Goal: Task Accomplishment & Management: Use online tool/utility

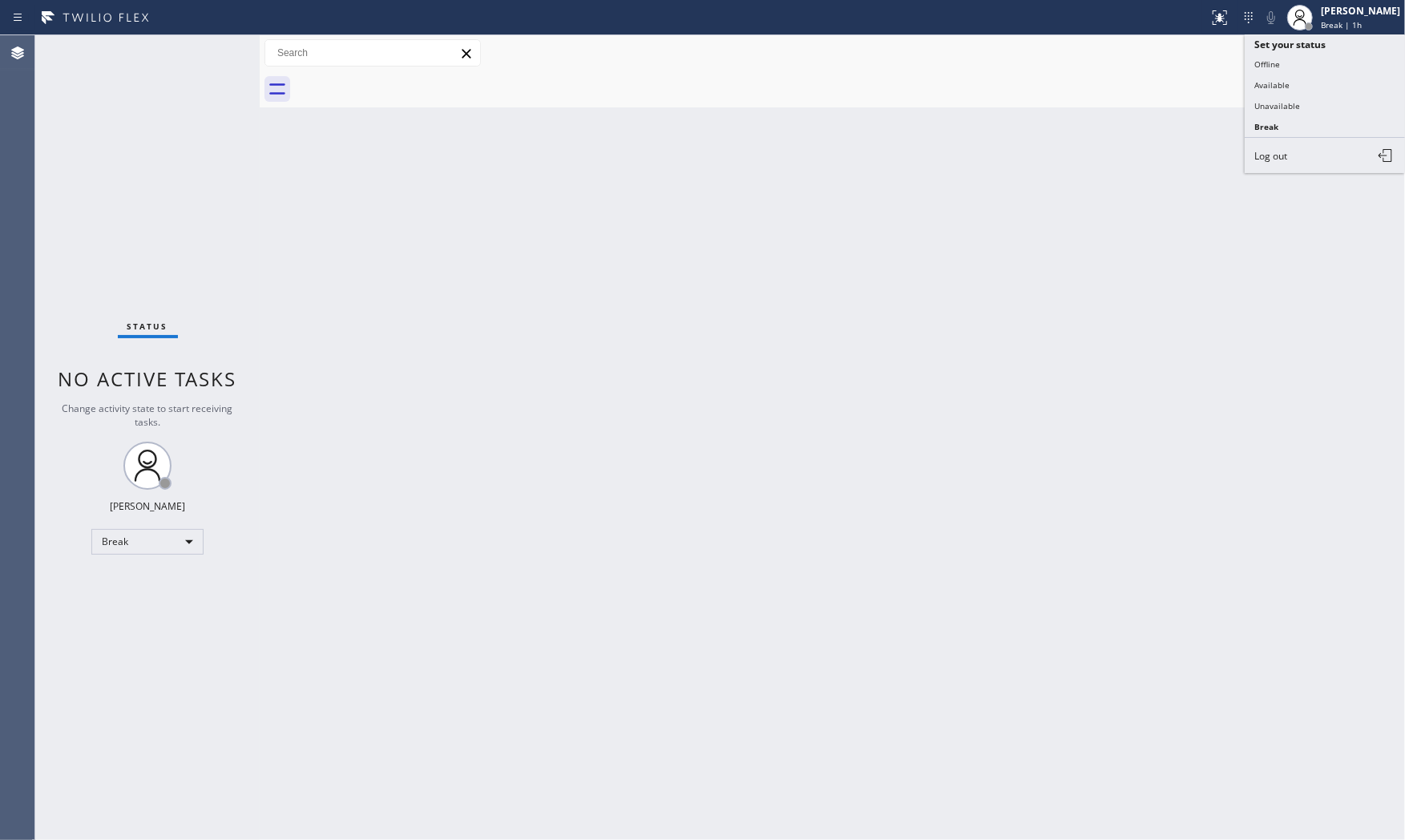
click at [1331, 75] on button "Available" at bounding box center [1325, 85] width 160 height 21
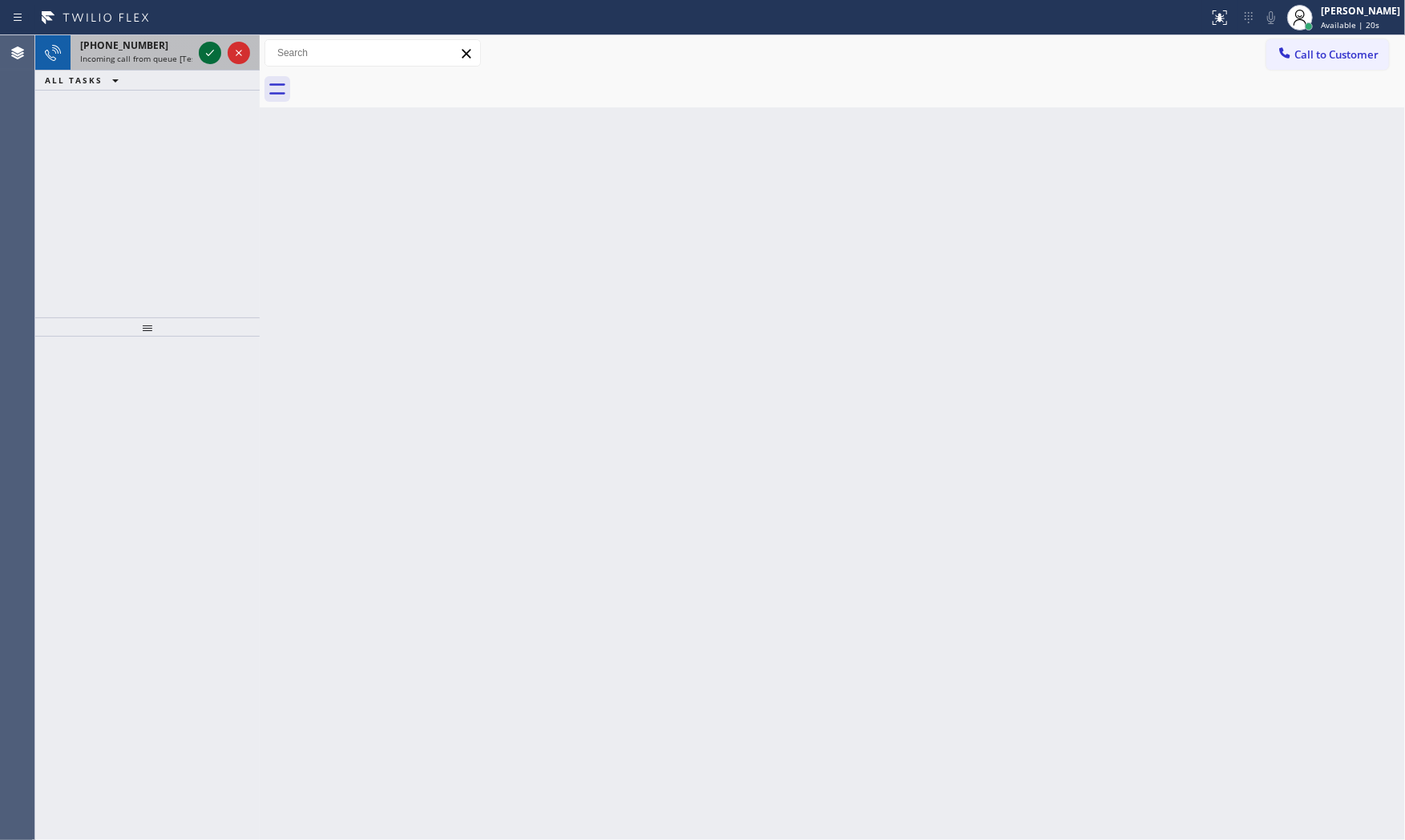
click at [207, 49] on icon at bounding box center [210, 52] width 19 height 19
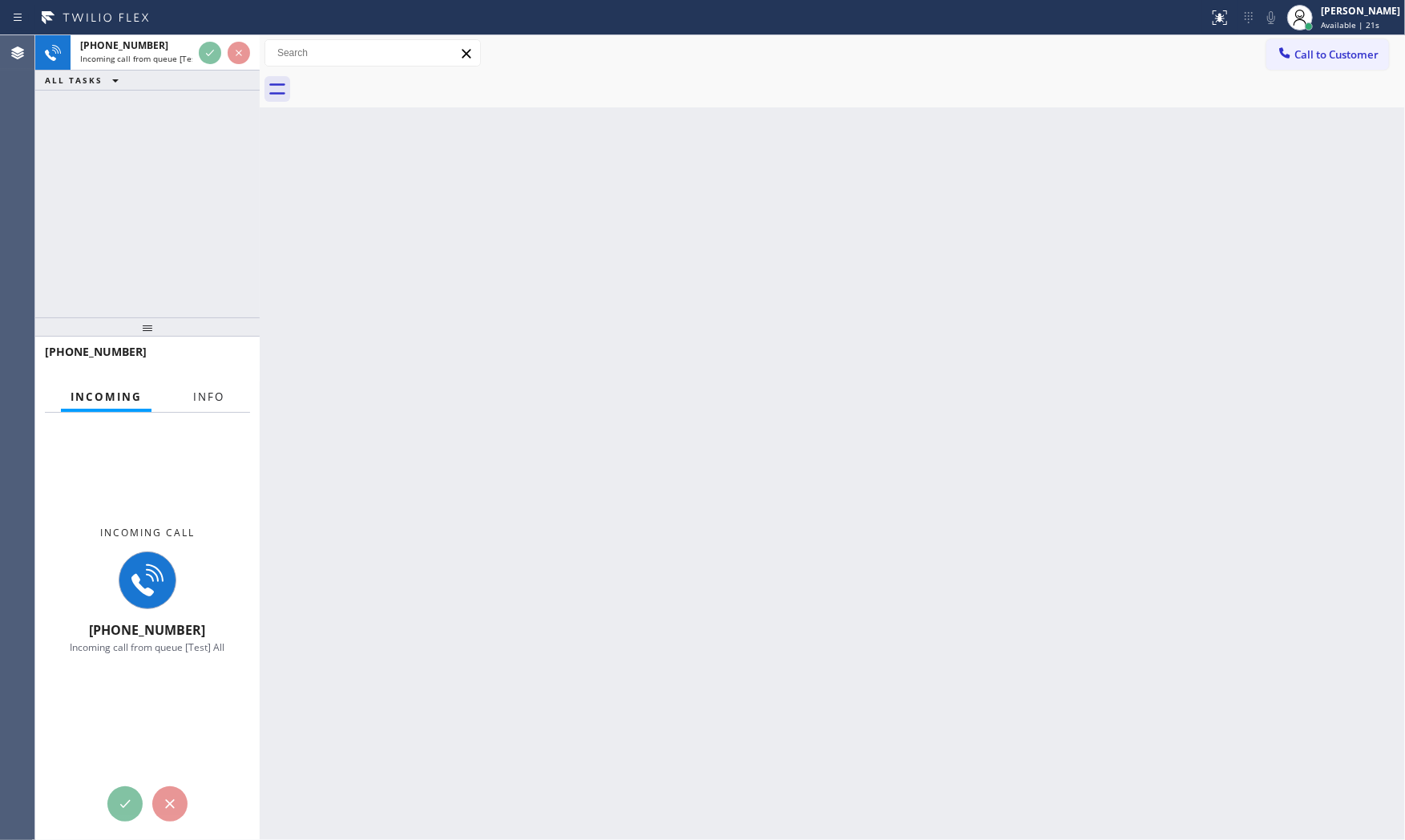
click at [210, 385] on button "Info" at bounding box center [209, 397] width 50 height 31
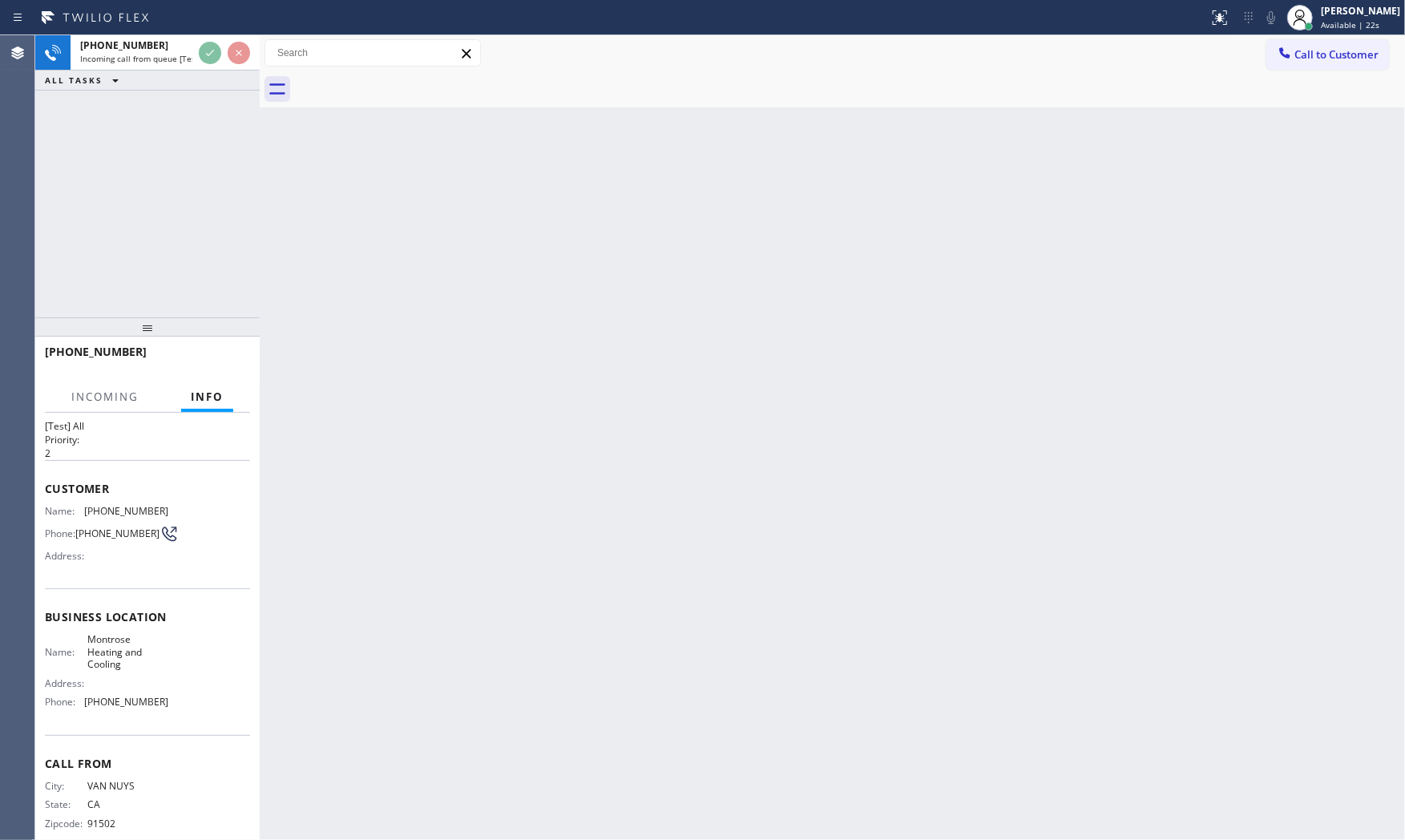
scroll to position [49, 0]
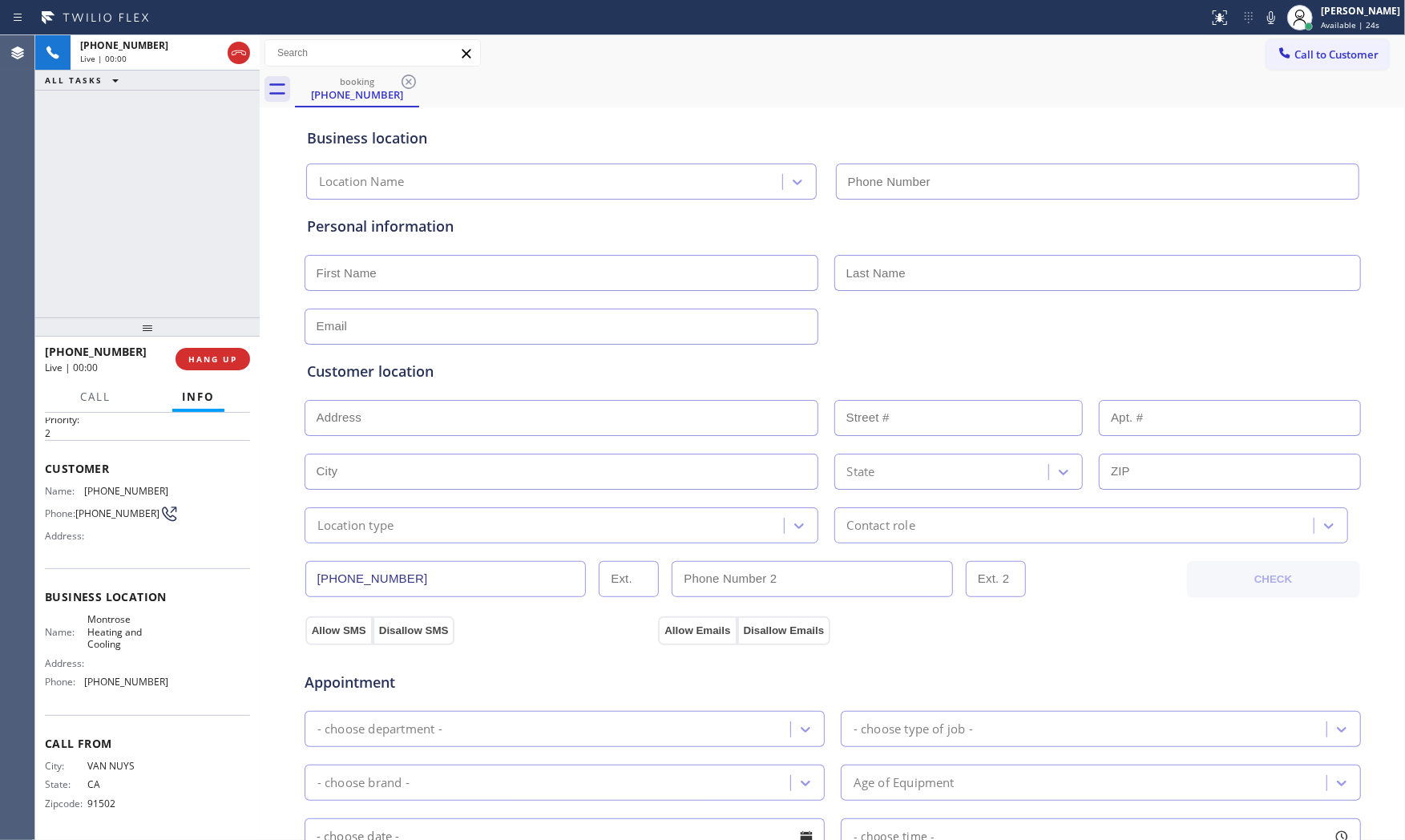
type input "[PHONE_NUMBER]"
click at [210, 362] on span "HANG UP" at bounding box center [212, 359] width 49 height 11
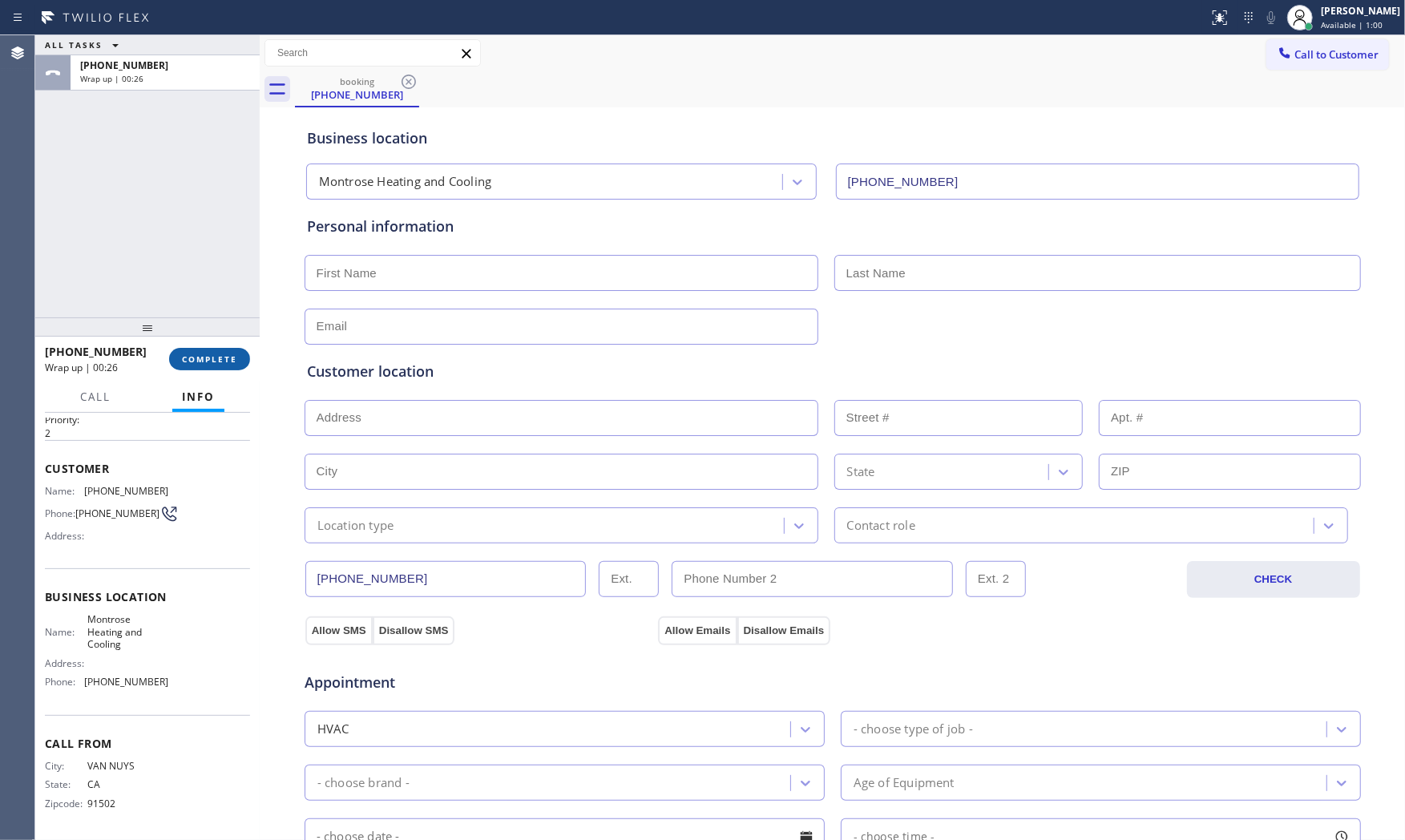
click at [210, 349] on button "COMPLETE" at bounding box center [210, 359] width 81 height 22
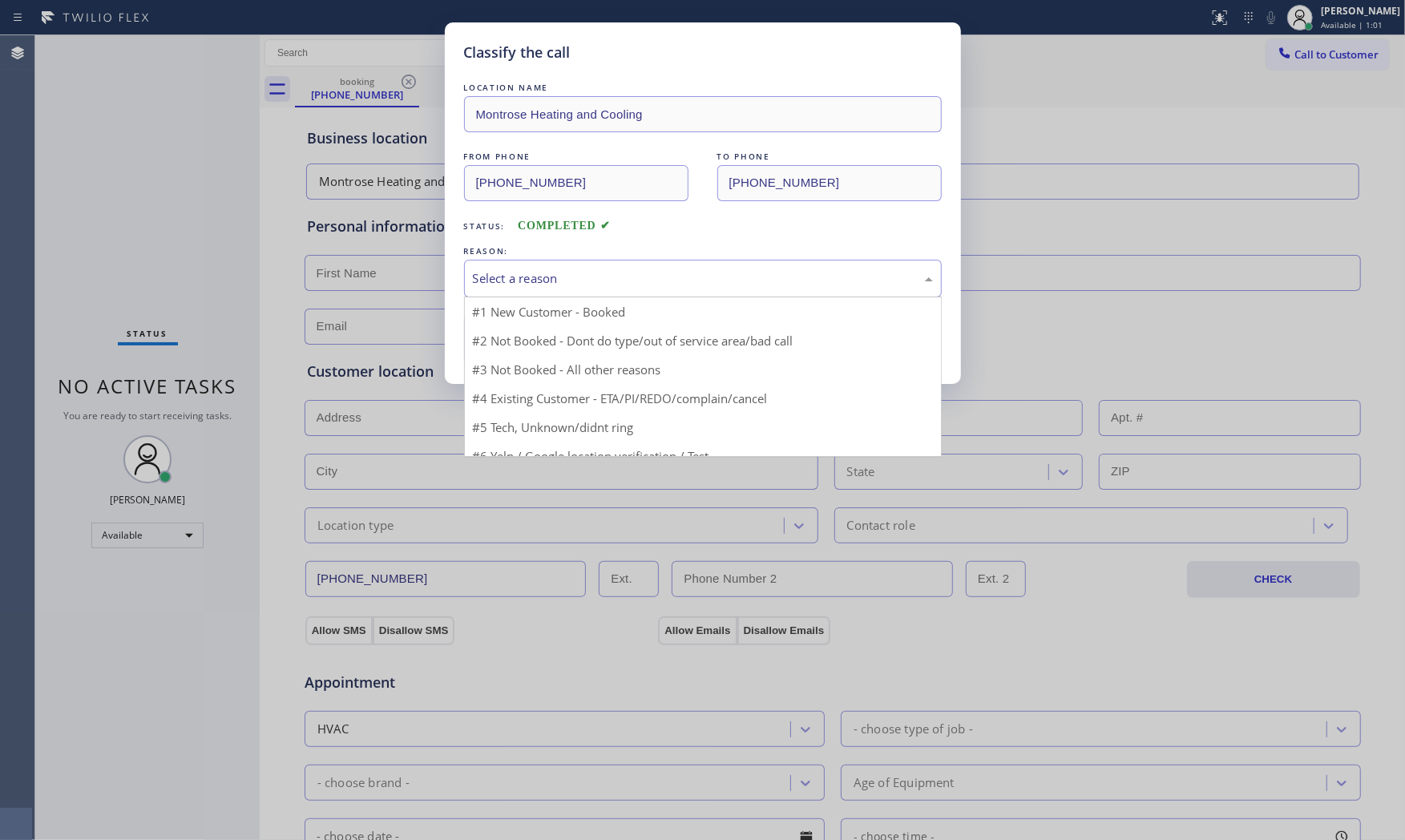
click at [569, 283] on div "Select a reason" at bounding box center [702, 278] width 460 height 18
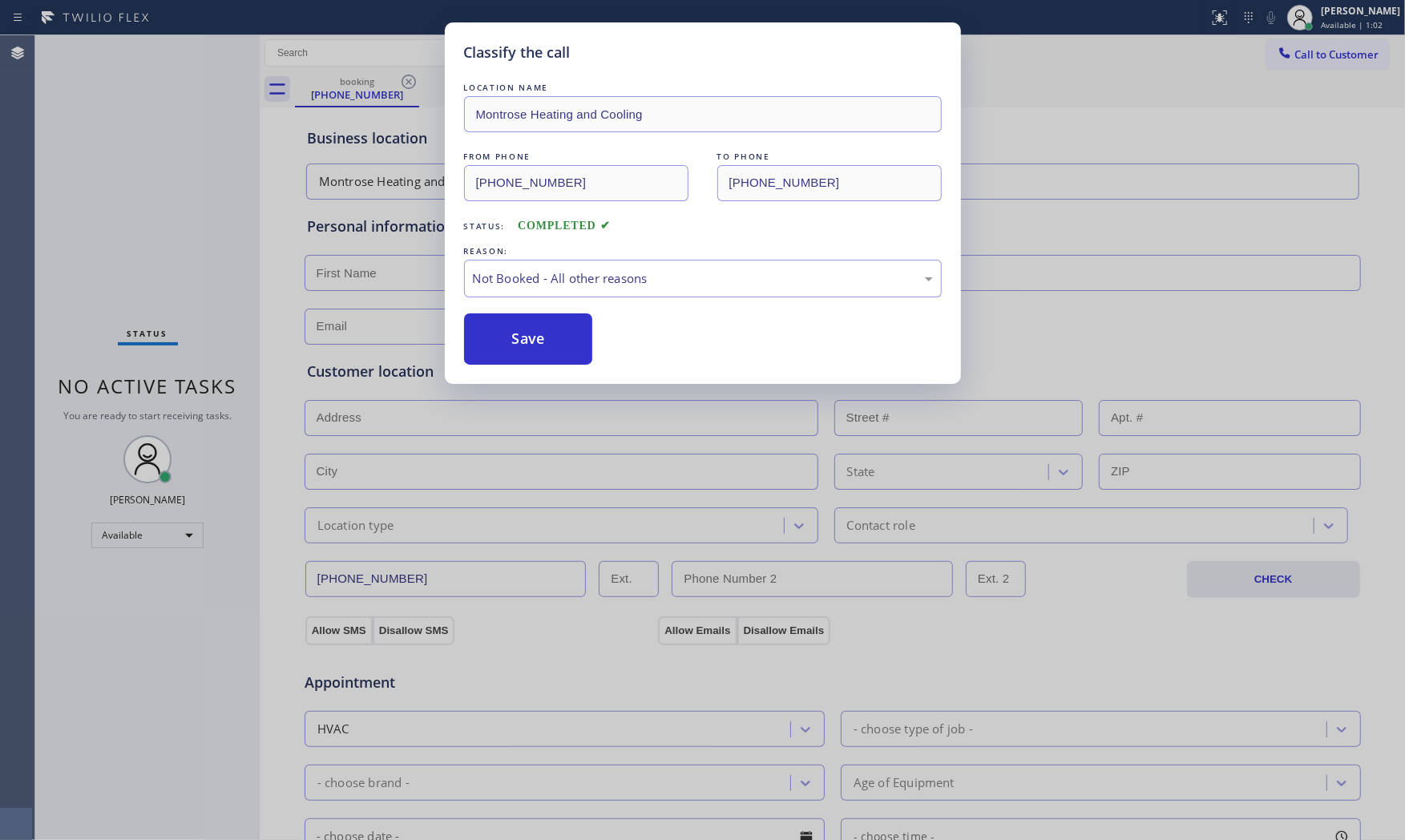
click at [538, 331] on button "Save" at bounding box center [528, 338] width 129 height 51
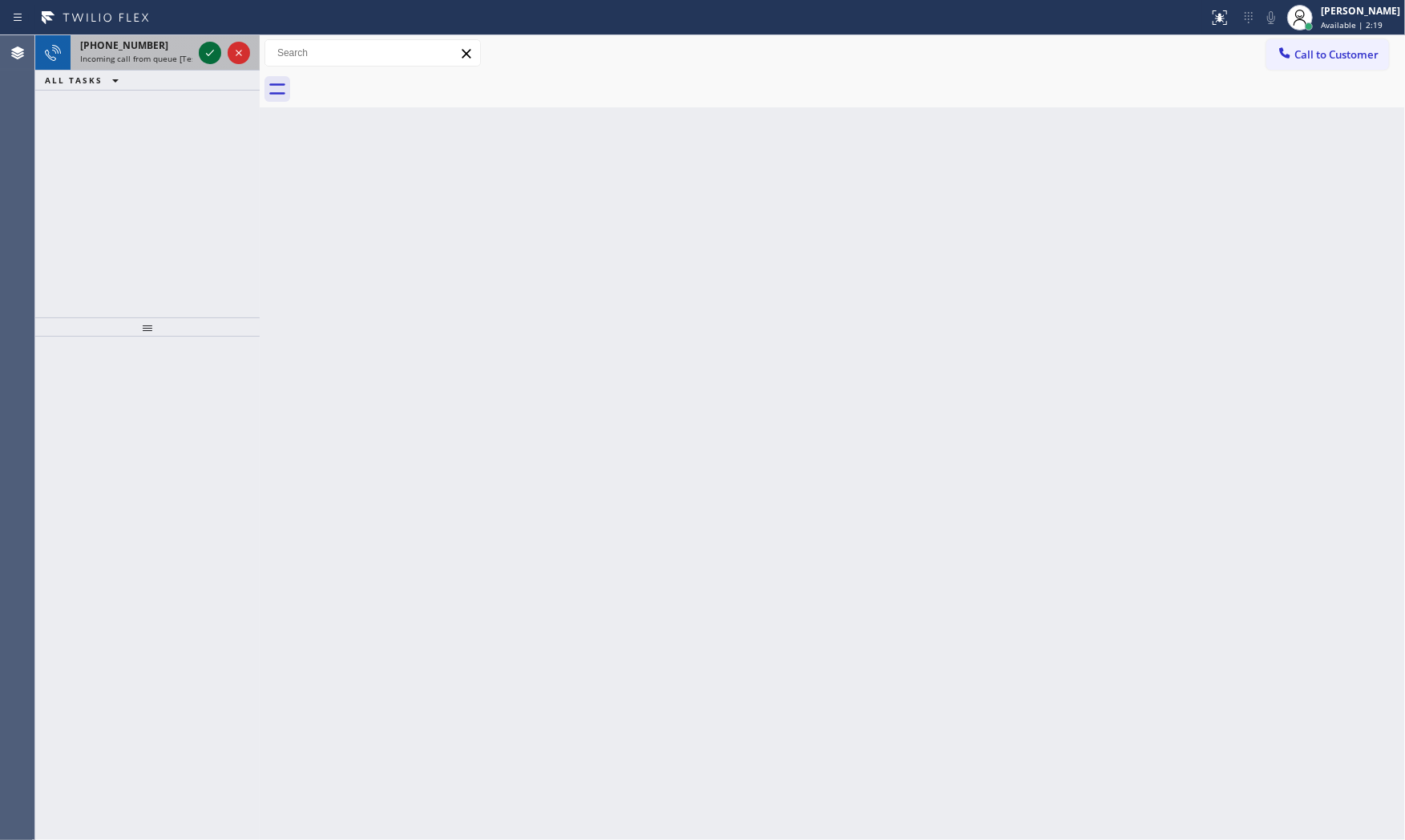
drag, startPoint x: 228, startPoint y: 60, endPoint x: 204, endPoint y: 55, distance: 24.5
click at [204, 55] on icon at bounding box center [210, 52] width 19 height 19
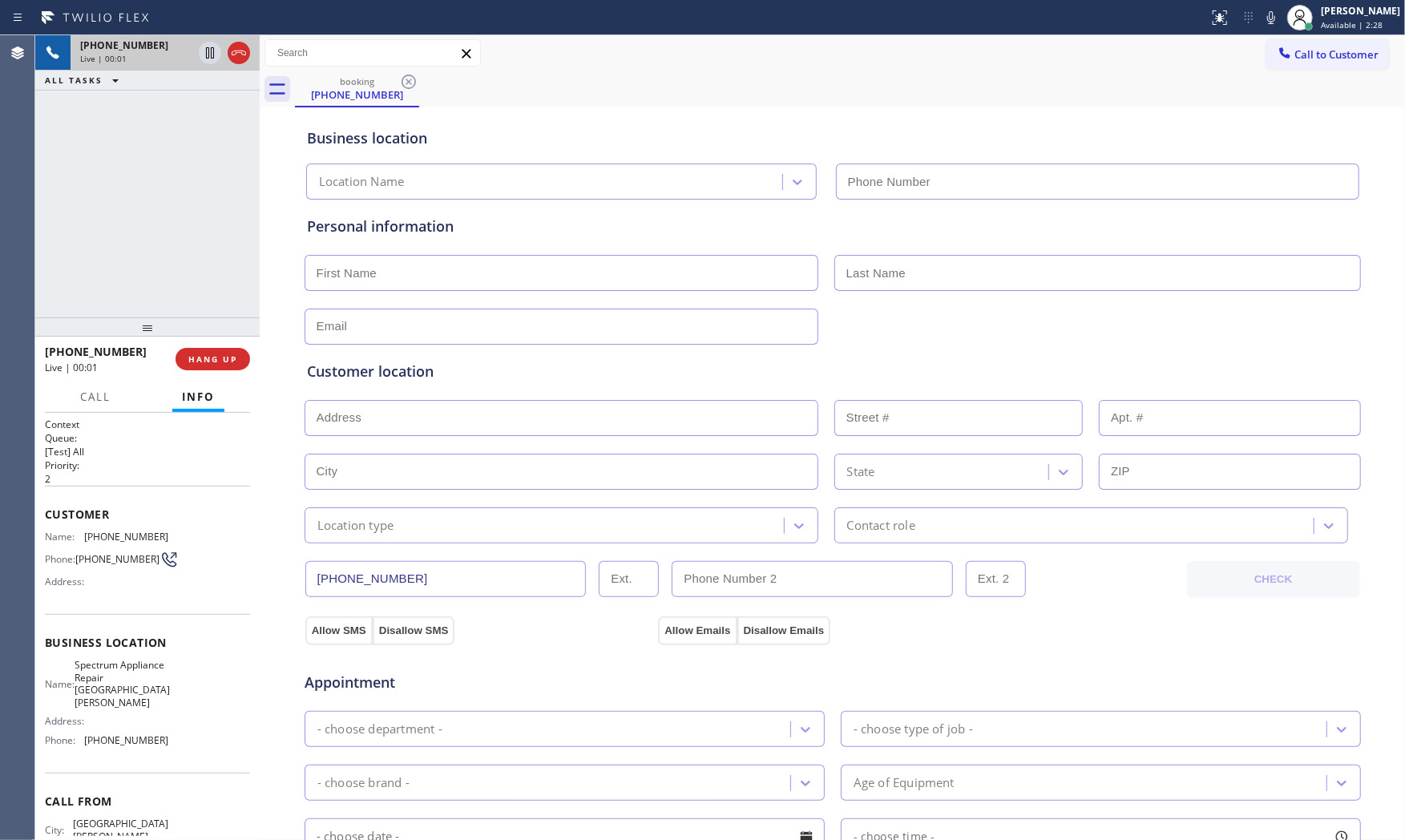
type input "[PHONE_NUMBER]"
click at [214, 358] on span "HANG UP" at bounding box center [212, 359] width 49 height 11
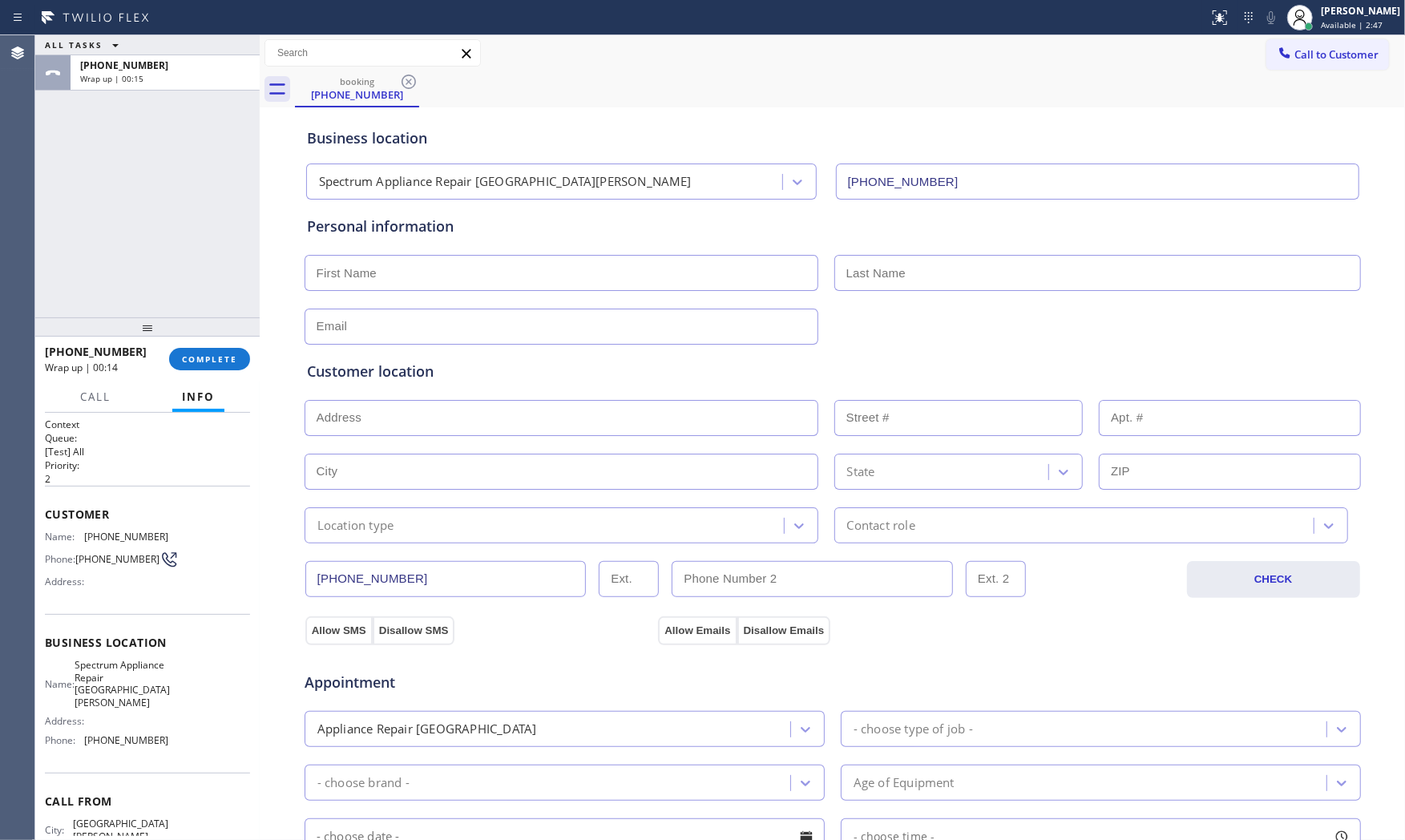
click at [229, 342] on div "+14083325056 Wrap up | 00:14 COMPLETE" at bounding box center [148, 359] width 205 height 41
click at [229, 342] on div "+14083325056 Wrap up | 00:15 COMPLETE" at bounding box center [148, 359] width 205 height 41
click at [229, 350] on button "COMPLETE" at bounding box center [210, 359] width 81 height 22
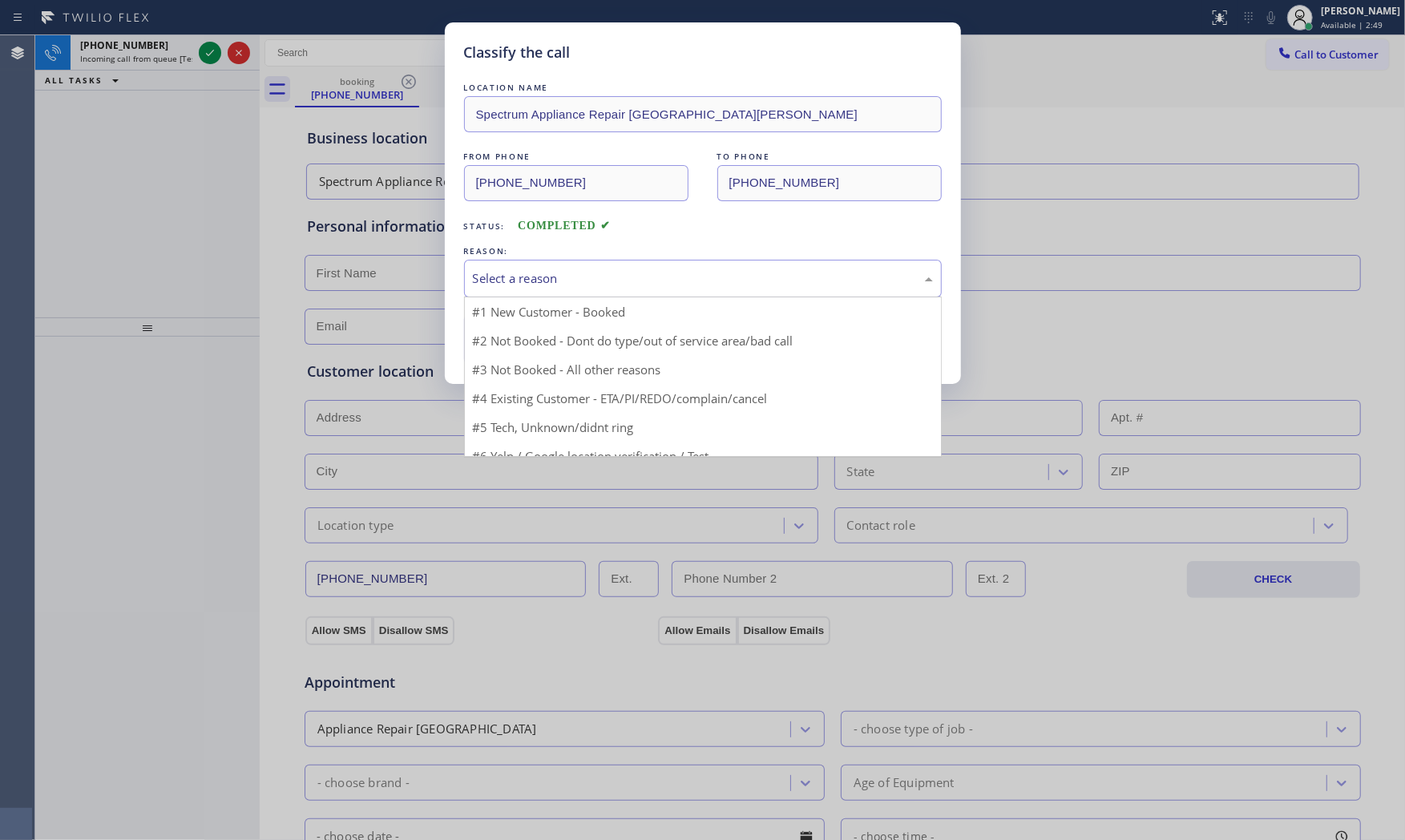
drag, startPoint x: 731, startPoint y: 276, endPoint x: 721, endPoint y: 285, distance: 13.5
click at [724, 282] on div "Select a reason" at bounding box center [702, 278] width 460 height 18
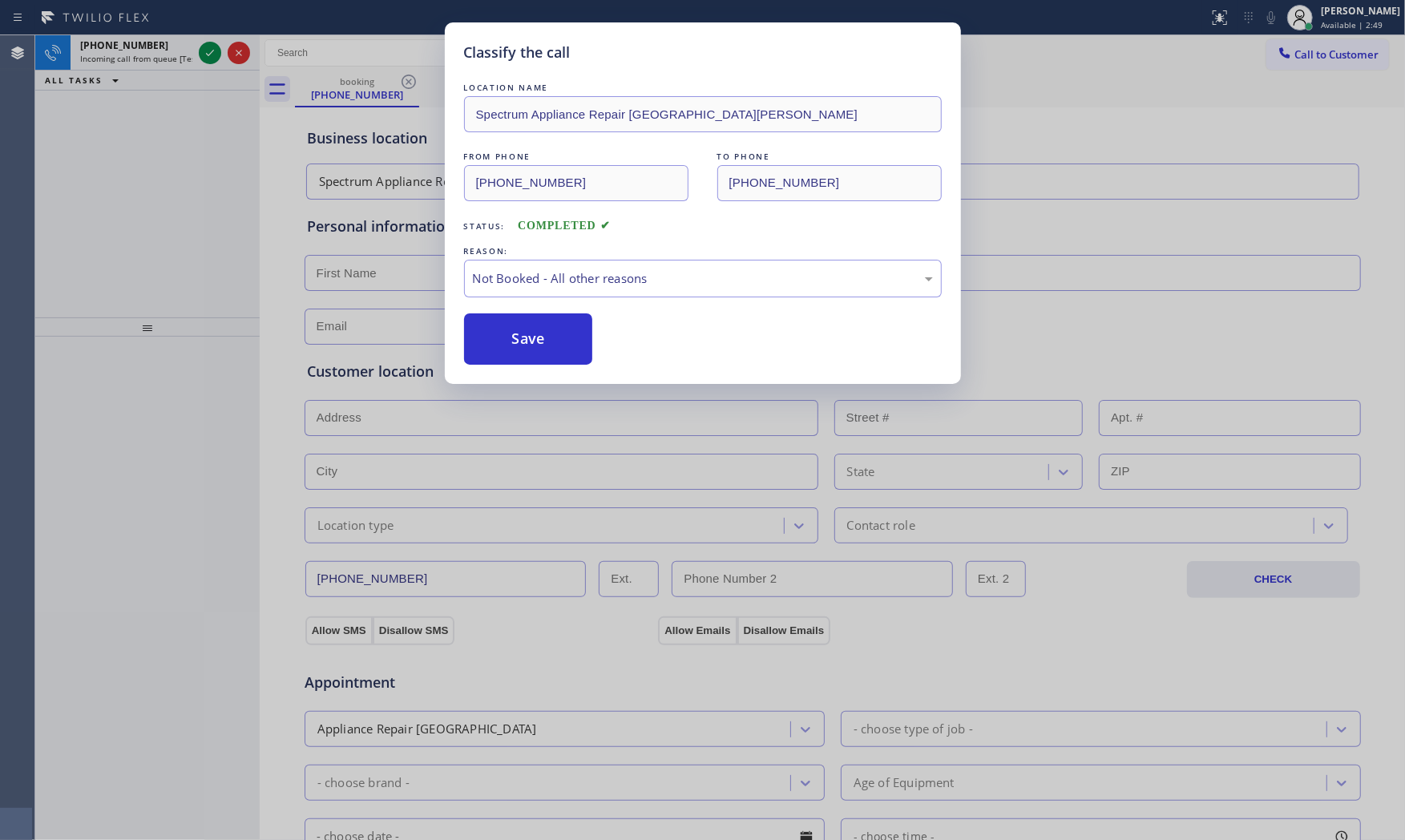
click at [541, 347] on button "Save" at bounding box center [528, 338] width 129 height 51
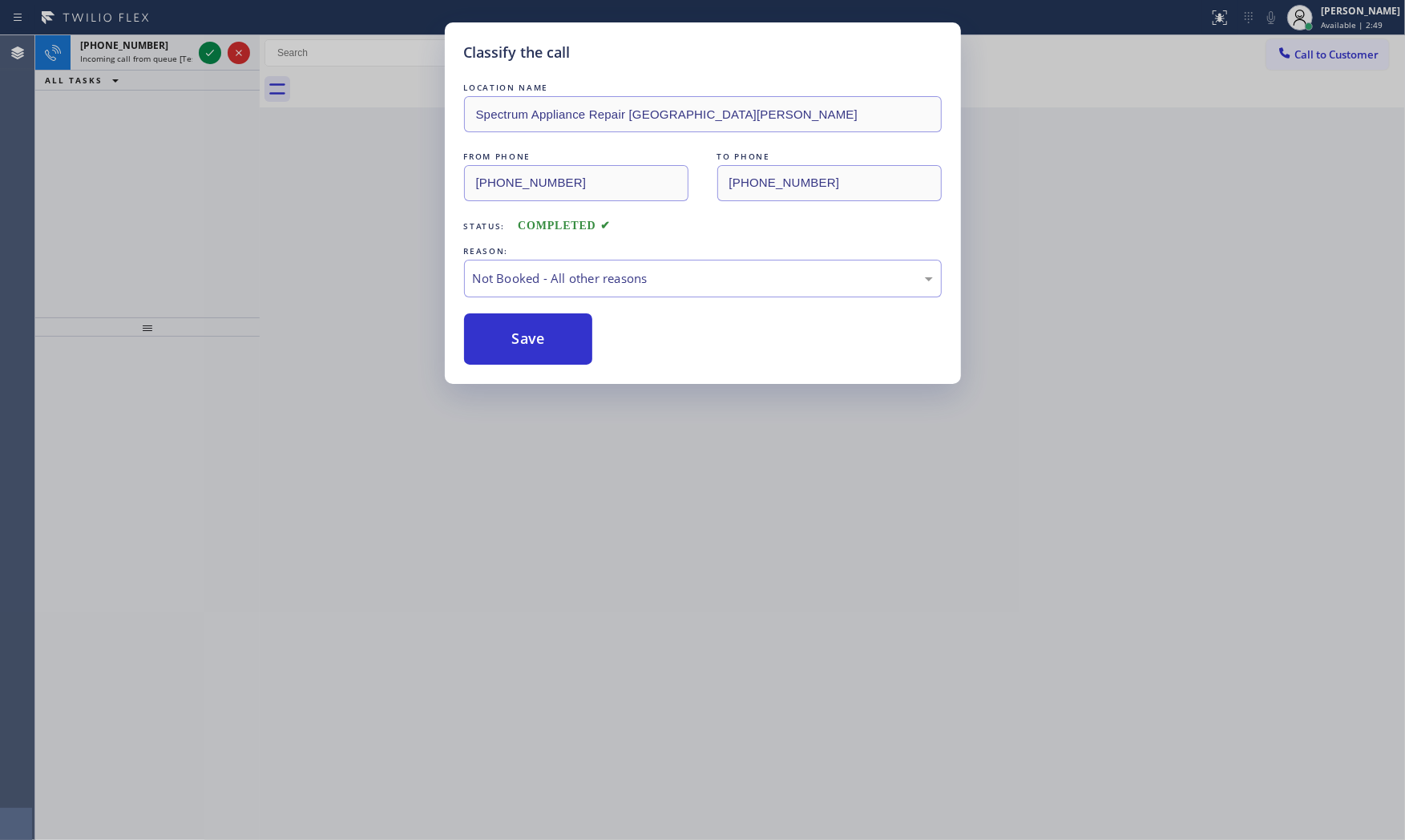
click at [541, 347] on button "Save" at bounding box center [528, 338] width 129 height 51
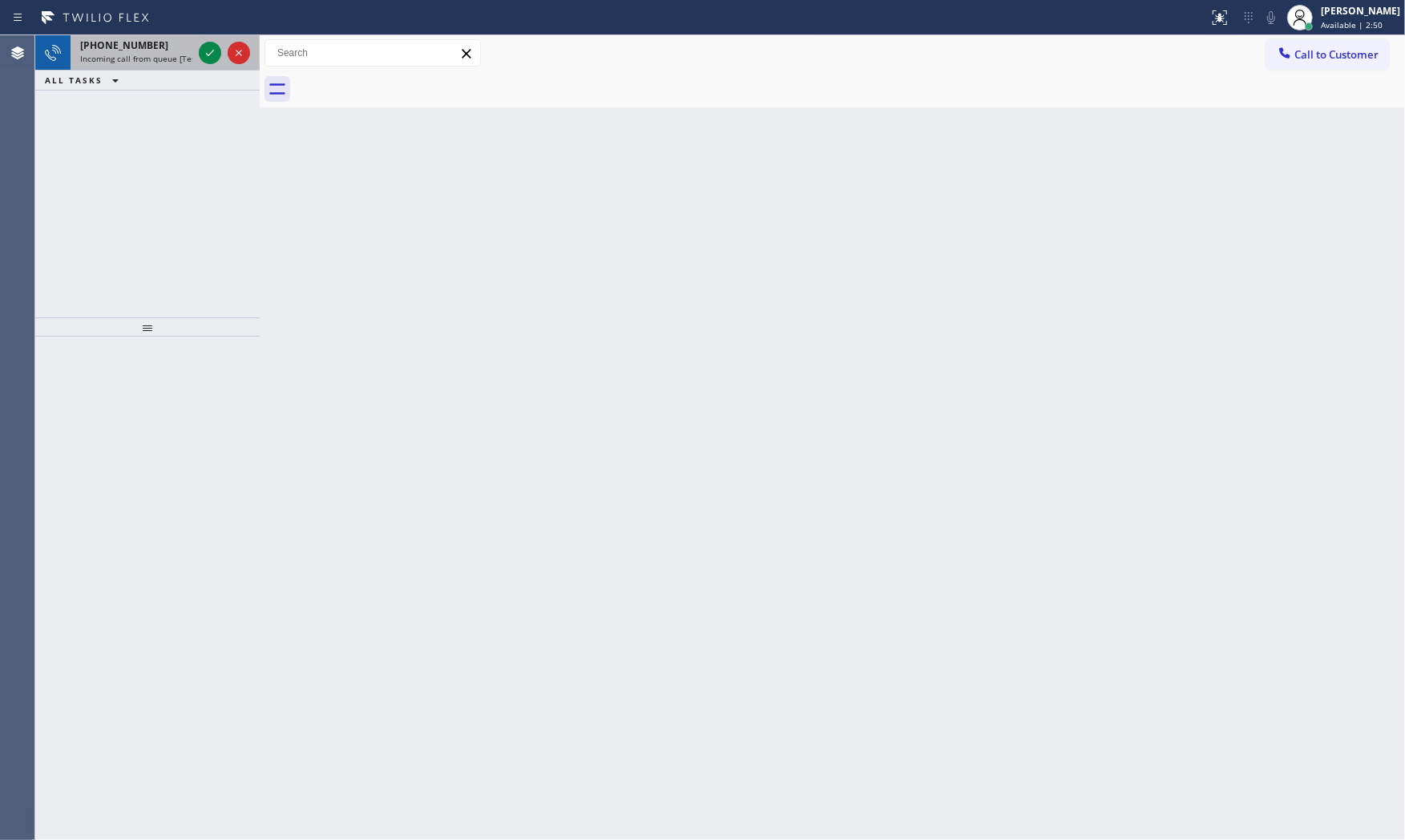
click at [179, 49] on div "+16617423358" at bounding box center [136, 45] width 112 height 13
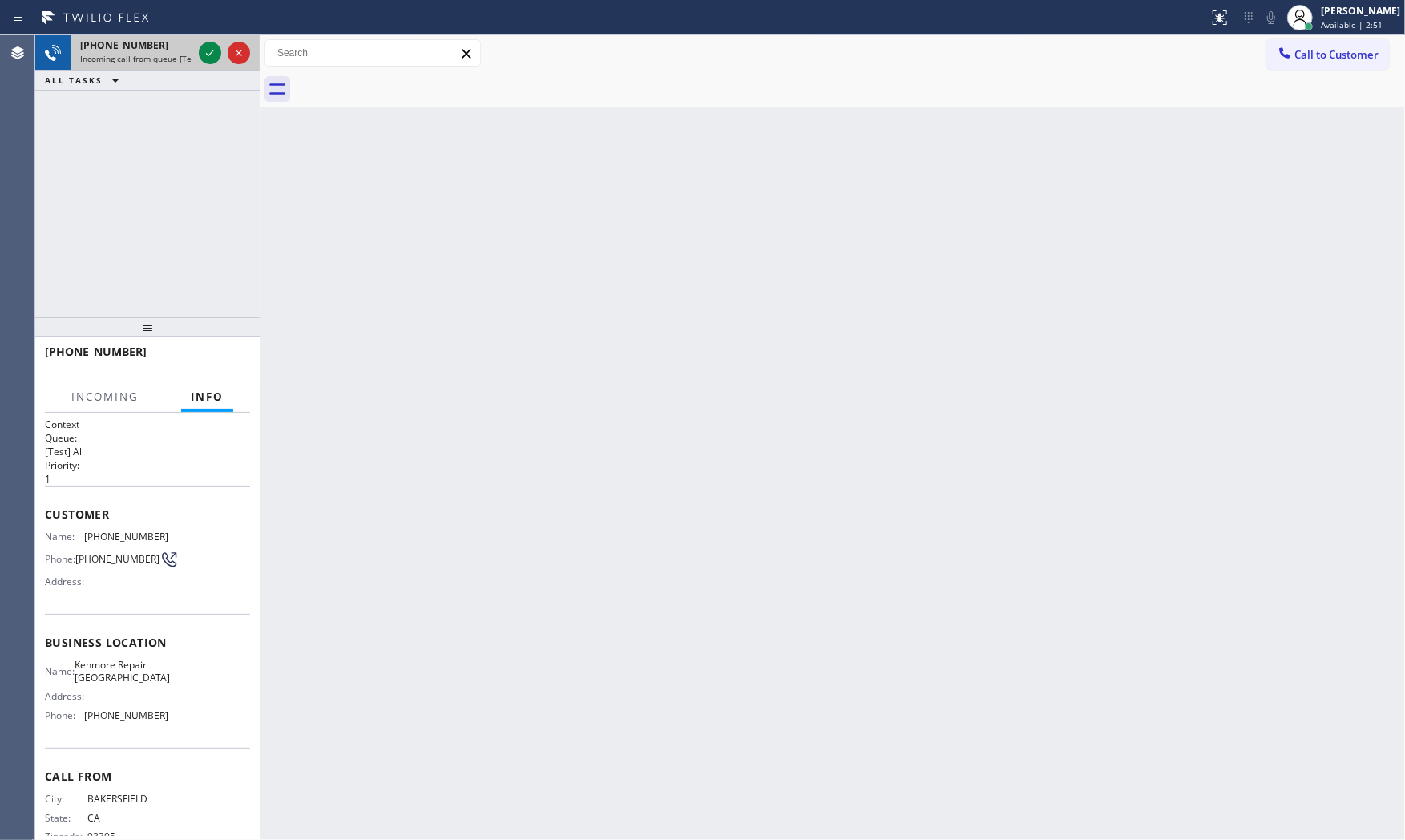
click at [196, 49] on div at bounding box center [224, 52] width 58 height 35
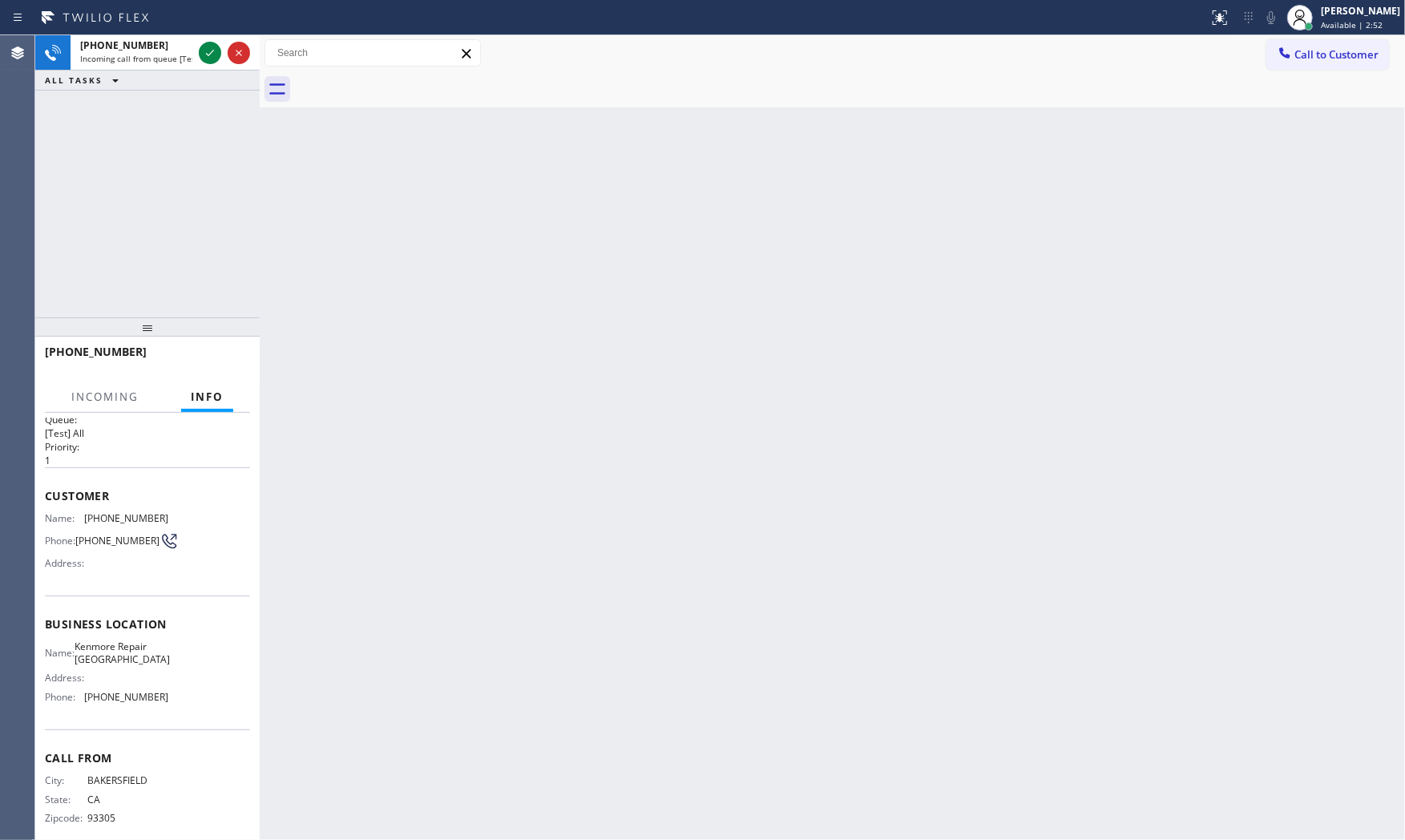
scroll to position [37, 0]
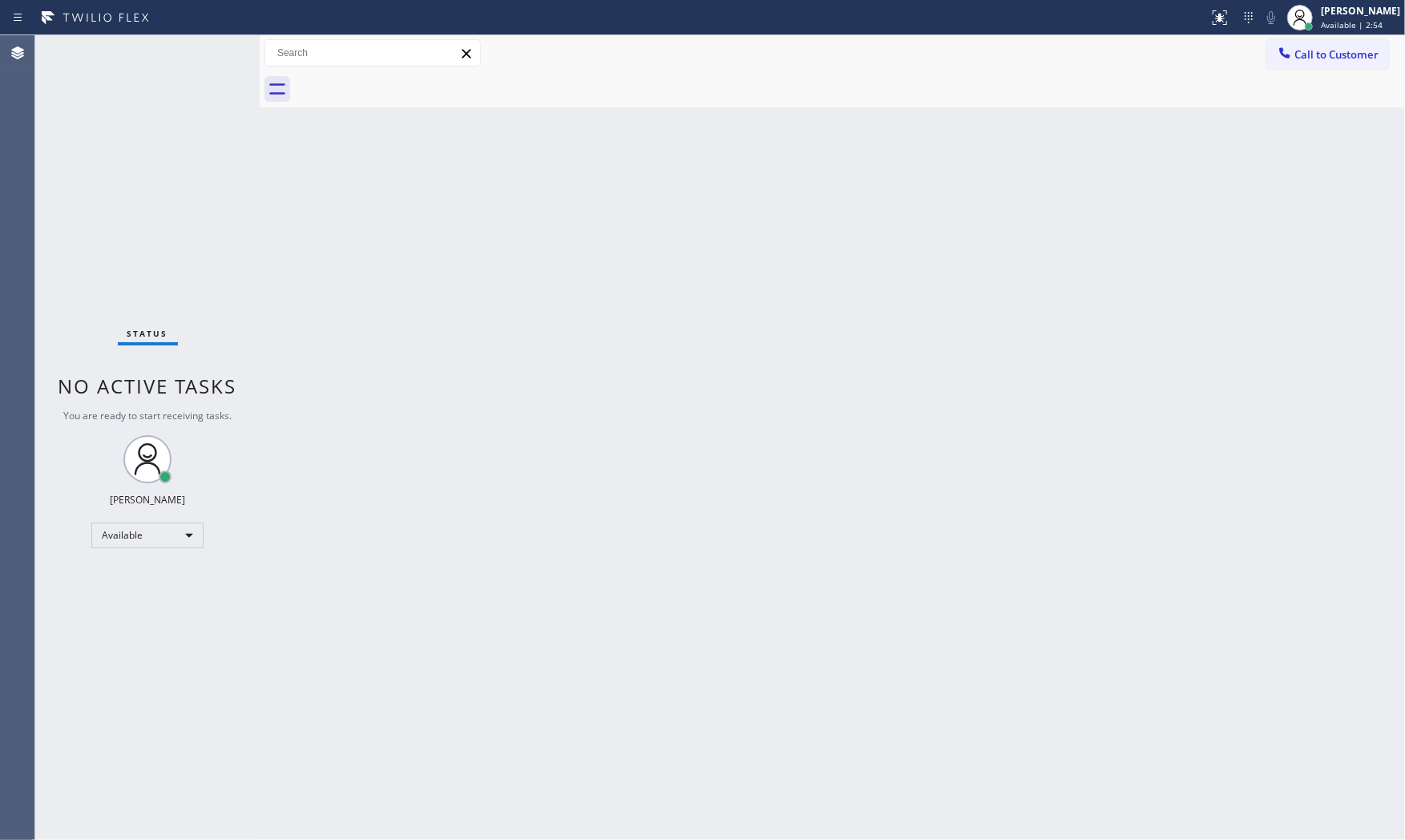
click at [195, 53] on div "Status No active tasks You are ready to start receiving tasks. [PERSON_NAME] Av…" at bounding box center [147, 437] width 224 height 805
click at [202, 54] on div "Status No active tasks You are ready to start receiving tasks. [PERSON_NAME] Av…" at bounding box center [147, 437] width 224 height 805
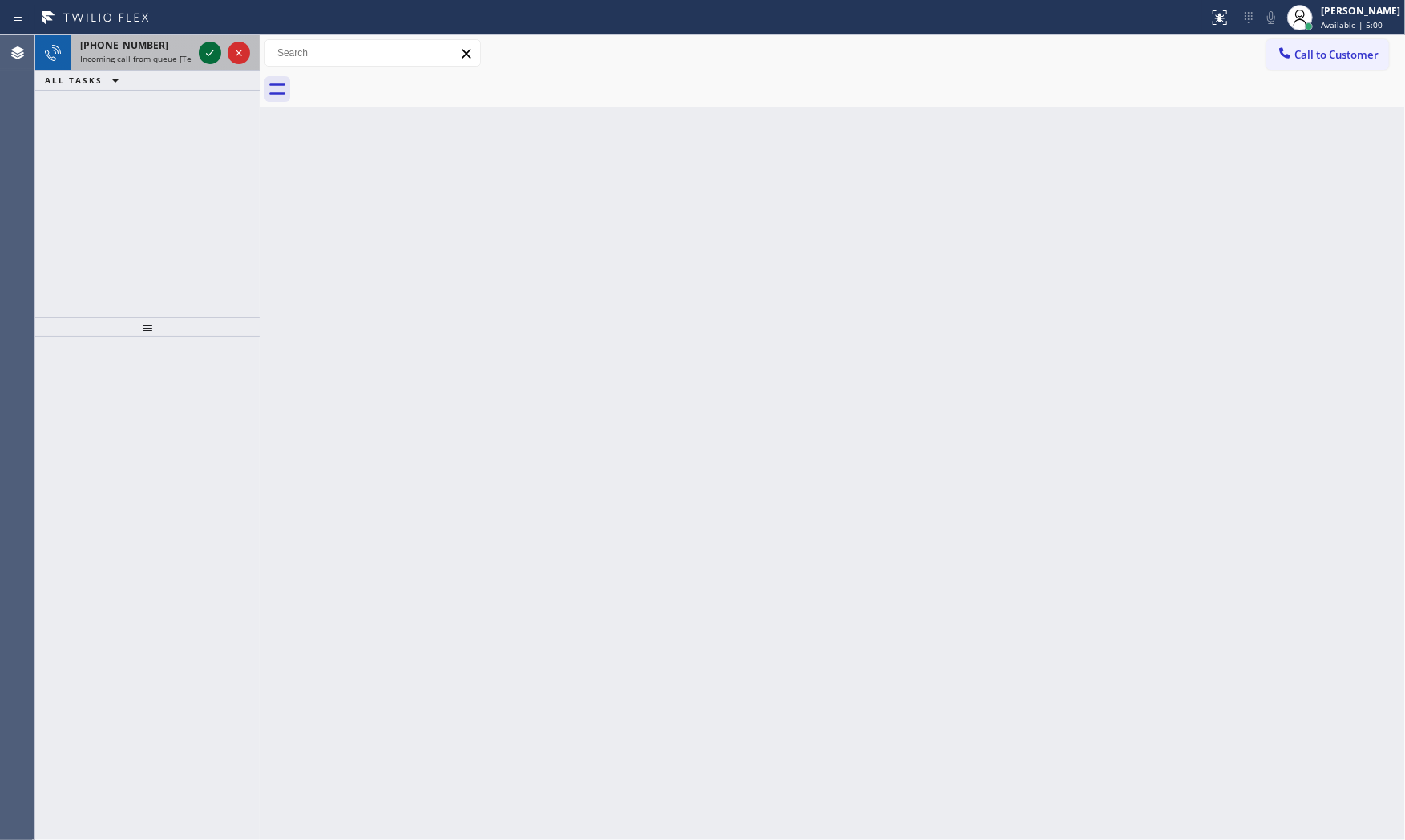
click at [220, 51] on div at bounding box center [210, 52] width 22 height 19
click at [204, 45] on icon at bounding box center [210, 52] width 19 height 19
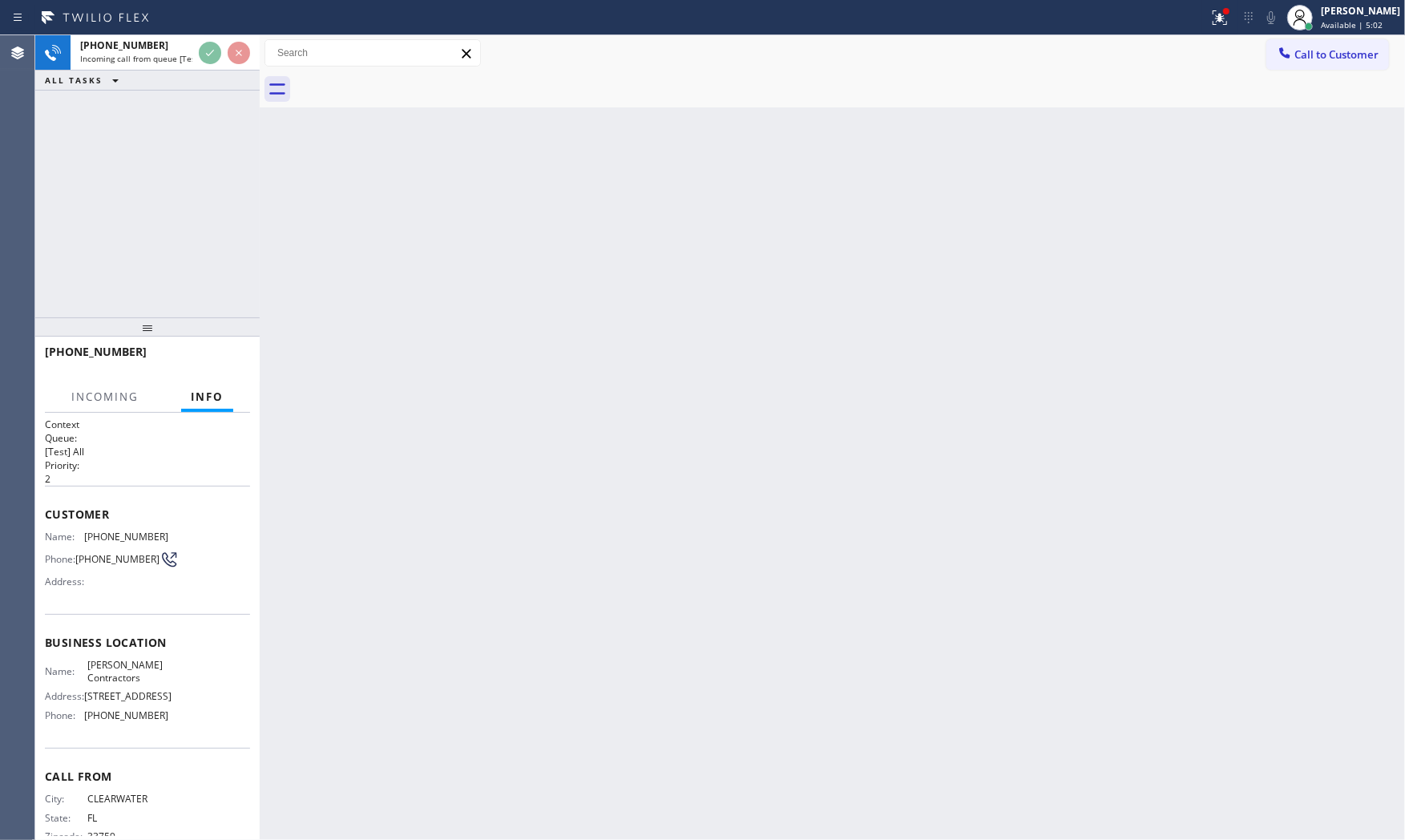
scroll to position [37, 0]
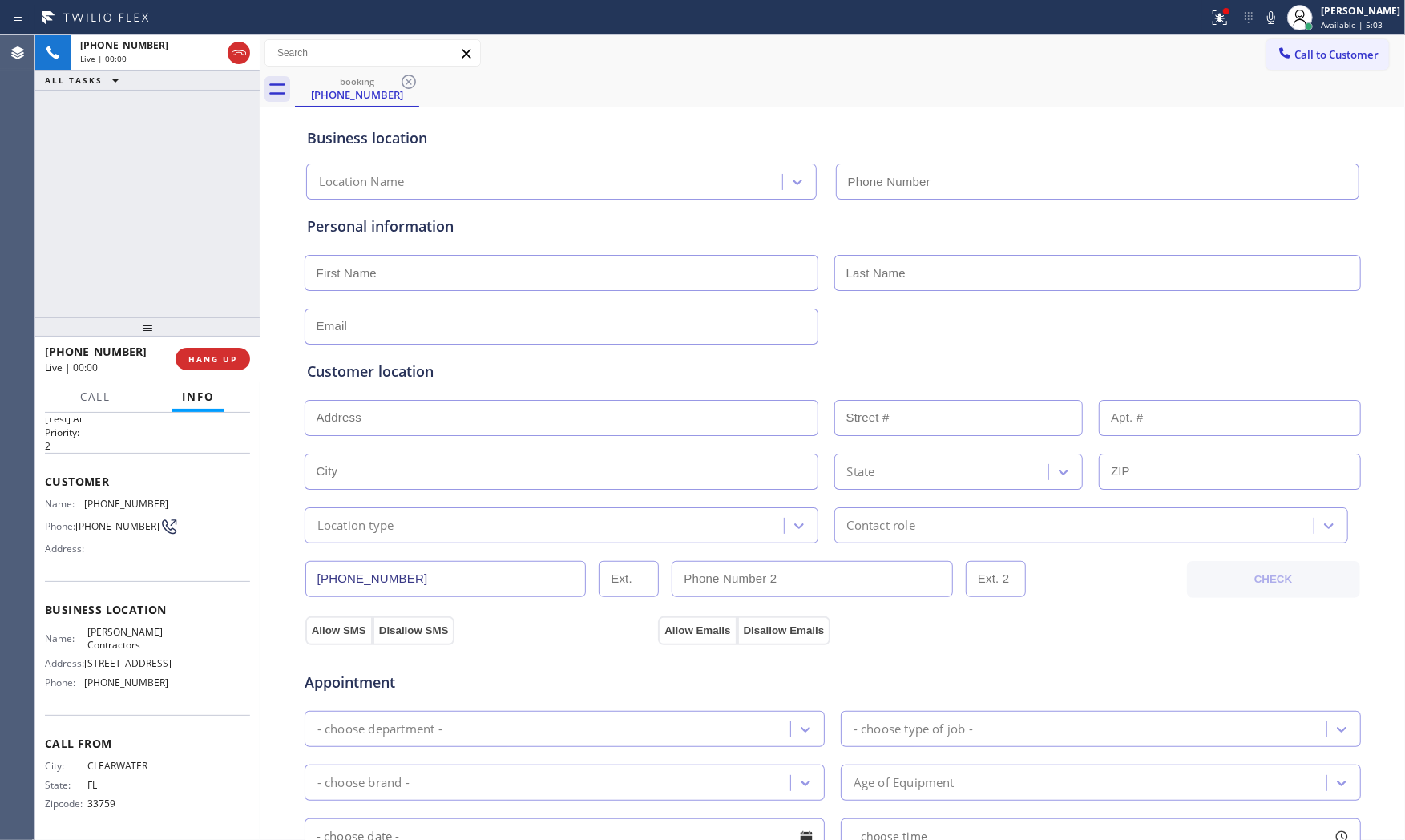
type input "[PHONE_NUMBER]"
click at [205, 361] on span "HANG UP" at bounding box center [212, 359] width 49 height 11
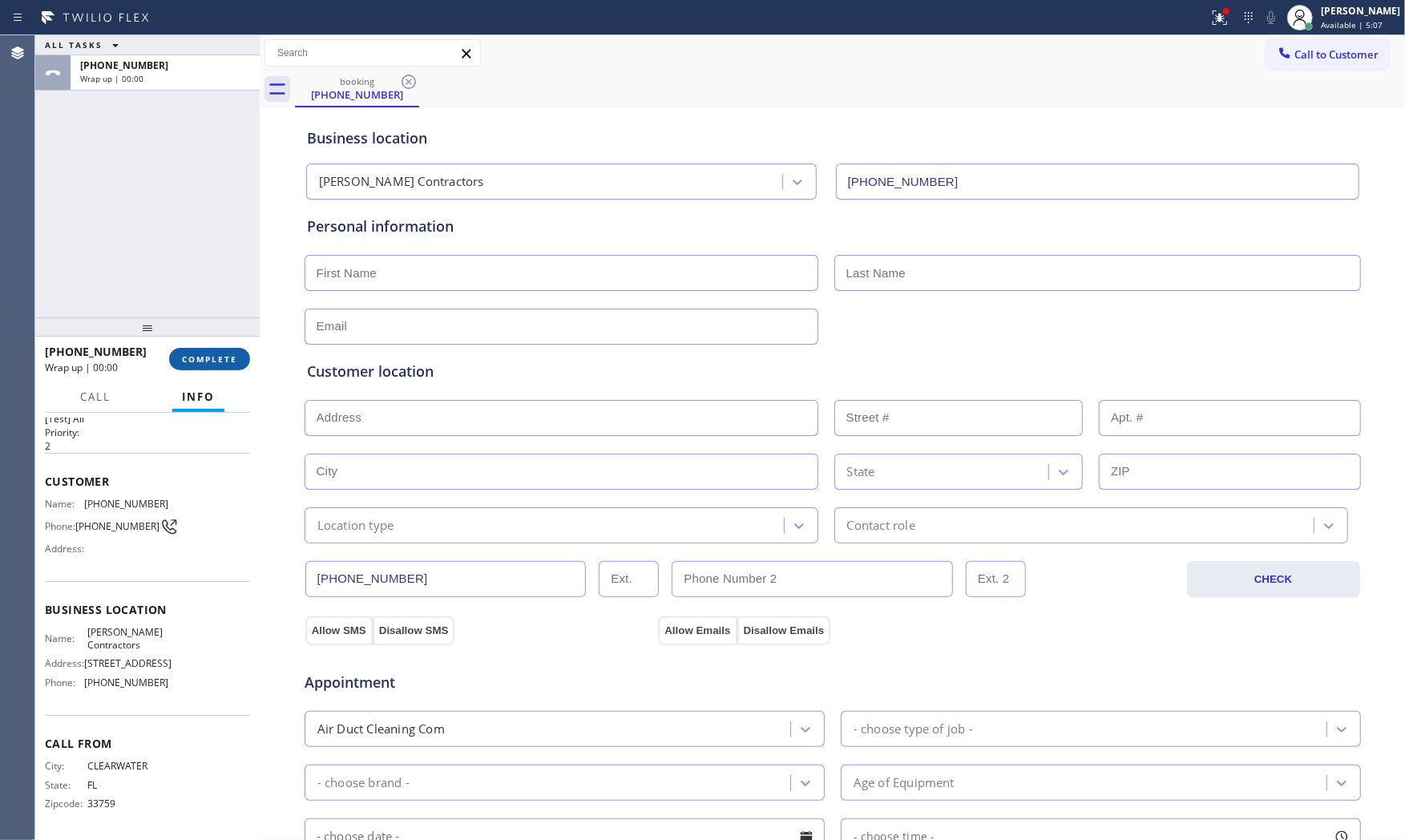
click at [205, 361] on span "COMPLETE" at bounding box center [209, 359] width 55 height 11
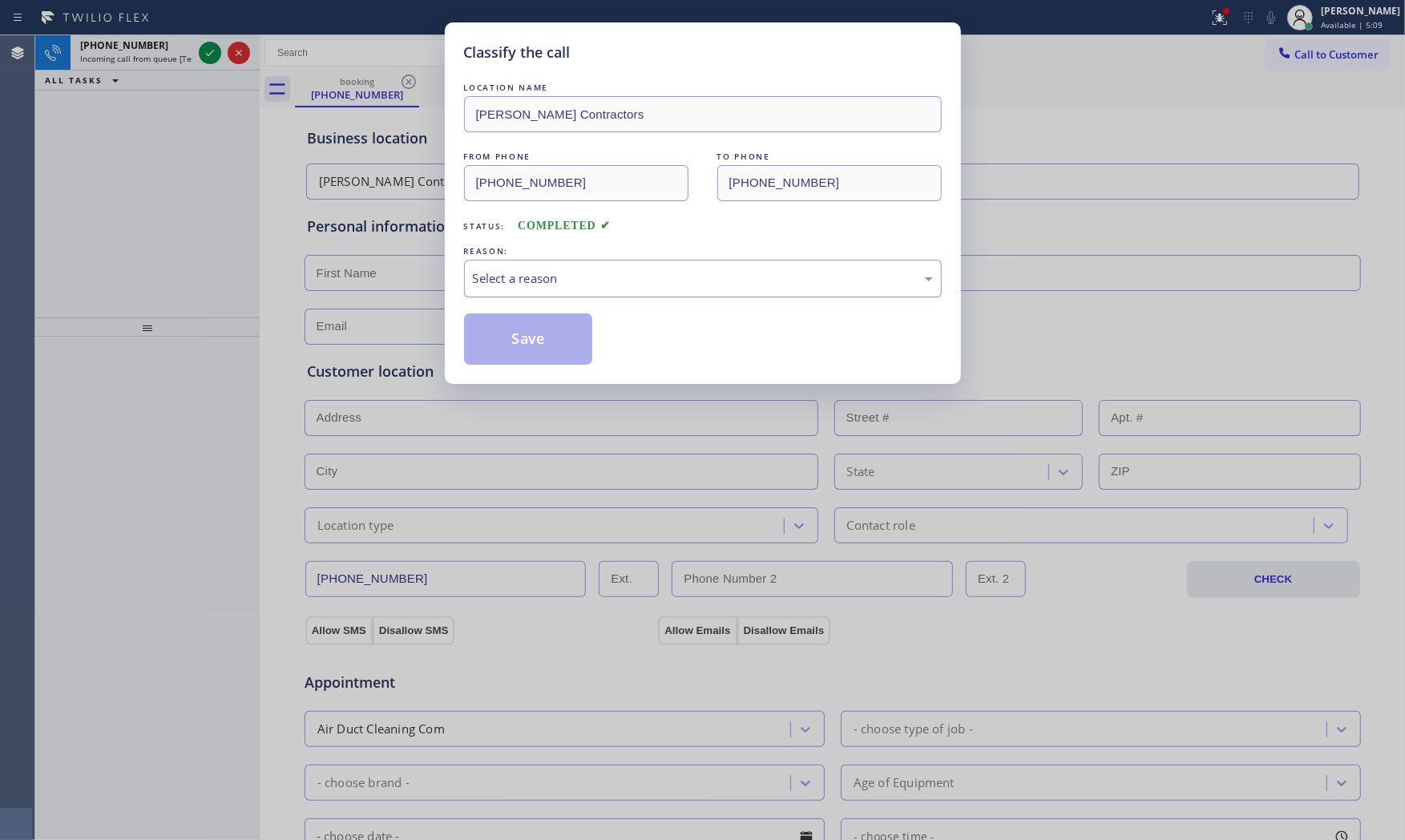
click at [660, 277] on div "Select a reason" at bounding box center [702, 278] width 460 height 18
click at [518, 328] on button "Save" at bounding box center [528, 338] width 129 height 51
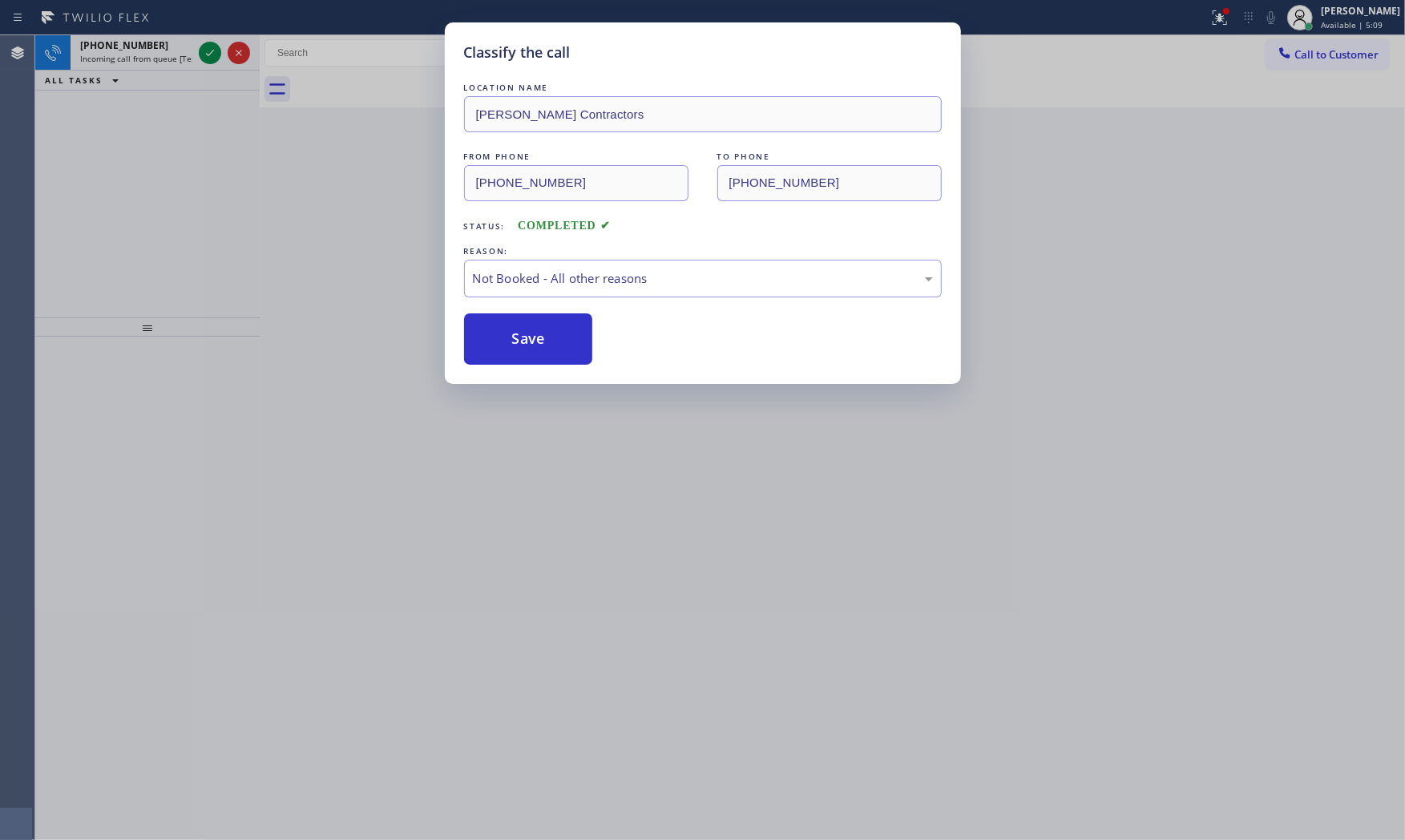
drag, startPoint x: 518, startPoint y: 328, endPoint x: 267, endPoint y: 192, distance: 285.5
click at [510, 324] on button "Save" at bounding box center [528, 338] width 129 height 51
click at [176, 49] on div "Classify the call LOCATION NAME Florencio Harten Contractors FROM PHONE (813) 5…" at bounding box center [702, 420] width 1405 height 840
click at [176, 49] on div "+14695666947" at bounding box center [136, 45] width 112 height 13
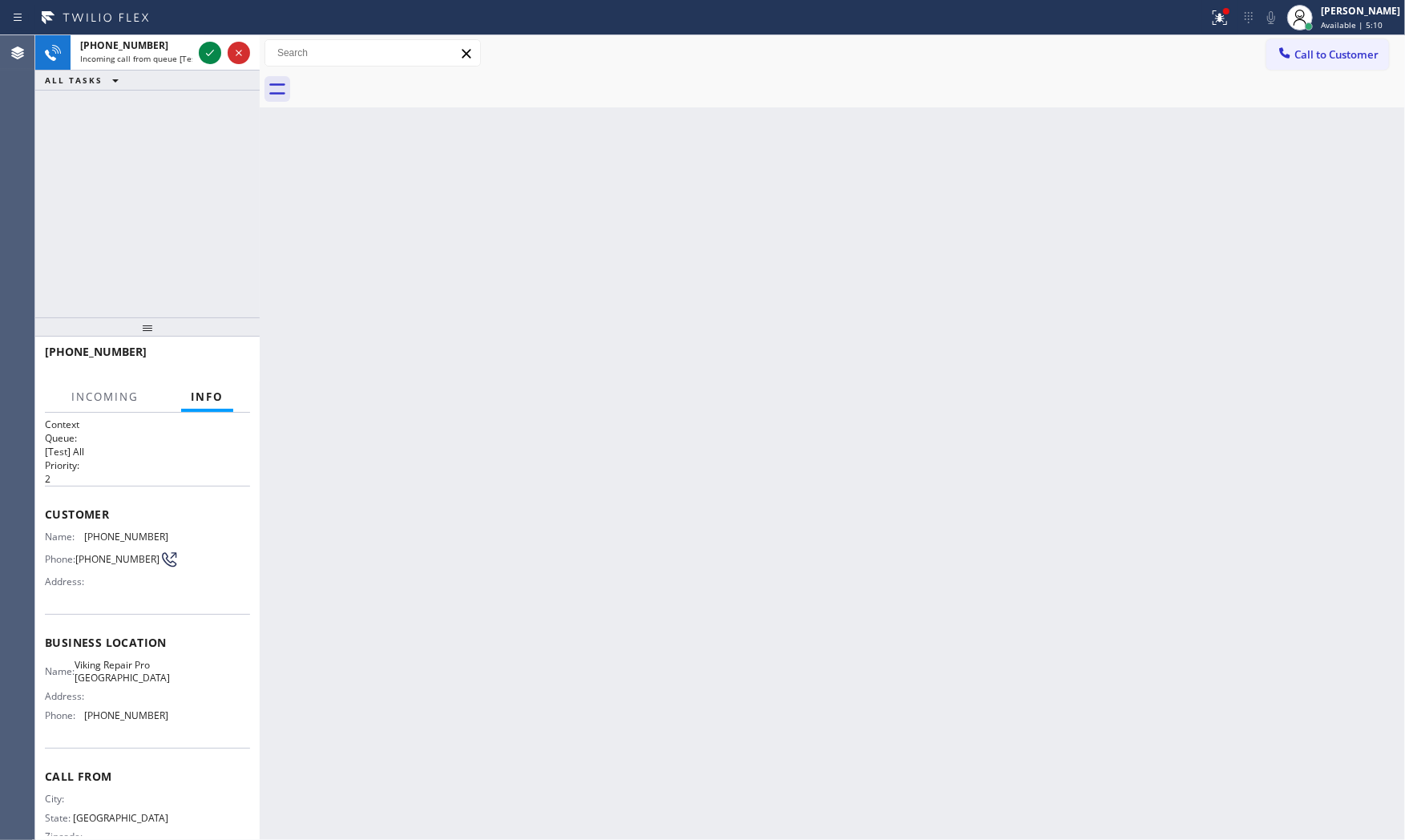
click at [176, 49] on div "+14695666947" at bounding box center [136, 45] width 112 height 13
click at [202, 54] on icon at bounding box center [210, 52] width 19 height 19
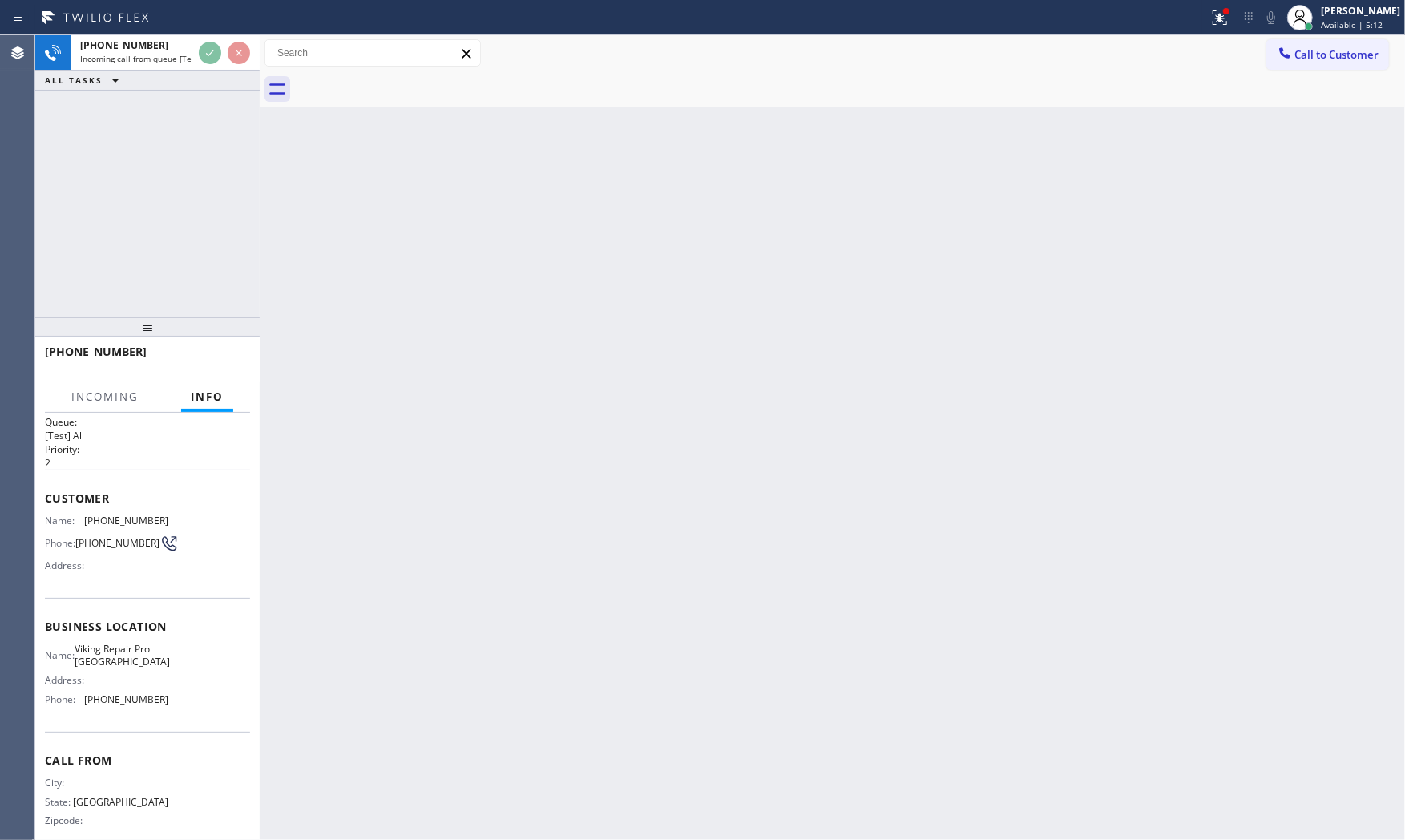
scroll to position [37, 0]
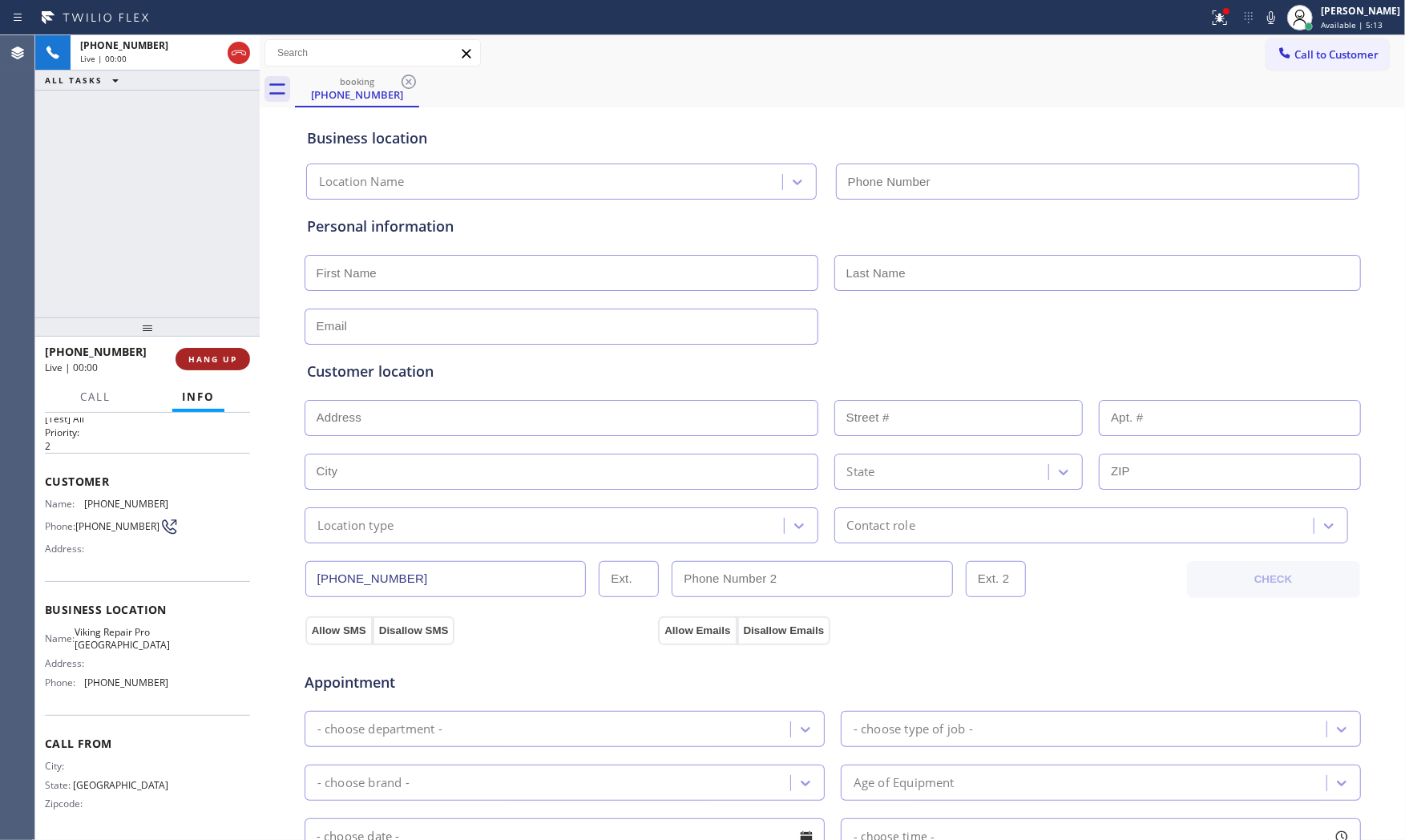
type input "[PHONE_NUMBER]"
click at [232, 357] on span "HANG UP" at bounding box center [212, 359] width 49 height 11
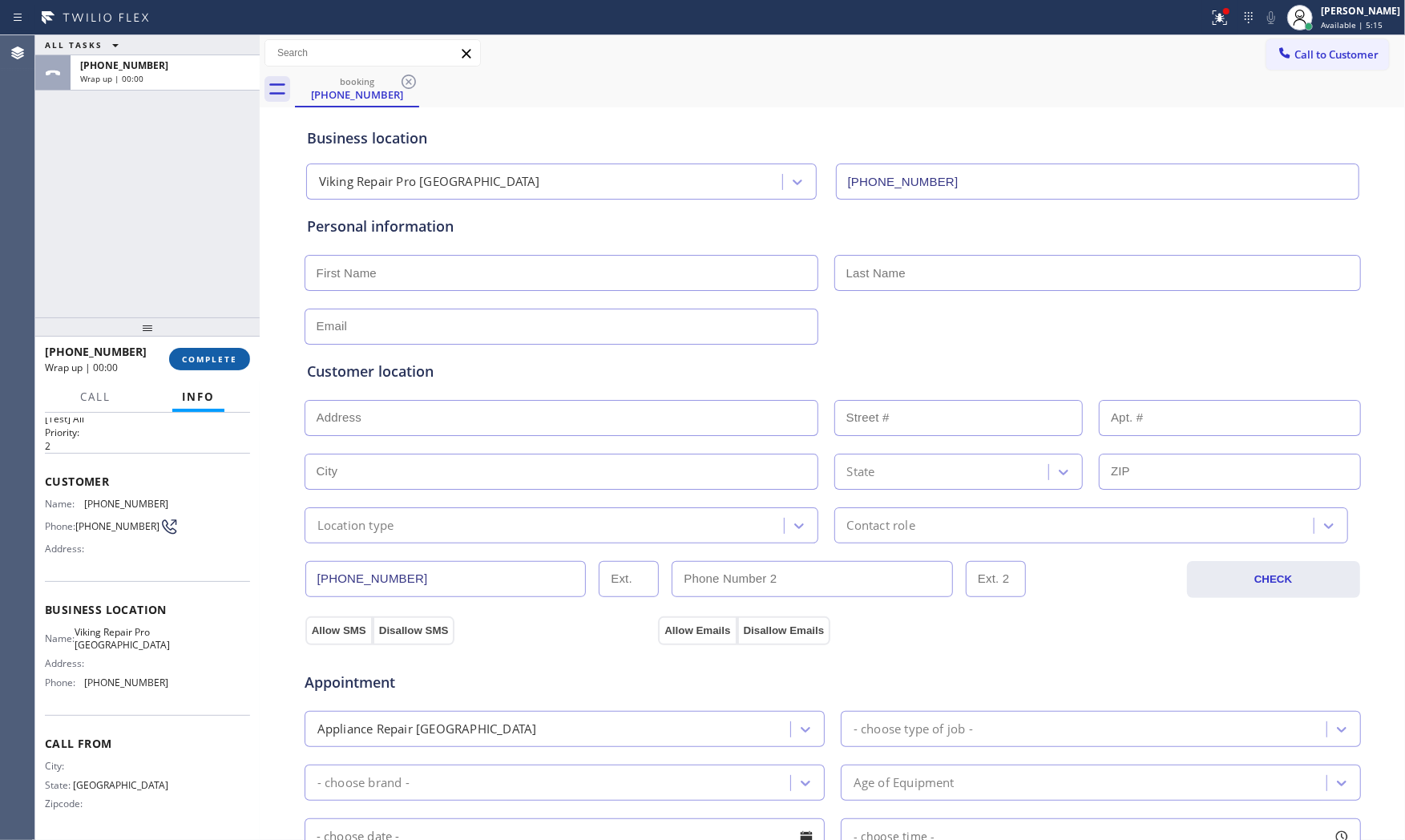
click at [232, 357] on span "COMPLETE" at bounding box center [209, 359] width 55 height 11
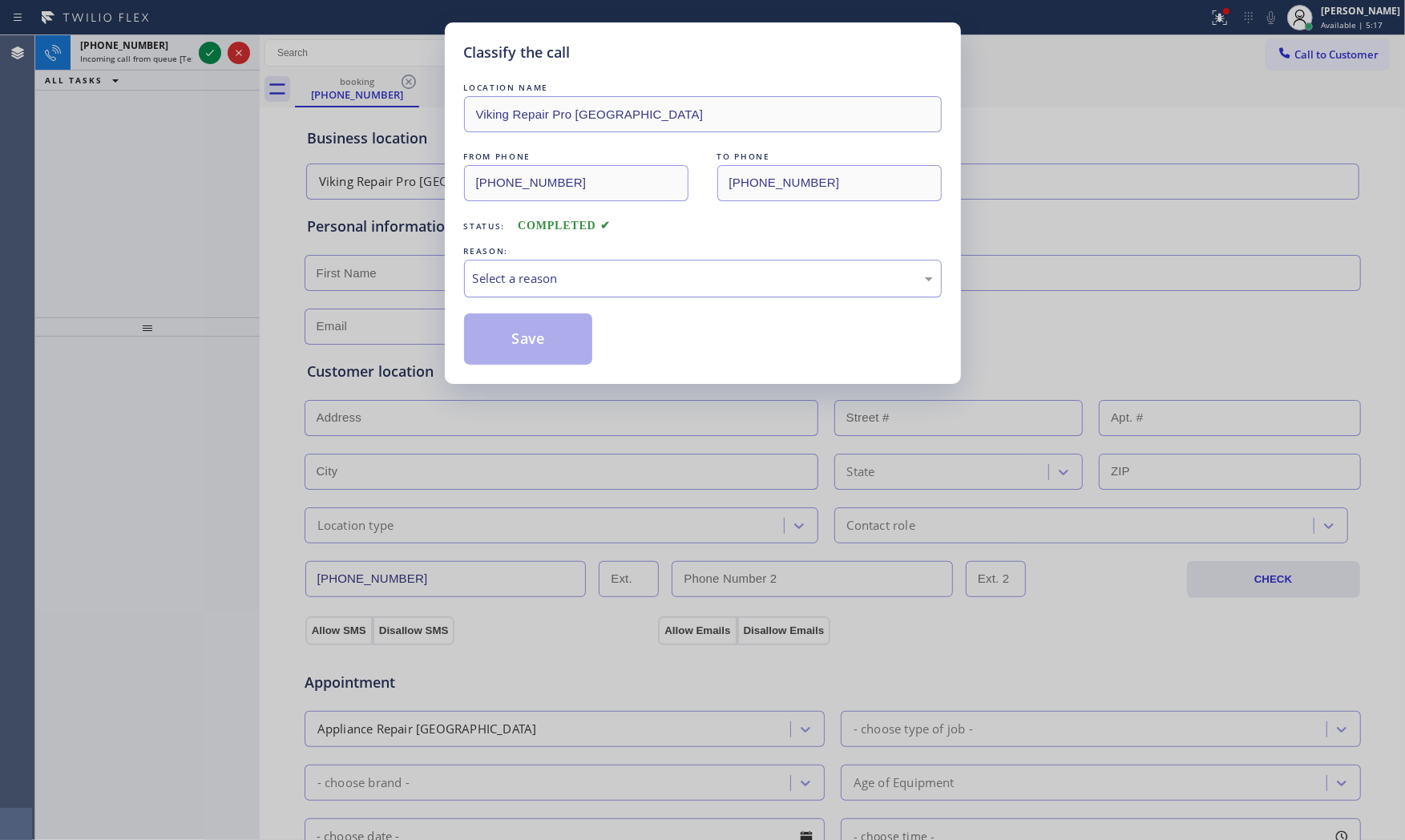
click at [548, 275] on div "Select a reason" at bounding box center [702, 278] width 460 height 18
click at [501, 334] on button "Save" at bounding box center [528, 338] width 129 height 51
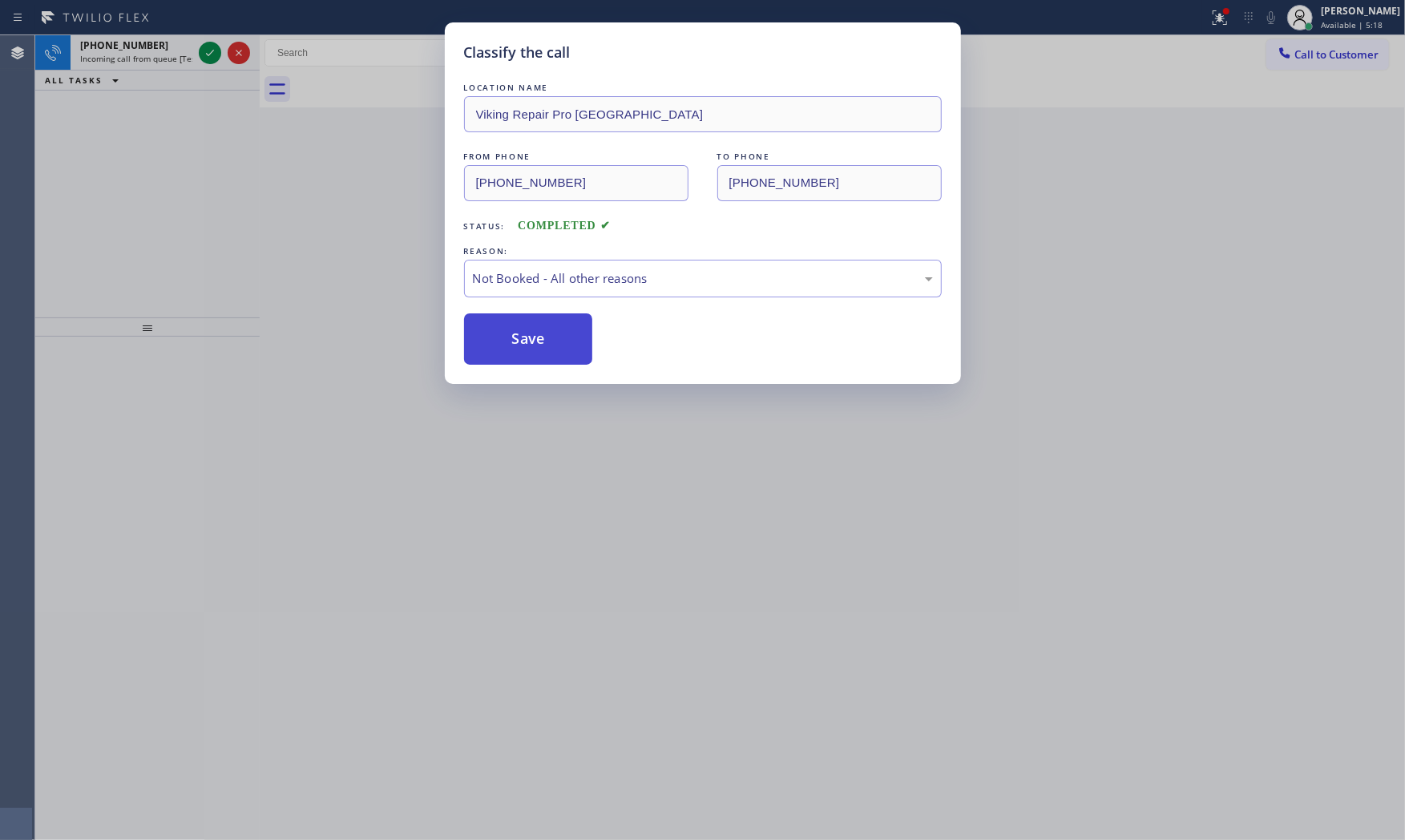
drag, startPoint x: 499, startPoint y: 334, endPoint x: 492, endPoint y: 326, distance: 10.6
click at [498, 332] on button "Save" at bounding box center [528, 338] width 129 height 51
click at [176, 54] on div "Classify the call LOCATION NAME Montrose Heating and Cooling FROM PHONE (818) 4…" at bounding box center [720, 437] width 1370 height 805
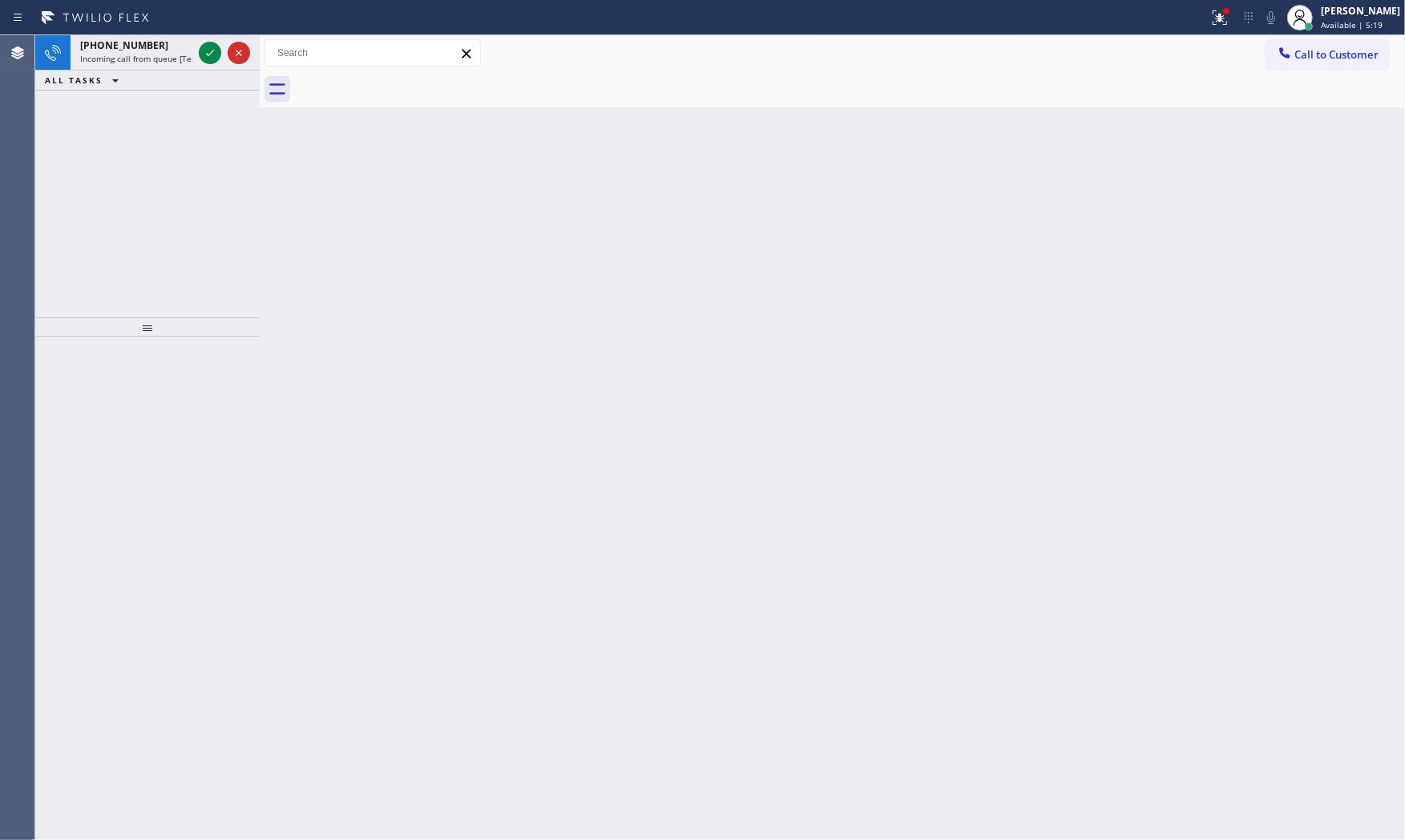
click at [176, 54] on span "Incoming call from queue [Test] All" at bounding box center [147, 58] width 133 height 11
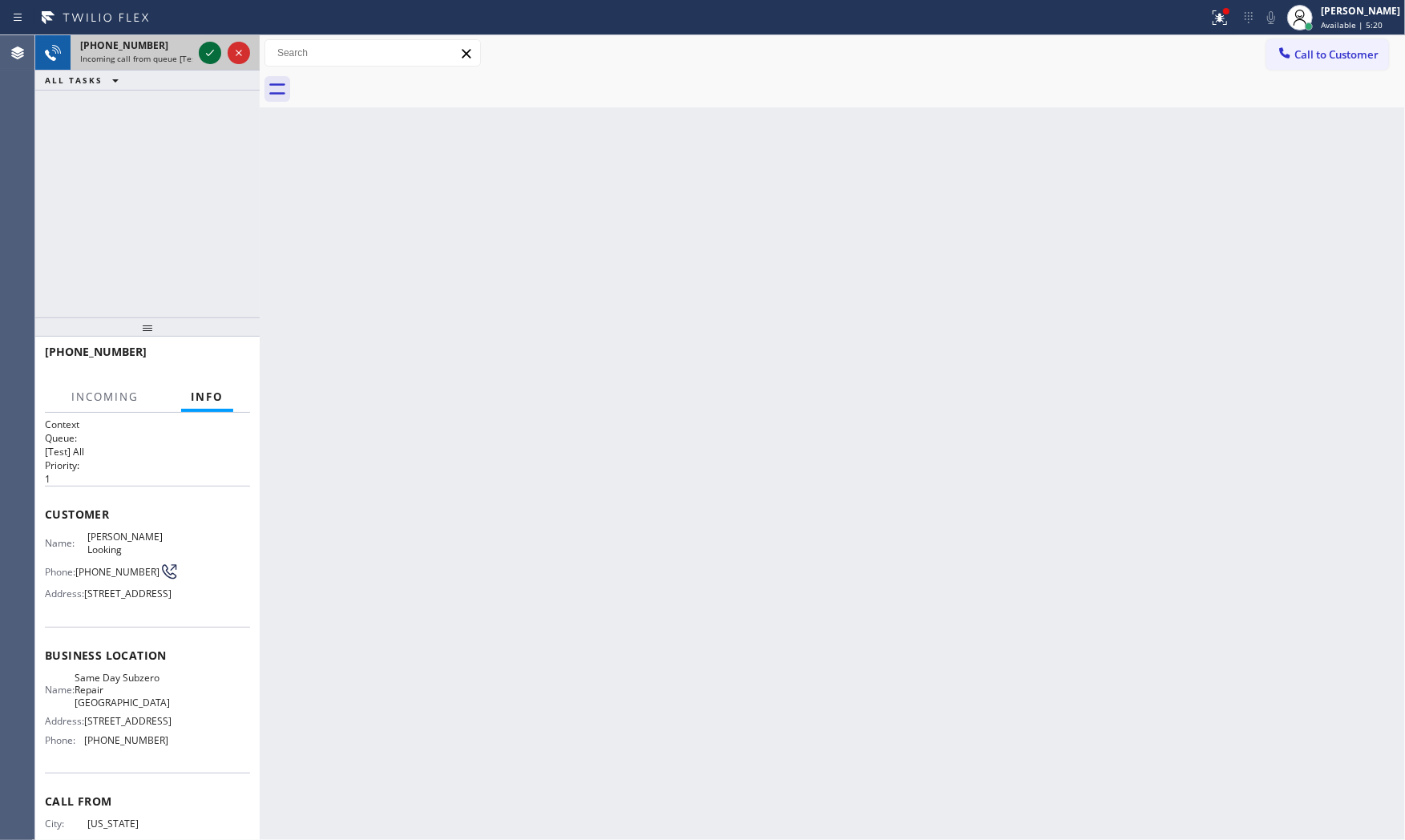
click at [202, 54] on icon at bounding box center [210, 52] width 19 height 19
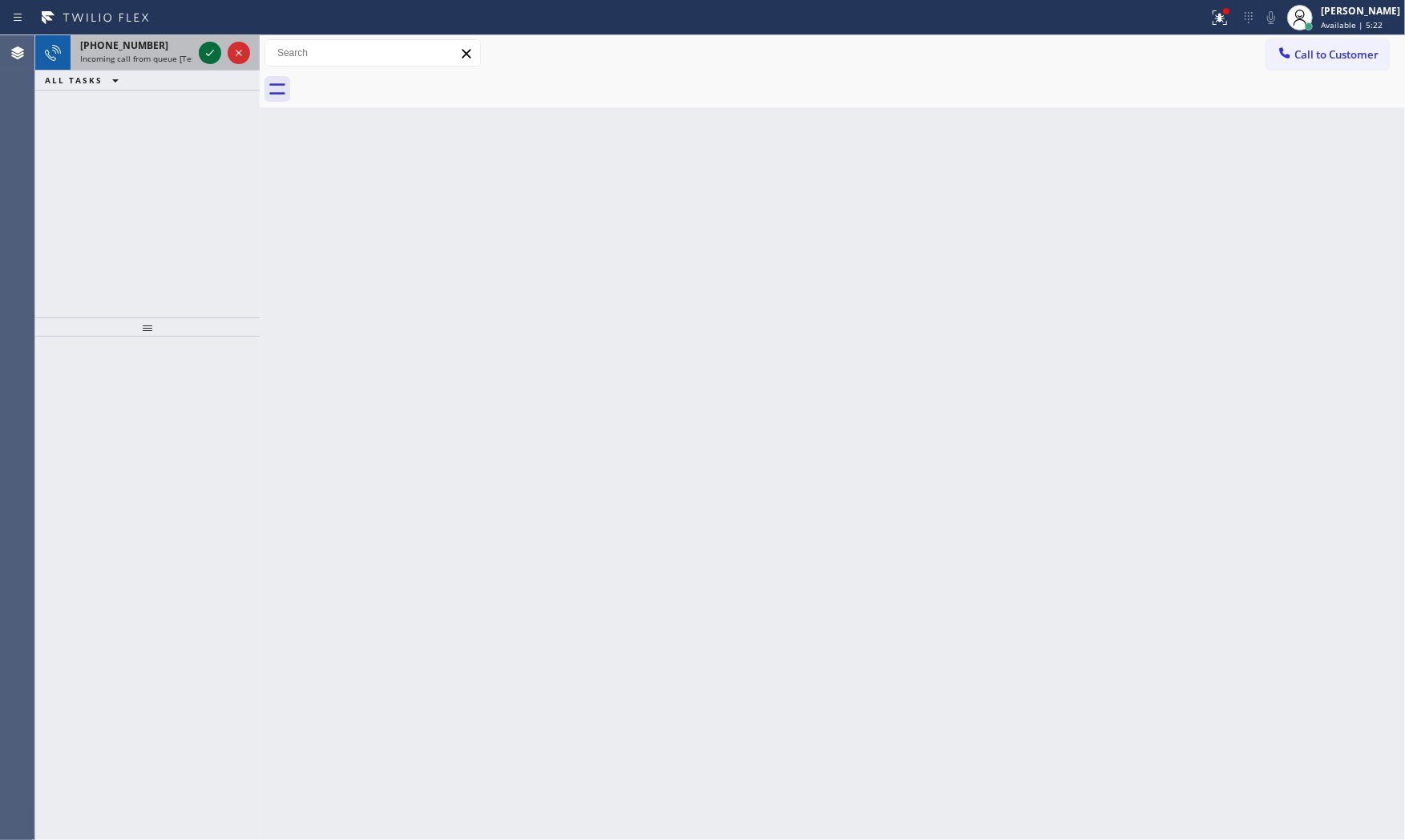
click at [210, 62] on div at bounding box center [224, 52] width 58 height 35
click at [193, 37] on div "+14154902668 Incoming call from queue [Test] All" at bounding box center [132, 52] width 125 height 35
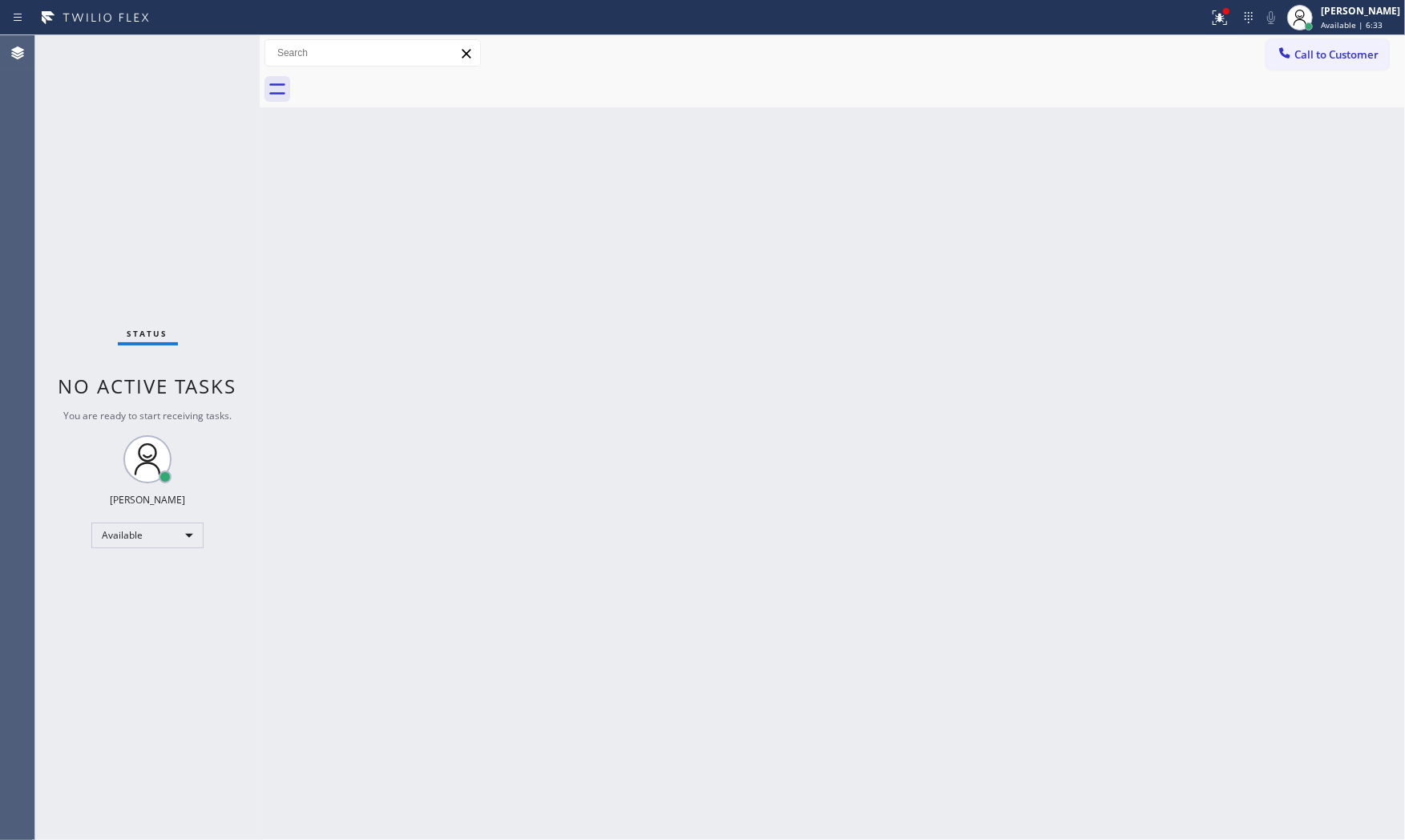
click at [206, 49] on div "Status No active tasks You are ready to start receiving tasks. [PERSON_NAME] Av…" at bounding box center [147, 437] width 224 height 805
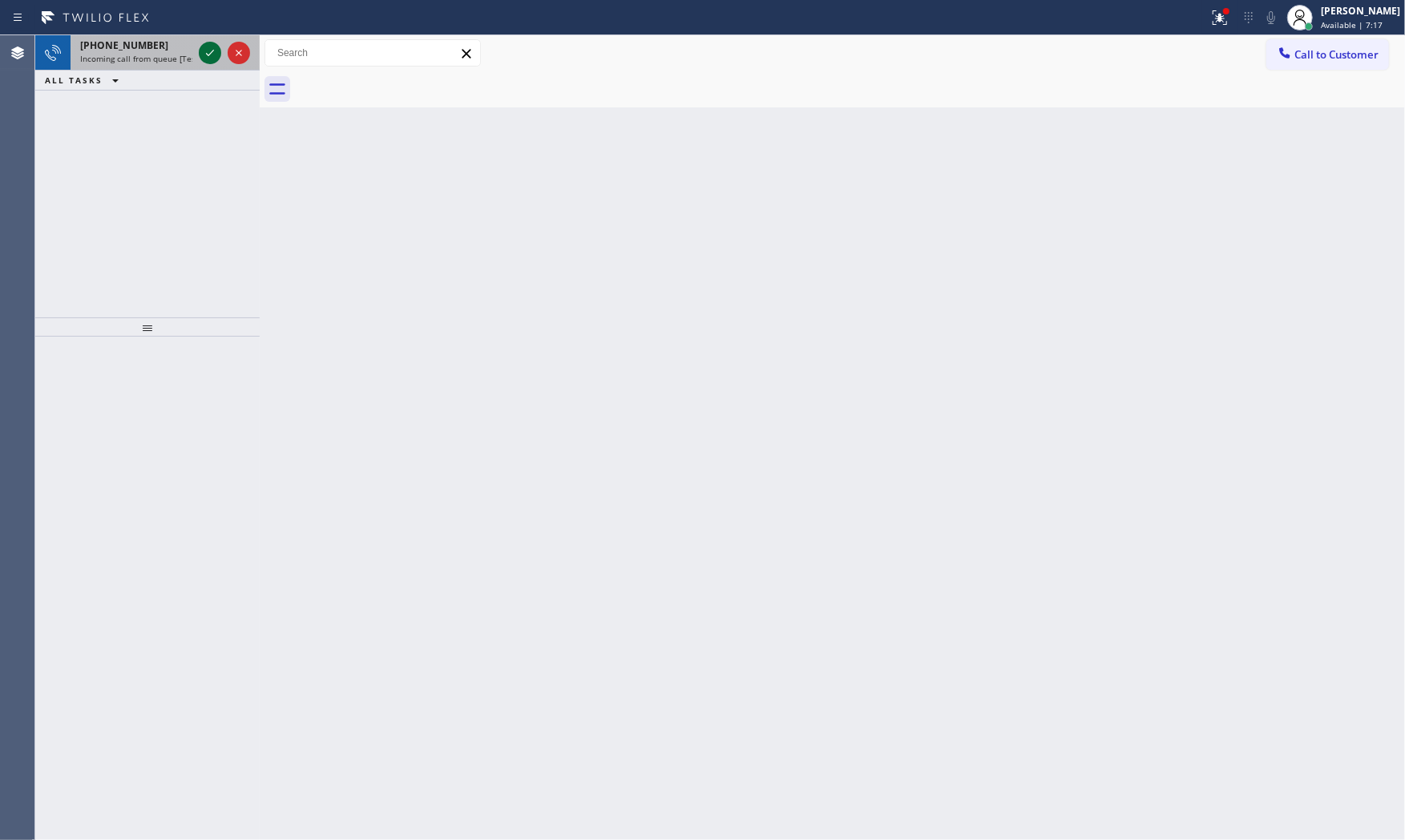
click at [206, 49] on icon at bounding box center [210, 52] width 19 height 19
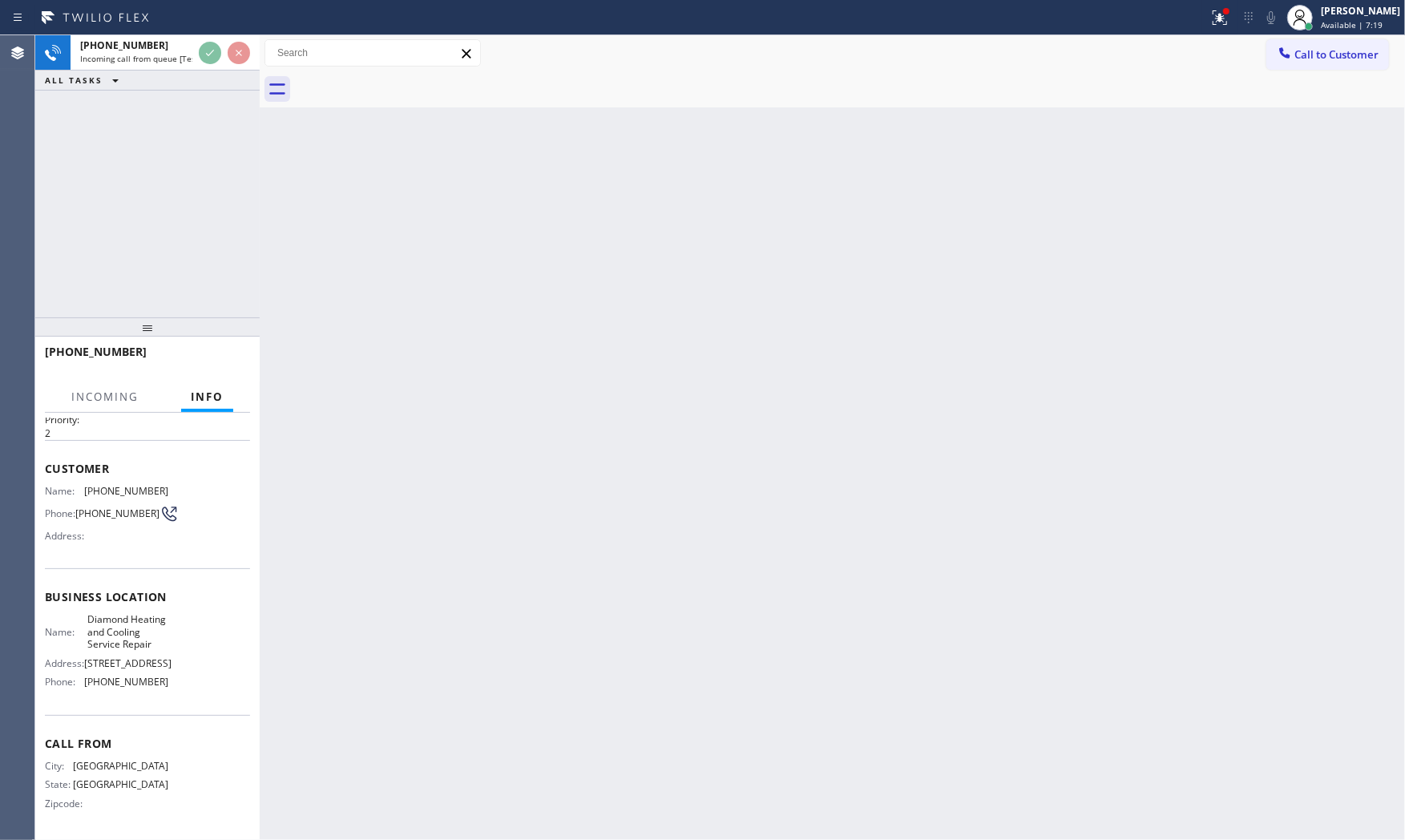
scroll to position [111, 0]
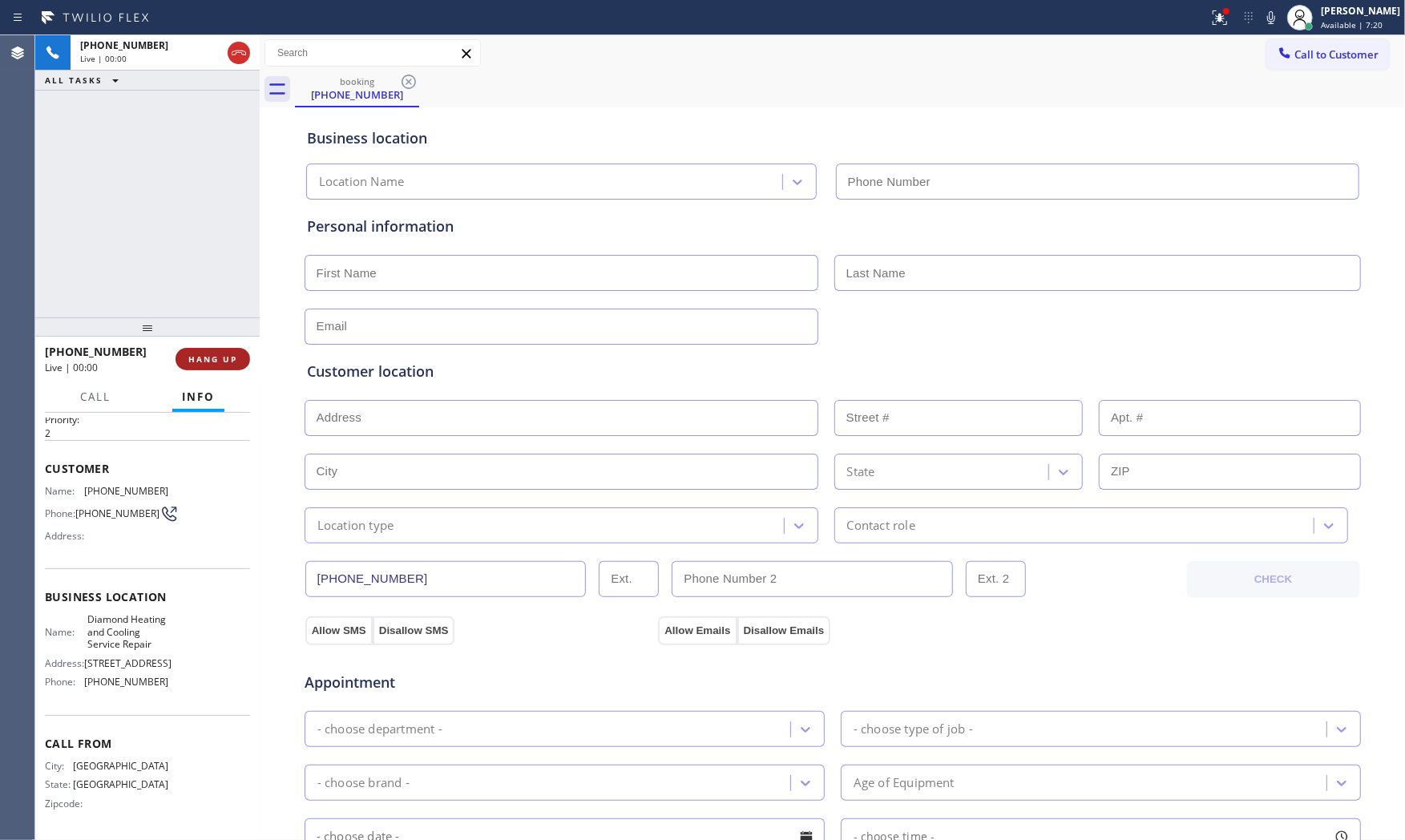
drag, startPoint x: 229, startPoint y: 373, endPoint x: 228, endPoint y: 363, distance: 10.0
click at [229, 371] on div "+13463239358 Live | 00:00 HANG UP" at bounding box center [148, 359] width 205 height 41
type input "[PHONE_NUMBER]"
click at [227, 362] on span "HANG UP" at bounding box center [212, 359] width 49 height 11
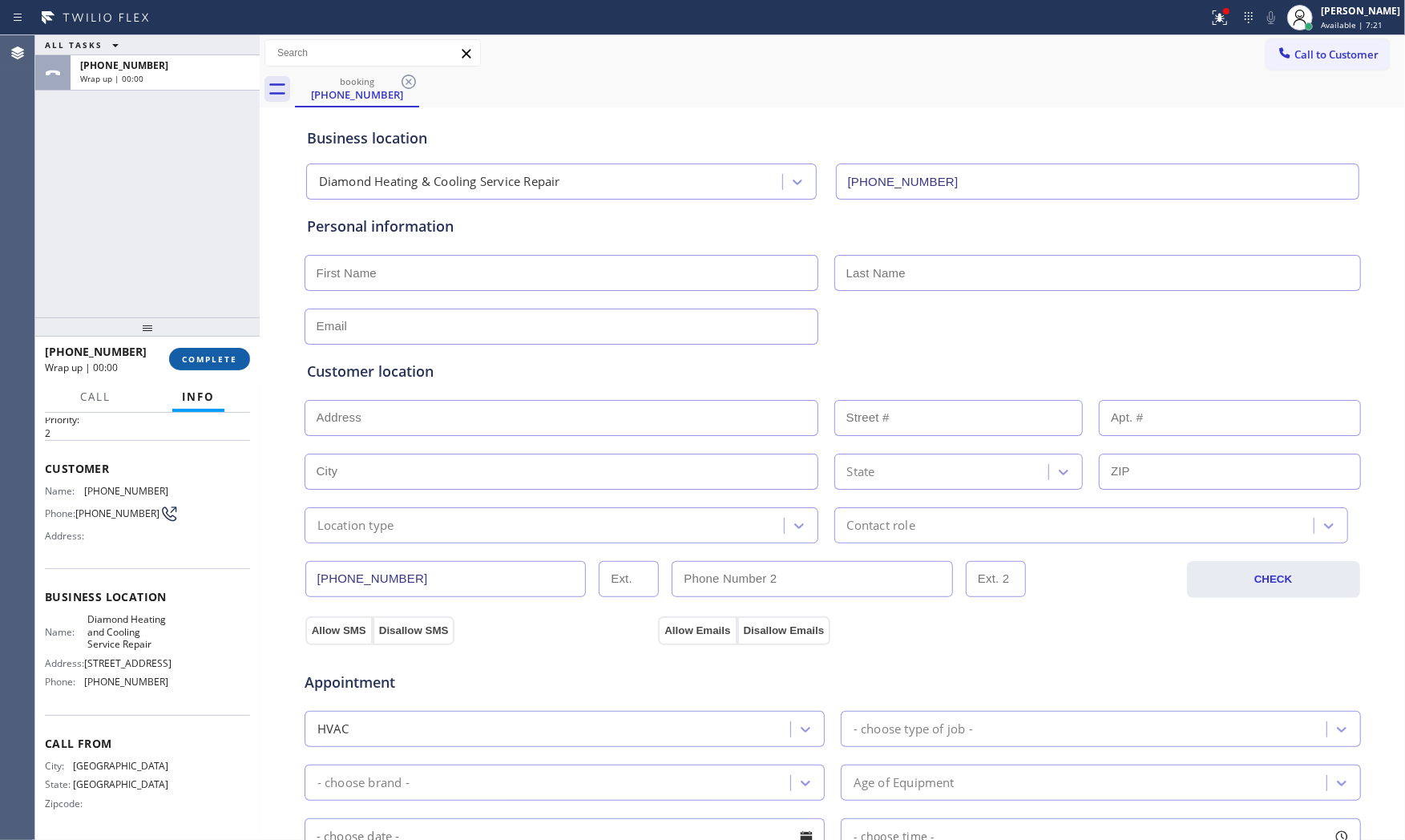
click at [227, 362] on span "COMPLETE" at bounding box center [209, 359] width 55 height 11
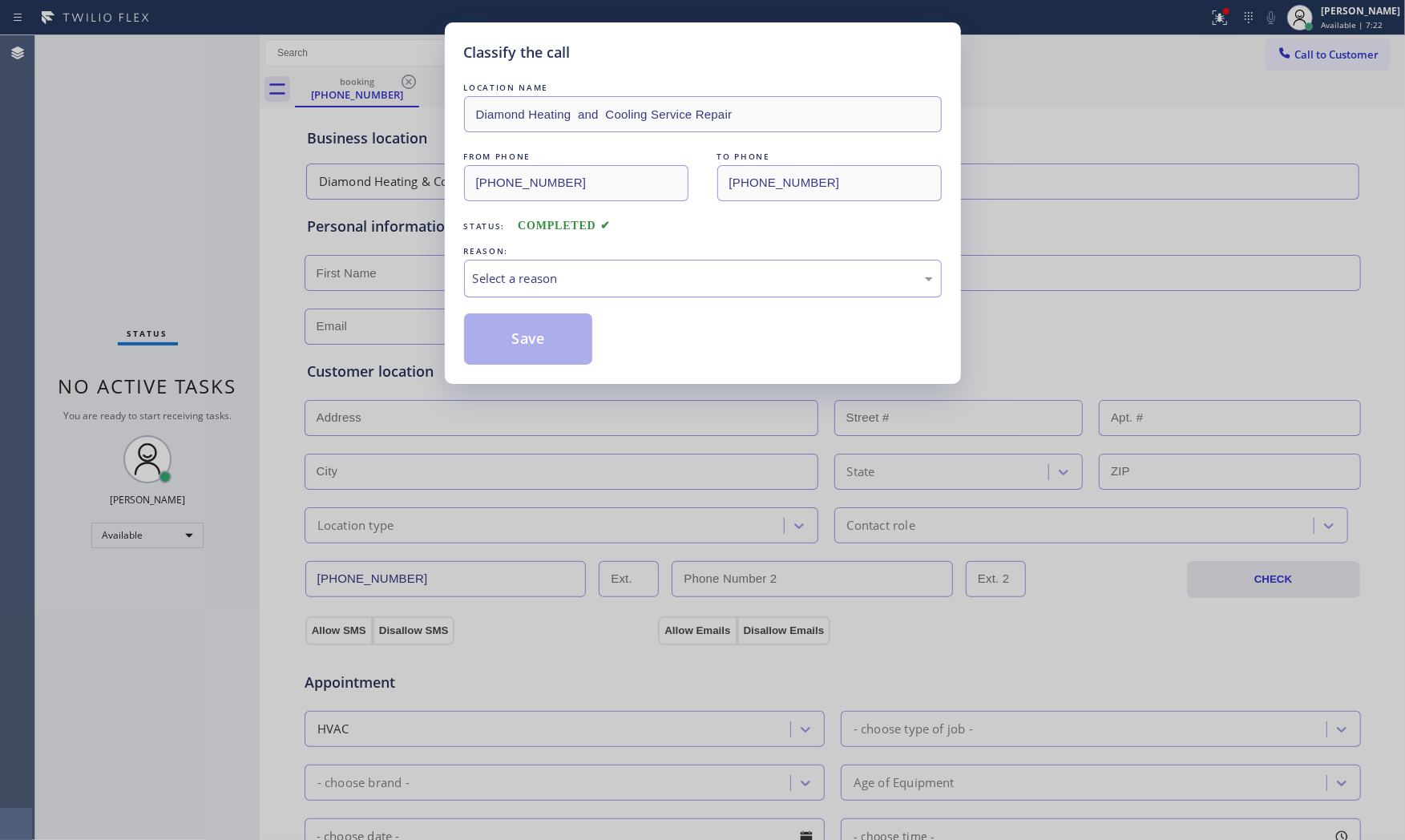
click at [497, 290] on div "Select a reason" at bounding box center [702, 279] width 478 height 38
click at [513, 340] on button "Save" at bounding box center [528, 338] width 129 height 51
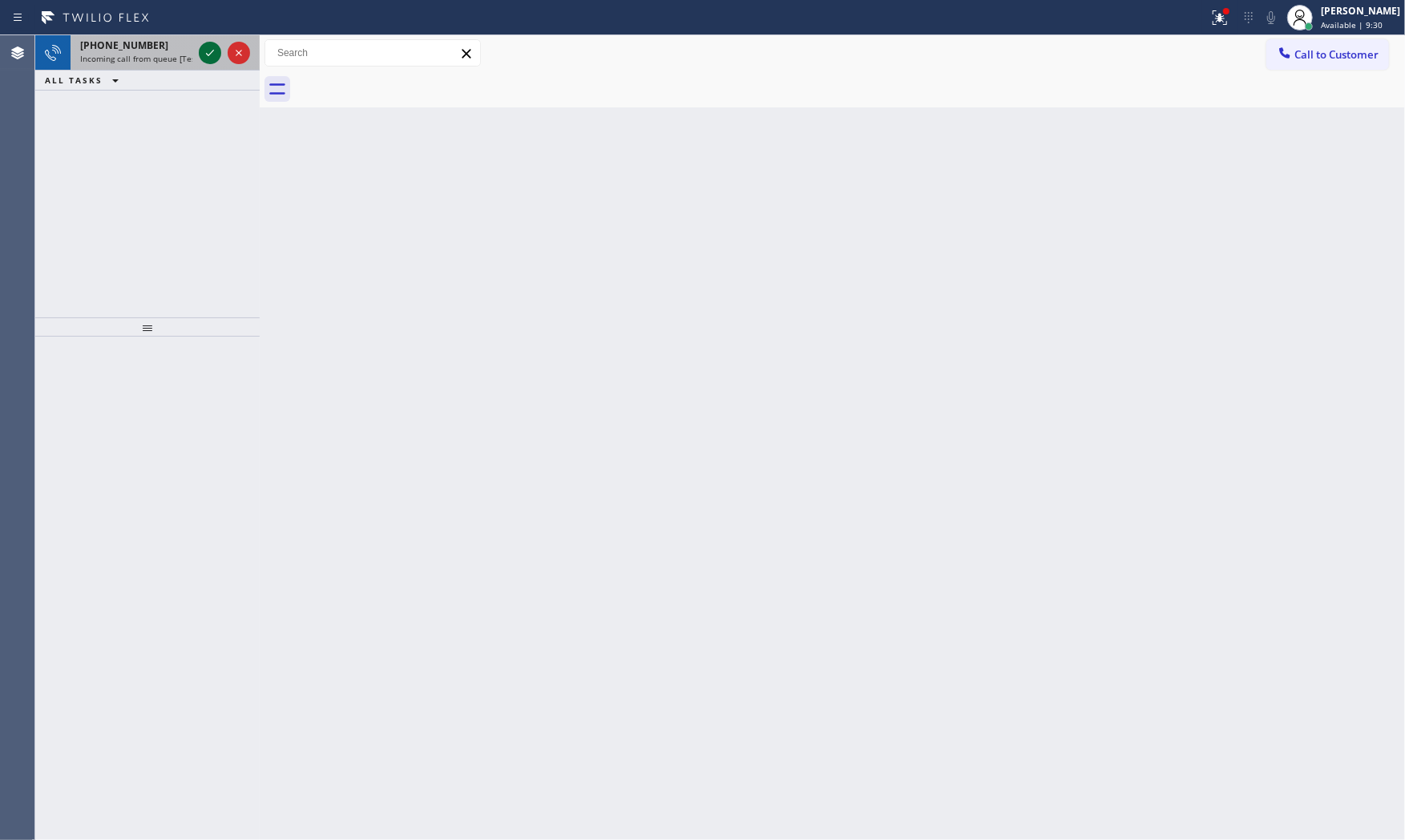
click at [209, 52] on icon at bounding box center [210, 52] width 19 height 19
click at [205, 54] on icon at bounding box center [210, 52] width 19 height 19
click at [212, 53] on icon at bounding box center [210, 52] width 19 height 19
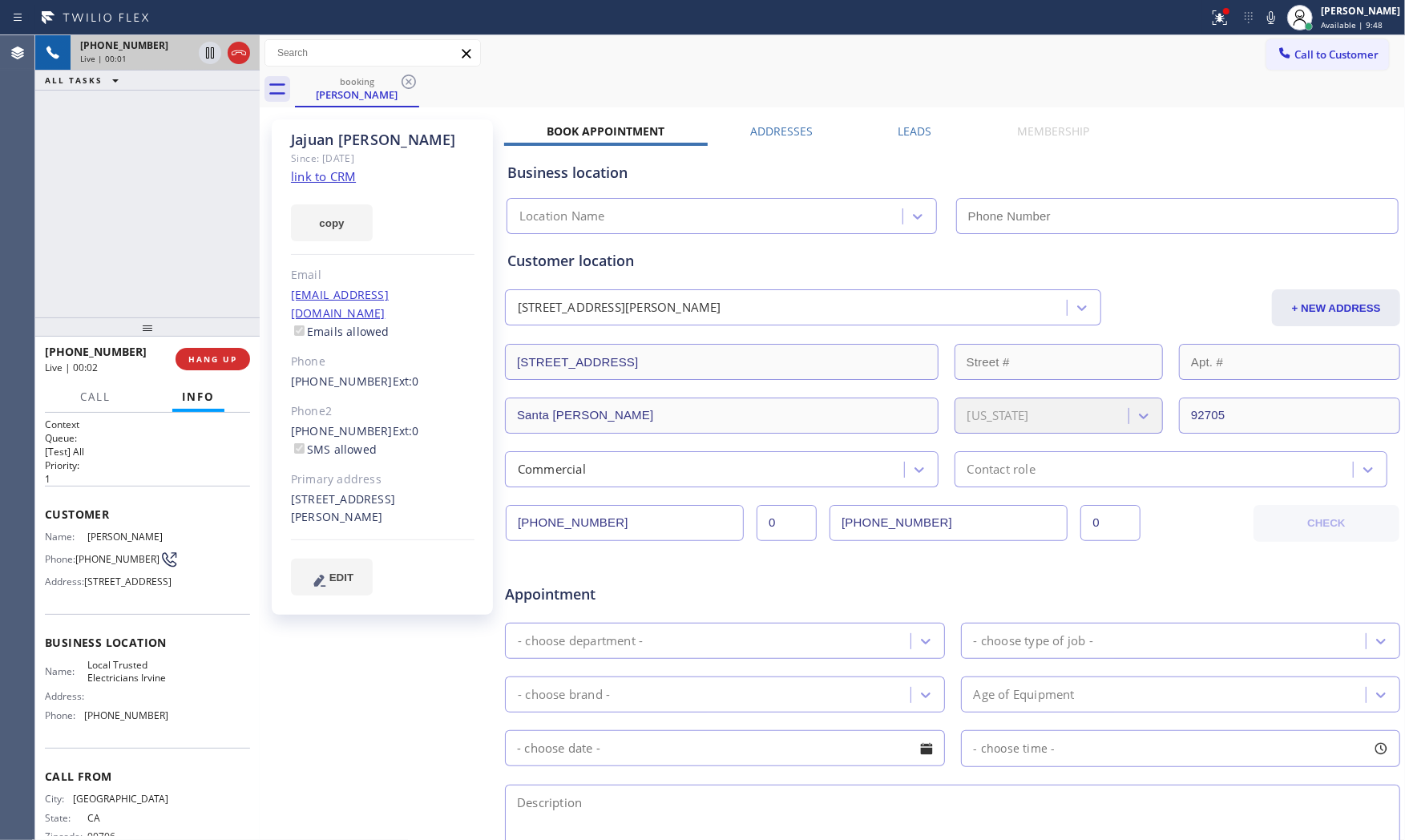
type input "[PHONE_NUMBER]"
click at [323, 165] on div "Since: [DATE]" at bounding box center [382, 158] width 183 height 18
click at [325, 173] on link "link to CRM" at bounding box center [323, 176] width 65 height 16
click at [1203, 22] on div at bounding box center [1219, 17] width 35 height 19
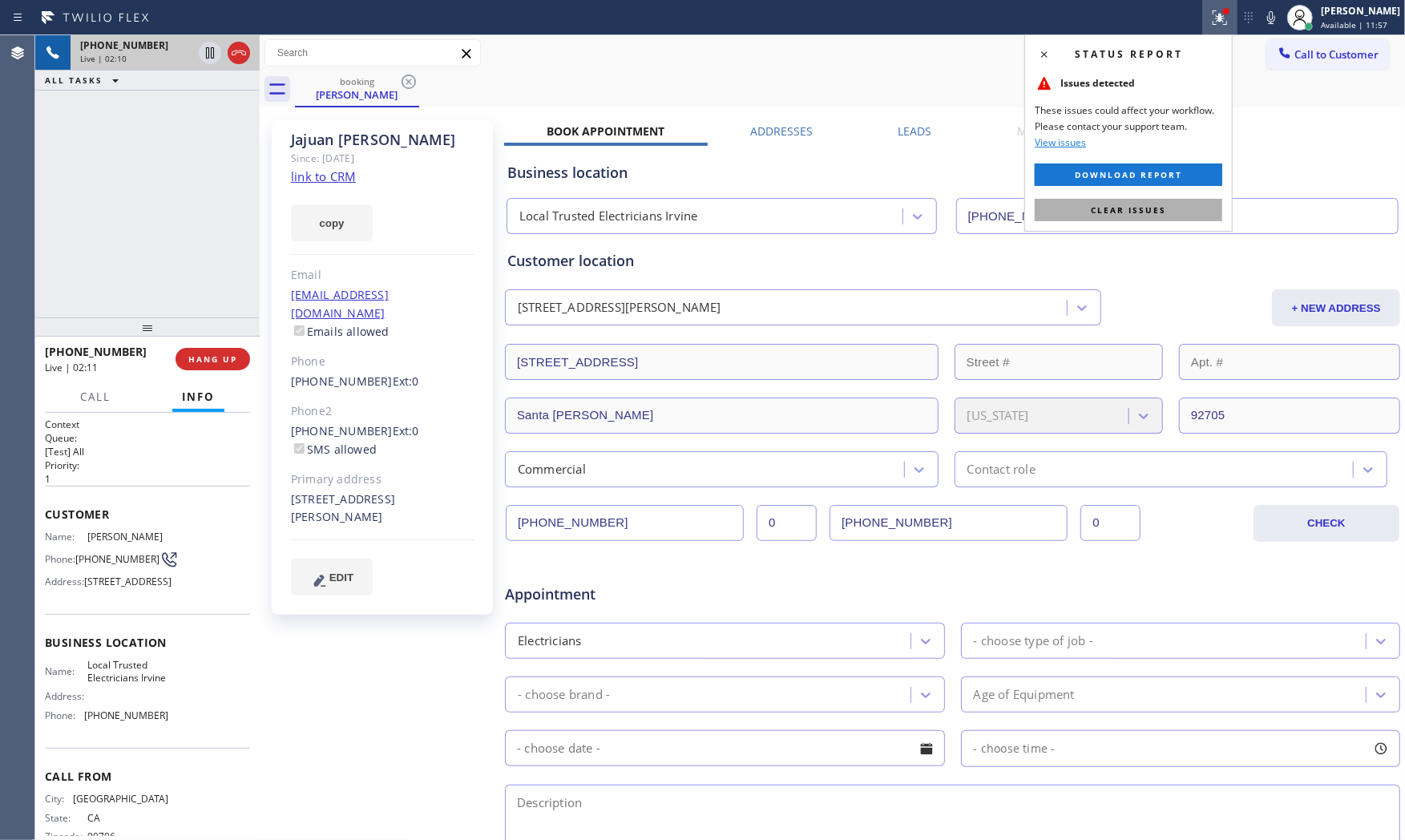
click at [1154, 212] on span "Clear issues" at bounding box center [1129, 210] width 76 height 11
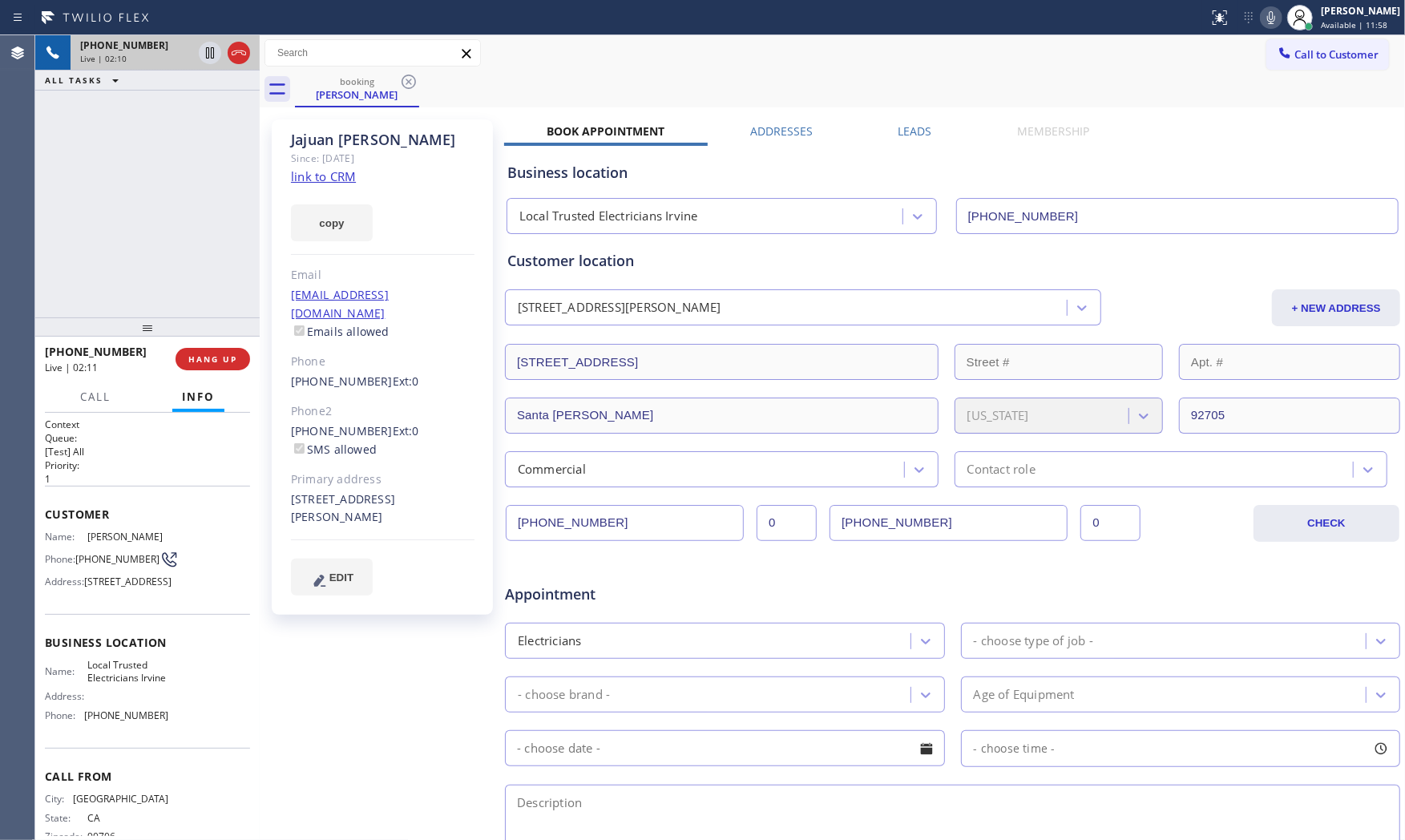
click at [1261, 14] on icon at bounding box center [1270, 17] width 19 height 19
click at [219, 366] on button "HANG UP" at bounding box center [212, 359] width 75 height 22
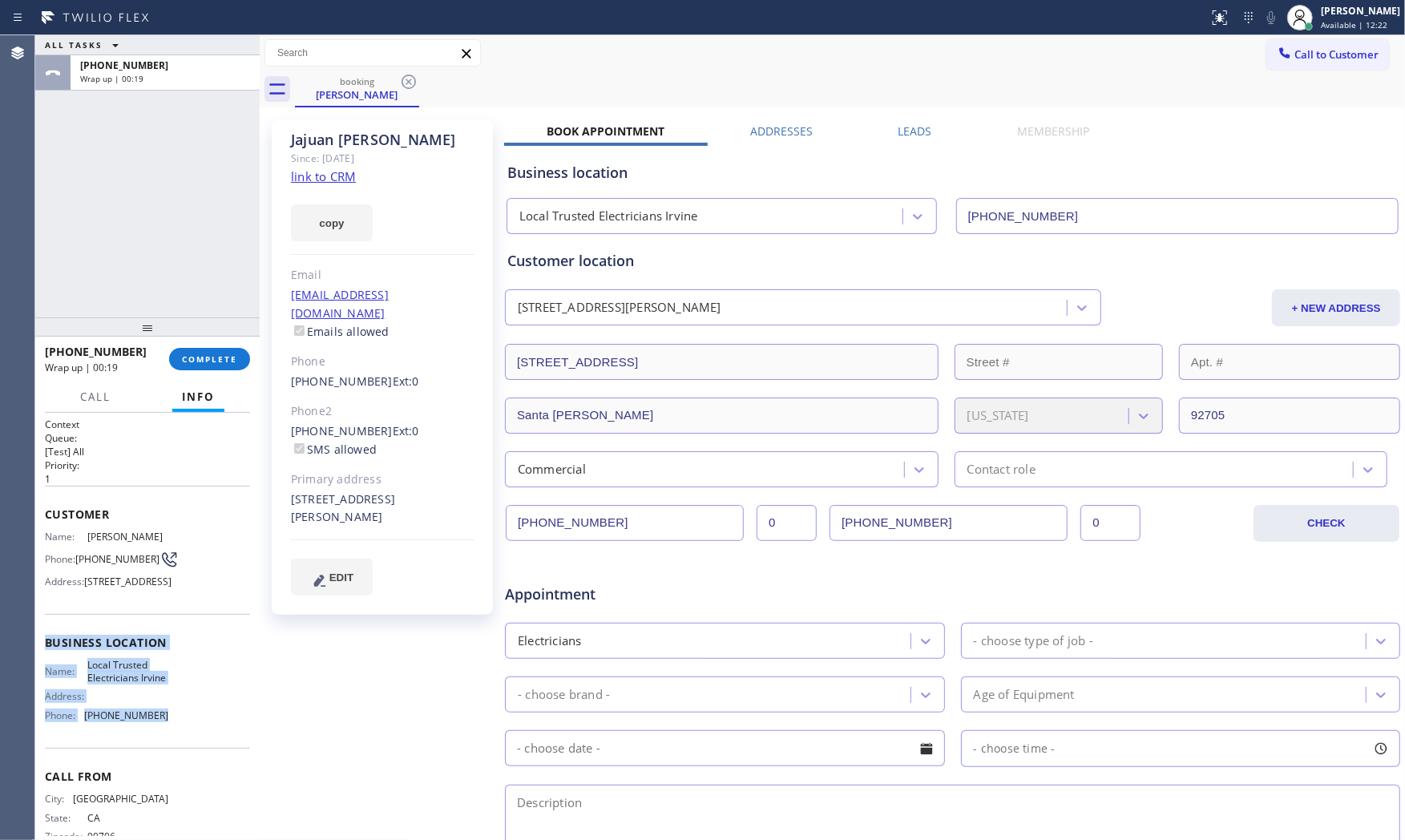
drag, startPoint x: 45, startPoint y: 666, endPoint x: 175, endPoint y: 769, distance: 165.9
click at [175, 747] on div "Business location Name: Local Trusted Electricians Irvine Address: Phone: (949)…" at bounding box center [148, 680] width 205 height 134
copy div "Business location Name: Local Trusted Electricians Irvine Address: Phone: (949)…"
click at [108, 60] on span "+15622915189" at bounding box center [124, 65] width 88 height 13
click at [229, 353] on span "COMPLETE" at bounding box center [209, 359] width 55 height 11
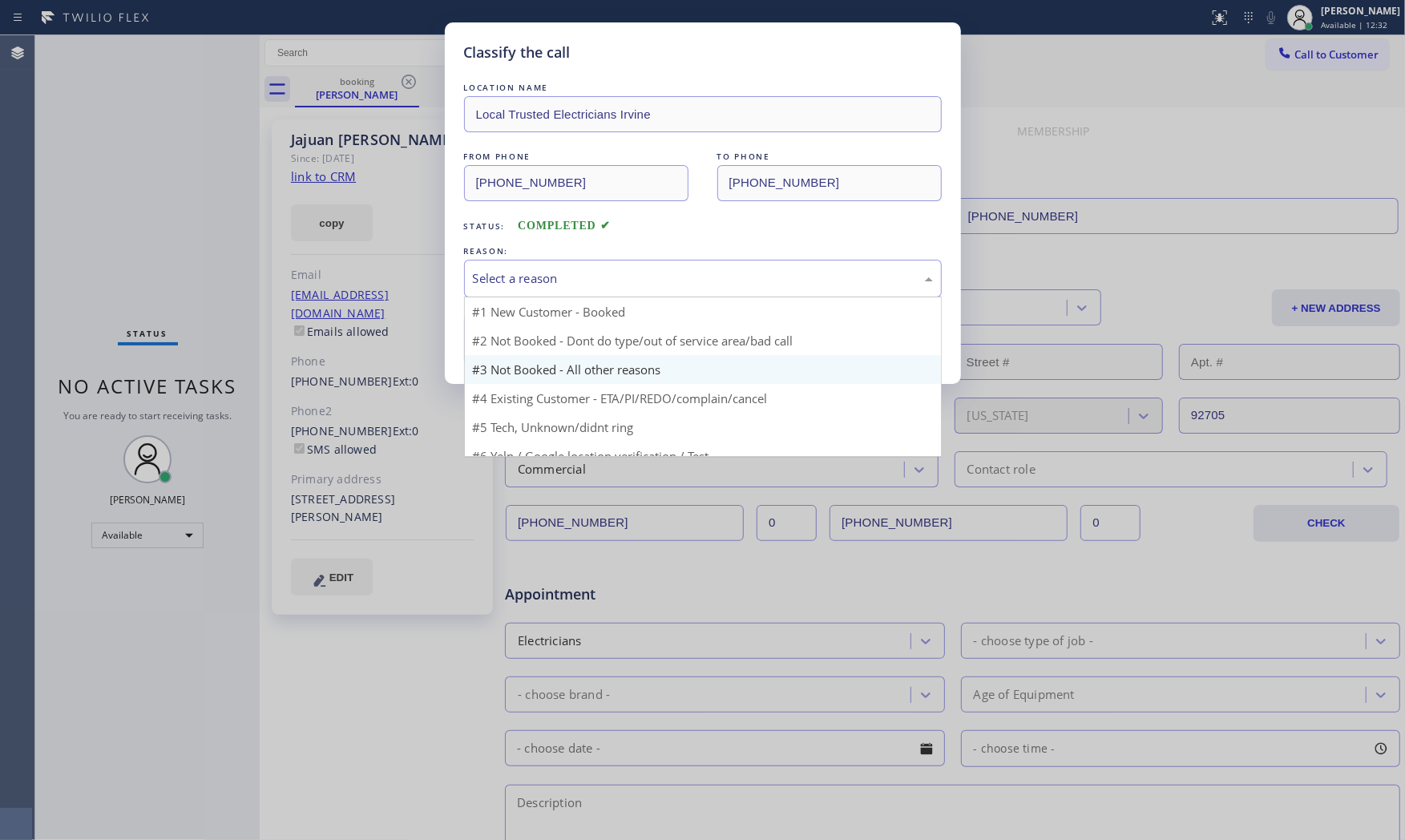
drag, startPoint x: 593, startPoint y: 271, endPoint x: 553, endPoint y: 337, distance: 77.2
click at [591, 277] on div "Select a reason" at bounding box center [702, 278] width 460 height 18
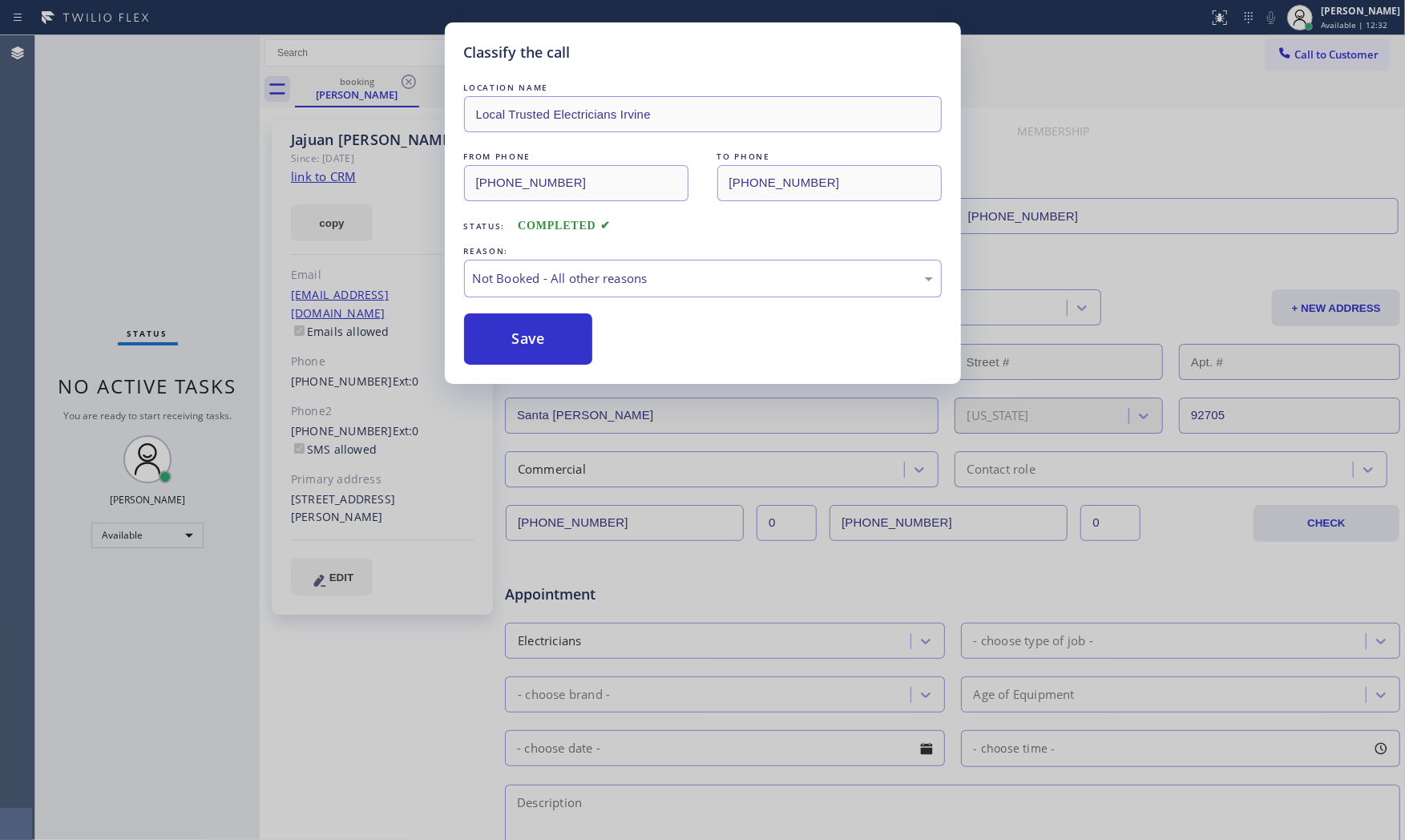
click at [548, 343] on button "Save" at bounding box center [528, 338] width 129 height 51
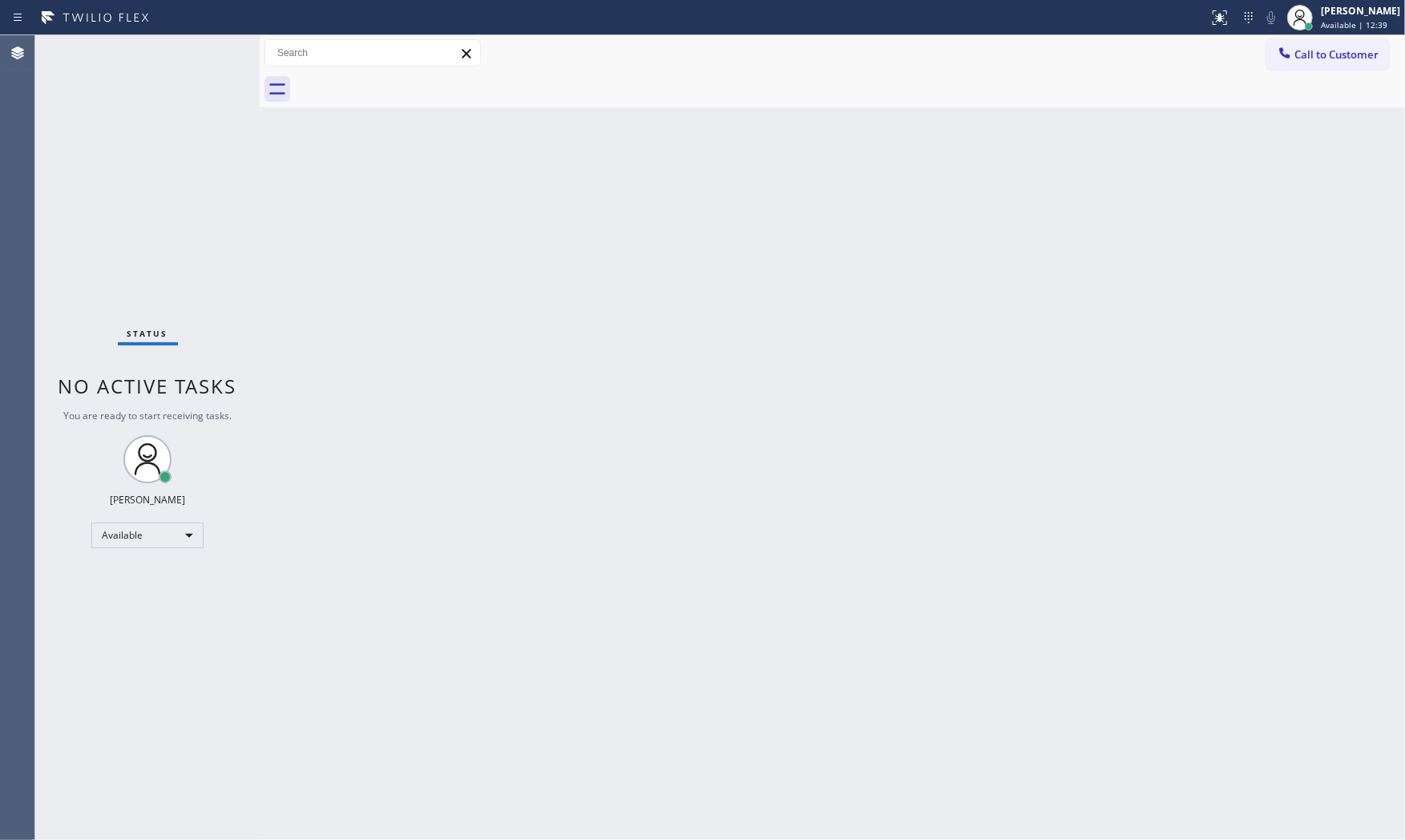
click at [175, 48] on div "Status No active tasks You are ready to start receiving tasks. [PERSON_NAME] Av…" at bounding box center [147, 437] width 224 height 805
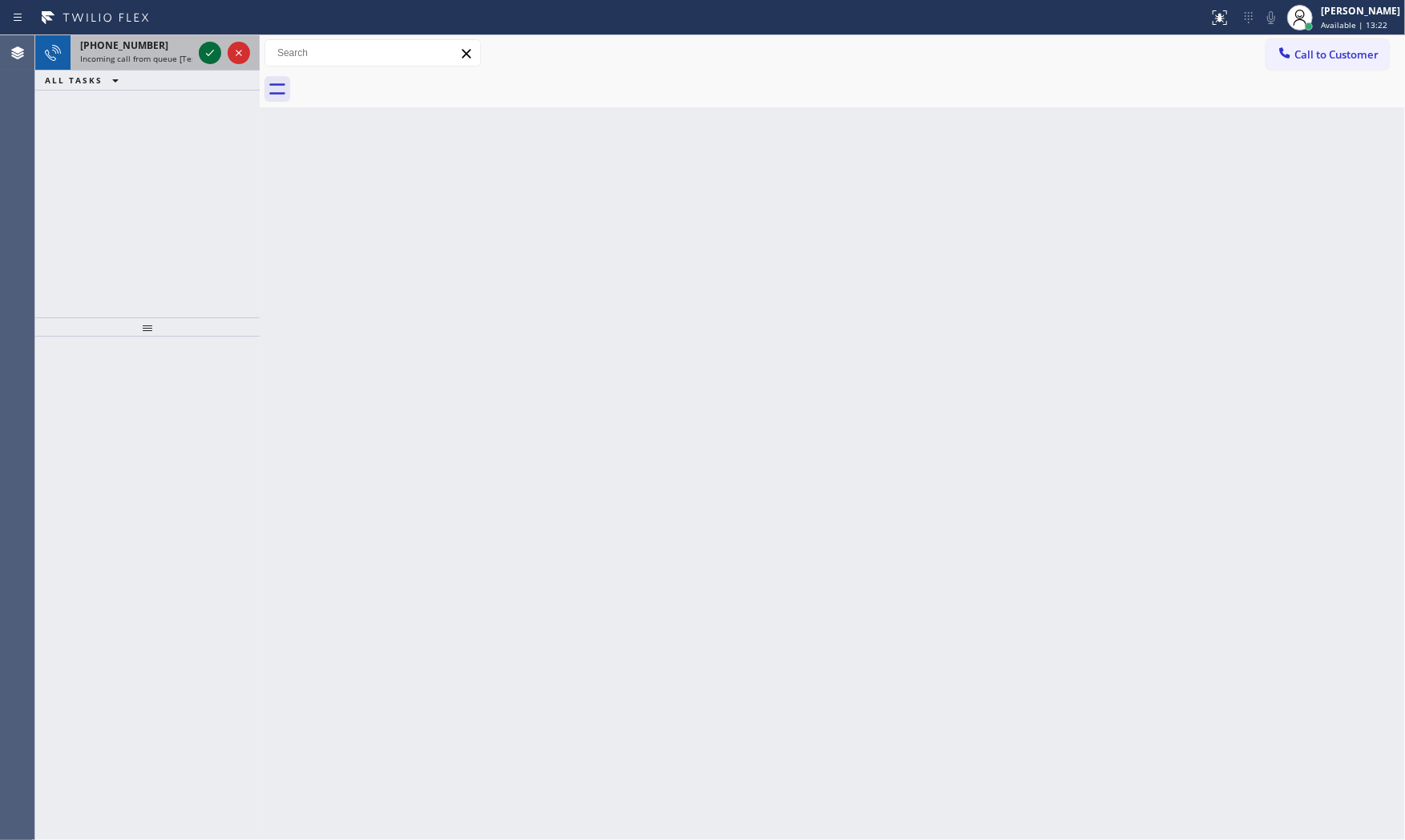
click at [211, 49] on icon at bounding box center [210, 52] width 19 height 19
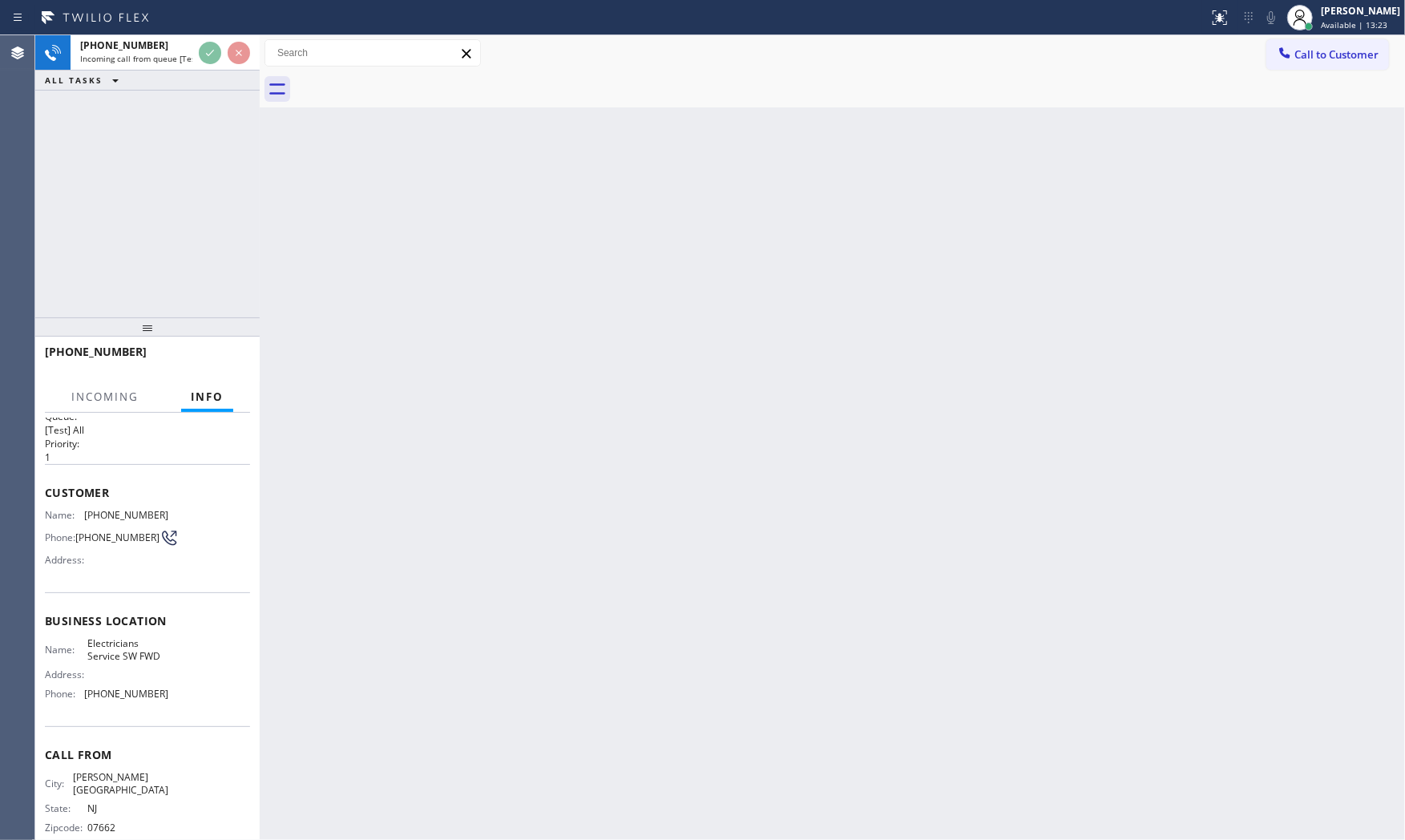
scroll to position [37, 0]
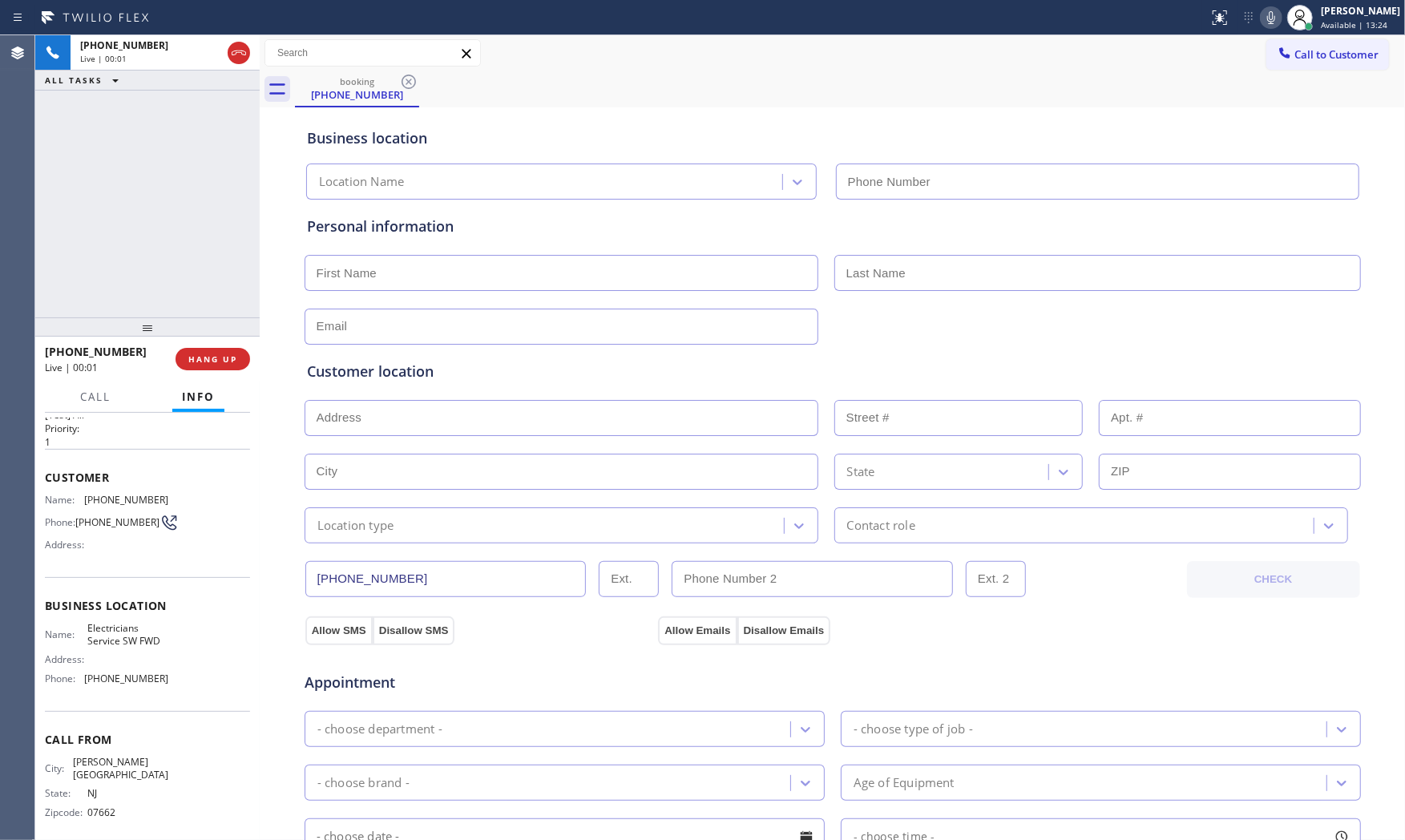
type input "[PHONE_NUMBER]"
click at [199, 357] on span "HANG UP" at bounding box center [212, 359] width 49 height 11
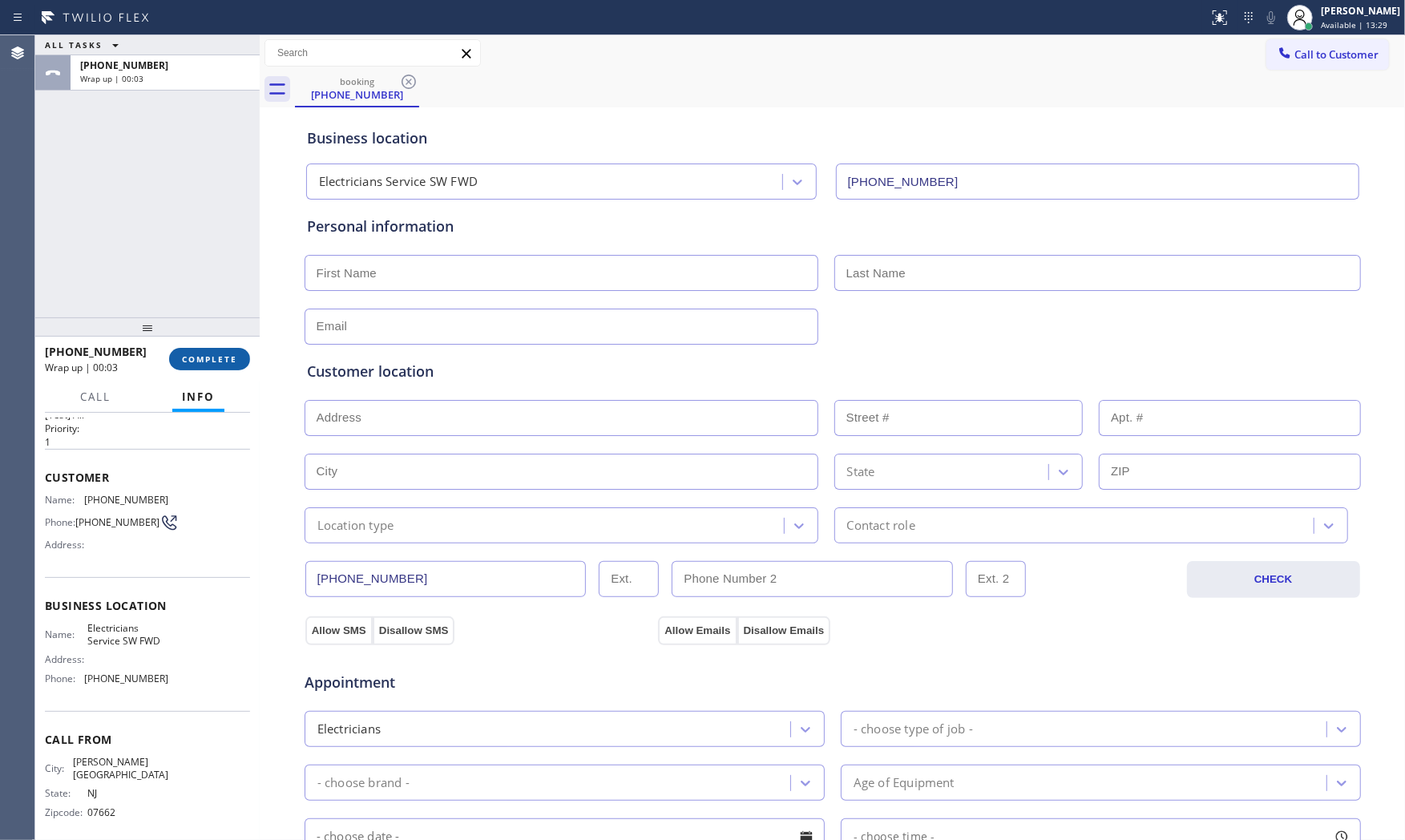
click at [199, 357] on span "COMPLETE" at bounding box center [209, 359] width 55 height 11
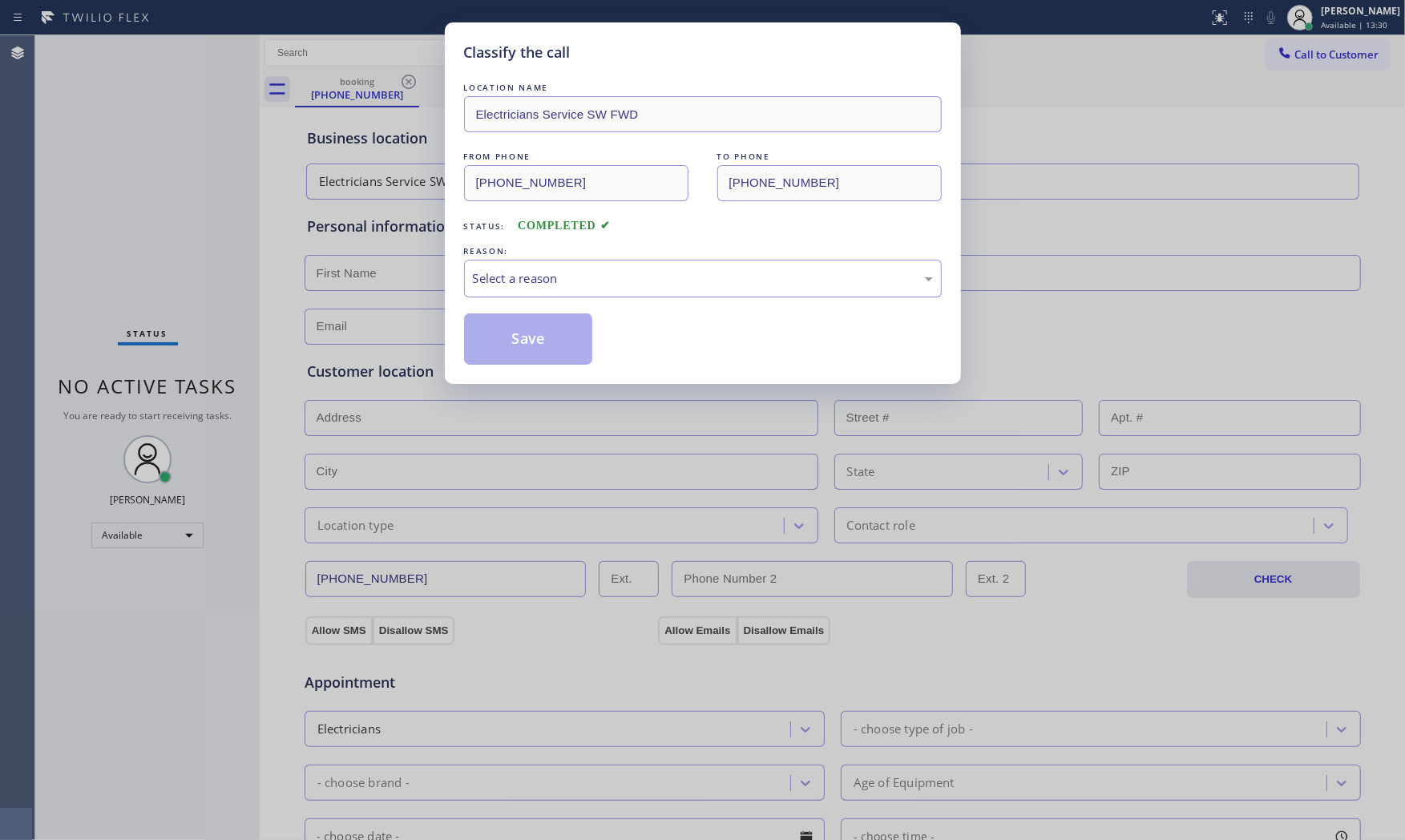
click at [634, 283] on div "Select a reason" at bounding box center [702, 278] width 460 height 18
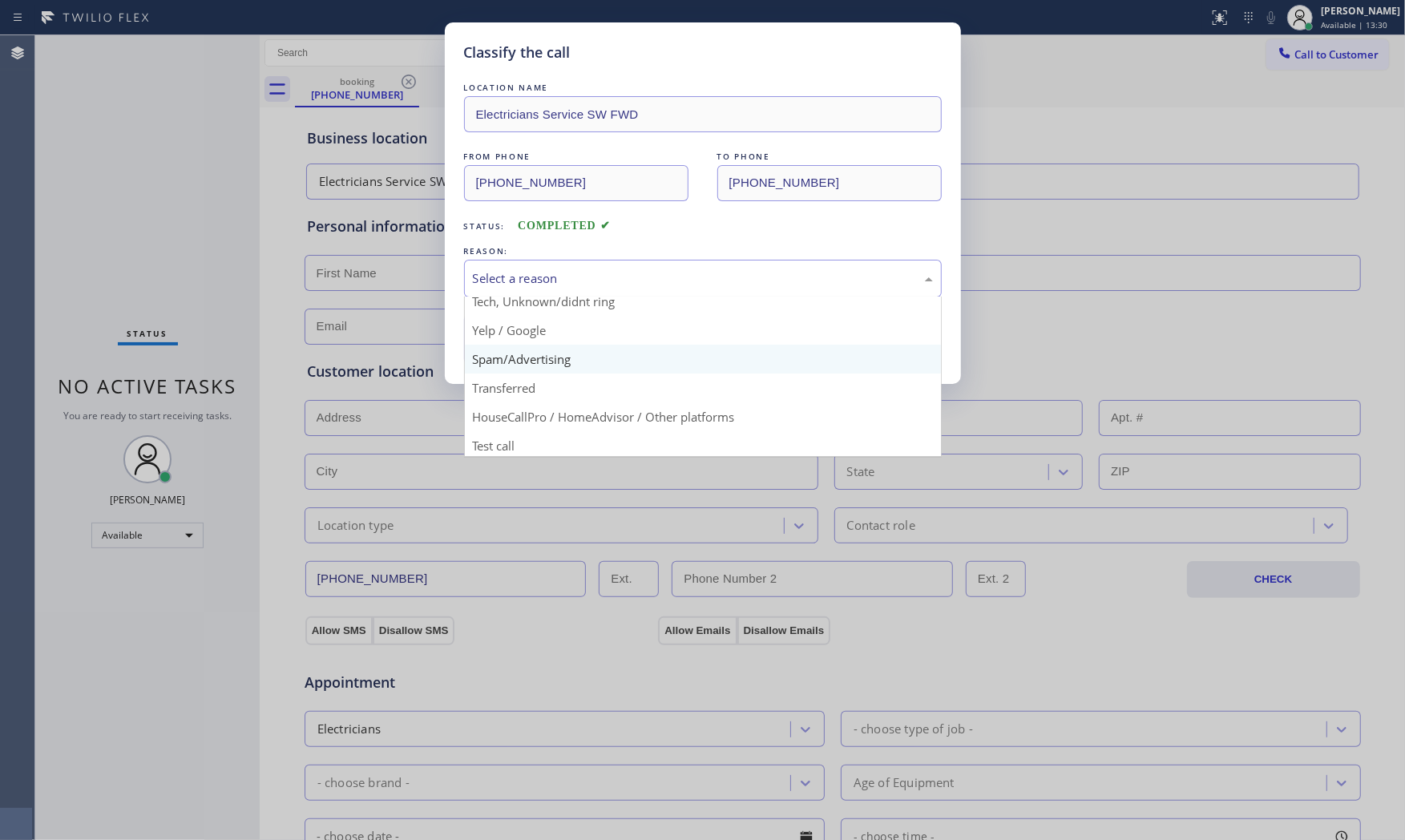
scroll to position [100, 0]
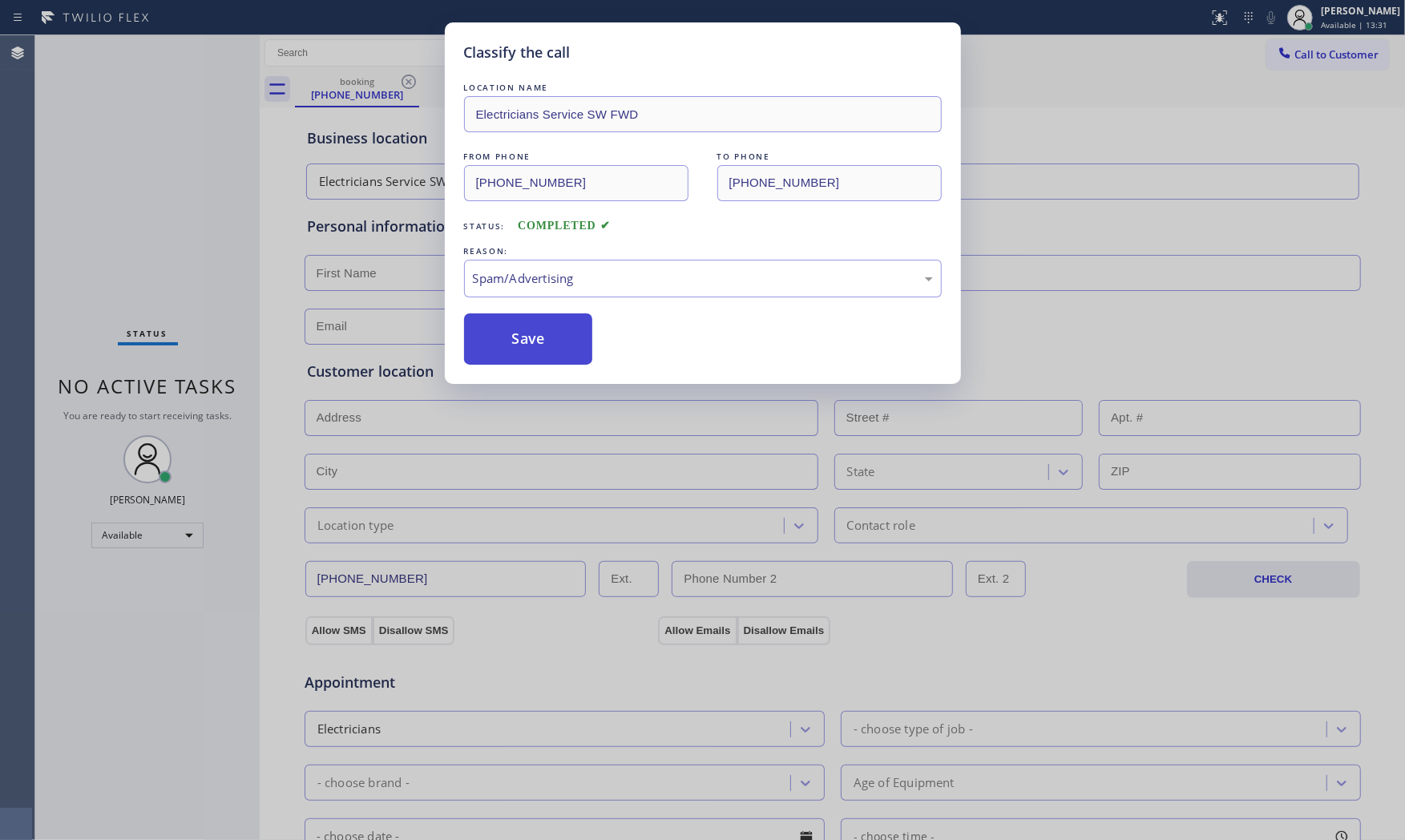
click at [550, 343] on button "Save" at bounding box center [528, 338] width 129 height 51
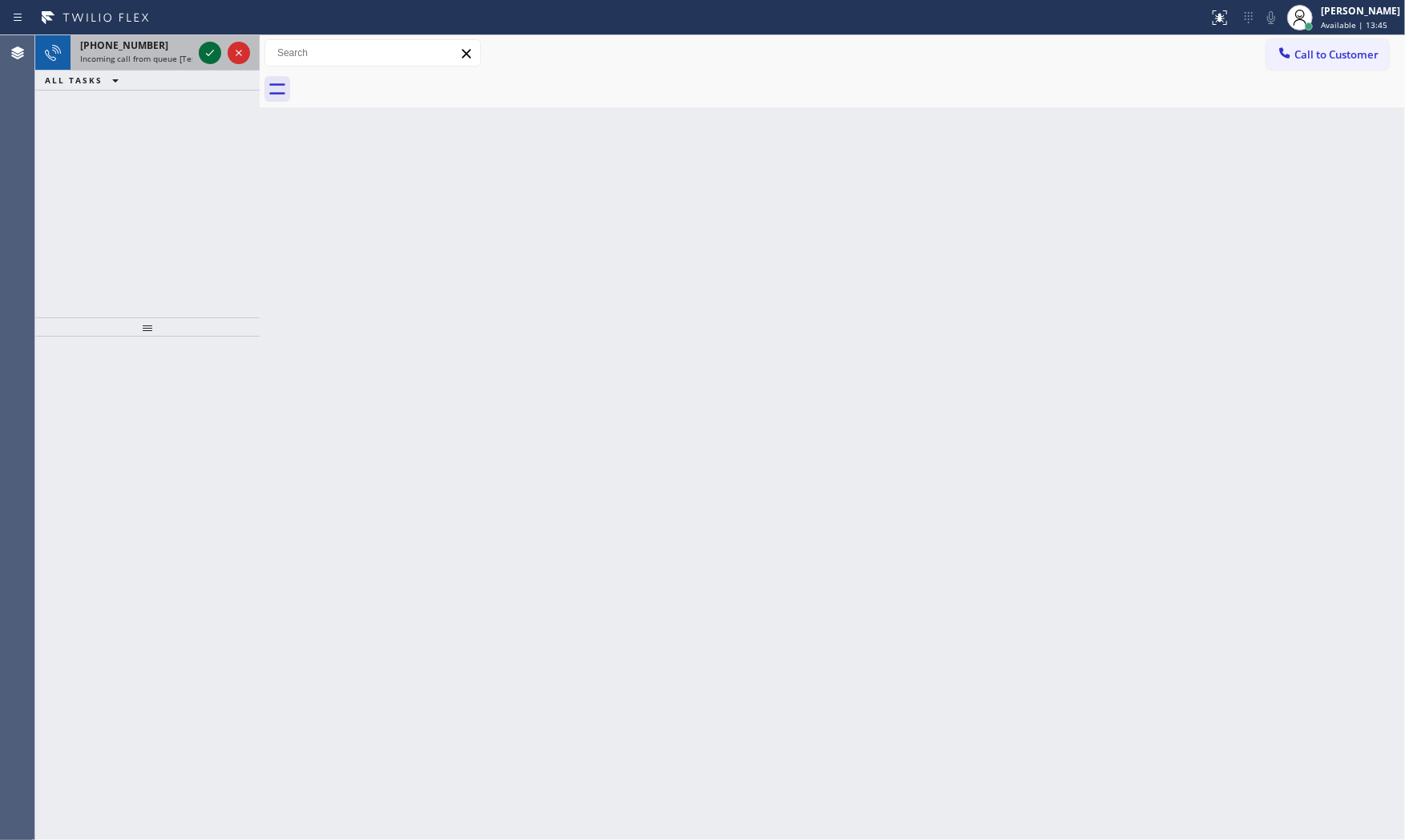
click at [210, 55] on icon at bounding box center [210, 52] width 19 height 19
click at [207, 44] on icon at bounding box center [210, 52] width 19 height 19
click at [166, 46] on div "+13059246278" at bounding box center [136, 45] width 112 height 13
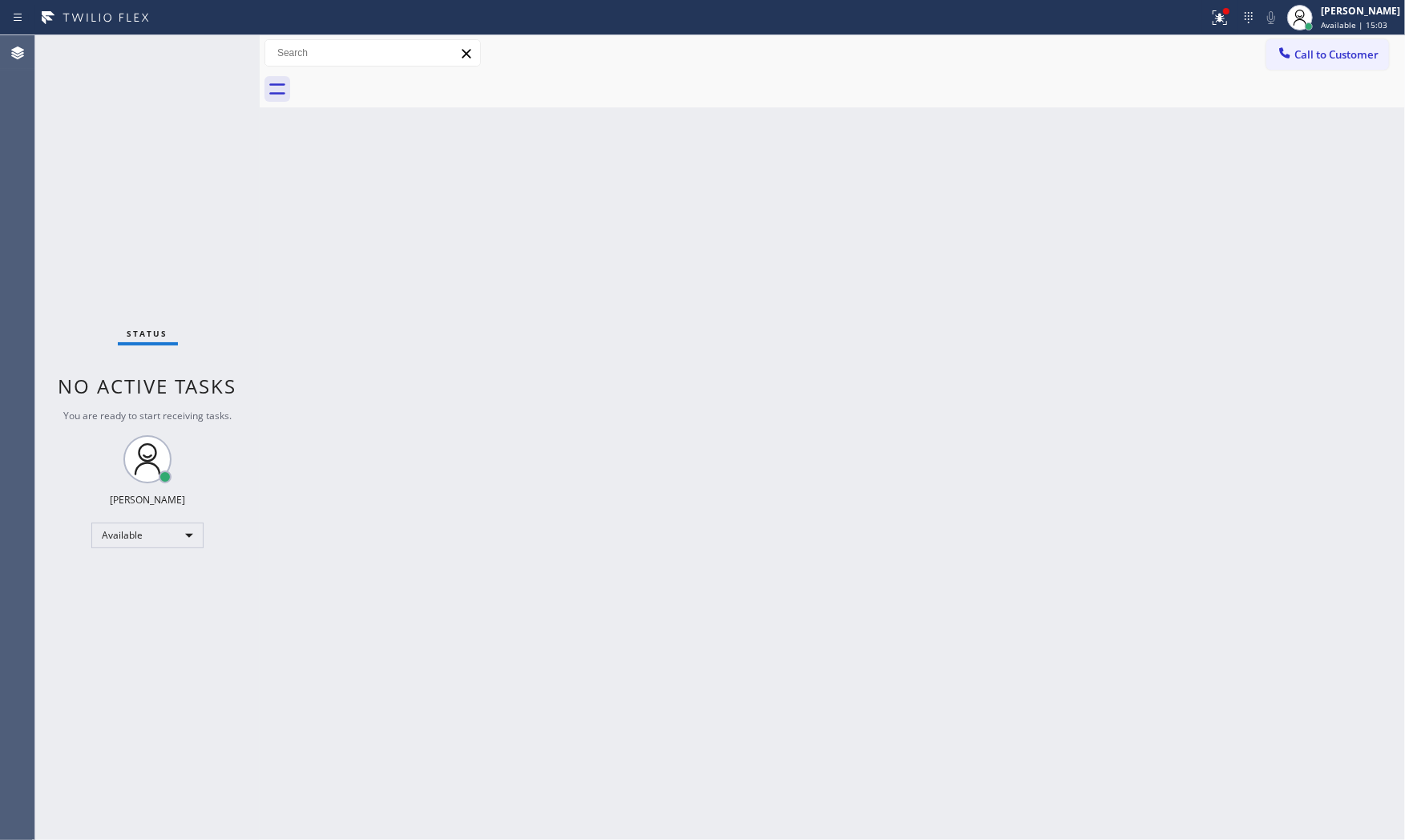
click at [203, 54] on div "Status No active tasks You are ready to start receiving tasks. [PERSON_NAME] Av…" at bounding box center [147, 437] width 224 height 805
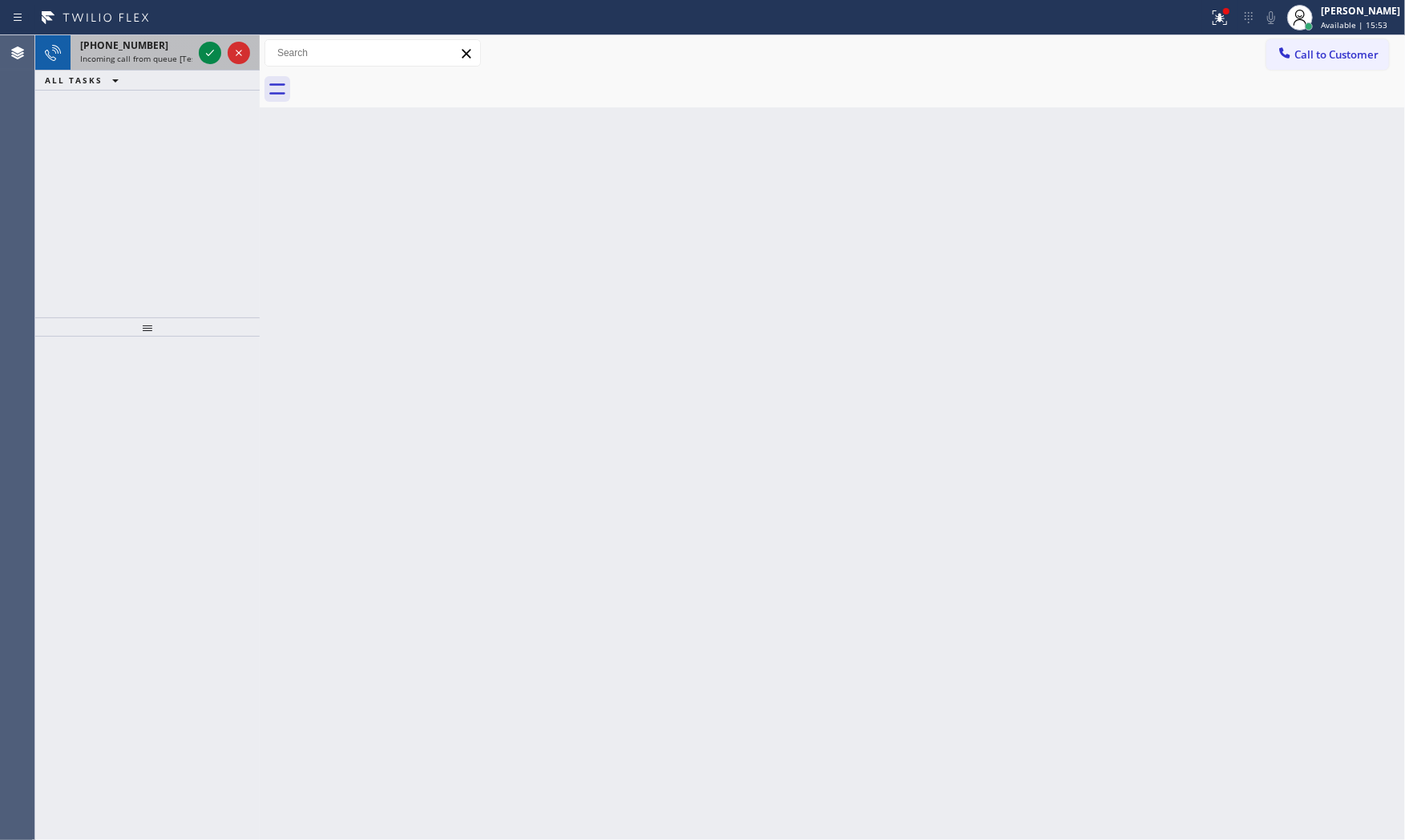
click at [188, 49] on div "+12792057734" at bounding box center [136, 45] width 112 height 13
click at [213, 53] on icon at bounding box center [210, 52] width 19 height 19
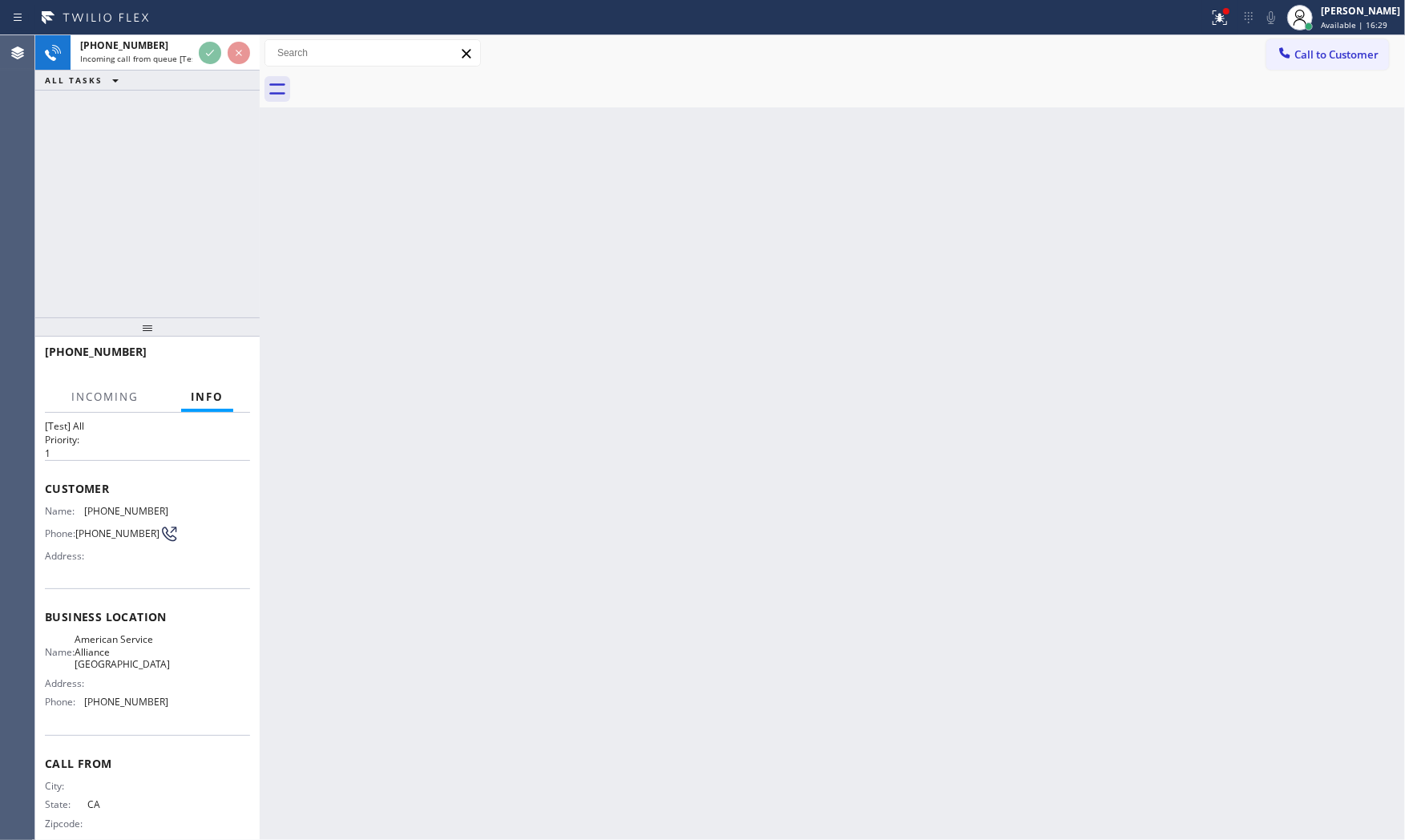
scroll to position [49, 0]
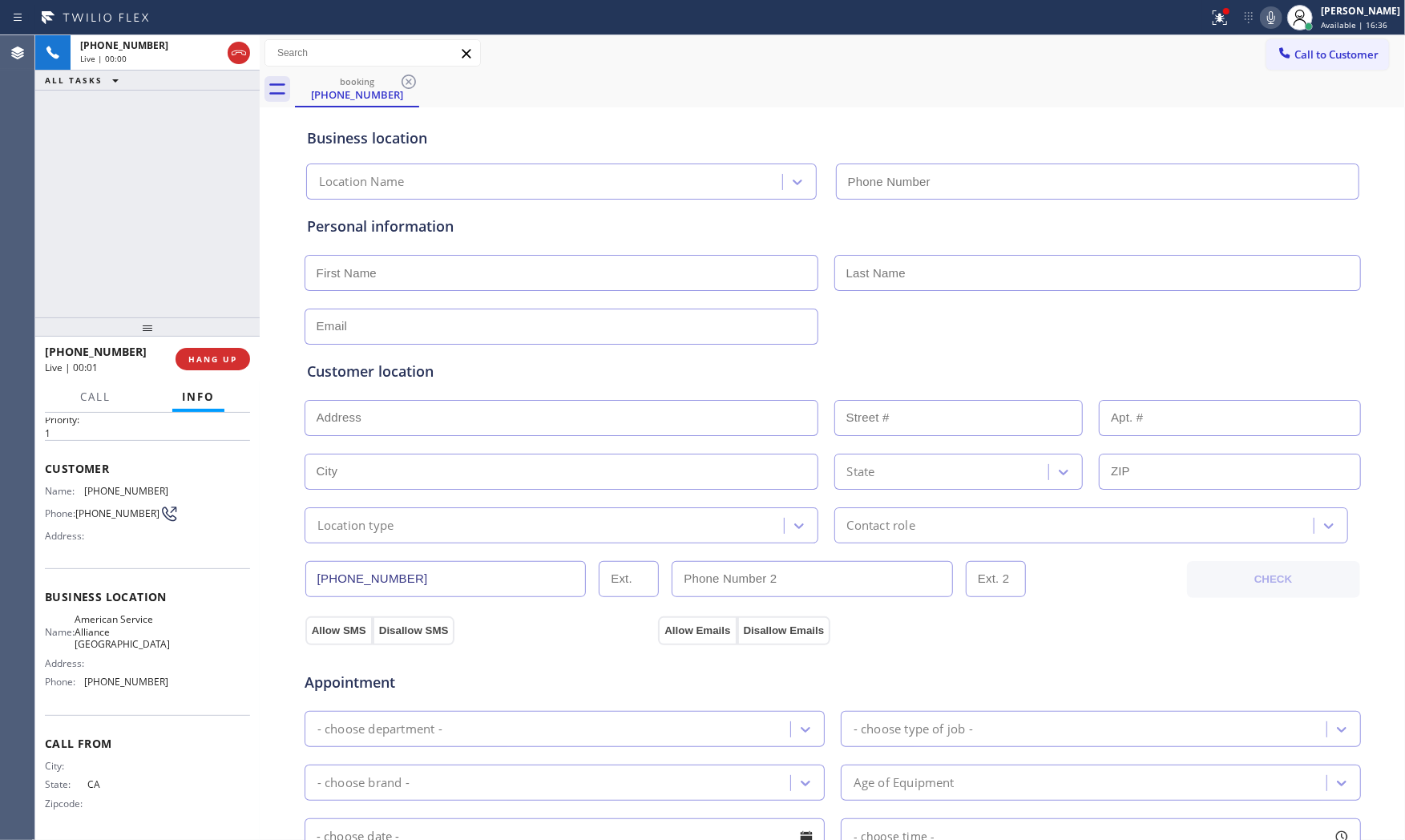
type input "[PHONE_NUMBER]"
click at [202, 354] on span "HANG UP" at bounding box center [212, 359] width 49 height 11
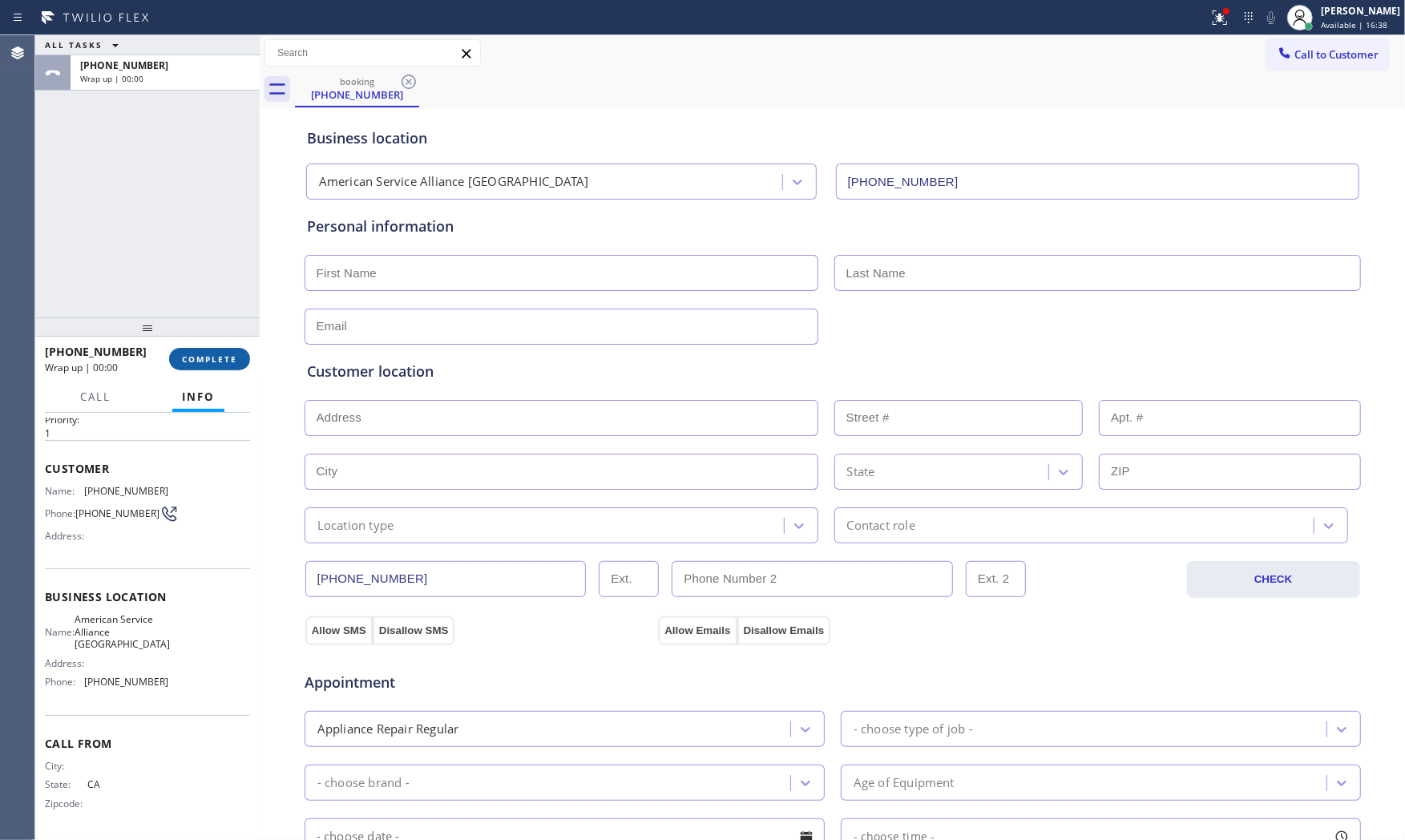
click at [202, 354] on span "COMPLETE" at bounding box center [209, 359] width 55 height 11
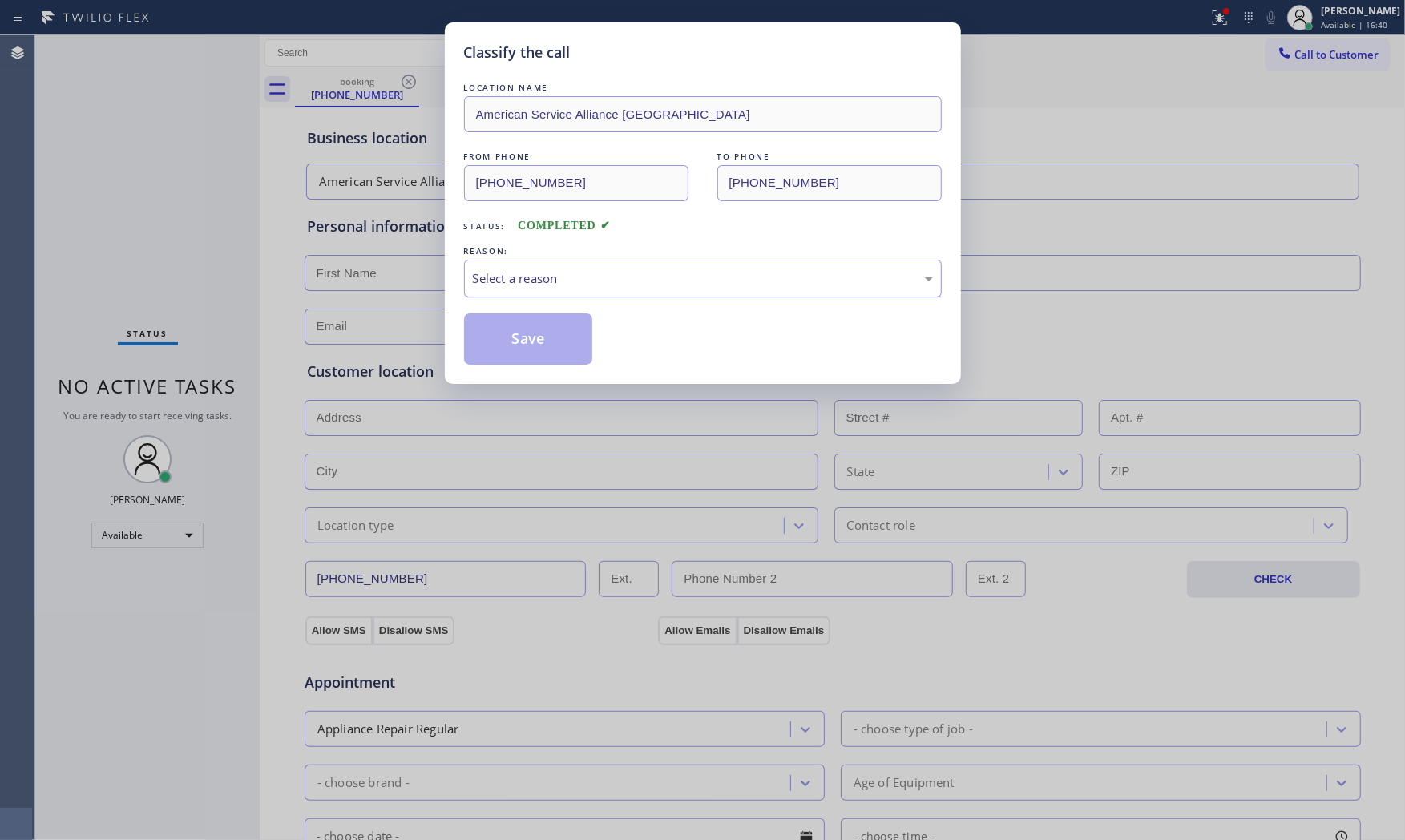
click at [554, 279] on div "Select a reason" at bounding box center [702, 278] width 460 height 18
click at [535, 340] on button "Save" at bounding box center [528, 338] width 129 height 51
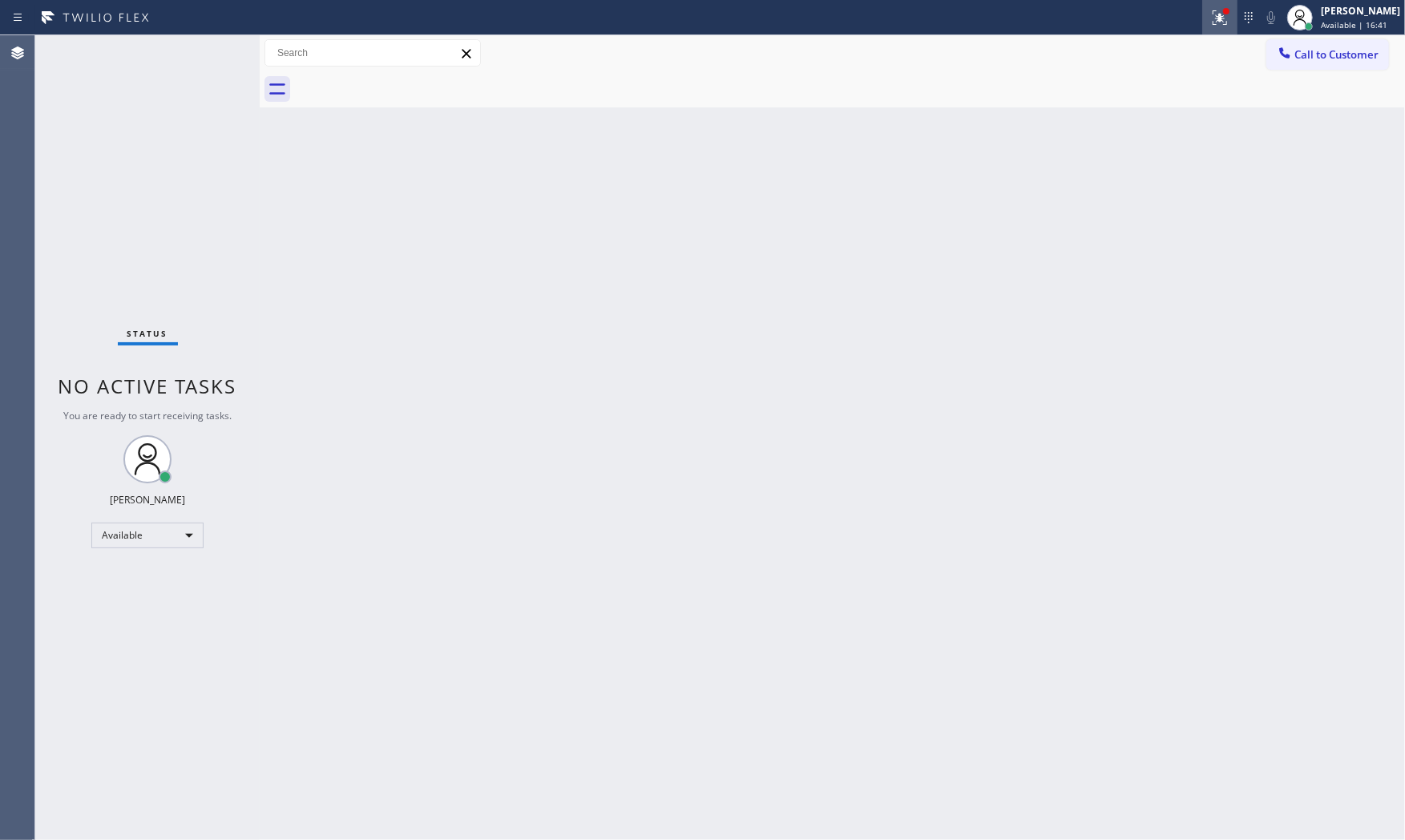
click at [1220, 25] on icon at bounding box center [1219, 17] width 19 height 19
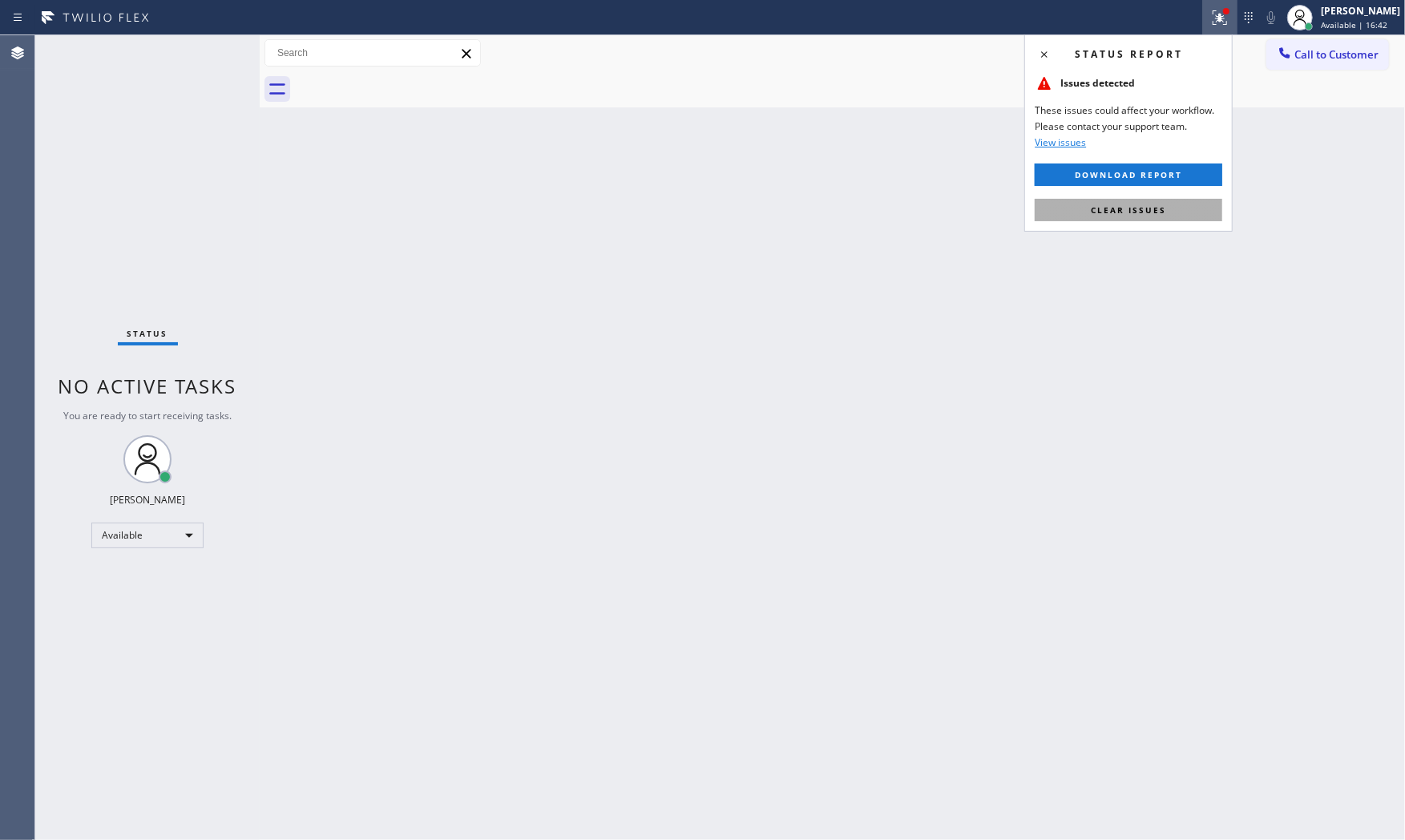
click at [1166, 205] on button "Clear issues" at bounding box center [1128, 210] width 187 height 22
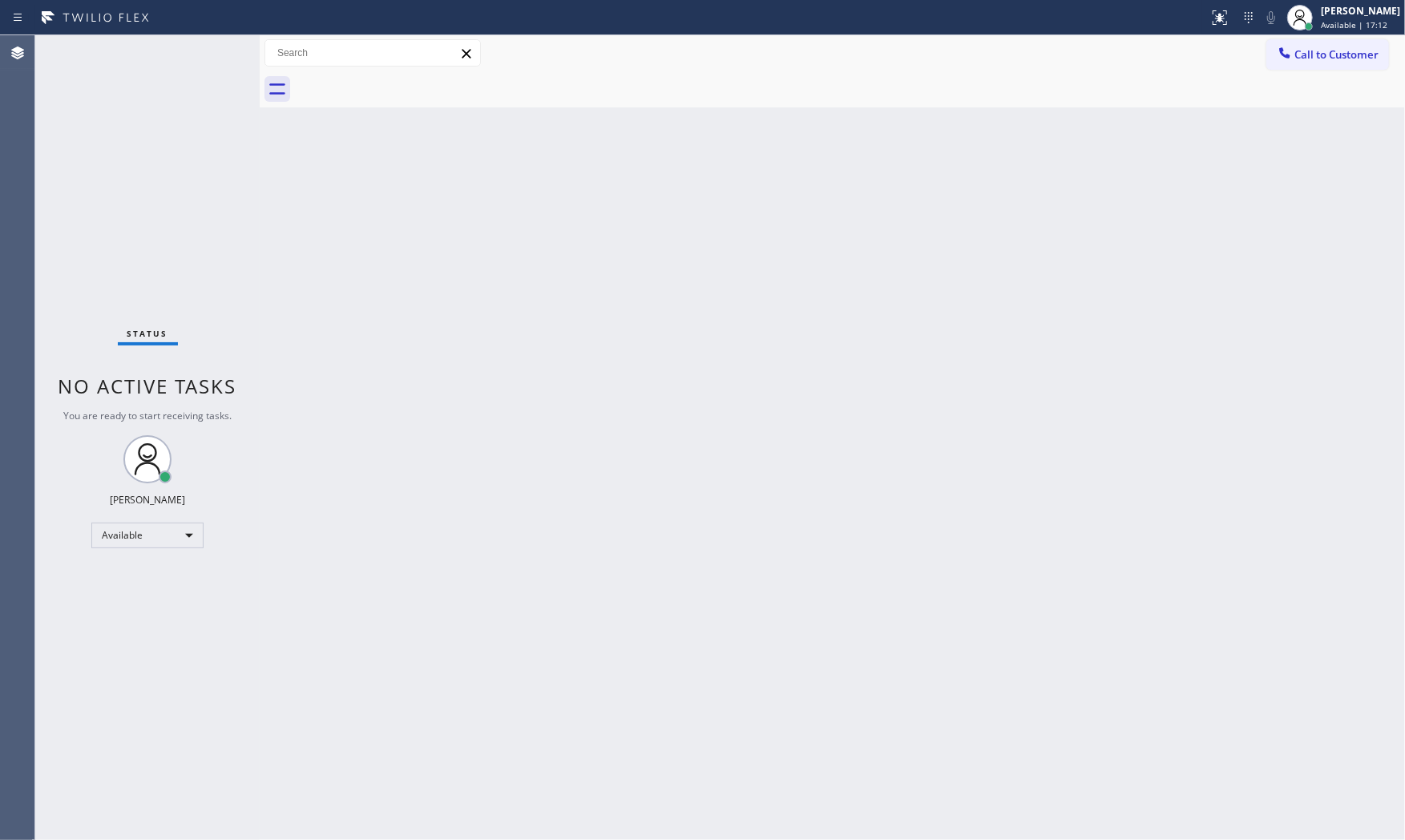
click at [214, 51] on div "Status No active tasks You are ready to start receiving tasks. [PERSON_NAME] Av…" at bounding box center [147, 437] width 224 height 805
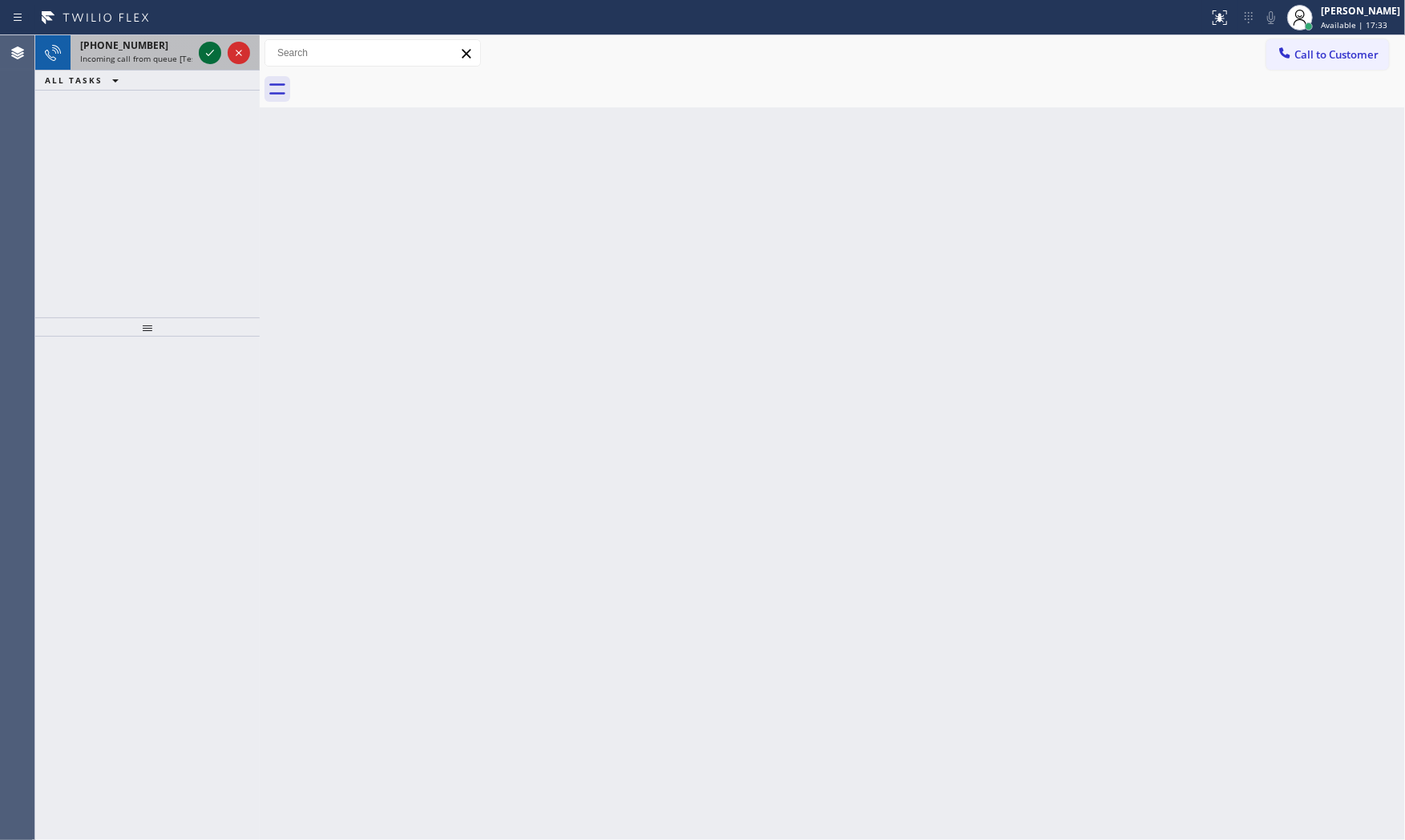
click at [214, 51] on icon at bounding box center [210, 52] width 19 height 19
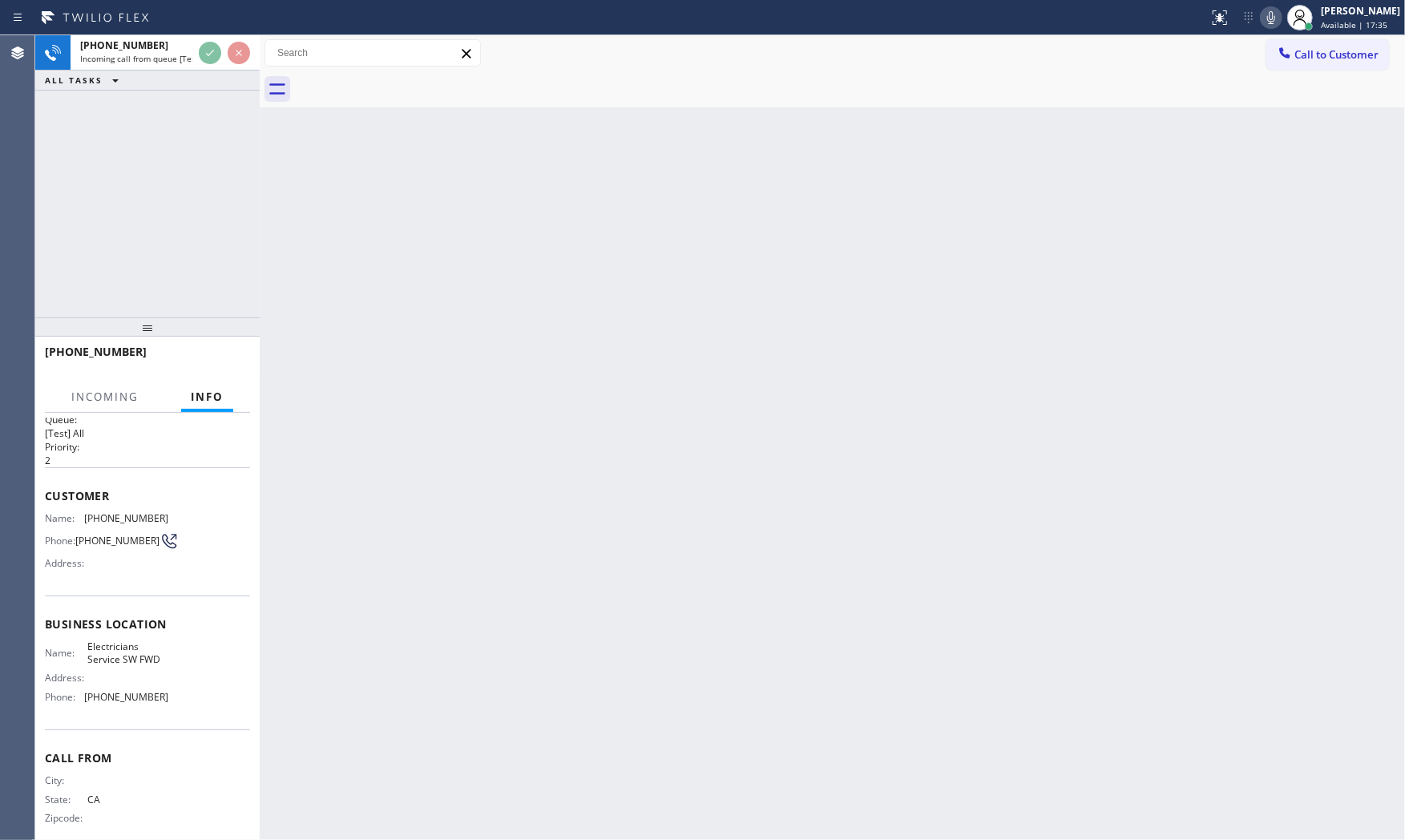
scroll to position [37, 0]
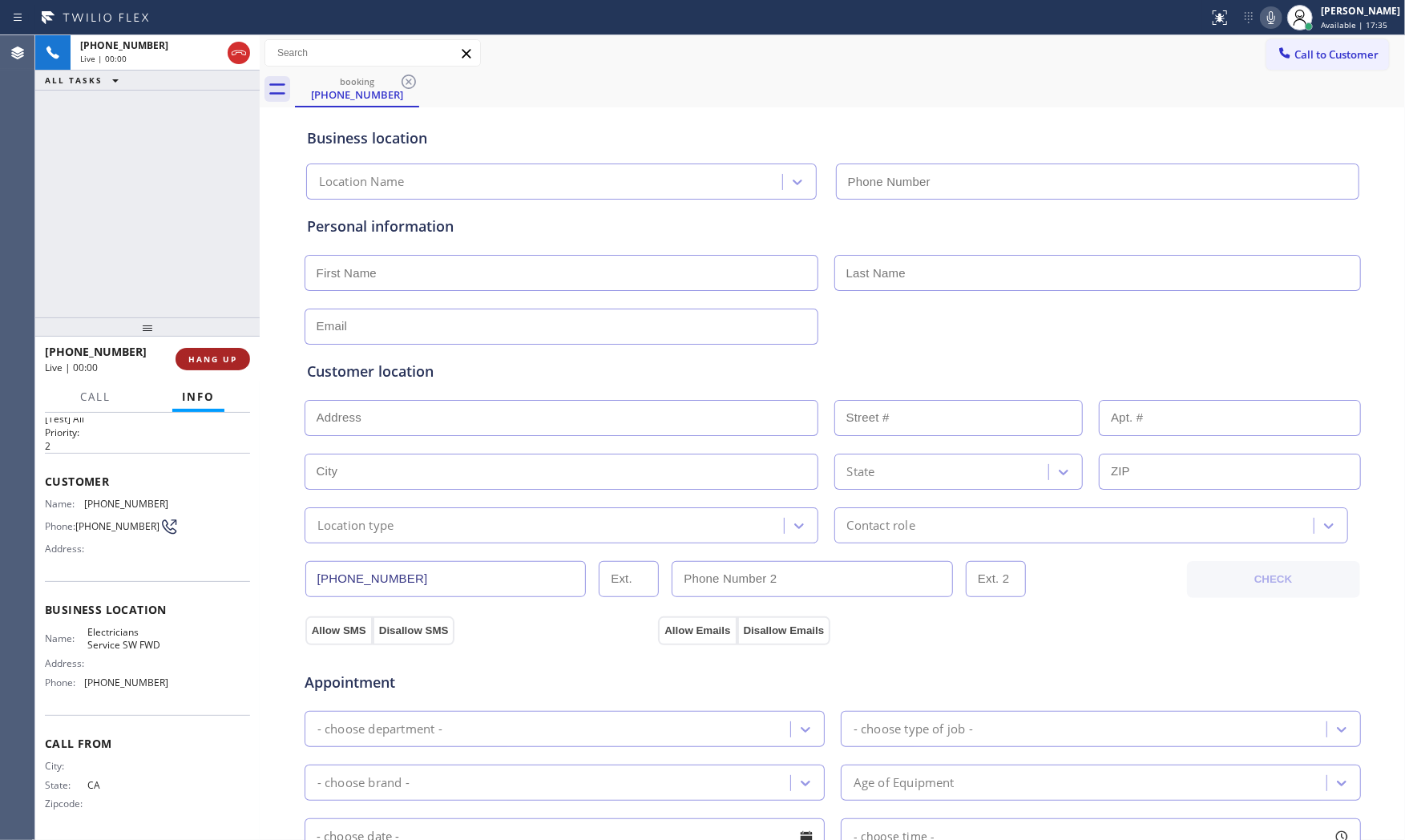
type input "[PHONE_NUMBER]"
click at [222, 364] on button "HANG UP" at bounding box center [212, 359] width 75 height 22
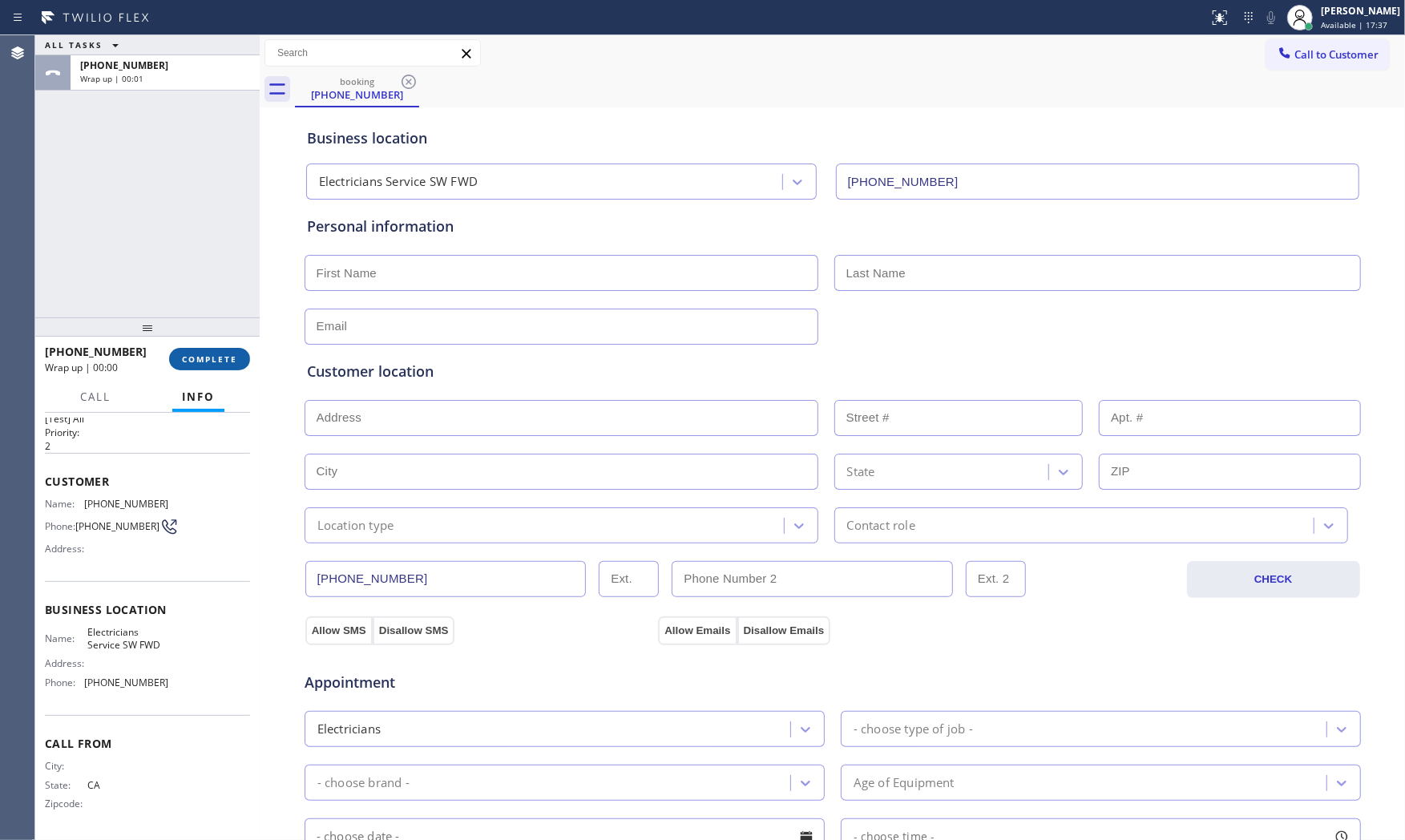
click at [222, 364] on button "COMPLETE" at bounding box center [210, 359] width 81 height 22
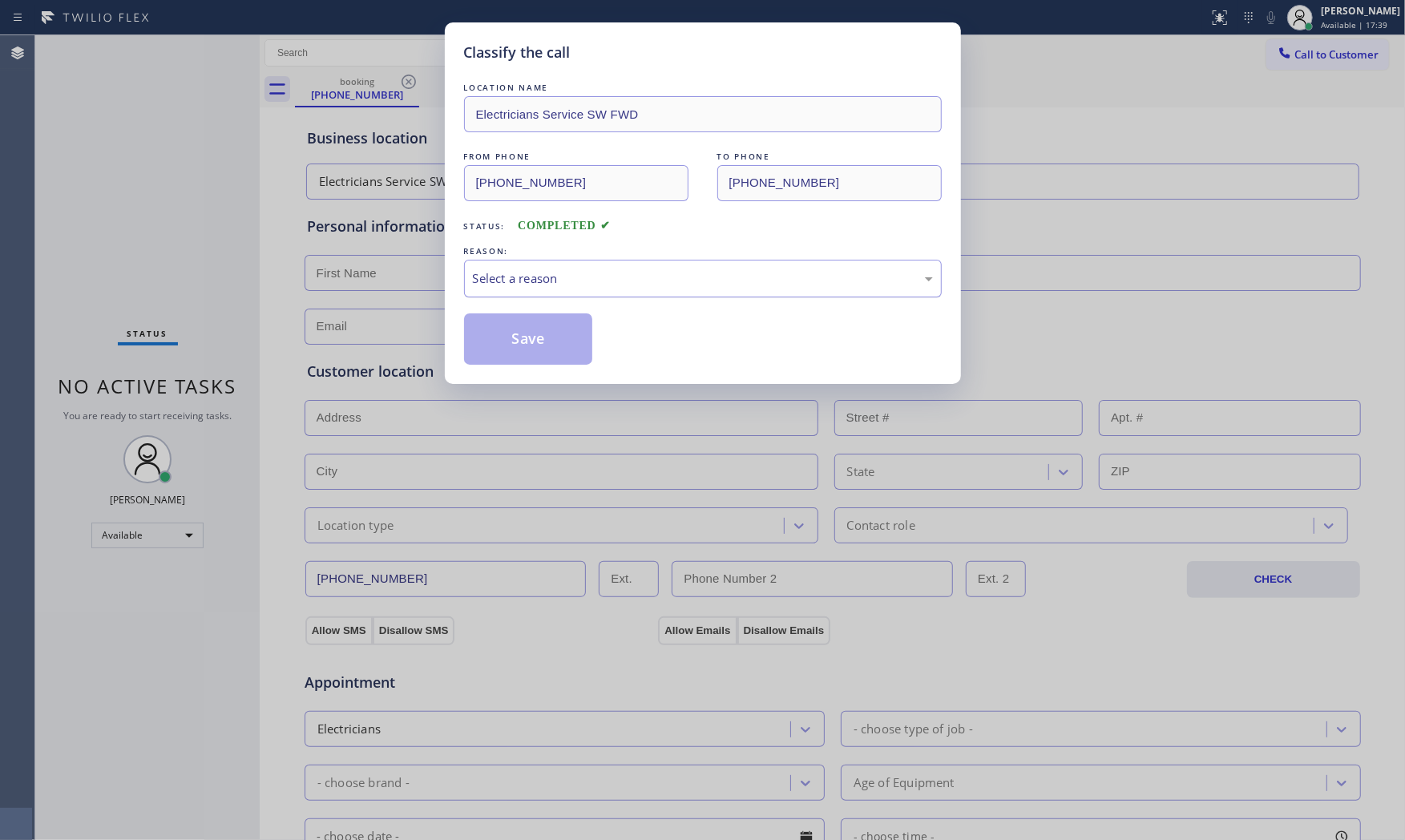
drag, startPoint x: 572, startPoint y: 285, endPoint x: 570, endPoint y: 294, distance: 9.2
click at [574, 285] on div "Select a reason" at bounding box center [702, 278] width 460 height 18
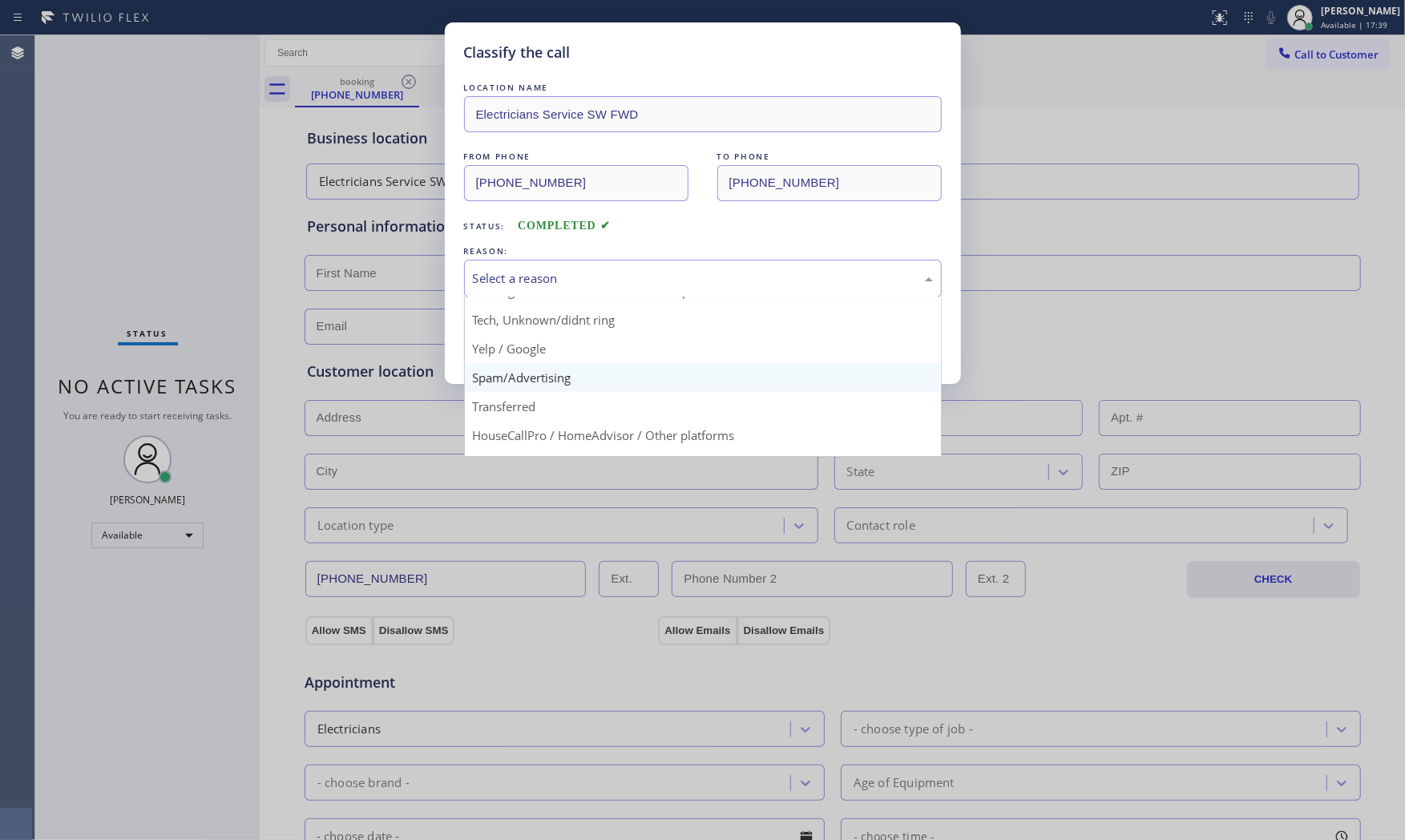
scroll to position [100, 0]
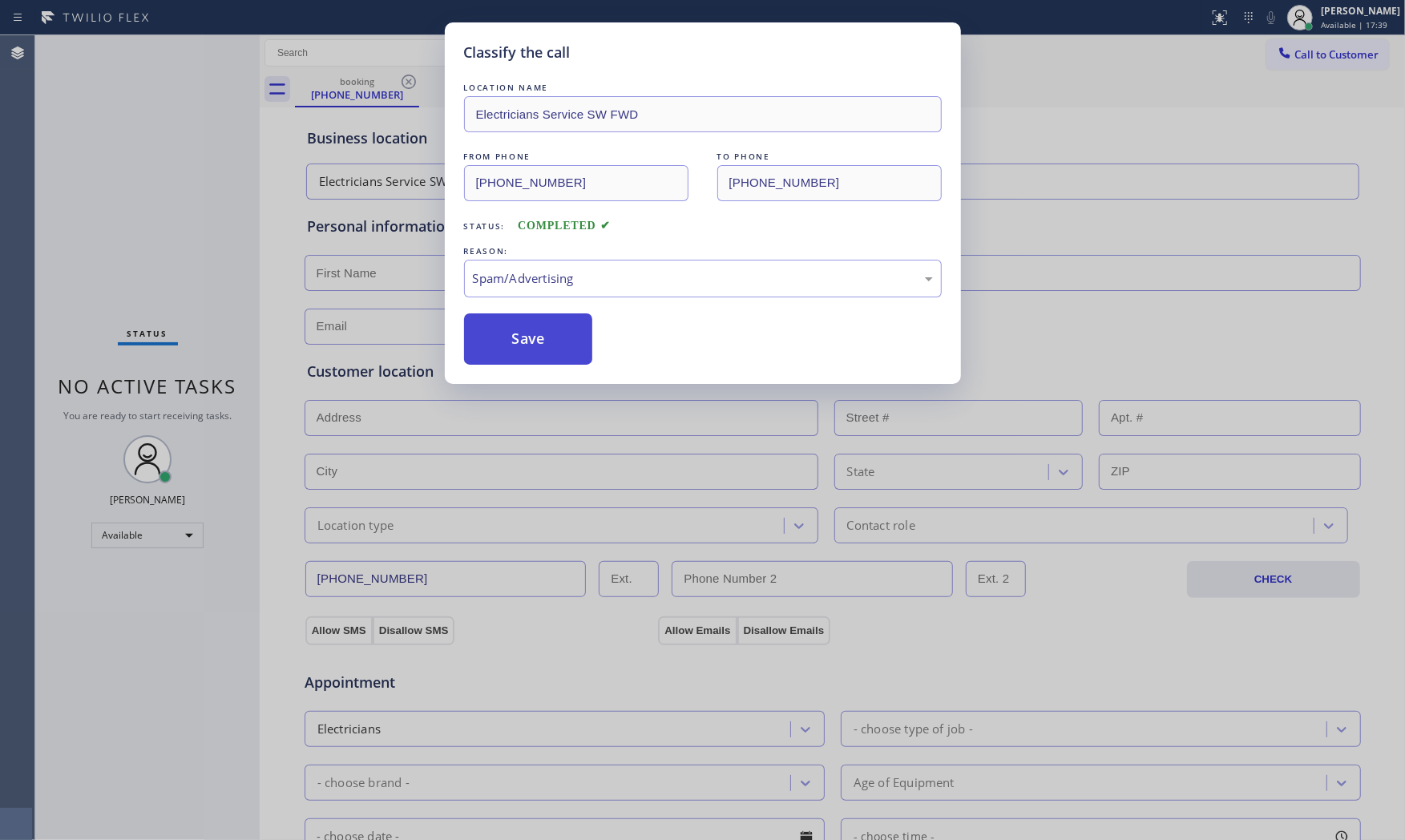
click at [558, 351] on button "Save" at bounding box center [528, 338] width 129 height 51
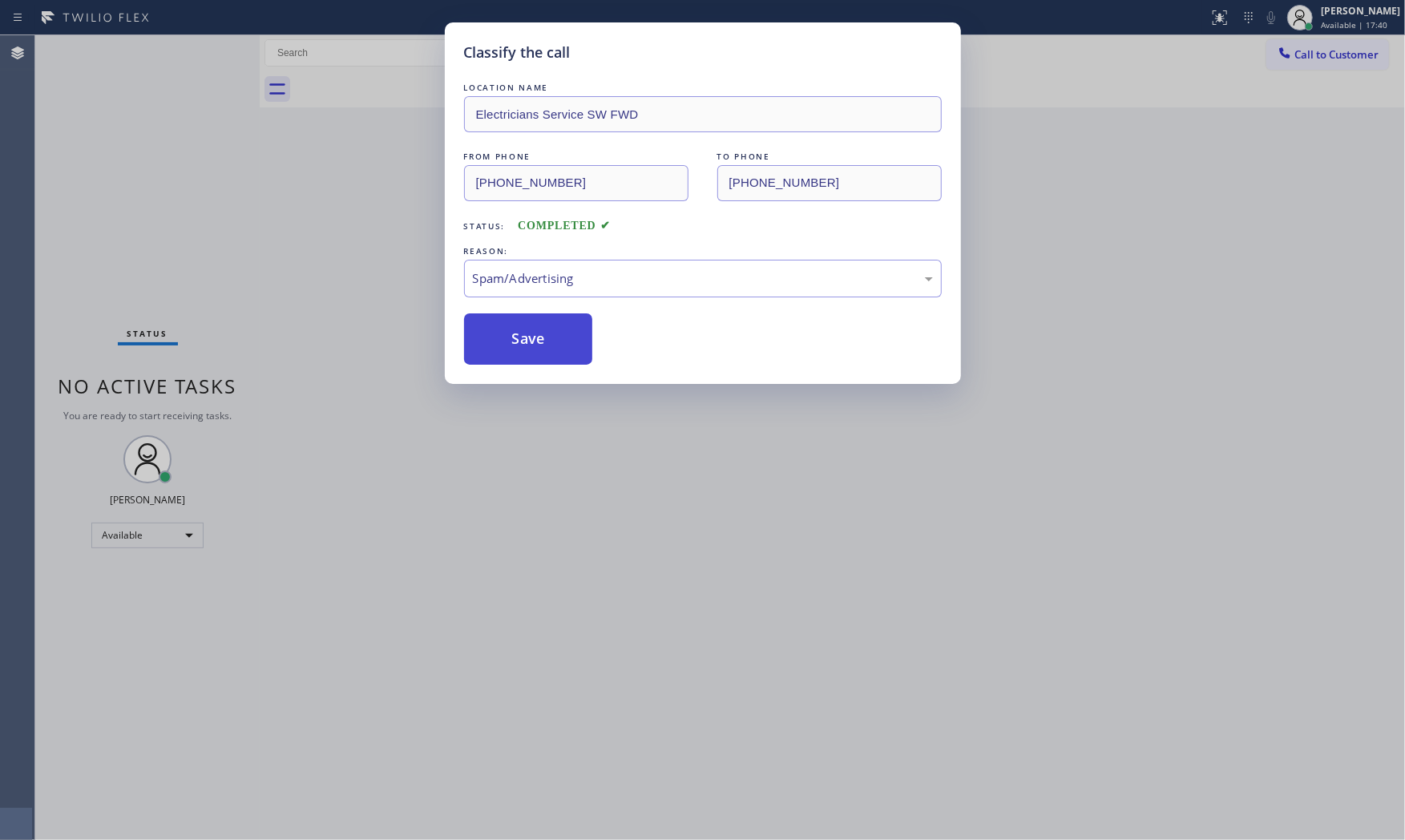
click at [558, 351] on button "Save" at bounding box center [528, 338] width 129 height 51
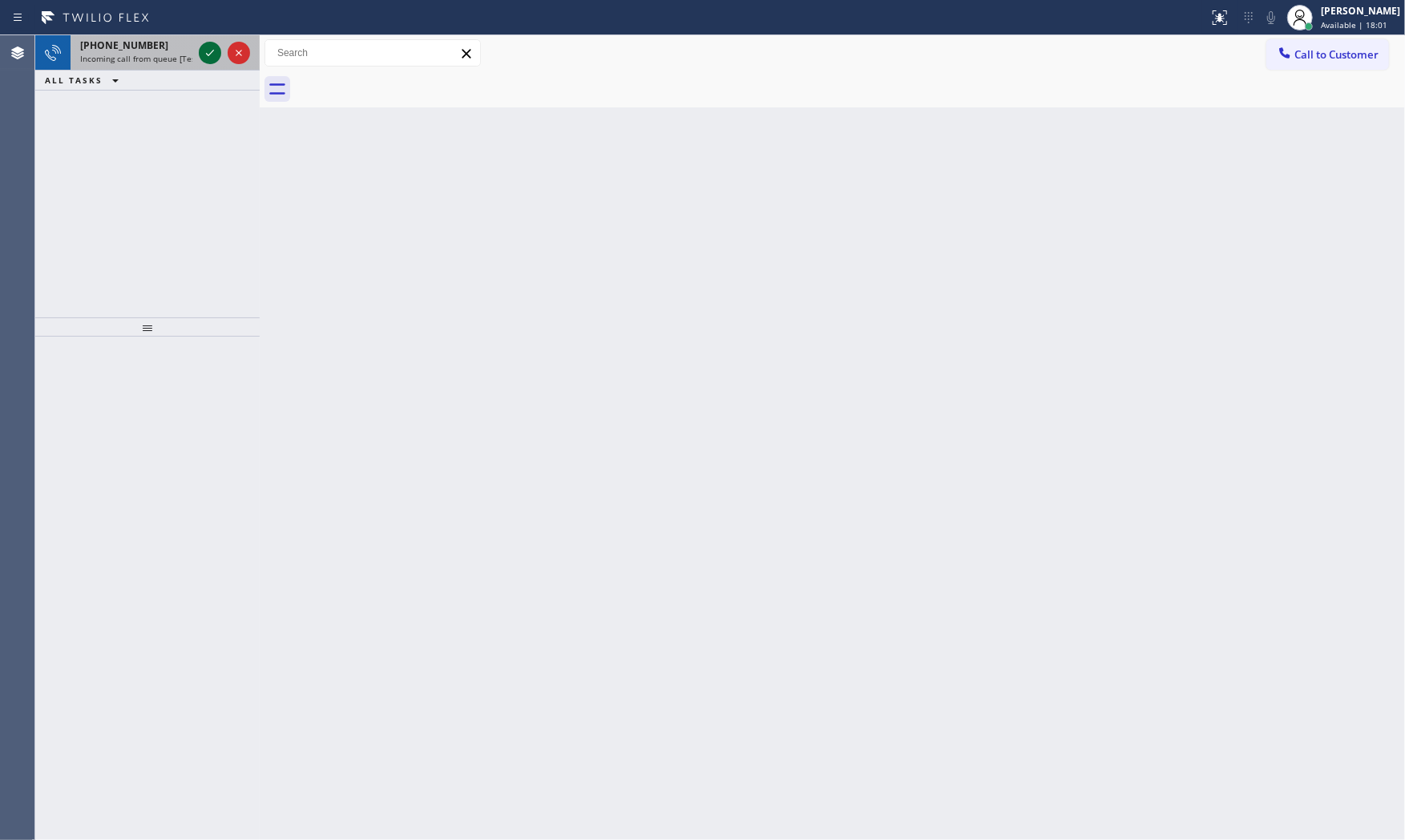
click at [214, 51] on icon at bounding box center [210, 52] width 19 height 19
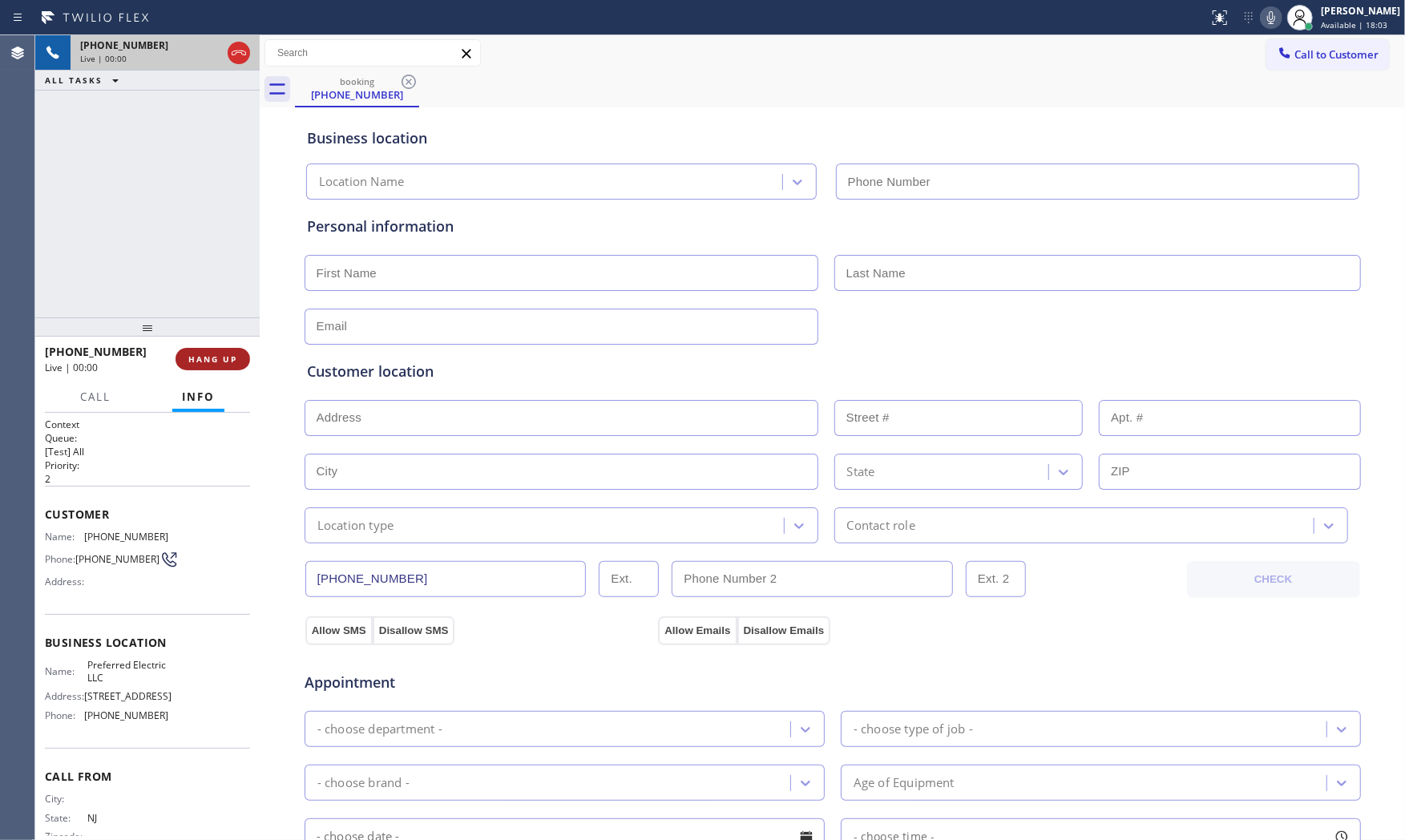
type input "[PHONE_NUMBER]"
click at [228, 353] on span "HANG UP" at bounding box center [212, 359] width 49 height 11
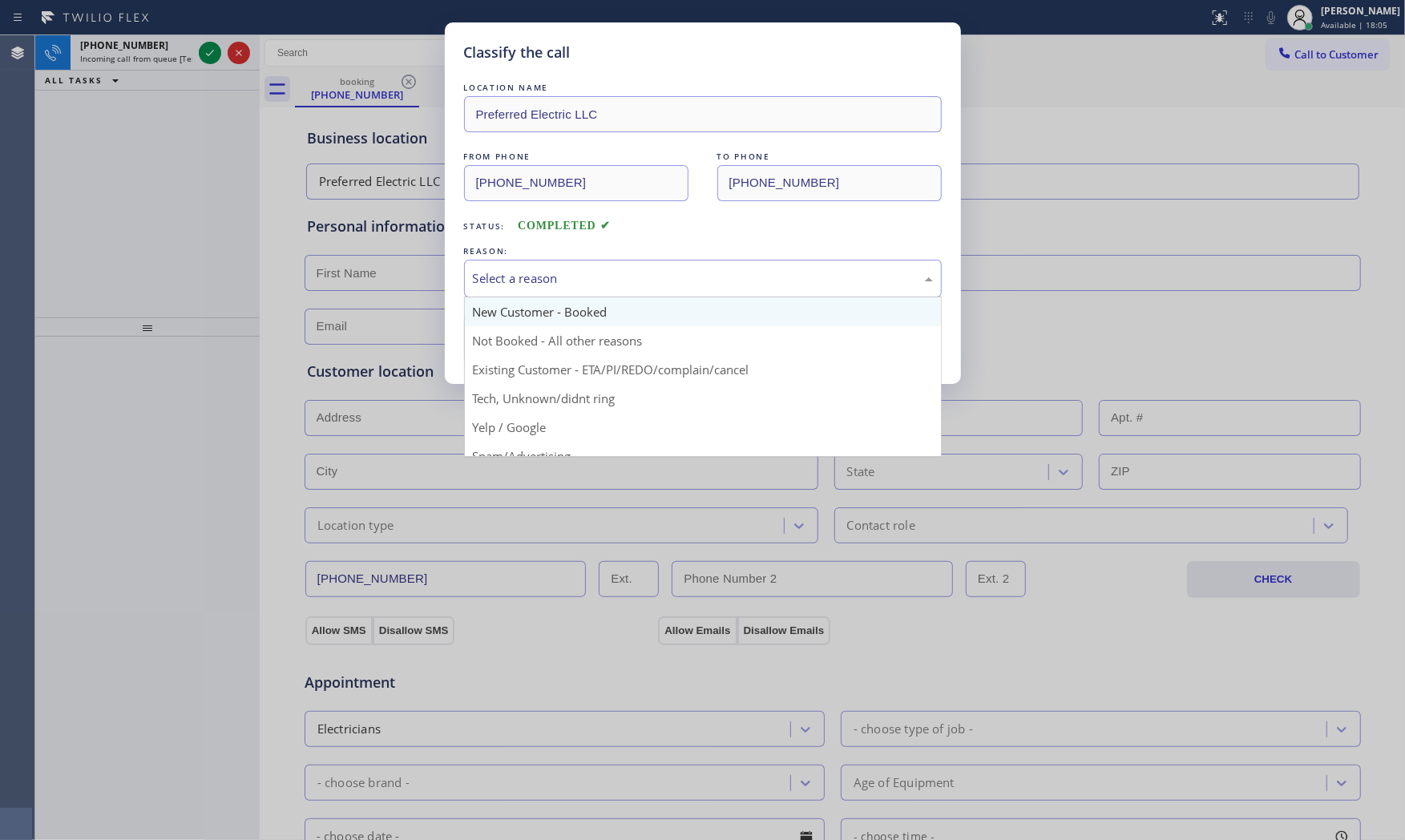
drag, startPoint x: 537, startPoint y: 282, endPoint x: 535, endPoint y: 300, distance: 18.1
click at [538, 282] on div "Select a reason" at bounding box center [702, 278] width 460 height 18
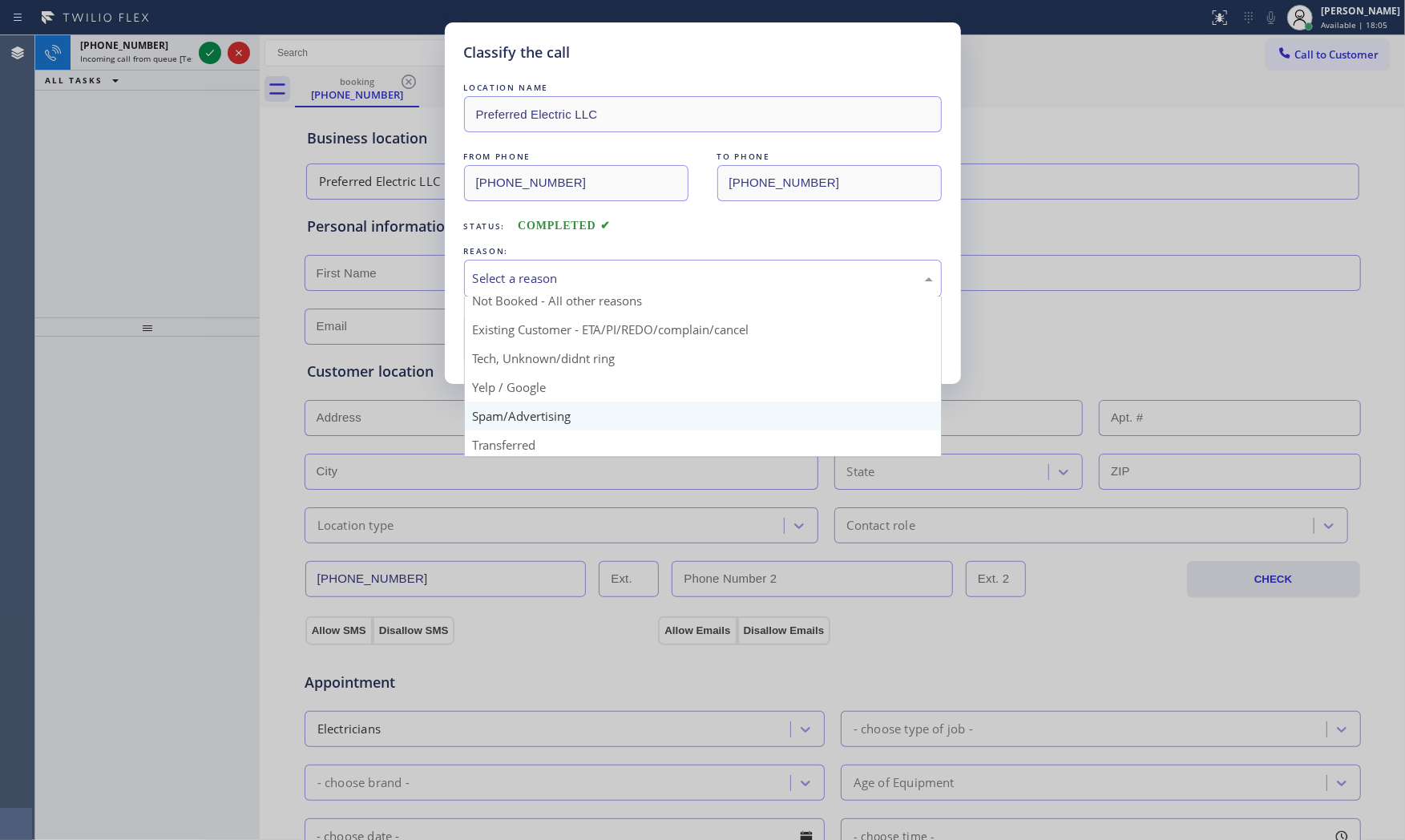
scroll to position [100, 0]
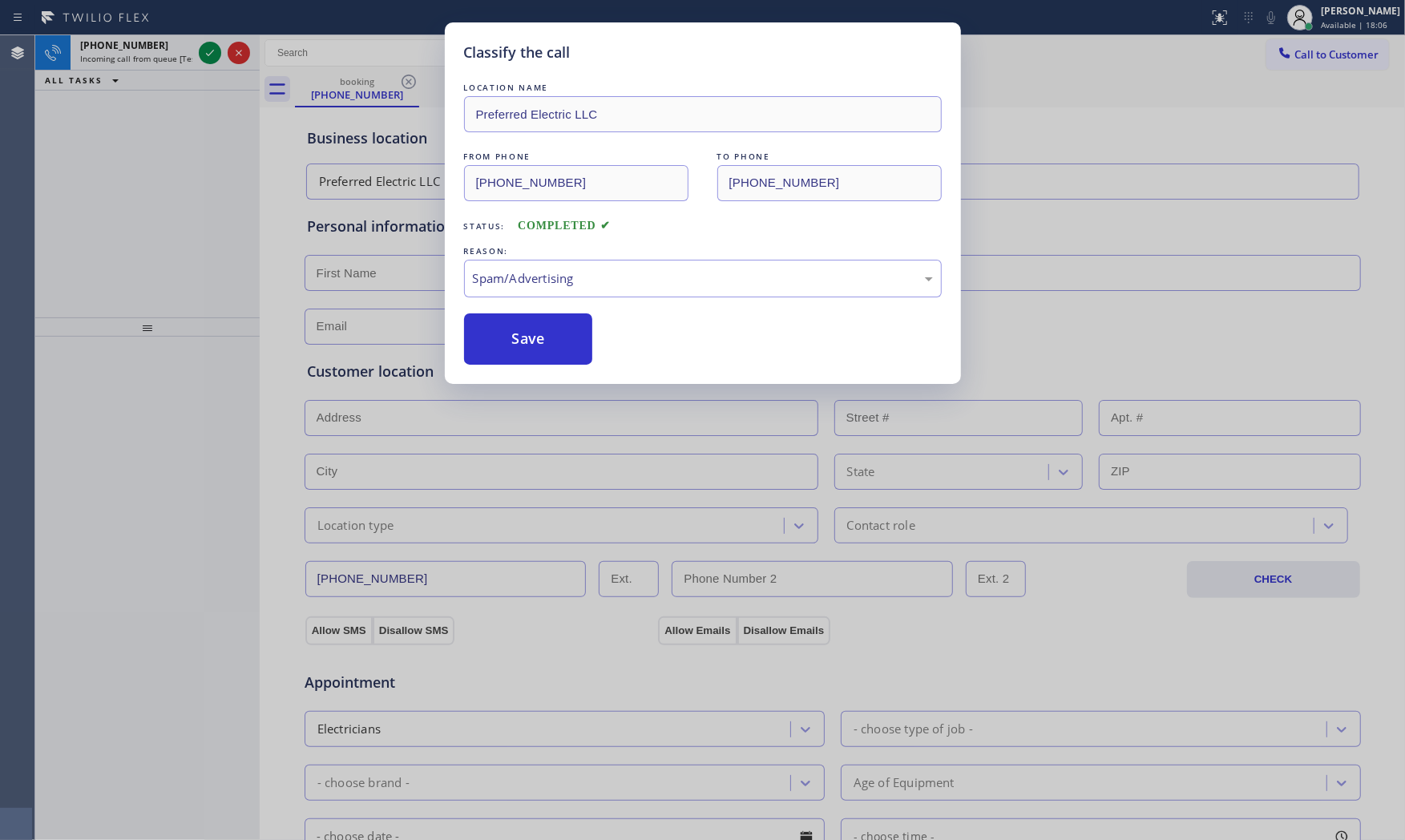
click at [538, 356] on button "Save" at bounding box center [528, 338] width 129 height 51
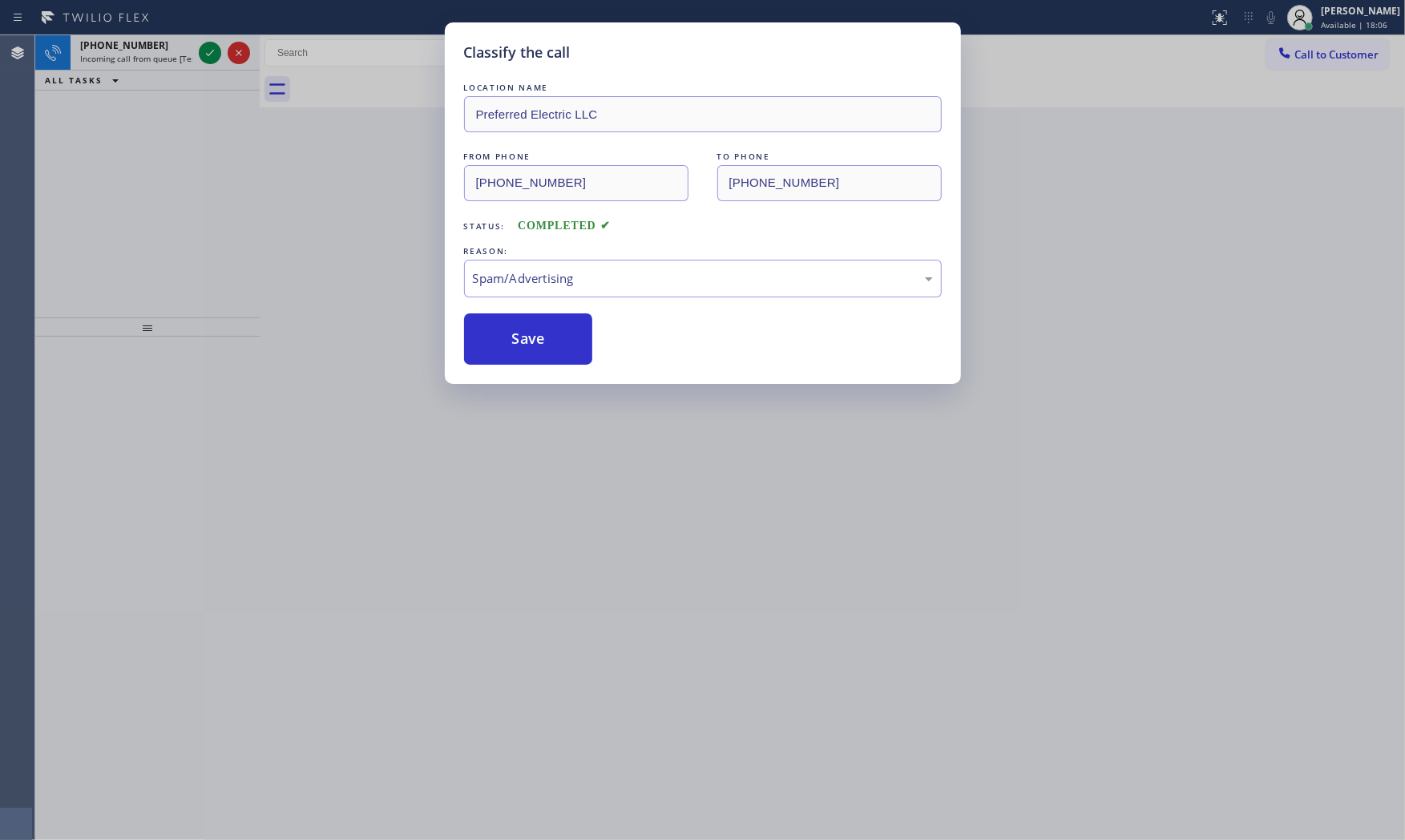
drag, startPoint x: 538, startPoint y: 356, endPoint x: 434, endPoint y: 237, distance: 158.0
click at [535, 353] on button "Save" at bounding box center [528, 338] width 129 height 51
click at [209, 57] on icon at bounding box center [210, 52] width 19 height 19
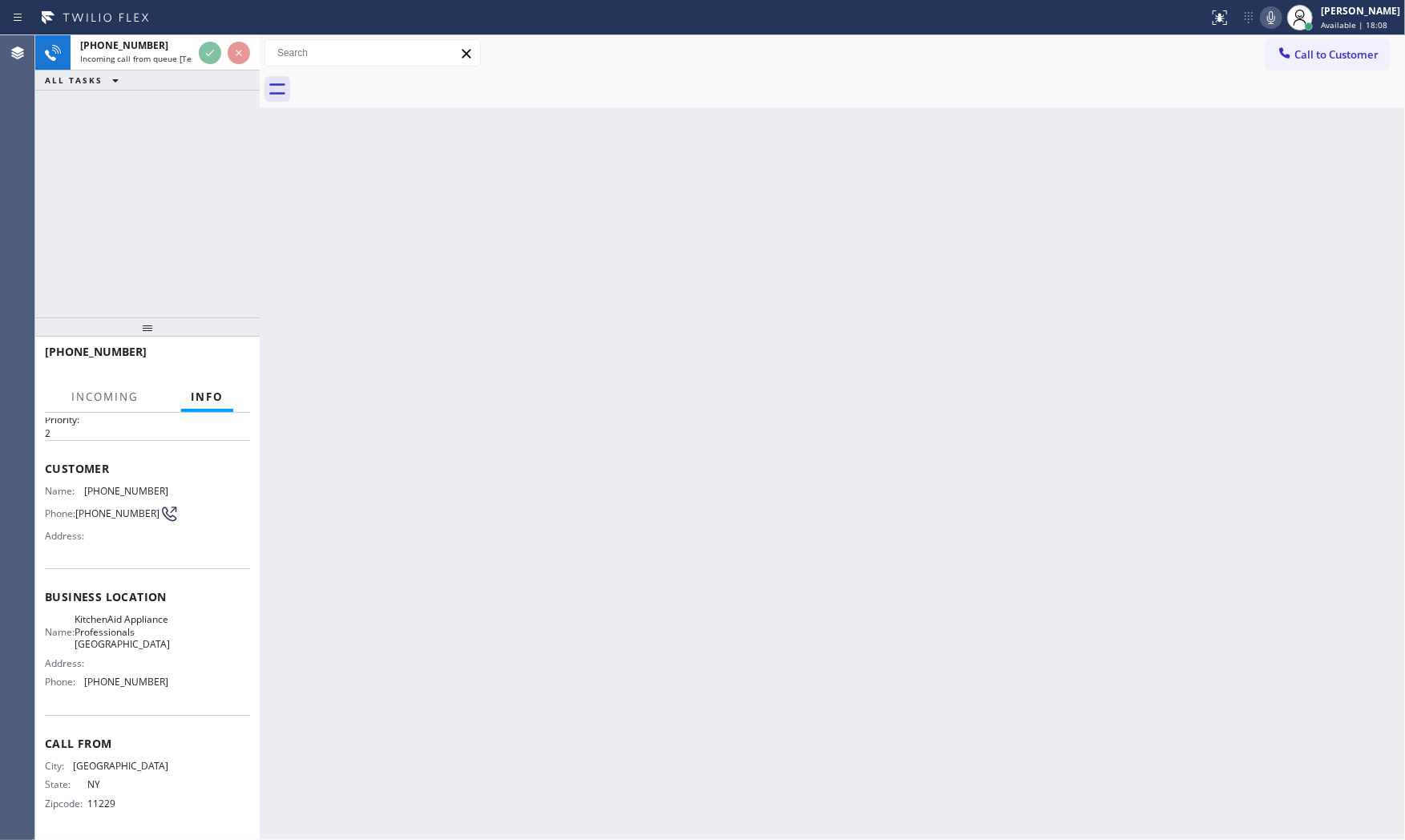
scroll to position [62, 0]
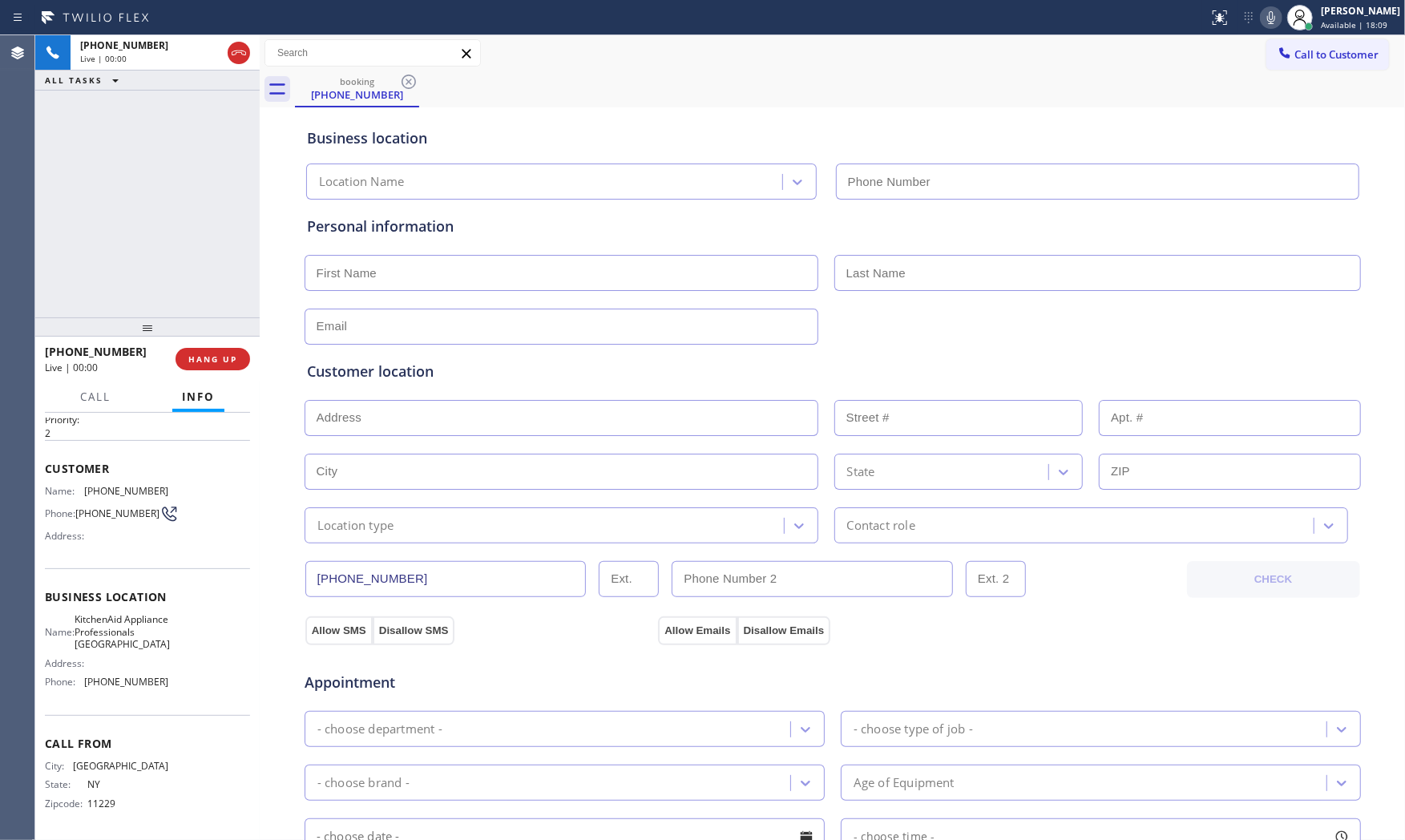
type input "[PHONE_NUMBER]"
click at [1268, 8] on icon at bounding box center [1270, 17] width 19 height 19
click at [1269, 22] on icon at bounding box center [1270, 17] width 19 height 19
click at [230, 351] on button "HANG UP" at bounding box center [212, 359] width 75 height 22
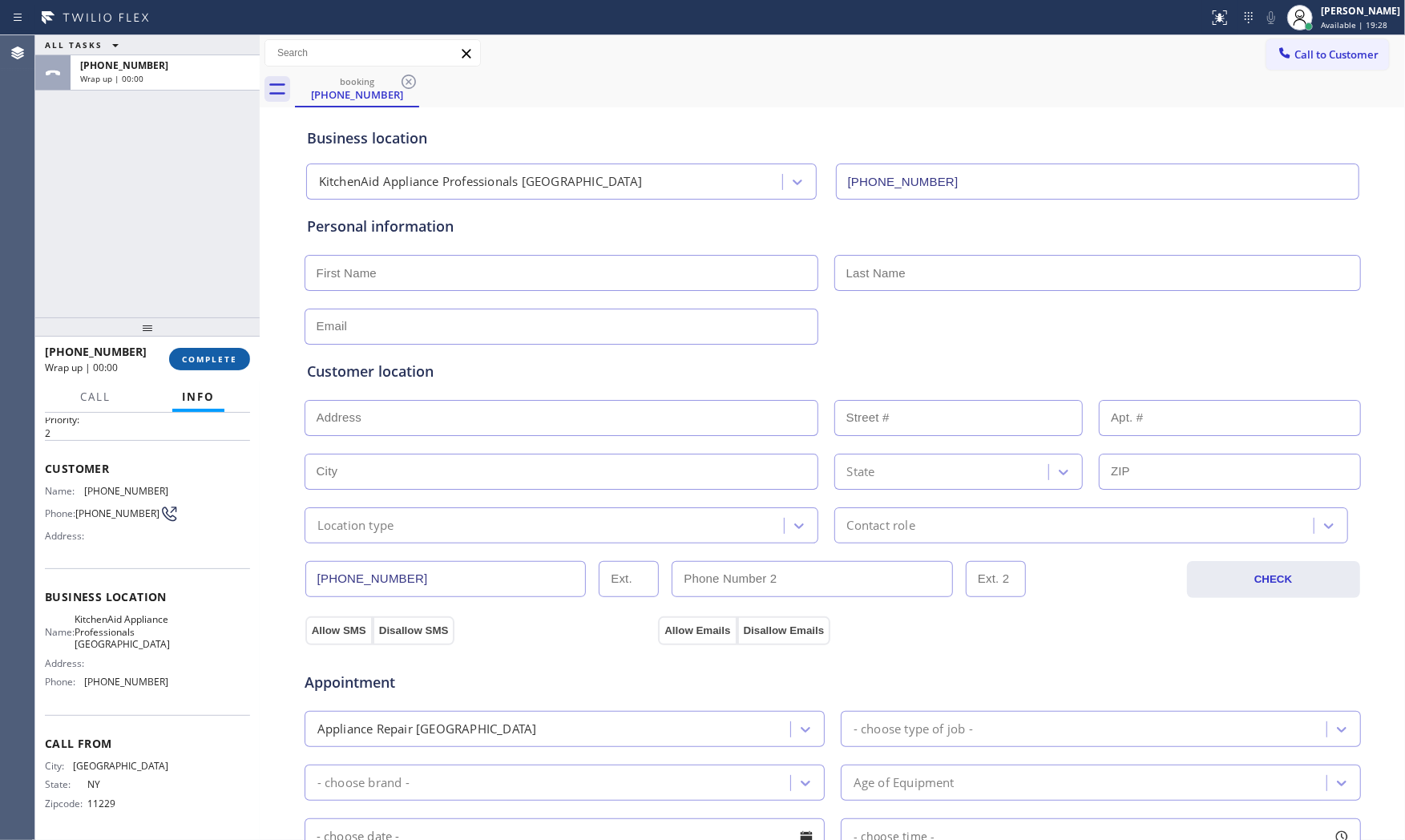
click at [231, 351] on button "COMPLETE" at bounding box center [210, 359] width 81 height 22
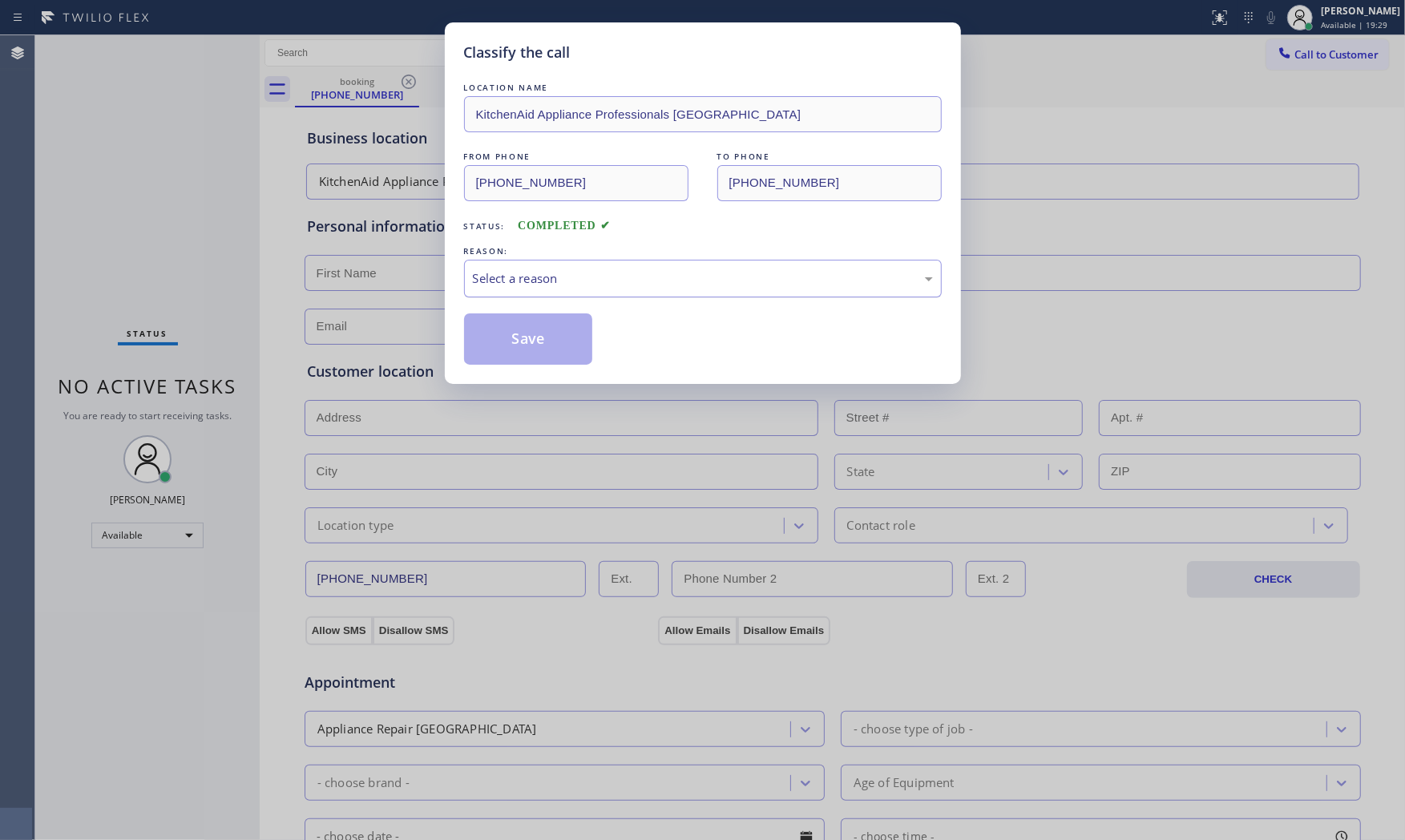
click at [643, 273] on div "Select a reason" at bounding box center [702, 278] width 460 height 18
click at [553, 335] on button "Save" at bounding box center [528, 338] width 129 height 51
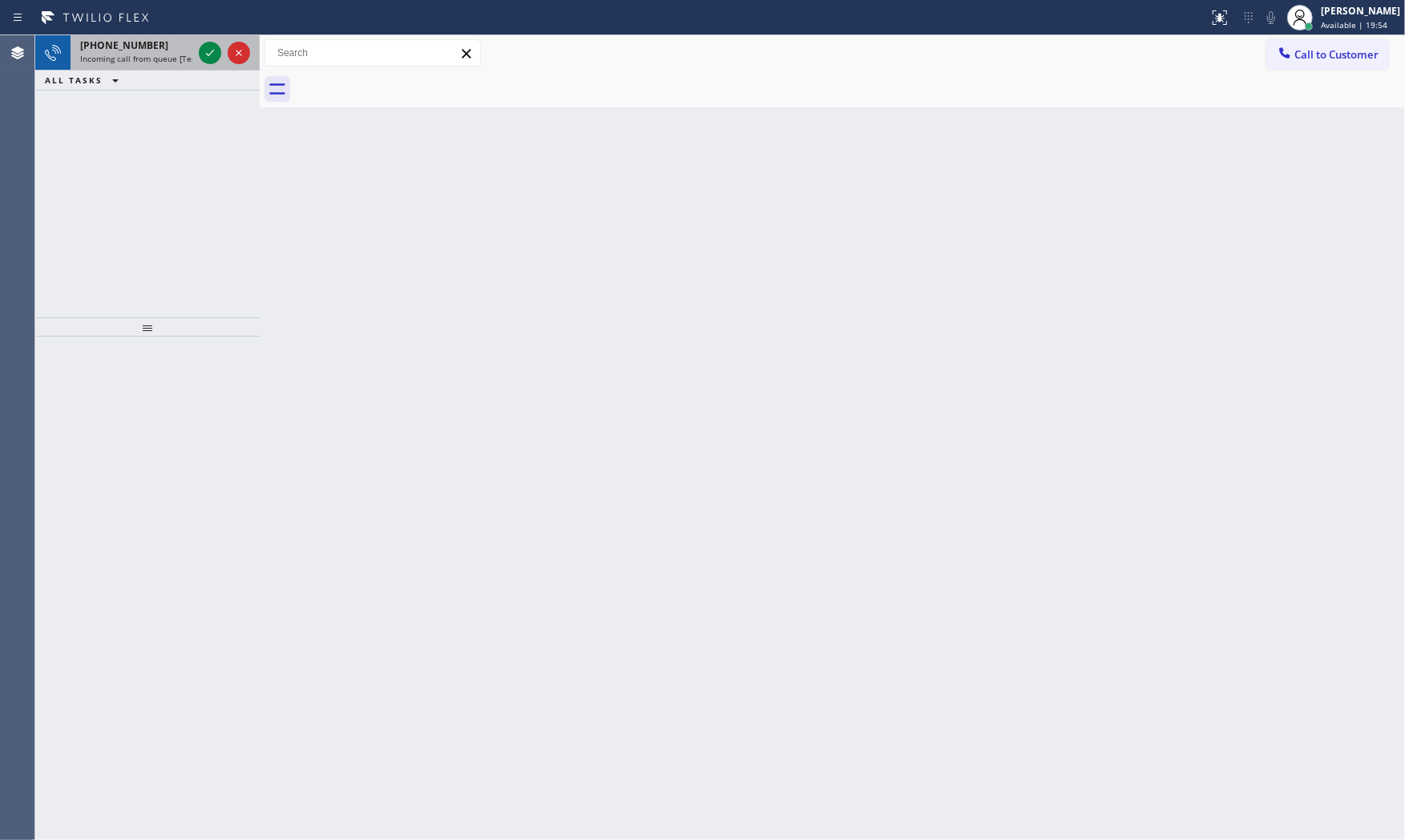
click at [145, 50] on span "+15624845896" at bounding box center [124, 45] width 88 height 13
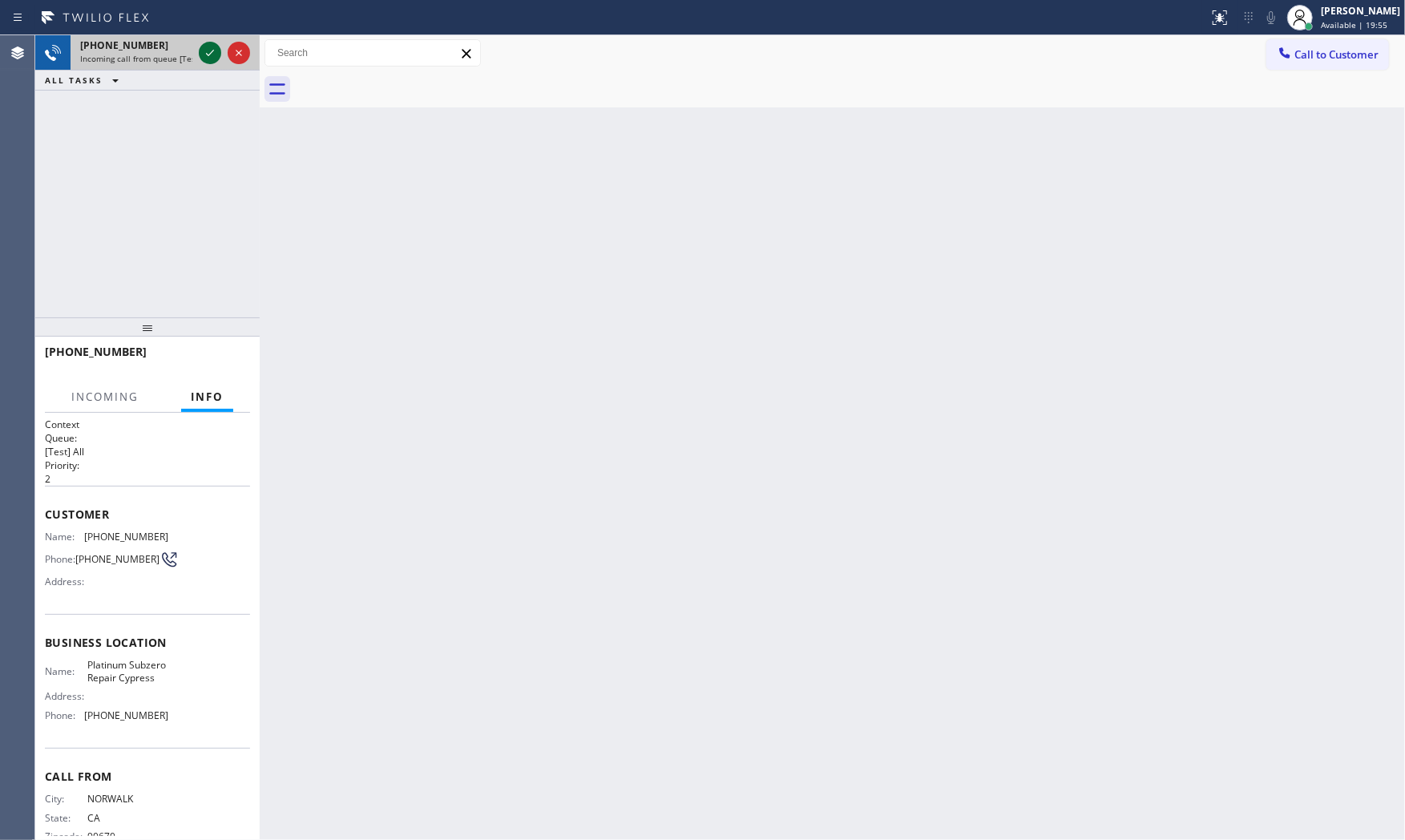
click at [210, 49] on icon at bounding box center [210, 52] width 19 height 19
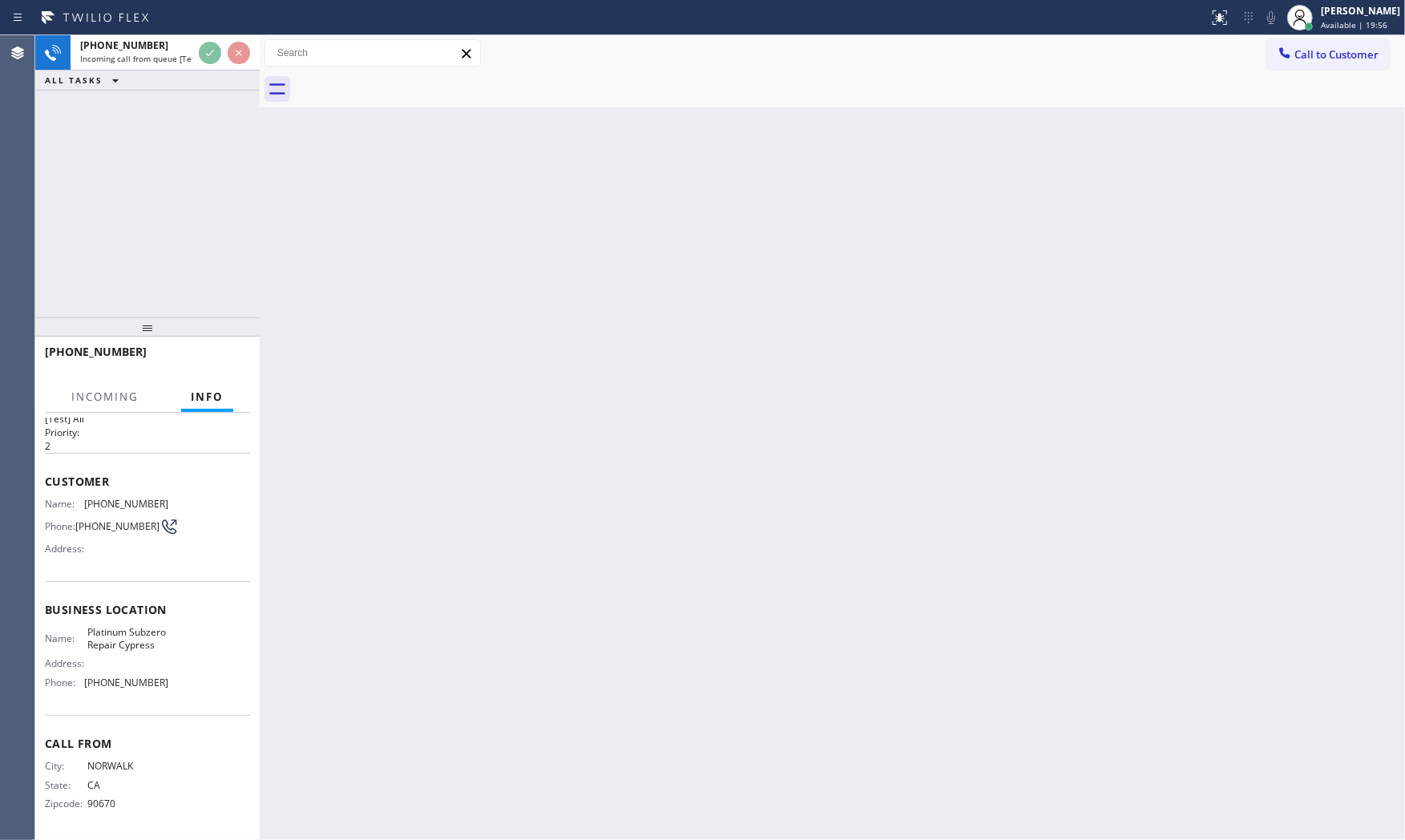
scroll to position [49, 0]
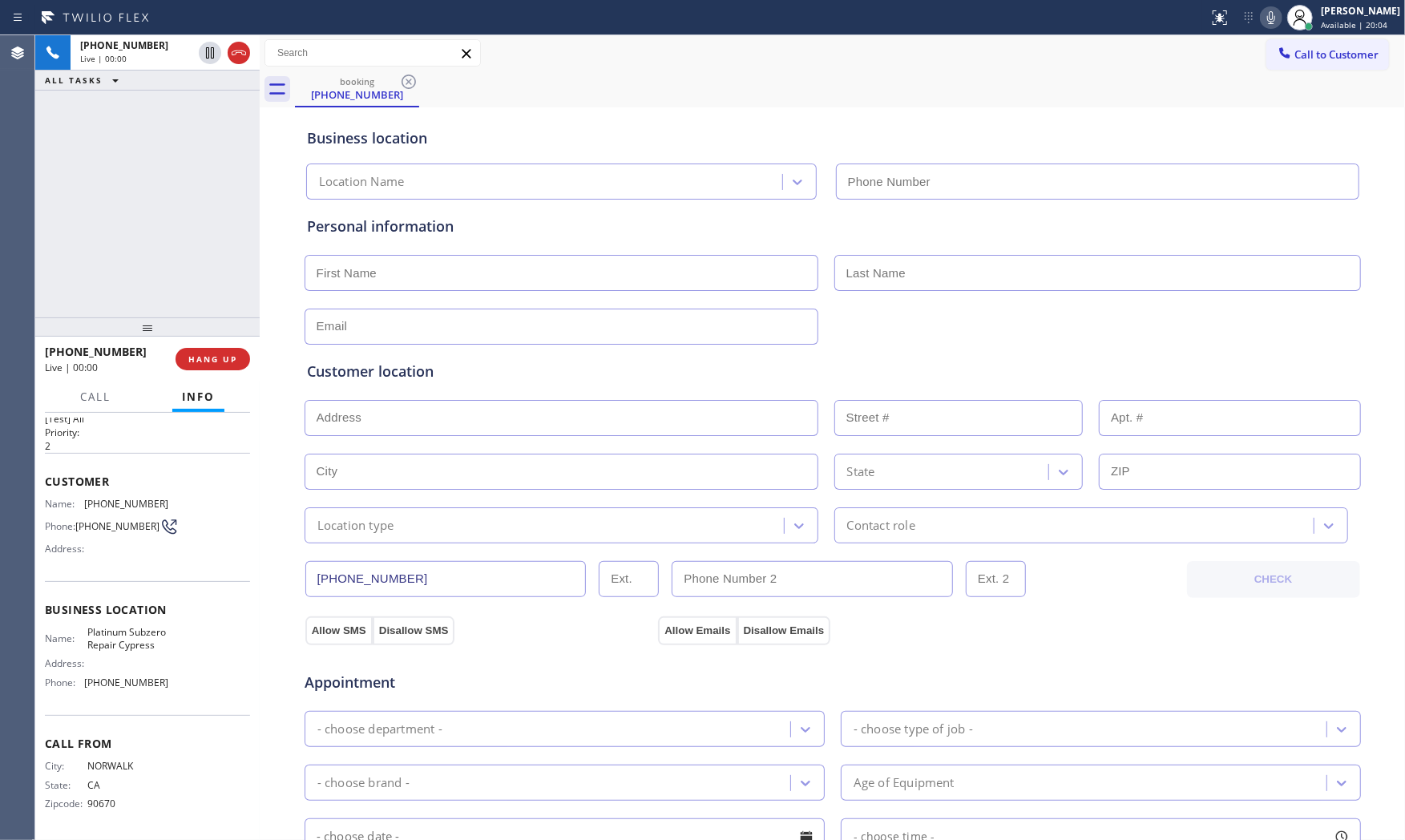
type input "[PHONE_NUMBER]"
drag, startPoint x: 252, startPoint y: 346, endPoint x: 237, endPoint y: 362, distance: 21.9
click at [246, 353] on div "+15624845896 Live | 00:01 HANG UP" at bounding box center [147, 359] width 224 height 45
click at [237, 362] on button "HANG UP" at bounding box center [212, 359] width 75 height 22
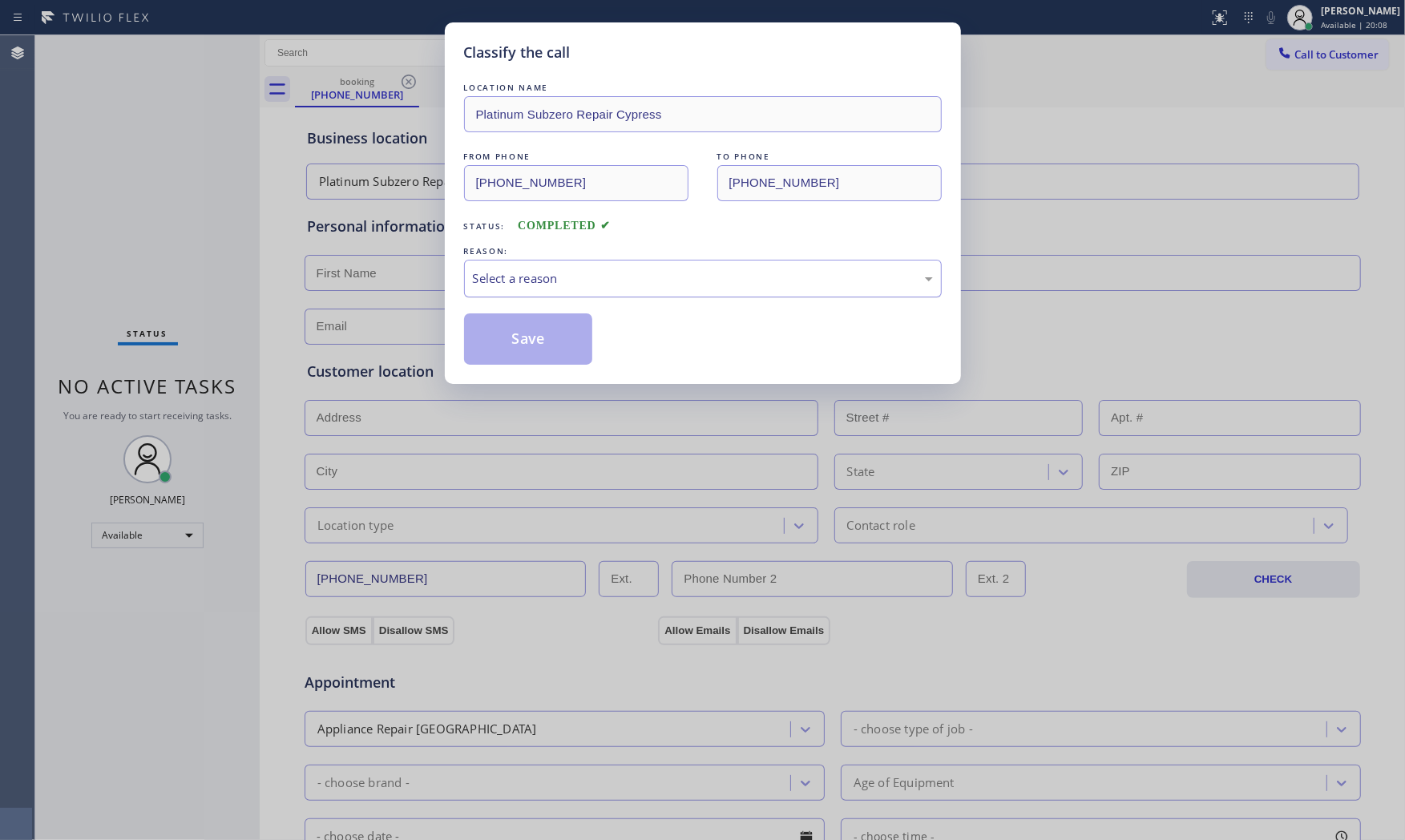
click at [580, 275] on div "Select a reason" at bounding box center [702, 278] width 460 height 18
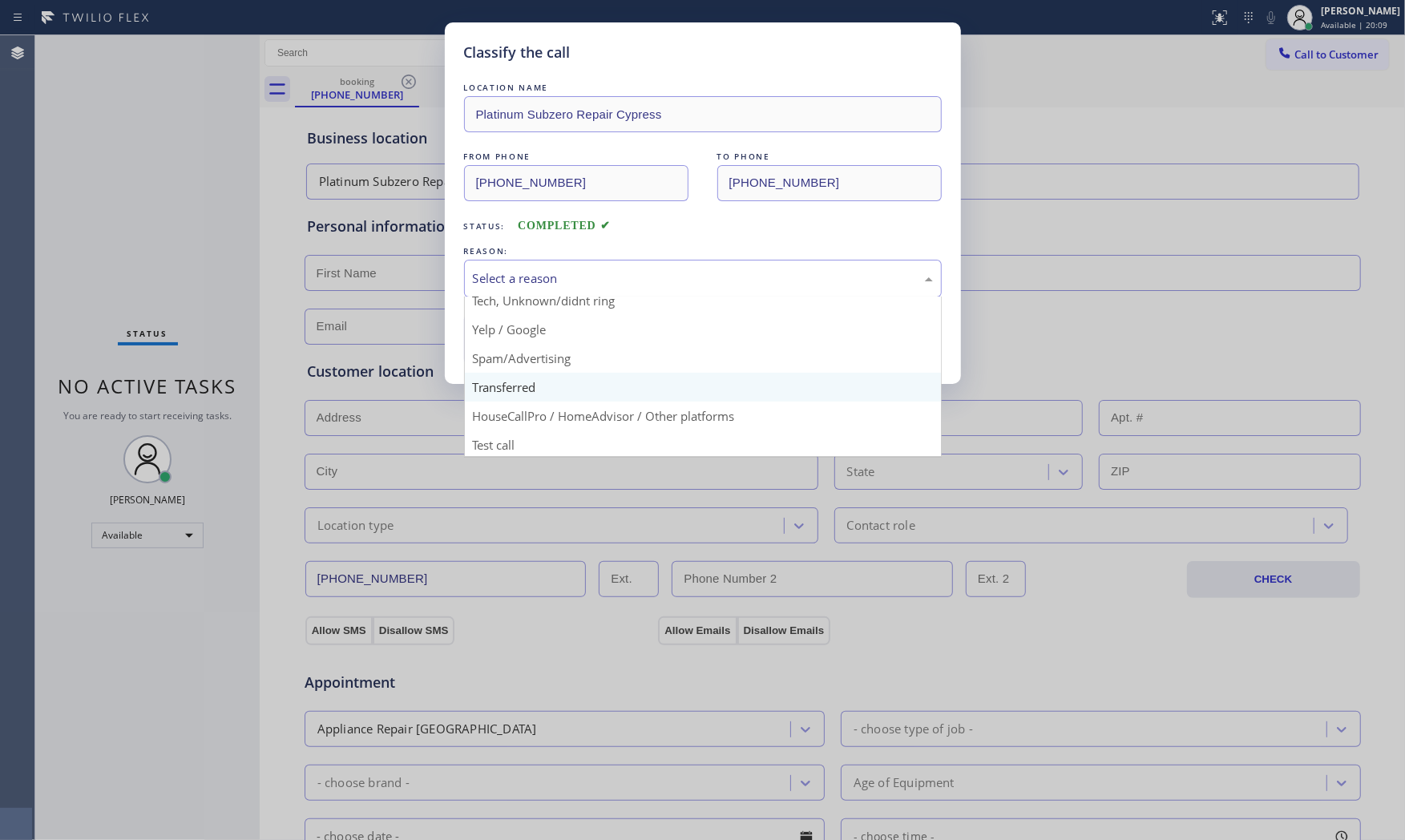
scroll to position [100, 0]
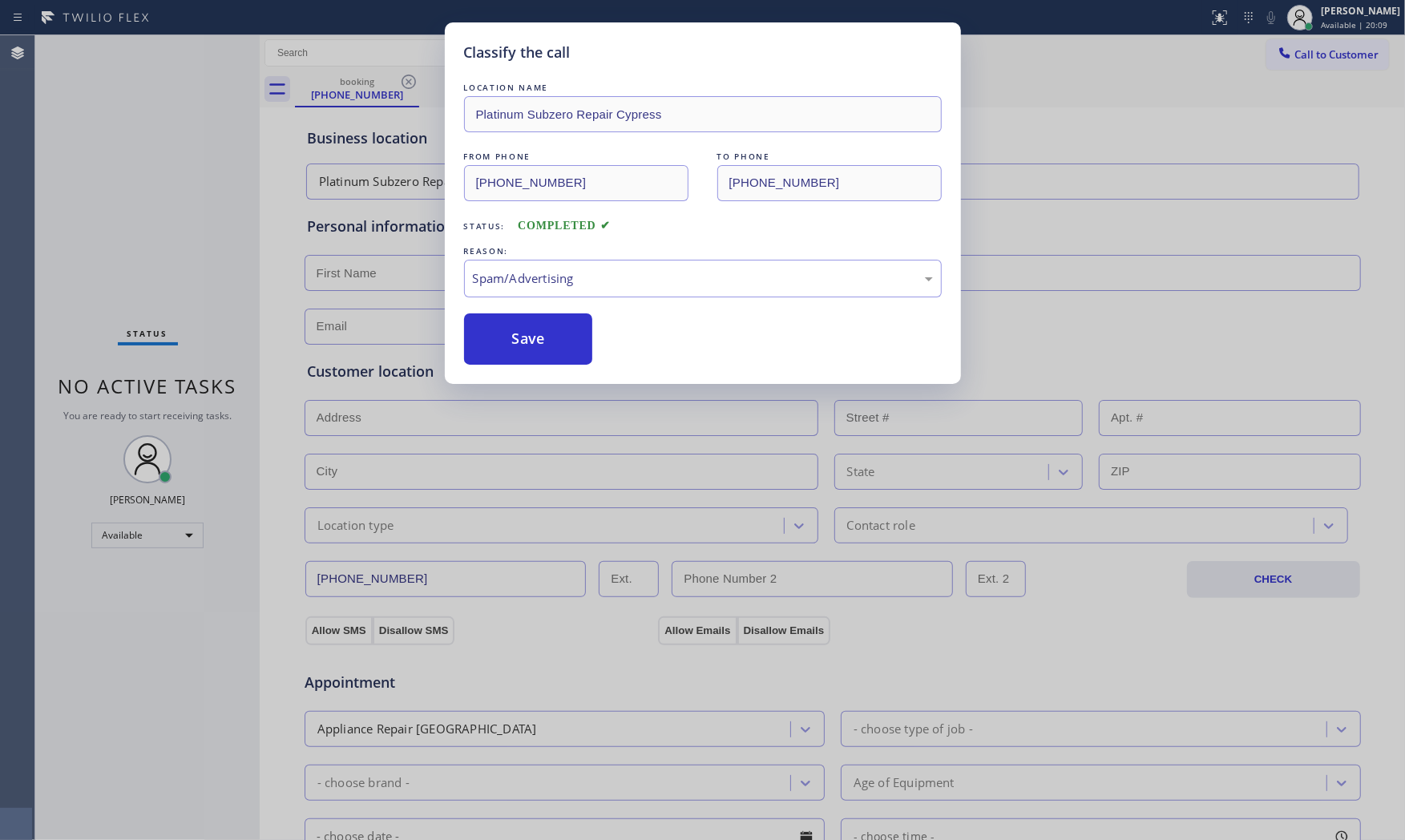
click at [549, 359] on button "Save" at bounding box center [528, 338] width 129 height 51
click at [549, 358] on button "Save" at bounding box center [528, 338] width 129 height 51
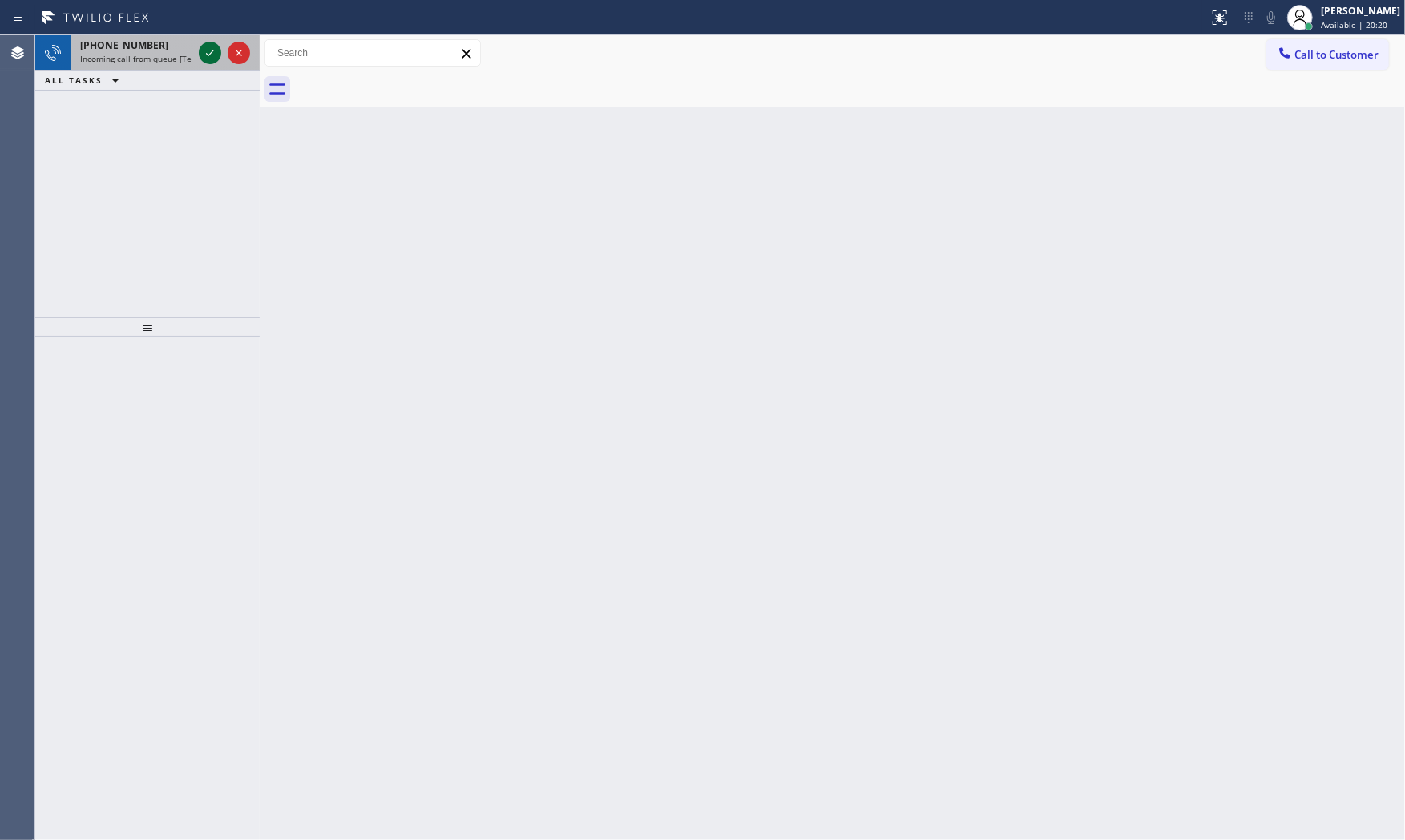
click at [199, 50] on div at bounding box center [210, 52] width 22 height 19
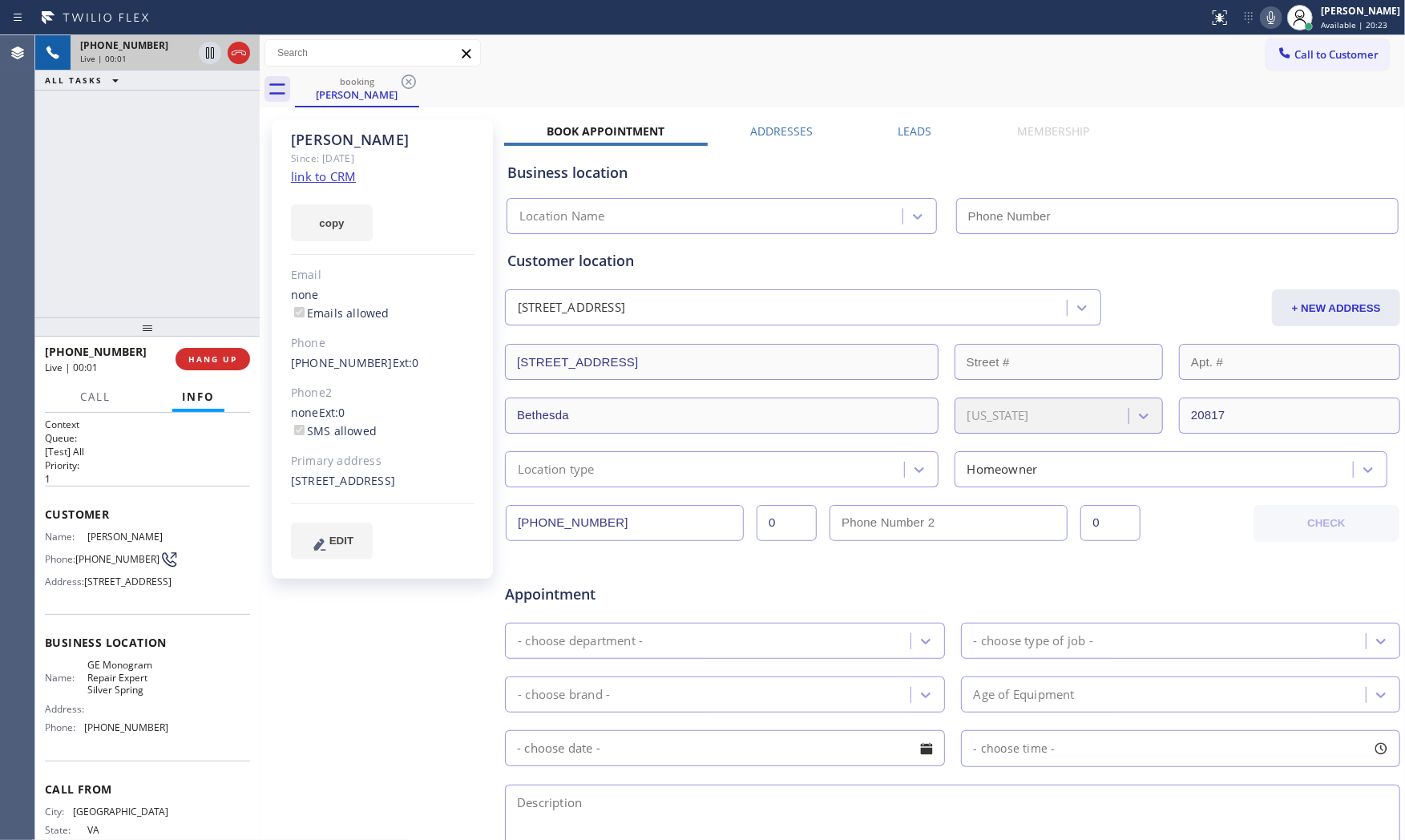
type input "[PHONE_NUMBER]"
click at [305, 174] on link "link to CRM" at bounding box center [323, 176] width 65 height 16
click at [1261, 22] on icon at bounding box center [1270, 17] width 19 height 19
click at [312, 490] on div "6219 Goodview Street Bethesda, 20817 MD" at bounding box center [382, 481] width 183 height 18
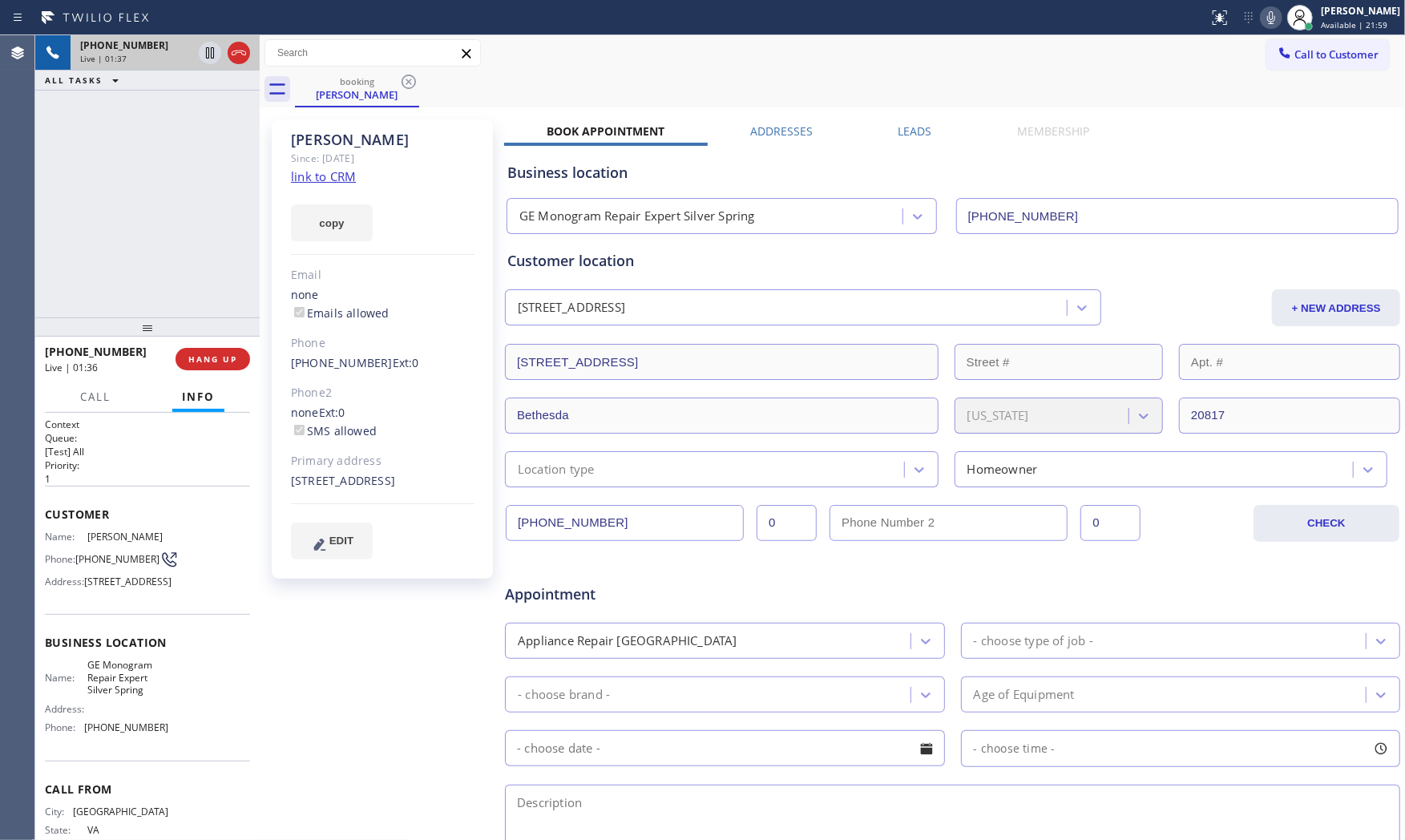
click at [311, 490] on div "6219 Goodview Street Bethesda, 20817 MD" at bounding box center [382, 481] width 183 height 18
copy div "20817"
click at [1261, 26] on icon at bounding box center [1270, 17] width 19 height 19
click at [1268, 28] on div "Status report No issues detected If you experience an issue, please download th…" at bounding box center [1302, 17] width 202 height 35
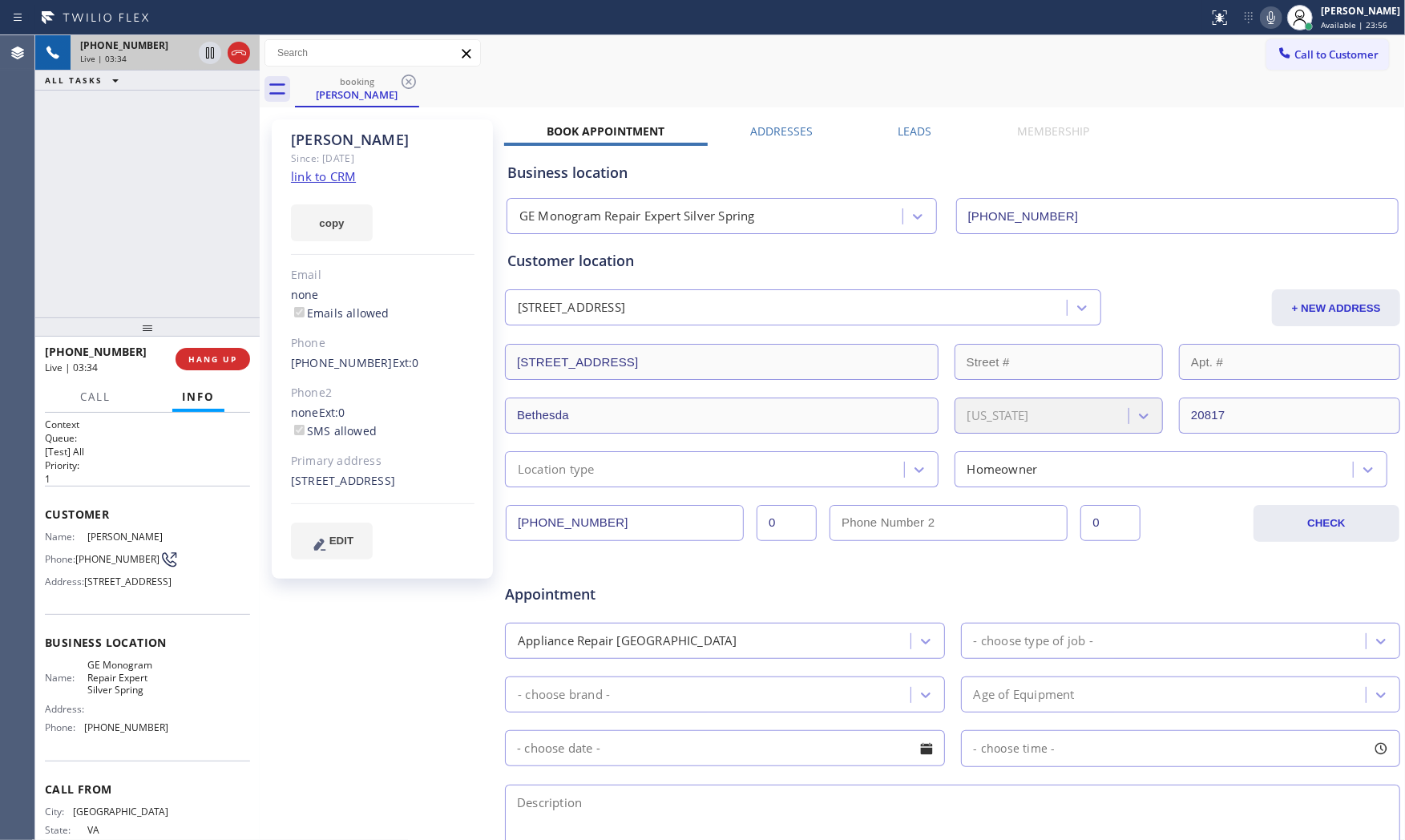
click at [1268, 22] on icon at bounding box center [1270, 17] width 19 height 19
click at [1261, 20] on icon at bounding box center [1270, 17] width 19 height 19
click at [1264, 16] on icon at bounding box center [1270, 17] width 19 height 19
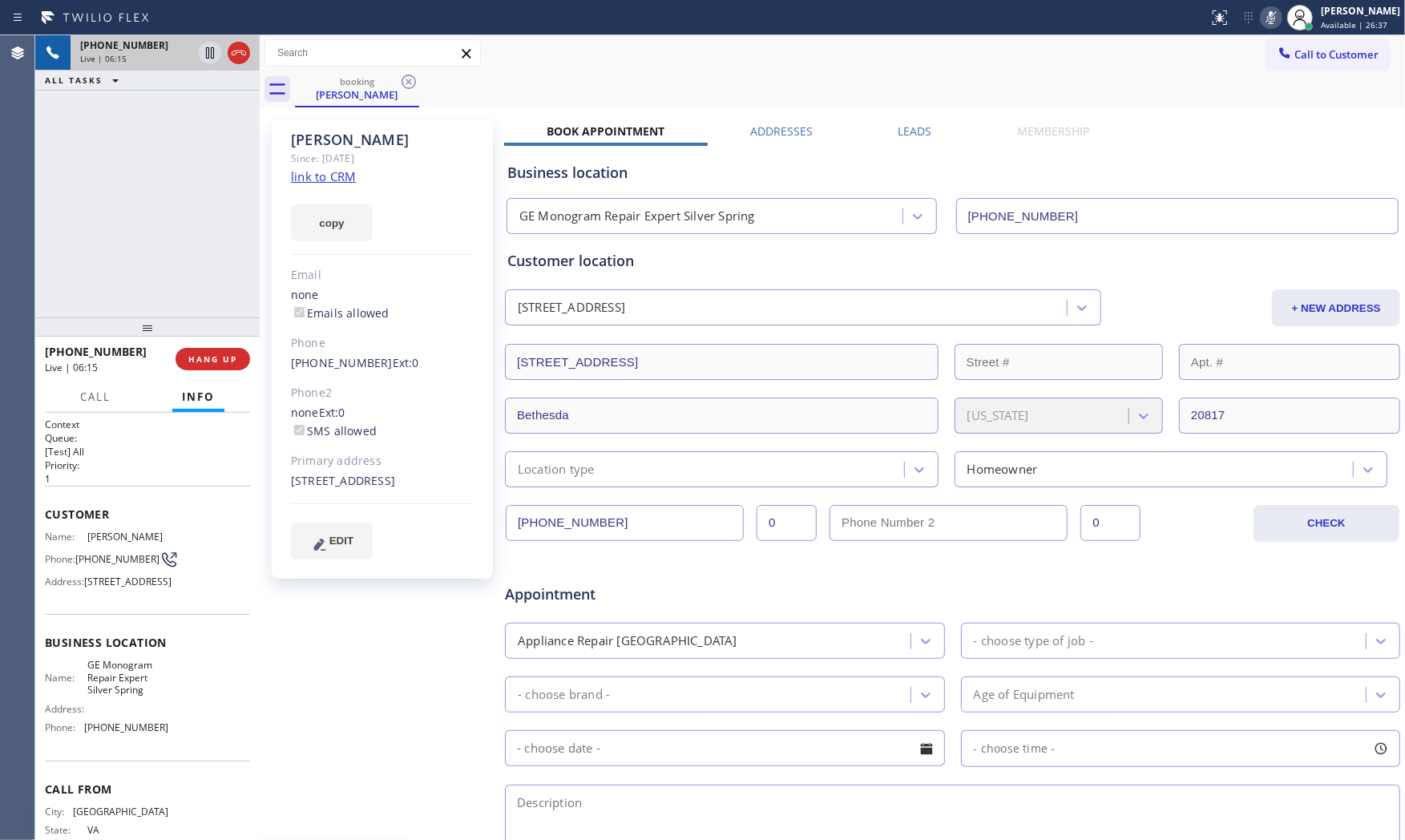
click at [1264, 16] on icon at bounding box center [1270, 17] width 19 height 19
click at [1271, 17] on icon at bounding box center [1270, 17] width 19 height 19
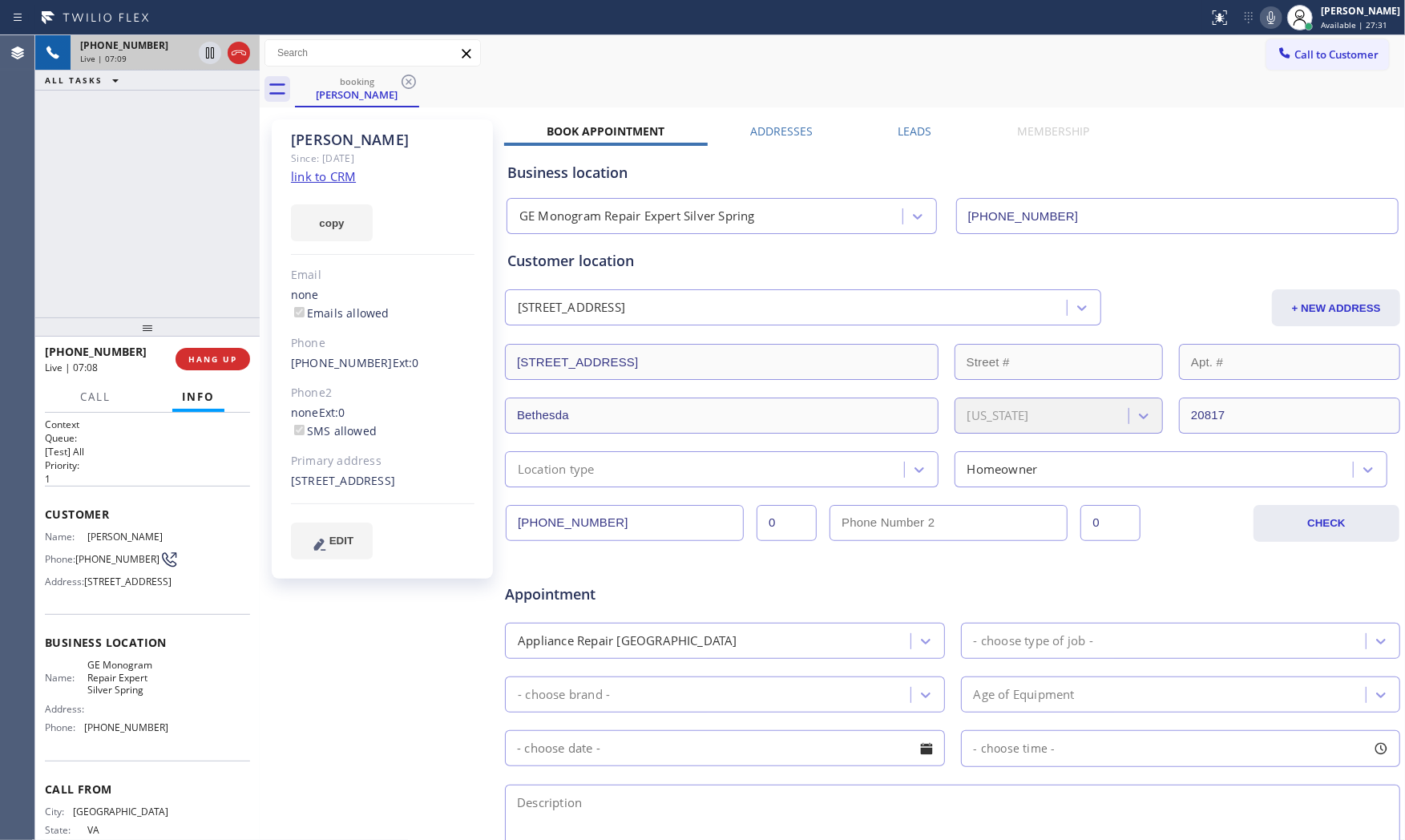
click at [1271, 17] on icon at bounding box center [1270, 17] width 19 height 19
click at [1269, 11] on icon at bounding box center [1270, 17] width 19 height 19
click at [1264, 9] on icon at bounding box center [1270, 17] width 19 height 19
click at [311, 490] on div "6219 Goodview Street Bethesda, 20817 MD" at bounding box center [382, 481] width 183 height 18
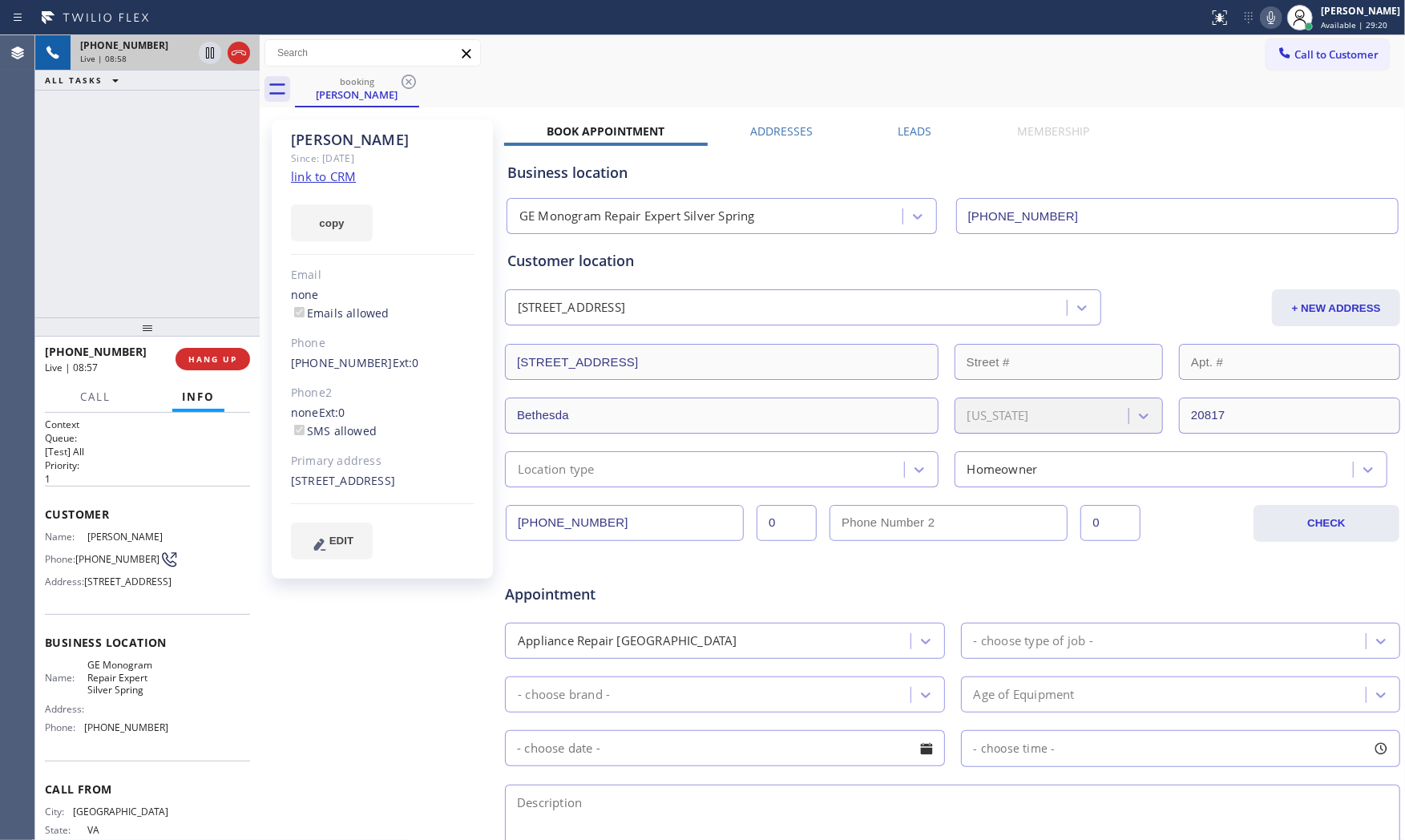
click at [311, 490] on div "6219 Goodview Street Bethesda, 20817 MD" at bounding box center [382, 481] width 183 height 18
copy div "20817"
click at [1261, 20] on icon at bounding box center [1270, 17] width 19 height 19
click at [210, 58] on icon at bounding box center [210, 52] width 19 height 19
click at [97, 532] on span "Garry" at bounding box center [127, 536] width 80 height 12
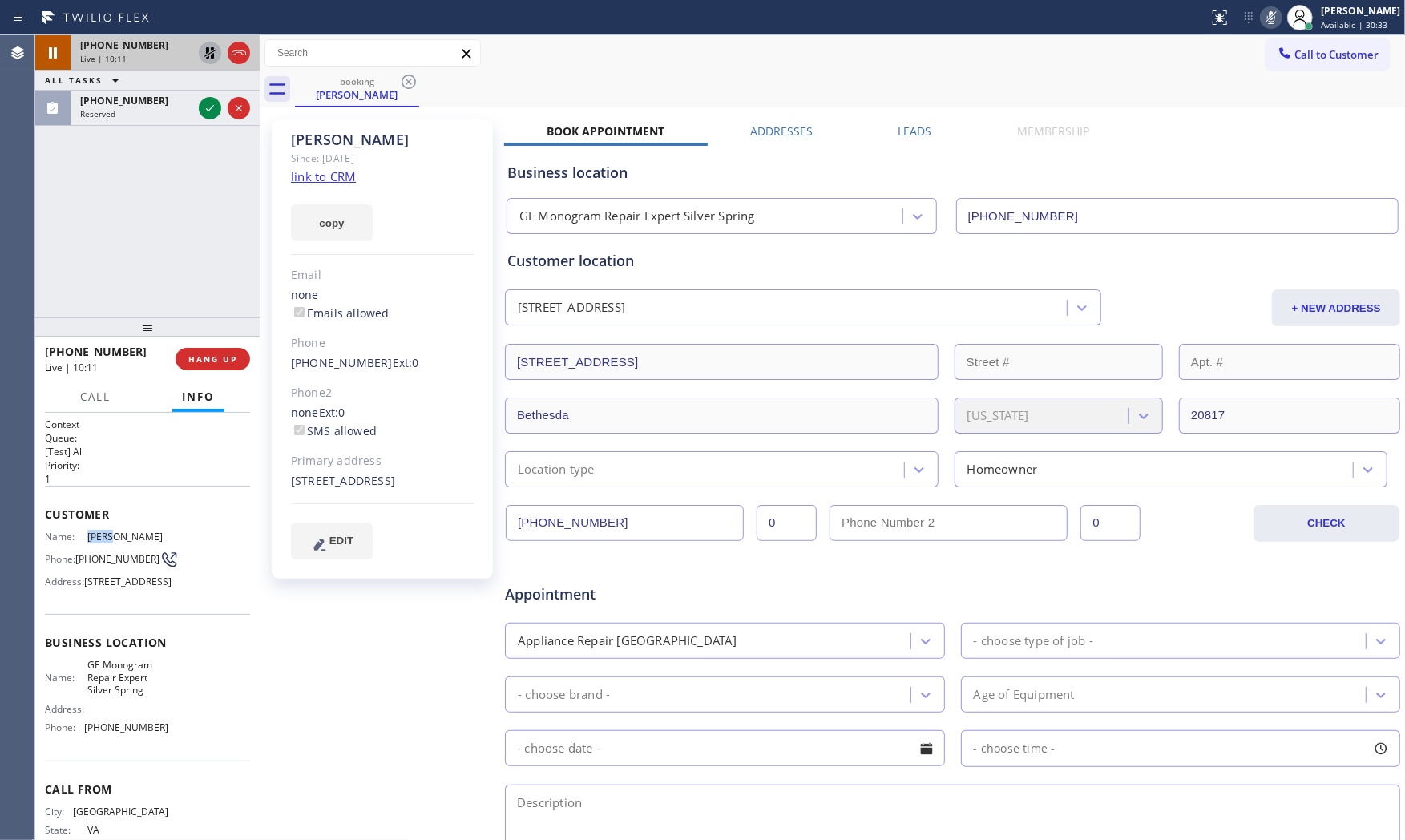
click at [97, 532] on span "Garry" at bounding box center [127, 536] width 80 height 12
copy span "Garry"
click at [103, 573] on div "Name: Garry Phone: (571) 239-8644 Address: 6219 Goodview St, Bethesda, MD 20817…" at bounding box center [106, 562] width 123 height 63
click at [99, 564] on span "[PHONE_NUMBER]" at bounding box center [118, 559] width 85 height 12
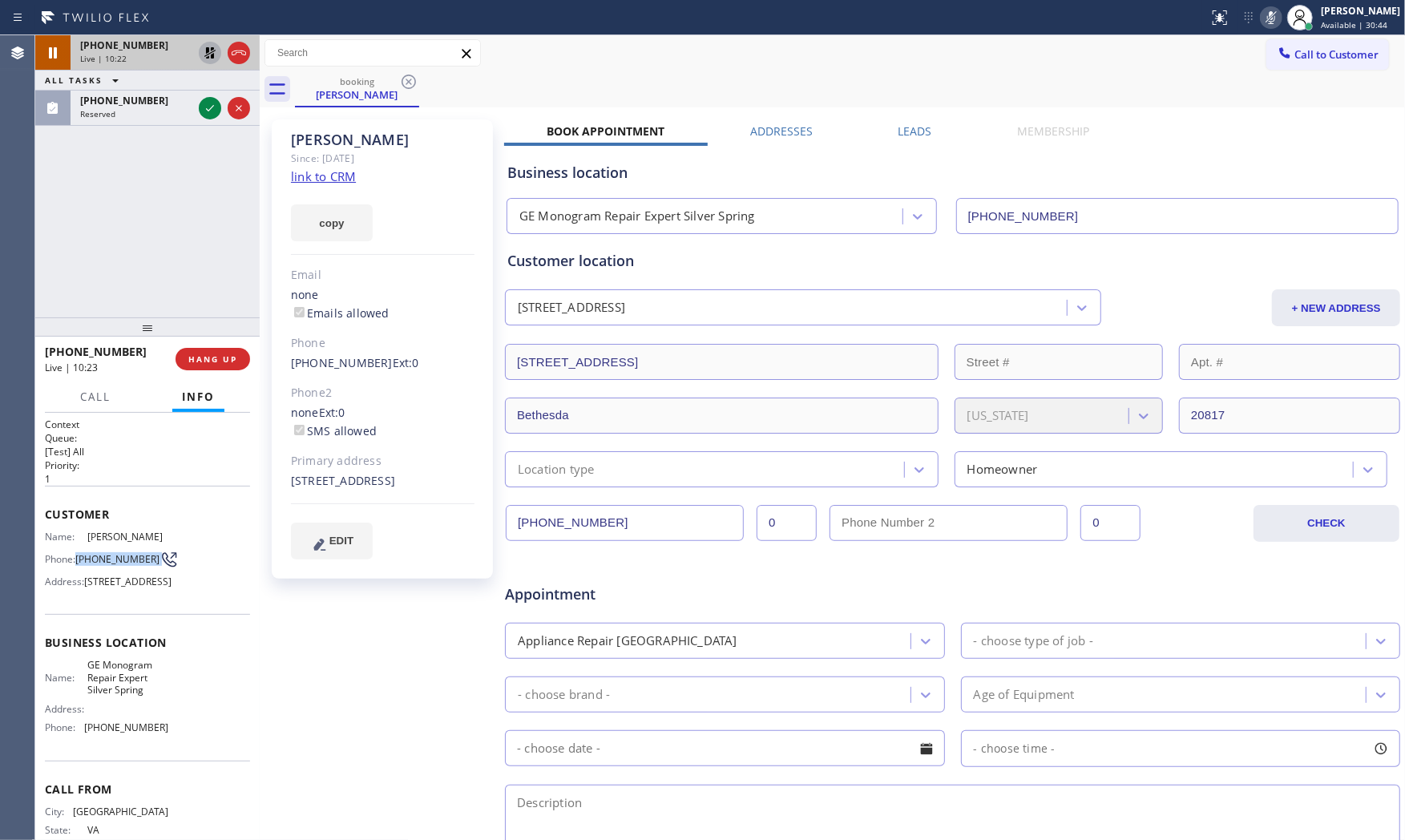
click at [99, 564] on span "[PHONE_NUMBER]" at bounding box center [118, 559] width 85 height 12
copy div "[PHONE_NUMBER]"
click at [1264, 24] on icon at bounding box center [1270, 17] width 19 height 19
click at [210, 58] on icon at bounding box center [210, 52] width 19 height 19
click at [1268, 32] on div "Status report No issues detected If you experience an issue, please download th…" at bounding box center [1302, 17] width 202 height 35
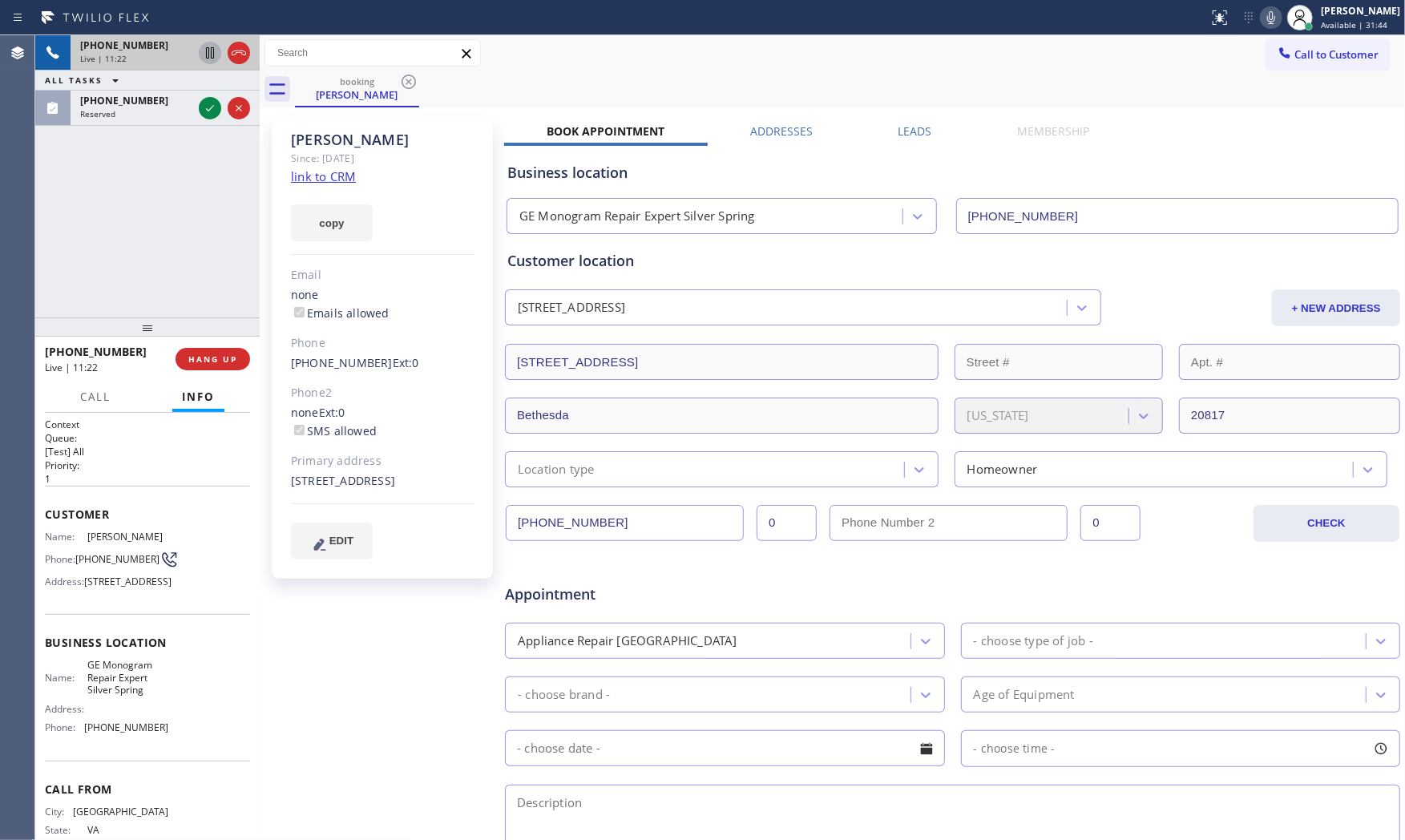
click at [1264, 24] on icon at bounding box center [1270, 17] width 19 height 19
click at [1263, 10] on icon at bounding box center [1270, 17] width 19 height 19
click at [1268, 20] on icon at bounding box center [1270, 17] width 19 height 19
click at [1263, 17] on icon at bounding box center [1270, 17] width 19 height 19
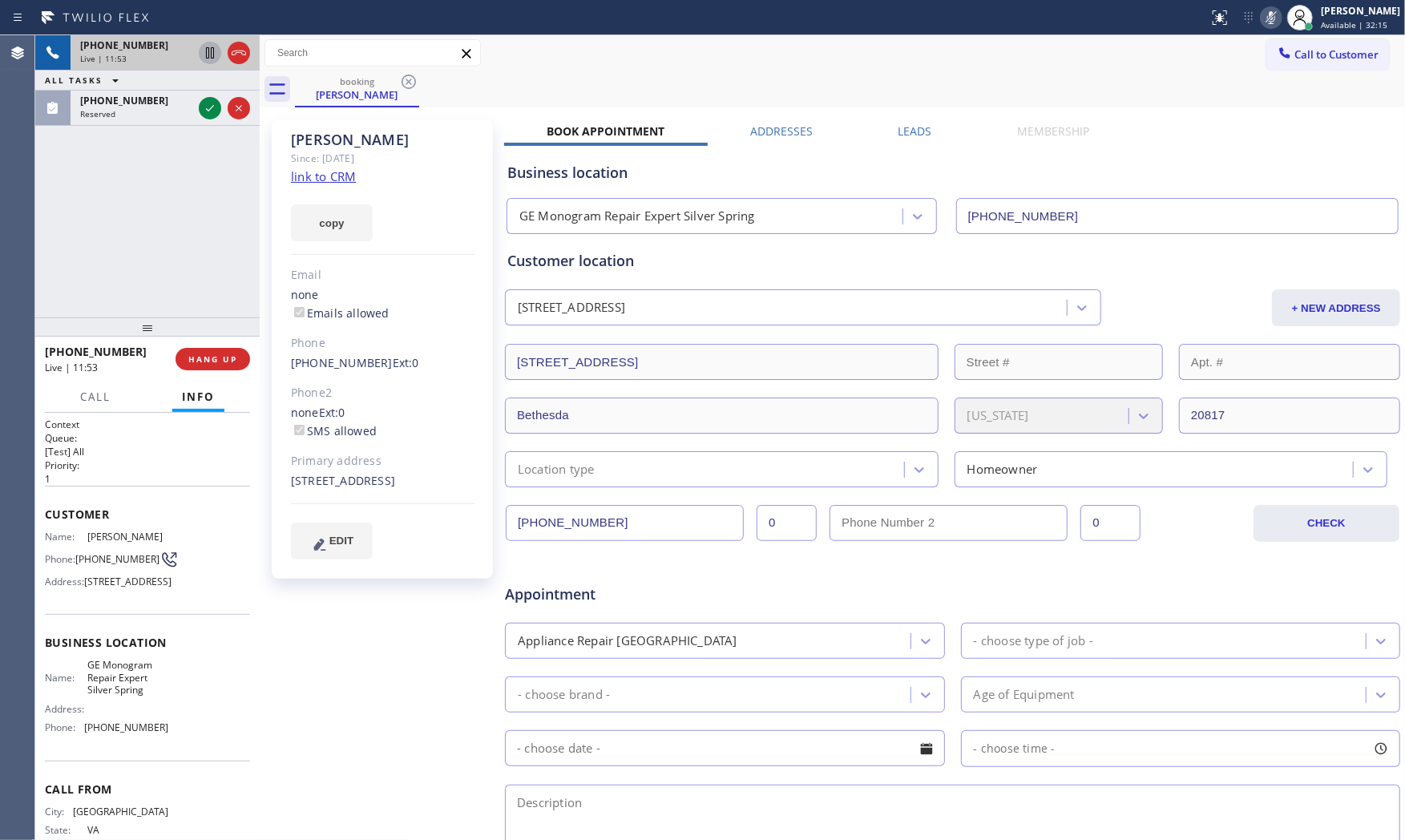
click at [1263, 17] on icon at bounding box center [1270, 17] width 19 height 19
click at [1261, 21] on icon at bounding box center [1270, 17] width 19 height 19
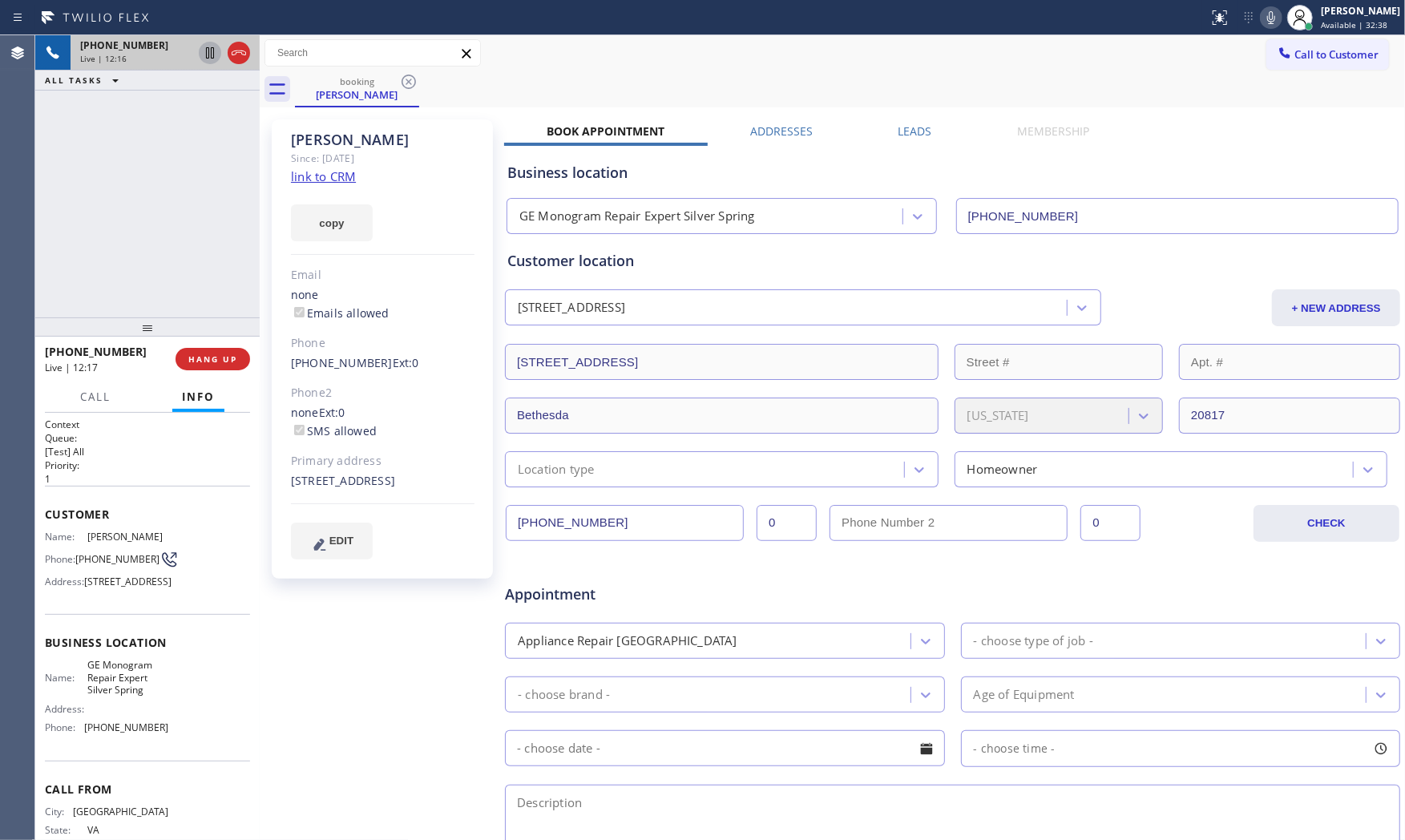
click at [1267, 19] on icon at bounding box center [1271, 17] width 8 height 13
click at [1275, 20] on icon at bounding box center [1270, 17] width 19 height 19
click at [1275, 22] on icon at bounding box center [1270, 17] width 19 height 19
click at [1268, 22] on icon at bounding box center [1270, 17] width 19 height 19
click at [303, 490] on div "6219 Goodview Street Bethesda, 20817 MD" at bounding box center [382, 481] width 183 height 18
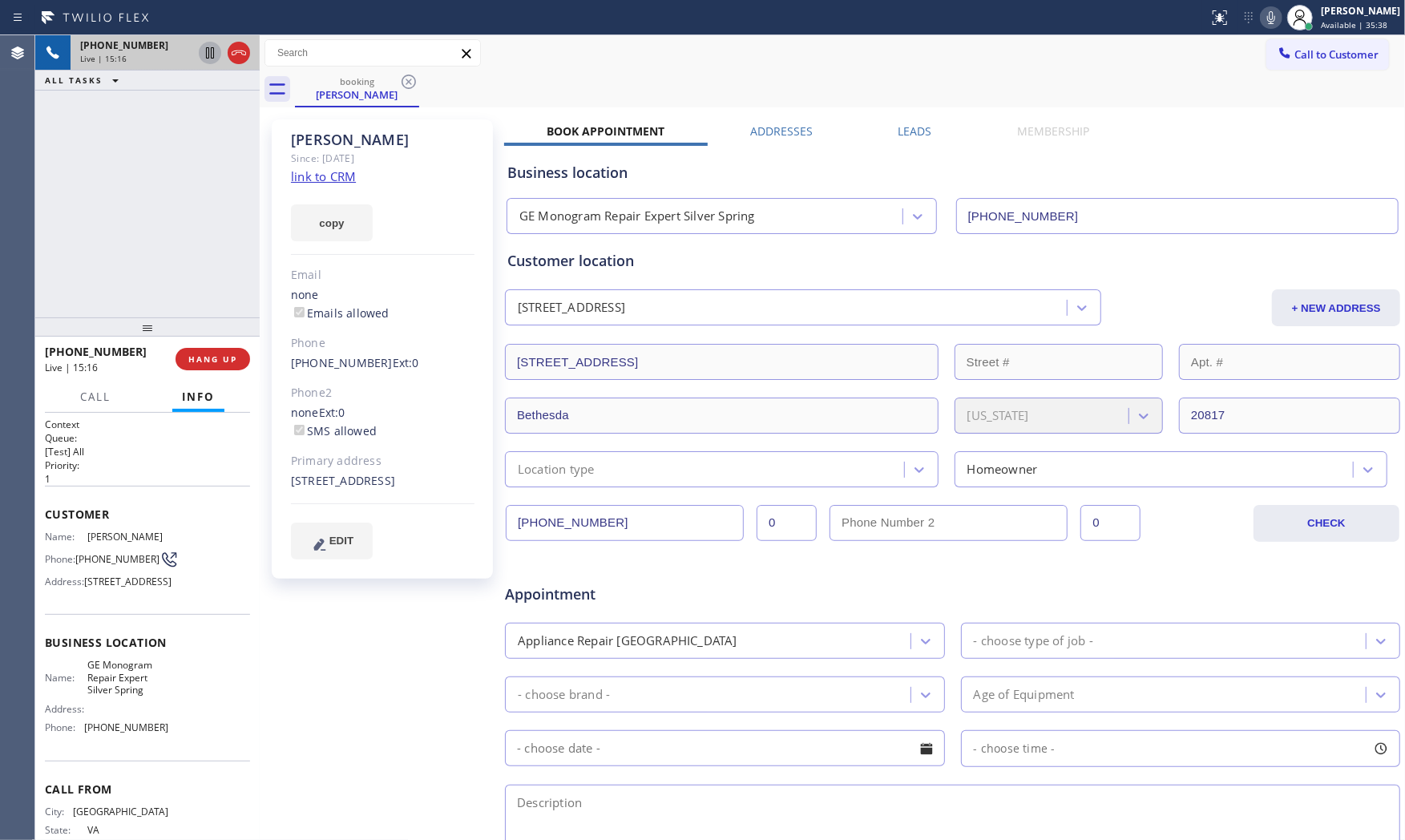
click at [303, 490] on div "6219 Goodview Street Bethesda, 20817 MD" at bounding box center [382, 481] width 183 height 18
copy div "20817"
click at [1263, 18] on icon at bounding box center [1270, 17] width 19 height 19
click at [425, 693] on div "Garry Since: 20 may 2020 link to CRM copy Email none Emails allowed Phone (571)…" at bounding box center [383, 630] width 240 height 1039
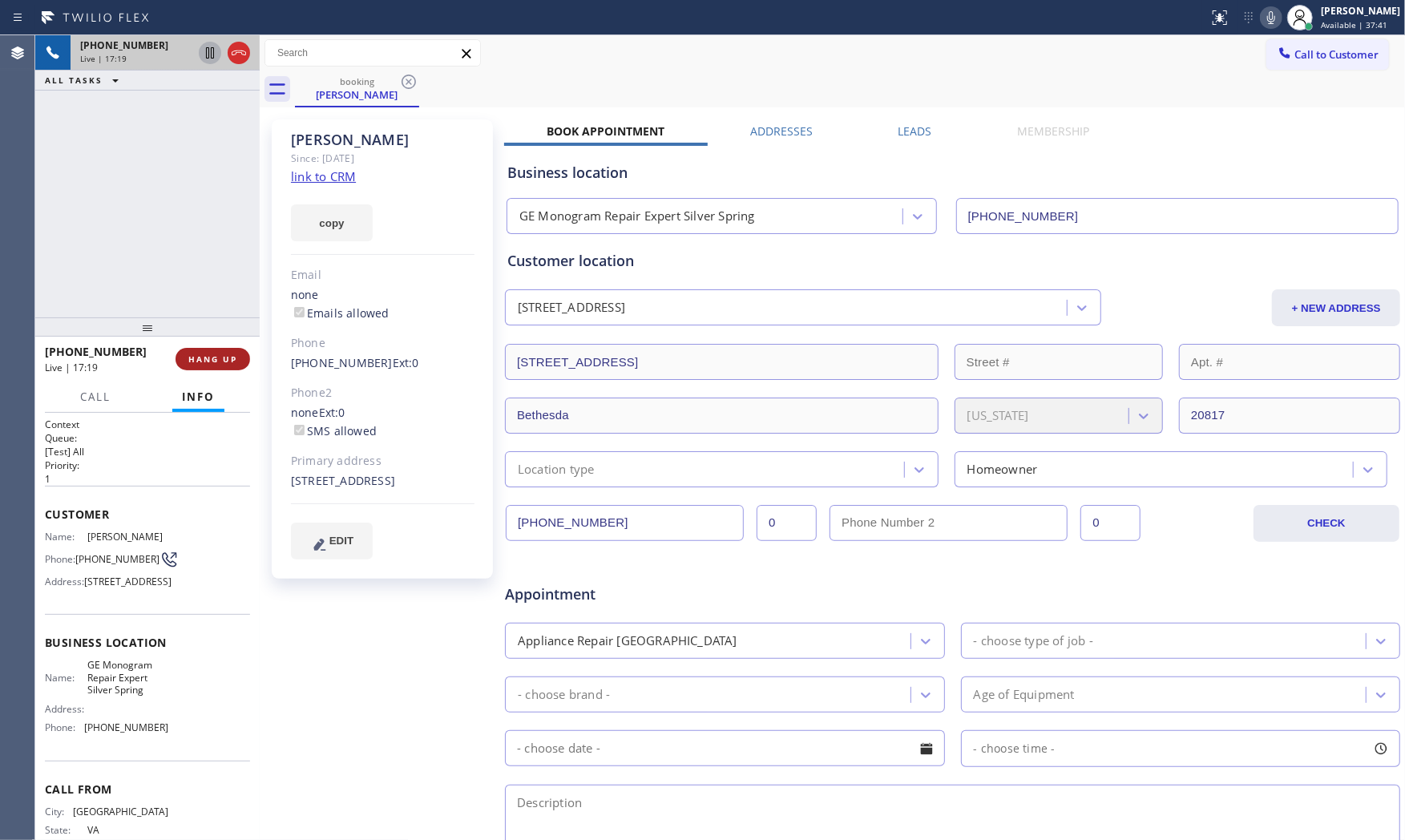
click at [226, 353] on span "HANG UP" at bounding box center [212, 359] width 49 height 11
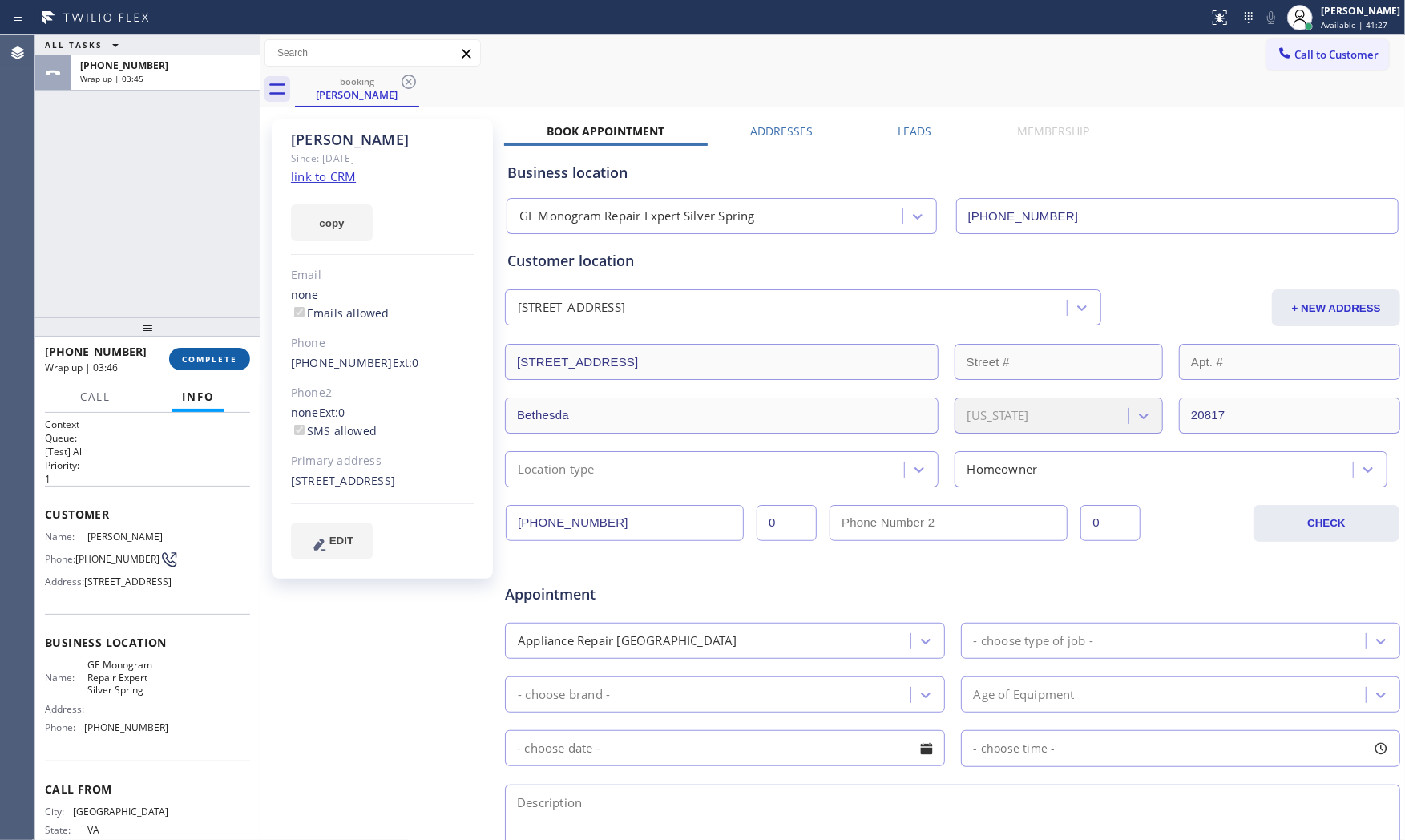
click at [223, 361] on span "COMPLETE" at bounding box center [209, 359] width 55 height 11
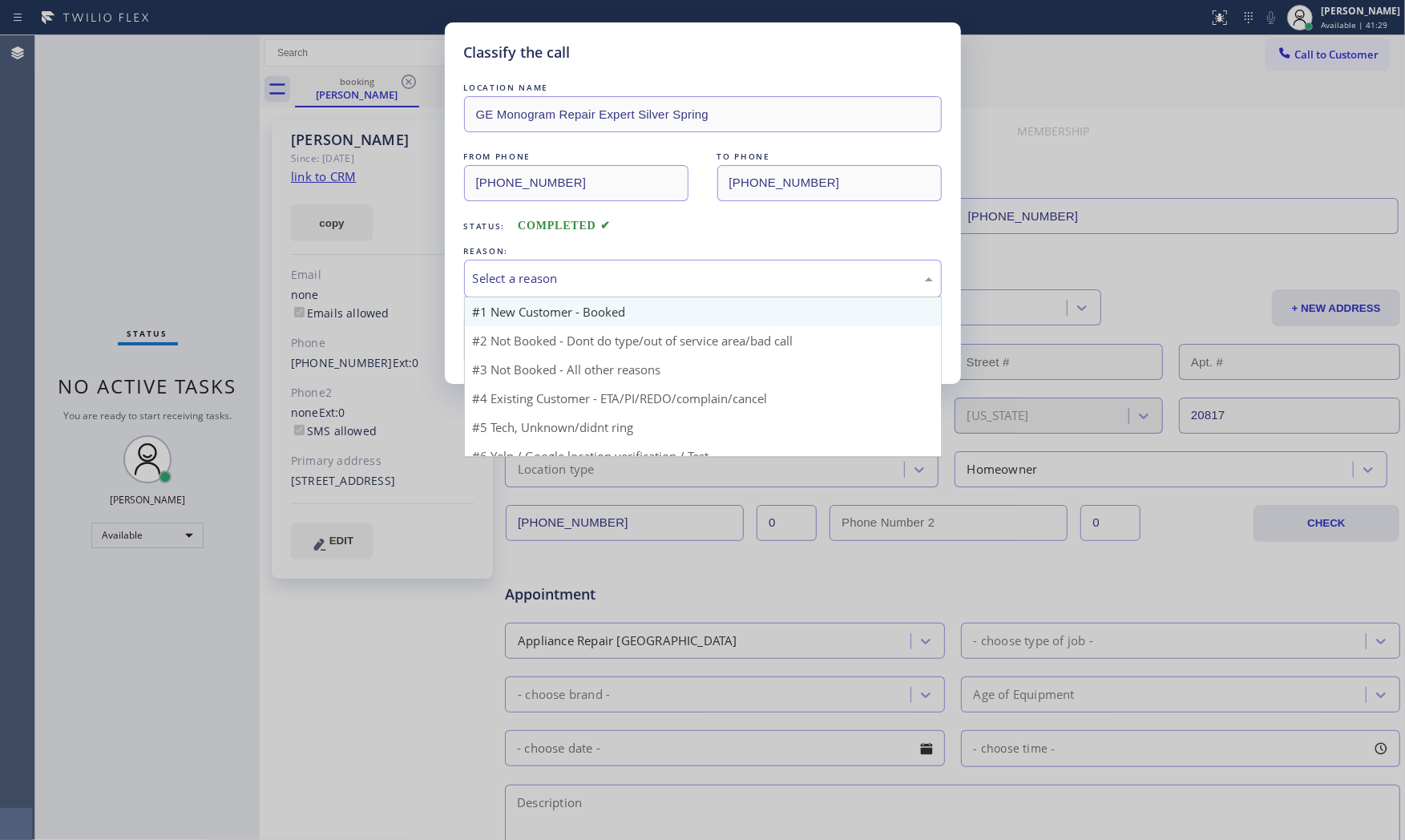
drag, startPoint x: 524, startPoint y: 270, endPoint x: 529, endPoint y: 317, distance: 47.3
click at [524, 273] on div "Select a reason" at bounding box center [702, 278] width 460 height 18
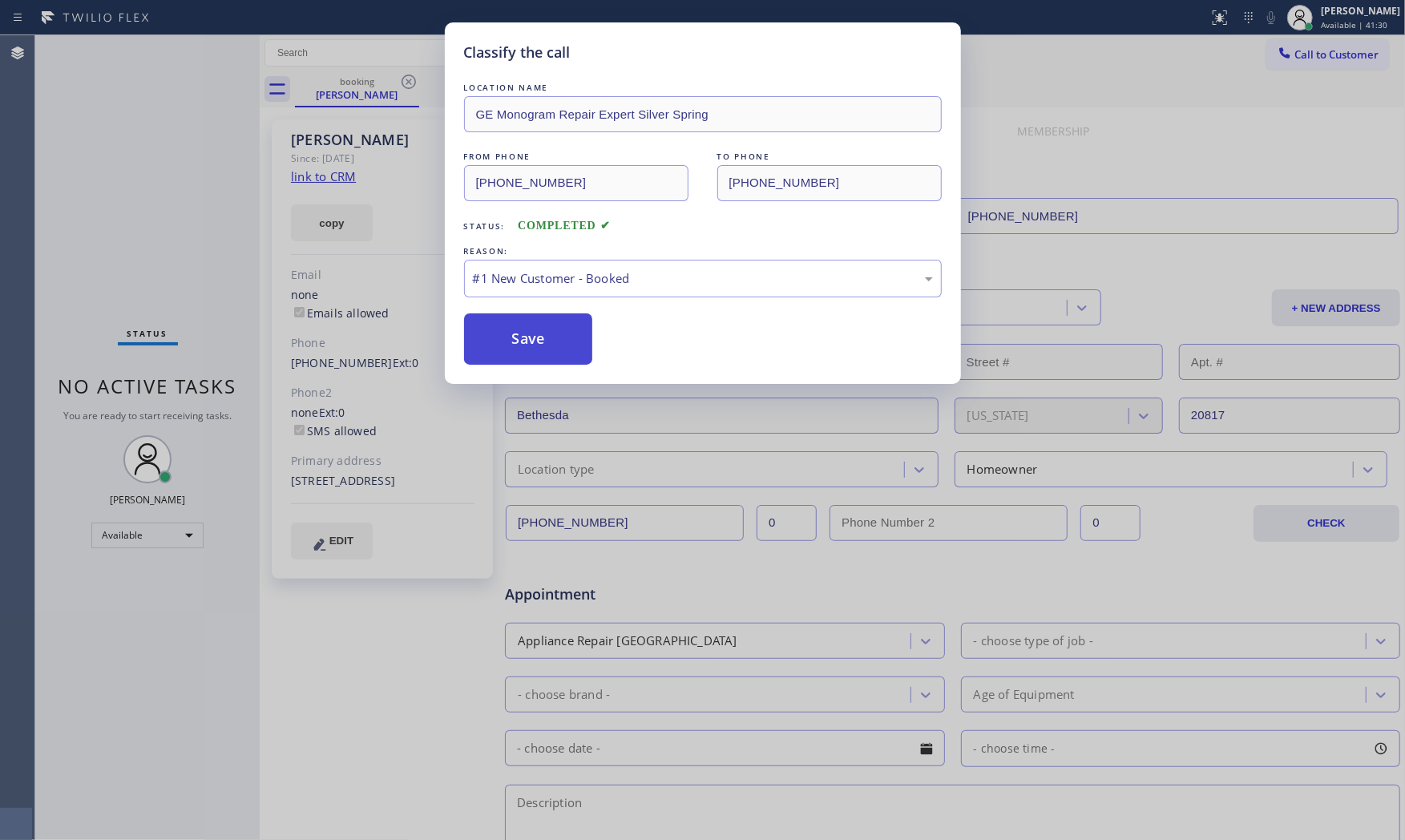
click at [532, 334] on button "Save" at bounding box center [528, 338] width 129 height 51
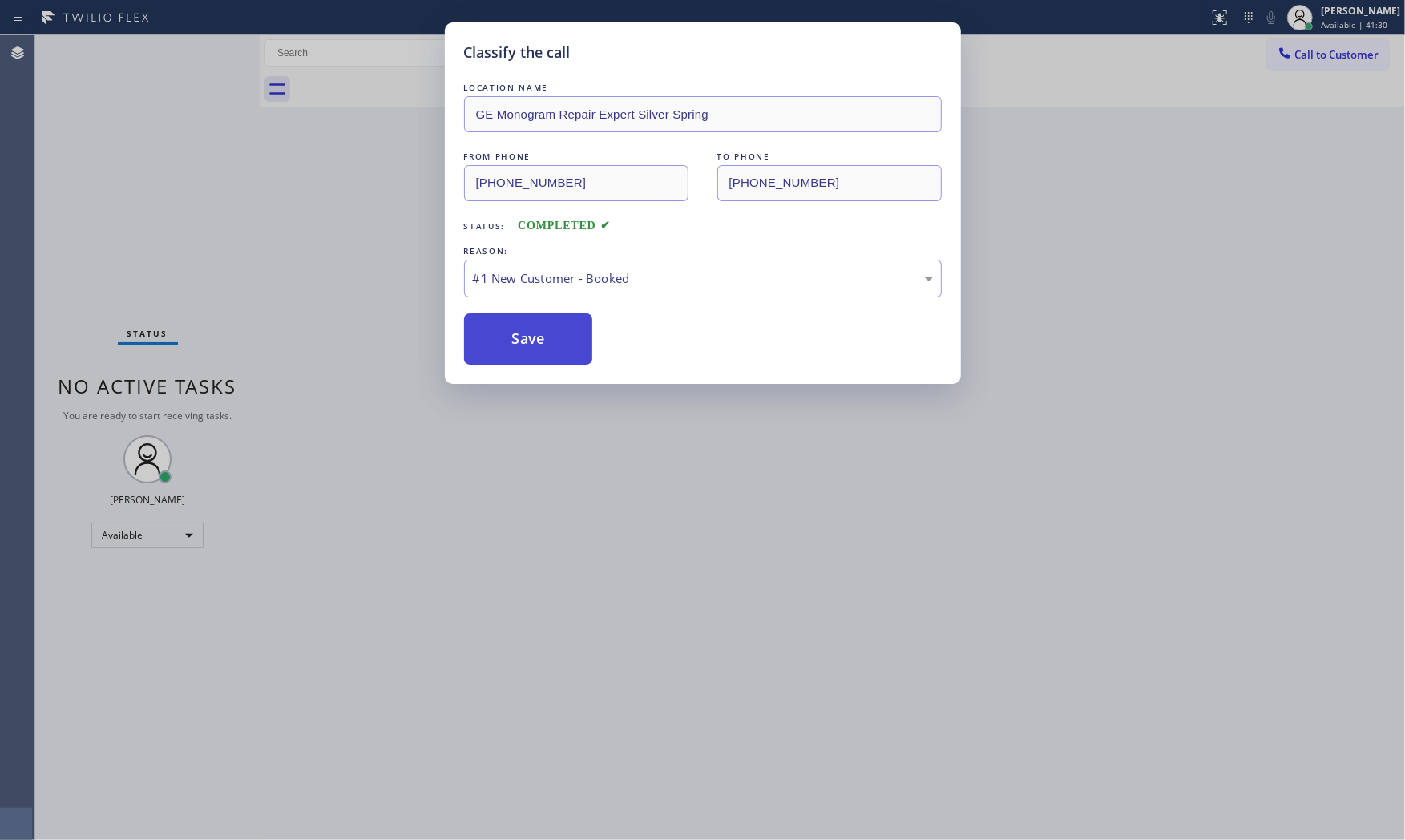
click at [532, 334] on button "Save" at bounding box center [528, 338] width 129 height 51
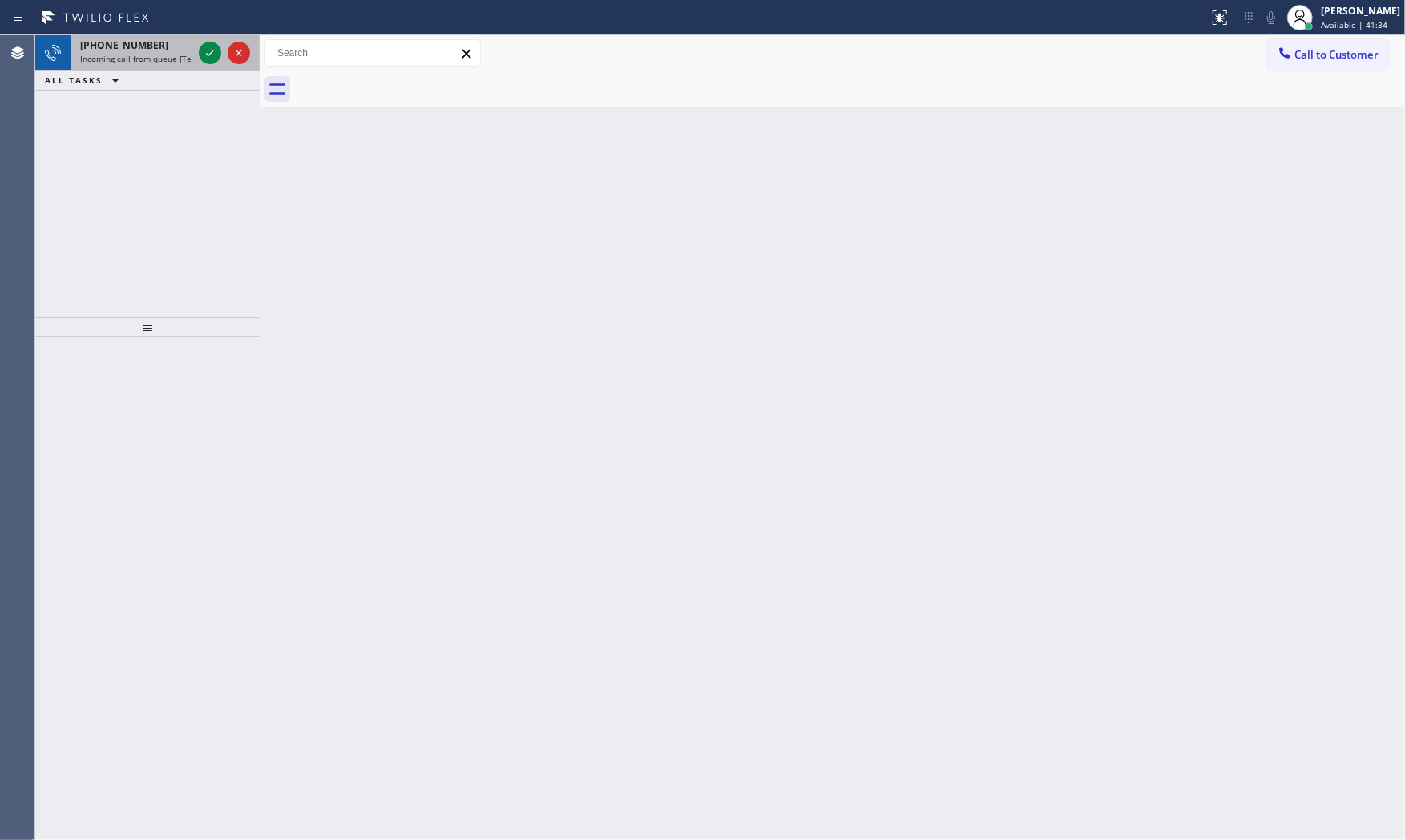
click at [173, 55] on span "Incoming call from queue [Test] All" at bounding box center [147, 58] width 133 height 11
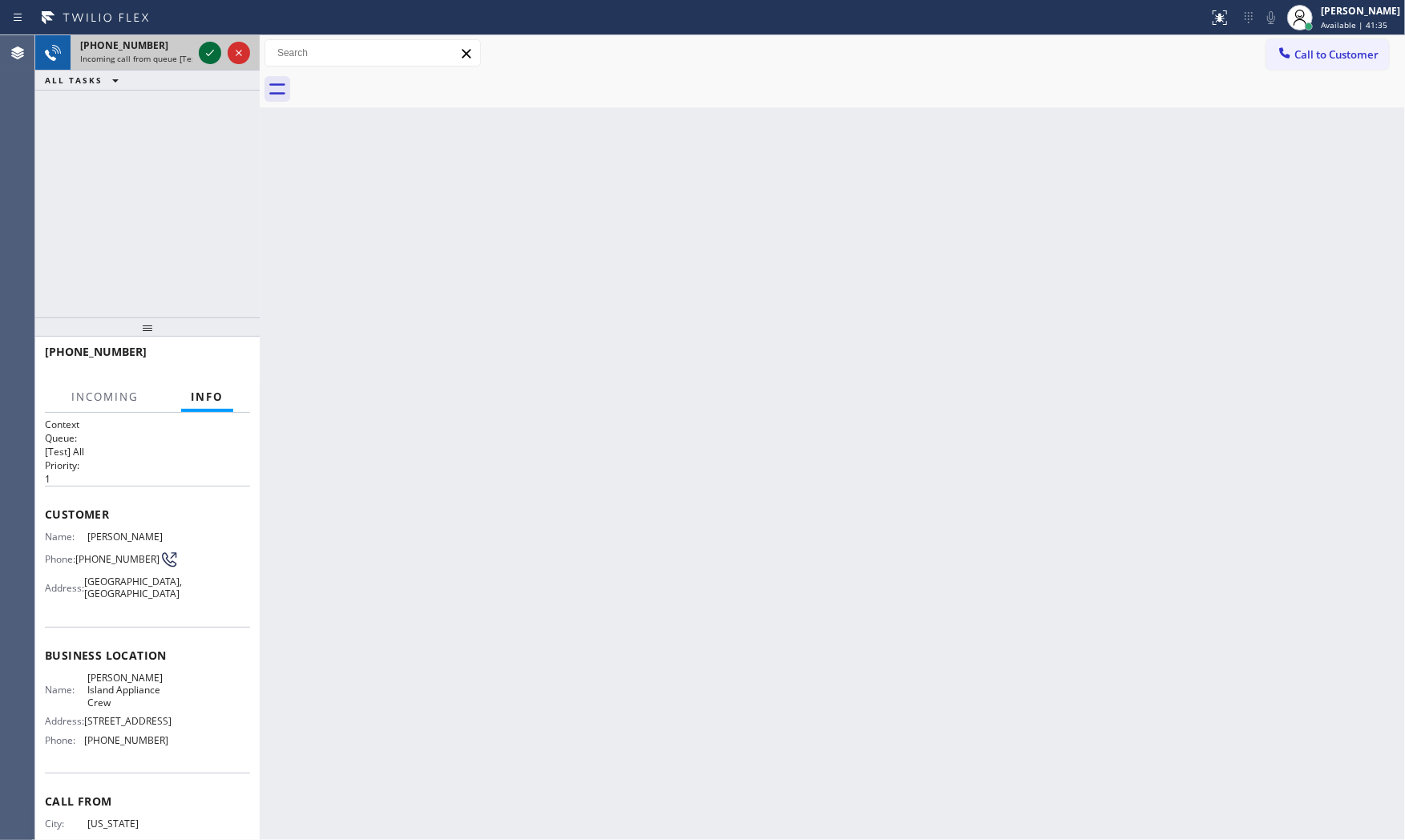
click at [220, 55] on div at bounding box center [210, 52] width 22 height 19
click at [210, 367] on button "HANG UP" at bounding box center [212, 359] width 75 height 22
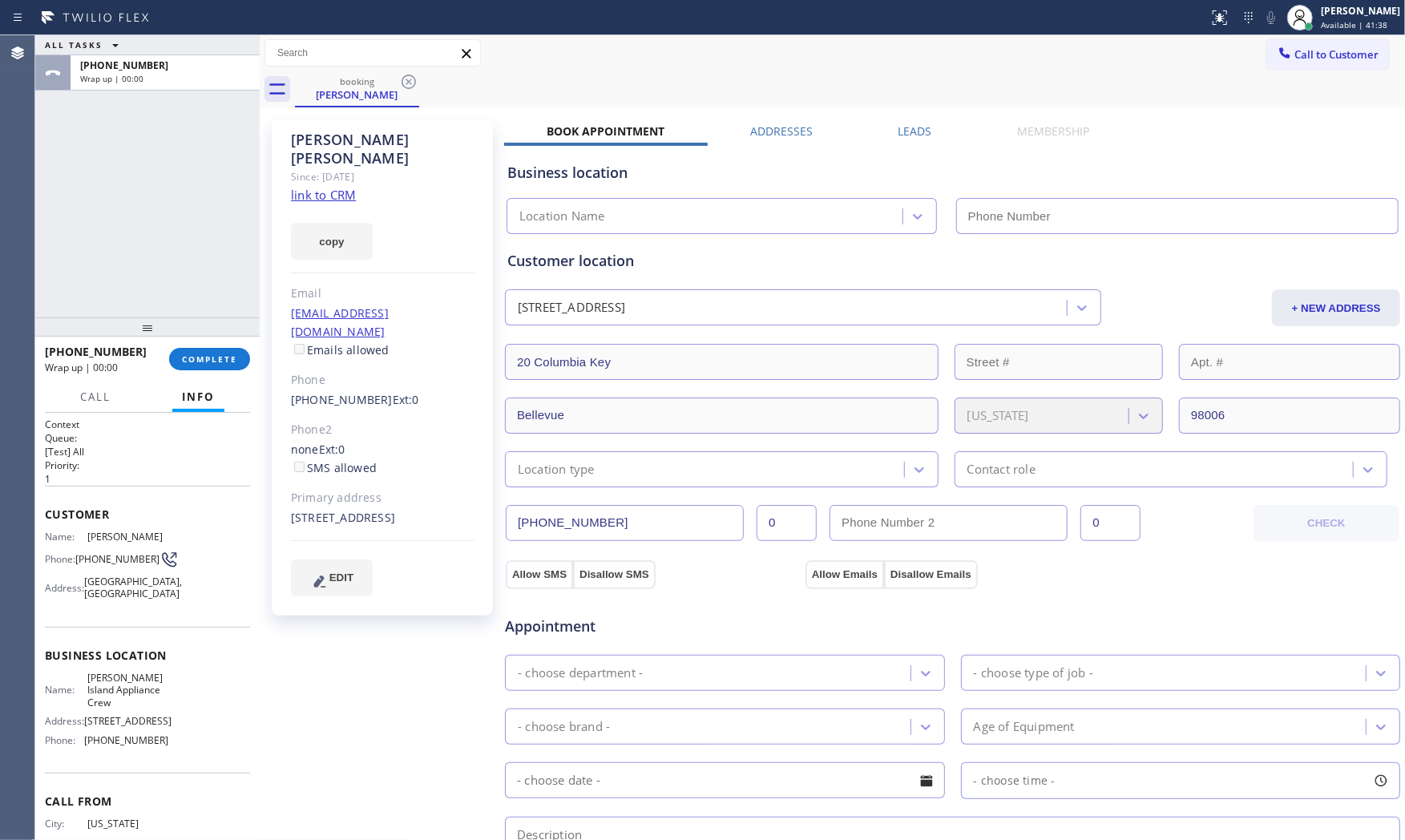
type input "[PHONE_NUMBER]"
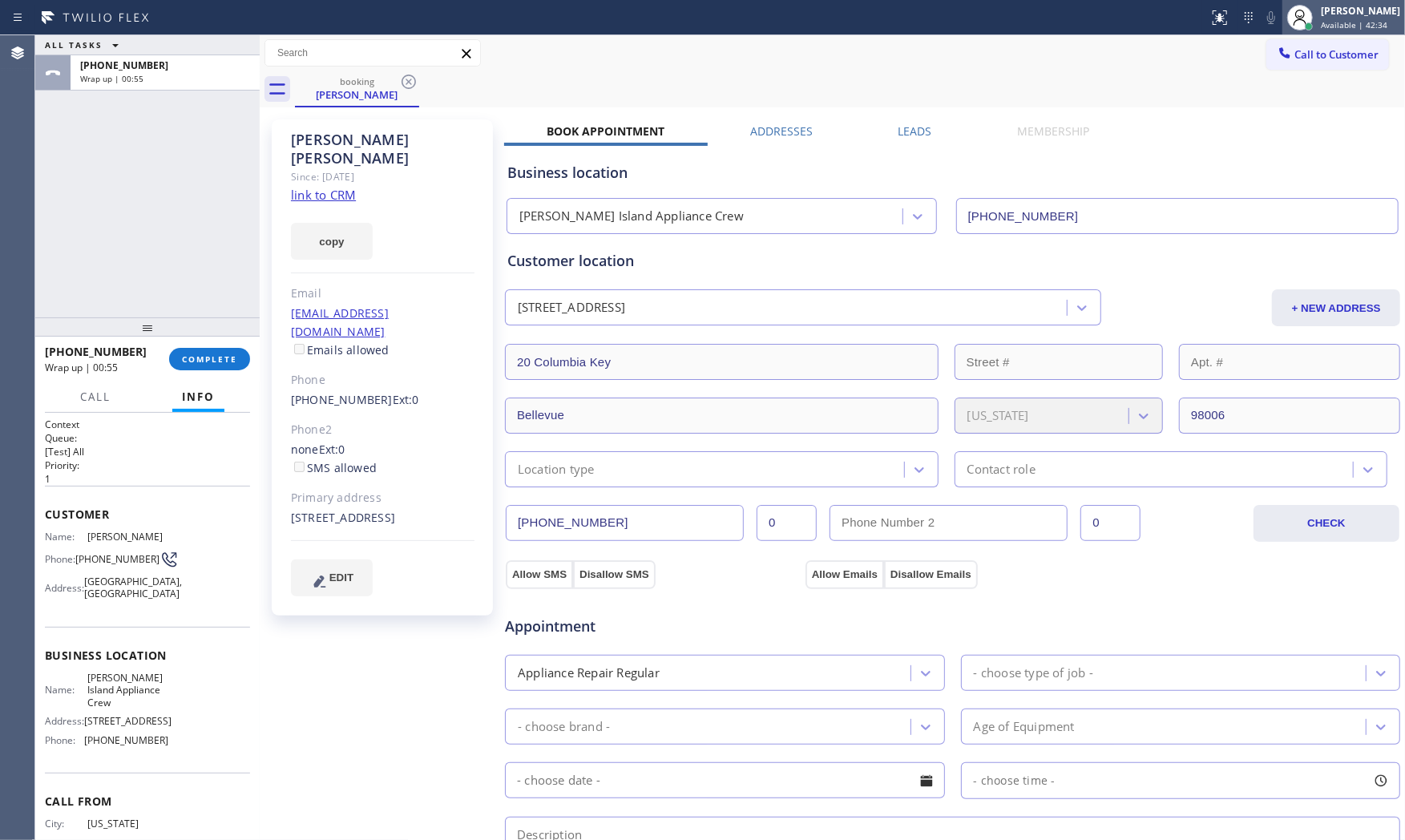
click at [1330, 10] on div "[PERSON_NAME]" at bounding box center [1360, 10] width 79 height 13
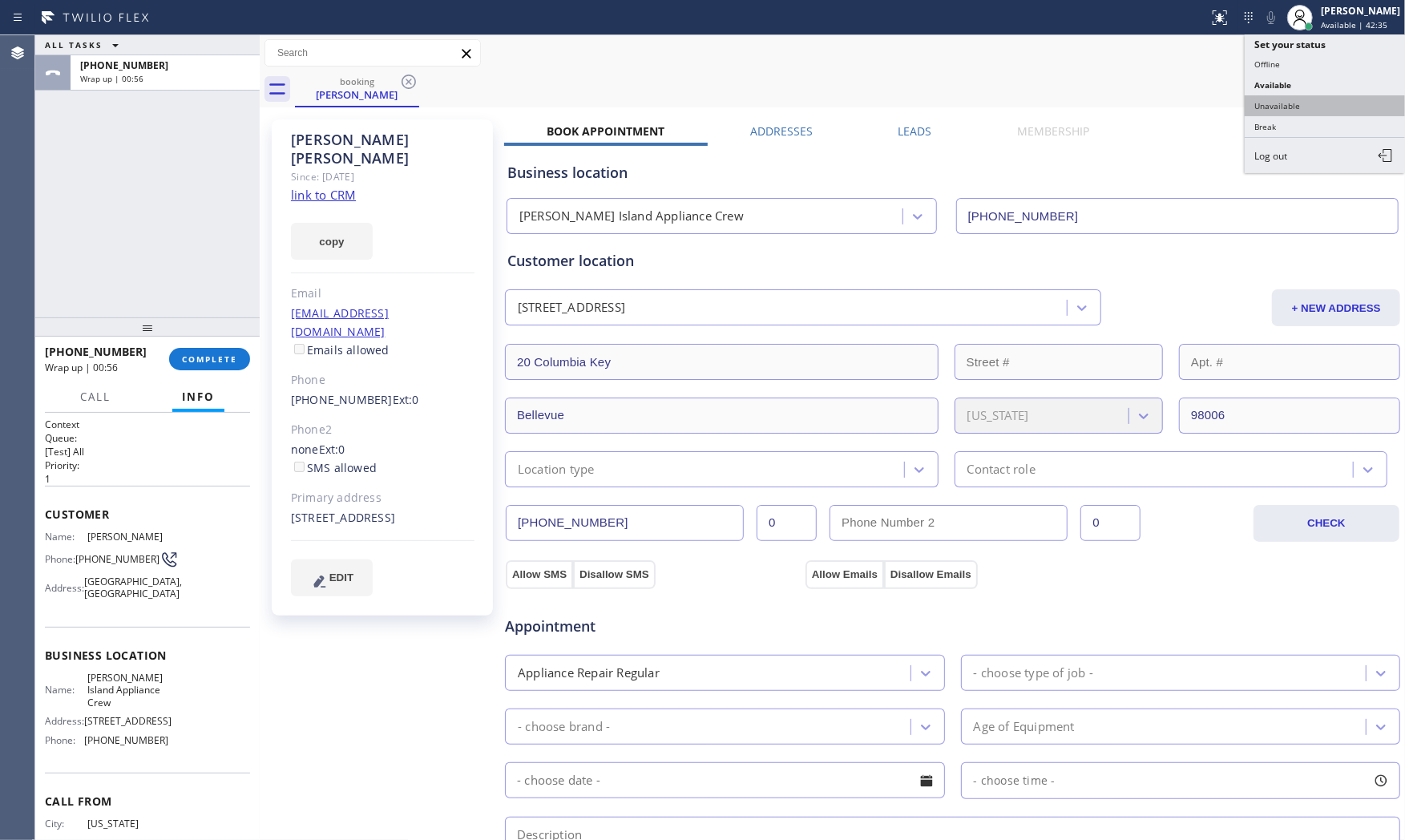
click at [1310, 102] on button "Unavailable" at bounding box center [1325, 105] width 160 height 21
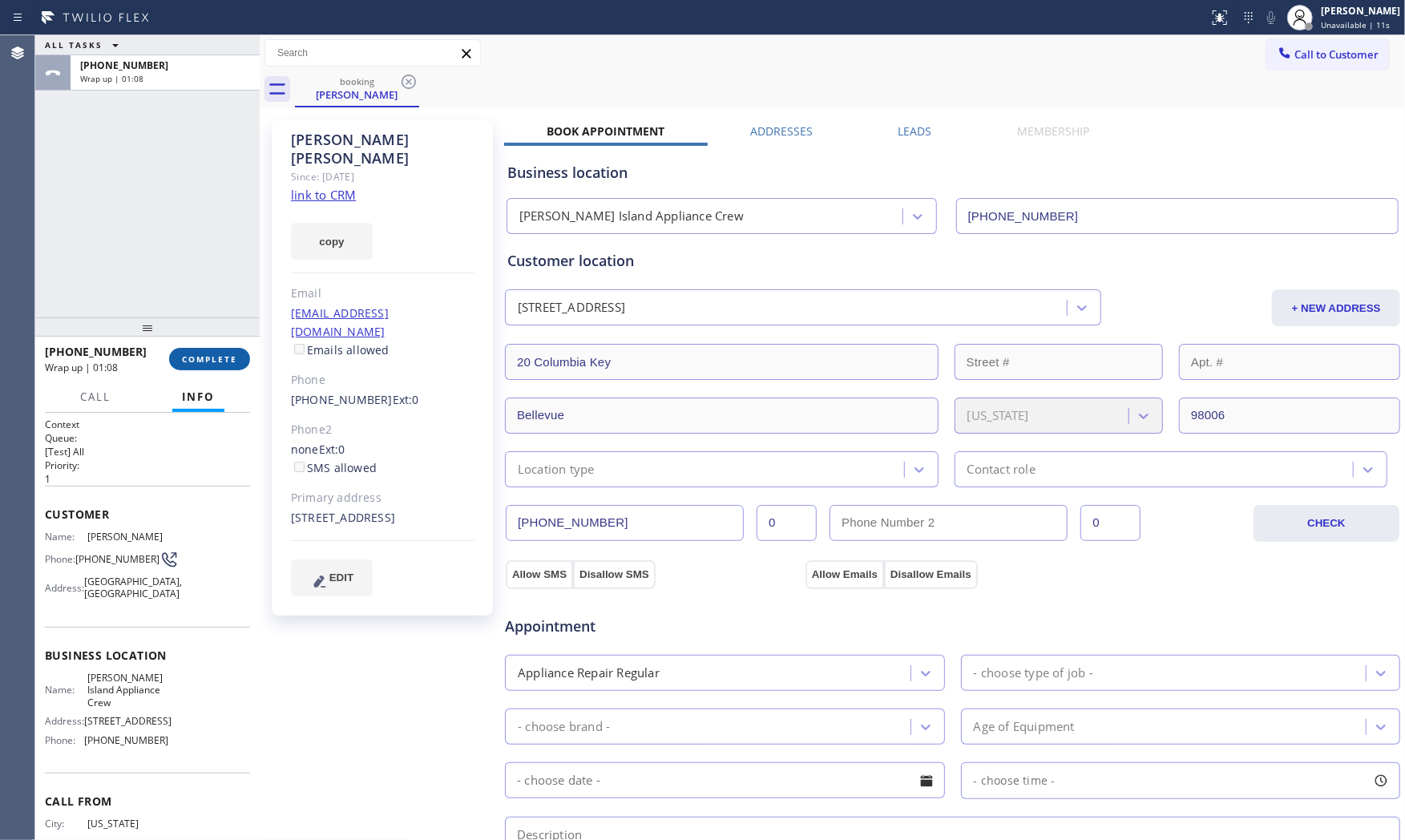
click at [212, 357] on span "COMPLETE" at bounding box center [209, 359] width 55 height 11
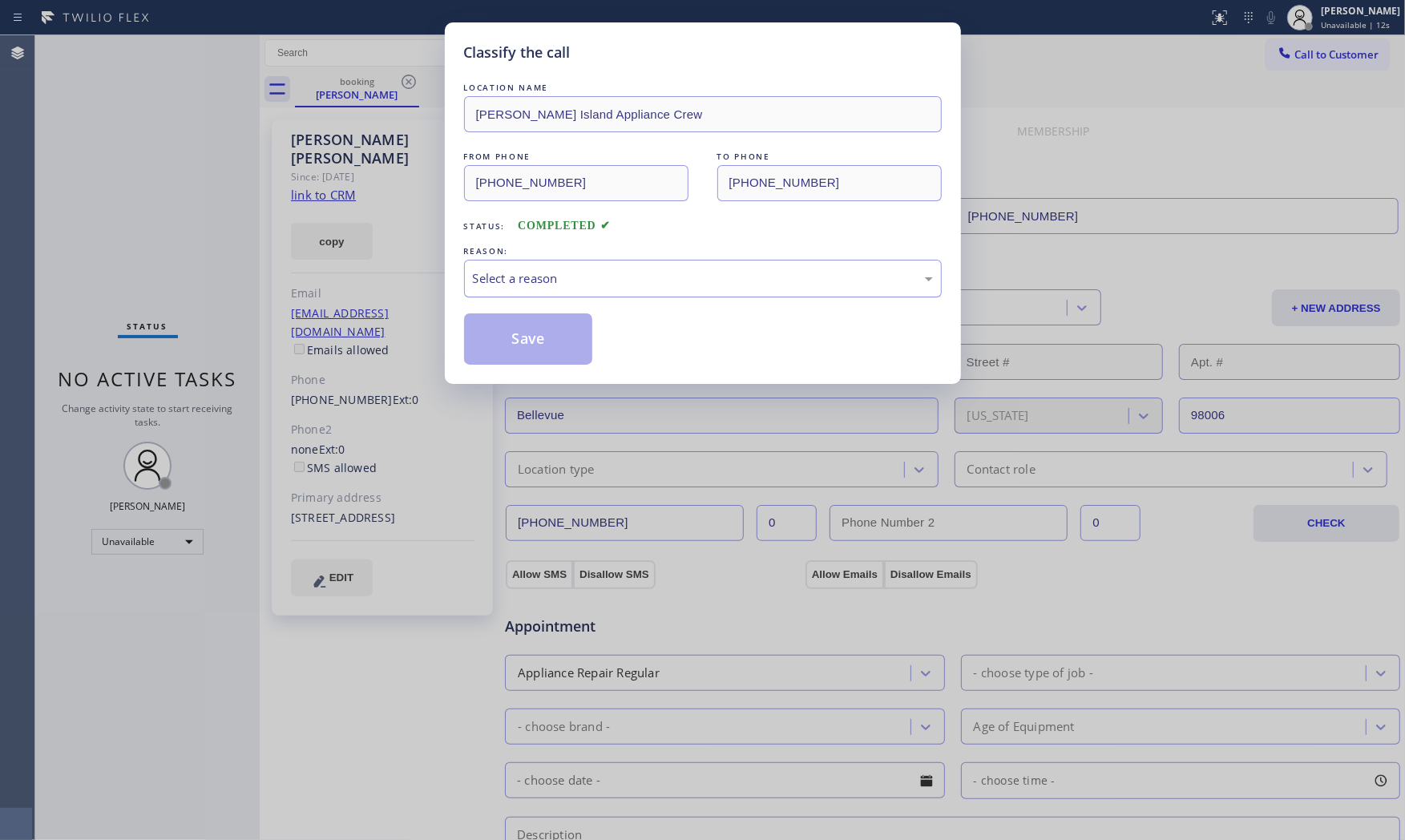
drag, startPoint x: 483, startPoint y: 275, endPoint x: 489, endPoint y: 291, distance: 17.1
click at [483, 275] on div "Select a reason" at bounding box center [702, 278] width 460 height 18
click at [503, 335] on button "Save" at bounding box center [528, 338] width 129 height 51
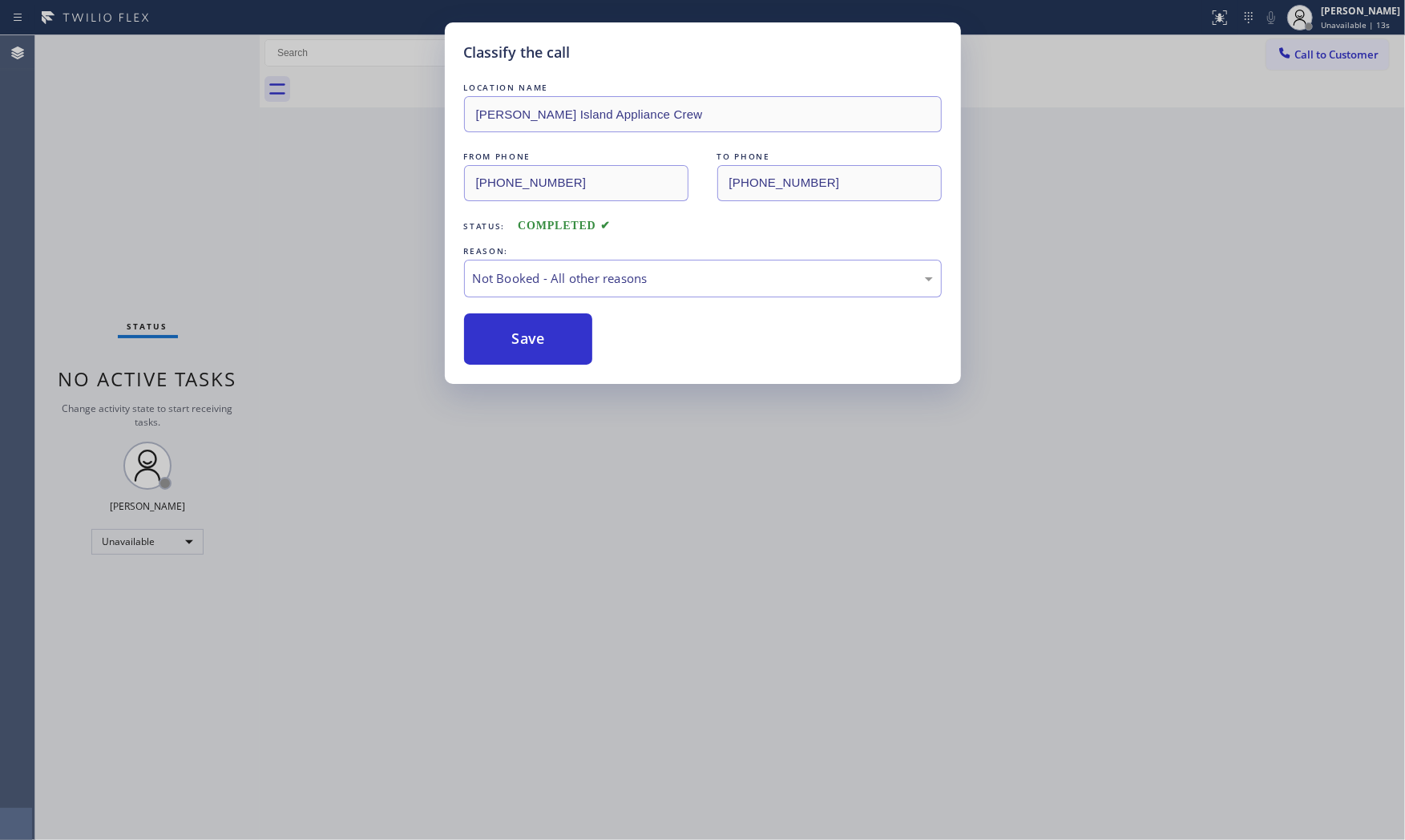
click at [503, 335] on button "Save" at bounding box center [528, 338] width 129 height 51
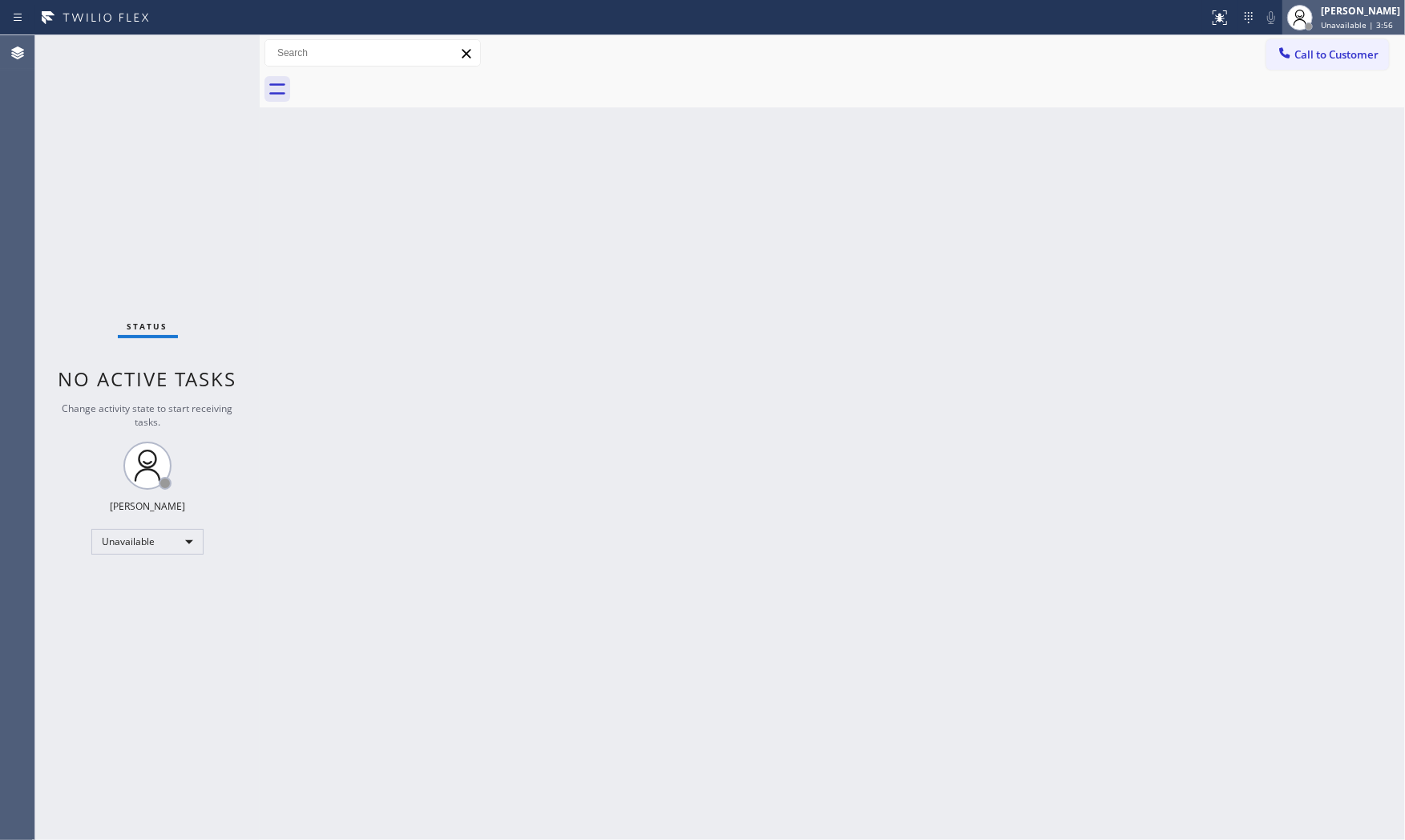
click at [1320, 28] on span "Unavailable | 3:56" at bounding box center [1356, 24] width 72 height 11
click at [1312, 78] on button "Available" at bounding box center [1325, 85] width 160 height 21
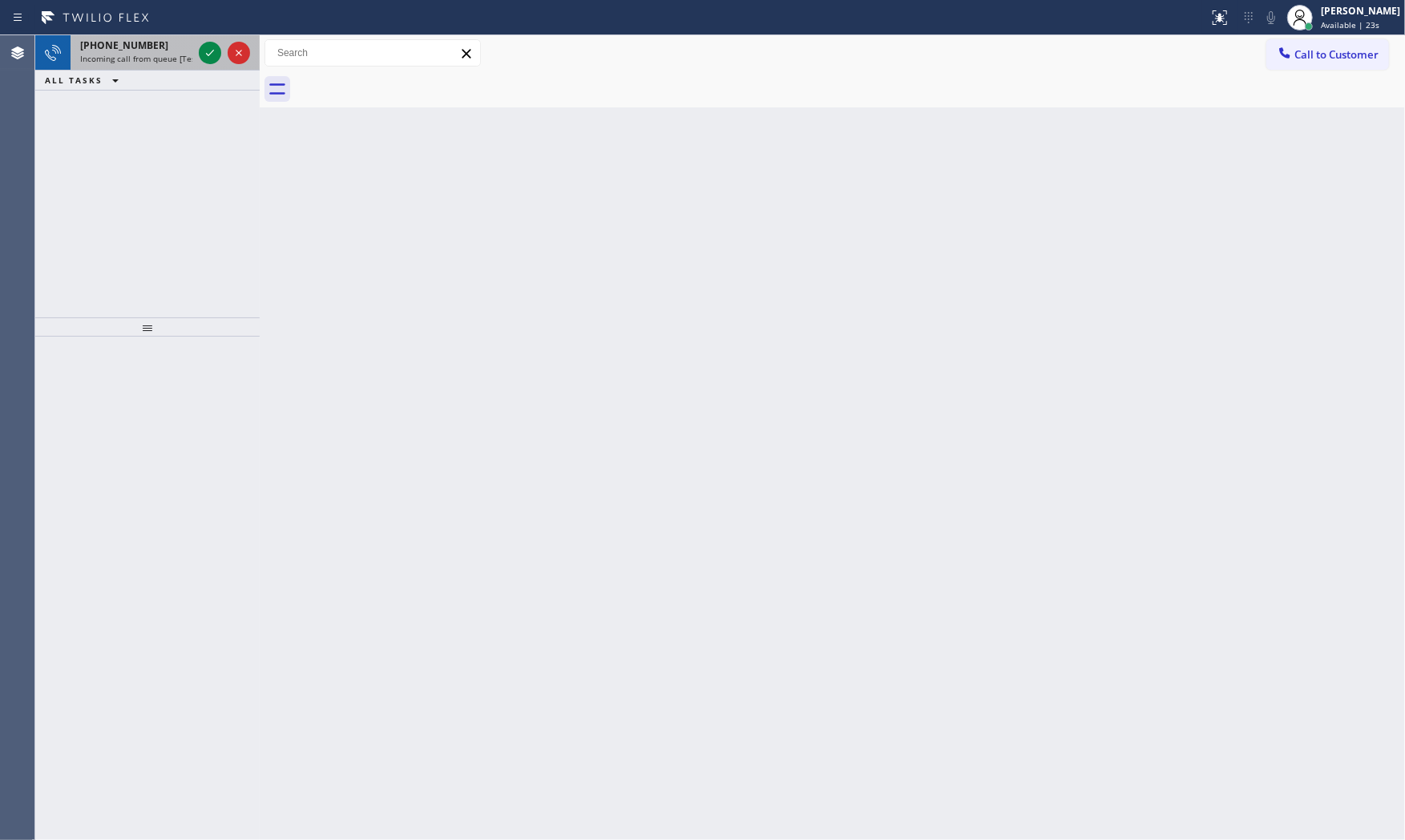
drag, startPoint x: 150, startPoint y: 48, endPoint x: 172, endPoint y: 51, distance: 22.2
click at [151, 48] on div "+18052317774" at bounding box center [136, 45] width 112 height 13
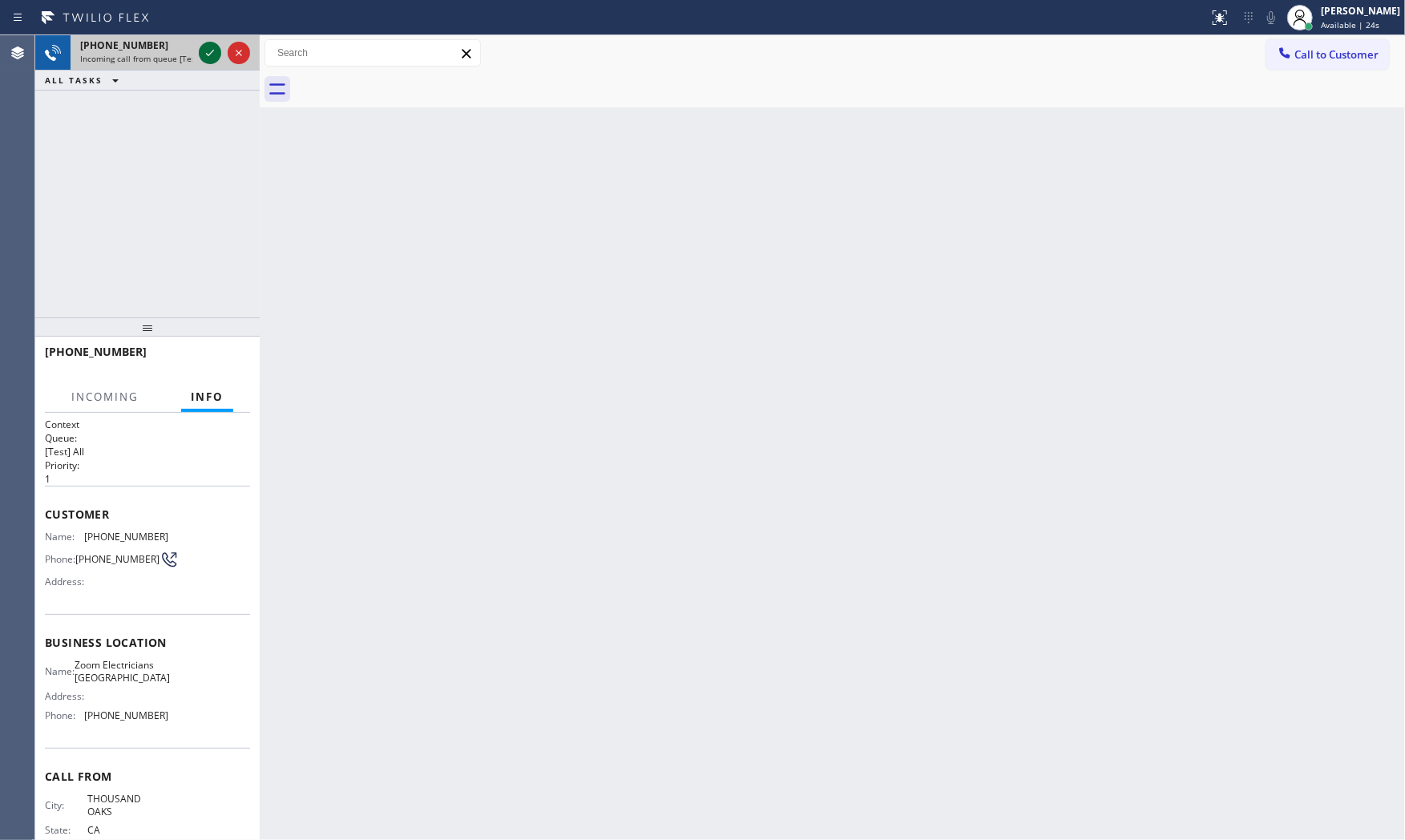
click at [210, 53] on icon at bounding box center [210, 52] width 8 height 6
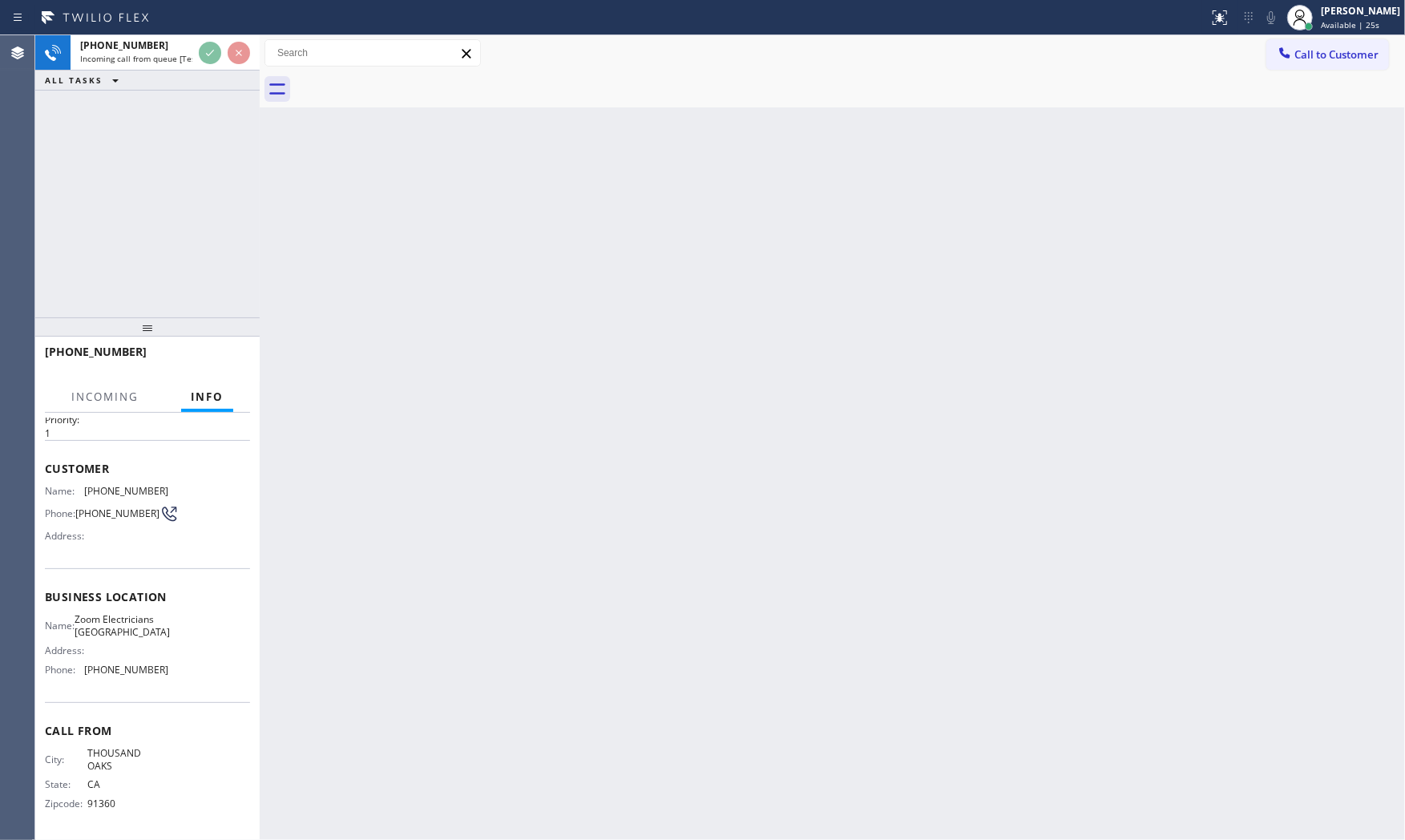
scroll to position [75, 0]
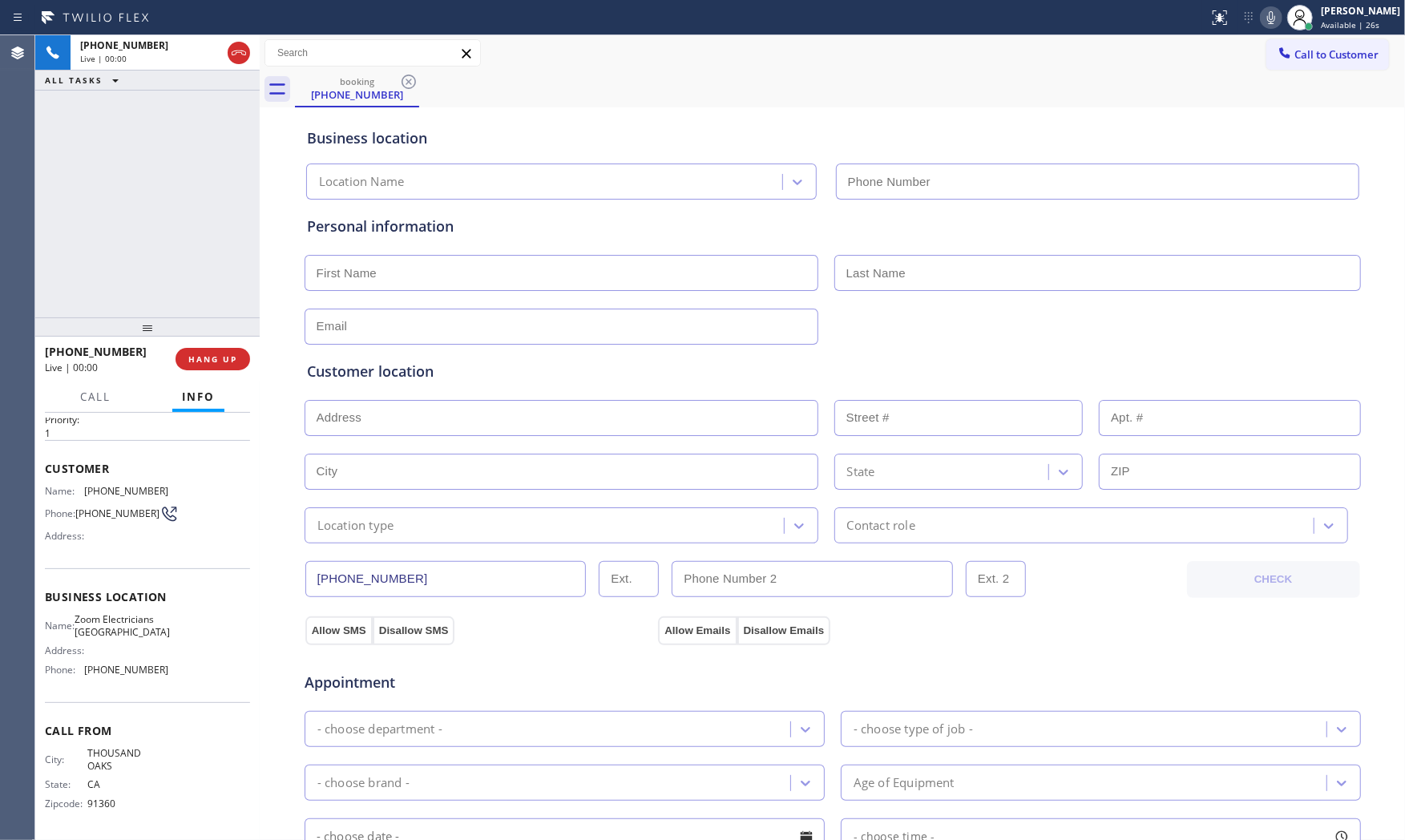
type input "[PHONE_NUMBER]"
click at [231, 365] on button "HANG UP" at bounding box center [212, 359] width 75 height 22
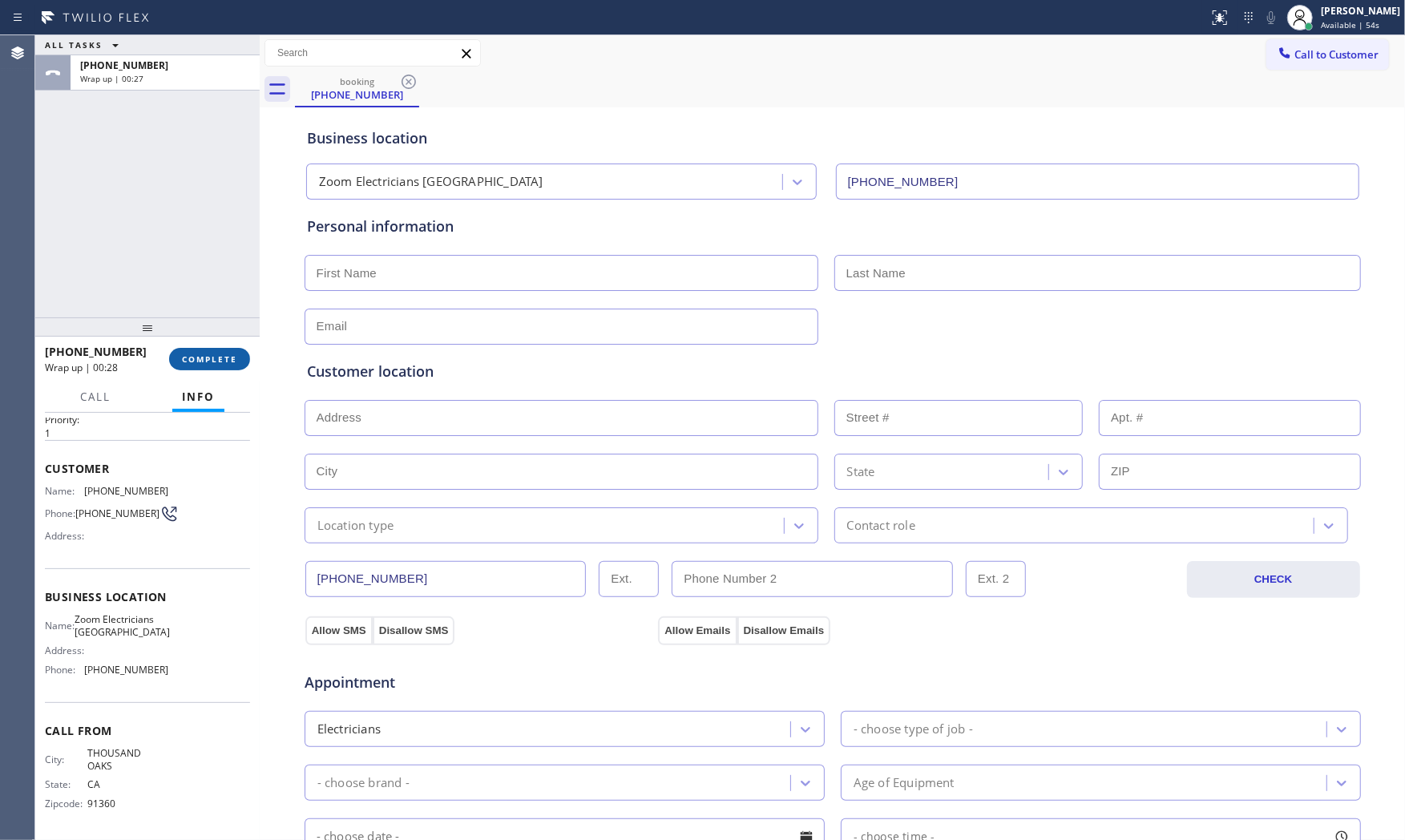
click at [228, 353] on span "COMPLETE" at bounding box center [209, 359] width 55 height 11
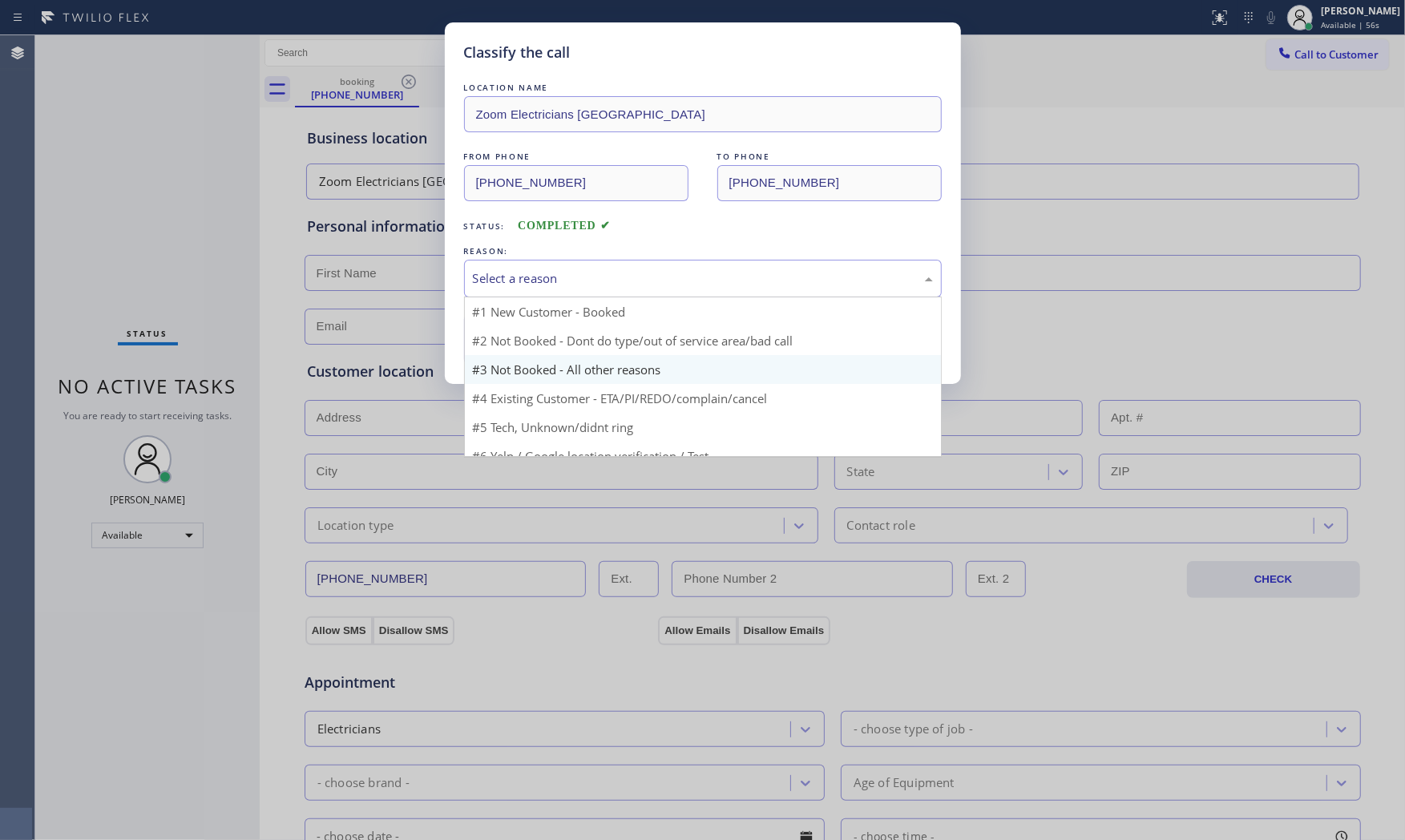
drag, startPoint x: 510, startPoint y: 264, endPoint x: 511, endPoint y: 326, distance: 62.0
click at [510, 267] on div "Select a reason" at bounding box center [702, 279] width 478 height 38
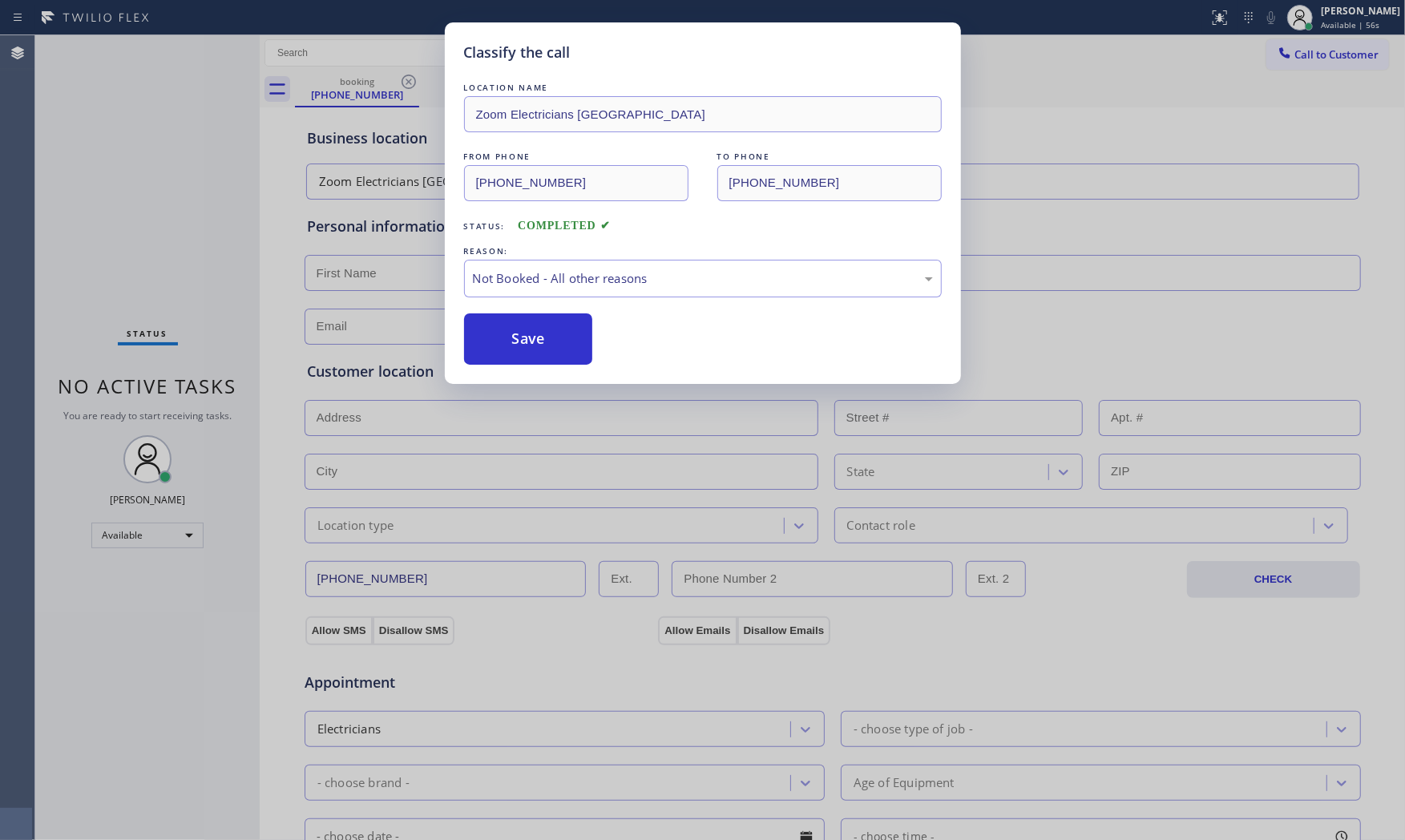
click at [516, 341] on button "Save" at bounding box center [528, 338] width 129 height 51
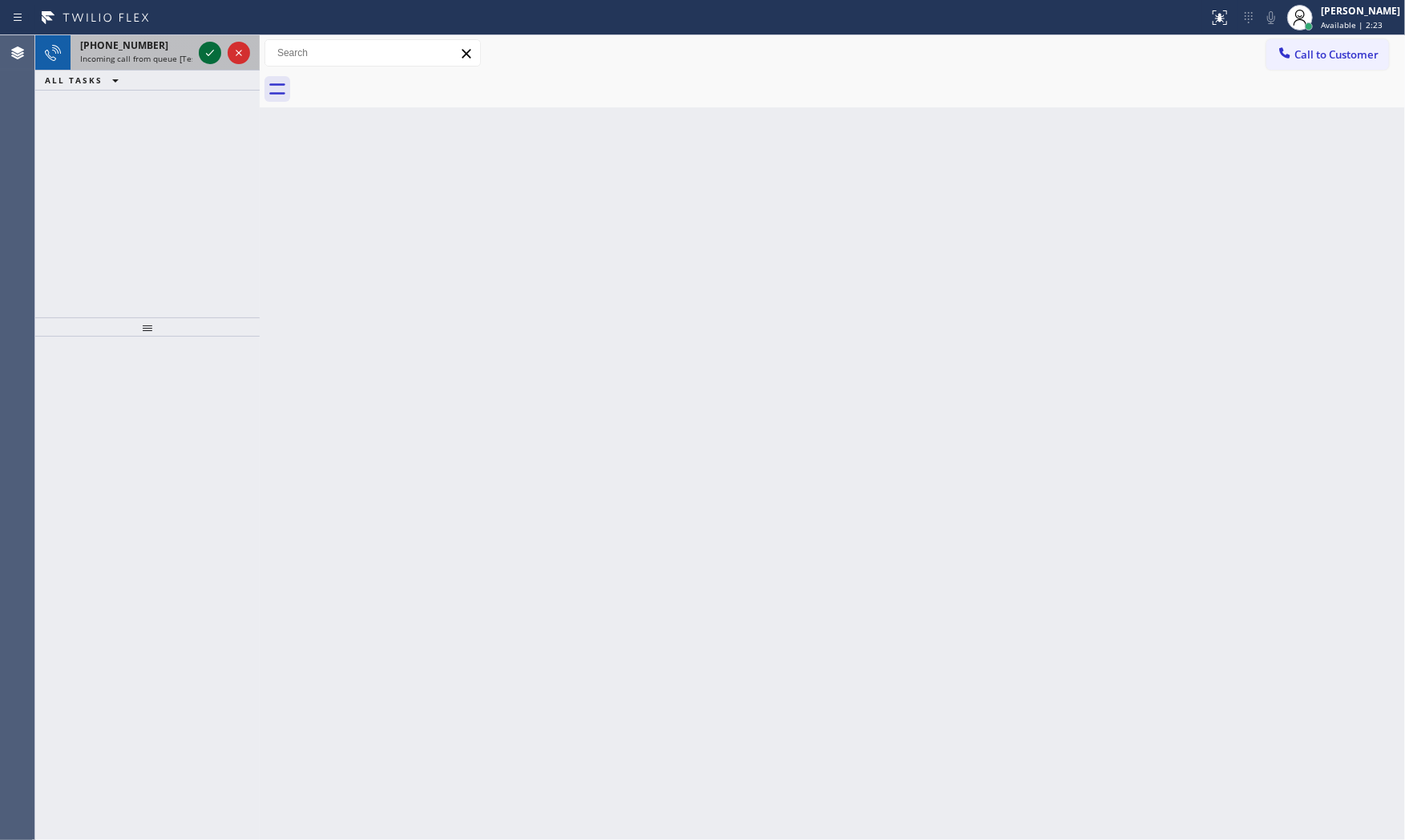
click at [202, 52] on icon at bounding box center [210, 52] width 19 height 19
click at [171, 60] on span "Incoming call from queue [Test] All" at bounding box center [147, 58] width 133 height 11
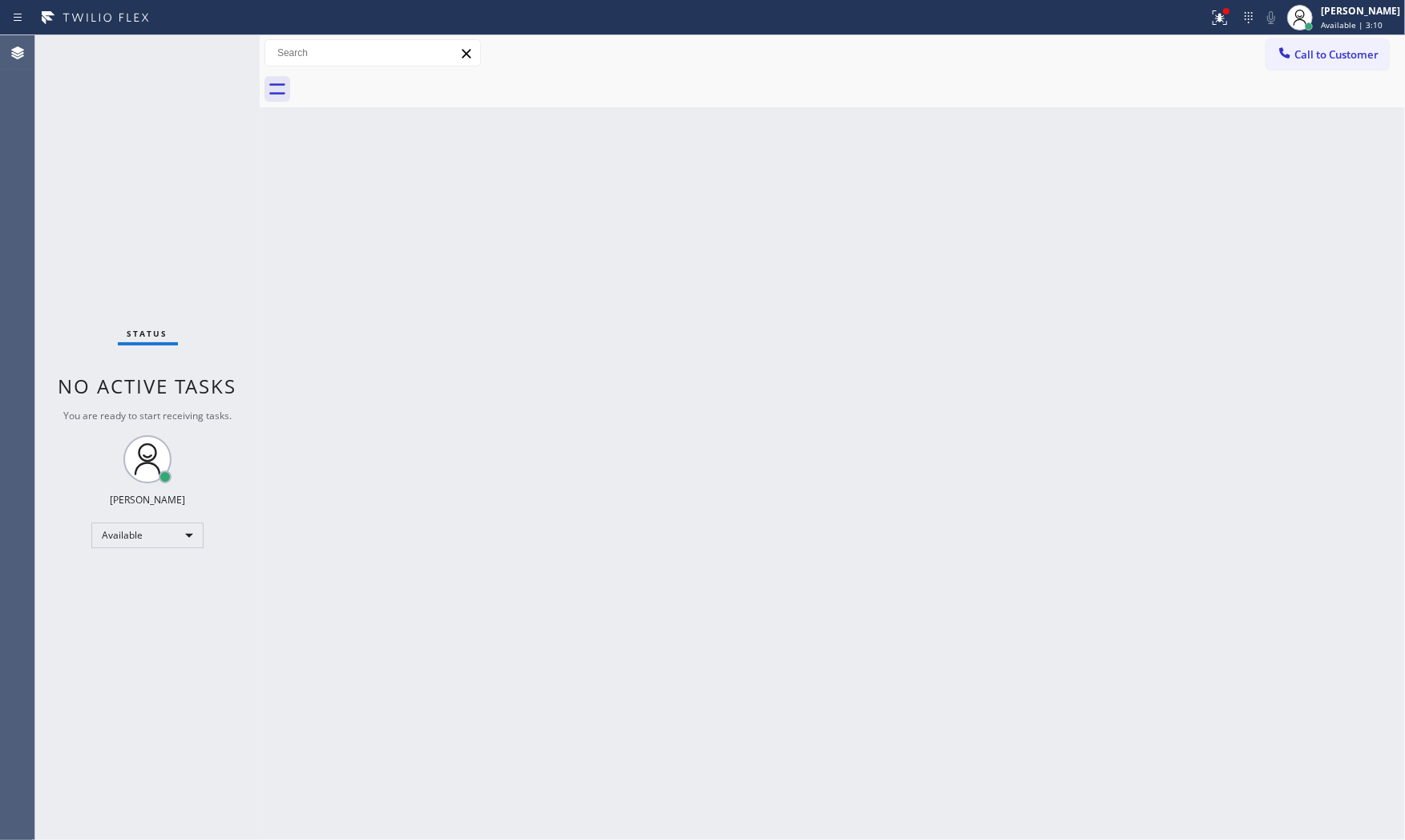
drag, startPoint x: 158, startPoint y: 49, endPoint x: 180, endPoint y: 55, distance: 22.8
click at [162, 48] on div "Status No active tasks You are ready to start receiving tasks. [PERSON_NAME] Av…" at bounding box center [147, 437] width 224 height 805
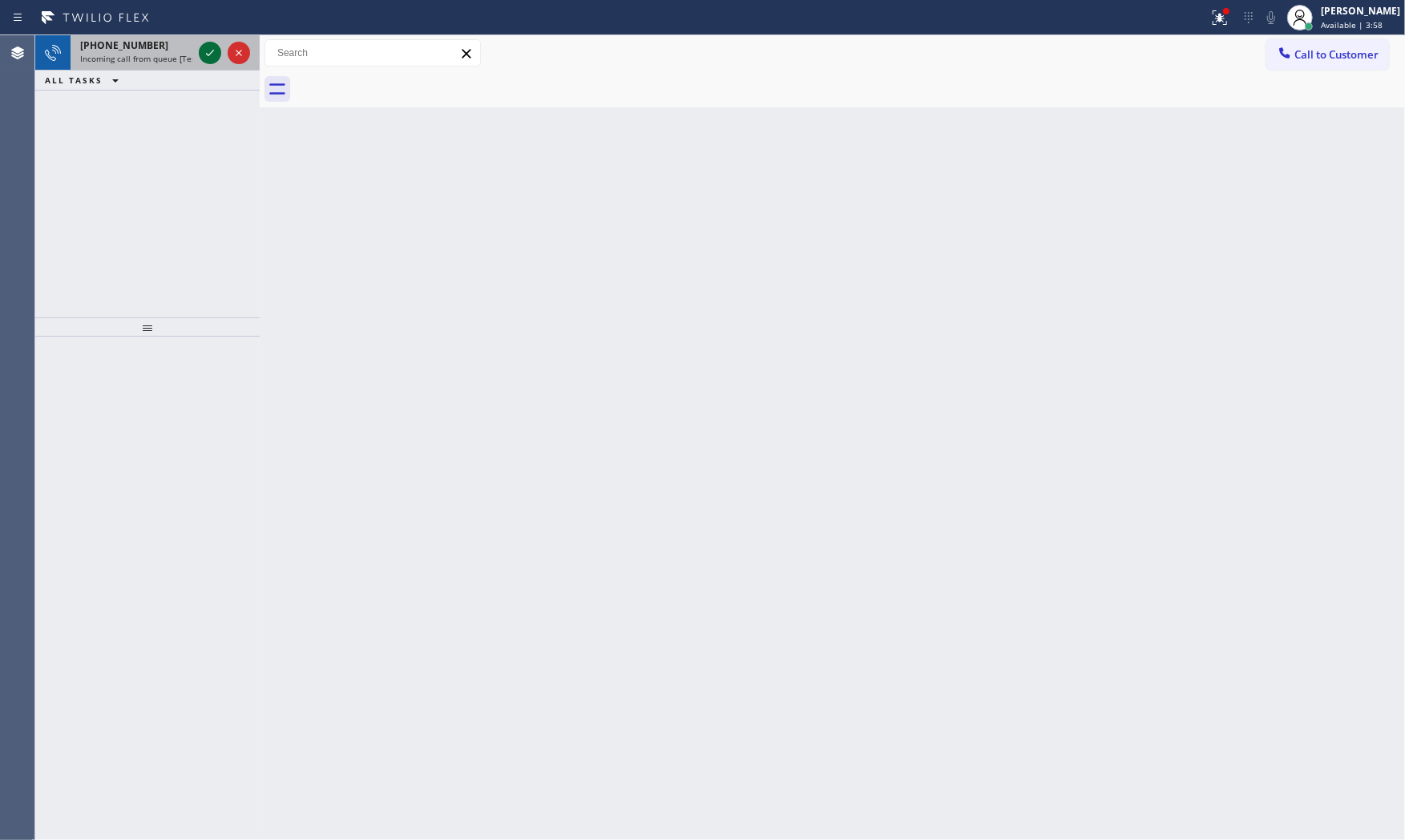
drag, startPoint x: 168, startPoint y: 46, endPoint x: 205, endPoint y: 50, distance: 37.2
click at [168, 47] on div "+16263798842" at bounding box center [136, 45] width 112 height 13
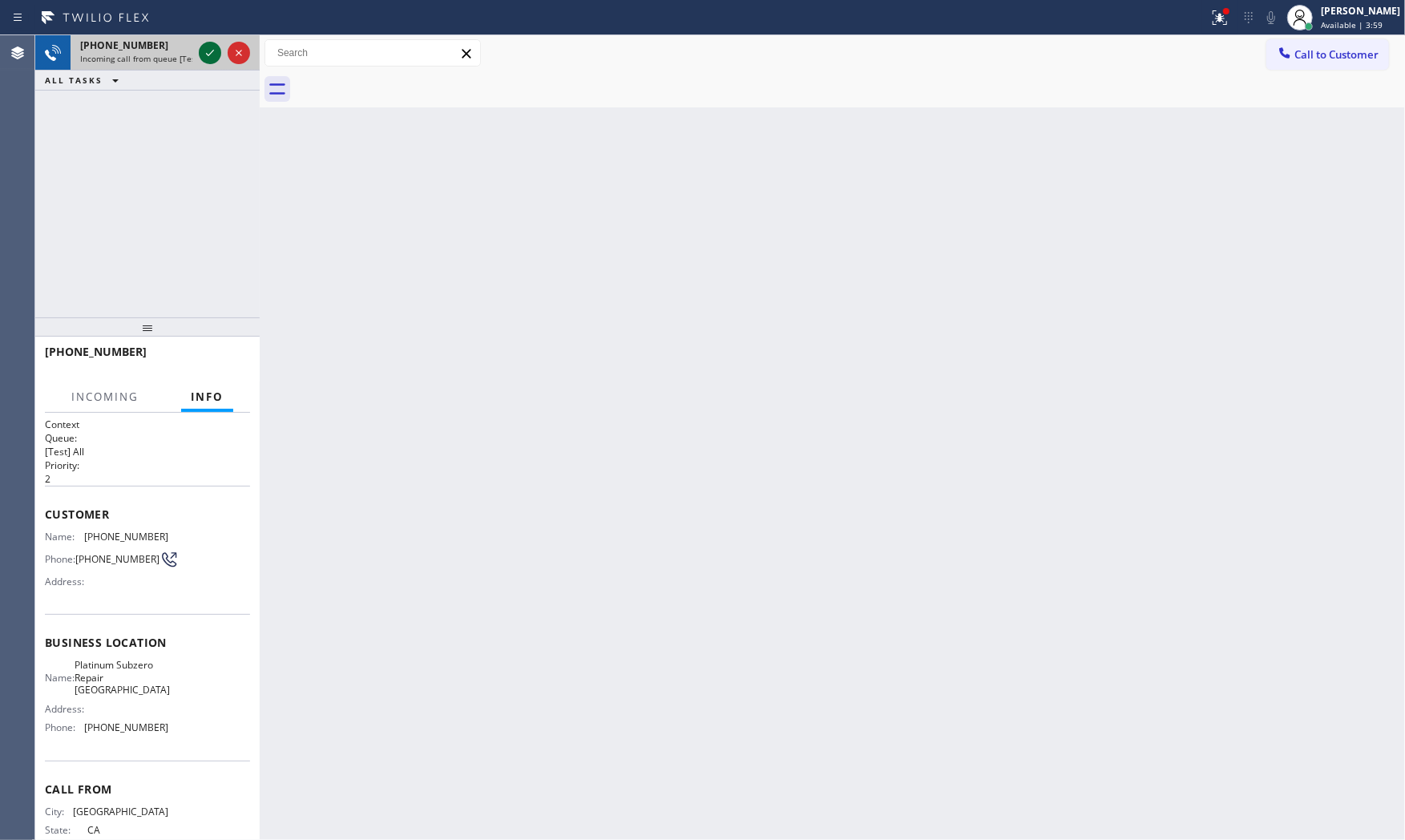
click at [205, 50] on icon at bounding box center [210, 52] width 19 height 19
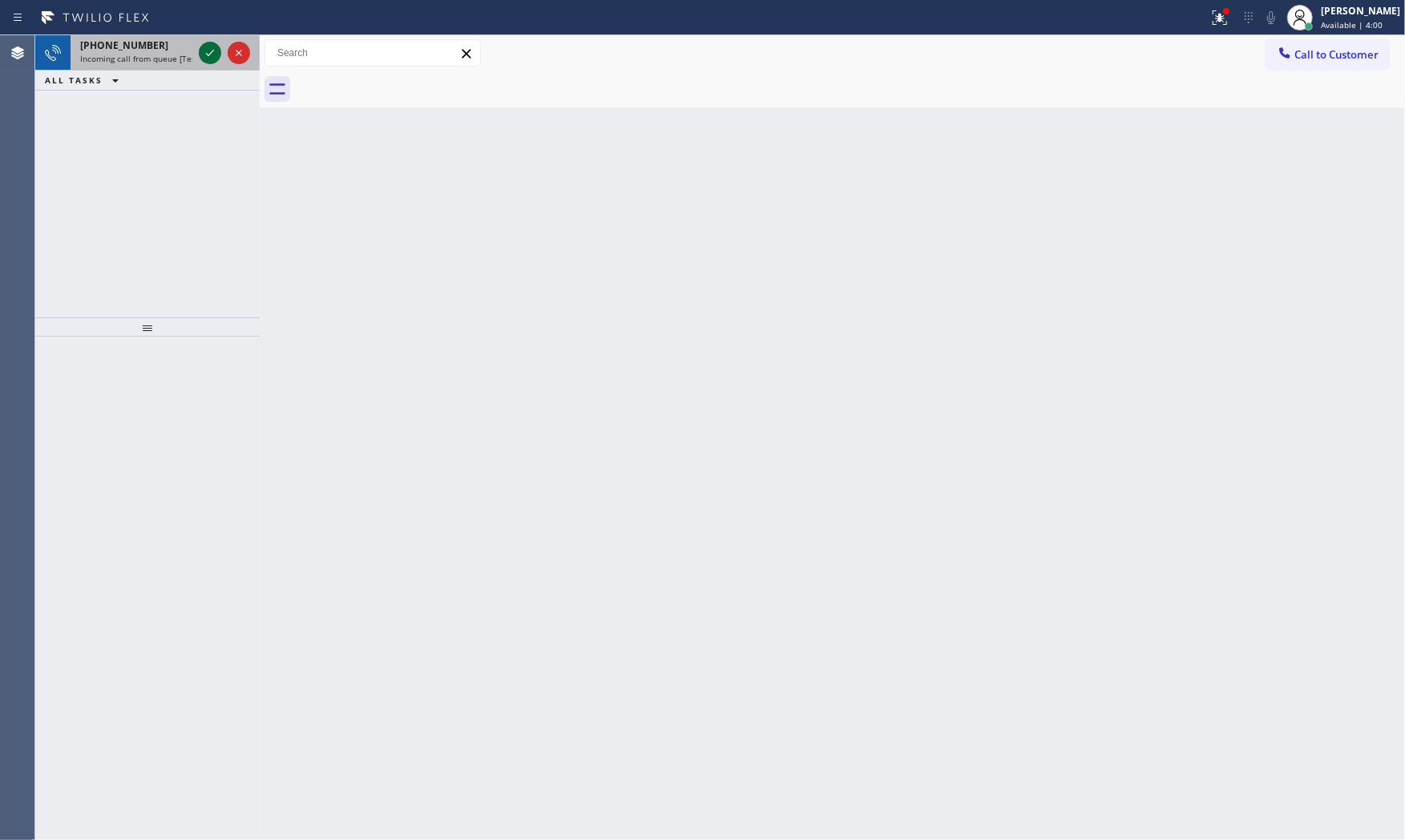
click at [205, 51] on icon at bounding box center [210, 52] width 19 height 19
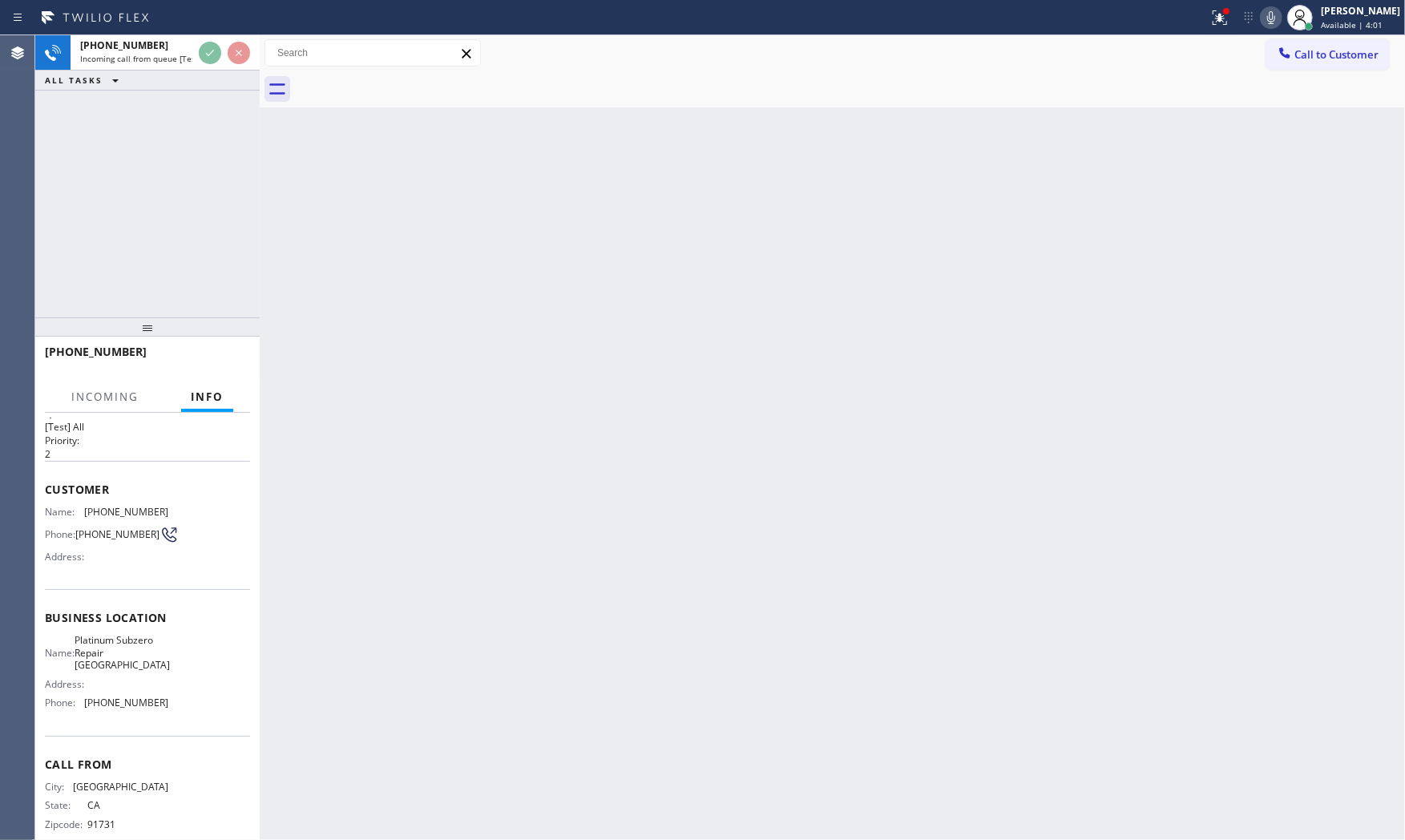
scroll to position [49, 0]
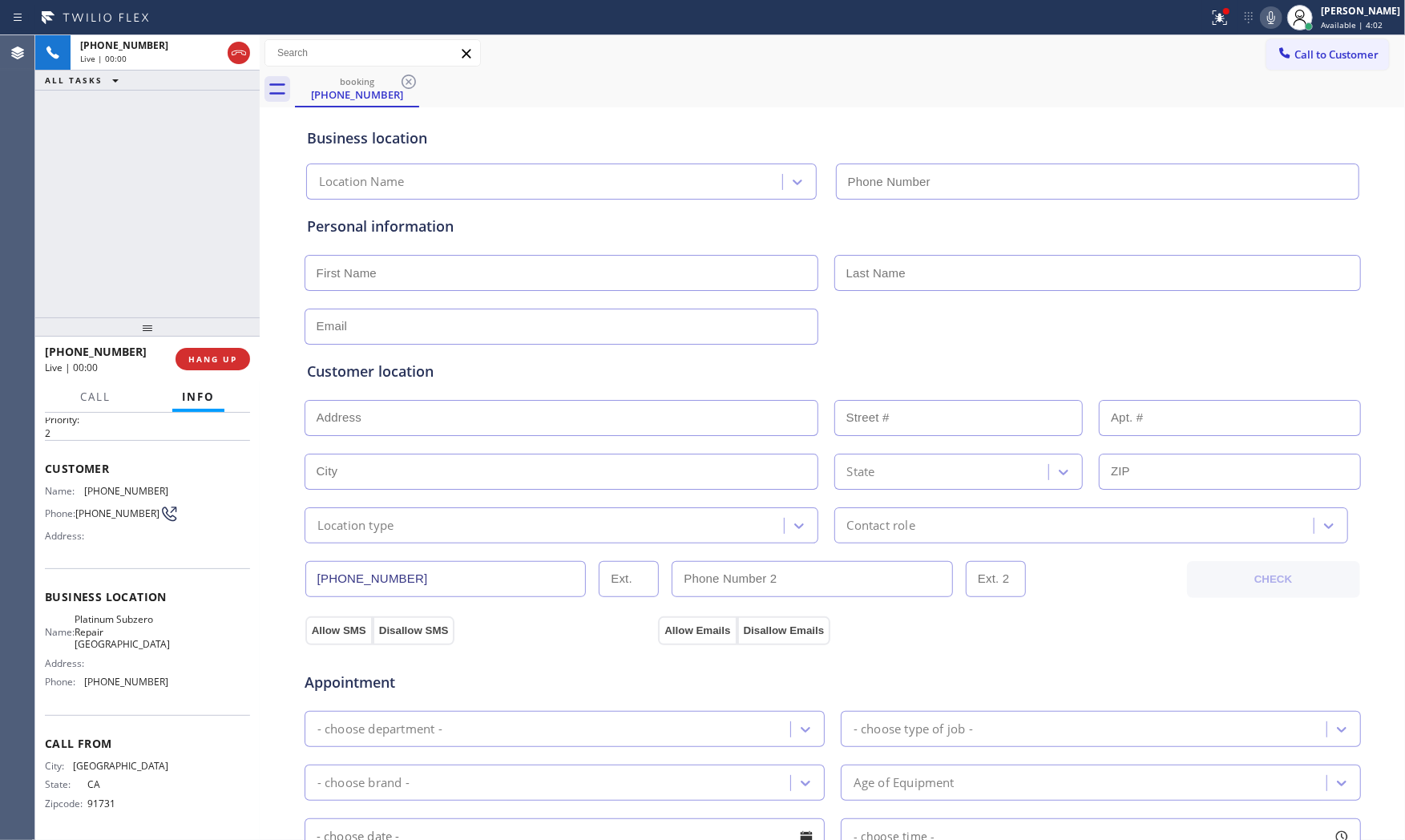
type input "[PHONE_NUMBER]"
click at [210, 358] on span "HANG UP" at bounding box center [212, 359] width 49 height 11
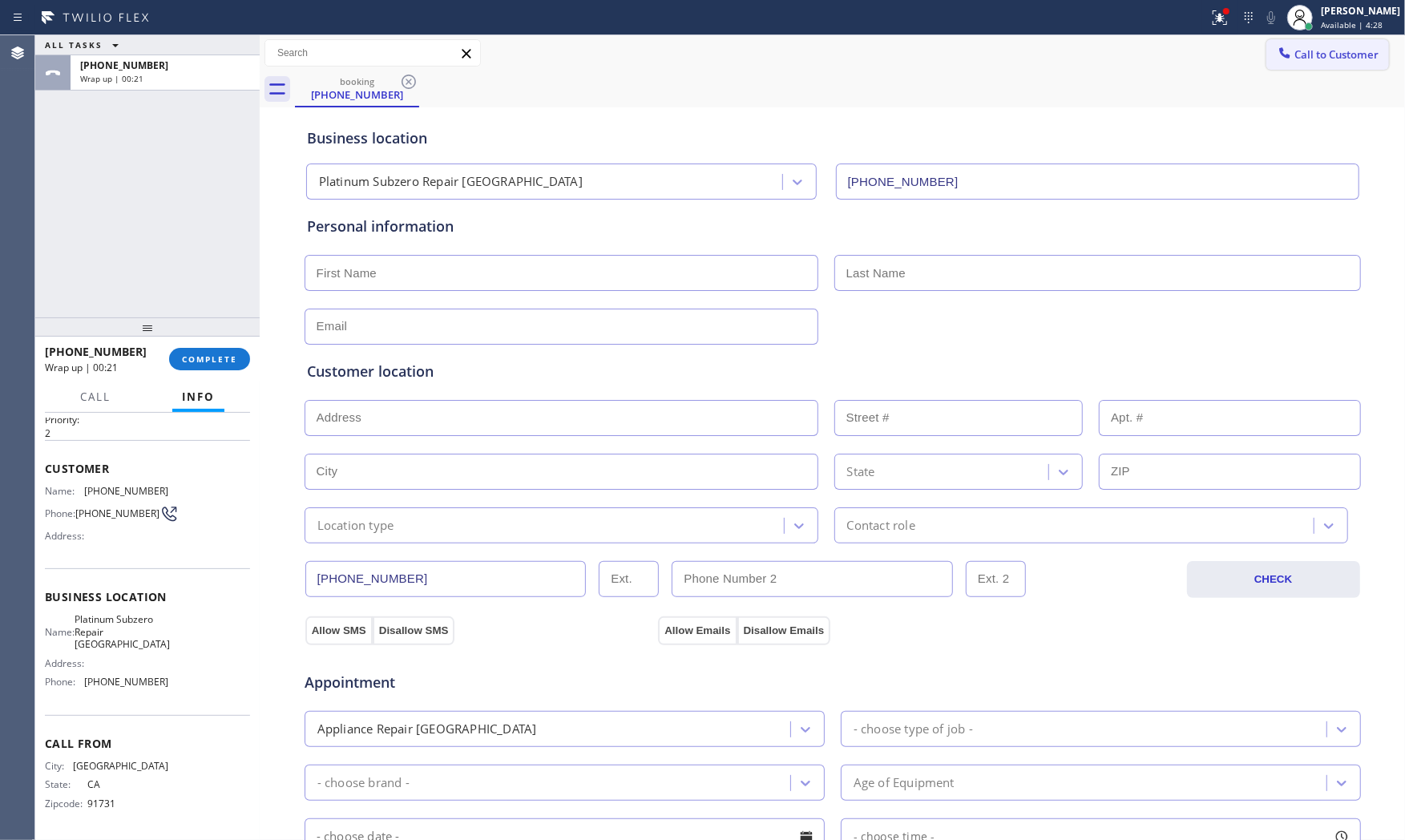
click at [1318, 61] on span "Call to Customer" at bounding box center [1337, 55] width 85 height 14
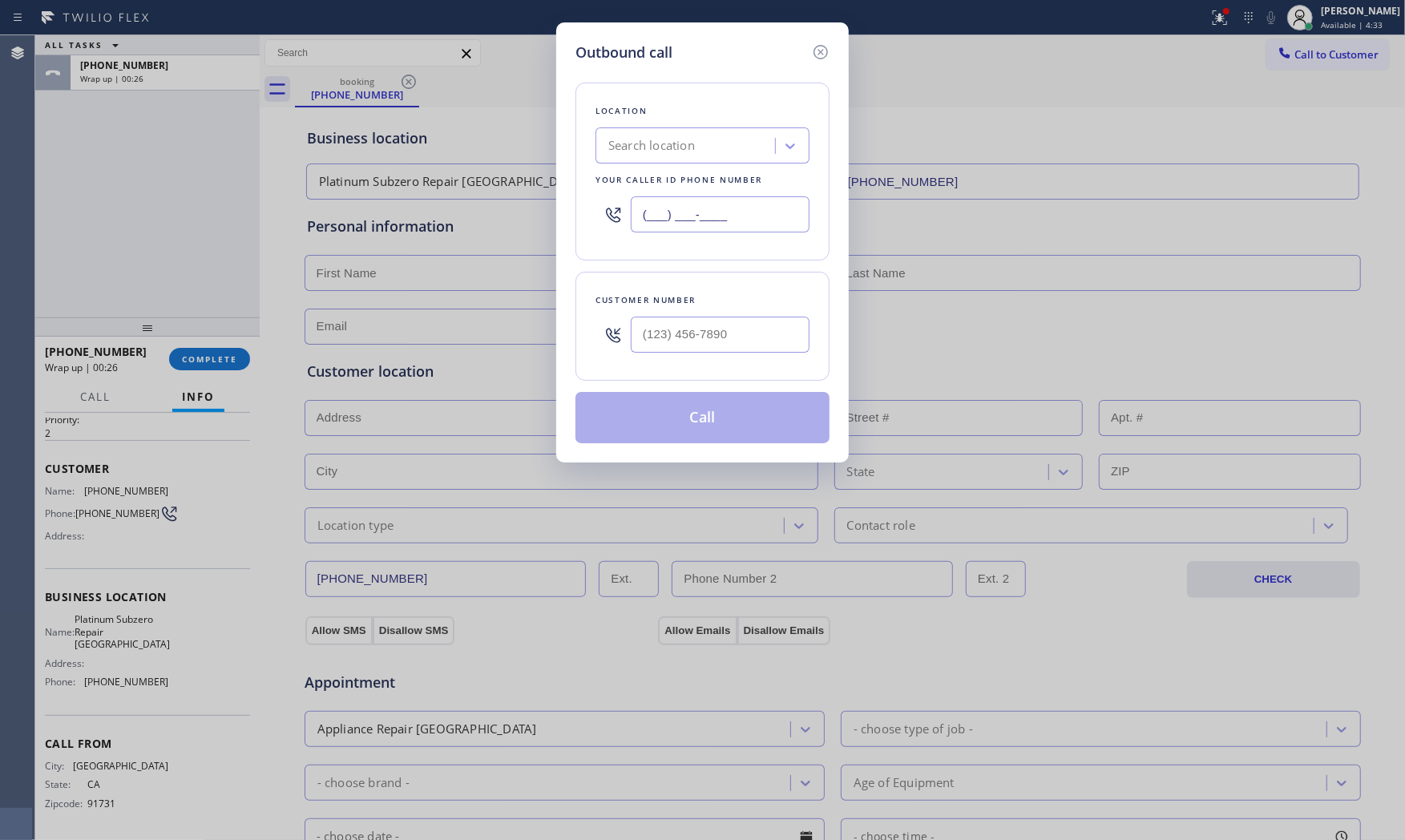
click at [715, 205] on input "(___) ___-____" at bounding box center [720, 214] width 179 height 36
paste input "571) 239-8644"
type input "[PHONE_NUMBER]"
click at [706, 338] on input "(___) ___-____" at bounding box center [720, 335] width 179 height 36
paste input "571) 239-8644"
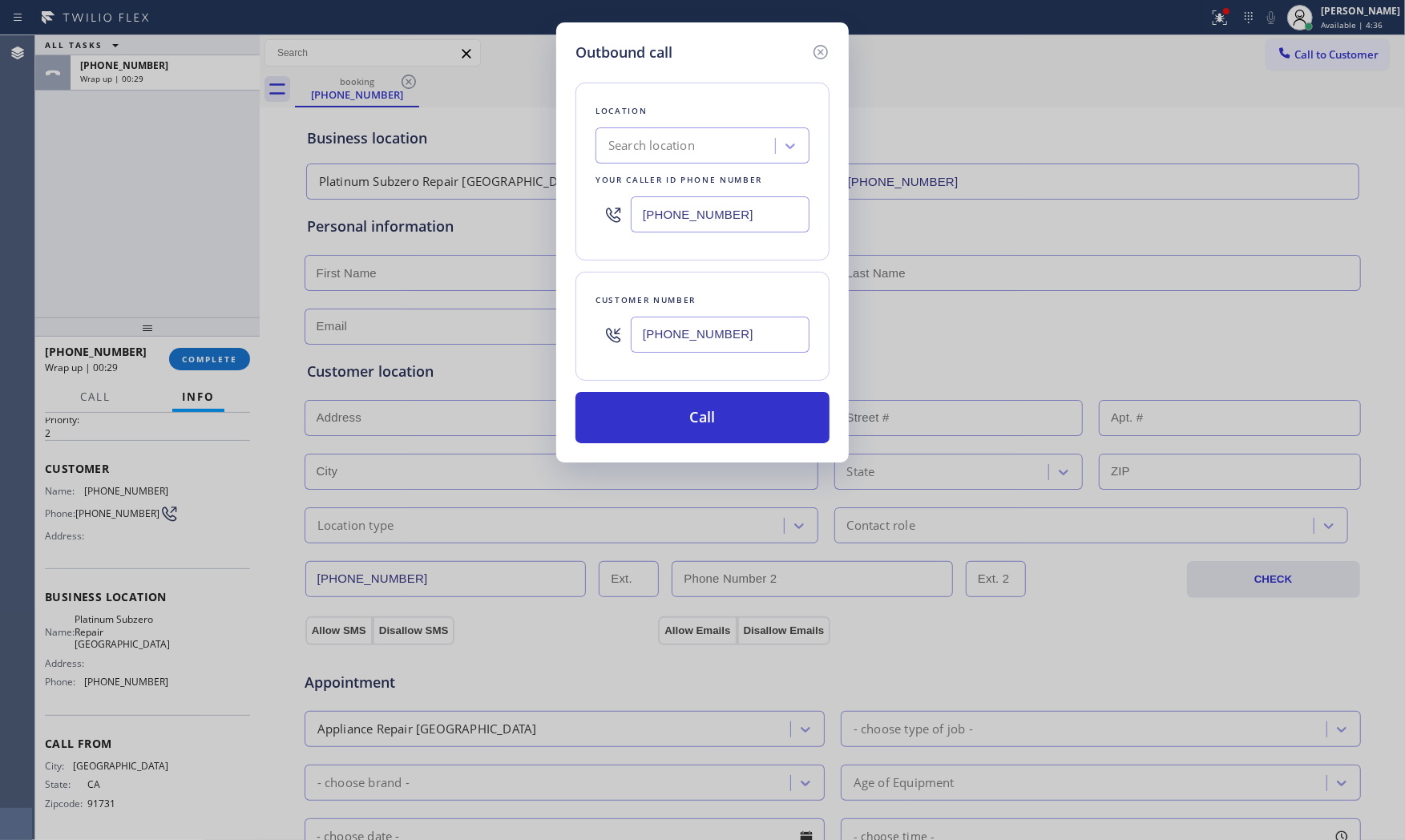
type input "[PHONE_NUMBER]"
click at [794, 202] on input "[PHONE_NUMBER]" at bounding box center [720, 214] width 179 height 36
paste input "410) 291-1407"
type input "[PHONE_NUMBER]"
click at [731, 409] on button "Call" at bounding box center [702, 417] width 254 height 51
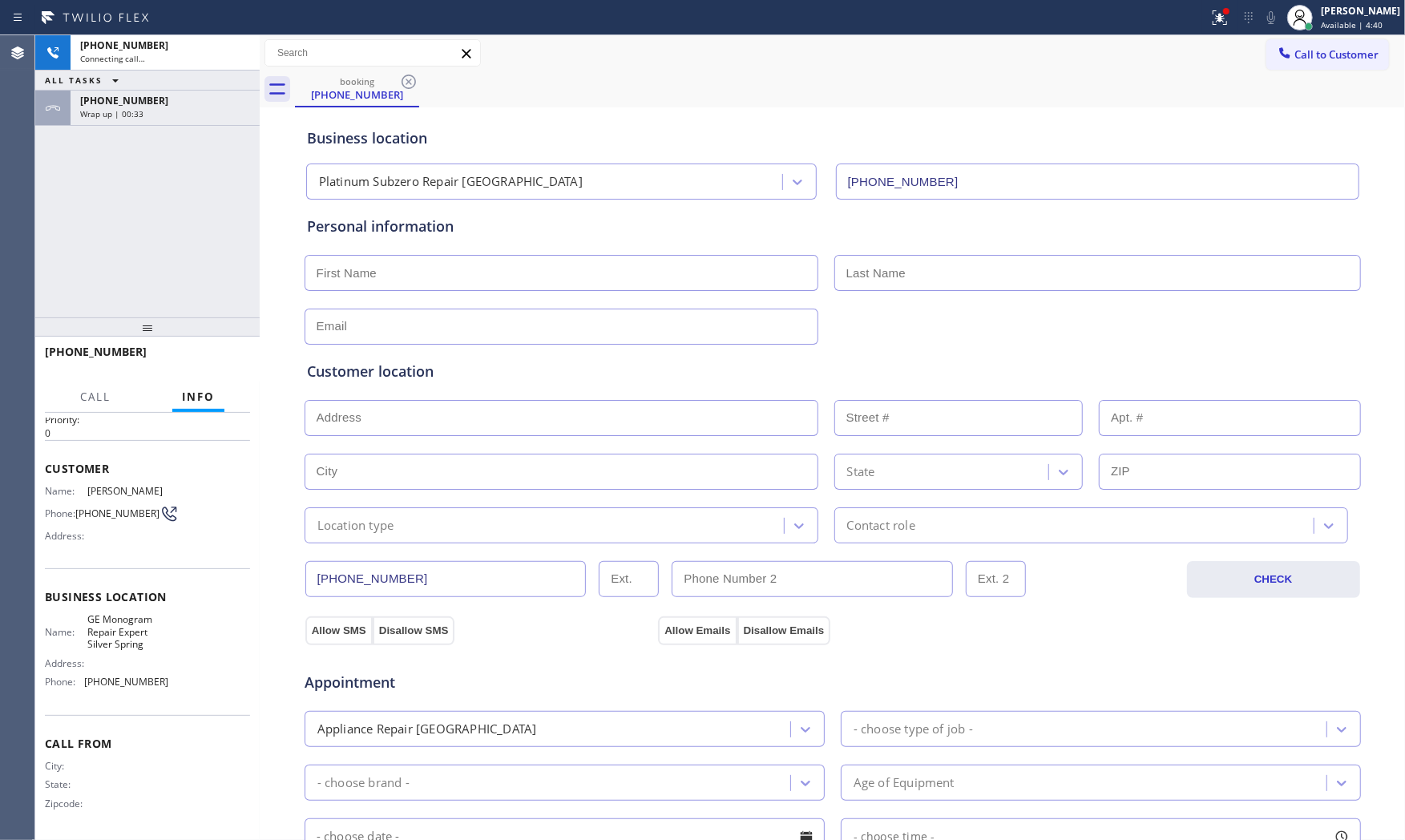
drag, startPoint x: 116, startPoint y: 102, endPoint x: 148, endPoint y: 191, distance: 94.6
click at [116, 103] on span "+16263798842" at bounding box center [124, 100] width 88 height 13
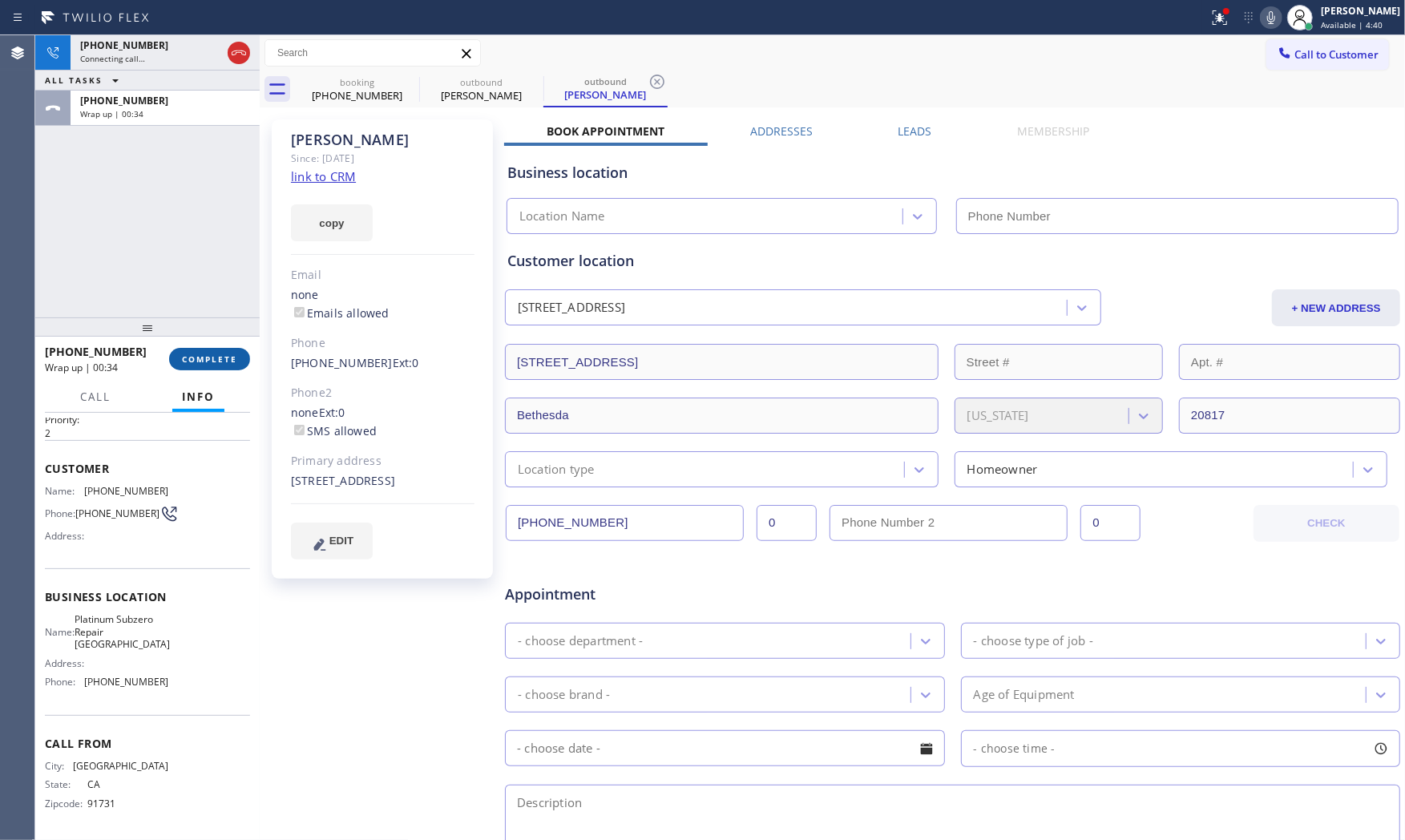
click at [188, 347] on div "+16263798842 Wrap up | 00:34 COMPLETE" at bounding box center [148, 359] width 205 height 41
click at [198, 354] on span "COMPLETE" at bounding box center [209, 359] width 55 height 11
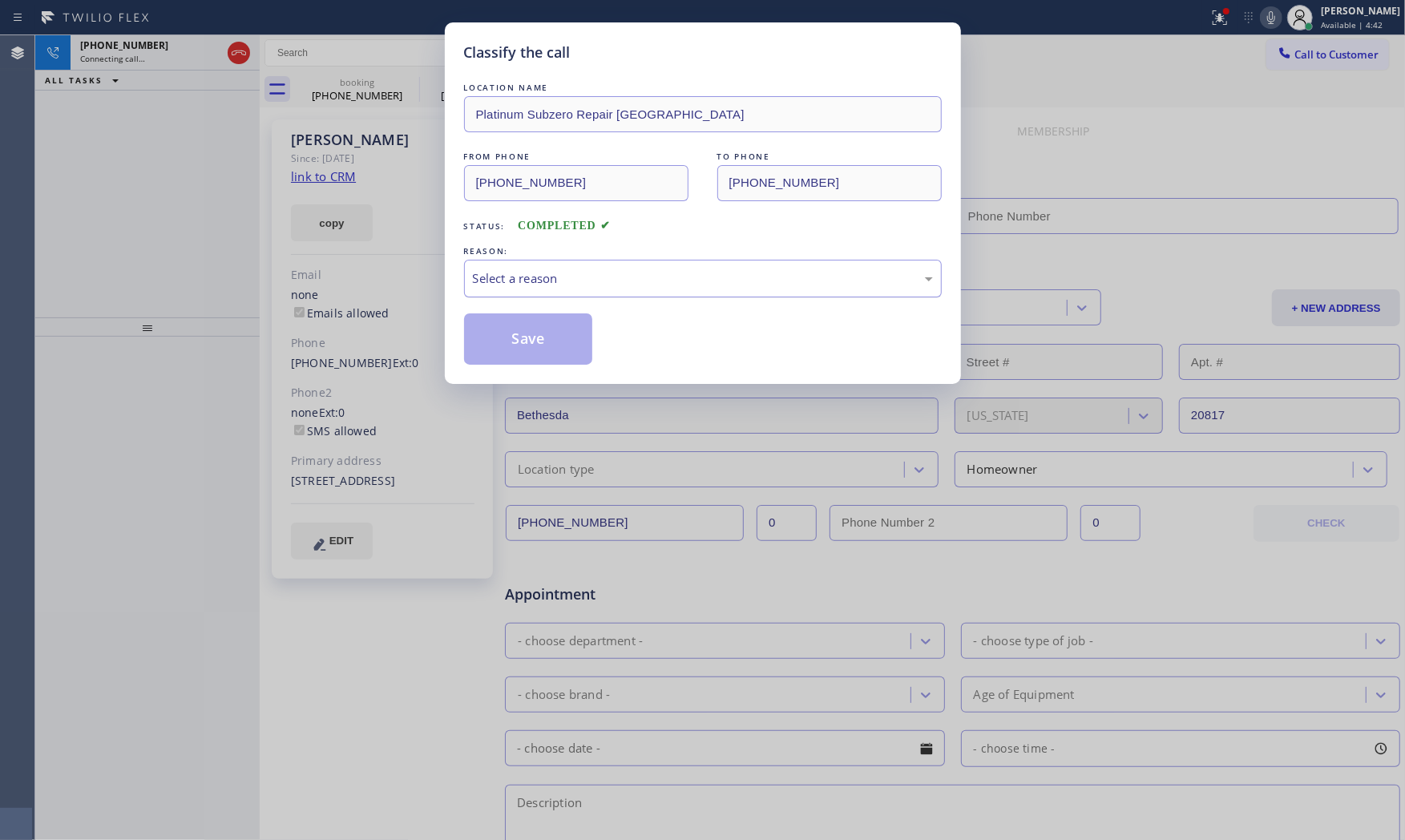
drag, startPoint x: 513, startPoint y: 282, endPoint x: 517, endPoint y: 292, distance: 10.8
click at [514, 283] on div "Select a reason" at bounding box center [702, 278] width 460 height 18
type input "[PHONE_NUMBER]"
click at [539, 290] on div "New Customer - Booked" at bounding box center [702, 279] width 478 height 38
click at [526, 331] on button "Save" at bounding box center [528, 338] width 129 height 51
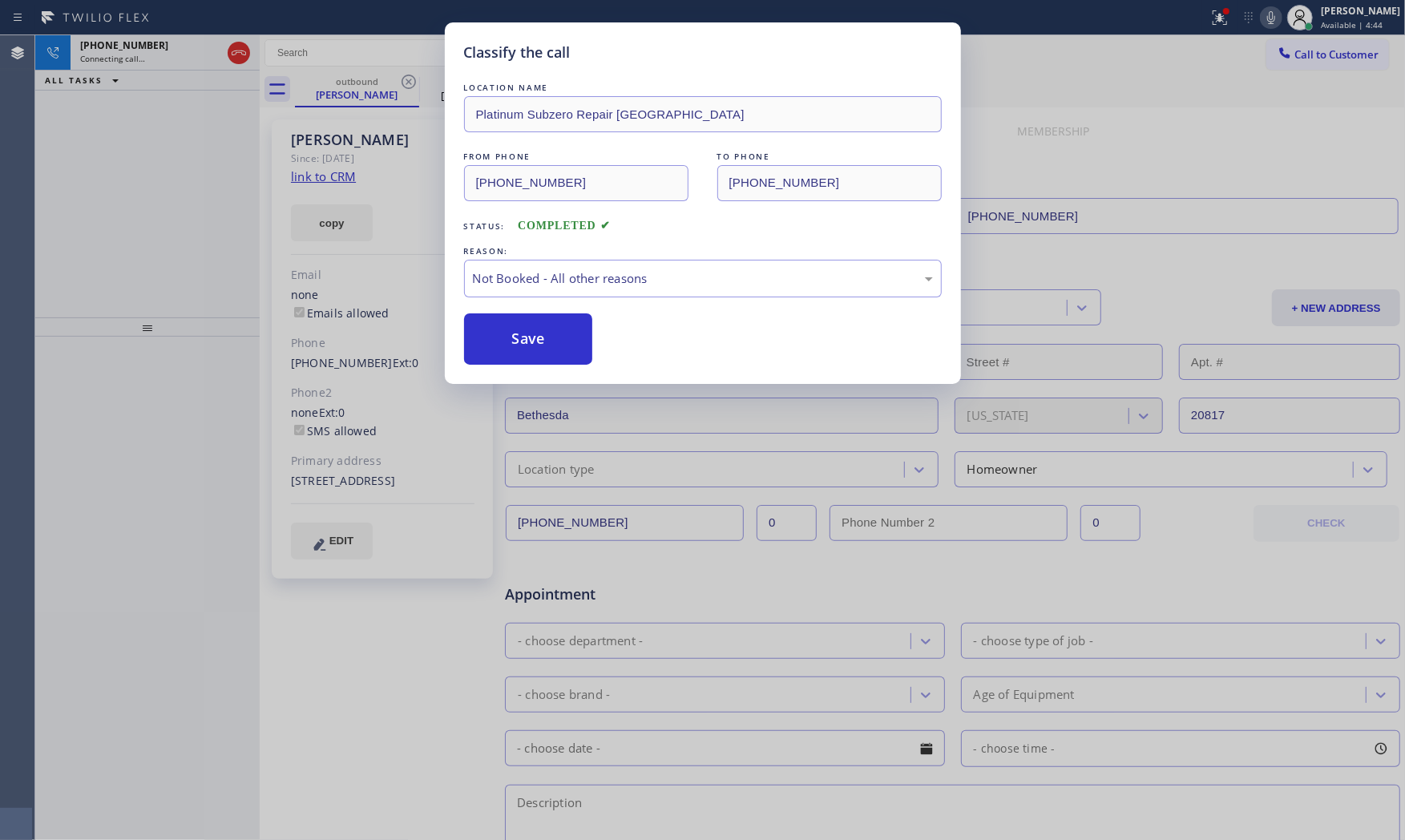
click at [526, 331] on button "Save" at bounding box center [528, 338] width 129 height 51
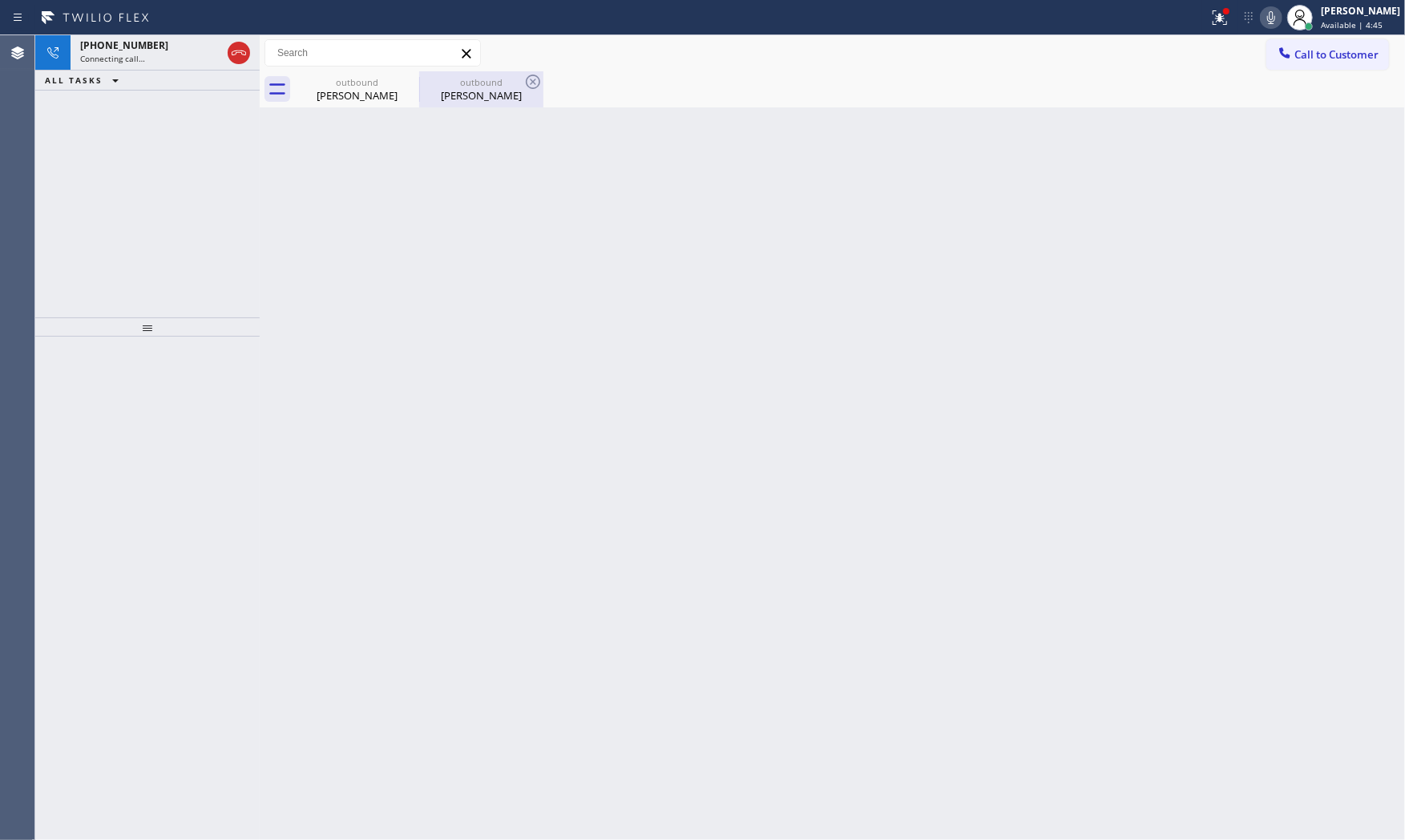
click at [479, 98] on div "Garry" at bounding box center [481, 95] width 121 height 14
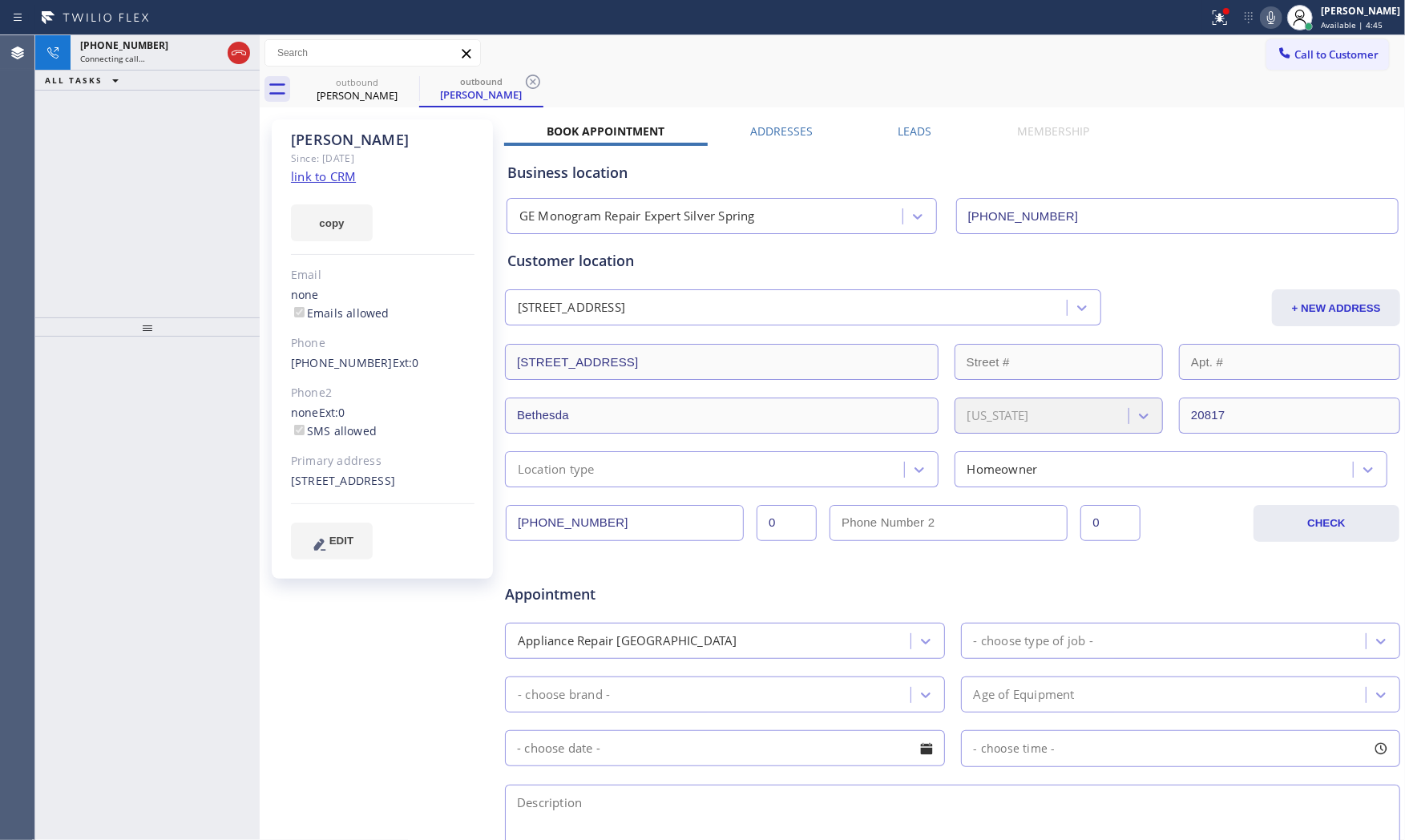
click at [529, 82] on icon at bounding box center [532, 81] width 19 height 19
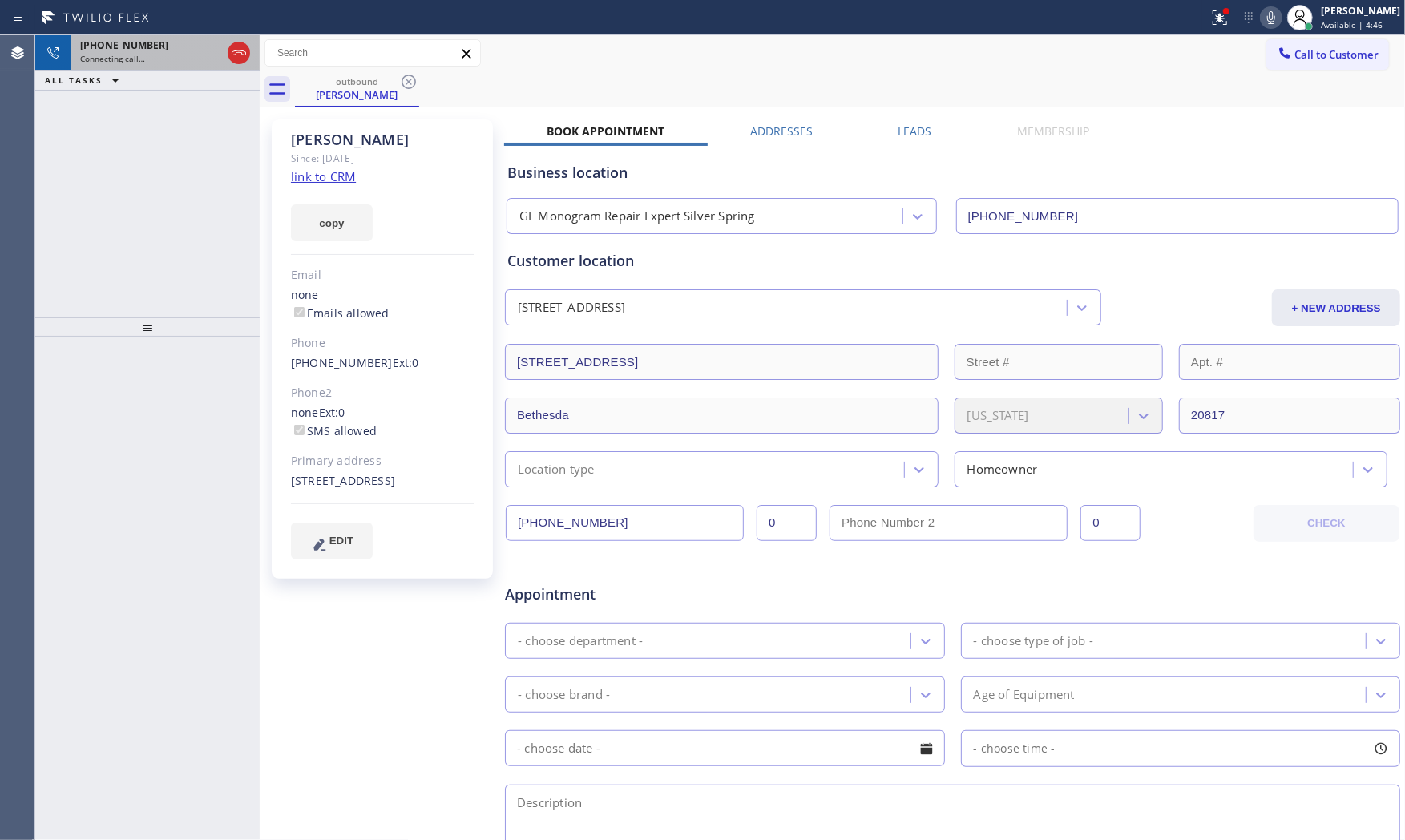
click at [114, 68] on div "+15712398644 Connecting call…" at bounding box center [147, 52] width 154 height 35
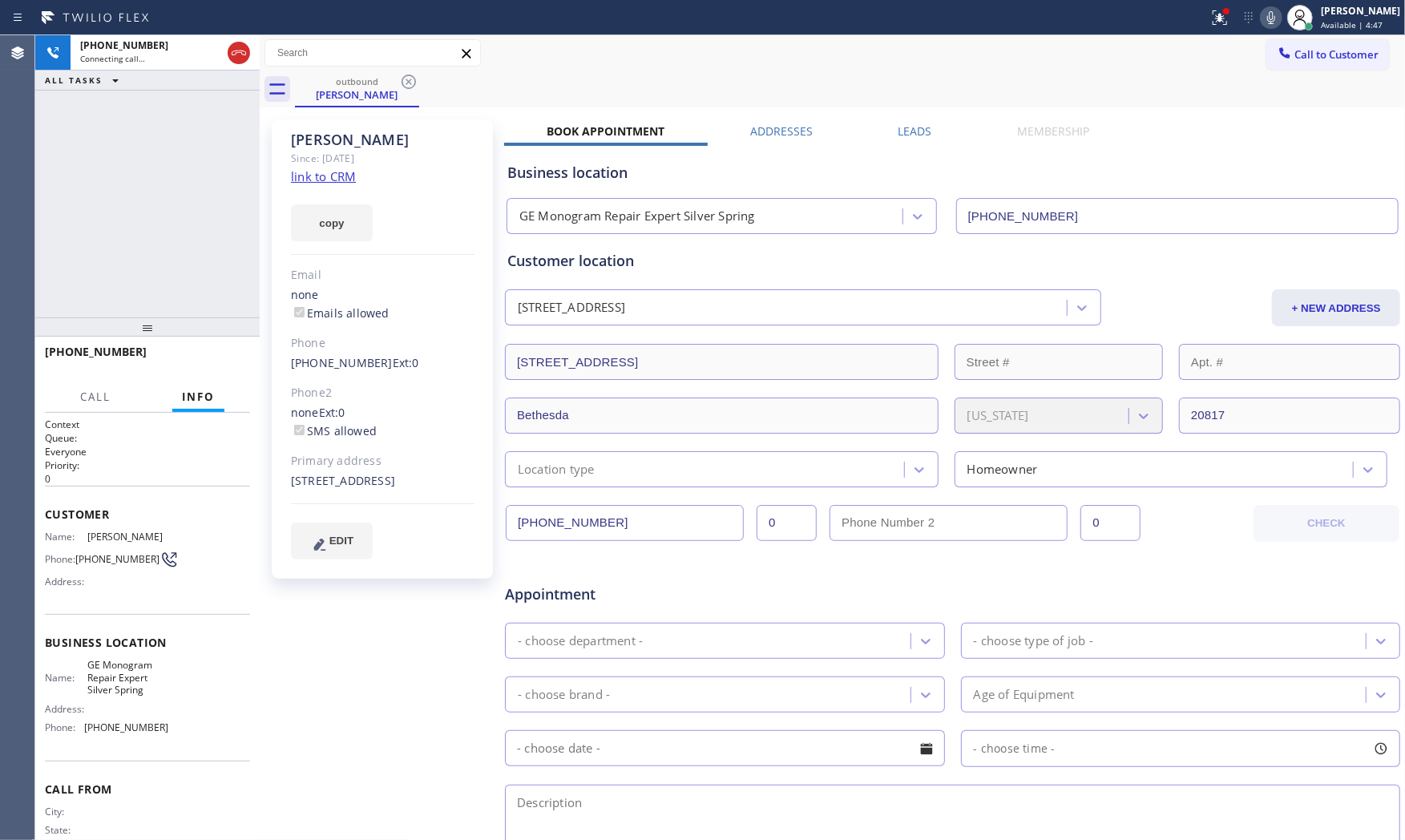
drag, startPoint x: 1221, startPoint y: 17, endPoint x: 1212, endPoint y: 45, distance: 29.4
click at [1221, 16] on icon at bounding box center [1219, 17] width 19 height 19
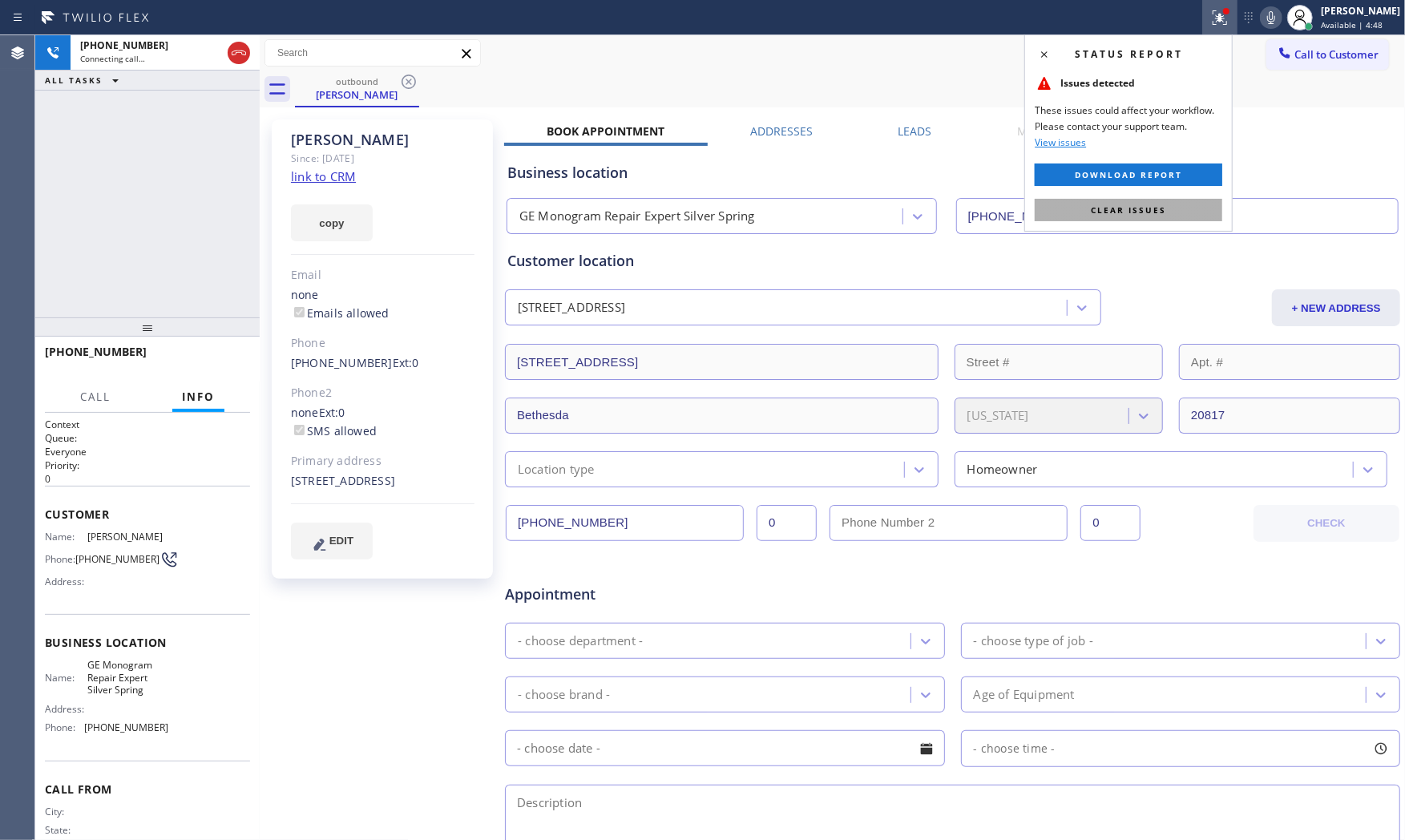
click at [1176, 210] on button "Clear issues" at bounding box center [1128, 210] width 187 height 22
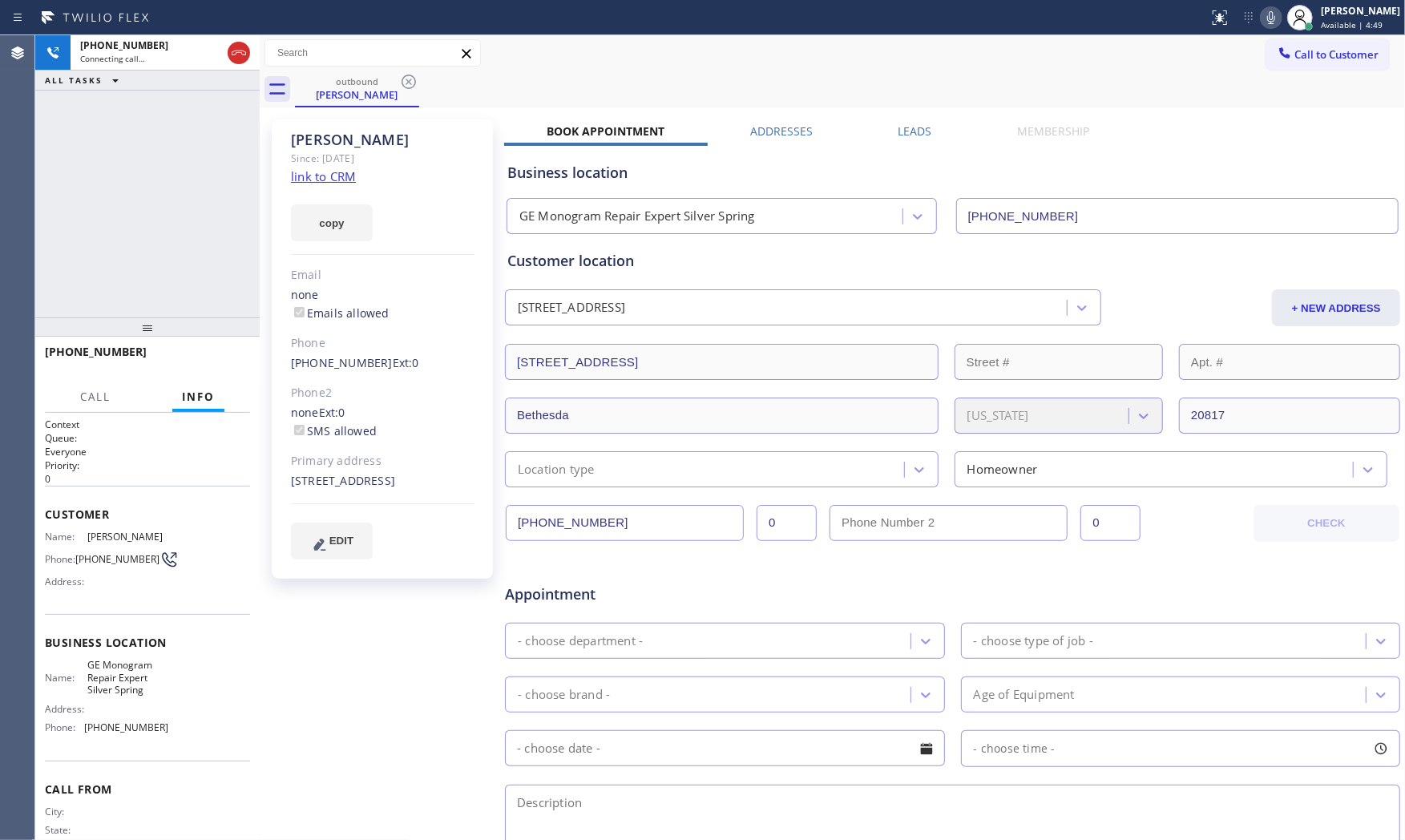
click at [1261, 18] on icon at bounding box center [1270, 17] width 19 height 19
click at [1261, 13] on icon at bounding box center [1270, 17] width 19 height 19
drag, startPoint x: 289, startPoint y: 367, endPoint x: 371, endPoint y: 367, distance: 82.0
click at [371, 367] on div "Garry Since: 20 may 2020 link to CRM copy Email none Emails allowed Phone (571)…" at bounding box center [382, 349] width 221 height 460
copy link "[PHONE_NUMBER]"
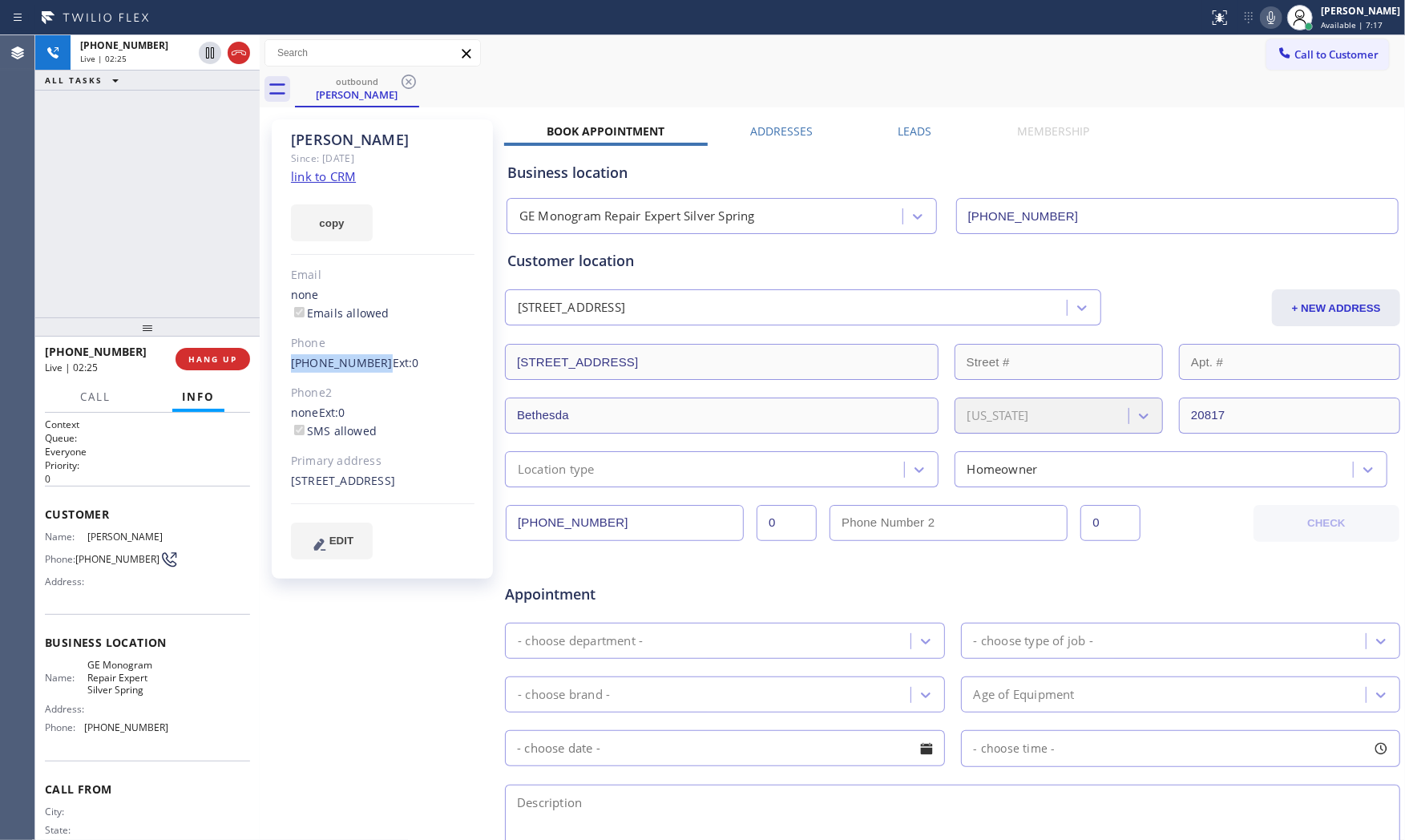
copy link "[PHONE_NUMBER]"
click at [242, 356] on button "HANG UP" at bounding box center [212, 359] width 75 height 22
click at [118, 85] on div "+15712398644 Wrap up | 03:44" at bounding box center [161, 72] width 183 height 35
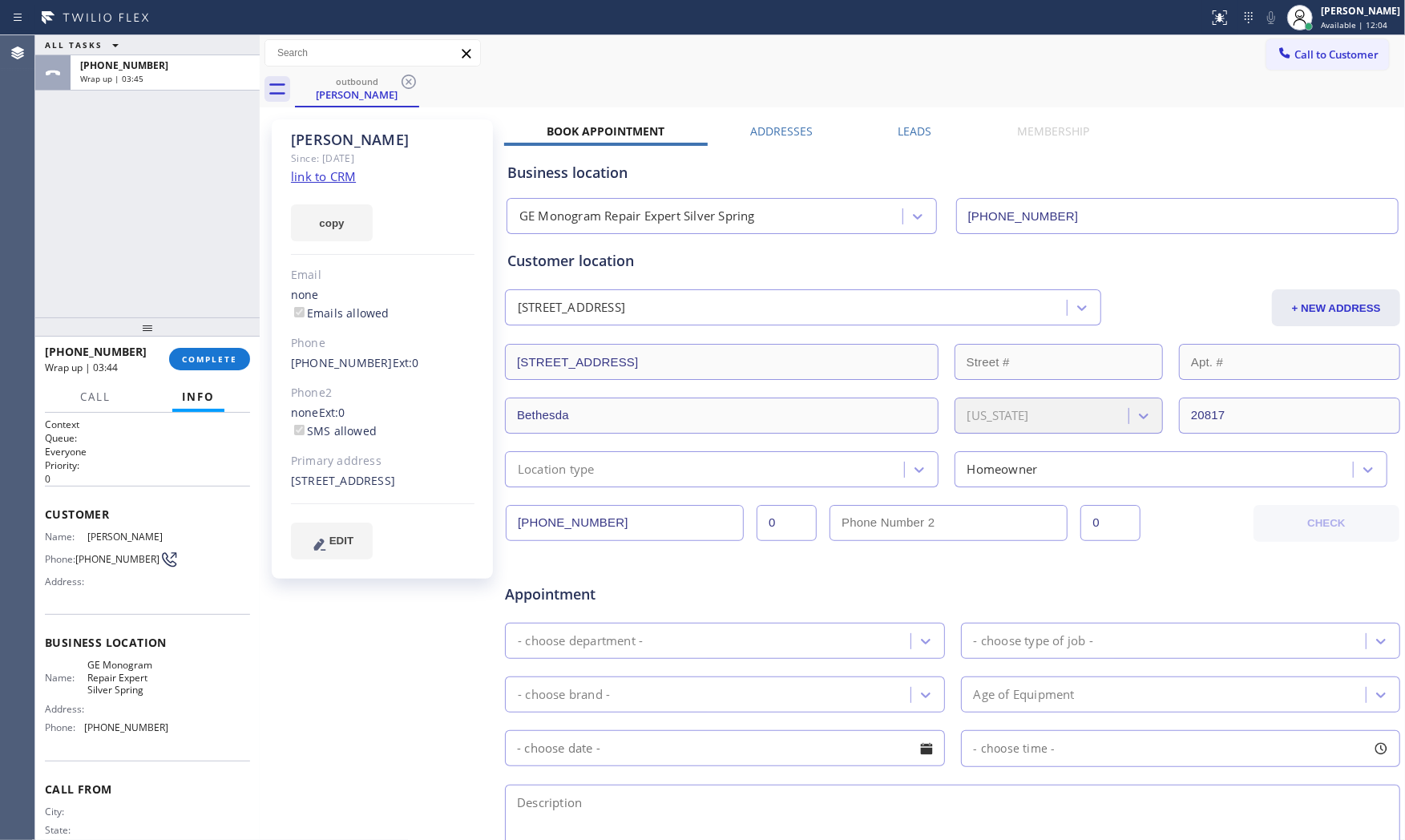
click at [210, 379] on div "+15712398644 Wrap up | 03:44 COMPLETE" at bounding box center [148, 359] width 205 height 41
click at [206, 364] on button "COMPLETE" at bounding box center [210, 359] width 81 height 22
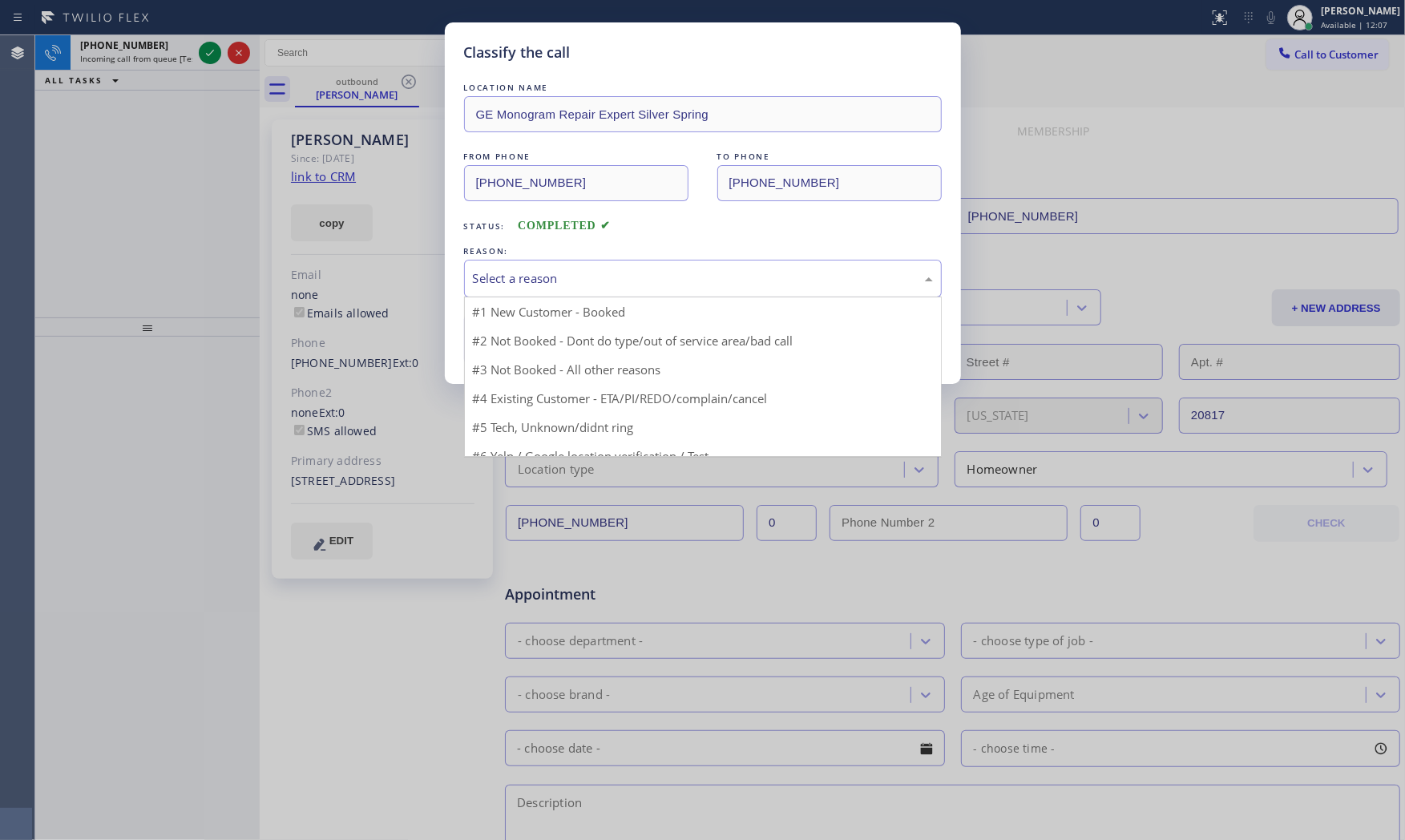
drag, startPoint x: 510, startPoint y: 282, endPoint x: 511, endPoint y: 329, distance: 47.0
click at [510, 283] on div "Select a reason" at bounding box center [702, 278] width 460 height 18
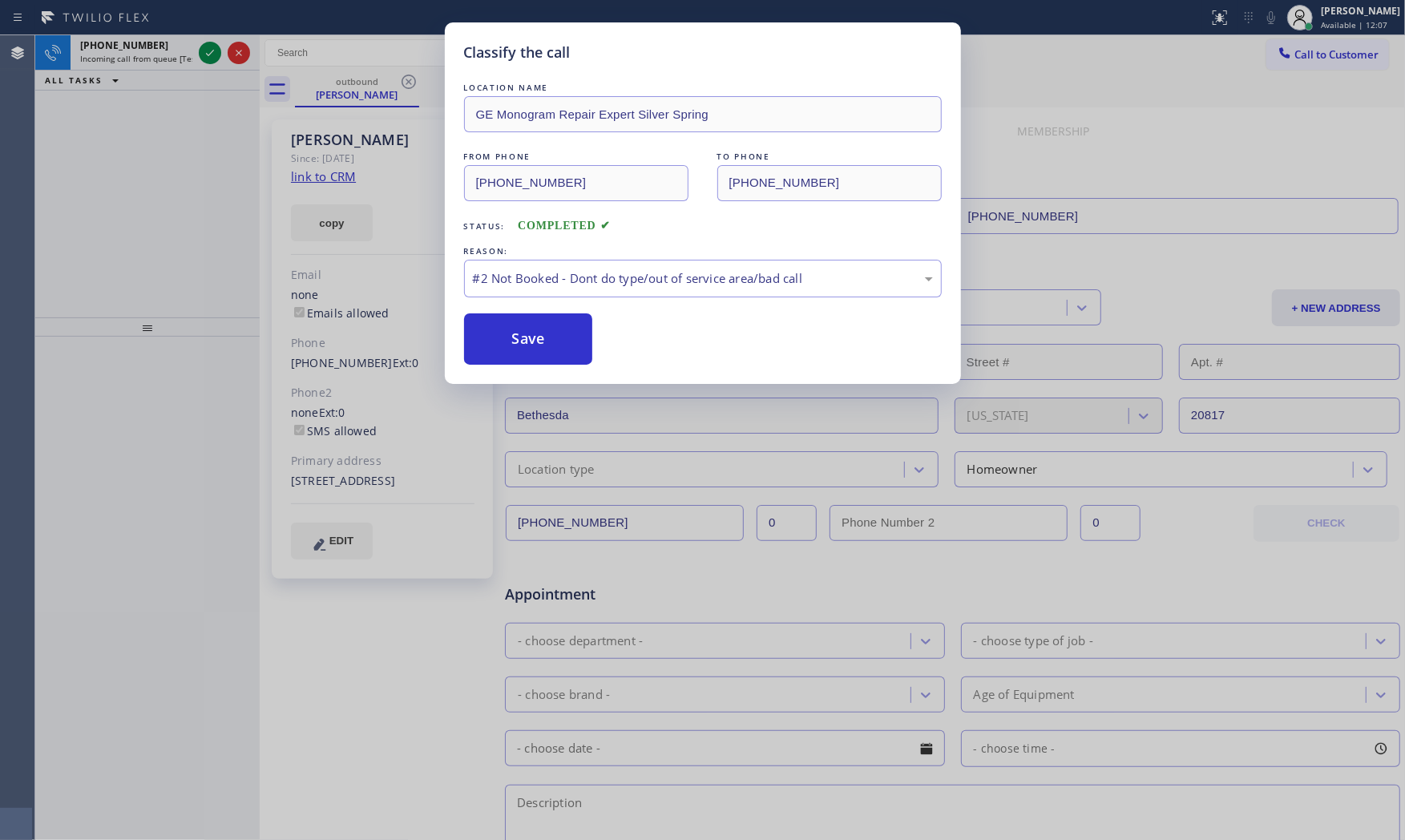
click at [514, 335] on button "Save" at bounding box center [528, 338] width 129 height 51
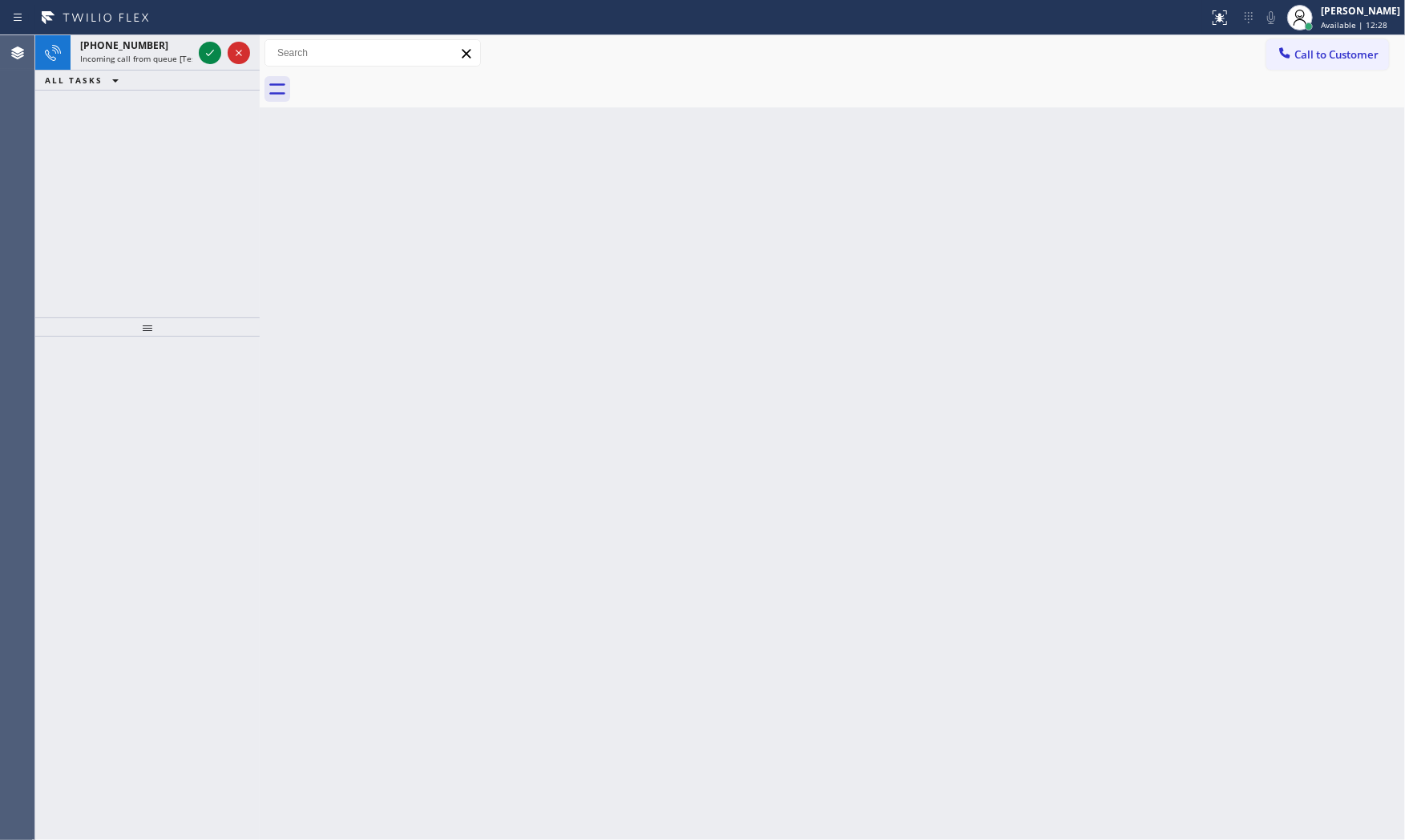
click at [209, 49] on icon at bounding box center [210, 52] width 19 height 19
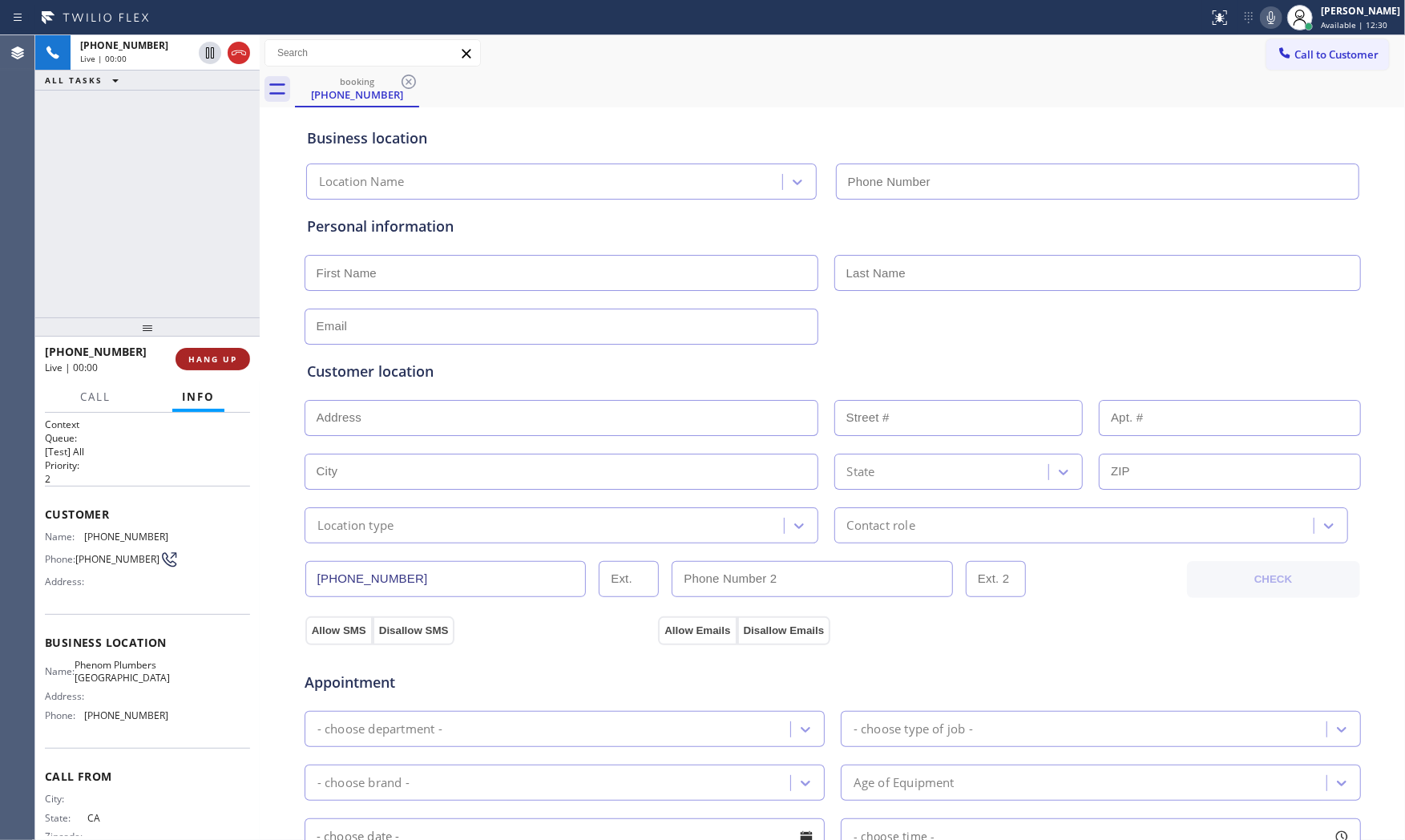
type input "[PHONE_NUMBER]"
click at [229, 357] on span "HANG UP" at bounding box center [212, 359] width 49 height 11
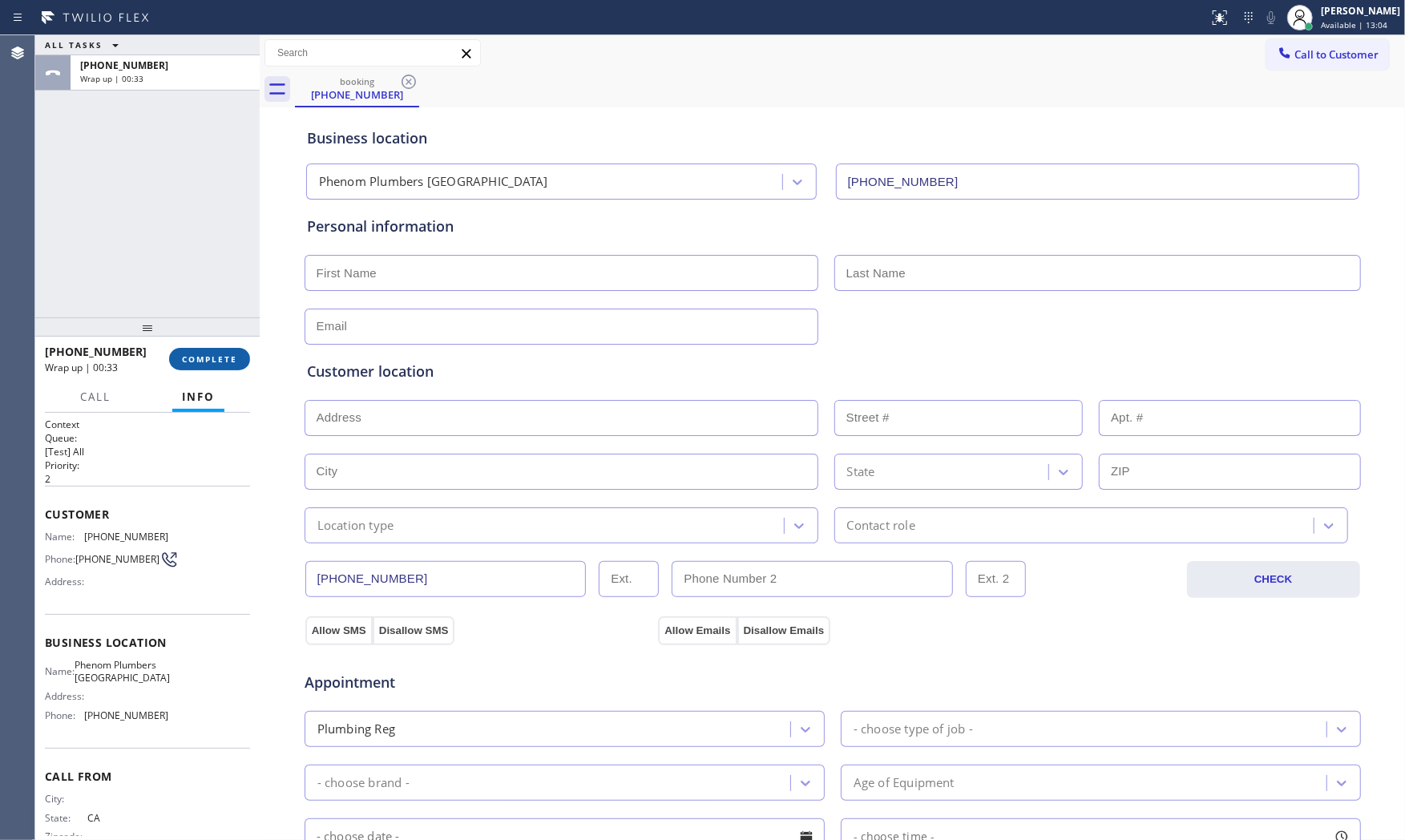
click at [210, 366] on button "COMPLETE" at bounding box center [210, 359] width 81 height 22
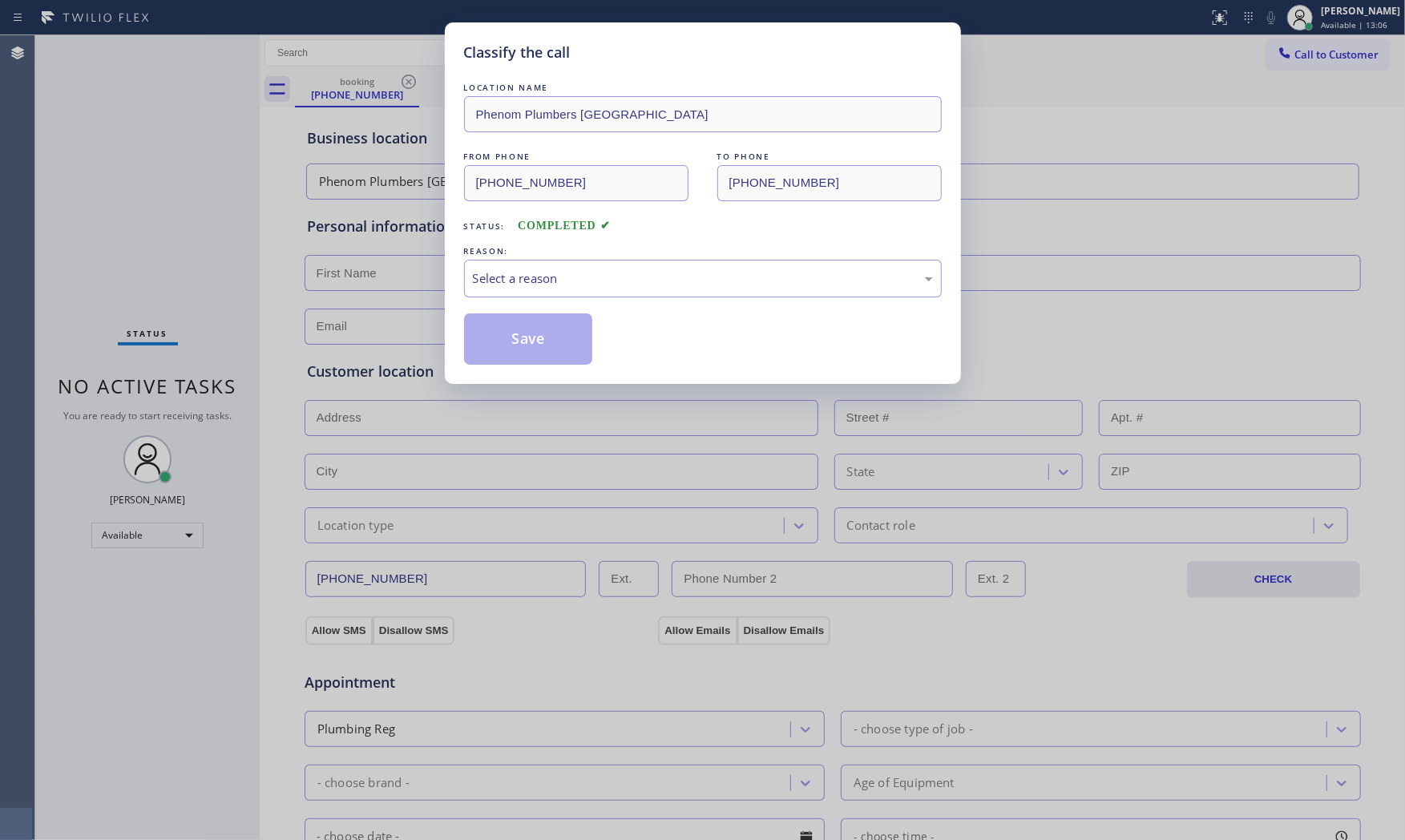
click at [558, 300] on div "LOCATION NAME Phenom Plumbers Newport Beach FROM PHONE (442) 465-5462 TO PHONE …" at bounding box center [702, 221] width 478 height 285
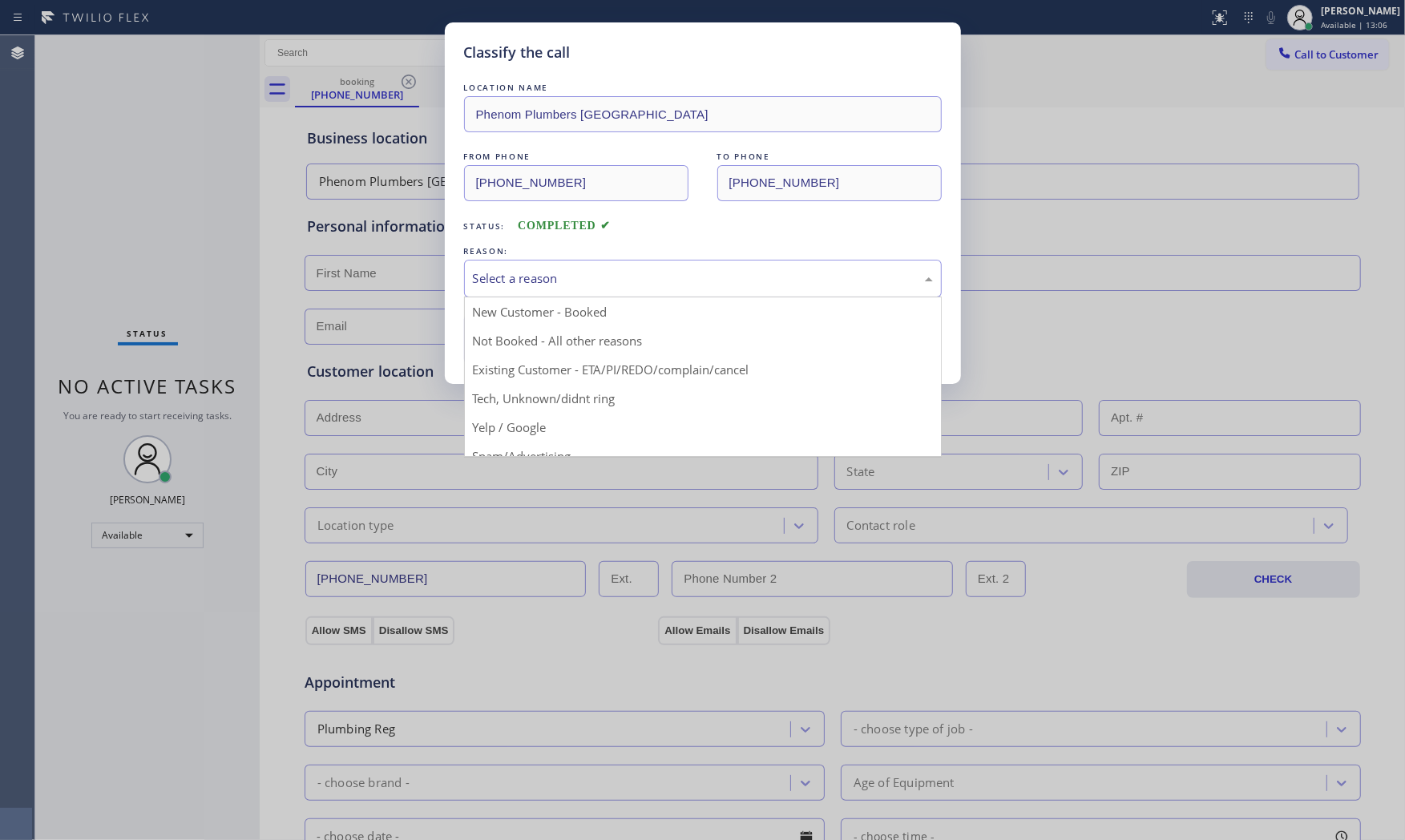
click at [561, 286] on div "Select a reason" at bounding box center [702, 278] width 460 height 18
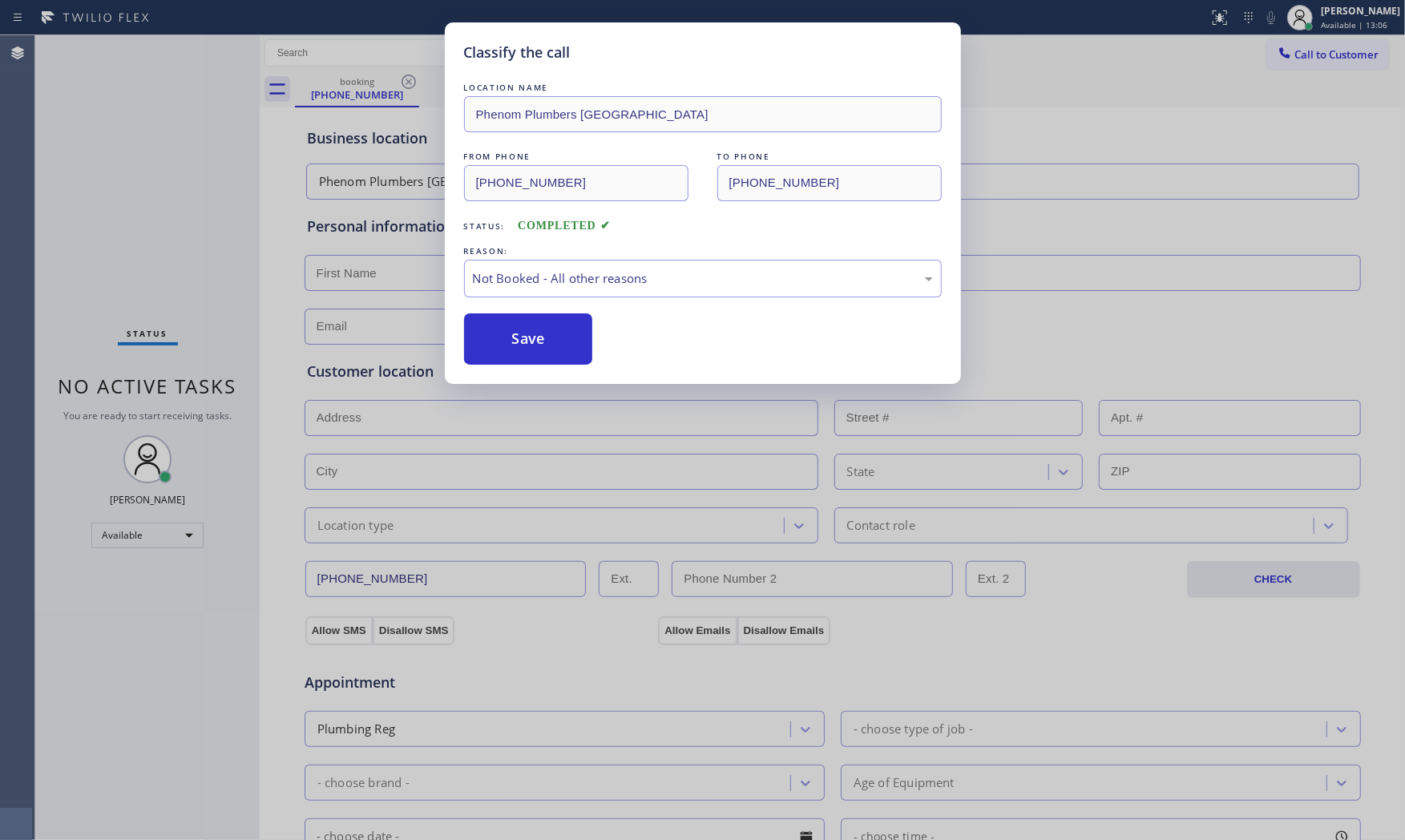
click at [550, 342] on button "Save" at bounding box center [528, 338] width 129 height 51
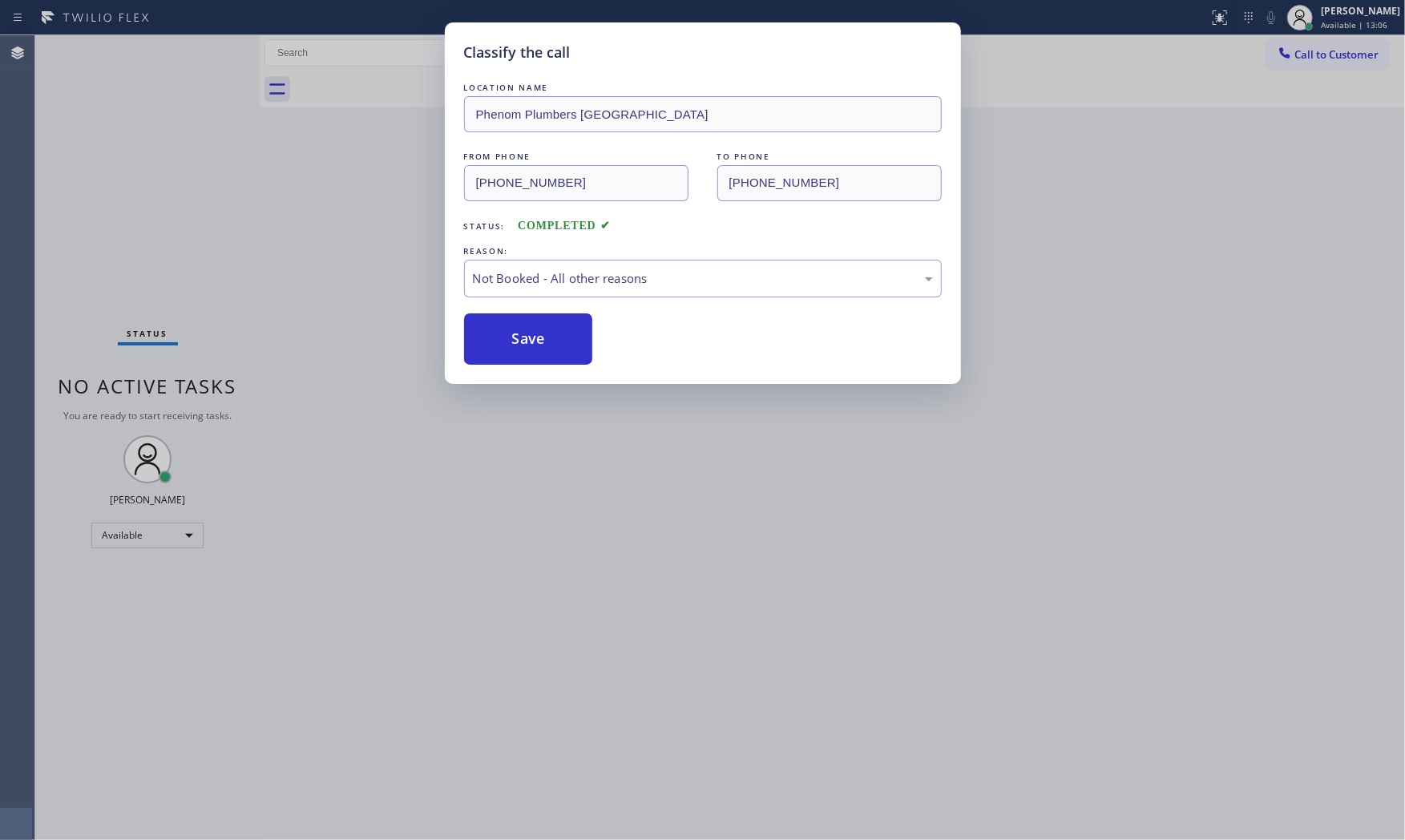
click at [550, 342] on button "Save" at bounding box center [528, 338] width 129 height 51
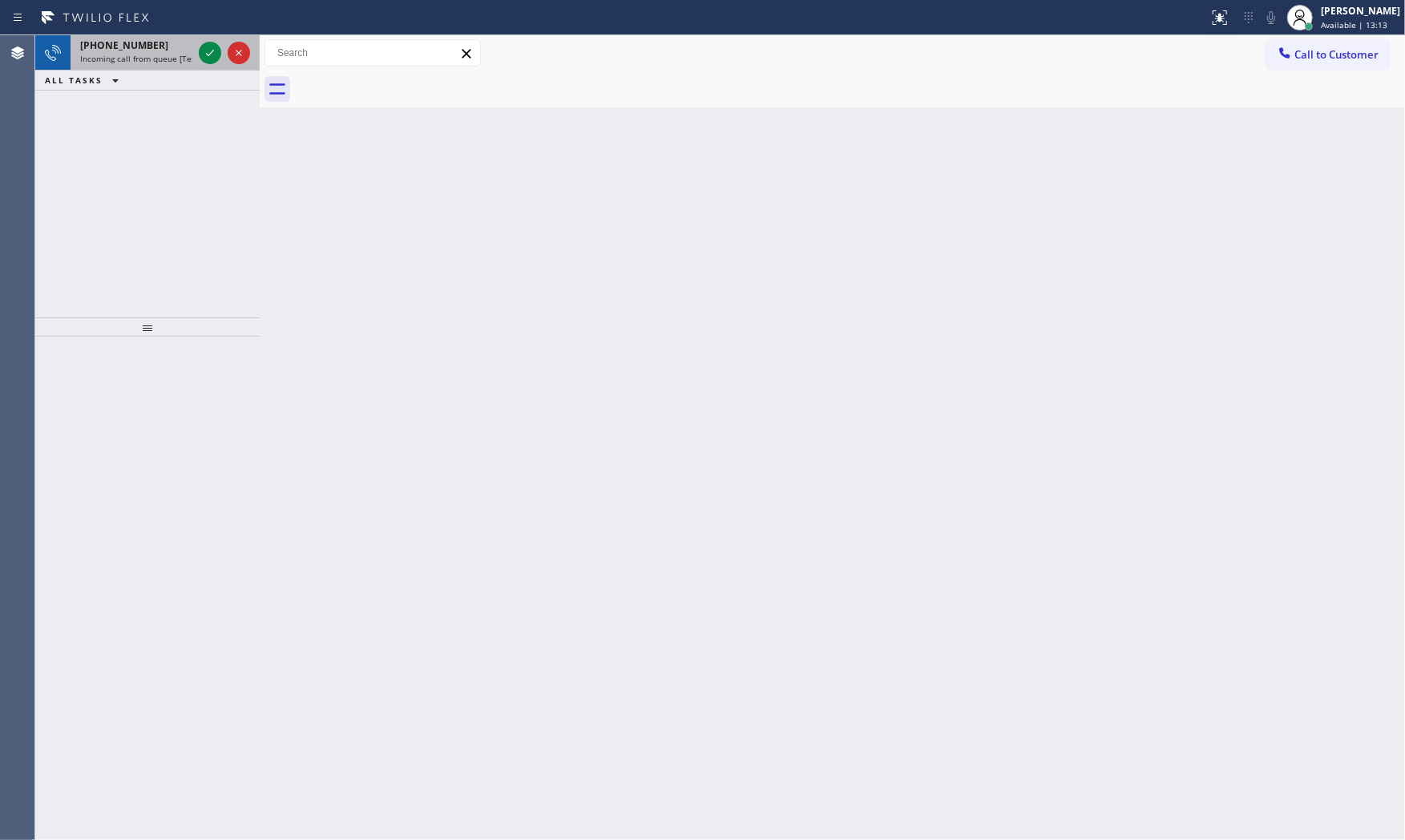
click at [141, 59] on span "Incoming call from queue [Test] All" at bounding box center [147, 58] width 133 height 11
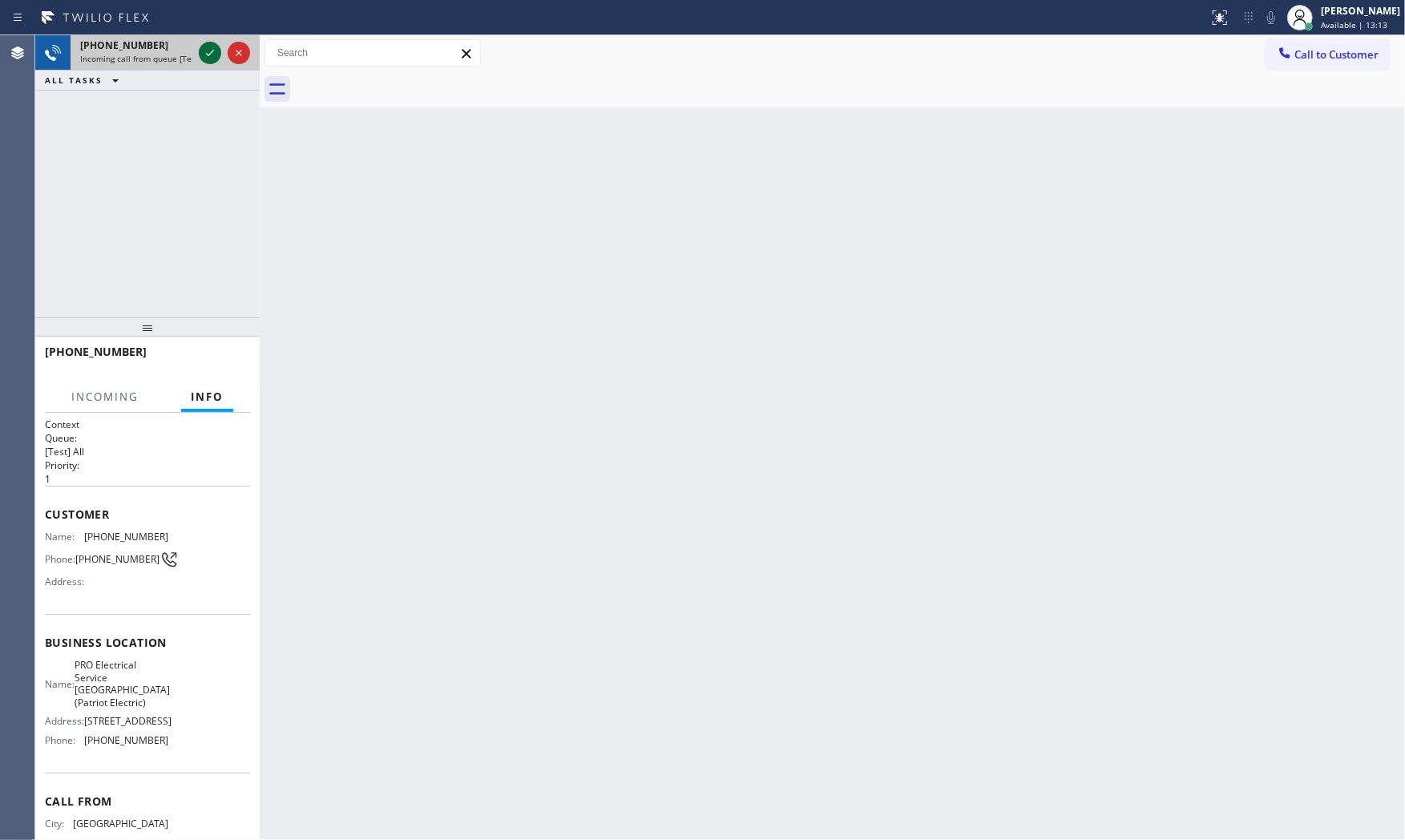
click at [207, 52] on icon at bounding box center [210, 52] width 19 height 19
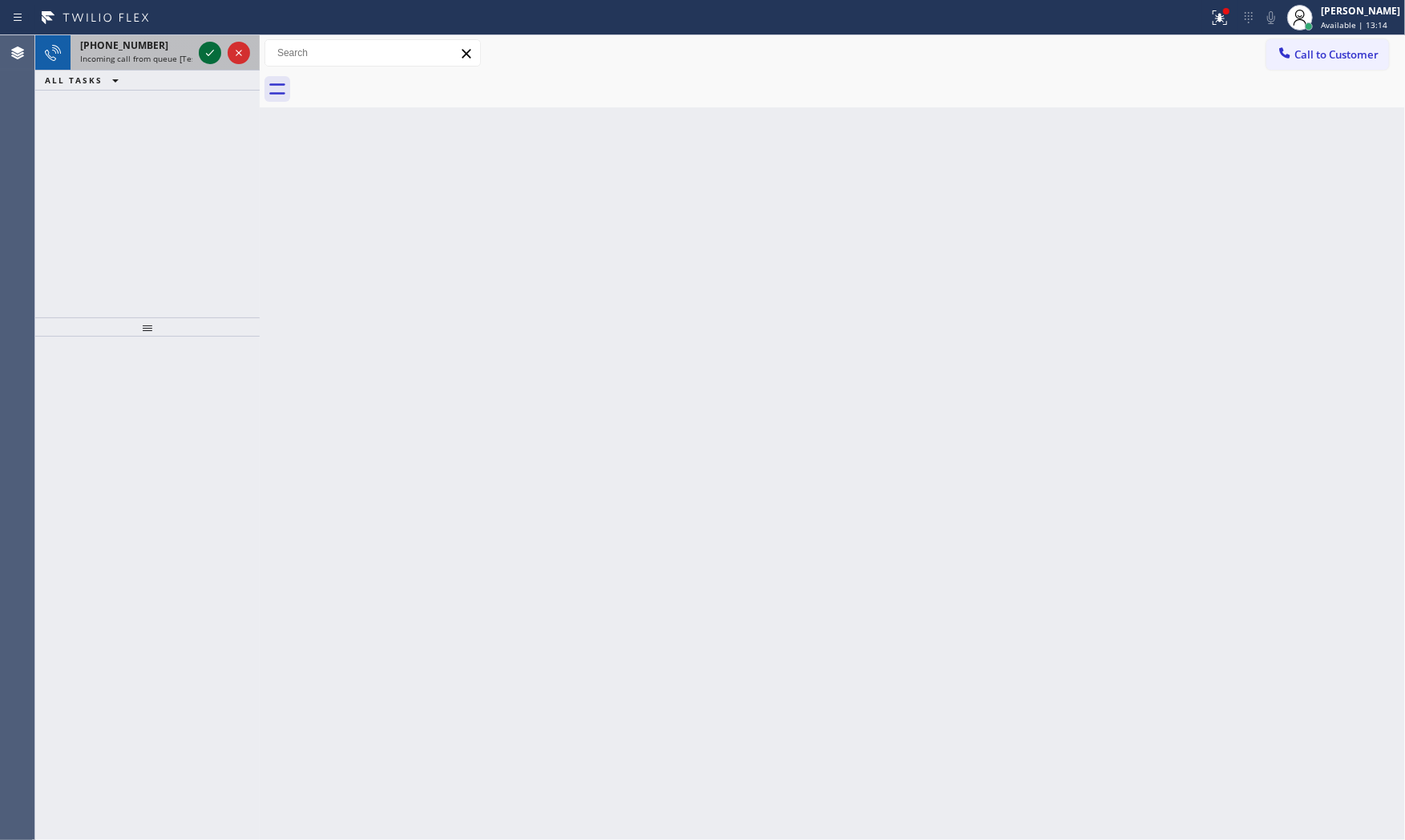
click at [209, 49] on icon at bounding box center [210, 52] width 19 height 19
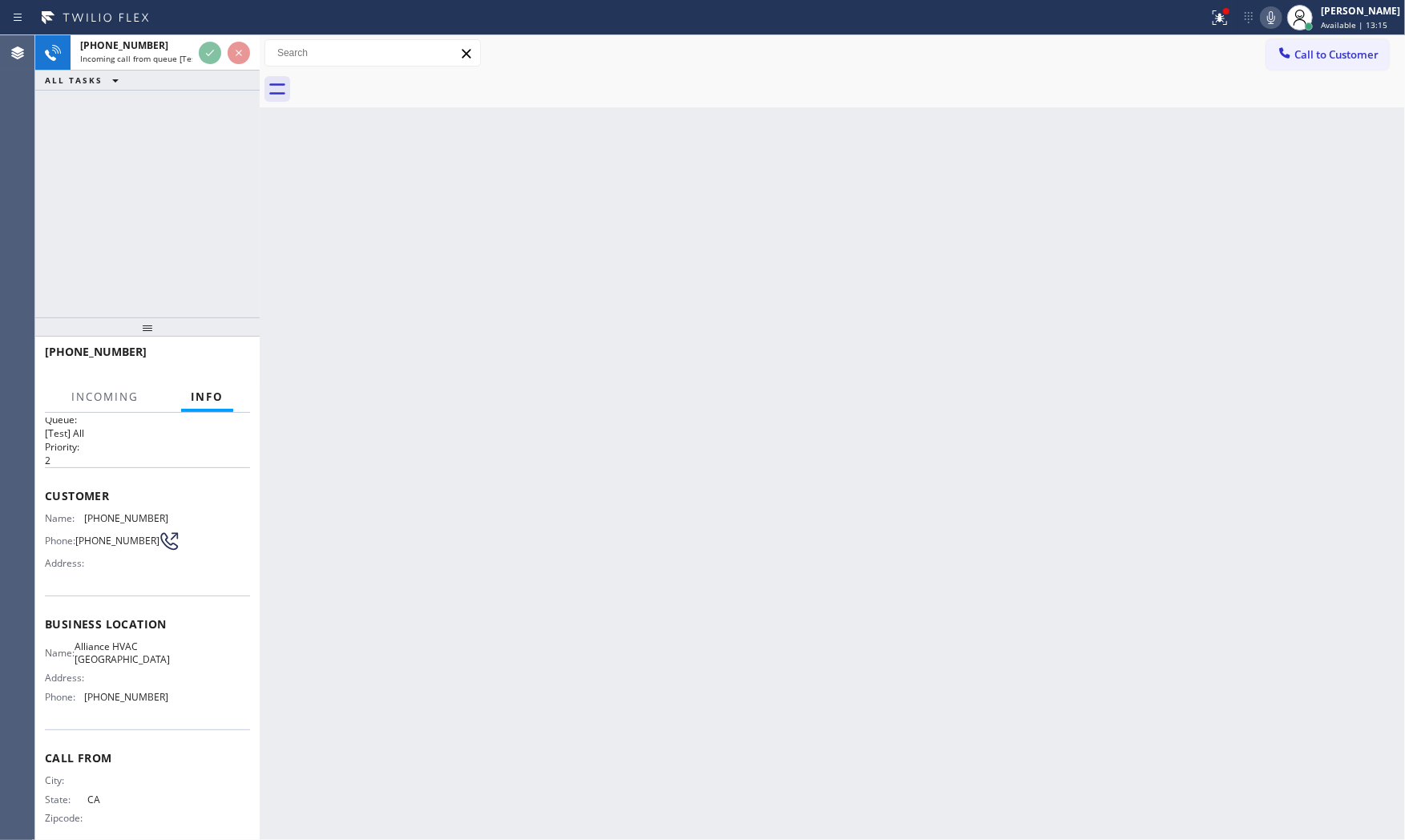
scroll to position [37, 0]
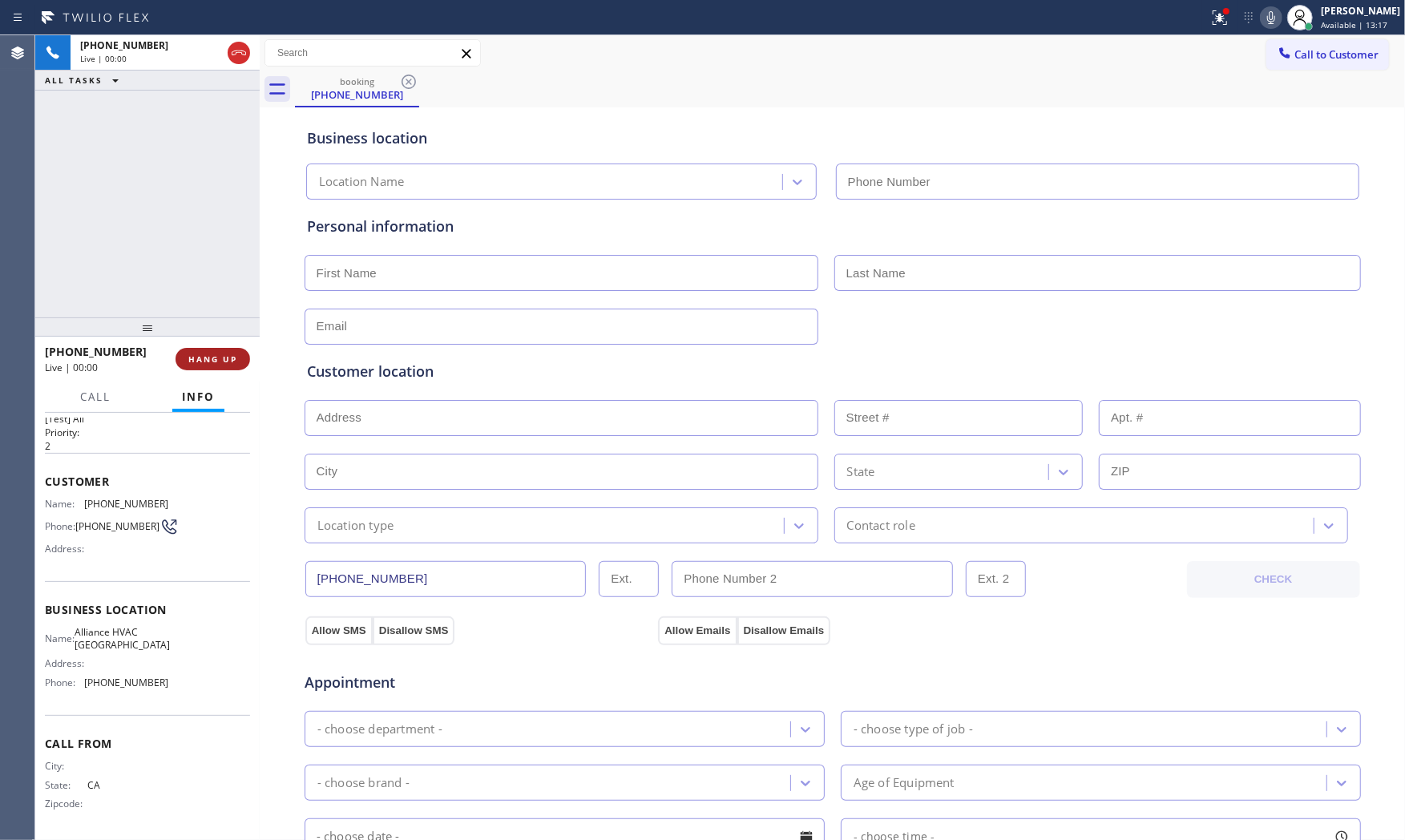
type input "[PHONE_NUMBER]"
click at [223, 351] on button "HANG UP" at bounding box center [212, 359] width 75 height 22
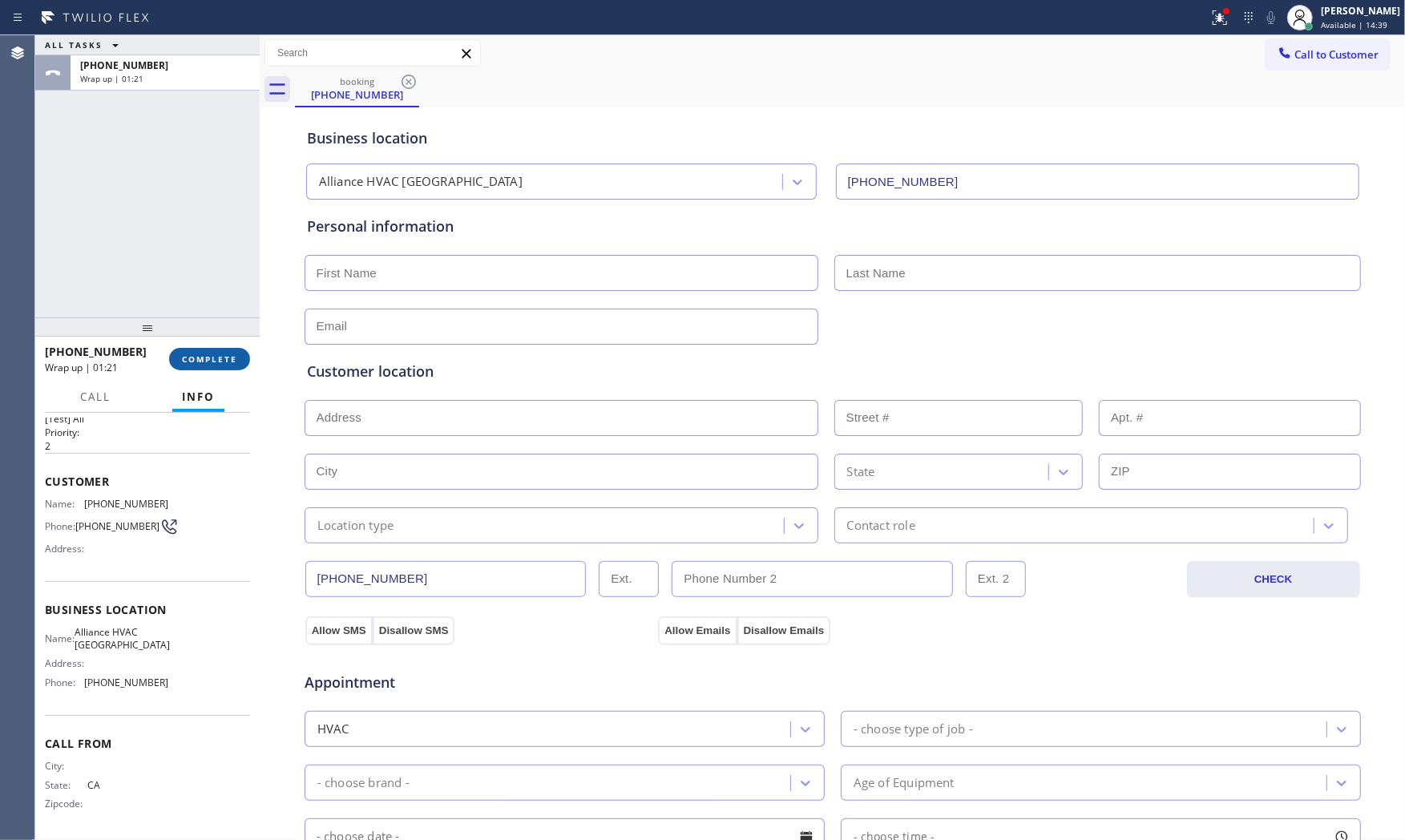
click at [213, 350] on button "COMPLETE" at bounding box center [210, 359] width 81 height 22
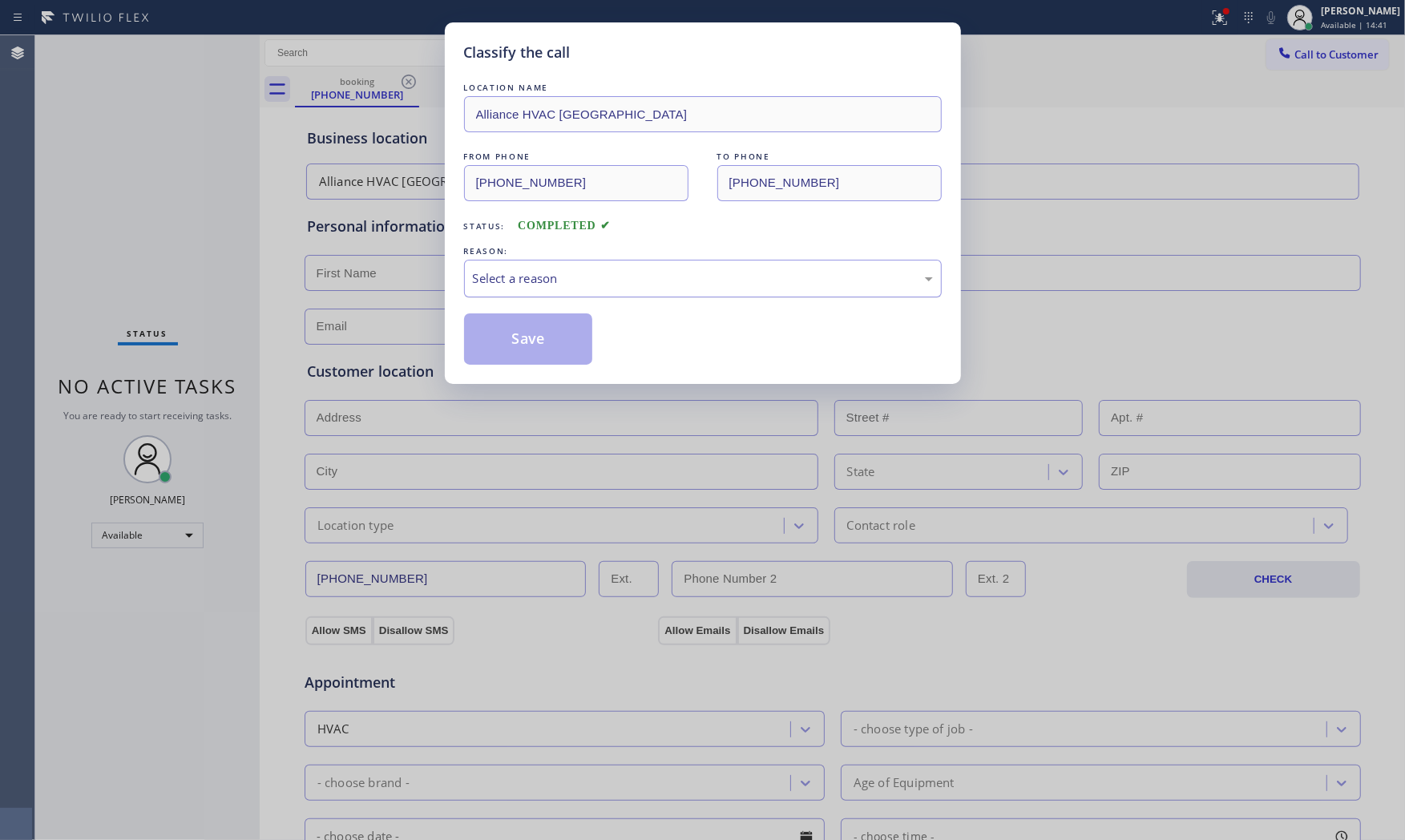
click at [524, 270] on div "Select a reason" at bounding box center [702, 278] width 460 height 18
click at [524, 336] on button "Save" at bounding box center [528, 338] width 129 height 51
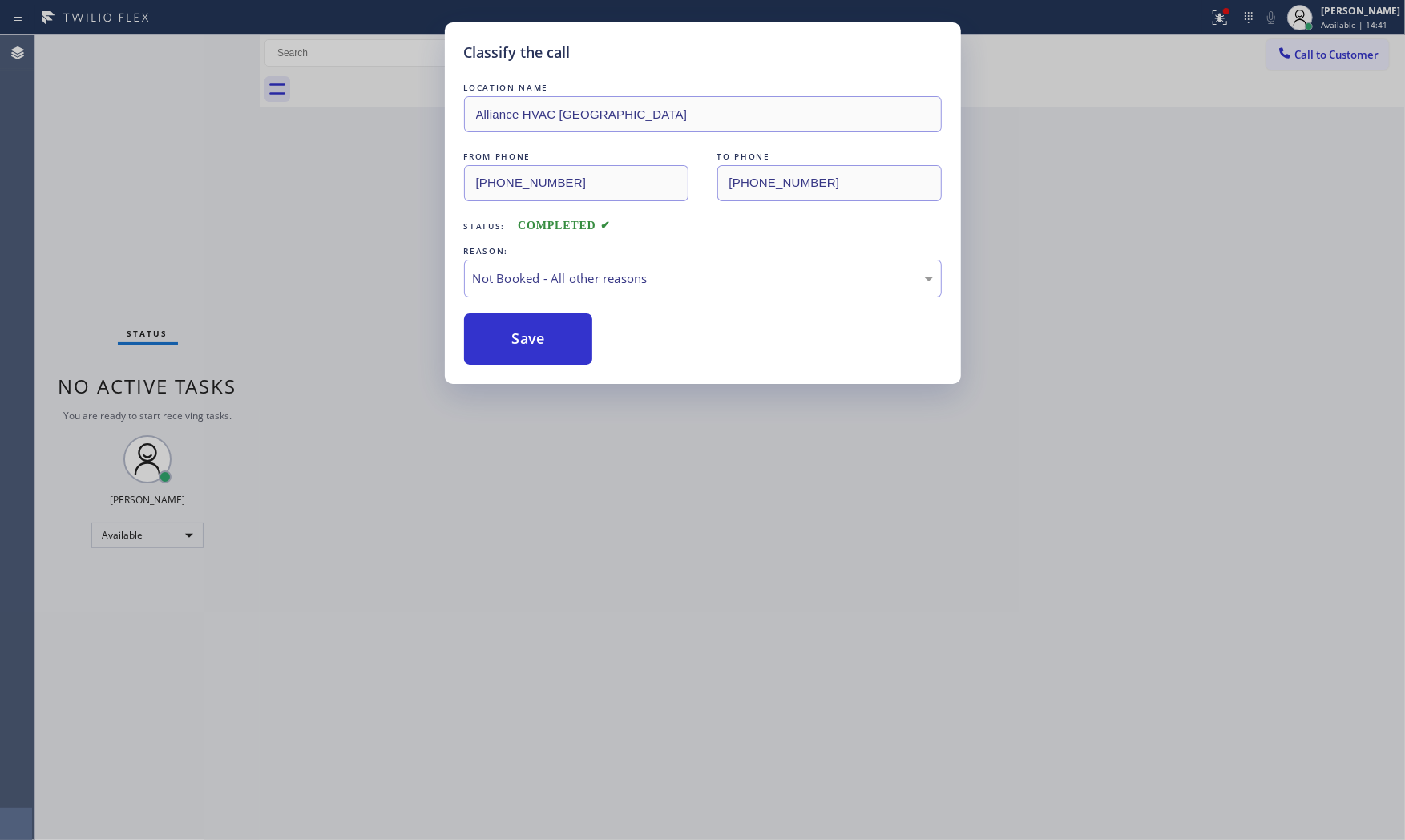
click at [524, 336] on button "Save" at bounding box center [528, 338] width 129 height 51
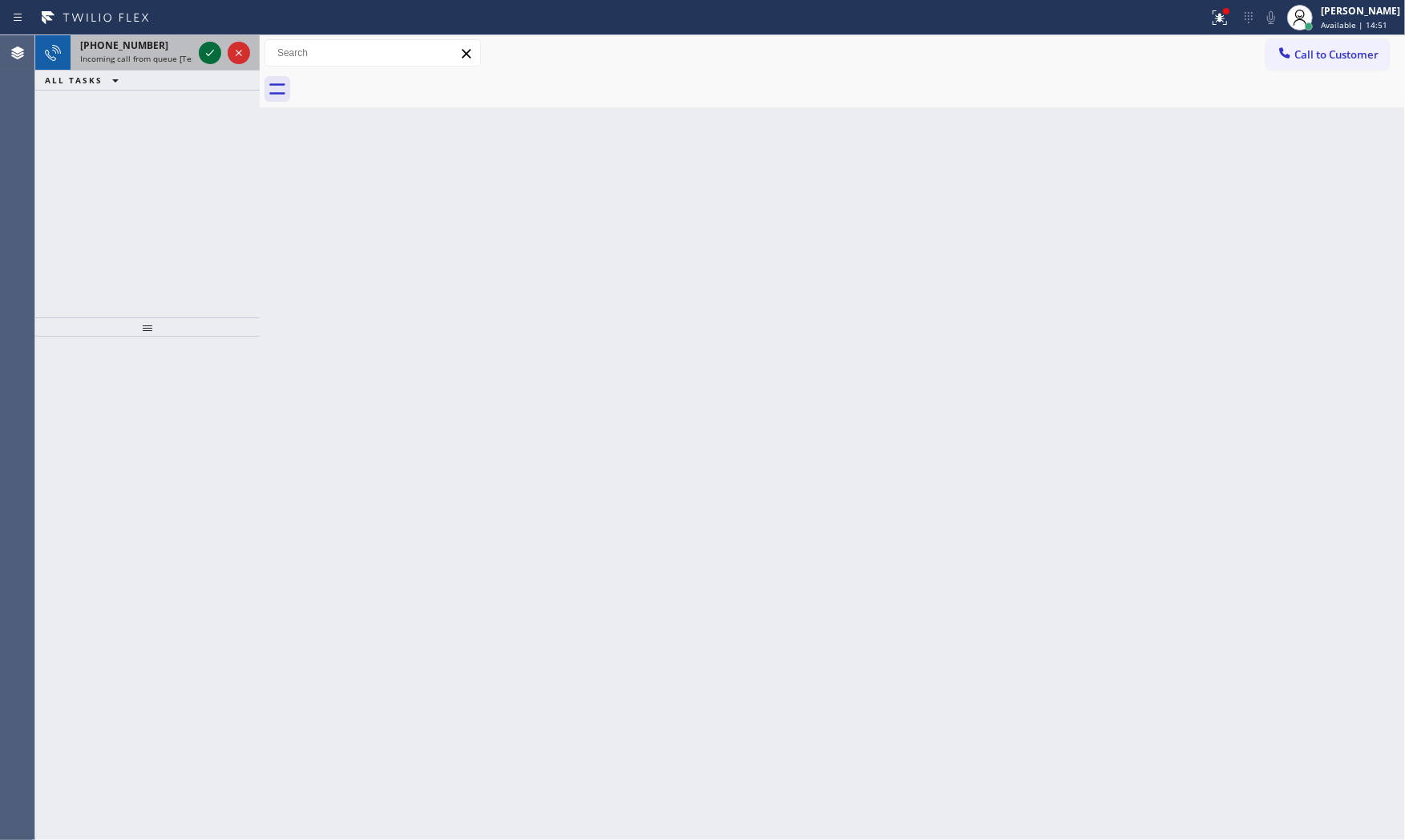
click at [212, 43] on icon at bounding box center [210, 52] width 19 height 19
click at [205, 47] on icon at bounding box center [210, 52] width 19 height 19
click at [205, 45] on icon at bounding box center [210, 52] width 19 height 19
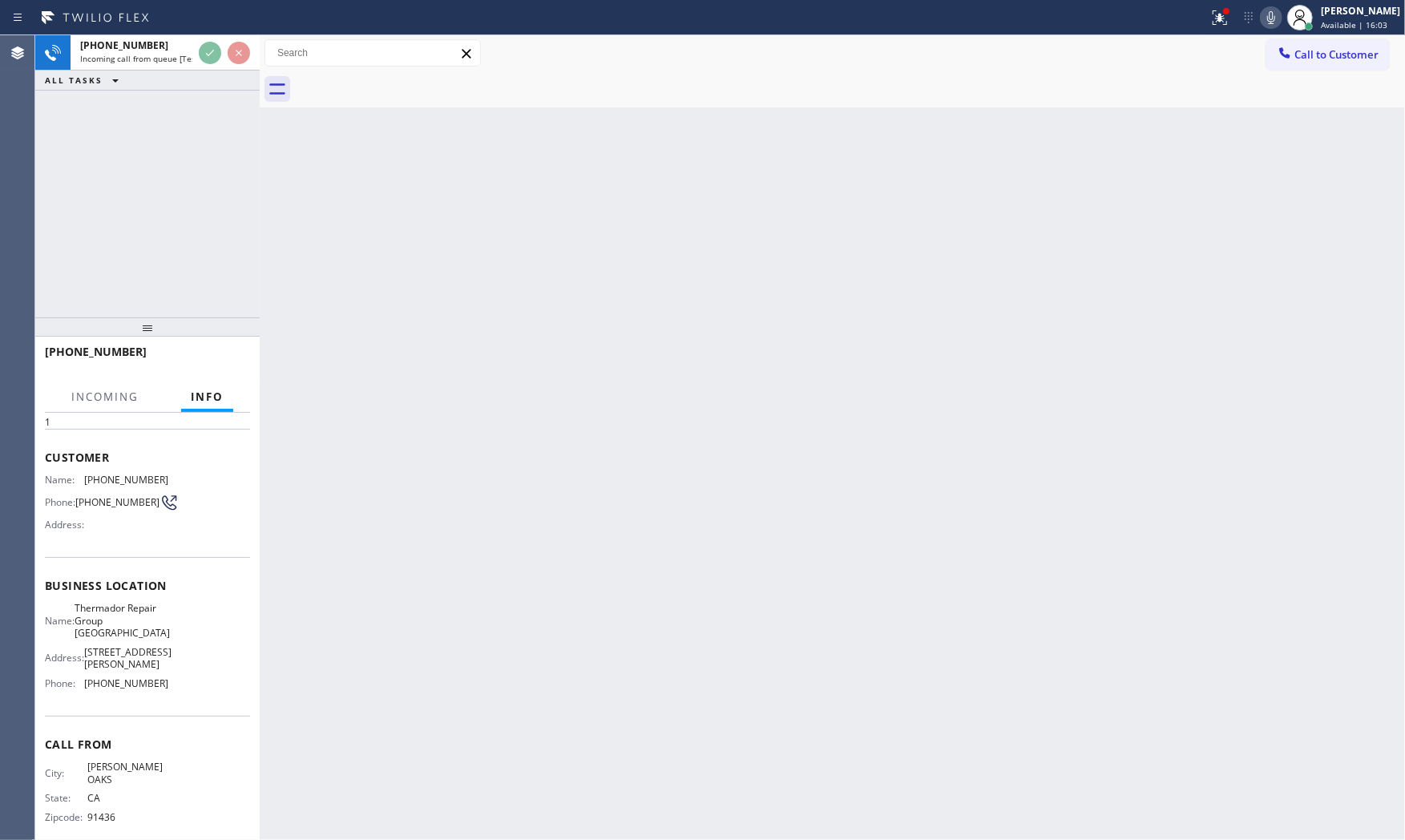
scroll to position [62, 0]
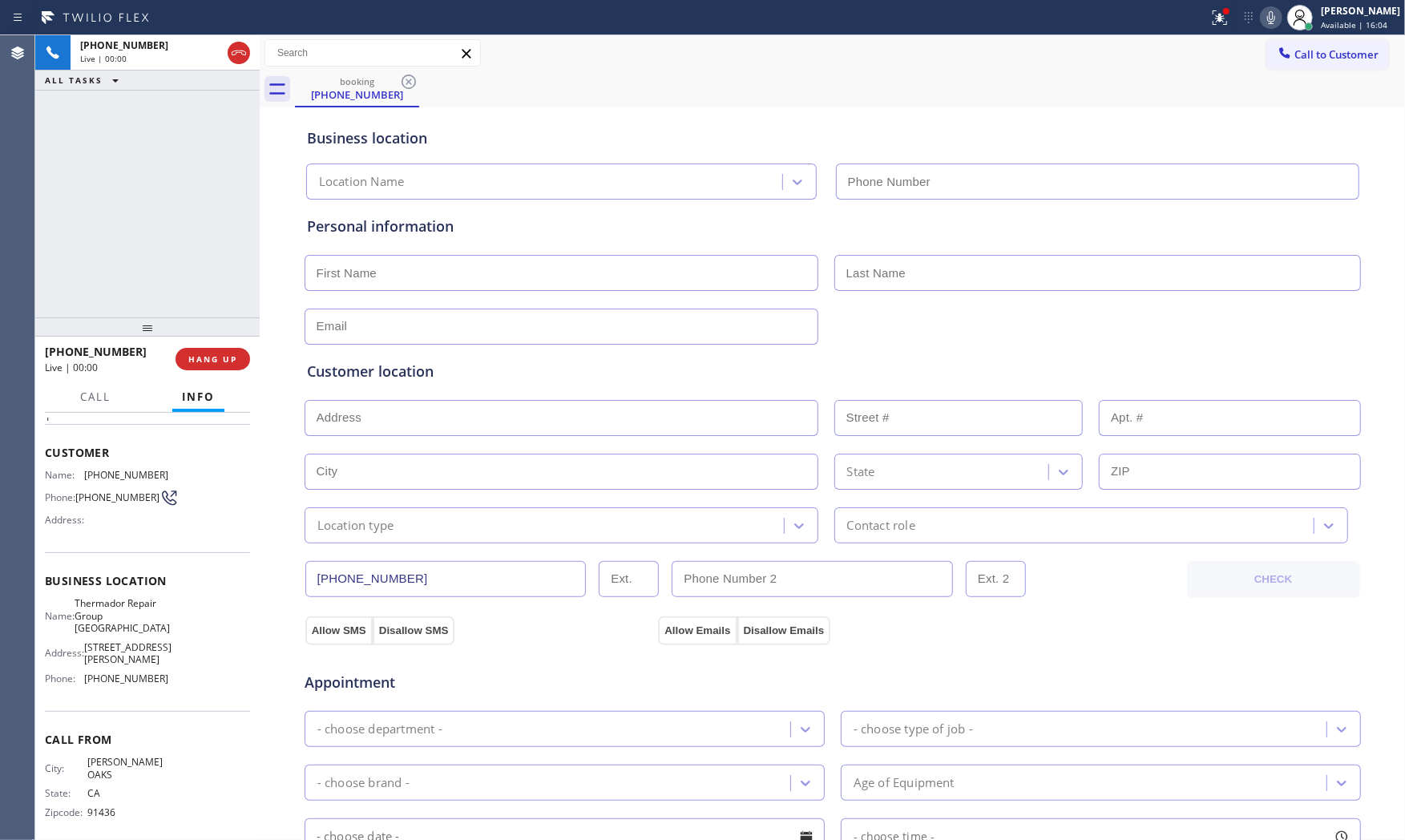
type input "[PHONE_NUMBER]"
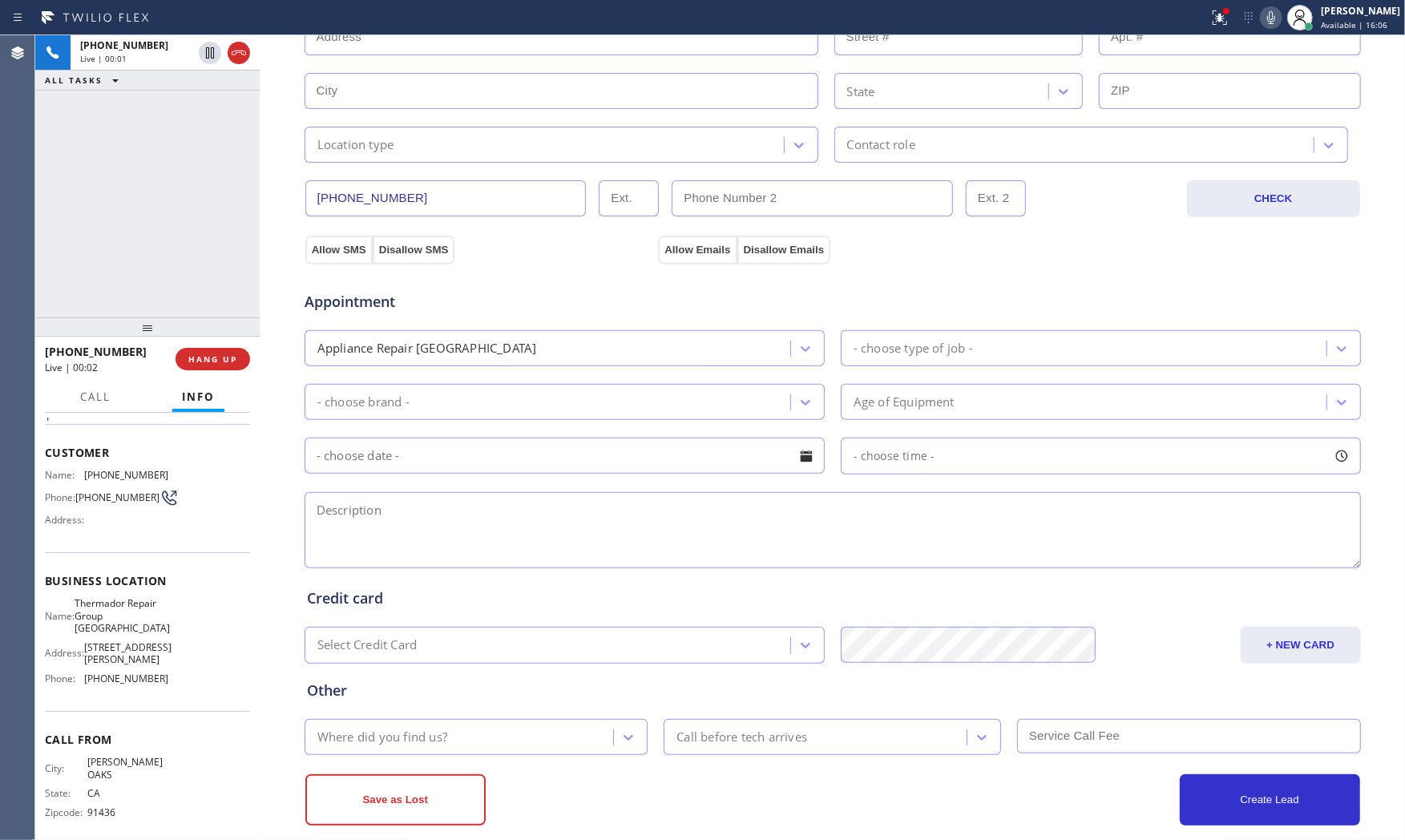
scroll to position [401, 0]
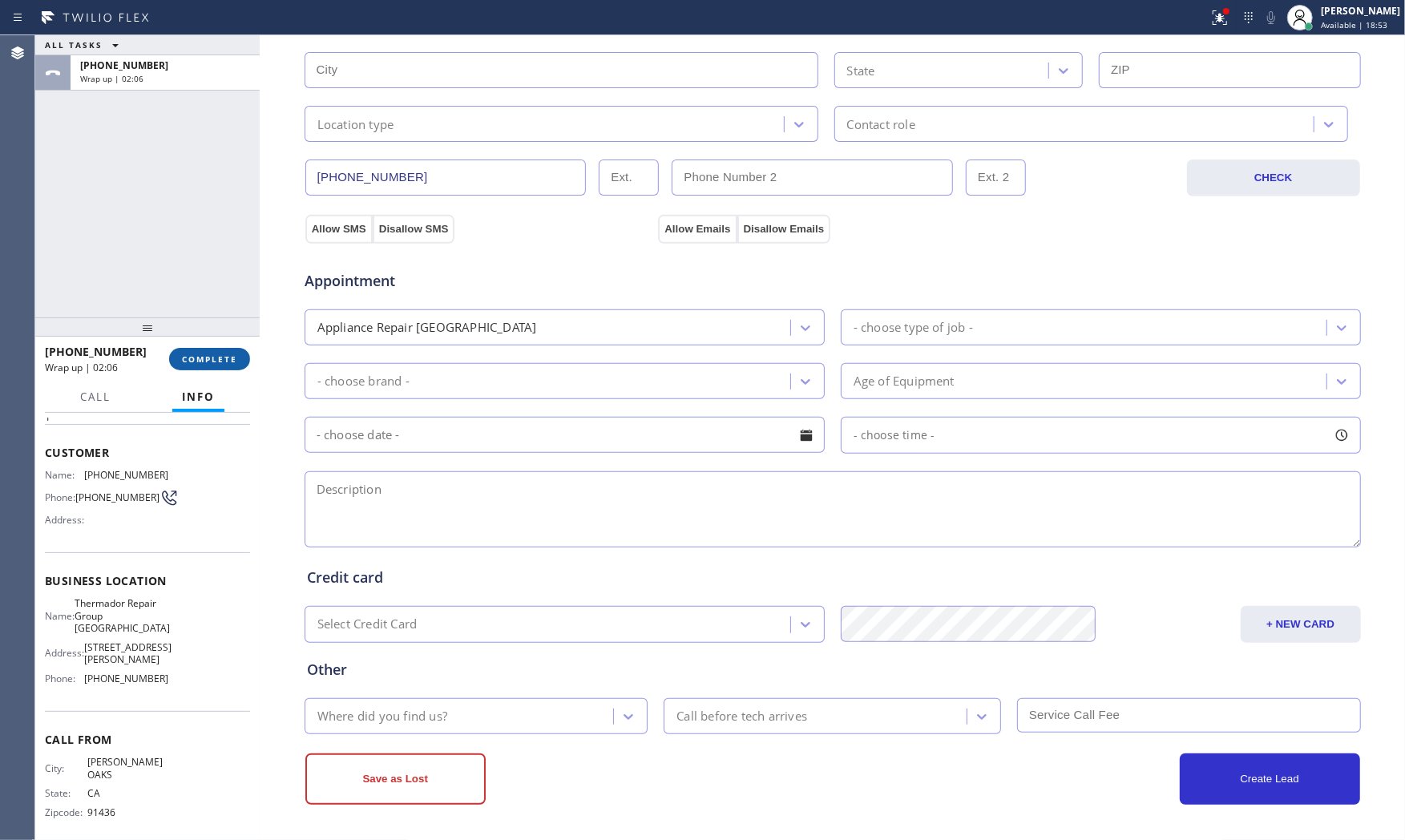
click at [204, 353] on span "COMPLETE" at bounding box center [209, 359] width 55 height 11
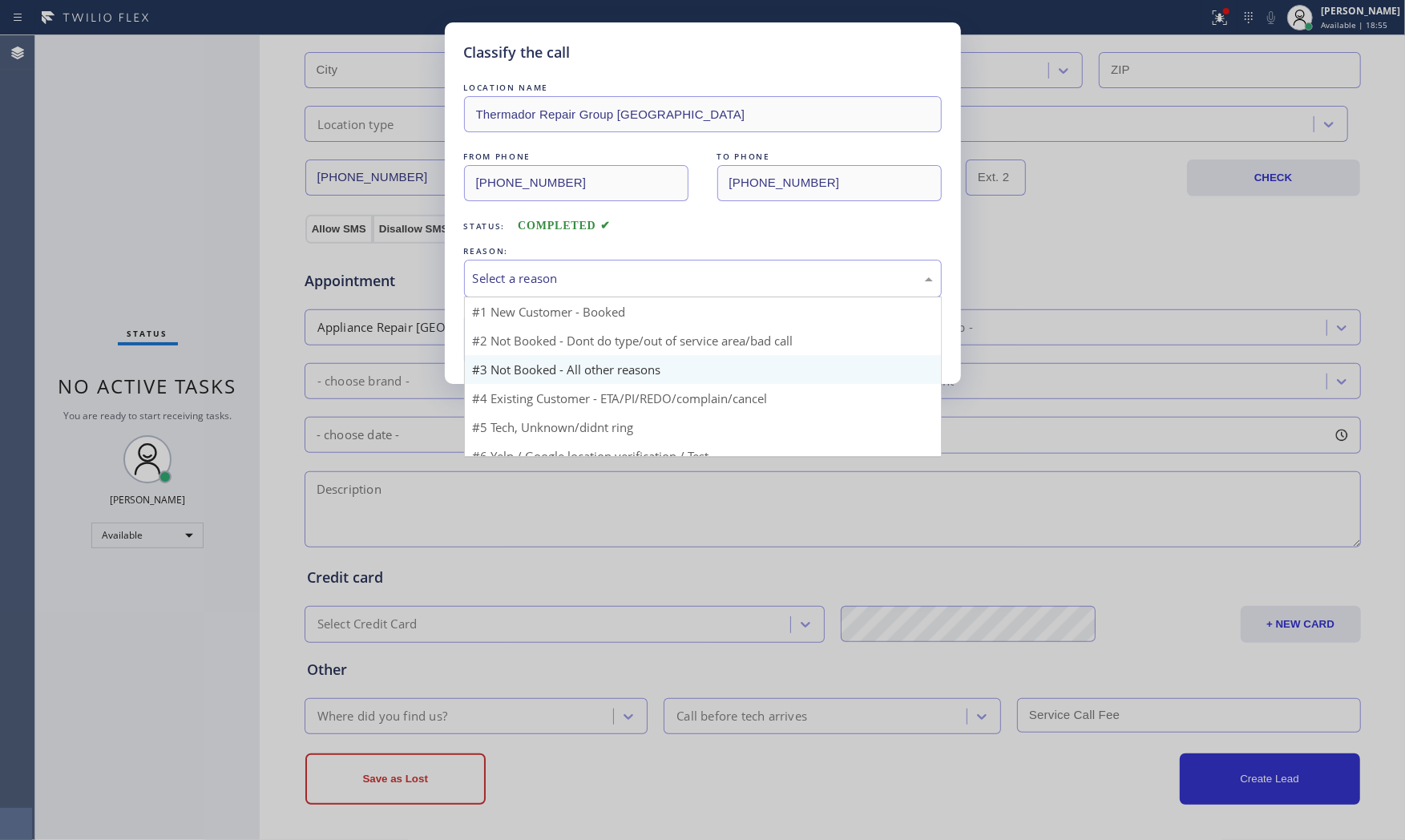
drag, startPoint x: 541, startPoint y: 290, endPoint x: 539, endPoint y: 346, distance: 56.0
click at [541, 292] on div "Select a reason" at bounding box center [702, 279] width 478 height 38
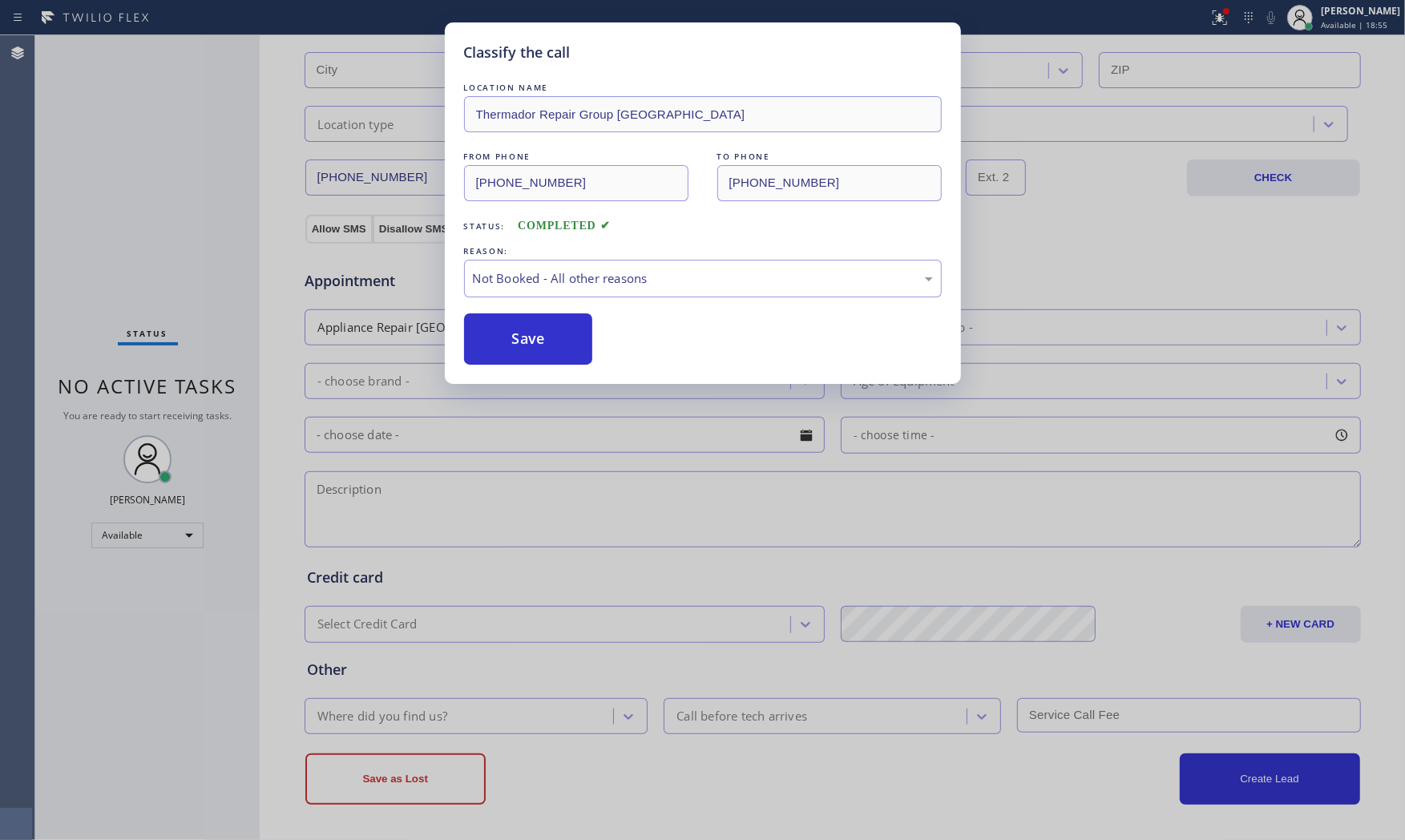
click at [539, 347] on button "Save" at bounding box center [528, 338] width 129 height 51
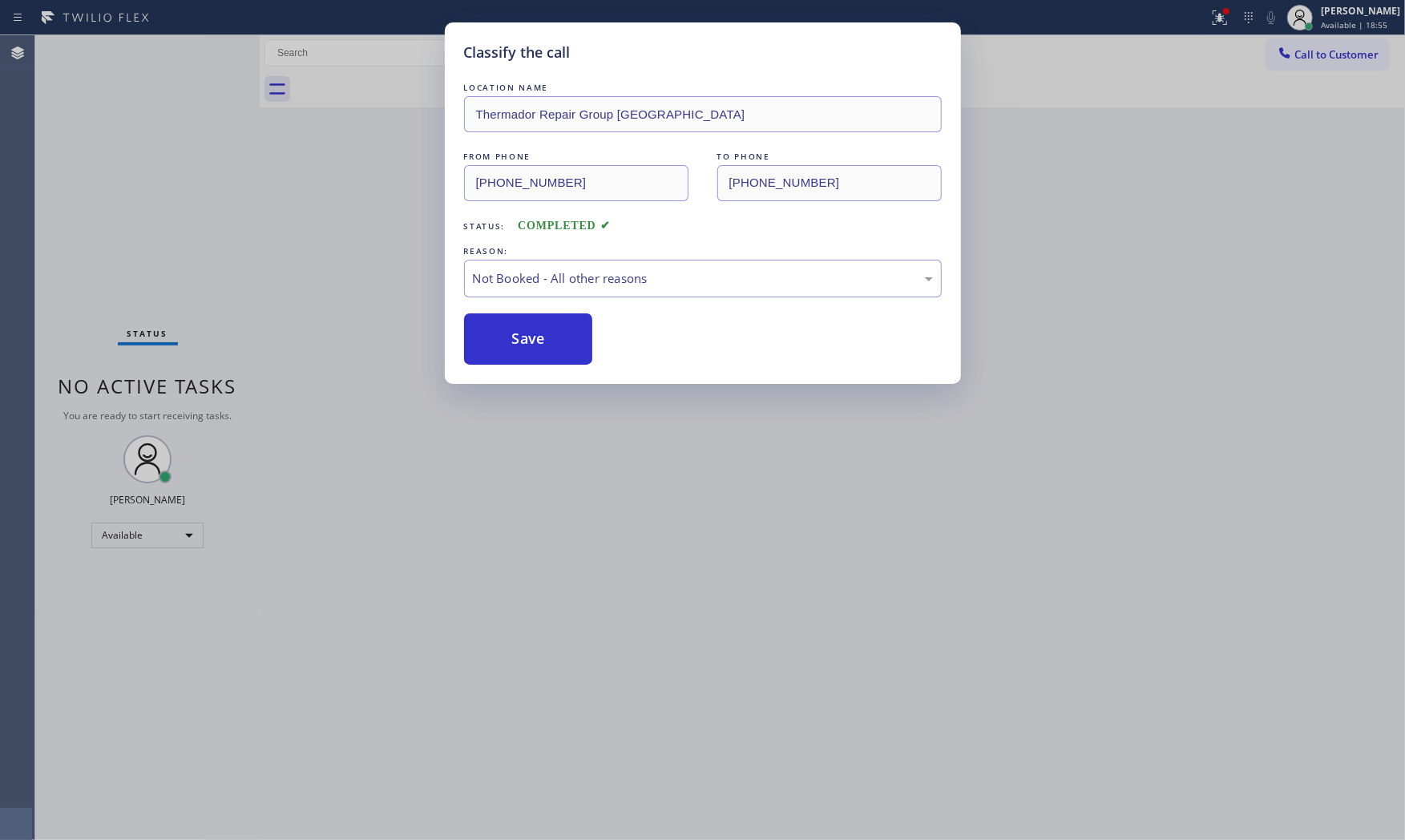
click at [539, 347] on button "Save" at bounding box center [528, 338] width 129 height 51
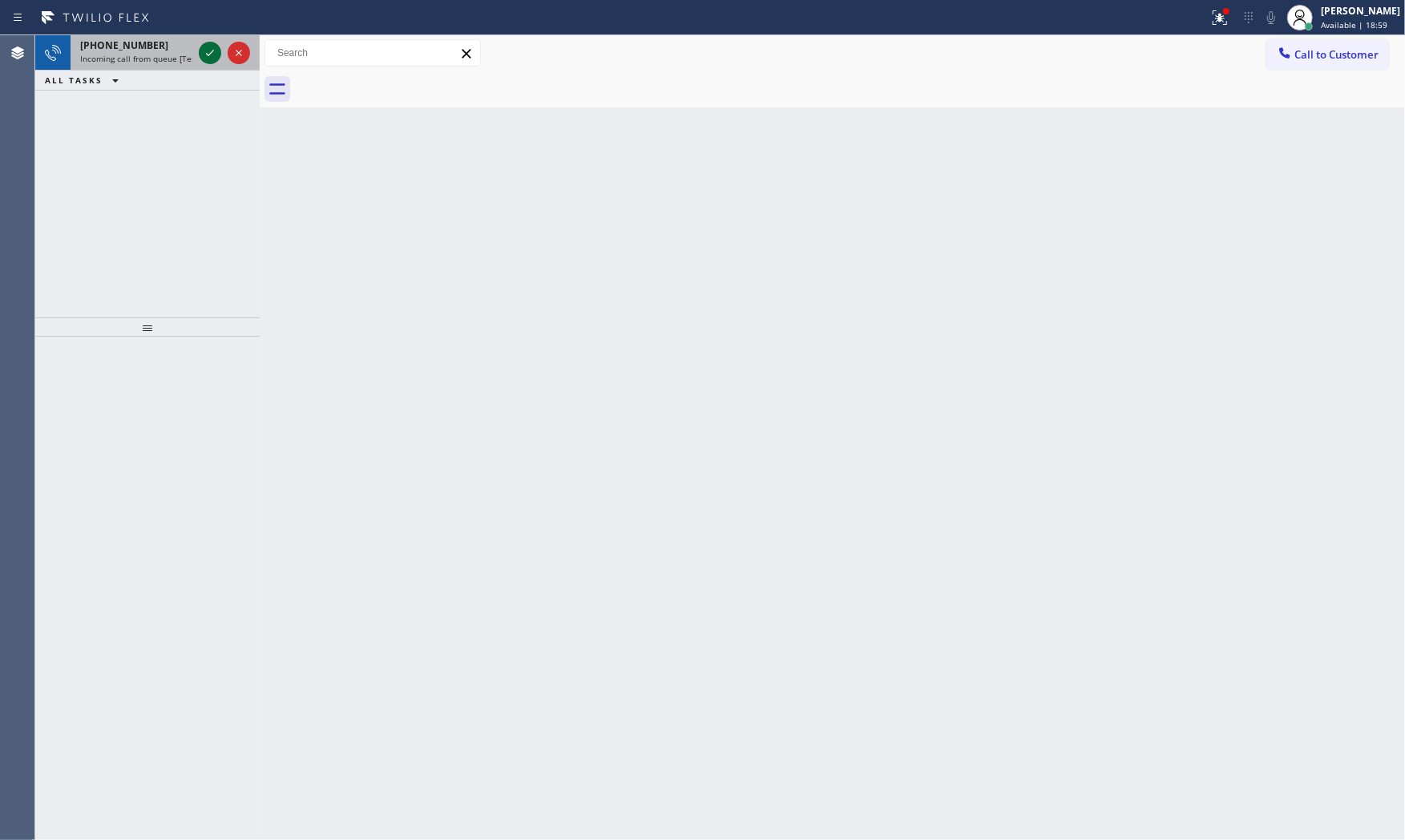
click at [217, 54] on icon at bounding box center [210, 52] width 19 height 19
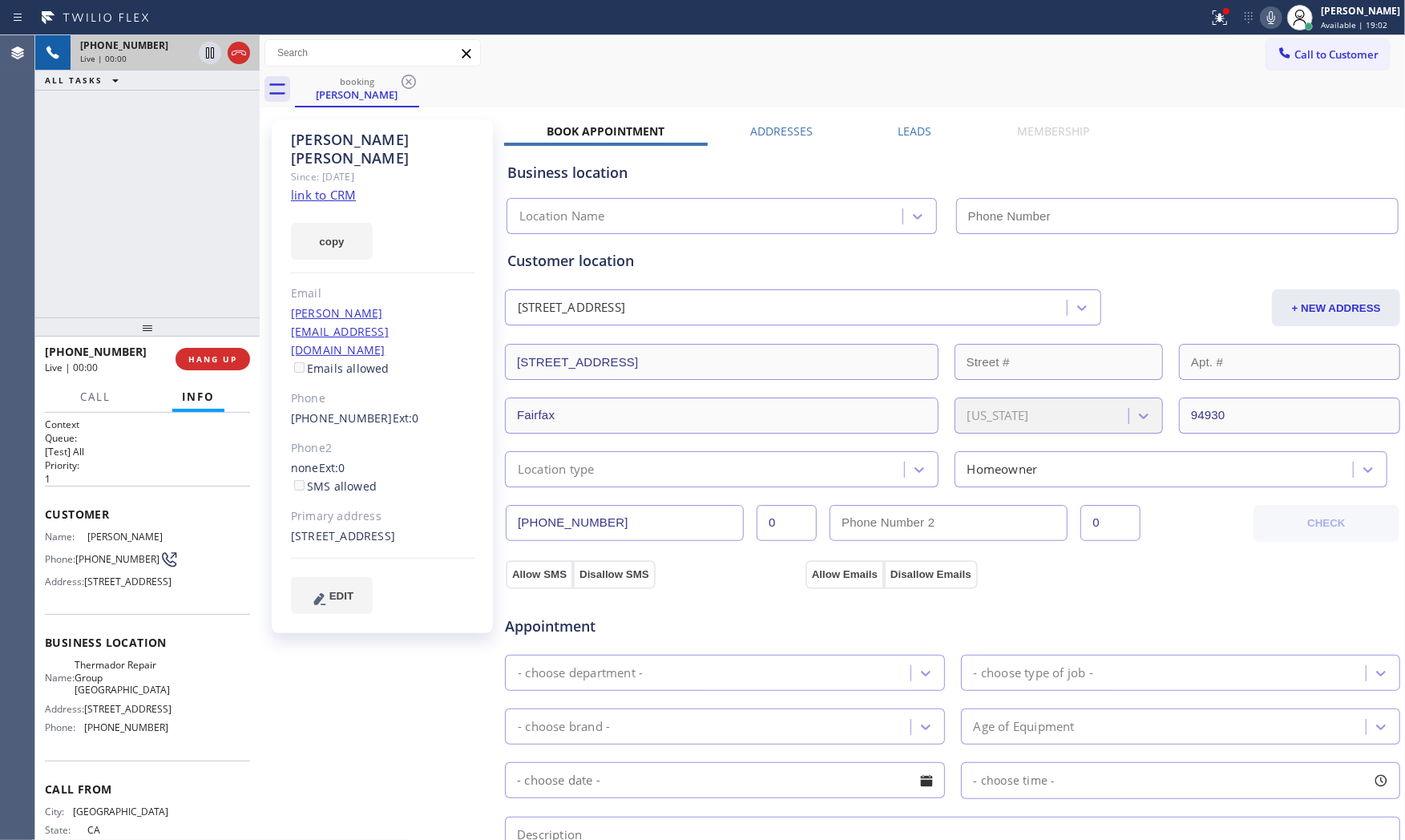
type input "[PHONE_NUMBER]"
click at [110, 55] on span "Live | 00:09" at bounding box center [103, 58] width 47 height 11
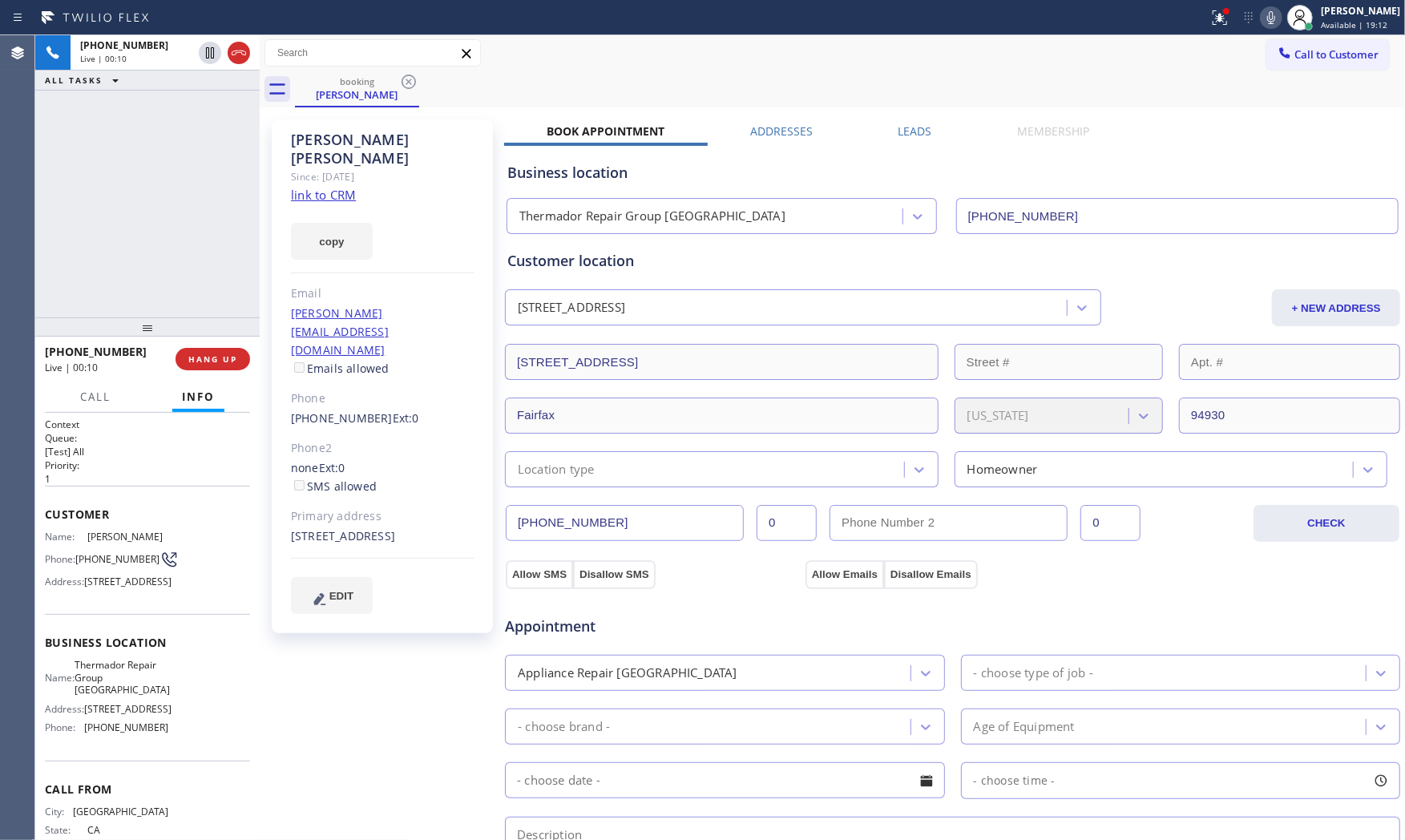
click at [341, 187] on link "link to CRM" at bounding box center [323, 195] width 65 height 16
click at [1261, 12] on icon at bounding box center [1270, 17] width 19 height 19
click at [210, 58] on icon at bounding box center [210, 52] width 19 height 19
click at [1261, 26] on icon at bounding box center [1270, 17] width 19 height 19
click at [212, 54] on icon at bounding box center [210, 53] width 11 height 11
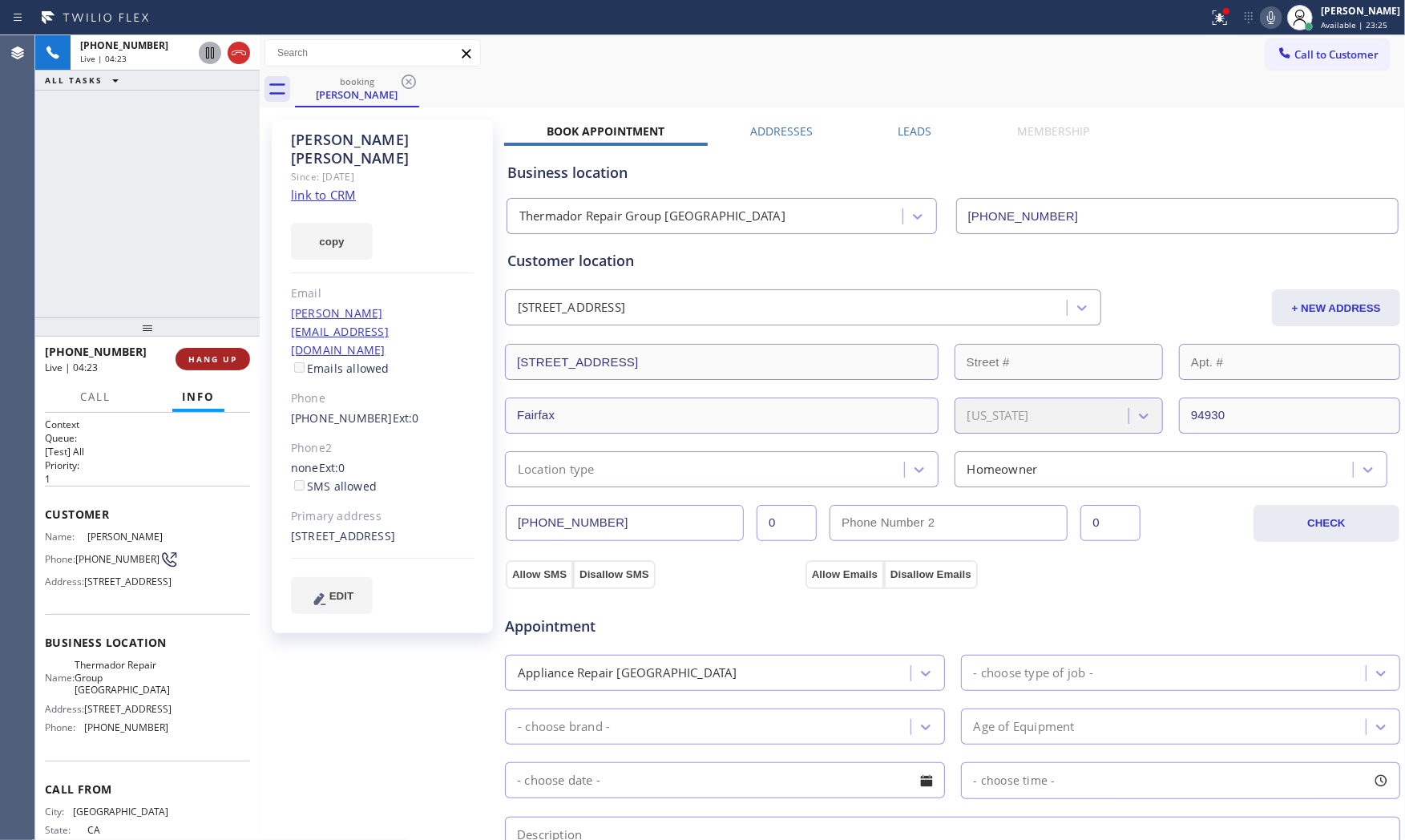
click at [215, 362] on span "HANG UP" at bounding box center [212, 359] width 49 height 11
click at [121, 51] on icon at bounding box center [115, 44] width 19 height 19
click at [195, 66] on div "+14152971074" at bounding box center [165, 65] width 170 height 13
click at [161, 90] on div "ALL TASKS ALL TASKS ACTIVE TASKS TASKS IN WRAP UP +14152971074 Wrap up | 00:38" at bounding box center [147, 176] width 224 height 282
click at [164, 82] on div "Wrap up | 00:38" at bounding box center [165, 78] width 170 height 11
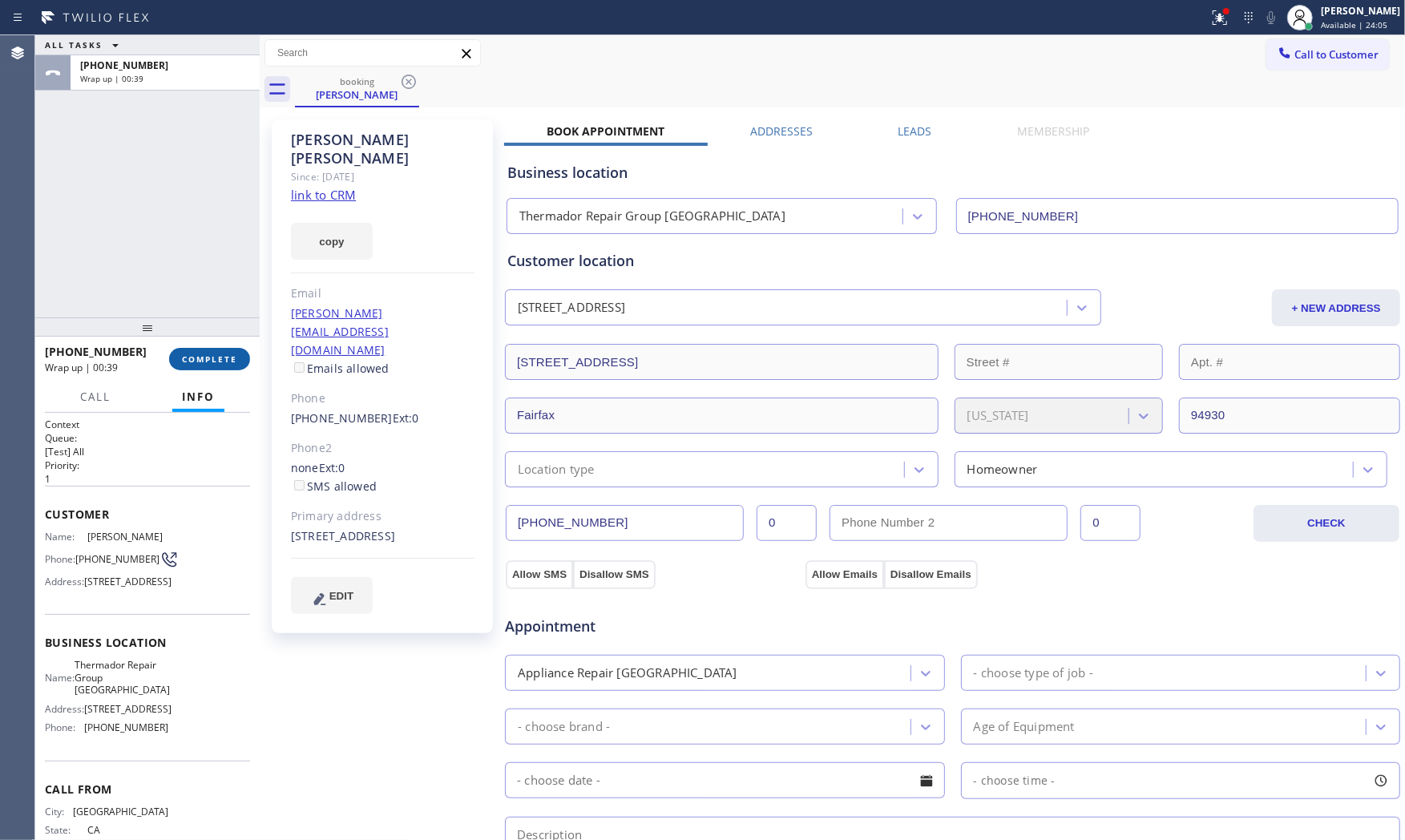
click at [209, 361] on span "COMPLETE" at bounding box center [209, 359] width 55 height 11
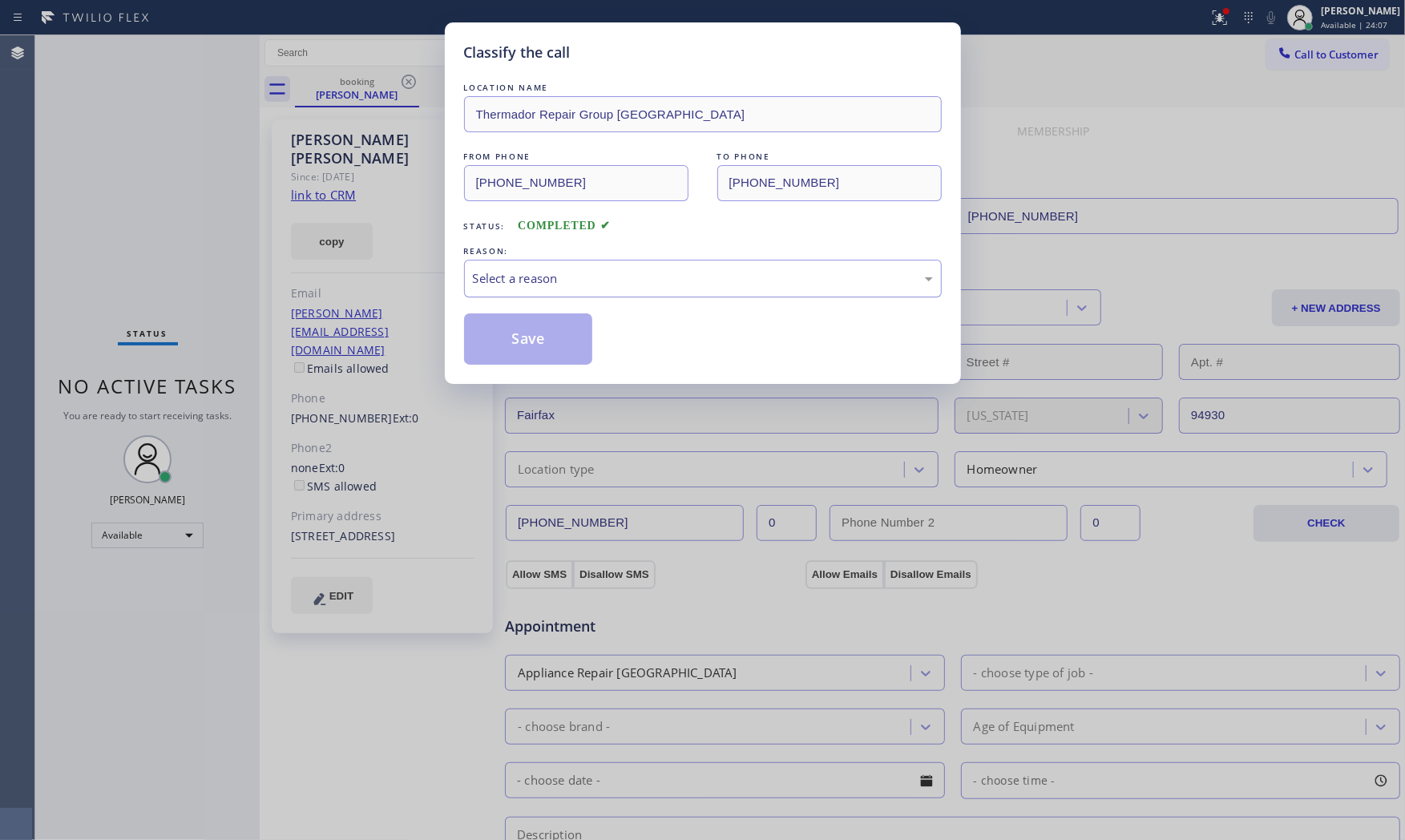
click at [509, 286] on div "Select a reason" at bounding box center [702, 278] width 460 height 18
click at [527, 347] on button "Save" at bounding box center [528, 338] width 129 height 51
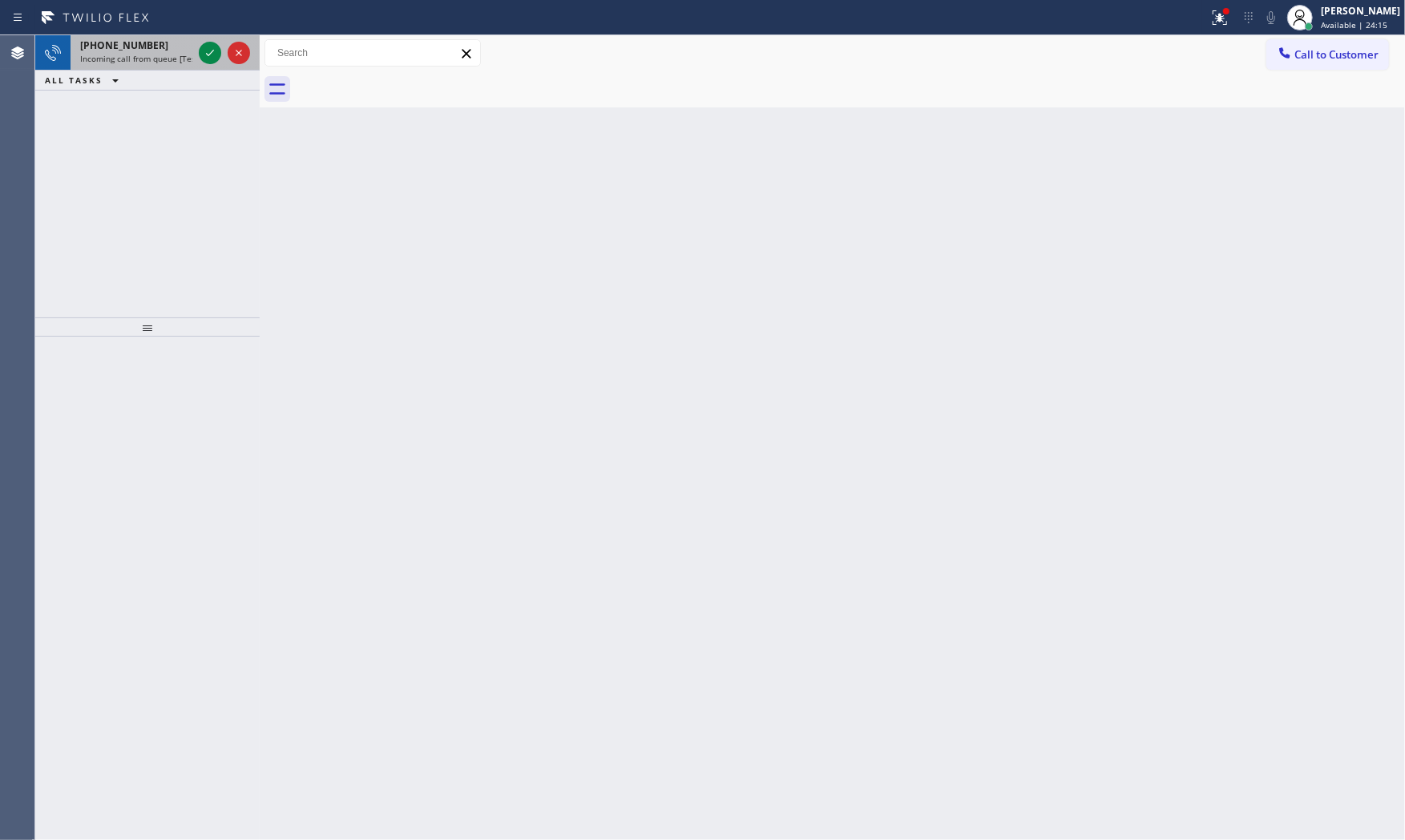
click at [197, 53] on div at bounding box center [224, 52] width 58 height 35
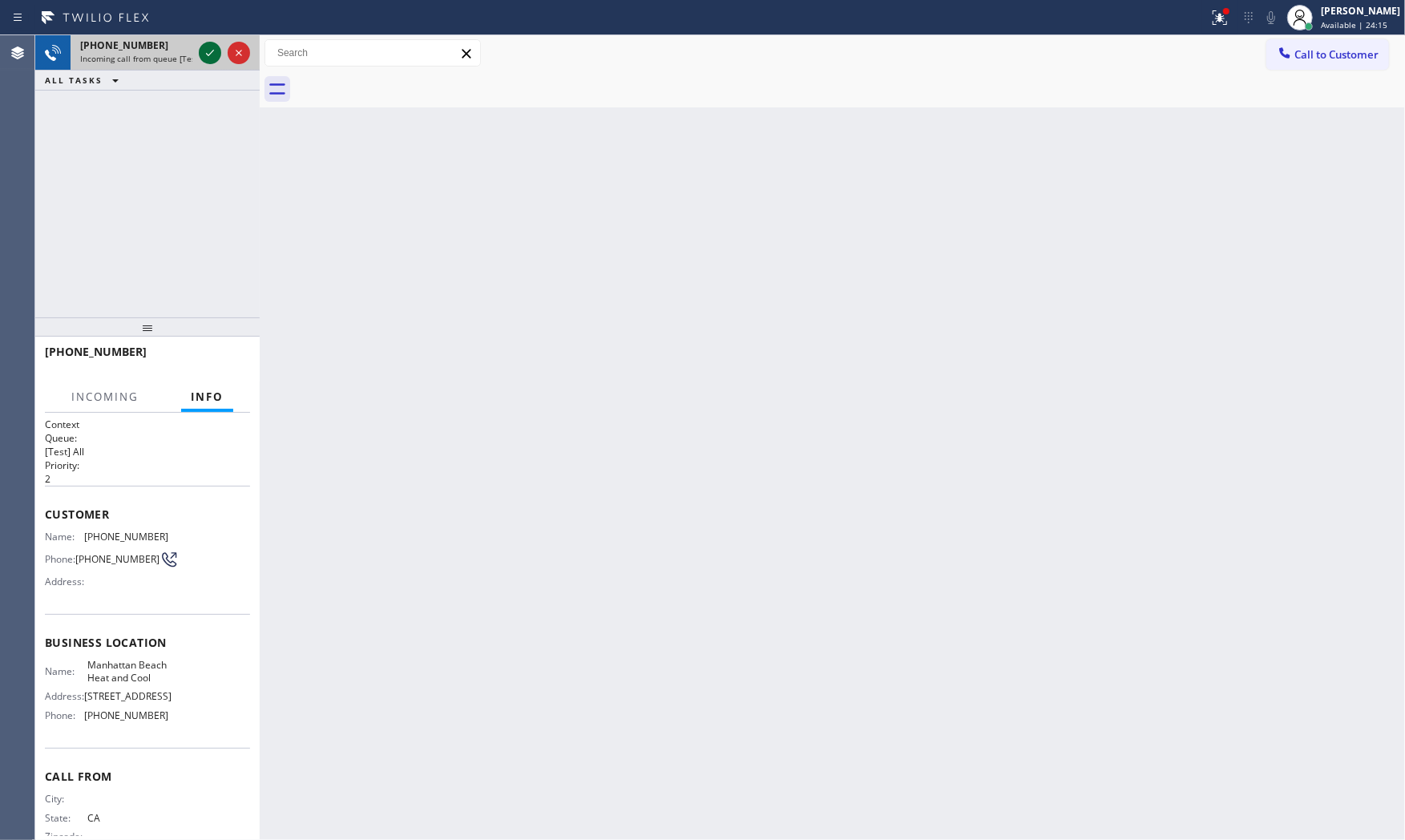
click at [202, 52] on icon at bounding box center [210, 52] width 19 height 19
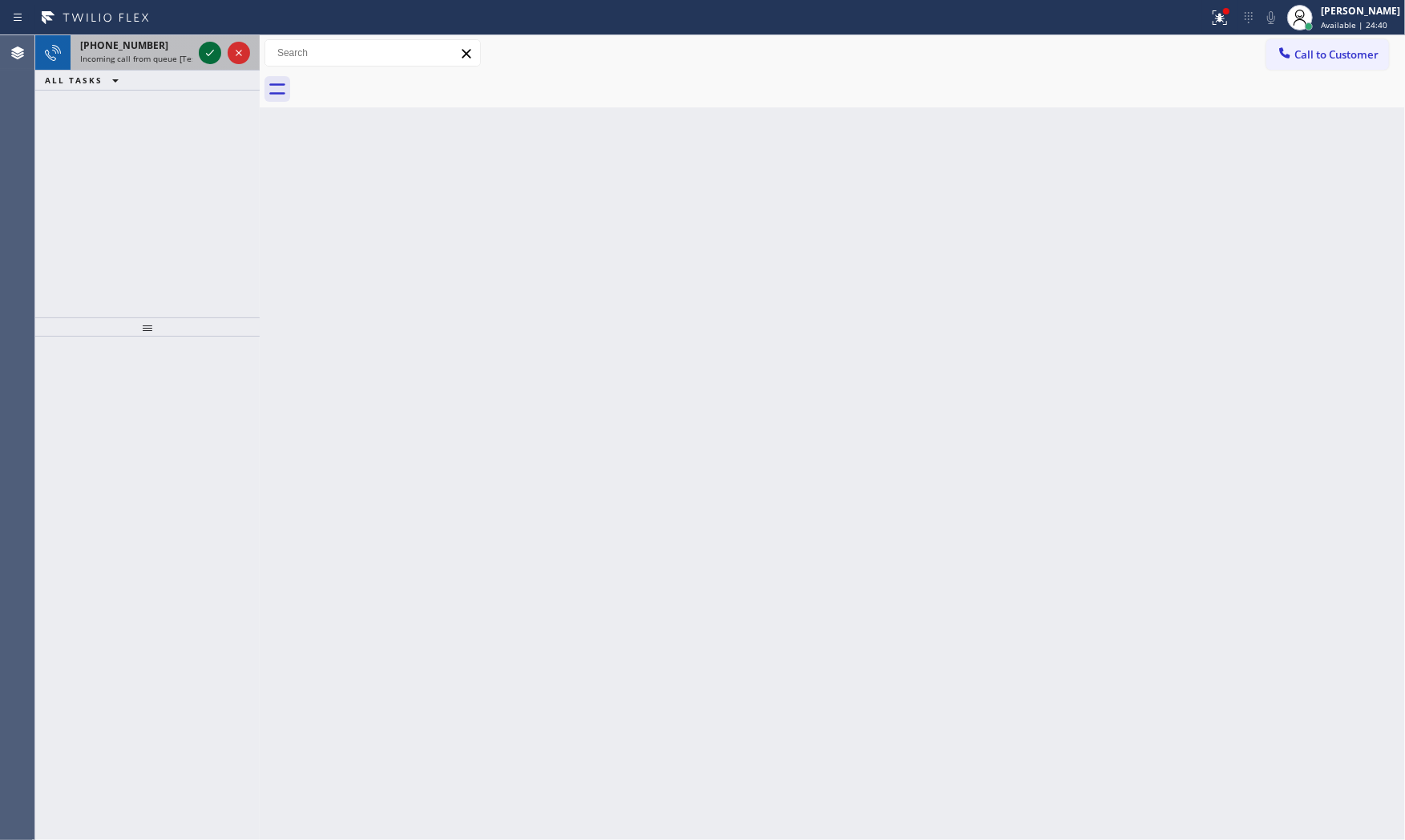
click at [198, 52] on div at bounding box center [224, 52] width 58 height 35
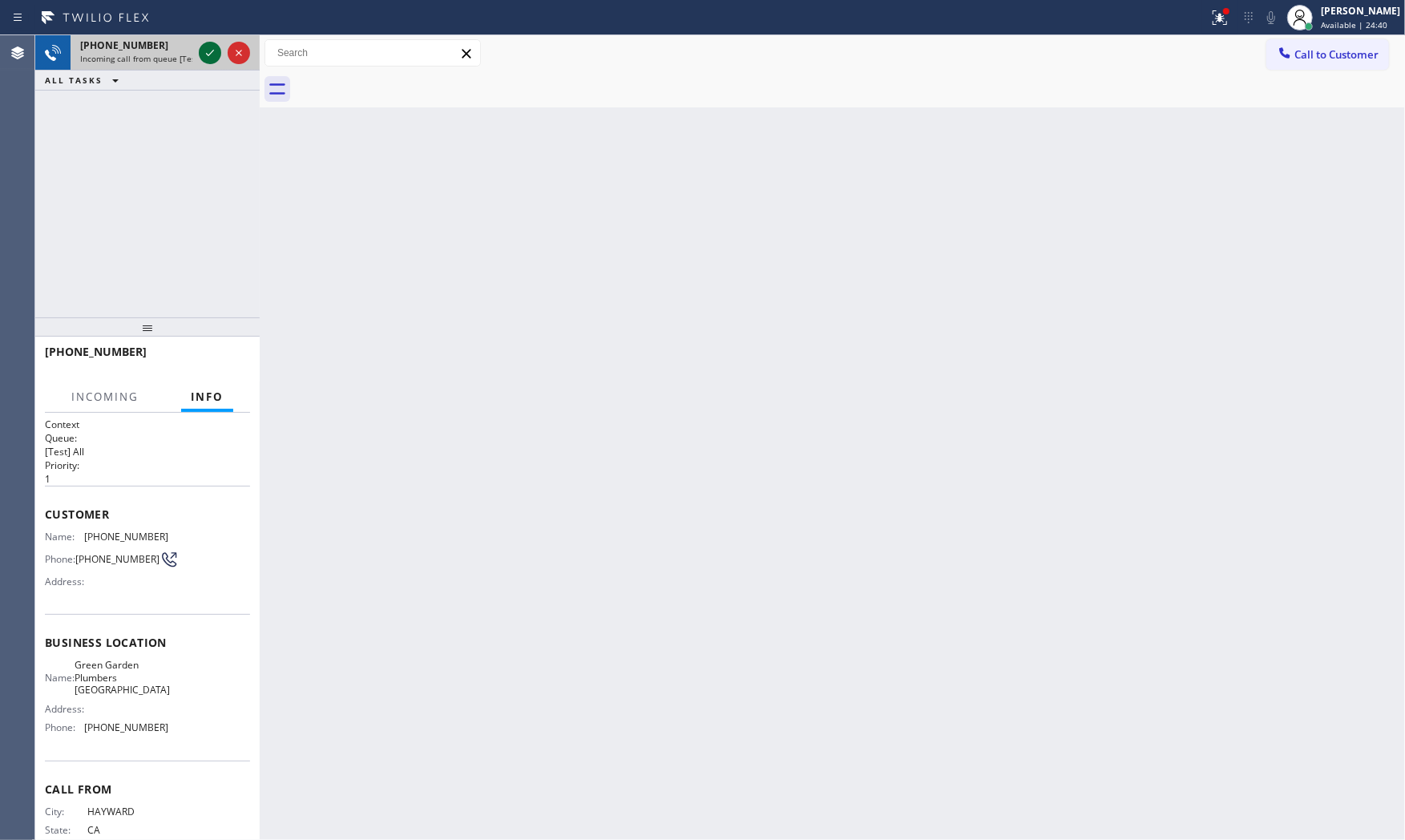
click at [199, 52] on div at bounding box center [210, 52] width 22 height 19
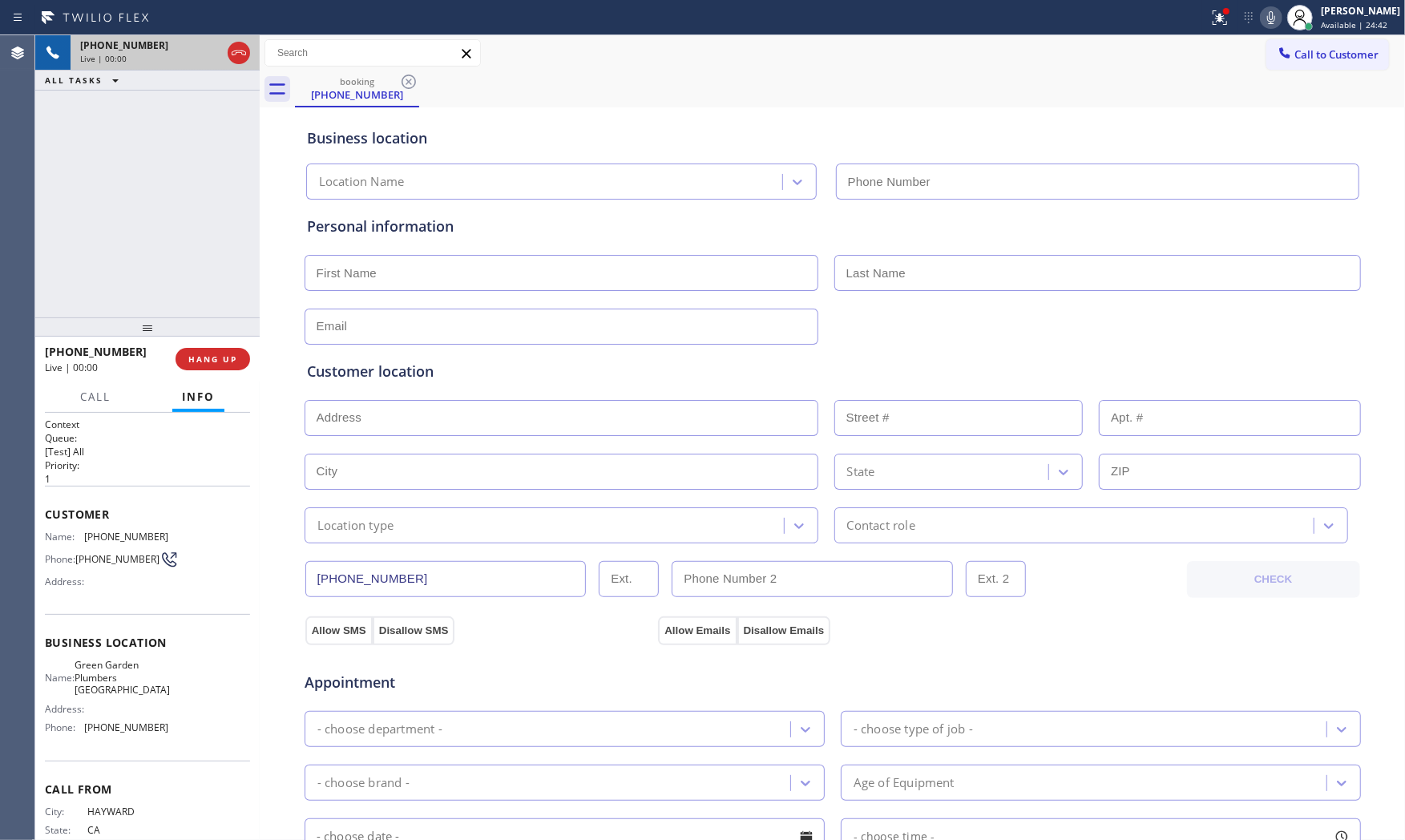
type input "[PHONE_NUMBER]"
click at [226, 363] on span "HANG UP" at bounding box center [212, 359] width 49 height 11
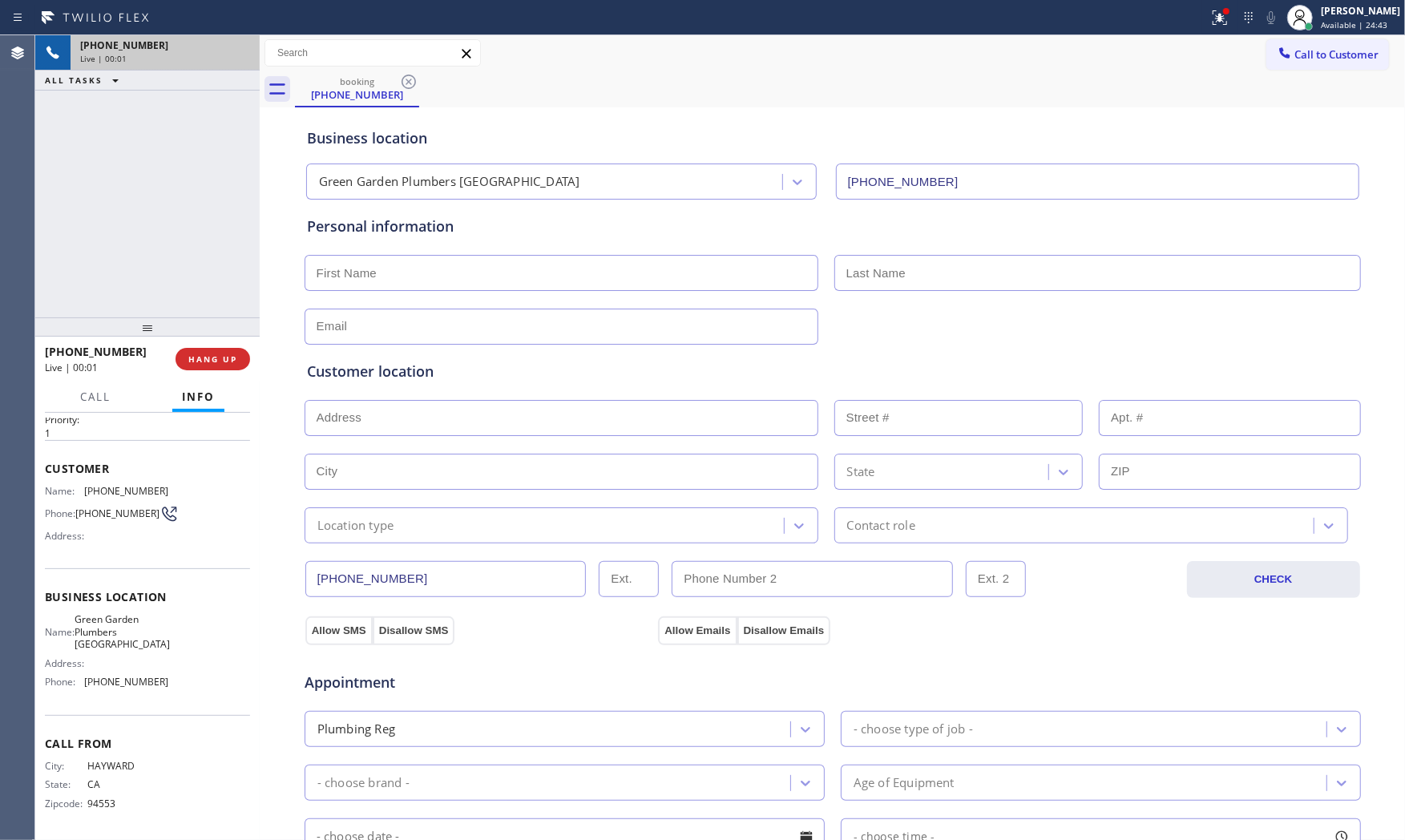
scroll to position [49, 0]
click at [210, 351] on button "COMPLETE" at bounding box center [210, 359] width 81 height 22
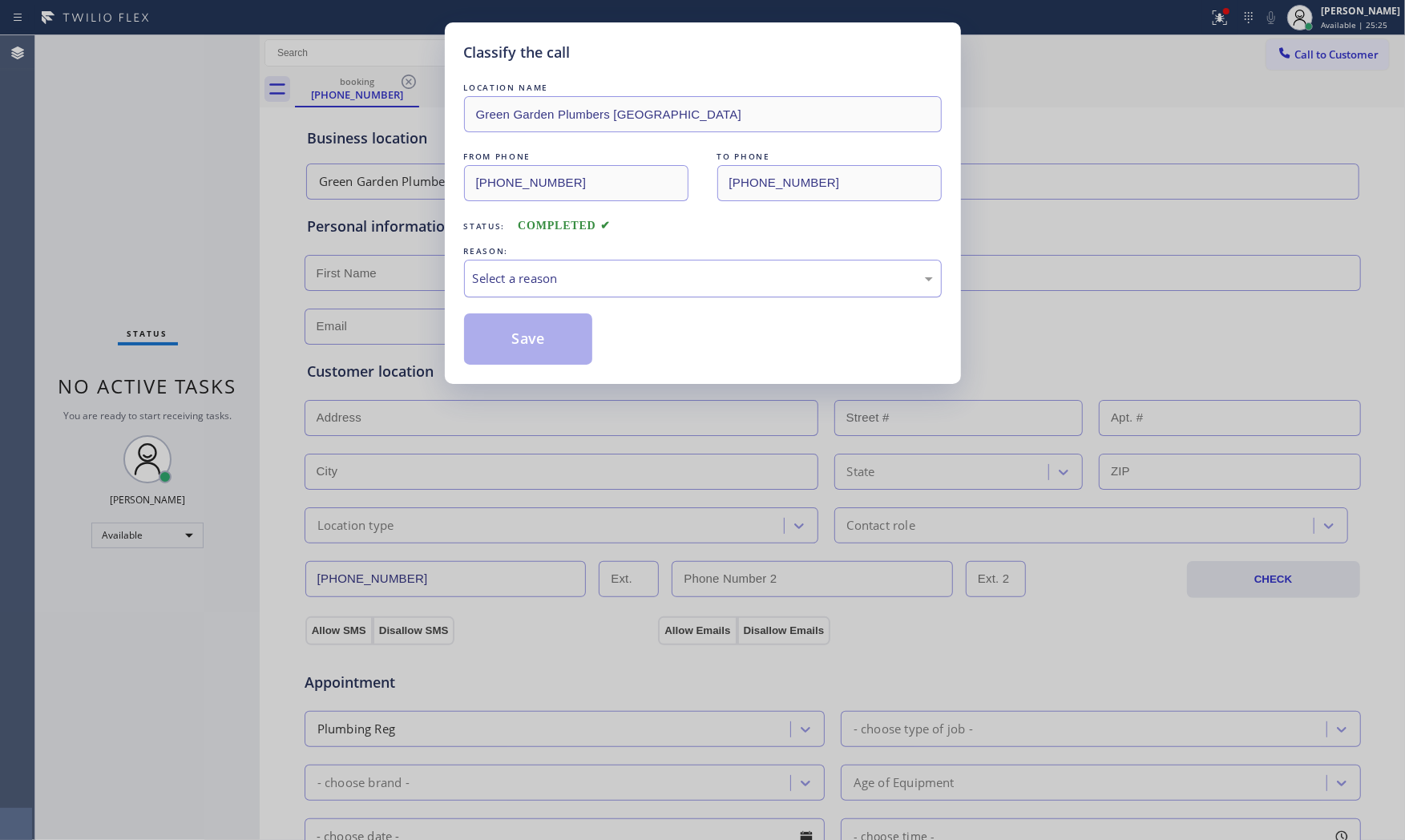
click at [500, 283] on div "Select a reason" at bounding box center [702, 278] width 460 height 18
drag, startPoint x: 523, startPoint y: 279, endPoint x: 523, endPoint y: 292, distance: 13.0
click at [523, 292] on div "New Customer - Booked" at bounding box center [702, 279] width 478 height 38
click at [524, 290] on div "Existing Customer - ETA/PI/REDO/complain/cancel" at bounding box center [702, 279] width 478 height 38
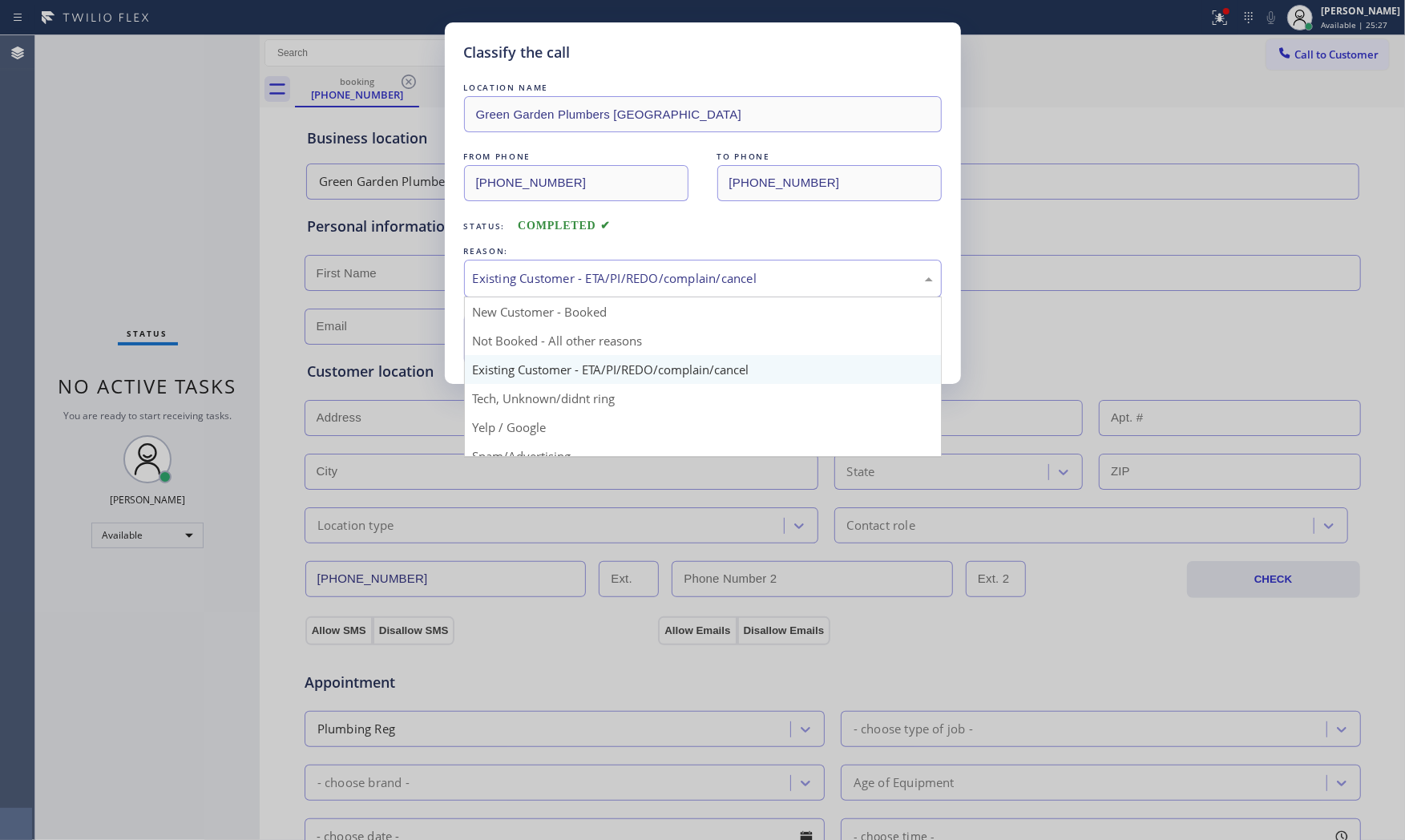
click at [525, 337] on button "Save" at bounding box center [528, 338] width 129 height 51
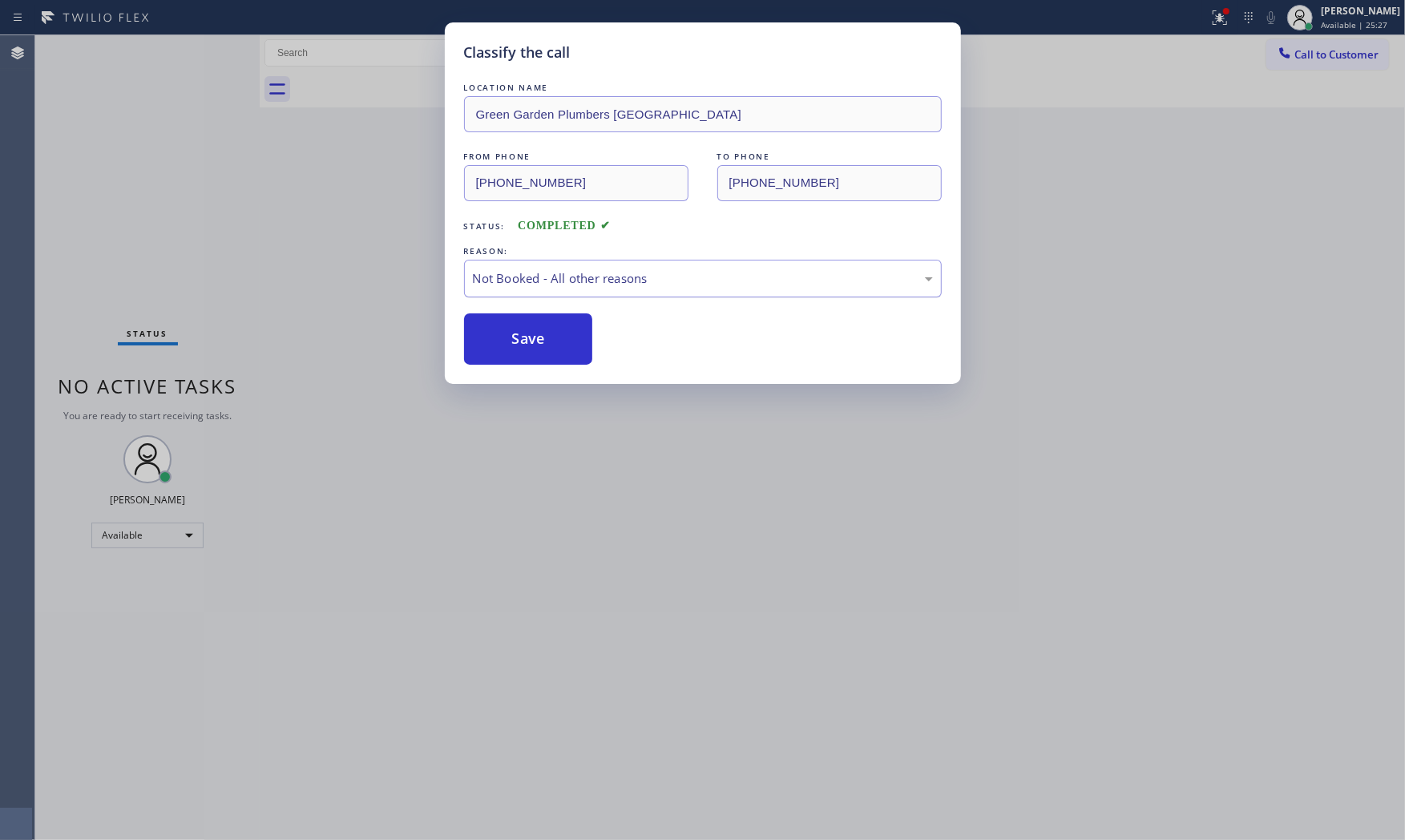
click at [525, 337] on button "Save" at bounding box center [528, 338] width 129 height 51
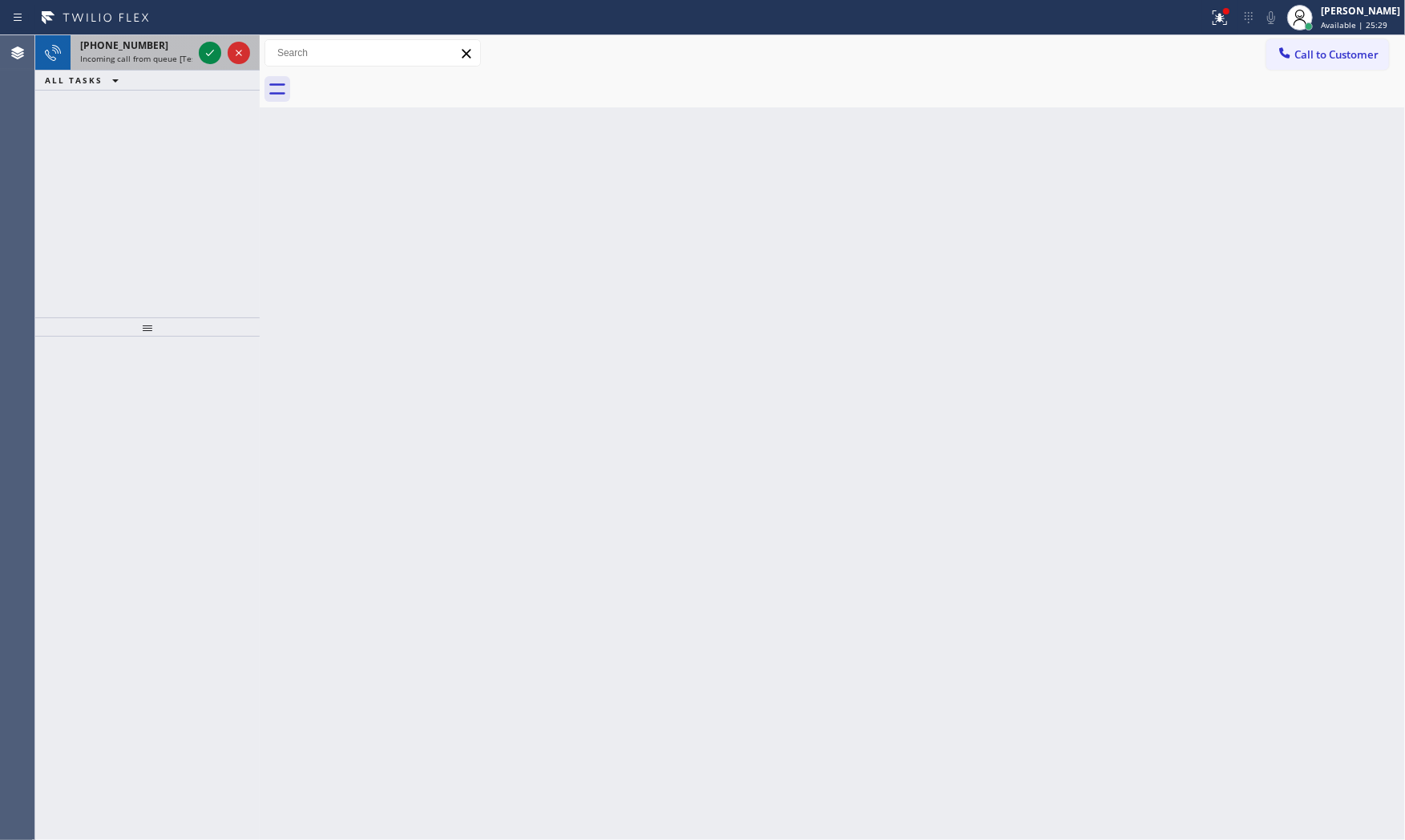
click at [156, 51] on div "[PHONE_NUMBER]" at bounding box center [136, 45] width 112 height 13
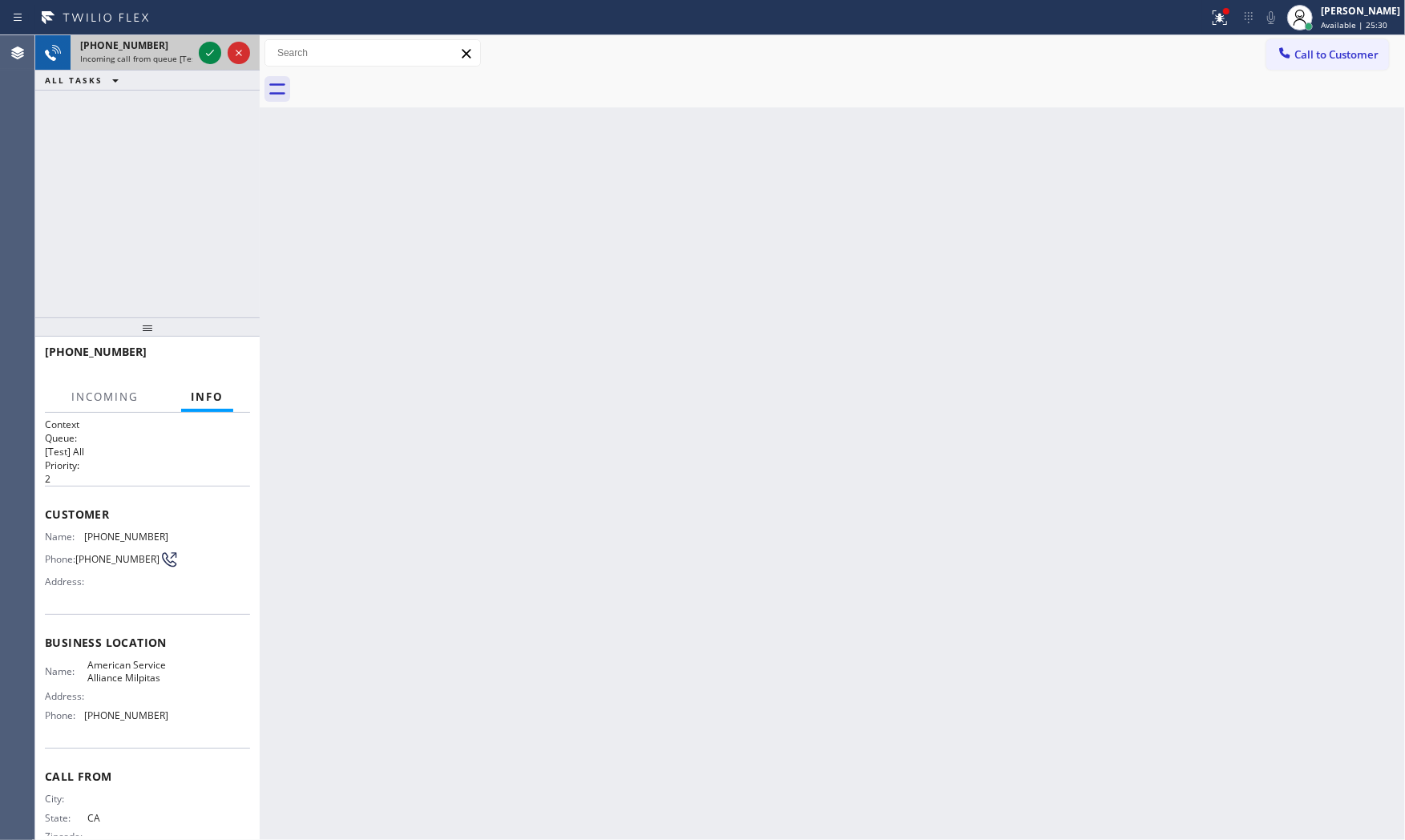
click at [195, 50] on div "[PHONE_NUMBER] Incoming call from queue [Test] All" at bounding box center [147, 52] width 224 height 35
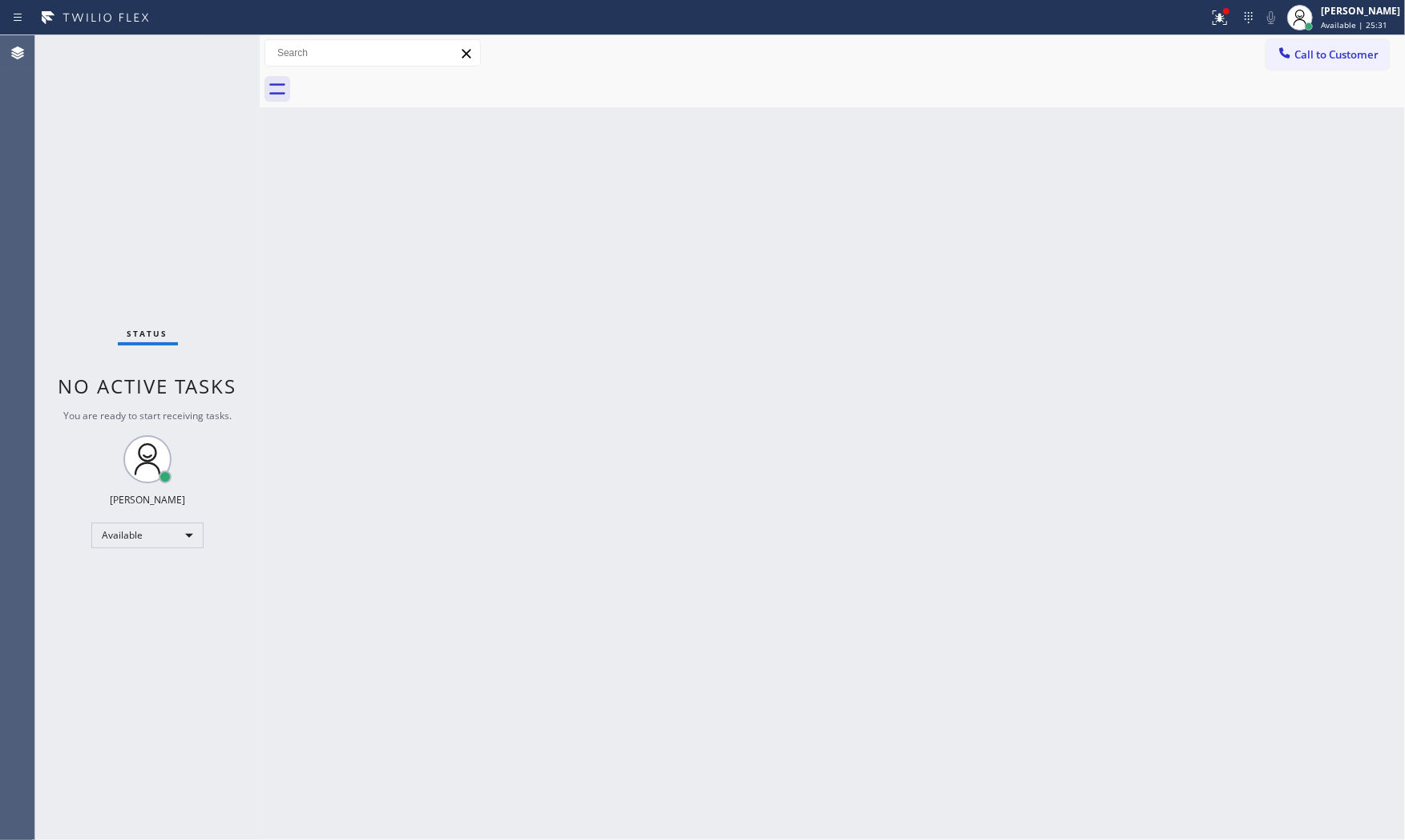
click at [199, 50] on div "Status No active tasks You are ready to start receiving tasks. [PERSON_NAME] Av…" at bounding box center [147, 437] width 224 height 805
click at [199, 49] on div "Status No active tasks You are ready to start receiving tasks. [PERSON_NAME] Av…" at bounding box center [147, 437] width 224 height 805
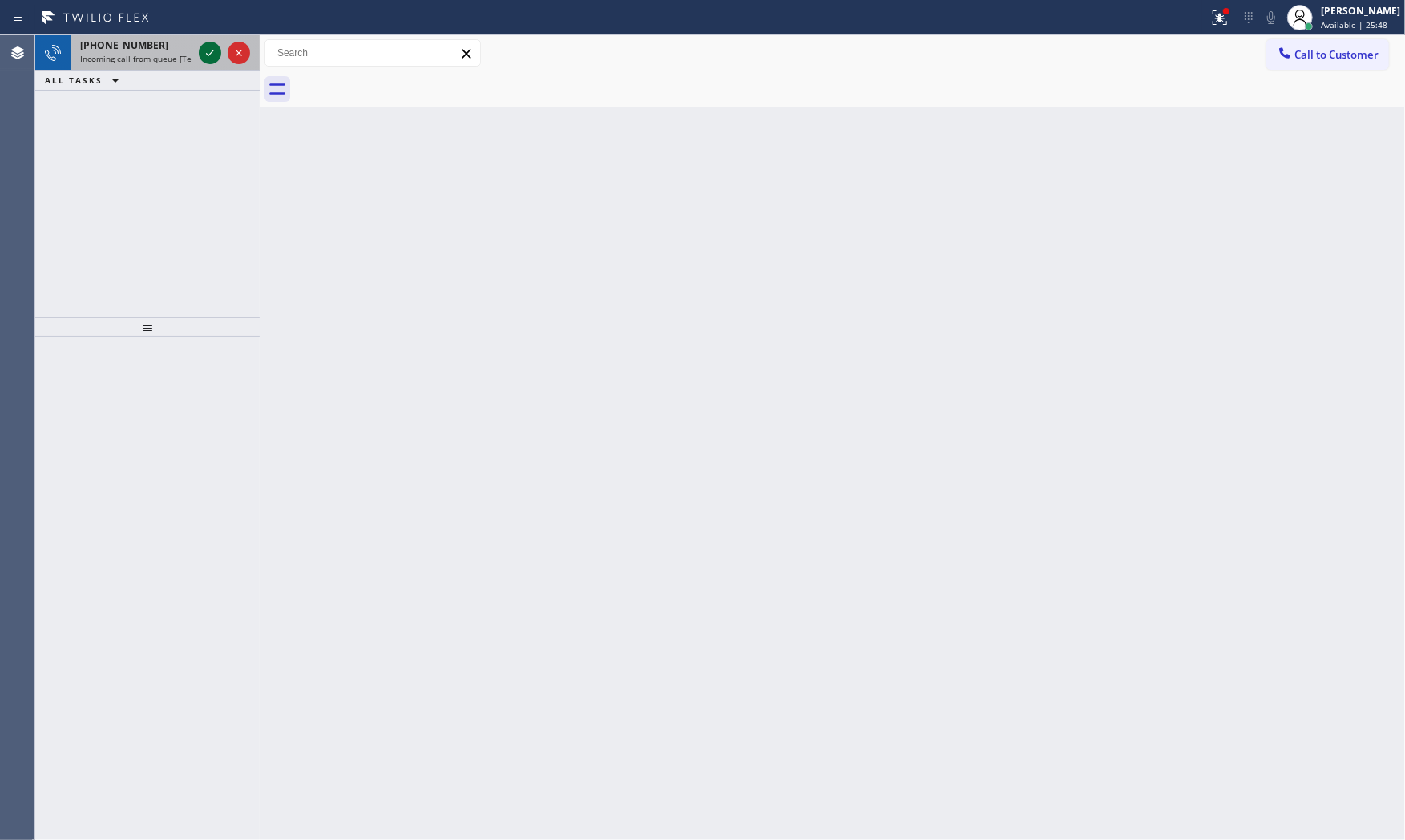
click at [212, 58] on icon at bounding box center [210, 52] width 19 height 19
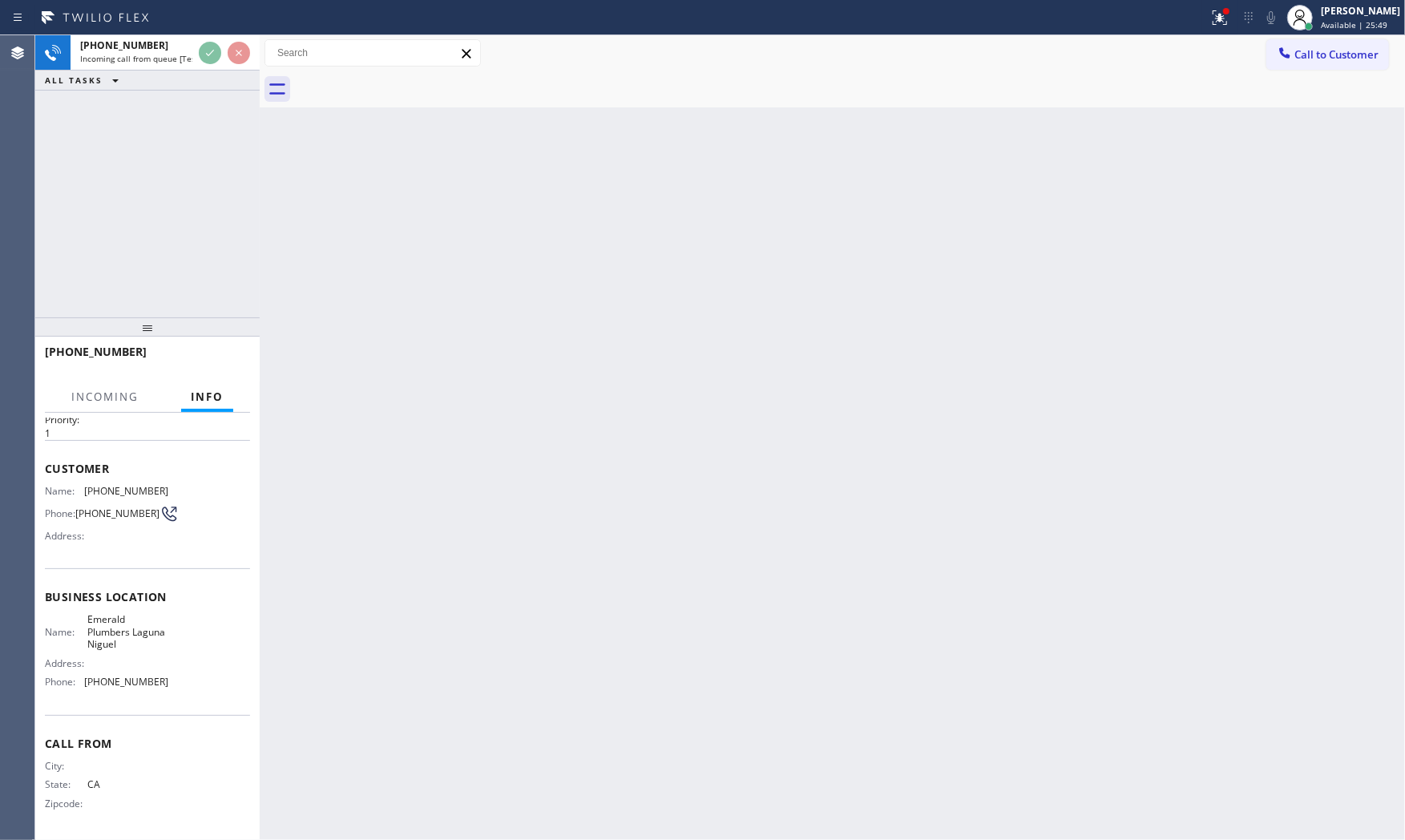
scroll to position [49, 0]
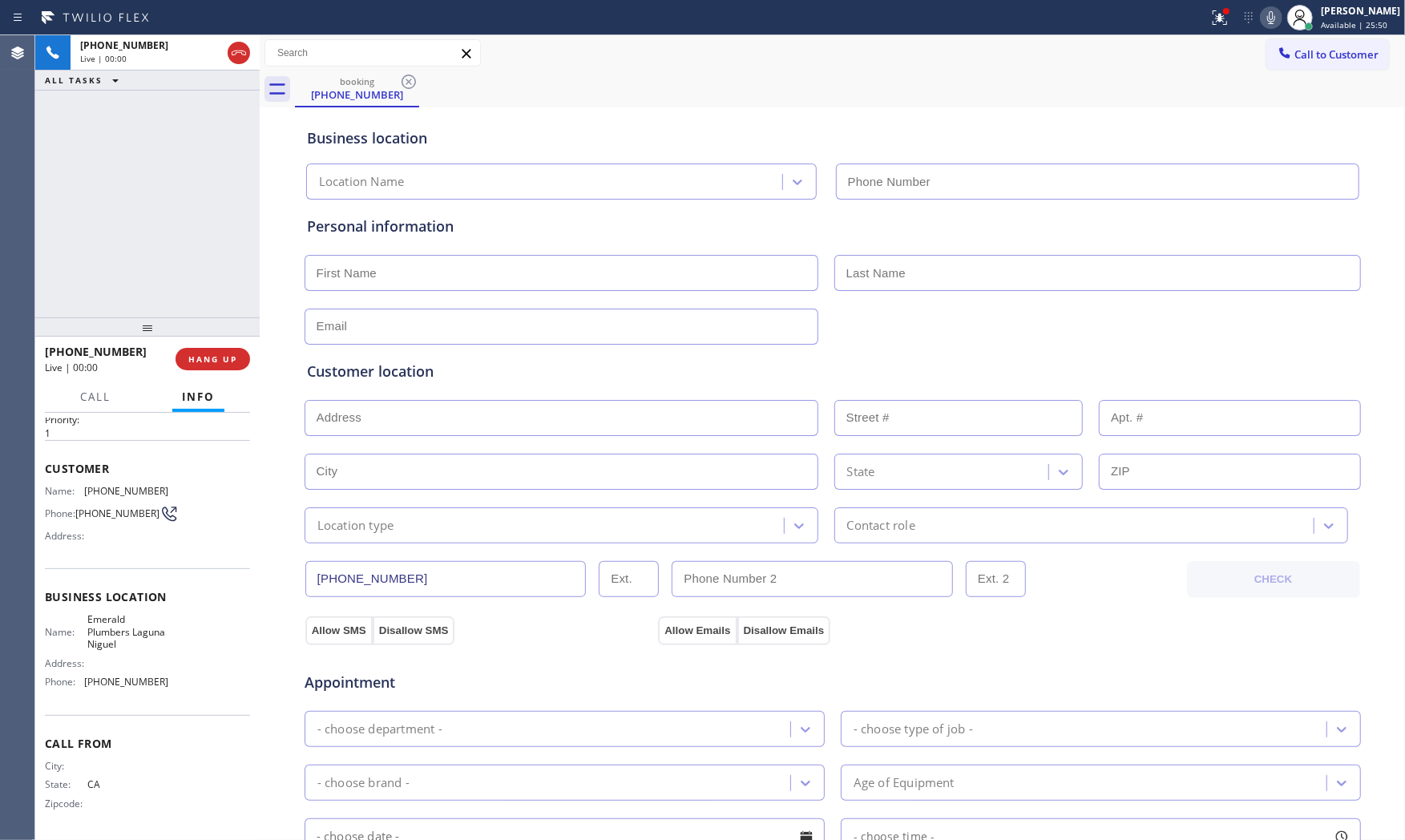
type input "[PHONE_NUMBER]"
click at [232, 377] on div "+14424655462 Live | 00:00 HANG UP" at bounding box center [148, 359] width 205 height 41
click at [232, 369] on button "HANG UP" at bounding box center [212, 359] width 75 height 22
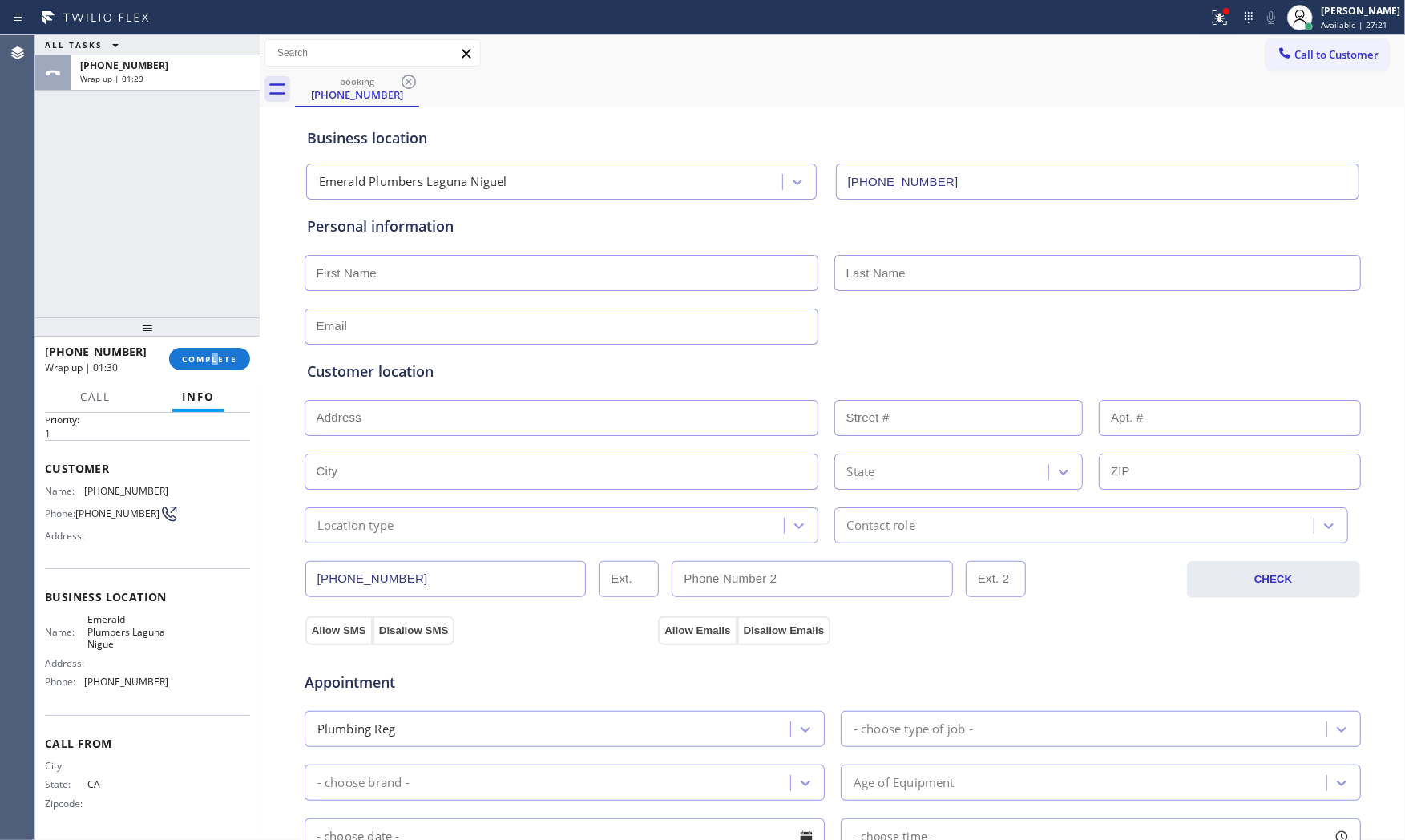
click at [213, 371] on div "+14424655462 Wrap up | 01:30 COMPLETE" at bounding box center [148, 359] width 205 height 41
click at [215, 363] on span "COMPLETE" at bounding box center [209, 359] width 55 height 11
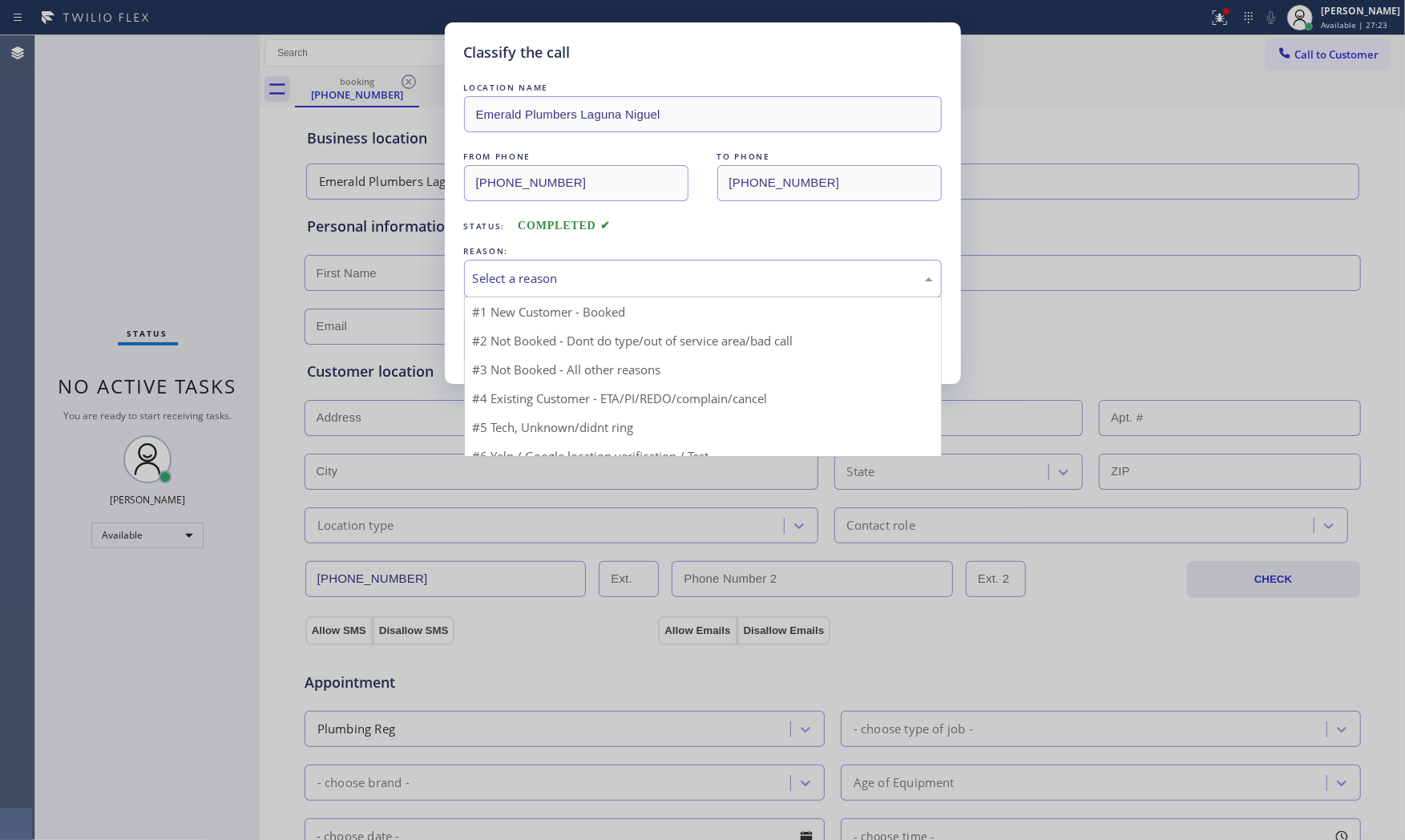
click at [575, 275] on div "Select a reason" at bounding box center [702, 278] width 460 height 18
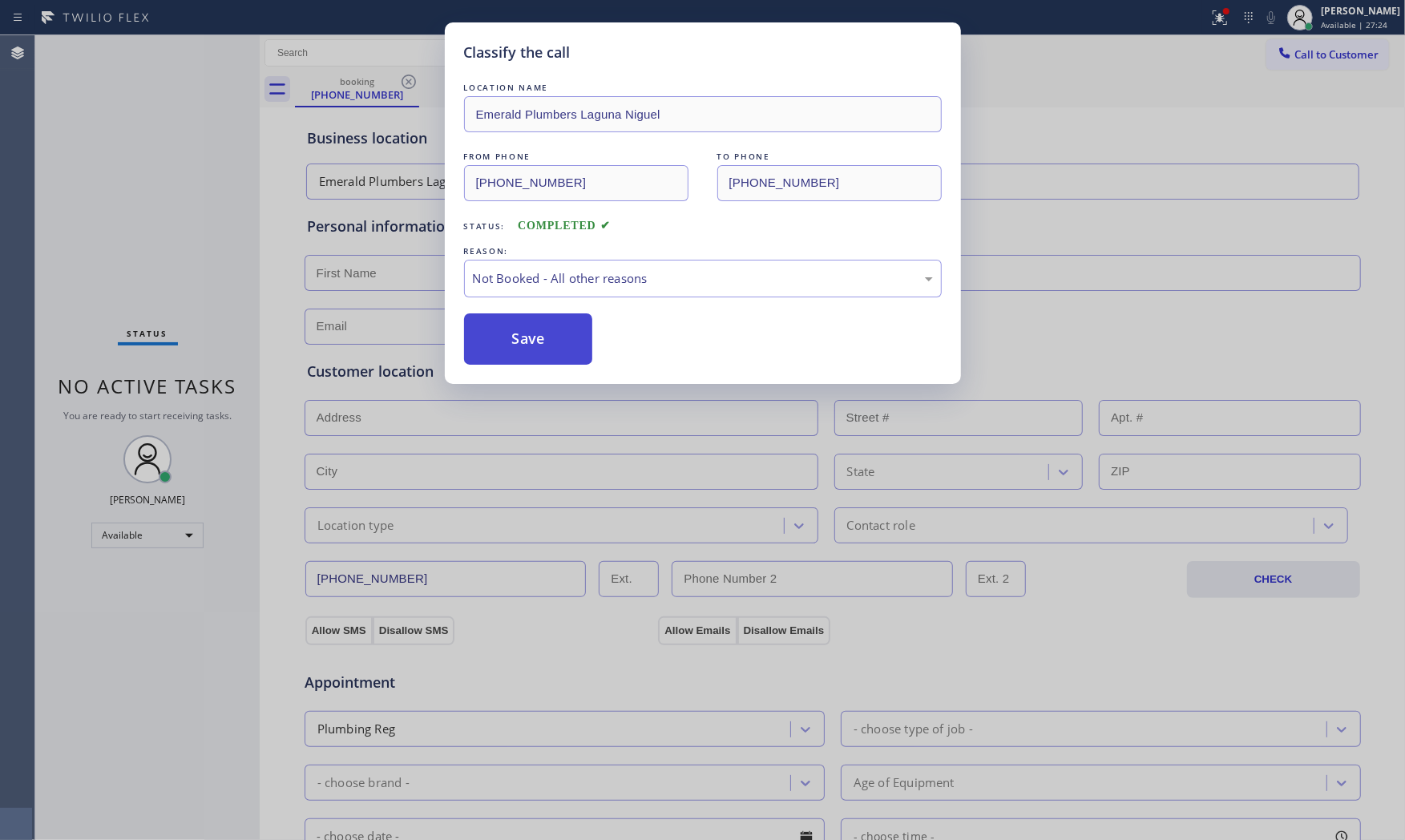
click at [525, 351] on button "Save" at bounding box center [528, 338] width 129 height 51
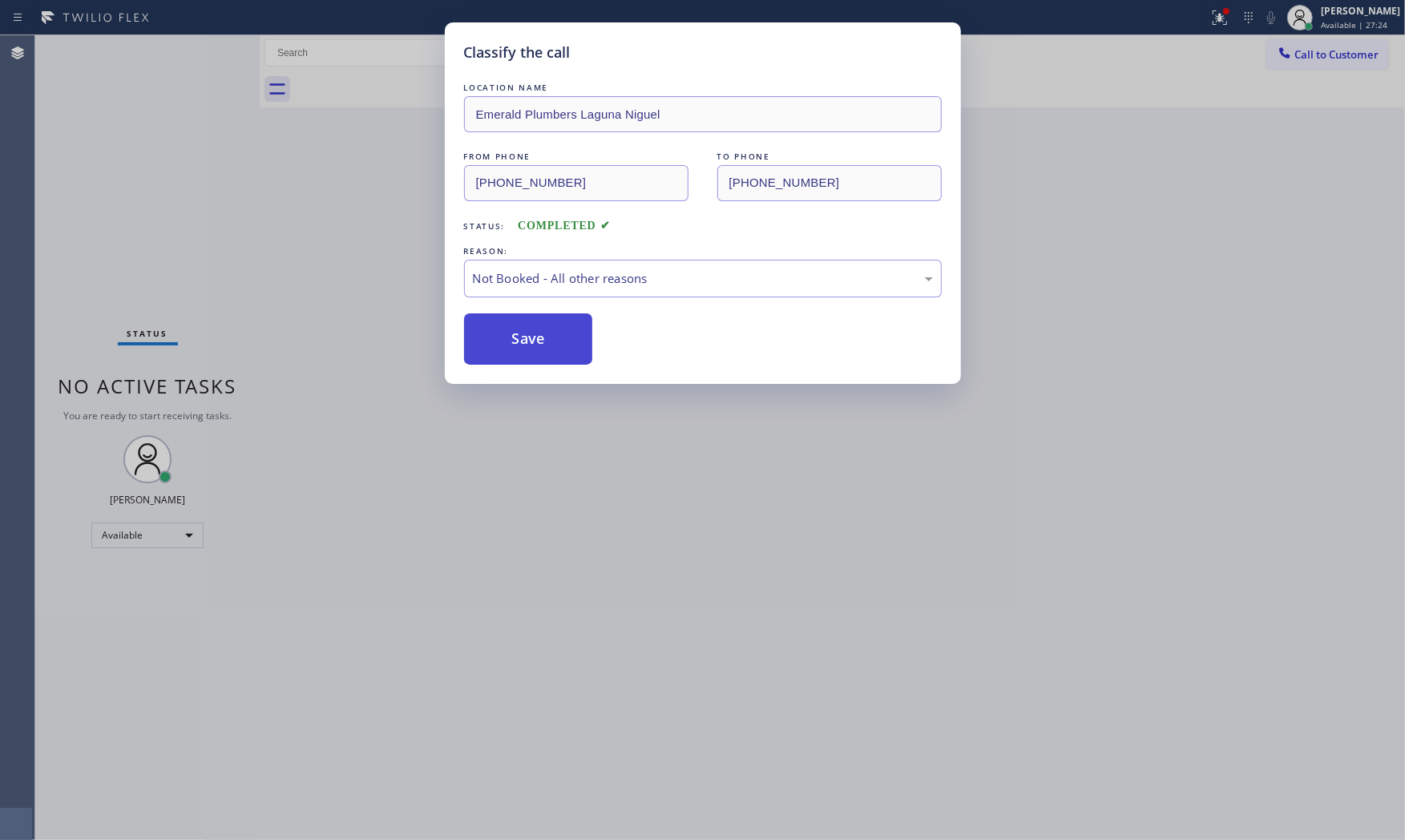
click at [525, 351] on button "Save" at bounding box center [528, 338] width 129 height 51
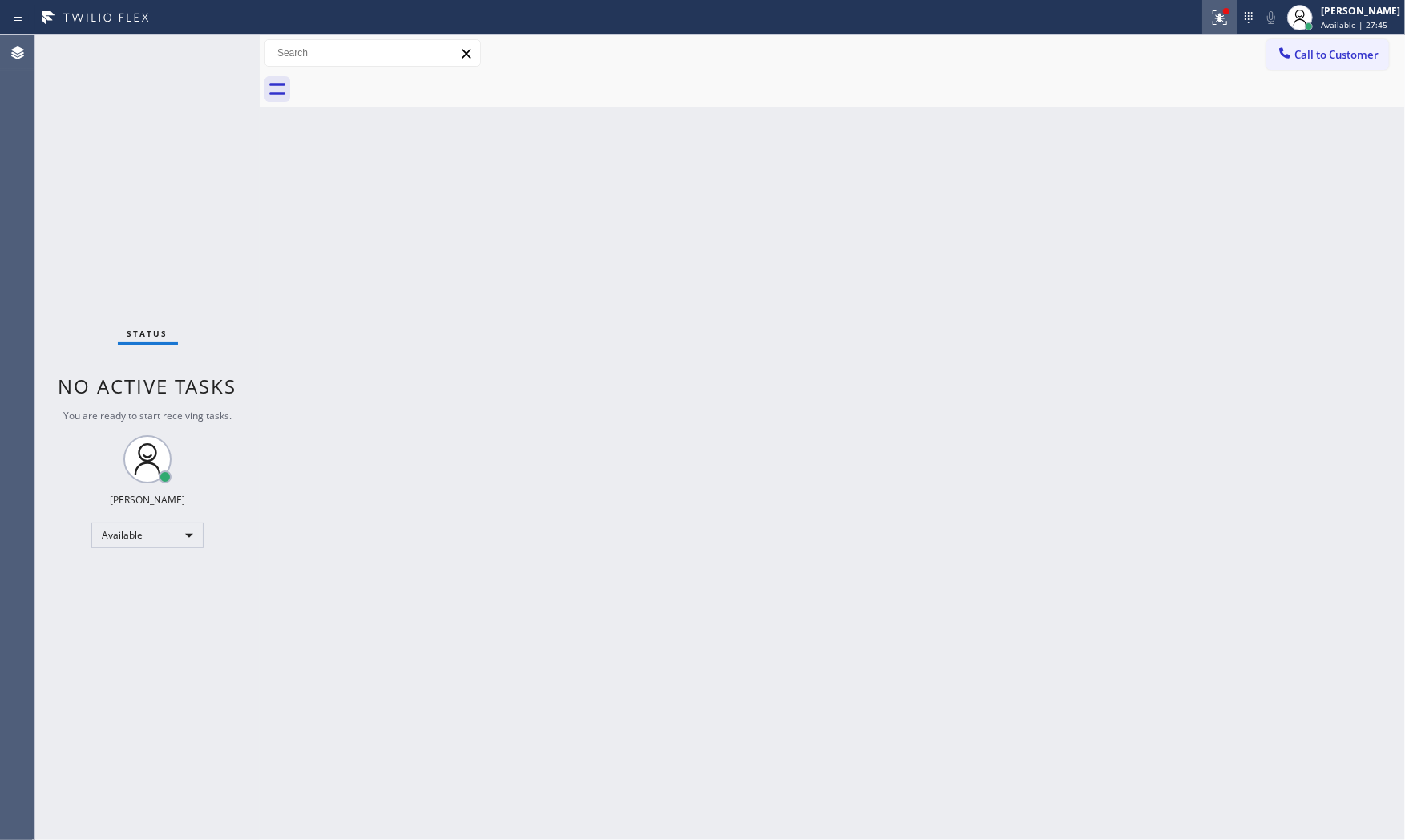
click at [1211, 1] on button at bounding box center [1219, 17] width 35 height 35
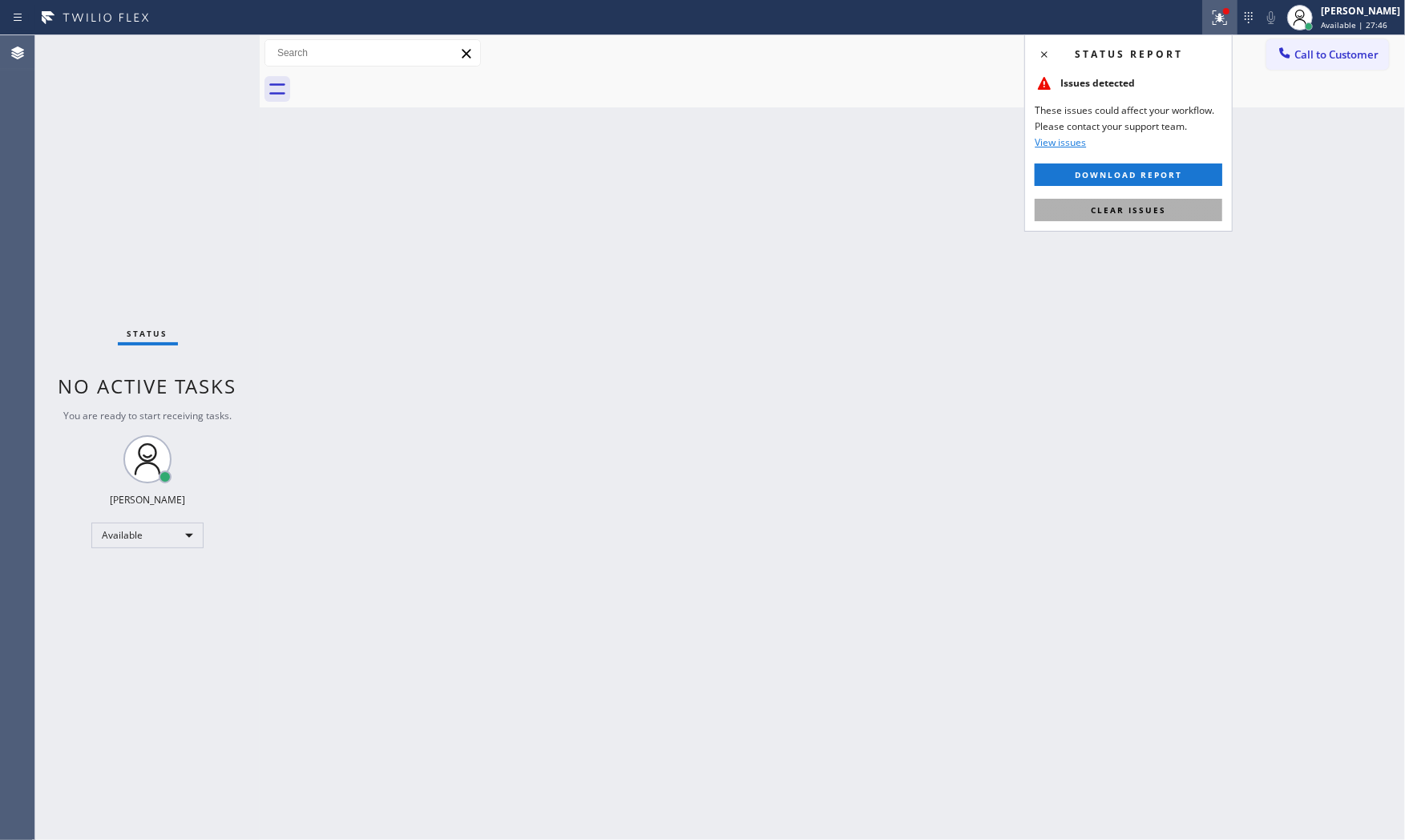
click at [1156, 214] on span "Clear issues" at bounding box center [1129, 210] width 76 height 11
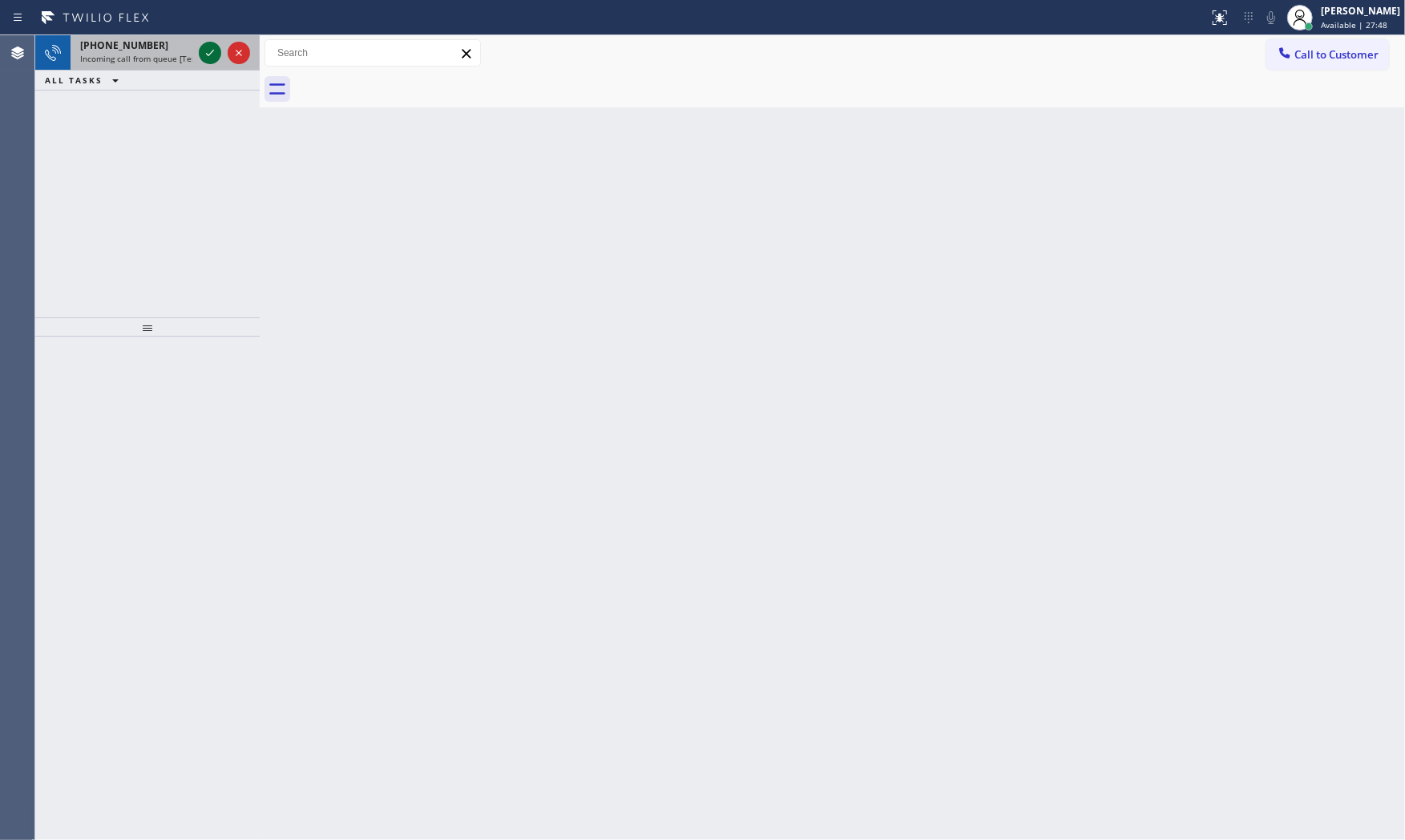
click at [213, 58] on icon at bounding box center [210, 52] width 19 height 19
click at [217, 59] on icon at bounding box center [210, 52] width 19 height 19
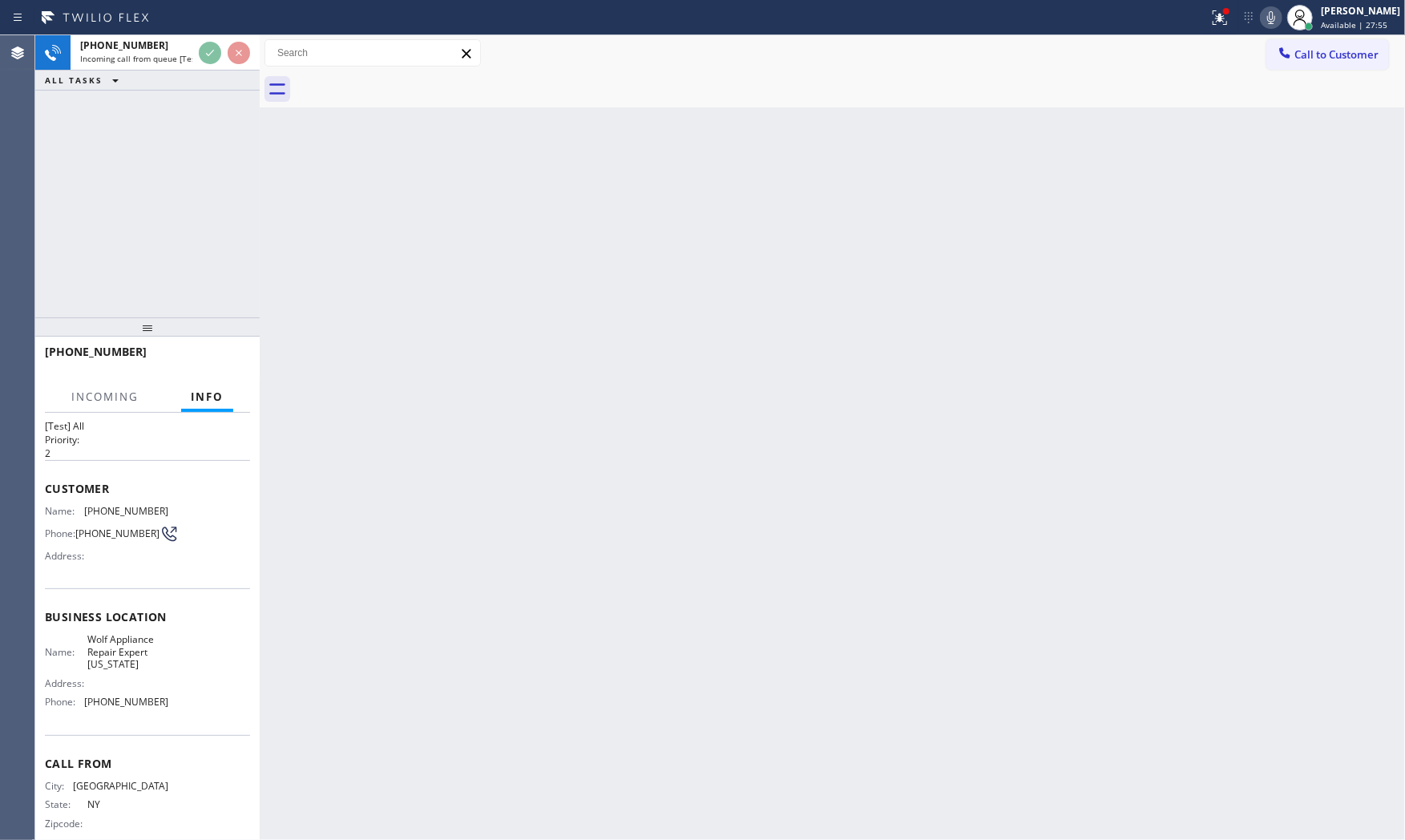
scroll to position [49, 0]
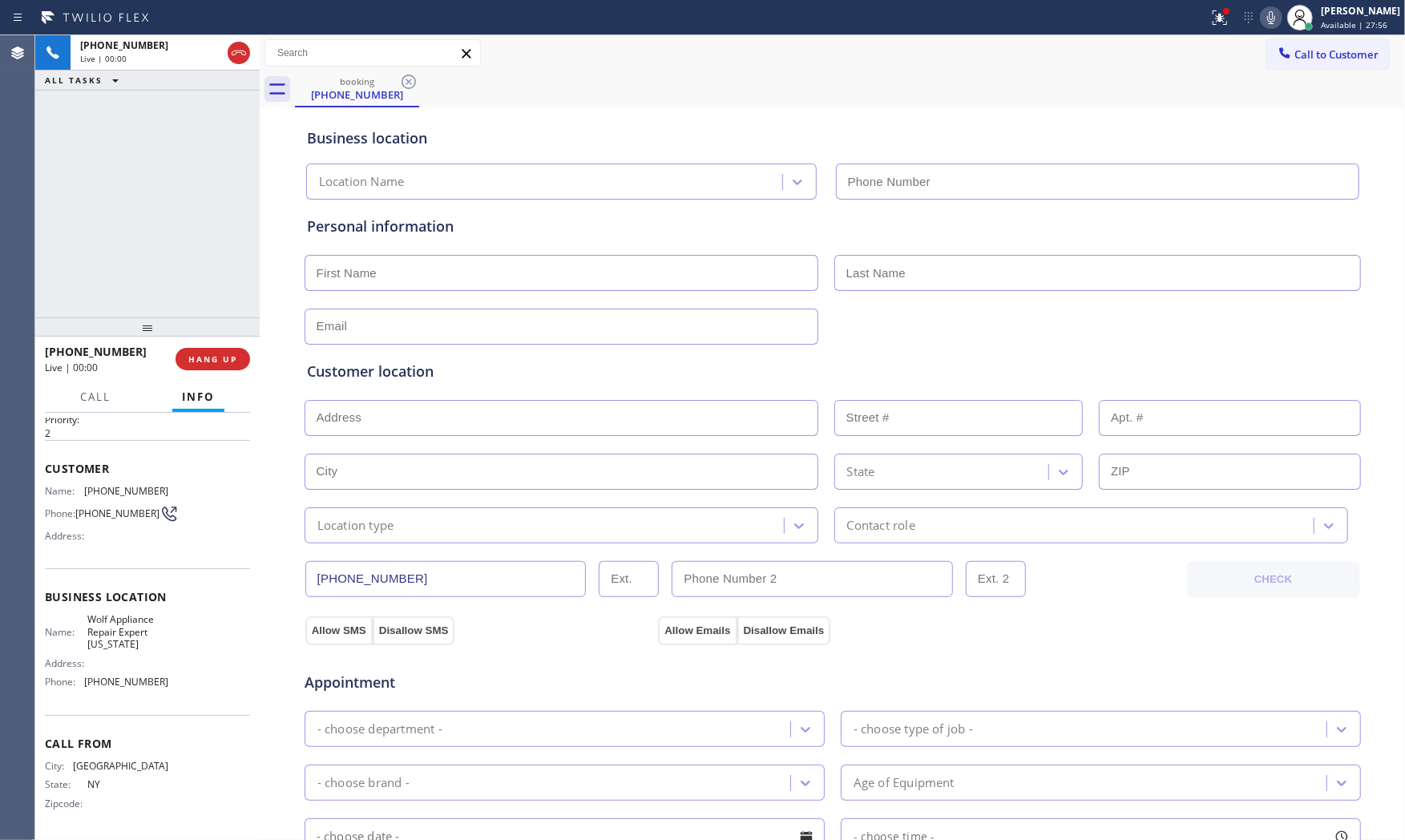
type input "[PHONE_NUMBER]"
click at [214, 363] on span "HANG UP" at bounding box center [212, 359] width 49 height 11
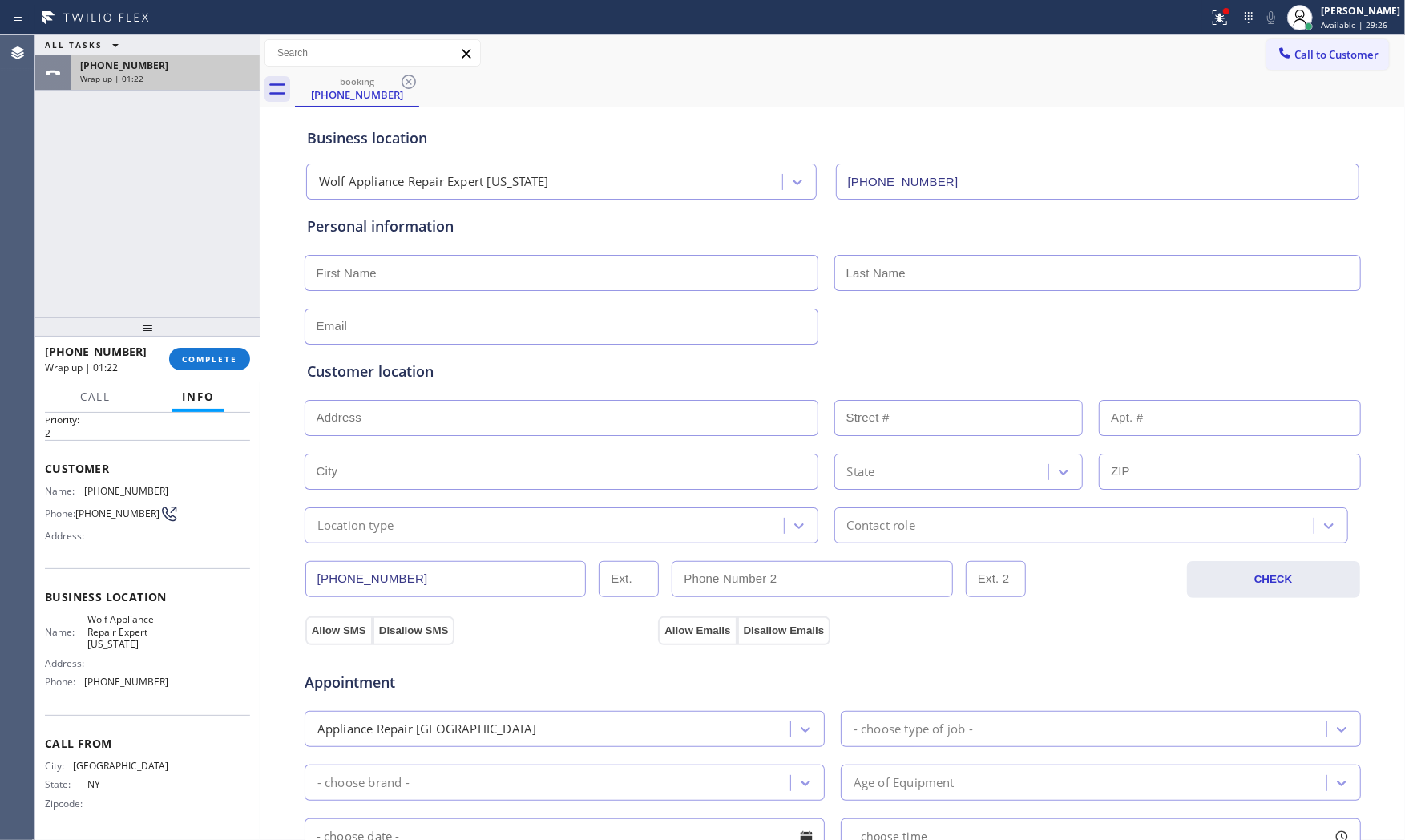
click at [82, 66] on span "+13322960410" at bounding box center [124, 65] width 88 height 13
click at [204, 366] on button "COMPLETE" at bounding box center [210, 359] width 81 height 22
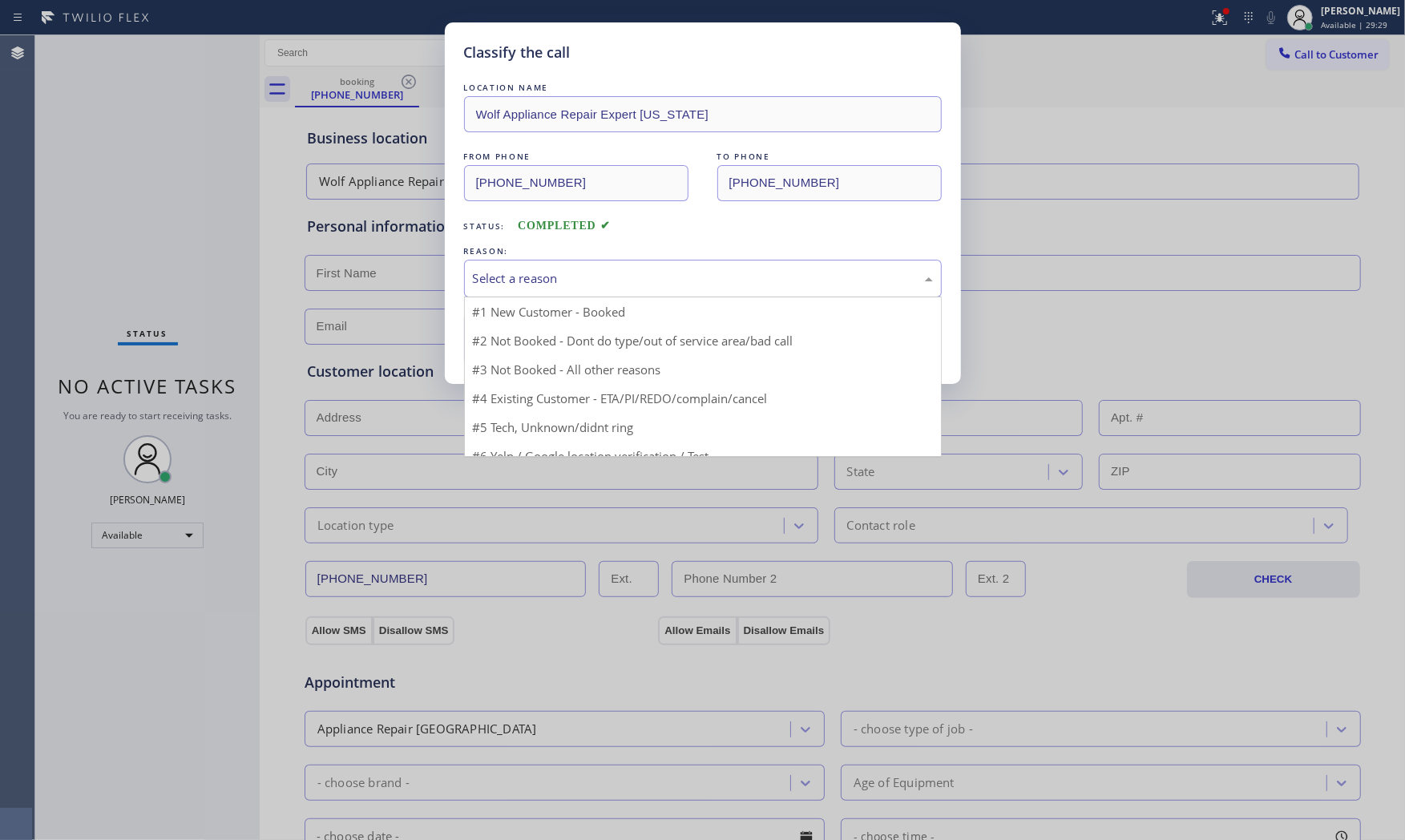
click at [621, 279] on div "Select a reason" at bounding box center [702, 278] width 460 height 18
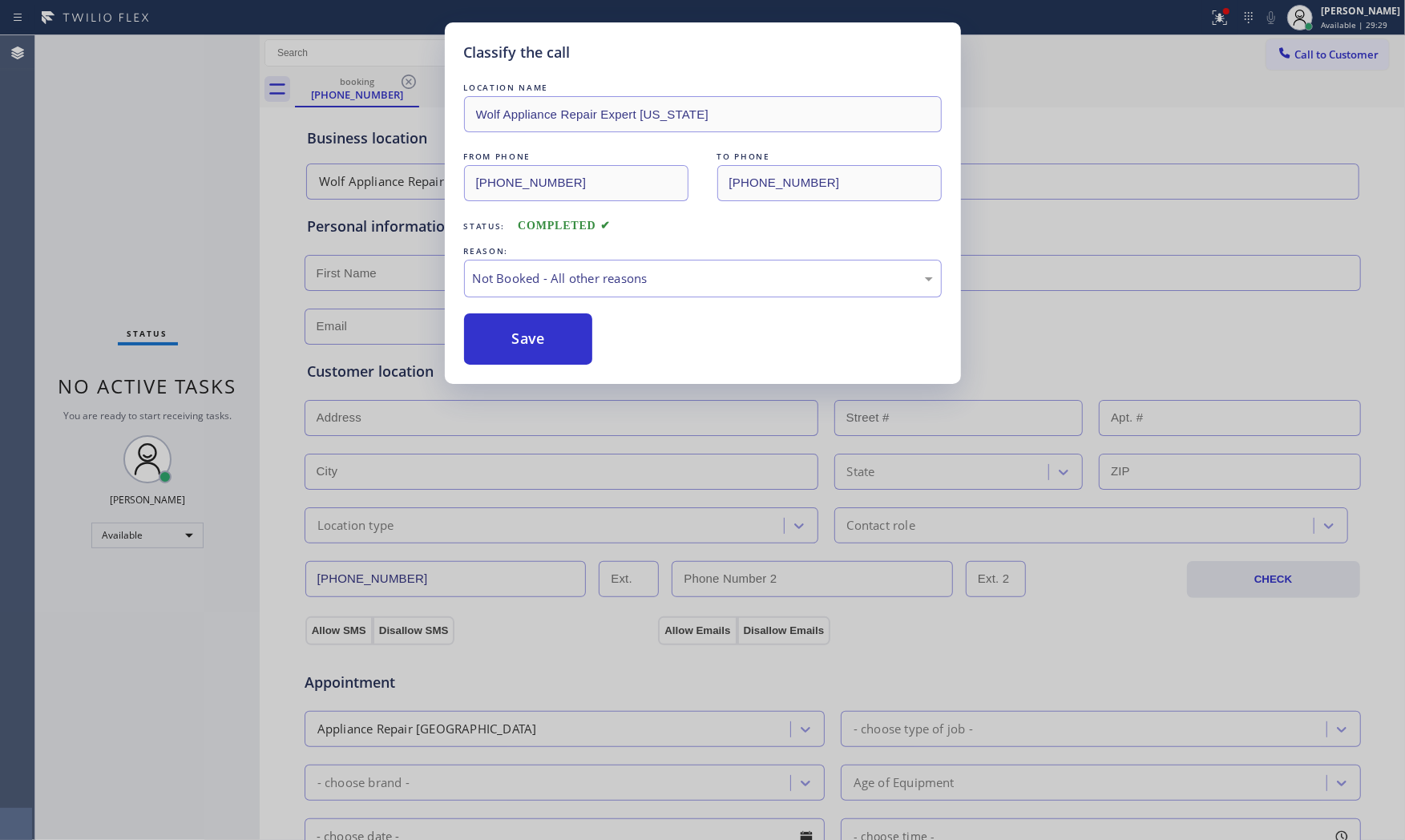
click at [506, 349] on button "Save" at bounding box center [528, 338] width 129 height 51
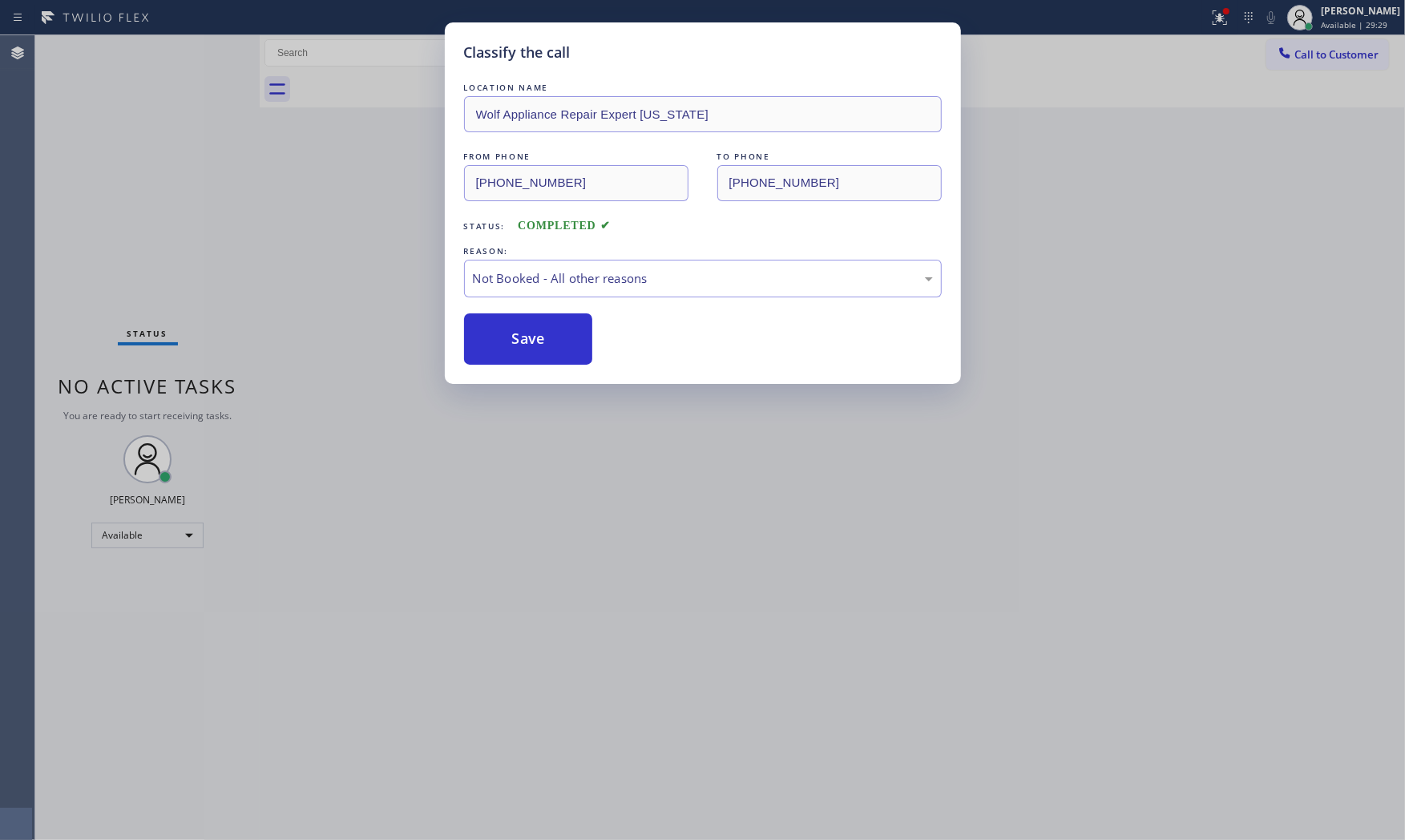
click at [506, 349] on button "Save" at bounding box center [528, 338] width 129 height 51
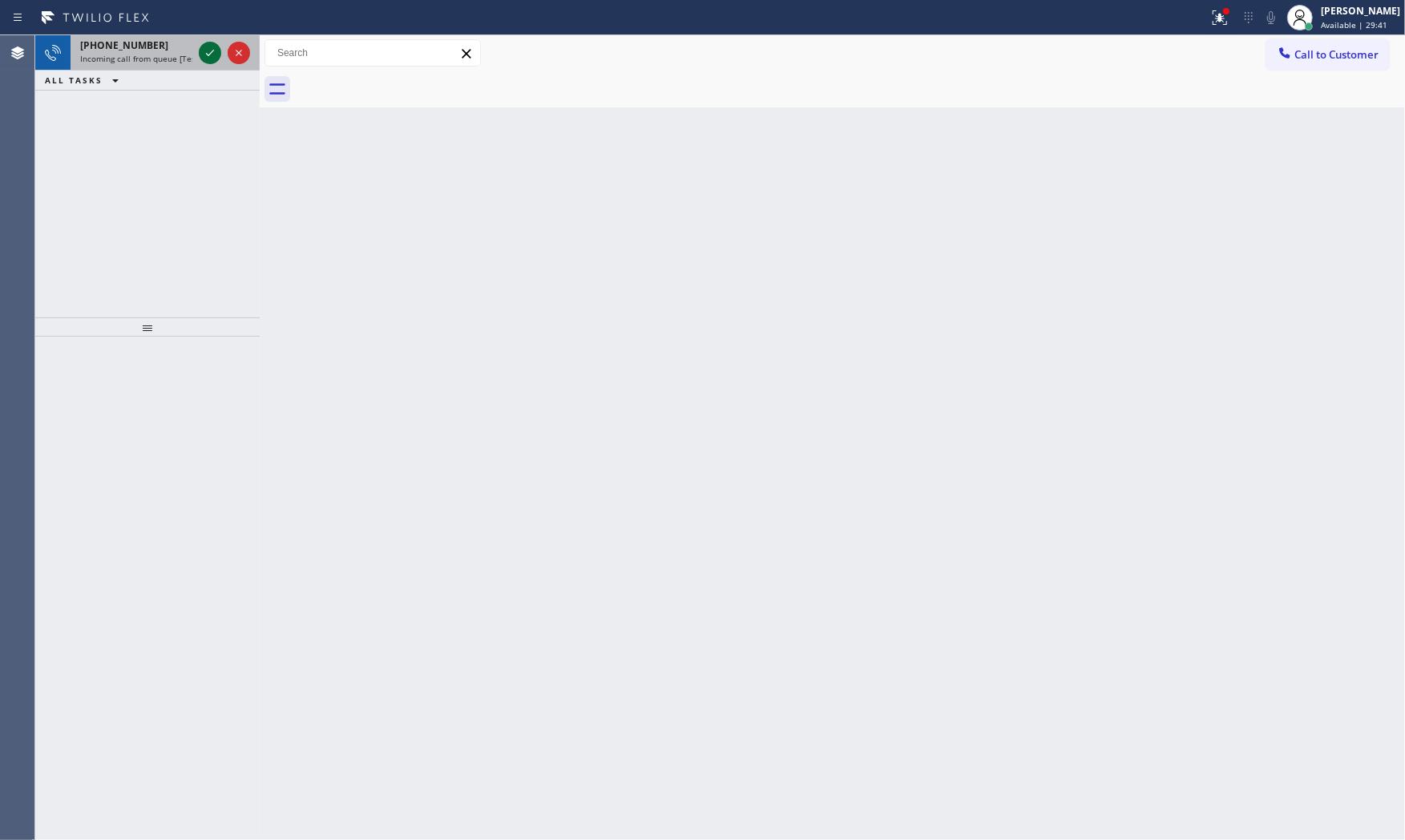
click at [202, 51] on icon at bounding box center [210, 52] width 19 height 19
click at [210, 55] on icon at bounding box center [210, 52] width 8 height 6
click at [213, 52] on icon at bounding box center [210, 52] width 19 height 19
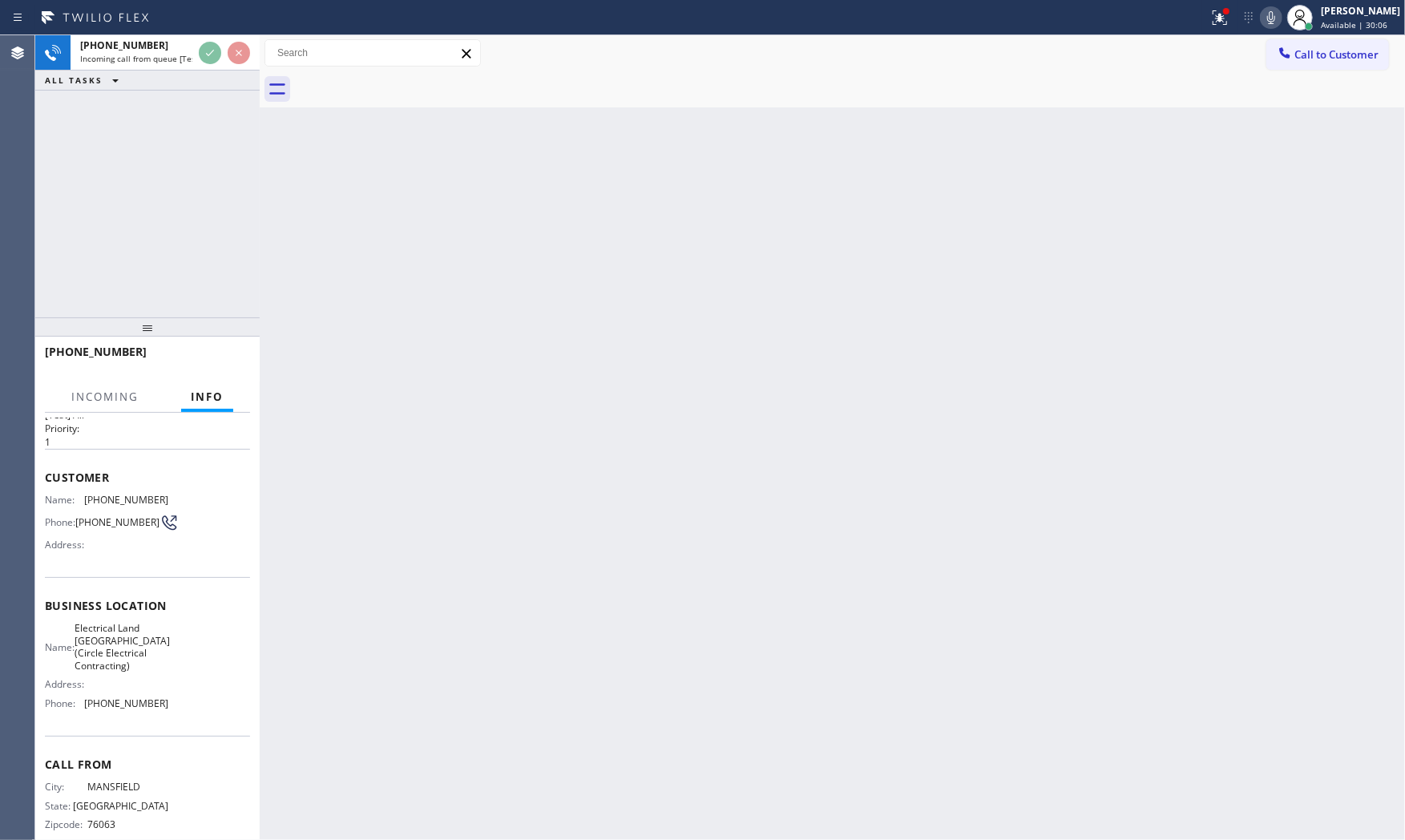
scroll to position [75, 0]
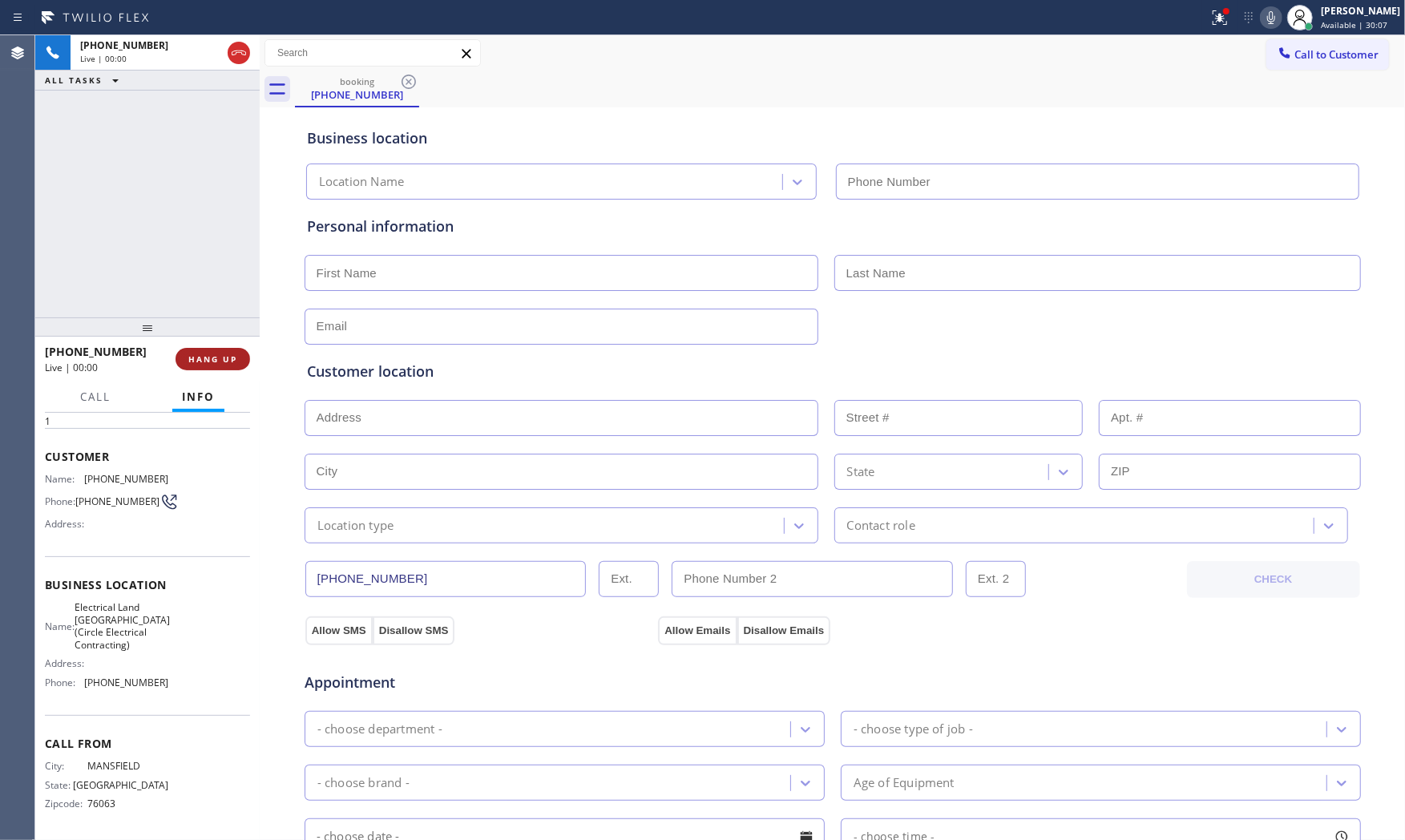
type input "[PHONE_NUMBER]"
click at [207, 356] on span "HANG UP" at bounding box center [212, 359] width 49 height 11
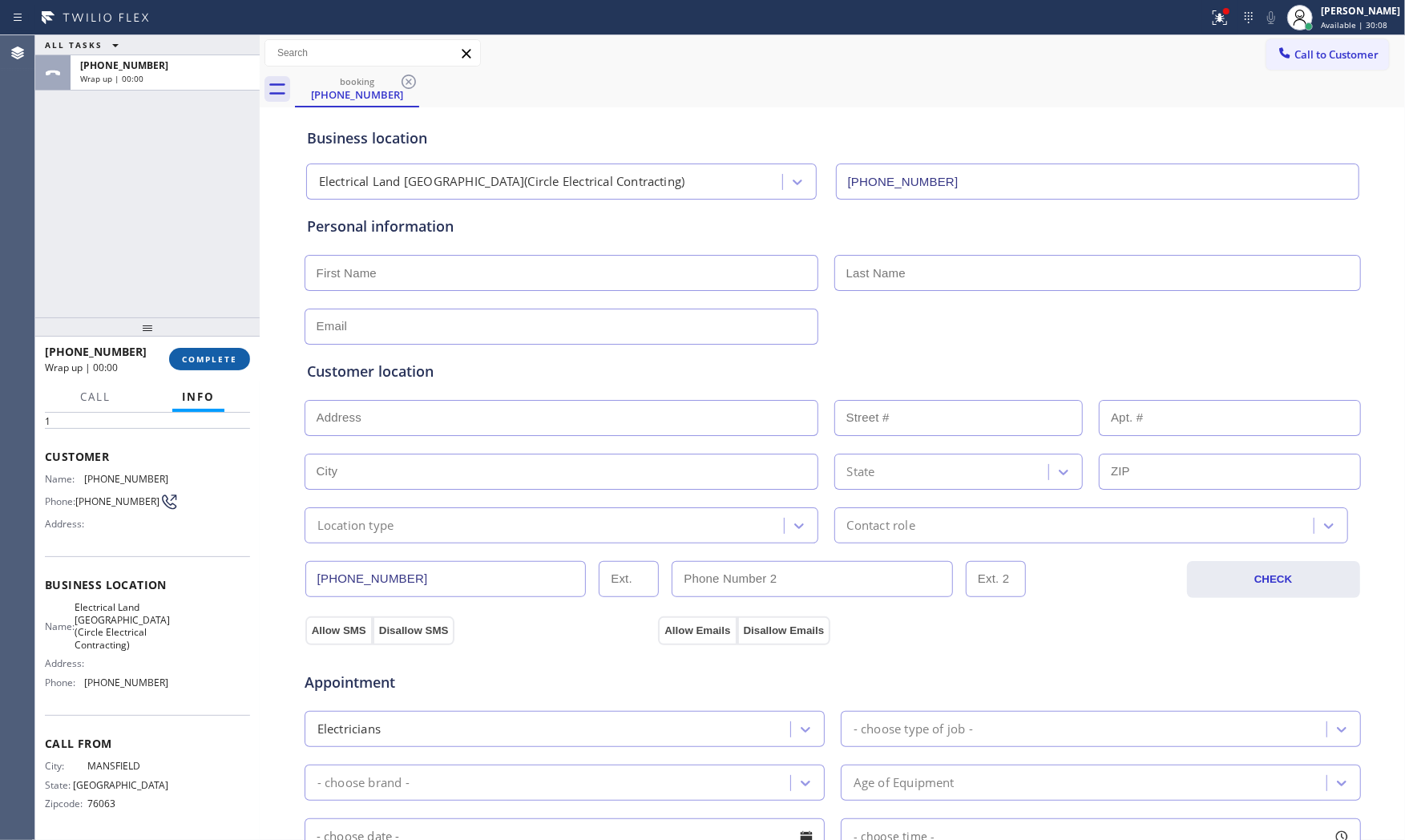
click at [207, 356] on span "COMPLETE" at bounding box center [209, 359] width 55 height 11
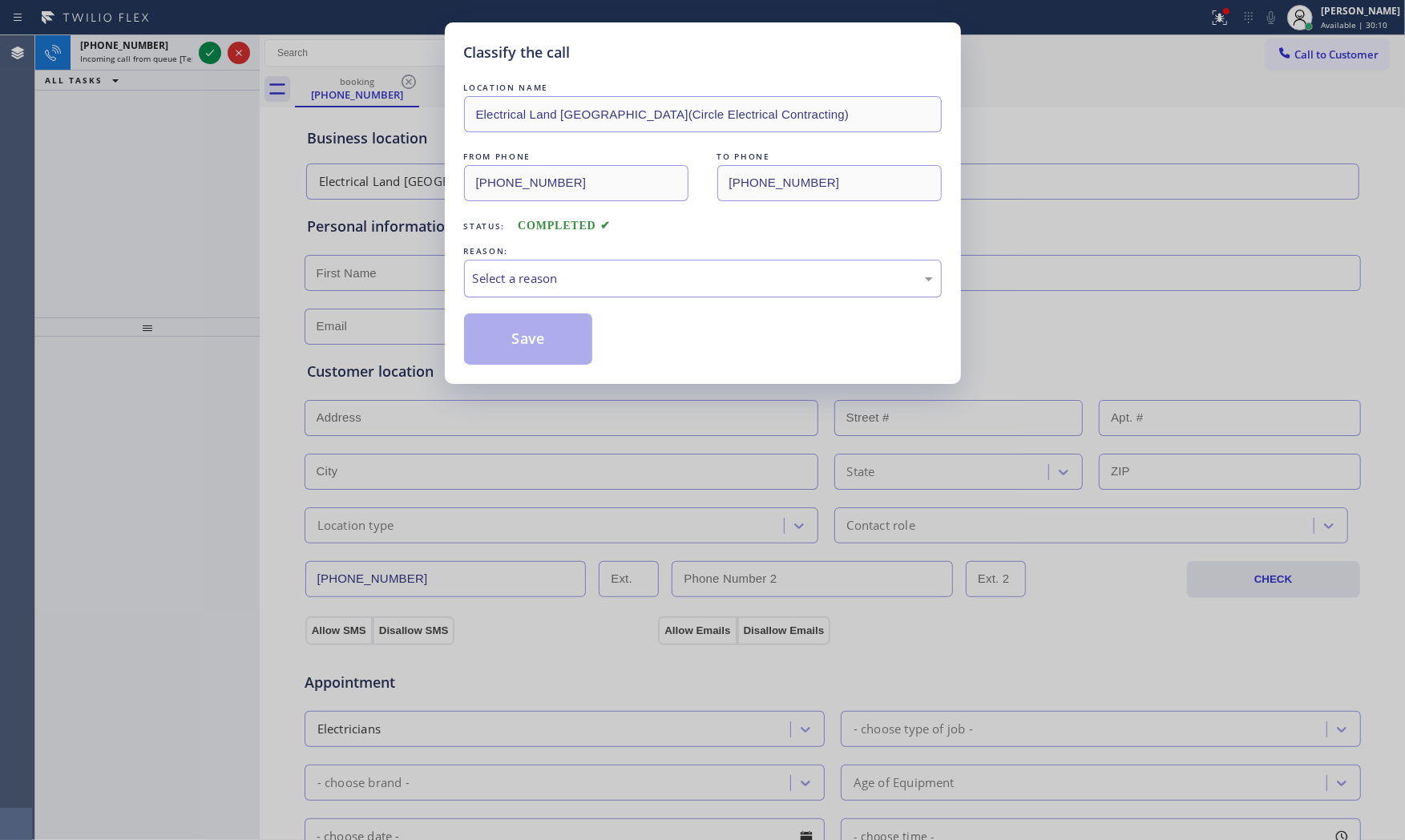
drag, startPoint x: 625, startPoint y: 276, endPoint x: 605, endPoint y: 290, distance: 24.4
click at [622, 276] on div "Select a reason" at bounding box center [702, 278] width 460 height 18
click at [515, 343] on button "Save" at bounding box center [528, 338] width 129 height 51
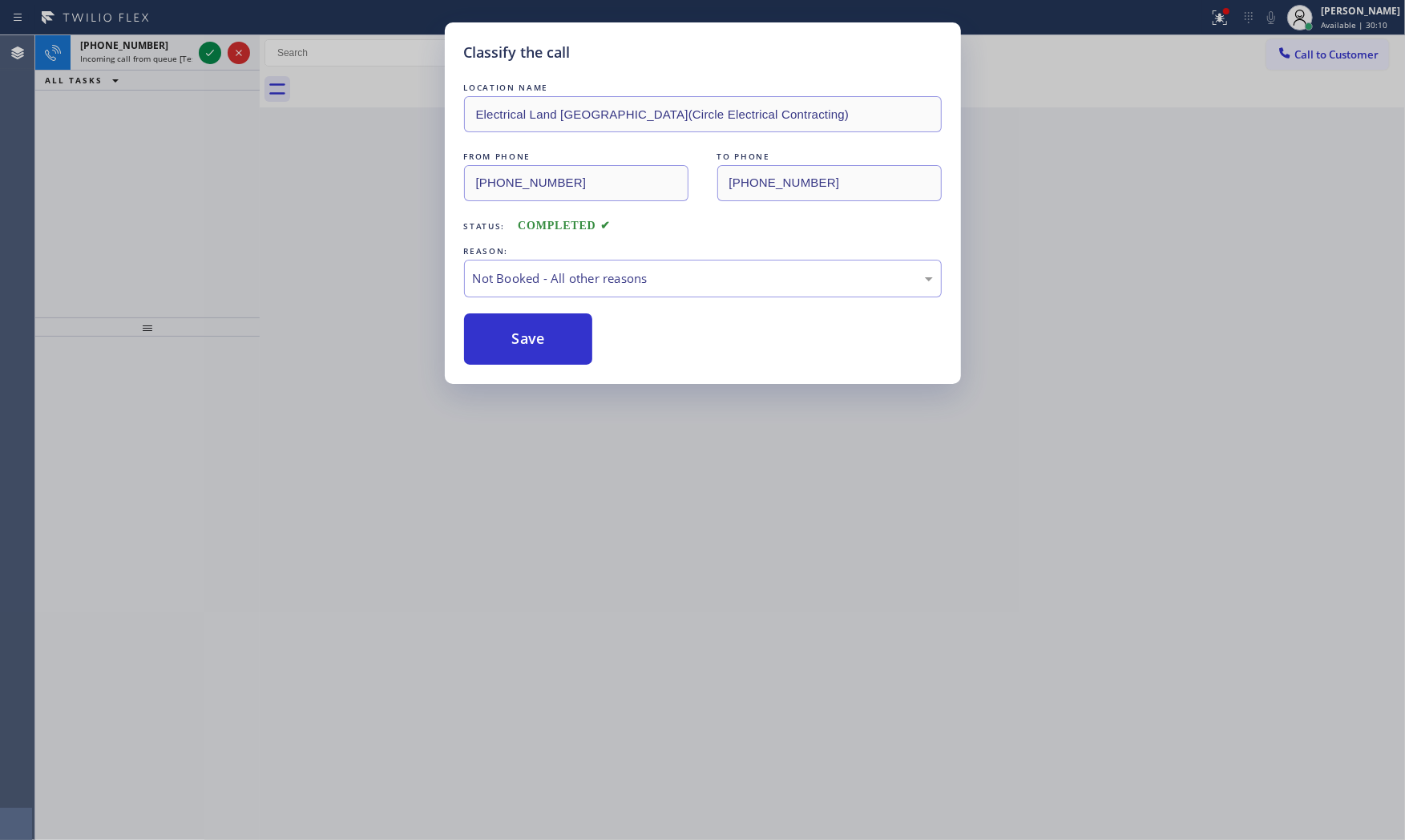
click at [515, 343] on button "Save" at bounding box center [528, 338] width 129 height 51
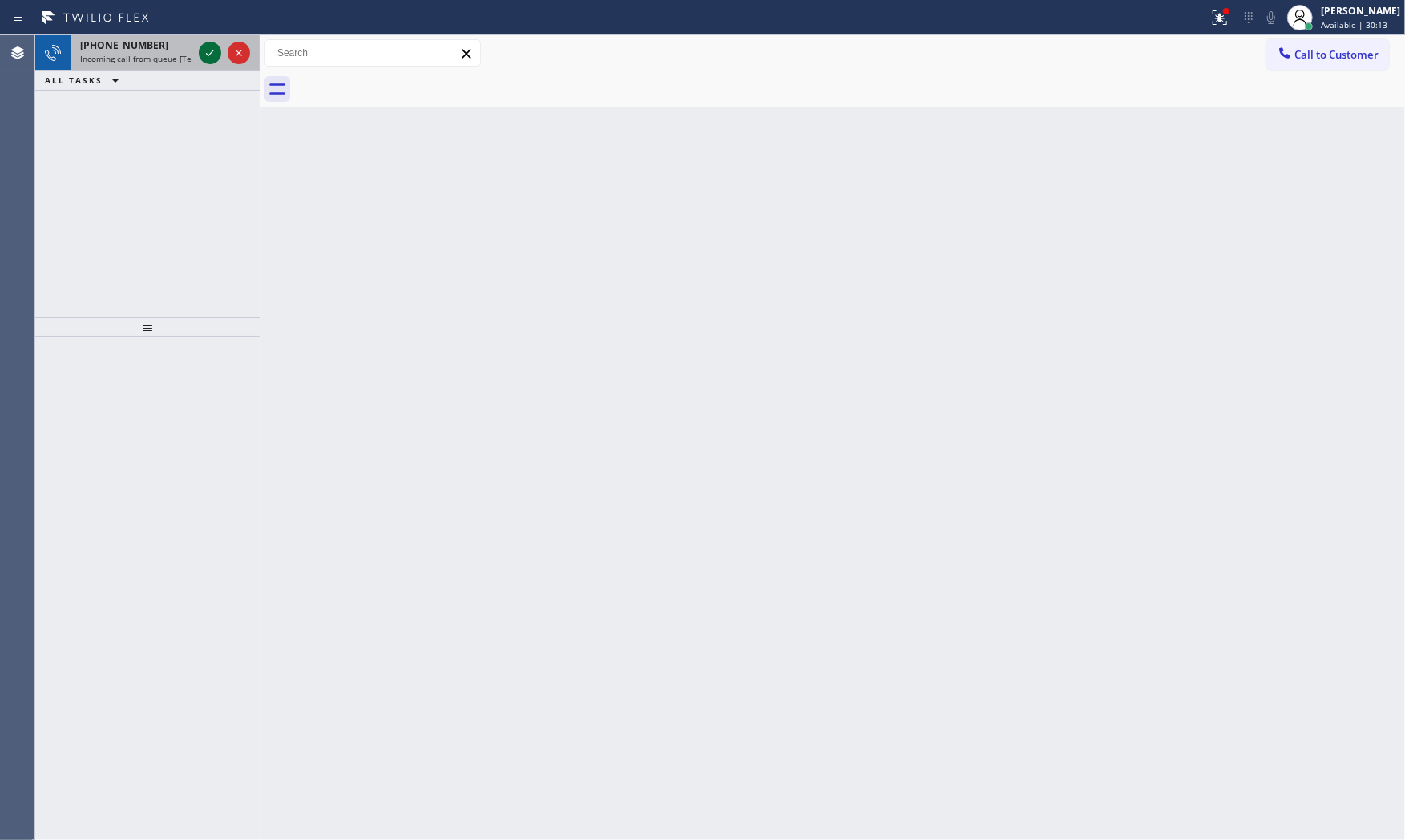
click at [206, 47] on icon at bounding box center [210, 52] width 19 height 19
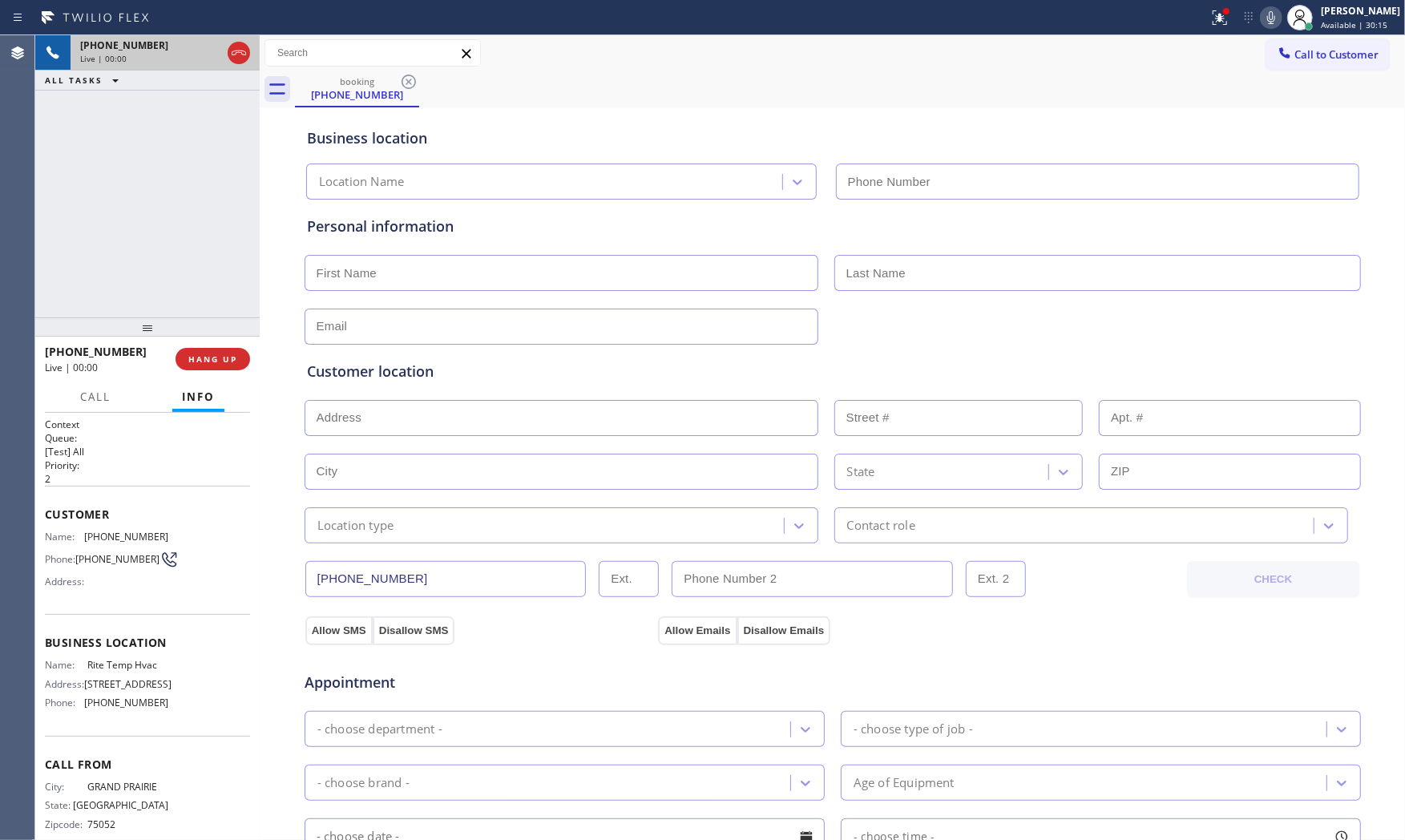
type input "[PHONE_NUMBER]"
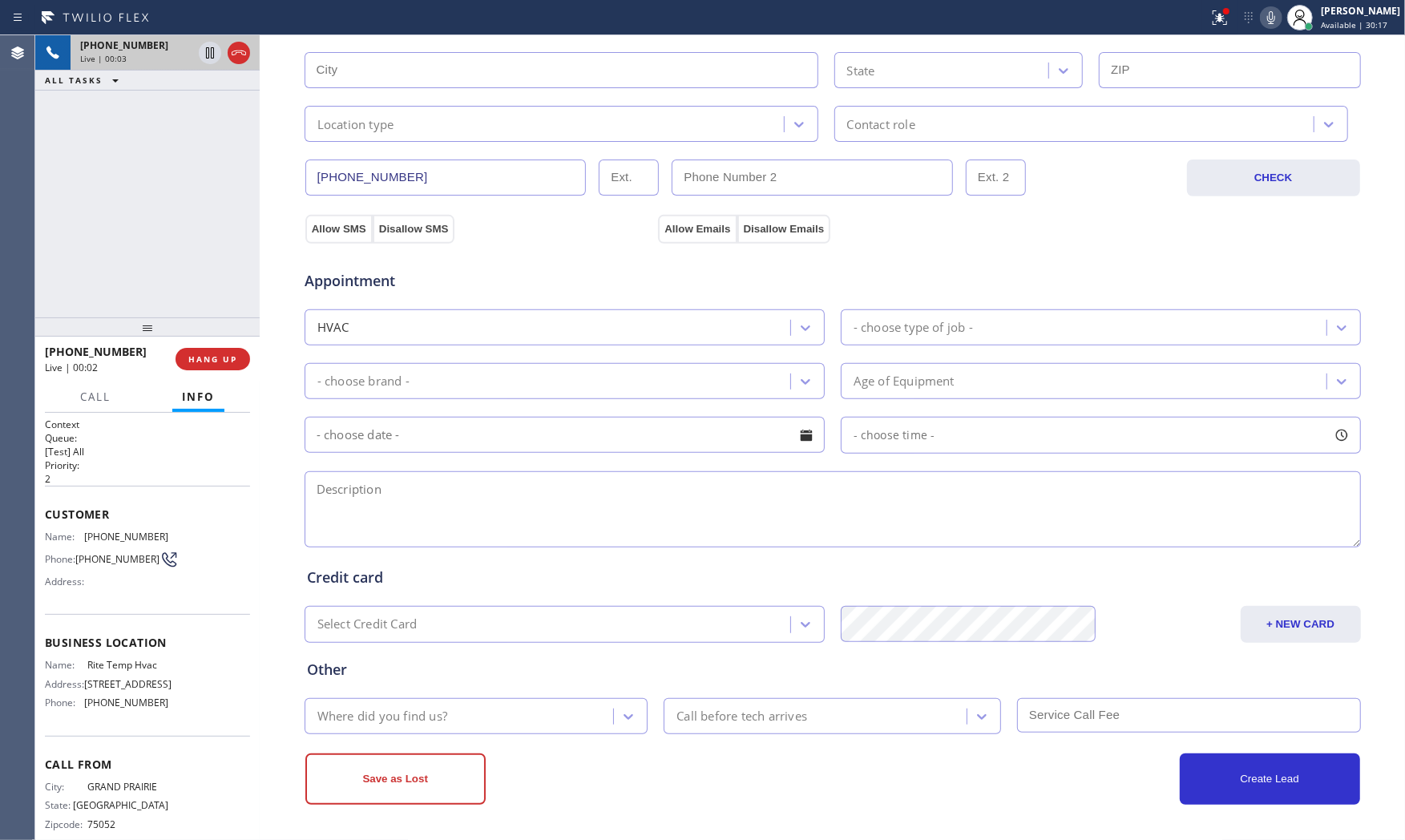
scroll to position [49, 0]
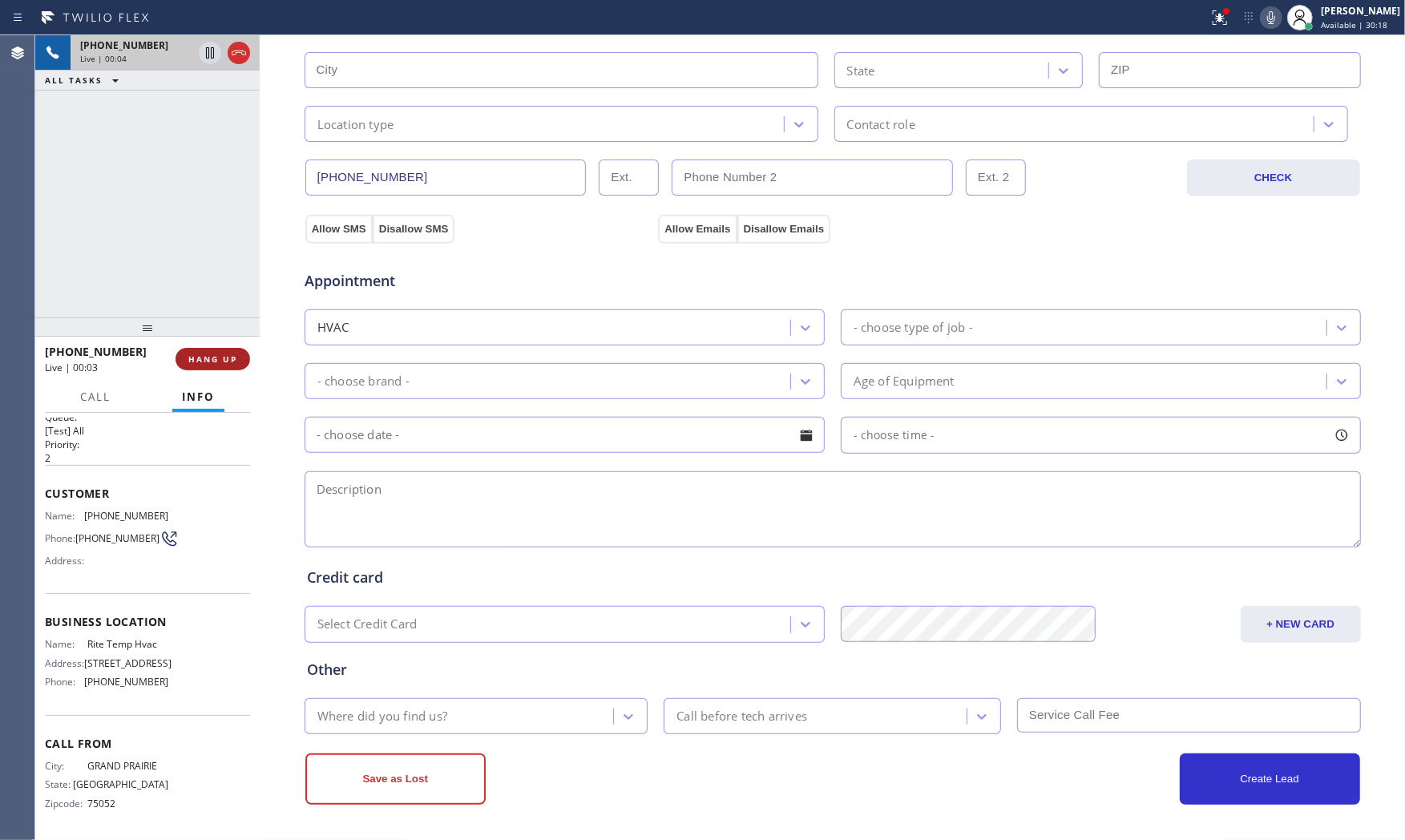
click at [213, 364] on button "HANG UP" at bounding box center [212, 359] width 75 height 22
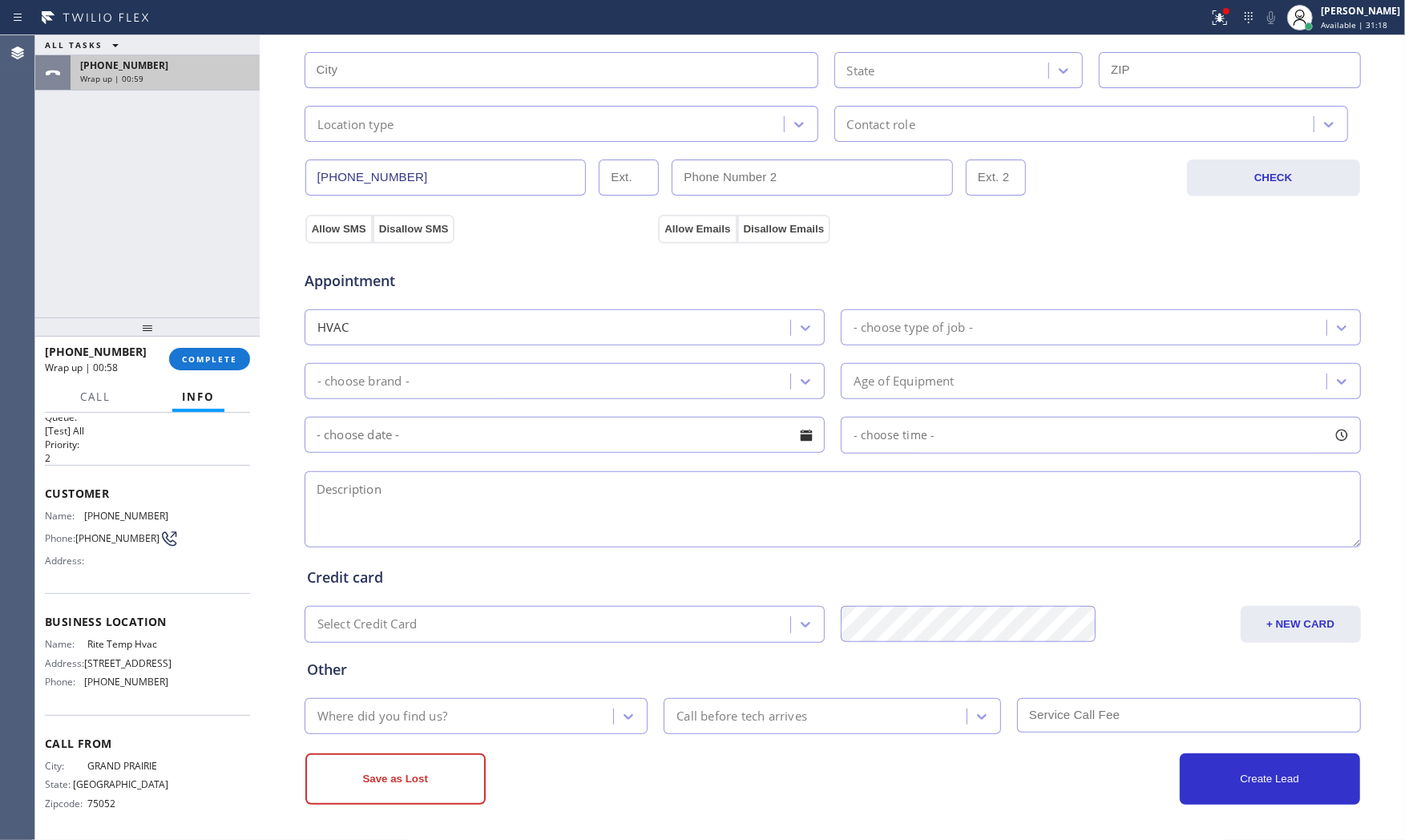
click at [178, 73] on div "Wrap up | 00:59" at bounding box center [165, 78] width 170 height 11
click at [215, 356] on span "COMPLETE" at bounding box center [209, 359] width 55 height 11
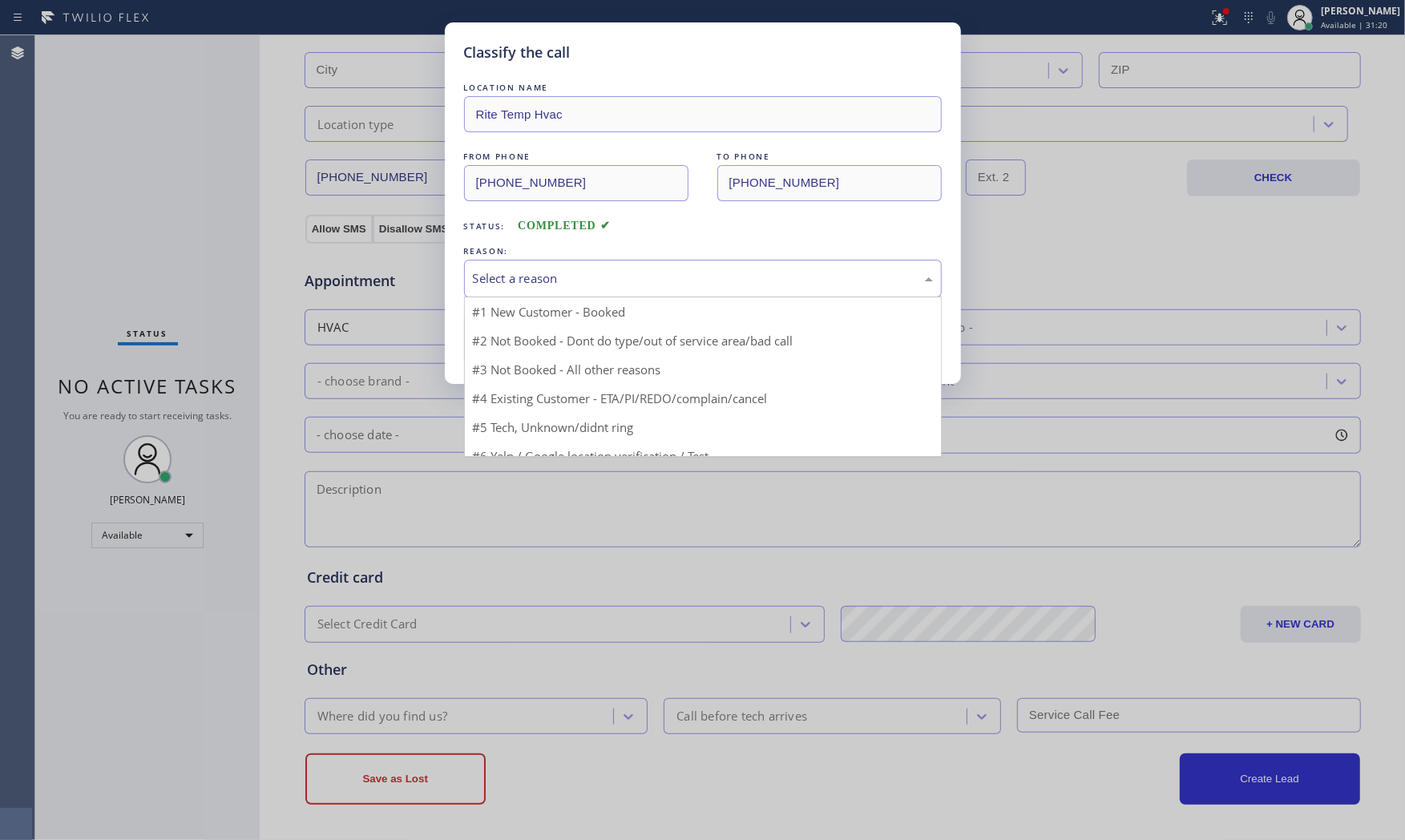
drag, startPoint x: 563, startPoint y: 282, endPoint x: 557, endPoint y: 336, distance: 54.3
click at [563, 283] on div "Select a reason" at bounding box center [702, 278] width 460 height 18
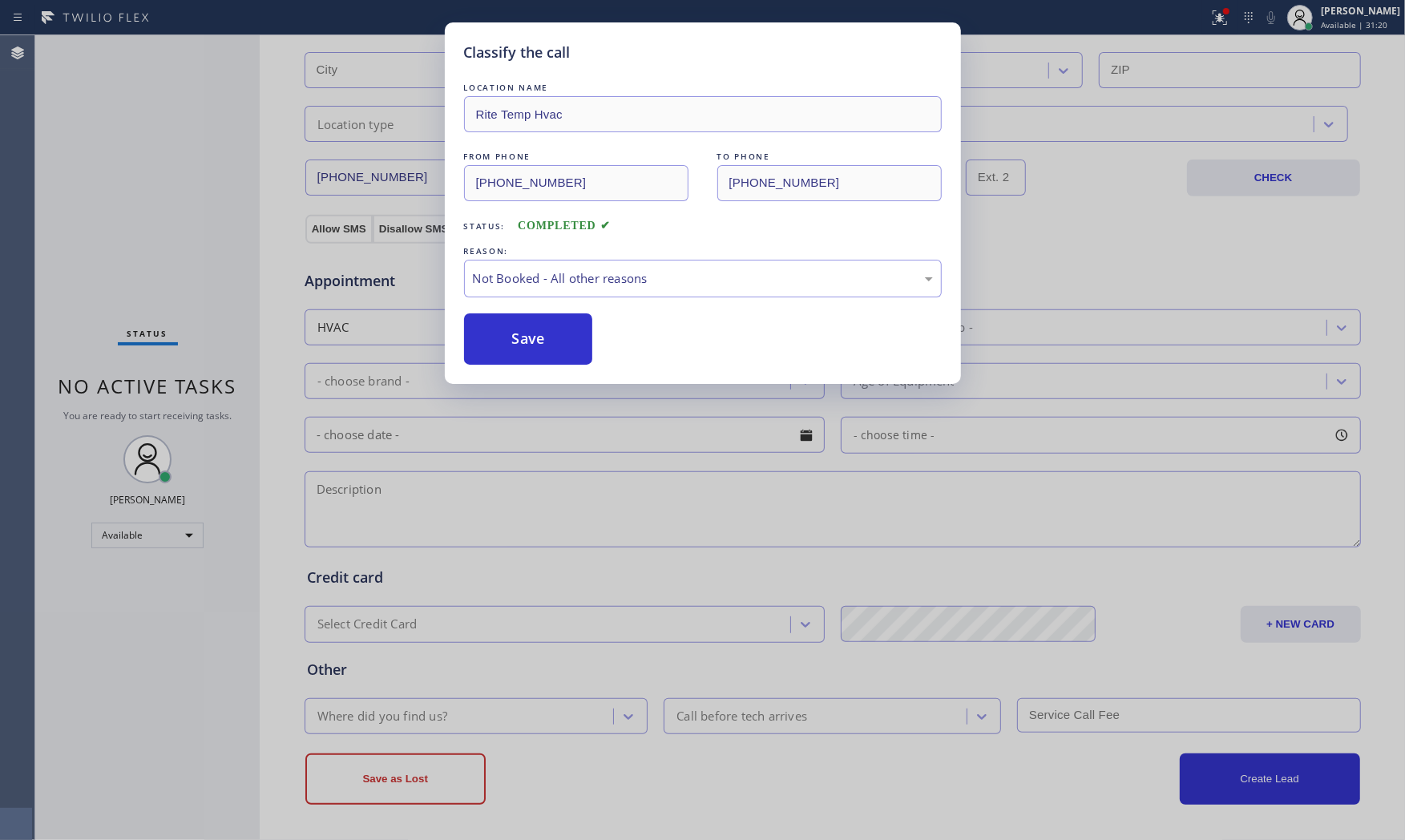
click at [555, 341] on button "Save" at bounding box center [528, 338] width 129 height 51
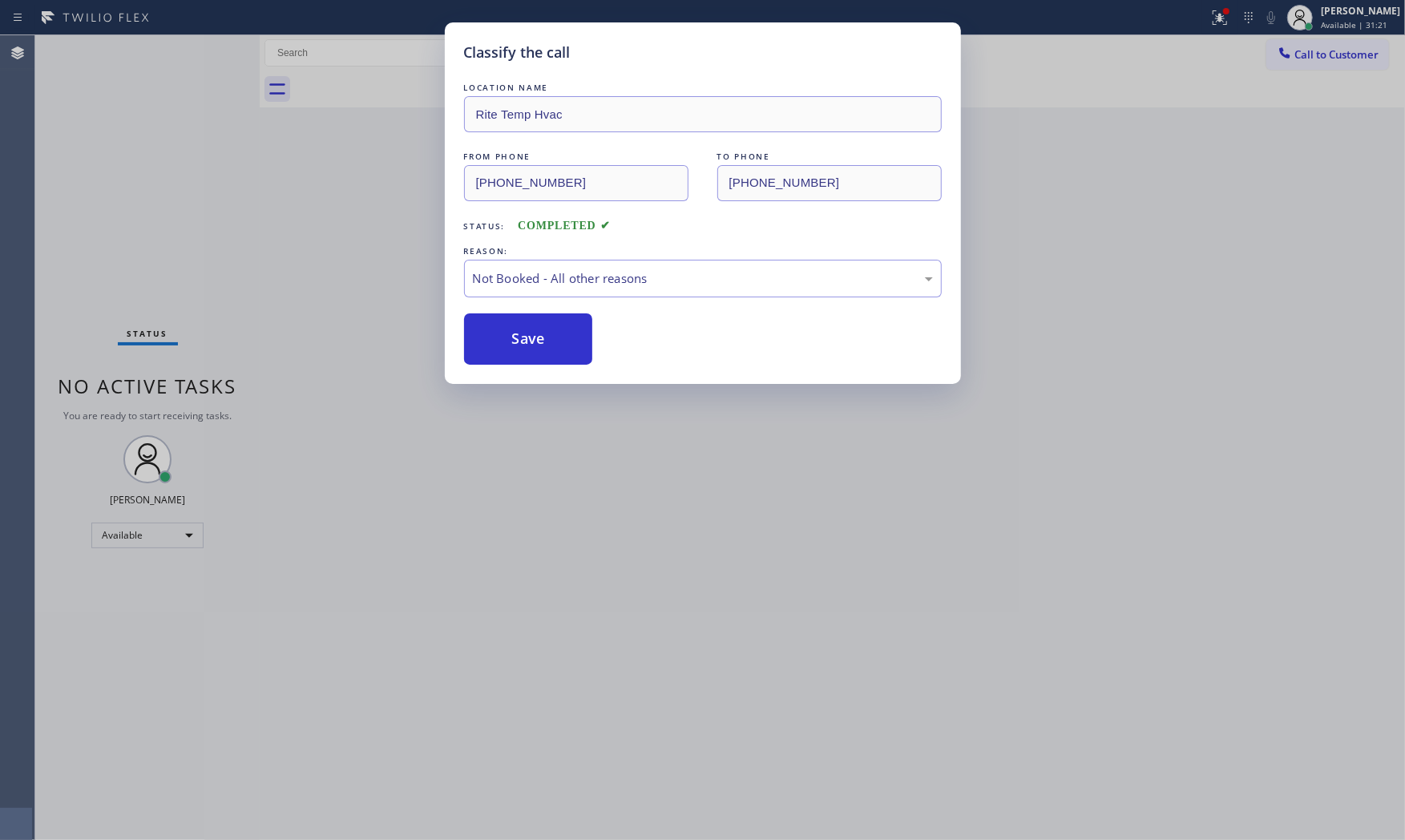
click at [555, 341] on button "Save" at bounding box center [528, 338] width 129 height 51
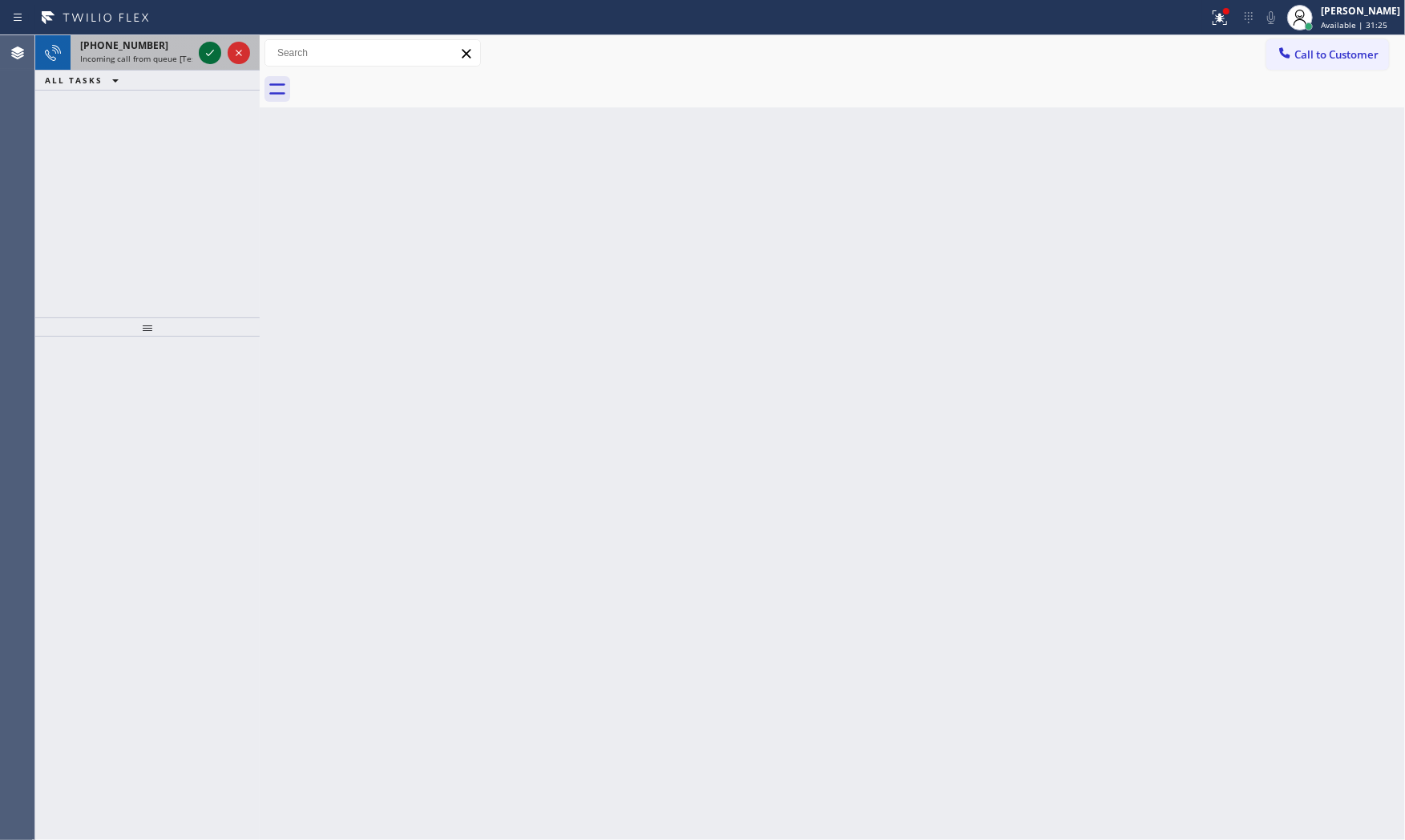
click at [199, 56] on div at bounding box center [210, 52] width 22 height 19
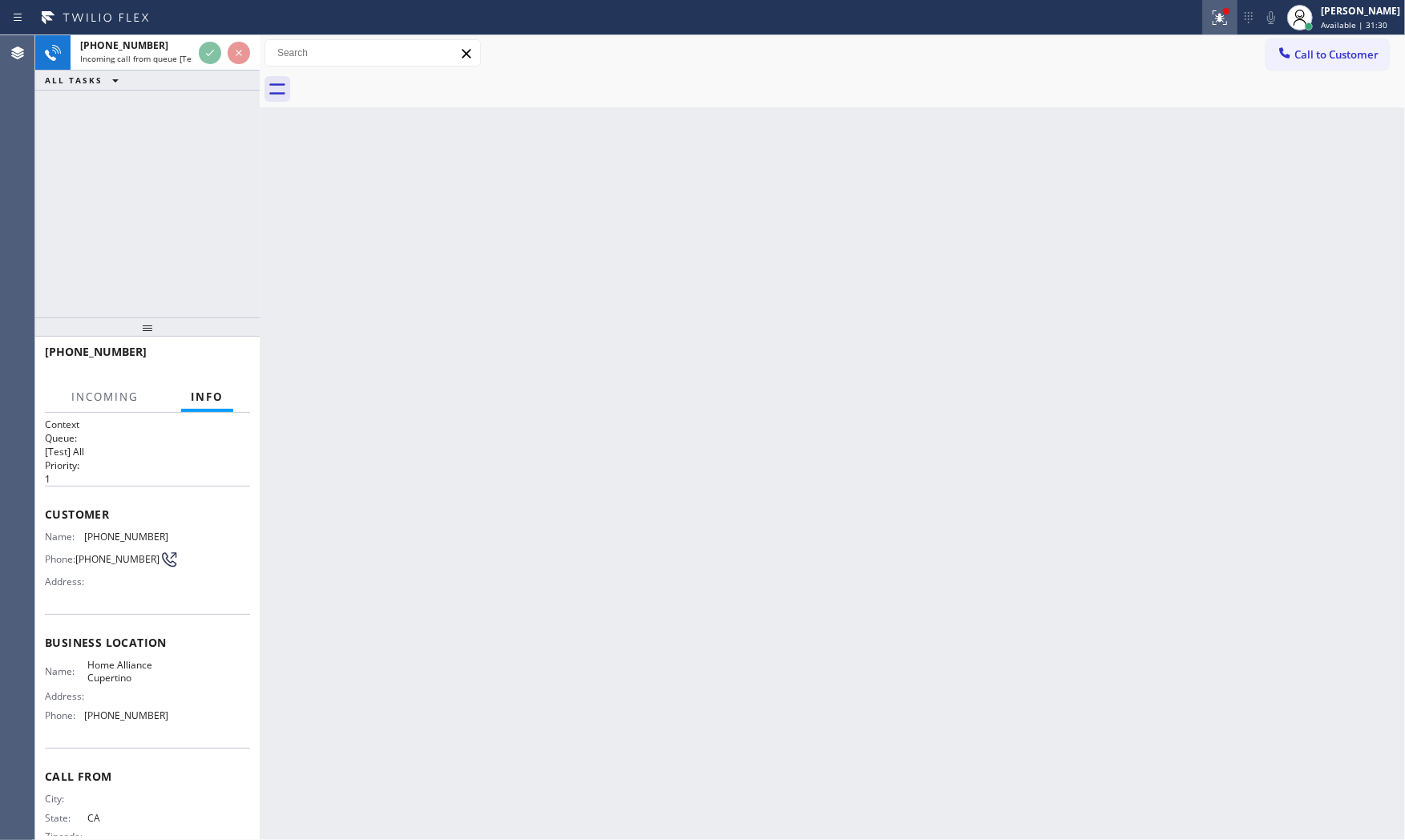
click at [1210, 8] on icon at bounding box center [1219, 17] width 19 height 19
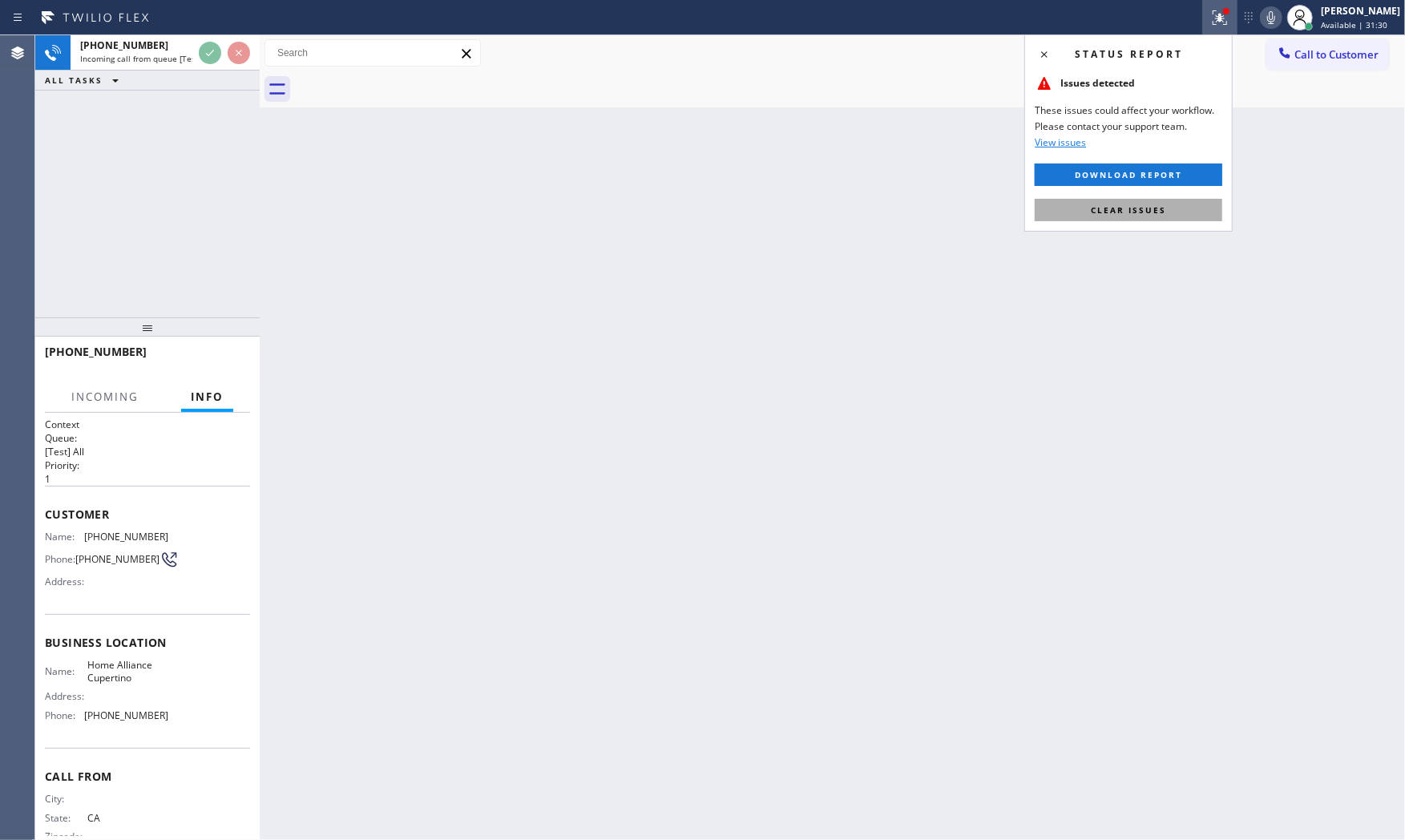
click at [1121, 220] on button "Clear issues" at bounding box center [1128, 210] width 187 height 22
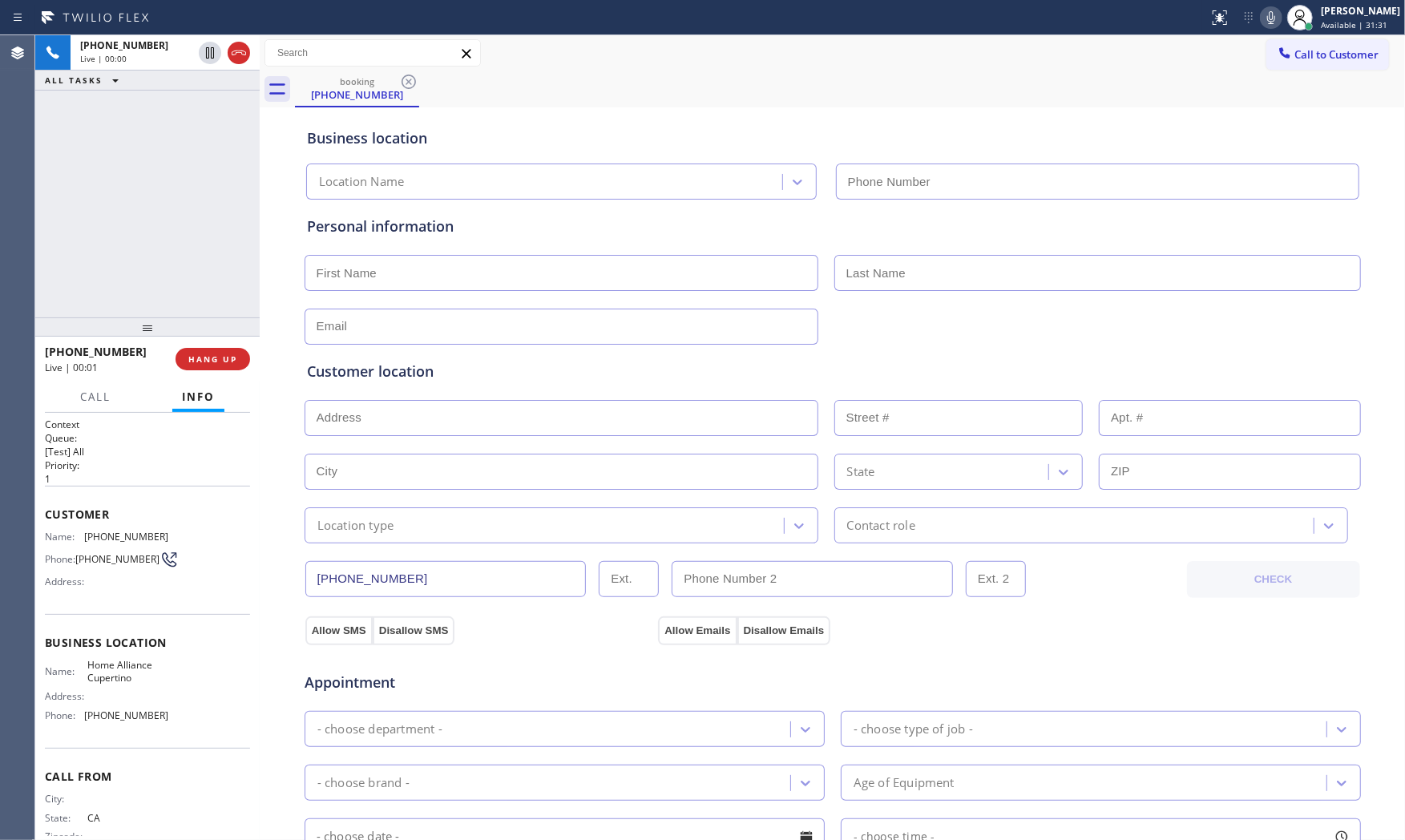
type input "[PHONE_NUMBER]"
click at [219, 357] on span "HANG UP" at bounding box center [212, 359] width 49 height 11
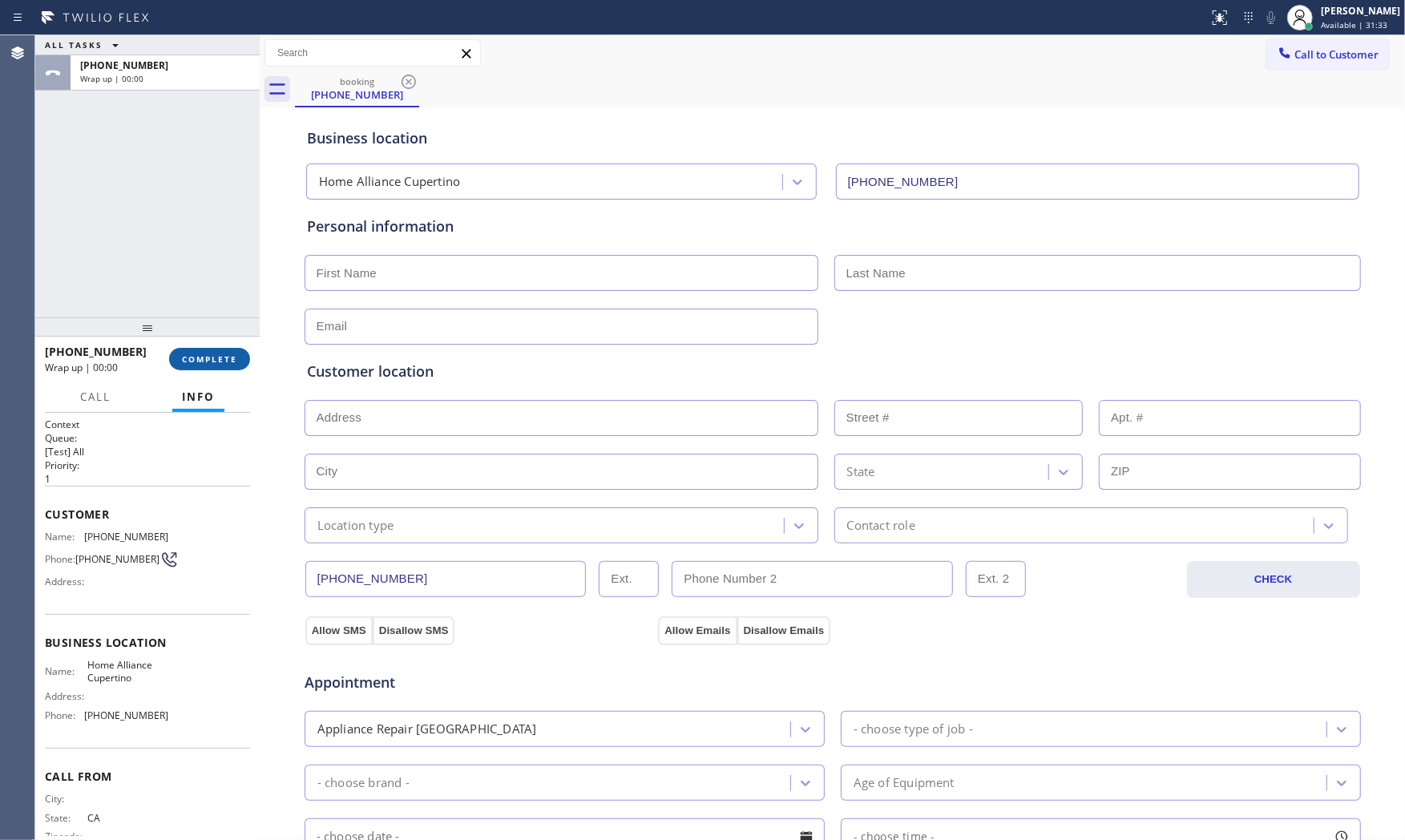
click at [218, 357] on span "COMPLETE" at bounding box center [209, 359] width 55 height 11
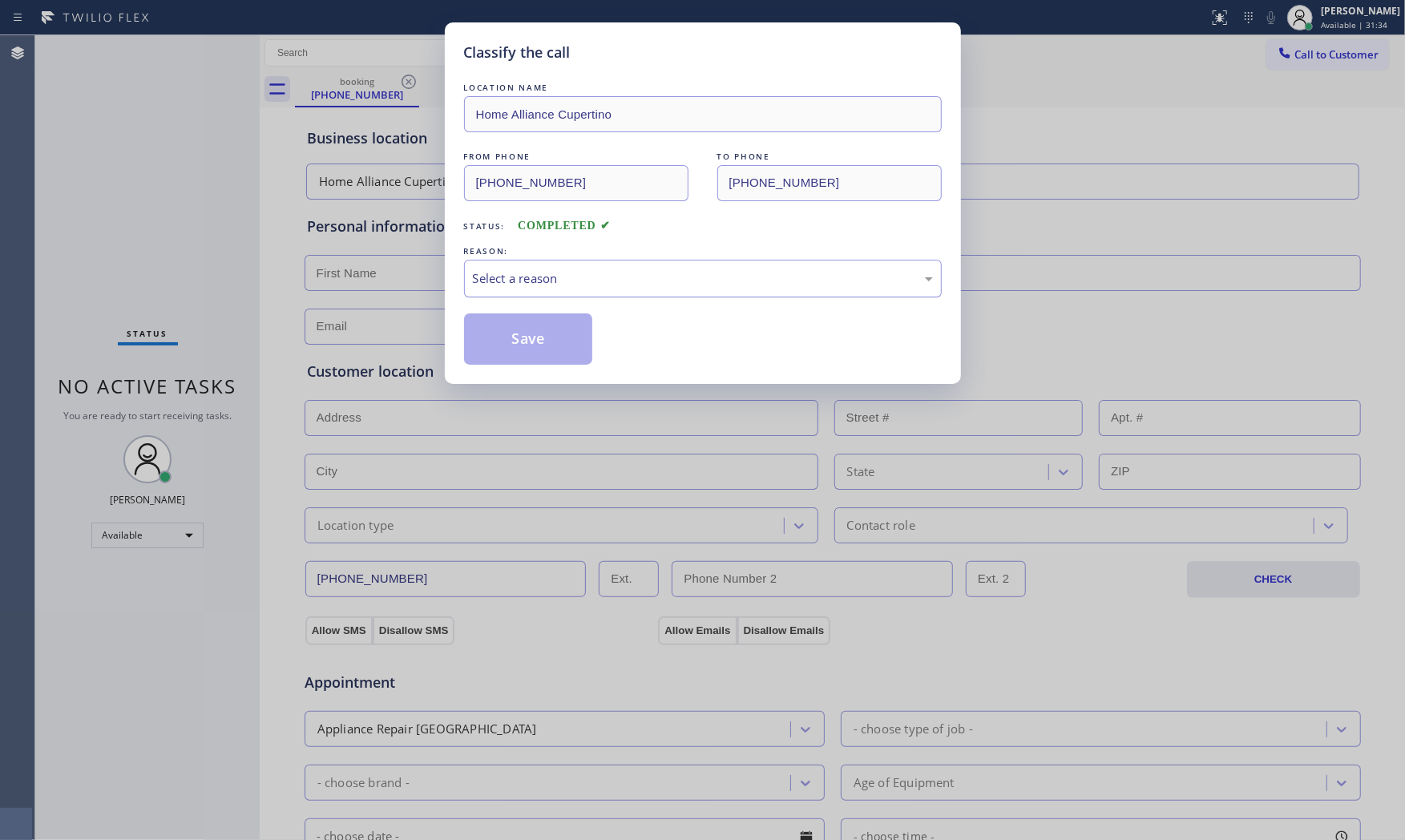
click at [540, 286] on div "Select a reason" at bounding box center [702, 278] width 460 height 18
click at [516, 343] on button "Save" at bounding box center [528, 338] width 129 height 51
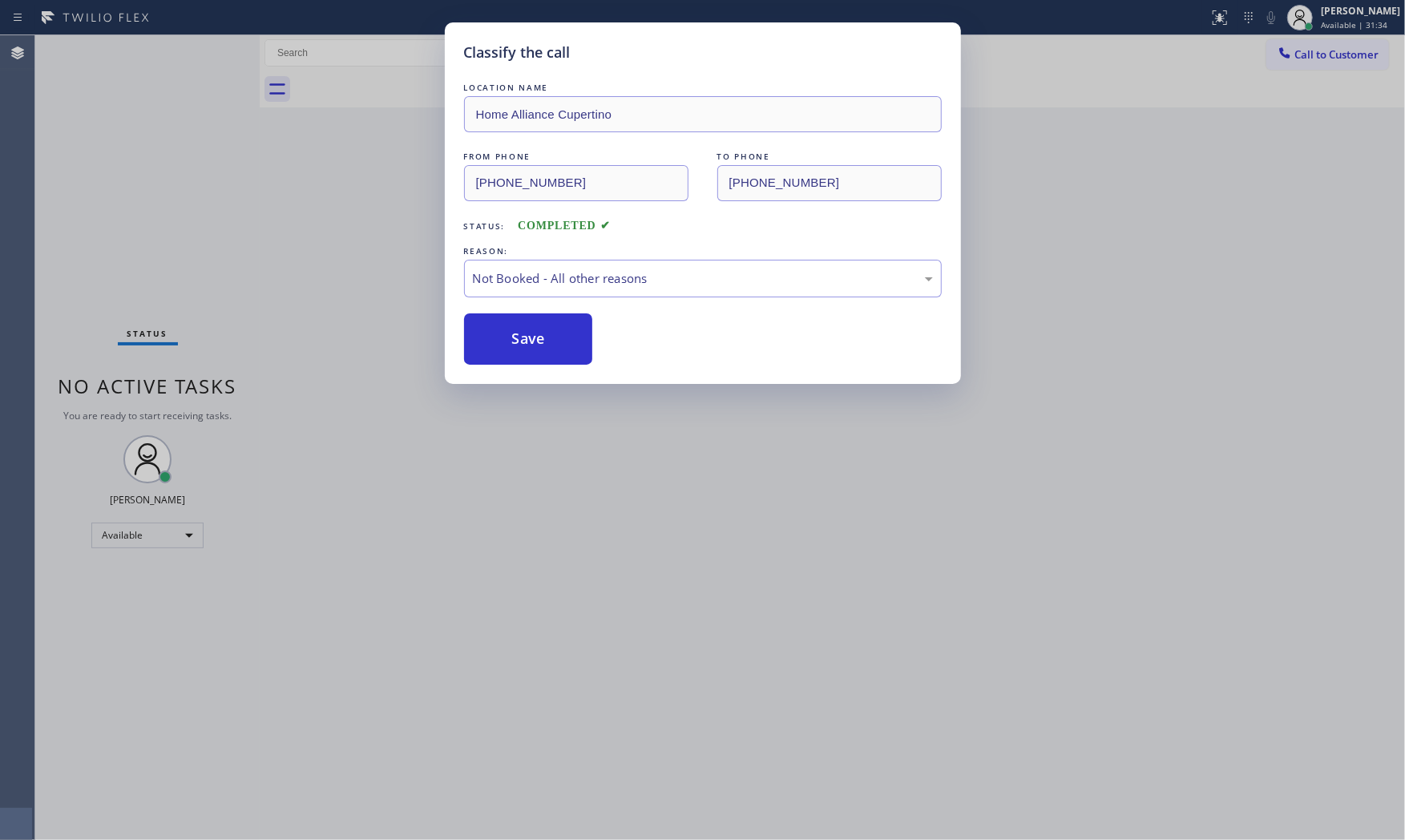
click at [516, 343] on button "Save" at bounding box center [528, 338] width 129 height 51
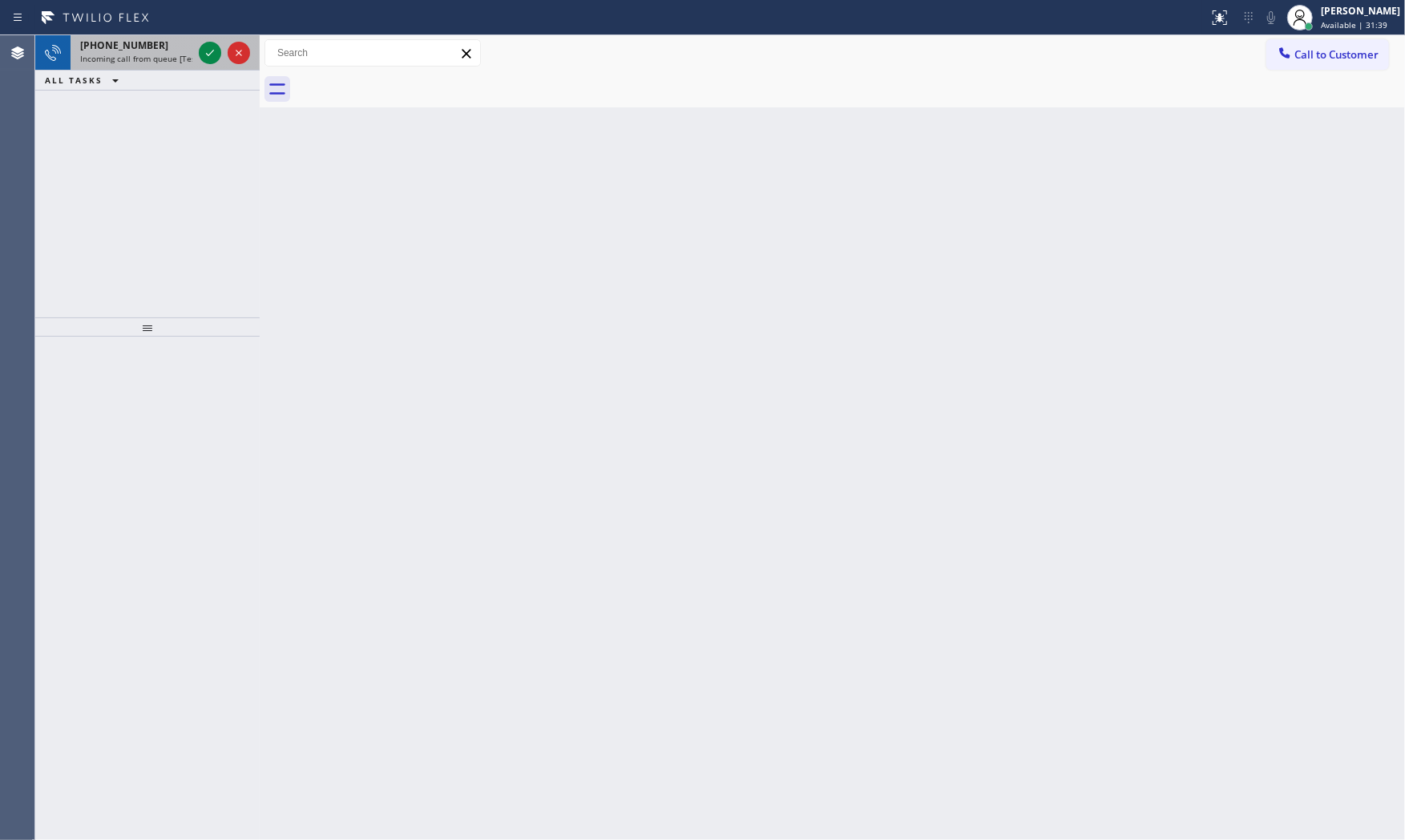
drag, startPoint x: 153, startPoint y: 46, endPoint x: 182, endPoint y: 51, distance: 29.4
click at [155, 47] on div "+13103095871" at bounding box center [136, 45] width 112 height 13
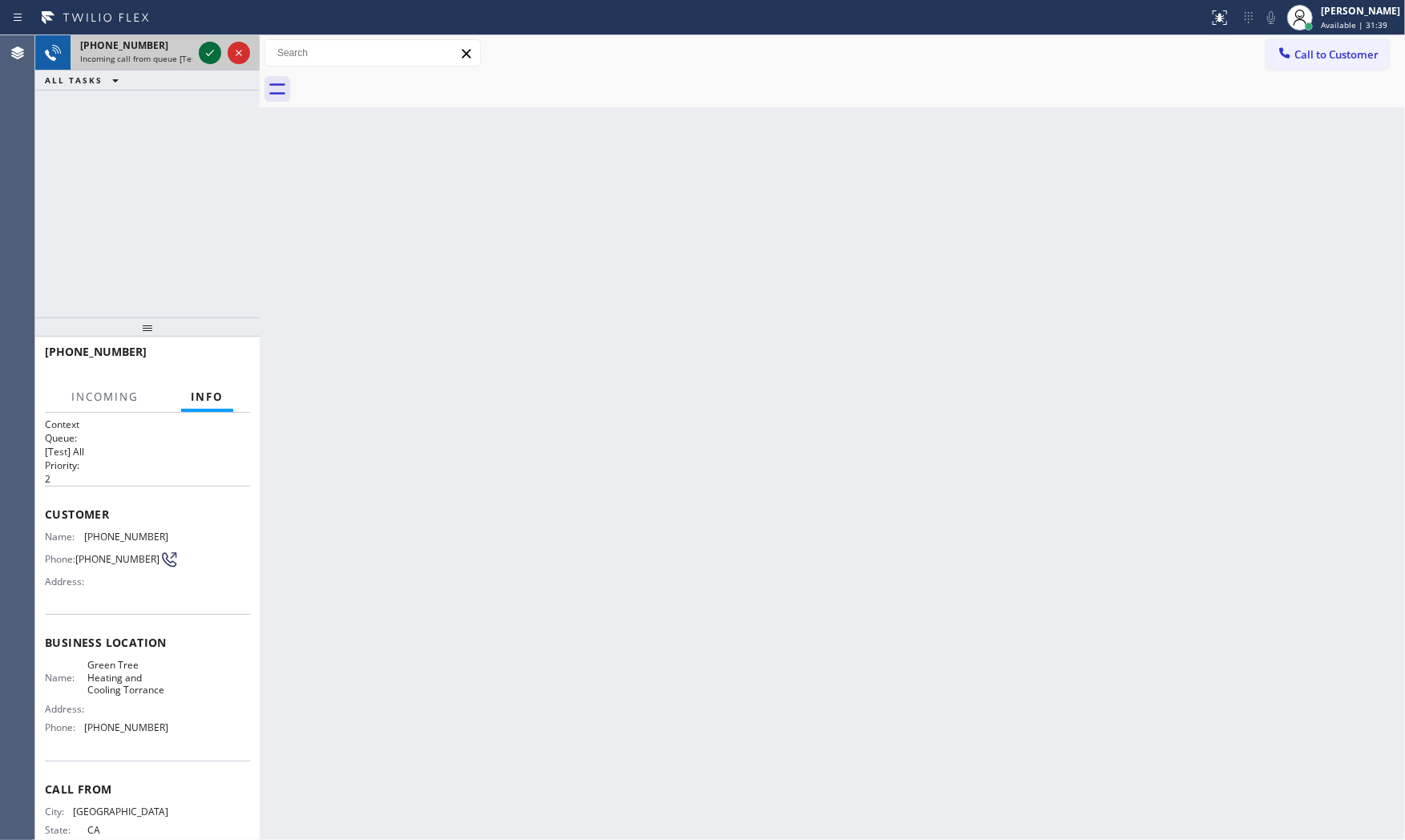
click at [212, 53] on icon at bounding box center [210, 52] width 19 height 19
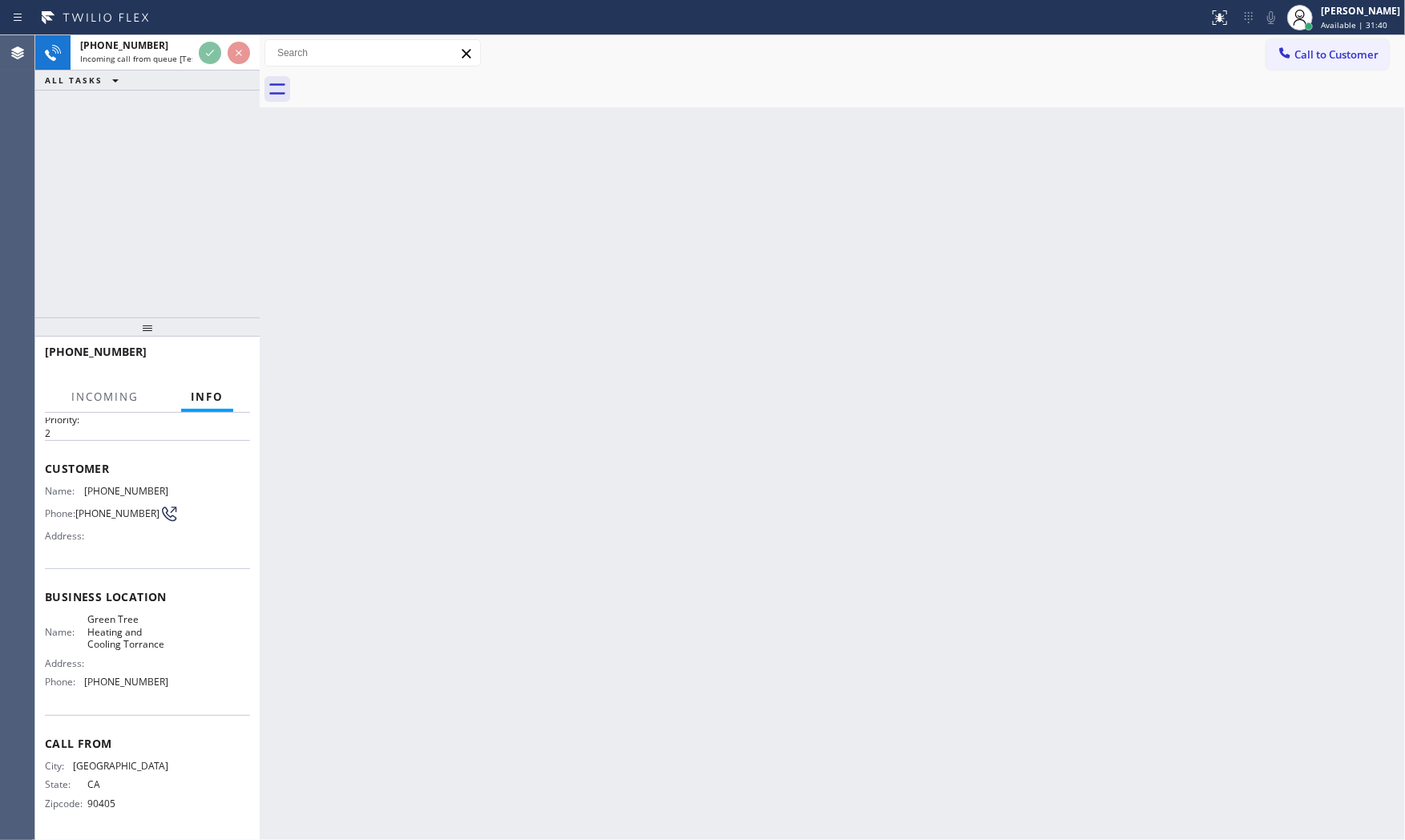
scroll to position [62, 0]
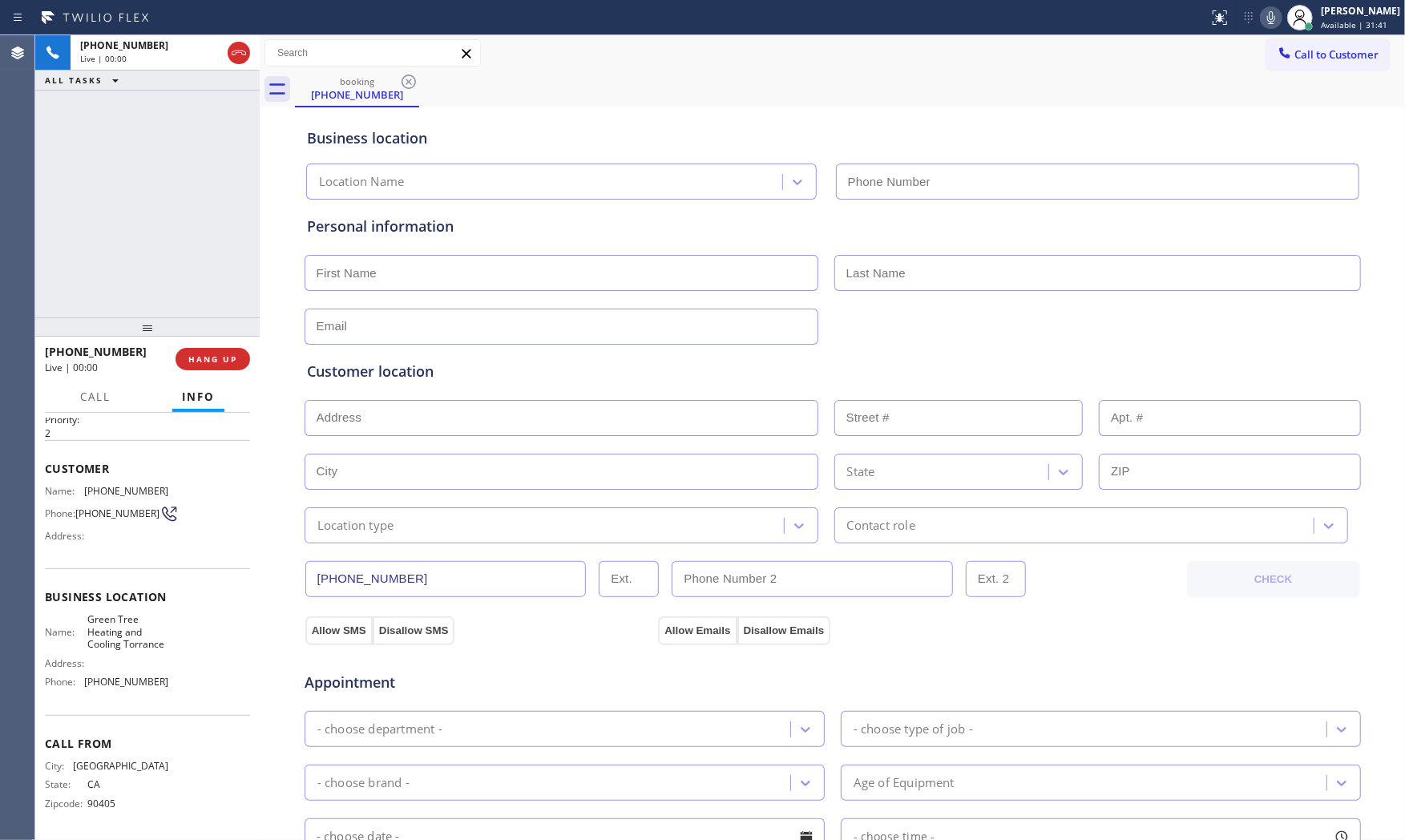
type input "[PHONE_NUMBER]"
click at [201, 364] on button "HANG UP" at bounding box center [212, 359] width 75 height 22
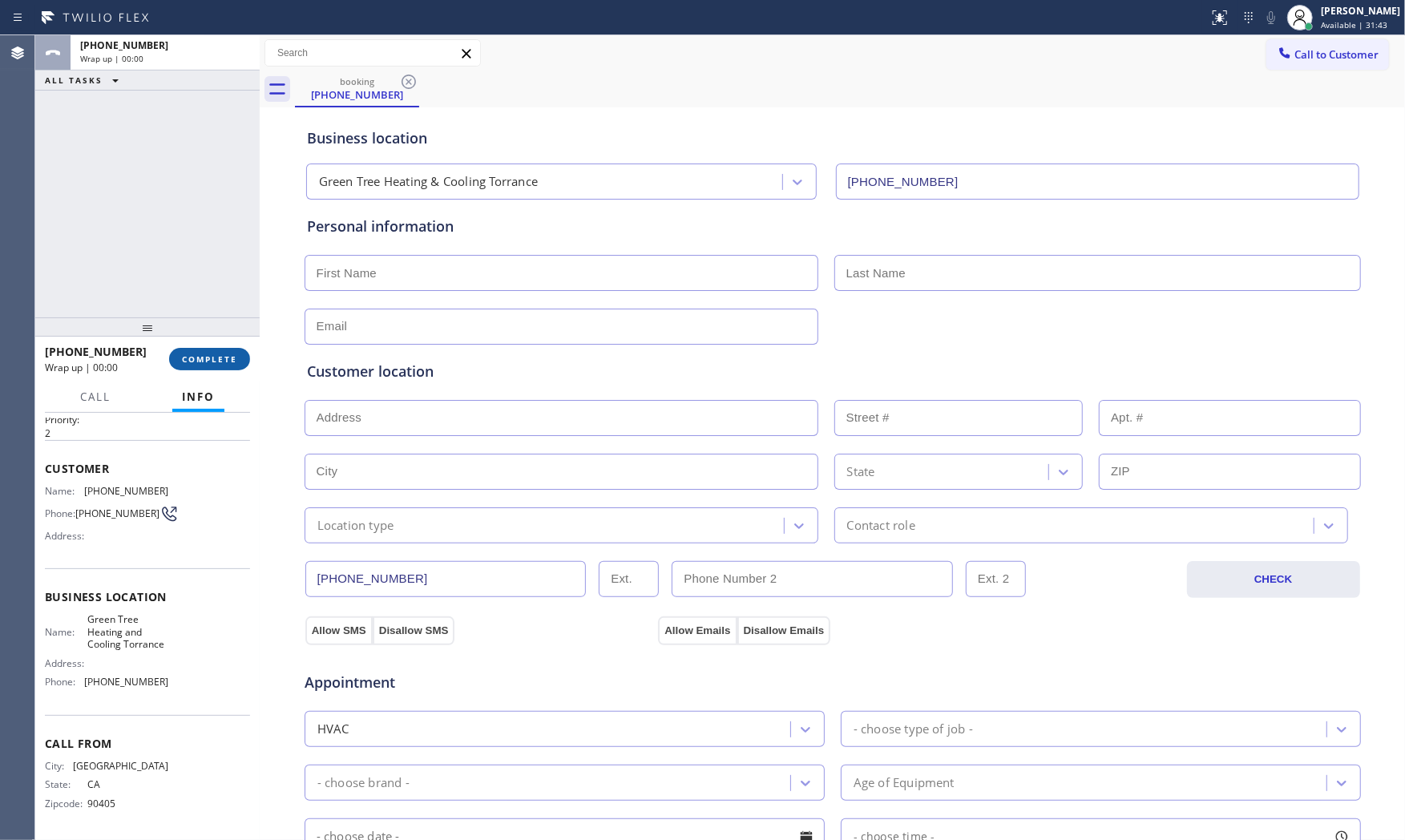
click at [201, 364] on button "COMPLETE" at bounding box center [210, 359] width 81 height 22
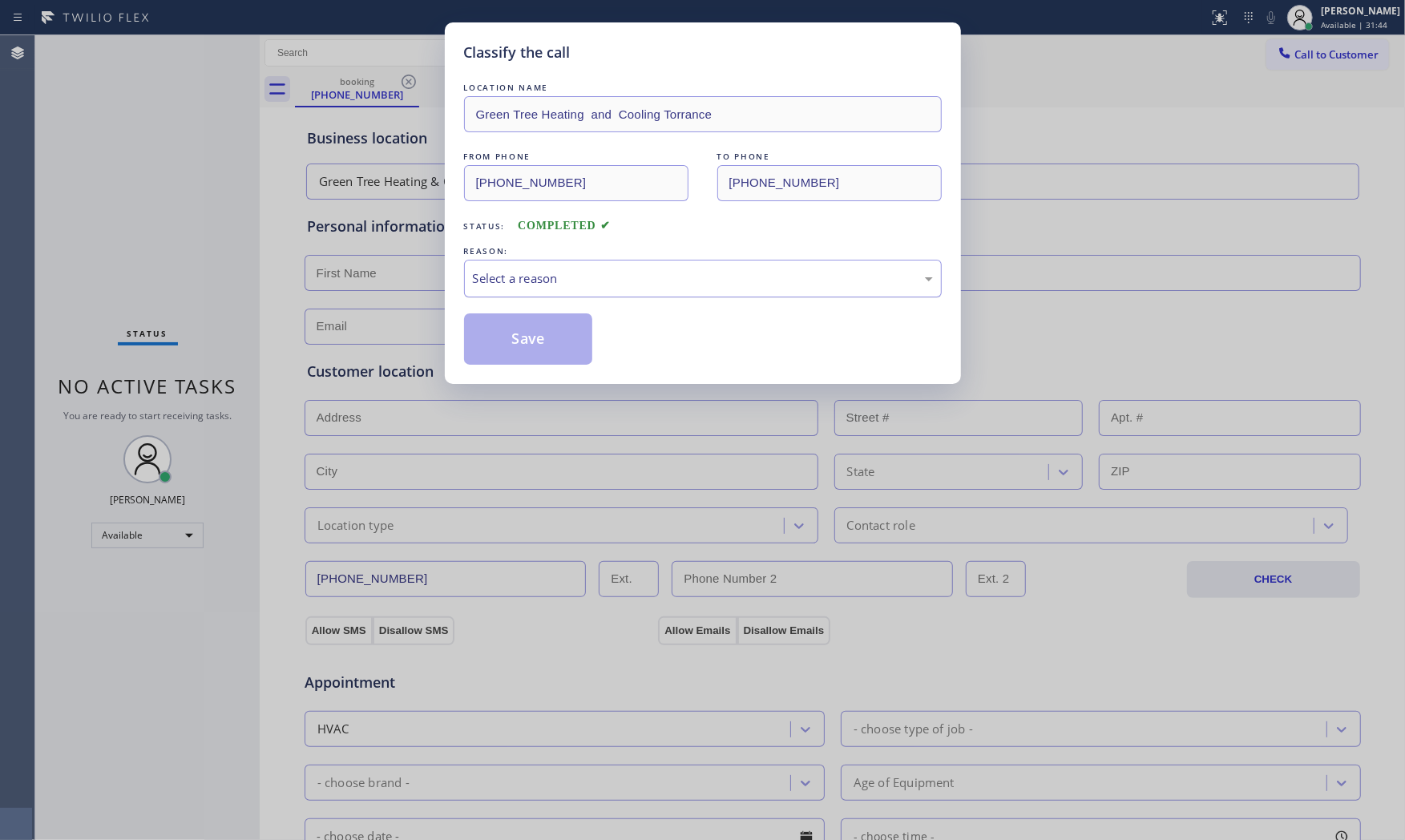
click at [598, 278] on div "Select a reason" at bounding box center [702, 278] width 460 height 18
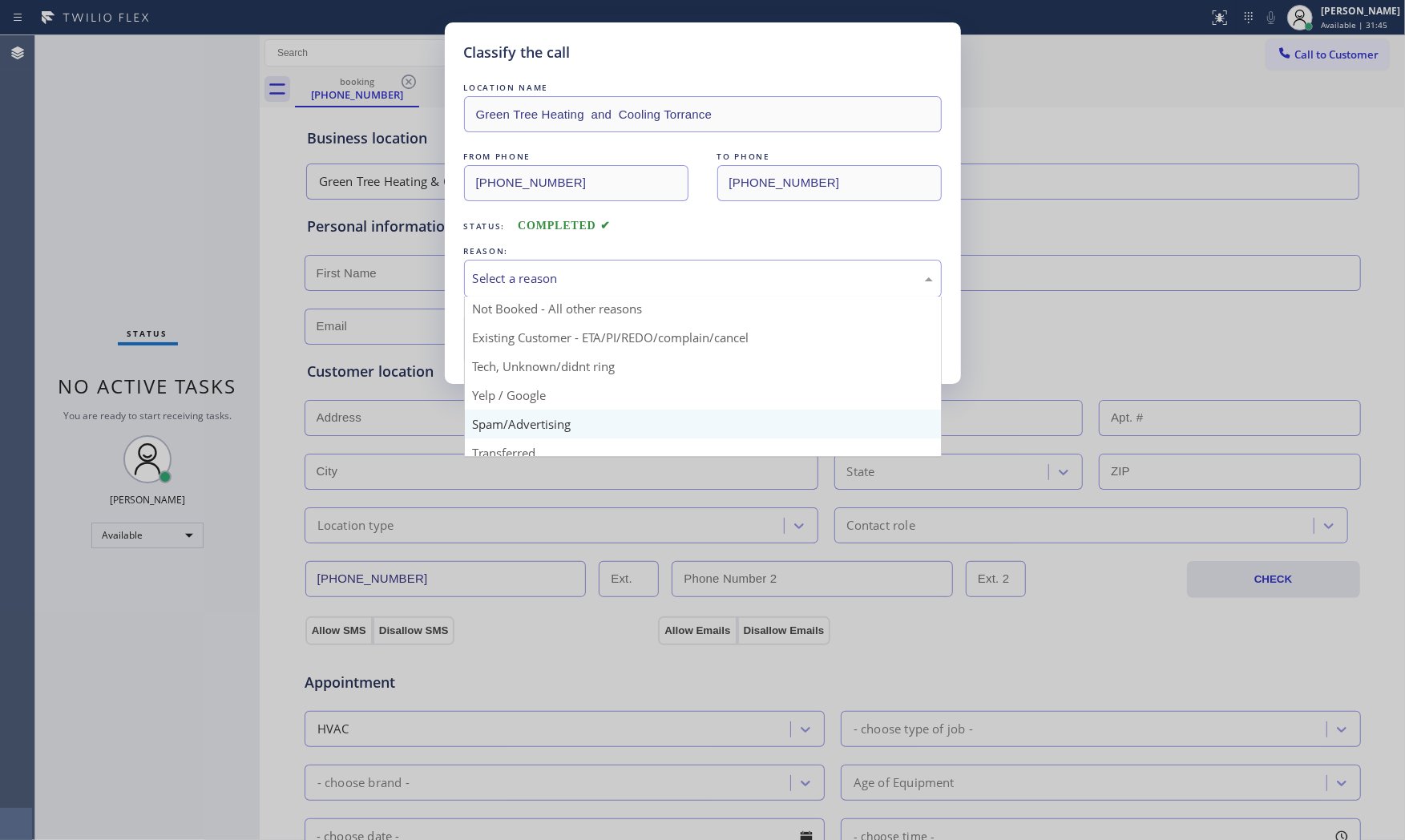
scroll to position [100, 0]
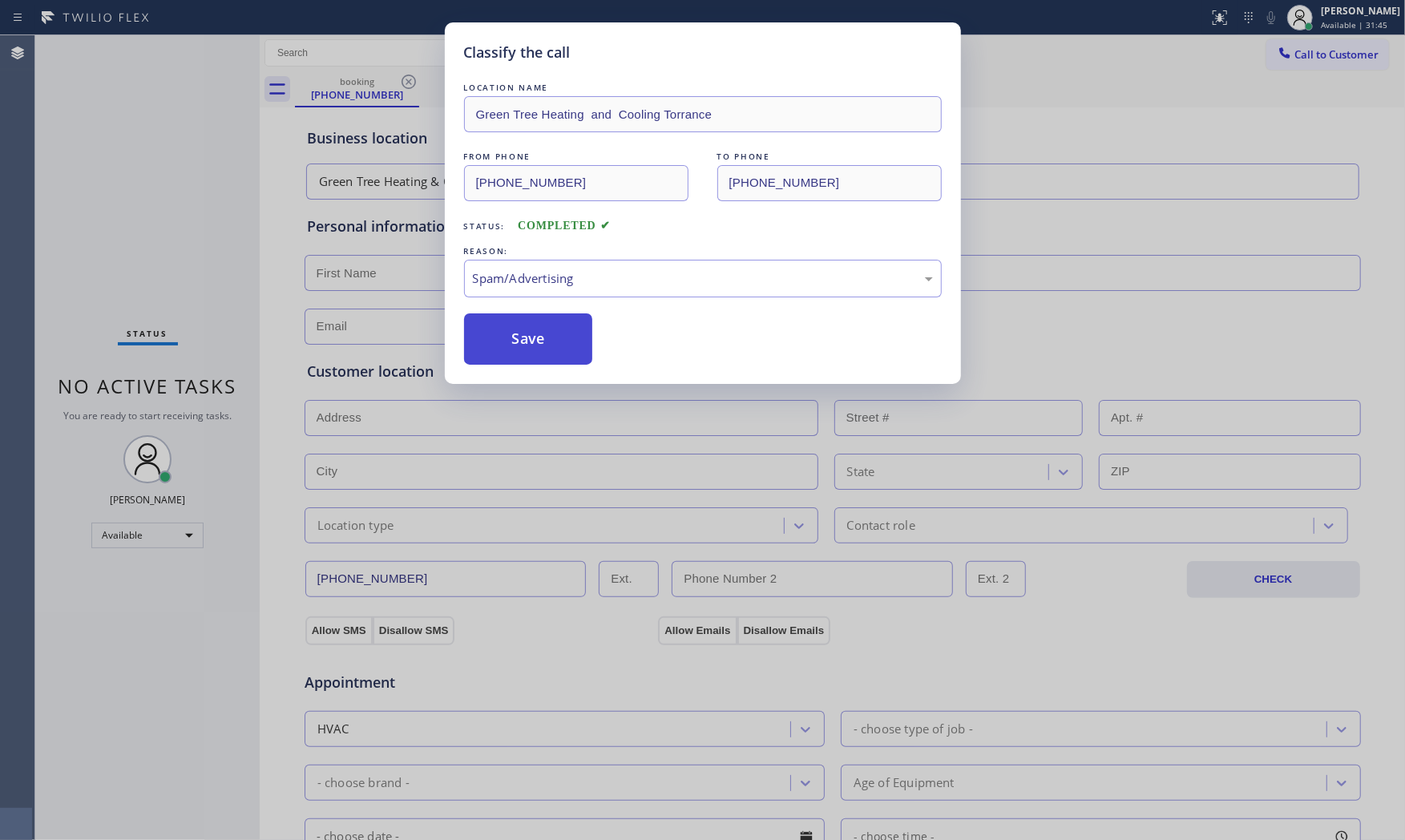
click at [524, 341] on button "Save" at bounding box center [528, 338] width 129 height 51
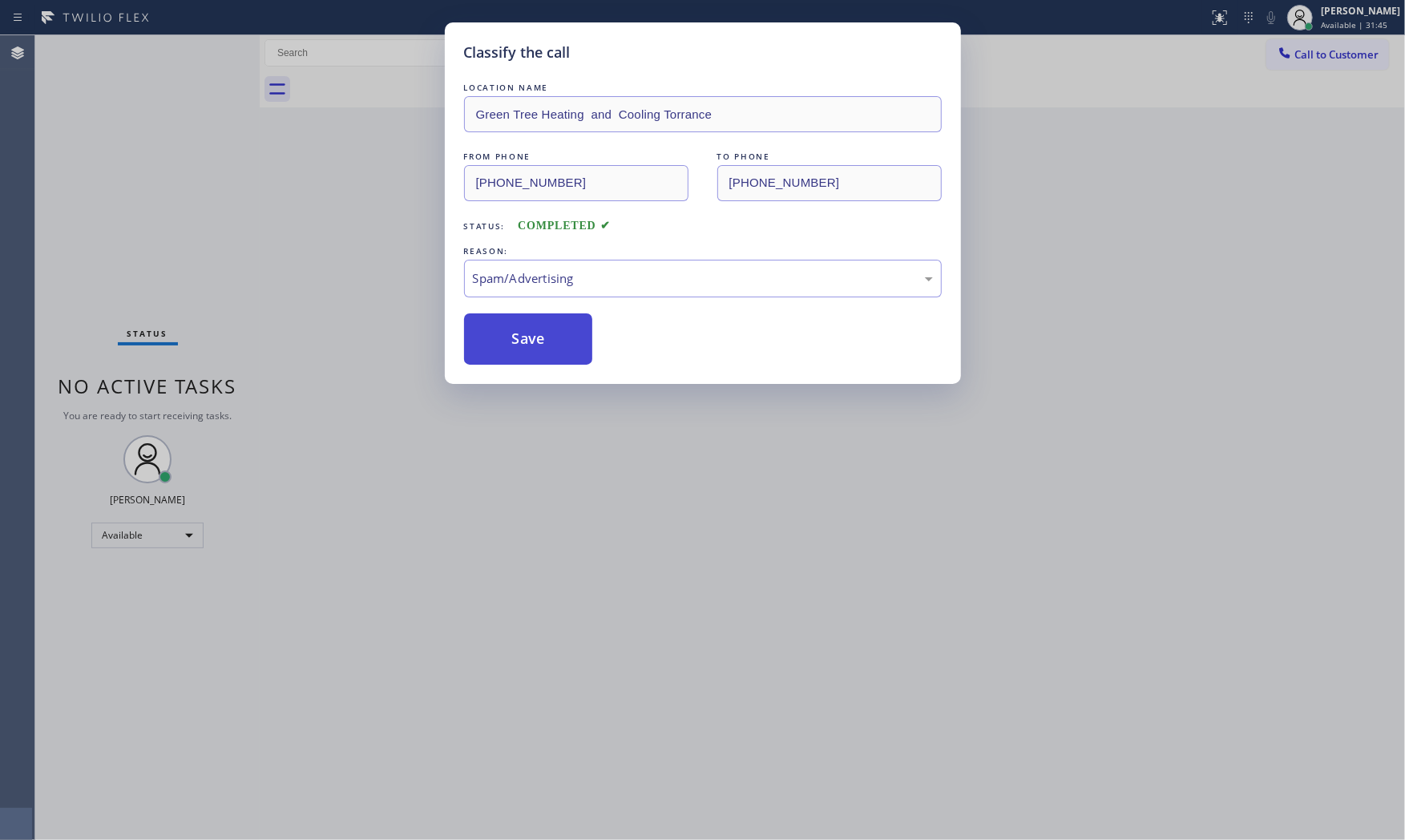
click at [524, 341] on button "Save" at bounding box center [528, 338] width 129 height 51
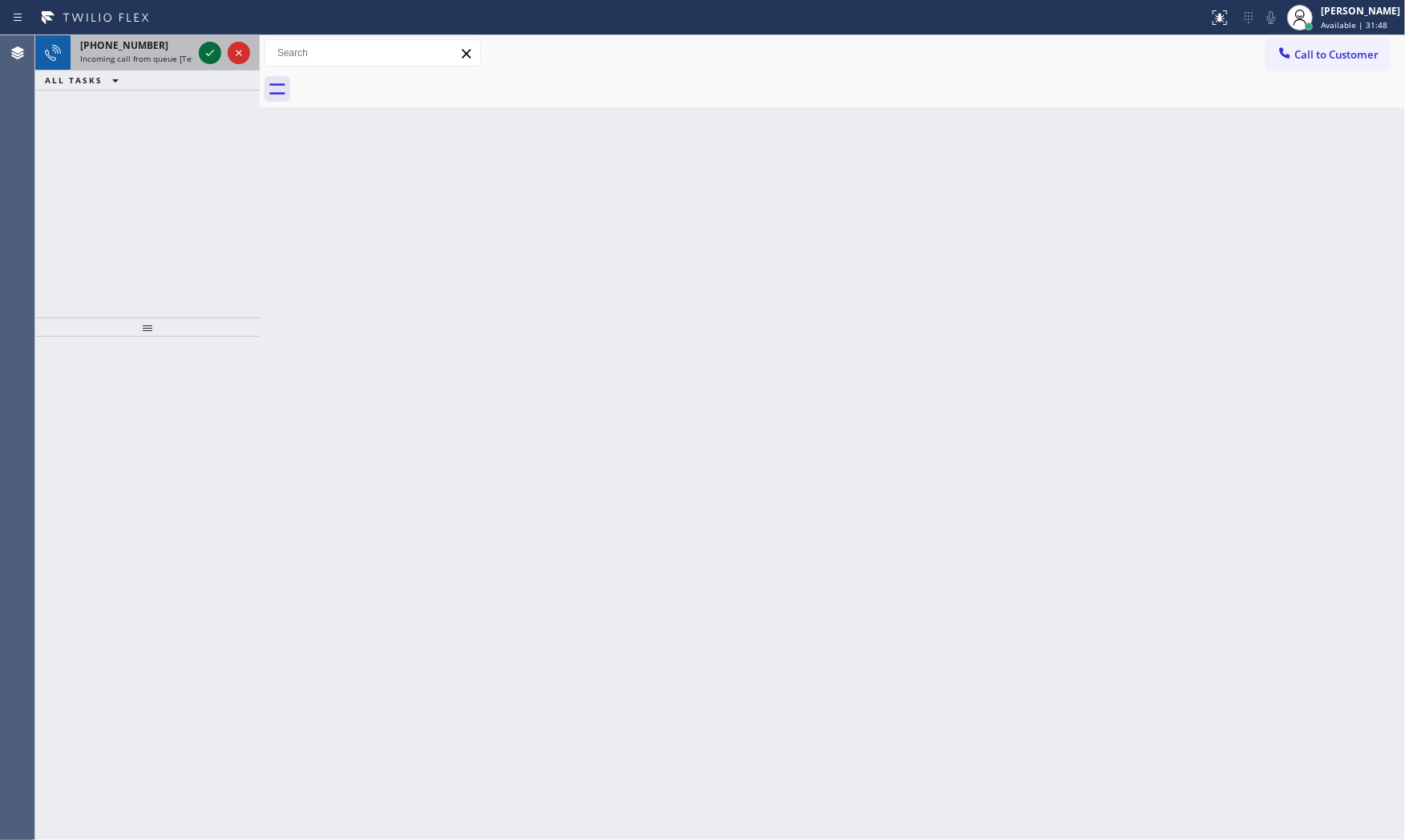
click at [206, 46] on icon at bounding box center [210, 52] width 19 height 19
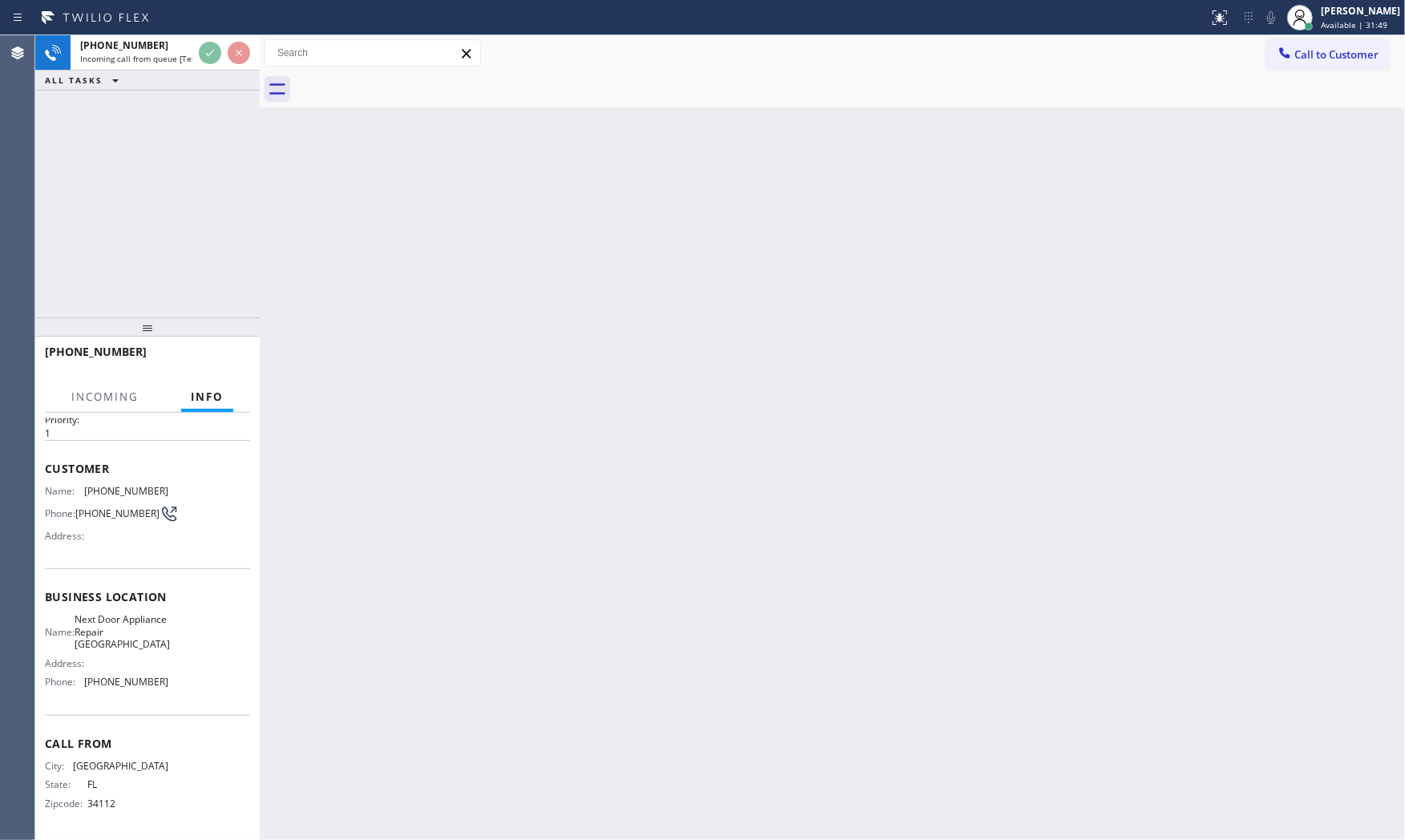
scroll to position [62, 0]
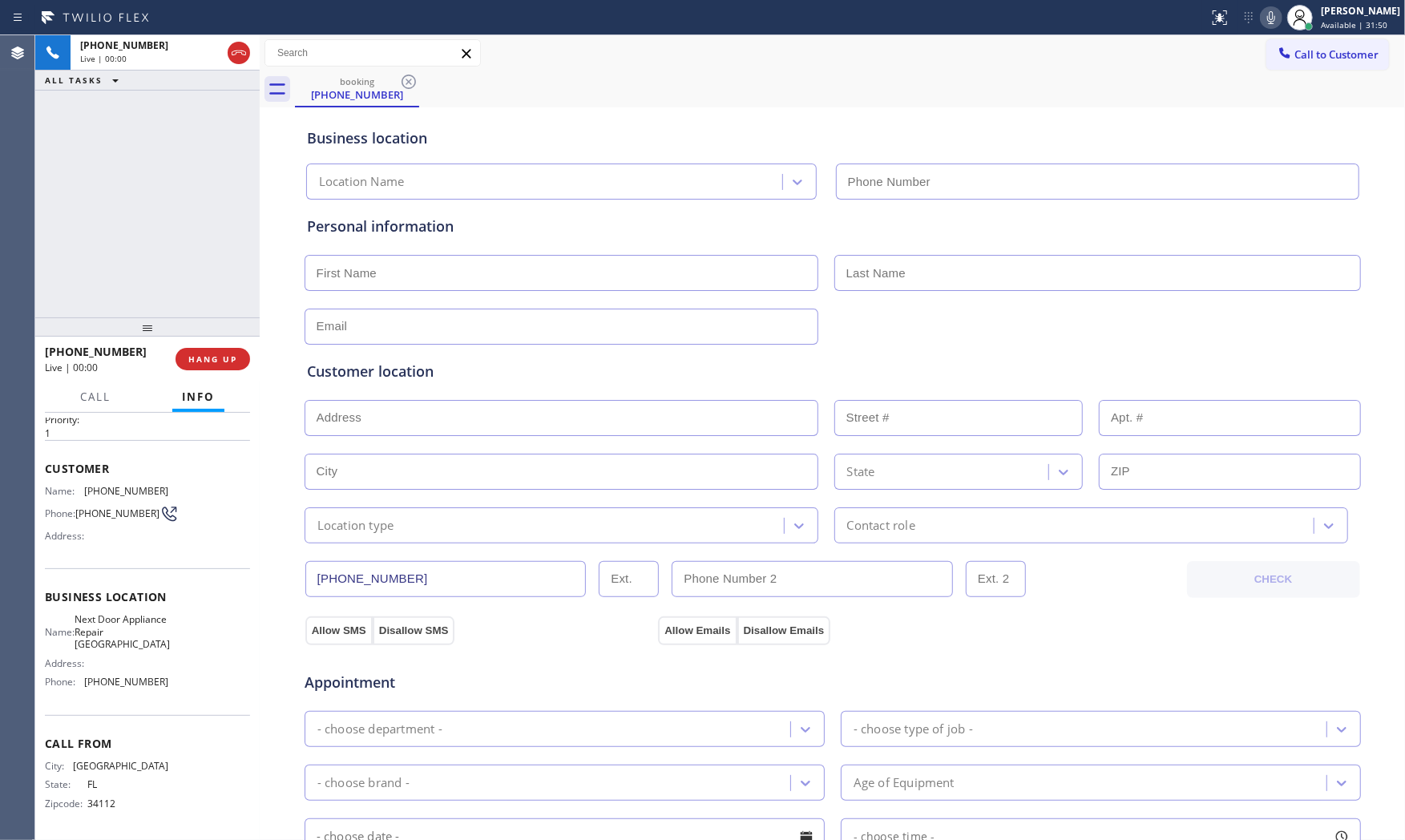
type input "[PHONE_NUMBER]"
click at [236, 379] on div "+12392073607 Live | 00:01 HANG UP" at bounding box center [148, 359] width 205 height 41
click at [232, 371] on div "+12392073607 Live | 00:01 HANG UP" at bounding box center [148, 359] width 205 height 41
click at [231, 358] on span "HANG UP" at bounding box center [212, 359] width 49 height 11
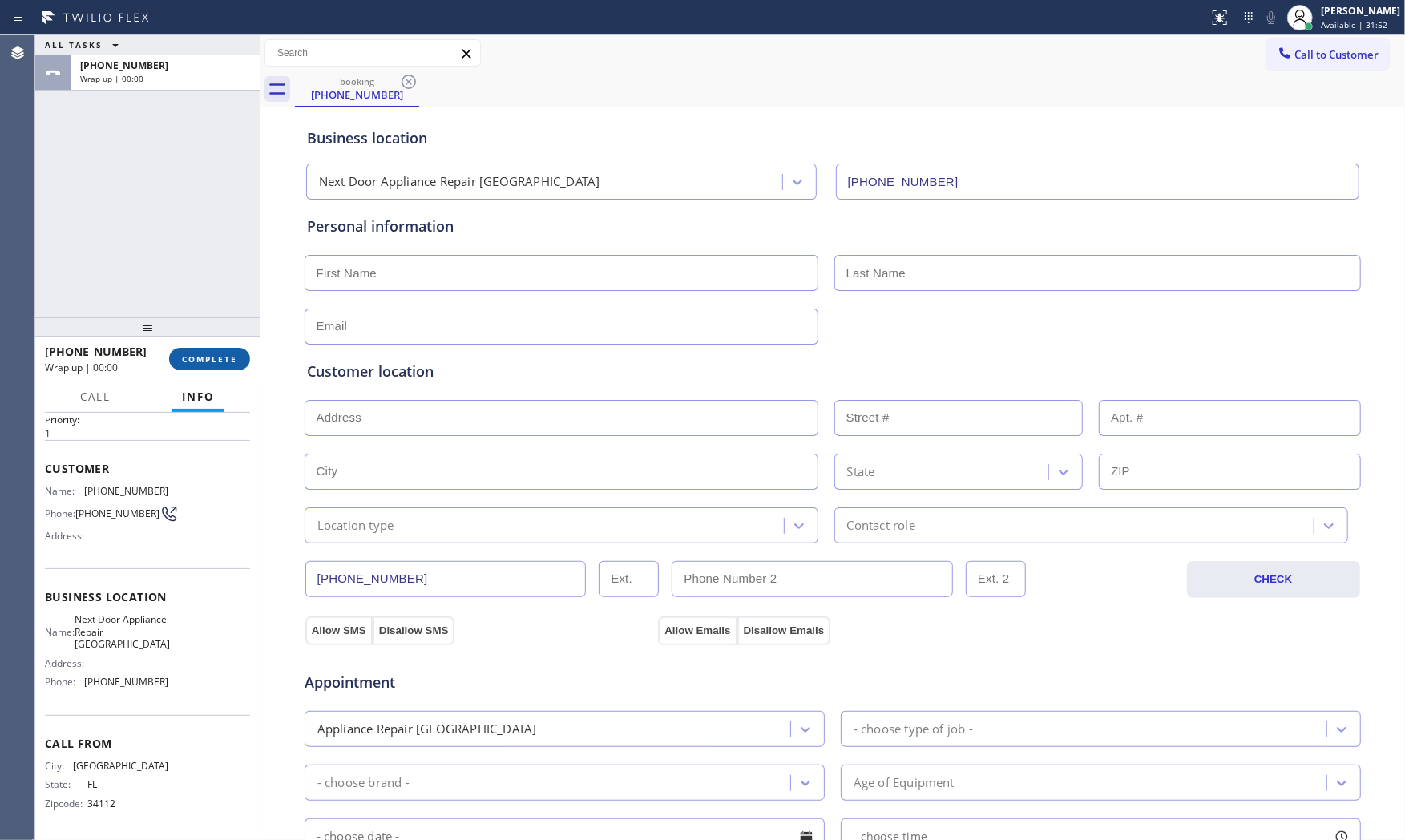
click at [231, 358] on span "COMPLETE" at bounding box center [209, 359] width 55 height 11
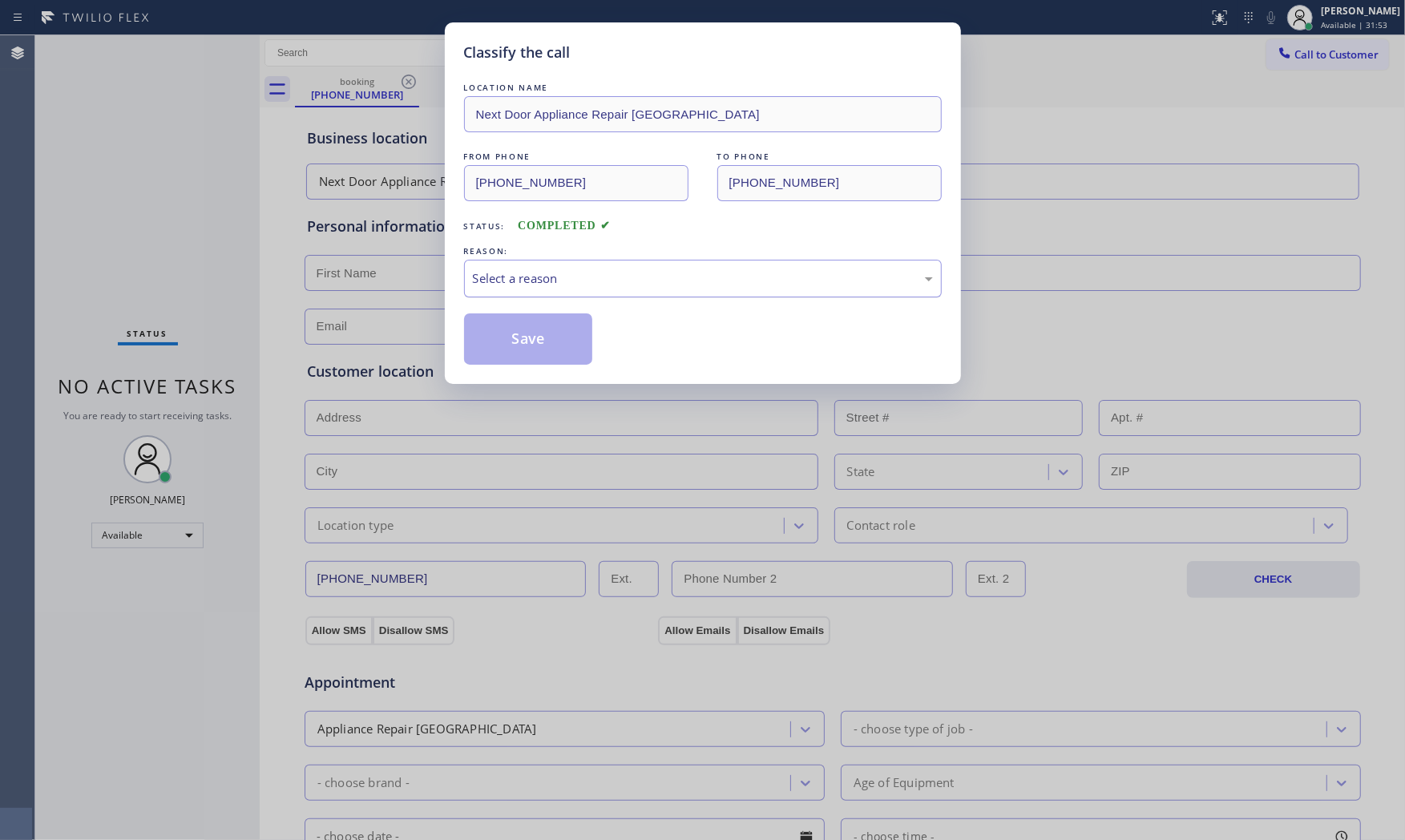
click at [555, 294] on div "Select a reason" at bounding box center [702, 279] width 478 height 38
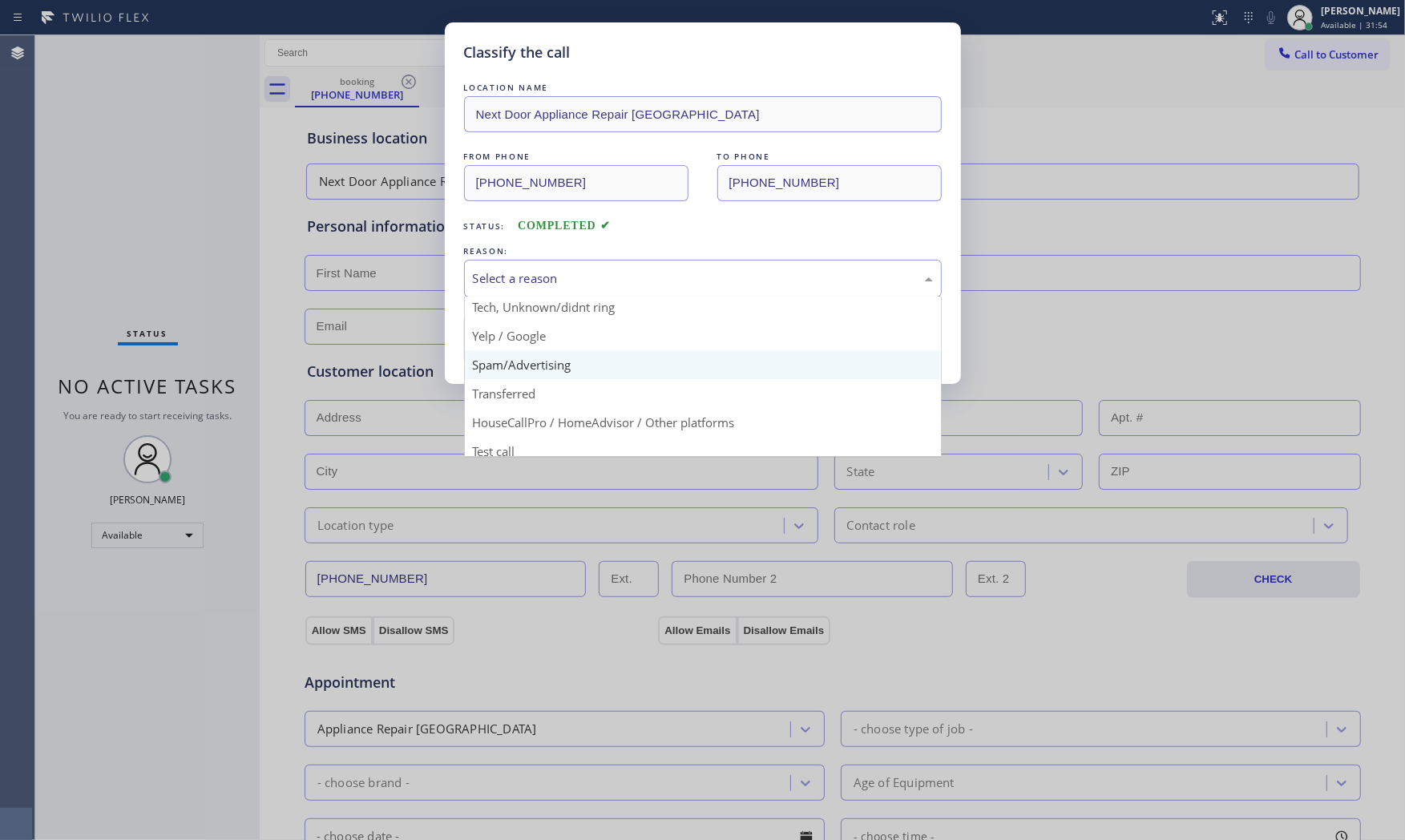
scroll to position [100, 0]
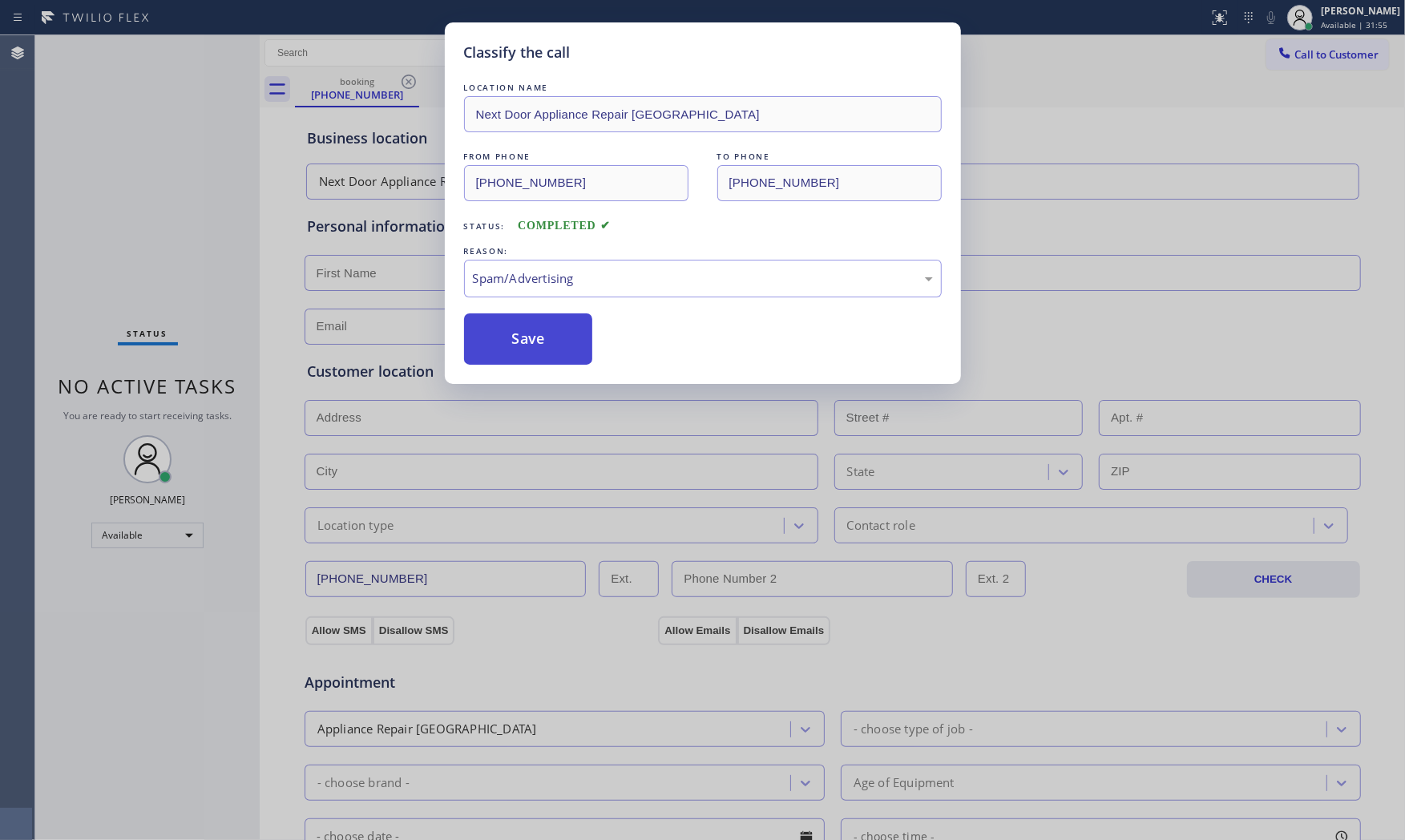
click at [530, 340] on button "Save" at bounding box center [528, 338] width 129 height 51
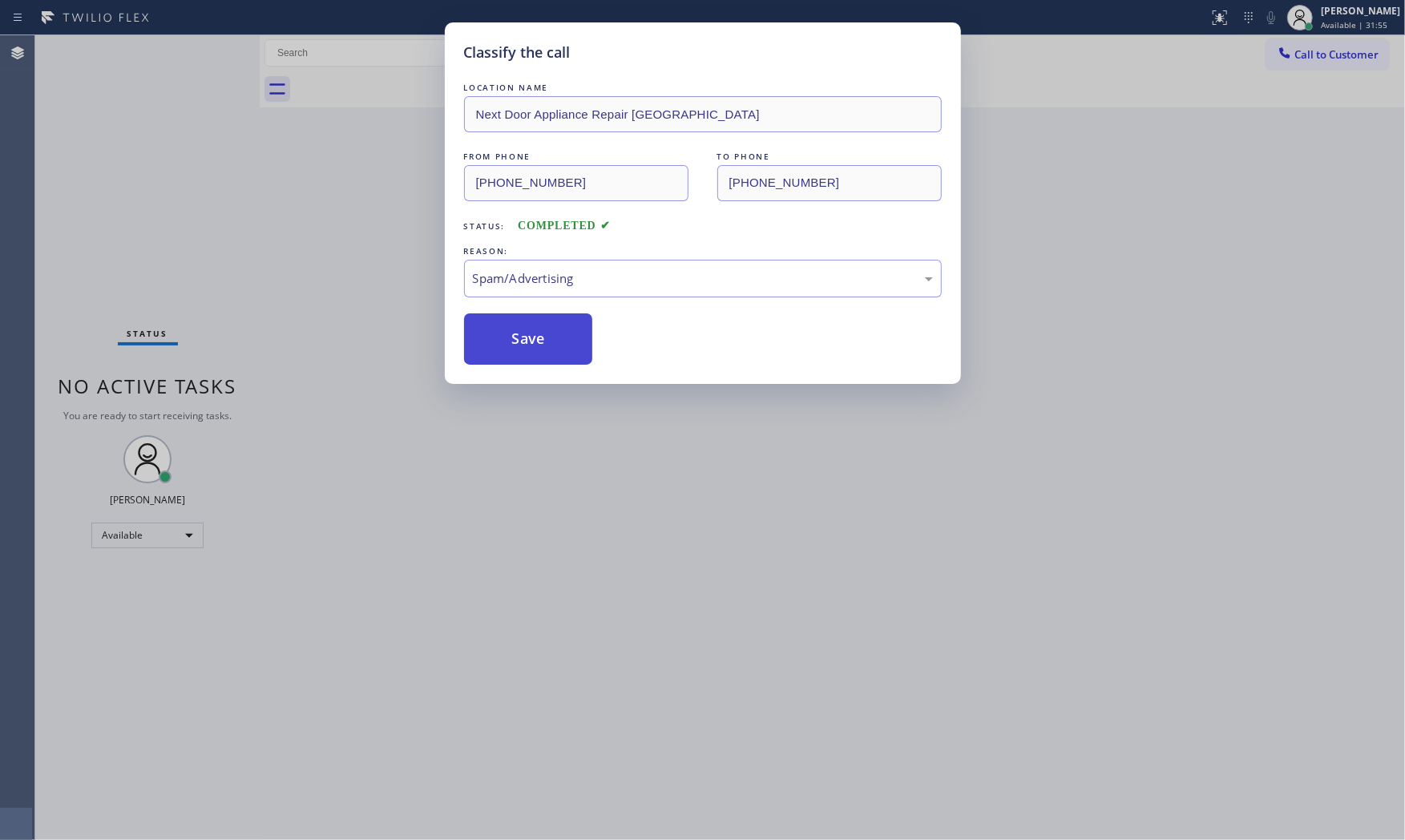
click at [530, 340] on button "Save" at bounding box center [528, 338] width 129 height 51
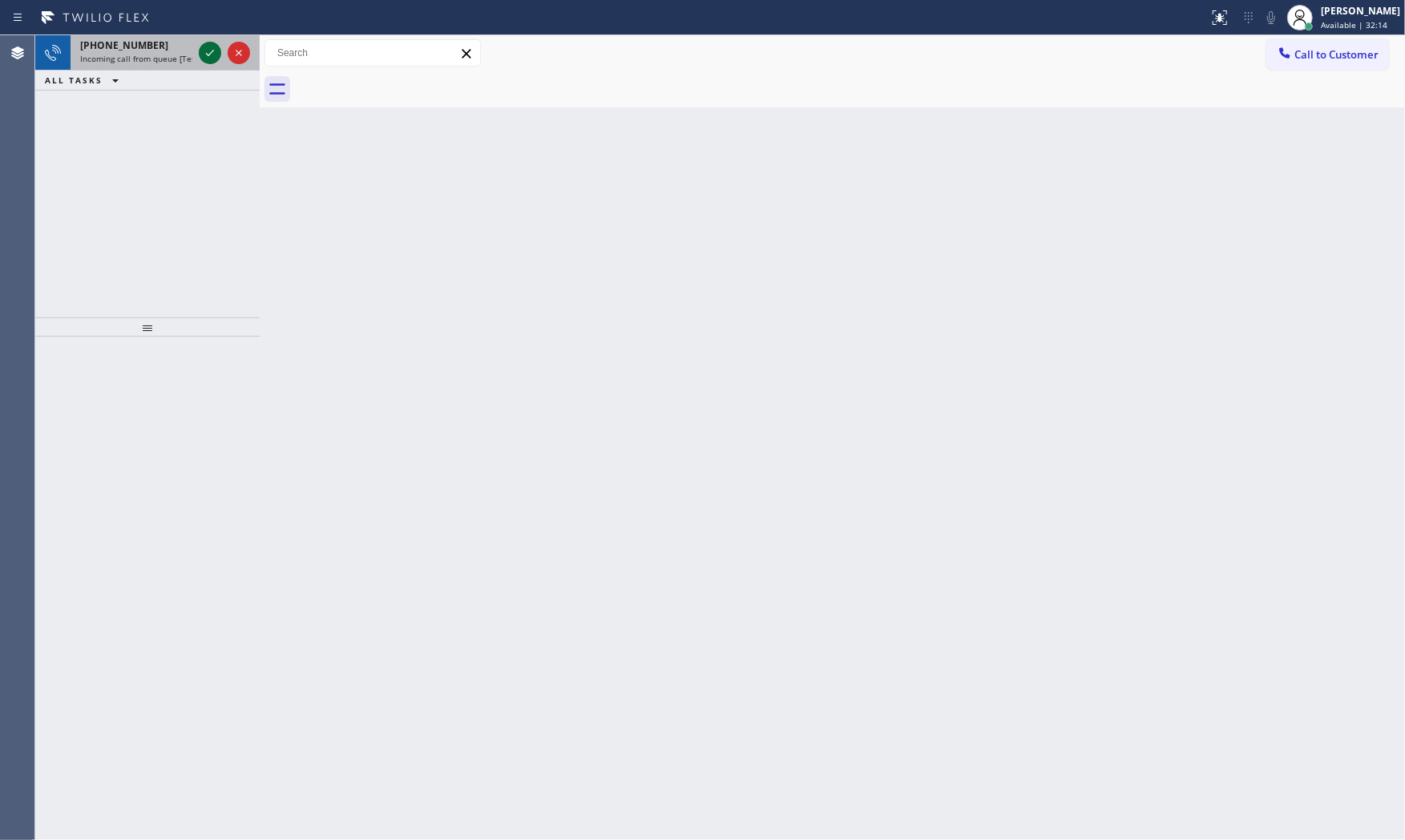
click at [211, 54] on icon at bounding box center [210, 52] width 19 height 19
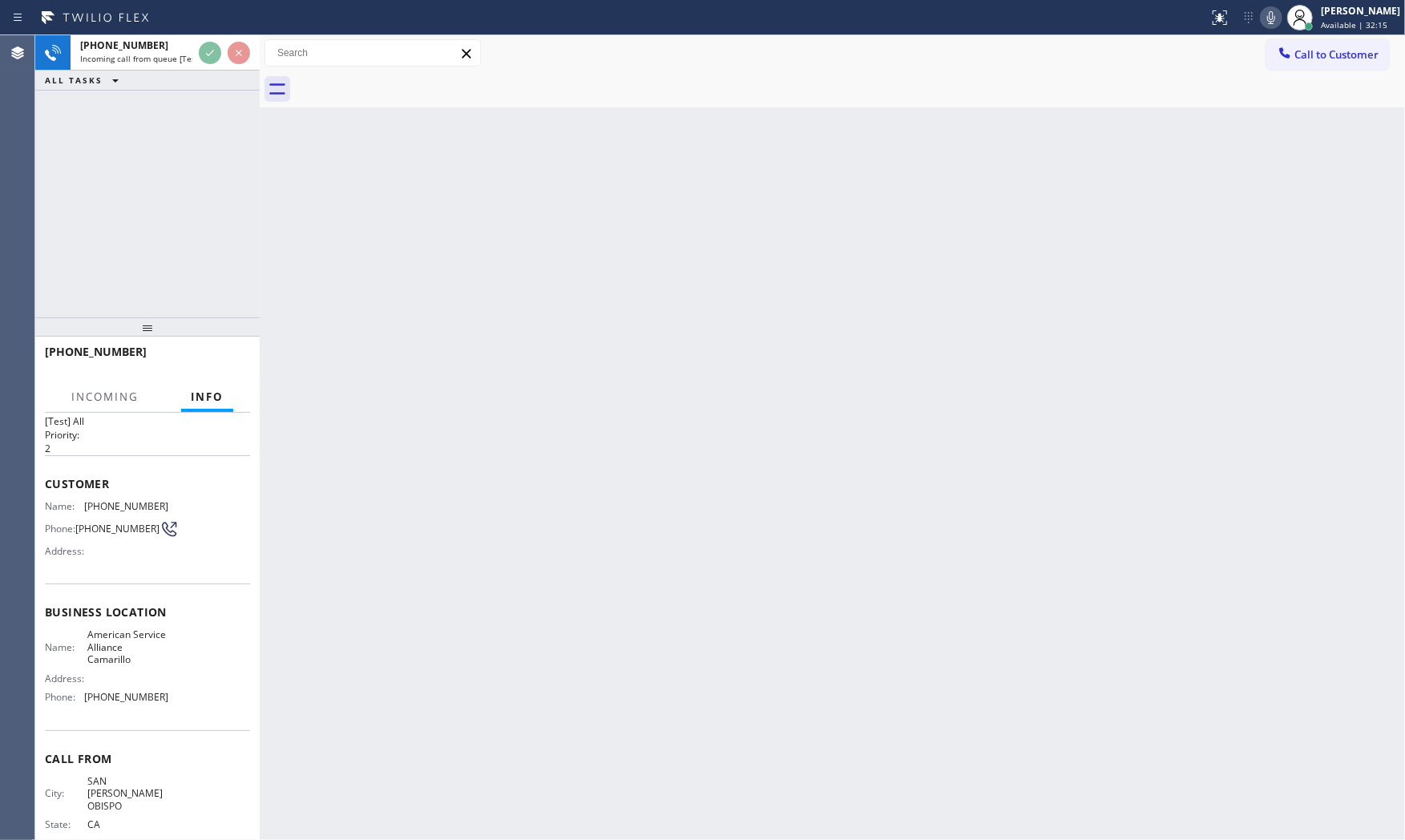
scroll to position [62, 0]
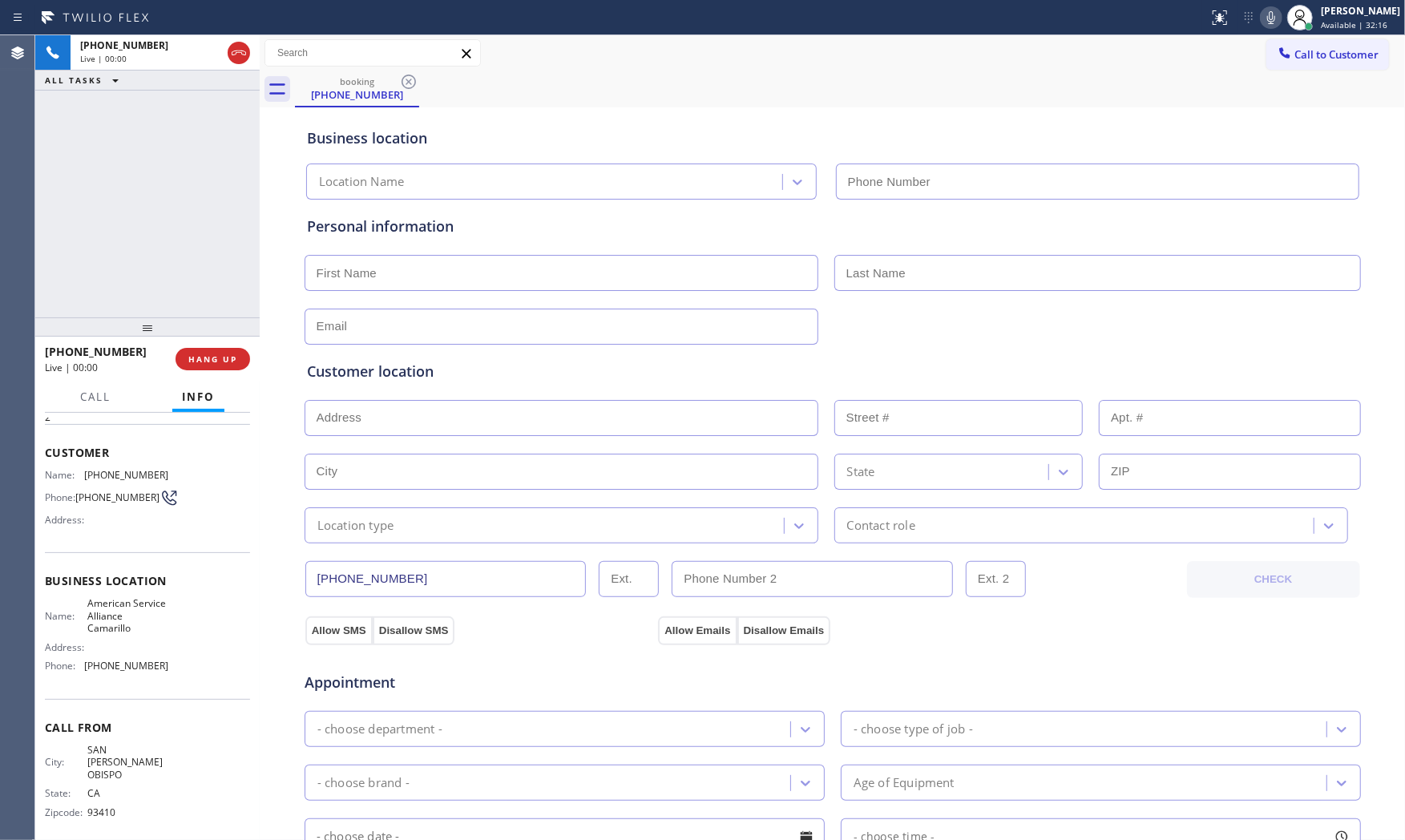
type input "[PHONE_NUMBER]"
click at [212, 366] on button "HANG UP" at bounding box center [212, 359] width 75 height 22
click at [213, 366] on button "HANG UP" at bounding box center [212, 359] width 75 height 22
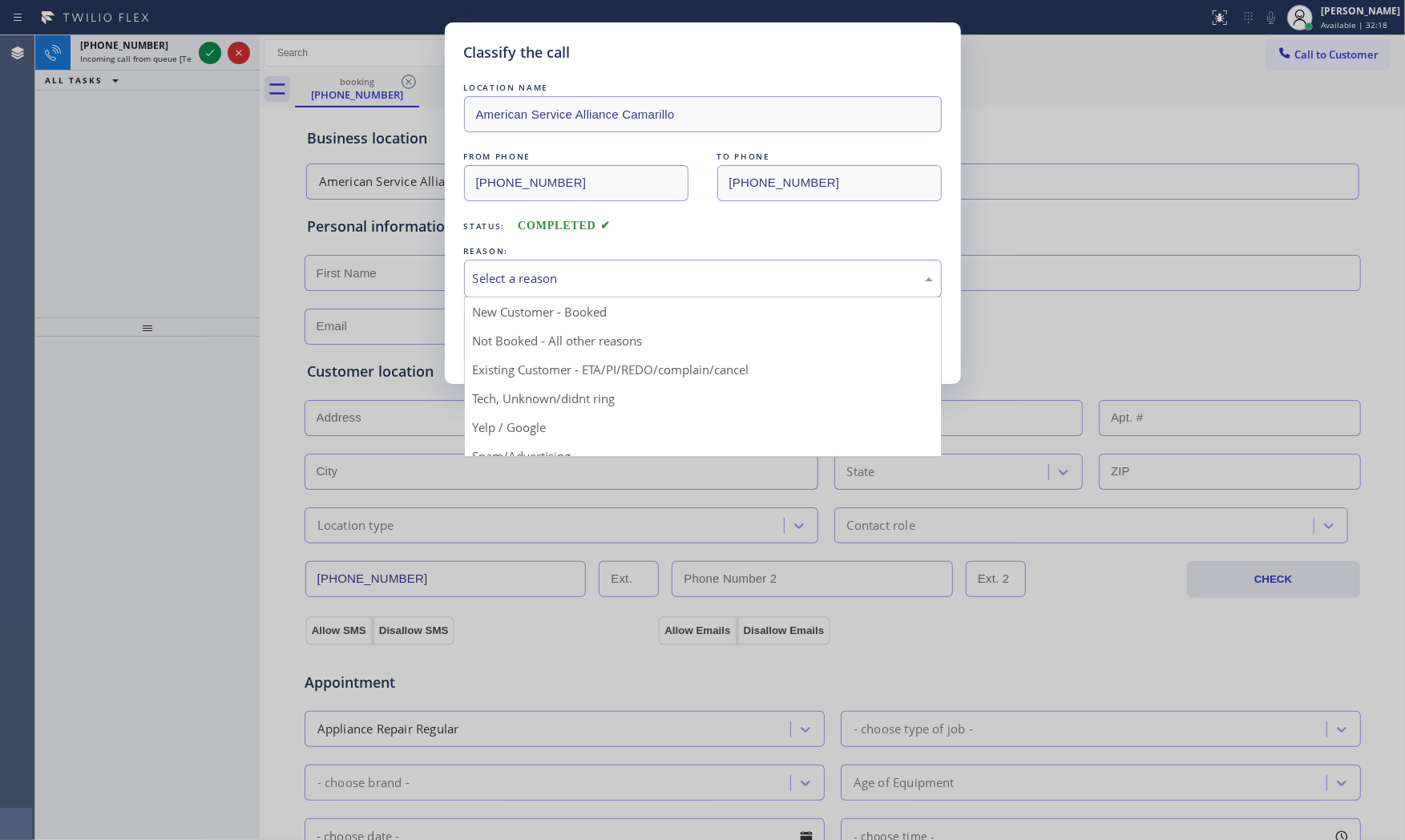
click at [530, 290] on div "Select a reason" at bounding box center [702, 279] width 478 height 38
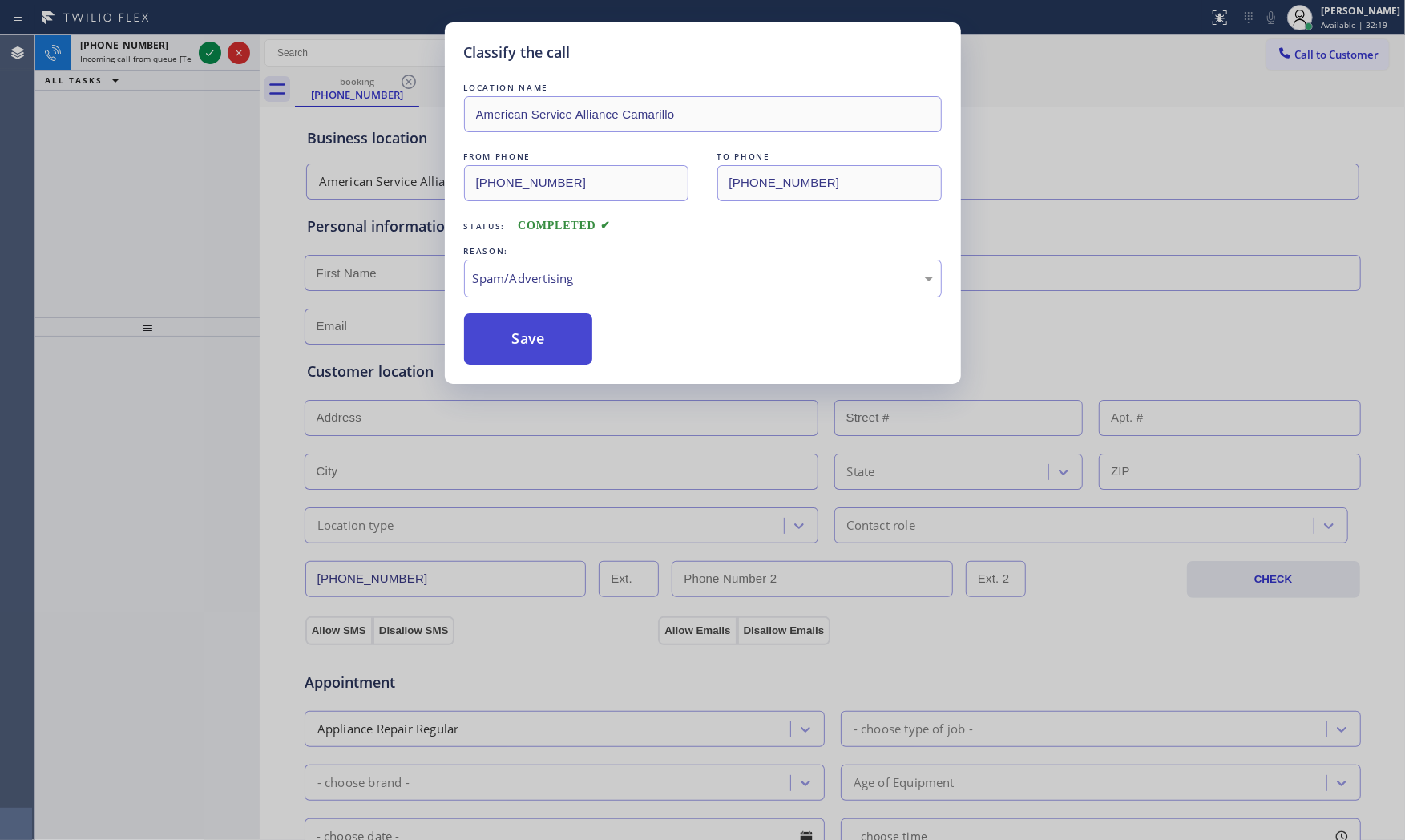
click at [525, 327] on button "Save" at bounding box center [528, 338] width 129 height 51
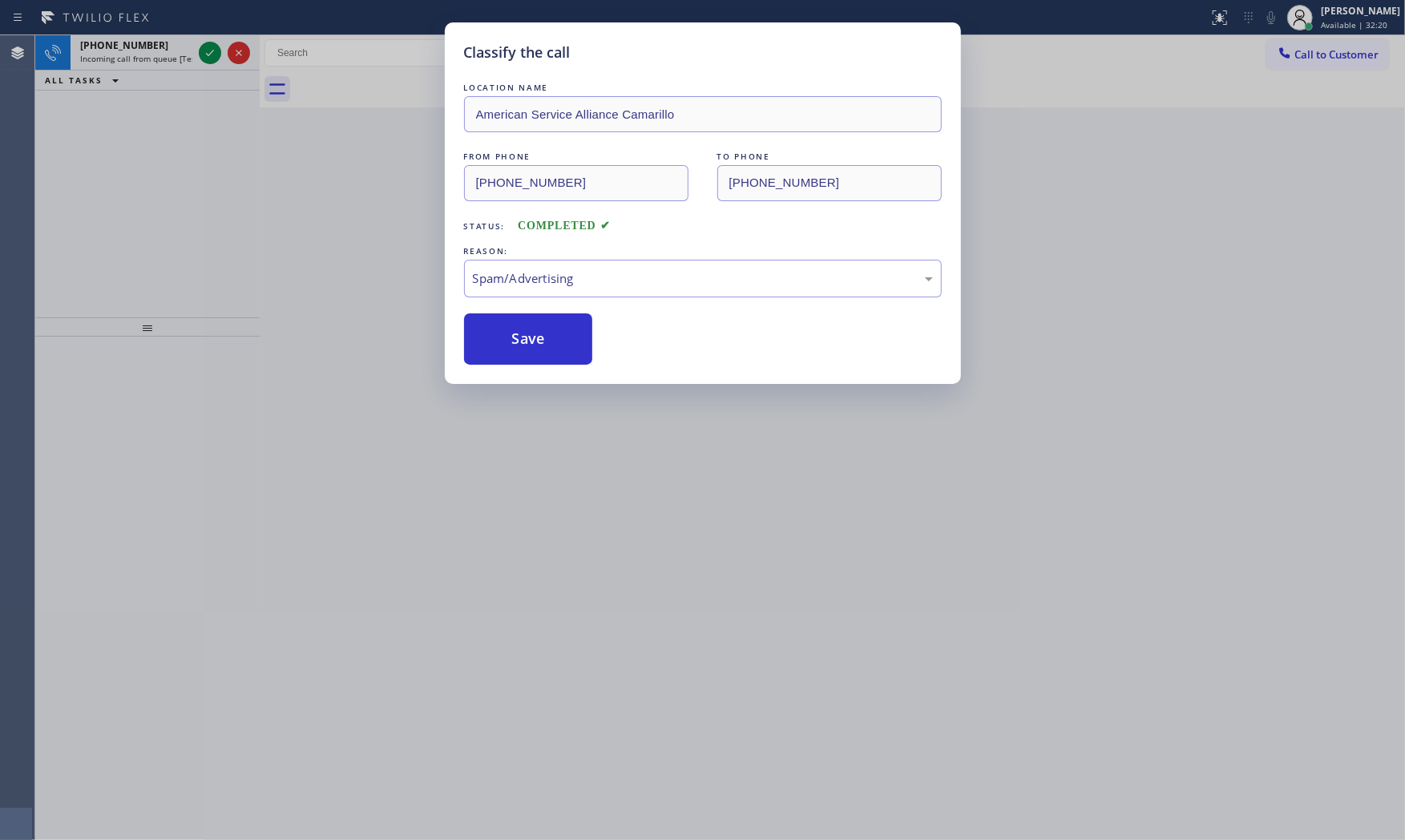
click at [217, 52] on div "Classify the call LOCATION NAME Montrose Heating and Cooling FROM PHONE [PHONE_…" at bounding box center [720, 437] width 1370 height 805
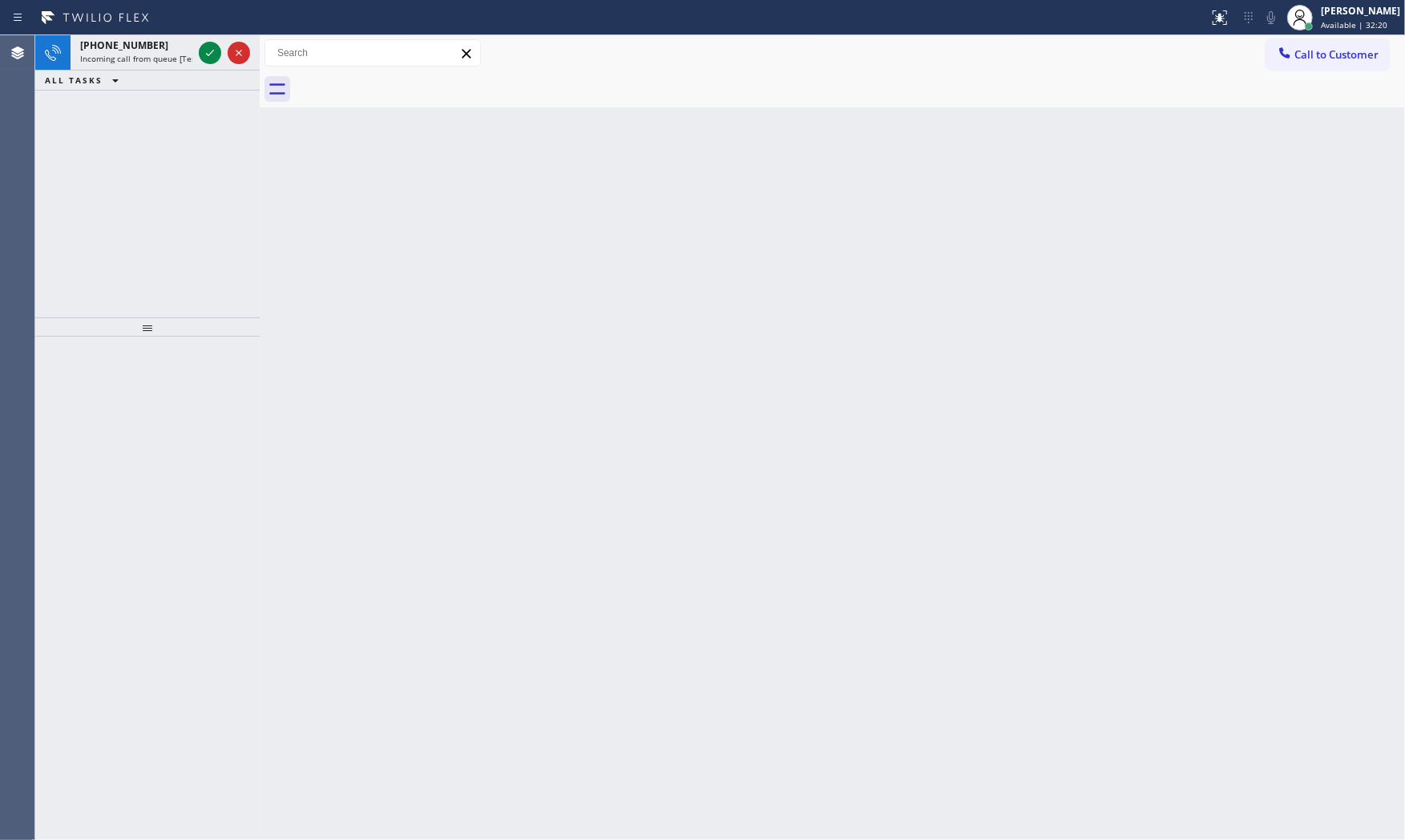
click at [217, 52] on icon at bounding box center [210, 52] width 19 height 19
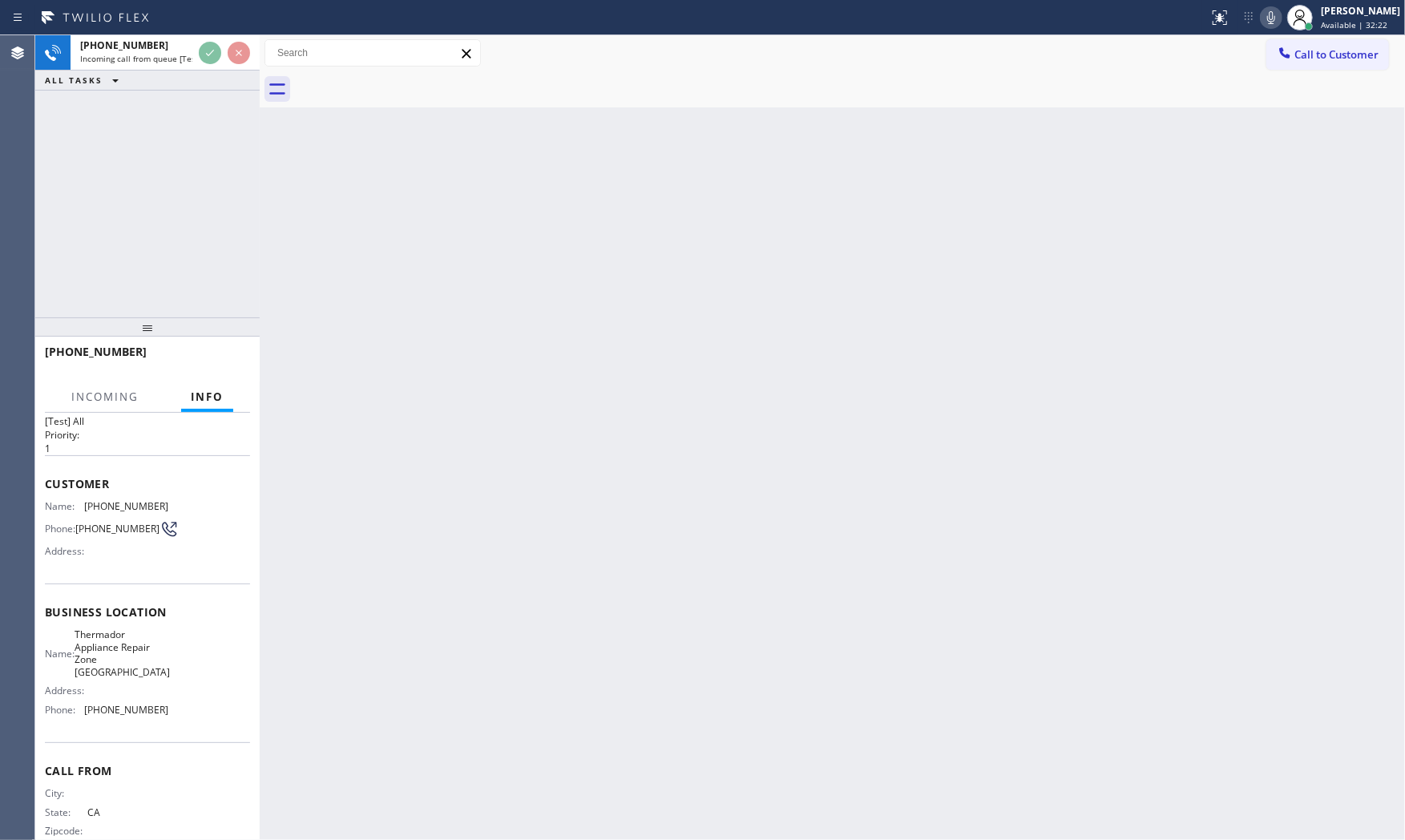
scroll to position [62, 0]
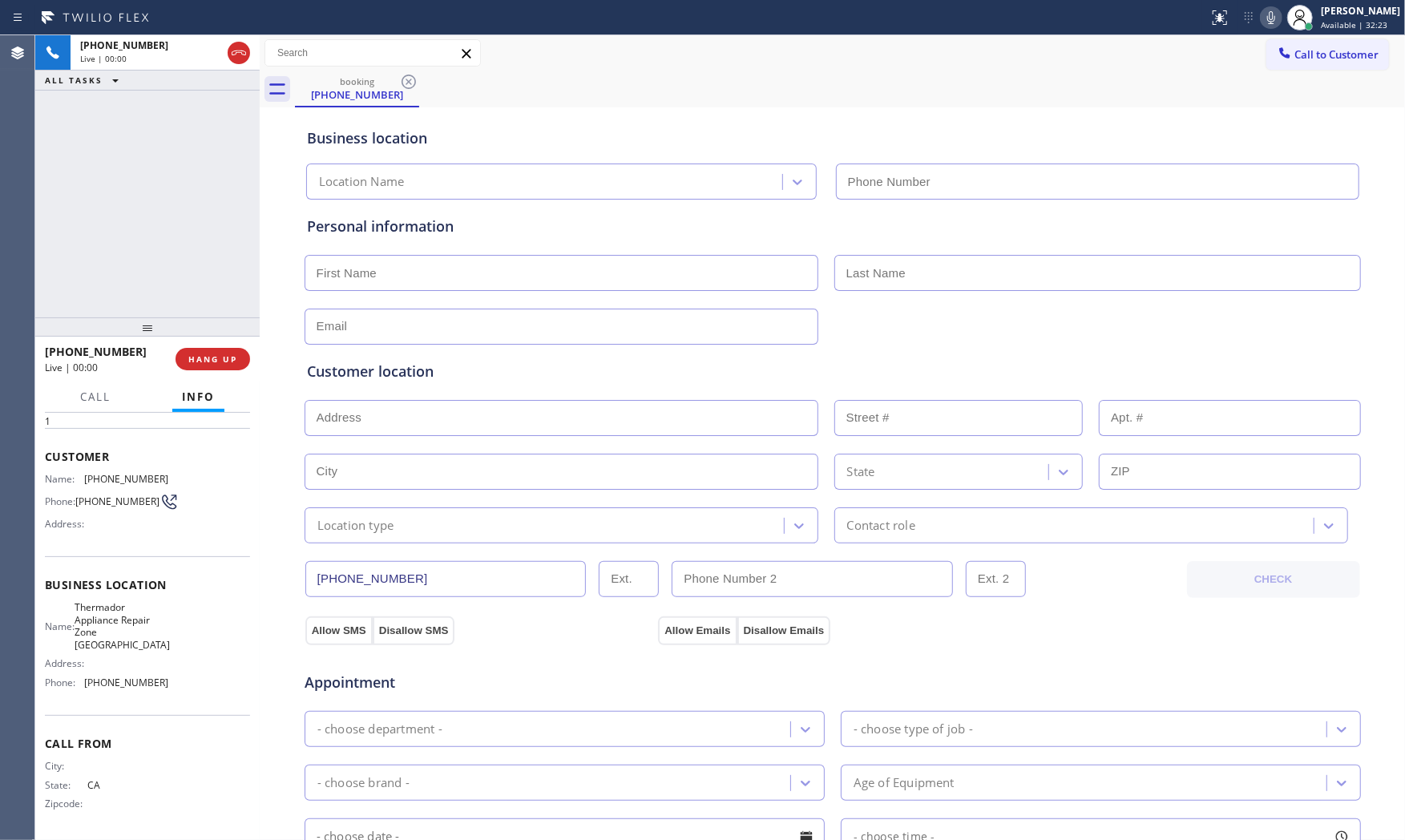
type input "[PHONE_NUMBER]"
click at [217, 367] on button "HANG UP" at bounding box center [212, 359] width 75 height 22
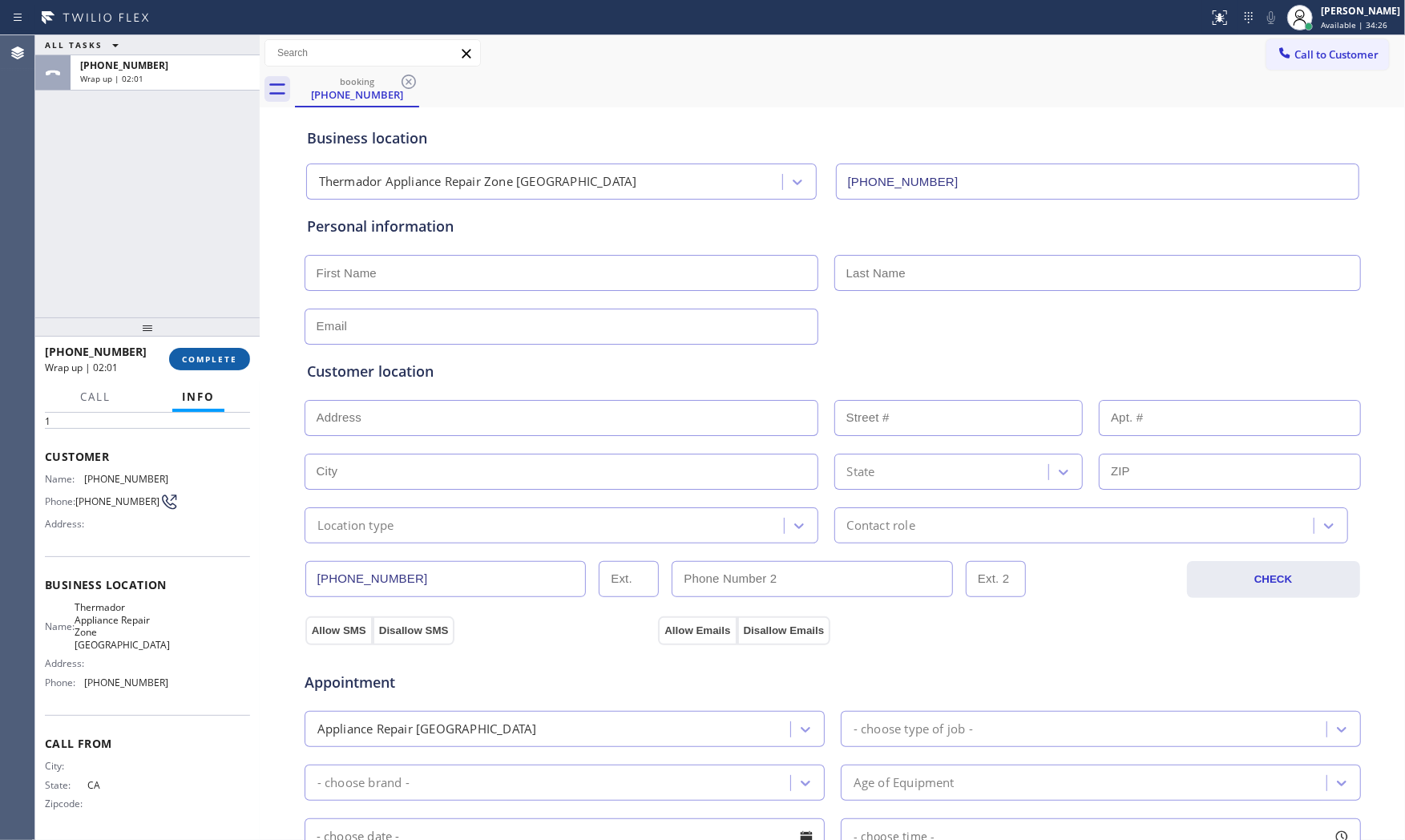
click at [243, 356] on button "COMPLETE" at bounding box center [210, 359] width 81 height 22
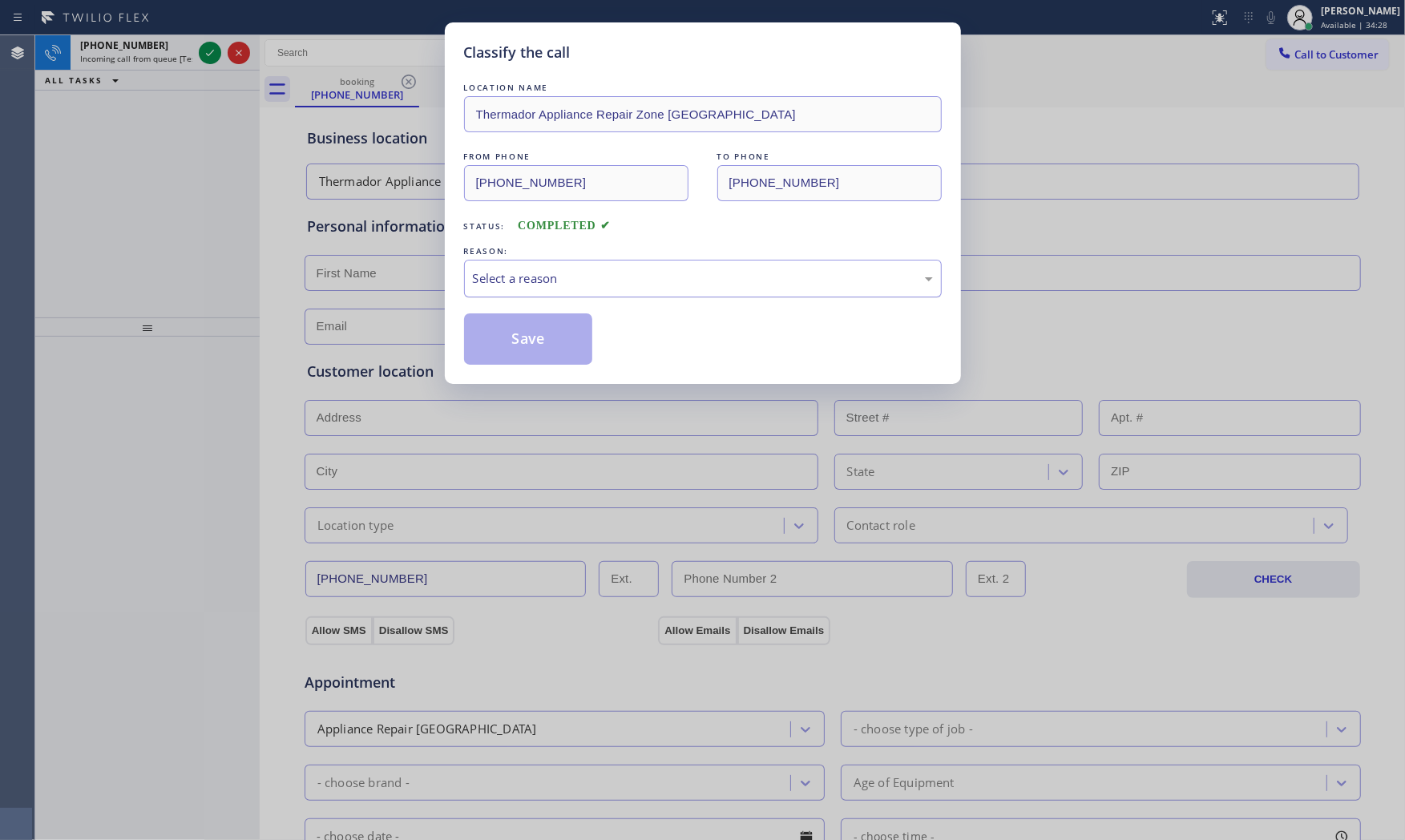
drag, startPoint x: 505, startPoint y: 278, endPoint x: 511, endPoint y: 295, distance: 18.0
click at [506, 281] on div "Select a reason" at bounding box center [702, 278] width 460 height 18
click at [517, 346] on button "Save" at bounding box center [528, 338] width 129 height 51
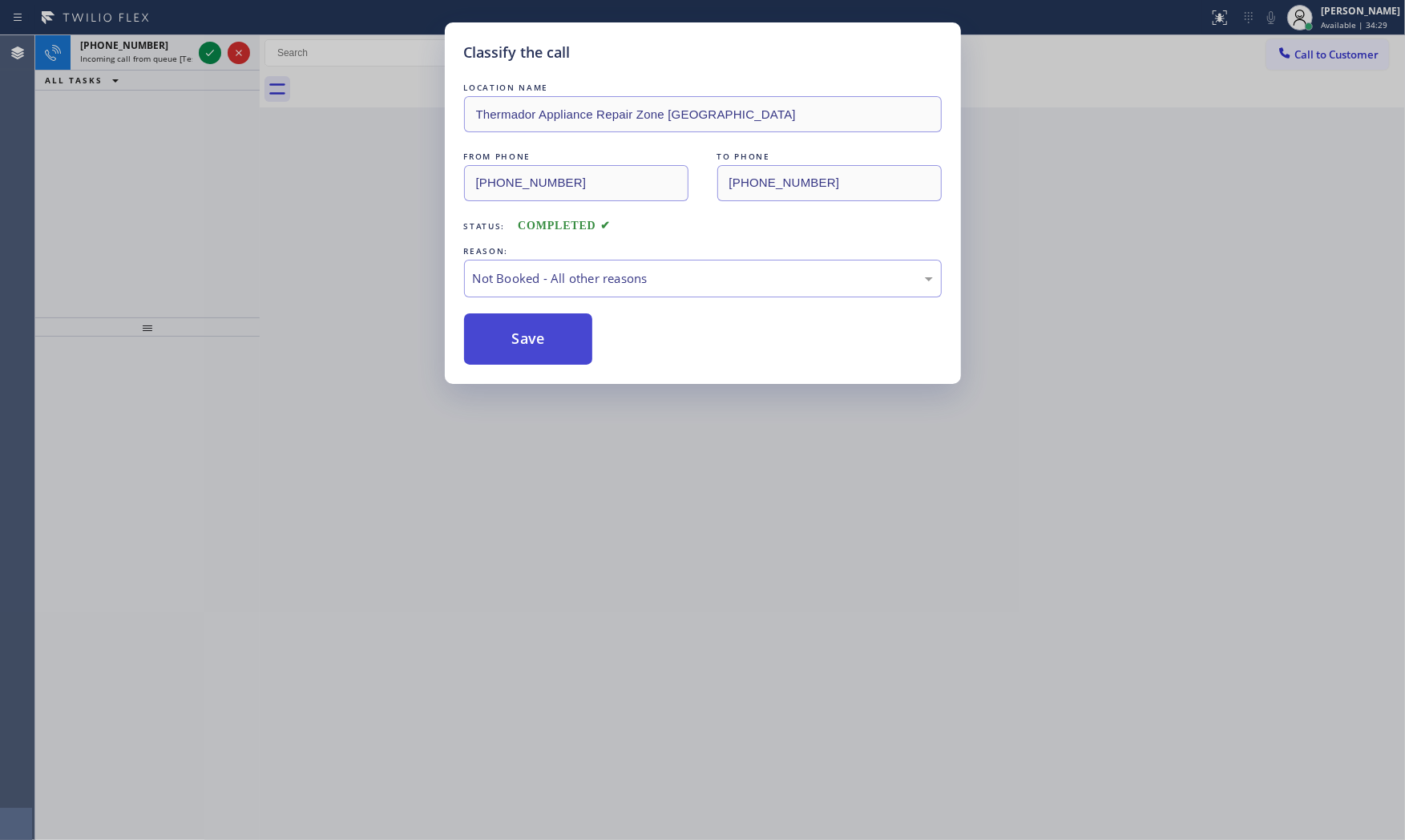
click at [517, 345] on button "Save" at bounding box center [528, 338] width 129 height 51
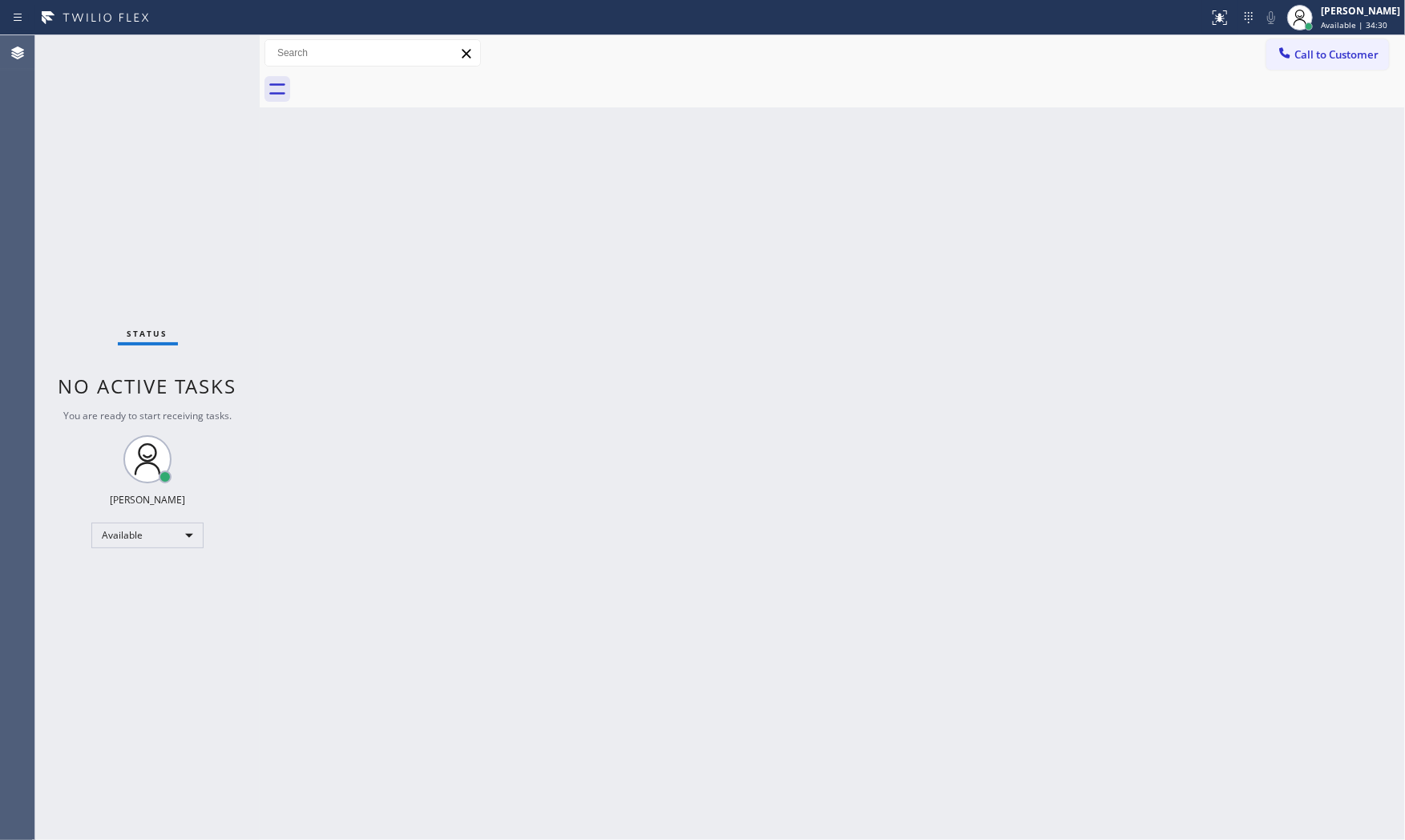
click at [169, 62] on div "Classify the call LOCATION NAME Montrose Heating and Cooling FROM PHONE [PHONE_…" at bounding box center [720, 437] width 1370 height 805
click at [170, 62] on div "Status No active tasks You are ready to start receiving tasks. [PERSON_NAME] Av…" at bounding box center [147, 437] width 224 height 805
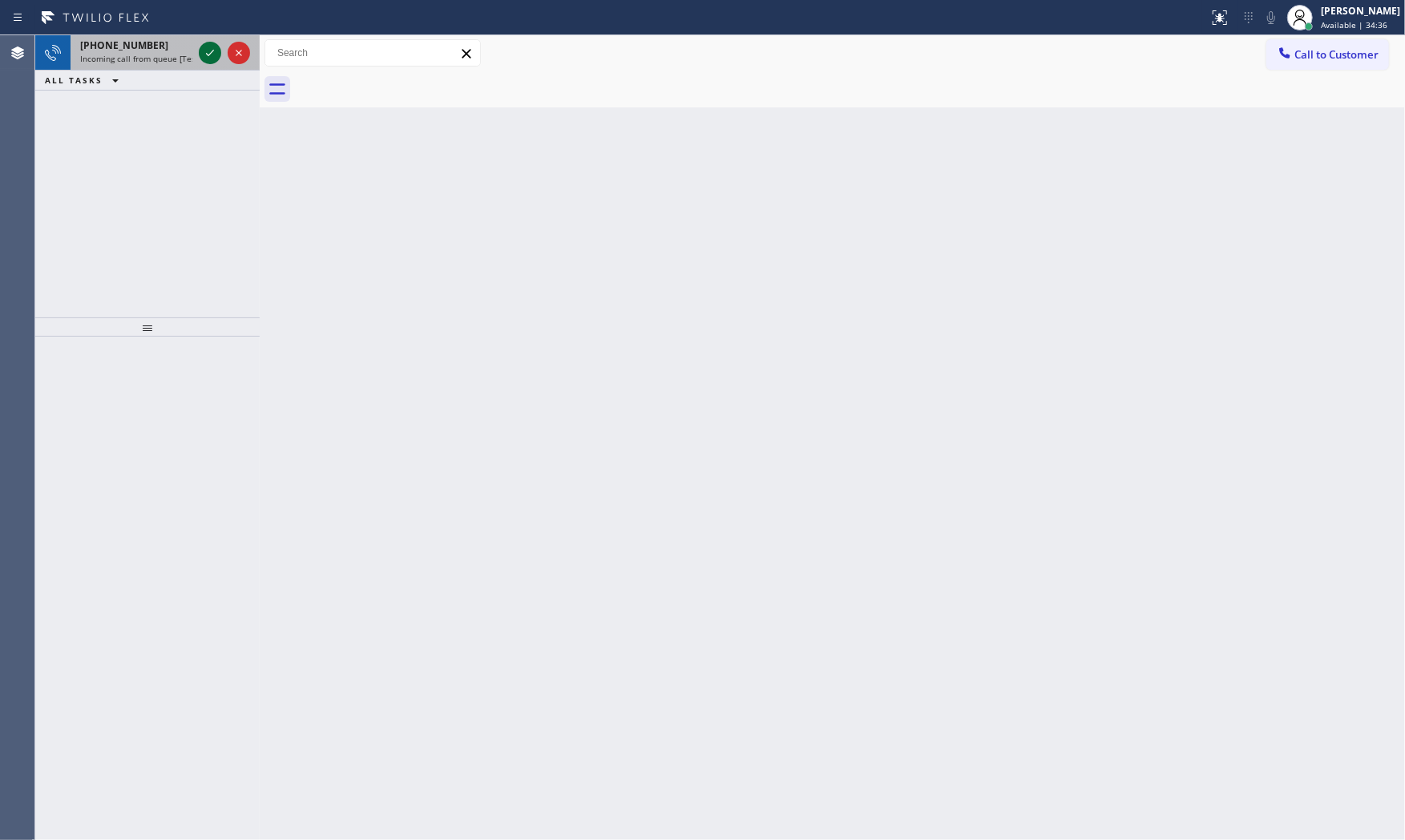
click at [214, 53] on icon at bounding box center [210, 52] width 19 height 19
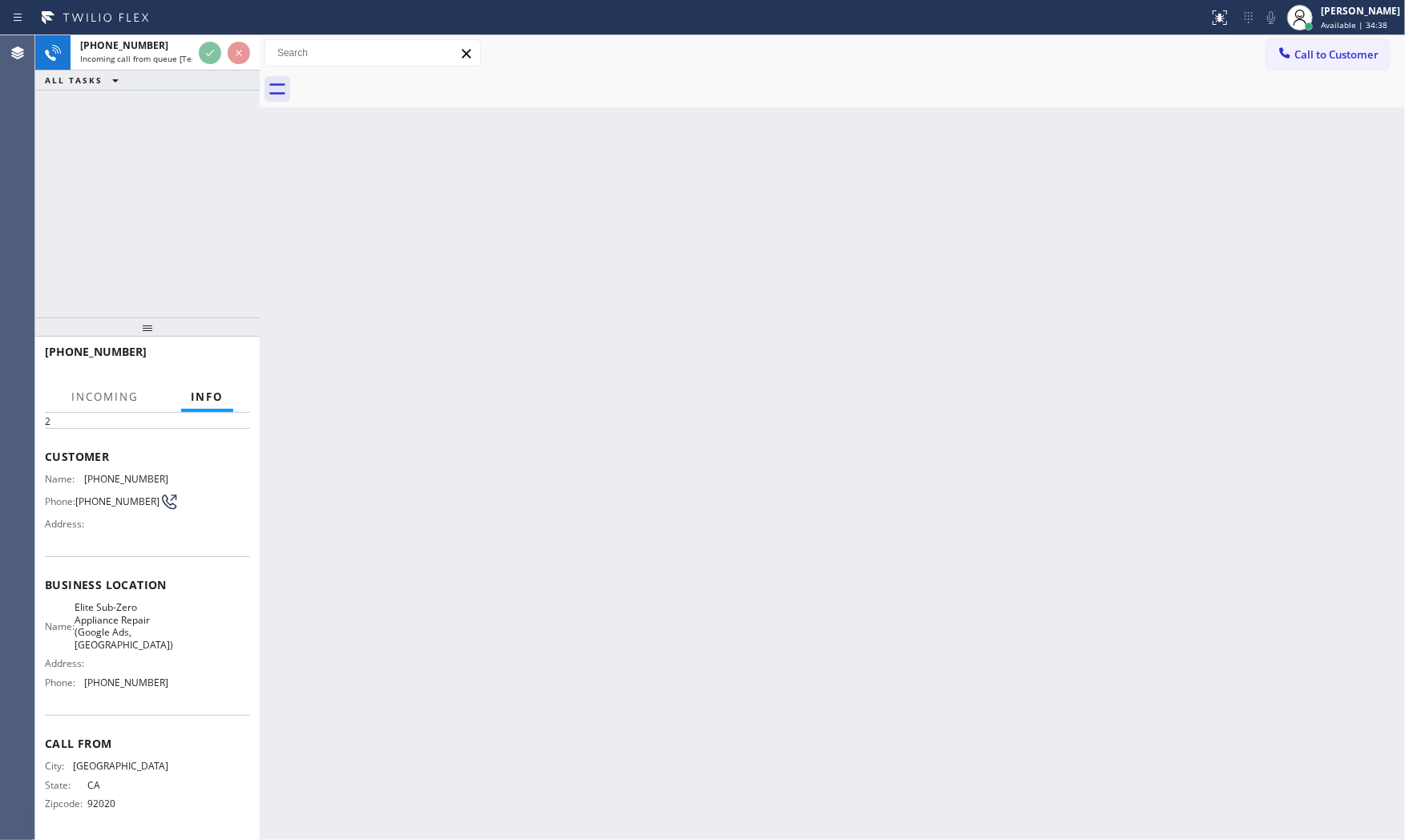
scroll to position [62, 0]
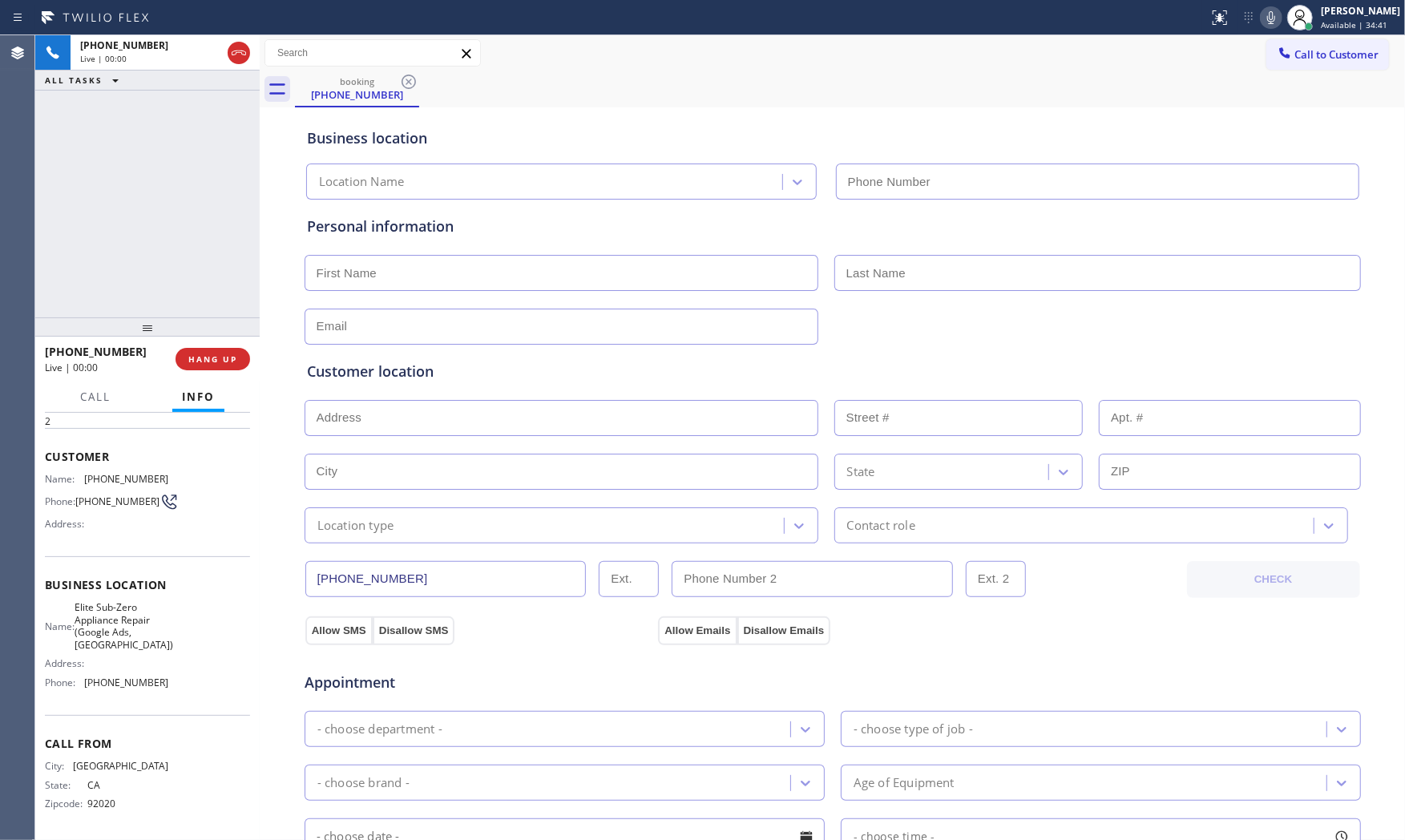
type input "[PHONE_NUMBER]"
click at [1268, 13] on icon at bounding box center [1270, 17] width 19 height 19
click at [1264, 22] on icon at bounding box center [1270, 17] width 19 height 19
click at [102, 808] on span "92020" at bounding box center [127, 803] width 80 height 12
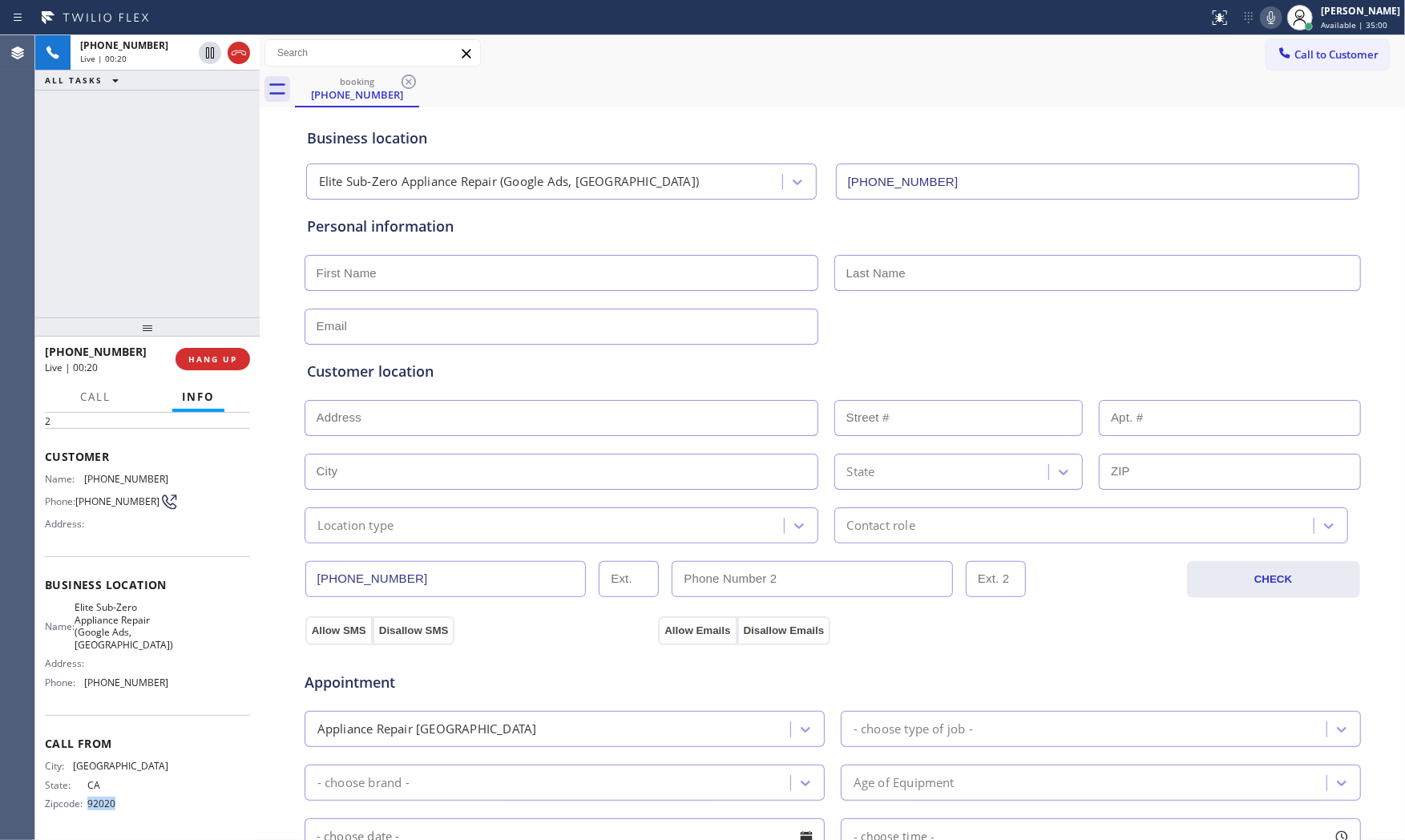
copy span "92020"
click at [201, 350] on button "COMPLETE" at bounding box center [210, 359] width 81 height 22
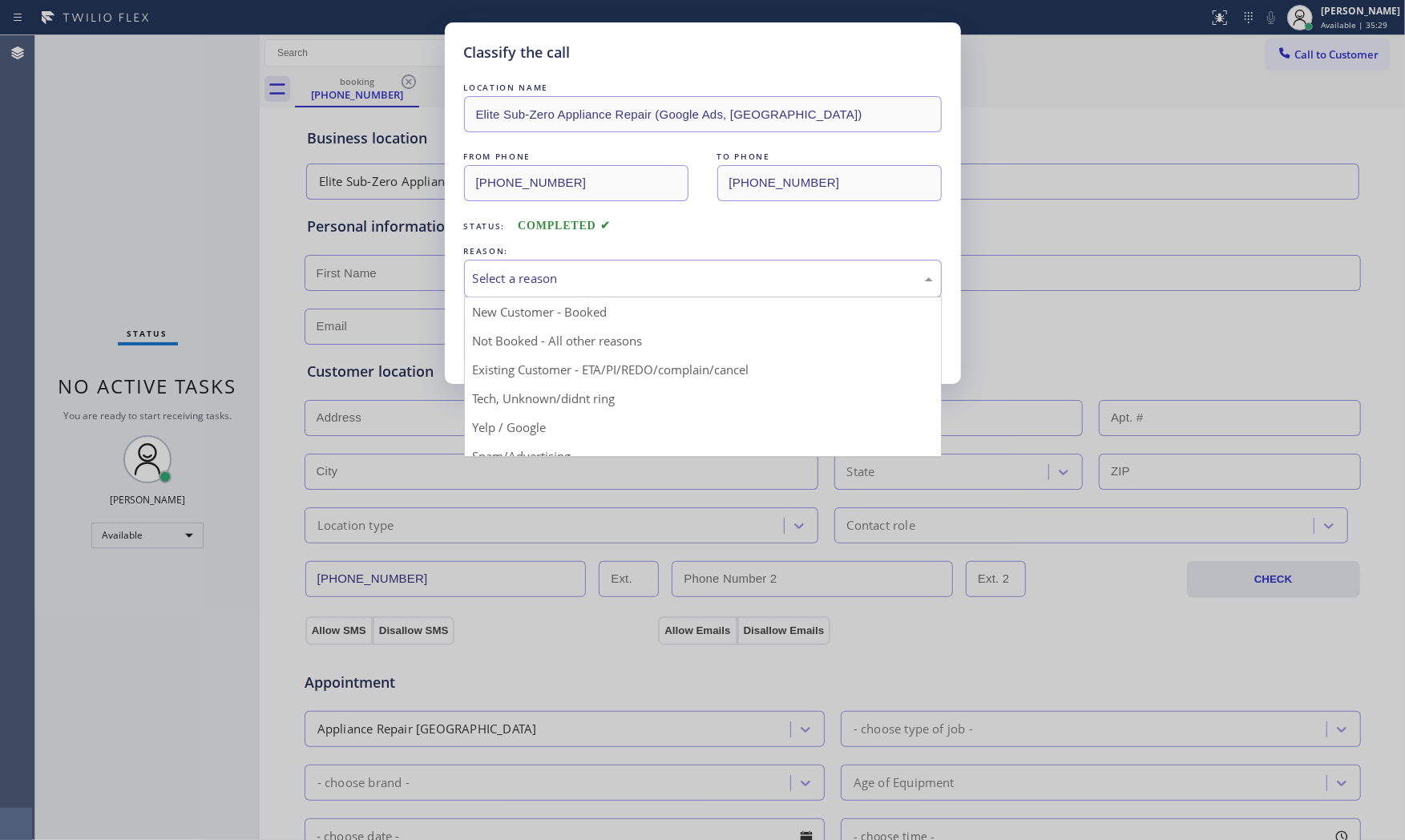
click at [525, 281] on div "Select a reason" at bounding box center [702, 278] width 460 height 18
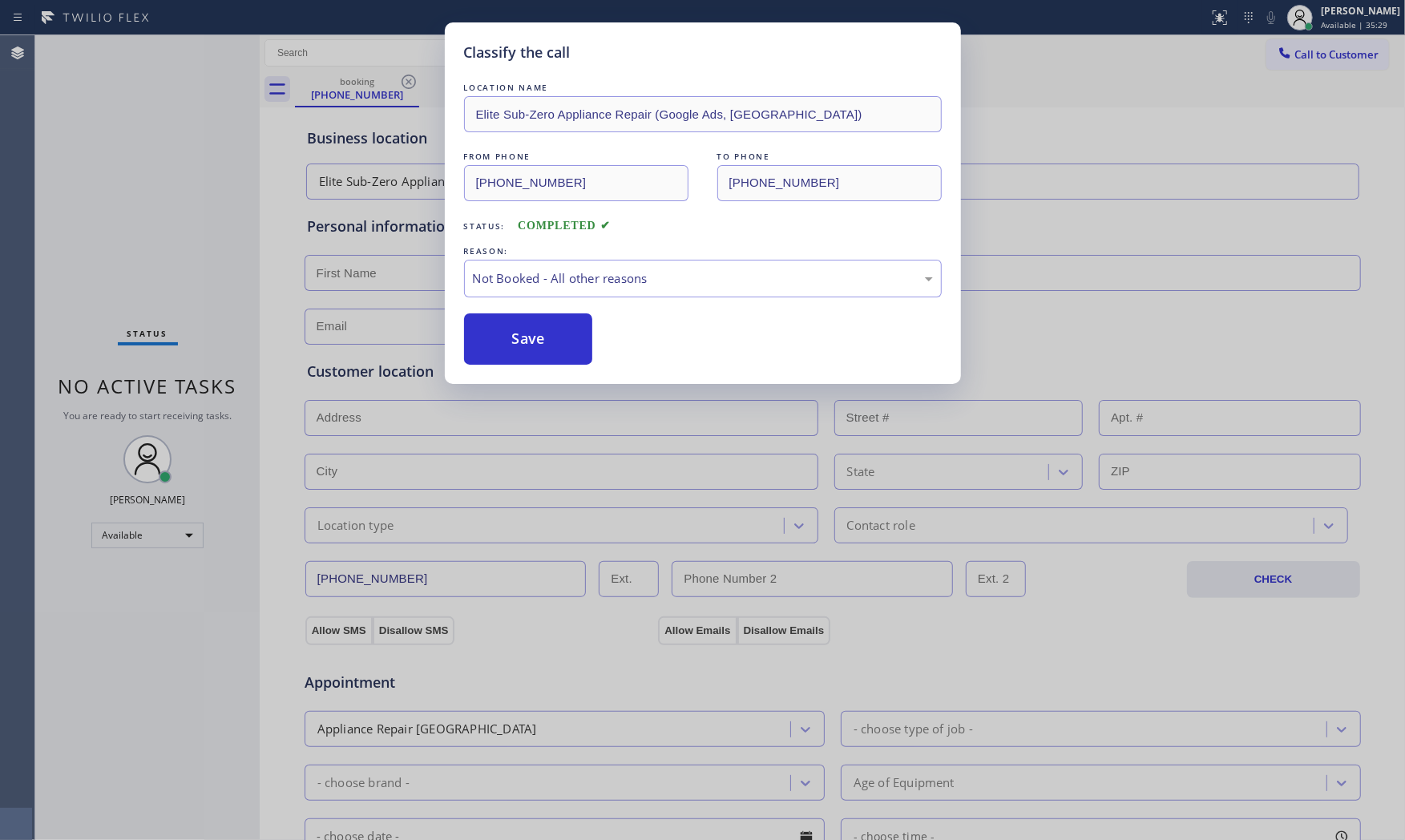
click at [525, 344] on button "Save" at bounding box center [528, 338] width 129 height 51
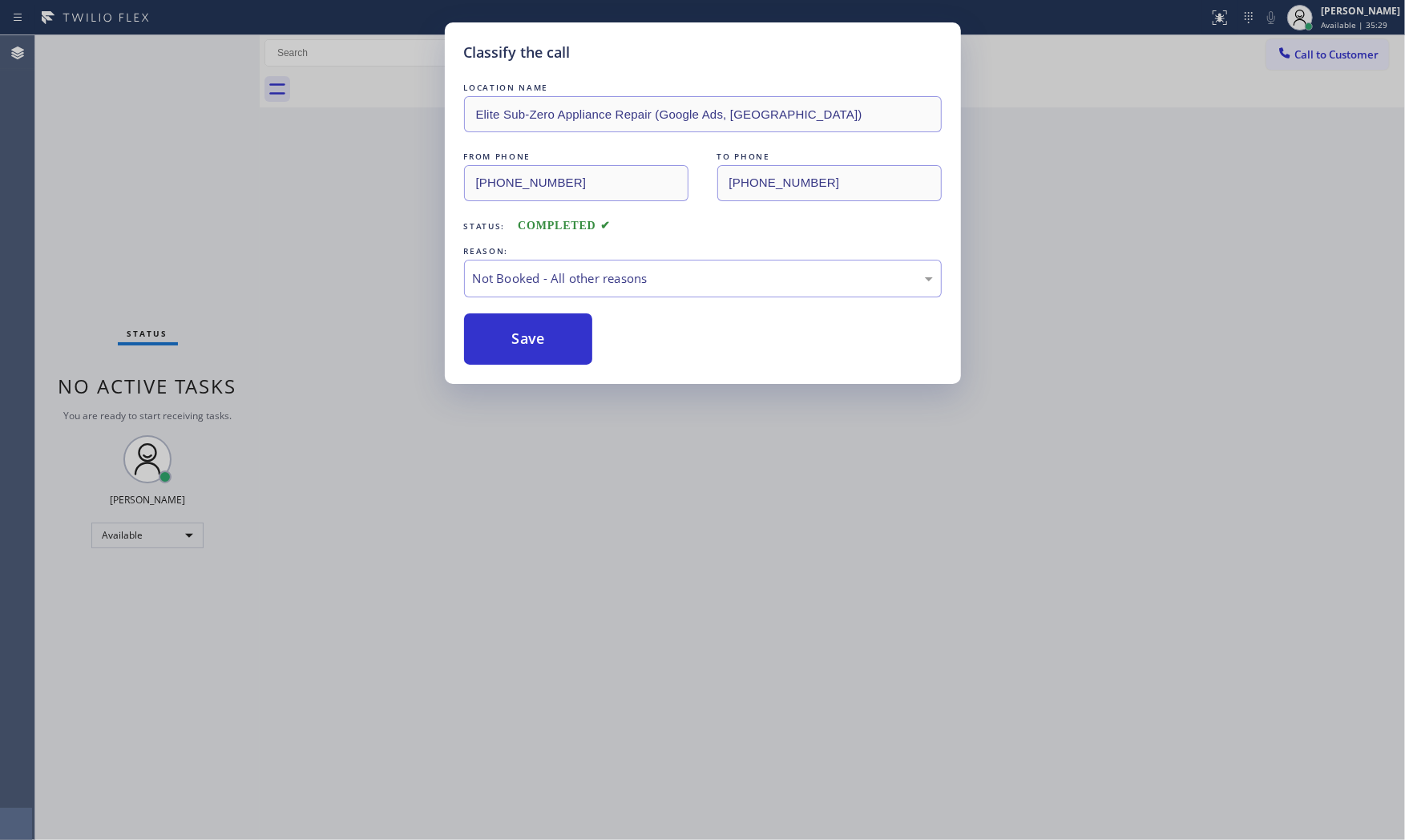
click at [525, 344] on button "Save" at bounding box center [528, 338] width 129 height 51
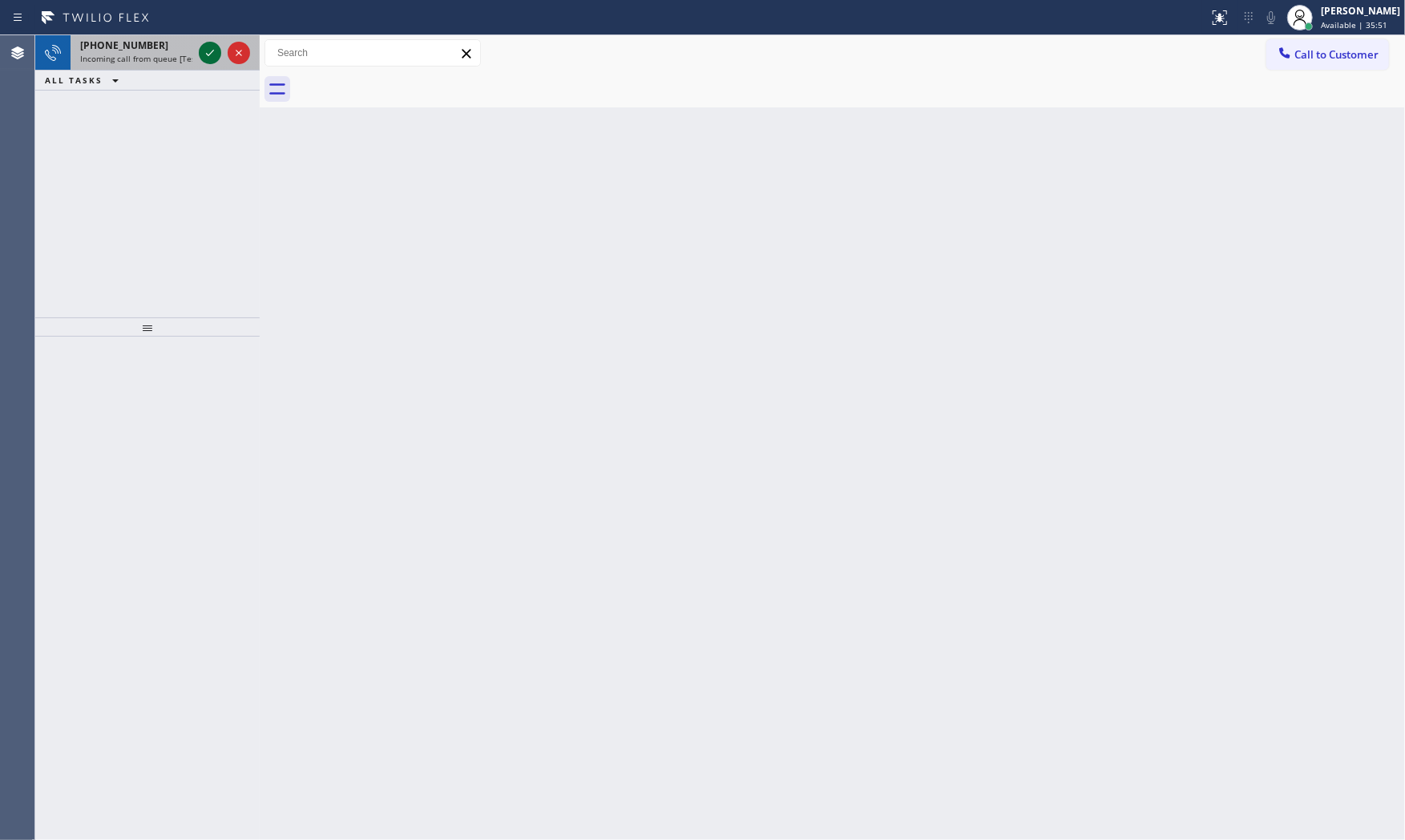
click at [210, 59] on icon at bounding box center [210, 52] width 19 height 19
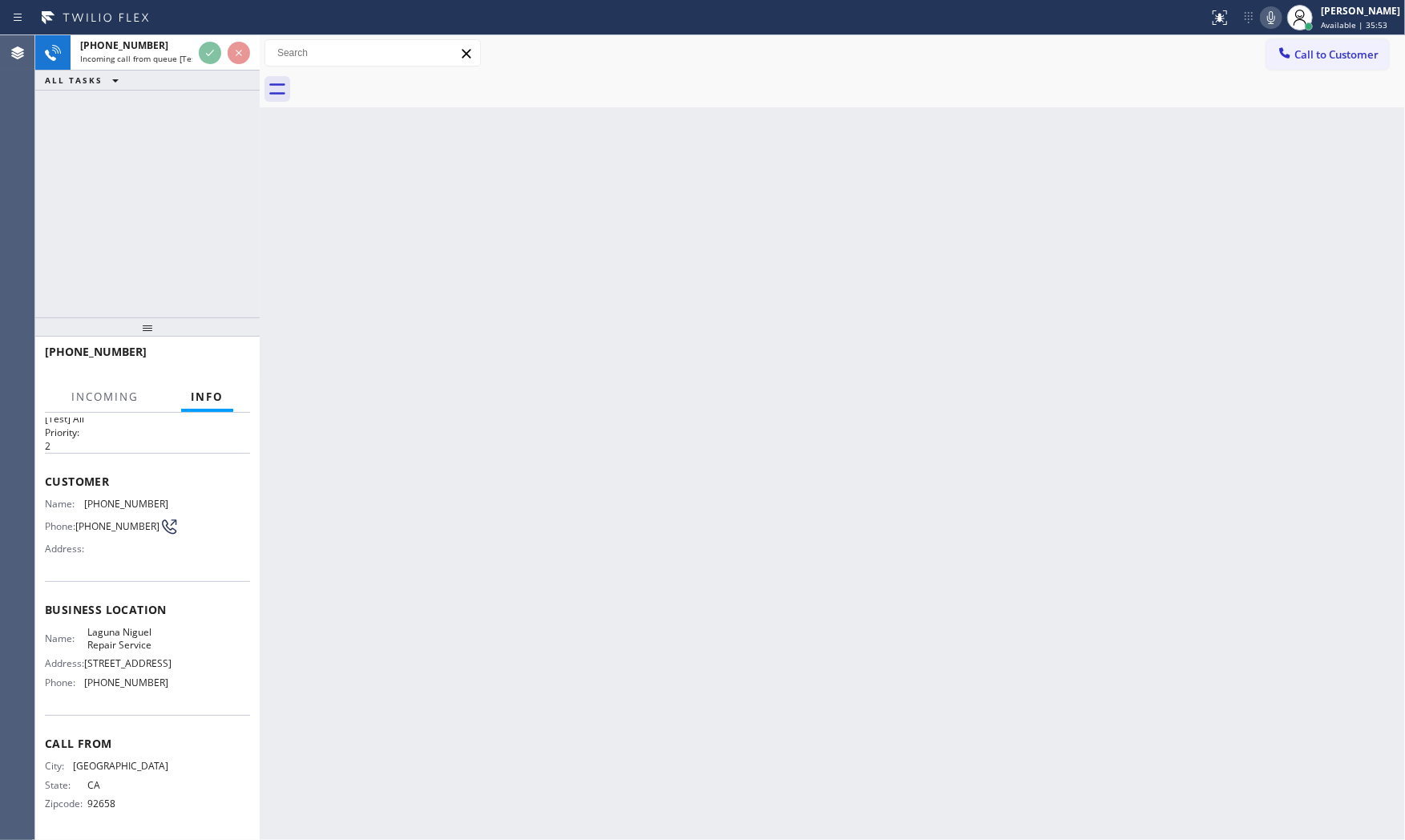
scroll to position [49, 0]
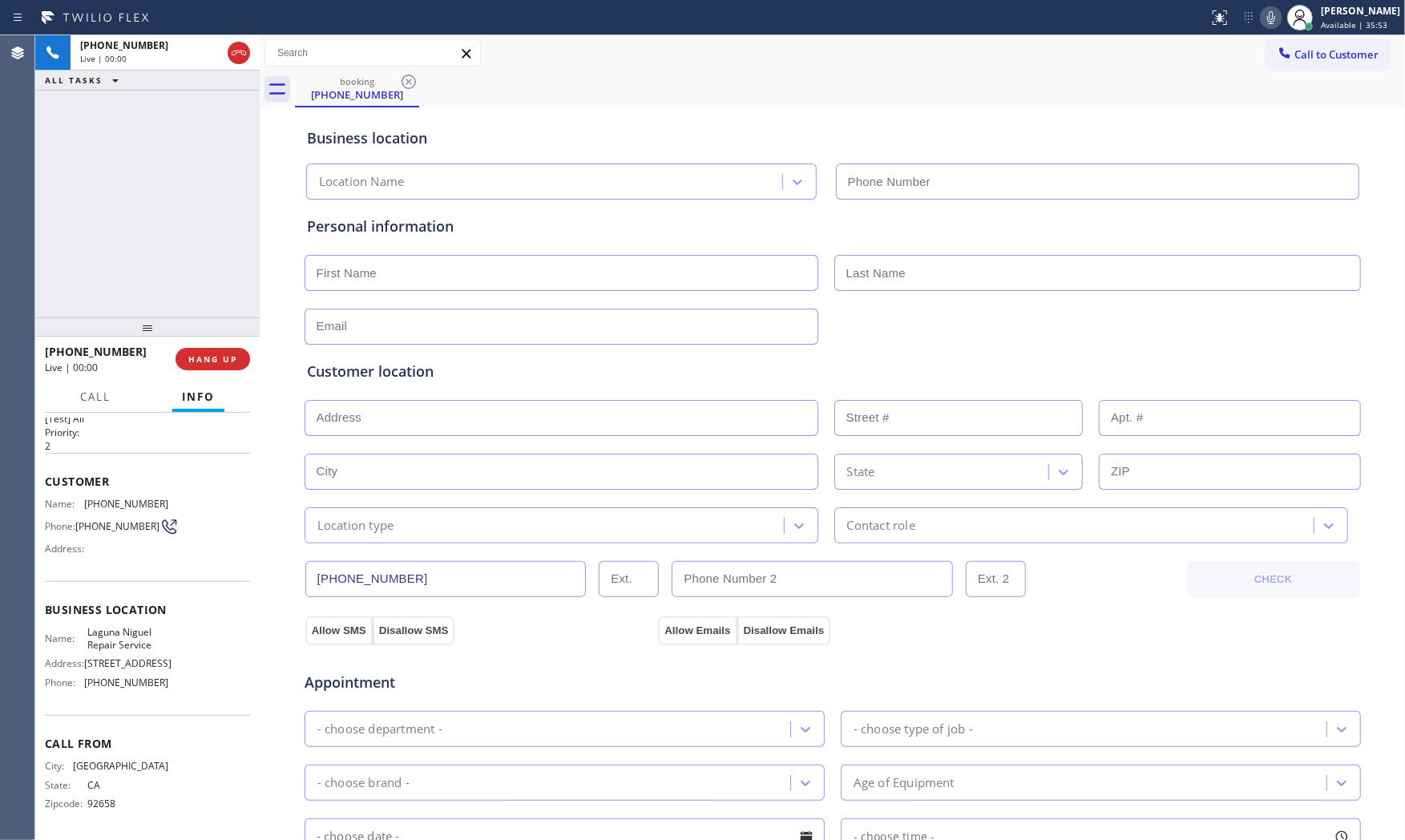
type input "[PHONE_NUMBER]"
click at [1260, 13] on div at bounding box center [1271, 17] width 22 height 19
click at [1265, 18] on icon at bounding box center [1270, 17] width 19 height 19
click at [1261, 18] on icon at bounding box center [1270, 17] width 19 height 19
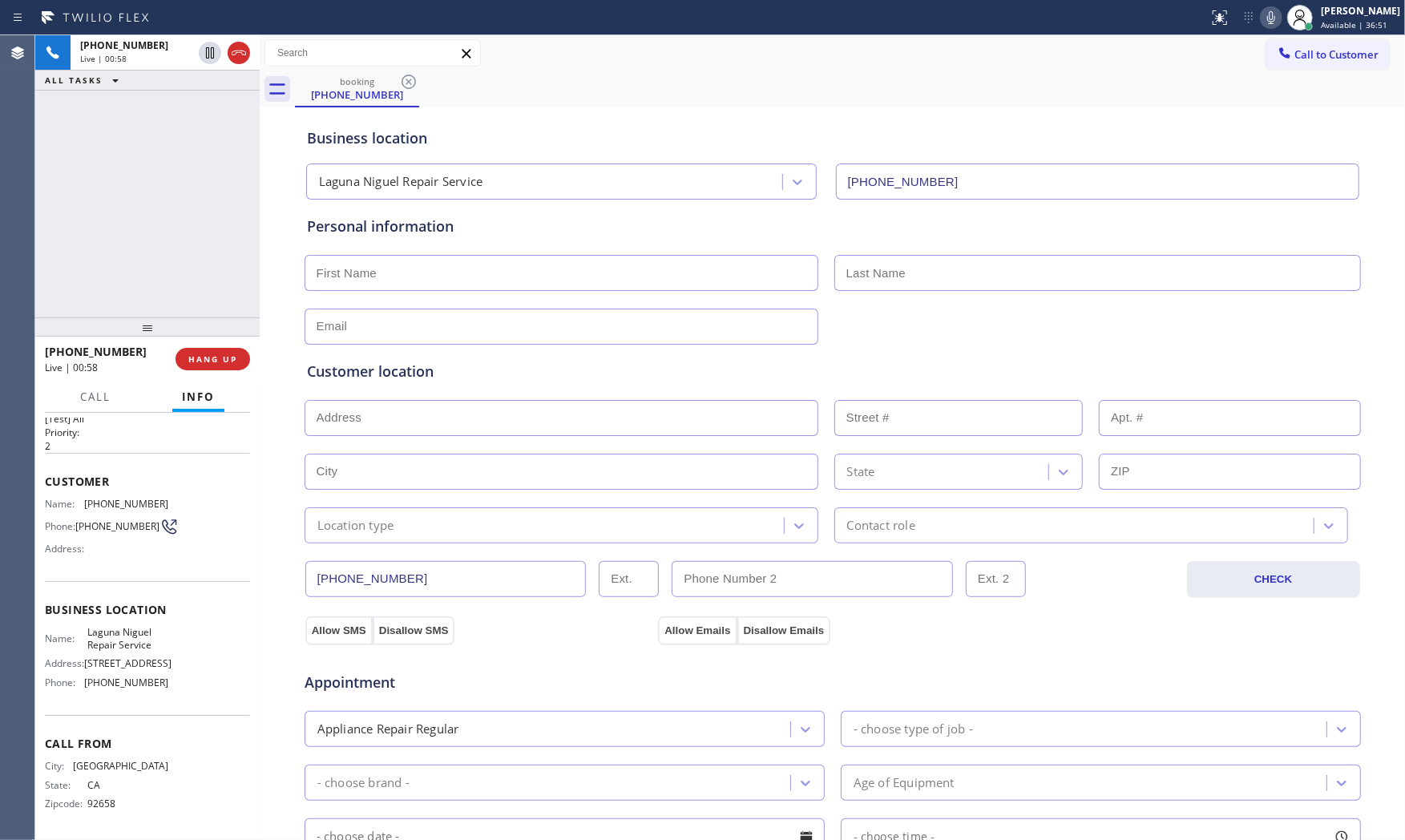
click at [1261, 13] on icon at bounding box center [1270, 17] width 19 height 19
click at [1268, 14] on icon at bounding box center [1270, 17] width 19 height 19
drag, startPoint x: 84, startPoint y: 619, endPoint x: 155, endPoint y: 621, distance: 71.0
click at [155, 626] on div "Name: Laguna Niguel Repair Service" at bounding box center [106, 639] width 123 height 25
click at [1270, 14] on icon at bounding box center [1270, 17] width 19 height 19
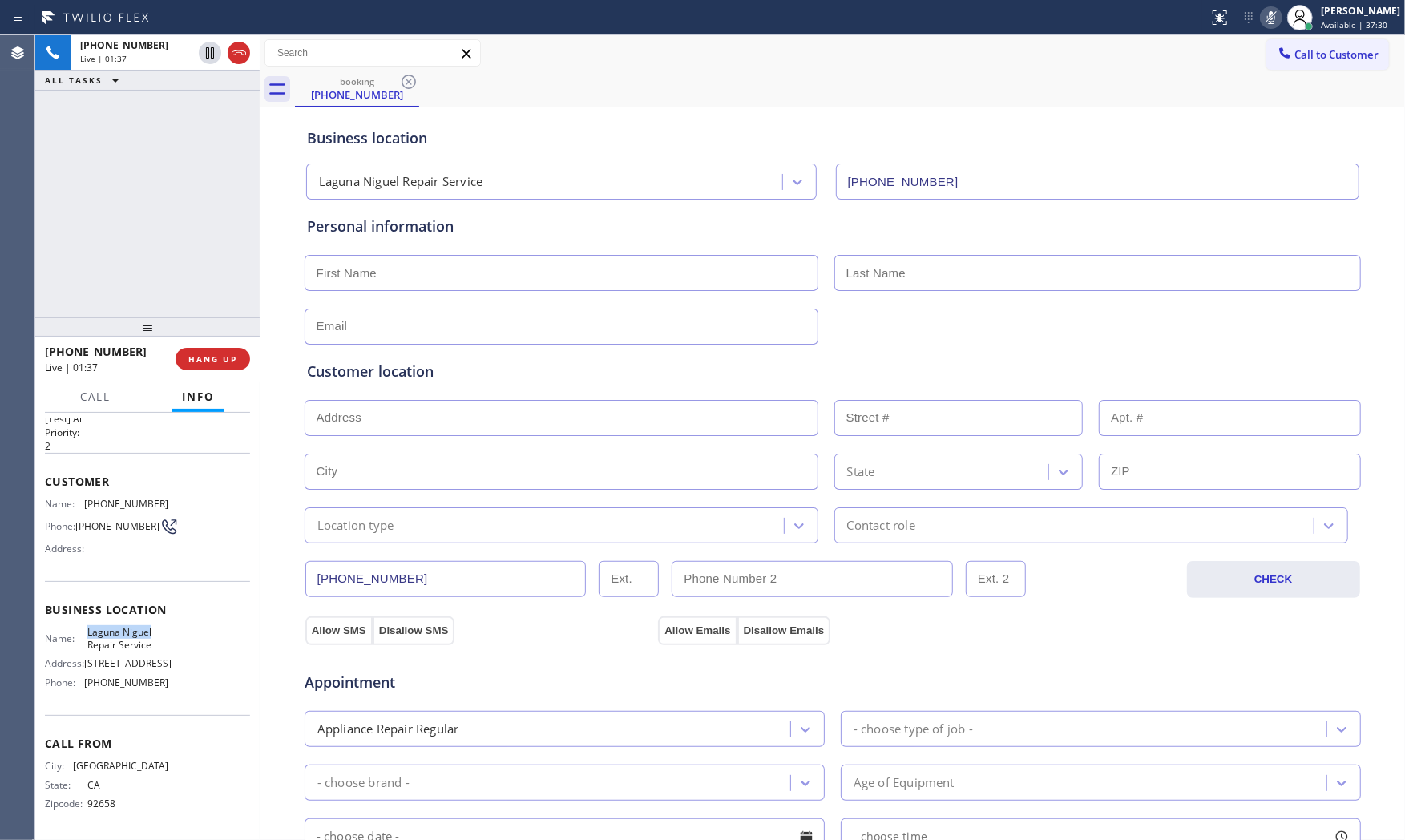
click at [1270, 14] on icon at bounding box center [1270, 17] width 19 height 19
drag, startPoint x: 123, startPoint y: 40, endPoint x: 258, endPoint y: 53, distance: 135.6
click at [124, 40] on span "+19493714608" at bounding box center [124, 45] width 88 height 13
click at [1260, 17] on div at bounding box center [1271, 17] width 22 height 19
click at [1261, 17] on icon at bounding box center [1270, 17] width 19 height 19
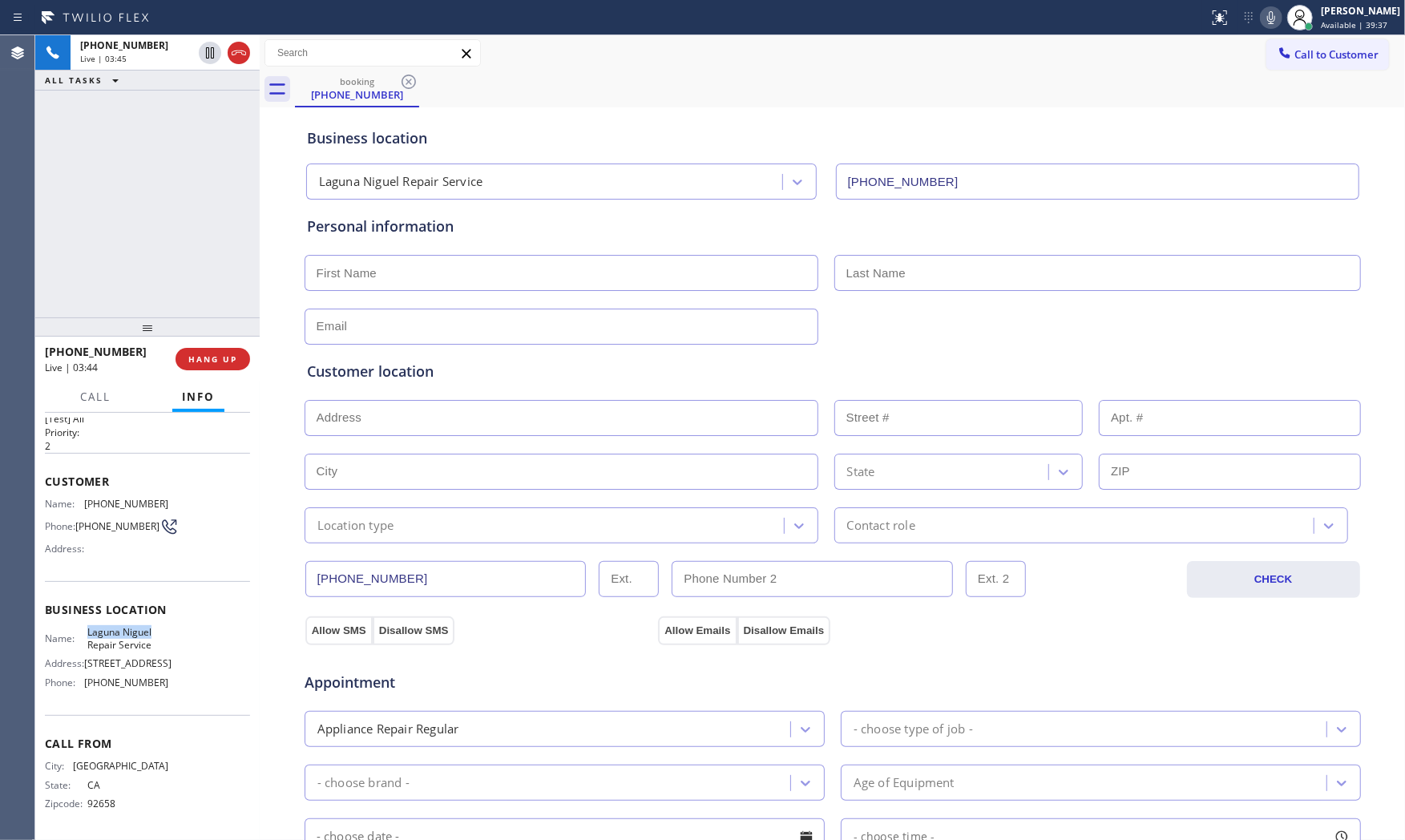
click at [1261, 17] on icon at bounding box center [1270, 17] width 19 height 19
click at [1261, 27] on button at bounding box center [1271, 17] width 22 height 22
click at [1261, 26] on icon at bounding box center [1270, 17] width 19 height 19
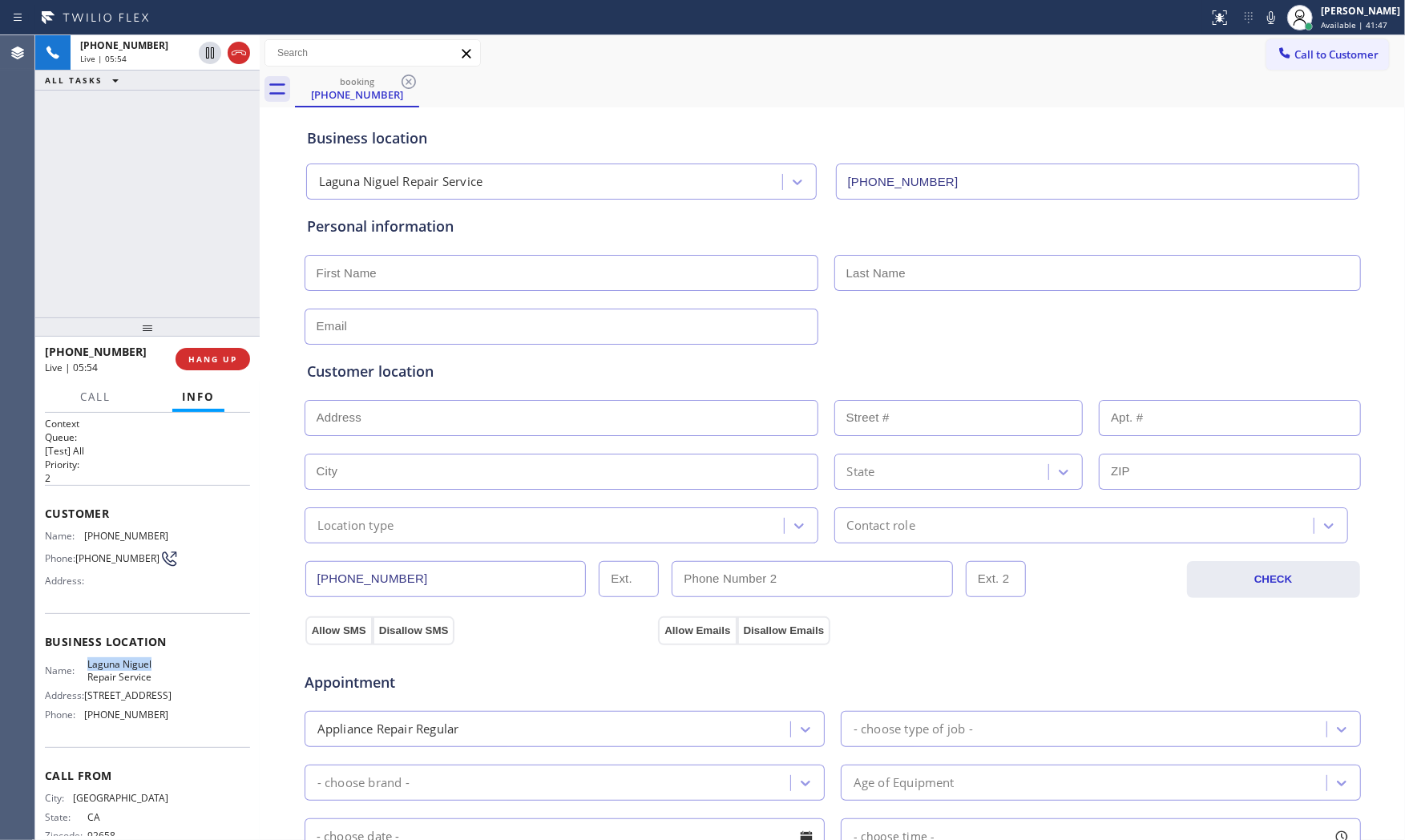
scroll to position [0, 0]
click at [133, 532] on span "[PHONE_NUMBER]" at bounding box center [127, 536] width 85 height 12
copy span "[PHONE_NUMBER]"
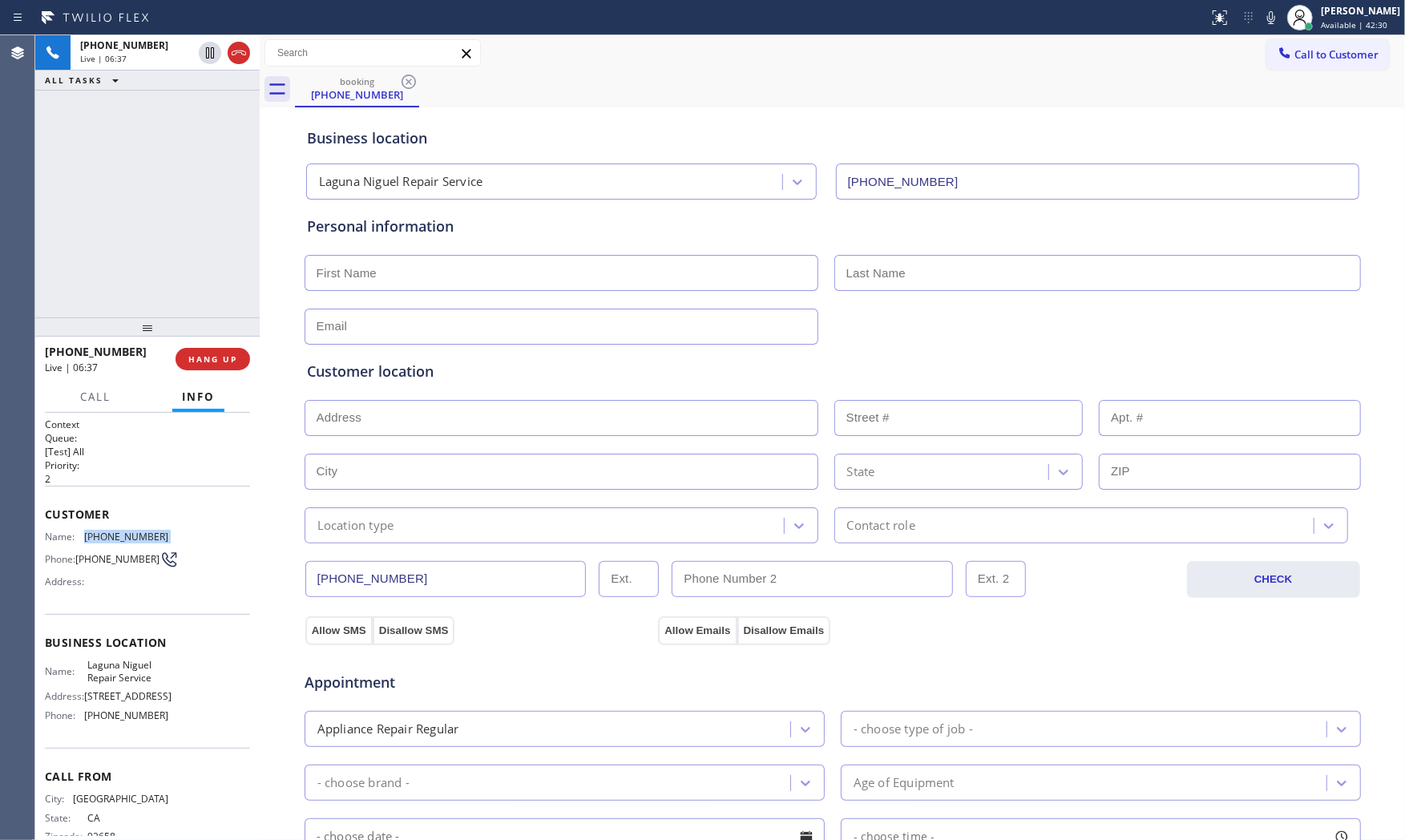
click at [1270, 17] on icon at bounding box center [1270, 17] width 19 height 19
click at [198, 362] on span "HANG UP" at bounding box center [212, 359] width 49 height 11
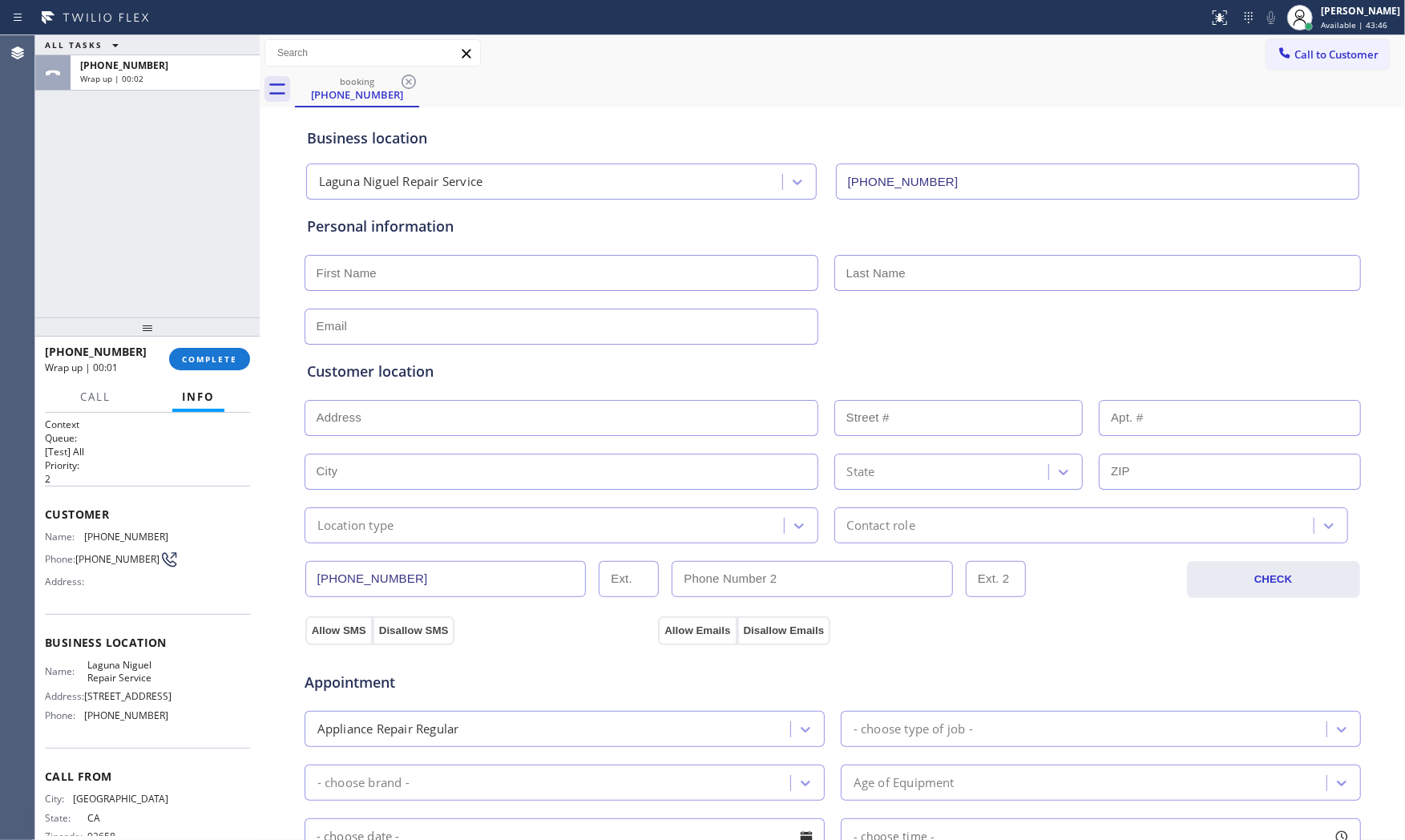
click at [408, 262] on input "text" at bounding box center [561, 273] width 514 height 36
paste input "Nicole"
type input "Nicole"
click at [917, 310] on div at bounding box center [833, 325] width 1060 height 40
click at [915, 282] on input "text" at bounding box center [1096, 273] width 526 height 36
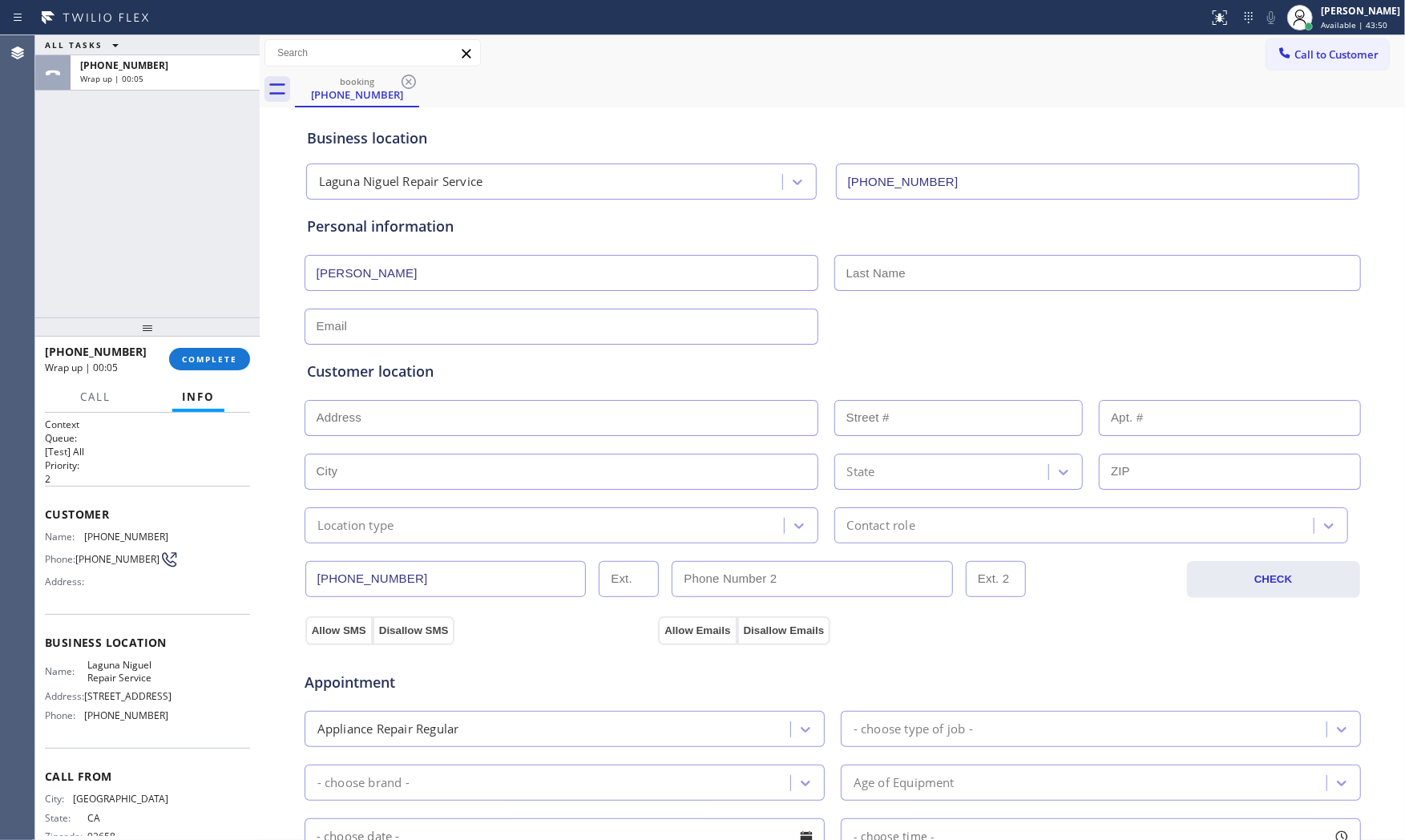
paste input "Demetry"
type input "Demetry"
drag, startPoint x: 373, startPoint y: 330, endPoint x: 383, endPoint y: 330, distance: 10.0
click at [373, 330] on input "text" at bounding box center [561, 326] width 514 height 36
paste input "ni.demetry@yahoo.com"
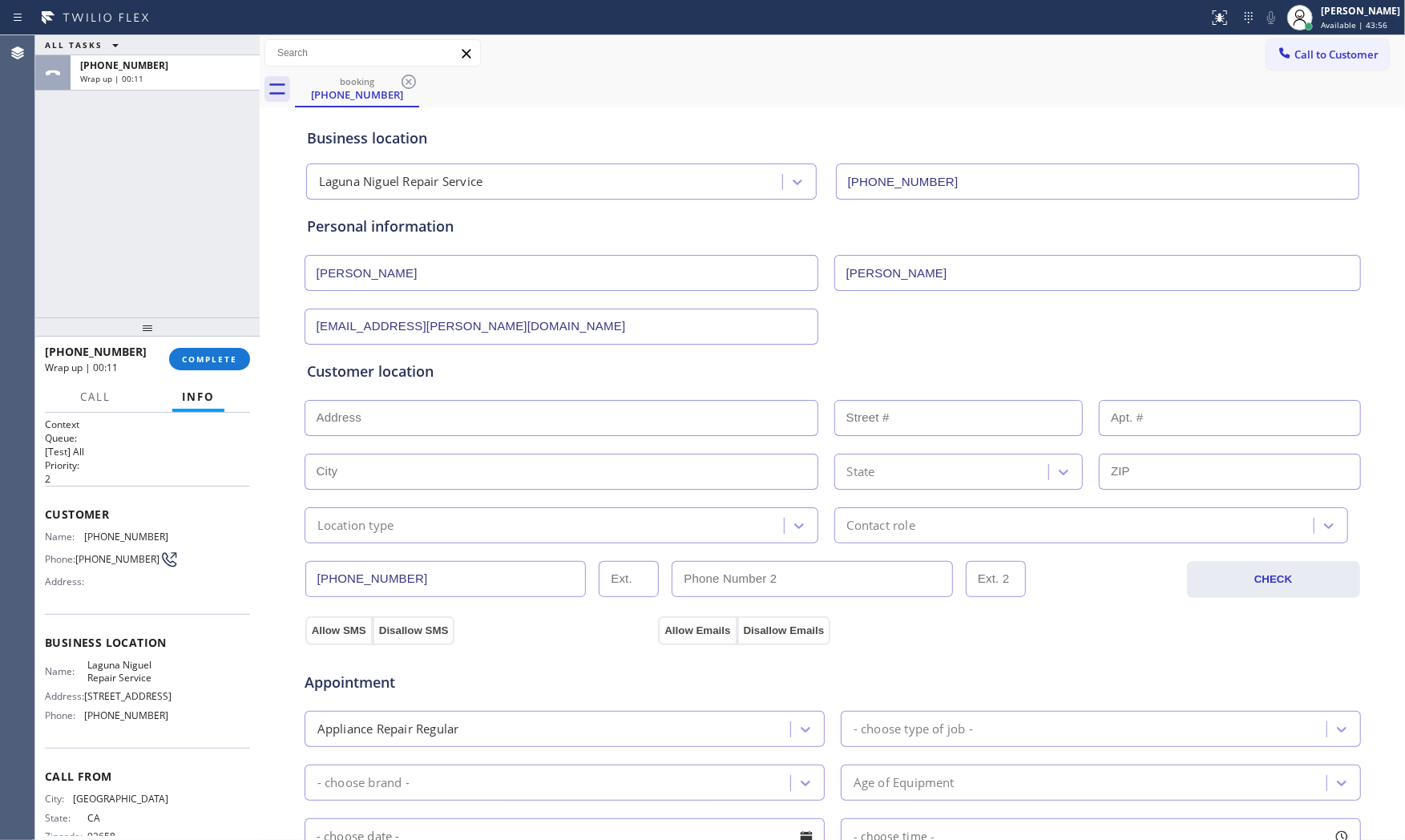
type input "ni.demetry@yahoo.com"
click at [731, 353] on div "Customer location >> ADD NEW ADDRESS << + NEW ADDRESS State Location type Conta…" at bounding box center [833, 443] width 1058 height 199
click at [502, 419] on input "text" at bounding box center [561, 418] width 514 height 36
paste input "31273 E Nine DrLaguna Niguel, CA 92677, USA"
type input "31273 E Nine Dr"
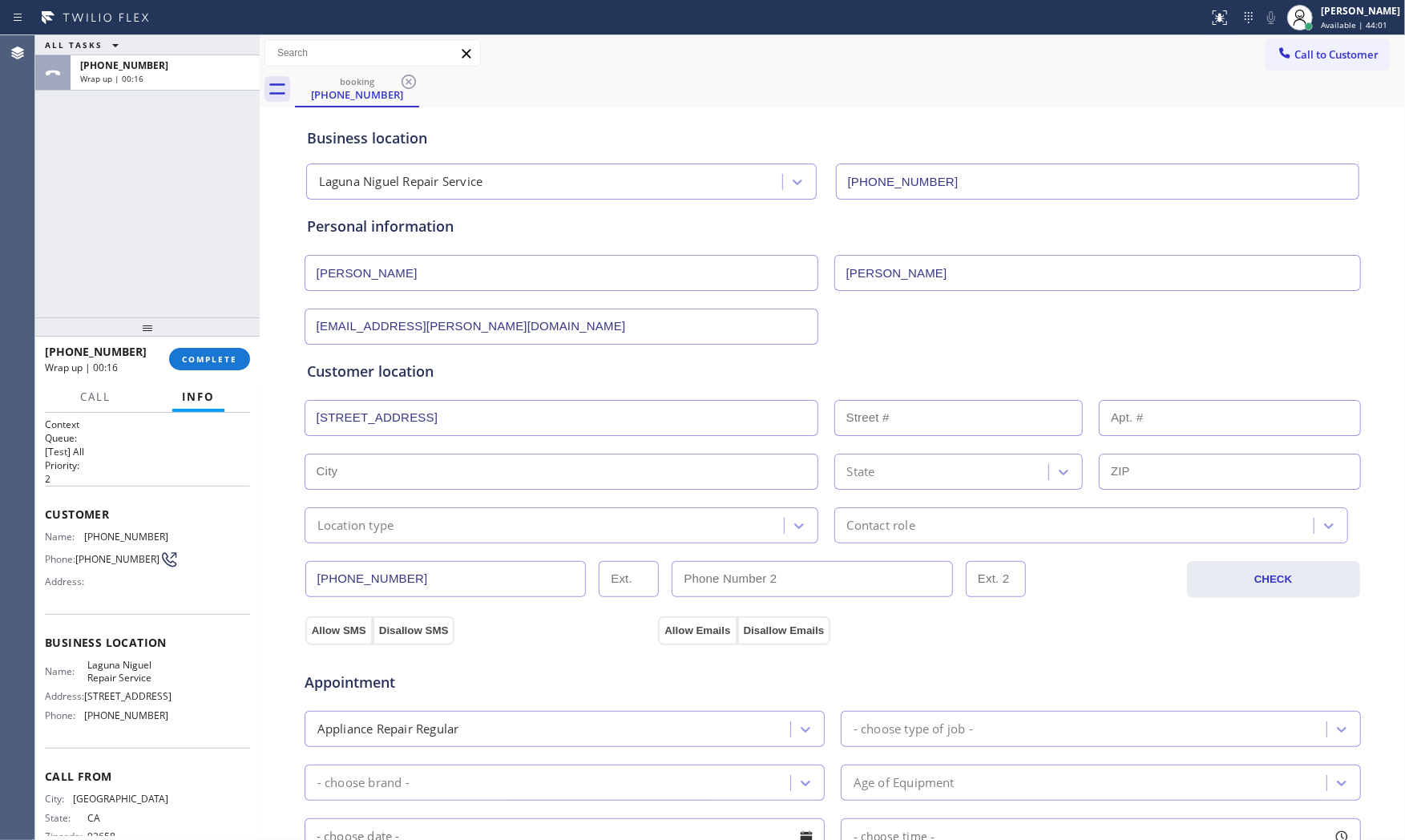
type input "31273"
type input "Laguna Niguel"
type input "92677"
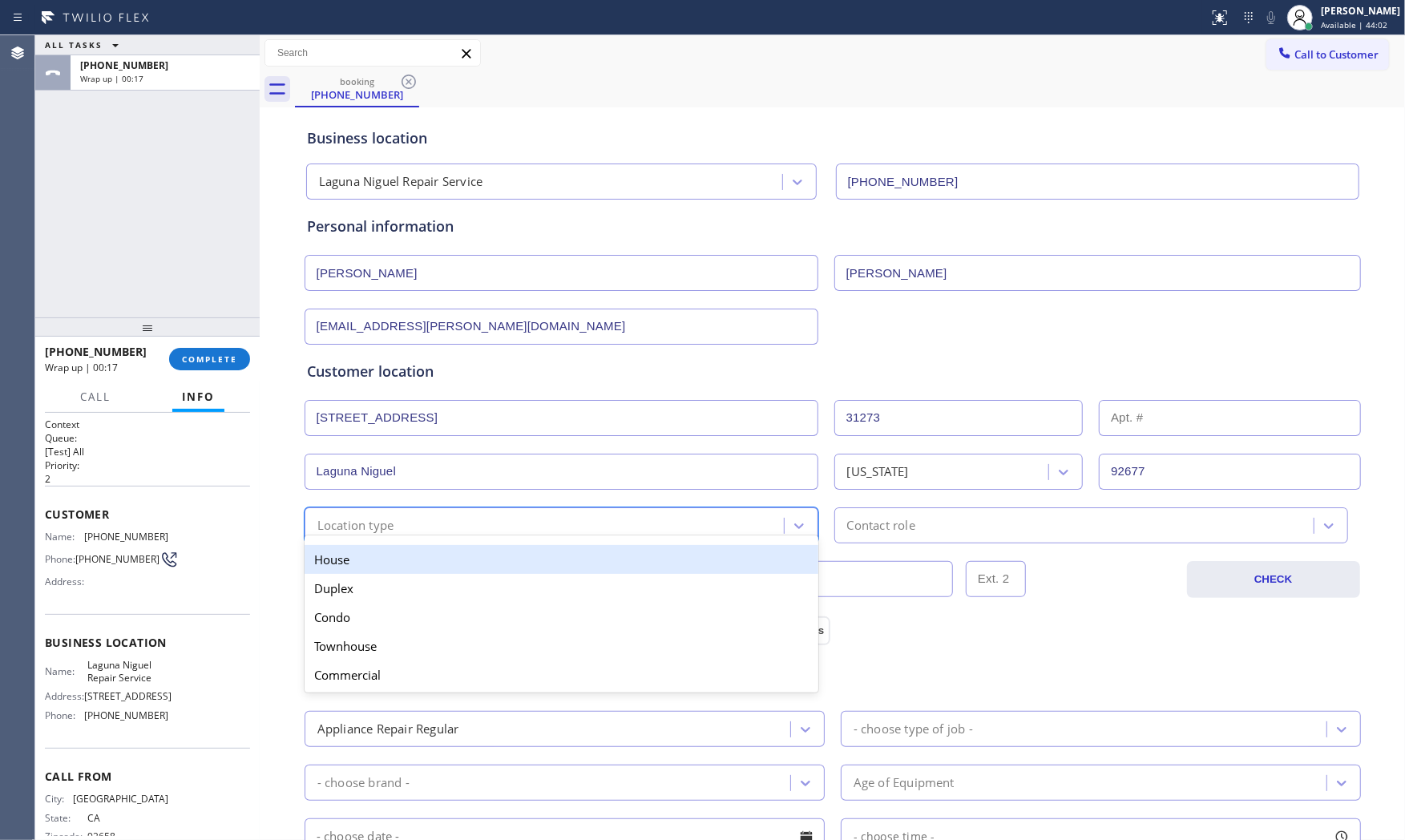
click at [404, 532] on div "Location type" at bounding box center [546, 524] width 474 height 28
click at [387, 564] on div "House" at bounding box center [561, 559] width 514 height 29
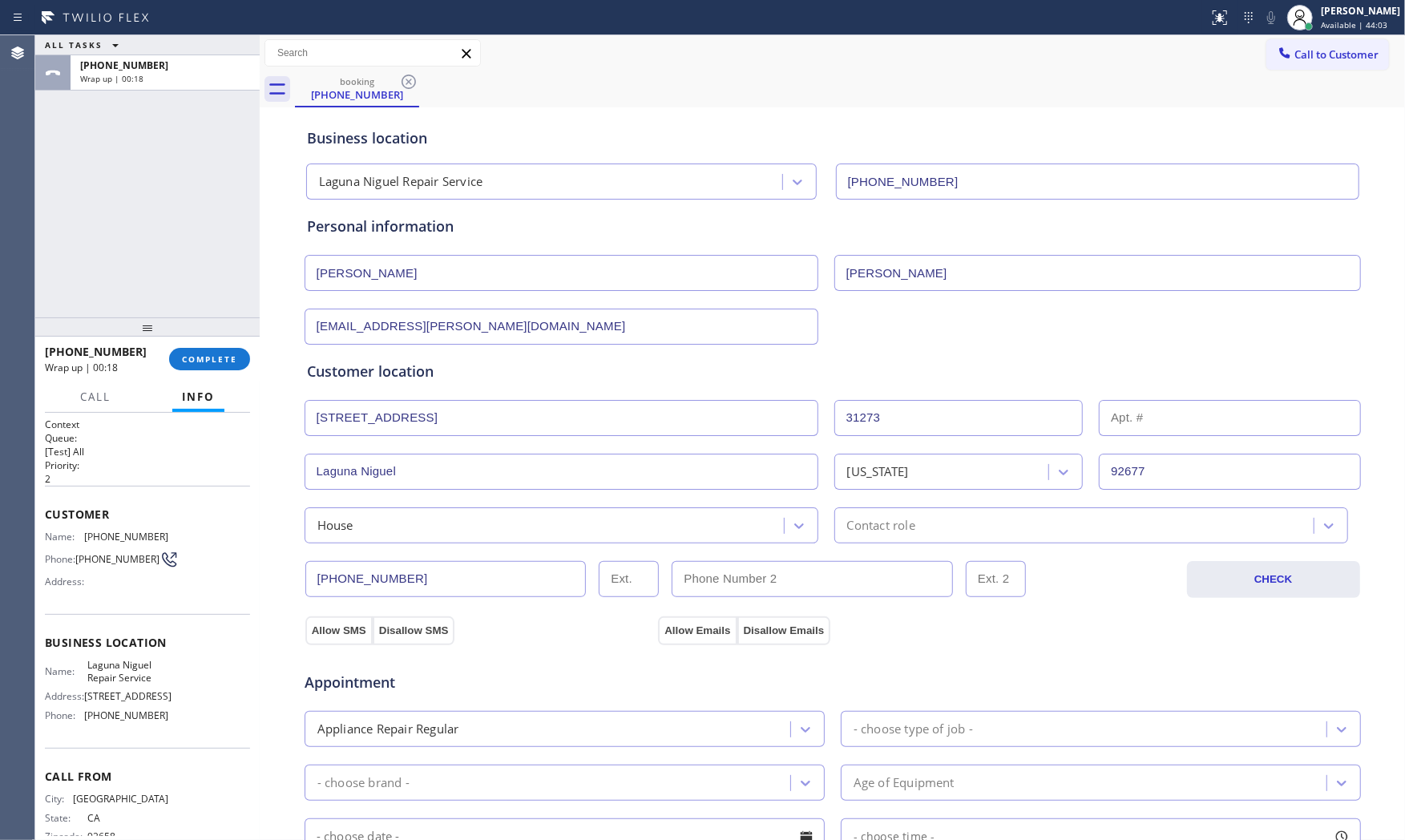
click at [1025, 545] on div "(949) 371-4608 CHECK" at bounding box center [833, 570] width 1058 height 55
click at [498, 531] on div "House" at bounding box center [546, 524] width 474 height 28
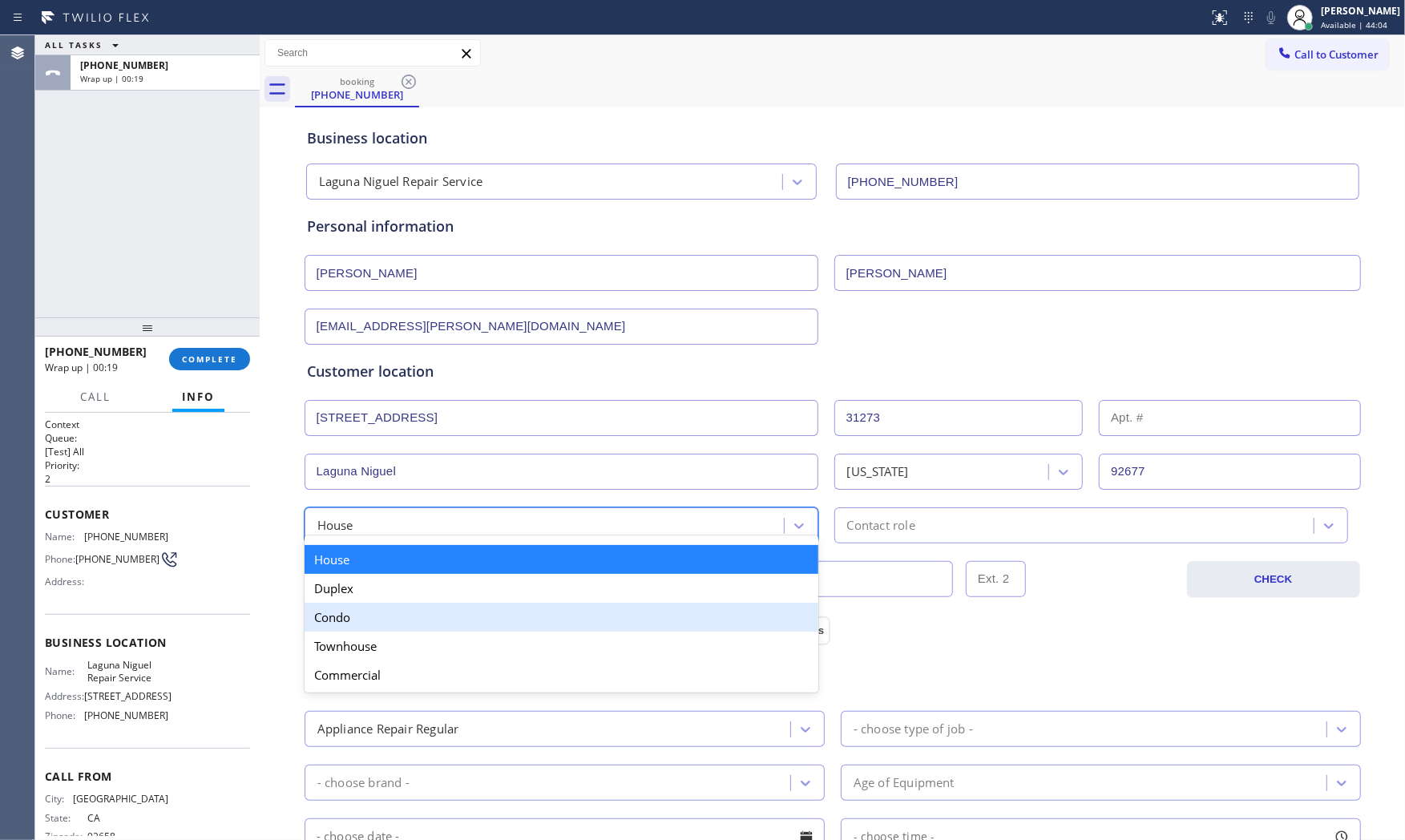
click at [375, 614] on div "Condo" at bounding box center [561, 617] width 514 height 29
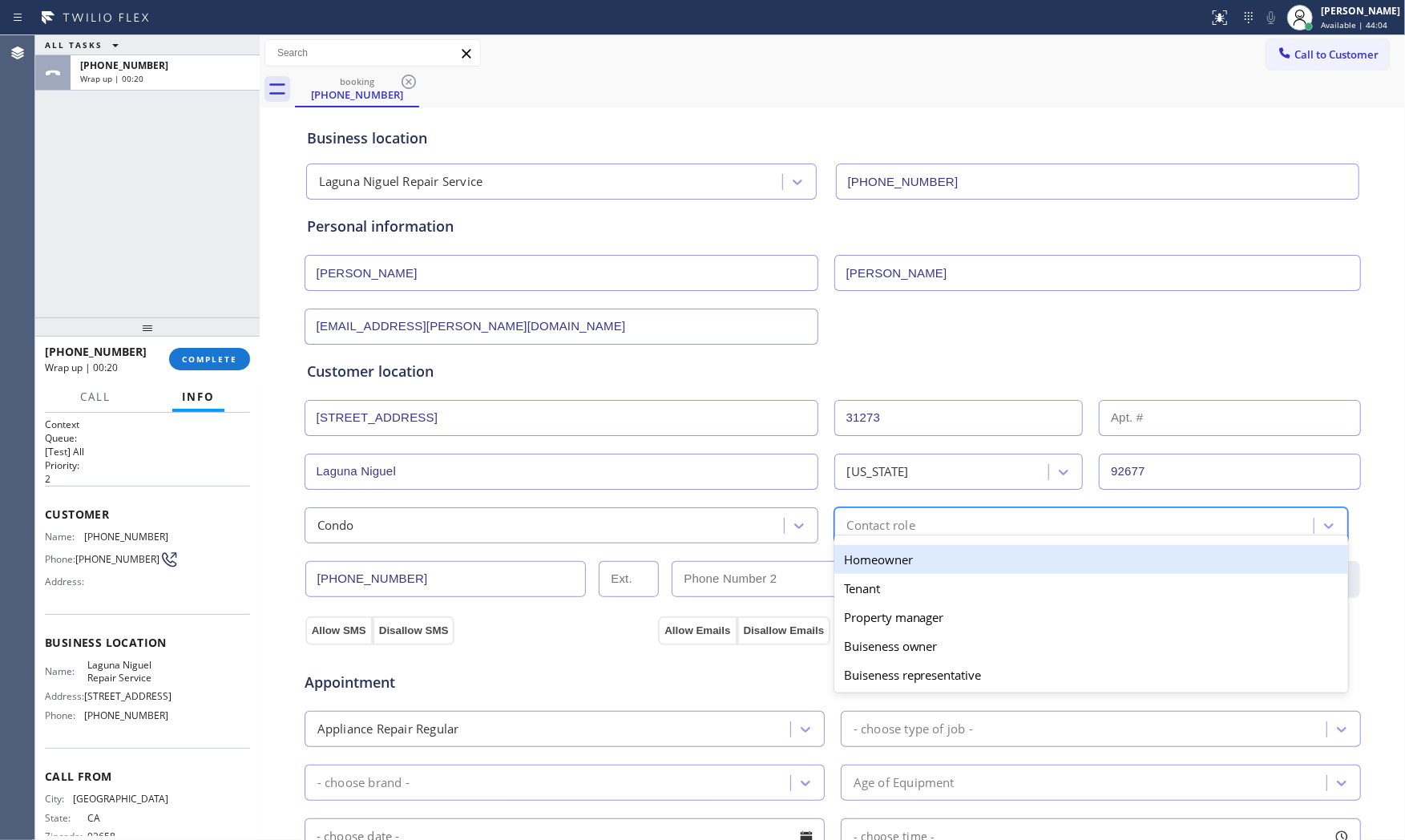
click at [898, 535] on div "option Homeowner focused, 1 of 5. 5 results available. Use Up and Down to choos…" at bounding box center [1090, 525] width 514 height 36
drag, startPoint x: 877, startPoint y: 571, endPoint x: 548, endPoint y: 574, distance: 329.0
click at [874, 571] on div "Homeowner" at bounding box center [1090, 559] width 514 height 29
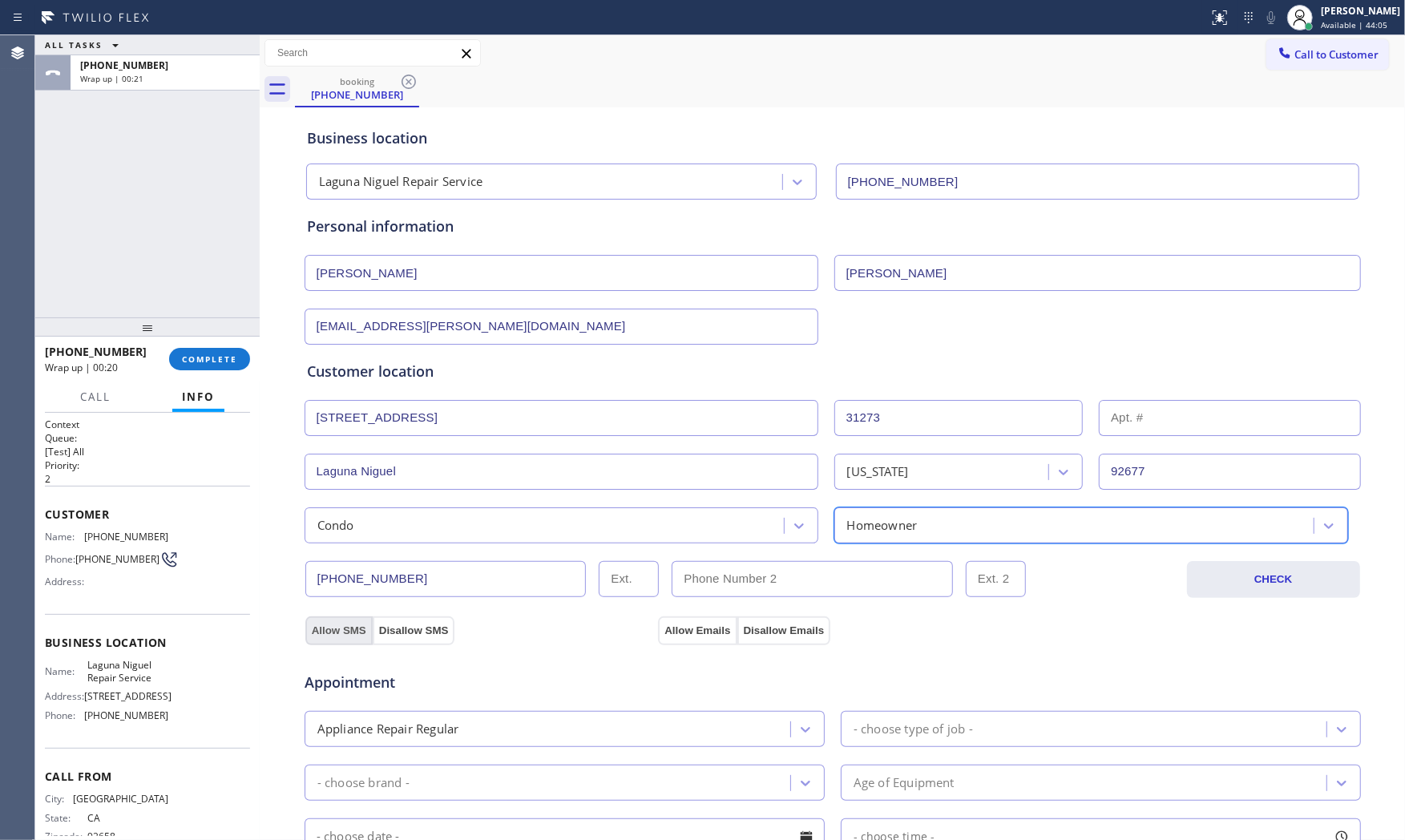
click at [318, 621] on button "Allow SMS" at bounding box center [338, 630] width 67 height 29
click at [678, 636] on button "Allow Emails" at bounding box center [696, 630] width 78 height 29
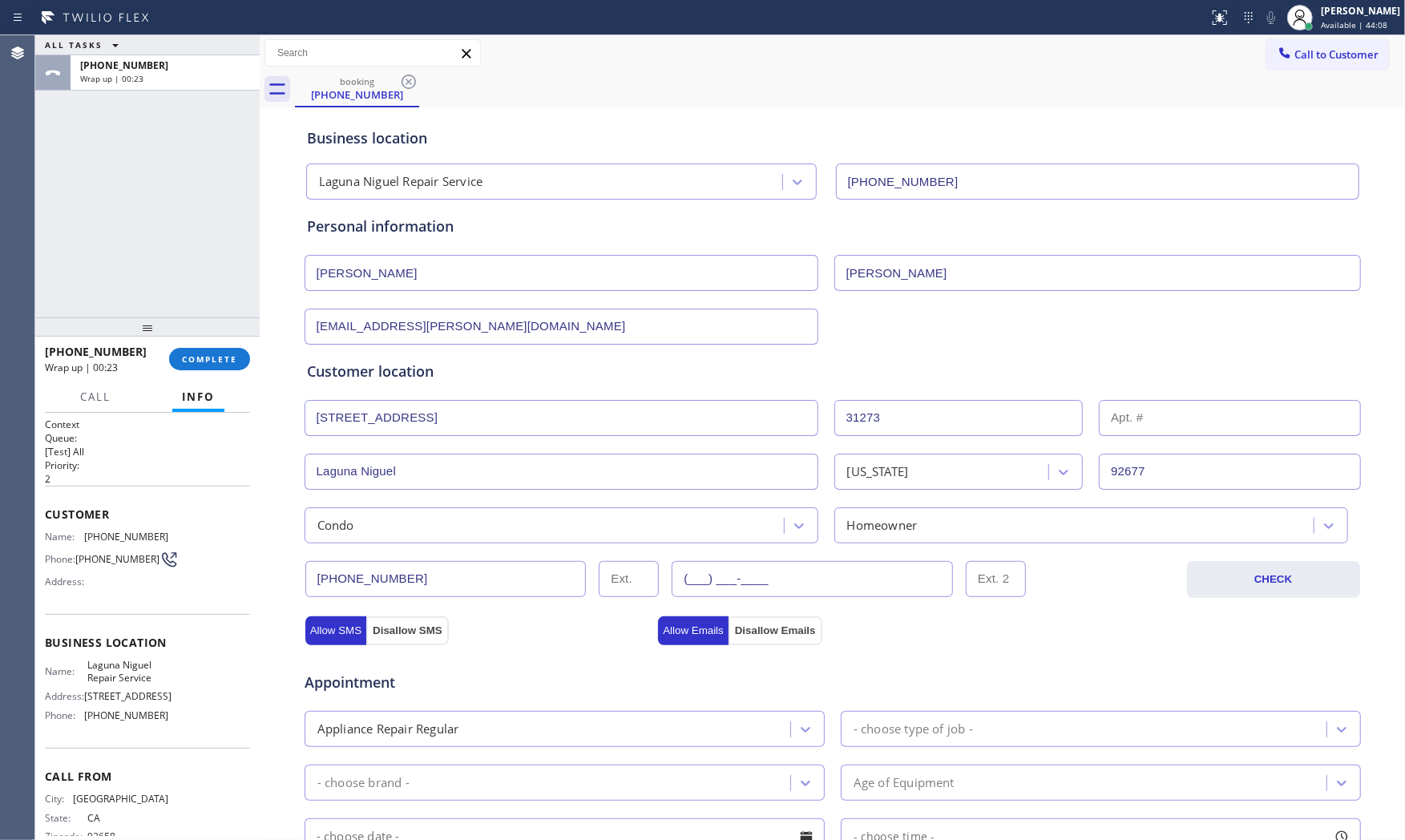
click at [832, 575] on input "(___) ___-____" at bounding box center [812, 579] width 282 height 36
paste input "949) 371-4127"
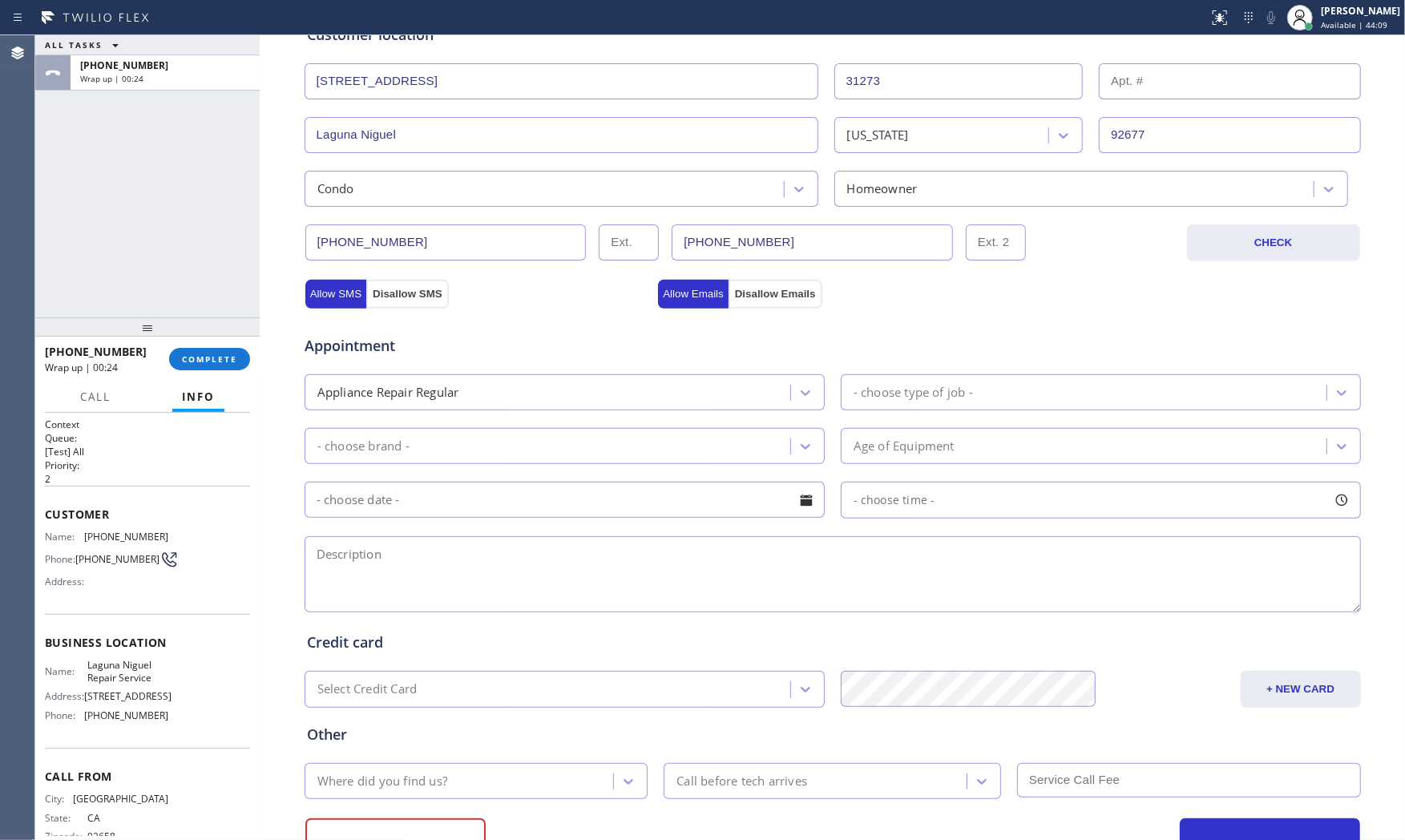
scroll to position [356, 0]
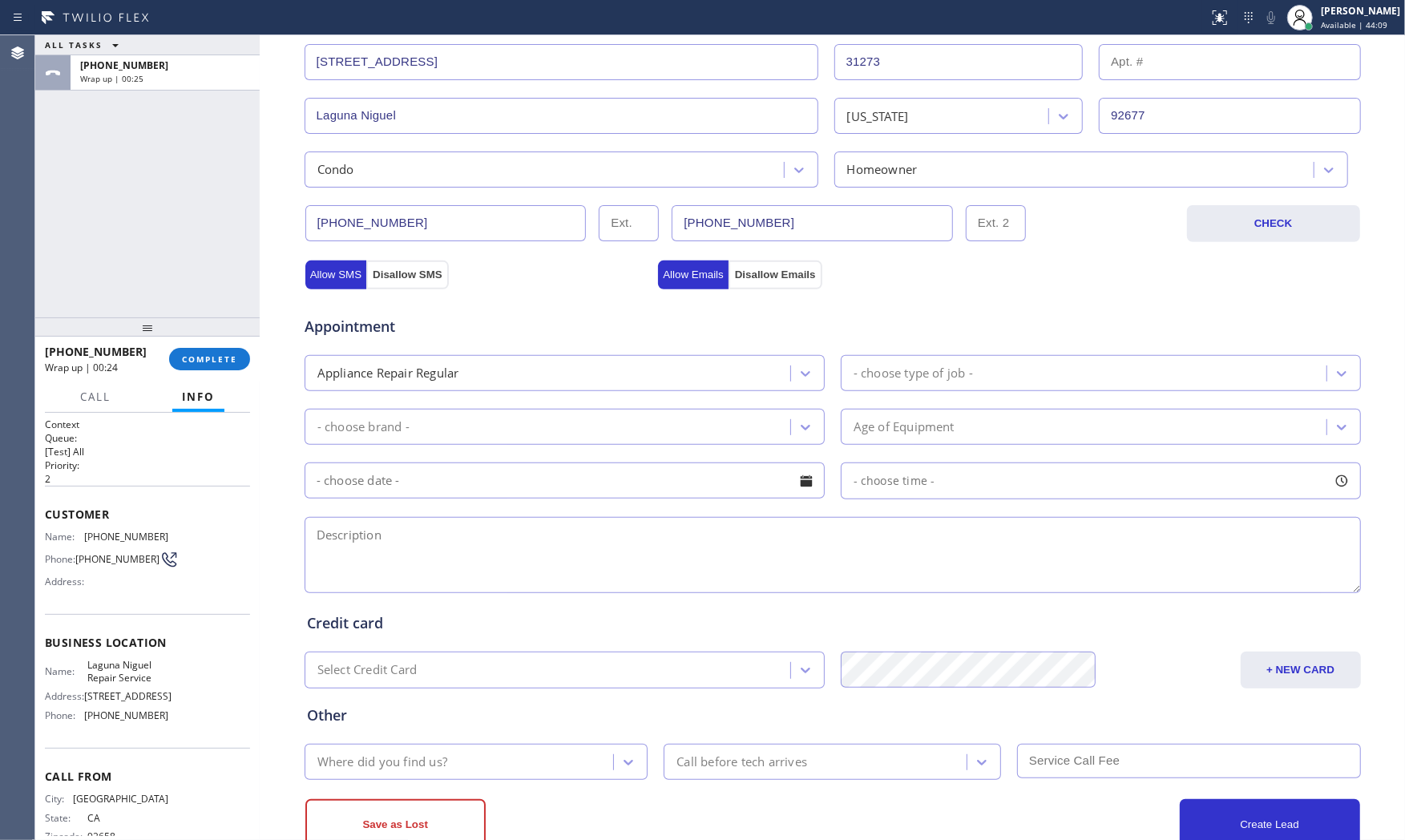
type input "(949) 371-4127"
click at [935, 370] on div "- choose type of job -" at bounding box center [913, 372] width 120 height 18
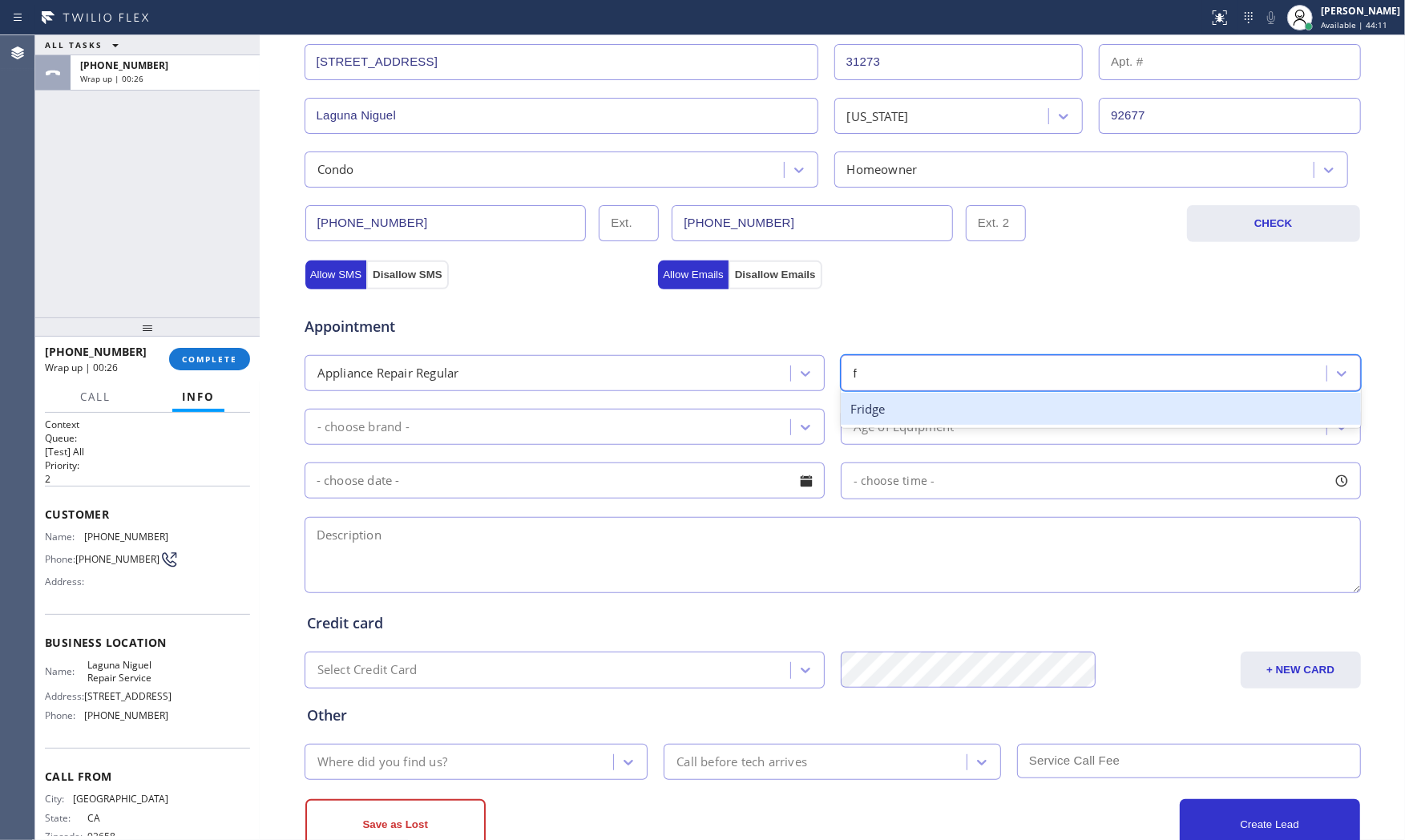
type input "fr"
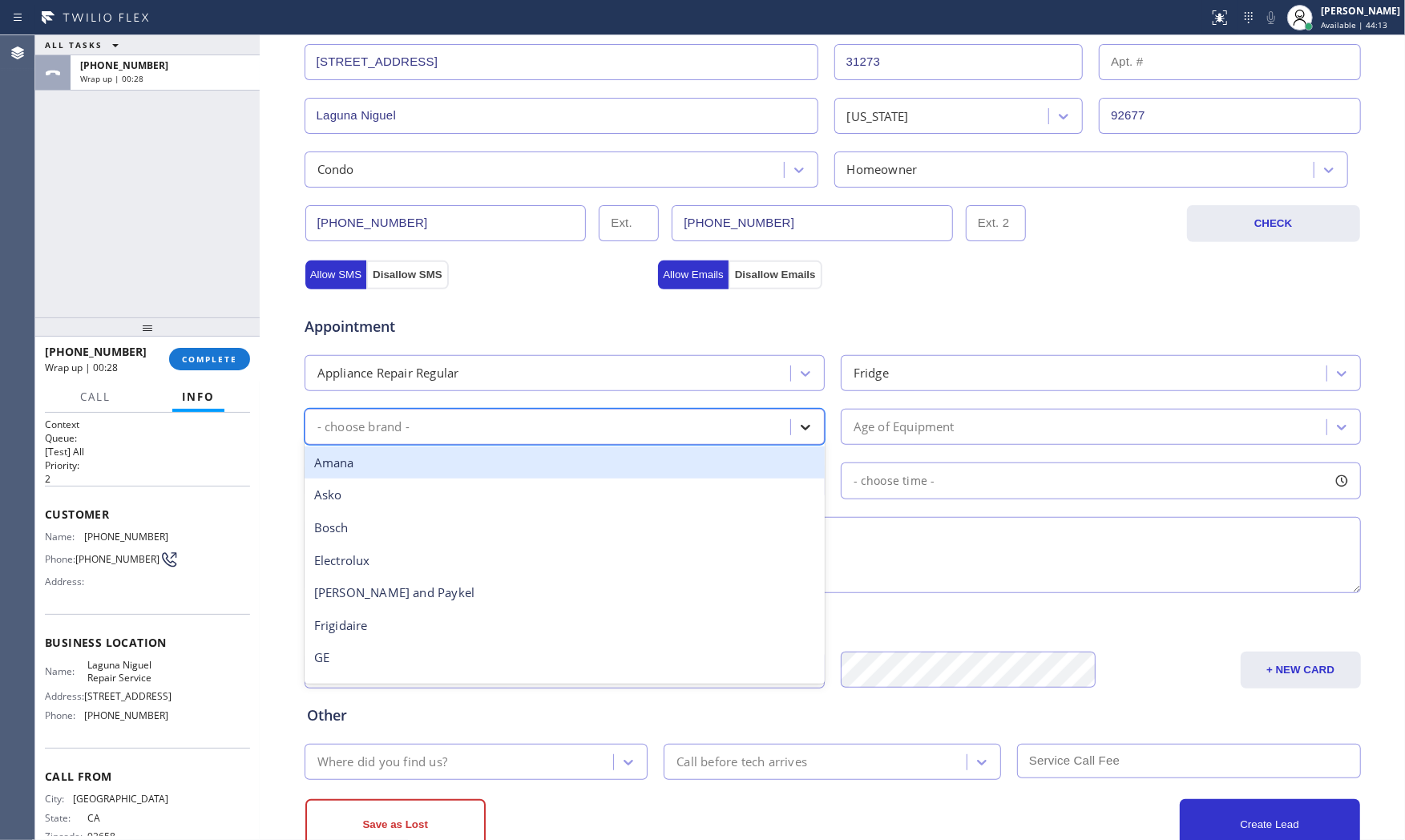
click at [798, 437] on div at bounding box center [805, 427] width 29 height 29
type input "t"
type input "other"
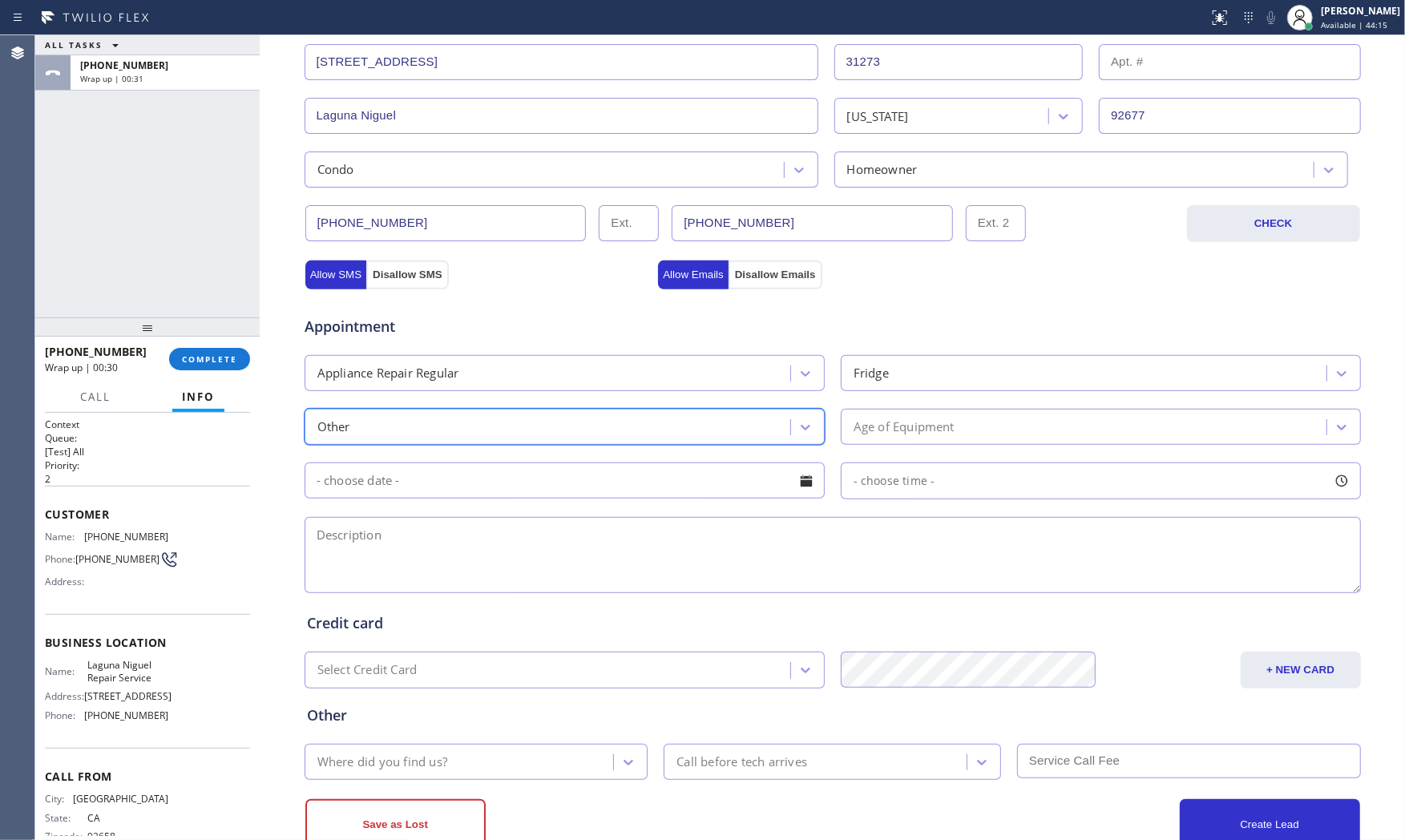
click at [896, 416] on div "Age of Equipment" at bounding box center [1086, 426] width 481 height 28
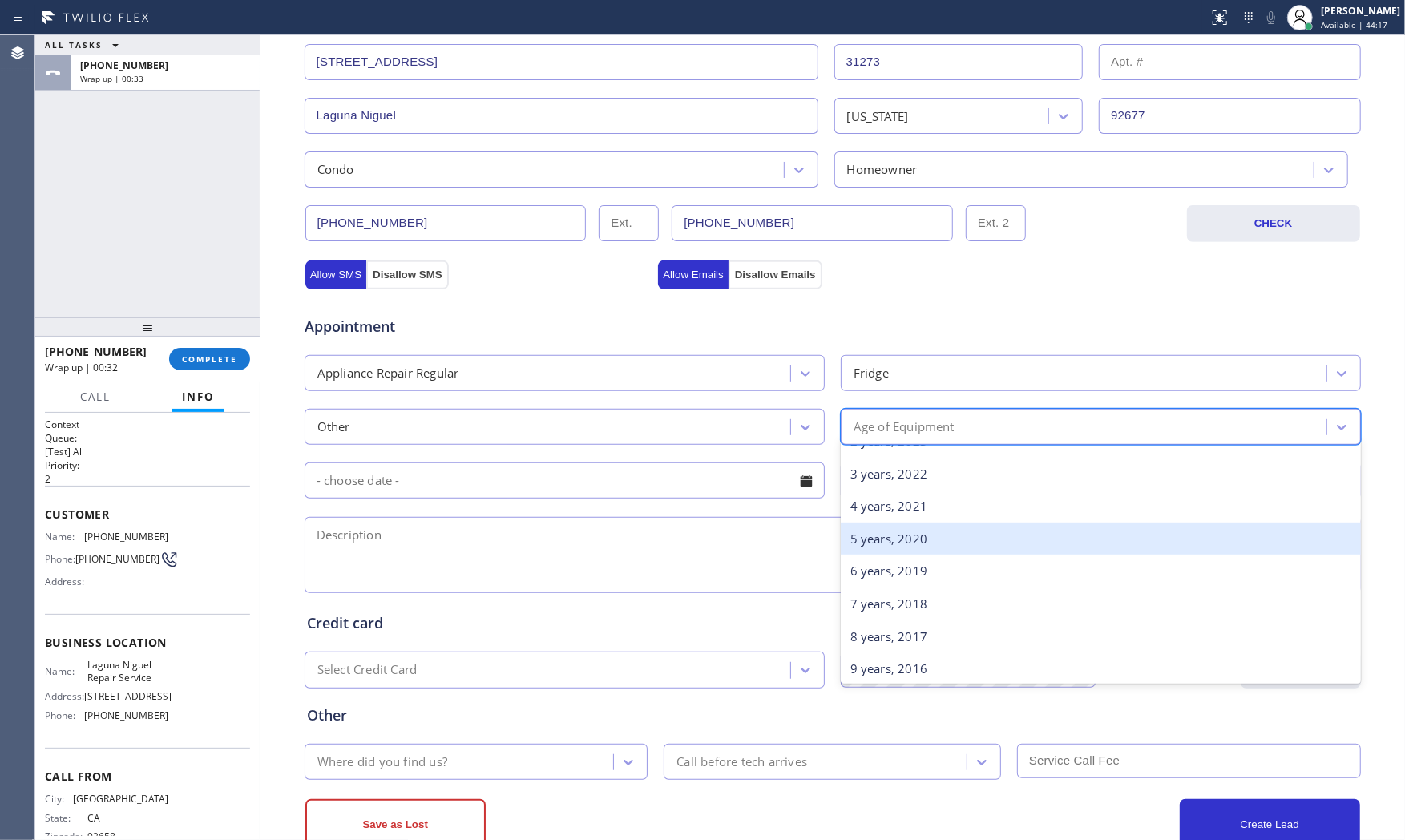
scroll to position [89, 0]
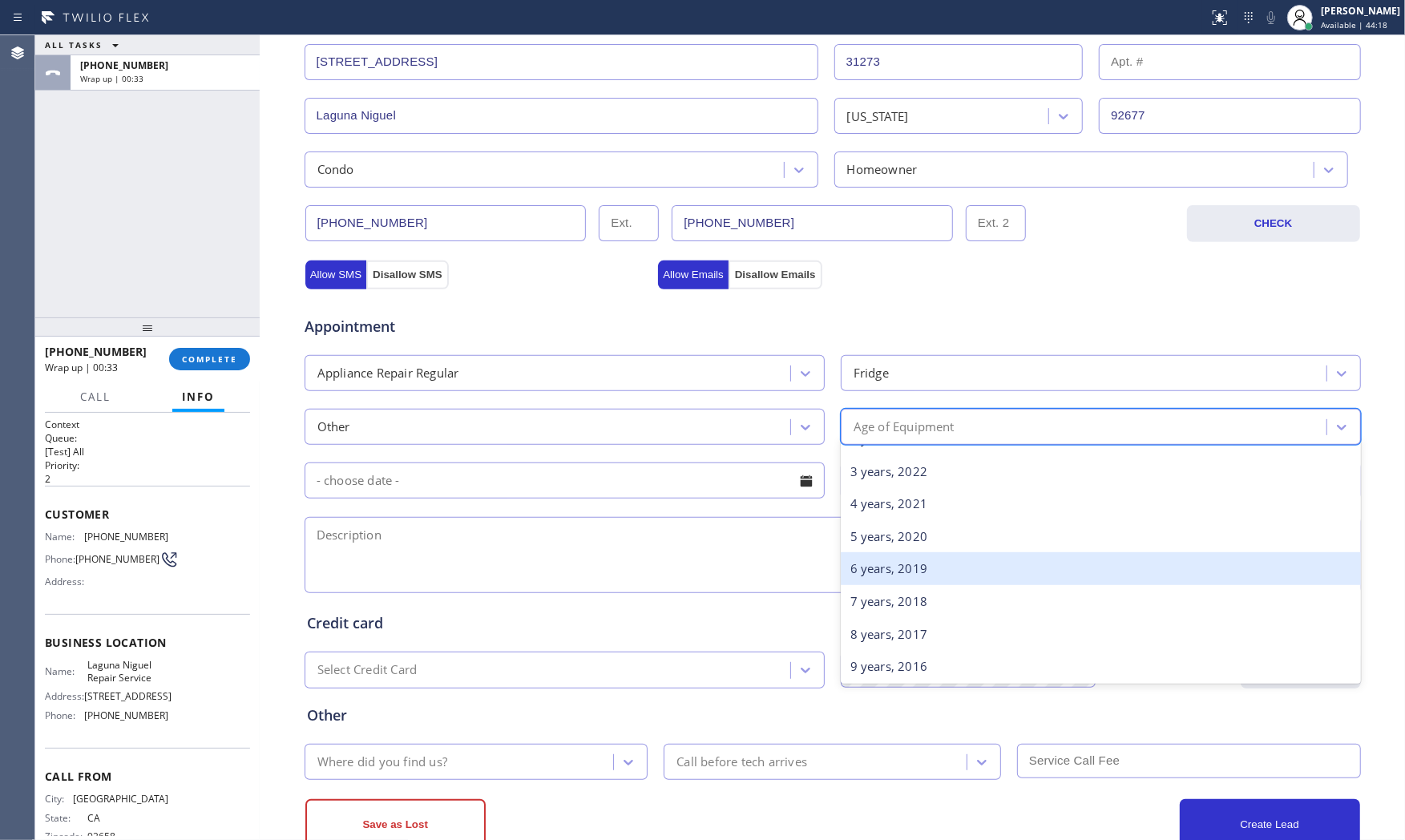
click at [910, 576] on div "6 years, 2019" at bounding box center [1101, 568] width 520 height 33
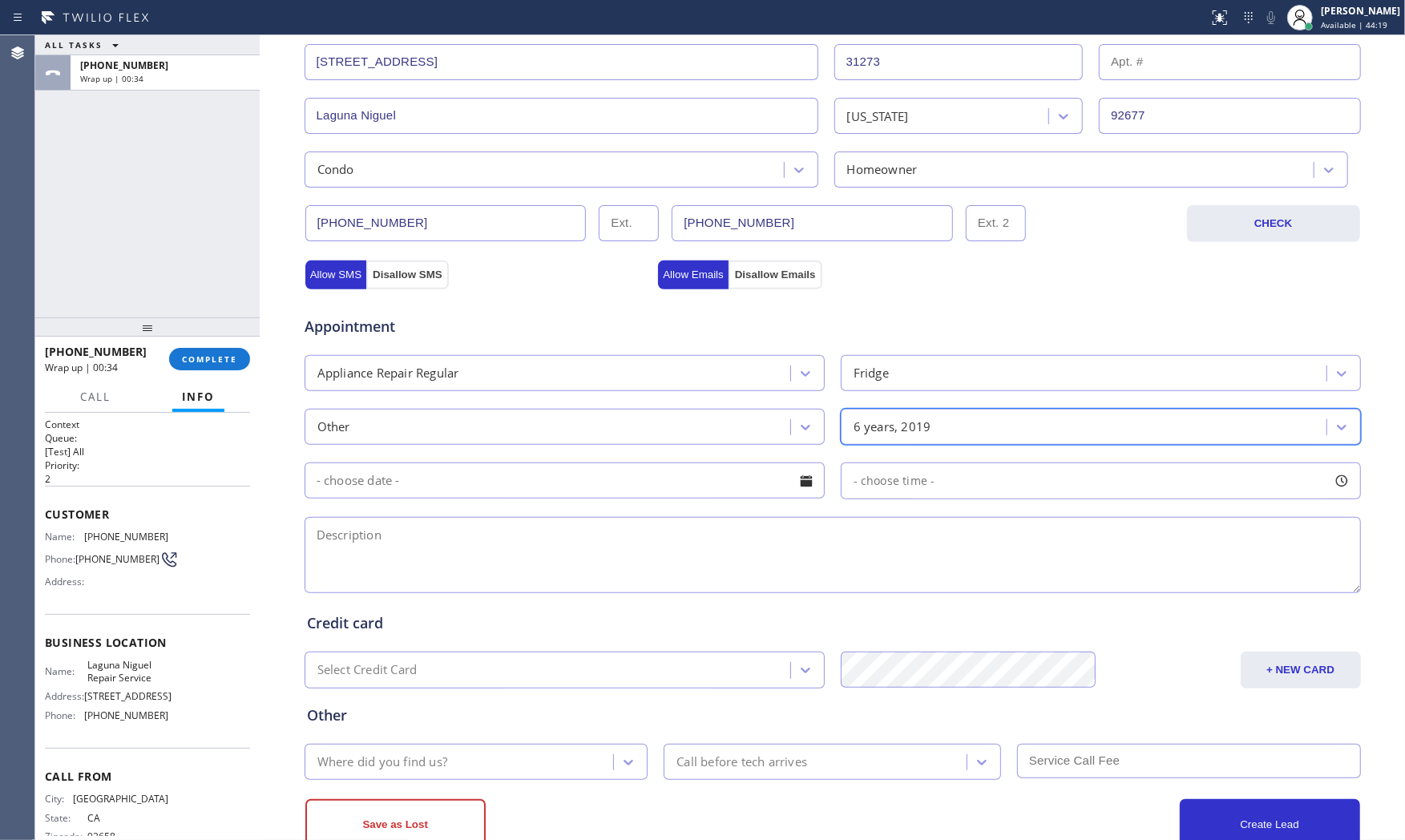
click at [666, 492] on input "text" at bounding box center [565, 480] width 520 height 36
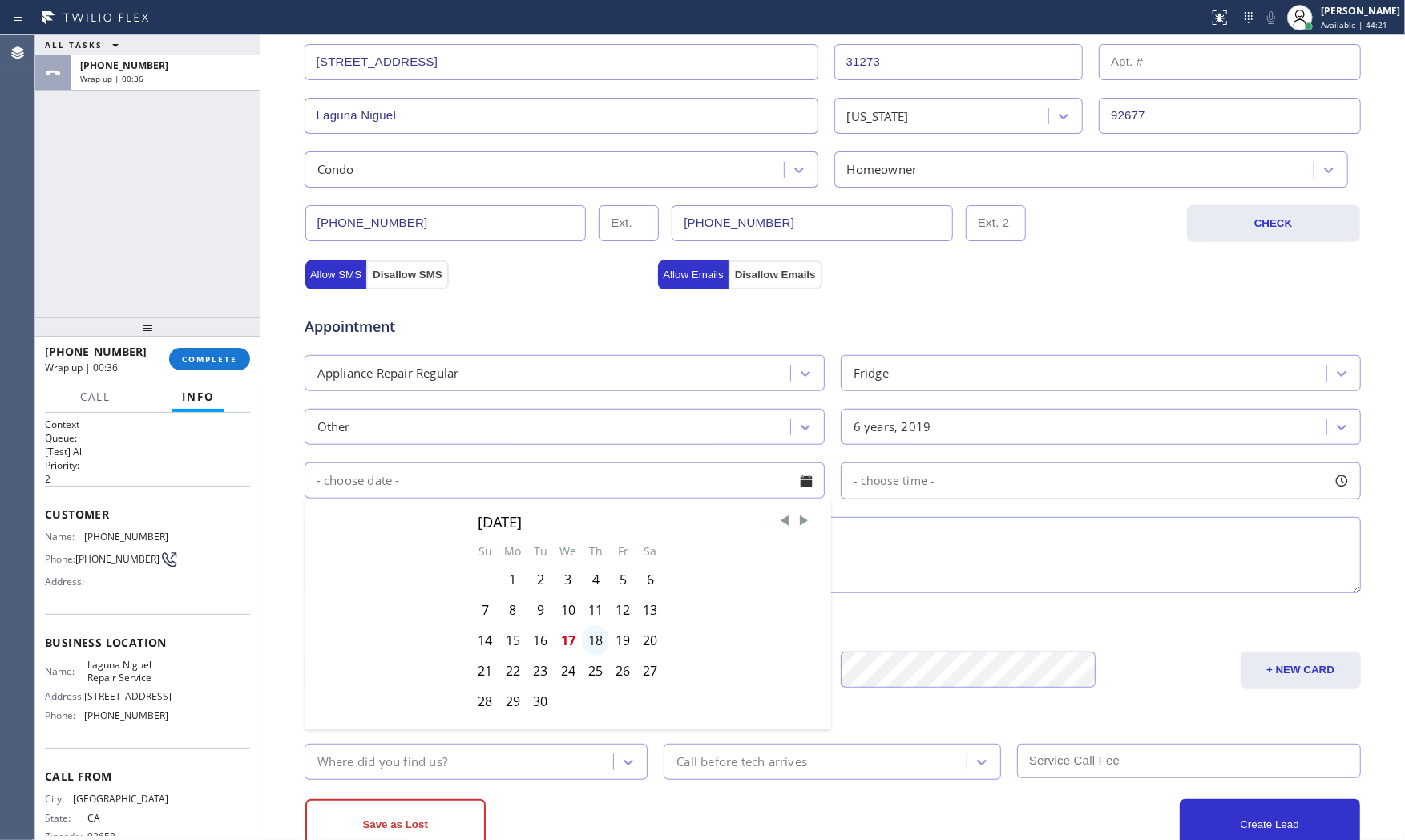
click at [597, 639] on div "18" at bounding box center [595, 640] width 27 height 31
type input "09/18/2025"
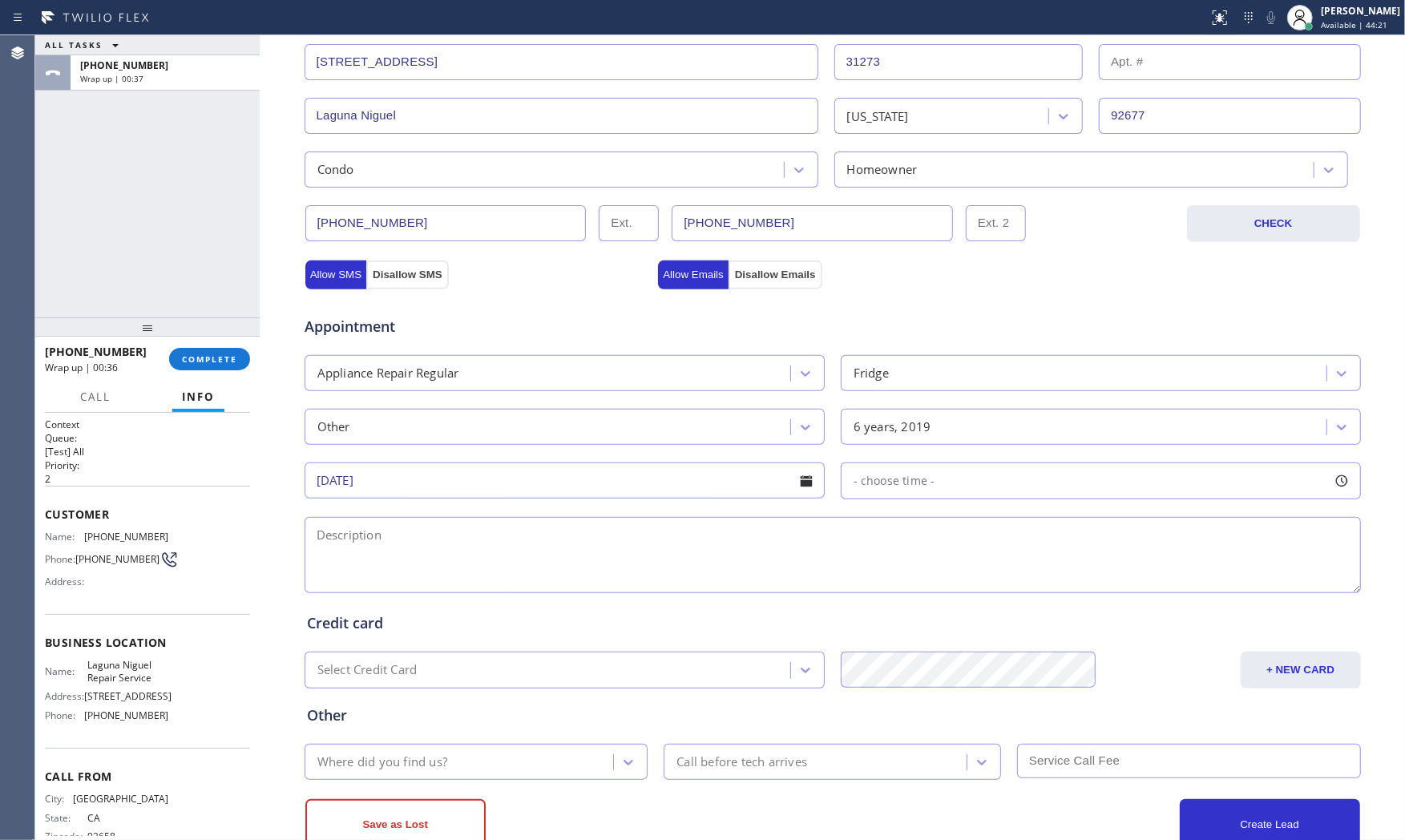
click at [935, 471] on div "- choose time -" at bounding box center [1101, 480] width 520 height 37
drag, startPoint x: 936, startPoint y: 576, endPoint x: 1114, endPoint y: 575, distance: 178.0
click at [1114, 575] on div at bounding box center [1123, 578] width 19 height 33
drag, startPoint x: 865, startPoint y: 576, endPoint x: 926, endPoint y: 582, distance: 61.3
click at [926, 582] on div "FROM TILL 8:00 AM 3:00 PM" at bounding box center [1089, 557] width 497 height 115
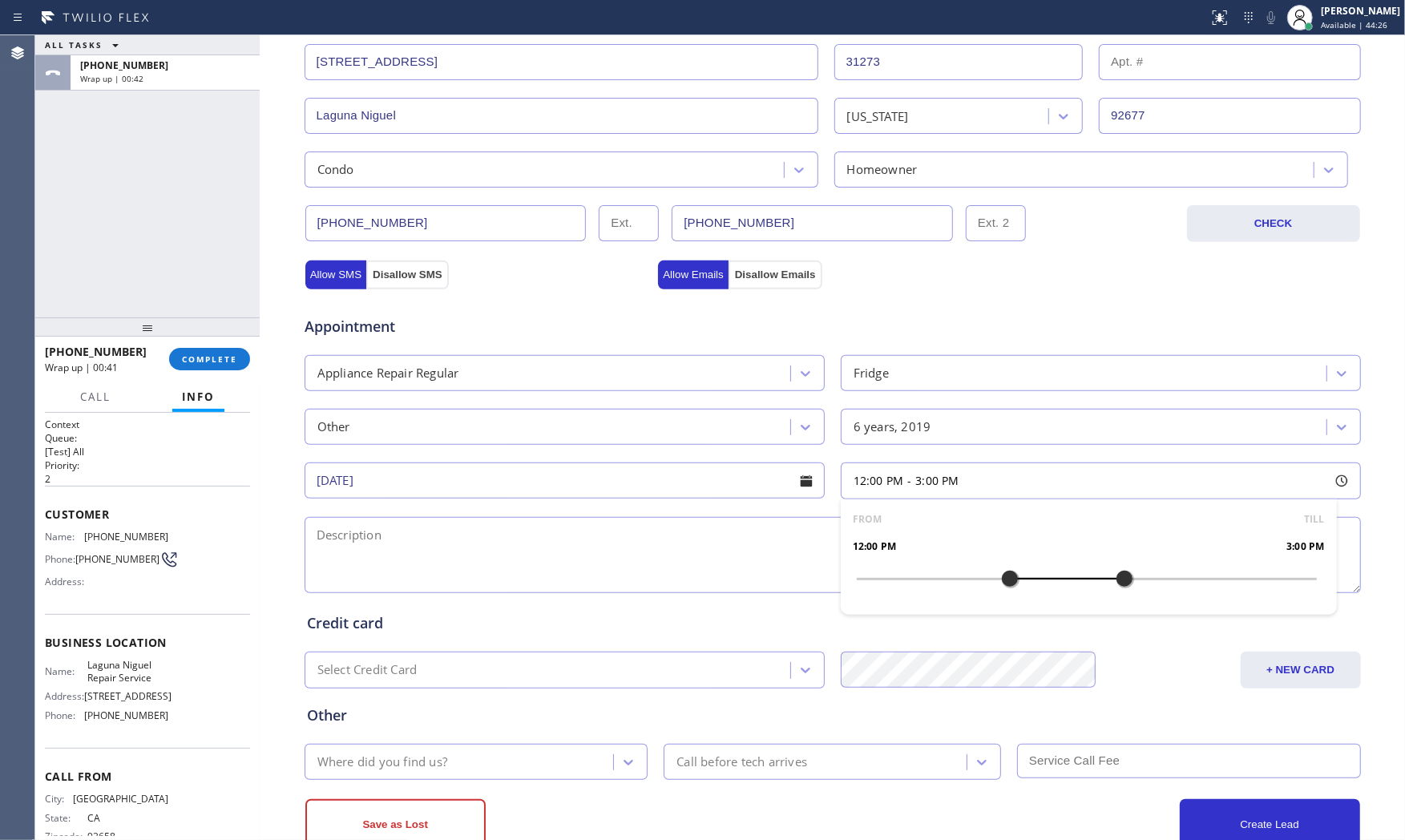
drag, startPoint x: 843, startPoint y: 581, endPoint x: 1006, endPoint y: 581, distance: 163.0
click at [1006, 581] on div at bounding box center [1009, 578] width 19 height 33
click at [761, 561] on textarea at bounding box center [833, 555] width 1056 height 76
click at [136, 675] on span "Laguna Niguel Repair Service" at bounding box center [127, 671] width 80 height 25
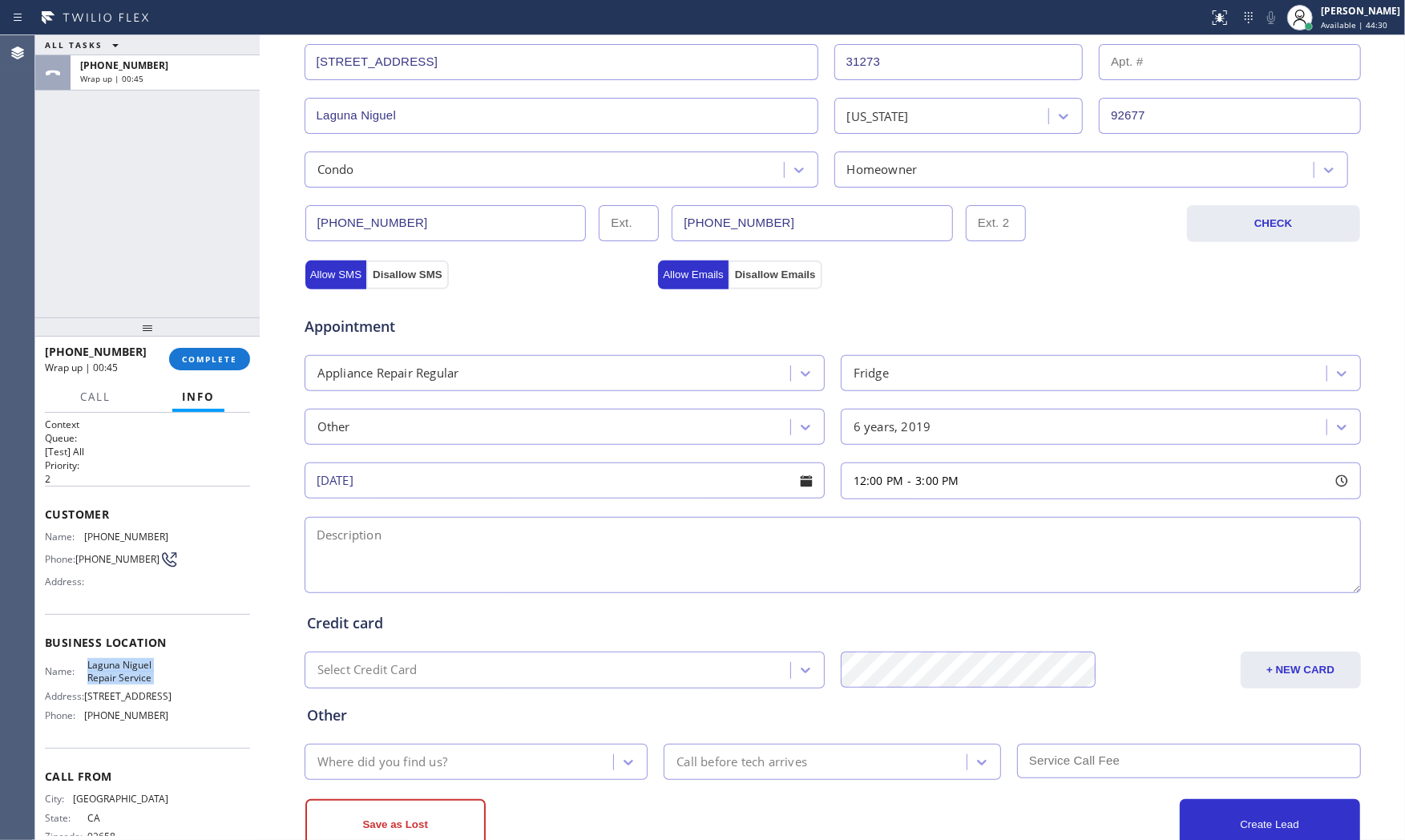
drag, startPoint x: 136, startPoint y: 675, endPoint x: 170, endPoint y: 668, distance: 34.7
click at [138, 675] on span "Laguna Niguel Repair Service" at bounding box center [127, 671] width 80 height 25
click at [435, 547] on textarea at bounding box center [833, 555] width 1056 height 76
paste textarea "12-3 $40 Hisense | fridgeFS | the fridge is cold but constanly going on and off…"
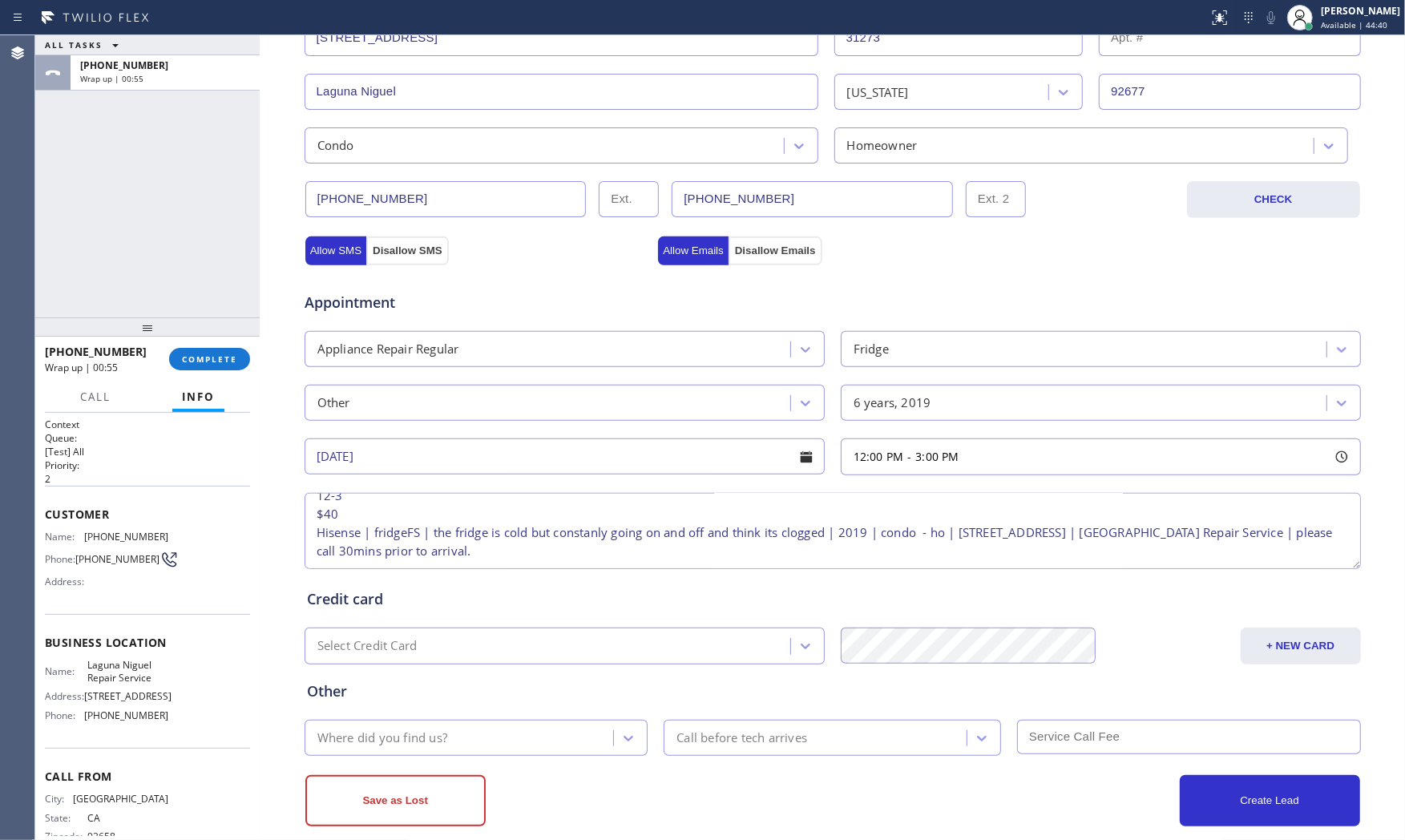
scroll to position [401, 0]
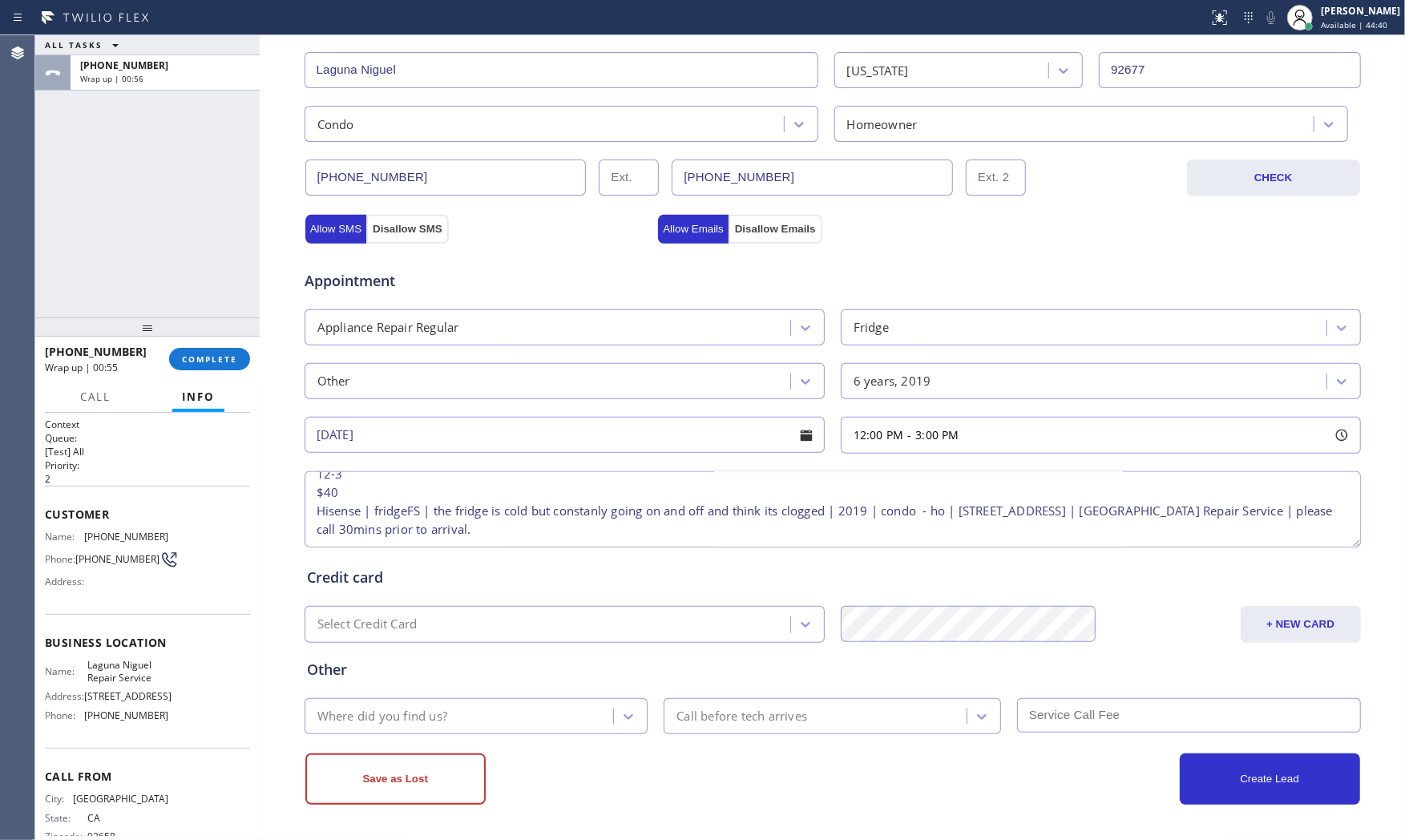
type textarea "12-3 $40 Hisense | fridgeFS | the fridge is cold but constanly going on and off…"
click at [439, 711] on div "Where did you find us?" at bounding box center [382, 716] width 130 height 18
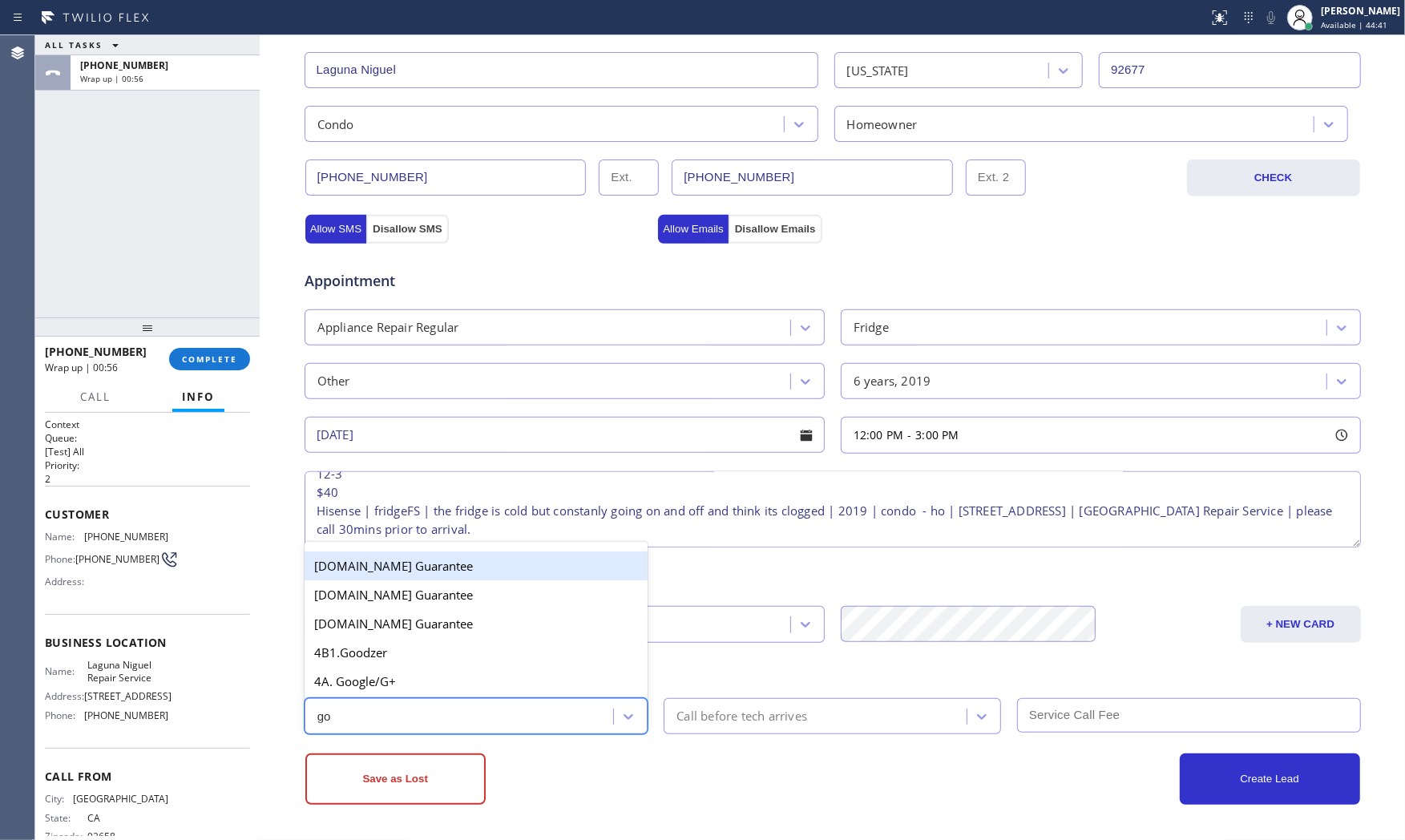
type input "goo"
click at [471, 654] on div "4B1.Goodzer" at bounding box center [477, 652] width 344 height 29
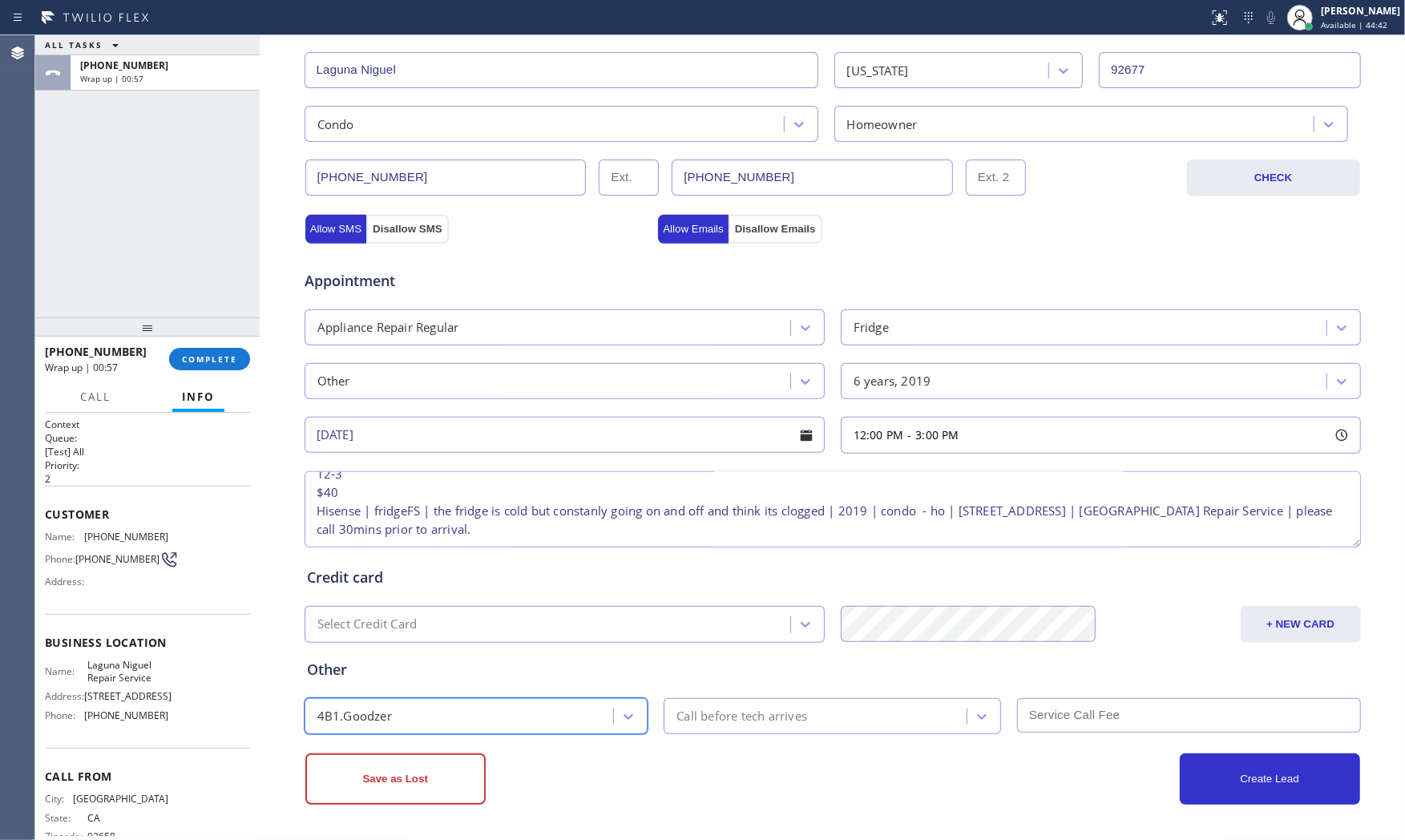
click at [473, 708] on div "4B1.Goodzer" at bounding box center [461, 715] width 305 height 28
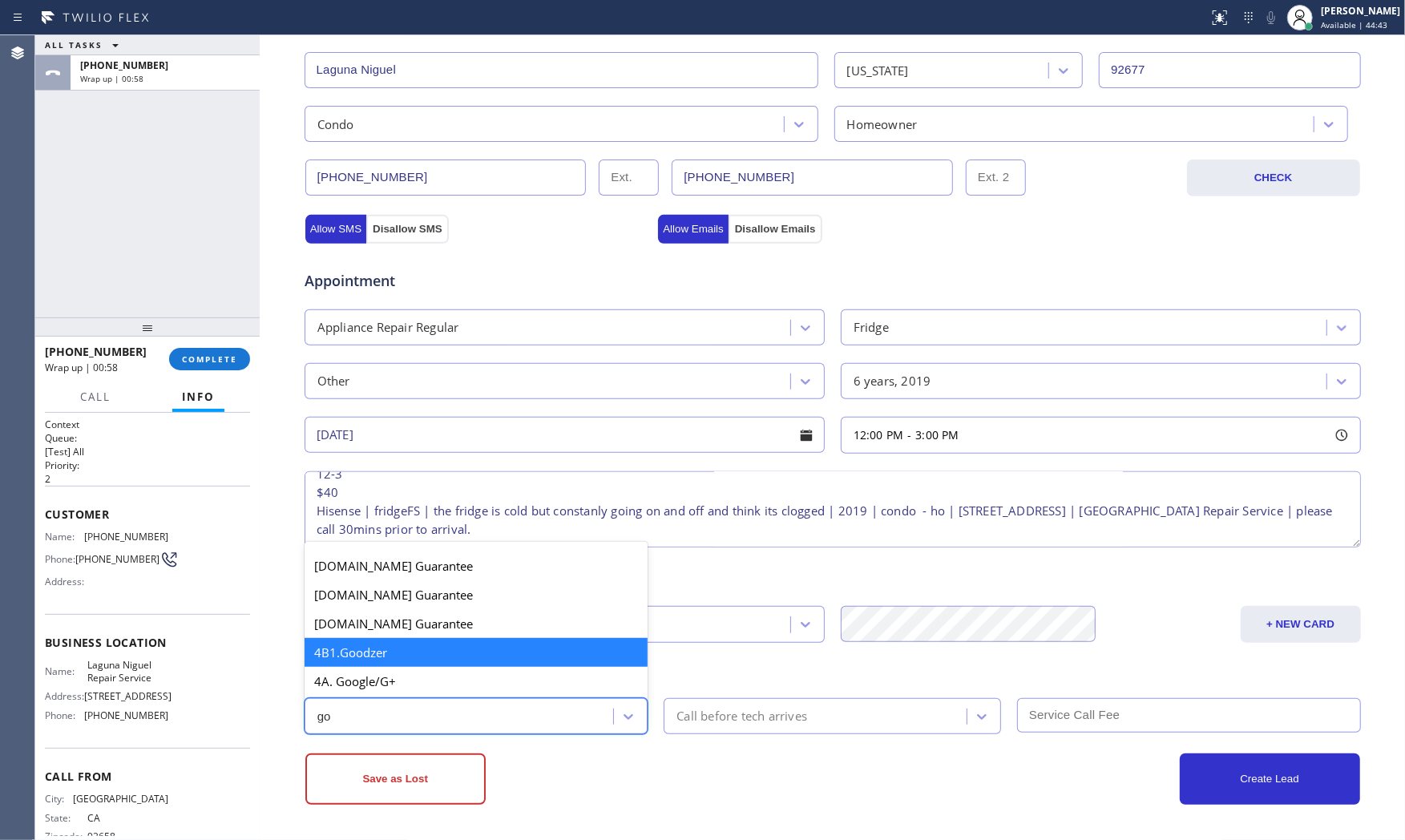
scroll to position [0, 0]
type input "goo"
click at [411, 672] on div "4A. Google/G+" at bounding box center [477, 681] width 344 height 29
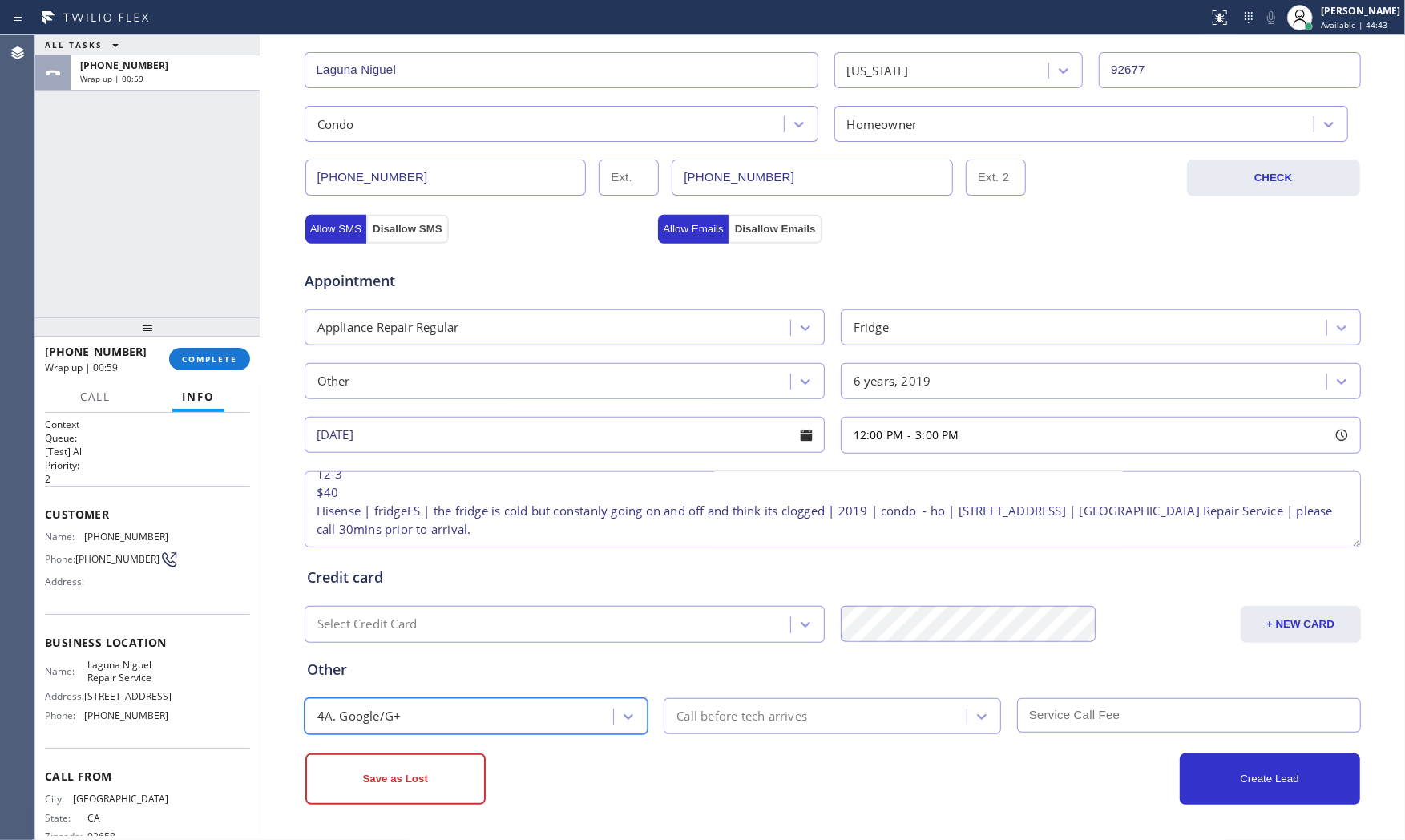
click at [635, 775] on div "Save as Lost" at bounding box center [568, 779] width 527 height 51
click at [730, 711] on div "Call before tech arrives" at bounding box center [741, 716] width 130 height 18
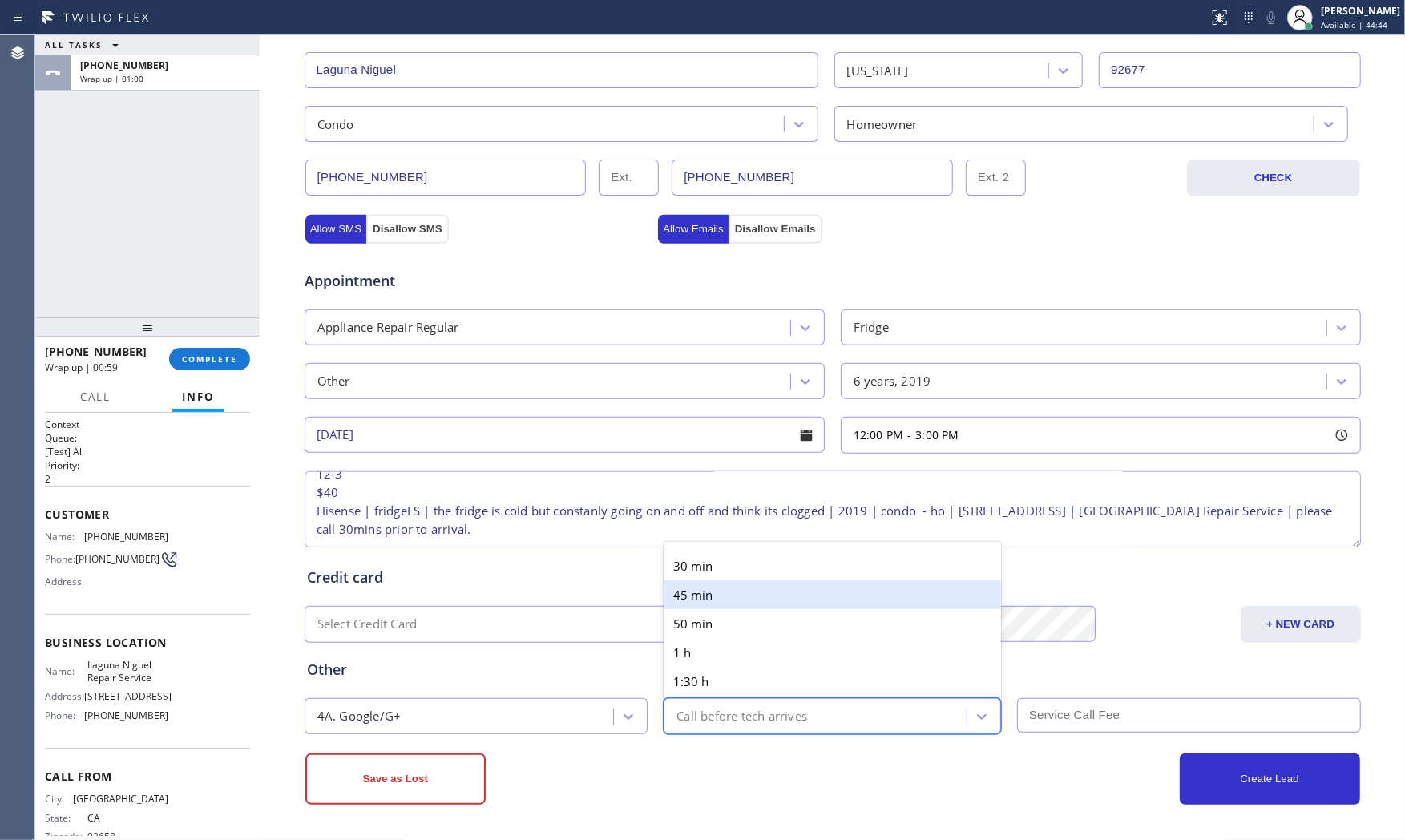
click at [768, 559] on div "30 min" at bounding box center [832, 566] width 337 height 29
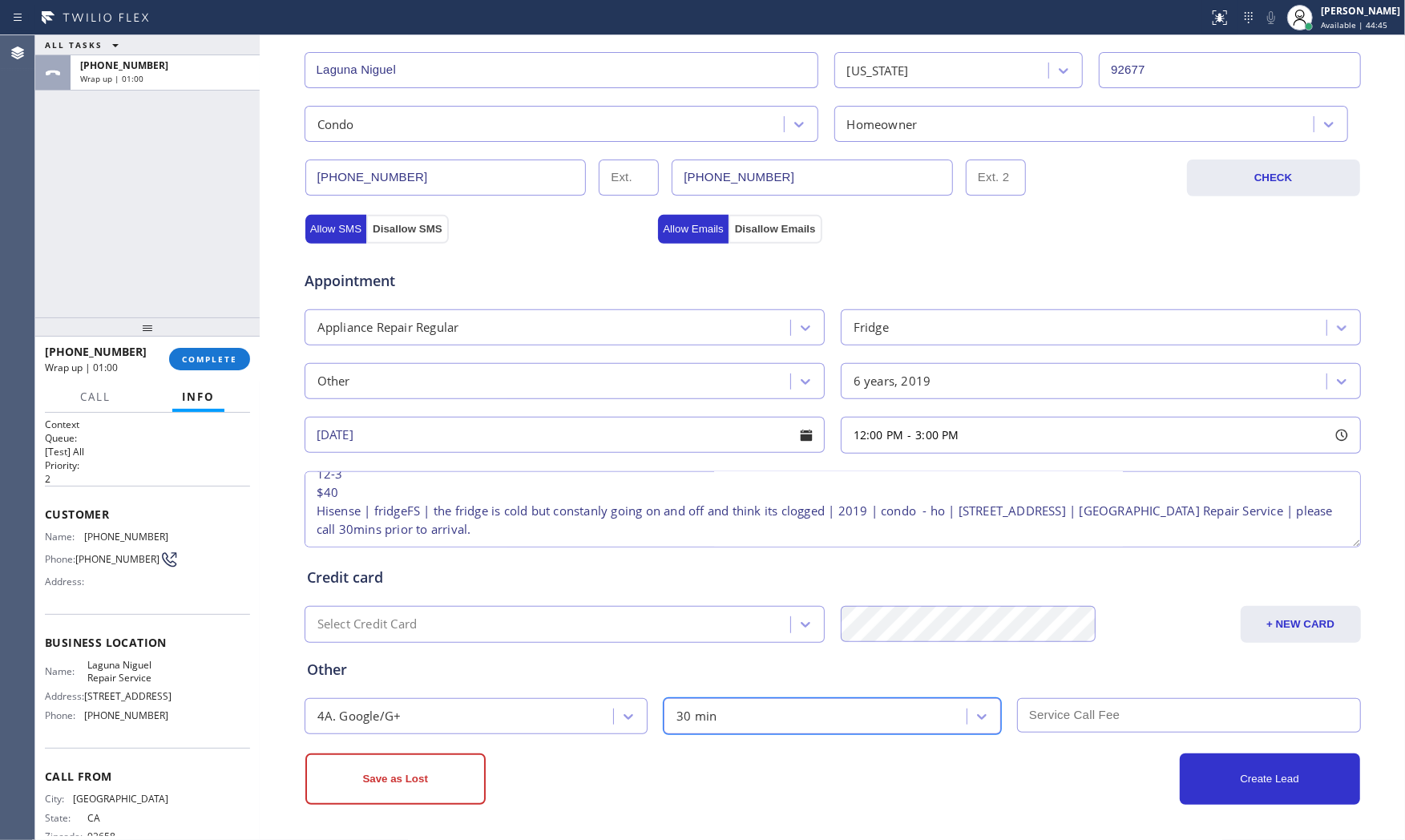
click at [1090, 715] on input "text" at bounding box center [1189, 715] width 344 height 34
type input "40"
click at [1034, 781] on div "Create Lead" at bounding box center [1096, 779] width 527 height 51
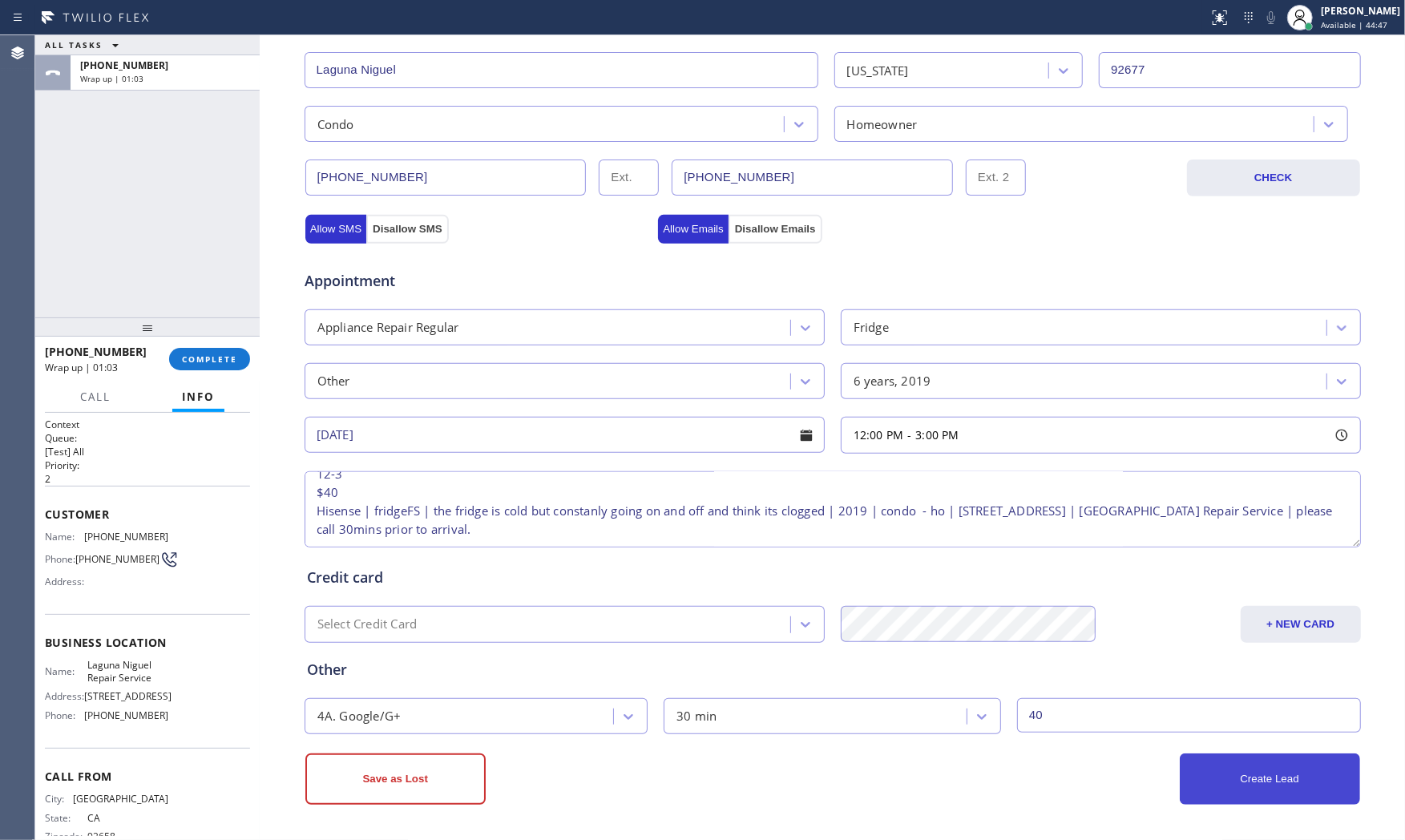
click at [1265, 766] on button "Create Lead" at bounding box center [1270, 779] width 180 height 51
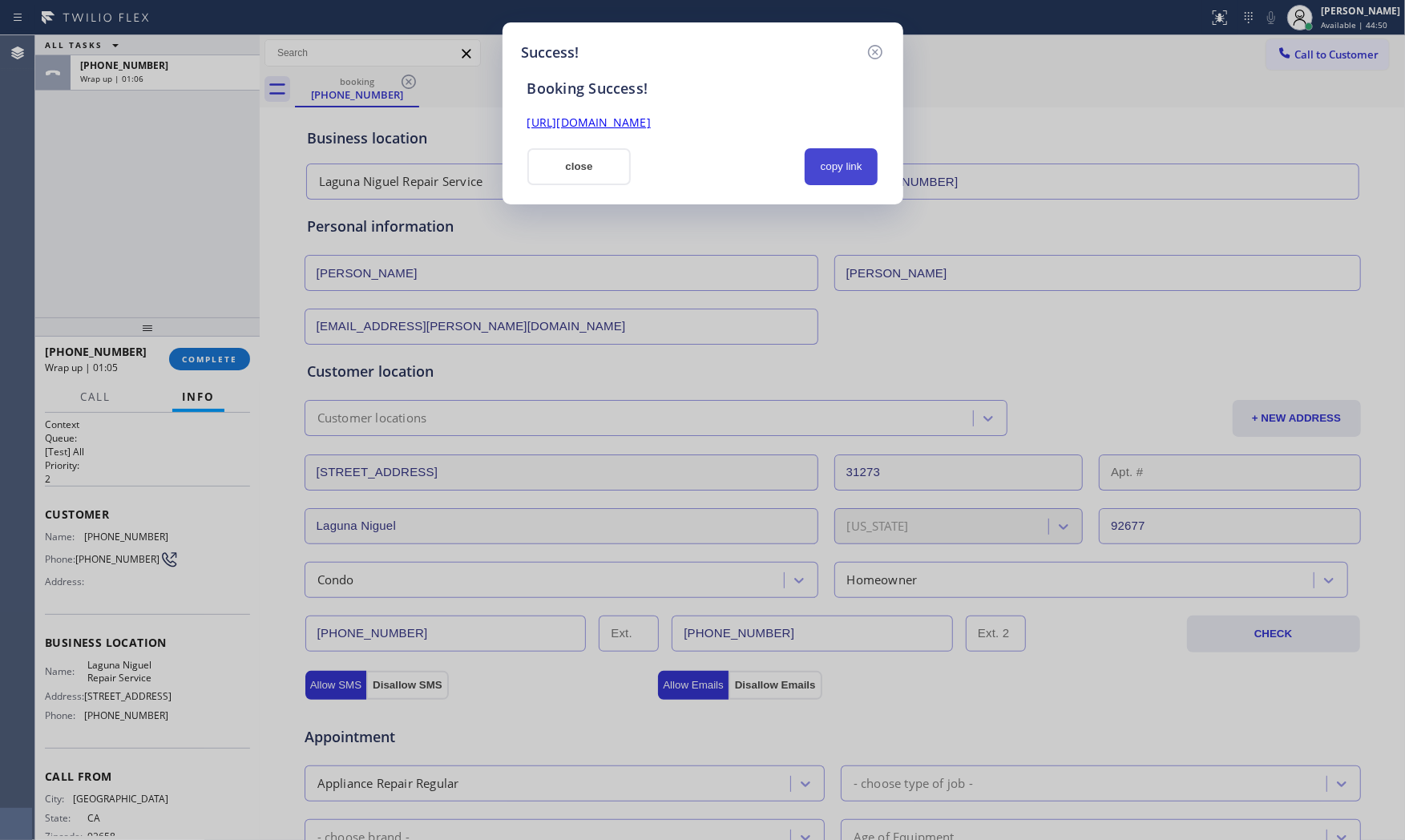
click at [836, 157] on button "copy link" at bounding box center [842, 166] width 74 height 37
drag, startPoint x: 629, startPoint y: 163, endPoint x: 525, endPoint y: 84, distance: 130.6
click at [628, 163] on button "close" at bounding box center [579, 166] width 104 height 37
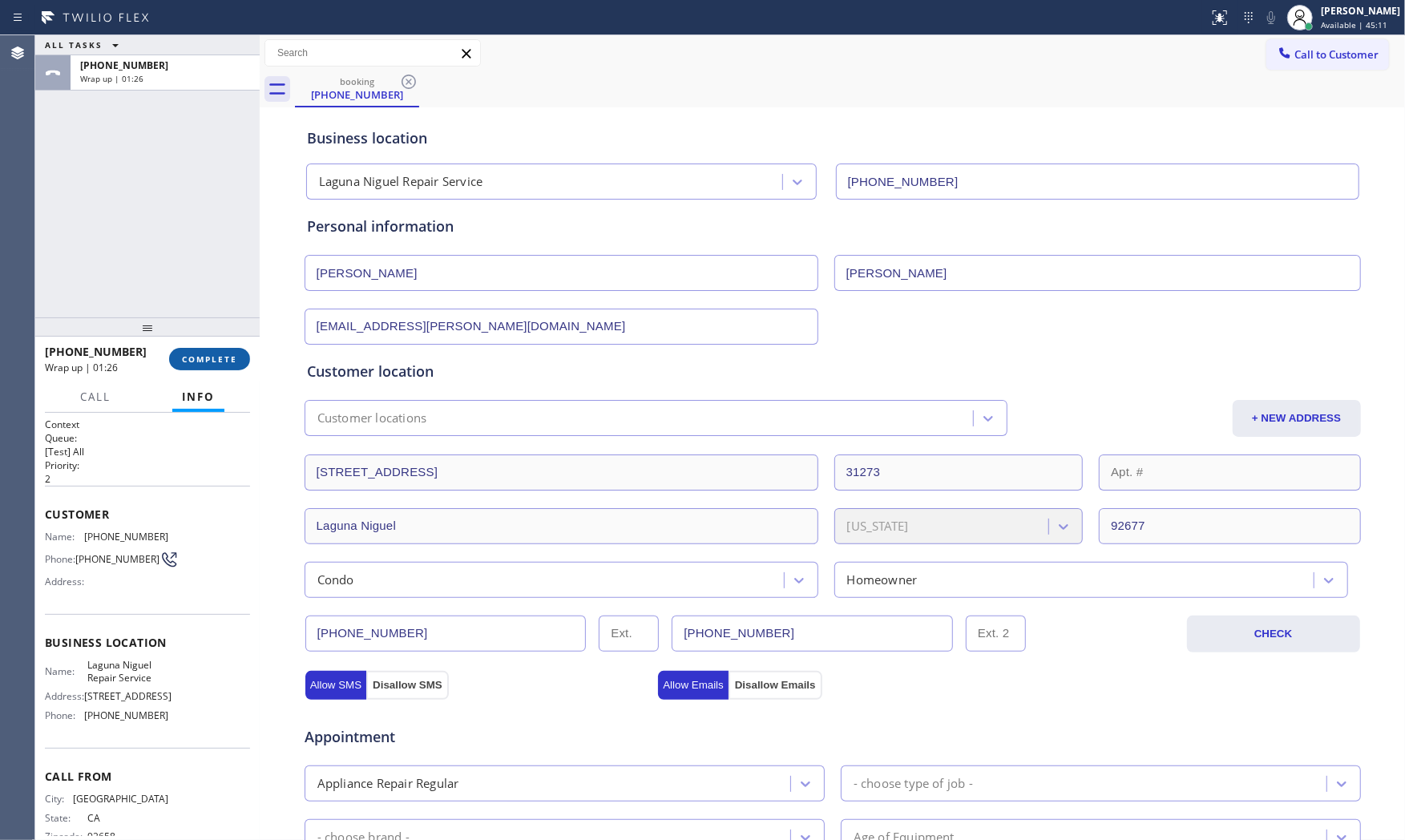
click at [202, 362] on span "COMPLETE" at bounding box center [209, 359] width 55 height 11
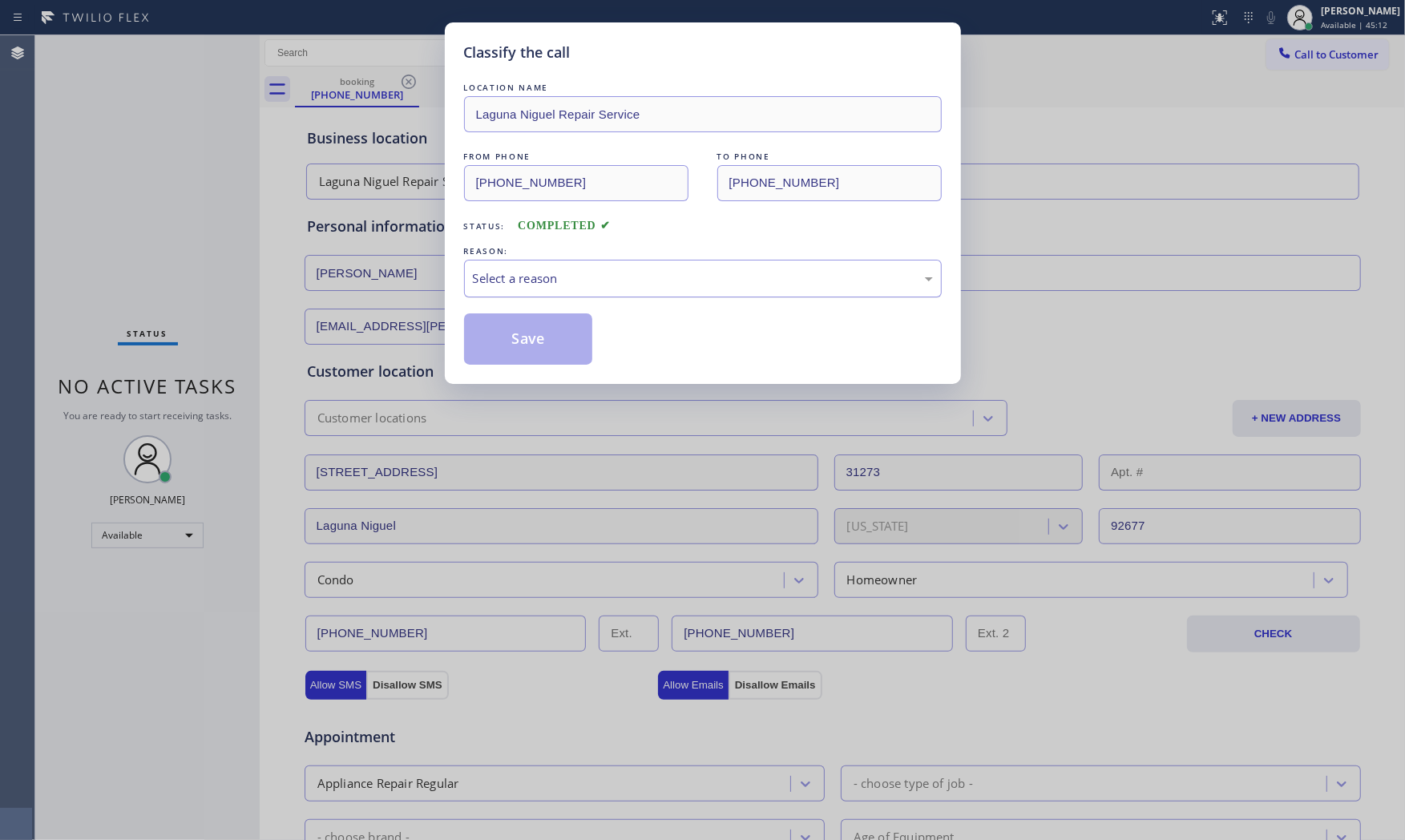
click at [585, 287] on div "Select a reason" at bounding box center [702, 278] width 460 height 18
click at [527, 335] on button "Save" at bounding box center [528, 338] width 129 height 51
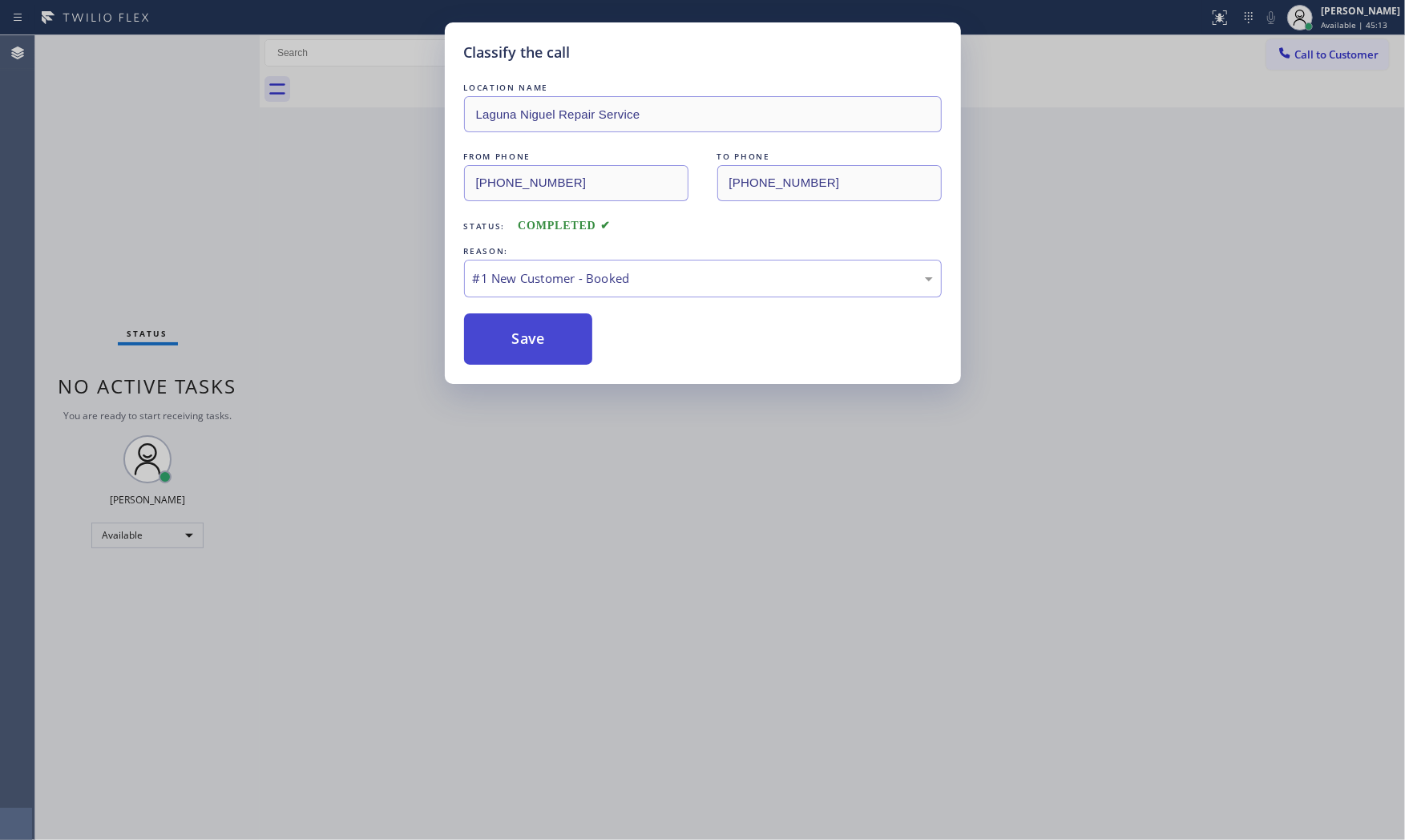
click at [527, 335] on button "Save" at bounding box center [528, 338] width 129 height 51
click at [529, 335] on button "Save" at bounding box center [528, 338] width 129 height 51
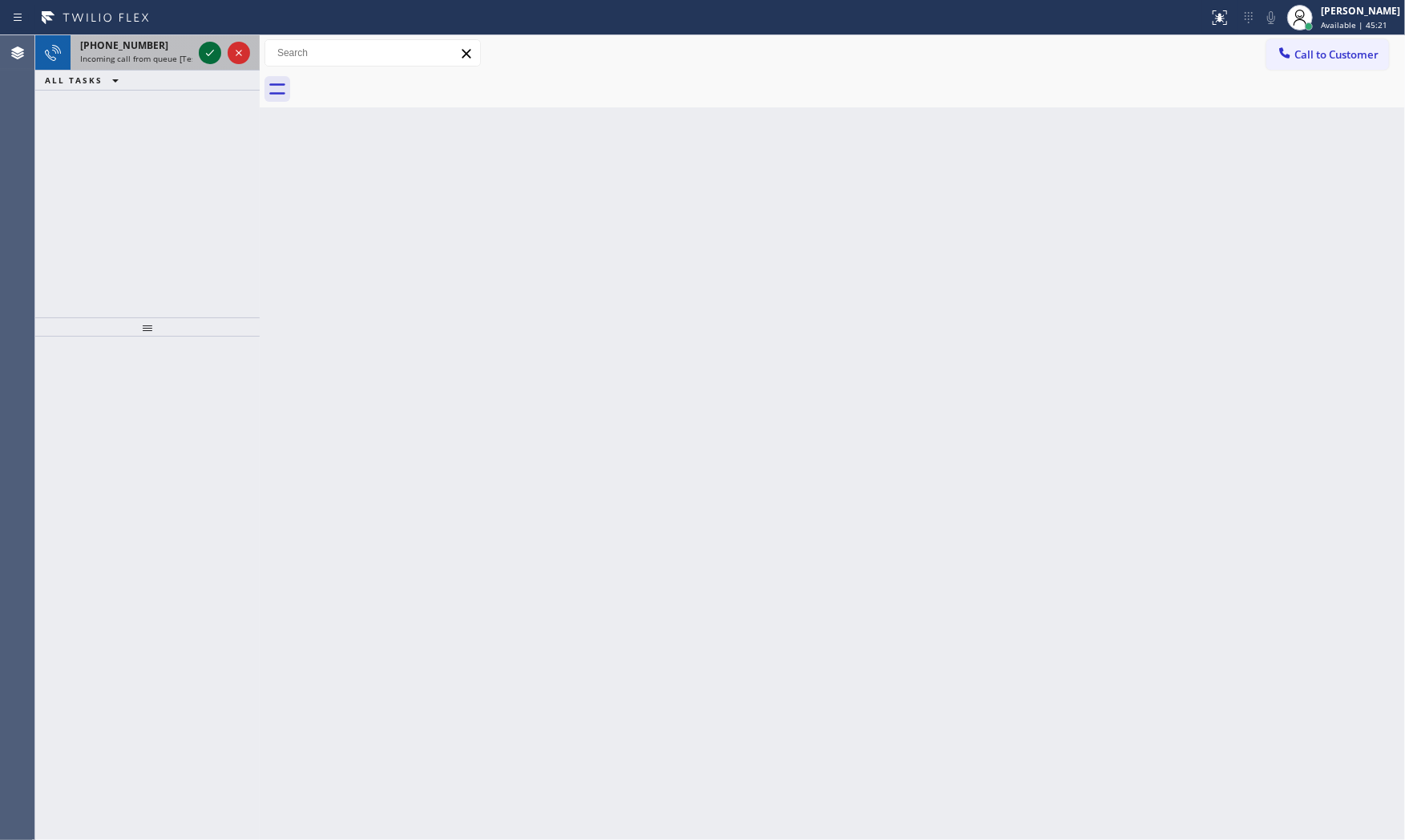
click at [203, 46] on icon at bounding box center [210, 52] width 19 height 19
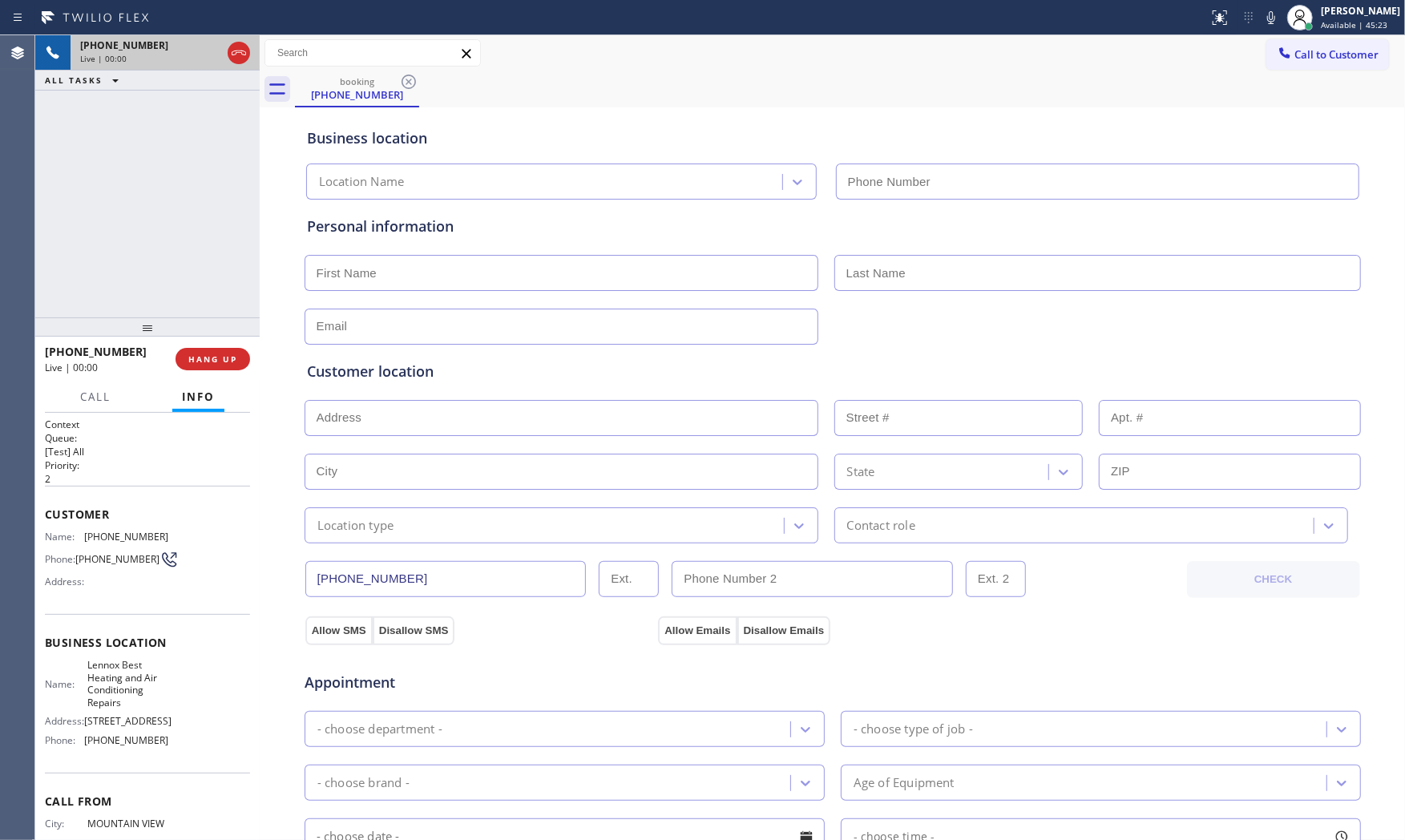
click at [225, 343] on div "+16506236354 Live | 00:00 HANG UP" at bounding box center [148, 359] width 205 height 41
type input "[PHONE_NUMBER]"
click at [229, 353] on button "HANG UP" at bounding box center [212, 359] width 75 height 22
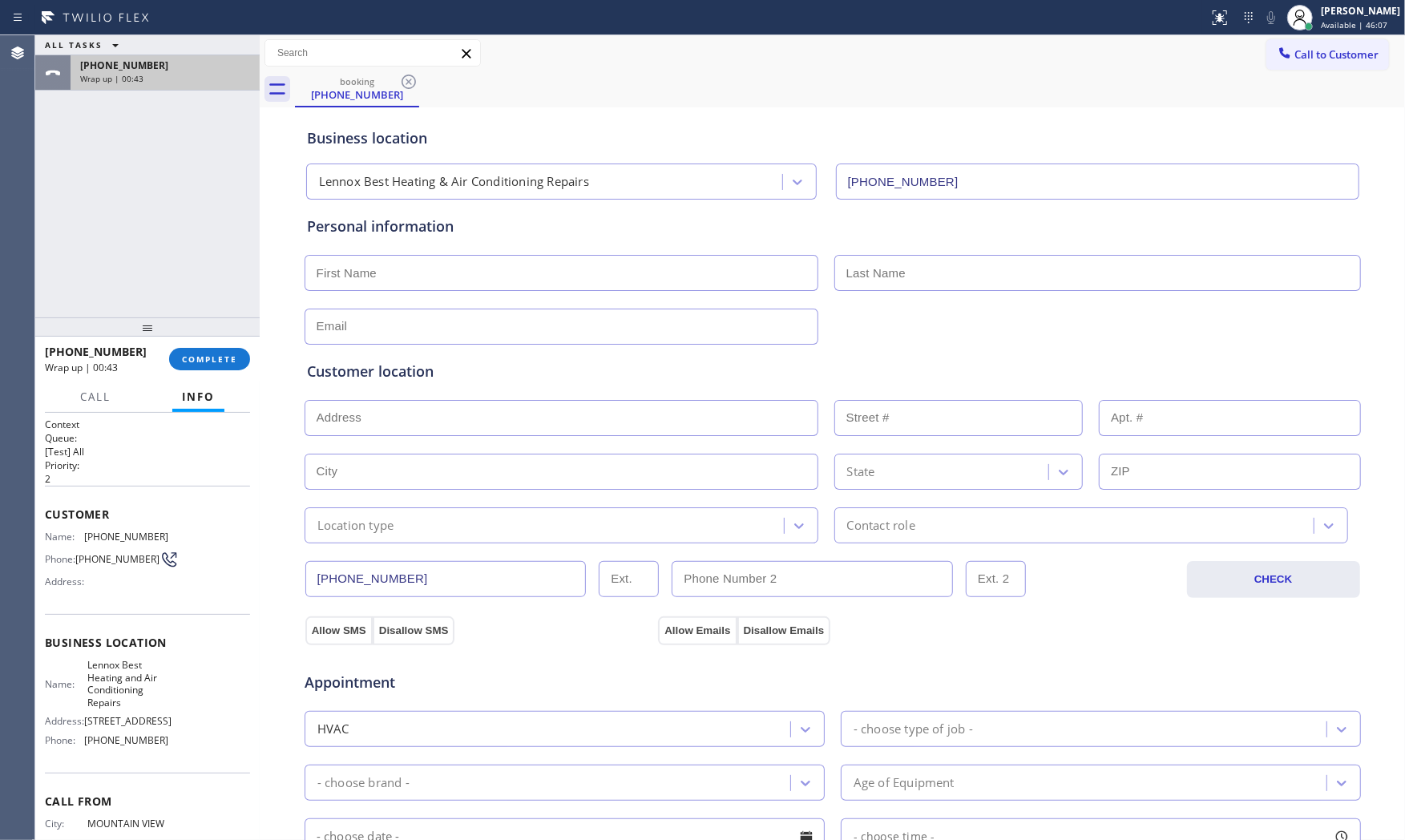
click at [242, 67] on div "+16506236354" at bounding box center [165, 65] width 170 height 13
click at [206, 362] on span "COMPLETE" at bounding box center [209, 359] width 55 height 11
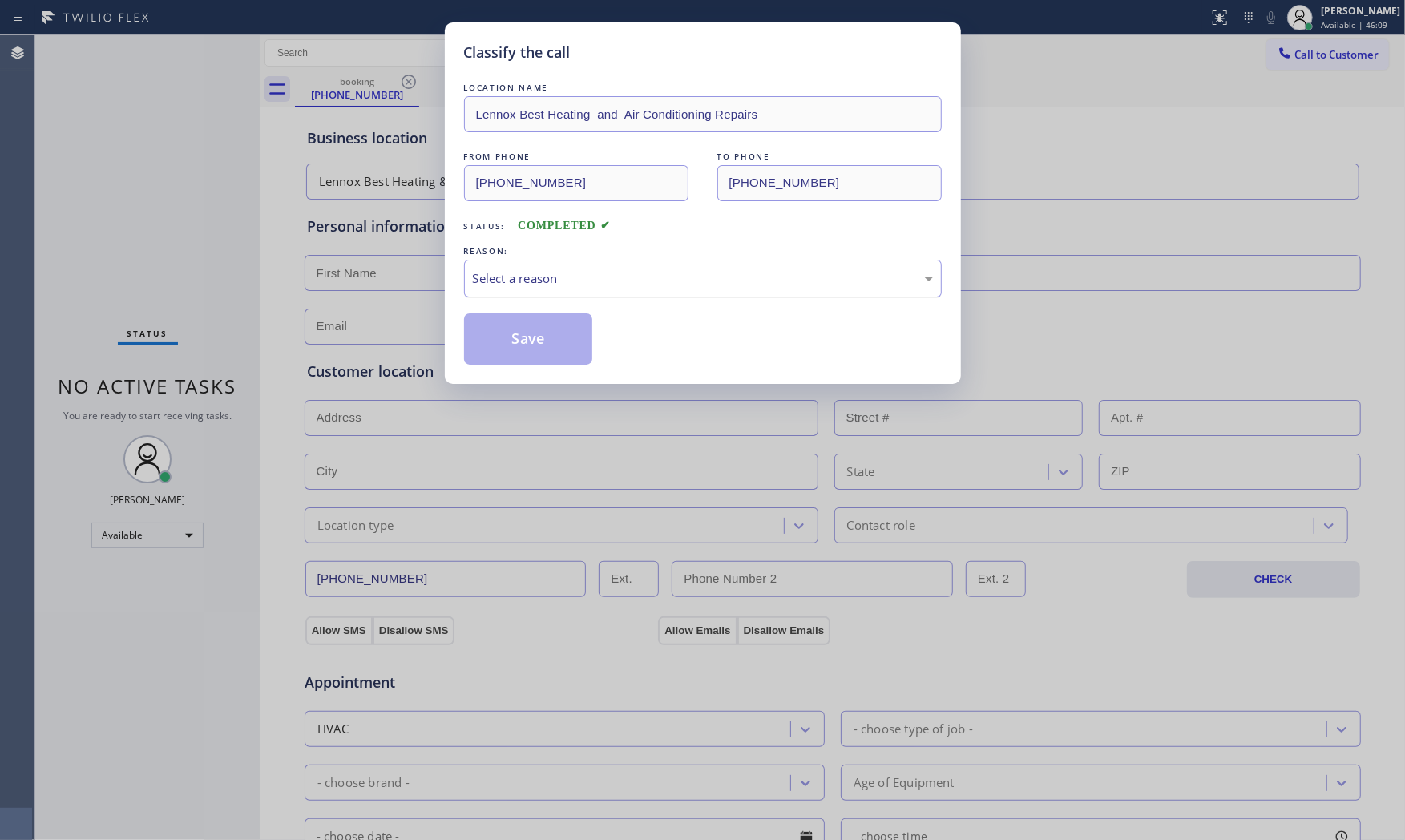
click at [586, 284] on div "Select a reason" at bounding box center [702, 278] width 460 height 18
click at [568, 344] on button "Save" at bounding box center [528, 338] width 129 height 51
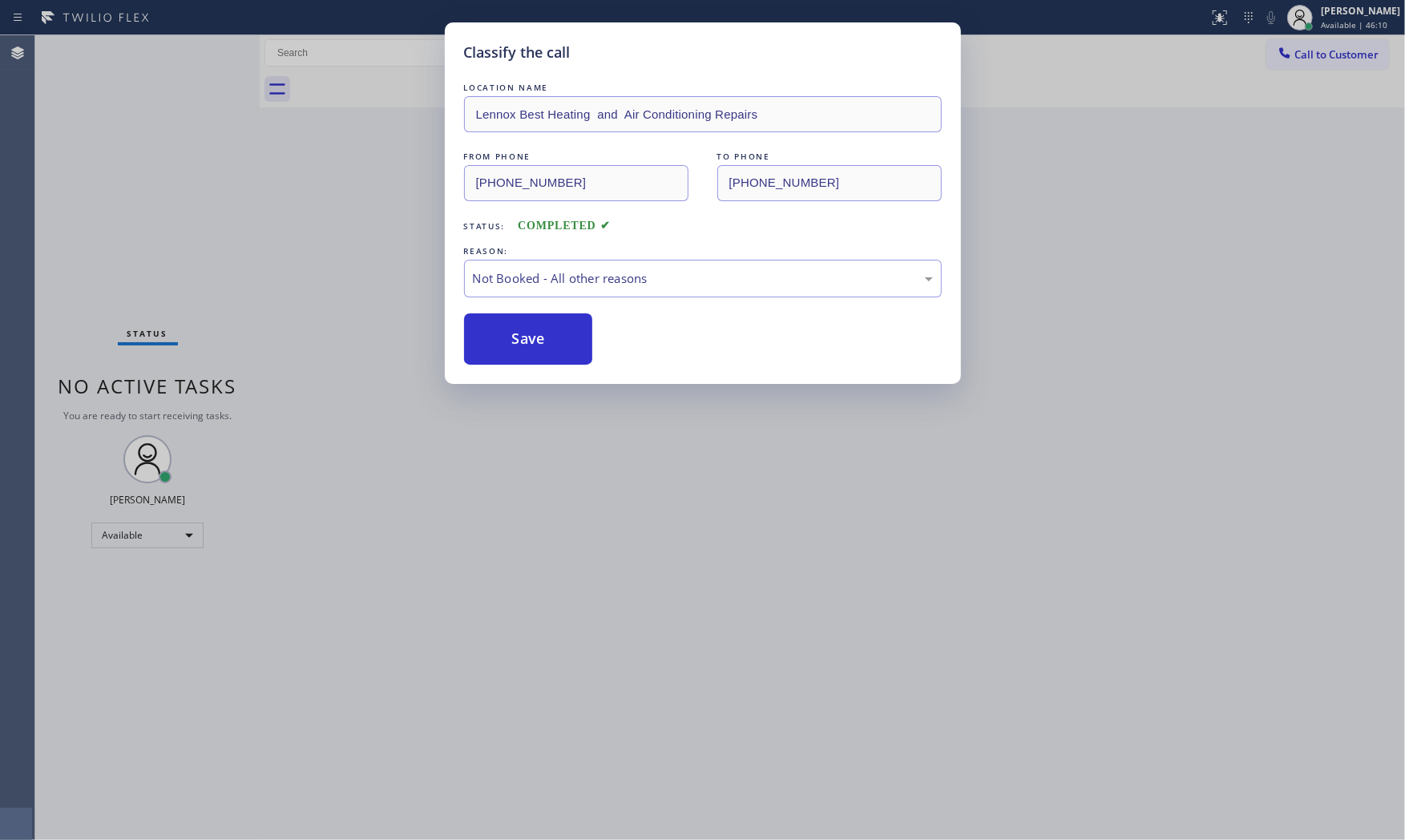
click at [568, 344] on button "Save" at bounding box center [528, 338] width 129 height 51
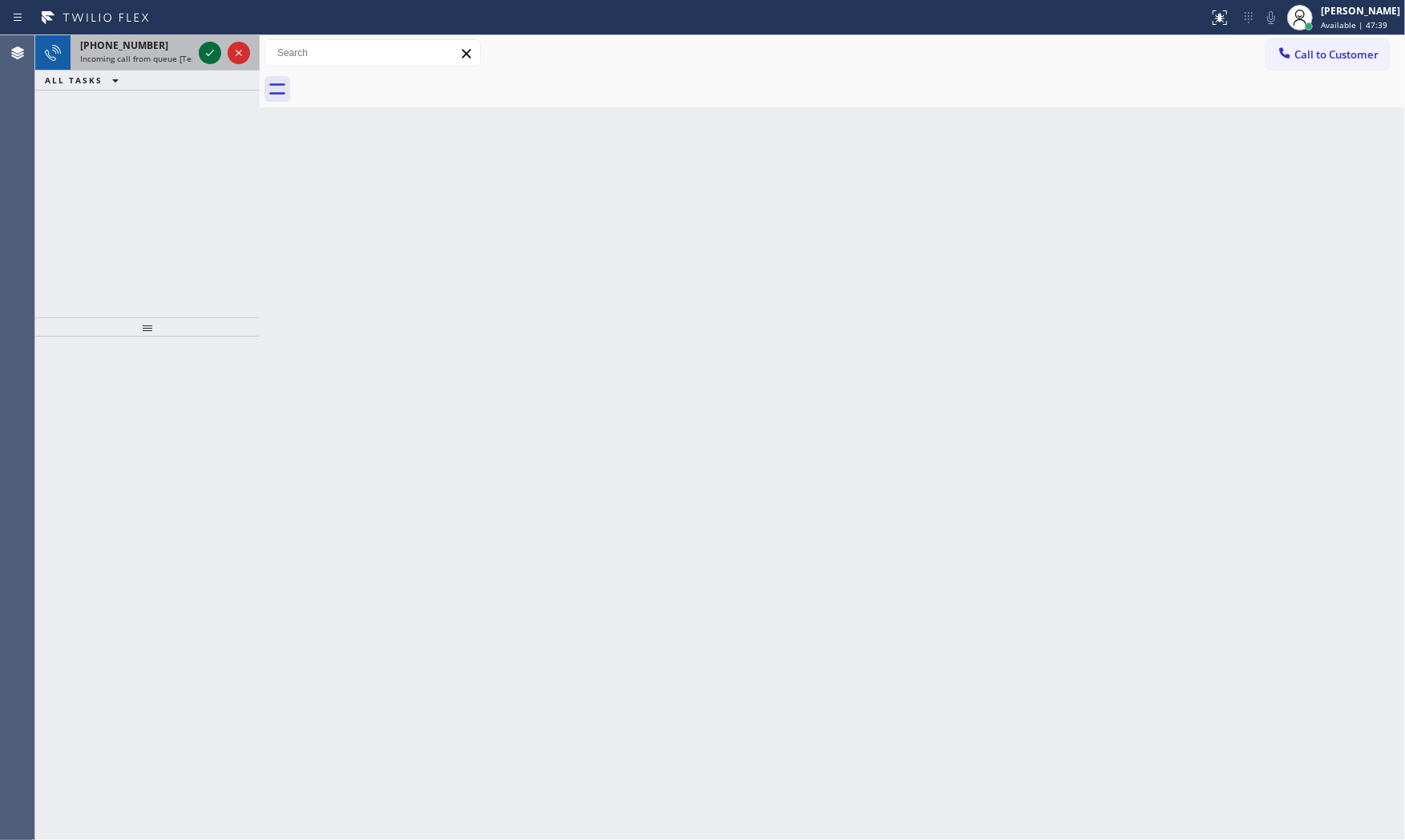
click at [209, 45] on icon at bounding box center [210, 52] width 19 height 19
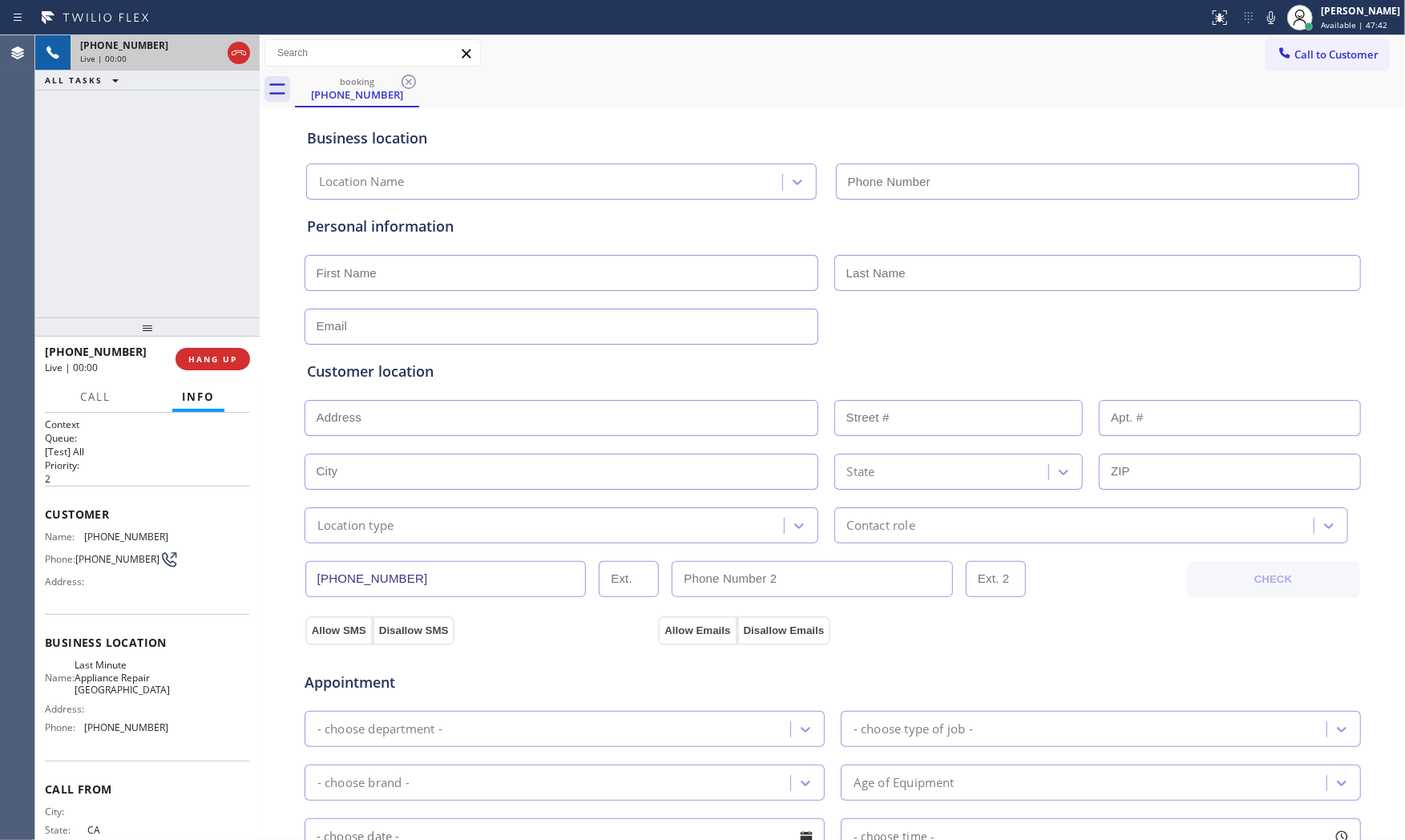
type input "[PHONE_NUMBER]"
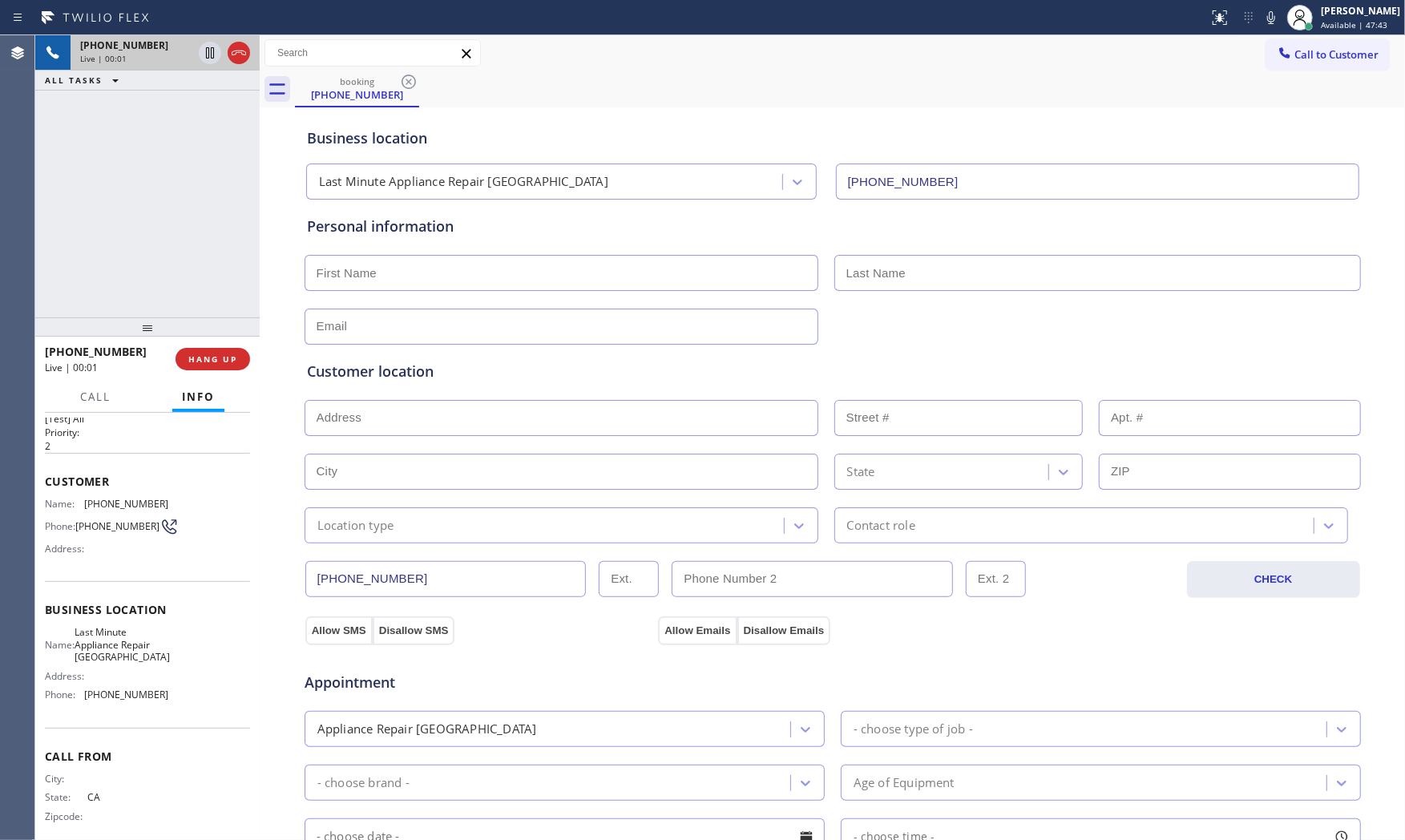
scroll to position [62, 0]
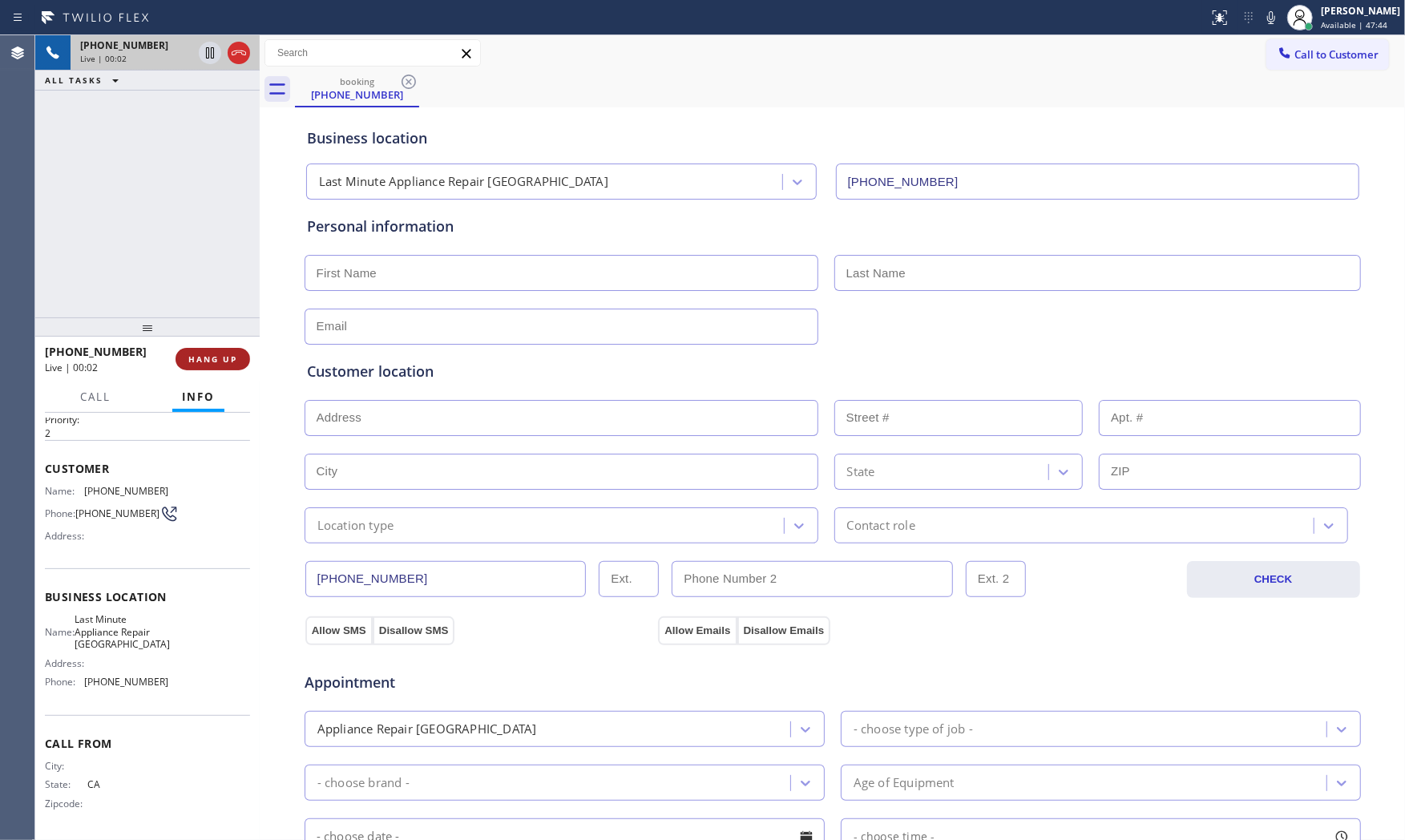
click at [191, 349] on button "HANG UP" at bounding box center [212, 359] width 75 height 22
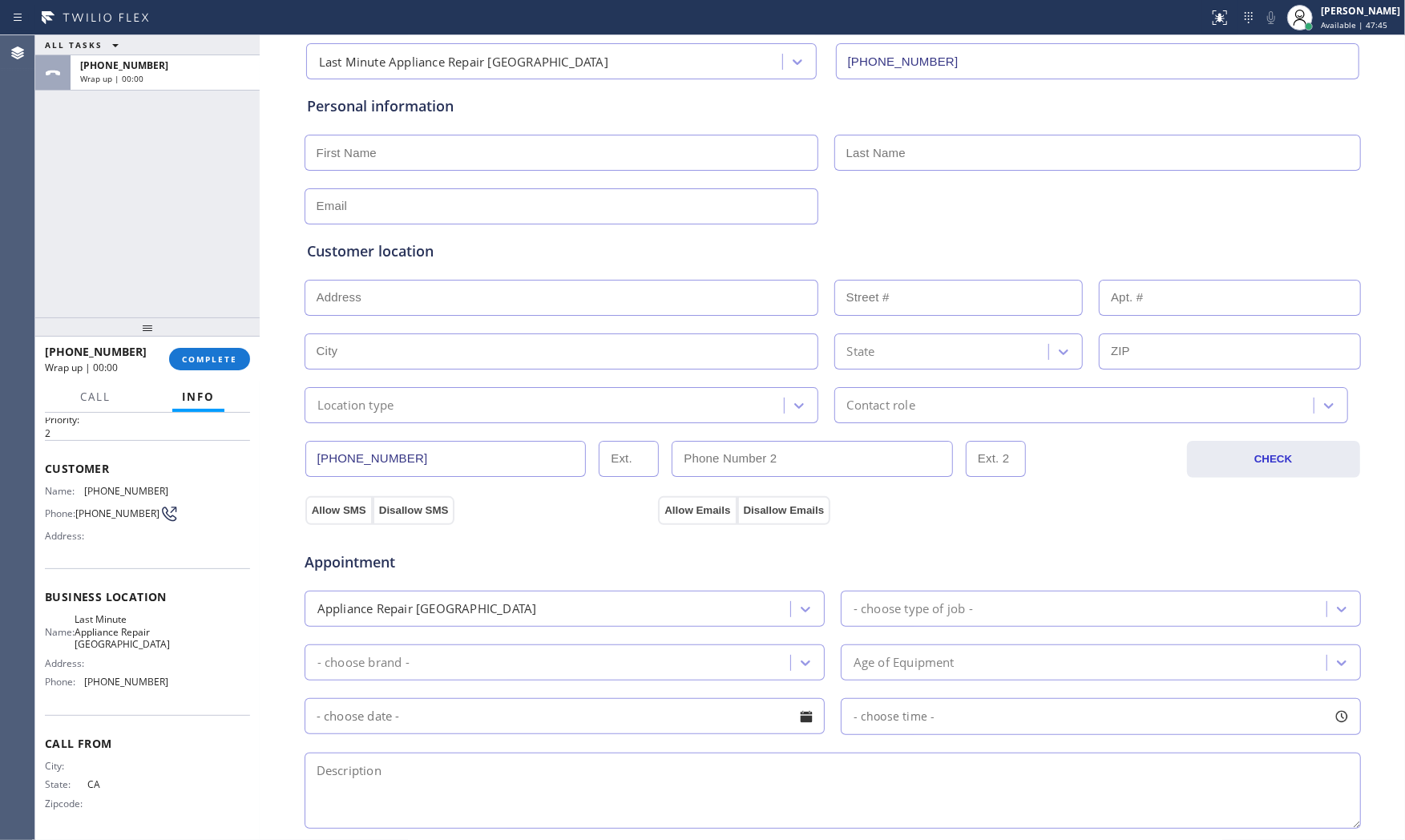
scroll to position [267, 0]
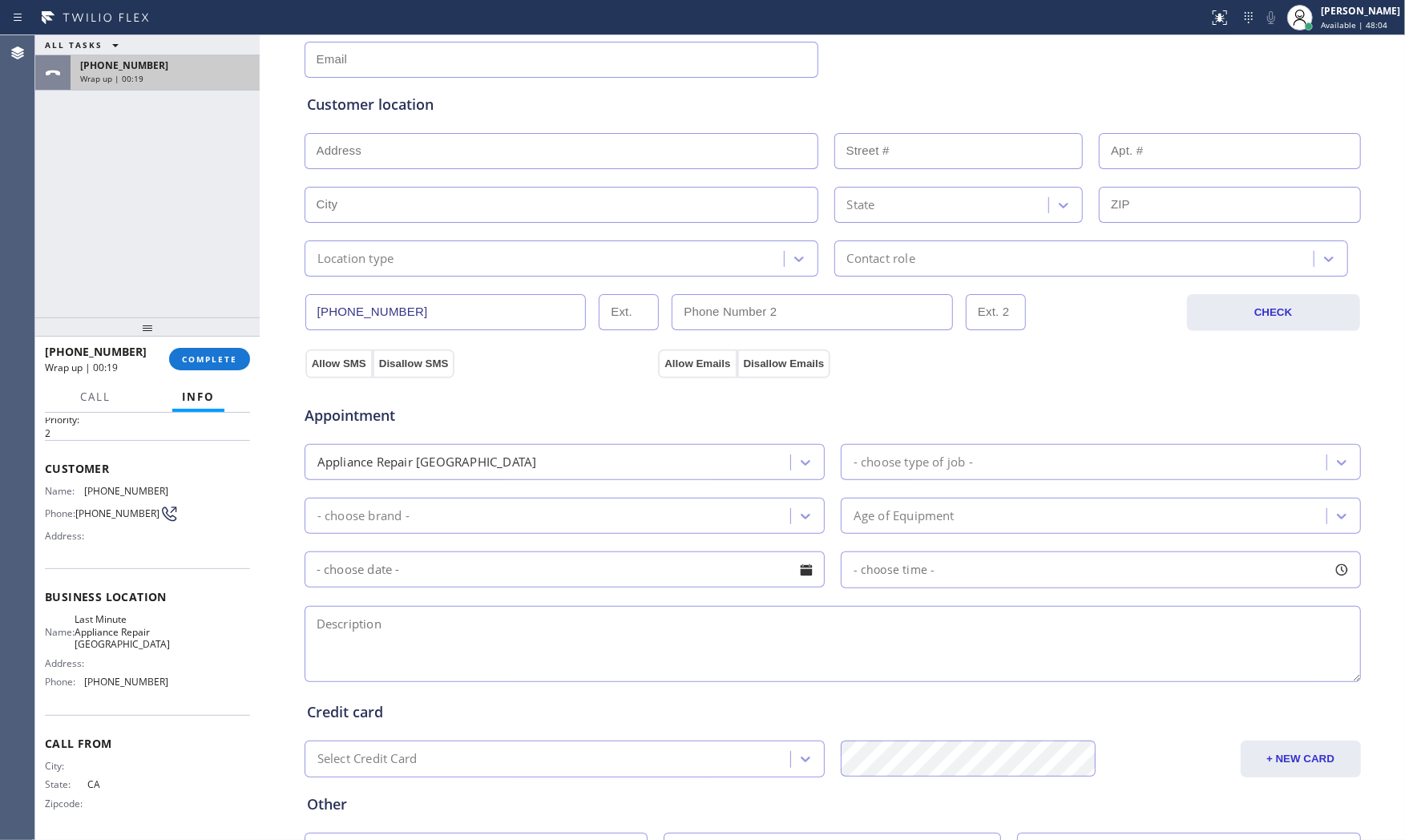
click at [215, 67] on div "+12137893548" at bounding box center [165, 65] width 170 height 13
click at [195, 345] on div "+12137893548 Wrap up | 00:20 COMPLETE" at bounding box center [148, 359] width 205 height 41
click at [203, 353] on span "COMPLETE" at bounding box center [209, 359] width 55 height 11
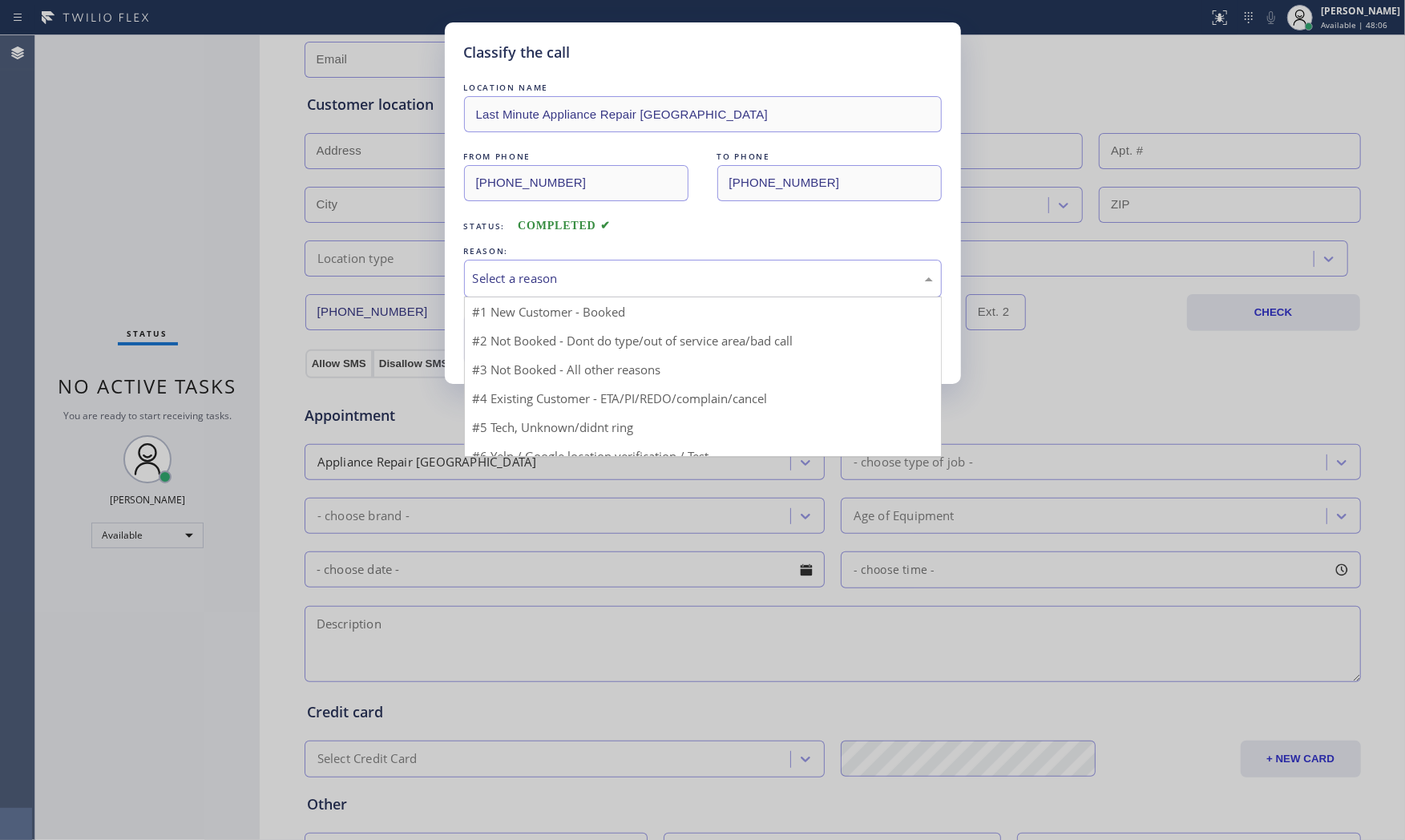
drag, startPoint x: 532, startPoint y: 295, endPoint x: 534, endPoint y: 287, distance: 8.2
click at [533, 291] on div "Select a reason" at bounding box center [702, 279] width 478 height 38
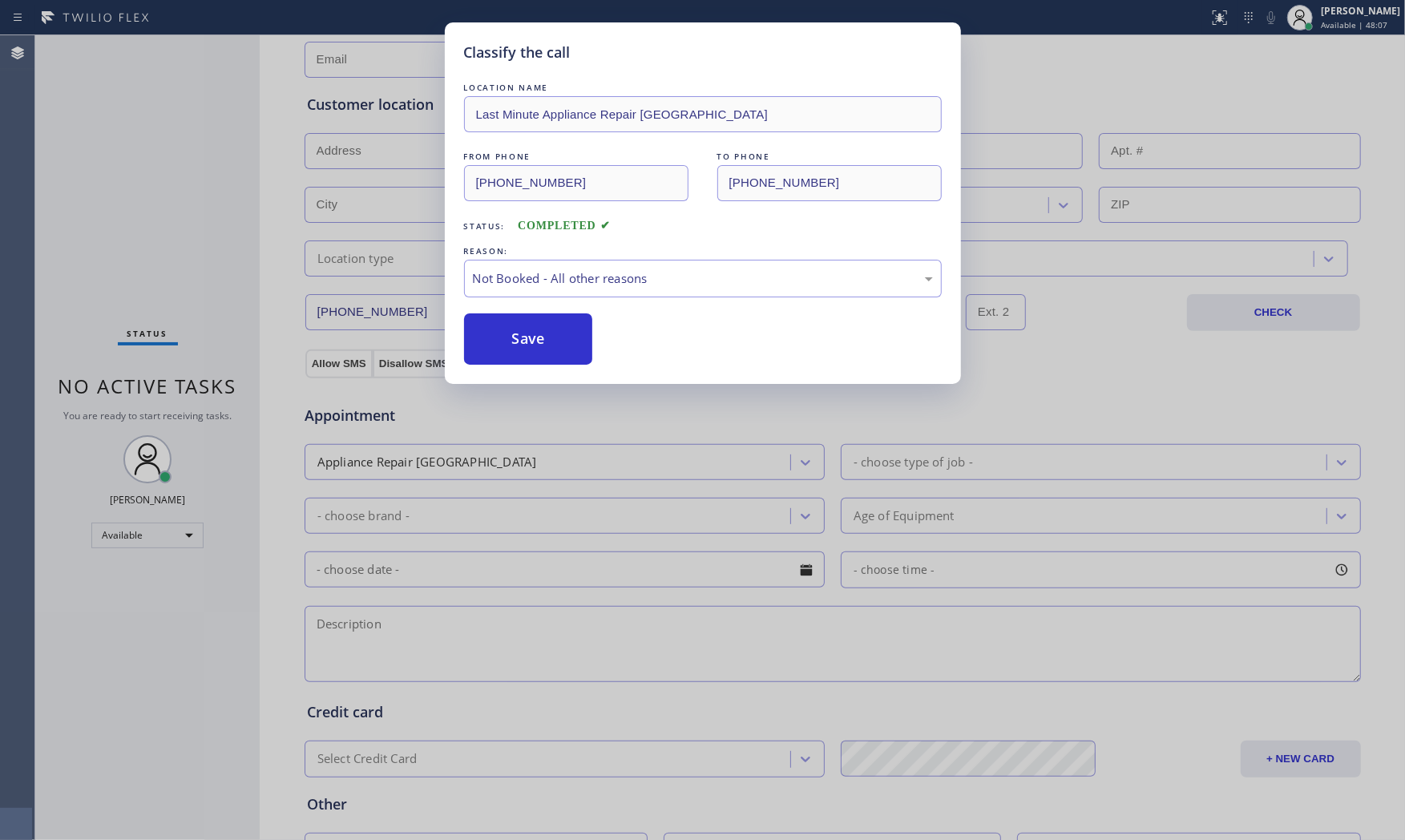
click at [529, 335] on button "Save" at bounding box center [528, 338] width 129 height 51
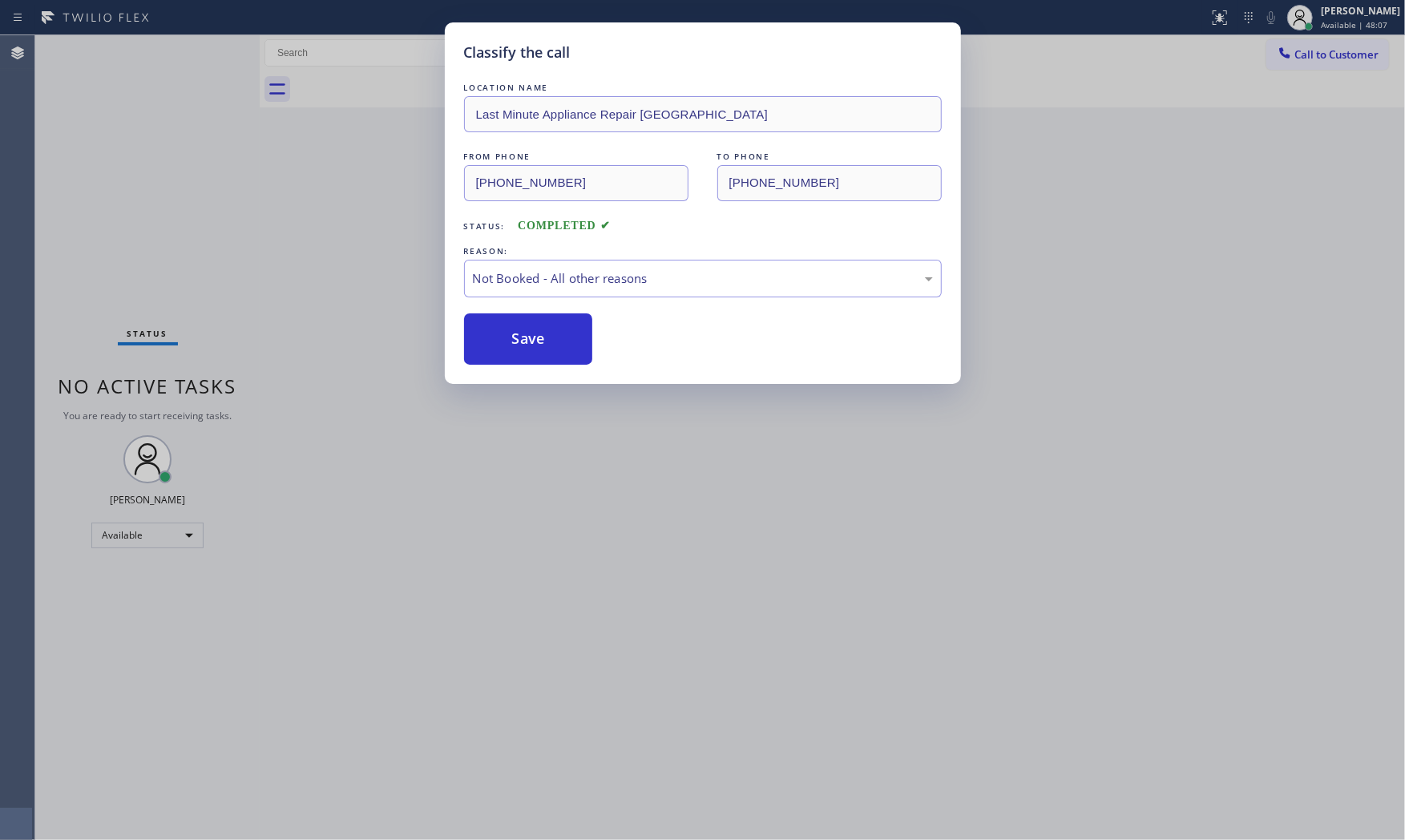
click at [529, 335] on button "Save" at bounding box center [528, 338] width 129 height 51
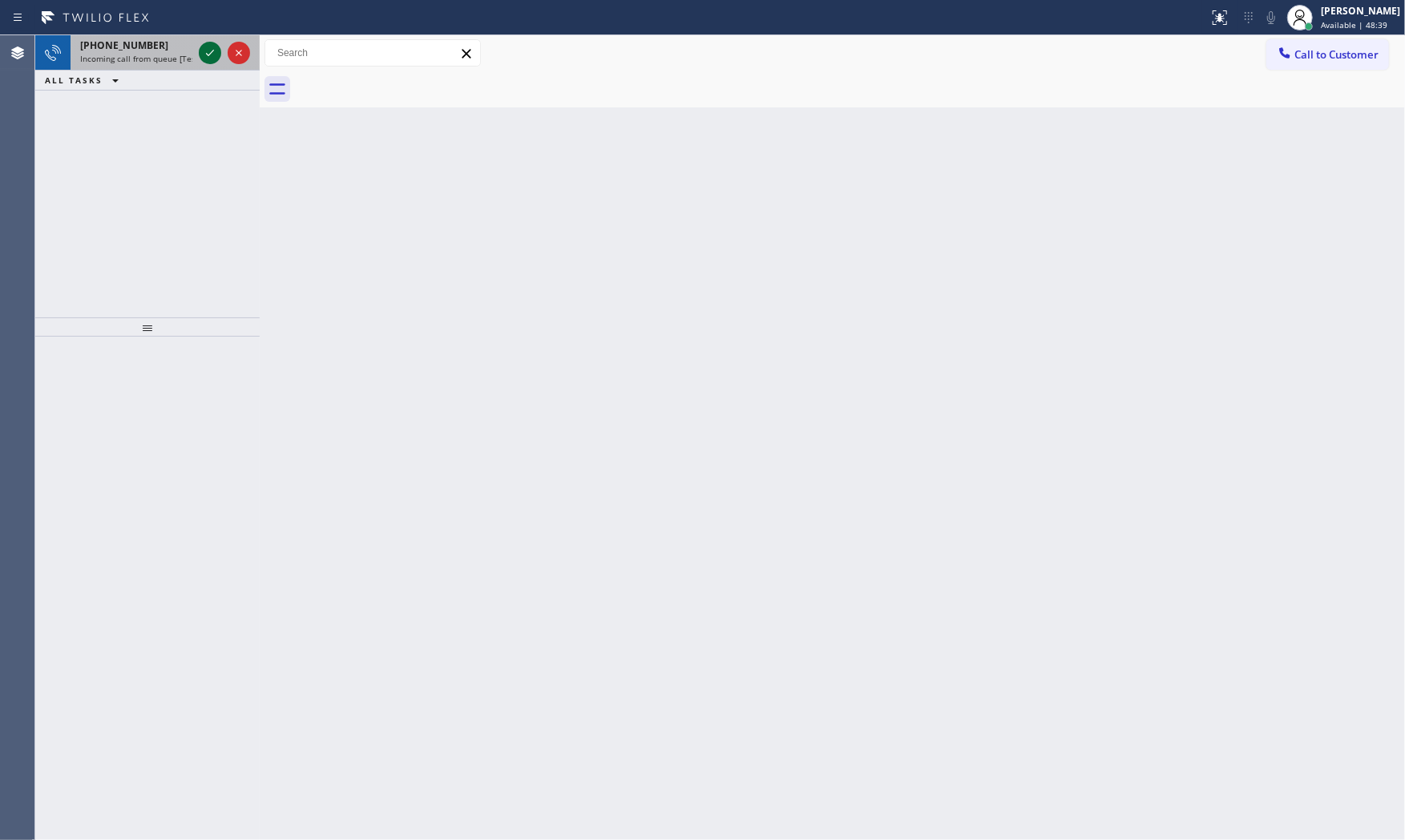
click at [209, 54] on icon at bounding box center [210, 52] width 19 height 19
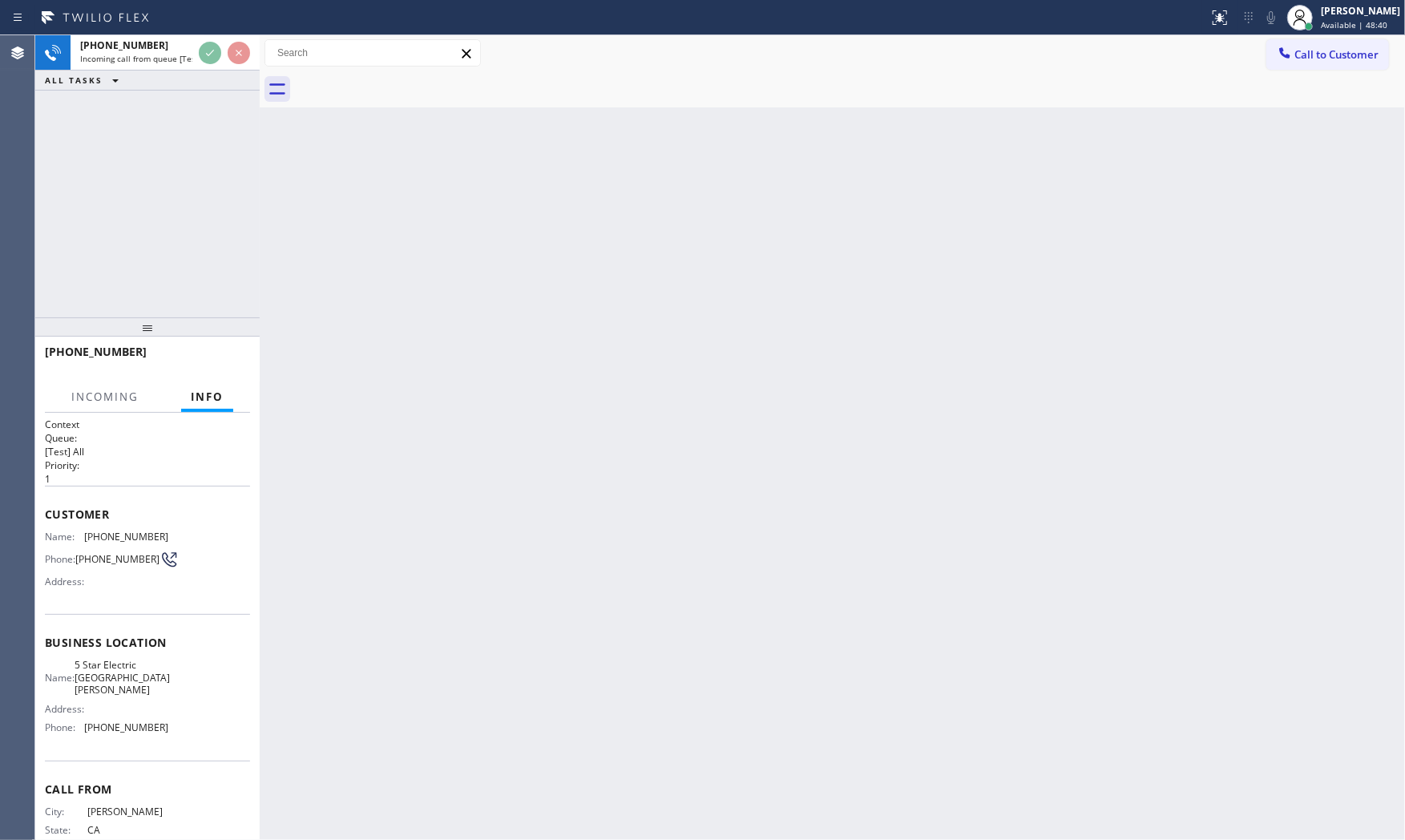
scroll to position [37, 0]
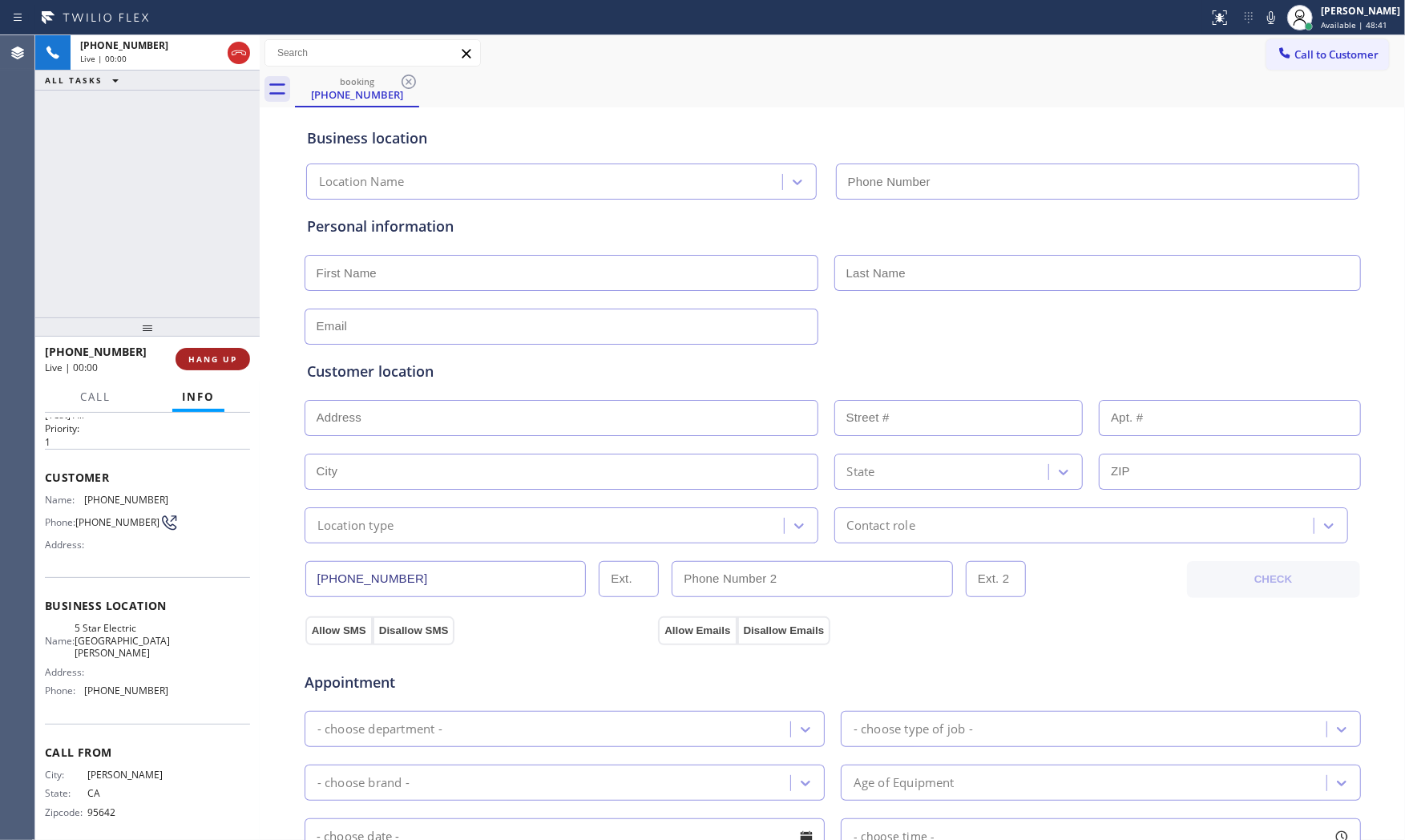
type input "[PHONE_NUMBER]"
click at [212, 361] on span "HANG UP" at bounding box center [212, 359] width 49 height 11
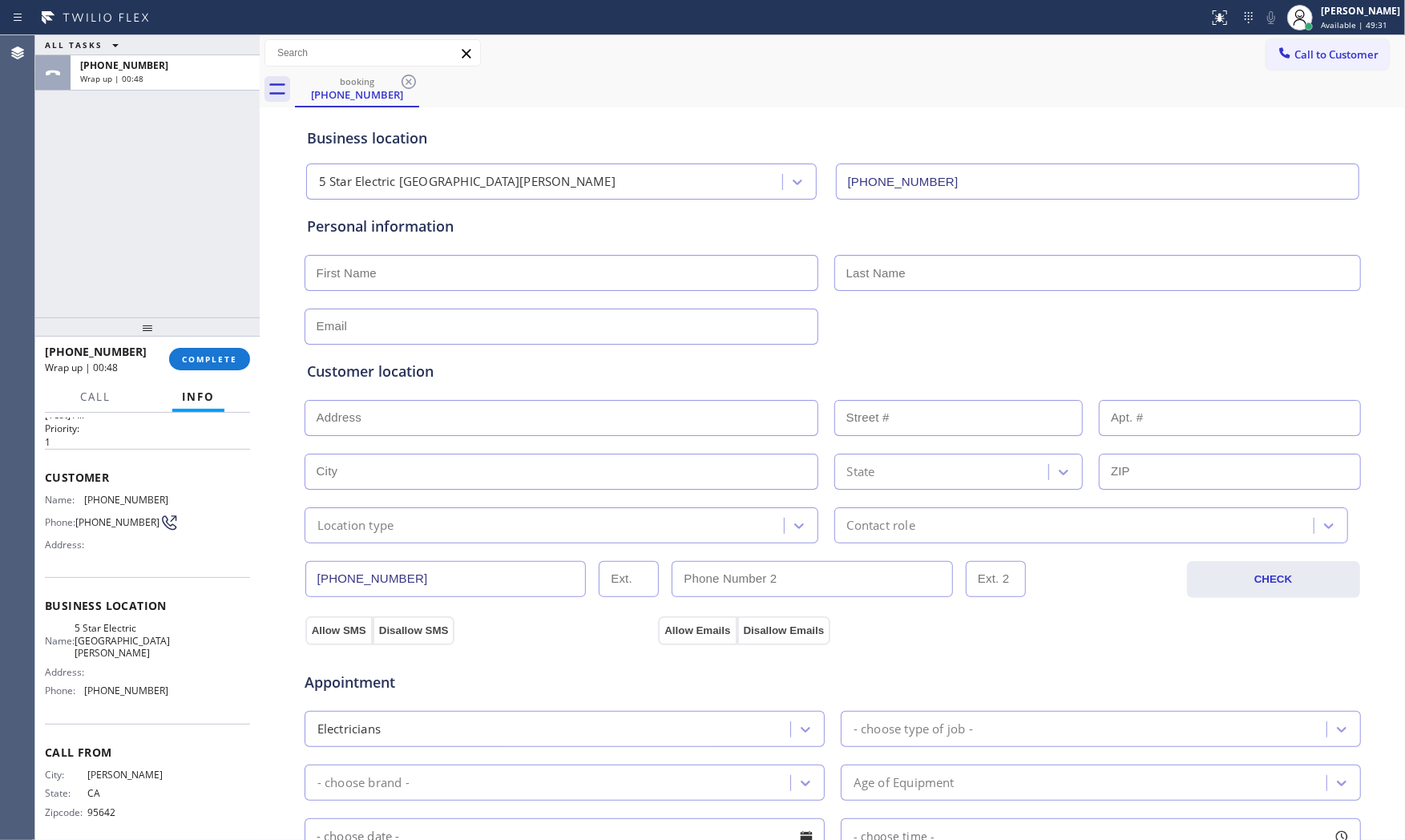
click at [210, 49] on div "ALL TASKS ALL TASKS ACTIVE TASKS TASKS IN WRAP UP" at bounding box center [147, 45] width 224 height 20
click at [205, 67] on div "+12092568864" at bounding box center [165, 65] width 170 height 13
click at [217, 353] on span "COMPLETE" at bounding box center [209, 359] width 55 height 11
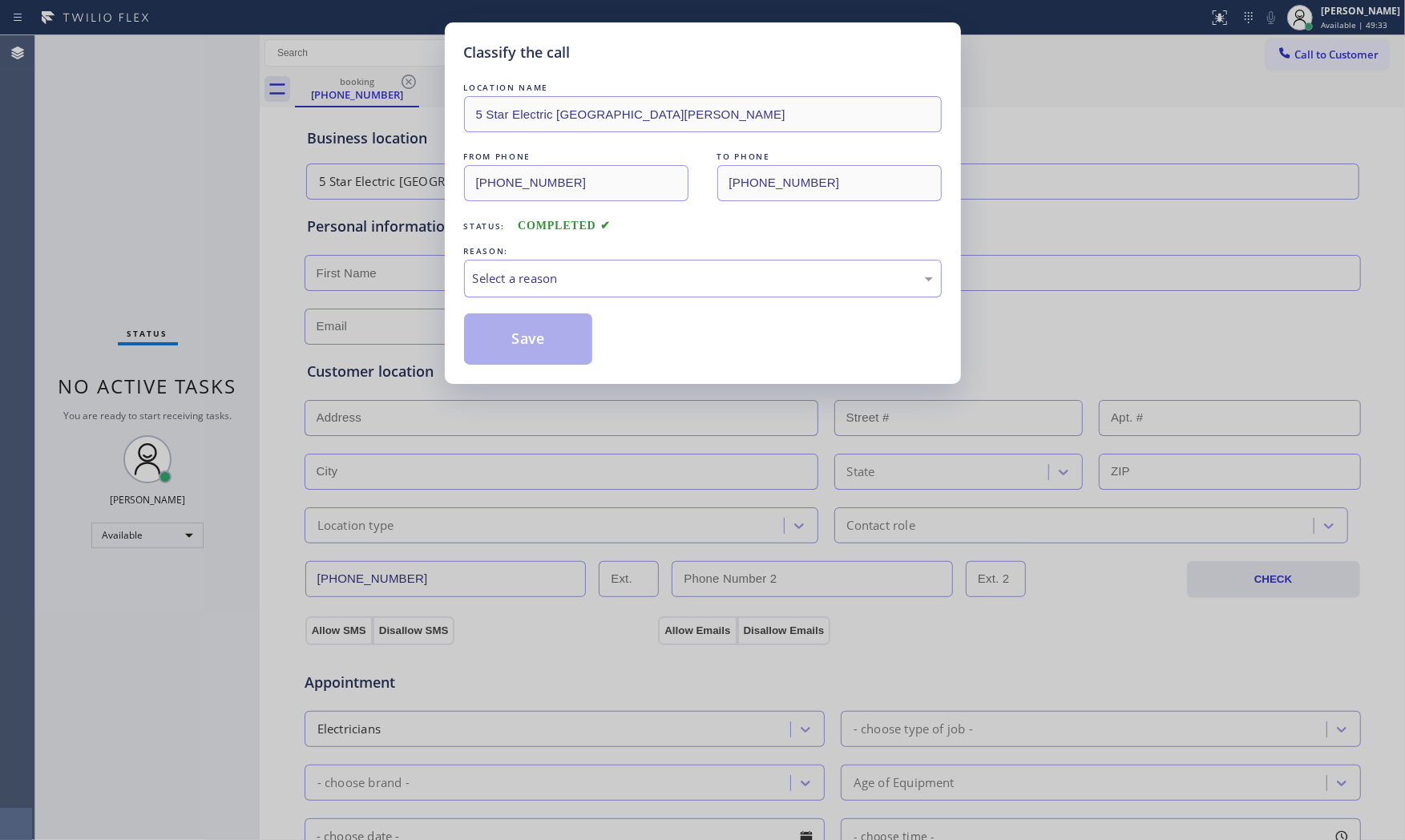
click at [542, 287] on div "Select a reason" at bounding box center [702, 278] width 460 height 18
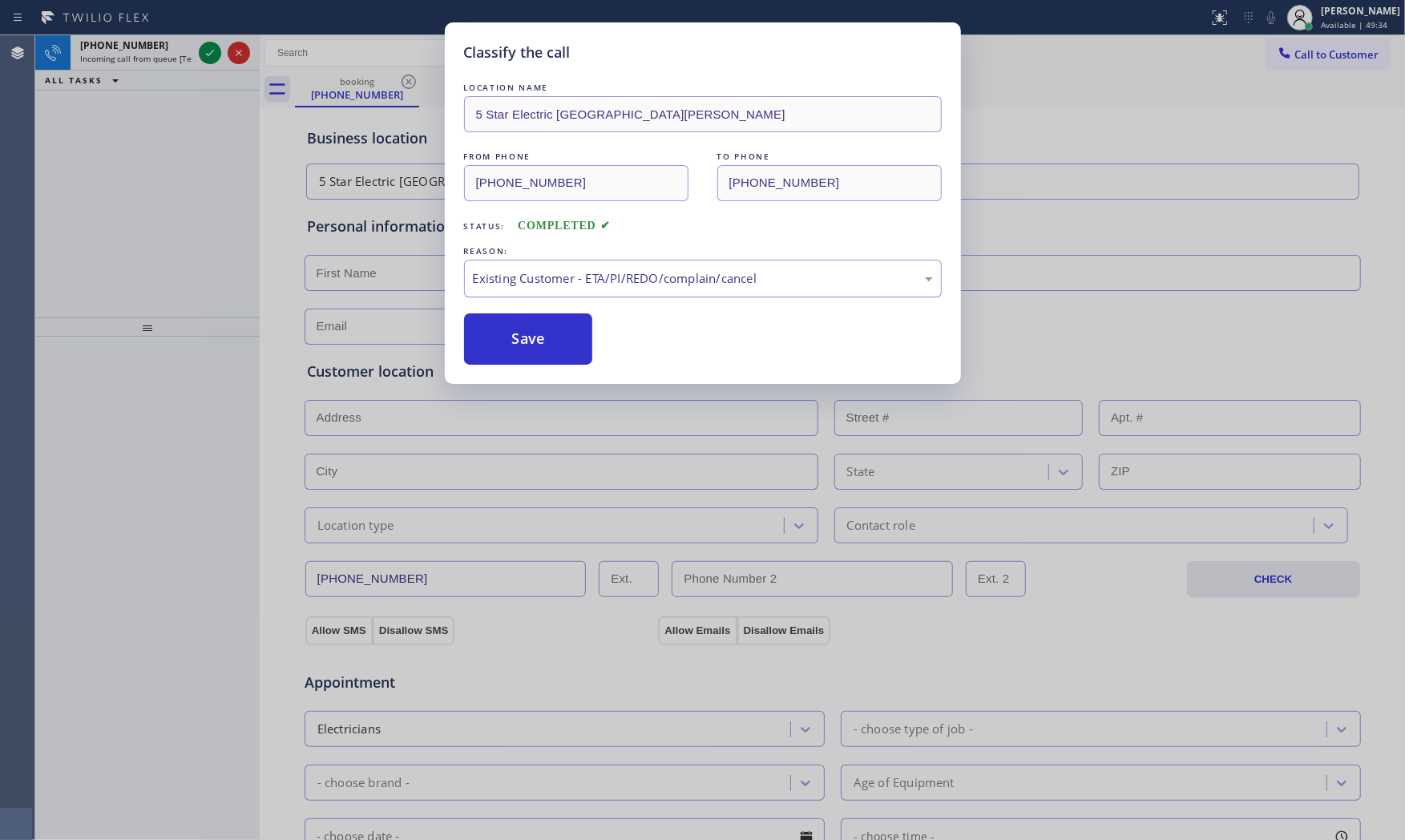
drag, startPoint x: 525, startPoint y: 285, endPoint x: 525, endPoint y: 295, distance: 10.0
click at [525, 292] on div "Existing Customer - ETA/PI/REDO/complain/cancel" at bounding box center [702, 279] width 478 height 38
click at [522, 335] on button "Save" at bounding box center [528, 338] width 129 height 51
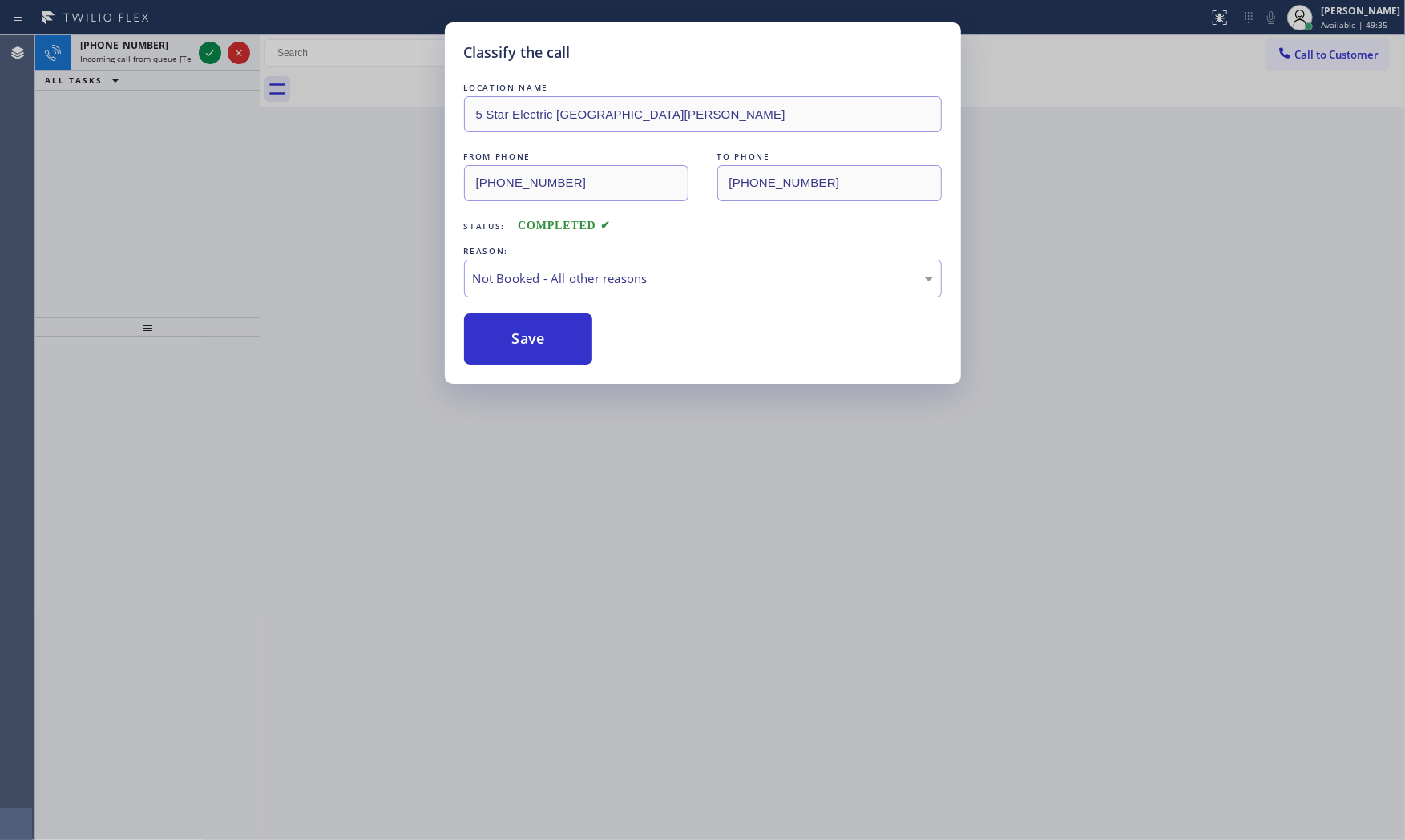
click at [522, 335] on button "Save" at bounding box center [528, 338] width 129 height 51
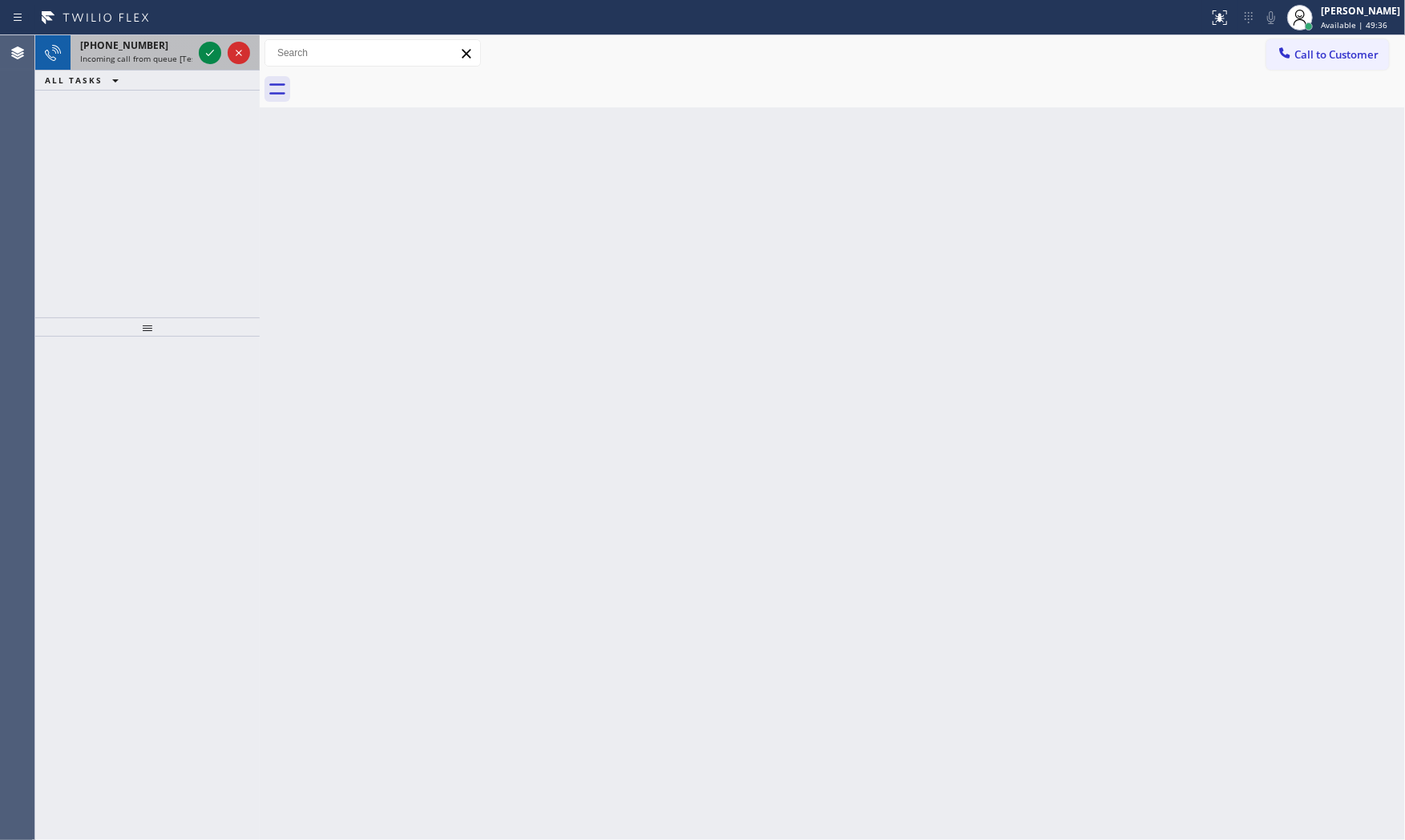
click at [187, 48] on div "+13463239986" at bounding box center [136, 45] width 112 height 13
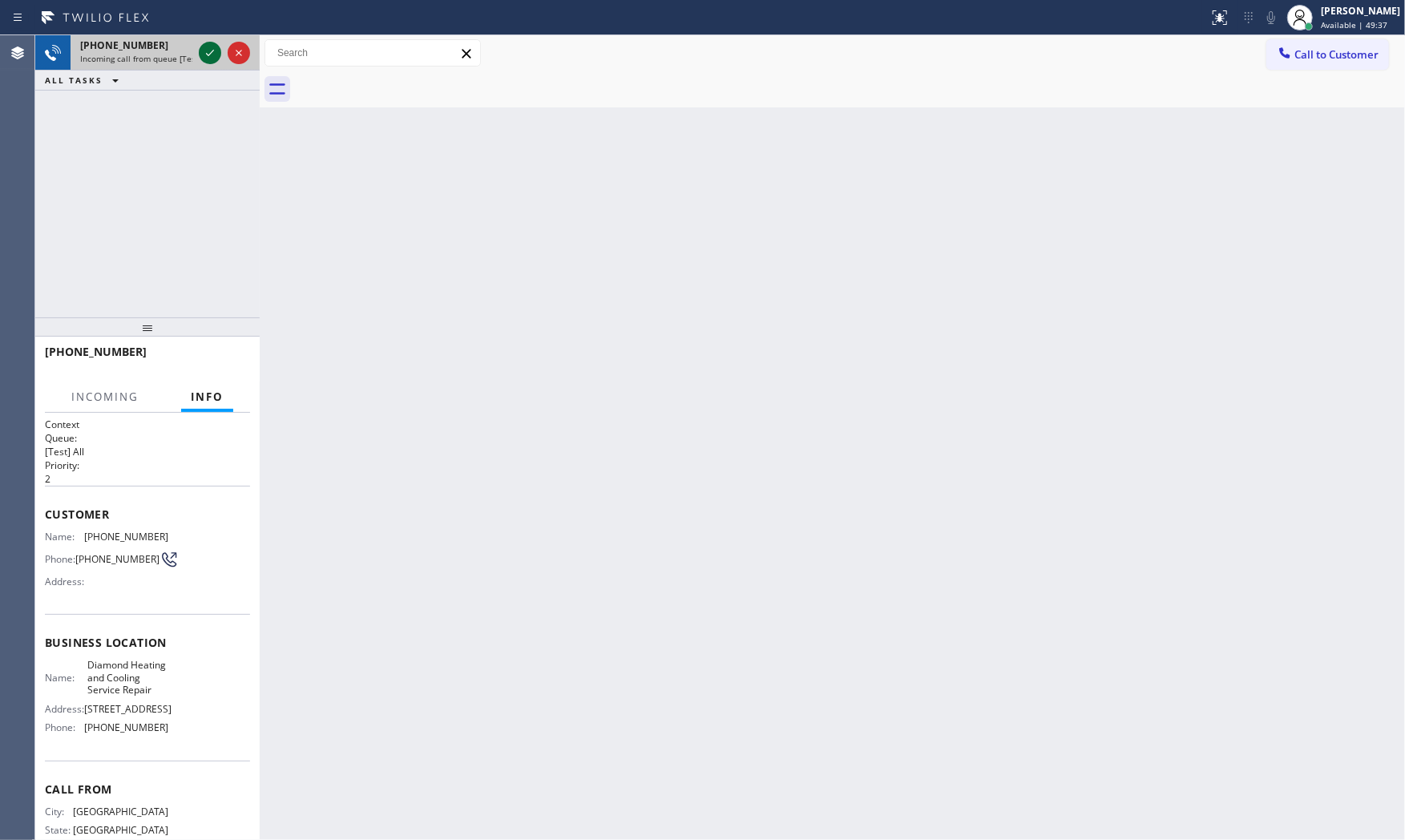
click at [202, 50] on icon at bounding box center [210, 52] width 19 height 19
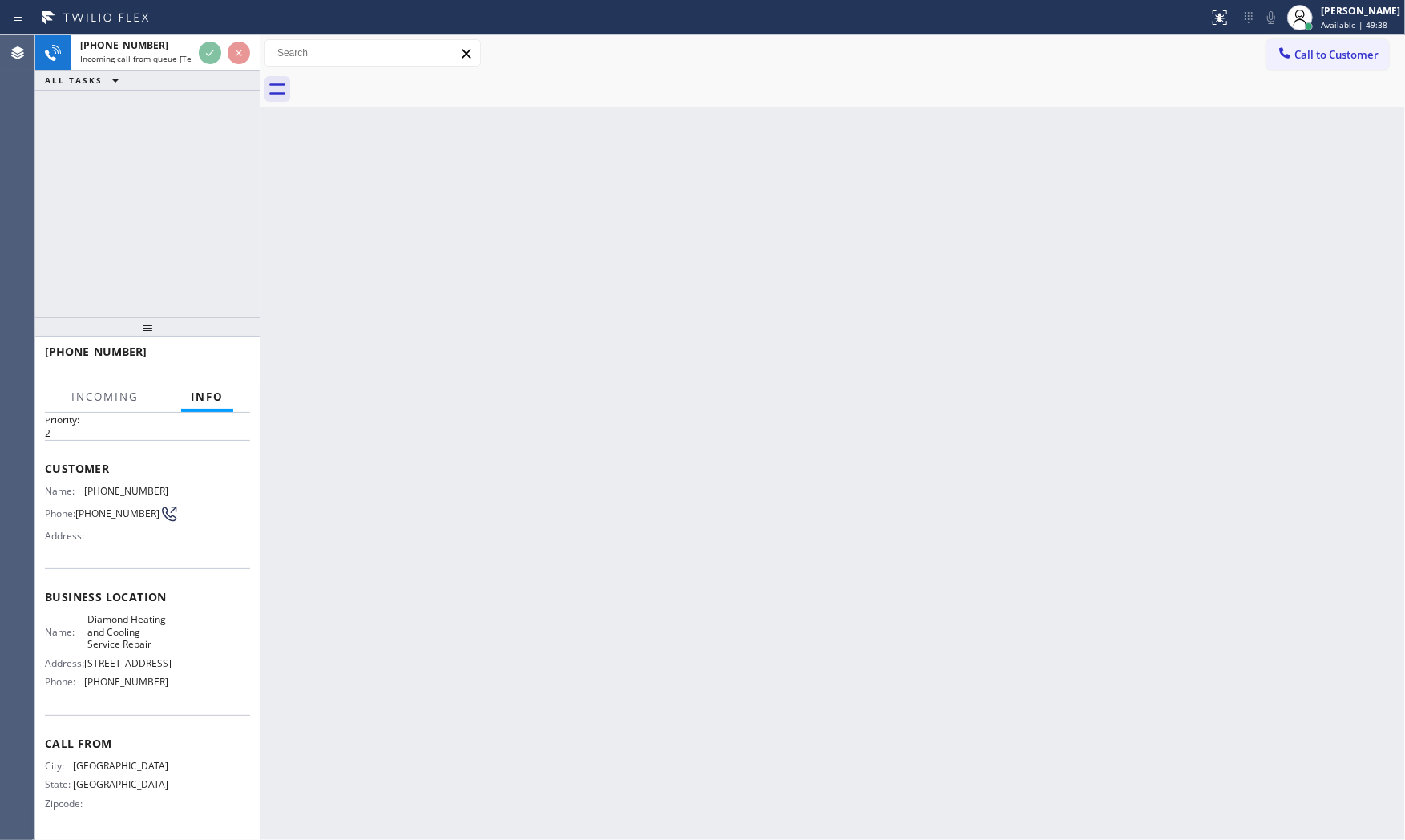
scroll to position [111, 0]
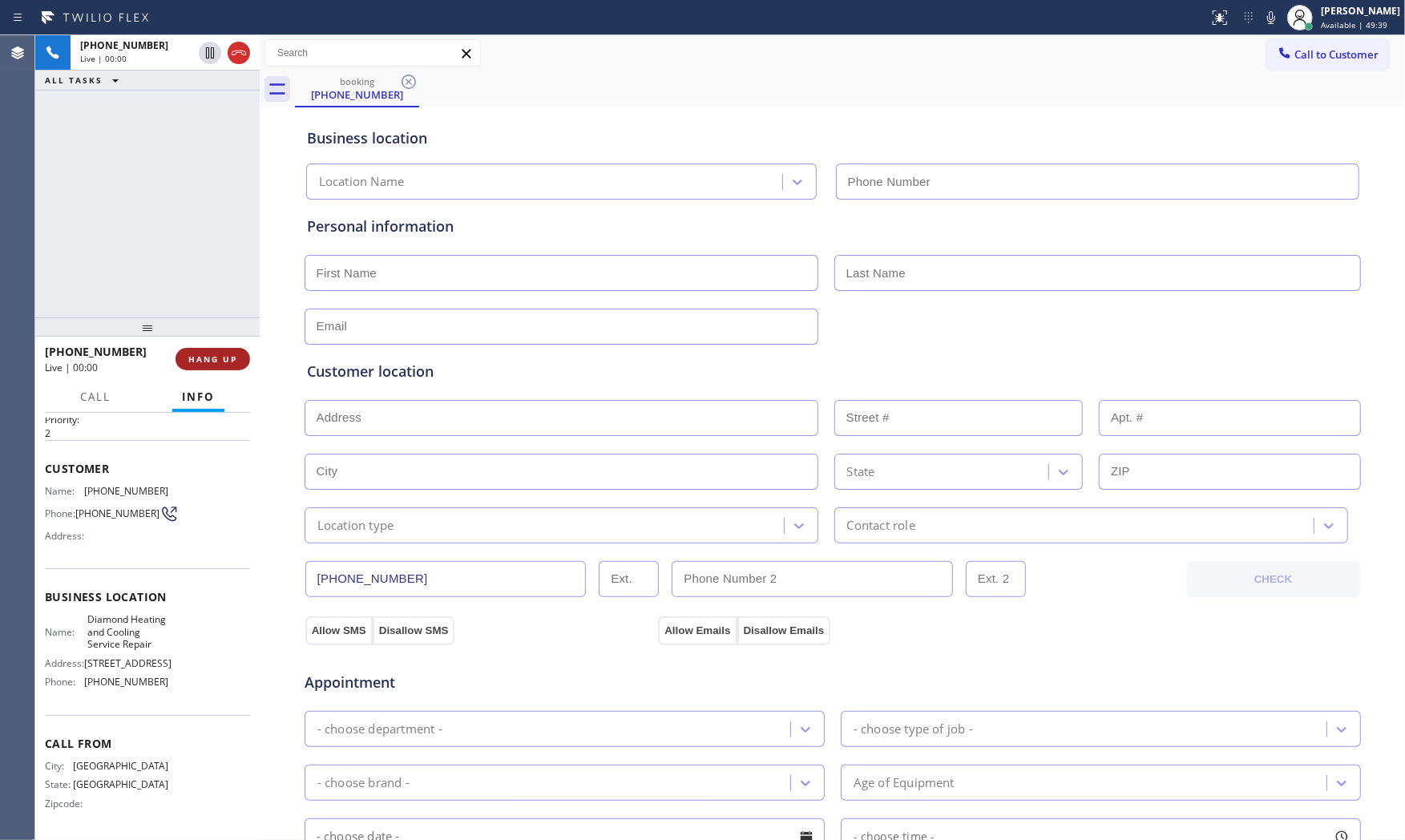
type input "[PHONE_NUMBER]"
click at [210, 356] on span "HANG UP" at bounding box center [212, 359] width 49 height 11
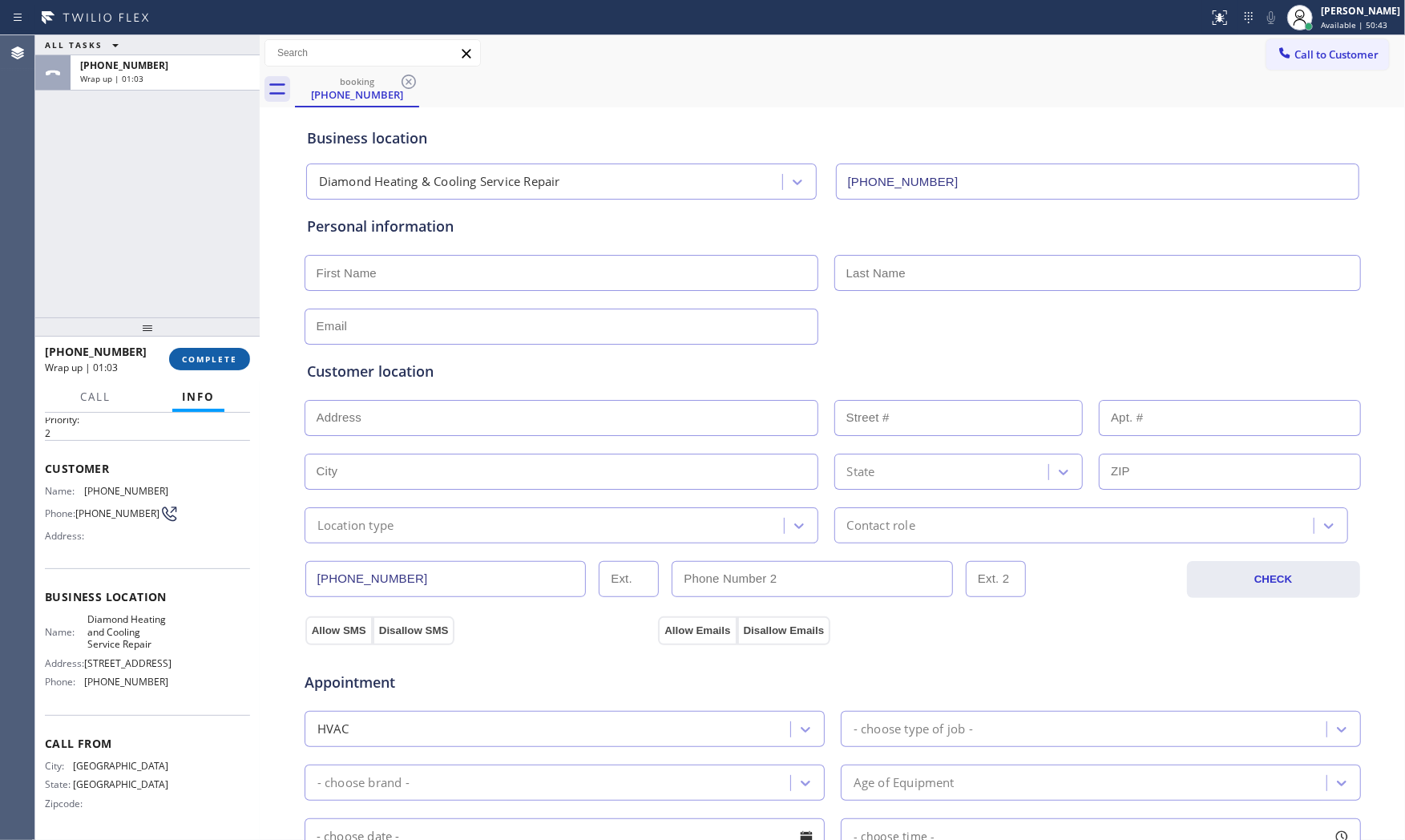
click at [210, 356] on span "COMPLETE" at bounding box center [209, 359] width 55 height 11
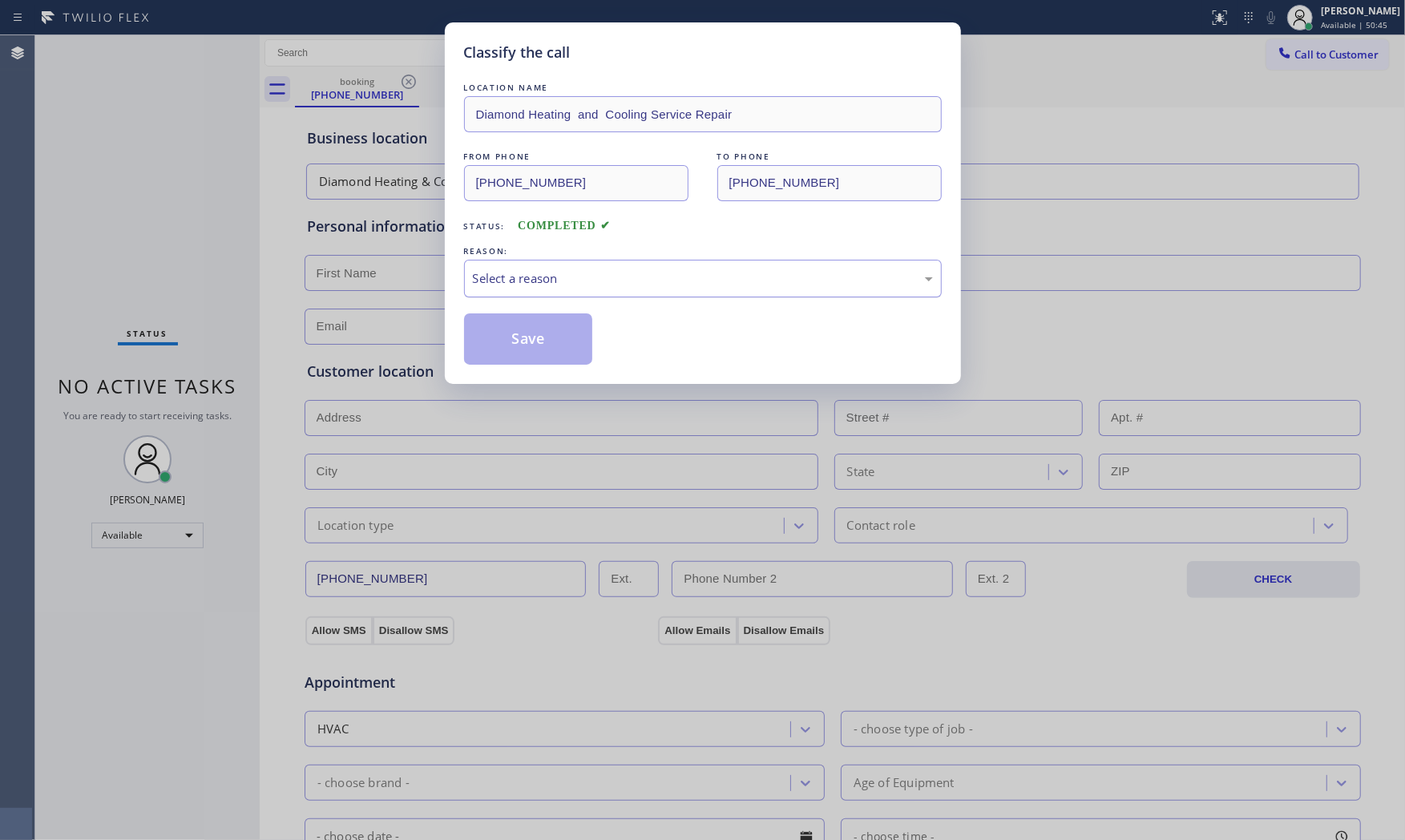
drag, startPoint x: 559, startPoint y: 286, endPoint x: 554, endPoint y: 295, distance: 10.3
click at [561, 286] on div "Select a reason" at bounding box center [702, 278] width 460 height 18
click at [538, 333] on button "Save" at bounding box center [528, 338] width 129 height 51
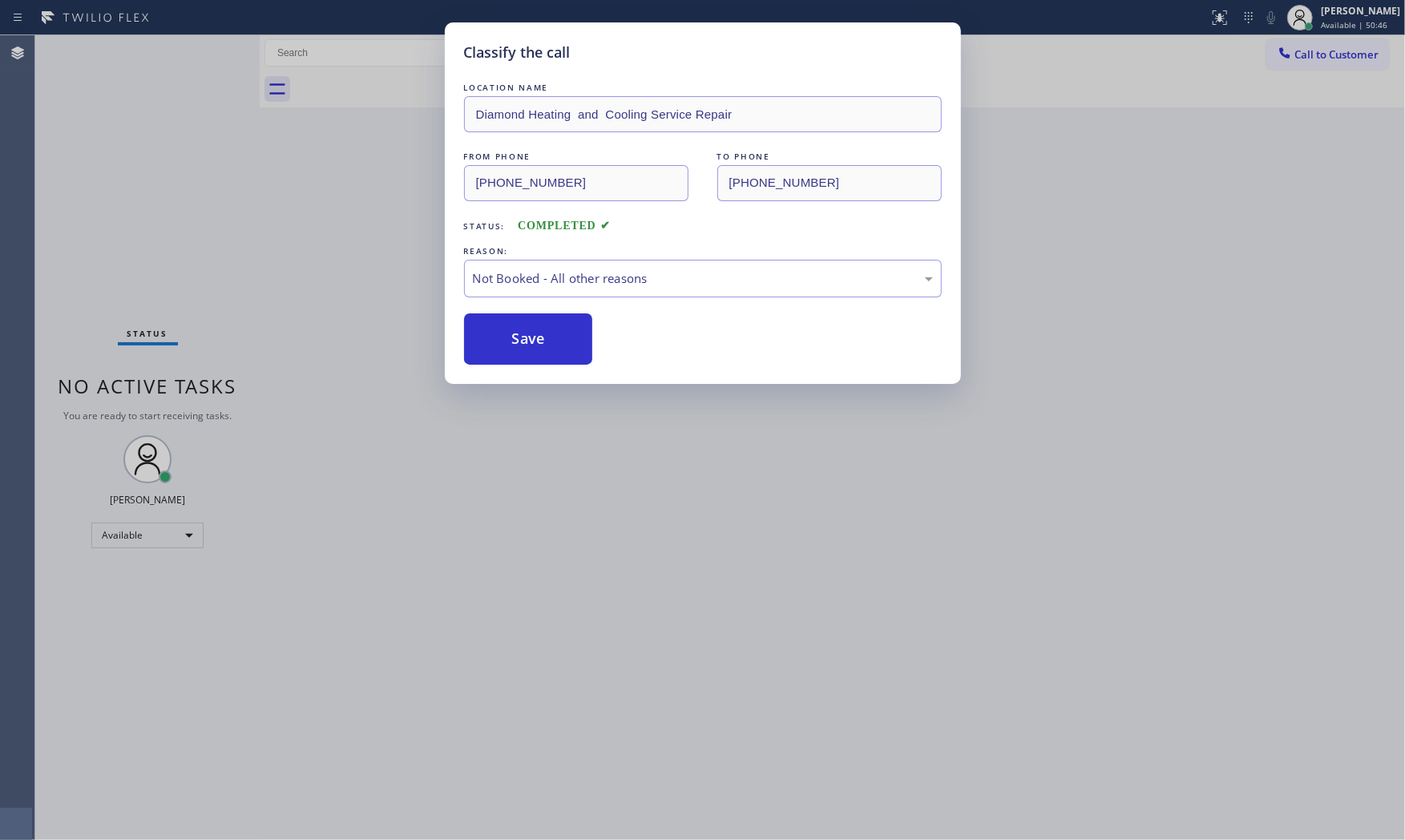
drag, startPoint x: 538, startPoint y: 333, endPoint x: 798, endPoint y: 625, distance: 391.0
click at [538, 334] on button "Save" at bounding box center [528, 338] width 129 height 51
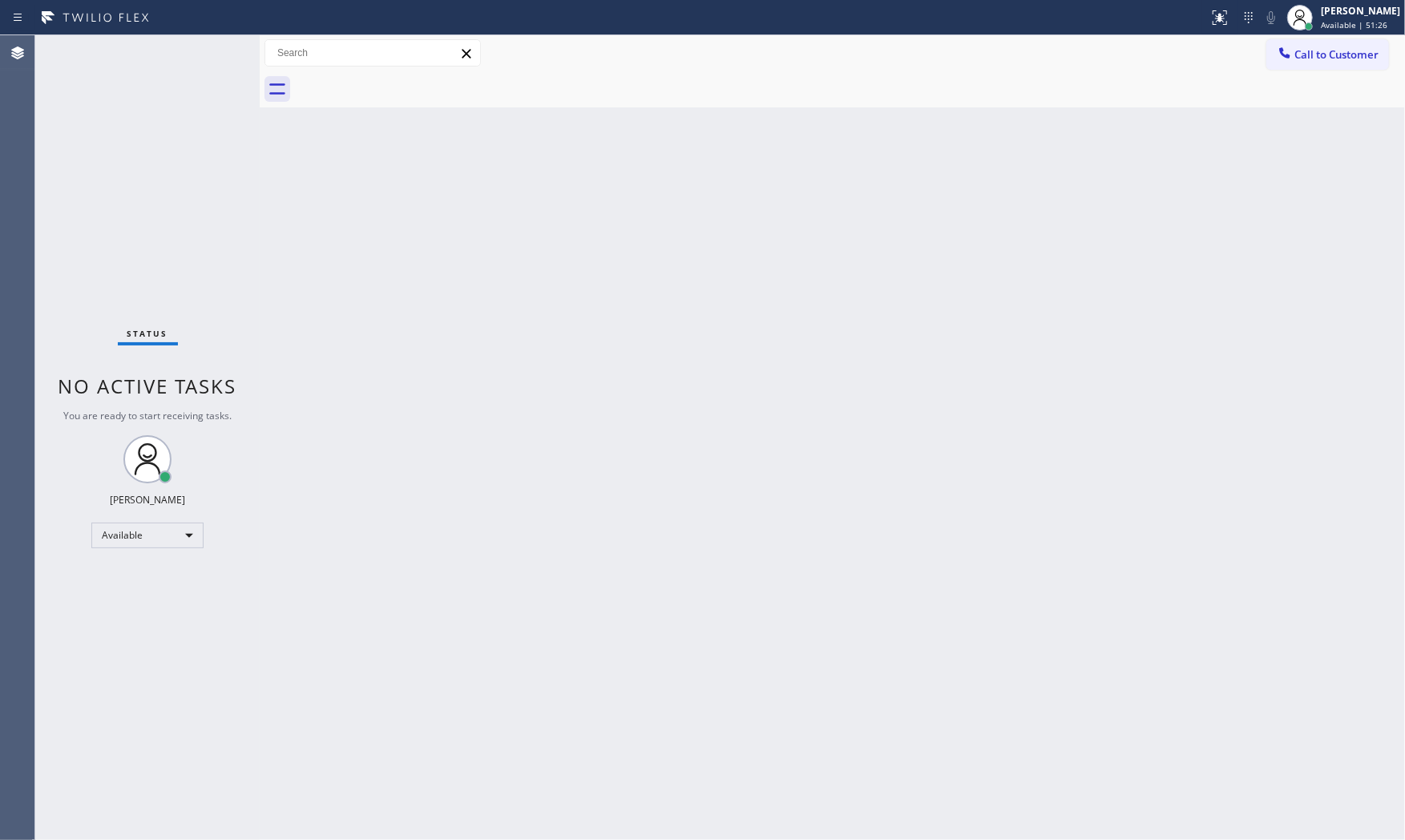
click at [209, 52] on div "Status No active tasks You are ready to start receiving tasks. [PERSON_NAME] Av…" at bounding box center [147, 437] width 224 height 805
click at [205, 38] on div "Status No active tasks You are ready to start receiving tasks. [PERSON_NAME] Av…" at bounding box center [147, 437] width 224 height 805
click at [205, 47] on div "Status No active tasks You are ready to start receiving tasks. [PERSON_NAME] Av…" at bounding box center [147, 437] width 224 height 805
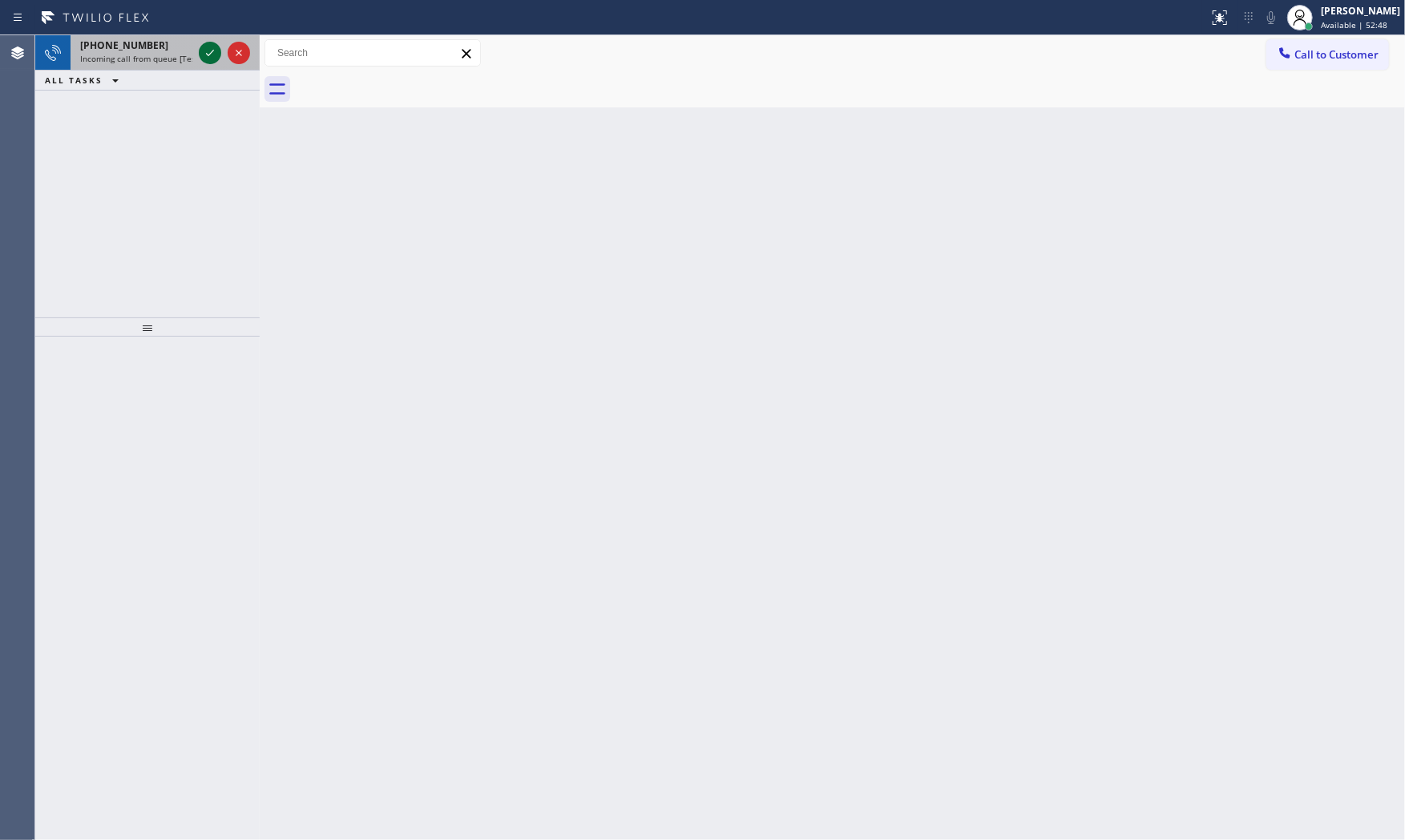
click at [204, 48] on icon at bounding box center [210, 52] width 19 height 19
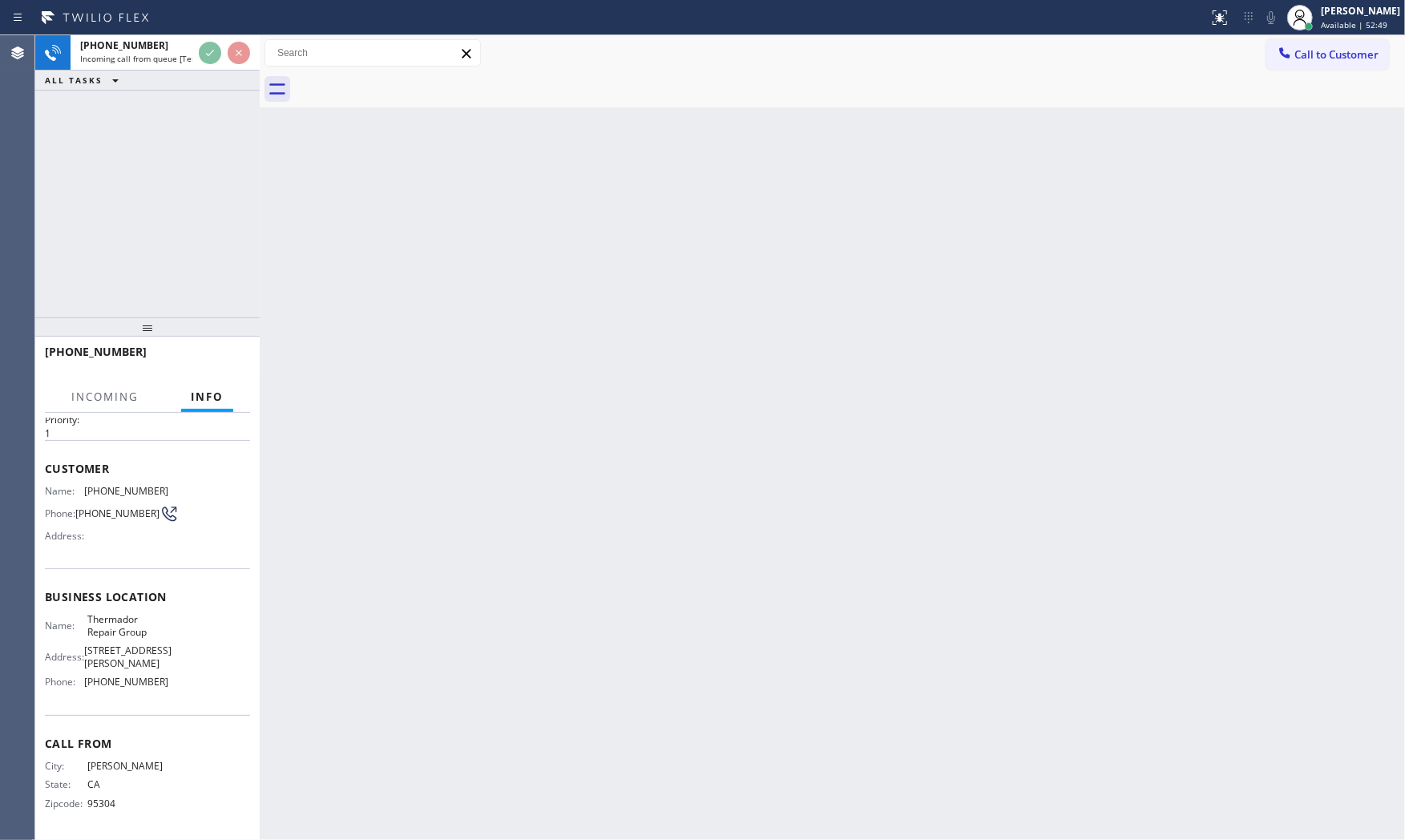
scroll to position [49, 0]
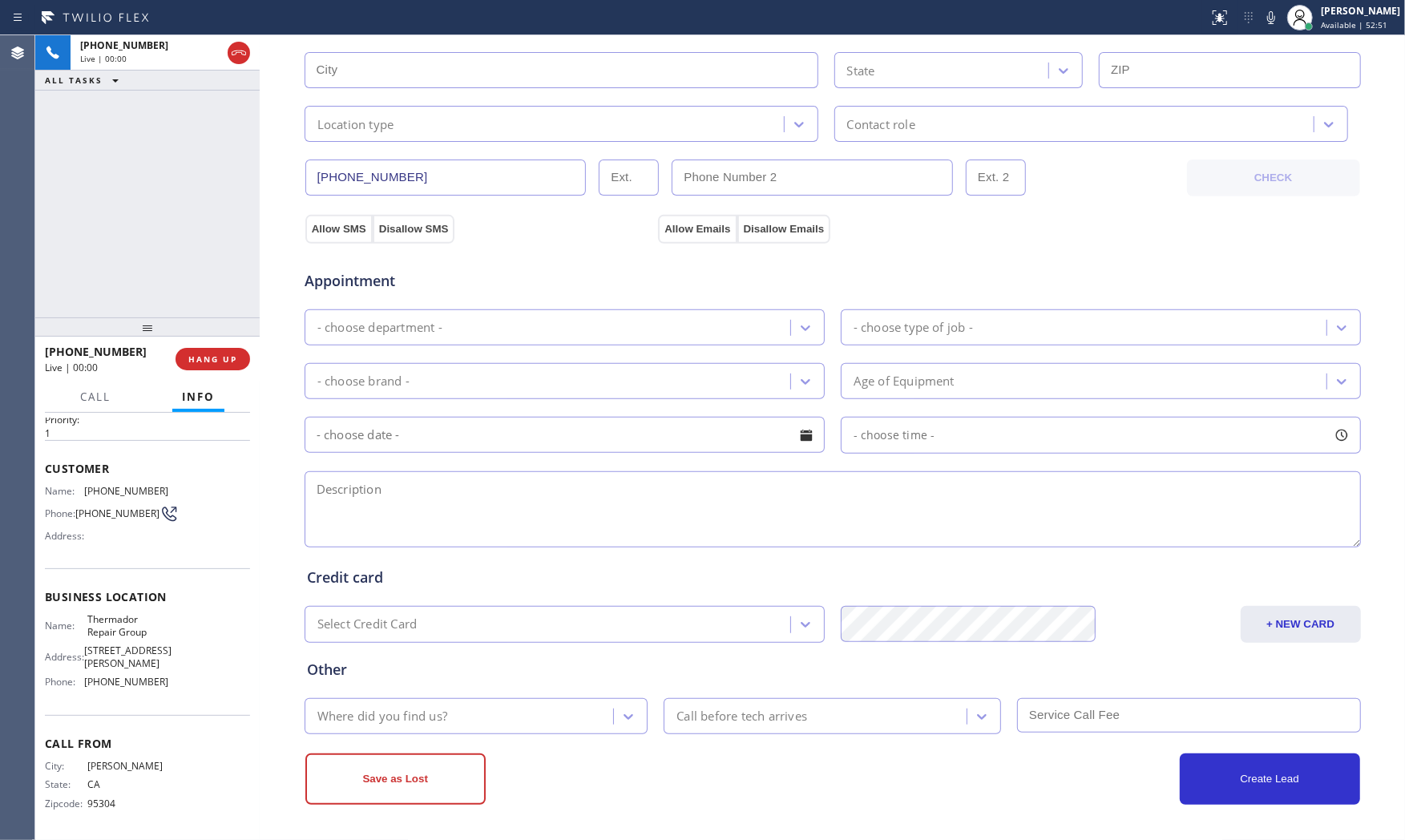
type input "[PHONE_NUMBER]"
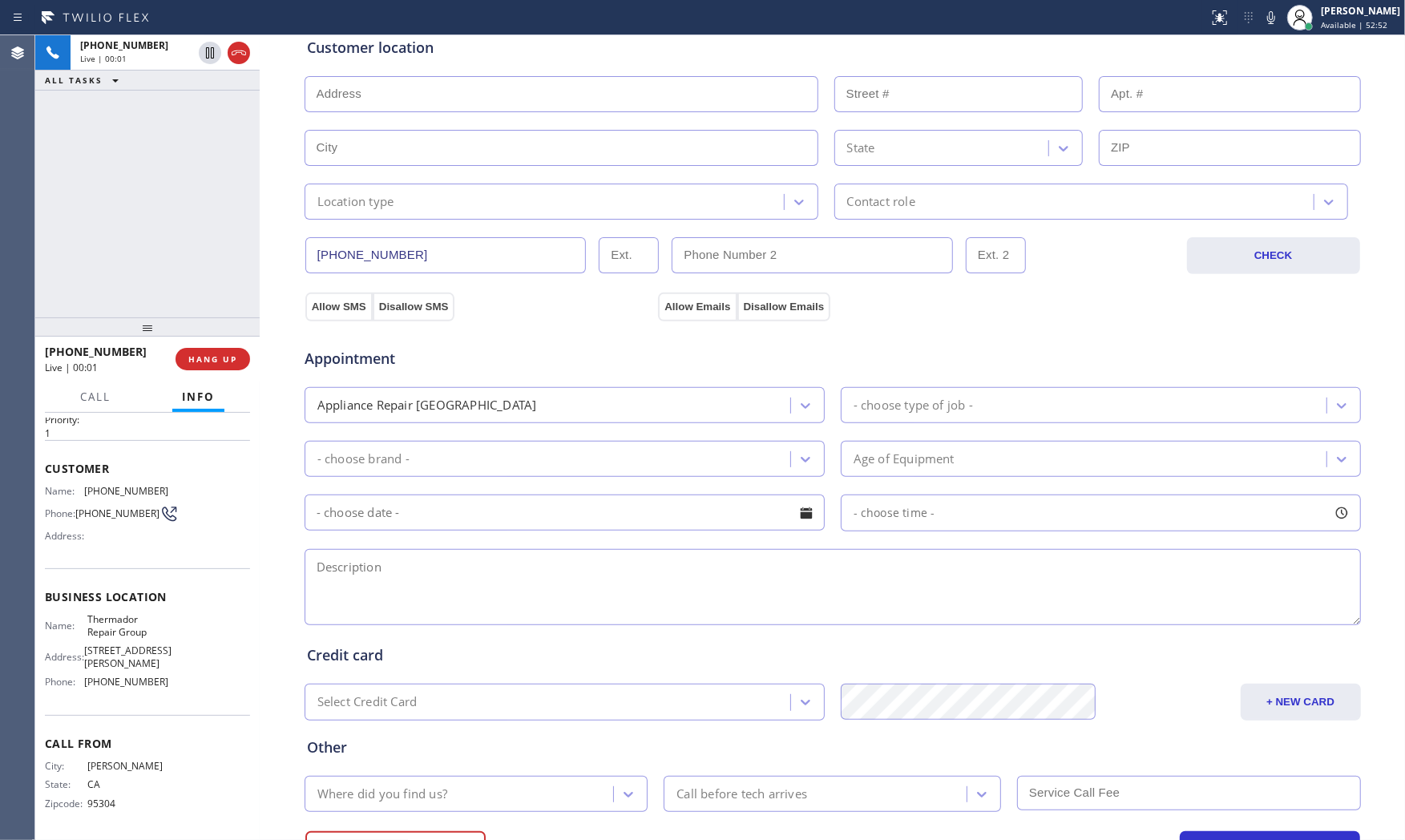
scroll to position [134, 0]
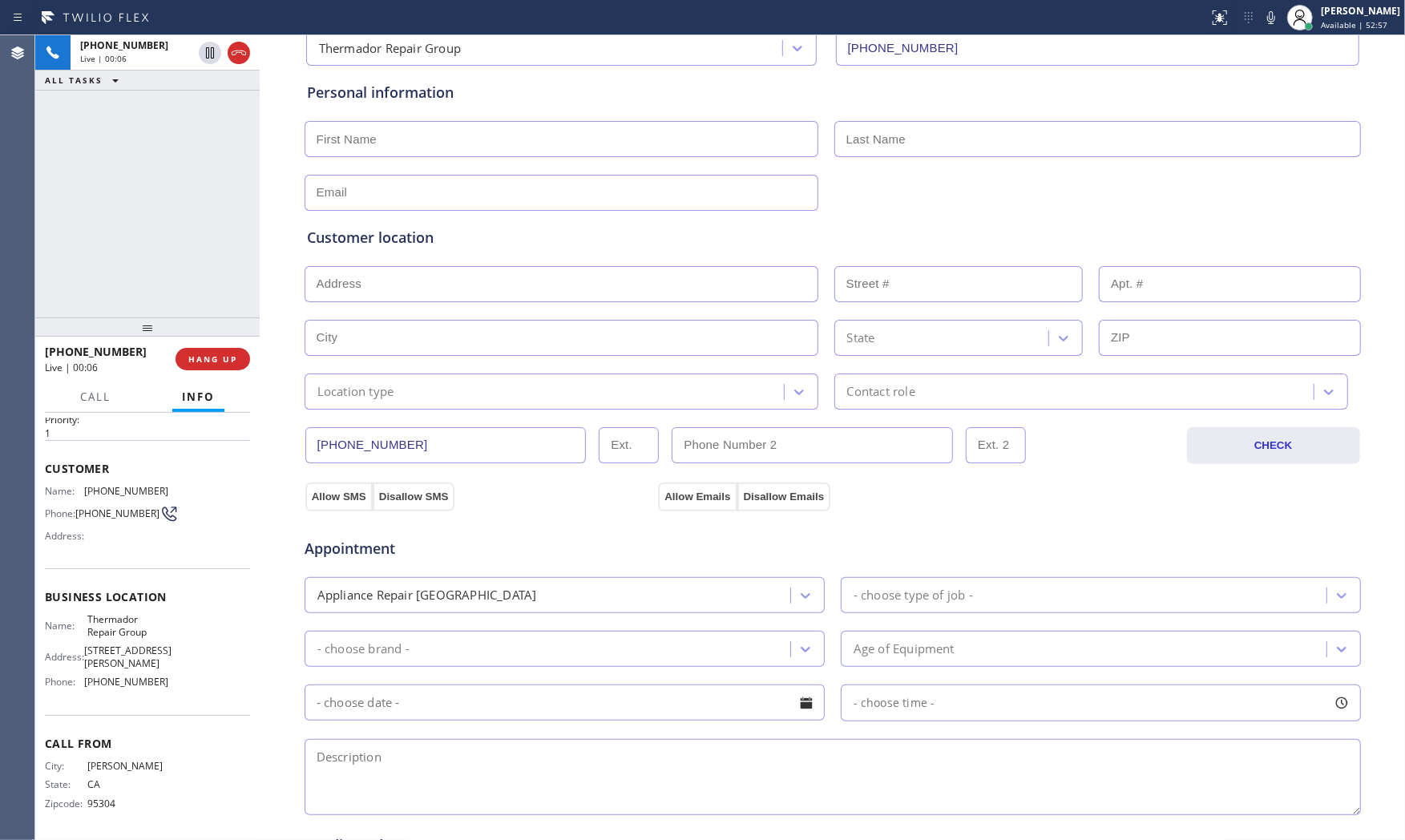
click at [1272, 24] on icon at bounding box center [1270, 17] width 19 height 19
click at [1261, 9] on icon at bounding box center [1270, 17] width 19 height 19
click at [1261, 18] on icon at bounding box center [1270, 17] width 19 height 19
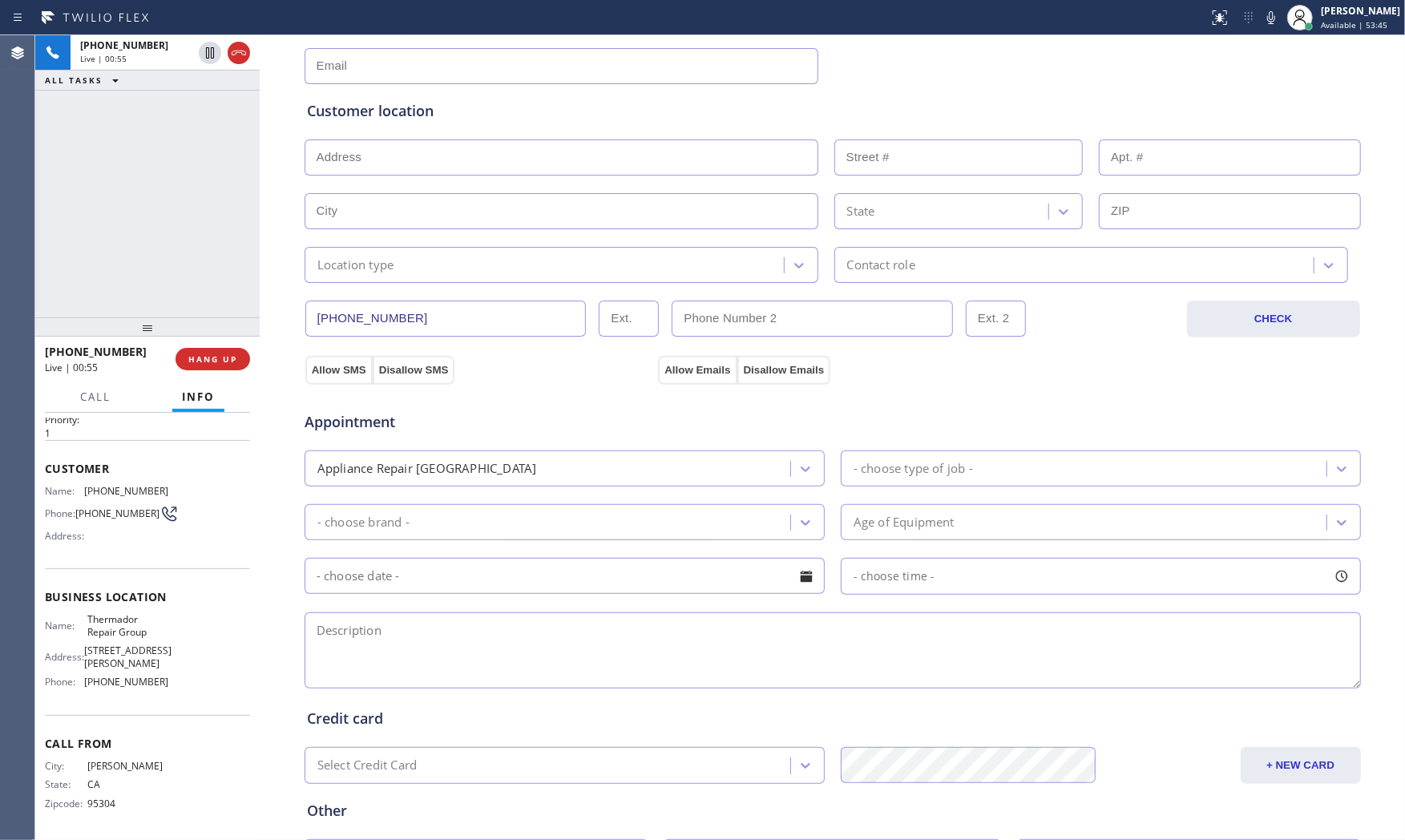
scroll to position [401, 0]
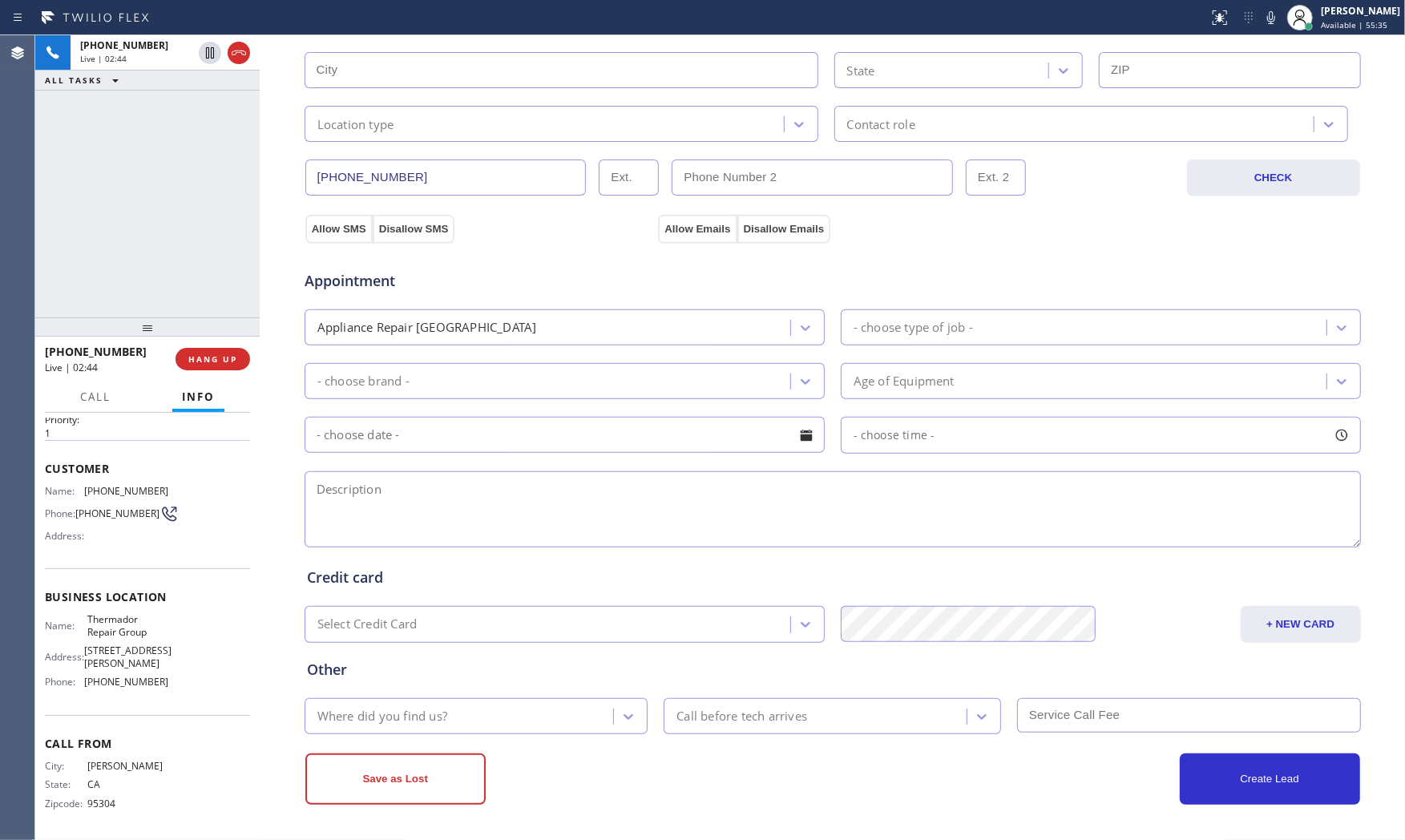
click at [1261, 18] on icon at bounding box center [1270, 17] width 19 height 19
drag, startPoint x: 1256, startPoint y: 18, endPoint x: 1284, endPoint y: 26, distance: 29.1
click at [1261, 18] on icon at bounding box center [1270, 17] width 19 height 19
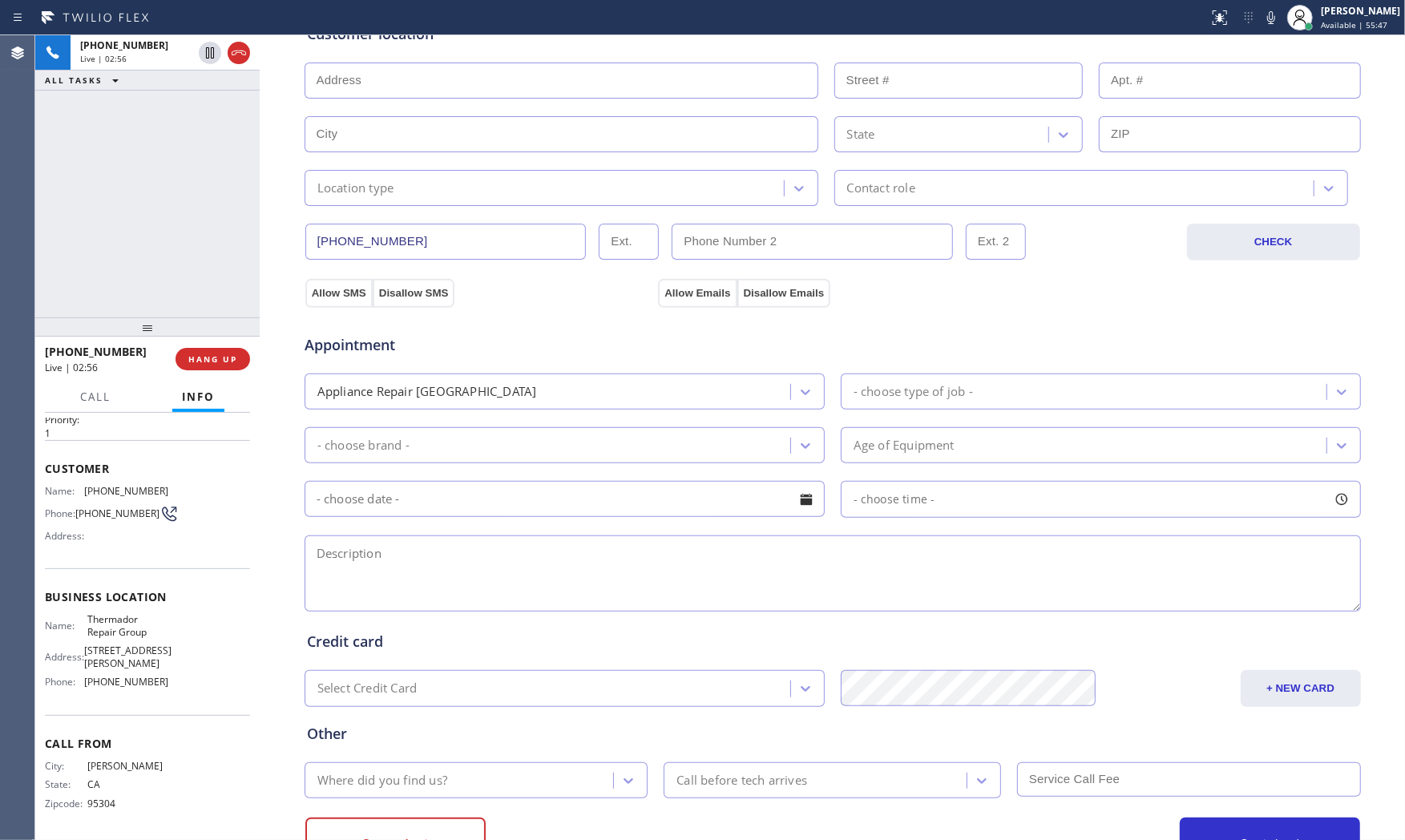
scroll to position [0, 0]
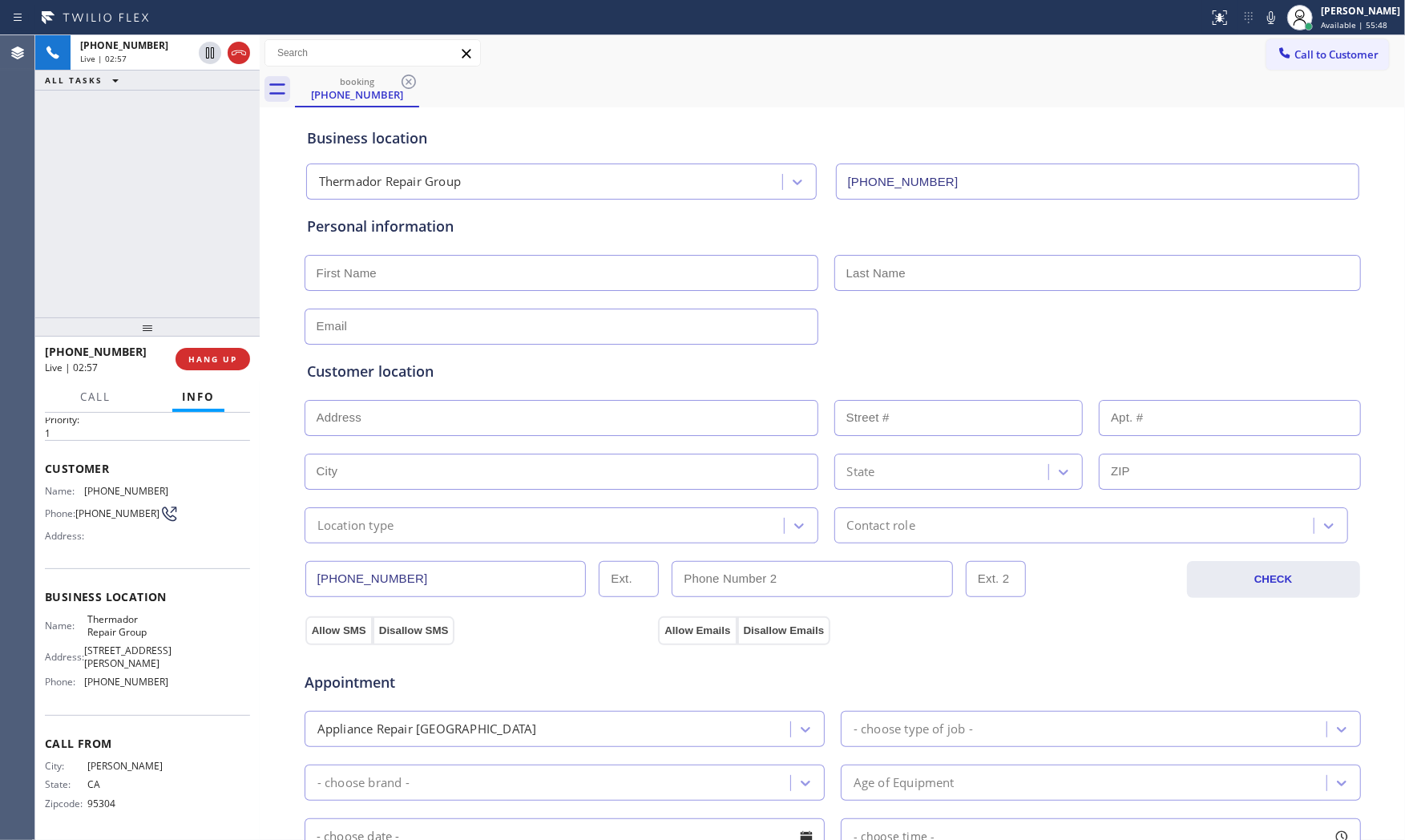
click at [434, 273] on input "text" at bounding box center [561, 273] width 514 height 36
type input "Ms"
click at [240, 356] on button "HANG UP" at bounding box center [212, 359] width 75 height 22
drag, startPoint x: 900, startPoint y: 268, endPoint x: 894, endPoint y: 261, distance: 9.2
click at [900, 268] on input "text" at bounding box center [1096, 273] width 526 height 36
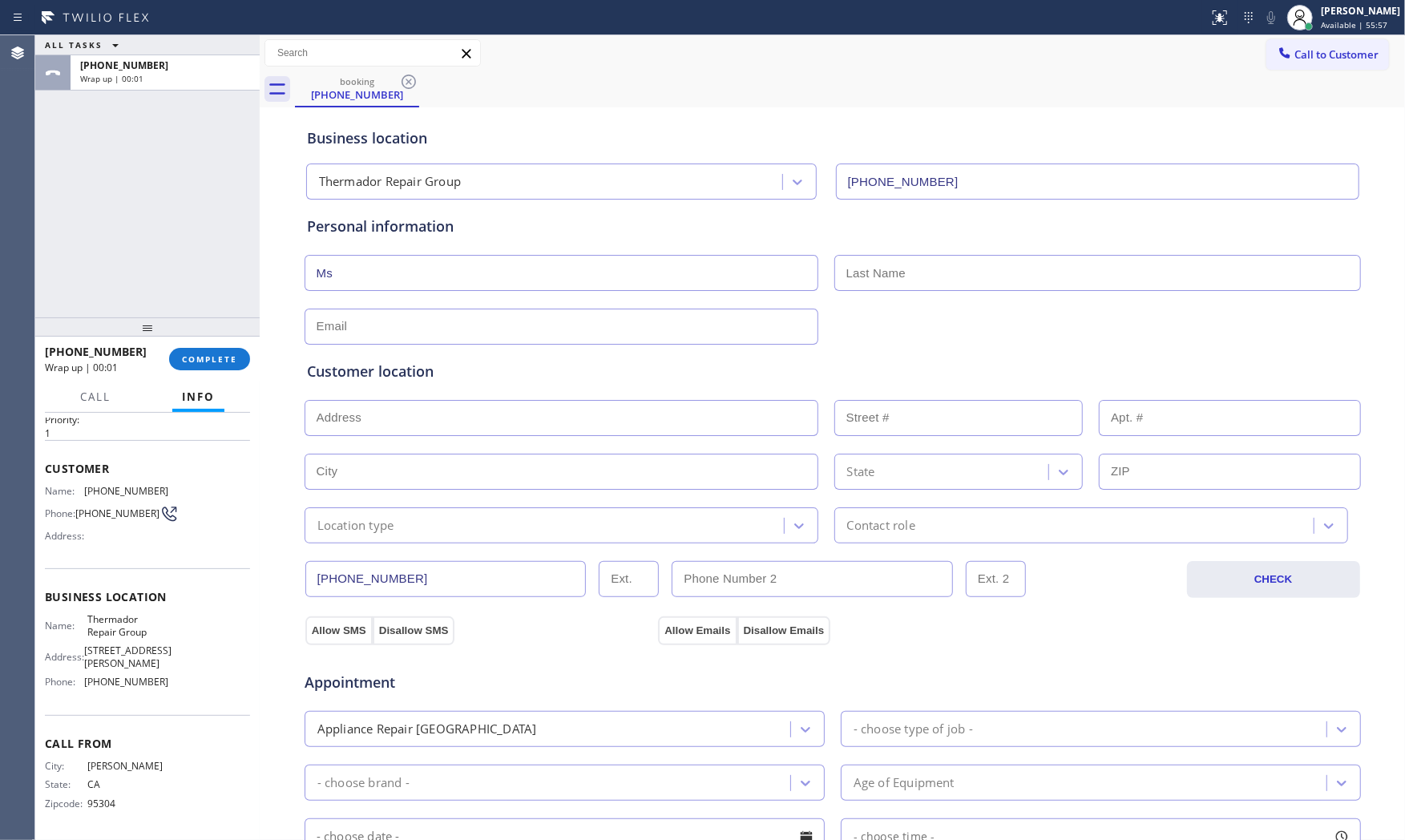
paste input "Michael"
type input "Michael"
click at [643, 303] on div "Personal information Ms Michael" at bounding box center [832, 280] width 1052 height 129
click at [630, 323] on input "text" at bounding box center [561, 326] width 514 height 36
type input "[EMAIL_ADDRESS][DOMAIN_NAME]"
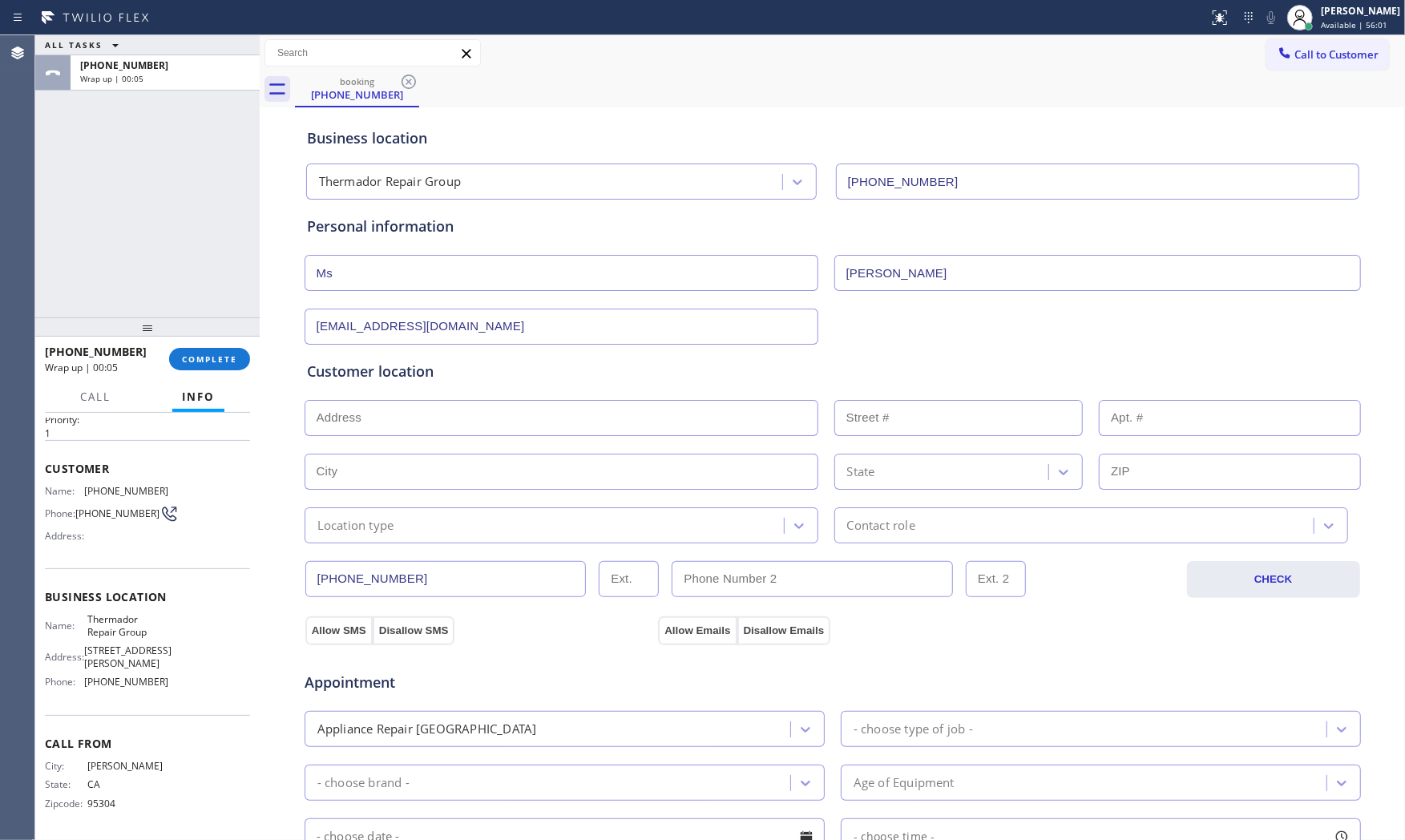
click at [293, 412] on div "Business location Thermador Repair Group (855) 920-0838 Personal information Ms…" at bounding box center [832, 658] width 1137 height 1095
click at [313, 417] on input "text" at bounding box center [561, 418] width 514 height 36
paste input "Brentwood, CA 94513"
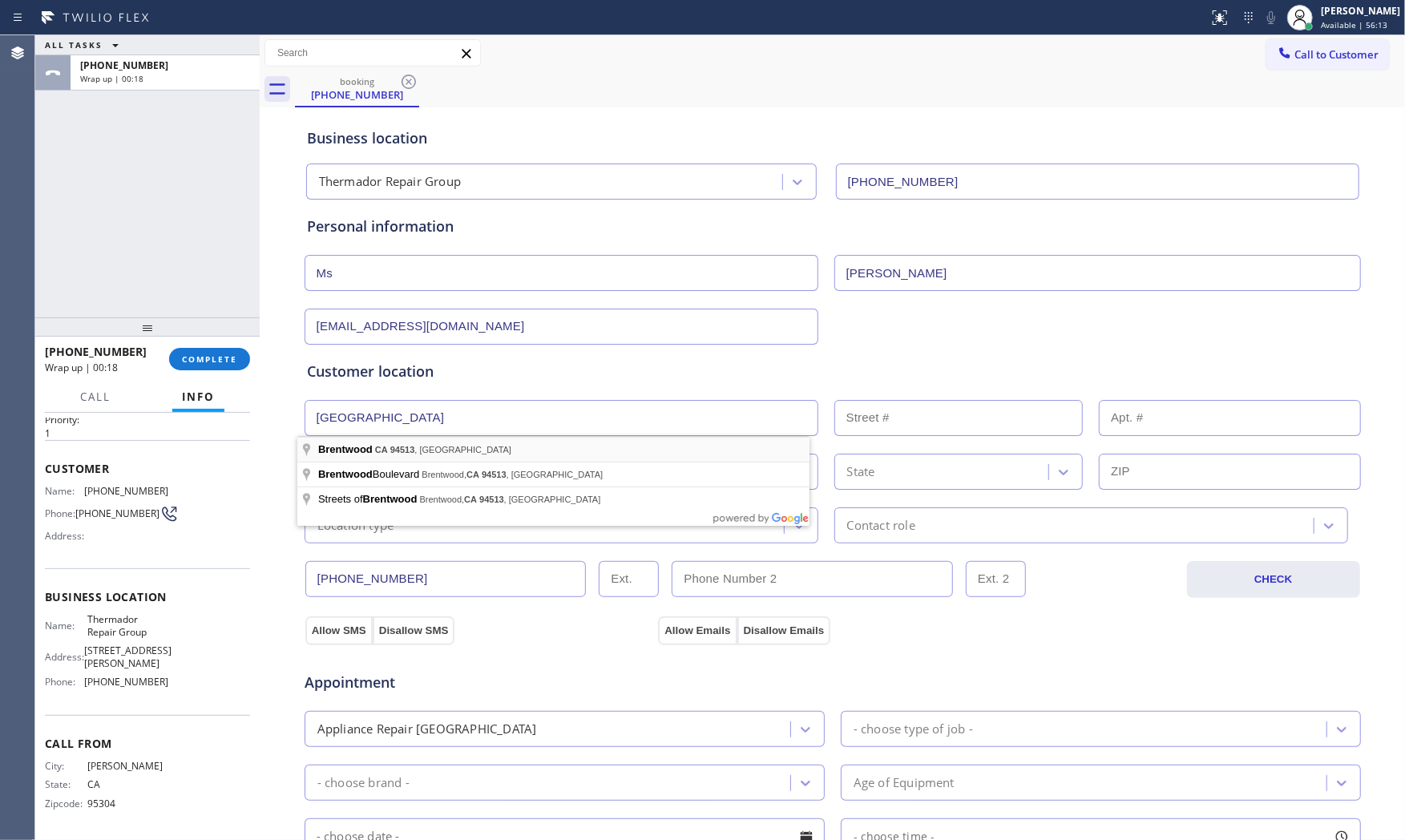
type input "Brentwood, CA 94513, USA"
type input "Brentwood"
type input "94513"
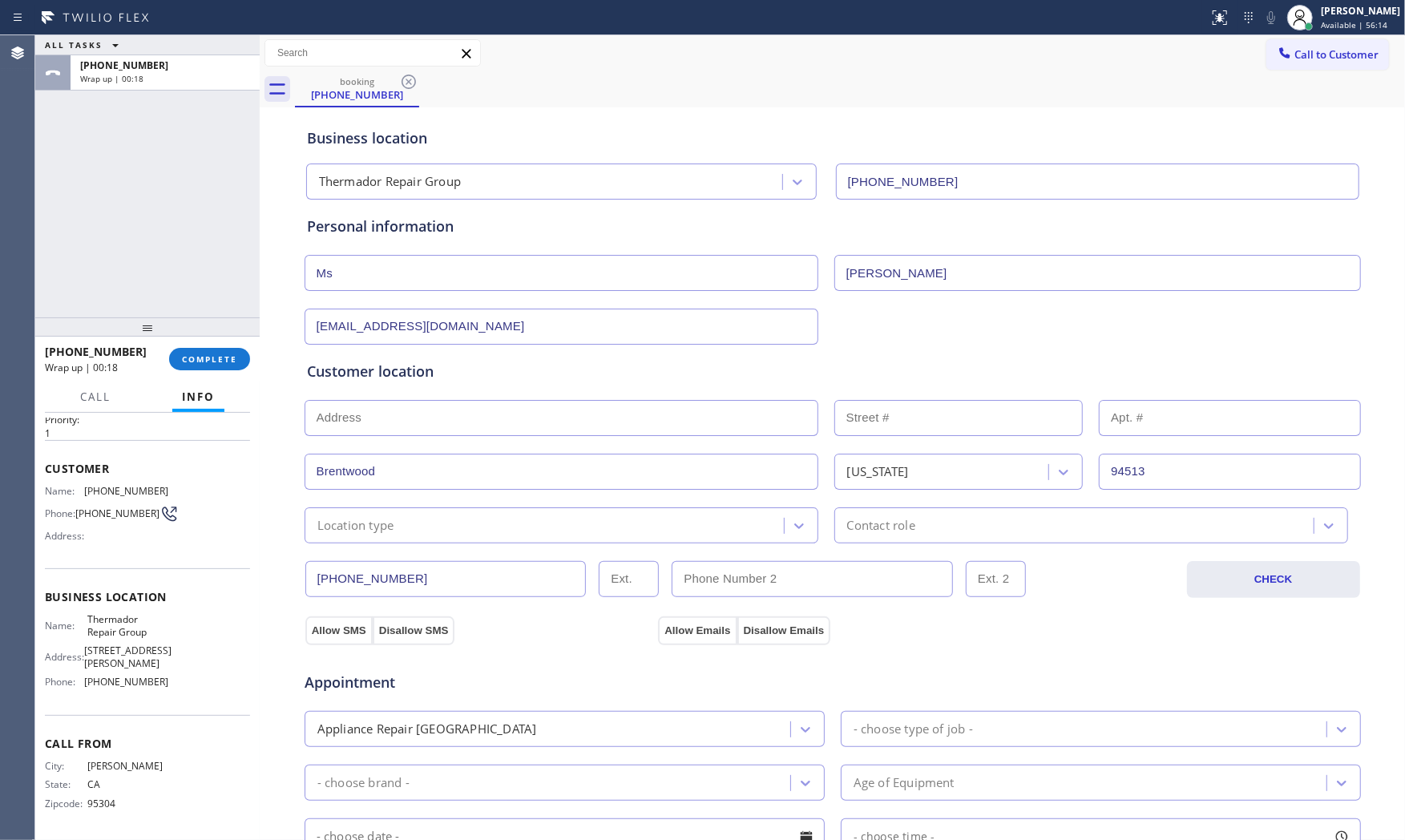
click at [413, 519] on div "Location type" at bounding box center [546, 524] width 474 height 28
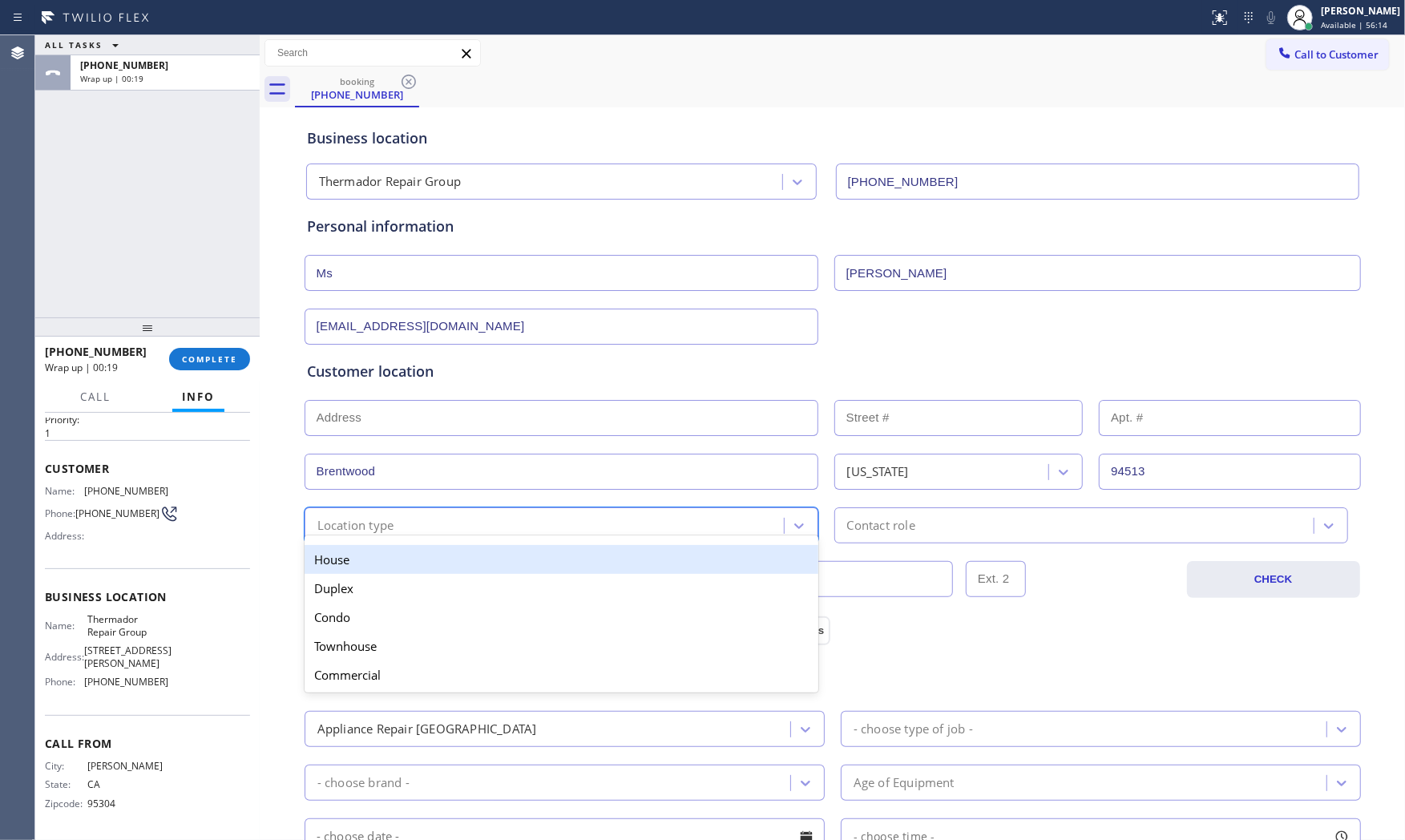
click at [389, 559] on div "House" at bounding box center [561, 559] width 514 height 29
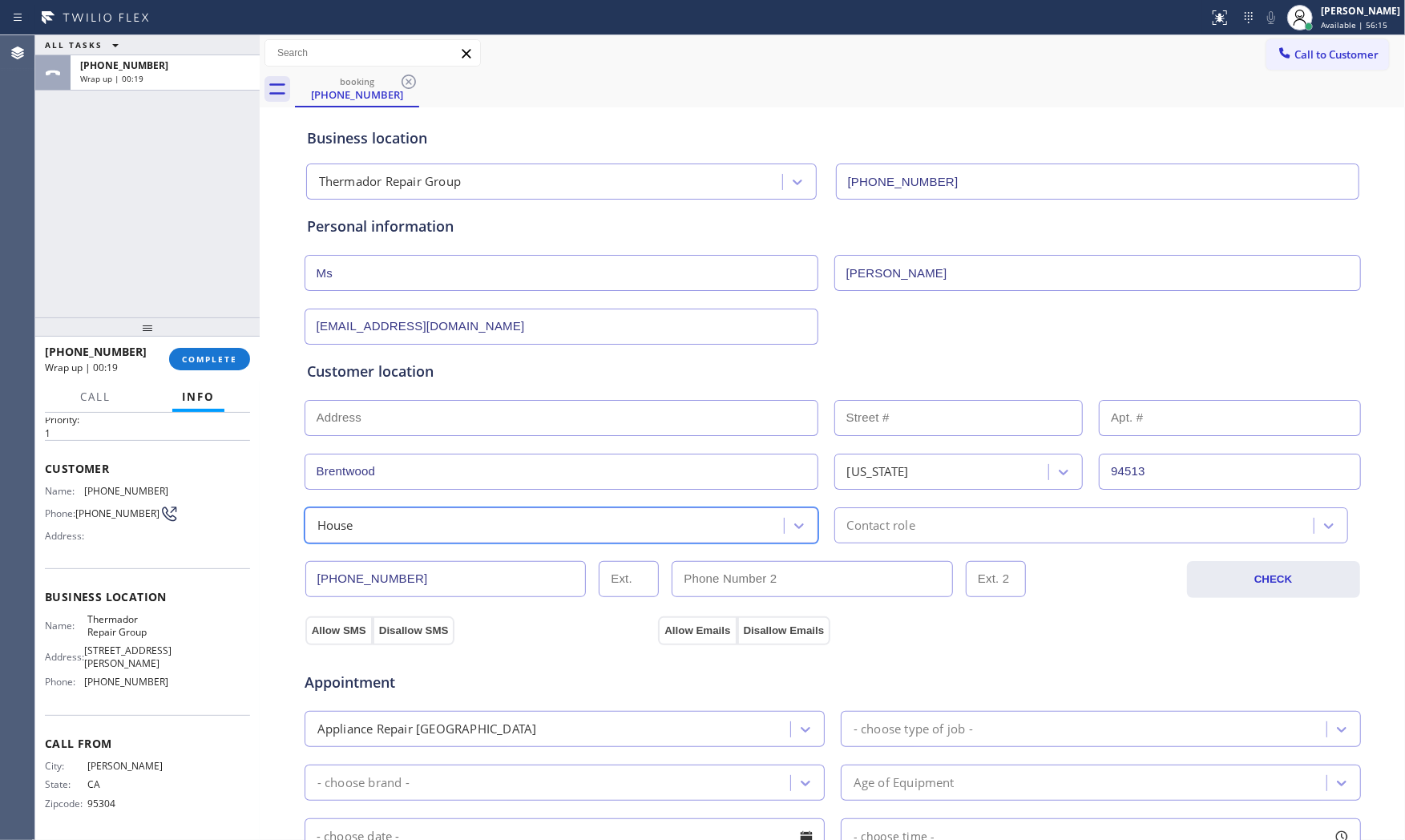
click at [931, 532] on div "Contact role" at bounding box center [1076, 524] width 474 height 28
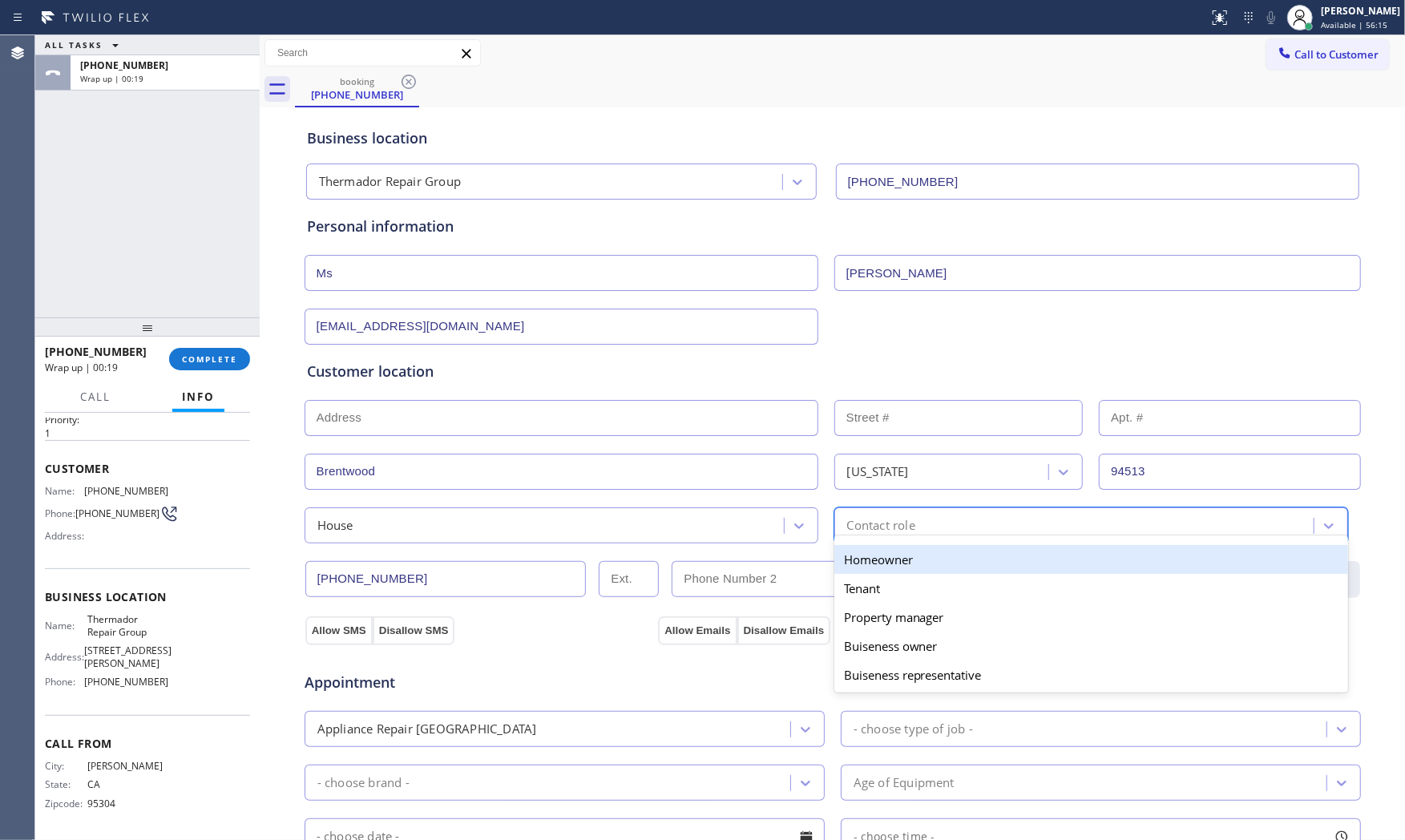
drag, startPoint x: 895, startPoint y: 556, endPoint x: 871, endPoint y: 556, distance: 24.0
click at [893, 556] on div "Homeowner" at bounding box center [1090, 559] width 514 height 29
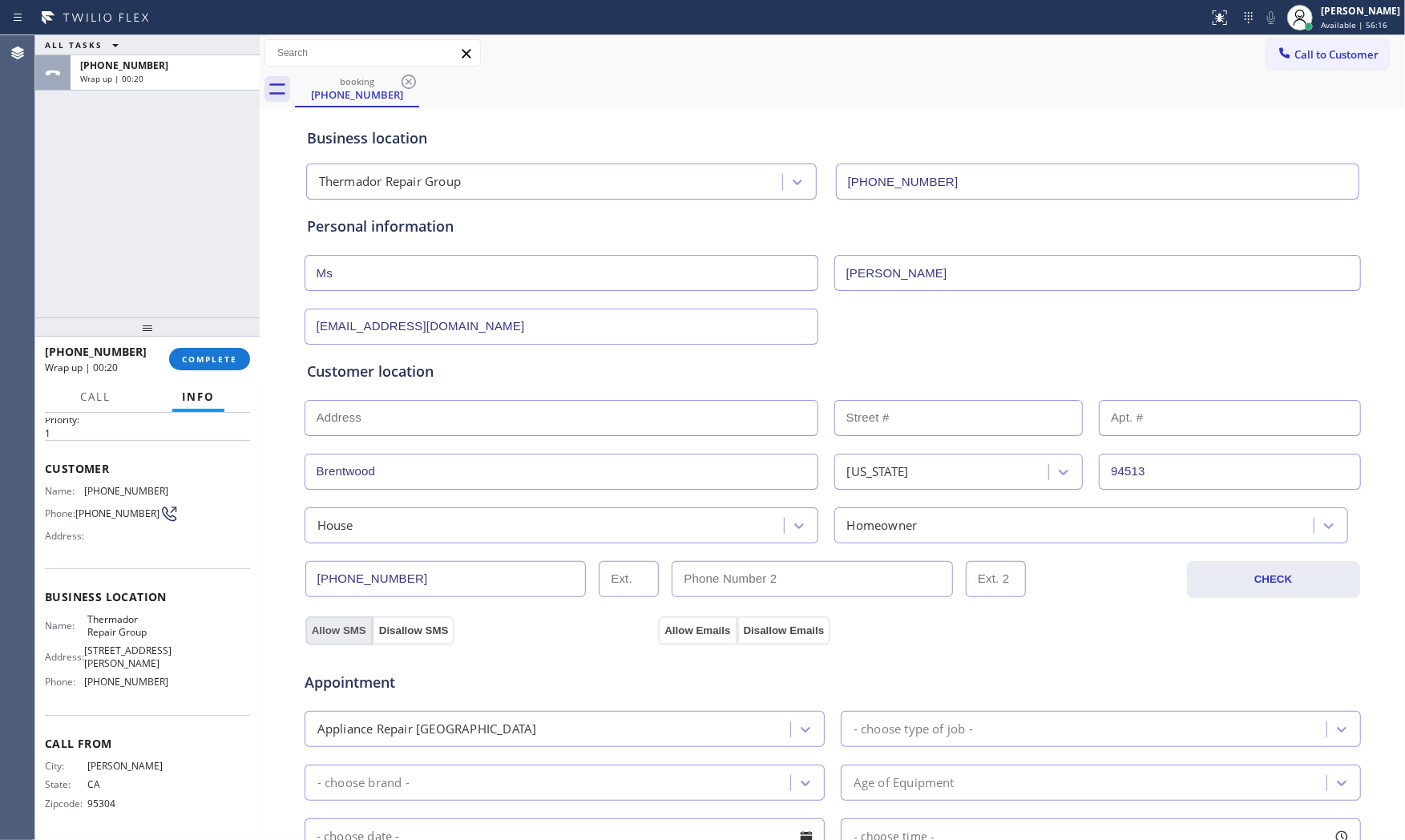
click at [330, 627] on button "Allow SMS" at bounding box center [338, 630] width 67 height 29
click at [687, 621] on button "Allow Emails" at bounding box center [696, 630] width 78 height 29
click at [605, 731] on div "Appliance Repair [GEOGRAPHIC_DATA]" at bounding box center [550, 728] width 481 height 28
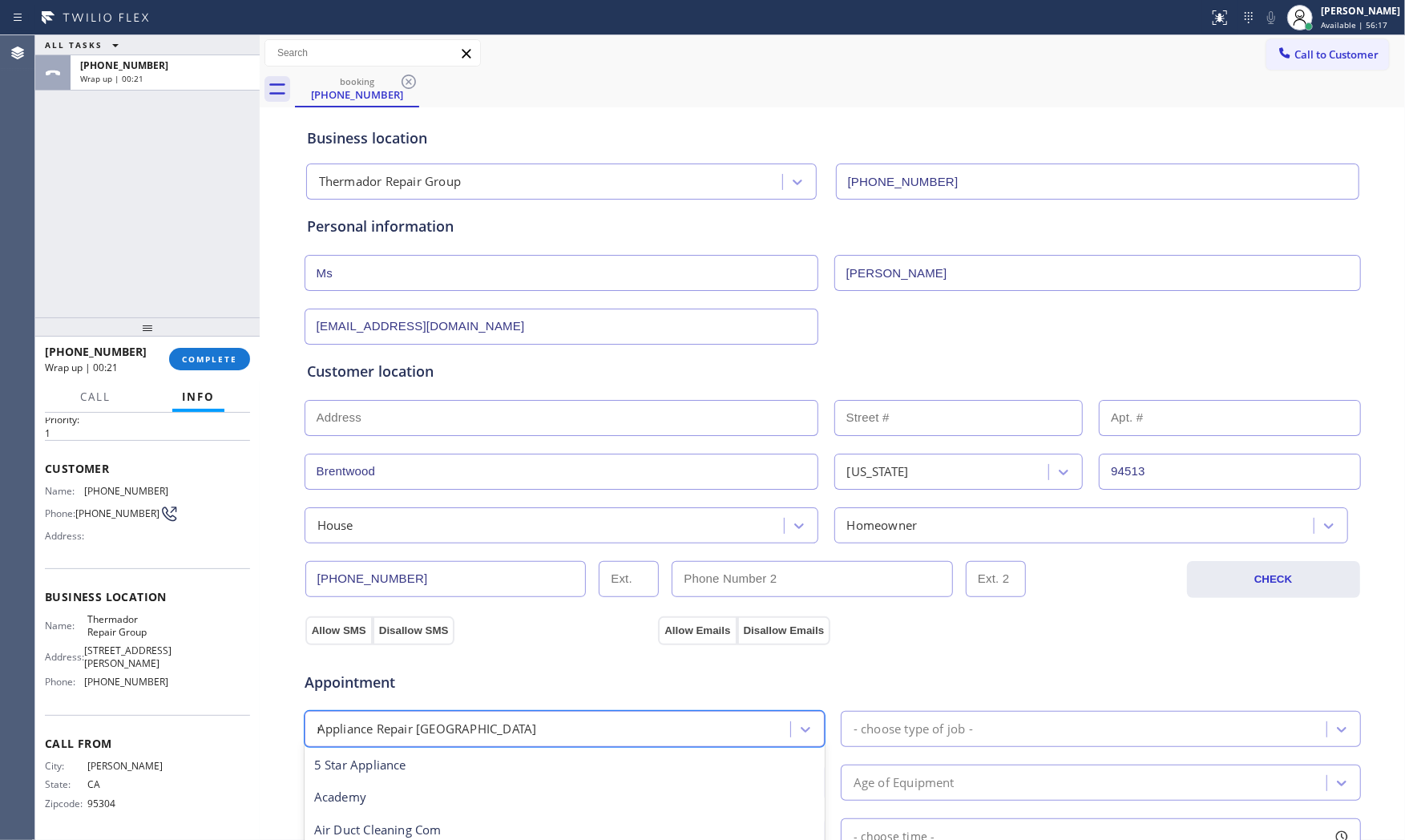
type input "reg"
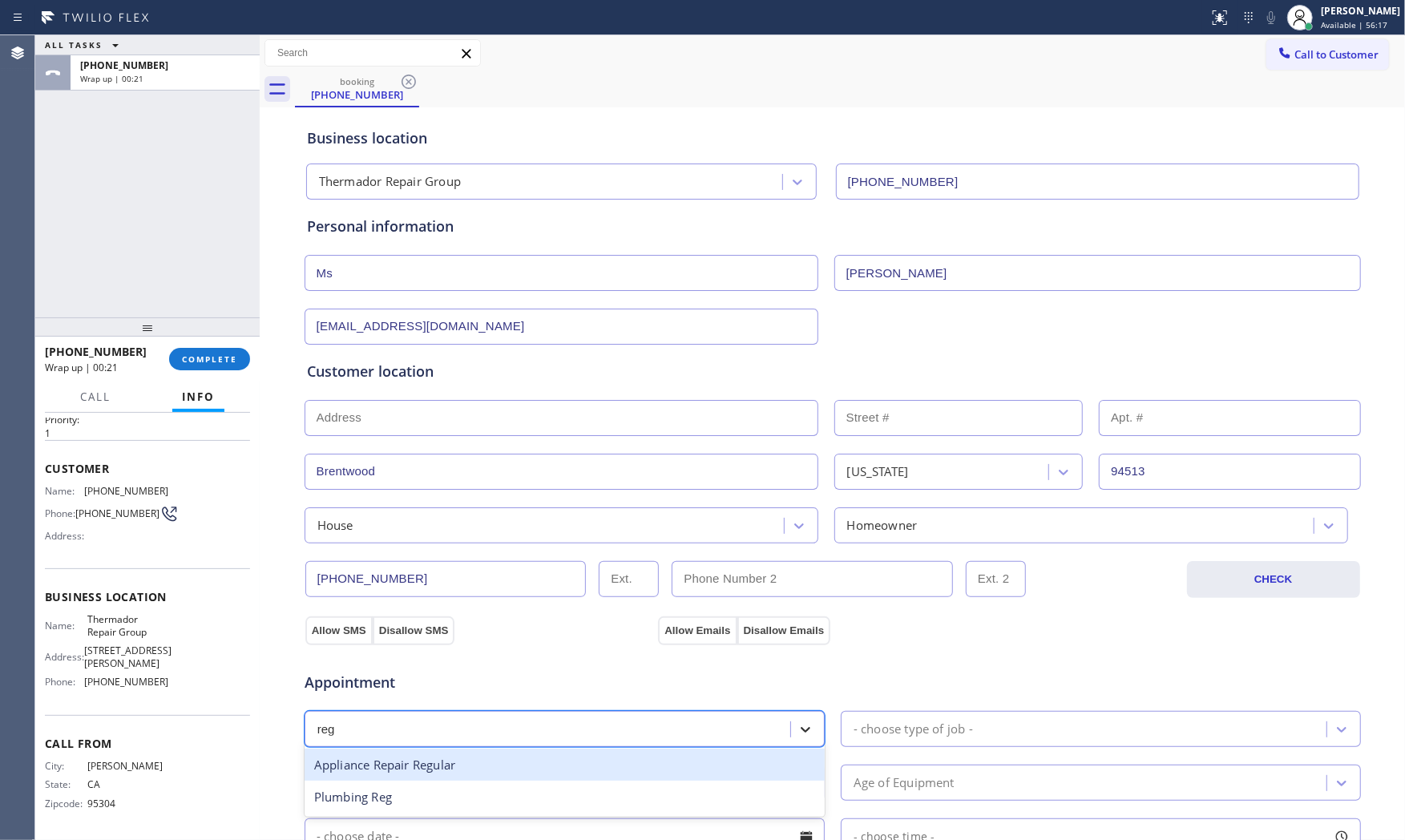
drag, startPoint x: 511, startPoint y: 761, endPoint x: 783, endPoint y: 723, distance: 274.6
click at [513, 761] on div "Appliance Repair Regular" at bounding box center [565, 764] width 520 height 33
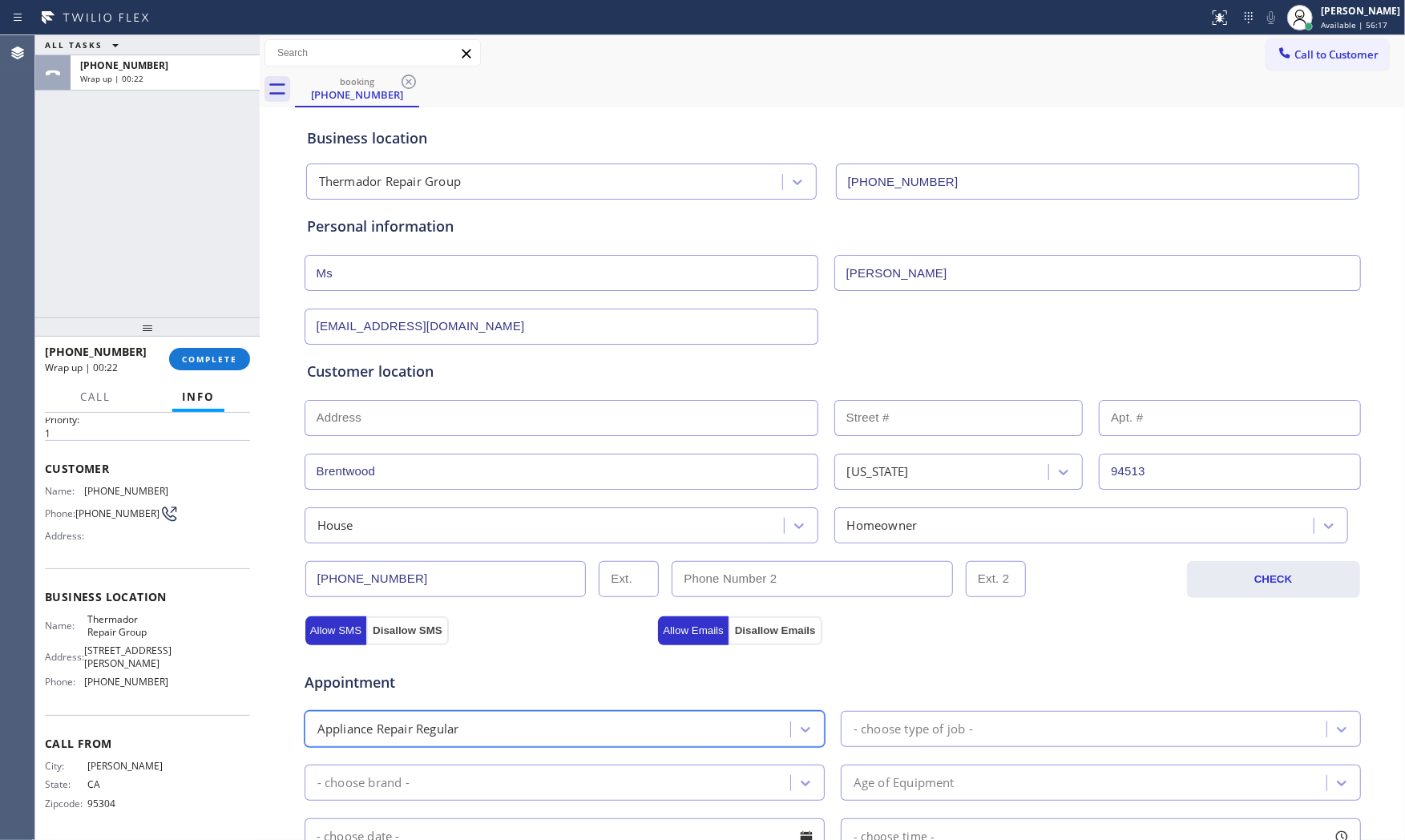
click at [916, 713] on div "- choose type of job -" at bounding box center [1101, 728] width 520 height 36
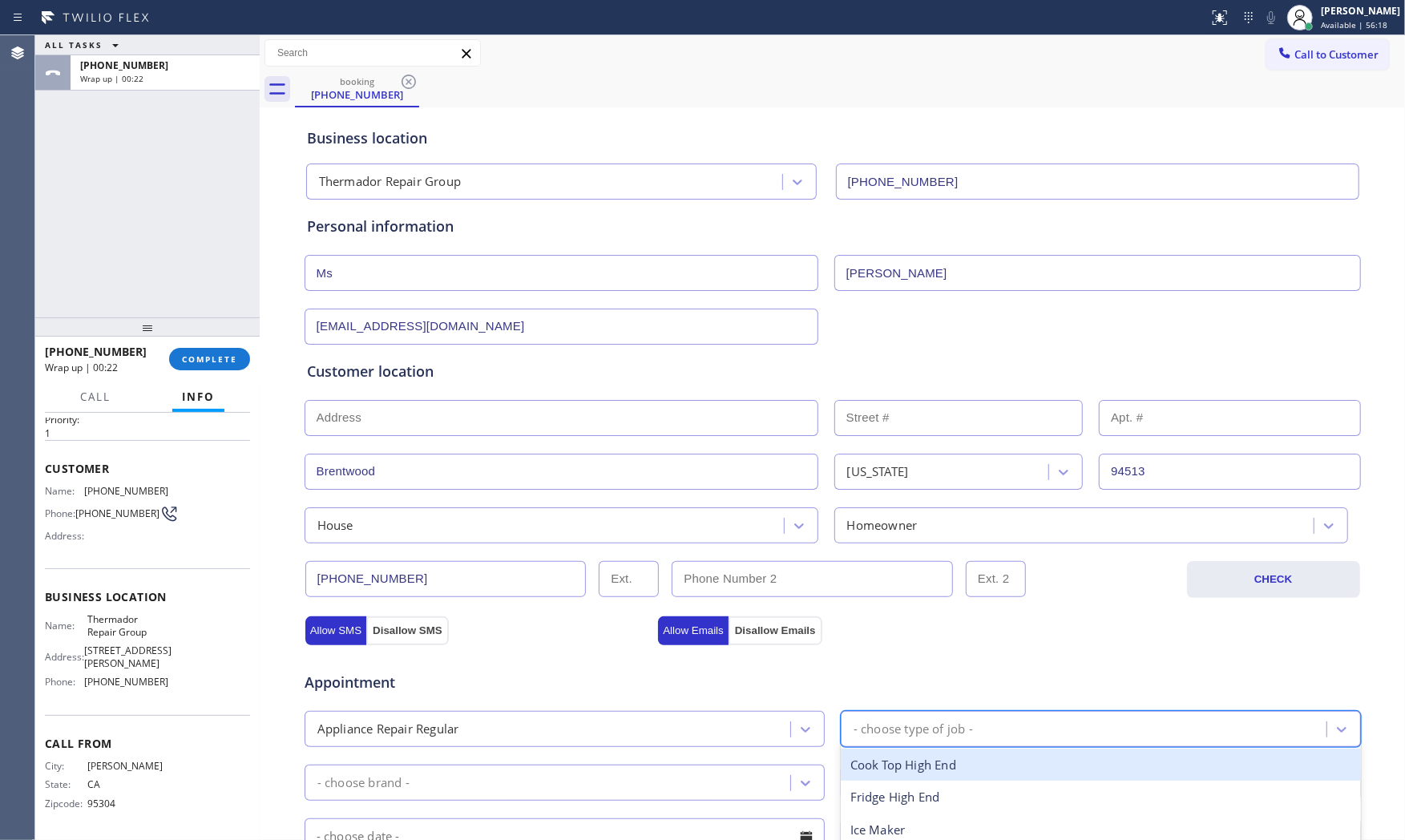
type input "f"
drag, startPoint x: 915, startPoint y: 779, endPoint x: 760, endPoint y: 772, distance: 155.2
click at [914, 779] on div "Fridge" at bounding box center [1101, 764] width 520 height 33
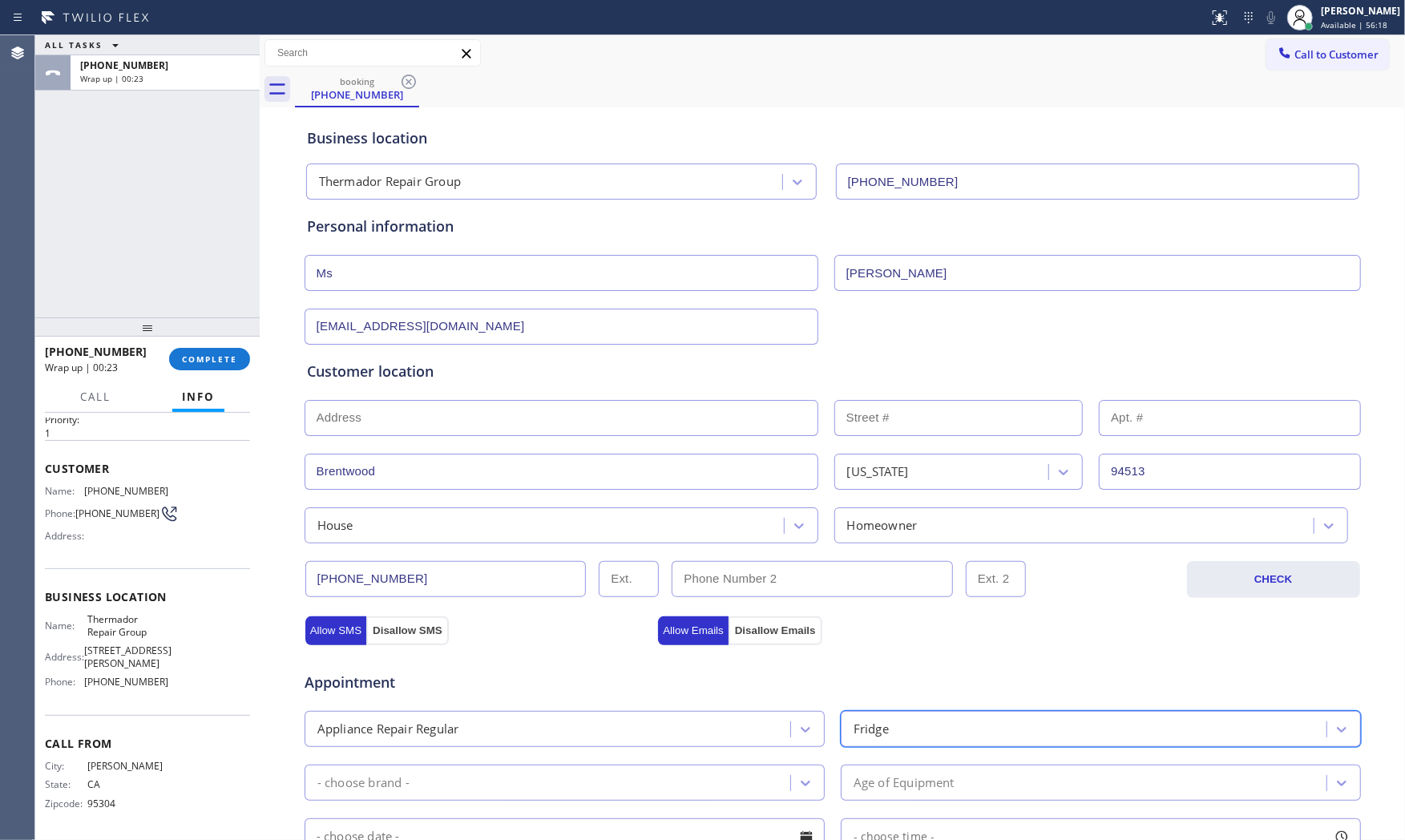
click at [584, 774] on div "- choose brand -" at bounding box center [550, 782] width 481 height 28
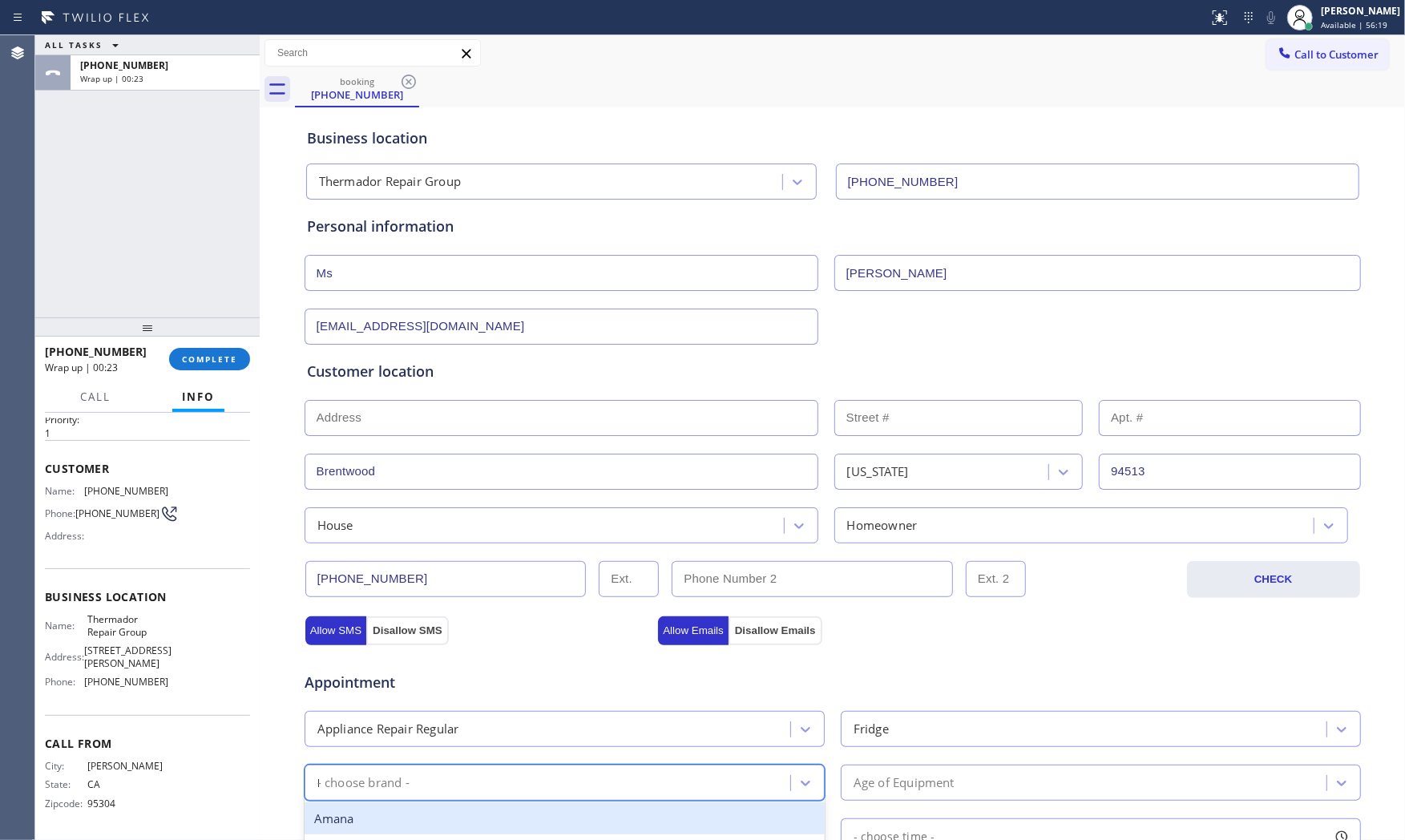
type input "LG"
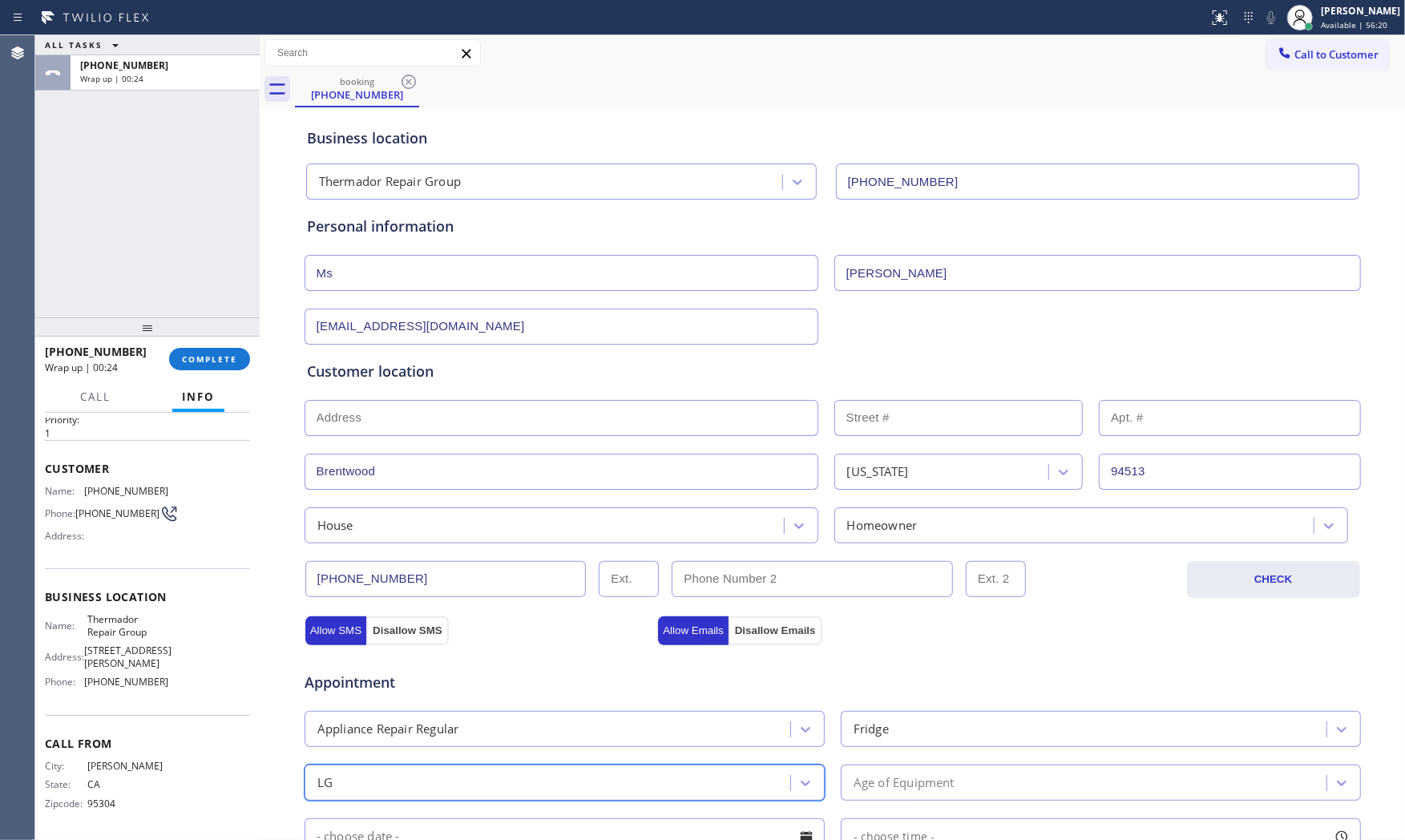
click at [912, 782] on div "Age of Equipment" at bounding box center [904, 782] width 101 height 18
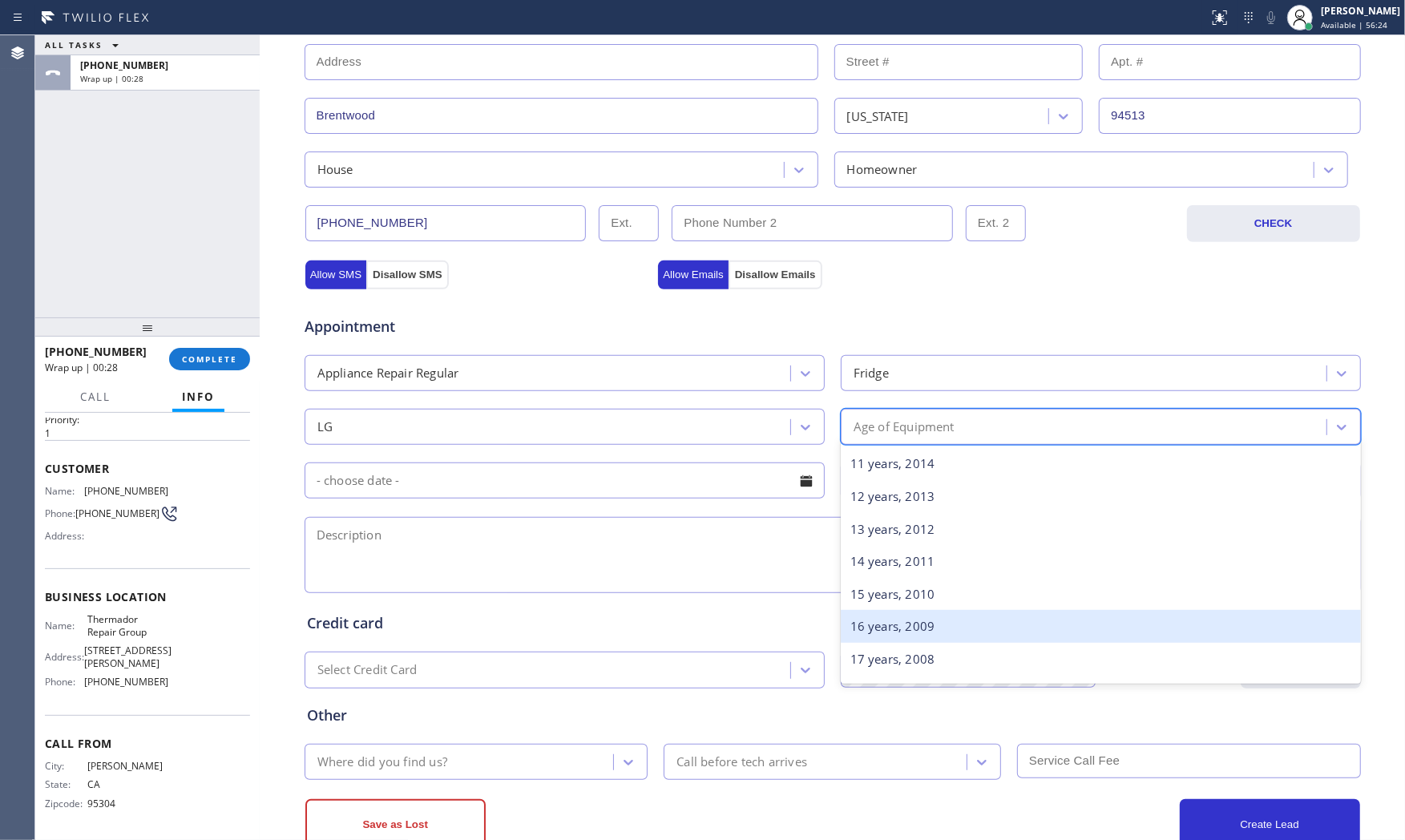
scroll to position [356, 0]
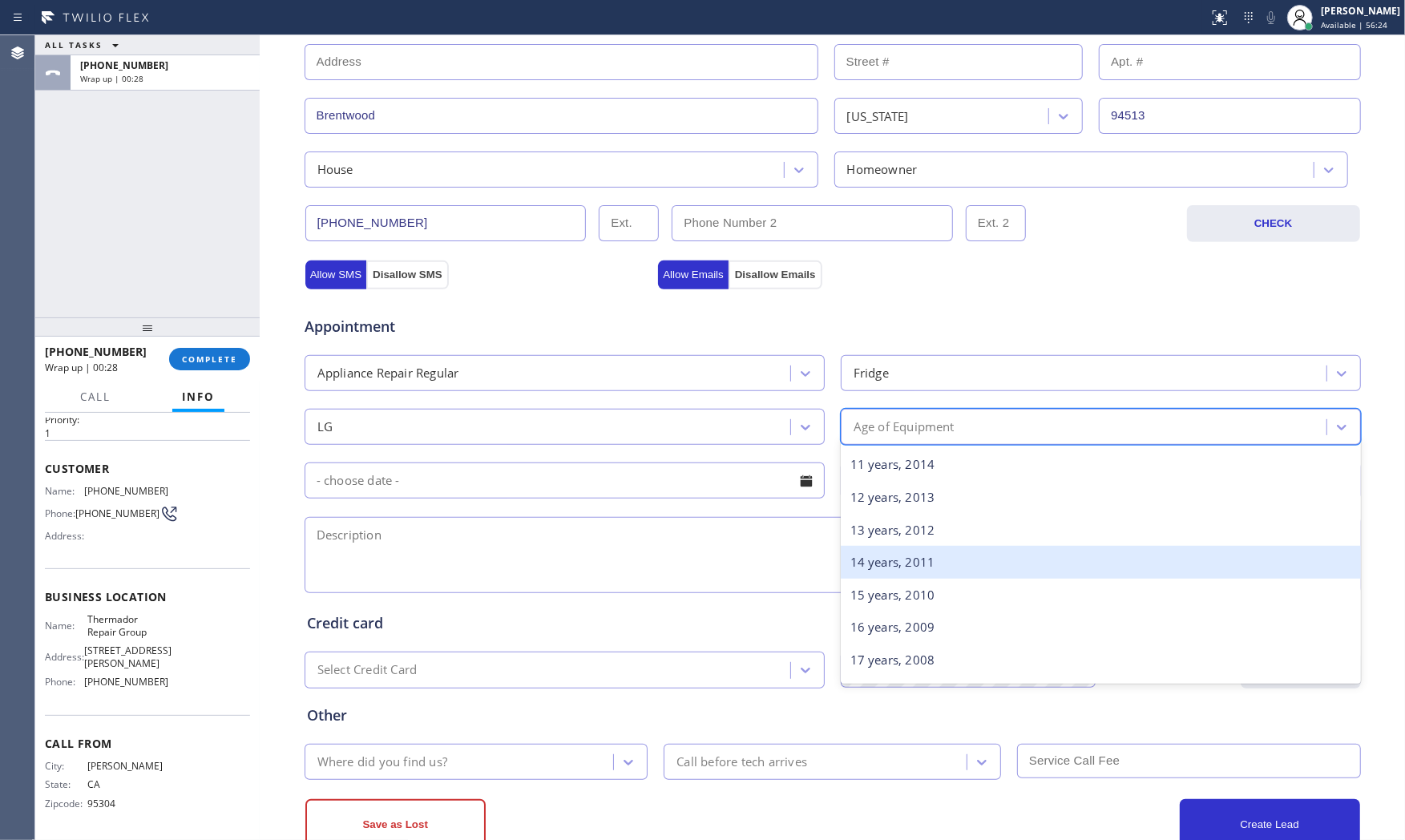
click at [908, 554] on div "14 years, 2011" at bounding box center [1101, 562] width 520 height 33
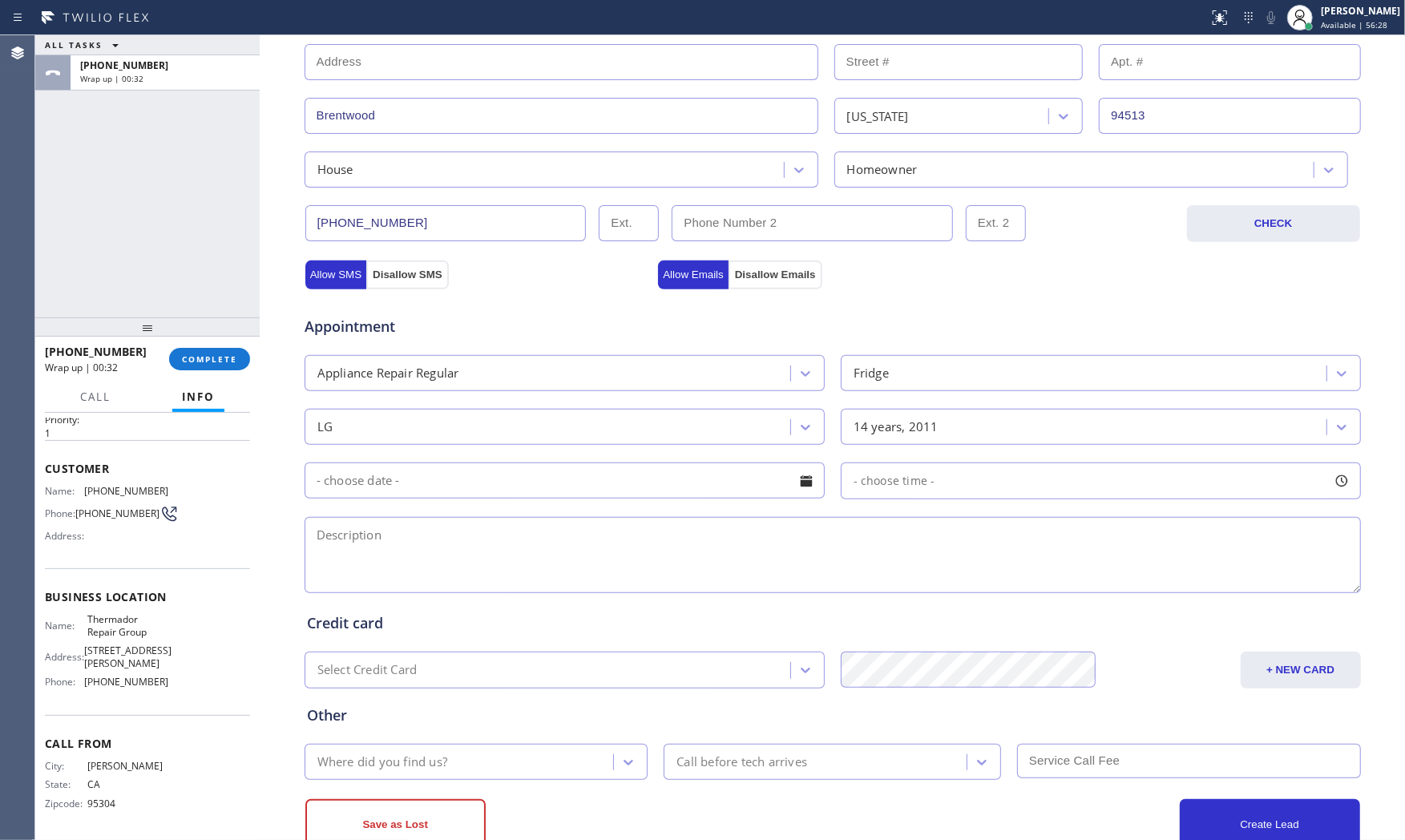
click at [441, 562] on textarea at bounding box center [833, 555] width 1056 height 76
paste textarea "LG | fridgeFS | freezer and fridge stop cooling | 14yo | house - ho | Brentwood…"
click at [878, 550] on textarea "LG | fridgeFS | freezer and fridge stop cooling | 14yo | house - ho | Brentwood…" at bounding box center [833, 555] width 1056 height 76
click at [879, 538] on textarea "LG | fridgeFS | freezer and fridge stop cooling | 14yo | house - ho | Brentwood…" at bounding box center [833, 555] width 1056 height 76
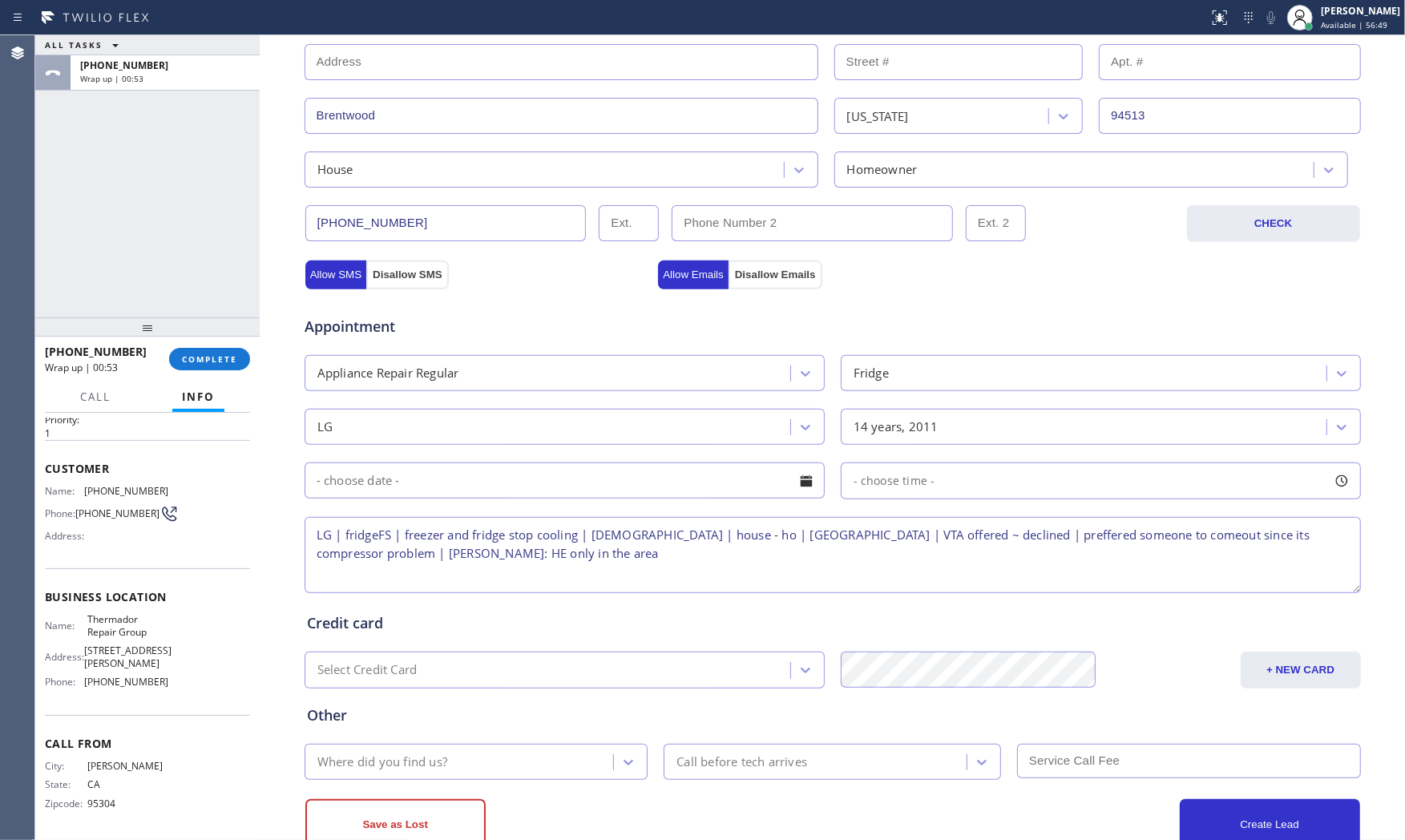
type textarea "LG | fridgeFS | freezer and fridge stop cooling | 14yo | house - ho | Brentwood…"
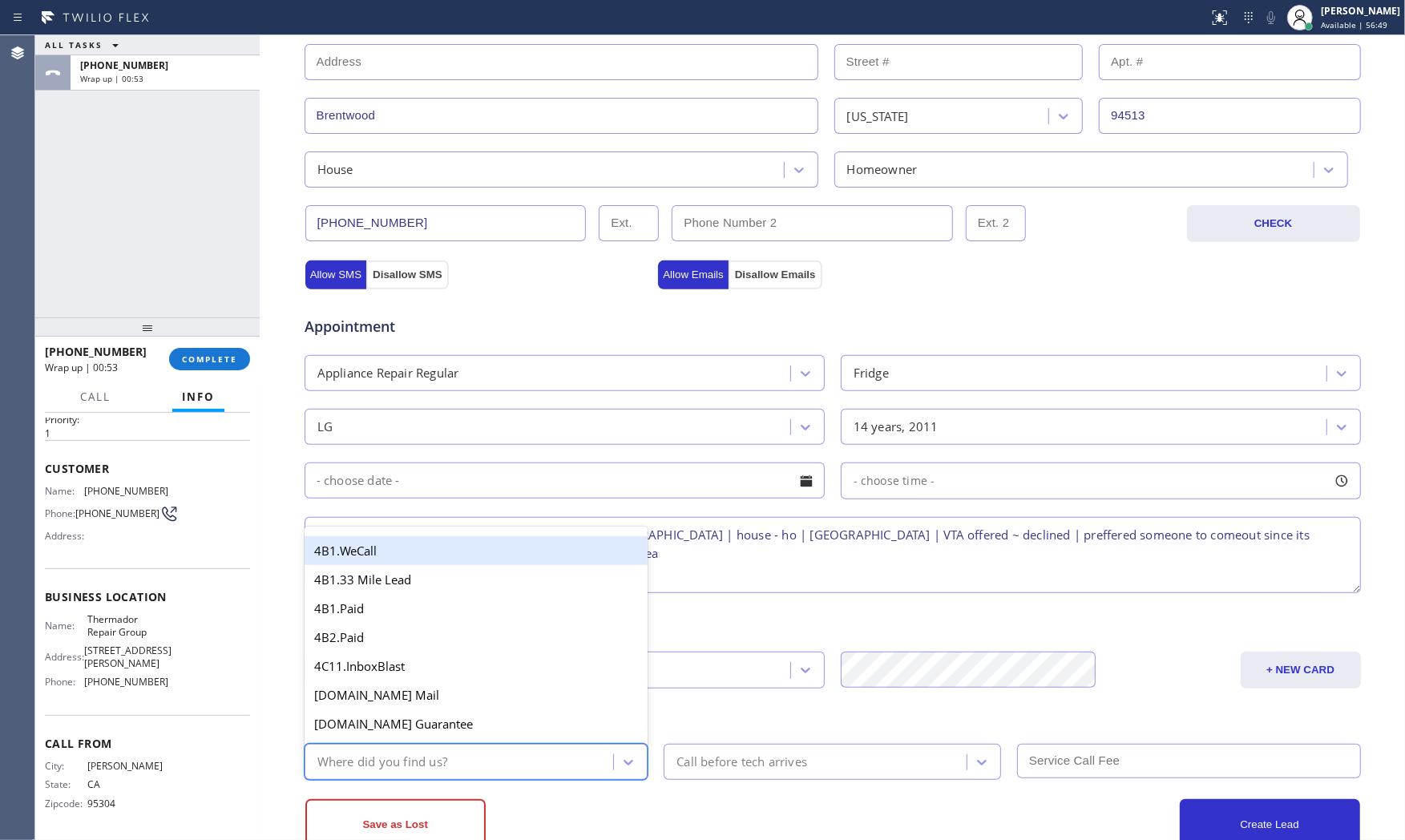
click at [471, 764] on div "Where did you find us?" at bounding box center [461, 761] width 305 height 28
type input "goo"
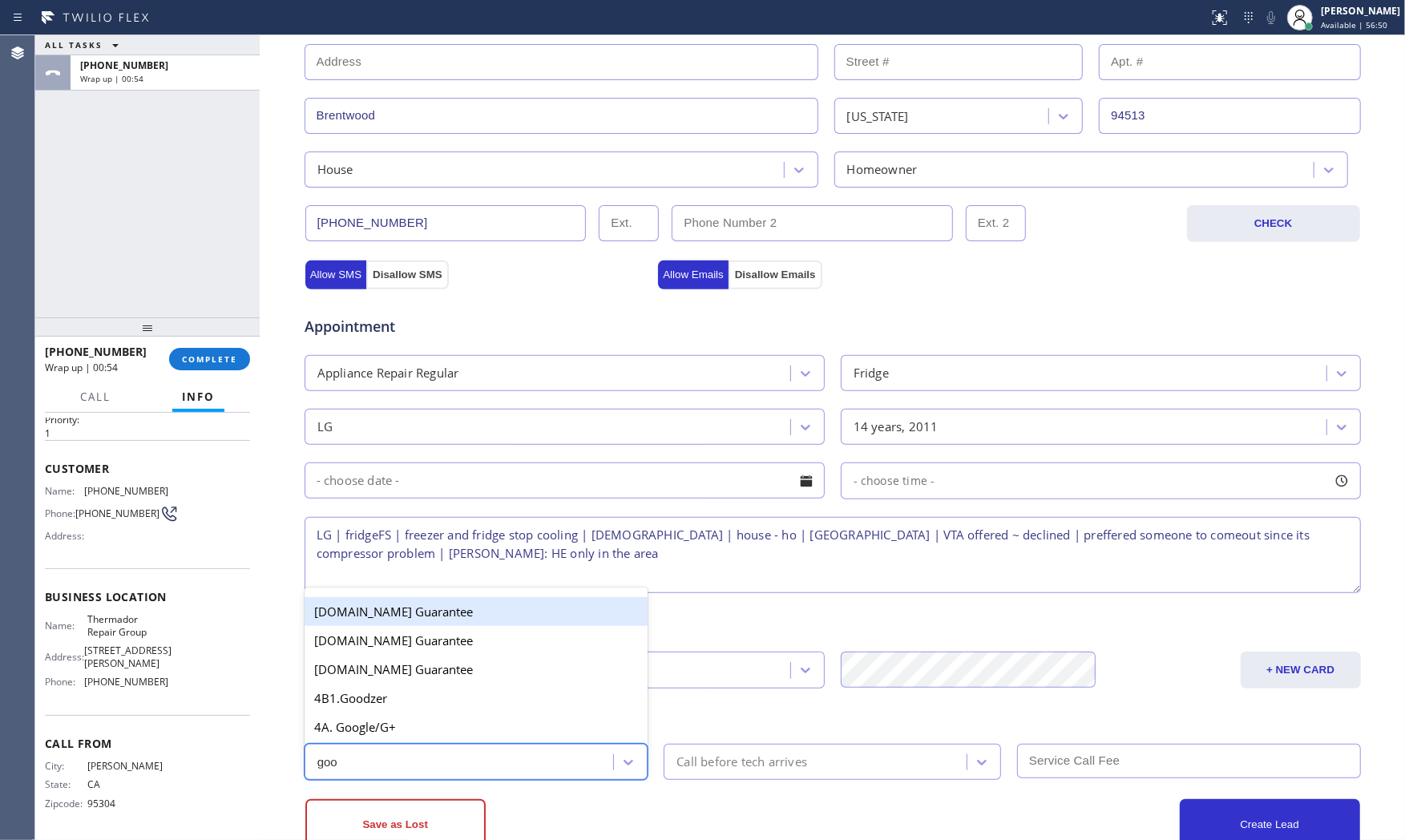
click at [462, 727] on div "4A. Google/G+" at bounding box center [477, 727] width 344 height 29
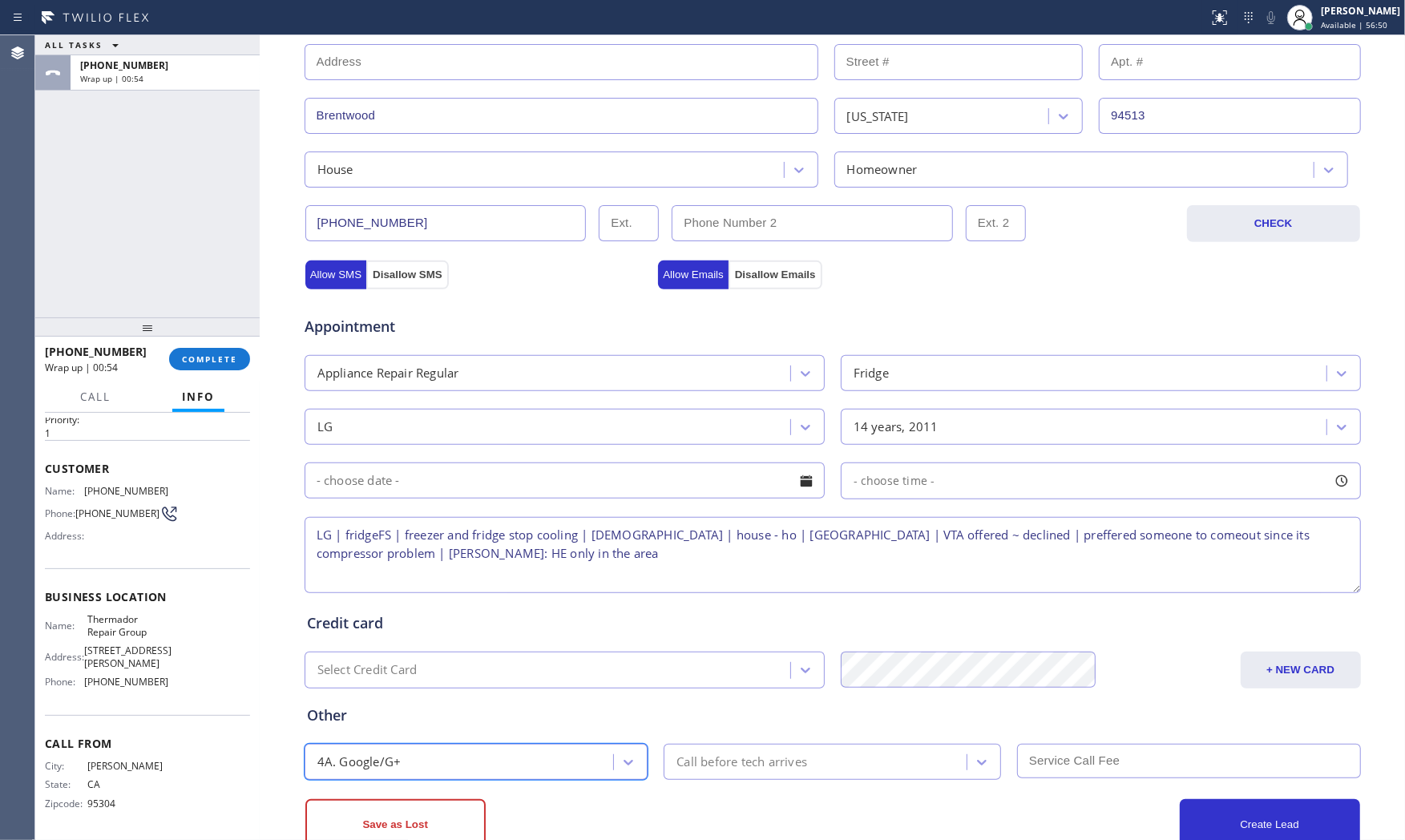
click at [570, 812] on div "Save as Lost" at bounding box center [568, 824] width 527 height 51
click at [421, 815] on button "Save as Lost" at bounding box center [395, 824] width 180 height 51
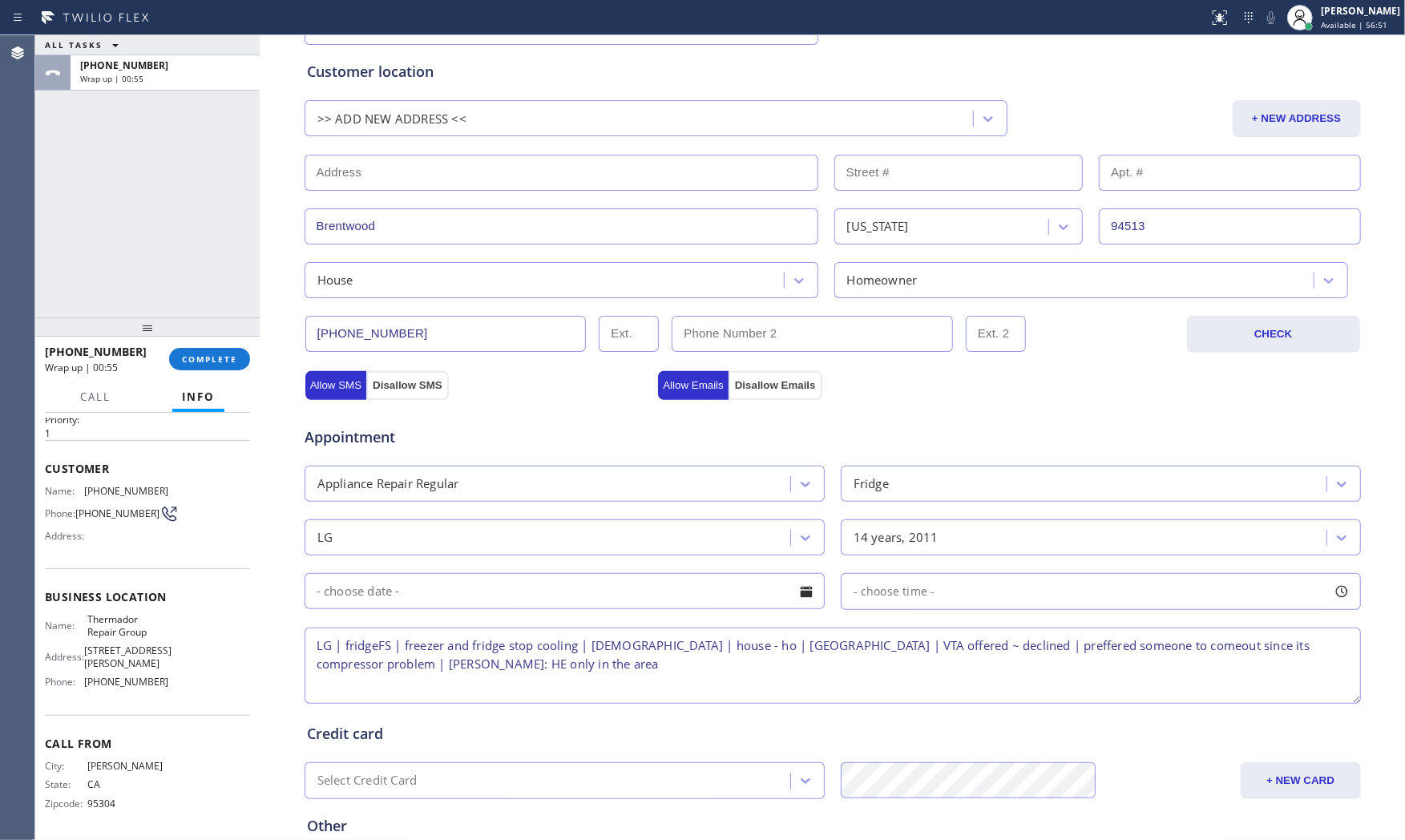
scroll to position [0, 0]
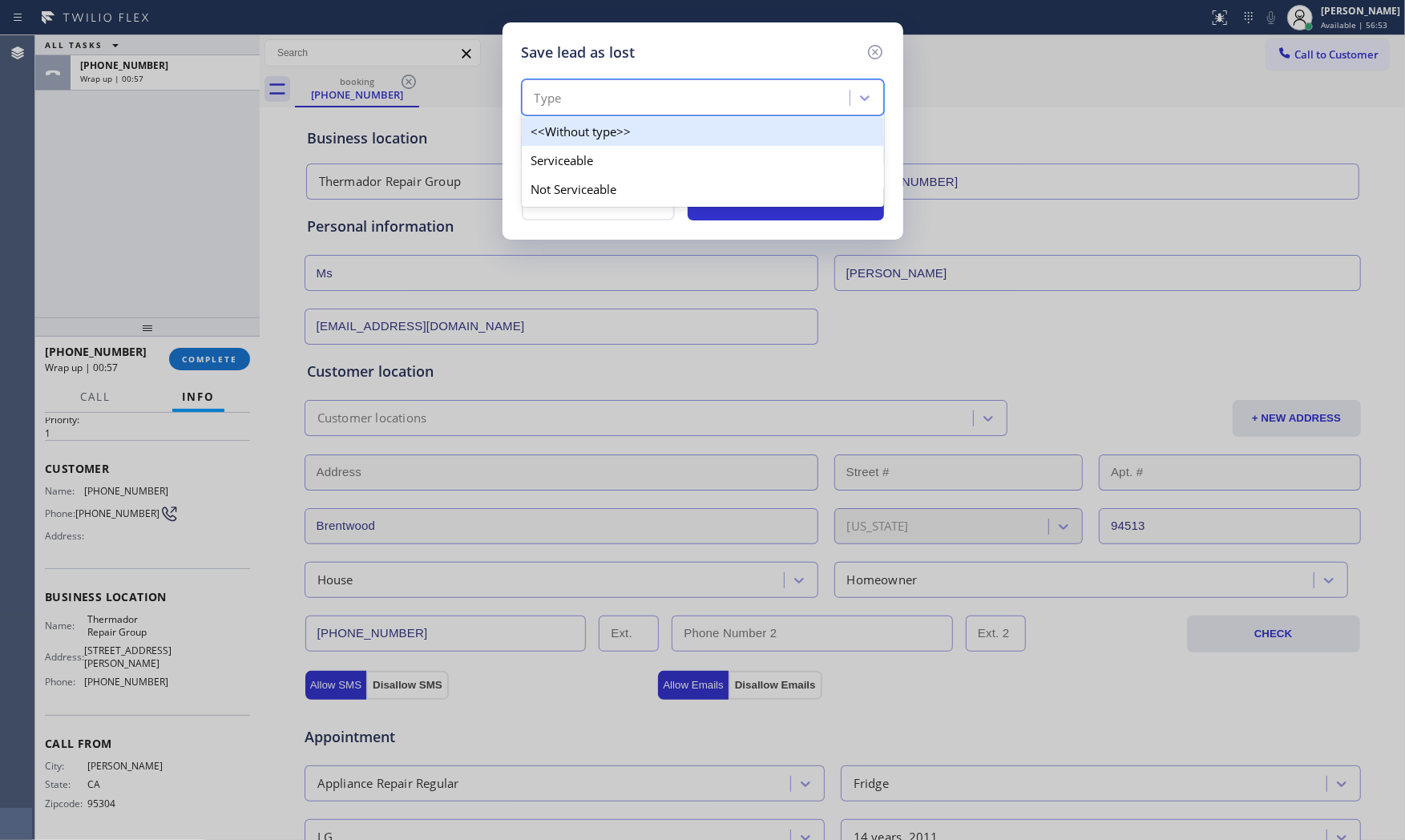
click at [650, 102] on div "Type" at bounding box center [687, 98] width 323 height 28
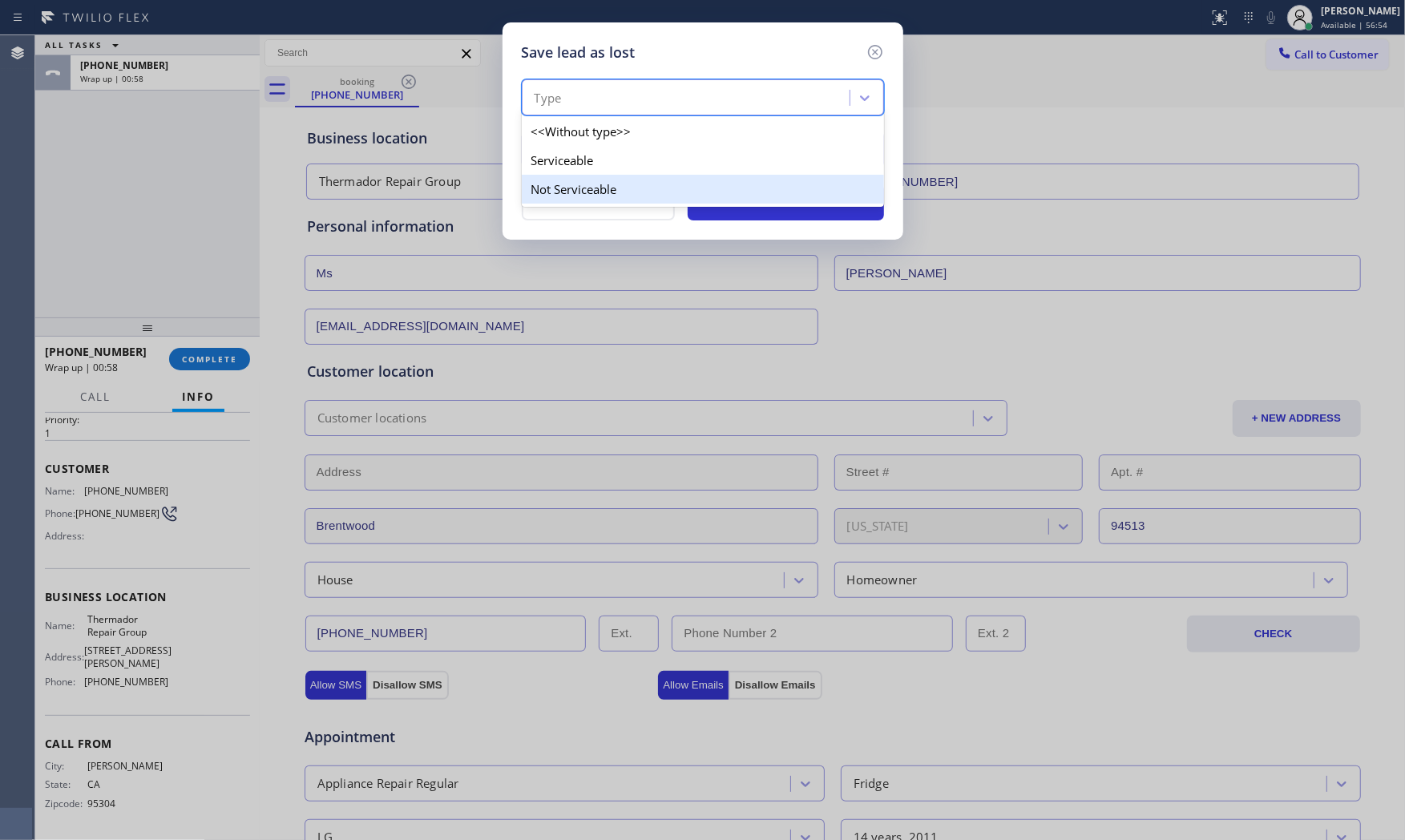
click at [614, 196] on div "Not Serviceable" at bounding box center [702, 189] width 362 height 29
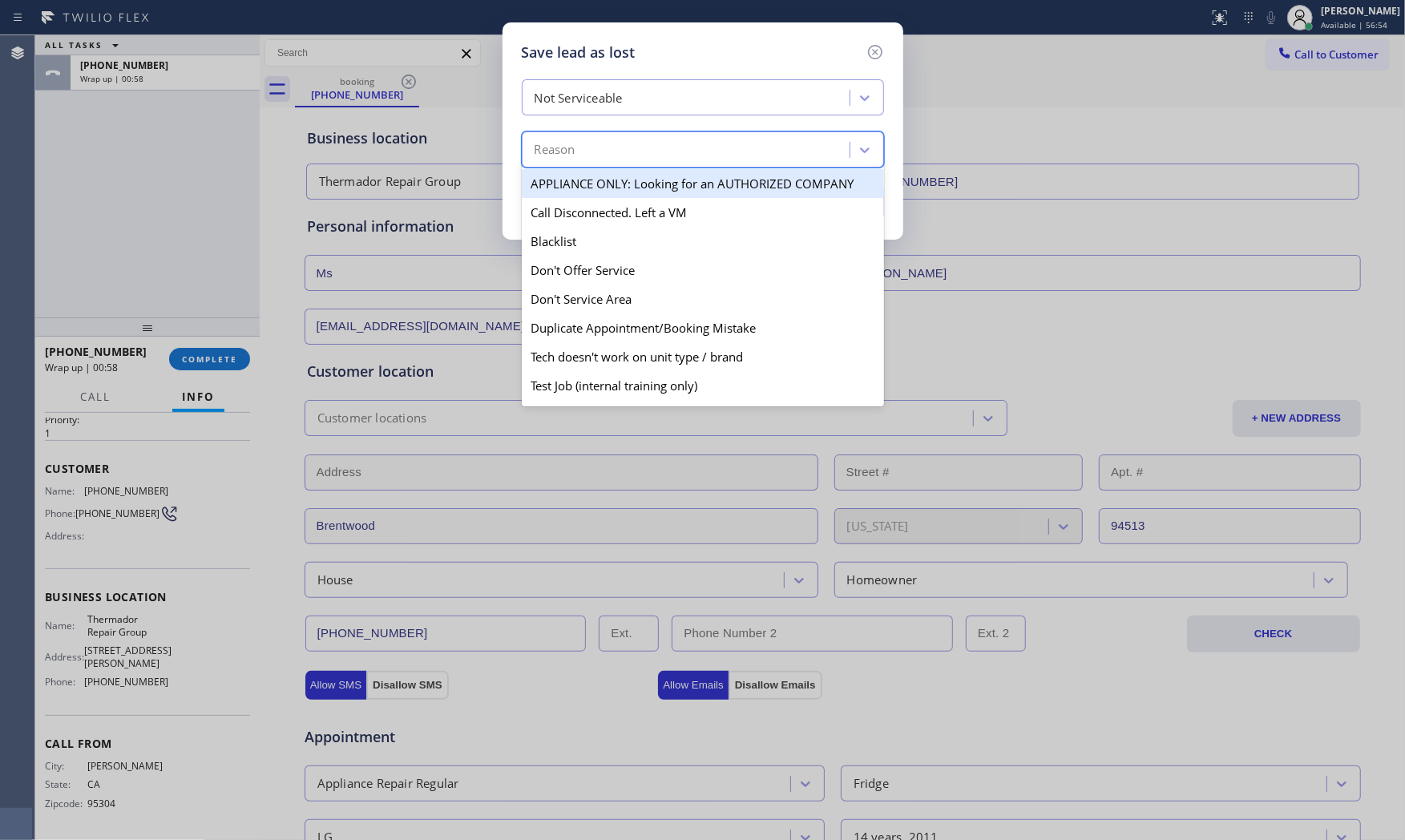
click at [607, 154] on div "Reason" at bounding box center [687, 149] width 323 height 28
click at [612, 94] on div "Not Serviceable" at bounding box center [578, 98] width 88 height 18
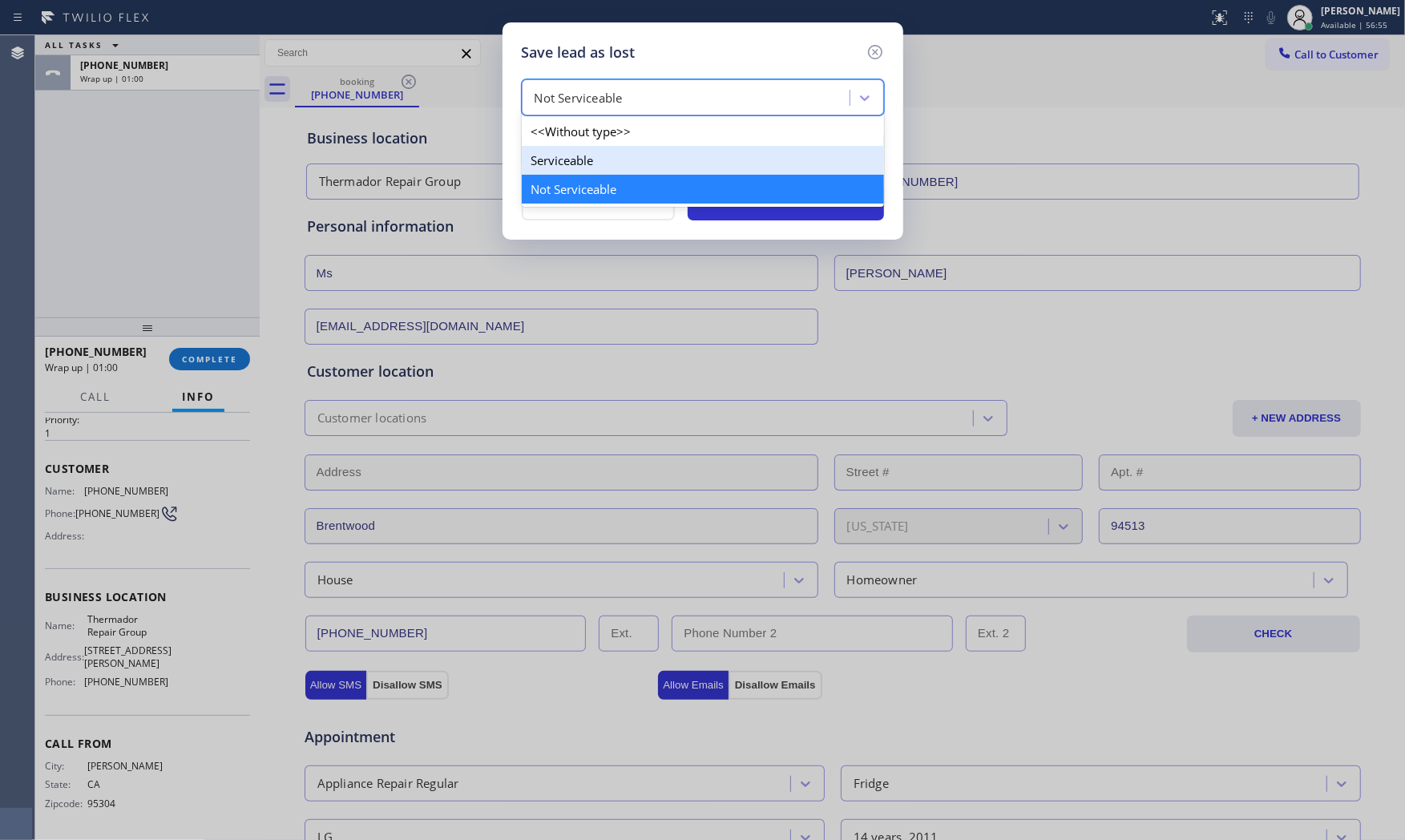
click at [597, 156] on div "Serviceable" at bounding box center [702, 160] width 362 height 29
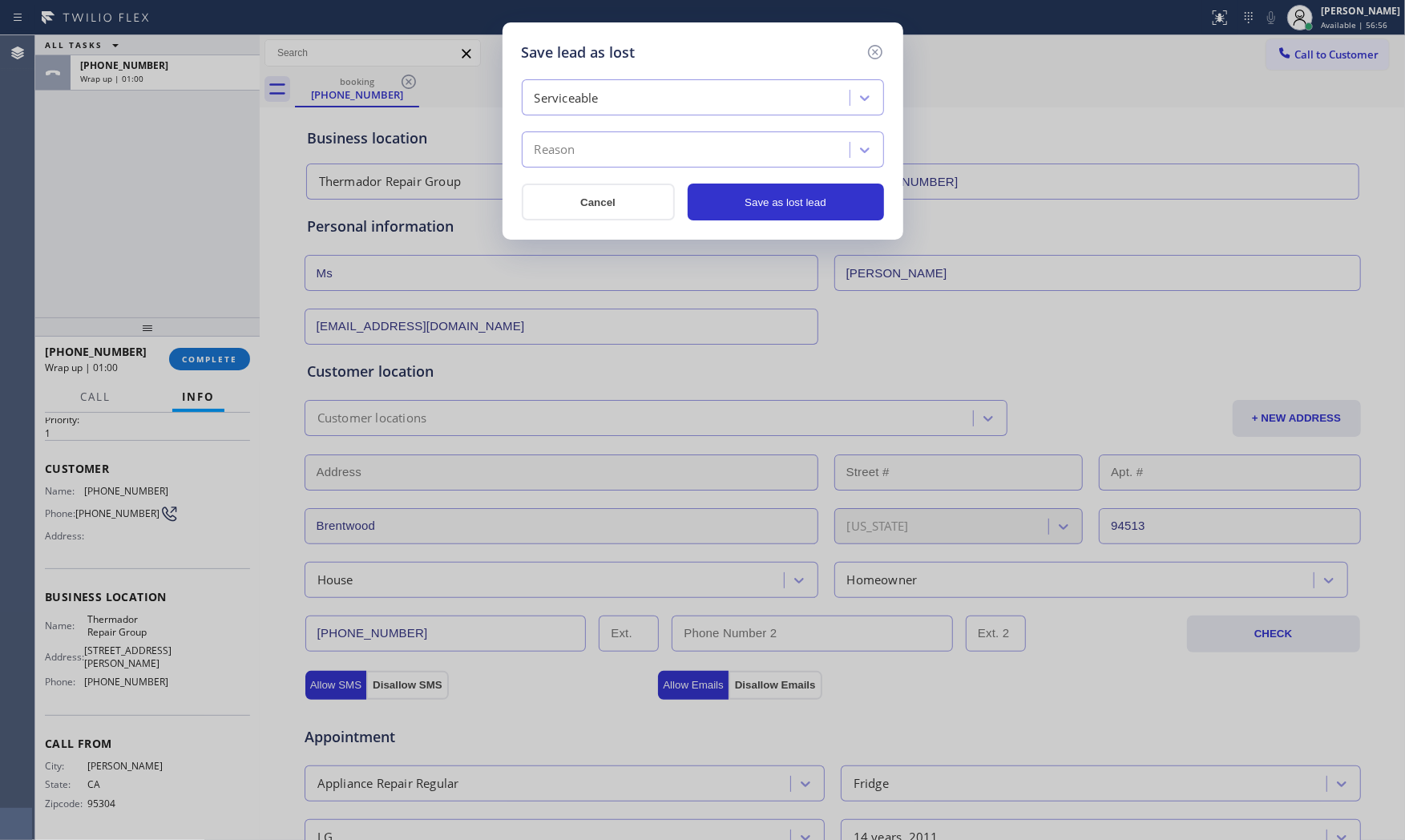
click at [596, 157] on div "Reason" at bounding box center [687, 149] width 323 height 28
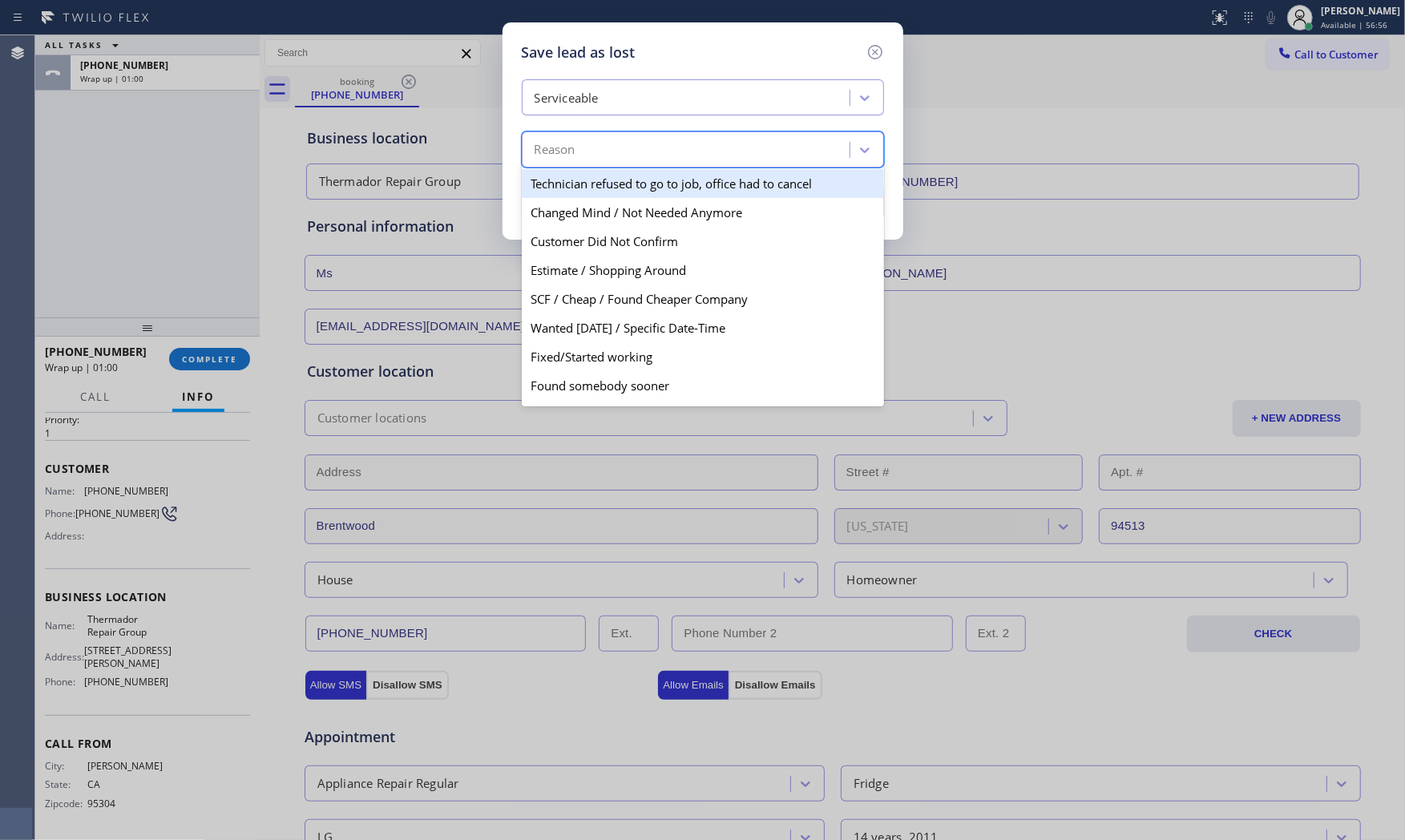
scroll to position [83, 0]
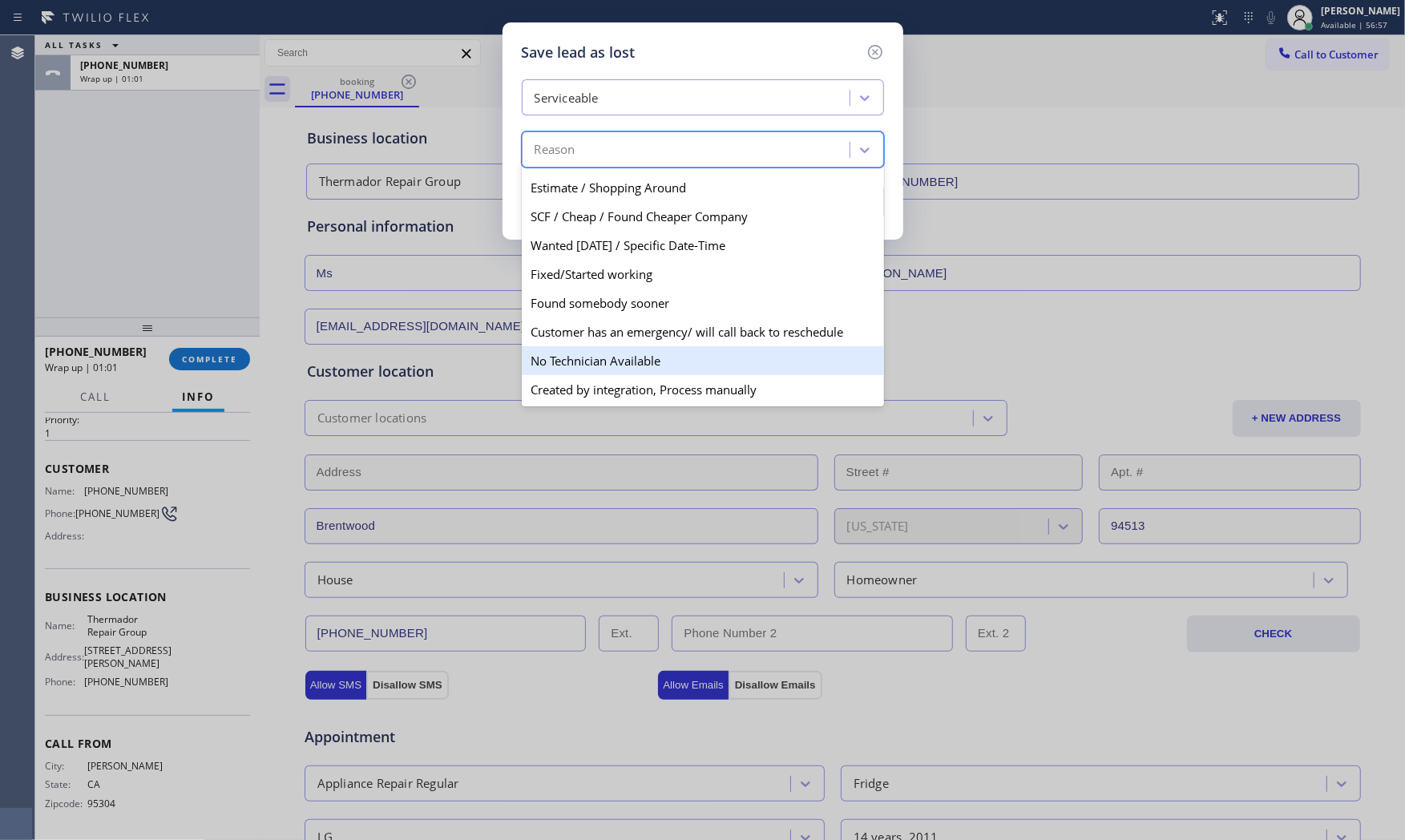
click at [599, 358] on div "No Technician Available" at bounding box center [702, 361] width 362 height 29
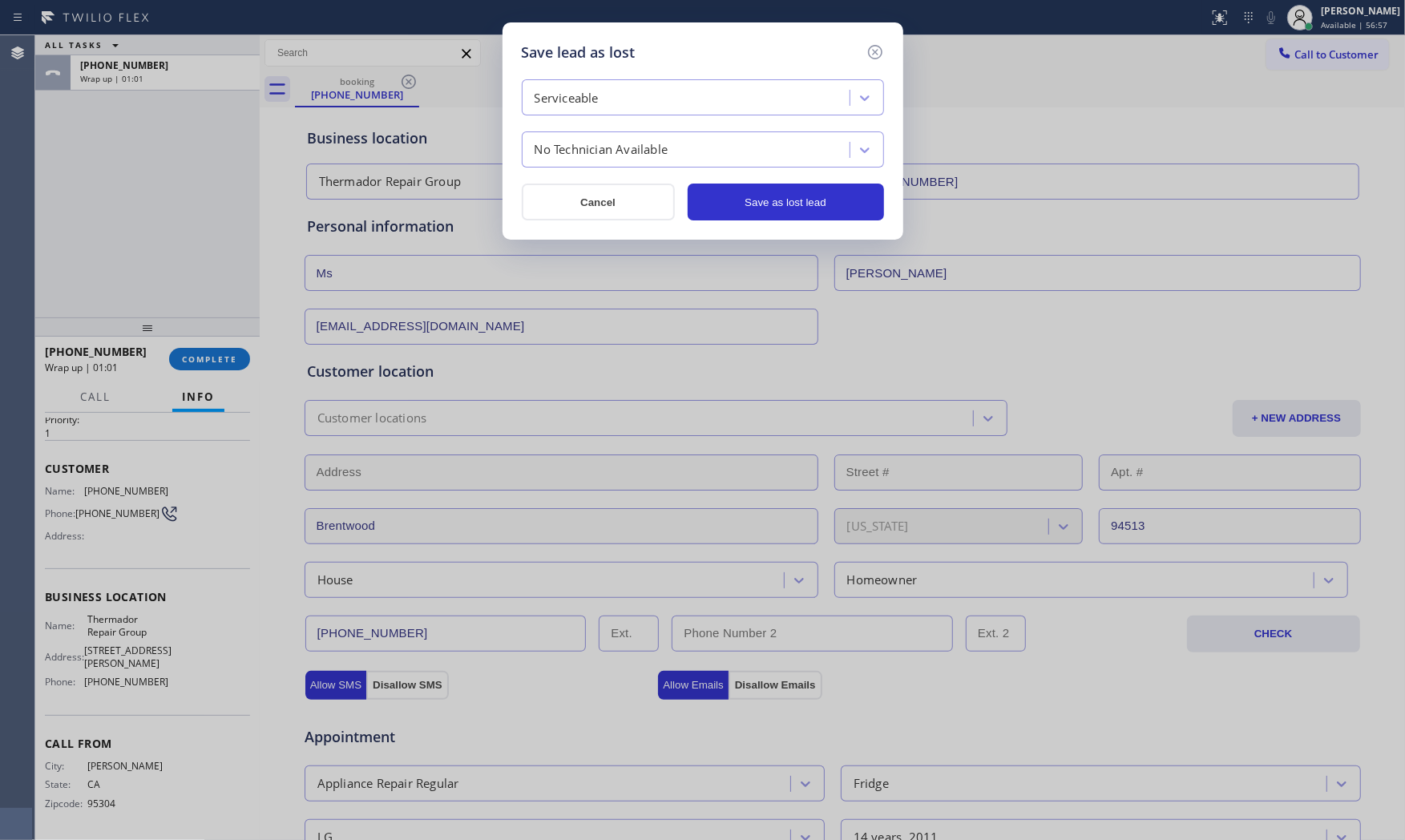
click at [794, 222] on div "Save lead as lost Serviceable No Technician Available Cancel Save as lost lead" at bounding box center [702, 130] width 400 height 217
click at [794, 213] on button "Save as lost lead" at bounding box center [785, 201] width 196 height 37
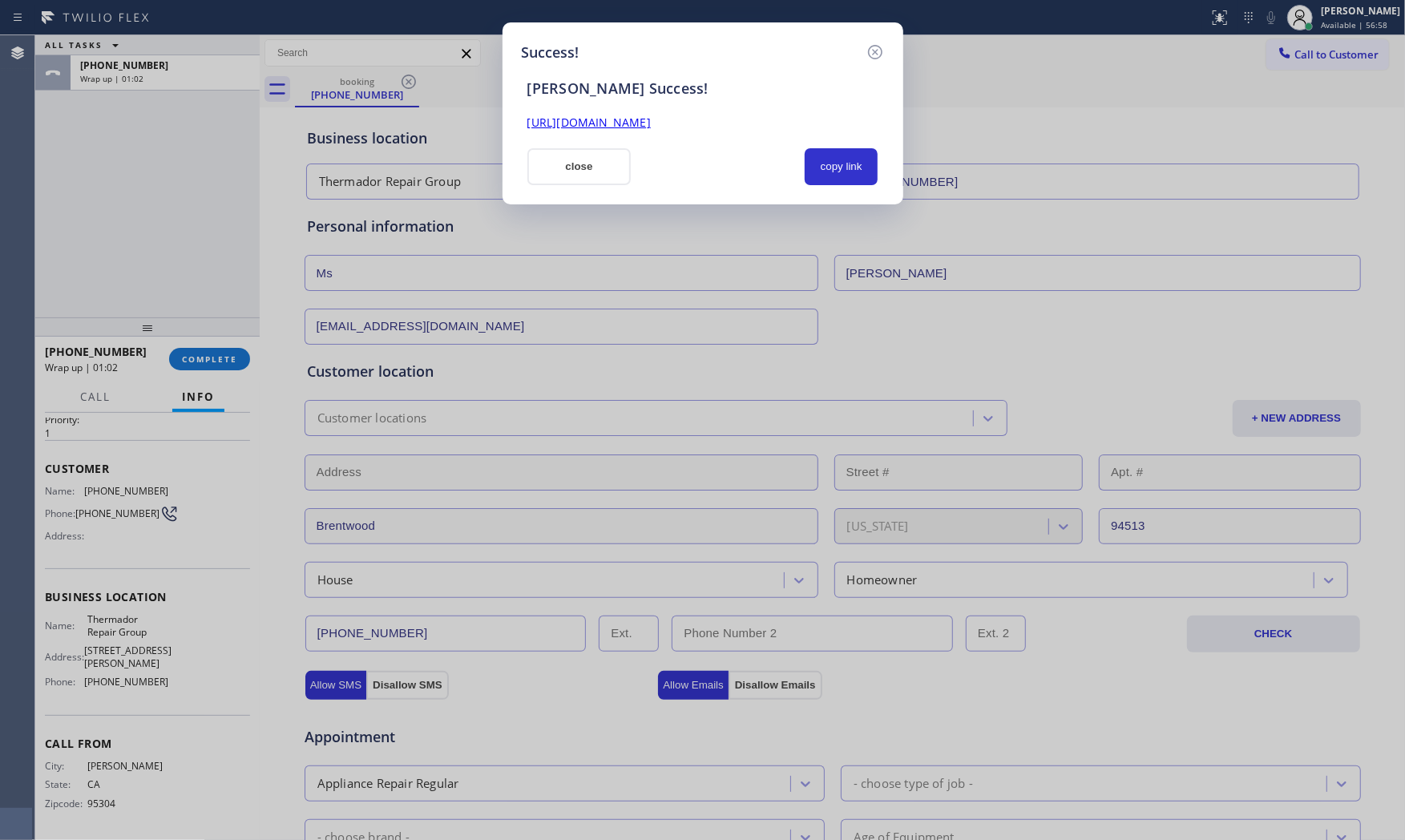
click at [630, 187] on div "Success! SAL Success! https://erp.apollosoft.co/customer/763074#portlet_lead cl…" at bounding box center [702, 113] width 400 height 182
drag, startPoint x: 604, startPoint y: 174, endPoint x: 595, endPoint y: 180, distance: 10.8
click at [599, 176] on button "close" at bounding box center [579, 166] width 104 height 37
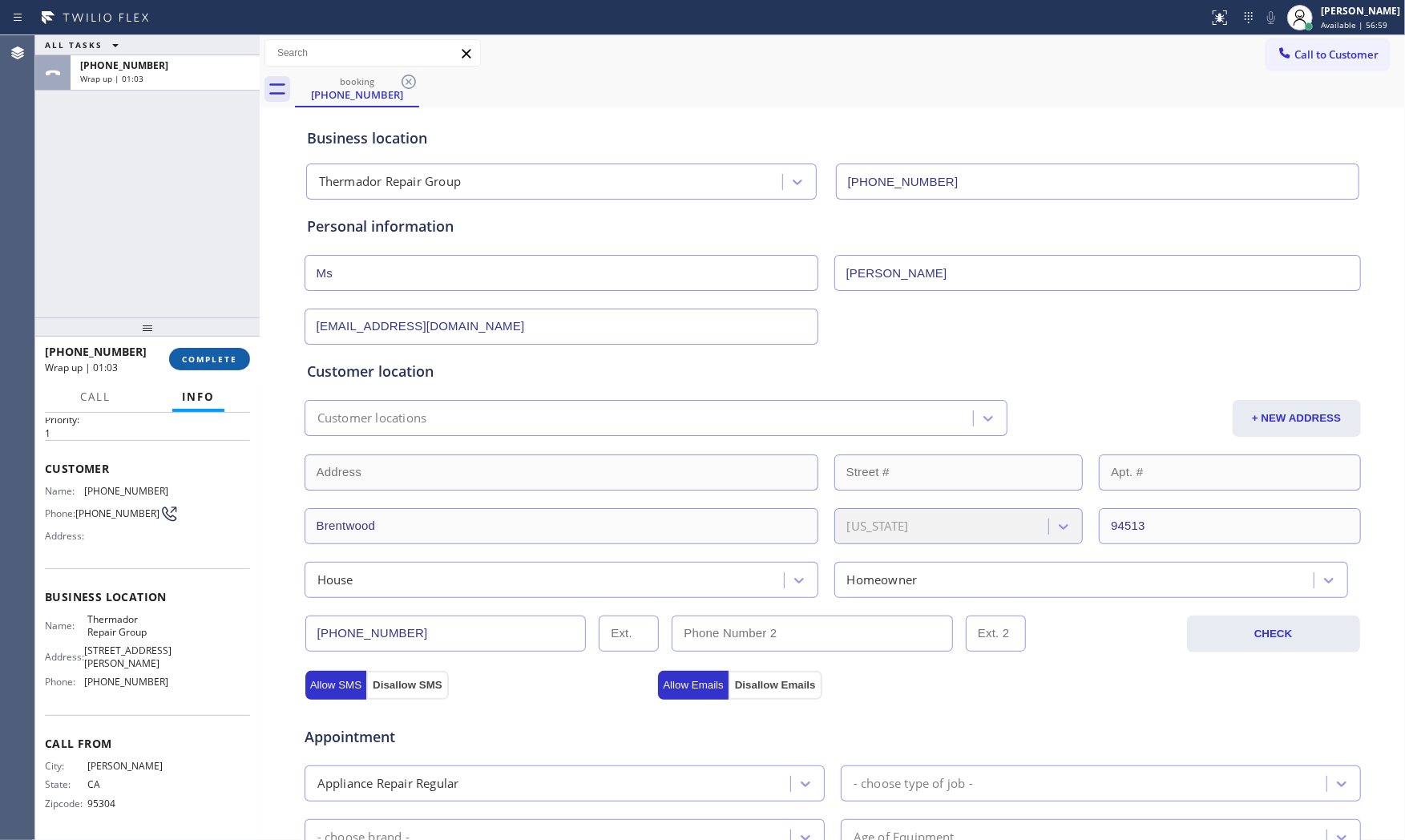
click at [205, 348] on button "COMPLETE" at bounding box center [210, 359] width 81 height 22
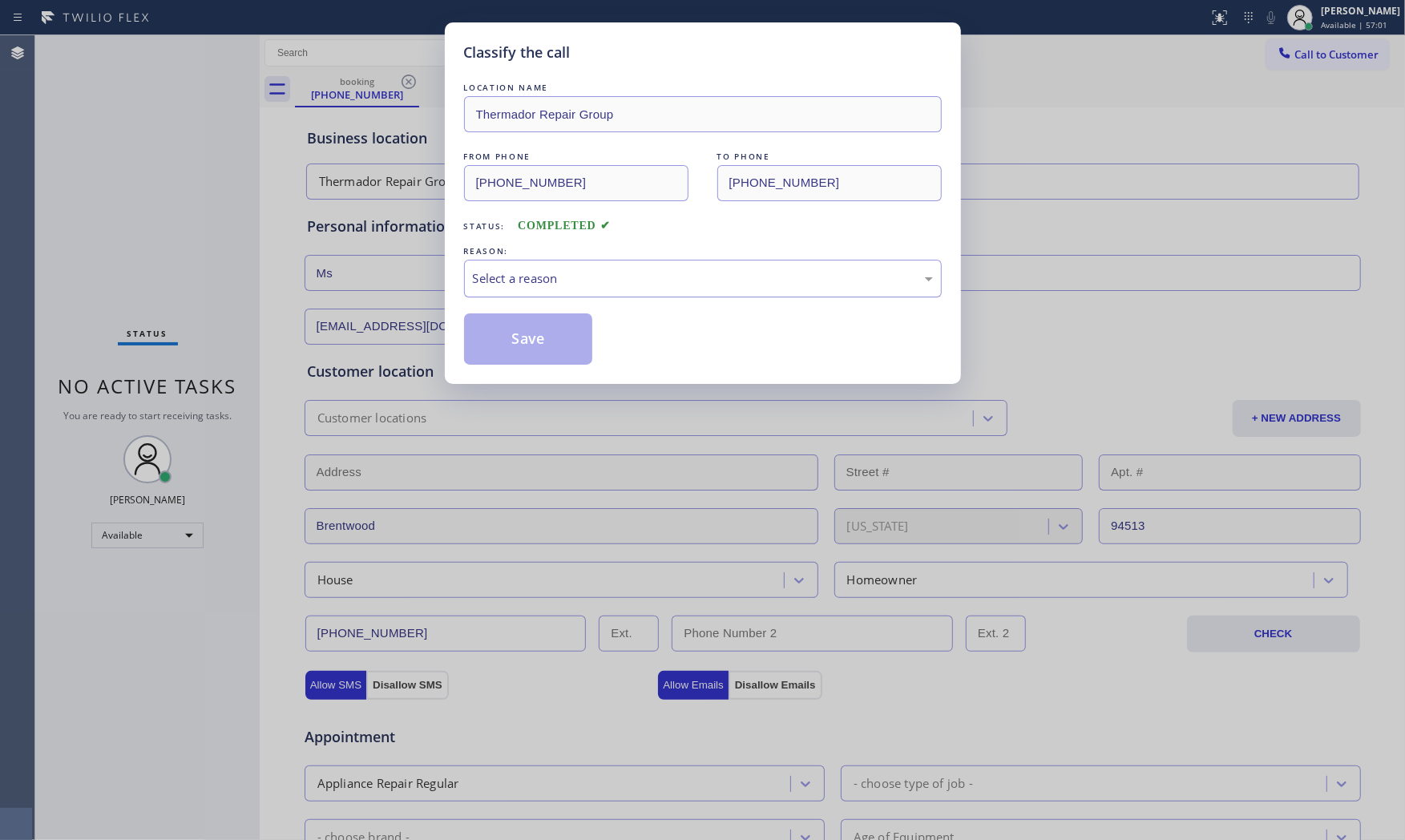
click at [642, 273] on div "Select a reason" at bounding box center [702, 278] width 460 height 18
click at [515, 342] on button "Save" at bounding box center [528, 338] width 129 height 51
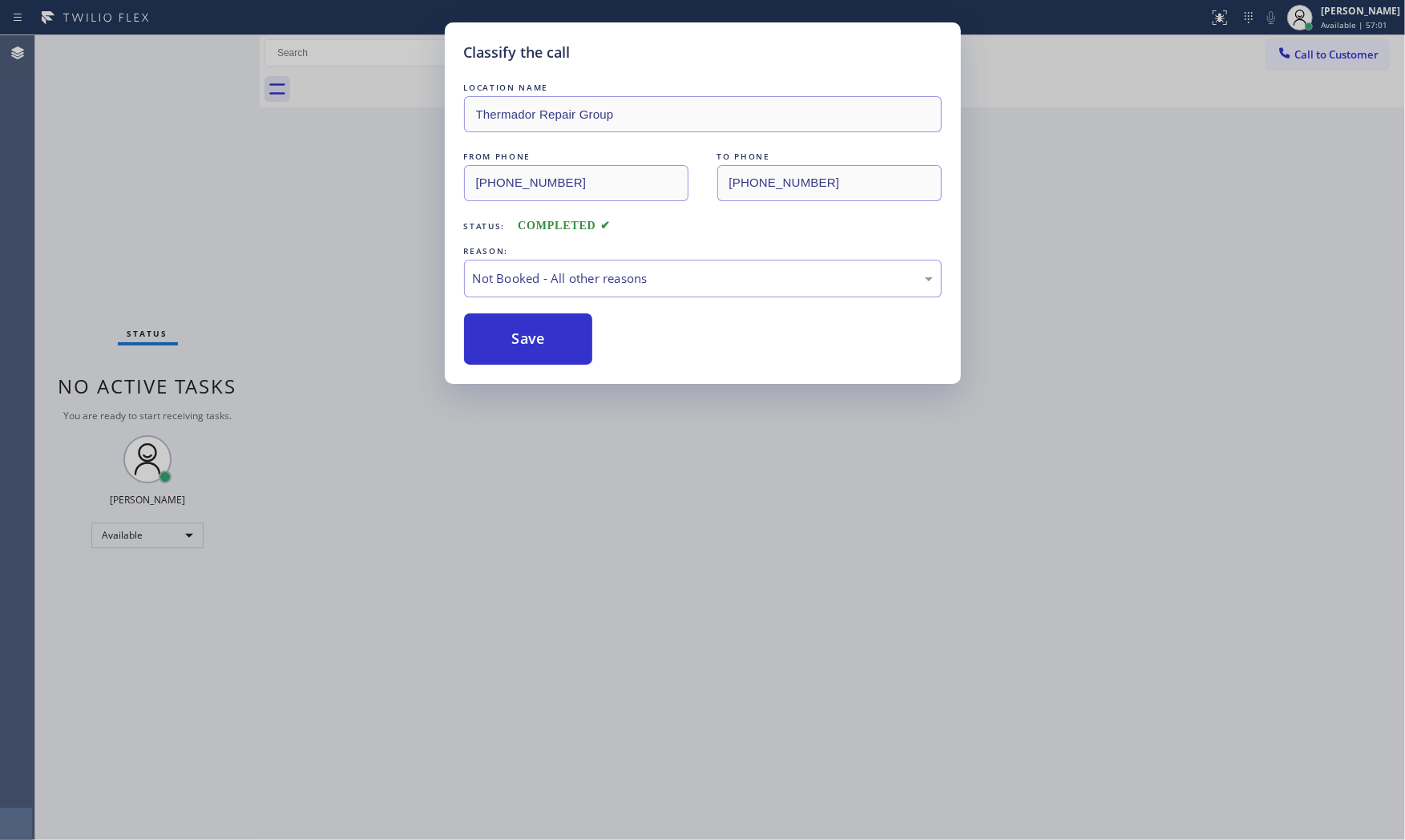
click at [515, 342] on button "Save" at bounding box center [528, 338] width 129 height 51
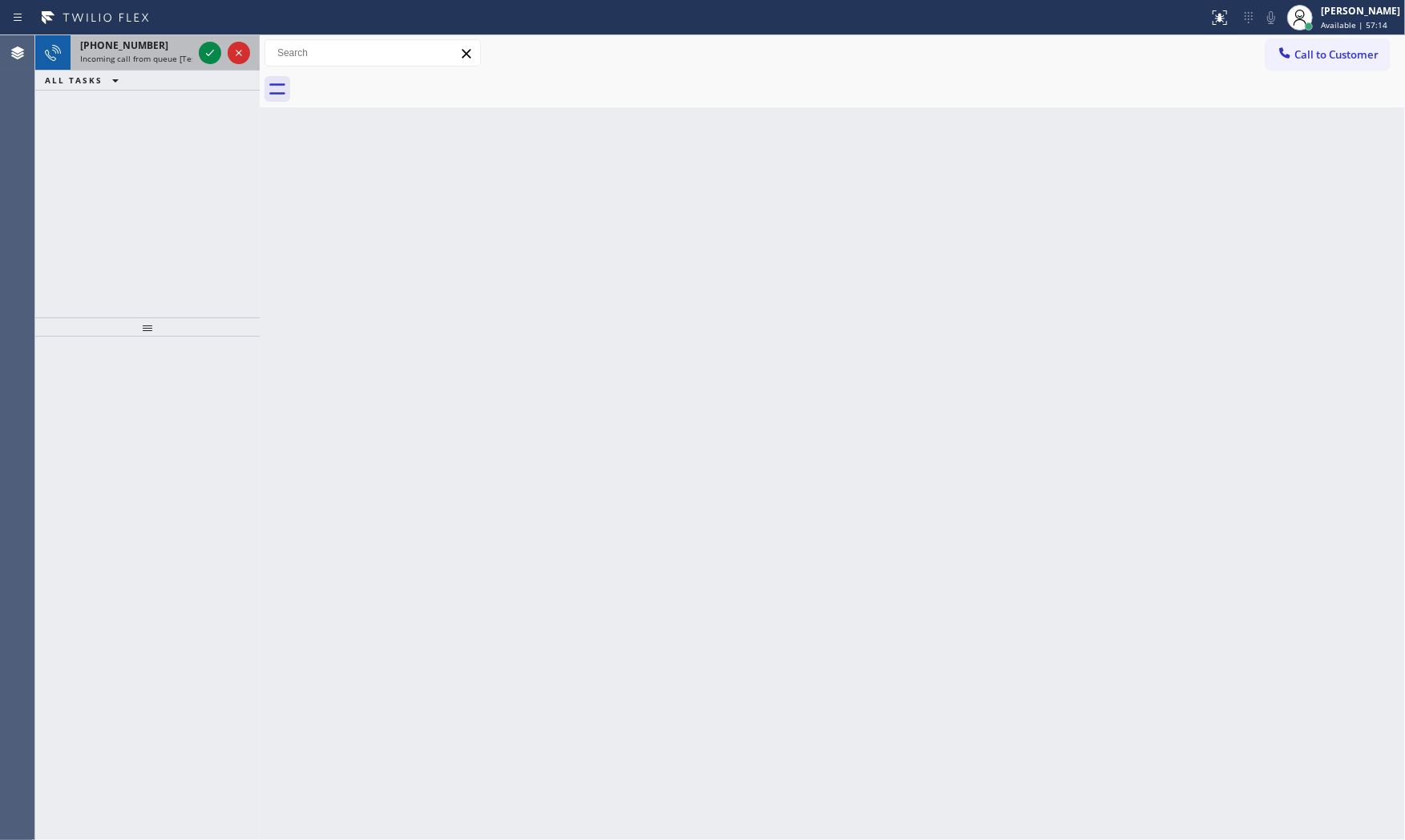
click at [156, 51] on div "+19493518688" at bounding box center [136, 45] width 112 height 13
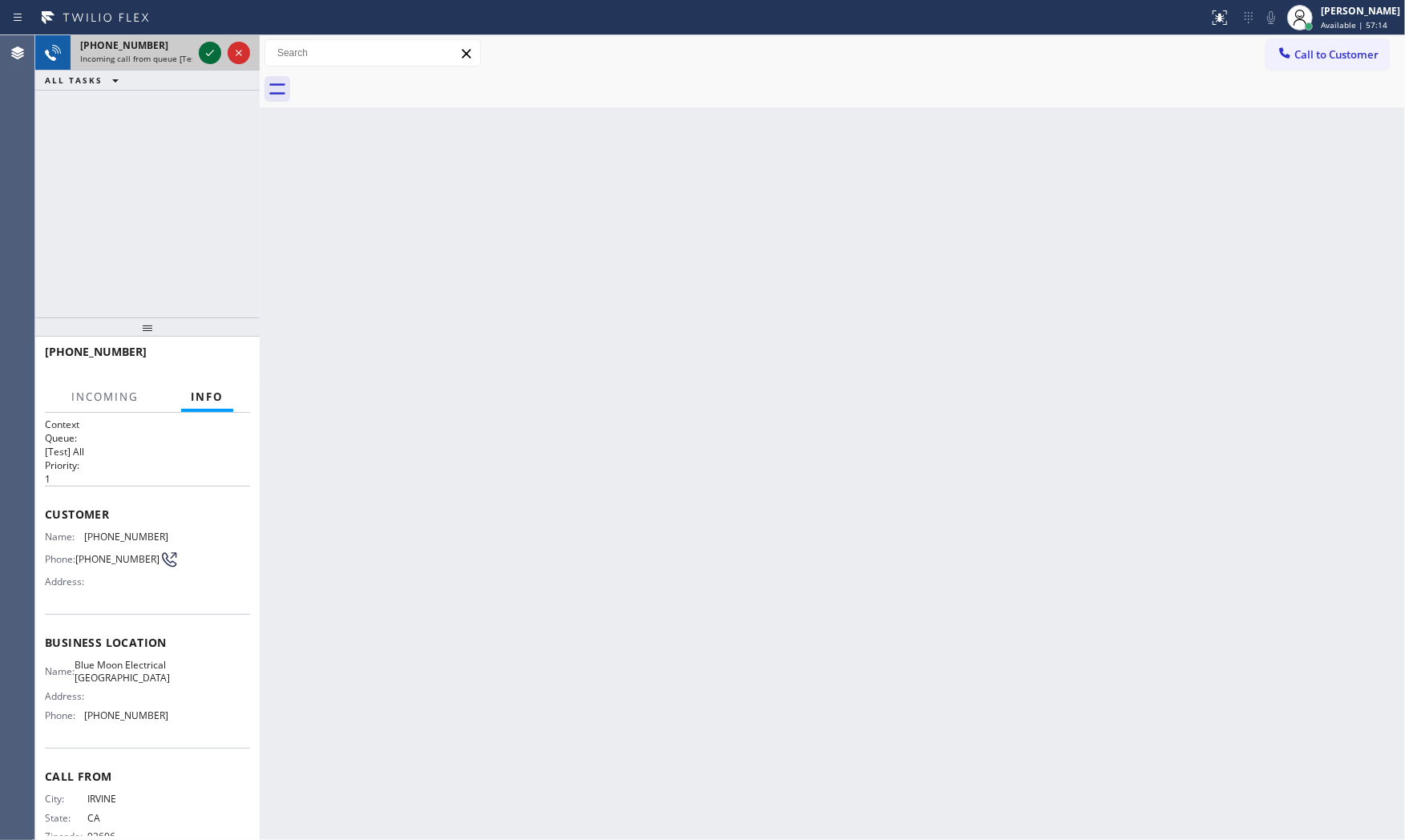
click at [210, 49] on icon at bounding box center [210, 52] width 19 height 19
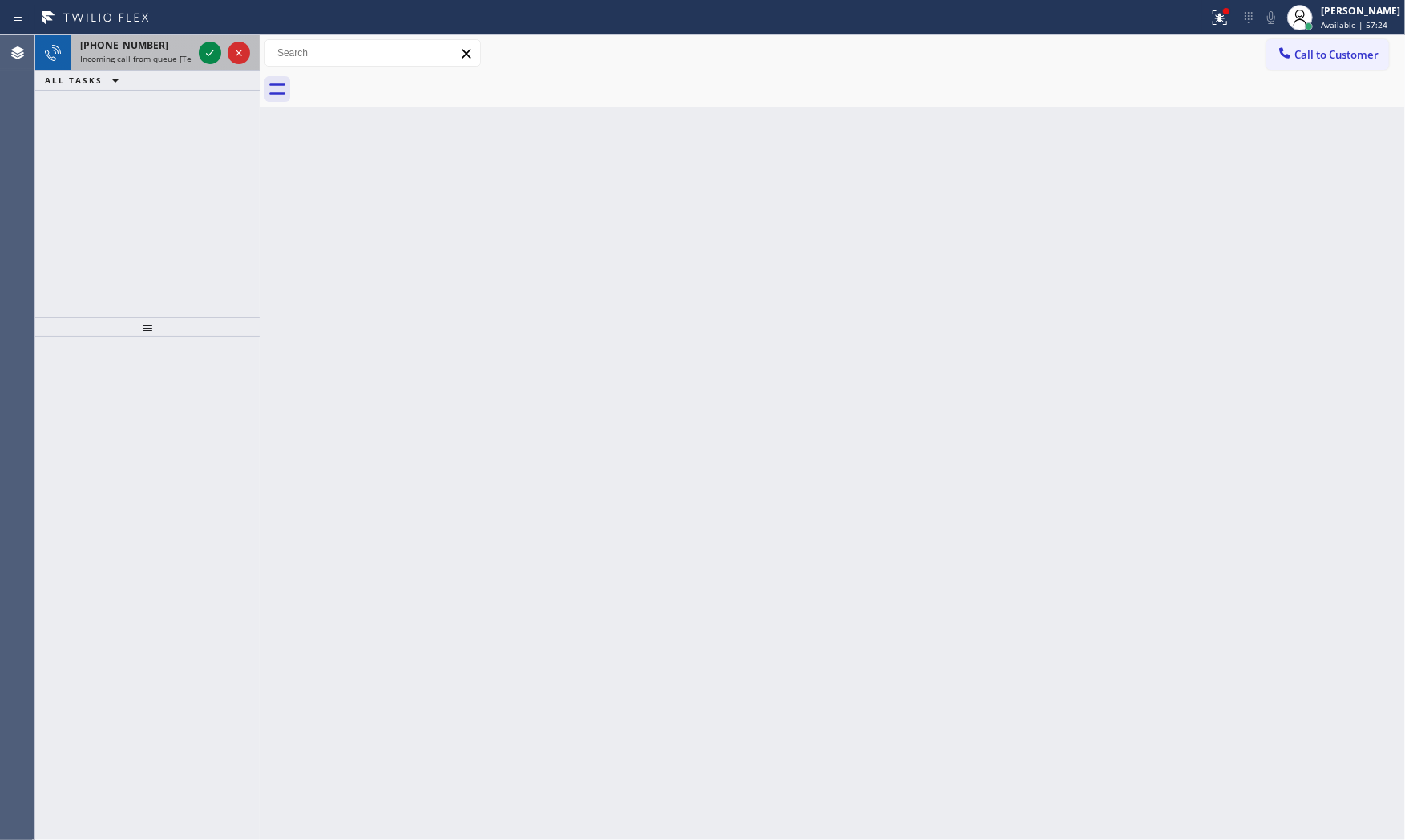
click at [221, 53] on div at bounding box center [224, 52] width 58 height 35
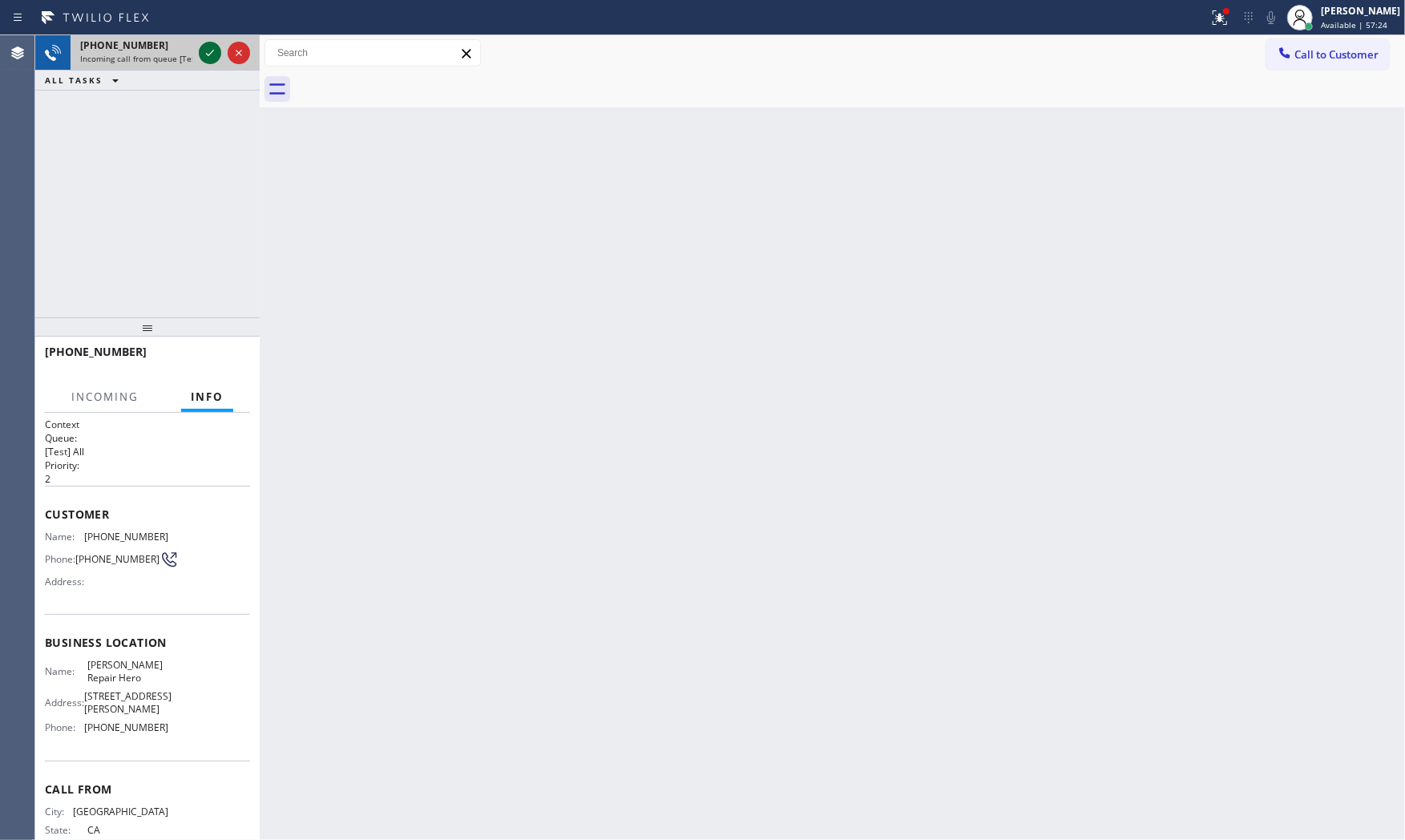
click at [214, 52] on icon at bounding box center [210, 52] width 19 height 19
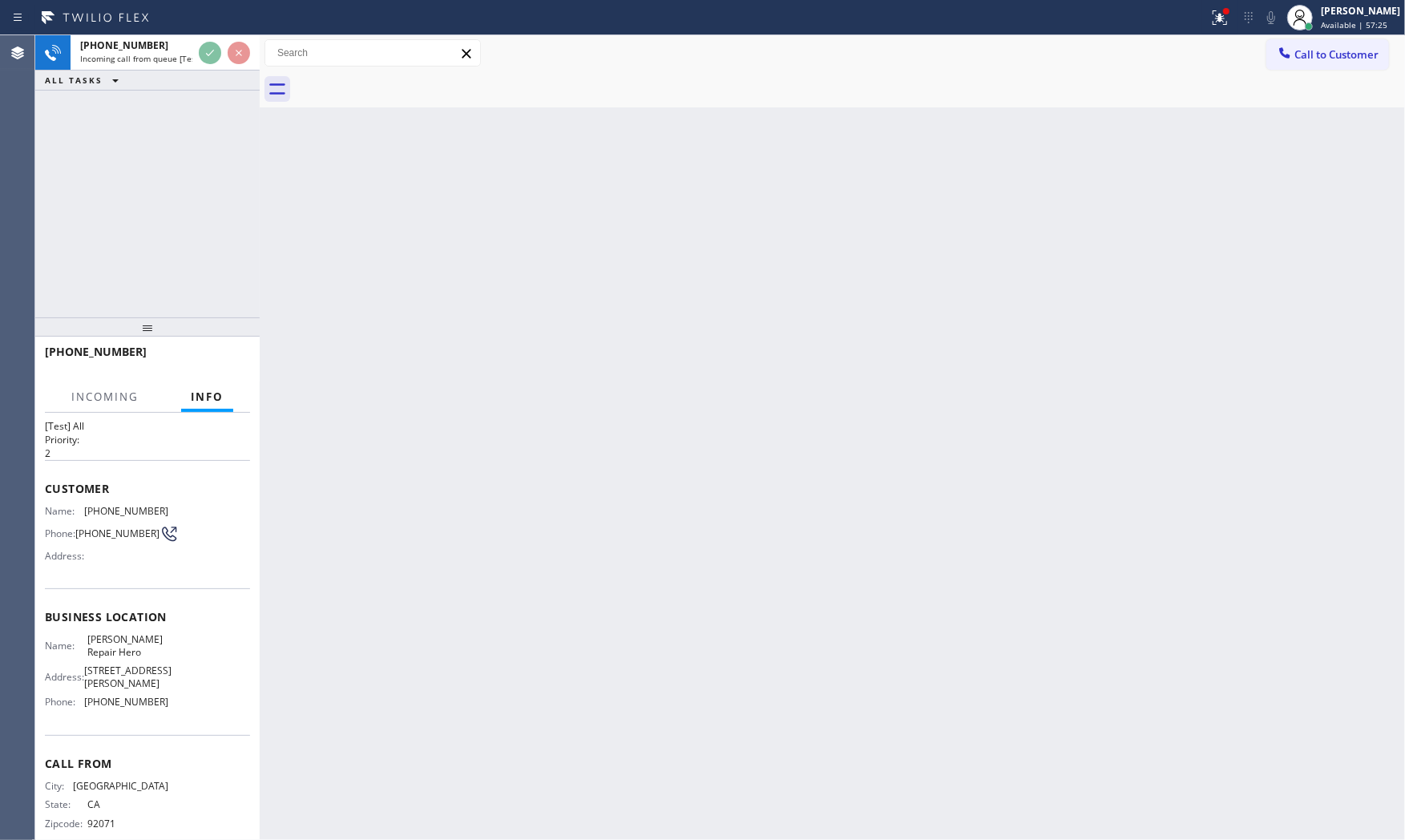
scroll to position [49, 0]
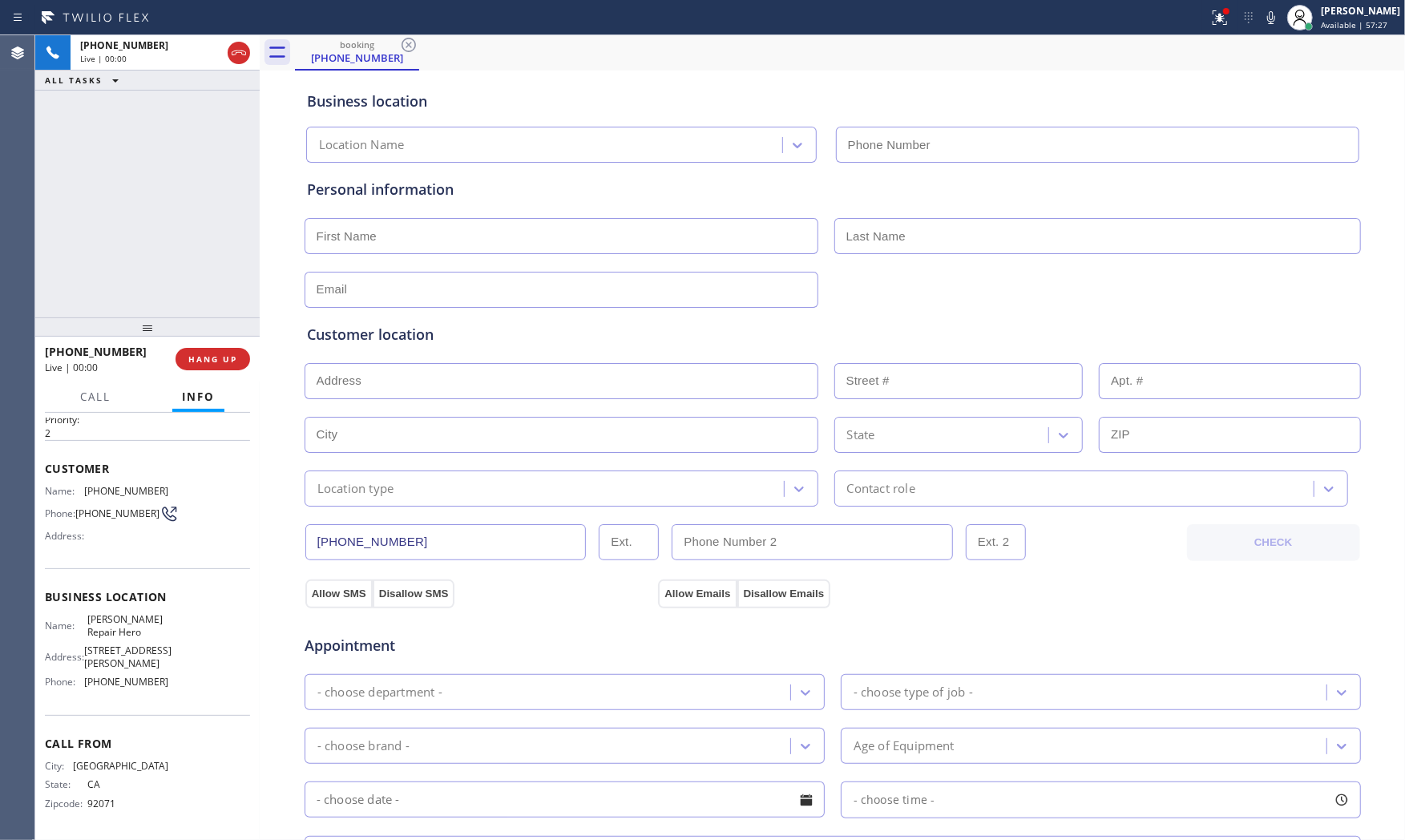
type input "[PHONE_NUMBER]"
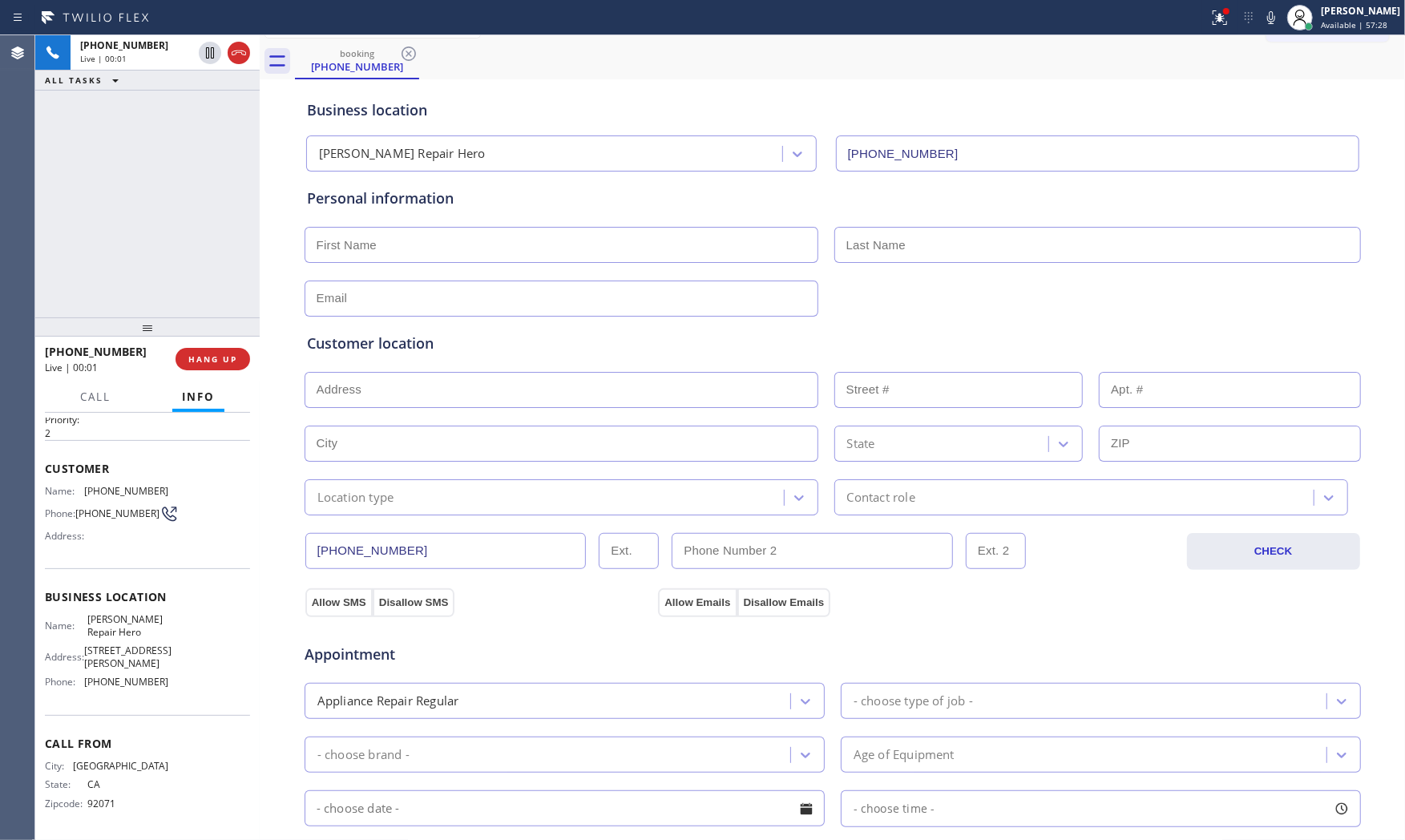
scroll to position [0, 0]
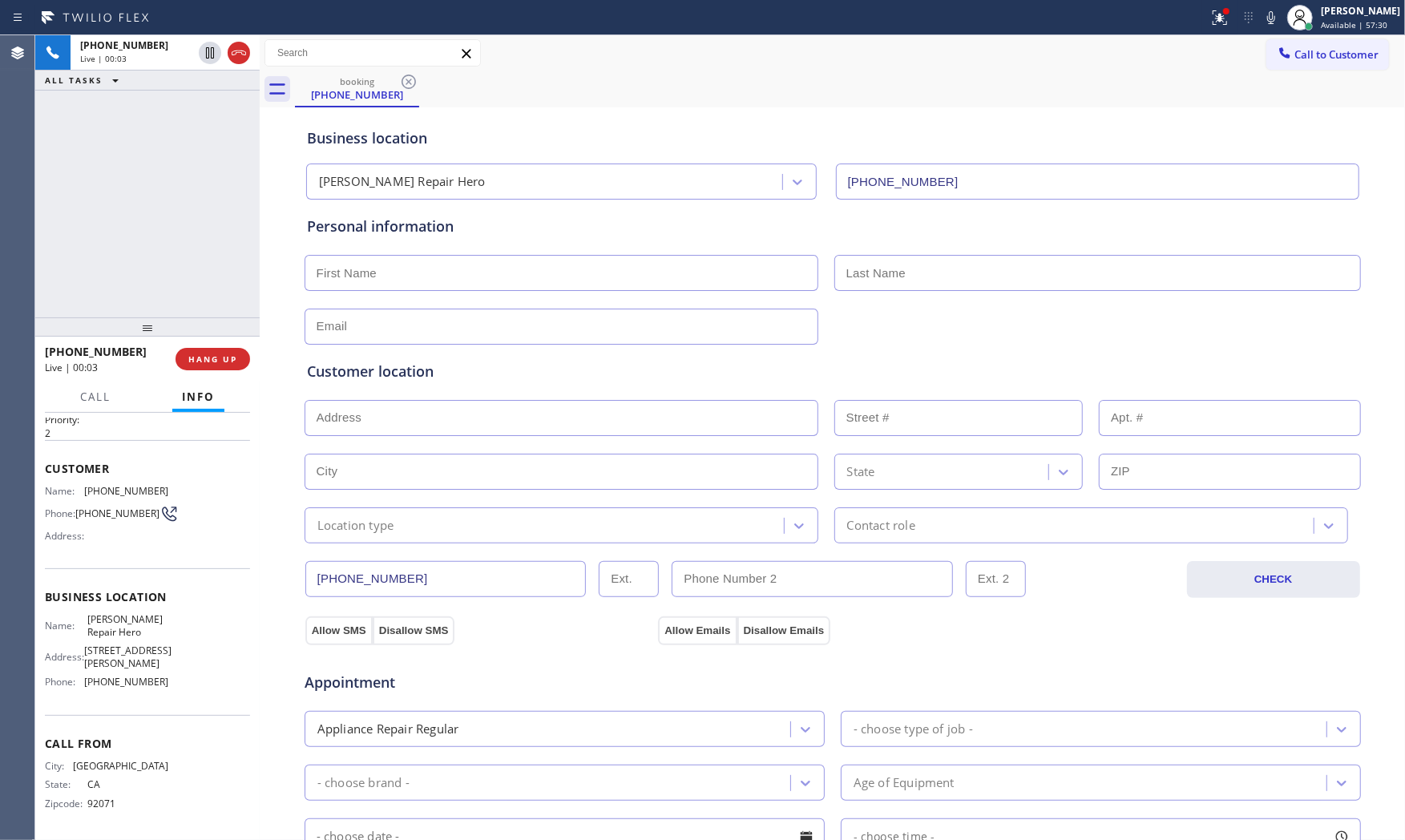
drag, startPoint x: 1266, startPoint y: 19, endPoint x: 1204, endPoint y: 26, distance: 62.4
click at [1265, 19] on icon at bounding box center [1270, 17] width 19 height 19
click at [1202, 26] on div at bounding box center [1219, 17] width 35 height 19
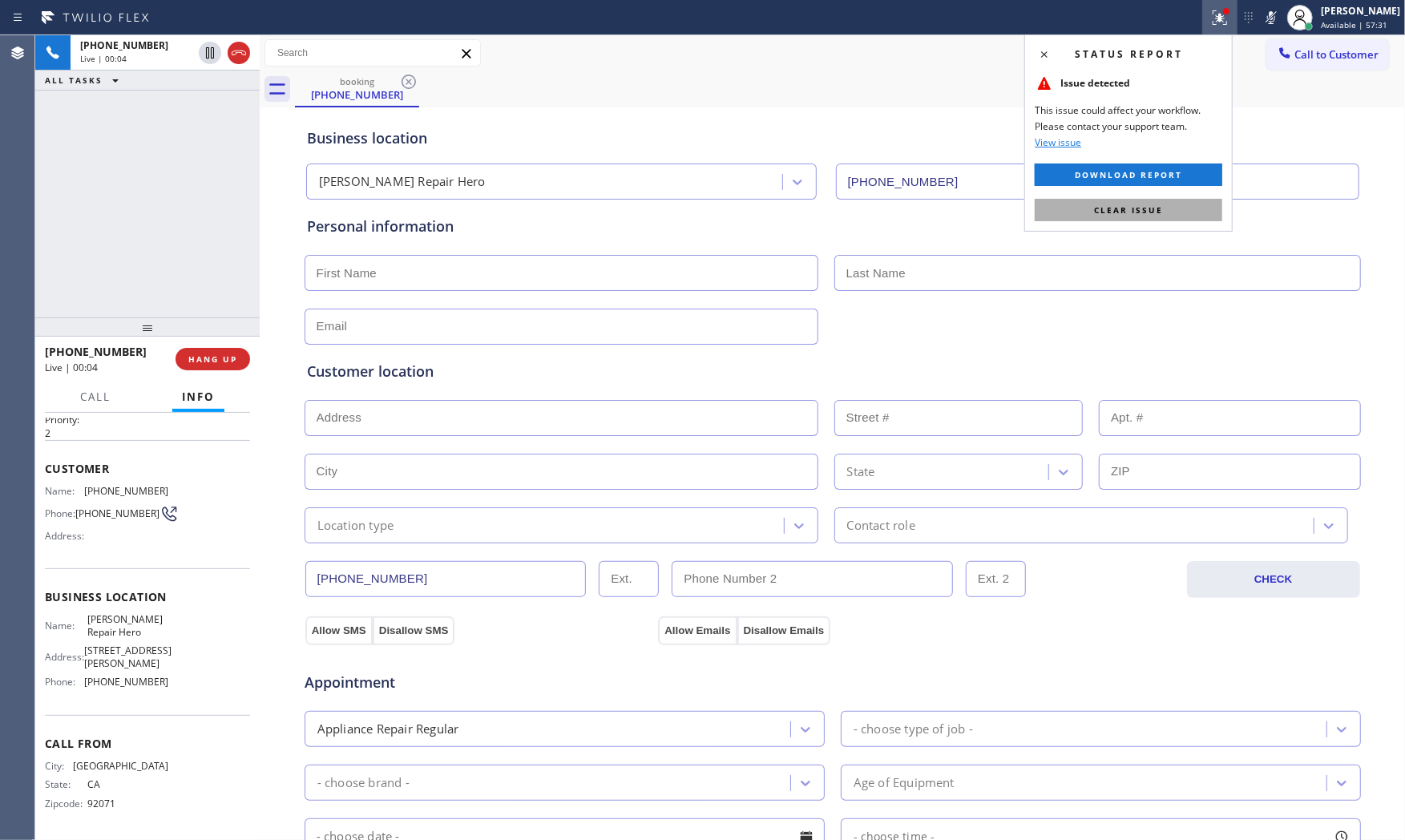
click at [1141, 201] on button "Clear issue" at bounding box center [1128, 210] width 187 height 22
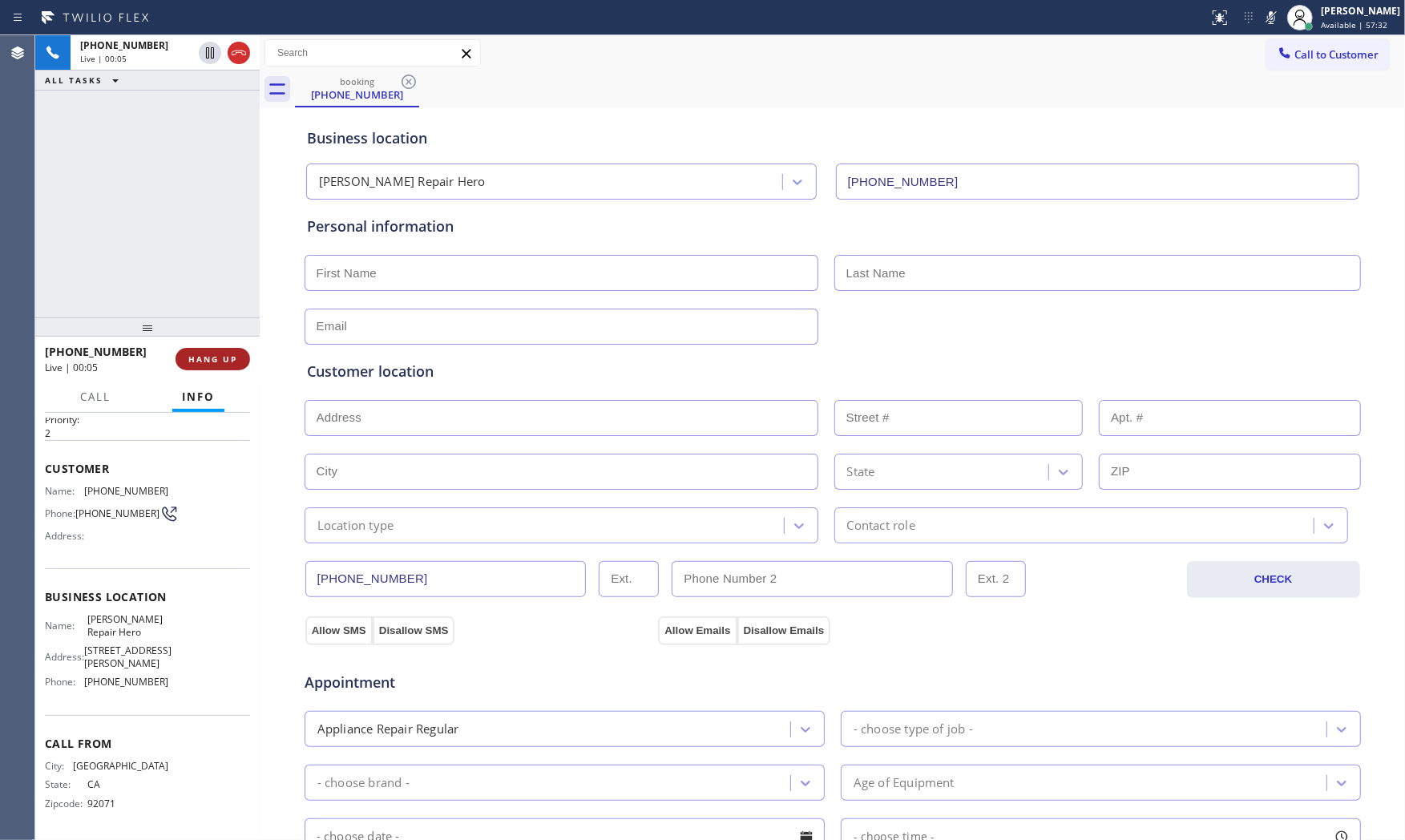
click at [241, 350] on button "HANG UP" at bounding box center [212, 359] width 75 height 22
drag, startPoint x: 241, startPoint y: 350, endPoint x: 246, endPoint y: 337, distance: 13.9
click at [243, 348] on button "COMPLETE" at bounding box center [210, 359] width 81 height 22
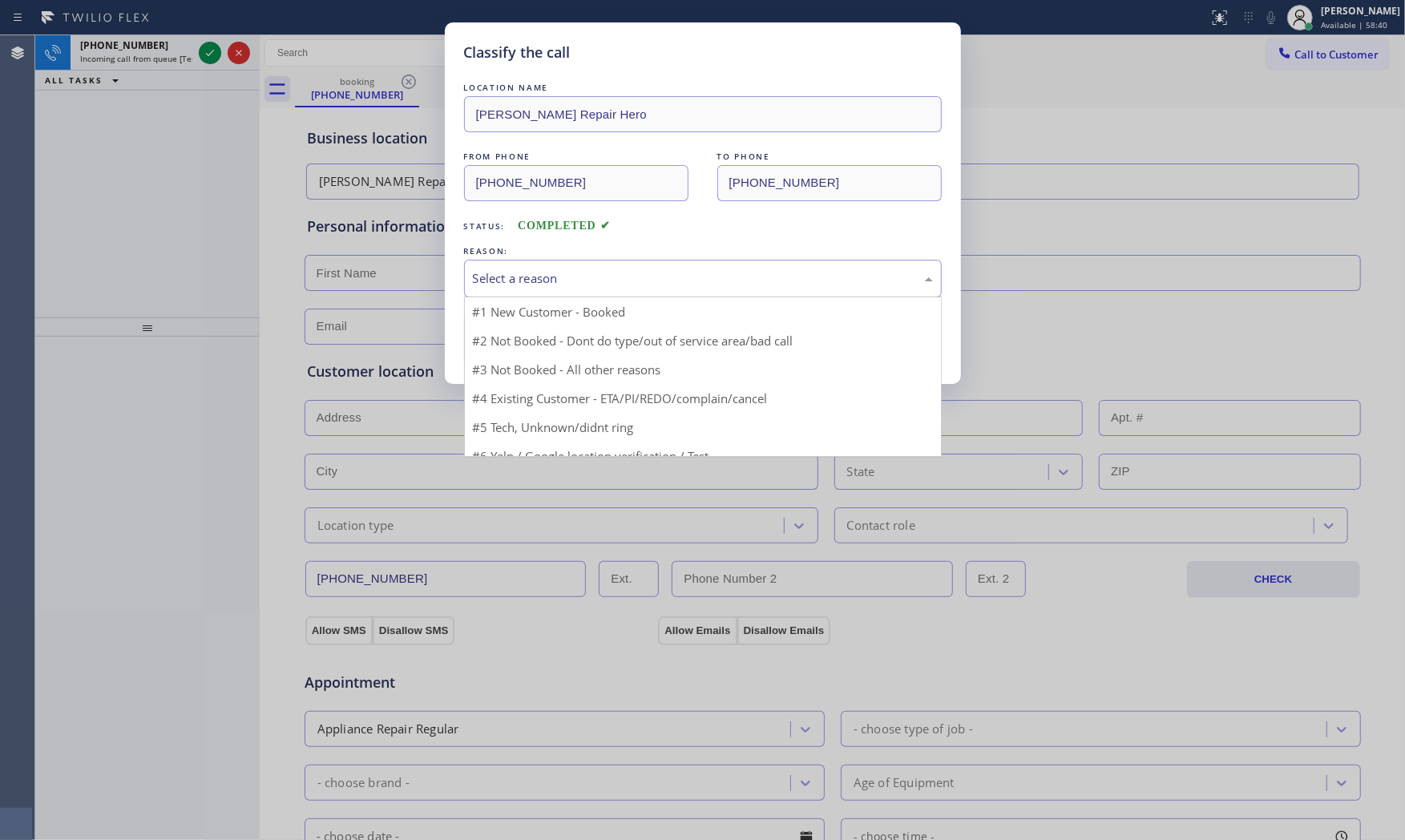
click at [501, 278] on div "Select a reason" at bounding box center [702, 278] width 460 height 18
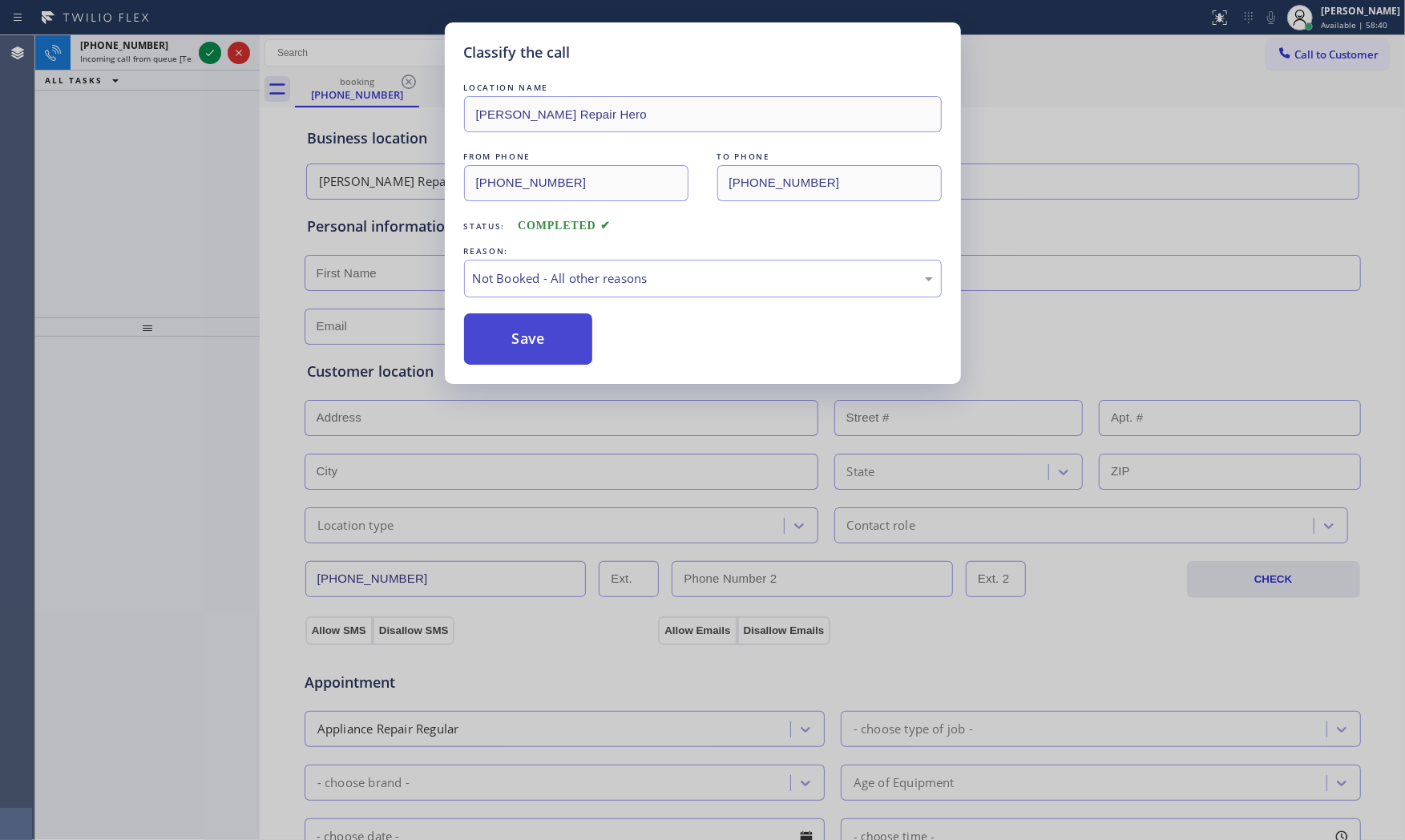
click at [503, 329] on button "Save" at bounding box center [528, 338] width 129 height 51
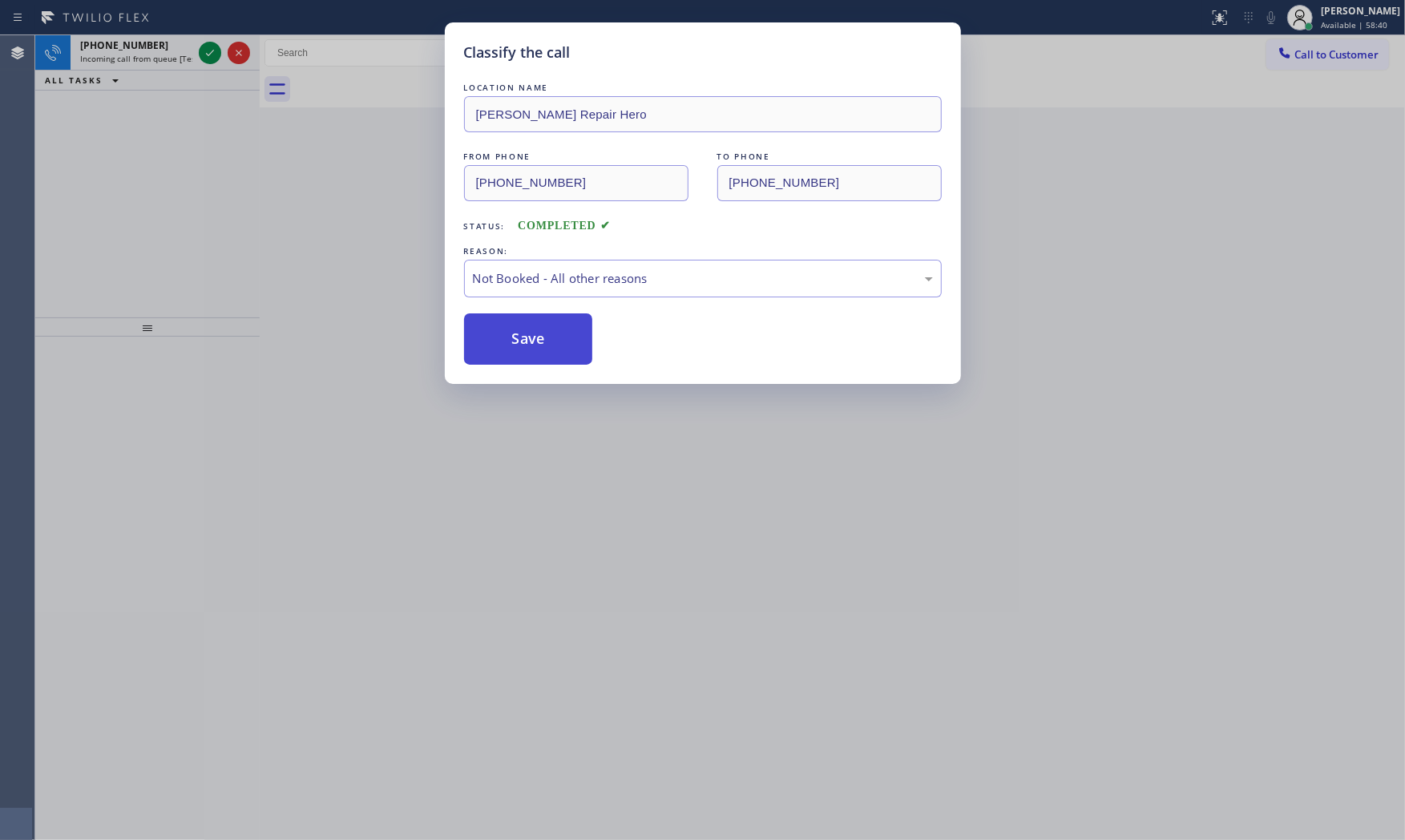
click at [503, 329] on button "Save" at bounding box center [528, 338] width 129 height 51
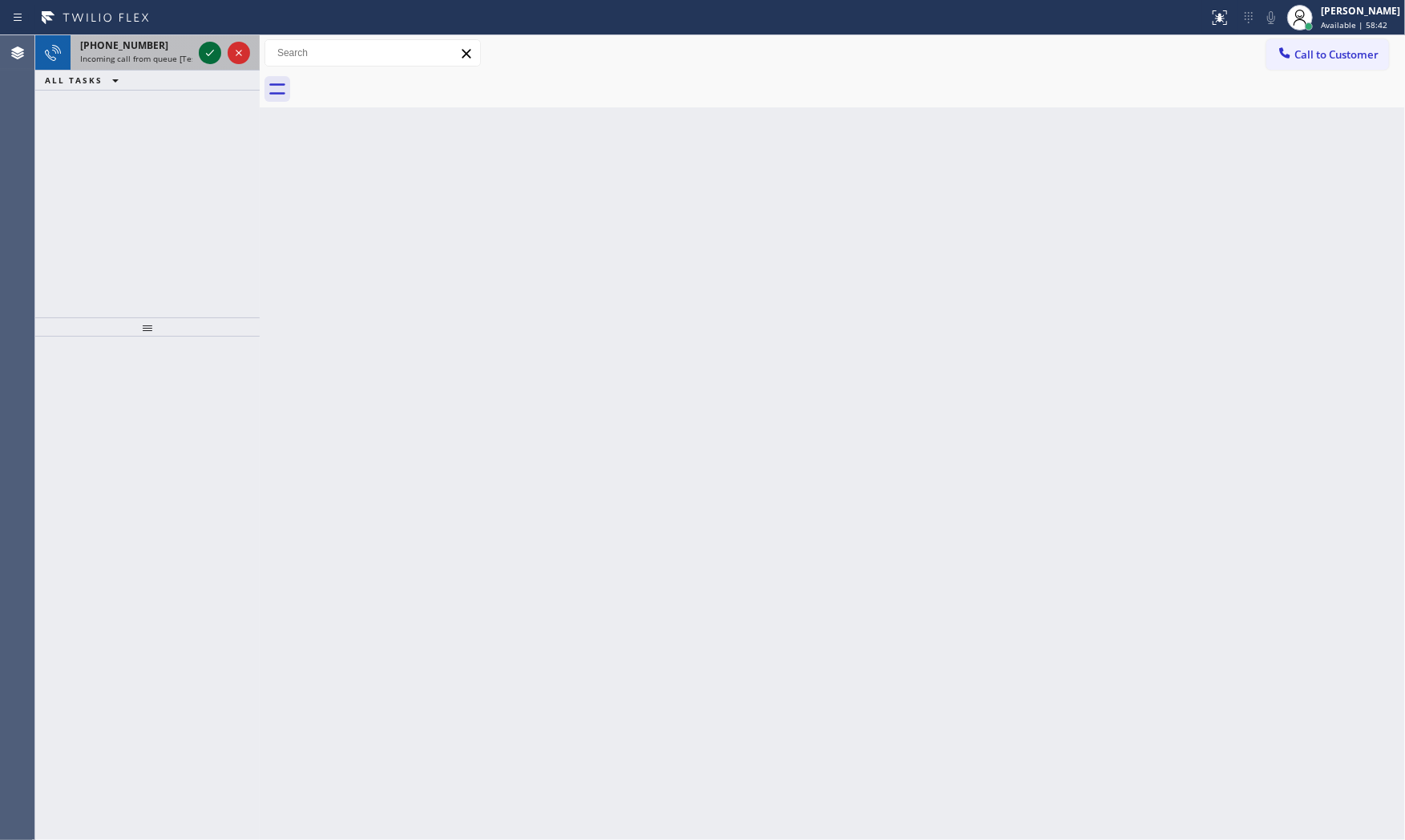
click at [201, 44] on icon at bounding box center [210, 52] width 19 height 19
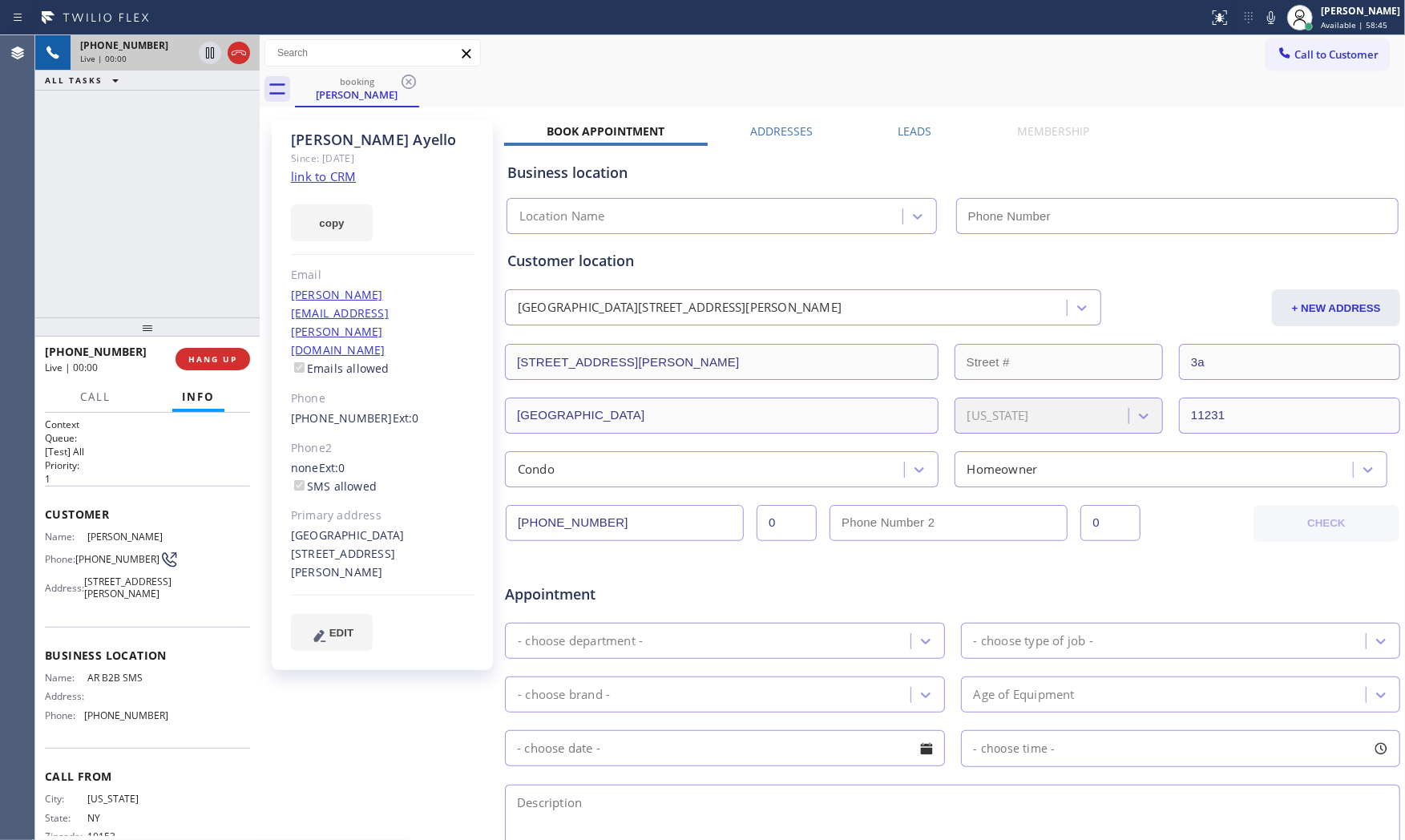
type input "[PHONE_NUMBER]"
click at [326, 174] on link "link to CRM" at bounding box center [323, 176] width 65 height 16
click at [1261, 18] on icon at bounding box center [1270, 17] width 19 height 19
click at [204, 56] on icon at bounding box center [210, 52] width 19 height 19
click at [1262, 21] on icon at bounding box center [1270, 17] width 19 height 19
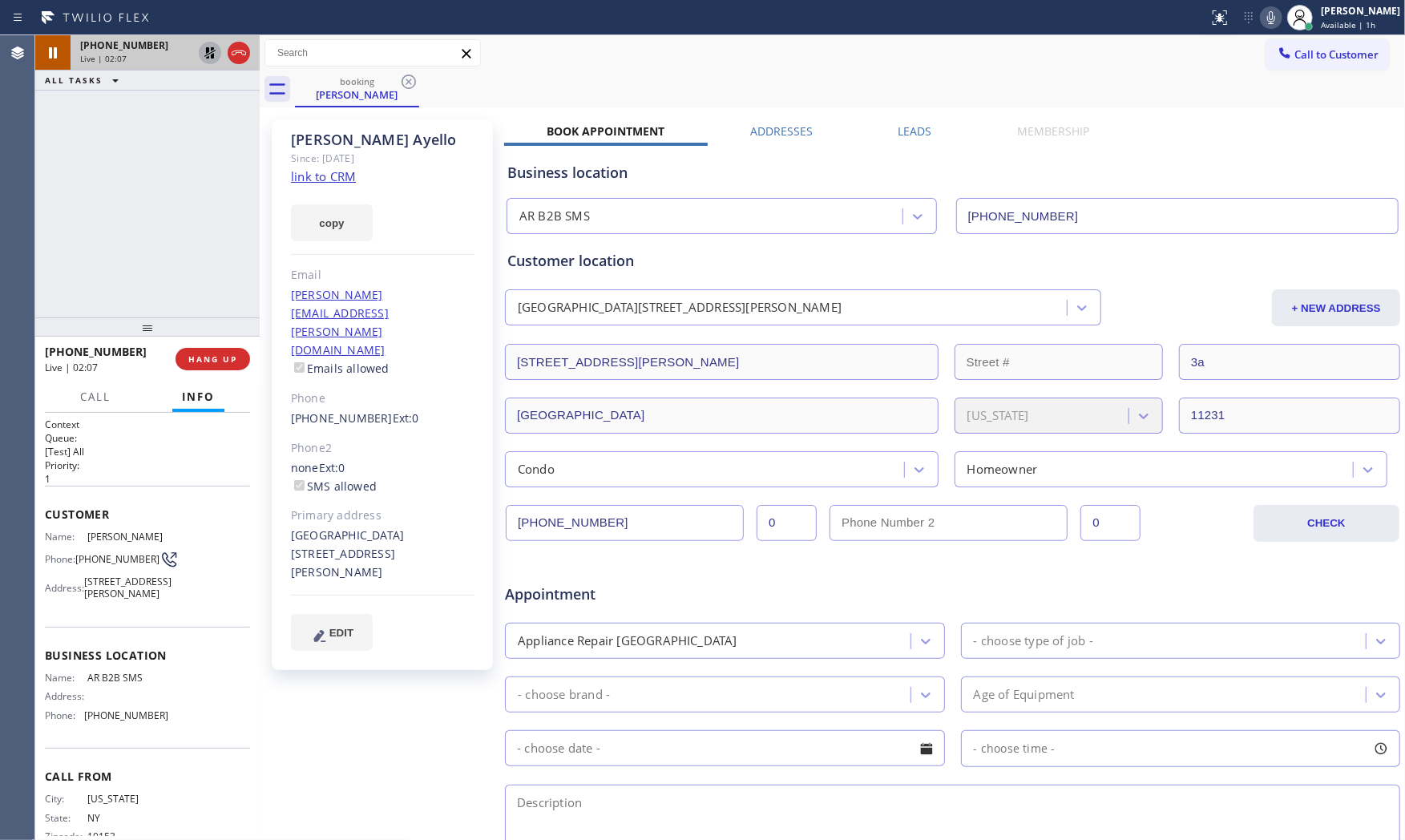
click at [218, 61] on icon at bounding box center [210, 52] width 19 height 19
click at [224, 365] on button "HANG UP" at bounding box center [212, 359] width 75 height 22
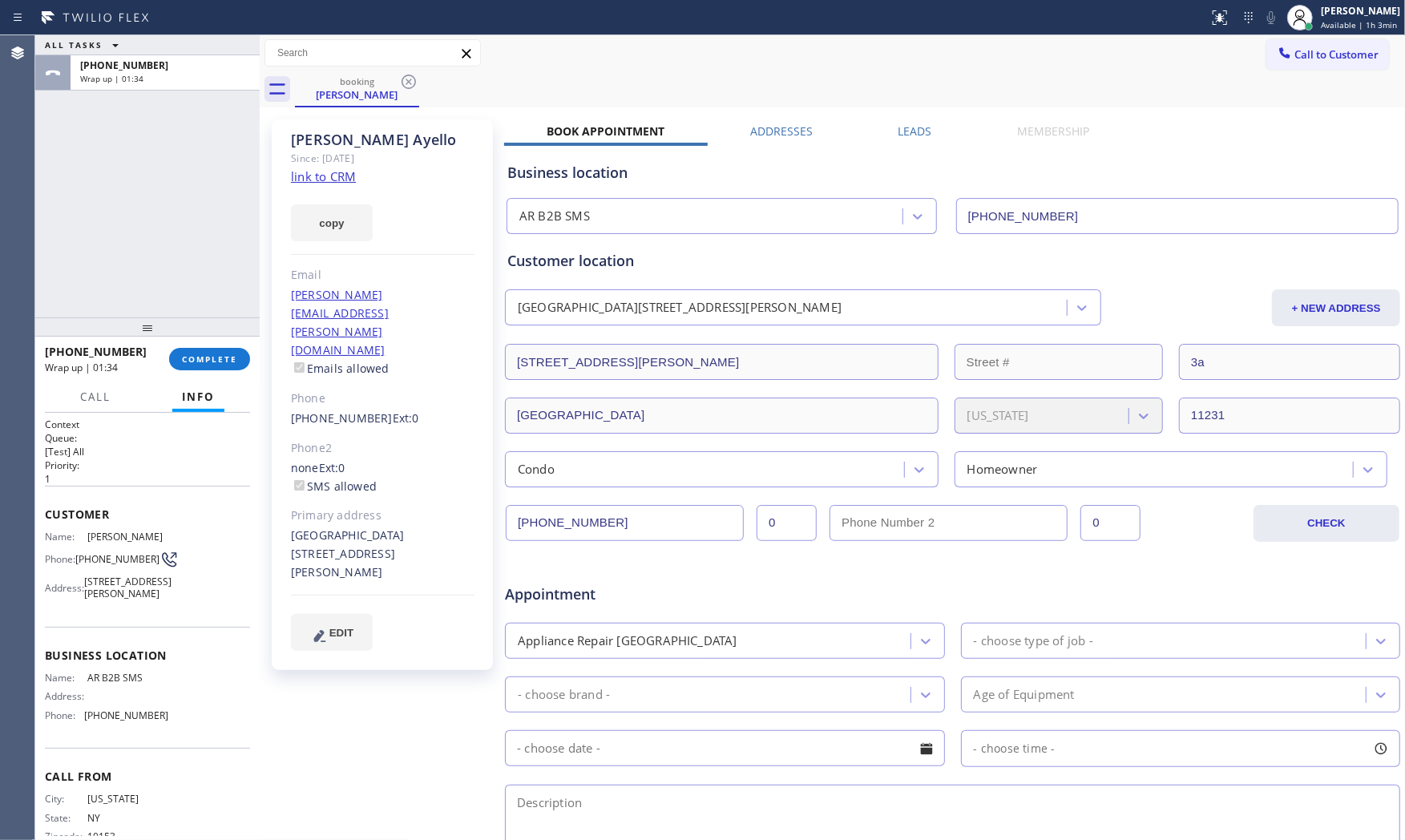
click at [202, 371] on div "+19172502422 Wrap up | 01:34 COMPLETE" at bounding box center [148, 359] width 205 height 41
click at [202, 364] on button "COMPLETE" at bounding box center [210, 359] width 81 height 22
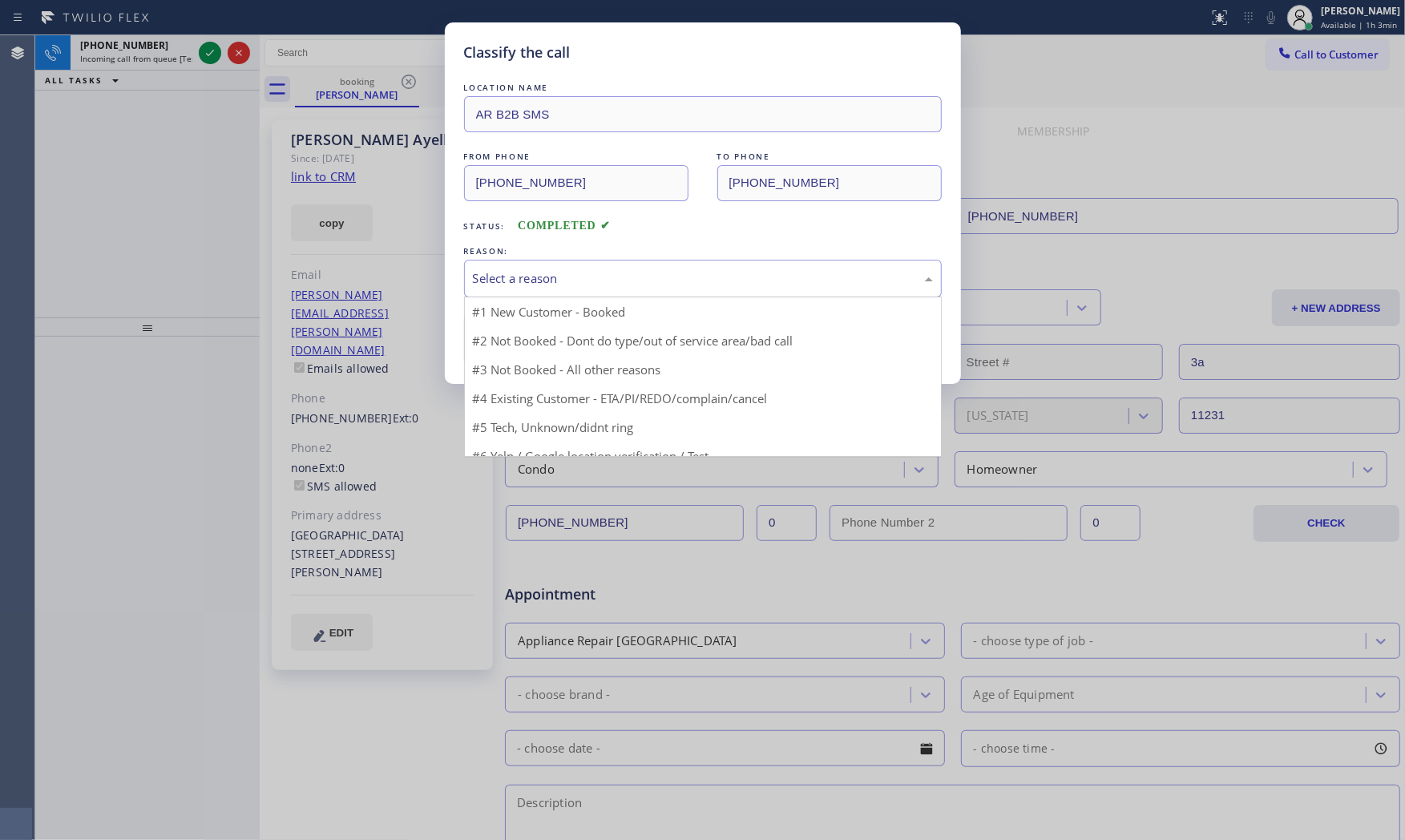
drag, startPoint x: 540, startPoint y: 269, endPoint x: 547, endPoint y: 283, distance: 15.7
click at [541, 269] on div "Select a reason" at bounding box center [702, 278] width 460 height 18
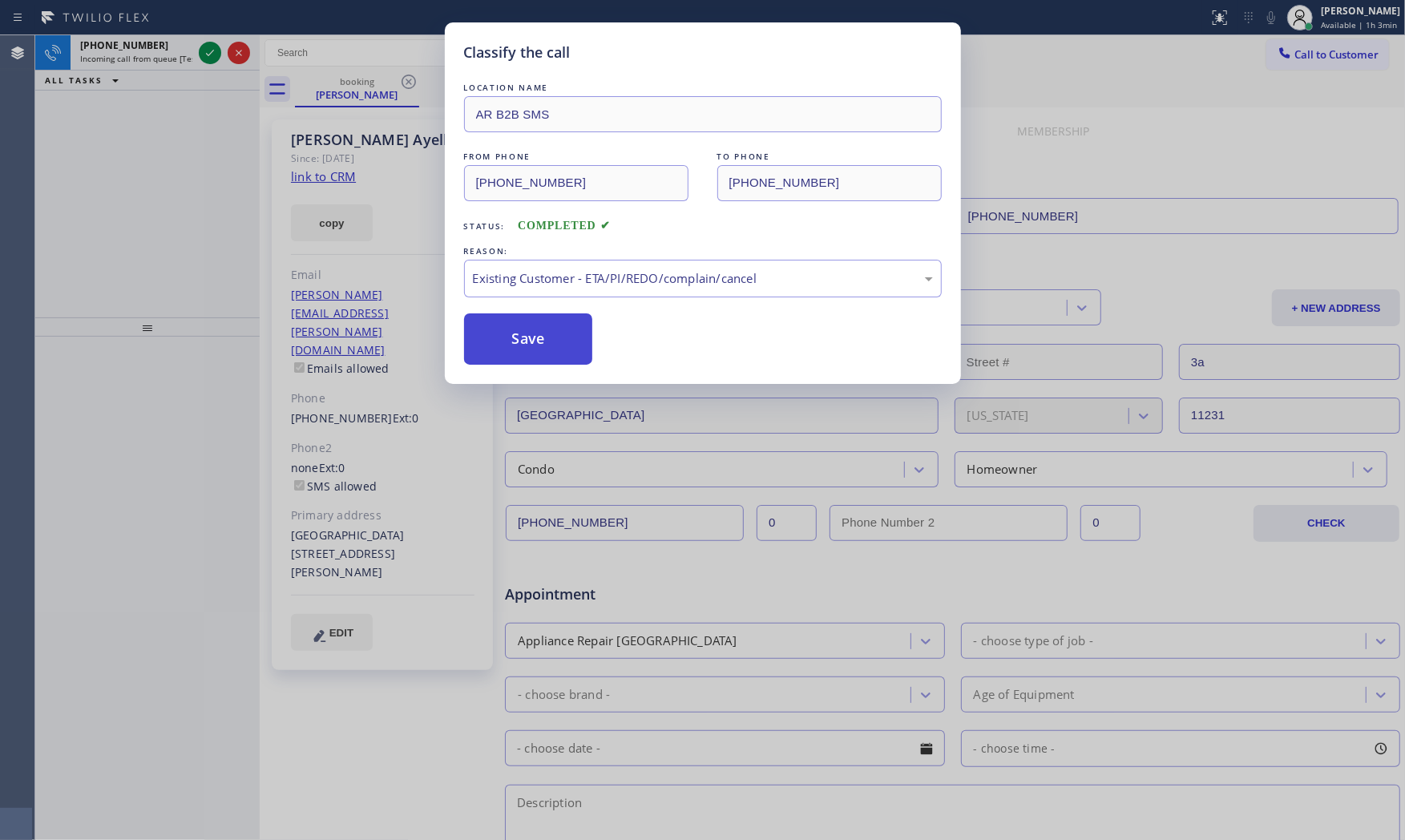
click at [516, 328] on button "Save" at bounding box center [528, 338] width 129 height 51
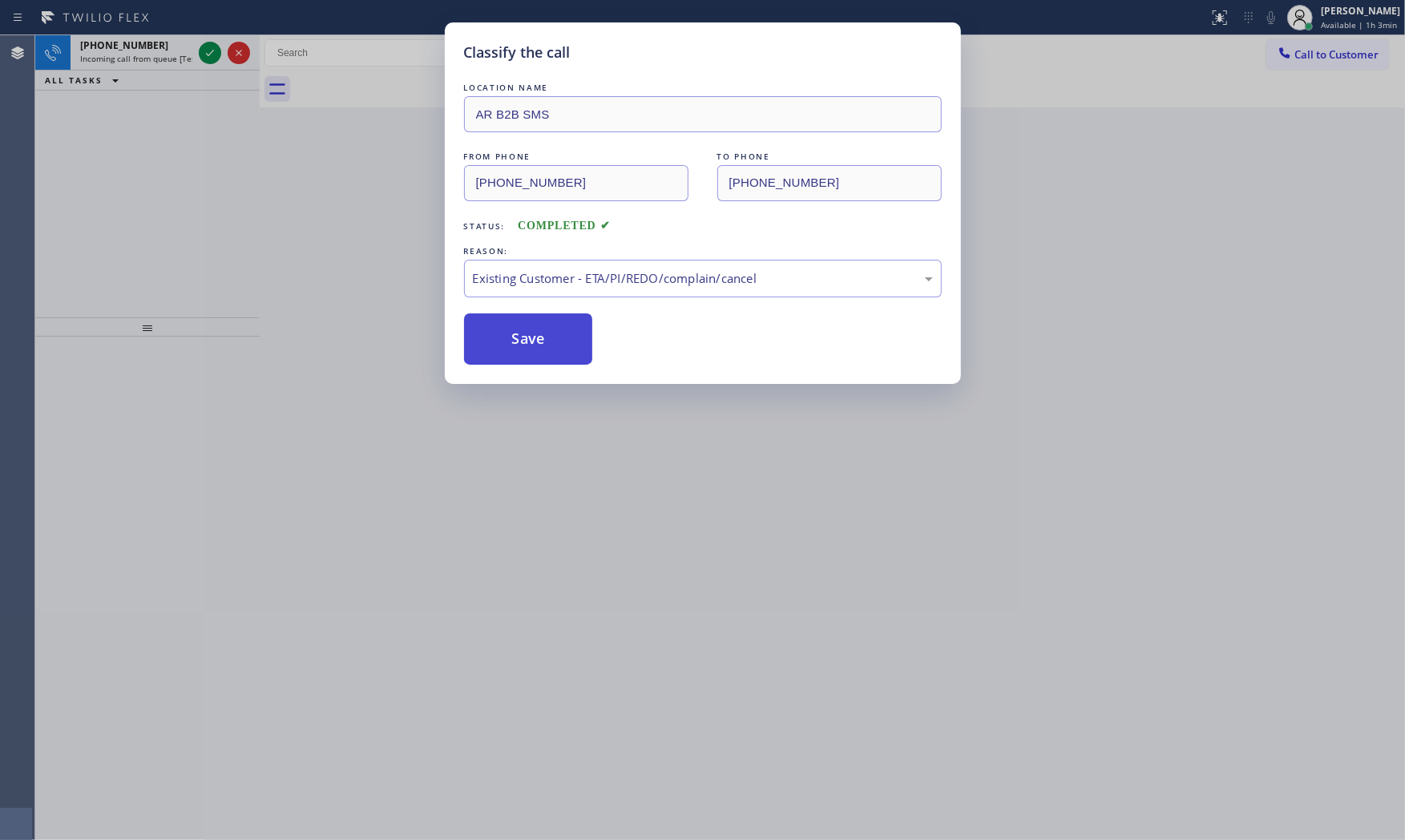
click at [516, 328] on button "Save" at bounding box center [528, 338] width 129 height 51
drag, startPoint x: 170, startPoint y: 54, endPoint x: 182, endPoint y: 54, distance: 12.0
click at [171, 54] on div "Classify the call LOCATION NAME Montrose Heating and Cooling FROM PHONE [PHONE_…" at bounding box center [720, 437] width 1370 height 805
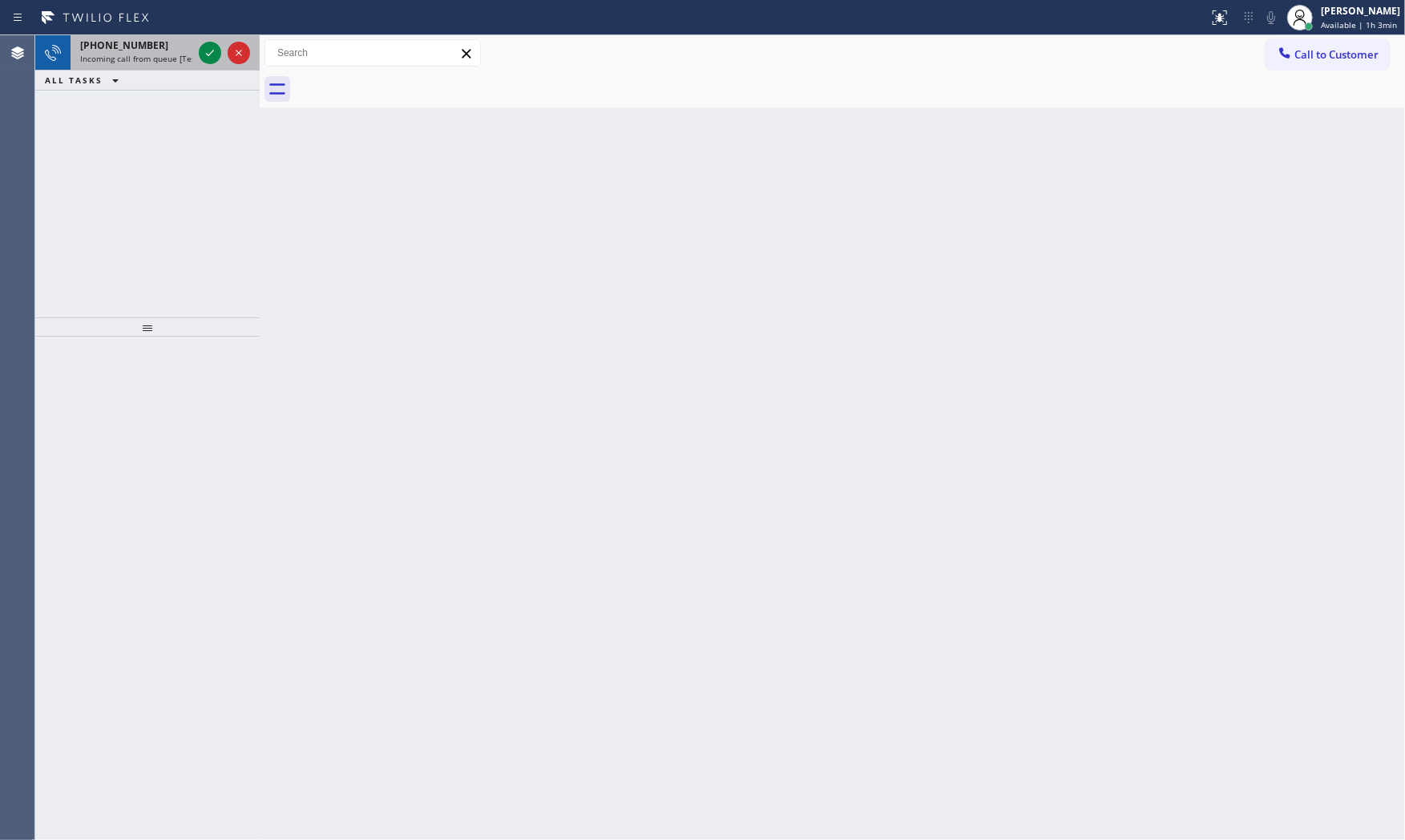
click at [187, 54] on span "Incoming call from queue [Test] All" at bounding box center [147, 58] width 133 height 11
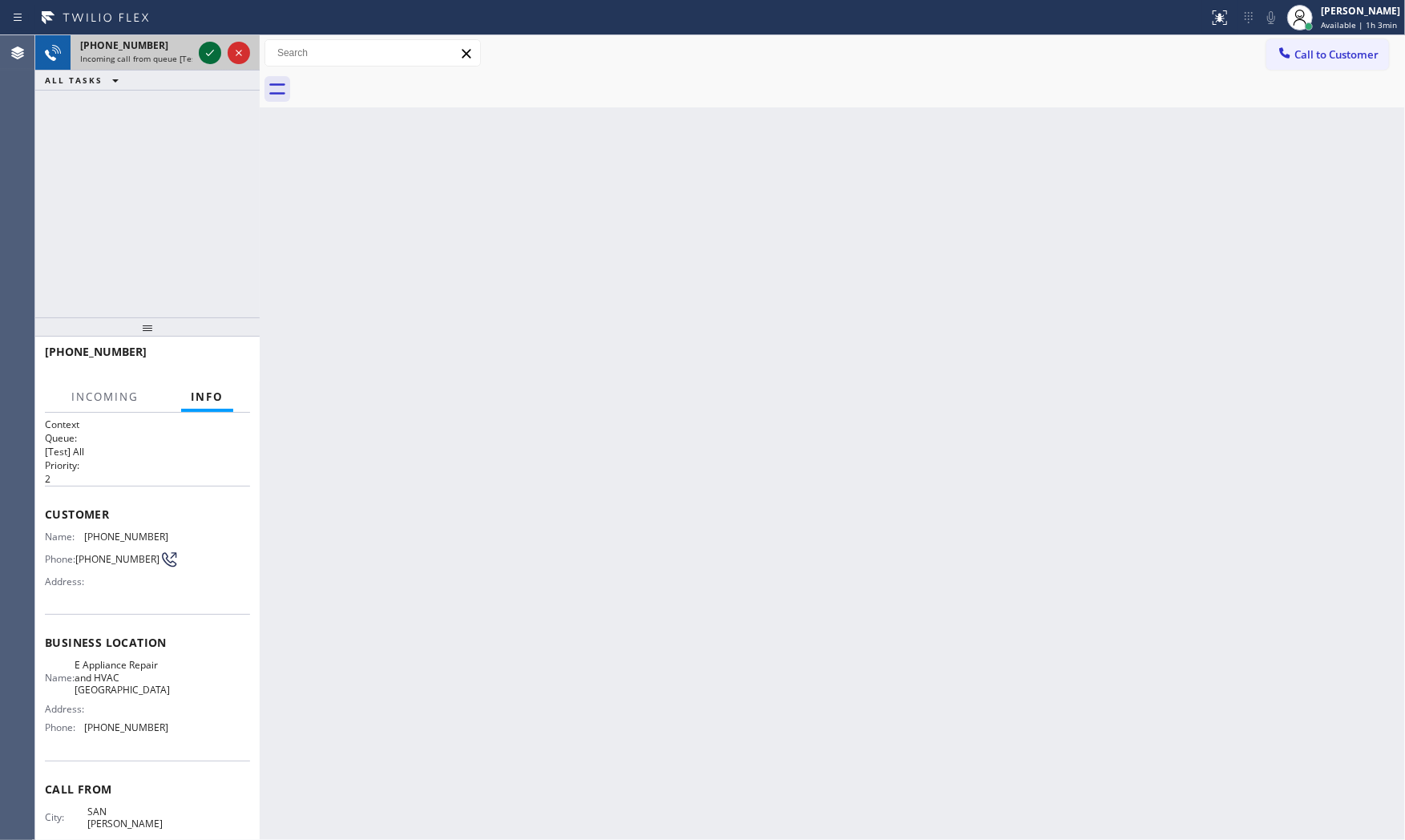
click at [210, 51] on icon at bounding box center [210, 52] width 19 height 19
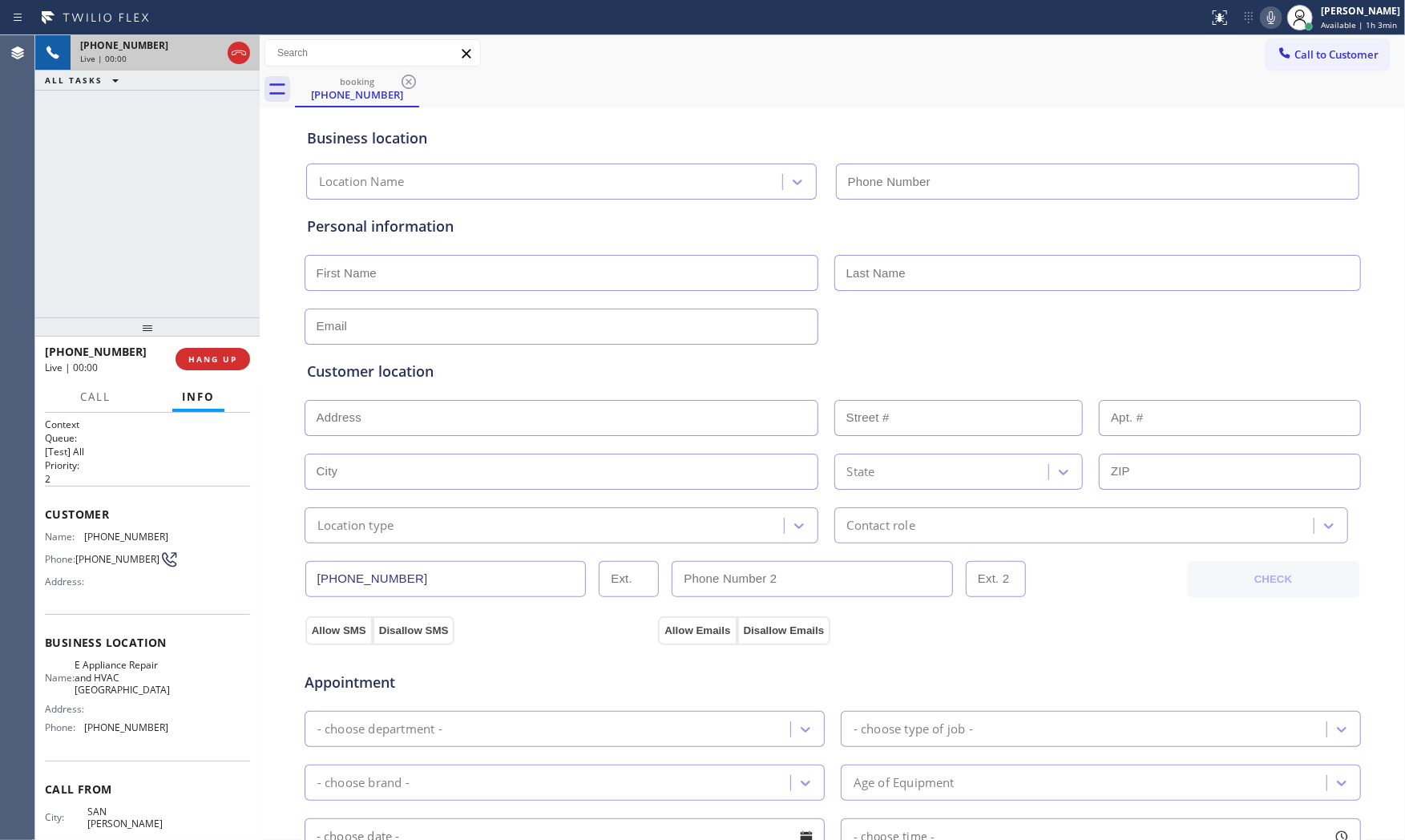
type input "[PHONE_NUMBER]"
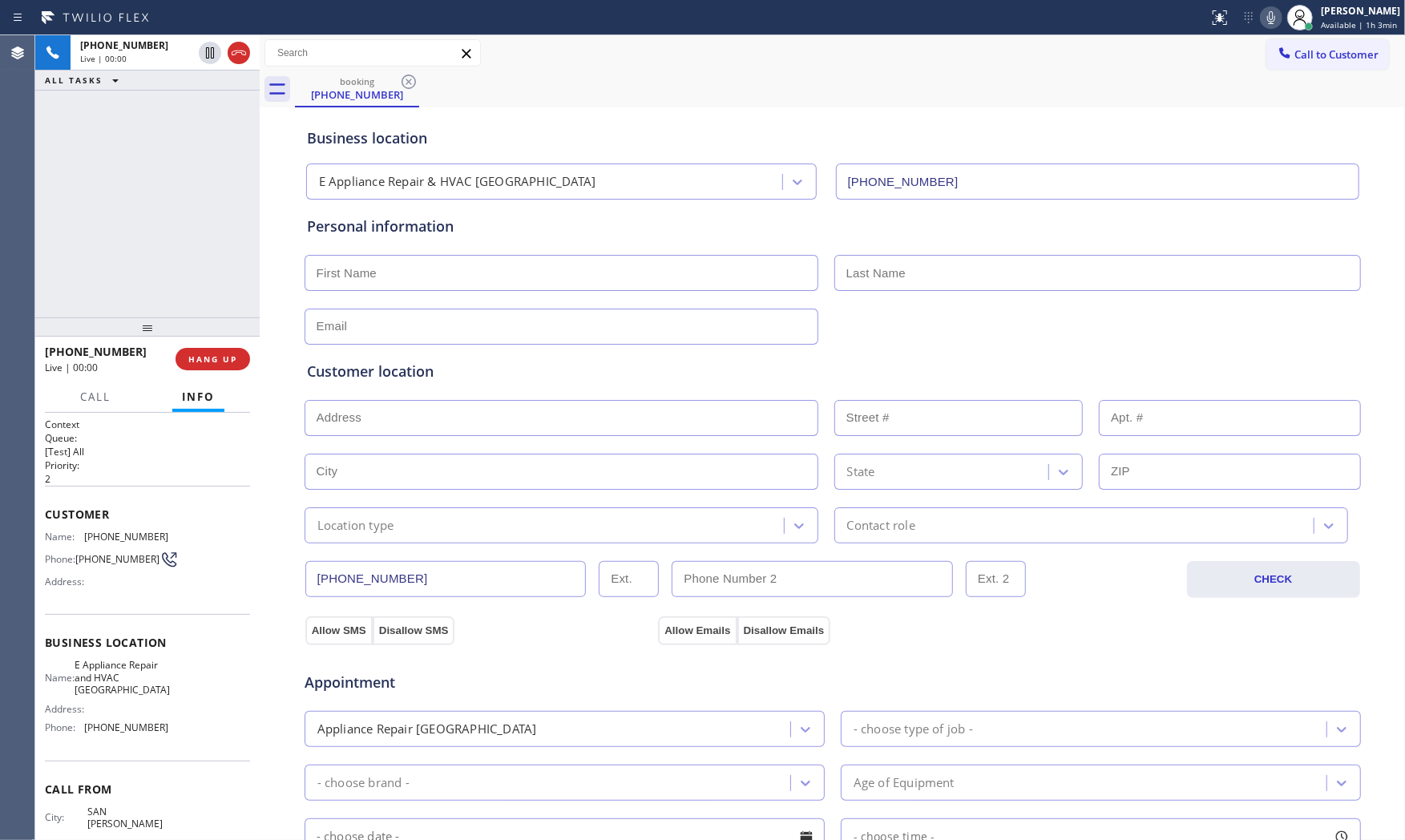
drag, startPoint x: 166, startPoint y: 44, endPoint x: 197, endPoint y: 55, distance: 32.9
click at [165, 44] on div "+16504868922" at bounding box center [136, 45] width 112 height 13
click at [229, 58] on icon at bounding box center [238, 52] width 19 height 19
click at [221, 372] on div "+16504868922 Wrap up | 00:01 COMPLETE" at bounding box center [148, 359] width 205 height 41
click at [218, 355] on span "COMPLETE" at bounding box center [209, 359] width 55 height 11
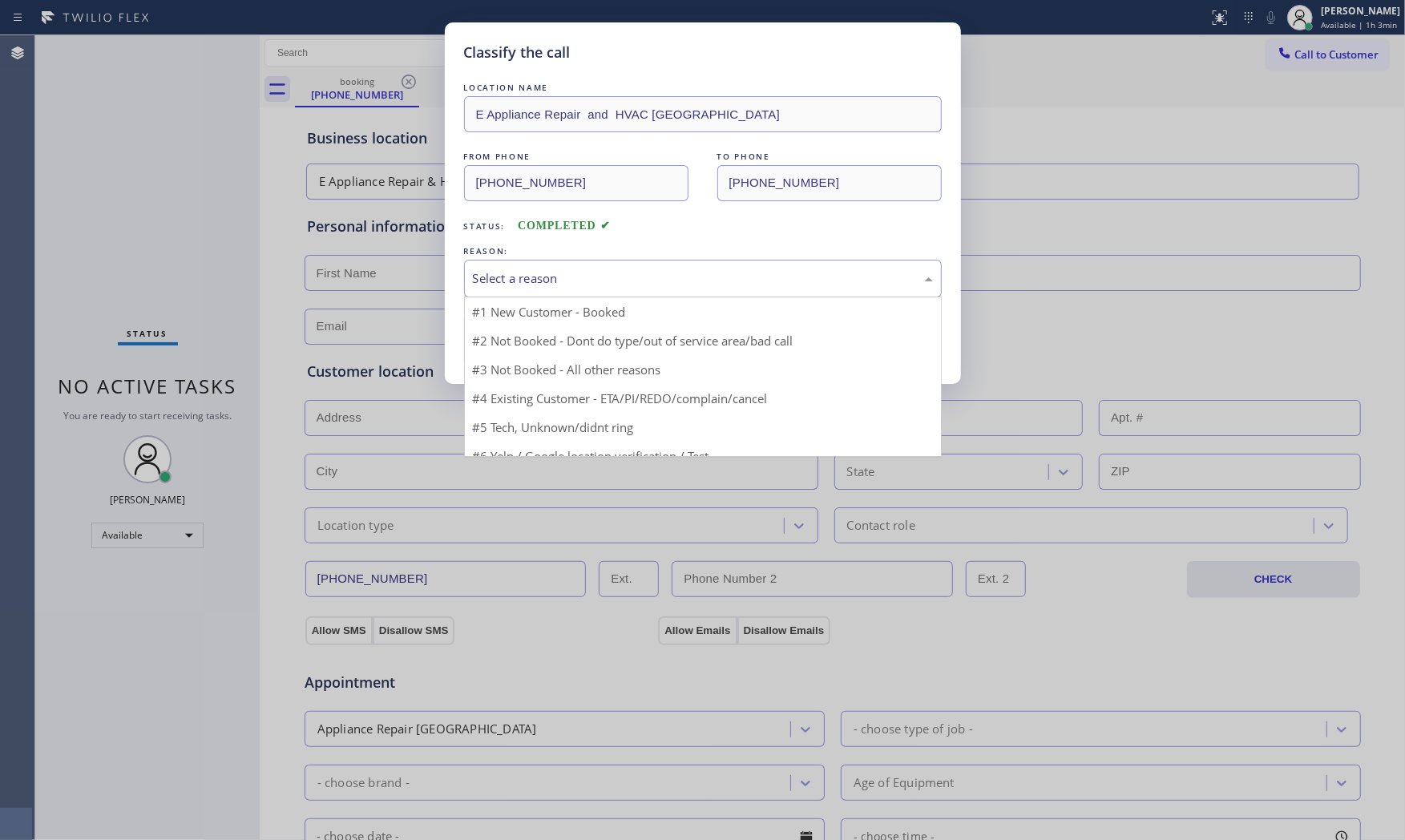
click at [493, 290] on div "Select a reason" at bounding box center [702, 279] width 478 height 38
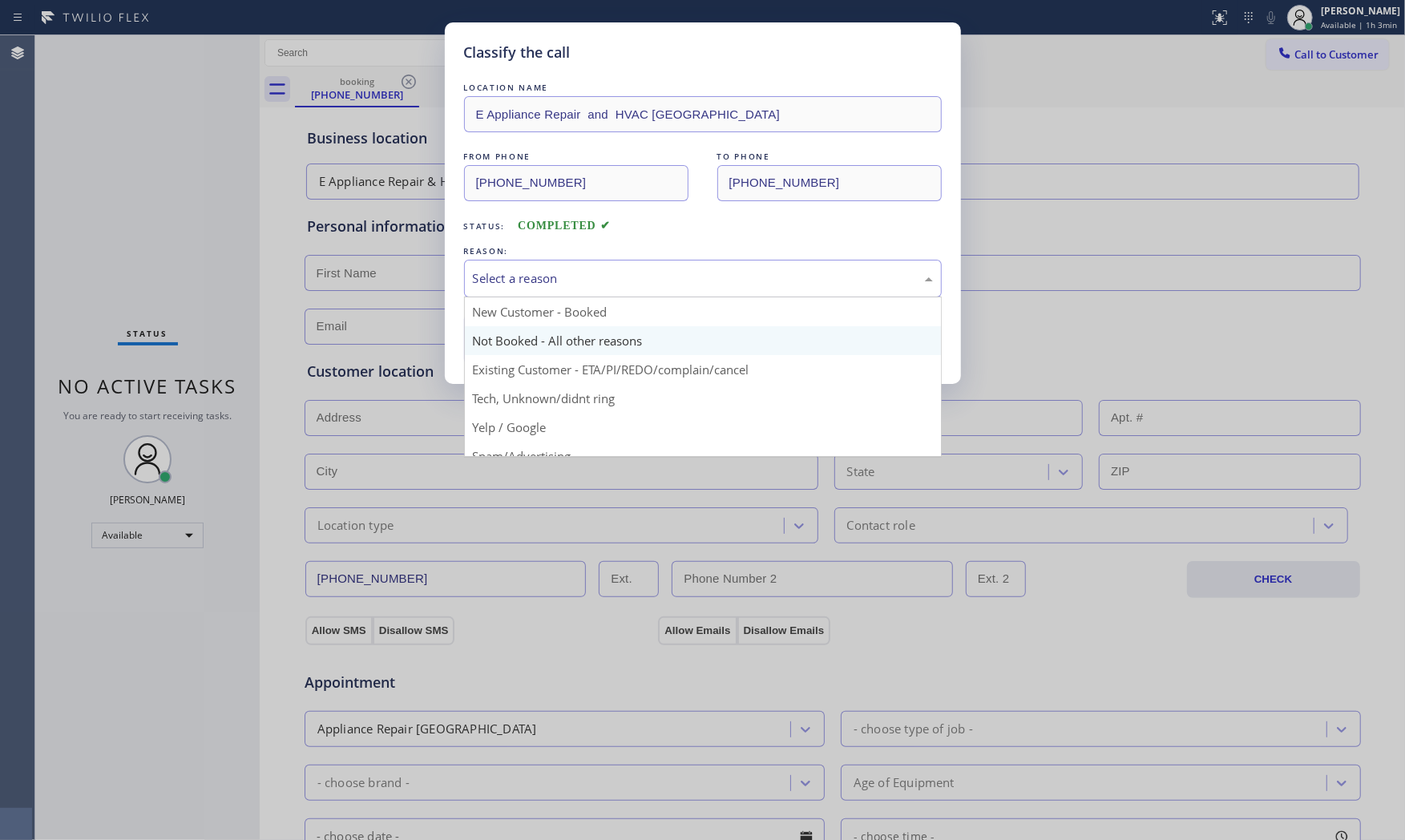
scroll to position [89, 0]
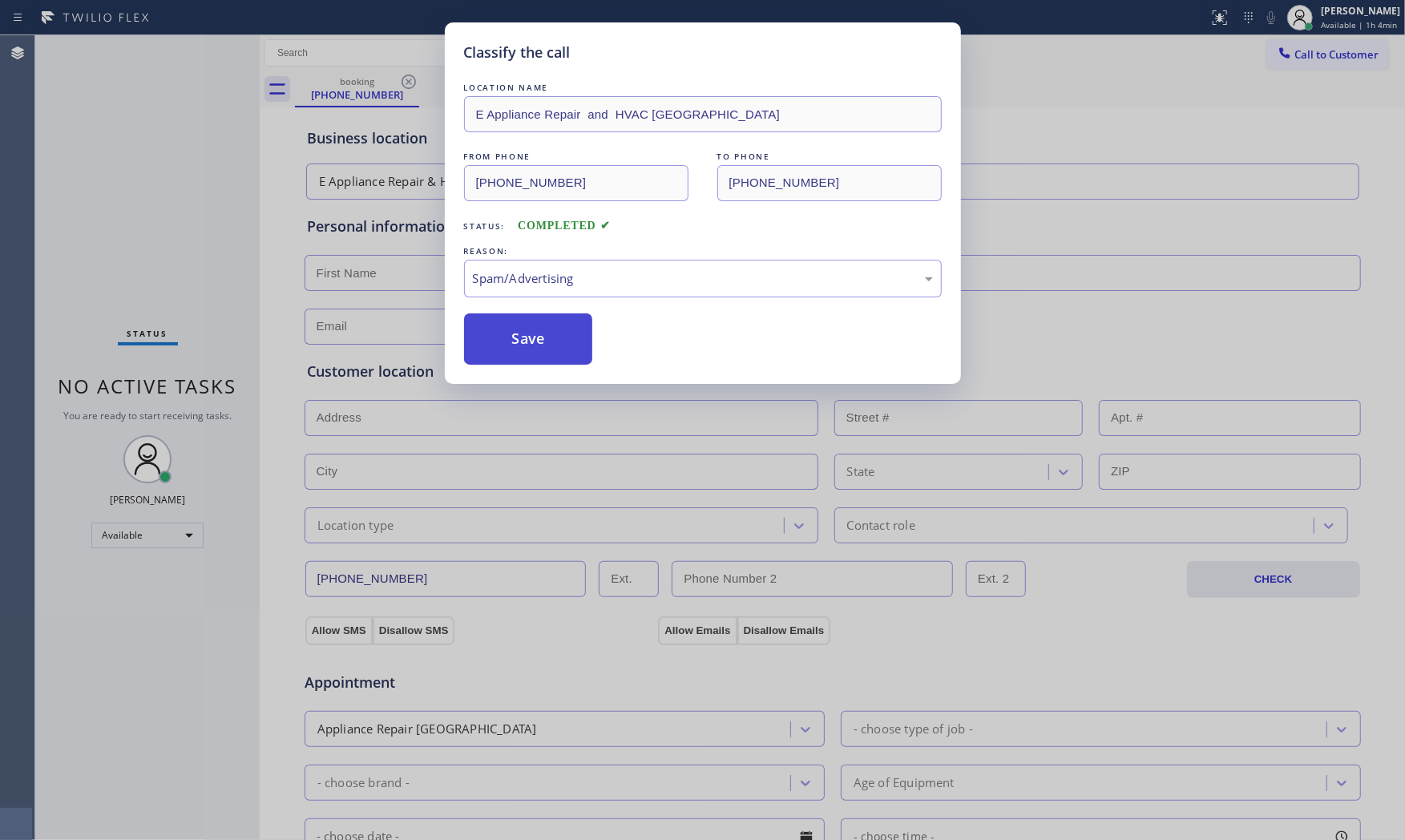
click at [524, 339] on button "Save" at bounding box center [528, 338] width 129 height 51
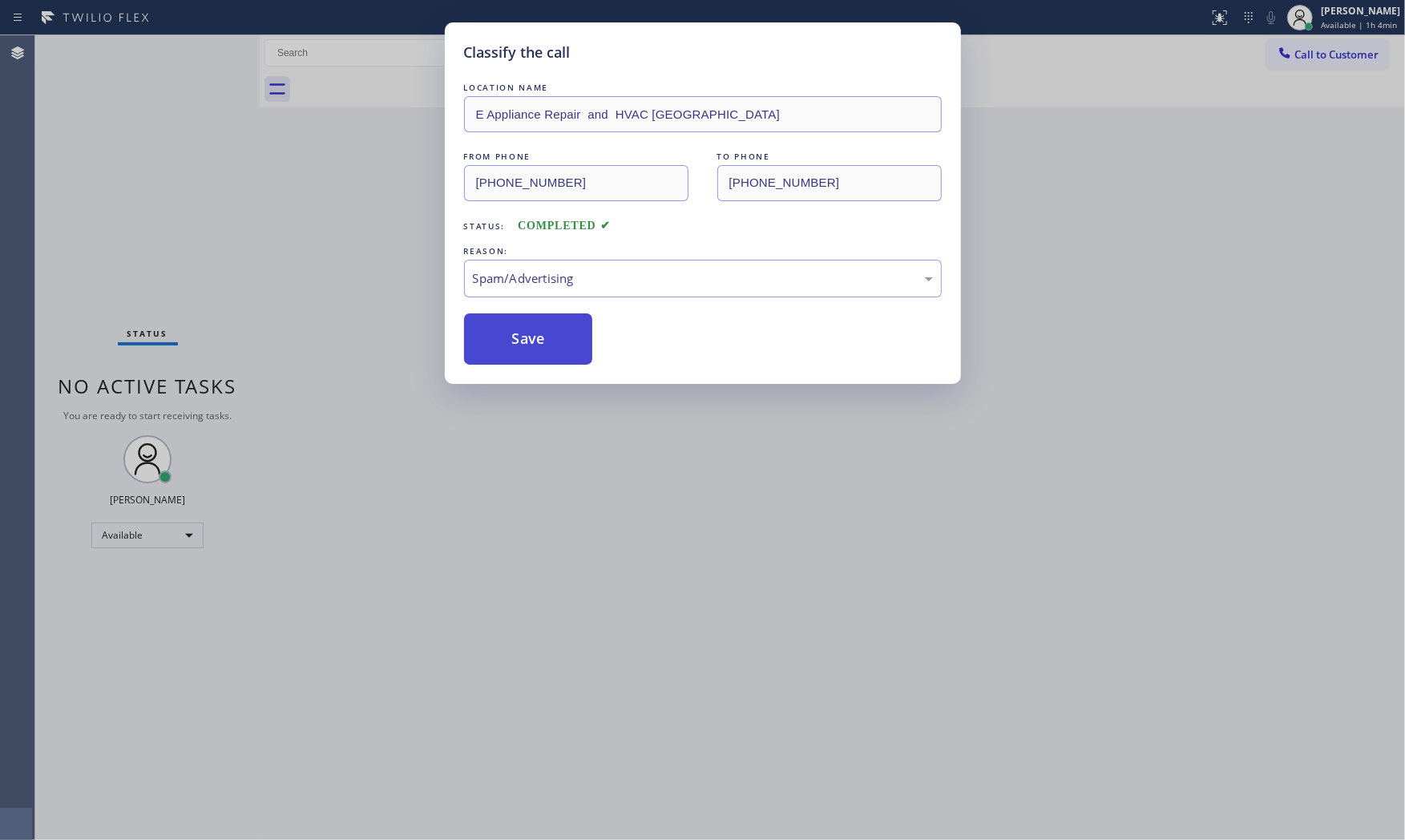
click at [524, 339] on button "Save" at bounding box center [528, 338] width 129 height 51
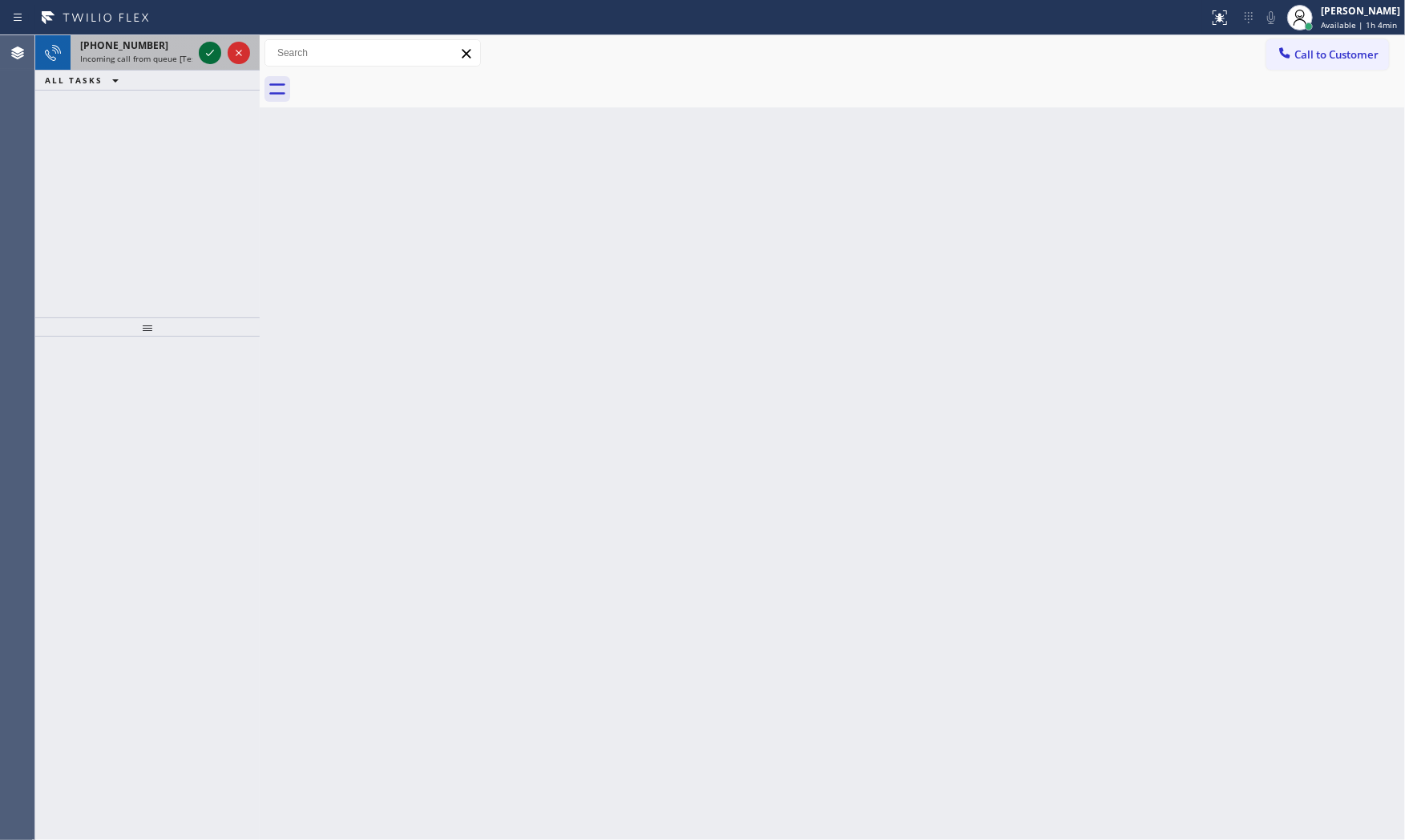
click at [205, 51] on icon at bounding box center [210, 52] width 19 height 19
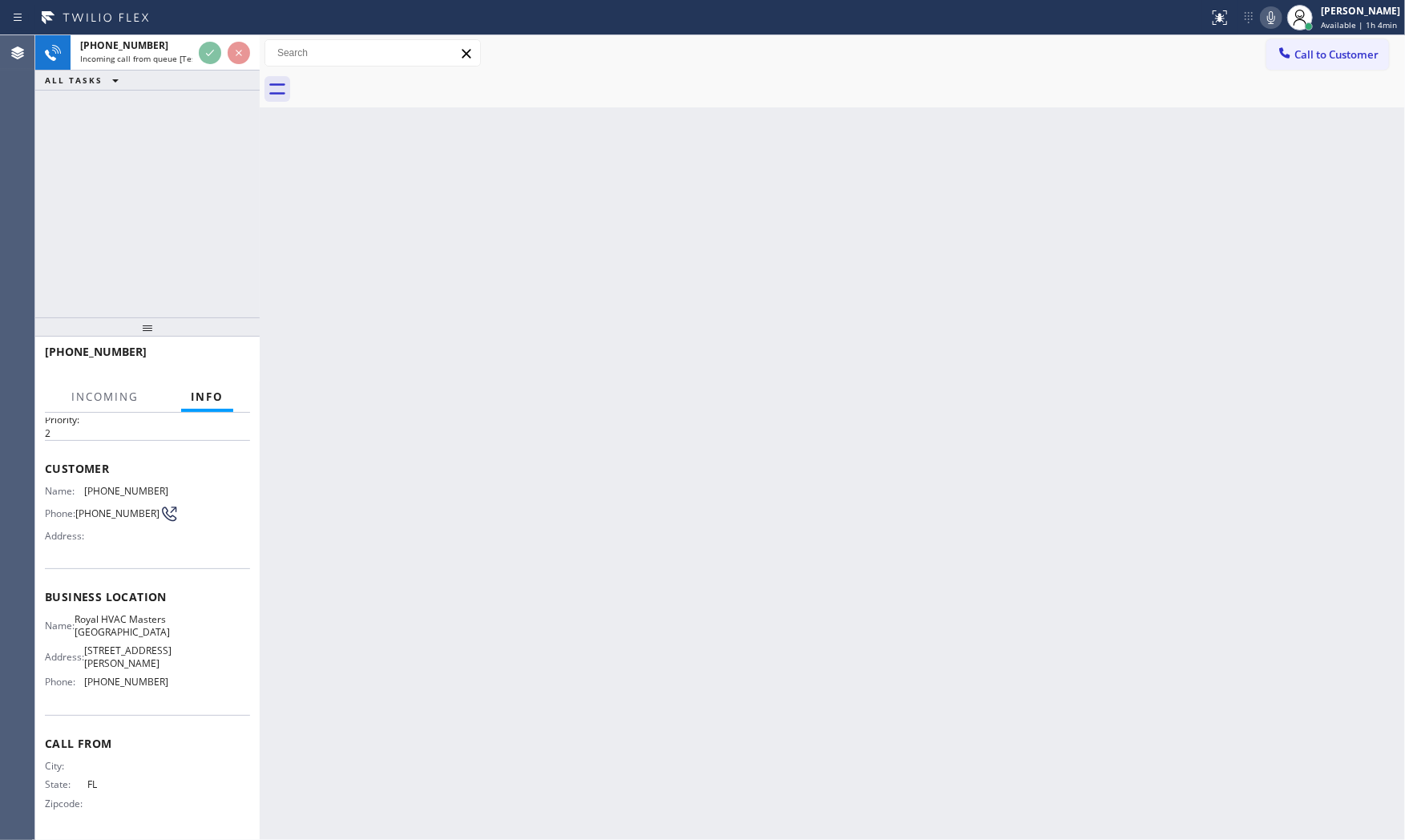
scroll to position [49, 0]
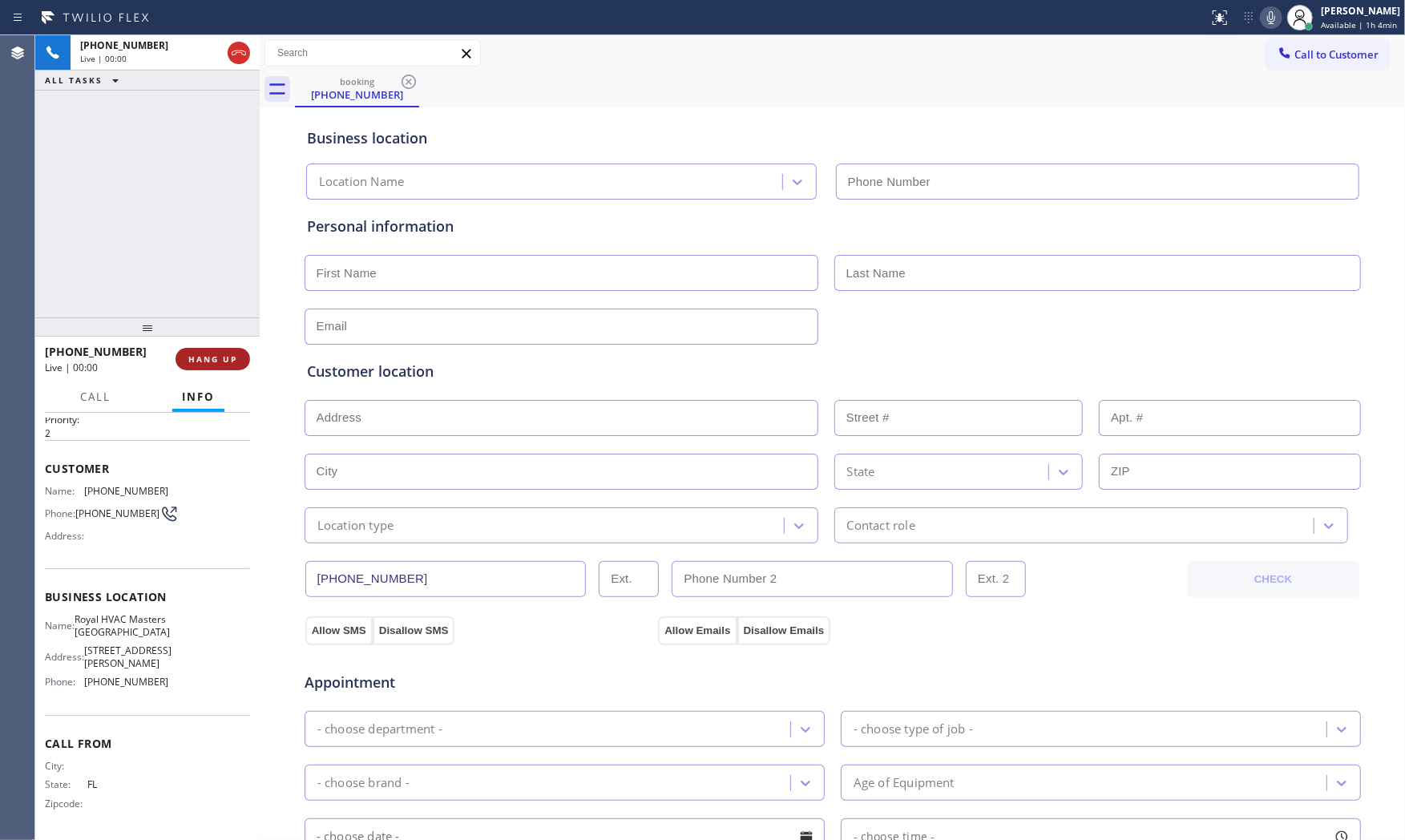
type input "[PHONE_NUMBER]"
click at [198, 358] on span "HANG UP" at bounding box center [212, 359] width 49 height 11
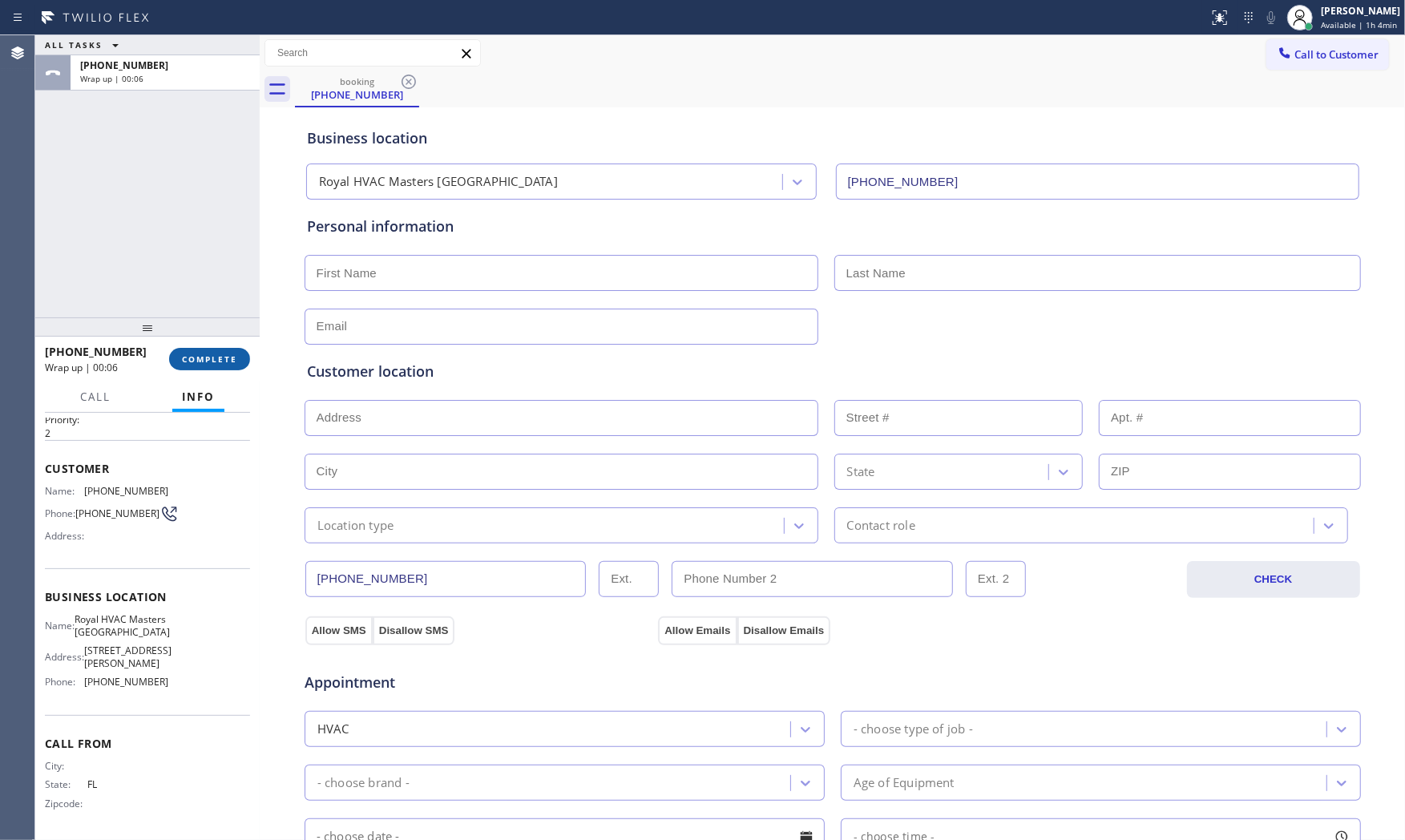
click at [230, 364] on button "COMPLETE" at bounding box center [210, 359] width 81 height 22
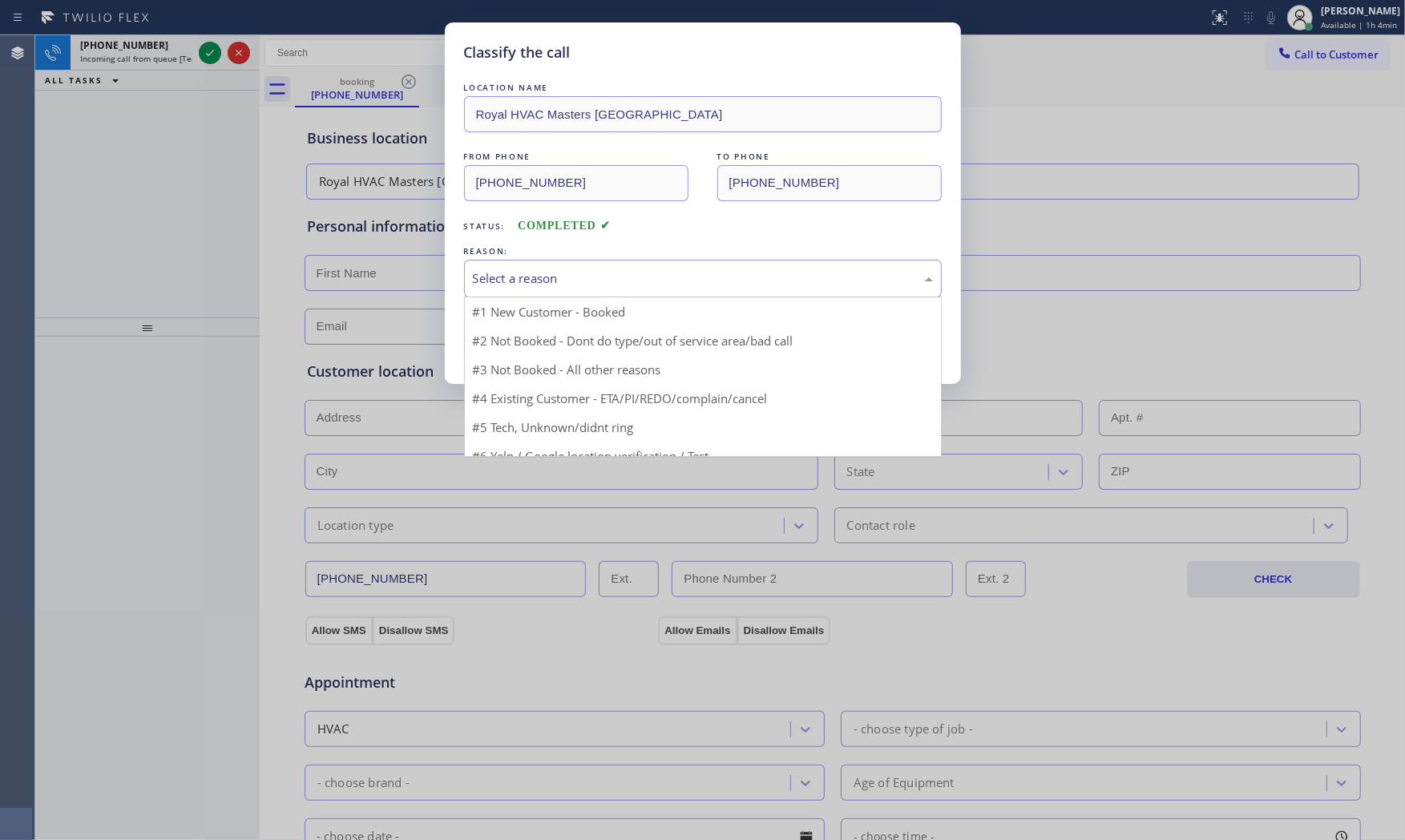
click at [591, 279] on div "Select a reason" at bounding box center [702, 278] width 460 height 18
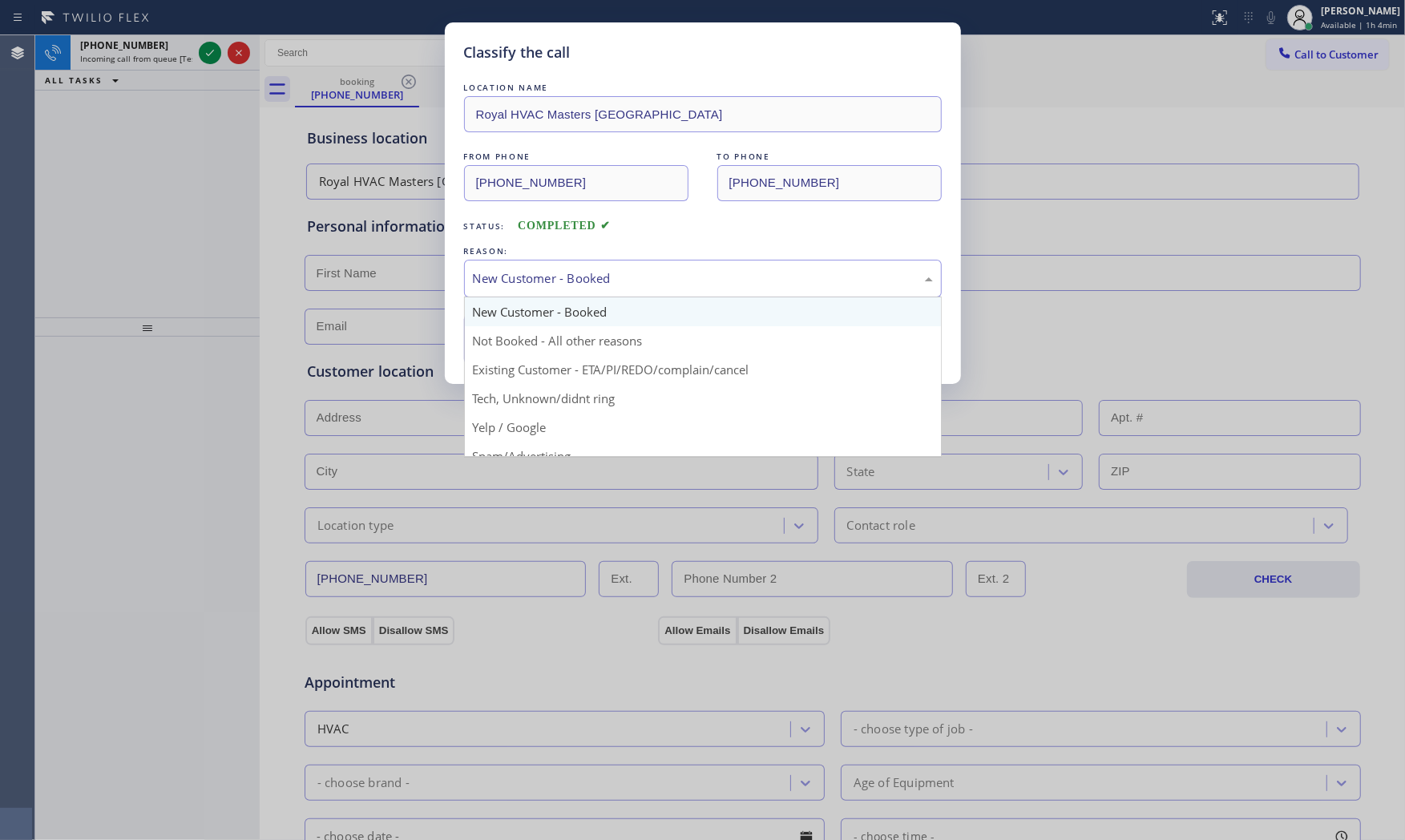
click at [525, 278] on div "New Customer - Booked" at bounding box center [702, 278] width 460 height 18
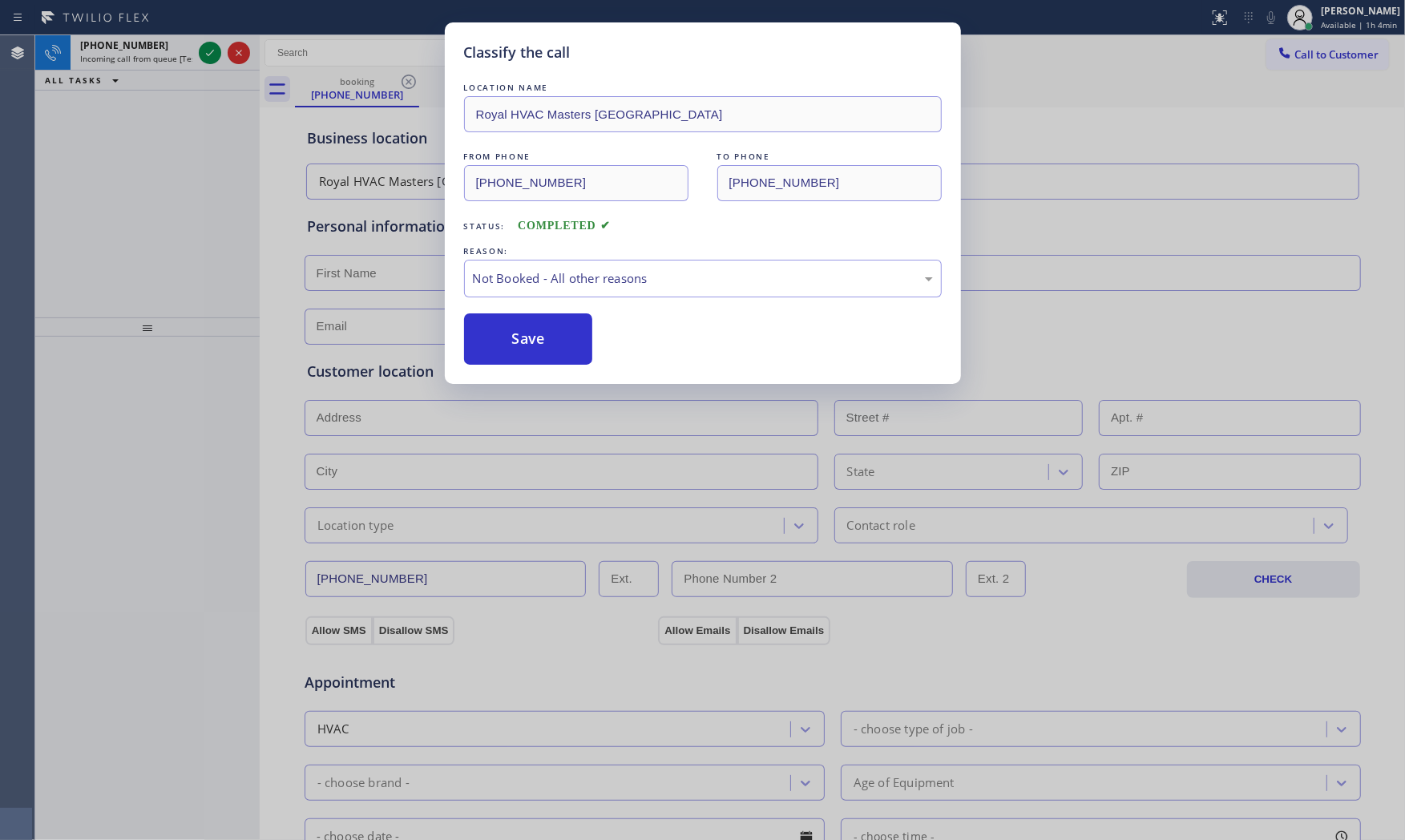
click at [522, 332] on button "Save" at bounding box center [528, 338] width 129 height 51
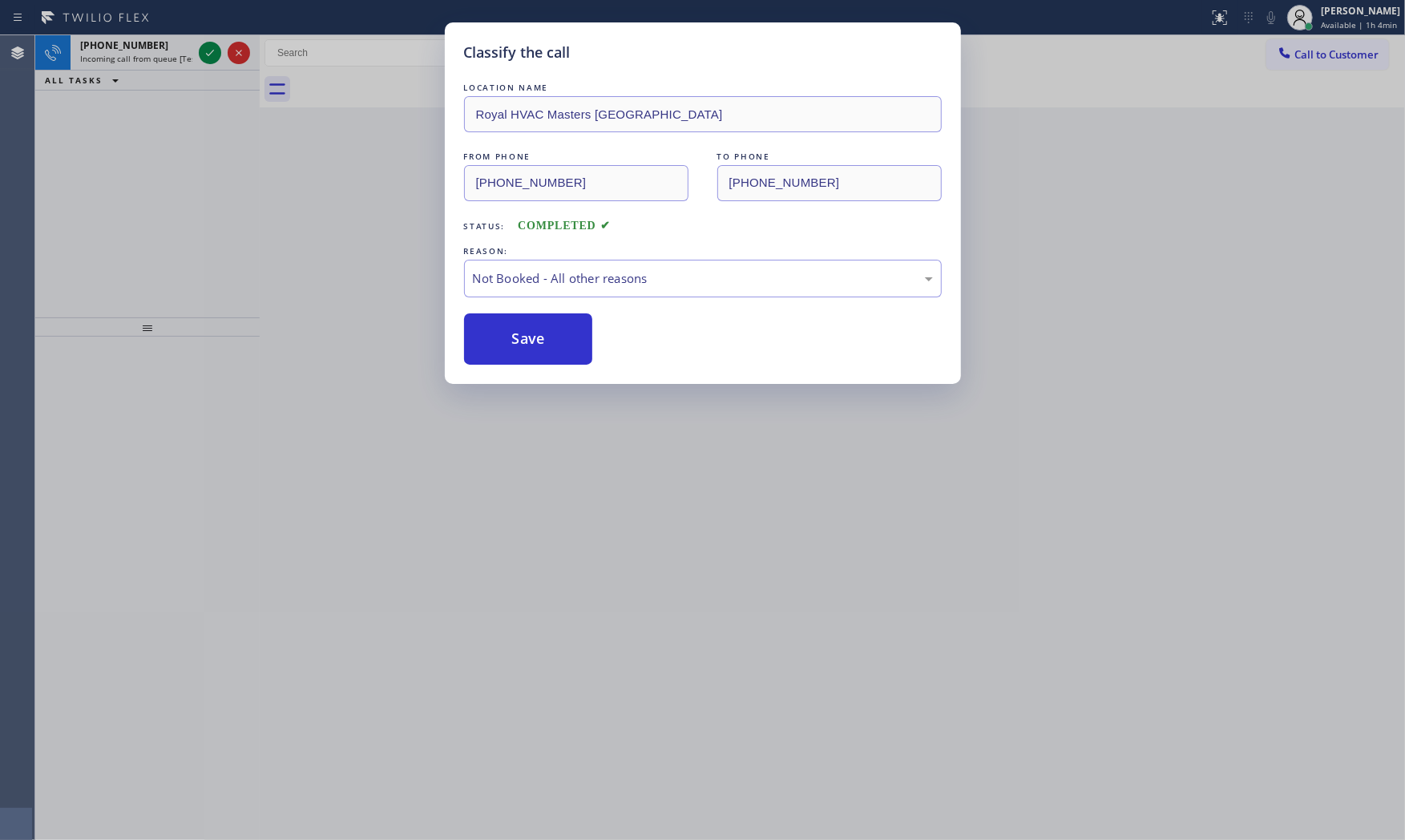
click at [186, 44] on div "Classify the call LOCATION NAME Royal HVAC Masters Coconut Grove FROM PHONE (78…" at bounding box center [702, 420] width 1405 height 840
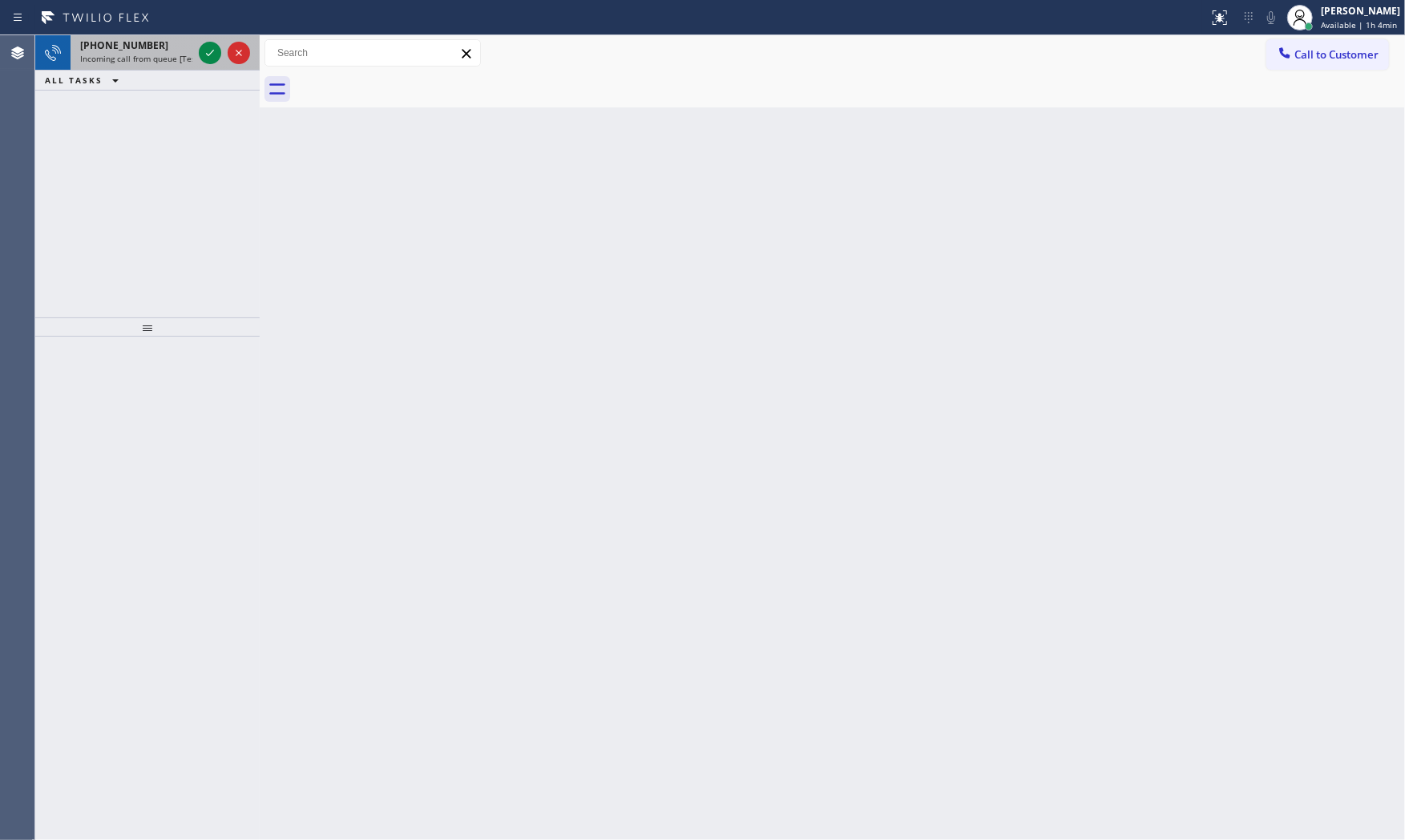
click at [185, 44] on div "+17865836525" at bounding box center [136, 45] width 112 height 13
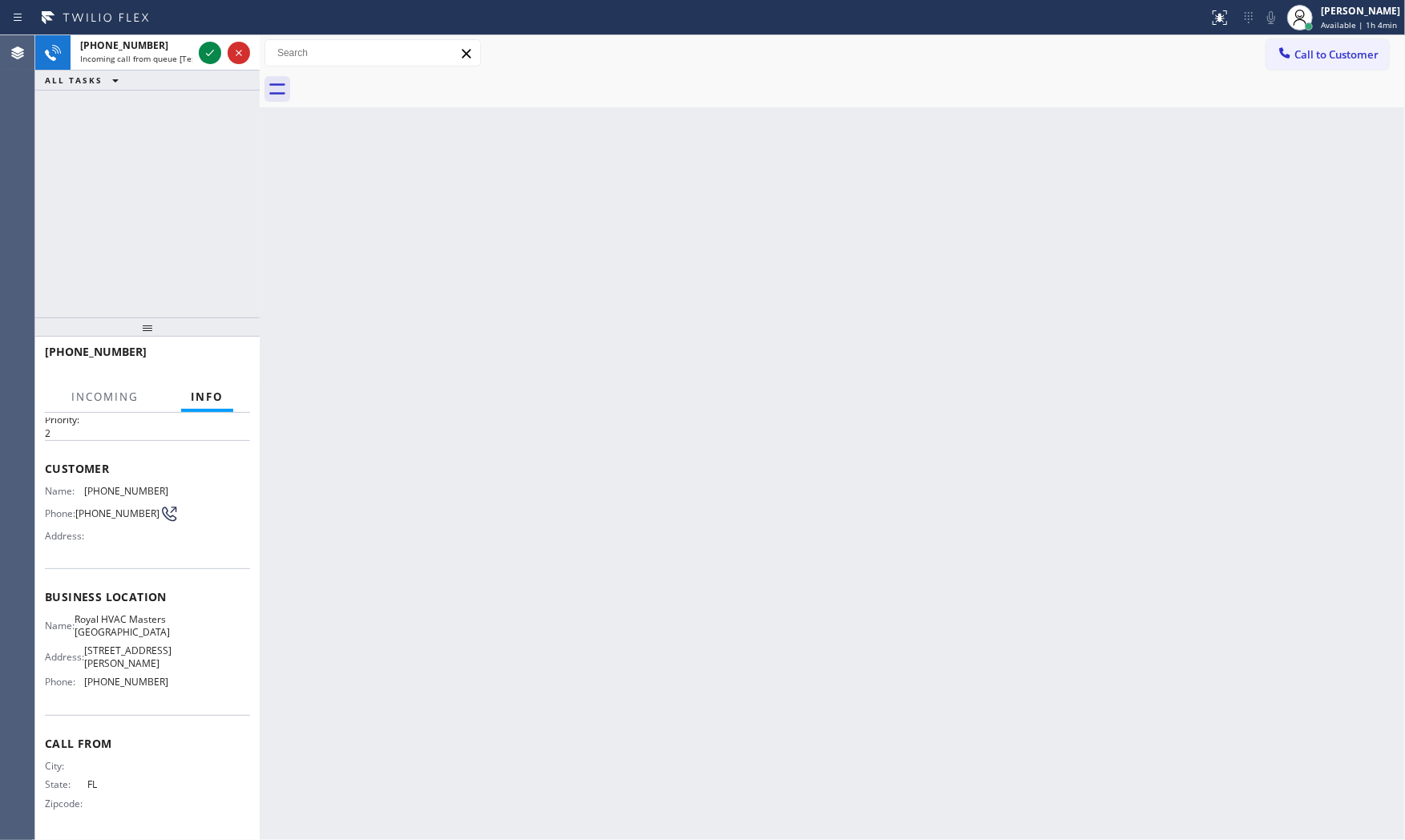
scroll to position [49, 0]
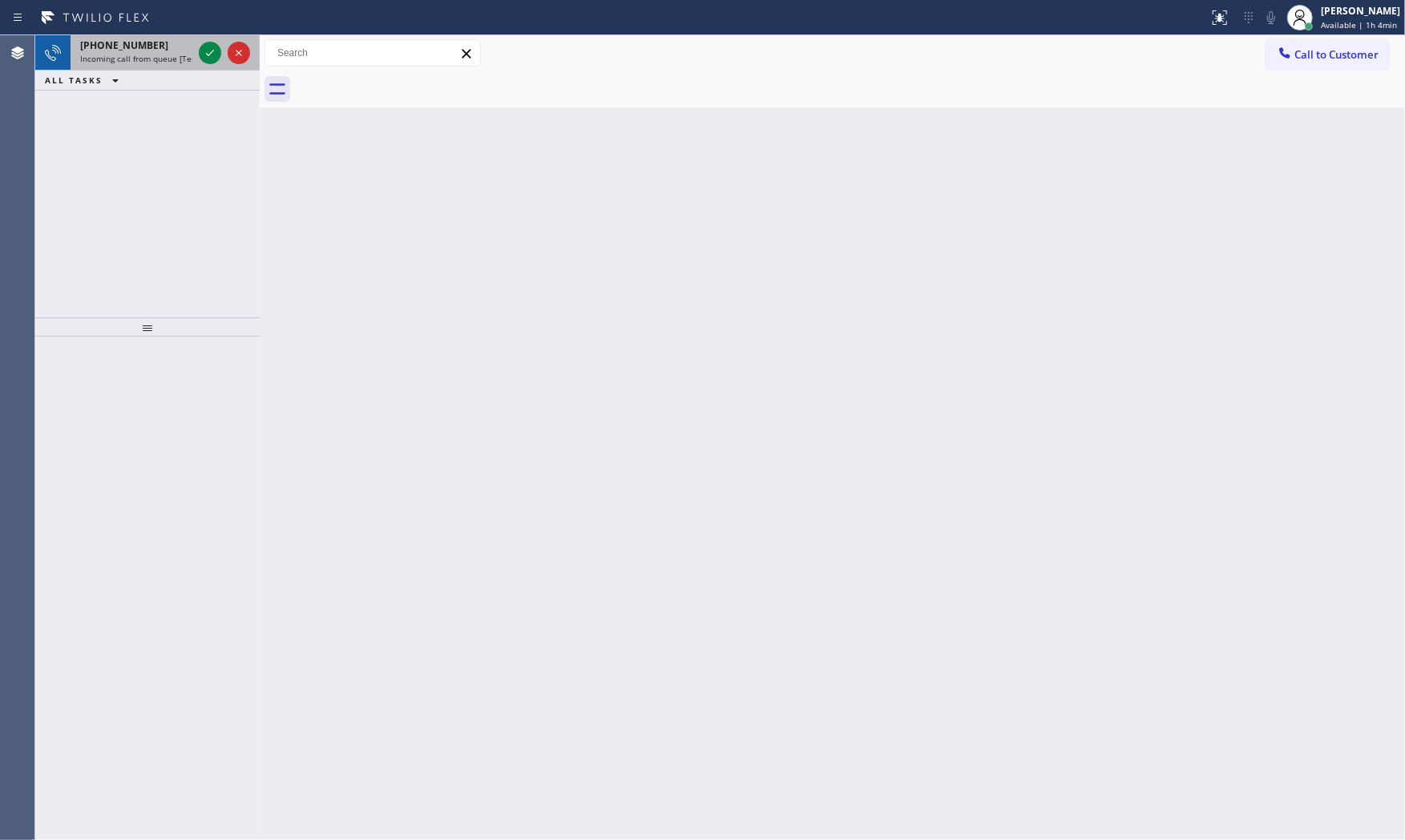
click at [135, 50] on span "+17865836525" at bounding box center [124, 45] width 88 height 13
click at [211, 53] on icon at bounding box center [210, 52] width 19 height 19
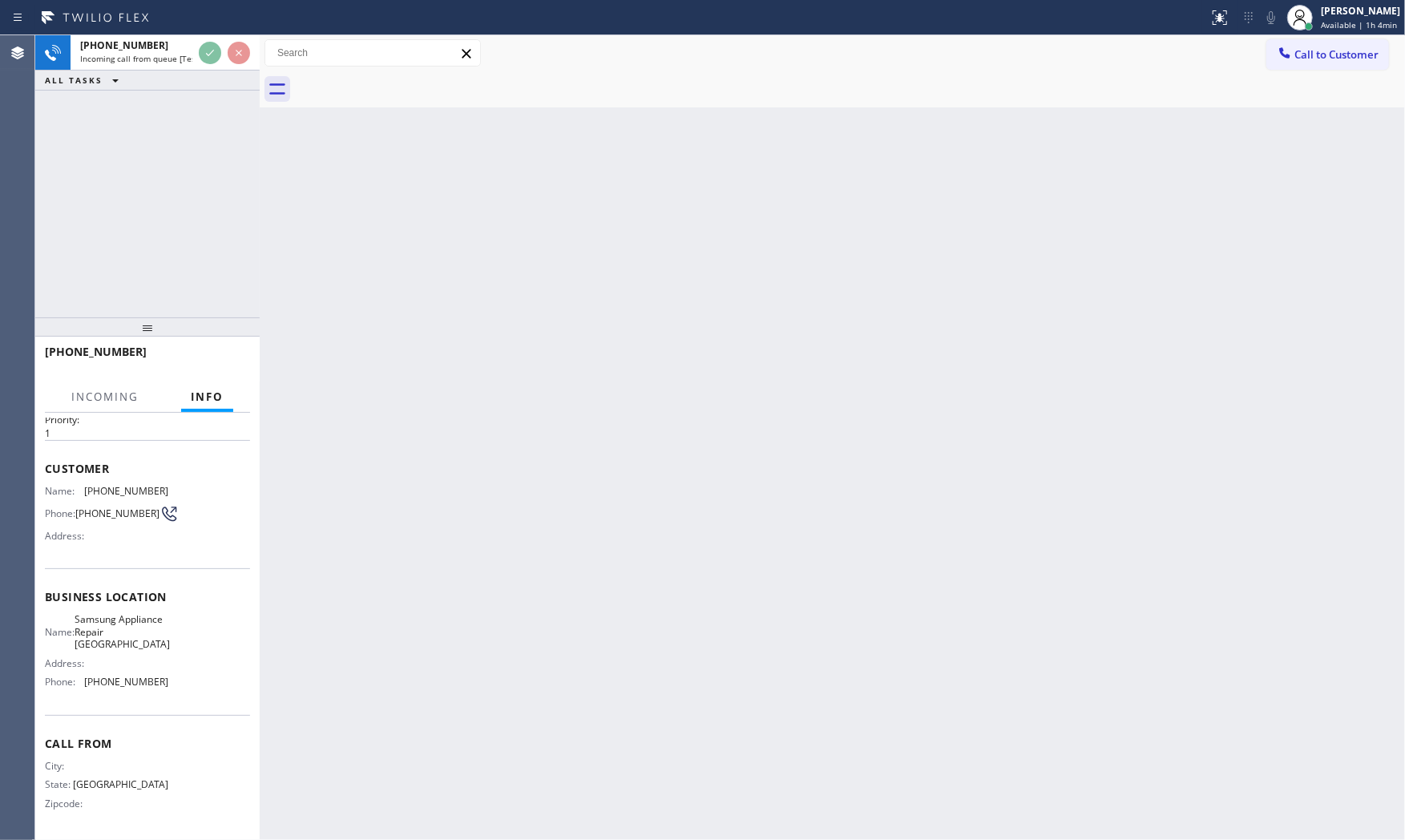
scroll to position [62, 0]
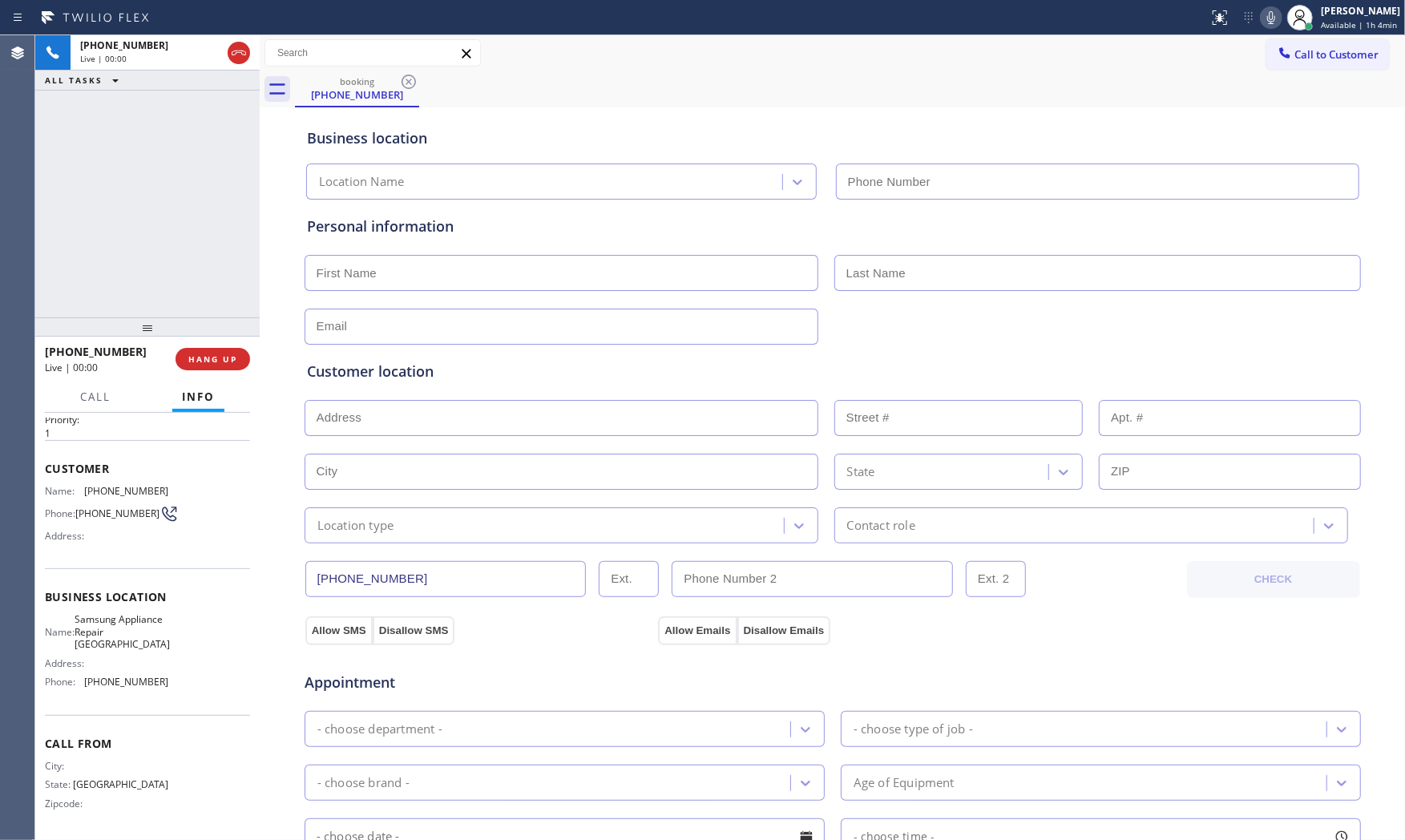
type input "[PHONE_NUMBER]"
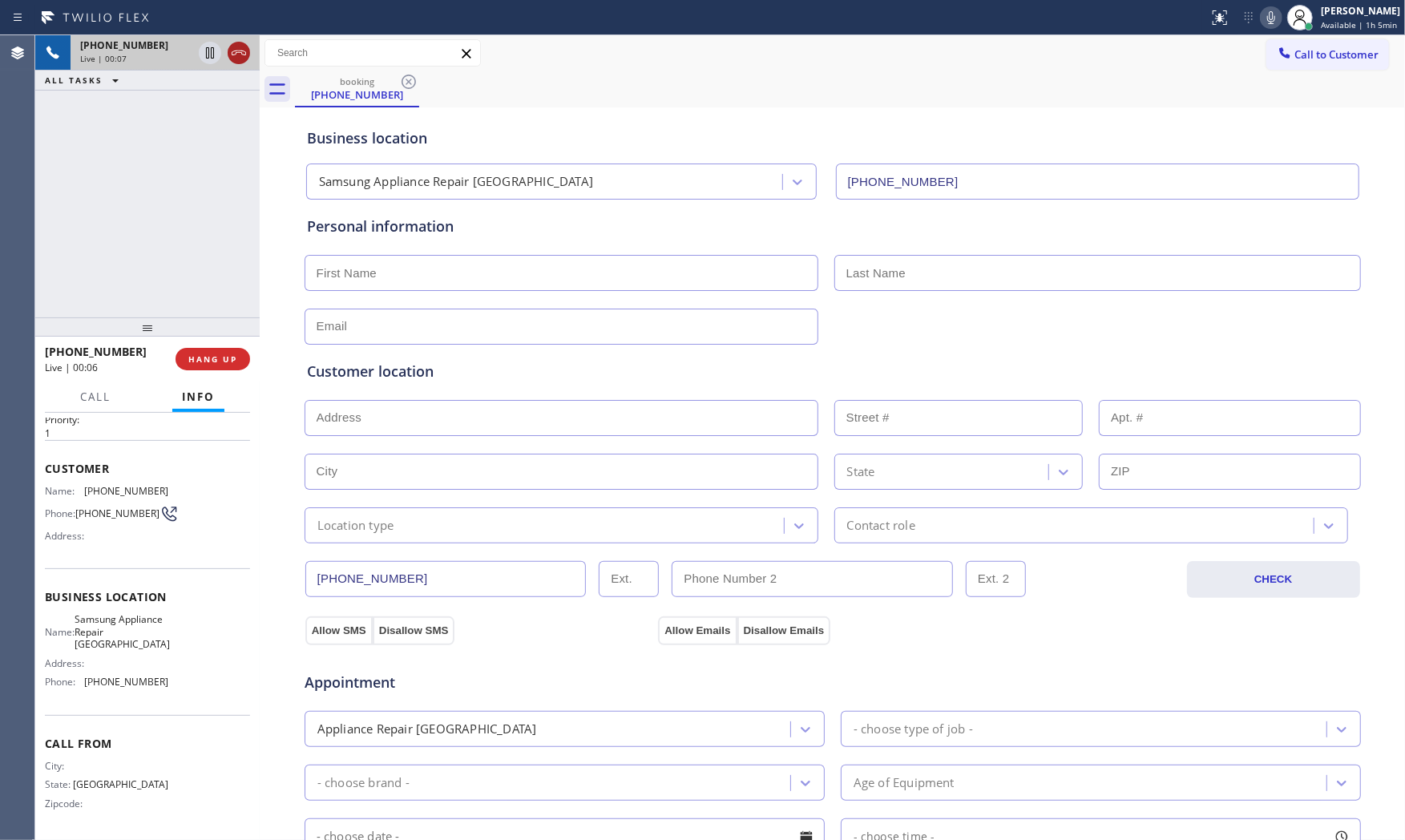
click at [233, 52] on icon at bounding box center [238, 52] width 19 height 19
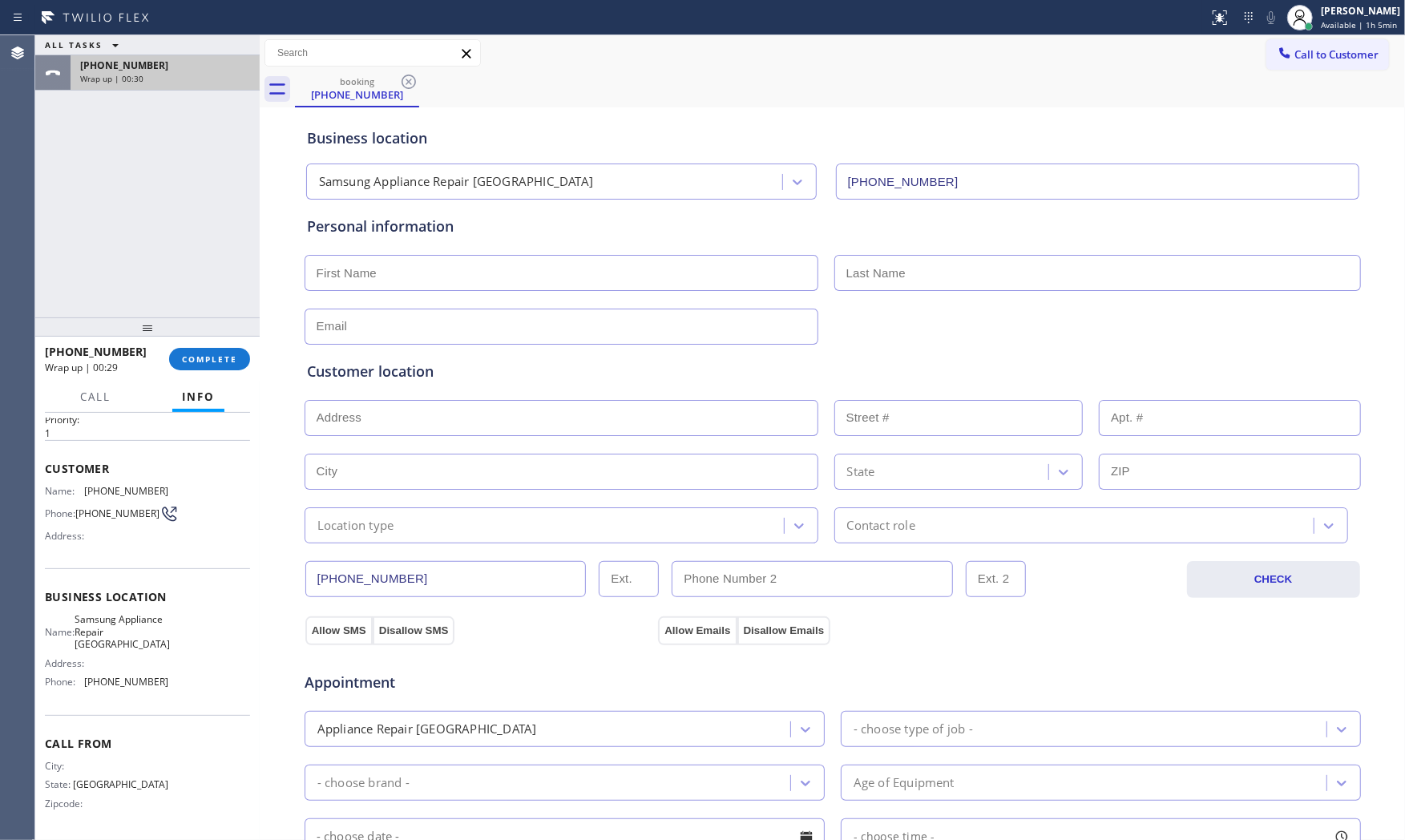
click at [114, 73] on span "Wrap up | 00:30" at bounding box center [112, 78] width 63 height 11
click at [225, 356] on span "COMPLETE" at bounding box center [209, 359] width 55 height 11
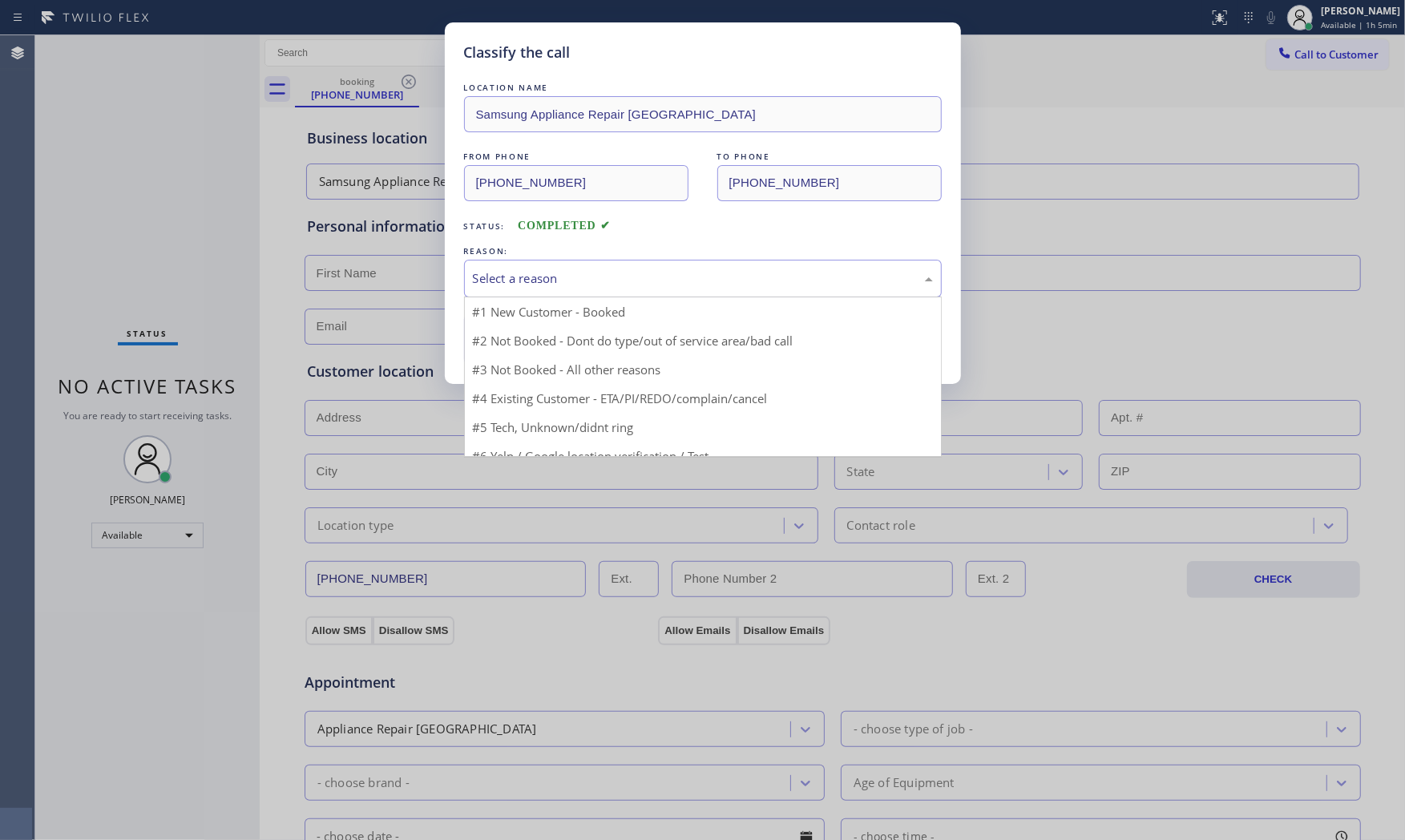
click at [557, 276] on div "Select a reason" at bounding box center [702, 278] width 460 height 18
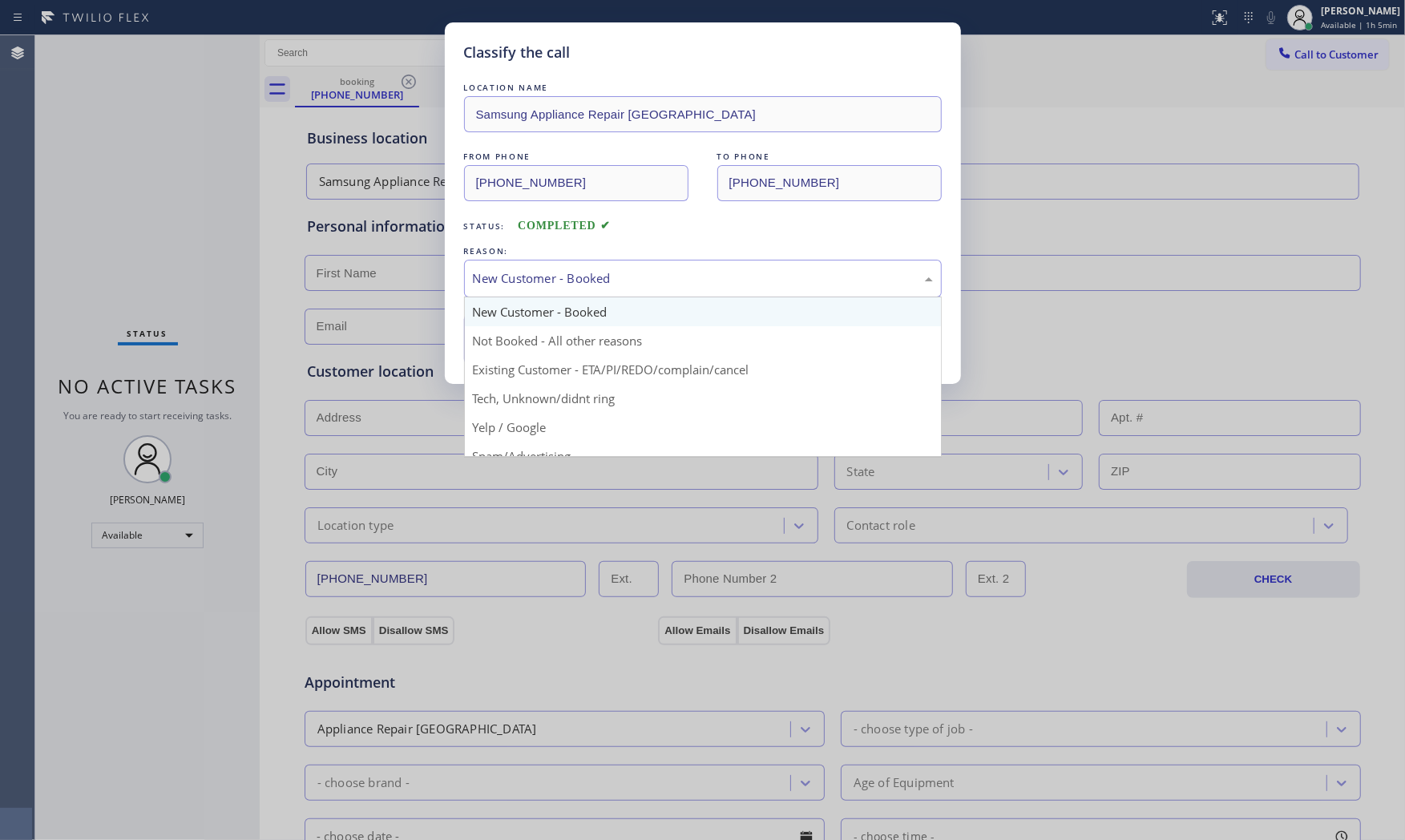
drag, startPoint x: 542, startPoint y: 283, endPoint x: 540, endPoint y: 317, distance: 34.1
click at [541, 298] on div "New Customer - Booked New Customer - Booked Not Booked - All other reasons Exis…" at bounding box center [702, 279] width 478 height 38
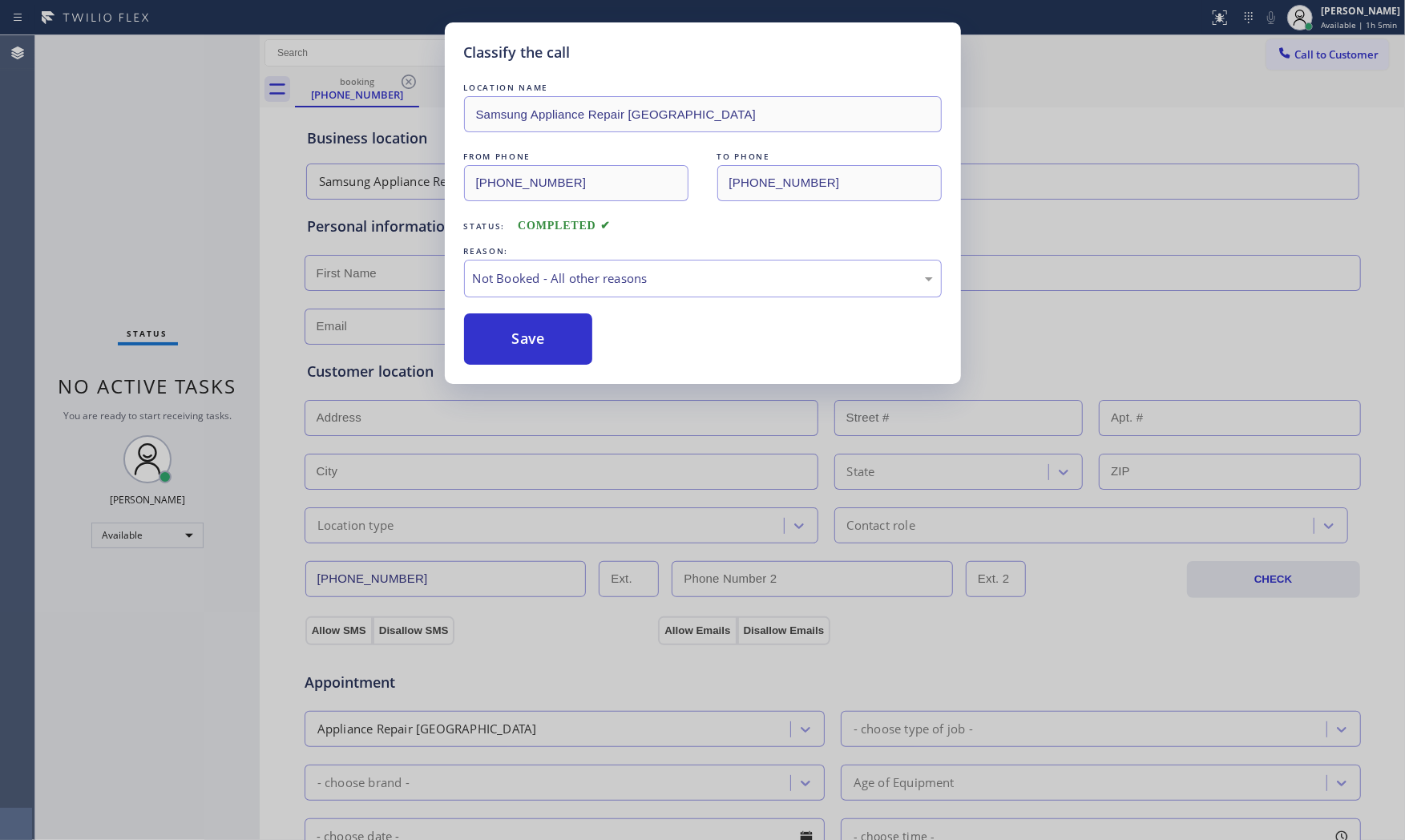
click at [534, 335] on button "Save" at bounding box center [528, 338] width 129 height 51
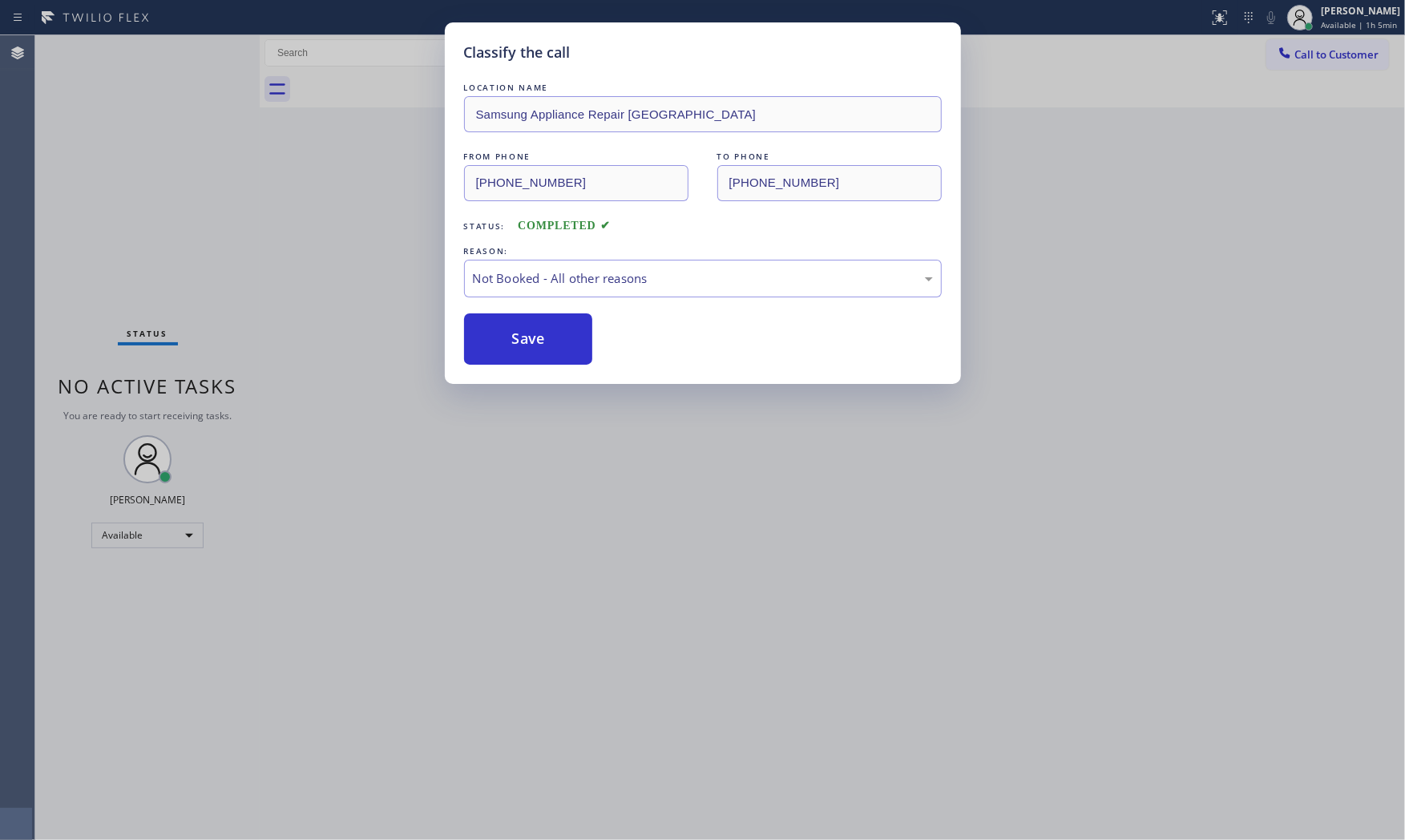
click at [534, 335] on button "Save" at bounding box center [528, 338] width 129 height 51
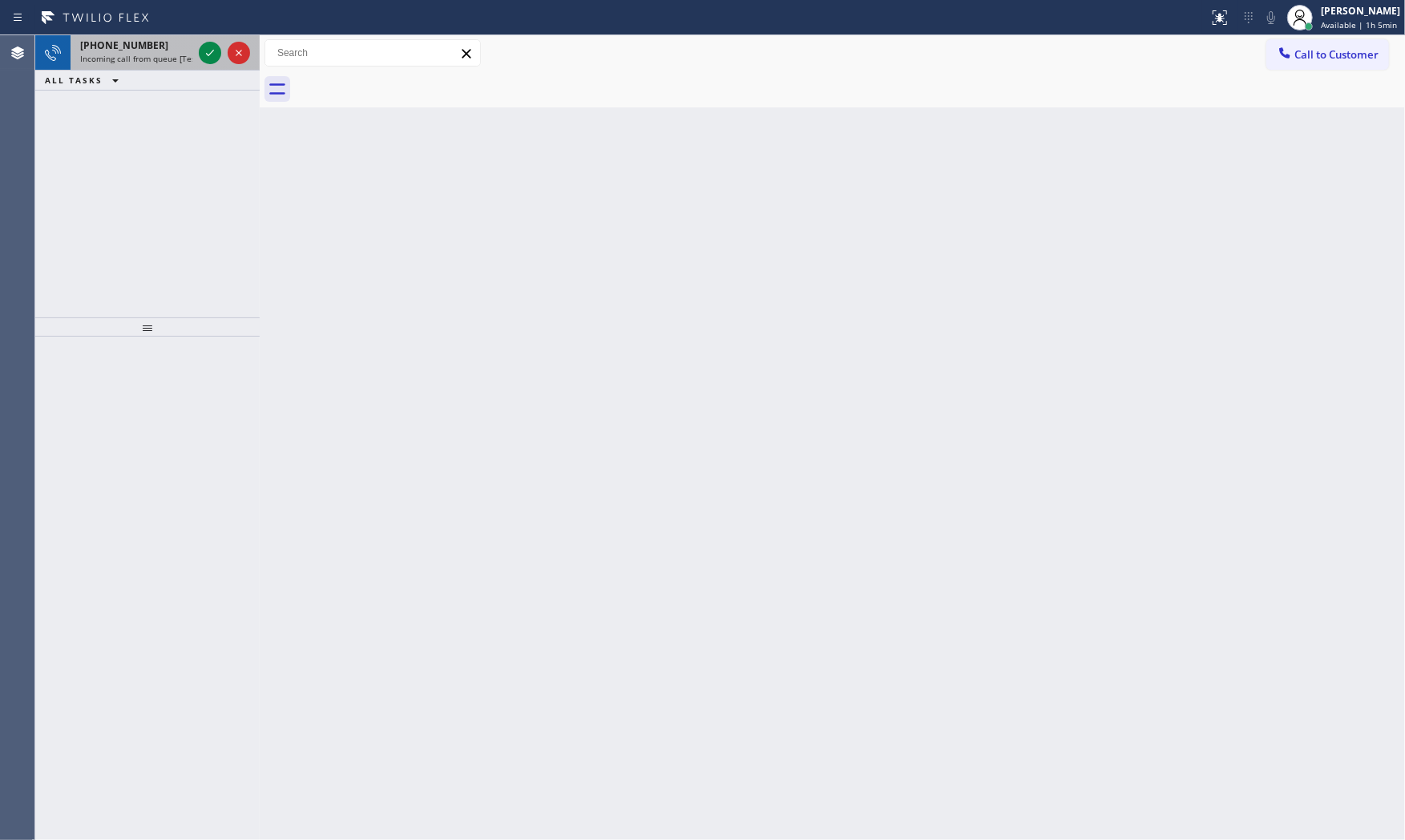
click at [182, 58] on span "Incoming call from queue [Test] All" at bounding box center [147, 58] width 133 height 11
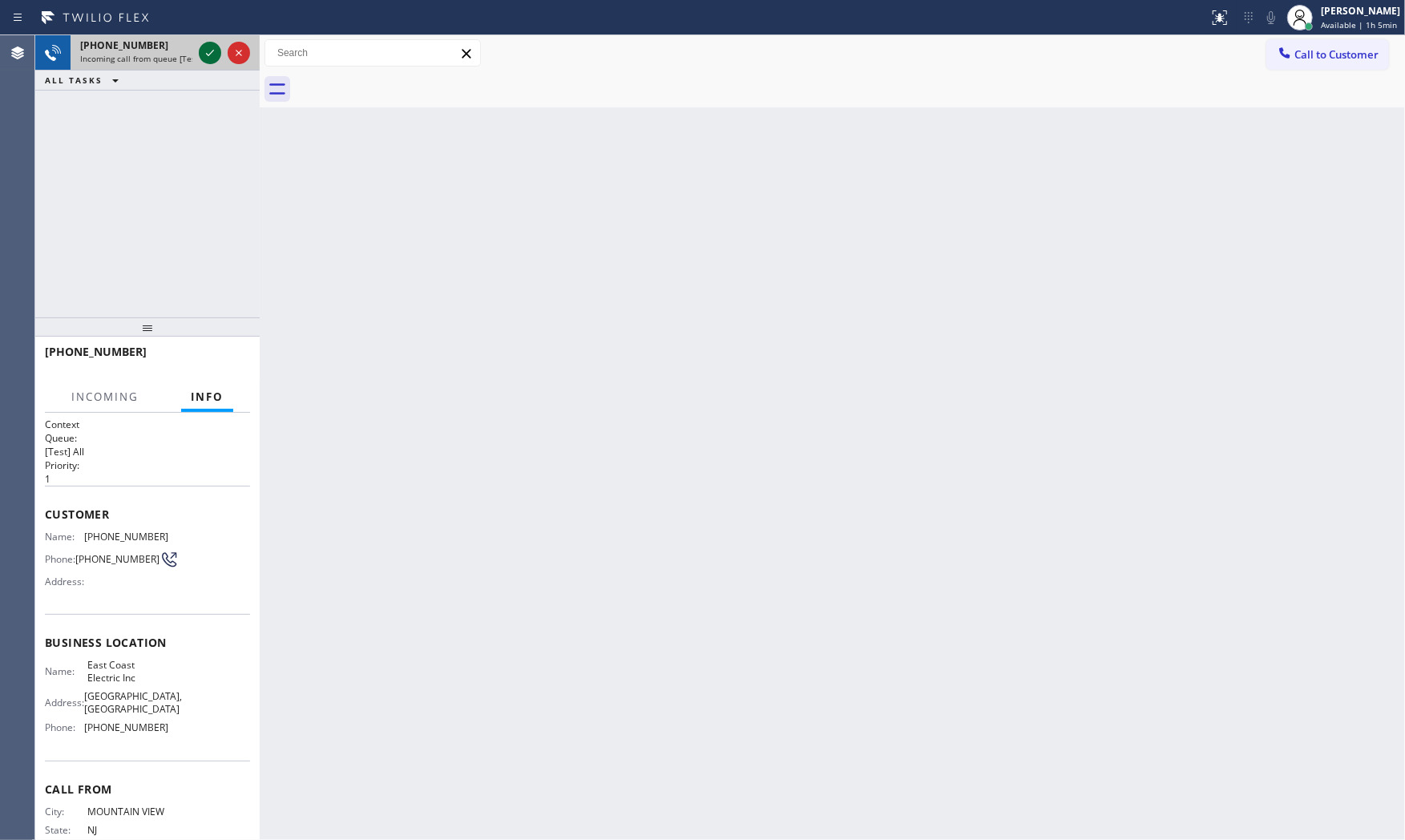
click at [204, 48] on icon at bounding box center [210, 52] width 19 height 19
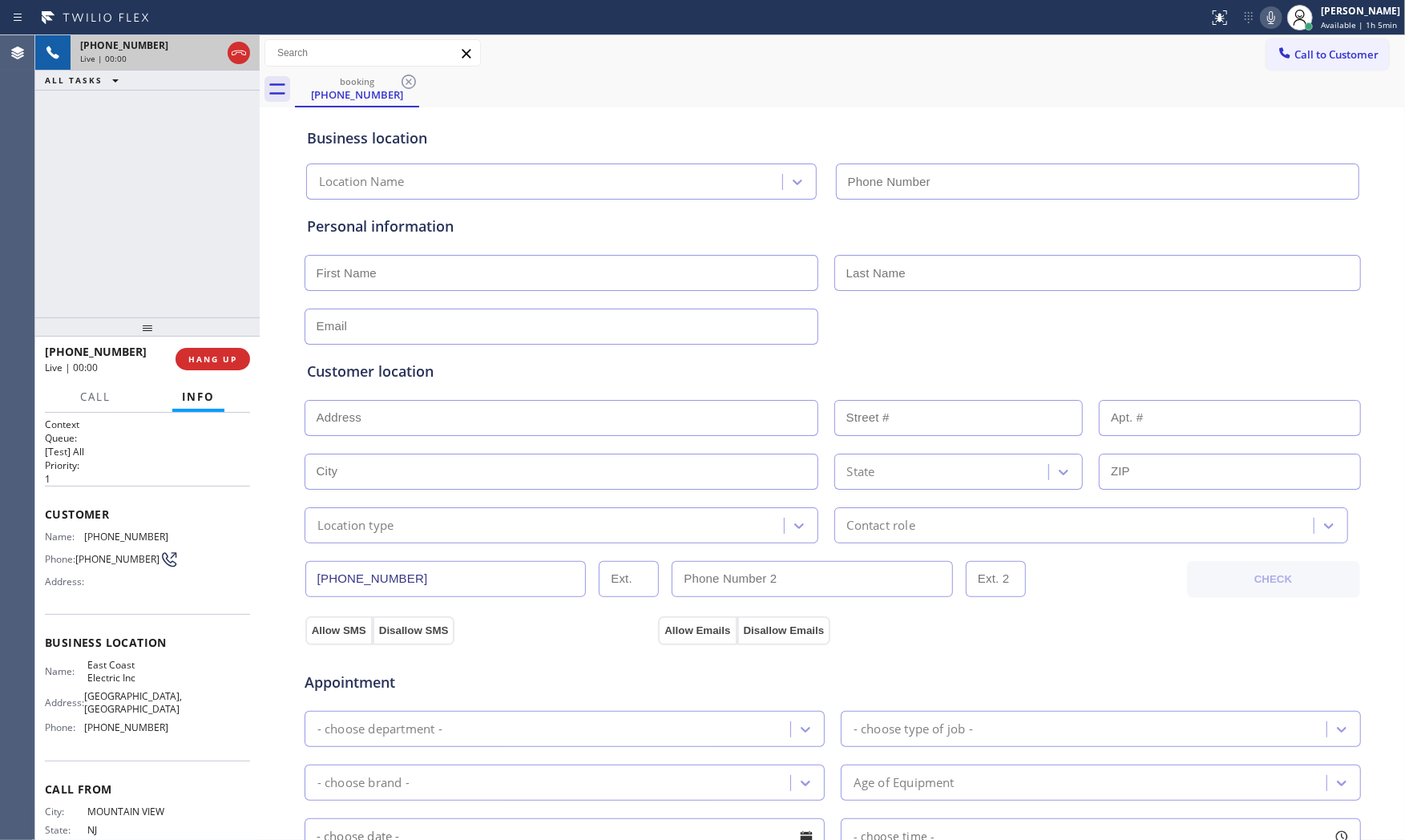
click at [232, 372] on div "+19735198580 Live | 00:00 HANG UP" at bounding box center [148, 359] width 205 height 41
type input "[PHONE_NUMBER]"
click at [227, 358] on span "HANG UP" at bounding box center [212, 359] width 49 height 11
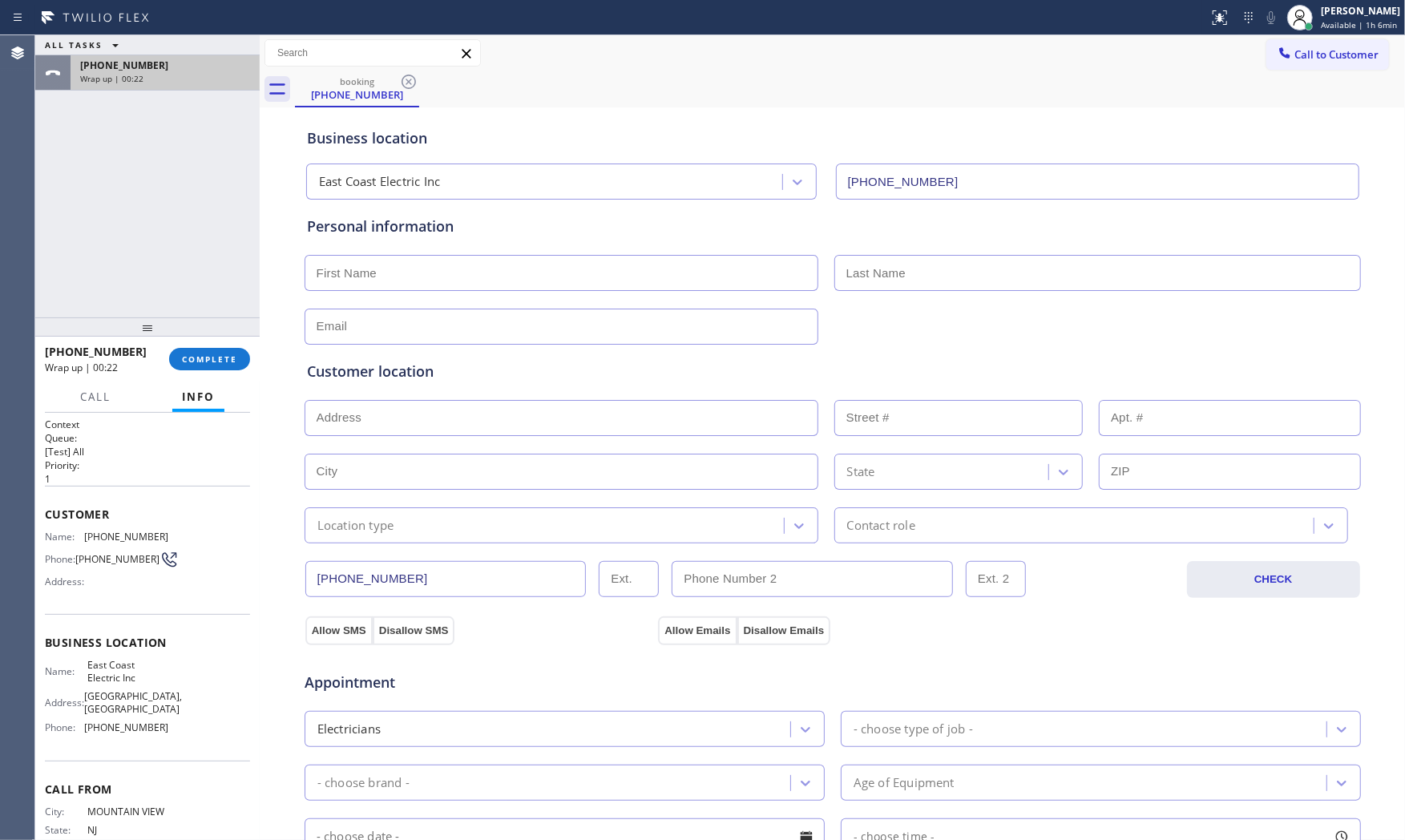
click at [151, 66] on div "+19735198580" at bounding box center [165, 65] width 170 height 13
click at [218, 349] on button "COMPLETE" at bounding box center [210, 359] width 81 height 22
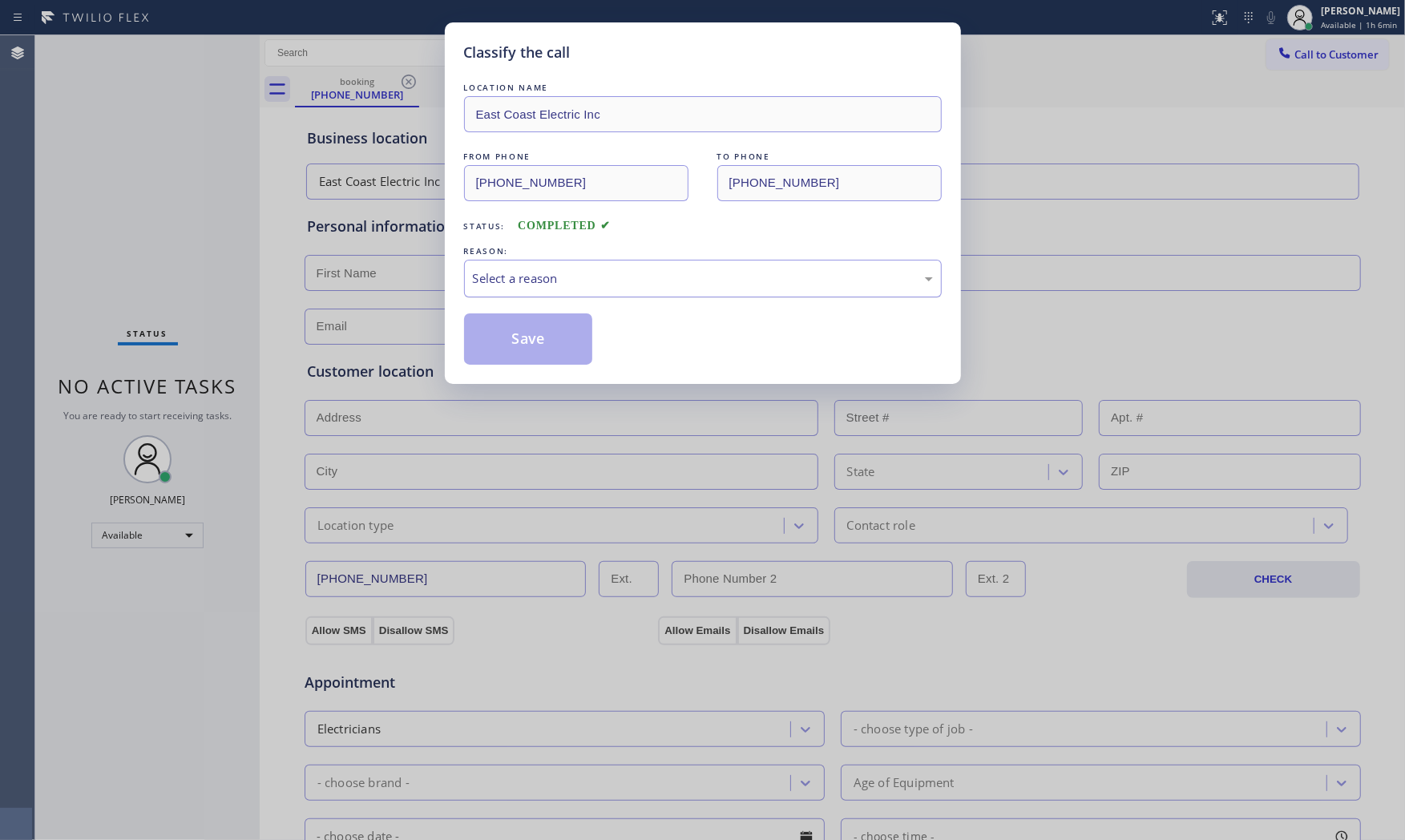
click at [499, 286] on div "Select a reason" at bounding box center [702, 278] width 460 height 18
click at [511, 344] on button "Save" at bounding box center [528, 338] width 129 height 51
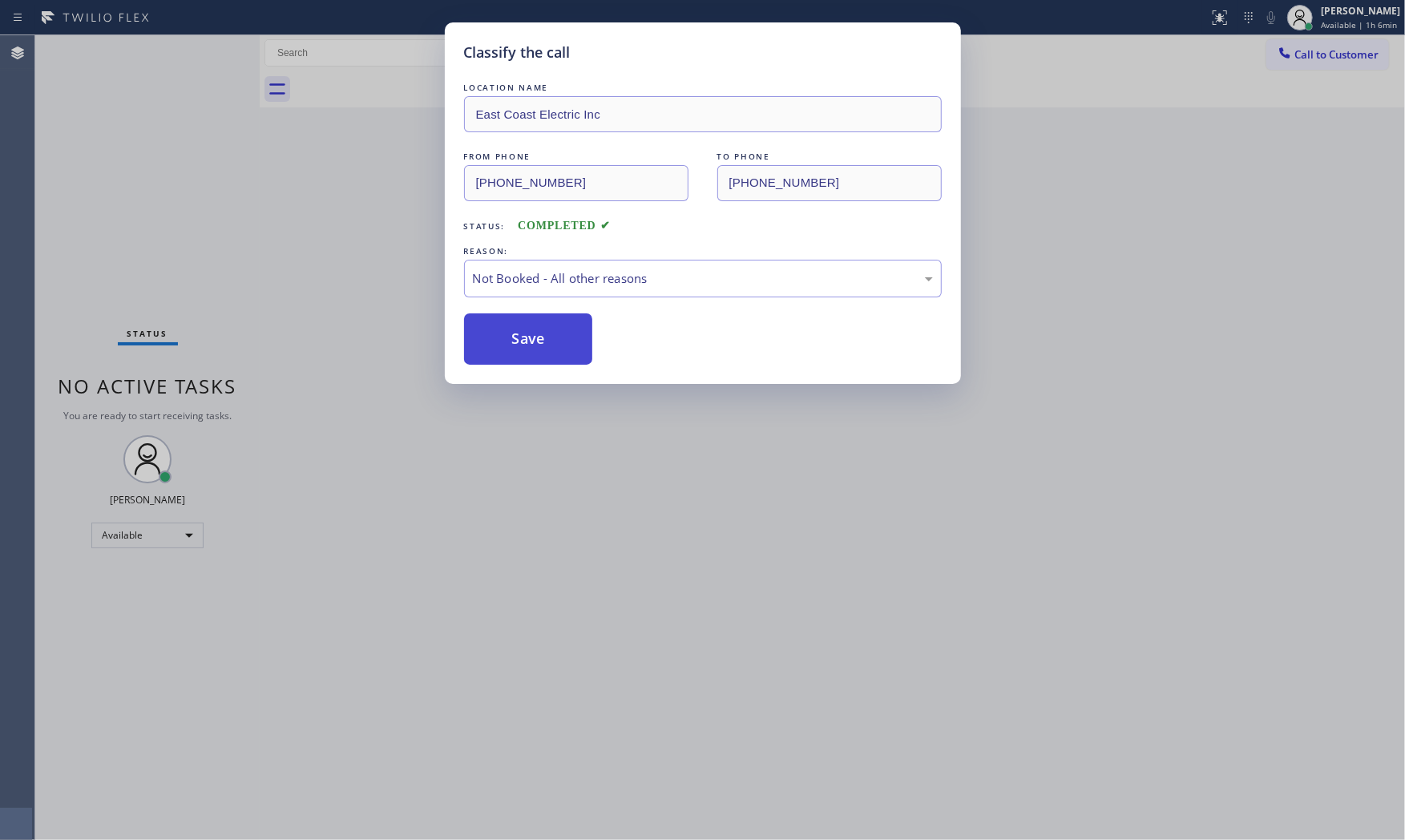
click at [511, 344] on button "Save" at bounding box center [528, 338] width 129 height 51
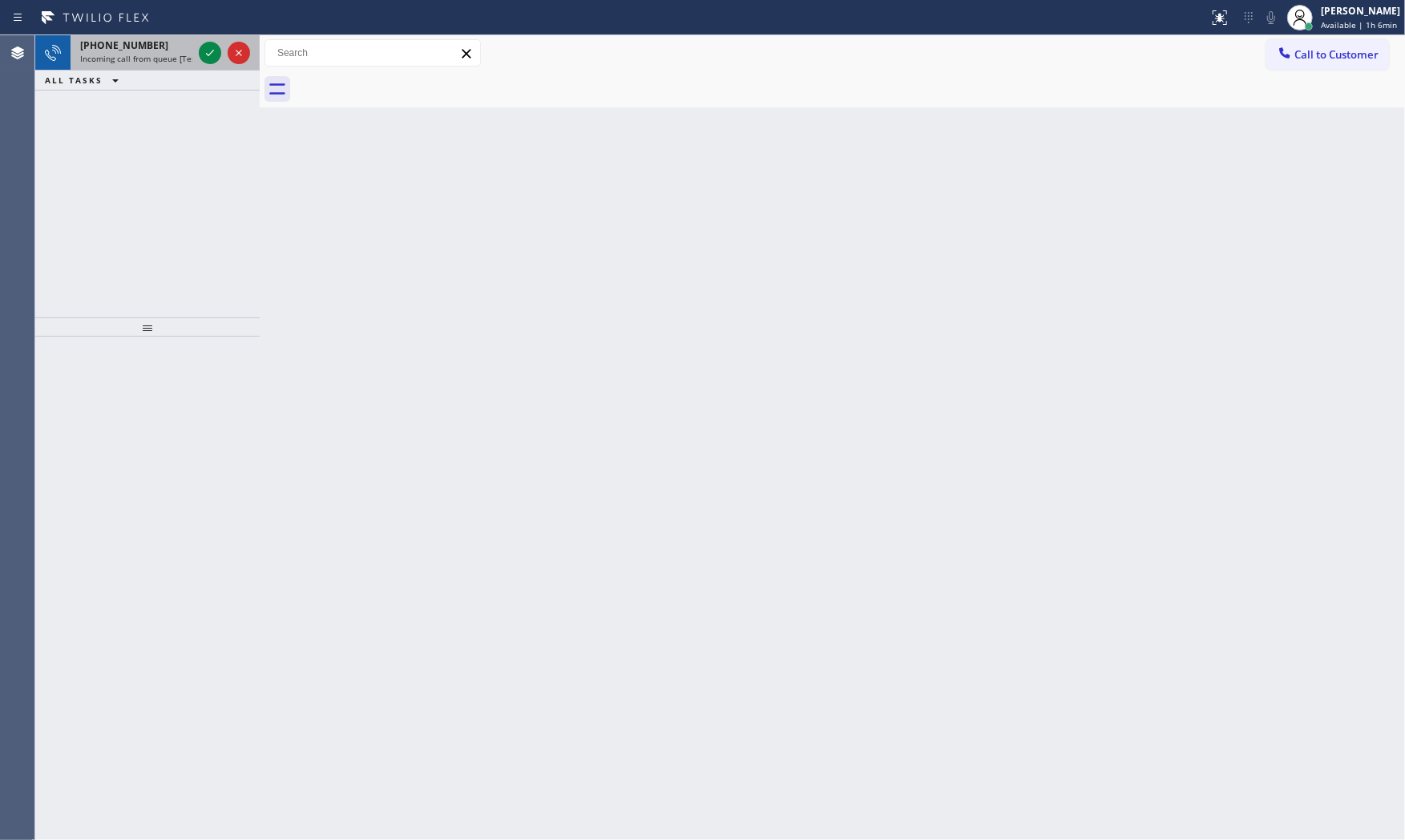
click at [188, 59] on span "Incoming call from queue [Test] All" at bounding box center [147, 58] width 133 height 11
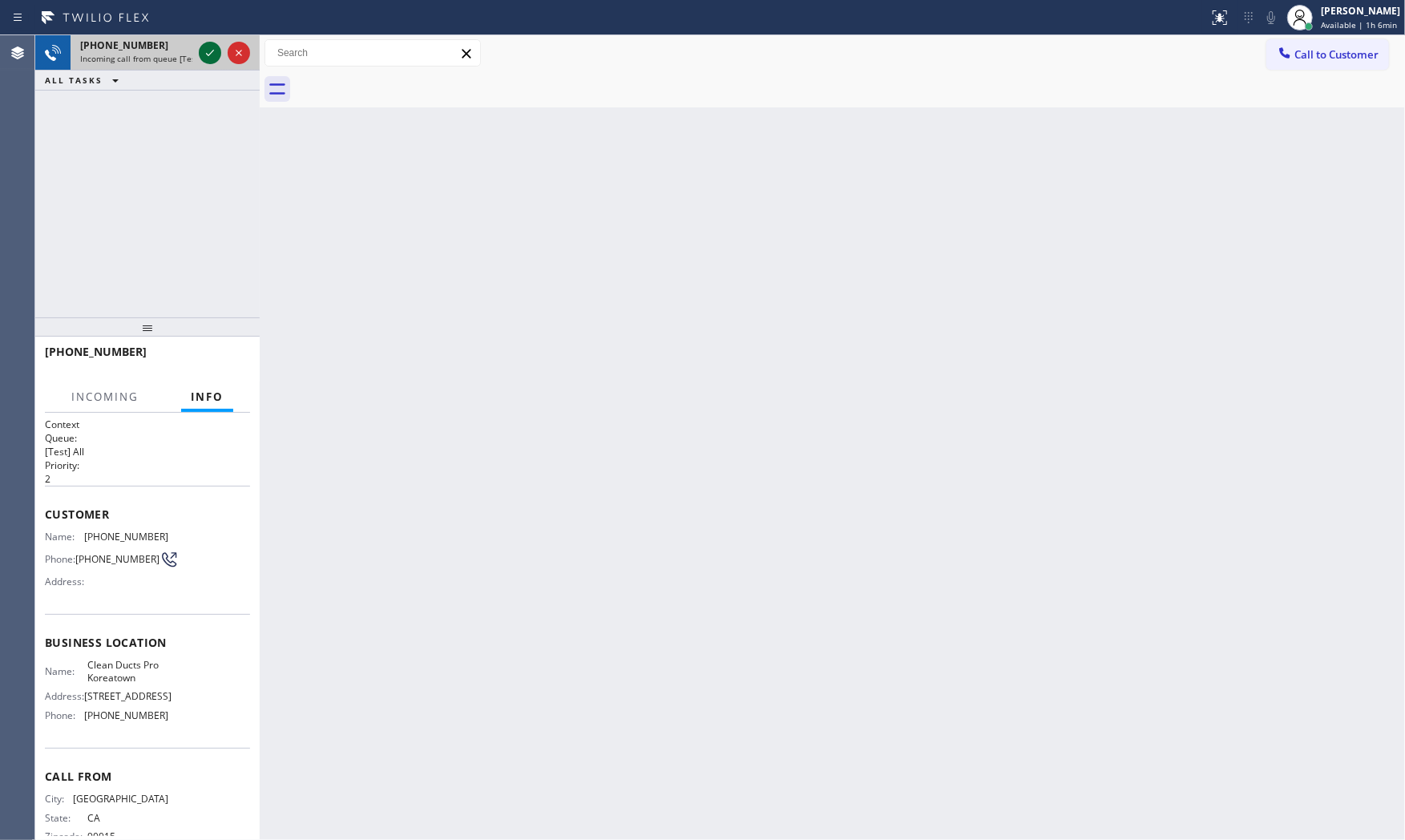
click at [210, 55] on icon at bounding box center [210, 52] width 19 height 19
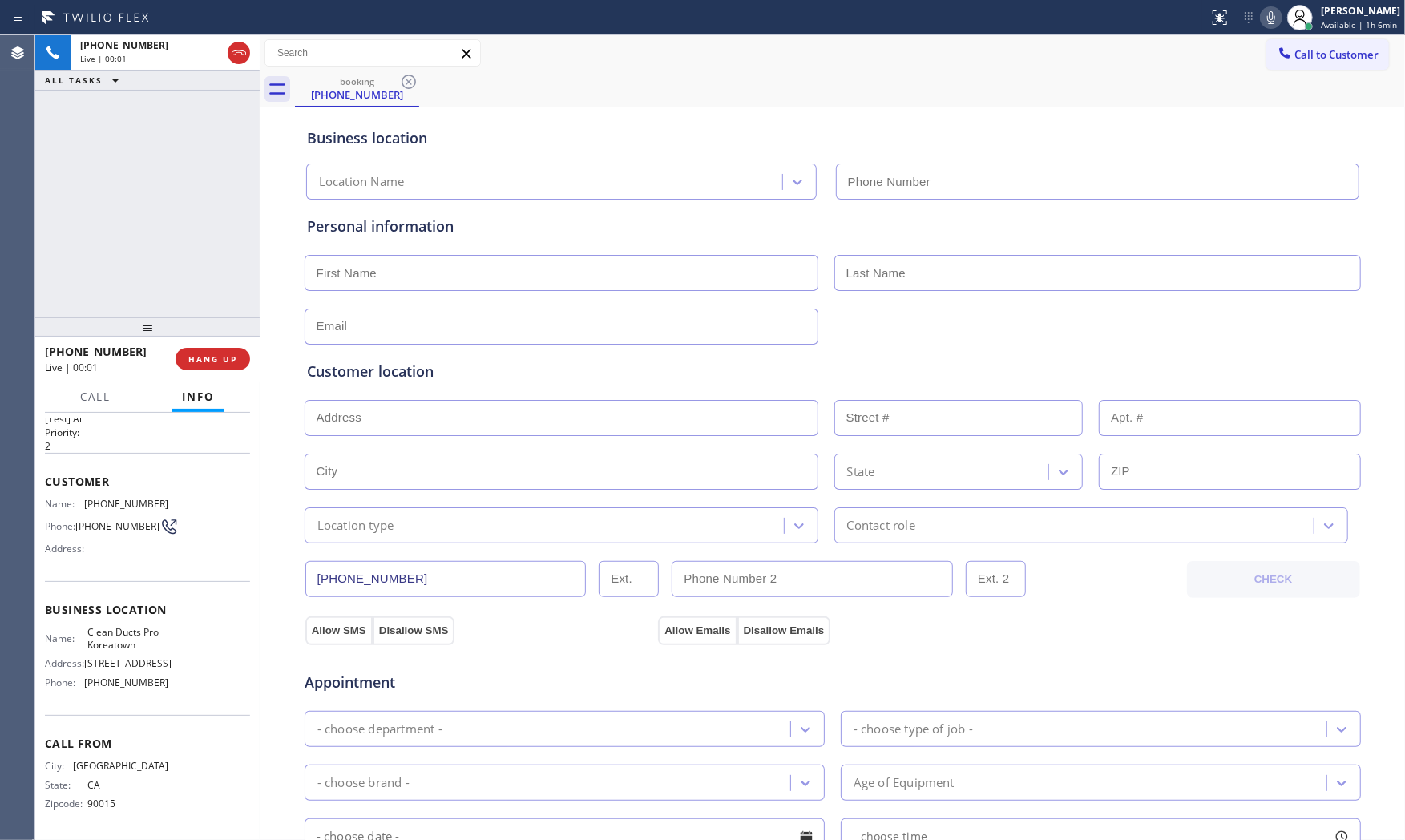
type input "[PHONE_NUMBER]"
click at [219, 363] on span "HANG UP" at bounding box center [212, 359] width 49 height 11
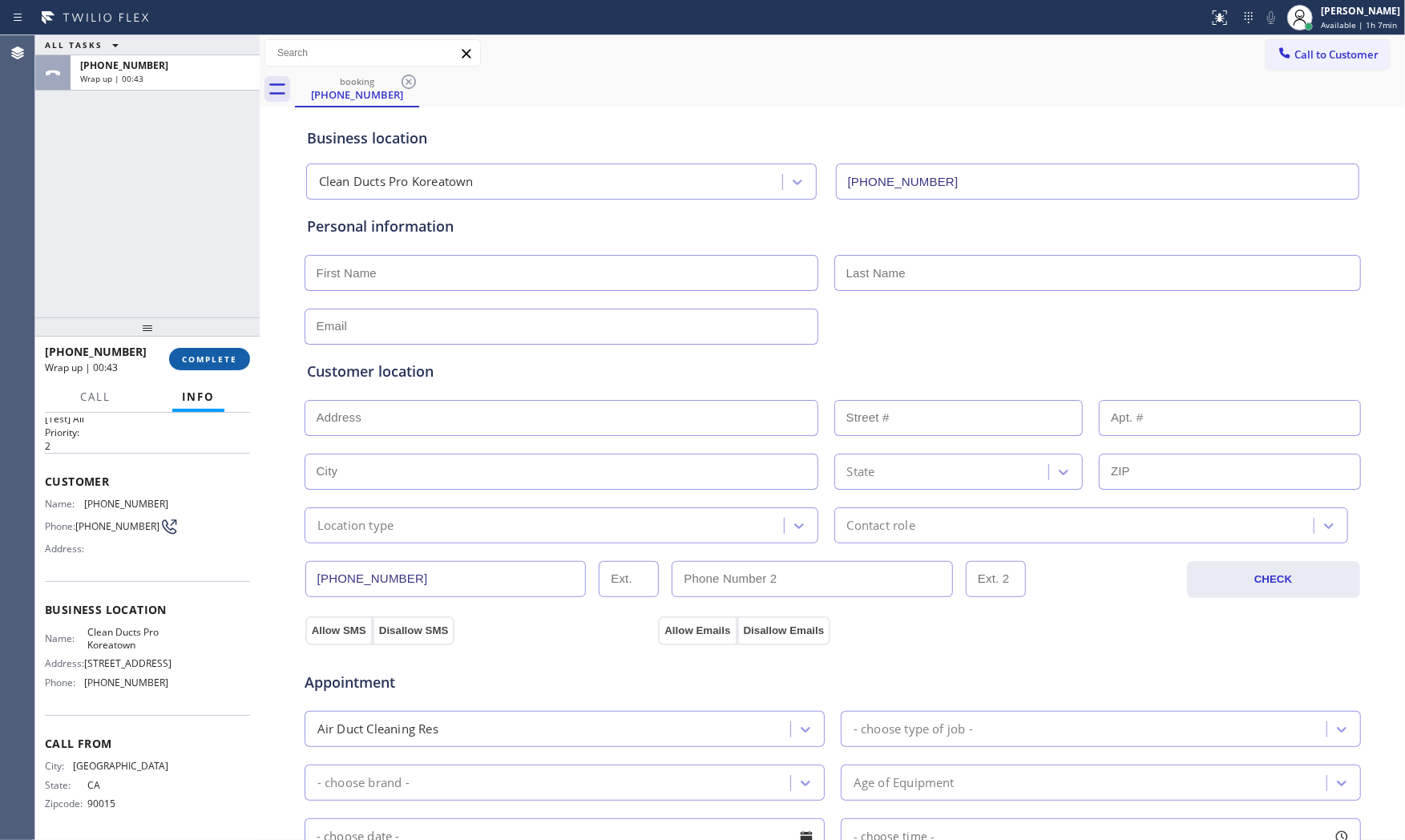
click at [210, 365] on button "COMPLETE" at bounding box center [210, 359] width 81 height 22
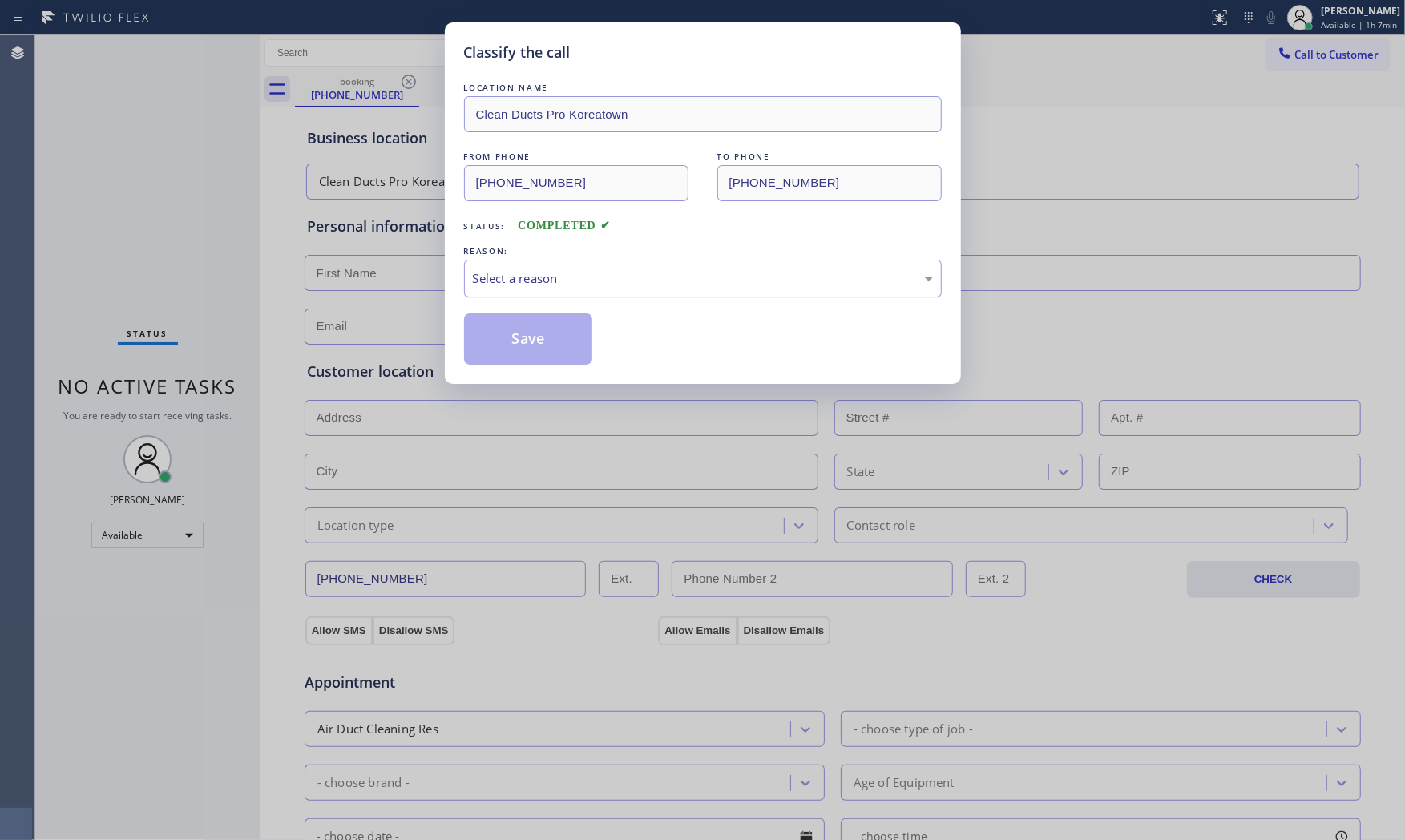
click at [504, 278] on div "Select a reason" at bounding box center [702, 278] width 460 height 18
click at [519, 342] on button "Save" at bounding box center [528, 338] width 129 height 51
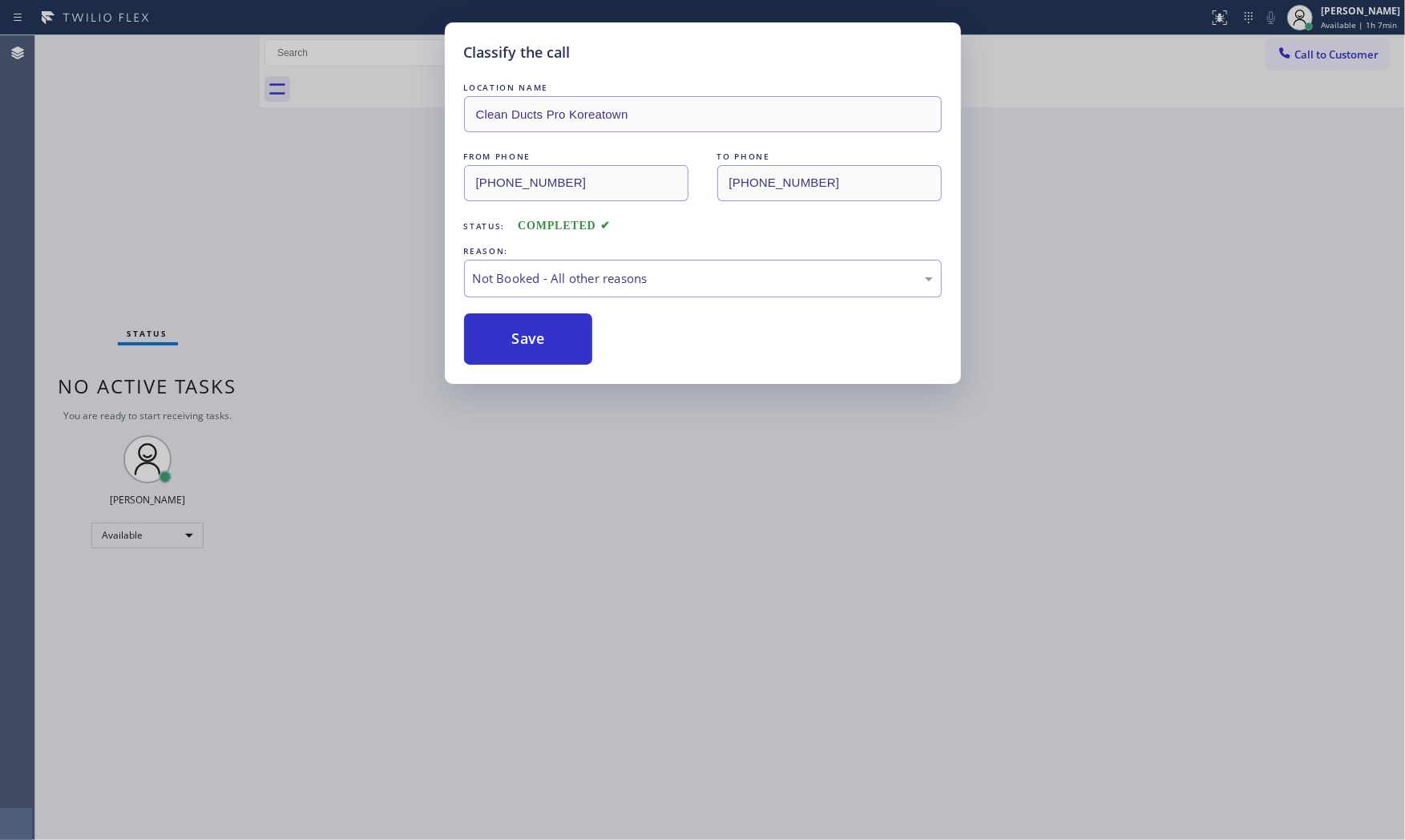
click at [519, 342] on button "Save" at bounding box center [528, 338] width 129 height 51
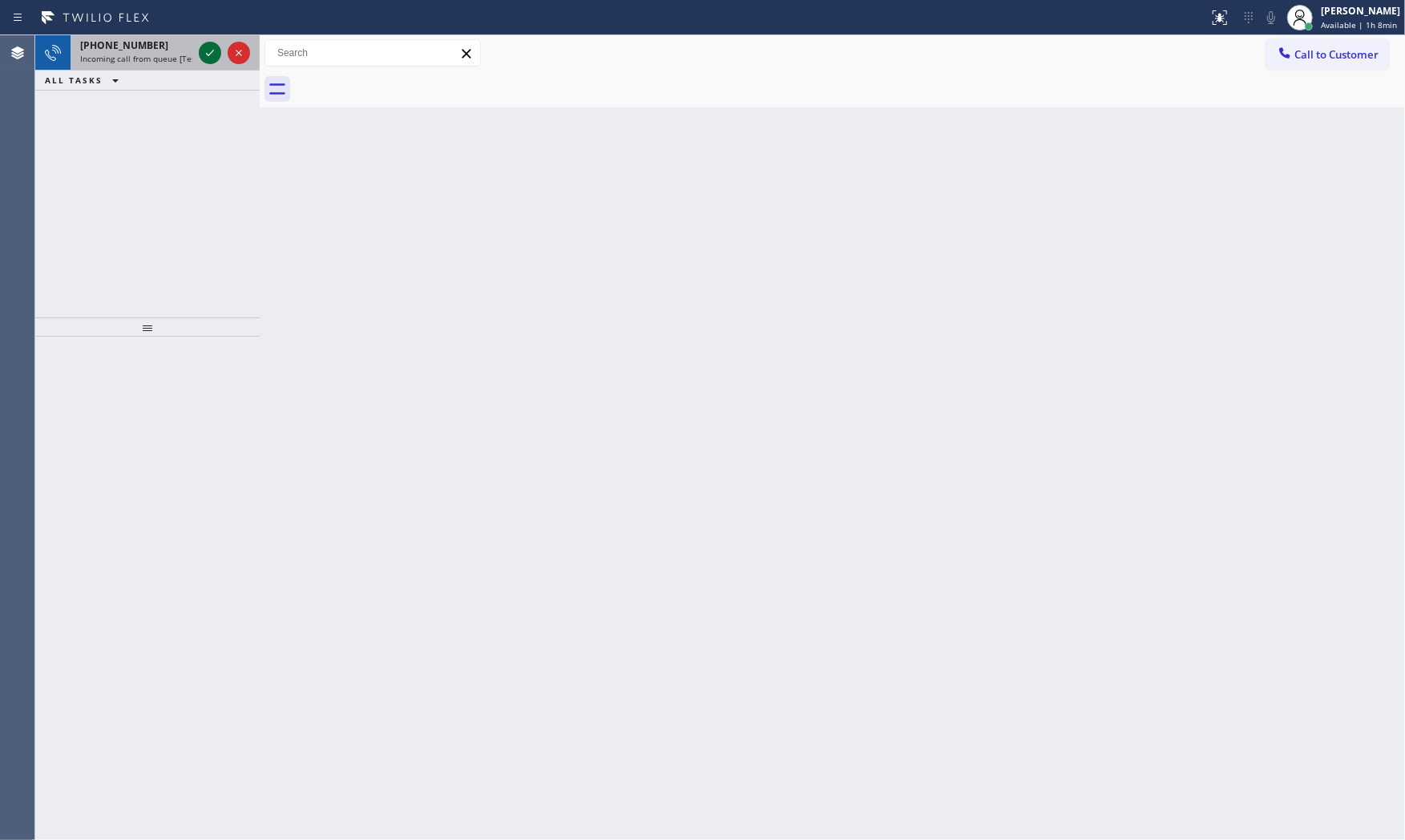
click at [218, 60] on icon at bounding box center [210, 52] width 19 height 19
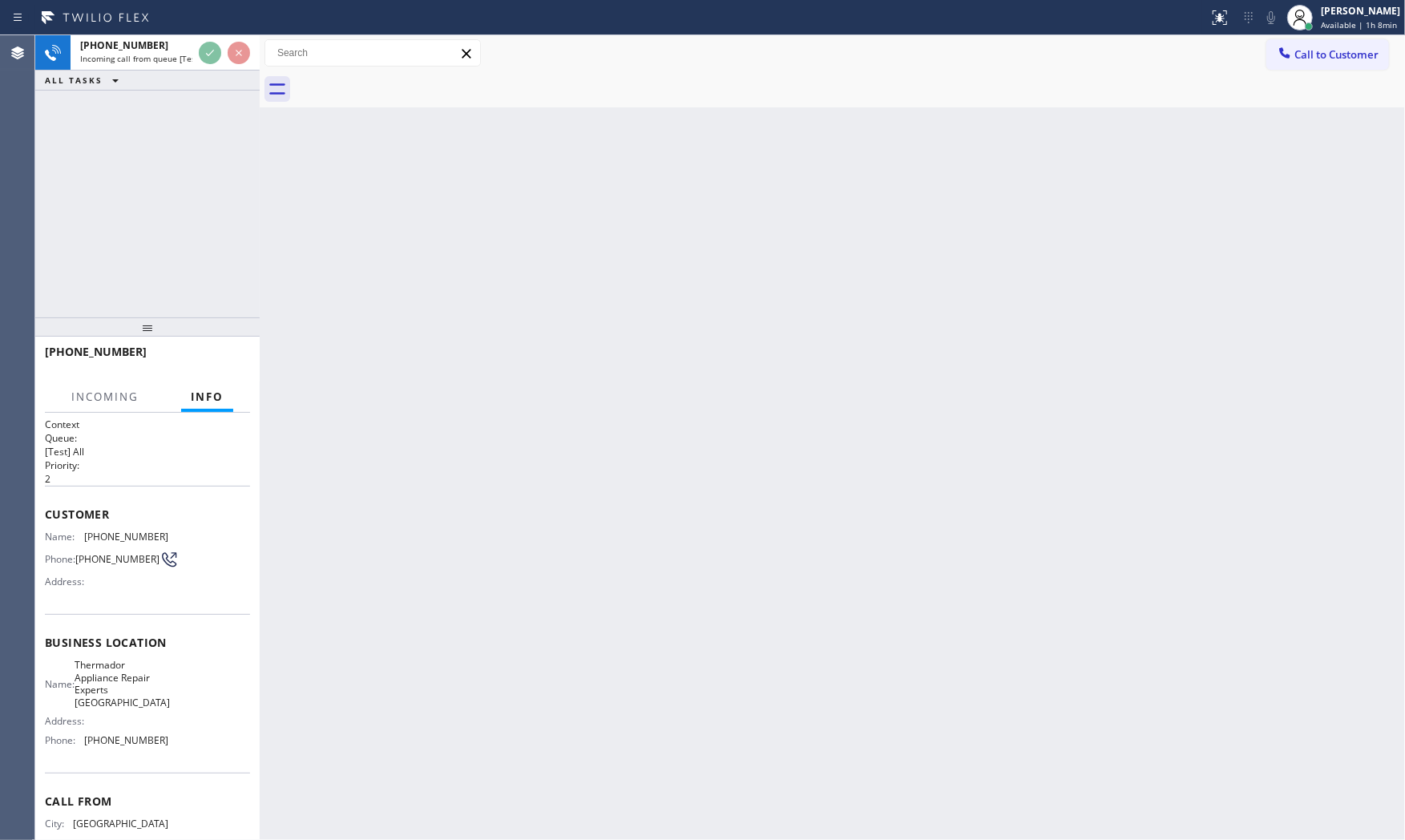
scroll to position [31, 0]
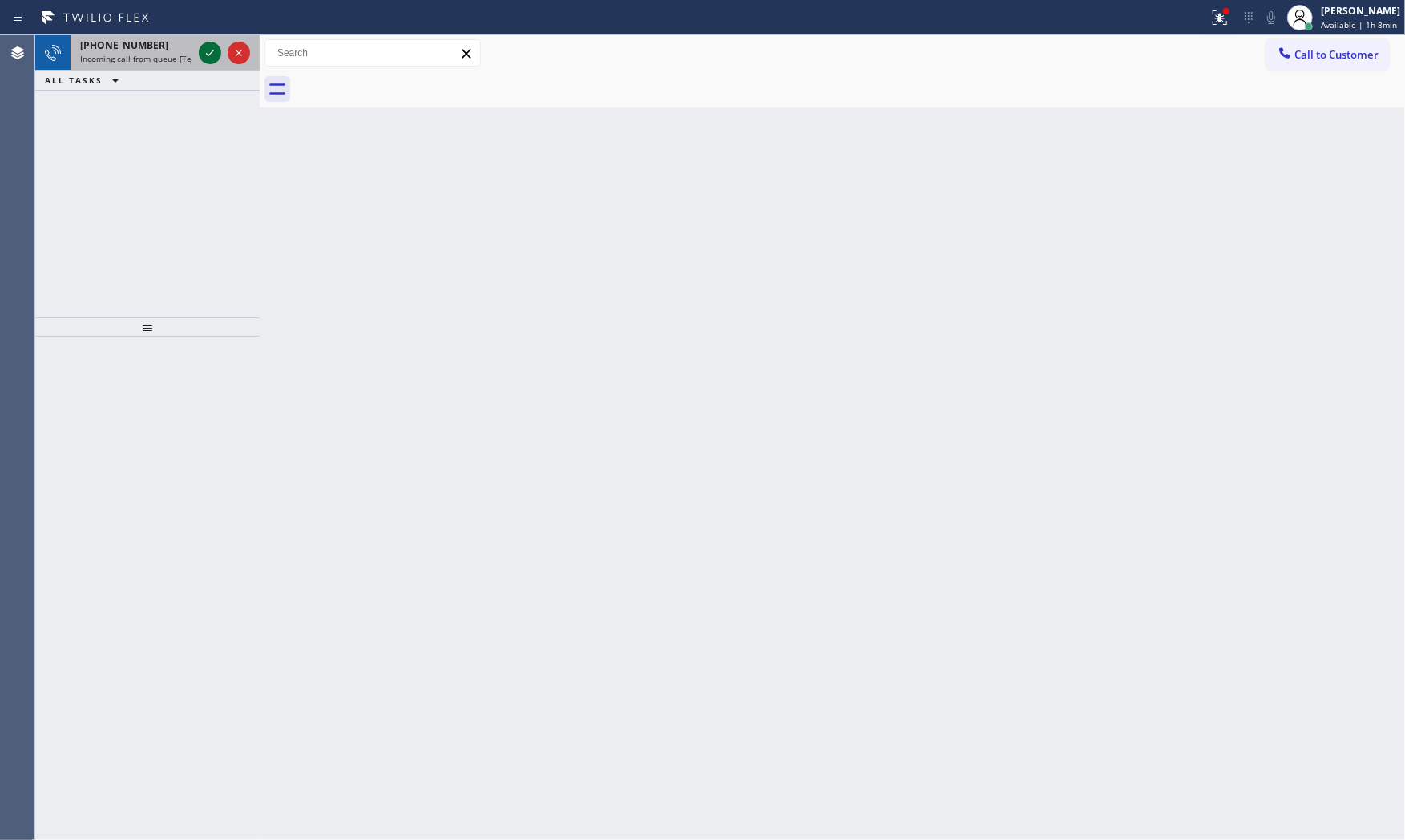
click at [210, 45] on icon at bounding box center [210, 52] width 19 height 19
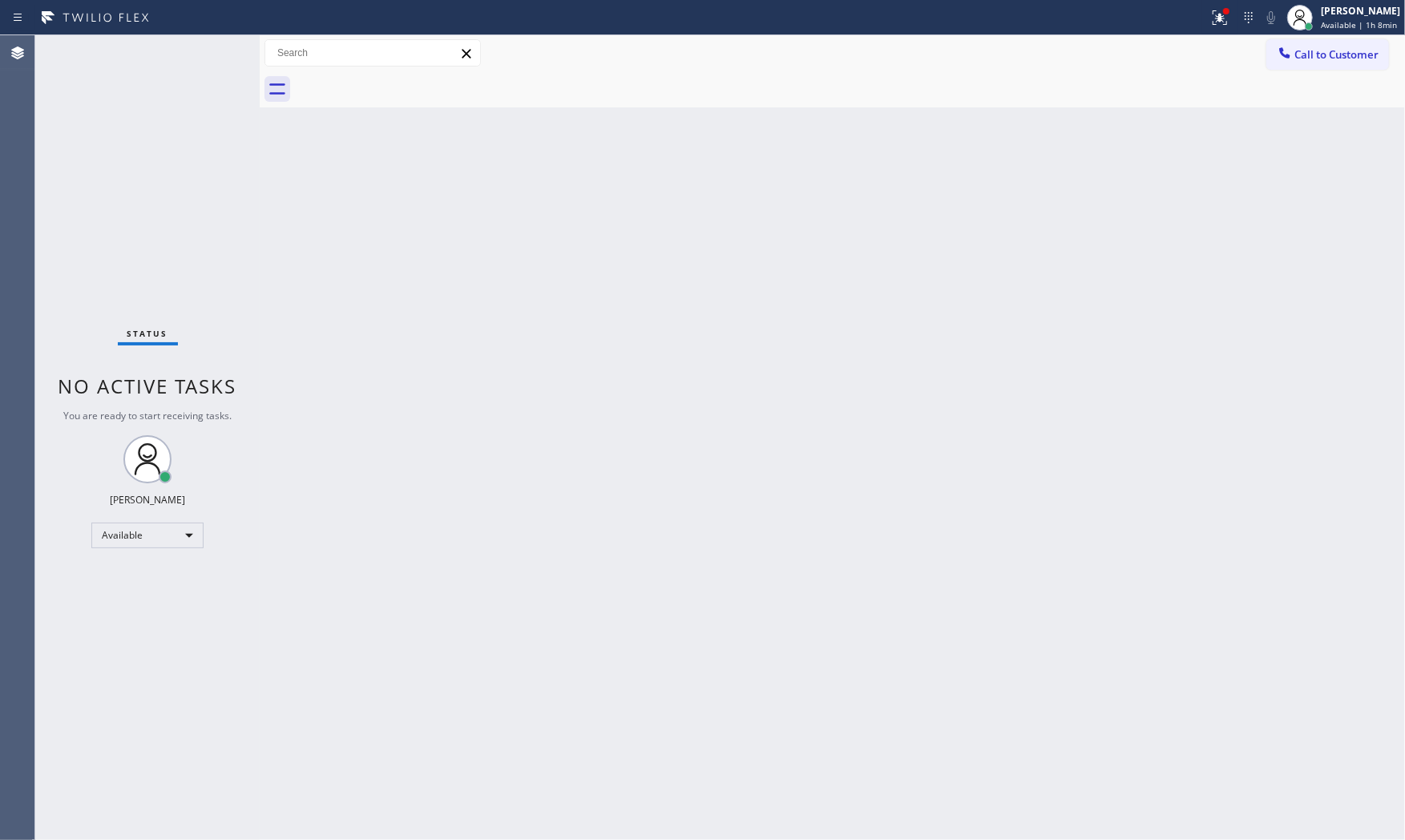
click at [210, 56] on div "Status No active tasks You are ready to start receiving tasks. [PERSON_NAME] Av…" at bounding box center [147, 437] width 224 height 805
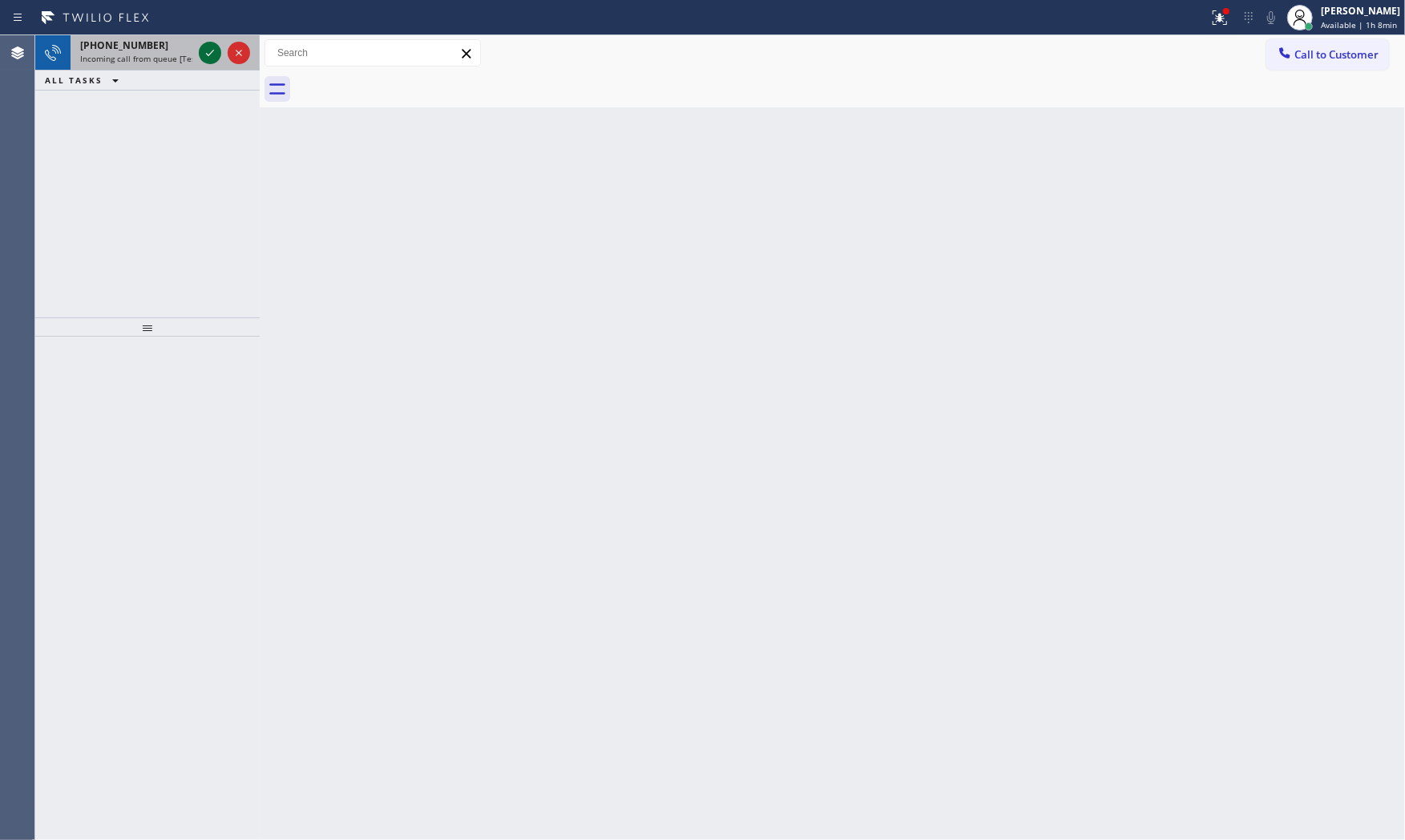
click at [203, 58] on icon at bounding box center [210, 52] width 19 height 19
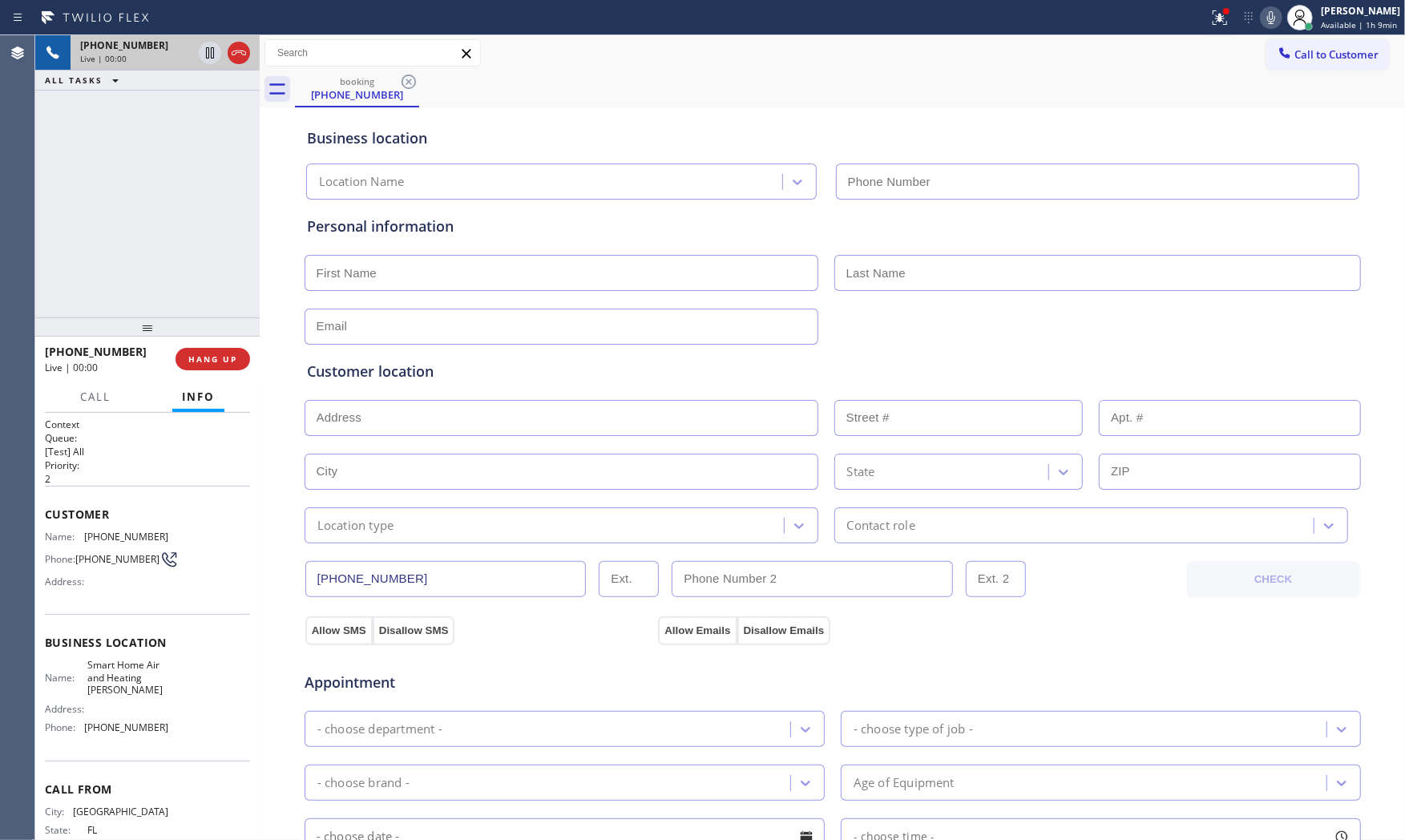
type input "[PHONE_NUMBER]"
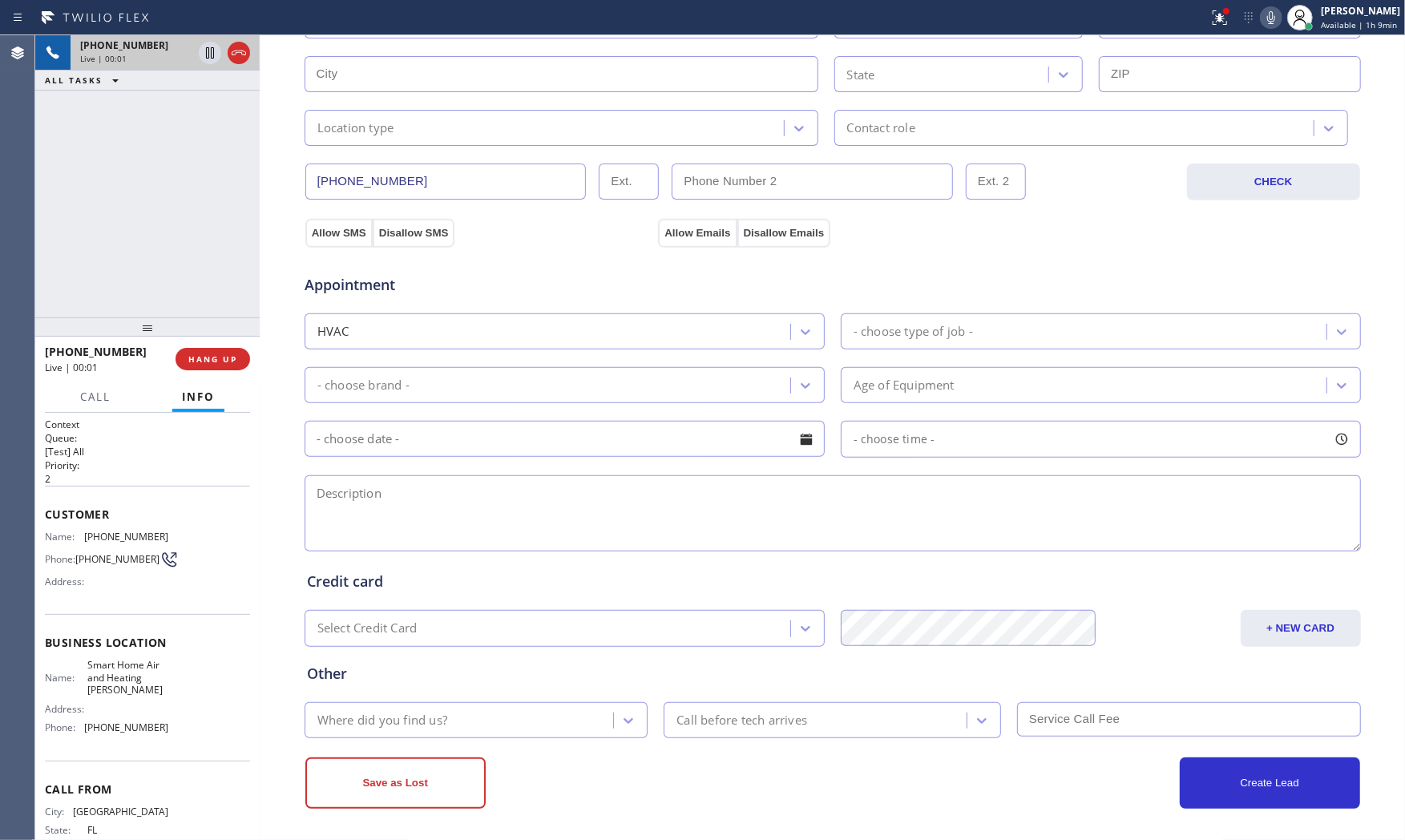
scroll to position [401, 0]
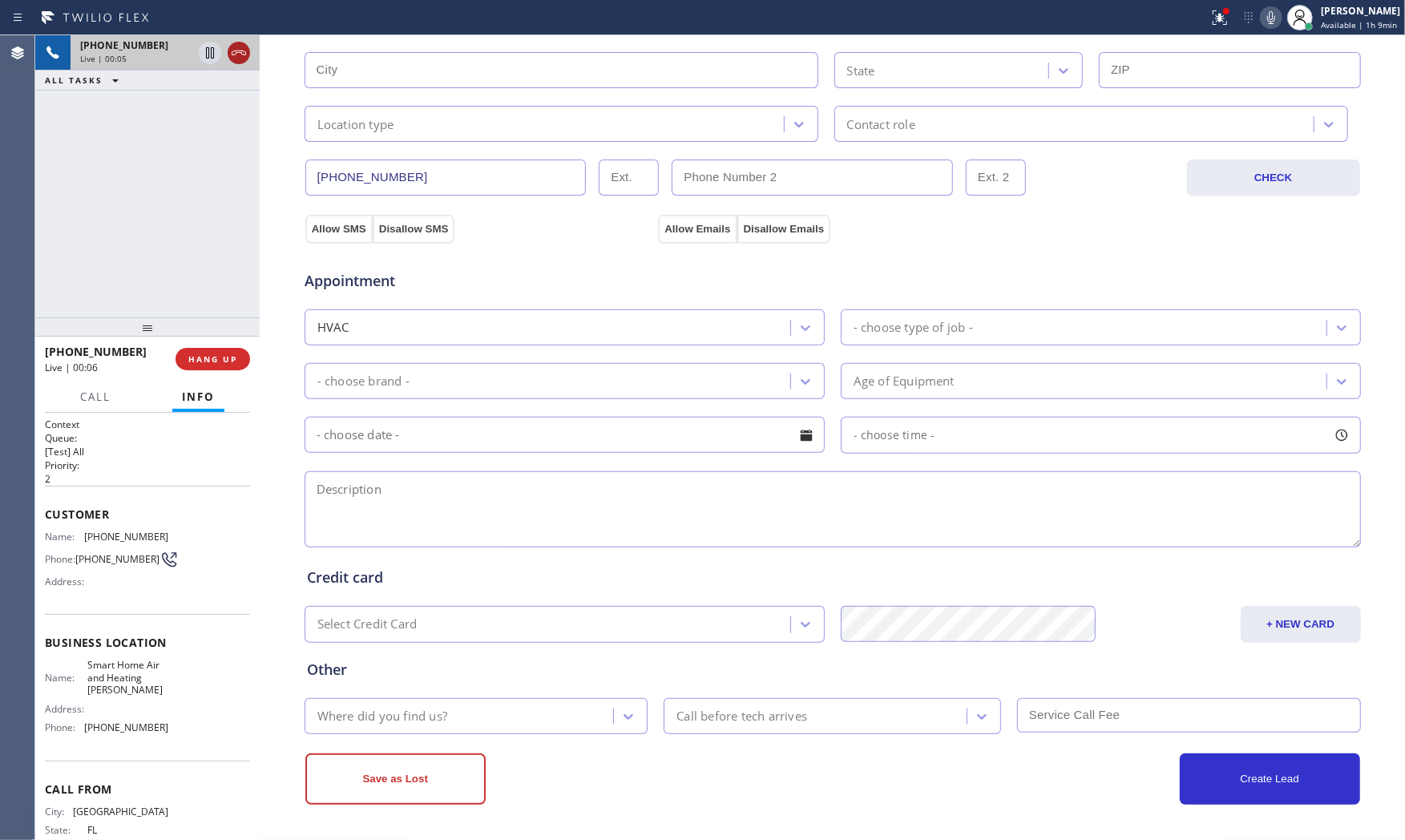
click at [237, 58] on icon at bounding box center [238, 52] width 19 height 19
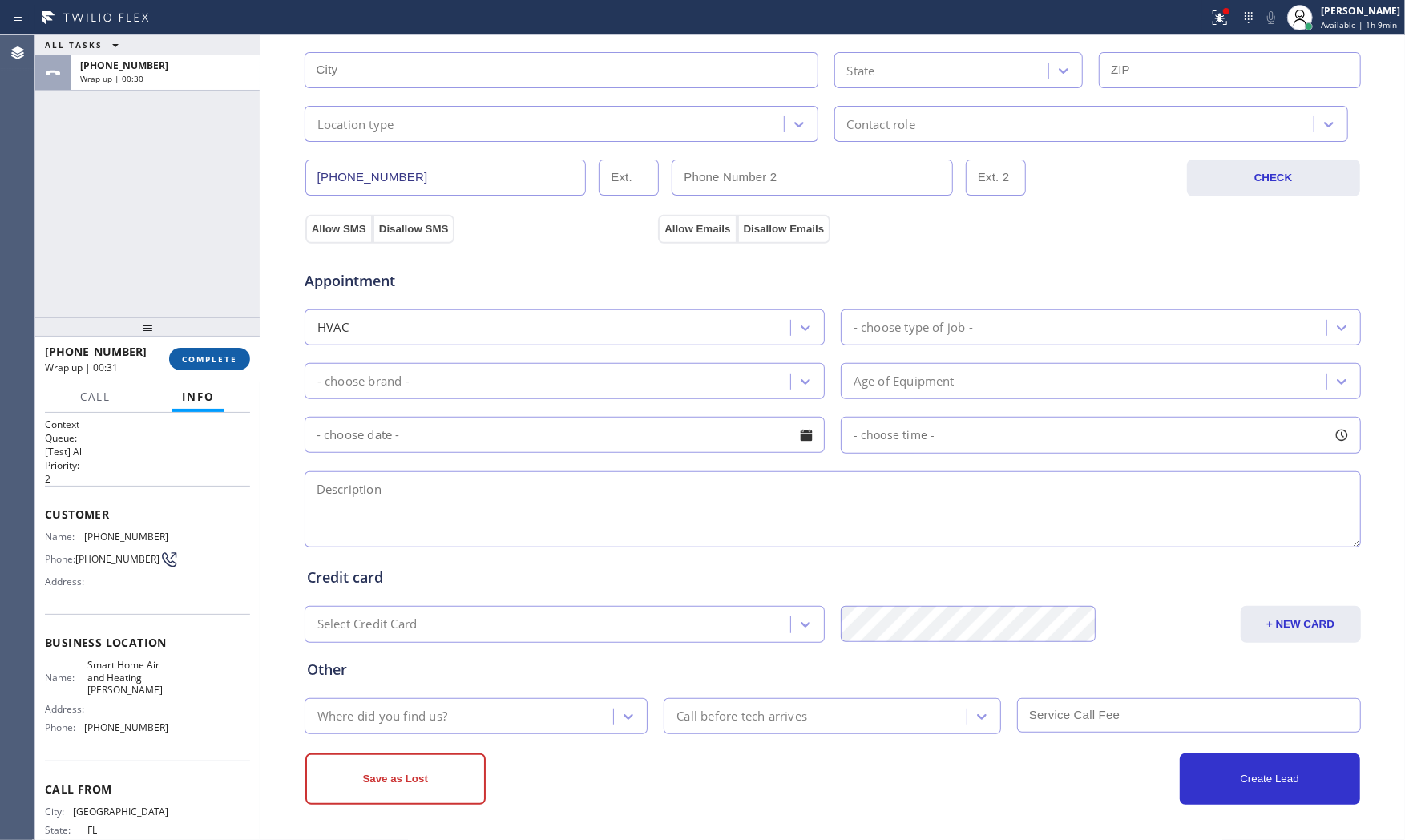
drag, startPoint x: 186, startPoint y: 327, endPoint x: 210, endPoint y: 366, distance: 45.8
click at [187, 329] on div at bounding box center [147, 326] width 224 height 19
click at [210, 367] on button "COMPLETE" at bounding box center [210, 361] width 81 height 22
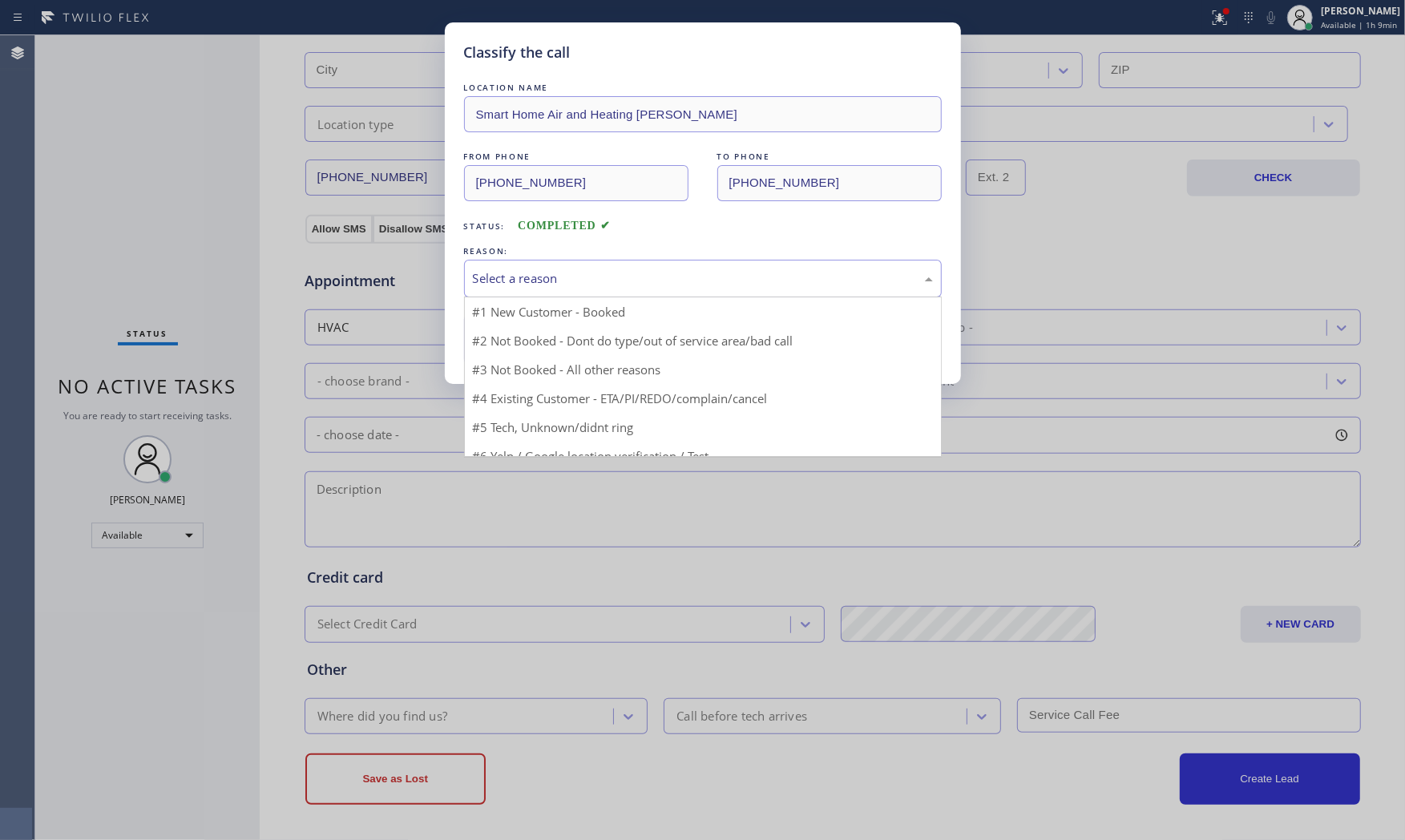
click at [495, 289] on div "Select a reason" at bounding box center [702, 279] width 478 height 38
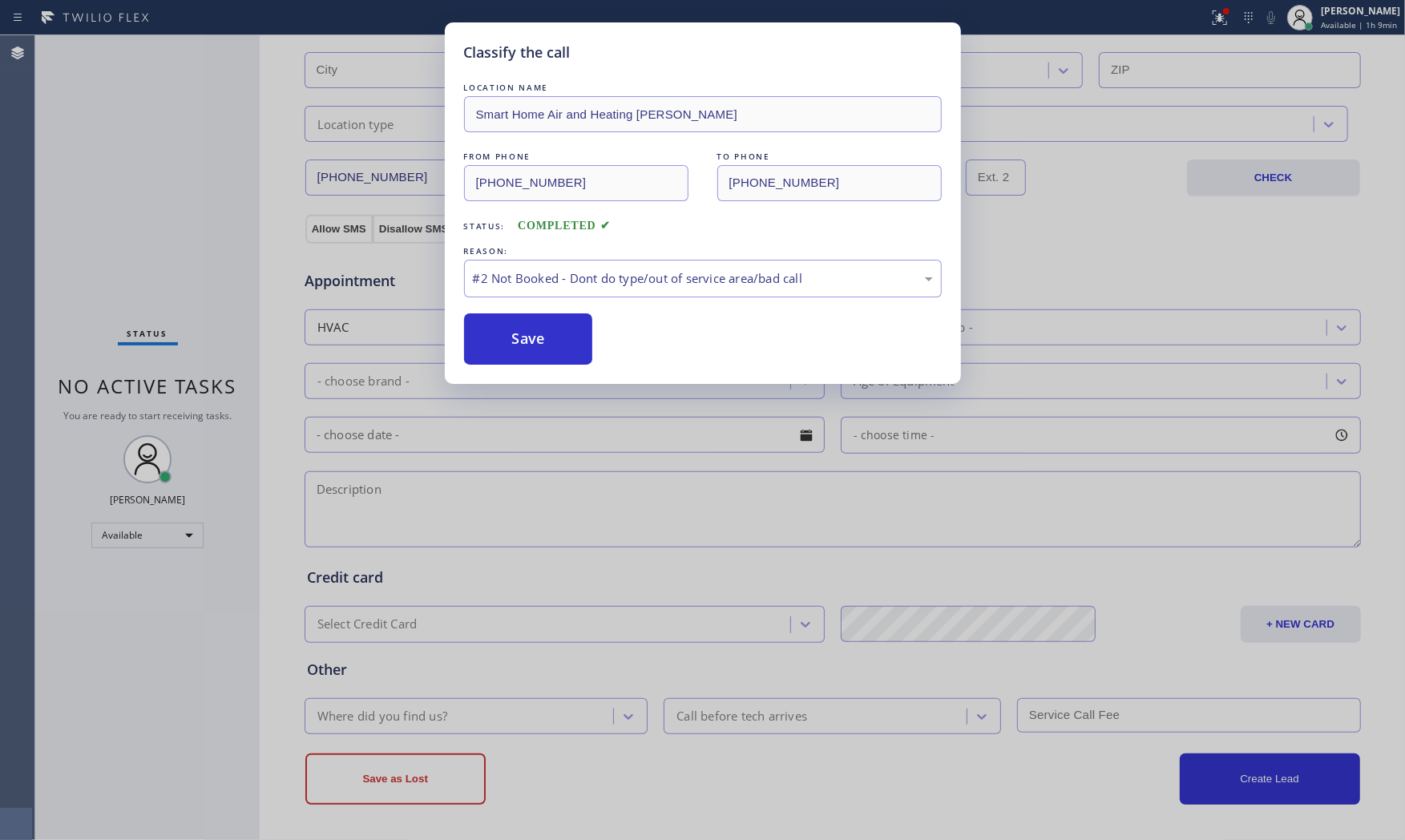
click at [506, 340] on button "Save" at bounding box center [528, 338] width 129 height 51
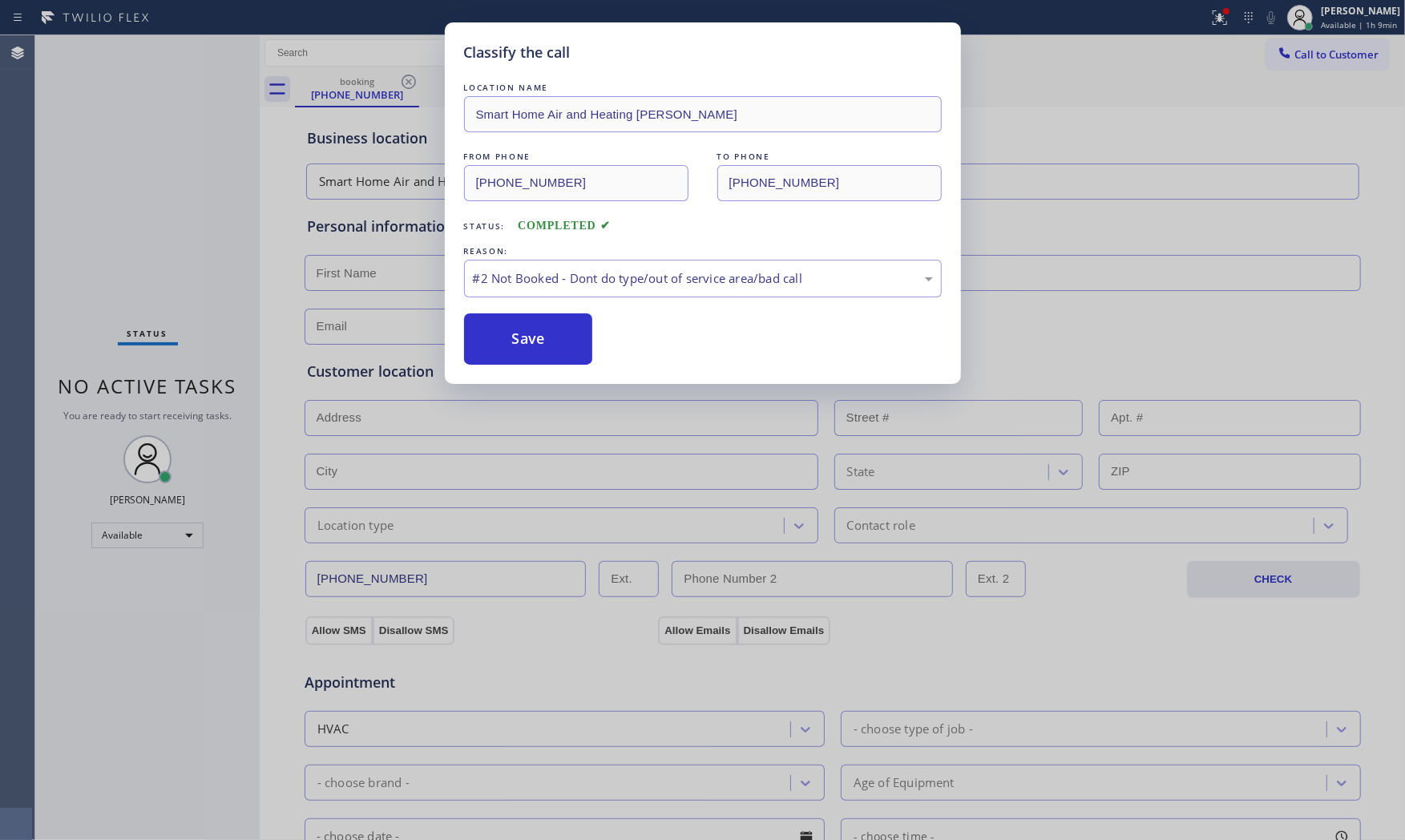
click at [506, 340] on button "Save" at bounding box center [528, 338] width 129 height 51
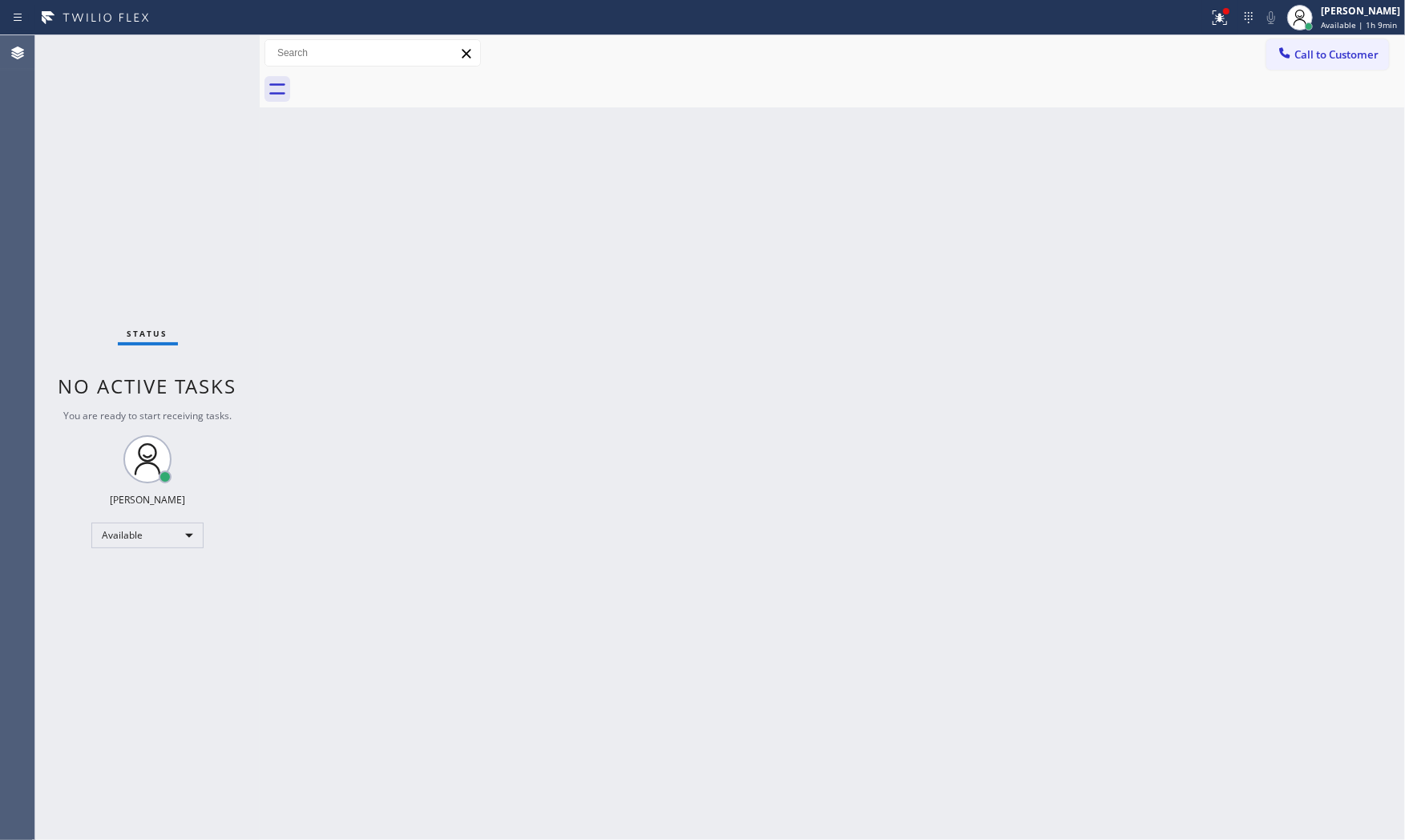
click at [211, 59] on div "Status No active tasks You are ready to start receiving tasks. [PERSON_NAME] Av…" at bounding box center [147, 437] width 224 height 805
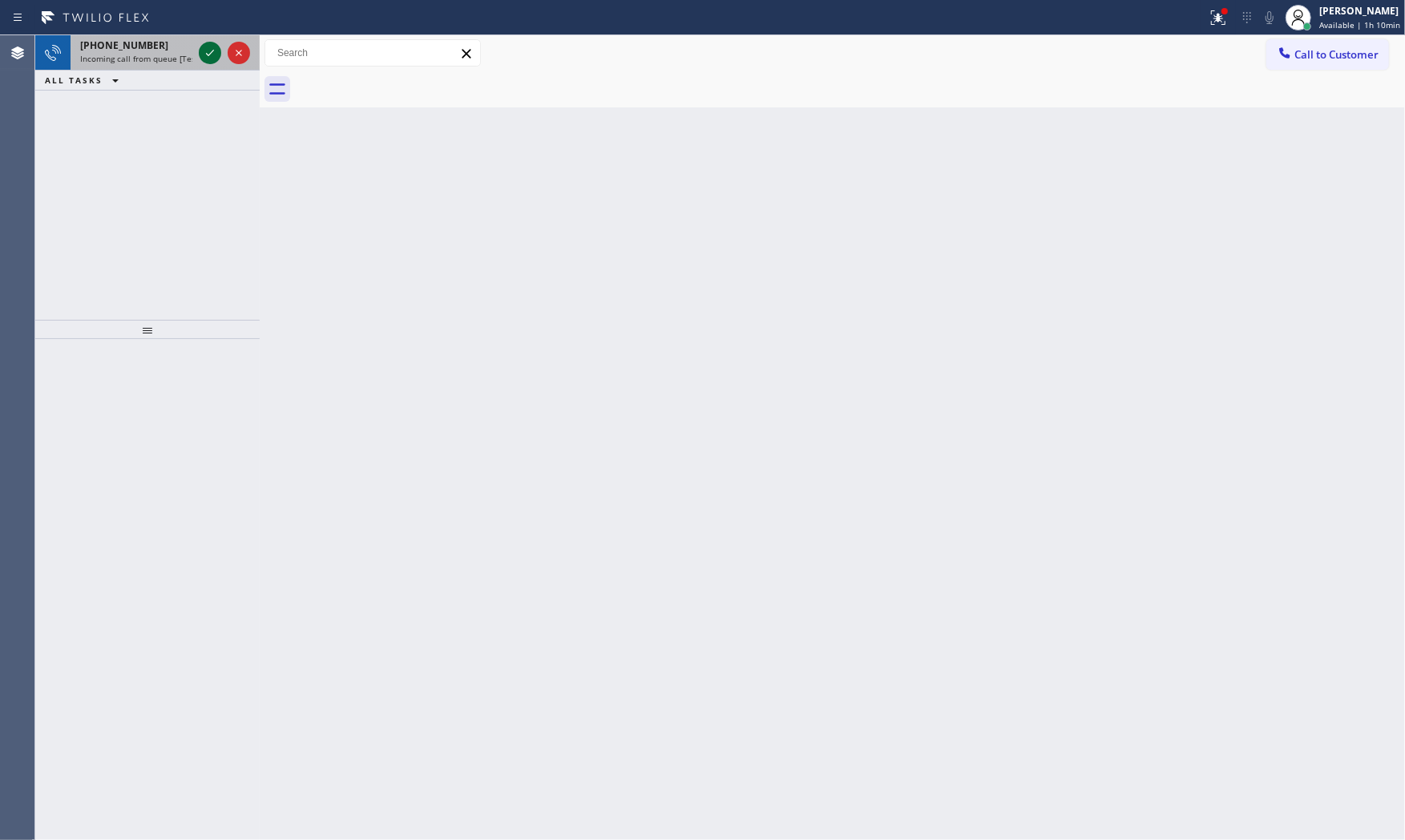
click at [211, 54] on icon at bounding box center [210, 52] width 19 height 19
click at [217, 52] on icon at bounding box center [210, 52] width 19 height 19
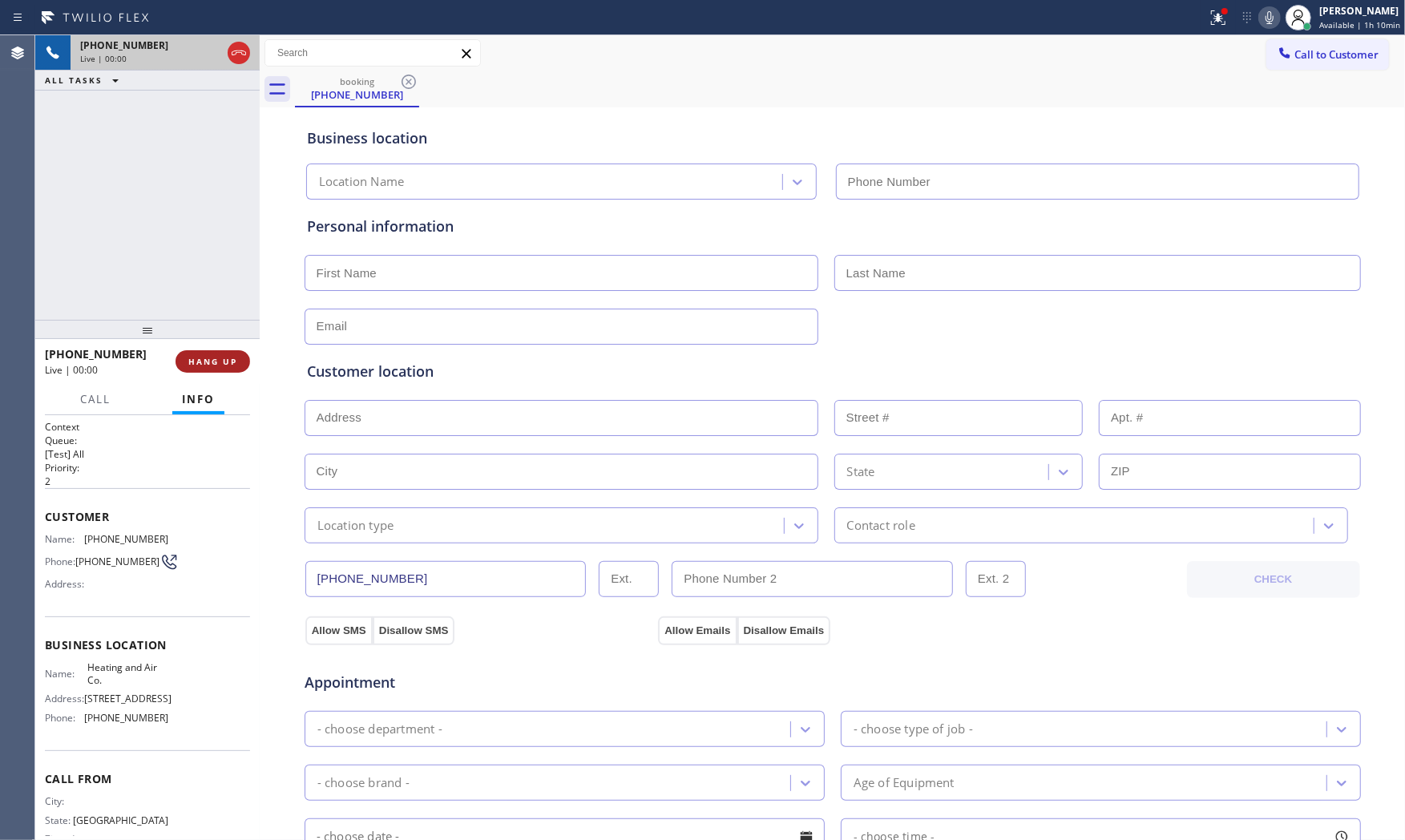
type input "[PHONE_NUMBER]"
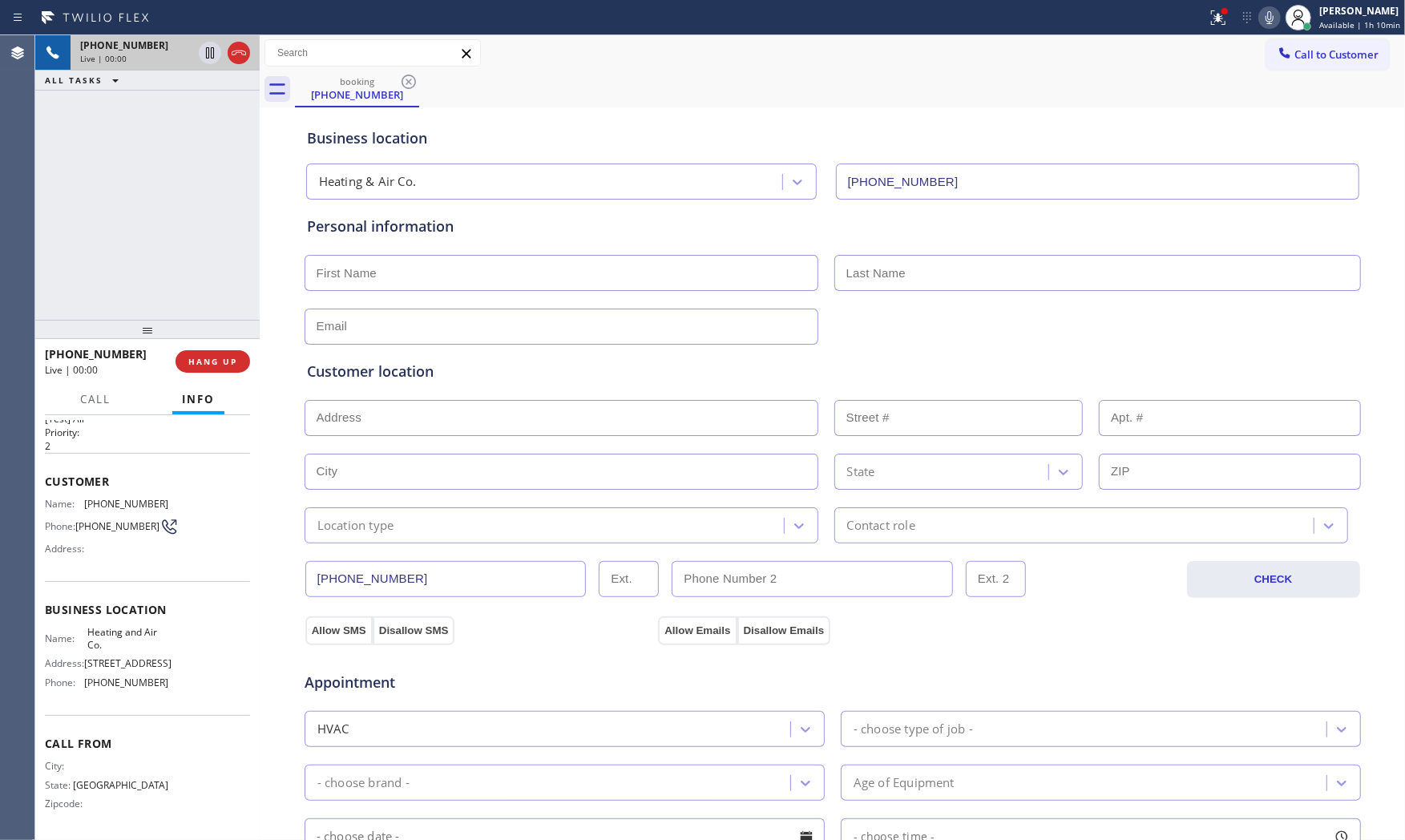
scroll to position [76, 0]
click at [213, 358] on span "HANG UP" at bounding box center [212, 362] width 49 height 11
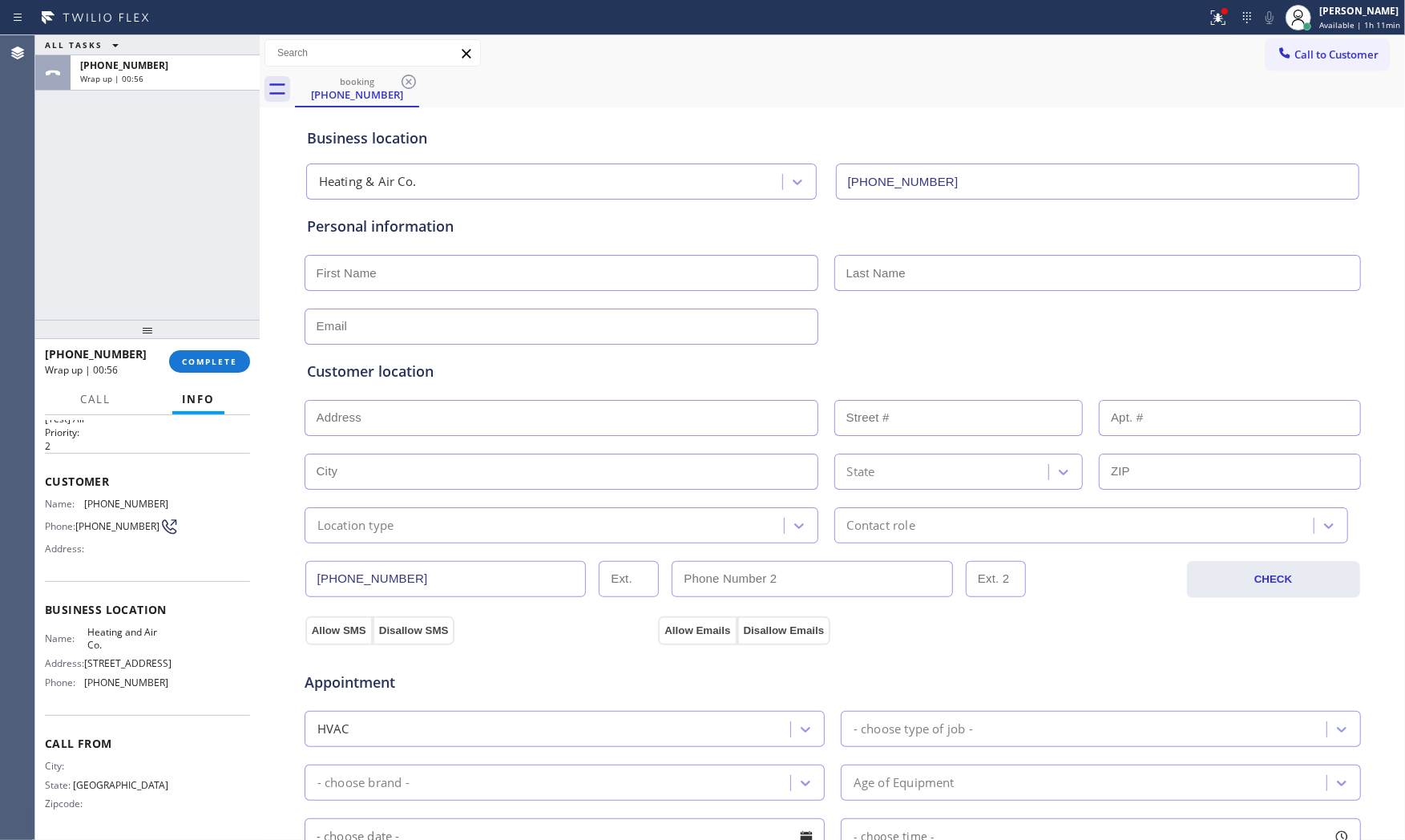
click at [202, 375] on div "+14692817456 Wrap up | 00:56 COMPLETE" at bounding box center [148, 362] width 205 height 41
click at [212, 361] on span "COMPLETE" at bounding box center [209, 362] width 55 height 11
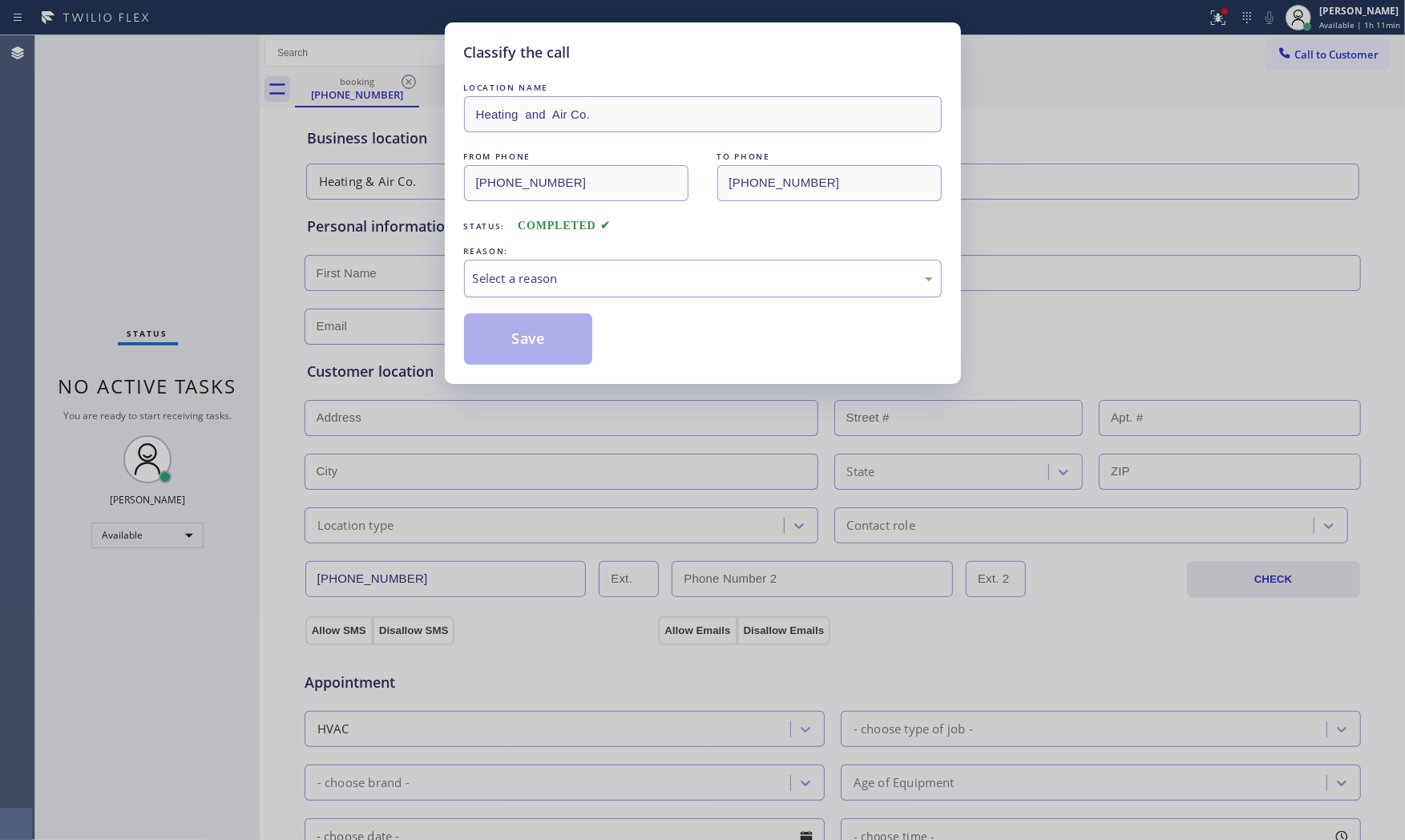
click at [572, 274] on div "Select a reason" at bounding box center [702, 278] width 460 height 18
click at [537, 334] on button "Save" at bounding box center [528, 338] width 129 height 51
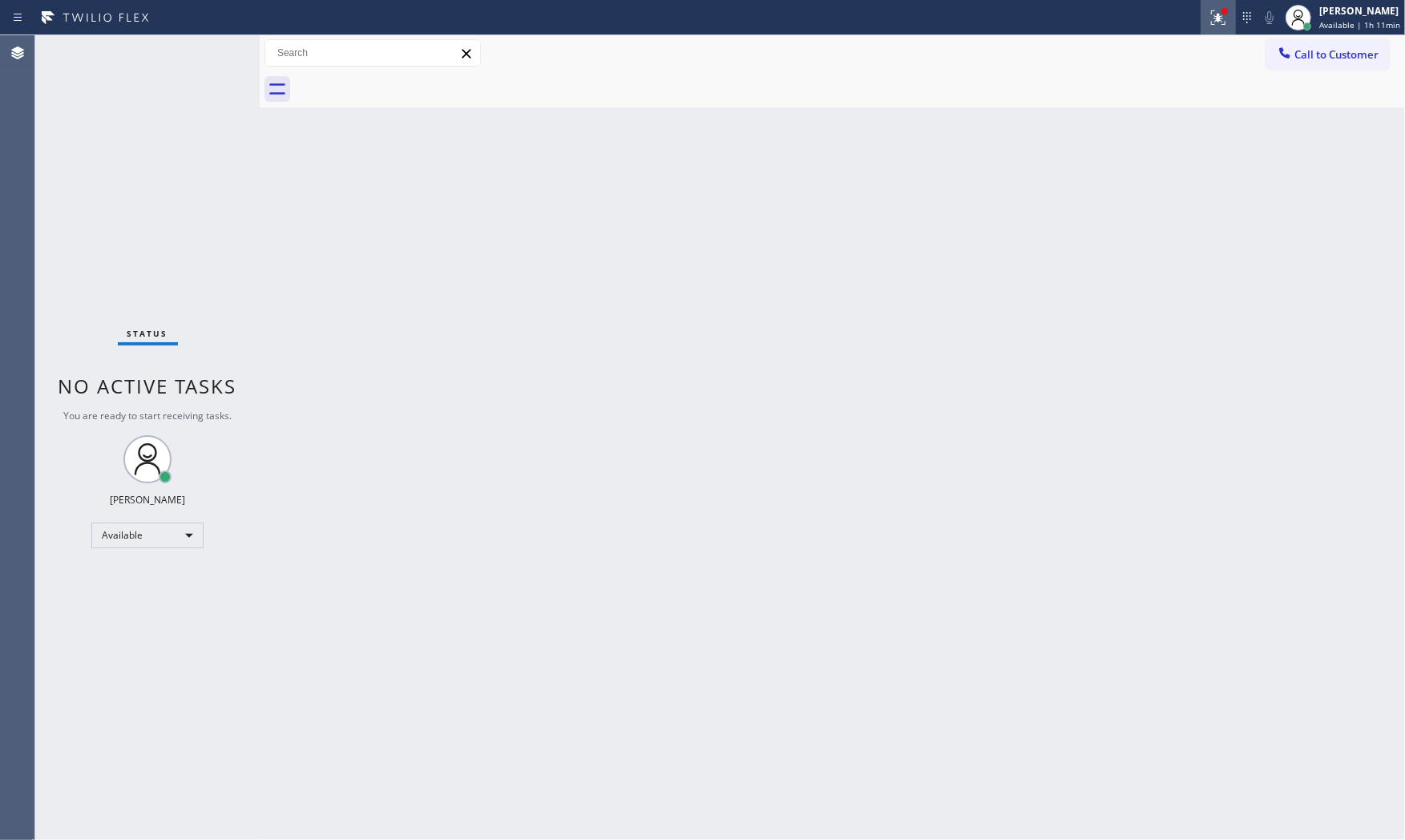
click at [1210, 20] on icon at bounding box center [1218, 17] width 19 height 19
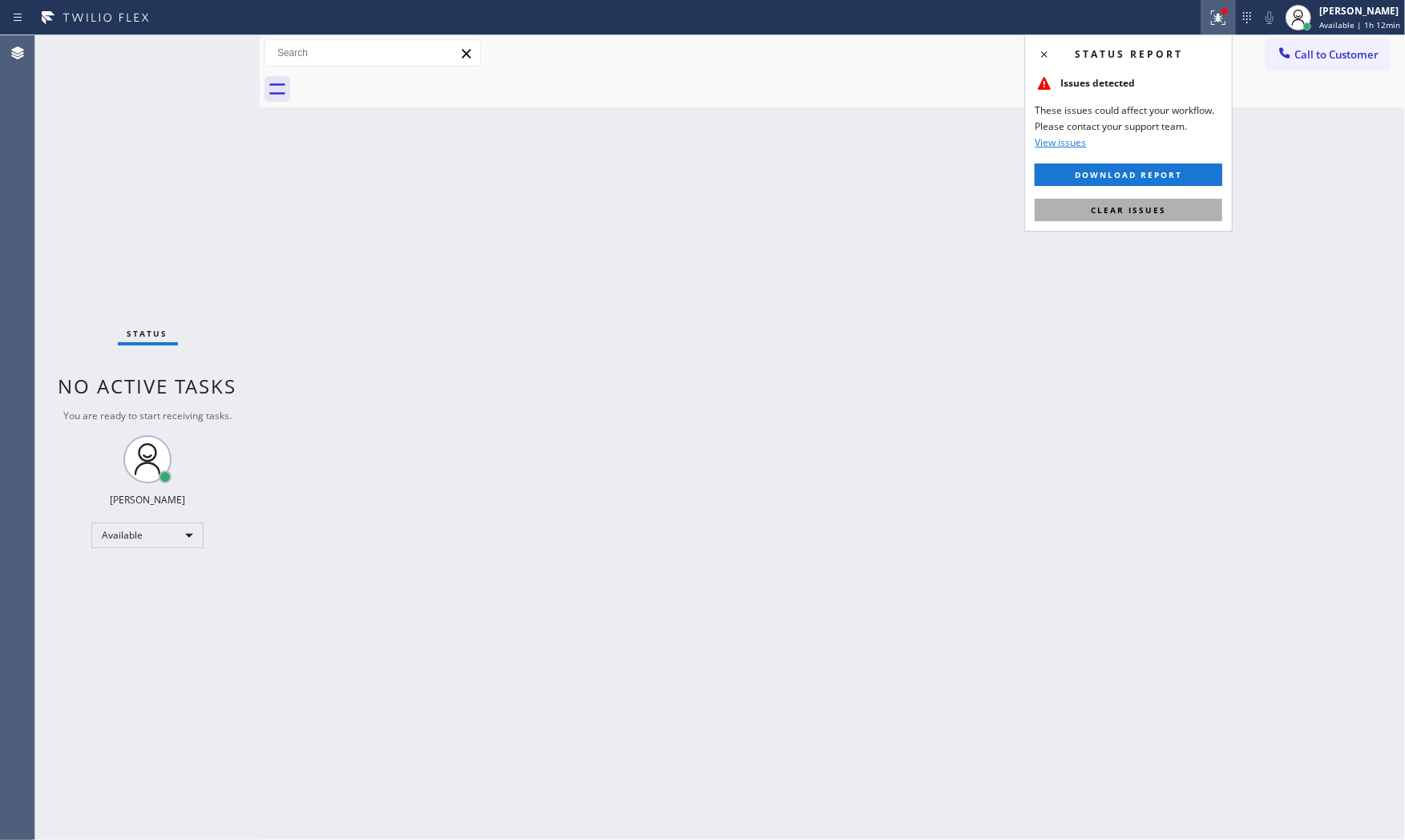
click at [1165, 211] on span "Clear issues" at bounding box center [1129, 210] width 76 height 11
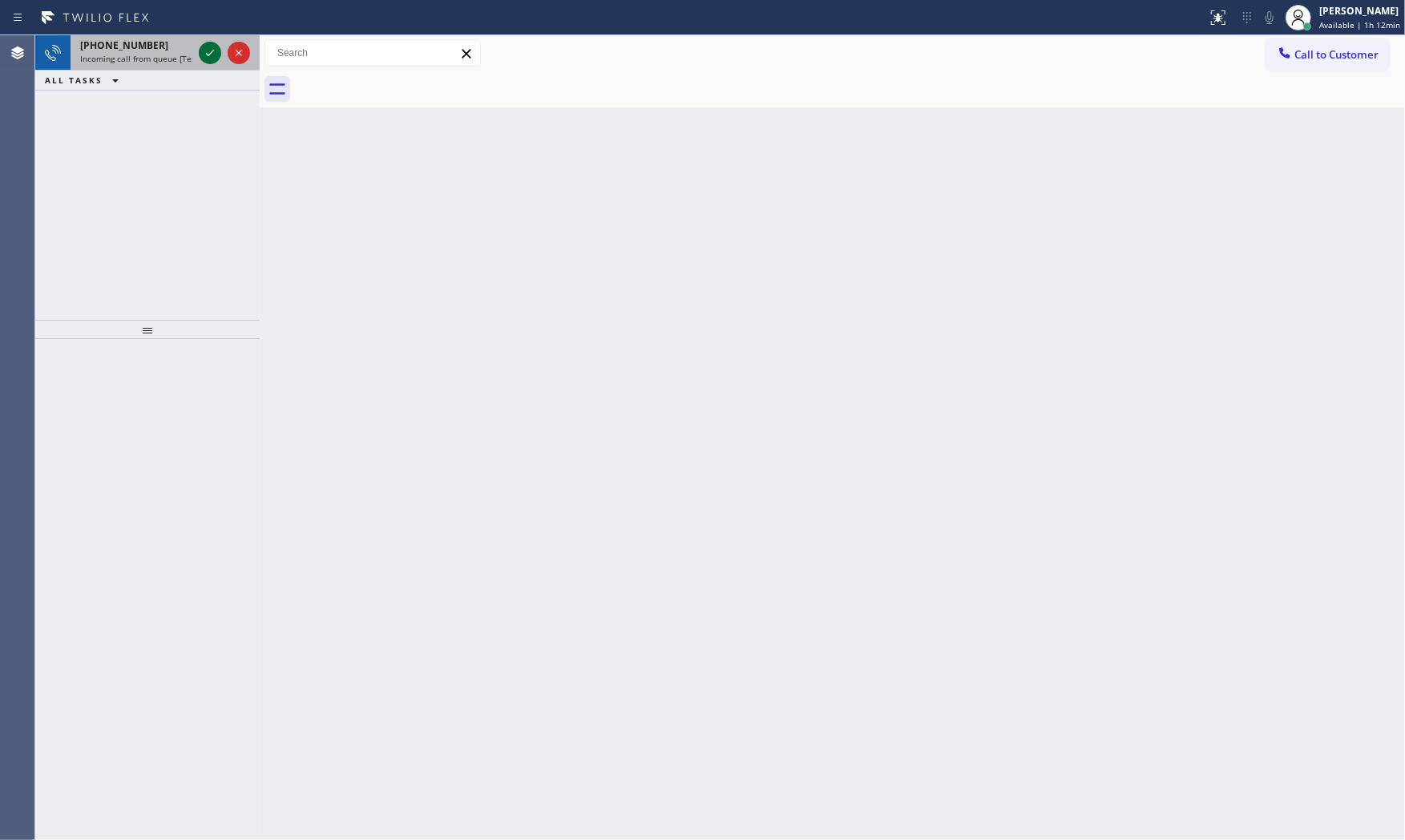
click at [213, 50] on icon at bounding box center [210, 52] width 19 height 19
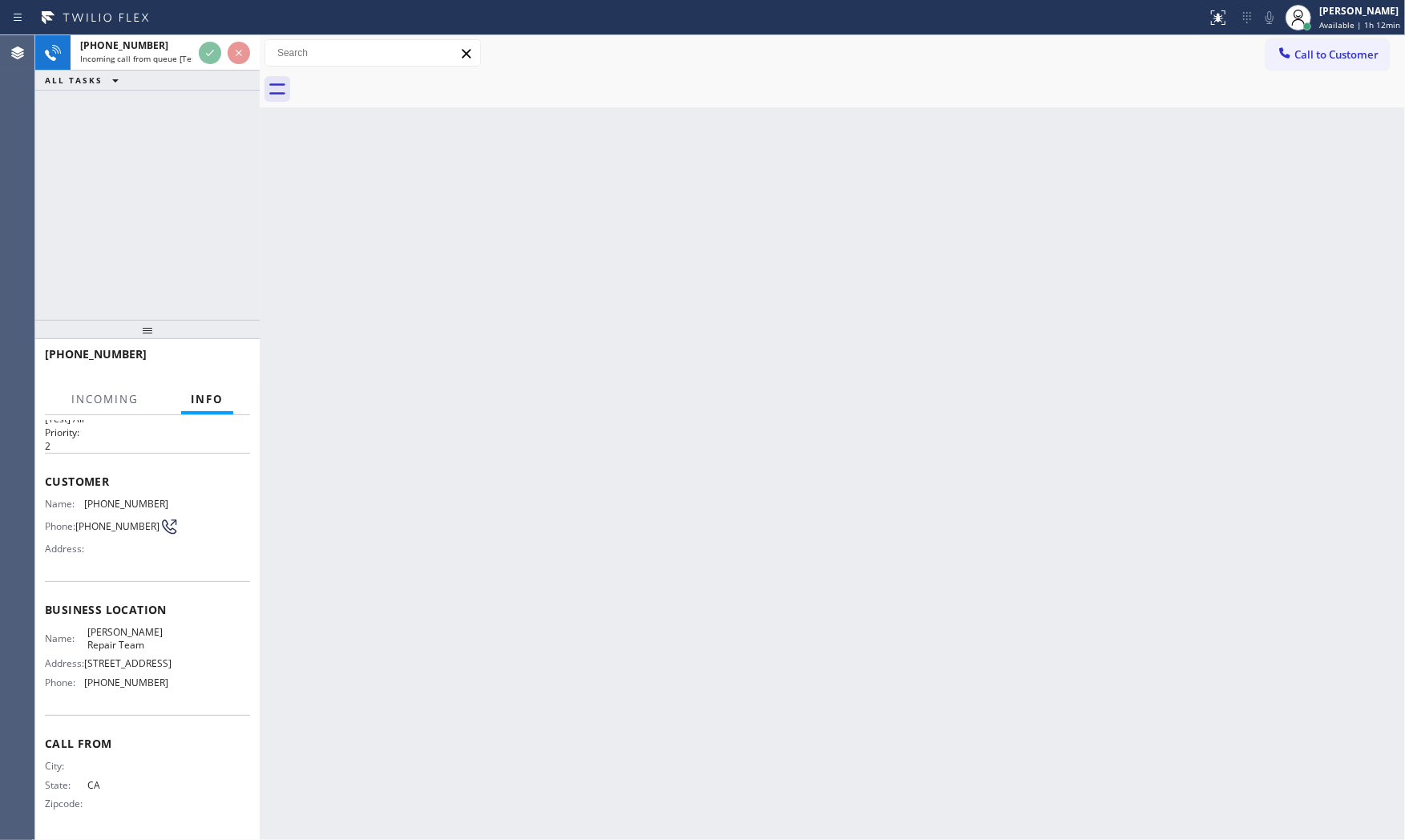
scroll to position [39, 0]
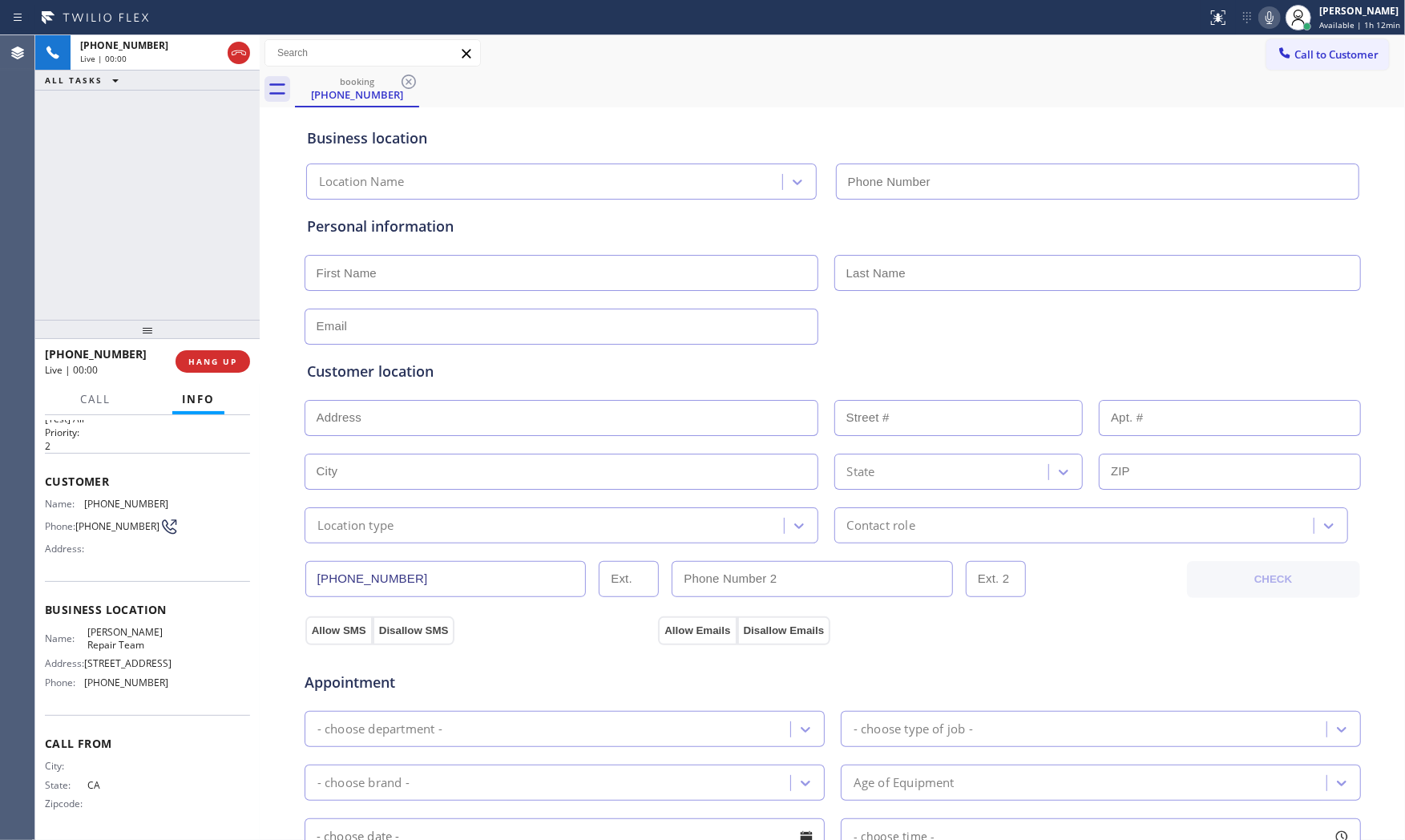
type input "[PHONE_NUMBER]"
click at [202, 363] on span "HANG UP" at bounding box center [212, 362] width 49 height 11
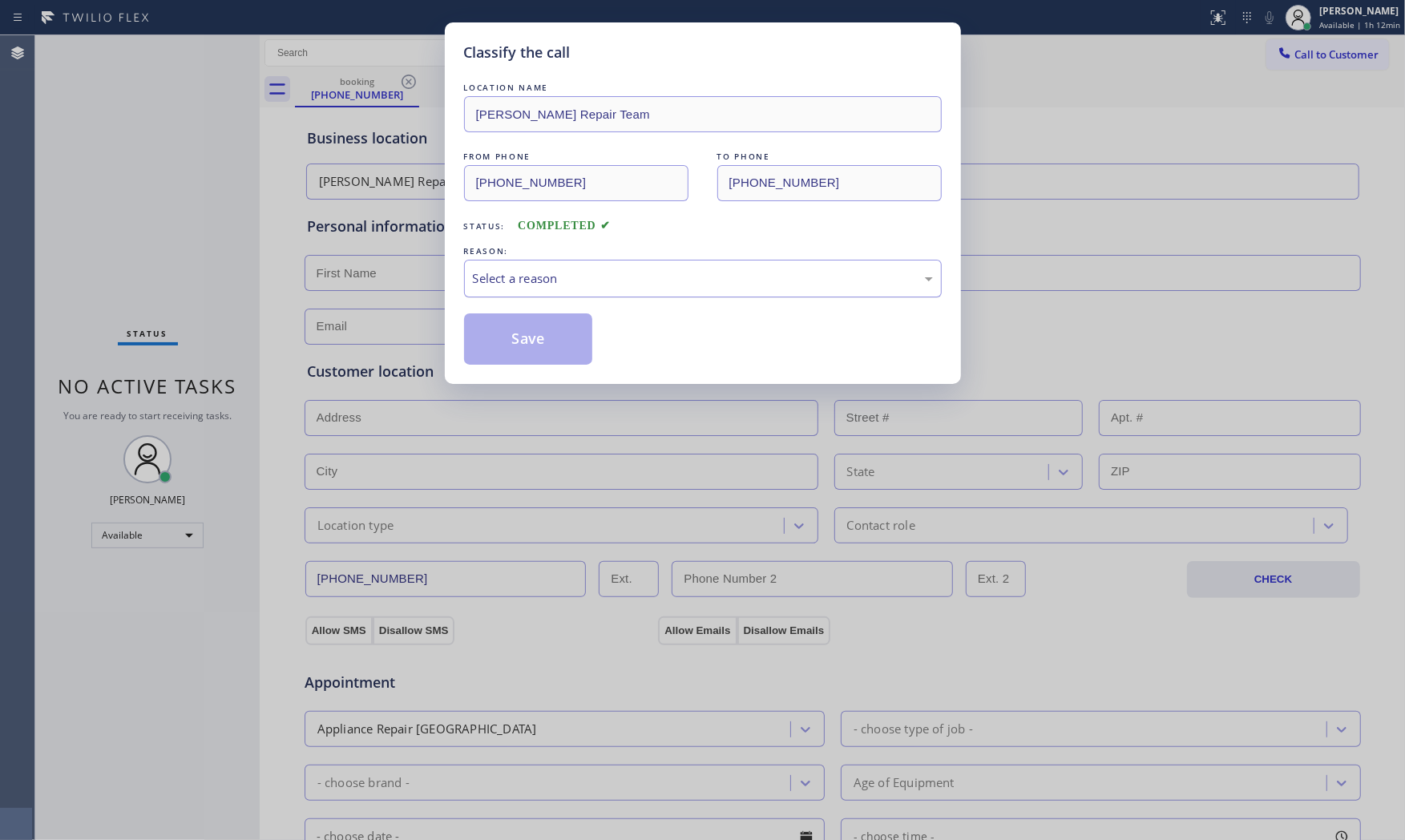
click at [469, 271] on div "Select a reason" at bounding box center [702, 279] width 478 height 38
click at [496, 336] on button "Save" at bounding box center [528, 338] width 129 height 51
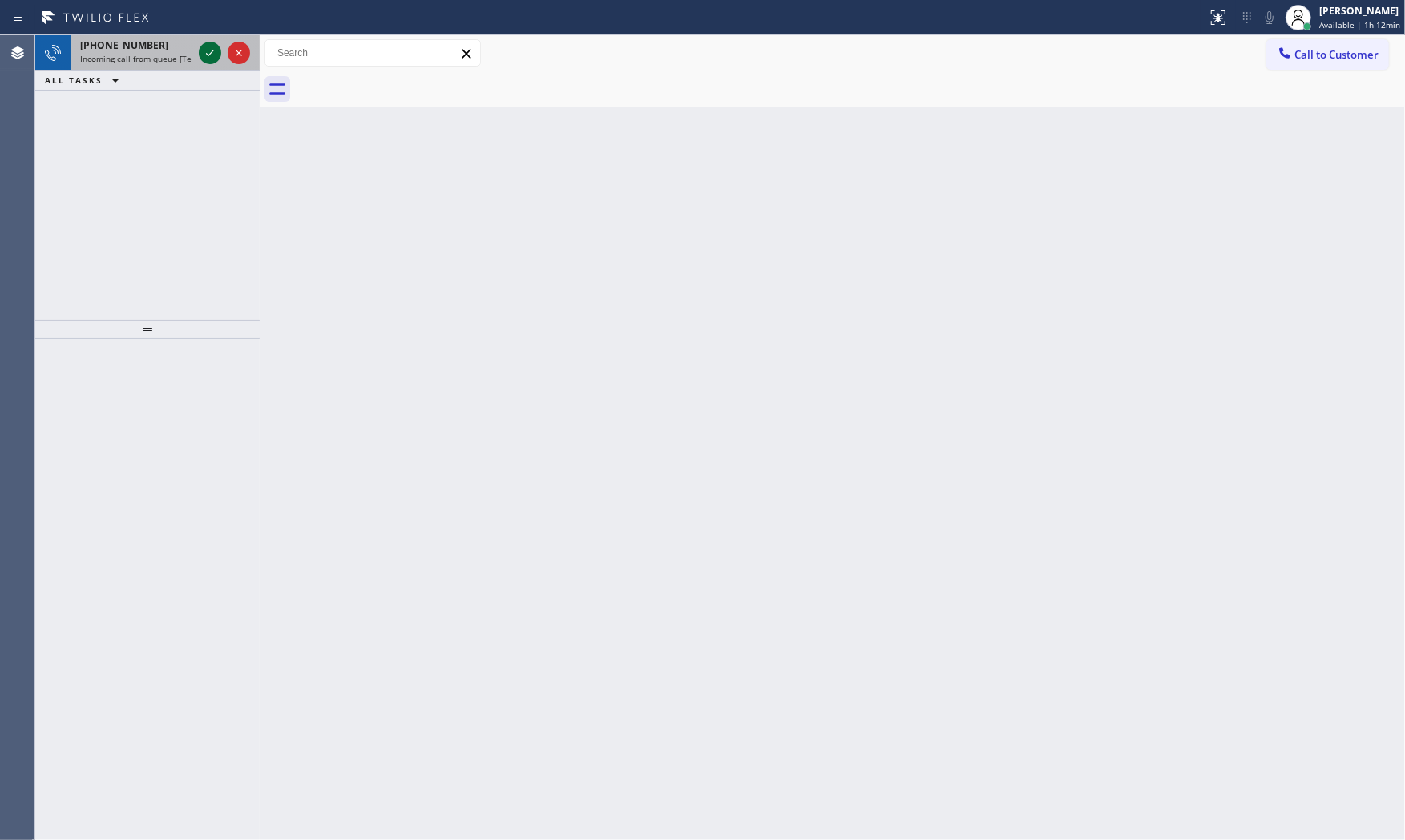
click at [207, 58] on icon at bounding box center [210, 52] width 19 height 19
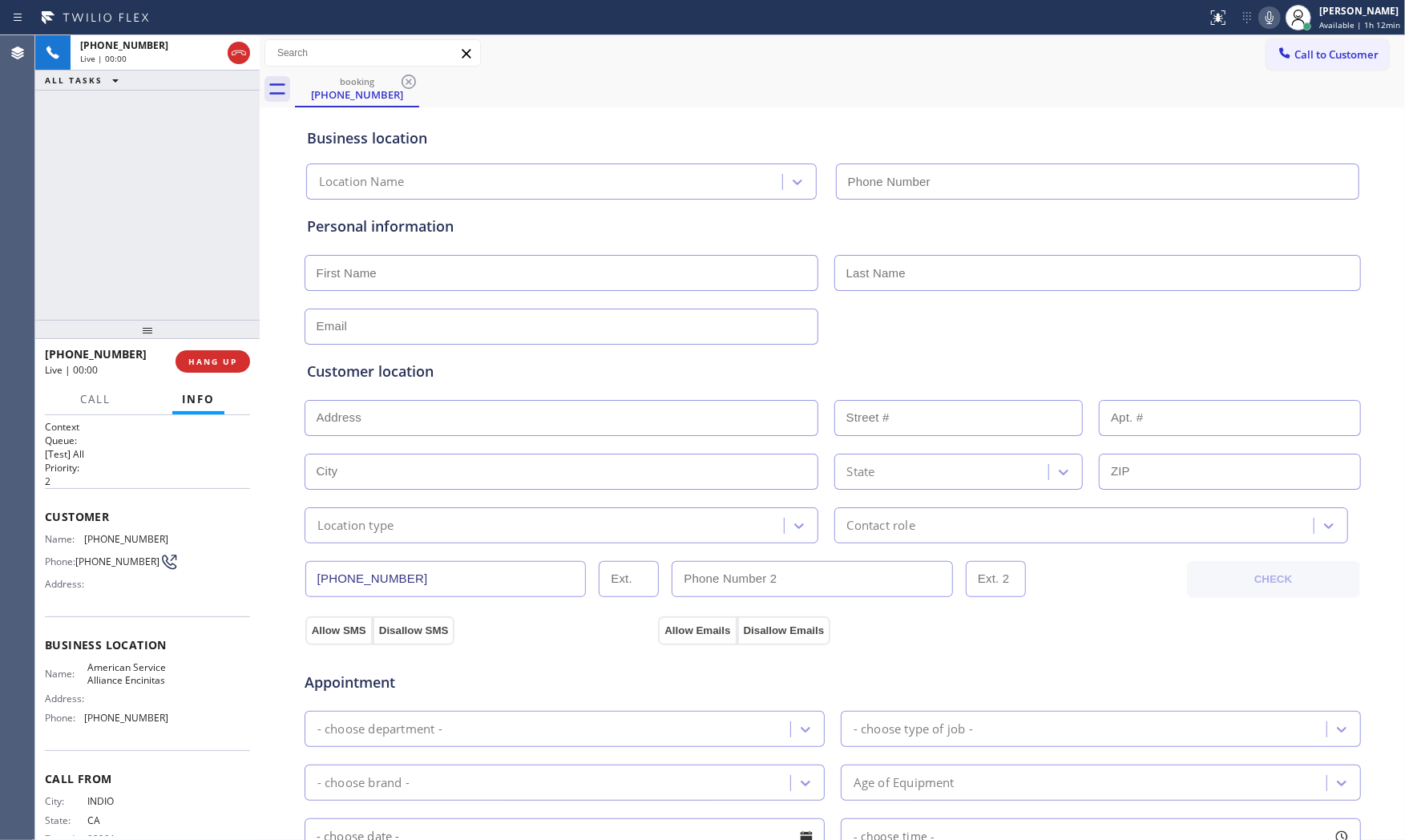
type input "[PHONE_NUMBER]"
click at [185, 370] on button "HANG UP" at bounding box center [212, 361] width 75 height 22
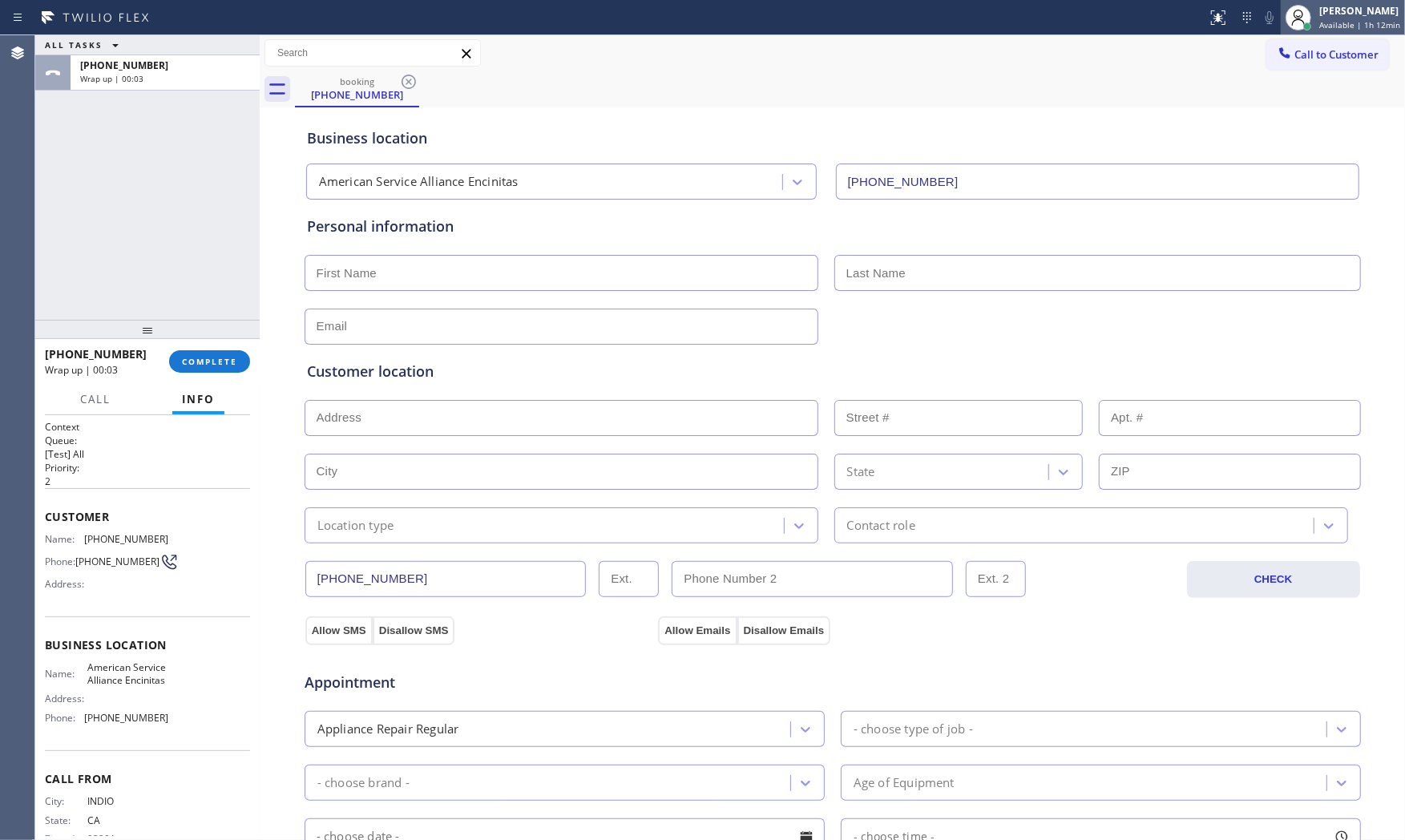
click at [1325, 13] on div "[PERSON_NAME]" at bounding box center [1360, 10] width 81 height 13
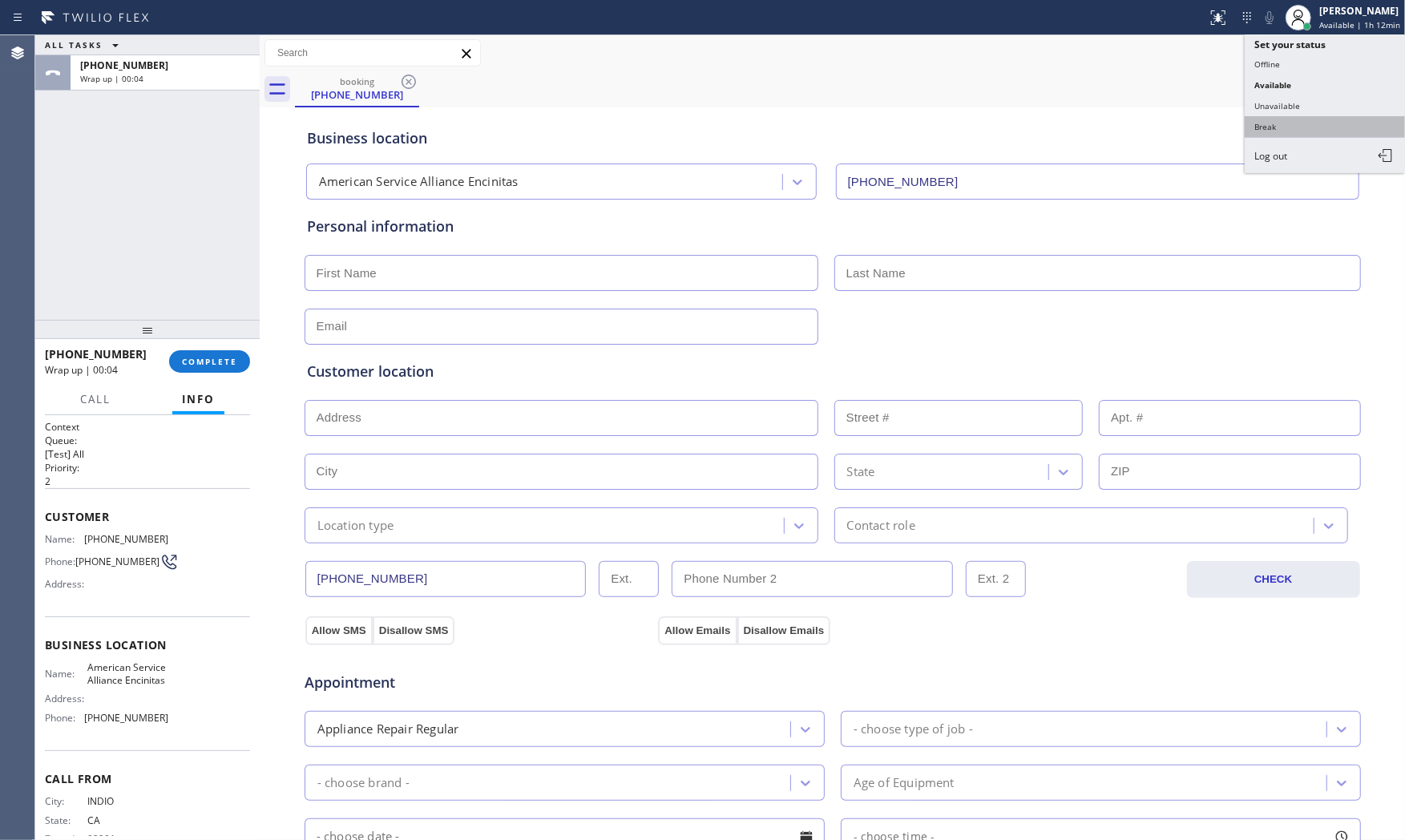
click at [1277, 119] on button "Break" at bounding box center [1325, 126] width 160 height 21
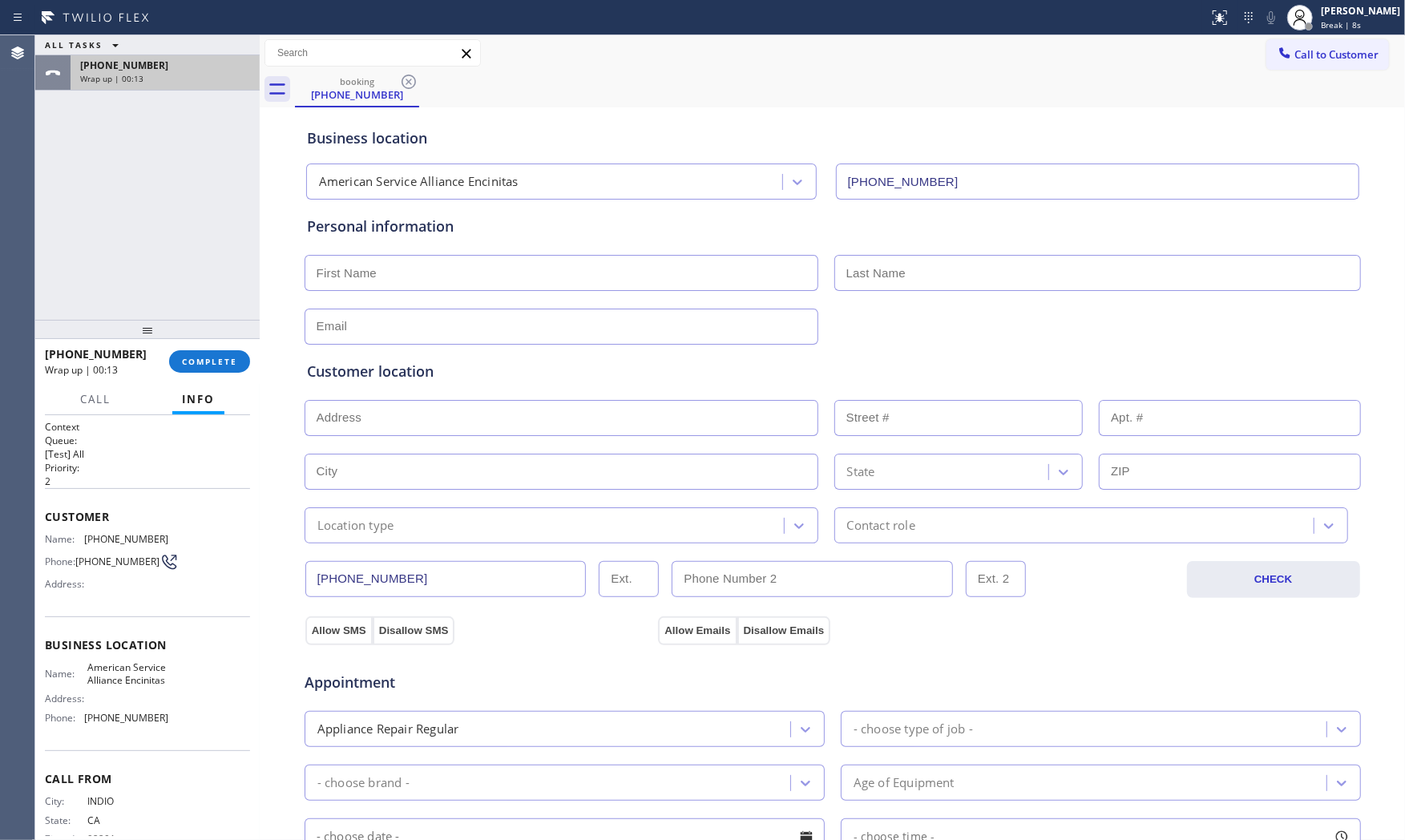
click at [183, 57] on div "+17602628773 Wrap up | 00:13" at bounding box center [161, 72] width 183 height 35
drag, startPoint x: 207, startPoint y: 362, endPoint x: 242, endPoint y: 370, distance: 35.9
click at [209, 363] on span "COMPLETE" at bounding box center [209, 362] width 55 height 11
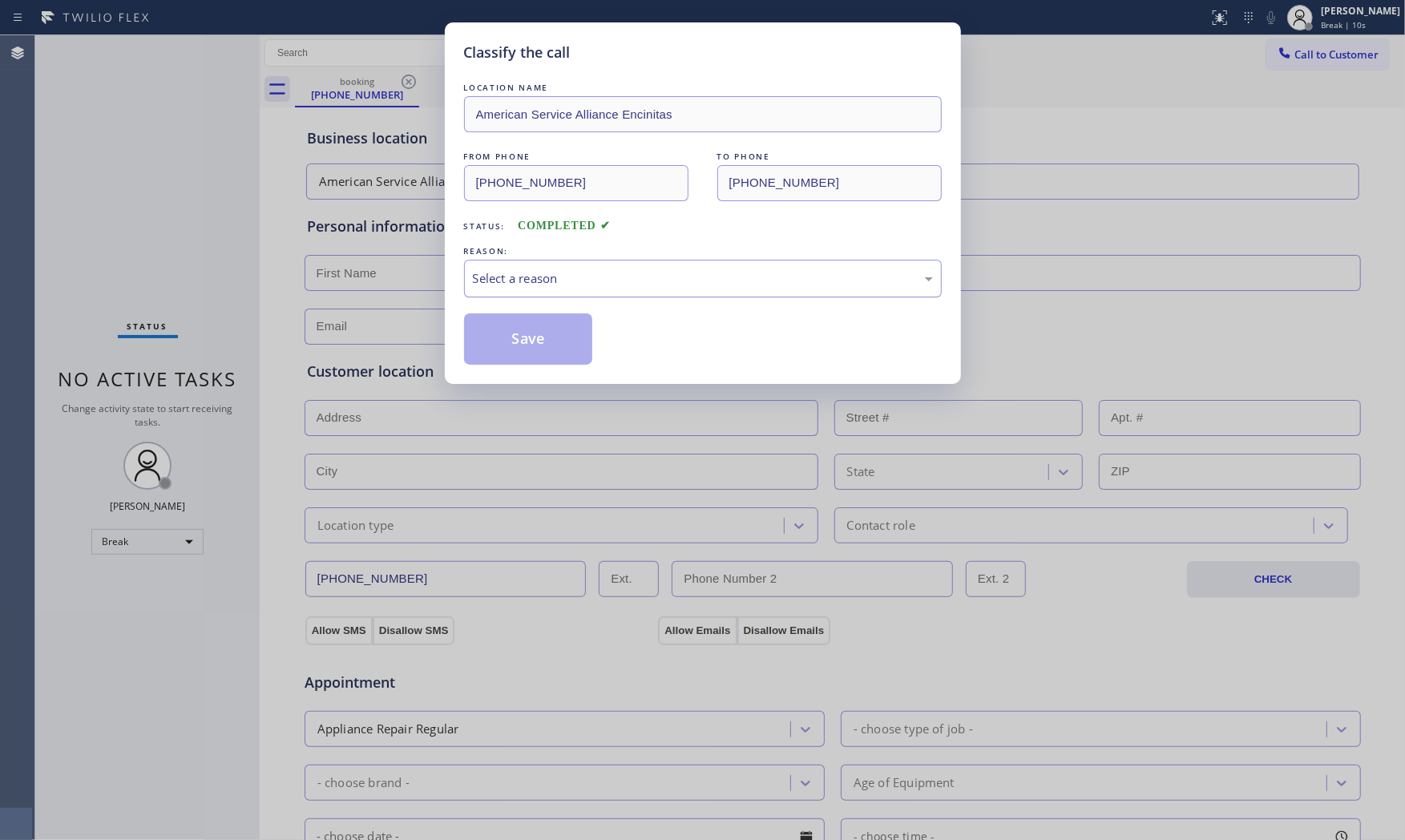
click at [489, 290] on div "Select a reason" at bounding box center [702, 279] width 478 height 38
click at [494, 330] on button "Save" at bounding box center [528, 338] width 129 height 51
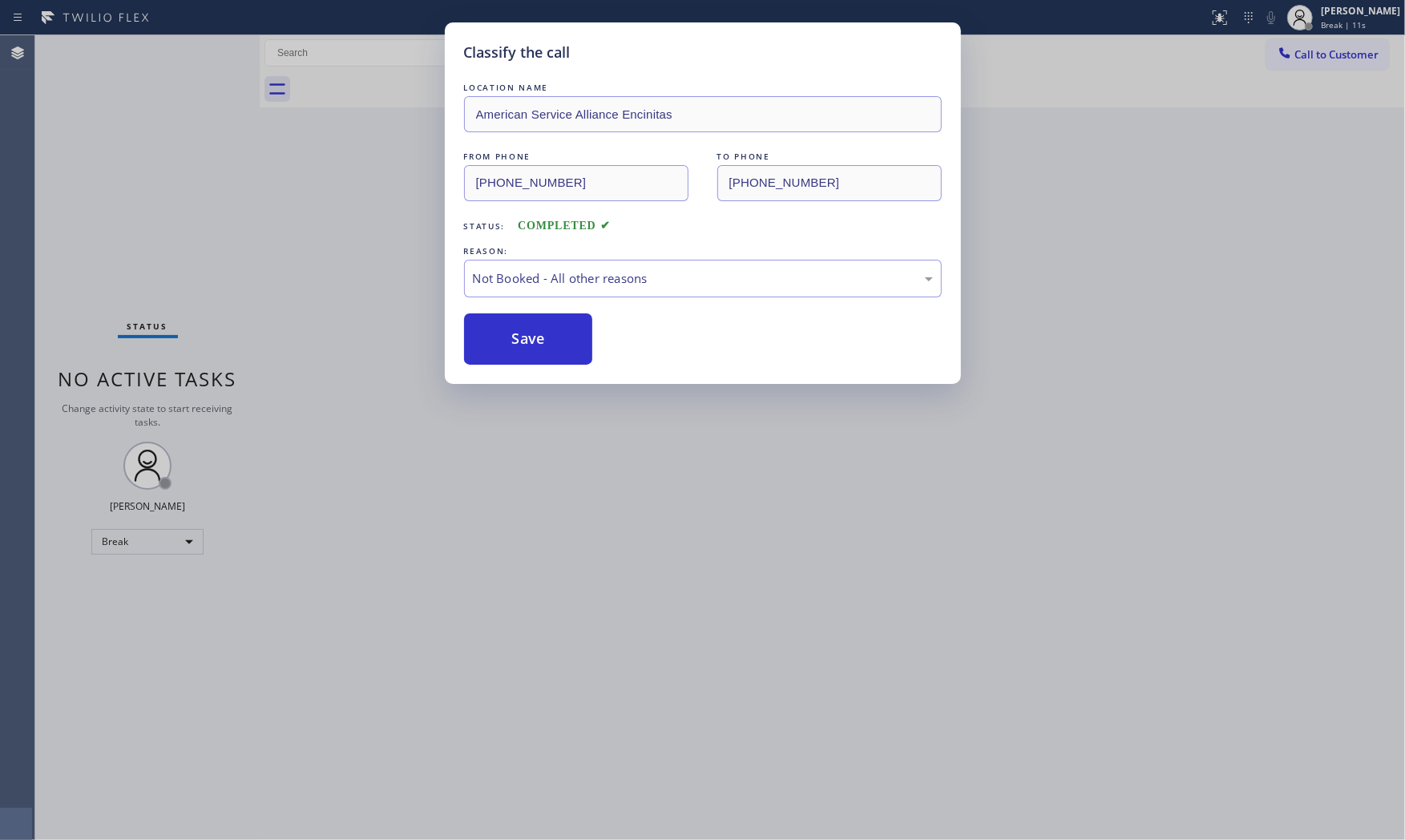
click at [494, 330] on button "Save" at bounding box center [528, 338] width 129 height 51
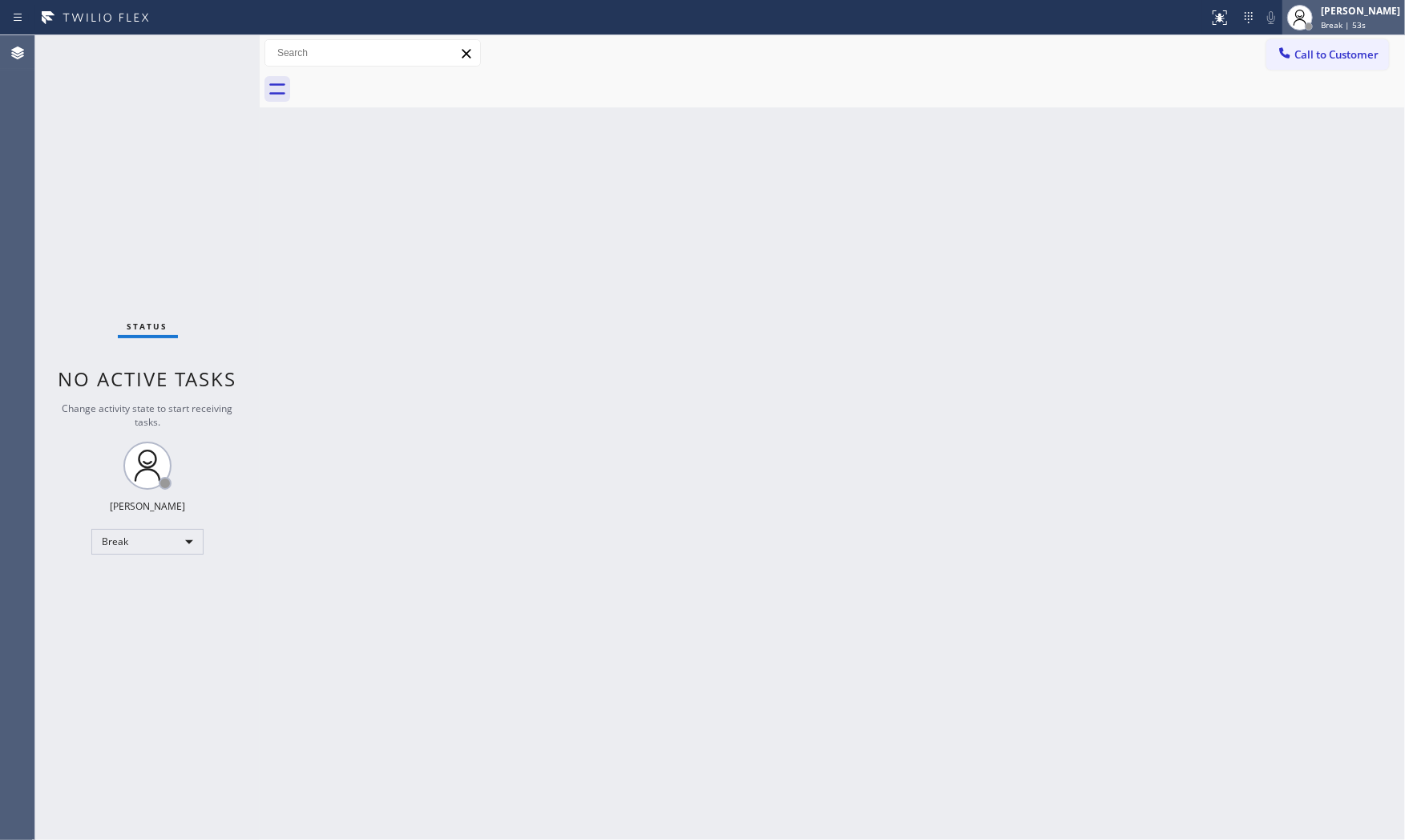
click at [1328, 20] on span "Break | 53s" at bounding box center [1343, 24] width 45 height 11
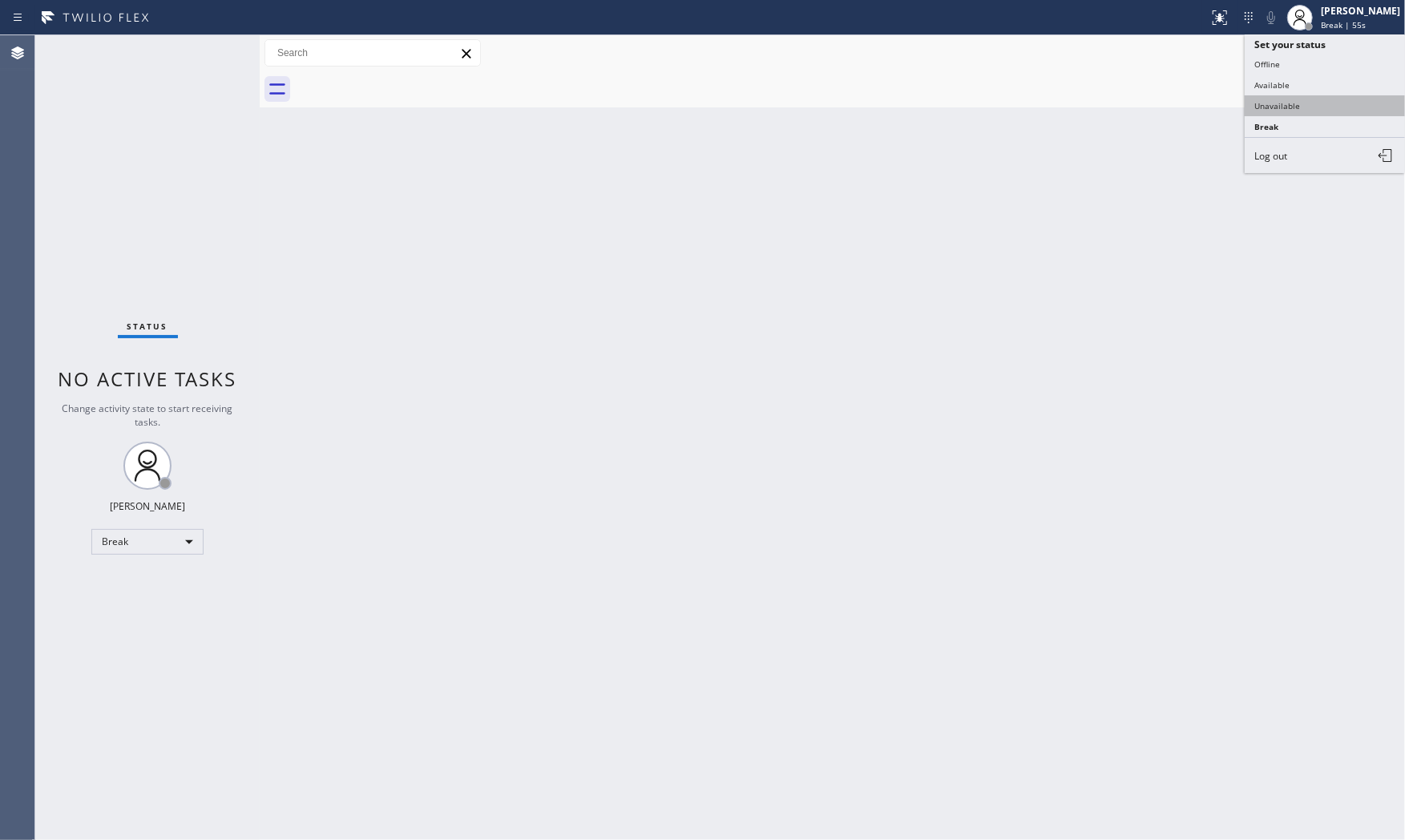
click at [1318, 100] on button "Unavailable" at bounding box center [1325, 105] width 160 height 21
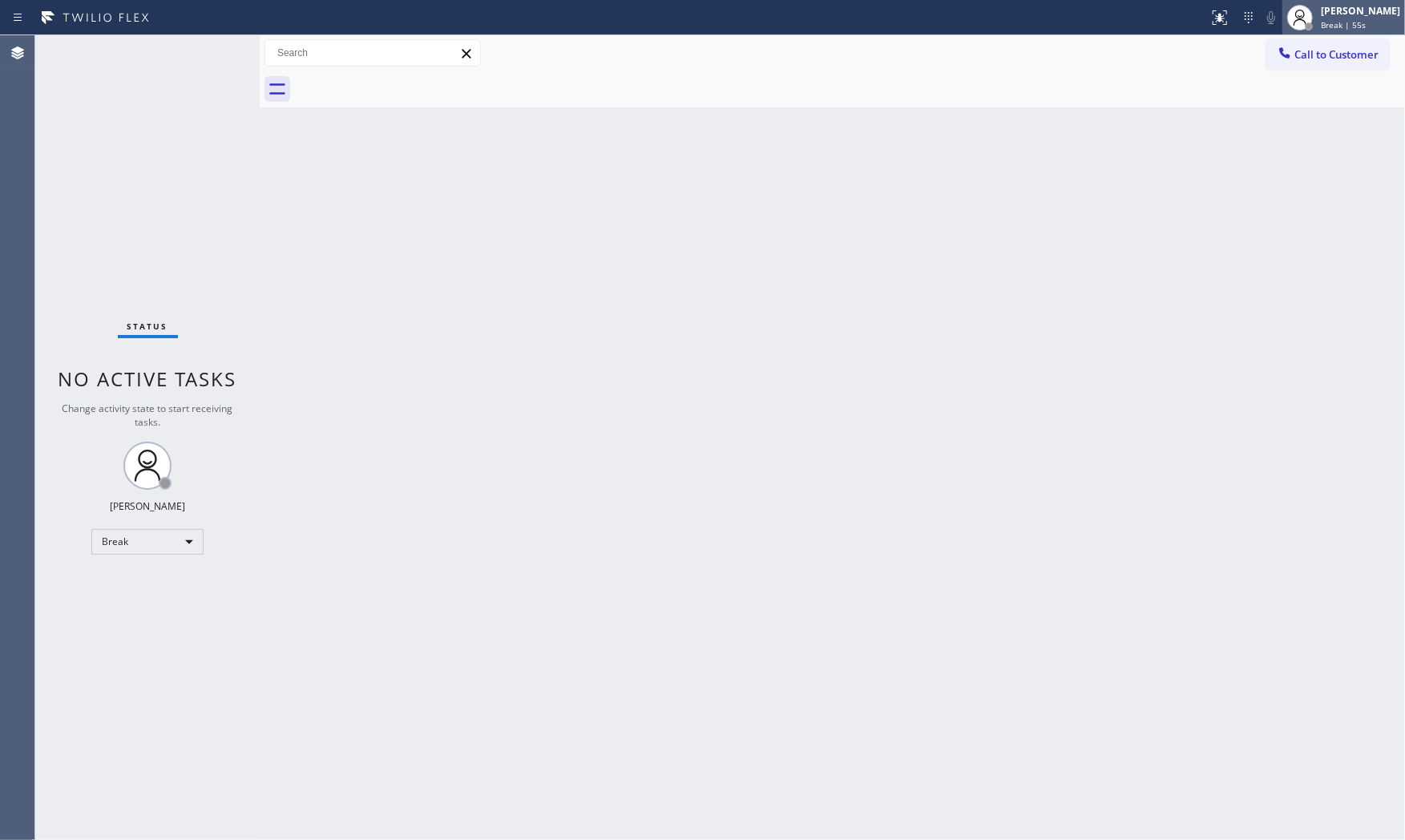
click at [1334, 17] on div "[PERSON_NAME]" at bounding box center [1360, 10] width 79 height 13
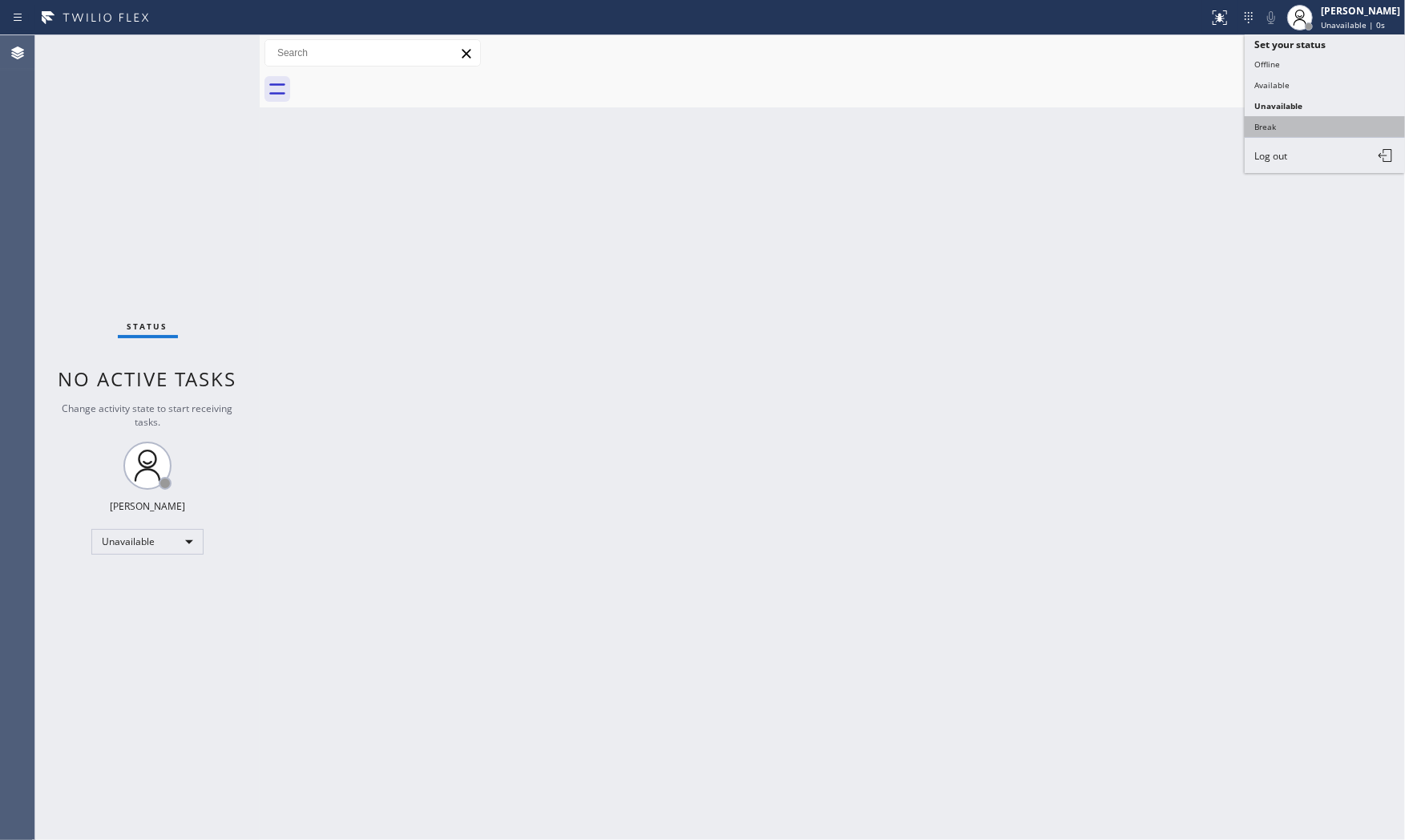
click at [1292, 121] on button "Break" at bounding box center [1325, 126] width 160 height 21
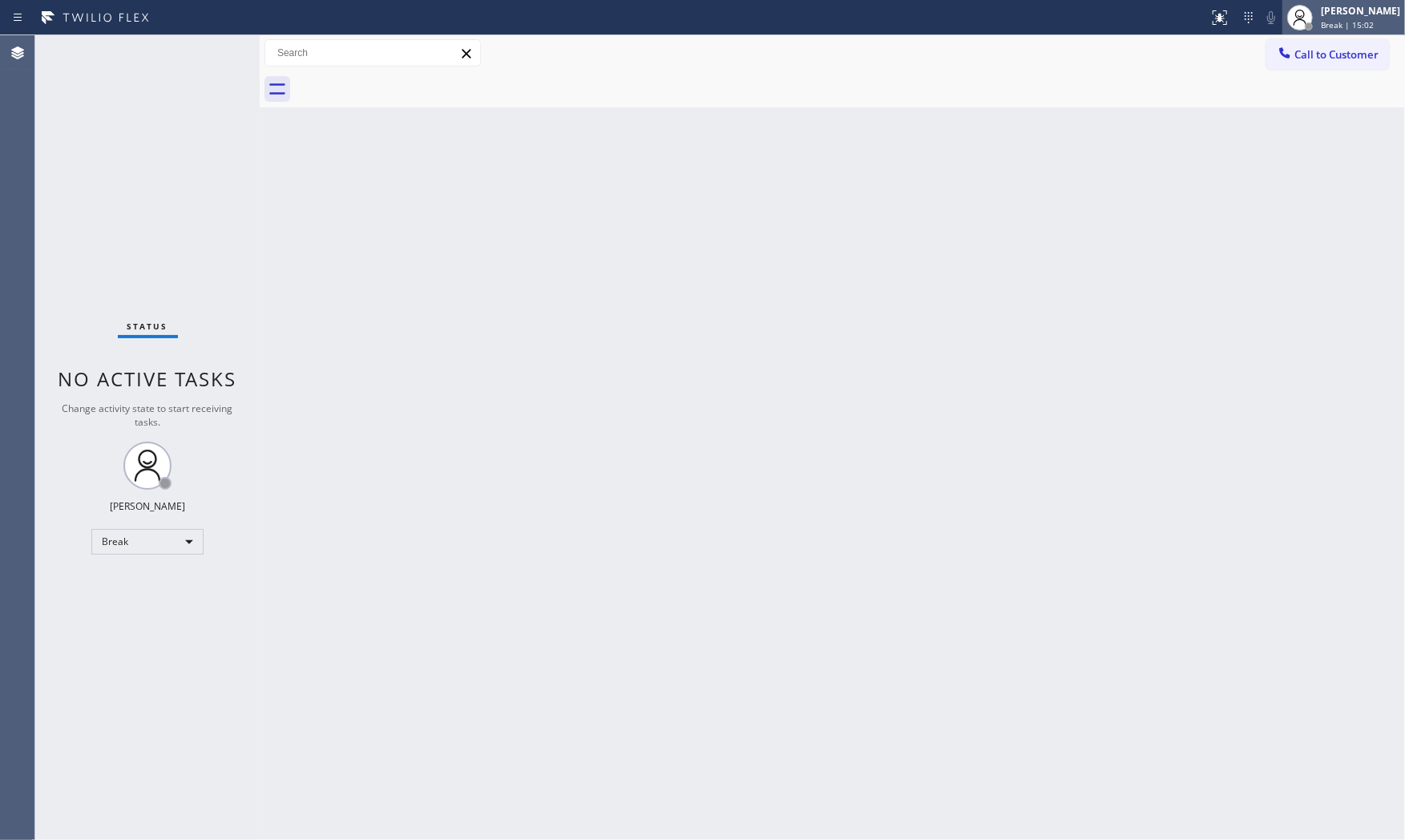
click at [1327, 22] on span "Break | 15:02" at bounding box center [1347, 24] width 53 height 11
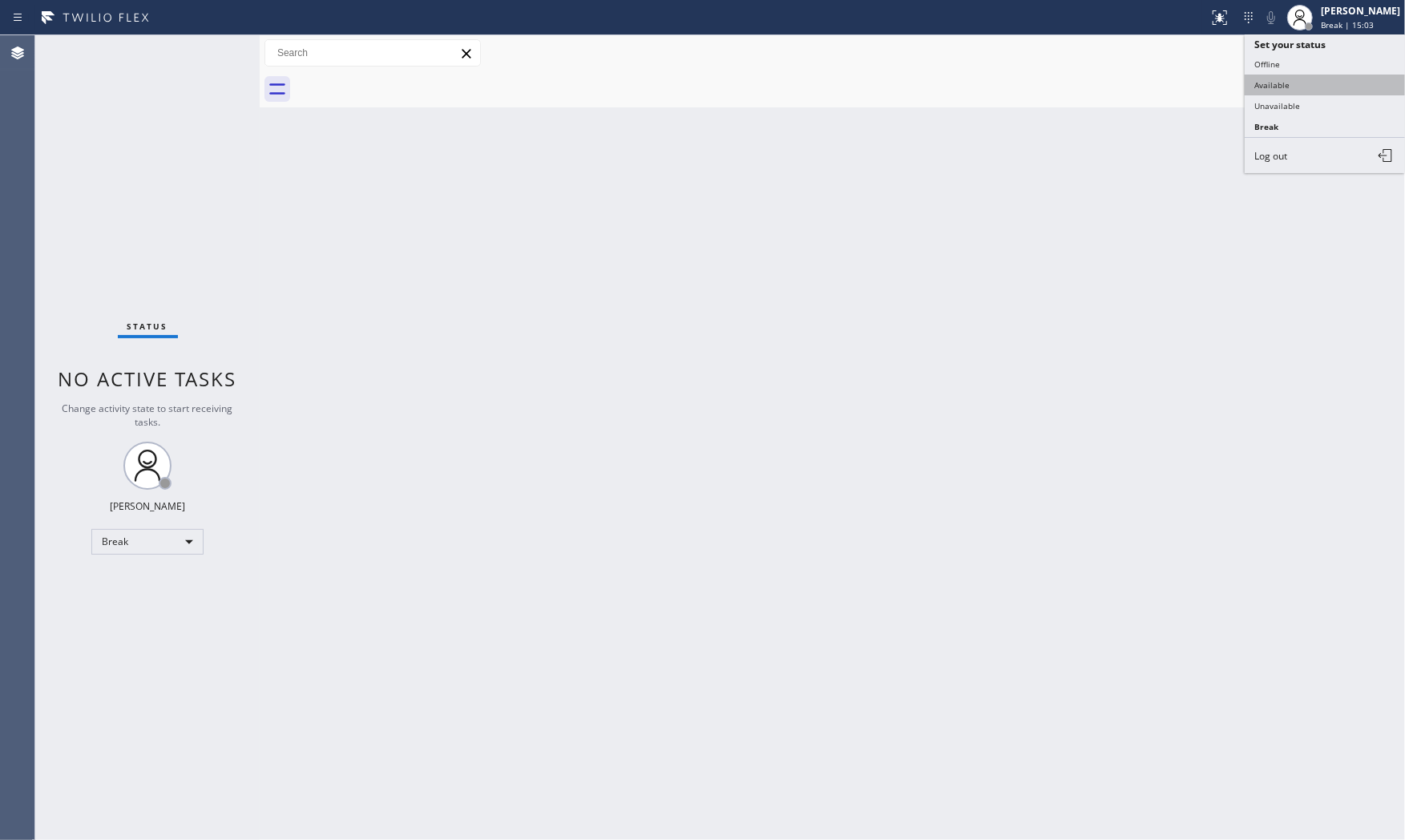
click at [1309, 76] on button "Available" at bounding box center [1325, 85] width 160 height 21
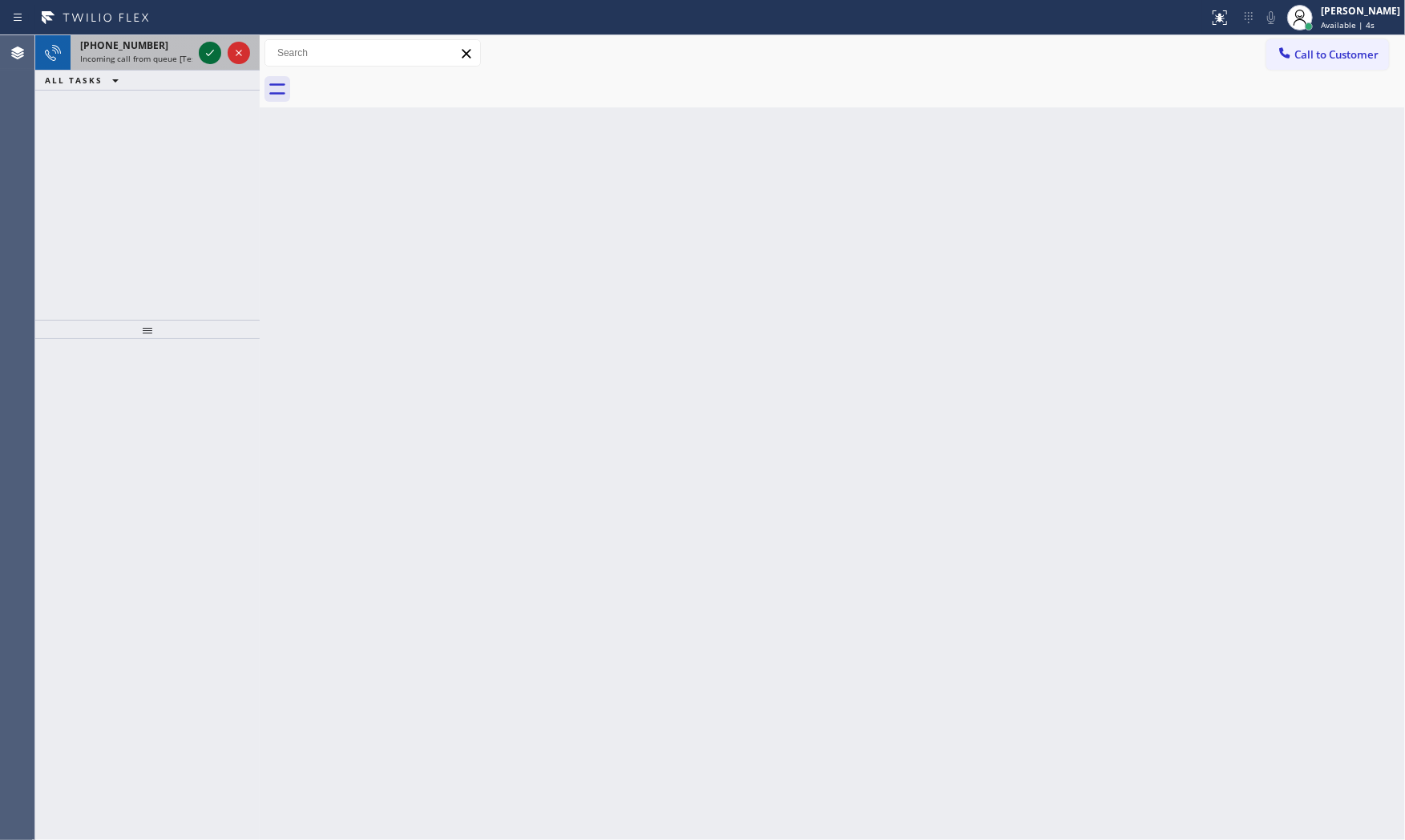
click at [202, 49] on icon at bounding box center [210, 52] width 19 height 19
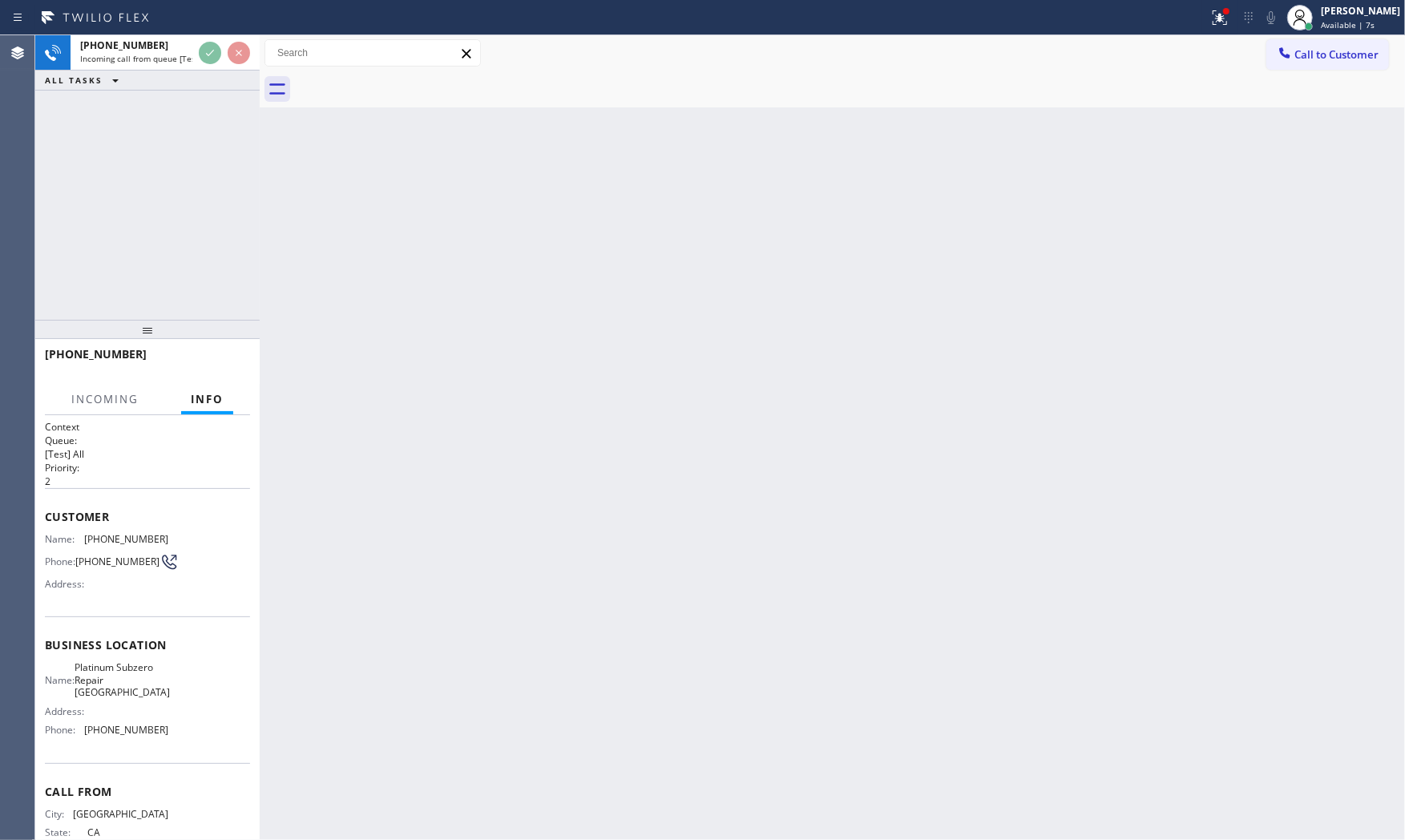
scroll to position [51, 0]
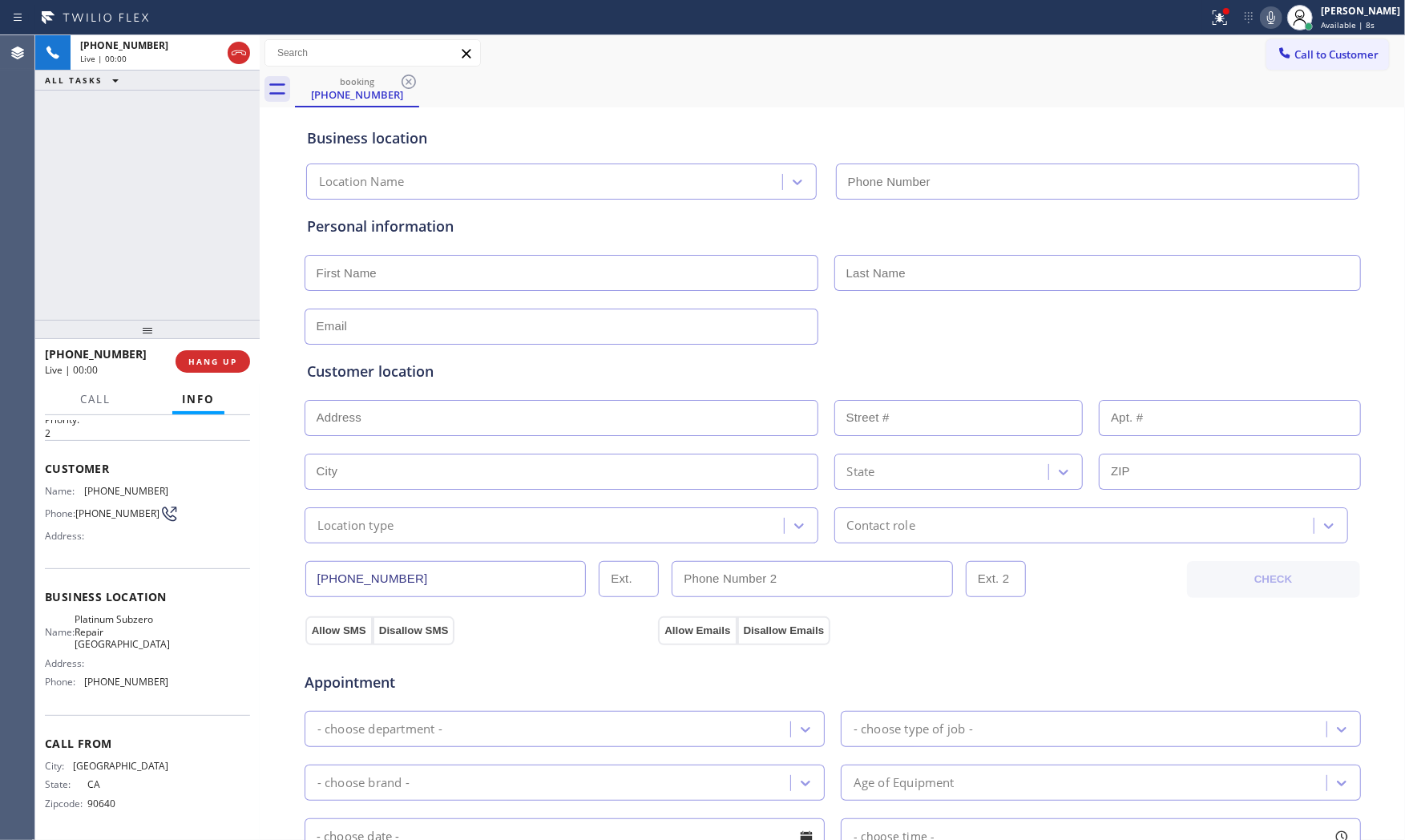
type input "[PHONE_NUMBER]"
click at [232, 356] on span "HANG UP" at bounding box center [212, 362] width 49 height 11
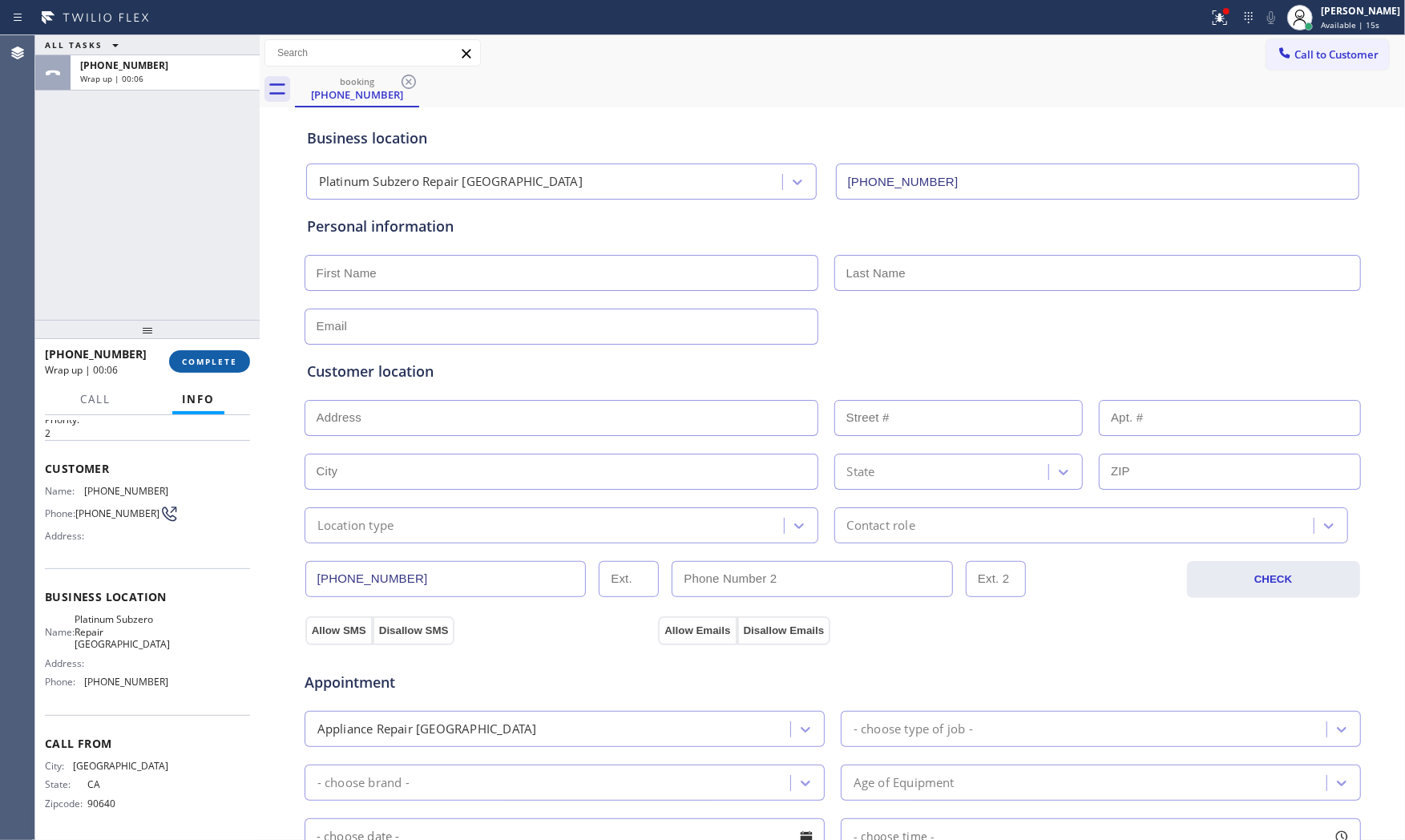
click at [232, 371] on button "COMPLETE" at bounding box center [210, 361] width 81 height 22
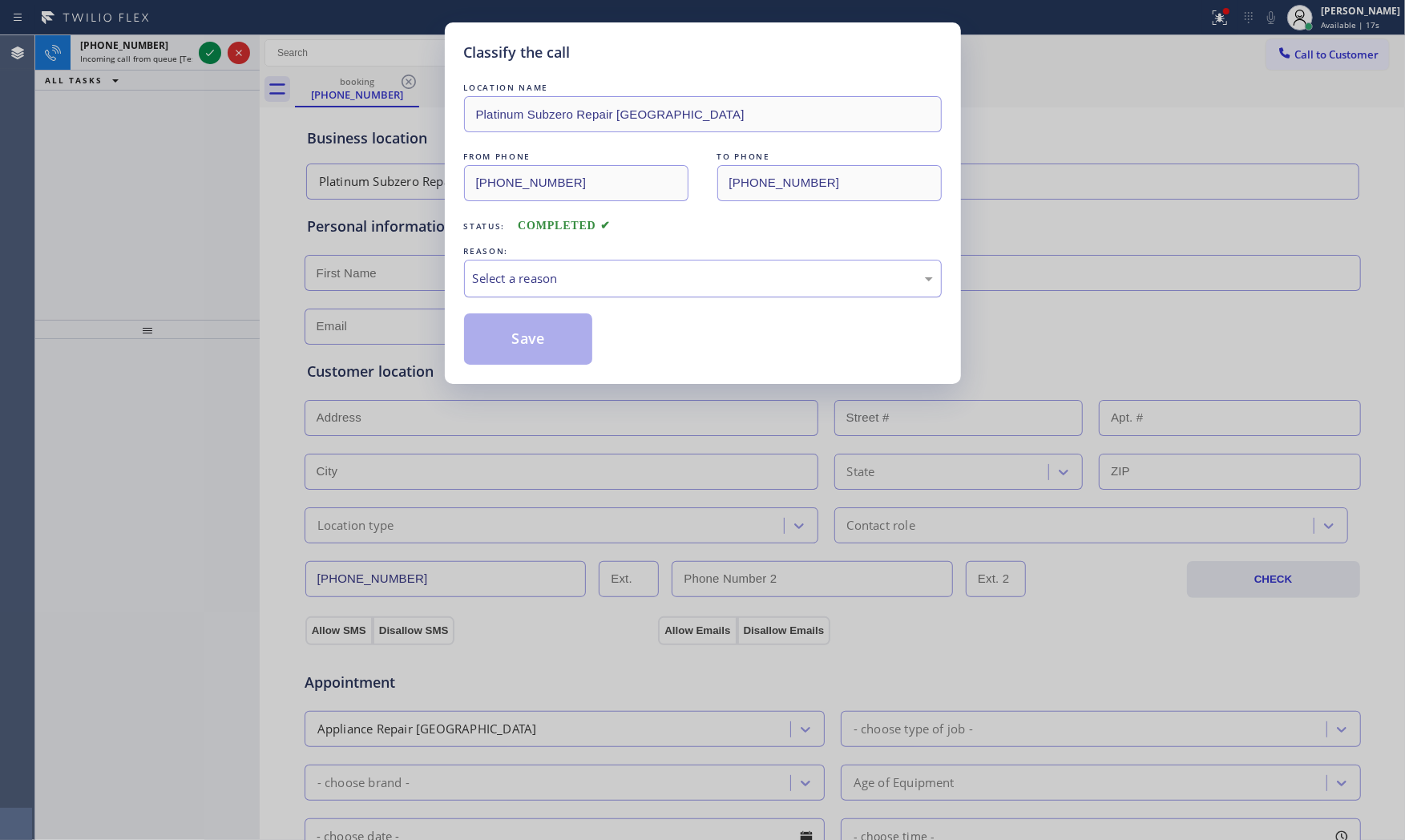
click at [518, 283] on div "Select a reason" at bounding box center [702, 279] width 478 height 38
click at [506, 336] on button "Save" at bounding box center [528, 338] width 129 height 51
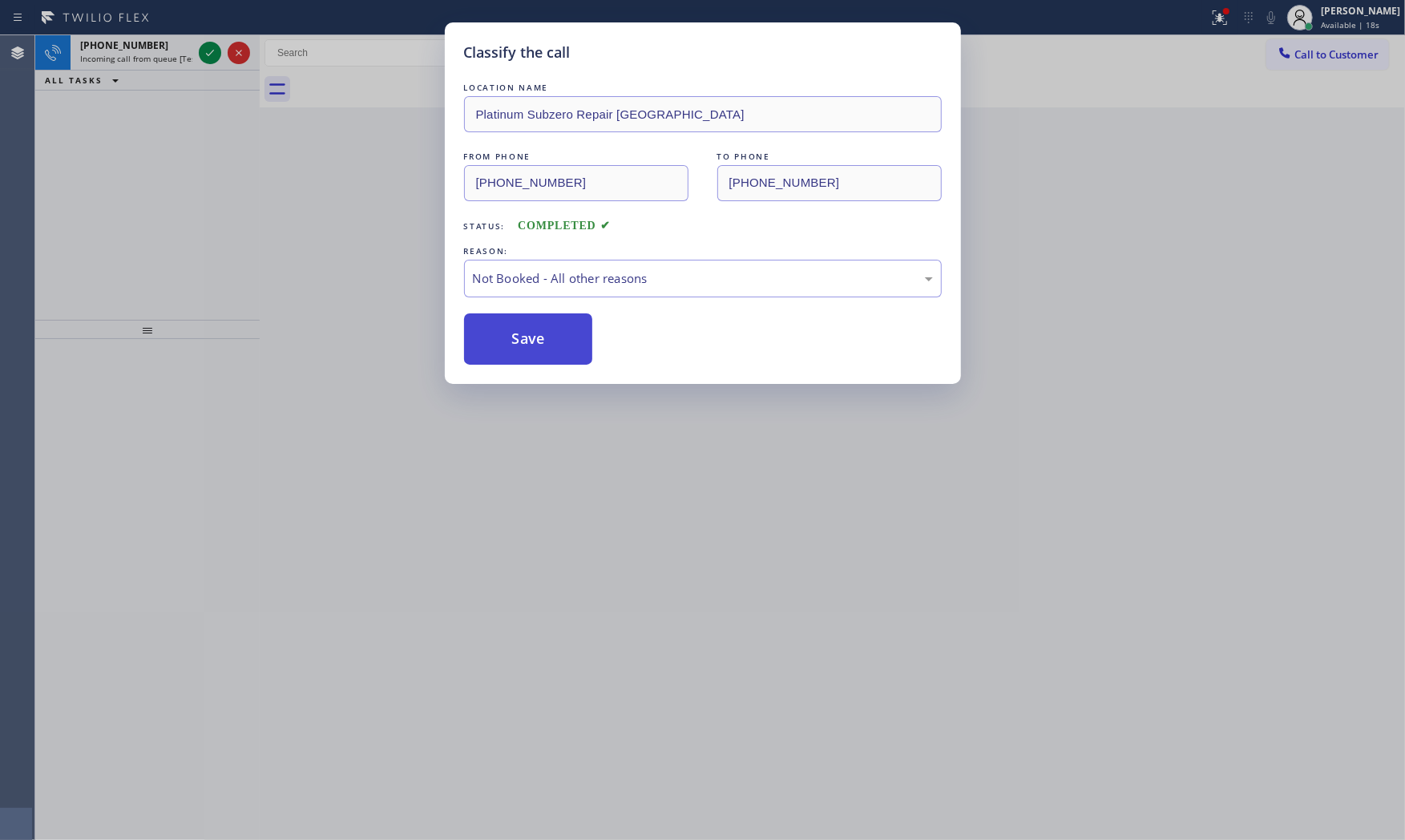
drag, startPoint x: 504, startPoint y: 336, endPoint x: 474, endPoint y: 316, distance: 36.1
click at [489, 325] on button "Save" at bounding box center [528, 338] width 129 height 51
click at [217, 51] on div "Classify the call LOCATION NAME Montrose Heating and Cooling FROM PHONE [PHONE_…" at bounding box center [720, 437] width 1370 height 805
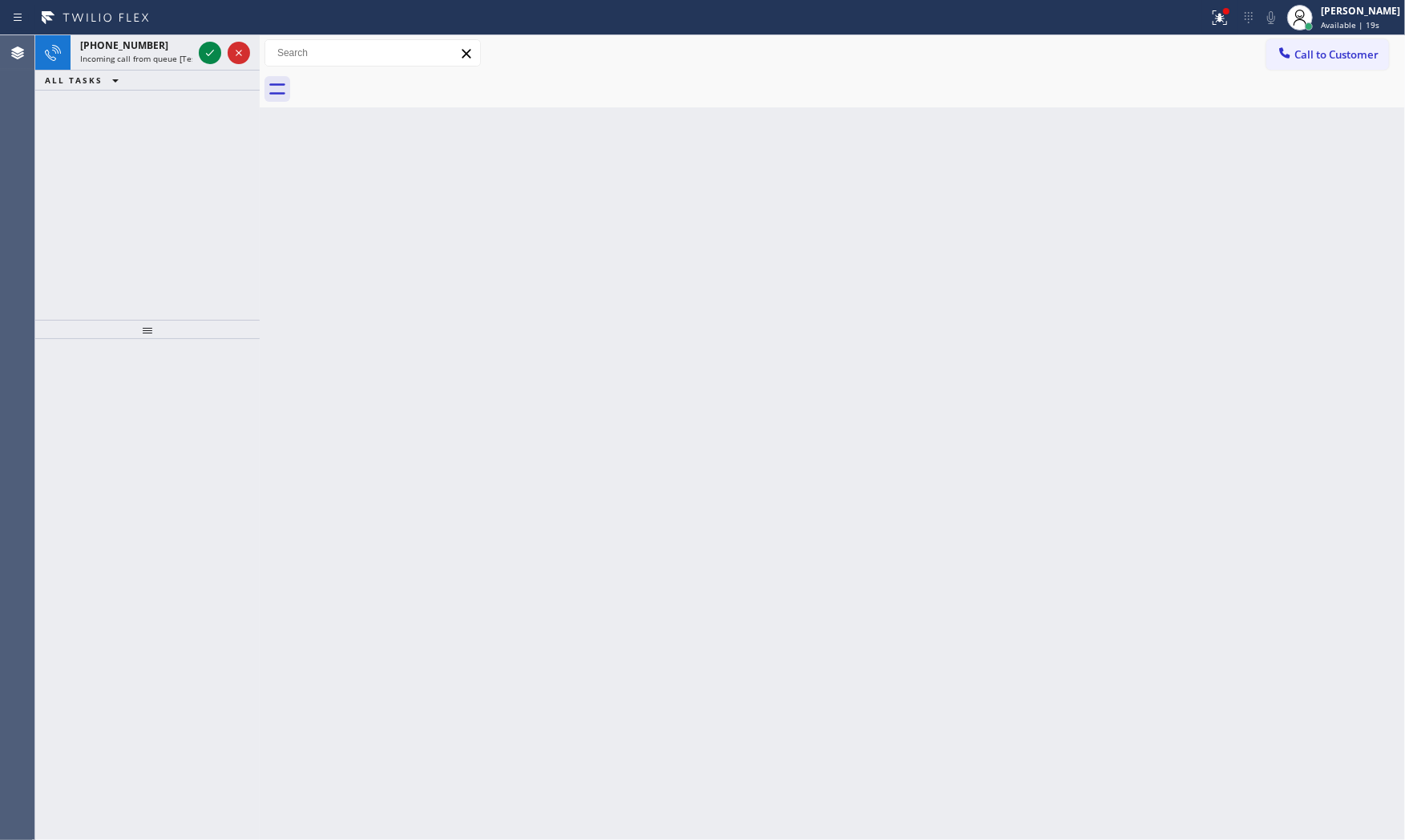
click at [217, 51] on icon at bounding box center [210, 52] width 19 height 19
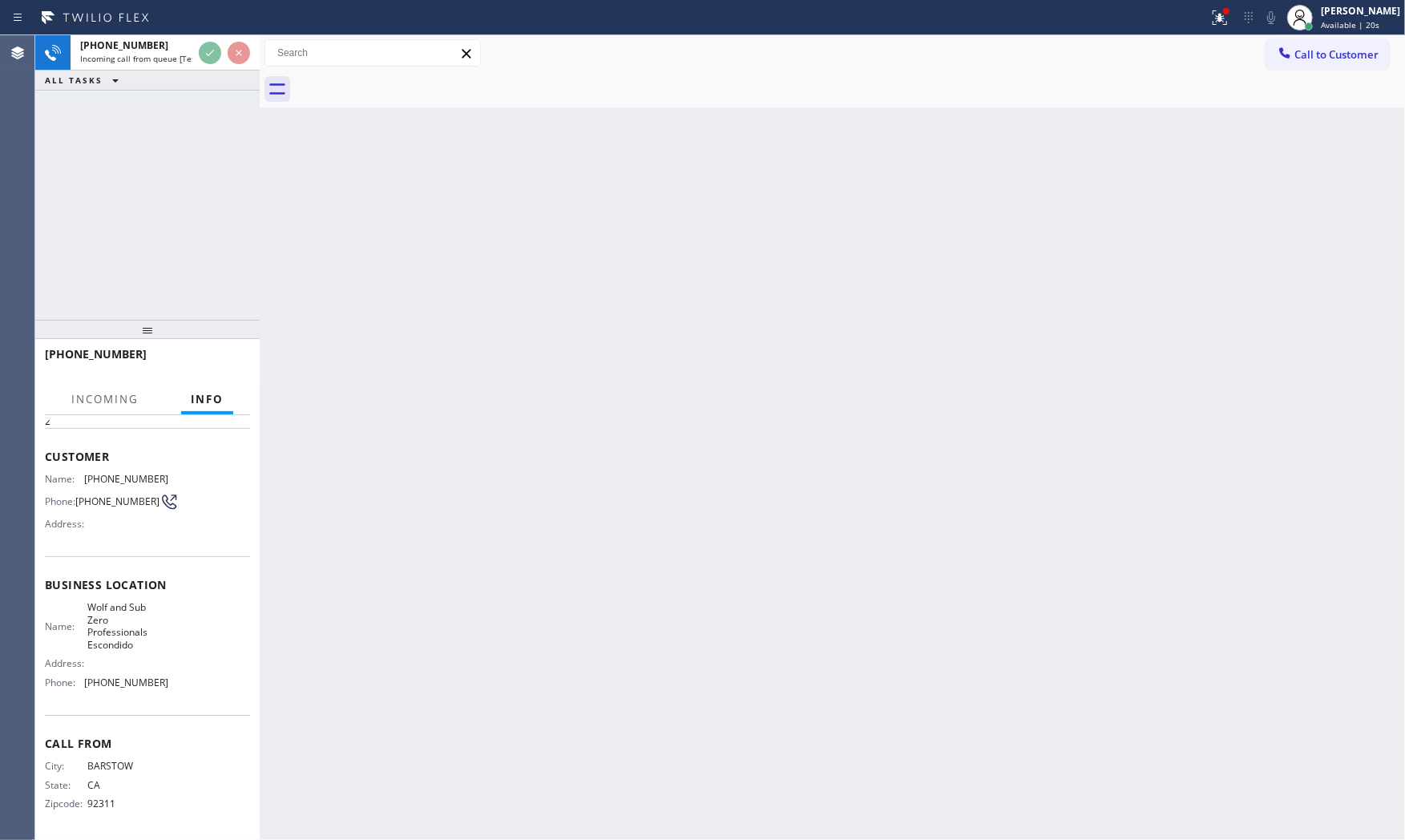
scroll to position [64, 0]
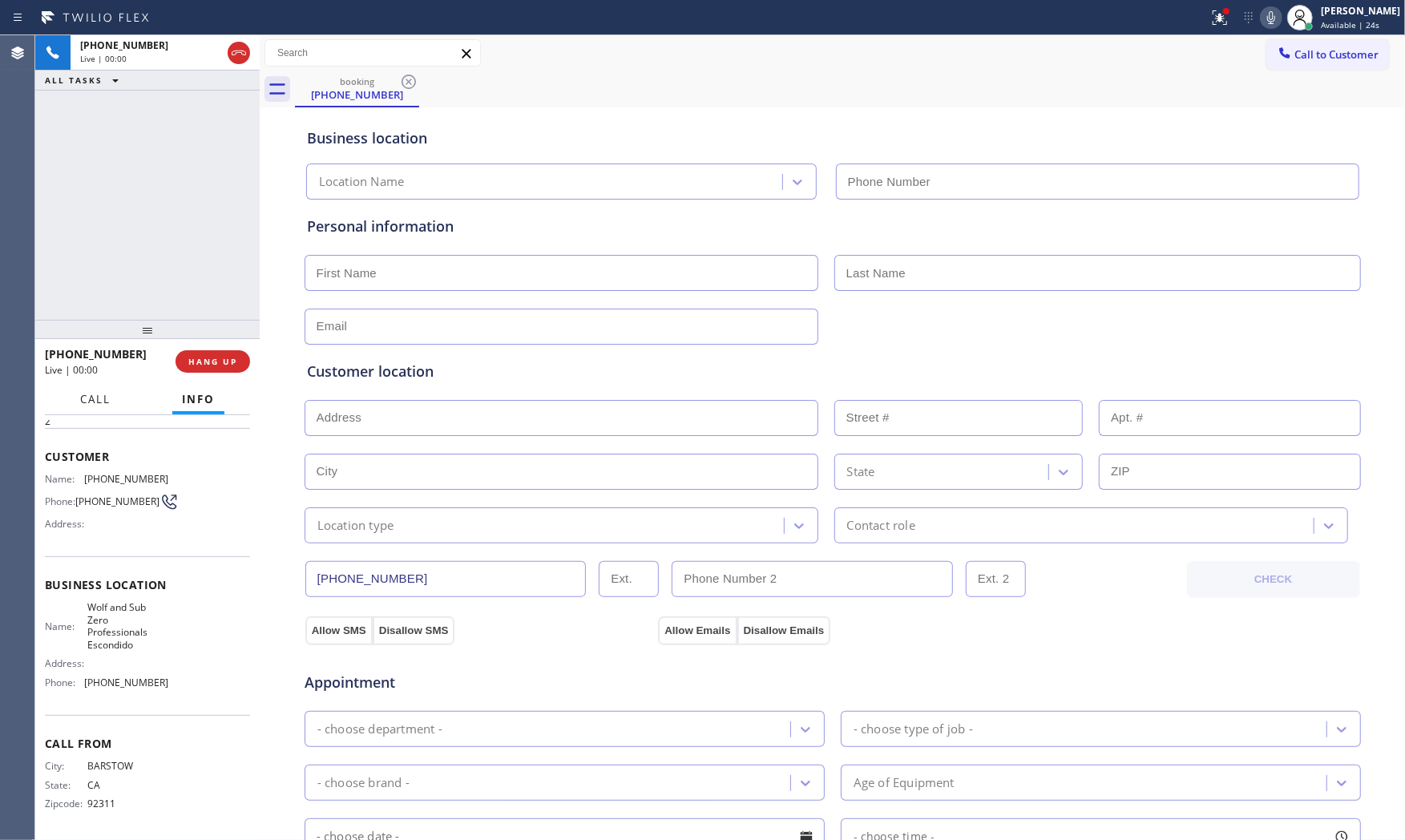
type input "[PHONE_NUMBER]"
click at [217, 364] on span "HANG UP" at bounding box center [212, 362] width 49 height 11
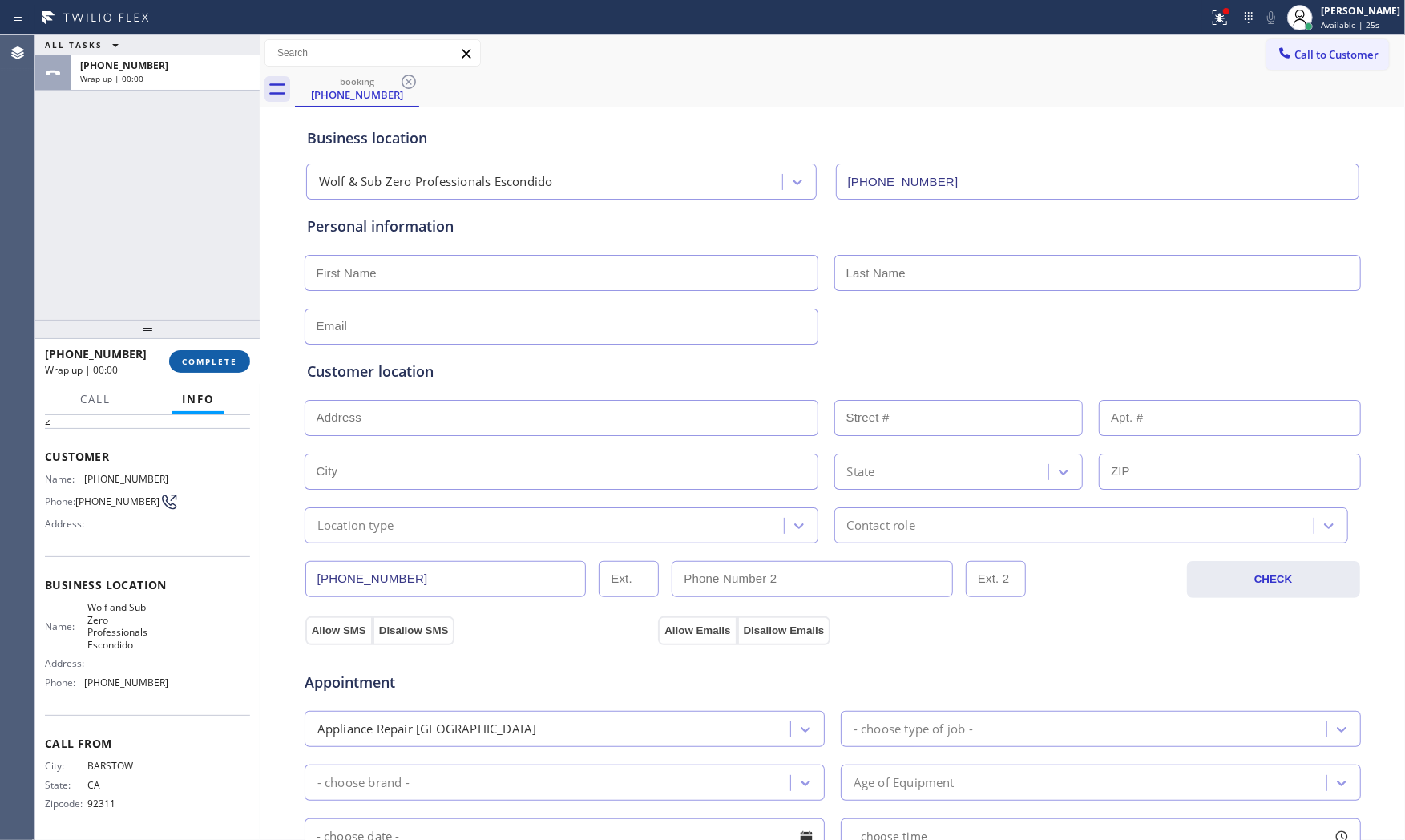
click at [217, 364] on span "COMPLETE" at bounding box center [209, 362] width 55 height 11
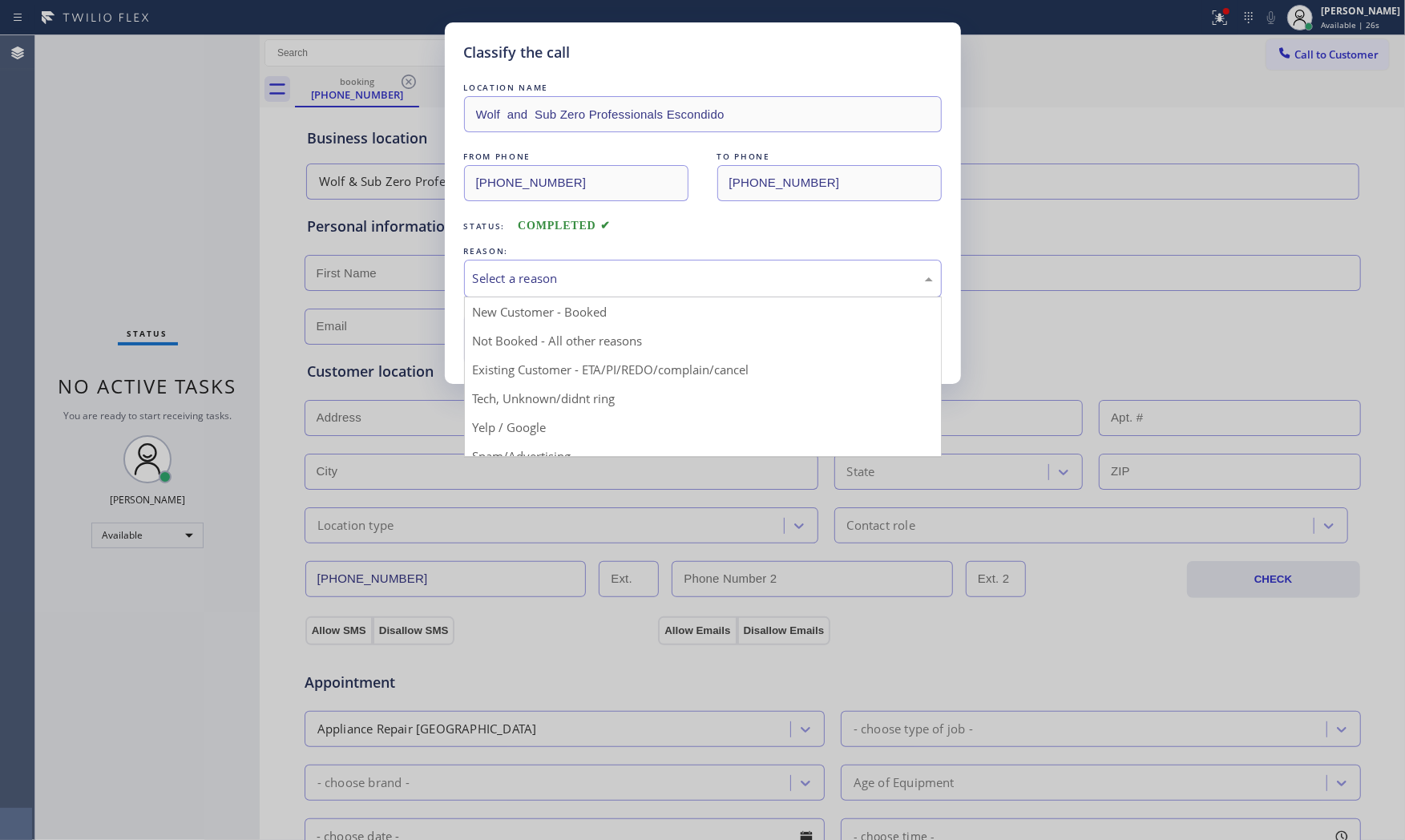
click at [548, 275] on div "Select a reason" at bounding box center [702, 278] width 460 height 18
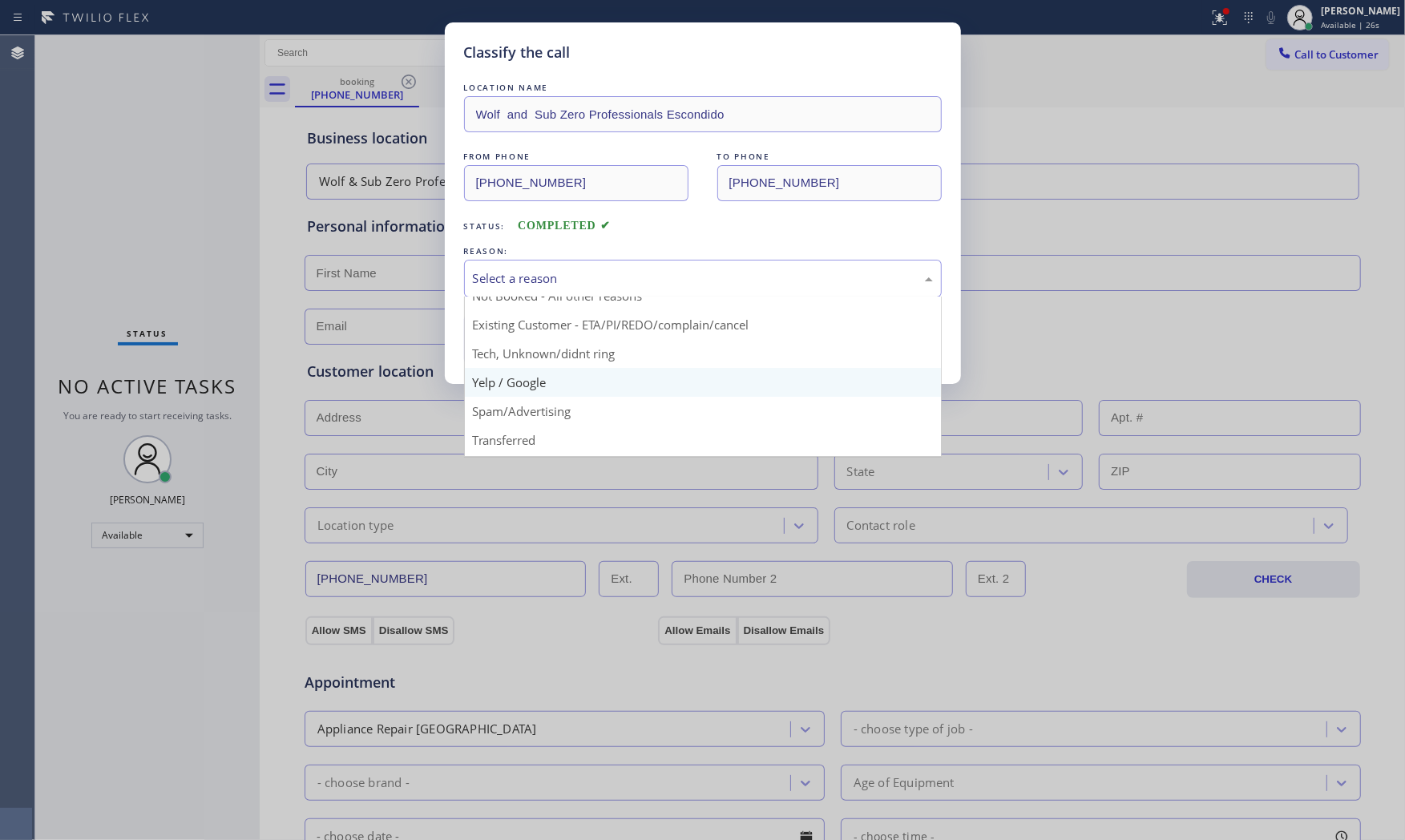
scroll to position [89, 0]
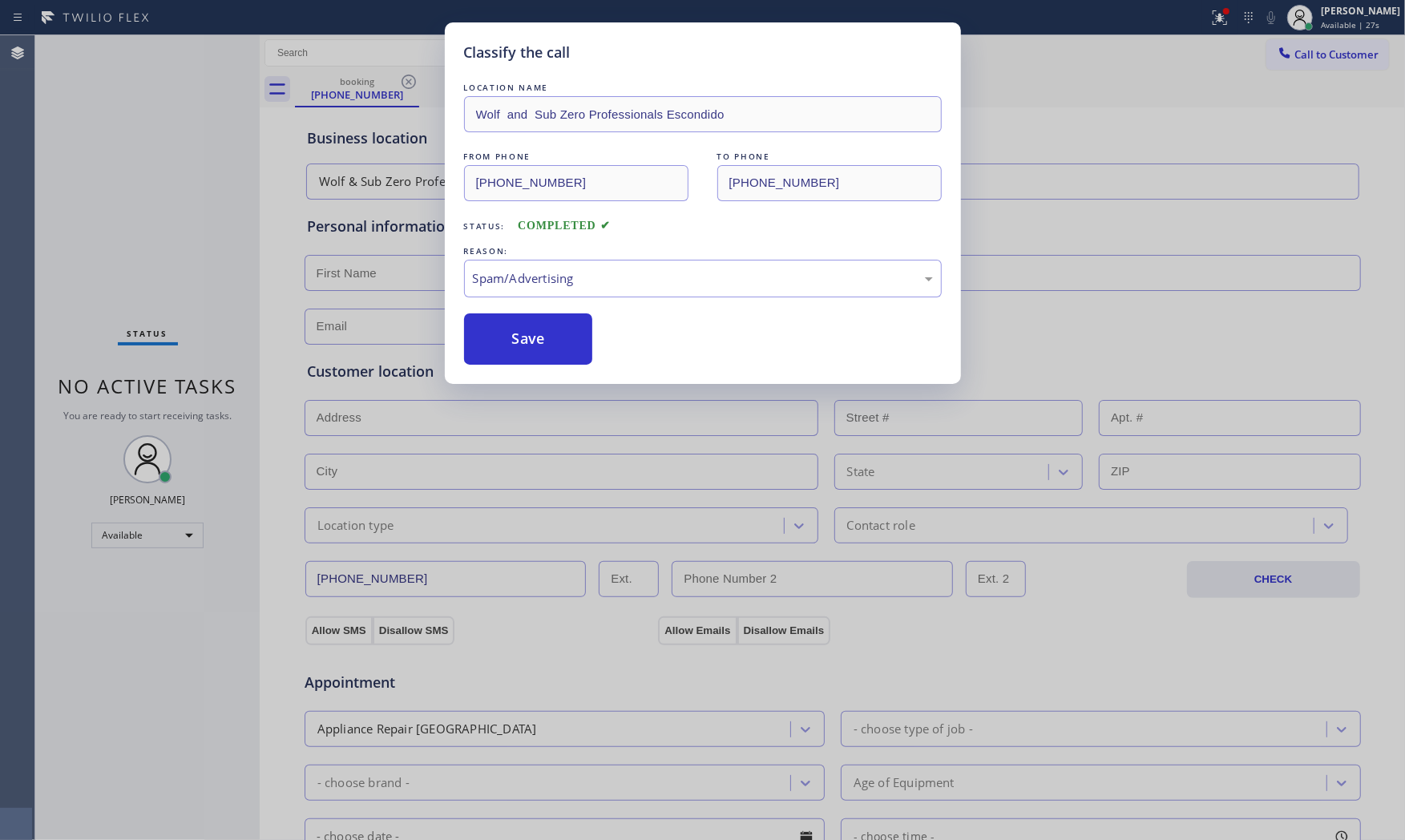
click at [530, 357] on button "Save" at bounding box center [528, 338] width 129 height 51
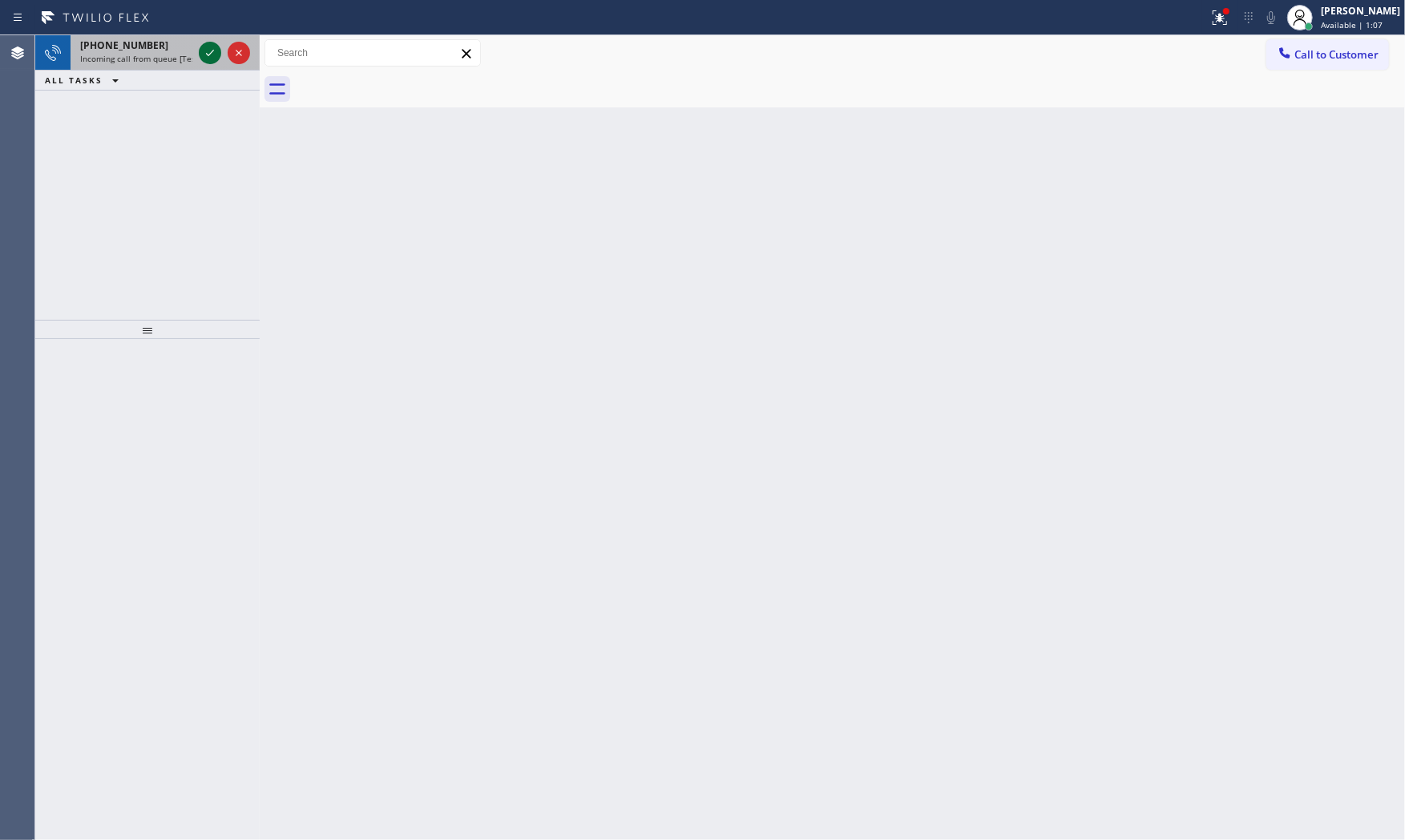
click at [207, 53] on icon at bounding box center [210, 52] width 19 height 19
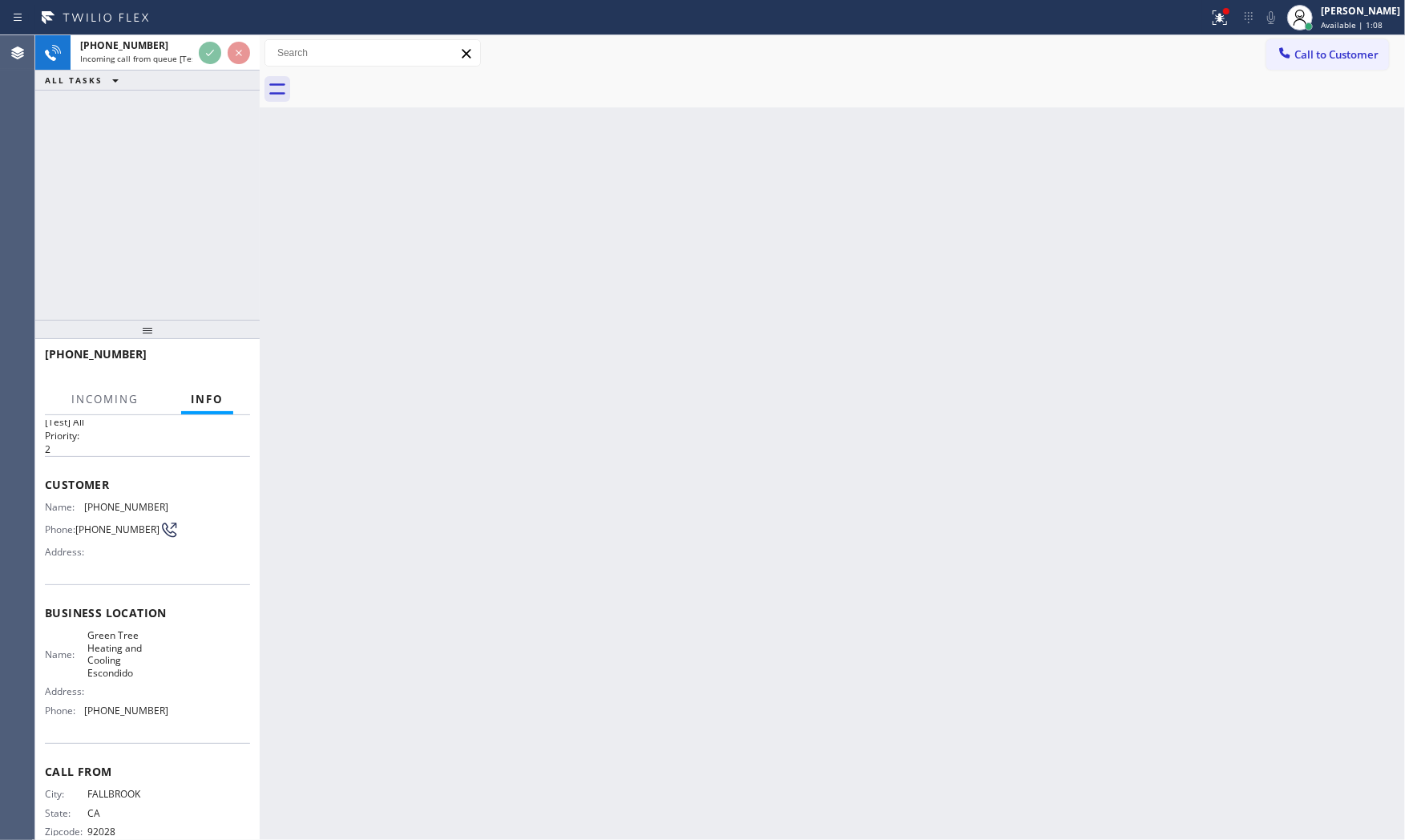
scroll to position [64, 0]
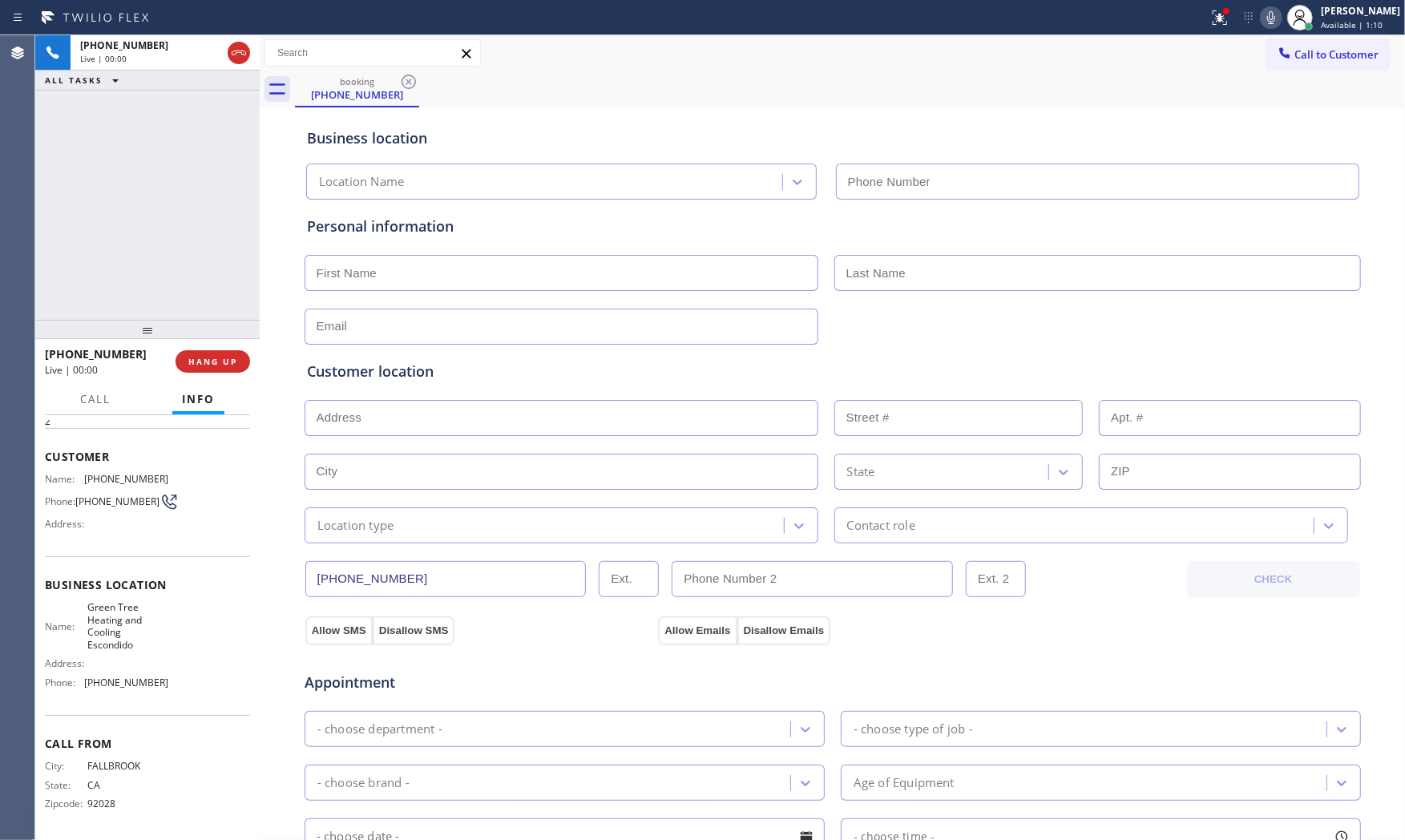
type input "[PHONE_NUMBER]"
click at [225, 349] on div "+17607319465 Live | 00:01 HANG UP" at bounding box center [148, 362] width 205 height 41
click at [228, 350] on button "HANG UP" at bounding box center [212, 361] width 75 height 22
click at [230, 354] on button "HANG UP" at bounding box center [212, 361] width 75 height 22
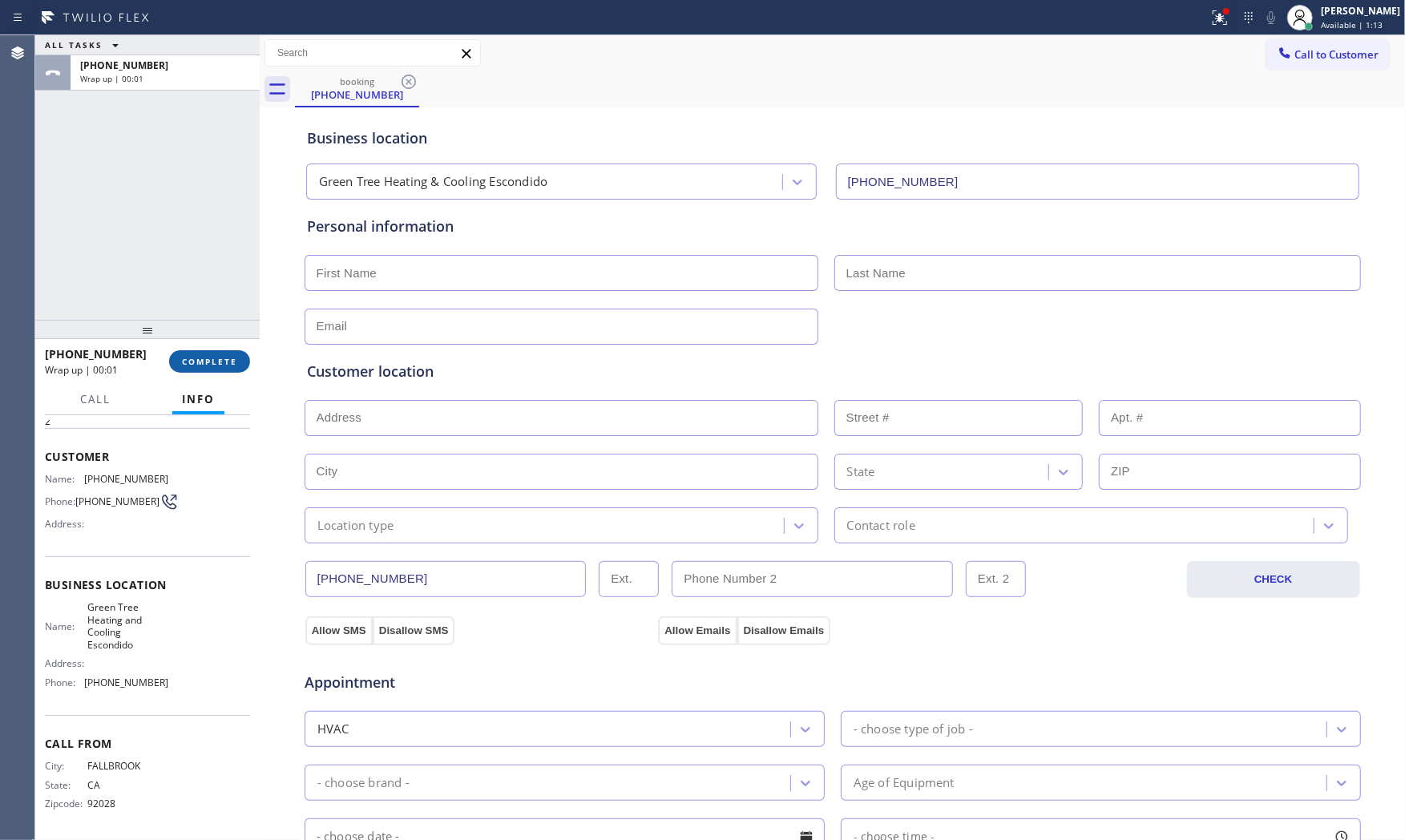
click at [225, 350] on button "COMPLETE" at bounding box center [210, 361] width 81 height 22
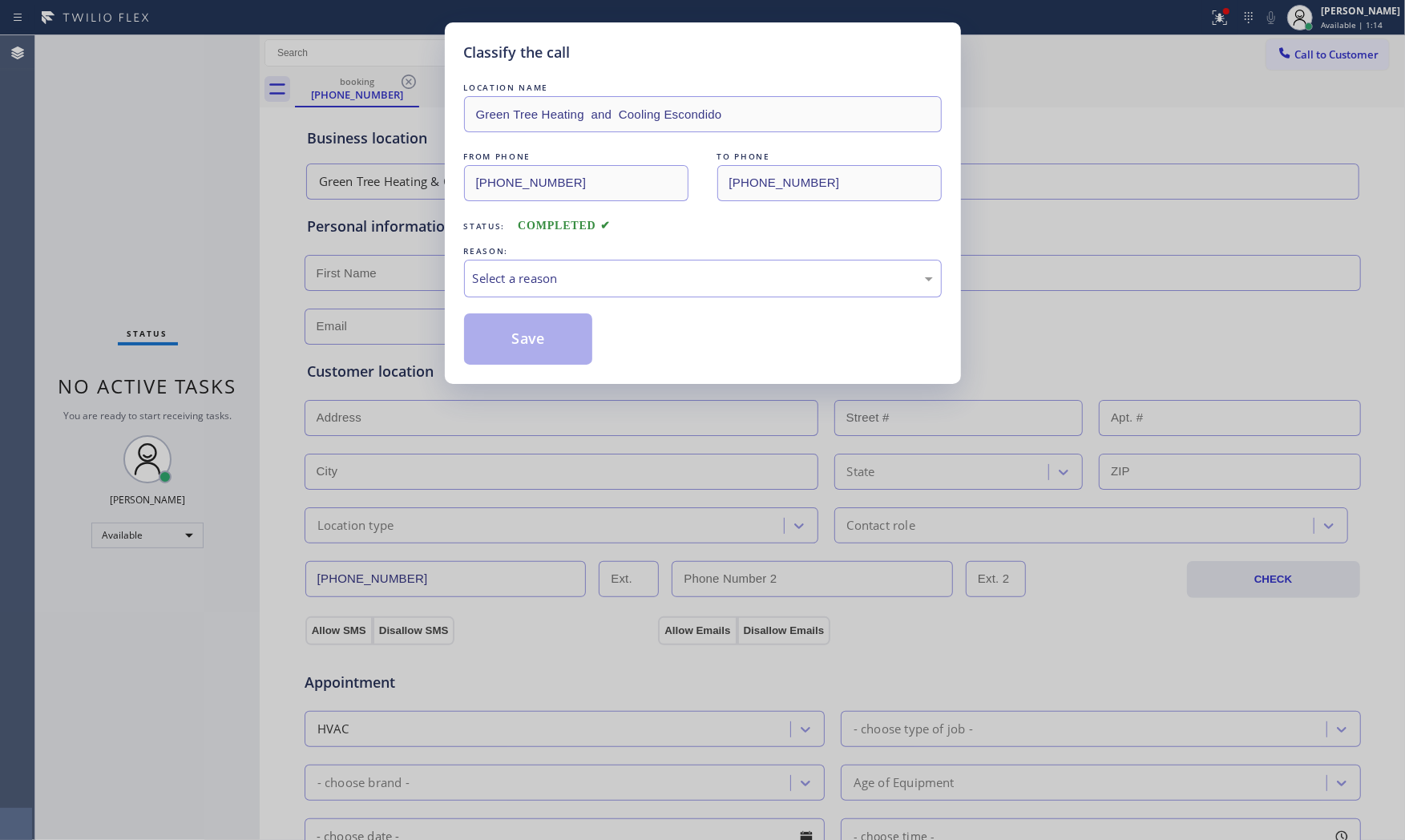
click at [324, 534] on div "Classify the call LOCATION NAME Green Tree Heating and Cooling Escondido FROM P…" at bounding box center [702, 420] width 1405 height 840
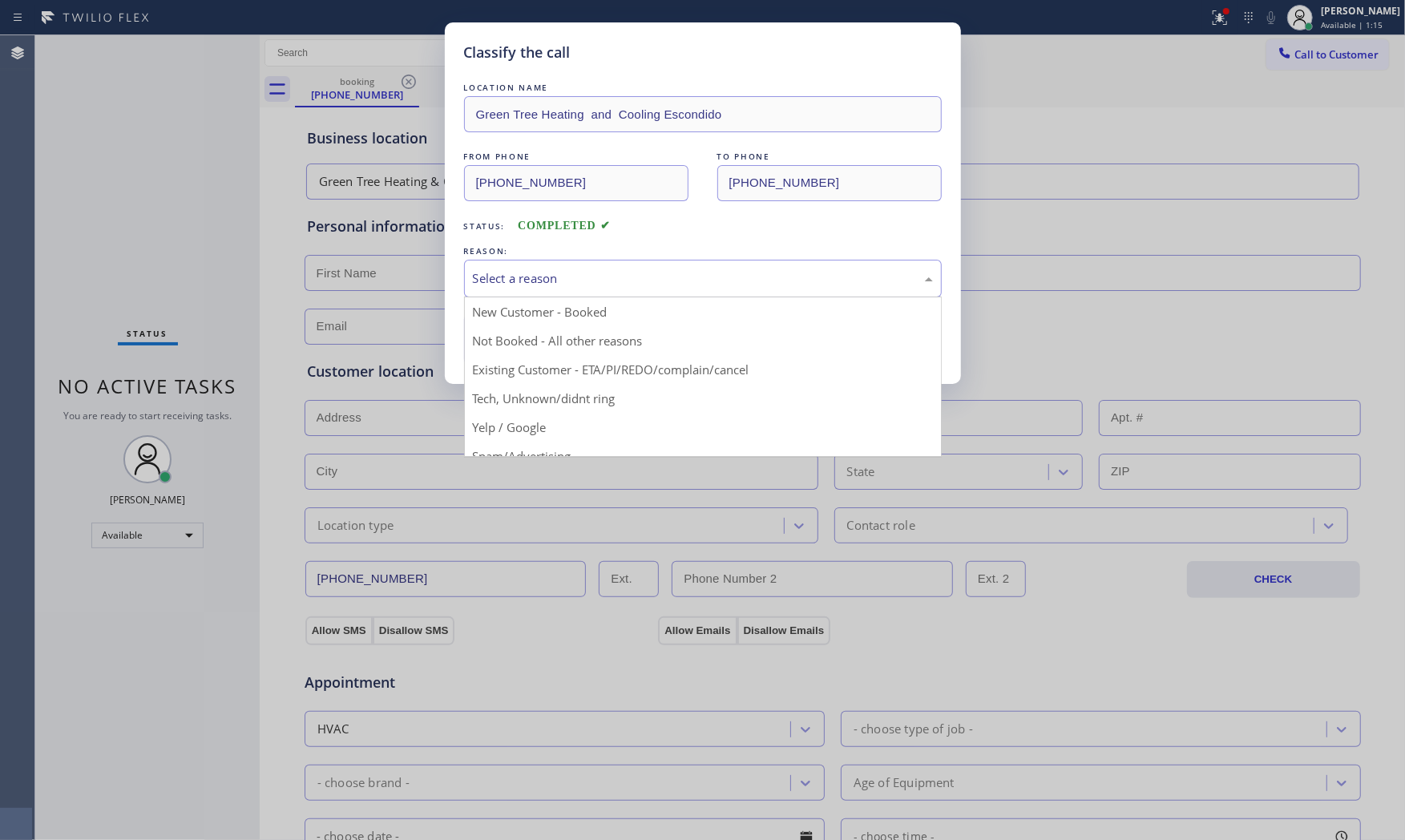
click at [537, 287] on div "Select a reason" at bounding box center [702, 278] width 460 height 18
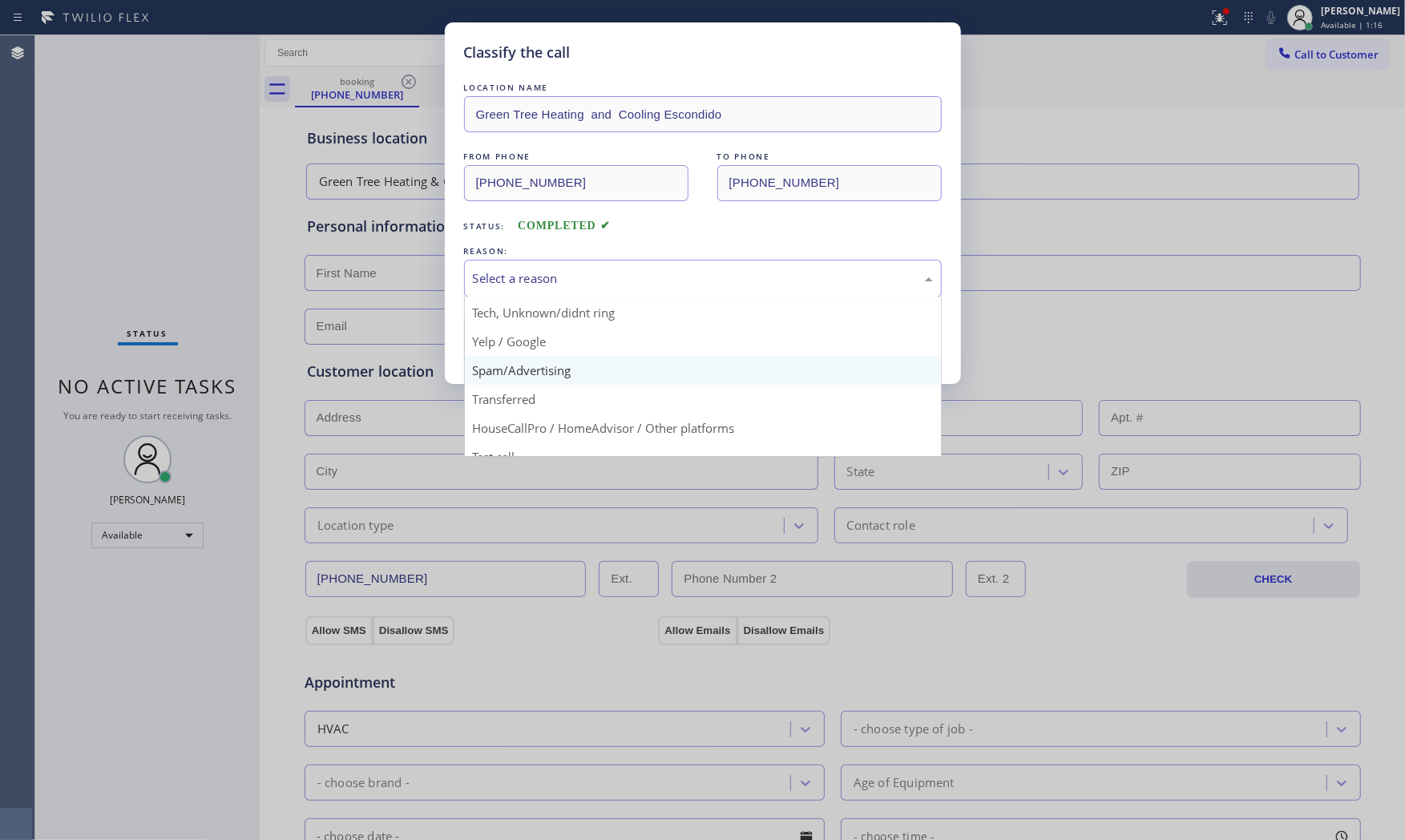
scroll to position [89, 0]
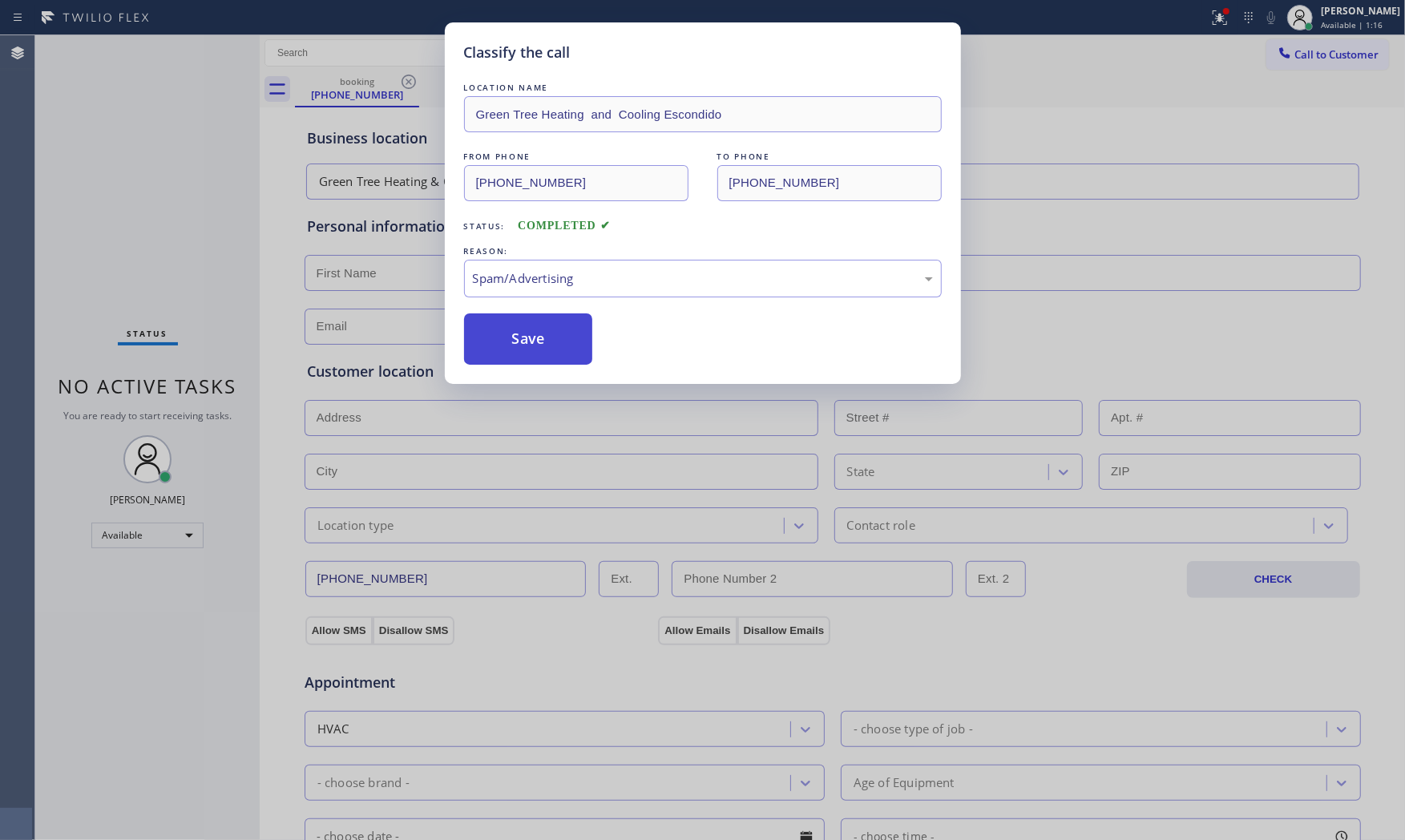
click at [537, 342] on button "Save" at bounding box center [528, 338] width 129 height 51
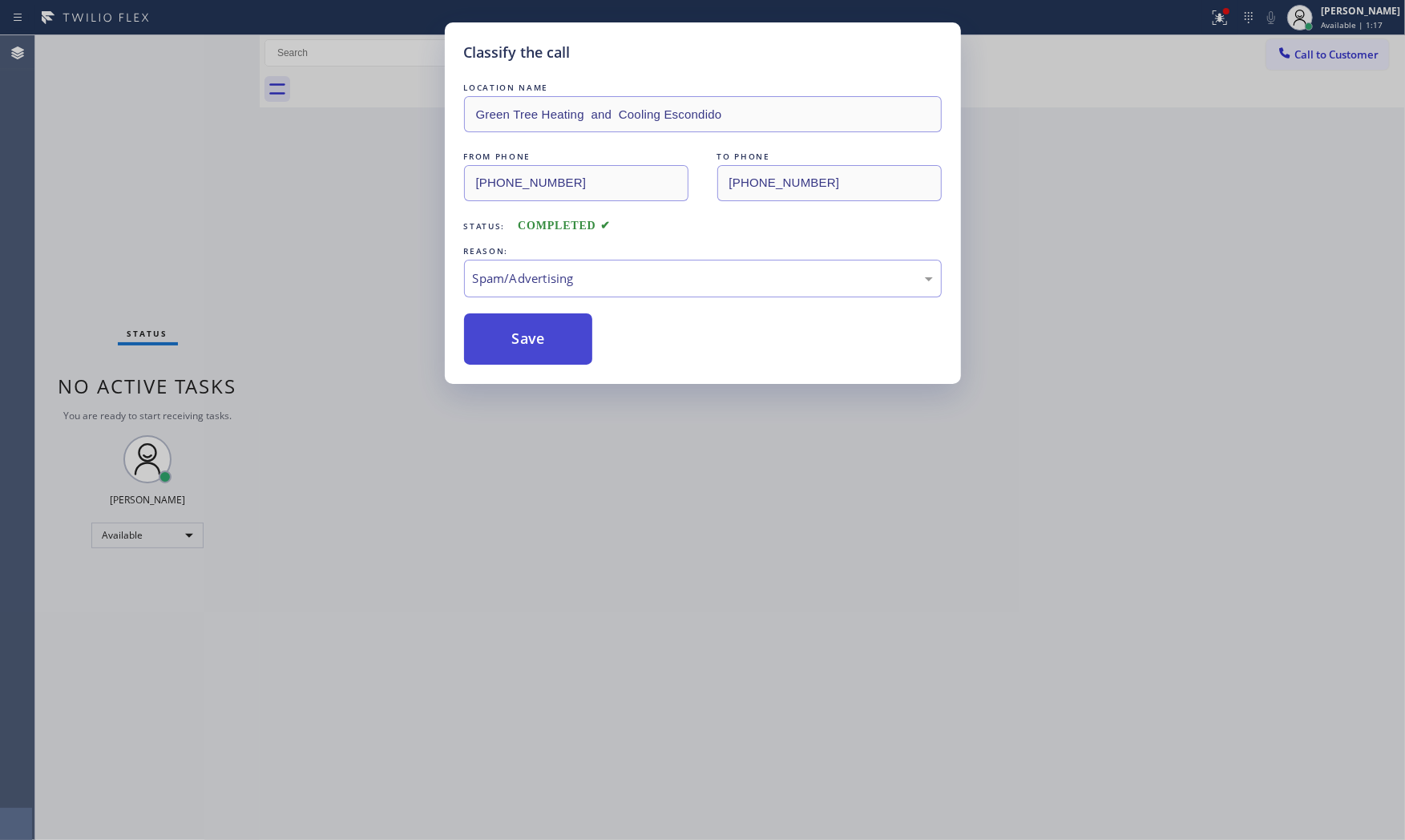
click at [537, 342] on button "Save" at bounding box center [528, 338] width 129 height 51
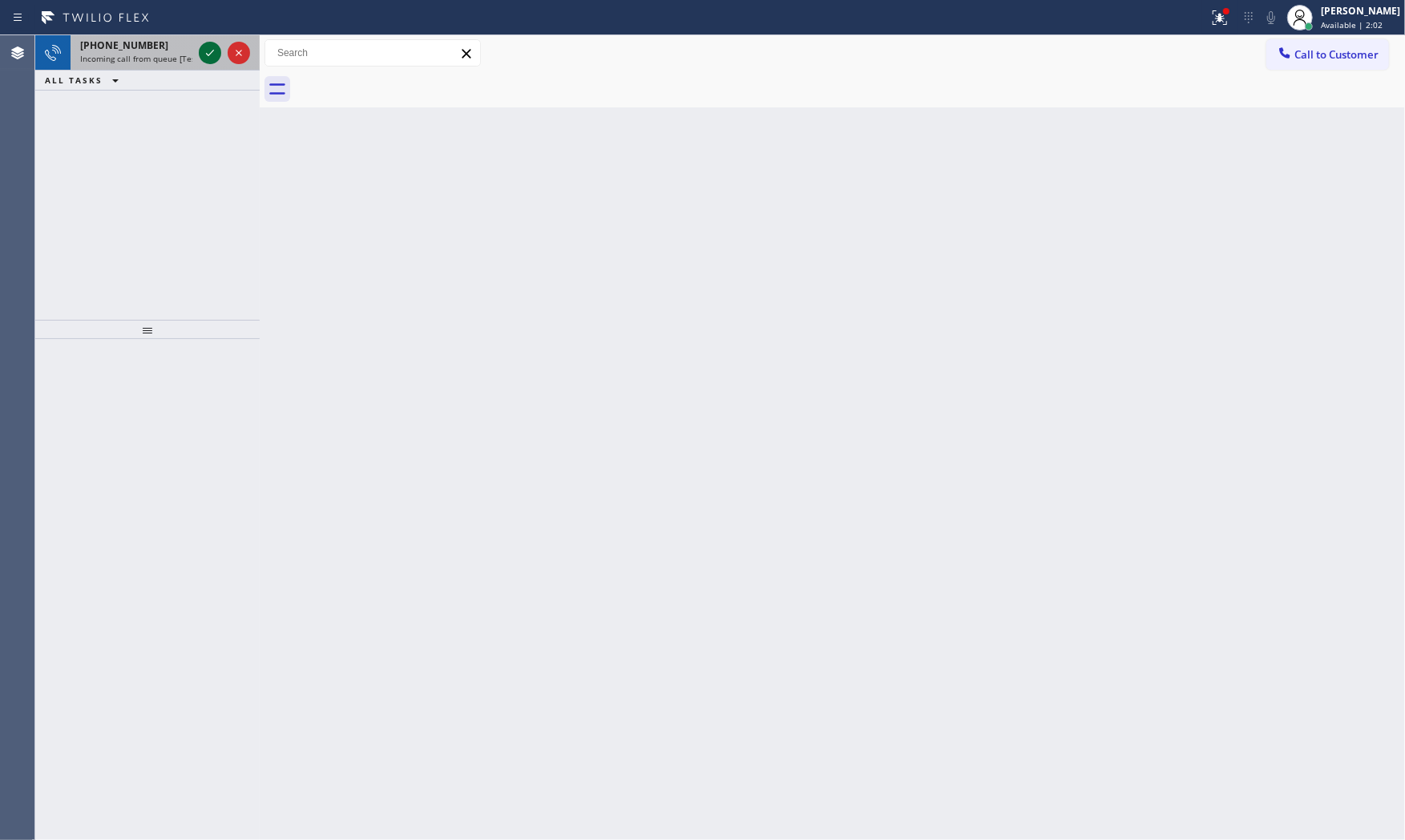
click at [213, 54] on icon at bounding box center [210, 52] width 19 height 19
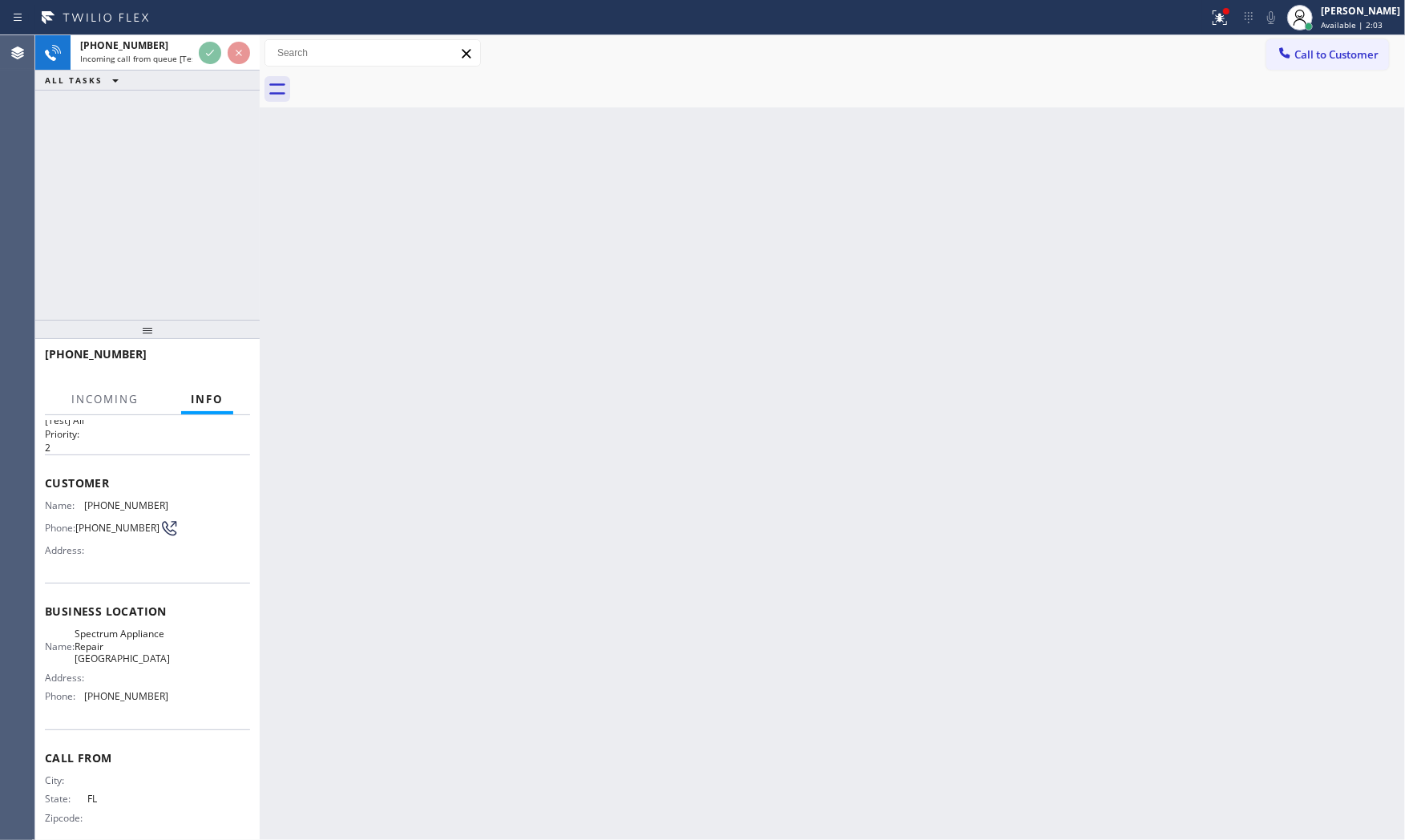
scroll to position [64, 0]
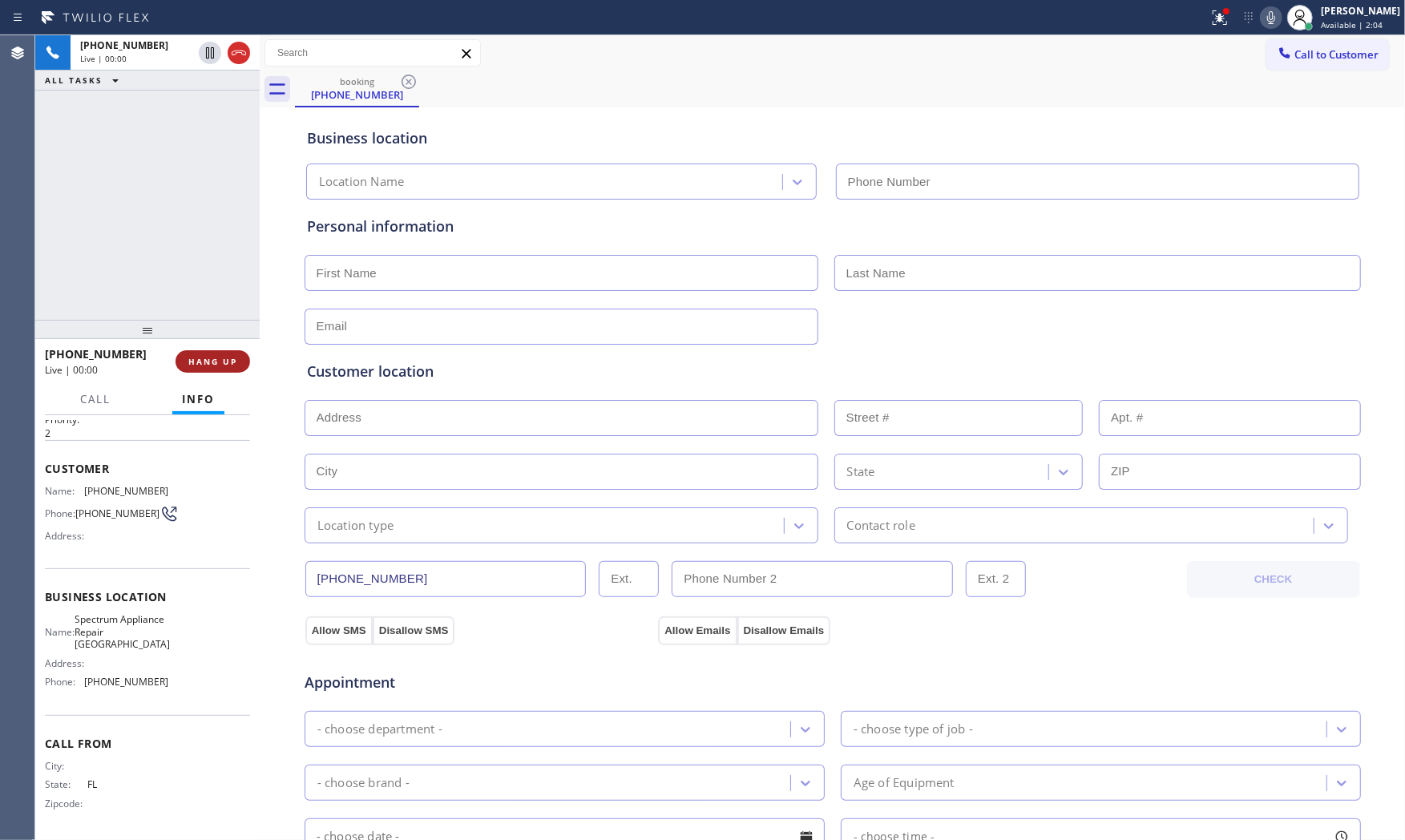
type input "[PHONE_NUMBER]"
click at [238, 367] on button "HANG UP" at bounding box center [212, 361] width 75 height 22
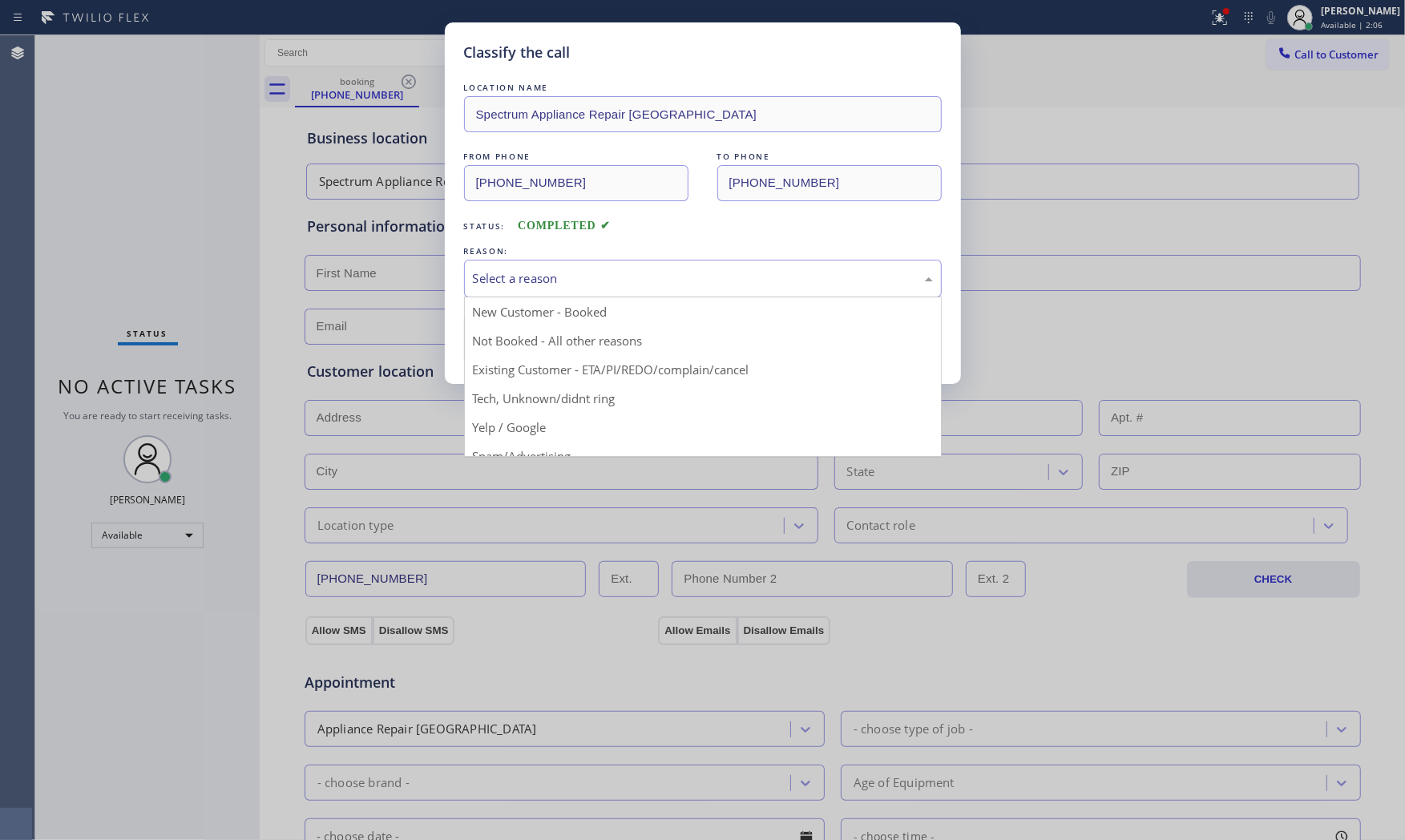
click at [567, 269] on div "Select a reason" at bounding box center [702, 278] width 460 height 18
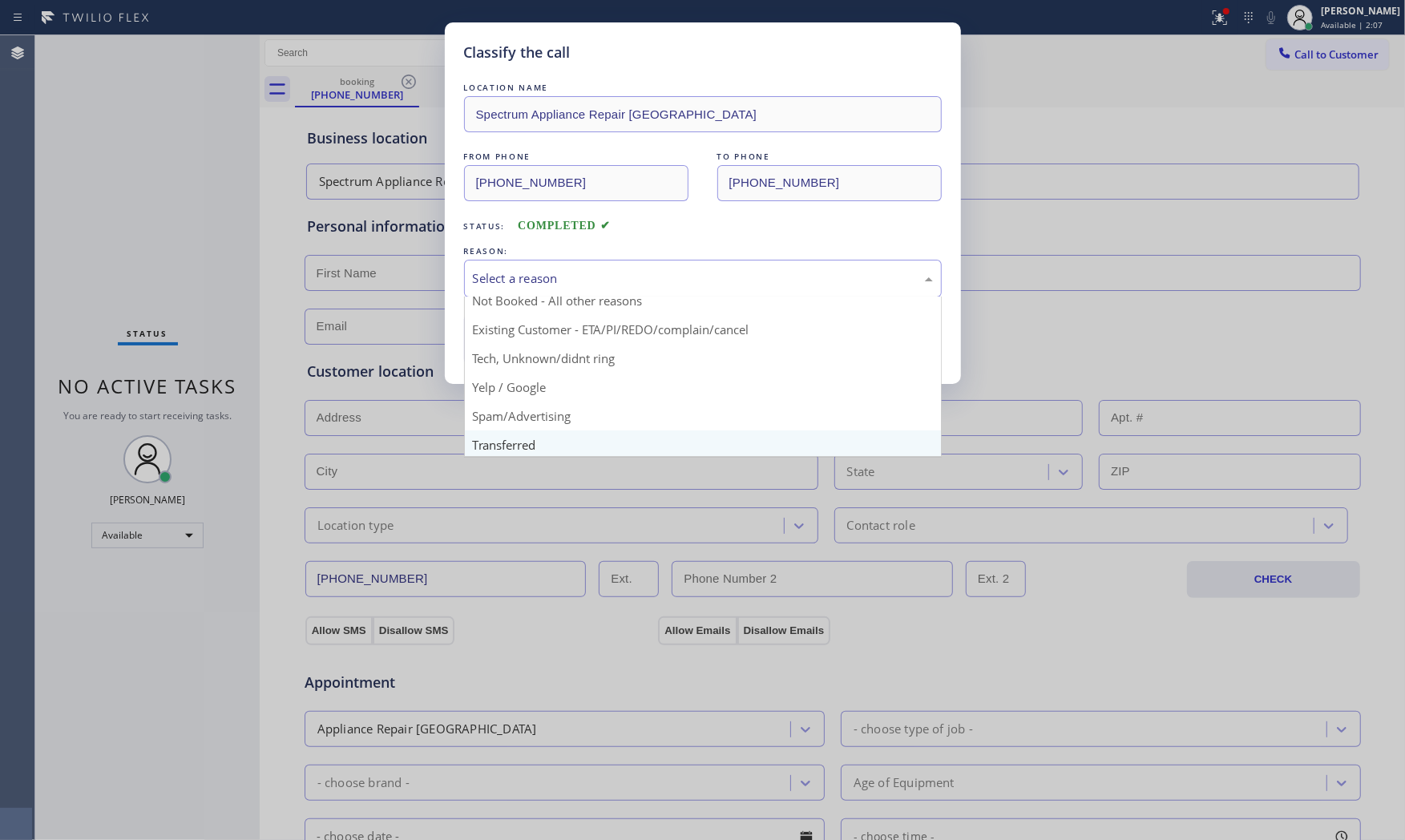
scroll to position [100, 0]
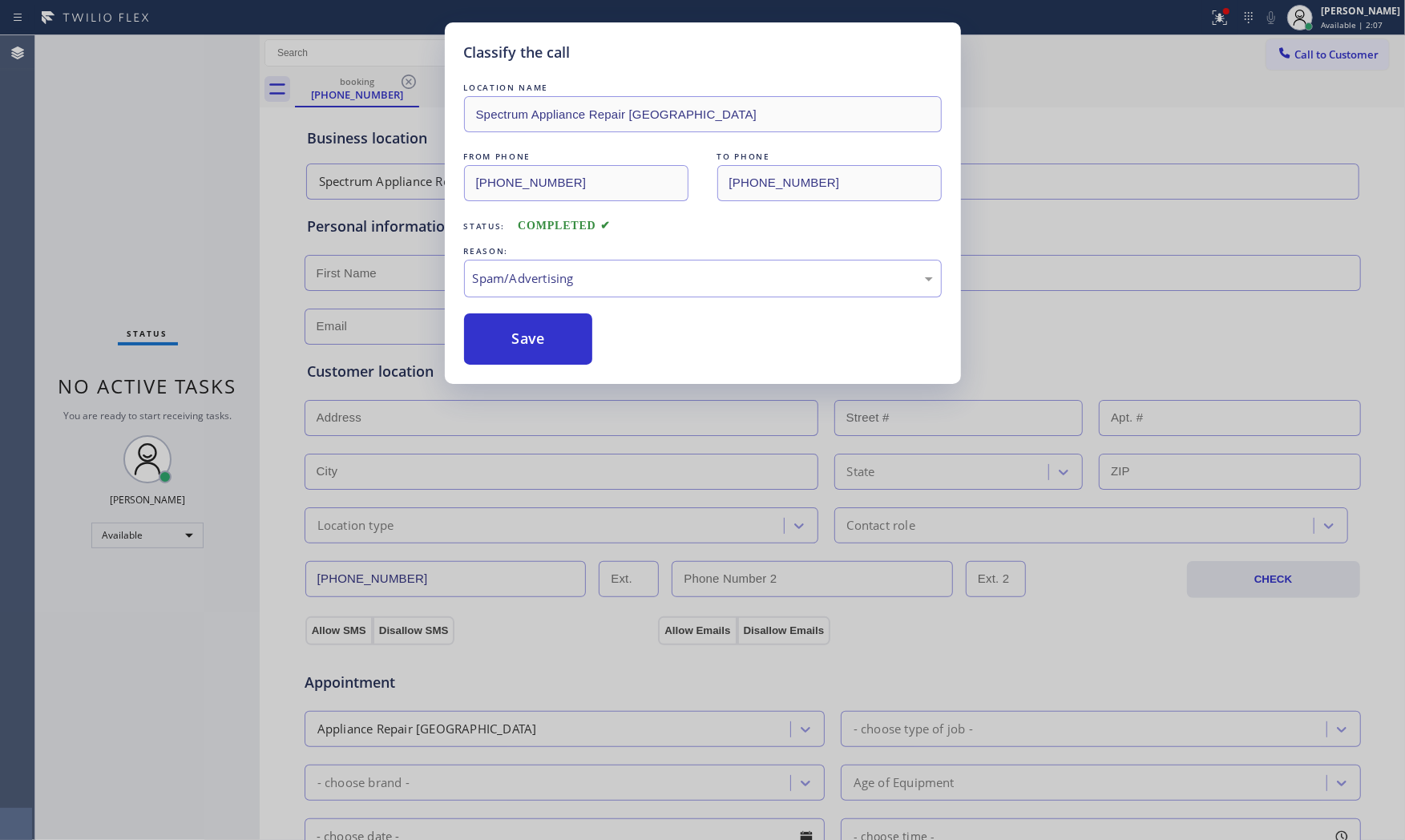
click at [554, 362] on button "Save" at bounding box center [528, 338] width 129 height 51
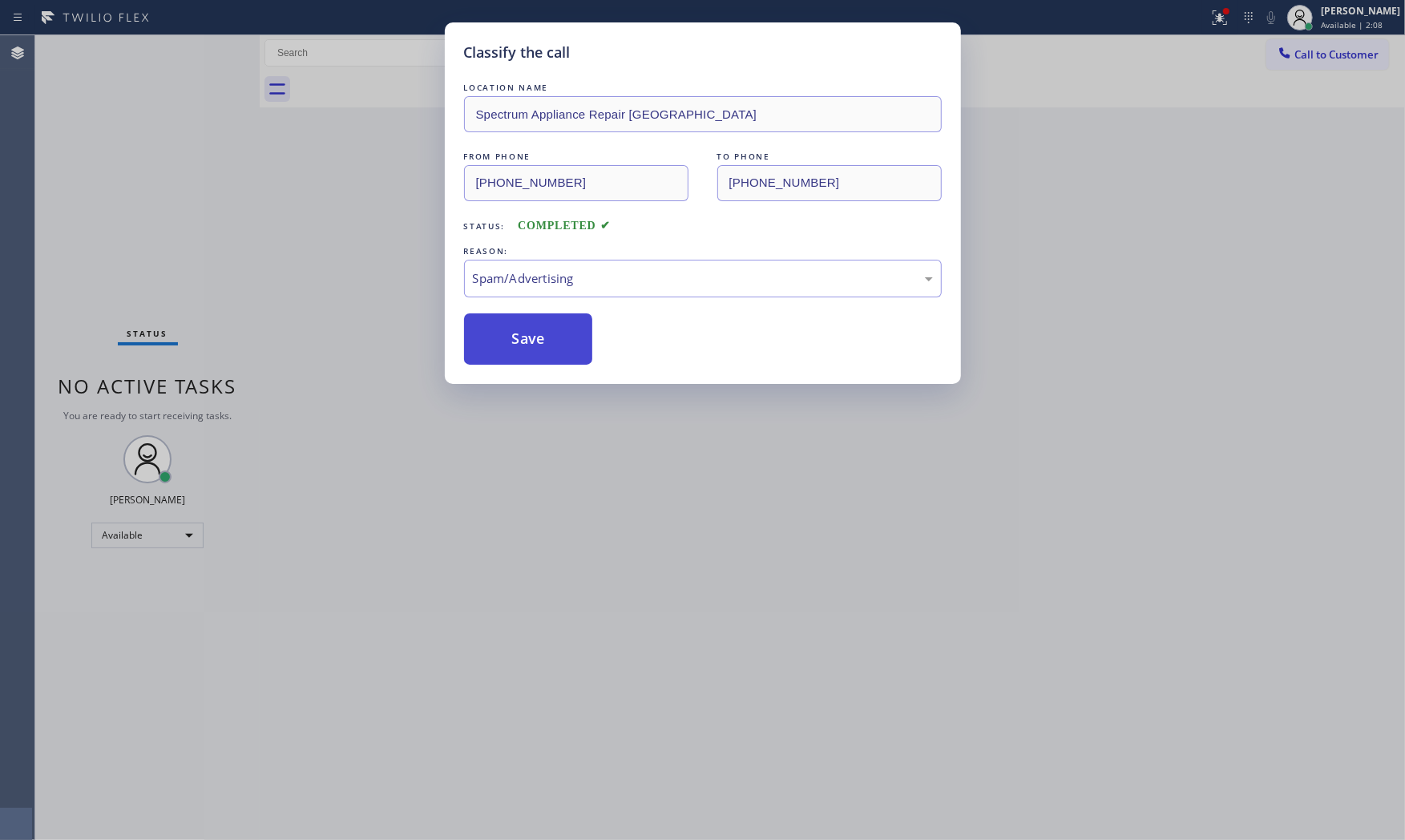
click at [553, 362] on button "Save" at bounding box center [528, 338] width 129 height 51
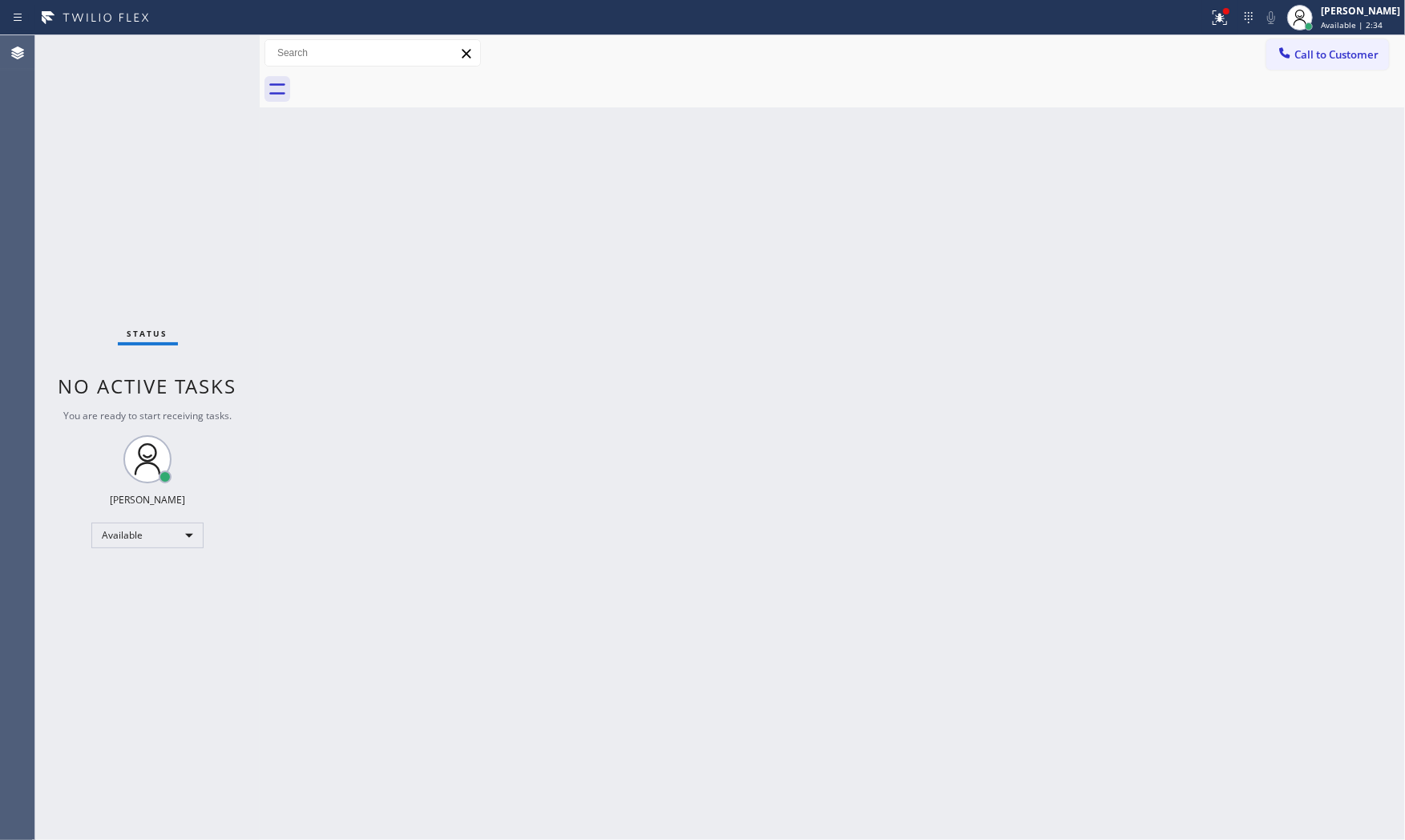
click at [207, 54] on div "Status No active tasks You are ready to start receiving tasks. [PERSON_NAME] Av…" at bounding box center [147, 437] width 224 height 805
click at [1213, 32] on button at bounding box center [1219, 17] width 35 height 35
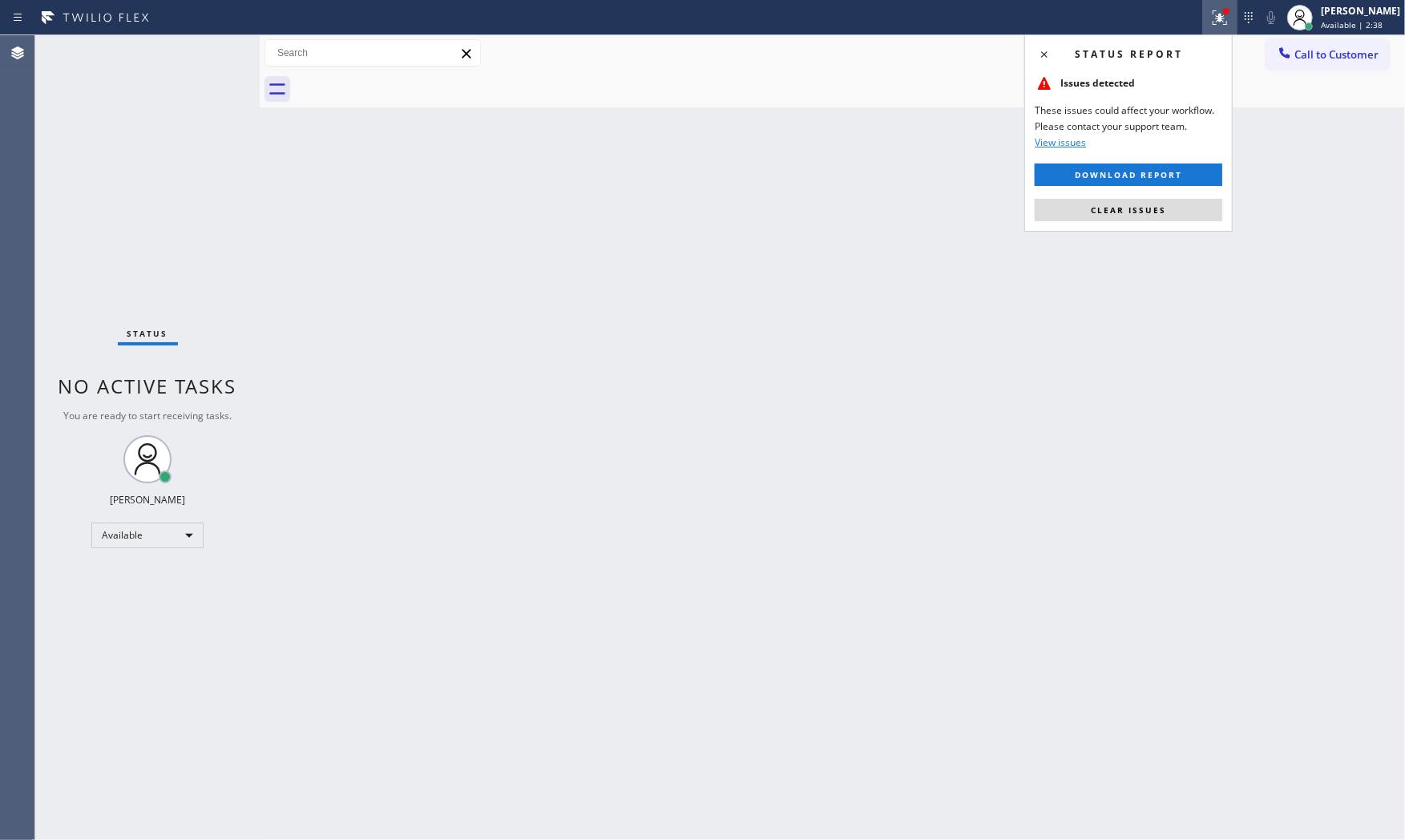
click at [1168, 197] on div "Status report Issues detected These issues could affect your workflow. Please c…" at bounding box center [1129, 132] width 209 height 197
click at [1160, 215] on span "Clear issues" at bounding box center [1129, 210] width 76 height 11
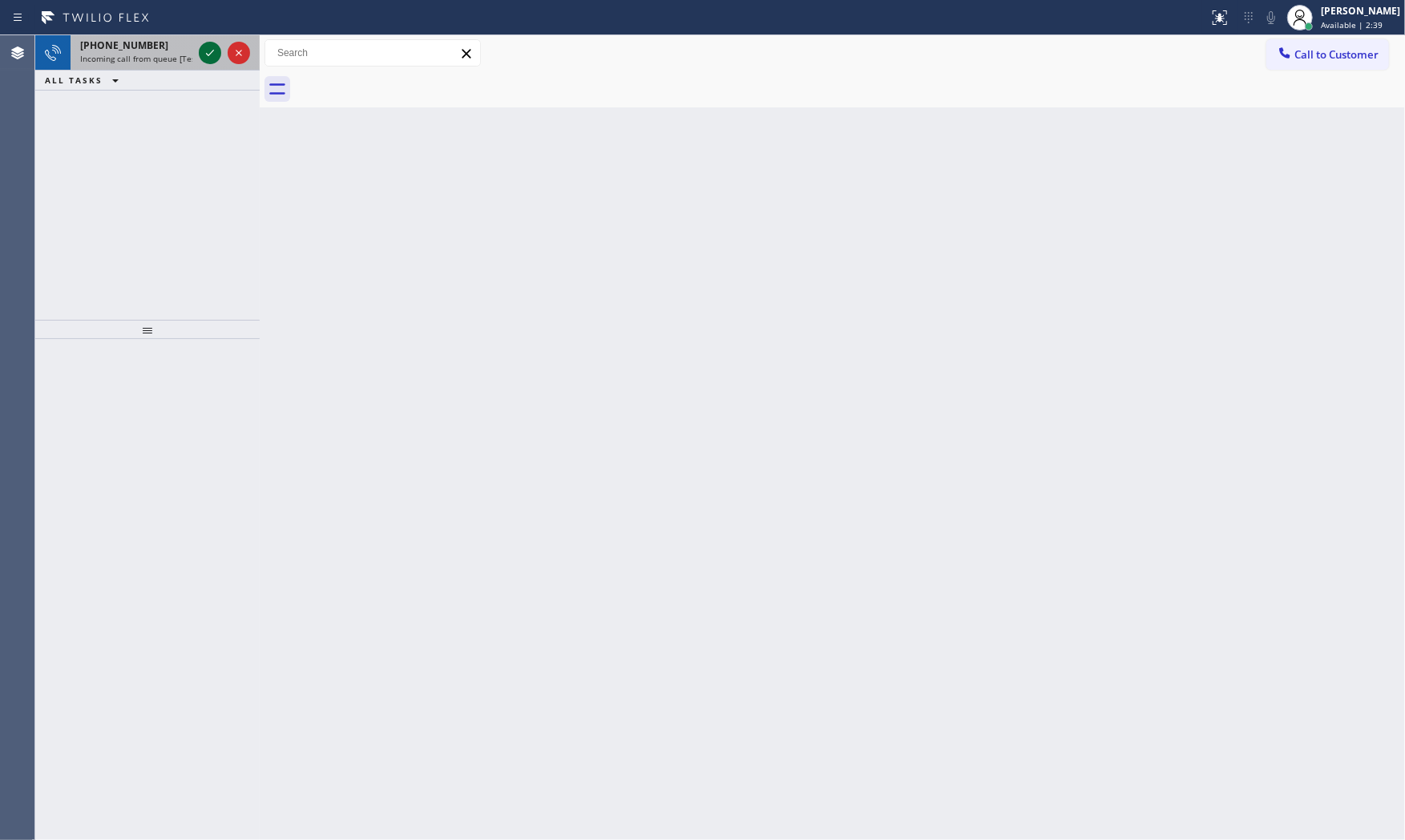
click at [218, 50] on icon at bounding box center [210, 52] width 19 height 19
click at [206, 52] on icon at bounding box center [210, 52] width 19 height 19
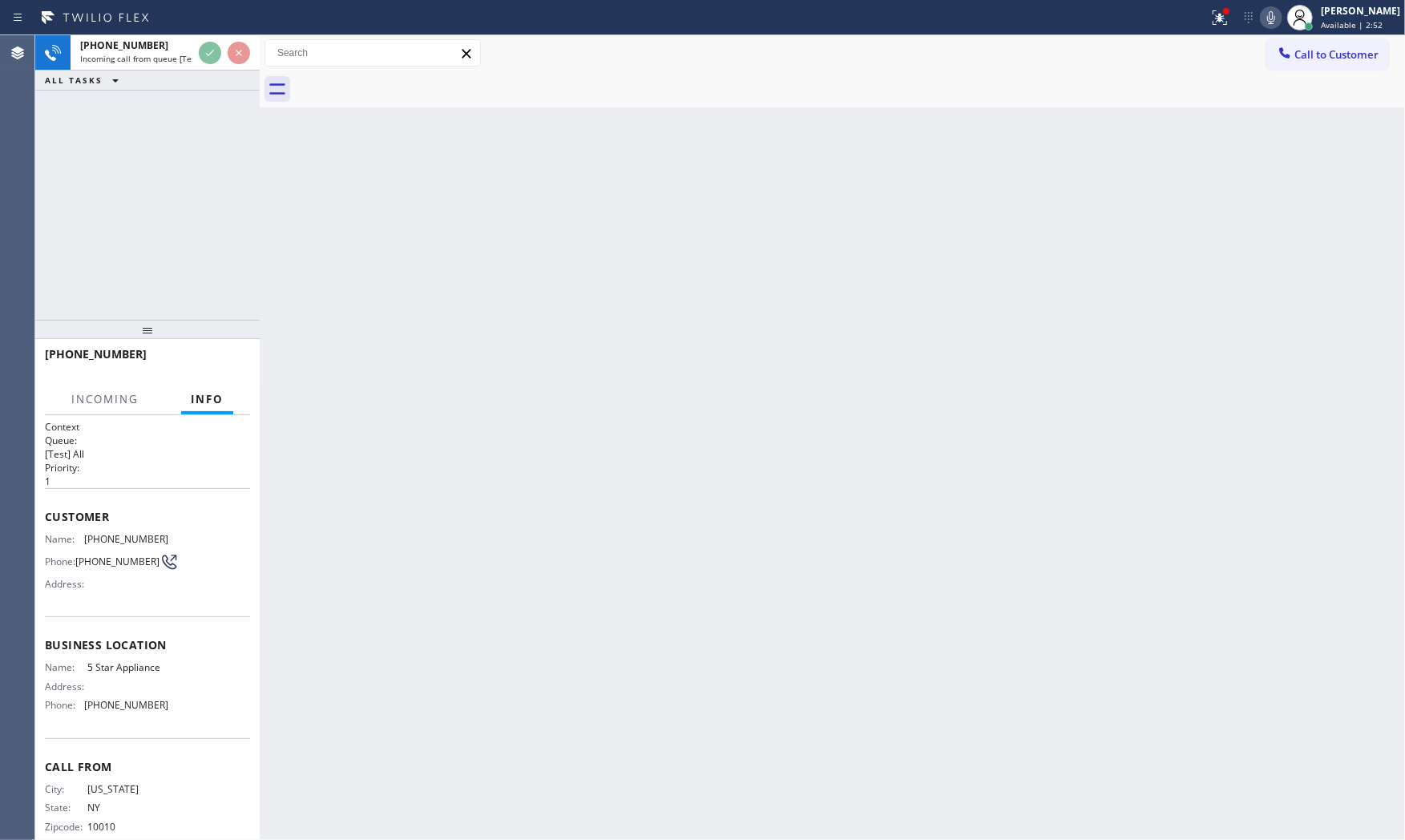
scroll to position [27, 0]
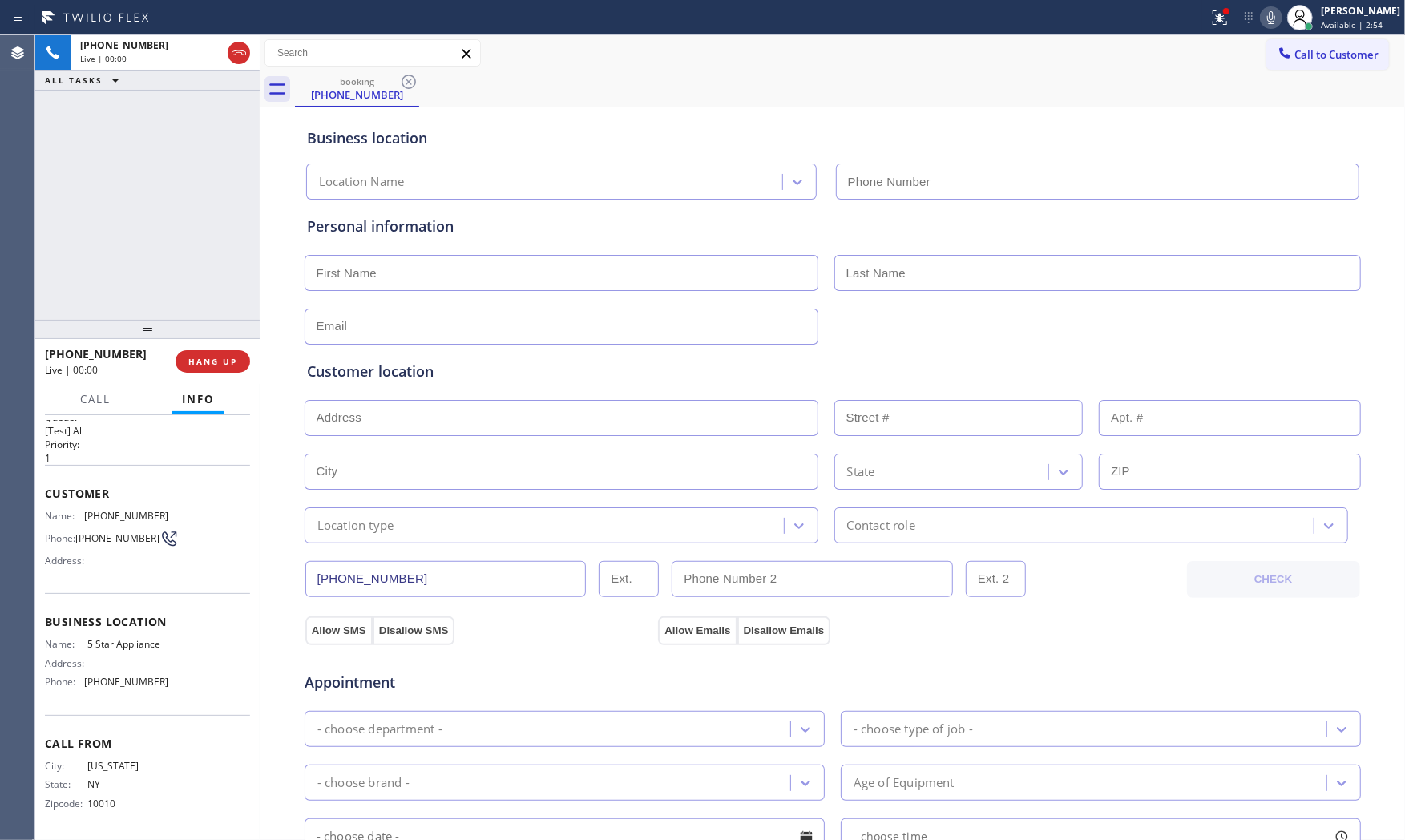
type input "[PHONE_NUMBER]"
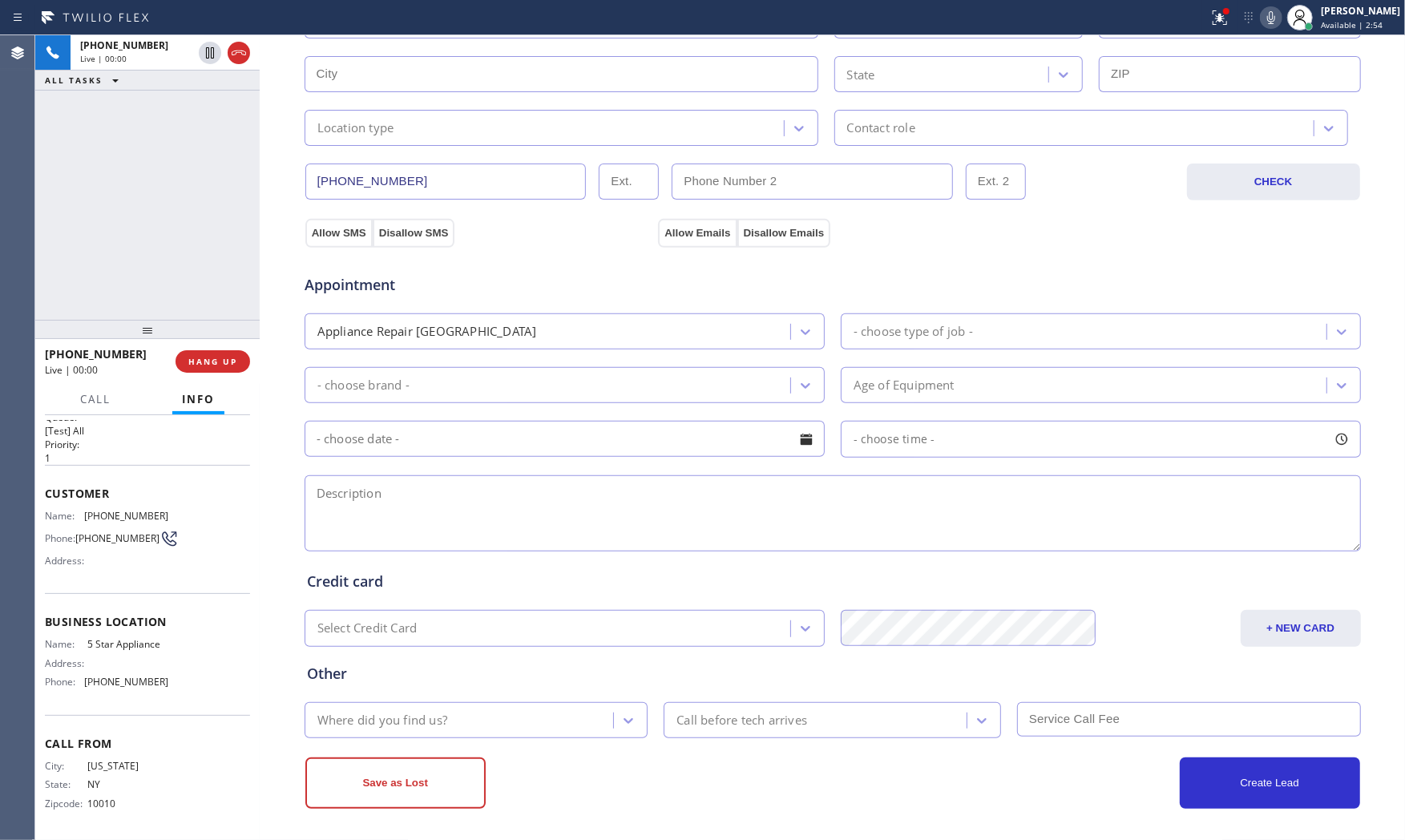
scroll to position [401, 0]
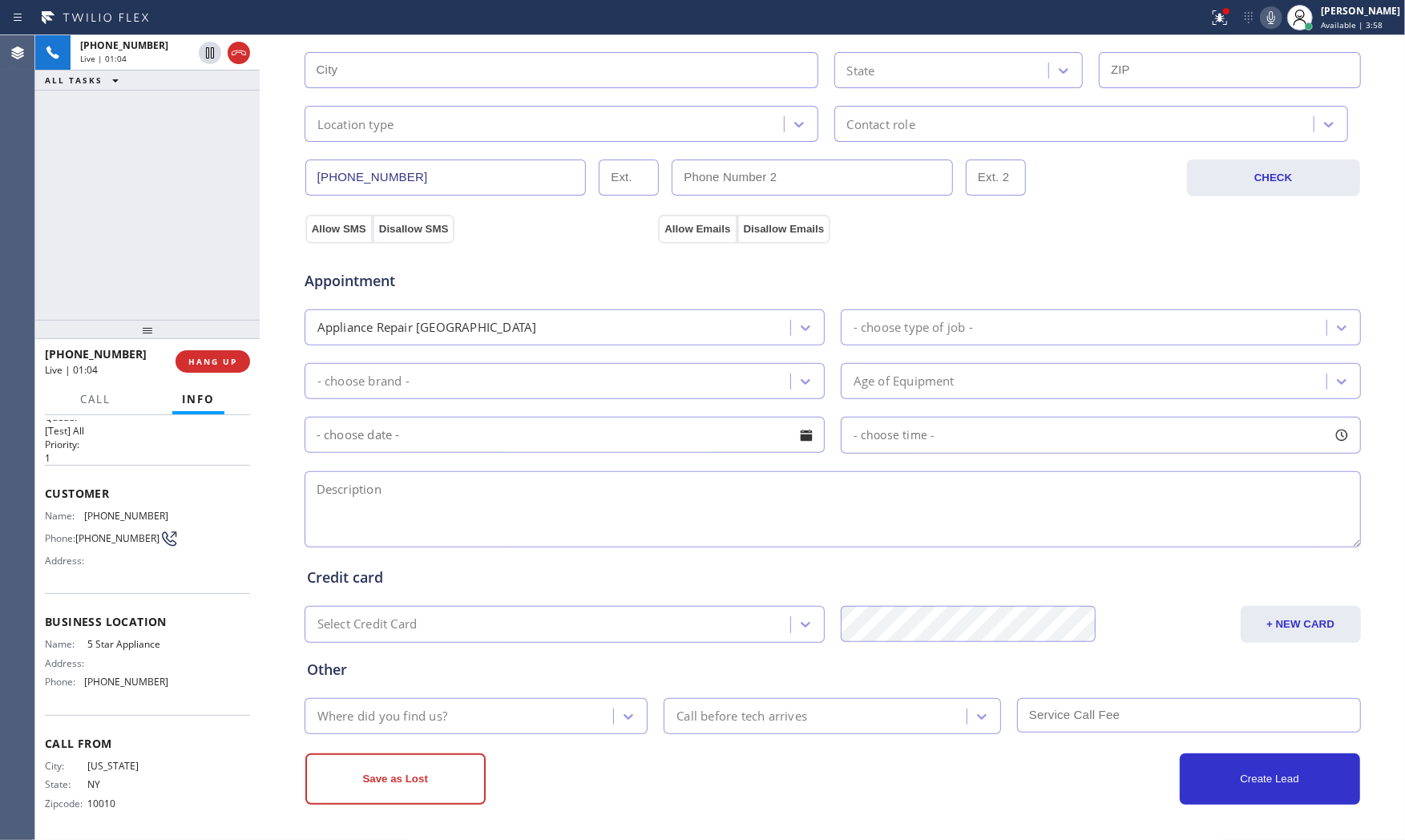
click at [1261, 25] on icon at bounding box center [1270, 17] width 19 height 19
click at [1215, 11] on icon at bounding box center [1219, 17] width 19 height 19
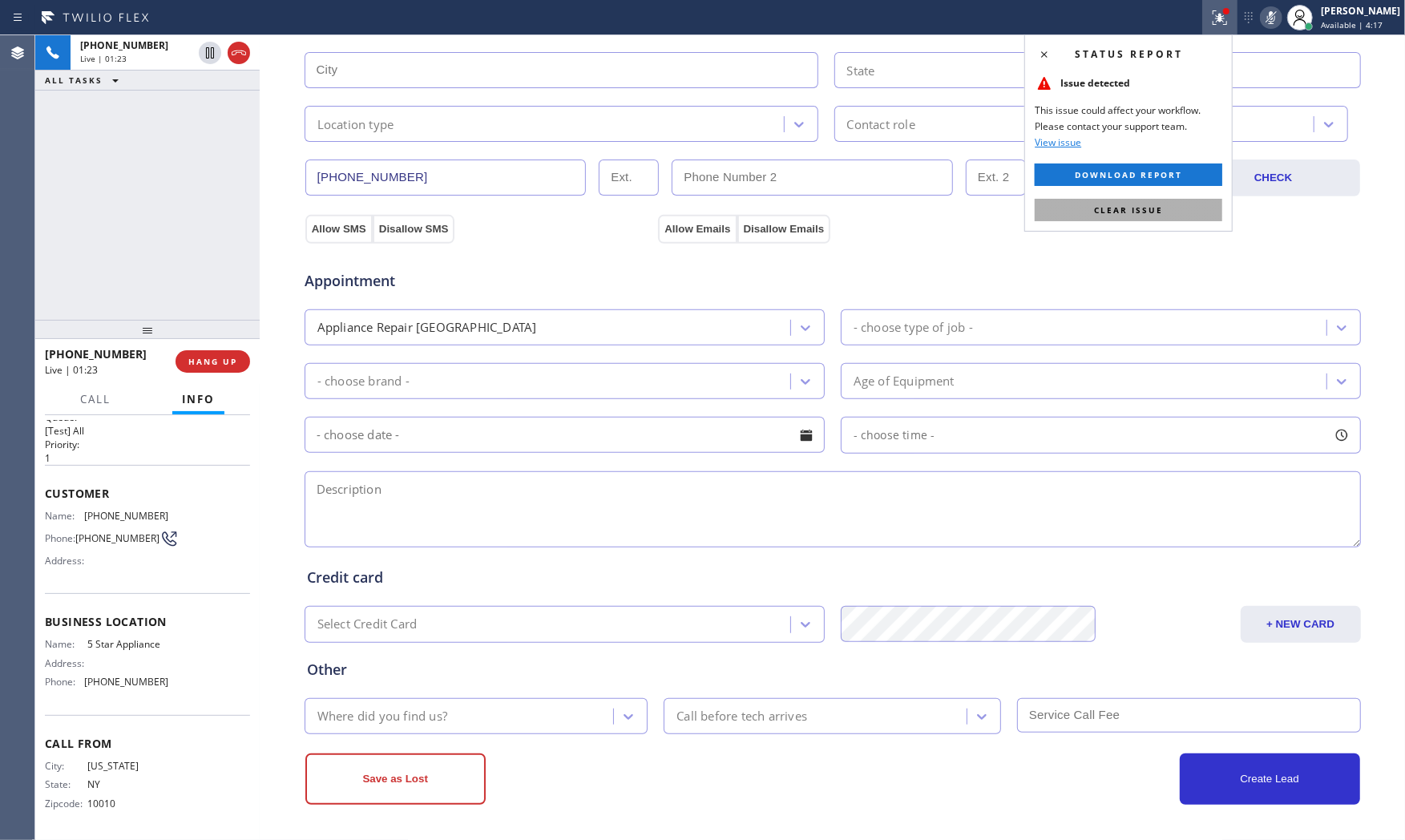
drag, startPoint x: 1124, startPoint y: 210, endPoint x: 1136, endPoint y: 203, distance: 13.9
click at [1127, 210] on span "Clear issue" at bounding box center [1128, 210] width 69 height 11
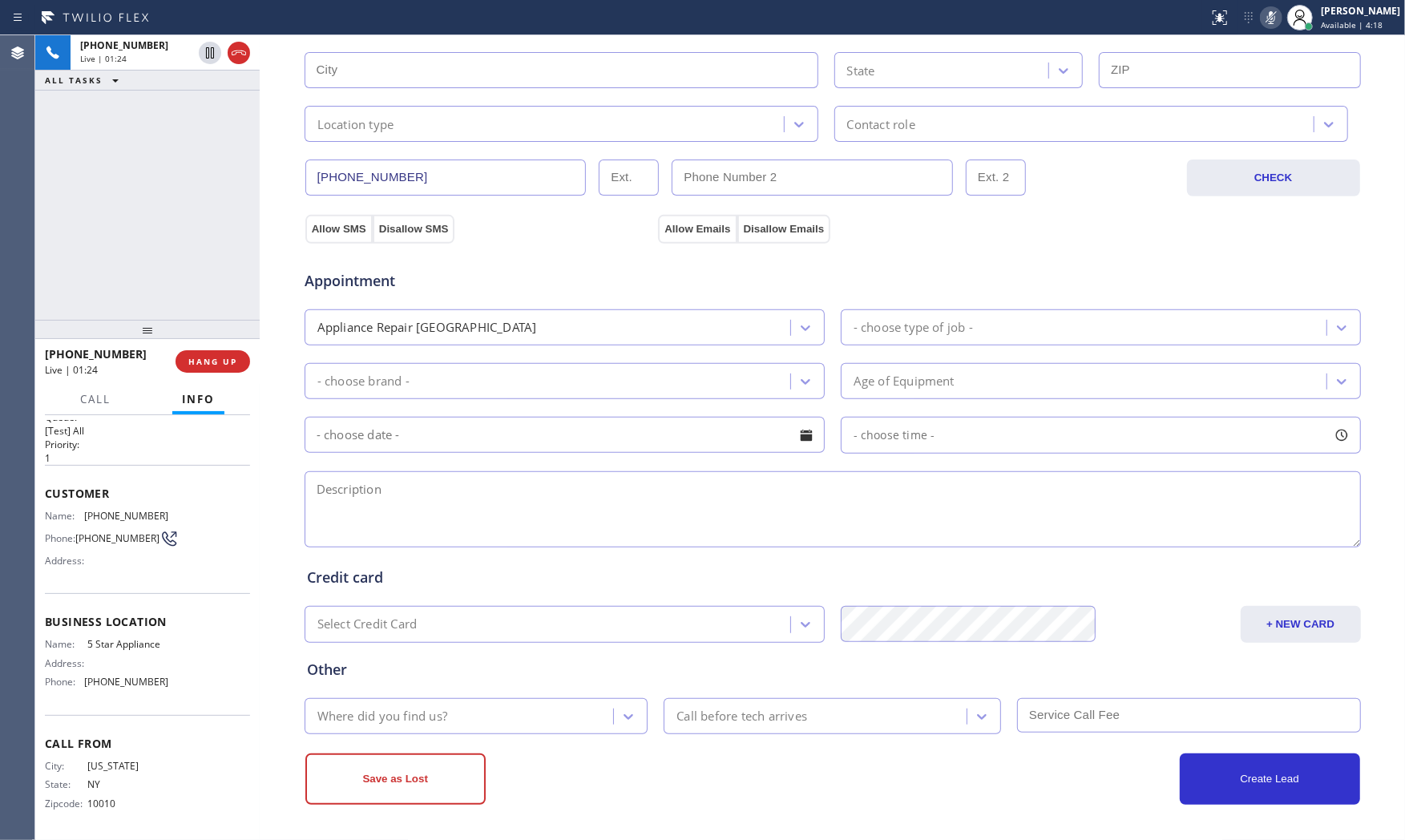
click at [1272, 18] on icon at bounding box center [1270, 17] width 19 height 19
click at [1261, 18] on icon at bounding box center [1270, 17] width 19 height 19
click at [203, 56] on icon at bounding box center [210, 52] width 19 height 19
click at [124, 510] on span "[PHONE_NUMBER]" at bounding box center [127, 515] width 85 height 12
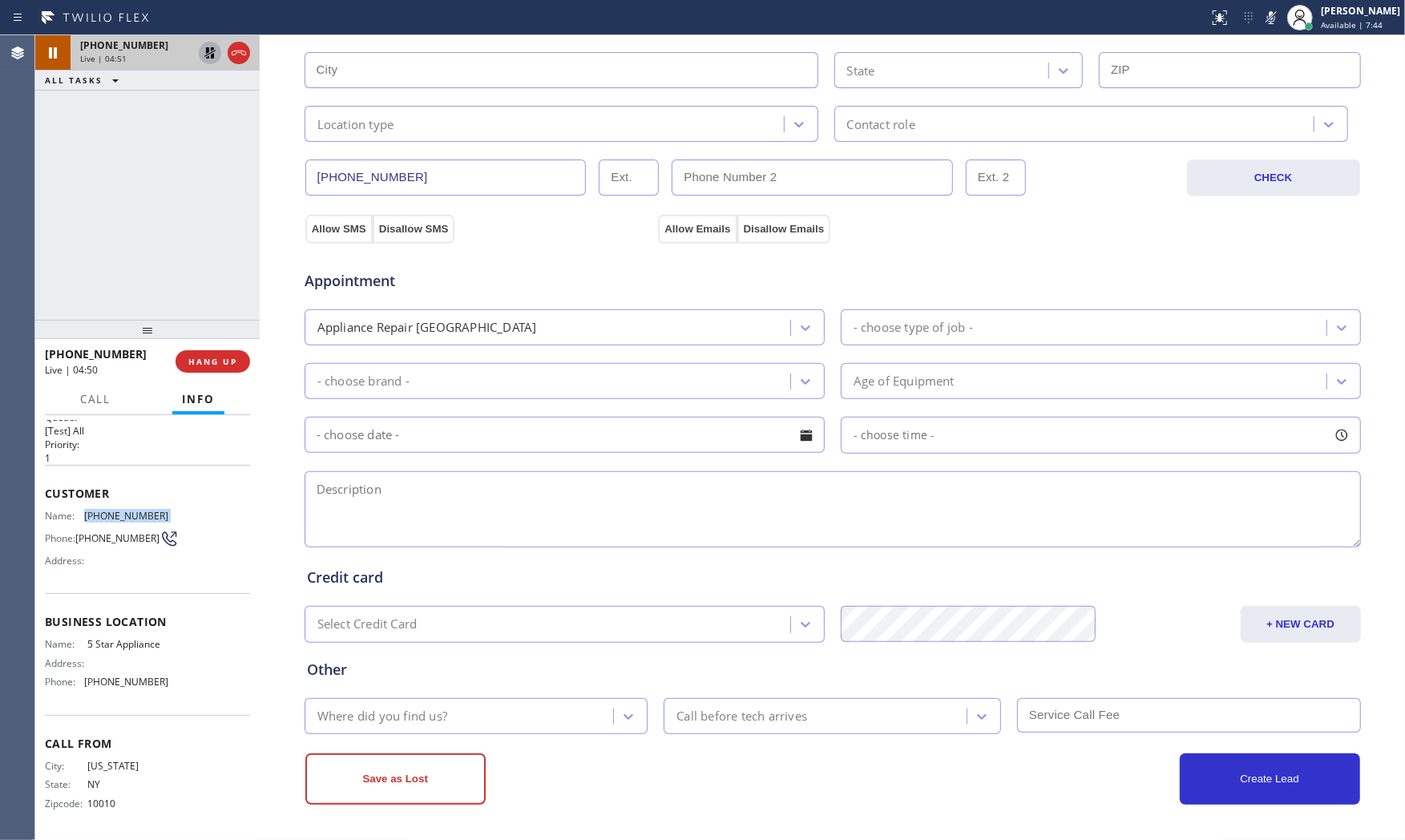
click at [124, 510] on span "[PHONE_NUMBER]" at bounding box center [127, 515] width 85 height 12
click at [1267, 22] on icon at bounding box center [1270, 17] width 19 height 19
click at [214, 59] on icon at bounding box center [210, 52] width 19 height 19
click at [224, 364] on span "HANG UP" at bounding box center [212, 362] width 49 height 11
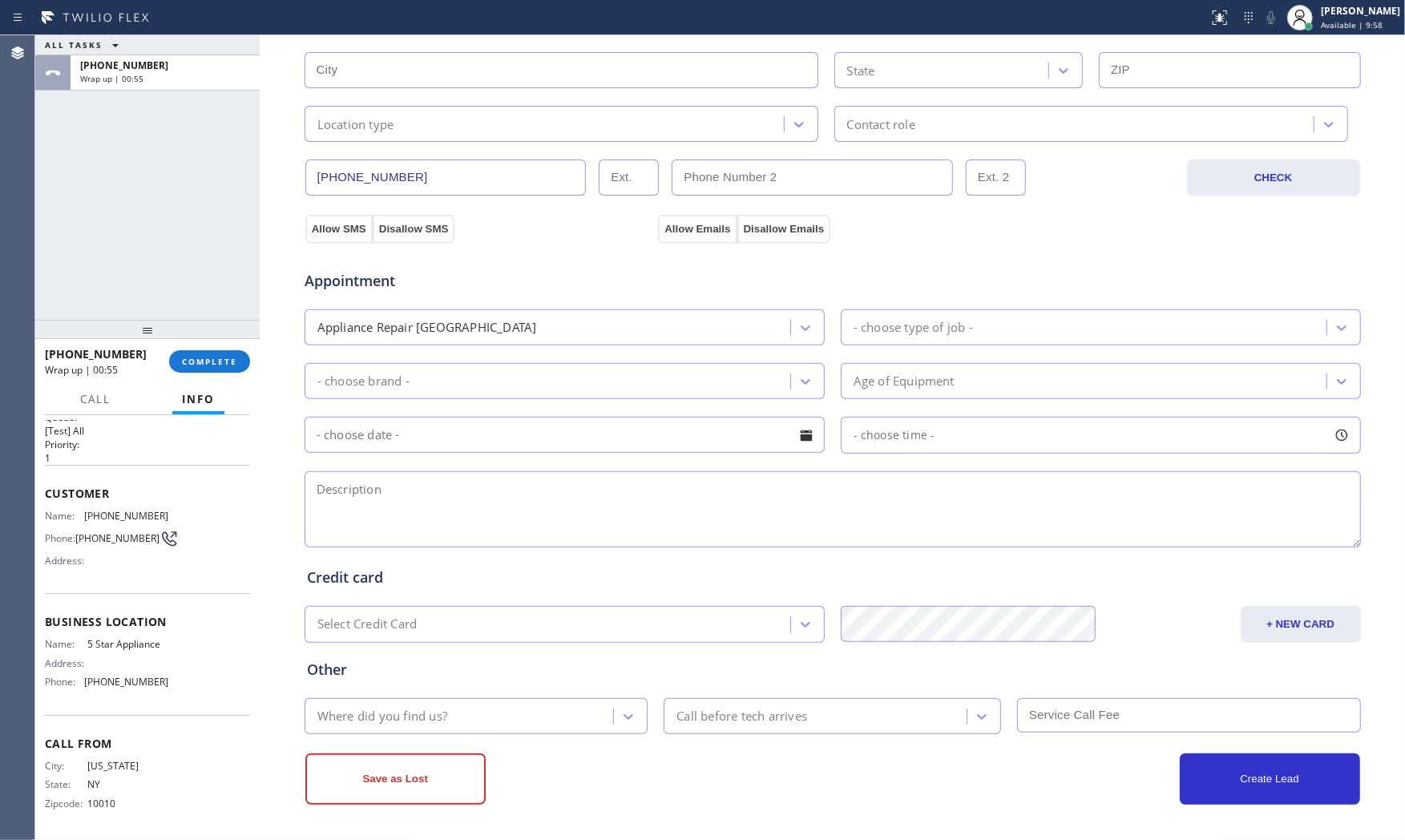
click at [125, 692] on div "Name: 5 Star Appliance Address: Phone: (202) 933-7030" at bounding box center [106, 666] width 123 height 56
click at [122, 687] on div "Name: 5 Star Appliance Address: Phone: (202) 933-7030" at bounding box center [106, 666] width 123 height 56
click at [121, 687] on div "Name: 5 Star Appliance Address: Phone: (202) 933-7030" at bounding box center [106, 666] width 123 height 56
drag, startPoint x: 187, startPoint y: 335, endPoint x: 194, endPoint y: 362, distance: 27.9
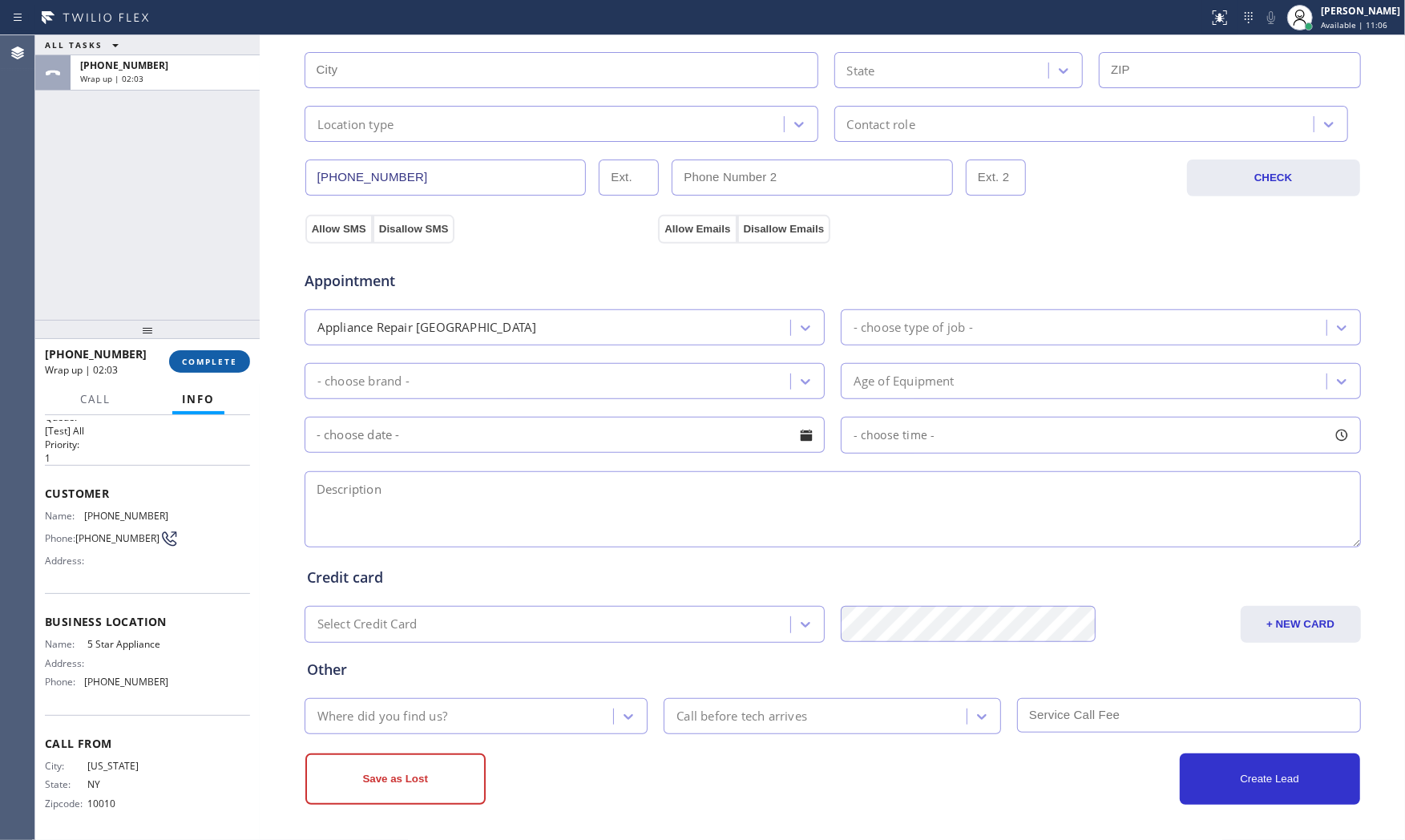
click at [187, 336] on div at bounding box center [147, 328] width 224 height 19
click at [195, 362] on span "COMPLETE" at bounding box center [209, 362] width 55 height 11
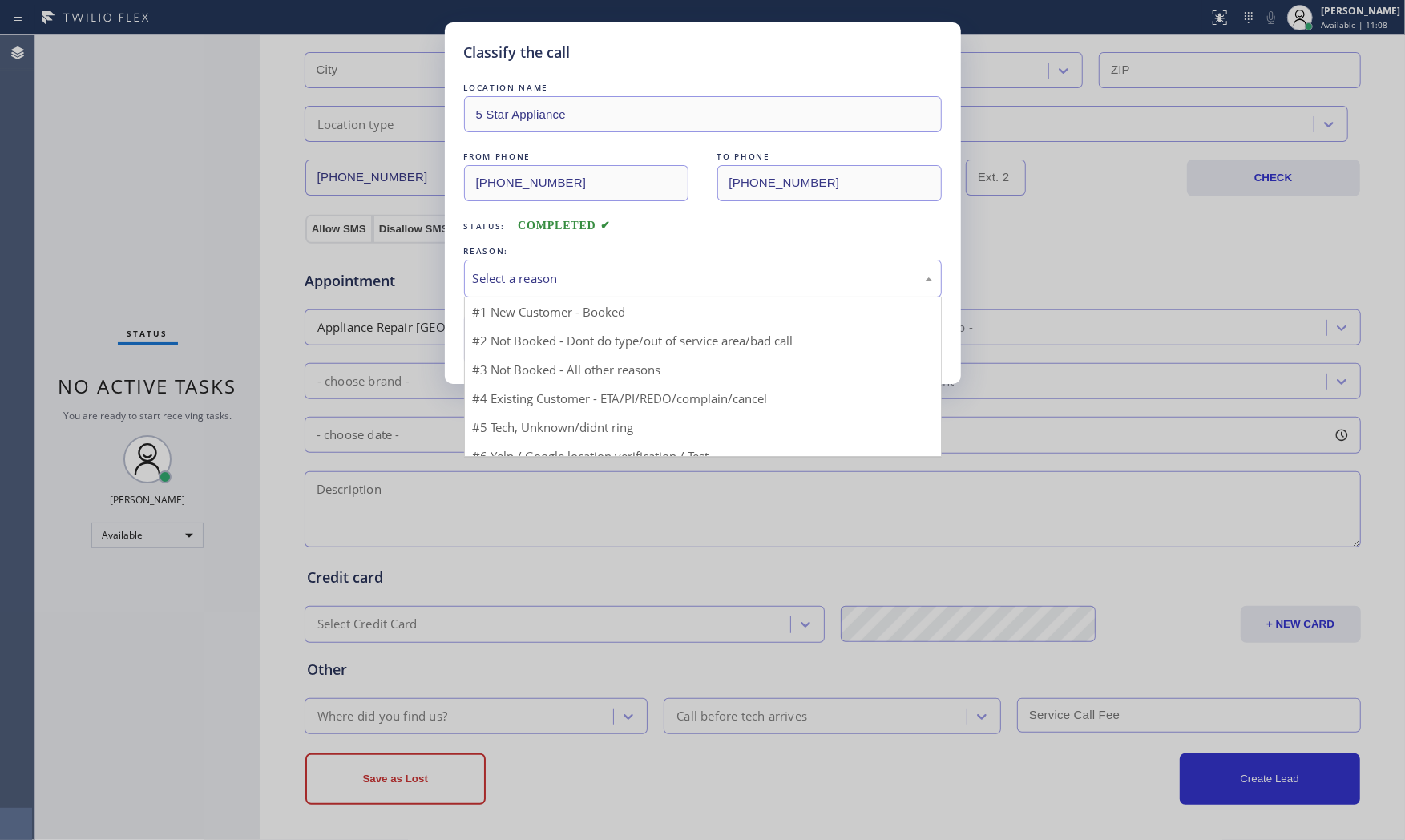
click at [561, 298] on div "Select a reason #1 New Customer - Booked #2 Not Booked - Dont do type/out of se…" at bounding box center [702, 279] width 478 height 38
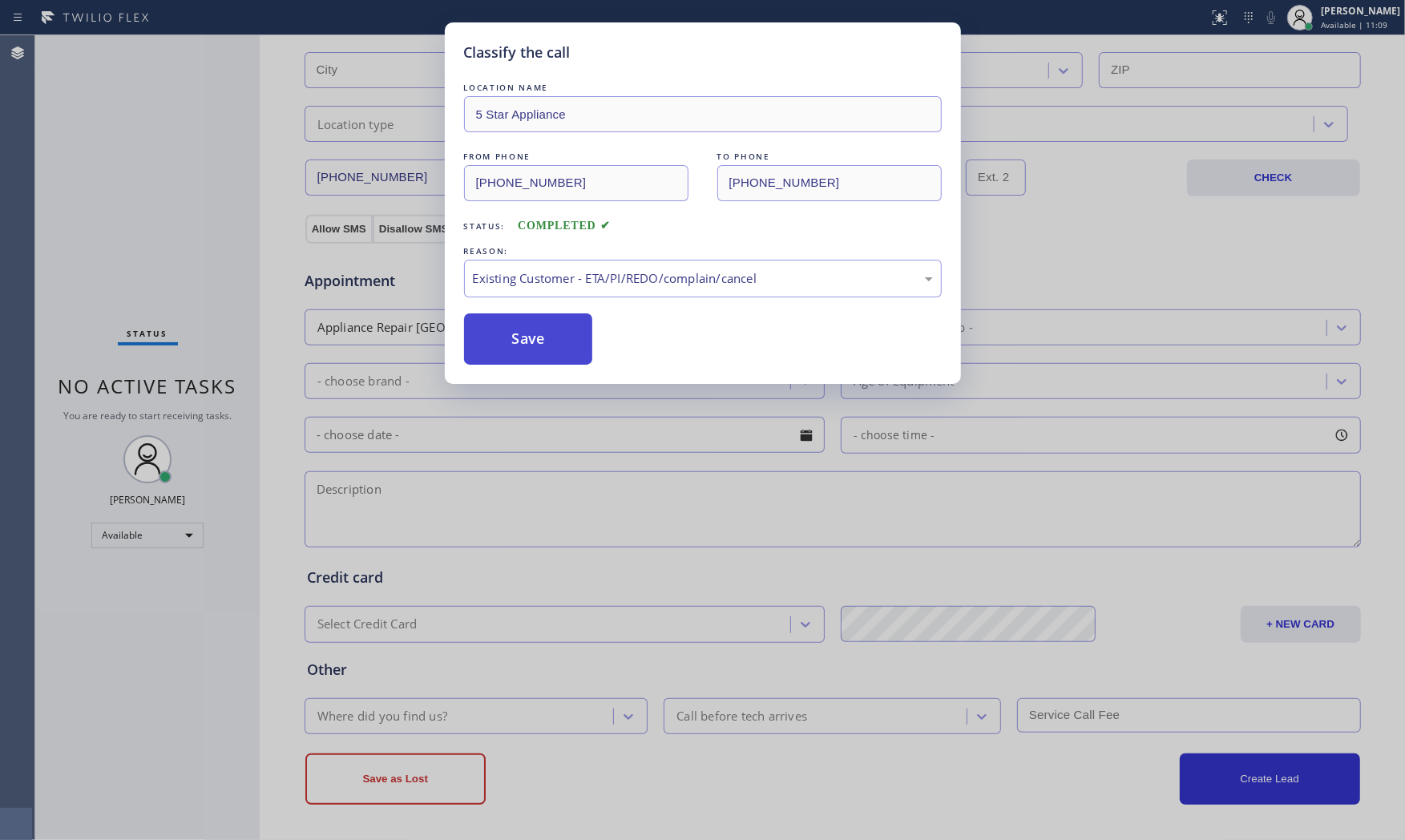
click at [556, 339] on button "Save" at bounding box center [528, 338] width 129 height 51
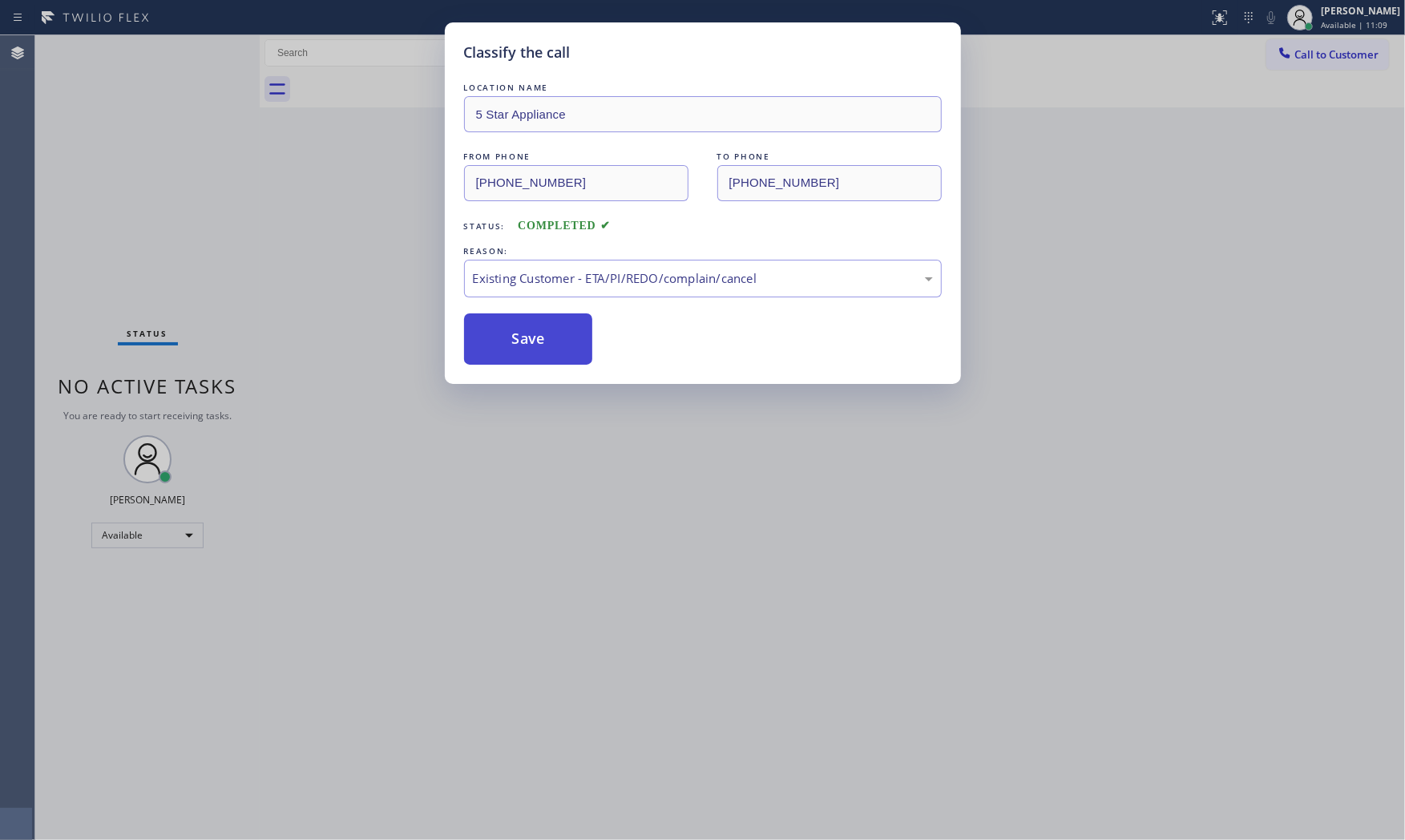
click at [556, 339] on button "Save" at bounding box center [528, 338] width 129 height 51
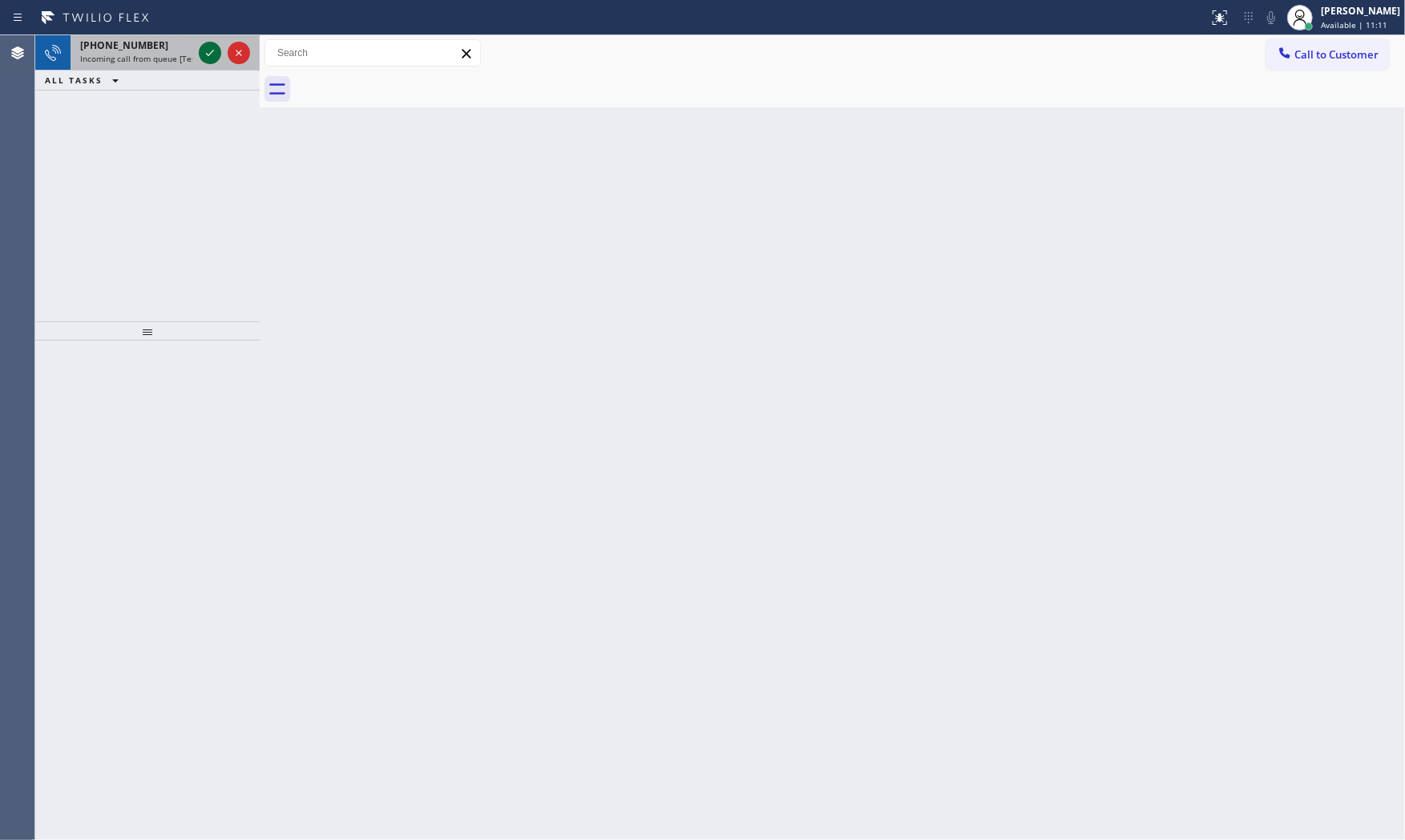
click at [205, 52] on icon at bounding box center [210, 52] width 19 height 19
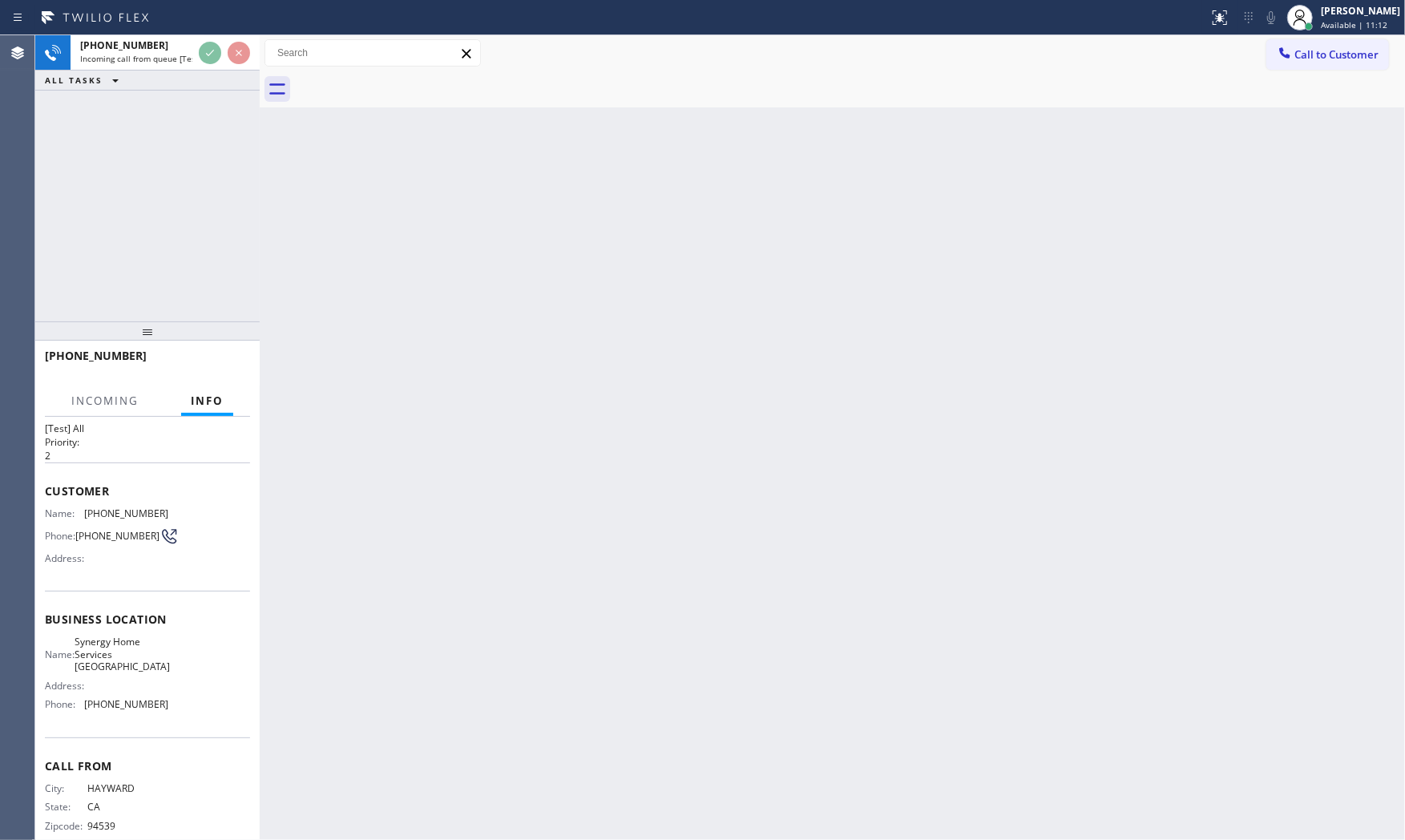
scroll to position [53, 0]
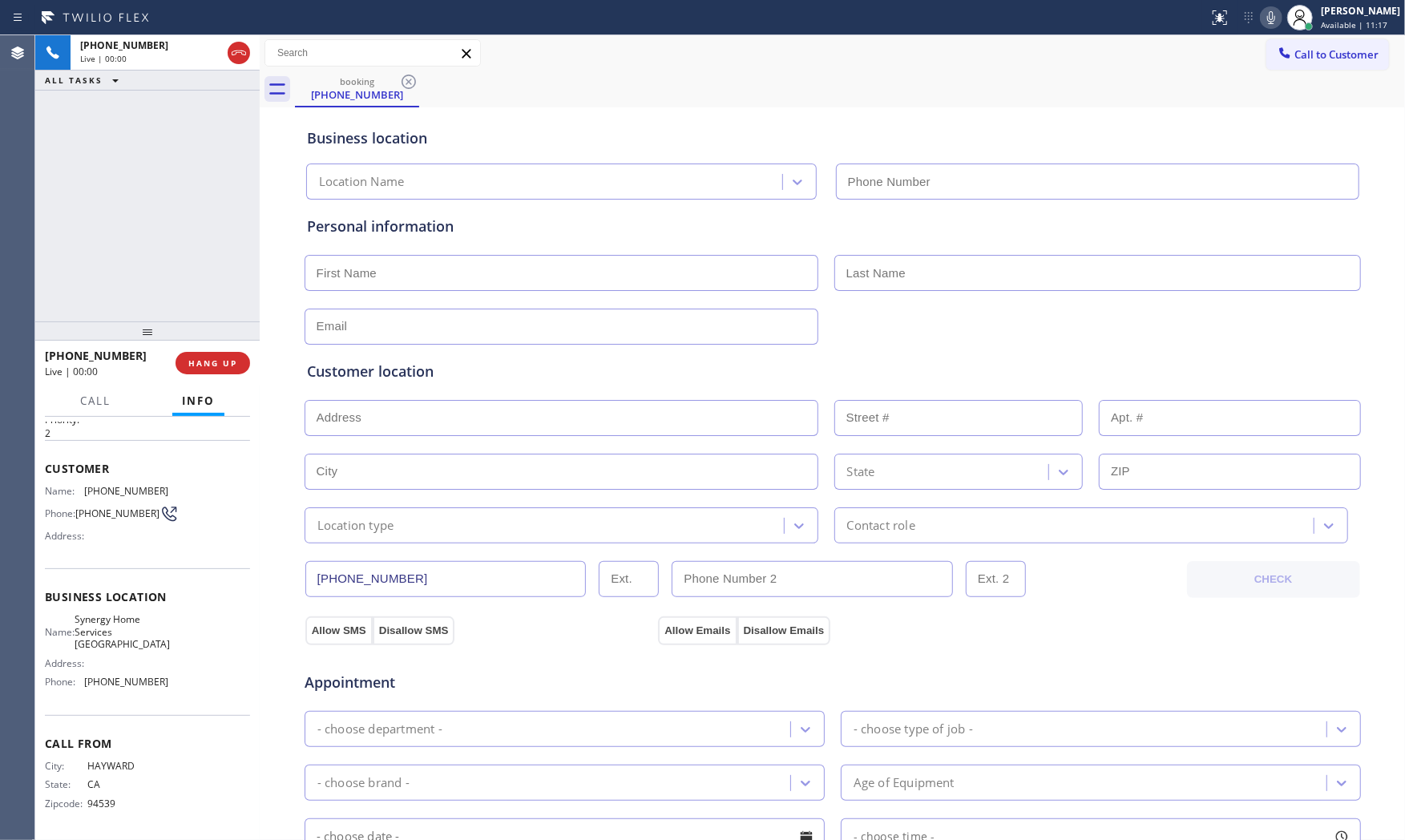
type input "[PHONE_NUMBER]"
click at [236, 349] on div "+15102471649 Live | 00:00 HANG UP" at bounding box center [148, 362] width 205 height 41
click at [236, 364] on span "HANG UP" at bounding box center [212, 362] width 49 height 11
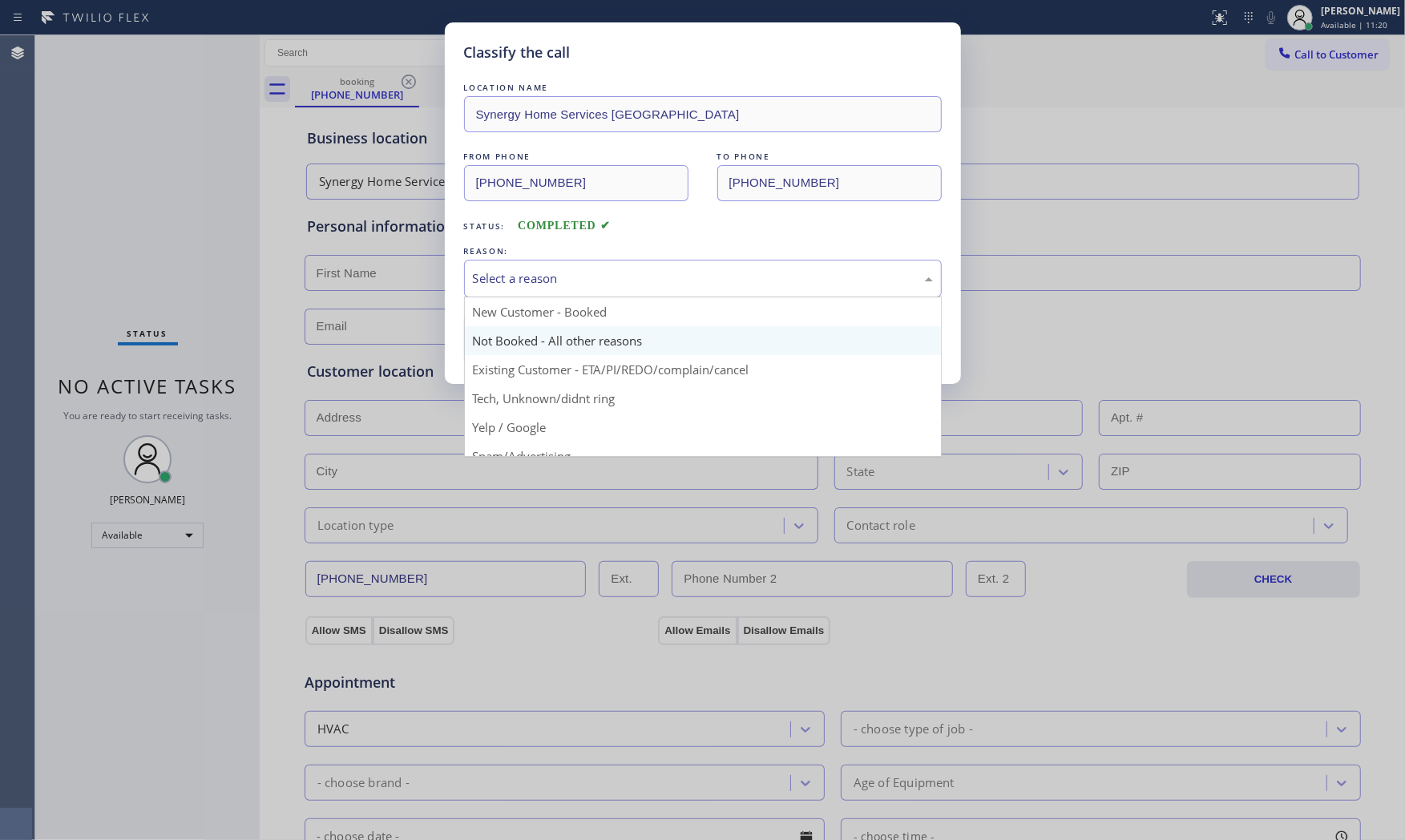
drag, startPoint x: 583, startPoint y: 269, endPoint x: 572, endPoint y: 351, distance: 82.7
click at [581, 279] on div "Select a reason" at bounding box center [702, 278] width 460 height 18
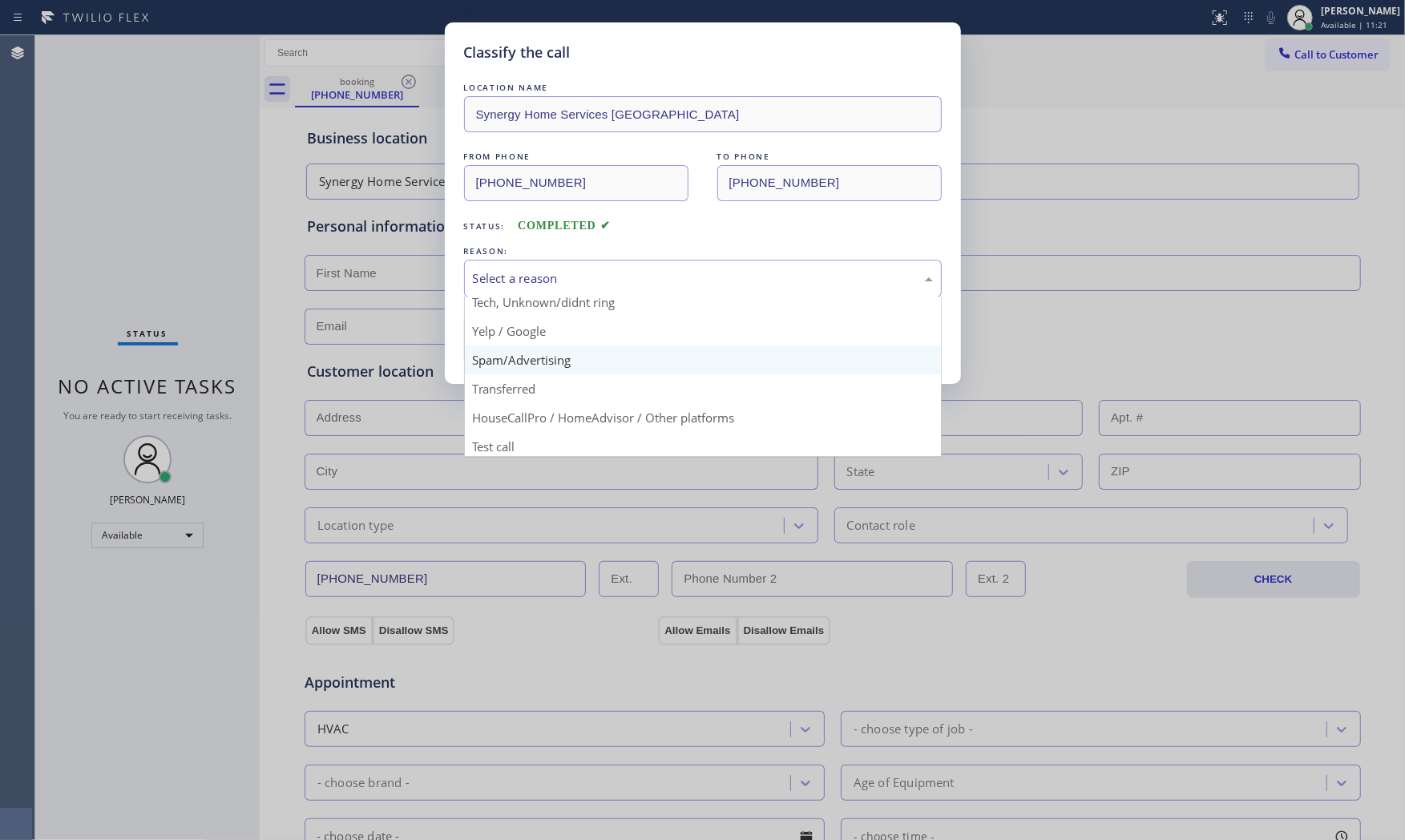
scroll to position [100, 0]
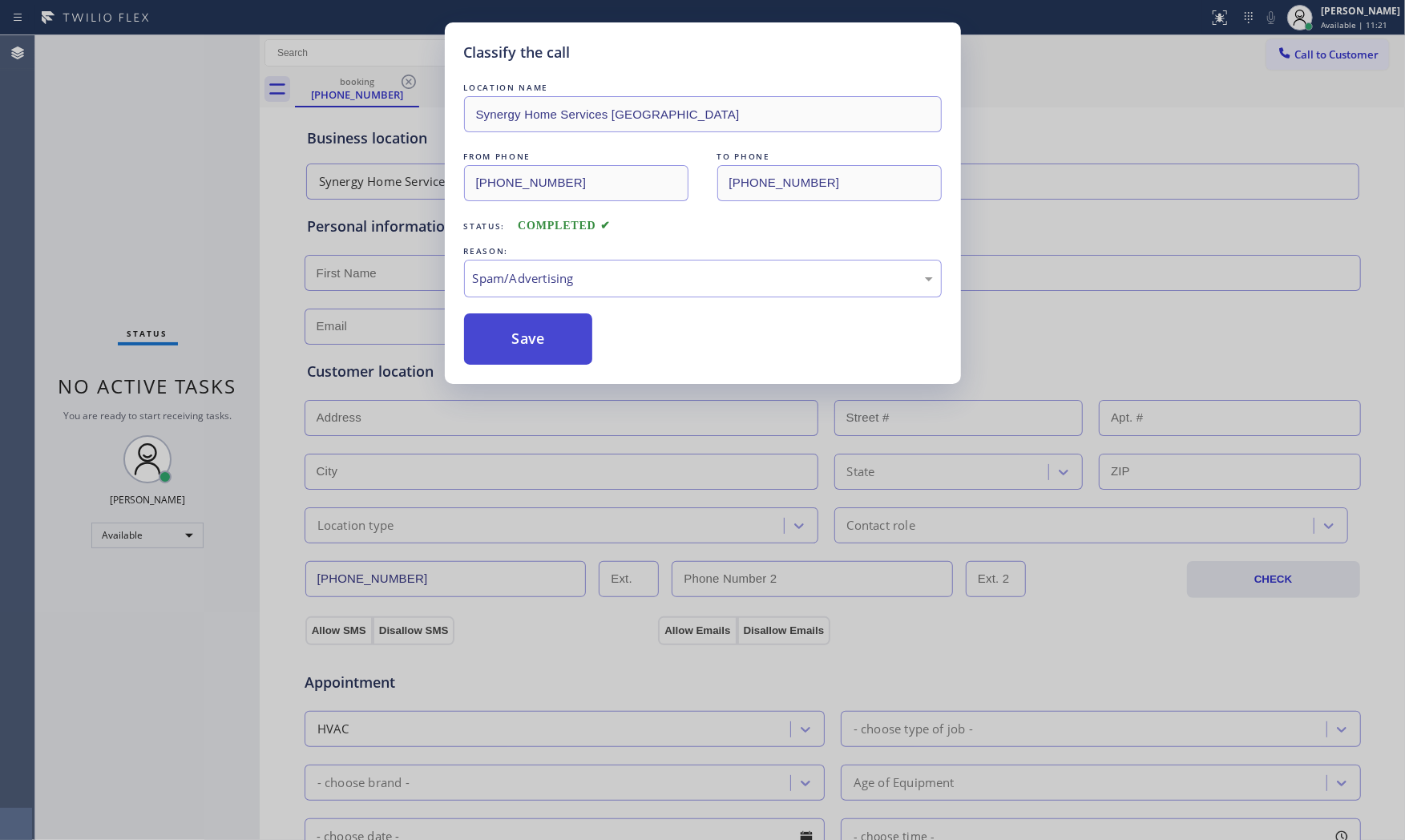
click at [532, 335] on button "Save" at bounding box center [528, 338] width 129 height 51
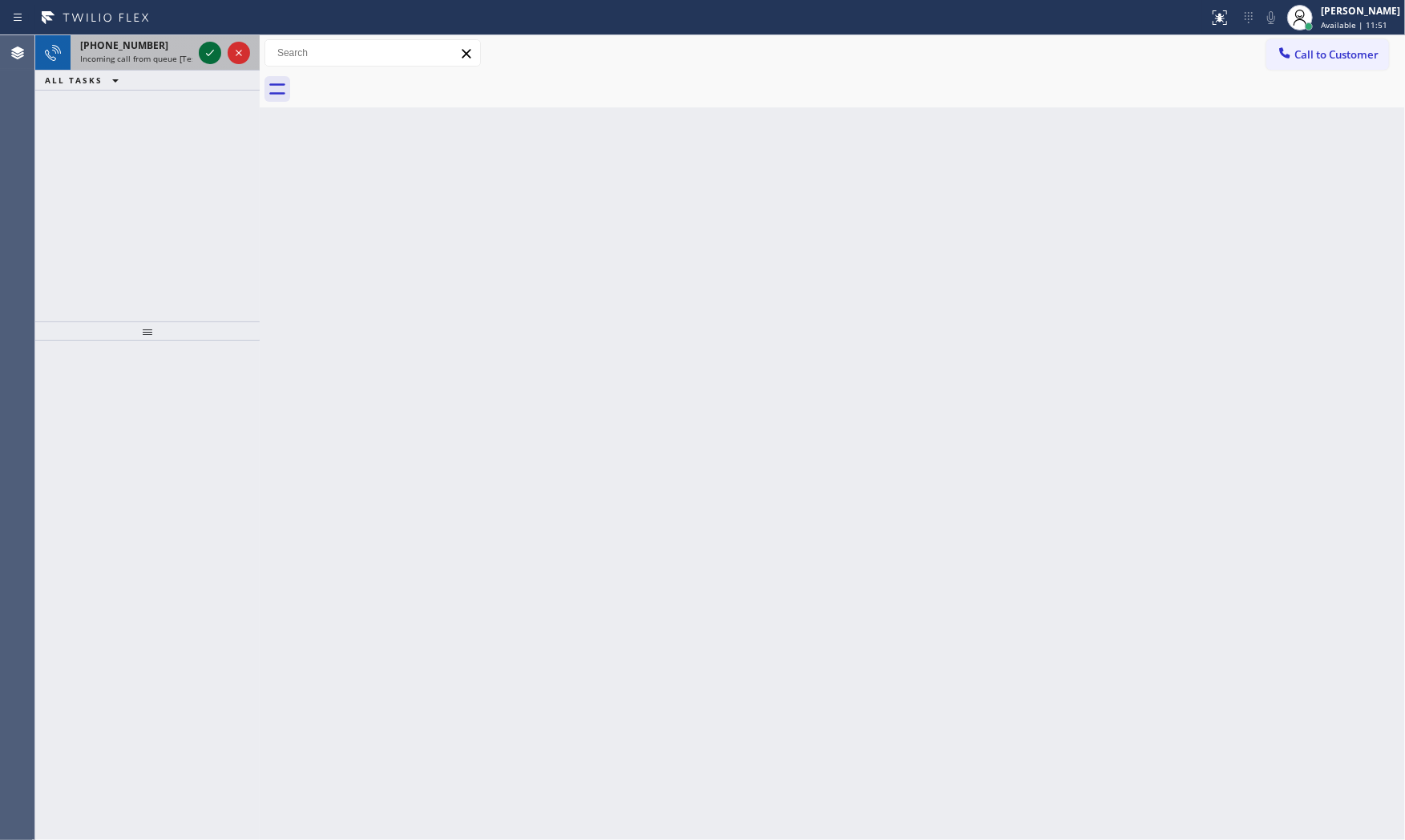
click at [202, 55] on icon at bounding box center [210, 52] width 19 height 19
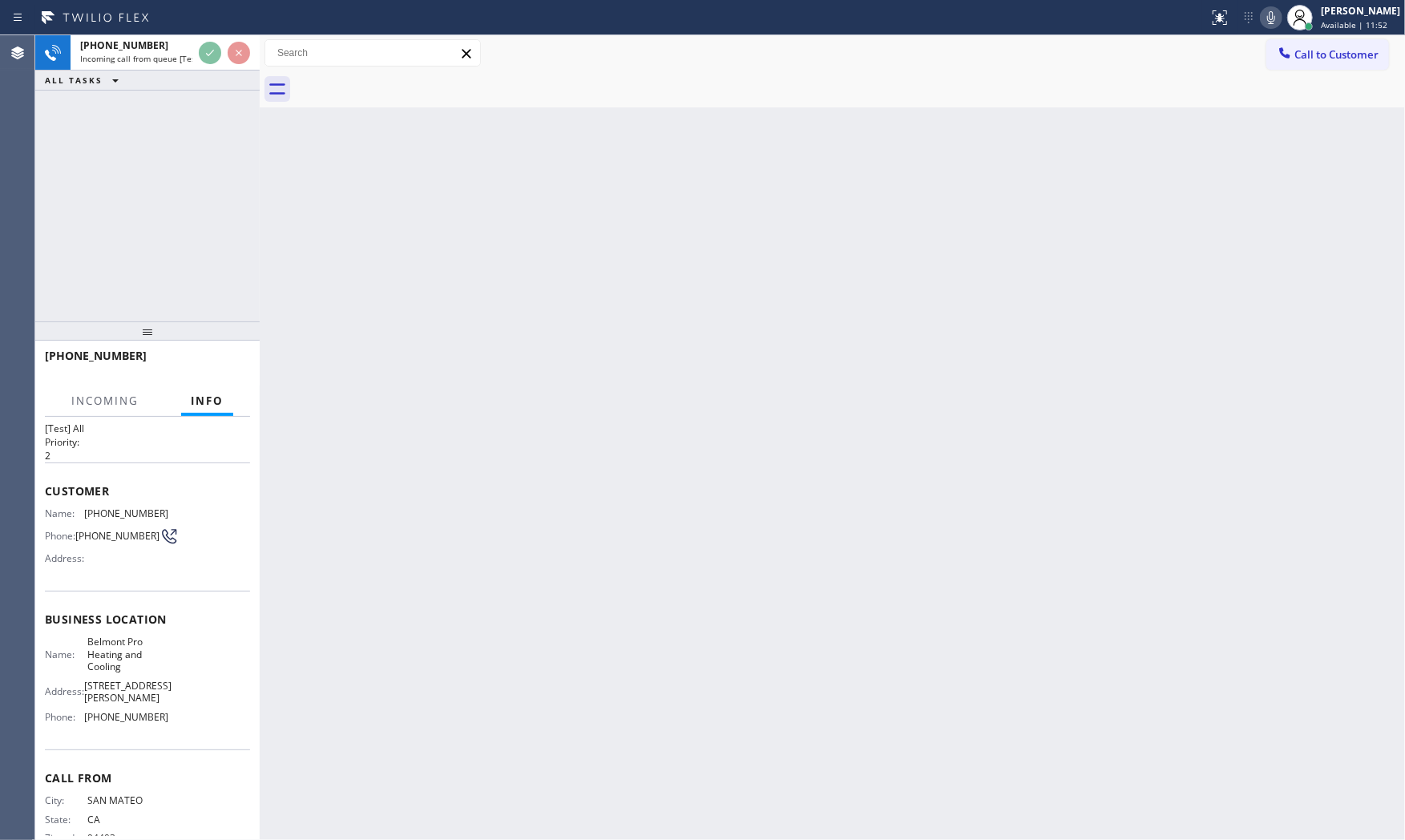
scroll to position [53, 0]
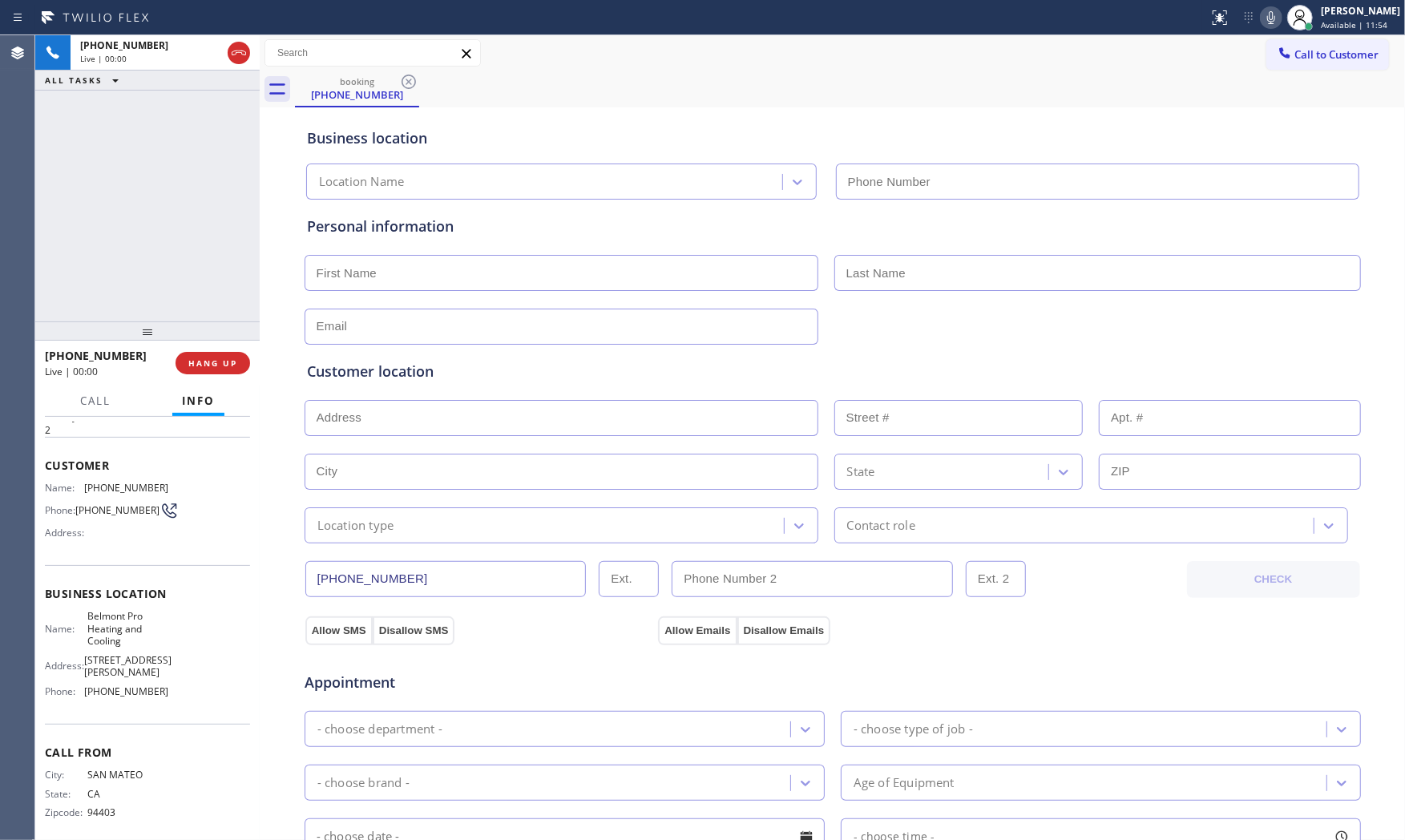
type input "[PHONE_NUMBER]"
click at [189, 363] on span "HANG UP" at bounding box center [212, 362] width 49 height 11
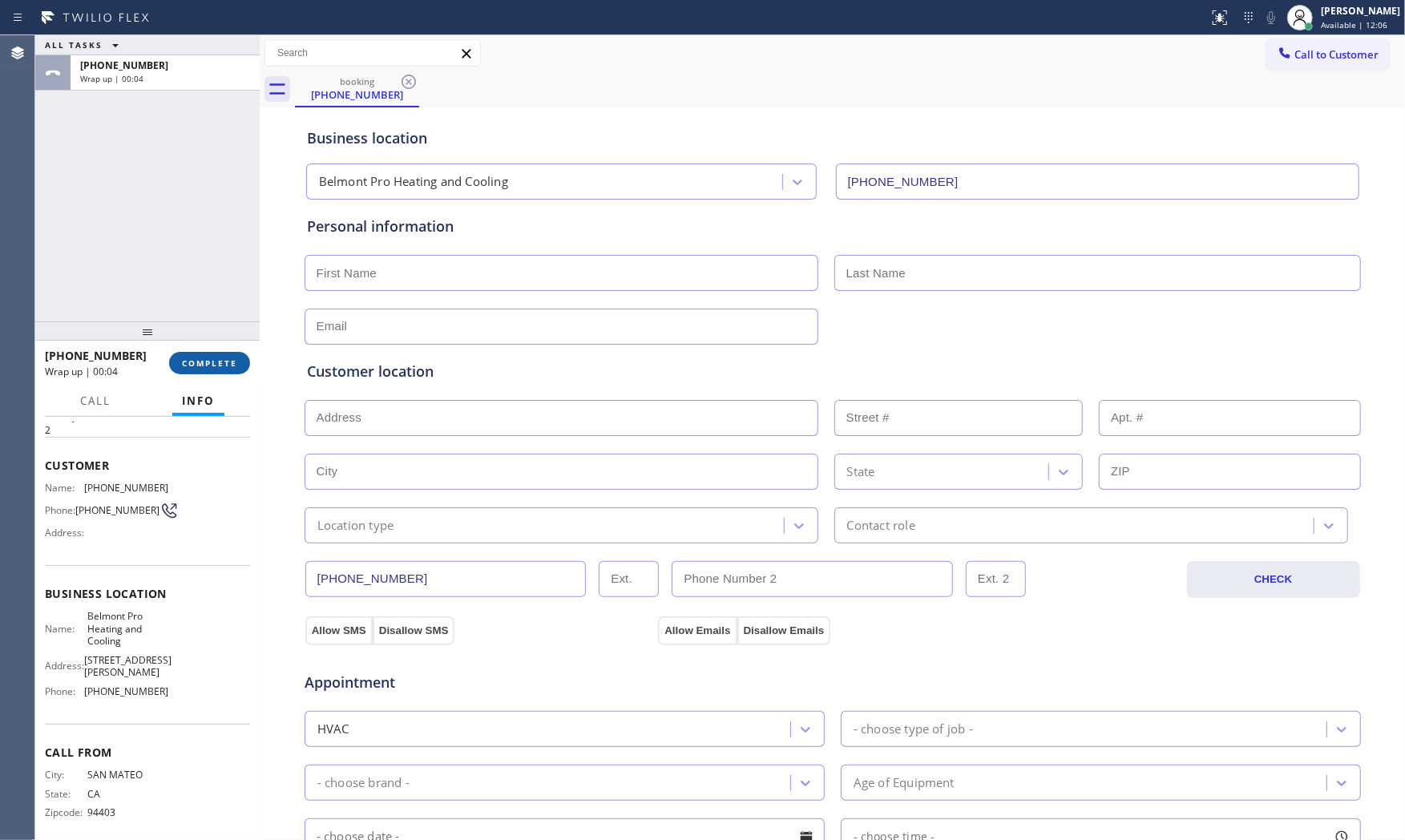
click at [213, 362] on span "COMPLETE" at bounding box center [209, 362] width 55 height 11
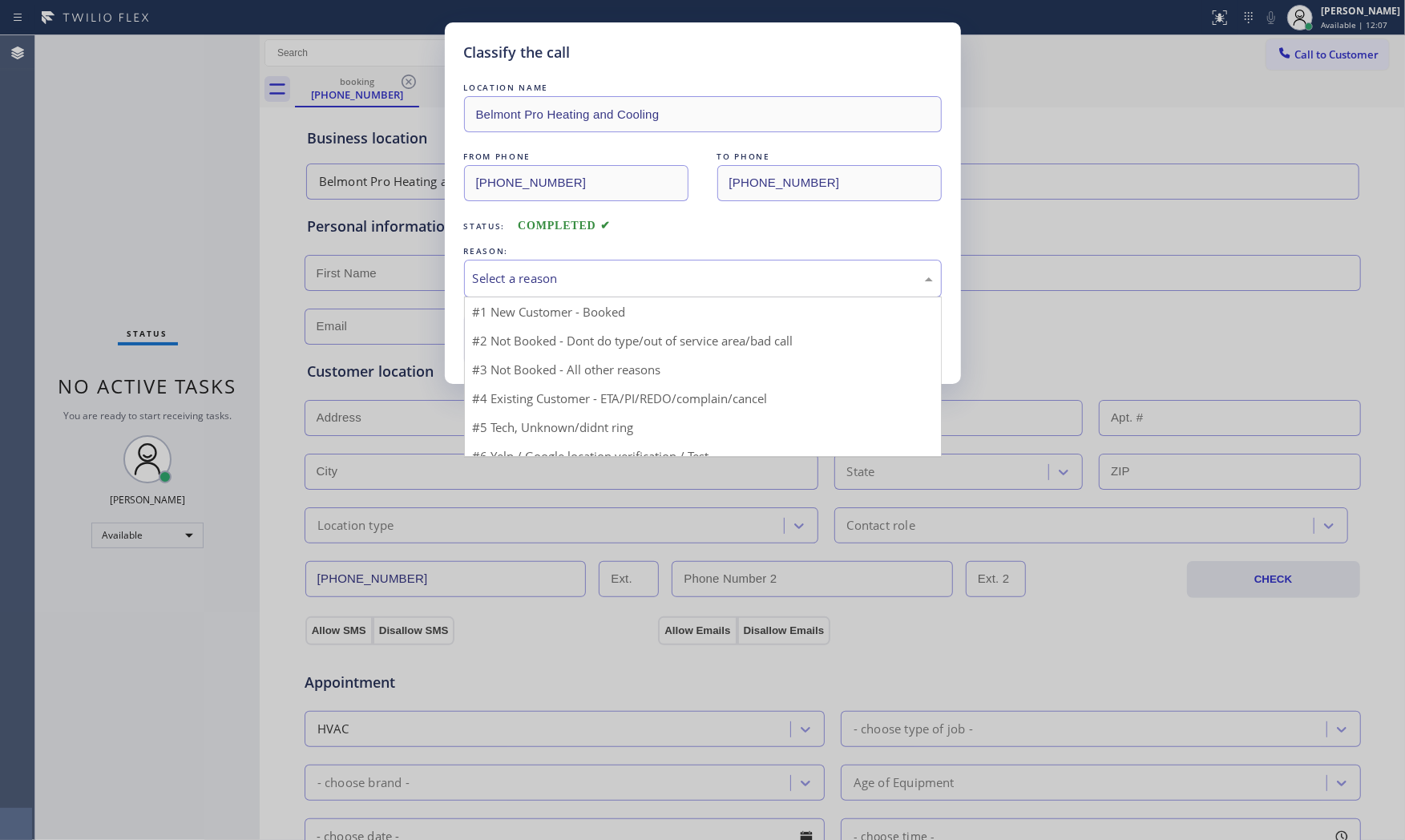
click at [577, 282] on div "Select a reason" at bounding box center [702, 278] width 460 height 18
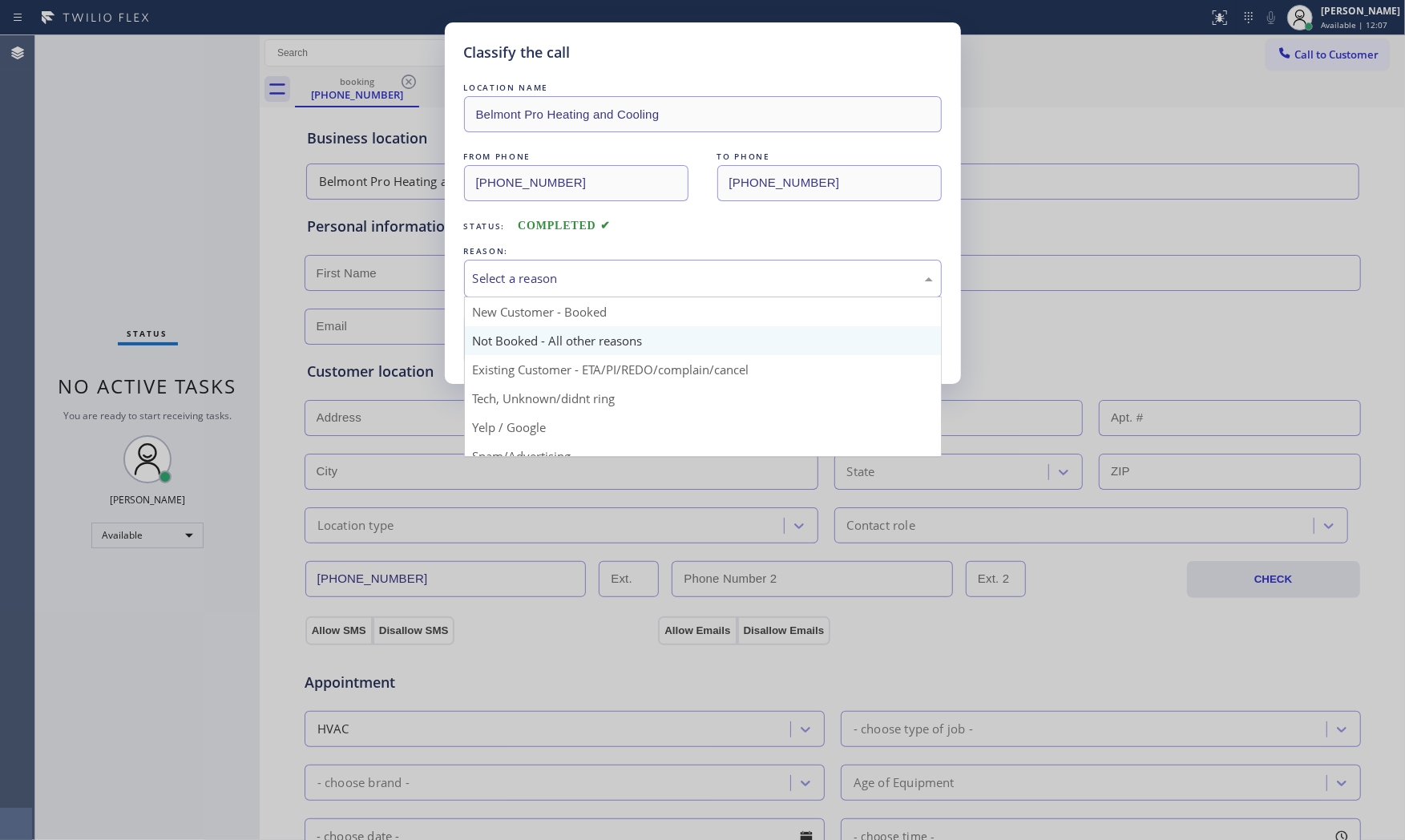
click at [518, 351] on button "Save" at bounding box center [528, 338] width 129 height 51
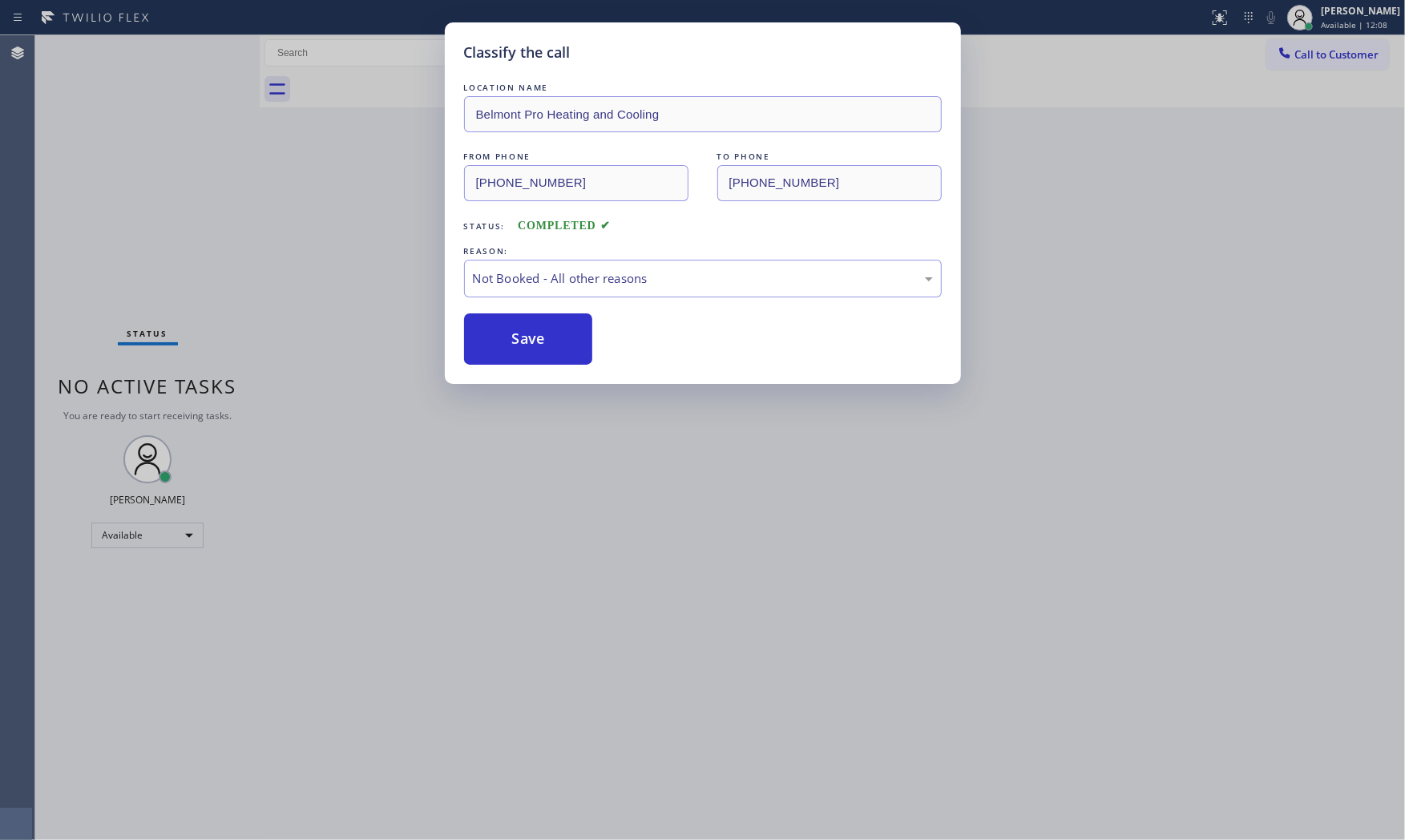
click at [518, 351] on button "Save" at bounding box center [528, 338] width 129 height 51
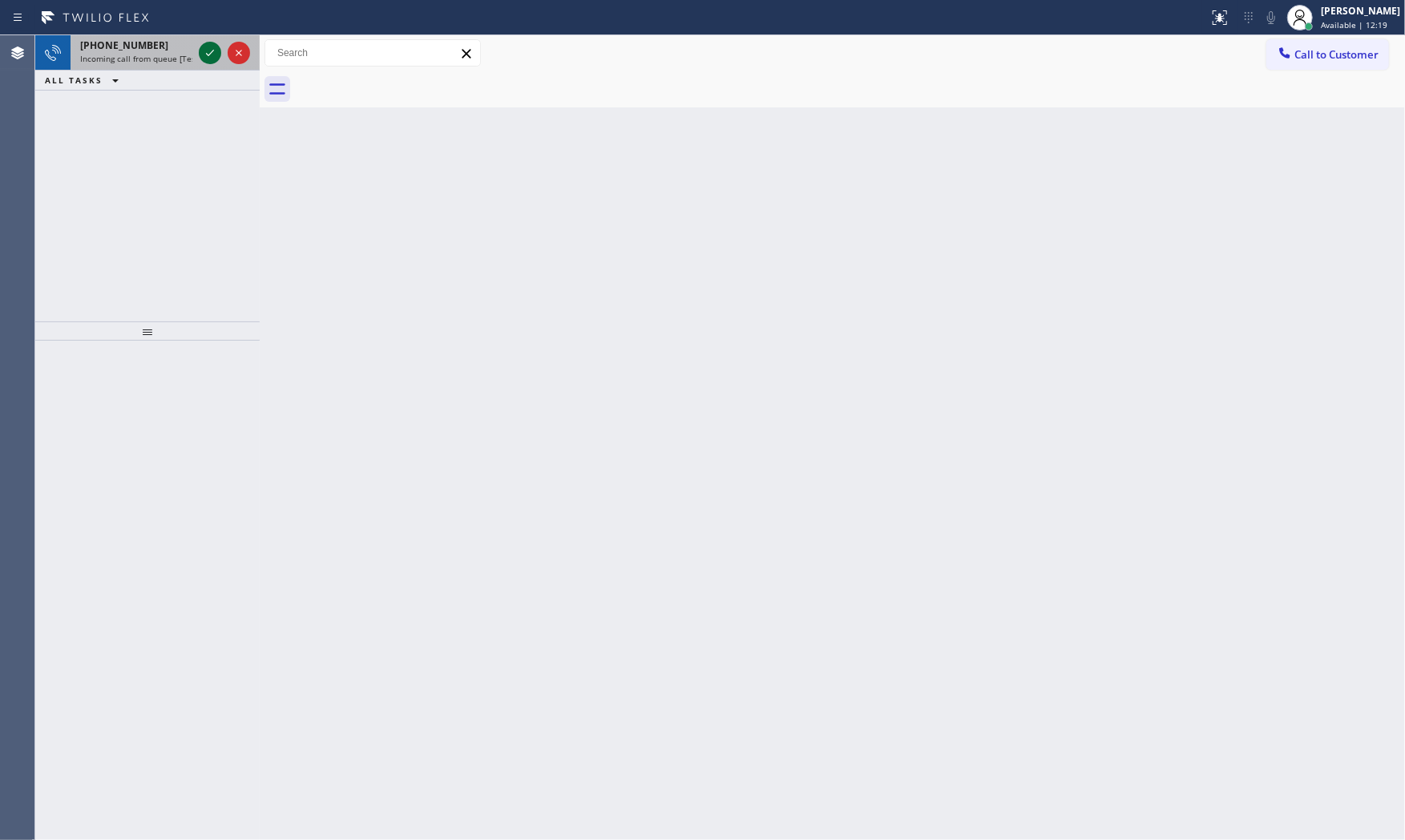
click at [209, 52] on icon at bounding box center [210, 52] width 19 height 19
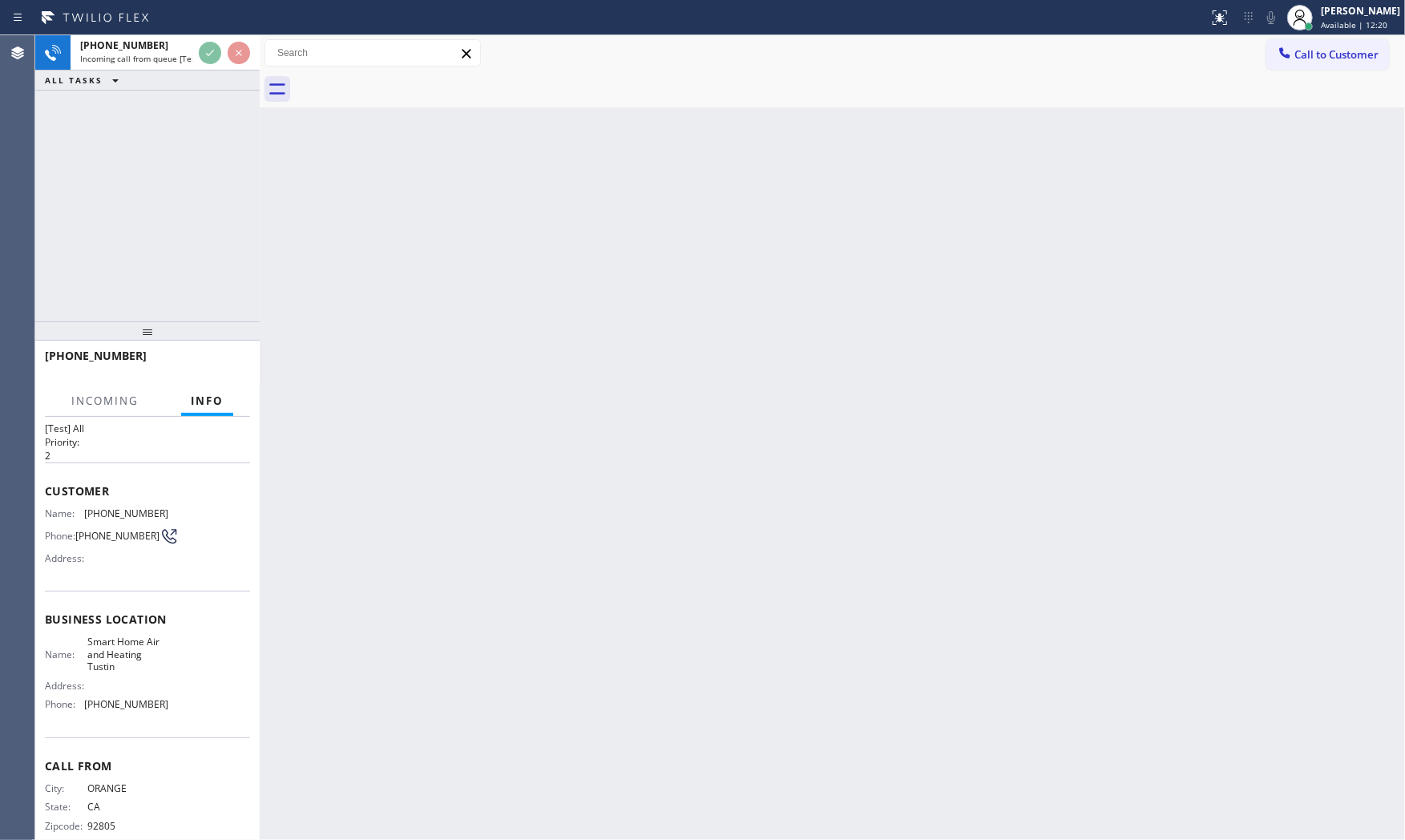
scroll to position [53, 0]
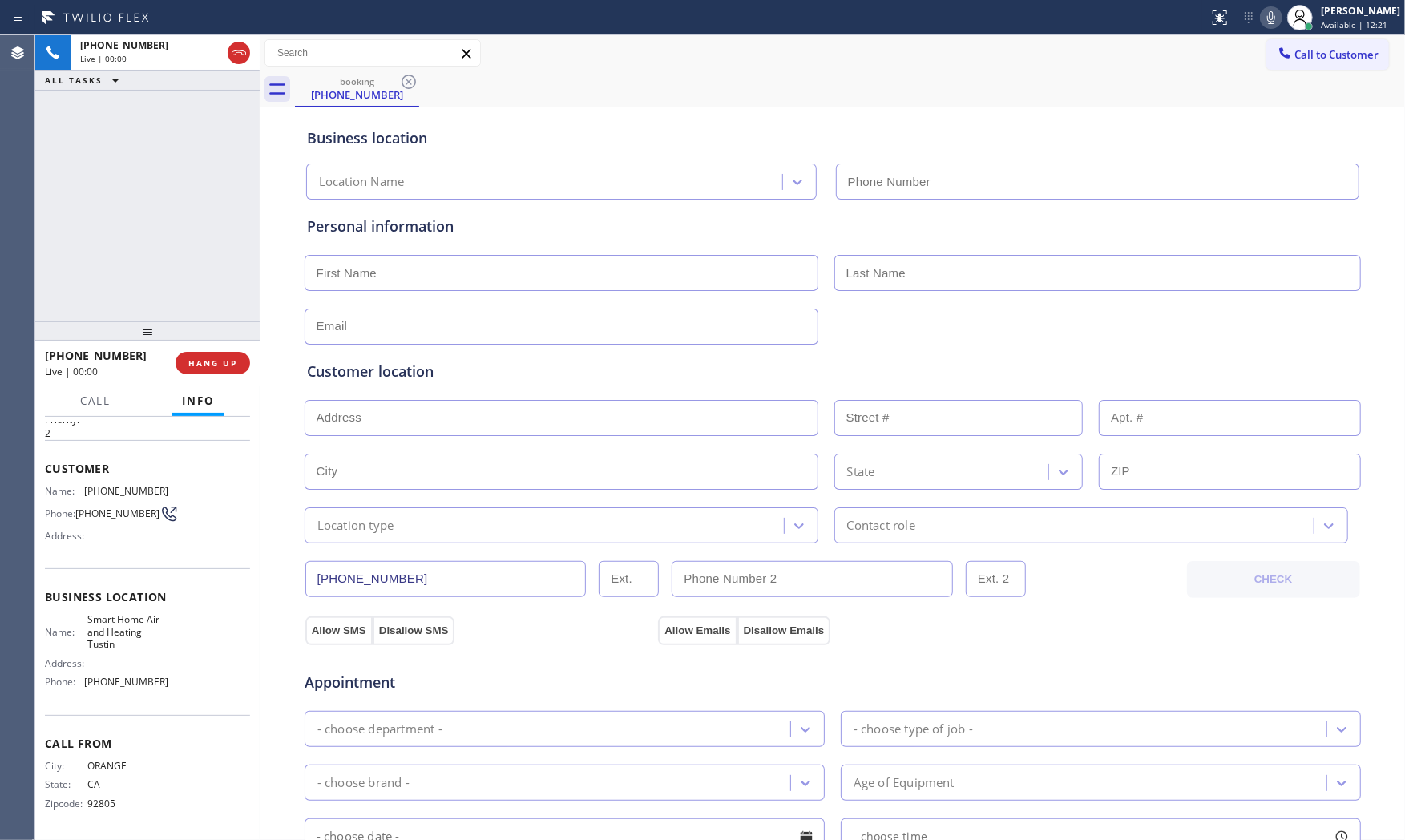
type input "[PHONE_NUMBER]"
click at [209, 357] on span "HANG UP" at bounding box center [212, 362] width 49 height 11
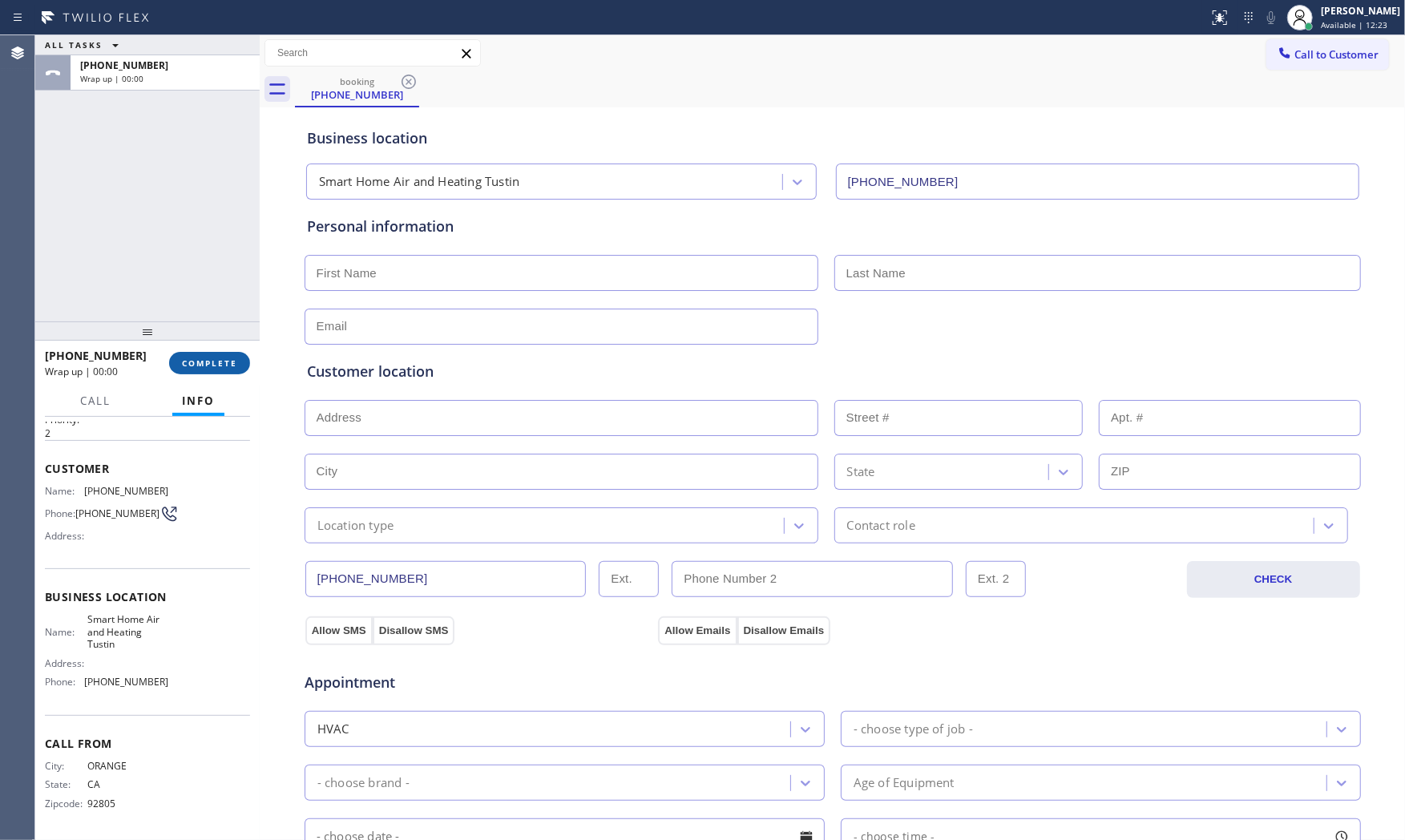
click at [209, 357] on span "COMPLETE" at bounding box center [209, 362] width 55 height 11
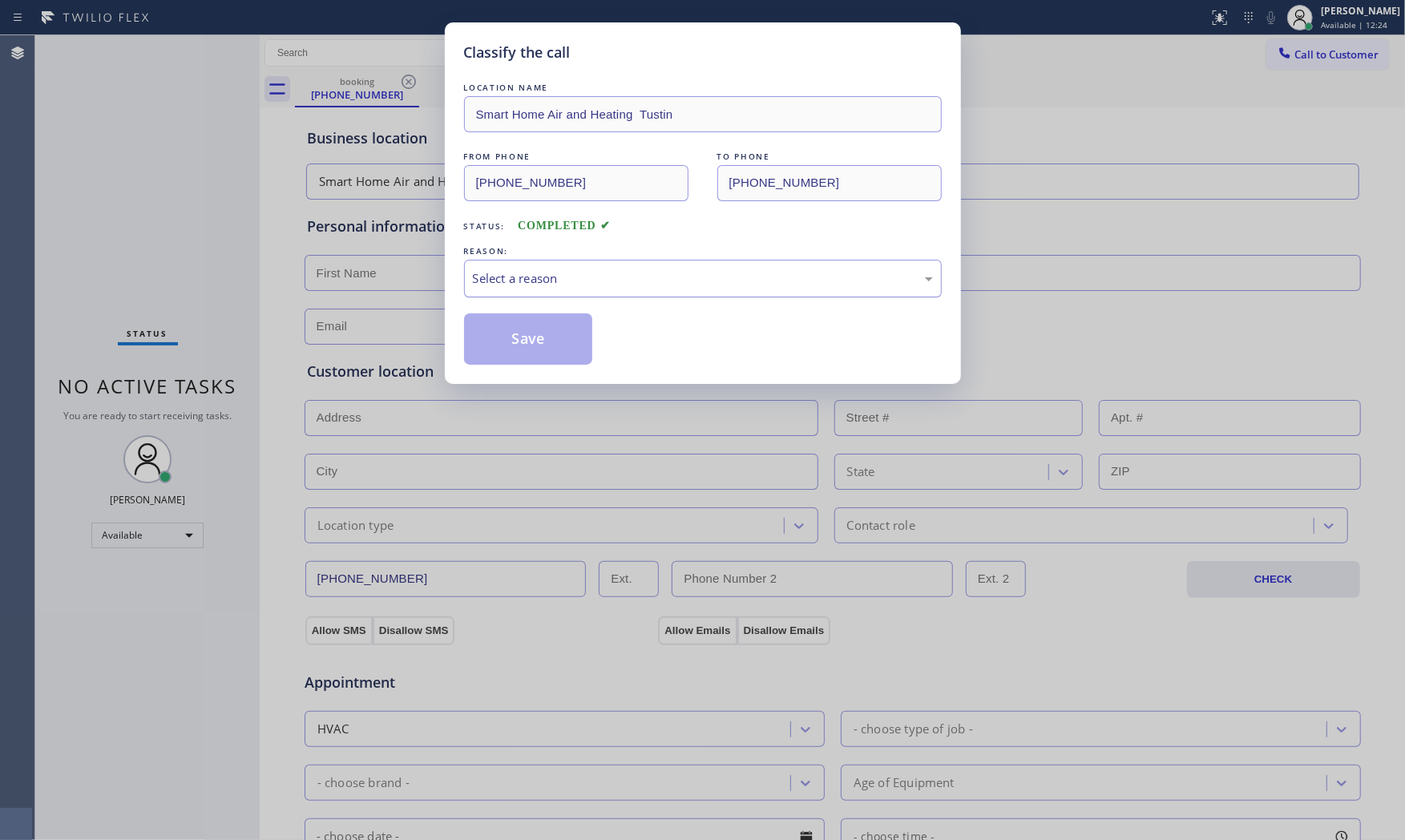
click at [514, 277] on div "Select a reason" at bounding box center [702, 278] width 460 height 18
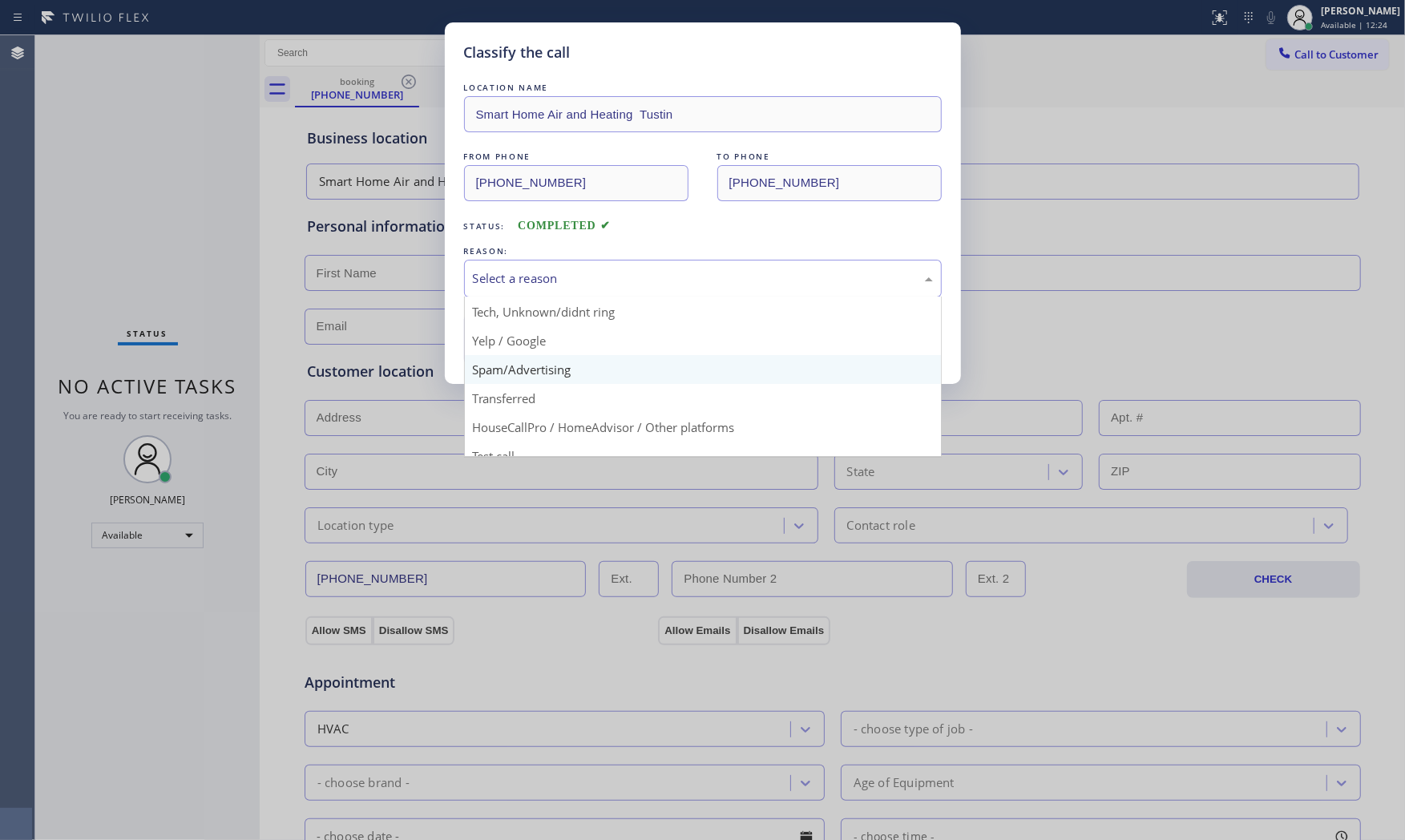
scroll to position [89, 0]
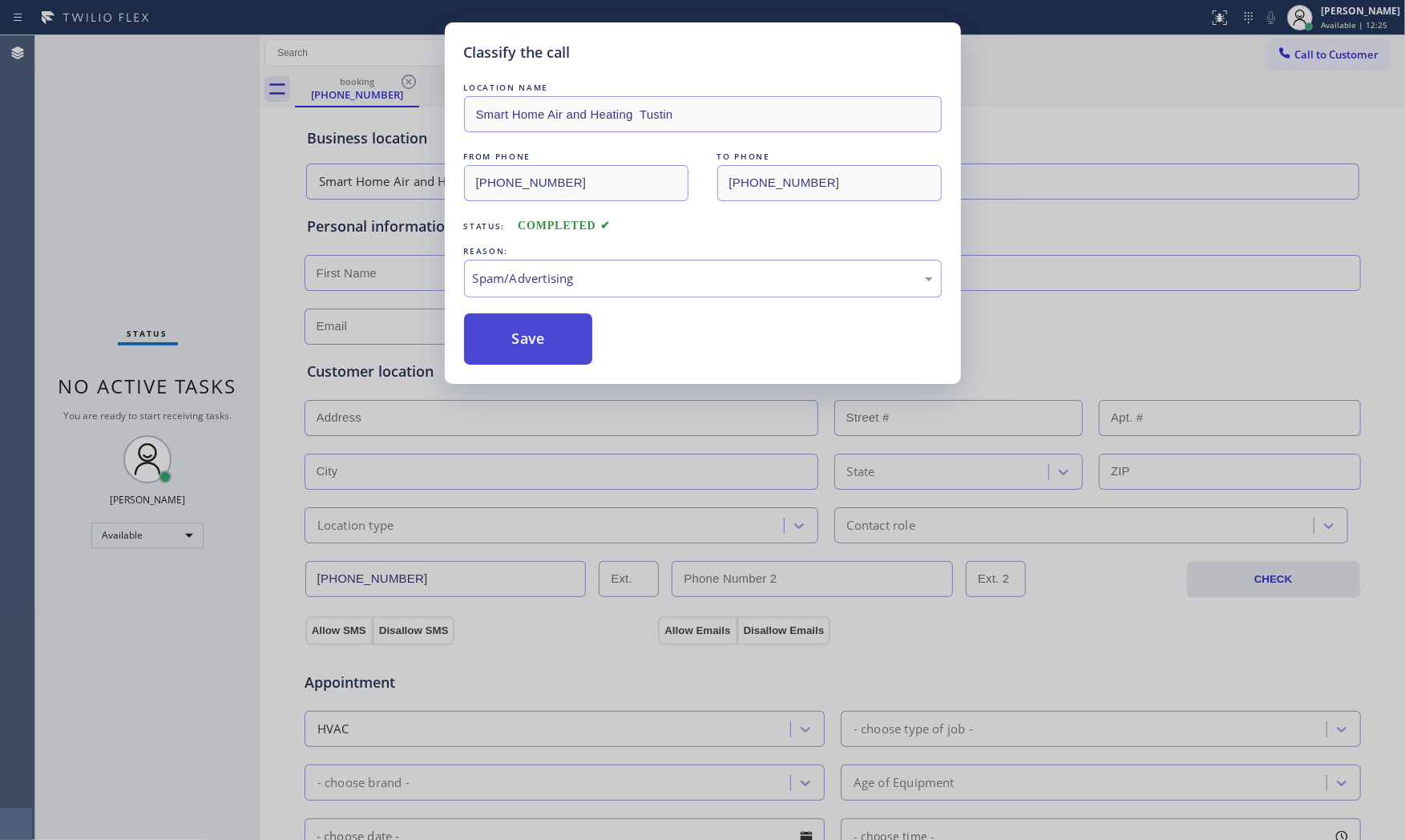
click at [553, 339] on button "Save" at bounding box center [528, 338] width 129 height 51
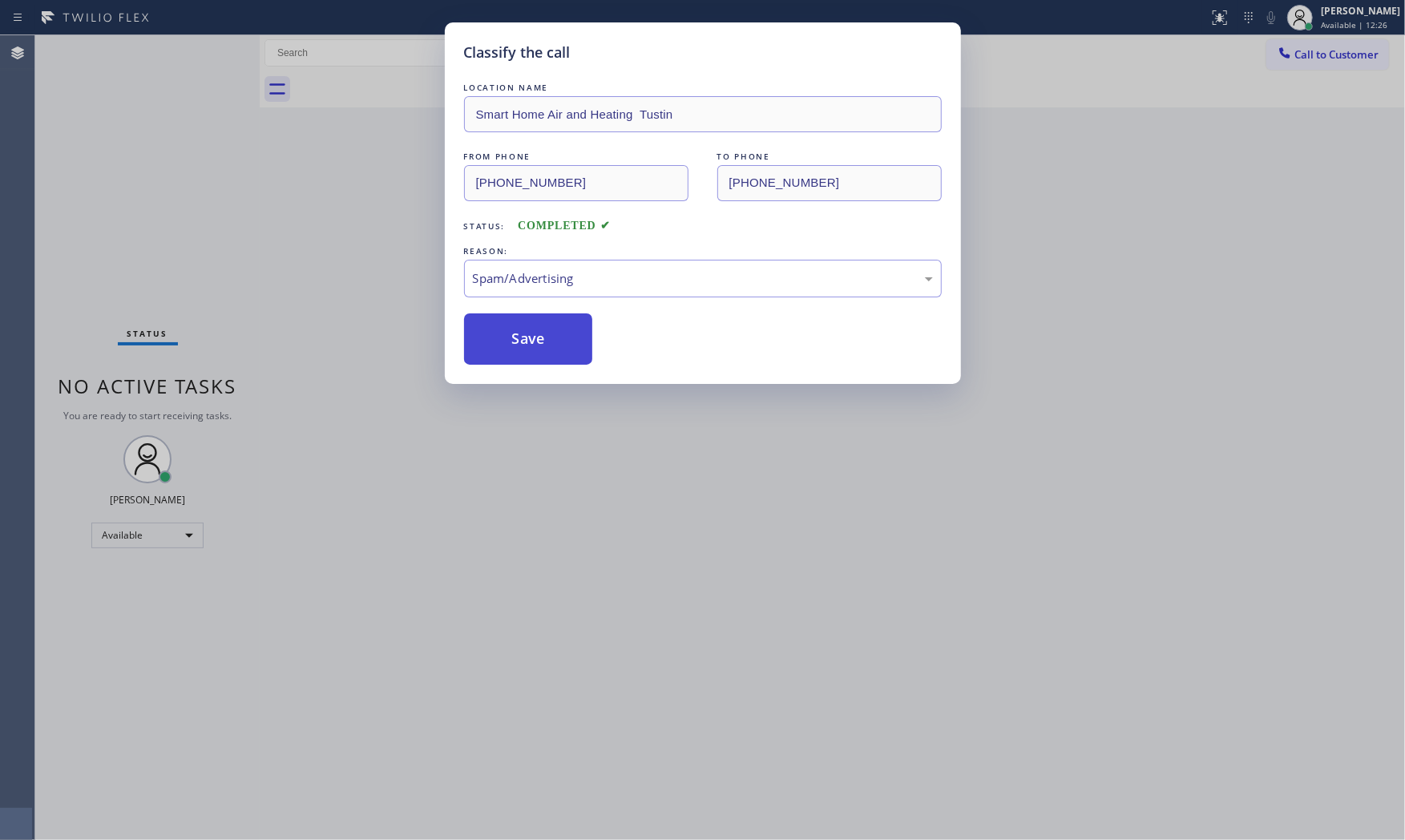
click at [553, 339] on button "Save" at bounding box center [528, 338] width 129 height 51
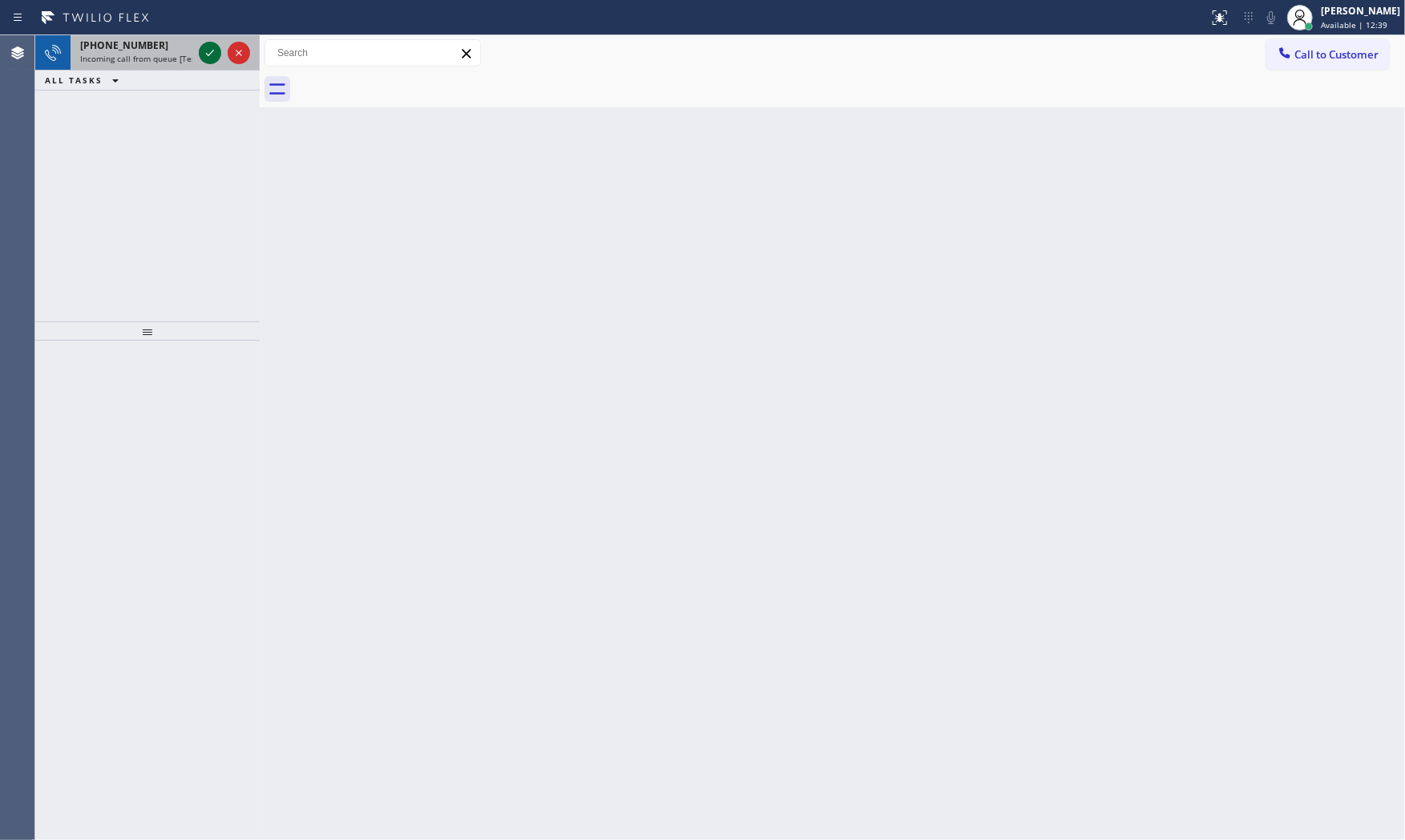
click at [217, 58] on icon at bounding box center [210, 52] width 19 height 19
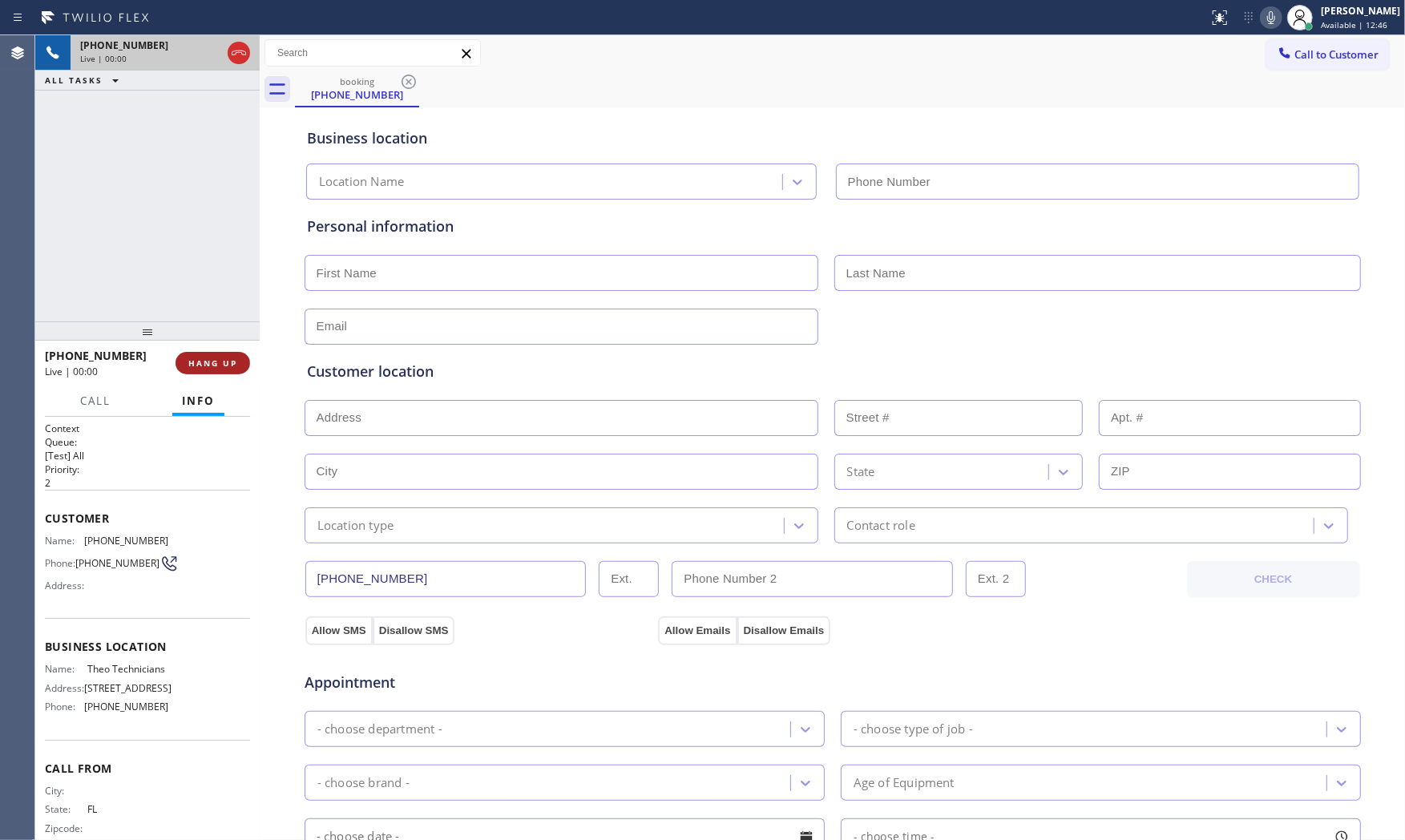
click at [227, 363] on span "HANG UP" at bounding box center [212, 362] width 49 height 11
type input "[PHONE_NUMBER]"
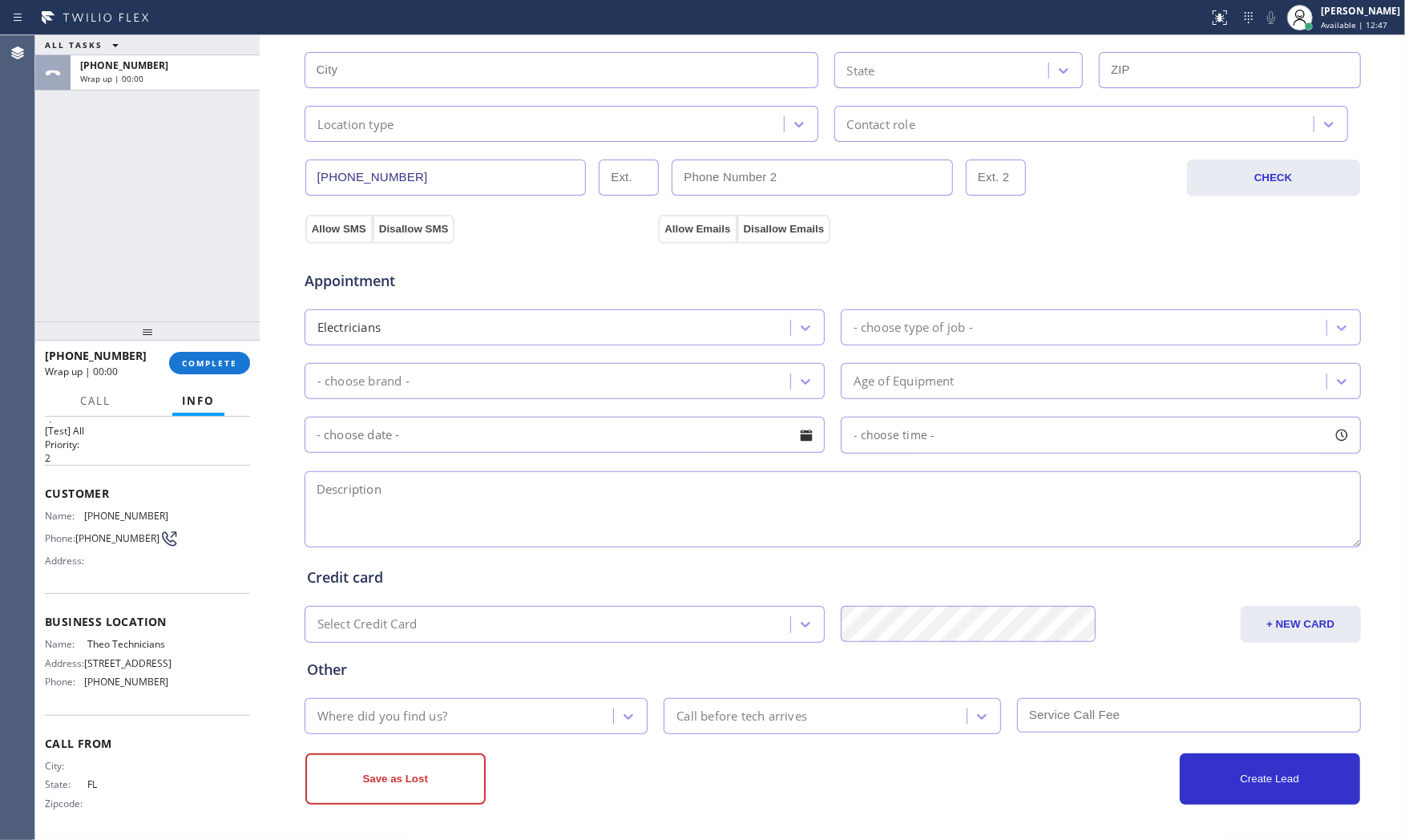
scroll to position [53, 0]
click at [171, 363] on button "COMPLETE" at bounding box center [210, 362] width 81 height 22
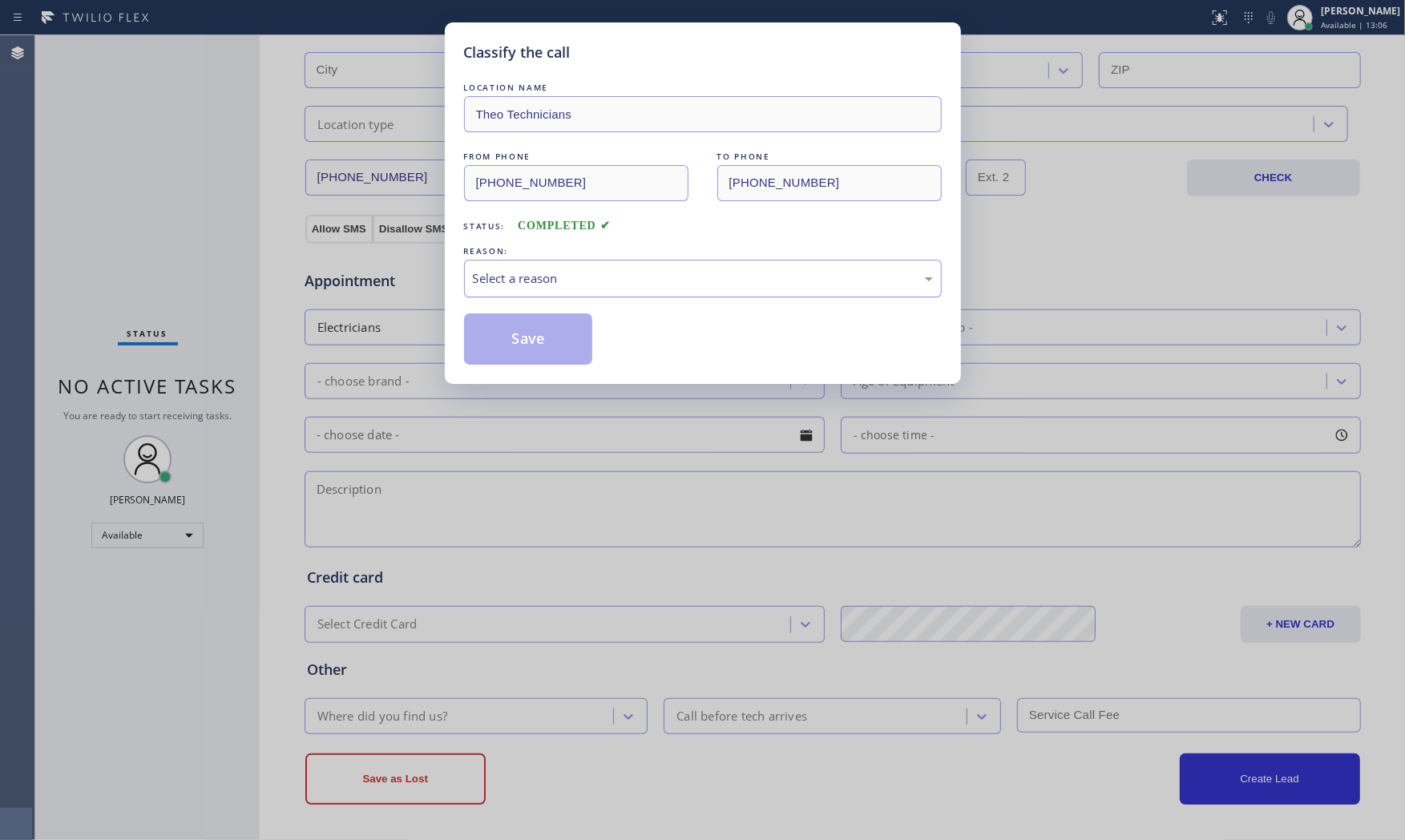
click at [548, 283] on div "Select a reason" at bounding box center [702, 278] width 460 height 18
click at [534, 333] on button "Save" at bounding box center [528, 338] width 129 height 51
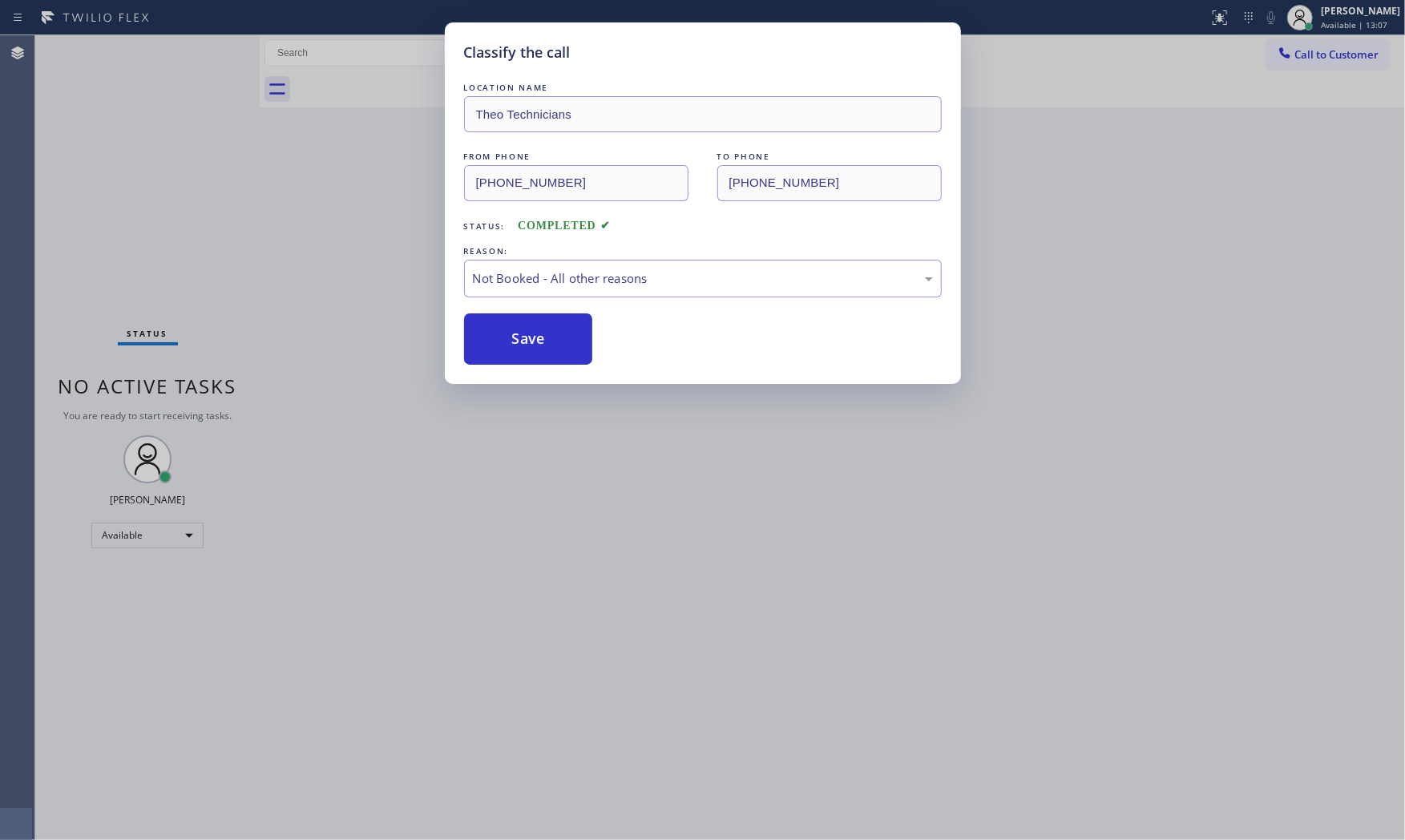
click at [534, 333] on button "Save" at bounding box center [528, 338] width 129 height 51
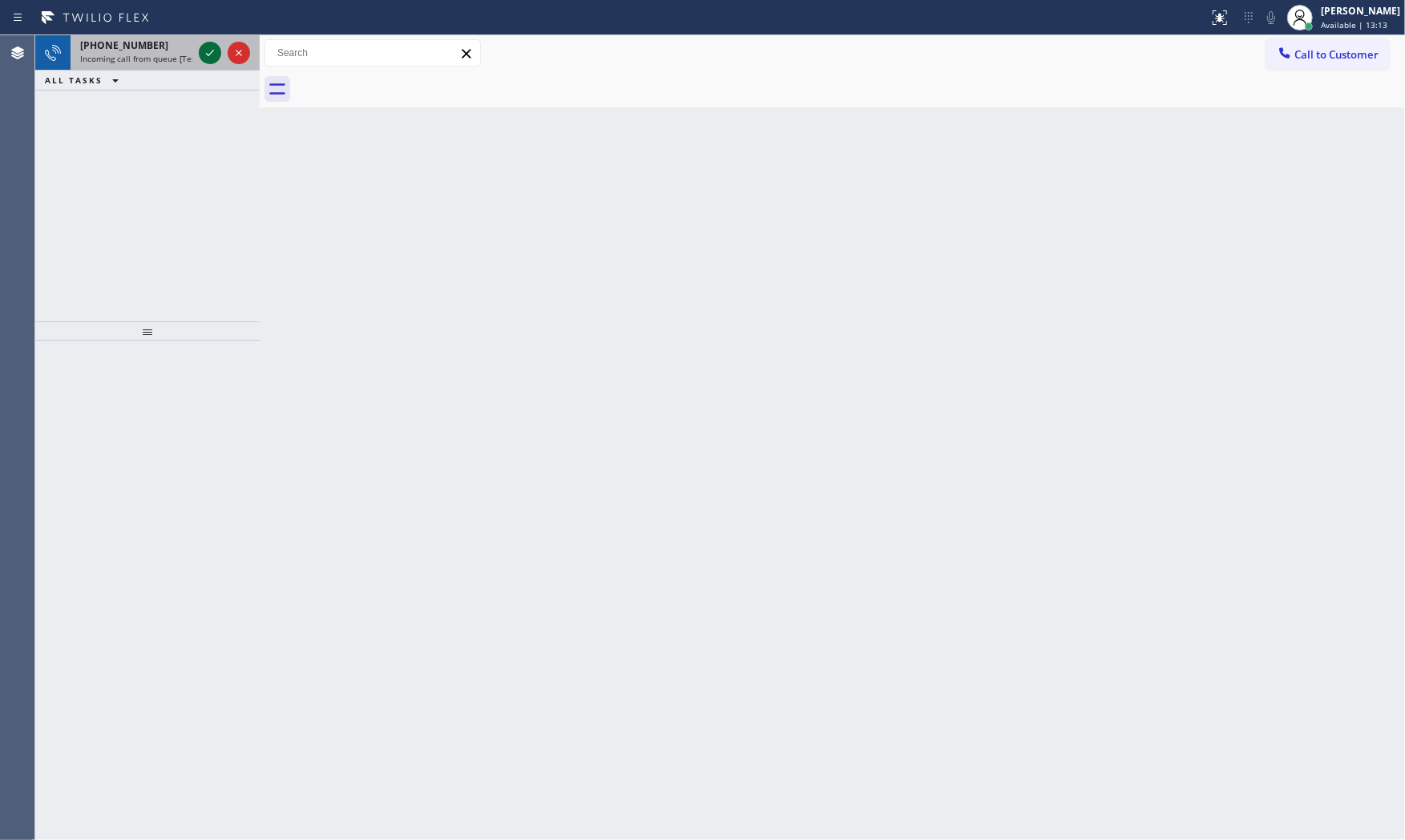
click at [209, 59] on icon at bounding box center [210, 52] width 19 height 19
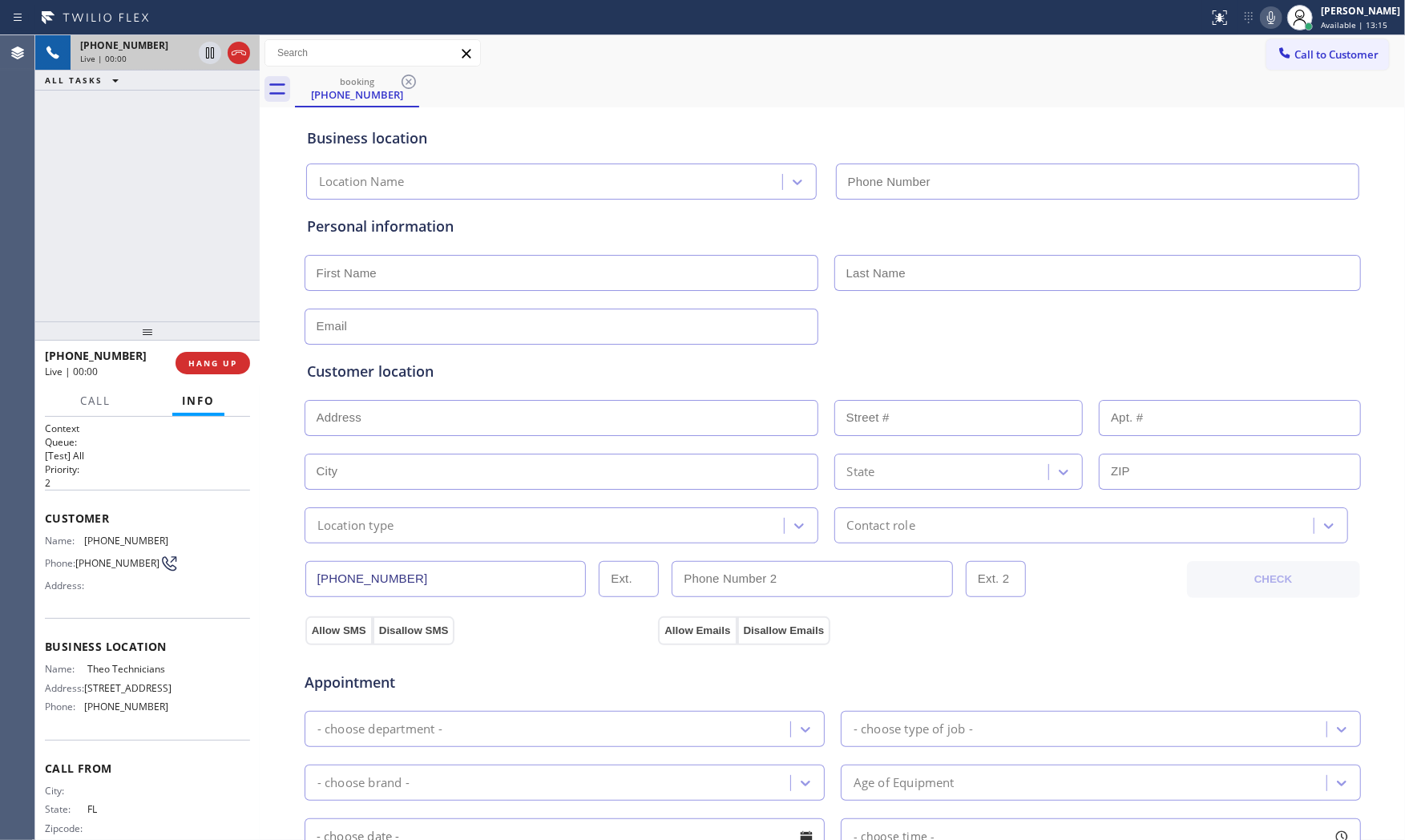
click at [227, 363] on span "HANG UP" at bounding box center [212, 362] width 49 height 11
type input "[PHONE_NUMBER]"
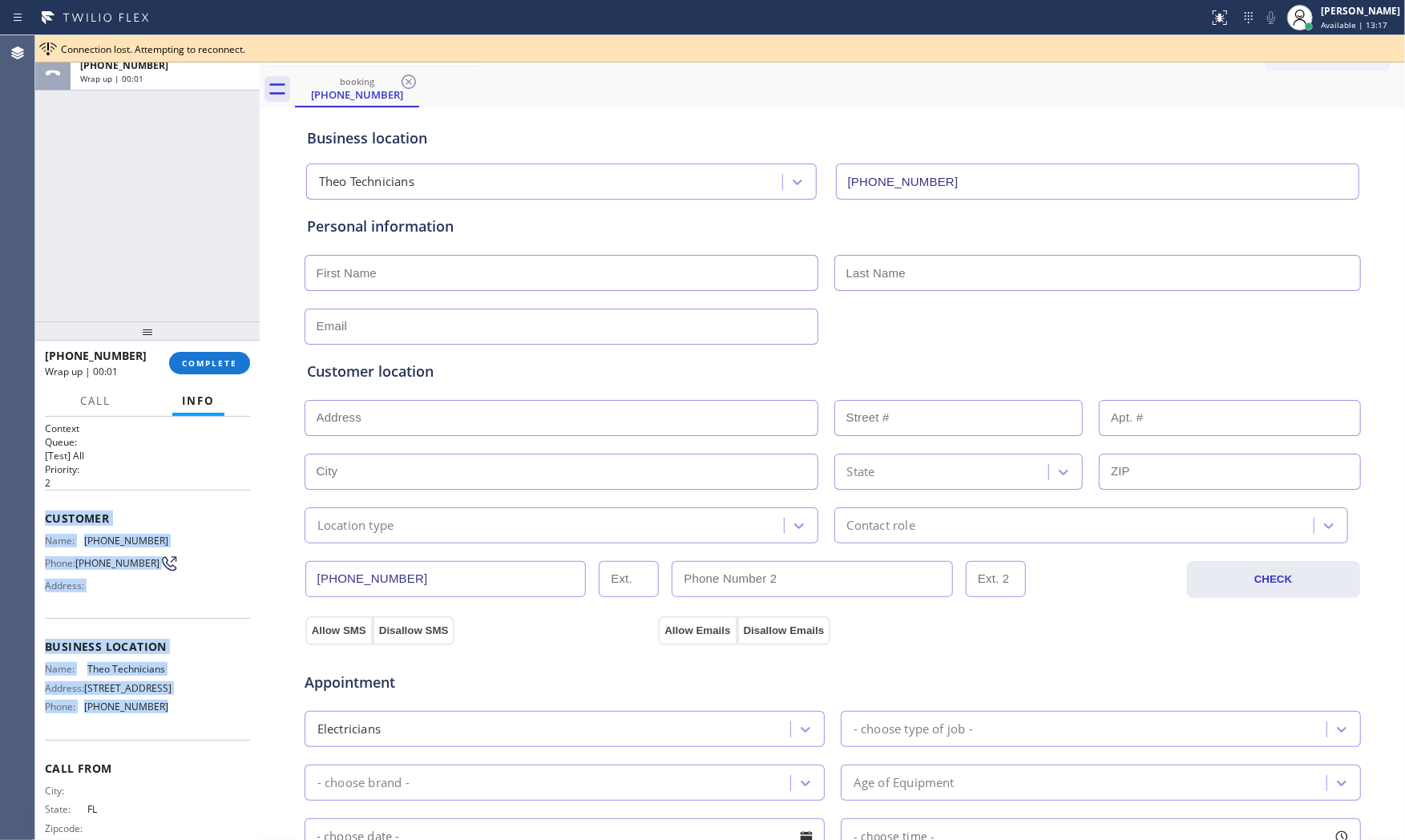
drag, startPoint x: 42, startPoint y: 514, endPoint x: 123, endPoint y: 694, distance: 197.4
click at [183, 733] on div "Context Queue: [Test] All Priority: 2 Customer Name: (786) 450-0821 Phone: (786…" at bounding box center [147, 628] width 224 height 424
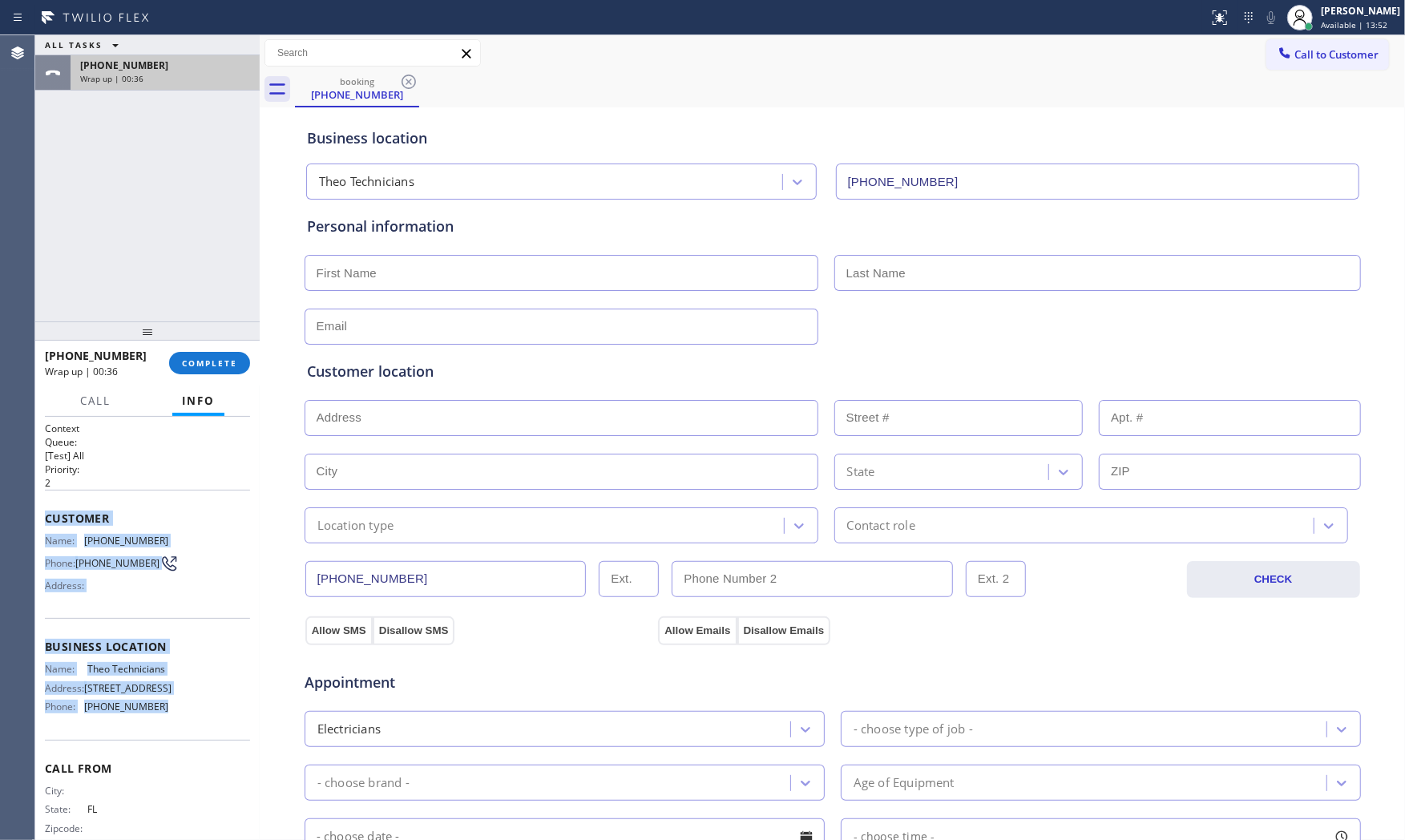
click at [151, 62] on div "+17864500821" at bounding box center [165, 65] width 170 height 13
click at [192, 365] on span "COMPLETE" at bounding box center [209, 362] width 55 height 11
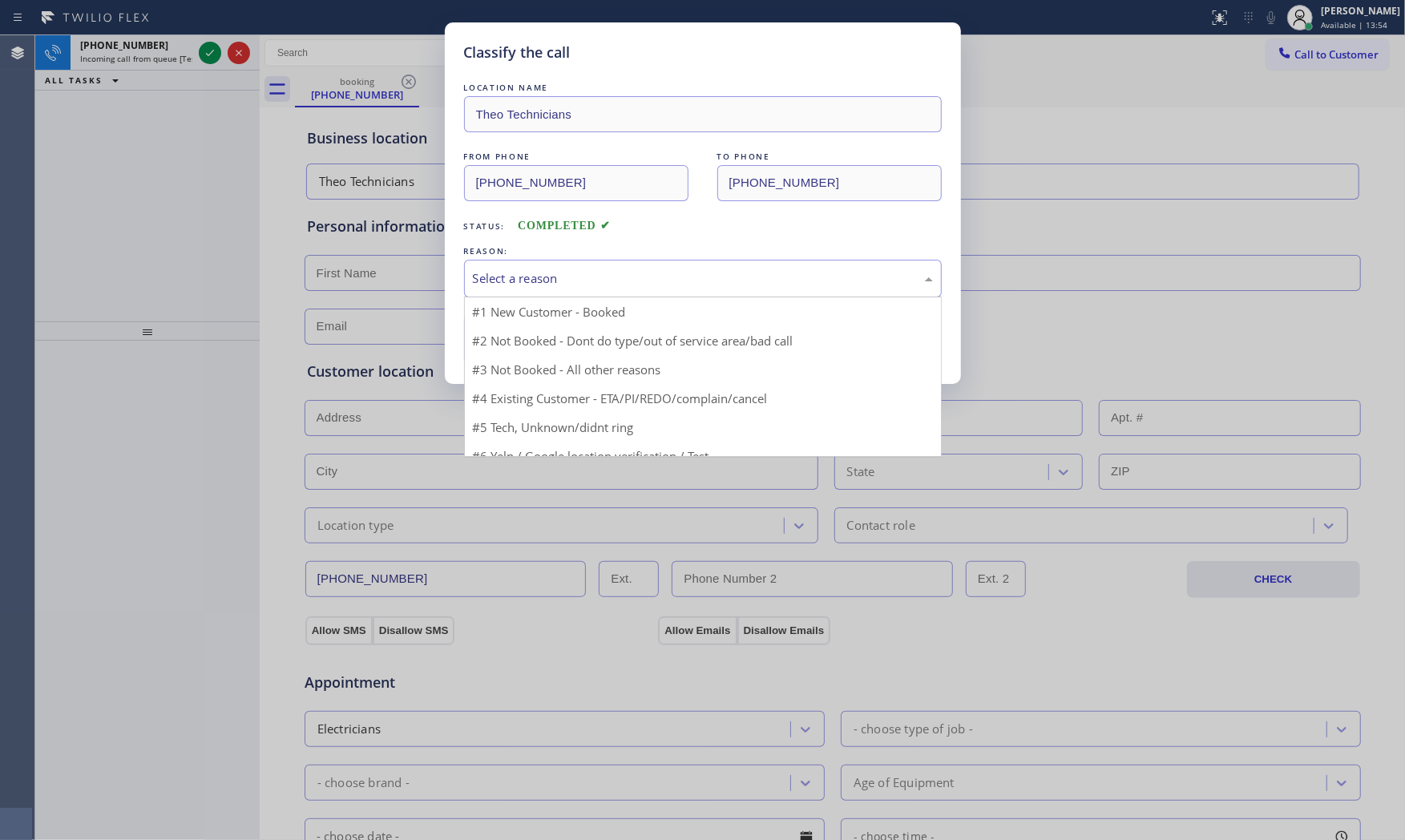
click at [510, 286] on div "Select a reason" at bounding box center [702, 278] width 460 height 18
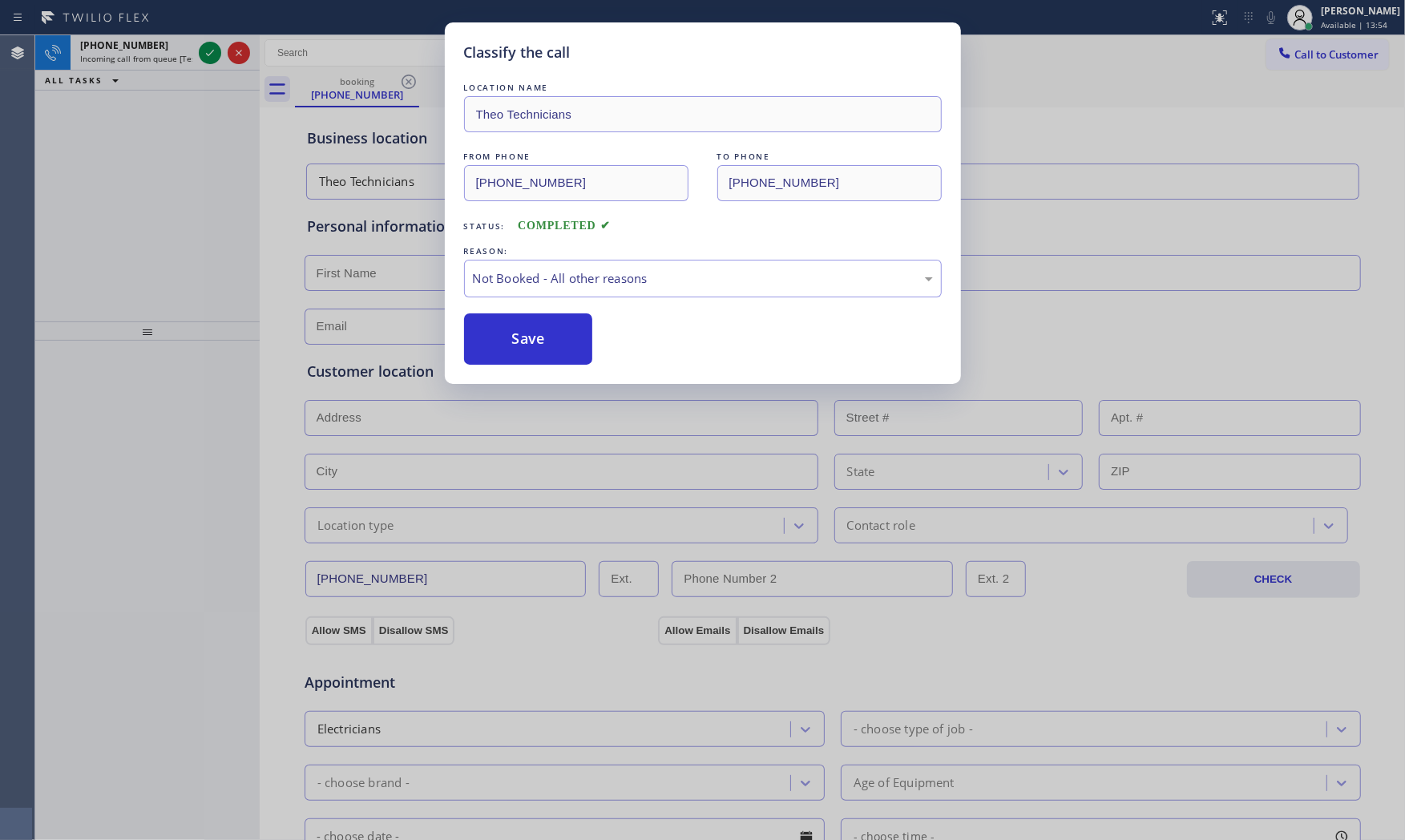
click at [516, 337] on button "Save" at bounding box center [528, 338] width 129 height 51
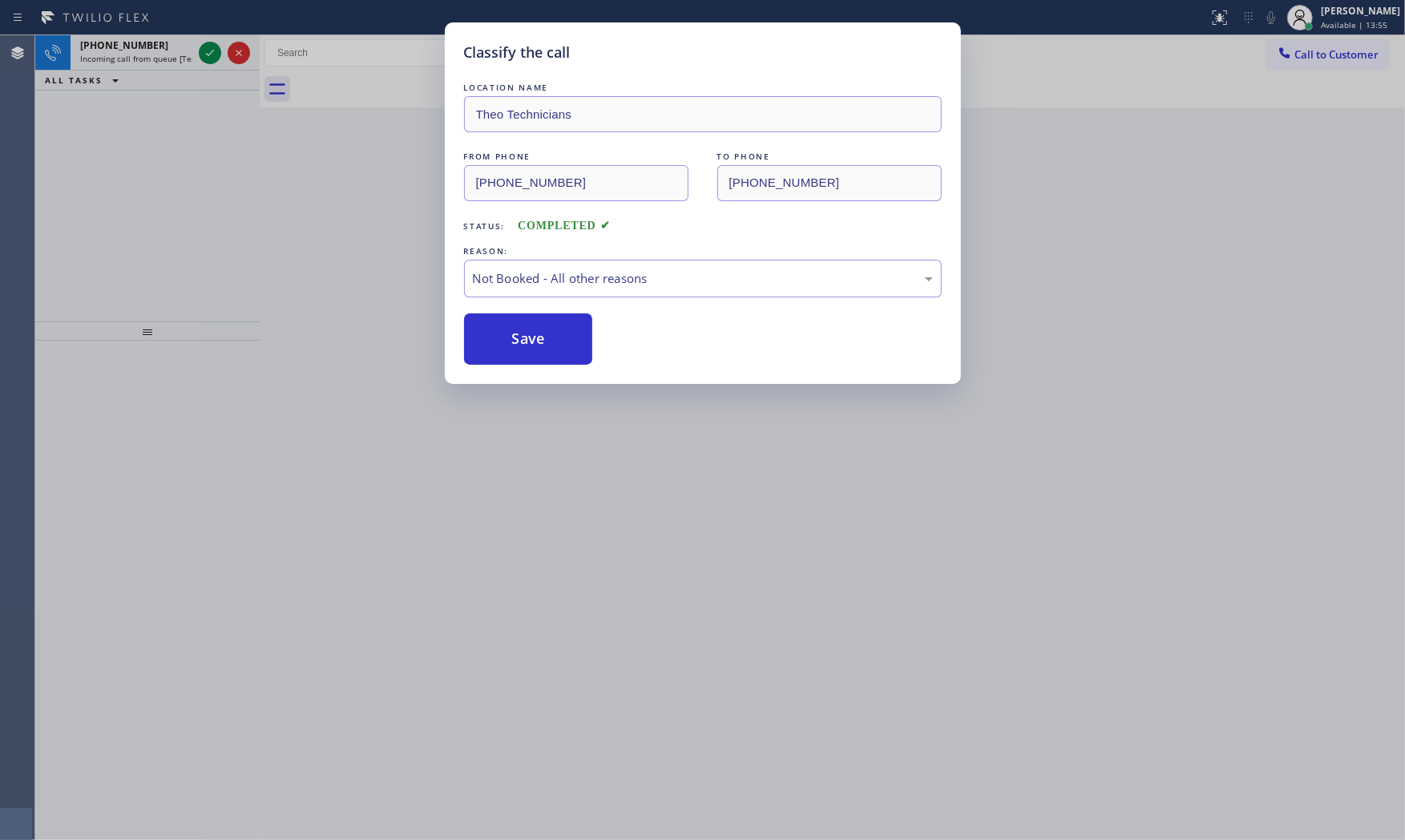
click at [516, 337] on button "Save" at bounding box center [528, 338] width 129 height 51
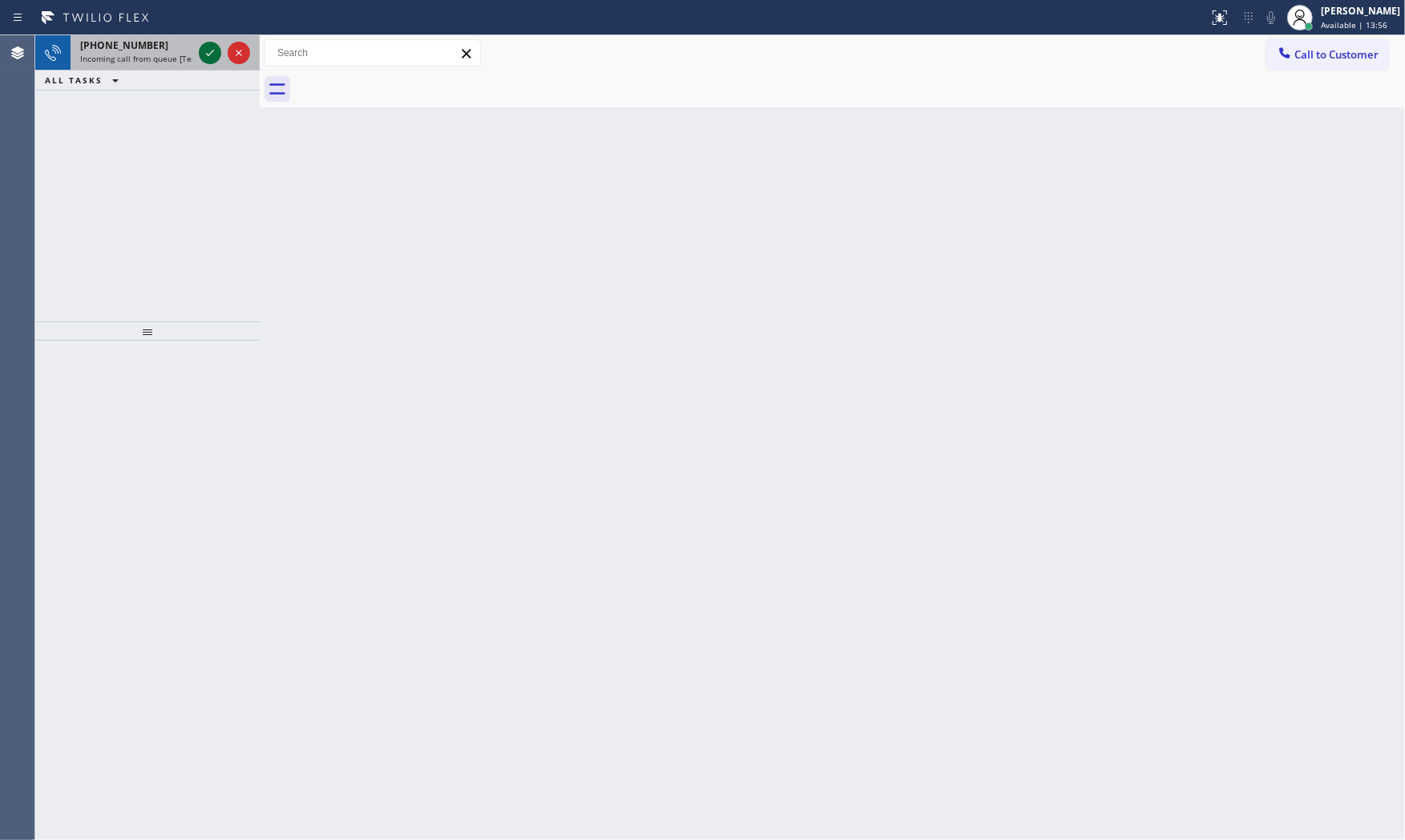
click at [214, 52] on icon at bounding box center [210, 52] width 19 height 19
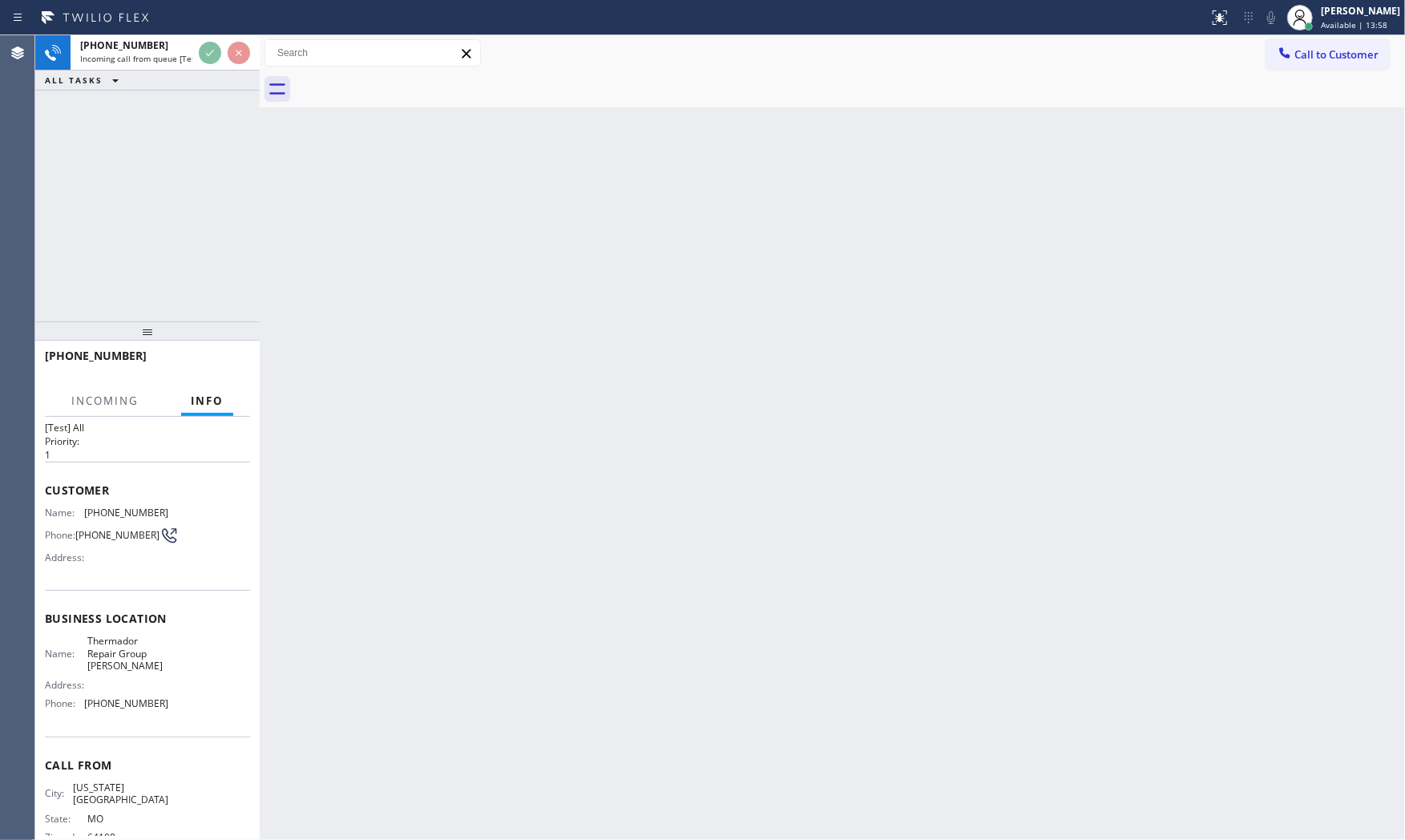
scroll to position [53, 0]
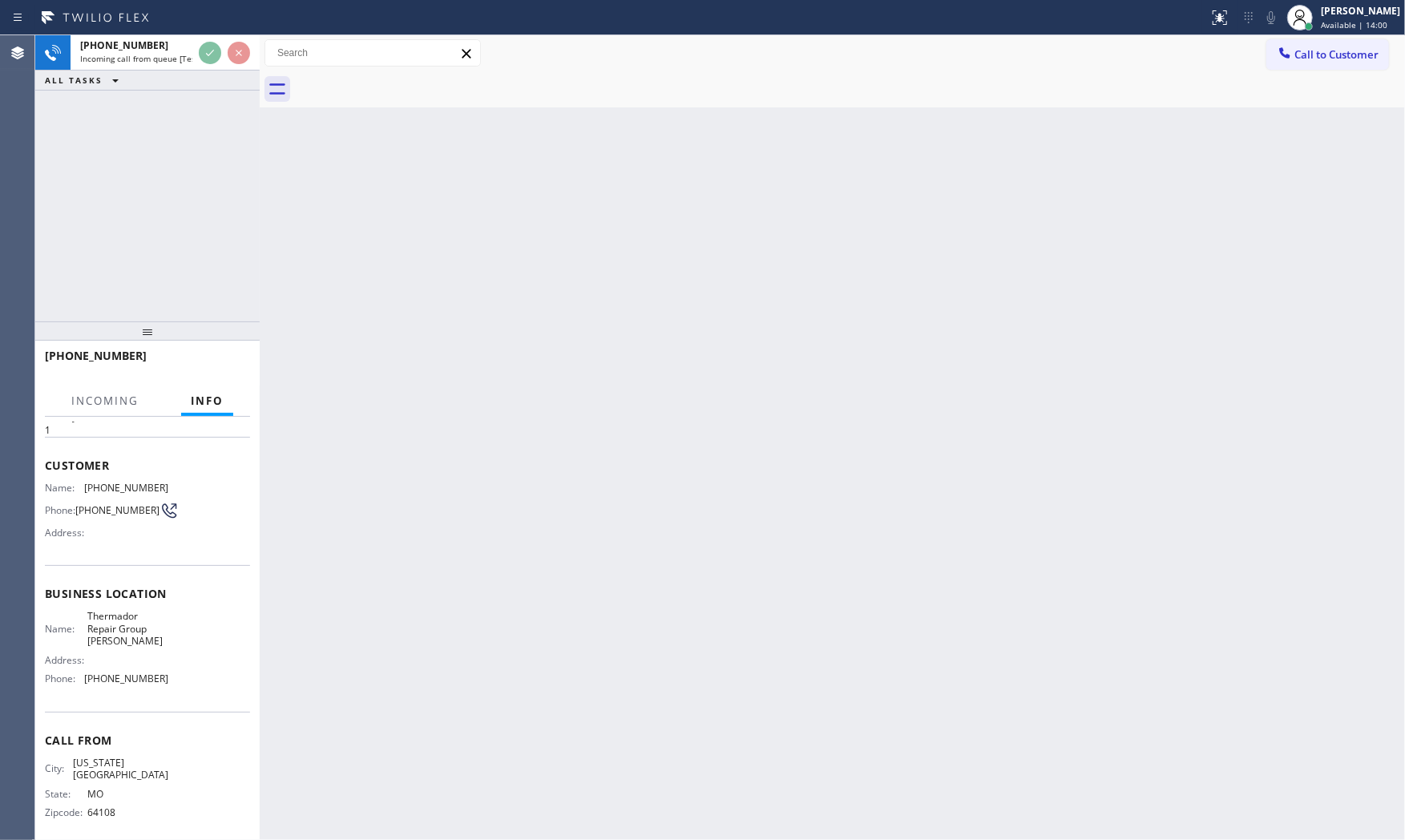
click at [266, 306] on div "Back to Dashboard Change Sender ID Customers Technicians Select a contact Outbo…" at bounding box center [832, 437] width 1145 height 805
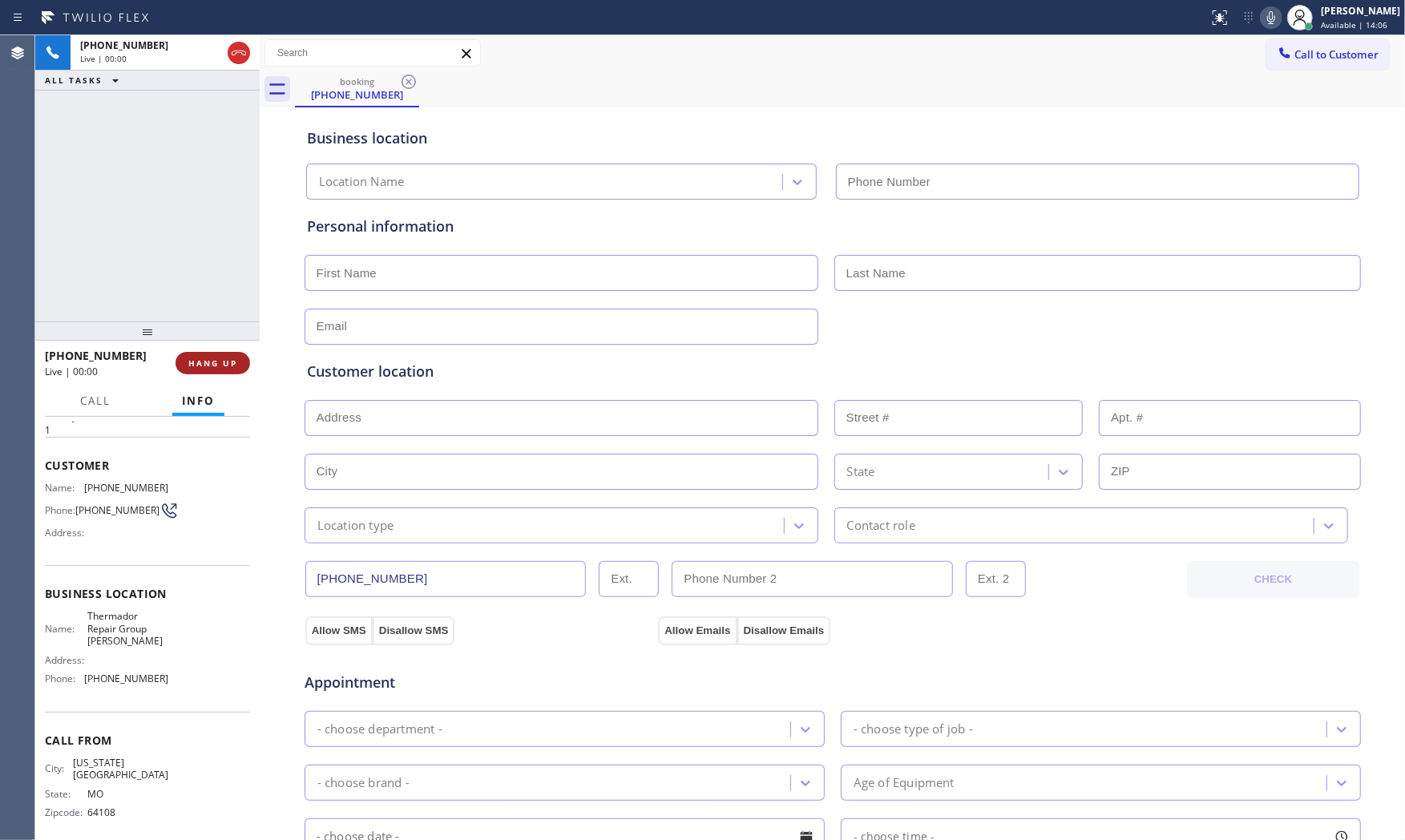
type input "[PHONE_NUMBER]"
click at [213, 367] on span "HANG UP" at bounding box center [212, 362] width 49 height 11
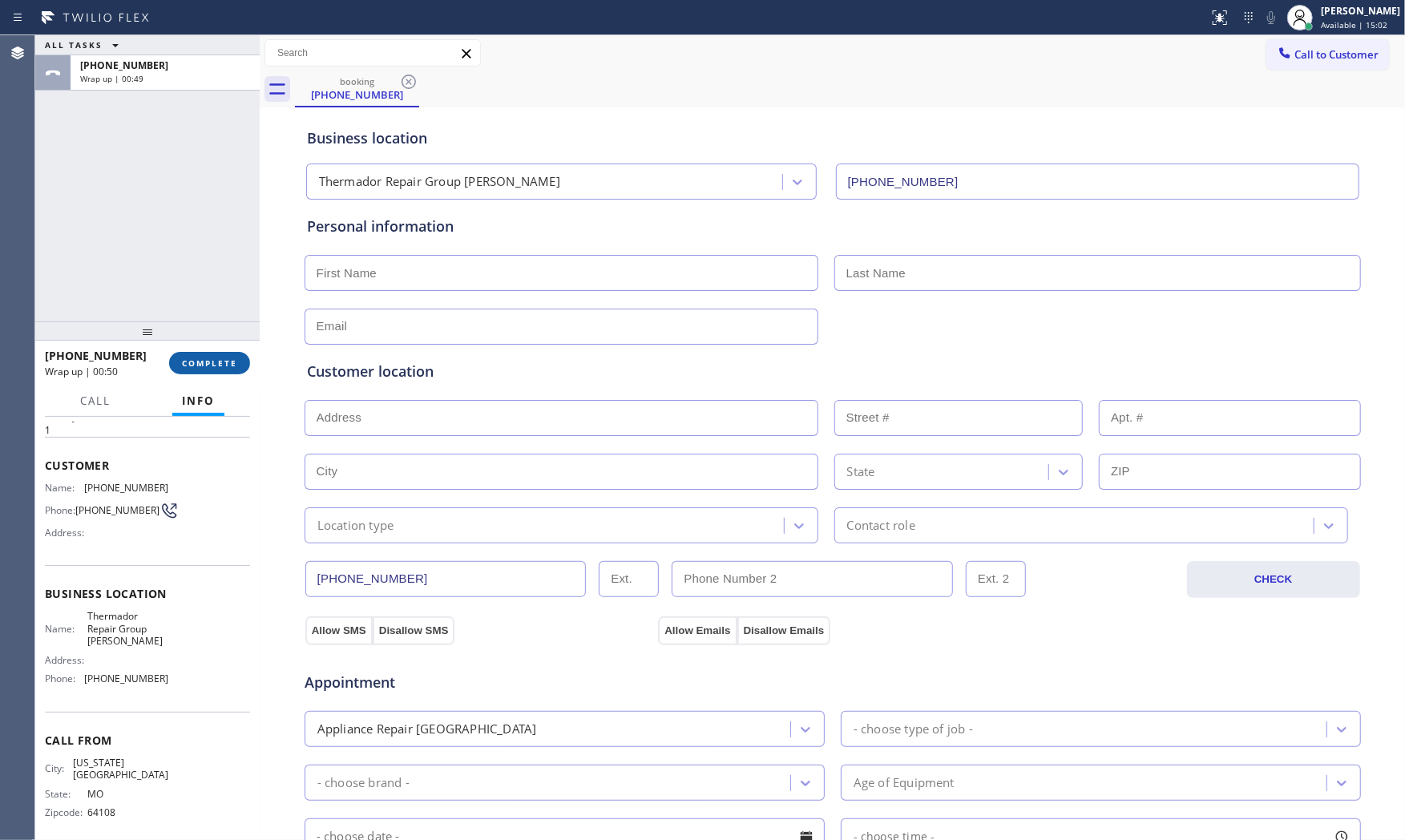
click at [215, 361] on span "COMPLETE" at bounding box center [209, 362] width 55 height 11
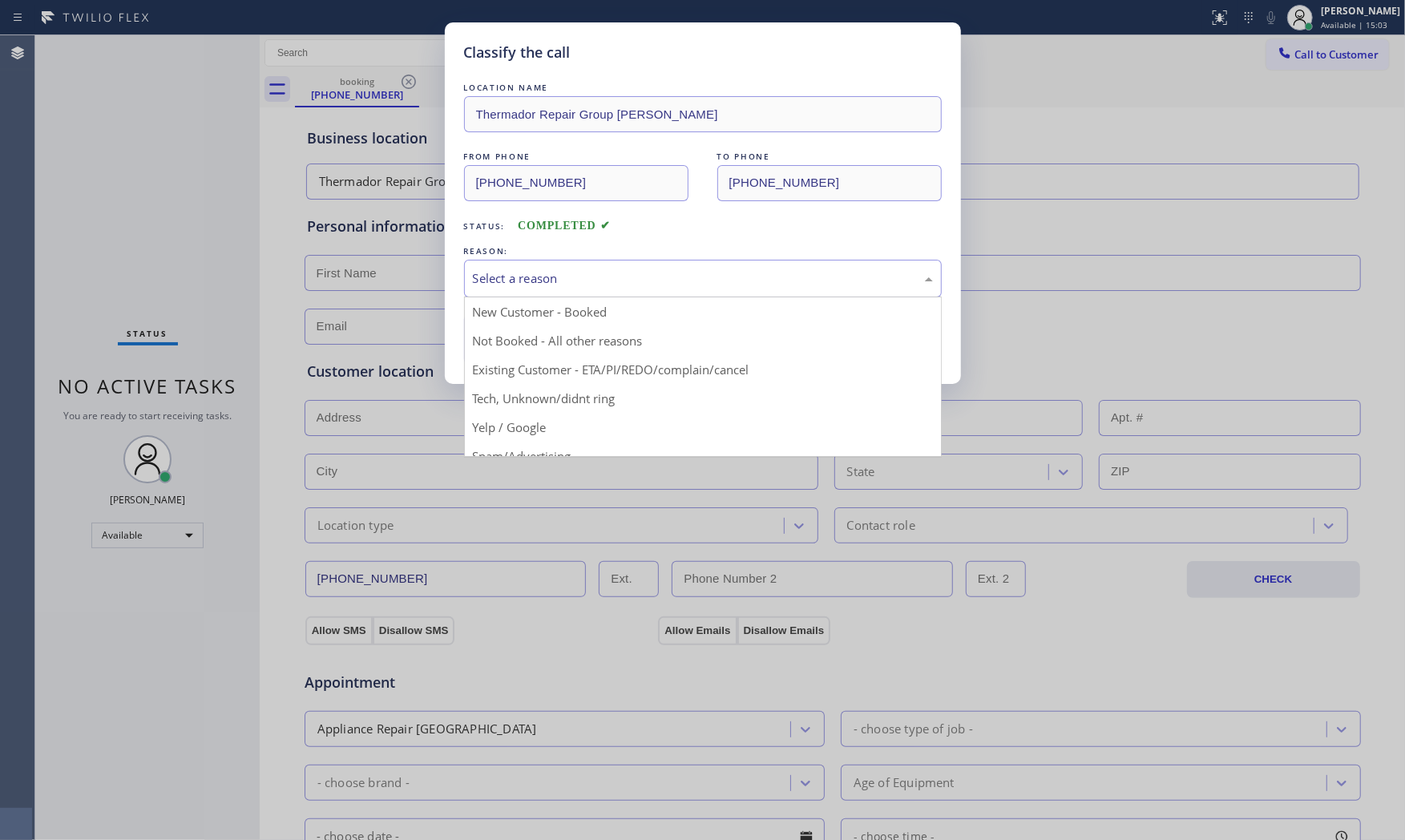
click at [533, 273] on div "Select a reason" at bounding box center [702, 278] width 460 height 18
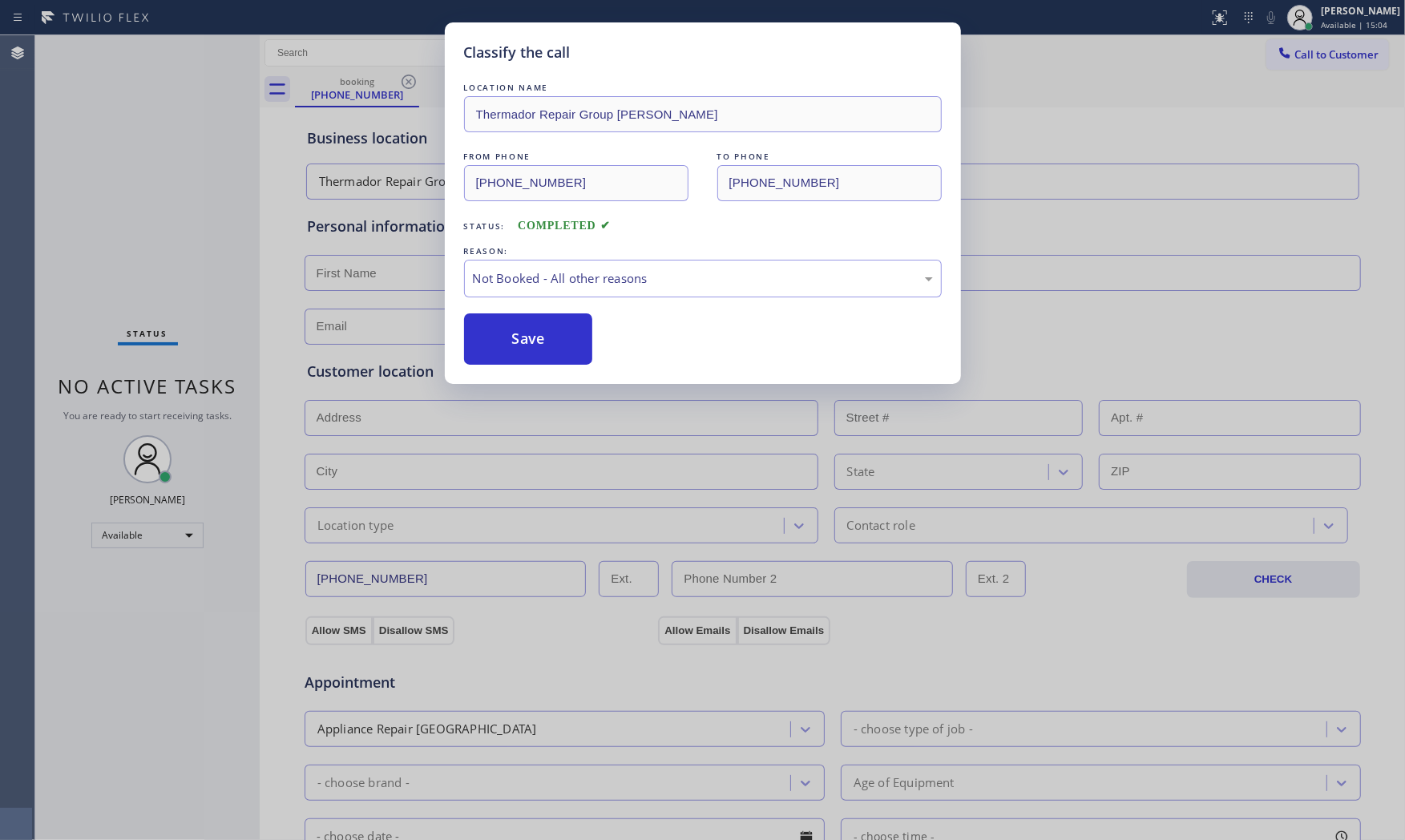
click at [532, 341] on button "Save" at bounding box center [528, 338] width 129 height 51
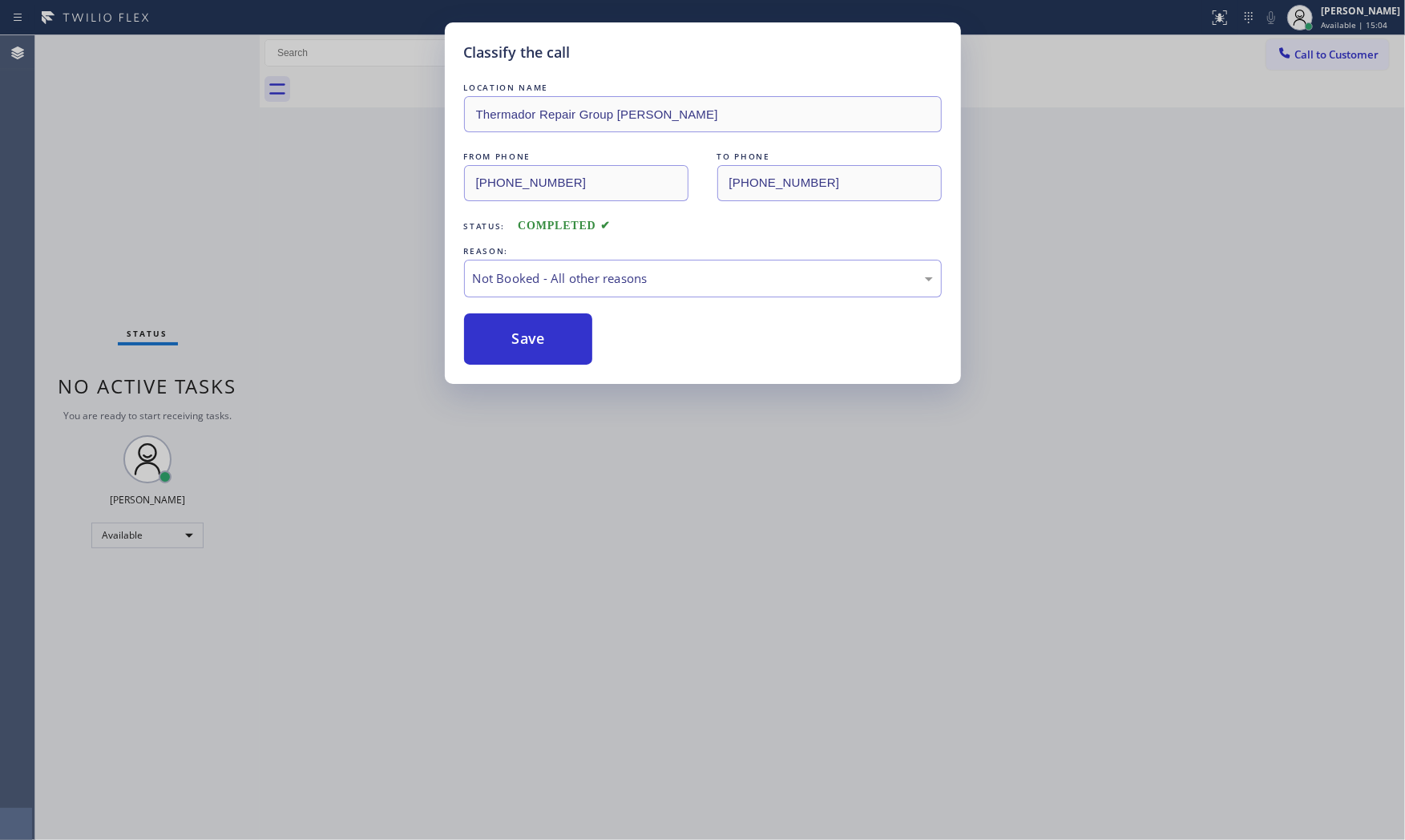
click at [532, 341] on button "Save" at bounding box center [528, 338] width 129 height 51
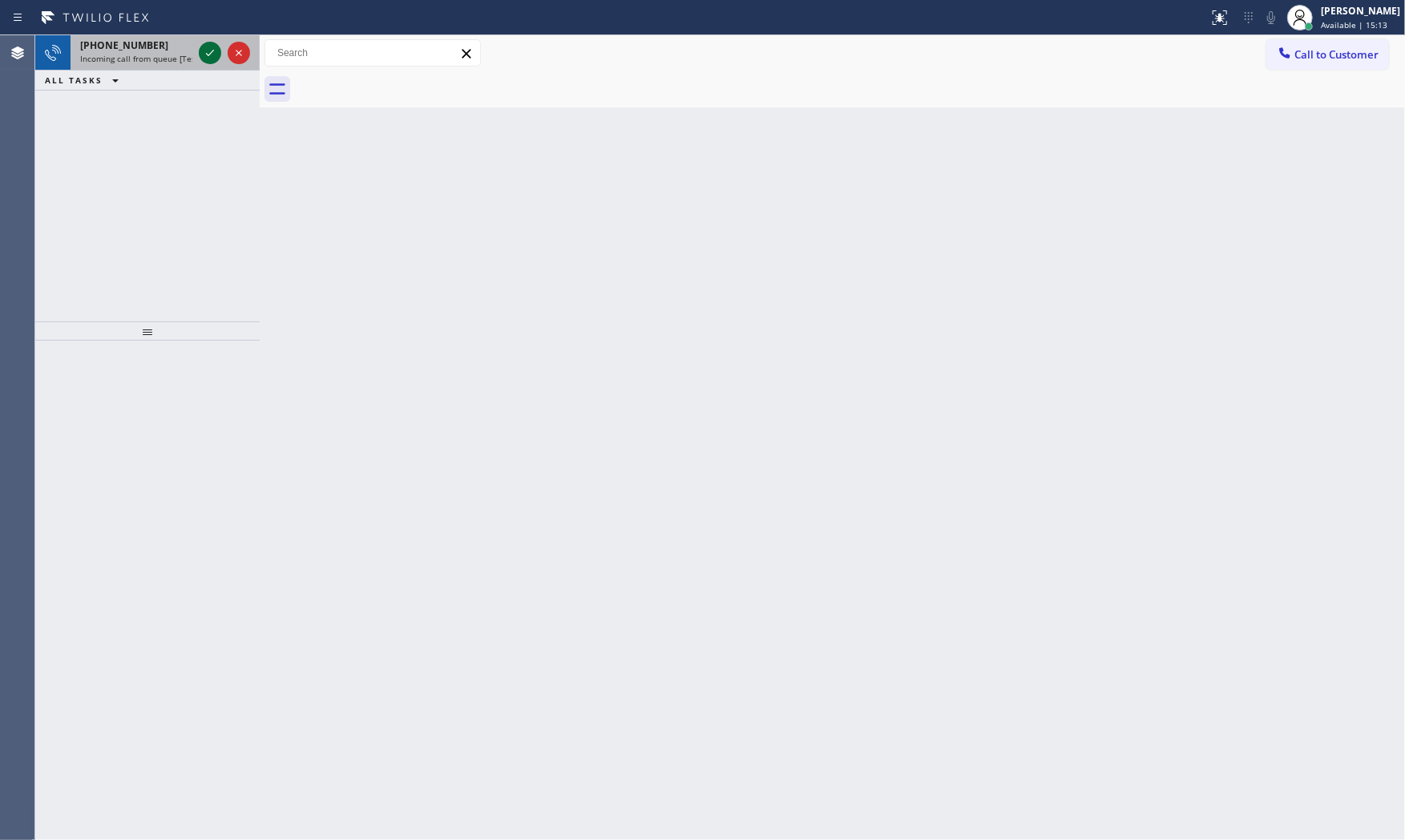
click at [218, 56] on icon at bounding box center [210, 52] width 19 height 19
click at [217, 58] on icon at bounding box center [210, 52] width 19 height 19
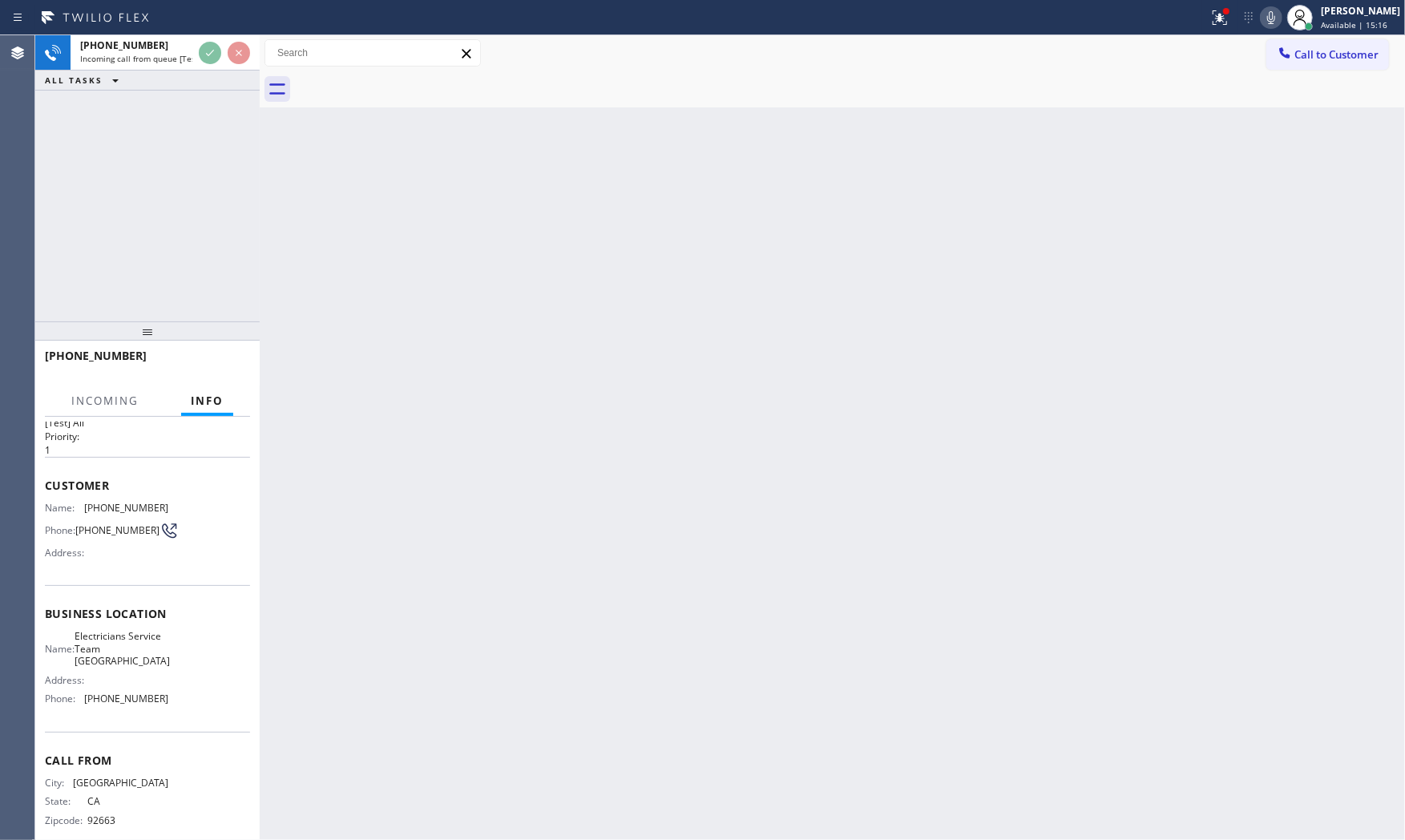
scroll to position [66, 0]
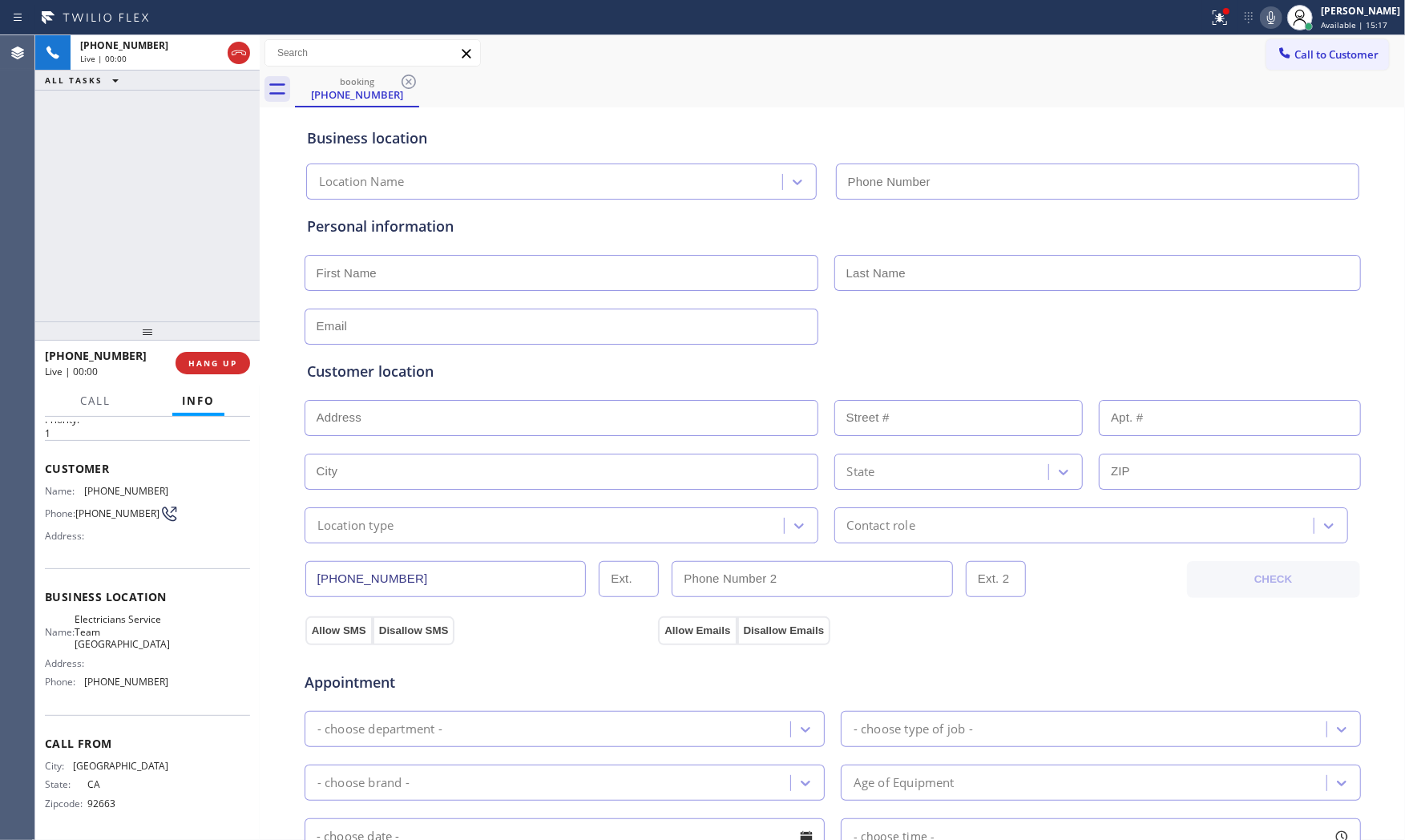
type input "[PHONE_NUMBER]"
click at [224, 364] on span "HANG UP" at bounding box center [212, 362] width 49 height 11
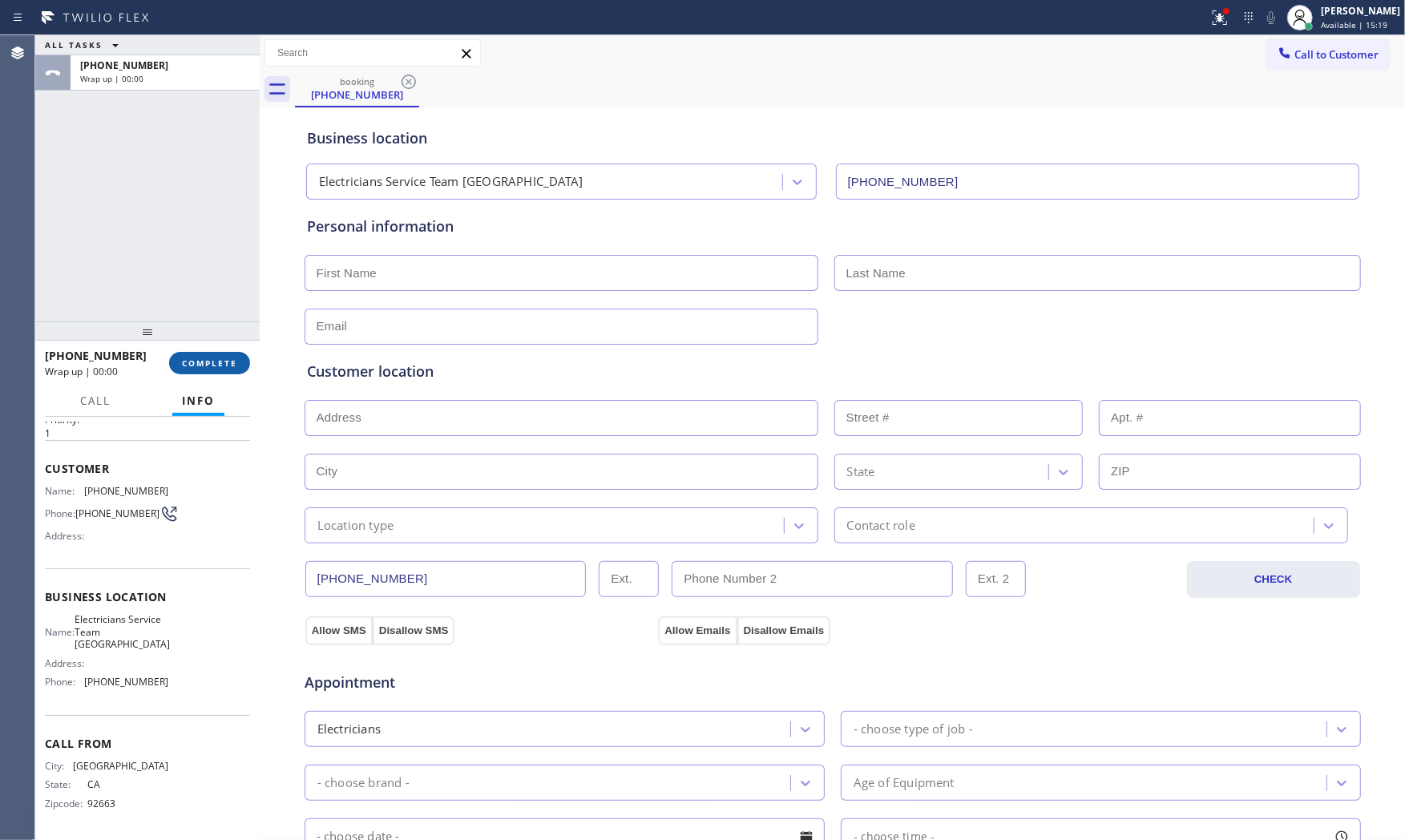
click at [224, 364] on span "COMPLETE" at bounding box center [209, 362] width 55 height 11
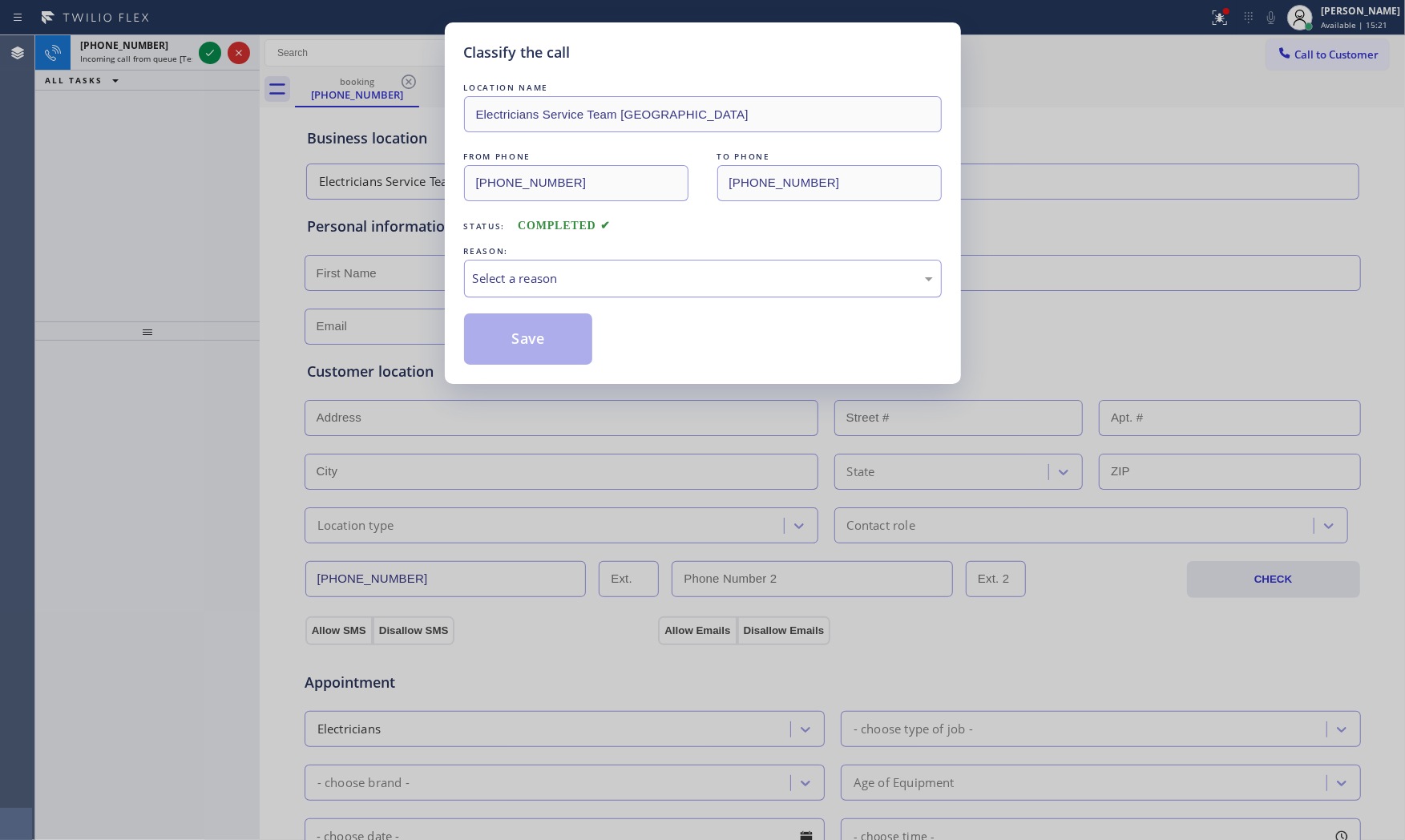
click at [518, 284] on div "Select a reason" at bounding box center [702, 278] width 460 height 18
click at [519, 346] on button "Save" at bounding box center [528, 338] width 129 height 51
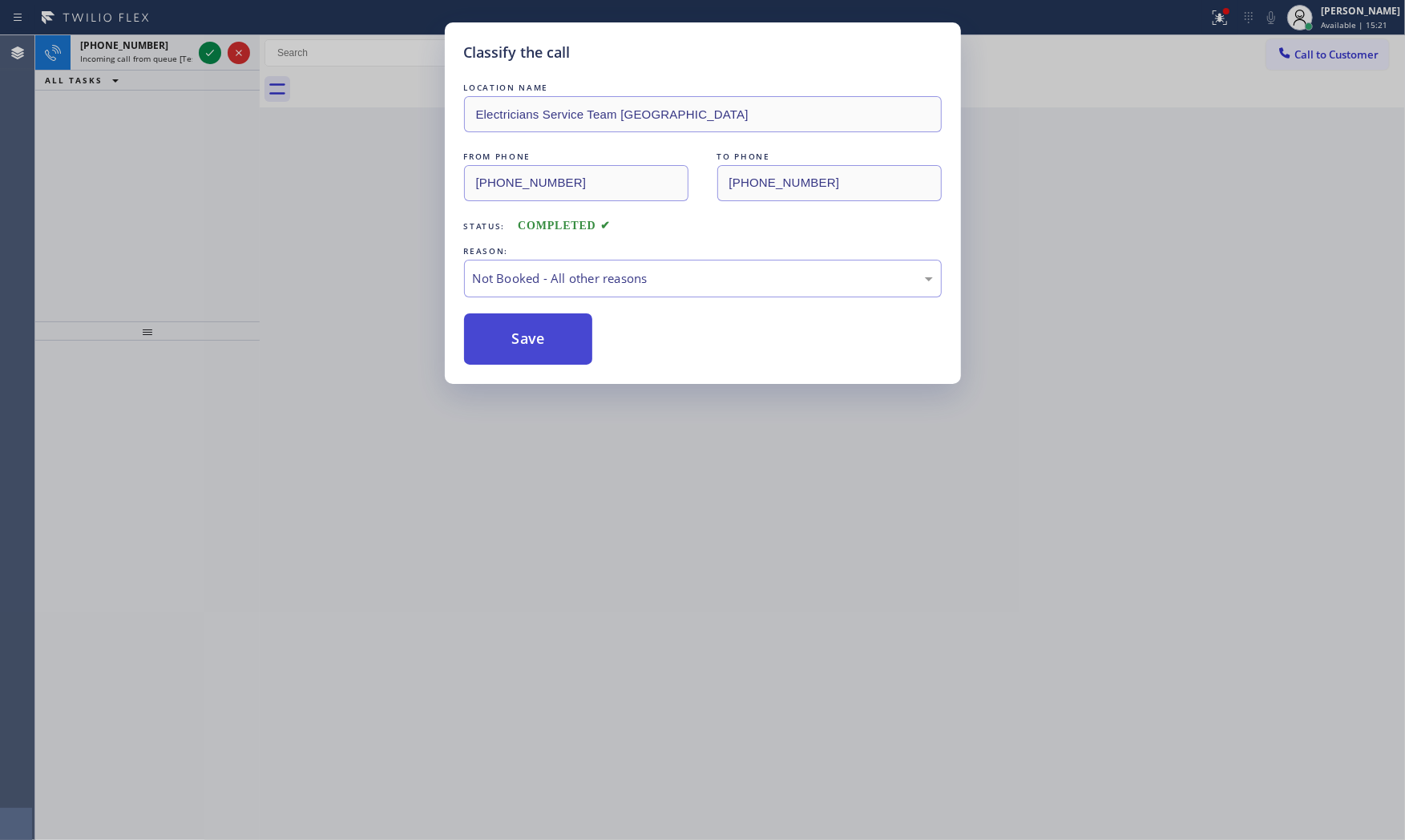
click at [519, 346] on button "Save" at bounding box center [528, 338] width 129 height 51
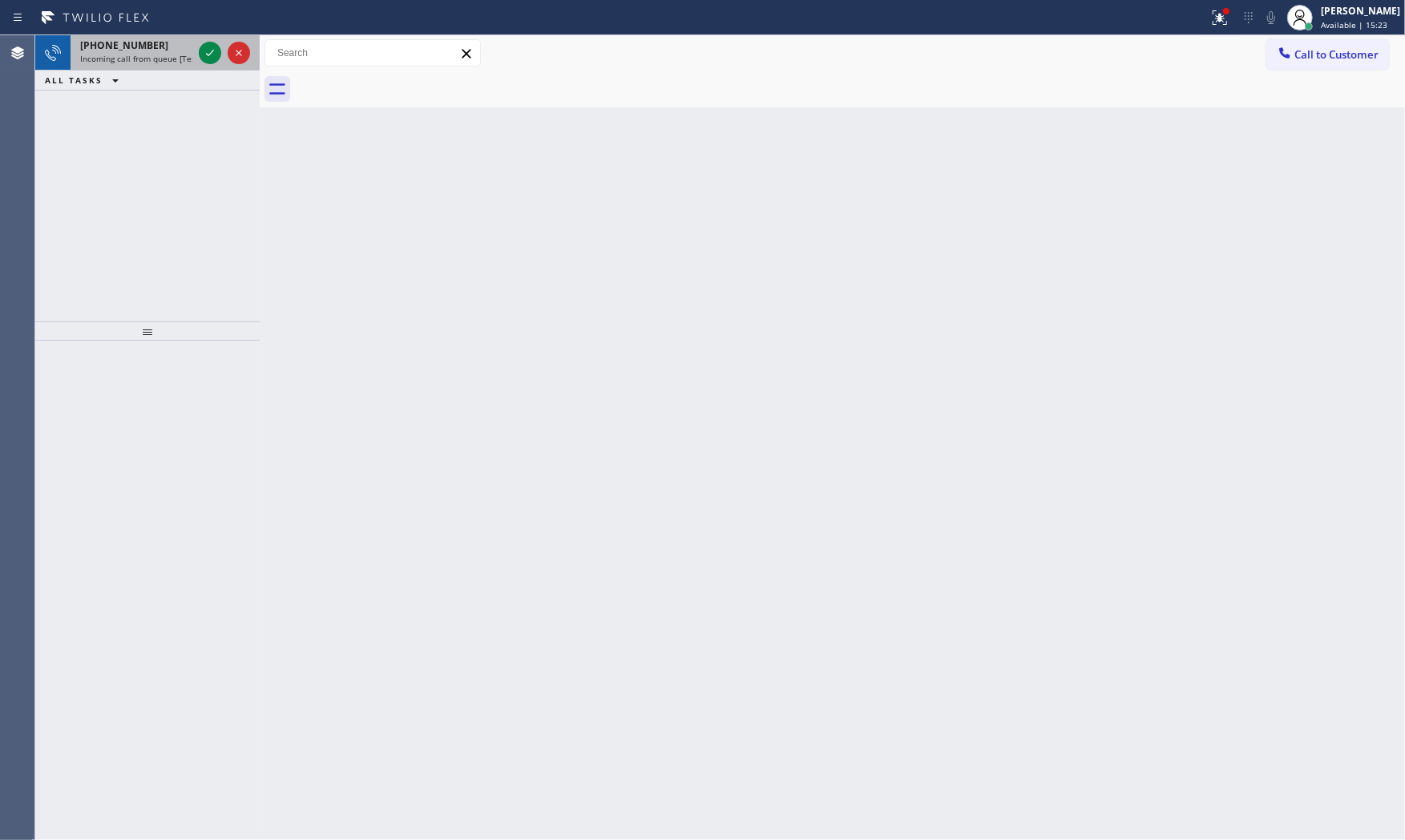
click at [158, 35] on div "+13863810189 Incoming call from queue [Test] All" at bounding box center [132, 52] width 125 height 35
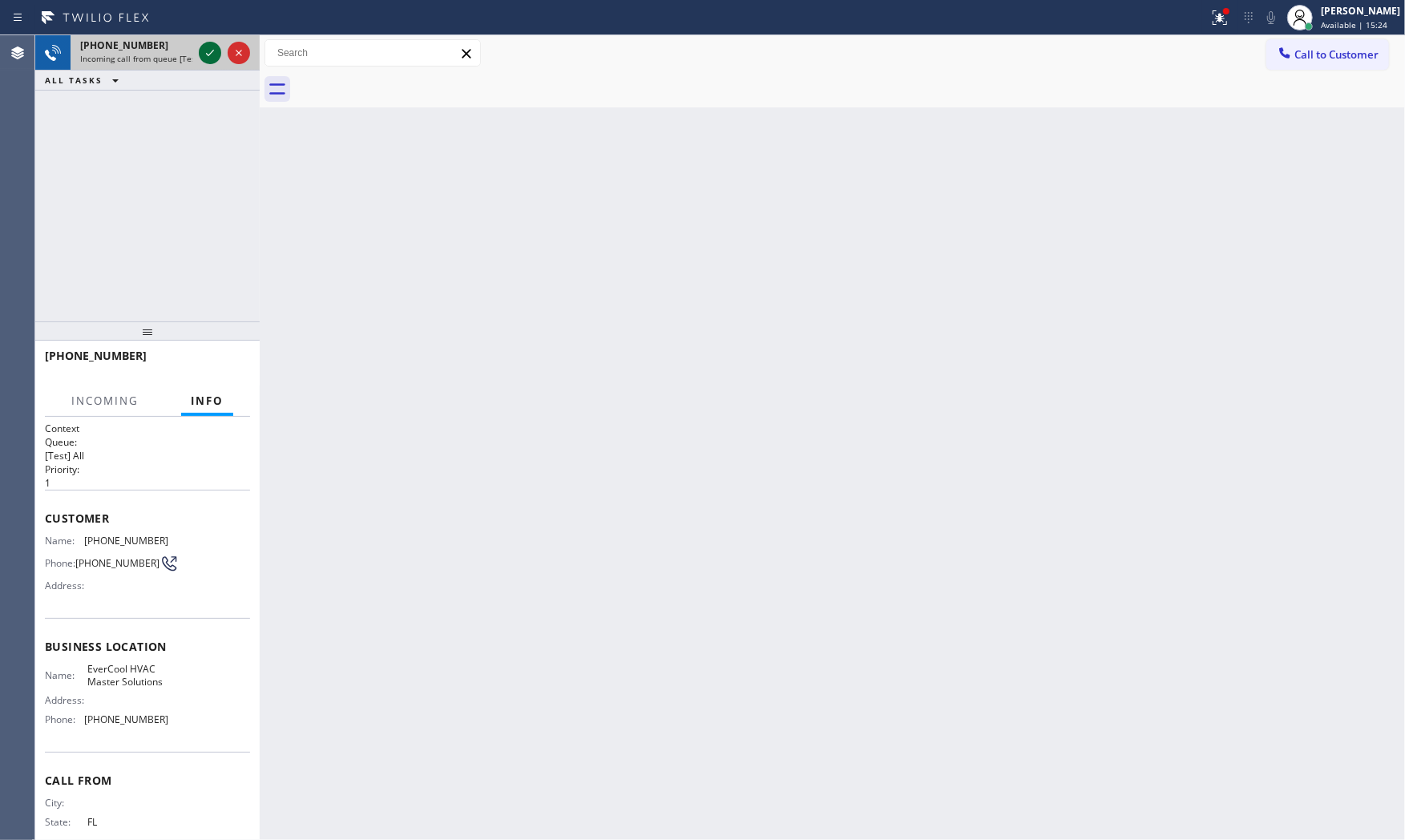
click at [213, 56] on icon at bounding box center [210, 52] width 19 height 19
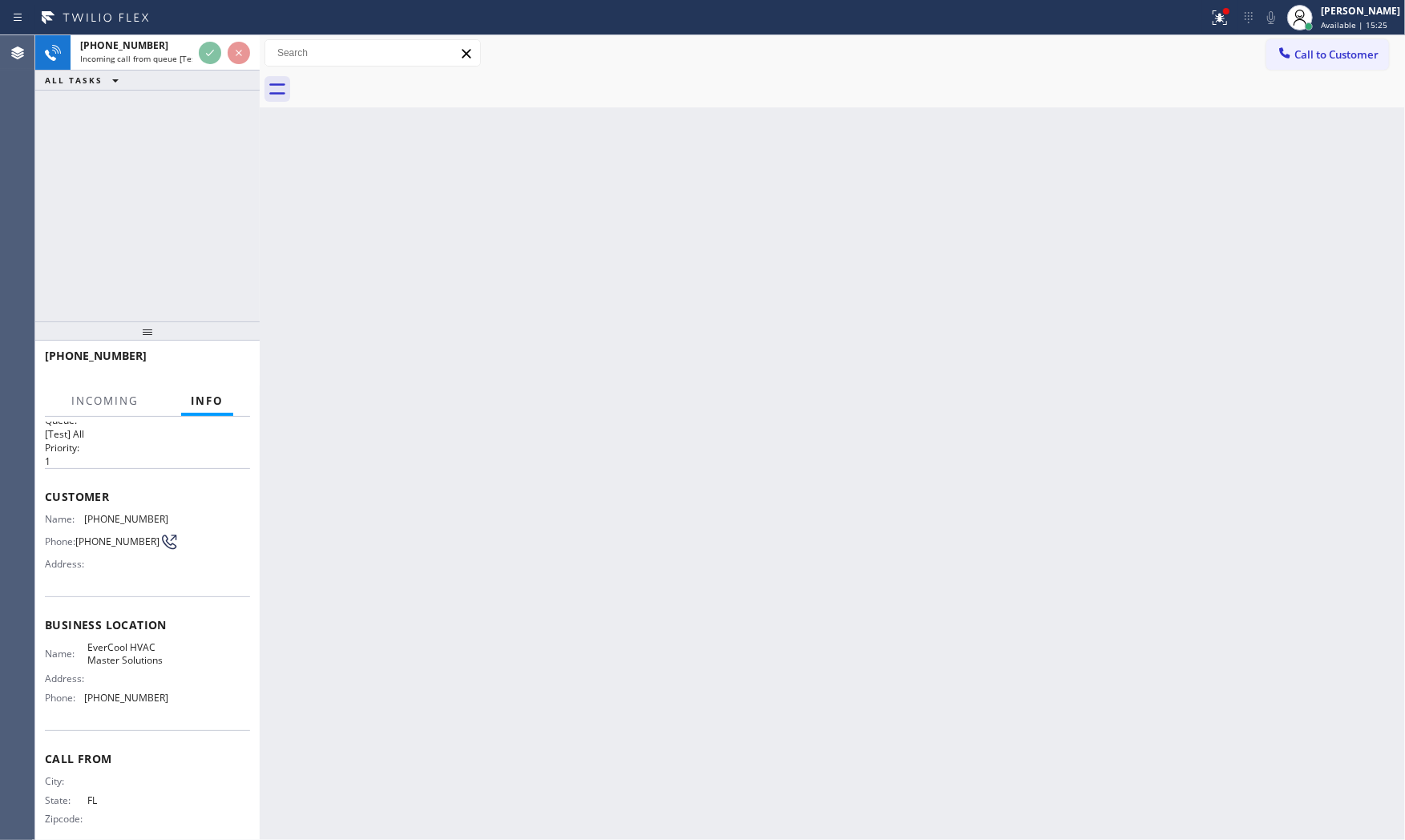
scroll to position [53, 0]
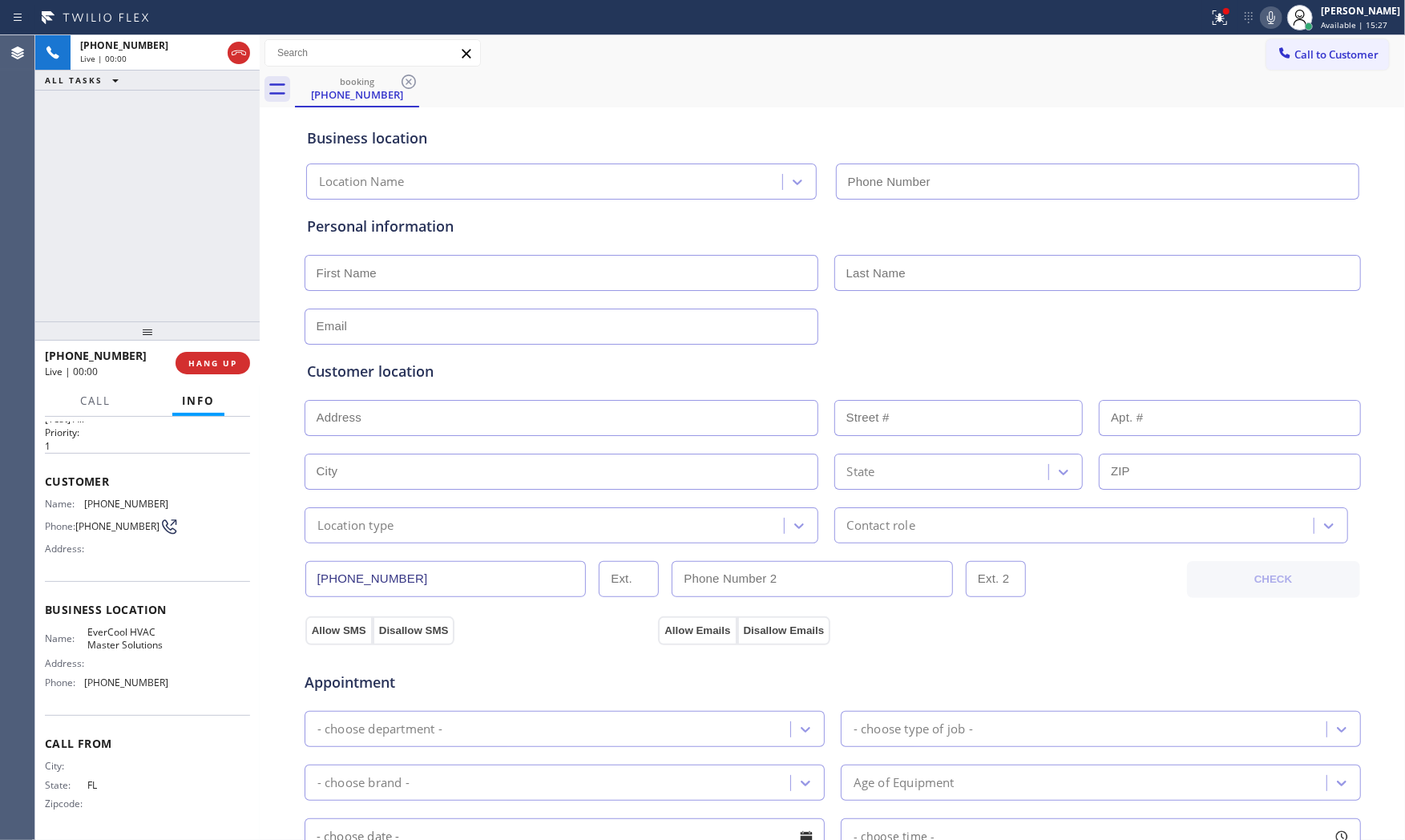
type input "[PHONE_NUMBER]"
click at [217, 362] on span "HANG UP" at bounding box center [212, 362] width 49 height 11
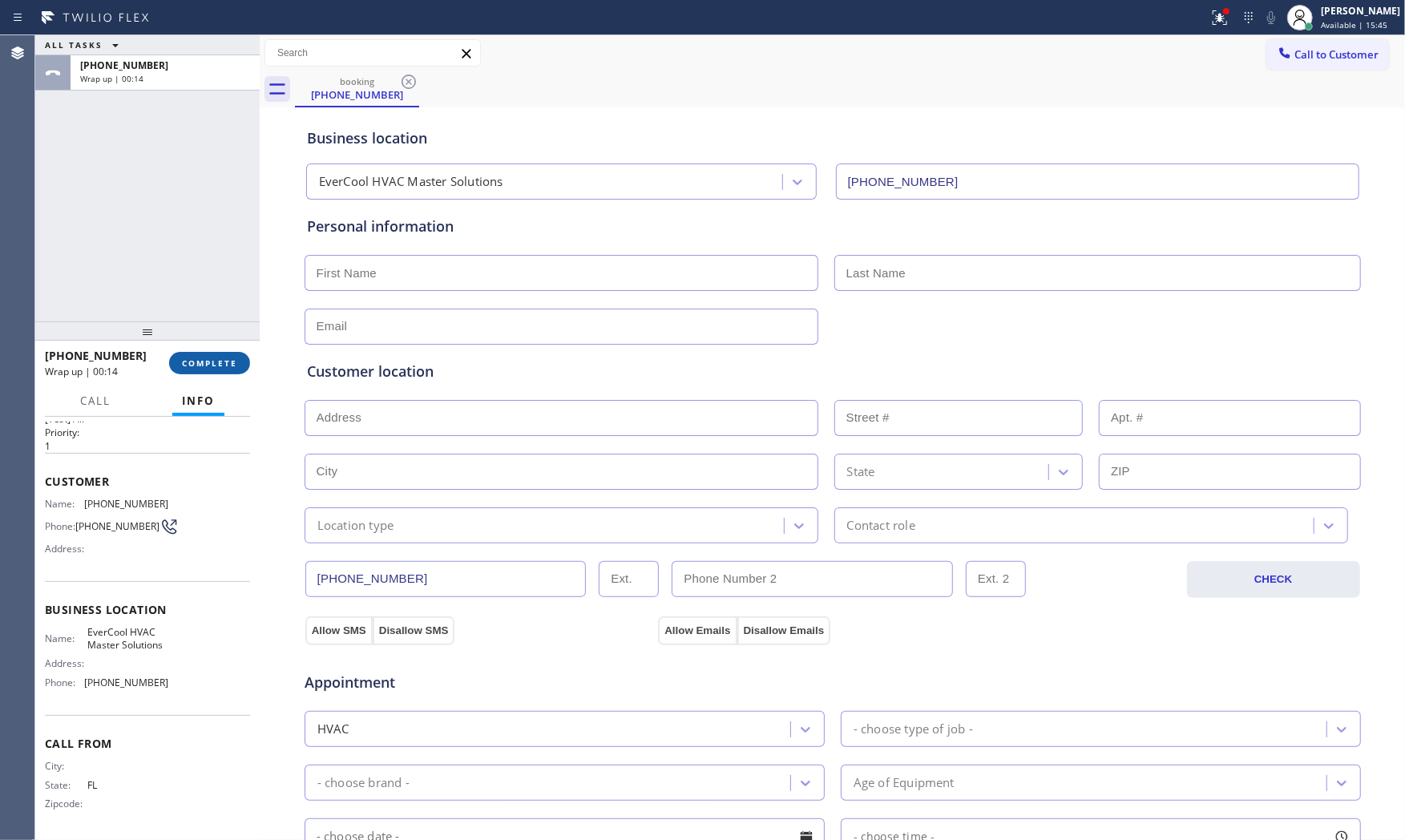
click at [217, 362] on span "COMPLETE" at bounding box center [209, 362] width 55 height 11
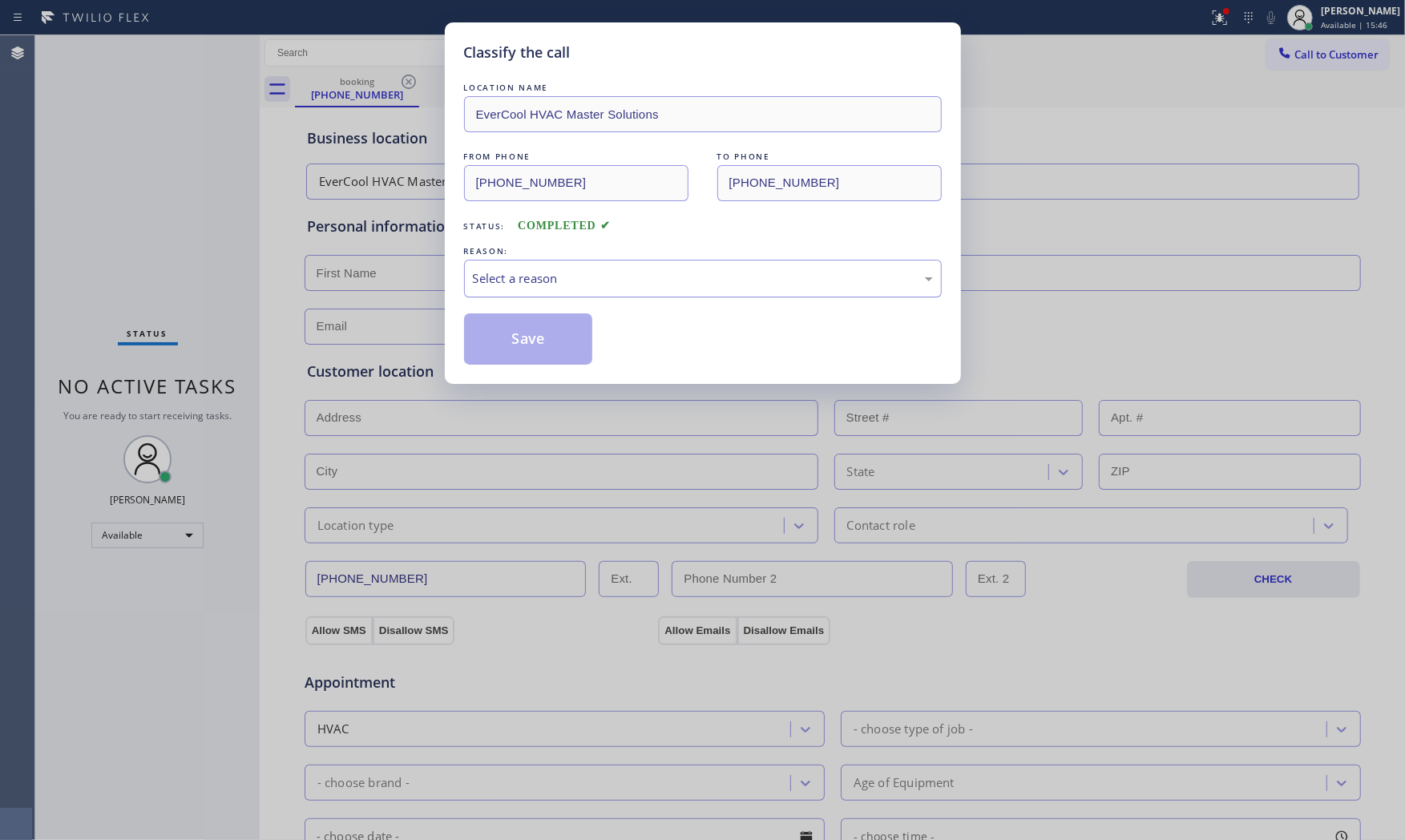
click at [540, 298] on div "Select a reason" at bounding box center [702, 279] width 478 height 38
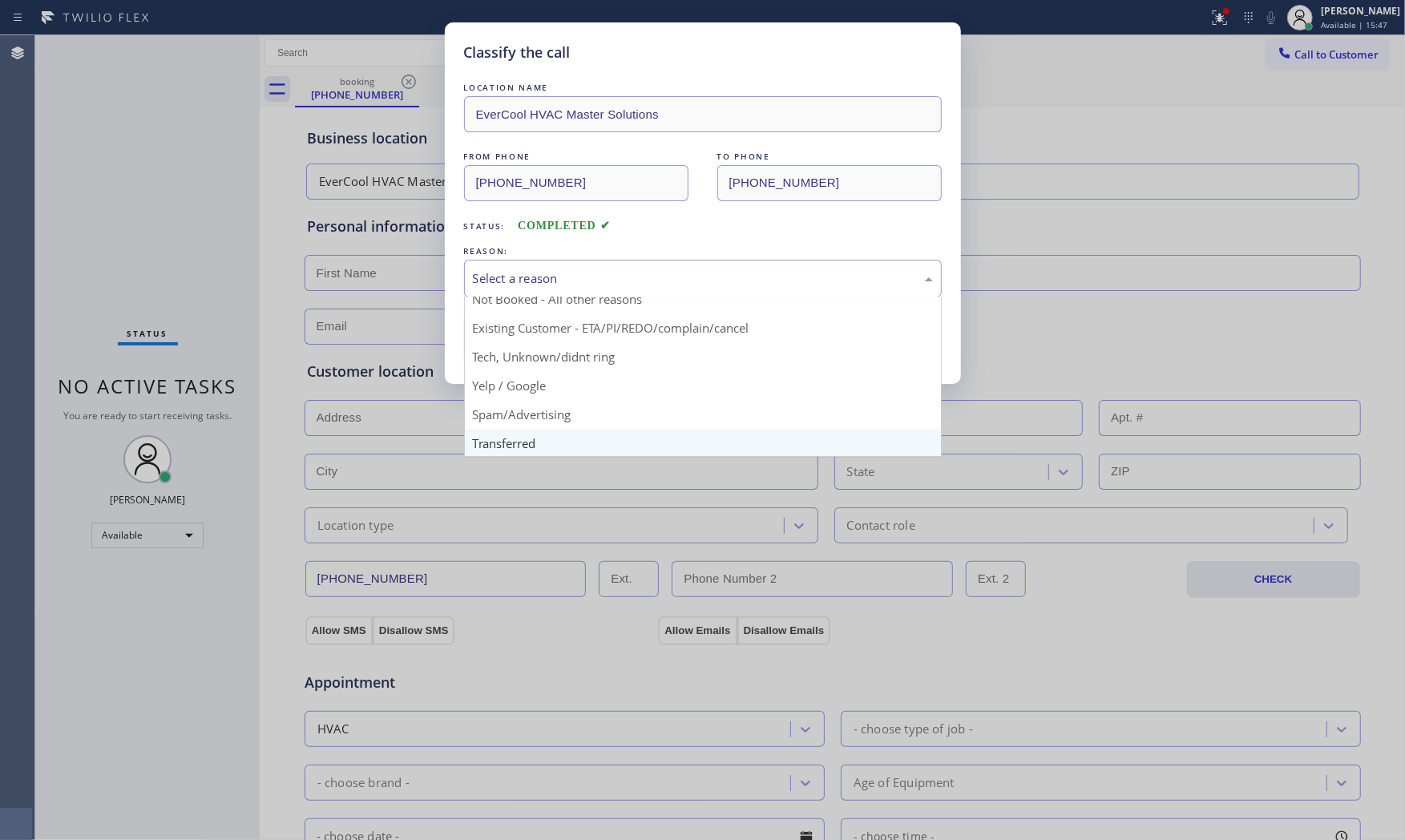
scroll to position [100, 0]
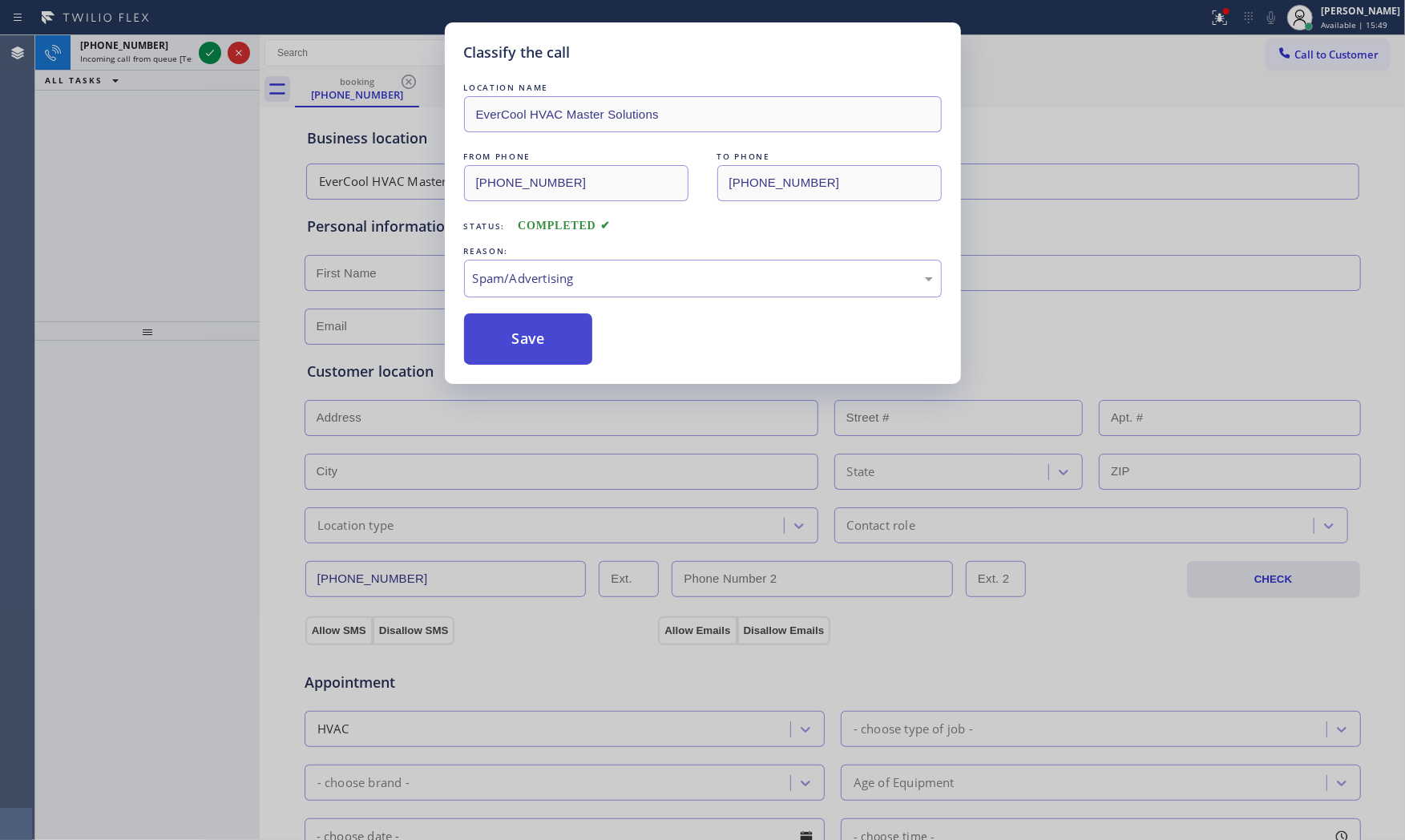
click at [546, 346] on button "Save" at bounding box center [528, 338] width 129 height 51
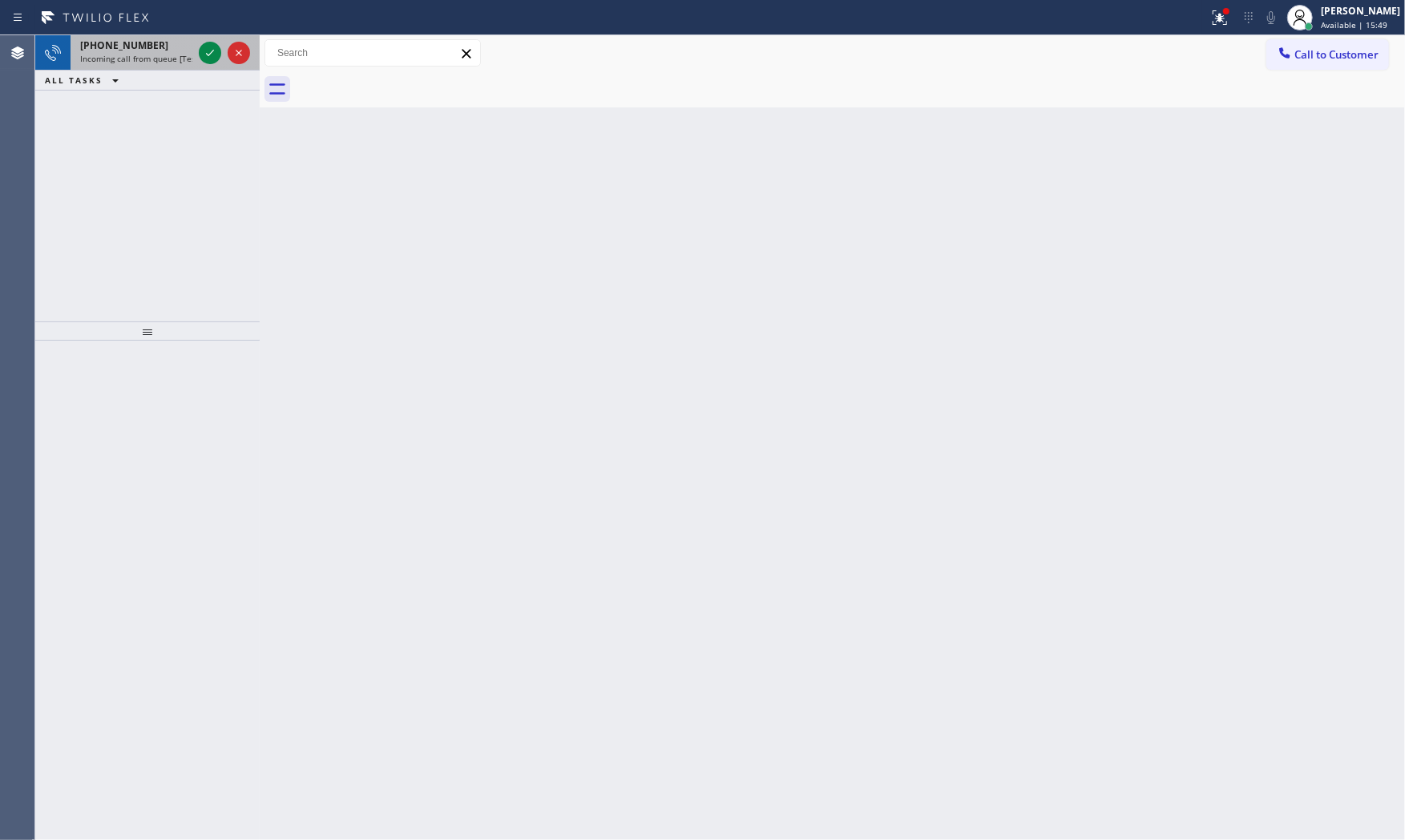
click at [180, 50] on div "+12012771745" at bounding box center [136, 45] width 112 height 13
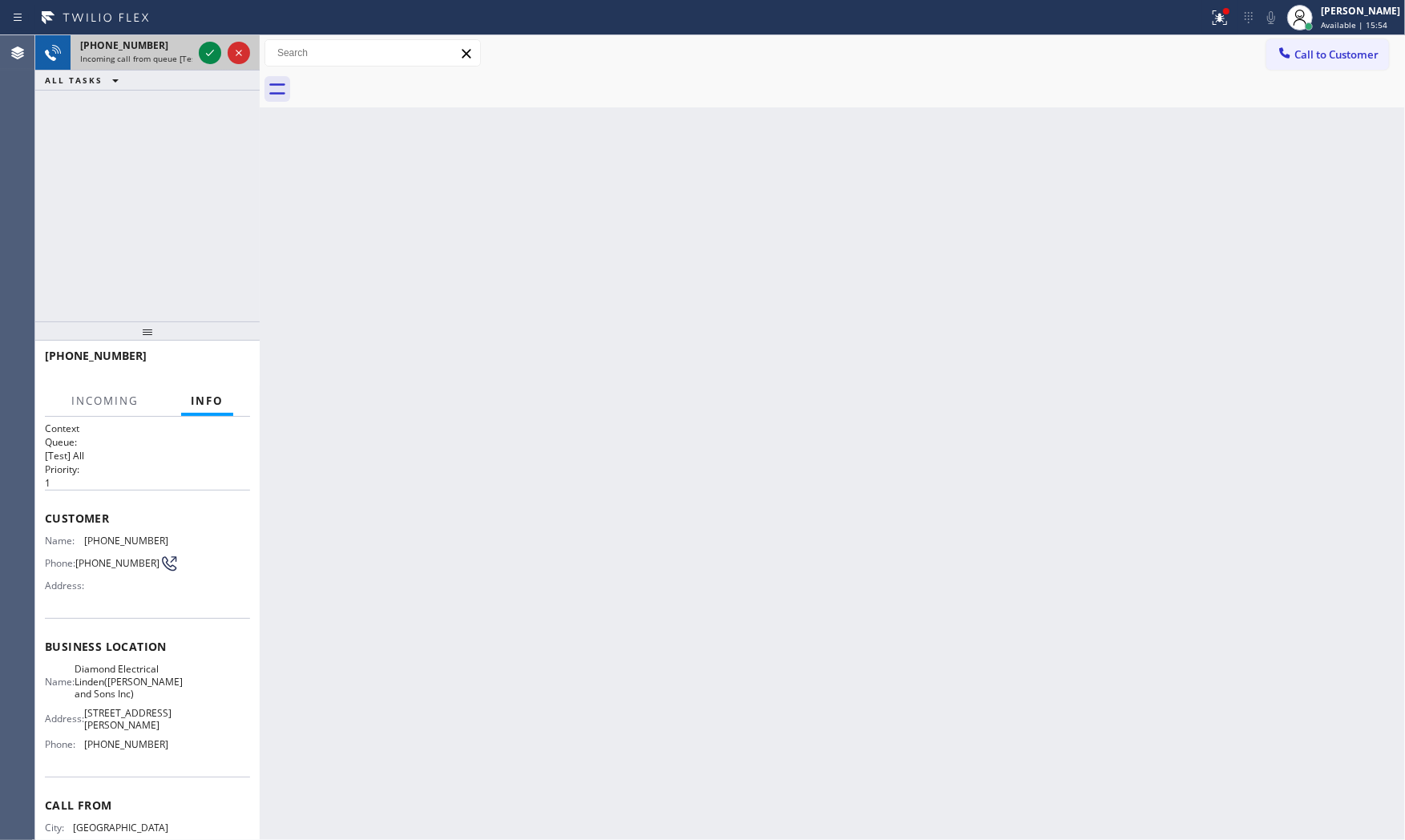
click at [174, 62] on span "Incoming call from queue [Test] All" at bounding box center [147, 58] width 133 height 11
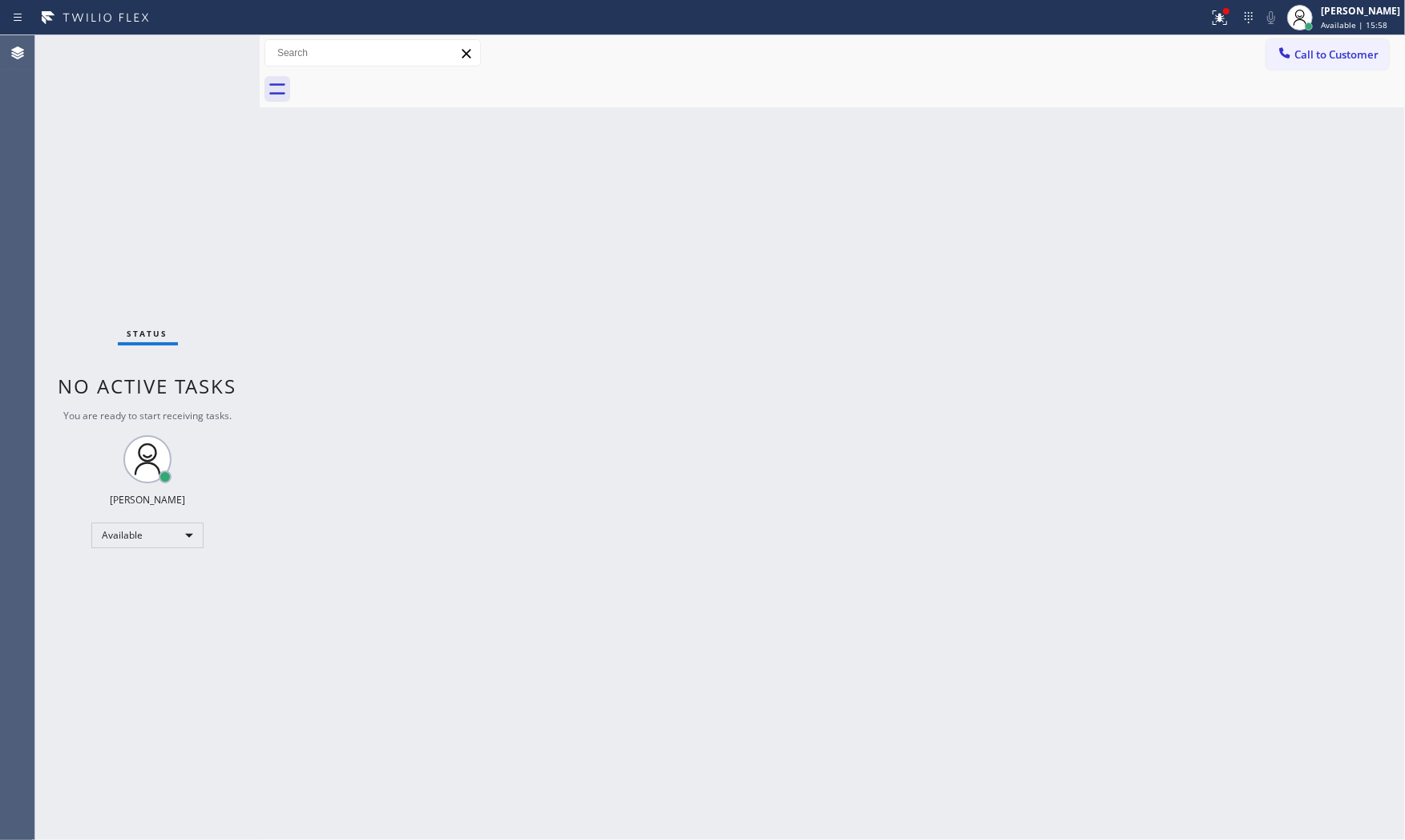
click at [174, 62] on div "Status No active tasks You are ready to start receiving tasks. [PERSON_NAME] Av…" at bounding box center [147, 437] width 224 height 805
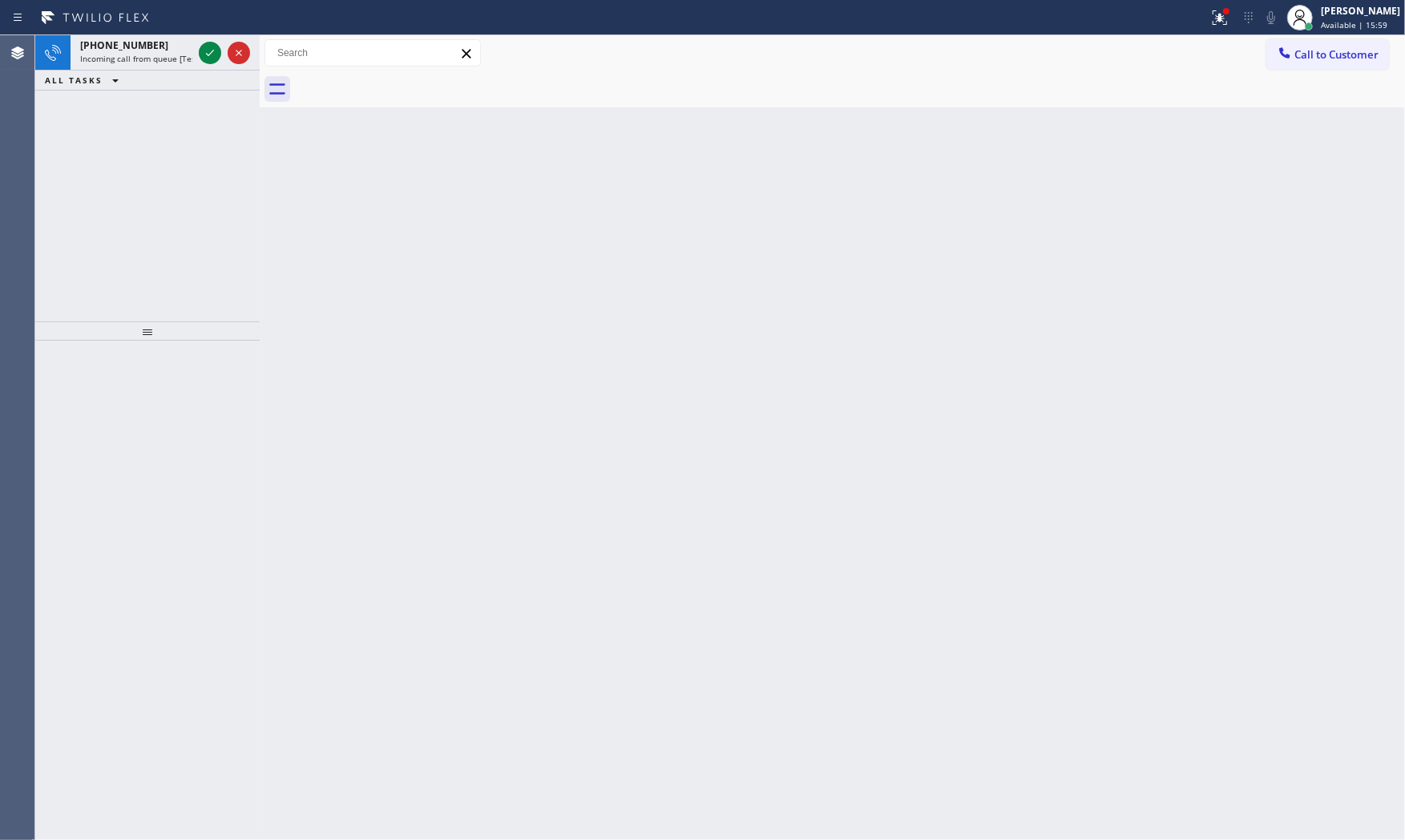
click at [174, 62] on span "Incoming call from queue [Test] All" at bounding box center [147, 58] width 133 height 11
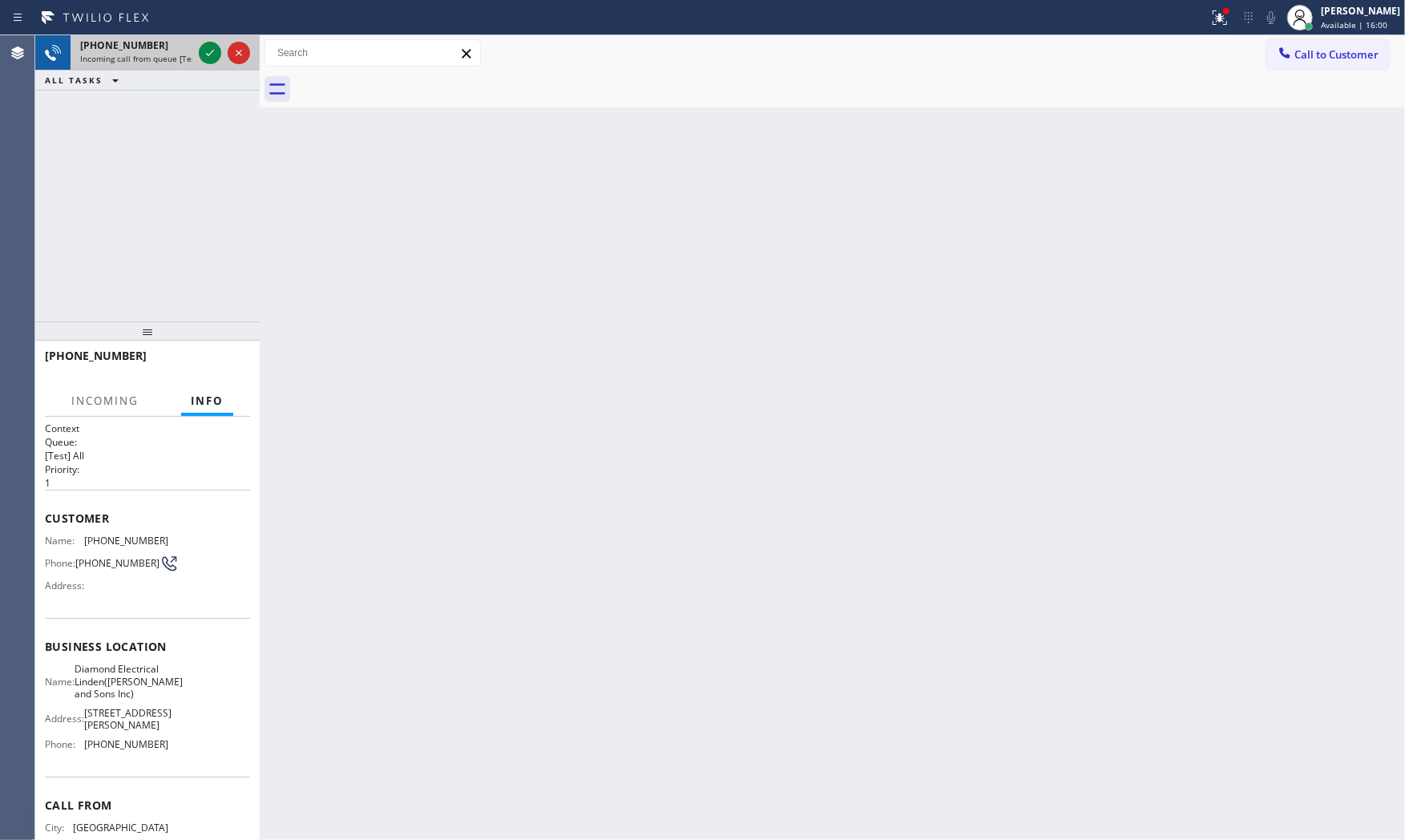
click at [184, 53] on span "Incoming call from queue [Test] All" at bounding box center [147, 58] width 133 height 11
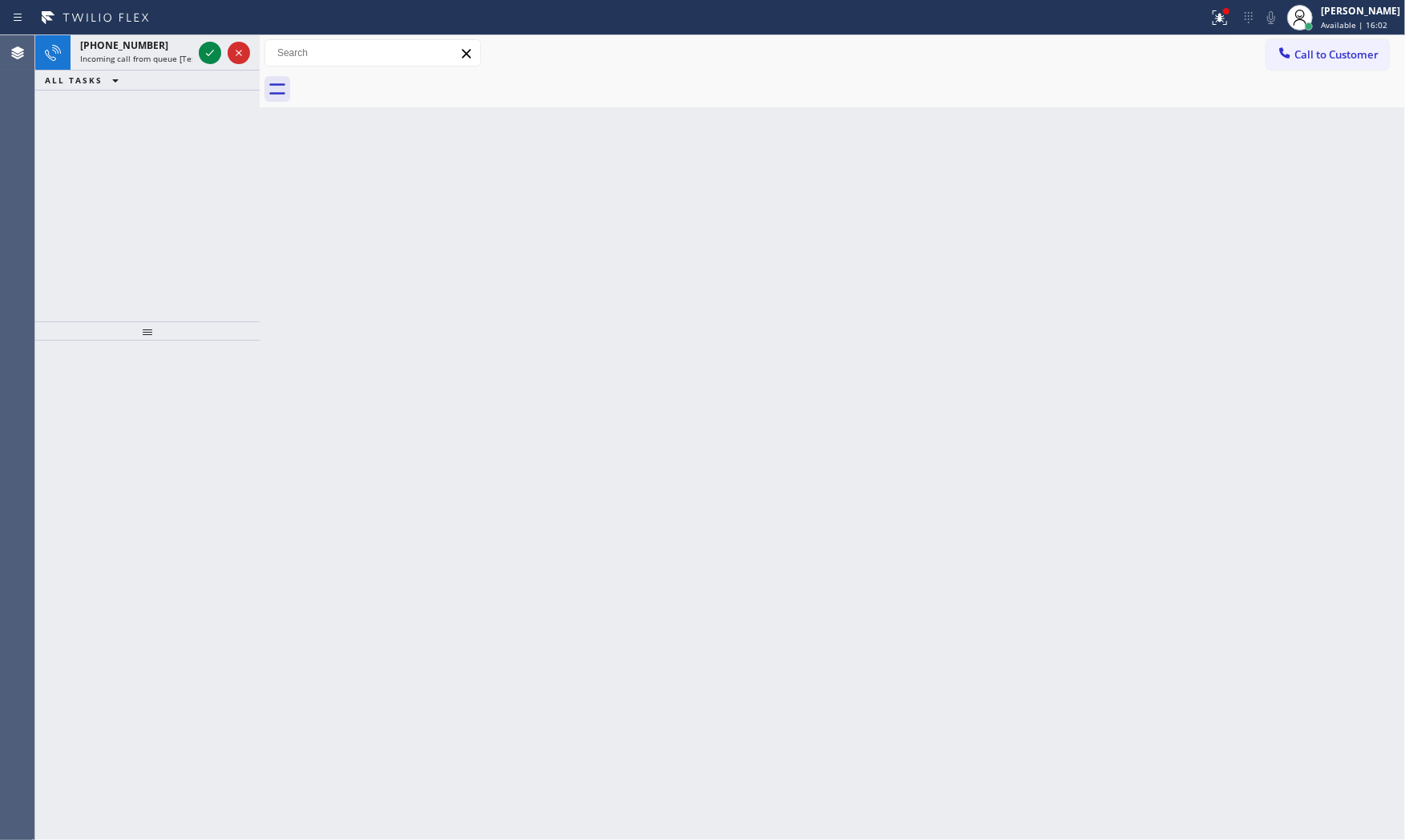
click at [199, 52] on div at bounding box center [210, 52] width 22 height 19
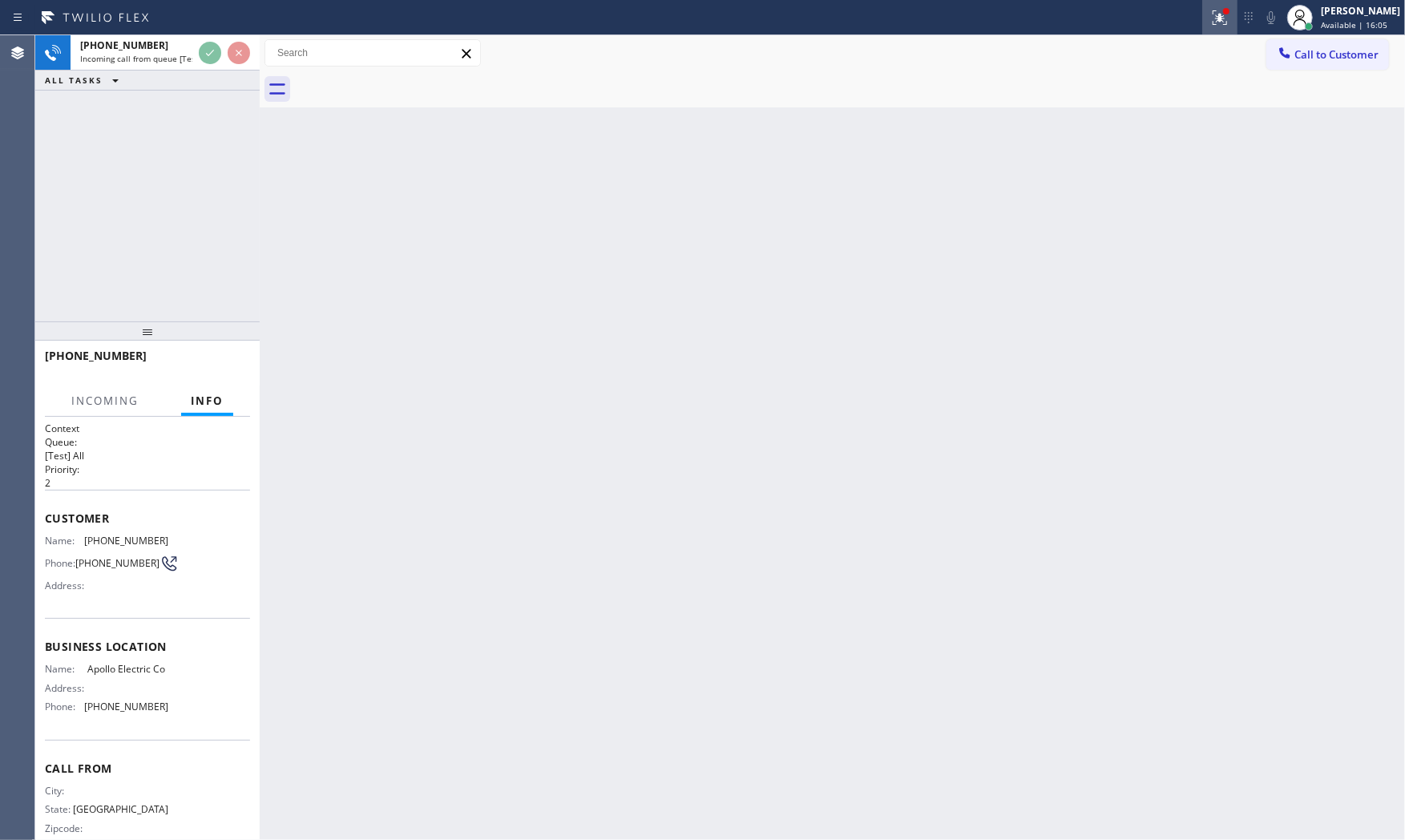
click at [1202, 26] on button at bounding box center [1219, 17] width 35 height 35
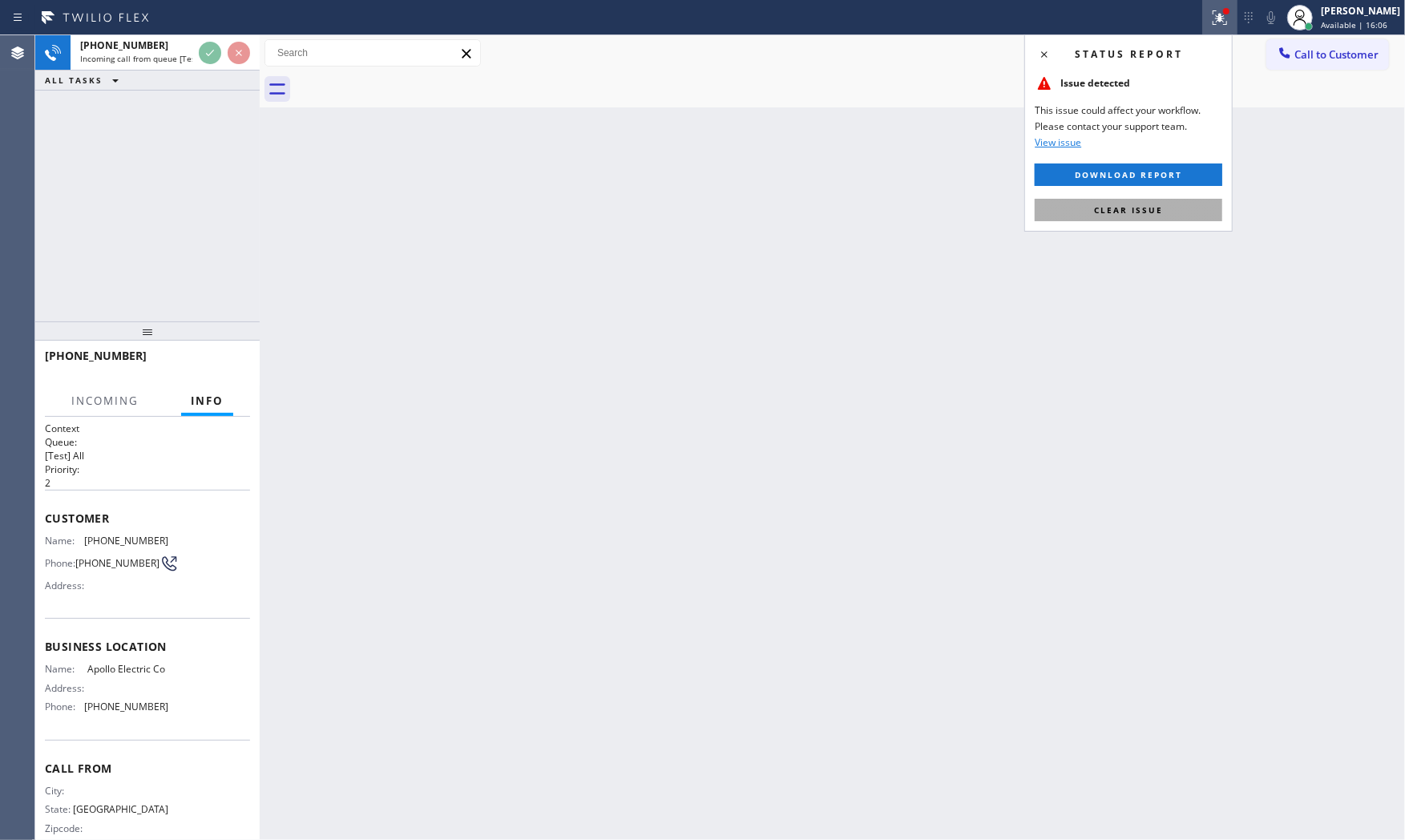
click at [1158, 202] on button "Clear issue" at bounding box center [1128, 210] width 187 height 22
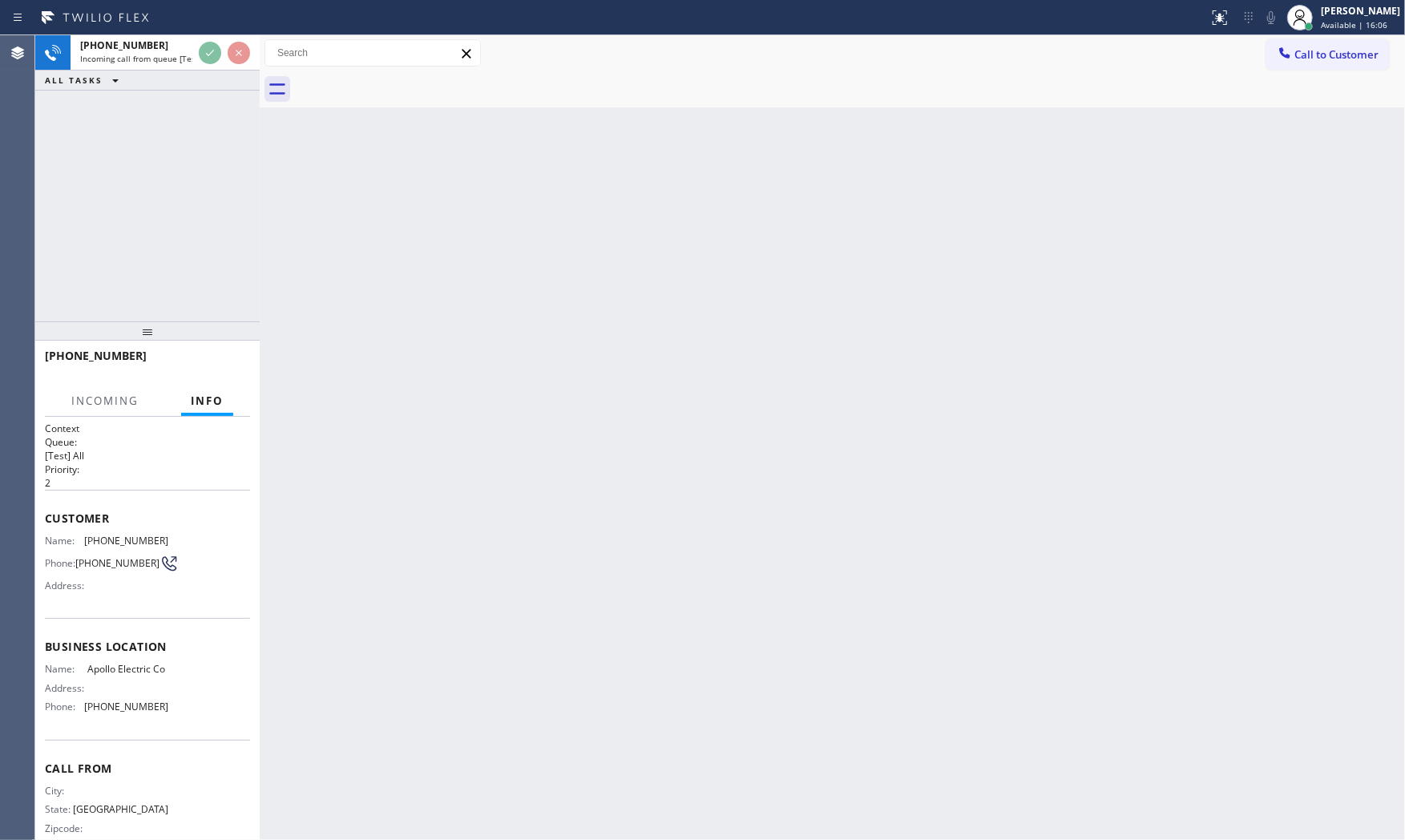
click at [389, 269] on div "Back to Dashboard Change Sender ID Customers Technicians Select a contact Outbo…" at bounding box center [832, 437] width 1145 height 805
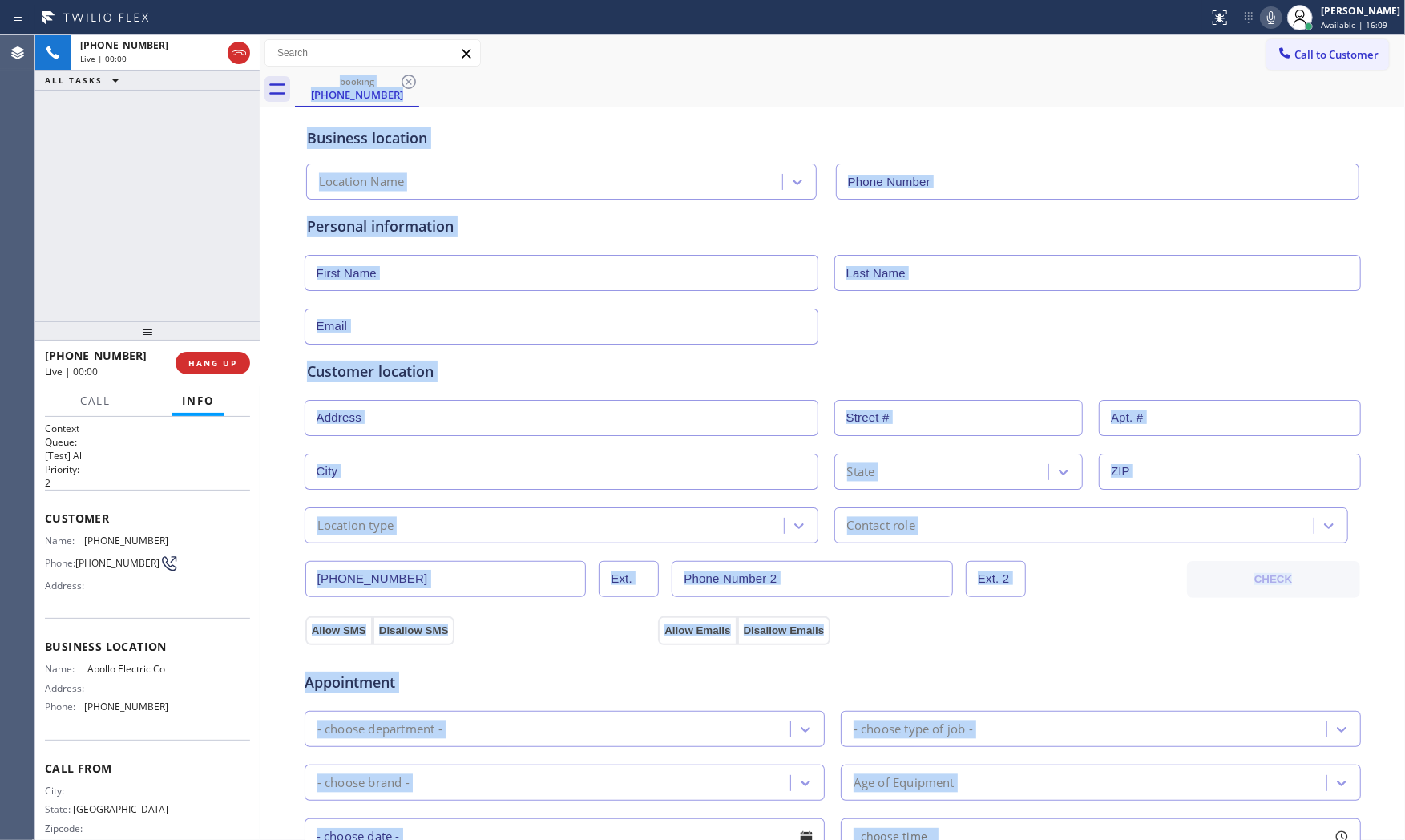
type input "[PHONE_NUMBER]"
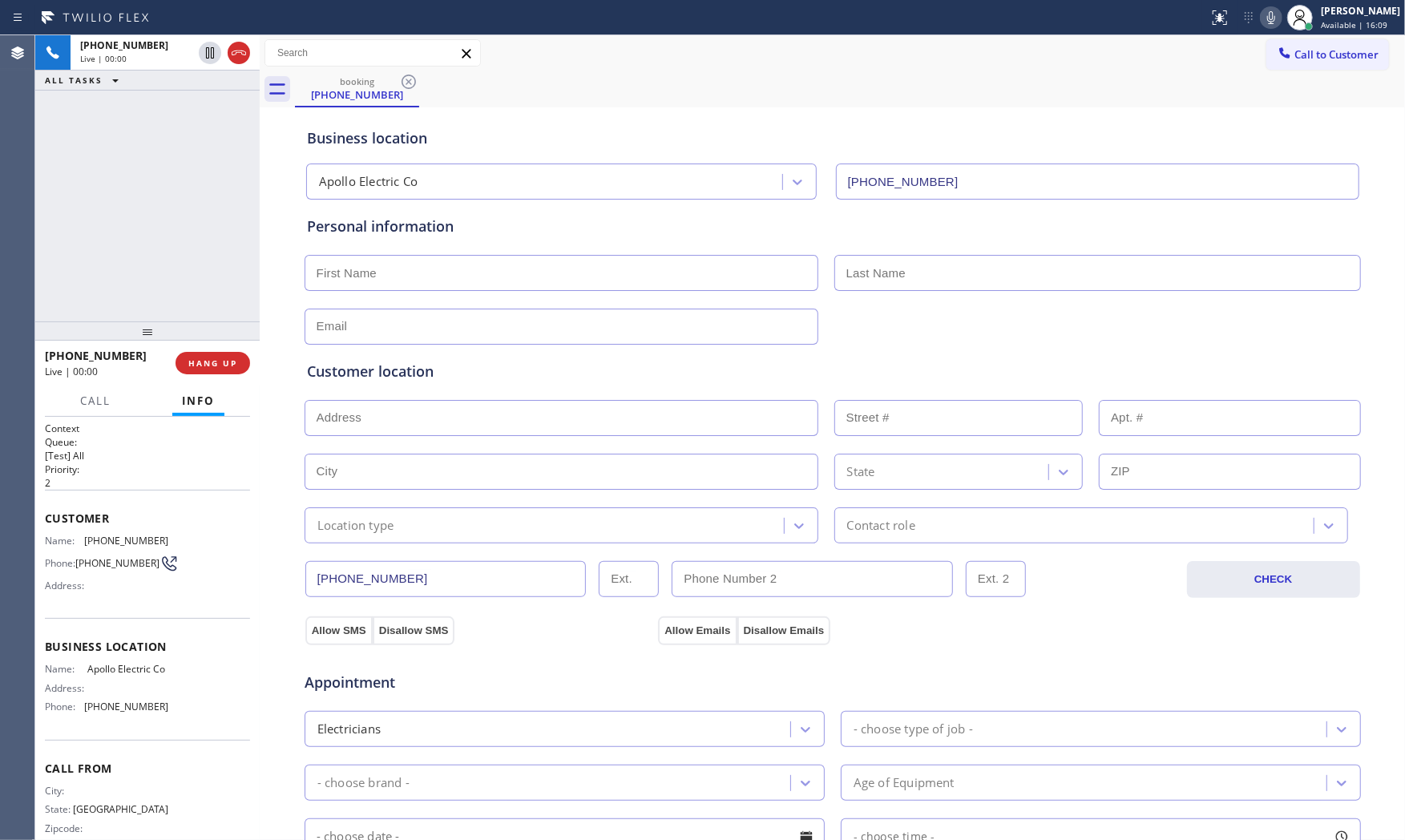
click at [176, 244] on div "+14695290965 Live | 00:00 ALL TASKS ALL TASKS ACTIVE TASKS TASKS IN WRAP UP" at bounding box center [147, 178] width 224 height 286
click at [1260, 24] on div at bounding box center [1271, 17] width 22 height 19
click at [226, 357] on span "COMPLETE" at bounding box center [209, 362] width 55 height 11
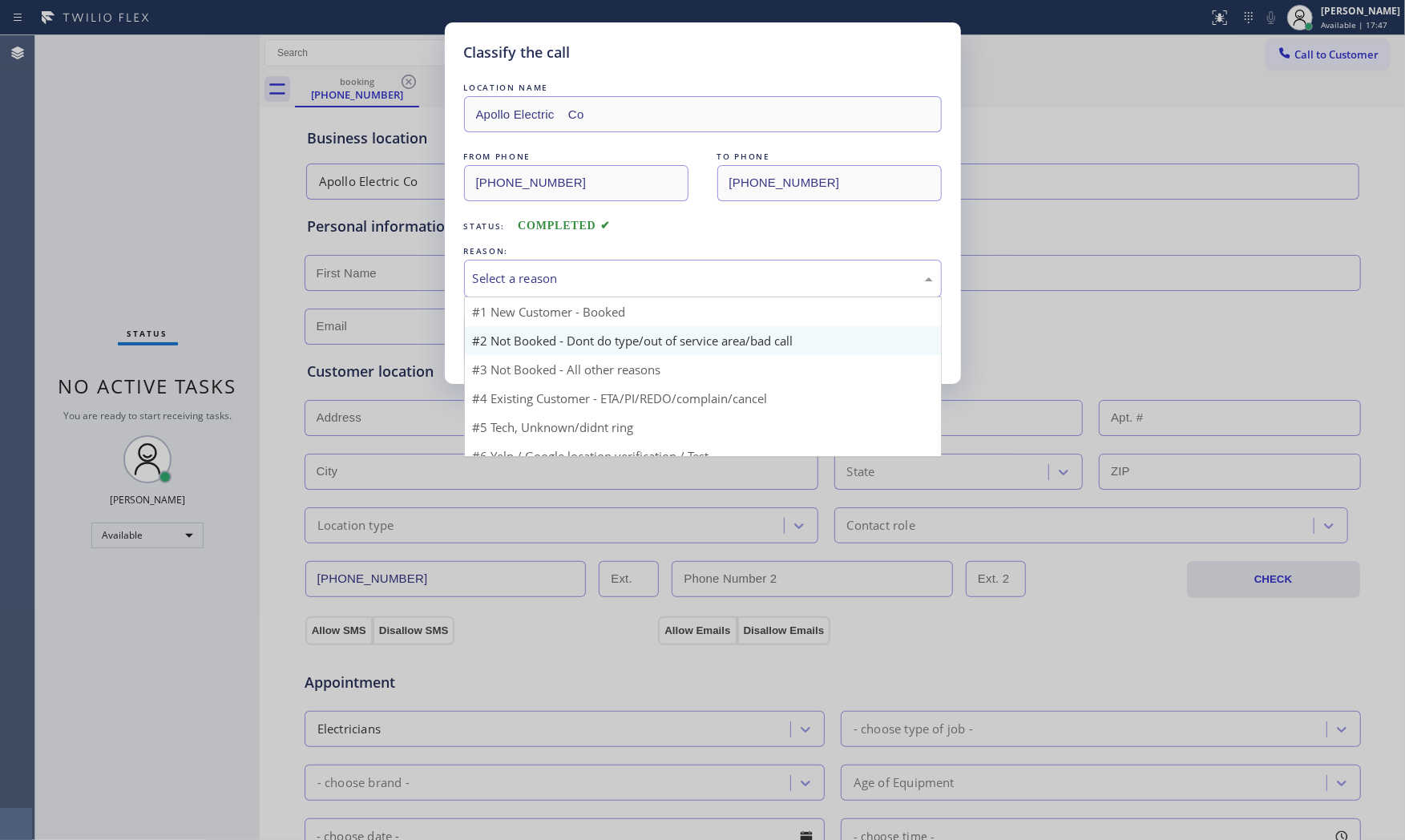
drag, startPoint x: 511, startPoint y: 275, endPoint x: 506, endPoint y: 339, distance: 64.2
click at [511, 286] on div "Select a reason" at bounding box center [702, 278] width 460 height 18
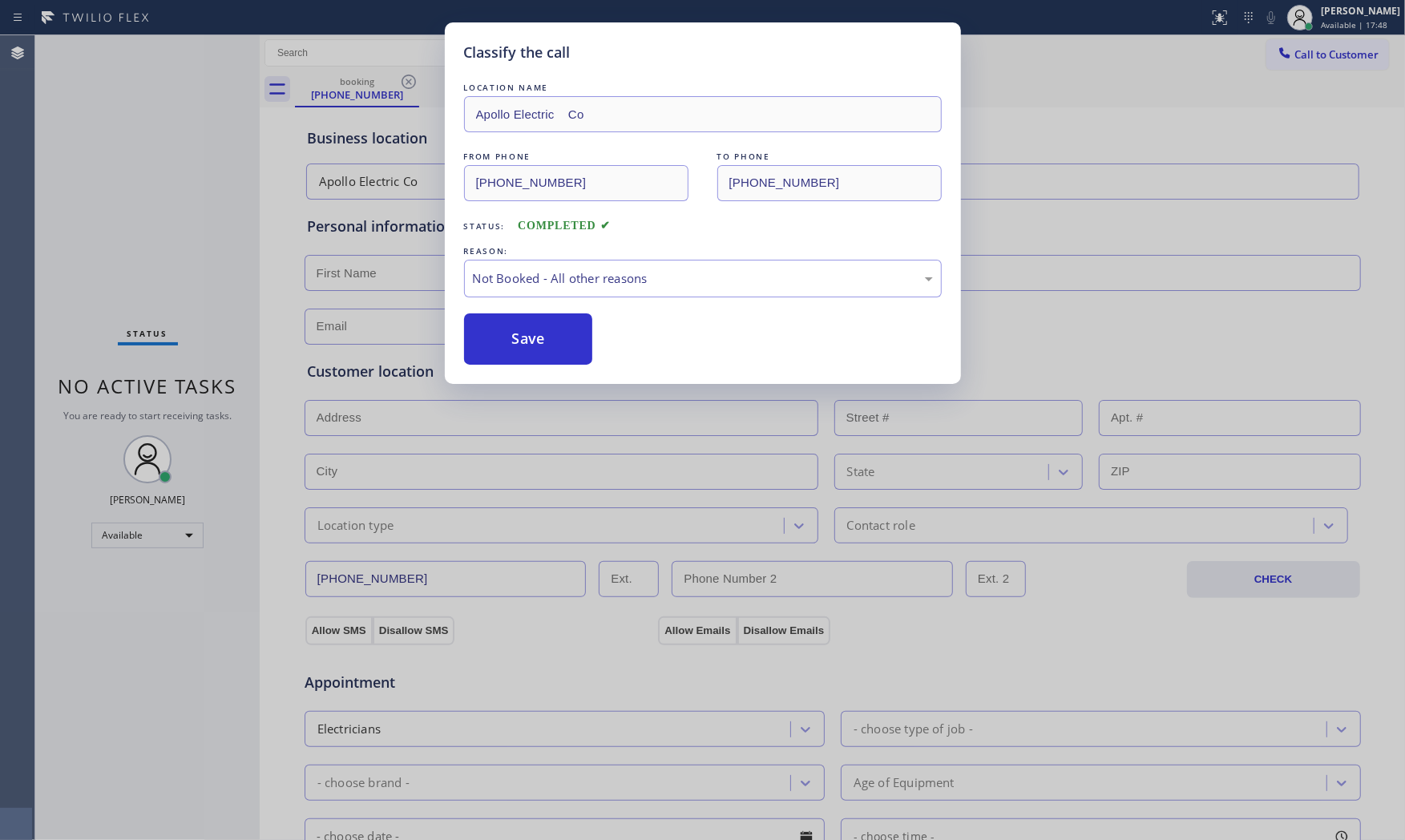
click at [506, 341] on button "Save" at bounding box center [528, 338] width 129 height 51
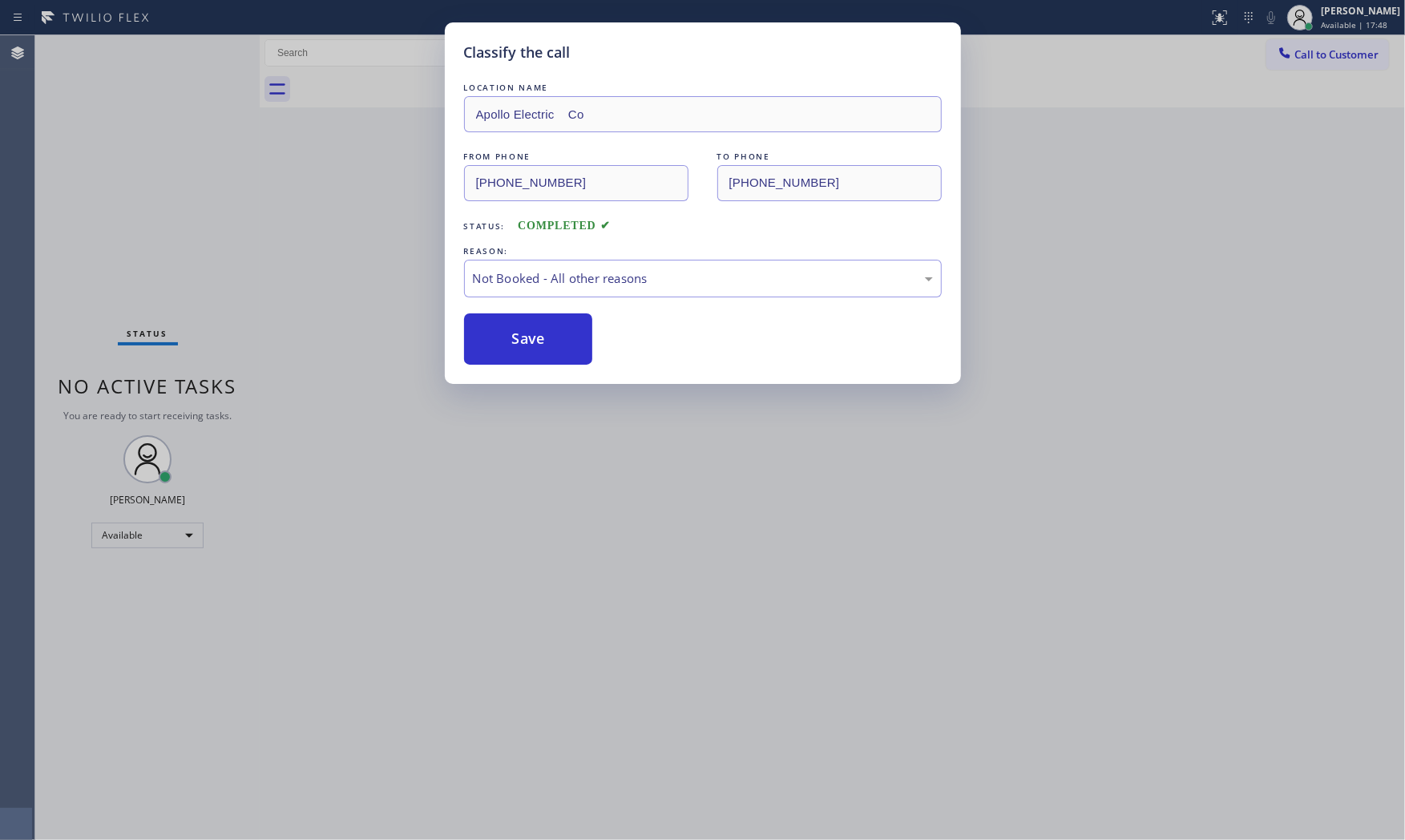
click at [506, 341] on button "Save" at bounding box center [528, 338] width 129 height 51
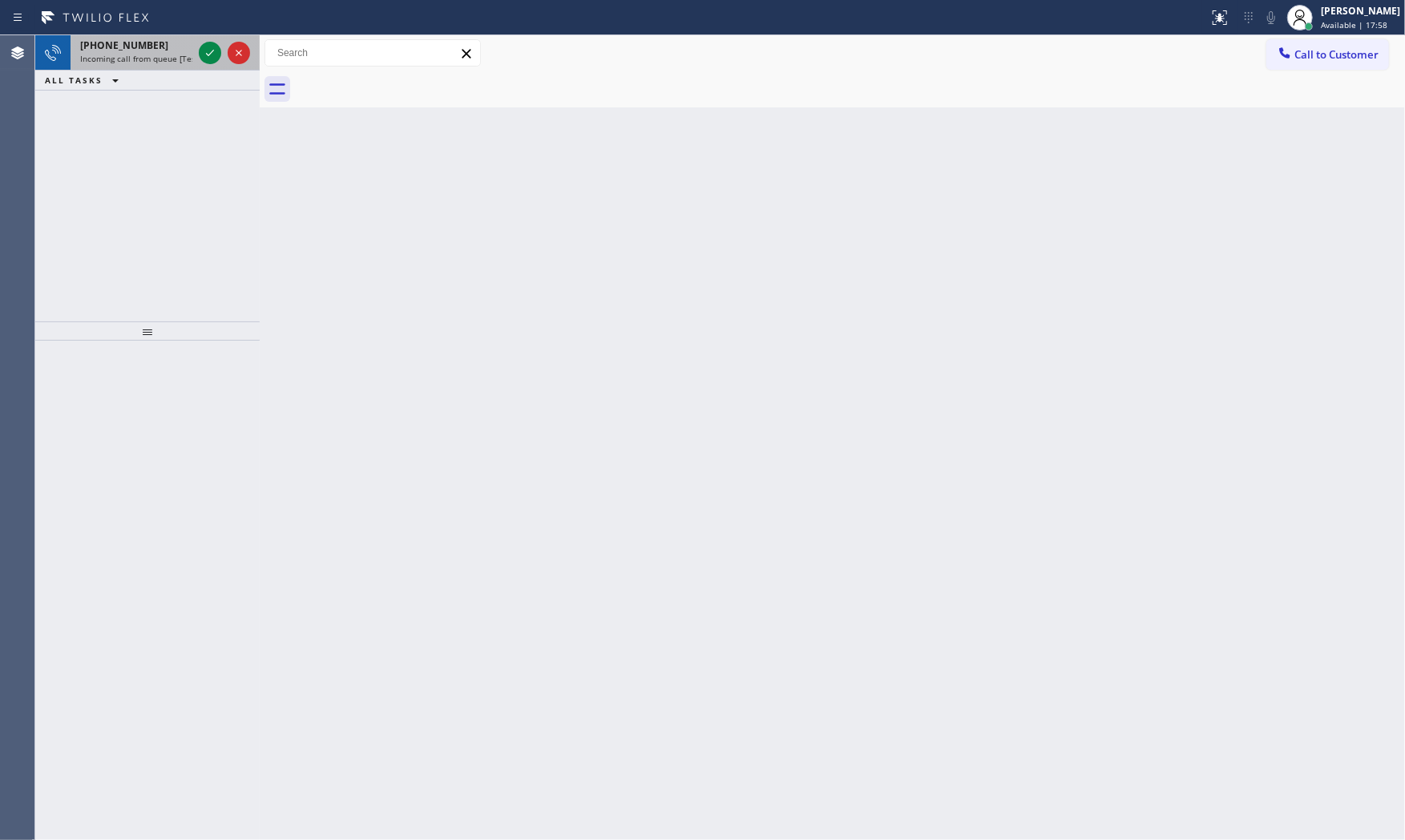
click at [188, 50] on div "+12092568864" at bounding box center [136, 45] width 112 height 13
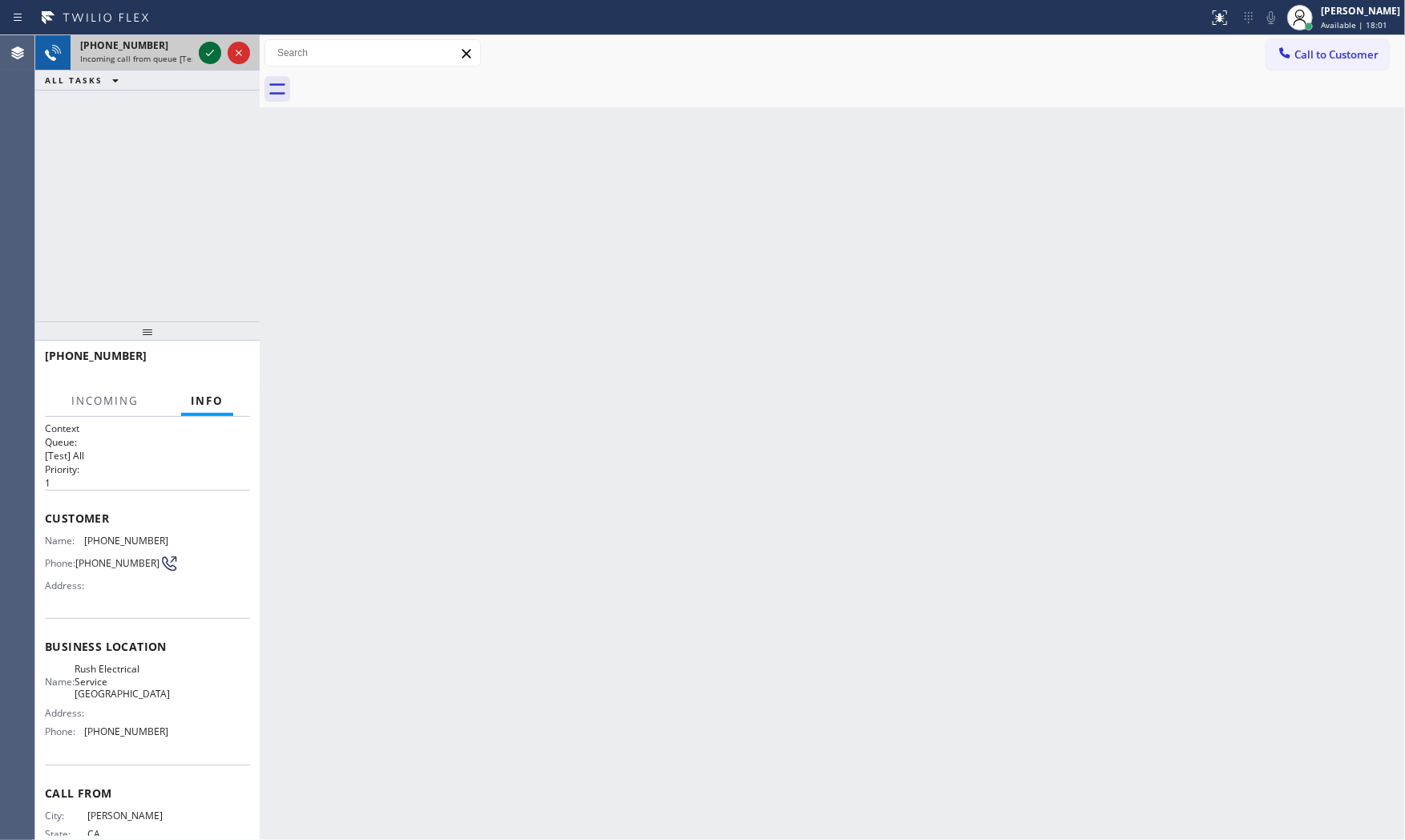
click at [202, 52] on icon at bounding box center [210, 52] width 19 height 19
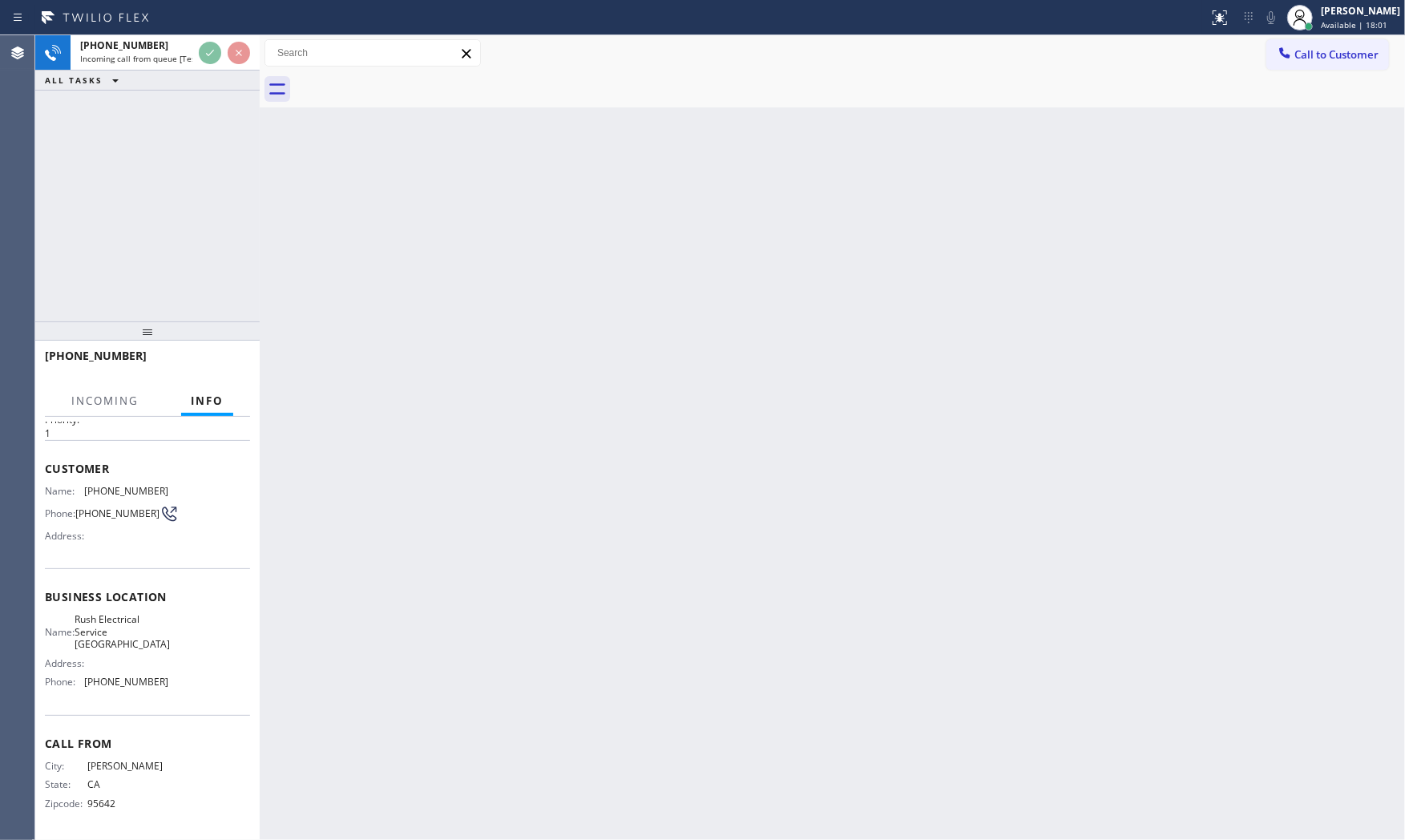
scroll to position [53, 0]
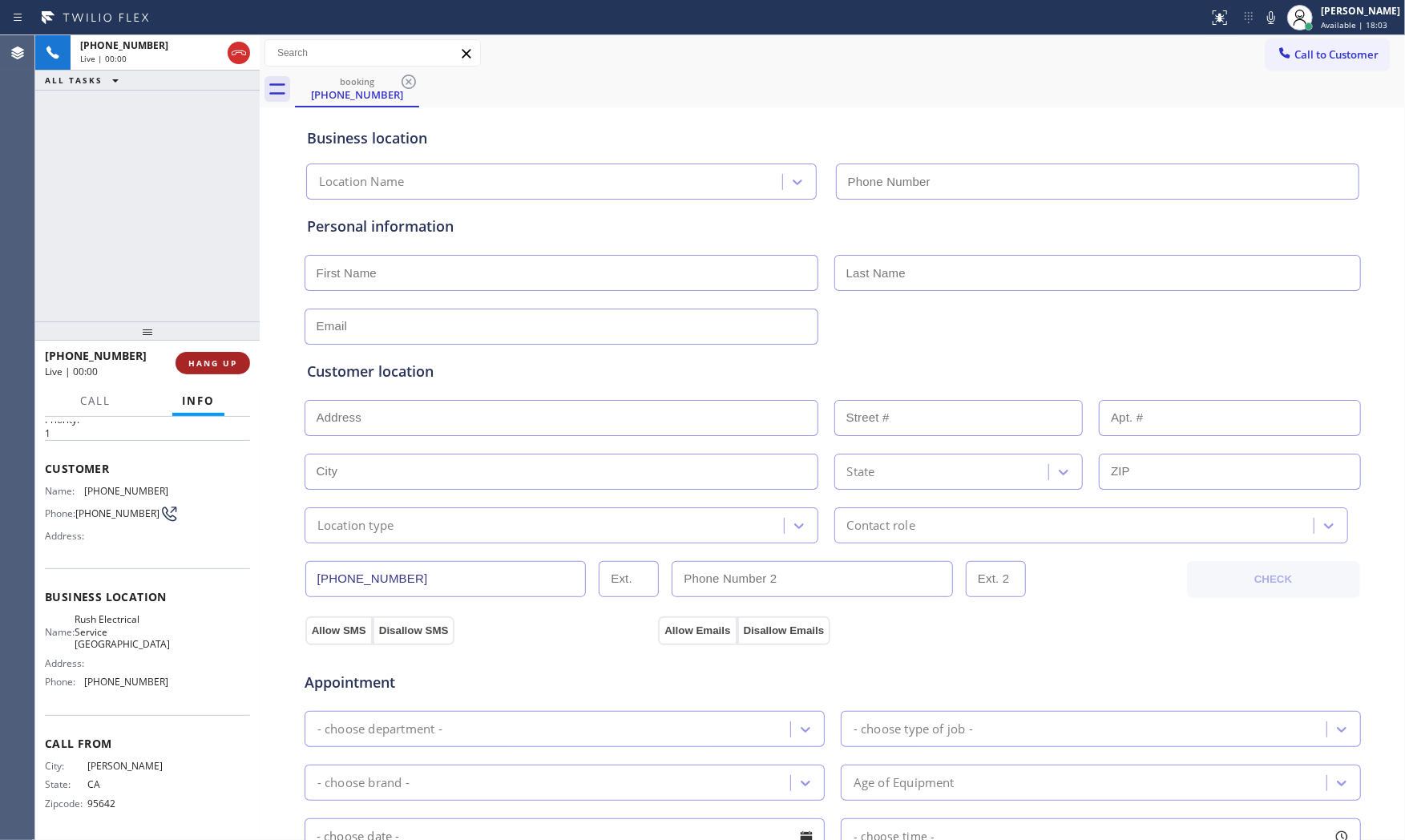
type input "[PHONE_NUMBER]"
click at [210, 364] on span "HANG UP" at bounding box center [212, 362] width 49 height 11
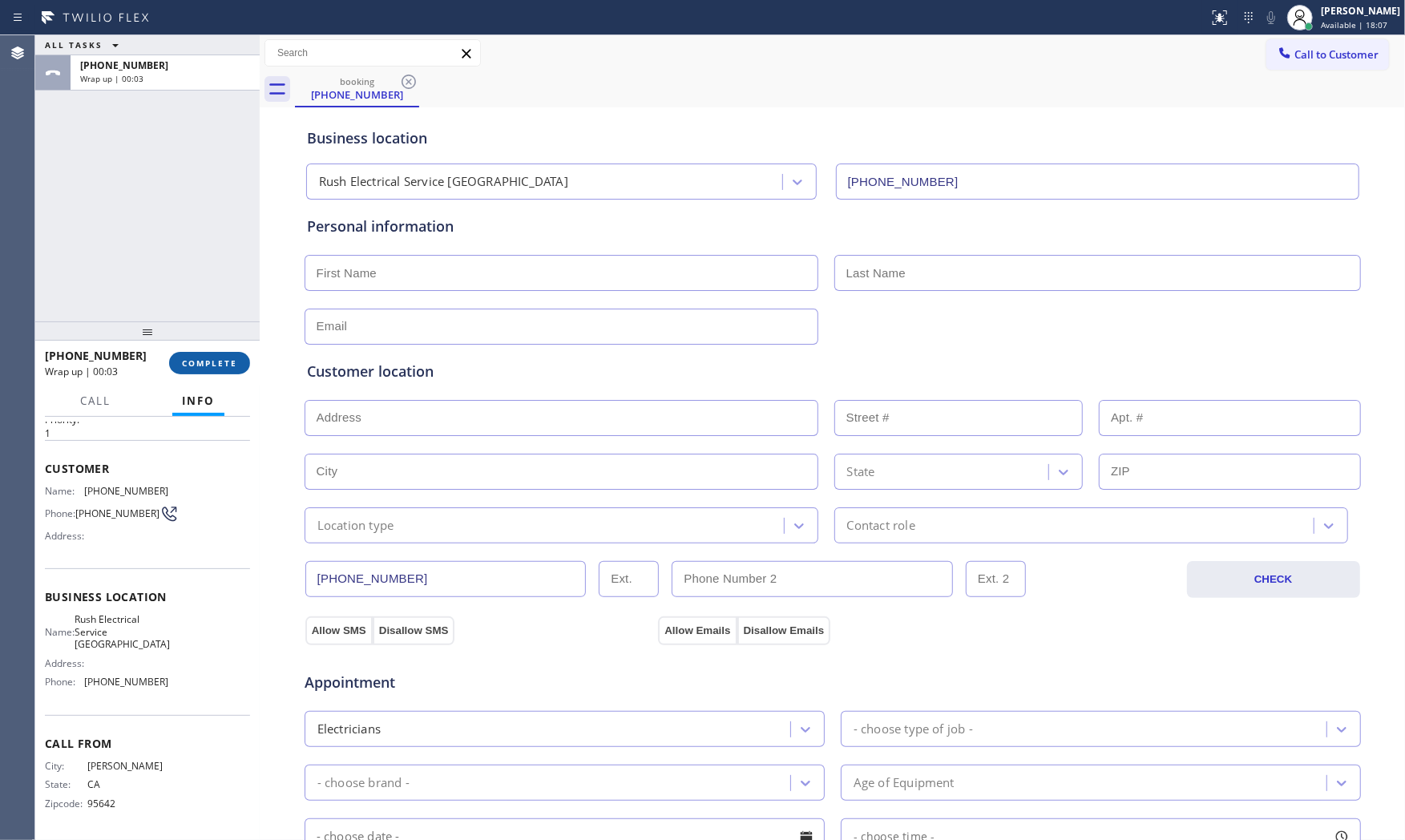
click at [210, 364] on span "COMPLETE" at bounding box center [209, 362] width 55 height 11
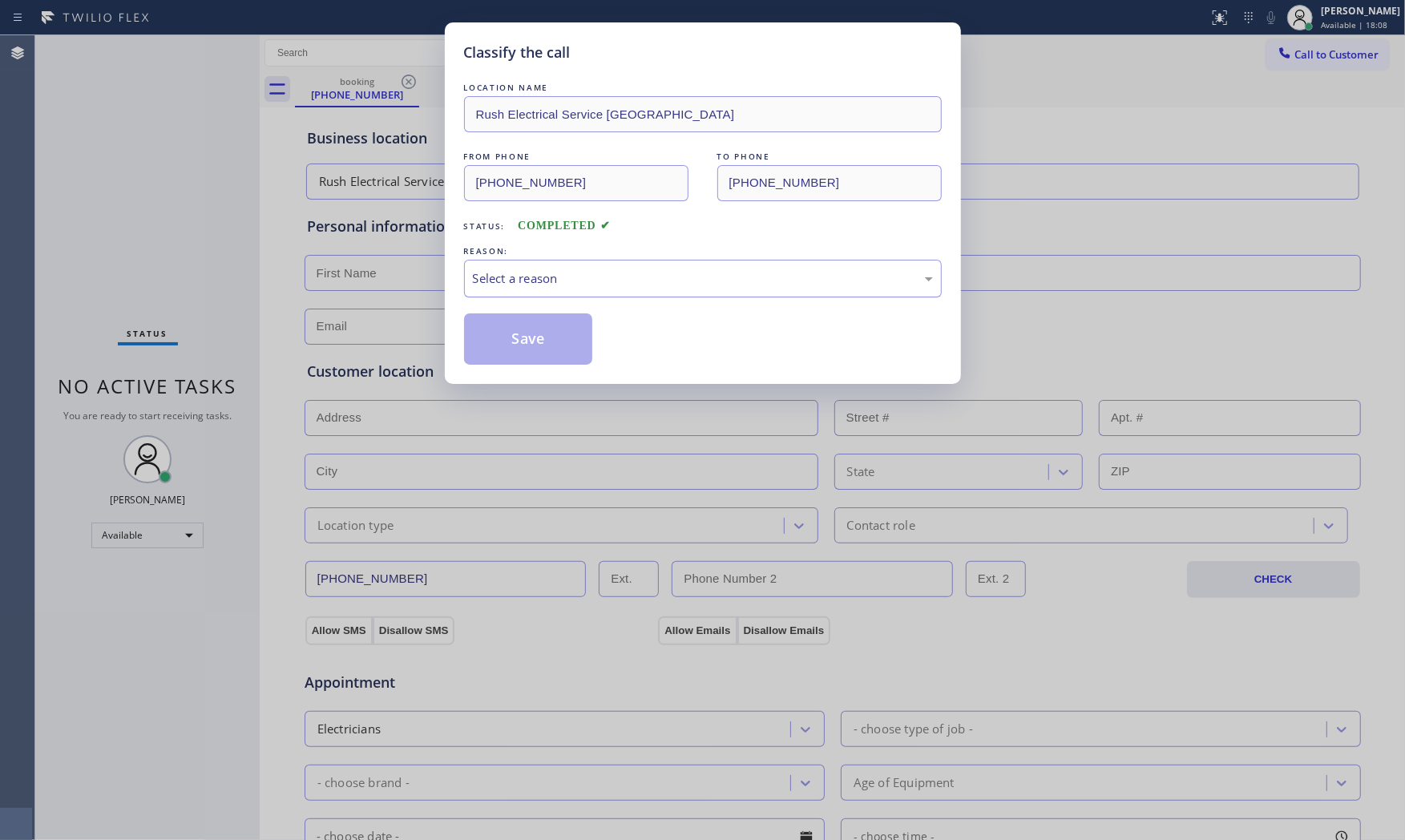
click at [486, 284] on div "Select a reason" at bounding box center [702, 278] width 460 height 18
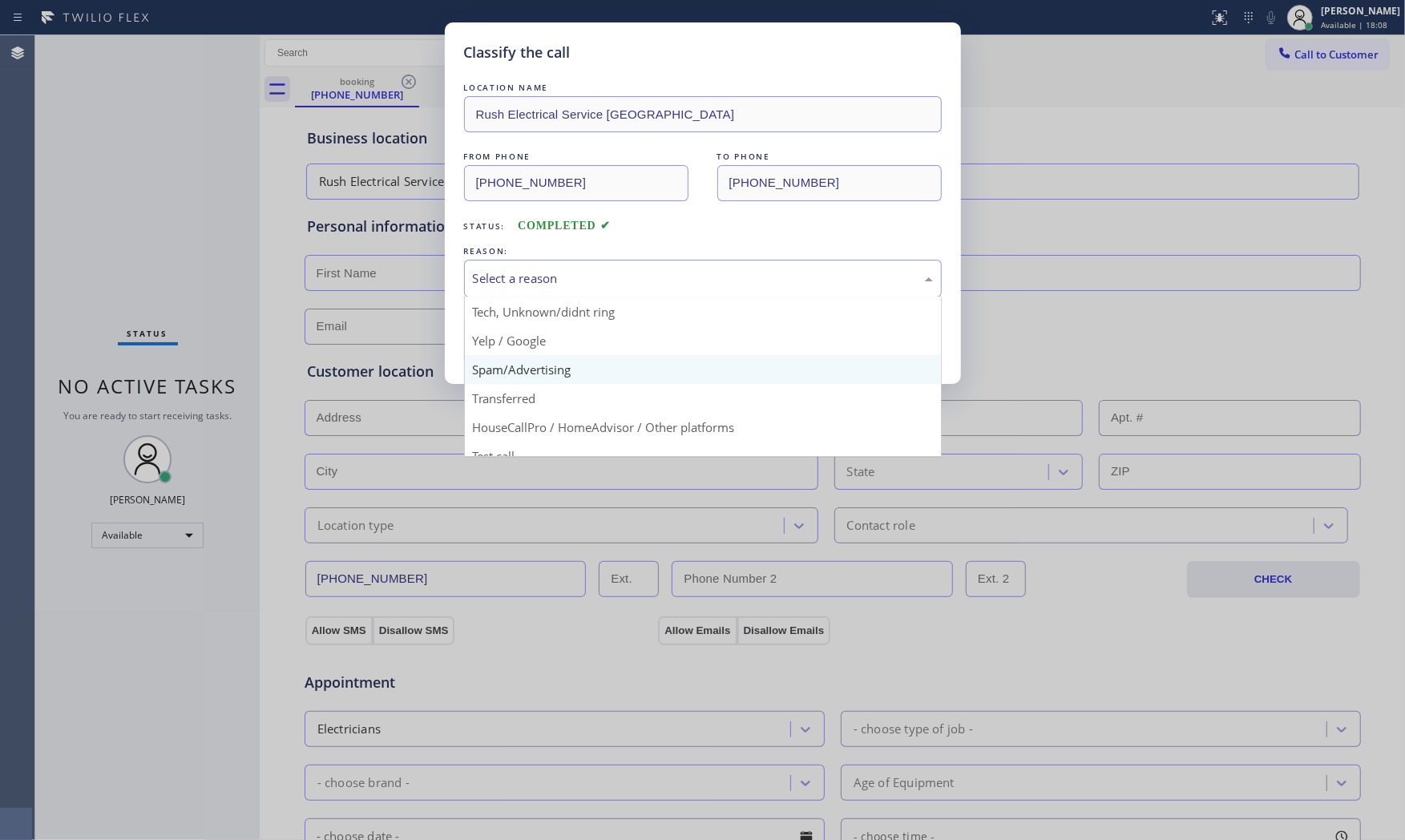
scroll to position [100, 0]
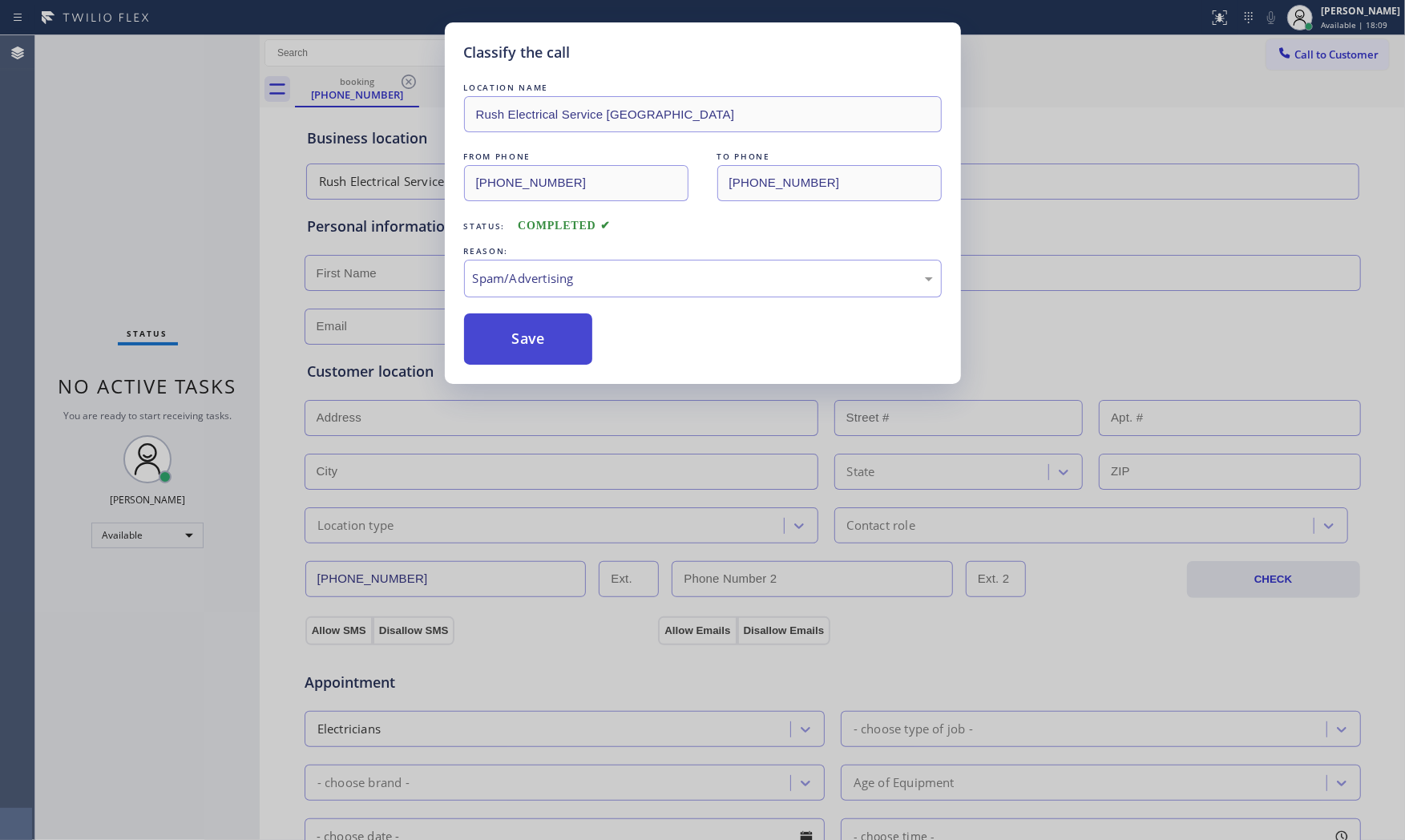
click at [504, 338] on button "Save" at bounding box center [528, 338] width 129 height 51
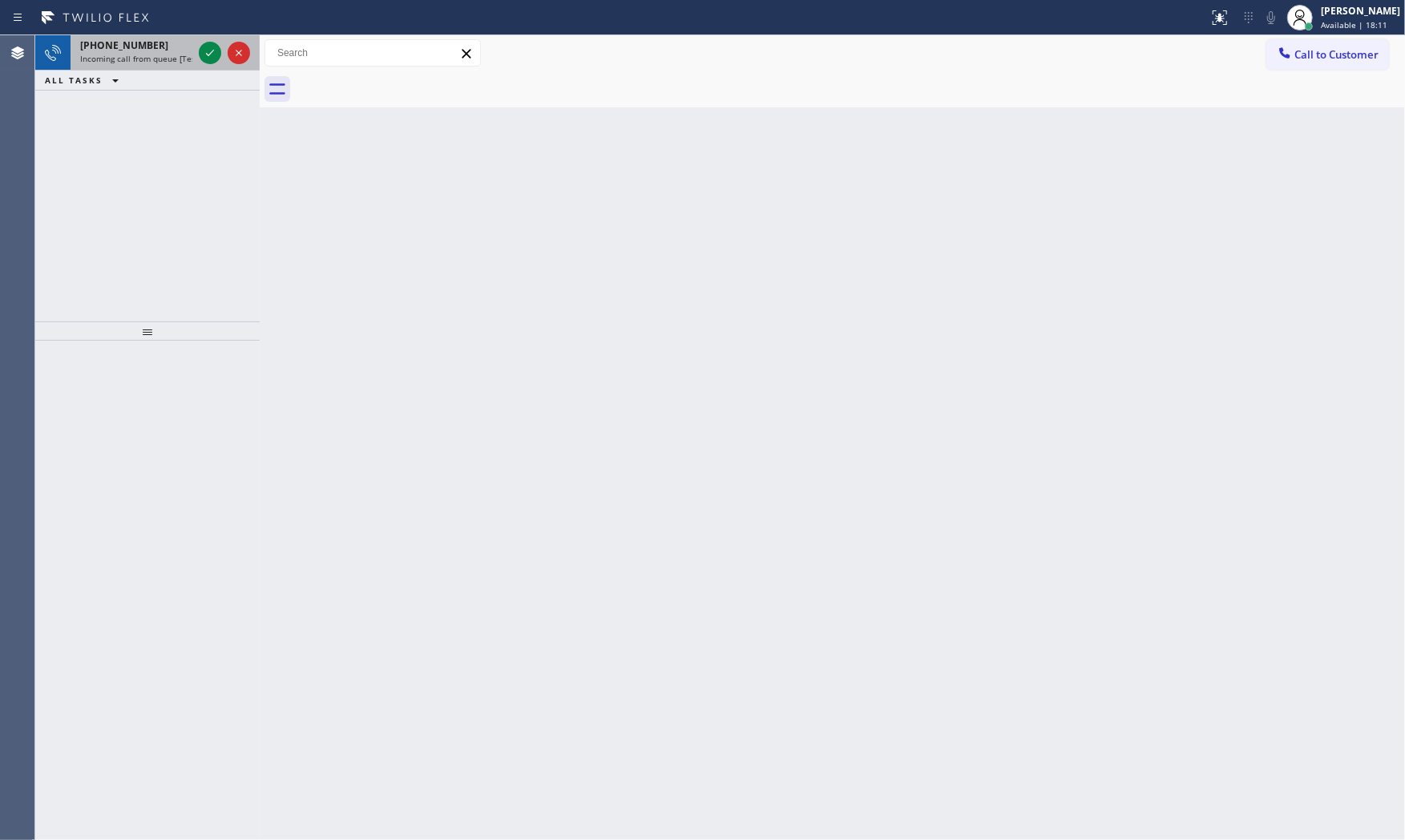
click at [187, 61] on span "Incoming call from queue [Test] All" at bounding box center [147, 58] width 133 height 11
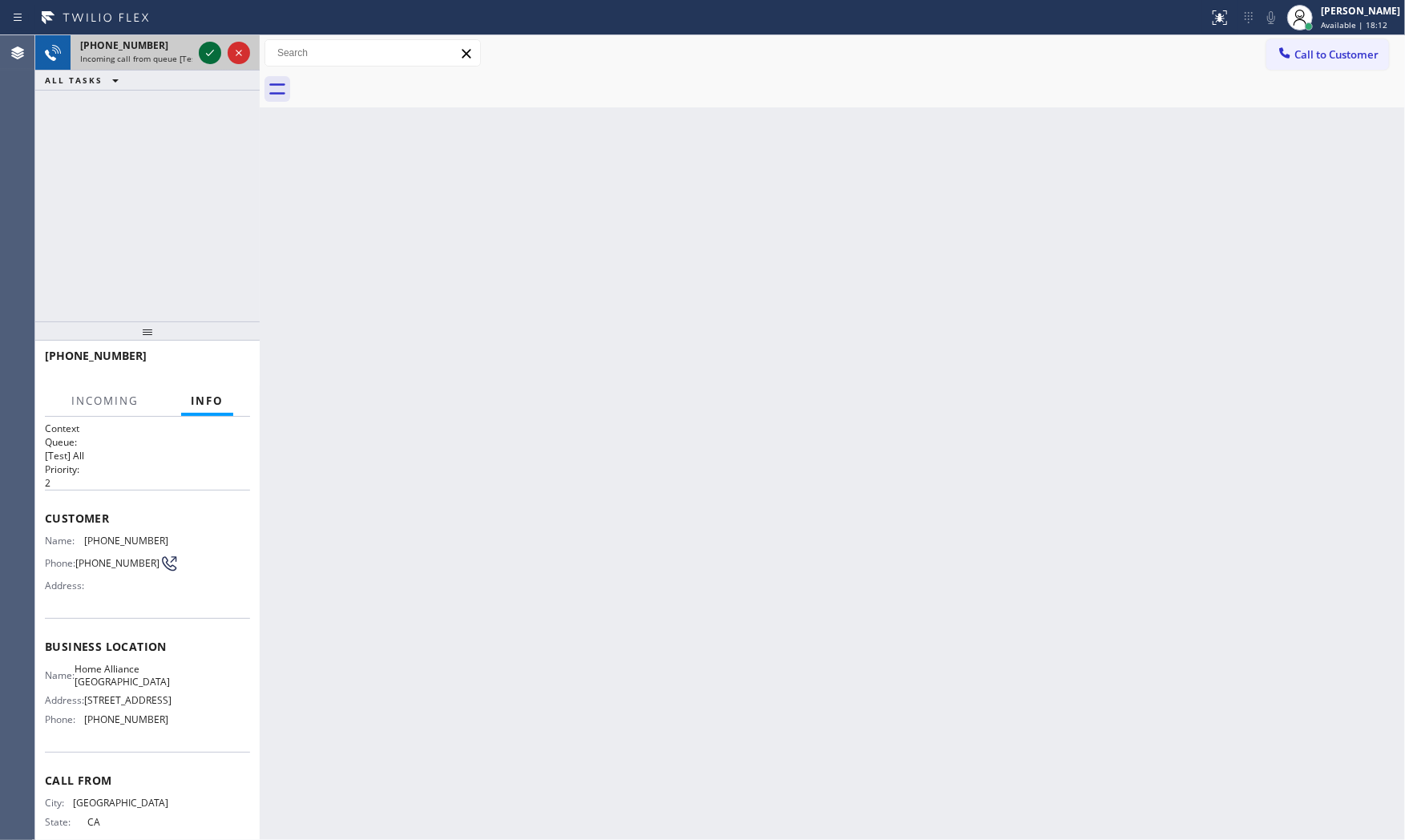
click at [204, 52] on icon at bounding box center [210, 52] width 19 height 19
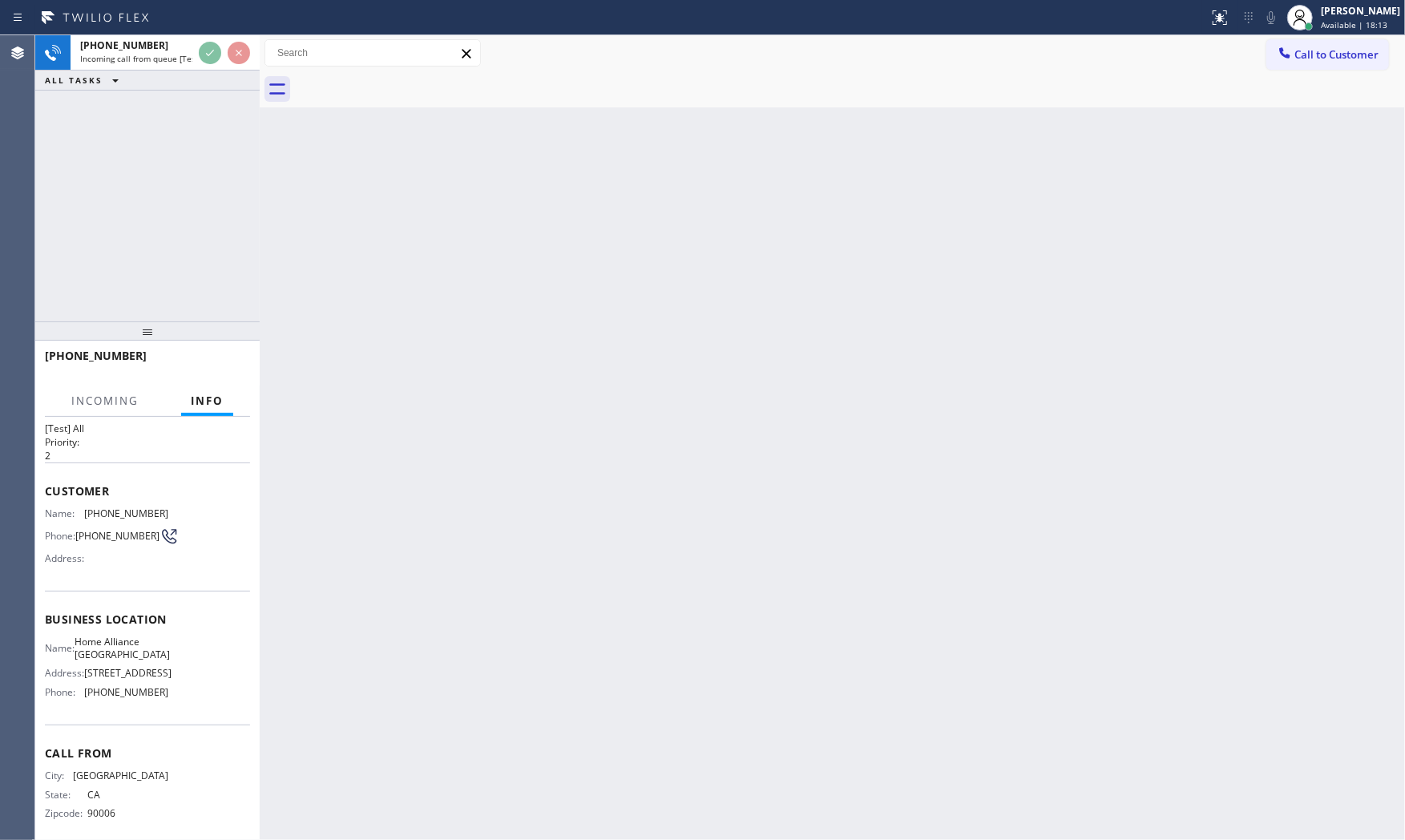
scroll to position [53, 0]
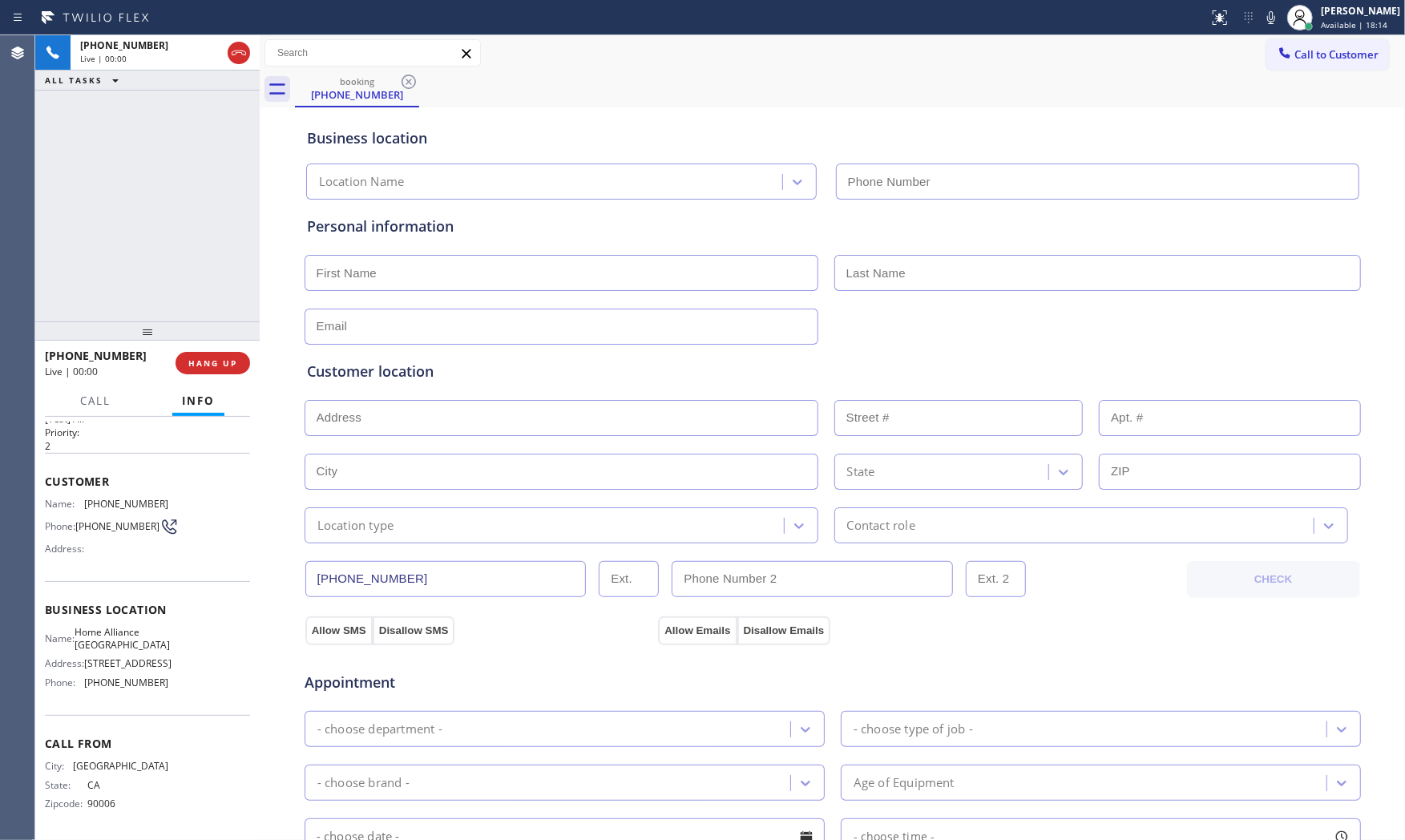
type input "[PHONE_NUMBER]"
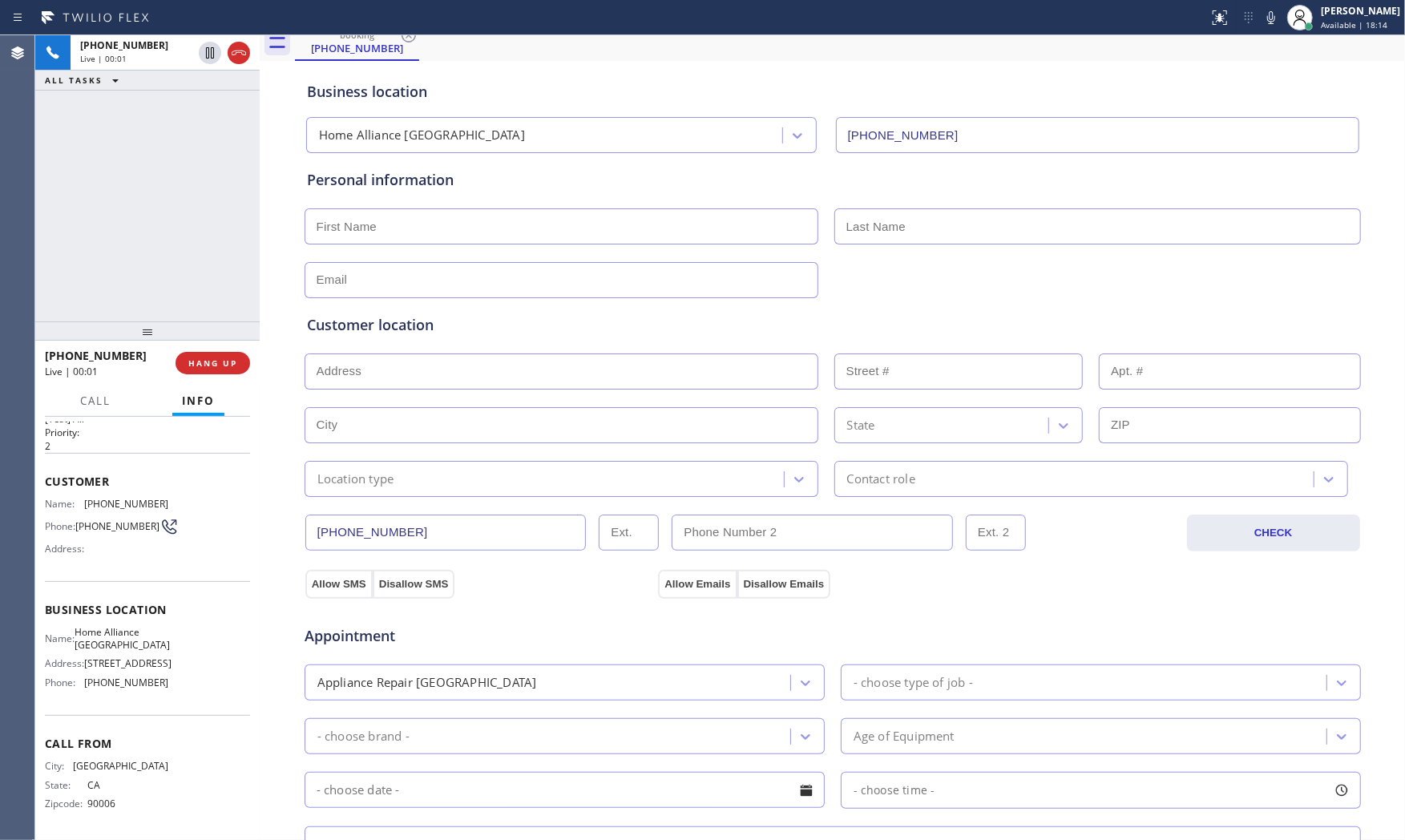
scroll to position [401, 0]
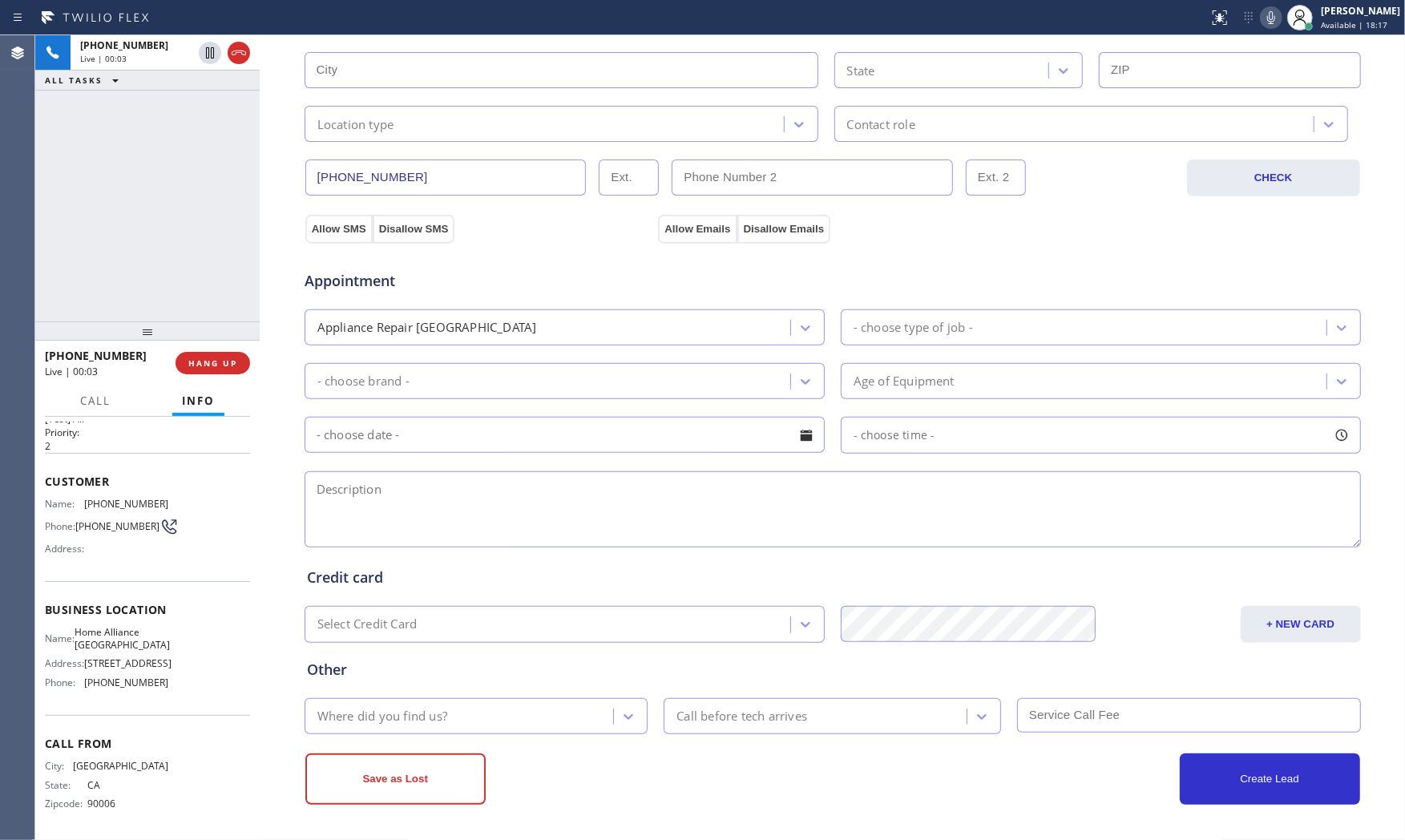
click at [1275, 11] on icon at bounding box center [1270, 17] width 19 height 19
drag, startPoint x: 1265, startPoint y: 10, endPoint x: 1298, endPoint y: 8, distance: 33.1
click at [1265, 10] on icon at bounding box center [1270, 17] width 19 height 19
click at [1268, 26] on icon at bounding box center [1270, 17] width 19 height 19
click at [213, 56] on icon at bounding box center [210, 53] width 8 height 11
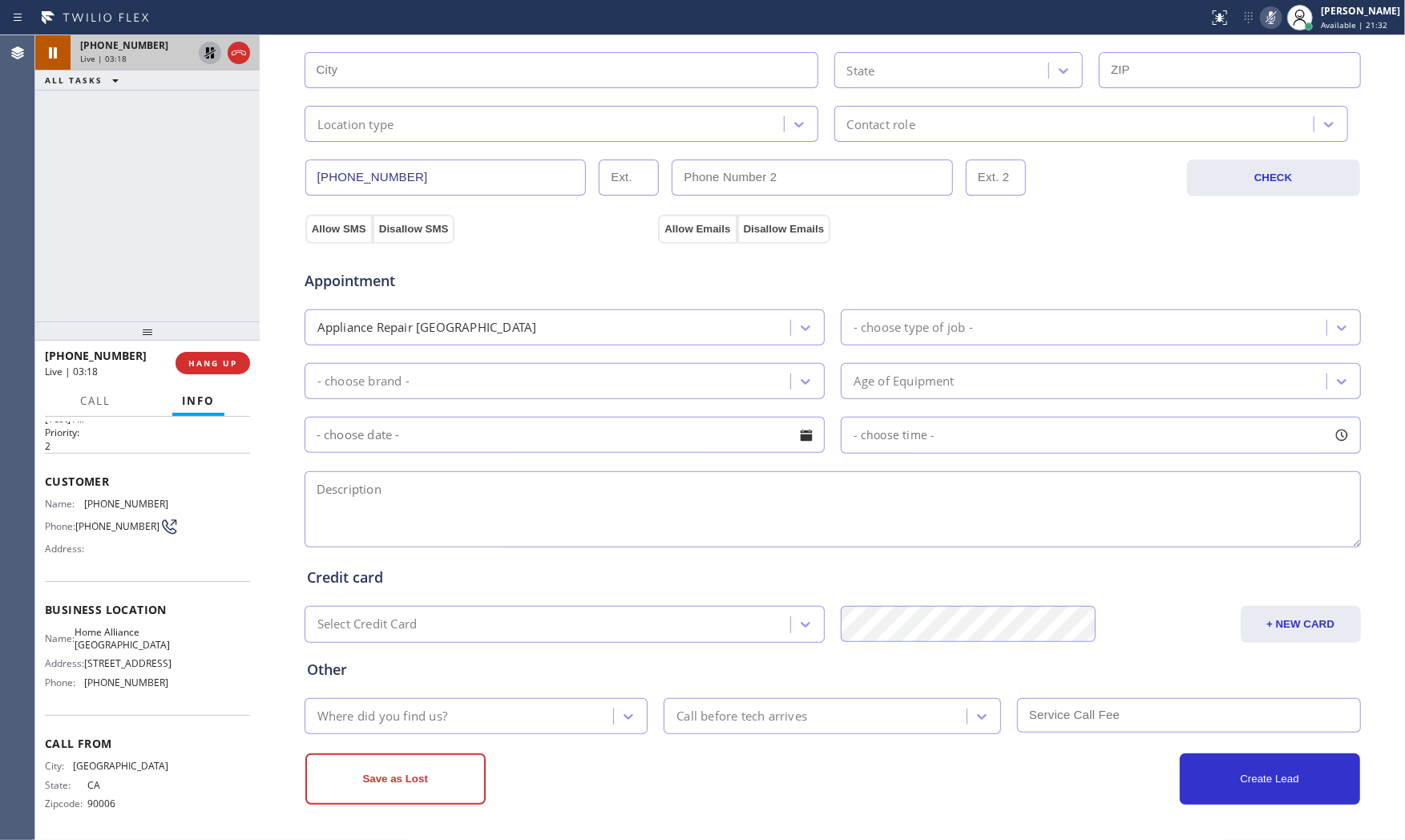
click at [1273, 13] on icon at bounding box center [1270, 17] width 19 height 19
click at [207, 61] on icon at bounding box center [210, 52] width 19 height 19
click at [1268, 21] on icon at bounding box center [1270, 17] width 19 height 19
click at [210, 57] on icon at bounding box center [210, 52] width 19 height 19
drag, startPoint x: 1272, startPoint y: 9, endPoint x: 1193, endPoint y: 29, distance: 81.5
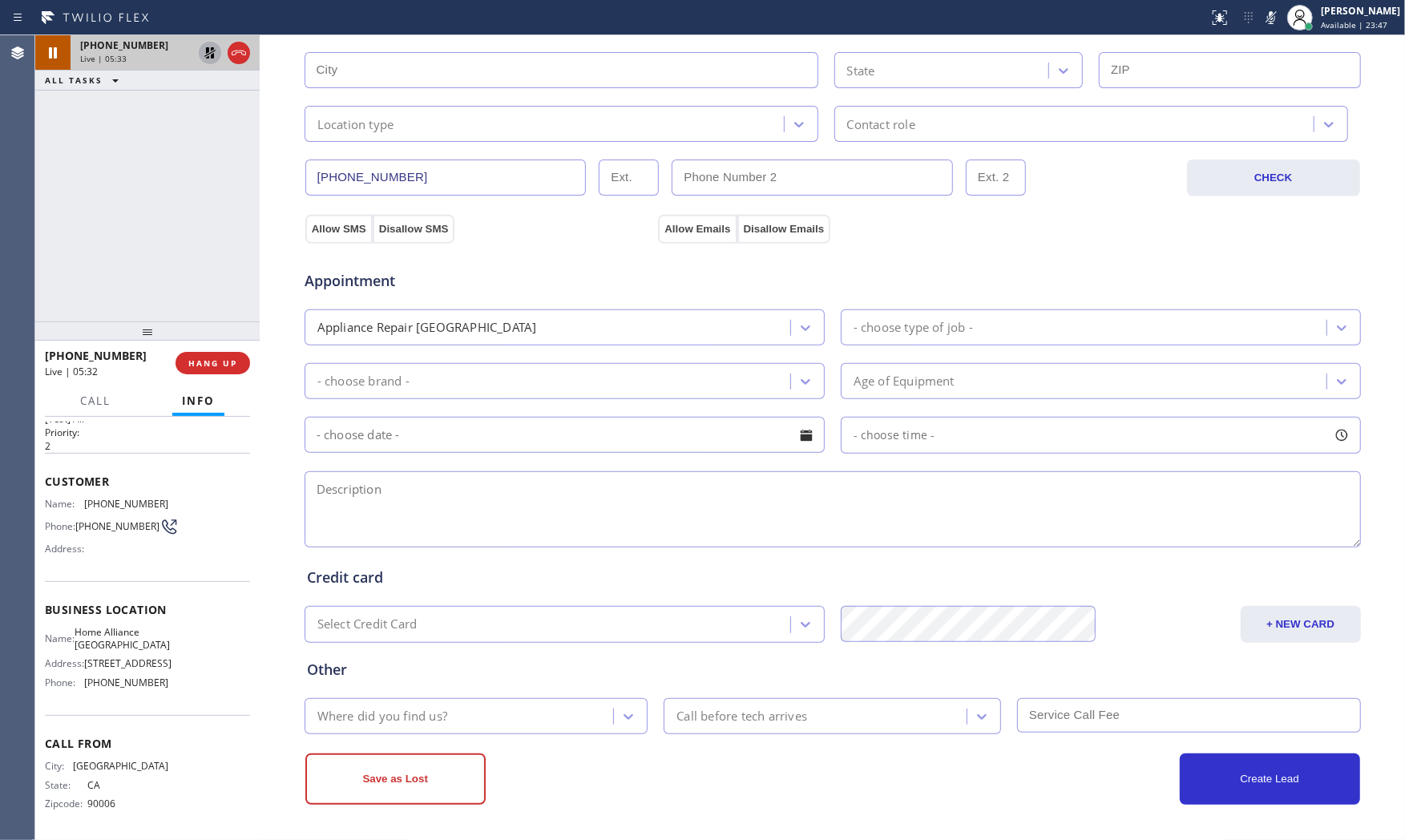
click at [1271, 9] on icon at bounding box center [1270, 17] width 19 height 19
click at [214, 56] on icon at bounding box center [210, 52] width 19 height 19
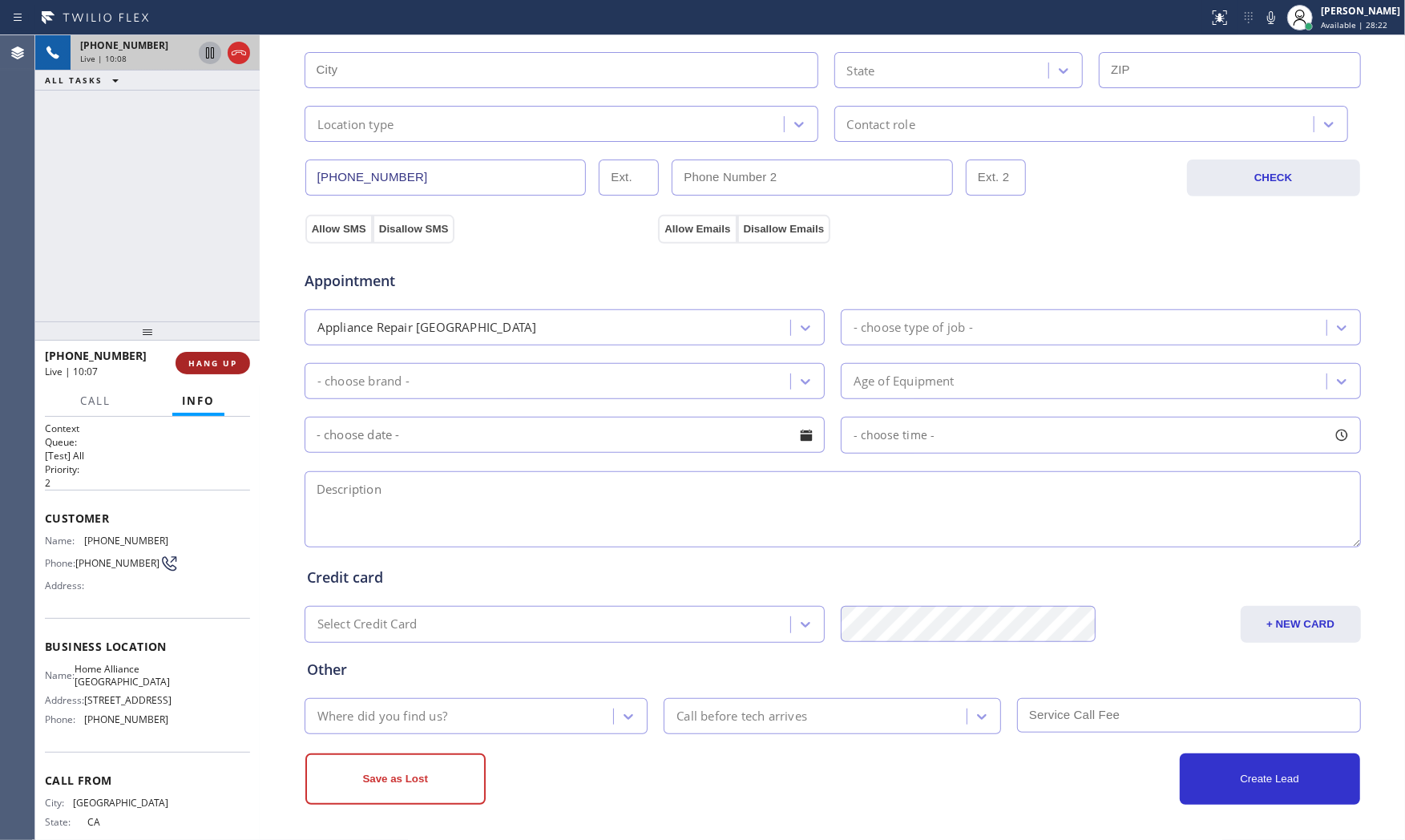
click at [237, 358] on span "HANG UP" at bounding box center [212, 362] width 49 height 11
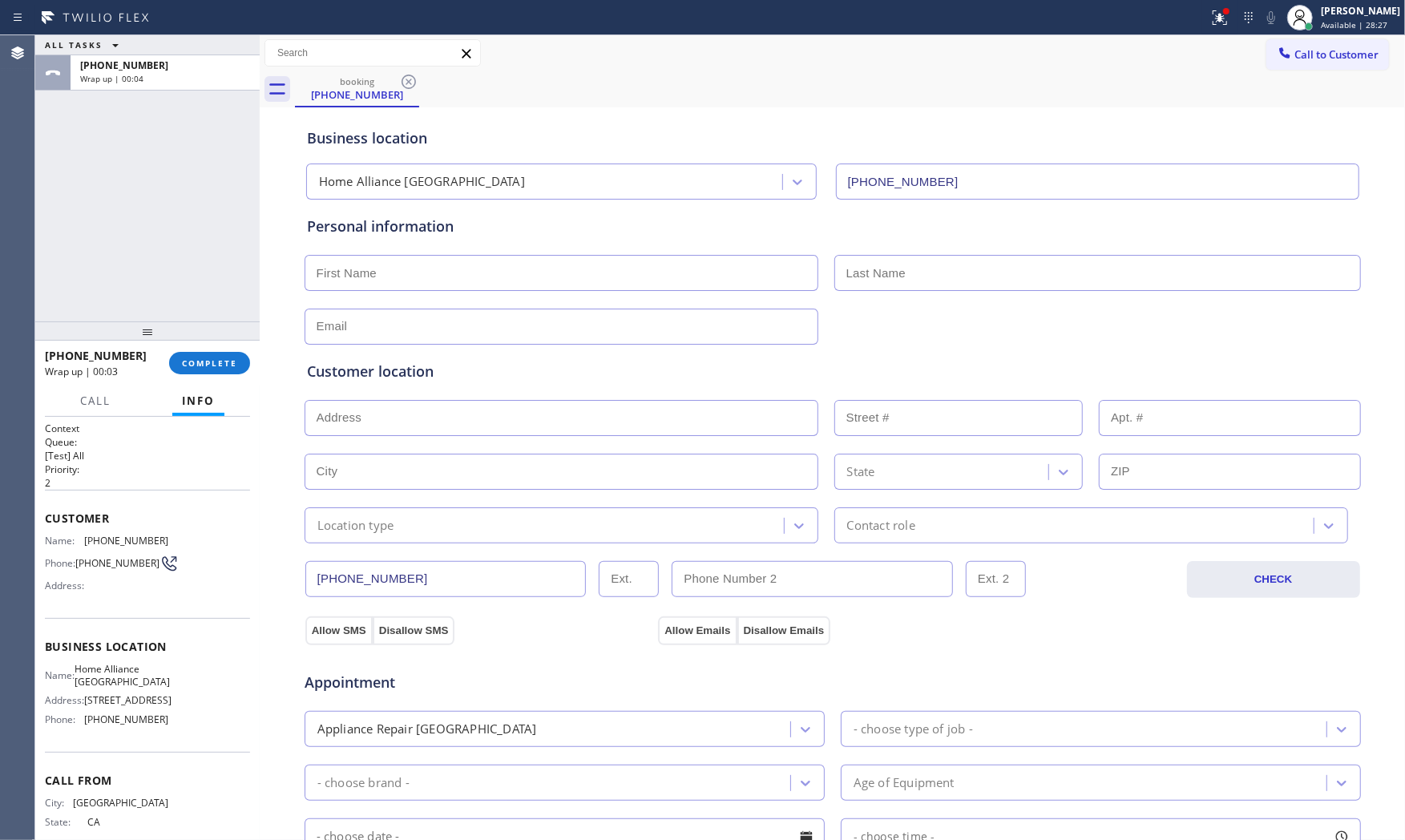
click at [445, 253] on div at bounding box center [833, 272] width 1060 height 40
click at [355, 275] on input "text" at bounding box center [561, 273] width 514 height 36
paste input "Ann"
type input "Ann"
click at [923, 283] on input "text" at bounding box center [1096, 273] width 526 height 36
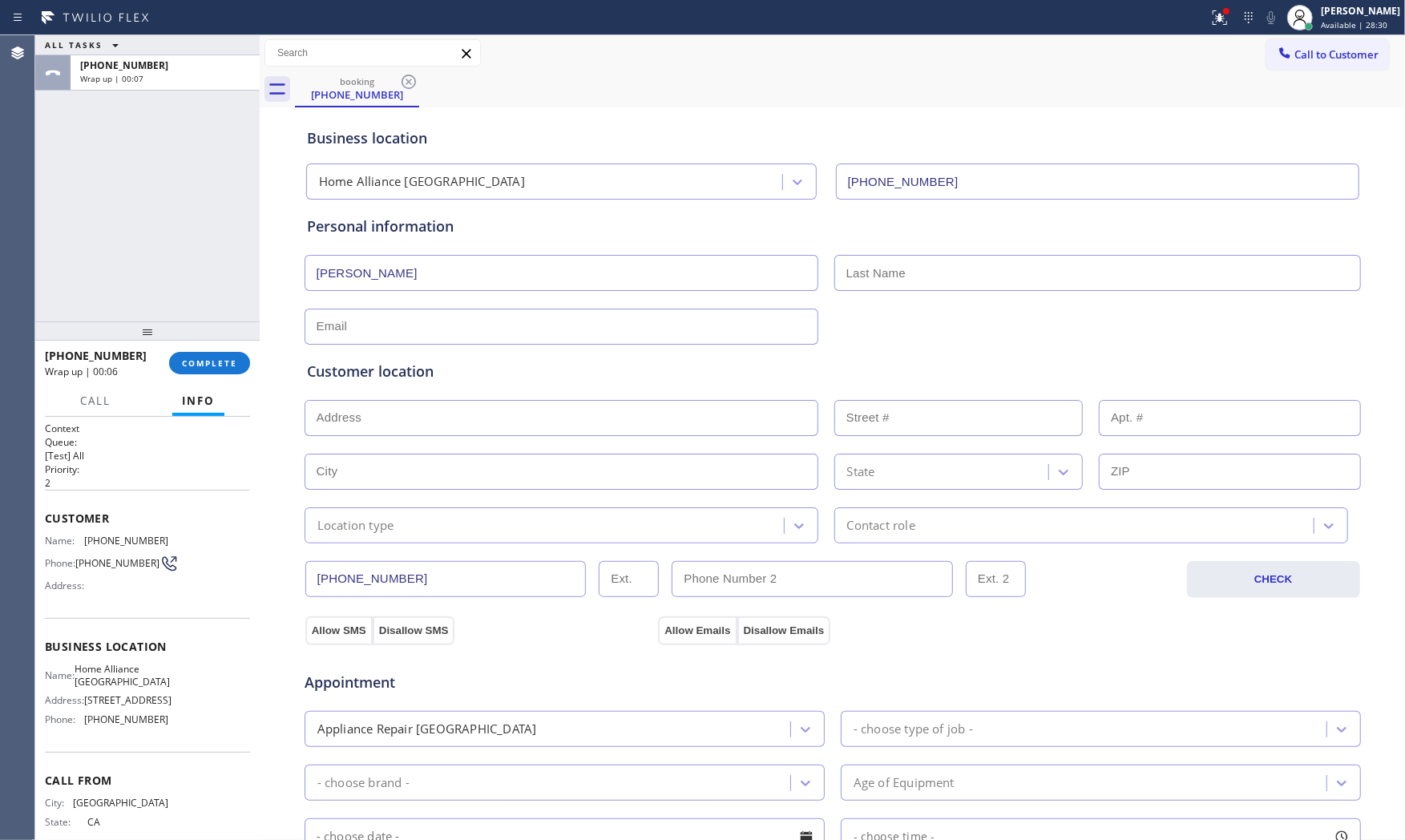
paste input "Morell"
type input "Morell"
drag, startPoint x: 379, startPoint y: 327, endPoint x: 429, endPoint y: 321, distance: 50.4
click at [379, 327] on input "text" at bounding box center [561, 326] width 514 height 36
paste input "ammorell@ca.rr.com"
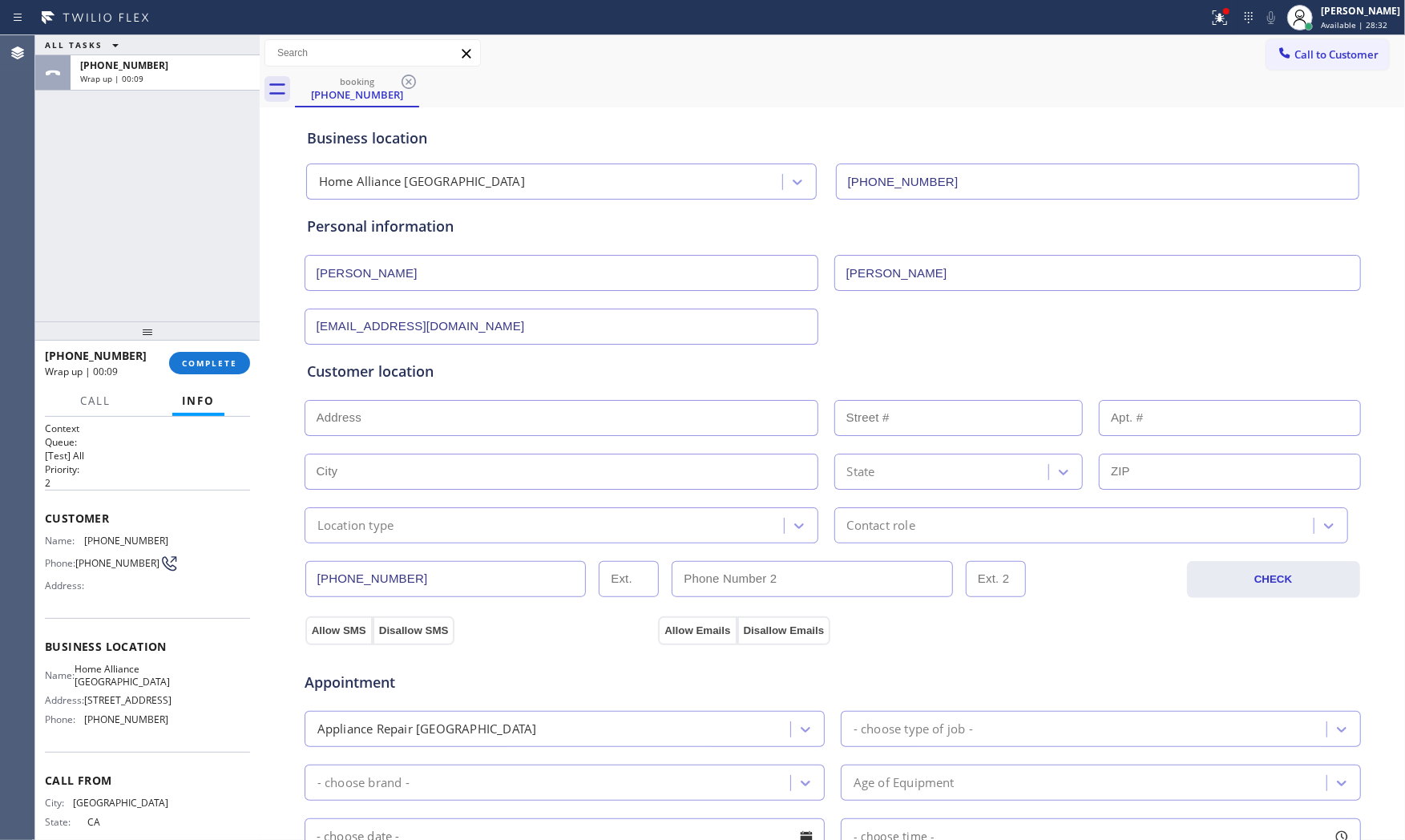
type input "ammorell@ca.rr.com"
click at [439, 417] on input "text" at bounding box center [561, 418] width 514 height 36
paste input "421 La Fayette Park PlLos Angeles, CA 90057, USA"
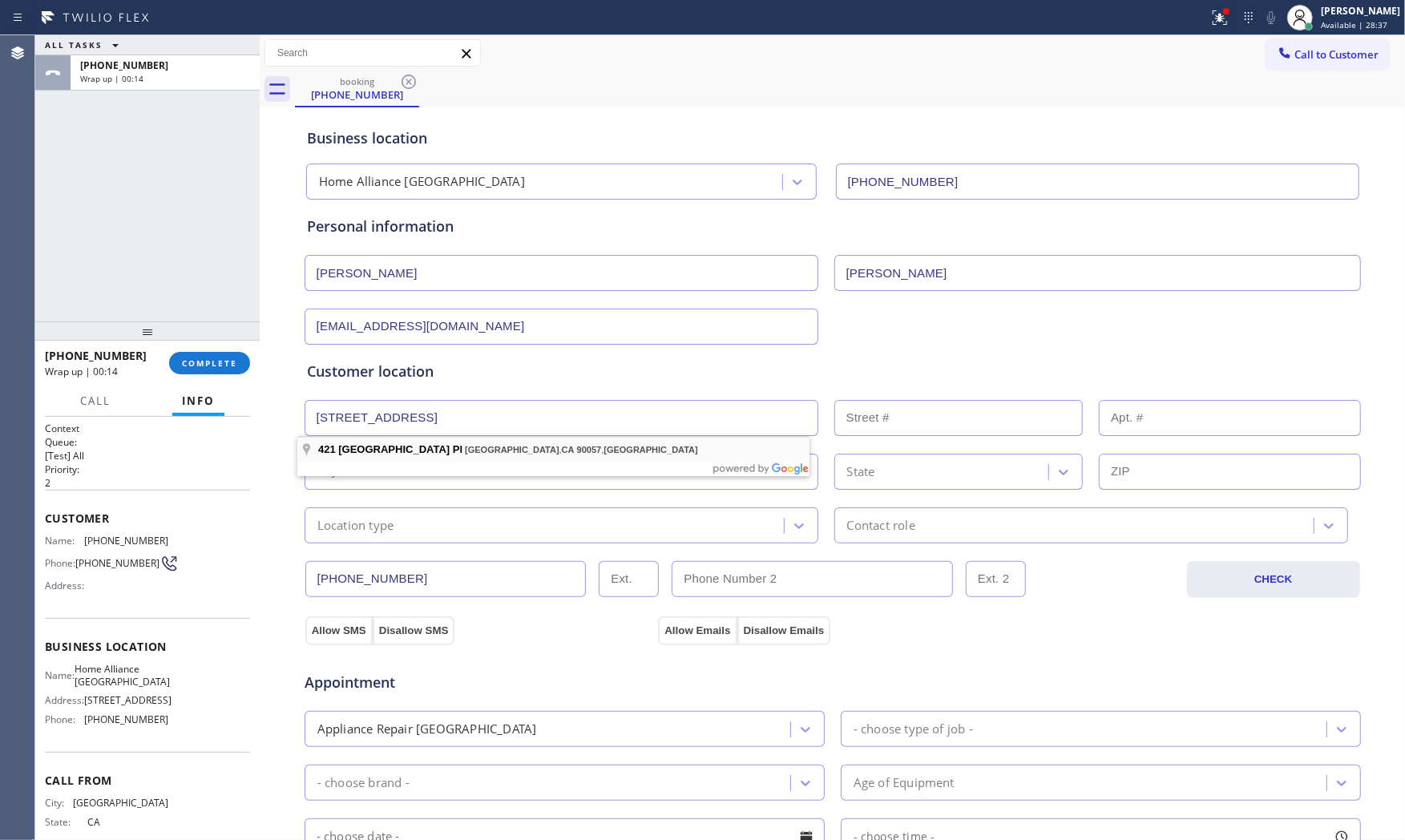
type input "421 La Fayette Park Pl"
type input "421"
type input "Los Angeles"
type input "90057"
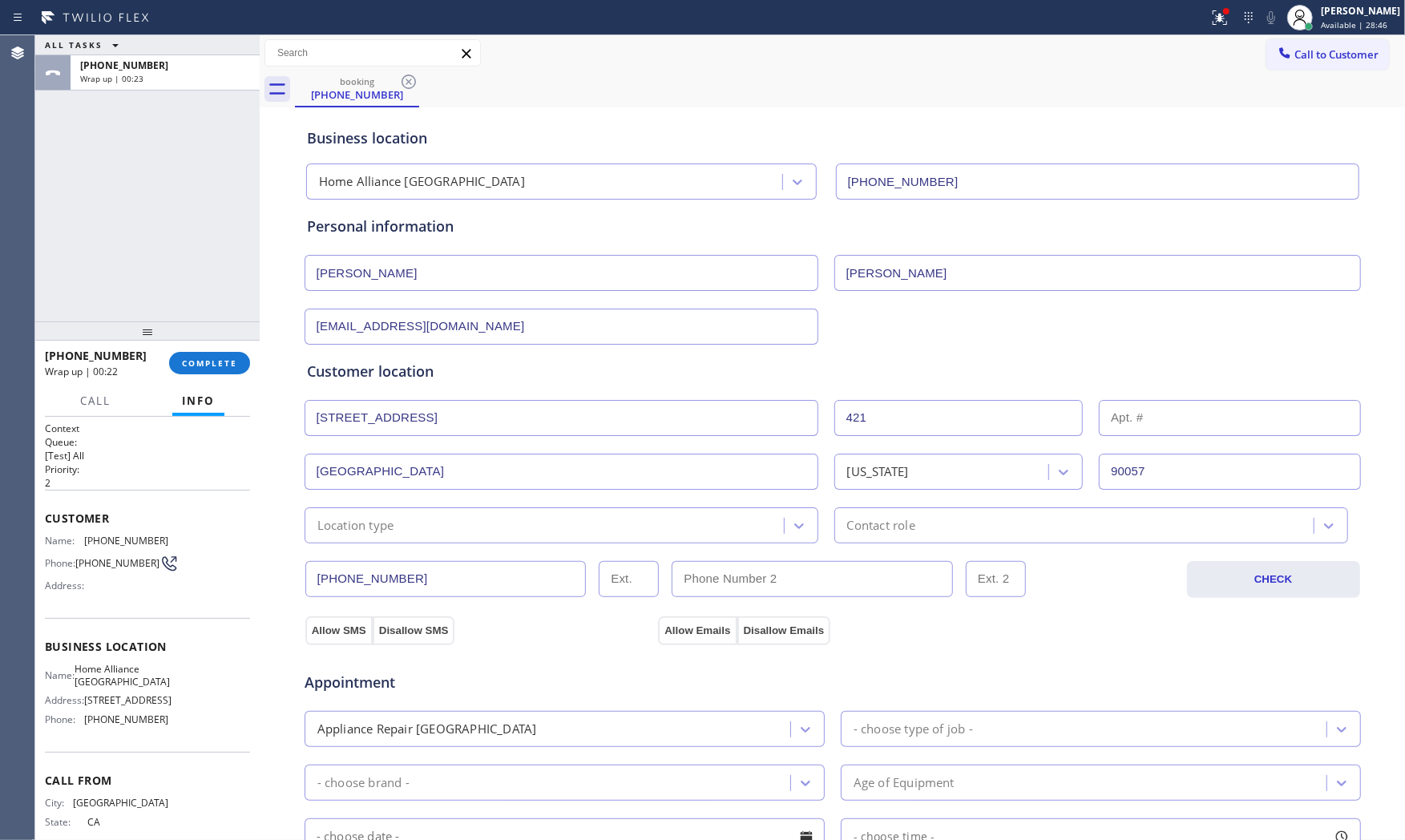
click at [748, 35] on div "Call to Customer Outbound call Location GE Monogram Repair Expert Silver Spring…" at bounding box center [832, 53] width 1145 height 36
click at [535, 543] on div "Location type" at bounding box center [561, 525] width 514 height 36
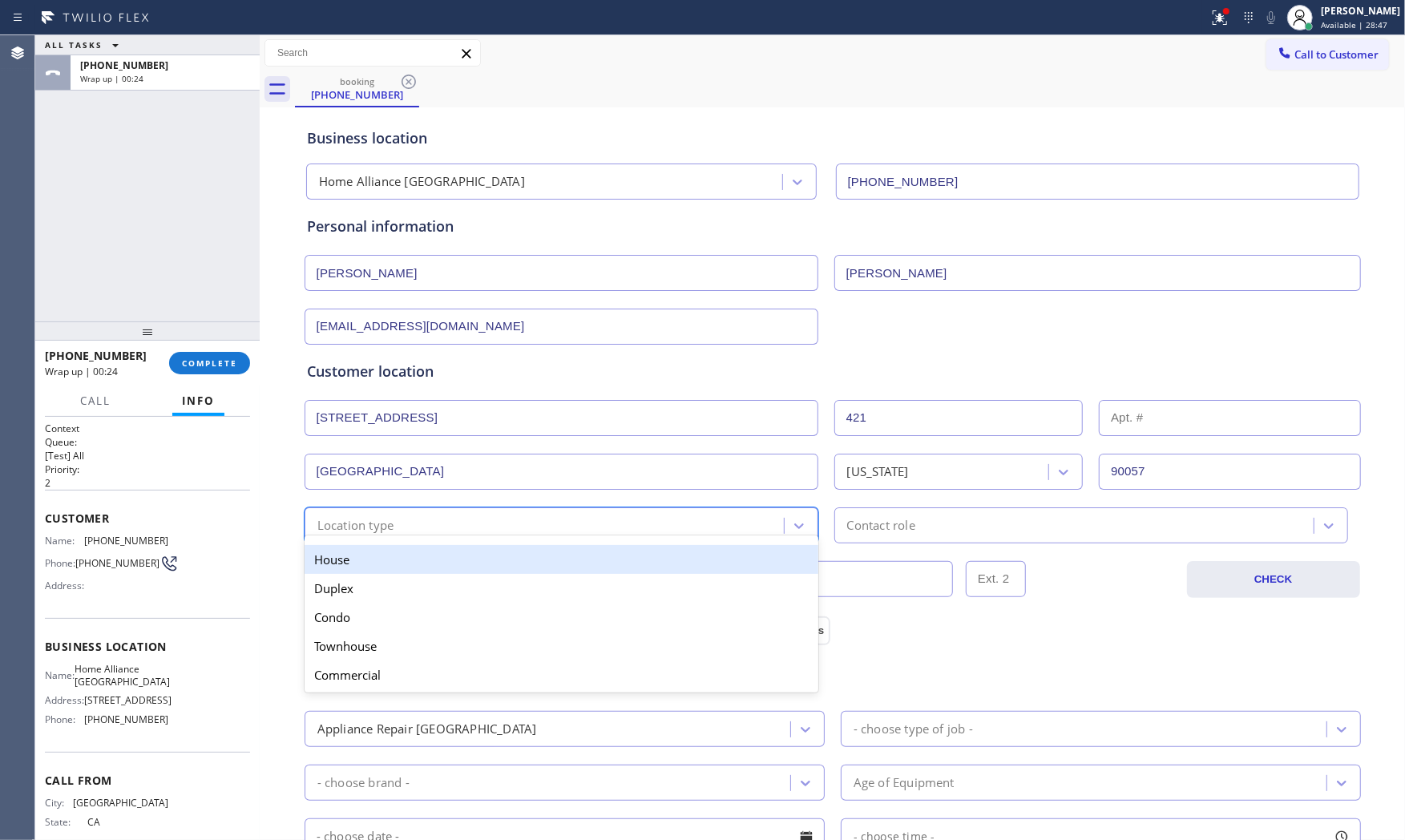
click at [442, 554] on div "House" at bounding box center [561, 559] width 514 height 29
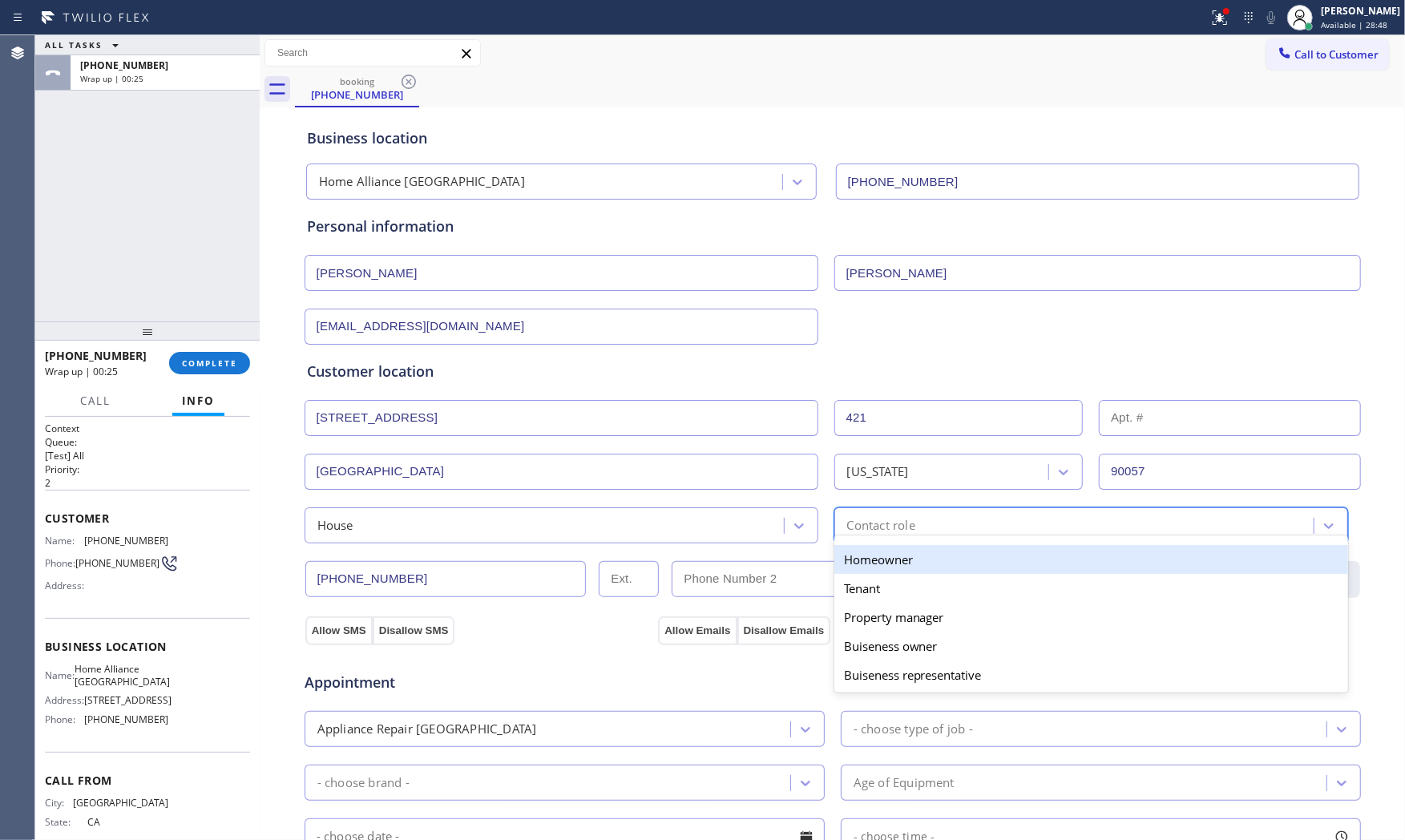
click at [933, 508] on div "Contact role" at bounding box center [1090, 525] width 514 height 36
click at [509, 523] on div "House" at bounding box center [546, 524] width 474 height 28
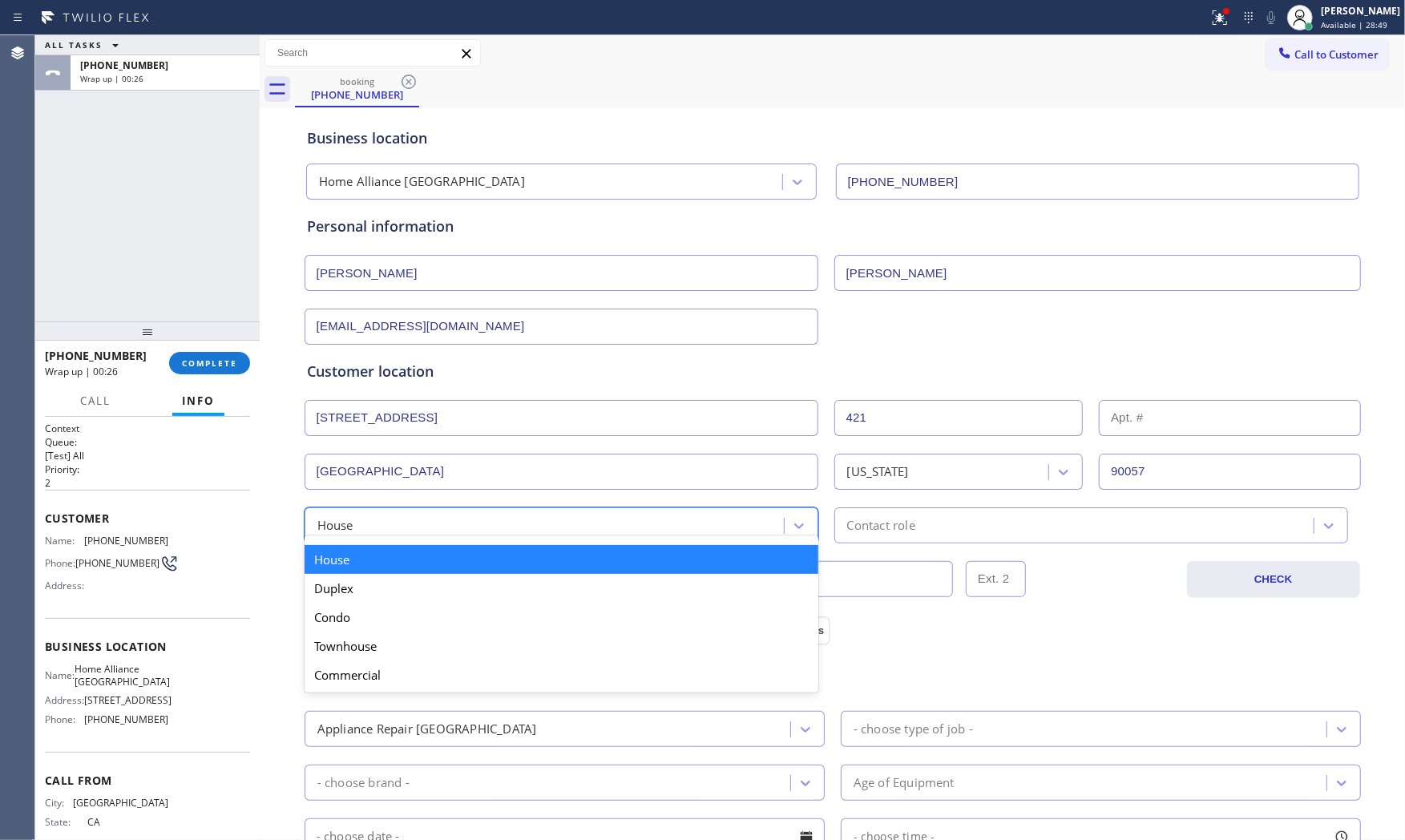
type input "c"
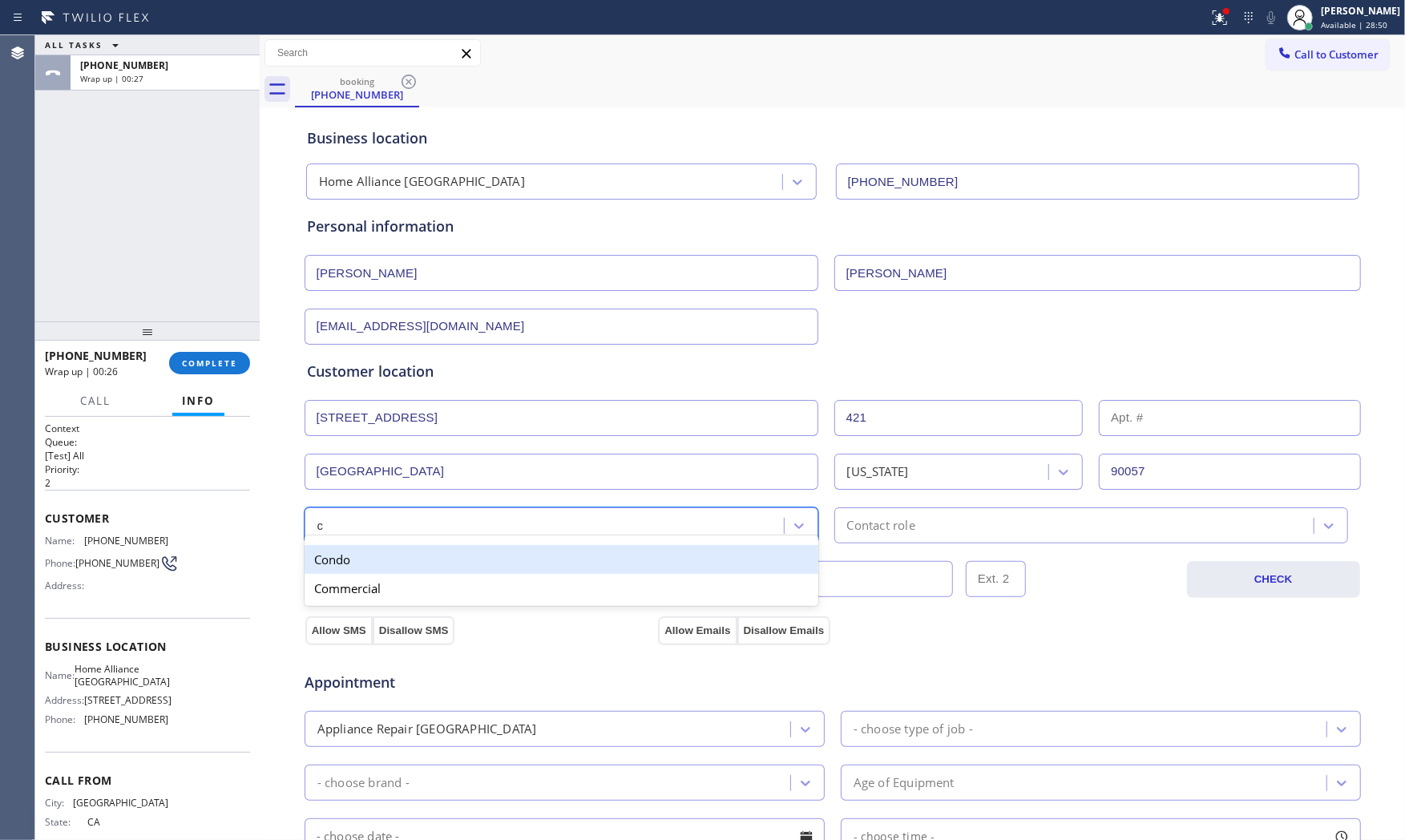
click at [422, 569] on div "Condo" at bounding box center [561, 559] width 514 height 29
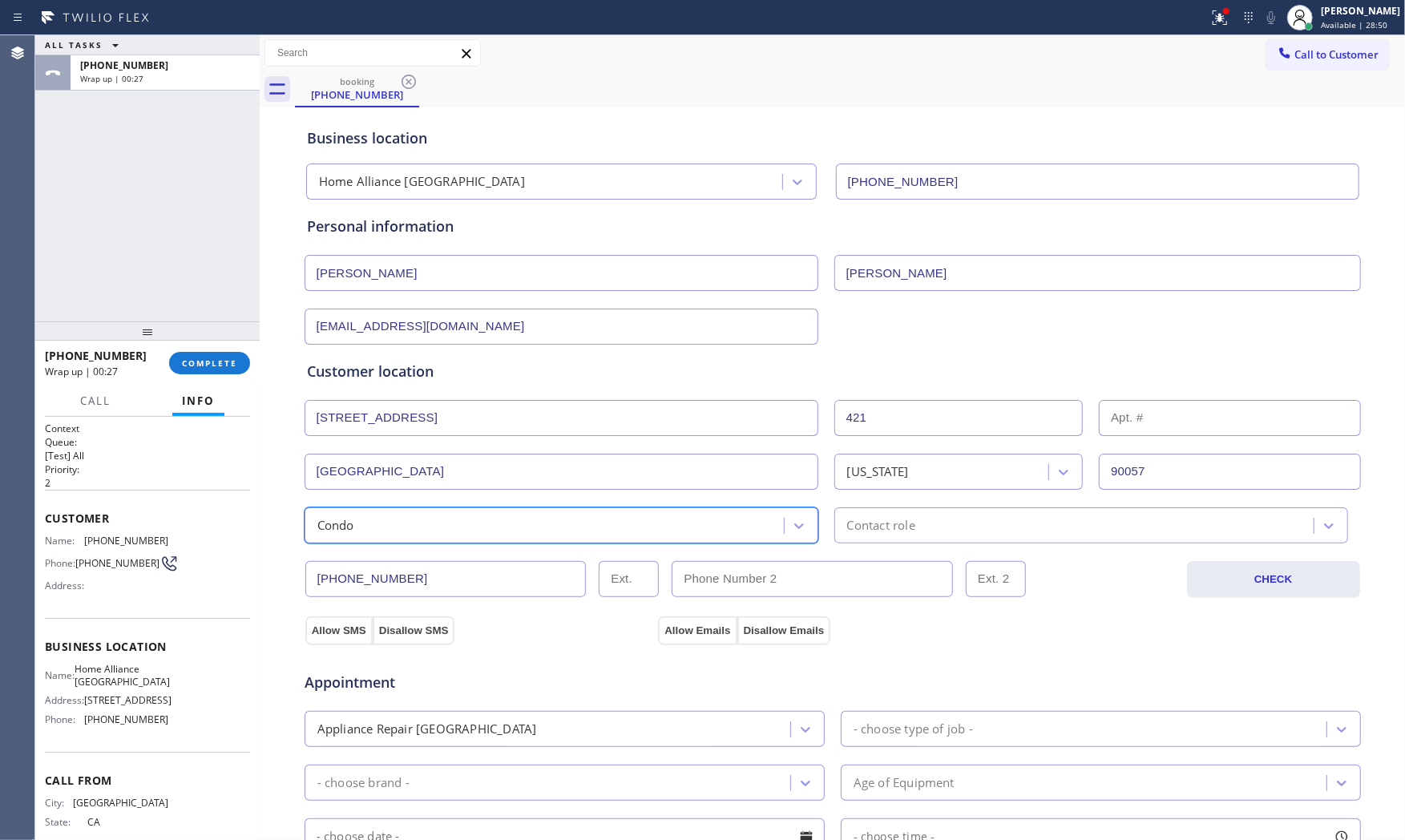
click at [857, 532] on div "Contact role" at bounding box center [881, 525] width 68 height 18
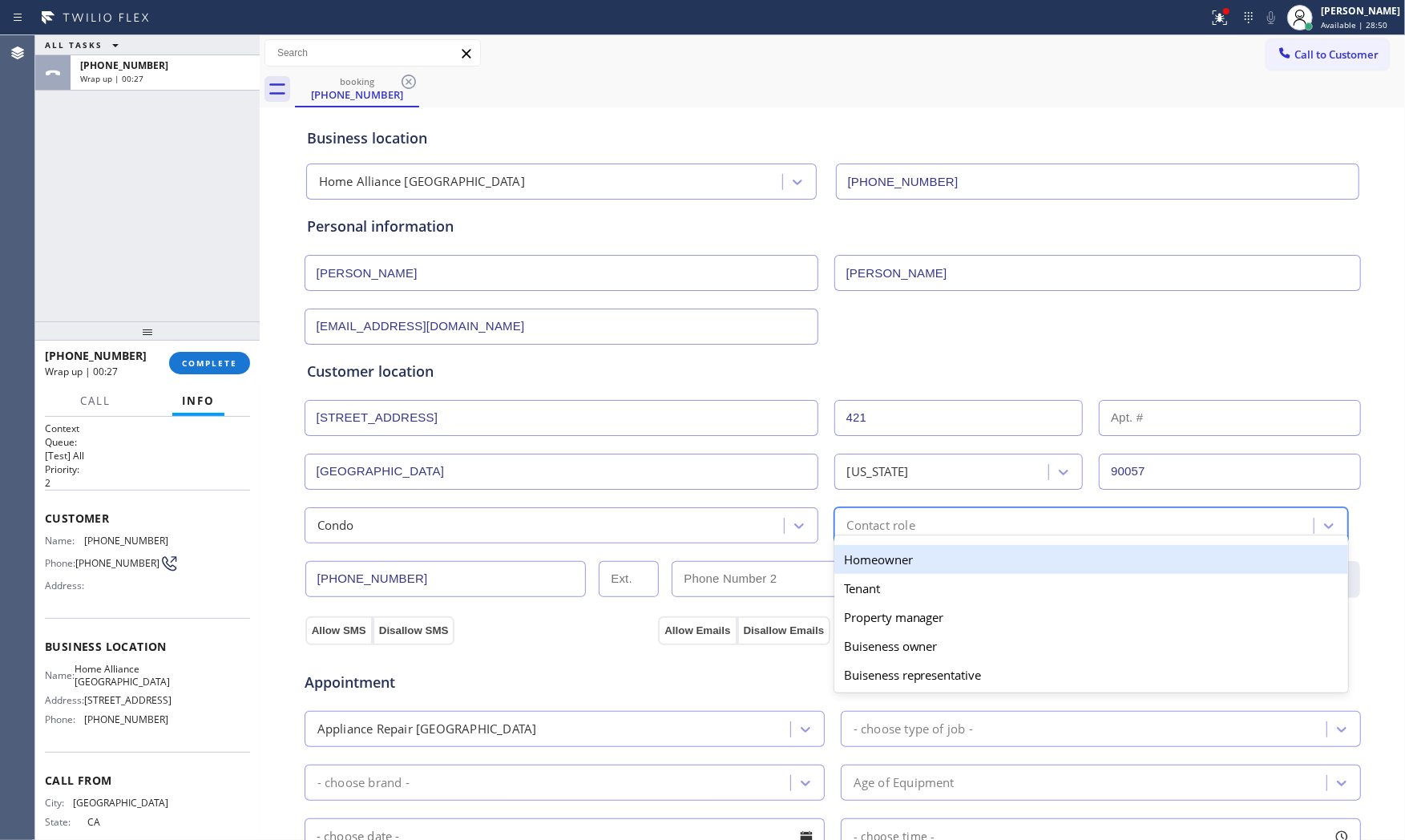
click at [855, 564] on div "Homeowner" at bounding box center [1090, 559] width 514 height 29
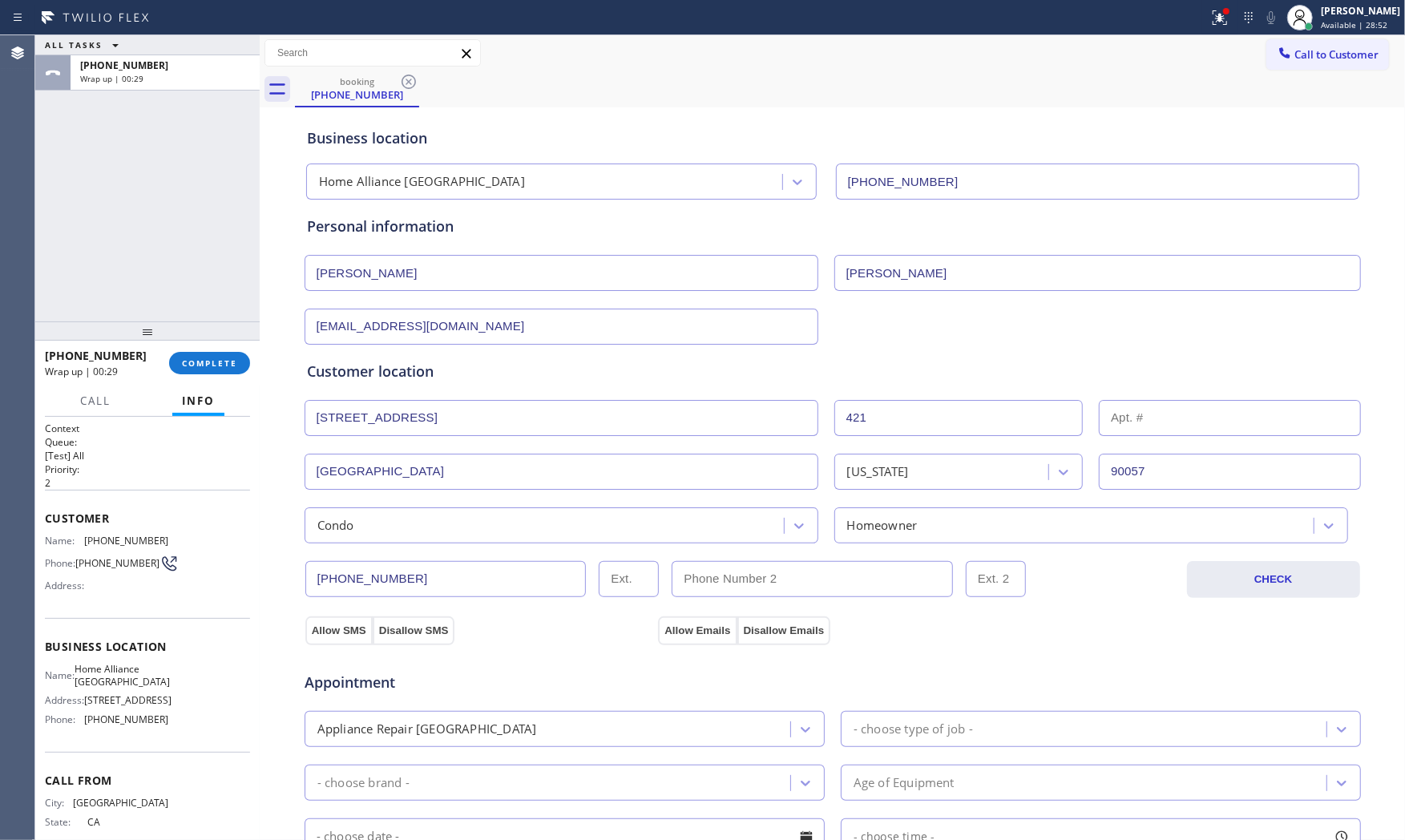
click at [1117, 428] on input "text" at bounding box center [1230, 418] width 262 height 36
paste input "722"
type input "722"
click at [321, 639] on div "Appointment Appliance Repair High End - choose type of job - - choose brand - A…" at bounding box center [833, 794] width 1058 height 314
click at [325, 636] on button "Allow SMS" at bounding box center [338, 630] width 67 height 29
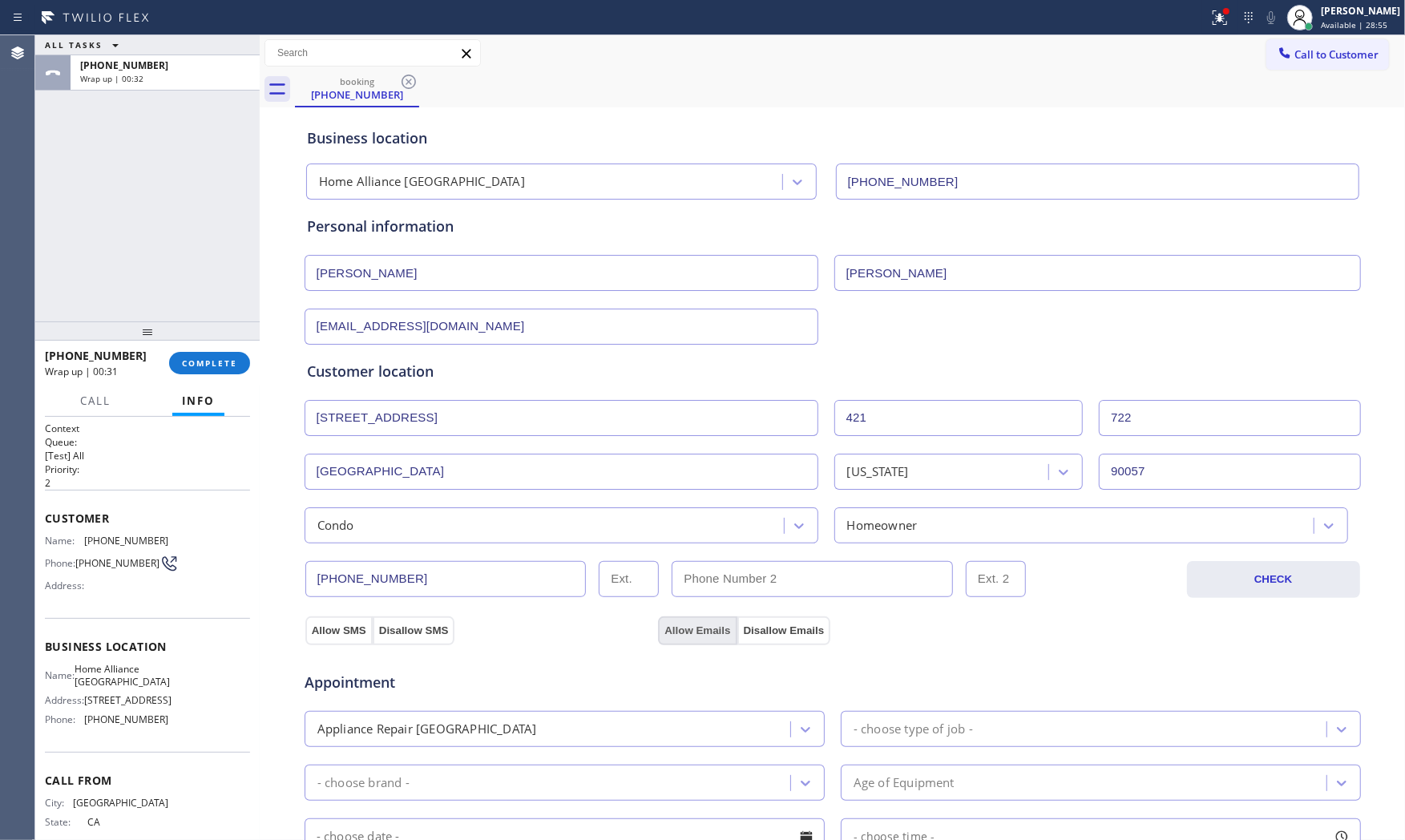
click at [680, 620] on button "Allow Emails" at bounding box center [696, 630] width 78 height 29
click at [573, 729] on div "Appliance Repair [GEOGRAPHIC_DATA]" at bounding box center [550, 728] width 481 height 28
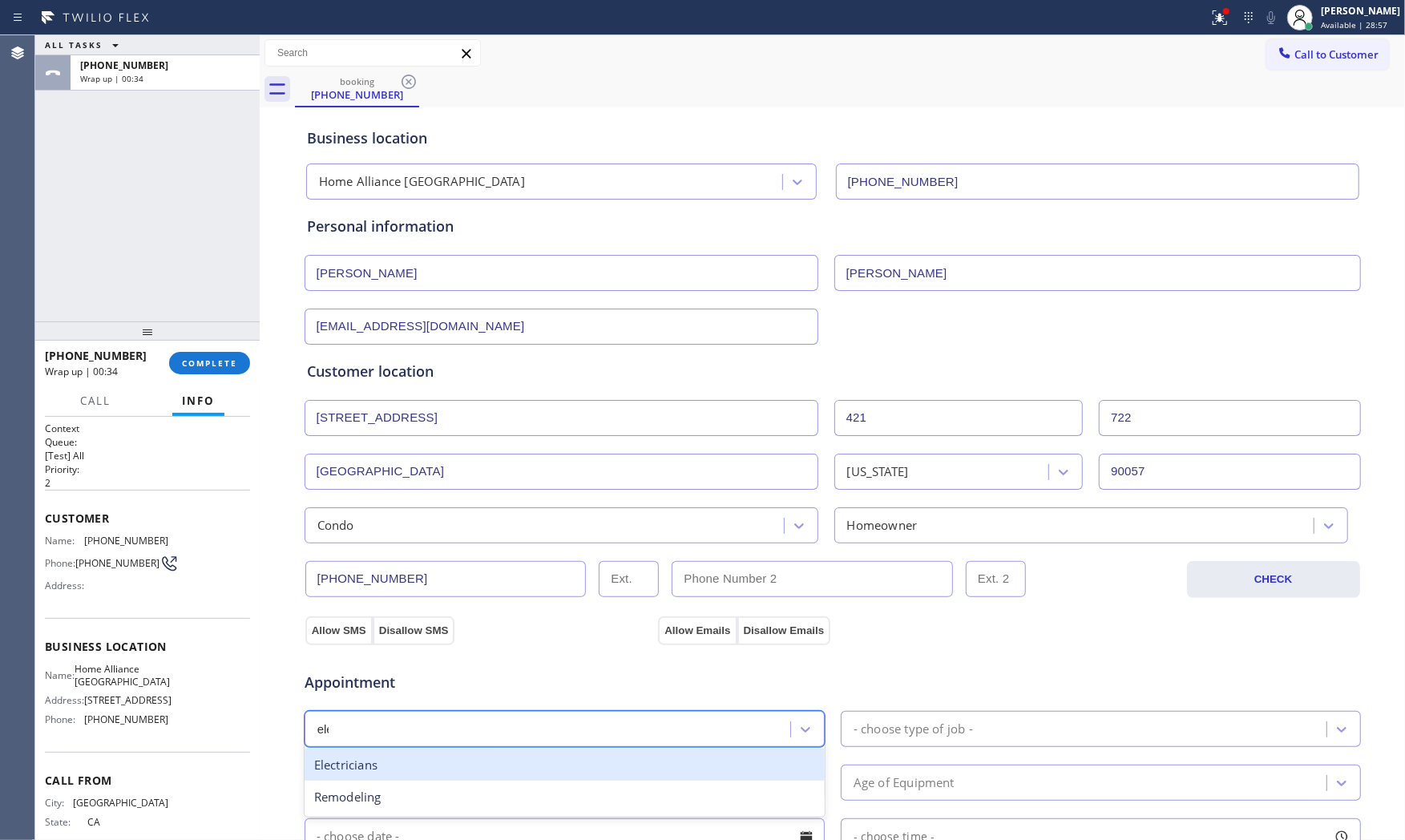
type input "elec"
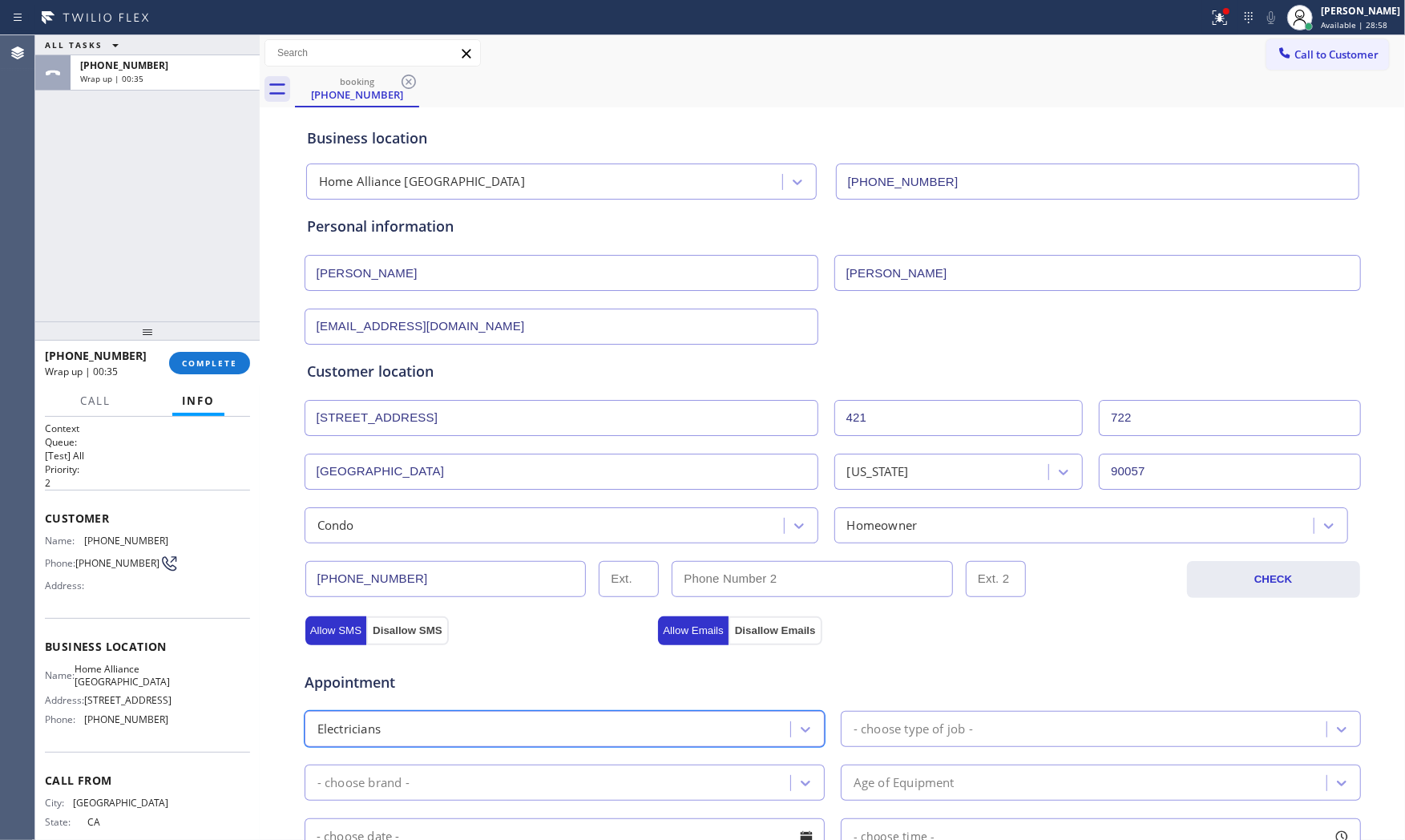
click at [908, 734] on div "- choose type of job -" at bounding box center [913, 728] width 120 height 18
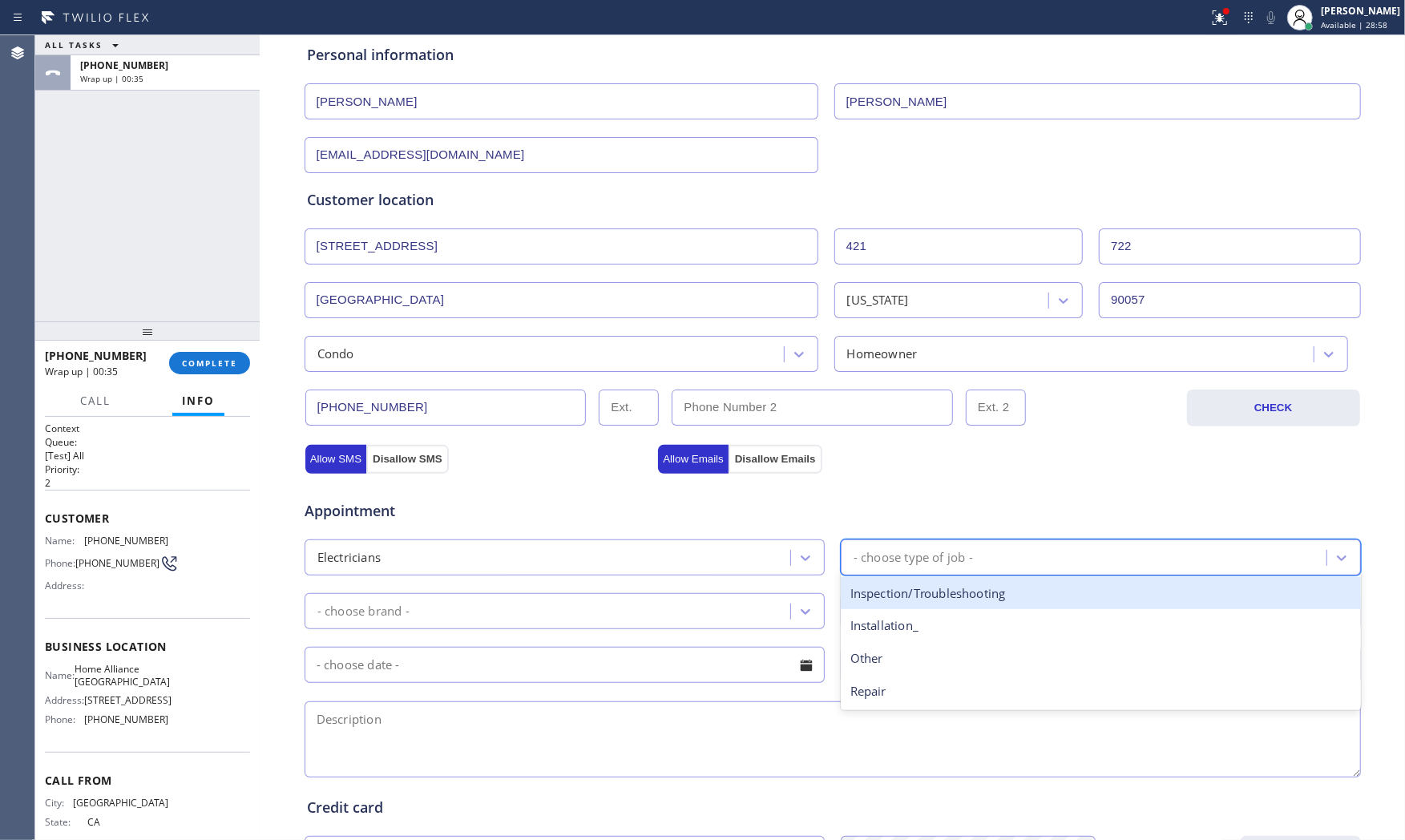
scroll to position [178, 0]
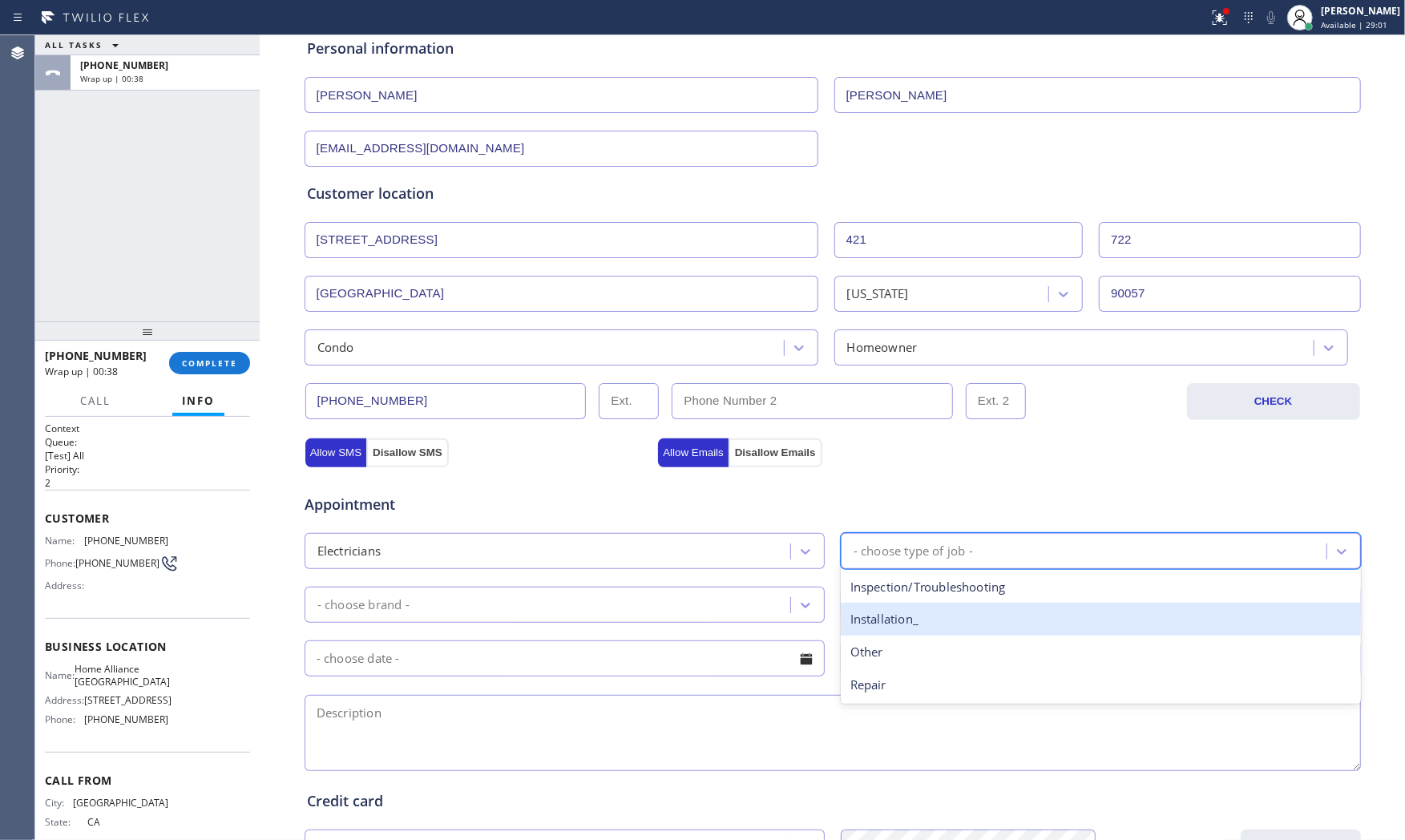
click at [933, 610] on div "Installation_" at bounding box center [1101, 619] width 520 height 33
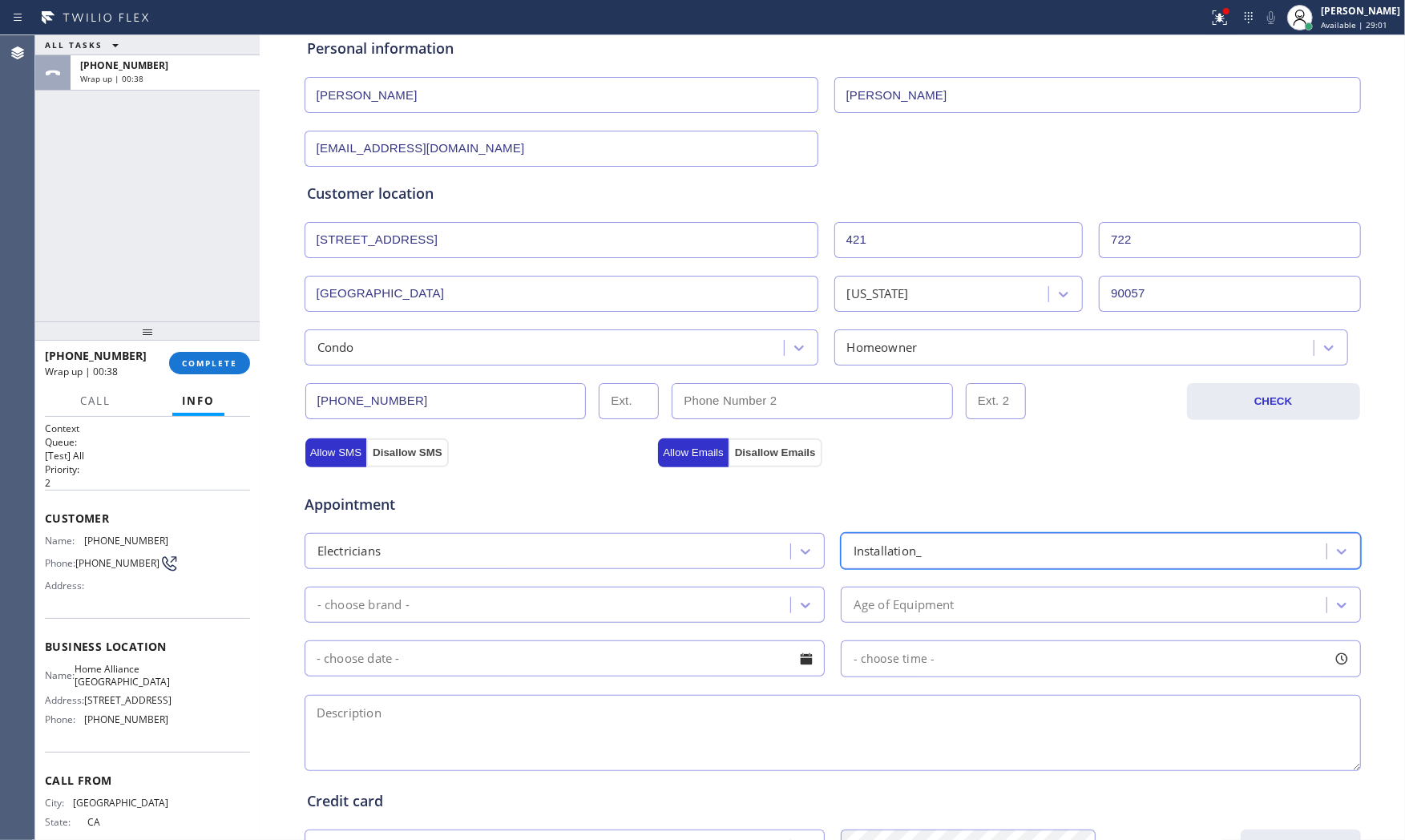
click at [664, 613] on div "- choose brand -" at bounding box center [550, 604] width 481 height 28
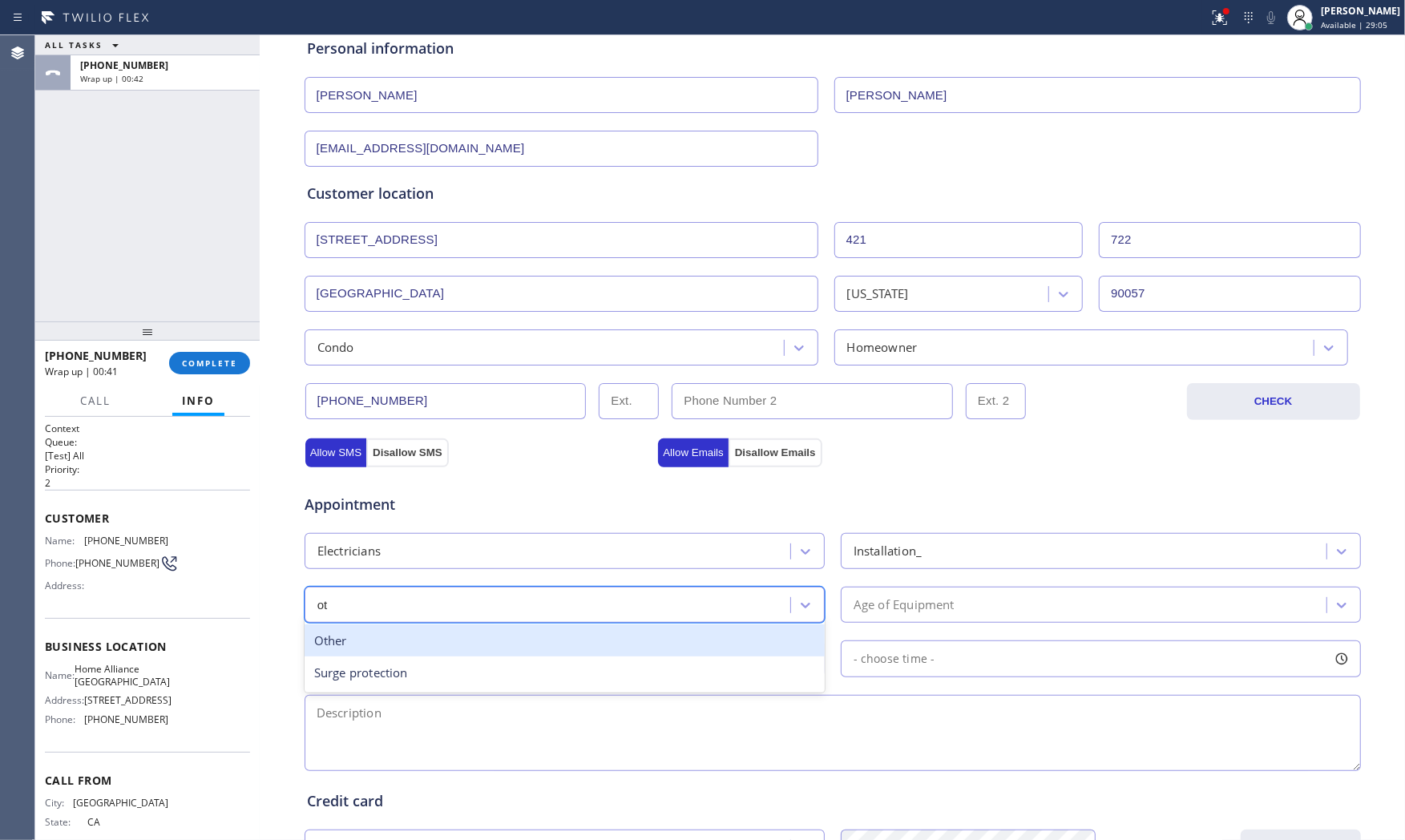
type input "o"
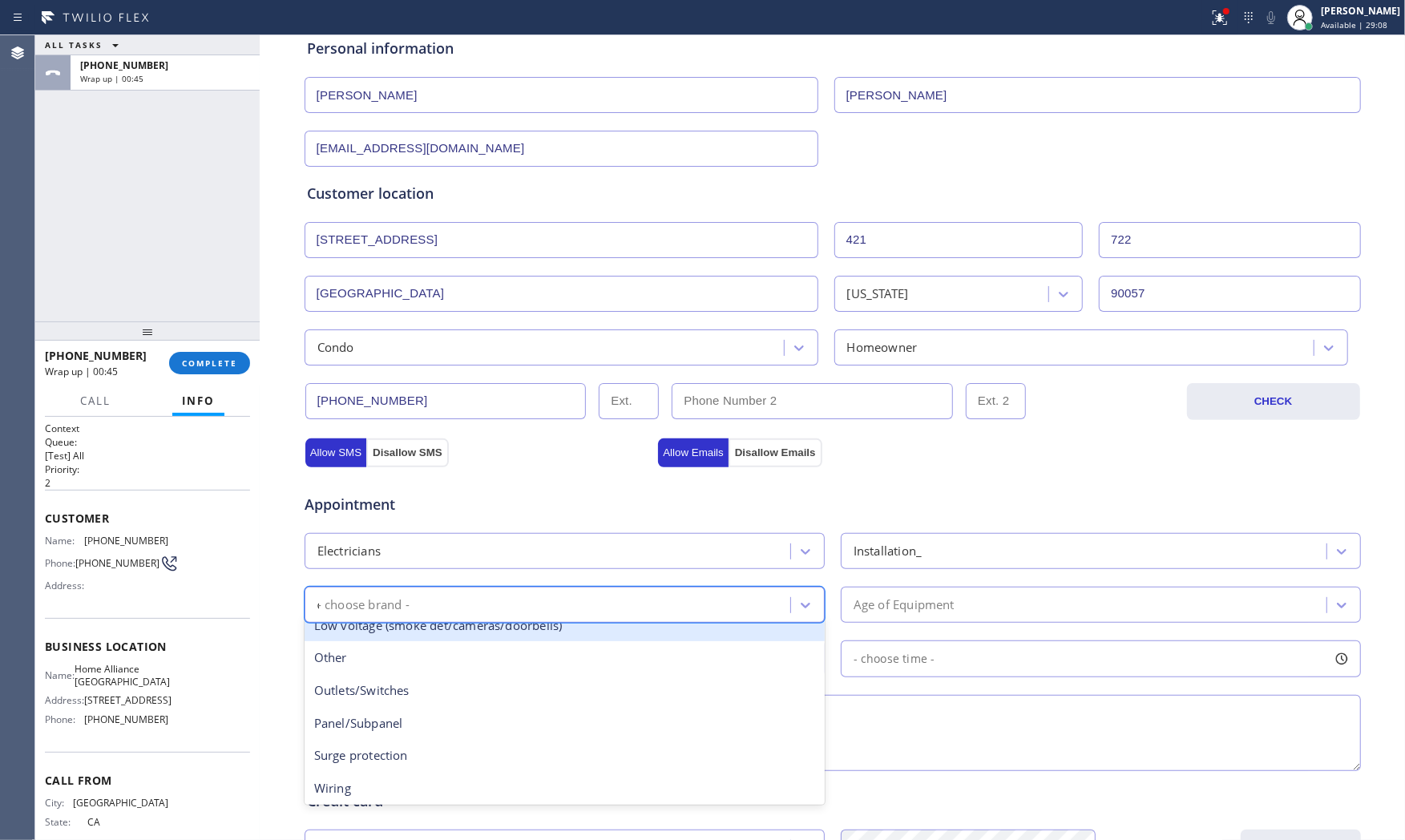
scroll to position [0, 0]
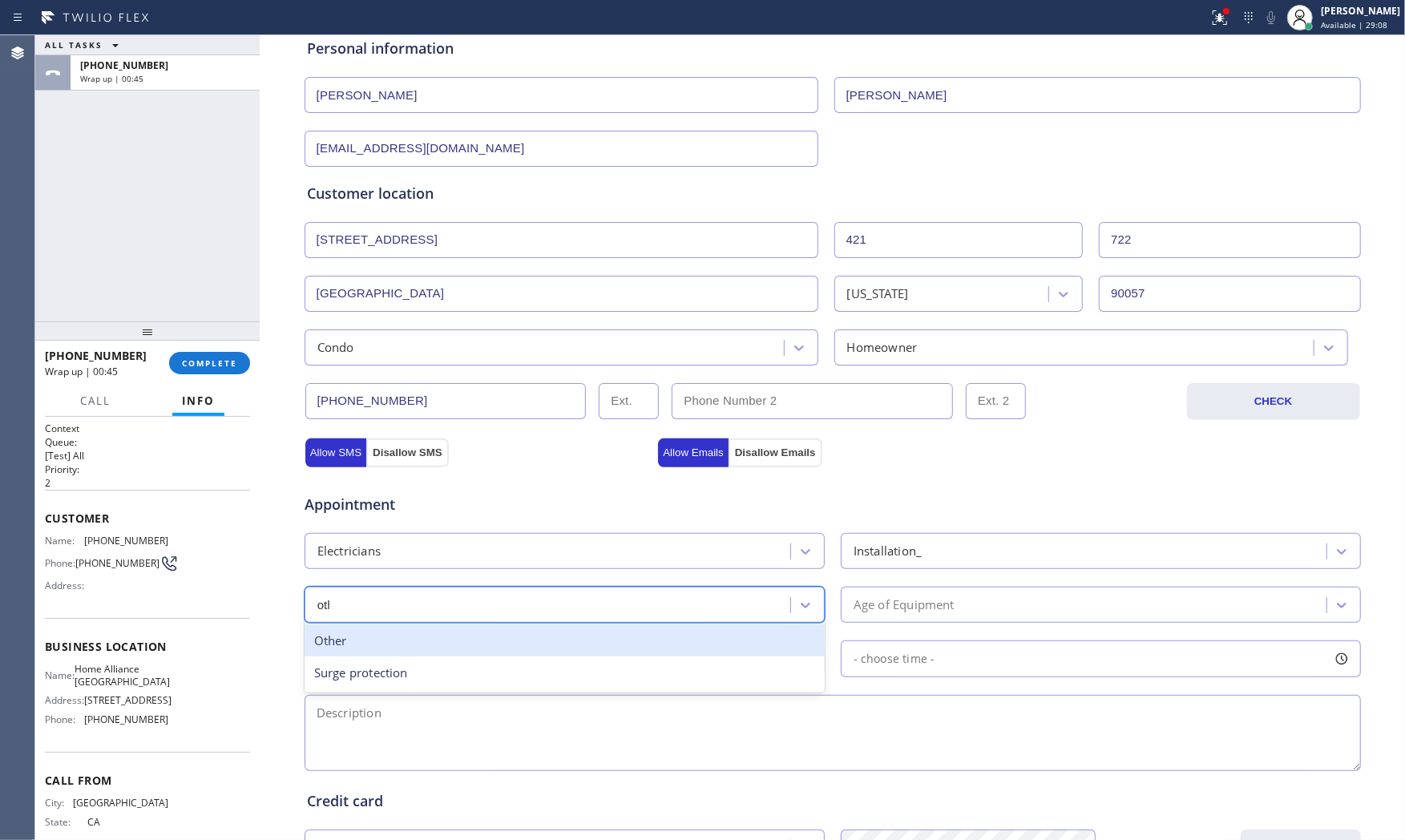
type input "other"
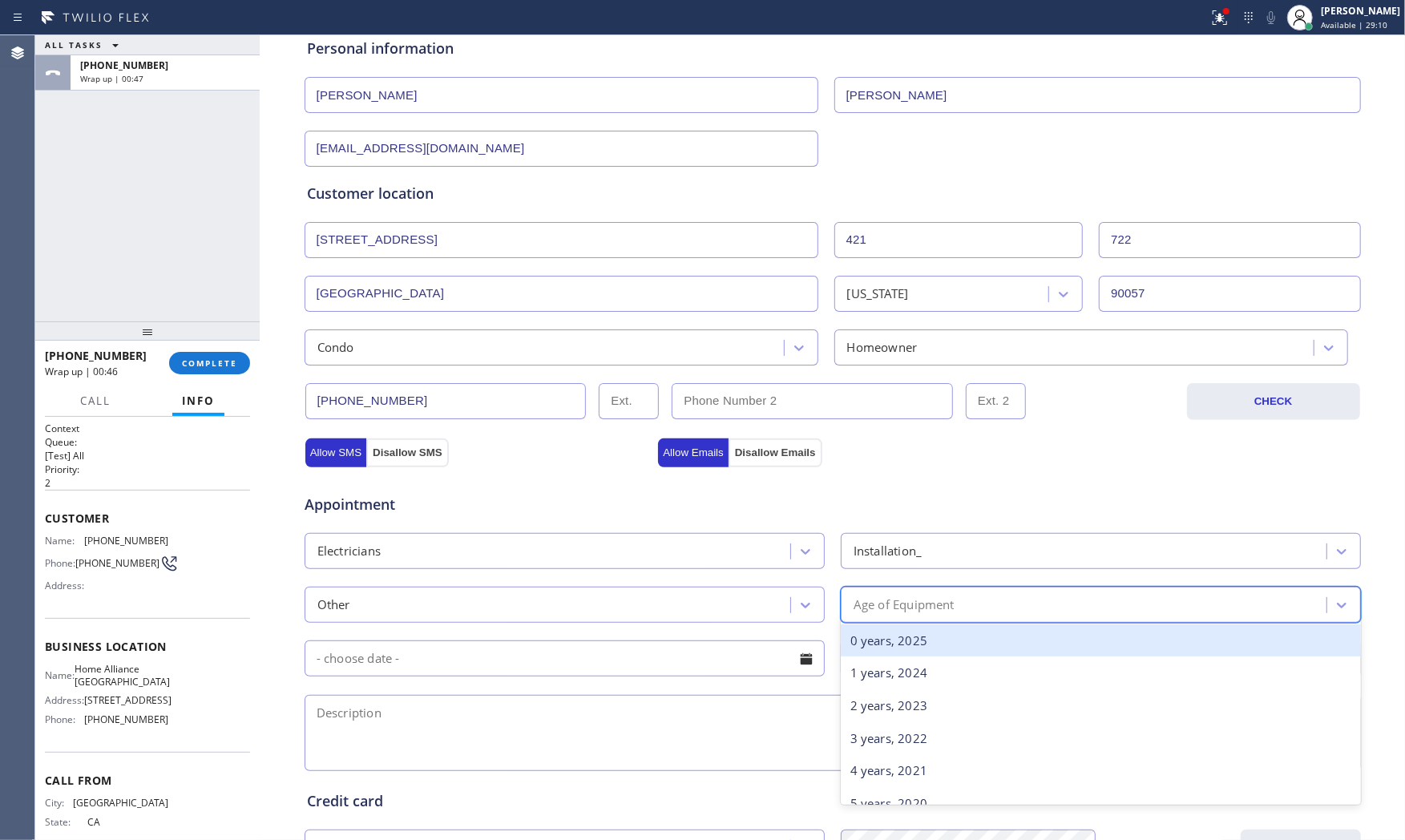
click at [853, 618] on div "Age of Equipment" at bounding box center [1086, 604] width 481 height 28
click at [869, 644] on div "0 years, 2025" at bounding box center [1101, 640] width 520 height 33
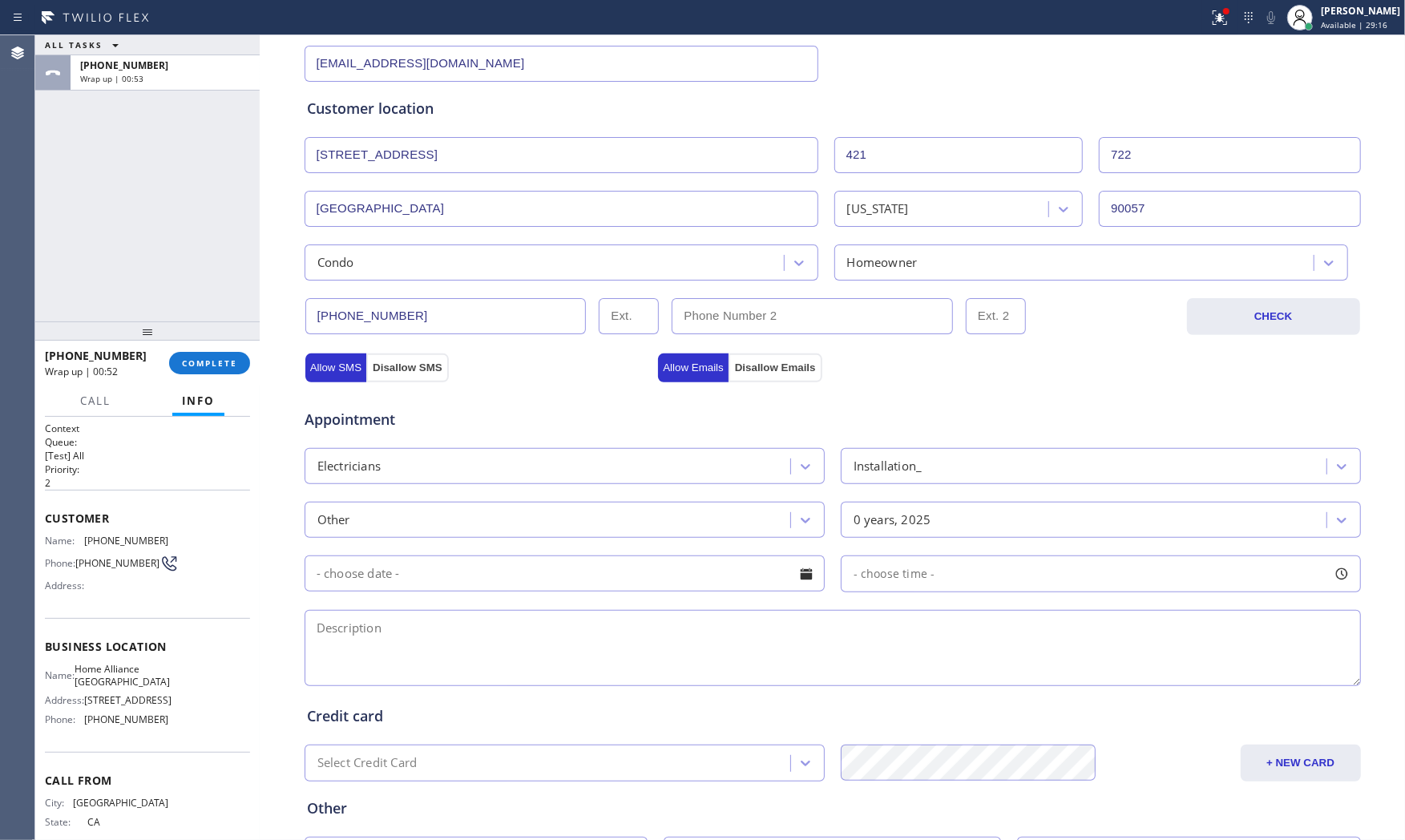
scroll to position [267, 0]
click at [126, 669] on span "Home Alliance [GEOGRAPHIC_DATA]" at bounding box center [122, 675] width 95 height 25
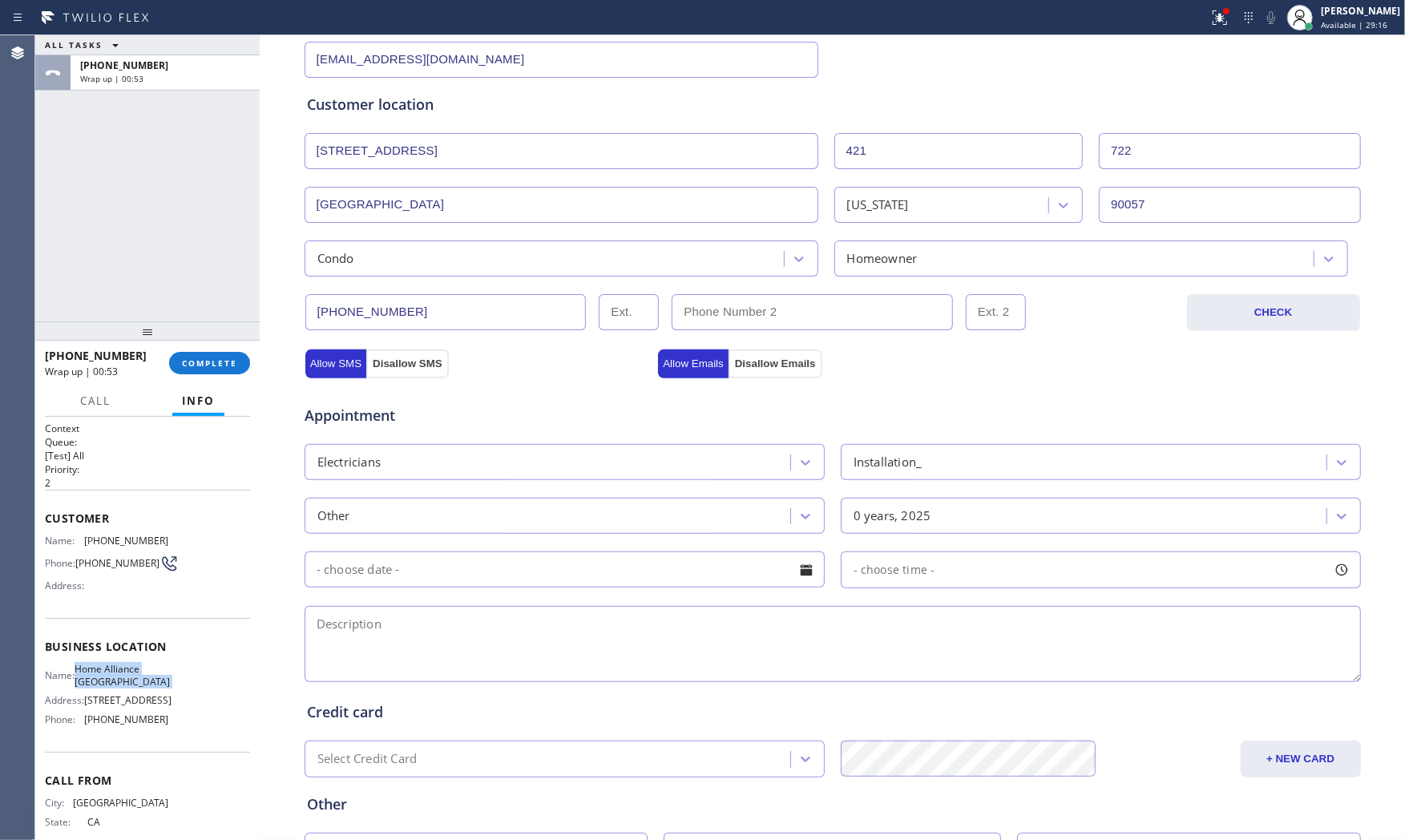
click at [126, 669] on span "Home Alliance [GEOGRAPHIC_DATA]" at bounding box center [122, 675] width 95 height 25
click at [778, 33] on div "Status report Issues detected These issues could affect your workflow. Please c…" at bounding box center [702, 17] width 1405 height 35
click at [429, 643] on textarea at bounding box center [833, 644] width 1056 height 76
paste textarea "1-4 $60 bathroom fan motor is not working agreed to have estimate to replaced a…"
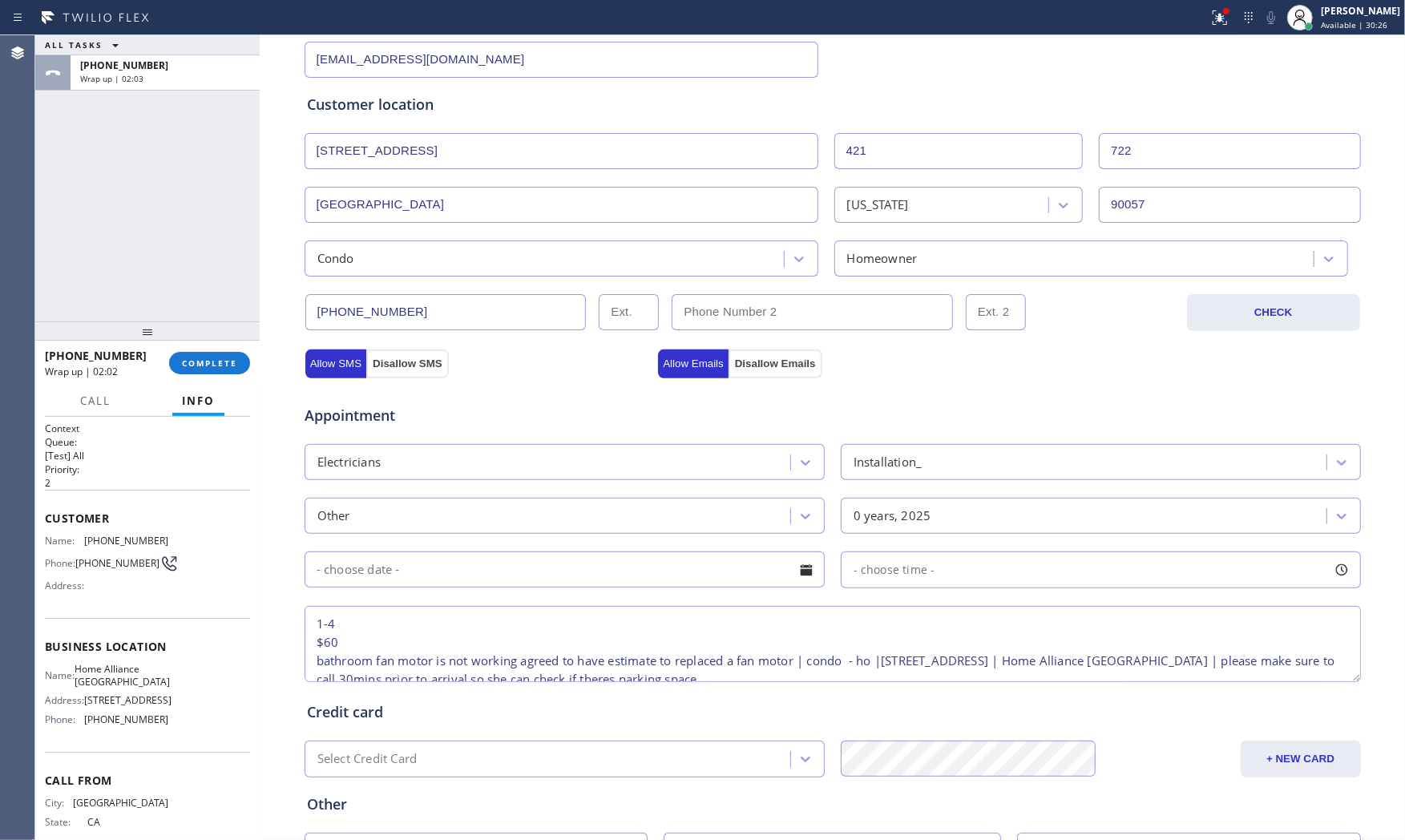
scroll to position [25, 0]
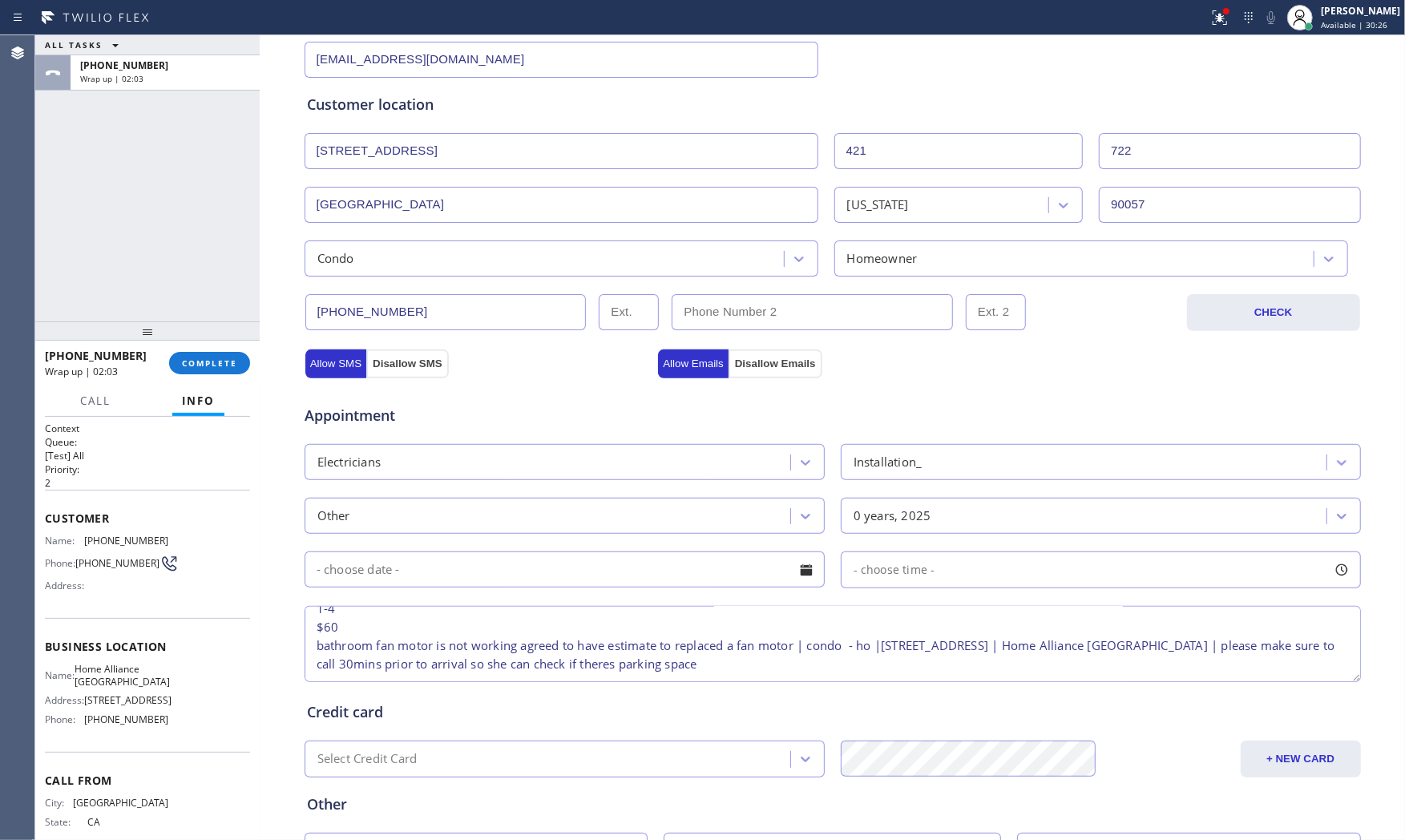
type textarea "1-4 $60 bathroom fan motor is not working agreed to have estimate to replaced a…"
click at [436, 585] on input "text" at bounding box center [565, 569] width 520 height 36
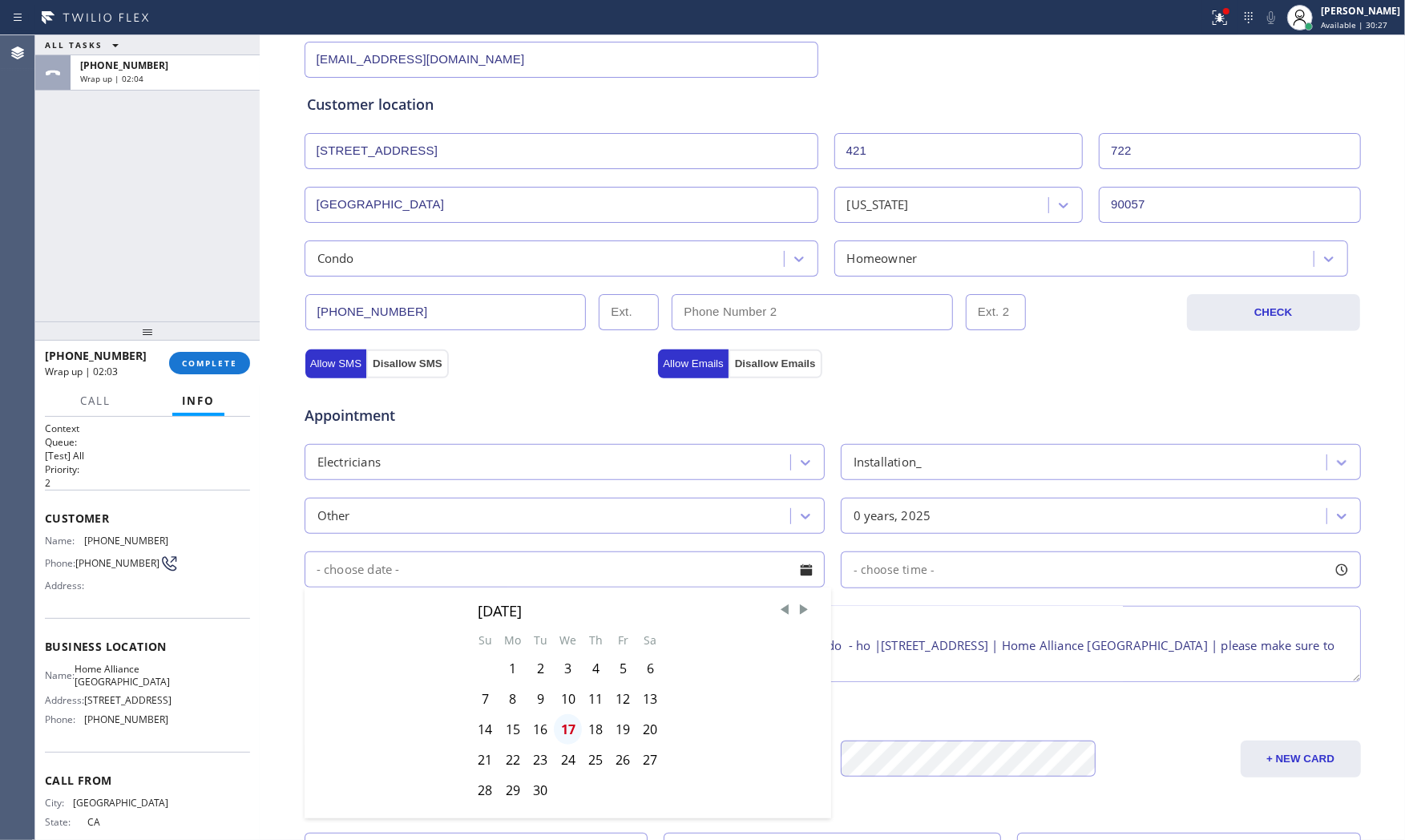
click at [562, 726] on div "17" at bounding box center [568, 729] width 28 height 31
type input "09/17/2025"
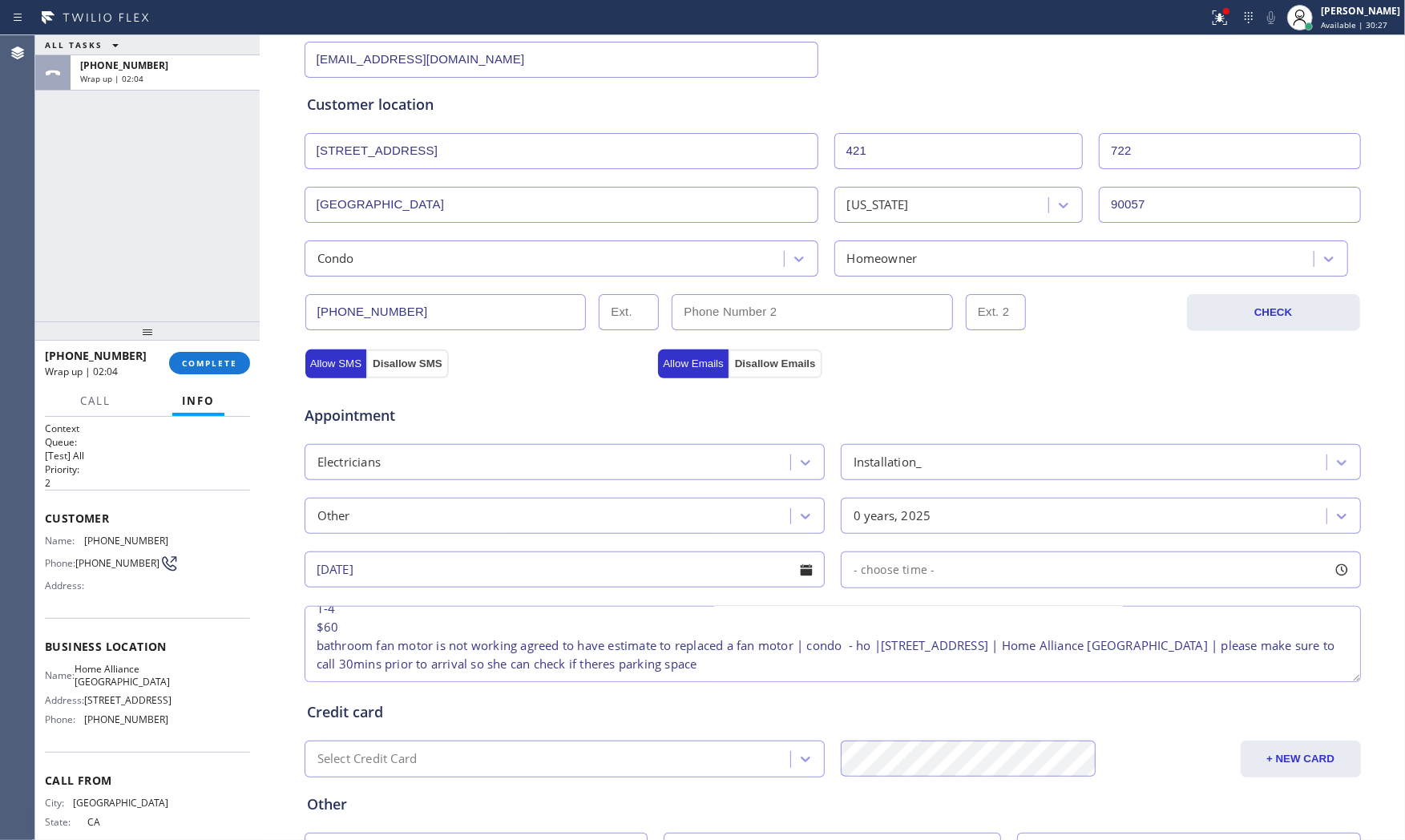
click at [900, 562] on span "- choose time -" at bounding box center [894, 569] width 82 height 15
drag, startPoint x: 846, startPoint y: 672, endPoint x: 919, endPoint y: 666, distance: 73.2
click at [1153, 668] on div at bounding box center [1162, 666] width 19 height 33
drag, startPoint x: 854, startPoint y: 670, endPoint x: 1003, endPoint y: 668, distance: 149.0
click at [1039, 668] on div at bounding box center [1048, 666] width 19 height 33
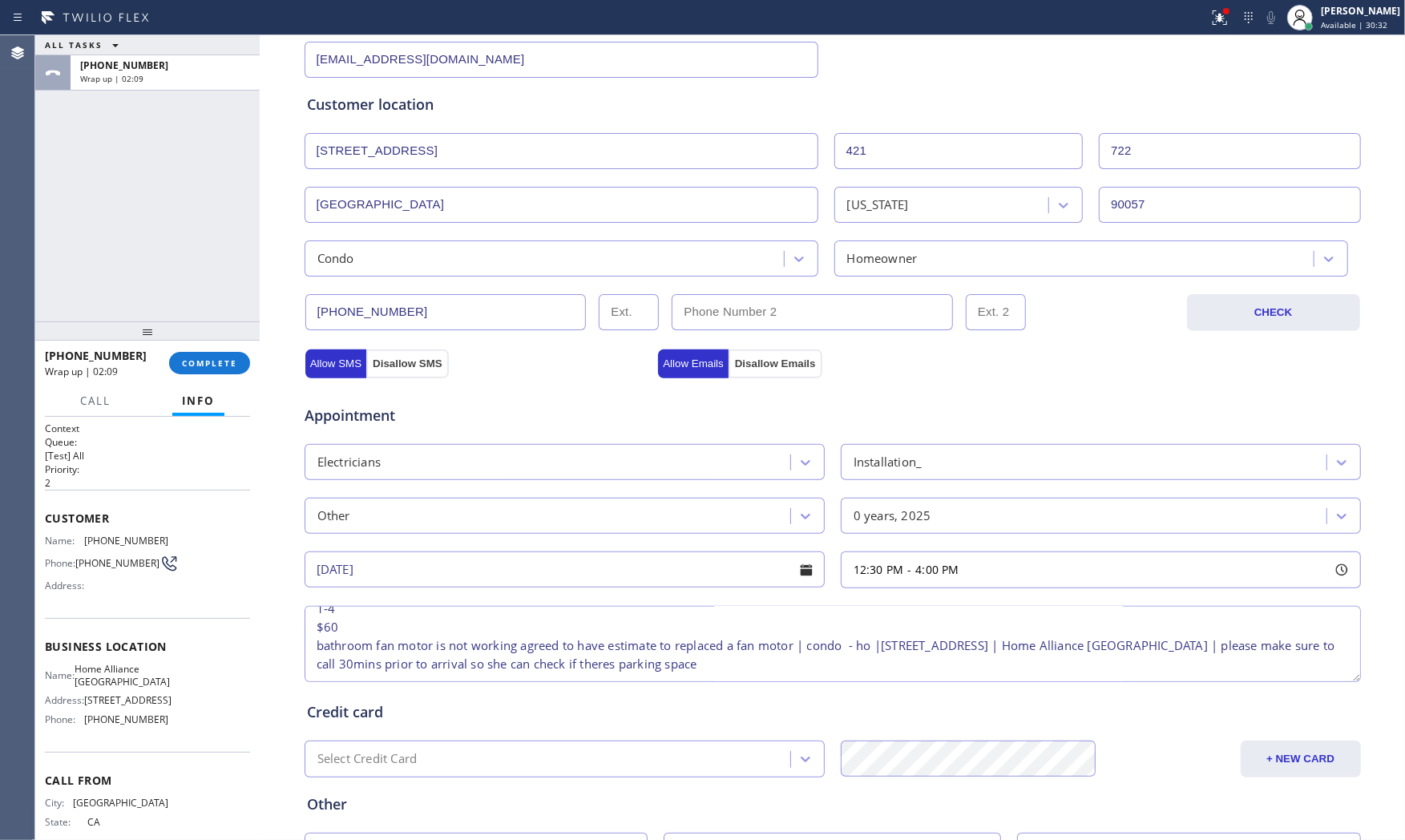
click at [691, 693] on div "Credit card Select Credit Card + NEW CARD CANCEL SAVE" at bounding box center [833, 731] width 1058 height 92
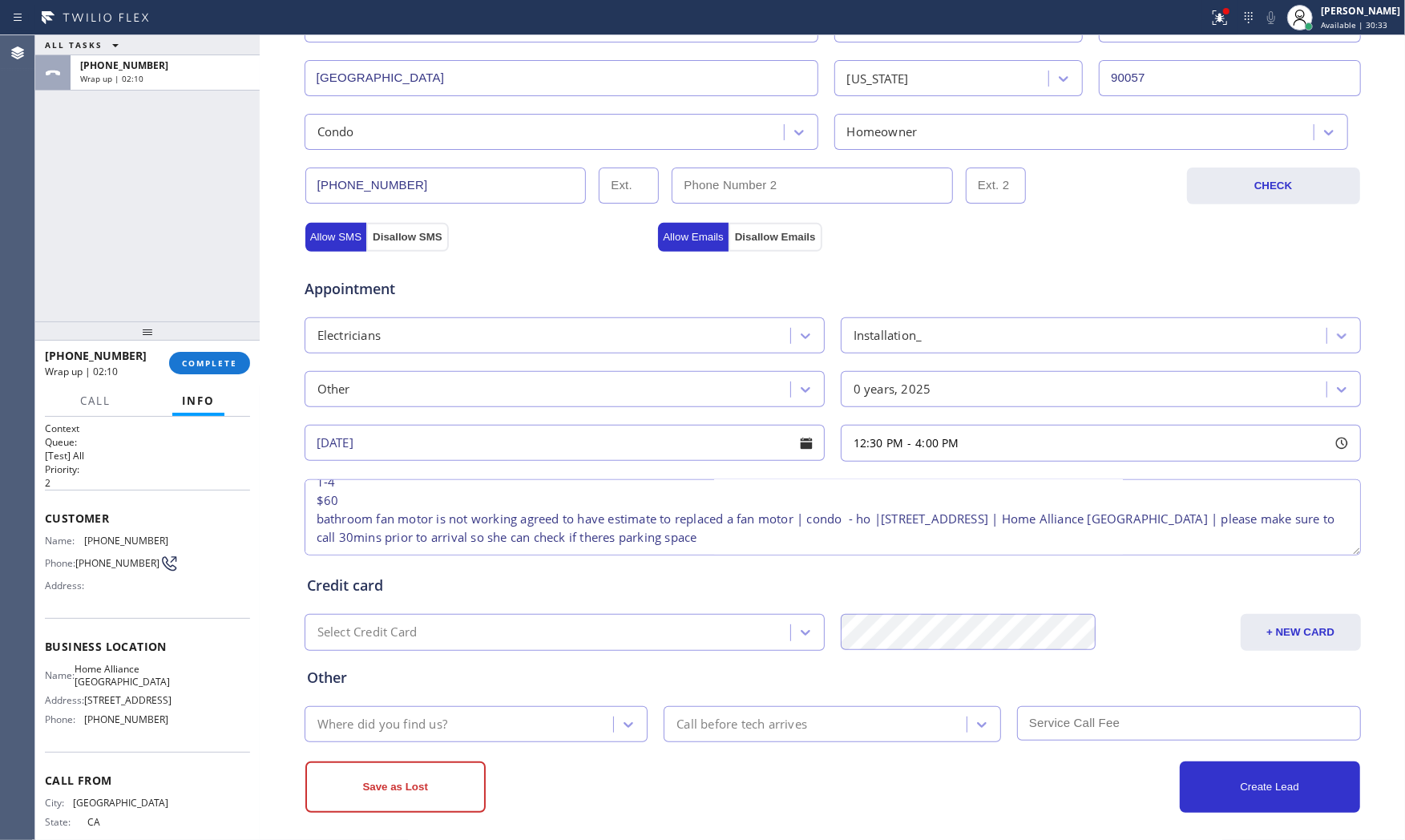
scroll to position [401, 0]
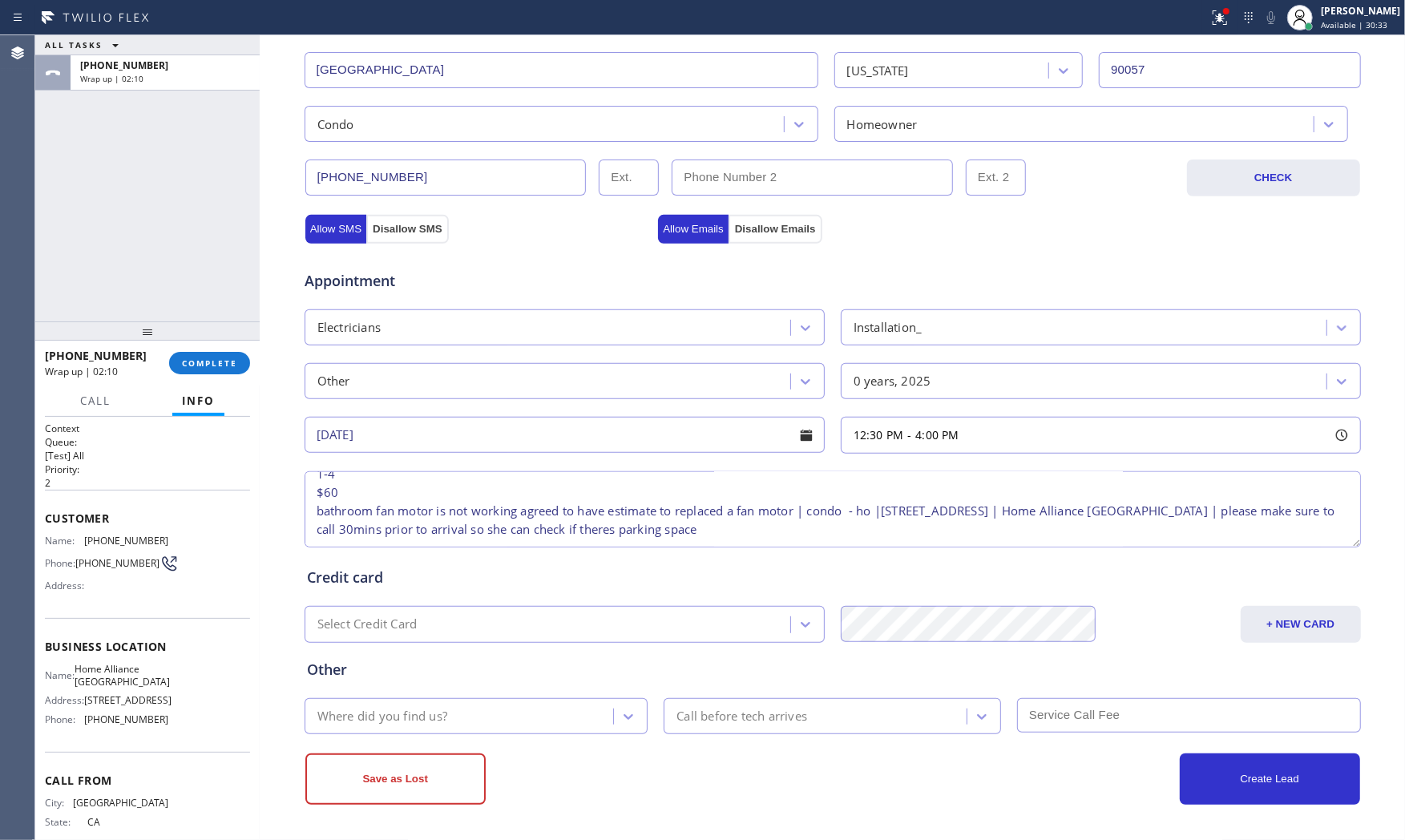
click at [487, 724] on div "Where did you find us?" at bounding box center [461, 715] width 305 height 28
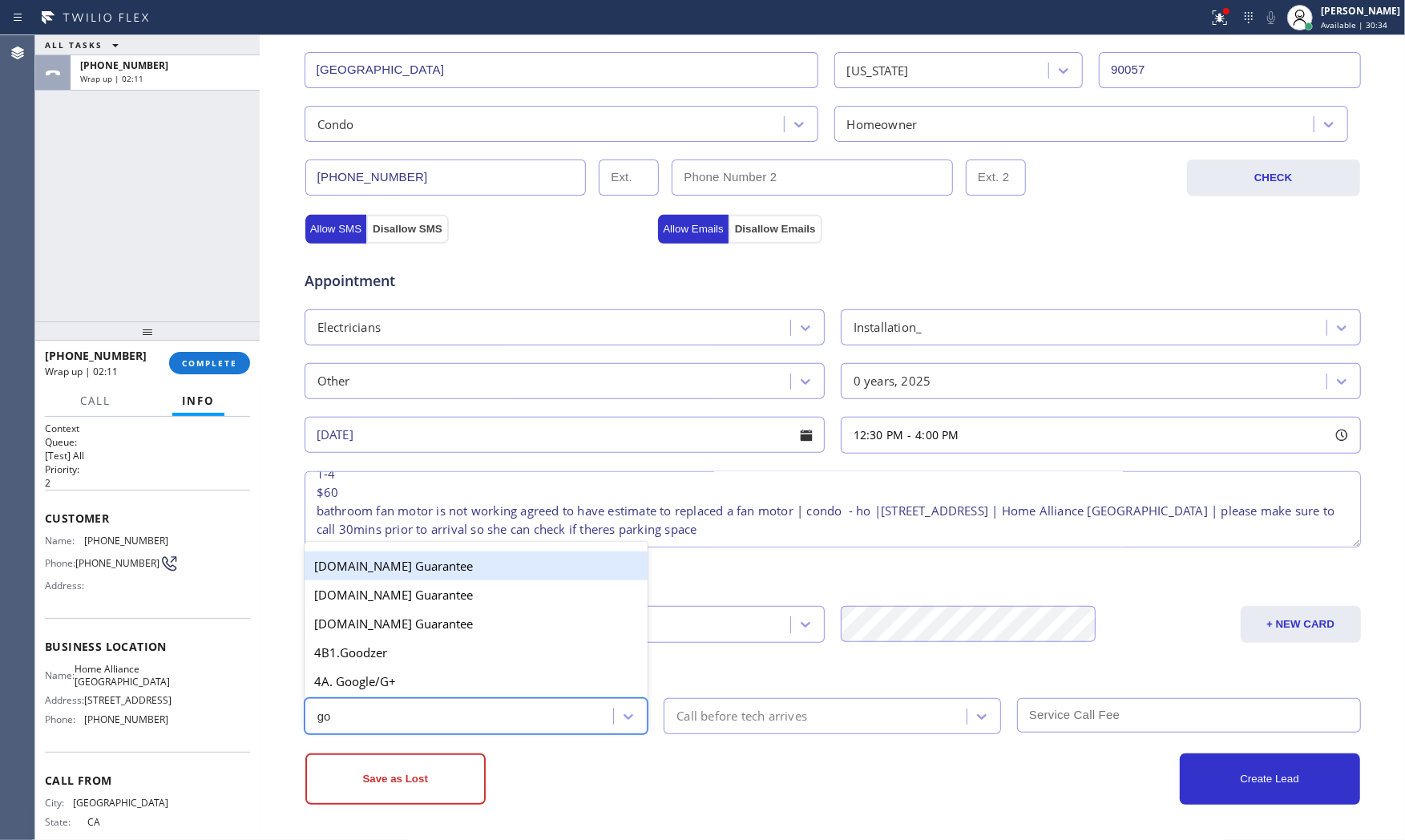
type input "goo"
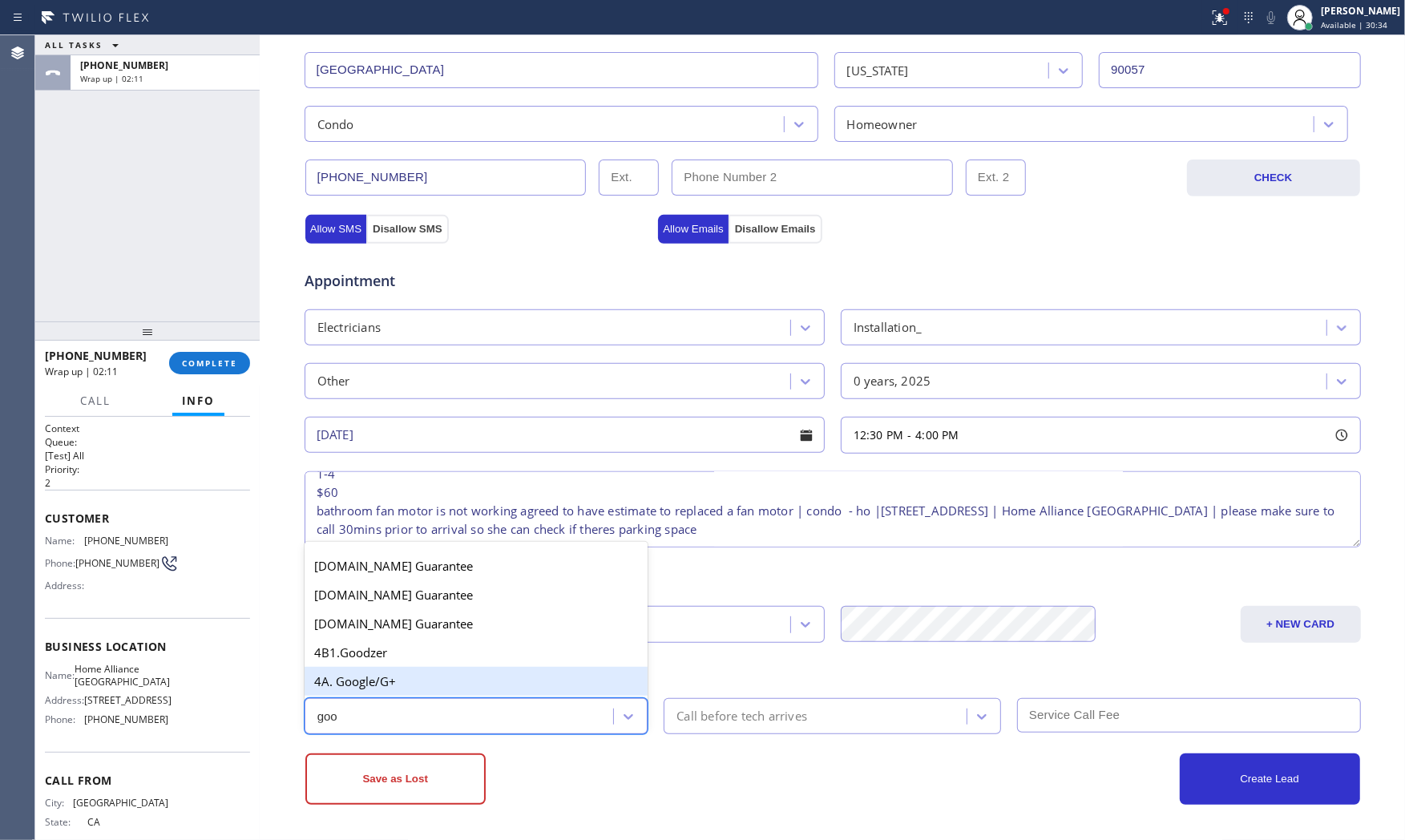
click at [479, 682] on div "4A. Google/G+" at bounding box center [477, 681] width 344 height 29
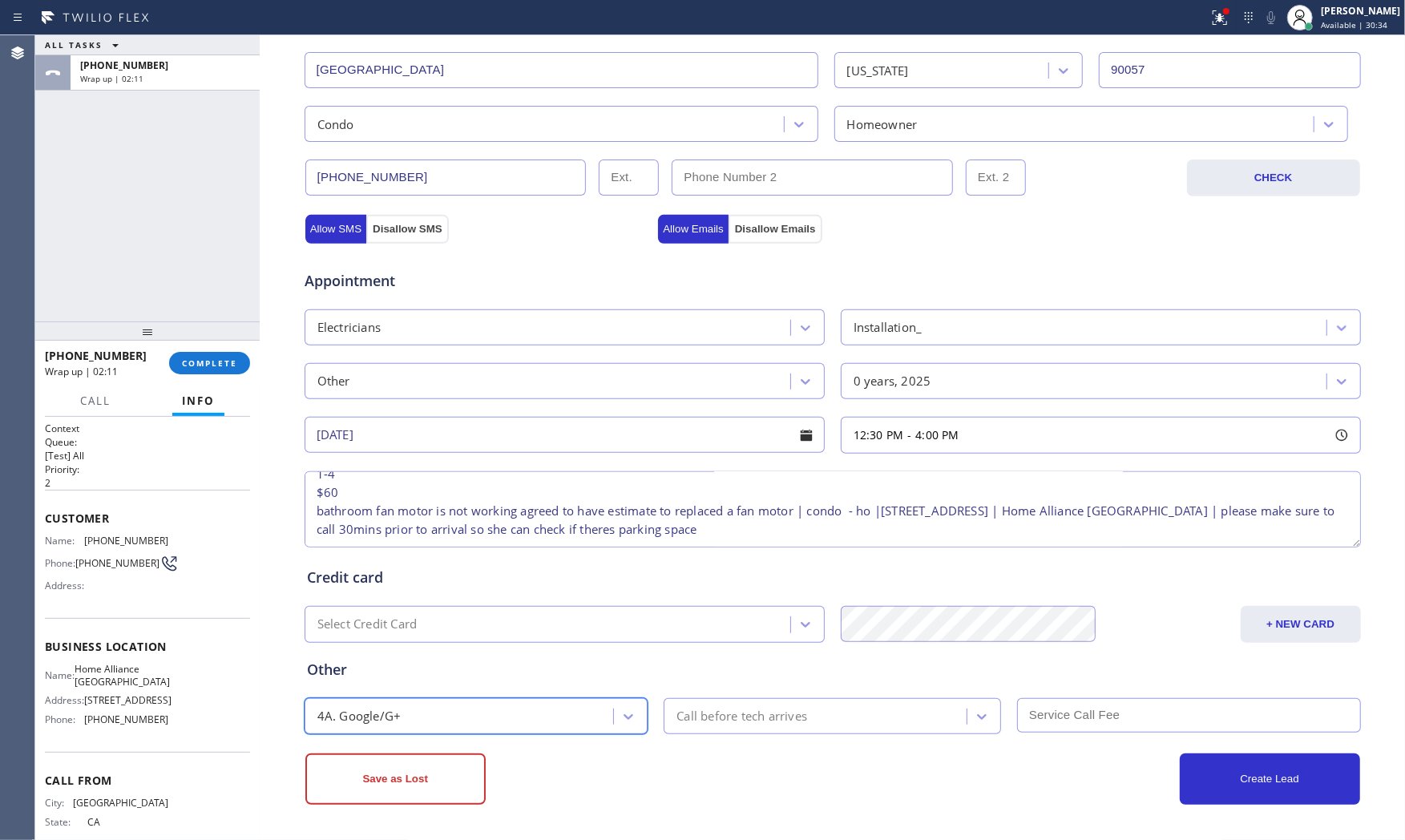
click at [718, 750] on div "Save as Lost Create Lead" at bounding box center [833, 777] width 1058 height 55
drag, startPoint x: 732, startPoint y: 719, endPoint x: 740, endPoint y: 699, distance: 21.5
click at [732, 718] on div "Call before tech arrives" at bounding box center [741, 716] width 130 height 18
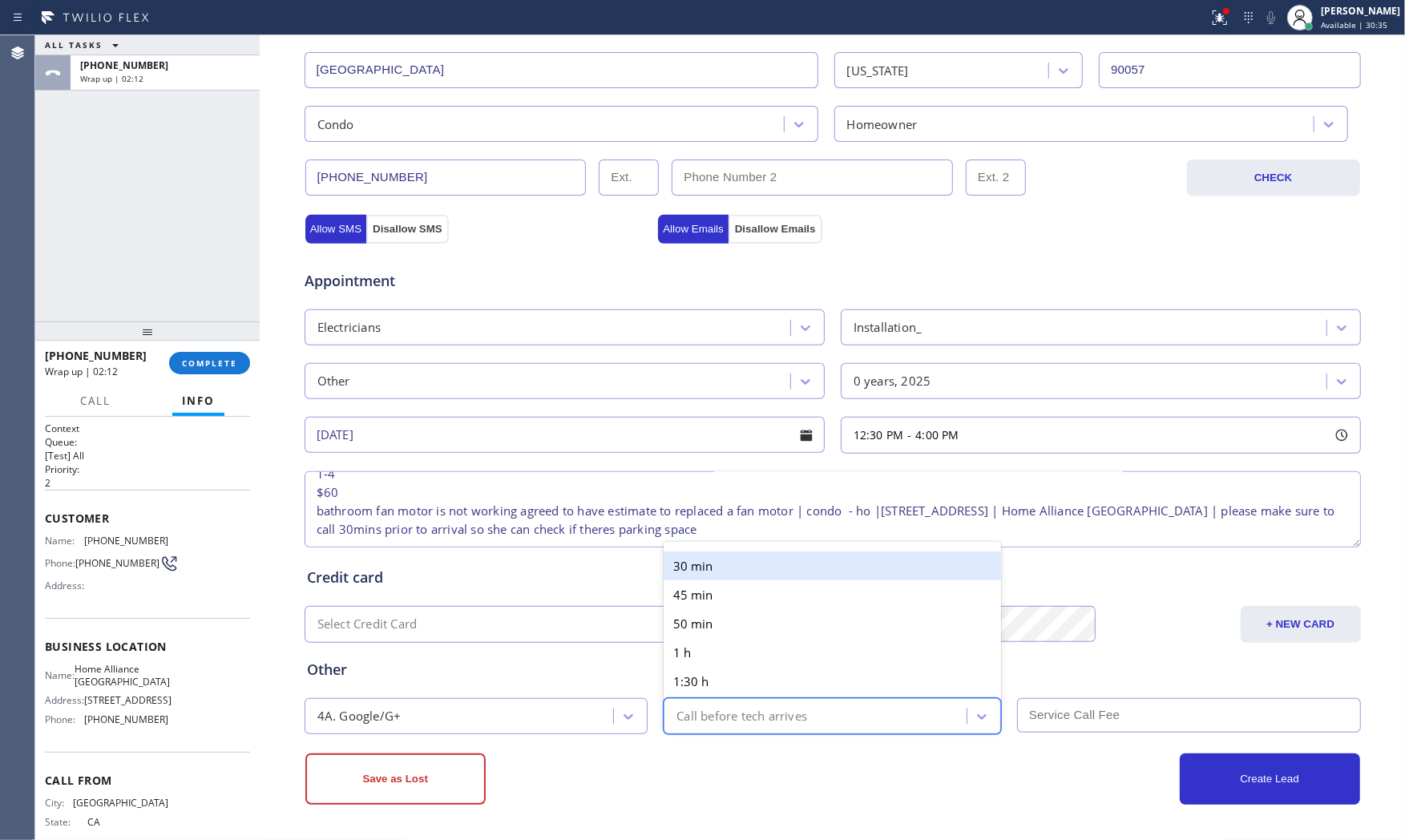
click at [754, 571] on div "30 min" at bounding box center [832, 566] width 337 height 29
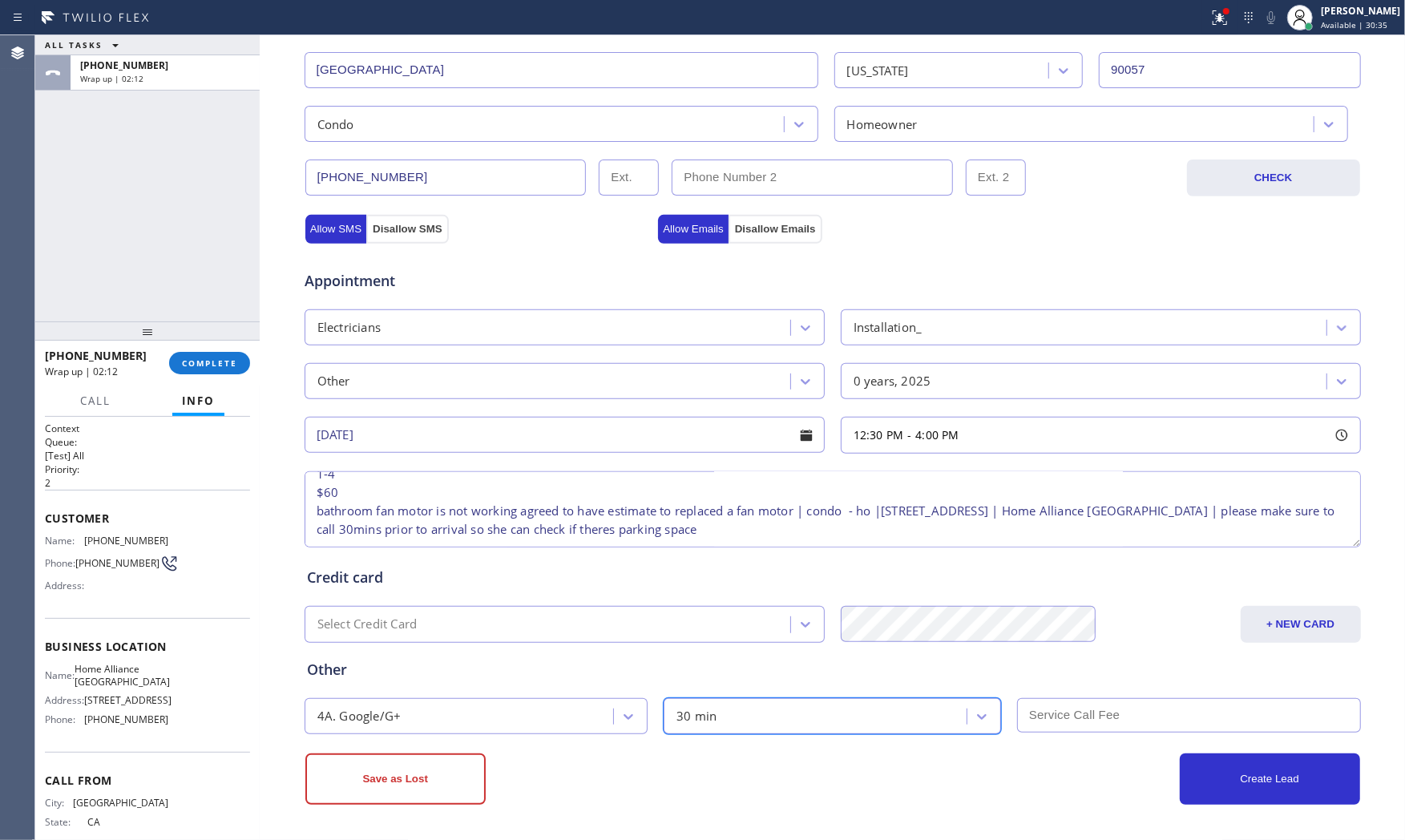
click at [1088, 735] on div "Save as Lost Create Lead" at bounding box center [833, 769] width 1058 height 70
click at [1085, 718] on input "text" at bounding box center [1189, 715] width 344 height 34
type input "60"
click at [1061, 772] on div "Create Lead" at bounding box center [1096, 779] width 527 height 51
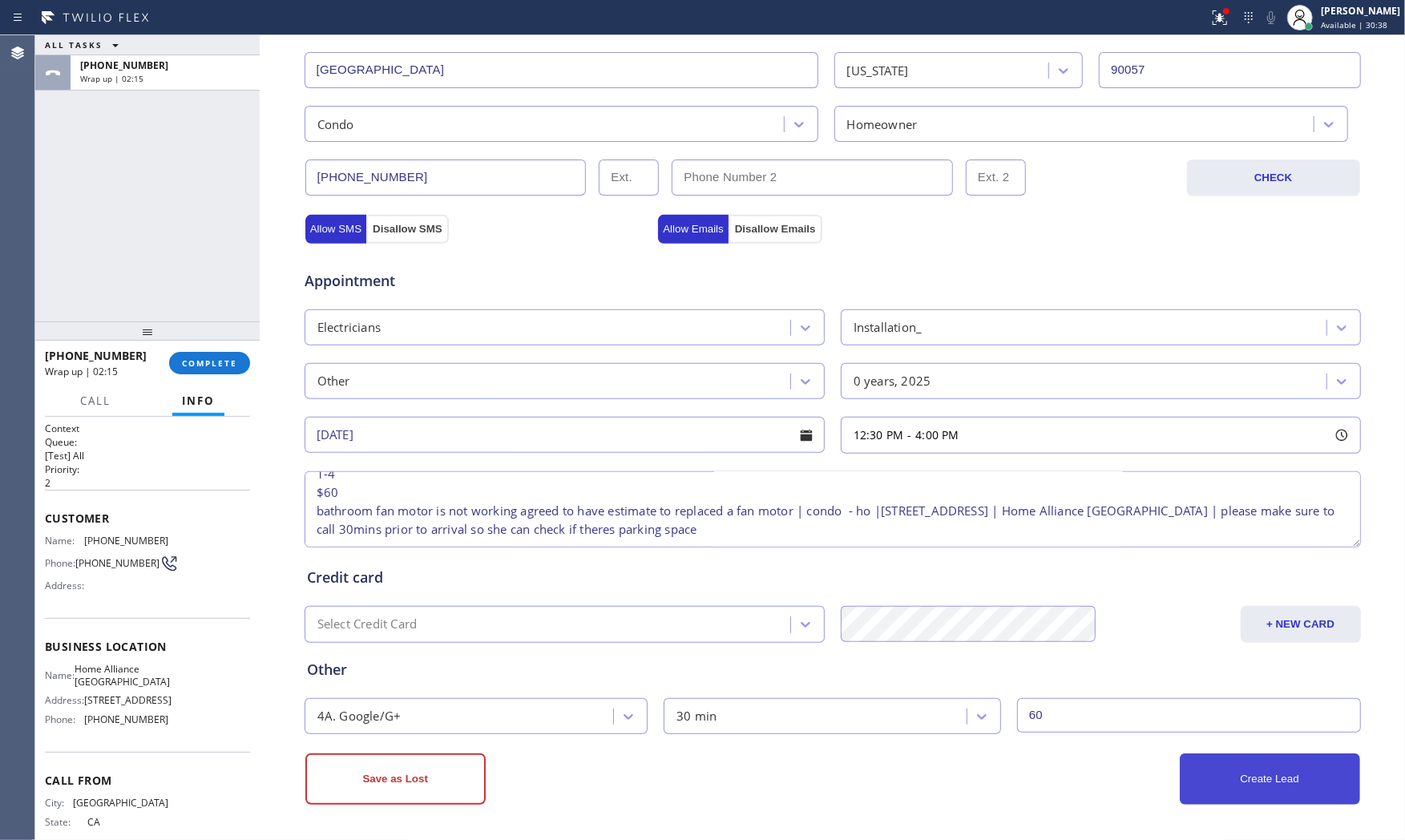
click at [1237, 782] on button "Create Lead" at bounding box center [1270, 779] width 180 height 51
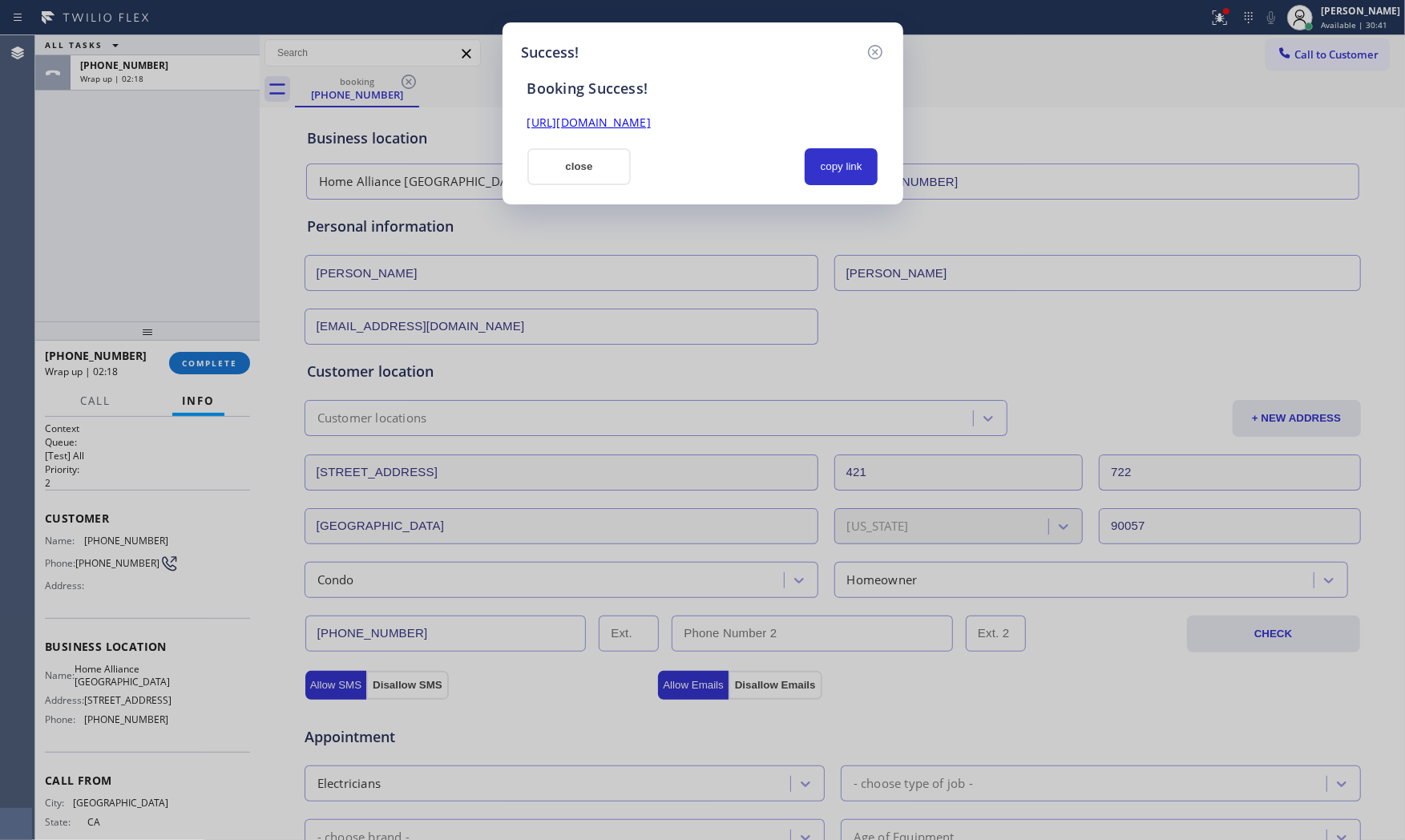
scroll to position [0, 0]
click at [849, 164] on button "copy link" at bounding box center [842, 166] width 74 height 37
click at [604, 163] on button "close" at bounding box center [579, 166] width 104 height 37
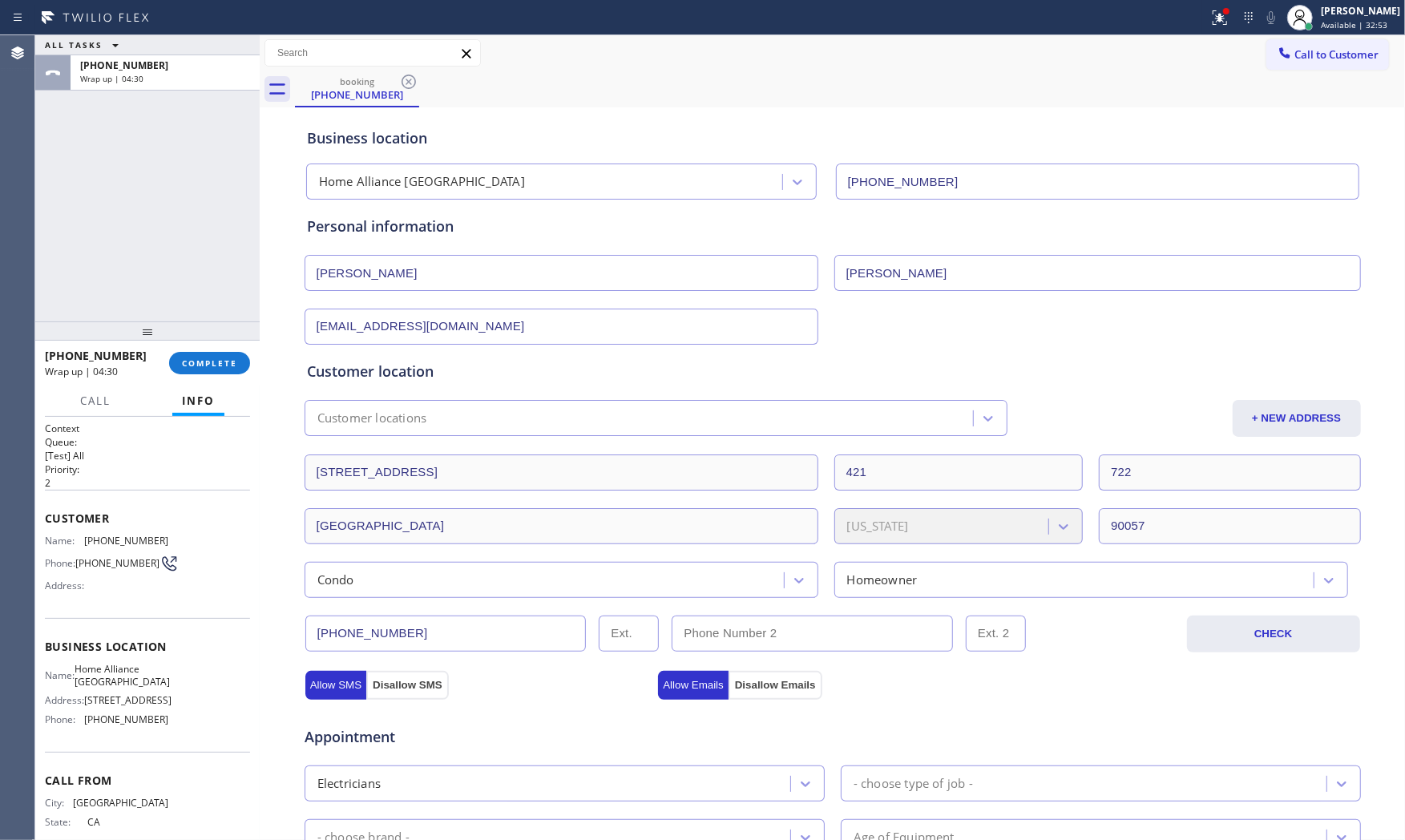
click at [215, 379] on div "+12134468718 Wrap up | 04:30 COMPLETE" at bounding box center [148, 362] width 205 height 41
click at [213, 370] on button "COMPLETE" at bounding box center [210, 362] width 81 height 22
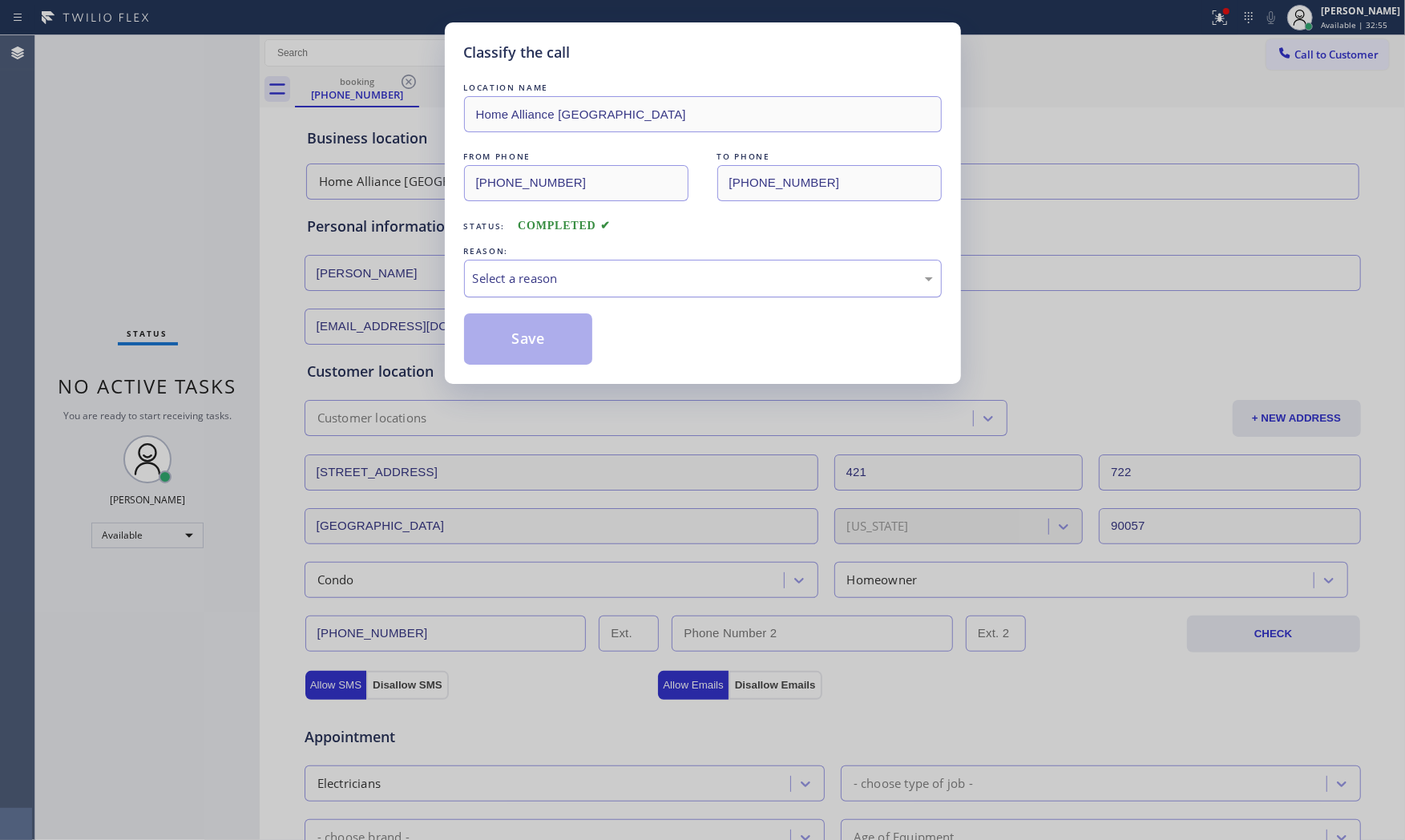
click at [561, 268] on div "Select a reason" at bounding box center [702, 279] width 478 height 38
click at [529, 343] on button "Save" at bounding box center [528, 338] width 129 height 51
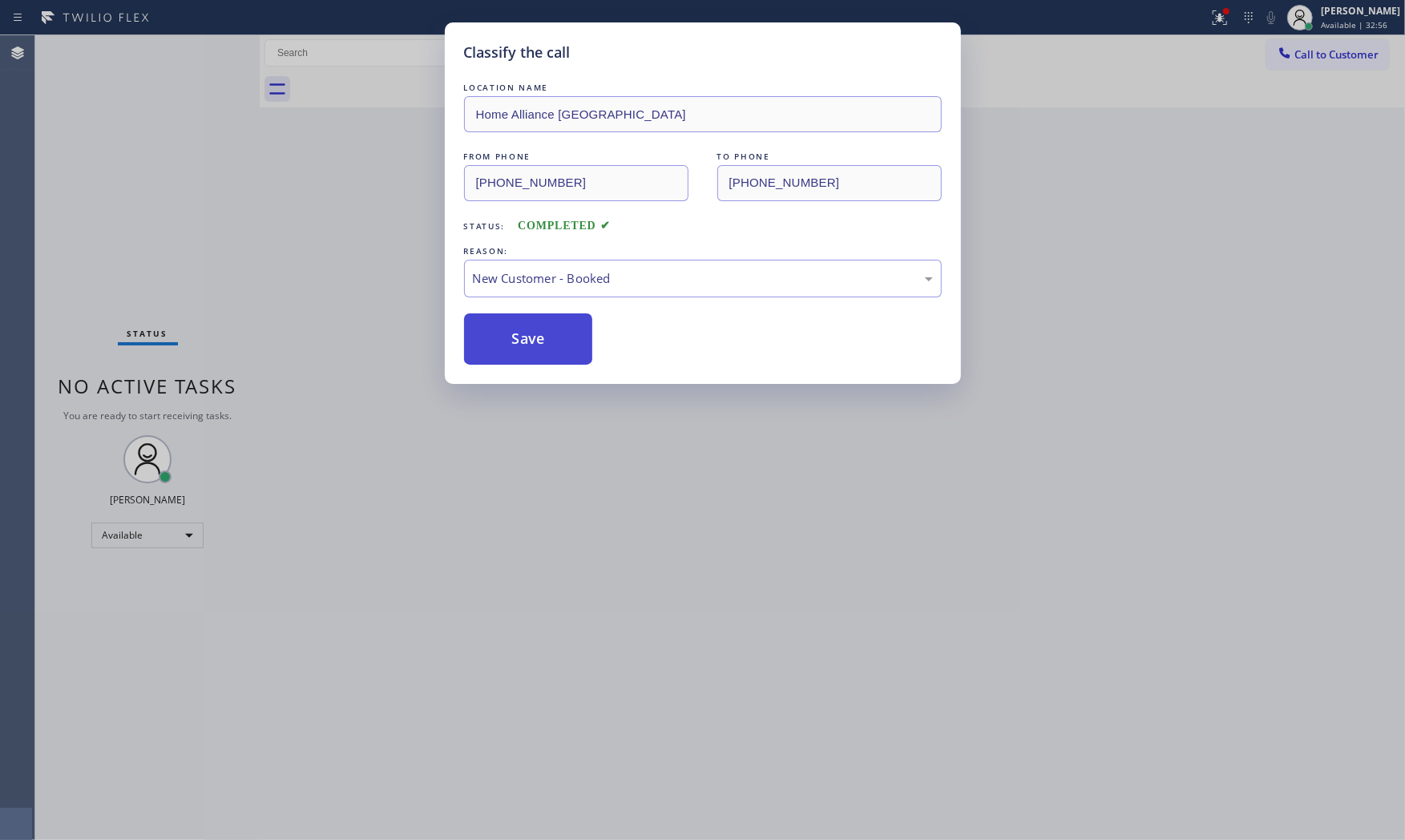
click at [527, 343] on button "Save" at bounding box center [528, 338] width 129 height 51
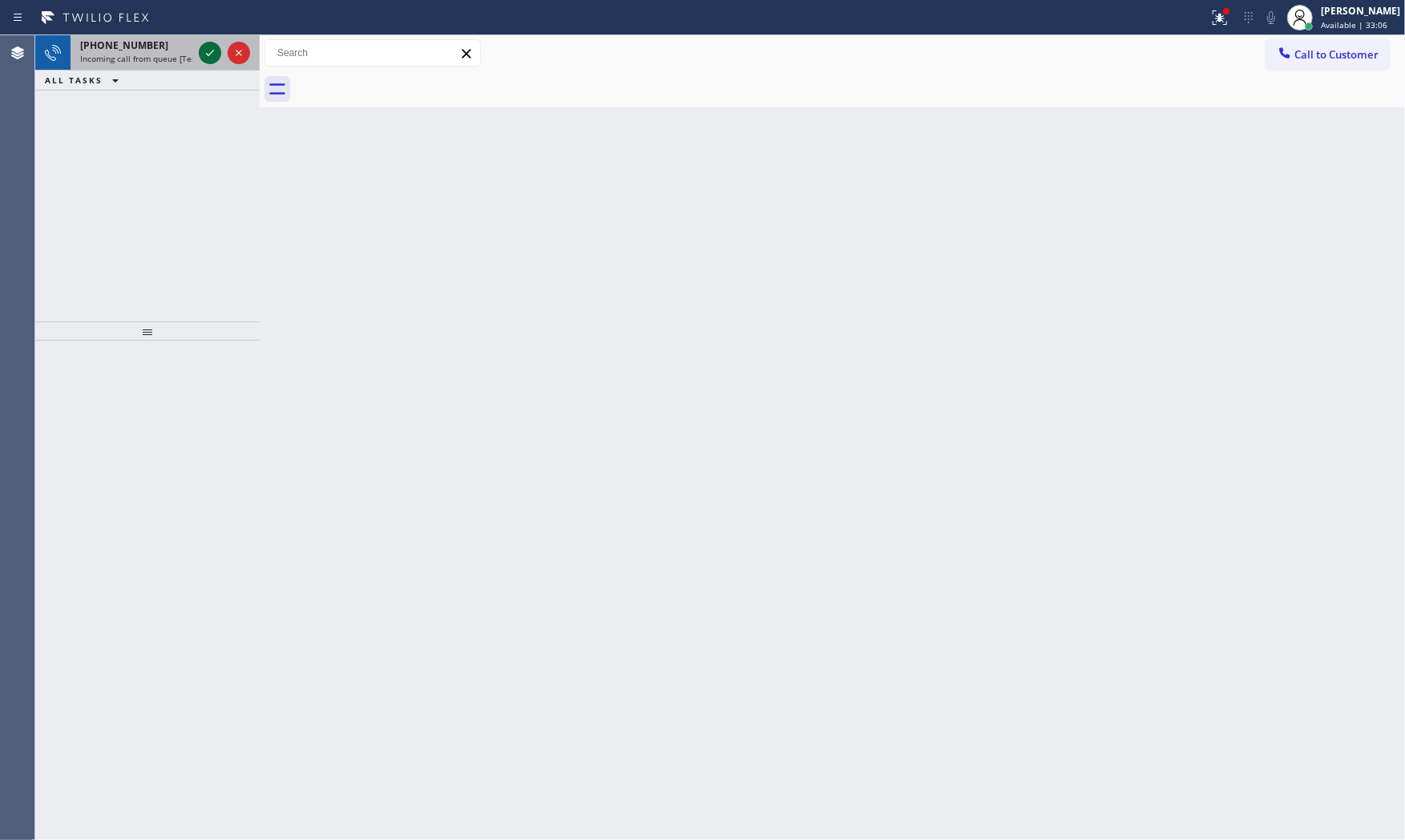
click at [202, 58] on icon at bounding box center [210, 52] width 19 height 19
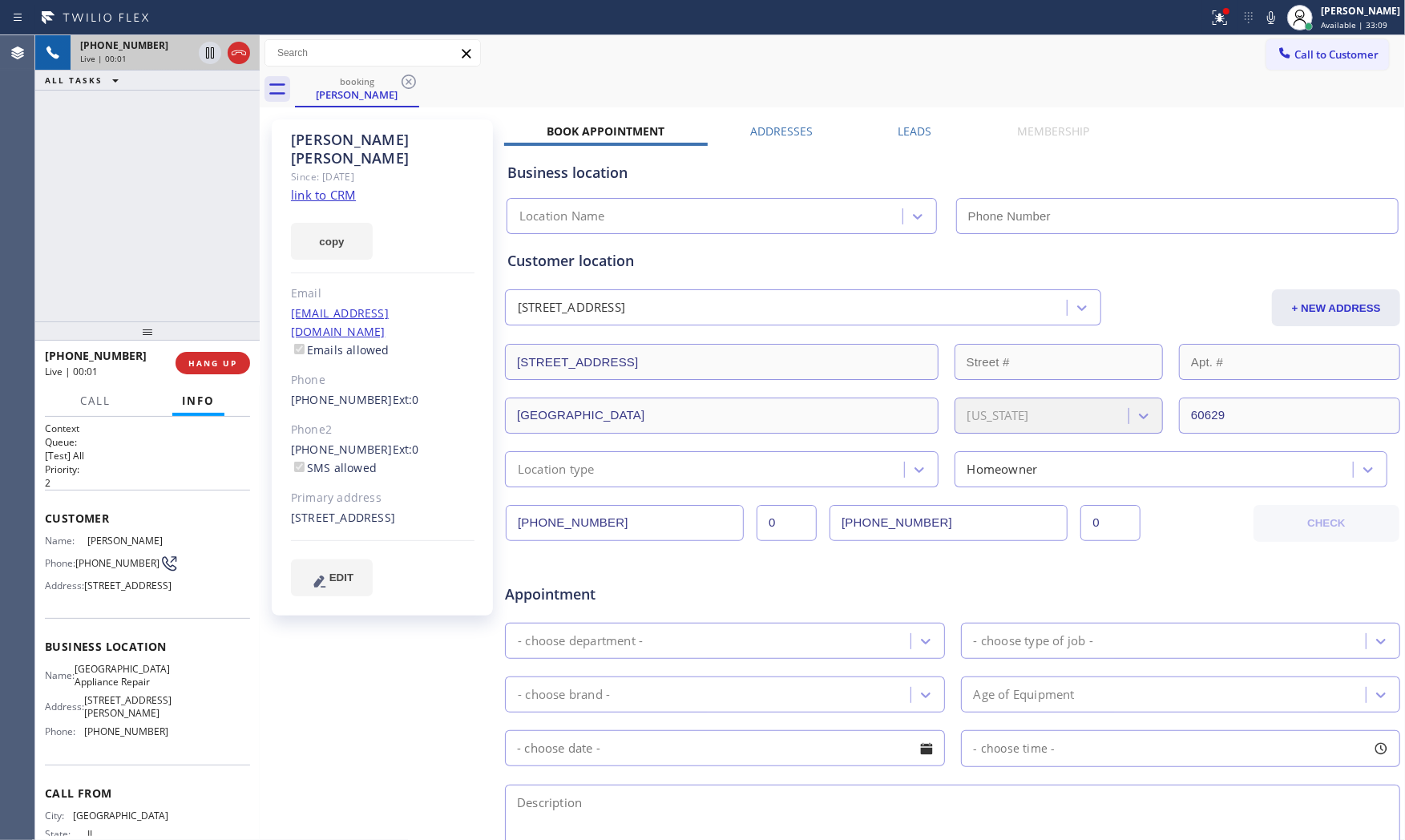
type input "[PHONE_NUMBER]"
click at [329, 187] on link "link to CRM" at bounding box center [323, 195] width 65 height 16
click at [236, 363] on span "HANG UP" at bounding box center [212, 362] width 49 height 11
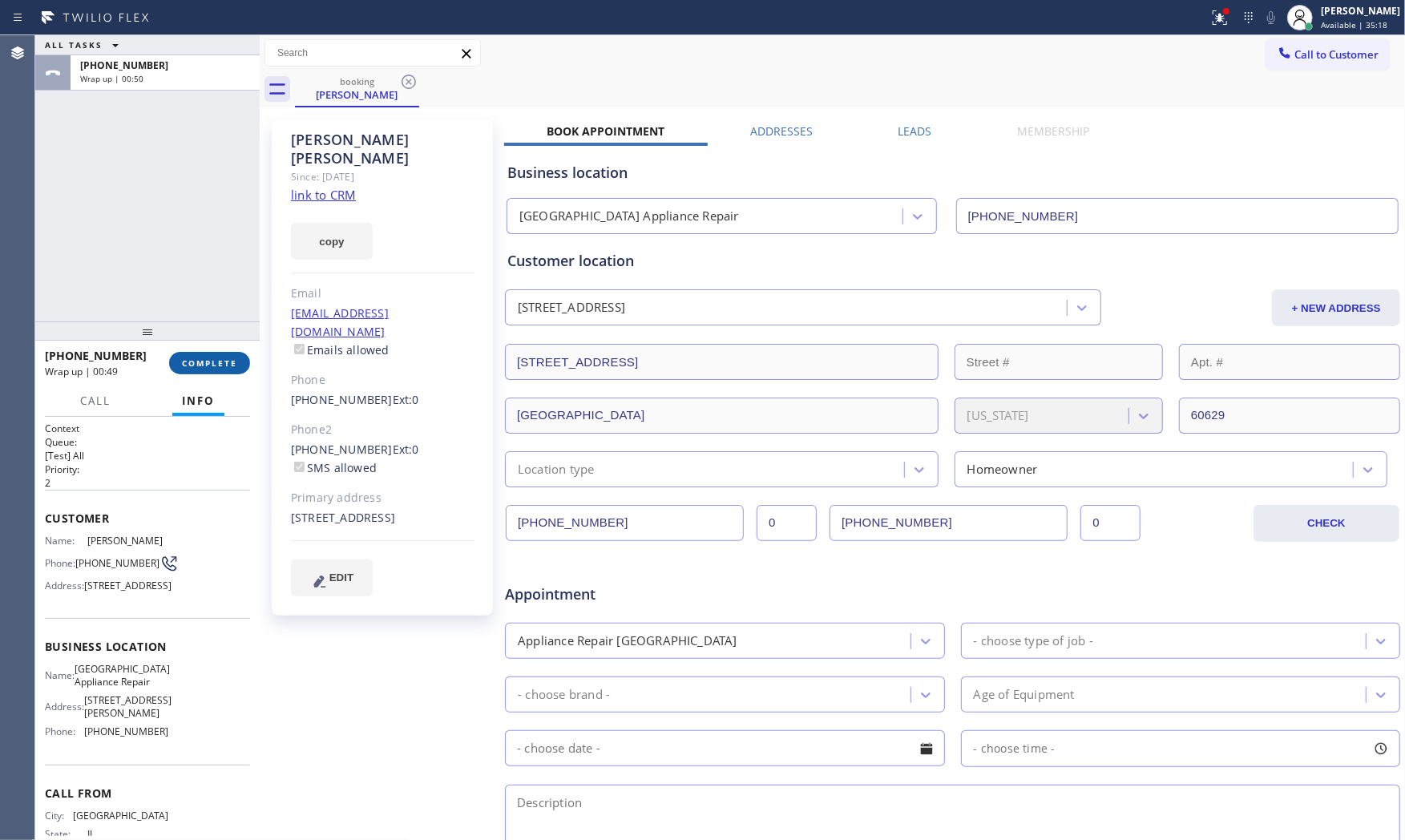
drag, startPoint x: 268, startPoint y: 393, endPoint x: 212, endPoint y: 369, distance: 60.9
click at [262, 391] on div "ALL TASKS ALL TASKS ACTIVE TASKS TASKS IN WRAP UP +13128355011 Wrap up | 00:50 …" at bounding box center [720, 437] width 1370 height 805
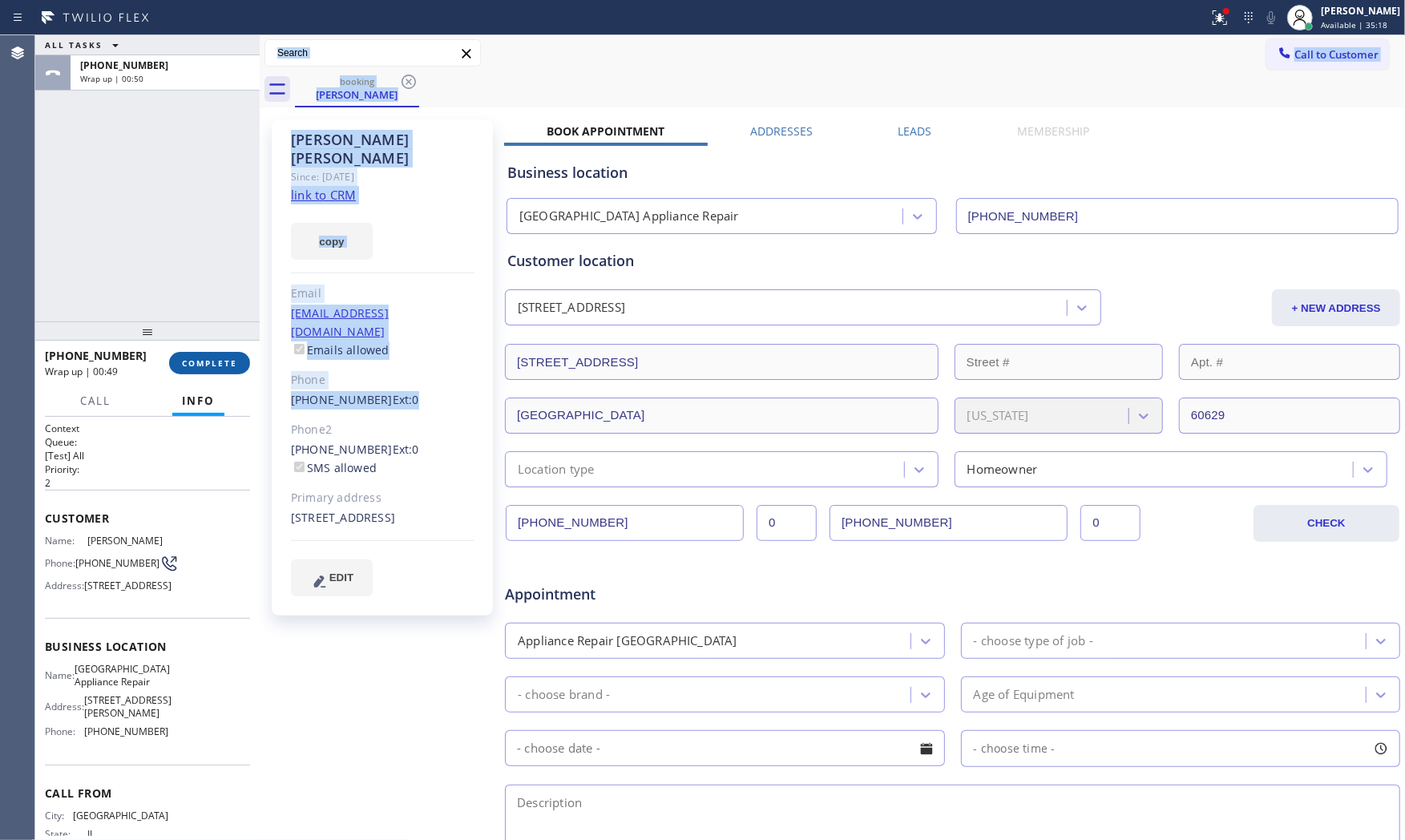
click at [212, 369] on button "COMPLETE" at bounding box center [210, 362] width 81 height 22
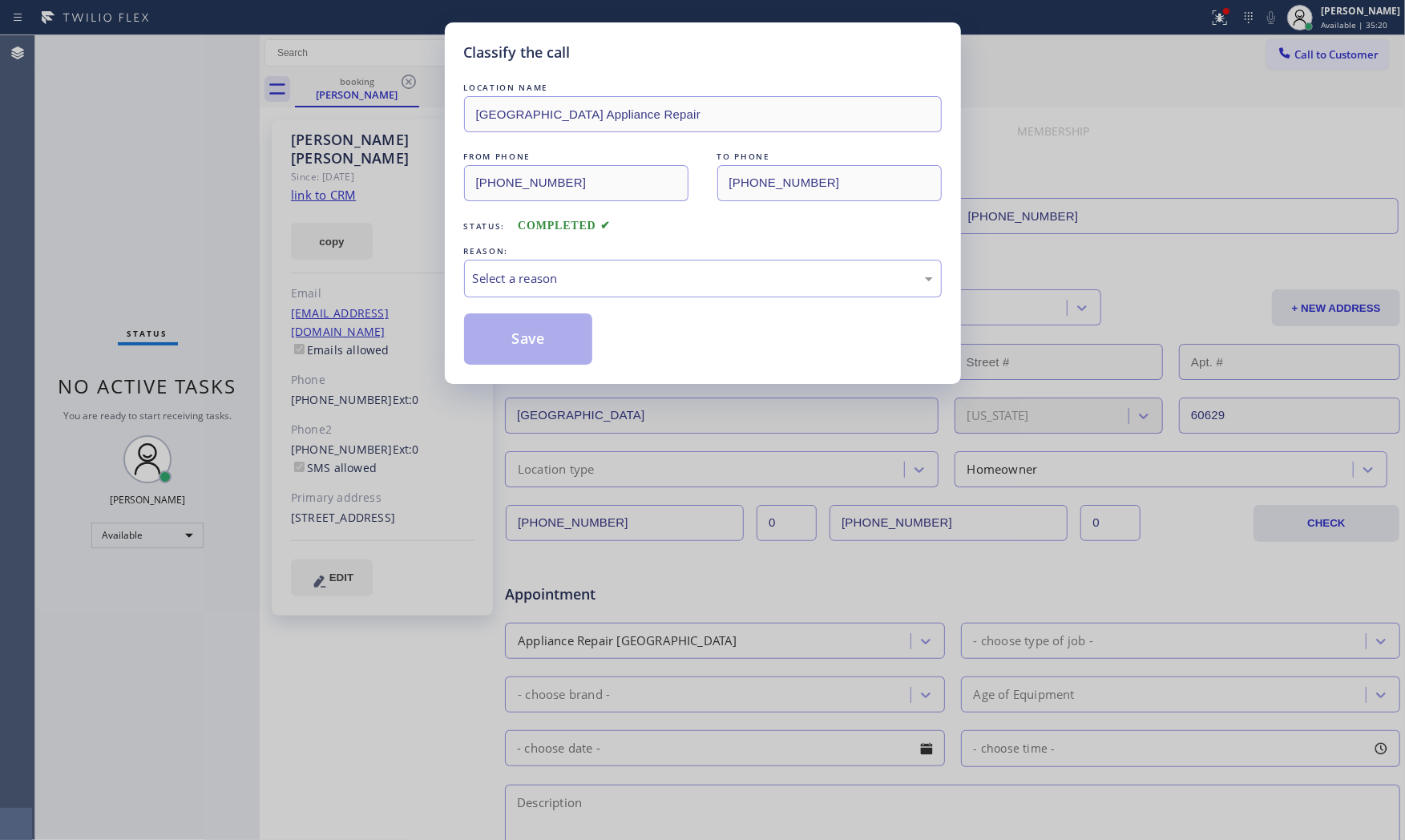
click at [561, 298] on div "LOCATION NAME Calumet Heights Appliance Repair FROM PHONE (312) 835-5011 TO PHO…" at bounding box center [702, 221] width 478 height 285
drag, startPoint x: 565, startPoint y: 273, endPoint x: 563, endPoint y: 294, distance: 21.1
click at [564, 273] on div "Select a reason" at bounding box center [702, 278] width 460 height 18
click at [550, 353] on button "Save" at bounding box center [528, 338] width 129 height 51
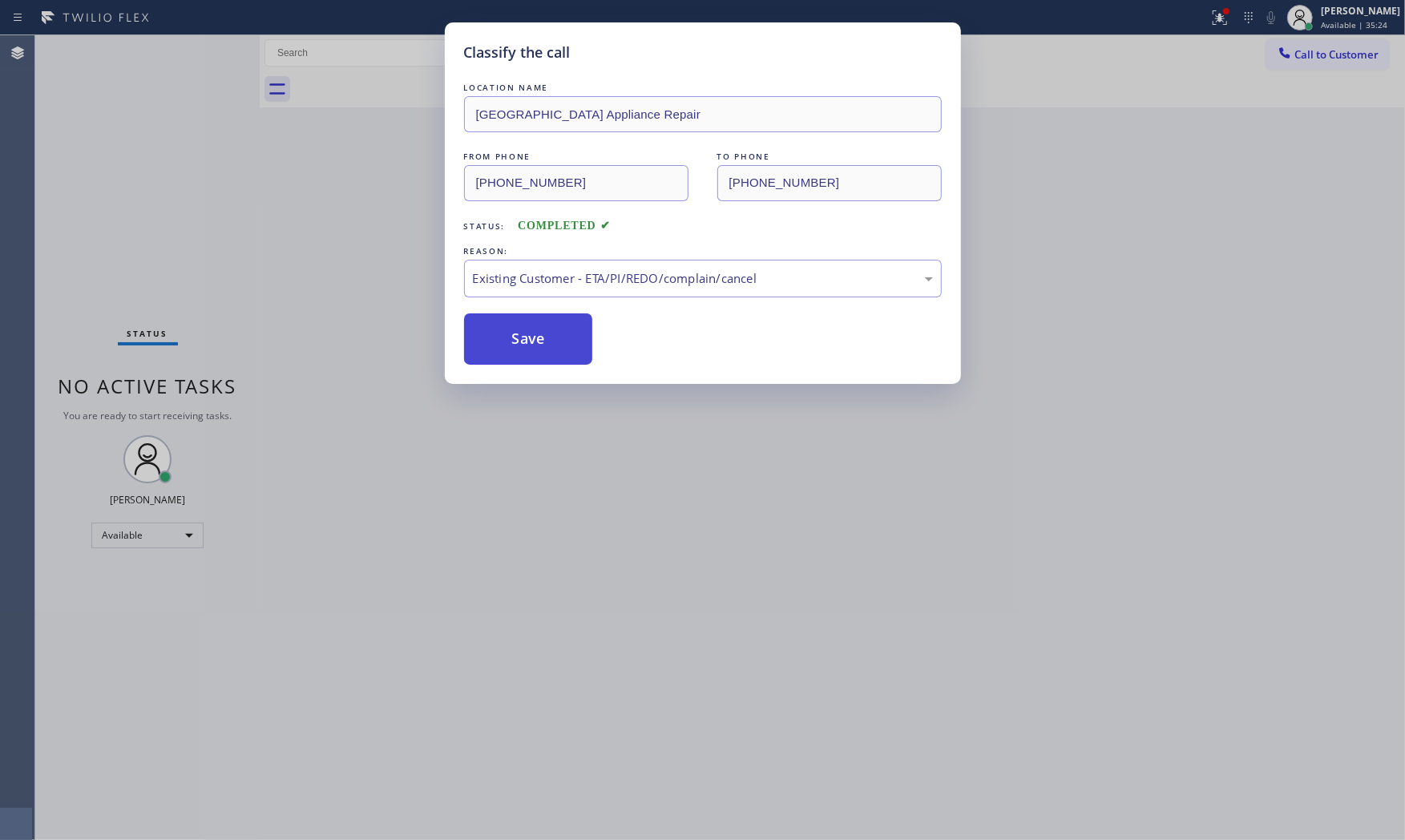
click at [550, 353] on button "Save" at bounding box center [528, 338] width 129 height 51
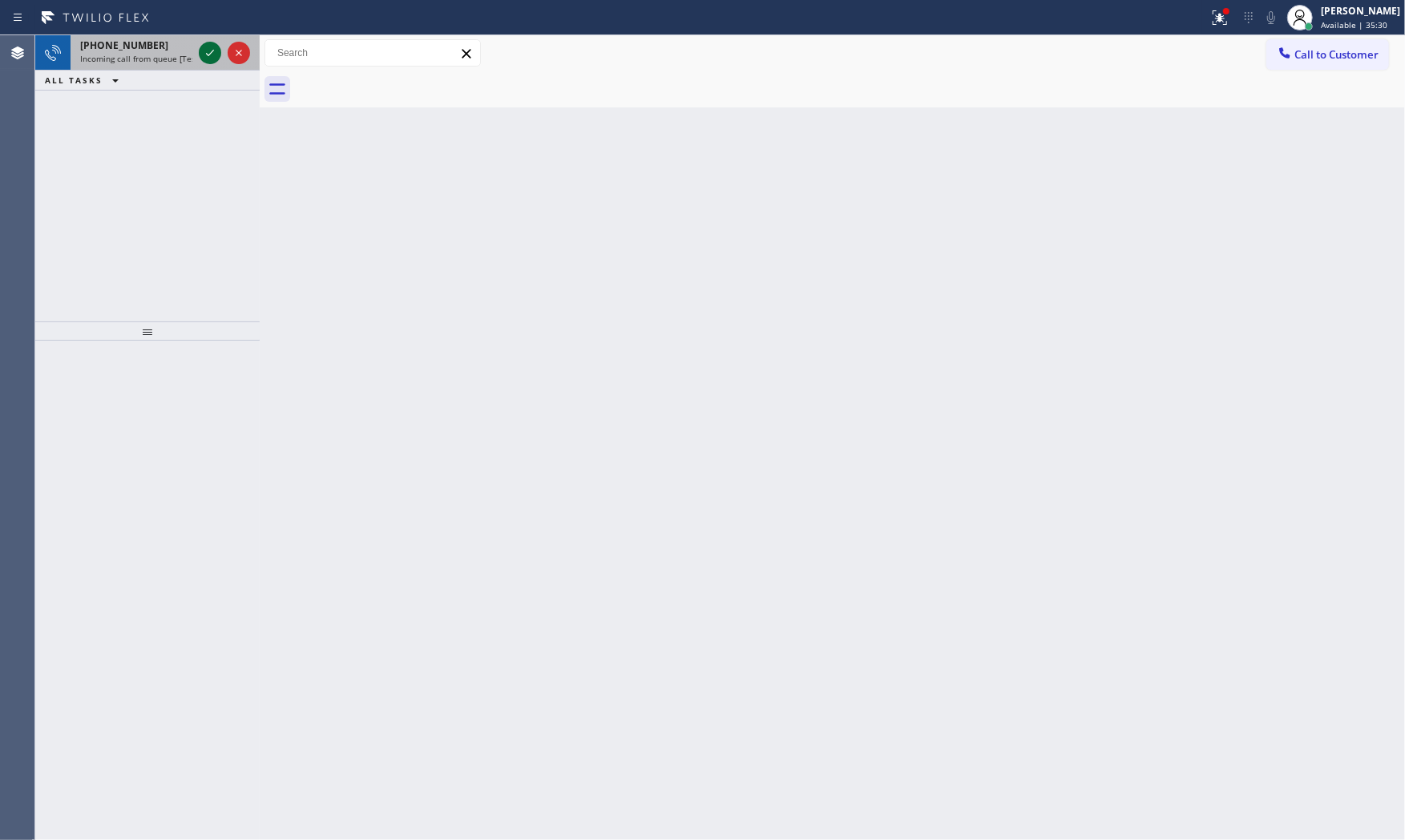
drag, startPoint x: 153, startPoint y: 47, endPoint x: 210, endPoint y: 52, distance: 57.2
click at [154, 47] on div "+15105610004" at bounding box center [136, 45] width 112 height 13
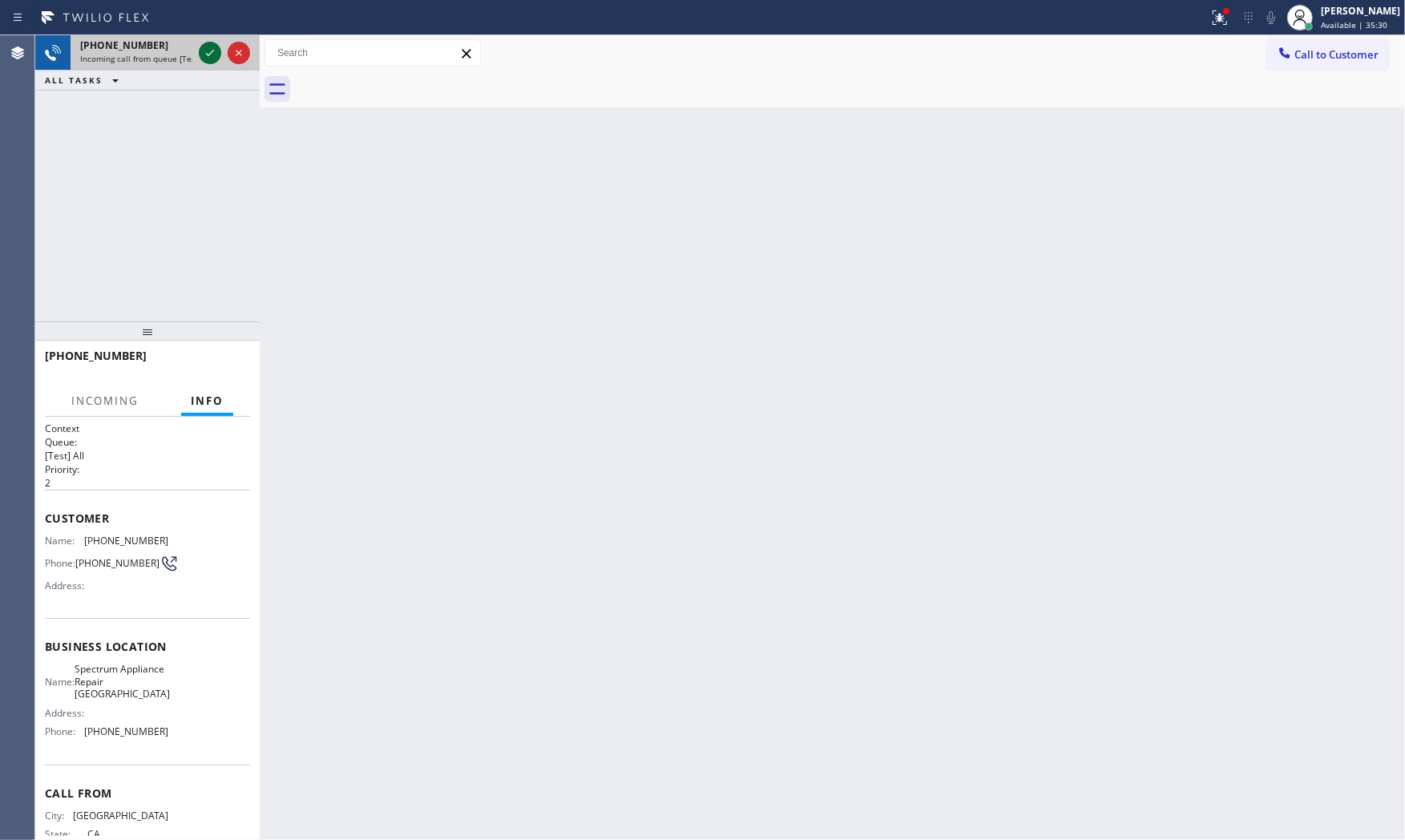
click at [210, 52] on icon at bounding box center [210, 52] width 19 height 19
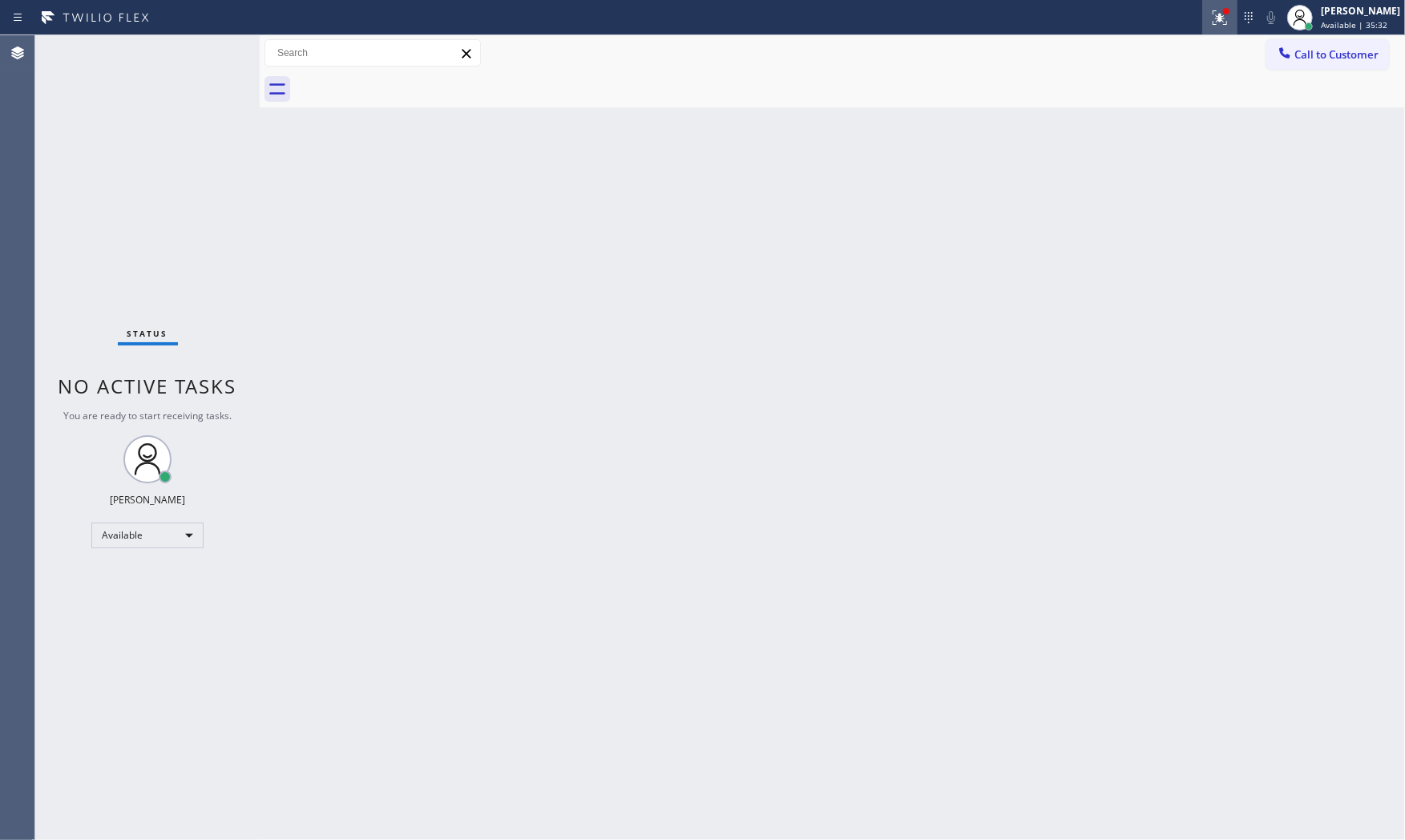
click at [1219, 24] on icon at bounding box center [1219, 17] width 19 height 19
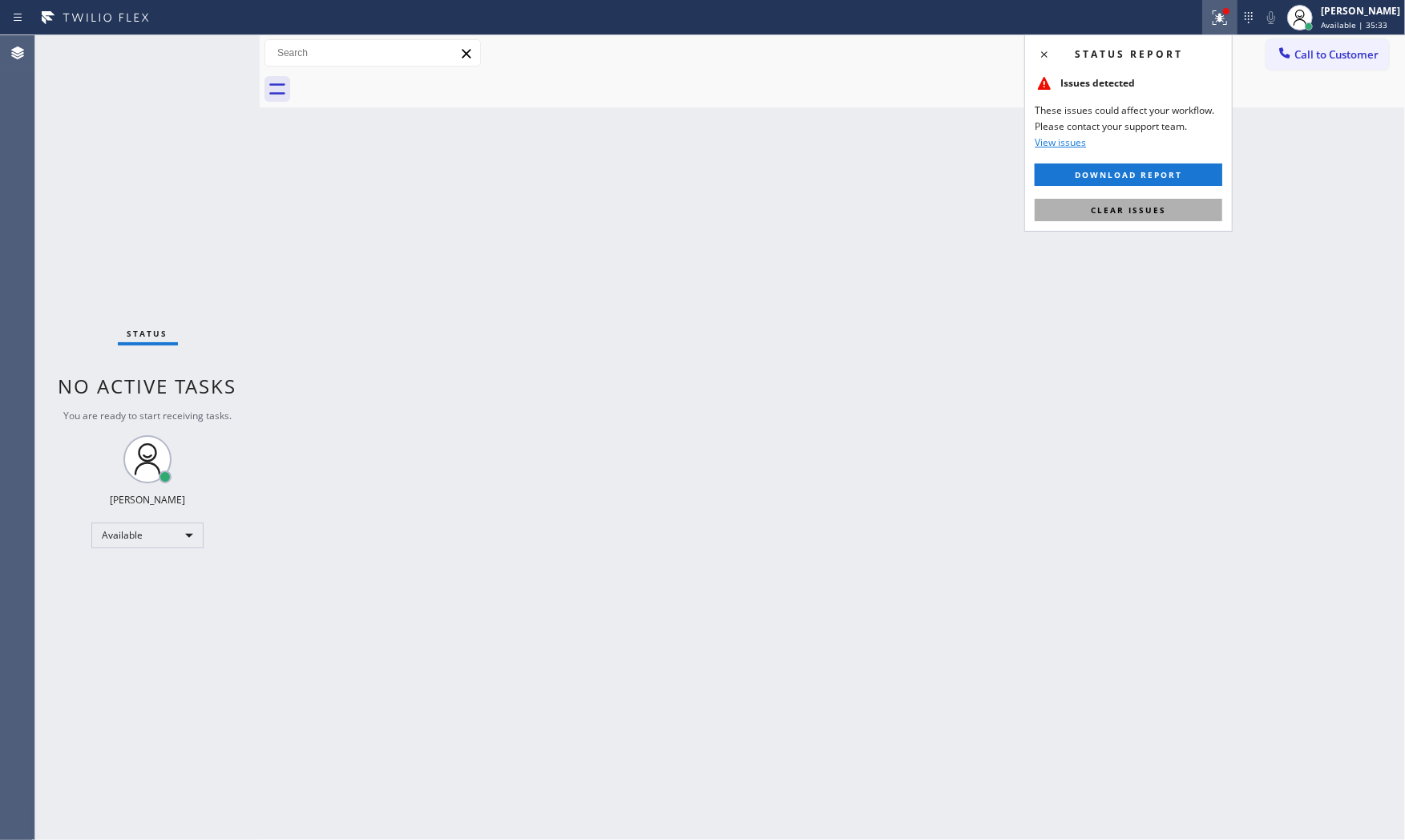
click at [1123, 204] on span "Clear issues" at bounding box center [1129, 210] width 76 height 11
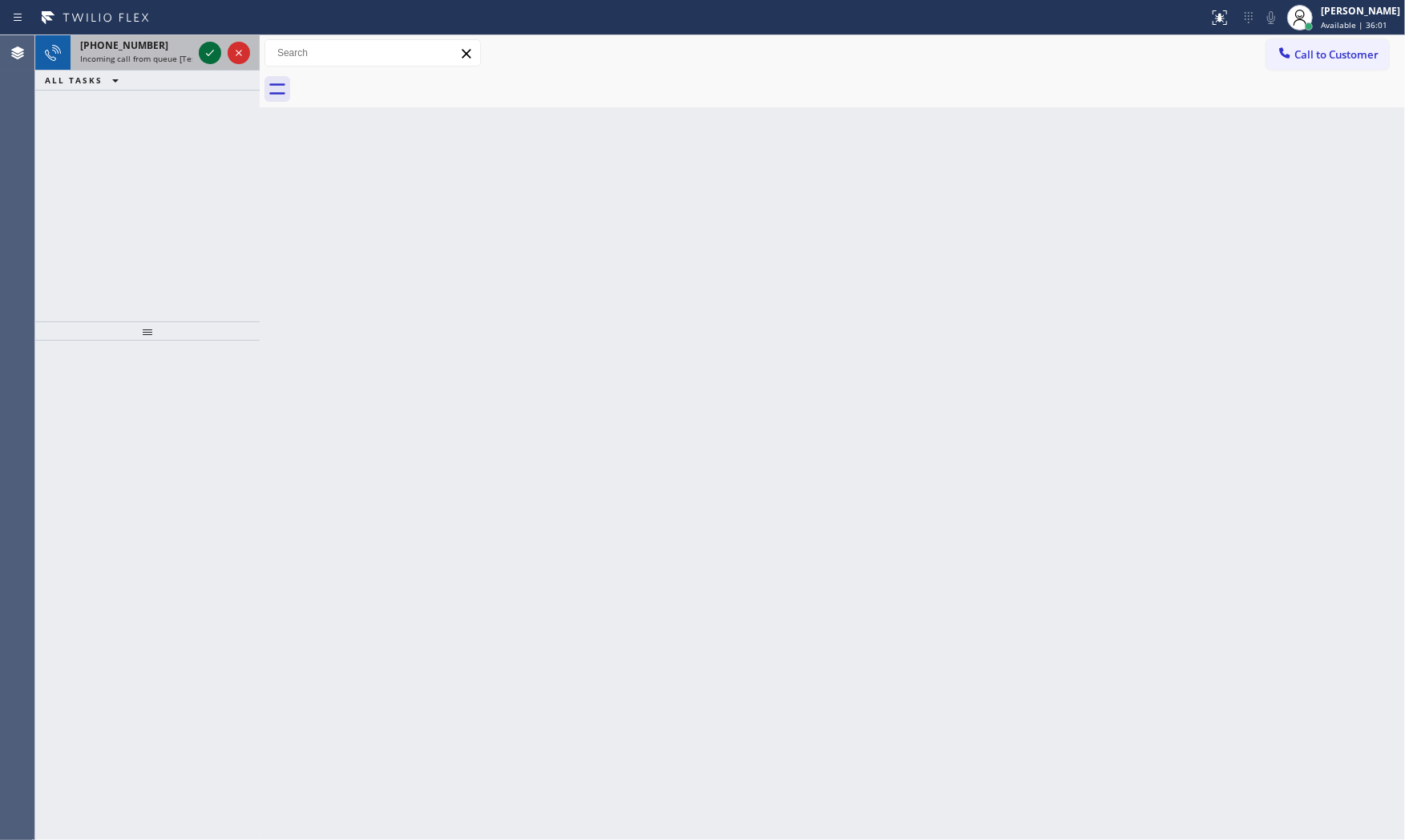
click at [214, 56] on icon at bounding box center [210, 52] width 19 height 19
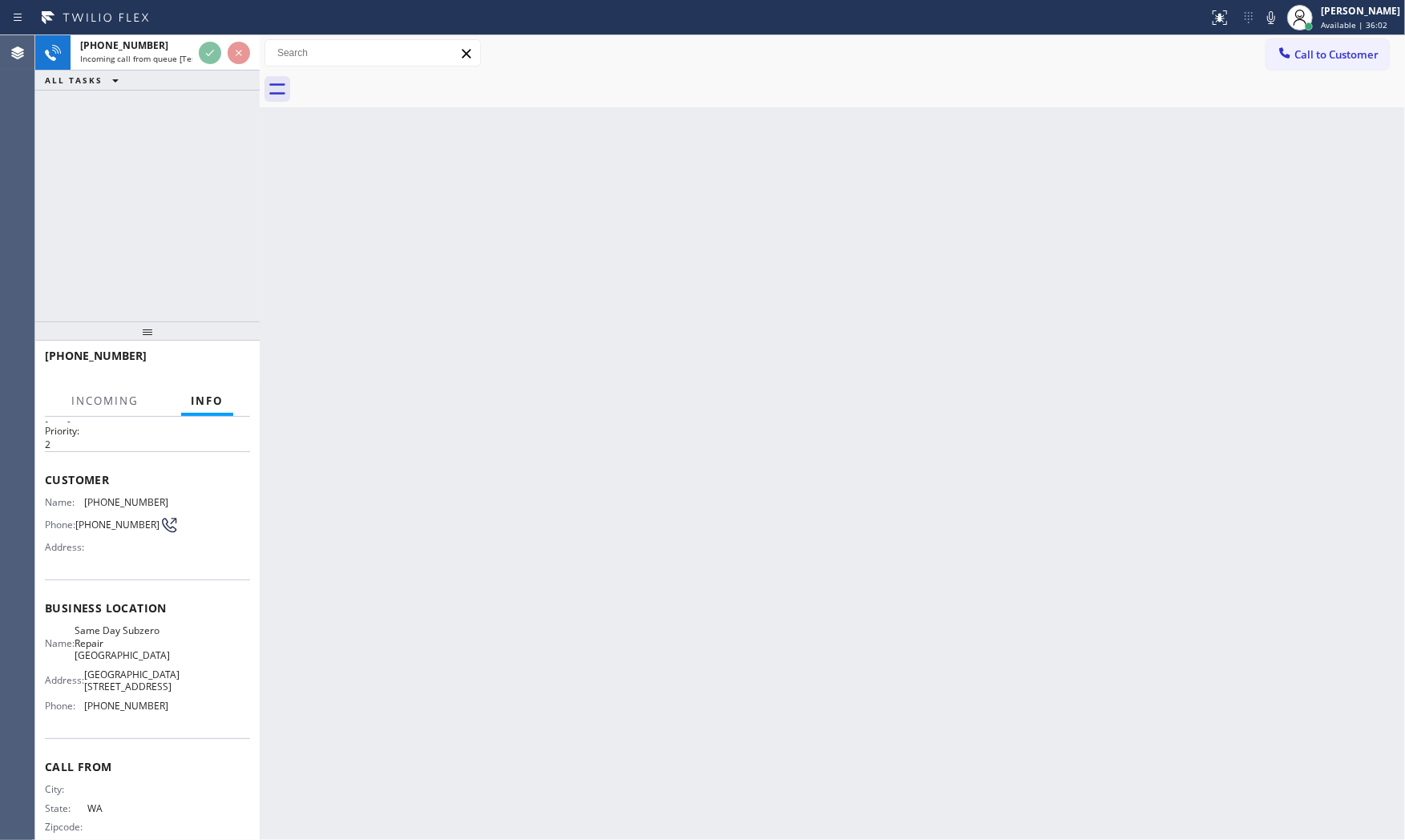
scroll to position [77, 0]
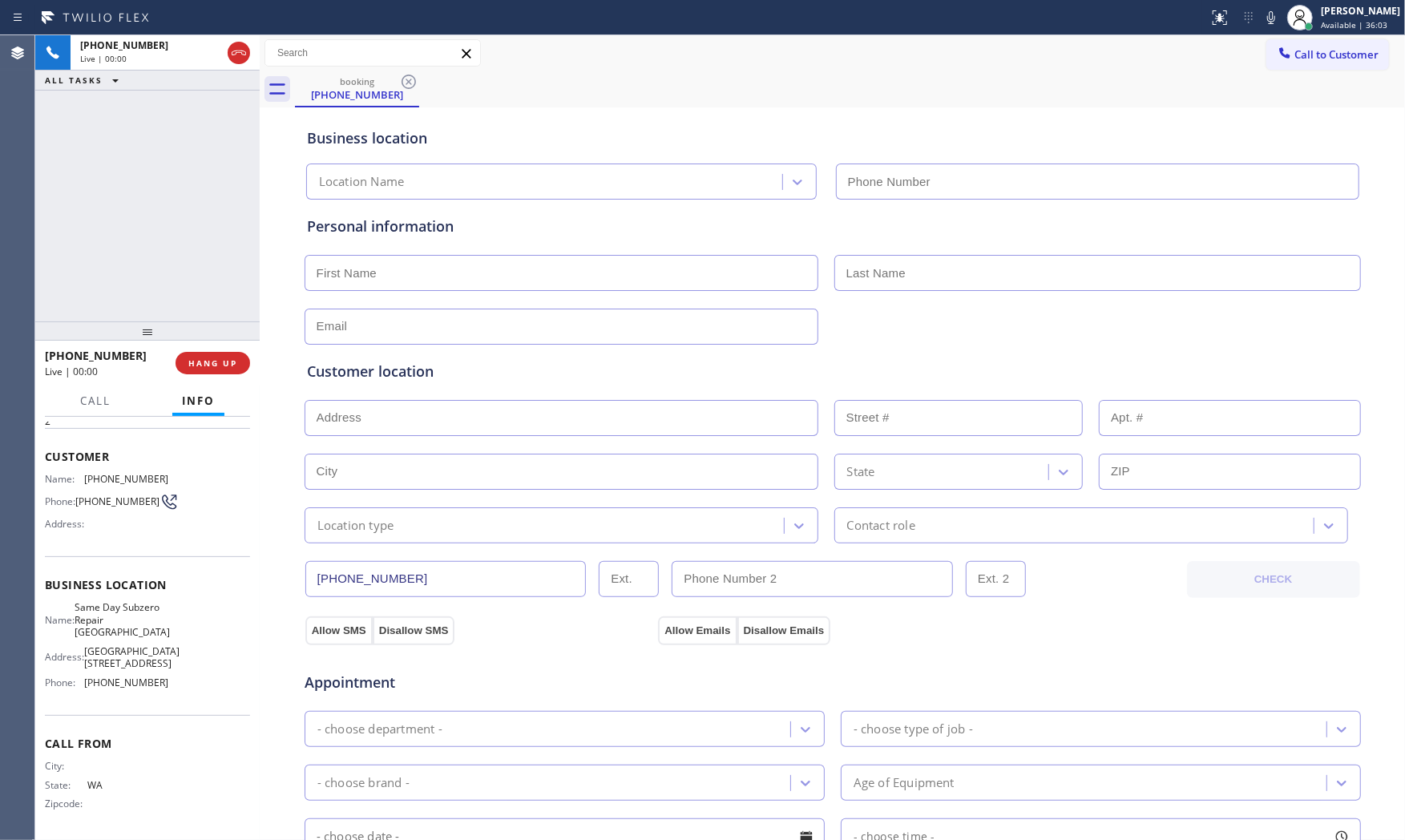
type input "[PHONE_NUMBER]"
click at [228, 362] on span "HANG UP" at bounding box center [212, 362] width 49 height 11
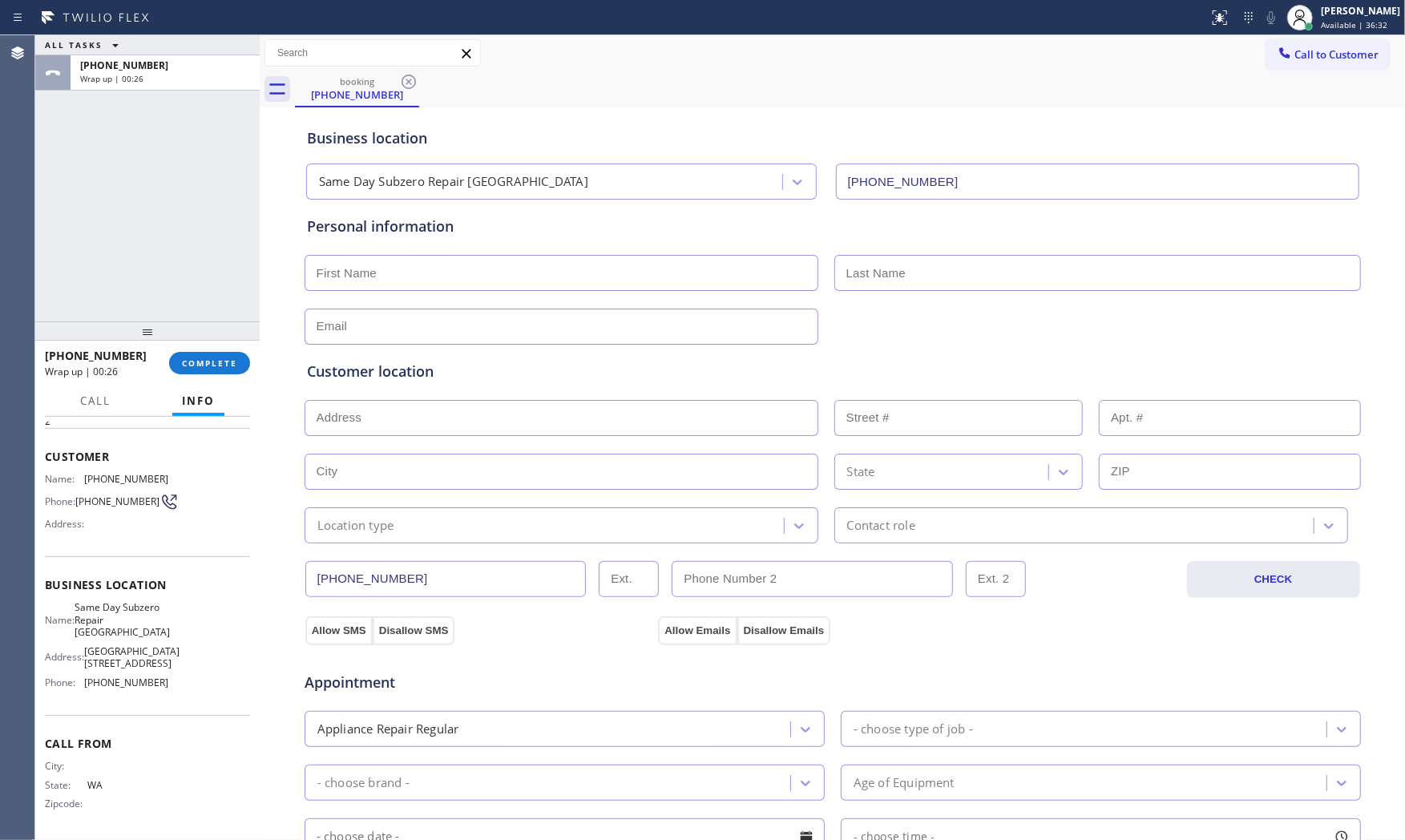
click at [196, 380] on div "+14255054433 Wrap up | 00:26 COMPLETE" at bounding box center [148, 362] width 205 height 41
click at [206, 358] on span "COMPLETE" at bounding box center [209, 362] width 55 height 11
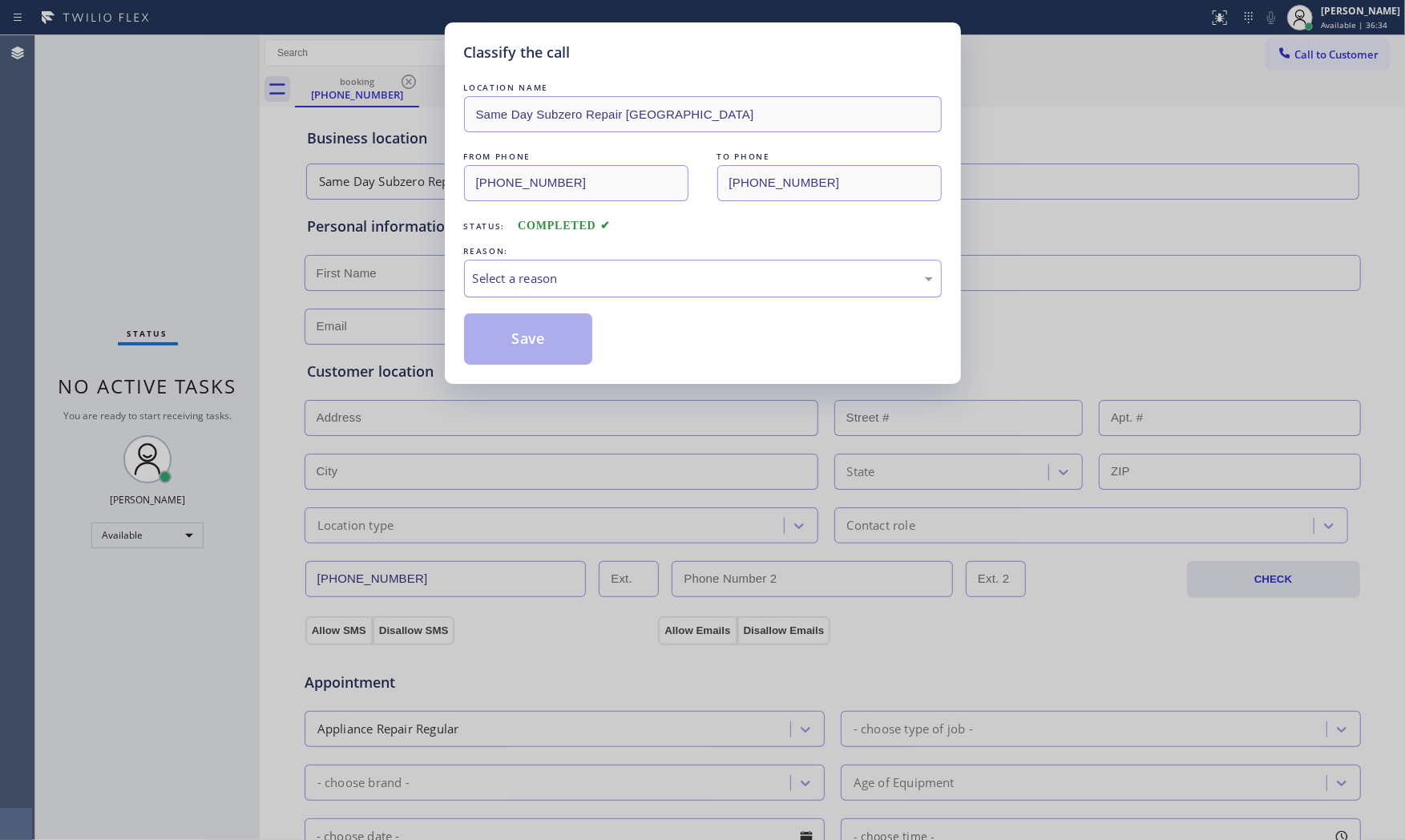
drag, startPoint x: 559, startPoint y: 283, endPoint x: 555, endPoint y: 293, distance: 10.8
click at [557, 287] on div "Select a reason" at bounding box center [702, 278] width 460 height 18
click at [526, 336] on button "Save" at bounding box center [528, 338] width 129 height 51
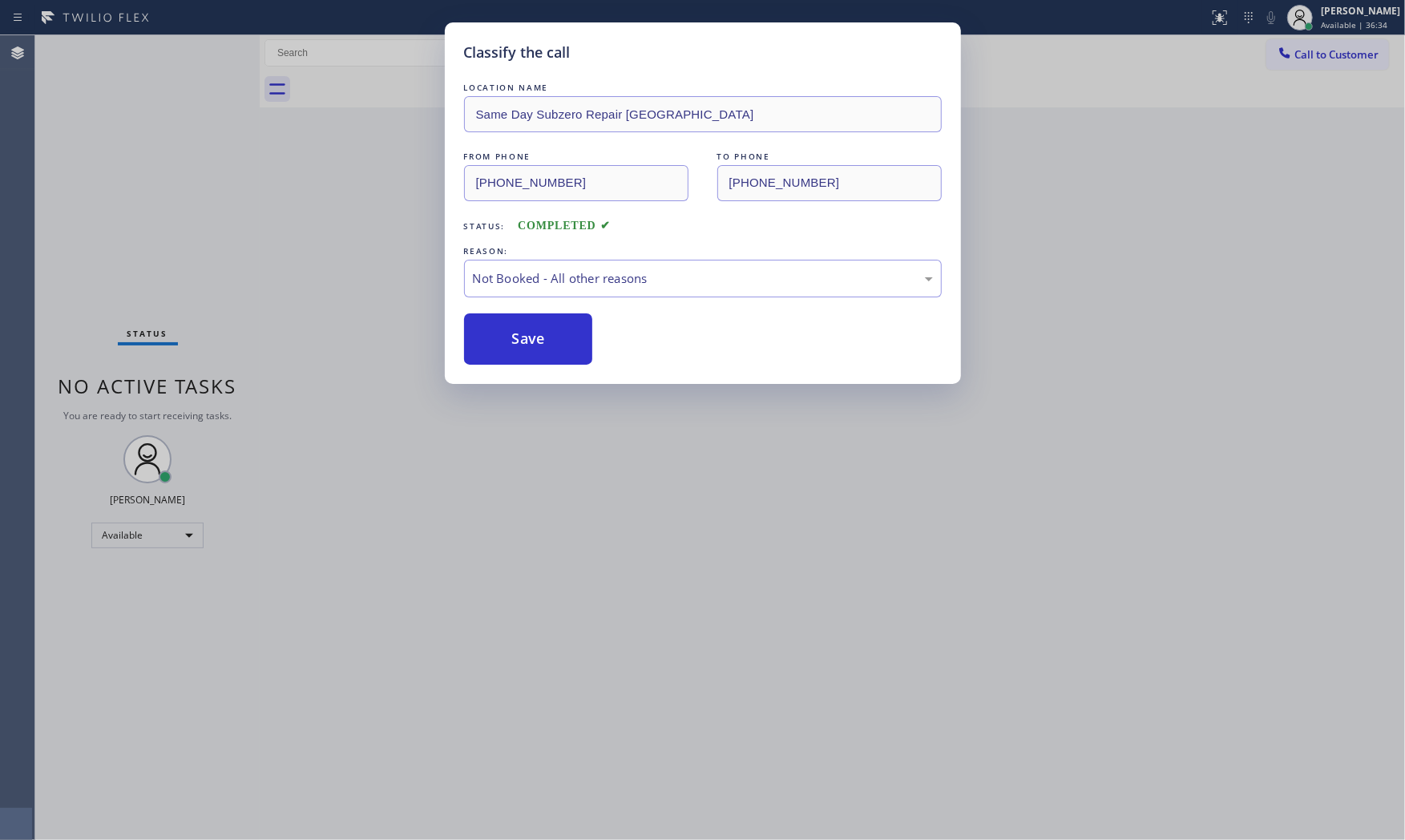
click at [526, 336] on button "Save" at bounding box center [528, 338] width 129 height 51
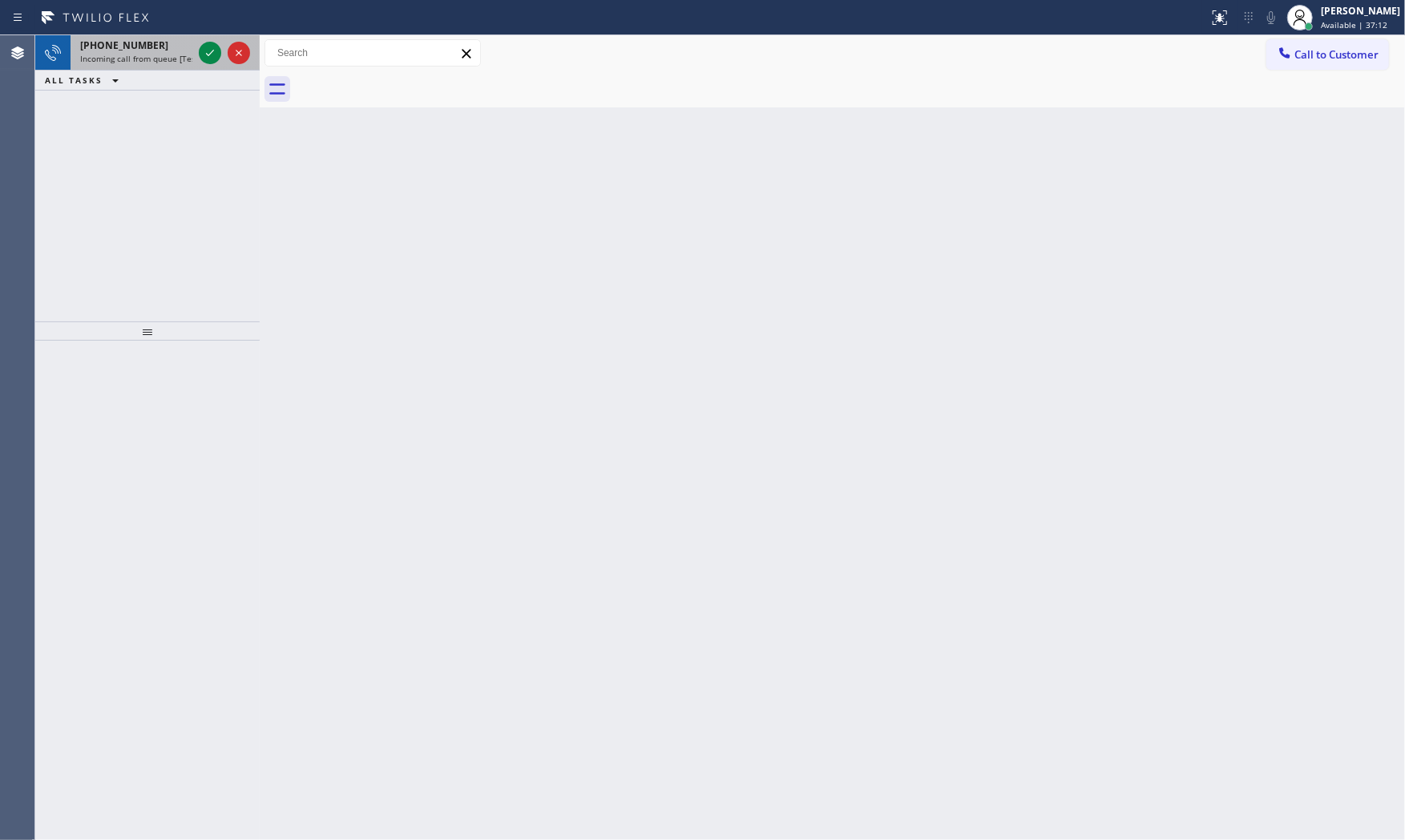
click at [161, 53] on span "Incoming call from queue [Test] All" at bounding box center [147, 58] width 133 height 11
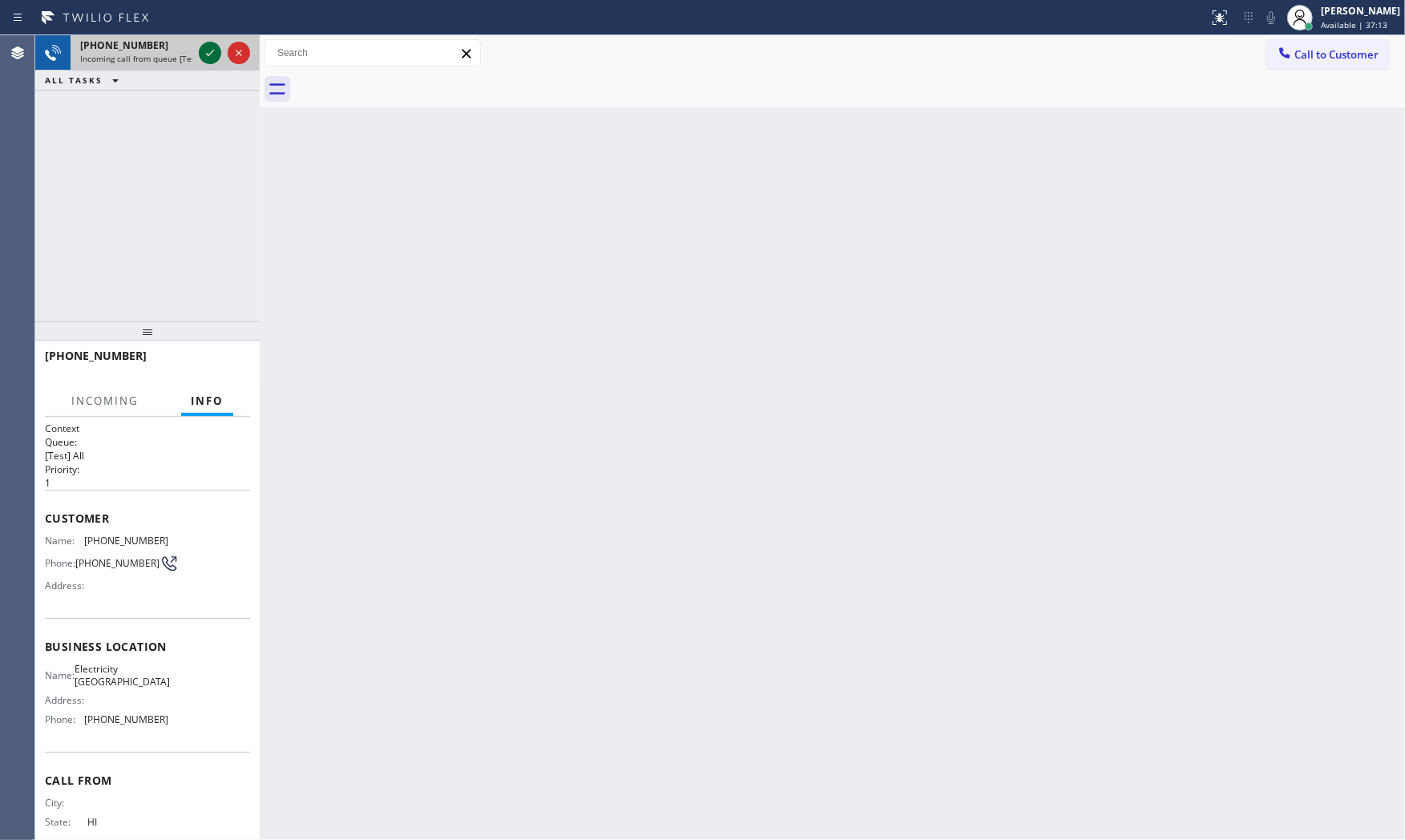
click at [203, 50] on icon at bounding box center [210, 52] width 19 height 19
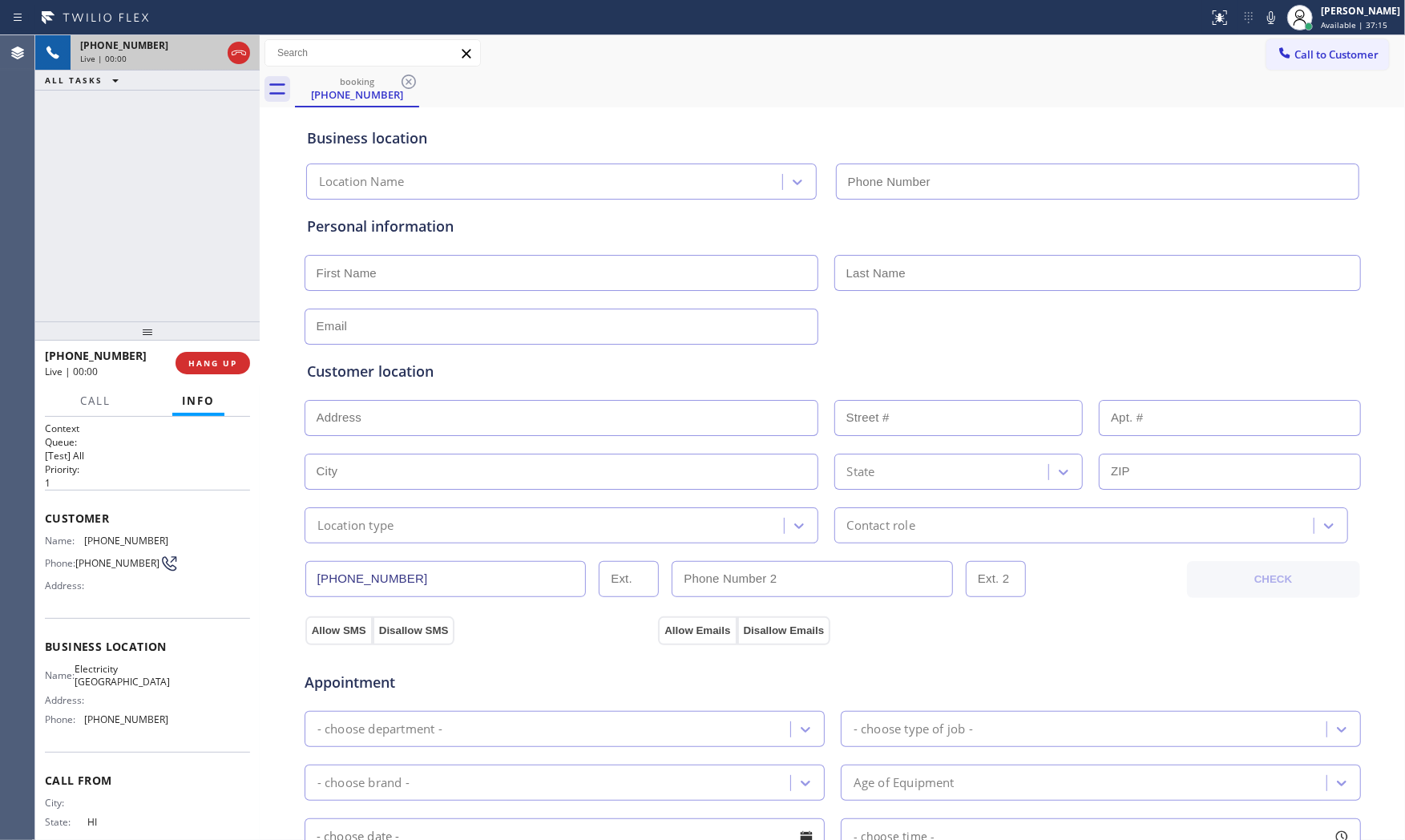
type input "[PHONE_NUMBER]"
click at [188, 366] on span "HANG UP" at bounding box center [212, 362] width 49 height 11
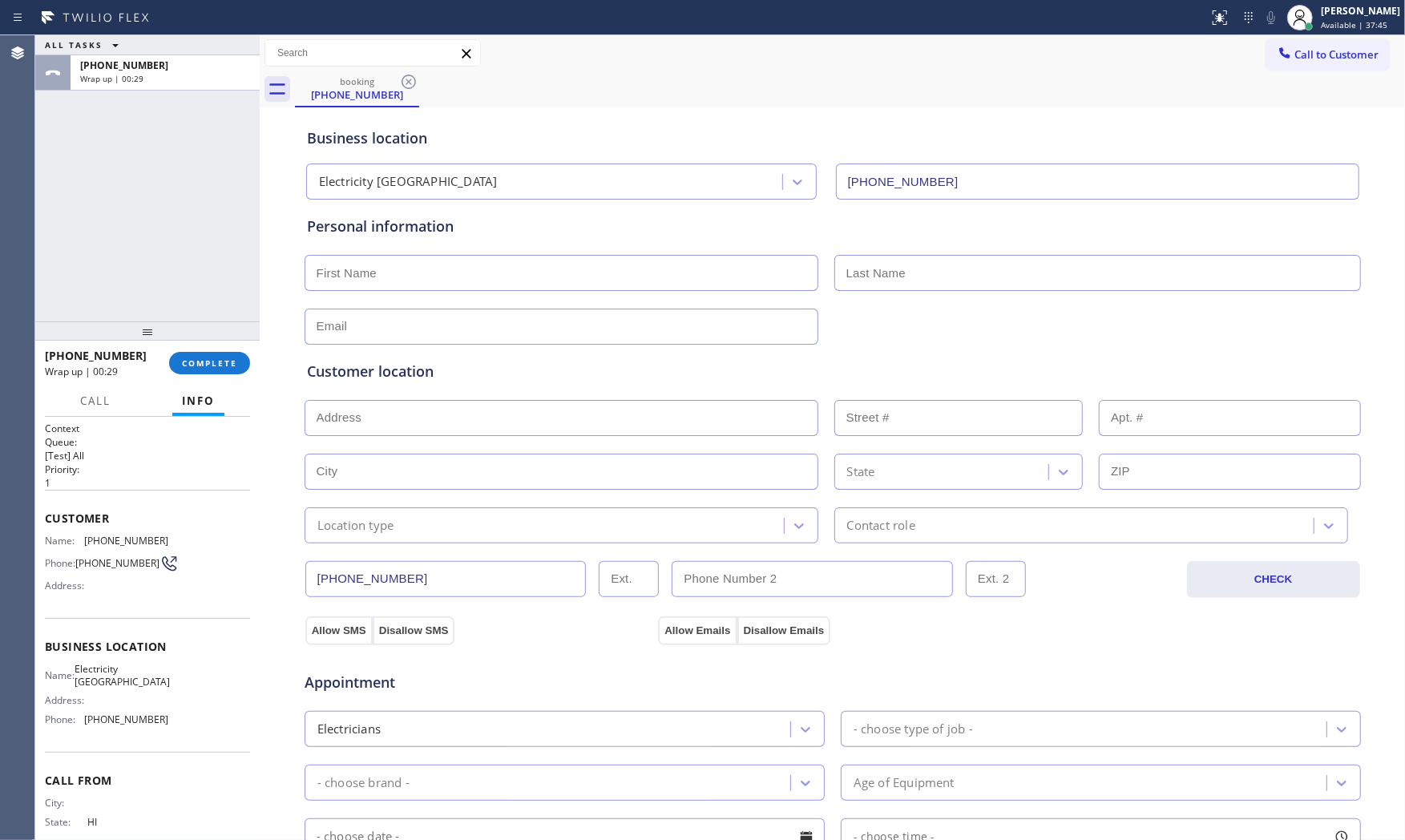
click at [175, 341] on div at bounding box center [147, 330] width 224 height 19
click at [195, 364] on span "COMPLETE" at bounding box center [209, 362] width 55 height 11
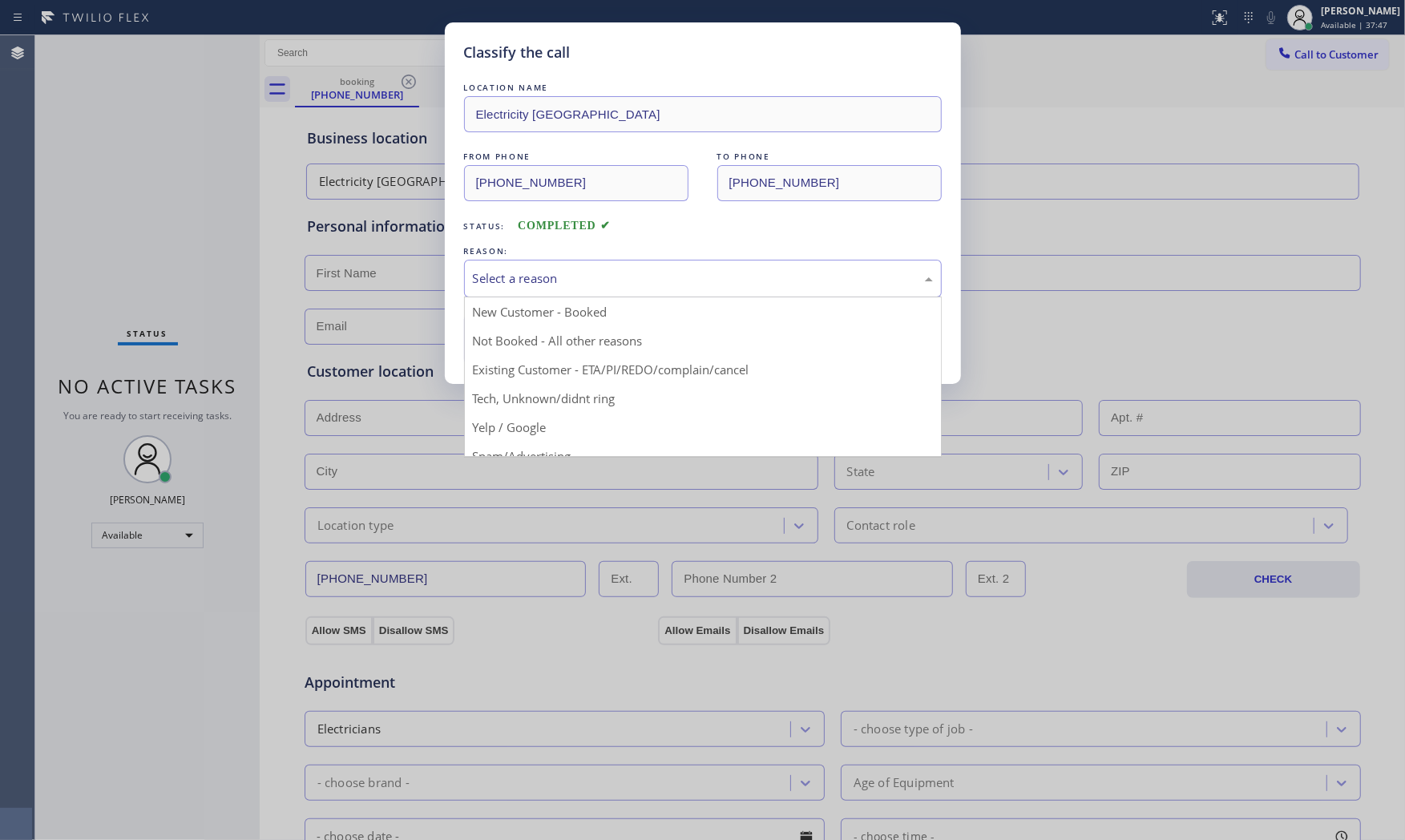
click at [537, 260] on div "Select a reason" at bounding box center [702, 279] width 478 height 38
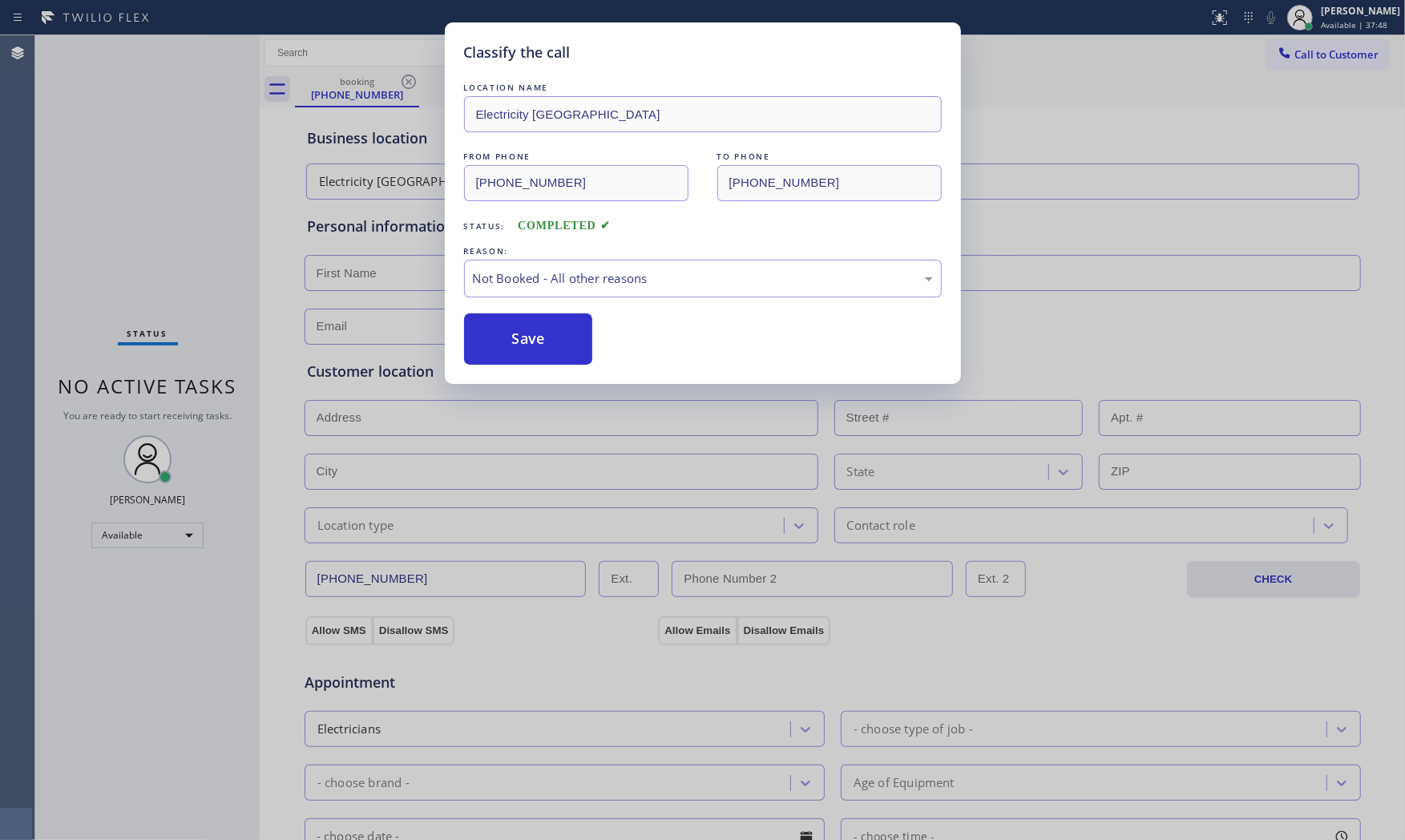
click at [522, 335] on button "Save" at bounding box center [528, 338] width 129 height 51
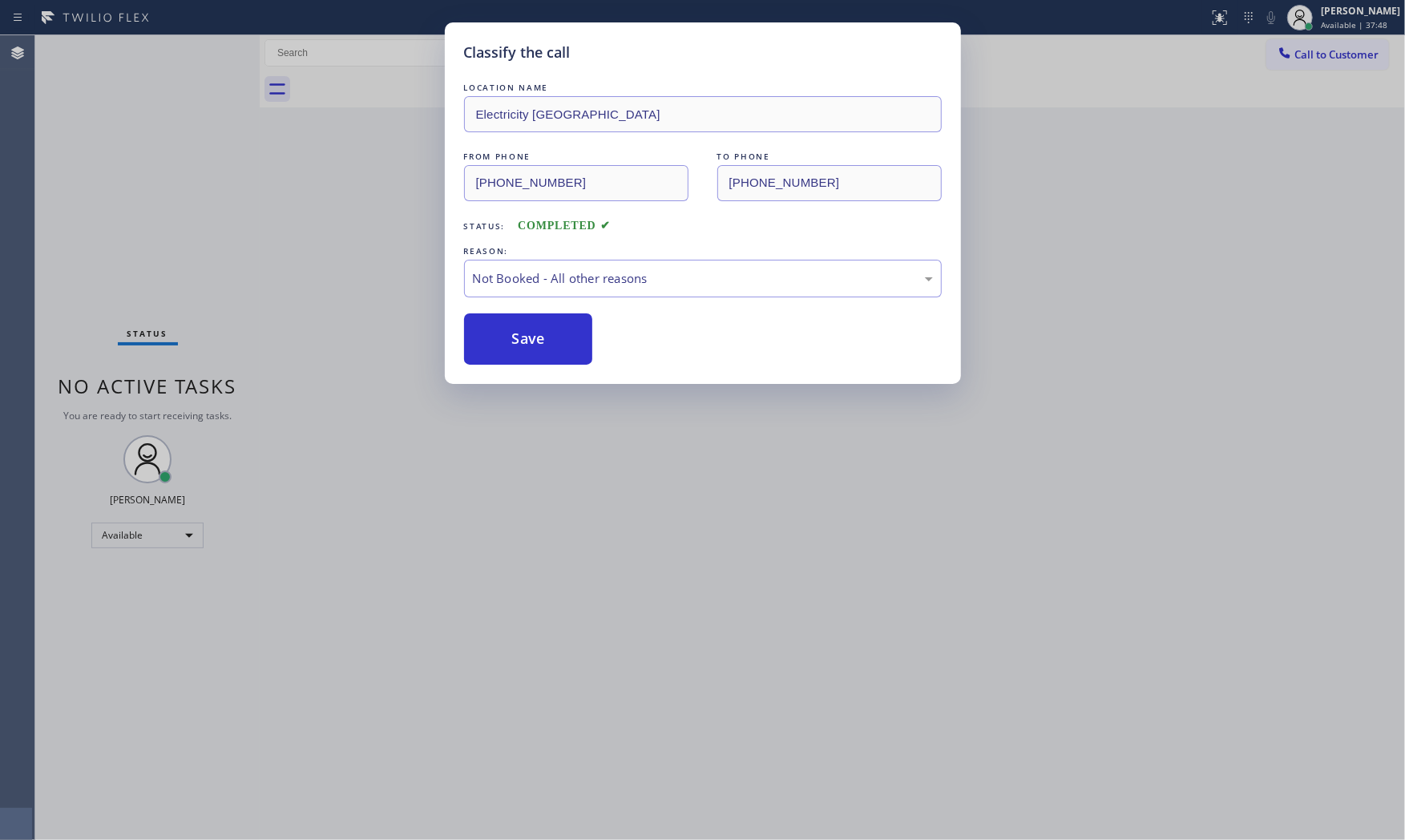
click at [522, 335] on button "Save" at bounding box center [528, 338] width 129 height 51
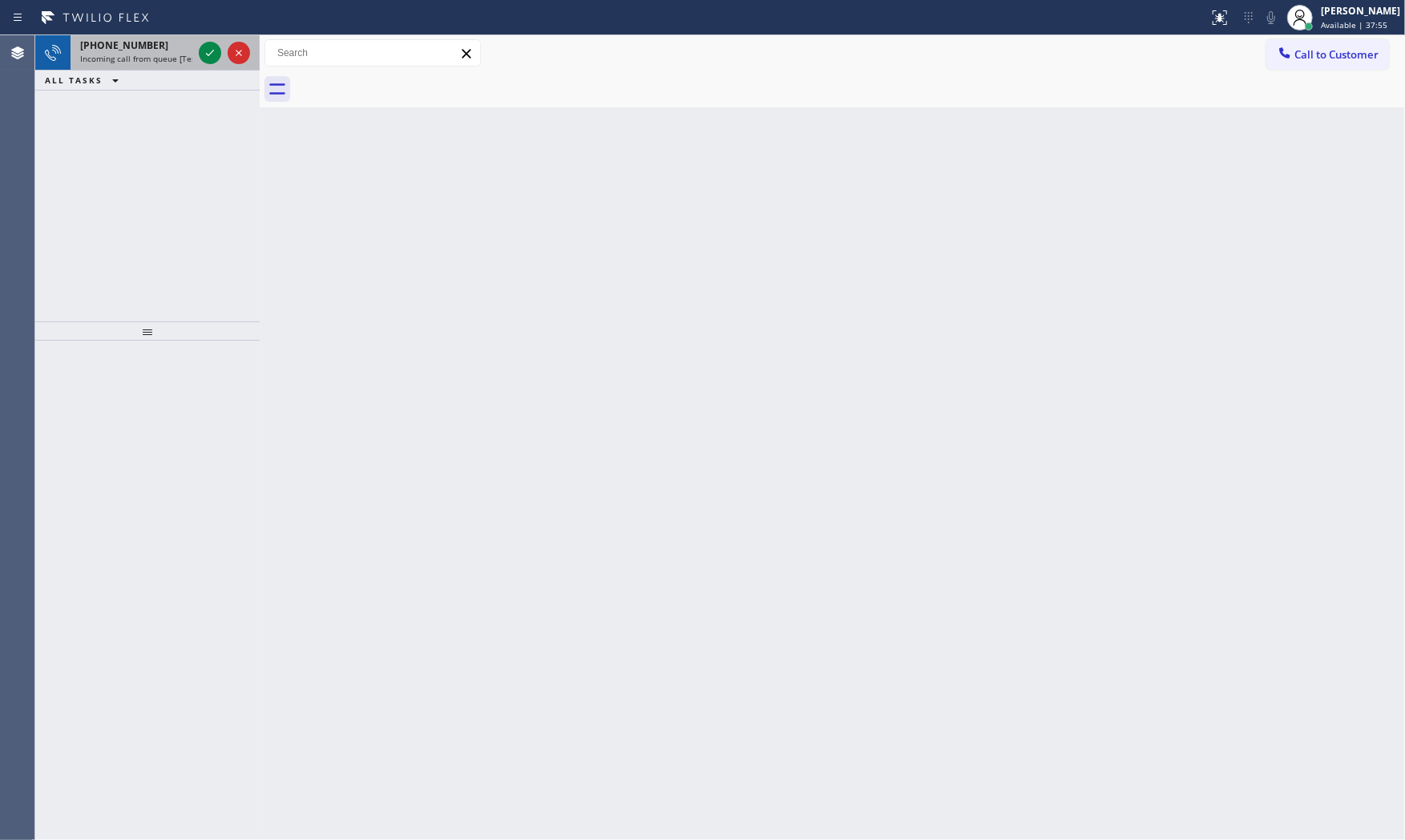
click at [174, 53] on span "Incoming call from queue [Test] All" at bounding box center [147, 58] width 133 height 11
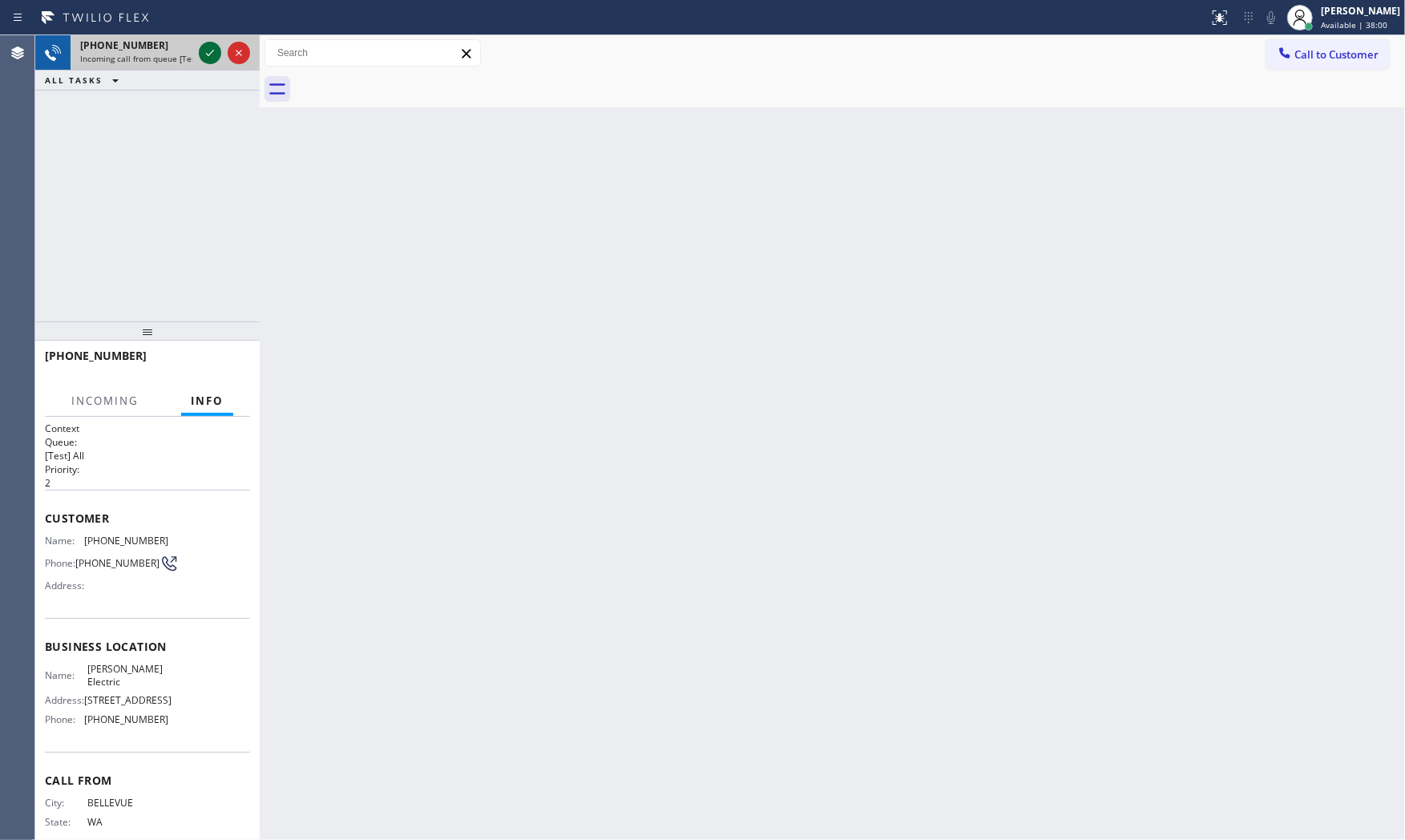
click at [204, 51] on icon at bounding box center [210, 52] width 19 height 19
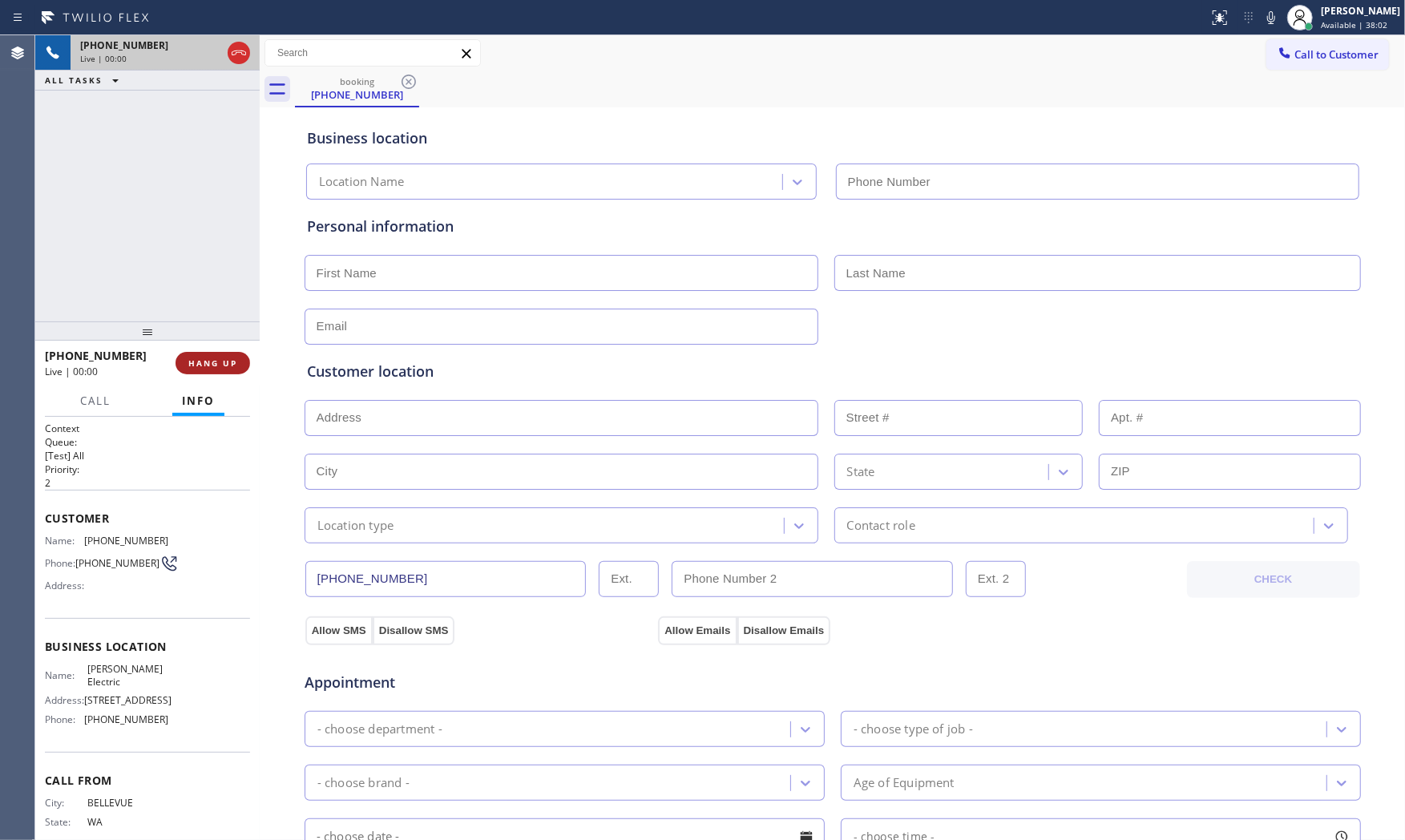
click at [210, 366] on span "HANG UP" at bounding box center [212, 362] width 49 height 11
type input "[PHONE_NUMBER]"
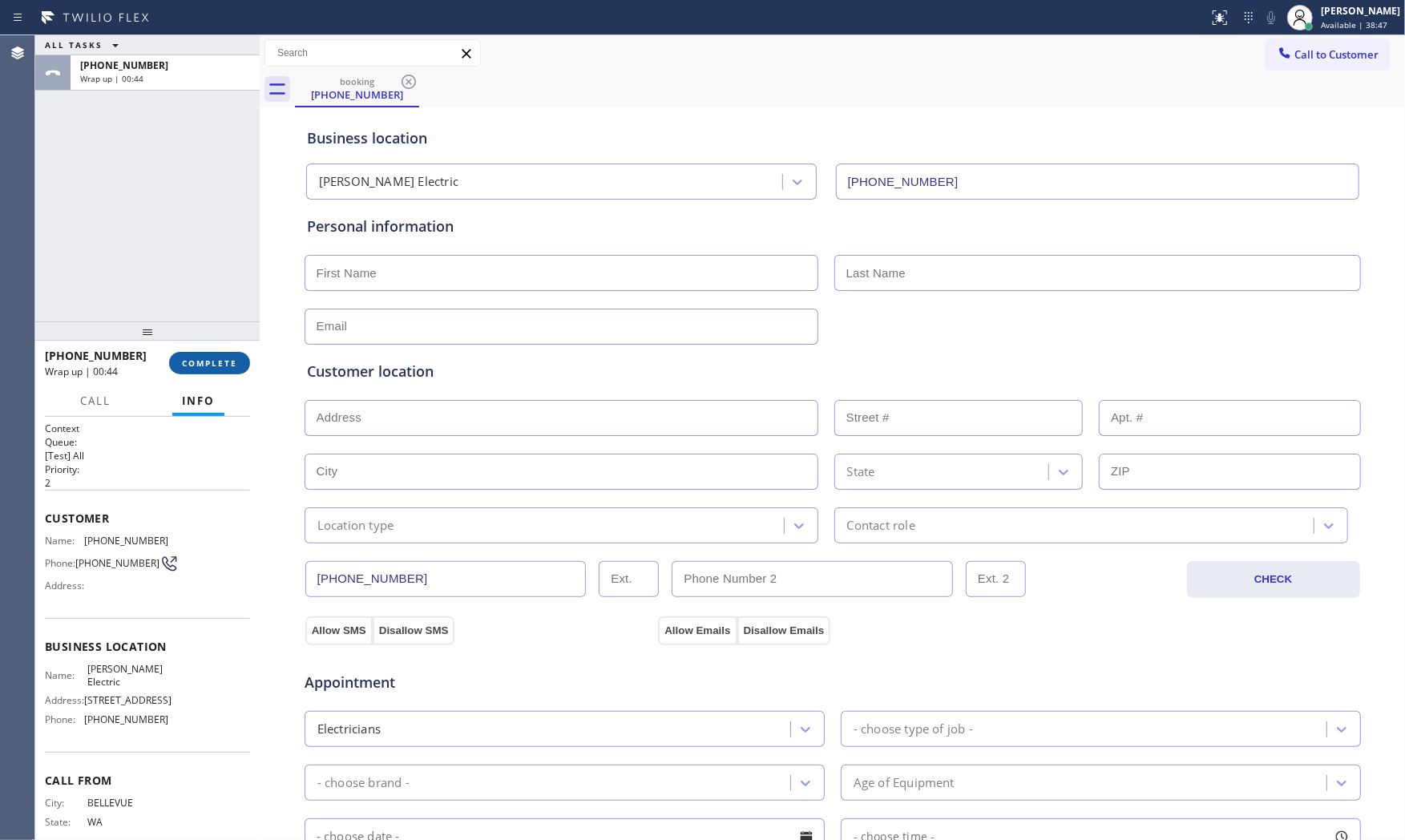
click at [210, 363] on span "COMPLETE" at bounding box center [209, 362] width 55 height 11
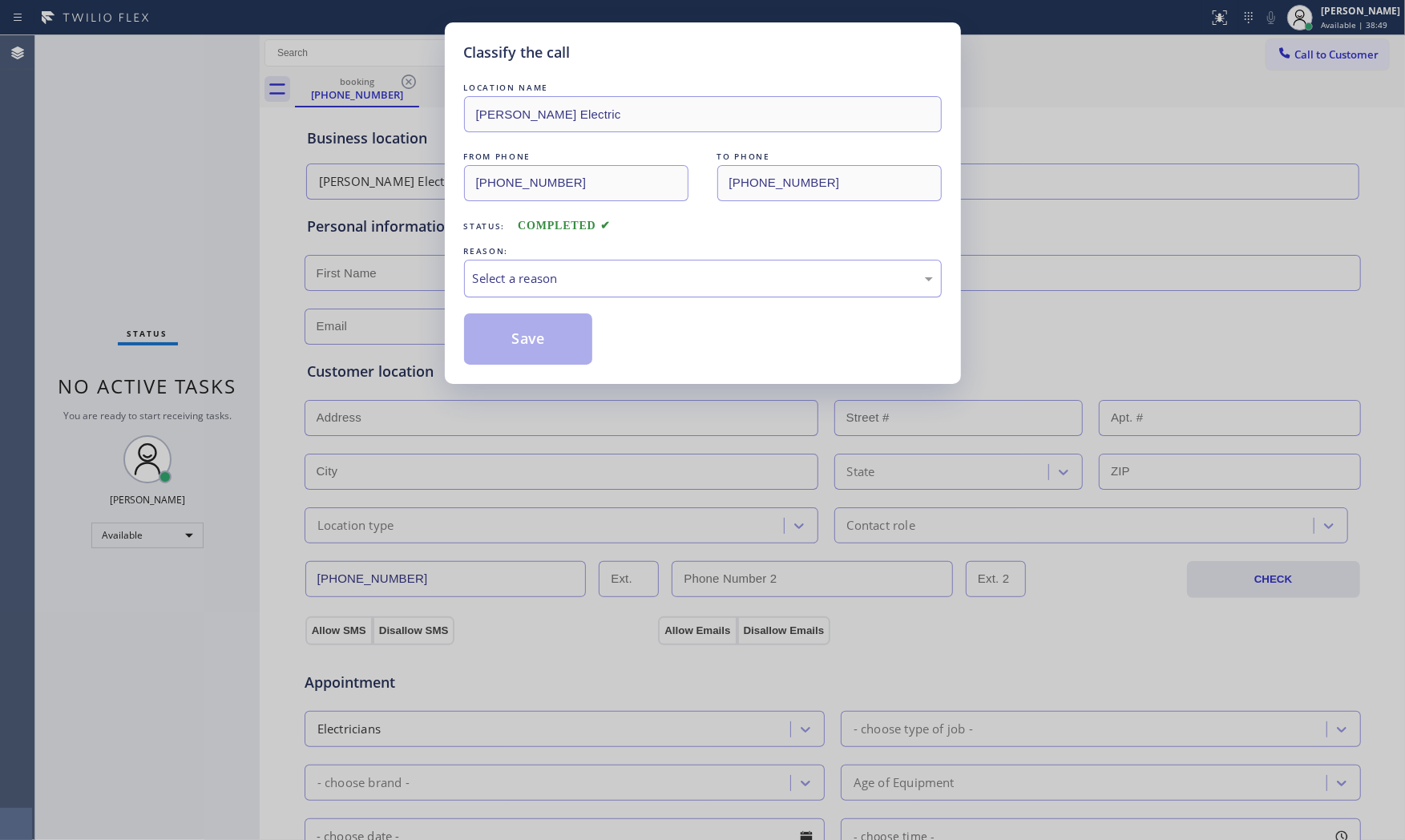
drag, startPoint x: 596, startPoint y: 271, endPoint x: 573, endPoint y: 292, distance: 31.1
click at [595, 271] on div "Select a reason" at bounding box center [702, 278] width 460 height 18
click at [535, 331] on button "Save" at bounding box center [528, 338] width 129 height 51
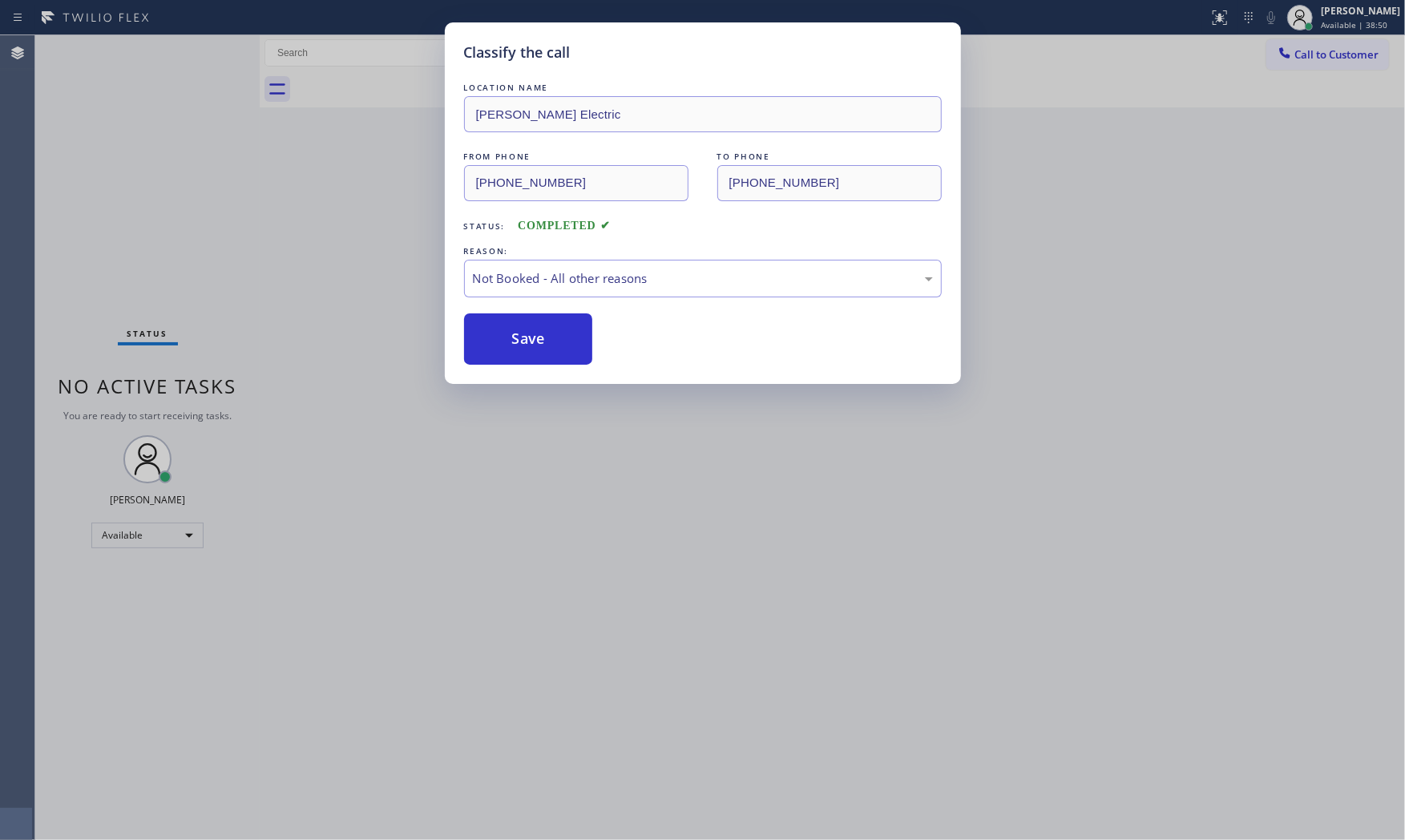
click at [535, 331] on button "Save" at bounding box center [528, 338] width 129 height 51
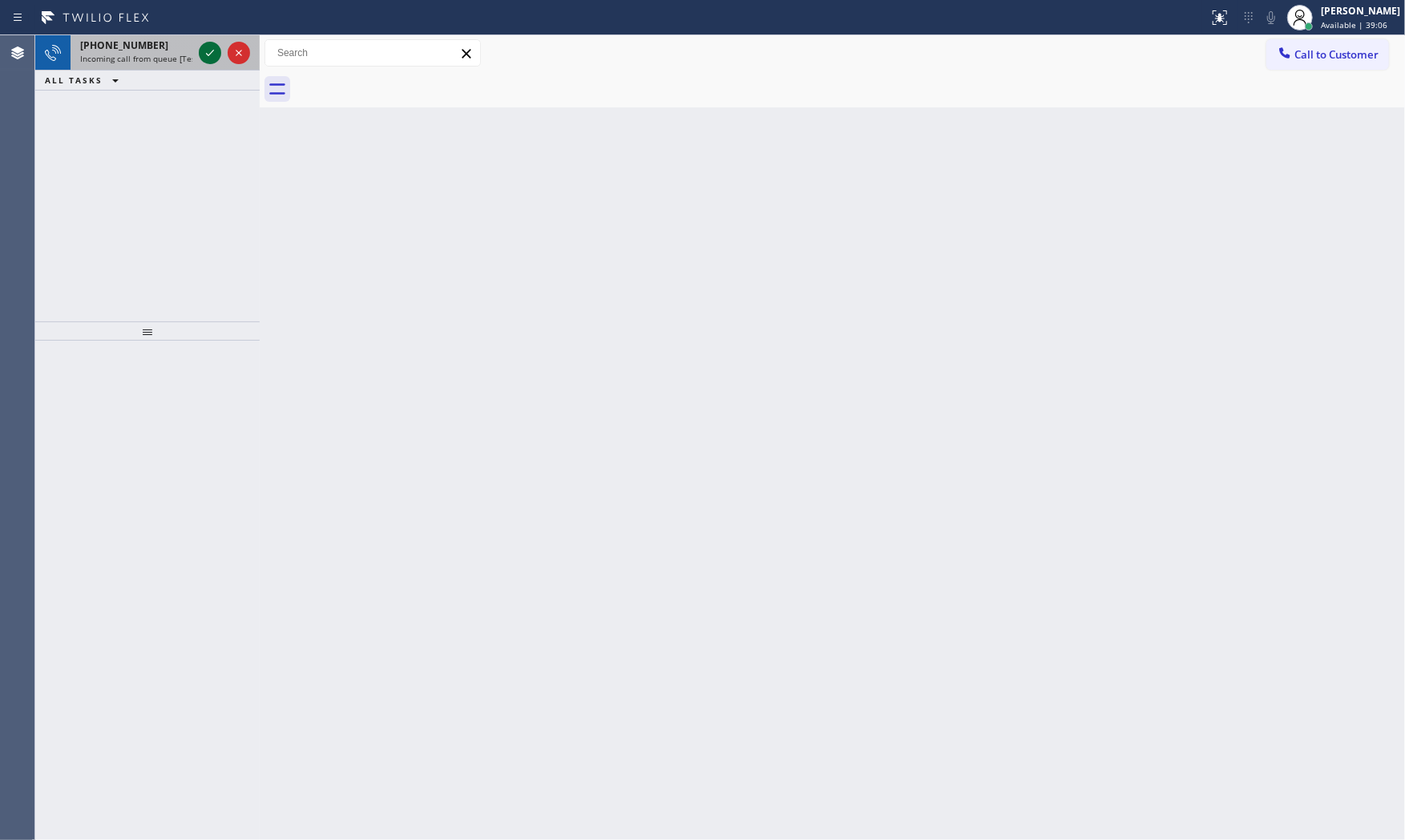
click at [202, 49] on icon at bounding box center [210, 52] width 19 height 19
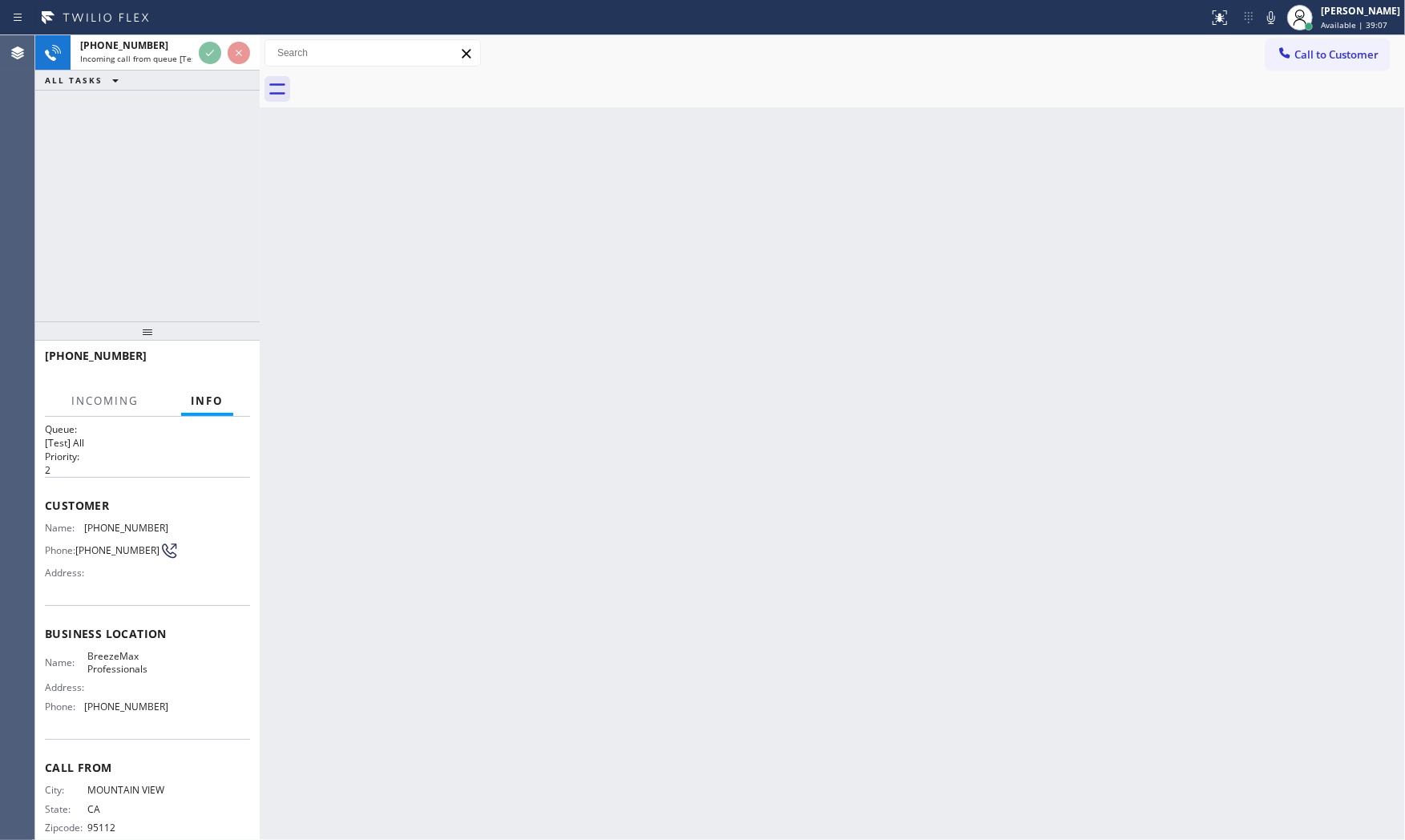
scroll to position [53, 0]
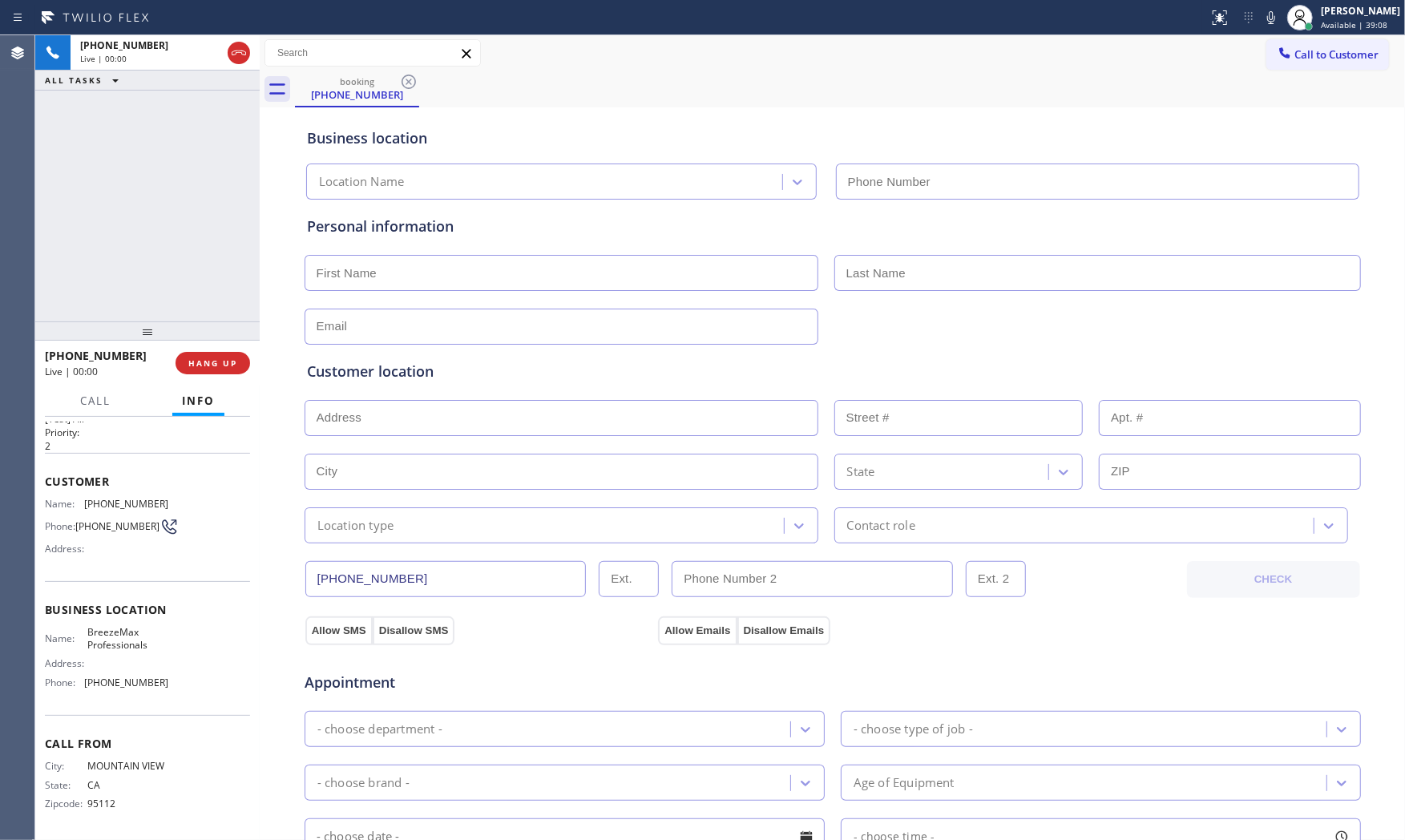
type input "[PHONE_NUMBER]"
click at [194, 354] on button "HANG UP" at bounding box center [212, 362] width 75 height 22
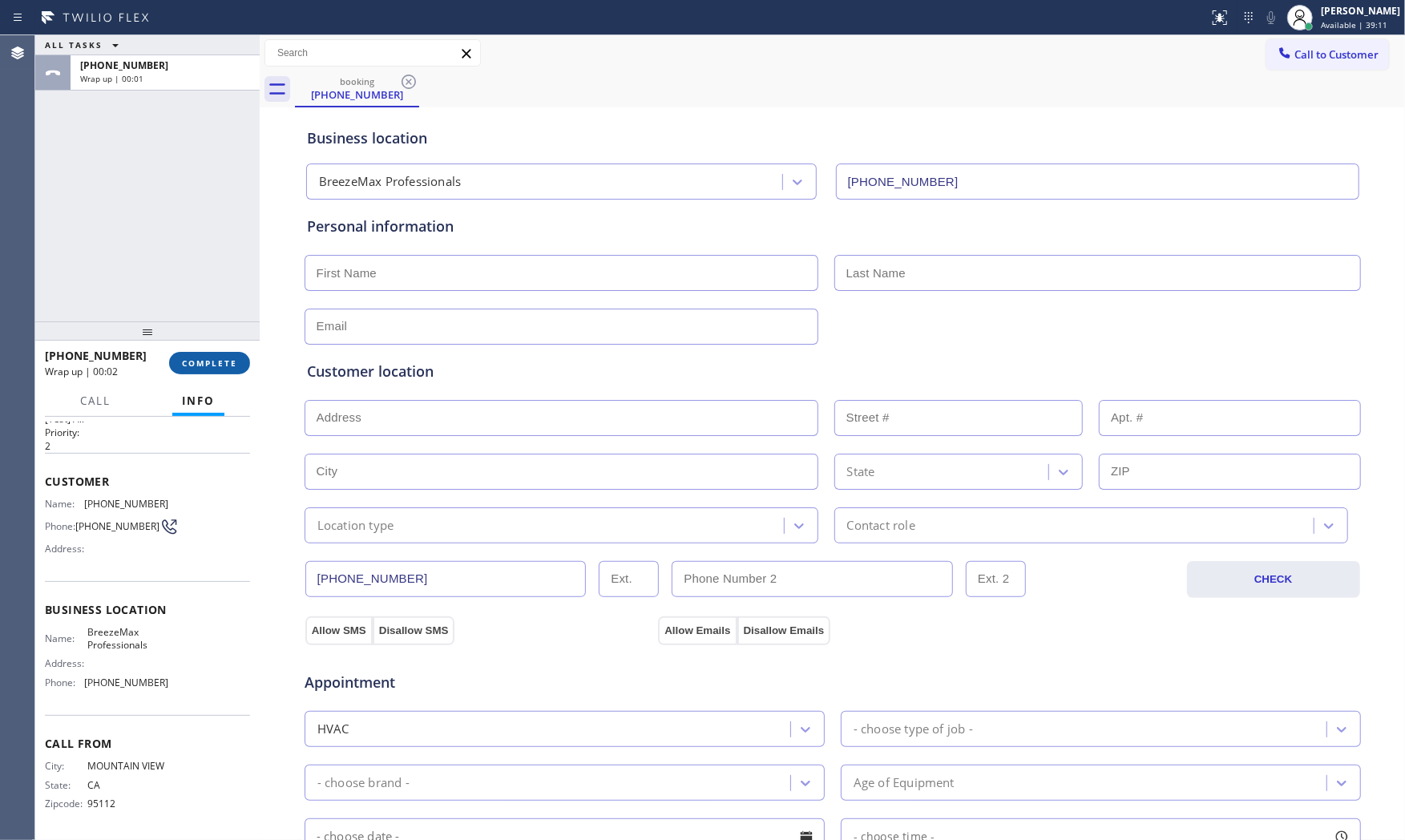
click at [194, 354] on button "COMPLETE" at bounding box center [210, 362] width 81 height 22
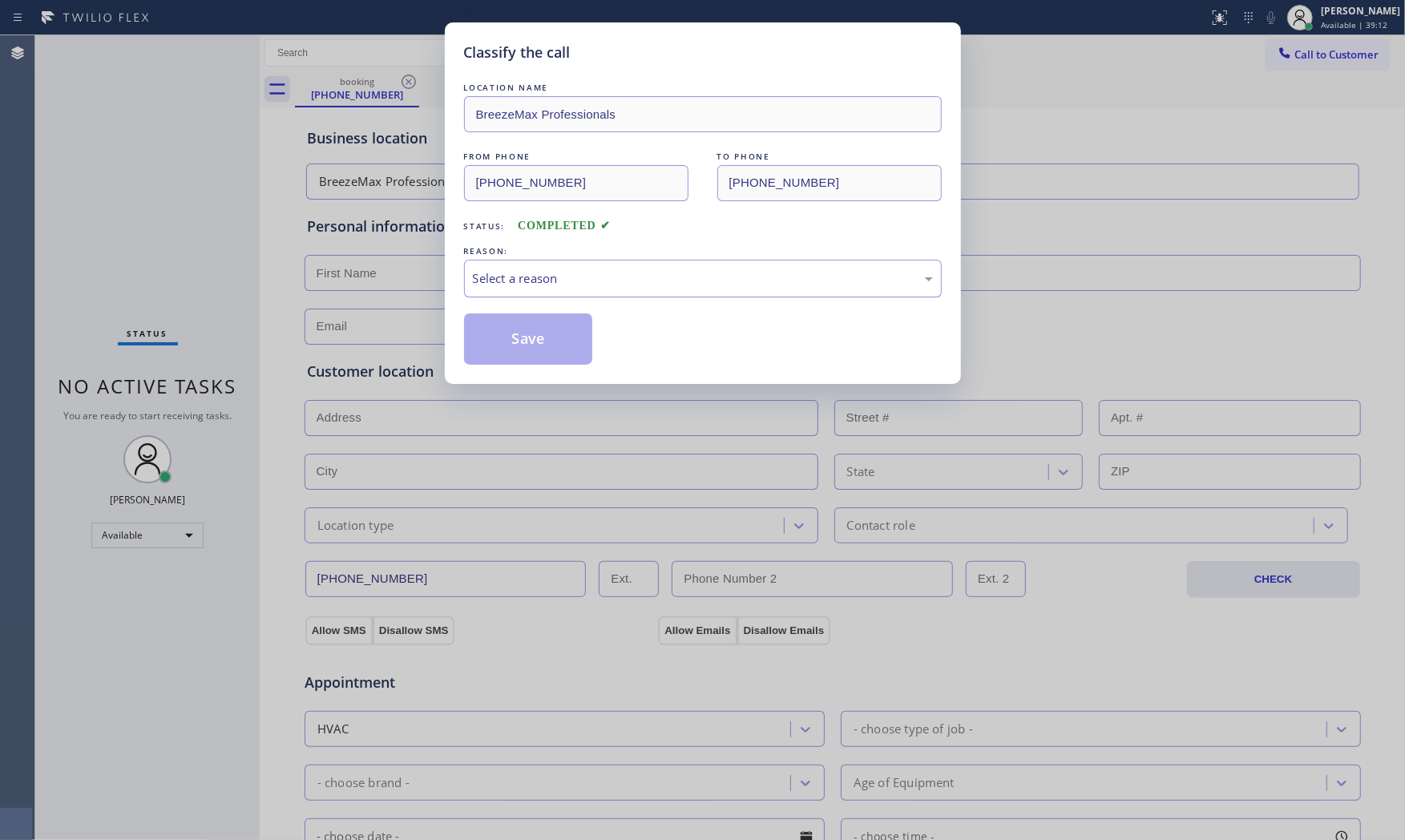
click at [540, 278] on div "Select a reason" at bounding box center [702, 278] width 460 height 18
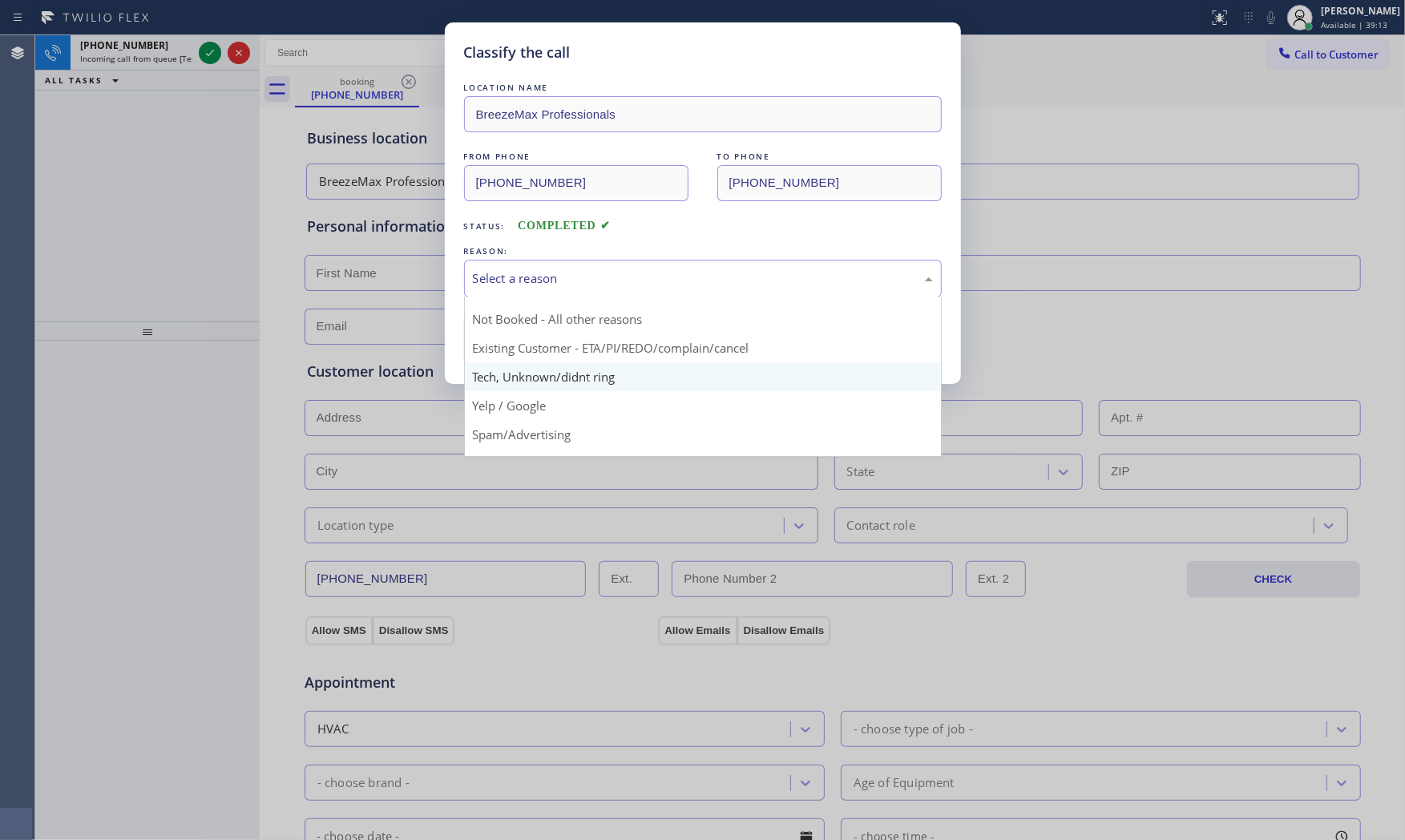
scroll to position [43, 0]
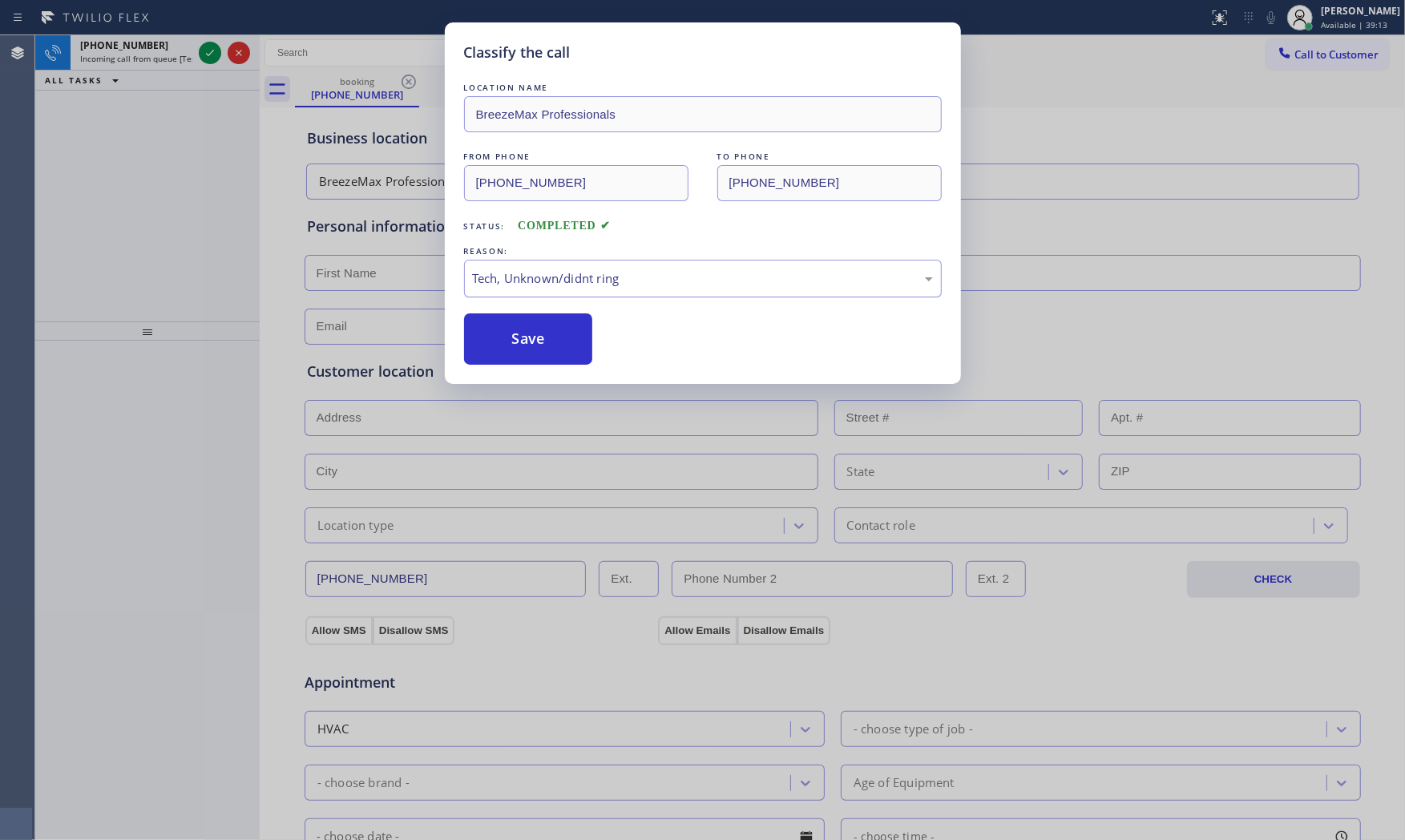
click at [533, 289] on div "Tech, Unknown/didnt ring" at bounding box center [702, 279] width 478 height 38
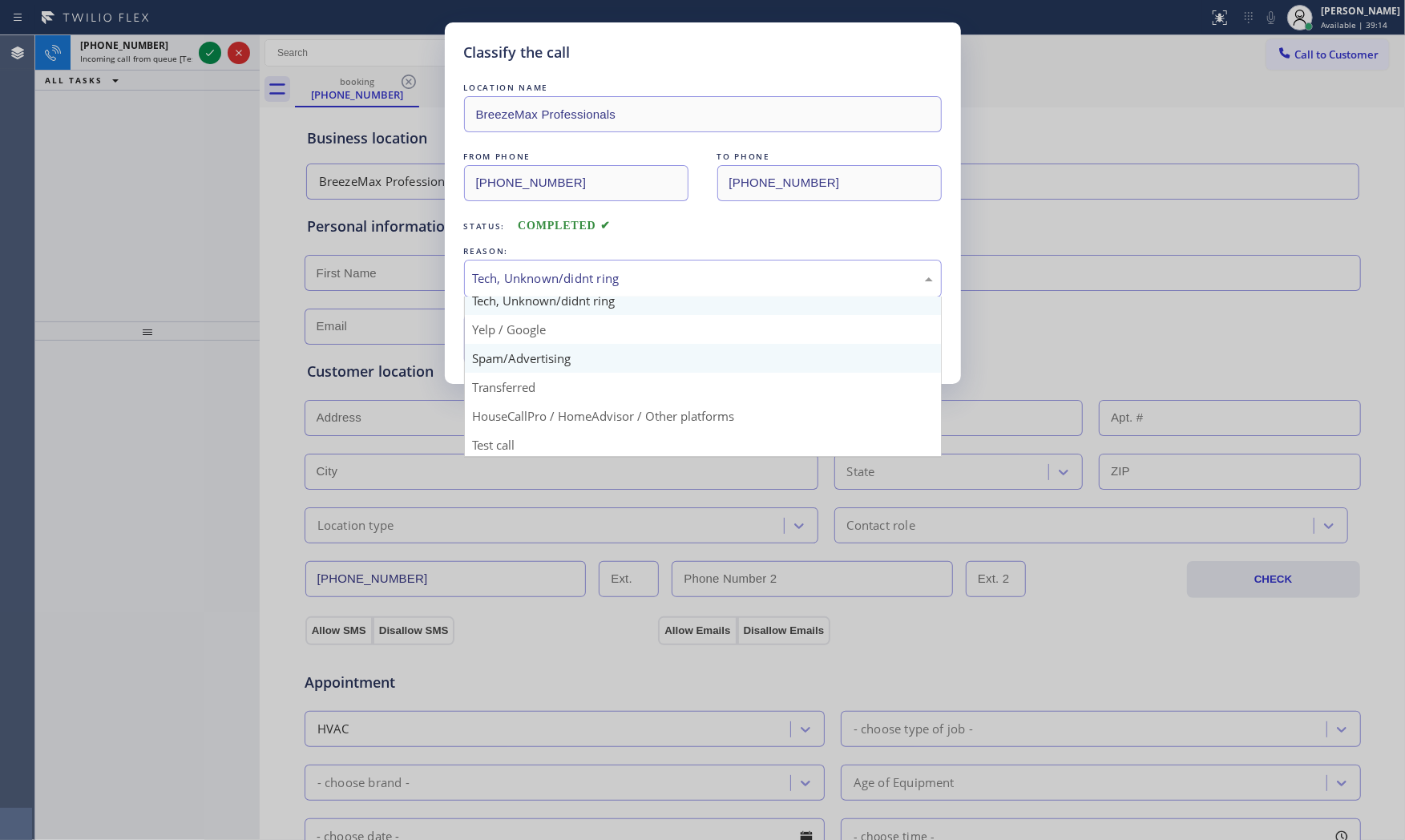
scroll to position [100, 0]
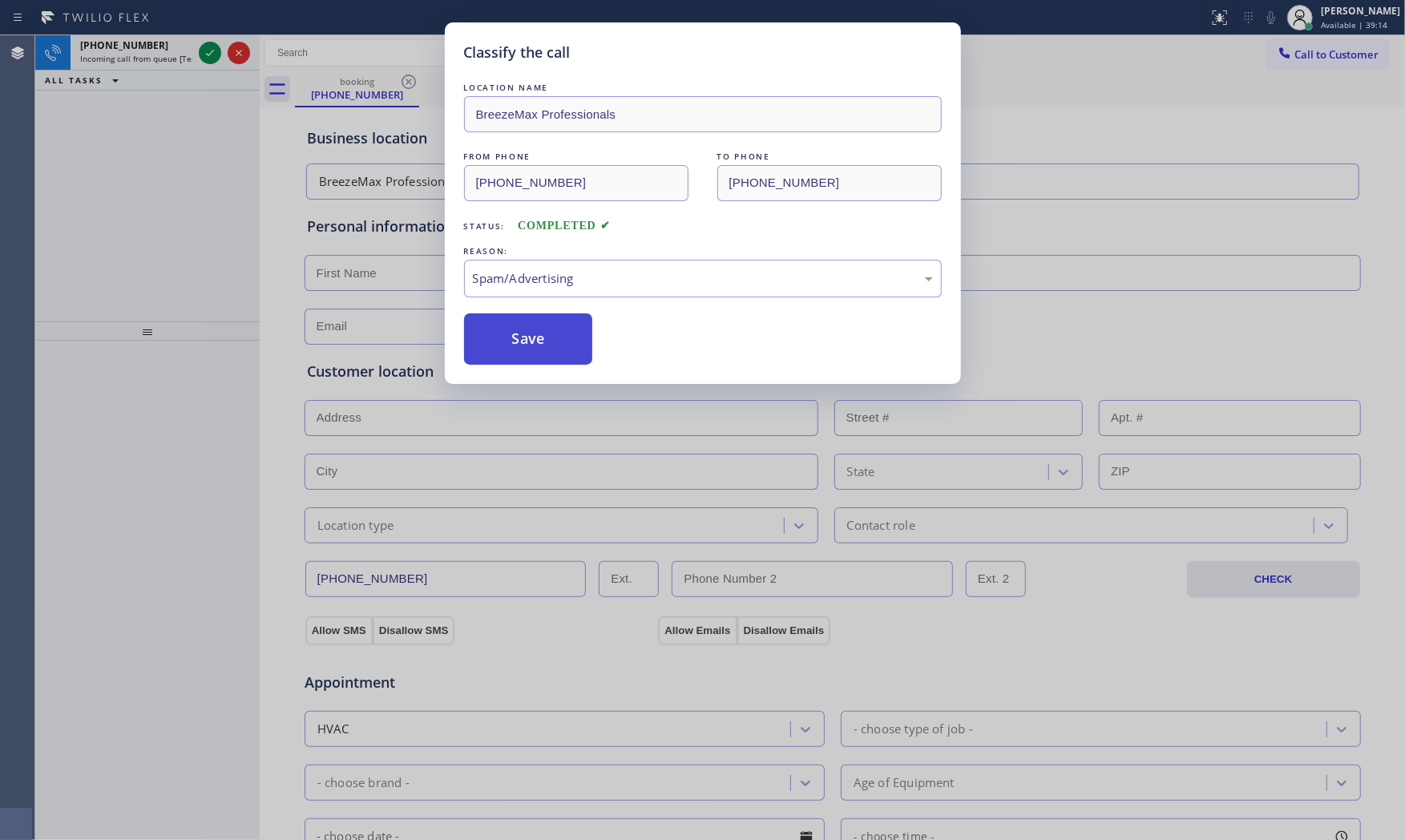
click at [531, 340] on button "Save" at bounding box center [528, 338] width 129 height 51
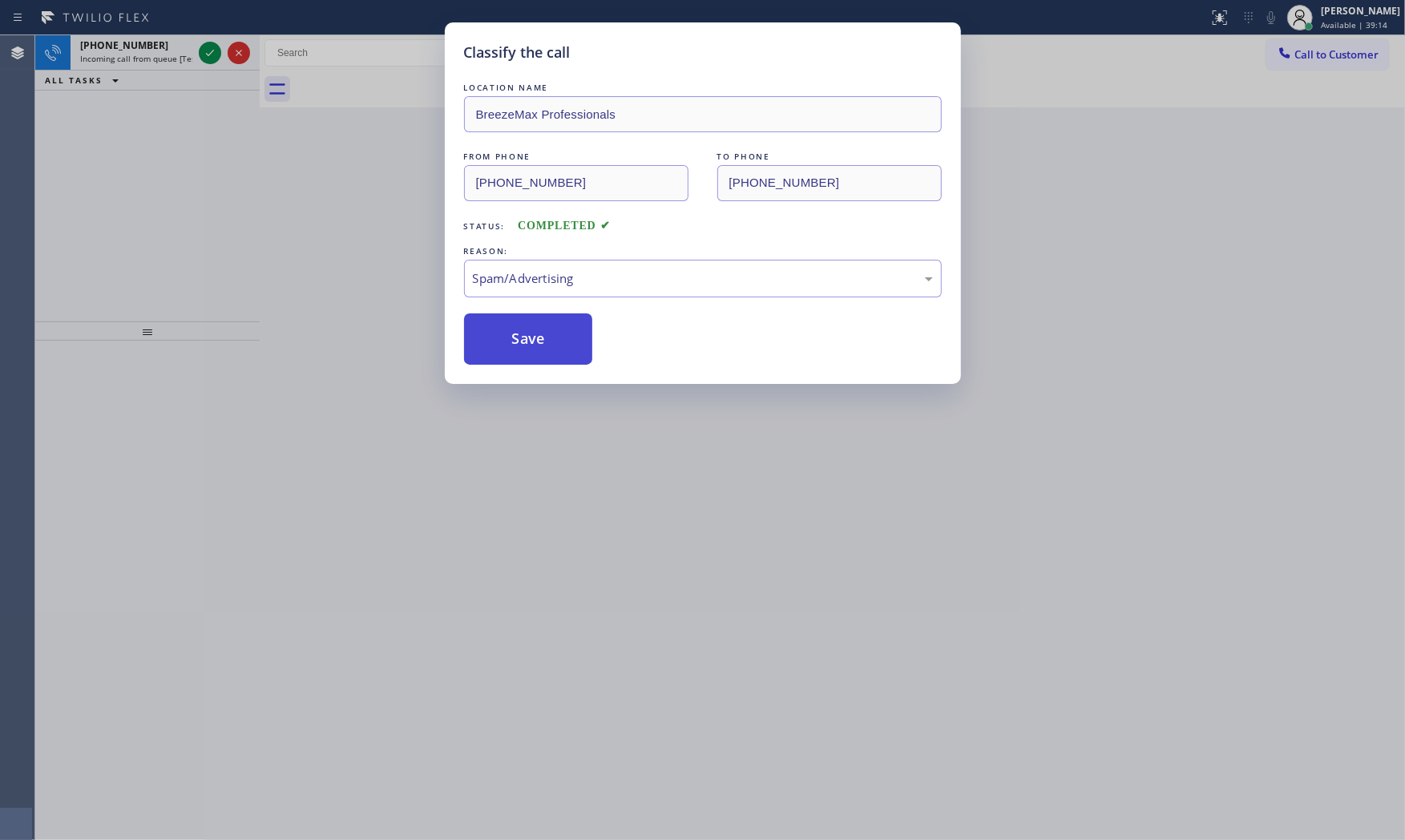
click at [531, 340] on button "Save" at bounding box center [528, 338] width 129 height 51
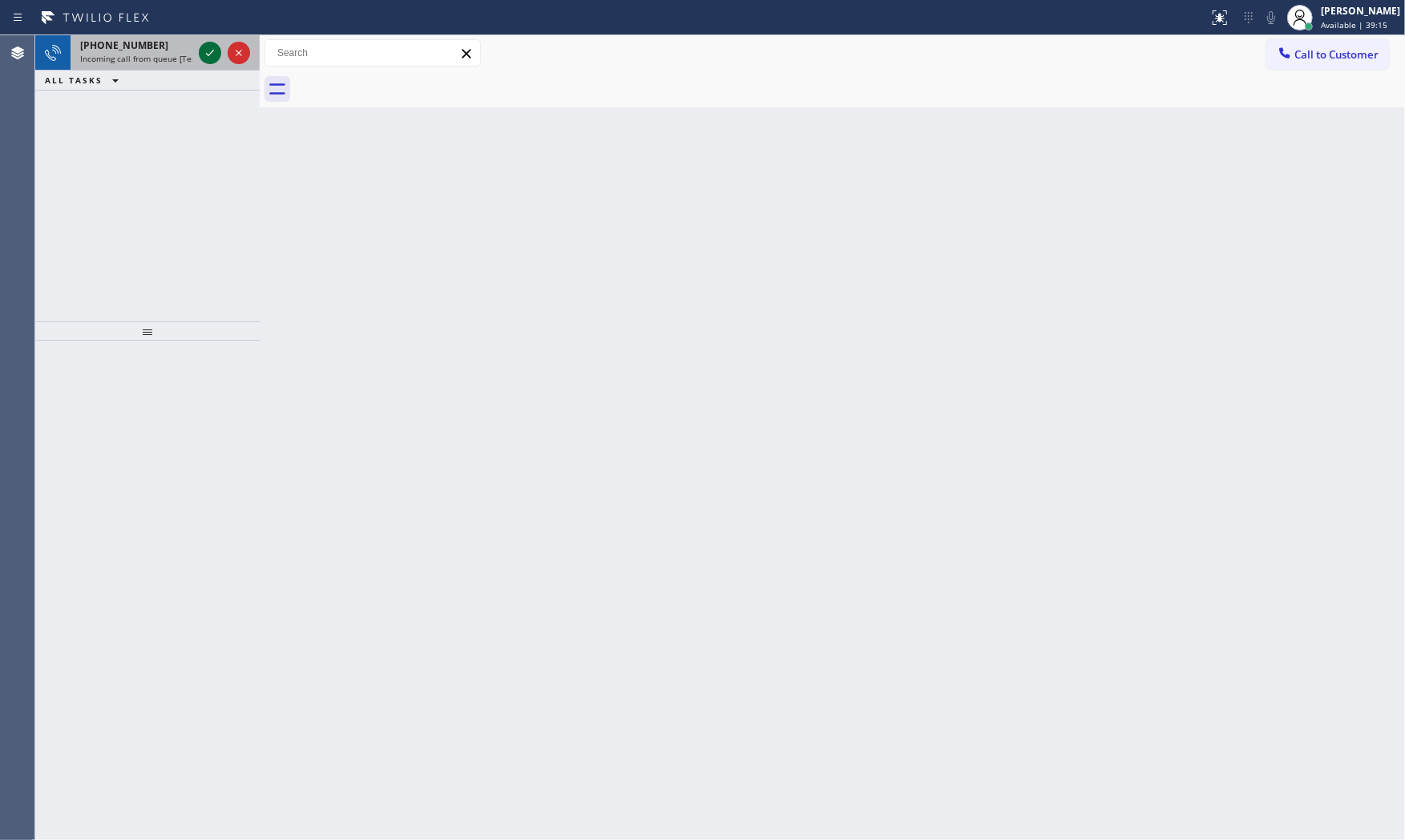
click at [198, 49] on div at bounding box center [224, 52] width 58 height 35
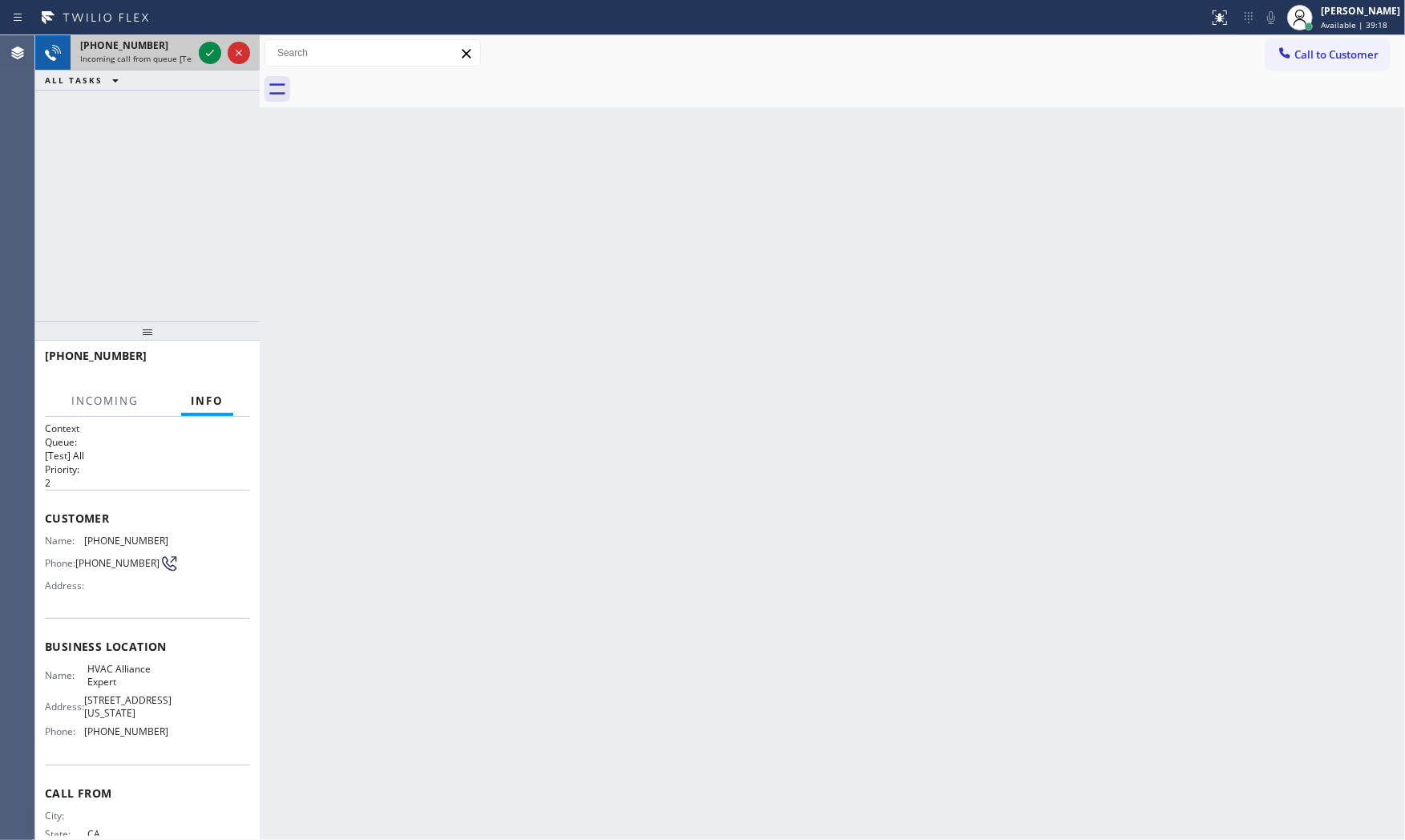
click at [155, 61] on span "Incoming call from queue [Test] All" at bounding box center [147, 58] width 133 height 11
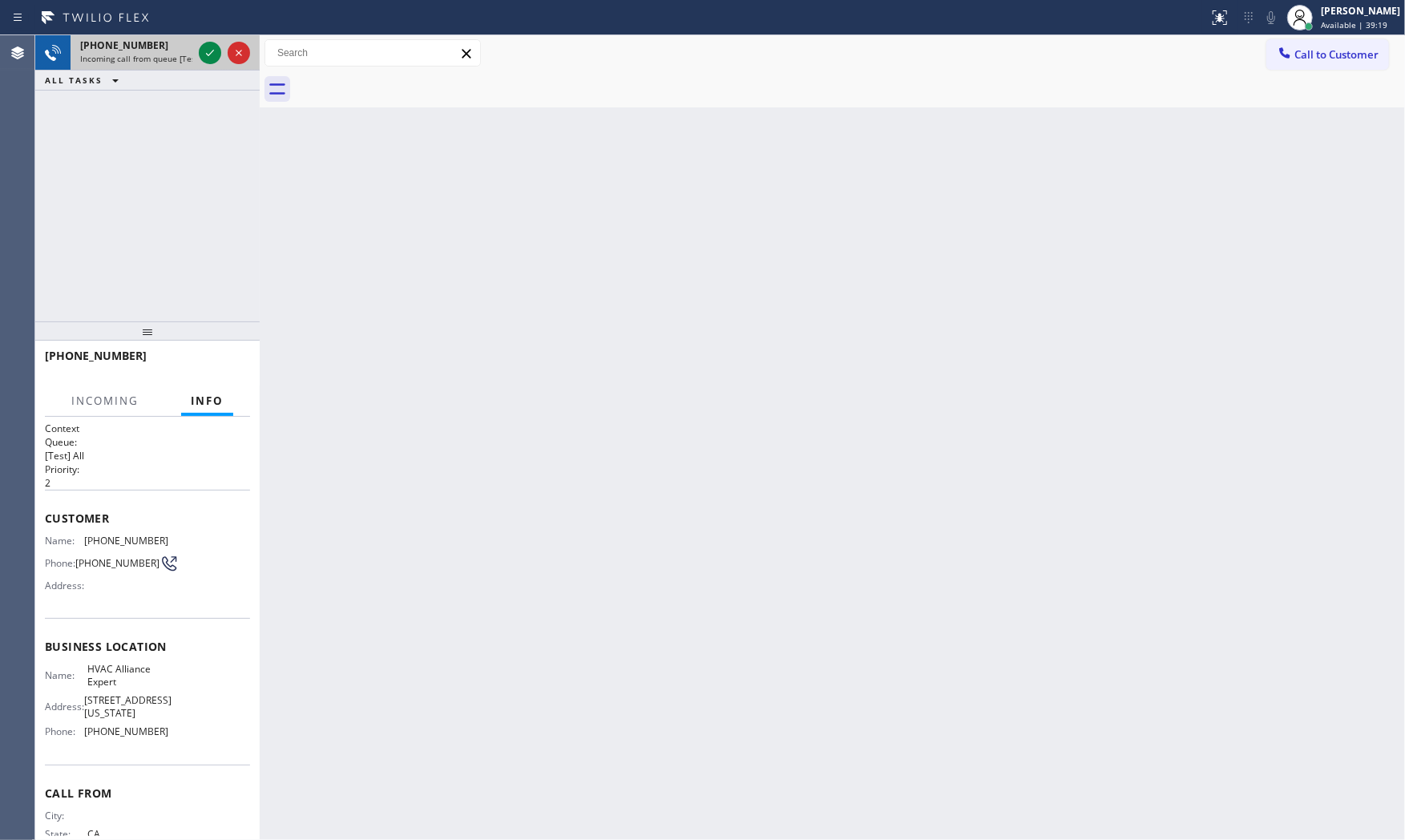
drag, startPoint x: 155, startPoint y: 61, endPoint x: 166, endPoint y: 58, distance: 11.4
click at [160, 59] on span "Incoming call from queue [Test] All" at bounding box center [147, 58] width 133 height 11
click at [166, 58] on span "Incoming call from queue [Test] All" at bounding box center [147, 58] width 133 height 11
click at [201, 56] on icon at bounding box center [210, 52] width 19 height 19
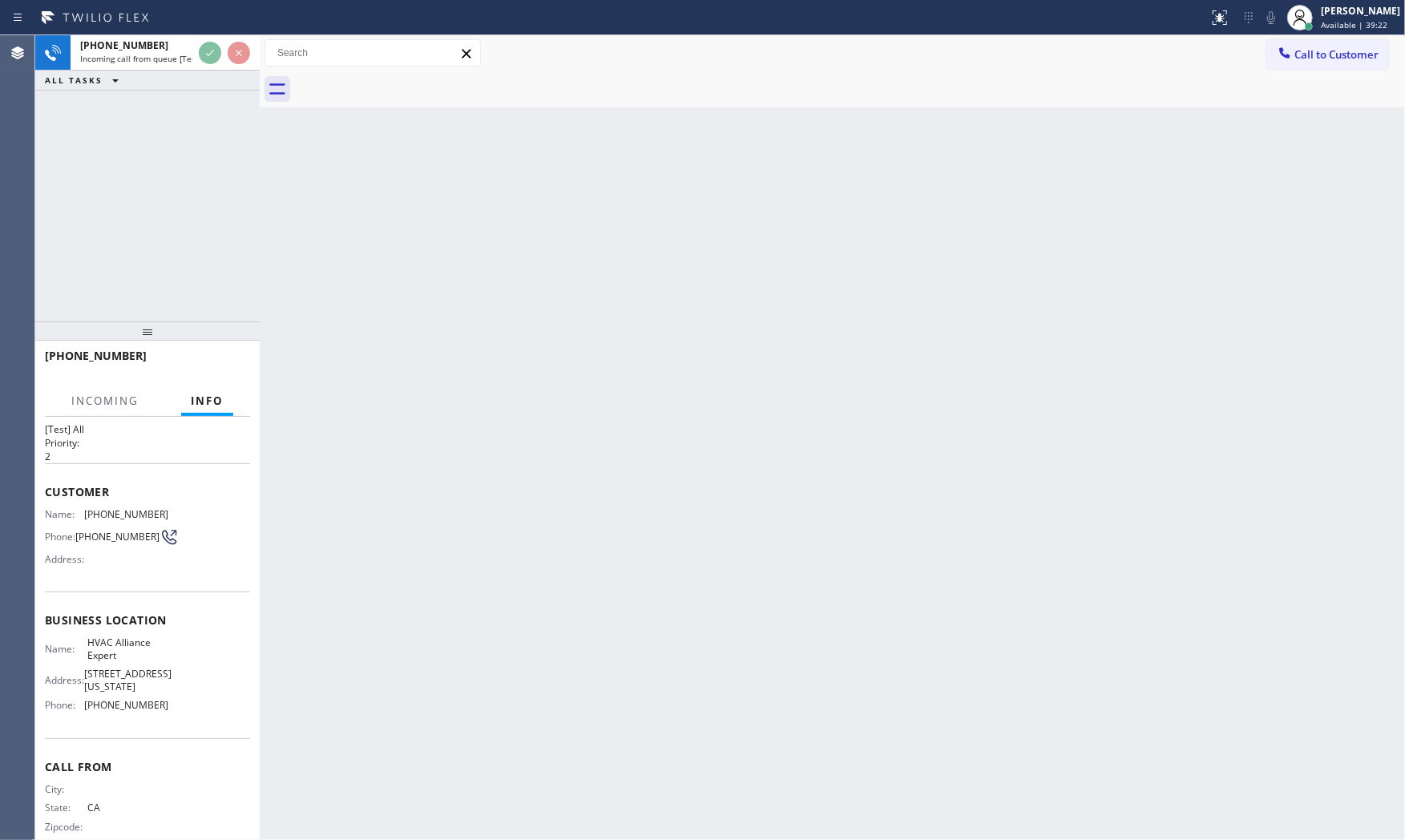
scroll to position [53, 0]
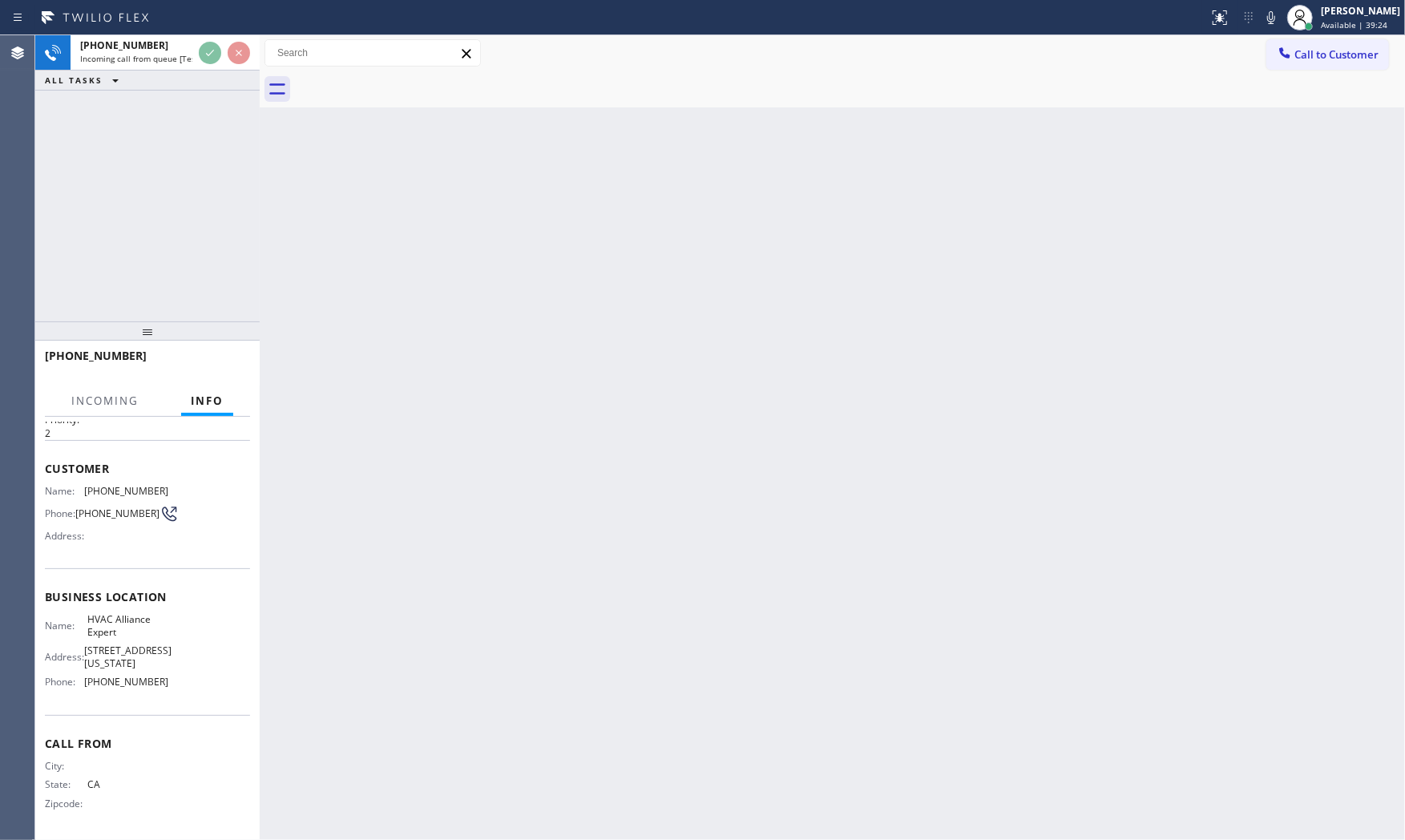
click at [221, 357] on div "+12134512807" at bounding box center [142, 355] width 194 height 15
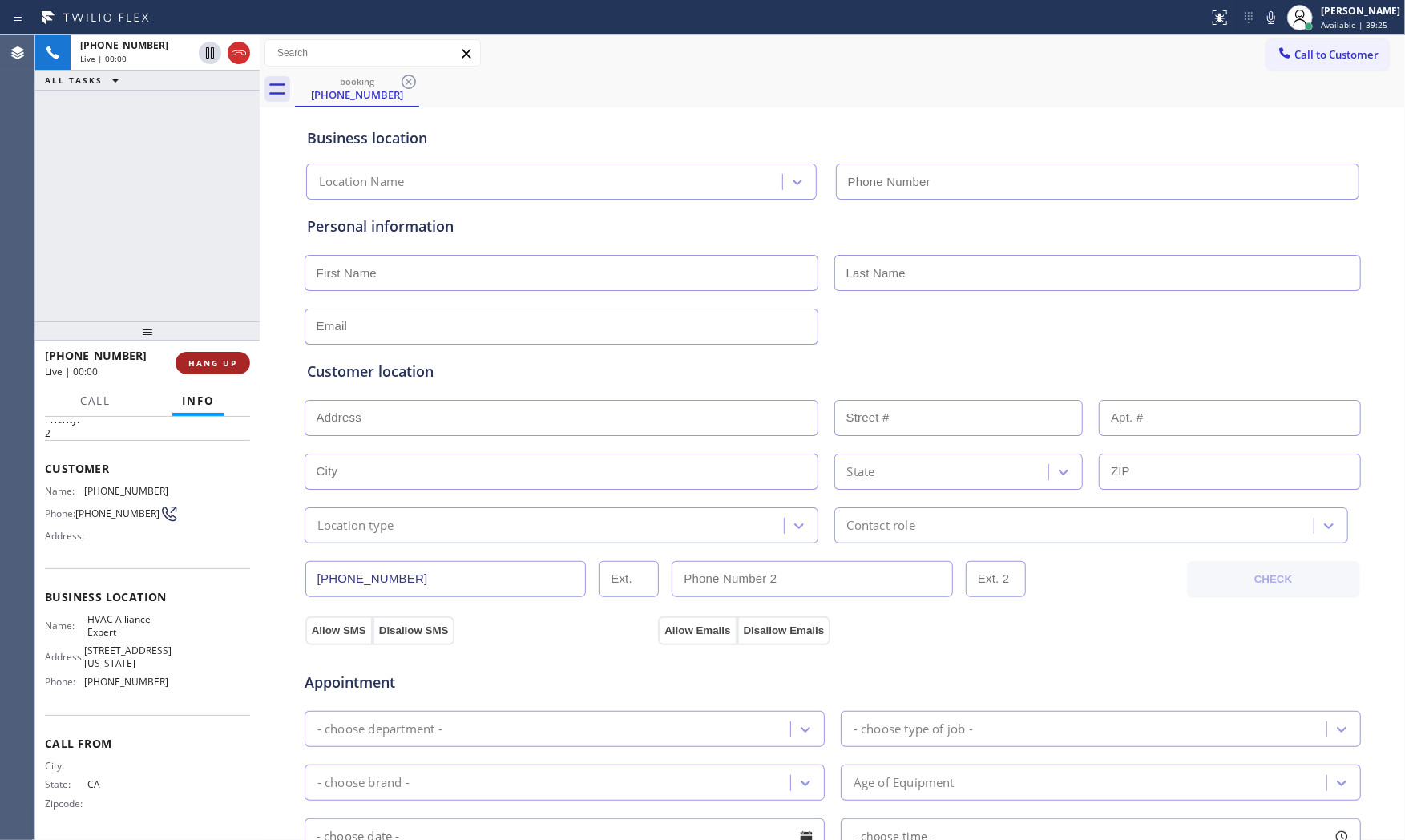
drag, startPoint x: 227, startPoint y: 378, endPoint x: 224, endPoint y: 370, distance: 8.5
click at [227, 377] on div "+12134512807 Live | 00:00 HANG UP" at bounding box center [148, 362] width 205 height 41
click at [224, 370] on button "HANG UP" at bounding box center [212, 362] width 75 height 22
type input "[PHONE_NUMBER]"
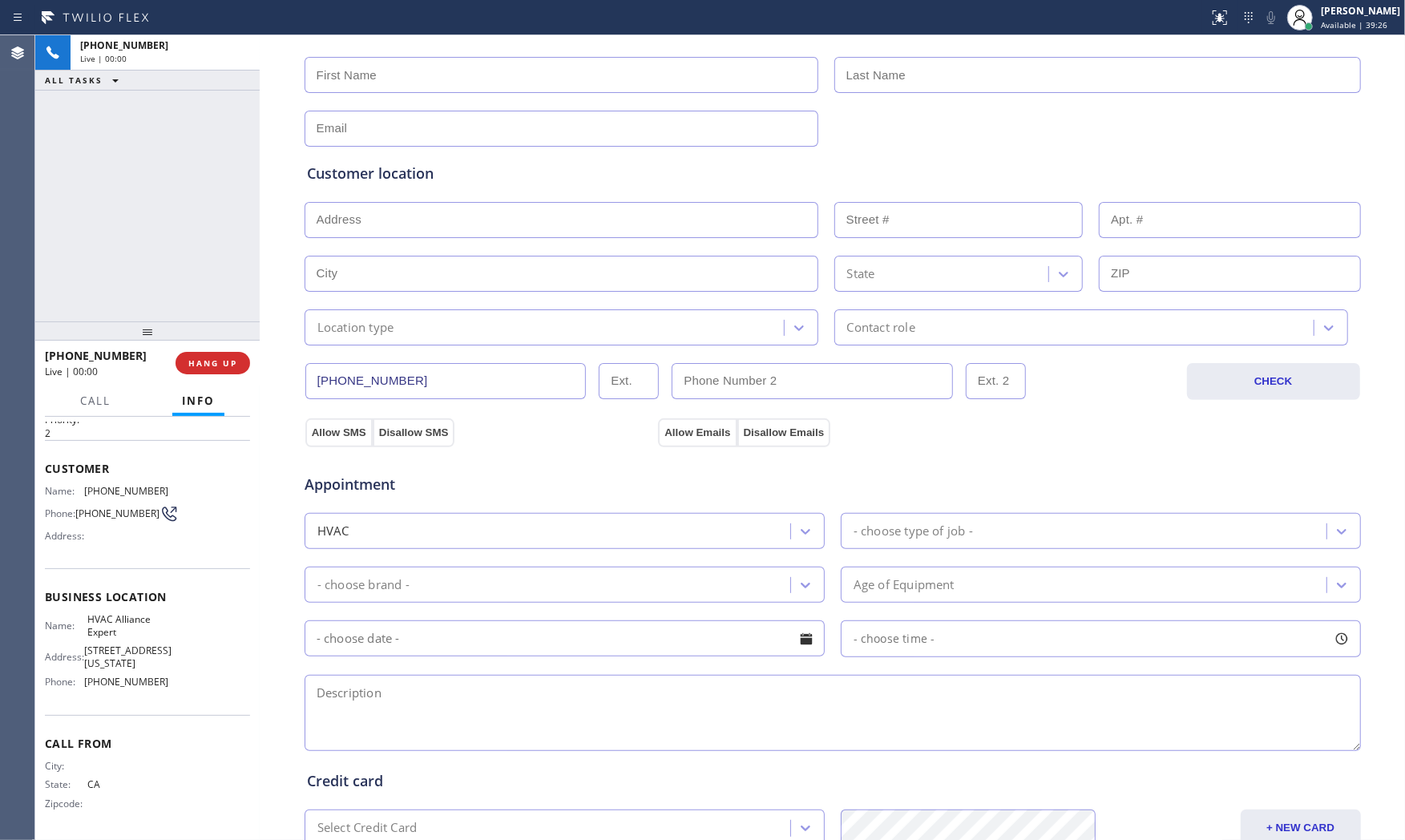
scroll to position [401, 0]
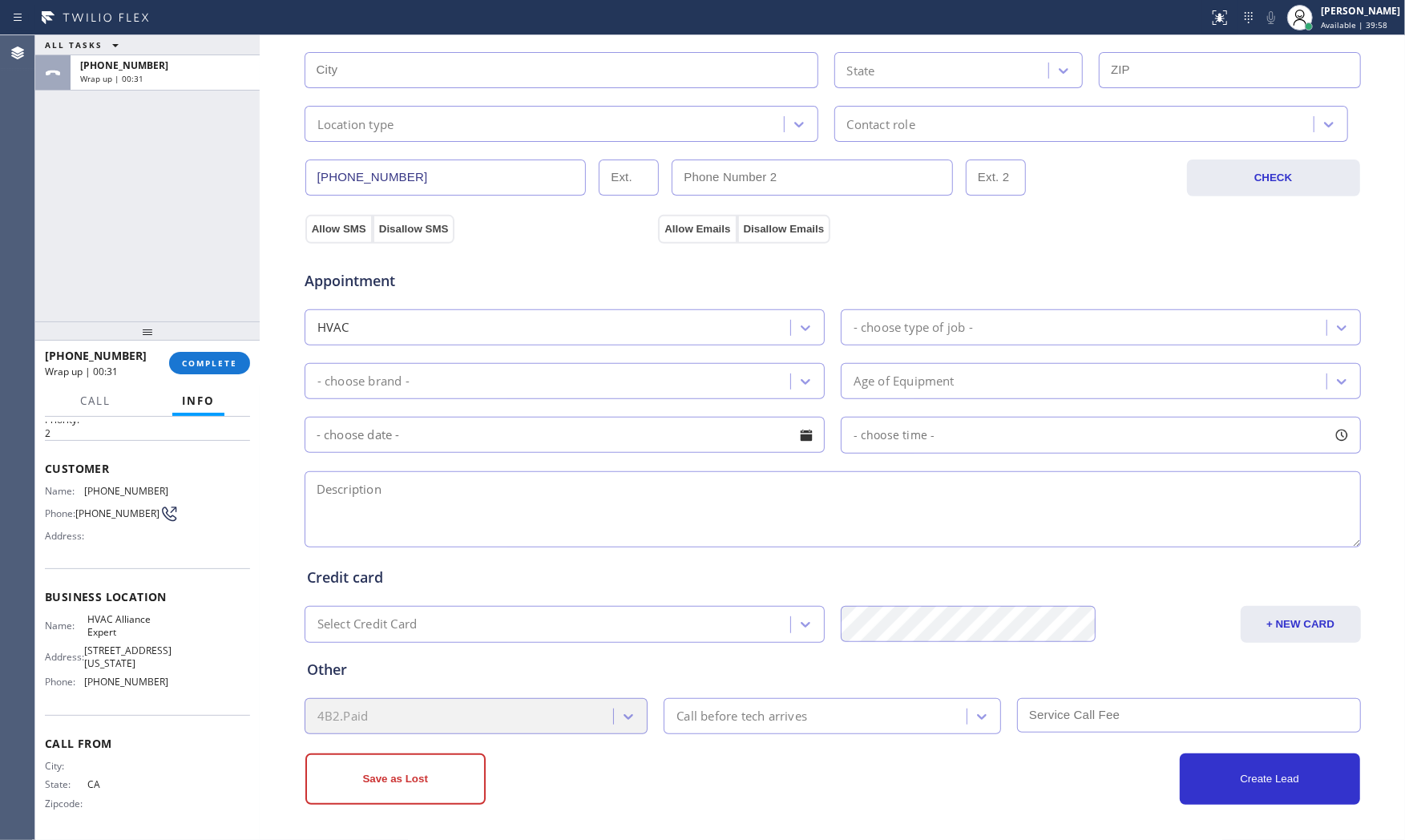
click at [163, 363] on div "+12134512807 Wrap up | 00:31" at bounding box center [107, 362] width 124 height 41
click at [187, 362] on span "COMPLETE" at bounding box center [209, 362] width 55 height 11
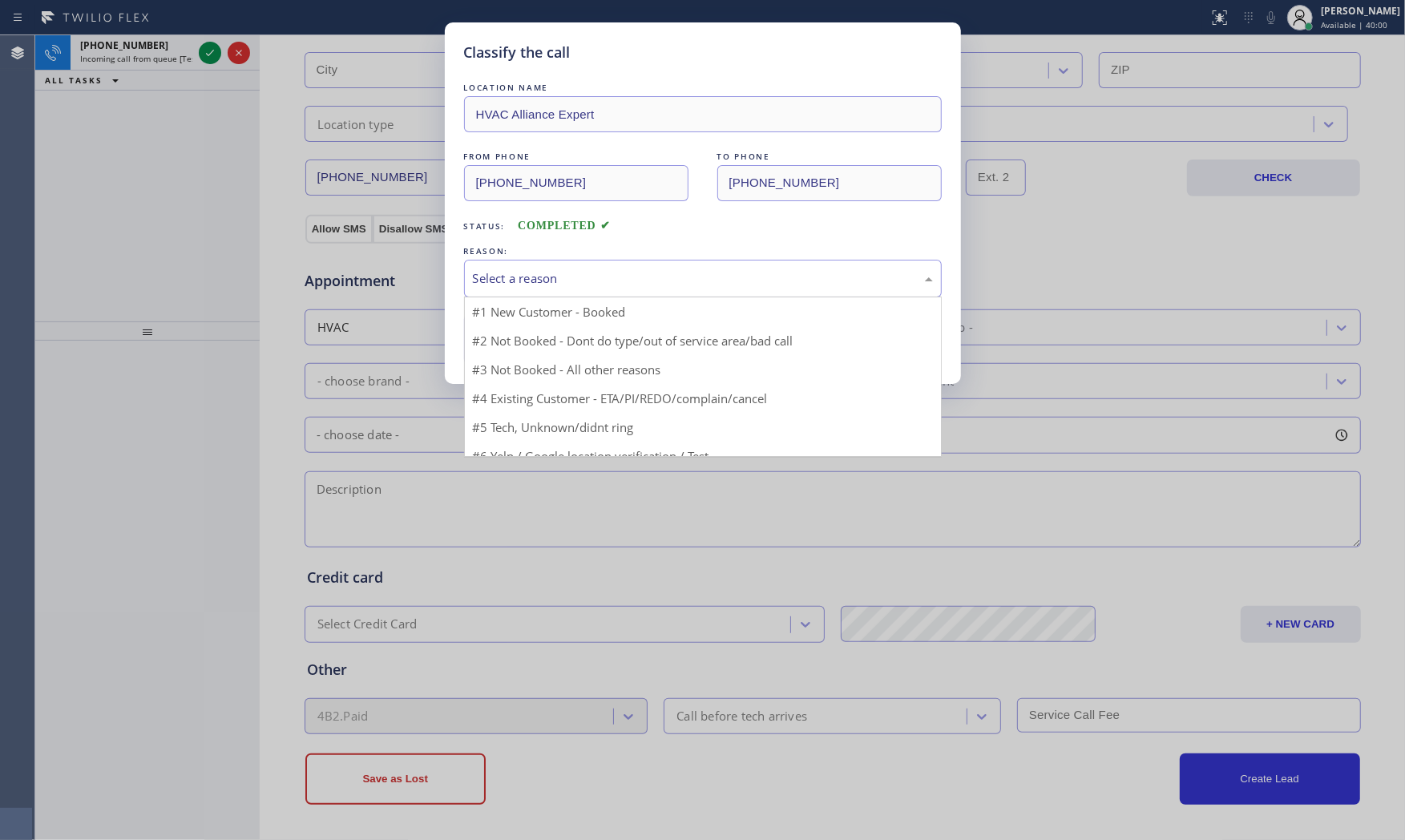
click at [534, 281] on div "Select a reason" at bounding box center [702, 278] width 460 height 18
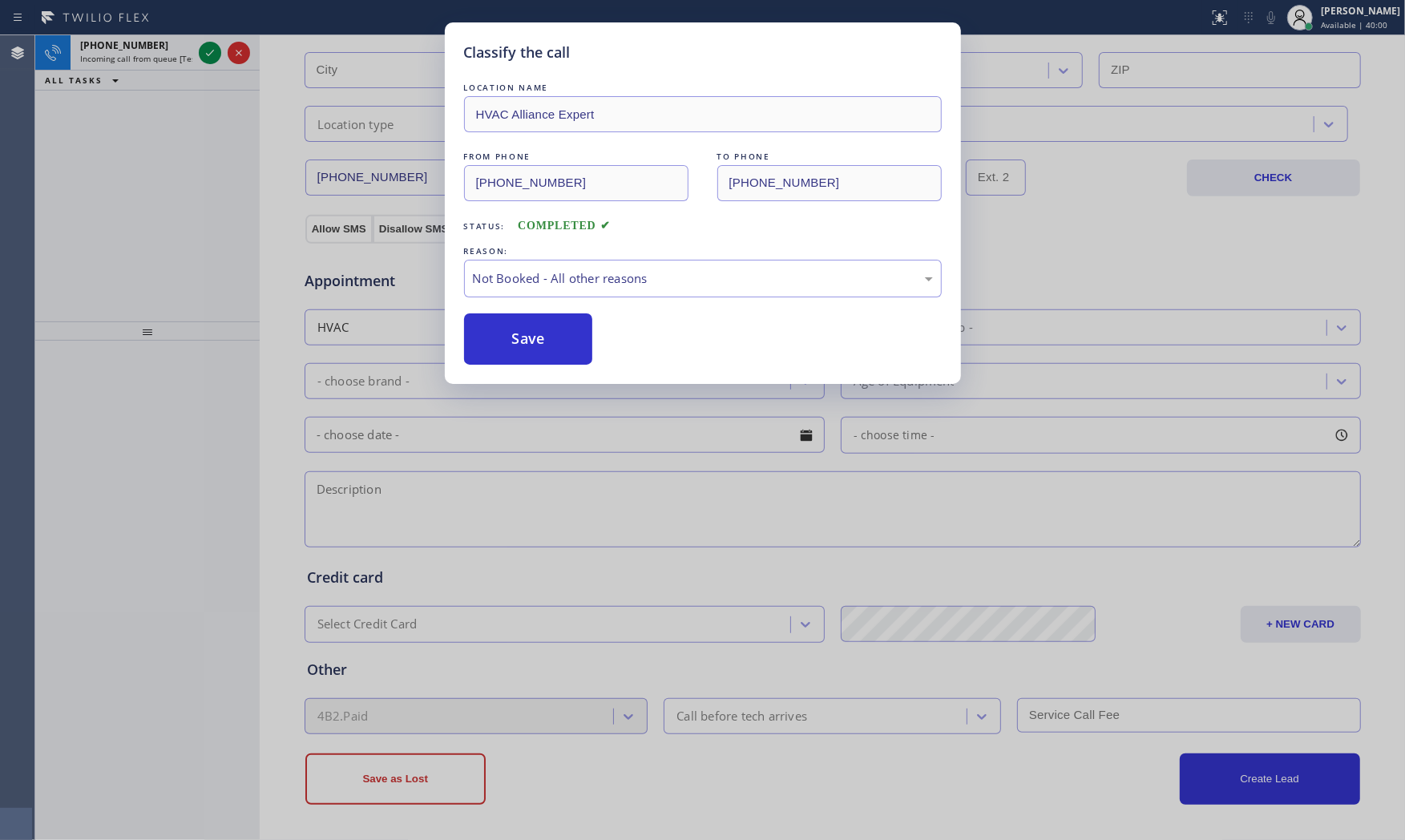
click at [525, 339] on button "Save" at bounding box center [528, 338] width 129 height 51
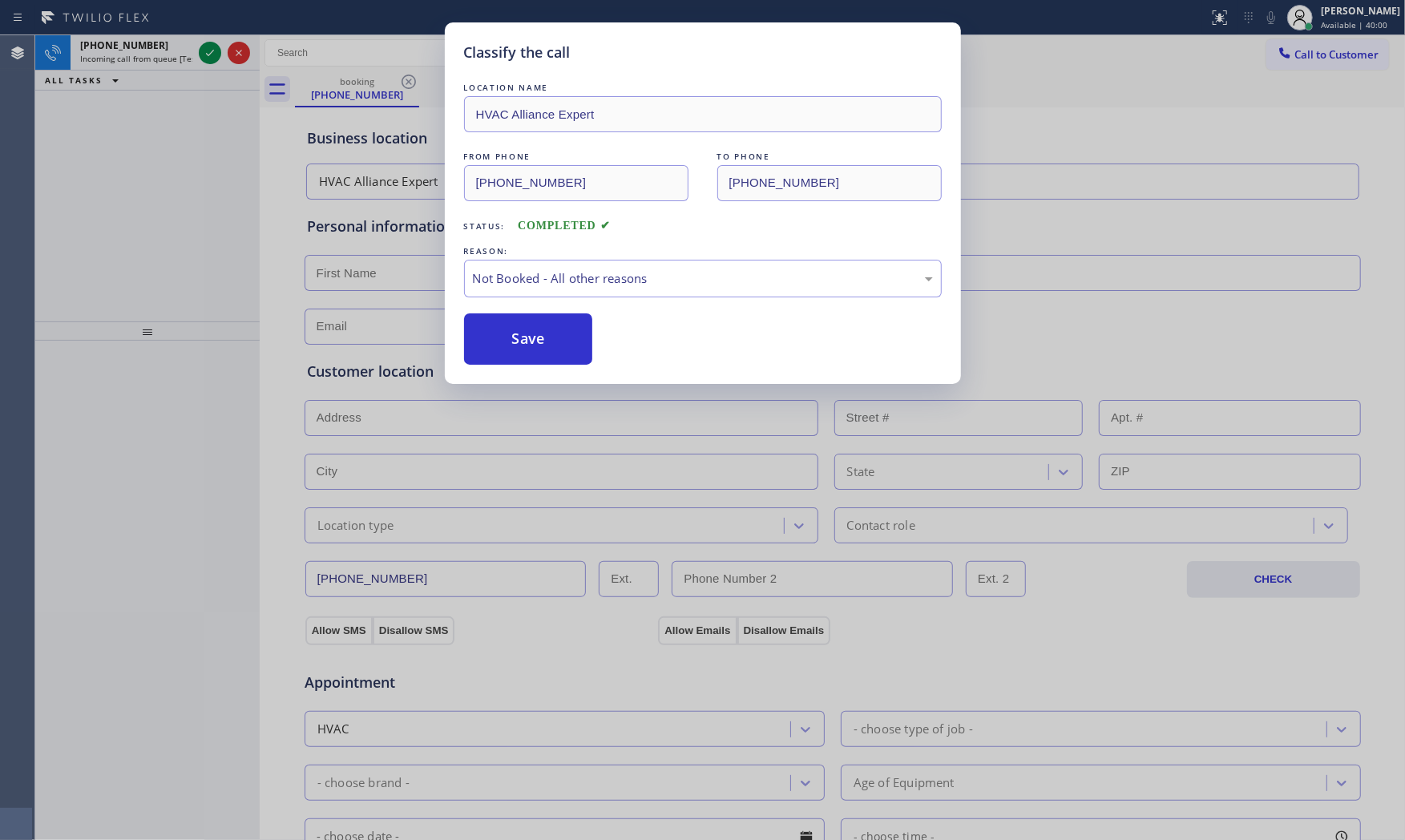
click at [525, 339] on button "Save" at bounding box center [528, 338] width 129 height 51
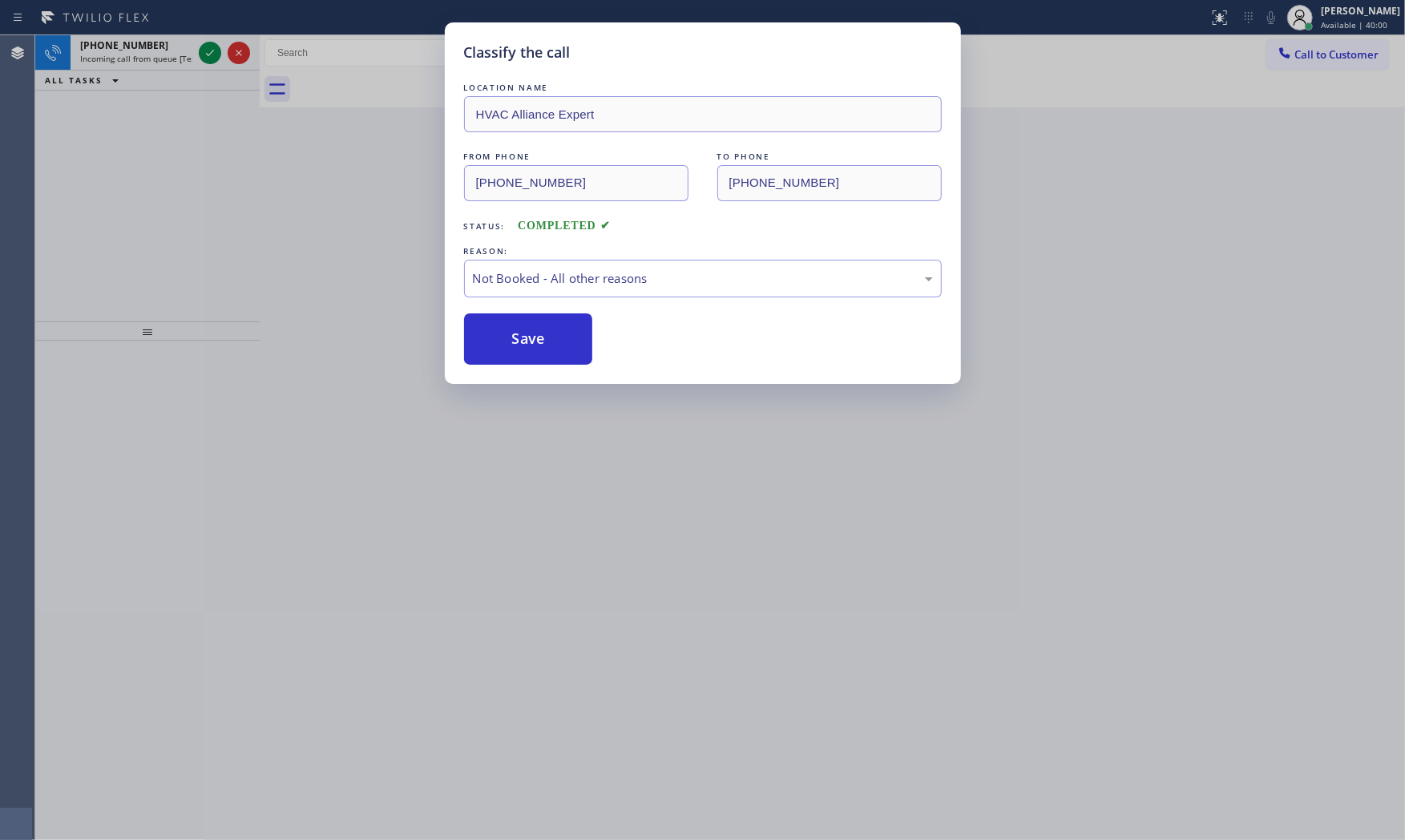
click at [525, 339] on button "Save" at bounding box center [528, 338] width 129 height 51
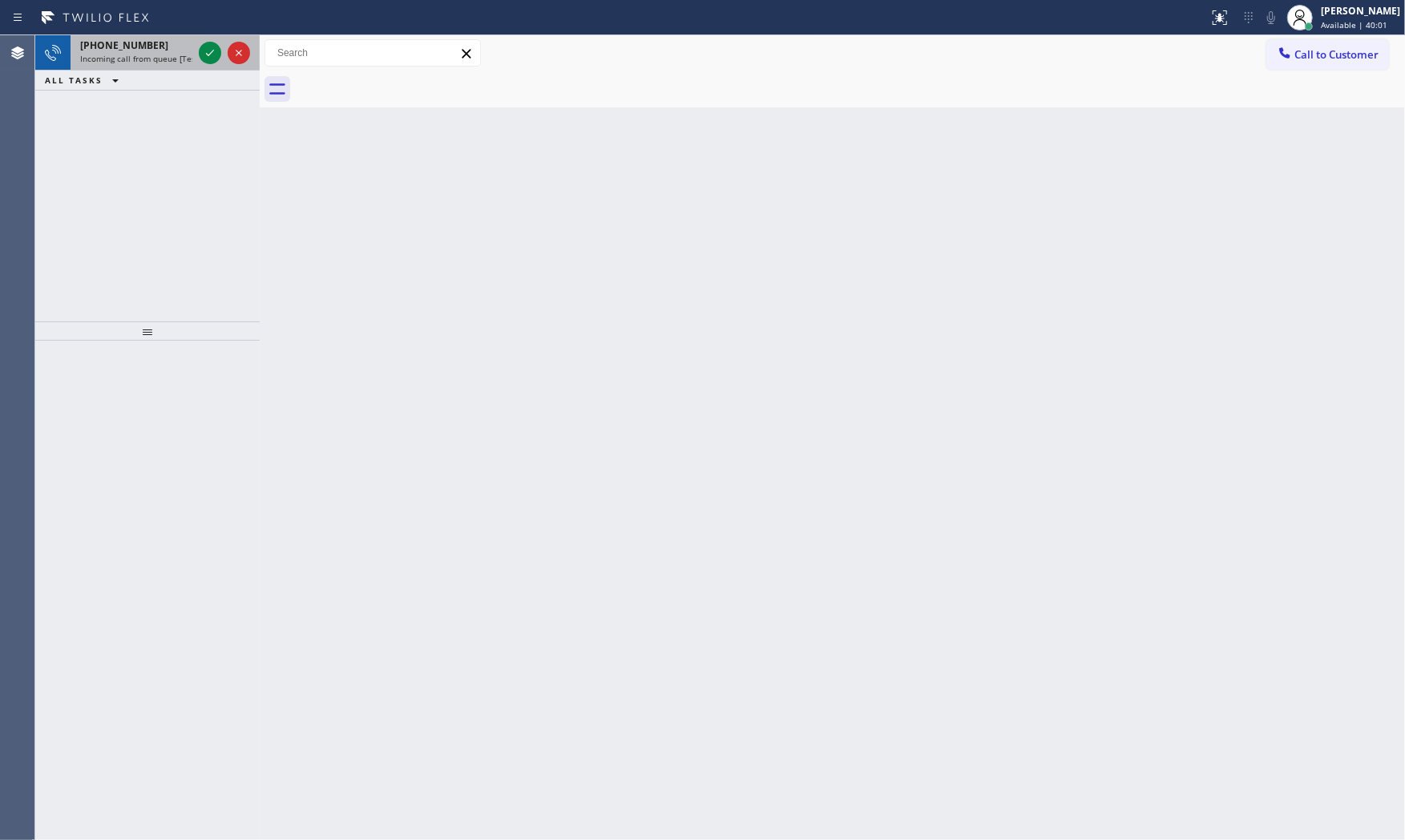
click at [157, 39] on div "+17606788824" at bounding box center [136, 45] width 112 height 13
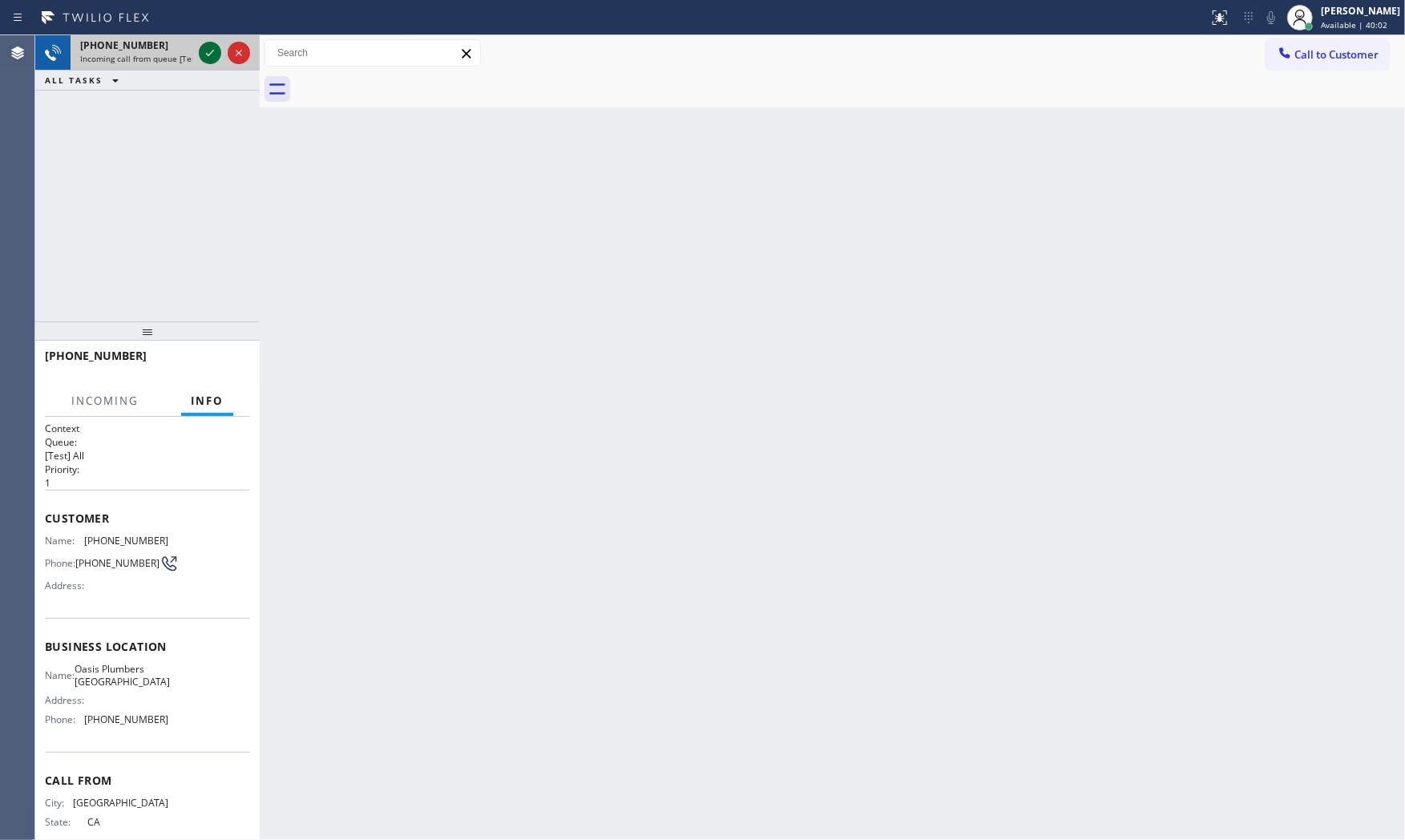
click at [209, 50] on icon at bounding box center [210, 52] width 19 height 19
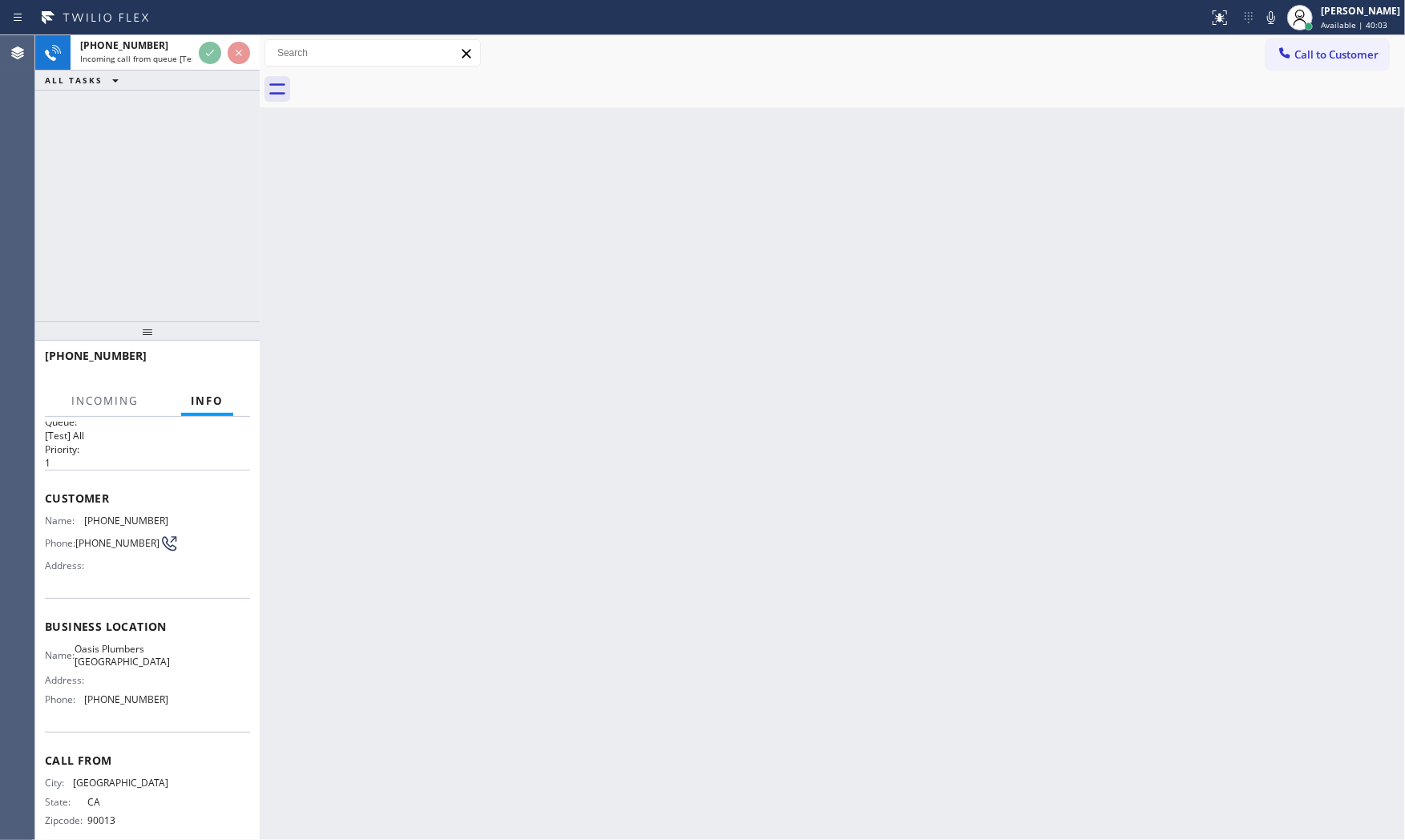
scroll to position [40, 0]
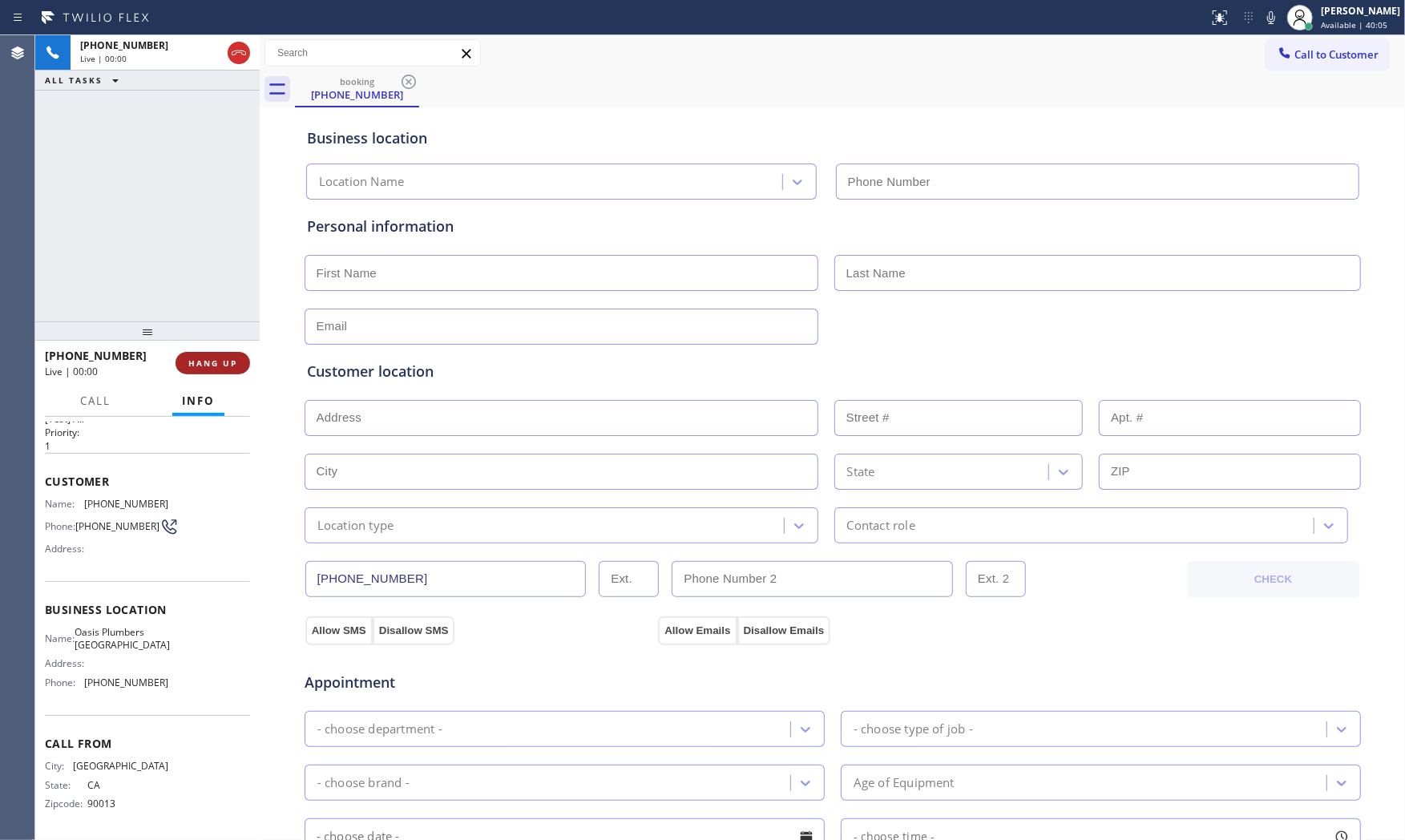
type input "[PHONE_NUMBER]"
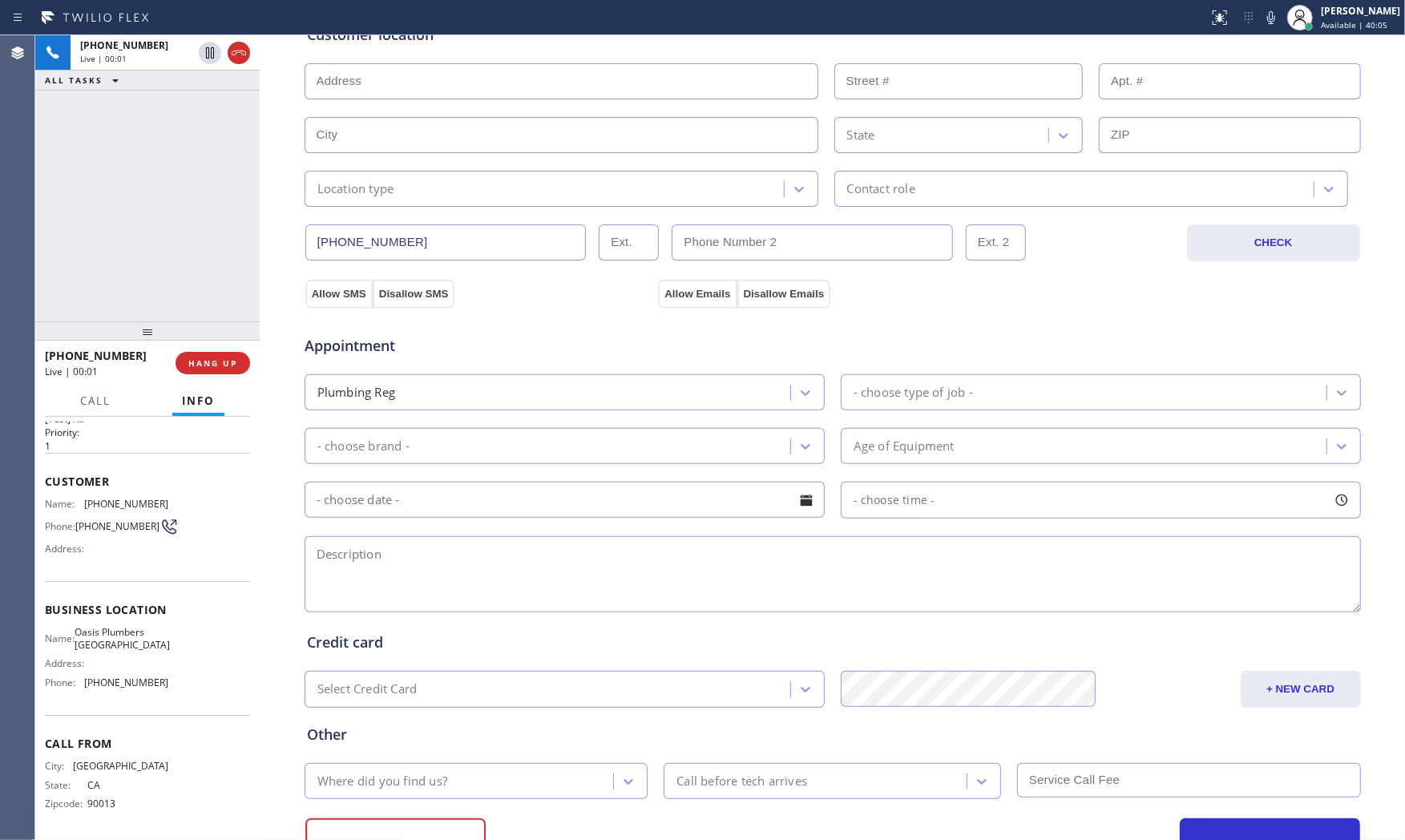
scroll to position [401, 0]
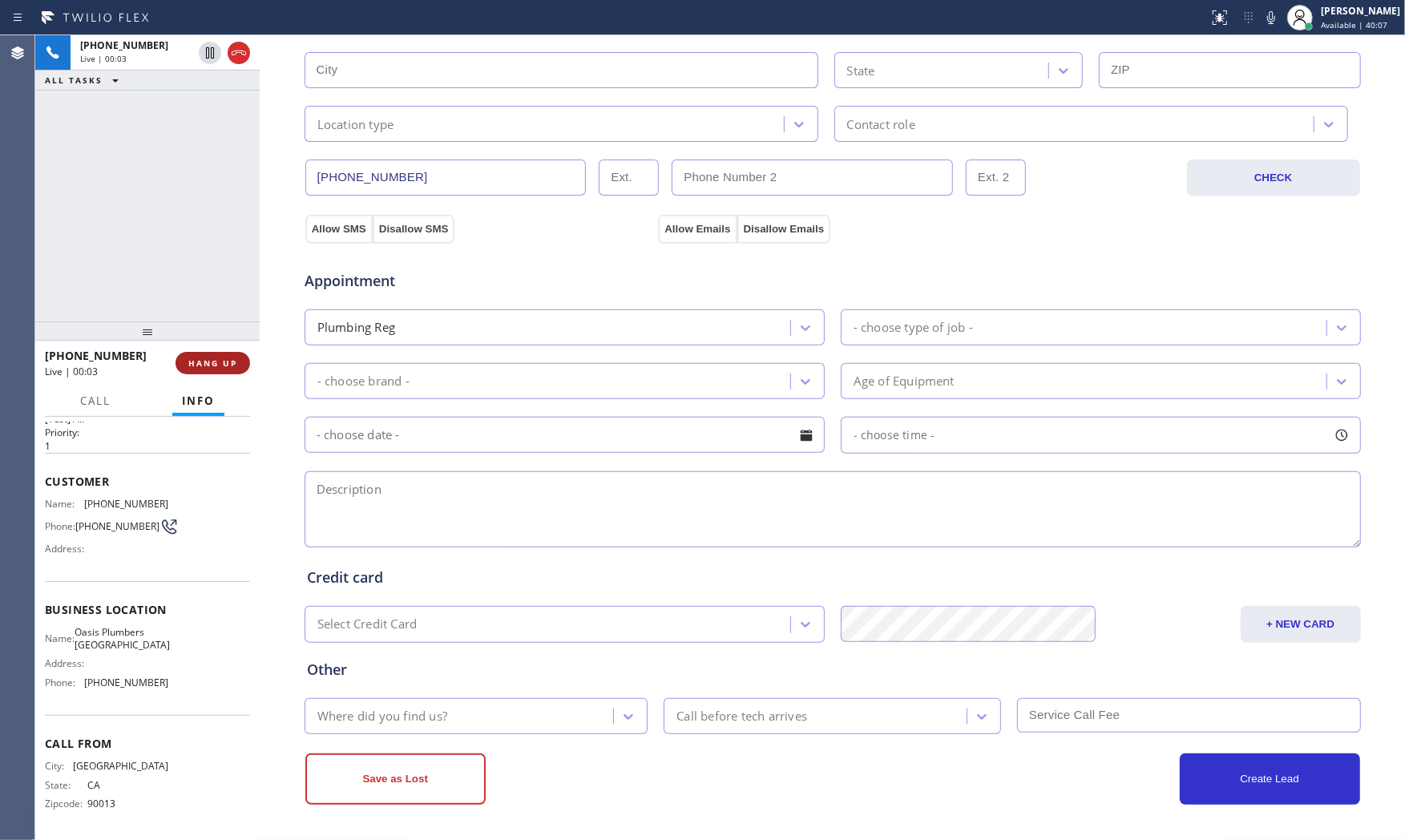
click at [224, 353] on button "HANG UP" at bounding box center [212, 362] width 75 height 22
click at [207, 355] on button "COMPLETE" at bounding box center [210, 362] width 81 height 22
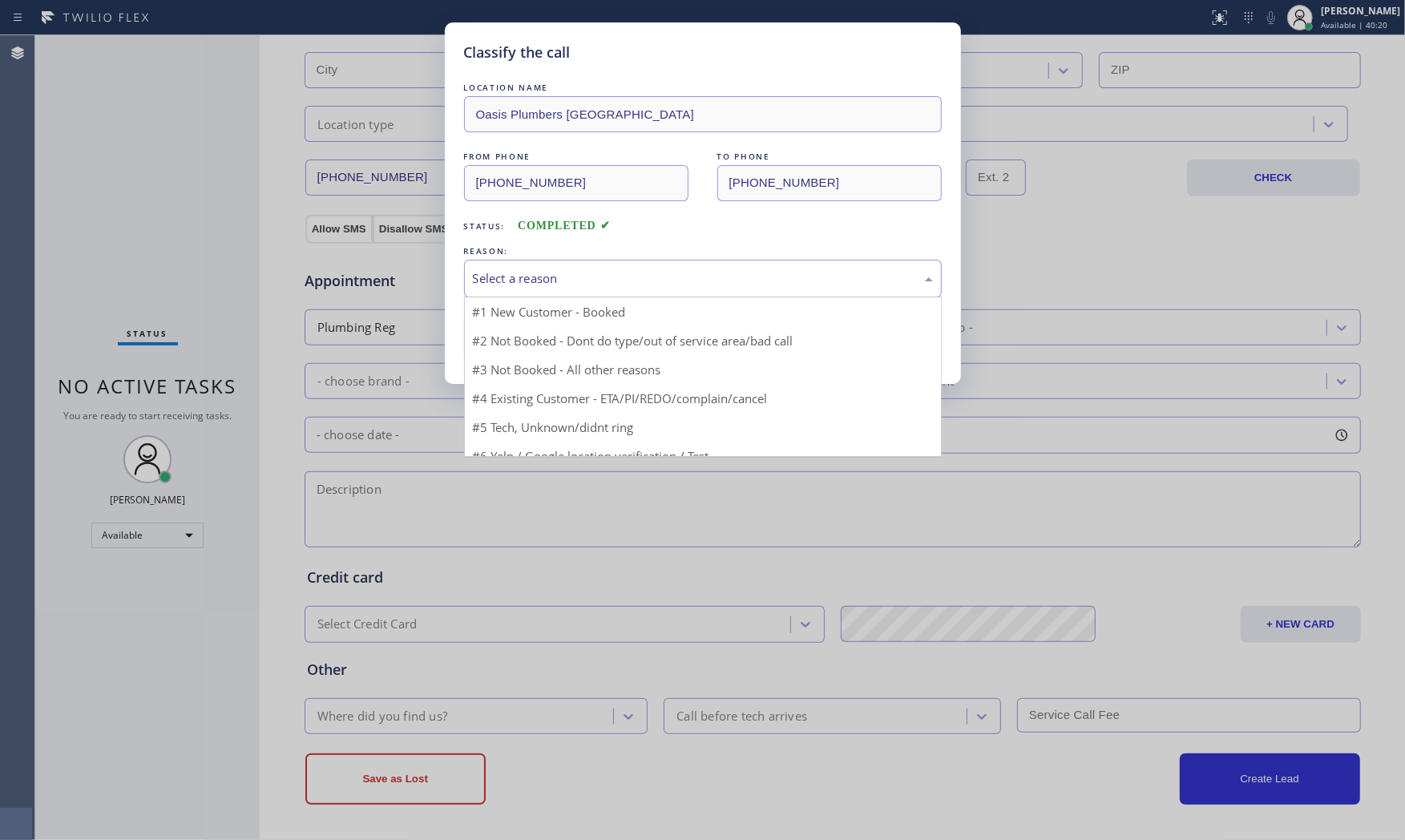
click at [524, 277] on div "Select a reason" at bounding box center [702, 278] width 460 height 18
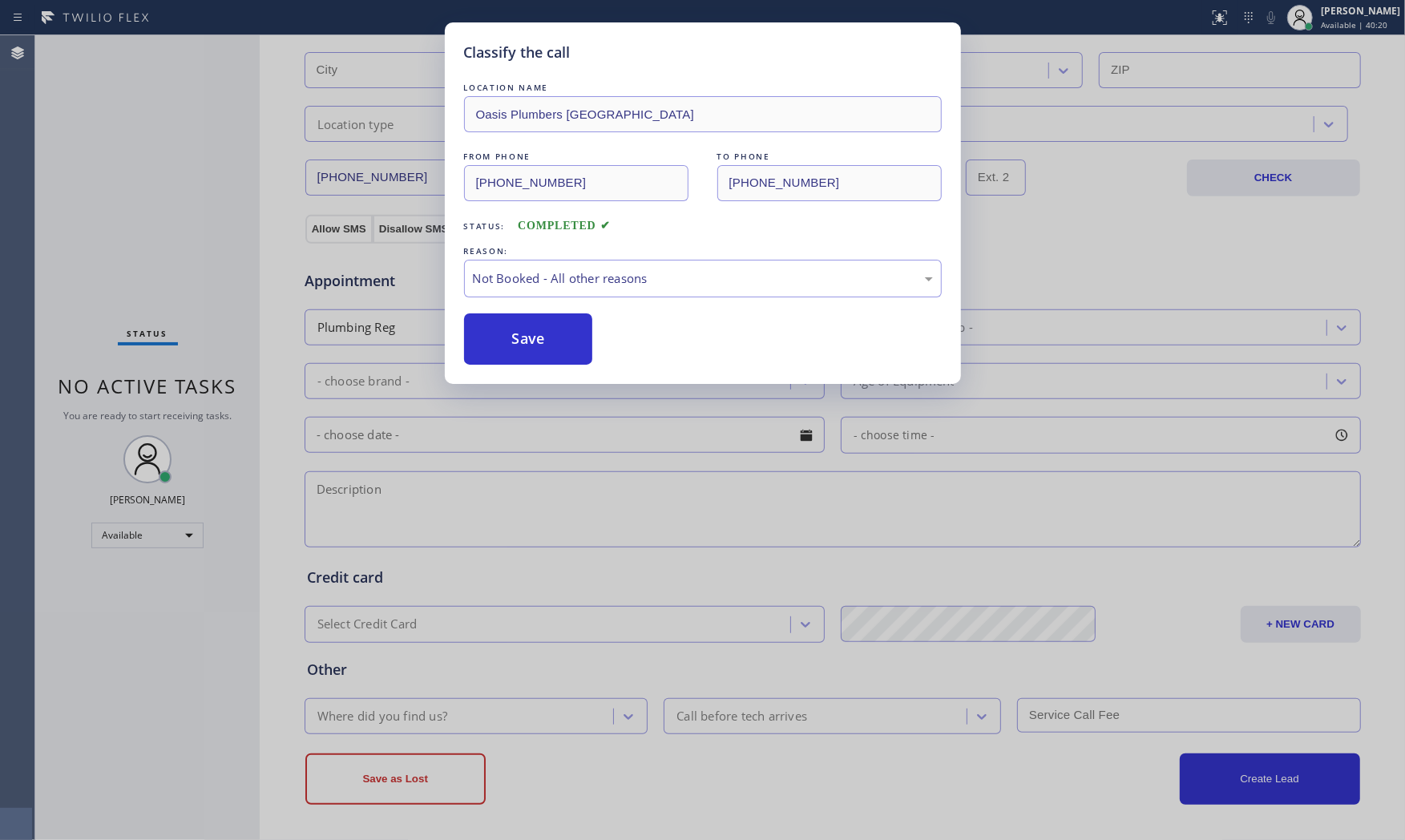
click at [506, 342] on button "Save" at bounding box center [528, 338] width 129 height 51
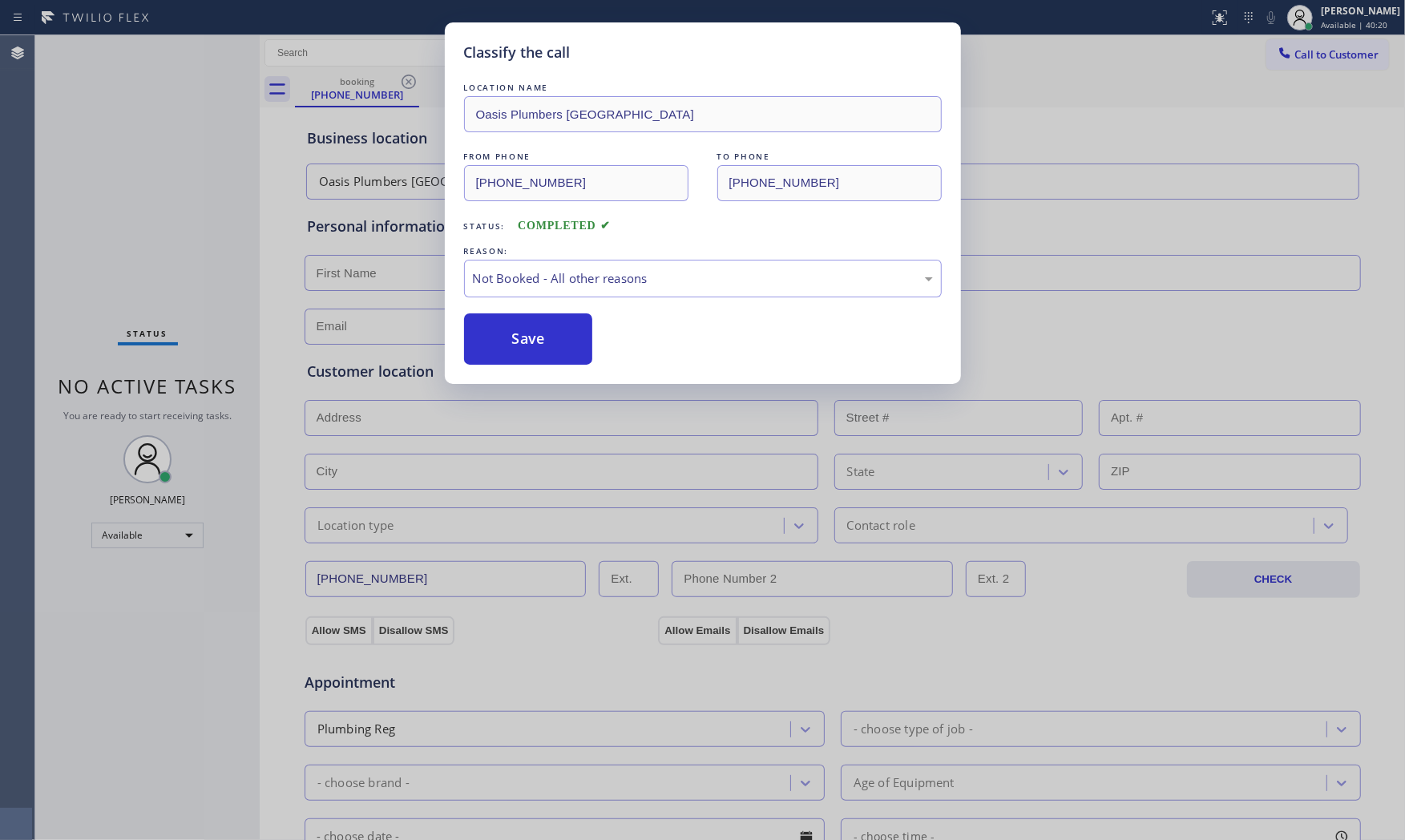
click at [506, 342] on button "Save" at bounding box center [528, 338] width 129 height 51
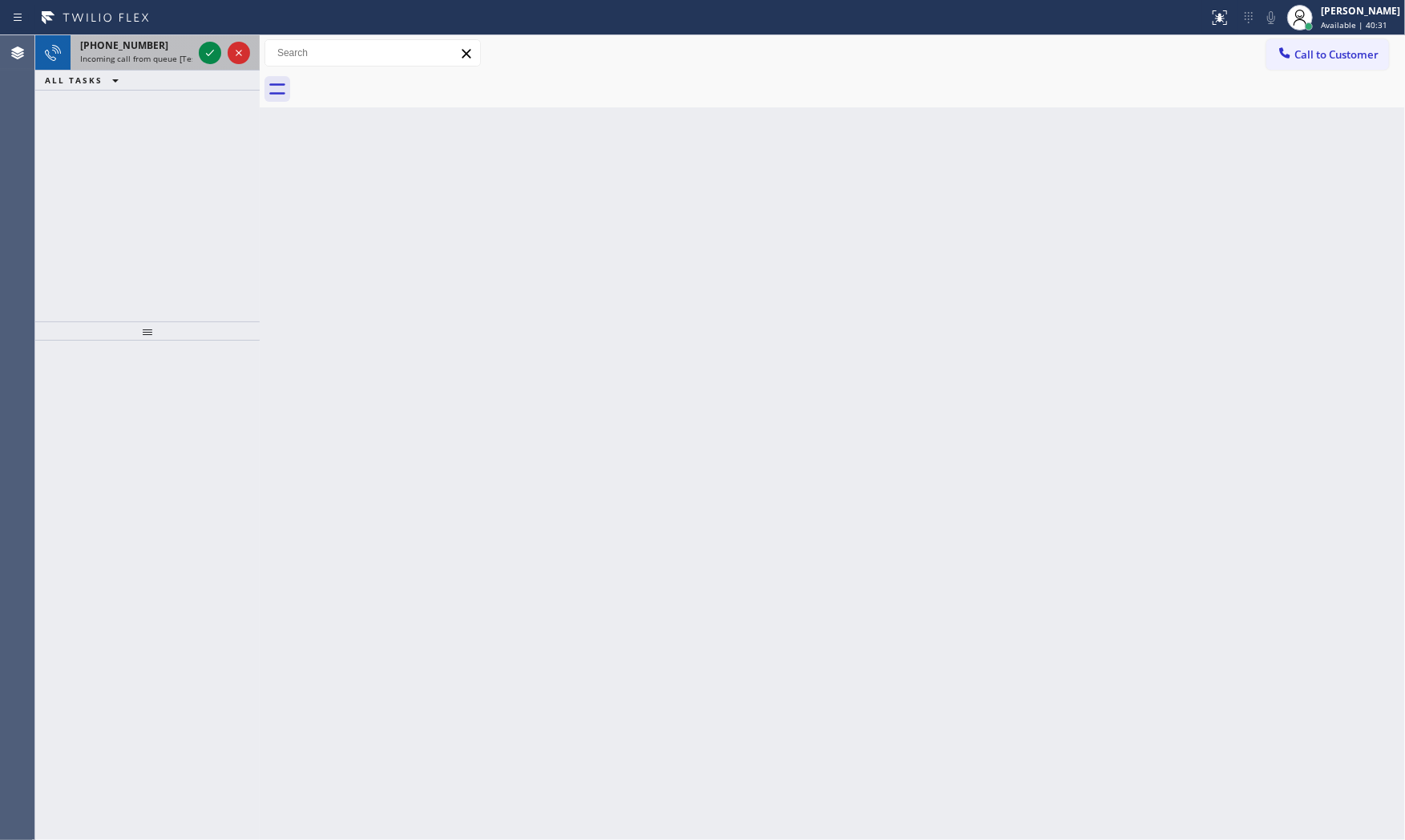
click at [151, 40] on div "+17274235195" at bounding box center [136, 45] width 112 height 13
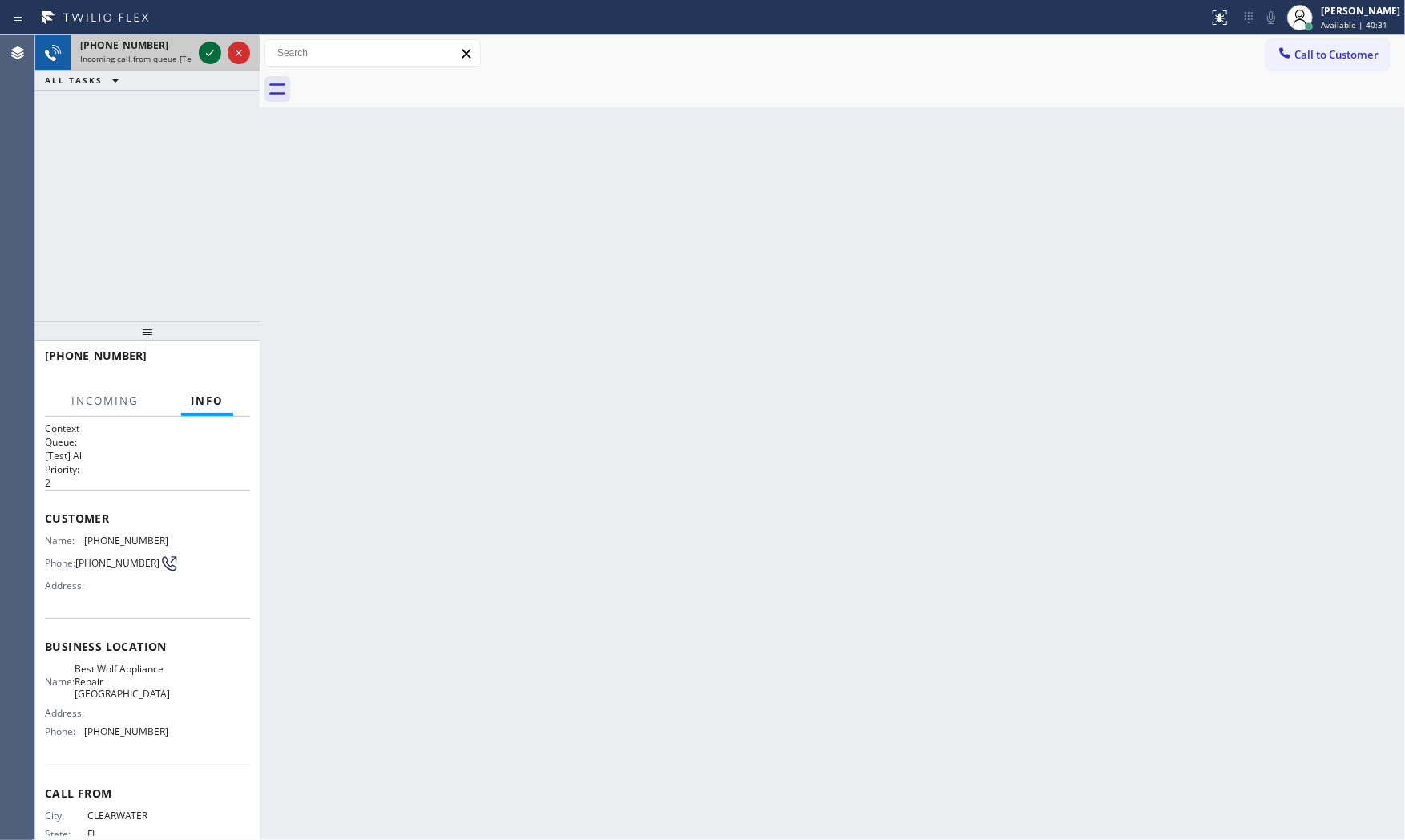
click at [211, 54] on icon at bounding box center [210, 52] width 19 height 19
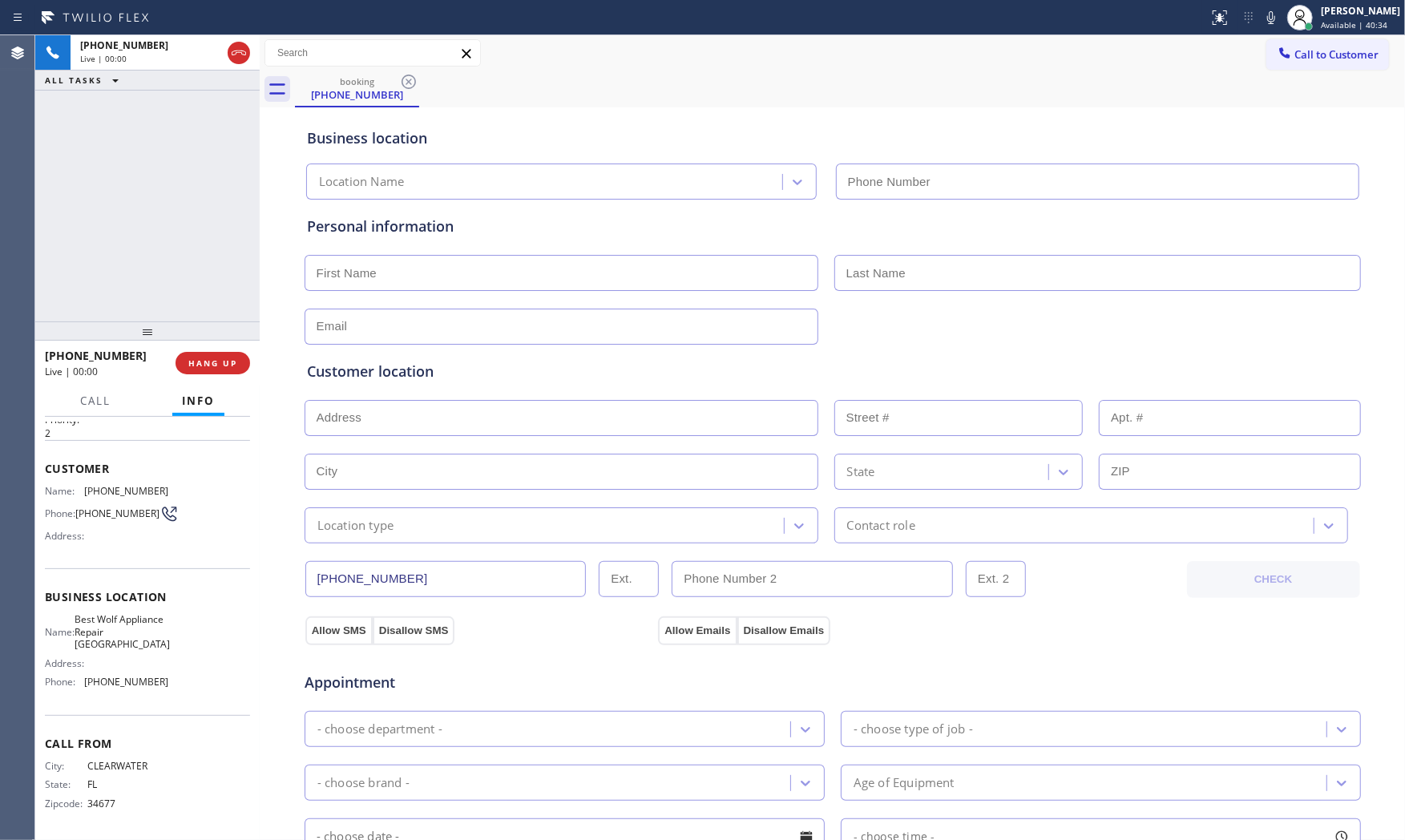
type input "[PHONE_NUMBER]"
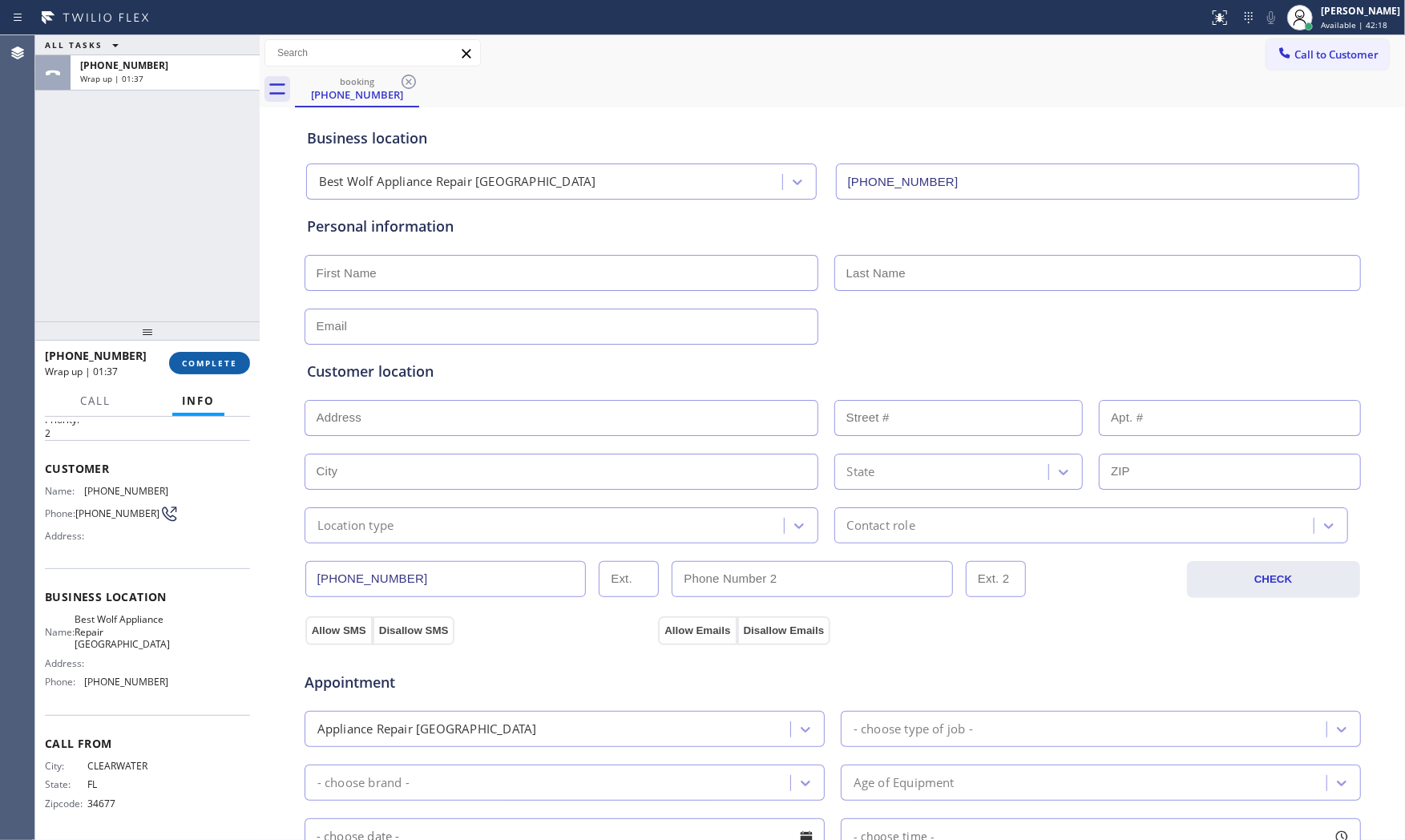
click at [199, 367] on span "COMPLETE" at bounding box center [209, 362] width 55 height 11
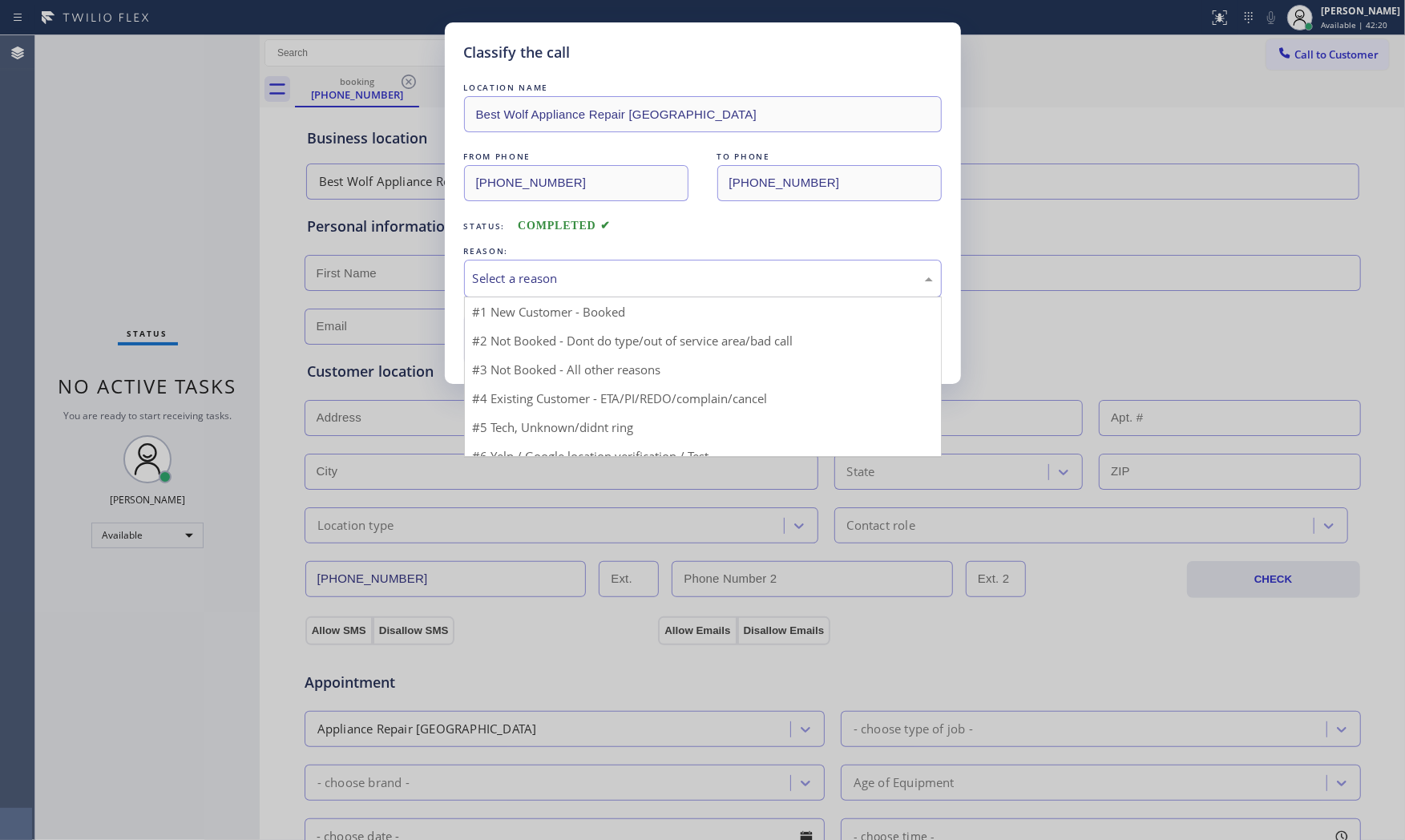
click at [514, 285] on div "Select a reason" at bounding box center [702, 278] width 460 height 18
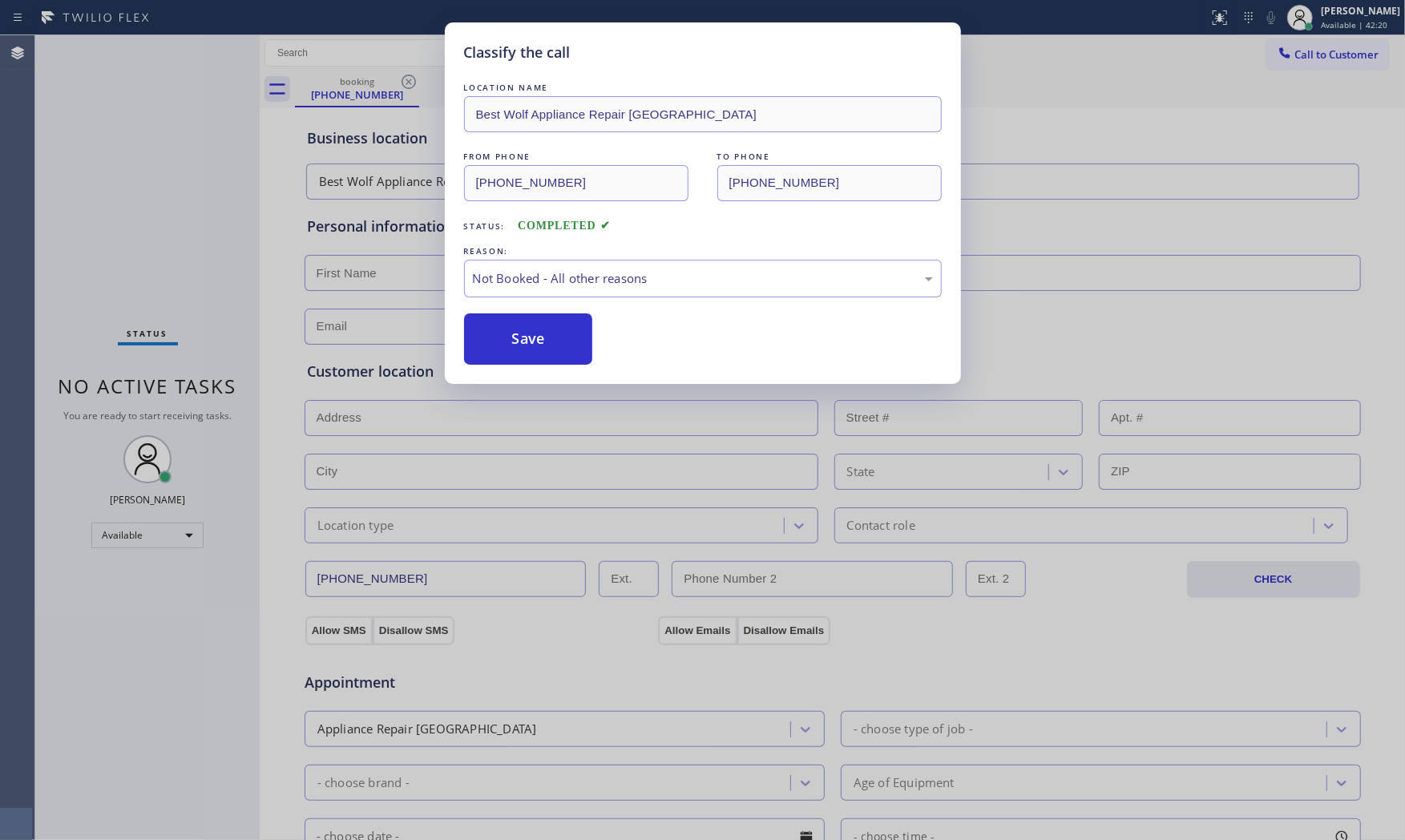
click at [509, 336] on button "Save" at bounding box center [528, 338] width 129 height 51
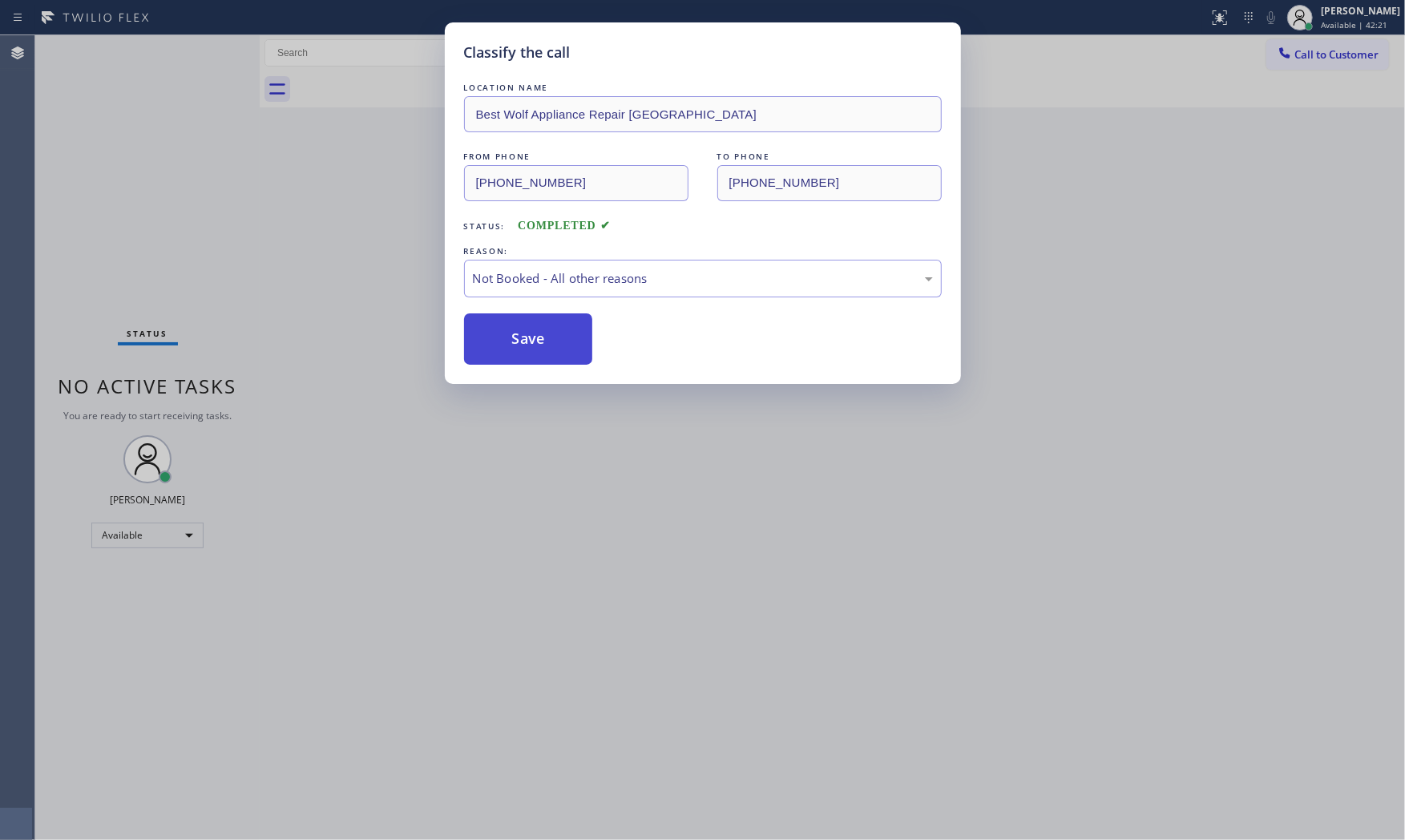
click at [508, 336] on button "Save" at bounding box center [528, 338] width 129 height 51
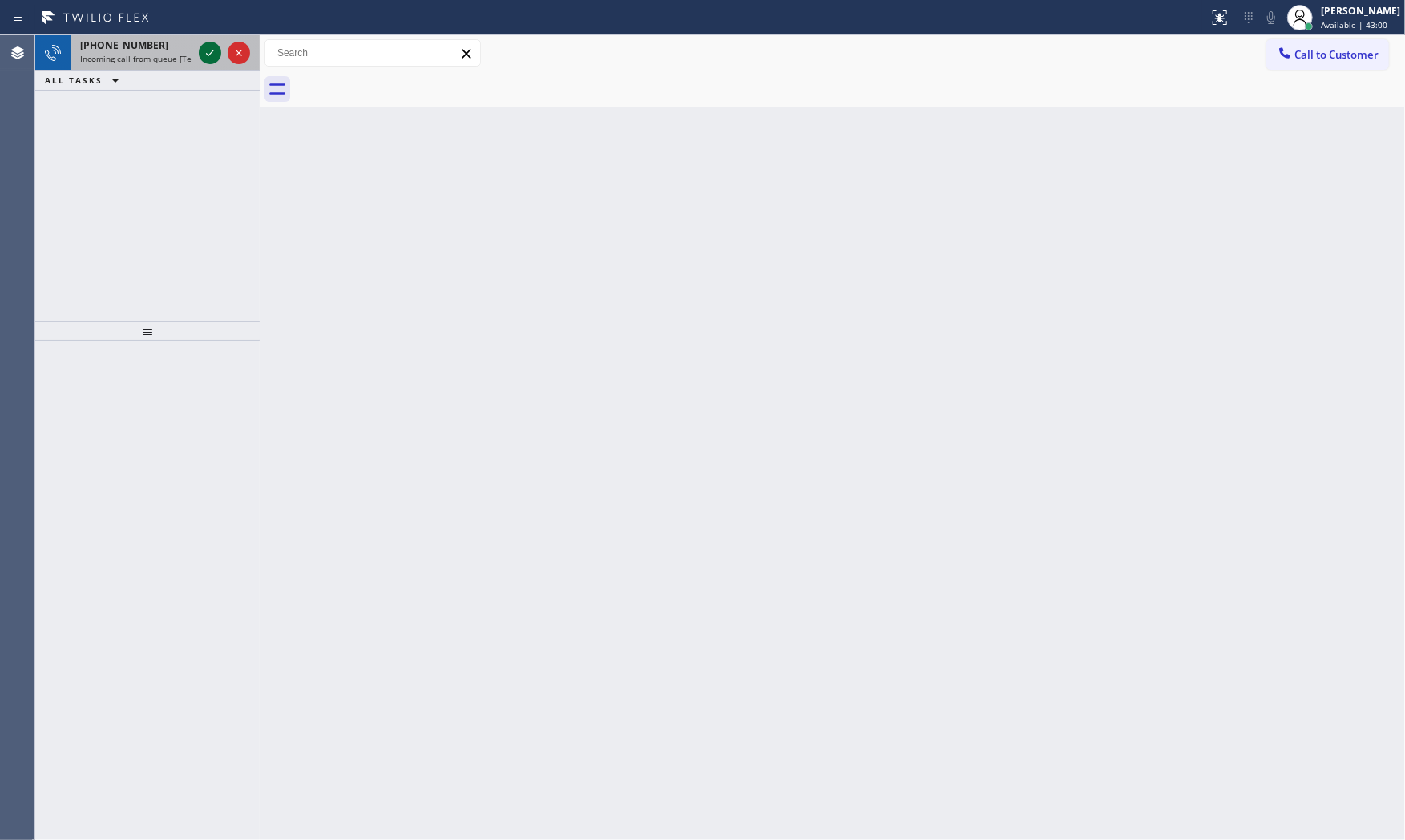
click at [215, 49] on icon at bounding box center [210, 52] width 19 height 19
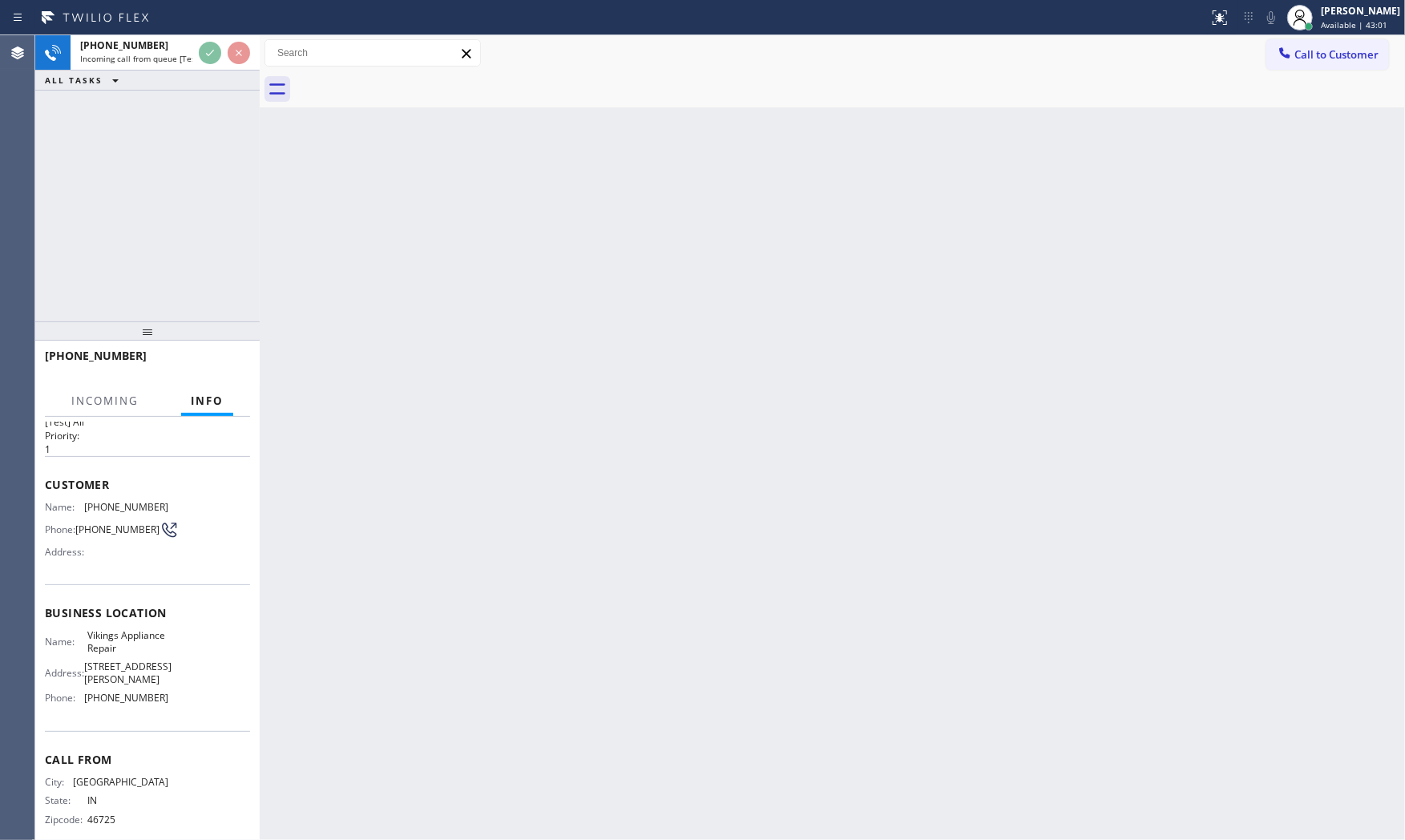
scroll to position [66, 0]
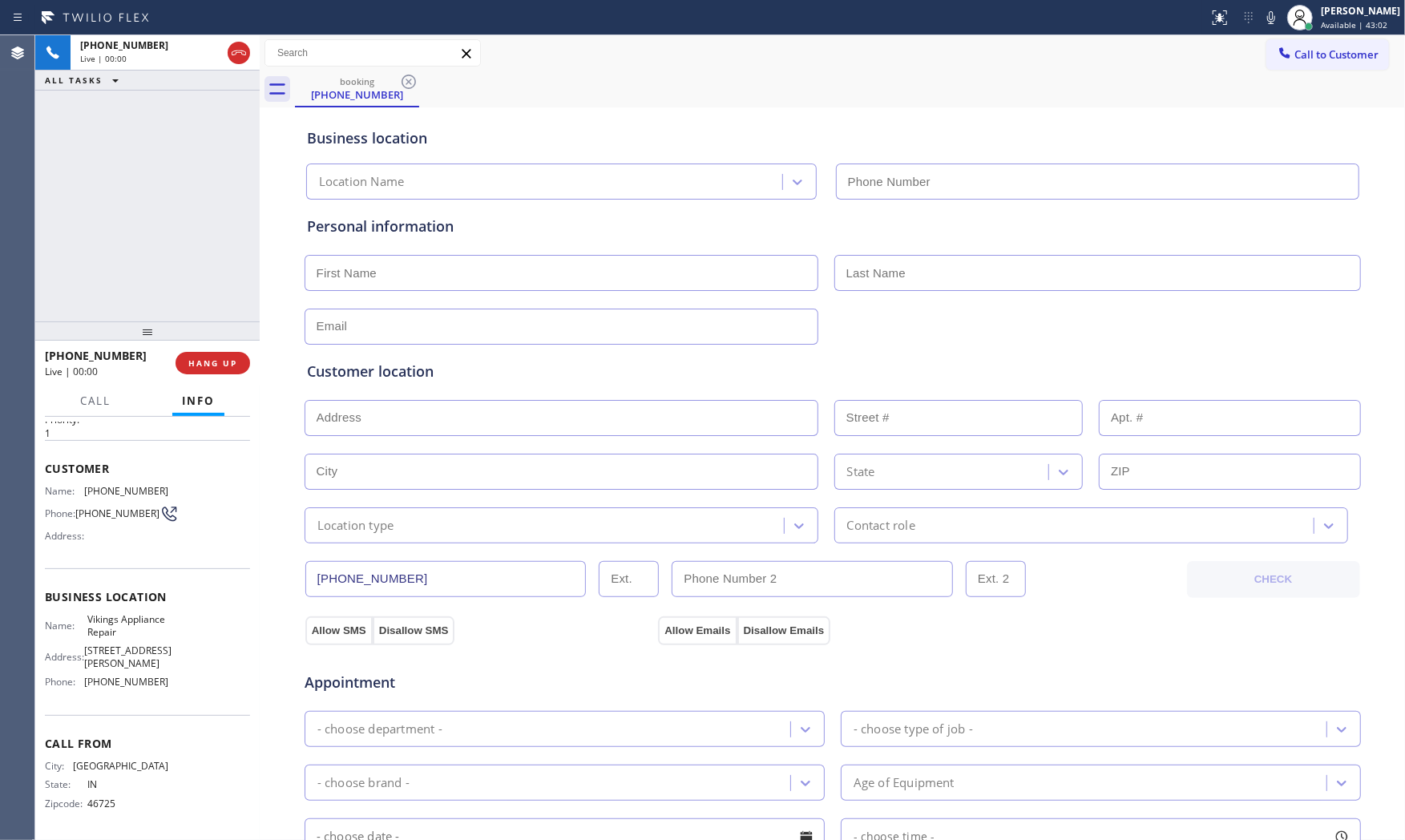
type input "[PHONE_NUMBER]"
click at [206, 371] on button "HANG UP" at bounding box center [212, 362] width 75 height 22
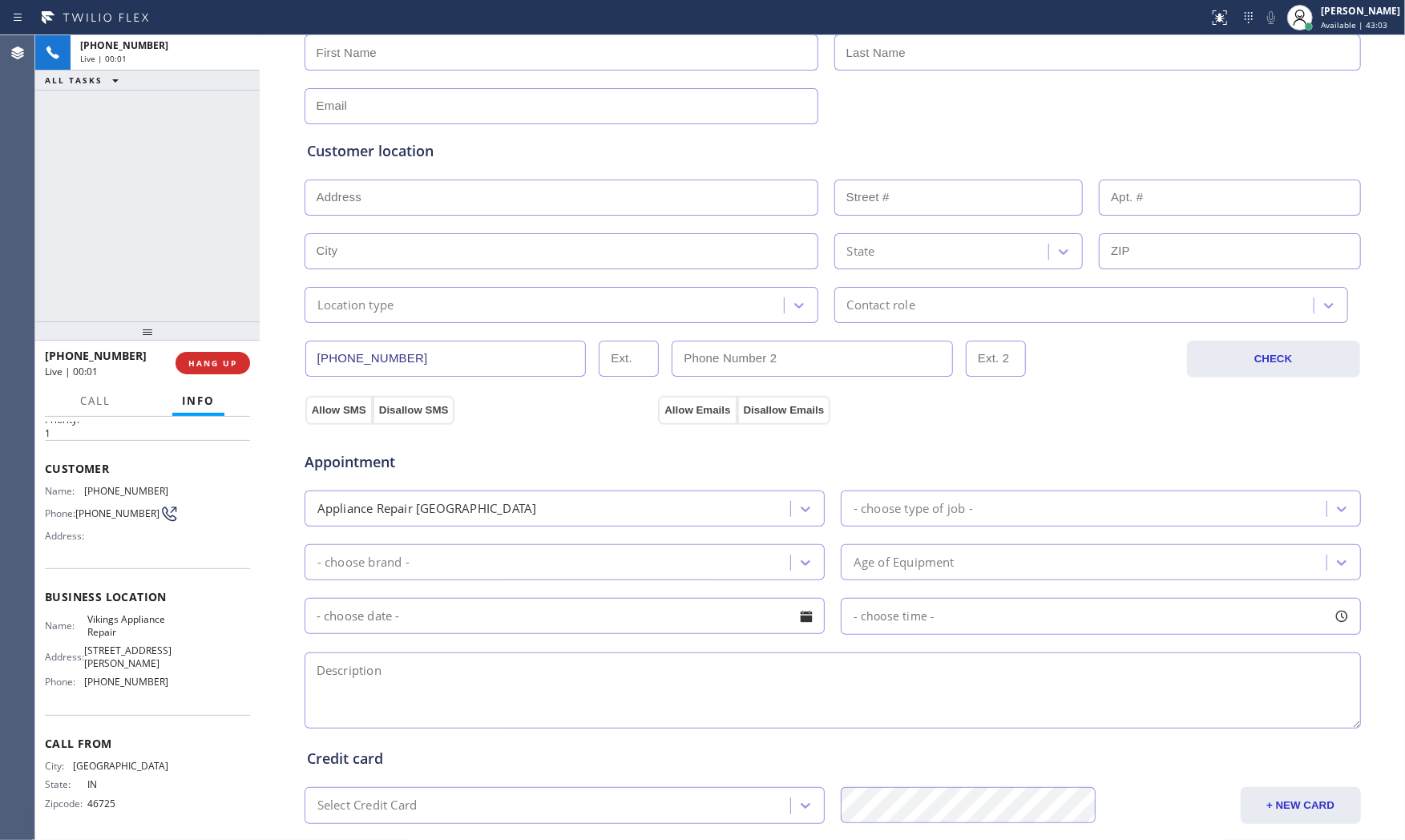
scroll to position [401, 0]
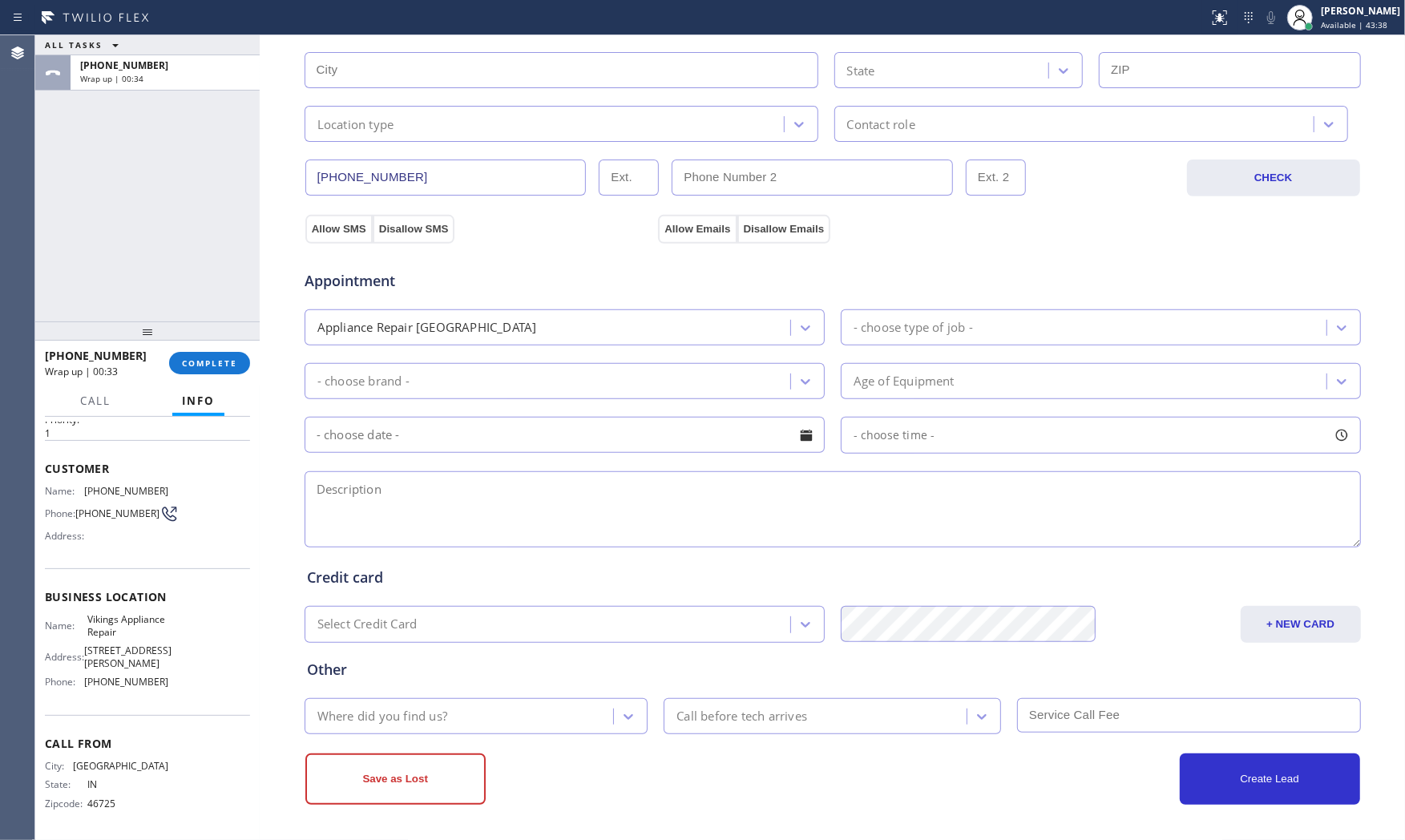
click at [212, 349] on div "+12602124964 Wrap up | 00:33 COMPLETE" at bounding box center [148, 362] width 205 height 41
click at [219, 354] on button "COMPLETE" at bounding box center [210, 362] width 81 height 22
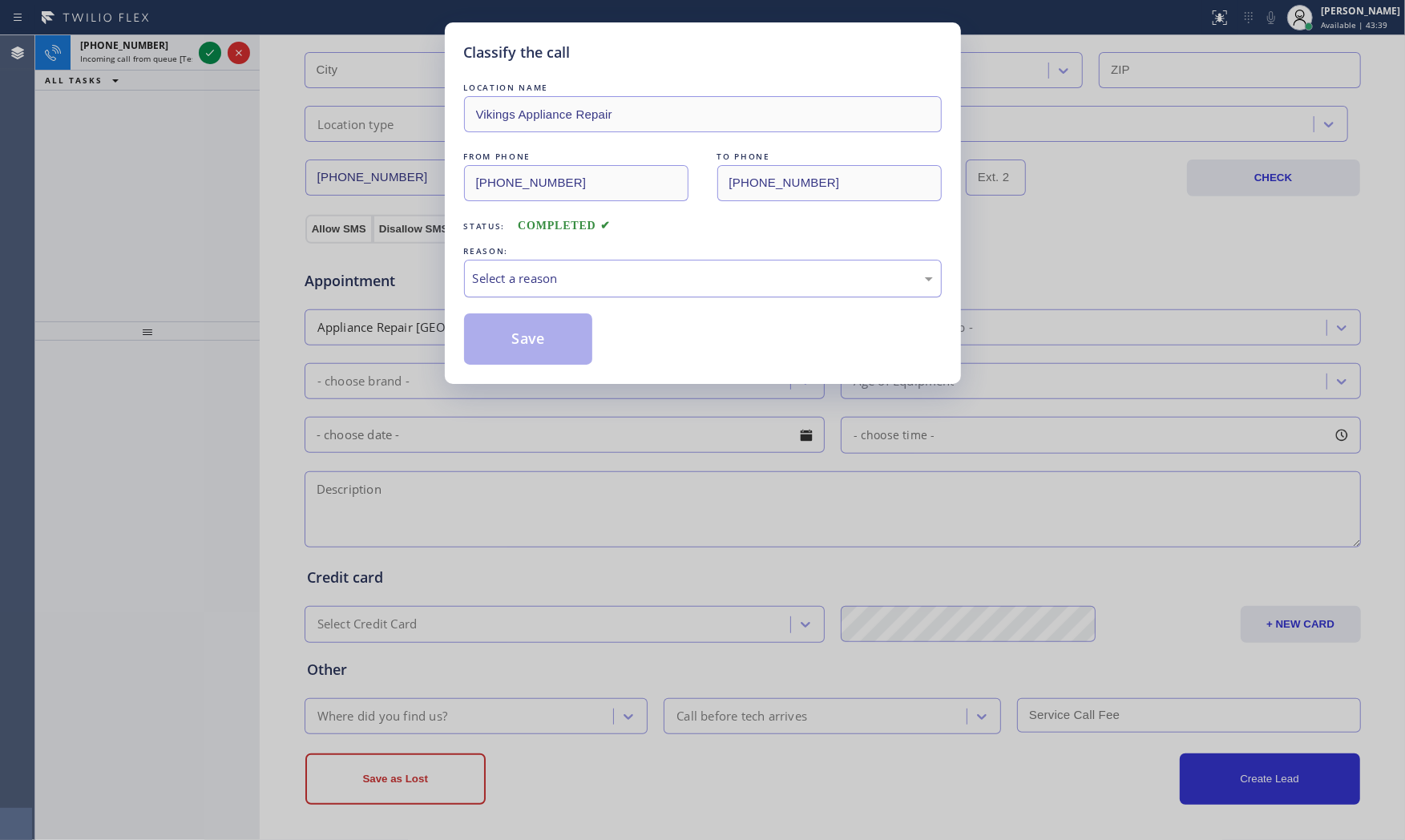
click at [509, 281] on div "Select a reason" at bounding box center [702, 278] width 460 height 18
click at [507, 329] on button "Save" at bounding box center [528, 338] width 129 height 51
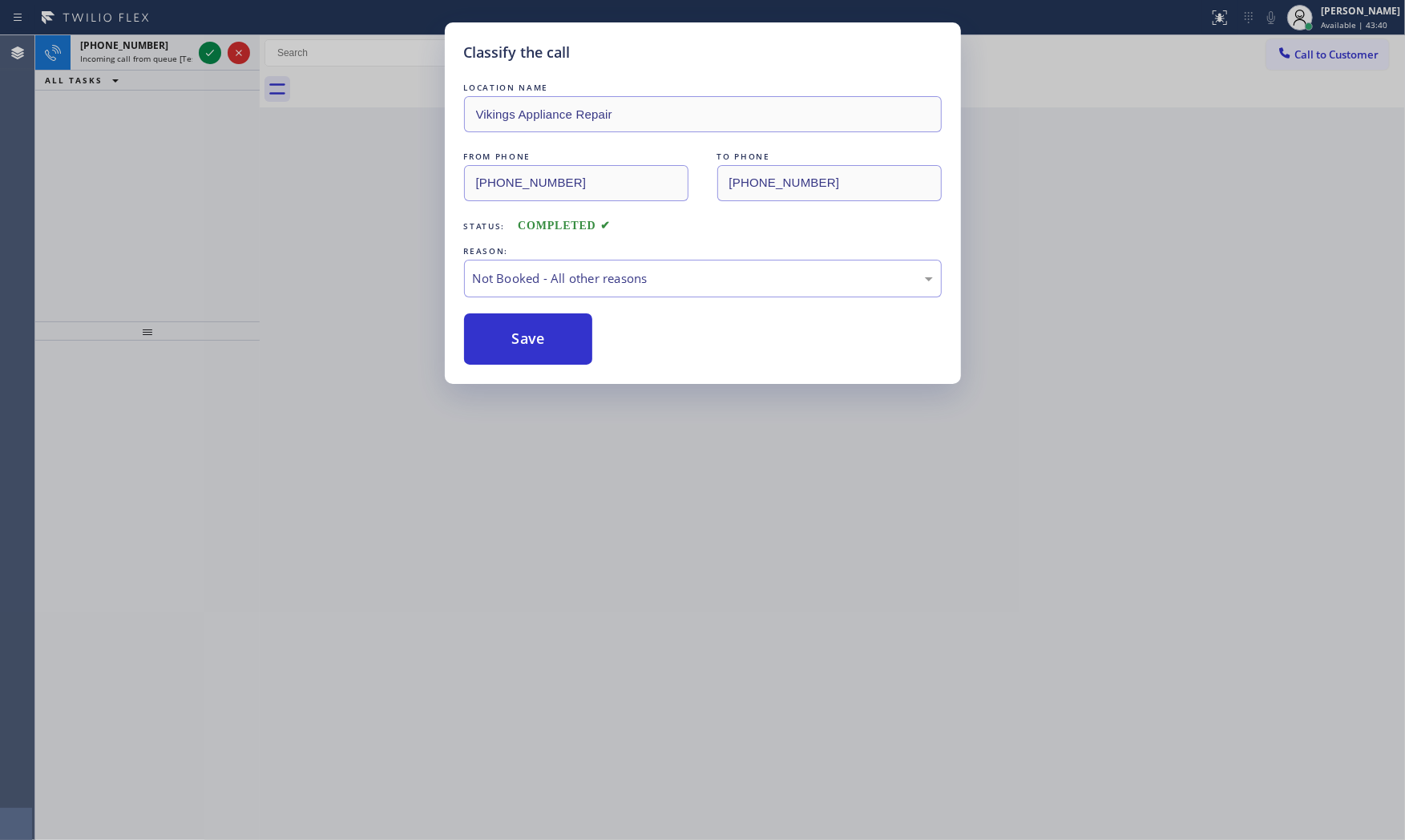
click at [507, 329] on button "Save" at bounding box center [528, 338] width 129 height 51
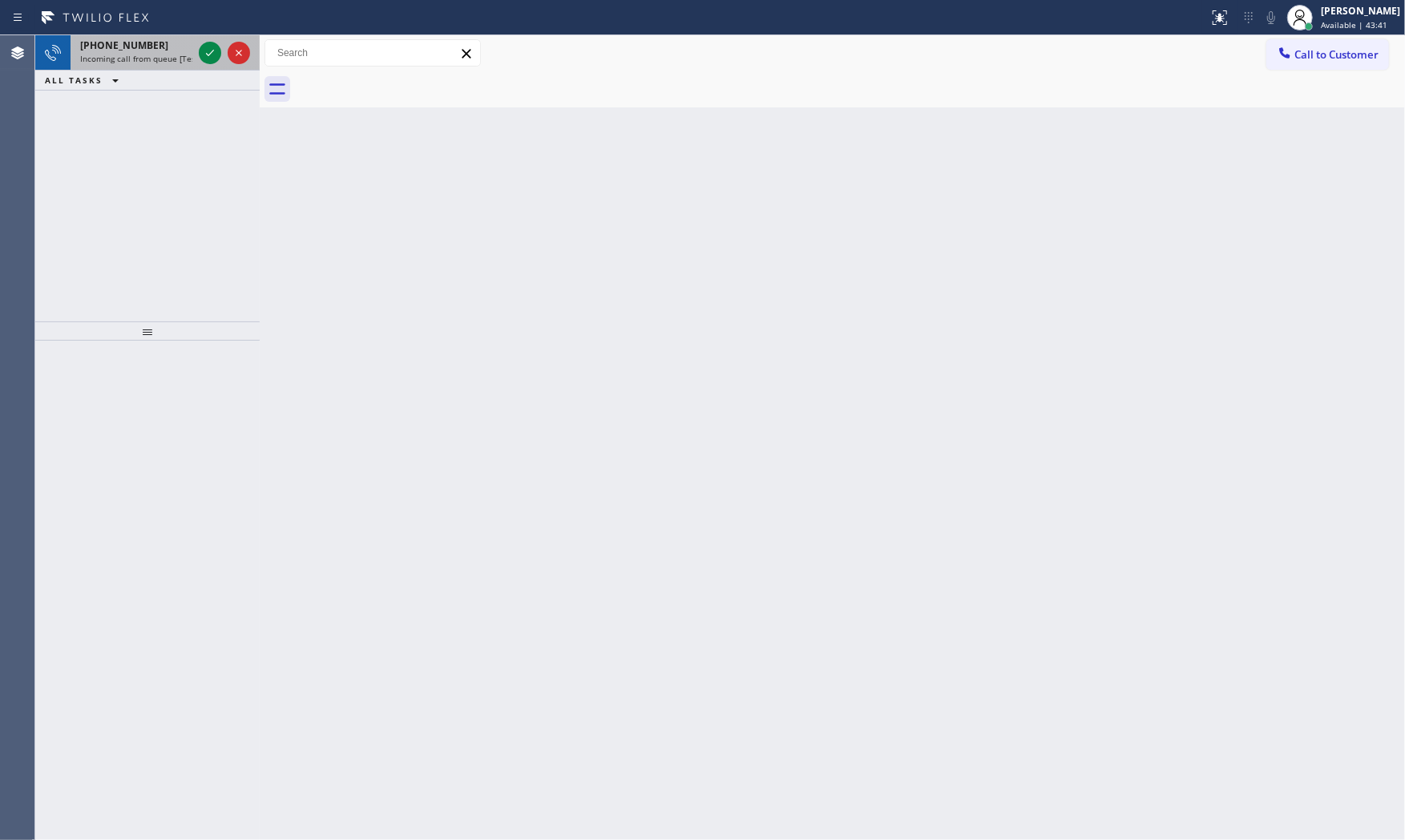
click at [177, 49] on div "+18183898777" at bounding box center [136, 45] width 112 height 13
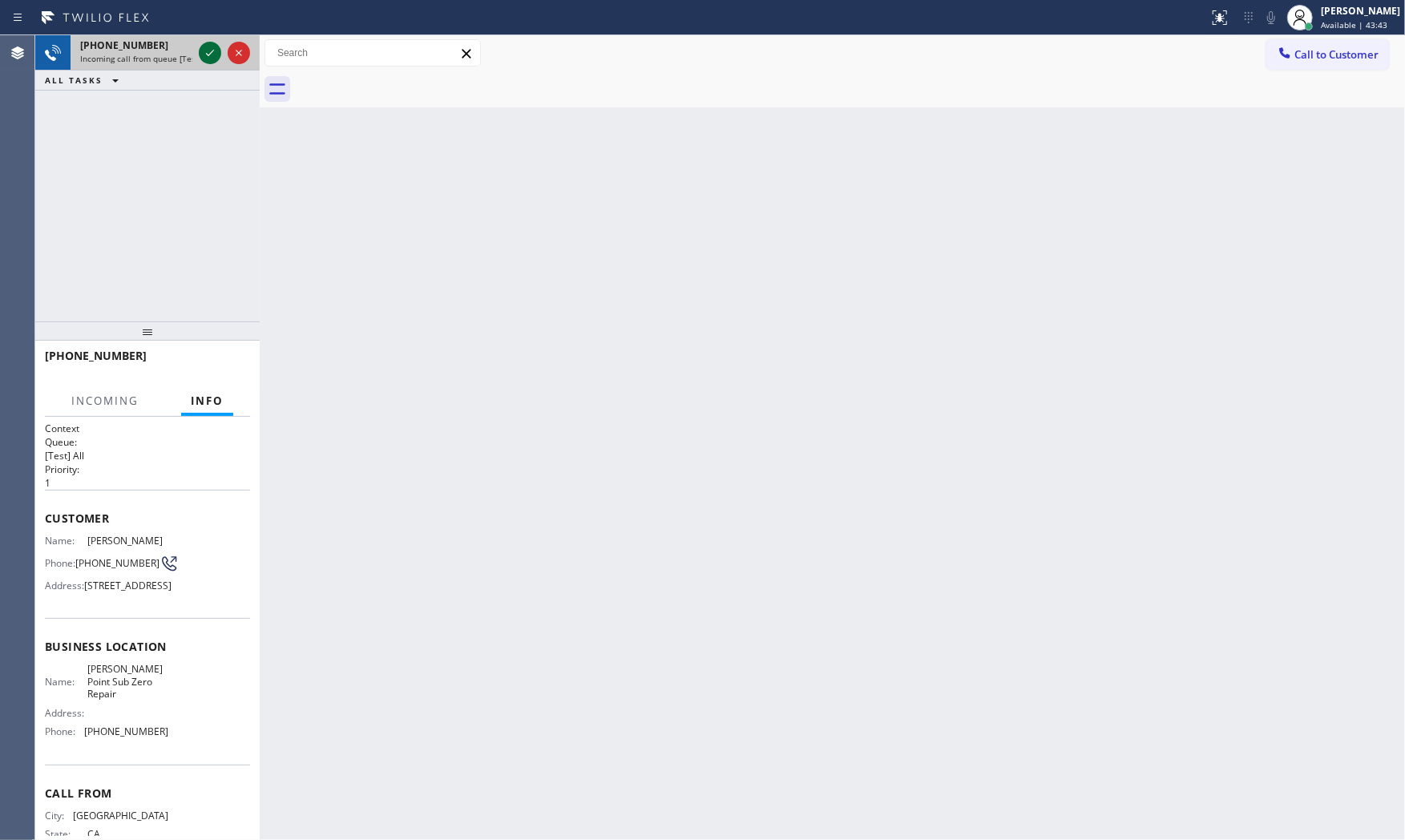
click at [210, 51] on icon at bounding box center [210, 52] width 19 height 19
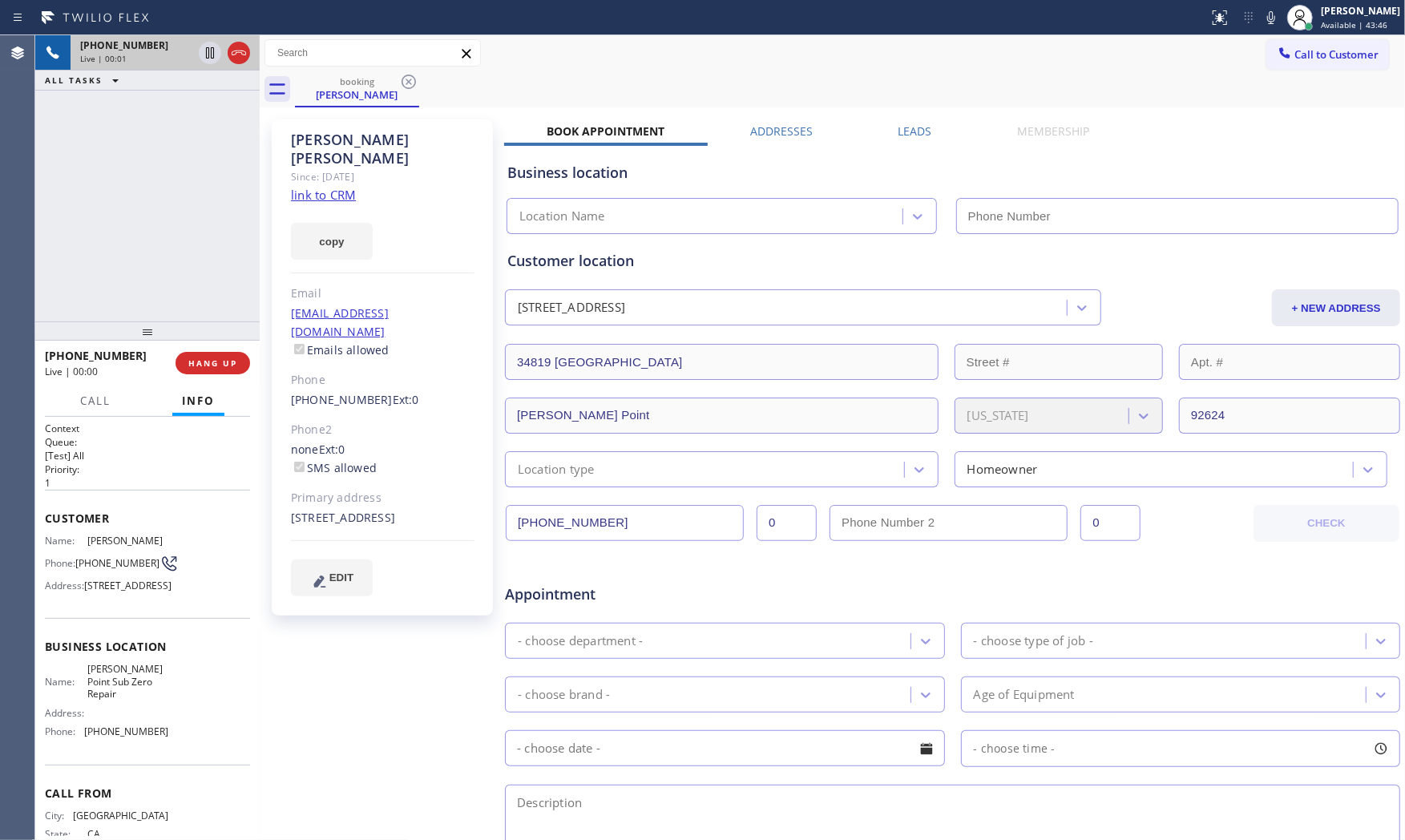
type input "[PHONE_NUMBER]"
click at [345, 187] on link "link to CRM" at bounding box center [323, 195] width 65 height 16
click at [1264, 21] on icon at bounding box center [1270, 17] width 19 height 19
click at [209, 55] on icon at bounding box center [210, 52] width 19 height 19
click at [1268, 26] on icon at bounding box center [1270, 17] width 19 height 19
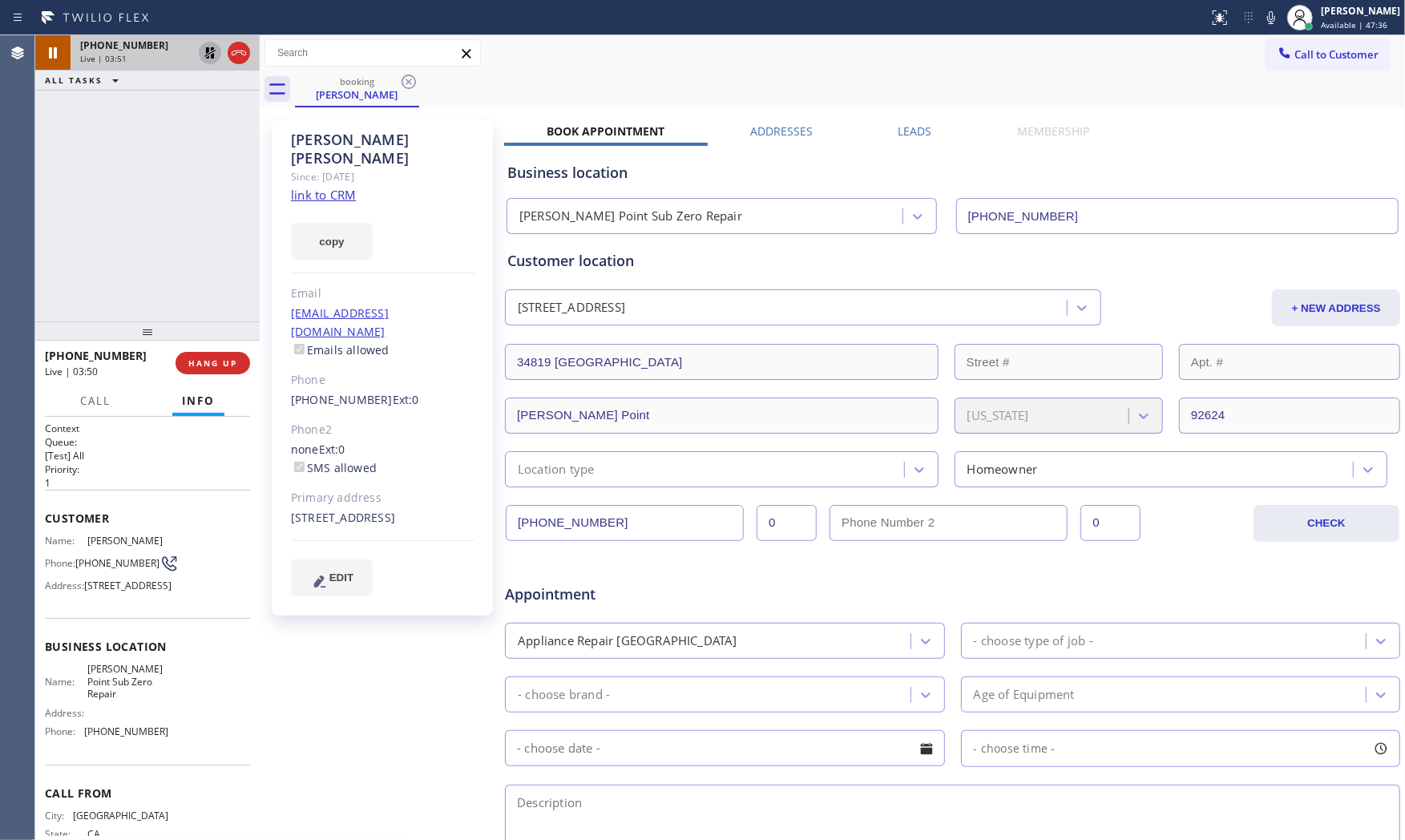
click at [210, 55] on icon at bounding box center [210, 52] width 19 height 19
click at [229, 362] on span "HANG UP" at bounding box center [212, 362] width 49 height 11
click at [228, 362] on span "COMPLETE" at bounding box center [209, 362] width 55 height 11
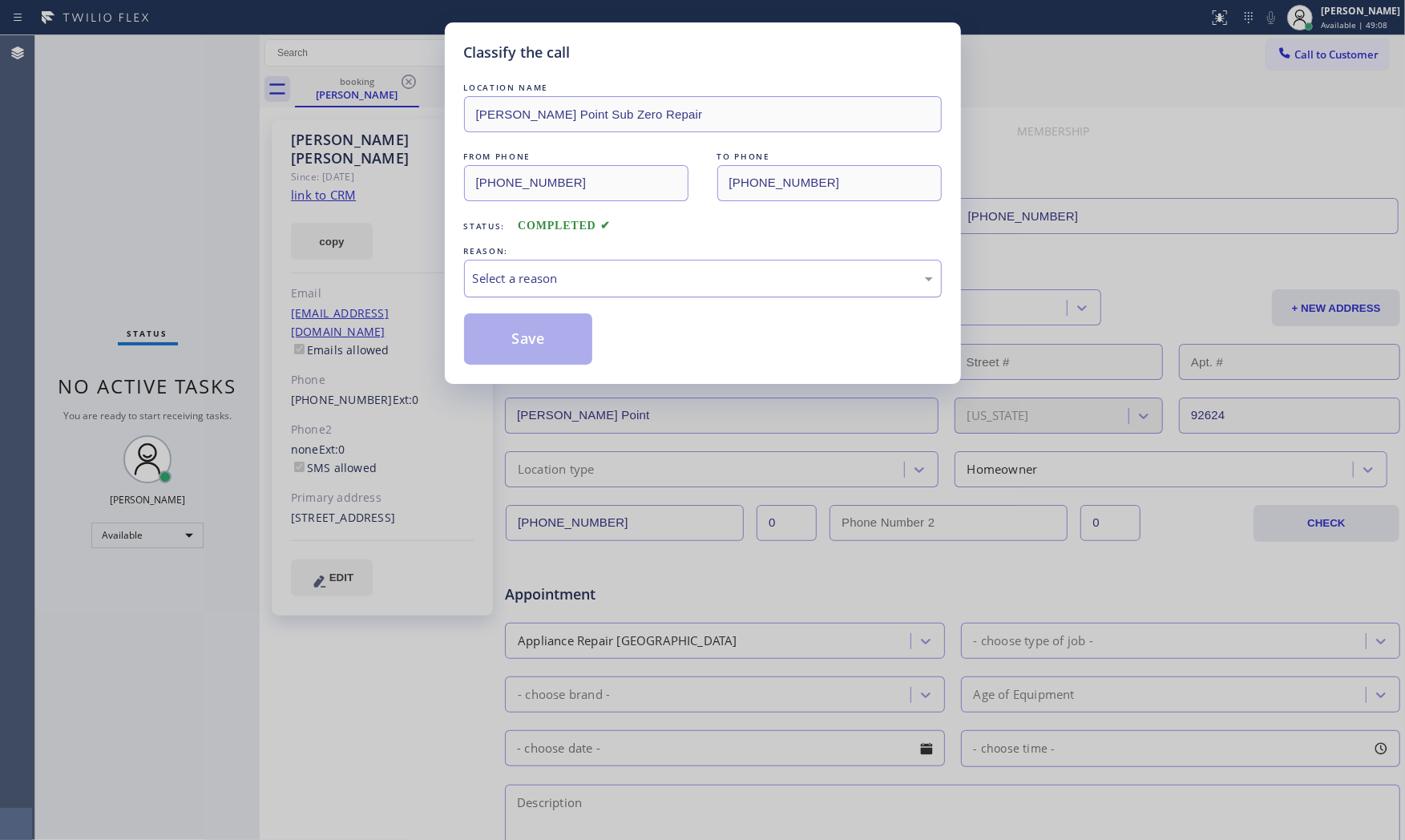
drag, startPoint x: 595, startPoint y: 258, endPoint x: 596, endPoint y: 268, distance: 10.0
click at [596, 264] on div "REASON: Select a reason" at bounding box center [702, 270] width 478 height 55
click at [599, 295] on div "Select a reason" at bounding box center [702, 279] width 478 height 38
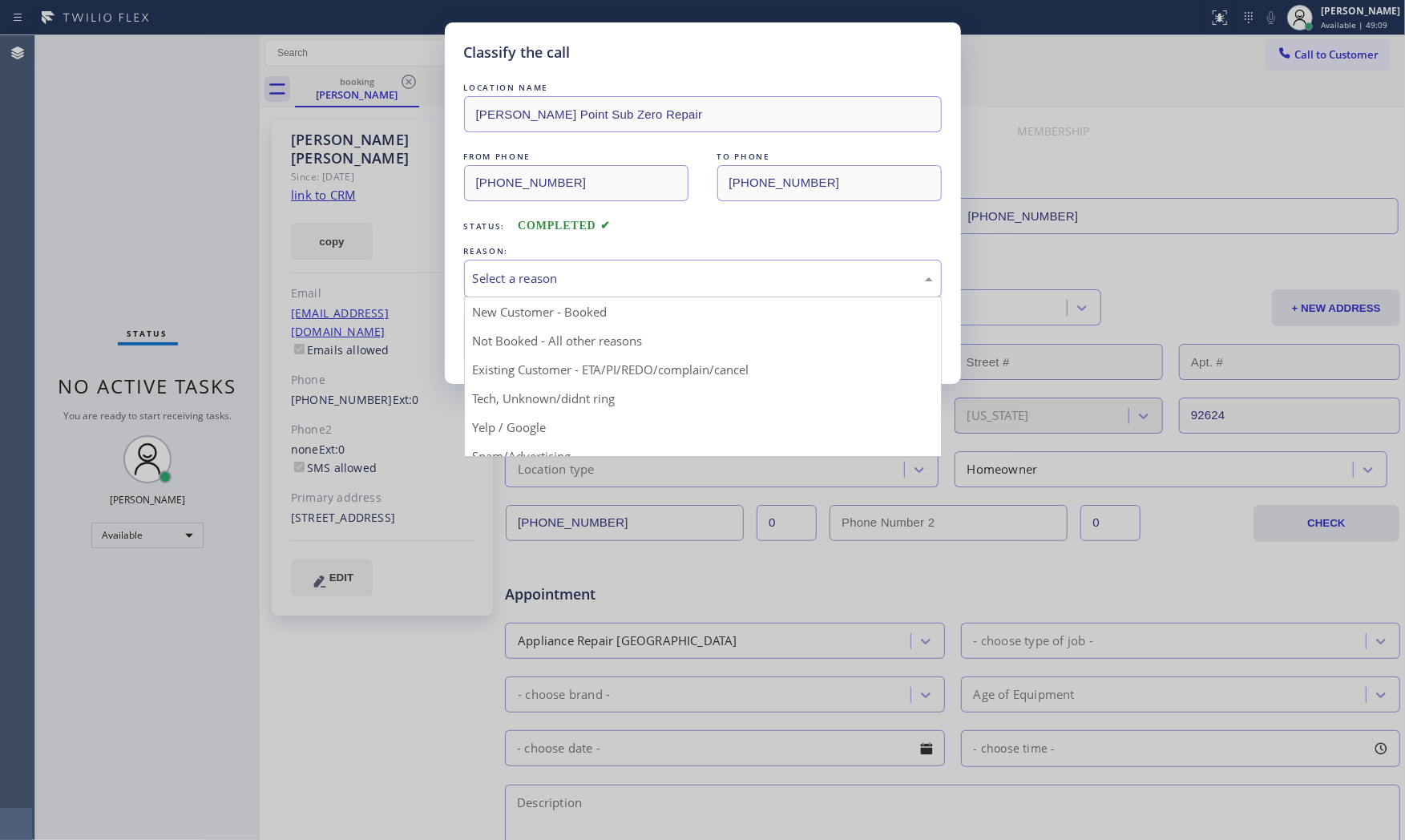
drag, startPoint x: 603, startPoint y: 370, endPoint x: 594, endPoint y: 347, distance: 24.7
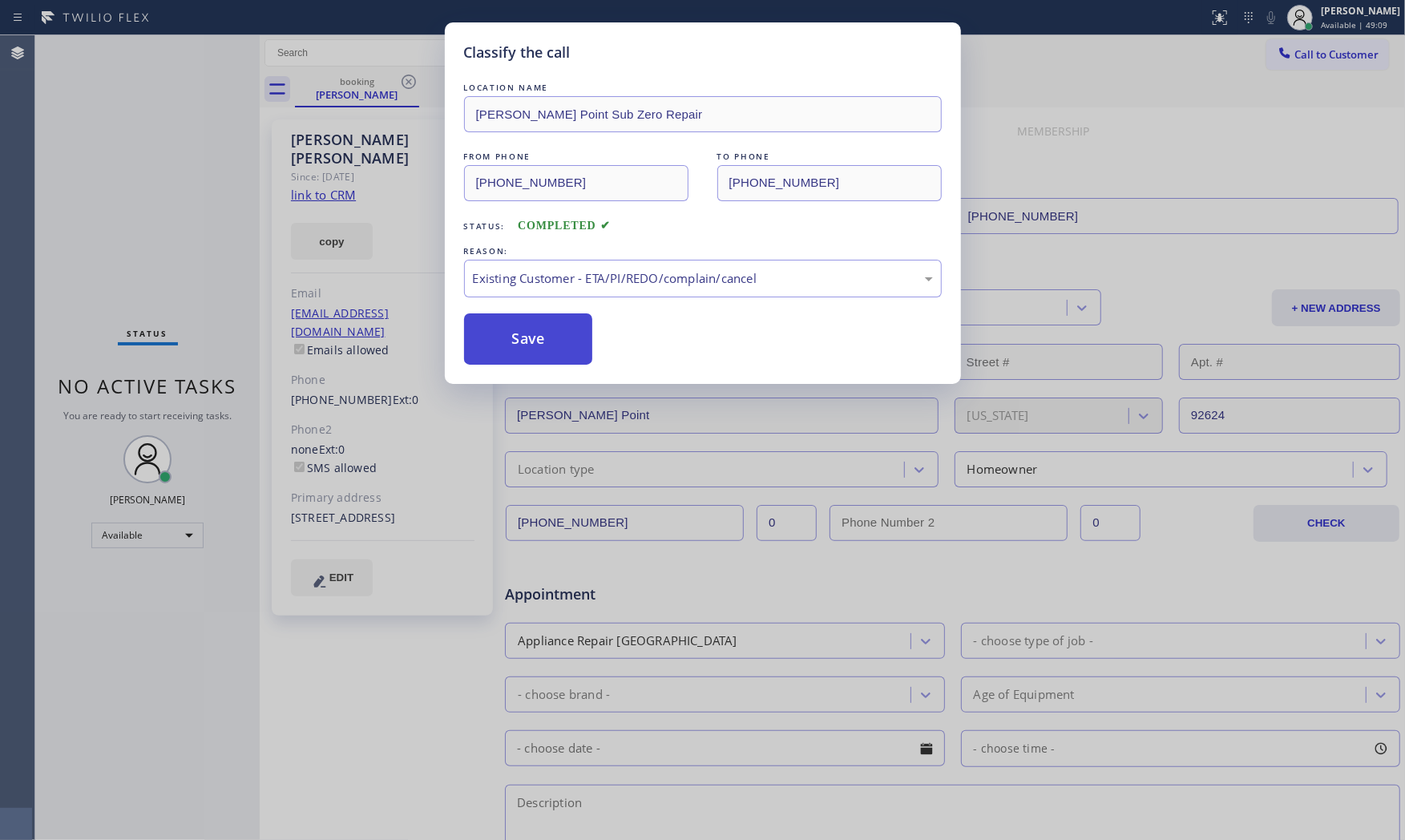
click at [580, 332] on button "Save" at bounding box center [528, 338] width 129 height 51
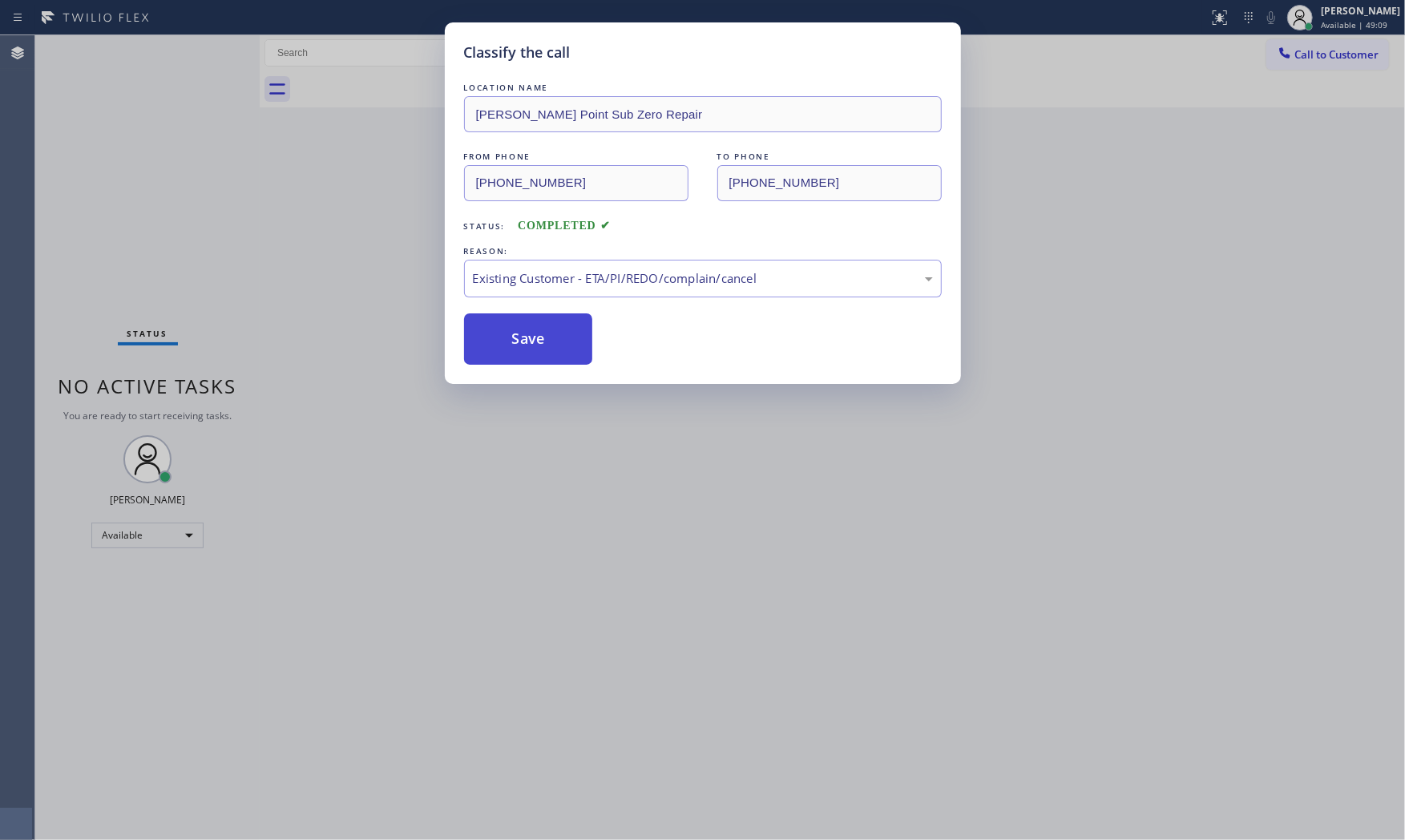
click at [580, 332] on button "Save" at bounding box center [528, 338] width 129 height 51
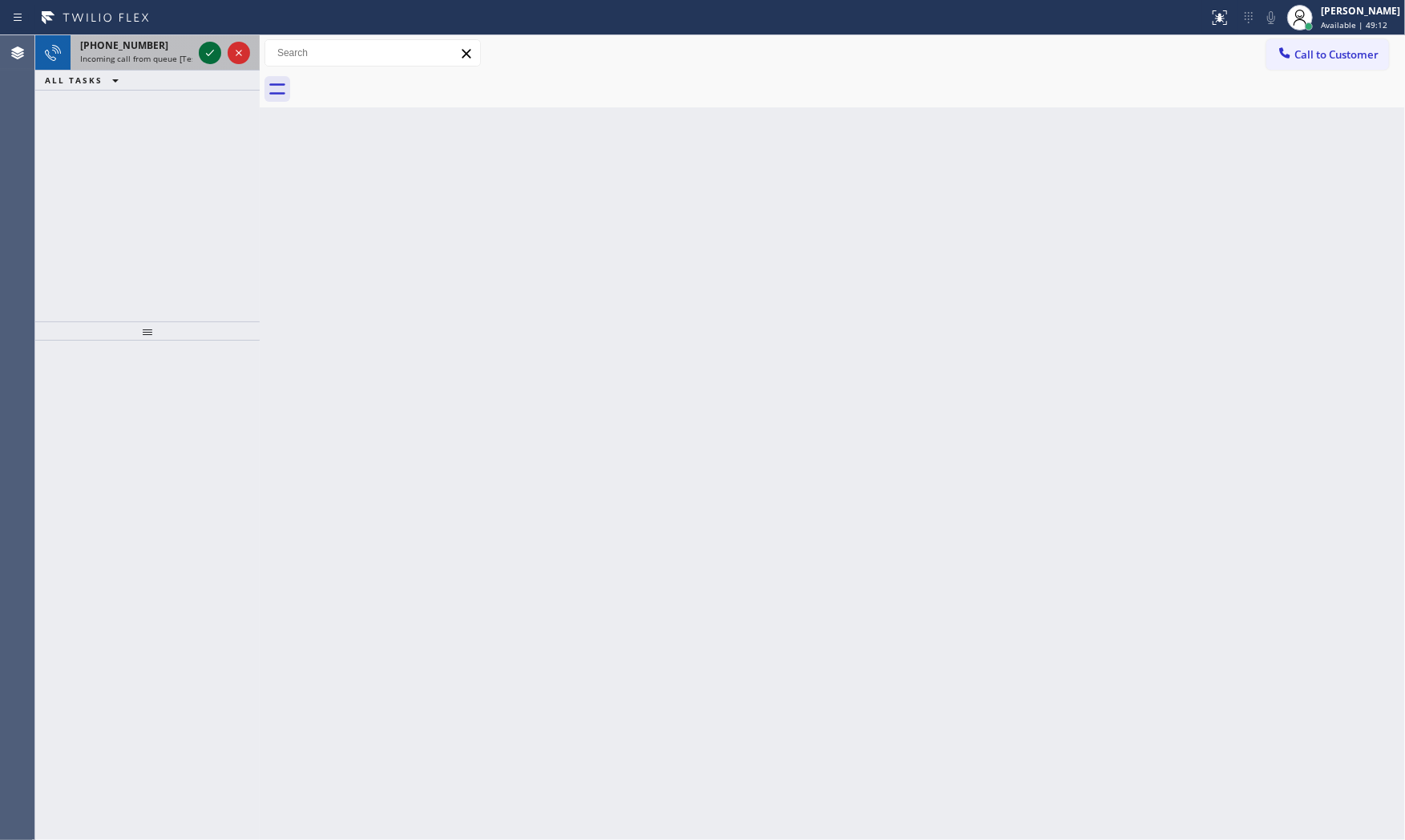
drag, startPoint x: 184, startPoint y: 66, endPoint x: 213, endPoint y: 51, distance: 32.6
click at [186, 66] on div "+12017471523 Incoming call from queue [Test] All" at bounding box center [132, 52] width 125 height 35
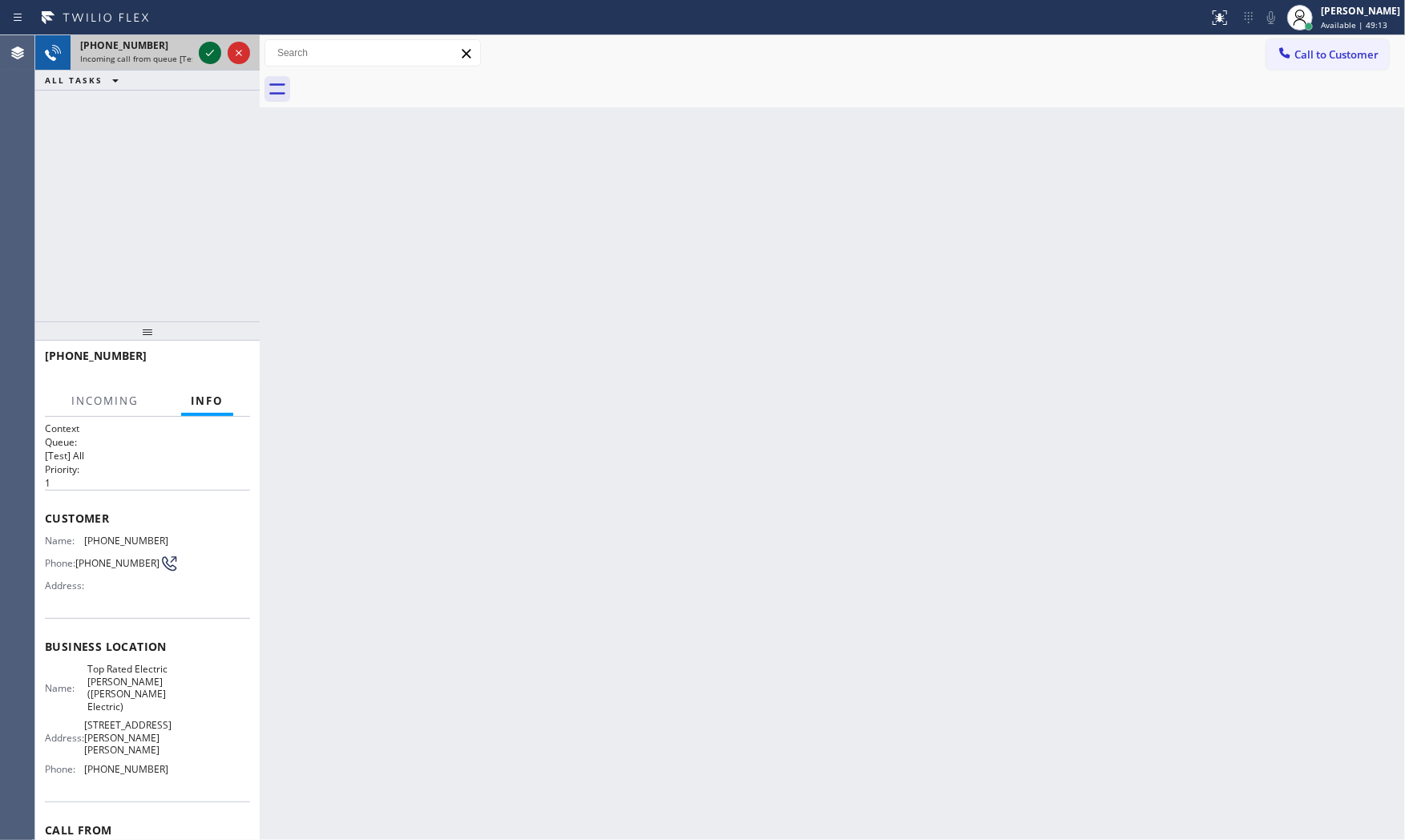
click at [212, 51] on icon at bounding box center [210, 52] width 8 height 6
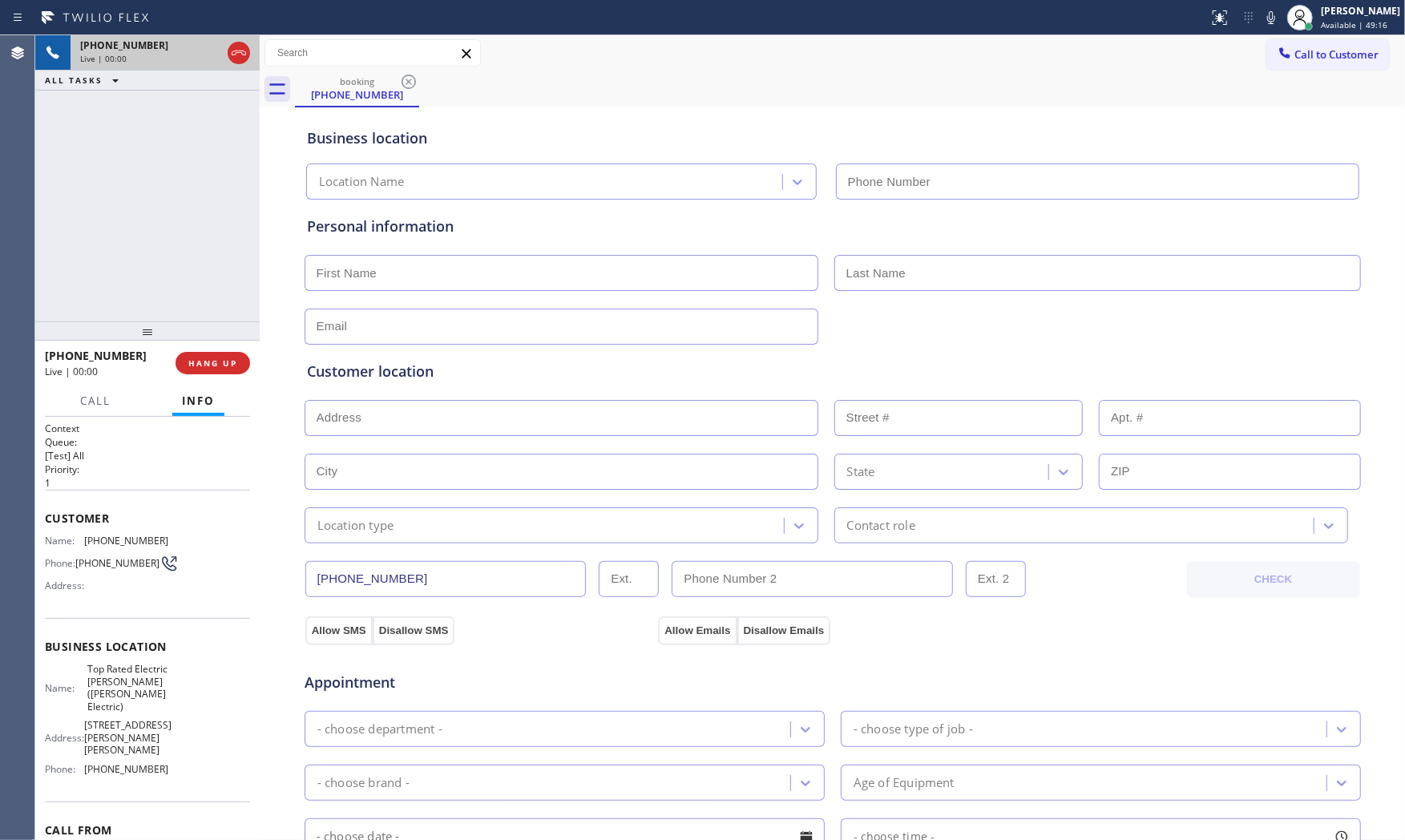
type input "[PHONE_NUMBER]"
click at [227, 362] on span "HANG UP" at bounding box center [212, 362] width 49 height 11
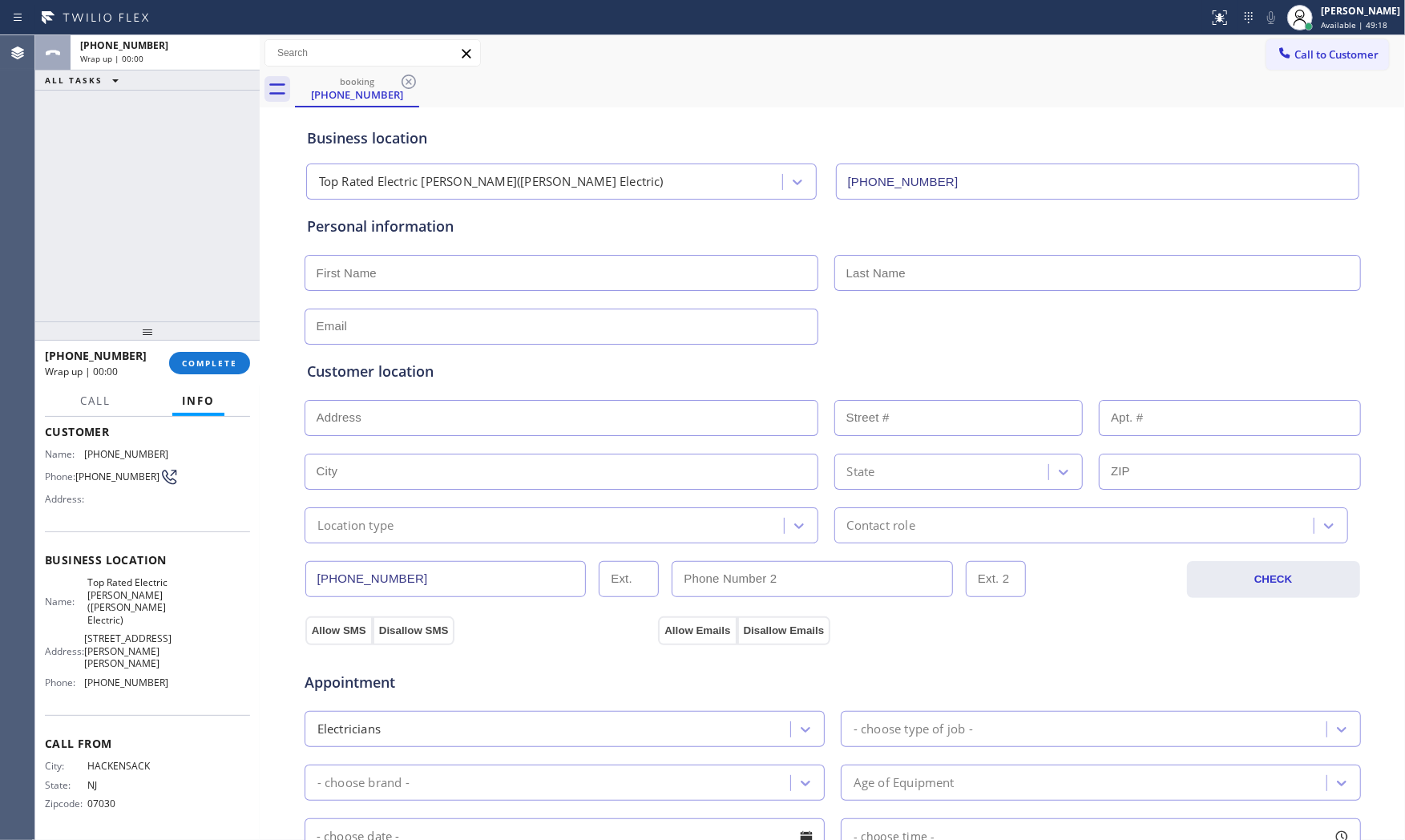
scroll to position [103, 0]
click at [214, 362] on span "COMPLETE" at bounding box center [209, 362] width 55 height 11
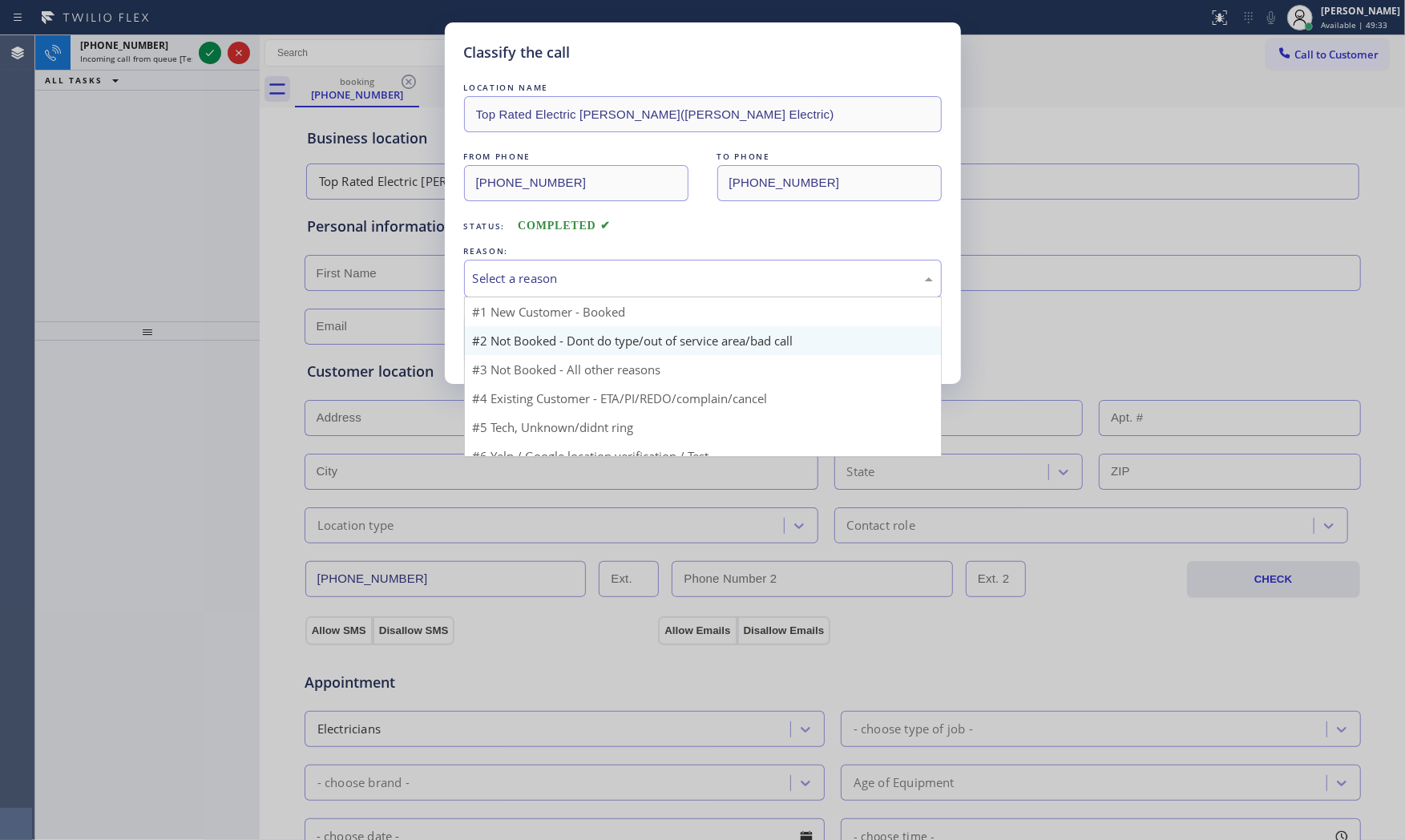
drag, startPoint x: 515, startPoint y: 273, endPoint x: 503, endPoint y: 342, distance: 70.0
click at [515, 277] on div "Select a reason" at bounding box center [702, 278] width 460 height 18
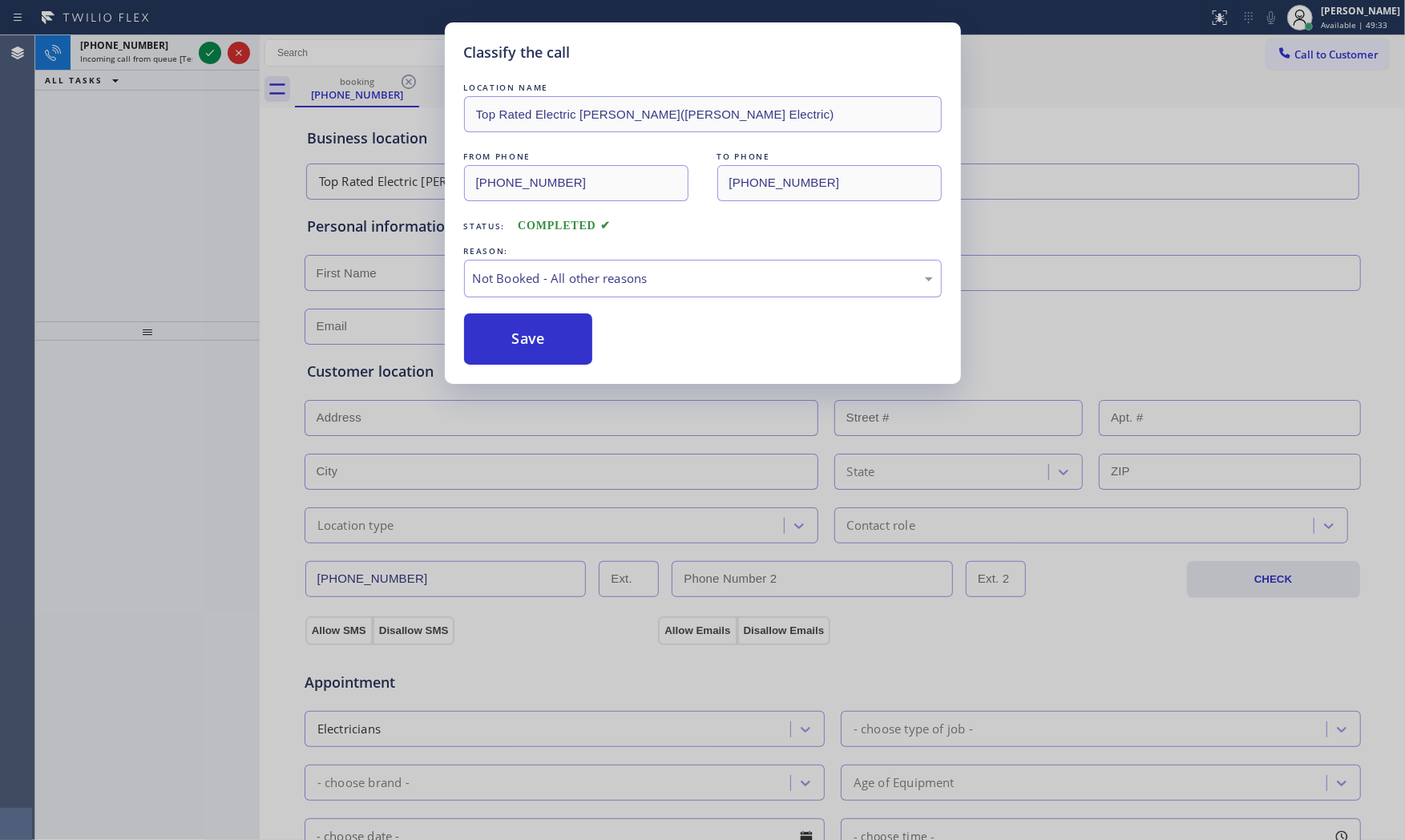
click at [503, 345] on button "Save" at bounding box center [528, 338] width 129 height 51
drag, startPoint x: 503, startPoint y: 345, endPoint x: 571, endPoint y: 88, distance: 265.8
click at [506, 337] on button "Save" at bounding box center [528, 338] width 129 height 51
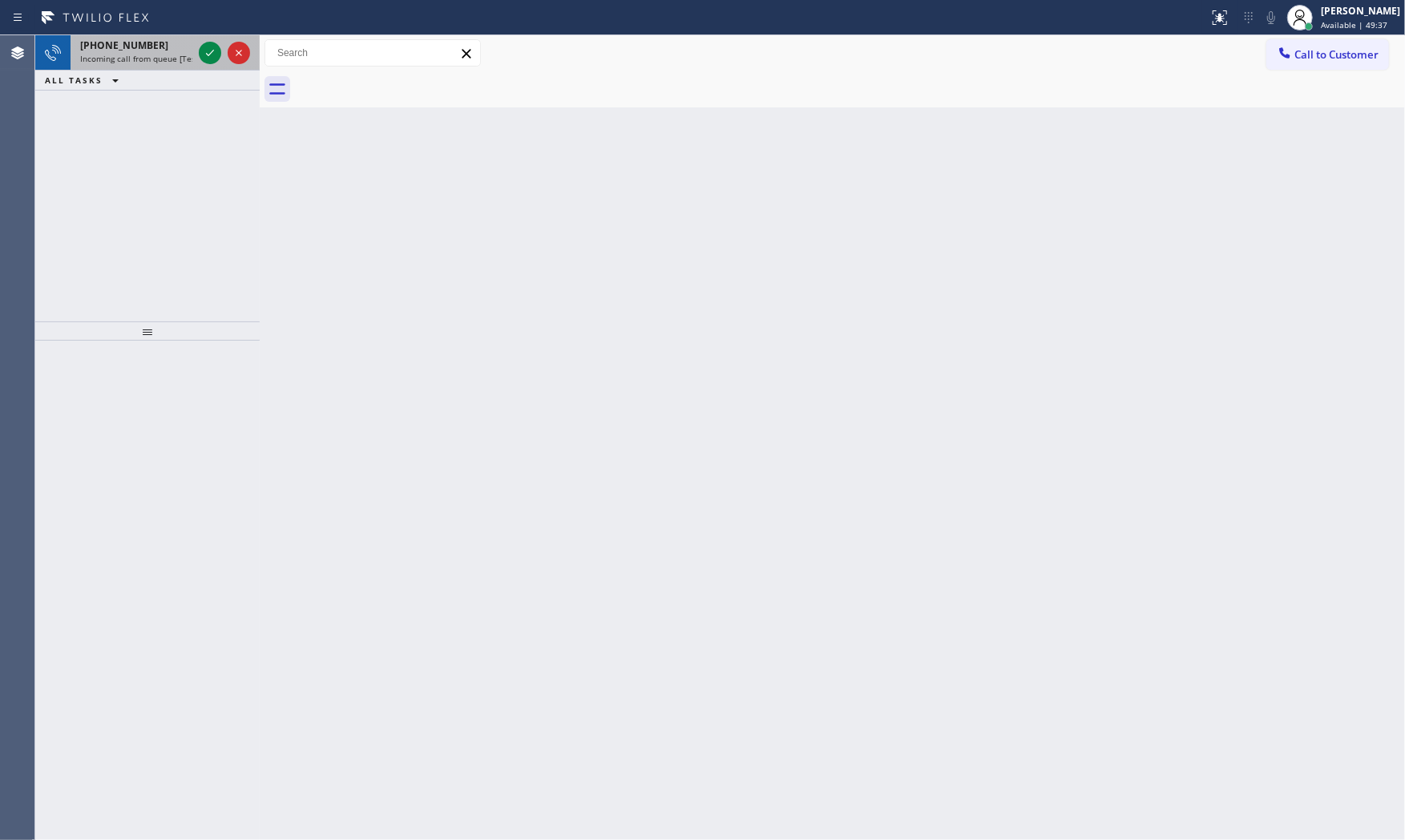
click at [188, 62] on span "Incoming call from queue [Test] All" at bounding box center [147, 58] width 133 height 11
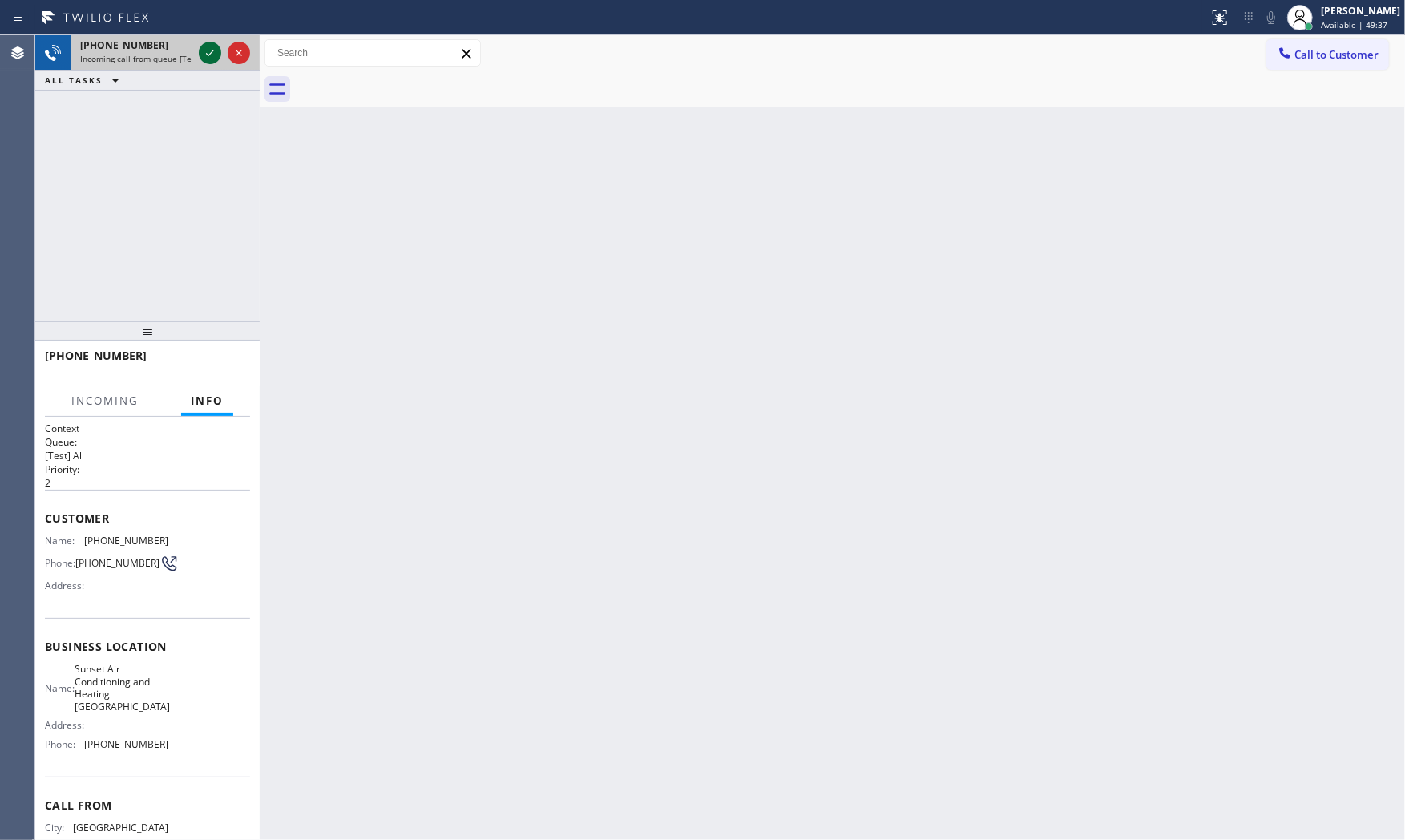
click at [203, 57] on icon at bounding box center [210, 52] width 19 height 19
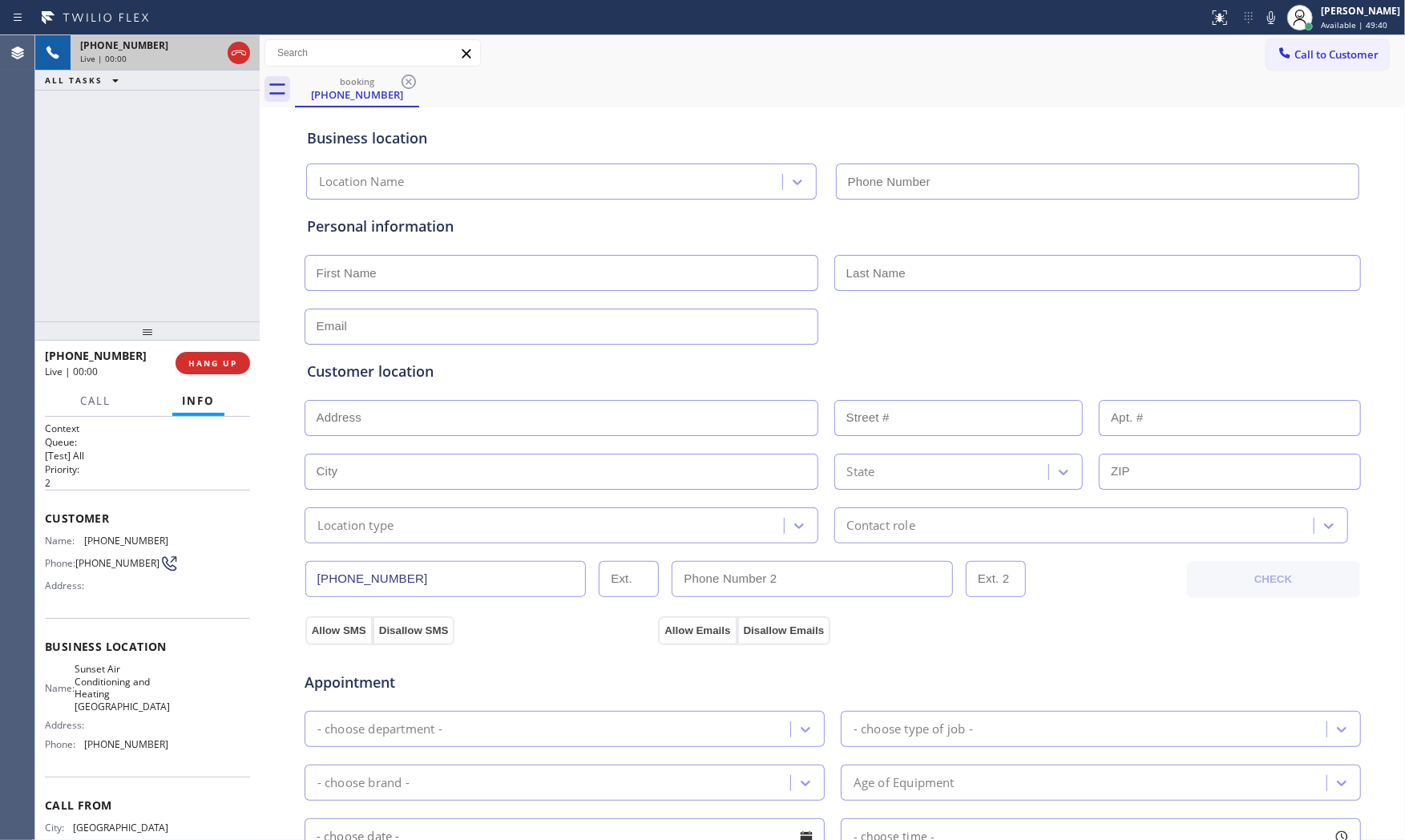
type input "[PHONE_NUMBER]"
click at [207, 352] on button "HANG UP" at bounding box center [212, 362] width 75 height 22
click at [210, 353] on button "HANG UP" at bounding box center [212, 362] width 75 height 22
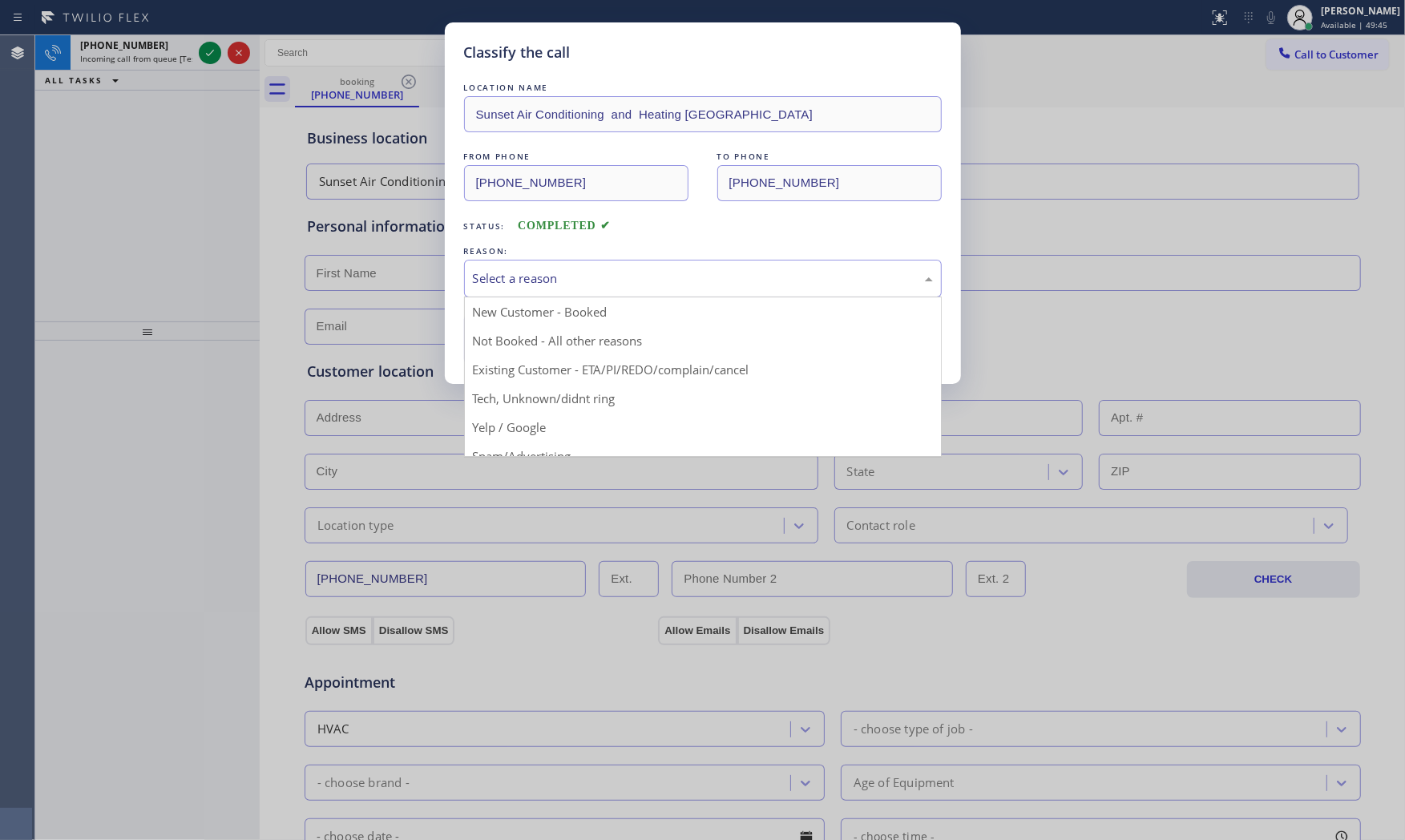
drag, startPoint x: 629, startPoint y: 290, endPoint x: 550, endPoint y: 341, distance: 94.0
click at [628, 290] on div "Select a reason" at bounding box center [702, 279] width 478 height 38
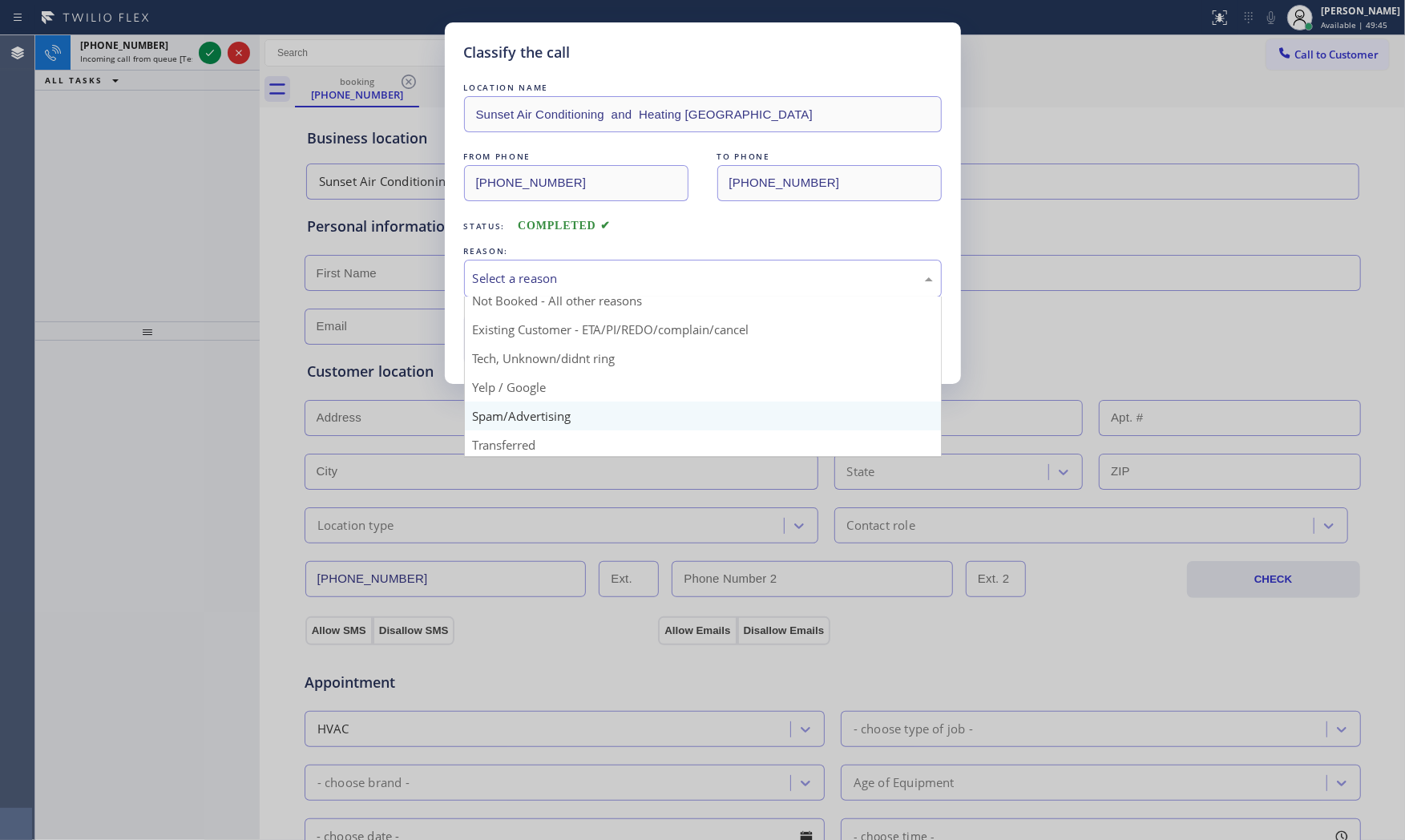
scroll to position [100, 0]
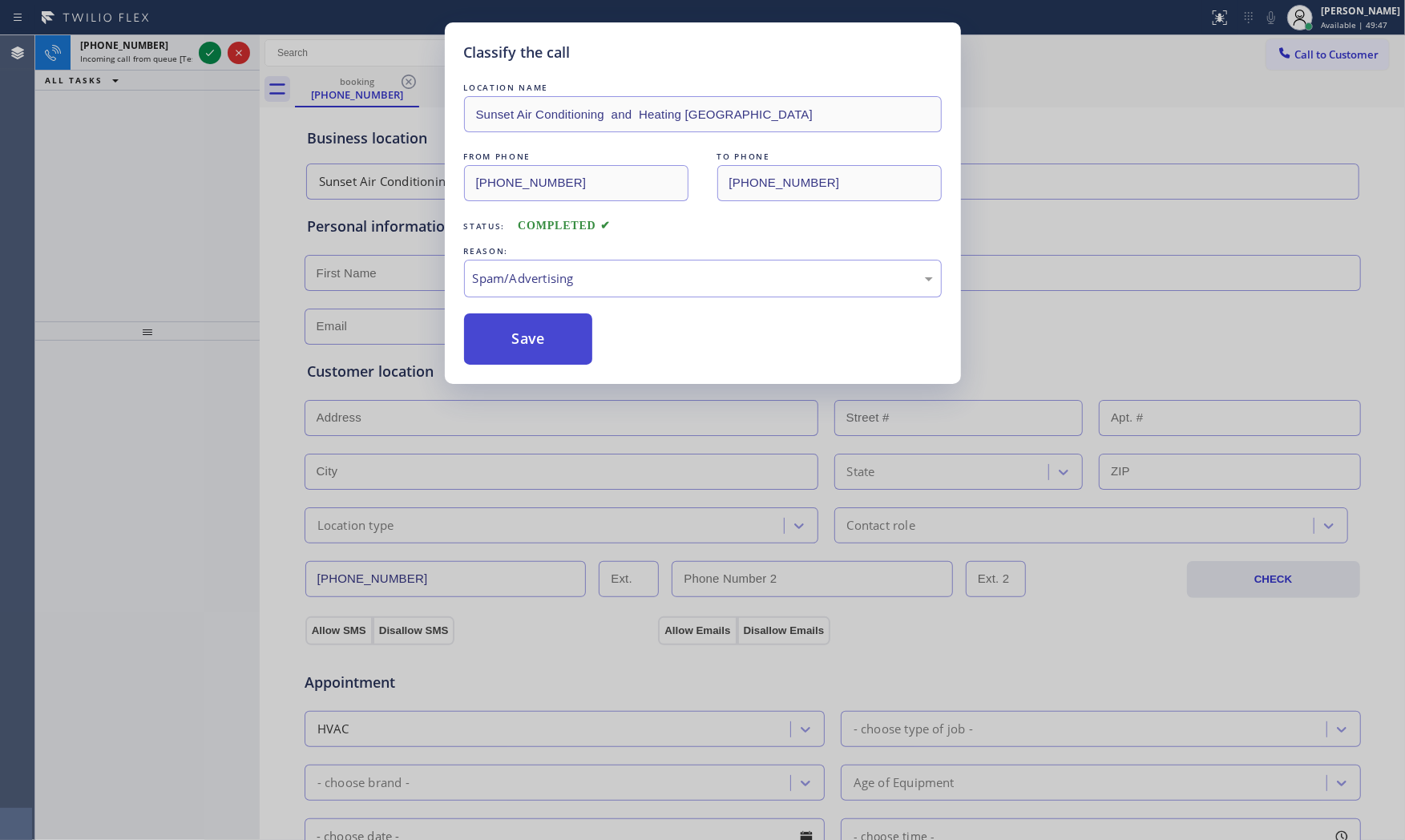
click at [540, 345] on button "Save" at bounding box center [528, 338] width 129 height 51
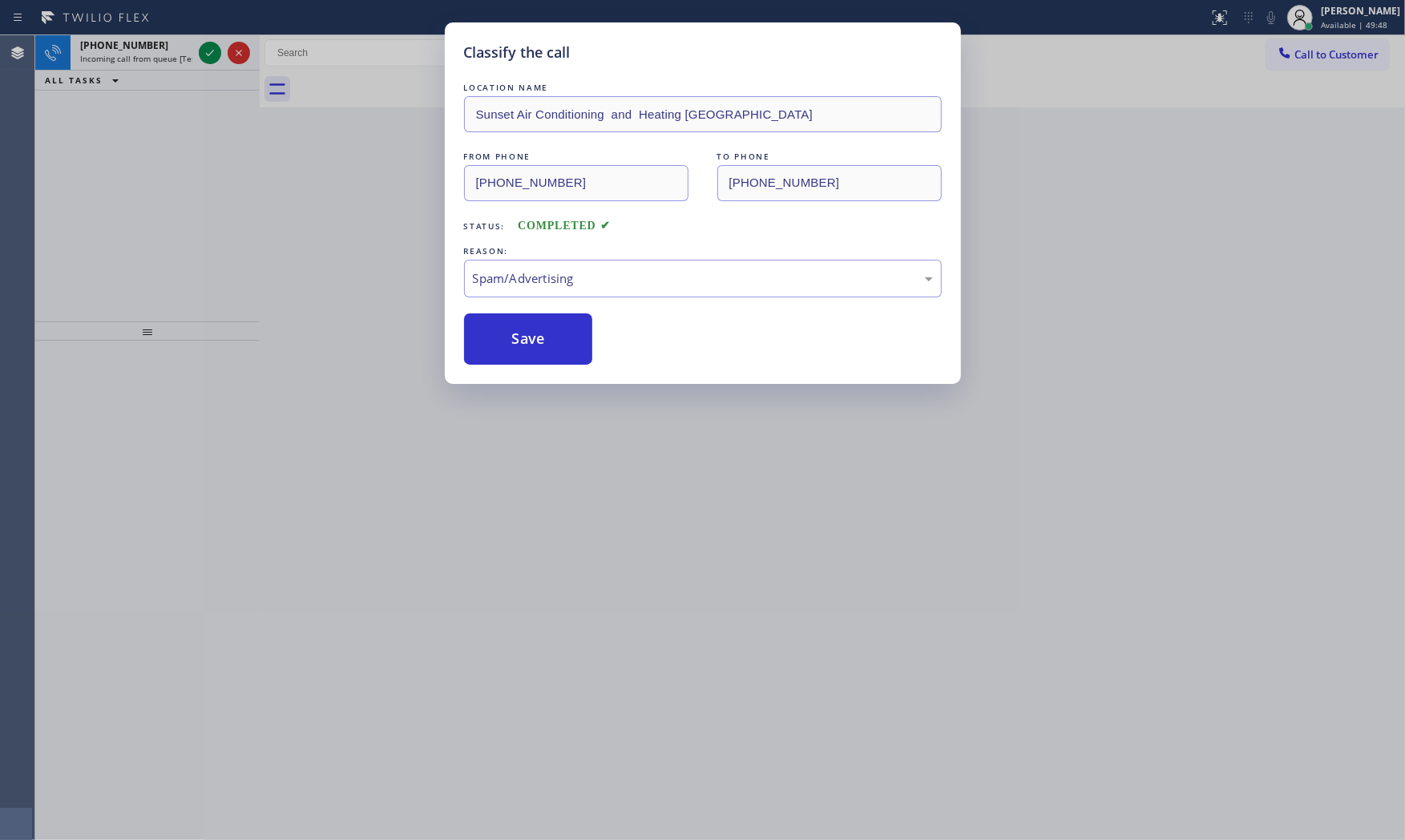
click at [210, 53] on div "Classify the call LOCATION NAME Montrose Heating and Cooling FROM PHONE [PHONE_…" at bounding box center [720, 437] width 1370 height 805
click at [210, 53] on icon at bounding box center [210, 52] width 8 height 6
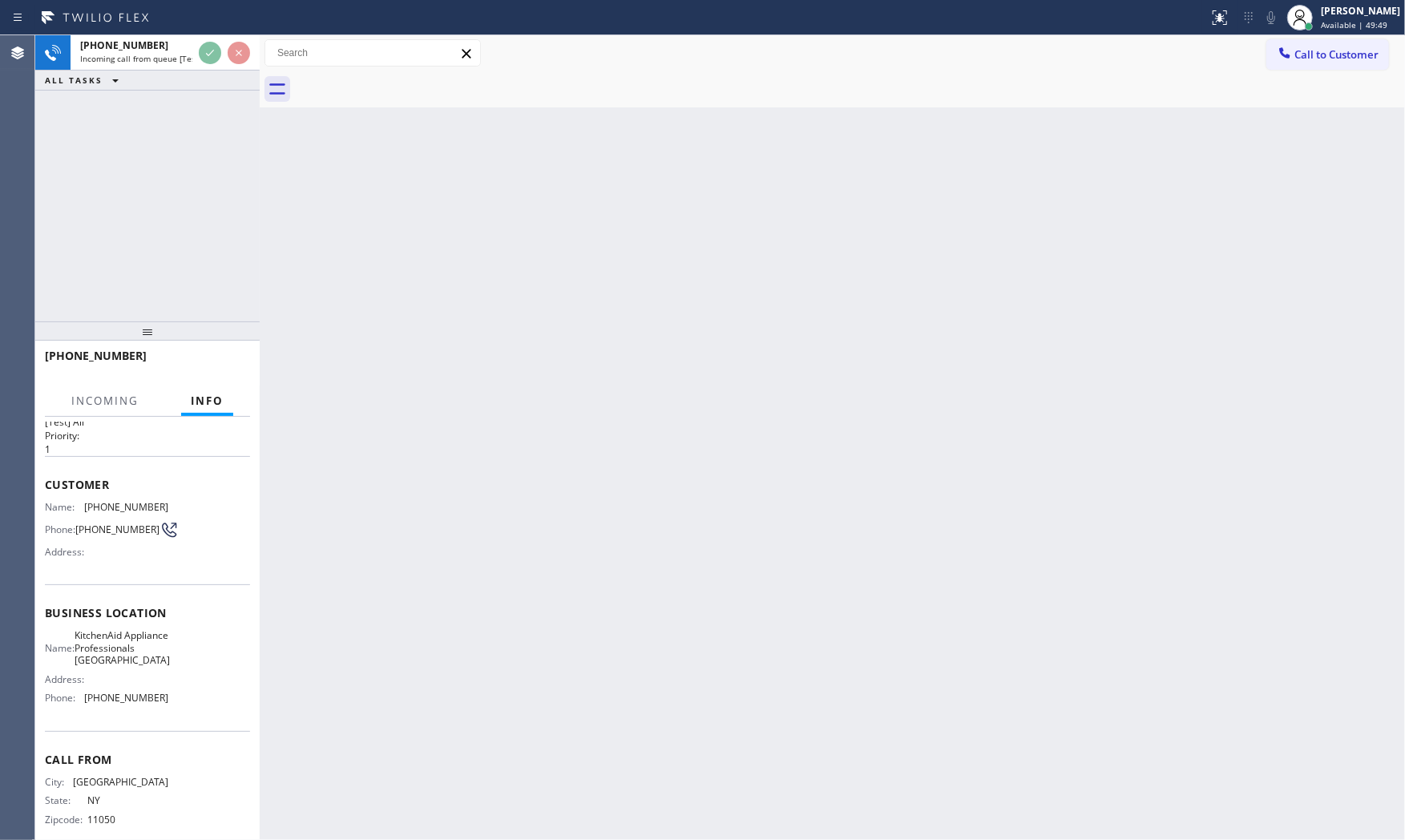
scroll to position [66, 0]
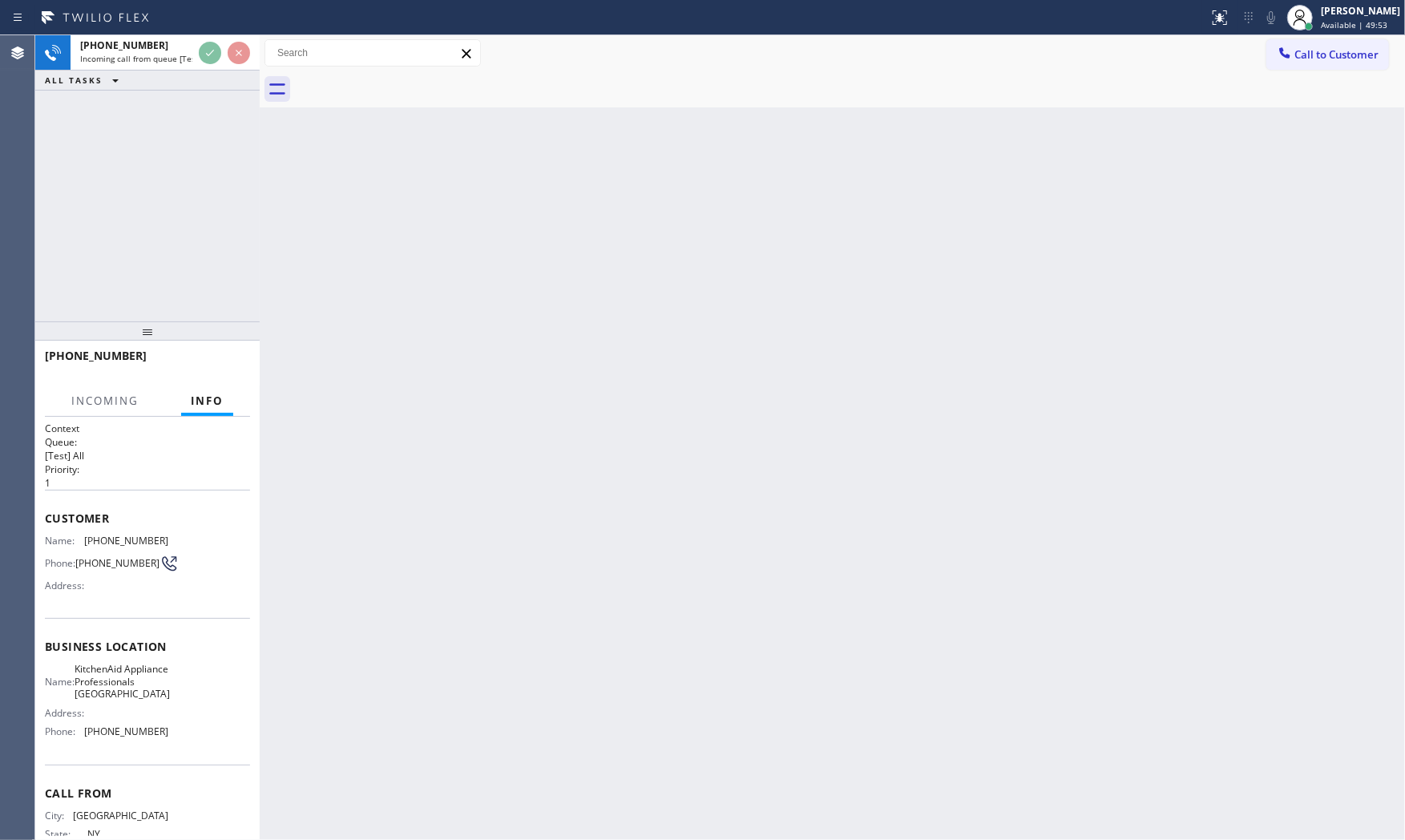
scroll to position [66, 0]
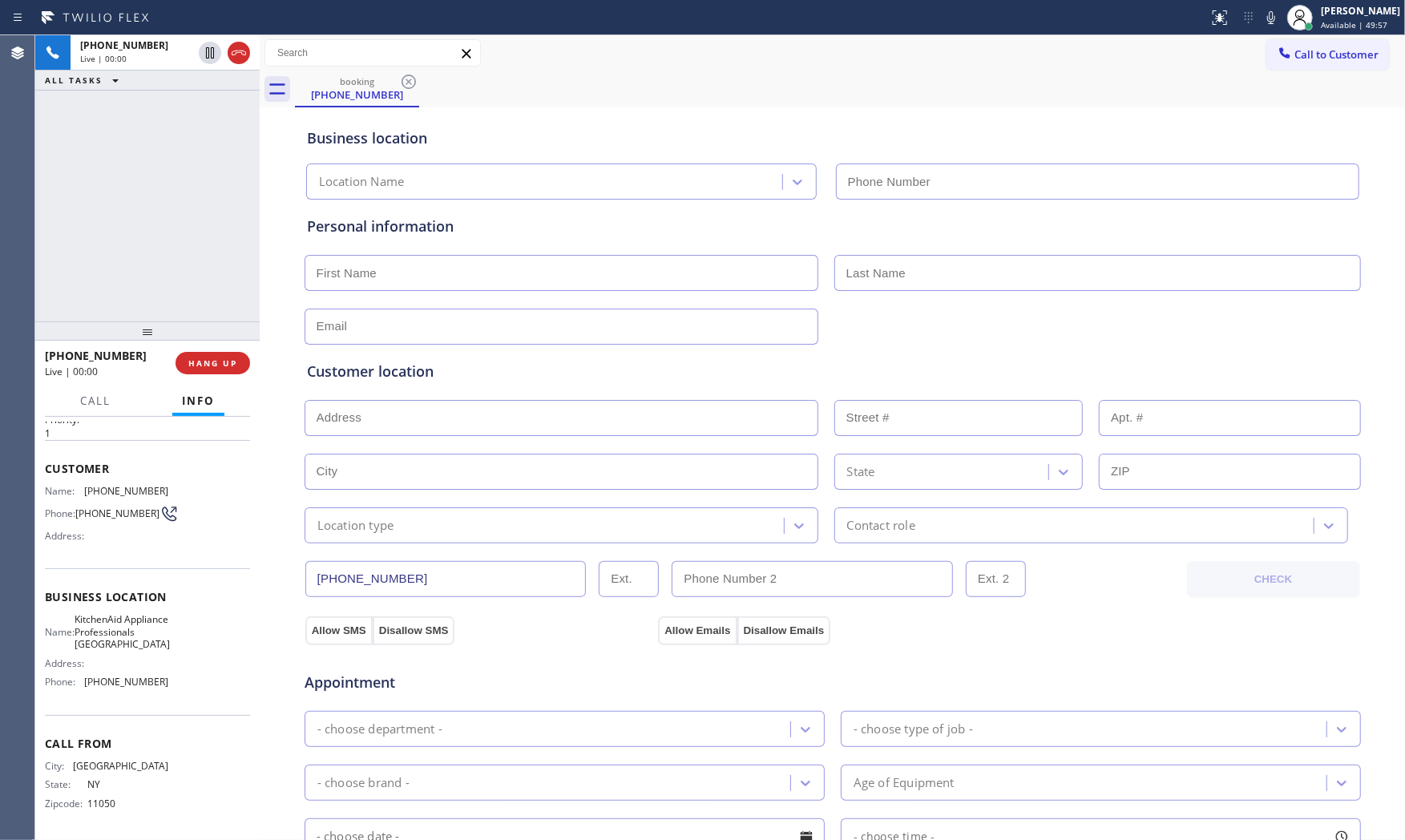
type input "[PHONE_NUMBER]"
click at [253, 248] on div "[PHONE_NUMBER] Live | 00:01 ALL TASKS ALL TASKS ACTIVE TASKS TASKS IN WRAP UP" at bounding box center [147, 178] width 224 height 286
click at [1271, 19] on icon at bounding box center [1270, 17] width 19 height 19
click at [1275, 19] on icon at bounding box center [1270, 17] width 19 height 19
click at [1273, 12] on icon at bounding box center [1270, 17] width 19 height 19
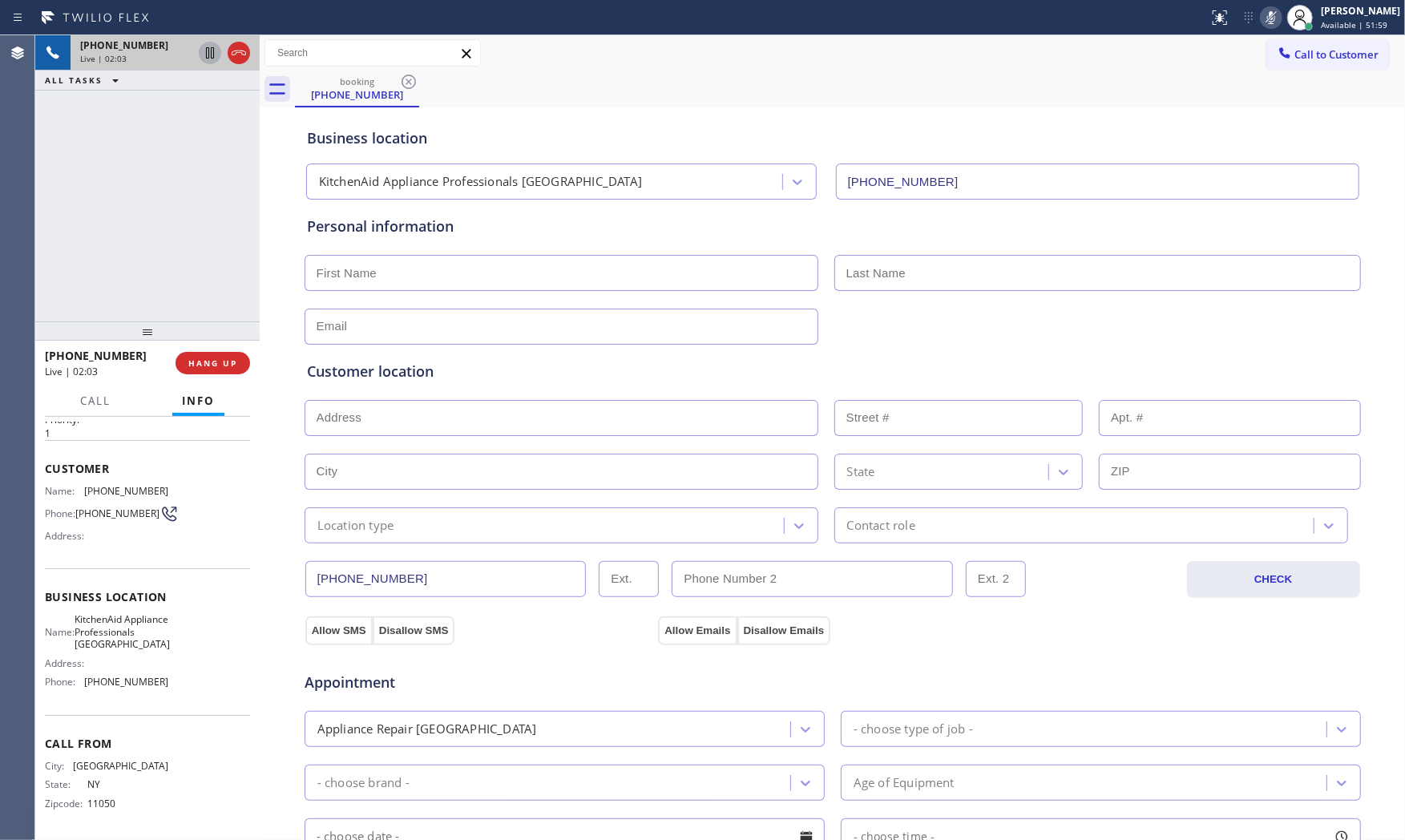
click at [210, 51] on icon at bounding box center [210, 52] width 19 height 19
click at [1271, 21] on icon at bounding box center [1270, 17] width 19 height 19
click at [199, 56] on div at bounding box center [210, 52] width 22 height 19
click at [126, 51] on span "[PHONE_NUMBER]" at bounding box center [124, 45] width 88 height 13
click at [237, 367] on button "HANG UP" at bounding box center [212, 362] width 75 height 22
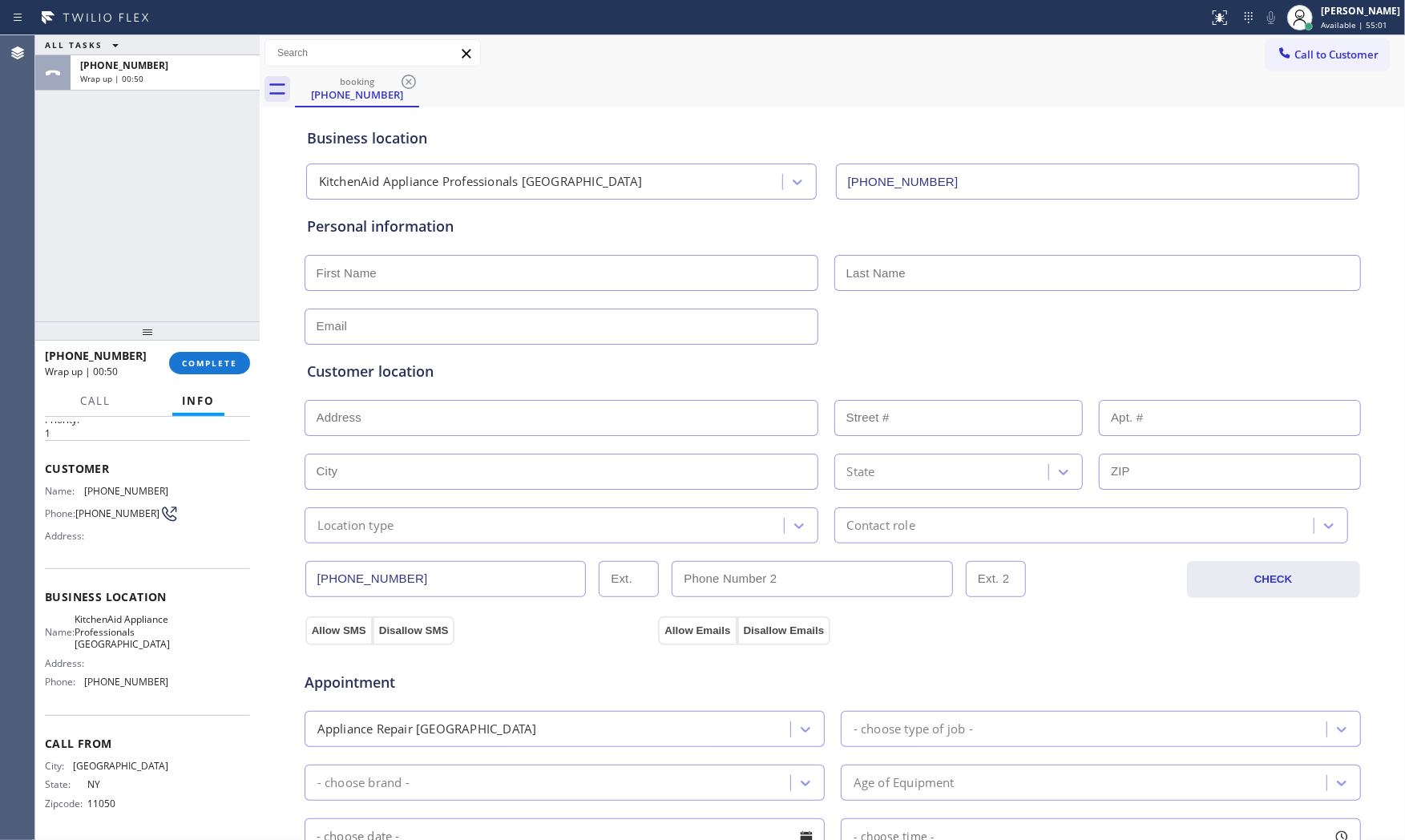
click at [532, 284] on input "text" at bounding box center [561, 273] width 514 height 36
type input "Mr"
type input "[PERSON_NAME]"
type input "[EMAIL_ADDRESS][DOMAIN_NAME]"
click at [461, 416] on input "text" at bounding box center [561, 418] width 514 height 36
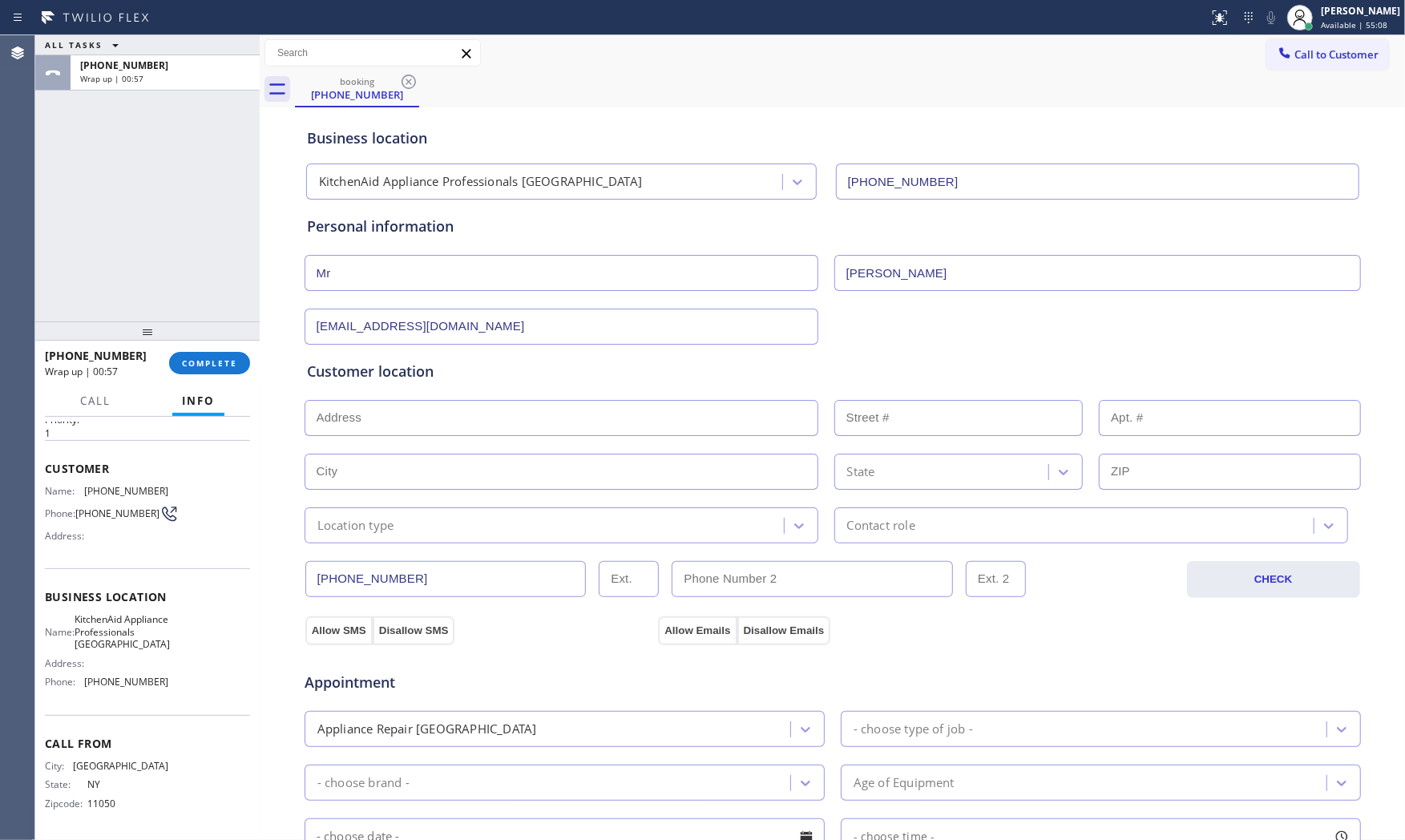
paste input "Syosset, NY 11791"
type input "Syosset, NY 11791, [GEOGRAPHIC_DATA]"
type input "Syosset"
type input "11791"
click at [394, 549] on div "[PHONE_NUMBER] CHECK" at bounding box center [833, 570] width 1058 height 55
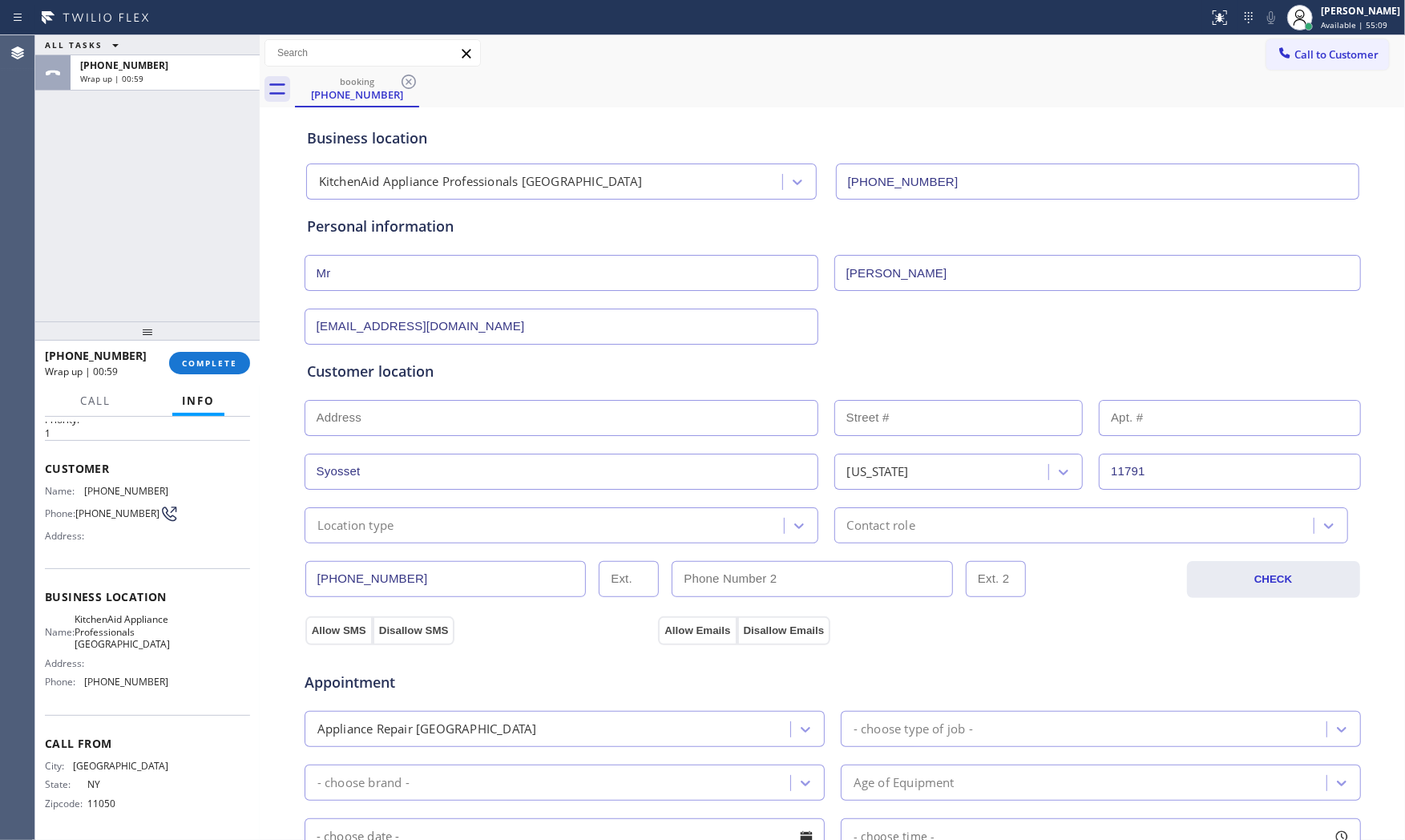
click at [388, 532] on div "Location type" at bounding box center [546, 524] width 474 height 28
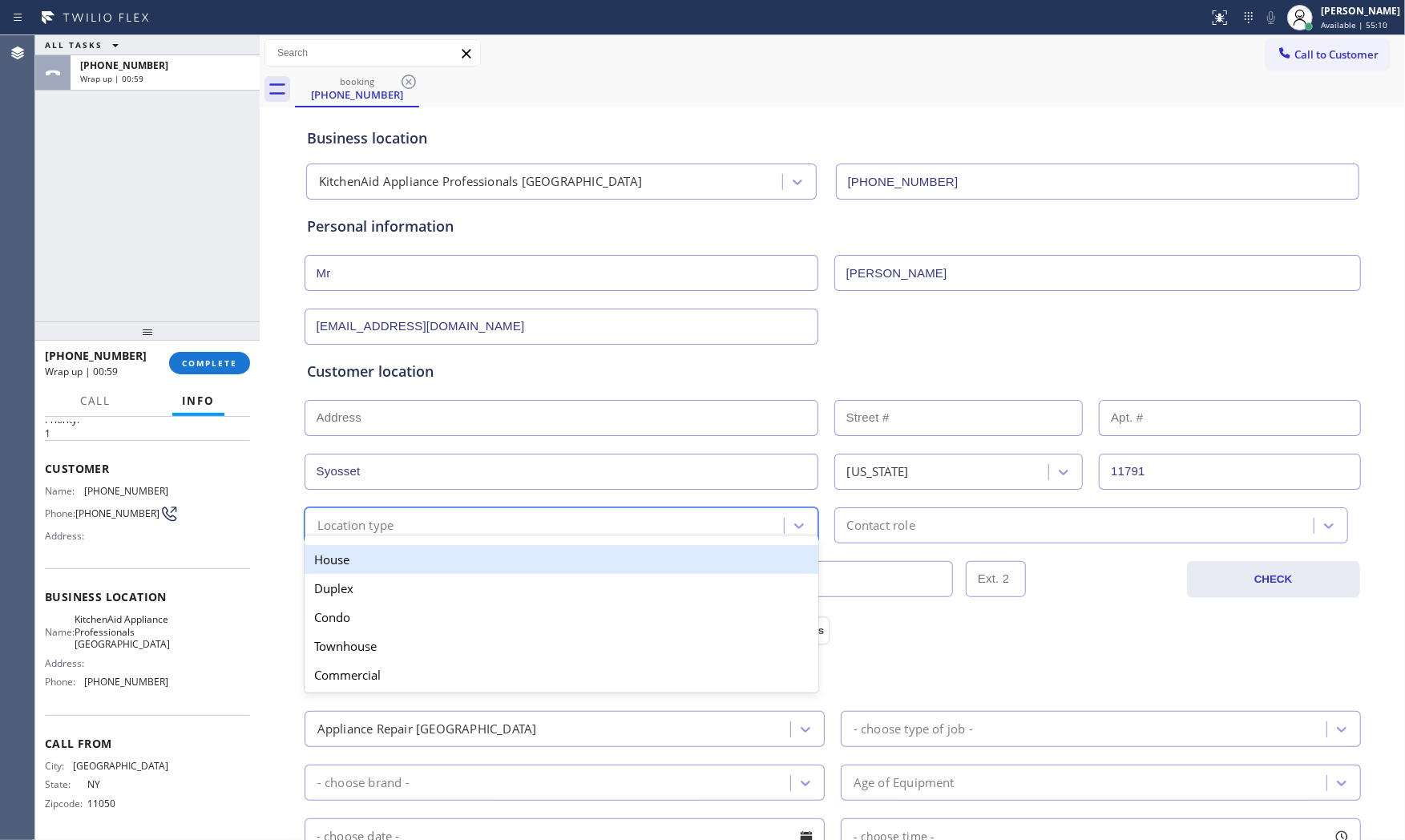
click at [365, 562] on div "House" at bounding box center [561, 559] width 514 height 29
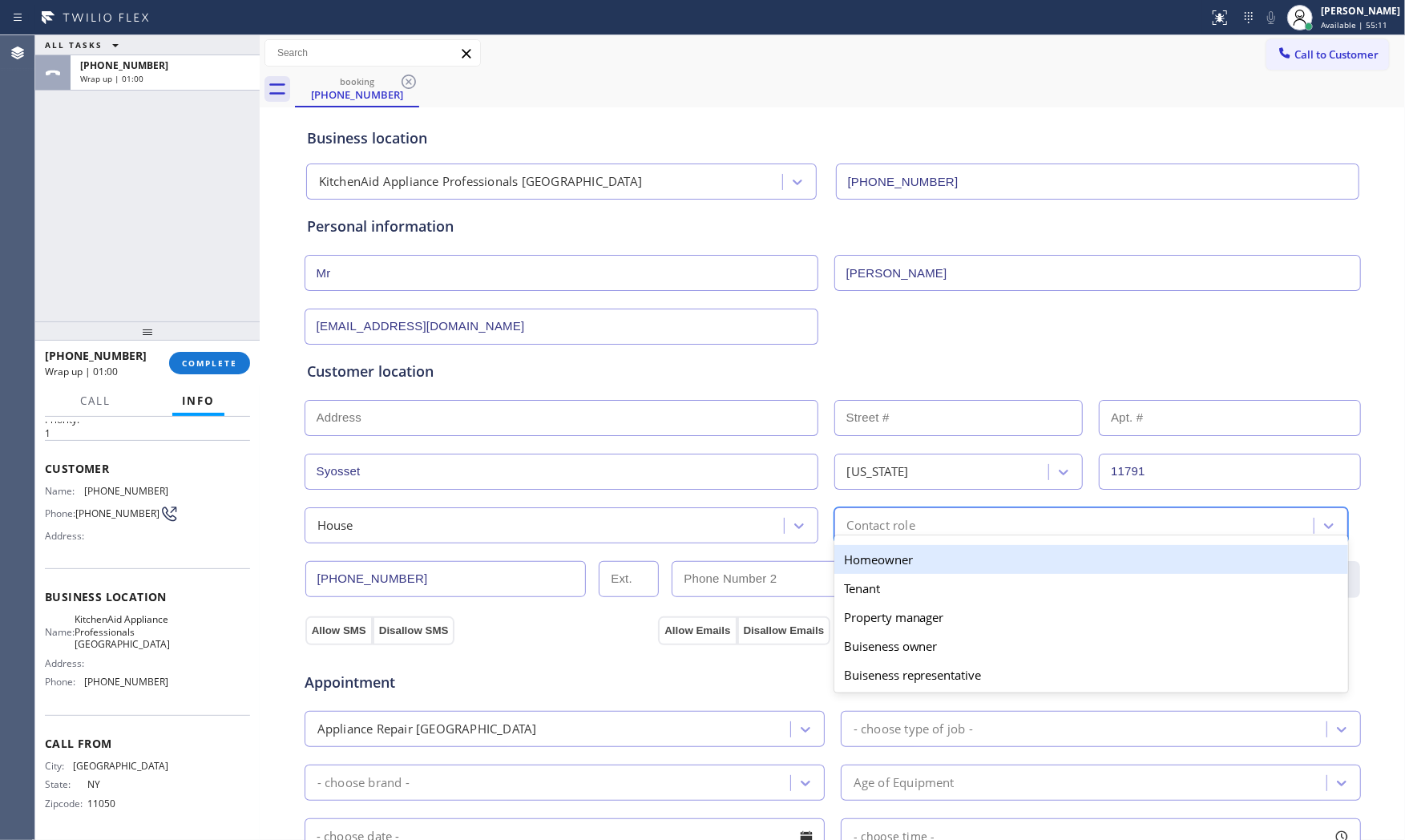
click at [891, 525] on div "Contact role" at bounding box center [881, 525] width 68 height 18
drag, startPoint x: 872, startPoint y: 567, endPoint x: 629, endPoint y: 569, distance: 243.0
click at [871, 567] on div "Homeowner" at bounding box center [1090, 559] width 514 height 29
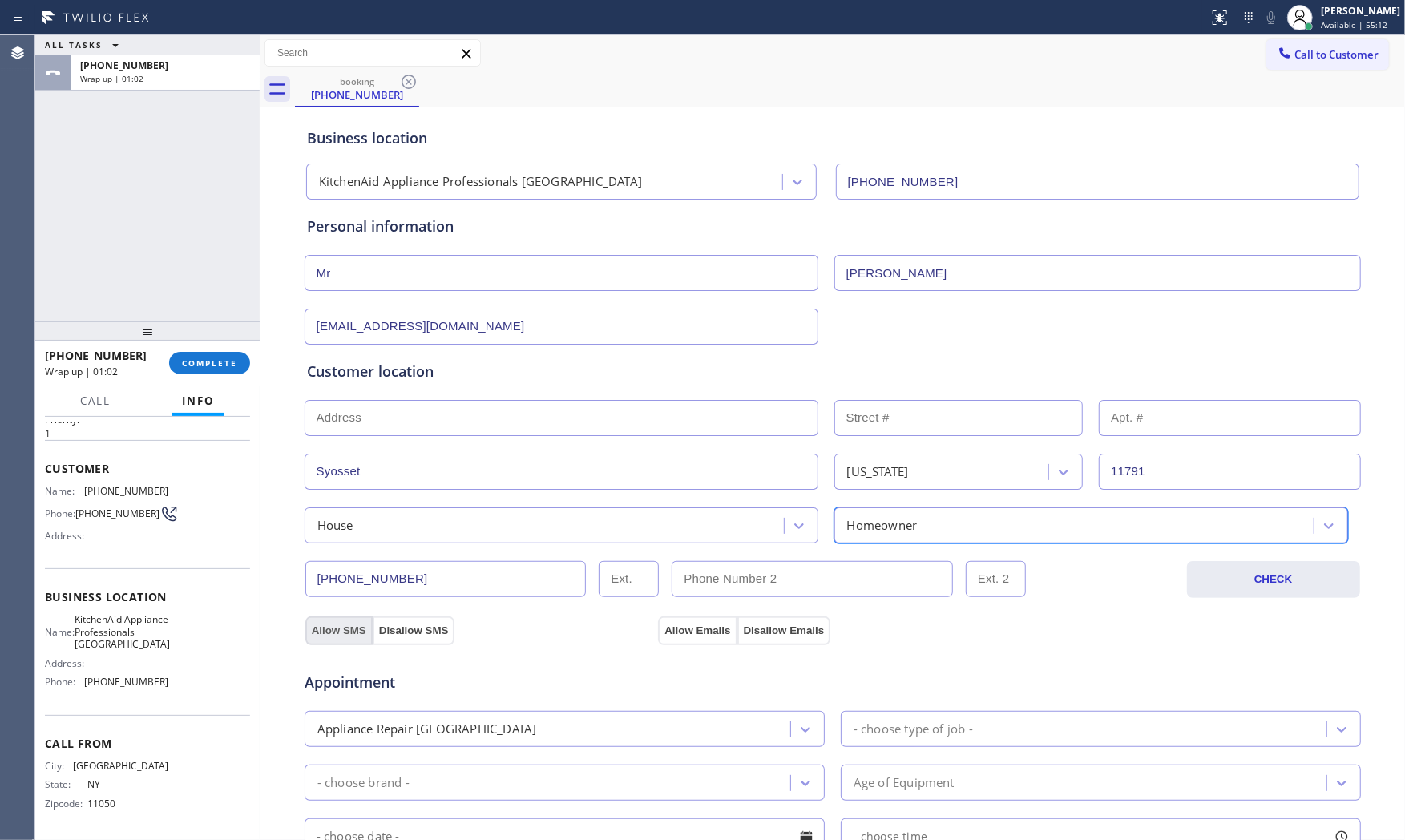
click at [321, 630] on button "Allow SMS" at bounding box center [338, 630] width 67 height 29
click at [676, 647] on div "Appointment Appliance Repair High End - choose type of job - - choose brand - A…" at bounding box center [833, 798] width 1058 height 308
click at [680, 635] on button "Allow Emails" at bounding box center [696, 630] width 78 height 29
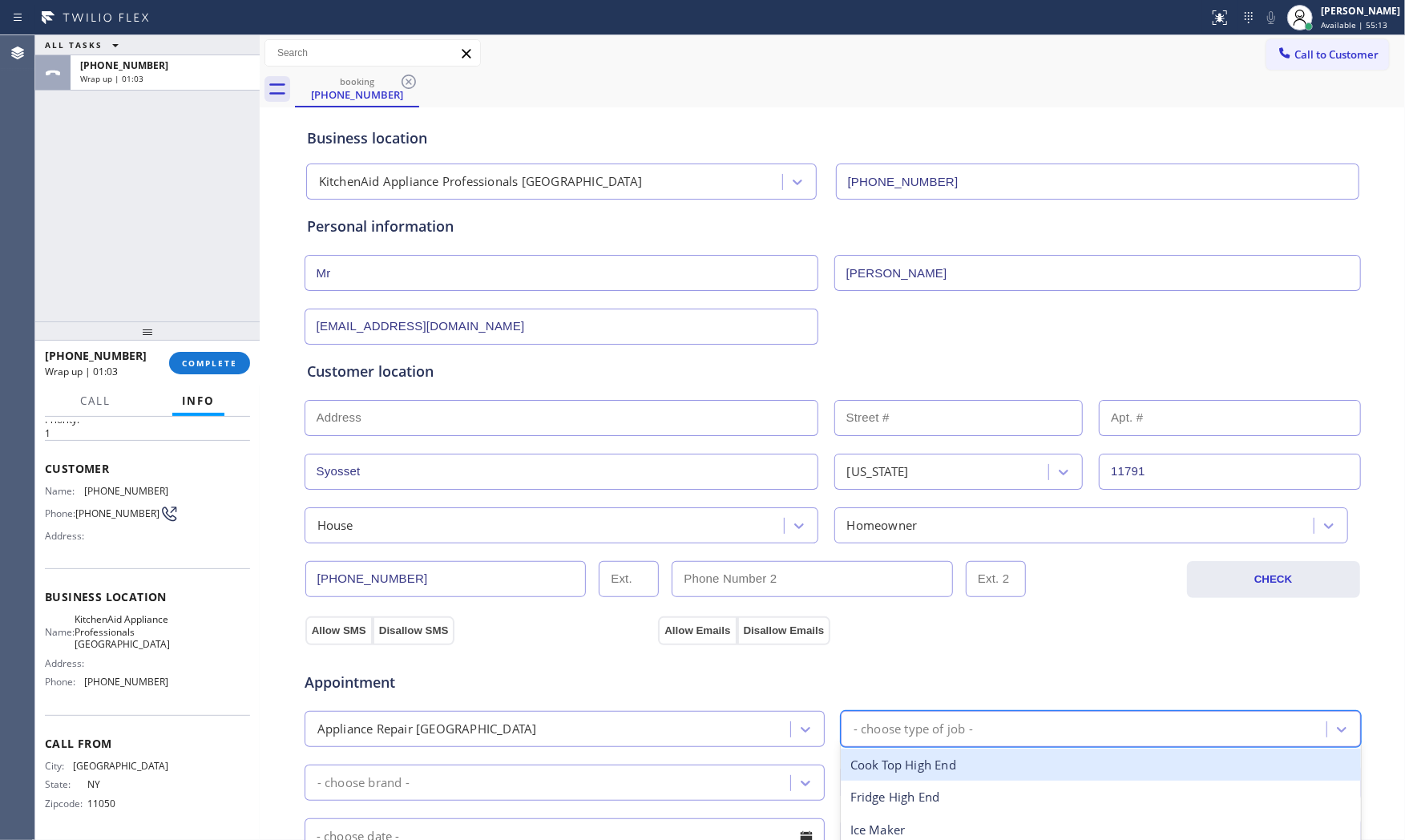
click at [896, 725] on div "- choose type of job -" at bounding box center [913, 728] width 120 height 18
type input "f"
drag, startPoint x: 903, startPoint y: 762, endPoint x: 698, endPoint y: 769, distance: 205.1
click at [901, 762] on div "Fridge High End" at bounding box center [1101, 764] width 520 height 33
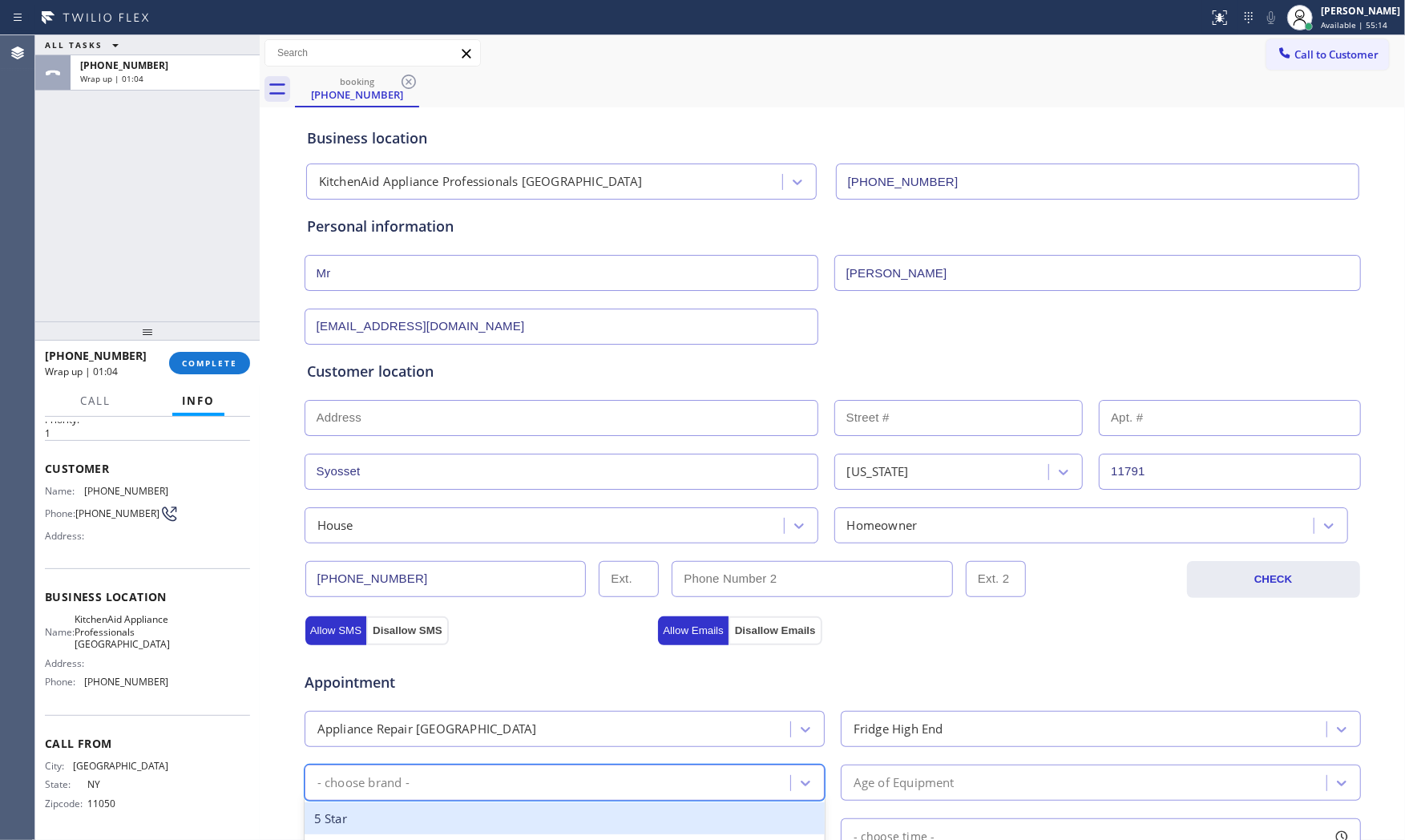
click at [569, 782] on div "- choose brand -" at bounding box center [550, 782] width 481 height 28
type input "ki"
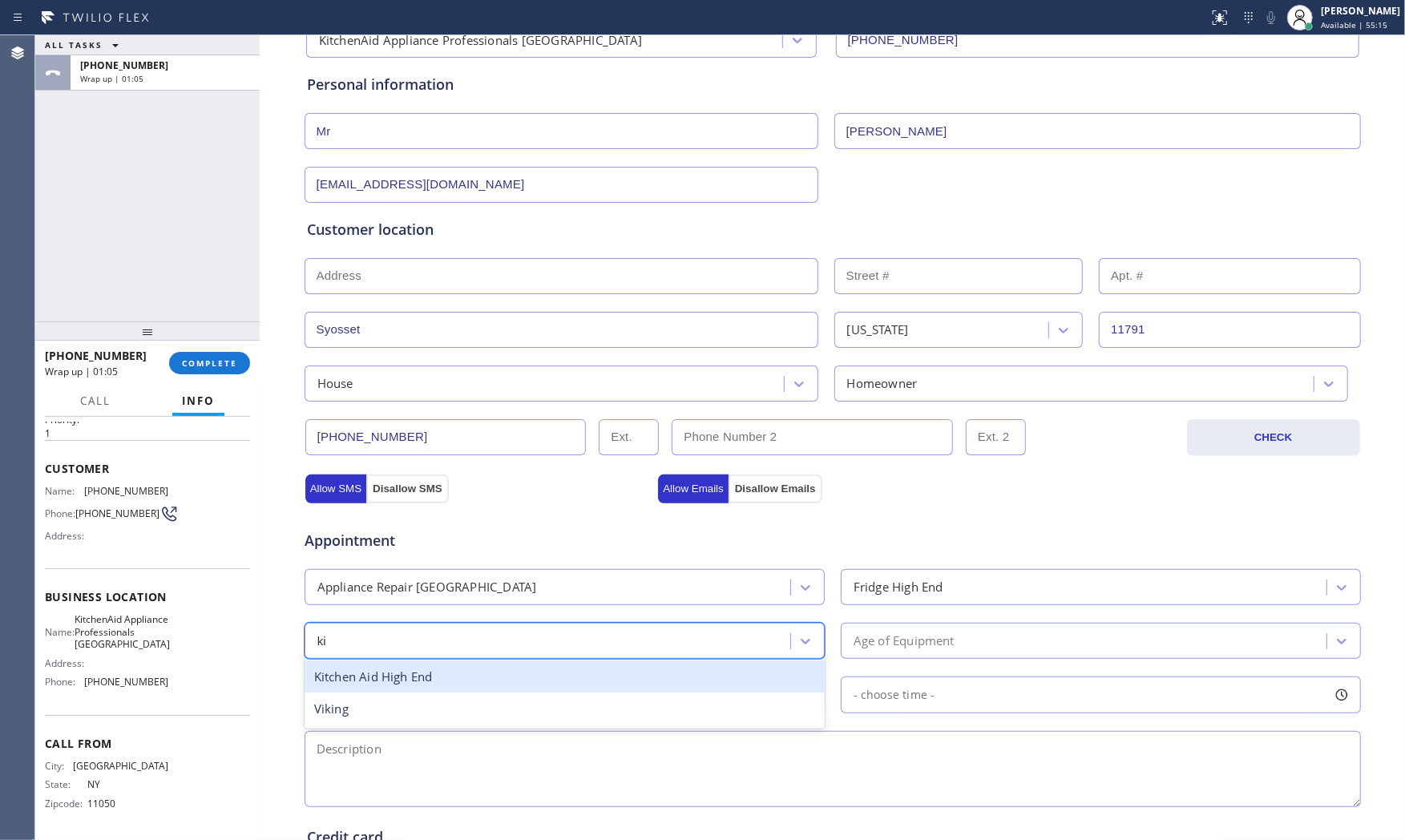
scroll to position [178, 0]
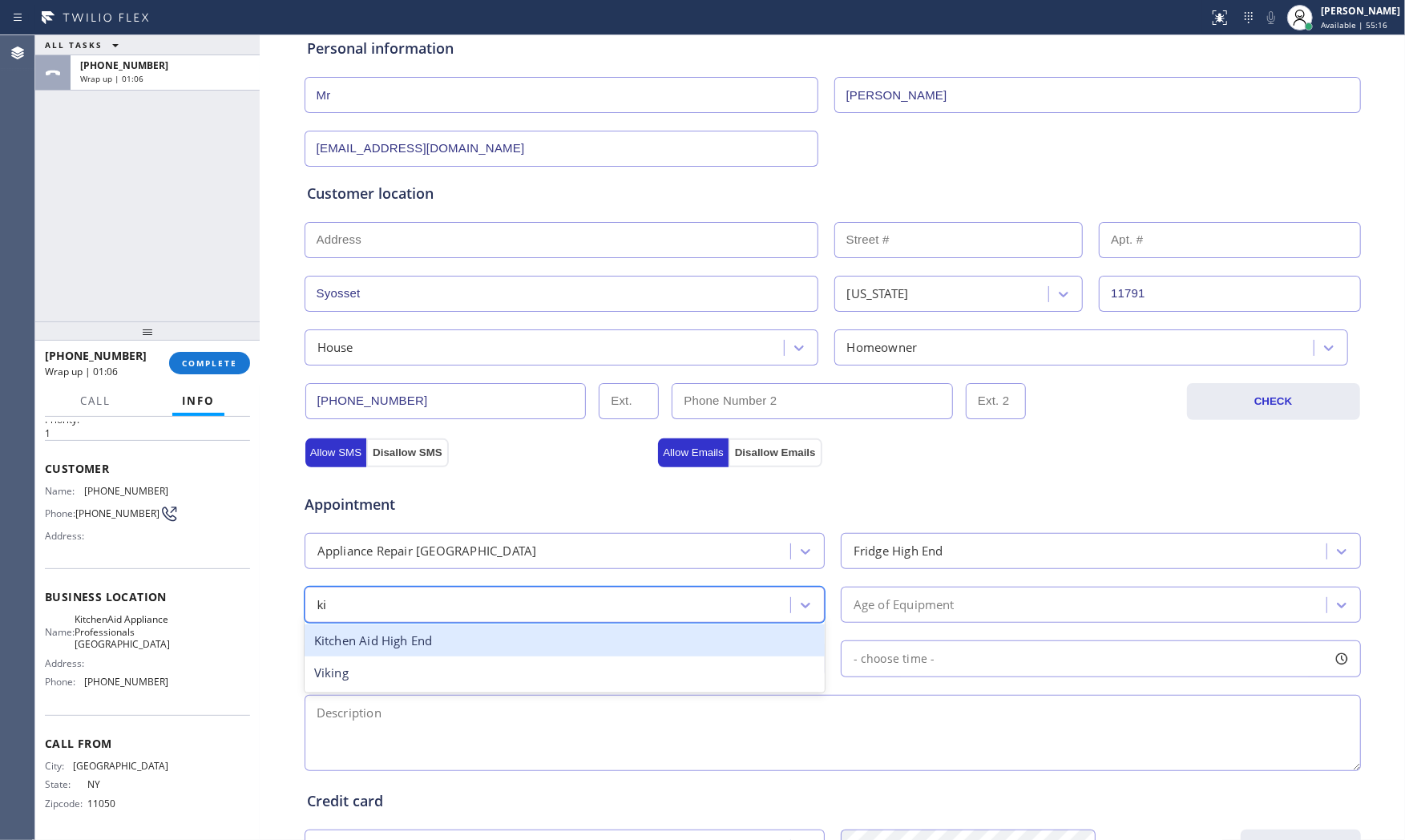
click at [490, 646] on div "Kitchen Aid High End" at bounding box center [565, 640] width 520 height 33
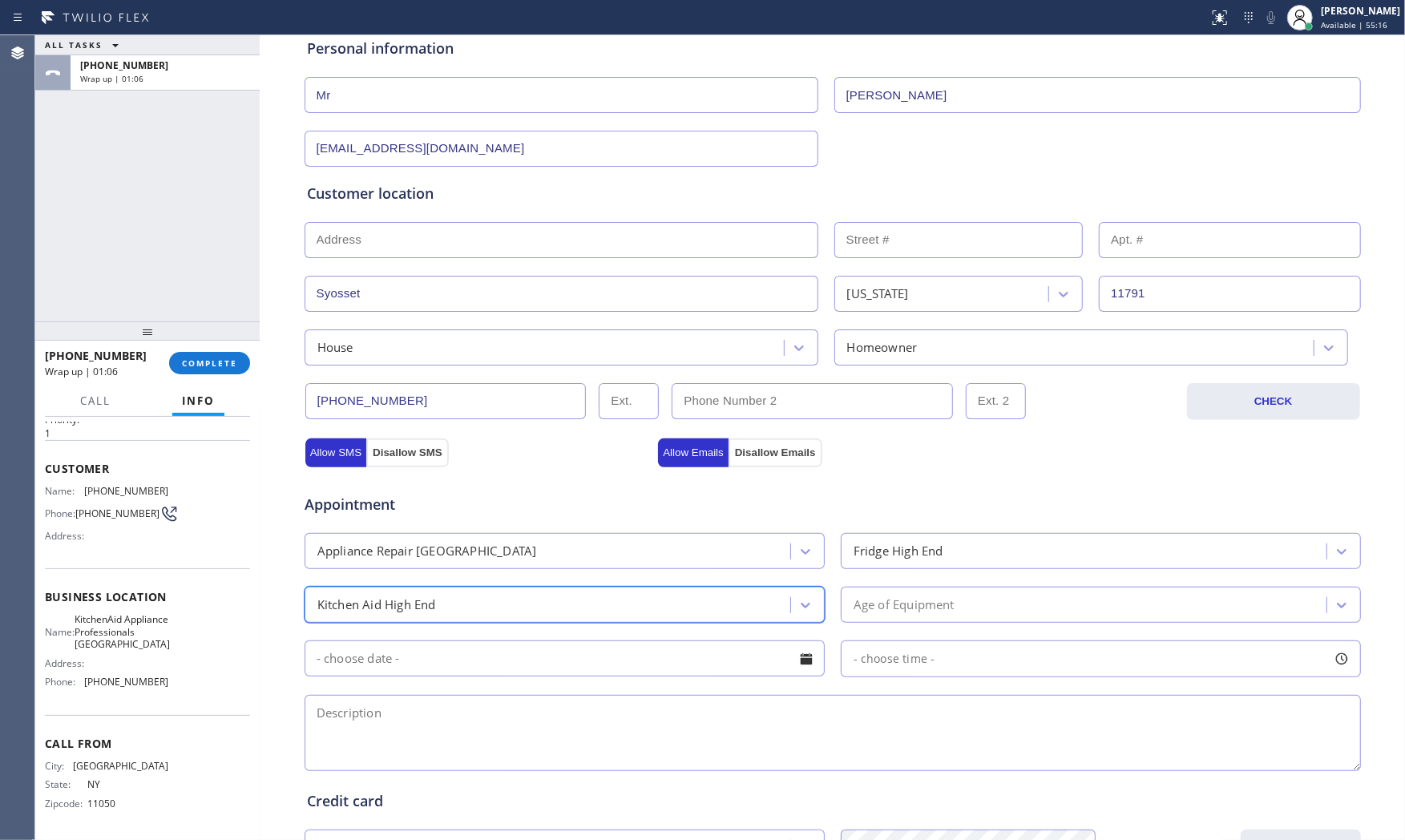
click at [900, 613] on div "Age of Equipment" at bounding box center [1086, 604] width 481 height 28
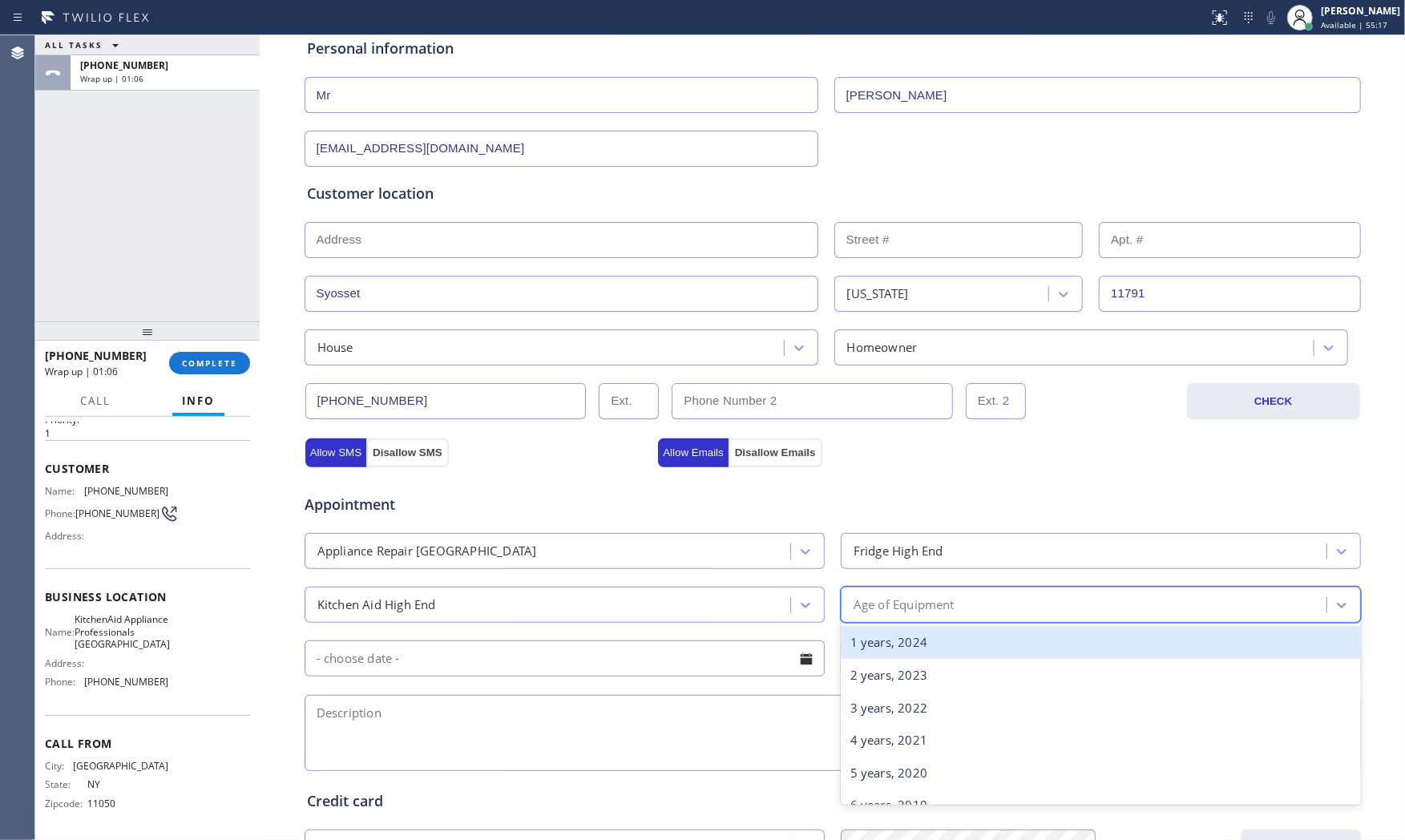
scroll to position [89, 0]
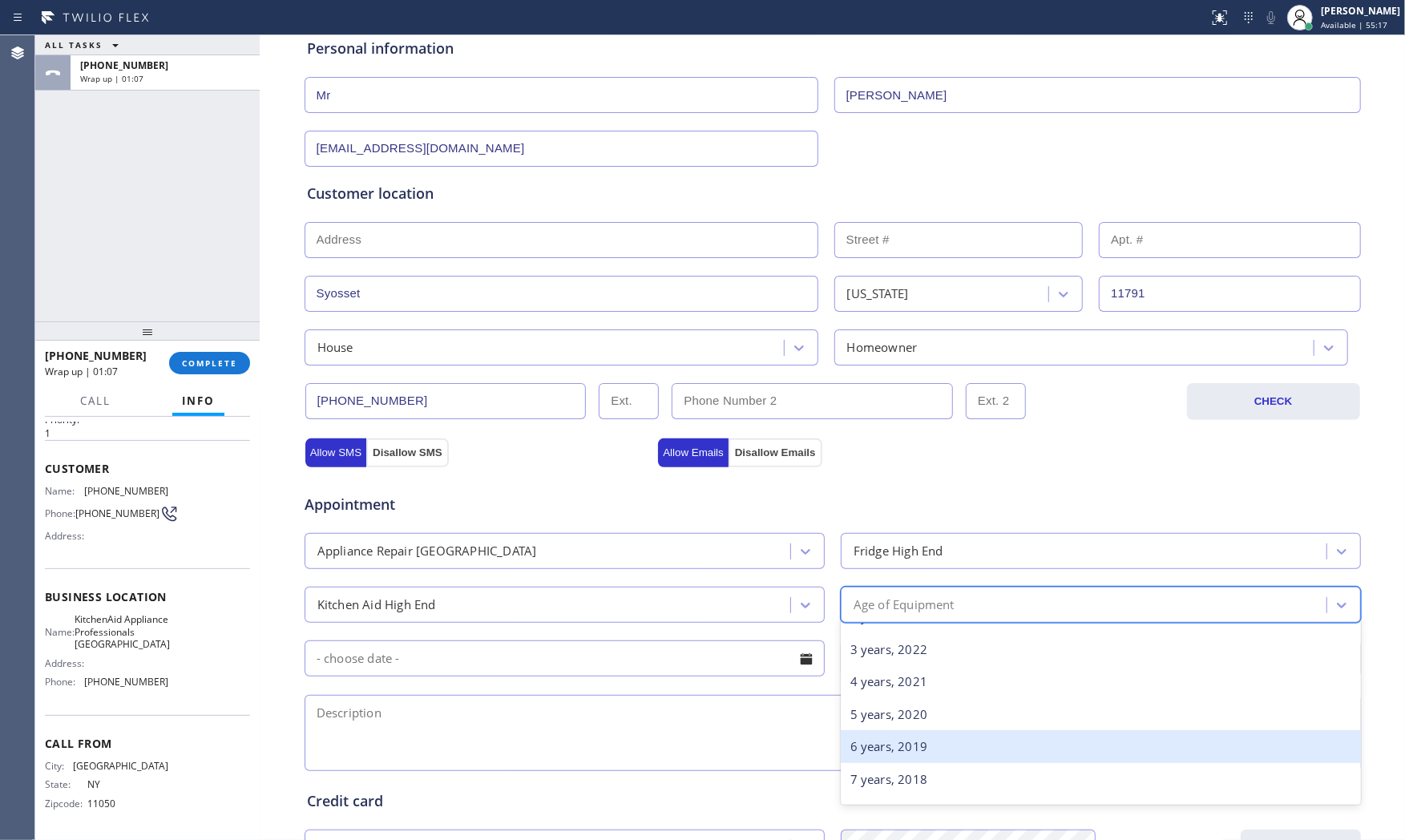
click at [909, 752] on div "6 years, 2019" at bounding box center [1101, 746] width 520 height 33
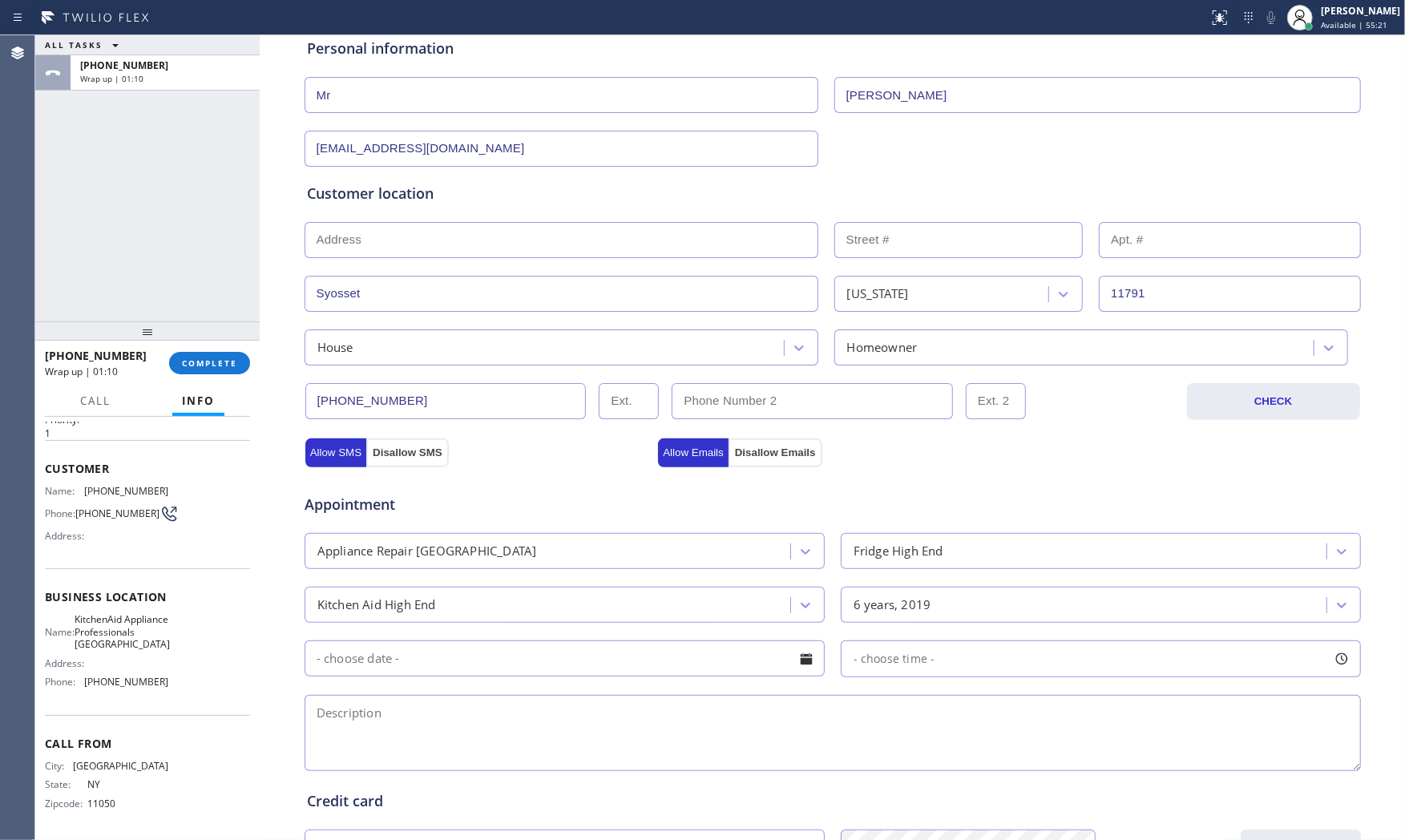
click at [541, 743] on textarea at bounding box center [833, 732] width 1056 height 76
paste textarea "KitchenAid | fridgeBI | they hearing very large banging sound | 2019 | [GEOGRAP…"
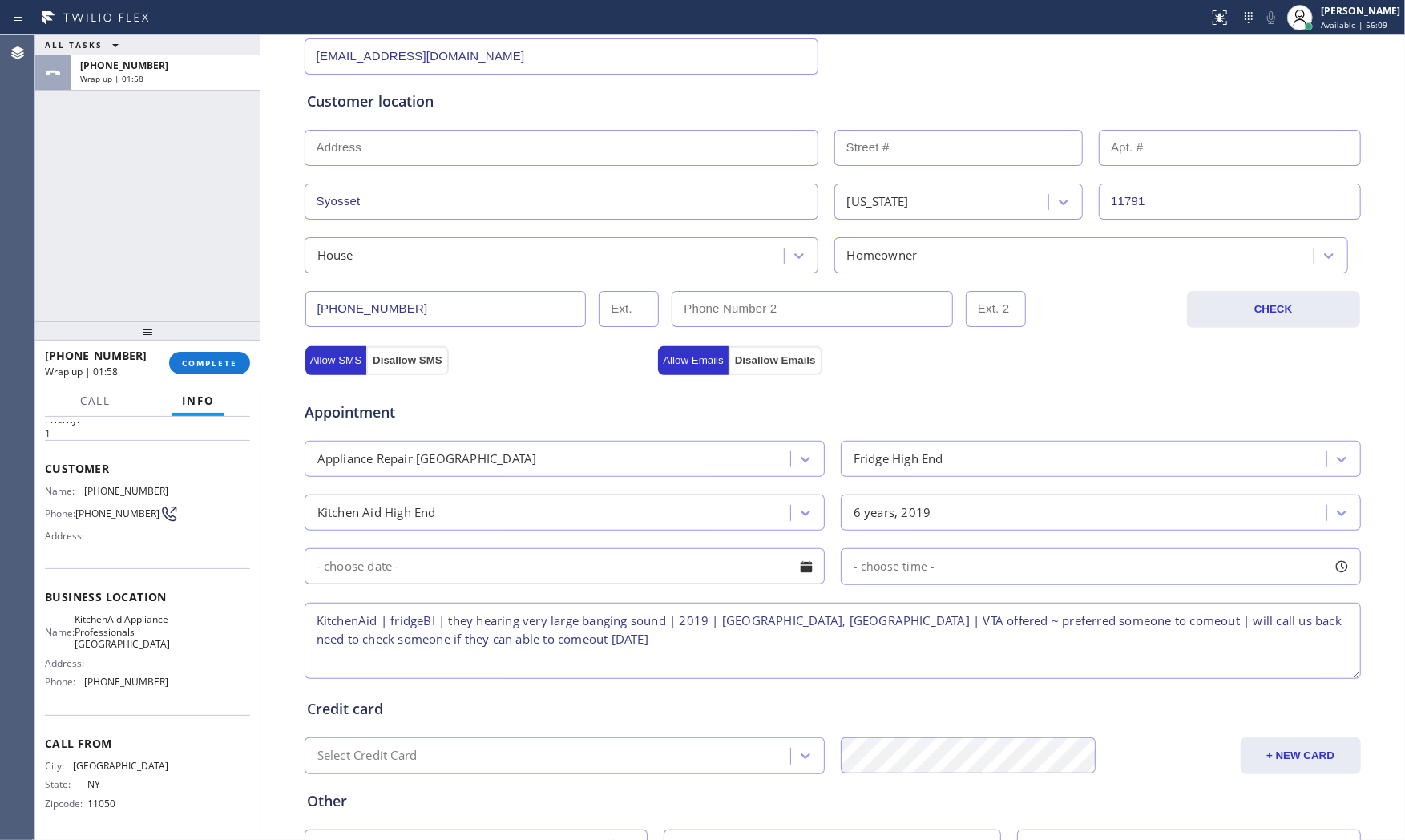
scroll to position [401, 0]
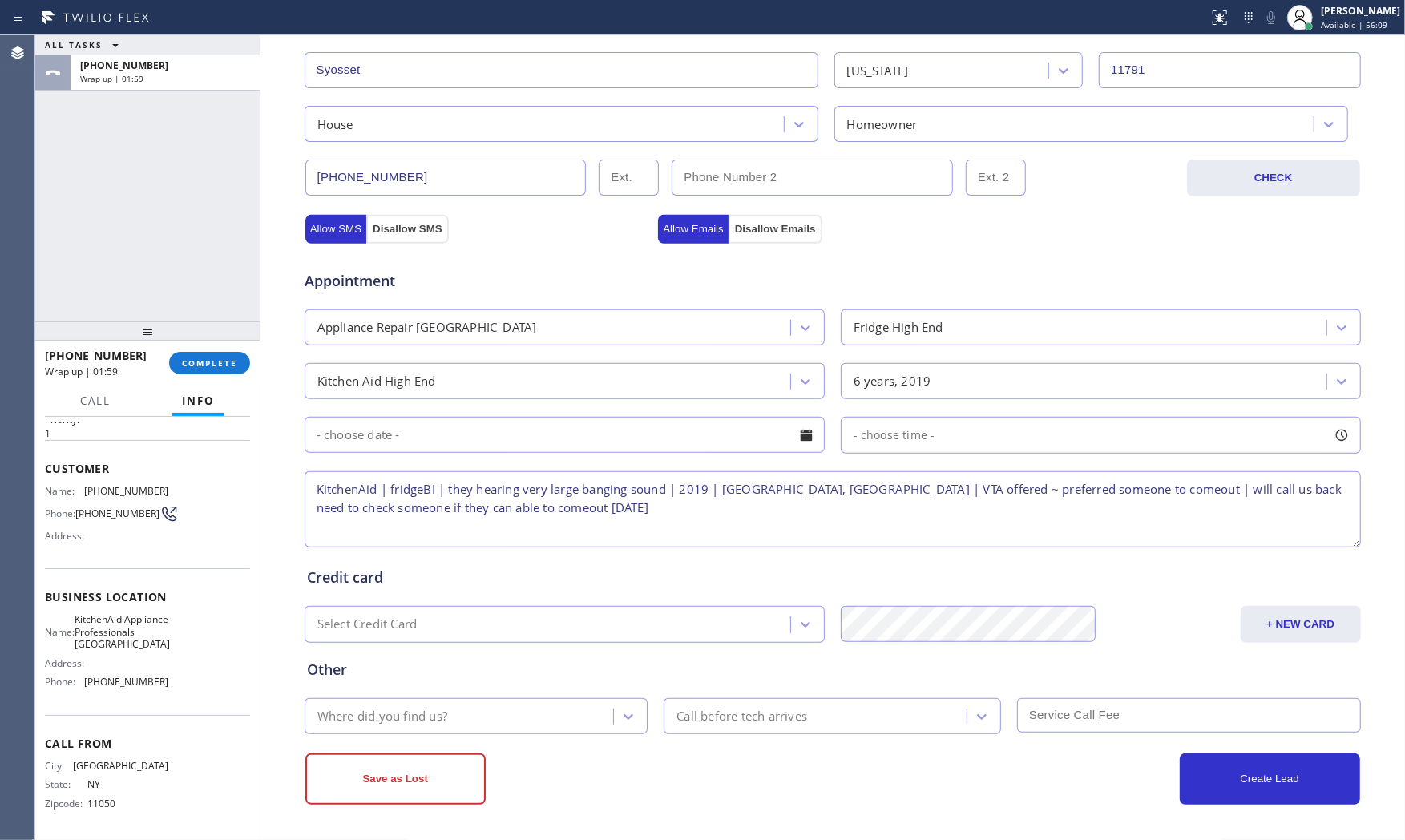
type textarea "KitchenAid | fridgeBI | they hearing very large banging sound | 2019 | [GEOGRAP…"
click at [555, 717] on div "Where did you find us?" at bounding box center [461, 715] width 305 height 28
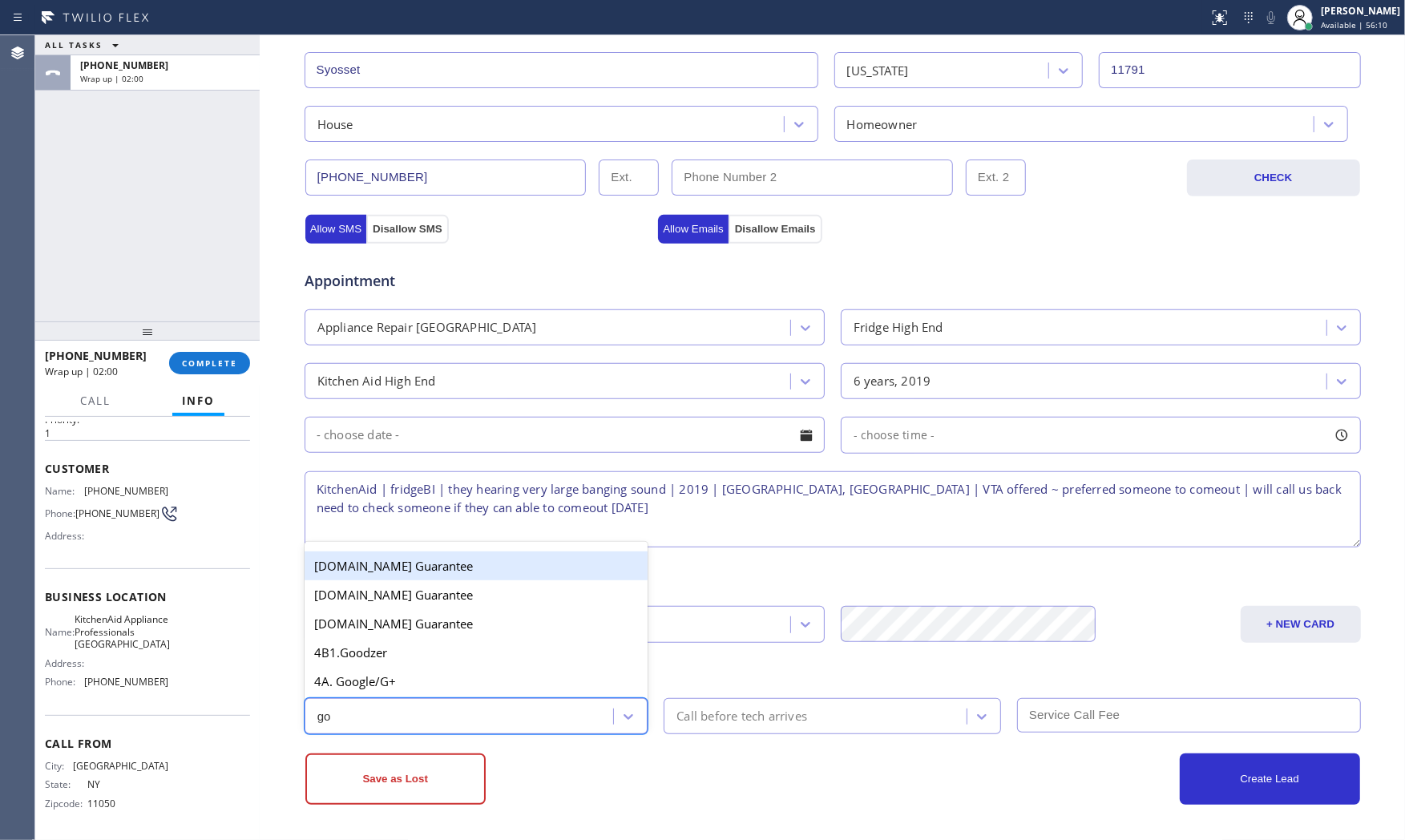
type input "goo"
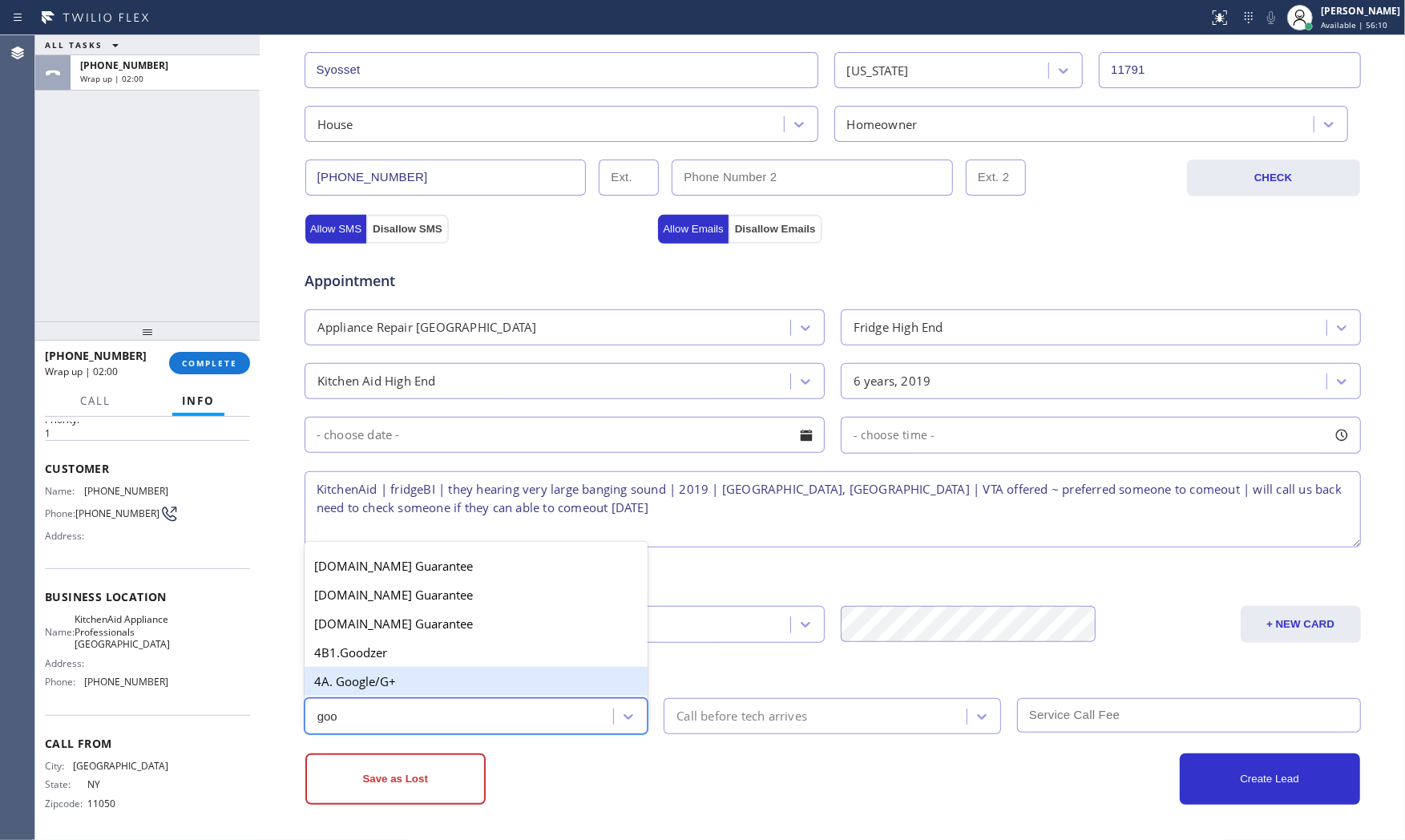
click at [525, 682] on div "4A. Google/G+" at bounding box center [477, 681] width 344 height 29
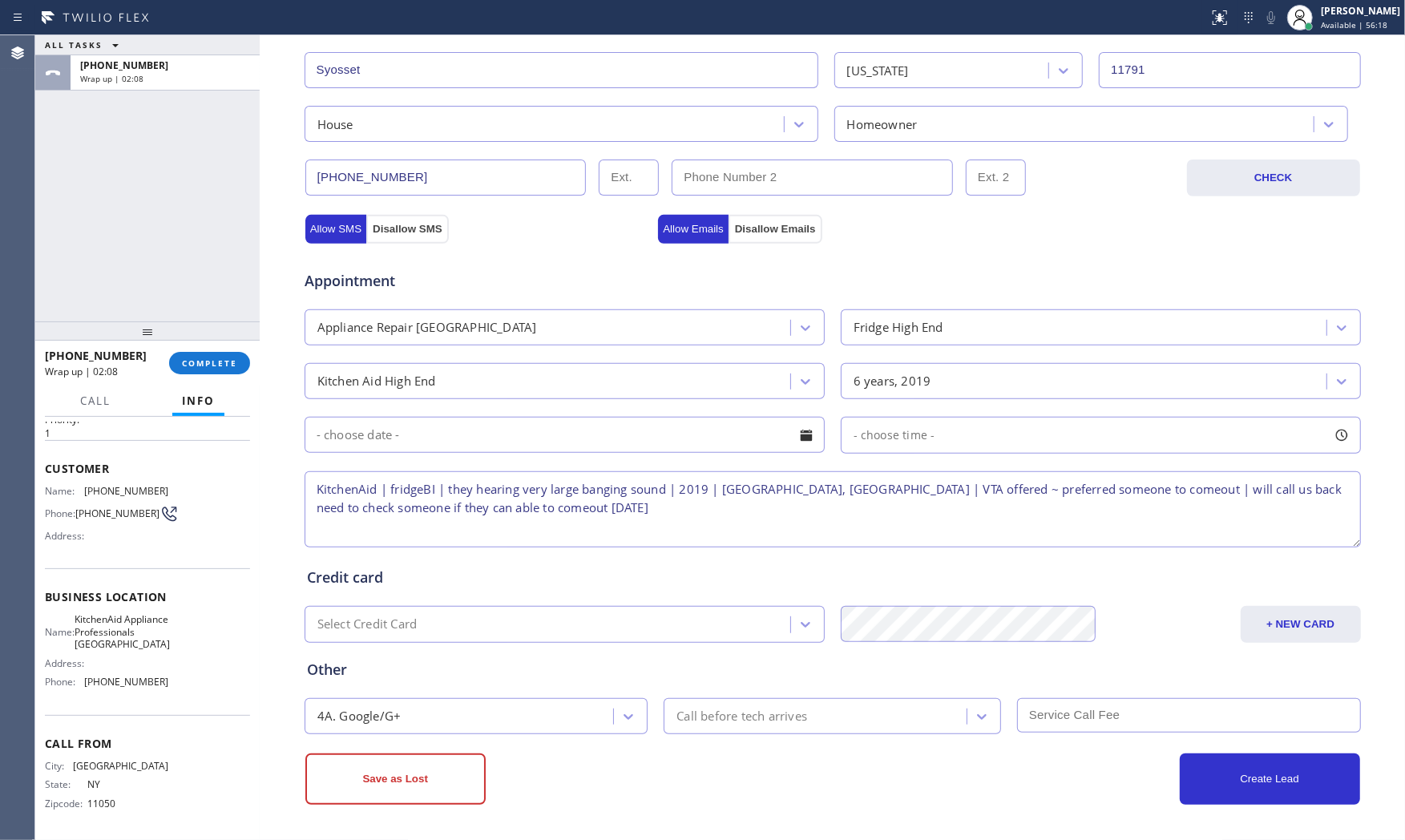
drag, startPoint x: 1200, startPoint y: 490, endPoint x: 1230, endPoint y: 506, distance: 34.0
click at [1230, 506] on textarea "KitchenAid | fridgeBI | they hearing very large banging sound | 2019 | [GEOGRAP…" at bounding box center [833, 509] width 1056 height 76
type textarea "KitchenAid | fridgeBI | they hearing very large banging sound | 2019 | [GEOGRAP…"
click at [793, 770] on div "Save as Lost" at bounding box center [568, 779] width 527 height 51
click at [769, 767] on div "Save as Lost" at bounding box center [568, 779] width 527 height 51
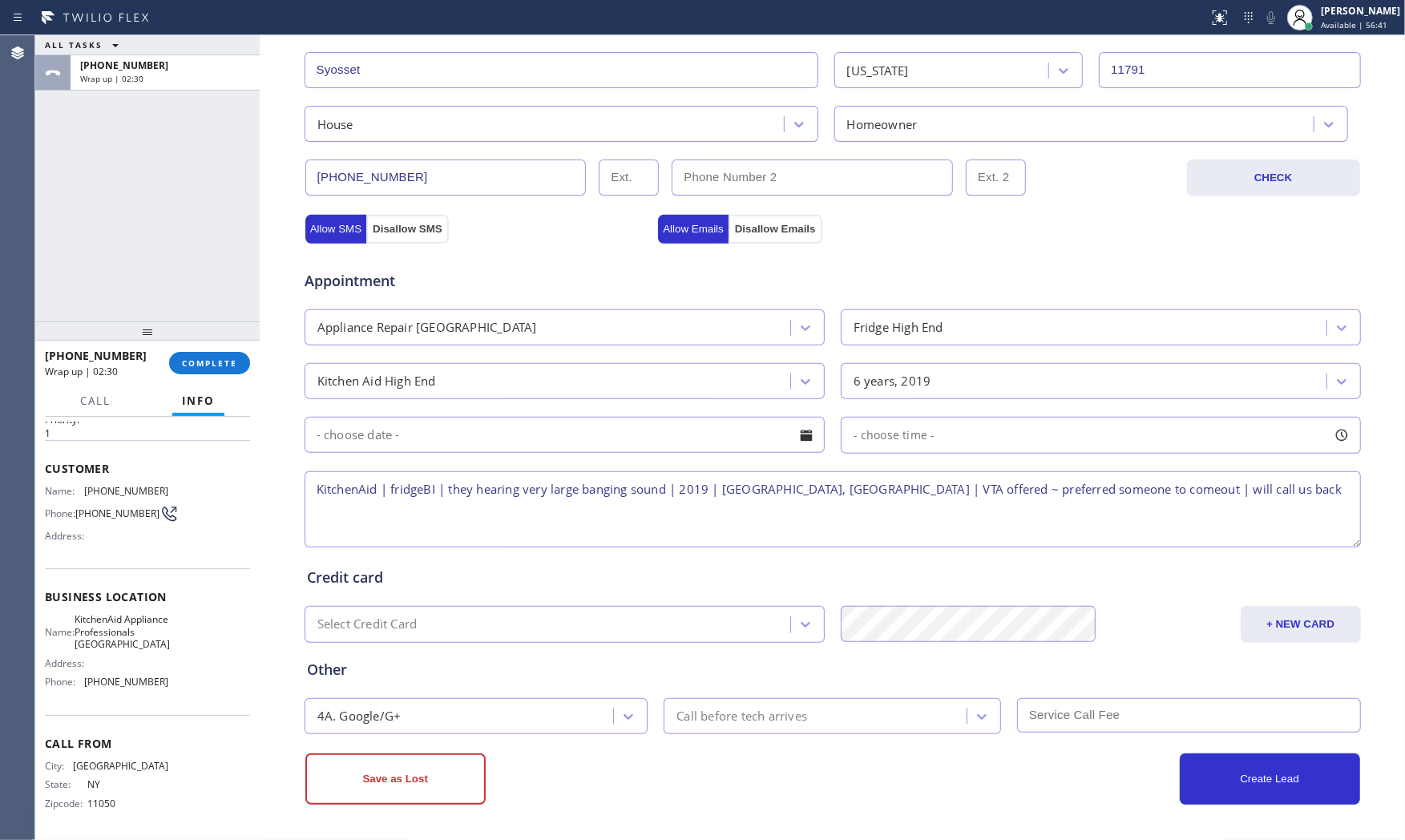
click at [980, 795] on div "Create Lead" at bounding box center [1096, 779] width 527 height 51
click at [1028, 496] on textarea "KitchenAid | fridgeBI | they hearing very large banging sound | 2019 | [GEOGRAP…" at bounding box center [833, 509] width 1056 height 76
drag, startPoint x: 380, startPoint y: 782, endPoint x: 393, endPoint y: 775, distance: 14.8
click at [381, 782] on button "Save as Lost" at bounding box center [395, 779] width 180 height 51
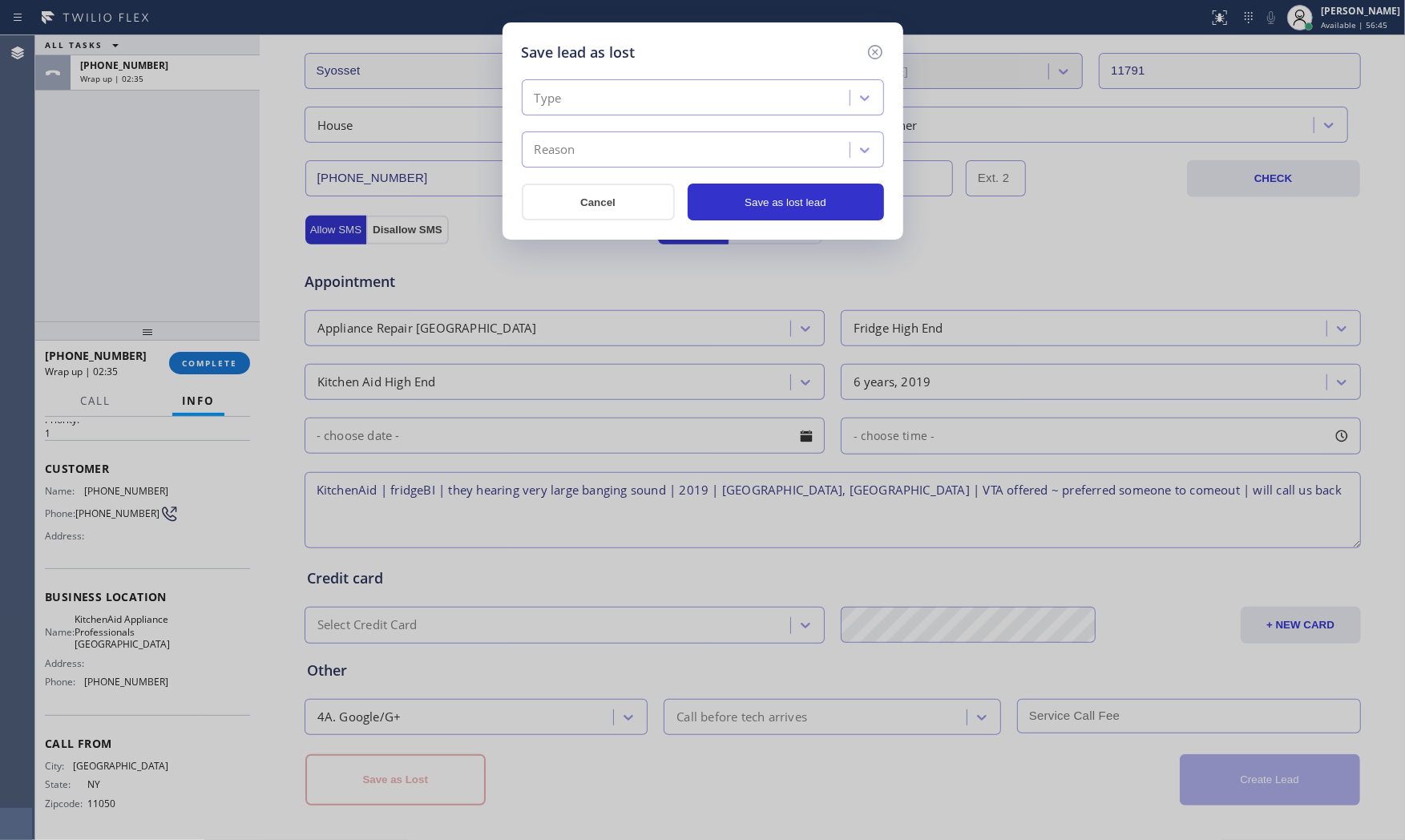
click at [569, 103] on div "Type" at bounding box center [687, 98] width 323 height 28
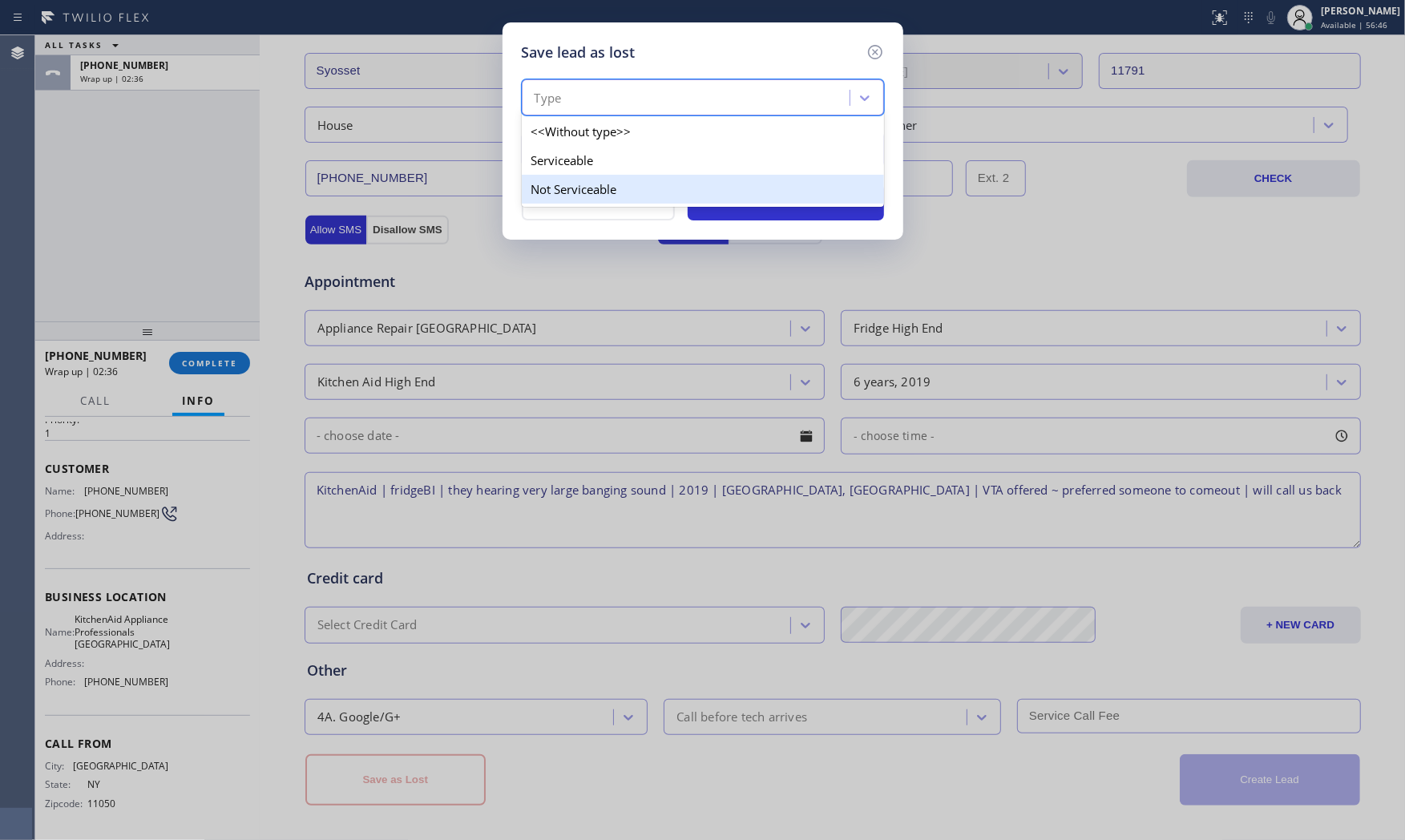
click at [569, 174] on div "Not Serviceable" at bounding box center [702, 189] width 362 height 29
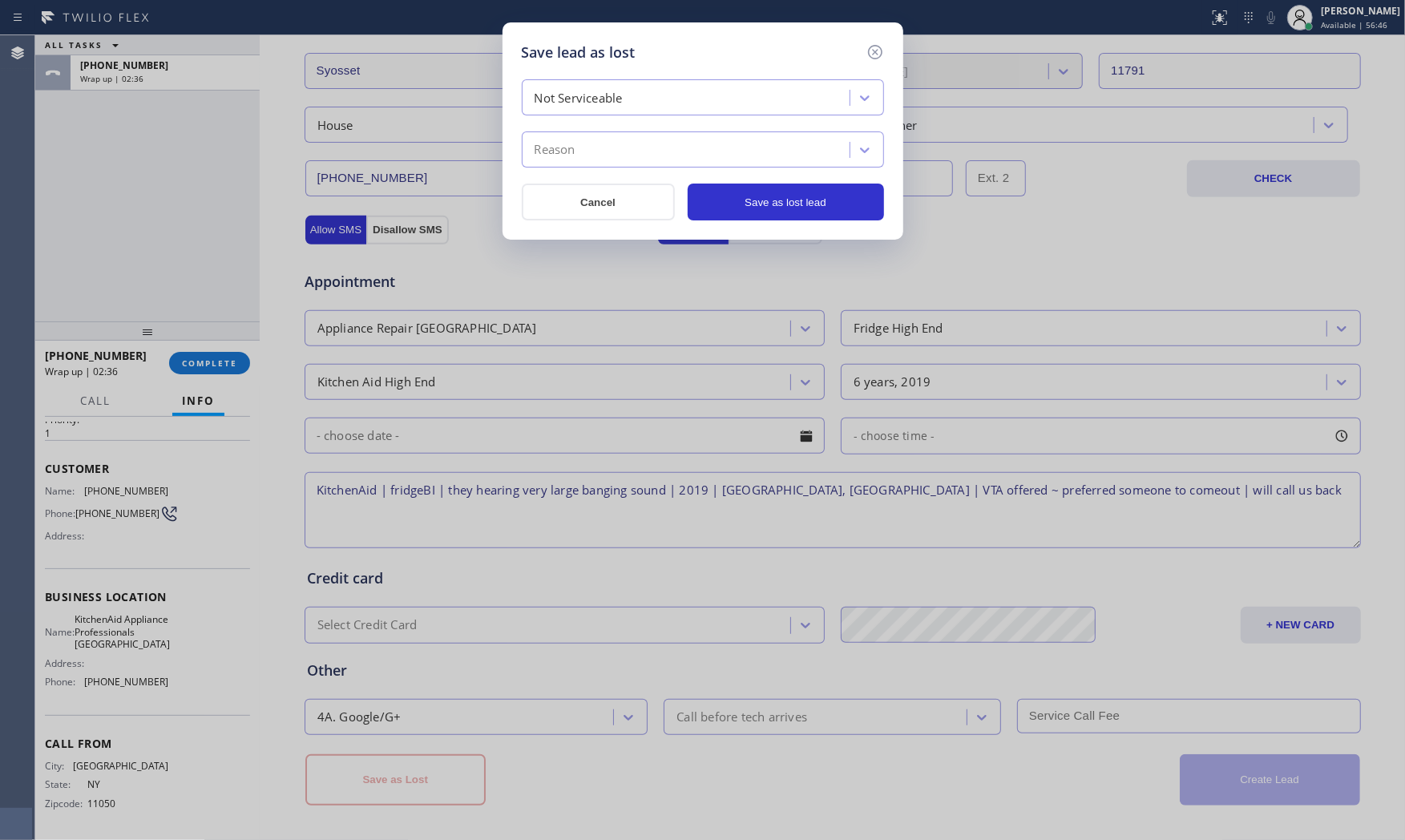
click at [573, 155] on div "Reason" at bounding box center [554, 150] width 40 height 18
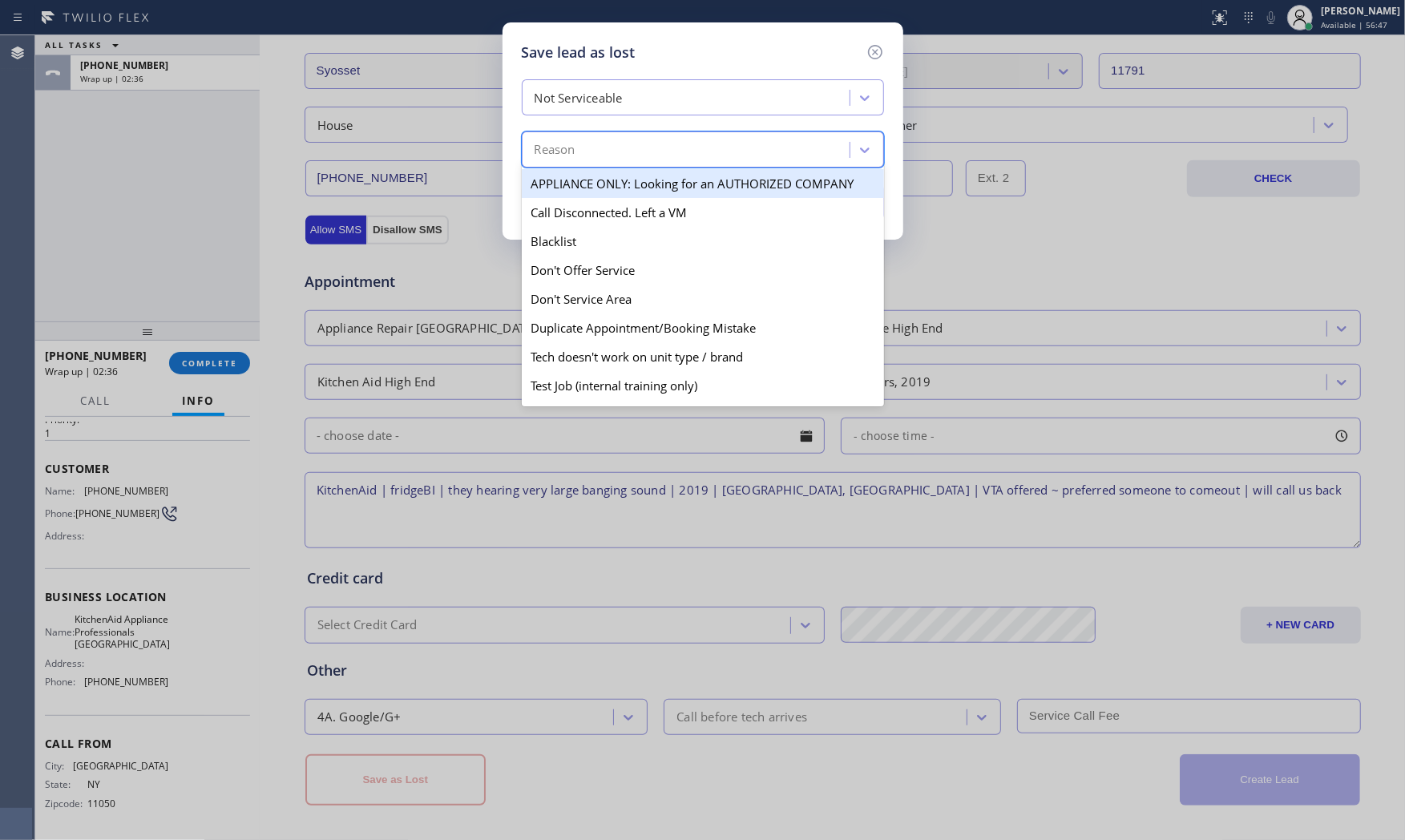
click at [583, 96] on div "Not Serviceable" at bounding box center [578, 98] width 88 height 18
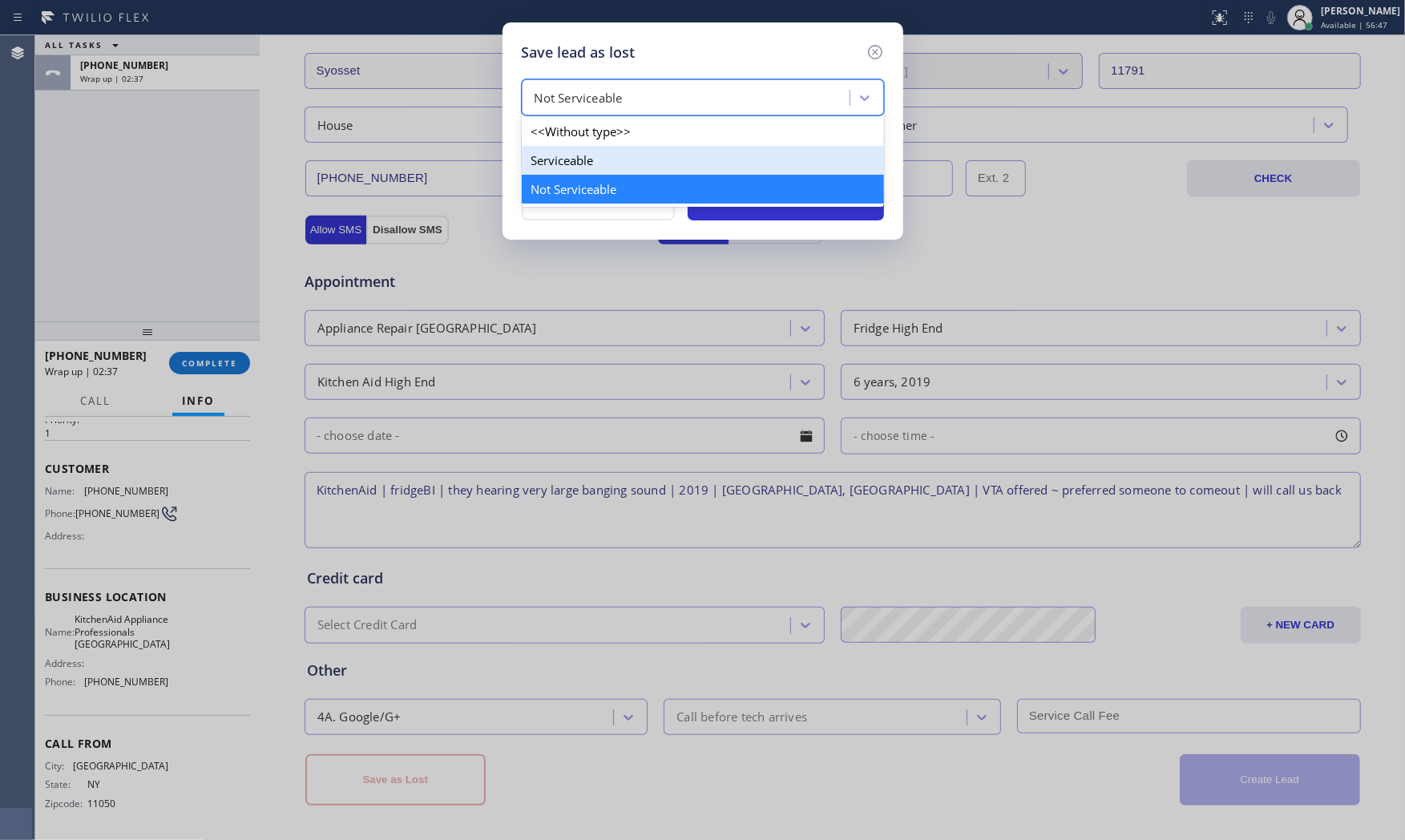
drag, startPoint x: 581, startPoint y: 144, endPoint x: 585, endPoint y: 154, distance: 10.8
click at [585, 153] on div "<<Without type>> Serviceable Not Serviceable" at bounding box center [702, 160] width 362 height 93
click at [585, 154] on div "Serviceable" at bounding box center [702, 160] width 362 height 29
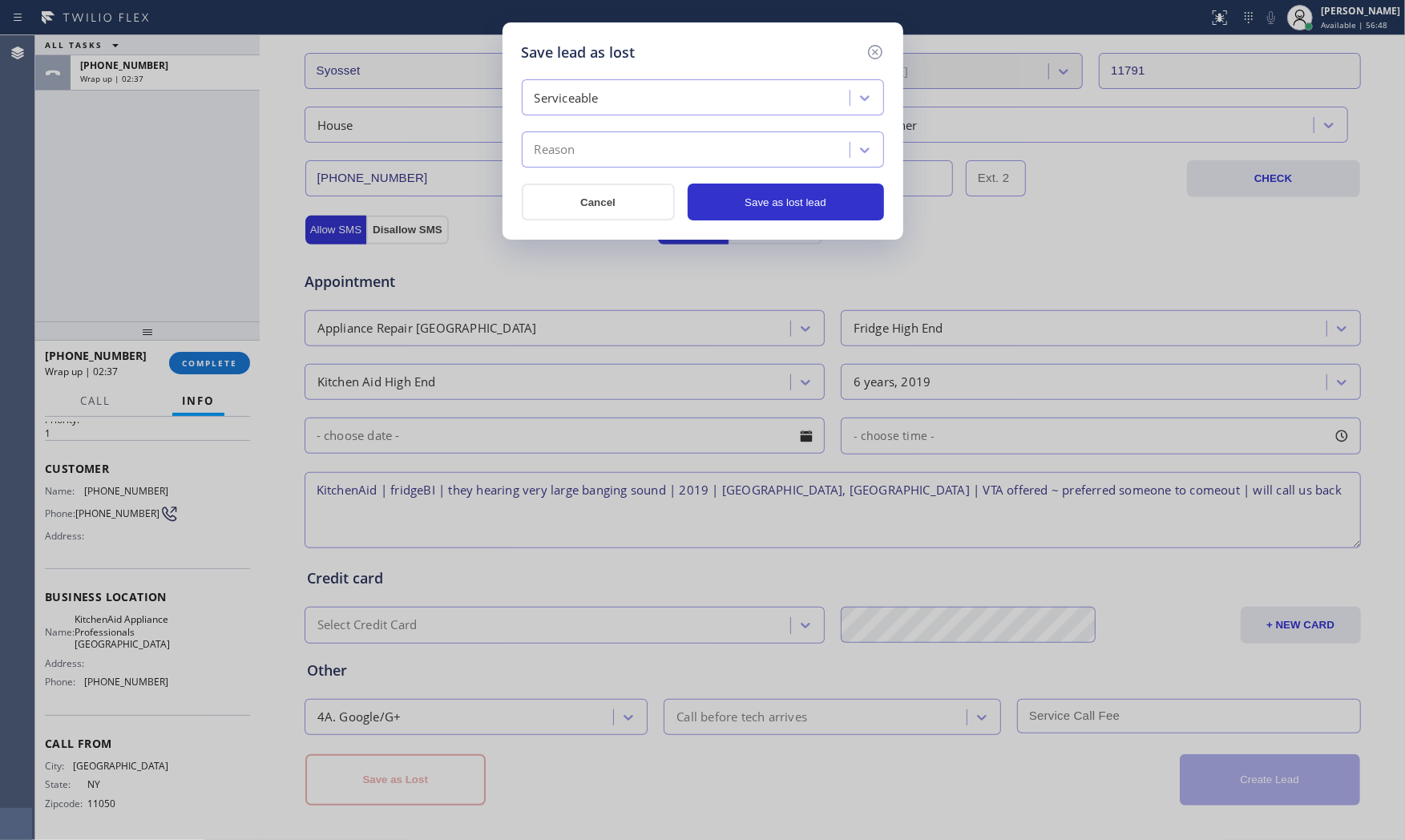
click at [587, 100] on div "Serviceable" at bounding box center [566, 98] width 64 height 18
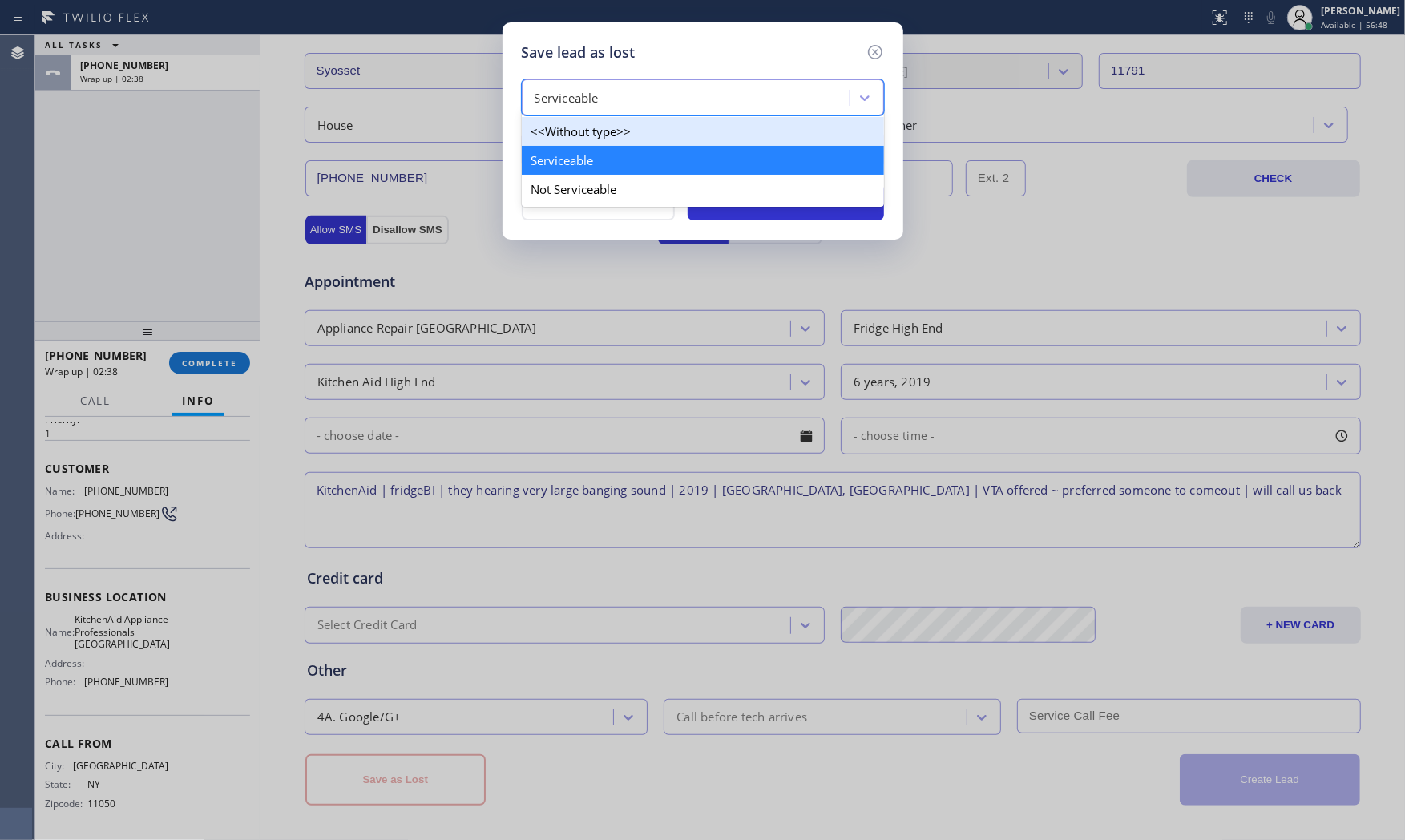
click at [591, 94] on div "Serviceable" at bounding box center [566, 98] width 64 height 18
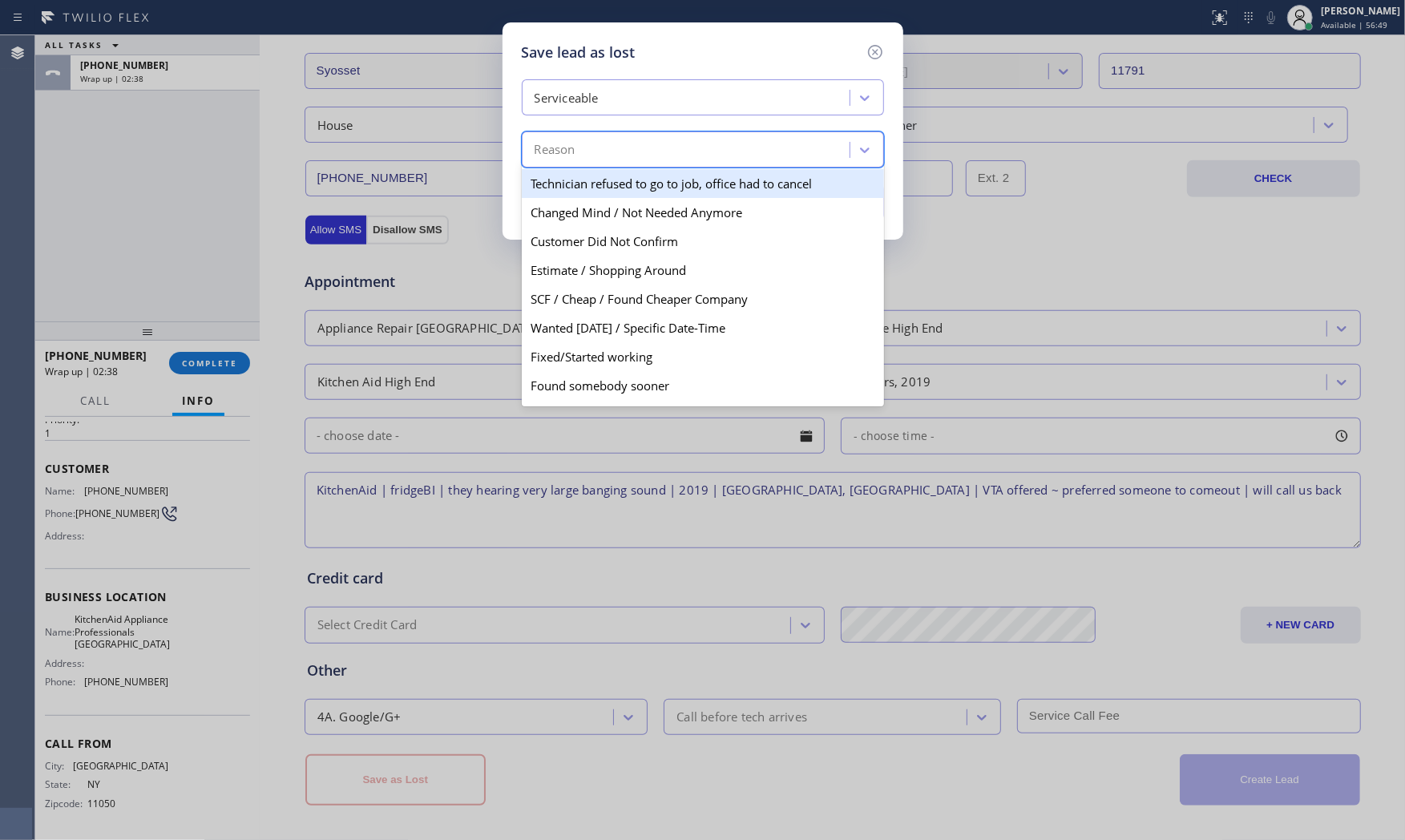
click at [576, 165] on div "Reason" at bounding box center [702, 149] width 362 height 36
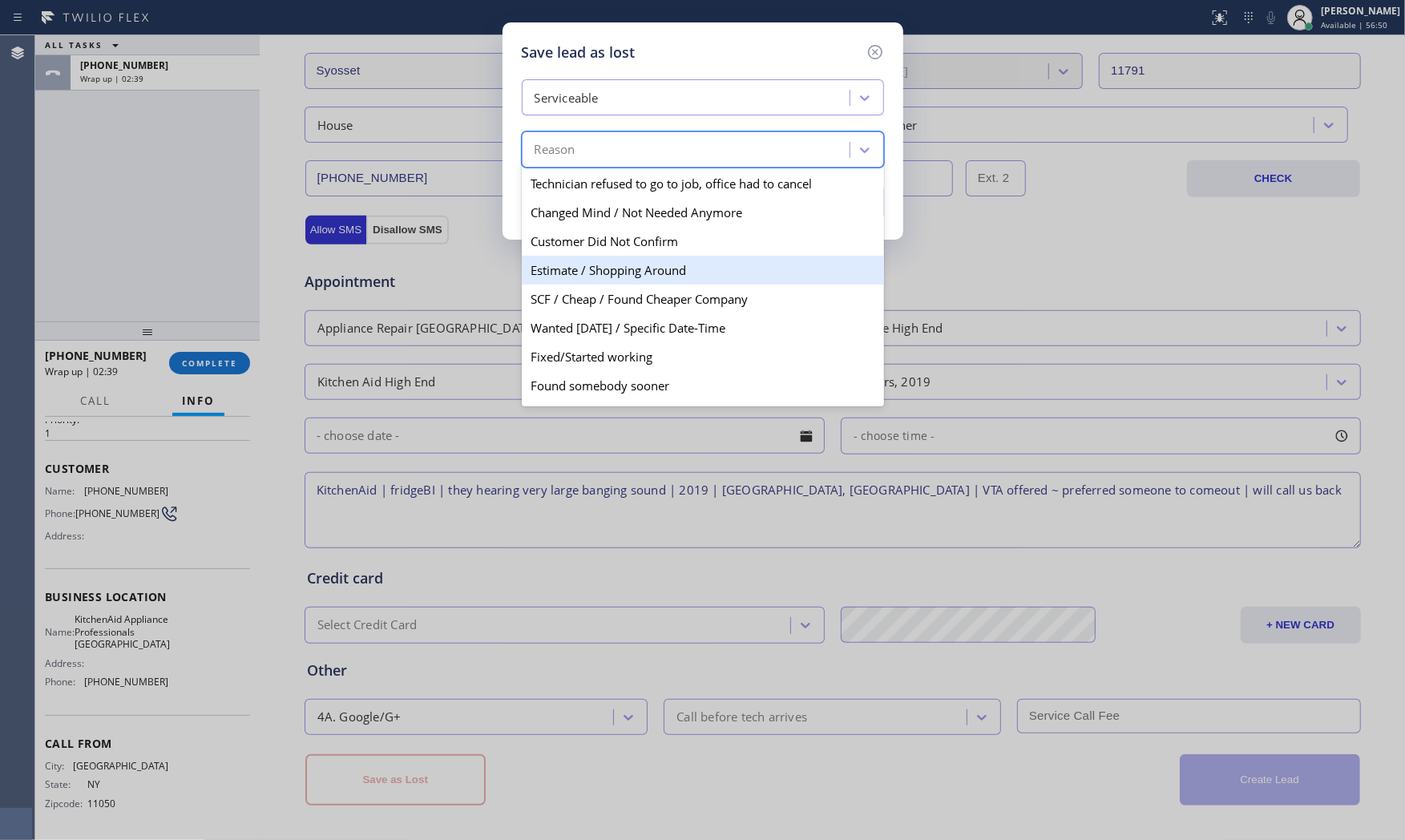
click at [610, 271] on div "Estimate / Shopping Around" at bounding box center [702, 270] width 362 height 29
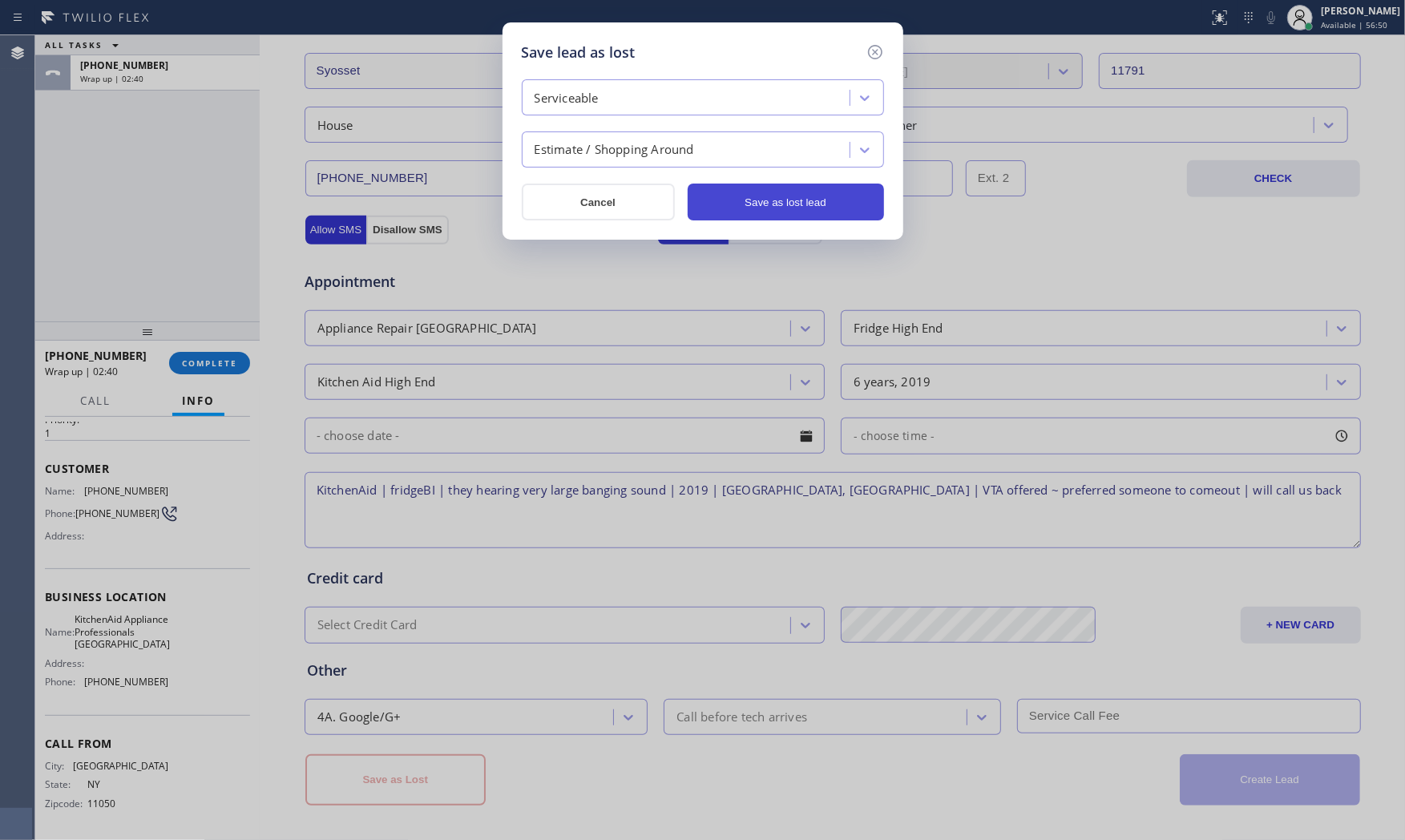
click at [763, 195] on button "Save as lost lead" at bounding box center [785, 201] width 196 height 37
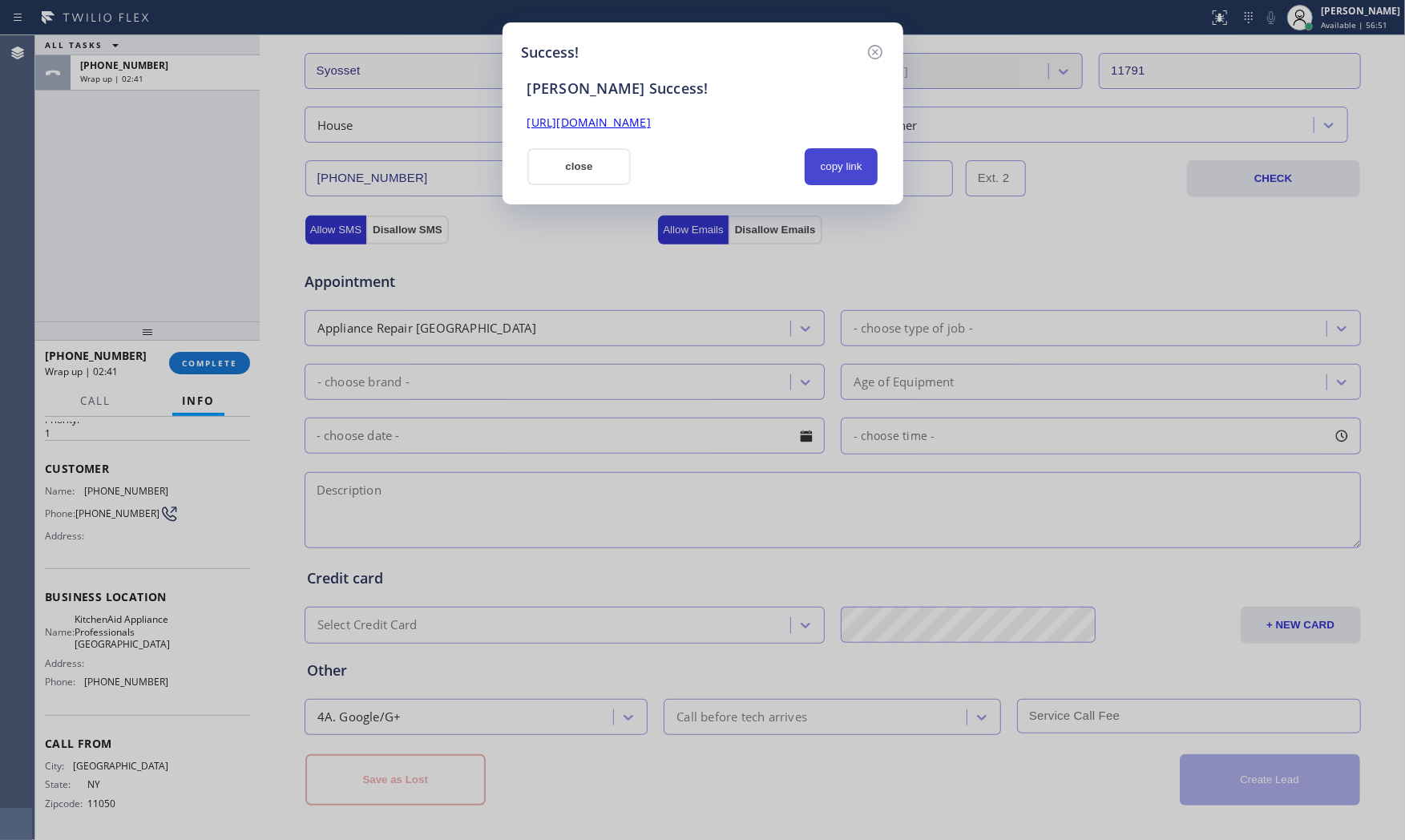
click at [854, 153] on button "copy link" at bounding box center [842, 166] width 74 height 37
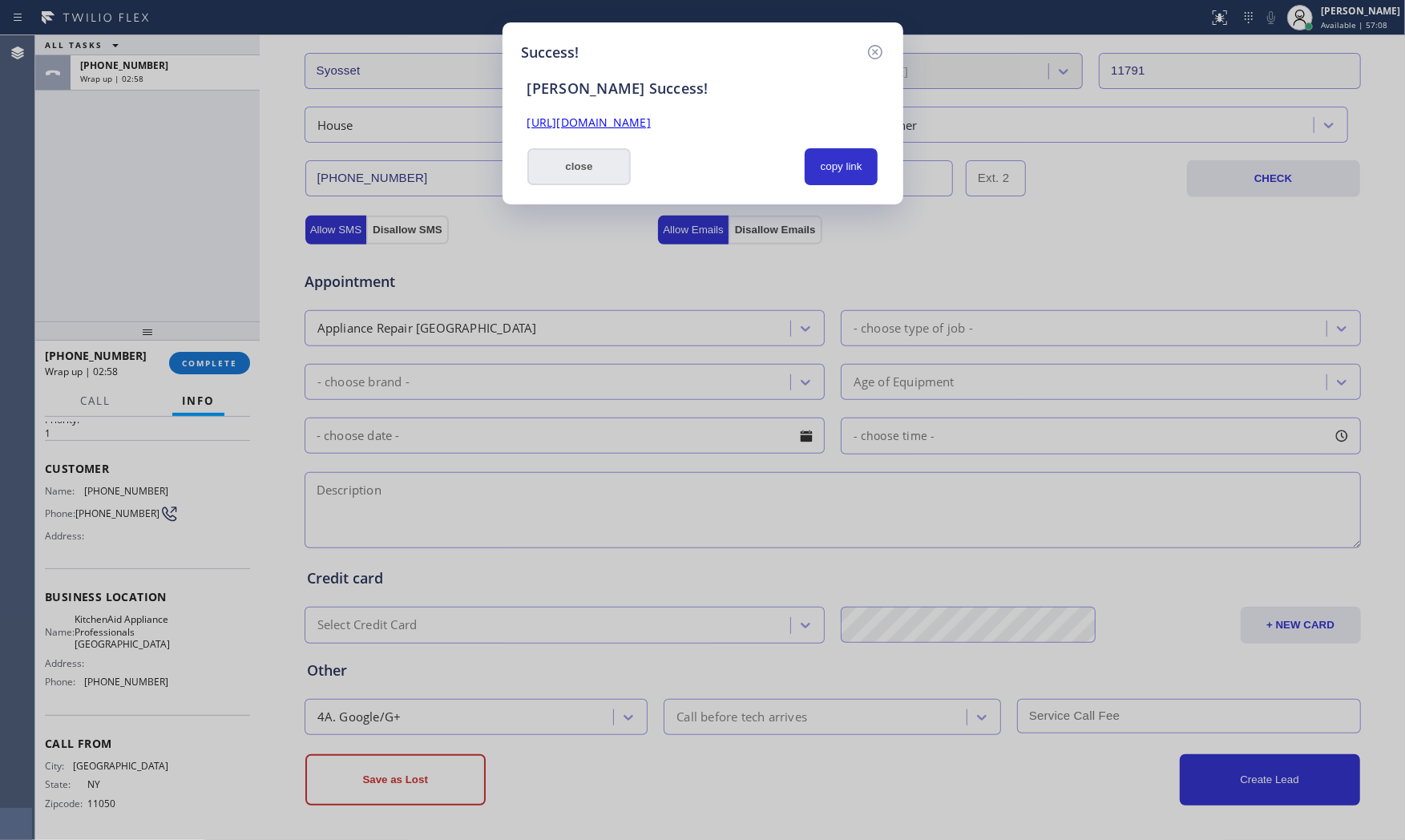
drag, startPoint x: 548, startPoint y: 173, endPoint x: 312, endPoint y: 301, distance: 268.5
click at [547, 173] on button "close" at bounding box center [579, 166] width 104 height 37
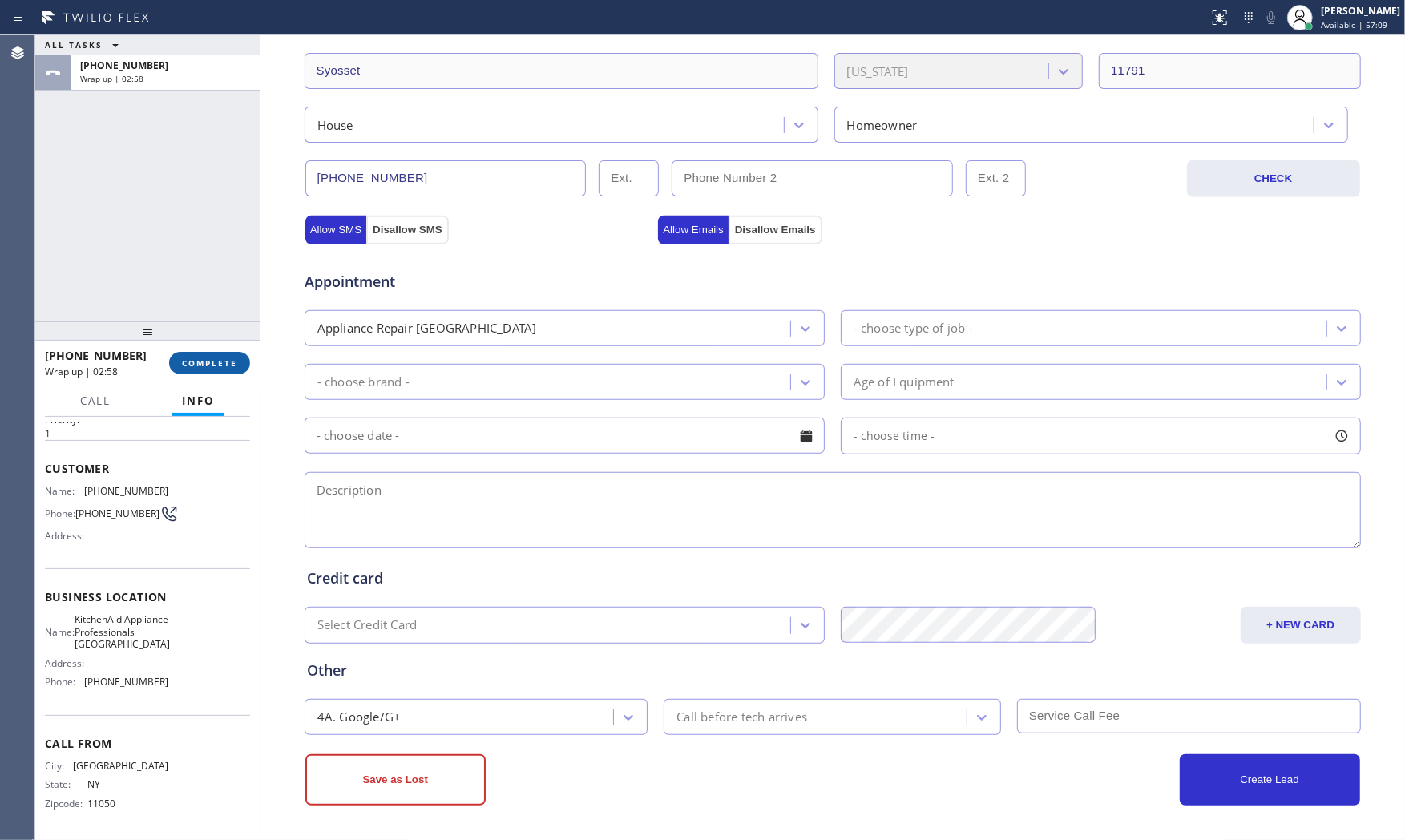
click at [219, 359] on span "COMPLETE" at bounding box center [209, 362] width 55 height 11
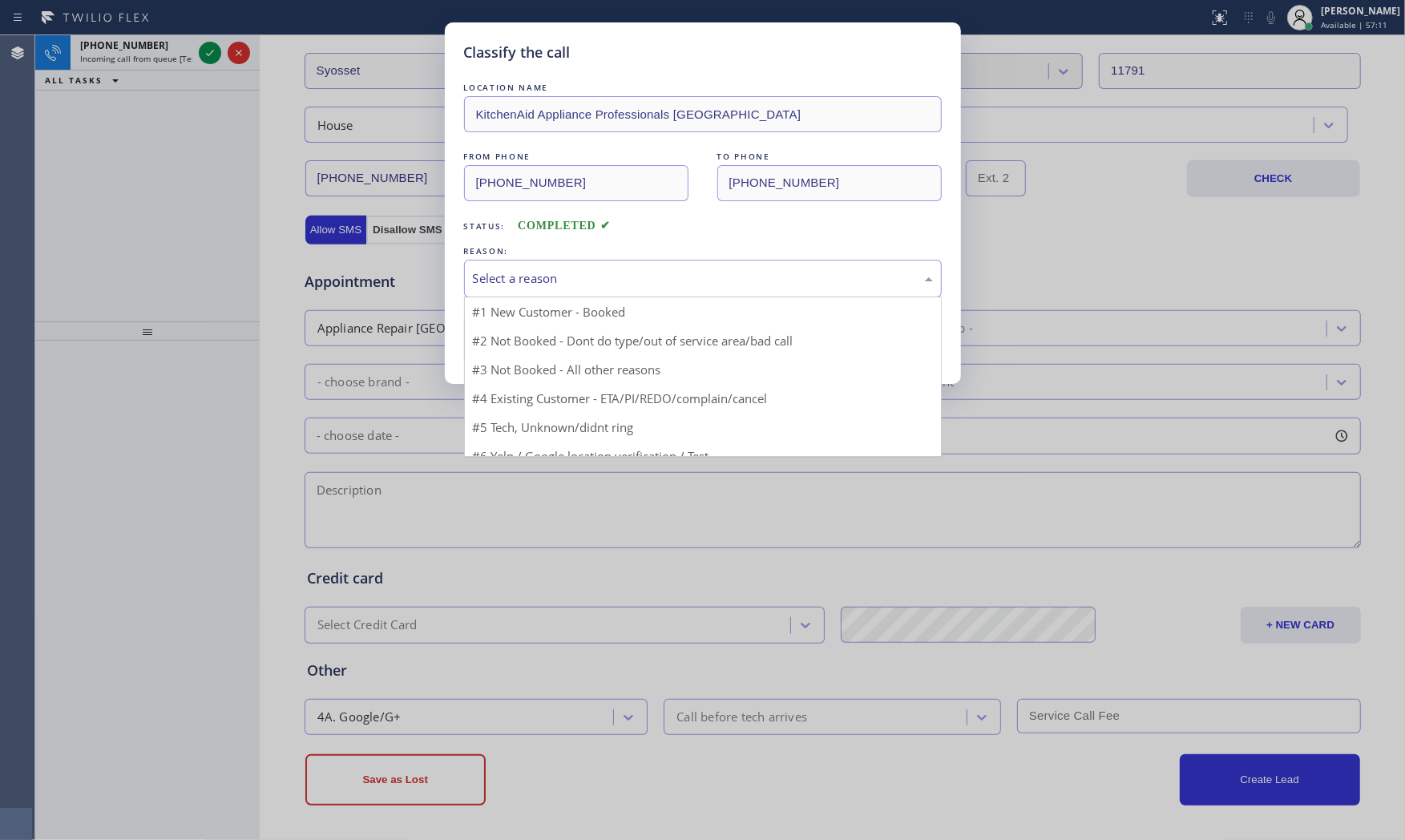
click at [562, 283] on div "Select a reason" at bounding box center [702, 278] width 460 height 18
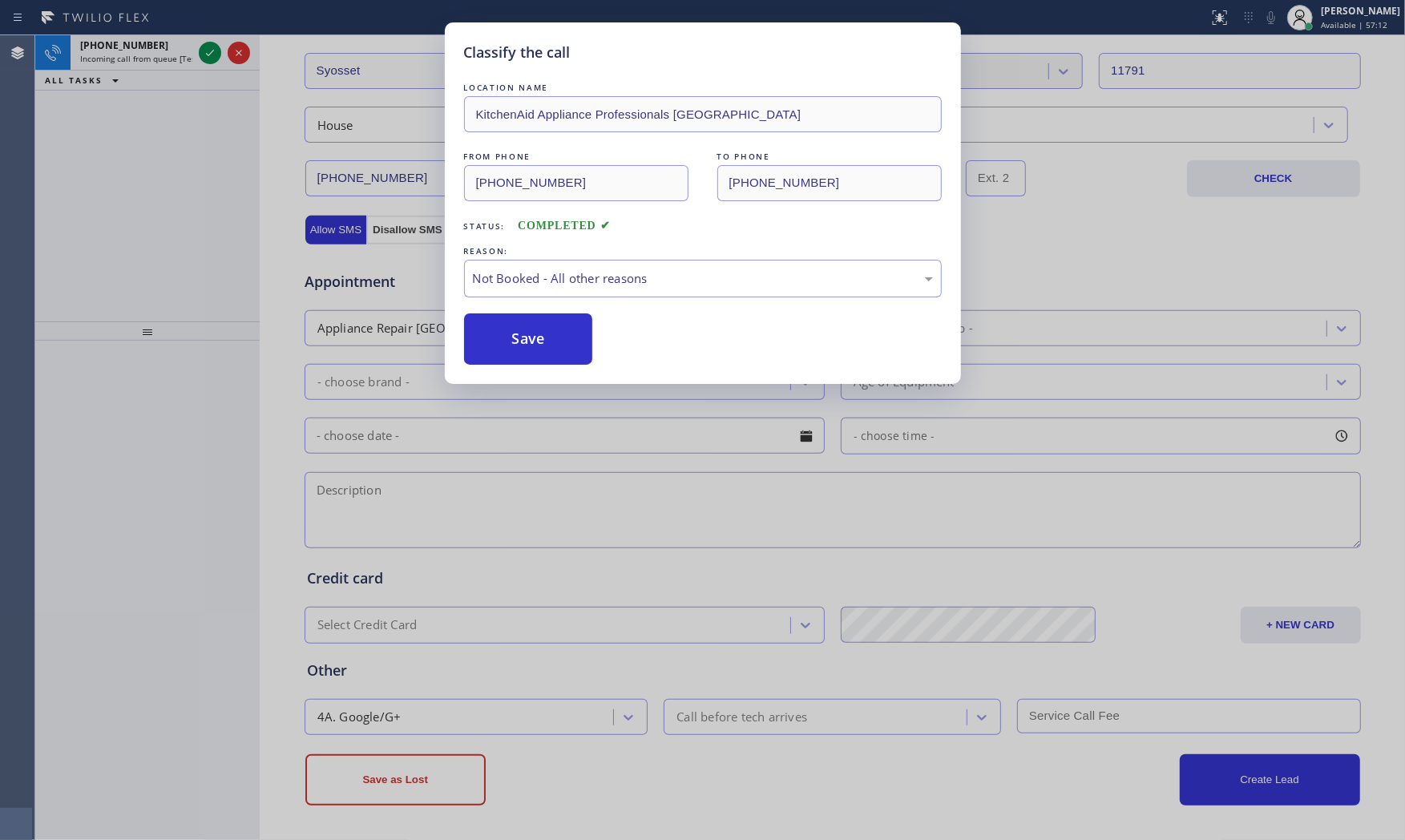
click at [539, 326] on button "Save" at bounding box center [528, 338] width 129 height 51
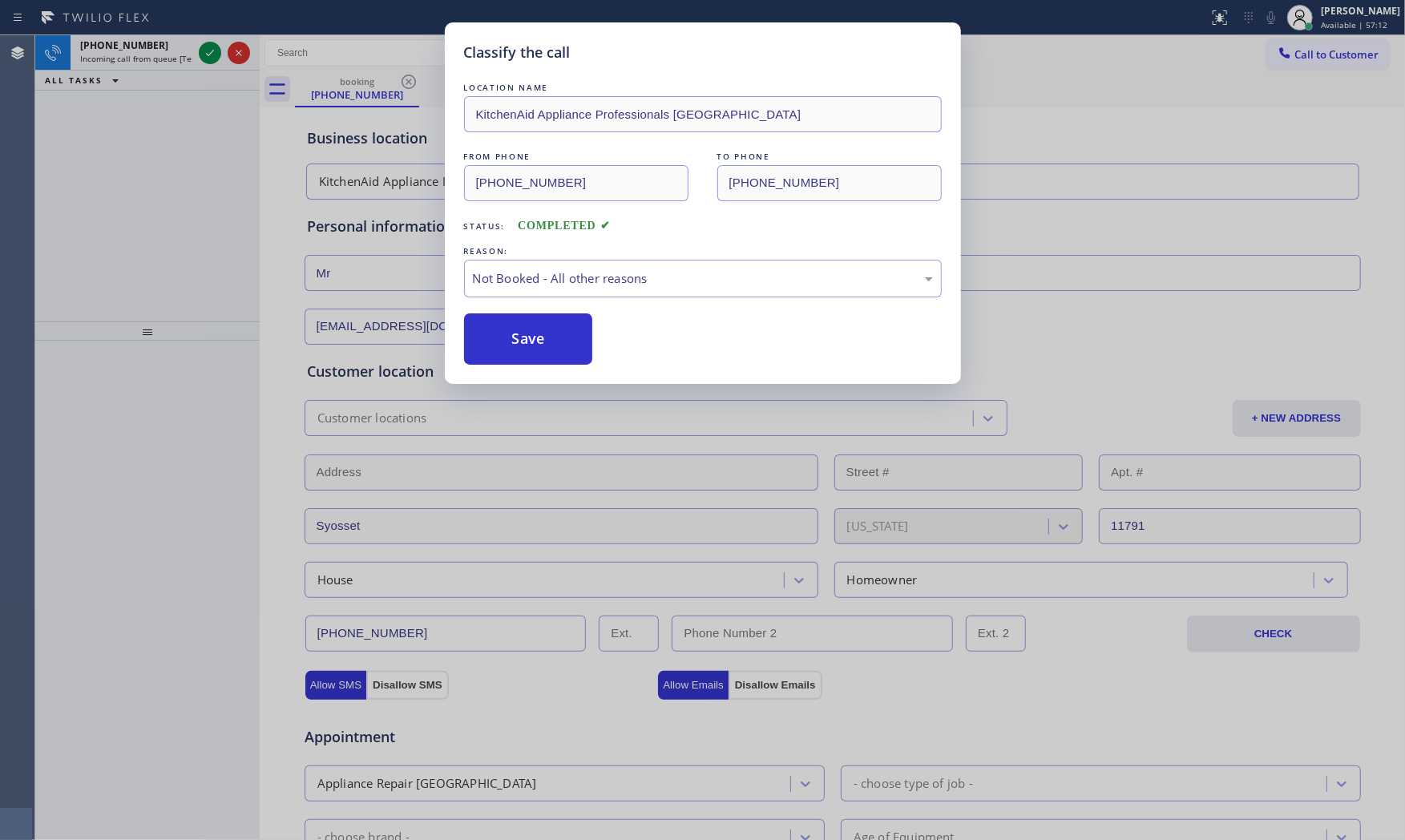
click at [539, 326] on button "Save" at bounding box center [528, 338] width 129 height 51
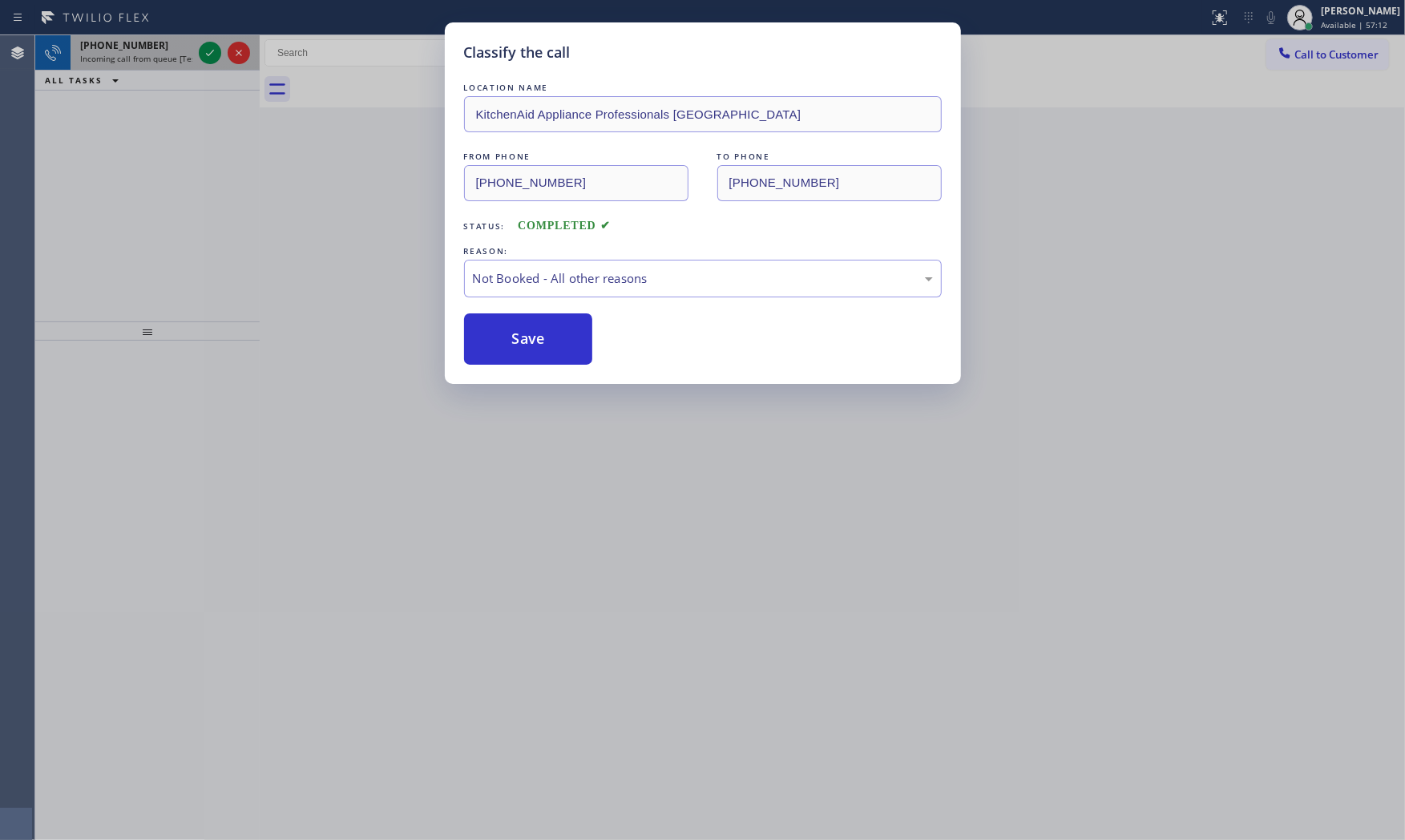
click at [173, 60] on span "Incoming call from queue [Test] All" at bounding box center [147, 58] width 133 height 11
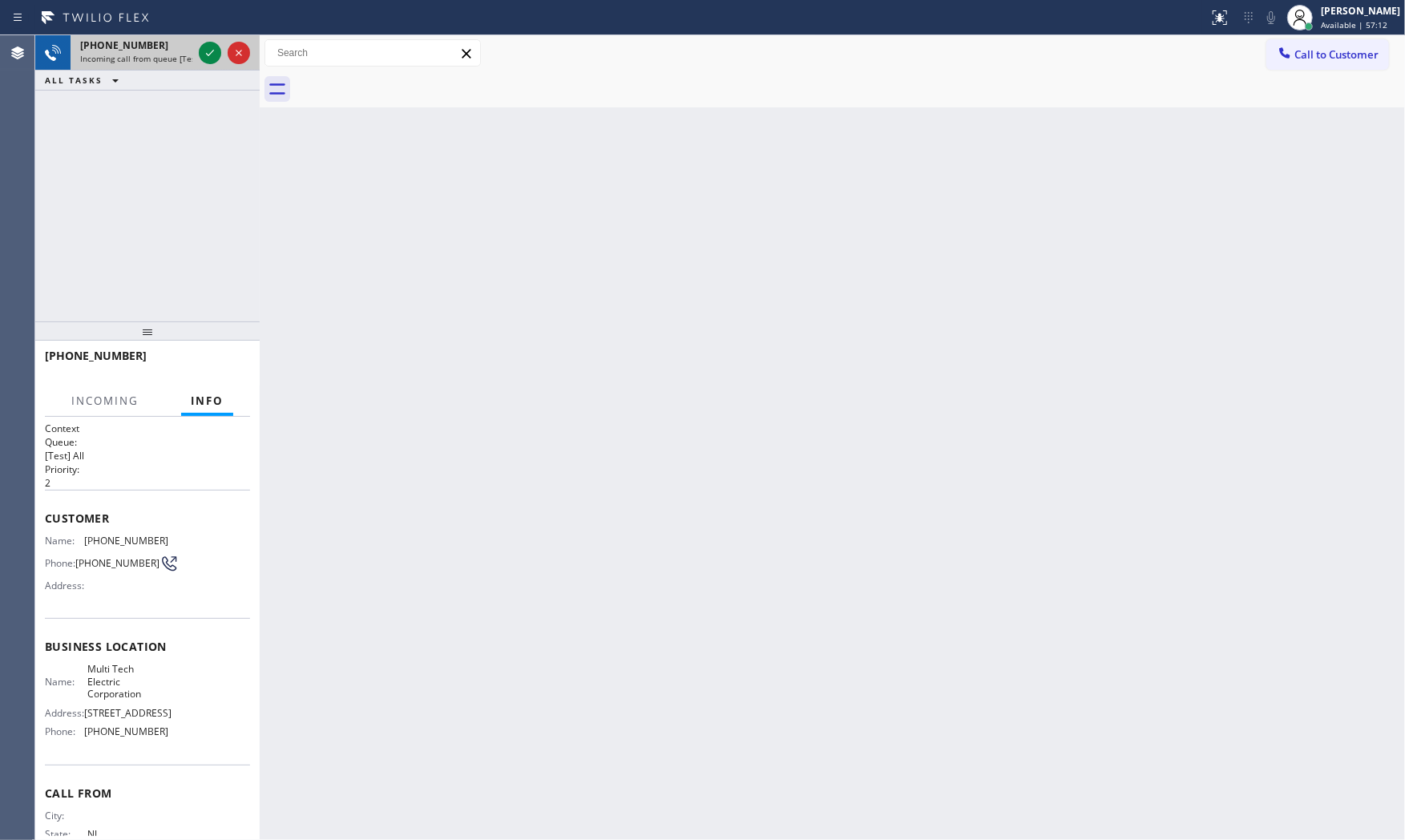
click at [173, 60] on span "Incoming call from queue [Test] All" at bounding box center [147, 58] width 133 height 11
click at [201, 50] on icon at bounding box center [210, 52] width 19 height 19
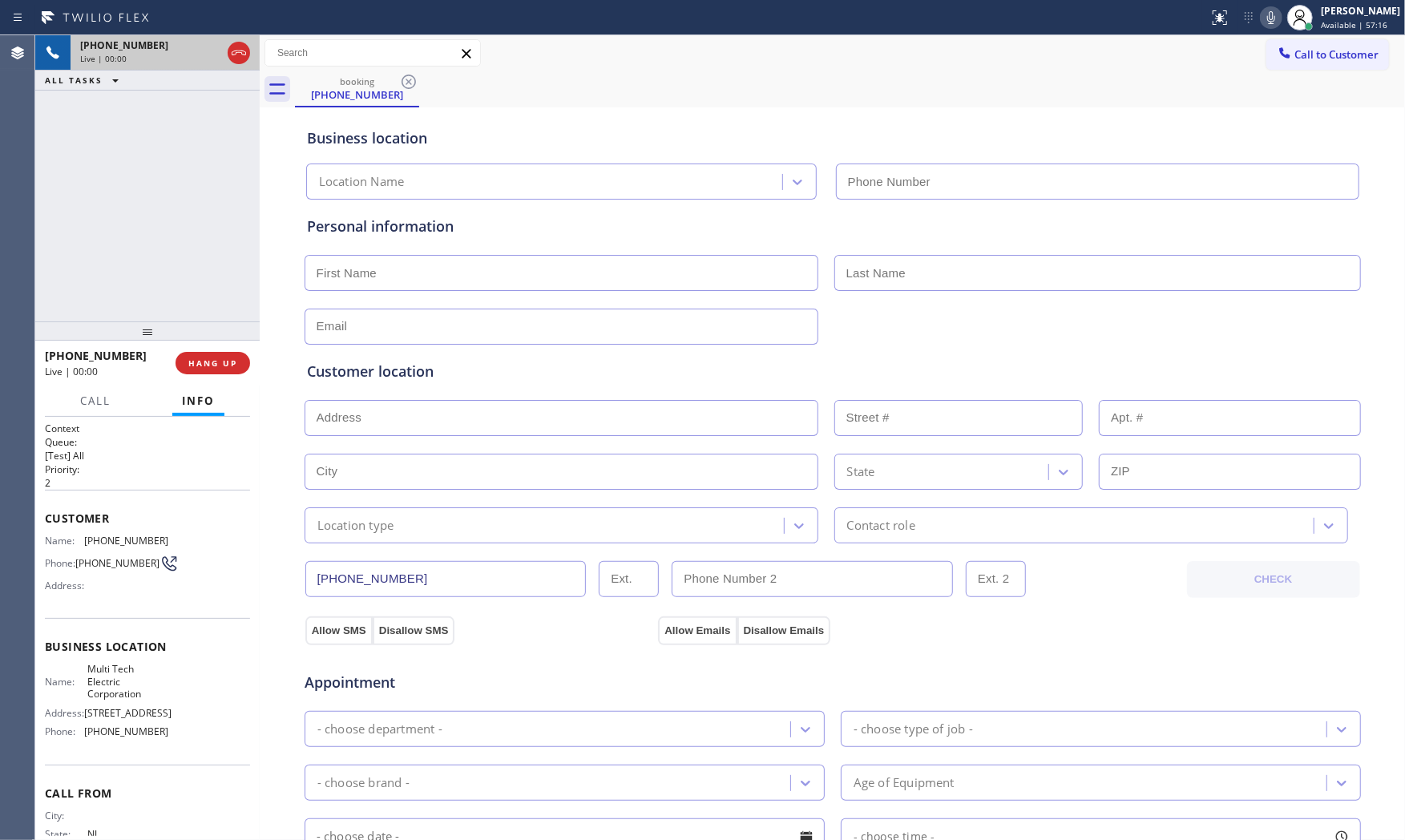
type input "[PHONE_NUMBER]"
click at [211, 379] on div "[PHONE_NUMBER] Live | 00:00 HANG UP" at bounding box center [148, 362] width 205 height 41
click at [217, 364] on span "HANG UP" at bounding box center [212, 362] width 49 height 11
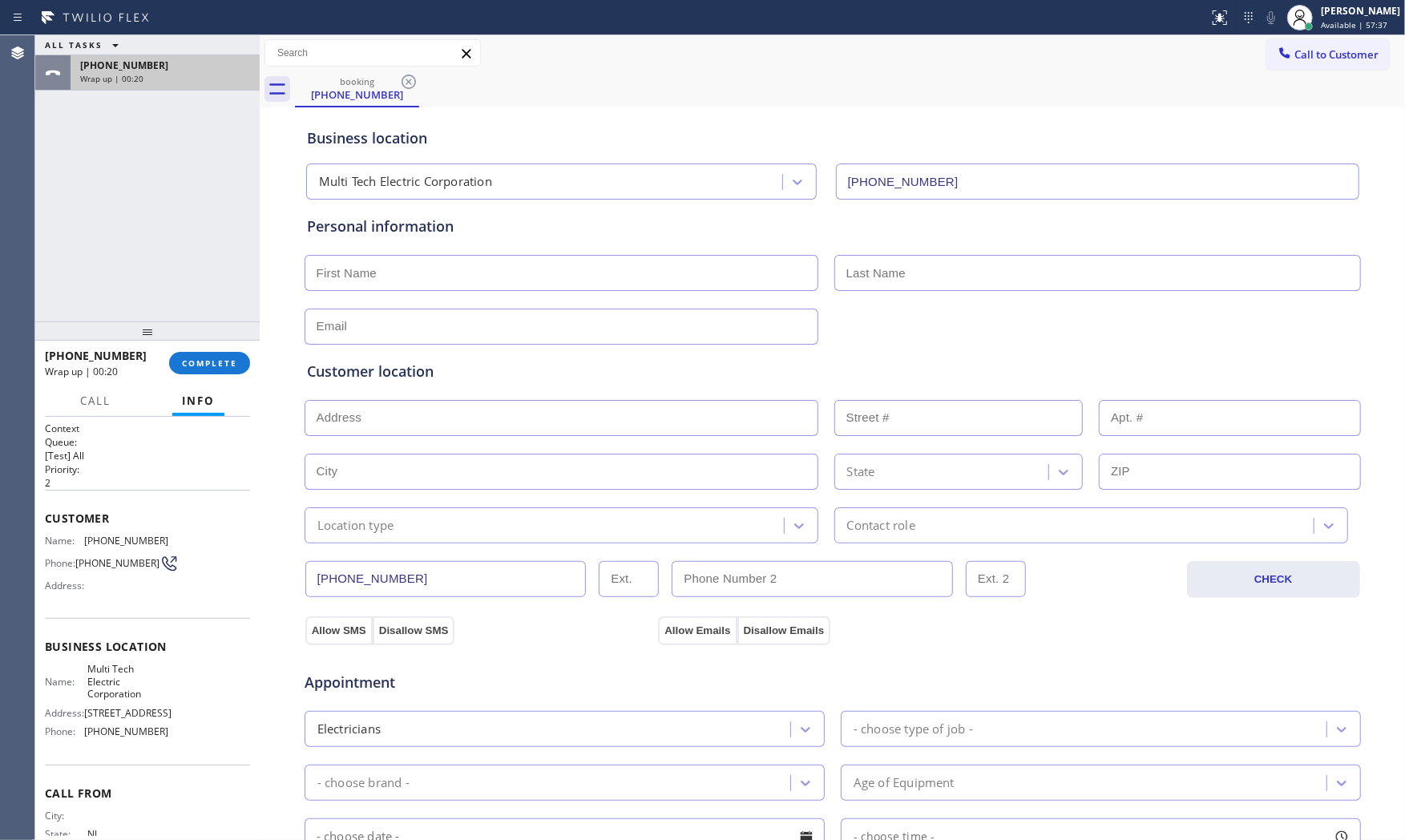
click at [177, 69] on div "[PHONE_NUMBER]" at bounding box center [165, 65] width 170 height 13
click at [181, 373] on div "[PHONE_NUMBER] Wrap up | 00:21 COMPLETE" at bounding box center [148, 362] width 205 height 41
click at [214, 365] on span "COMPLETE" at bounding box center [209, 362] width 55 height 11
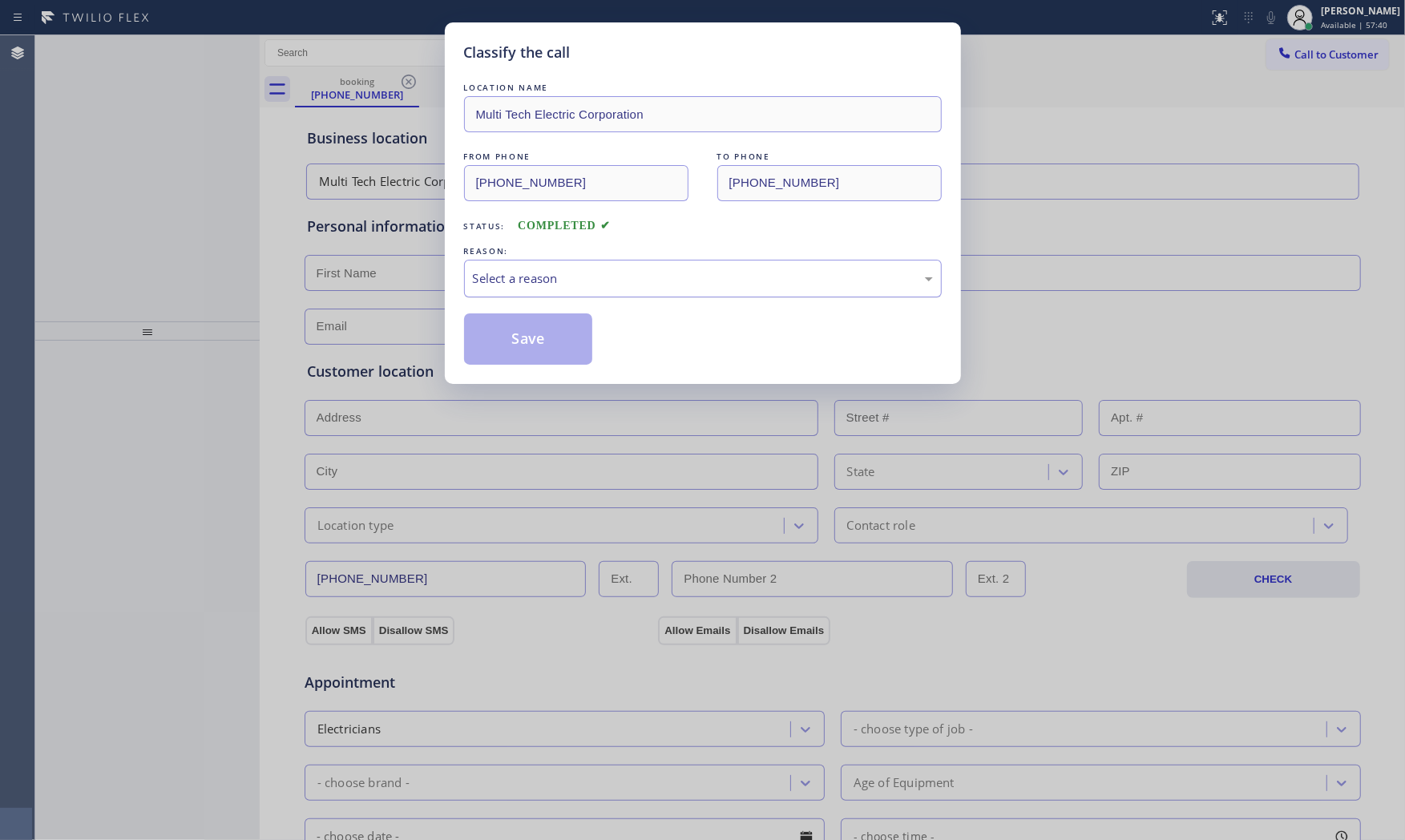
click at [504, 284] on div "Select a reason" at bounding box center [702, 278] width 460 height 18
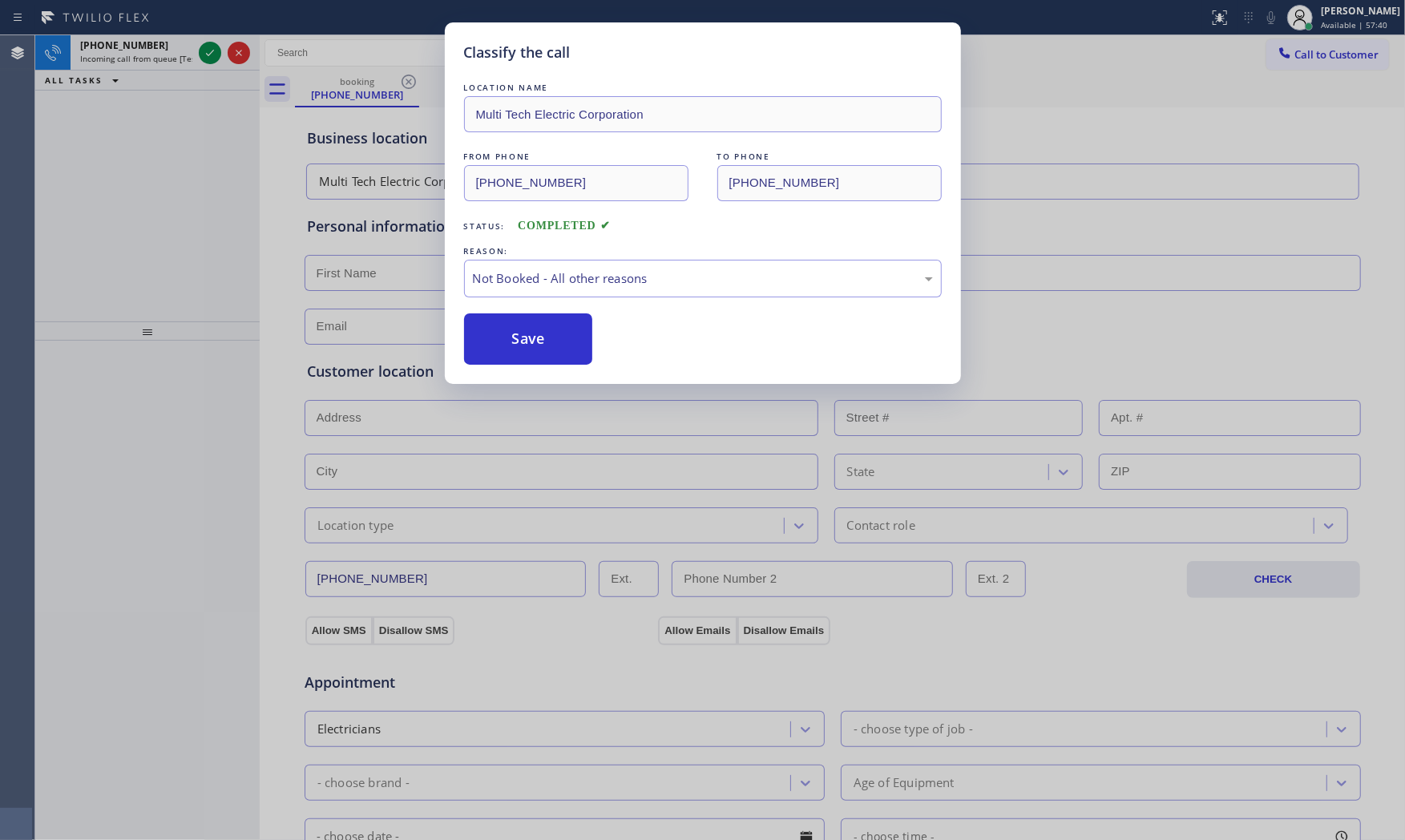
click at [506, 335] on button "Save" at bounding box center [528, 338] width 129 height 51
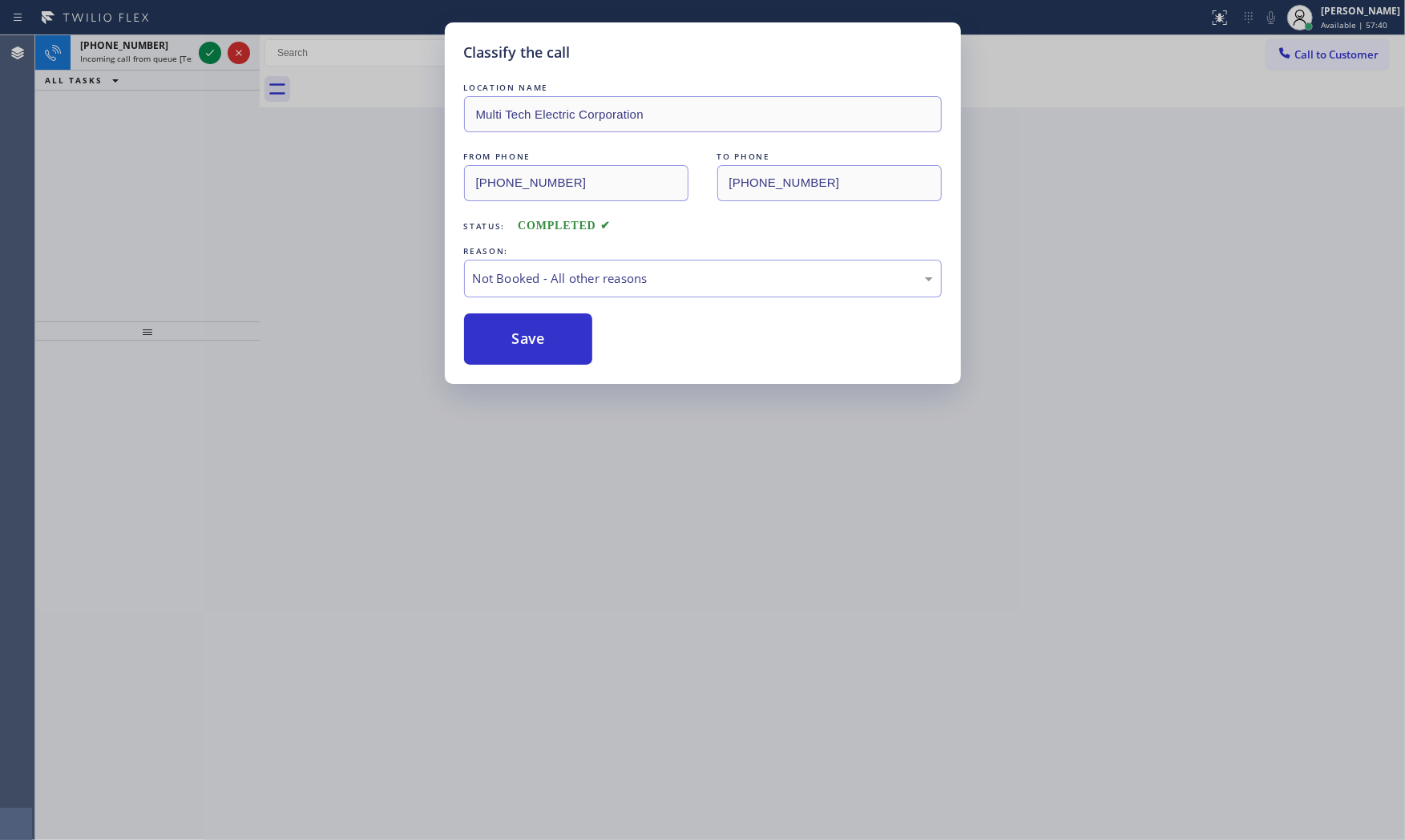
click at [506, 335] on button "Save" at bounding box center [528, 338] width 129 height 51
click at [162, 55] on div "Classify the call LOCATION NAME Multi Tech Electric Corporation FROM PHONE [PHO…" at bounding box center [702, 420] width 1405 height 840
click at [162, 55] on div "Classify the call LOCATION NAME Montrose Heating and Cooling FROM PHONE [PHONE_…" at bounding box center [720, 437] width 1370 height 805
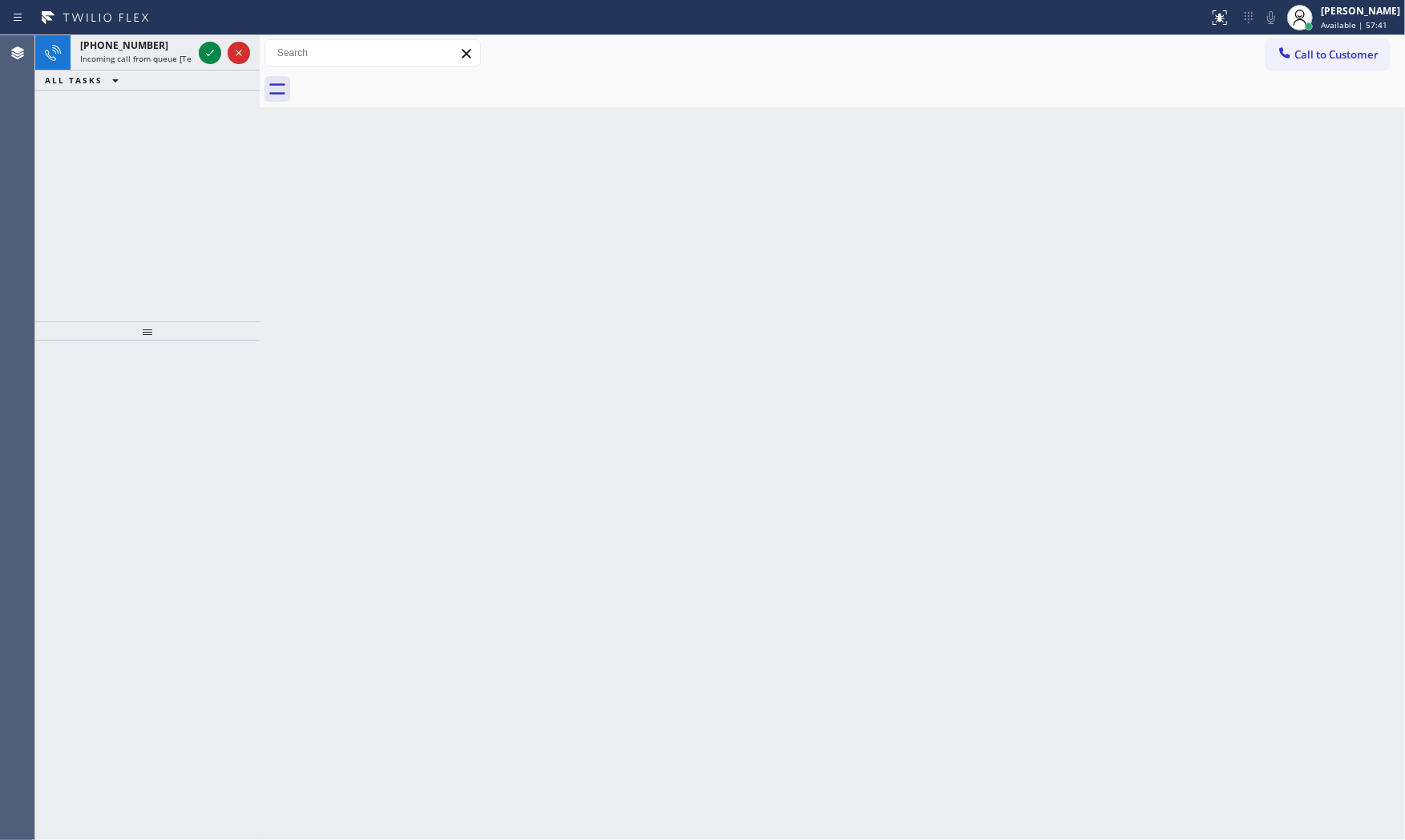
click at [162, 55] on span "Incoming call from queue [Test] All" at bounding box center [147, 58] width 133 height 11
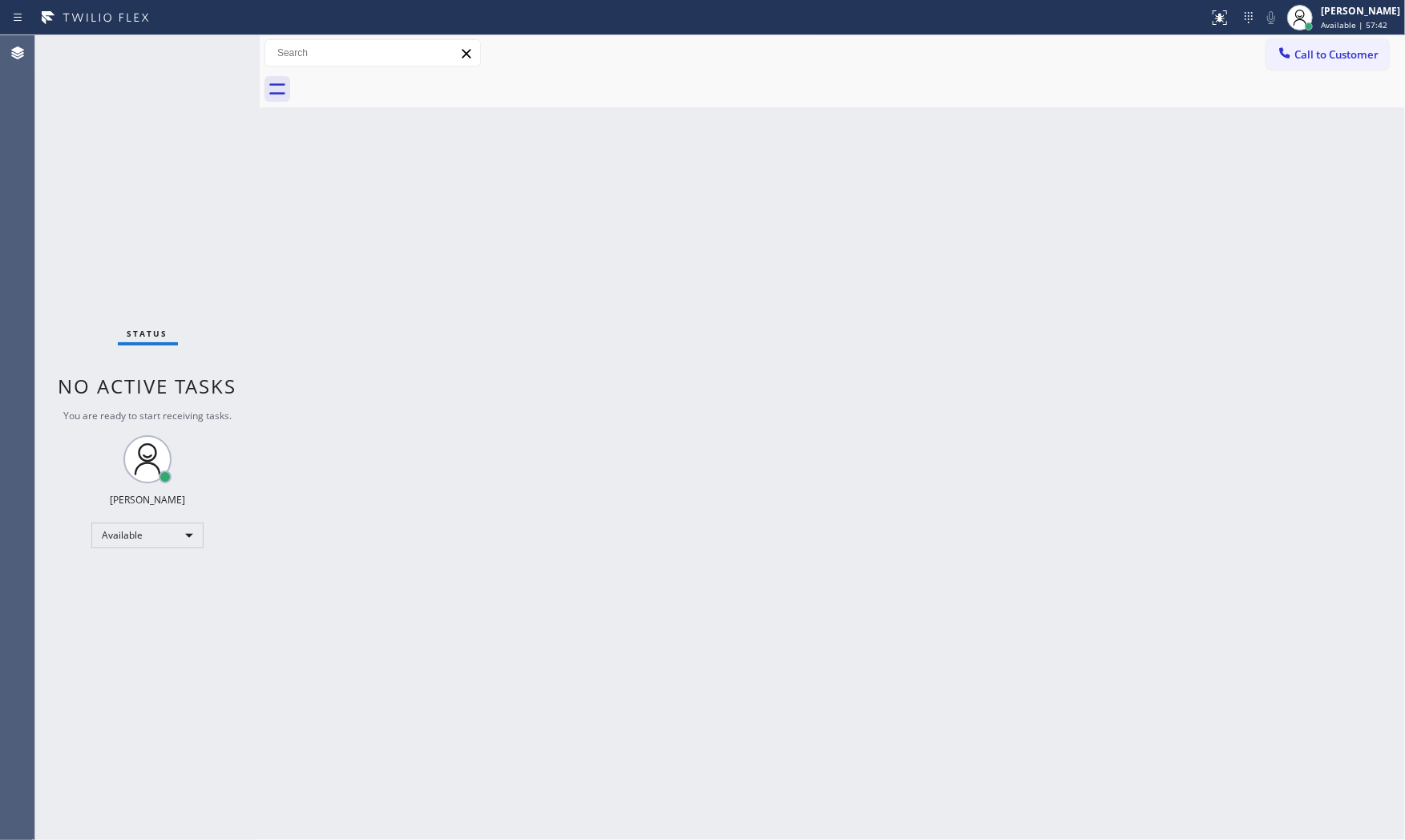
click at [162, 55] on div "Status No active tasks You are ready to start receiving tasks. [PERSON_NAME] Av…" at bounding box center [147, 437] width 224 height 805
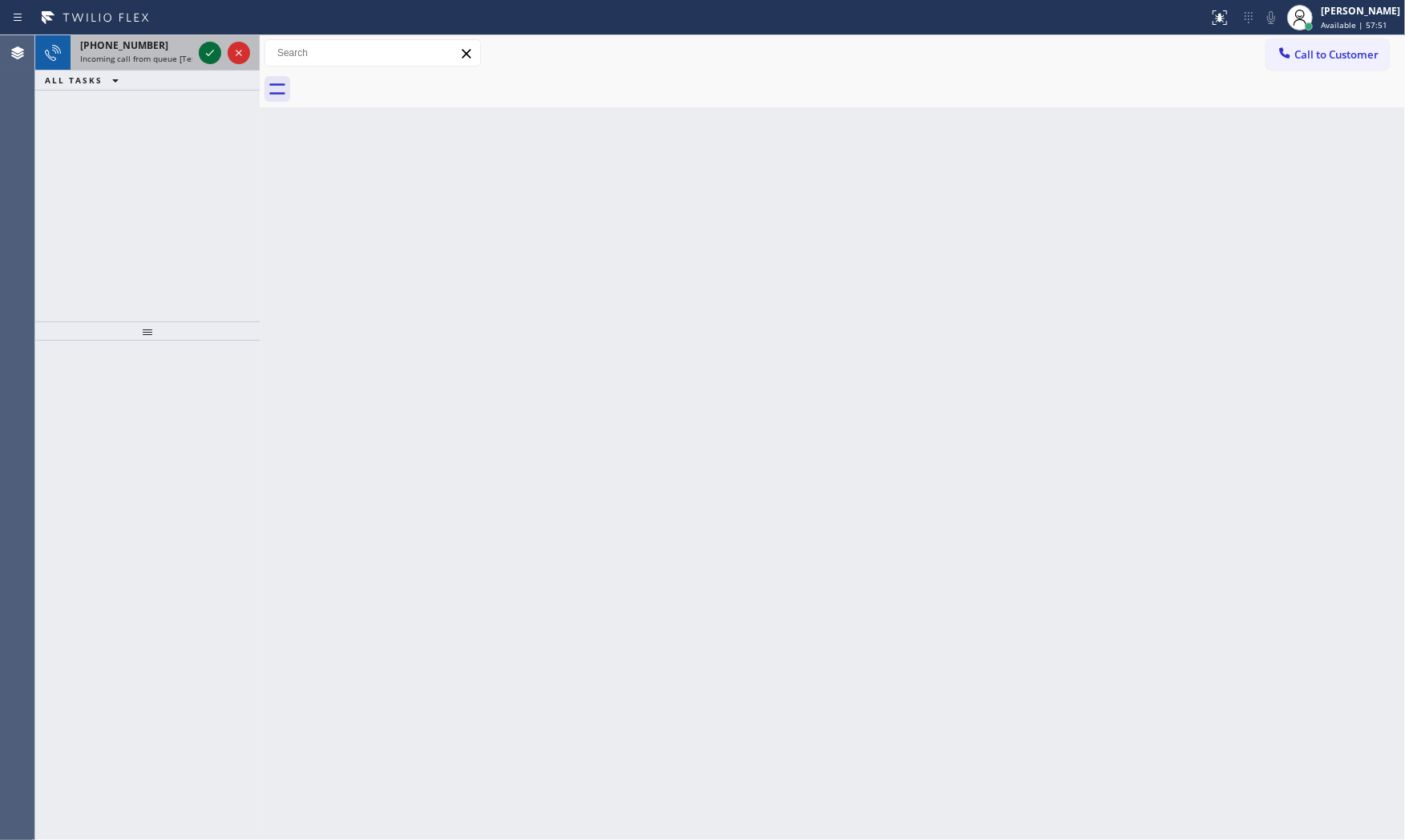
click at [202, 52] on icon at bounding box center [210, 52] width 19 height 19
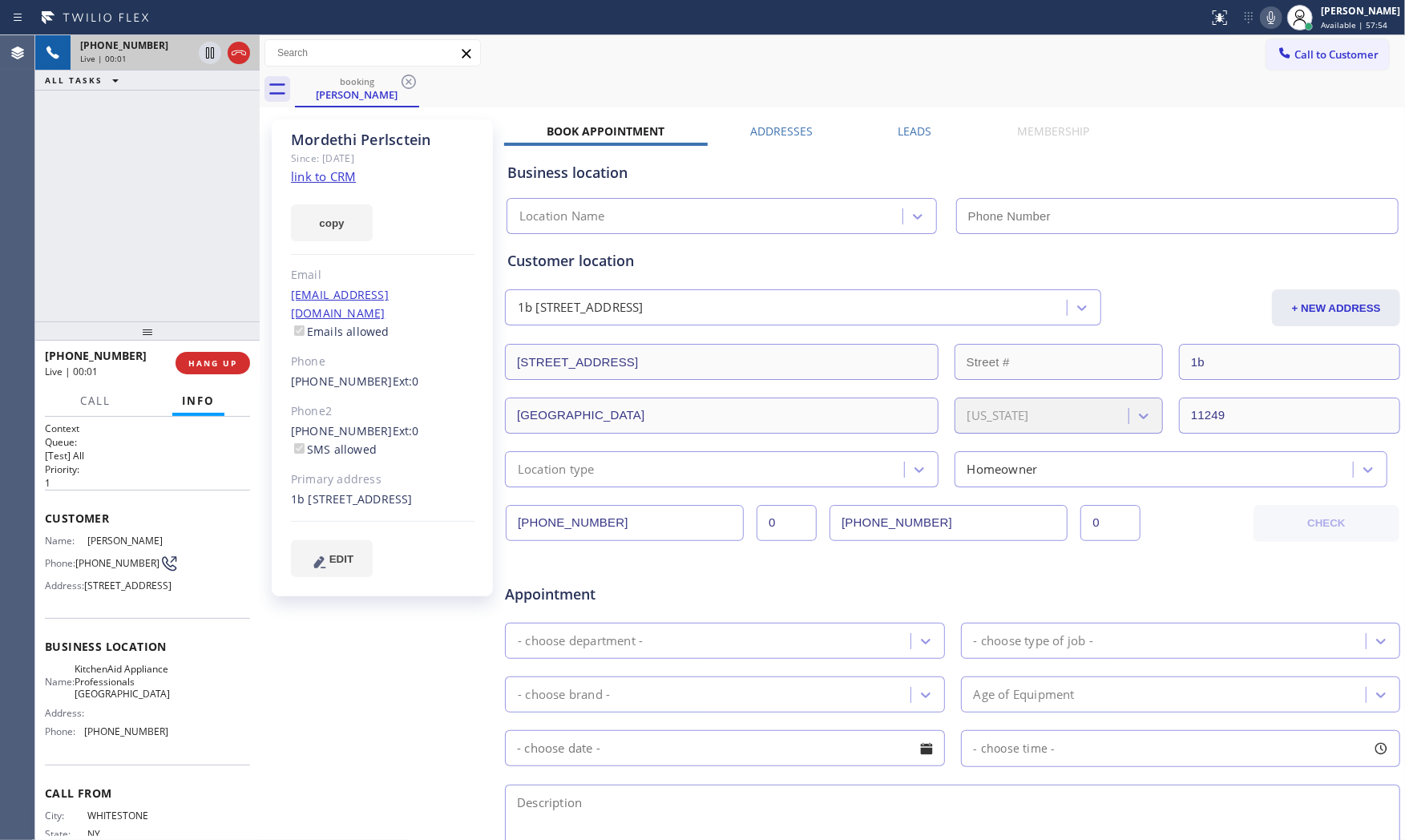
type input "[PHONE_NUMBER]"
click at [326, 173] on link "link to CRM" at bounding box center [323, 176] width 65 height 16
click at [1261, 11] on icon at bounding box center [1270, 17] width 19 height 19
click at [1261, 20] on icon at bounding box center [1270, 17] width 19 height 19
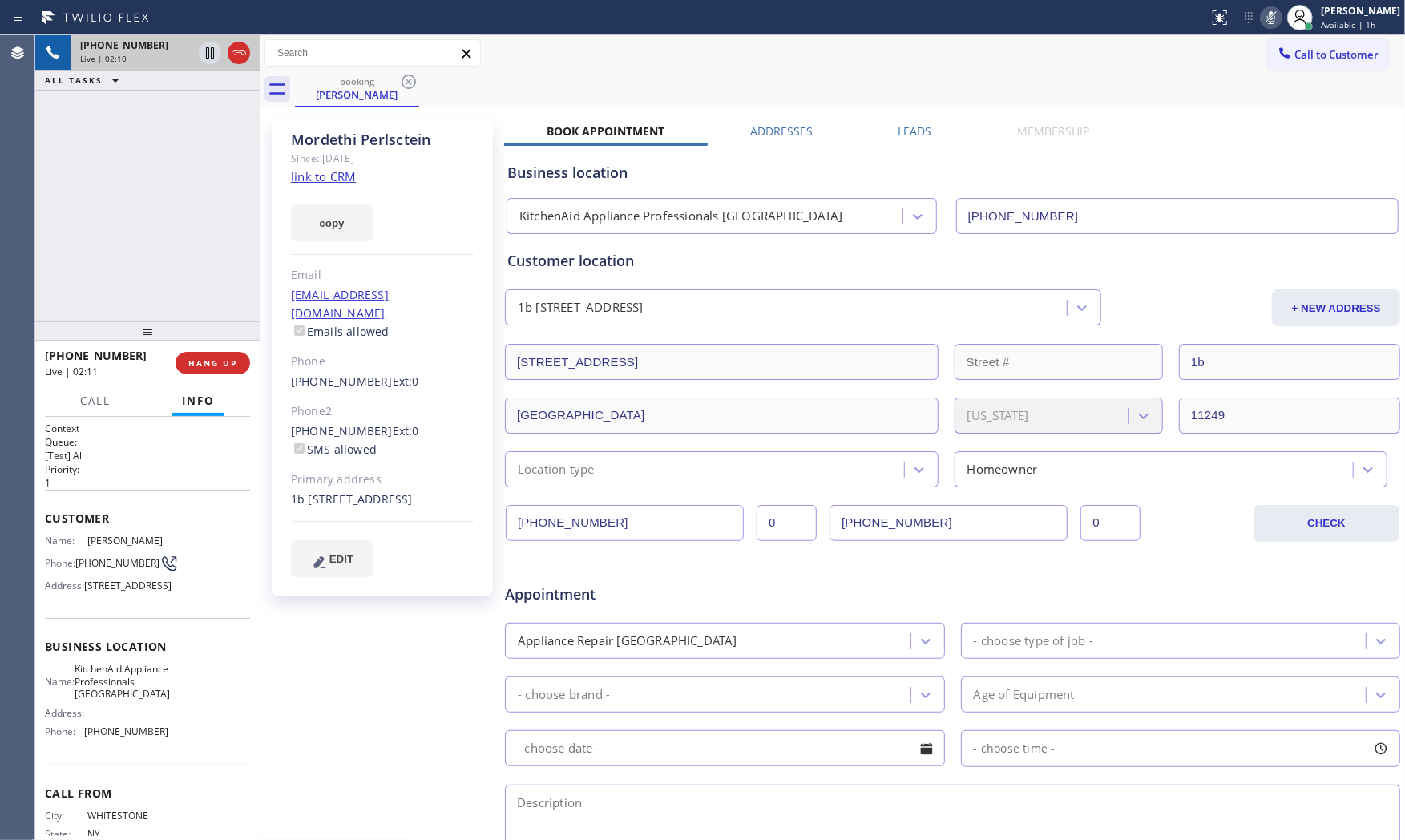
click at [1261, 20] on icon at bounding box center [1270, 17] width 19 height 19
click at [1261, 14] on icon at bounding box center [1270, 17] width 19 height 19
click at [1262, 14] on icon at bounding box center [1270, 17] width 19 height 19
click at [1267, 16] on icon at bounding box center [1271, 17] width 8 height 13
click at [212, 54] on icon at bounding box center [210, 52] width 19 height 19
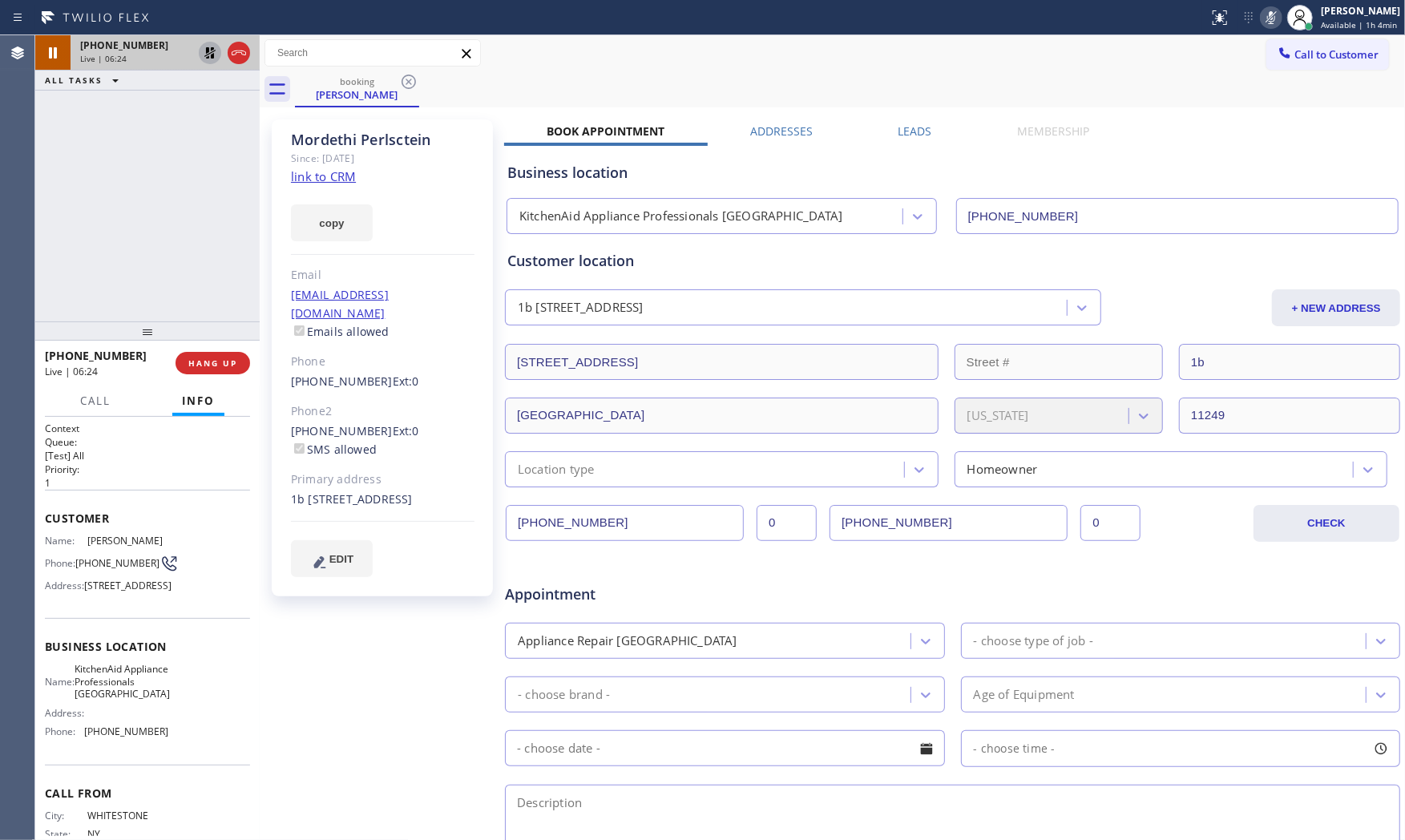
click at [1267, 22] on icon at bounding box center [1271, 17] width 8 height 13
click at [212, 55] on icon at bounding box center [210, 53] width 11 height 11
click at [1265, 26] on icon at bounding box center [1270, 17] width 19 height 19
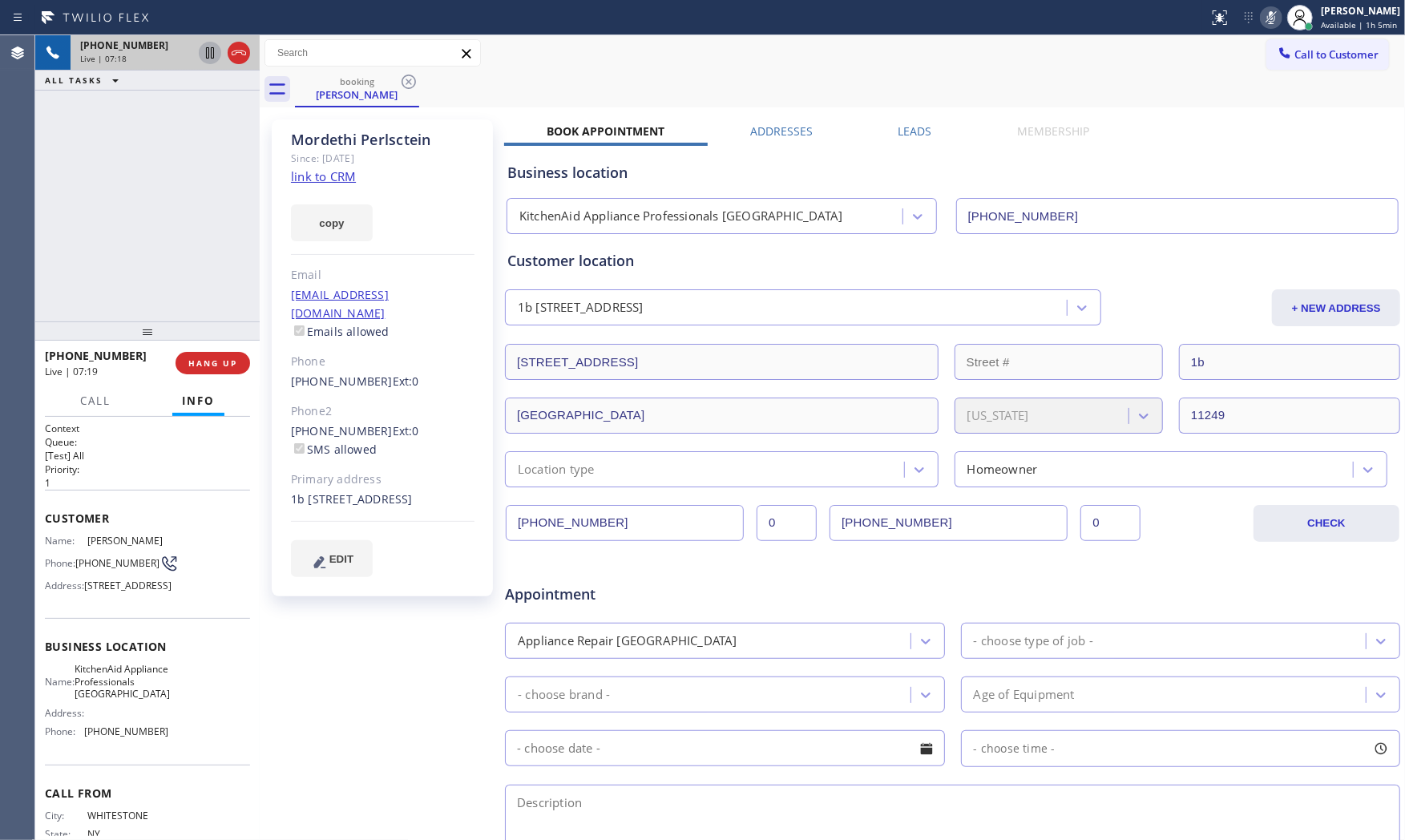
click at [1265, 26] on icon at bounding box center [1270, 17] width 19 height 19
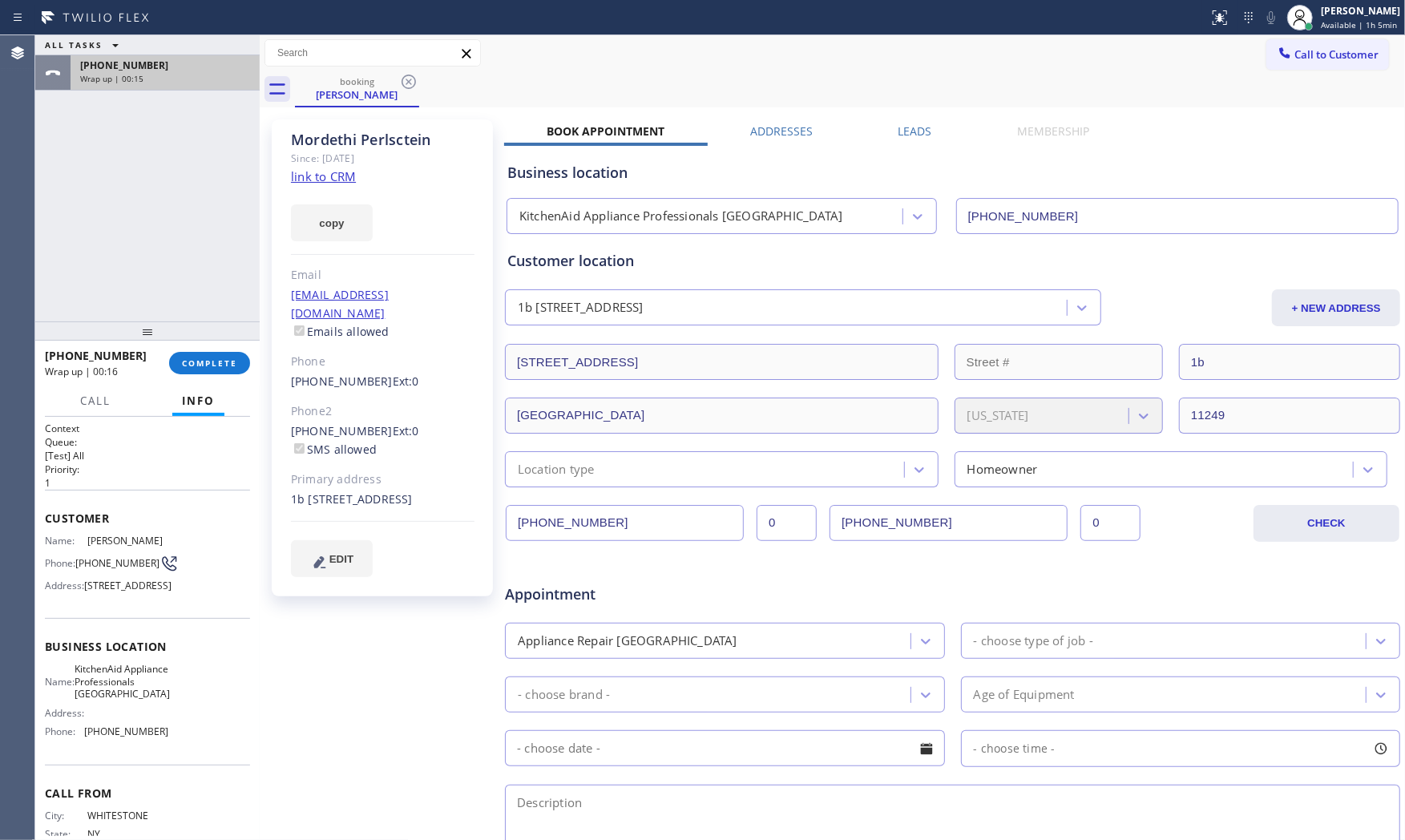
click at [168, 61] on div "[PHONE_NUMBER]" at bounding box center [165, 65] width 170 height 13
click at [185, 354] on button "COMPLETE" at bounding box center [210, 362] width 81 height 22
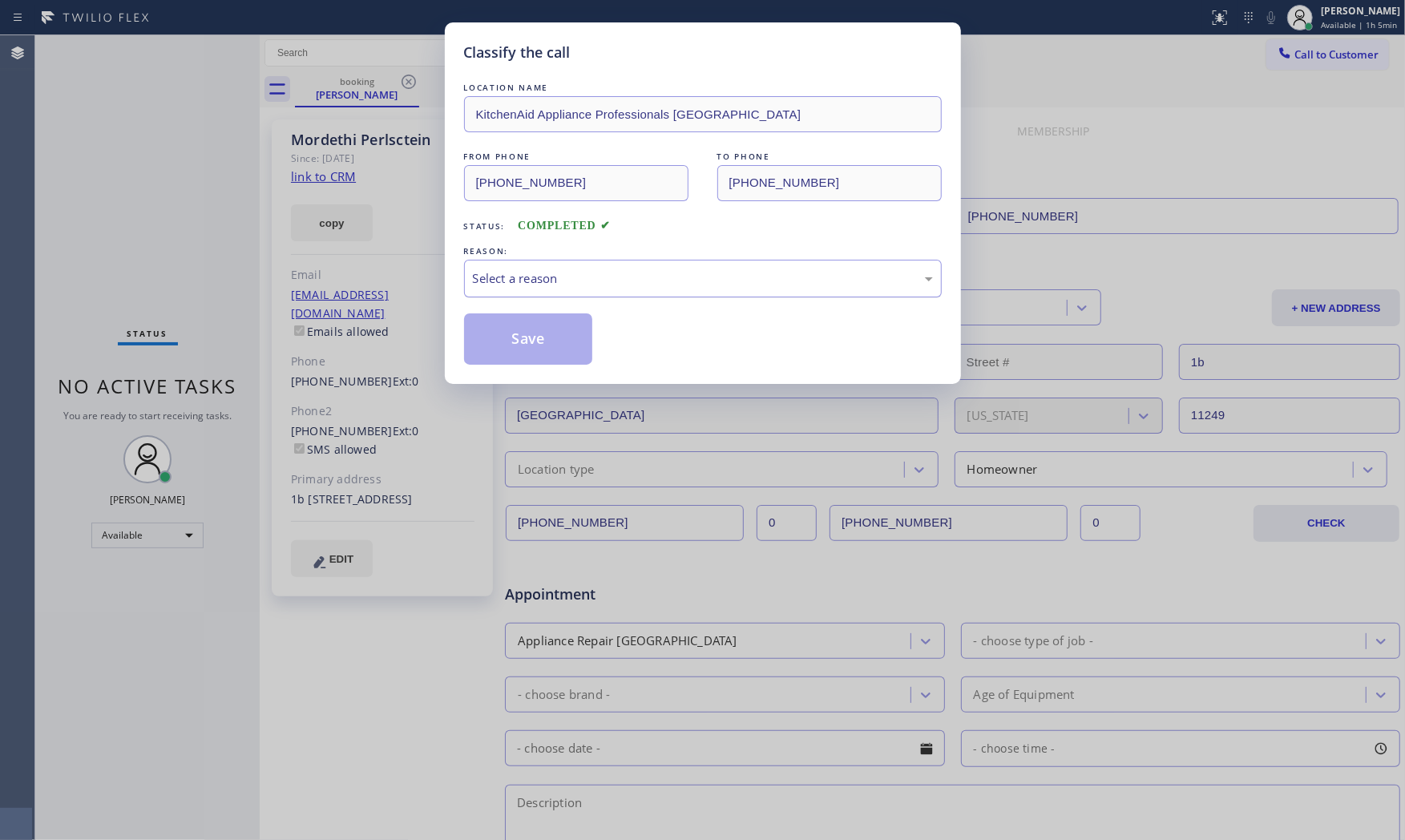
click at [548, 293] on div "Select a reason" at bounding box center [702, 279] width 478 height 38
click at [541, 335] on button "Save" at bounding box center [528, 338] width 129 height 51
drag, startPoint x: 541, startPoint y: 335, endPoint x: 532, endPoint y: 320, distance: 17.5
click at [538, 332] on button "Save" at bounding box center [528, 338] width 129 height 51
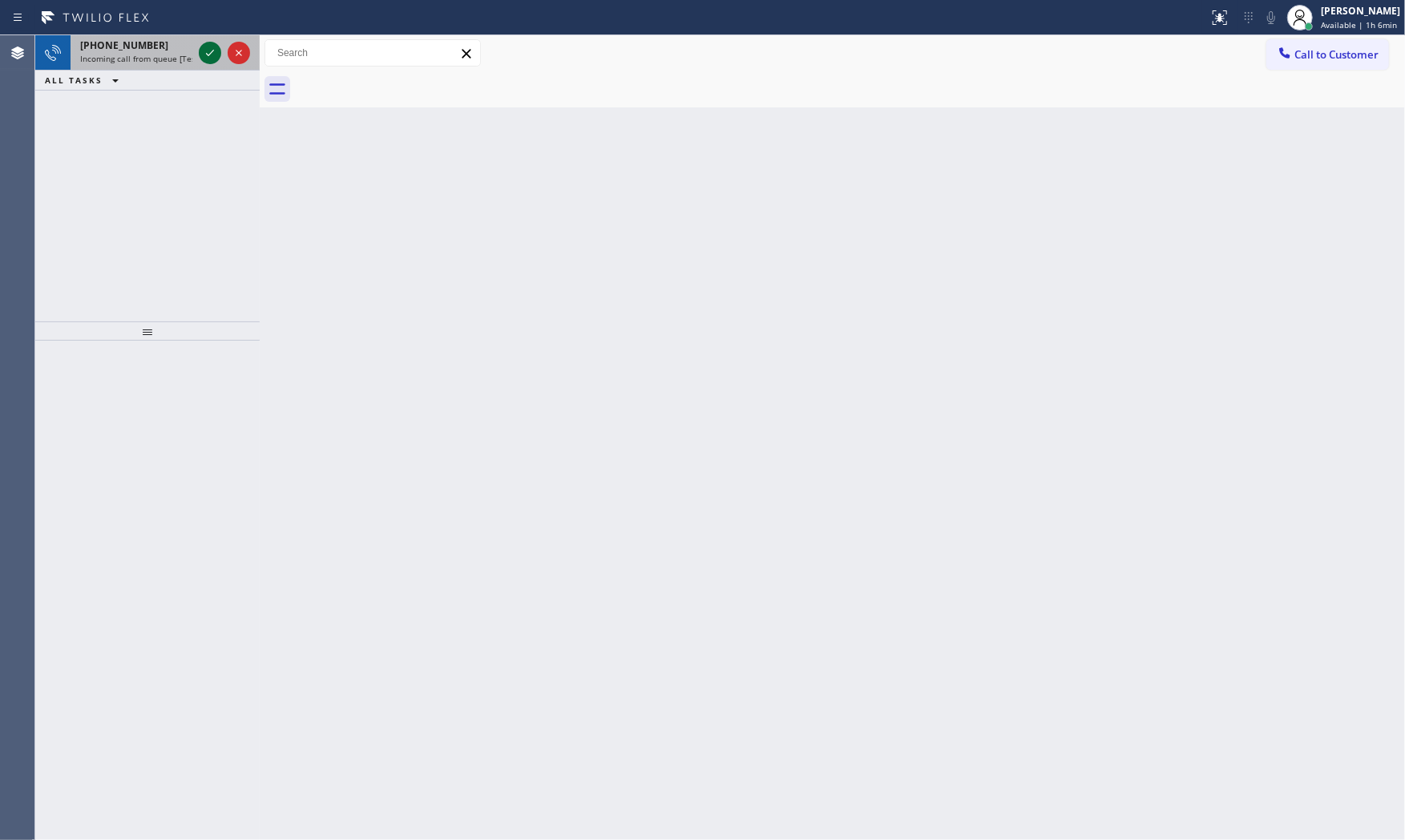
click at [207, 52] on icon at bounding box center [210, 52] width 19 height 19
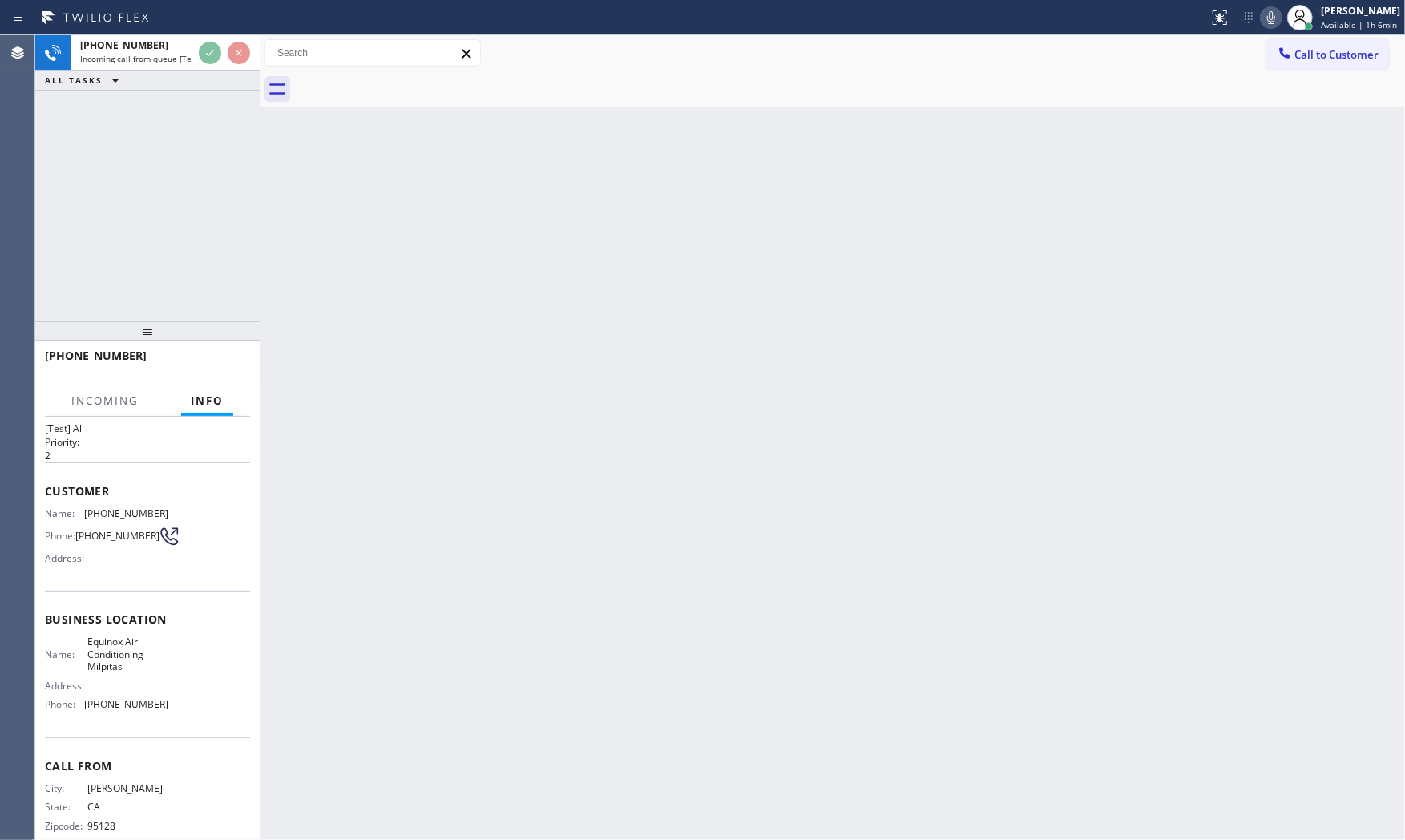
scroll to position [53, 0]
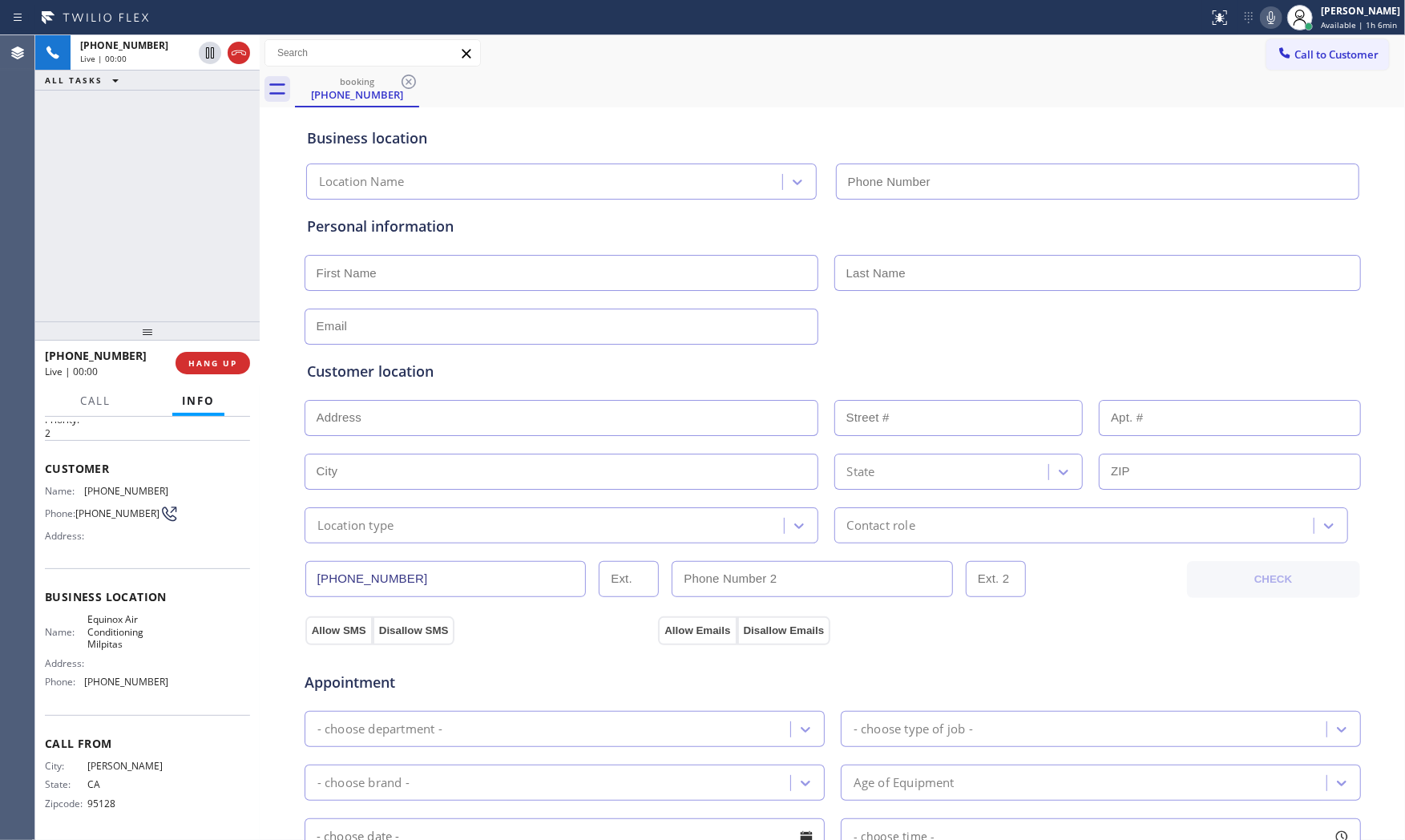
type input "[PHONE_NUMBER]"
click at [211, 366] on span "HANG UP" at bounding box center [212, 362] width 49 height 11
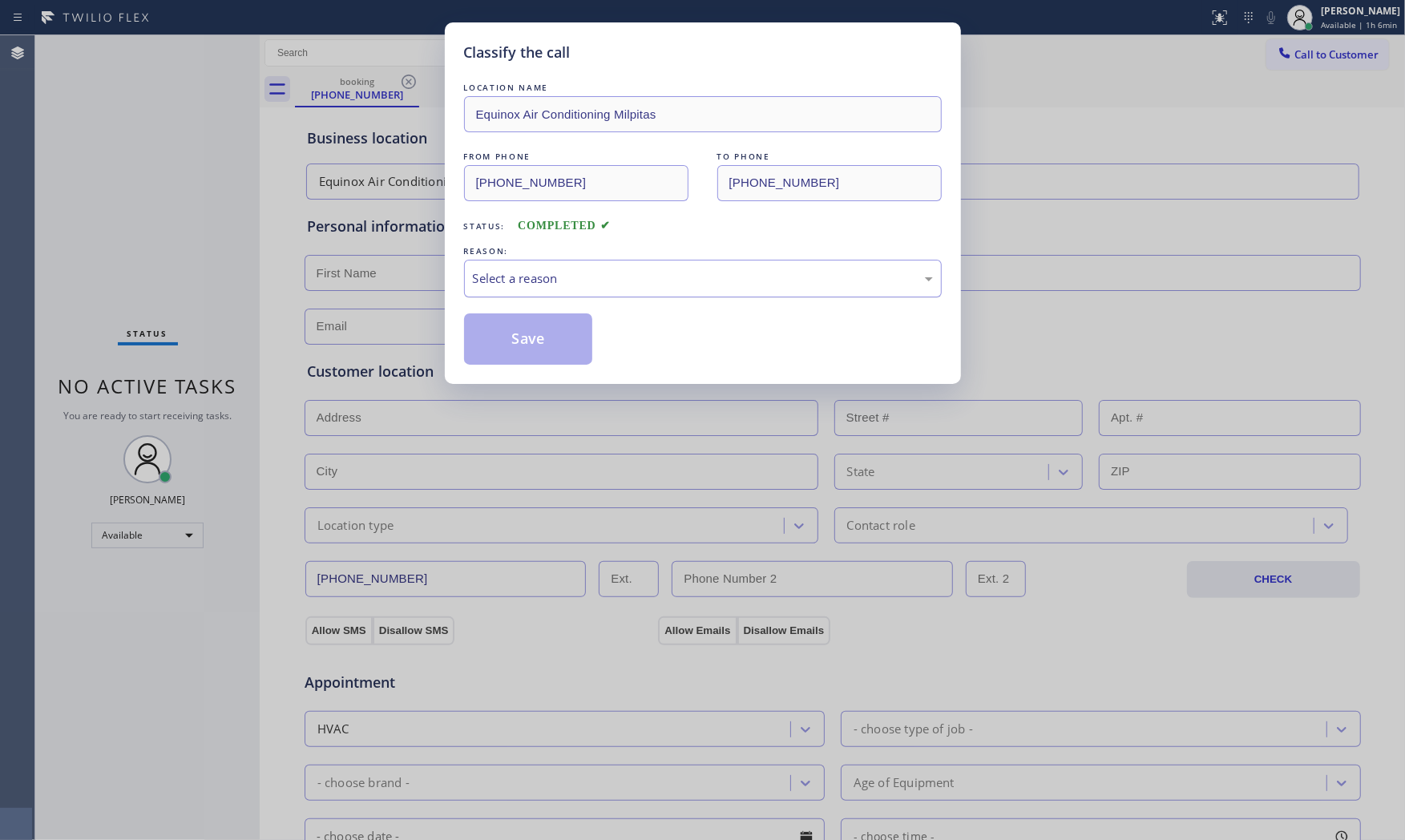
click at [585, 287] on div "Select a reason" at bounding box center [702, 279] width 478 height 38
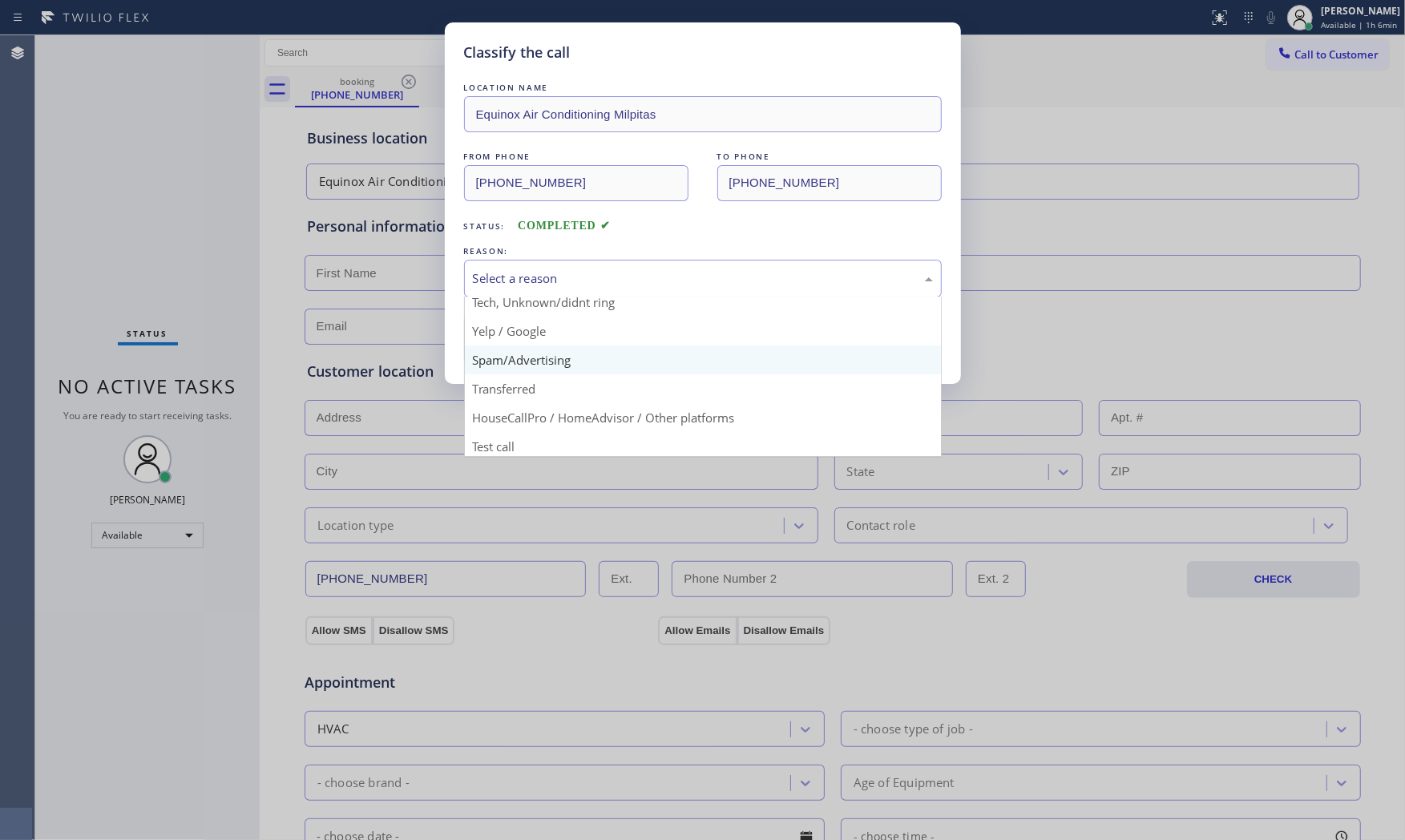
scroll to position [100, 0]
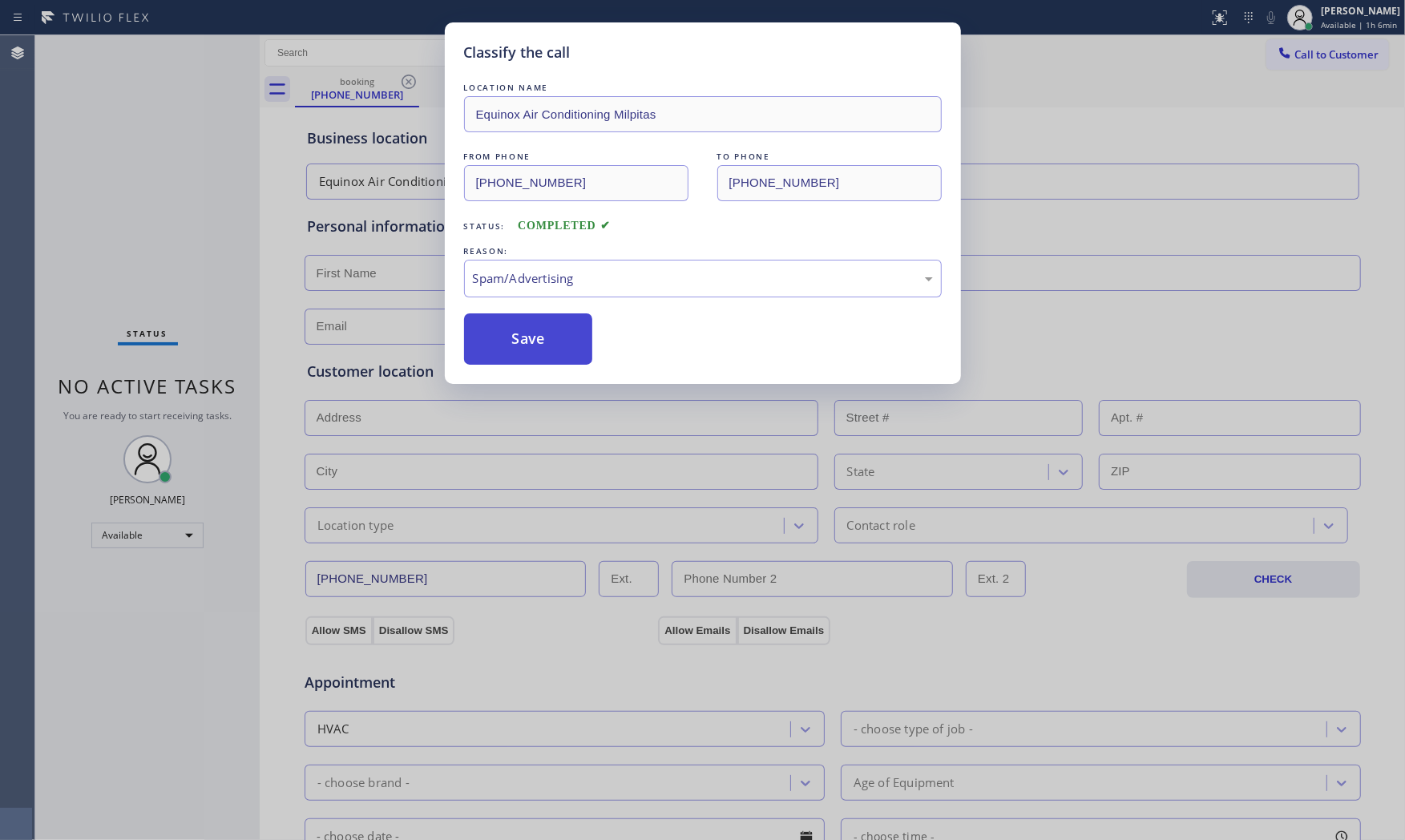
click at [532, 343] on button "Save" at bounding box center [528, 338] width 129 height 51
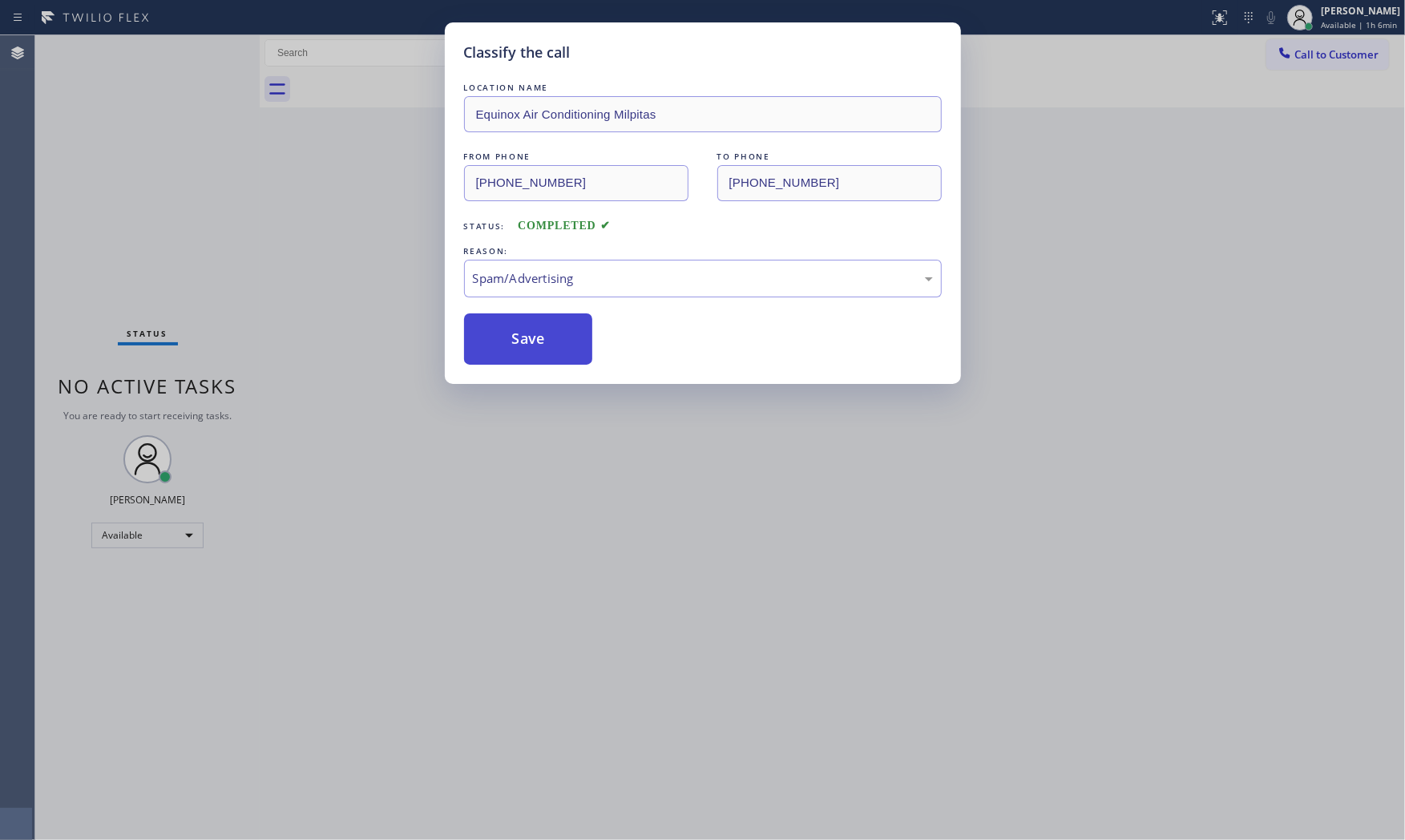
click at [532, 343] on button "Save" at bounding box center [528, 338] width 129 height 51
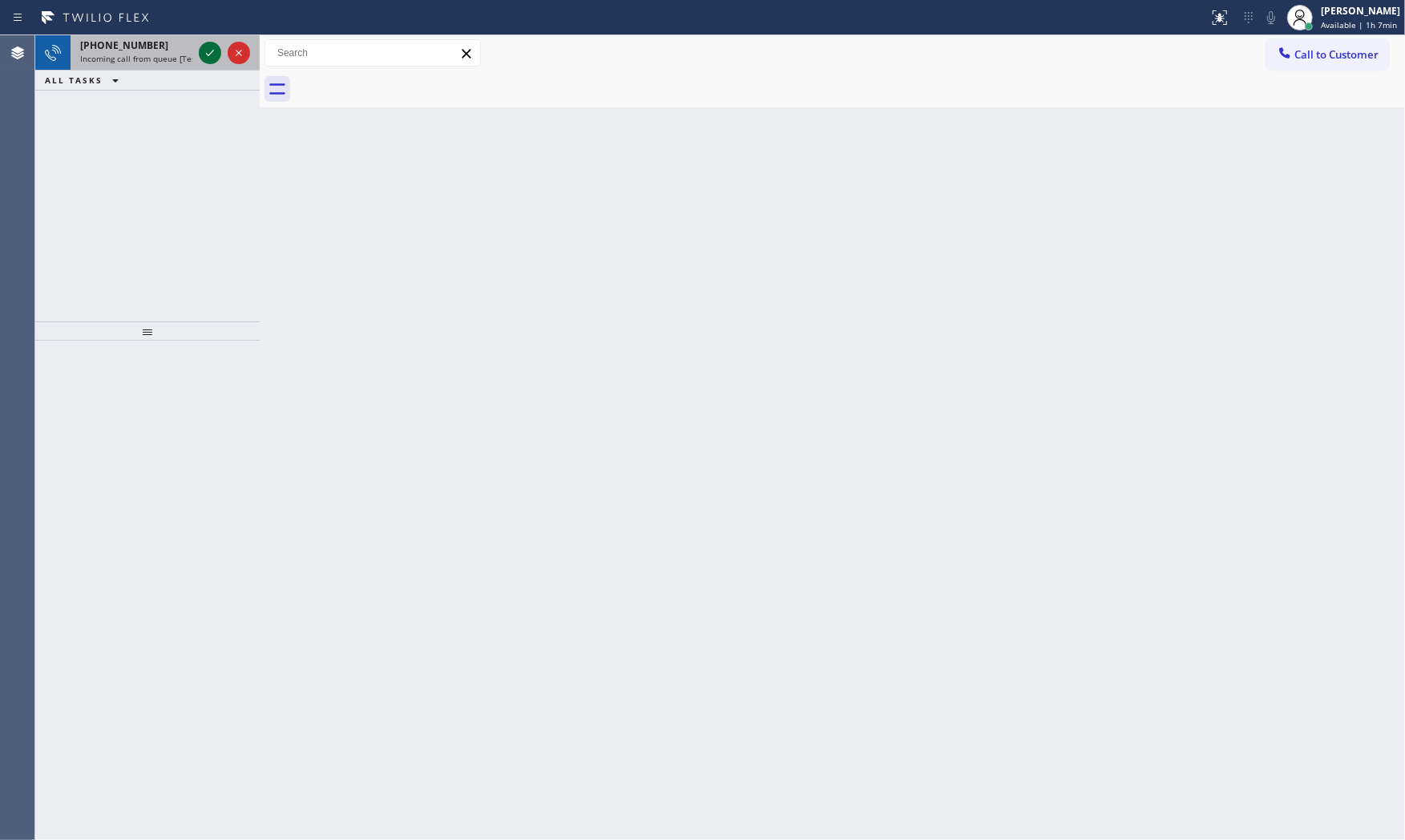
click at [202, 60] on icon at bounding box center [210, 52] width 19 height 19
click at [205, 56] on icon at bounding box center [210, 52] width 19 height 19
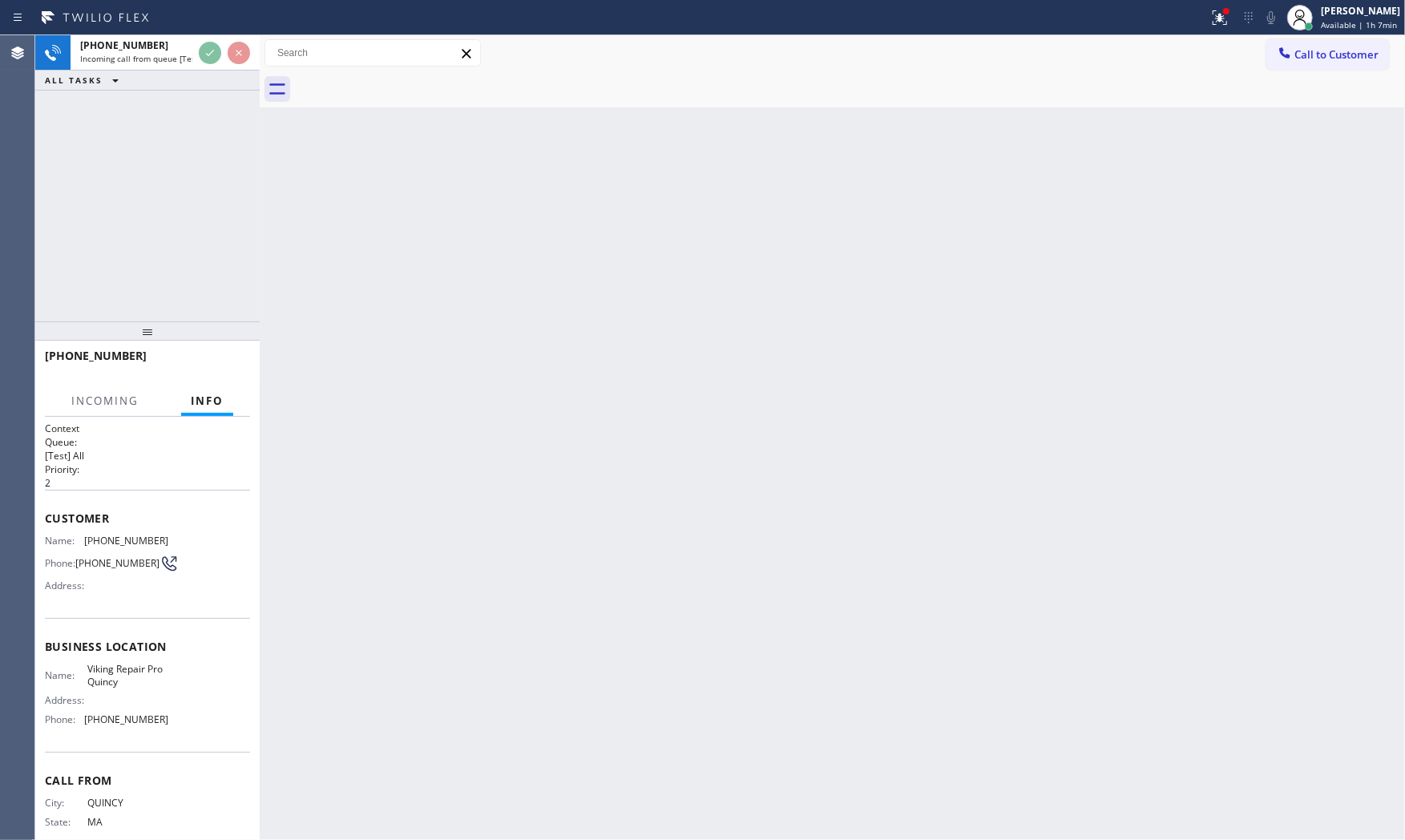
scroll to position [40, 0]
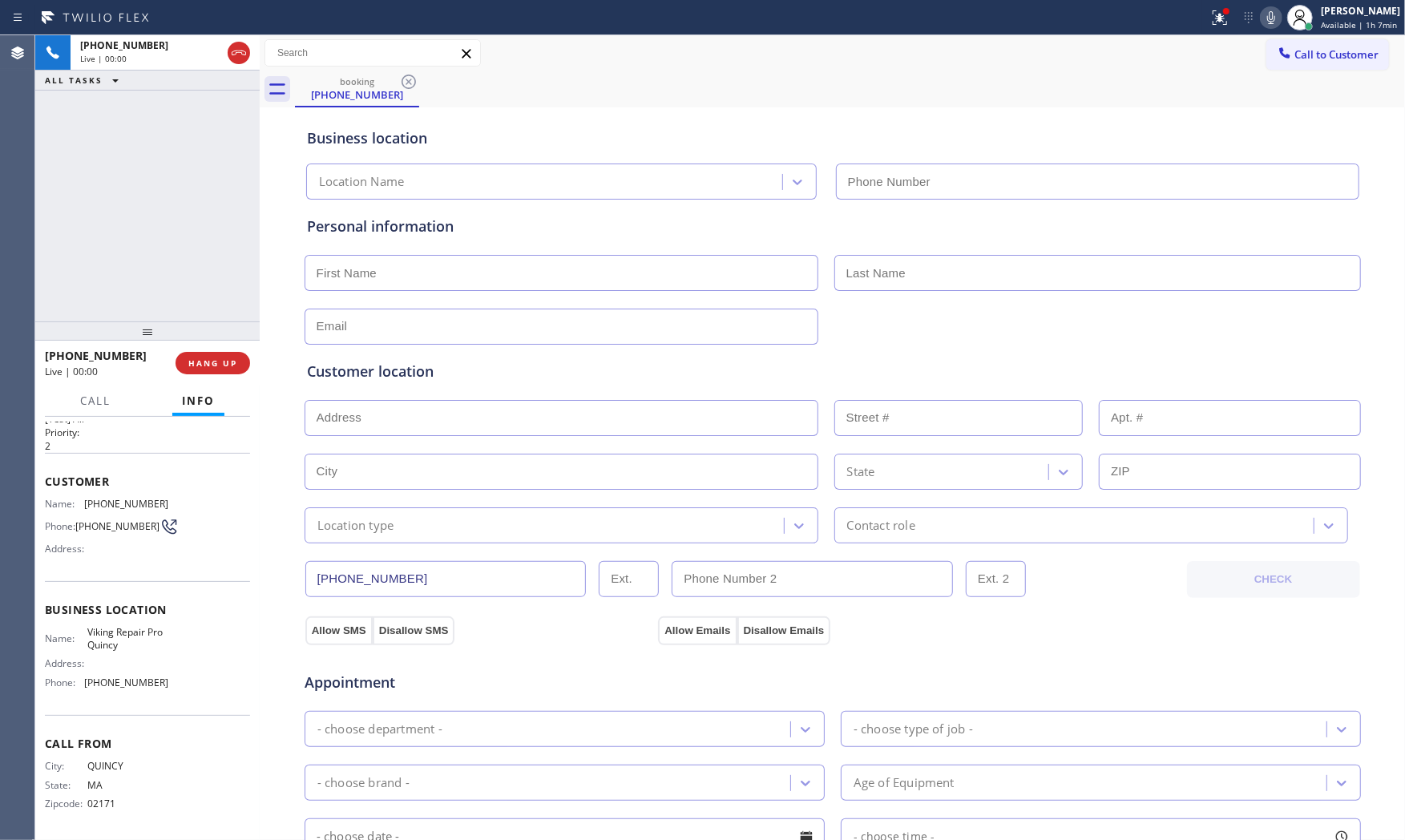
type input "[PHONE_NUMBER]"
click at [210, 379] on div "[PHONE_NUMBER] Live | 00:09 HANG UP" at bounding box center [148, 362] width 205 height 41
click at [215, 362] on span "HANG UP" at bounding box center [212, 362] width 49 height 11
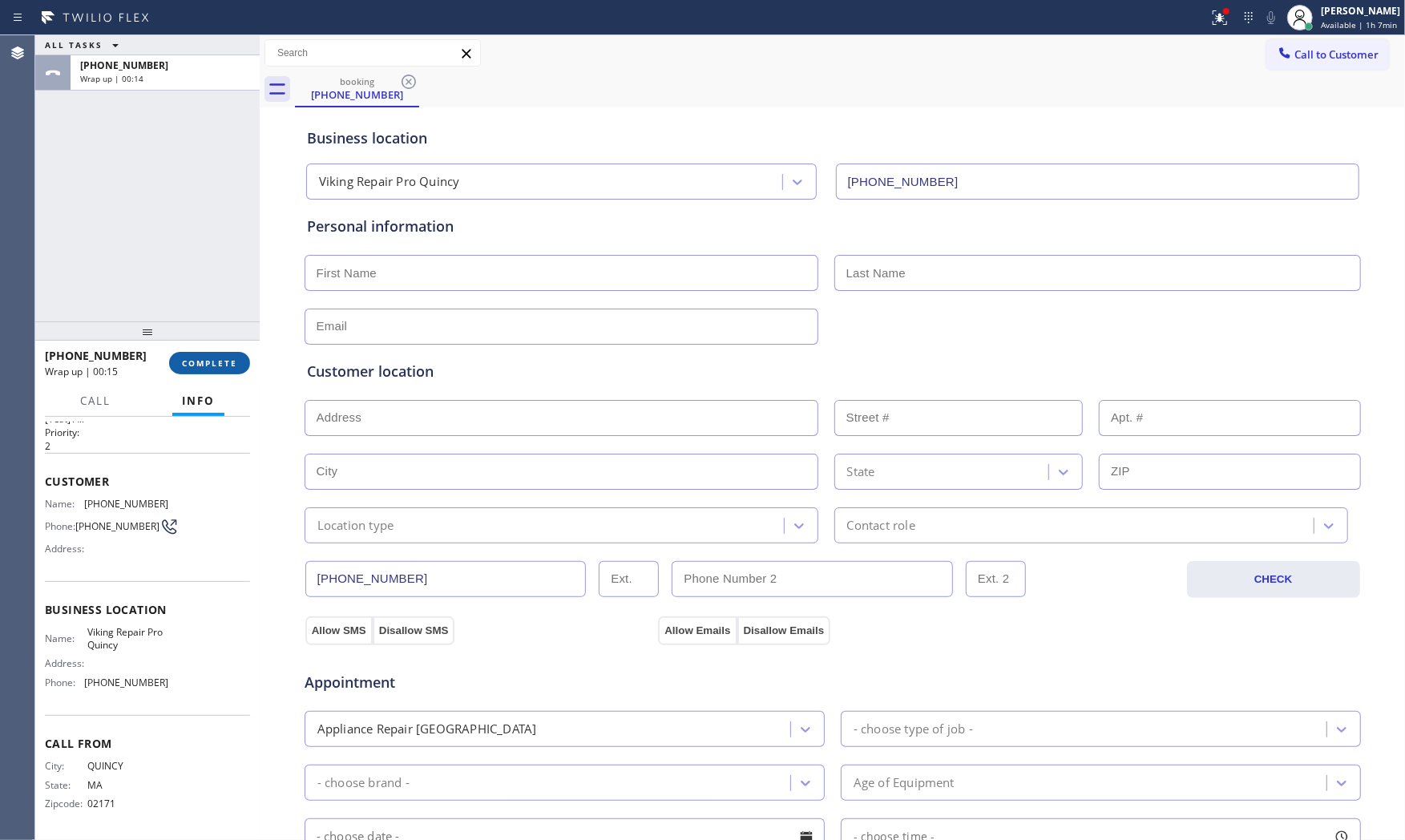
click at [215, 362] on span "COMPLETE" at bounding box center [209, 362] width 55 height 11
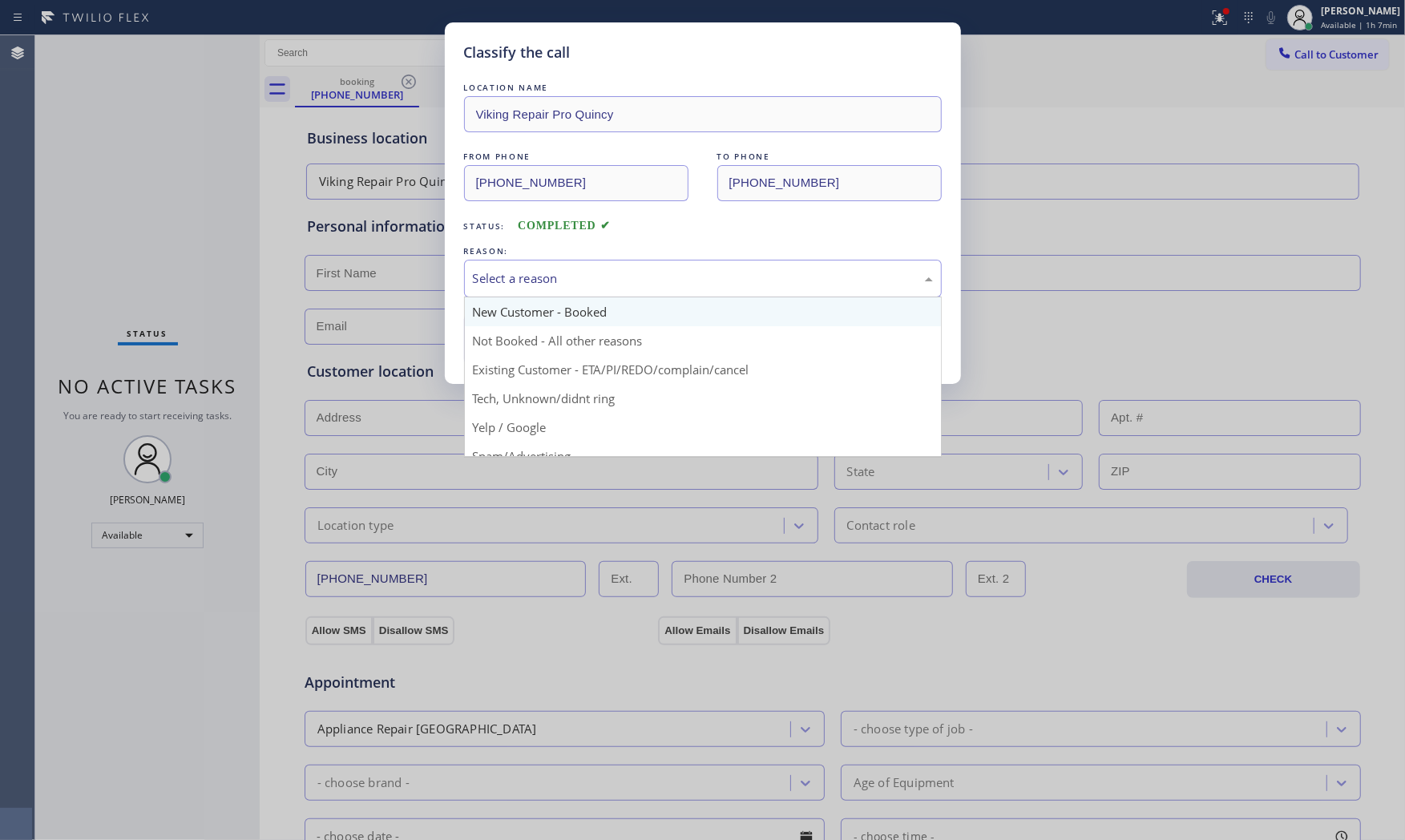
drag, startPoint x: 554, startPoint y: 263, endPoint x: 545, endPoint y: 324, distance: 61.7
click at [555, 267] on div "Select a reason" at bounding box center [702, 279] width 478 height 38
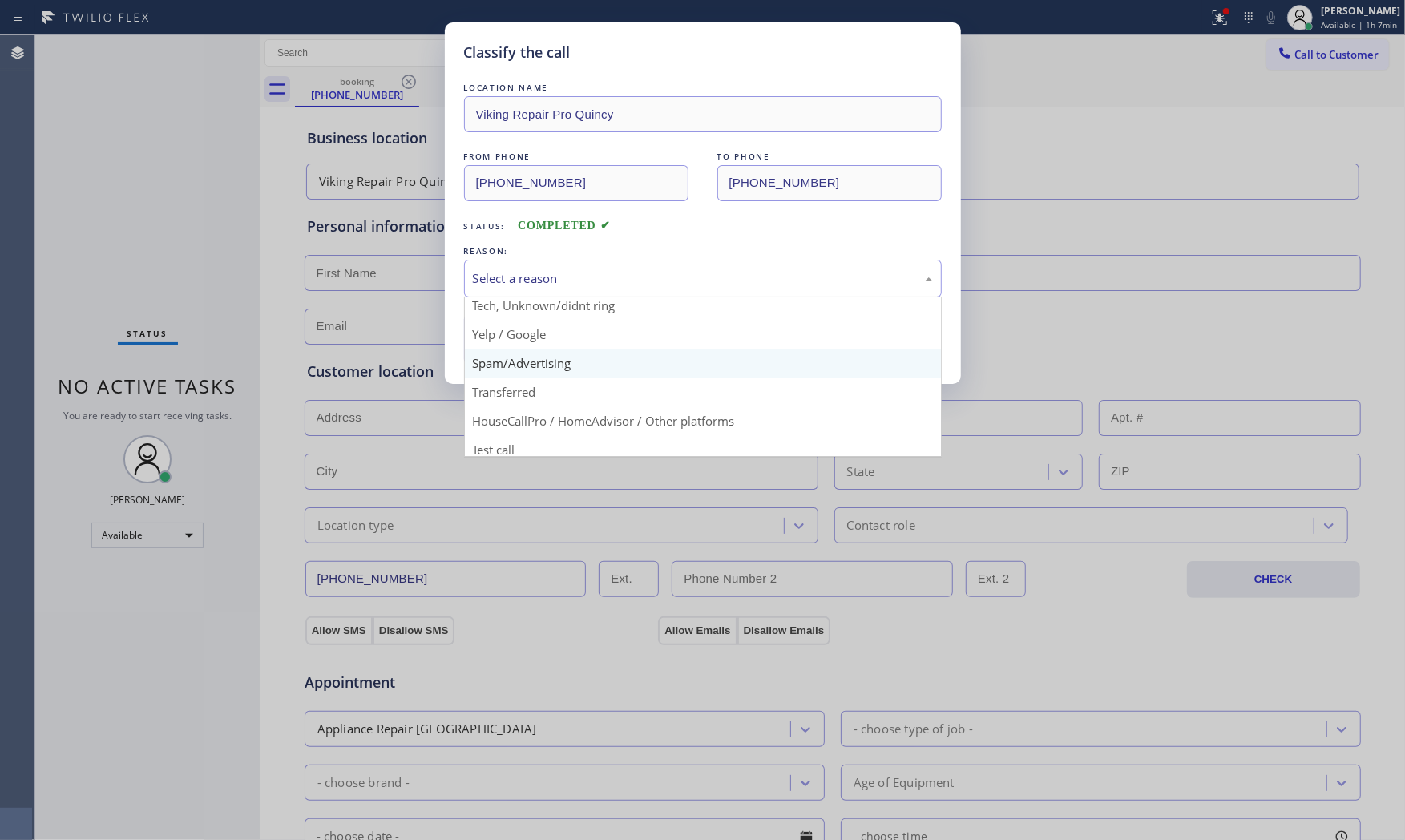
scroll to position [100, 0]
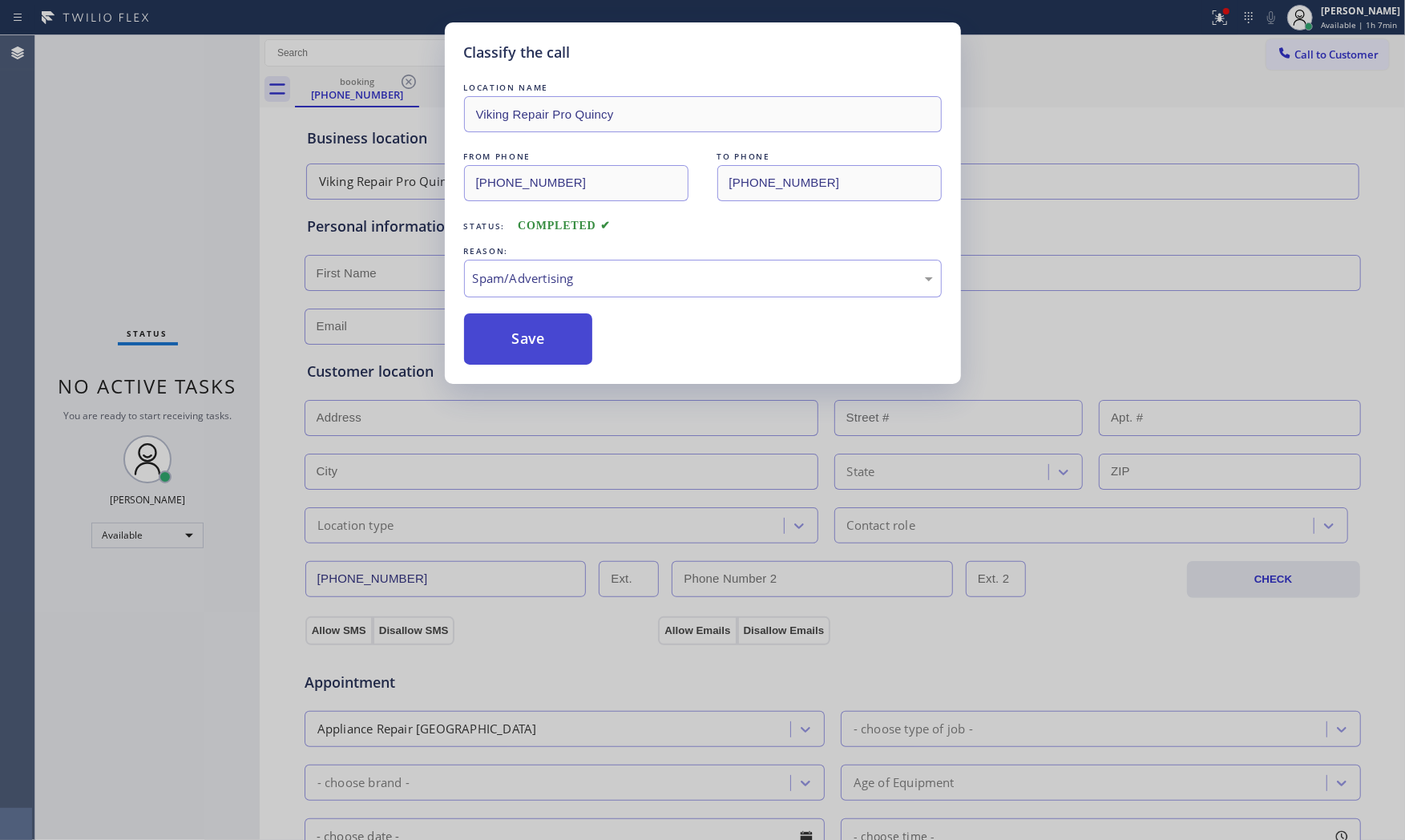
click at [533, 362] on button "Save" at bounding box center [528, 338] width 129 height 51
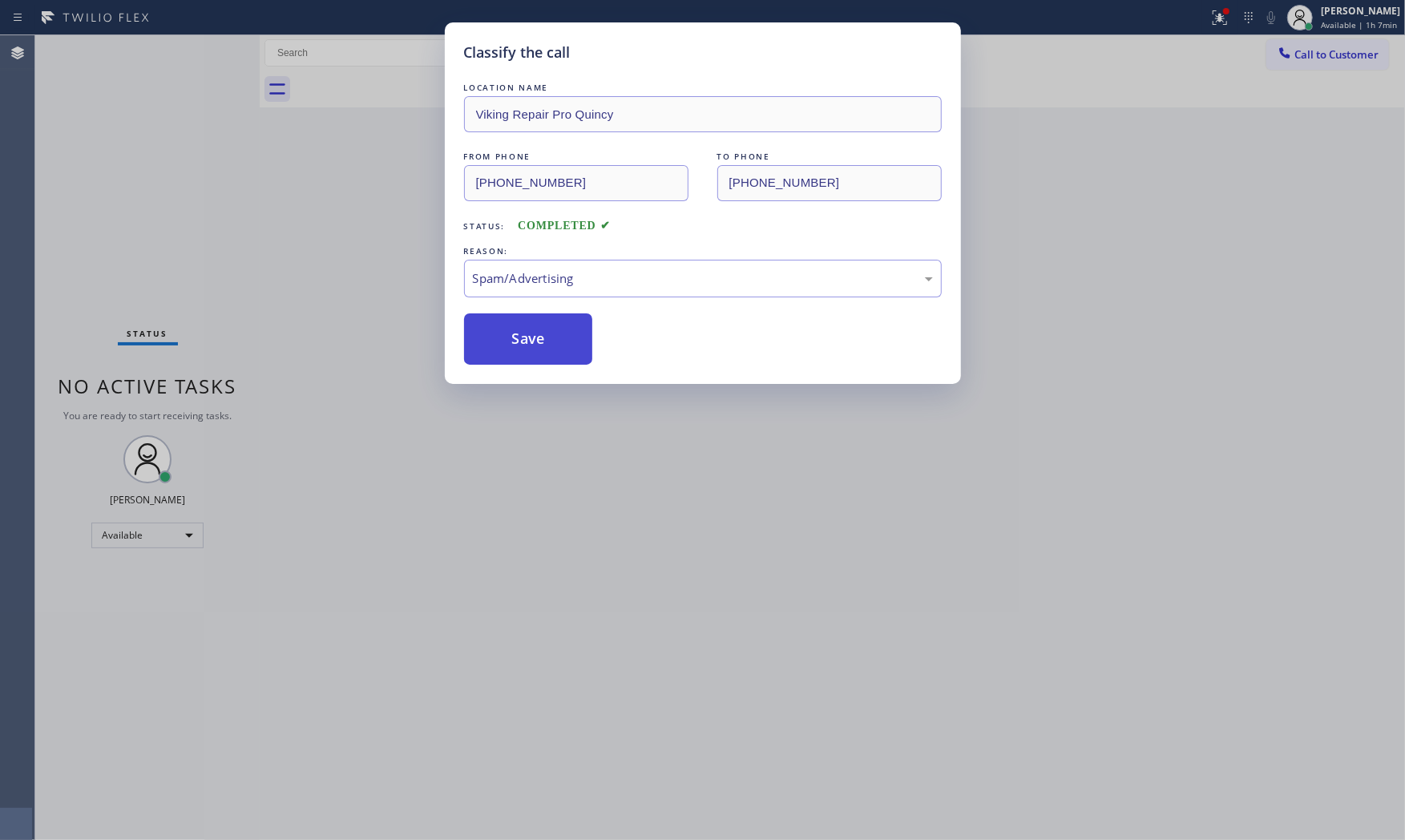
click at [532, 356] on button "Save" at bounding box center [528, 338] width 129 height 51
click at [532, 355] on button "Save" at bounding box center [528, 338] width 129 height 51
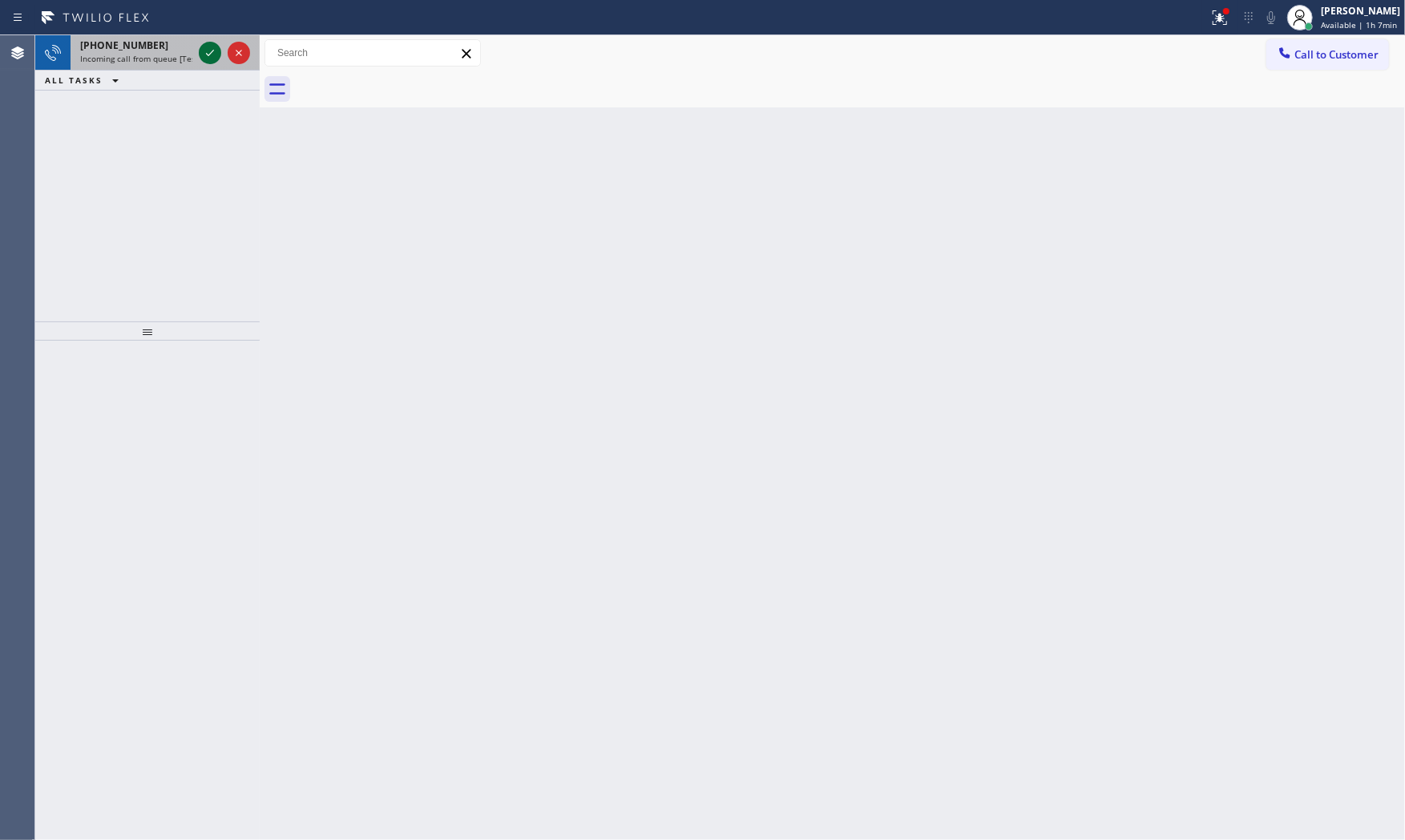
click at [201, 46] on icon at bounding box center [210, 52] width 19 height 19
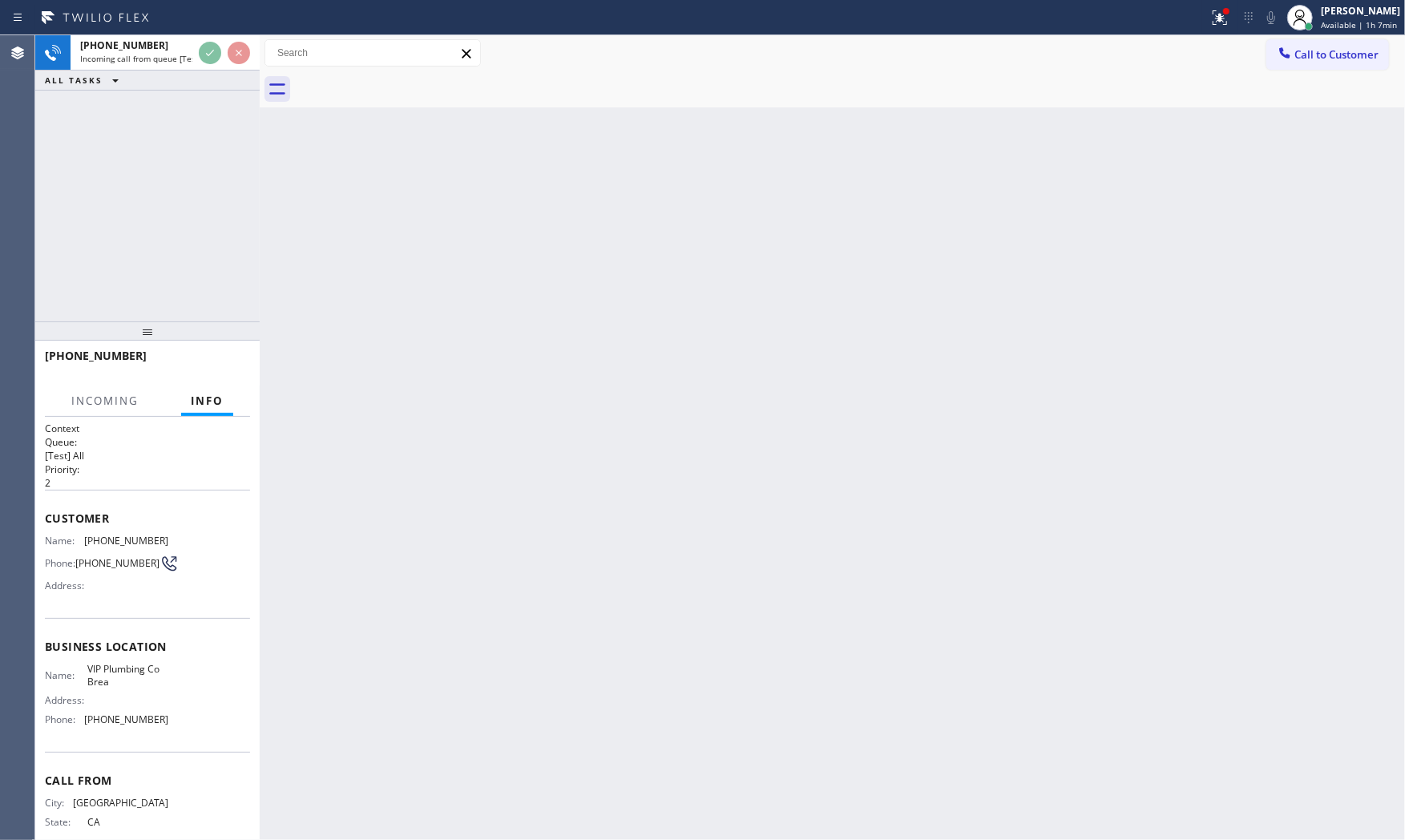
scroll to position [40, 0]
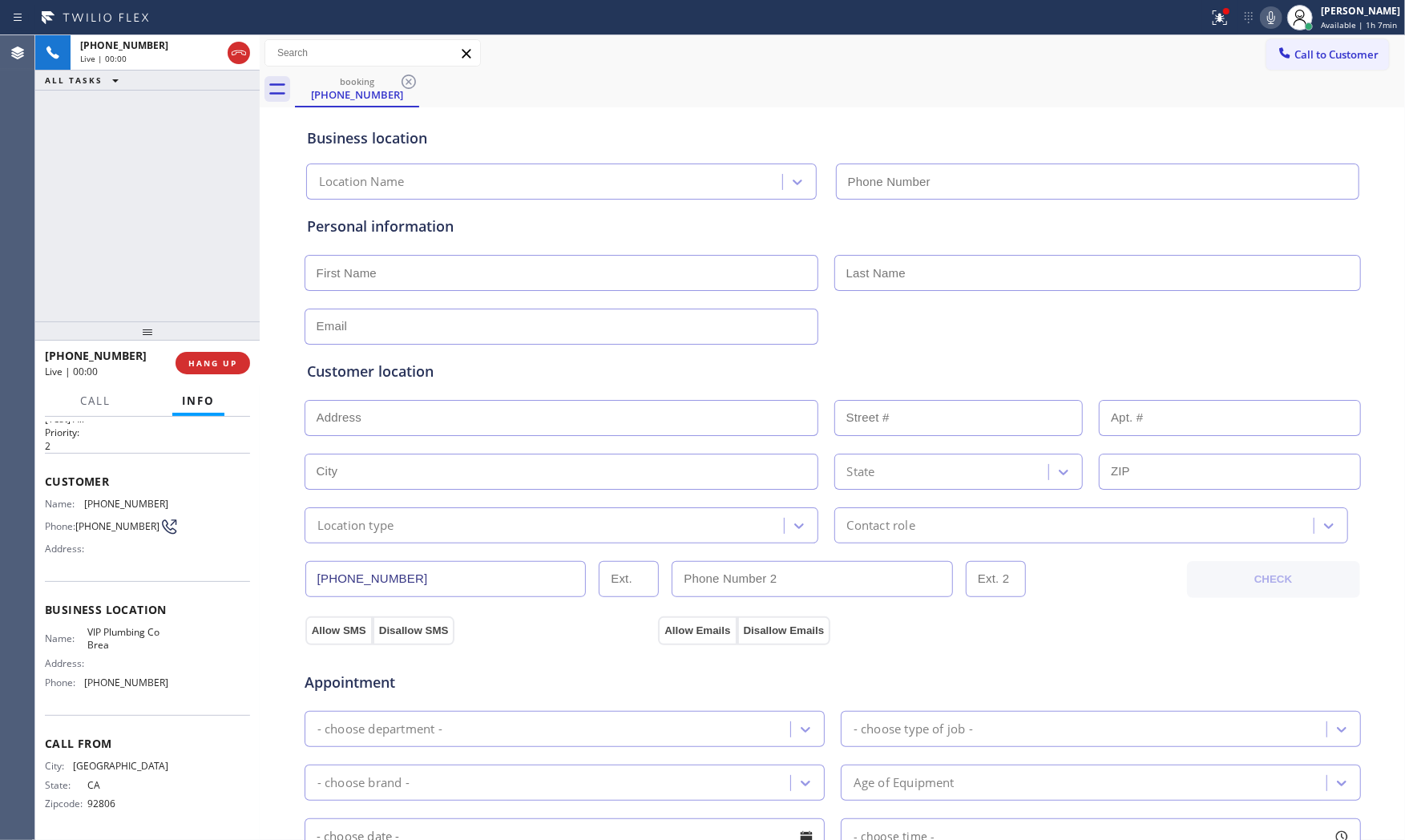
type input "[PHONE_NUMBER]"
click at [217, 363] on span "HANG UP" at bounding box center [212, 362] width 49 height 11
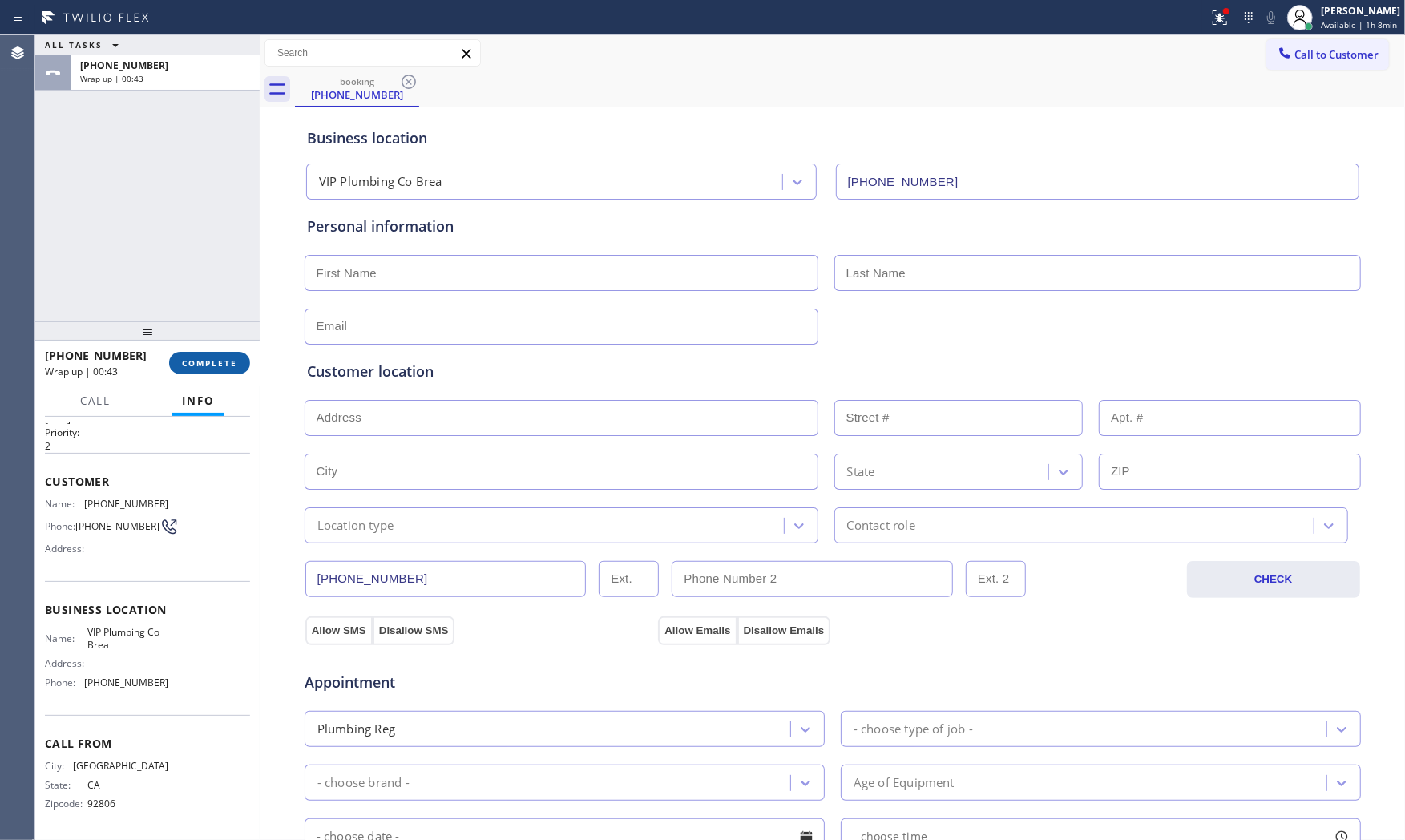
click at [185, 359] on span "COMPLETE" at bounding box center [209, 362] width 55 height 11
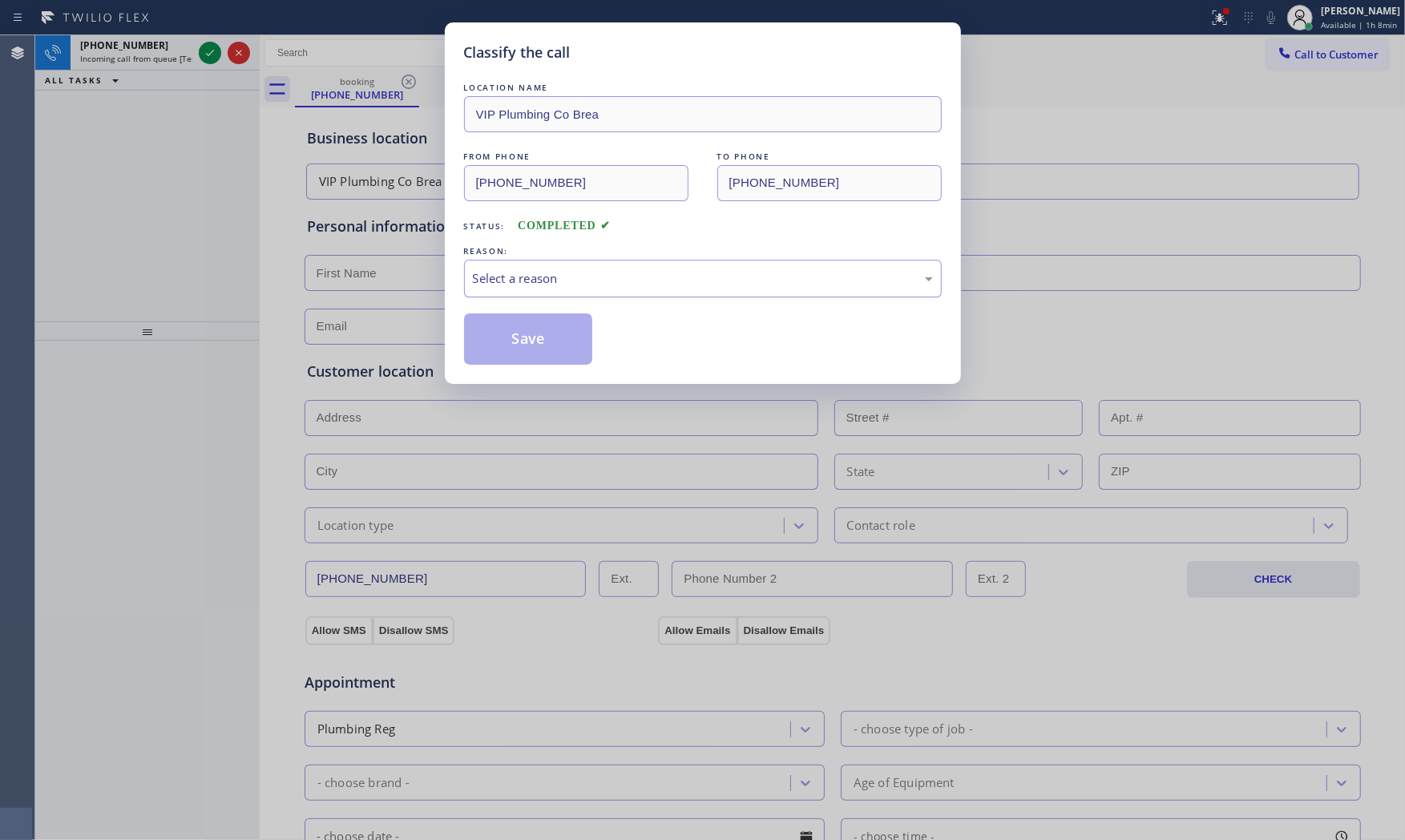
click at [598, 290] on div "Select a reason" at bounding box center [702, 279] width 478 height 38
click at [541, 339] on button "Save" at bounding box center [528, 338] width 129 height 51
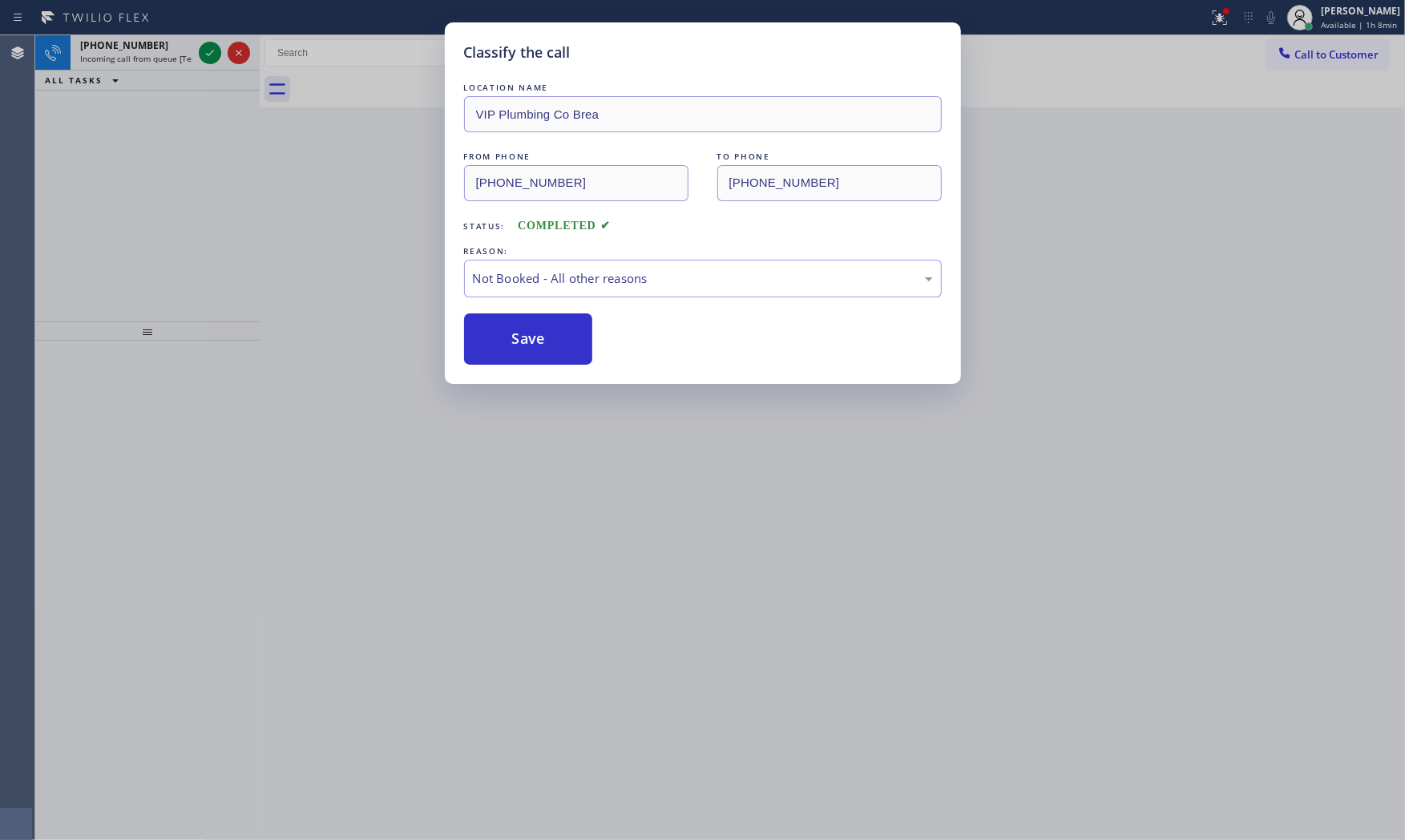
click at [541, 339] on button "Save" at bounding box center [528, 338] width 129 height 51
click at [172, 40] on div "Classify the call LOCATION NAME Montrose Heating and Cooling FROM PHONE [PHONE_…" at bounding box center [720, 437] width 1370 height 805
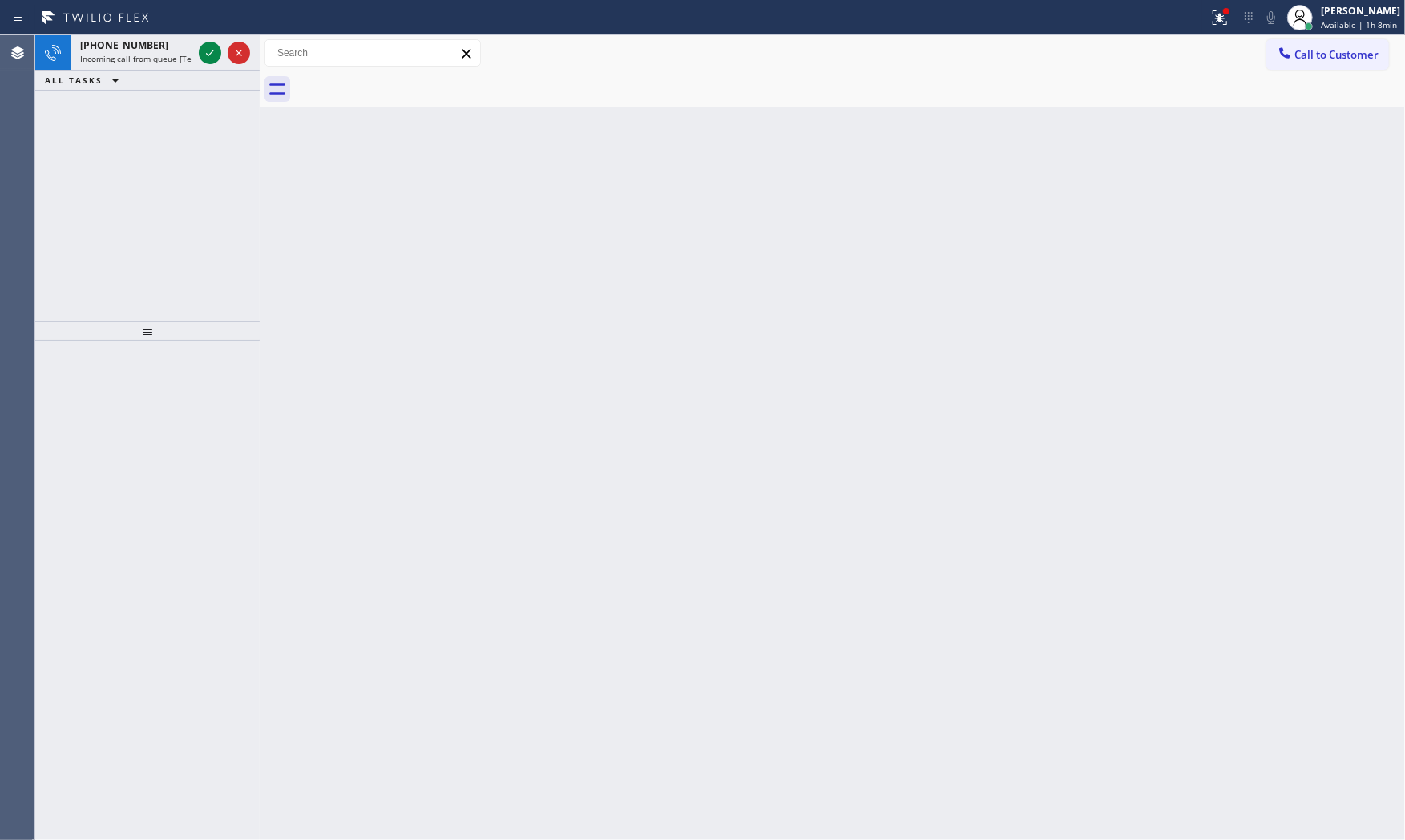
click at [172, 40] on div "[PHONE_NUMBER]" at bounding box center [136, 45] width 112 height 13
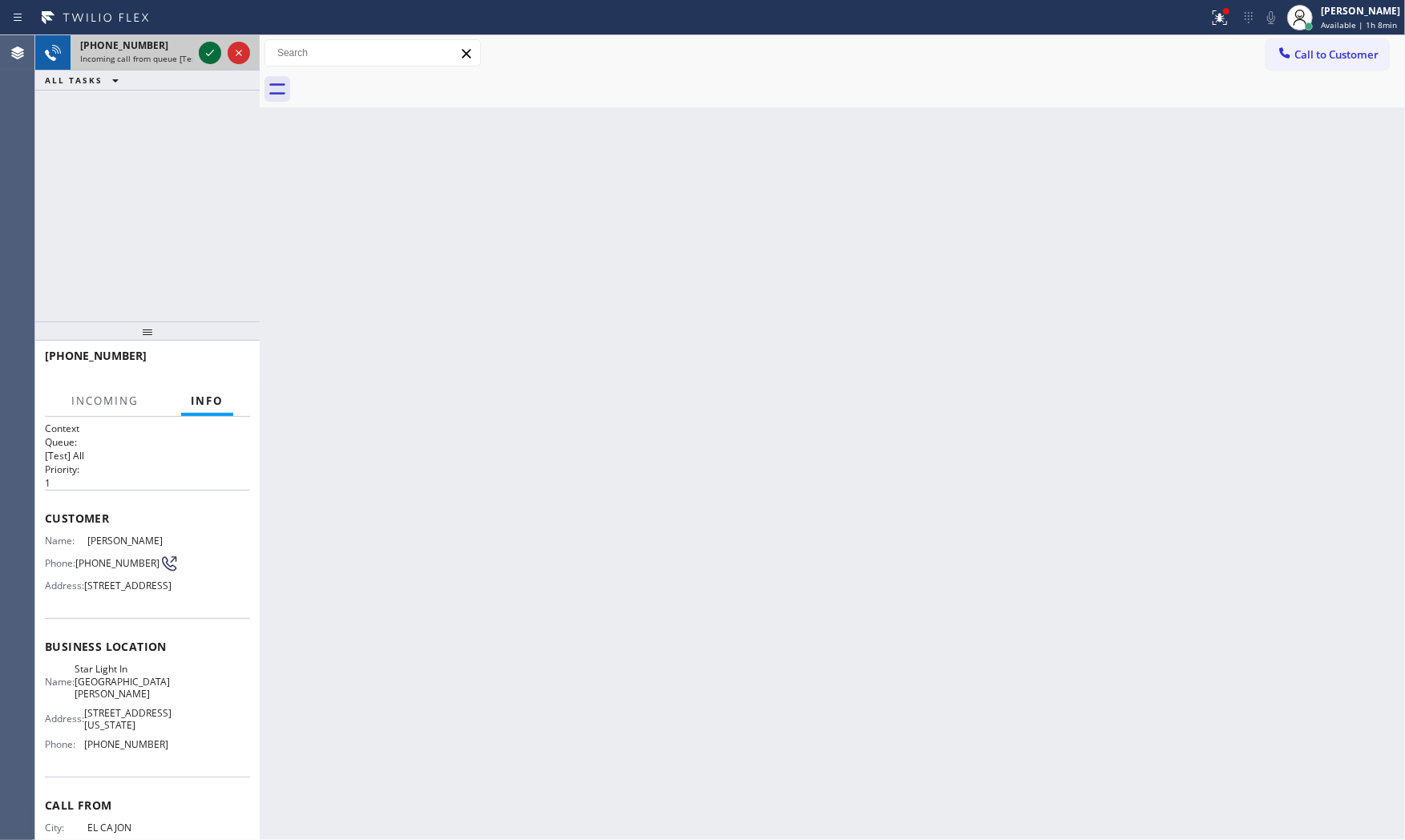
click at [202, 48] on icon at bounding box center [210, 52] width 19 height 19
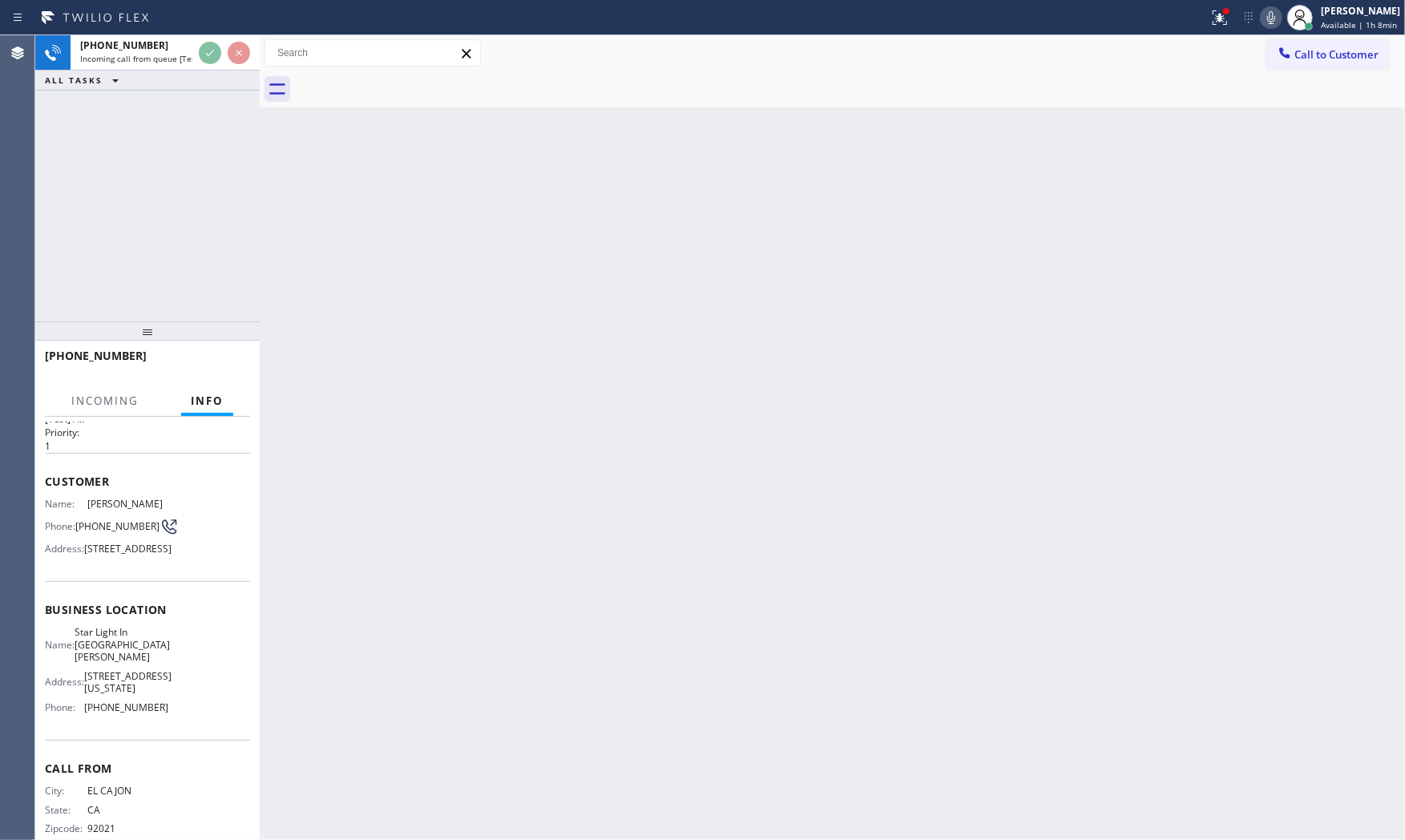
scroll to position [91, 0]
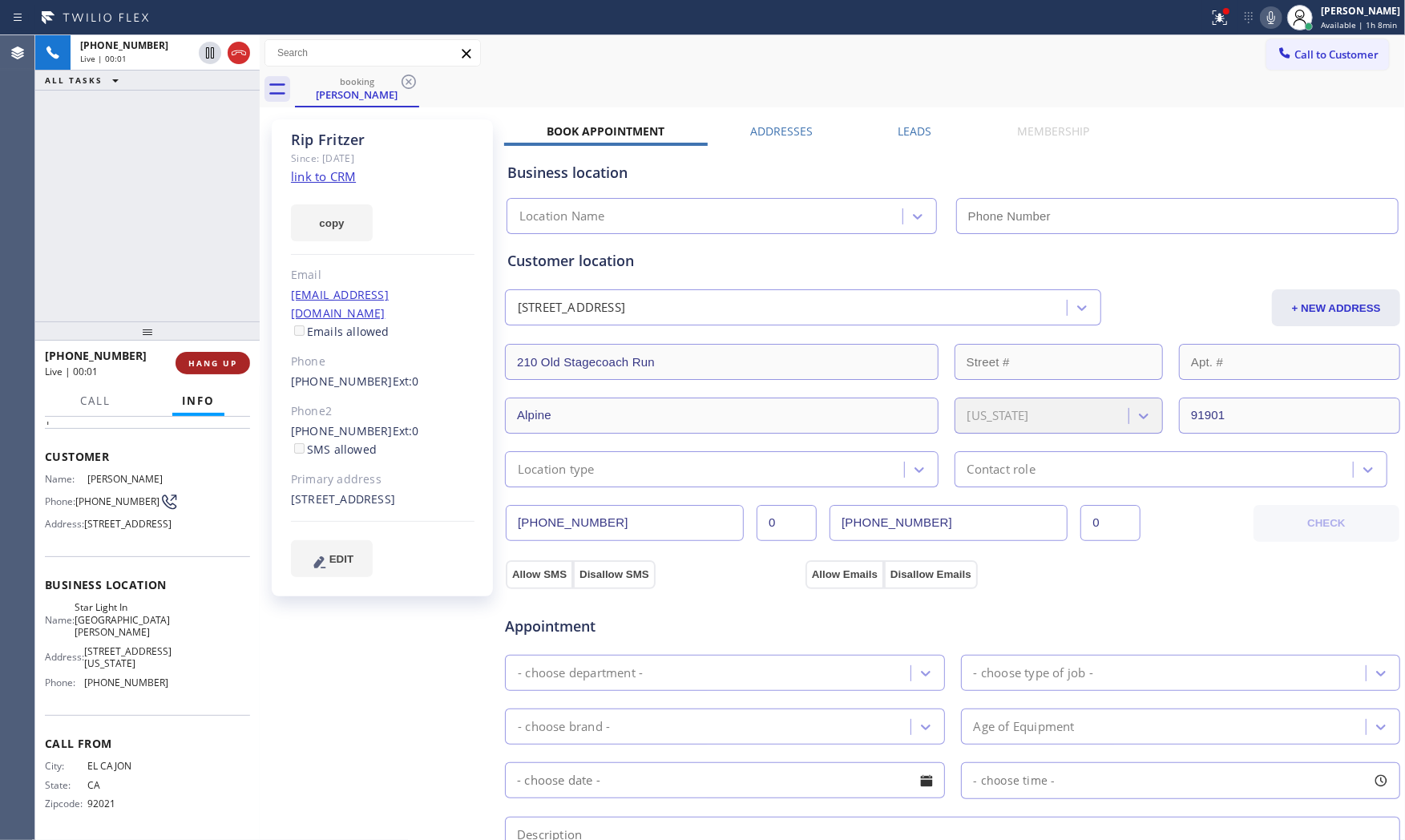
click at [213, 365] on span "HANG UP" at bounding box center [212, 362] width 49 height 11
type input "[PHONE_NUMBER]"
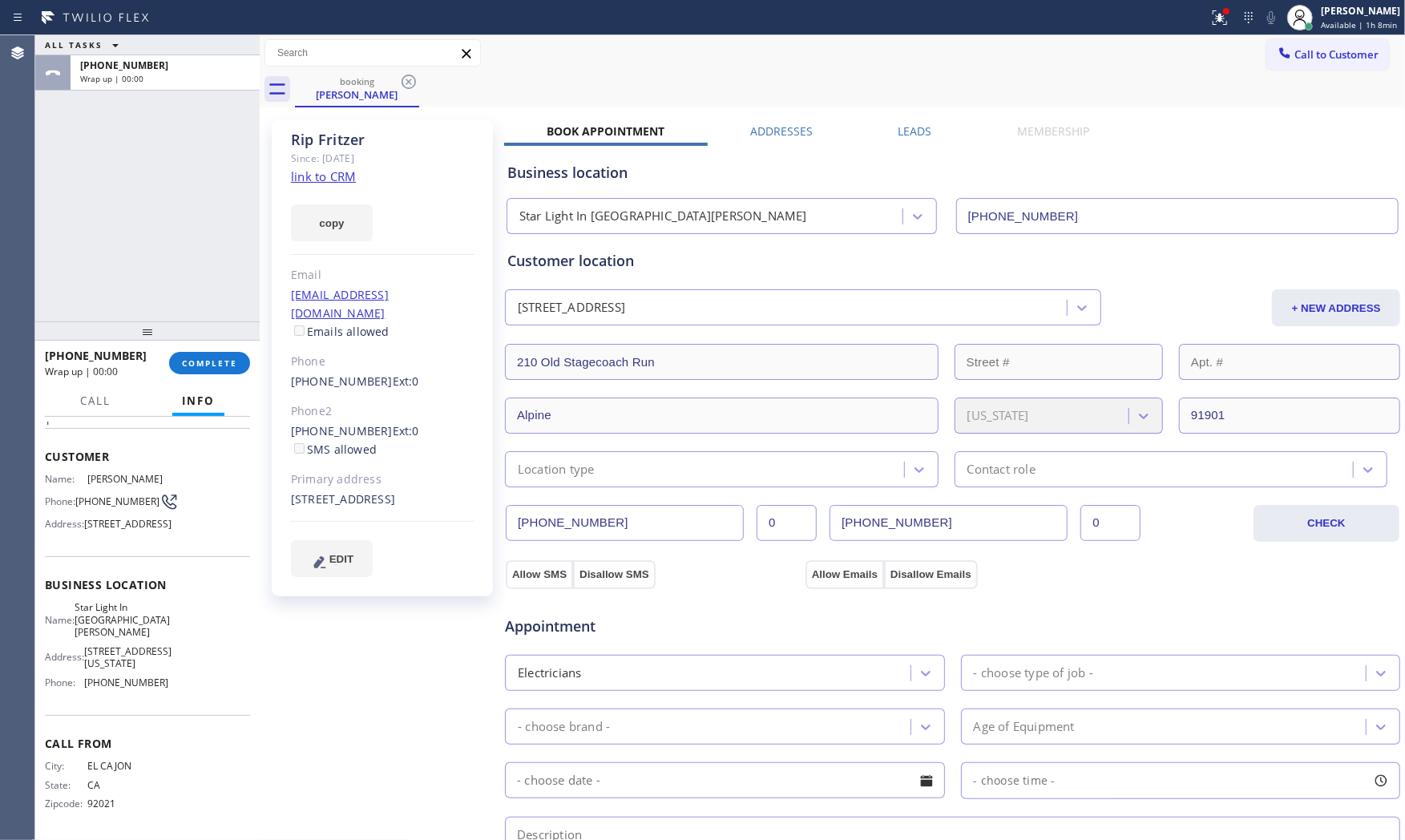
click at [334, 173] on link "link to CRM" at bounding box center [323, 176] width 65 height 16
click at [189, 379] on div "[PHONE_NUMBER] Wrap up | 00:32 COMPLETE" at bounding box center [148, 362] width 205 height 41
click at [193, 362] on span "COMPLETE" at bounding box center [209, 362] width 55 height 11
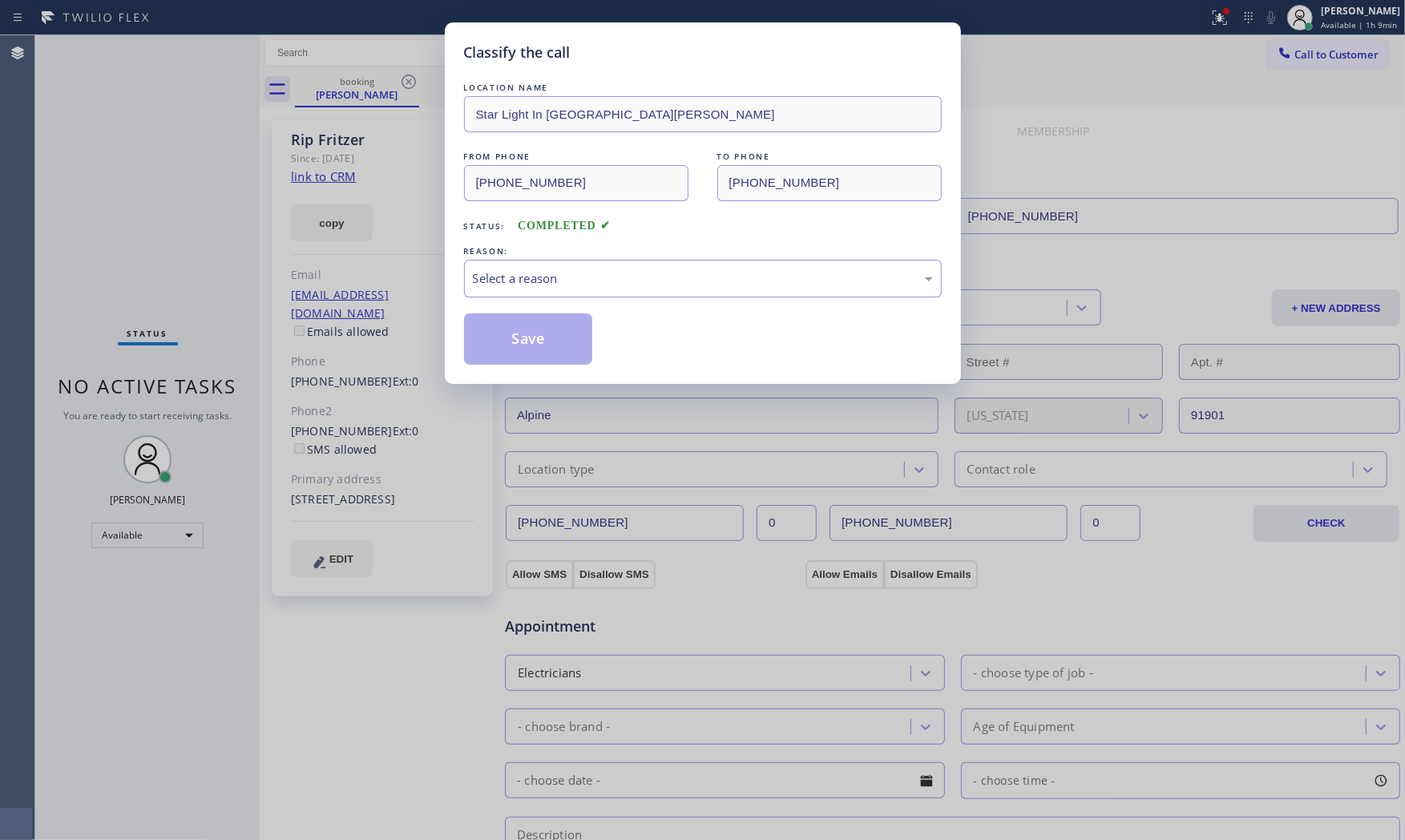
click at [563, 291] on div "Select a reason" at bounding box center [702, 279] width 478 height 38
click at [526, 353] on button "Save" at bounding box center [528, 338] width 129 height 51
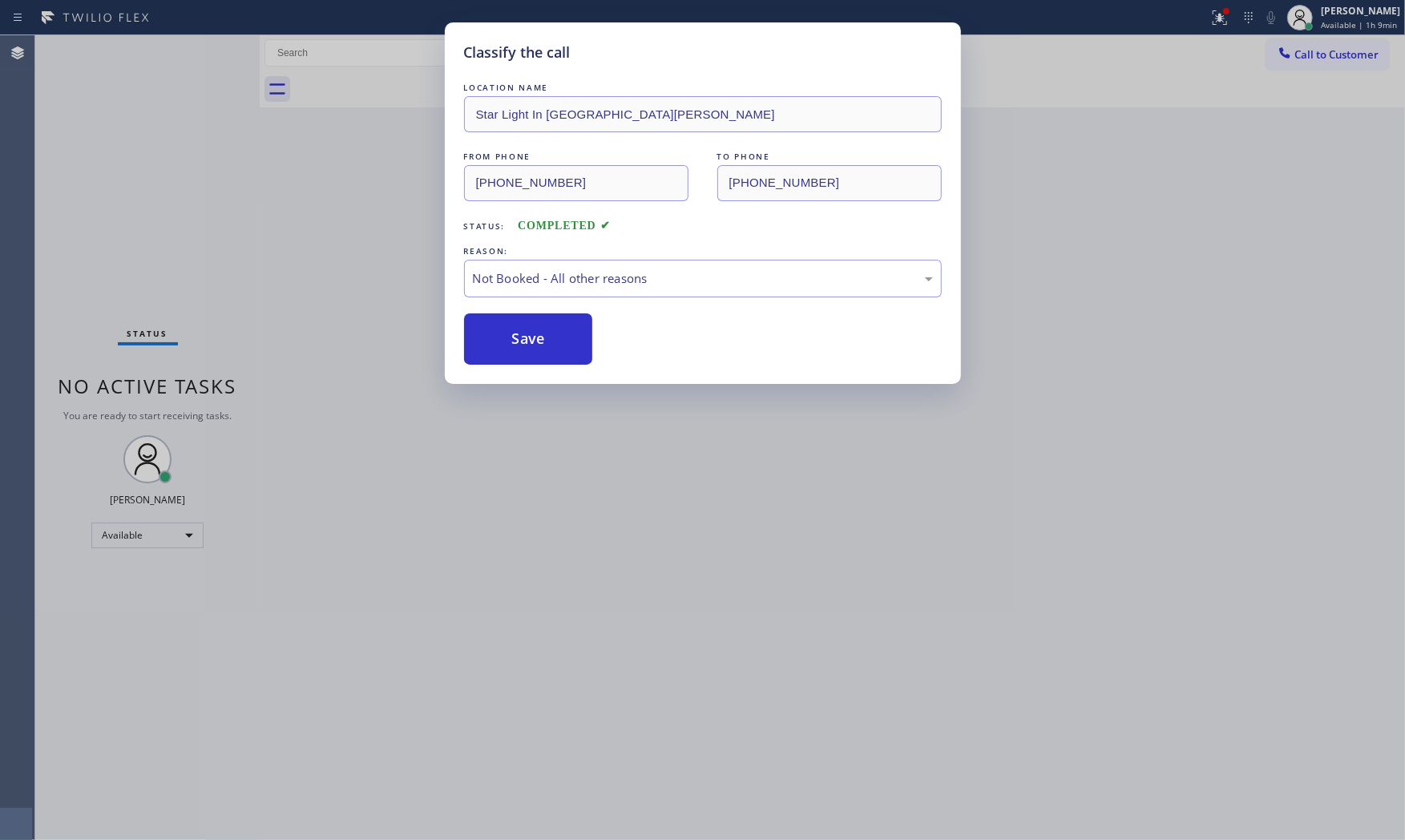
click at [526, 353] on button "Save" at bounding box center [528, 338] width 129 height 51
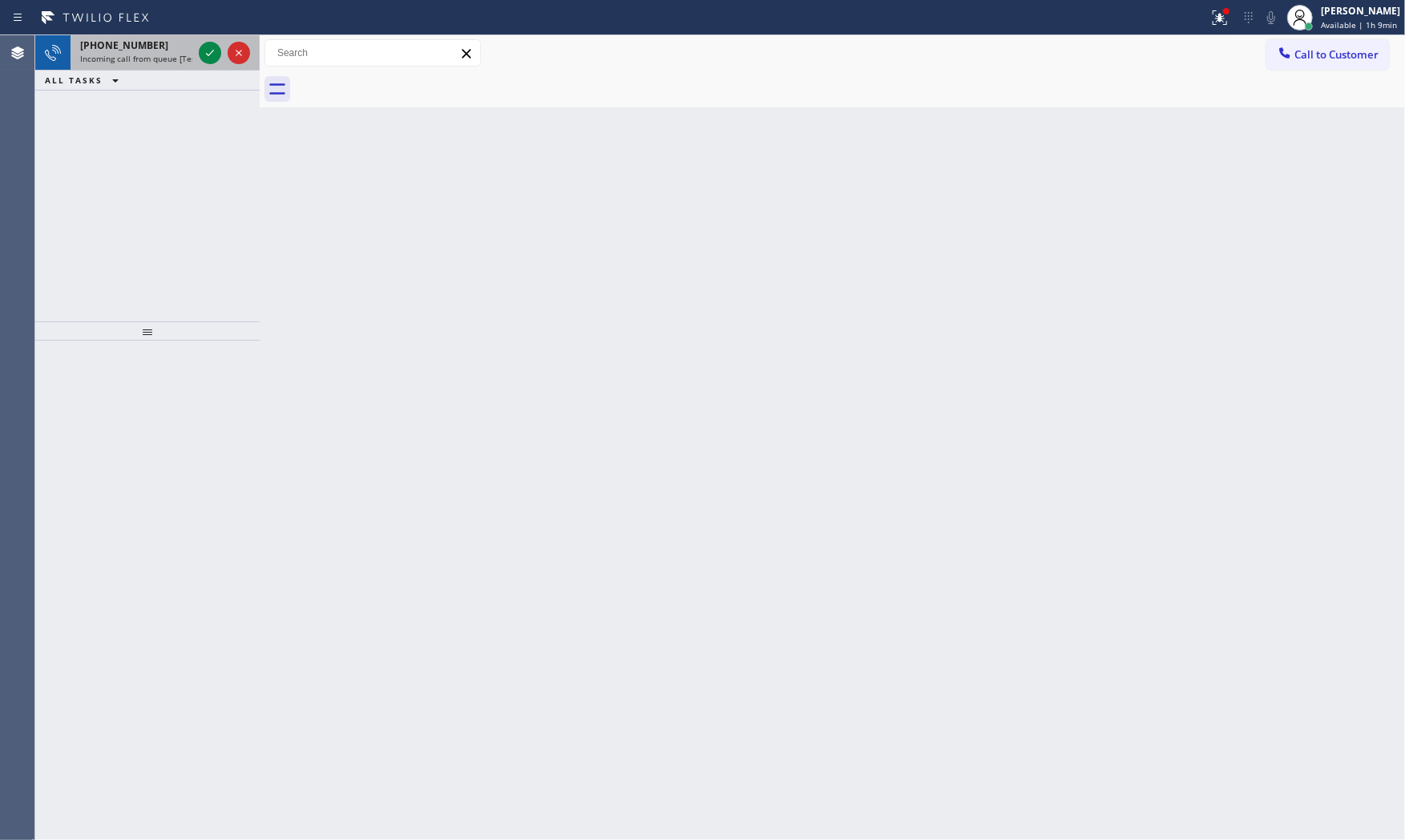
drag, startPoint x: 160, startPoint y: 89, endPoint x: 166, endPoint y: 68, distance: 21.8
click at [164, 85] on div "ALL TASKS ALL TASKS ACTIVE TASKS TASKS IN WRAP UP" at bounding box center [147, 80] width 224 height 20
click at [166, 67] on div "[PHONE_NUMBER] Incoming call from queue [Test] All" at bounding box center [132, 52] width 125 height 35
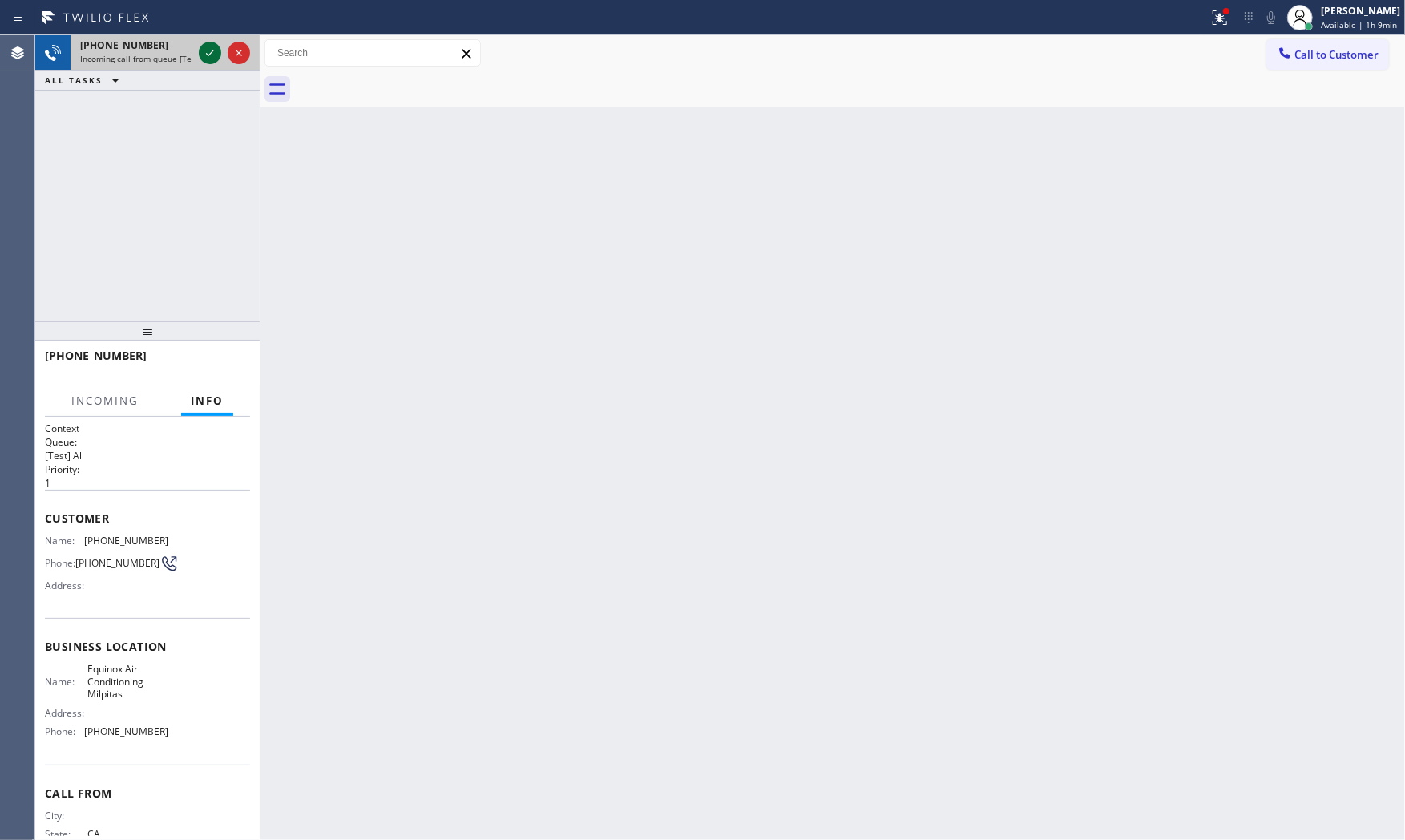
click at [210, 45] on icon at bounding box center [210, 52] width 19 height 19
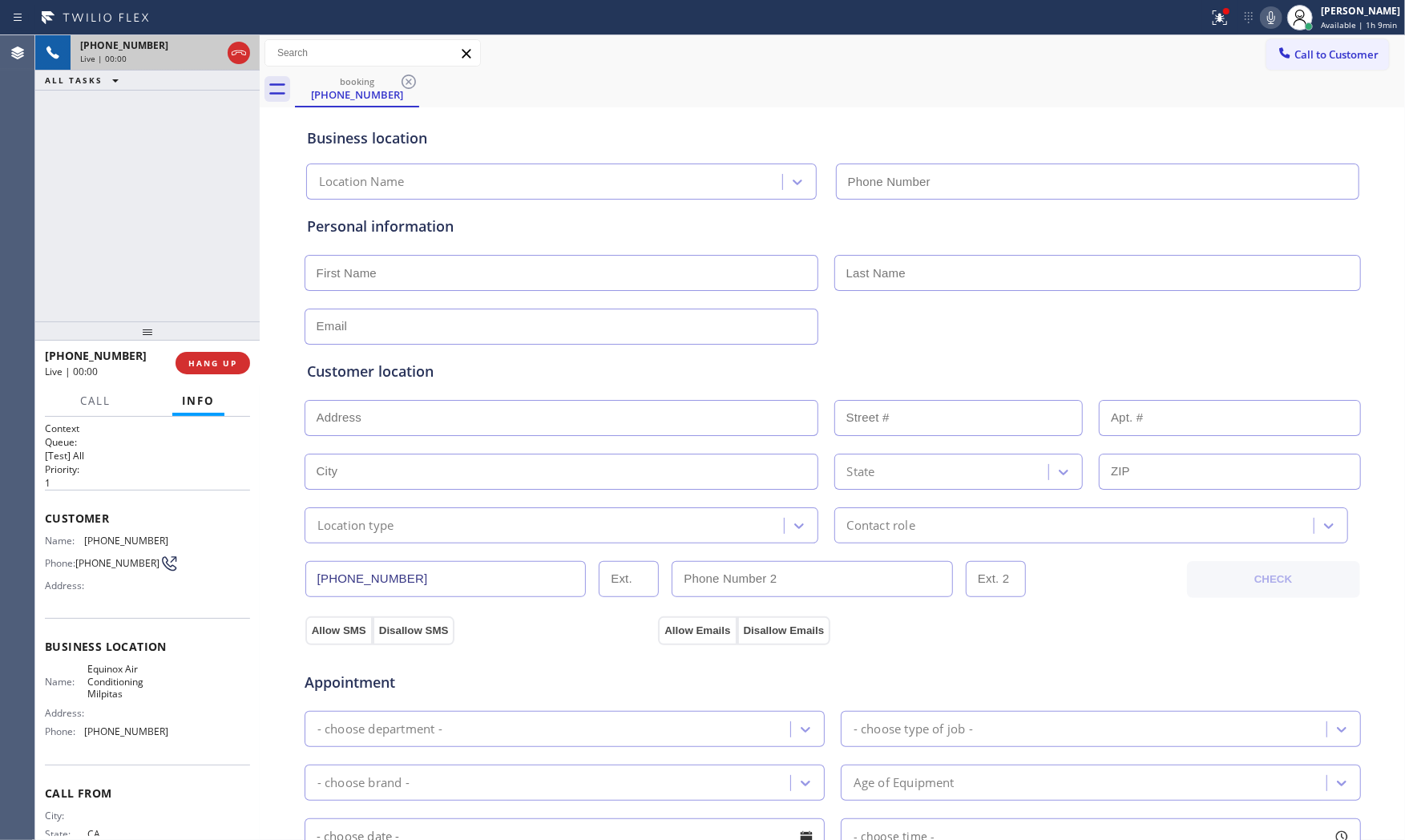
type input "[PHONE_NUMBER]"
click at [228, 359] on span "HANG UP" at bounding box center [212, 362] width 49 height 11
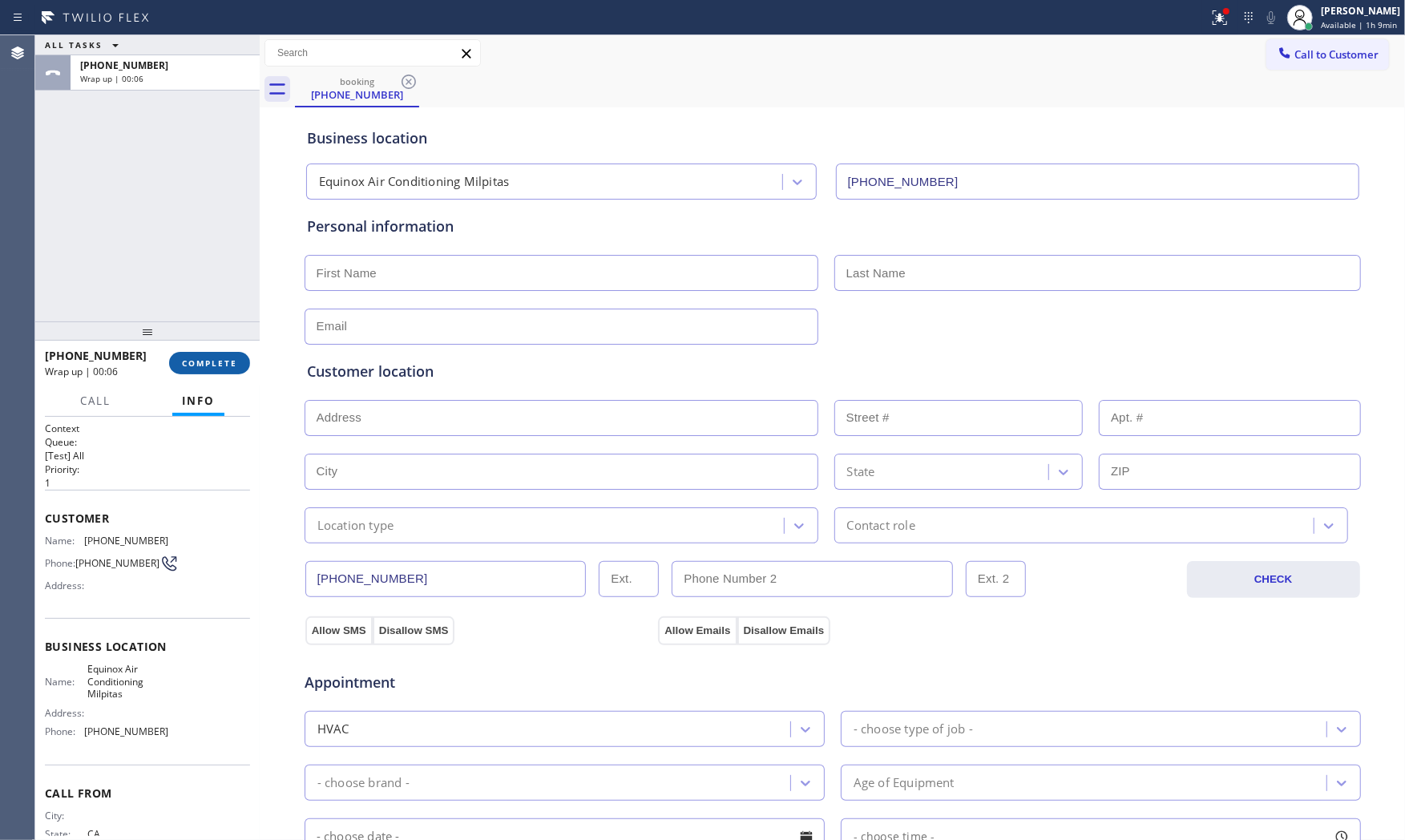
click at [228, 359] on span "COMPLETE" at bounding box center [209, 362] width 55 height 11
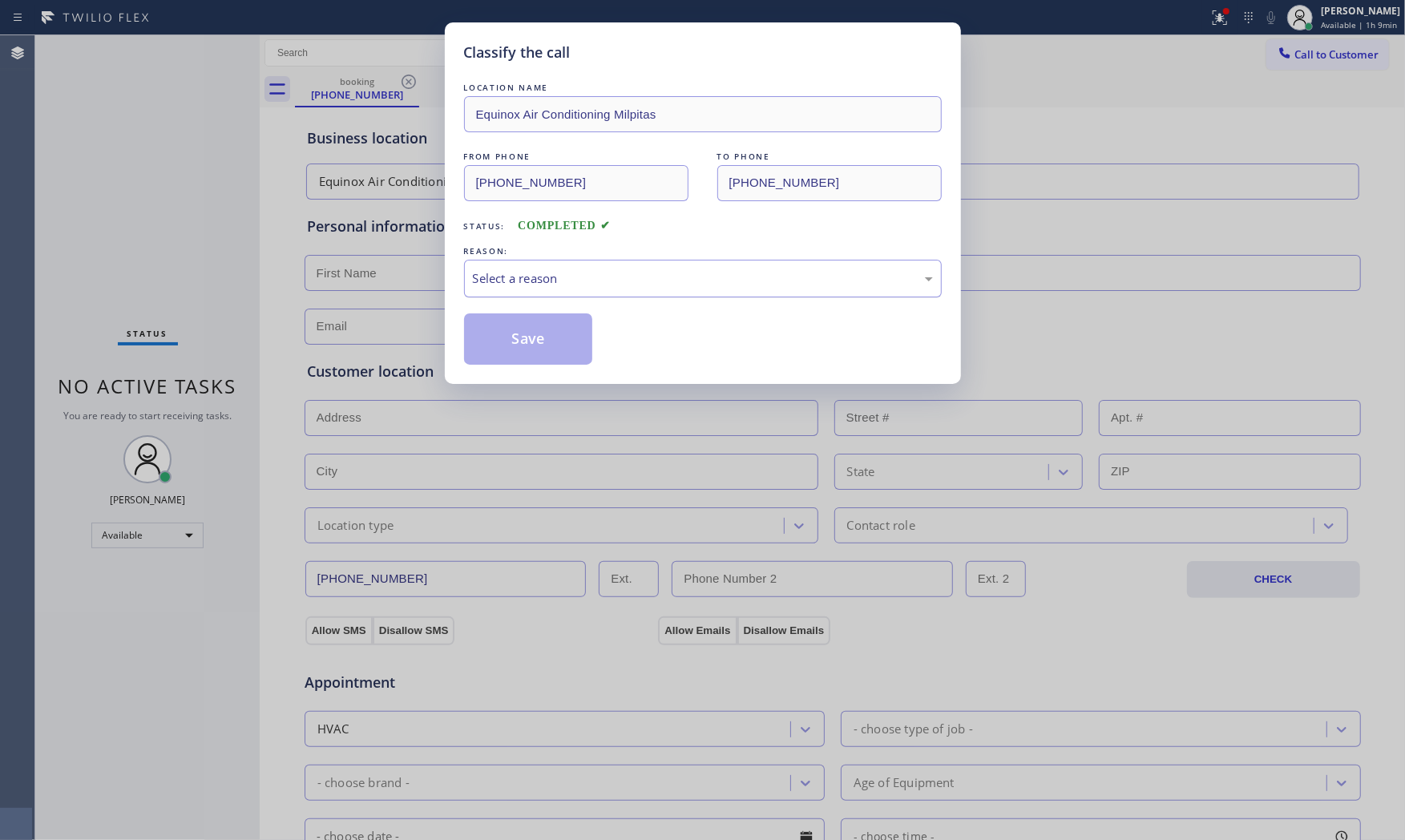
click at [577, 290] on div "Select a reason" at bounding box center [702, 279] width 478 height 38
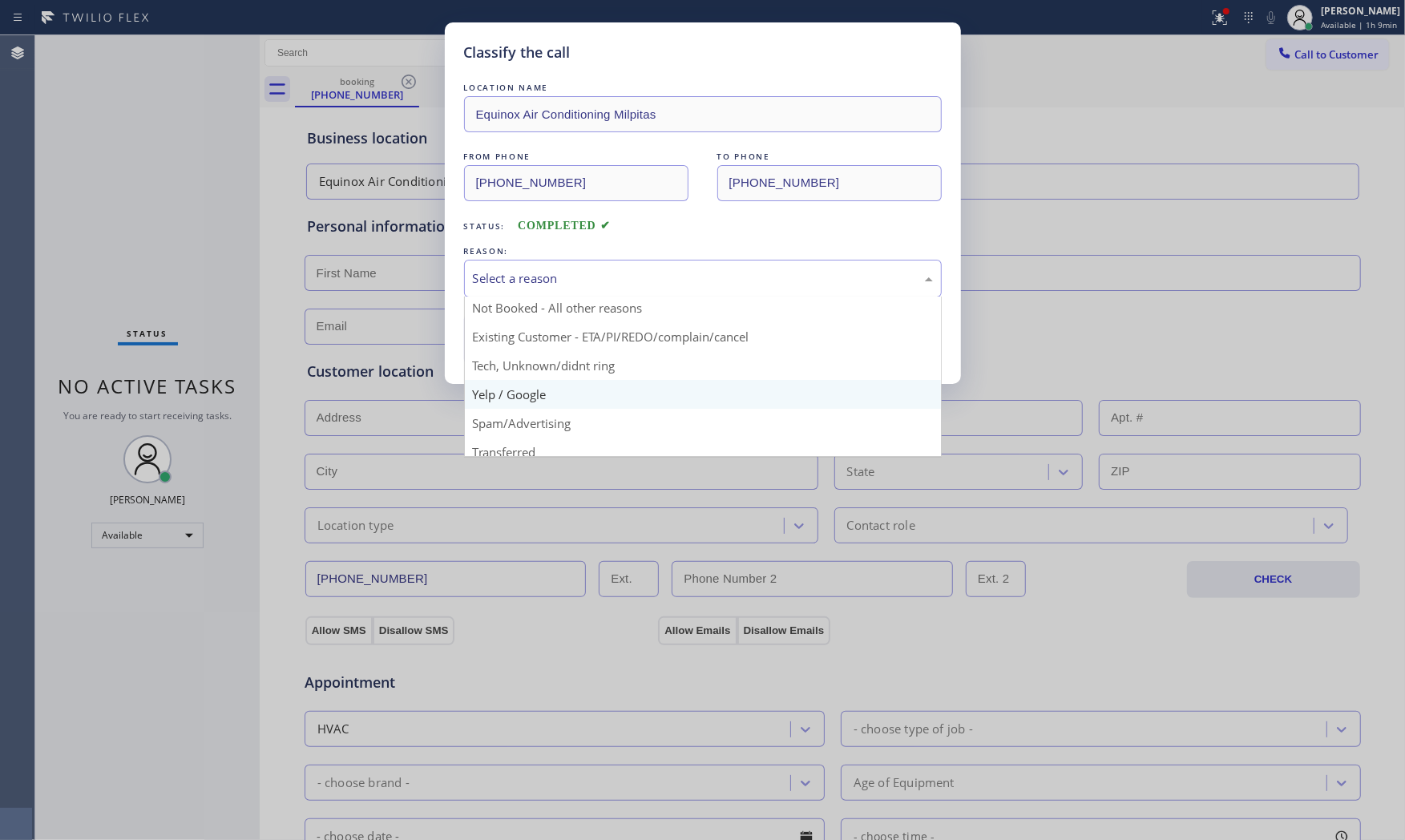
scroll to position [100, 0]
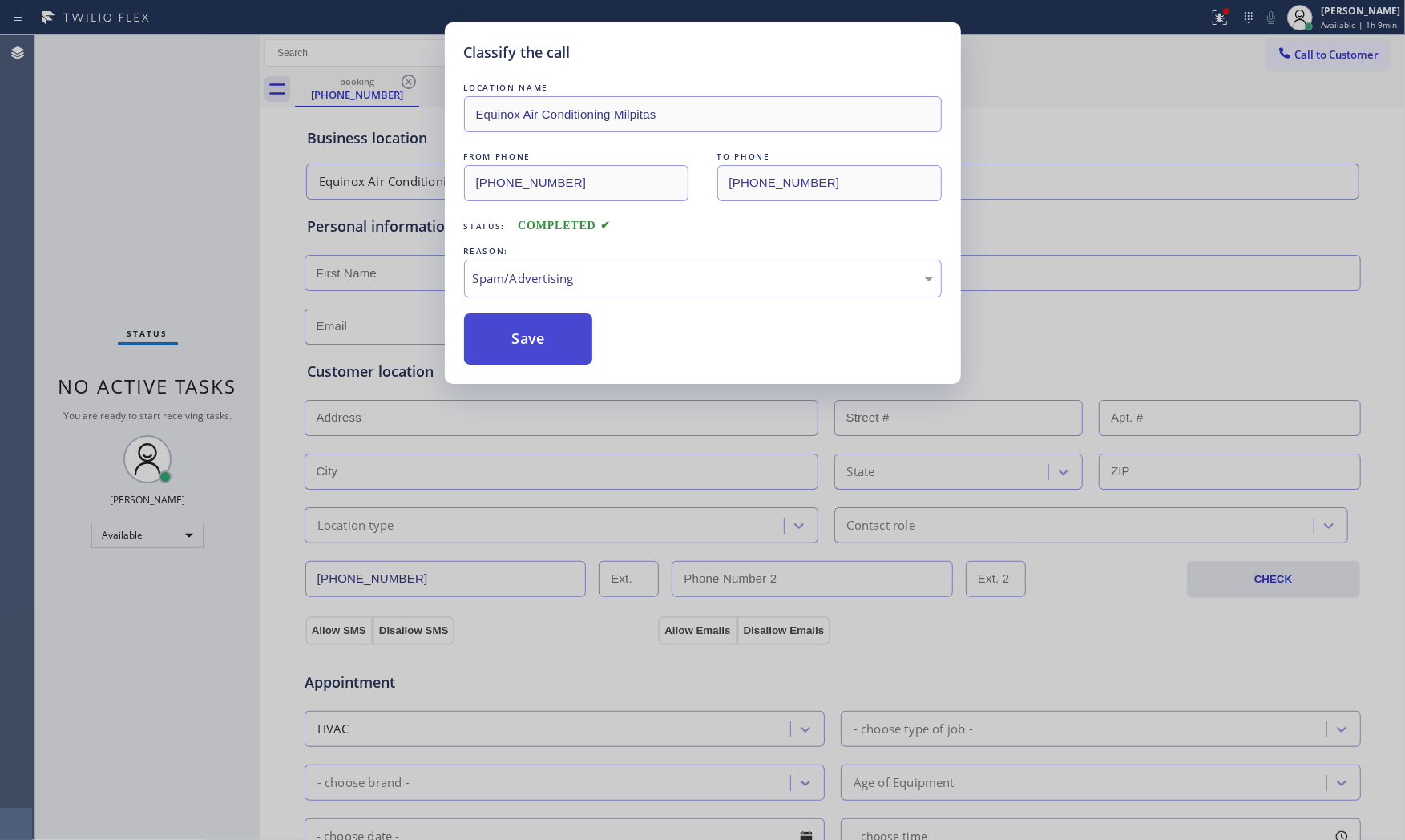
click at [538, 341] on button "Save" at bounding box center [528, 338] width 129 height 51
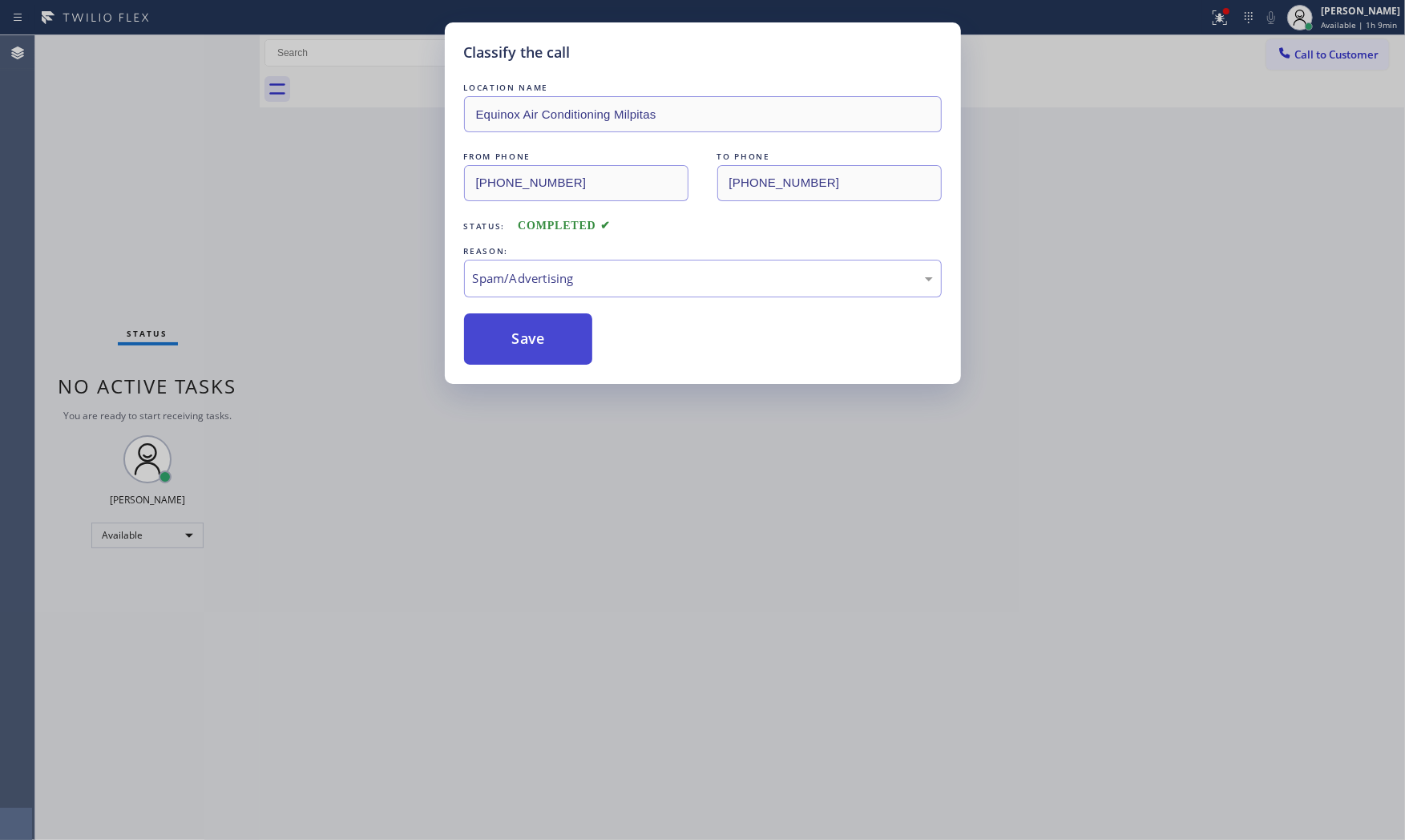
click at [538, 341] on button "Save" at bounding box center [528, 338] width 129 height 51
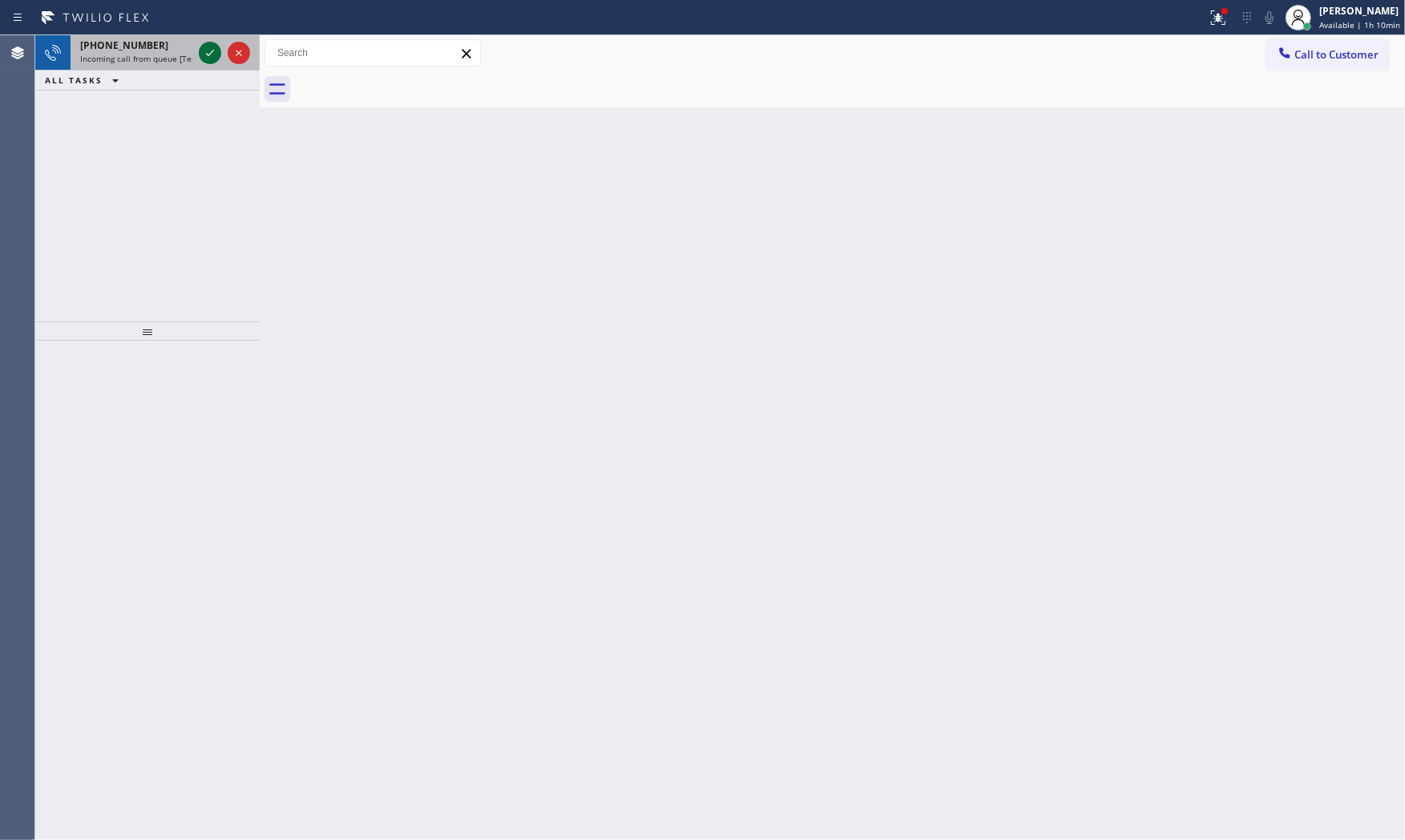
click at [217, 57] on icon at bounding box center [210, 52] width 19 height 19
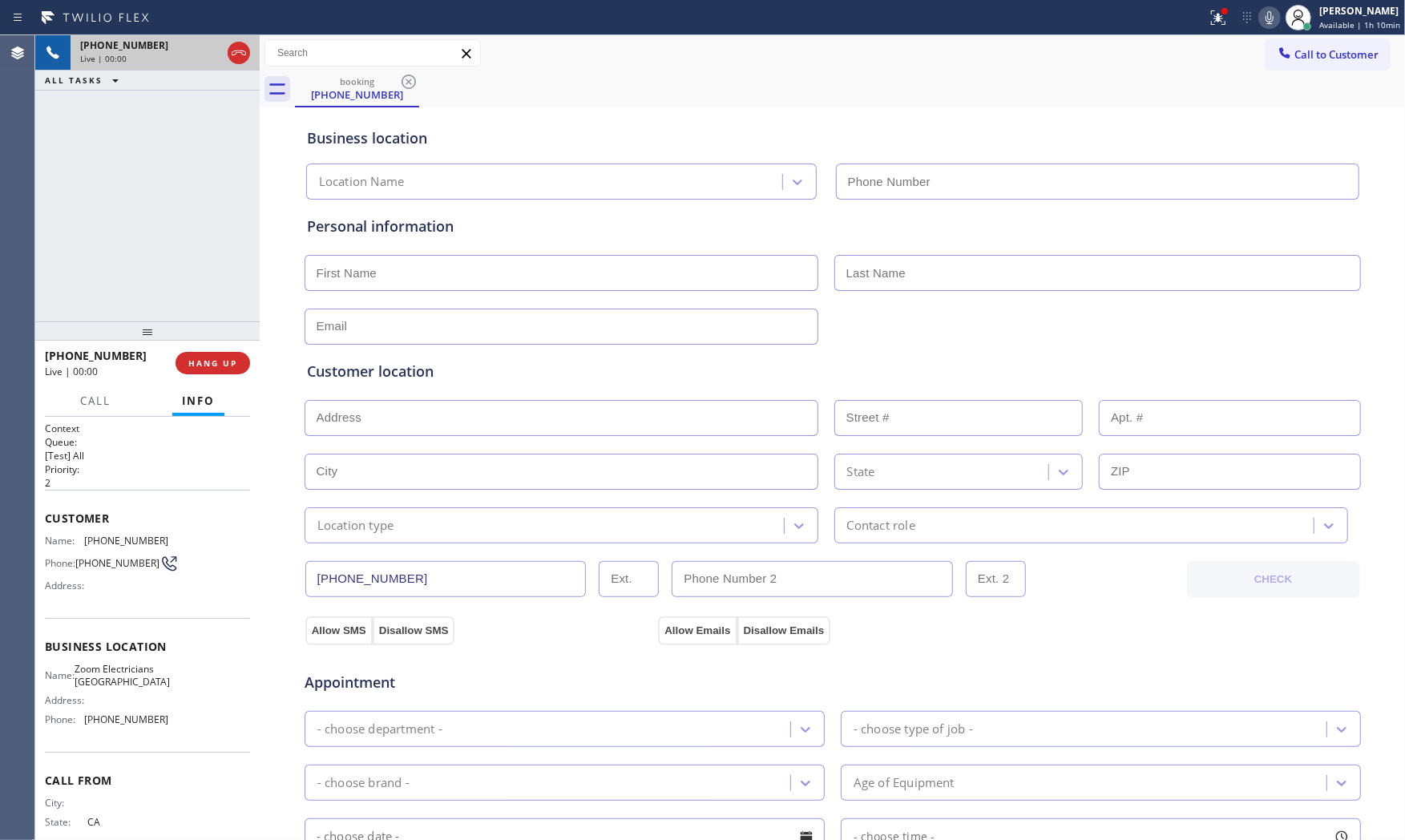
type input "[PHONE_NUMBER]"
click at [214, 362] on span "HANG UP" at bounding box center [212, 362] width 49 height 11
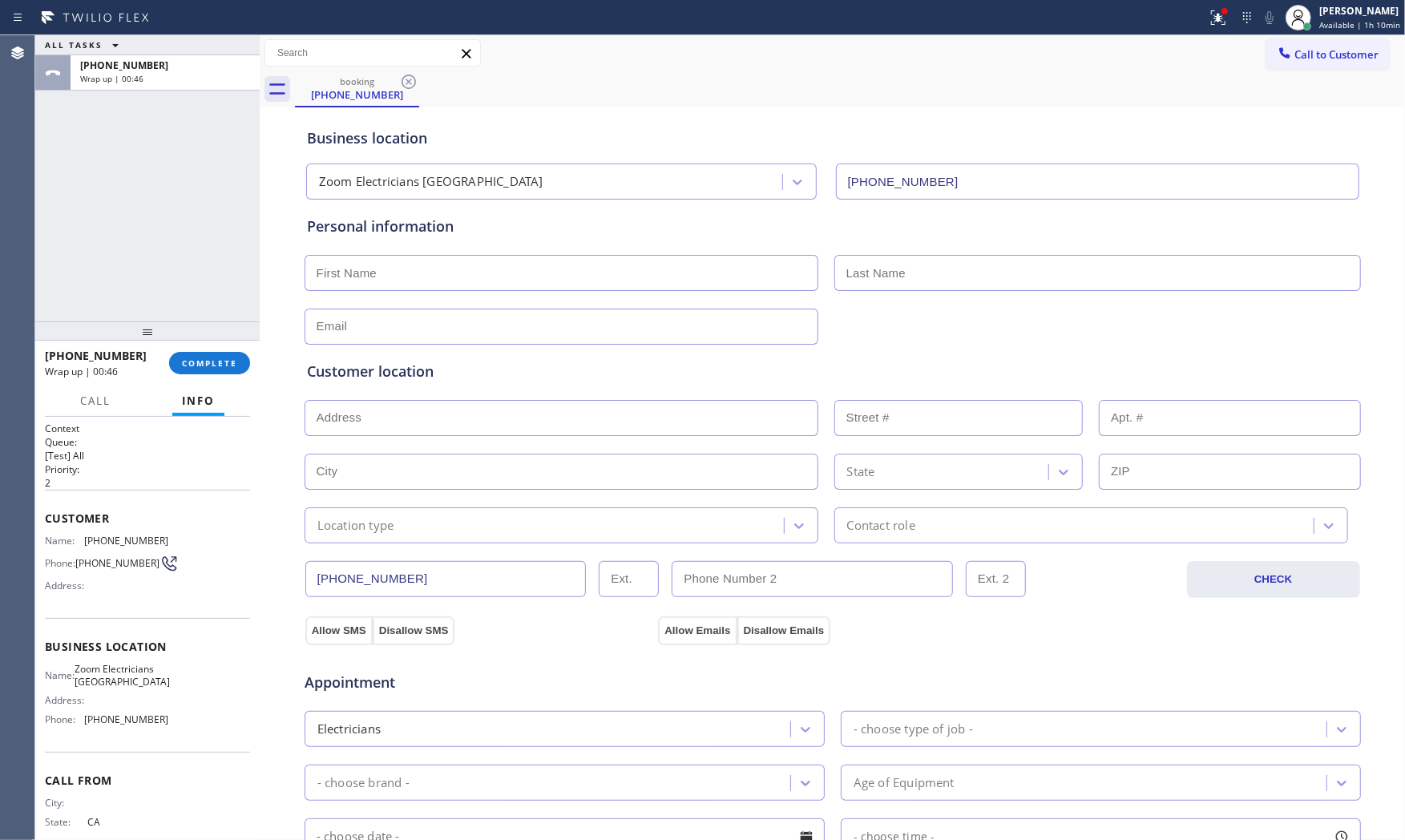
click at [207, 349] on div "[PHONE_NUMBER] Wrap up | 00:46 COMPLETE" at bounding box center [148, 362] width 205 height 41
click at [209, 354] on button "COMPLETE" at bounding box center [210, 362] width 81 height 22
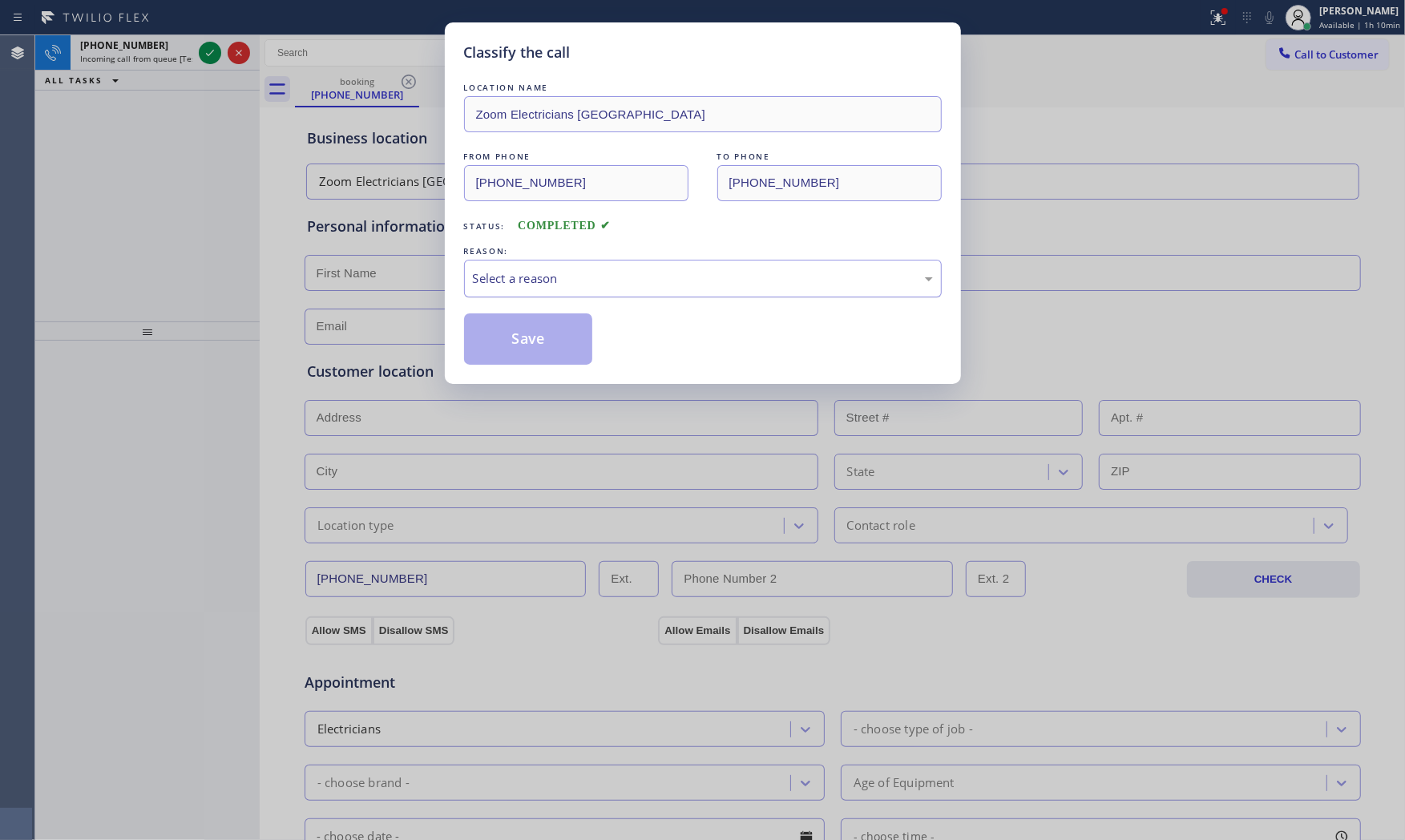
drag, startPoint x: 577, startPoint y: 283, endPoint x: 569, endPoint y: 294, distance: 13.6
click at [573, 290] on div "Select a reason" at bounding box center [702, 279] width 478 height 38
click at [539, 339] on button "Save" at bounding box center [528, 338] width 129 height 51
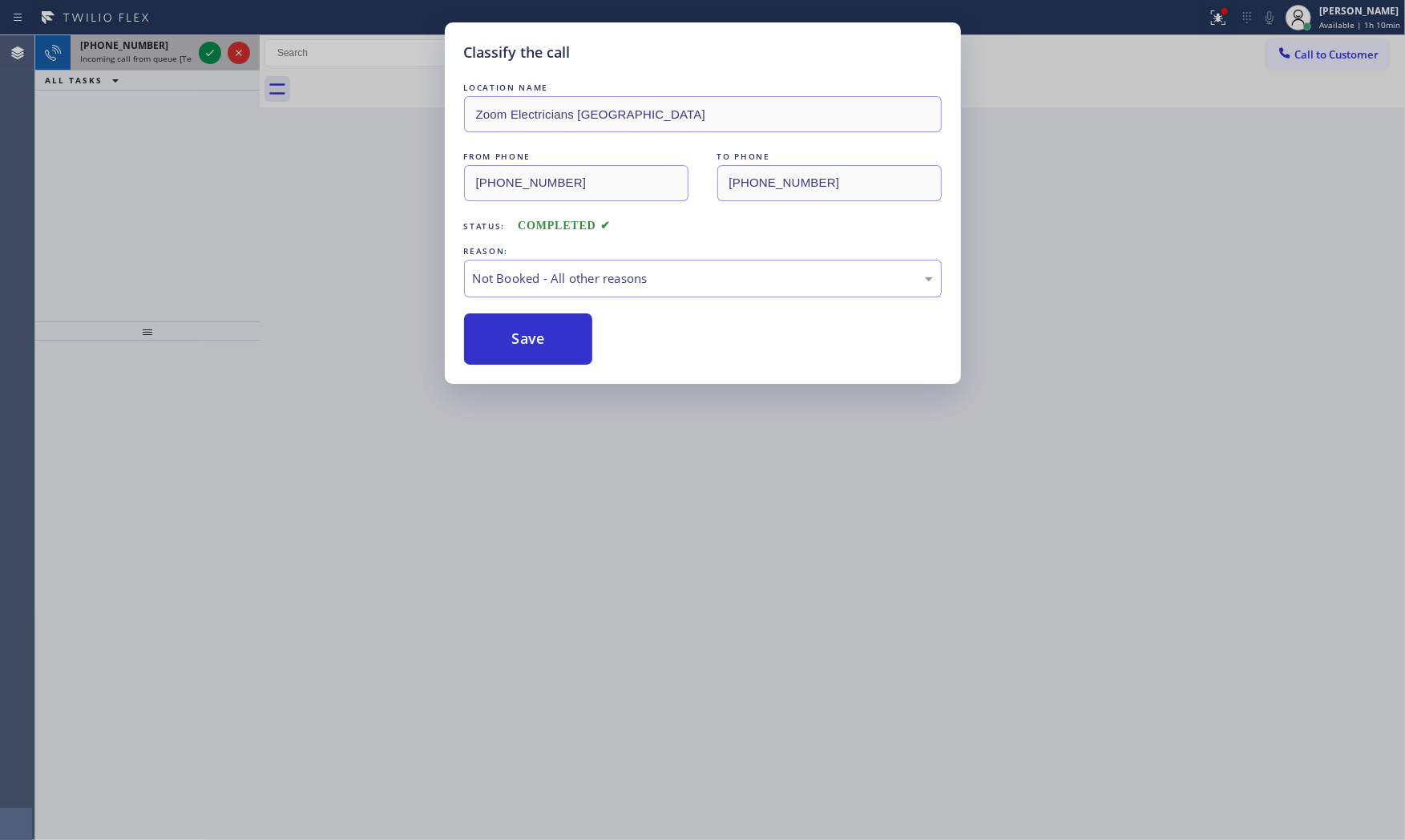
click at [139, 40] on span "[PHONE_NUMBER]" at bounding box center [124, 45] width 88 height 13
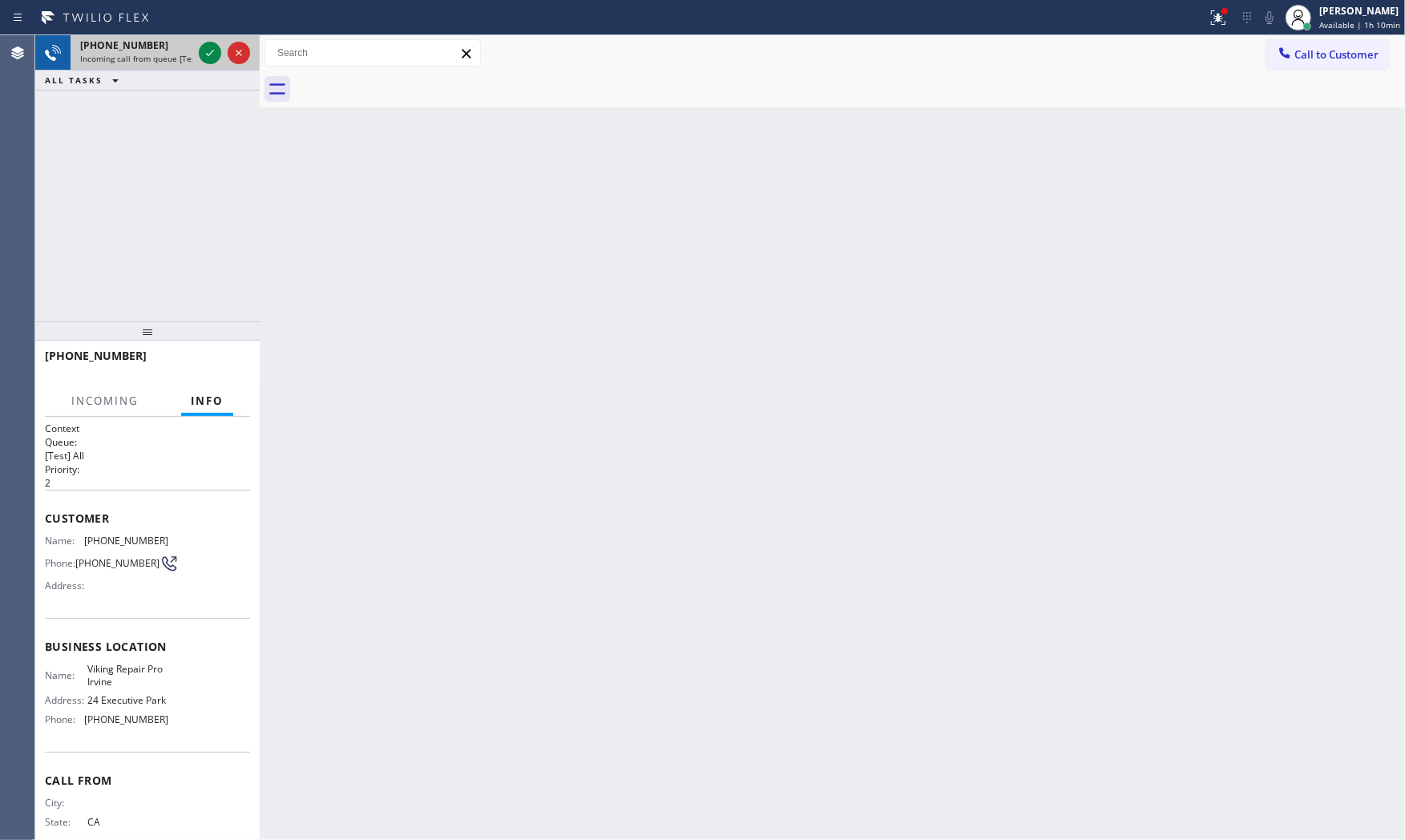
click at [139, 40] on span "[PHONE_NUMBER]" at bounding box center [124, 45] width 88 height 13
click at [197, 42] on div at bounding box center [224, 52] width 58 height 35
click at [203, 44] on icon at bounding box center [210, 52] width 19 height 19
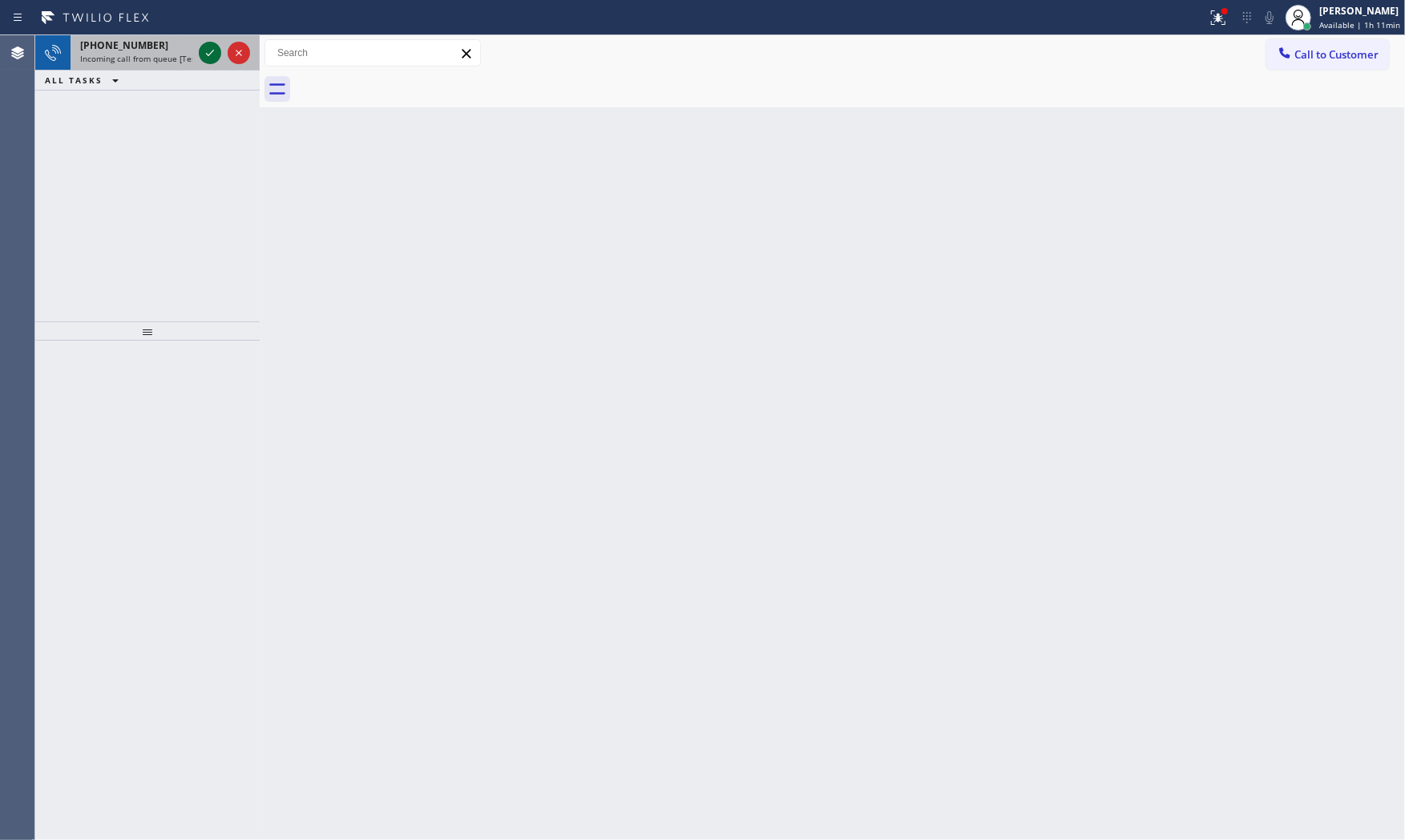
click at [210, 55] on icon at bounding box center [210, 52] width 19 height 19
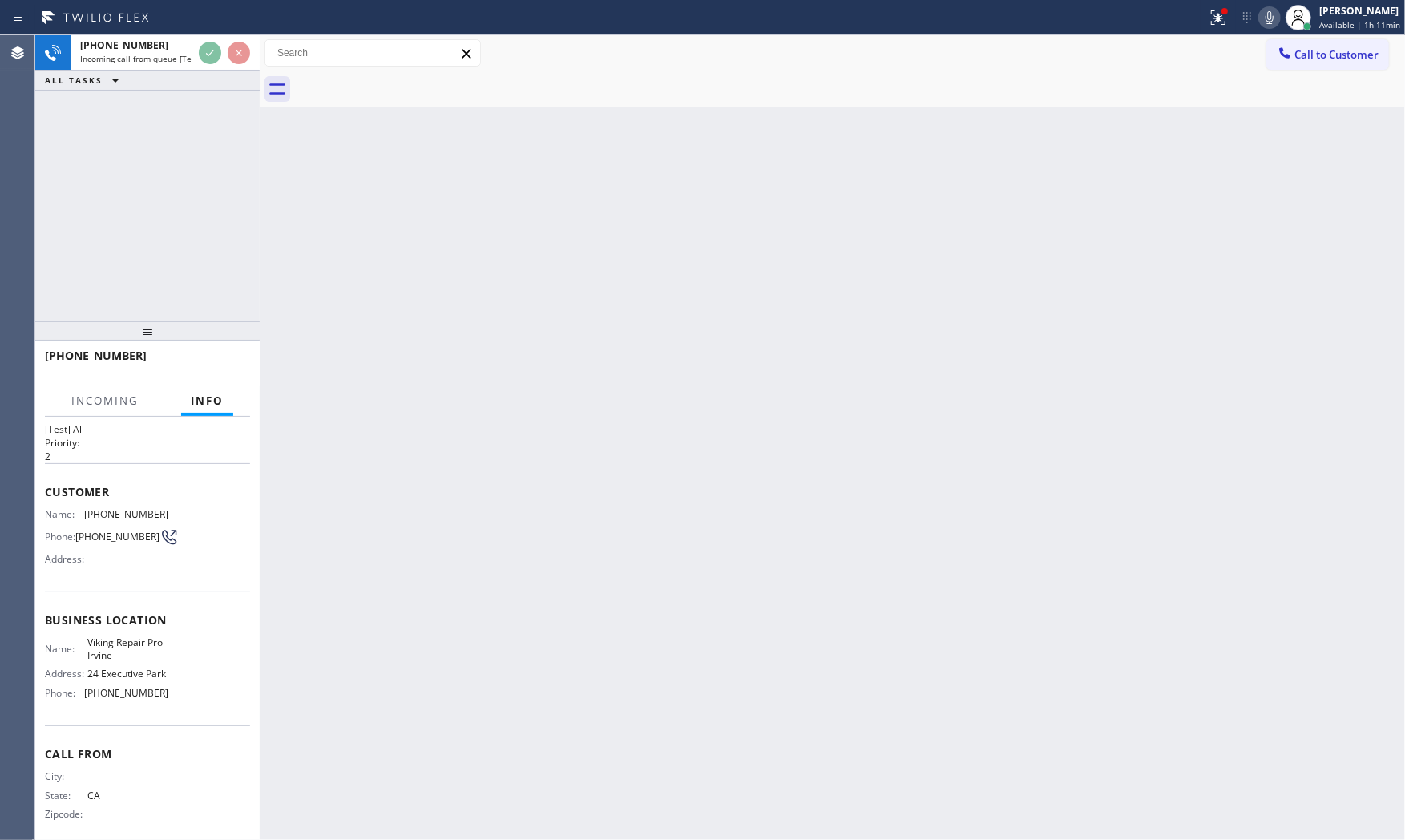
scroll to position [53, 0]
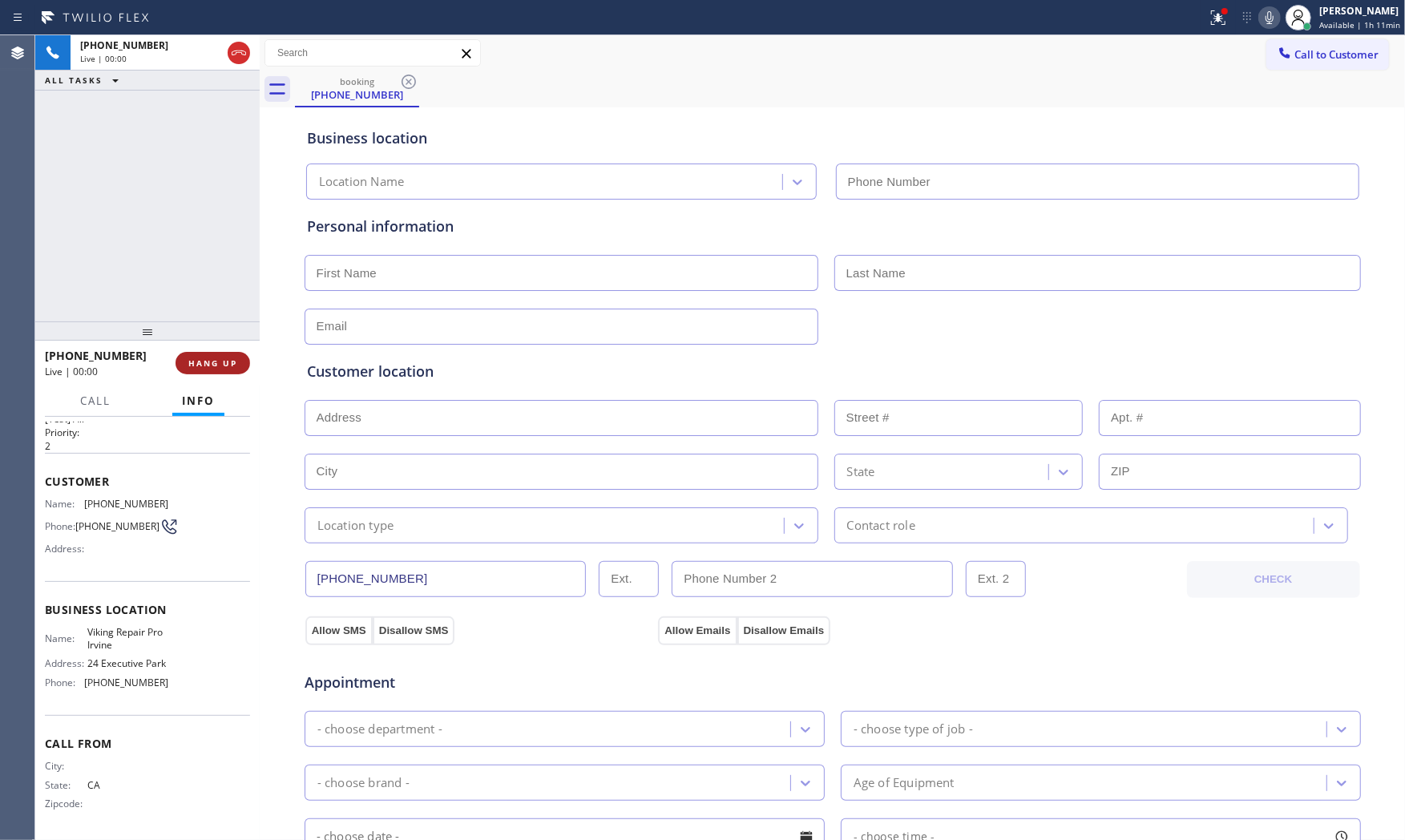
type input "[PHONE_NUMBER]"
click at [215, 357] on span "HANG UP" at bounding box center [212, 362] width 49 height 11
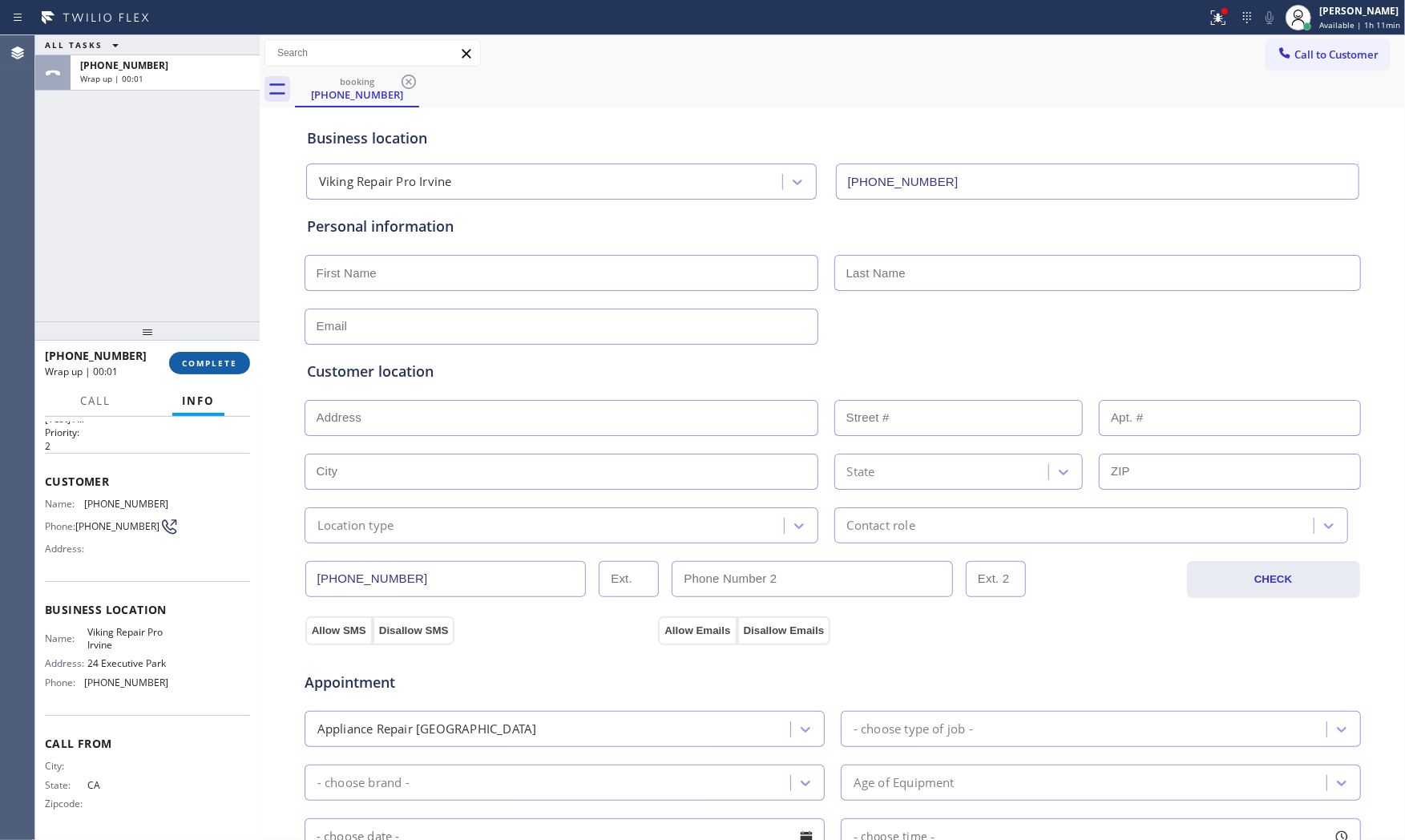
click at [215, 357] on span "COMPLETE" at bounding box center [209, 362] width 55 height 11
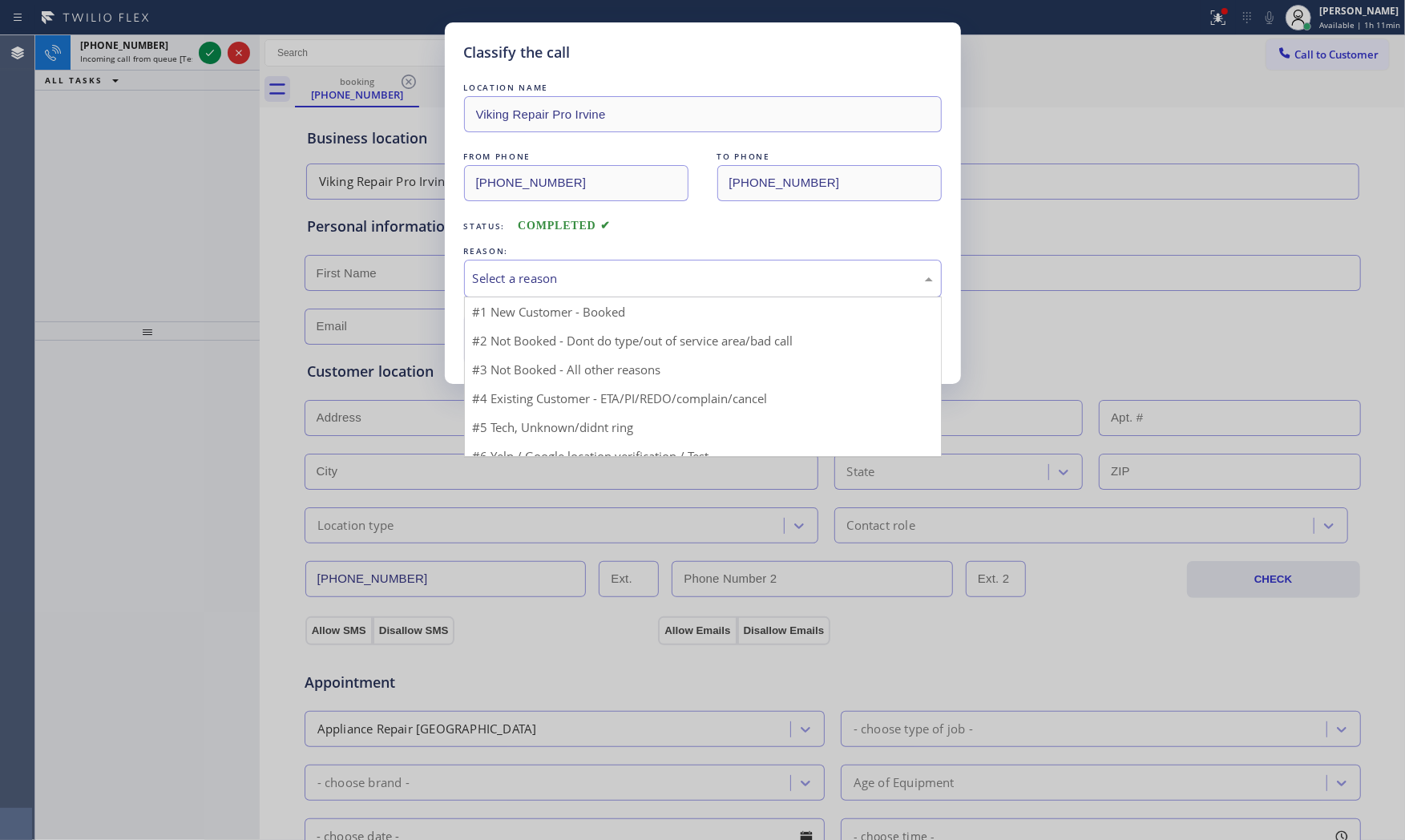
click at [530, 265] on div "Select a reason" at bounding box center [702, 279] width 478 height 38
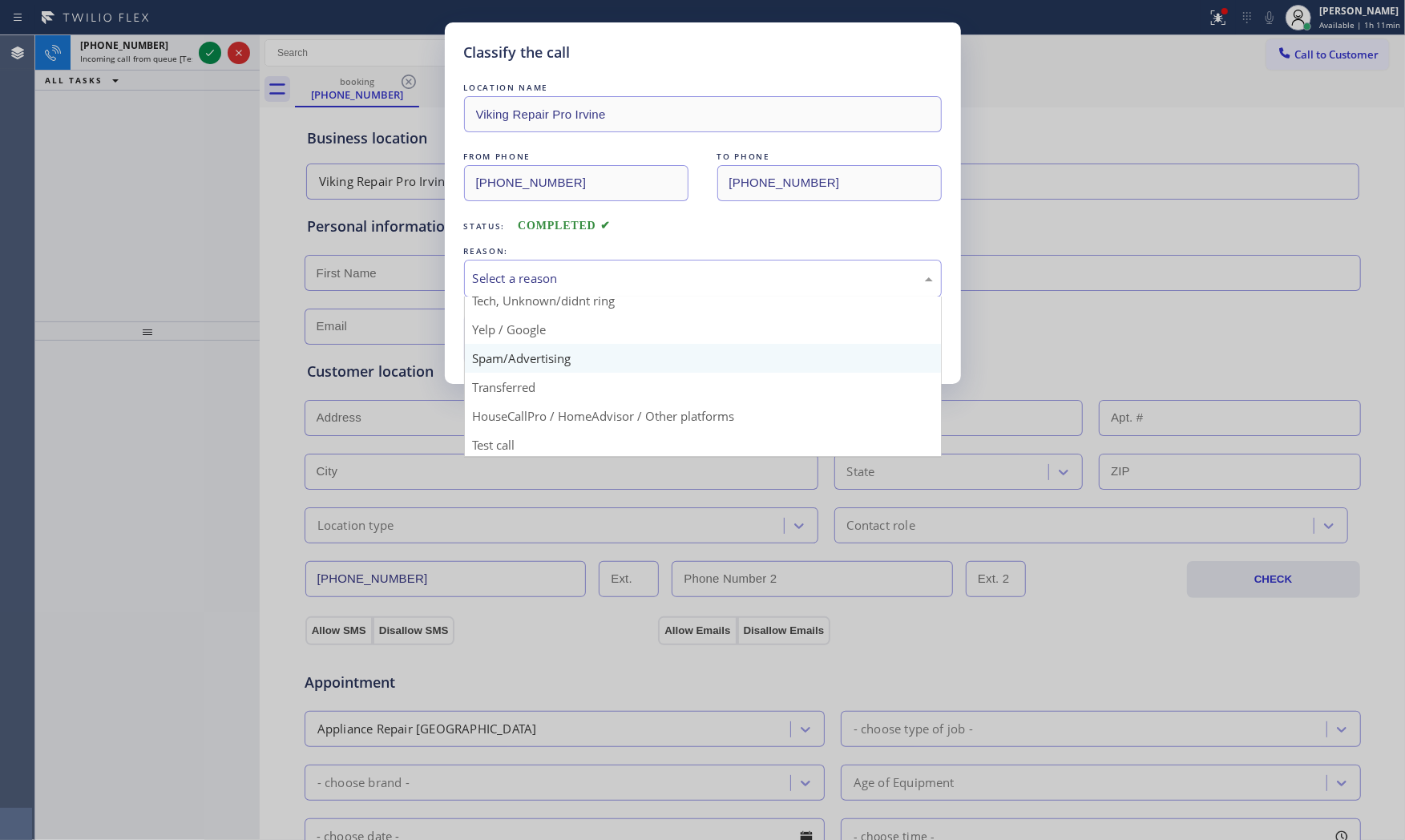
scroll to position [100, 0]
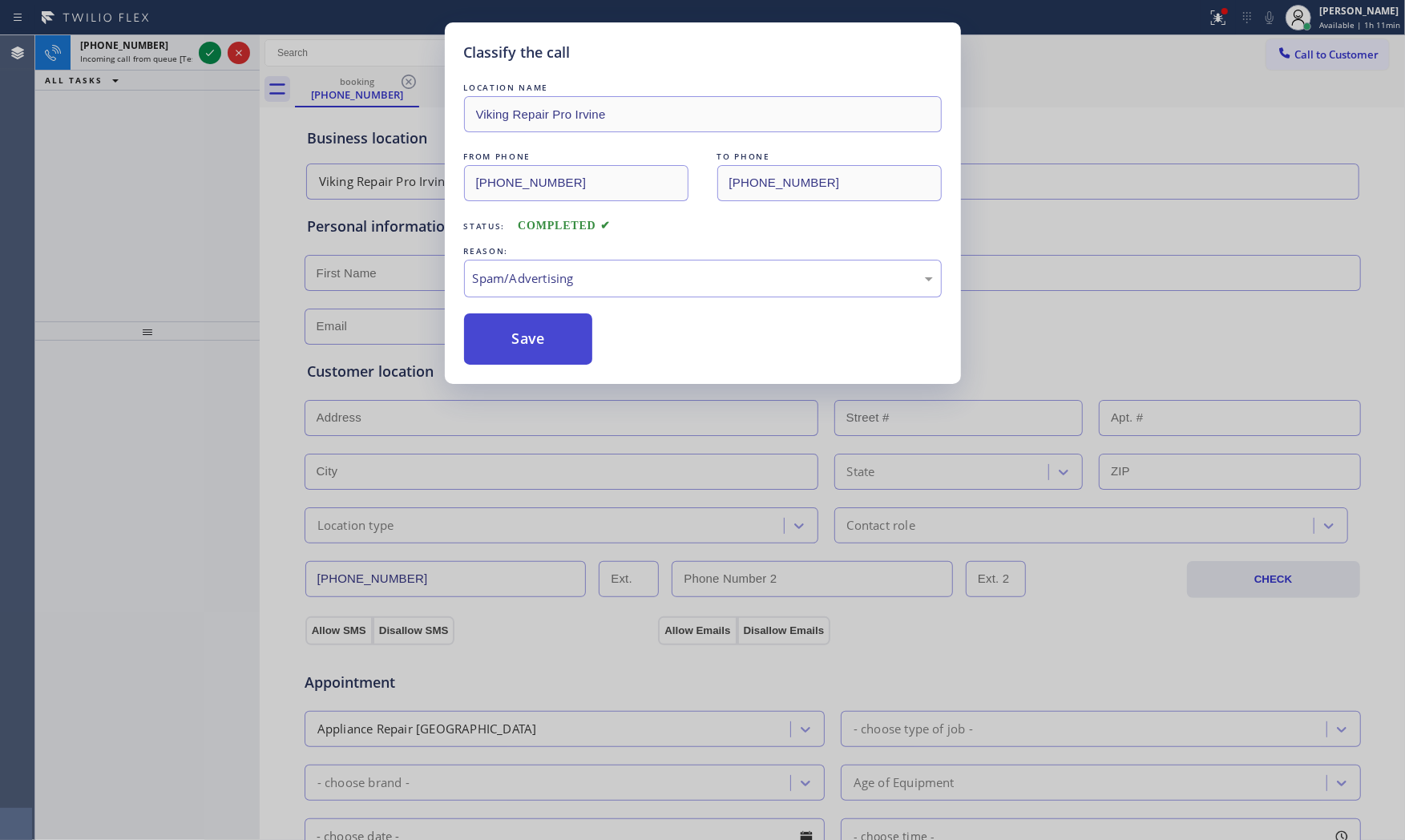
click at [533, 333] on button "Save" at bounding box center [528, 338] width 129 height 51
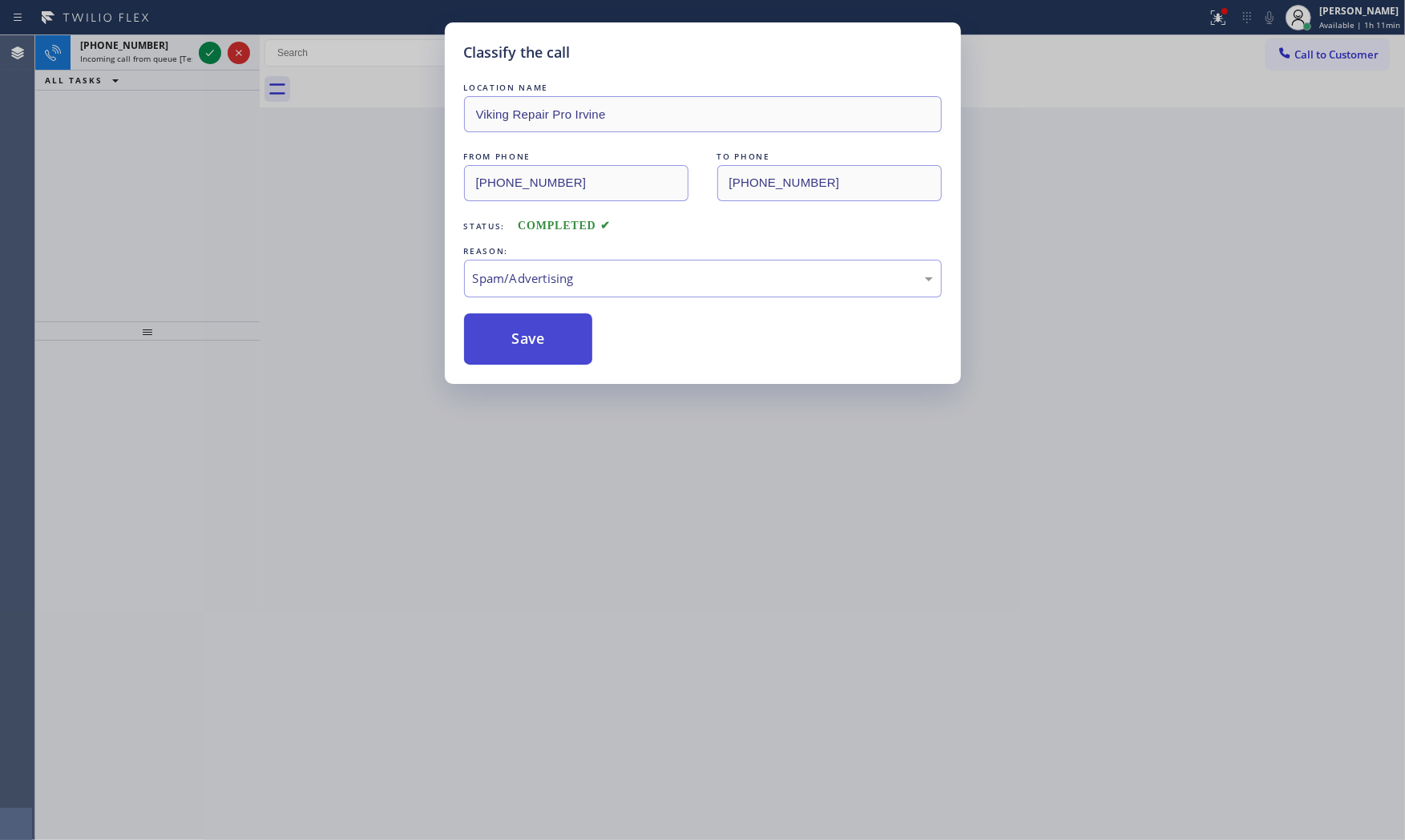
click at [533, 332] on button "Save" at bounding box center [528, 338] width 129 height 51
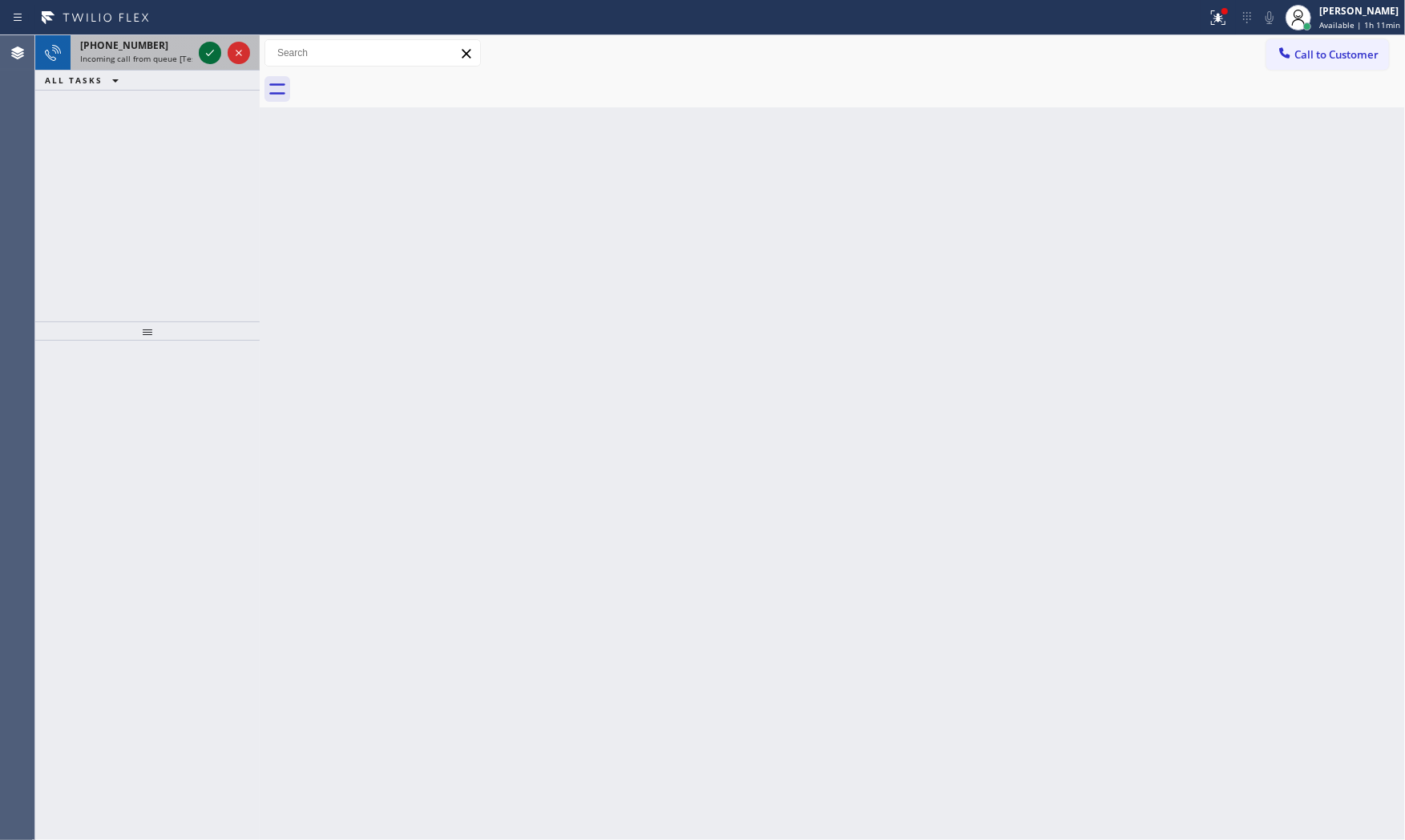
click at [207, 43] on icon at bounding box center [210, 52] width 19 height 19
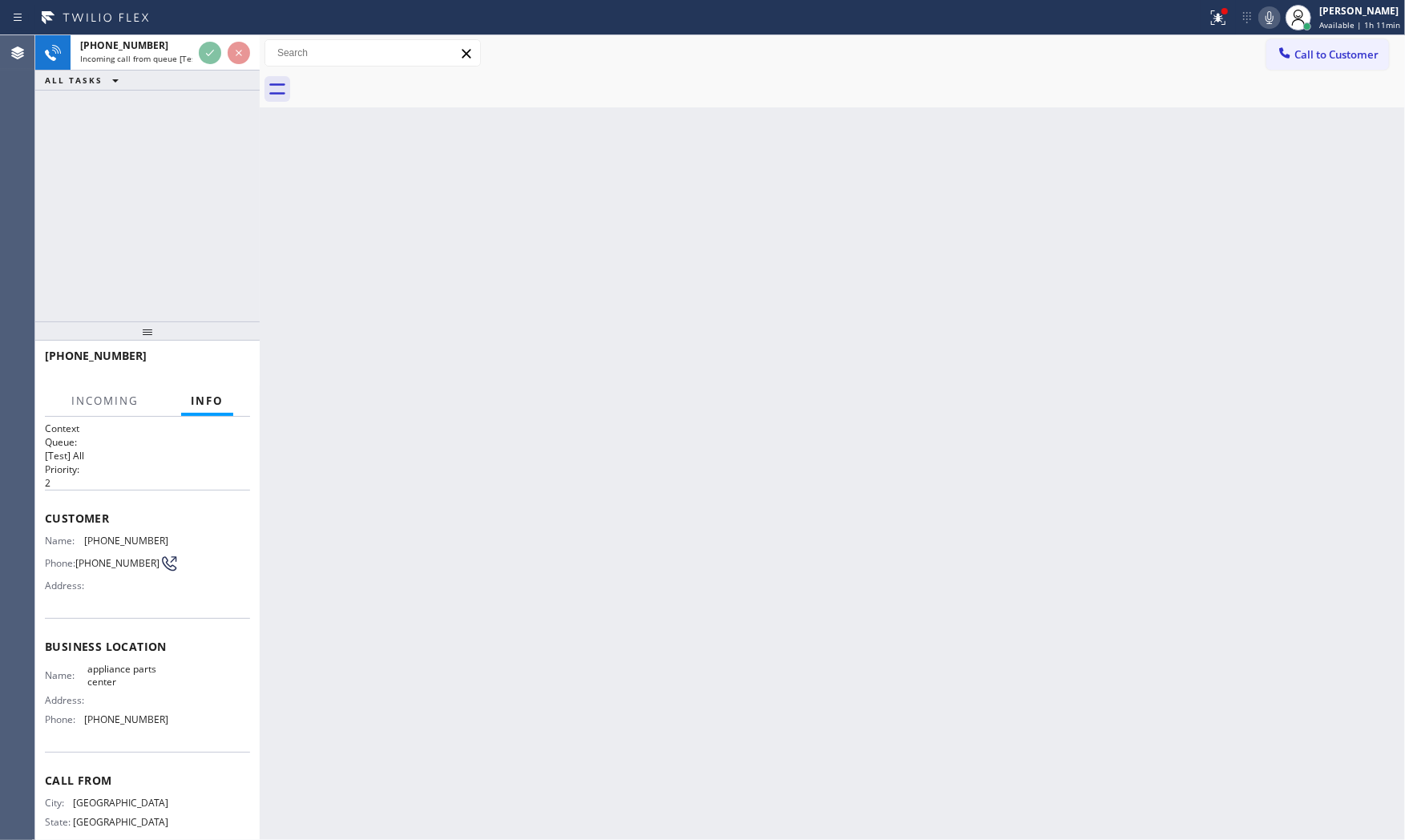
click at [210, 362] on div "[PHONE_NUMBER]" at bounding box center [142, 355] width 194 height 15
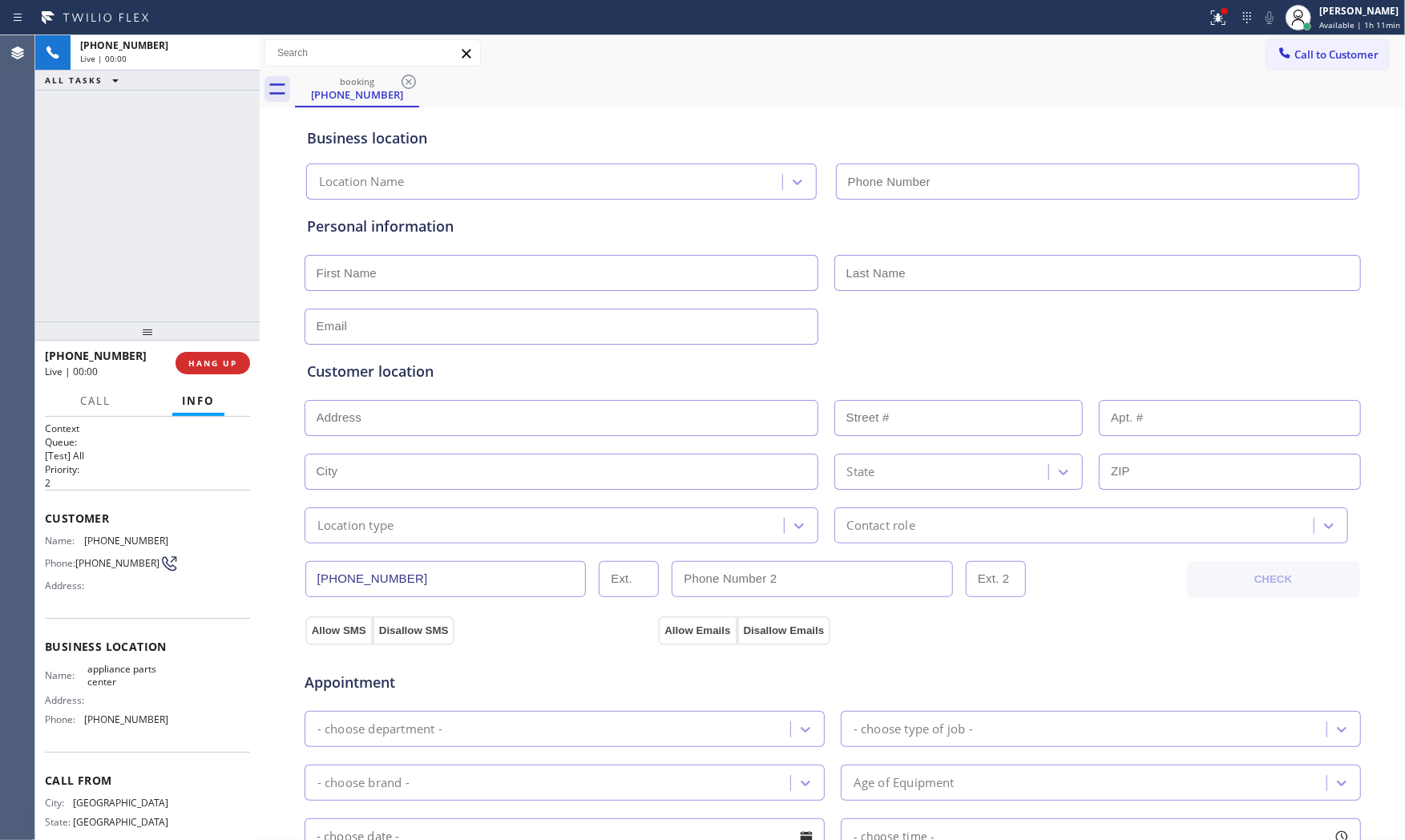
type input "[PHONE_NUMBER]"
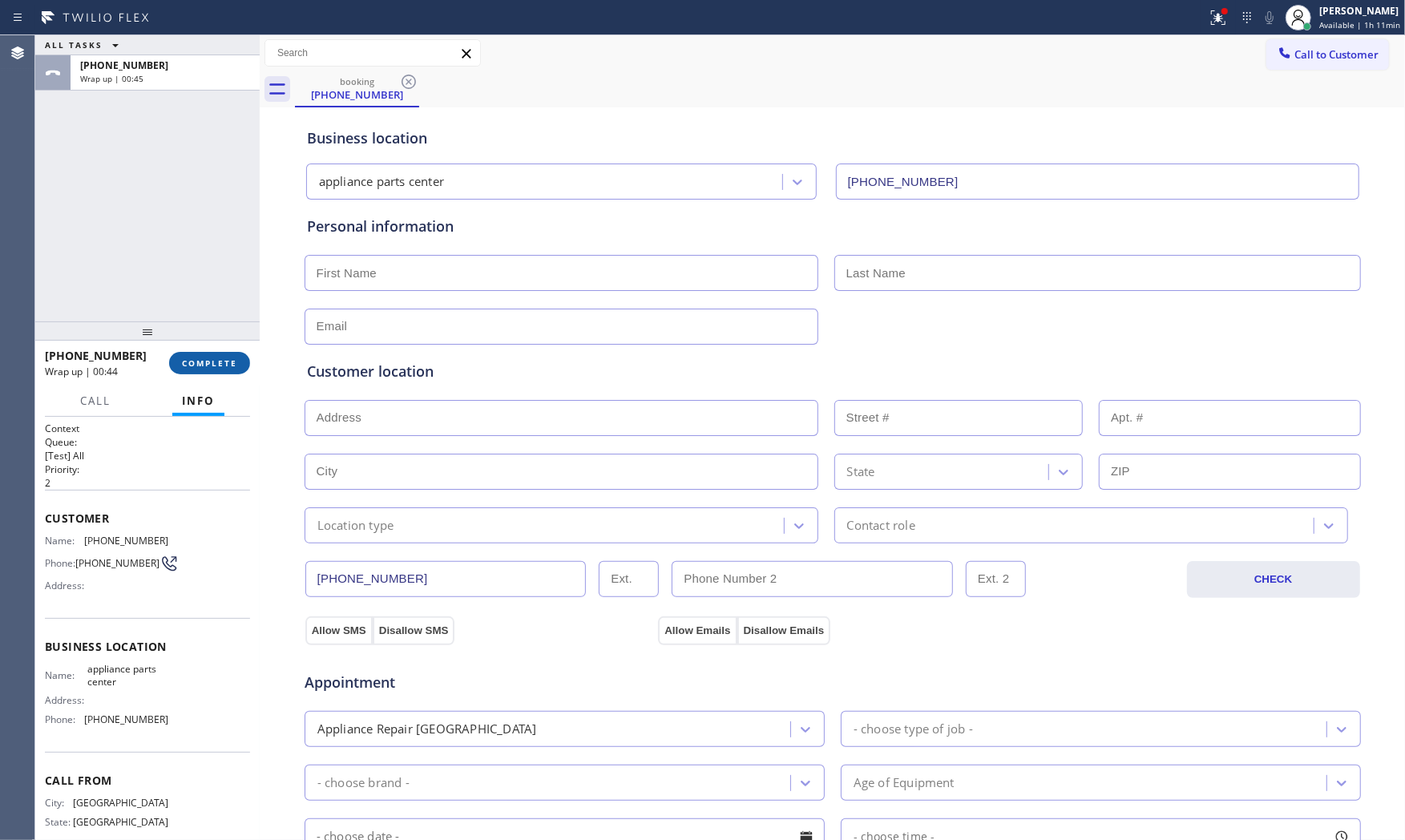
click at [179, 353] on button "COMPLETE" at bounding box center [210, 362] width 81 height 22
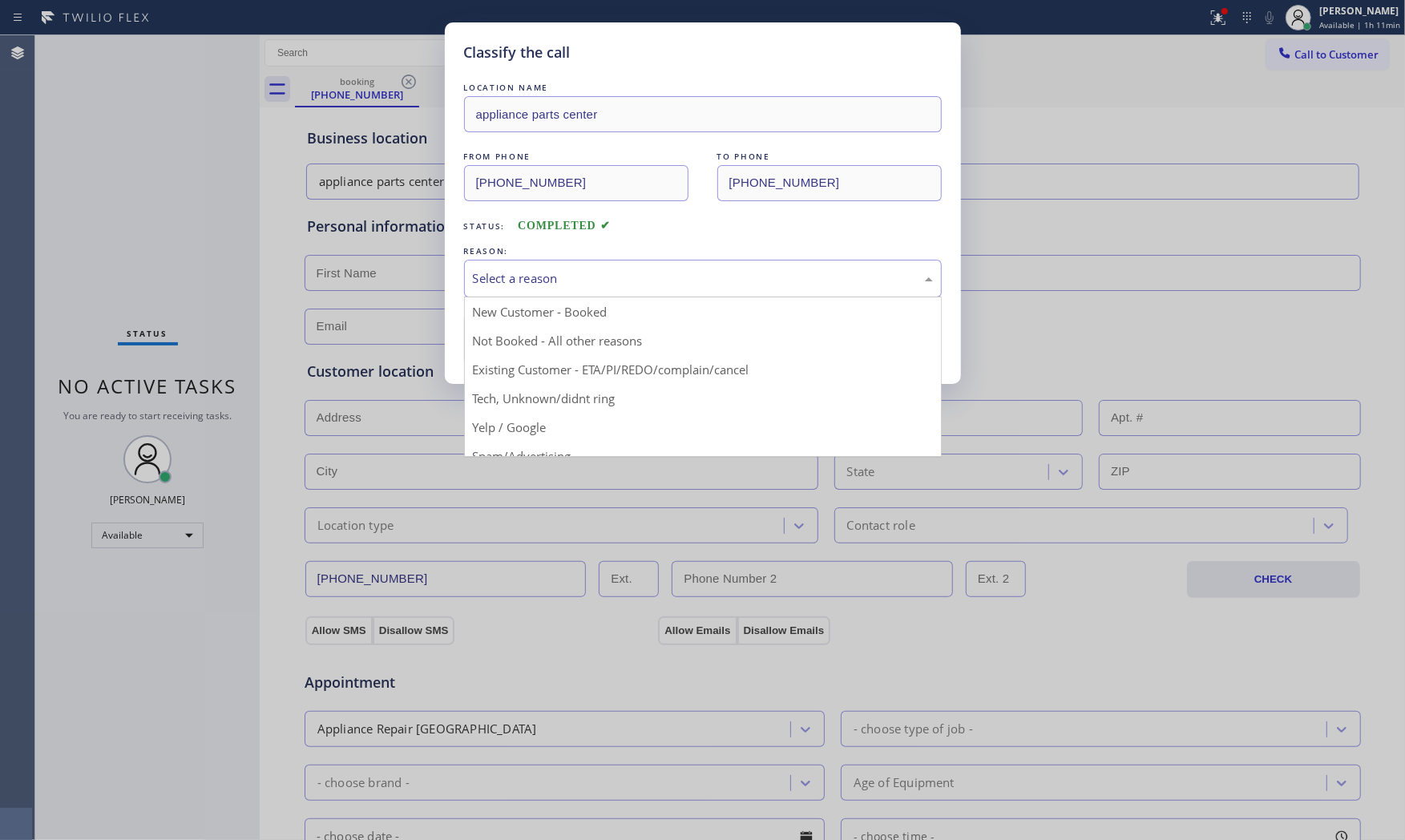
click at [604, 281] on div "Select a reason" at bounding box center [702, 278] width 460 height 18
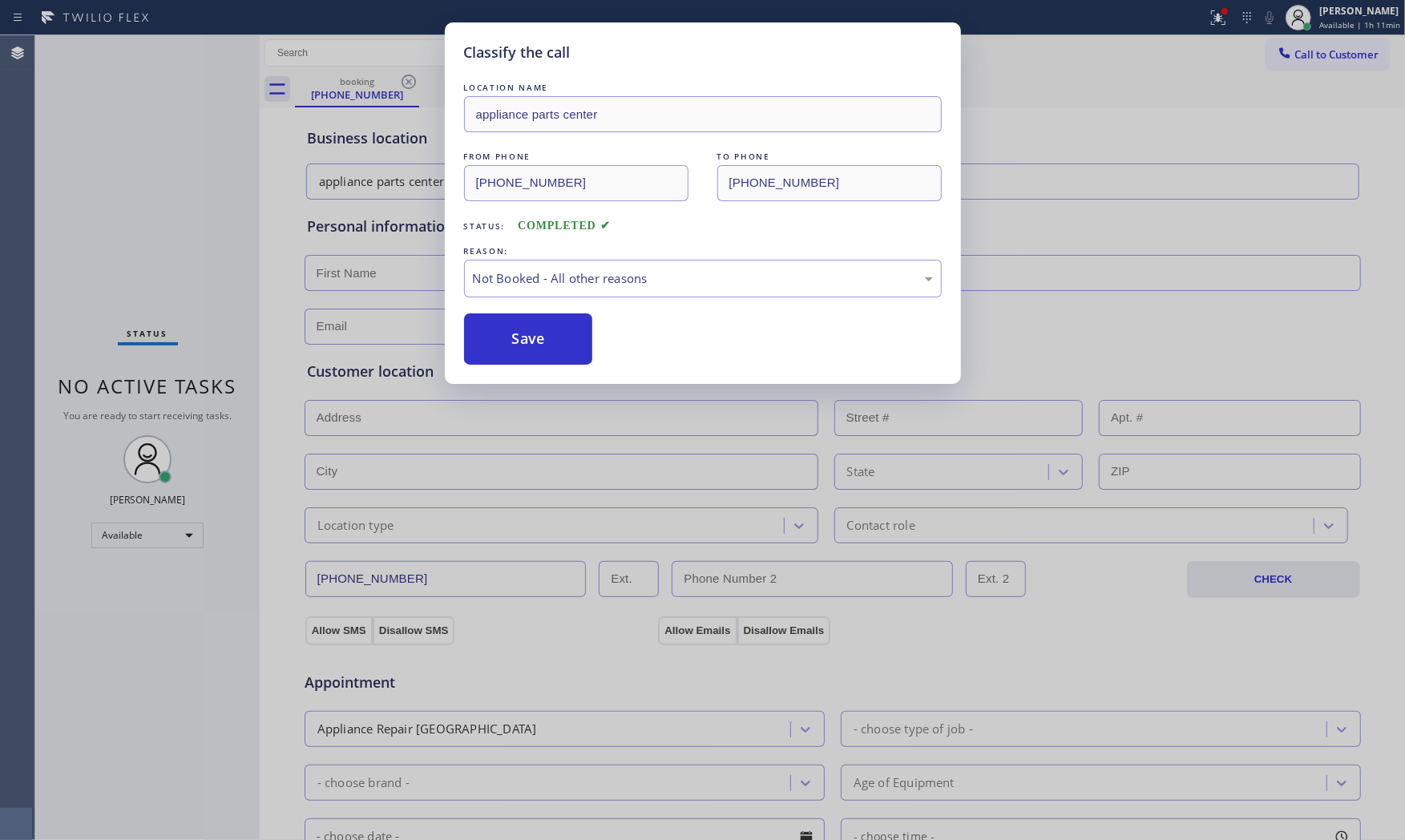
click at [526, 335] on button "Save" at bounding box center [528, 338] width 129 height 51
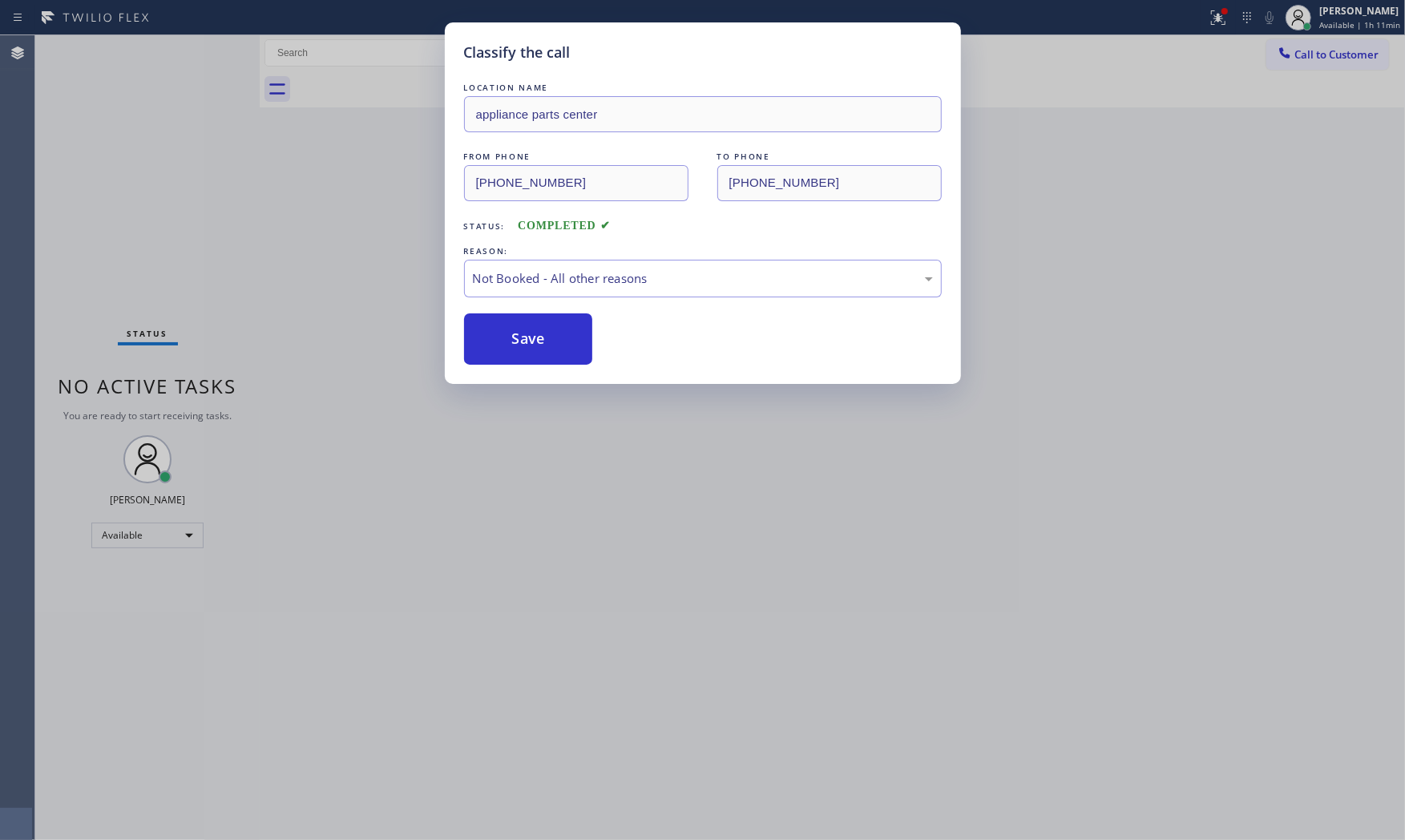
click at [526, 335] on button "Save" at bounding box center [528, 338] width 129 height 51
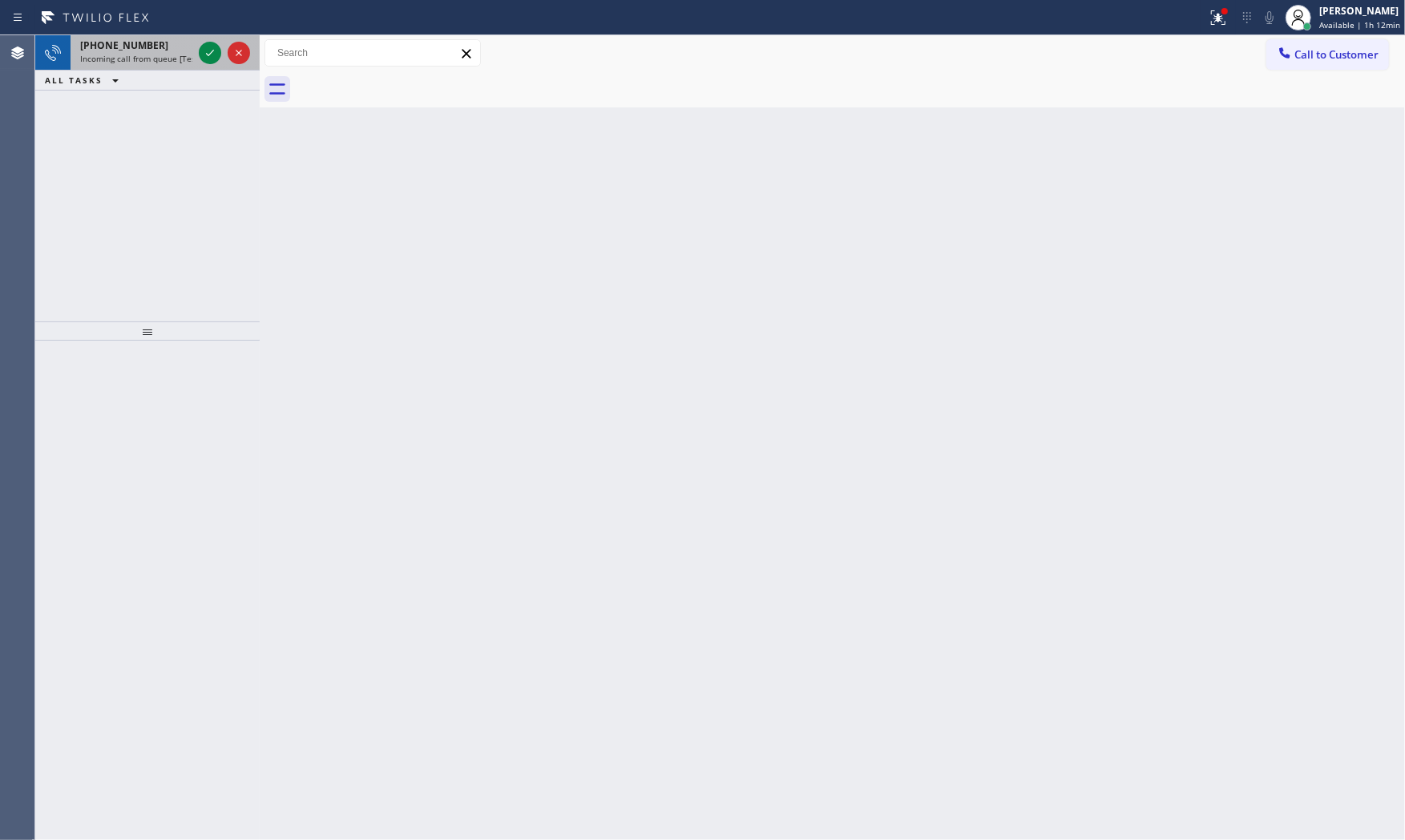
click at [177, 60] on span "Incoming call from queue [Test] All" at bounding box center [147, 58] width 133 height 11
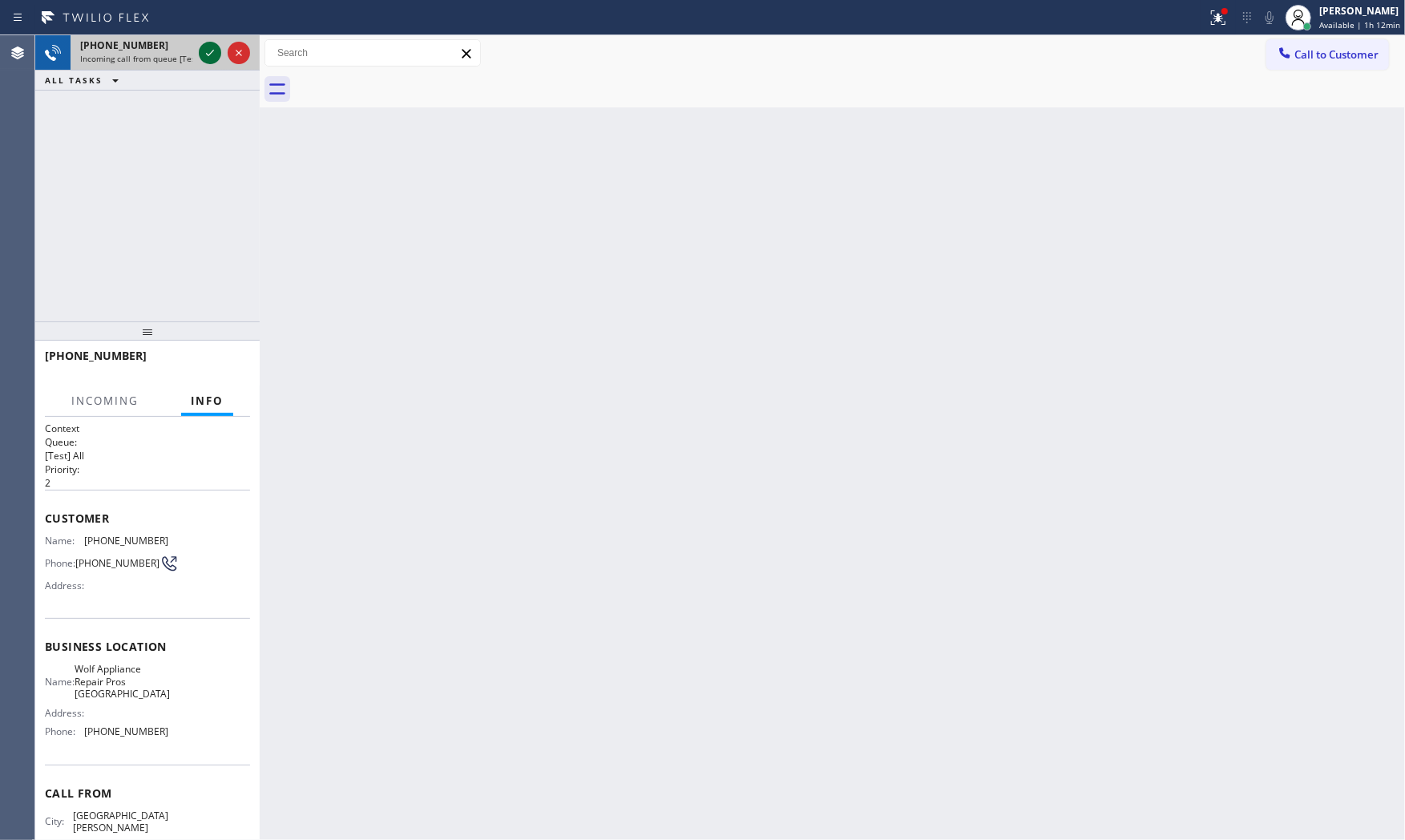
click at [205, 44] on icon at bounding box center [210, 52] width 19 height 19
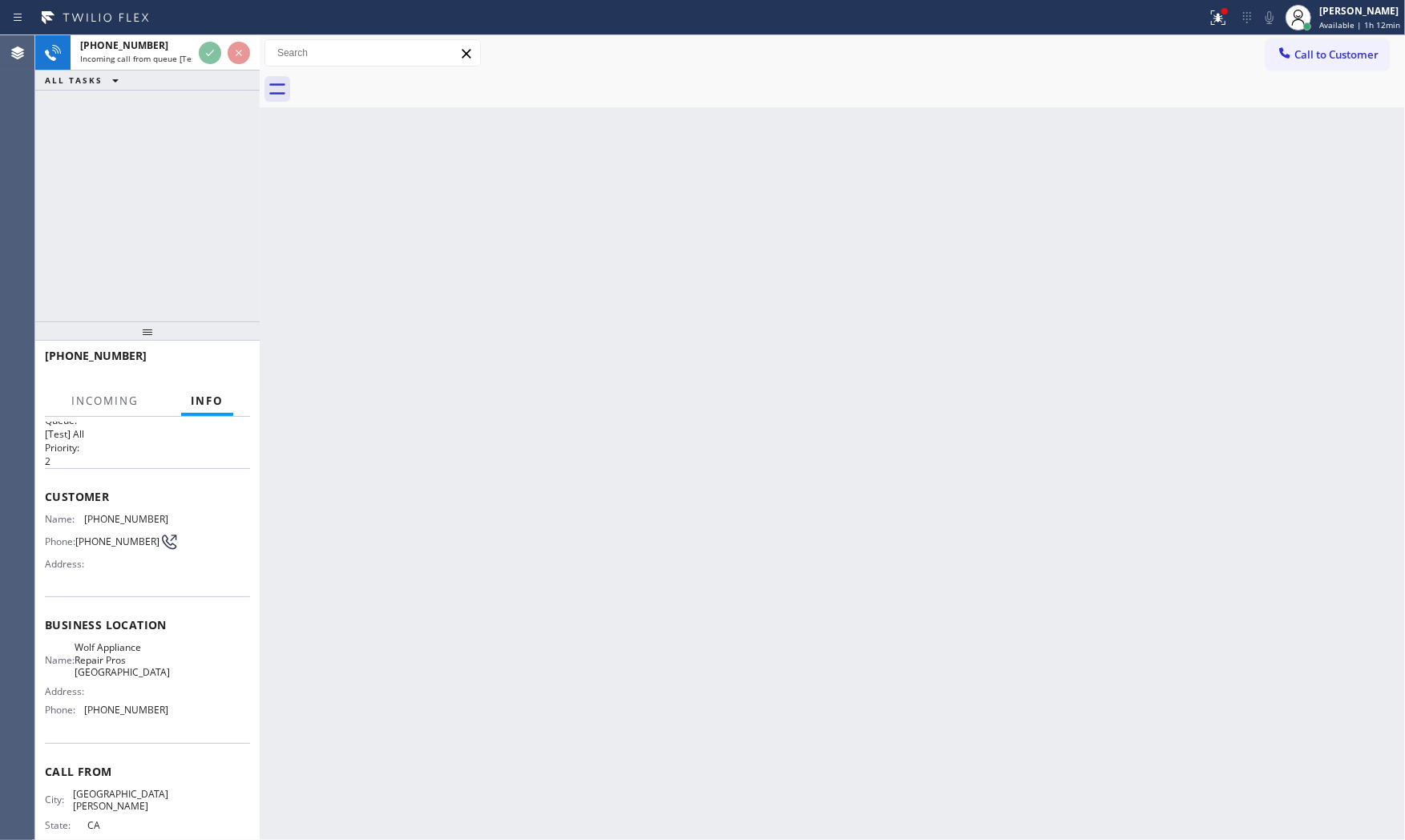
scroll to position [53, 0]
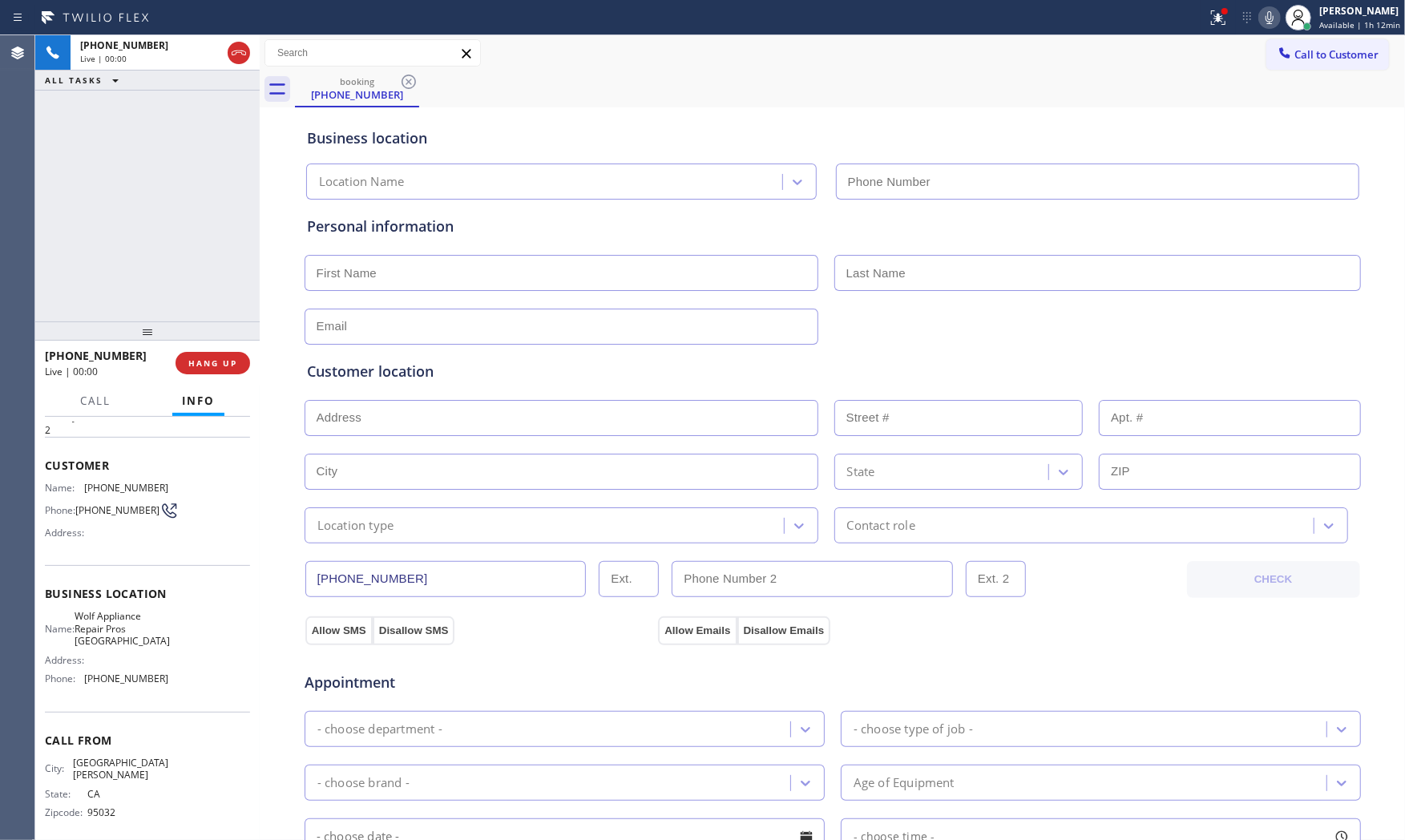
type input "[PHONE_NUMBER]"
click at [1229, 18] on div at bounding box center [1218, 17] width 35 height 19
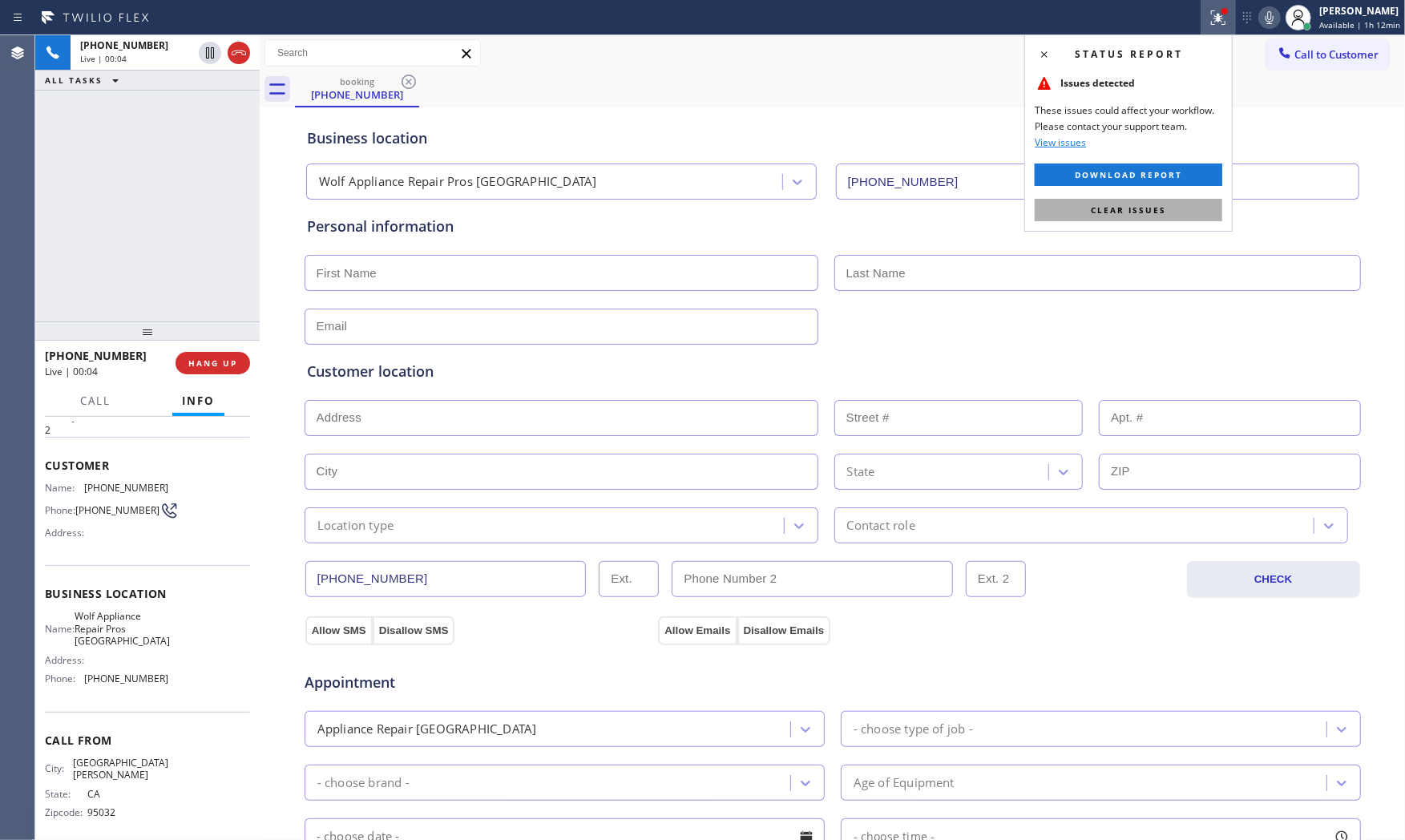
click at [1159, 210] on span "Clear issues" at bounding box center [1129, 210] width 76 height 11
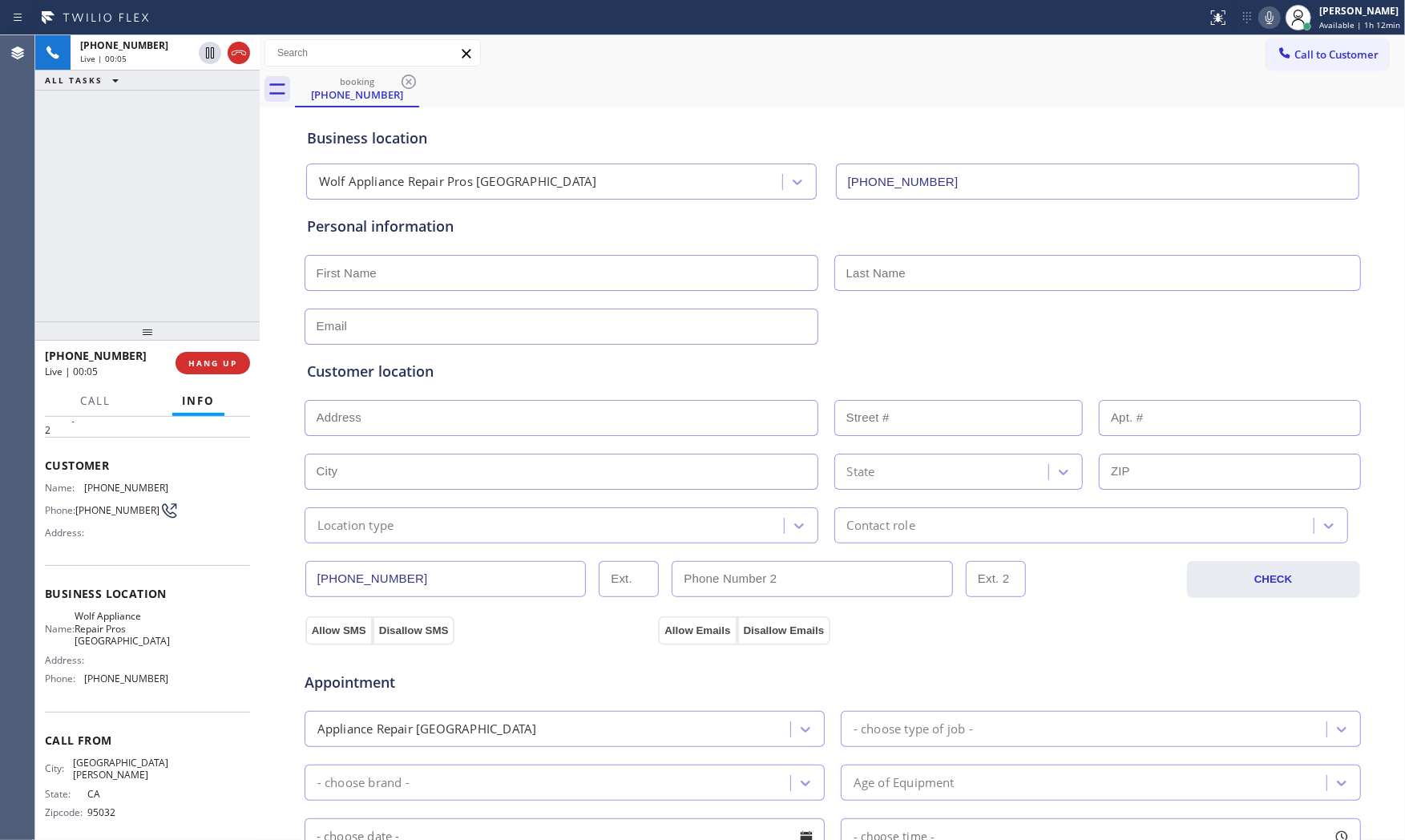
click at [1248, 31] on div "Status report No issues detected If you experience an issue, please download th…" at bounding box center [1302, 17] width 204 height 35
click at [1260, 24] on icon at bounding box center [1269, 17] width 19 height 19
click at [229, 361] on span "HANG UP" at bounding box center [212, 362] width 49 height 11
drag, startPoint x: 204, startPoint y: 362, endPoint x: 213, endPoint y: 362, distance: 9.0
click at [209, 363] on span "COMPLETE" at bounding box center [209, 362] width 55 height 11
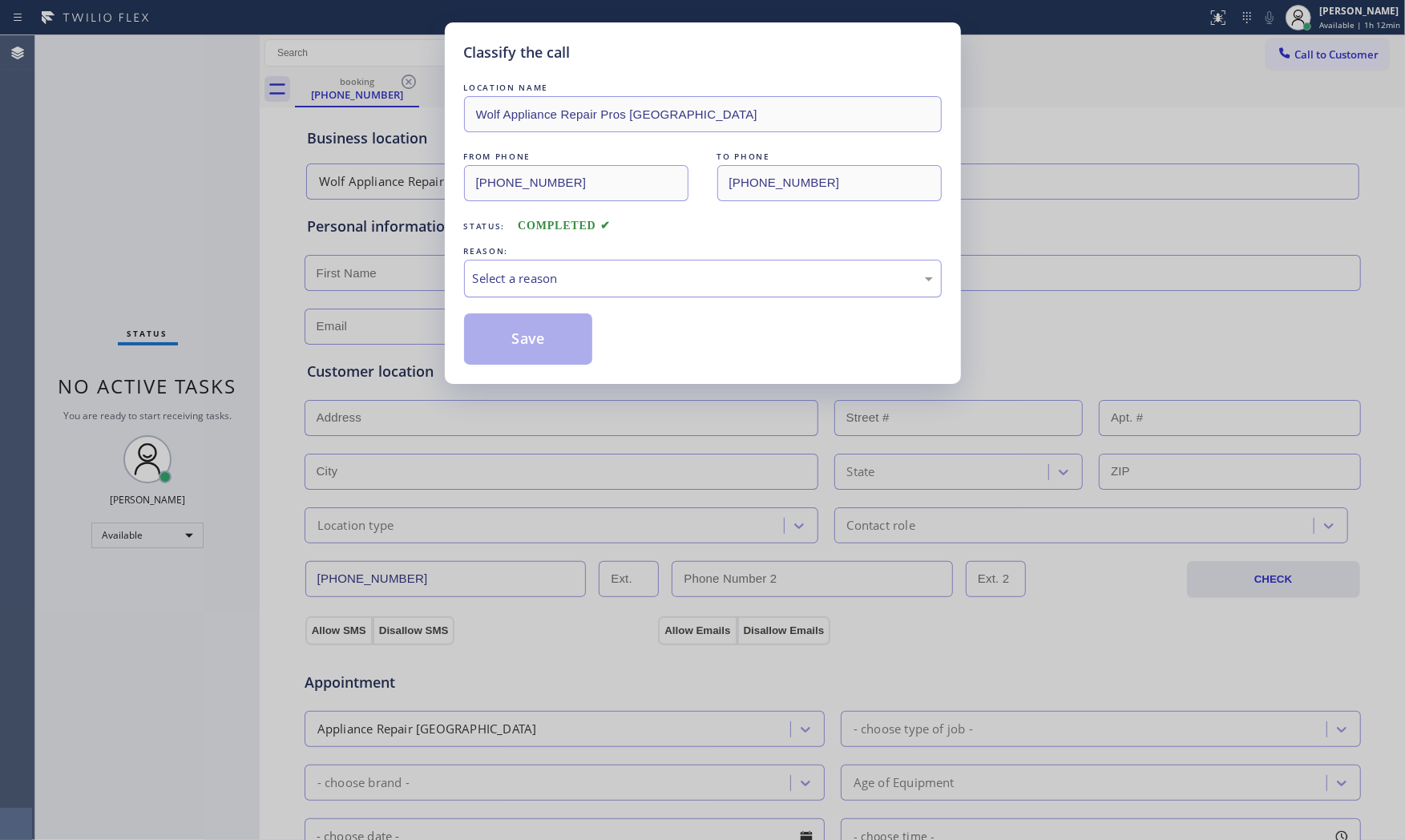
click at [543, 275] on div "Select a reason" at bounding box center [702, 278] width 460 height 18
click at [533, 342] on button "Save" at bounding box center [528, 338] width 129 height 51
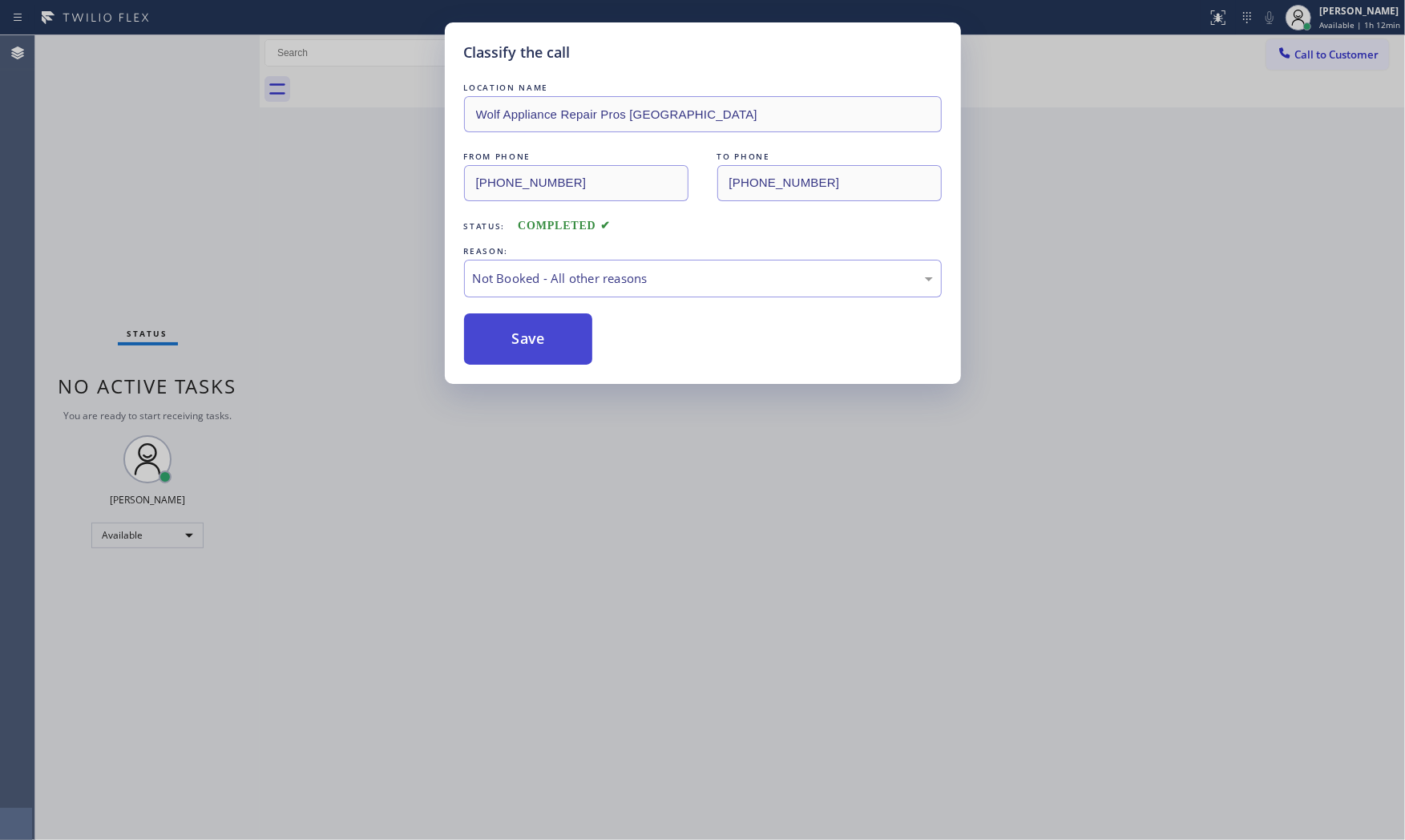
click at [532, 342] on button "Save" at bounding box center [528, 338] width 129 height 51
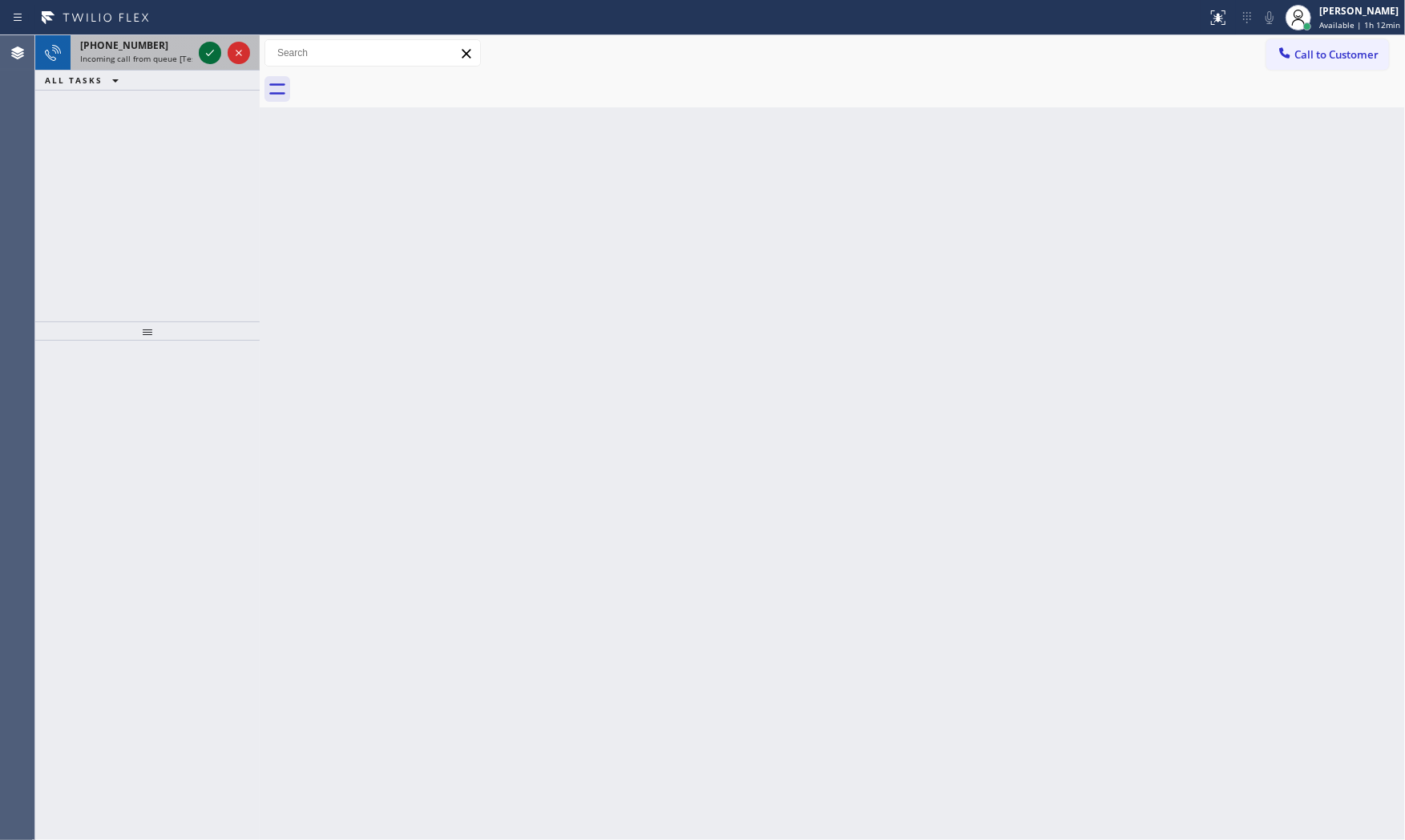
click at [210, 58] on icon at bounding box center [210, 52] width 19 height 19
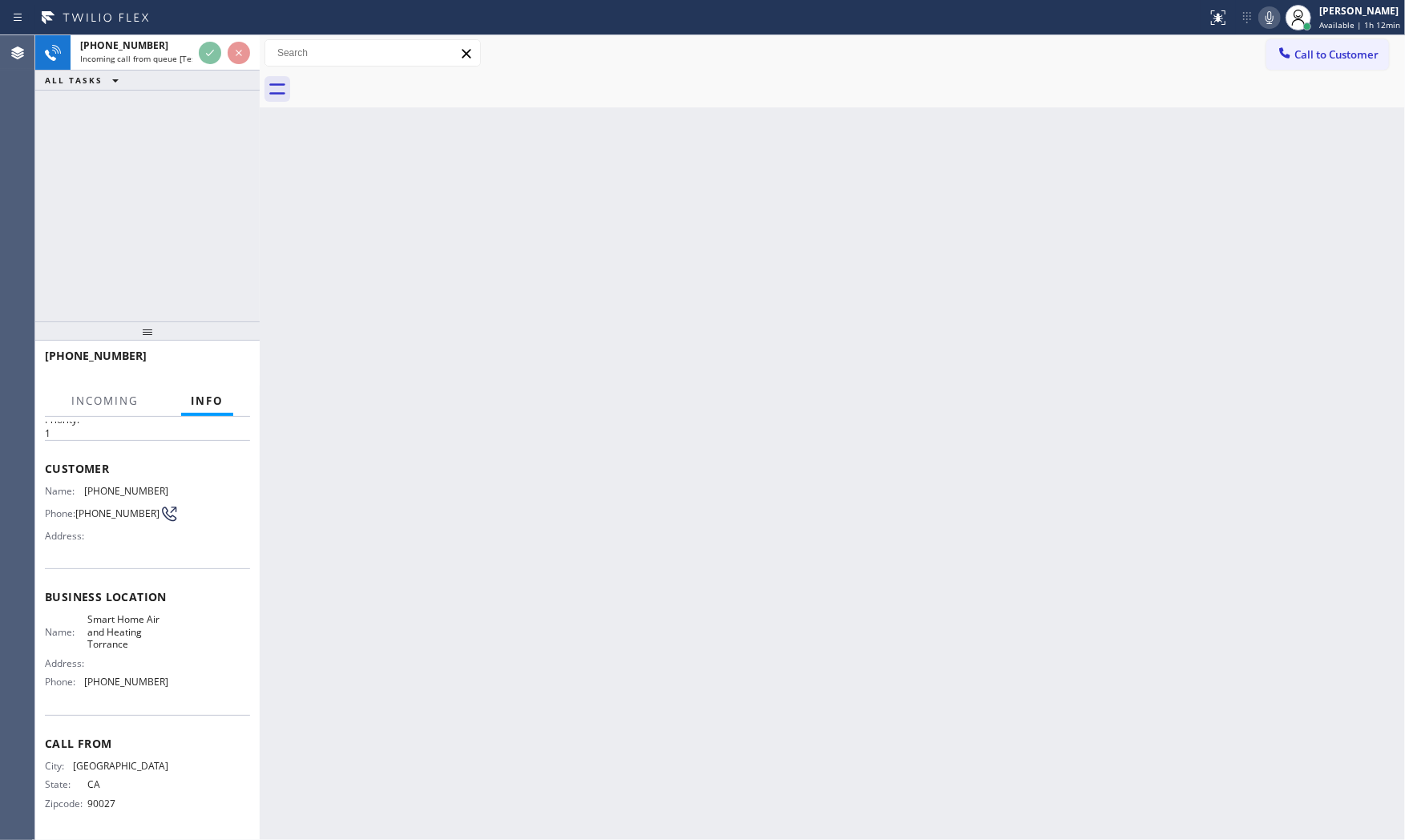
scroll to position [53, 0]
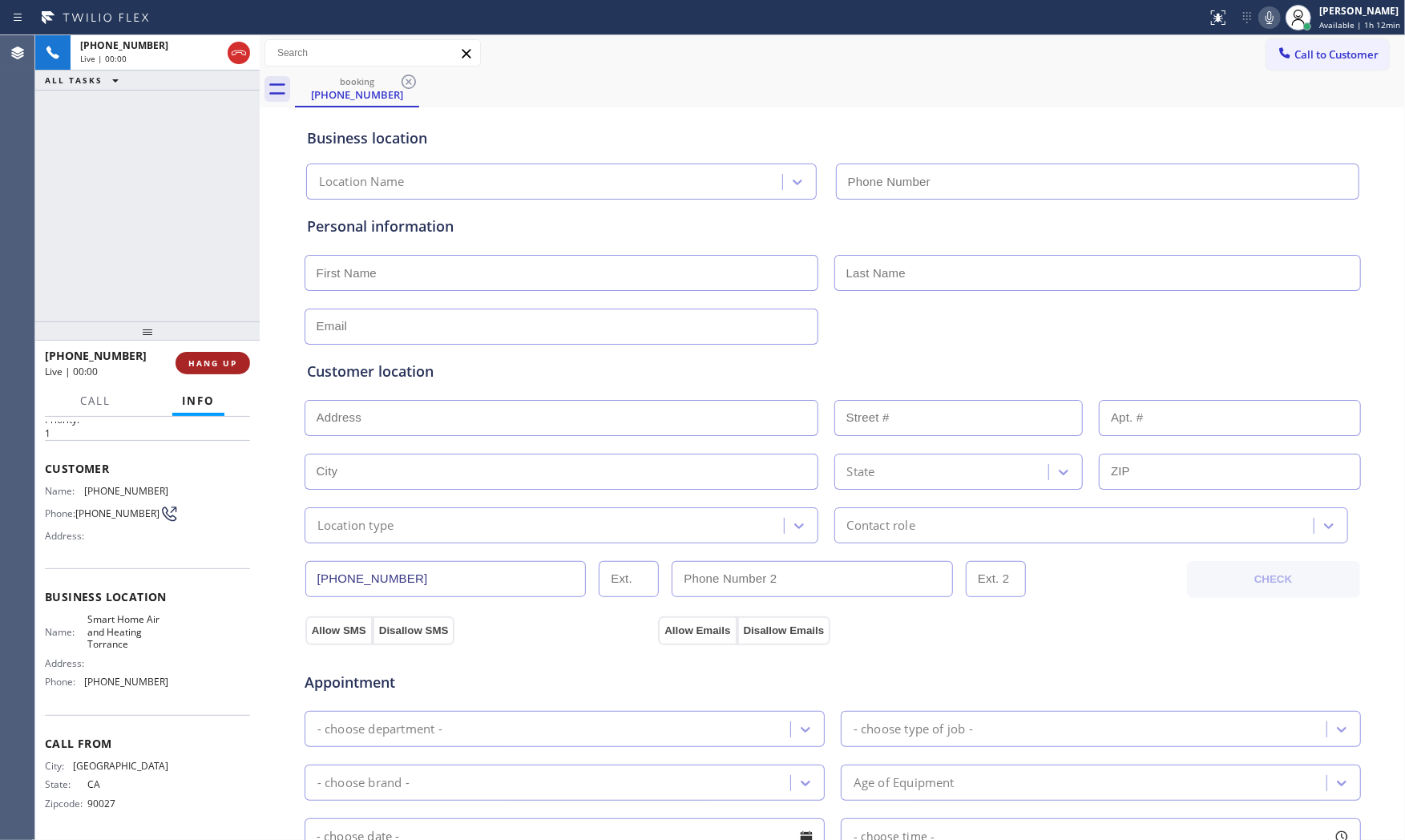
type input "[PHONE_NUMBER]"
click at [226, 353] on button "HANG UP" at bounding box center [212, 362] width 75 height 22
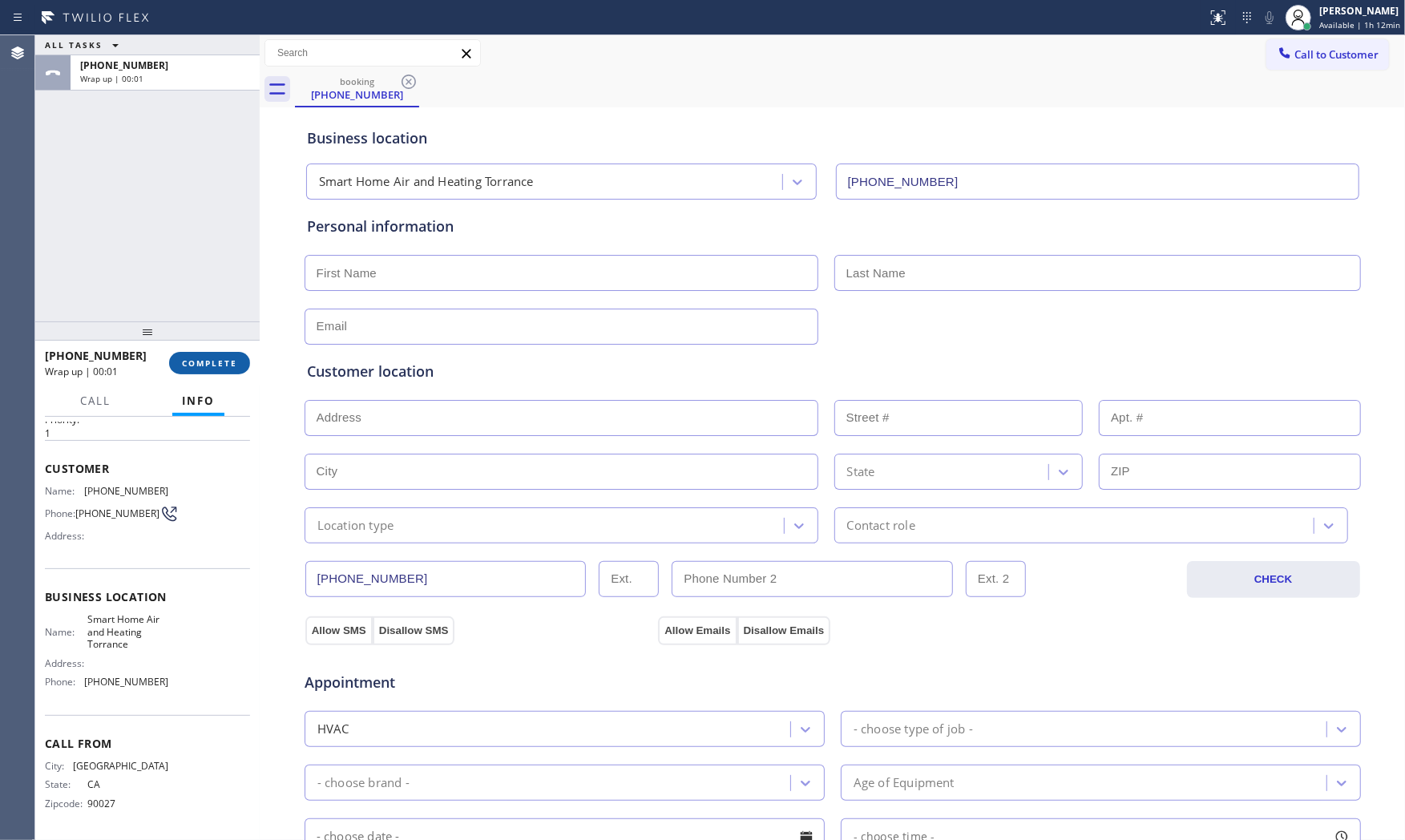
click at [226, 353] on button "COMPLETE" at bounding box center [210, 362] width 81 height 22
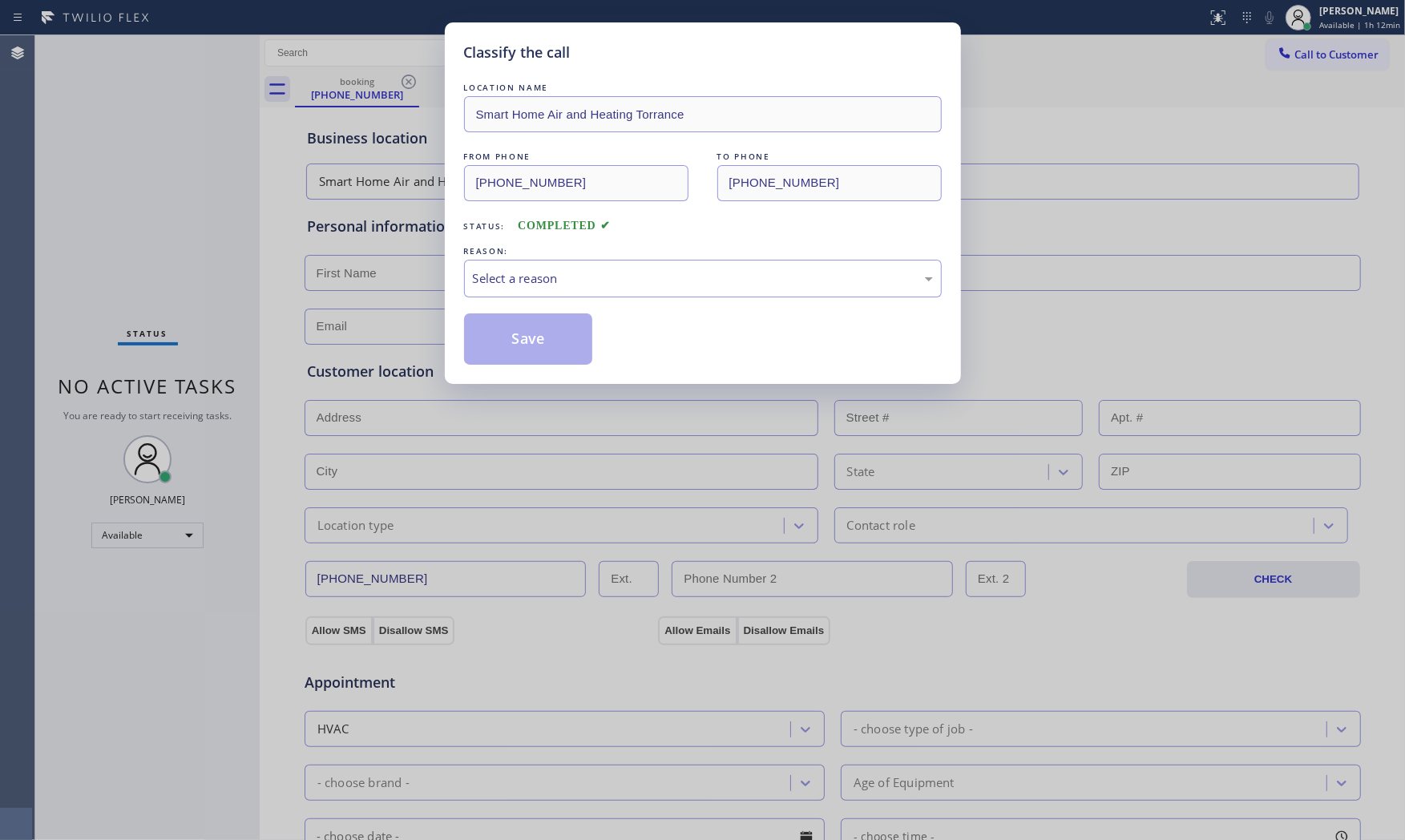
click at [562, 308] on div "LOCATION NAME Smart Home Air and Heating Torrance FROM PHONE [PHONE_NUMBER] TO …" at bounding box center [702, 221] width 478 height 285
click at [567, 289] on div "Select a reason" at bounding box center [702, 279] width 478 height 38
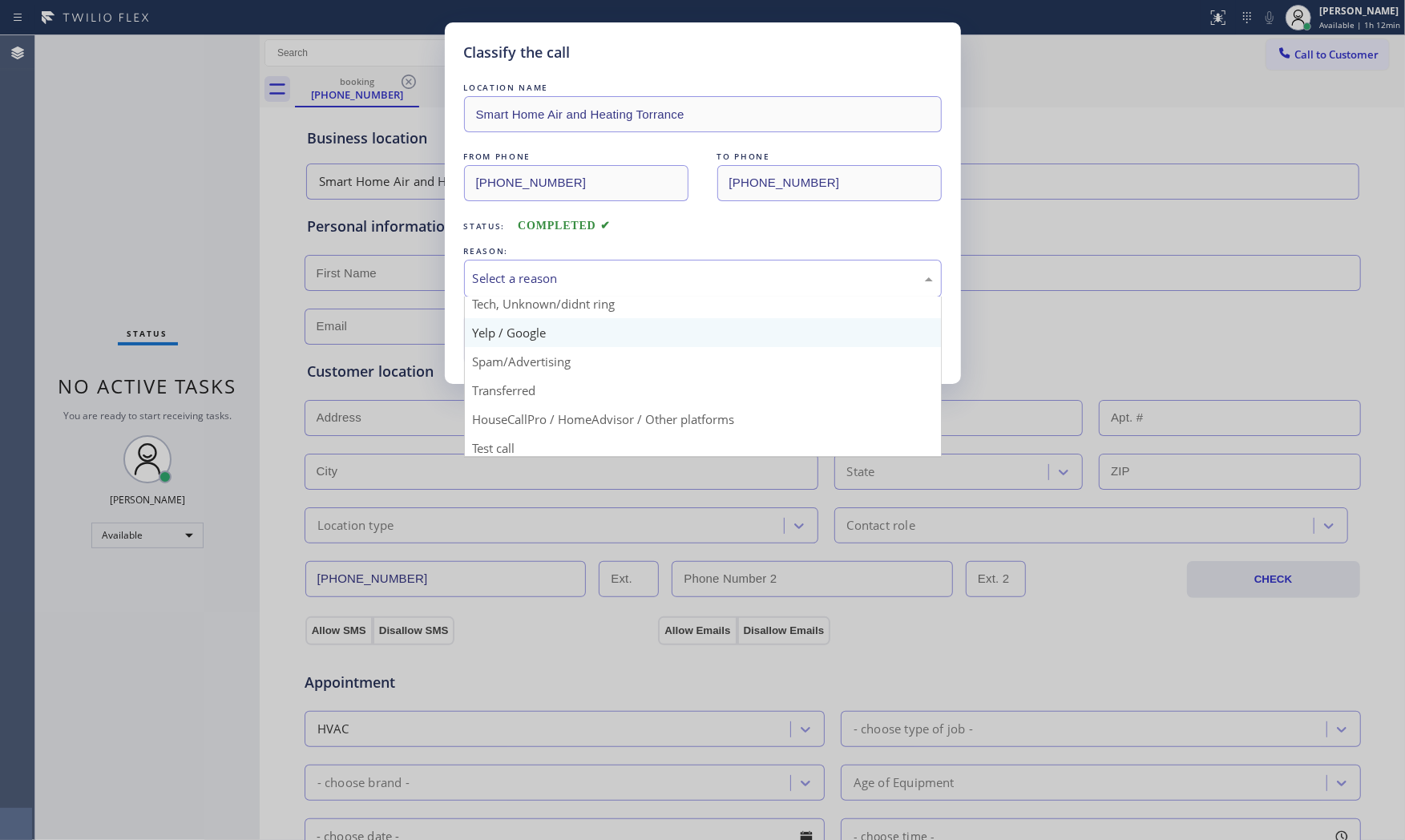
scroll to position [100, 0]
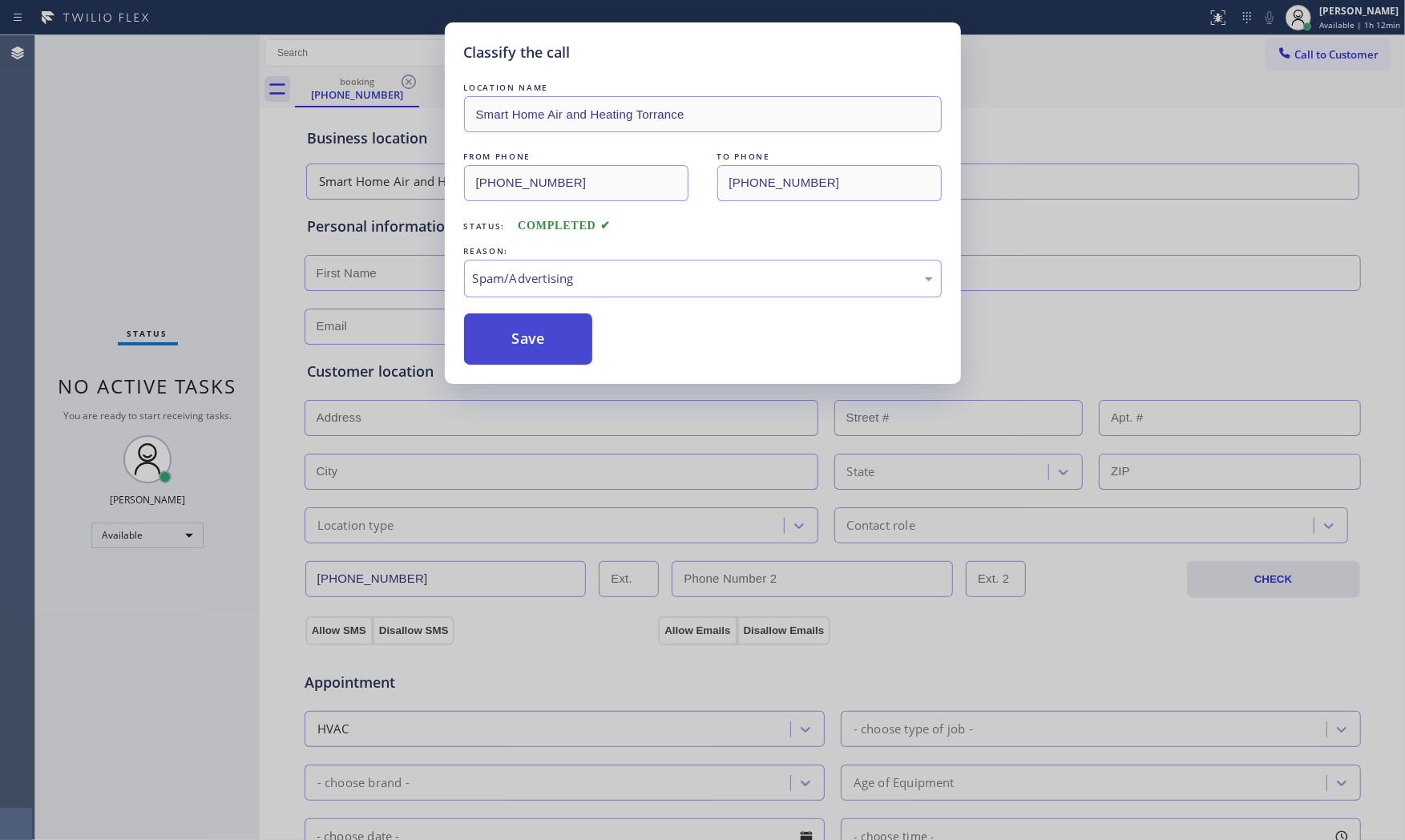
click at [549, 337] on button "Save" at bounding box center [528, 338] width 129 height 51
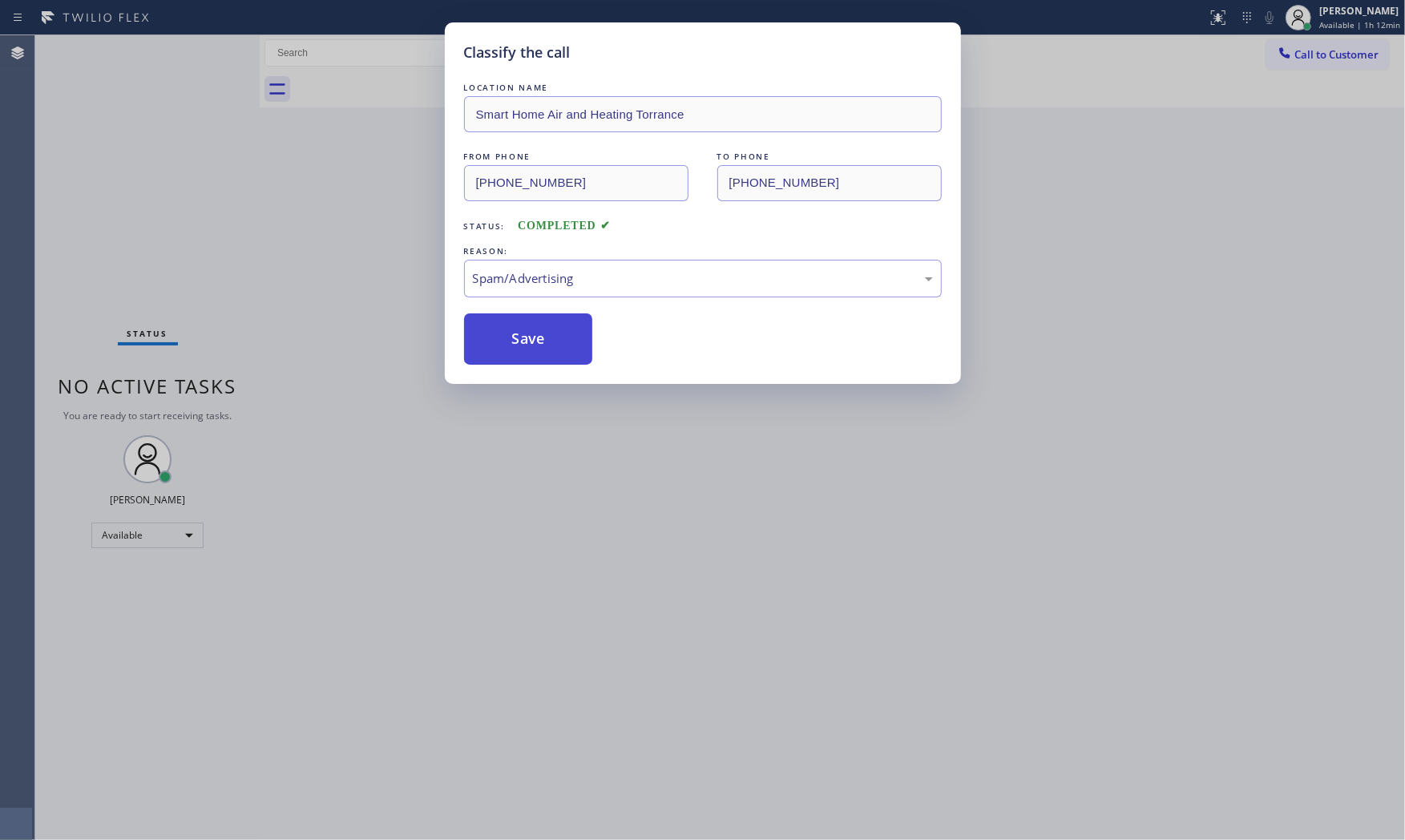
click at [549, 337] on button "Save" at bounding box center [528, 338] width 129 height 51
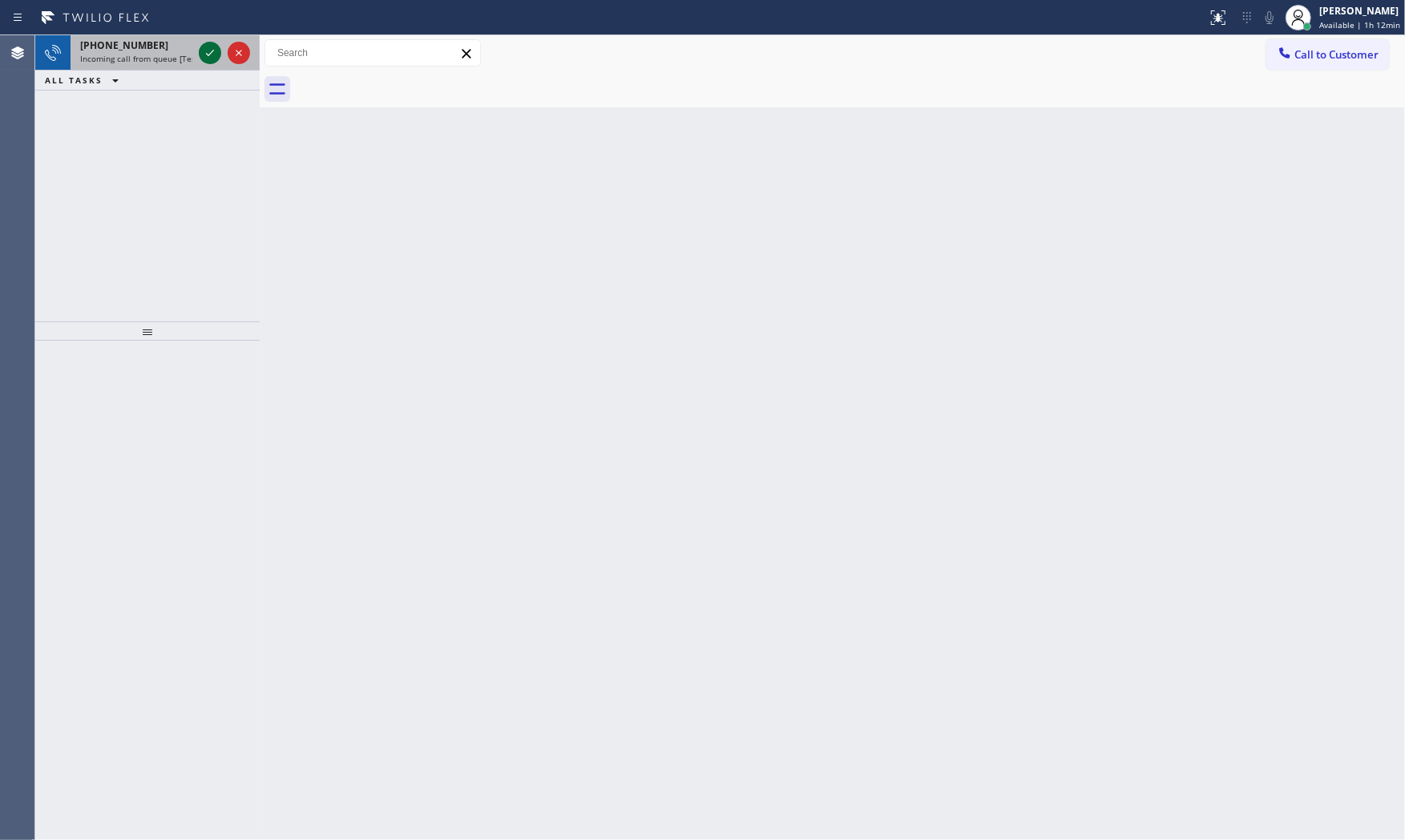
click at [209, 51] on icon at bounding box center [210, 52] width 19 height 19
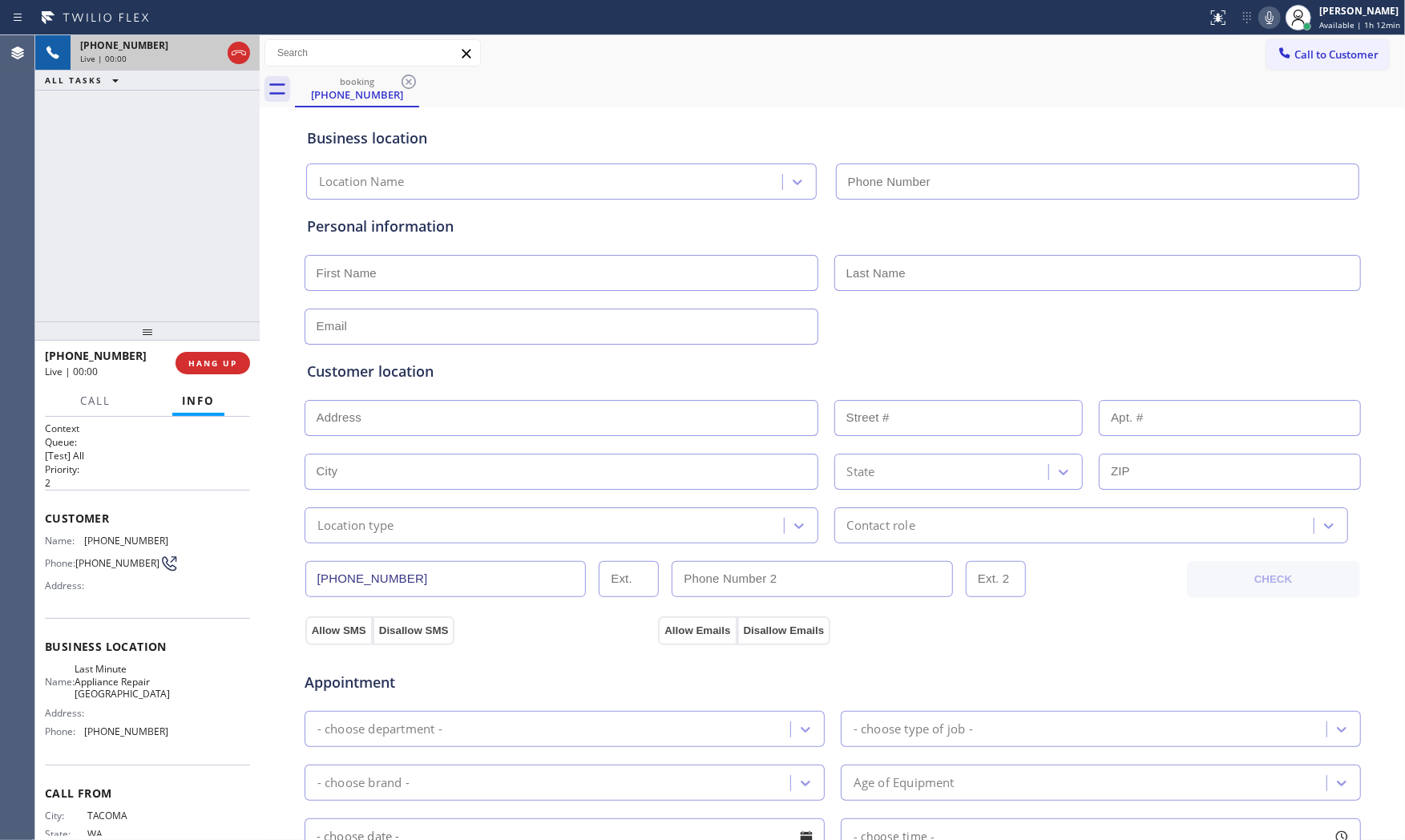
type input "[PHONE_NUMBER]"
click at [197, 361] on span "HANG UP" at bounding box center [212, 362] width 49 height 11
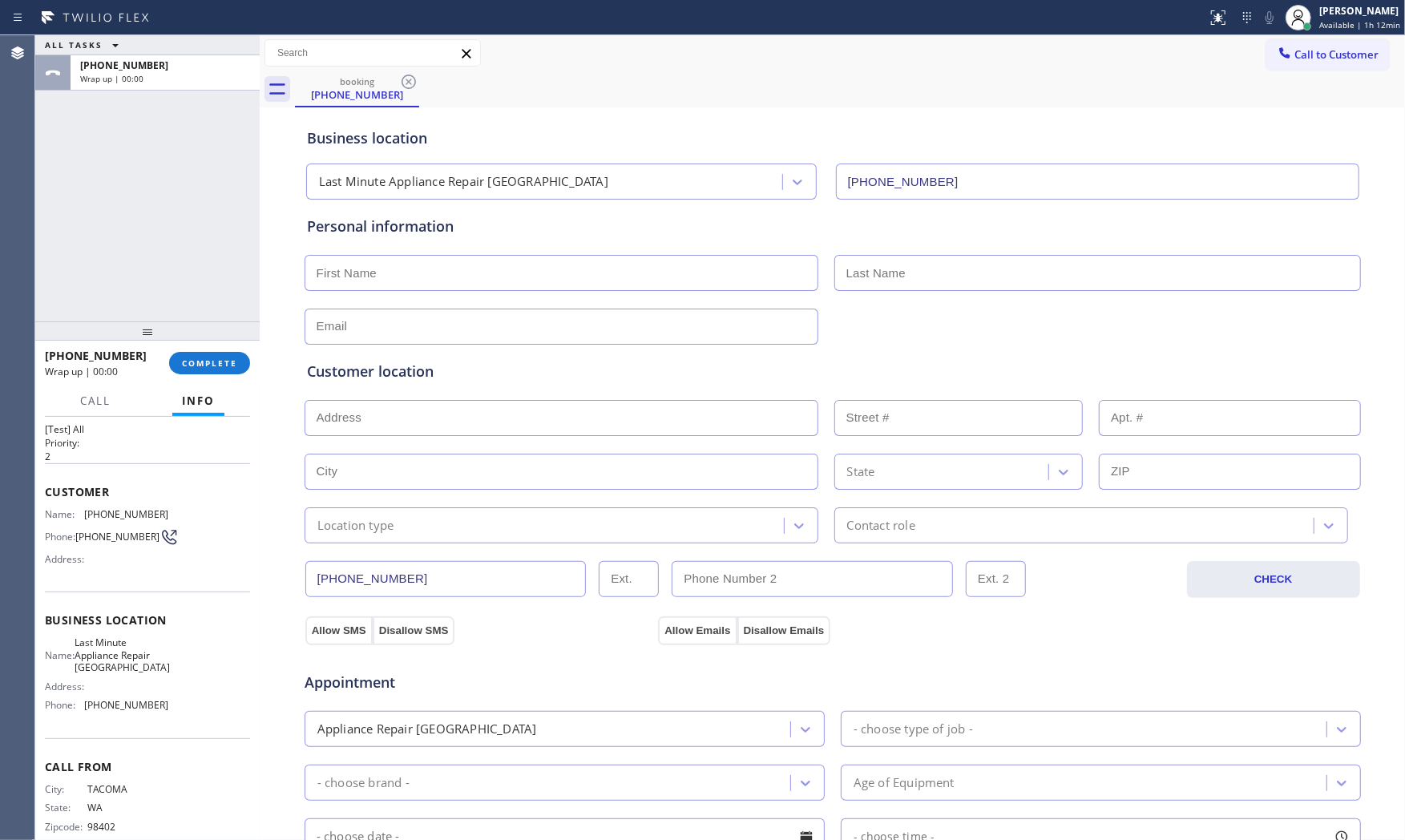
scroll to position [53, 0]
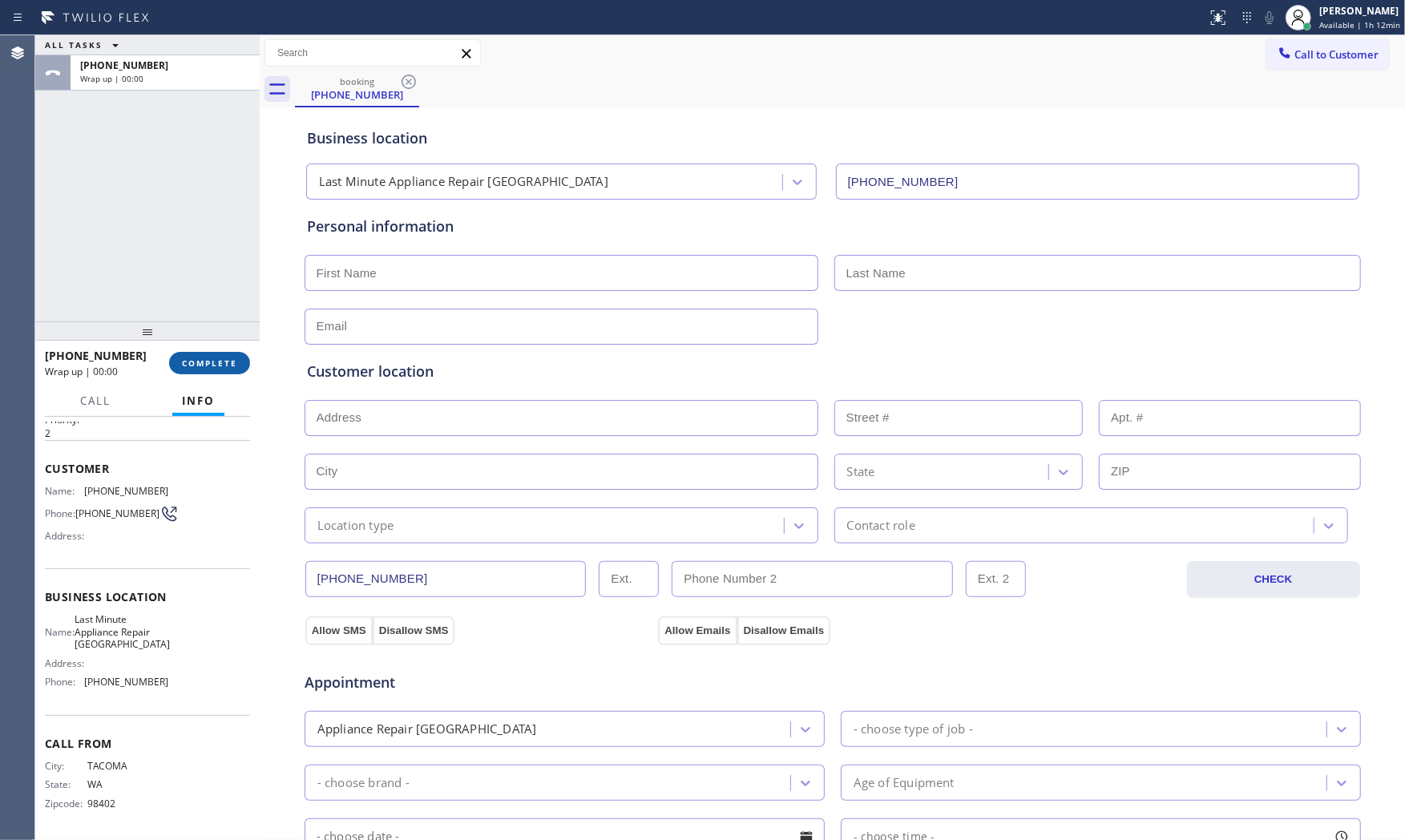
click at [222, 354] on button "COMPLETE" at bounding box center [210, 362] width 81 height 22
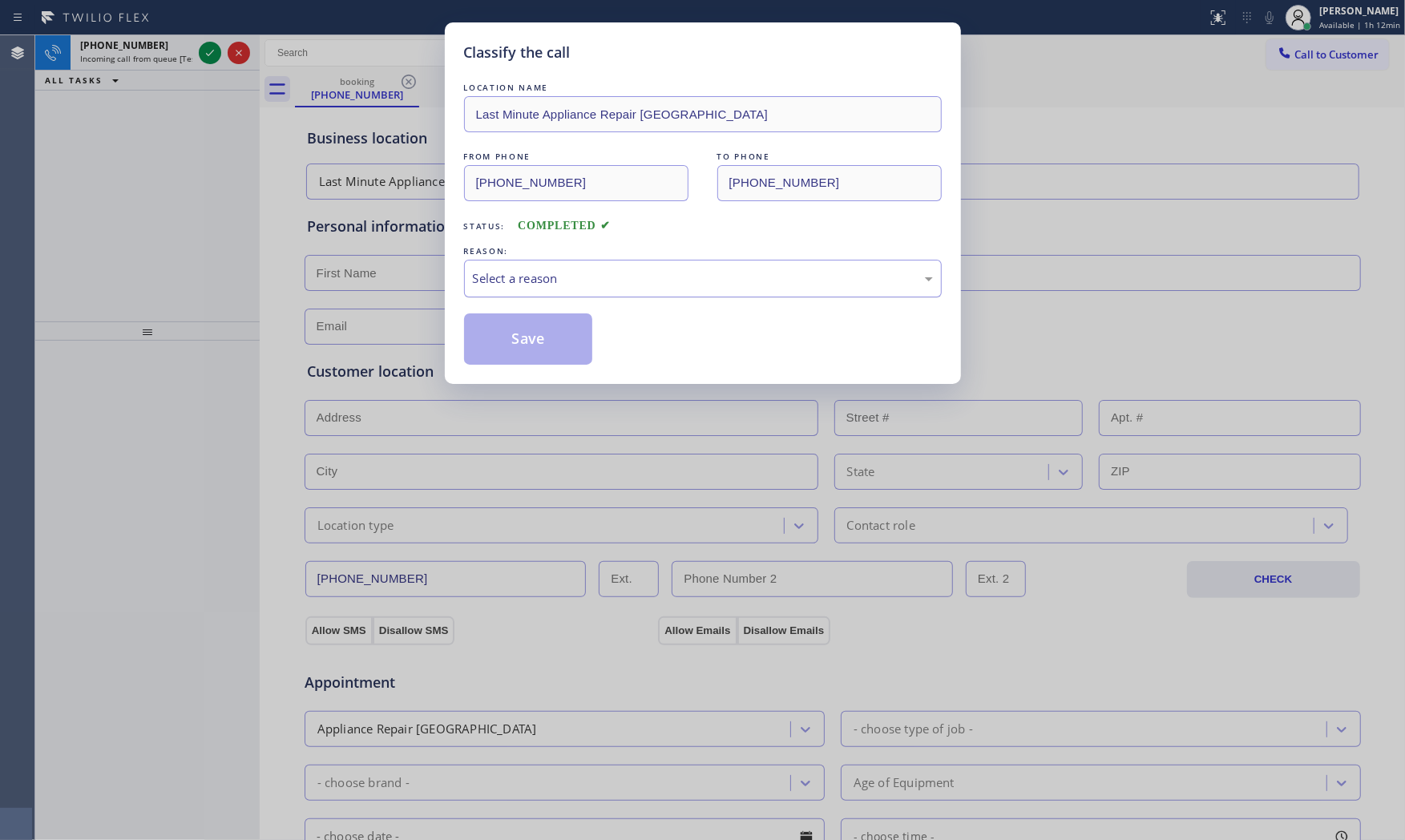
click at [518, 275] on div "Select a reason" at bounding box center [702, 278] width 460 height 18
click at [511, 337] on button "Save" at bounding box center [528, 338] width 129 height 51
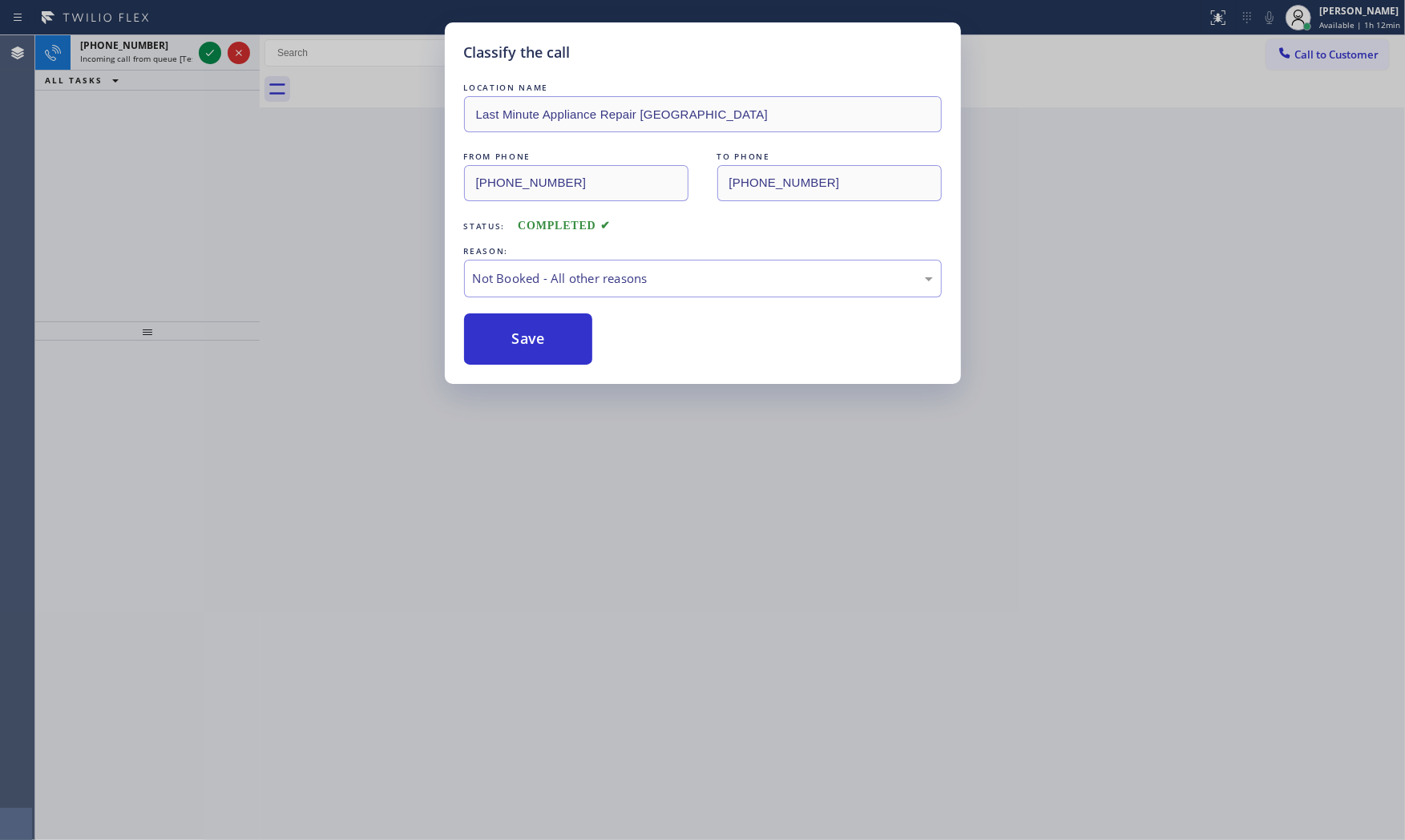
click at [511, 337] on button "Save" at bounding box center [528, 338] width 129 height 51
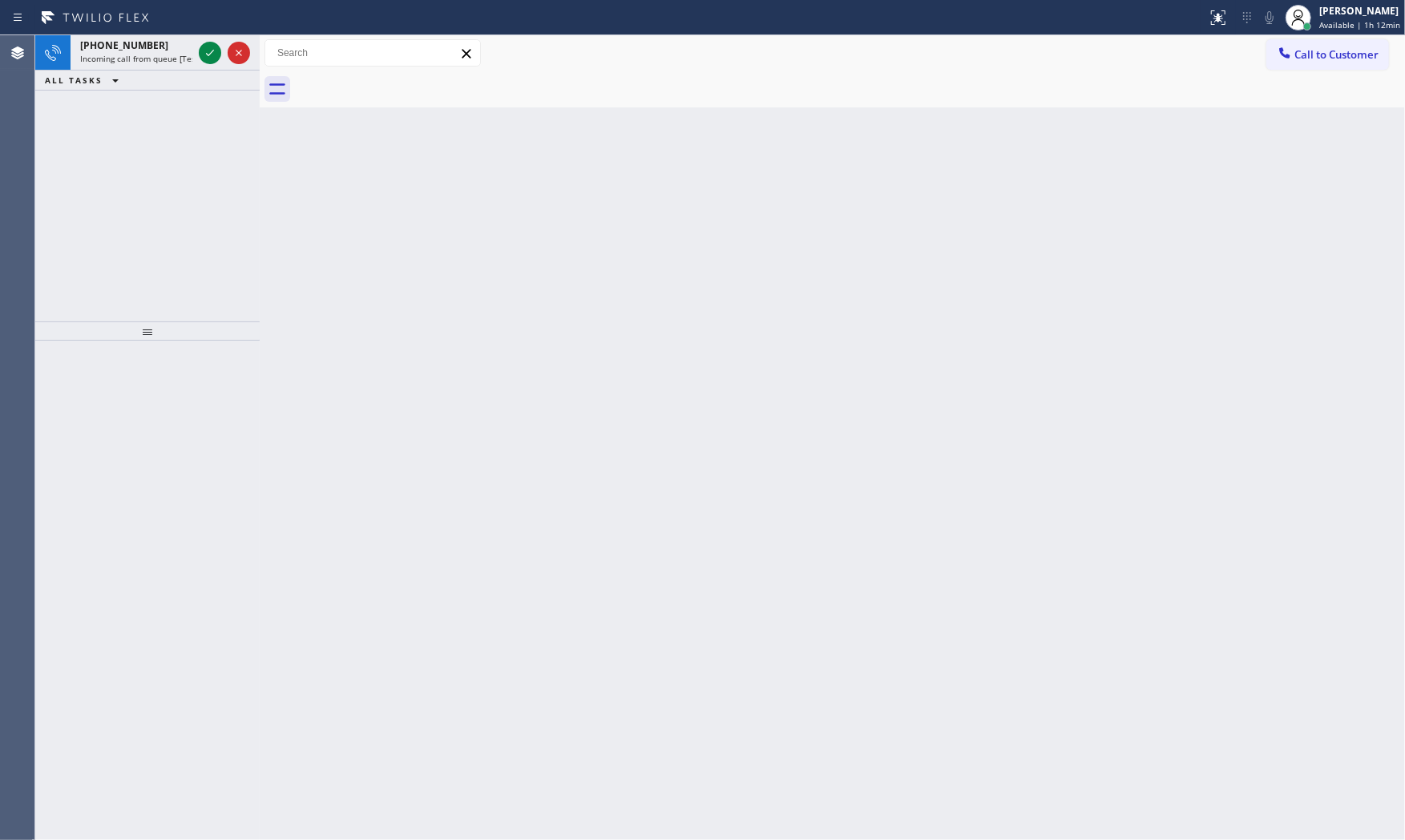
click at [163, 33] on div "Status report No issues detected If you experience an issue, please download th…" at bounding box center [702, 17] width 1405 height 35
click at [194, 43] on div "[PHONE_NUMBER] Incoming call from queue [Test] All" at bounding box center [132, 52] width 125 height 35
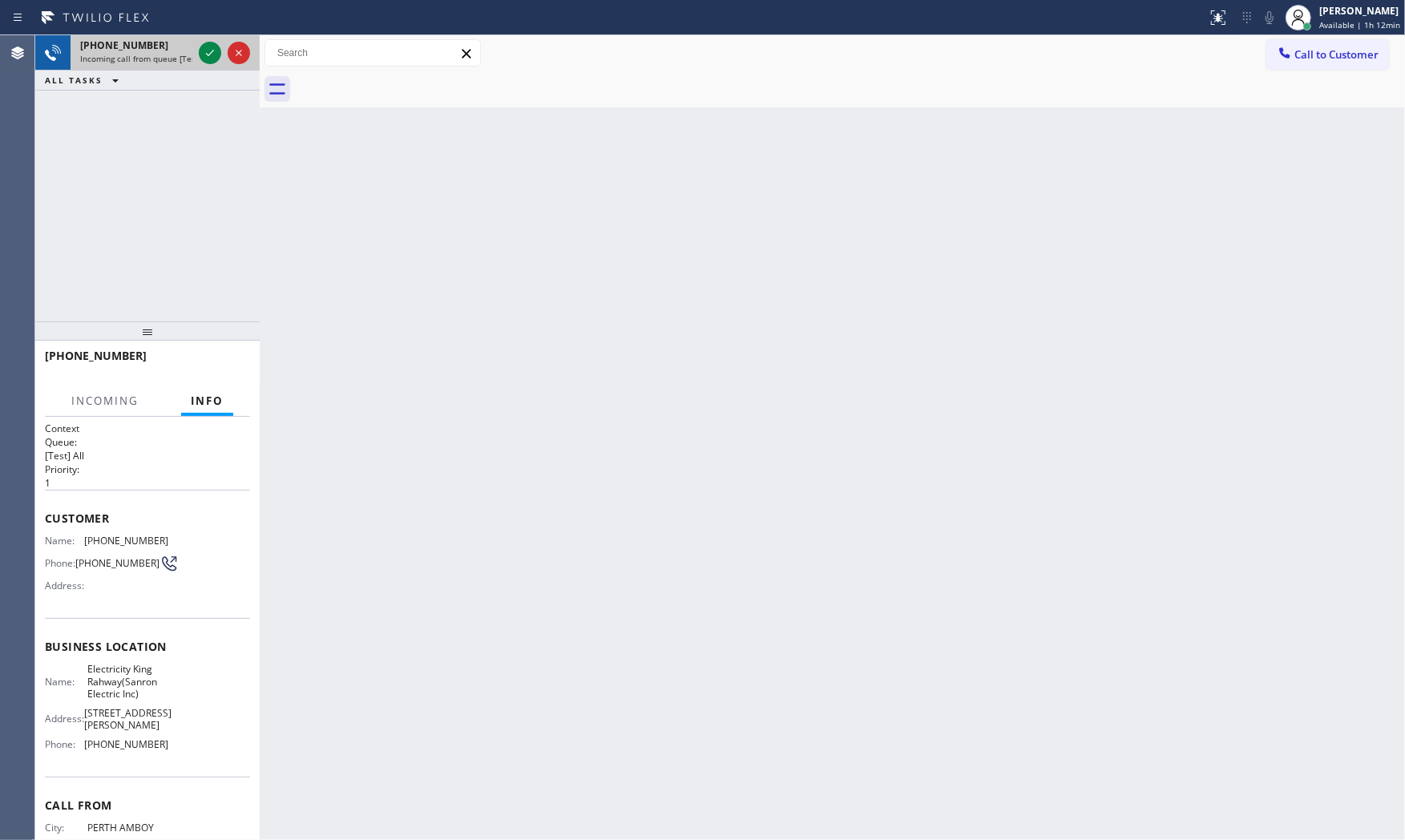
drag, startPoint x: 202, startPoint y: 50, endPoint x: 170, endPoint y: 69, distance: 37.2
click at [170, 69] on div "[PHONE_NUMBER] Incoming call from queue [Test] All" at bounding box center [147, 52] width 224 height 35
click at [201, 58] on icon at bounding box center [210, 52] width 19 height 19
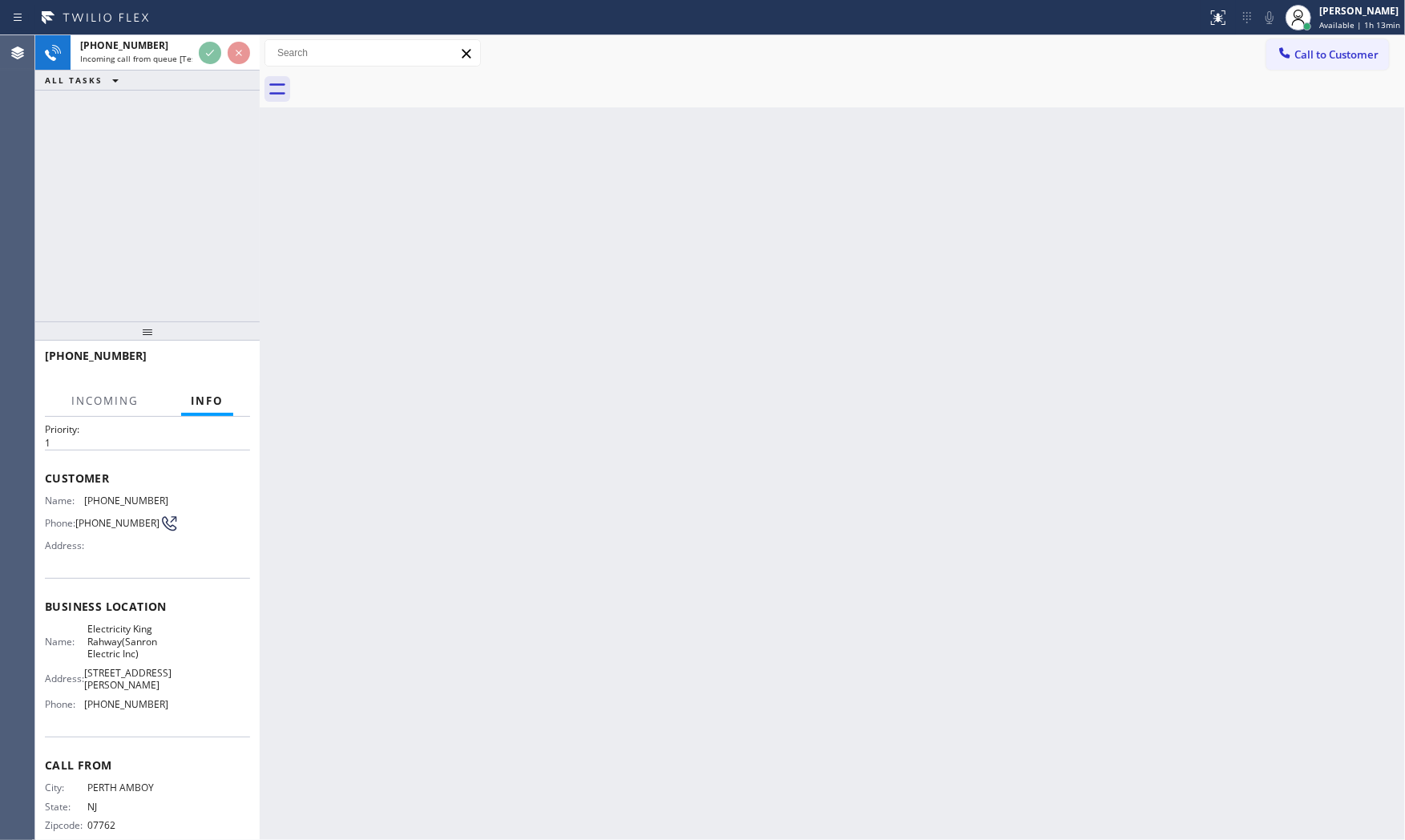
scroll to position [91, 0]
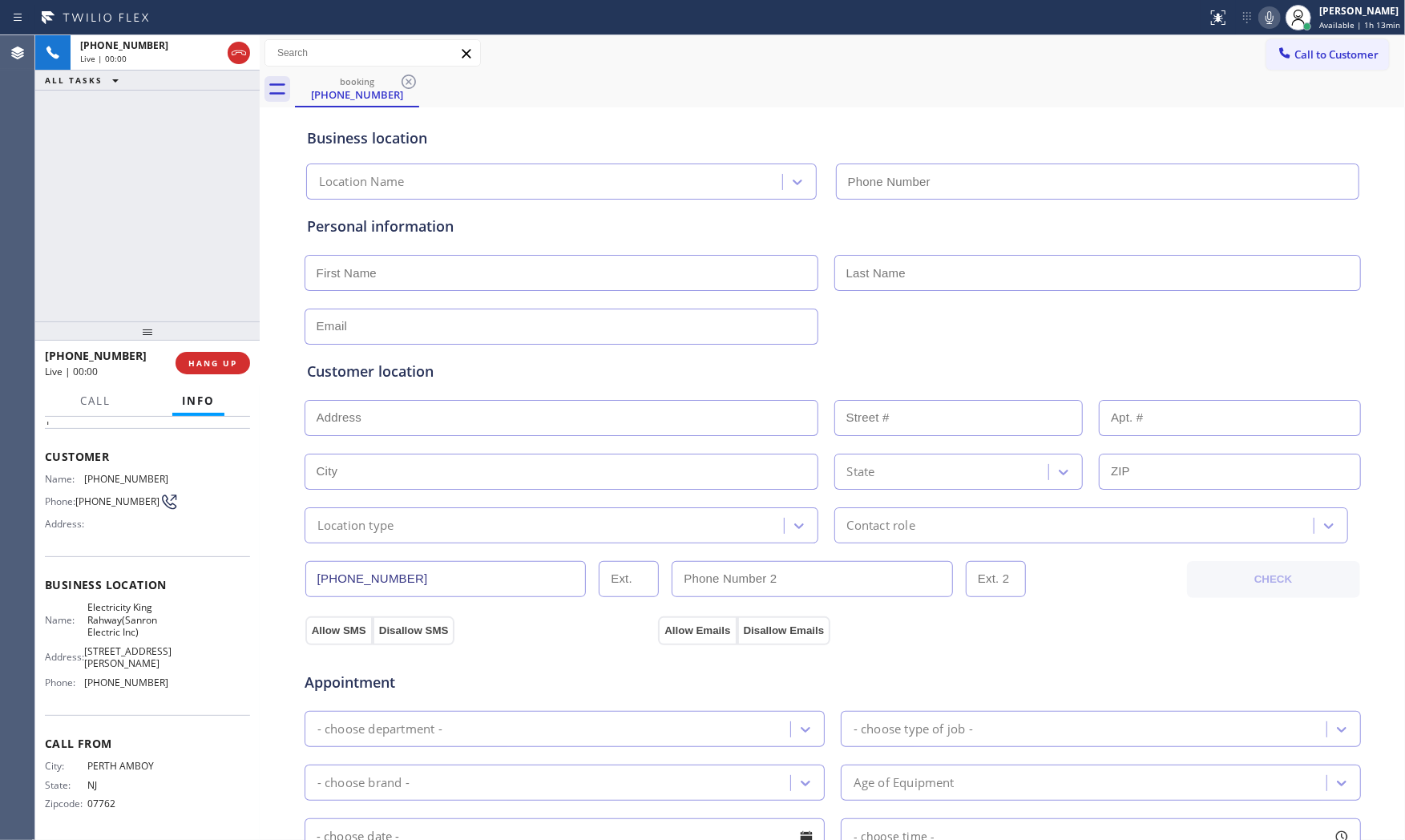
type input "[PHONE_NUMBER]"
click at [217, 369] on button "HANG UP" at bounding box center [212, 362] width 75 height 22
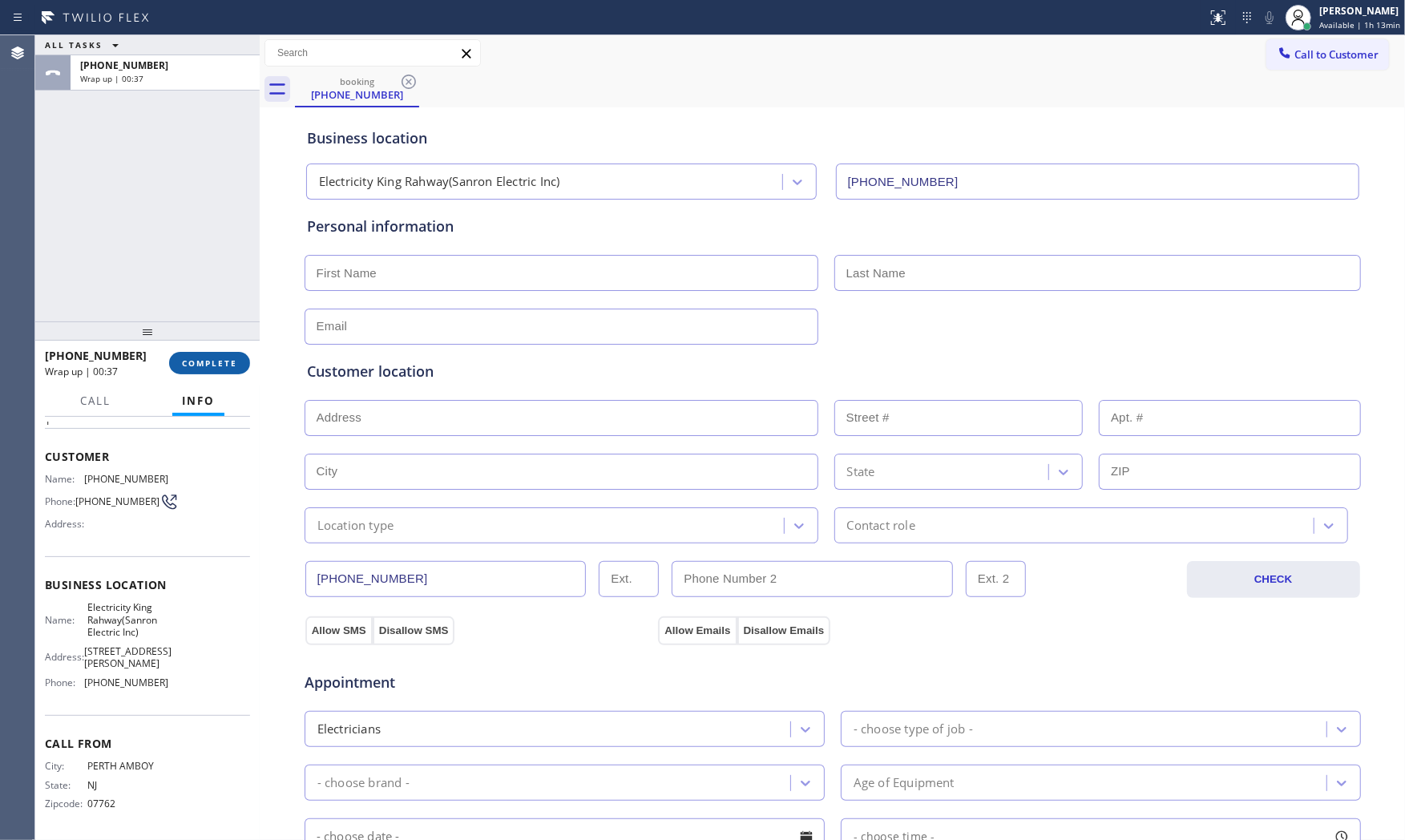
click at [214, 369] on button "COMPLETE" at bounding box center [210, 362] width 81 height 22
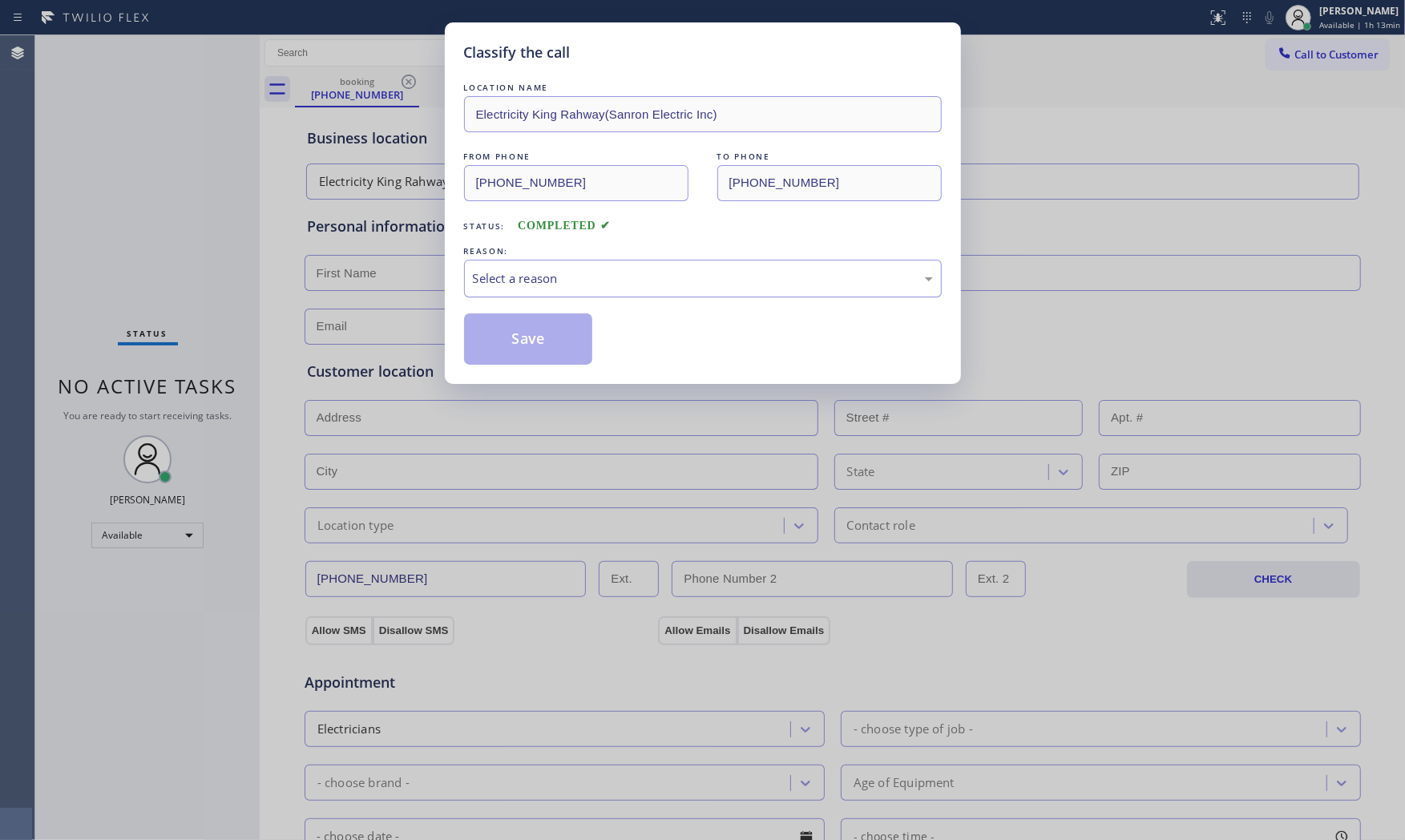
drag, startPoint x: 524, startPoint y: 284, endPoint x: 525, endPoint y: 294, distance: 10.0
click at [524, 284] on div "Select a reason" at bounding box center [702, 278] width 460 height 18
click at [525, 342] on button "Save" at bounding box center [528, 338] width 129 height 51
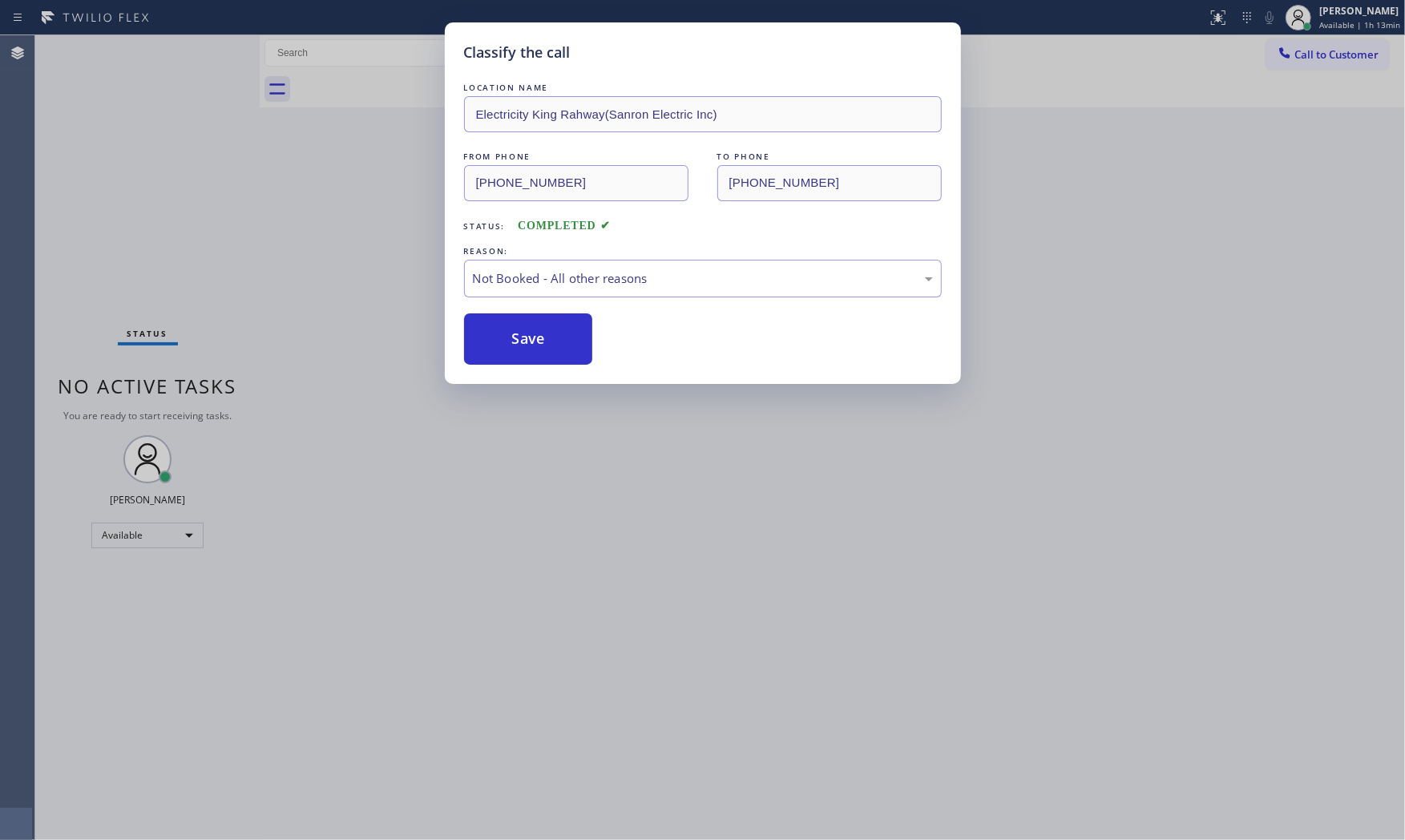
click at [525, 342] on button "Save" at bounding box center [528, 338] width 129 height 51
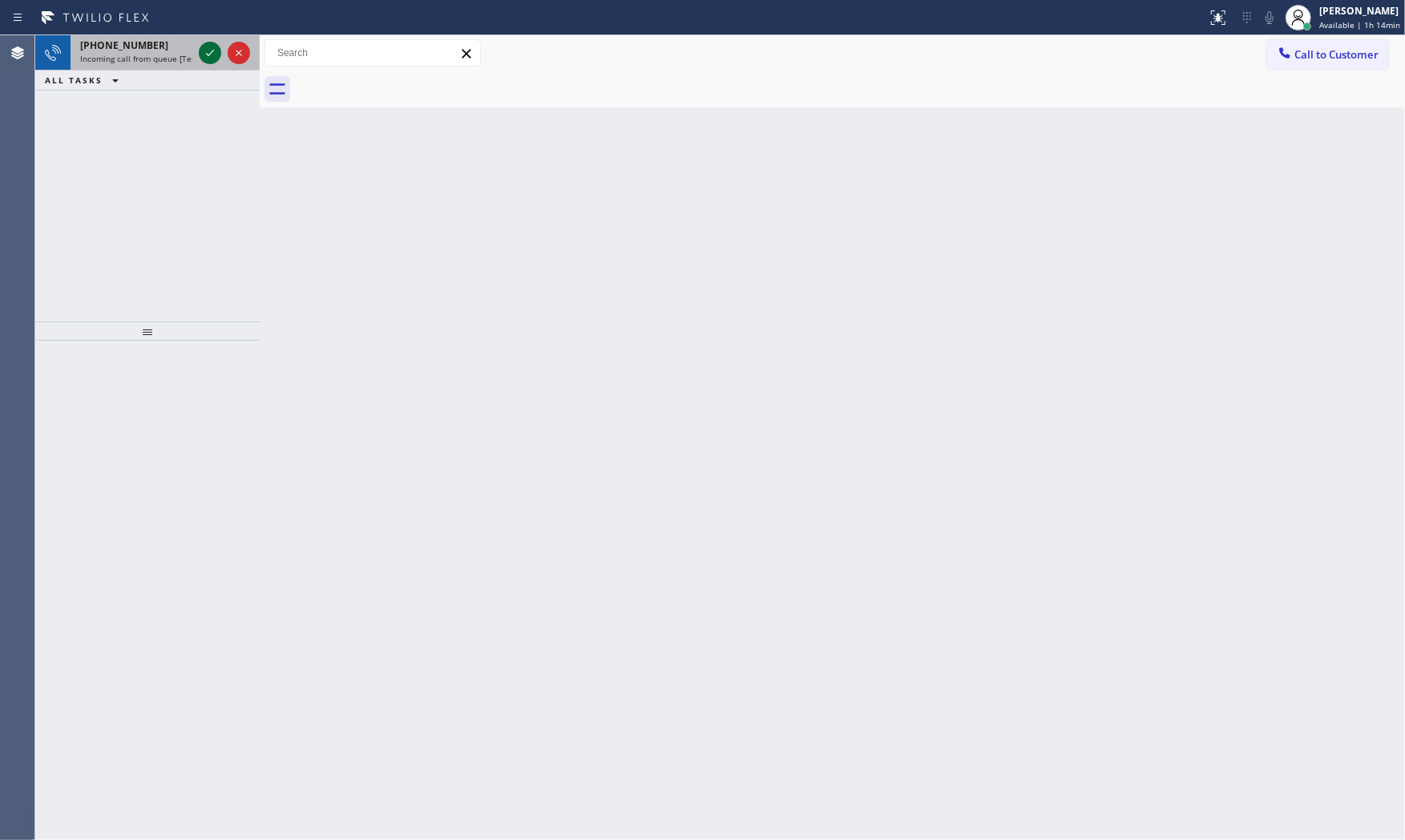
click at [211, 51] on icon at bounding box center [210, 52] width 8 height 6
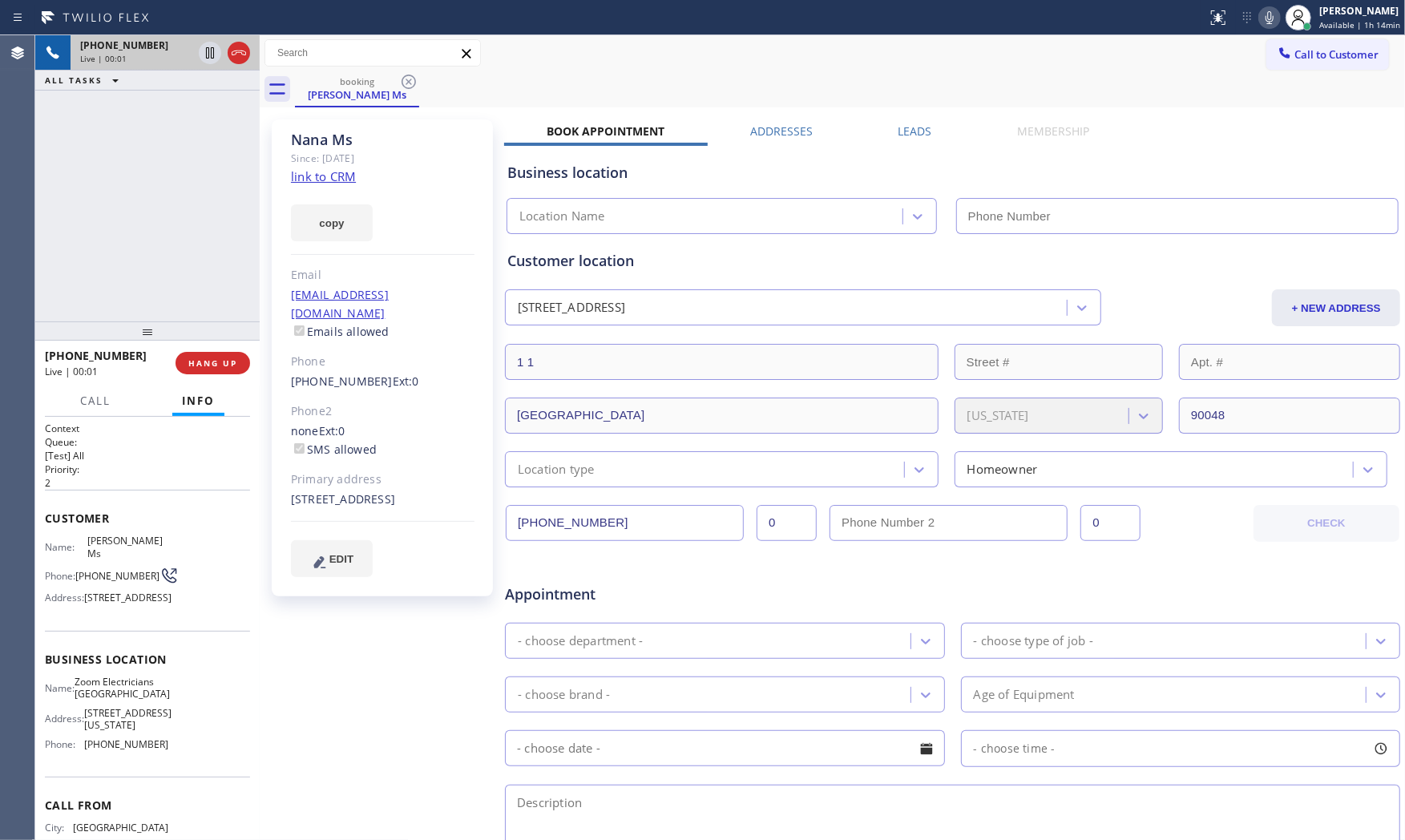
click at [215, 338] on div at bounding box center [147, 330] width 224 height 19
type input "[PHONE_NUMBER]"
click at [223, 363] on span "HANG UP" at bounding box center [212, 362] width 49 height 11
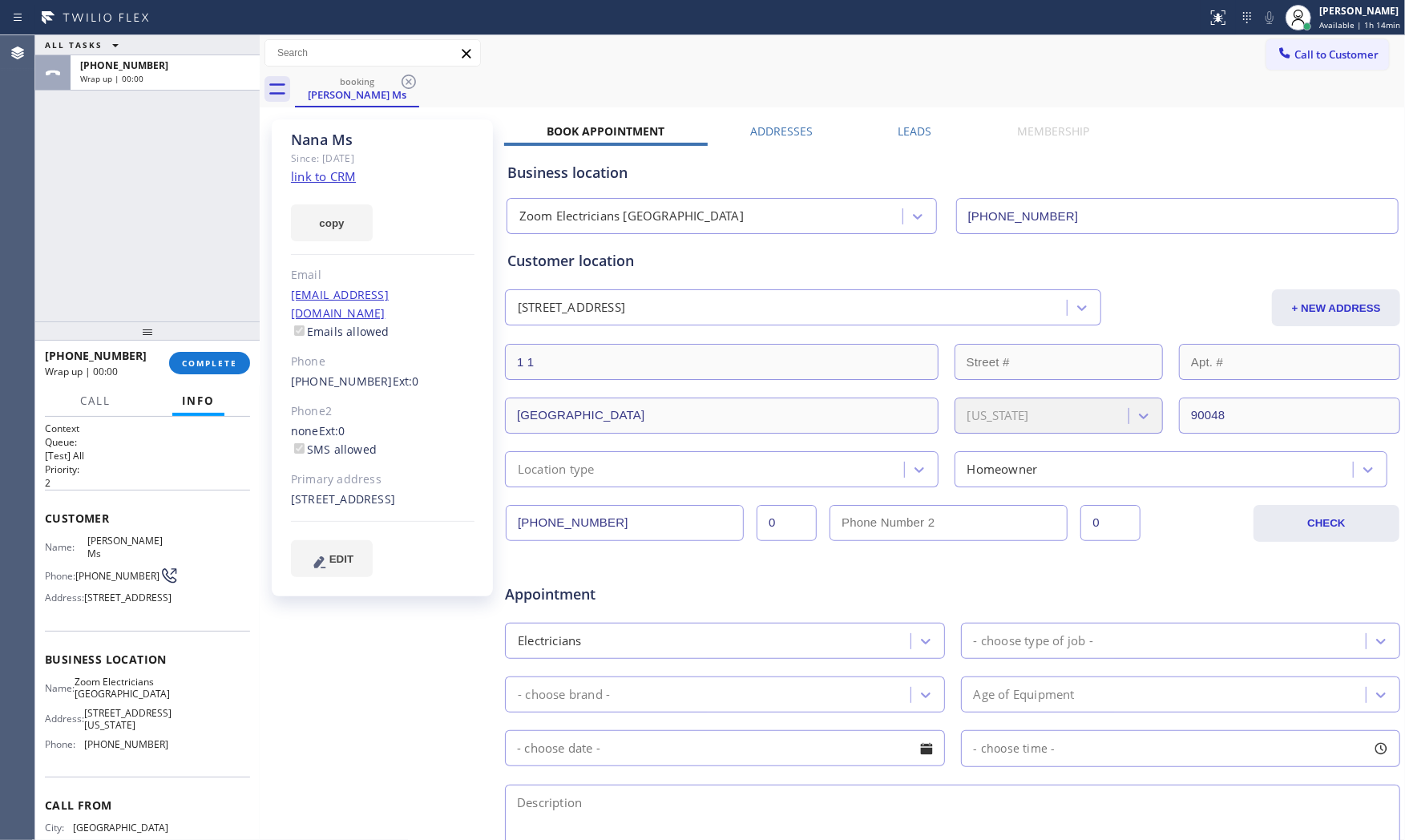
click at [316, 194] on div "copy" at bounding box center [382, 213] width 183 height 55
click at [316, 184] on link "link to CRM" at bounding box center [323, 176] width 65 height 16
click at [196, 363] on span "COMPLETE" at bounding box center [209, 362] width 55 height 11
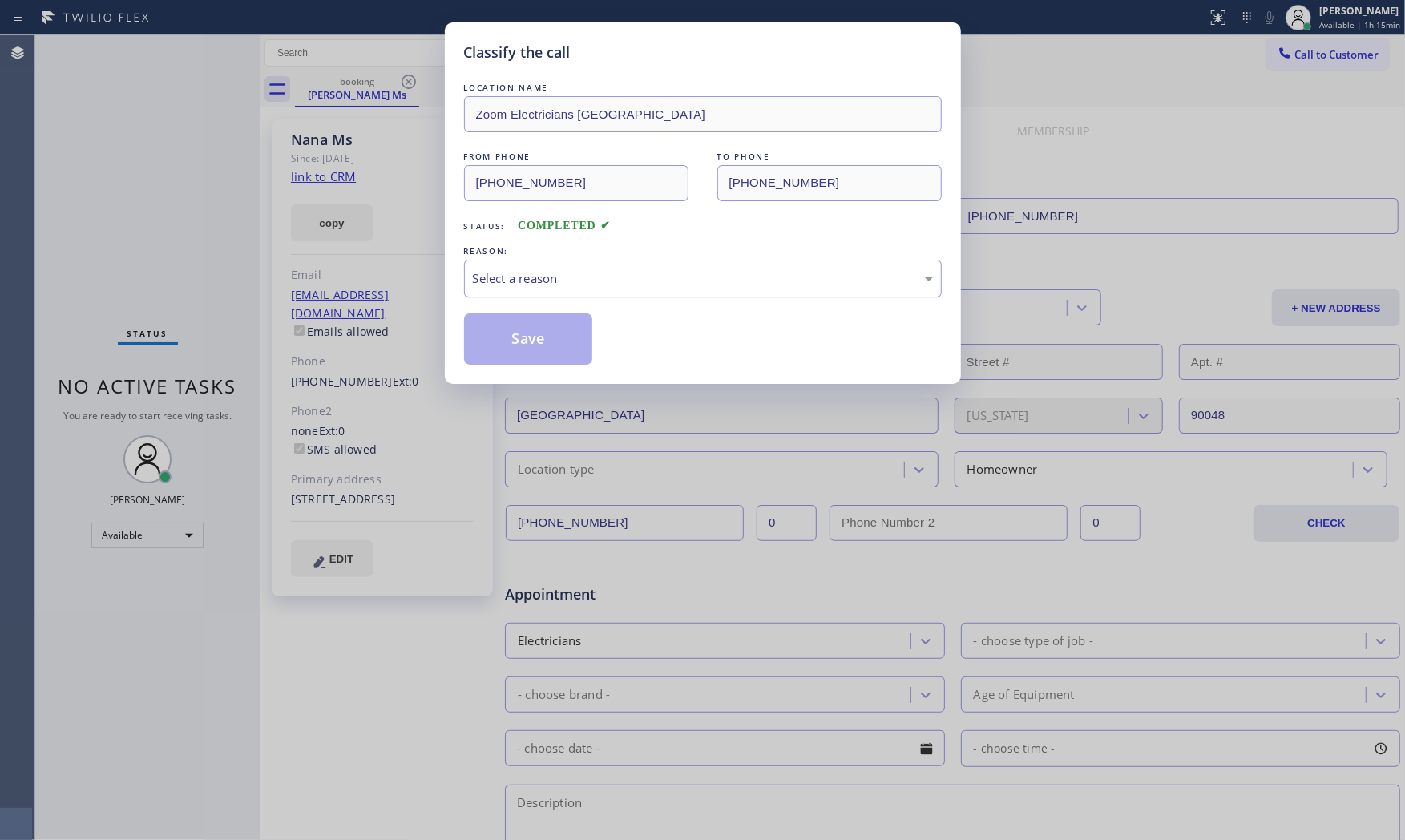
drag, startPoint x: 530, startPoint y: 273, endPoint x: 529, endPoint y: 292, distance: 19.0
click at [530, 274] on div "Select a reason" at bounding box center [702, 278] width 460 height 18
click at [518, 343] on button "Save" at bounding box center [528, 338] width 129 height 51
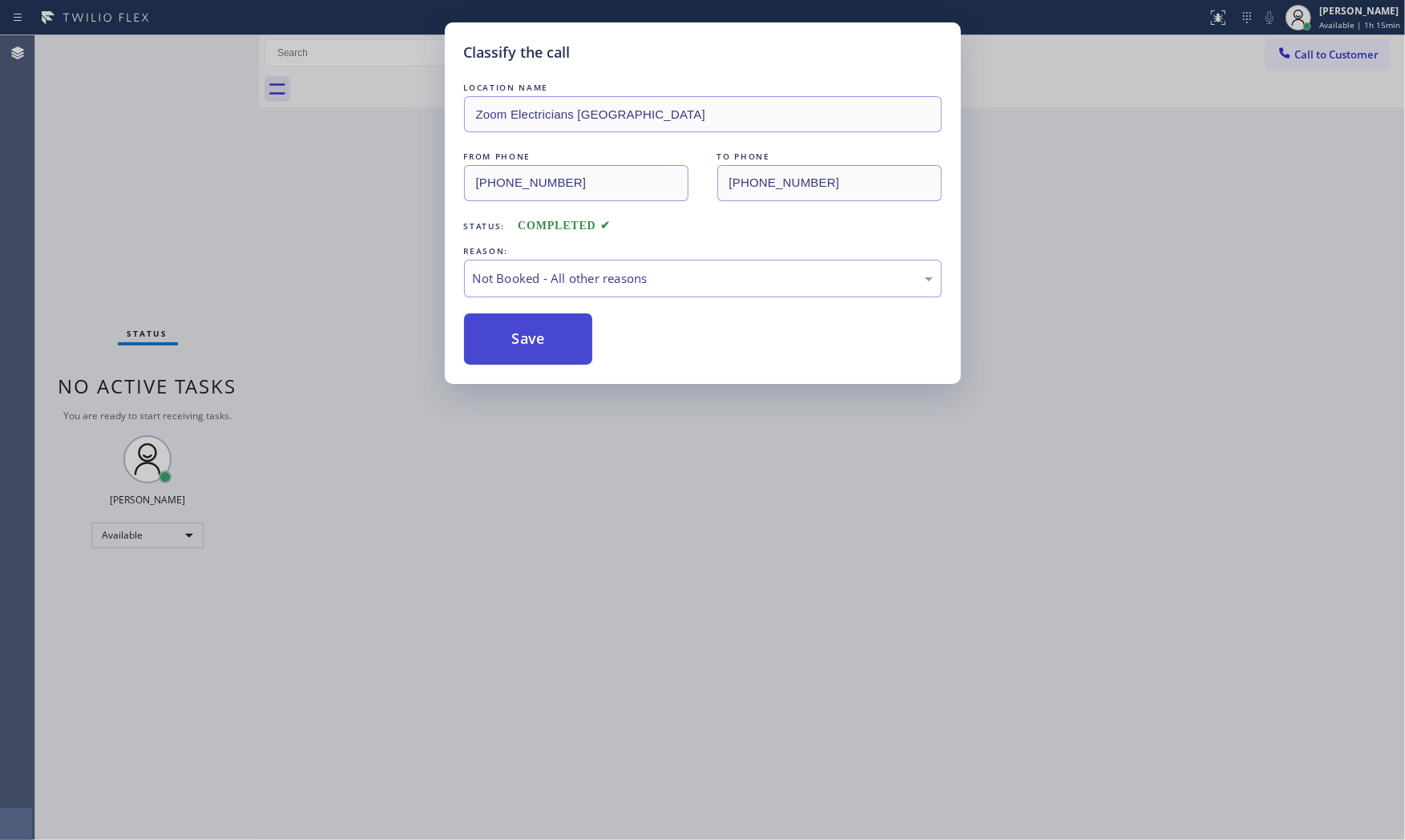
click at [518, 343] on button "Save" at bounding box center [528, 338] width 129 height 51
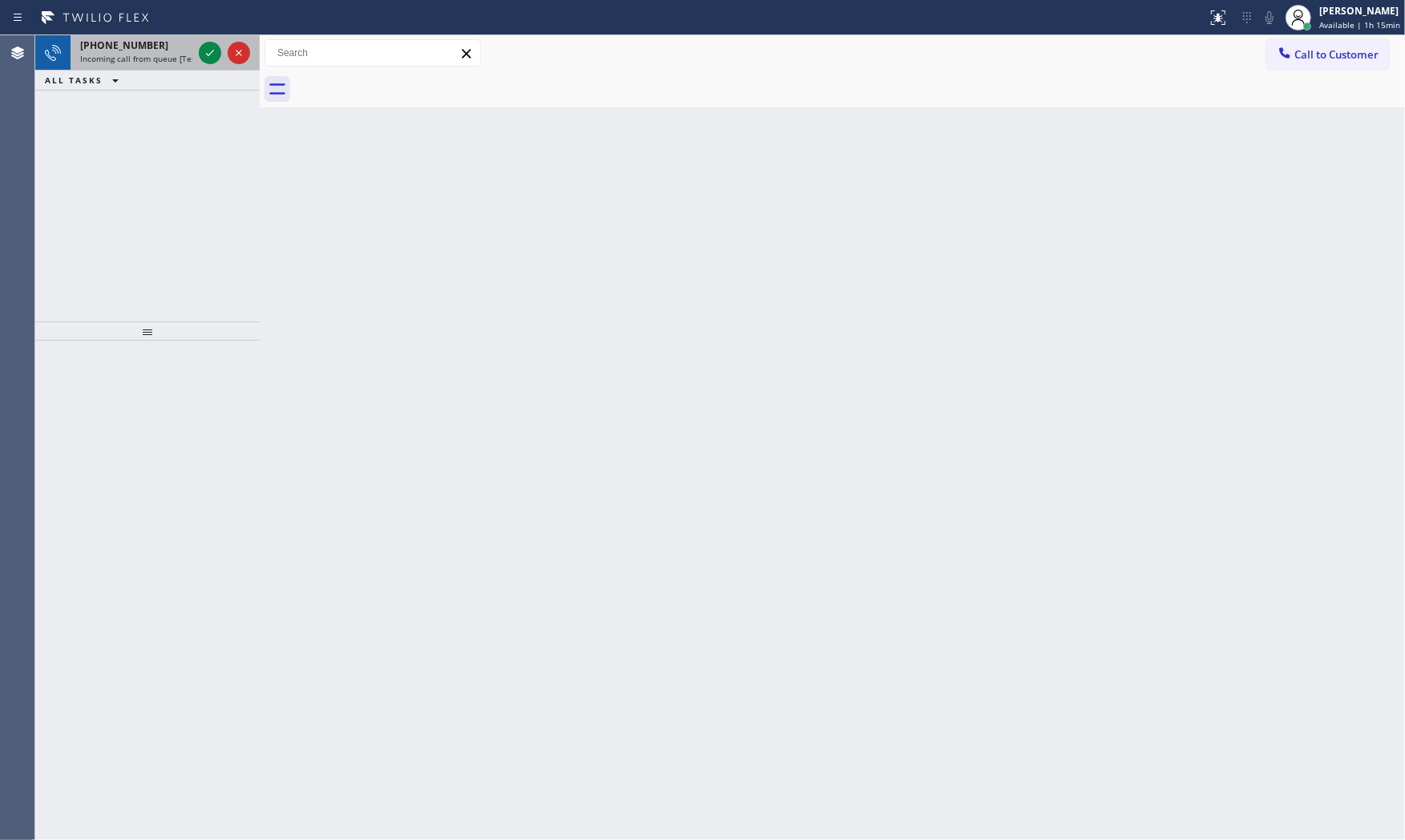
click at [188, 57] on span "Incoming call from queue [Test] All" at bounding box center [147, 58] width 133 height 11
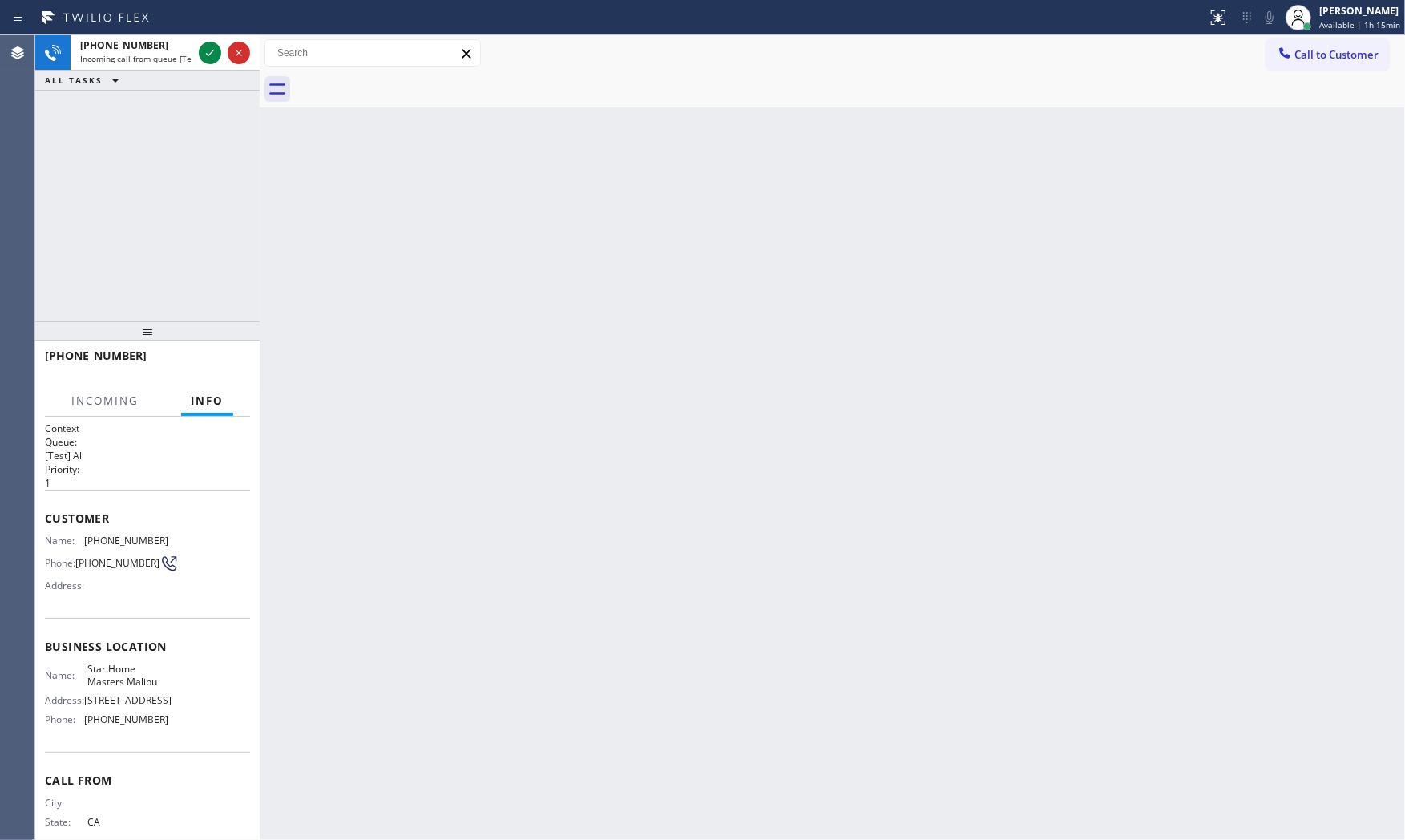
drag, startPoint x: 202, startPoint y: 50, endPoint x: 186, endPoint y: 307, distance: 257.5
click at [186, 307] on div "[PHONE_NUMBER] Incoming call from queue [Test] All ALL TASKS ALL TASKS ACTIVE T…" at bounding box center [147, 178] width 224 height 286
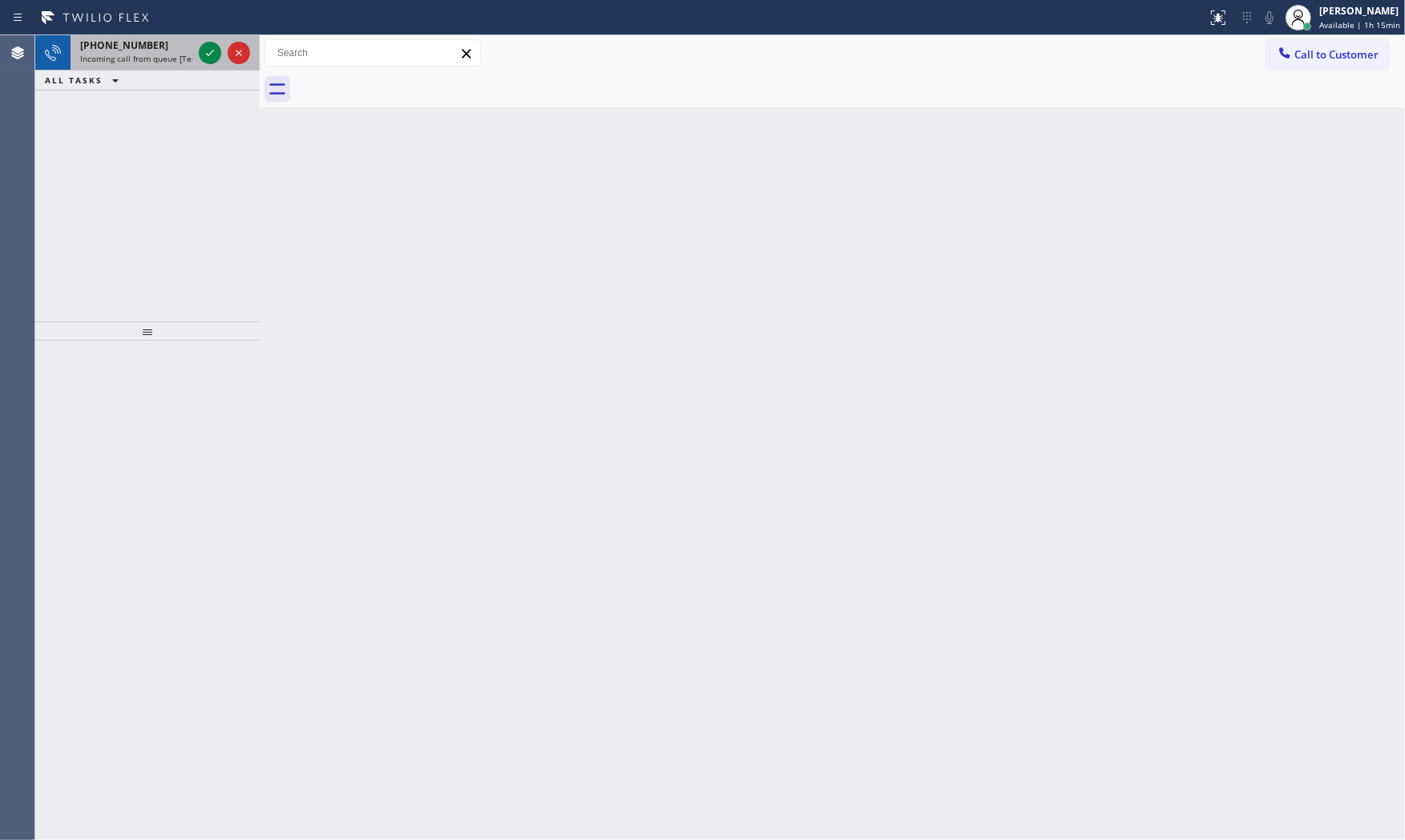
click at [157, 61] on span "Incoming call from queue [Test] All" at bounding box center [147, 58] width 133 height 11
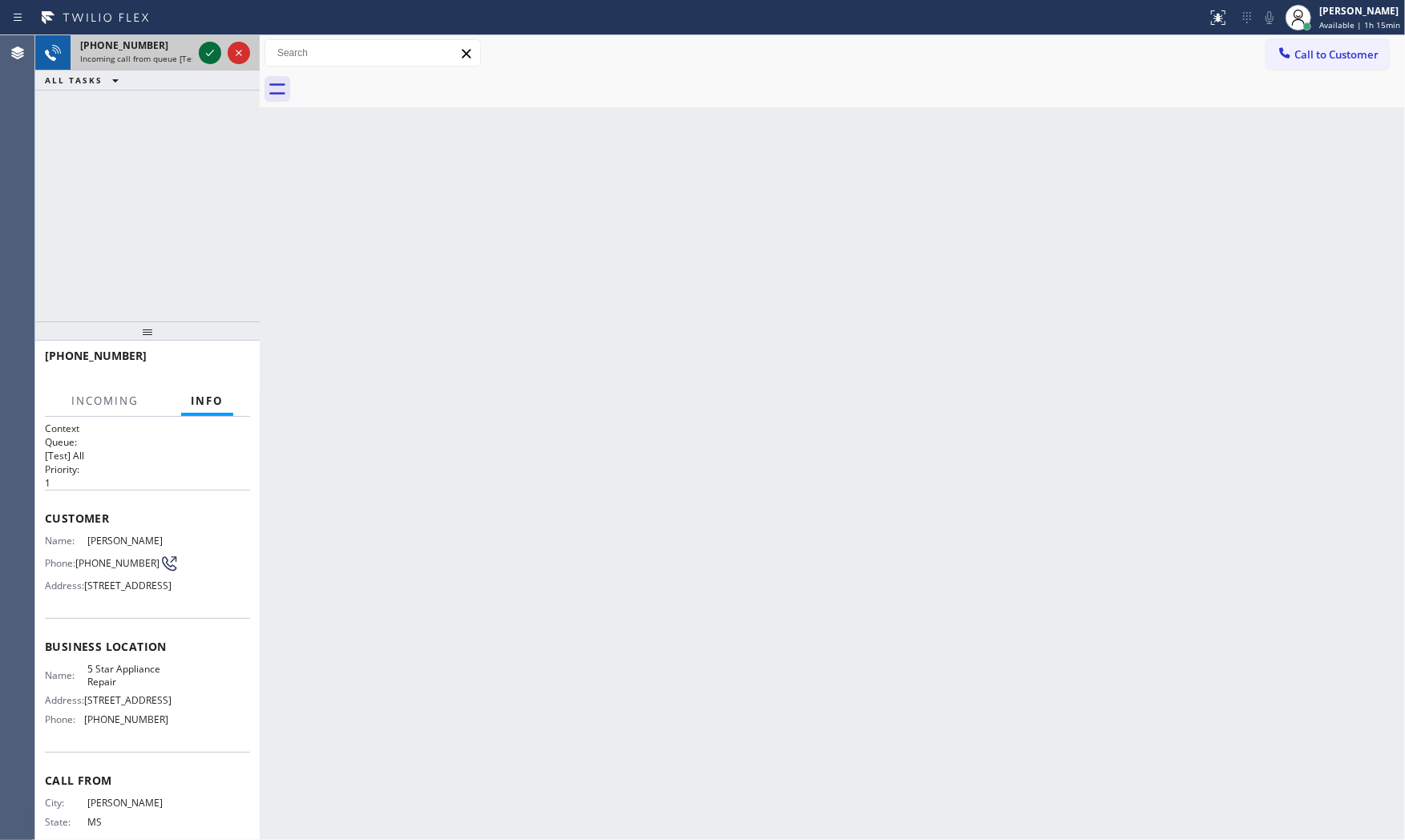
click at [209, 49] on icon at bounding box center [210, 52] width 19 height 19
click at [158, 84] on div "ALL TASKS ALL TASKS ACTIVE TASKS TASKS IN WRAP UP" at bounding box center [147, 80] width 224 height 20
click at [1260, 16] on icon at bounding box center [1269, 17] width 19 height 19
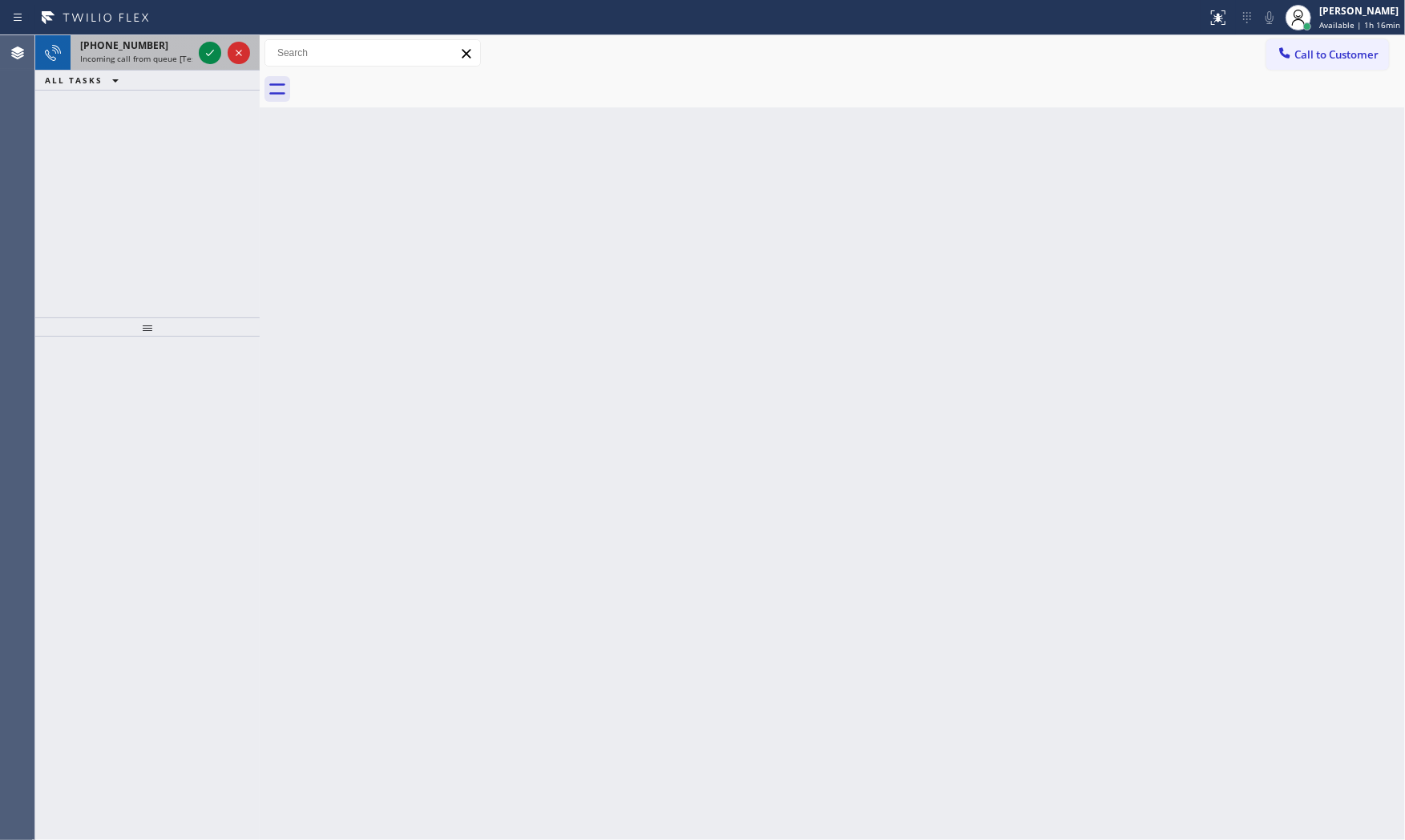
click at [187, 61] on span "Incoming call from queue [Test] All" at bounding box center [147, 58] width 133 height 11
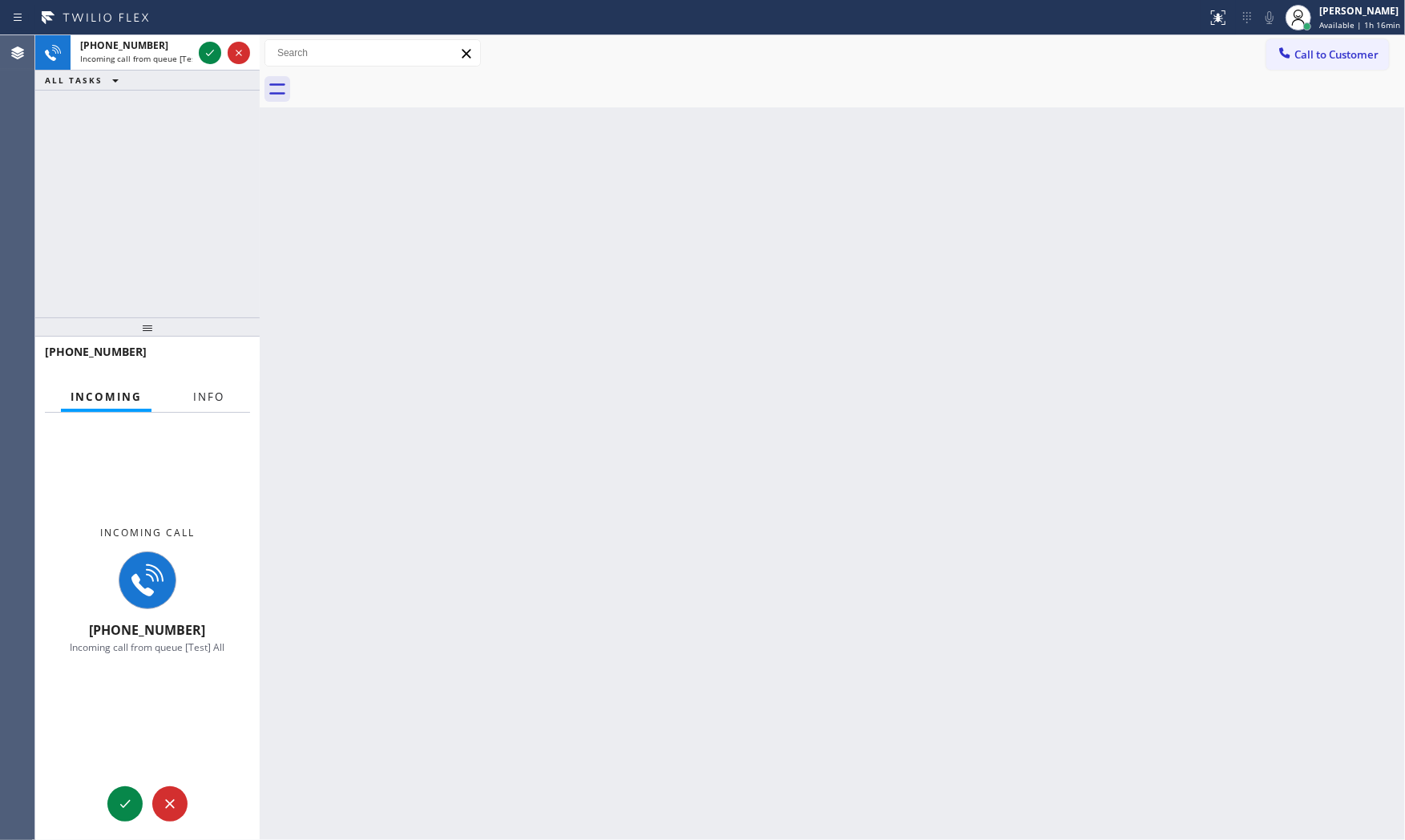
click at [221, 396] on span "Info" at bounding box center [209, 397] width 31 height 14
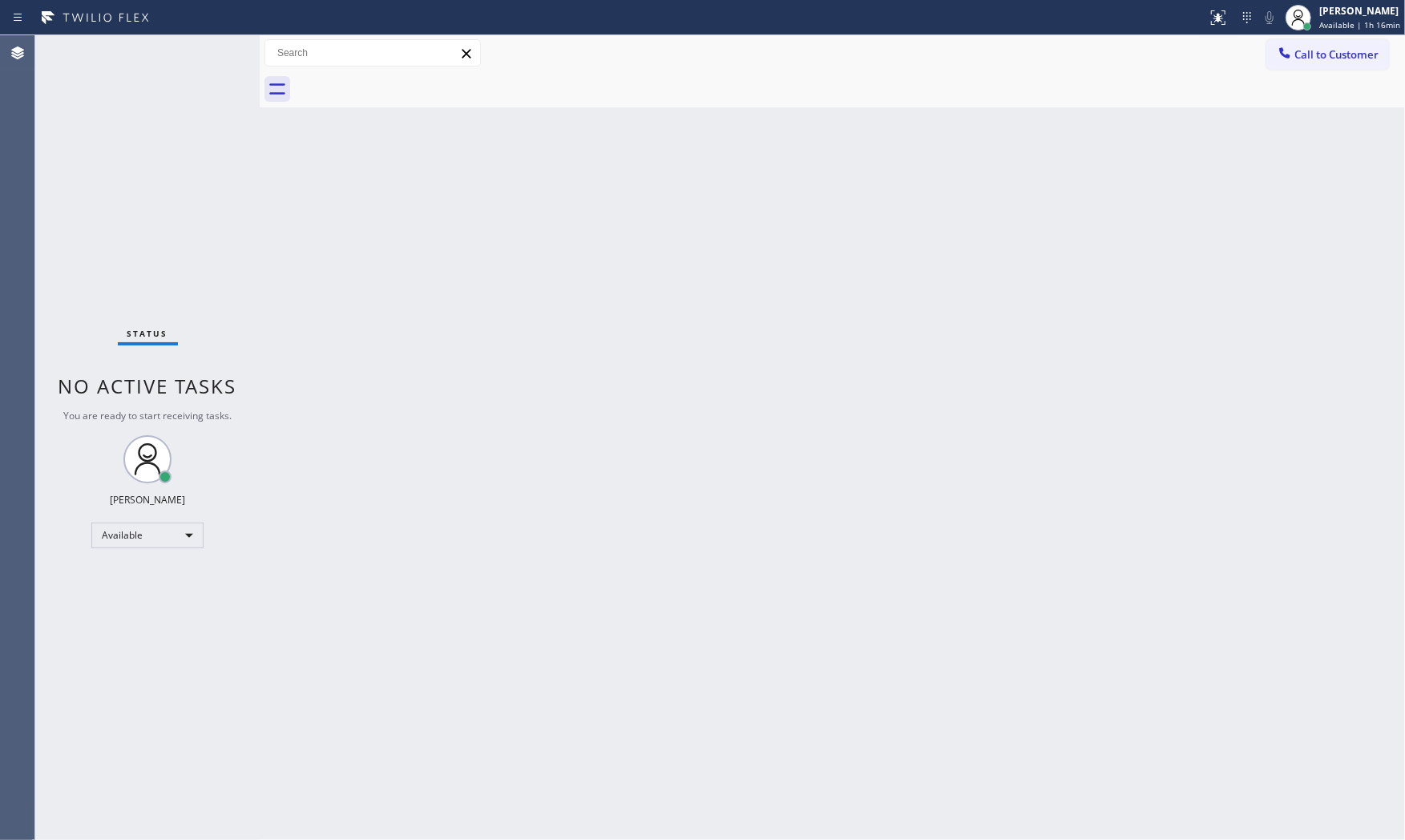
click at [173, 61] on div "Status No active tasks You are ready to start receiving tasks. [PERSON_NAME] Av…" at bounding box center [147, 437] width 224 height 805
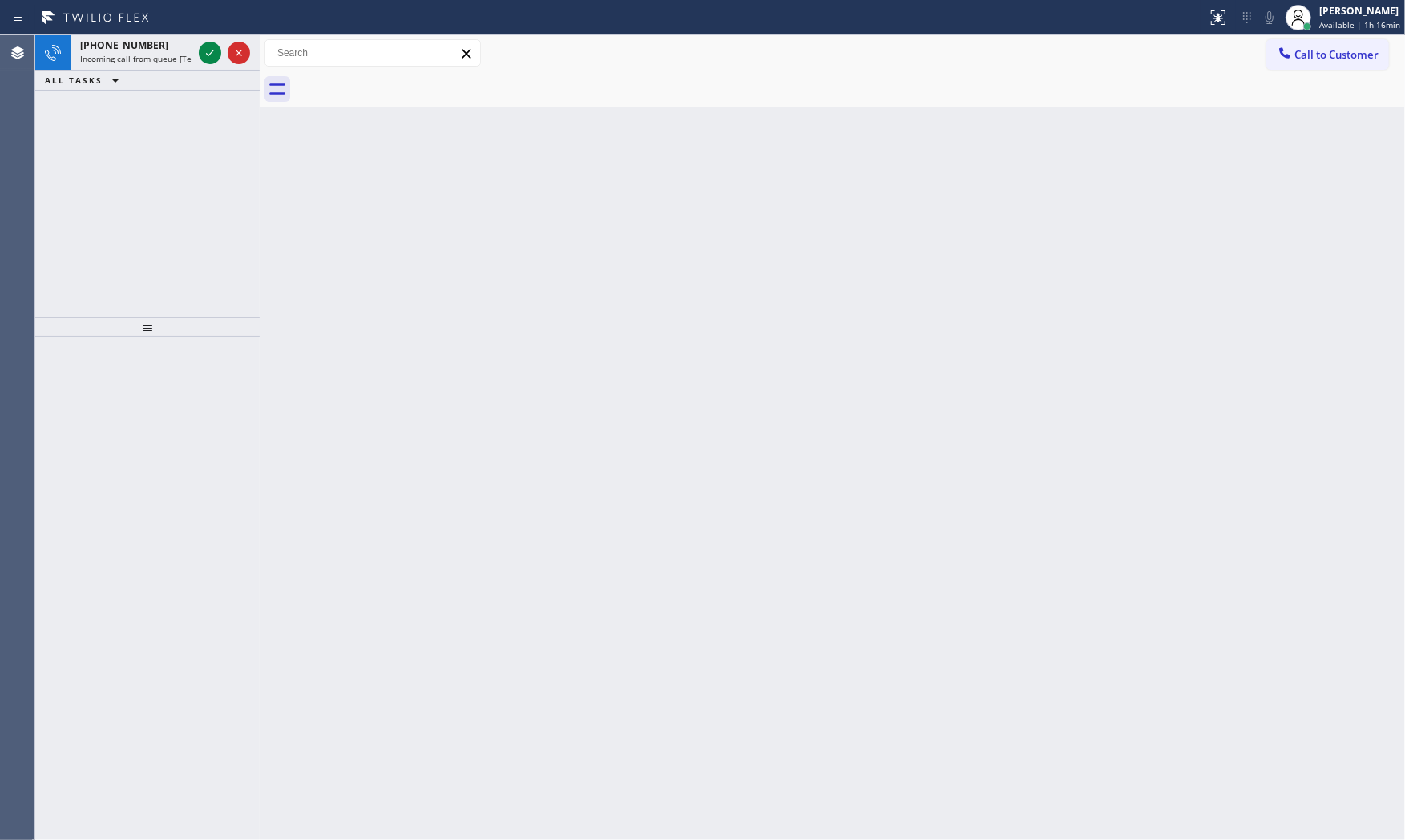
click at [173, 61] on span "Incoming call from queue [Test] All" at bounding box center [147, 58] width 133 height 11
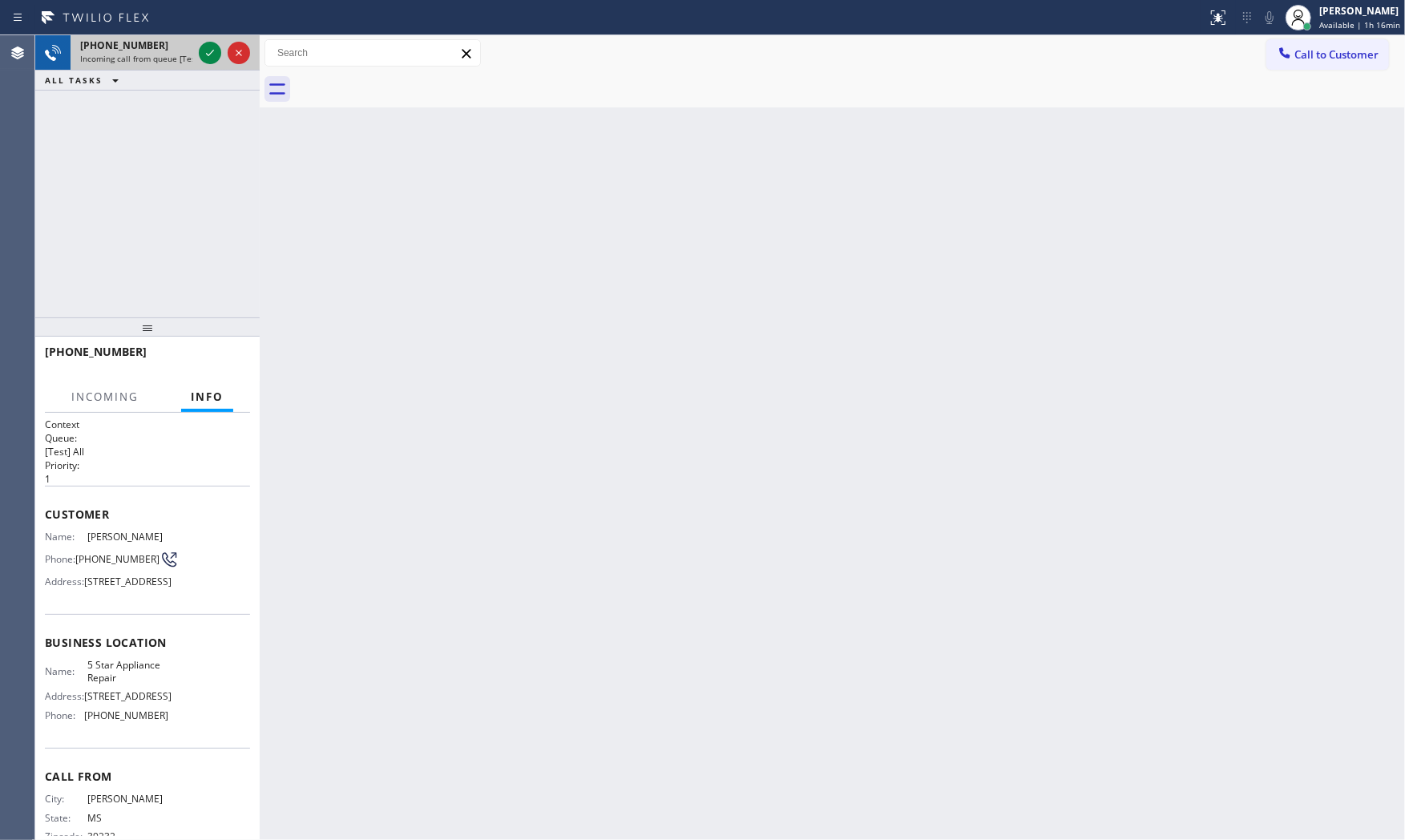
click at [174, 61] on span "Incoming call from queue [Test] All" at bounding box center [147, 58] width 133 height 11
click at [209, 54] on icon at bounding box center [210, 52] width 19 height 19
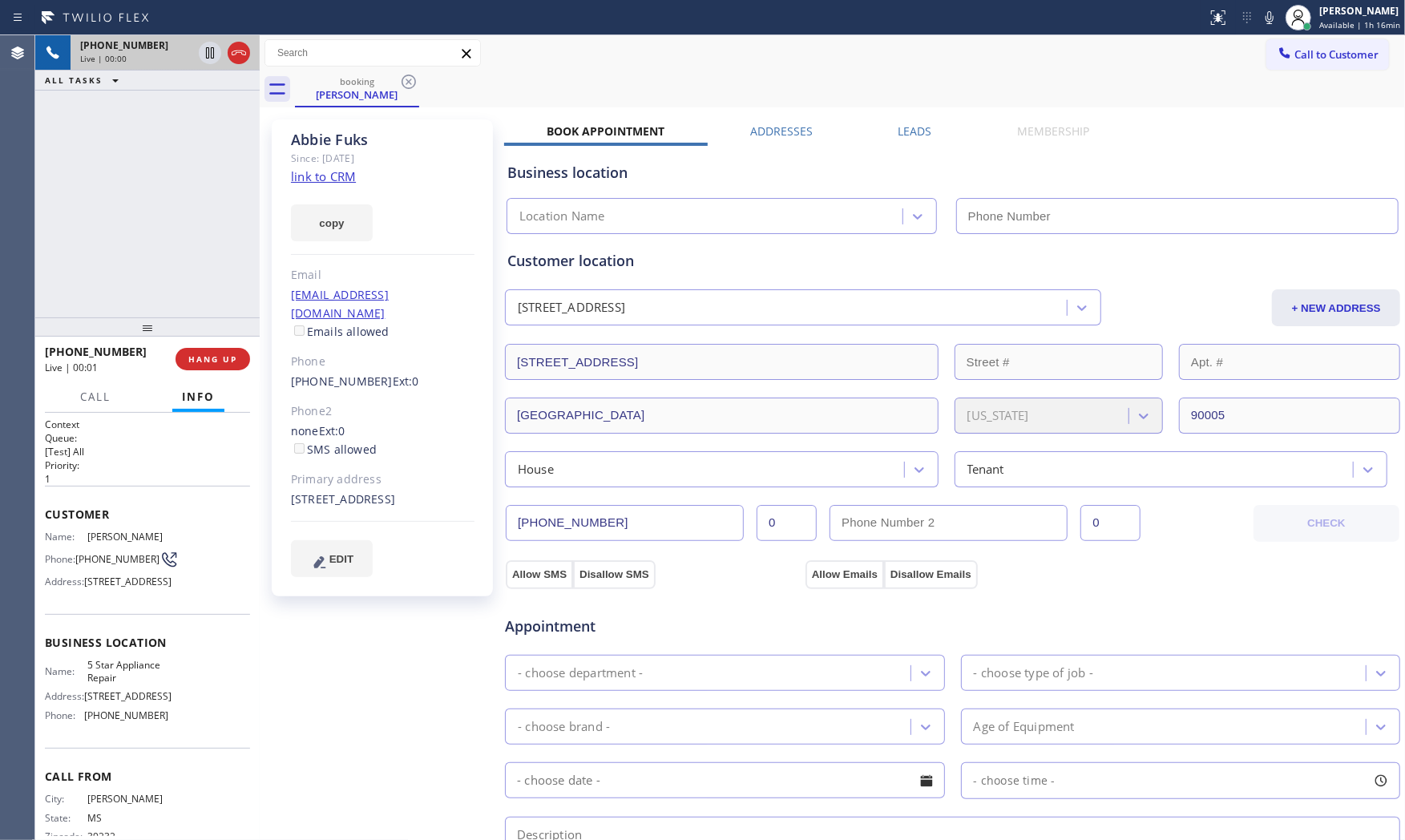
type input "[PHONE_NUMBER]"
click at [347, 184] on link "link to CRM" at bounding box center [323, 176] width 65 height 16
click at [1268, 13] on icon at bounding box center [1269, 17] width 19 height 19
click at [1268, 14] on rect at bounding box center [1269, 16] width 11 height 11
click at [1264, 18] on icon at bounding box center [1269, 17] width 19 height 19
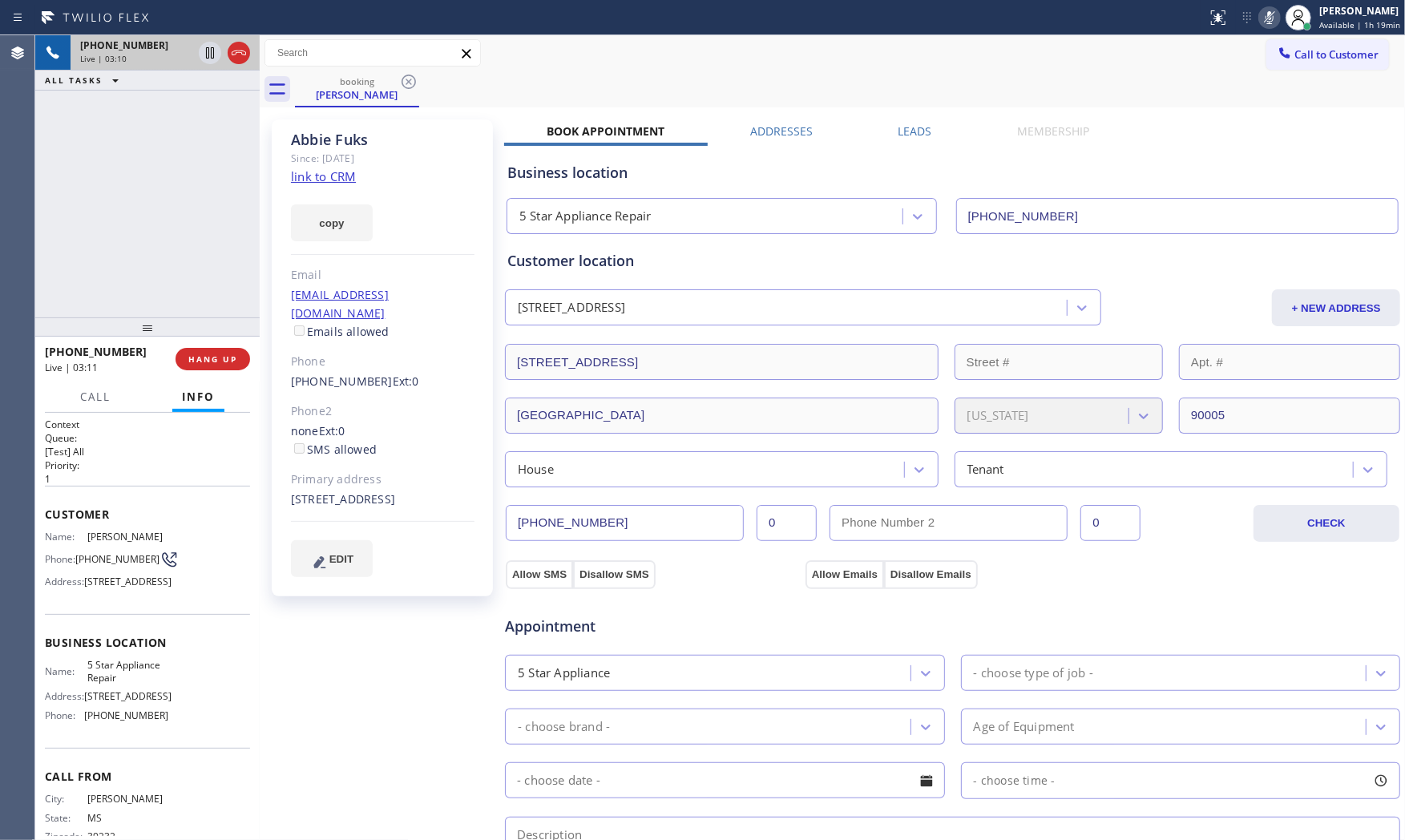
click at [1264, 18] on icon at bounding box center [1269, 17] width 19 height 19
click at [1260, 22] on icon at bounding box center [1269, 17] width 19 height 19
click at [363, 502] on div "829 South Tremaine Avenue Los Angeles, 90005 CA" at bounding box center [382, 499] width 183 height 18
click at [362, 502] on div "829 South Tremaine Avenue Los Angeles, 90005 CA" at bounding box center [382, 499] width 183 height 18
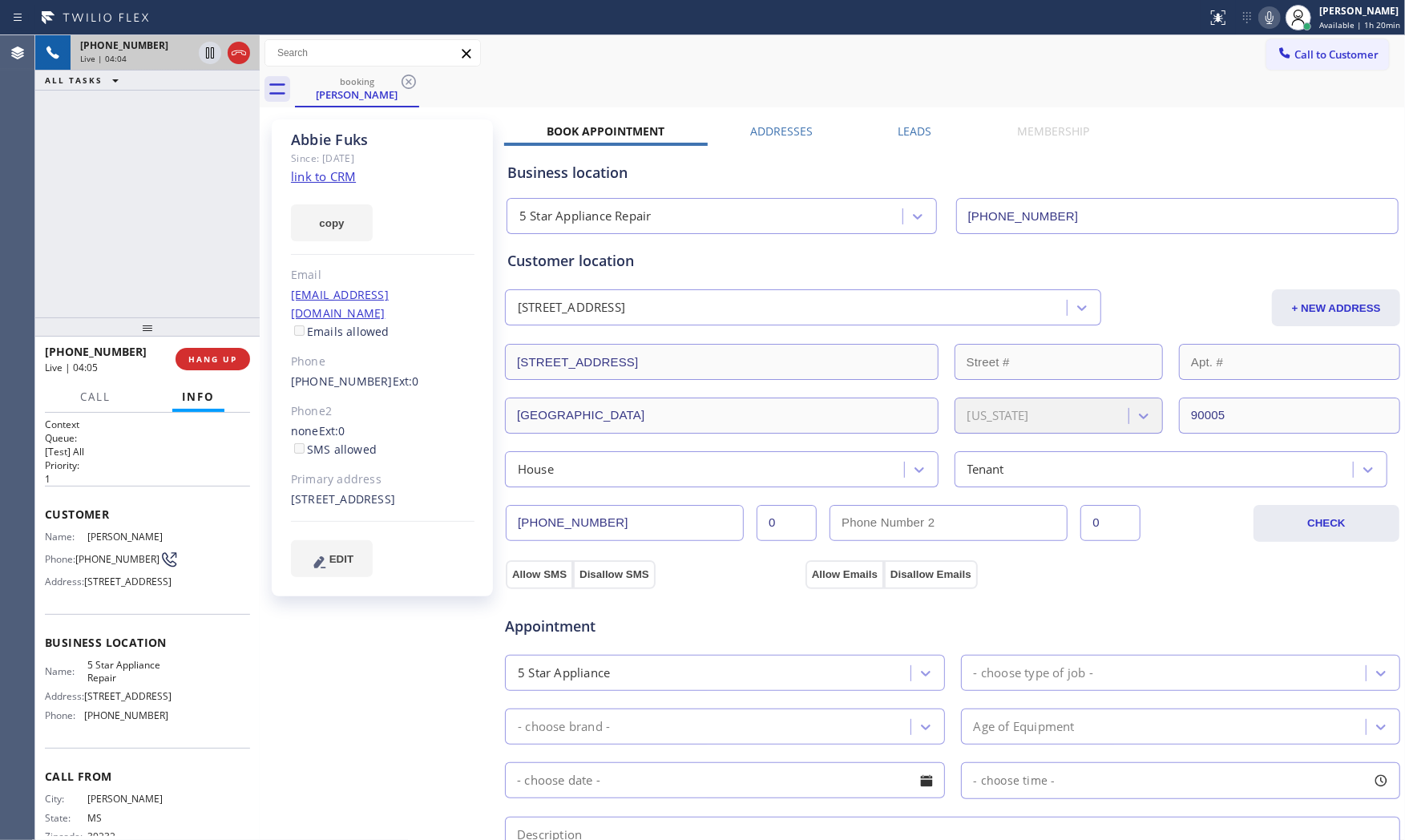
copy div "90005"
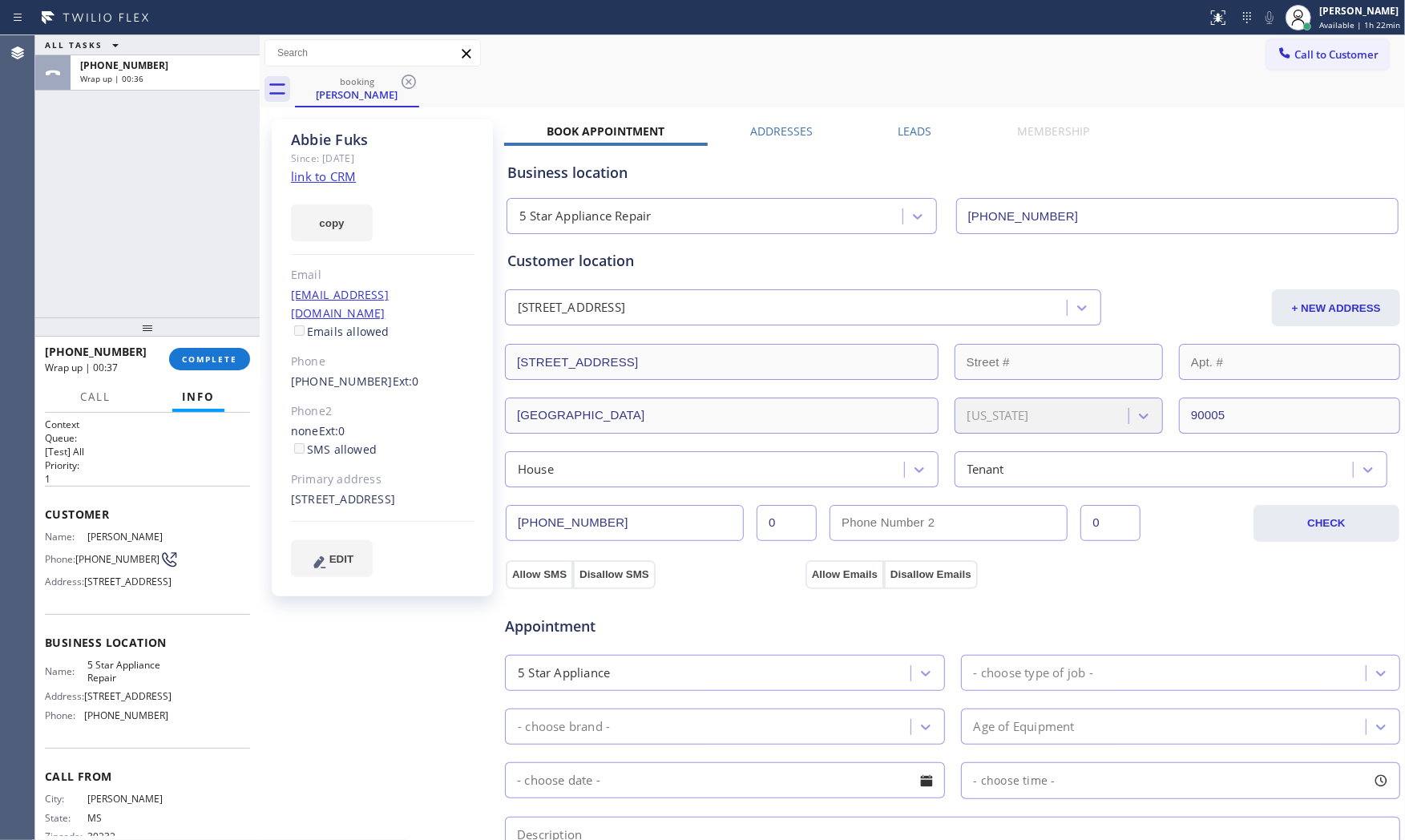
click at [119, 684] on span "5 Star Appliance Repair" at bounding box center [127, 671] width 80 height 25
copy span "5 Star Appliance Repair"
click at [113, 728] on div "Name: 5 Star Appliance Repair Address: 510 Foothill Rd Phone: (855) 731-4952" at bounding box center [106, 693] width 123 height 69
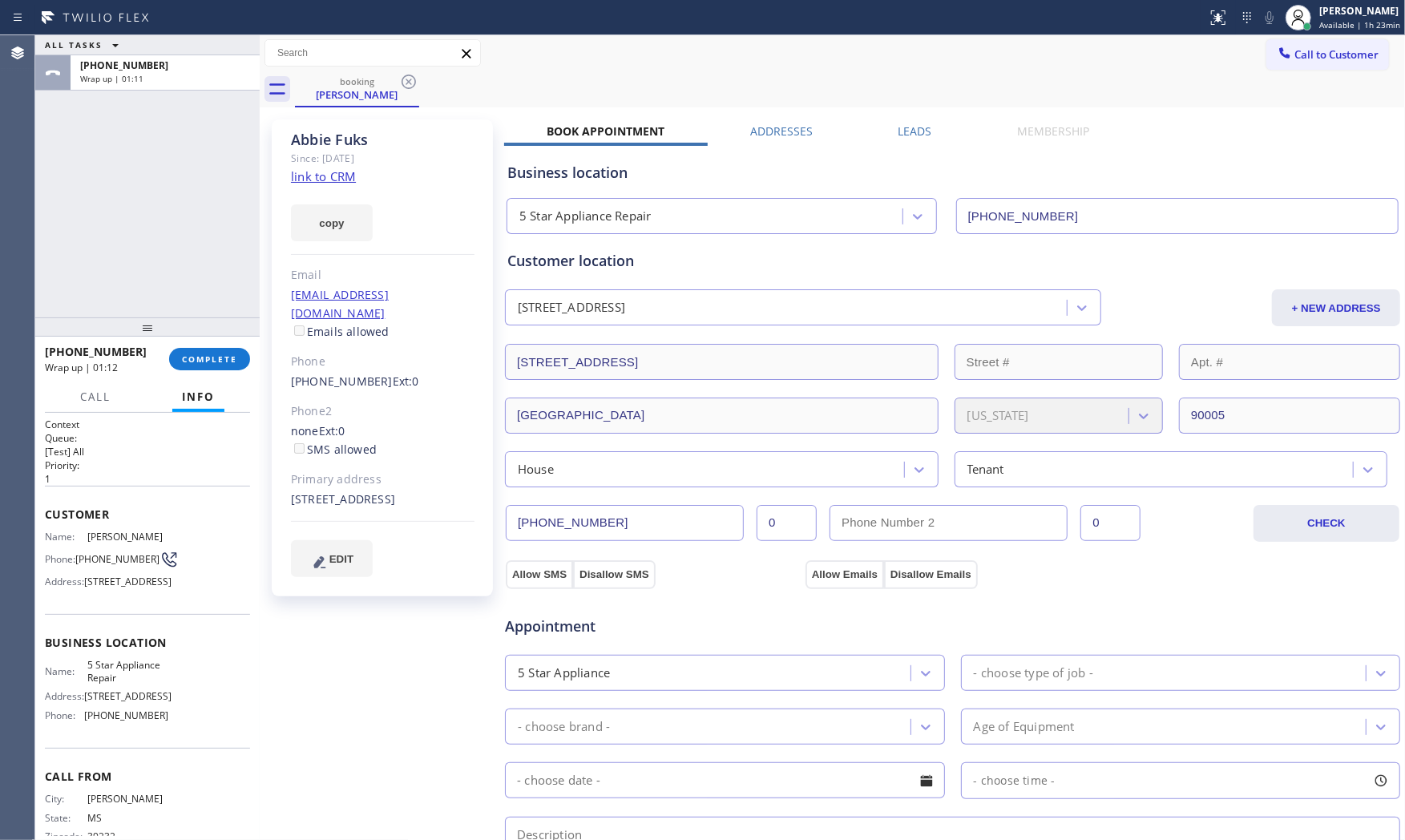
click at [110, 721] on span "[PHONE_NUMBER]" at bounding box center [127, 715] width 85 height 12
click at [112, 721] on span "[PHONE_NUMBER]" at bounding box center [127, 715] width 85 height 12
copy span "[PHONE_NUMBER]"
click at [211, 355] on span "COMPLETE" at bounding box center [209, 359] width 55 height 11
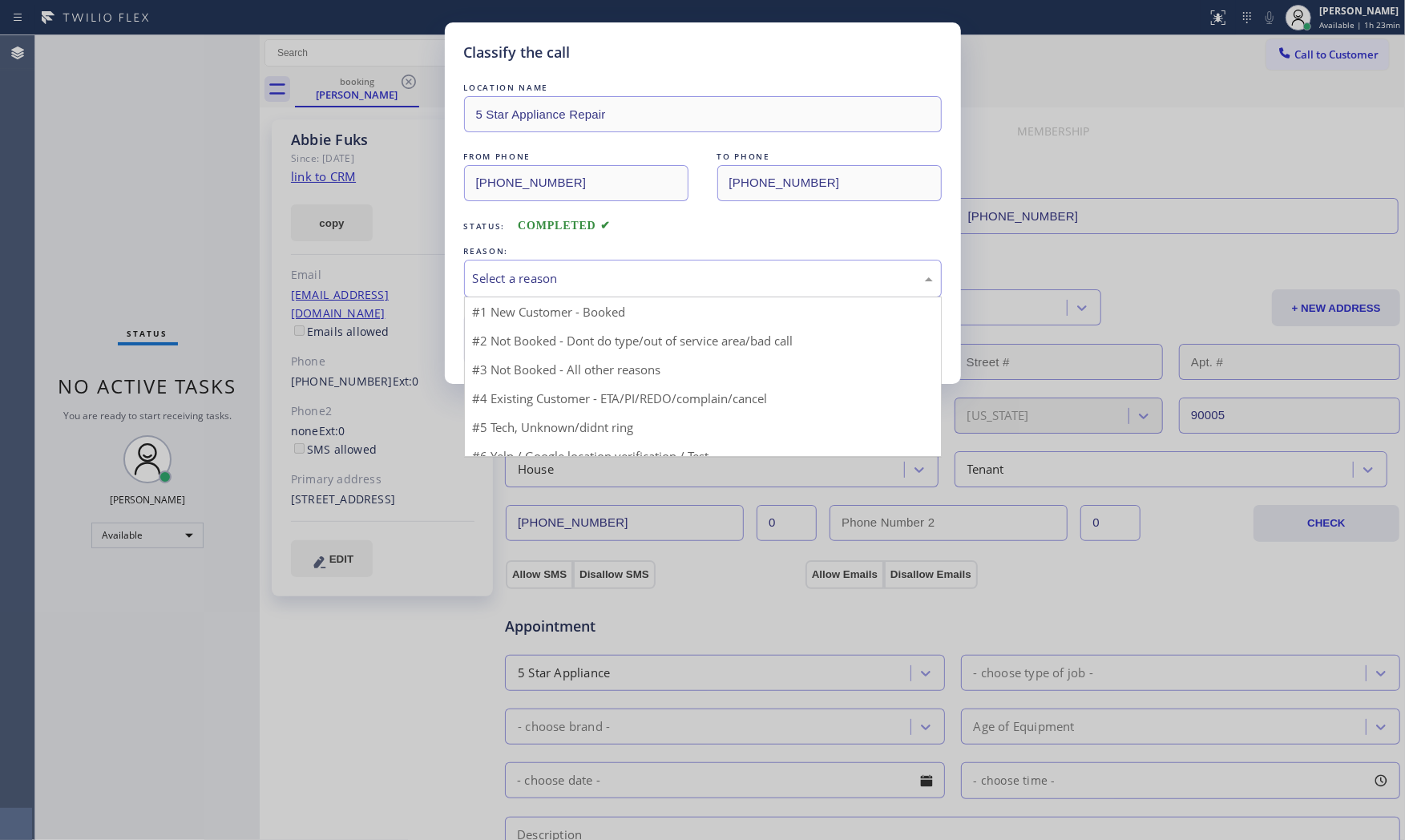
click at [508, 283] on div "Select a reason" at bounding box center [702, 278] width 460 height 18
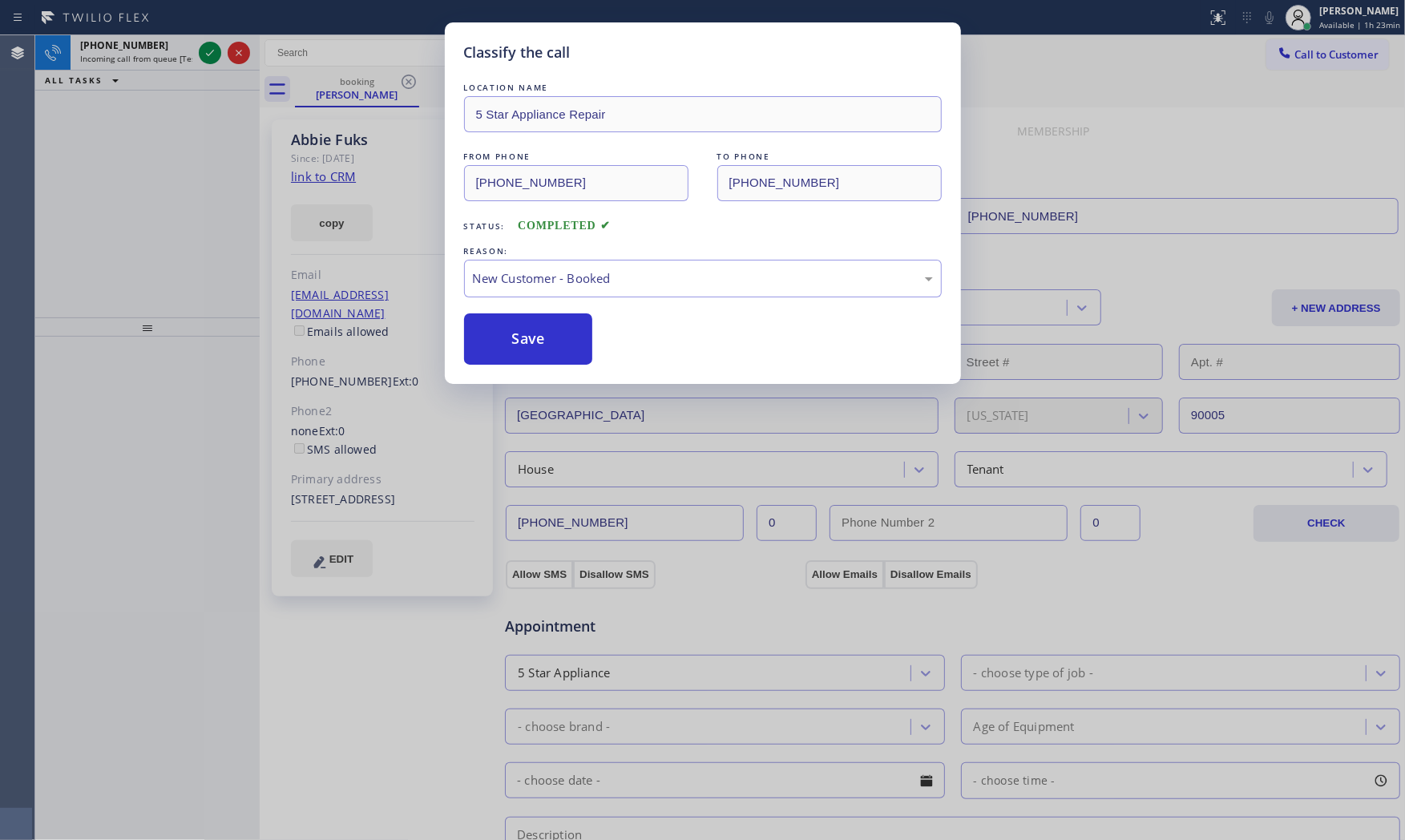
click at [521, 313] on button "Save" at bounding box center [528, 338] width 129 height 51
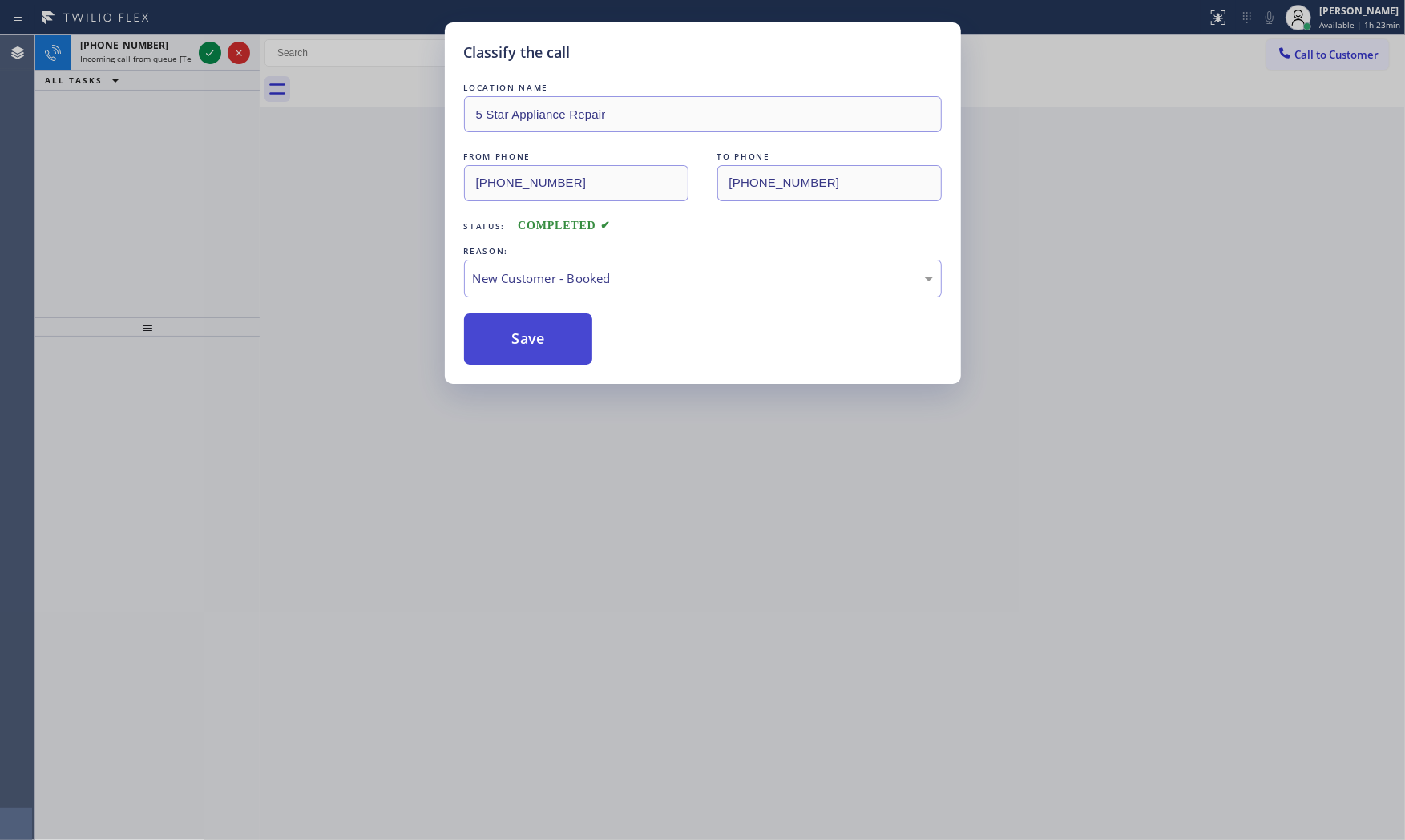
click at [525, 331] on button "Save" at bounding box center [528, 338] width 129 height 51
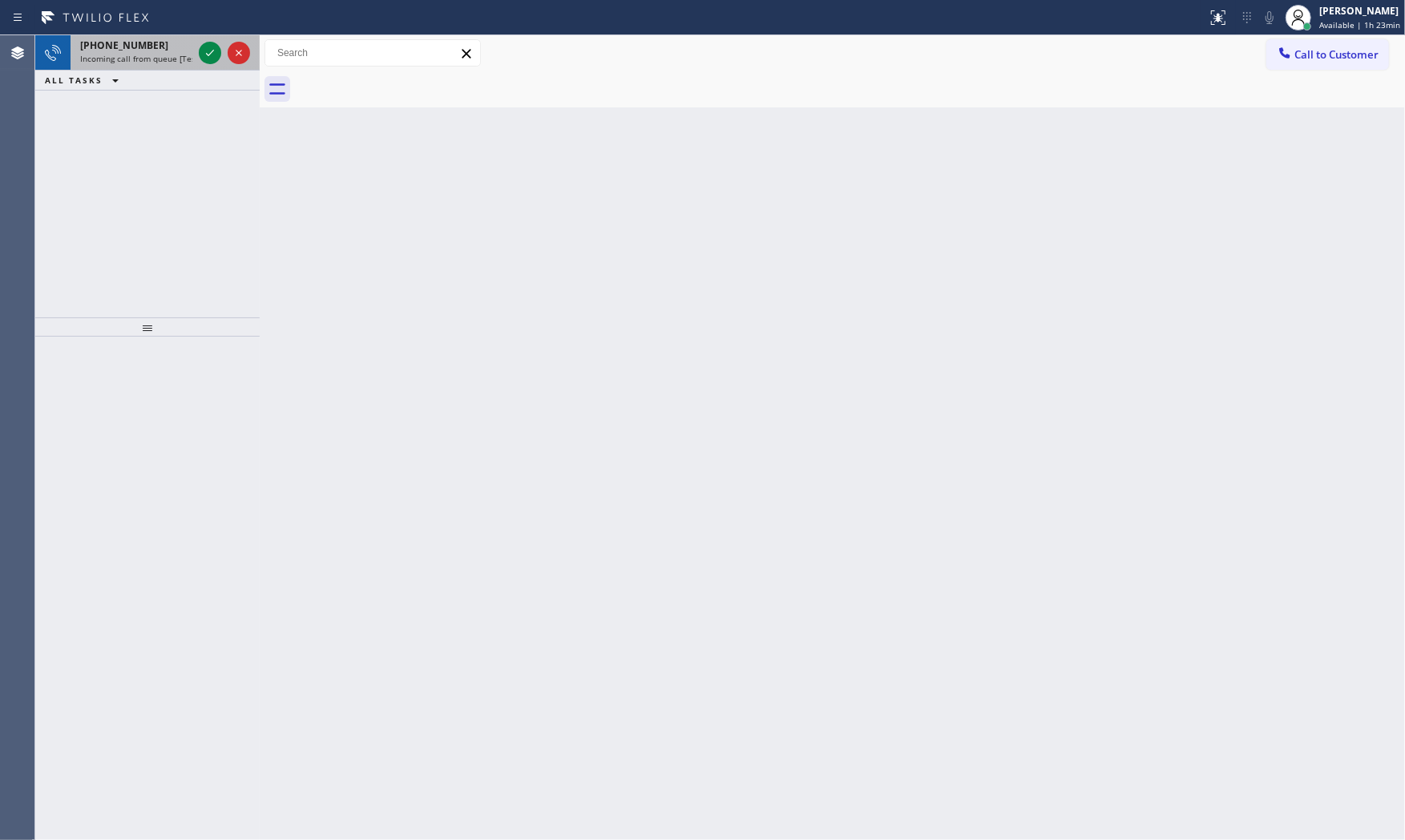
click at [134, 47] on span "+12137893595" at bounding box center [124, 45] width 88 height 13
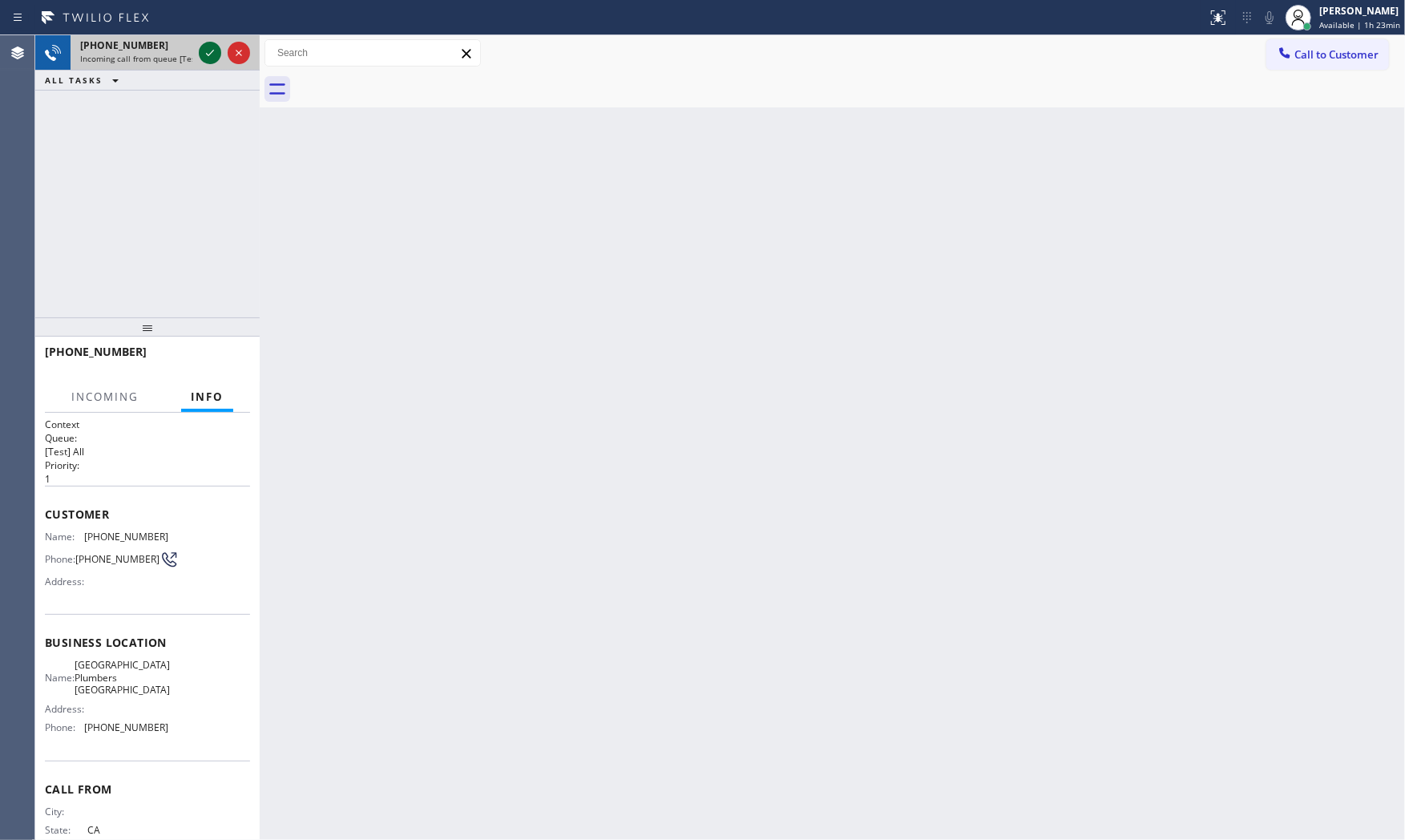
click at [210, 52] on icon at bounding box center [210, 52] width 19 height 19
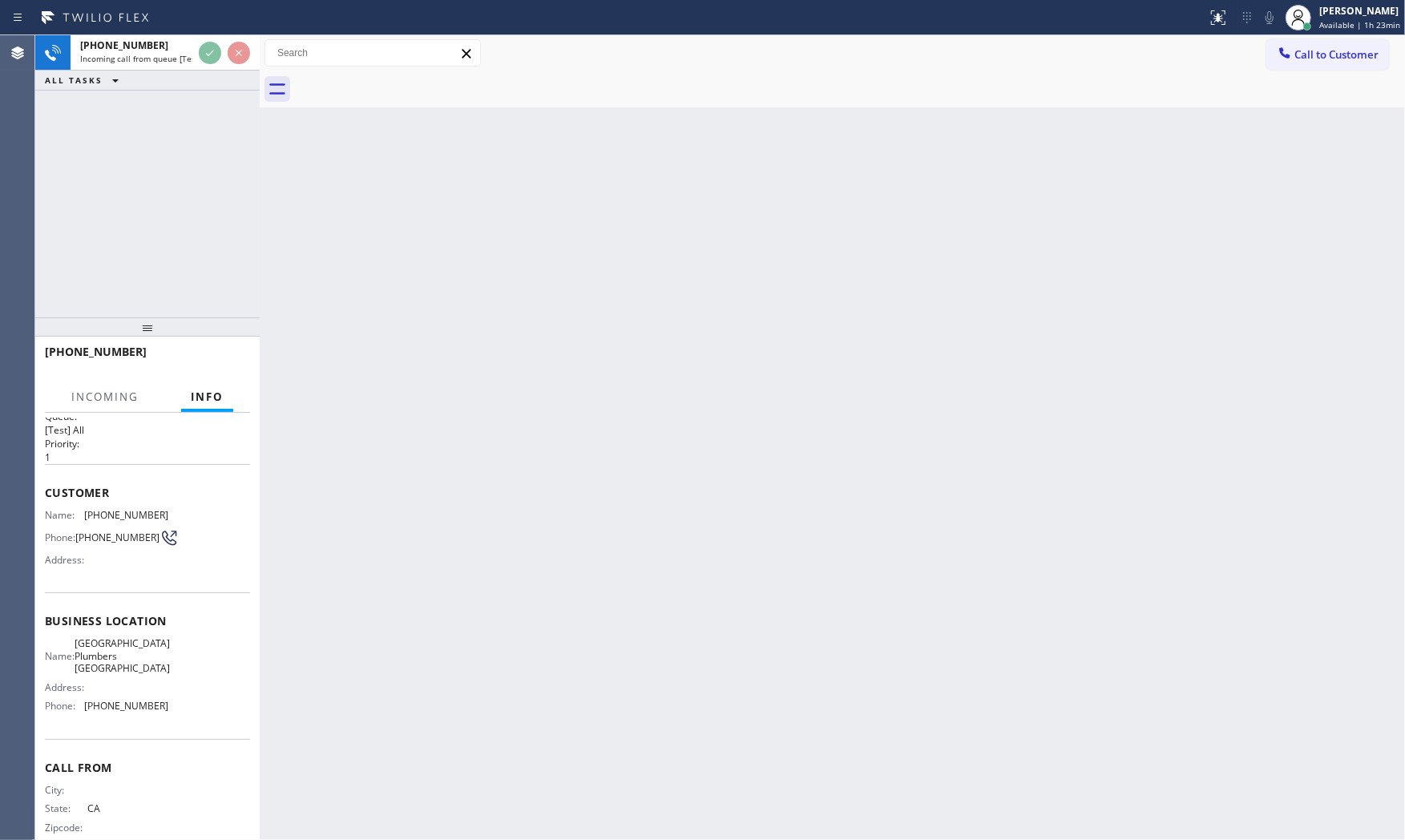
scroll to position [49, 0]
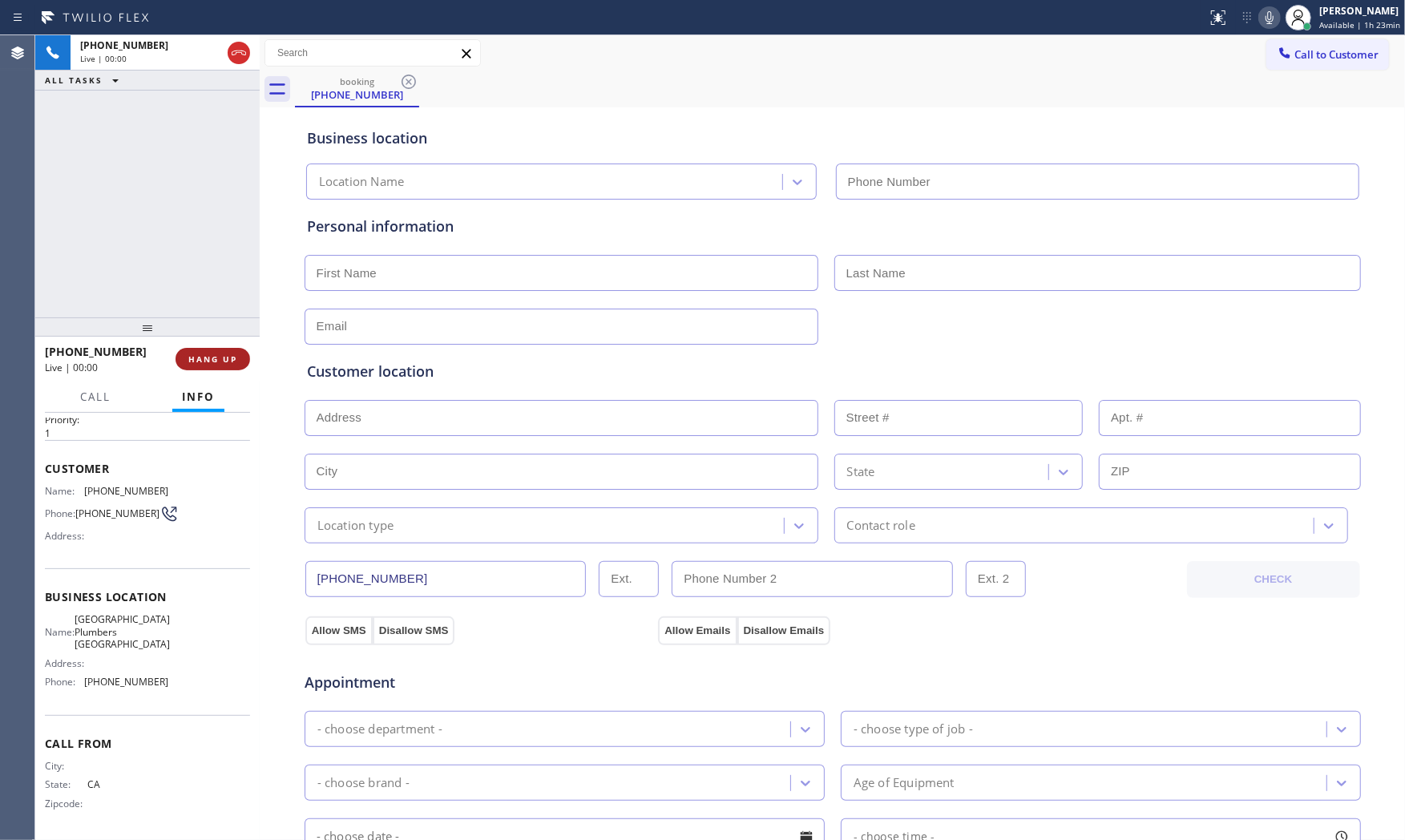
type input "(805) 322-7771"
click at [212, 362] on span "HANG UP" at bounding box center [212, 359] width 49 height 11
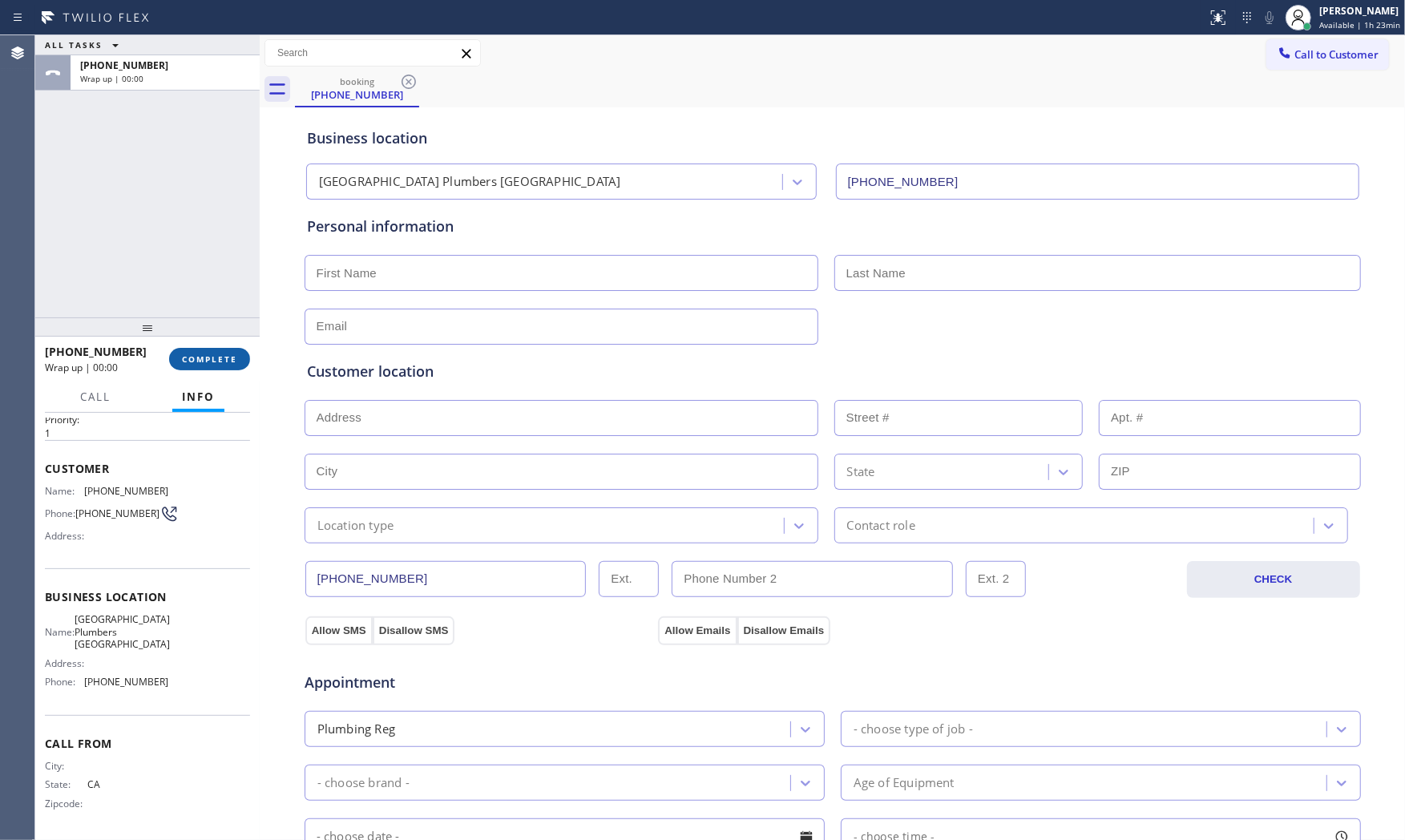
click at [226, 358] on span "COMPLETE" at bounding box center [209, 359] width 55 height 11
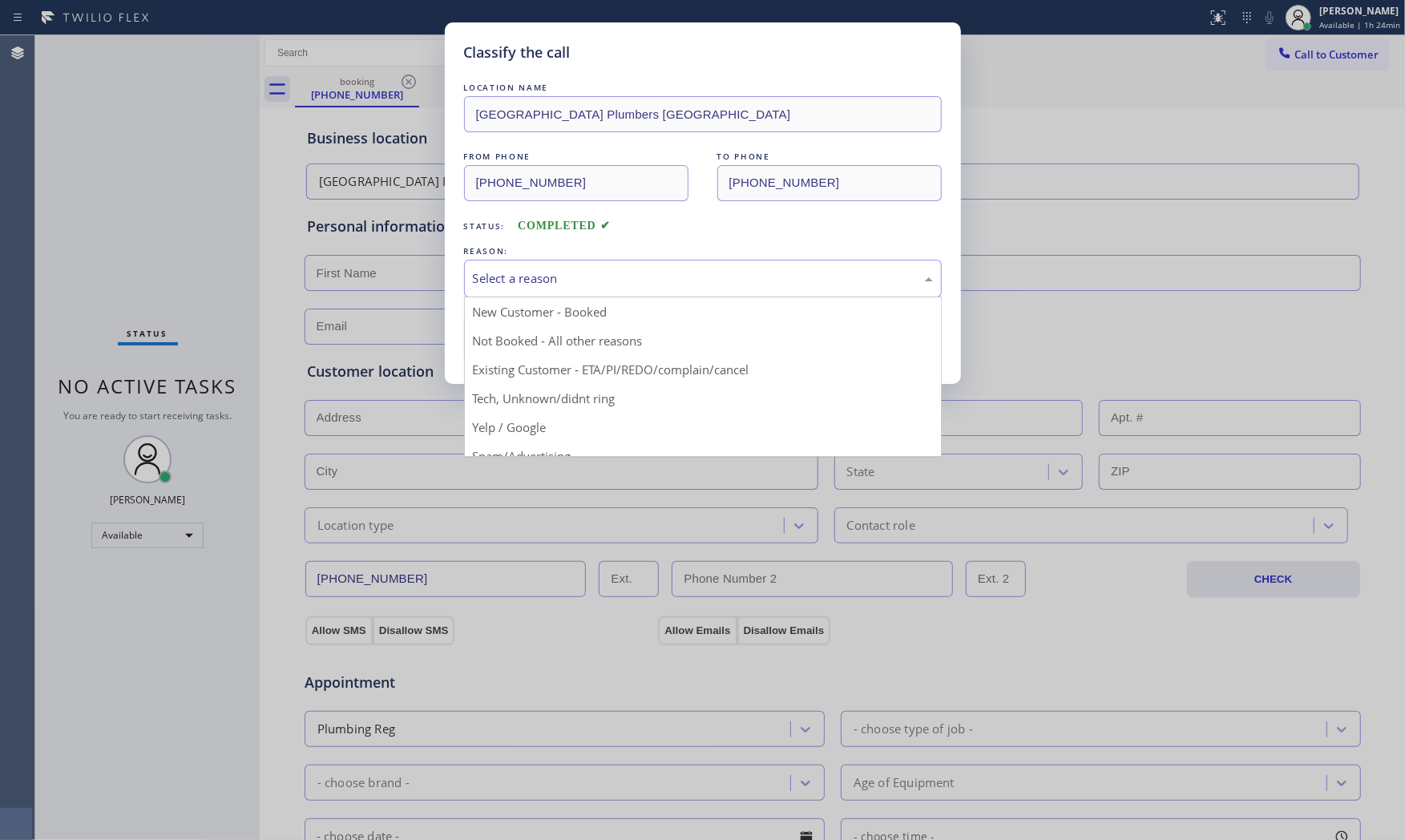
click at [532, 269] on div "Select a reason" at bounding box center [702, 278] width 460 height 18
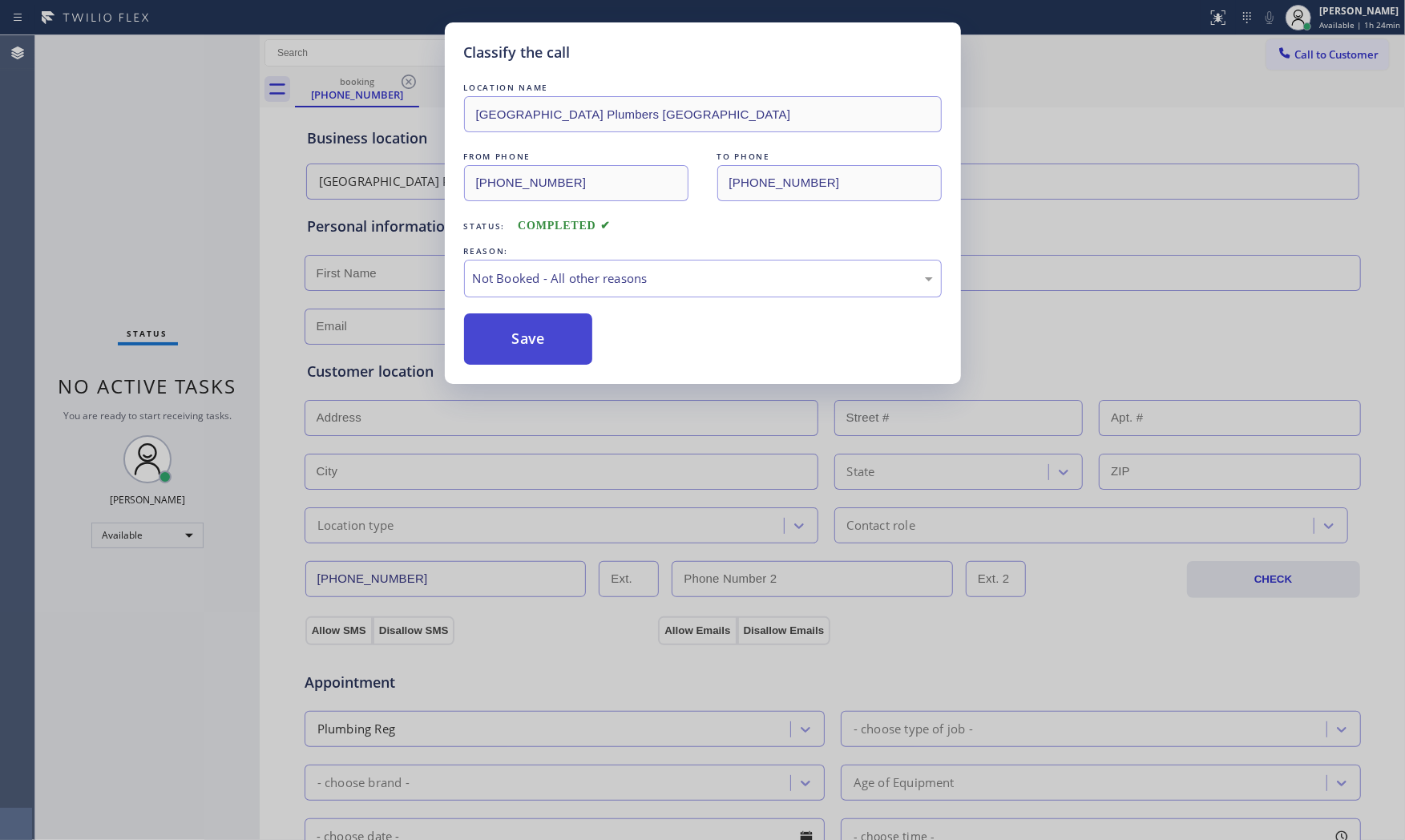
click at [521, 342] on button "Save" at bounding box center [528, 338] width 129 height 51
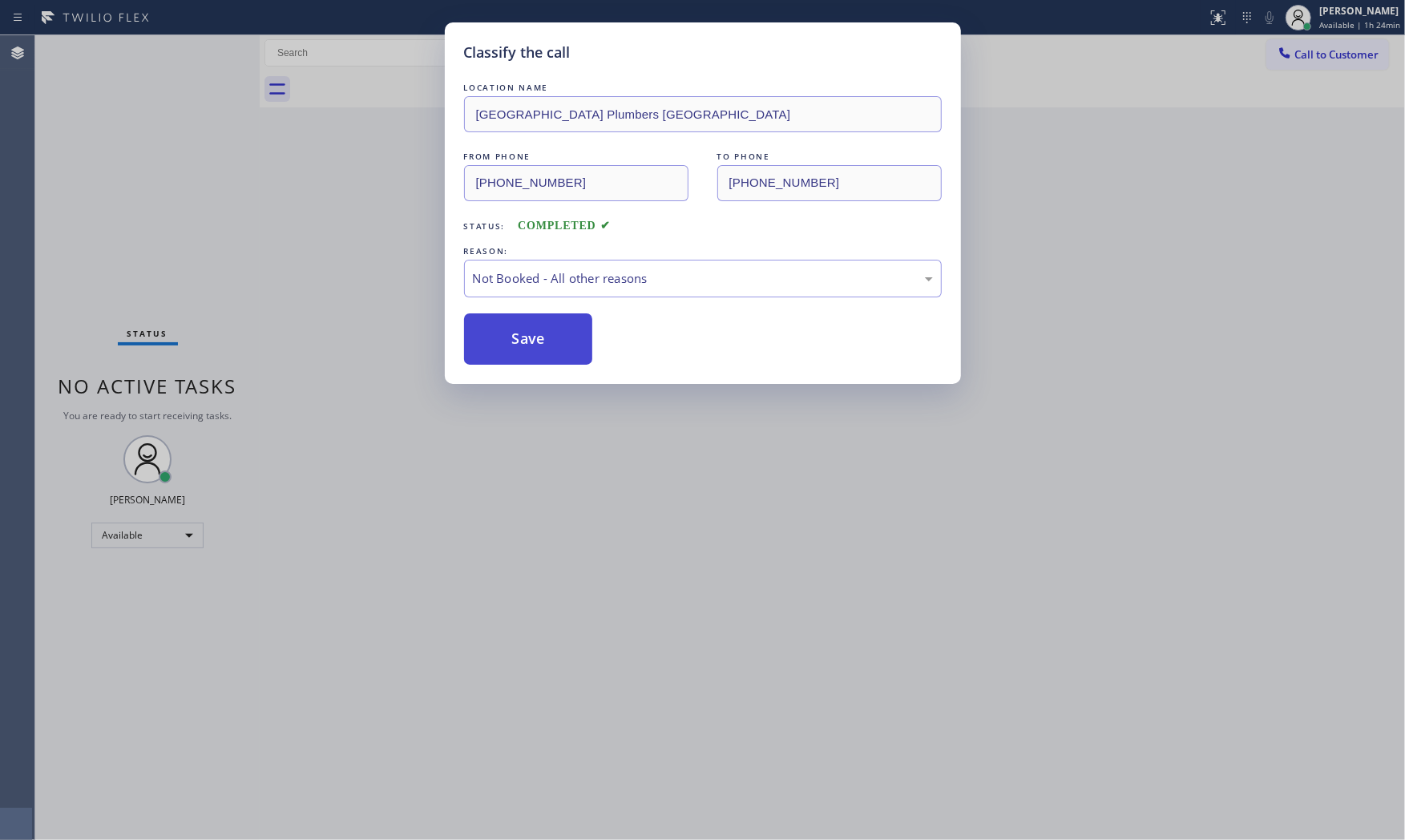
click at [521, 342] on button "Save" at bounding box center [528, 338] width 129 height 51
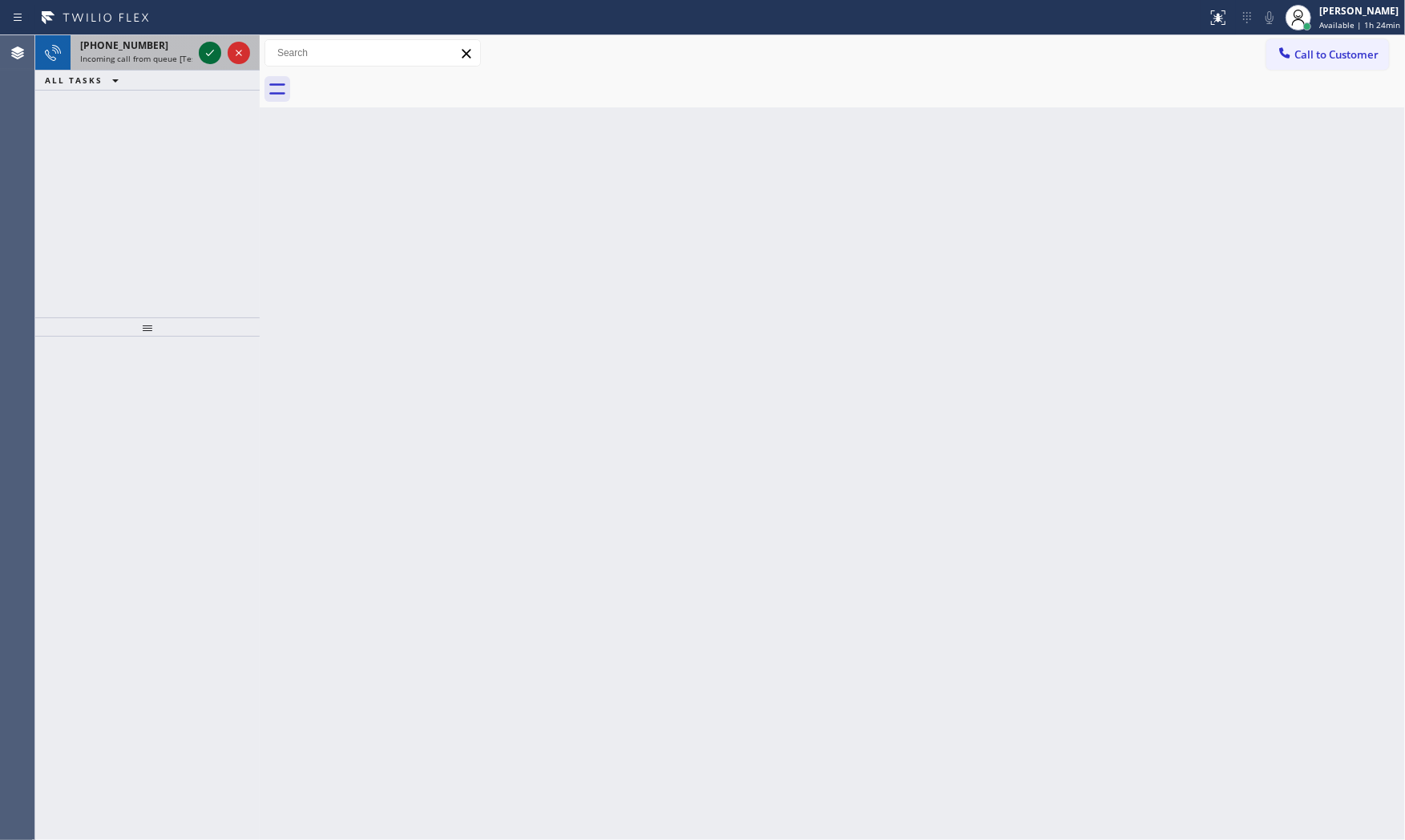
click at [212, 53] on icon at bounding box center [210, 52] width 19 height 19
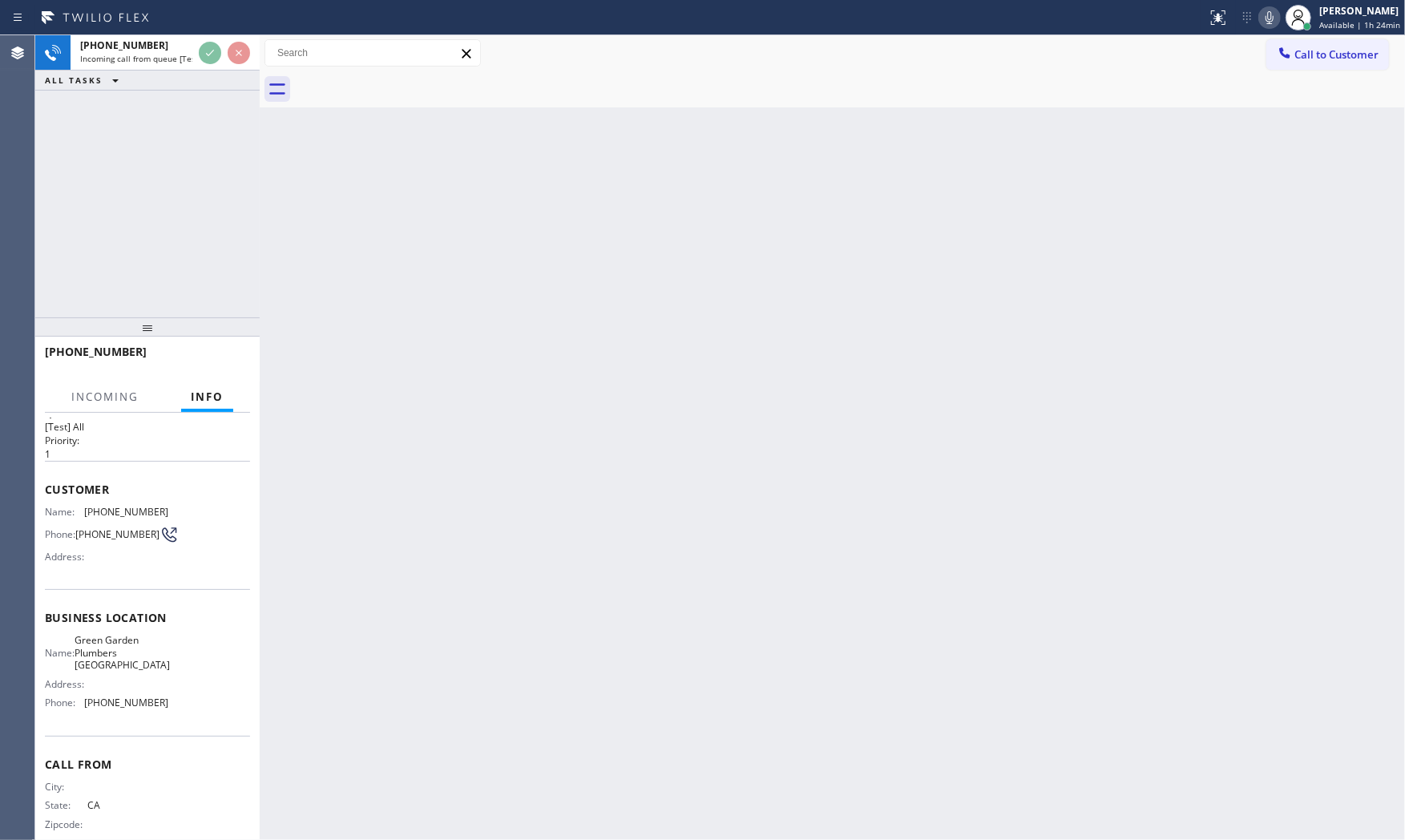
scroll to position [49, 0]
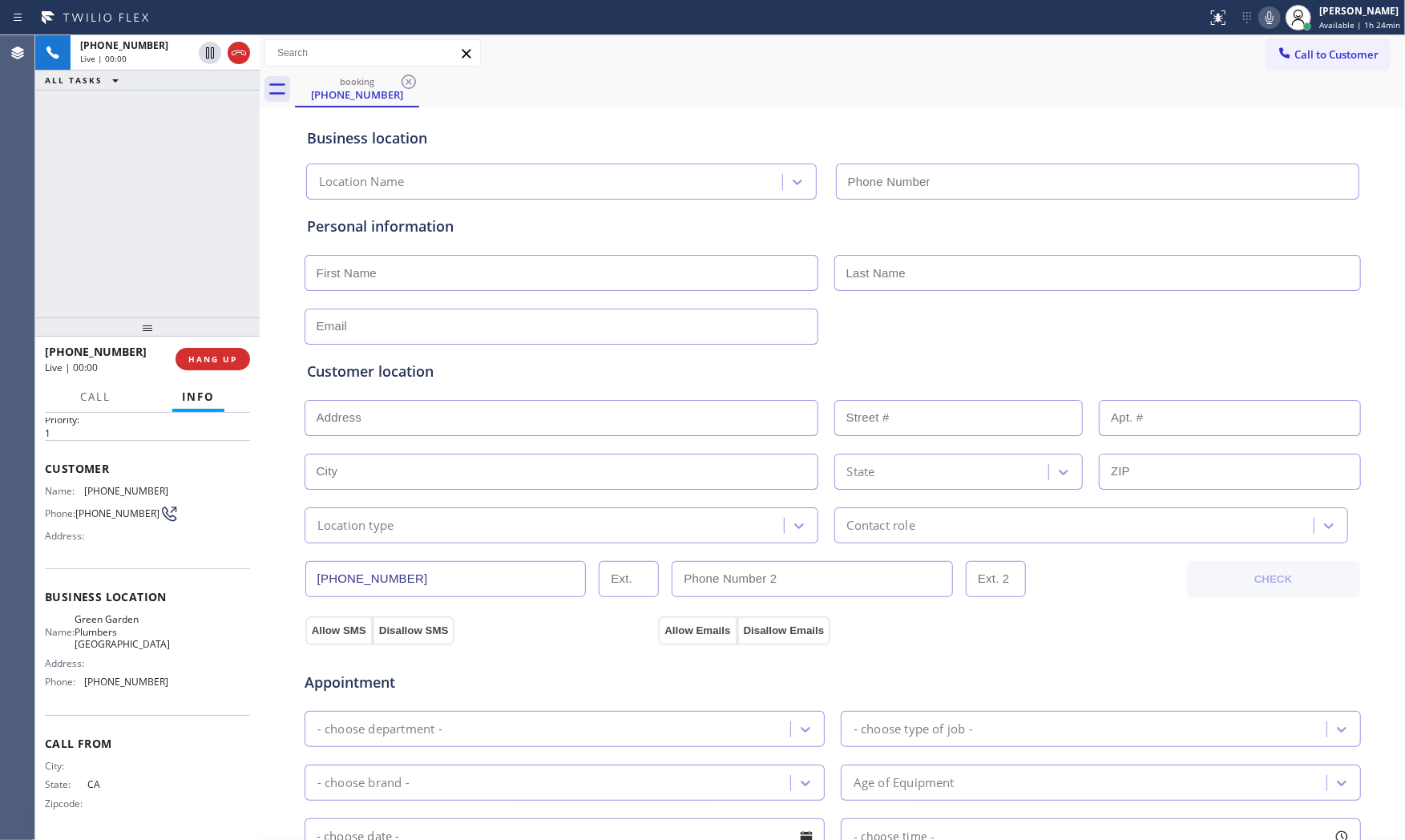
type input "(805) 754-3511"
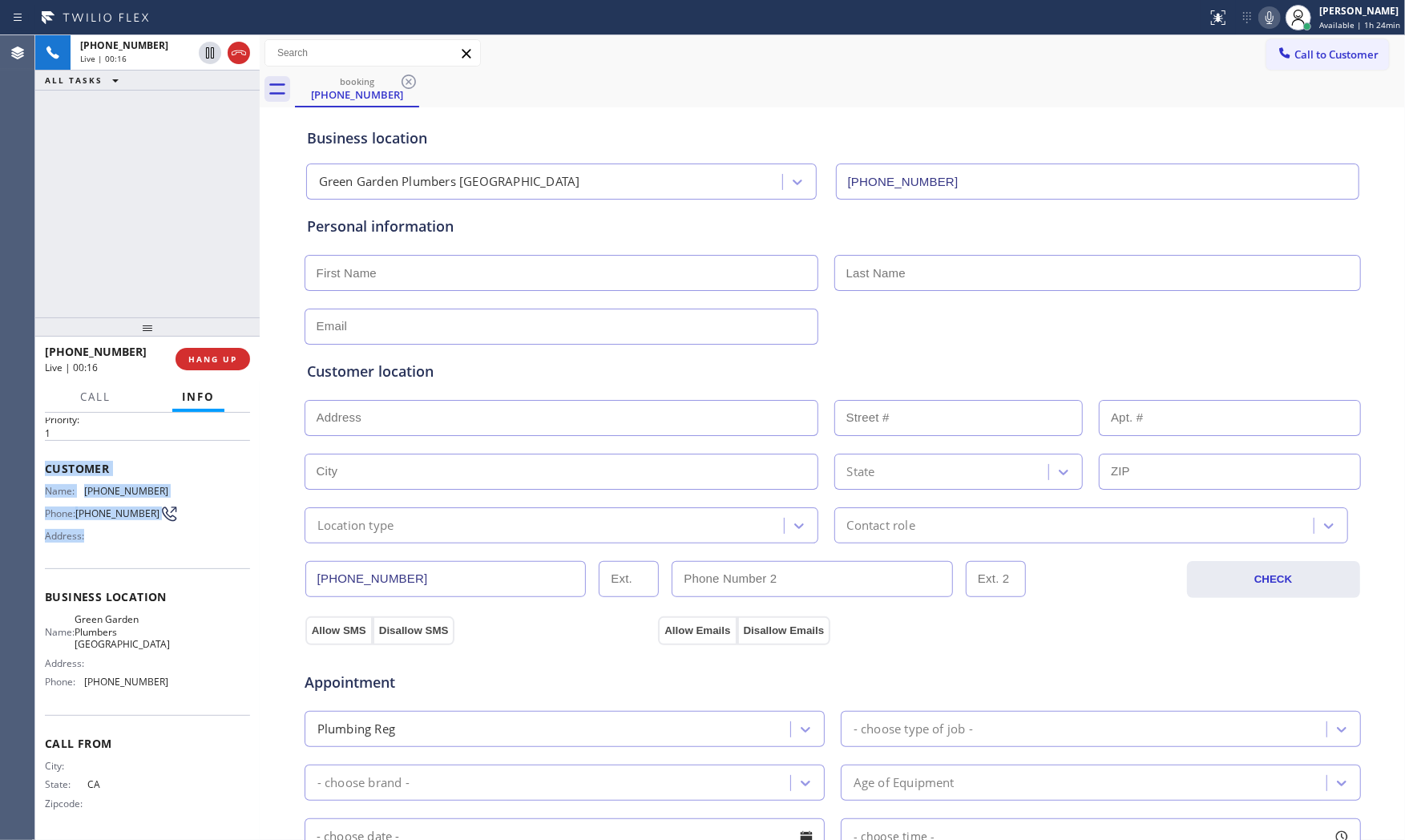
drag, startPoint x: 39, startPoint y: 460, endPoint x: 117, endPoint y: 531, distance: 105.5
click at [117, 531] on div "Context Queue: [Test] All Priority: 1 Customer Name: (213) 789-3651 Phone: (213…" at bounding box center [147, 627] width 224 height 428
copy div "Customer Name: (213) 789-3651 Phone: (213) 789-3651 Address:"
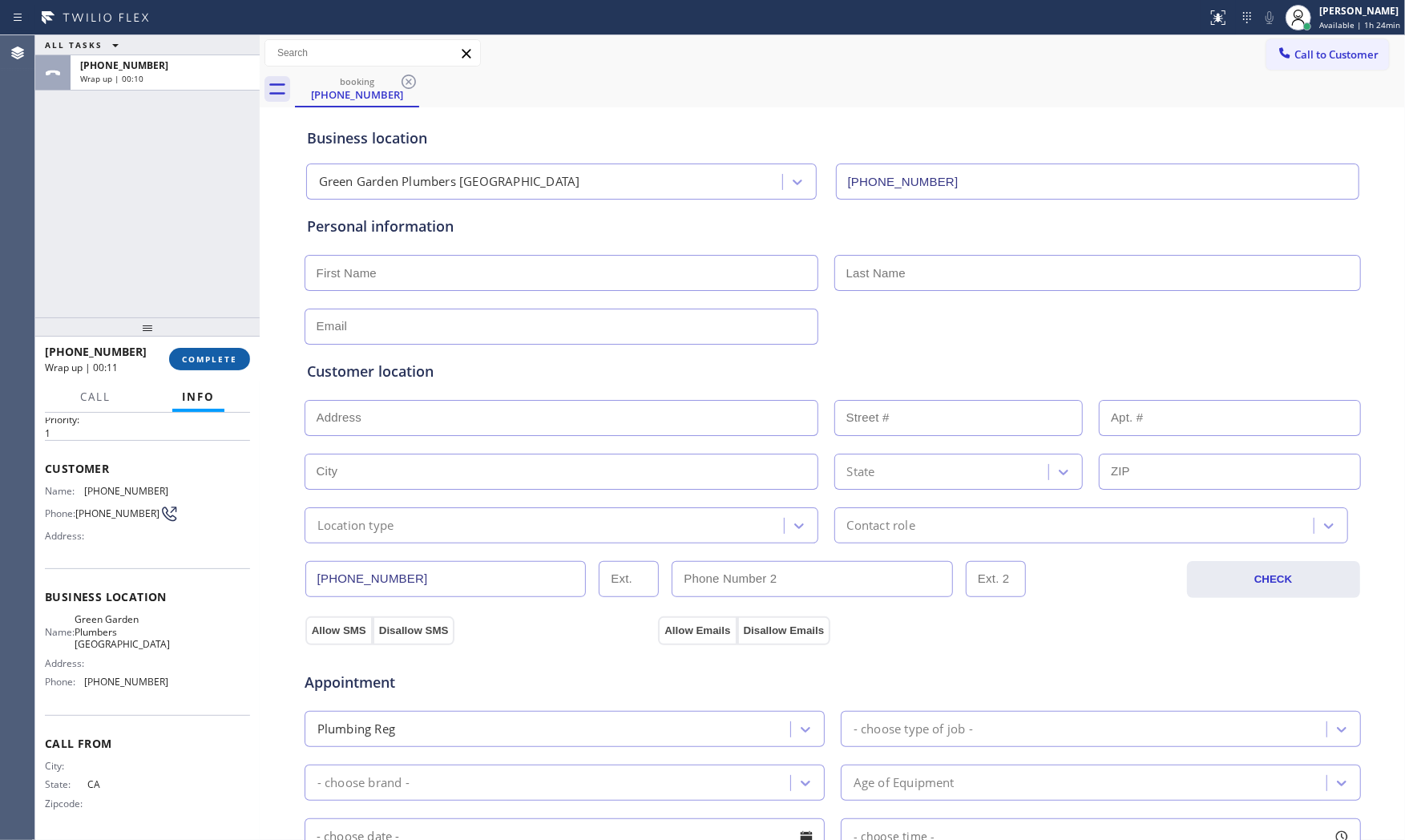
drag, startPoint x: 228, startPoint y: 342, endPoint x: 225, endPoint y: 357, distance: 15.3
click at [228, 343] on div "+12137893651 Wrap up | 00:11 COMPLETE" at bounding box center [148, 359] width 205 height 41
click at [225, 358] on span "COMPLETE" at bounding box center [209, 359] width 55 height 11
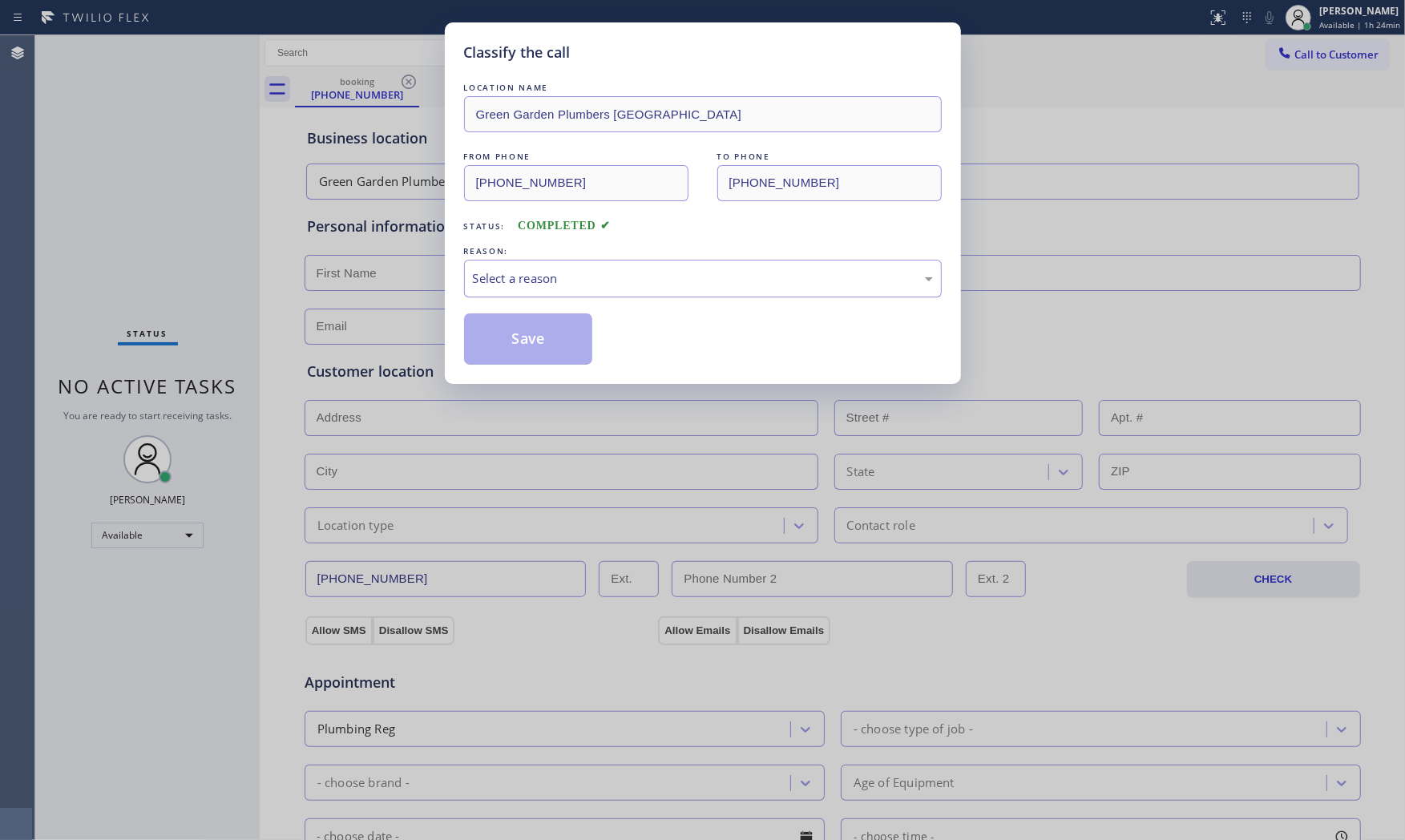
drag, startPoint x: 676, startPoint y: 284, endPoint x: 650, endPoint y: 293, distance: 27.5
click at [674, 284] on div "Select a reason" at bounding box center [702, 278] width 460 height 18
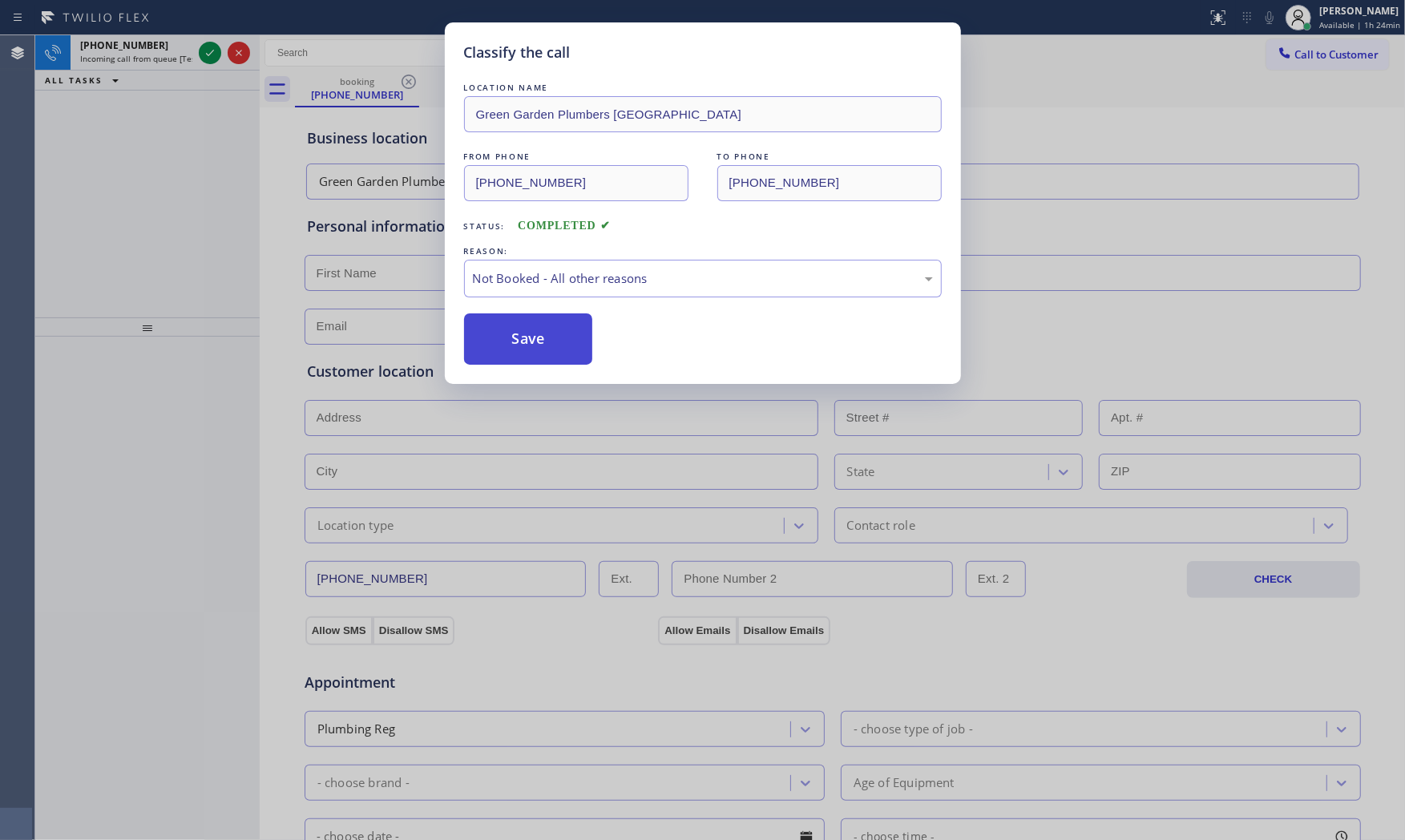
click at [543, 334] on button "Save" at bounding box center [528, 338] width 129 height 51
click at [542, 334] on button "Save" at bounding box center [528, 338] width 129 height 51
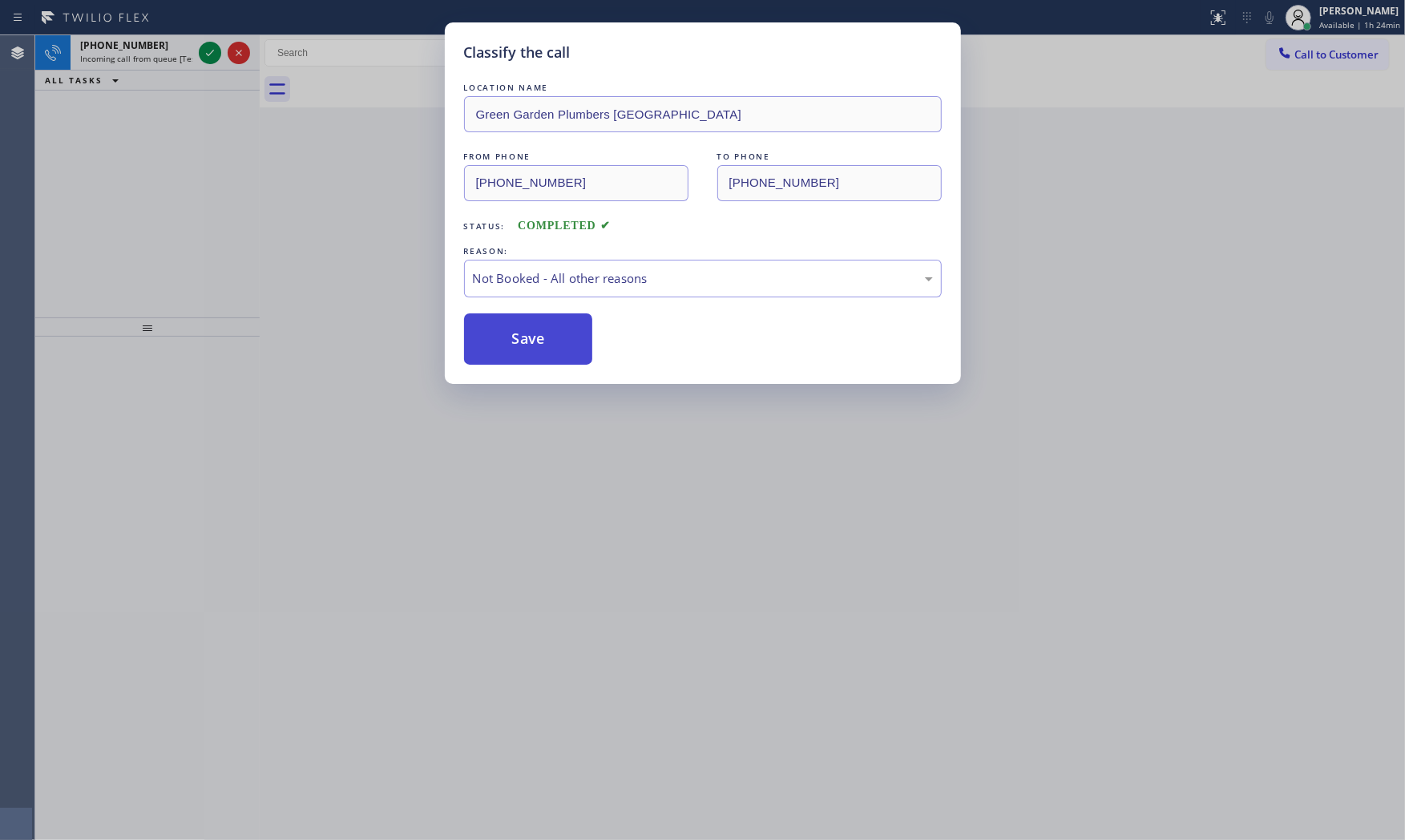
click at [542, 334] on button "Save" at bounding box center [528, 338] width 129 height 51
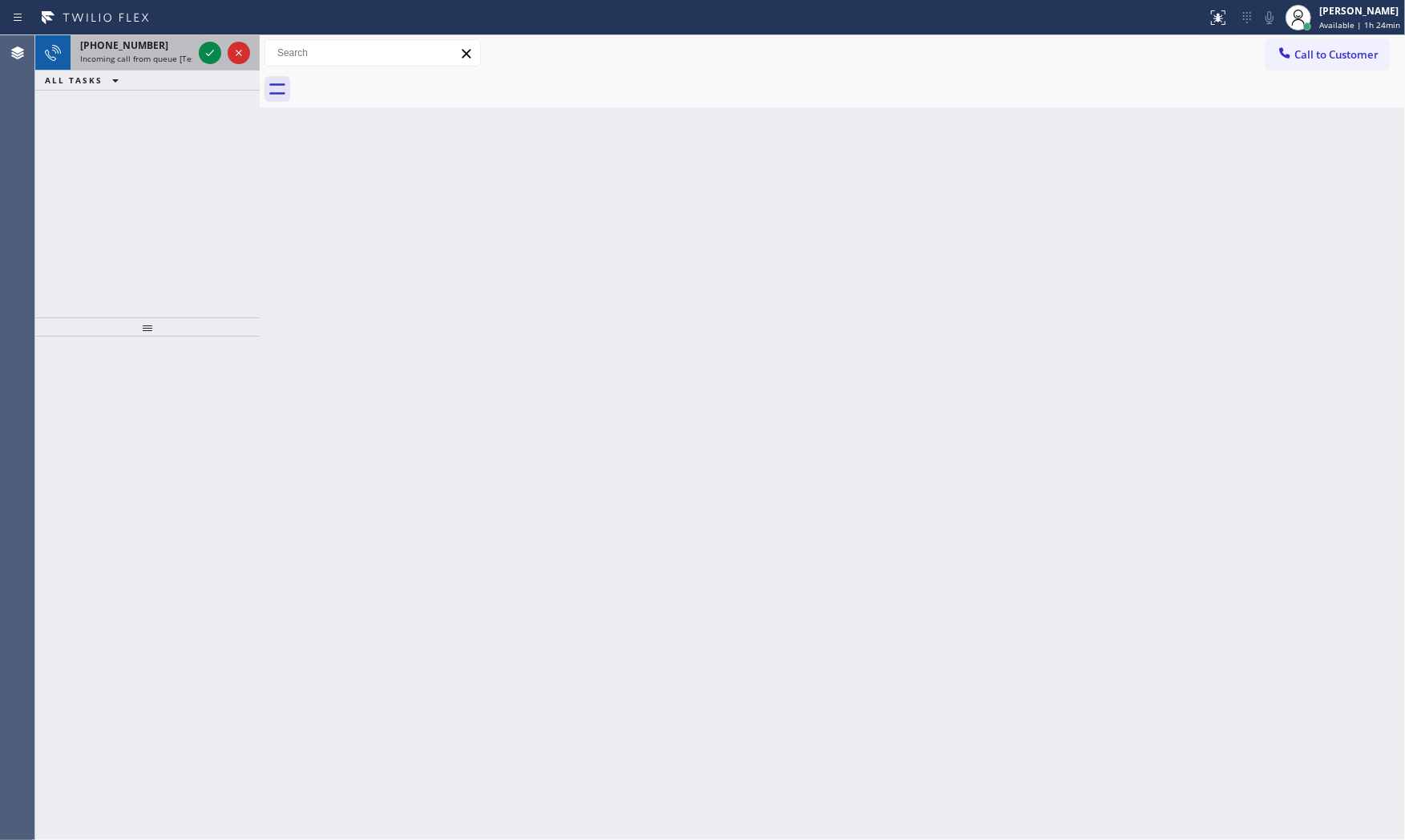
click at [161, 45] on div "+14804689570" at bounding box center [136, 45] width 112 height 13
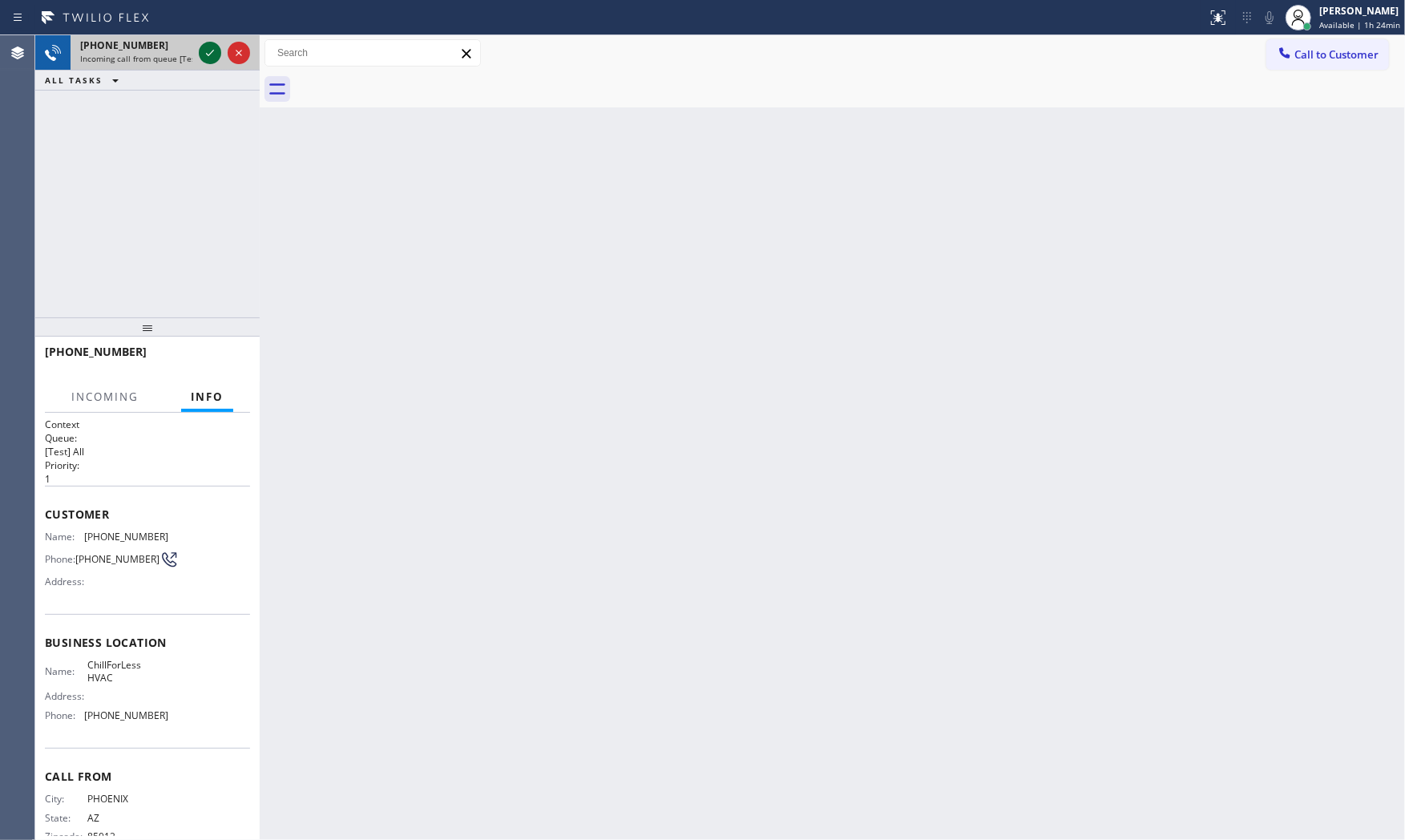
click at [210, 55] on icon at bounding box center [210, 52] width 8 height 6
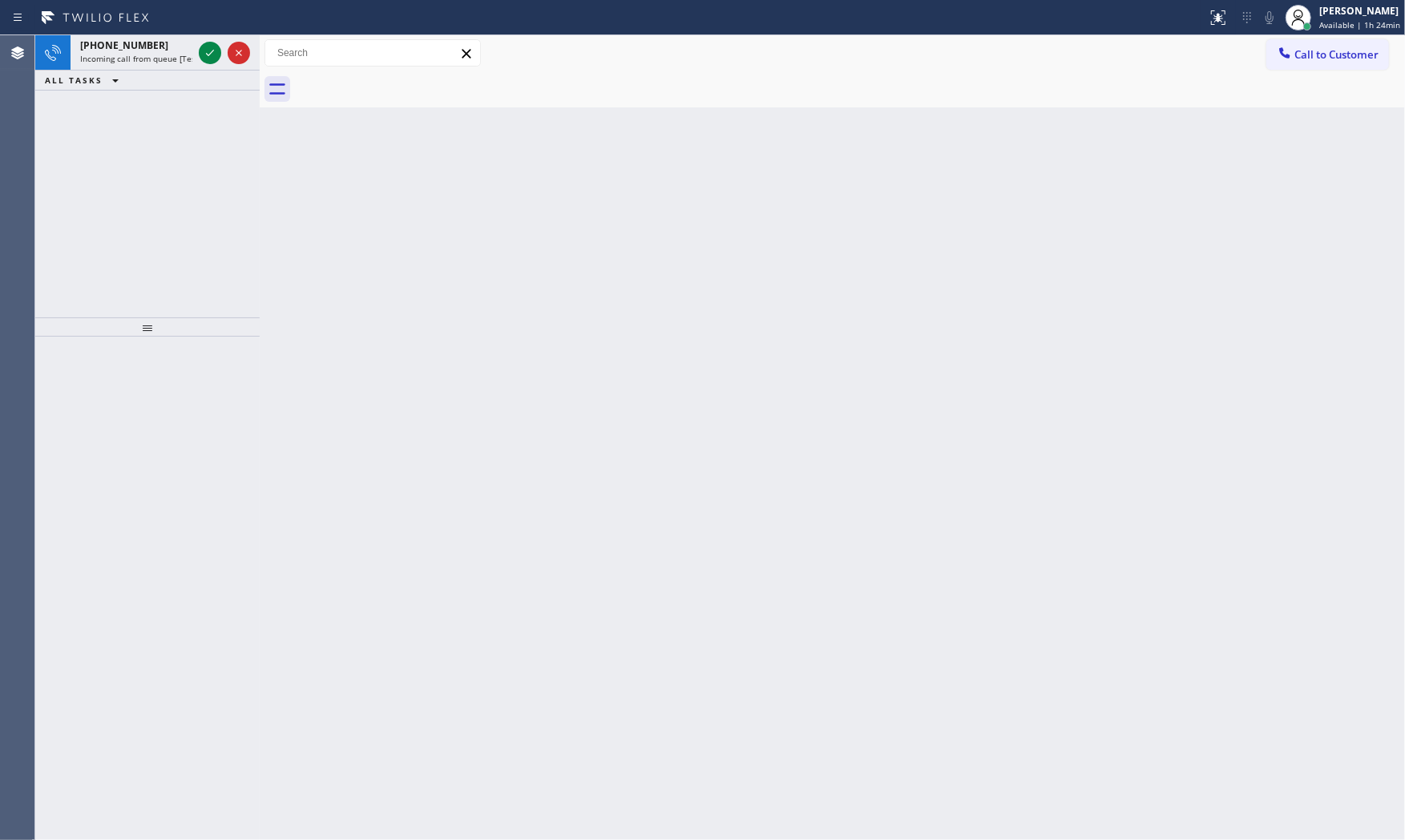
click at [210, 55] on icon at bounding box center [210, 52] width 8 height 6
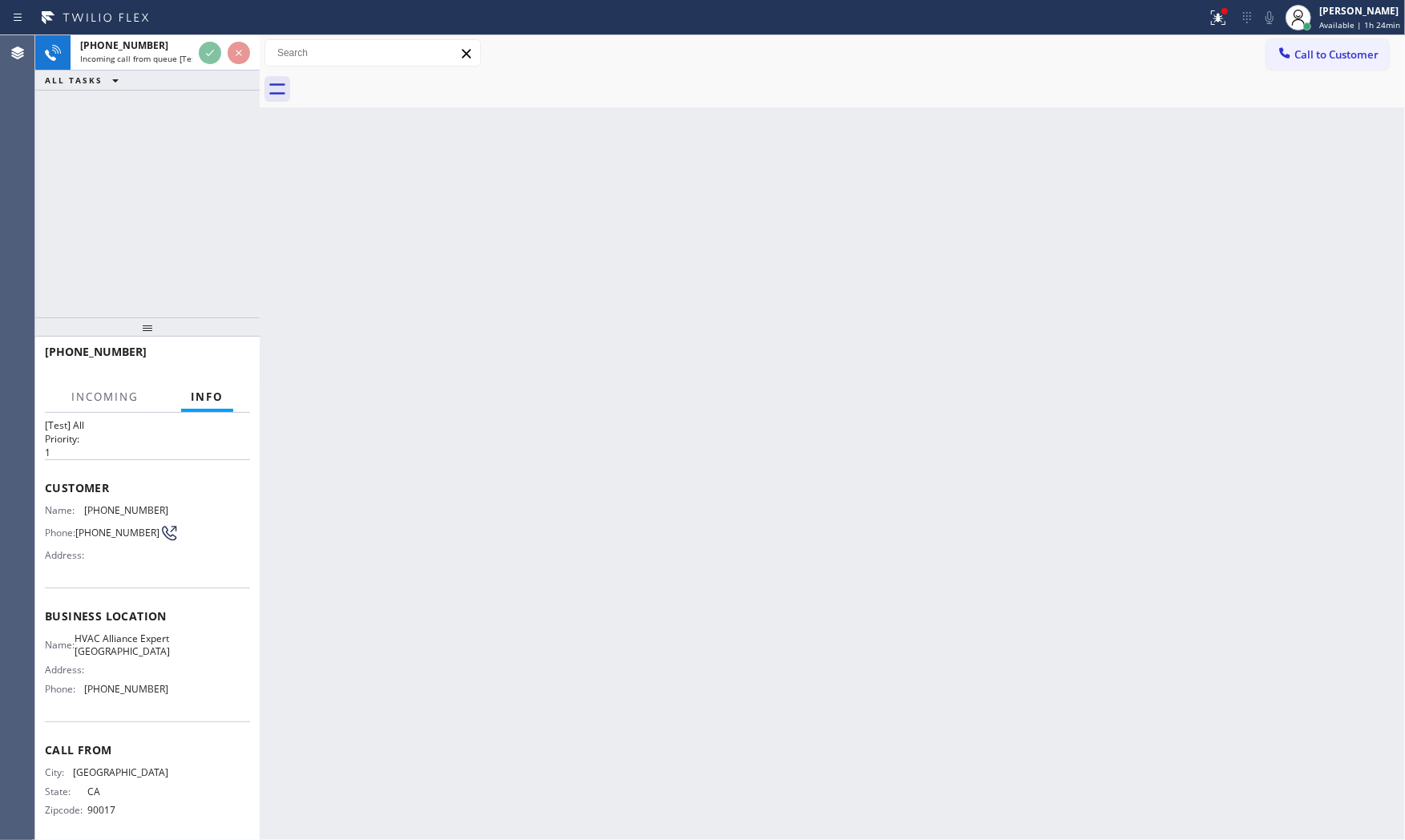
scroll to position [49, 0]
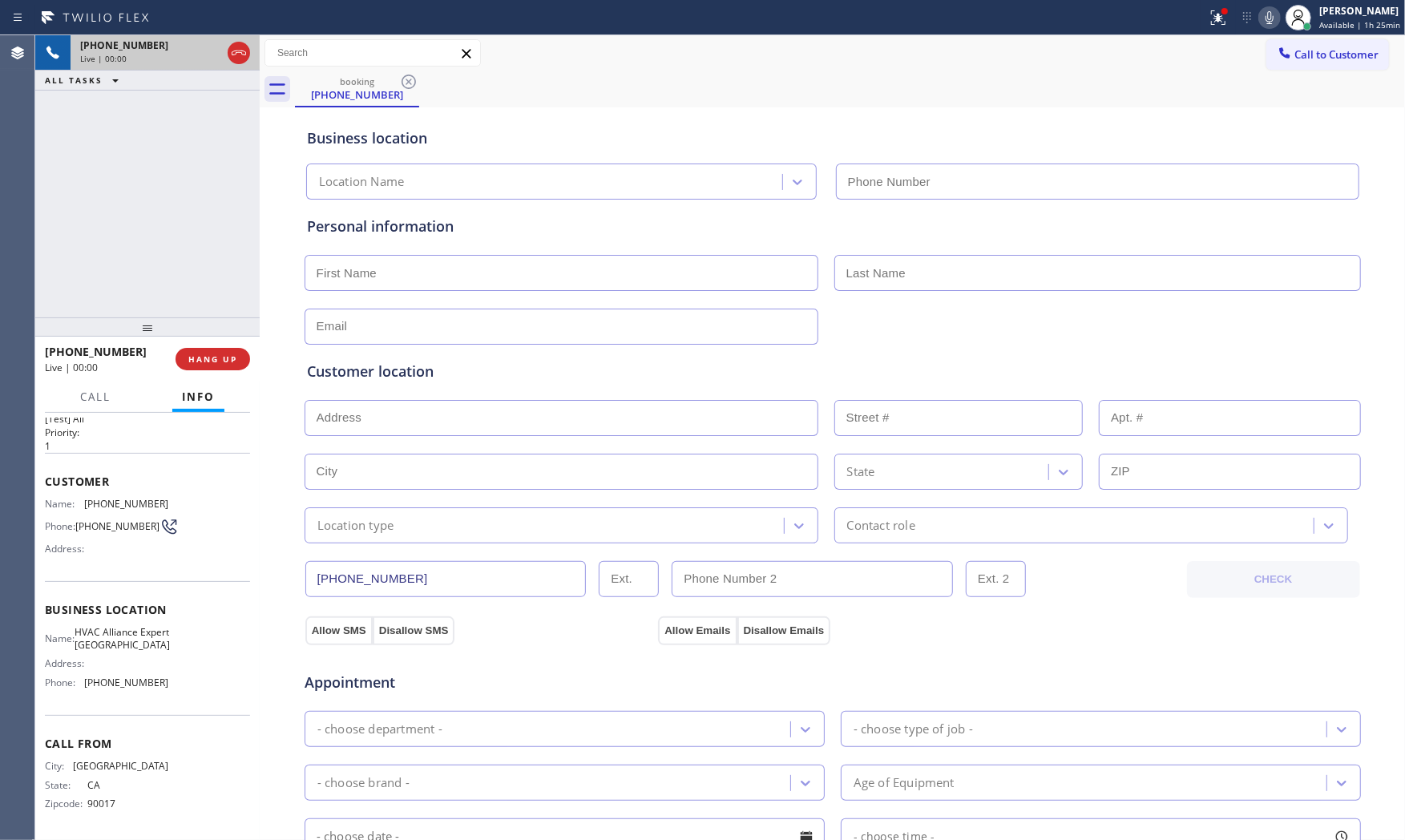
type input "(805) 549-4465"
click at [175, 55] on div "Live | 00:00" at bounding box center [150, 58] width 141 height 11
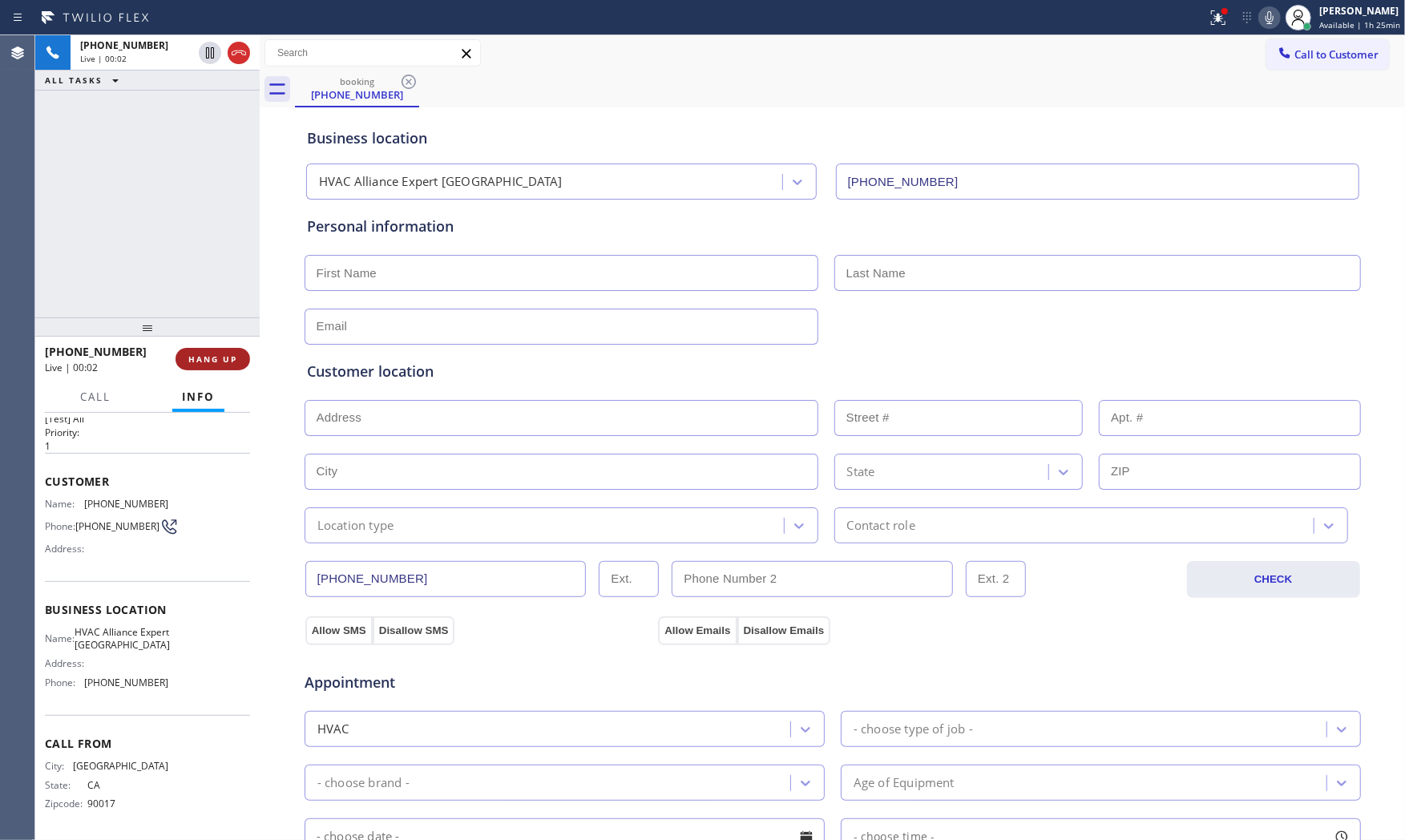
click at [224, 362] on span "HANG UP" at bounding box center [212, 359] width 49 height 11
click at [195, 363] on span "COMPLETE" at bounding box center [209, 359] width 55 height 11
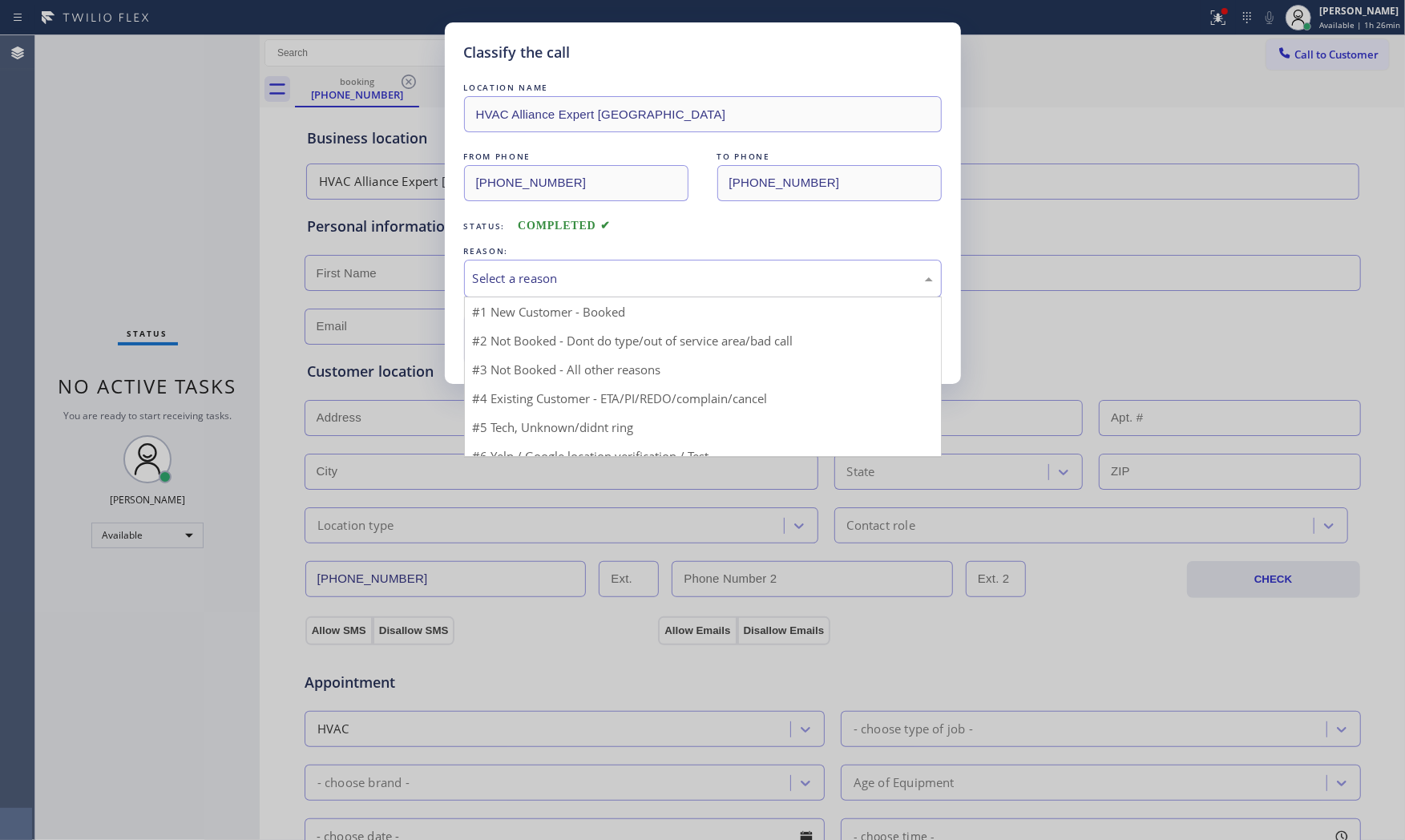
click at [491, 283] on div "Select a reason" at bounding box center [702, 278] width 460 height 18
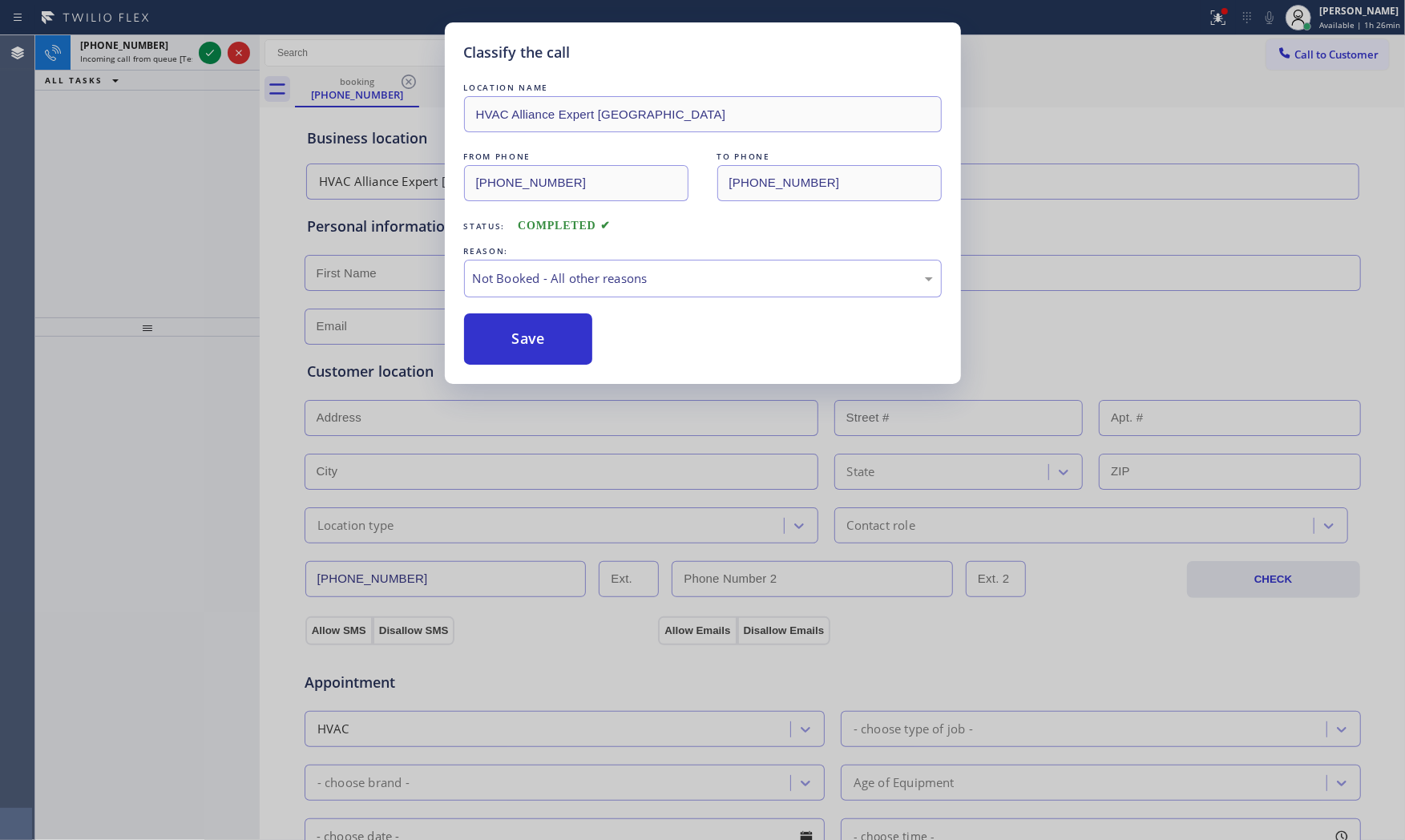
click at [503, 338] on button "Save" at bounding box center [528, 338] width 129 height 51
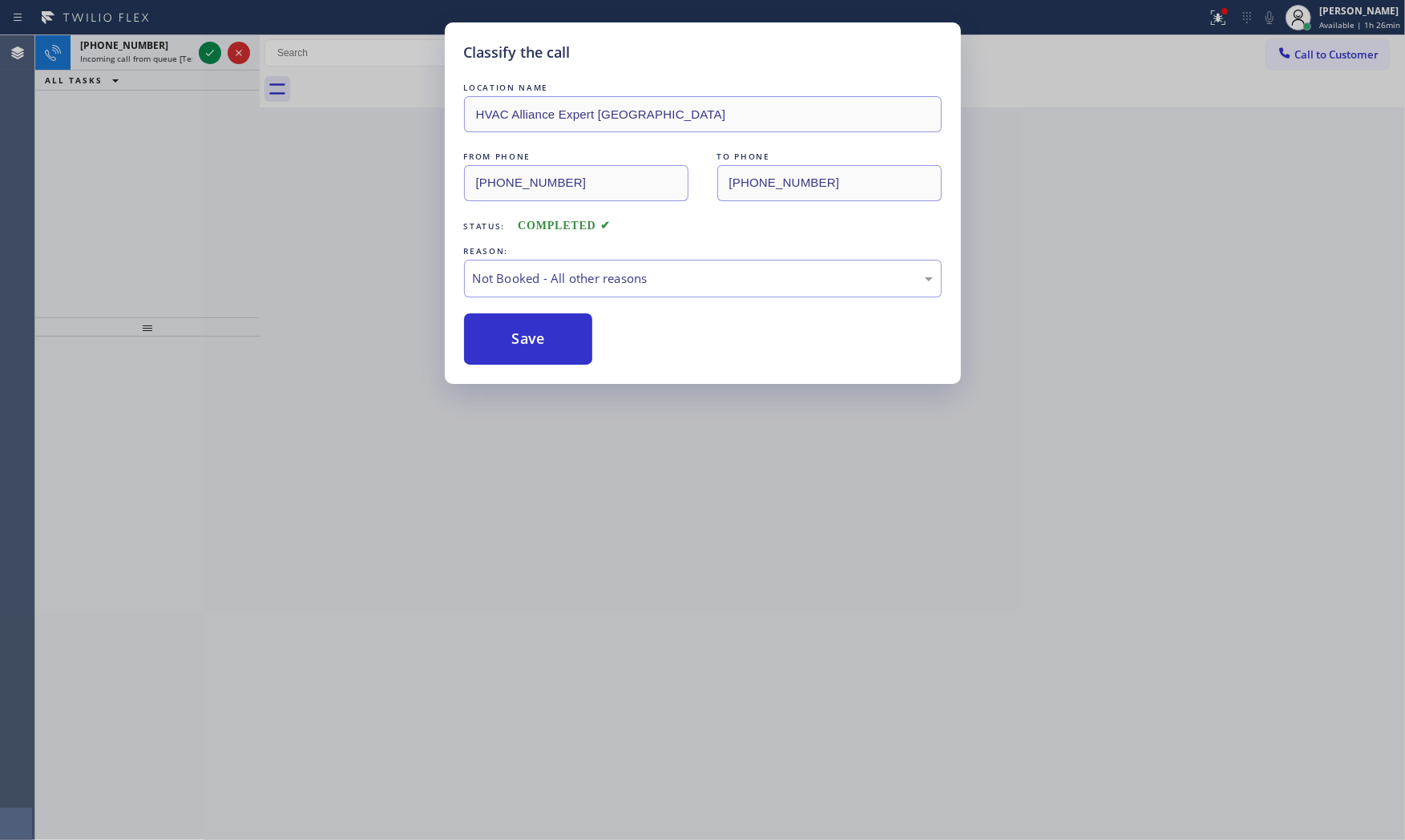
click at [503, 338] on button "Save" at bounding box center [528, 338] width 129 height 51
click at [166, 49] on div "Classify the call LOCATION NAME HVAC Alliance Expert Thousand Oaks FROM PHONE (…" at bounding box center [702, 420] width 1405 height 840
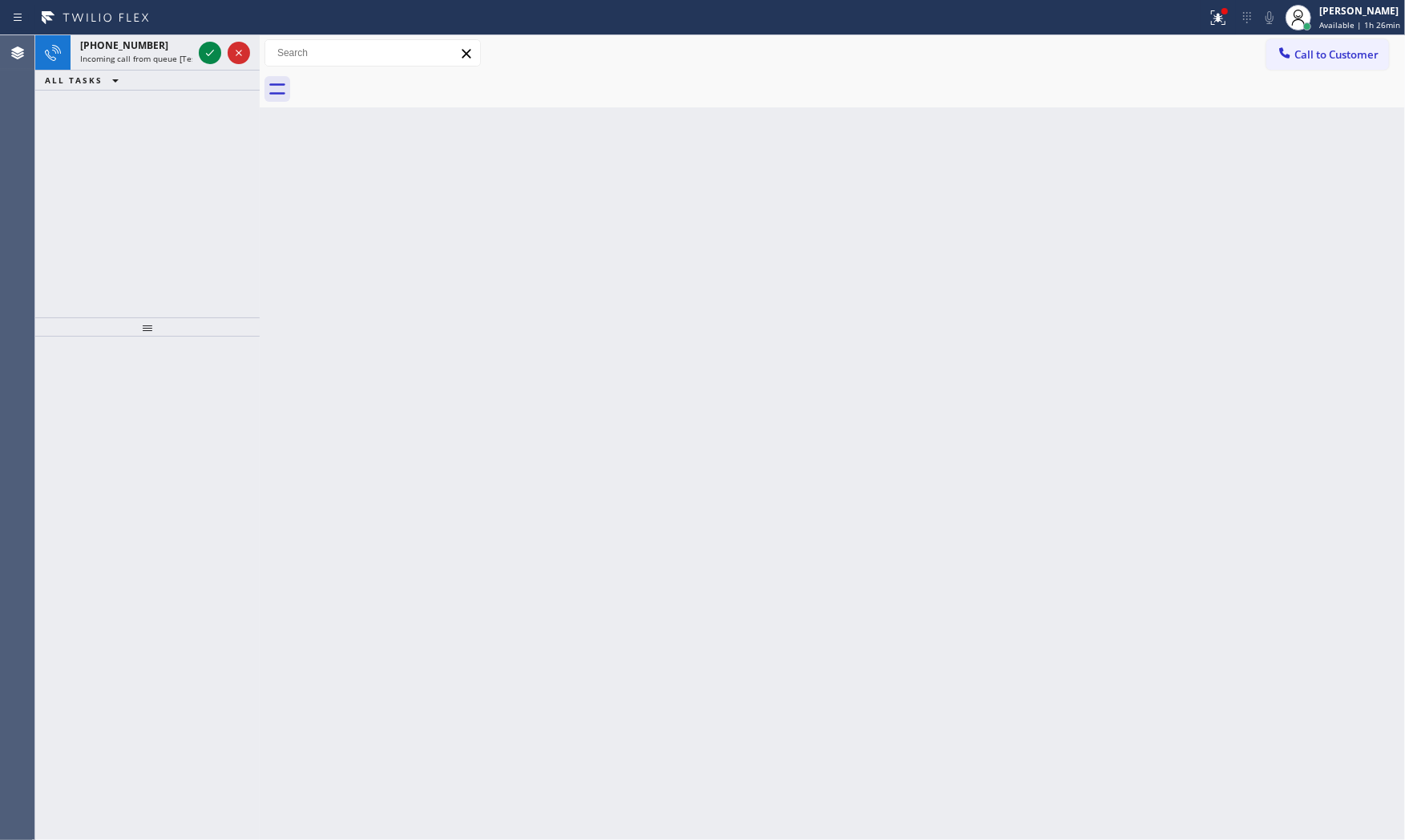
click at [166, 49] on div "+12285868089" at bounding box center [136, 45] width 112 height 13
click at [155, 49] on div "+12137671404" at bounding box center [136, 45] width 112 height 13
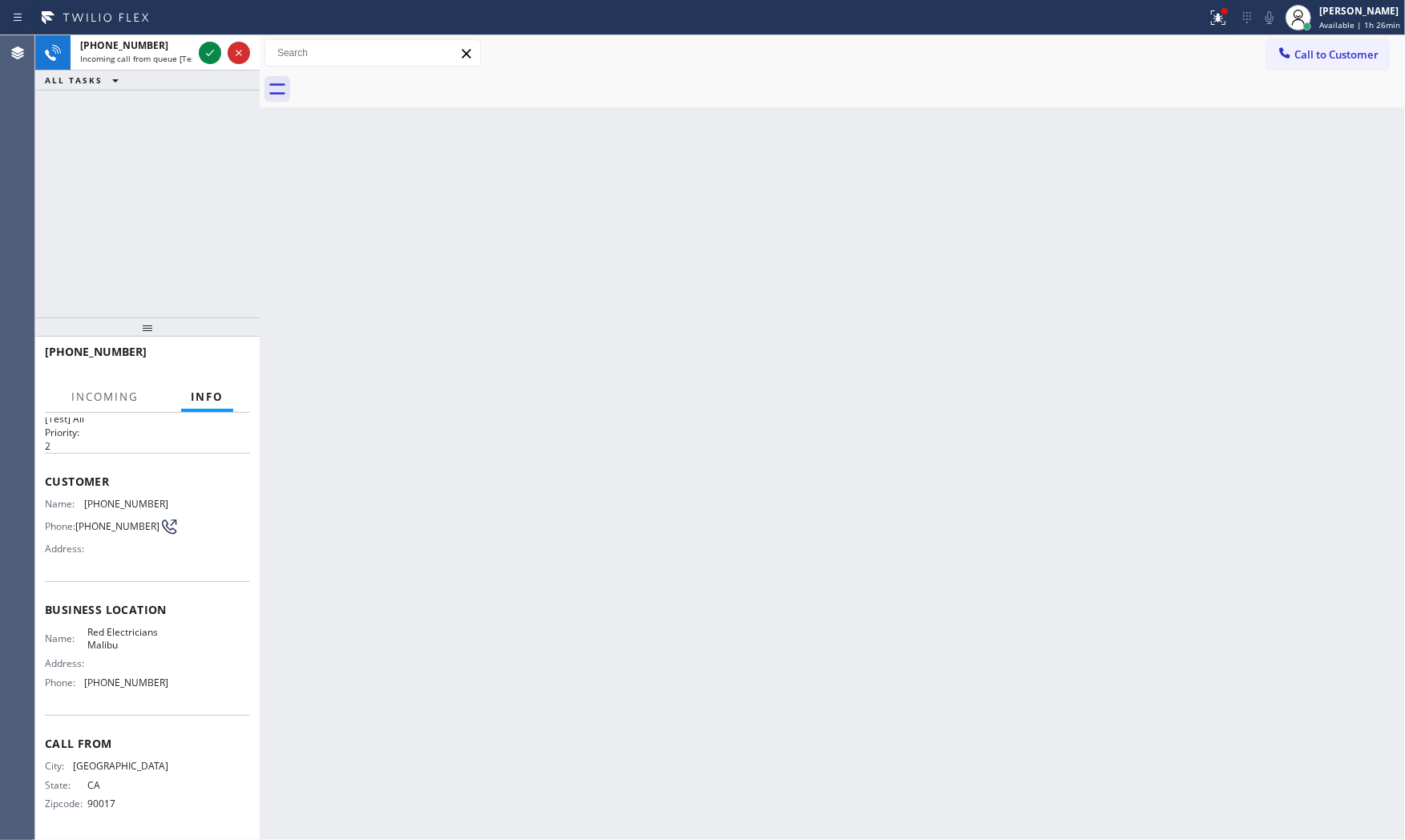
scroll to position [37, 0]
click at [202, 61] on icon at bounding box center [210, 52] width 19 height 19
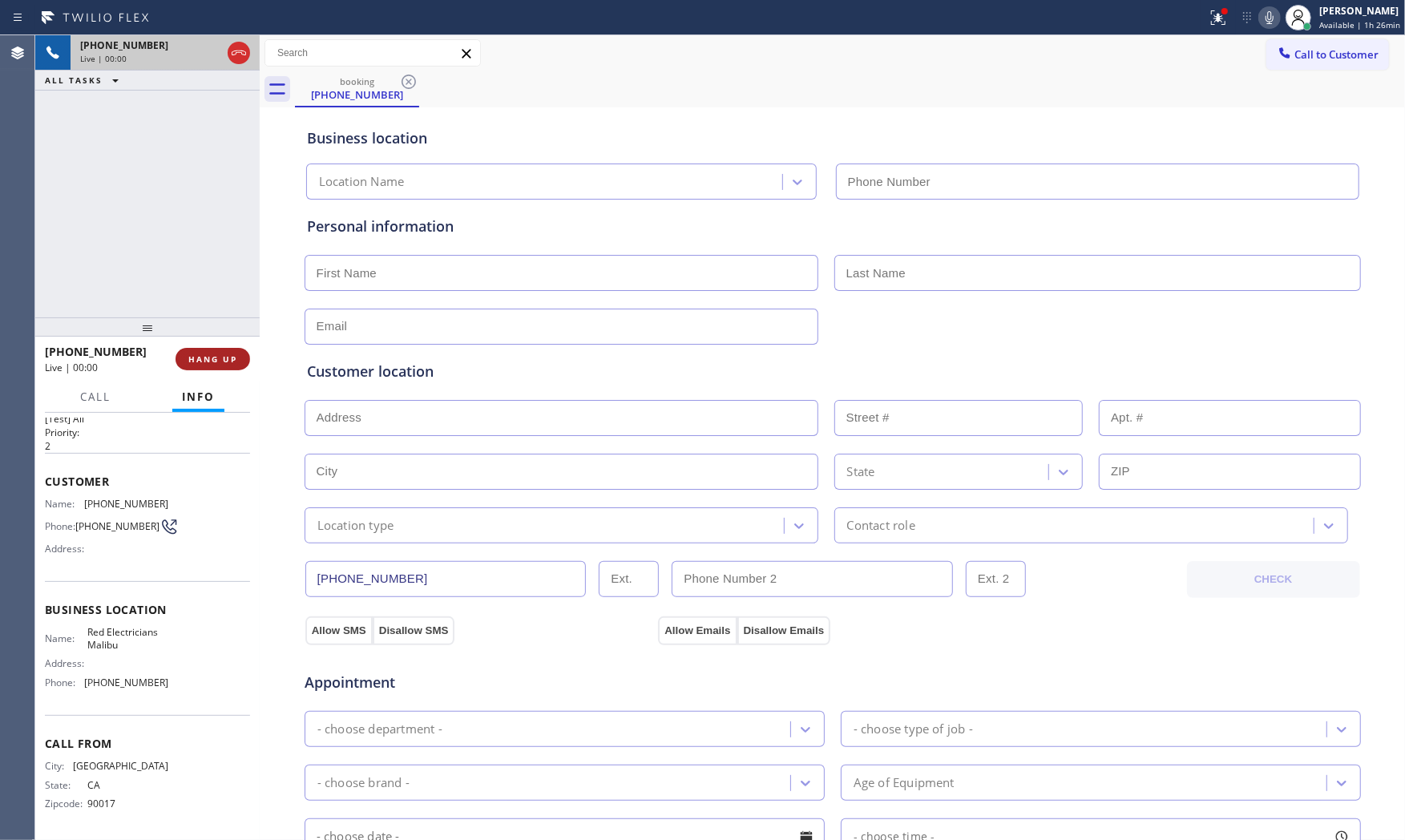
type input "(310) 388-4146"
click at [229, 362] on span "HANG UP" at bounding box center [212, 359] width 49 height 11
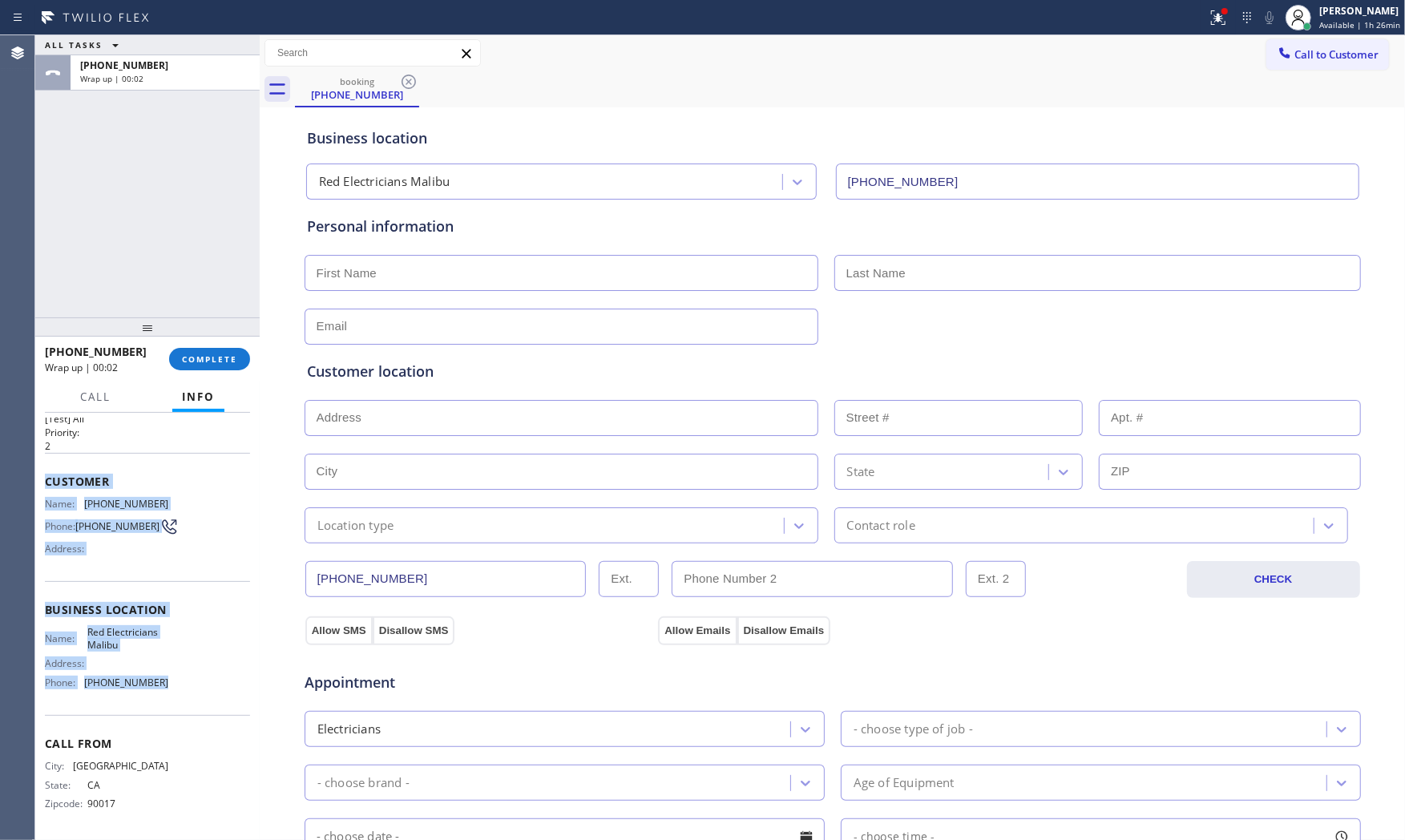
drag, startPoint x: 40, startPoint y: 473, endPoint x: 155, endPoint y: 666, distance: 224.7
click at [166, 678] on div "Context Queue: [Test] All Priority: 2 Customer Name: (213) 767-1404 Phone: (213…" at bounding box center [147, 627] width 224 height 428
copy div "Customer Name: (213) 767-1404 Phone: (213) 767-1404 Address: Business location …"
click at [1239, 11] on icon at bounding box center [1247, 17] width 19 height 19
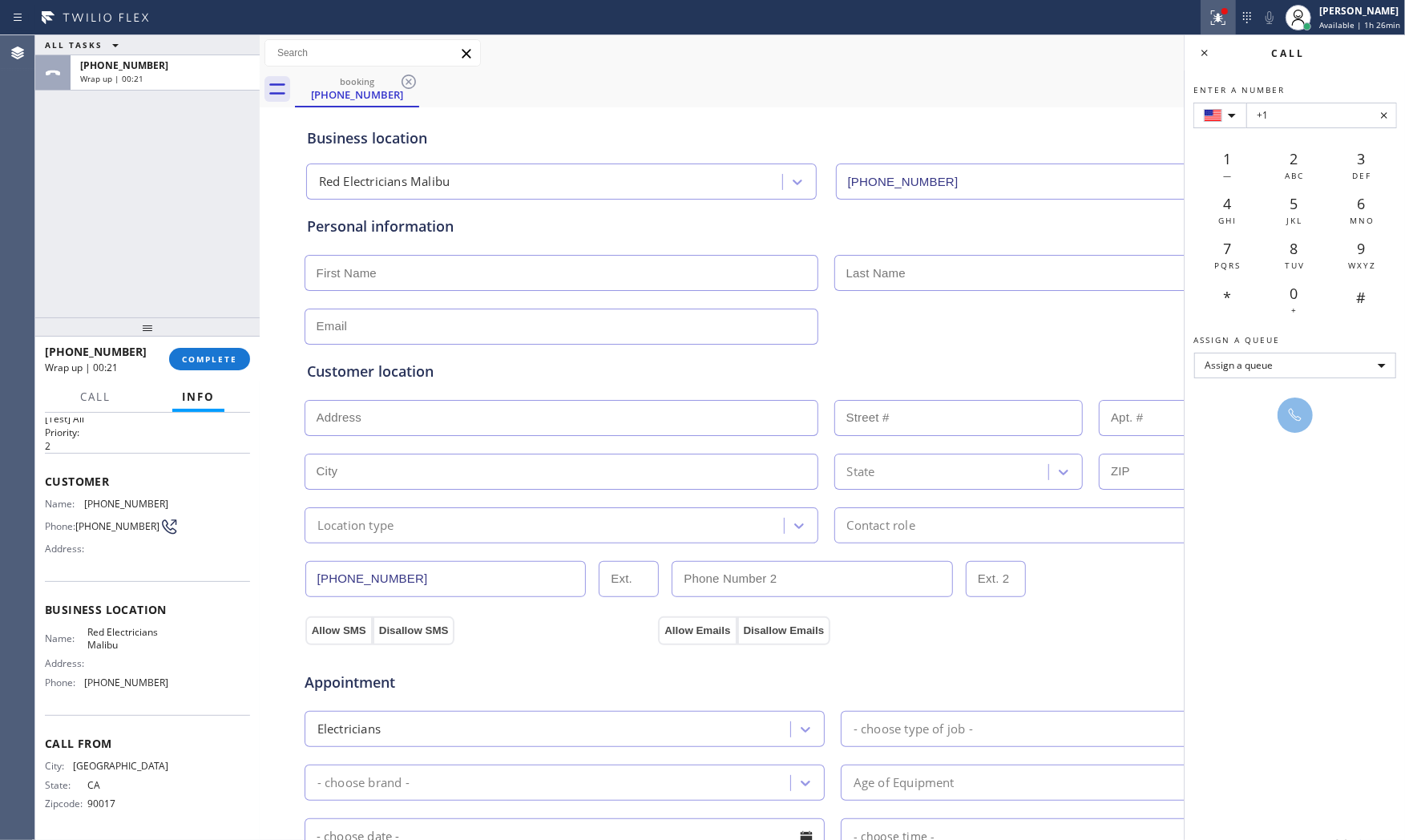
click at [1210, 12] on icon at bounding box center [1218, 17] width 19 height 19
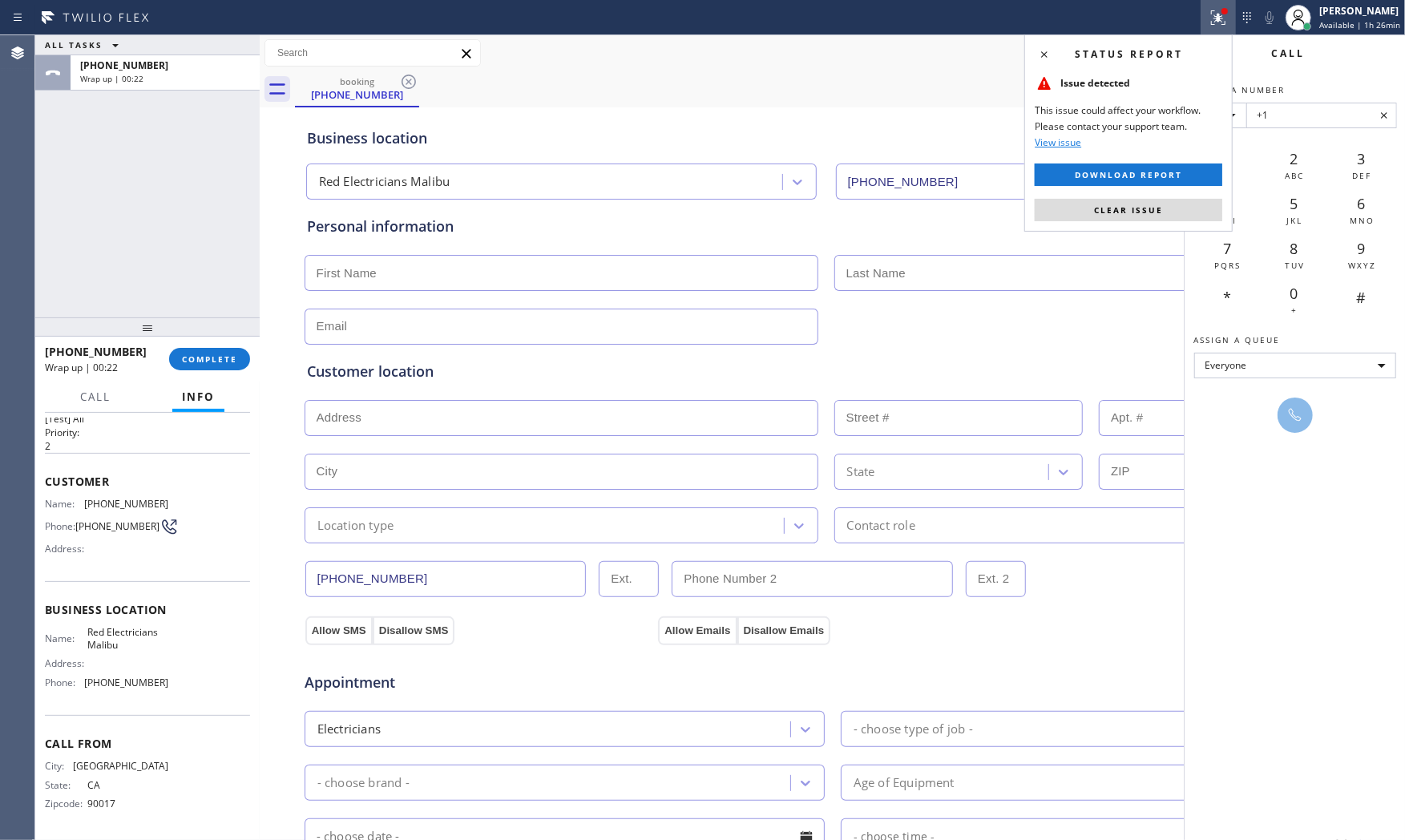
drag, startPoint x: 1164, startPoint y: 212, endPoint x: 1235, endPoint y: 90, distance: 141.2
click at [1166, 210] on button "Clear issue" at bounding box center [1128, 210] width 187 height 22
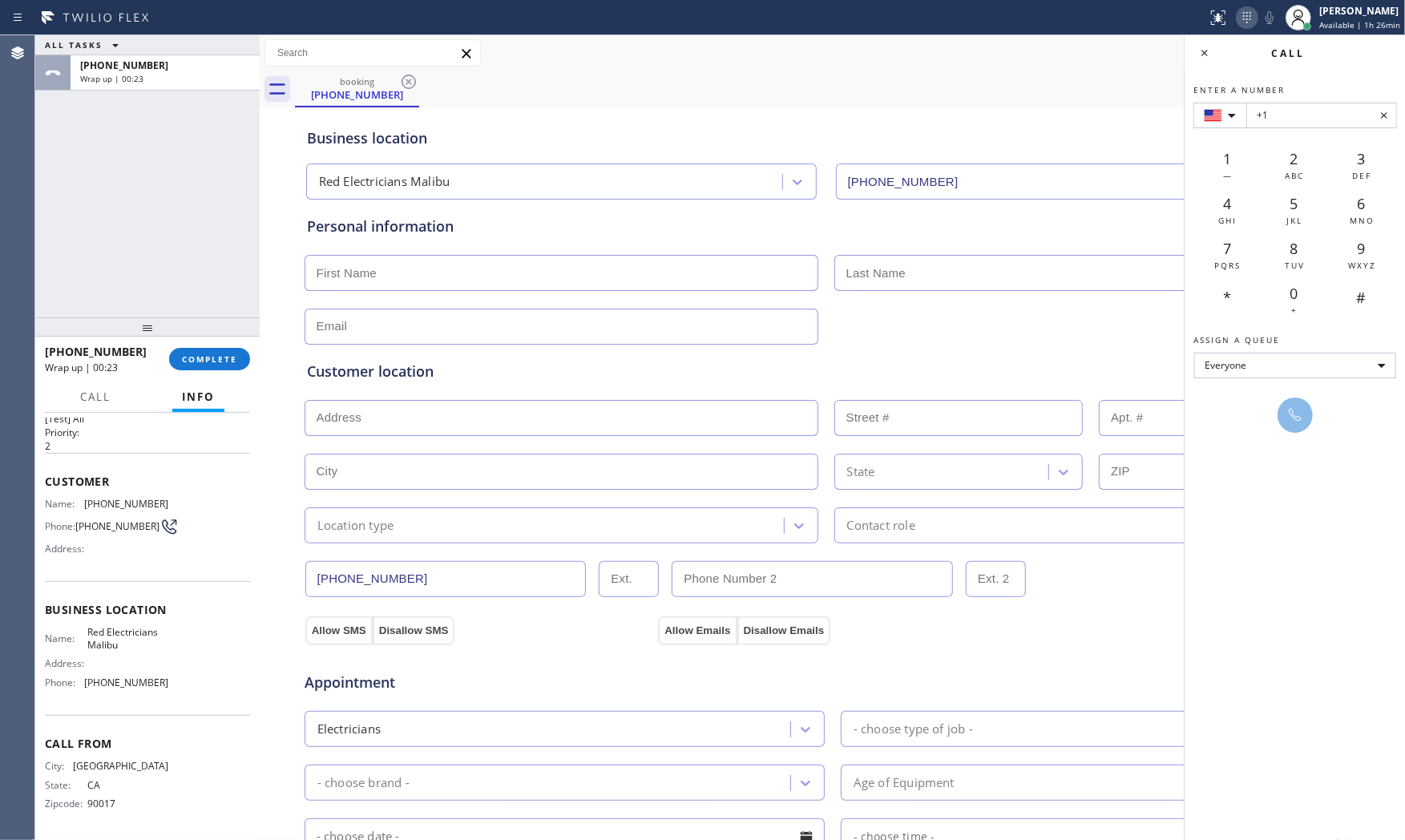
click at [1244, 9] on icon at bounding box center [1247, 17] width 19 height 19
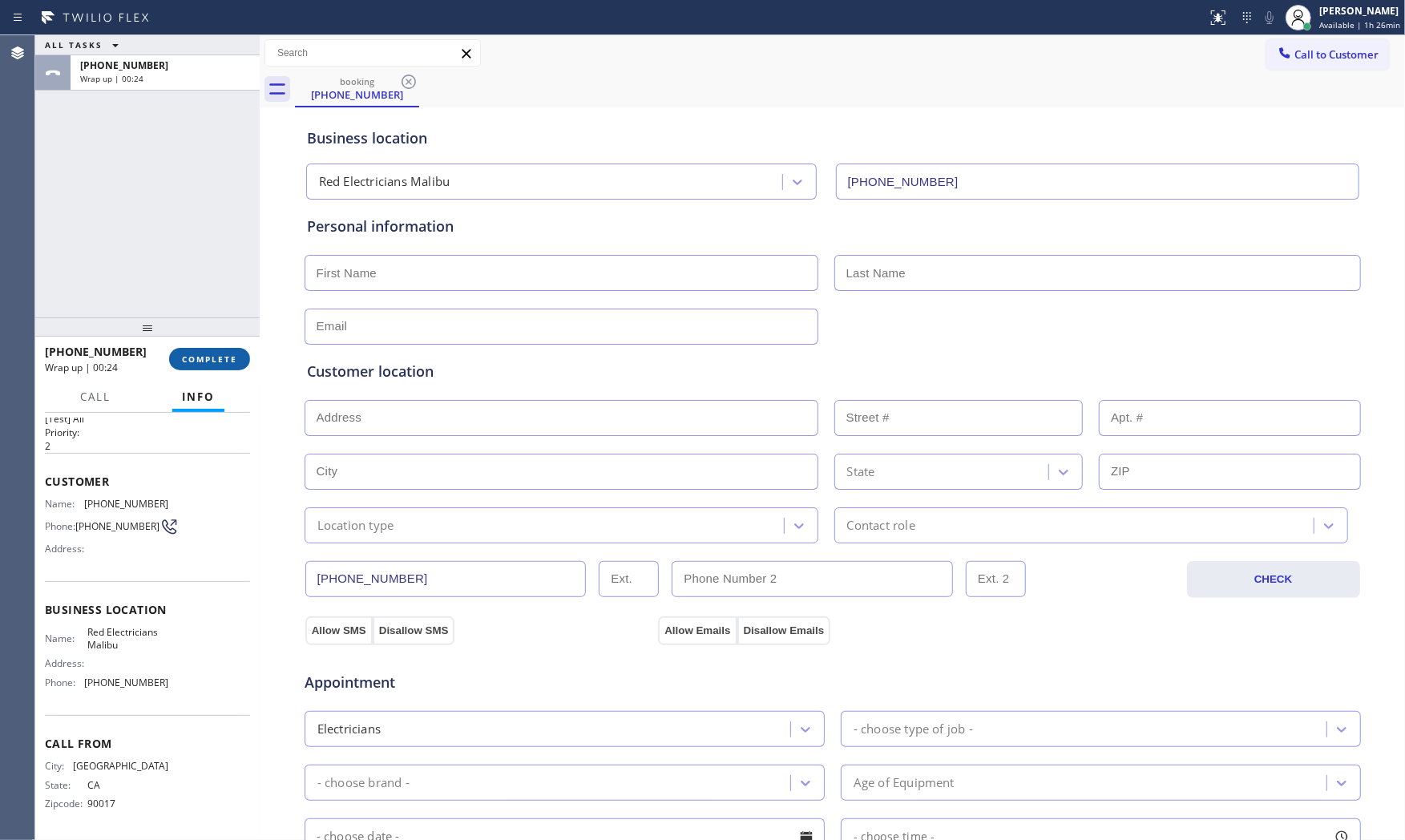
click at [222, 356] on span "COMPLETE" at bounding box center [209, 359] width 55 height 11
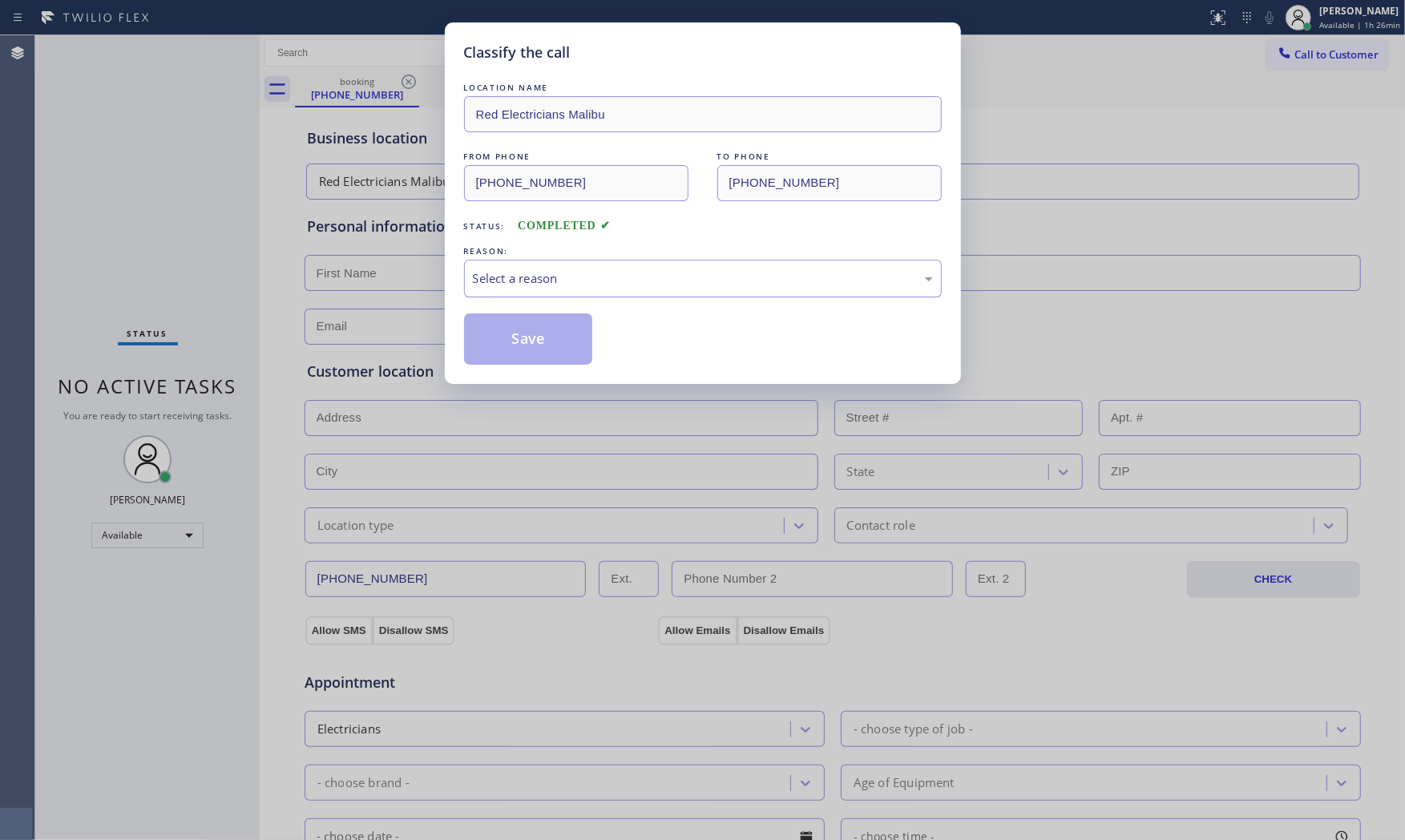
drag, startPoint x: 586, startPoint y: 284, endPoint x: 582, endPoint y: 292, distance: 8.9
click at [586, 285] on div "Select a reason" at bounding box center [702, 278] width 460 height 18
click at [550, 331] on button "Save" at bounding box center [528, 338] width 129 height 51
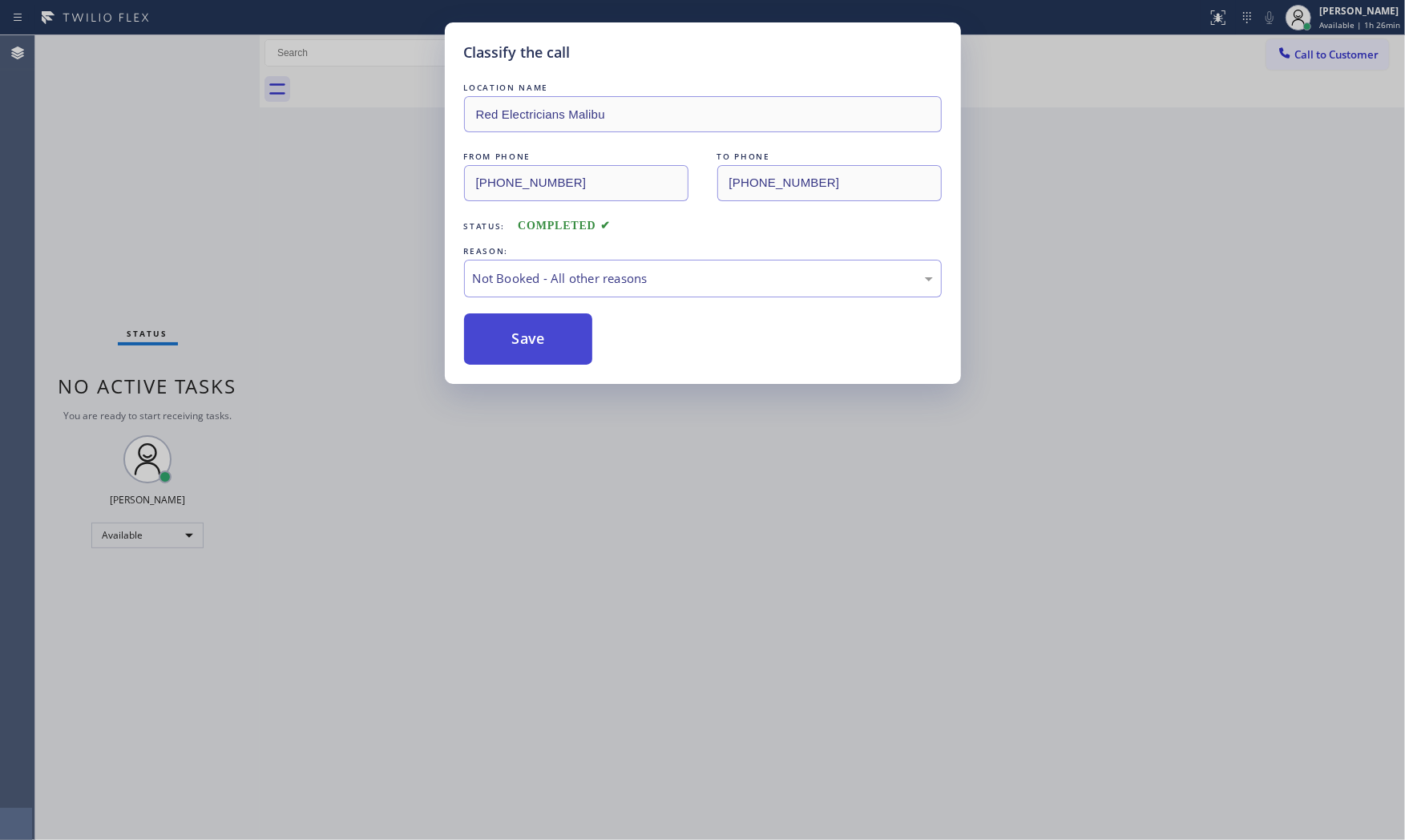
click at [550, 331] on button "Save" at bounding box center [528, 338] width 129 height 51
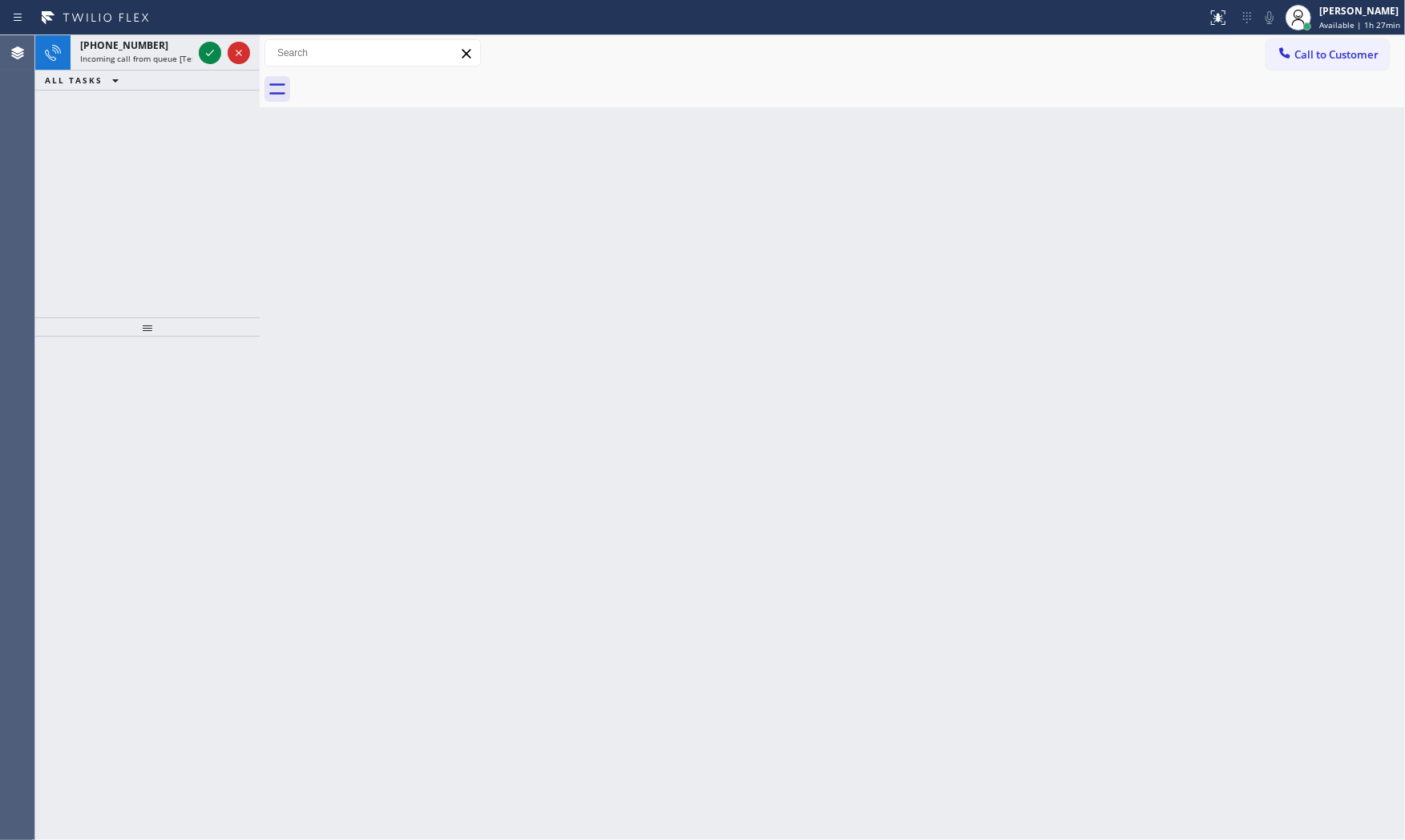
click at [617, 264] on div "Back to Dashboard Change Sender ID Customers Technicians Select a contact Outbo…" at bounding box center [832, 437] width 1145 height 805
click at [183, 56] on span "Incoming call from queue [Test] All" at bounding box center [147, 58] width 133 height 11
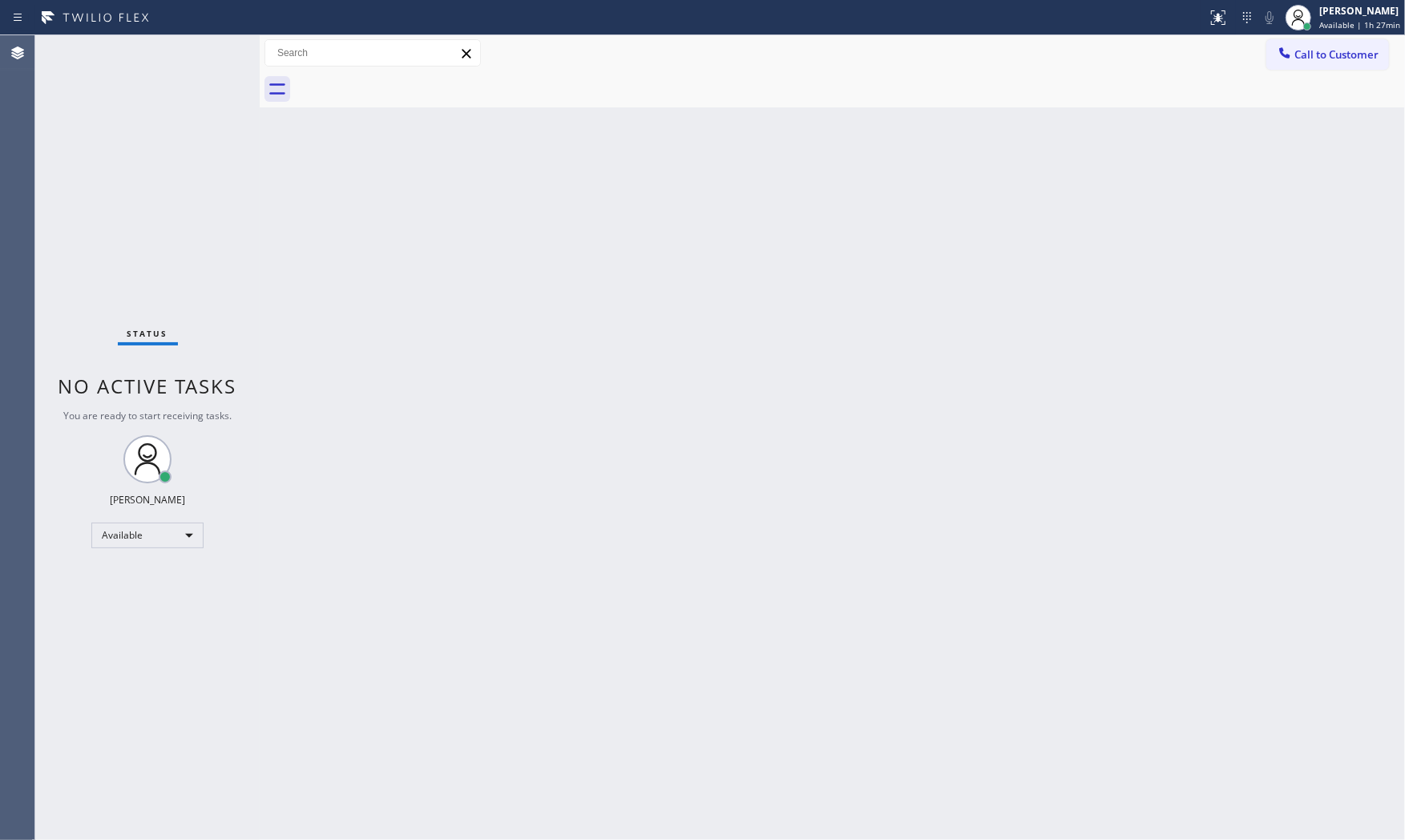
click at [205, 58] on div "Status No active tasks You are ready to start receiving tasks. [PERSON_NAME] Av…" at bounding box center [147, 437] width 224 height 805
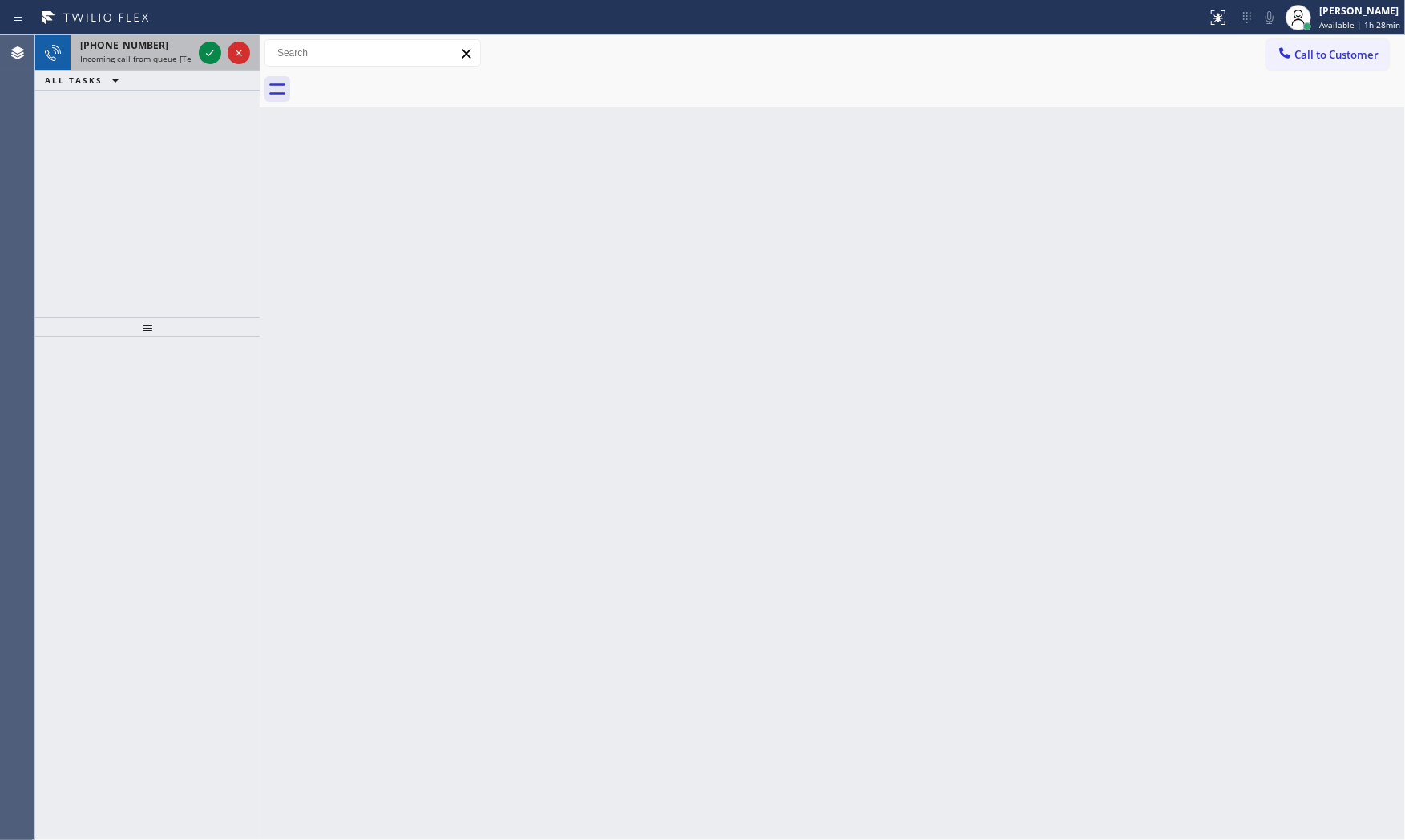
click at [149, 47] on div "+14083269208" at bounding box center [136, 45] width 112 height 13
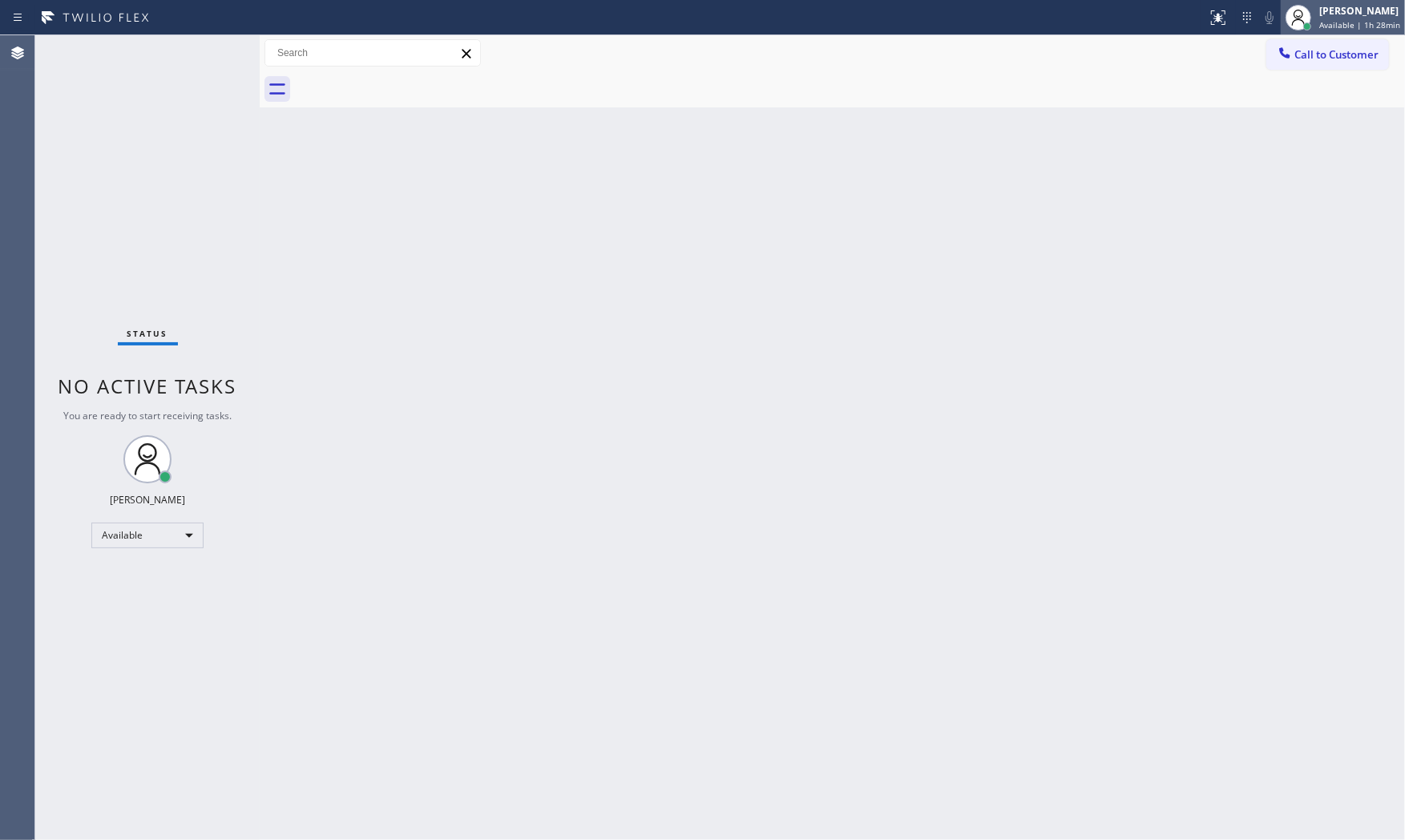
click at [1337, 10] on div "[PERSON_NAME]" at bounding box center [1360, 10] width 81 height 13
click at [1326, 67] on button "Offline" at bounding box center [1325, 64] width 160 height 21
click at [1365, 19] on div "Offline | 20s" at bounding box center [1360, 24] width 79 height 11
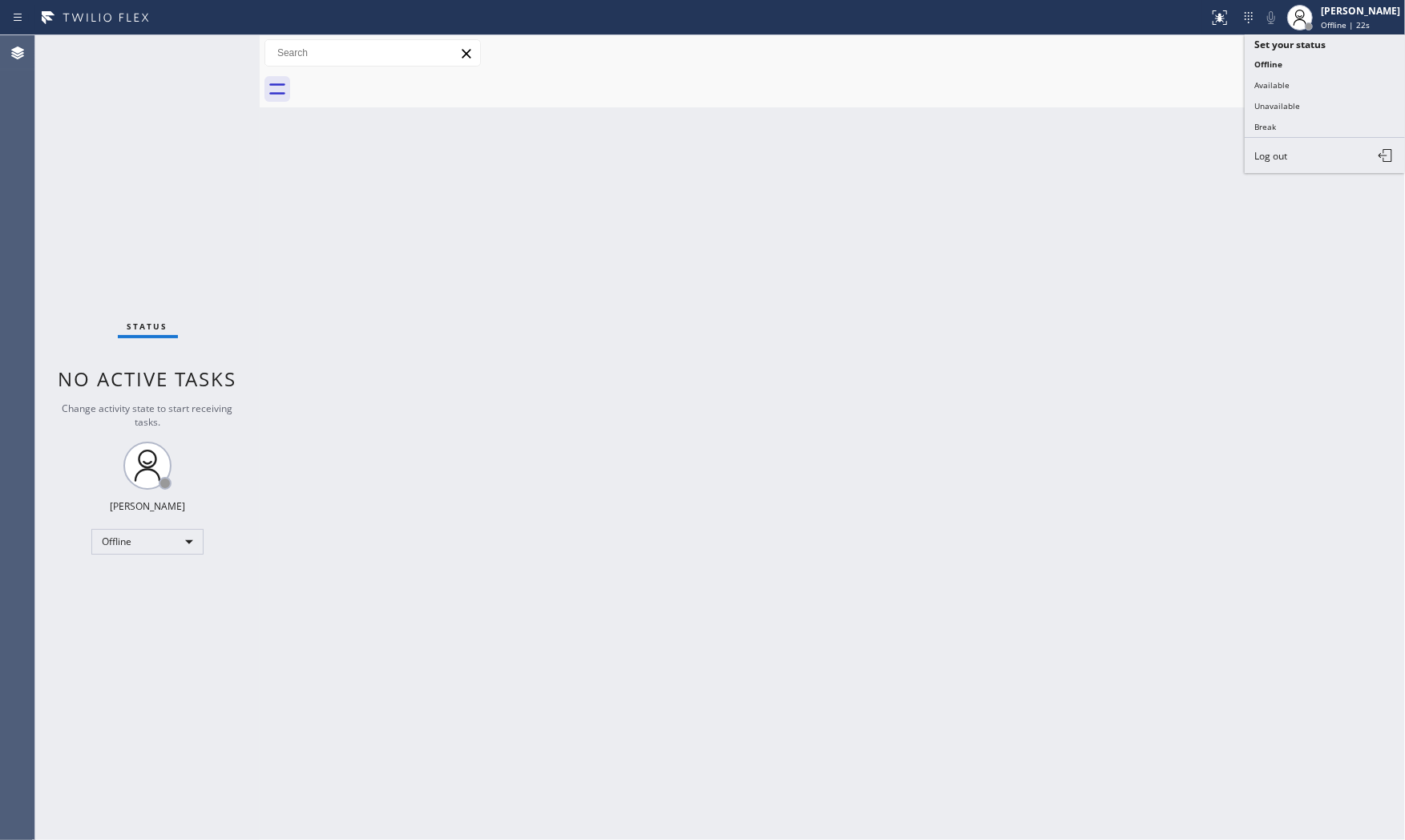
drag, startPoint x: 1302, startPoint y: 149, endPoint x: 1300, endPoint y: 157, distance: 8.2
click at [1301, 155] on button "Log out" at bounding box center [1325, 155] width 160 height 35
